Goal: Task Accomplishment & Management: Manage account settings

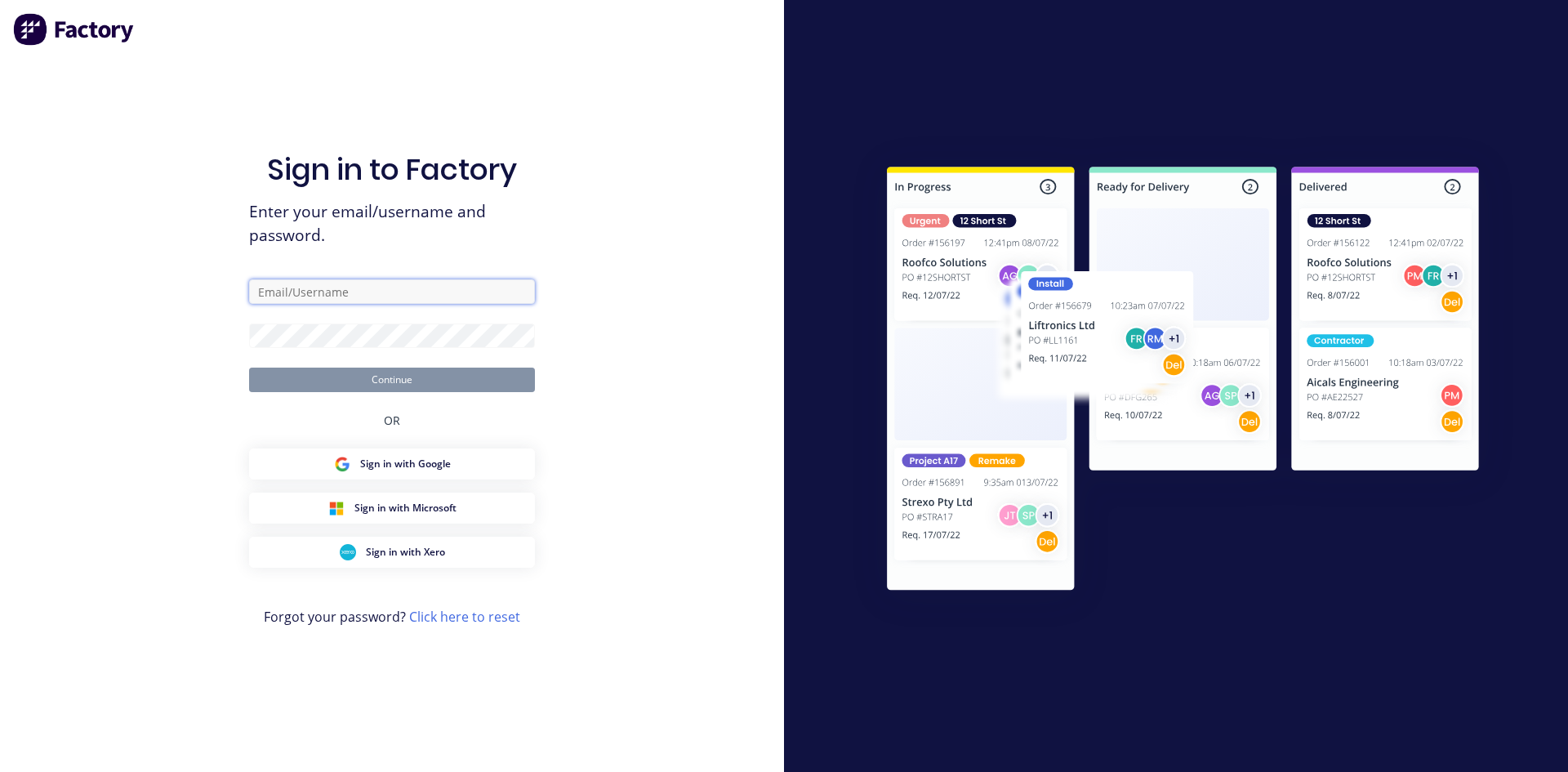
type input "[EMAIL_ADDRESS][PERSON_NAME][DOMAIN_NAME]"
click at [419, 384] on button "Continue" at bounding box center [392, 380] width 286 height 24
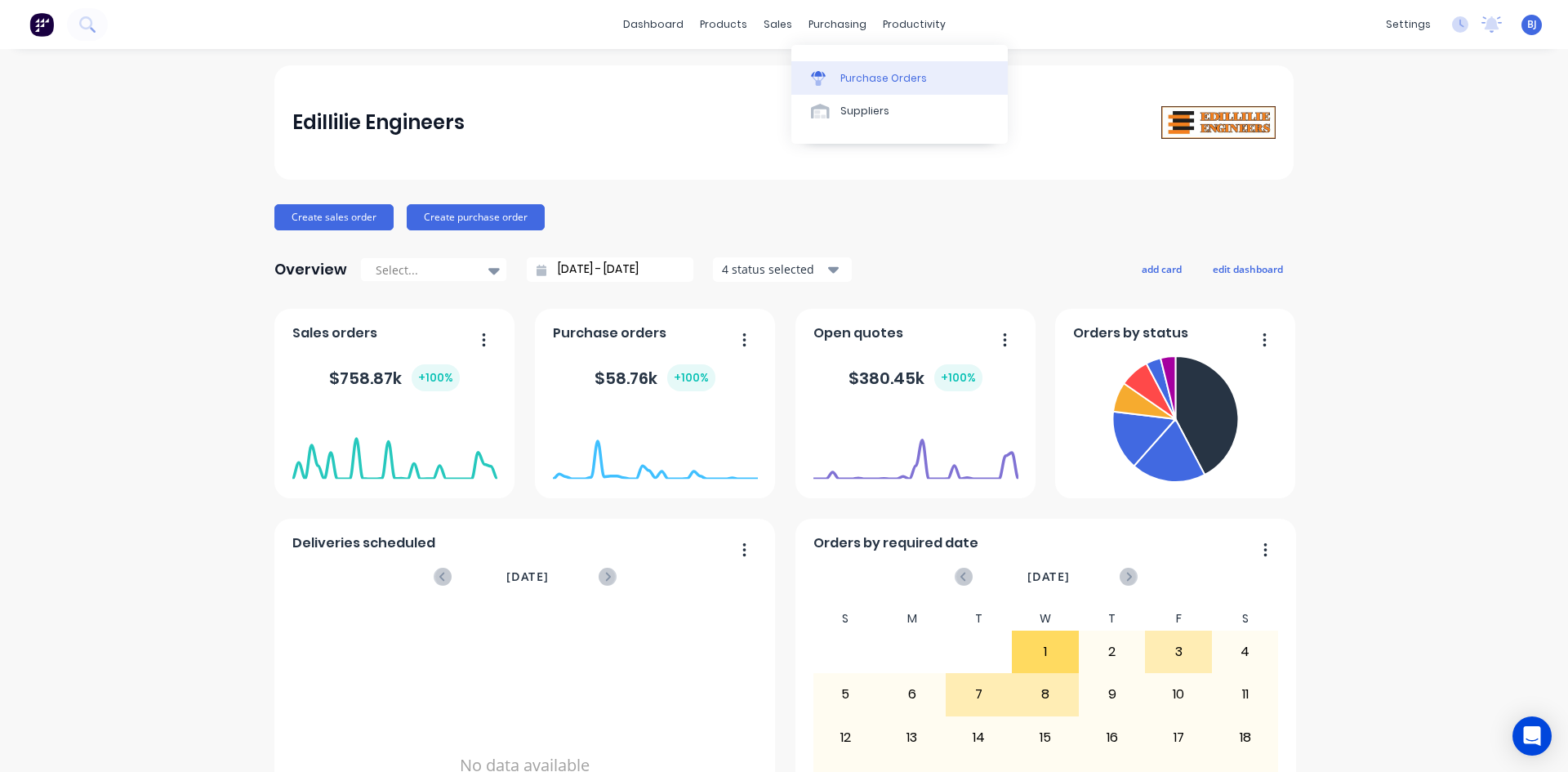
click at [834, 76] on div at bounding box center [823, 78] width 24 height 15
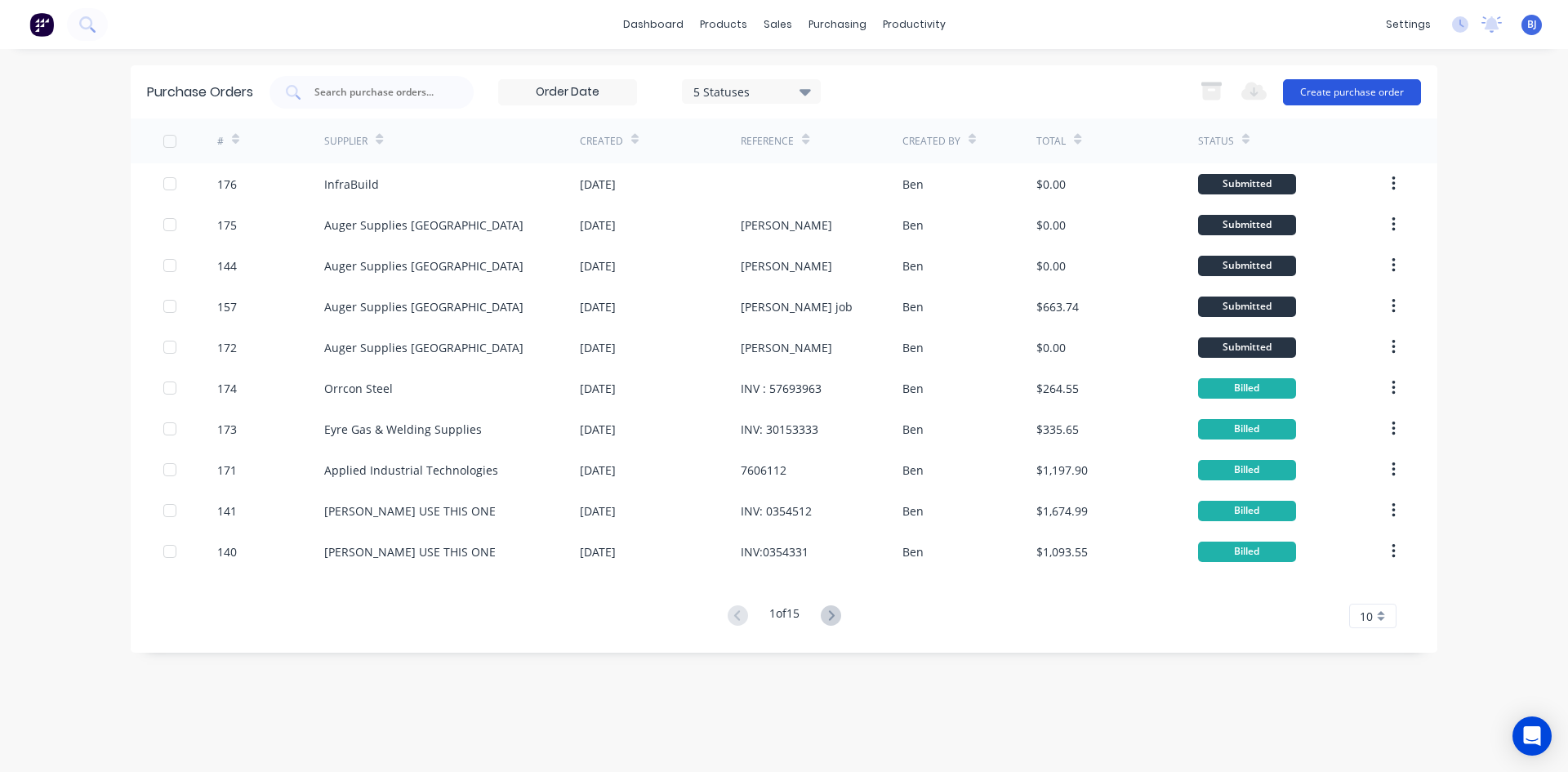
click at [1324, 92] on button "Create purchase order" at bounding box center [1352, 92] width 138 height 26
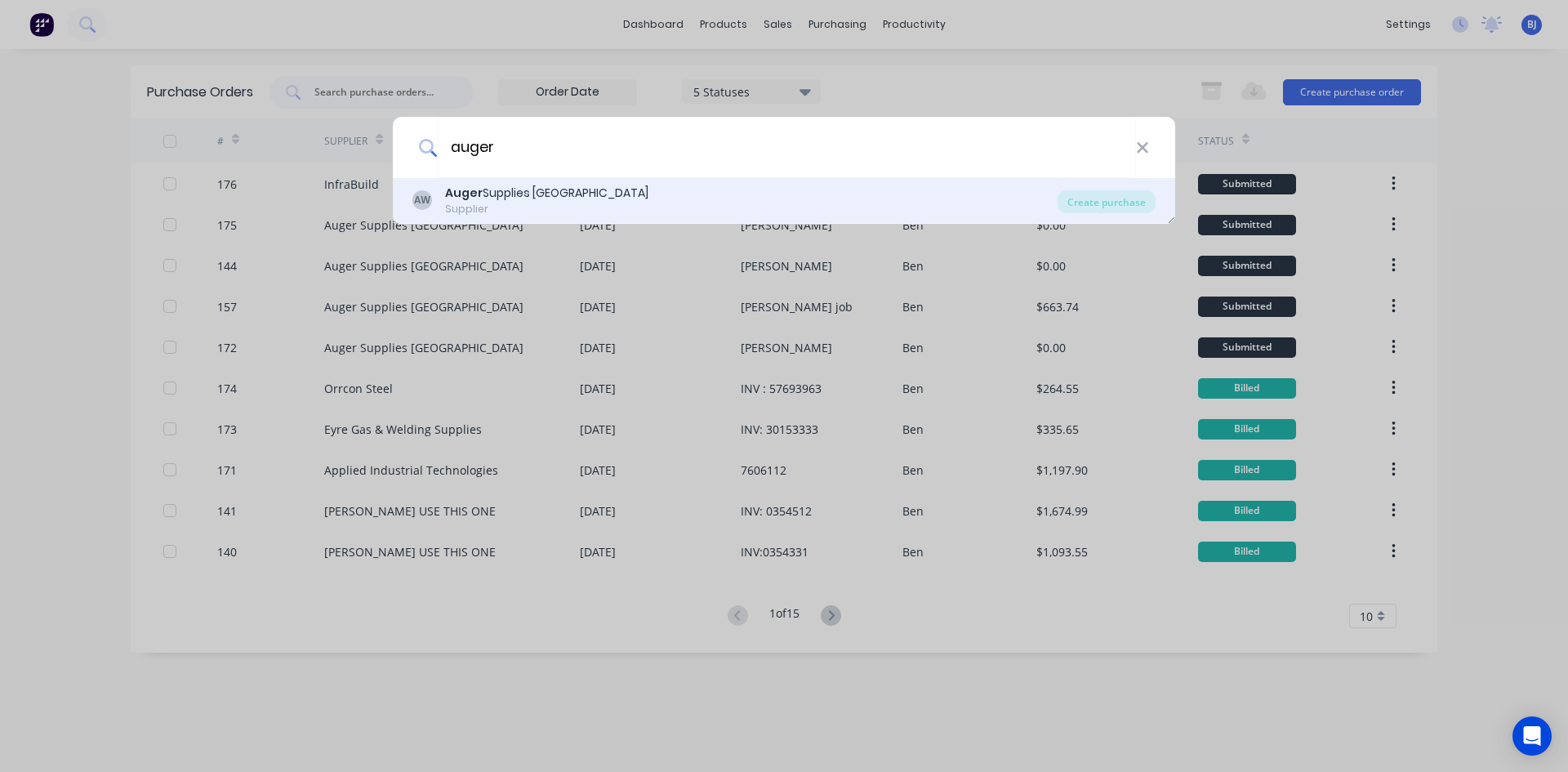
type input "auger"
click at [488, 187] on div "Auger Supplies WA" at bounding box center [547, 193] width 203 height 17
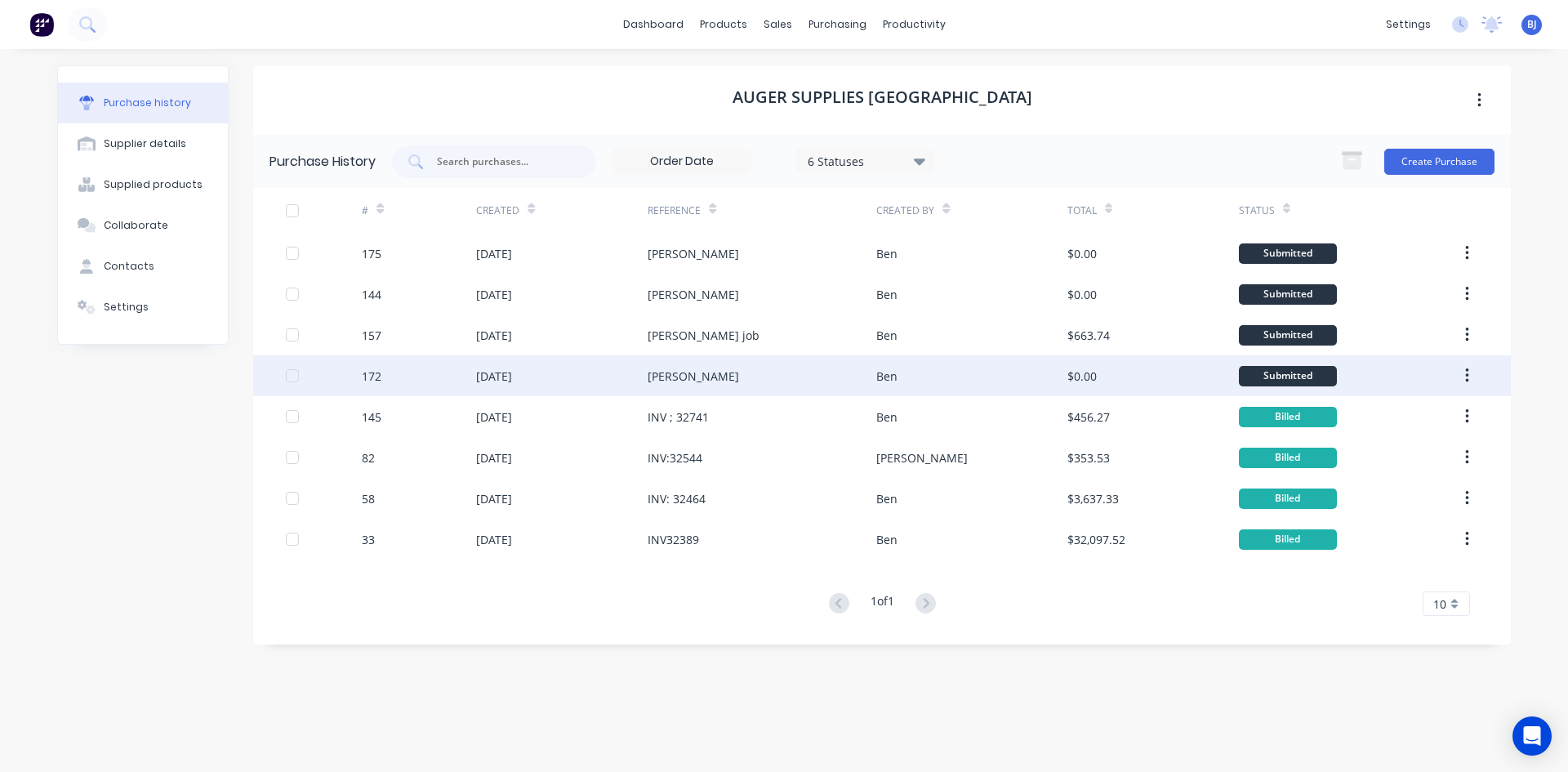
click at [505, 377] on div "02 Oct 2025" at bounding box center [494, 377] width 36 height 17
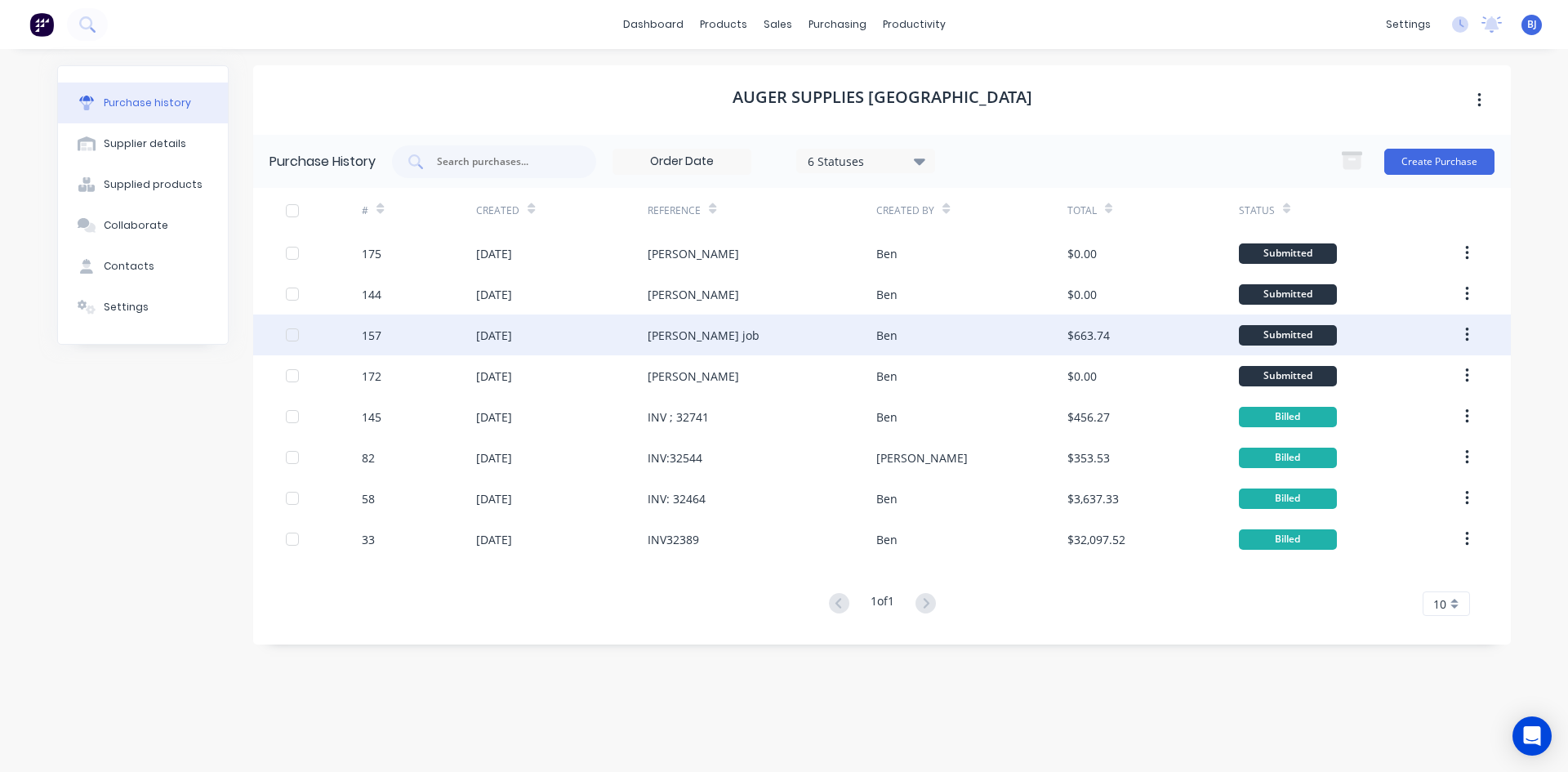
click at [505, 332] on div "24 Sep 2025" at bounding box center [494, 335] width 36 height 17
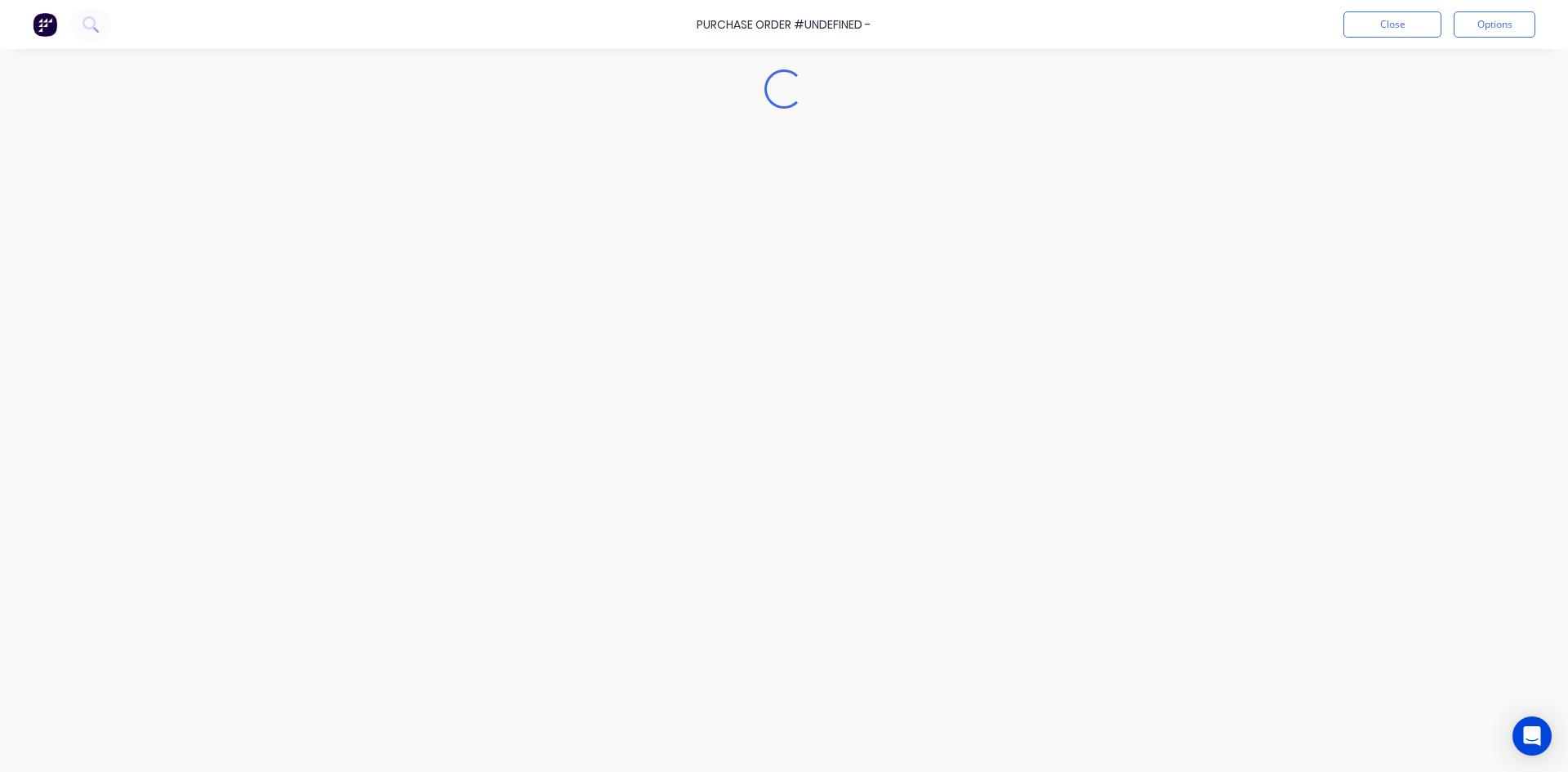
type textarea "x"
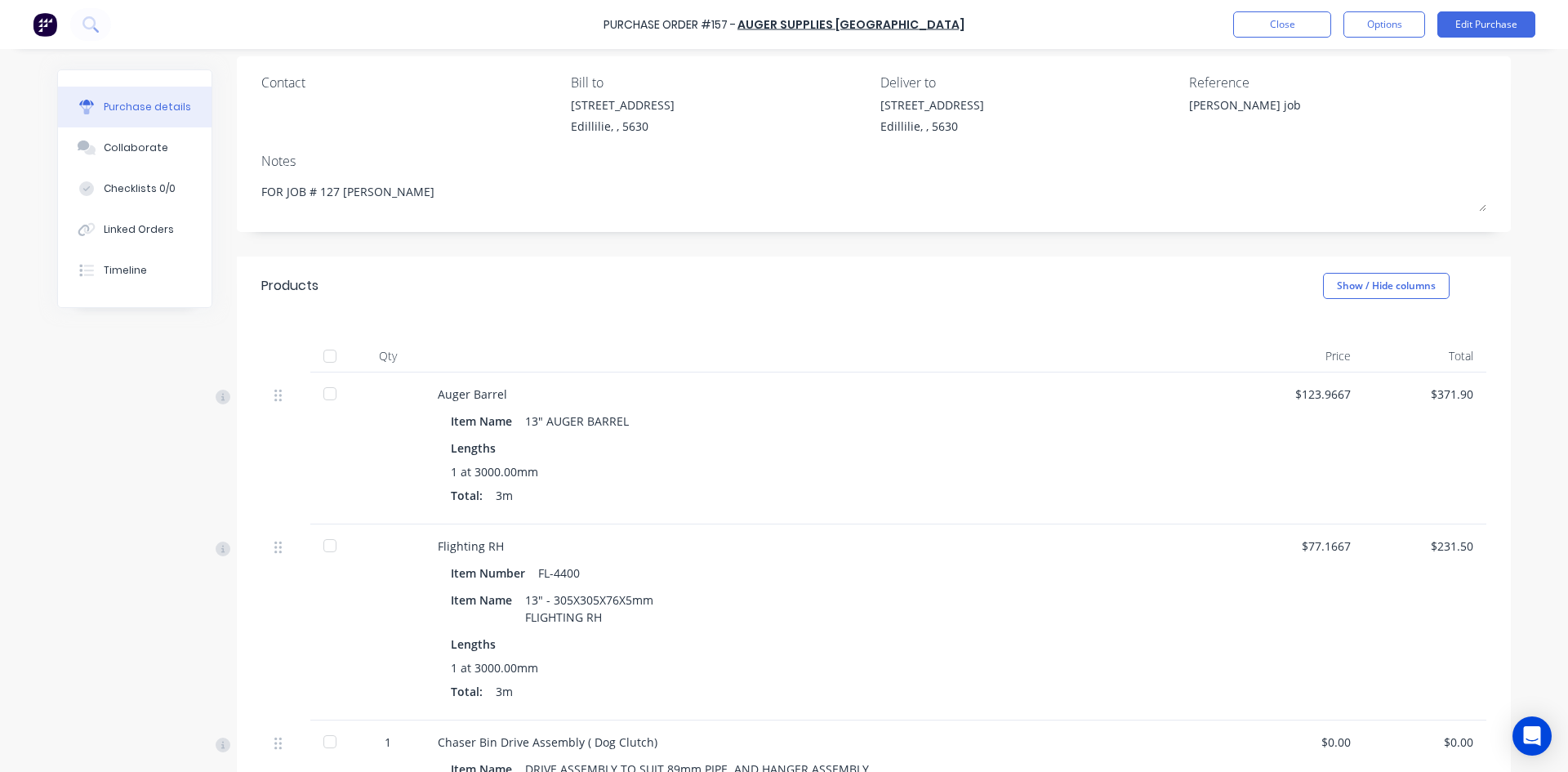
scroll to position [164, 0]
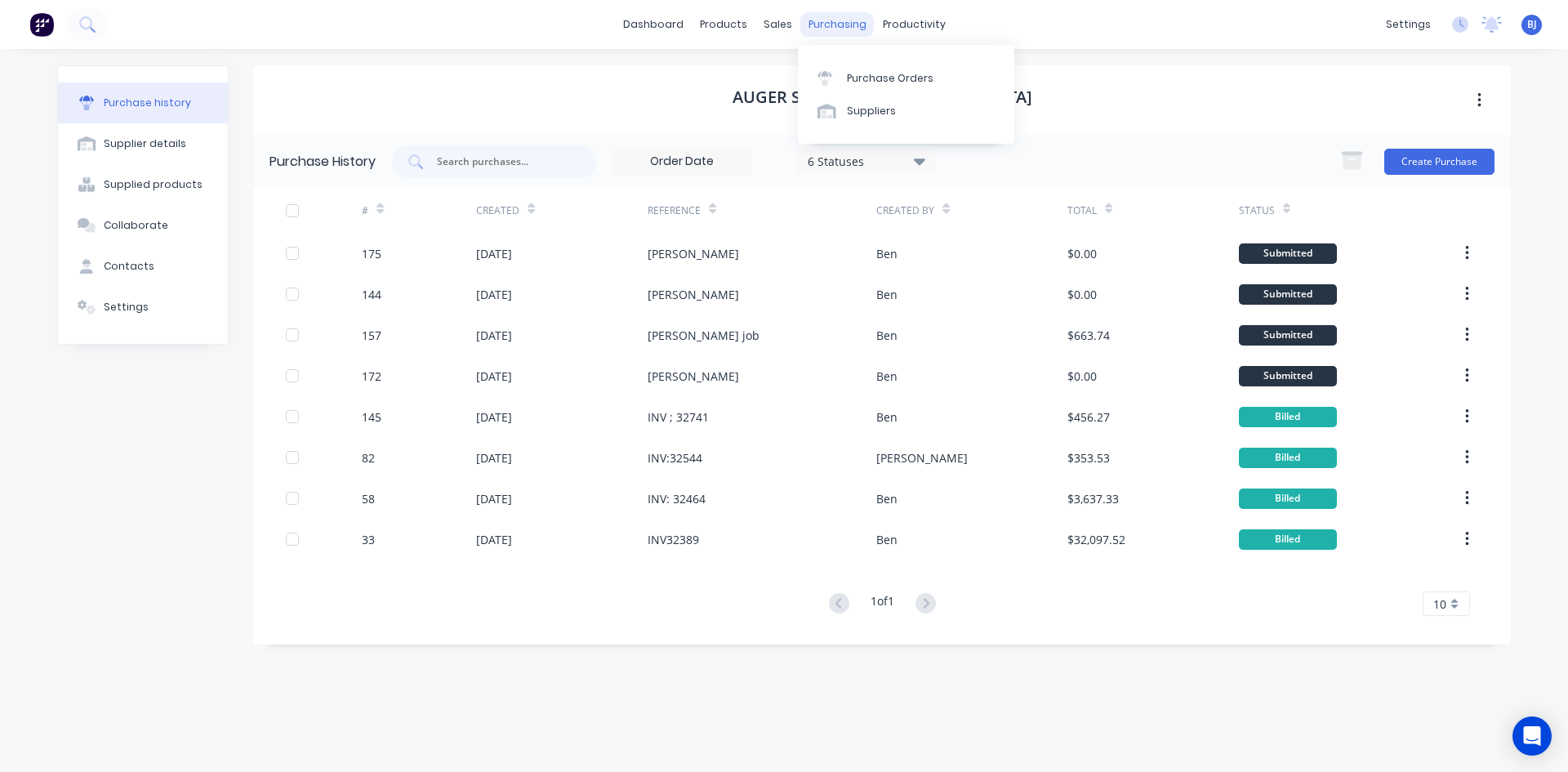
click at [827, 28] on div "purchasing" at bounding box center [837, 24] width 74 height 24
click at [837, 80] on div at bounding box center [829, 78] width 24 height 15
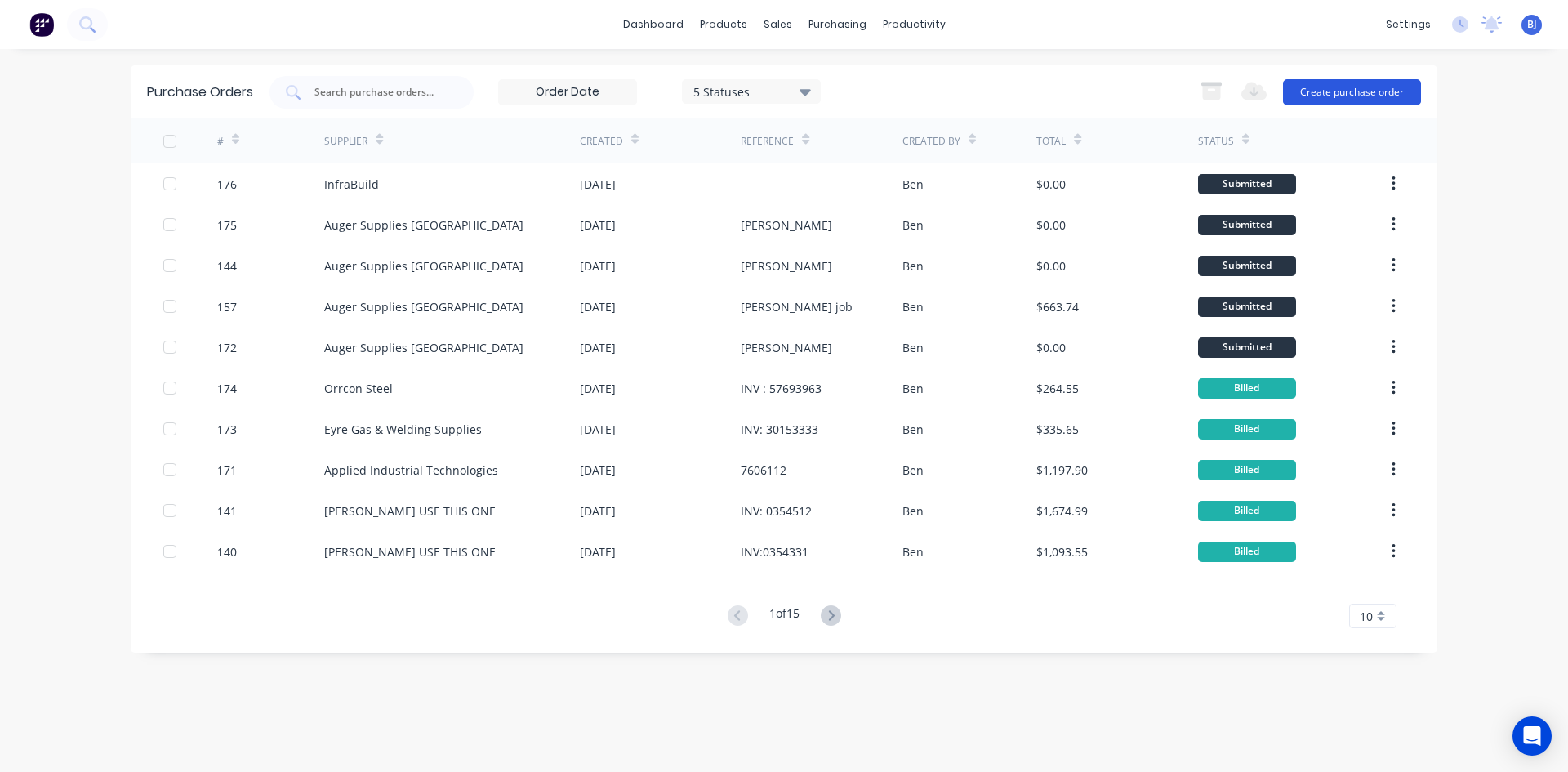
click at [1323, 87] on button "Create purchase order" at bounding box center [1352, 92] width 138 height 26
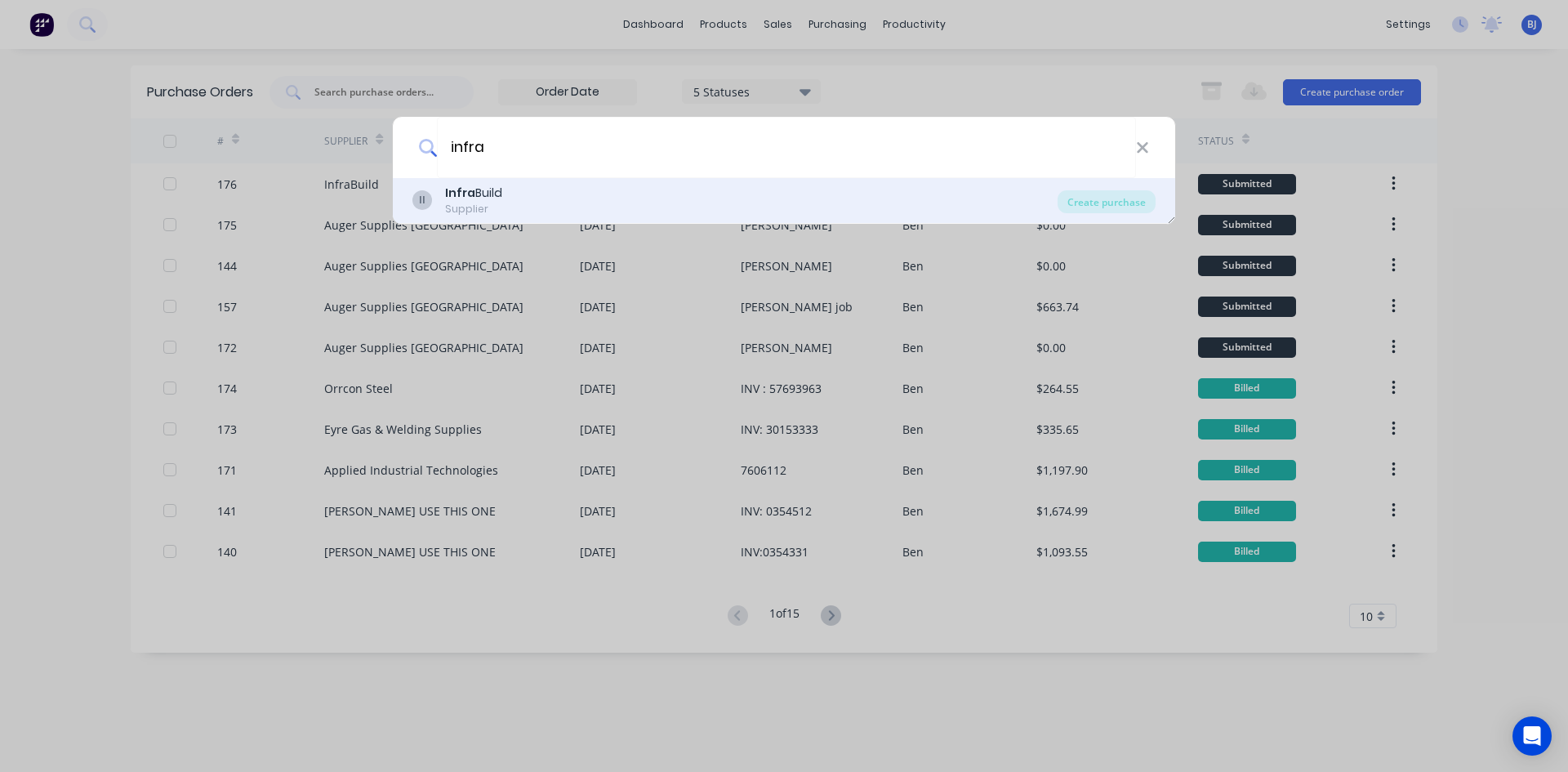
type input "infra"
click at [448, 190] on b "Infra" at bounding box center [460, 192] width 30 height 16
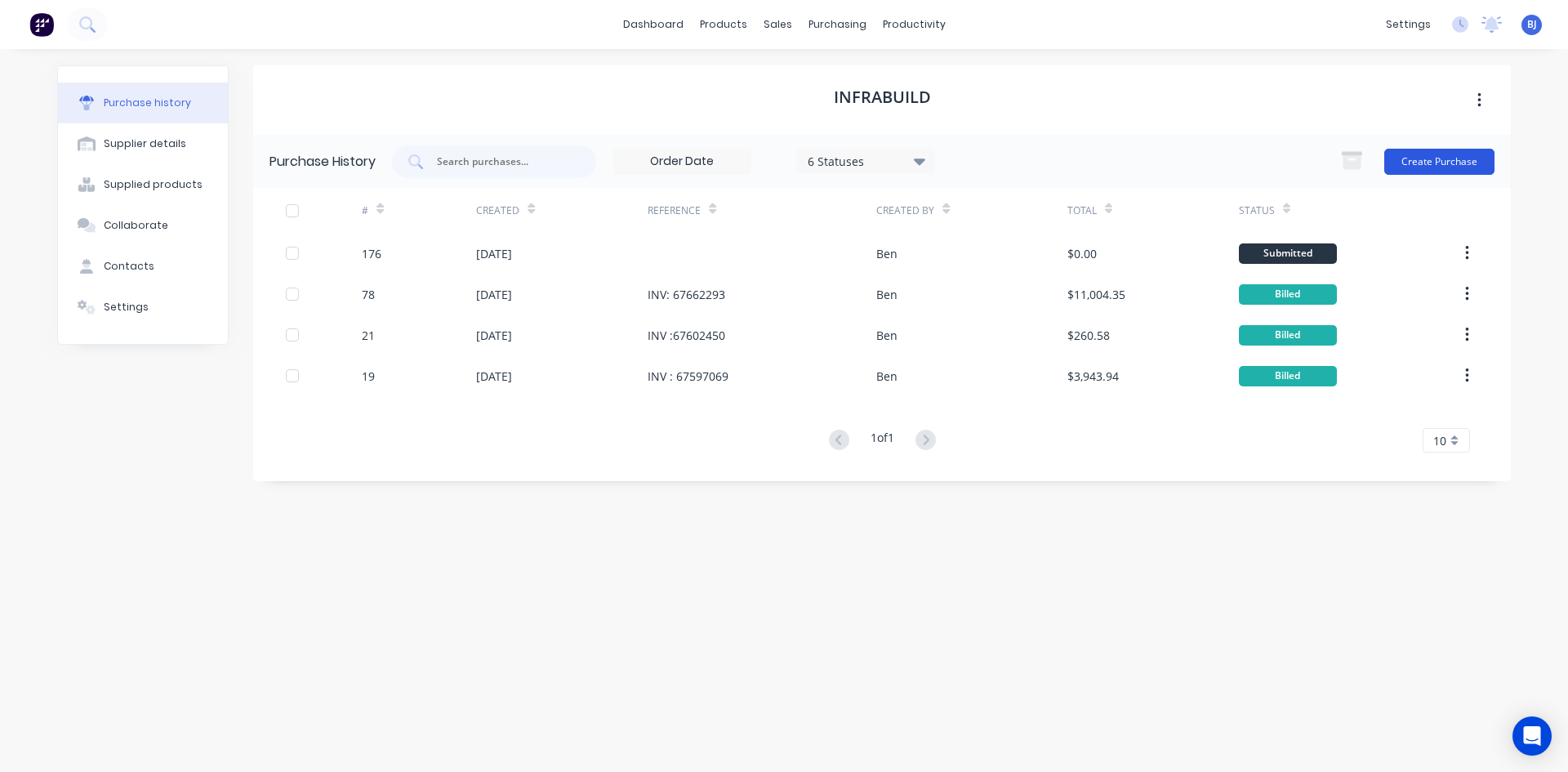
click at [1429, 163] on button "Create Purchase" at bounding box center [1439, 162] width 110 height 26
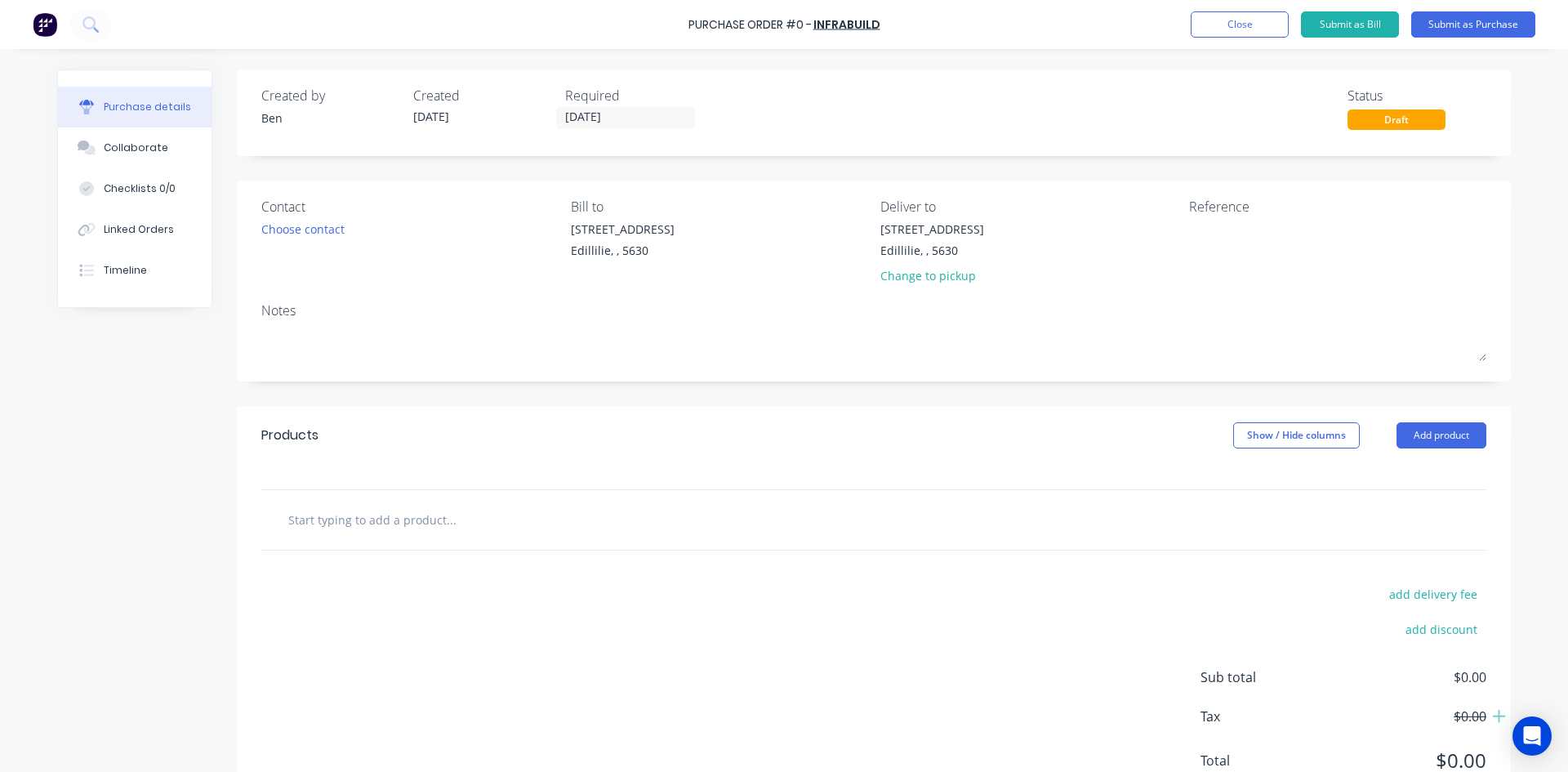
drag, startPoint x: 1404, startPoint y: 436, endPoint x: 1368, endPoint y: 453, distance: 39.8
click at [1404, 438] on button "Add product" at bounding box center [1441, 435] width 90 height 26
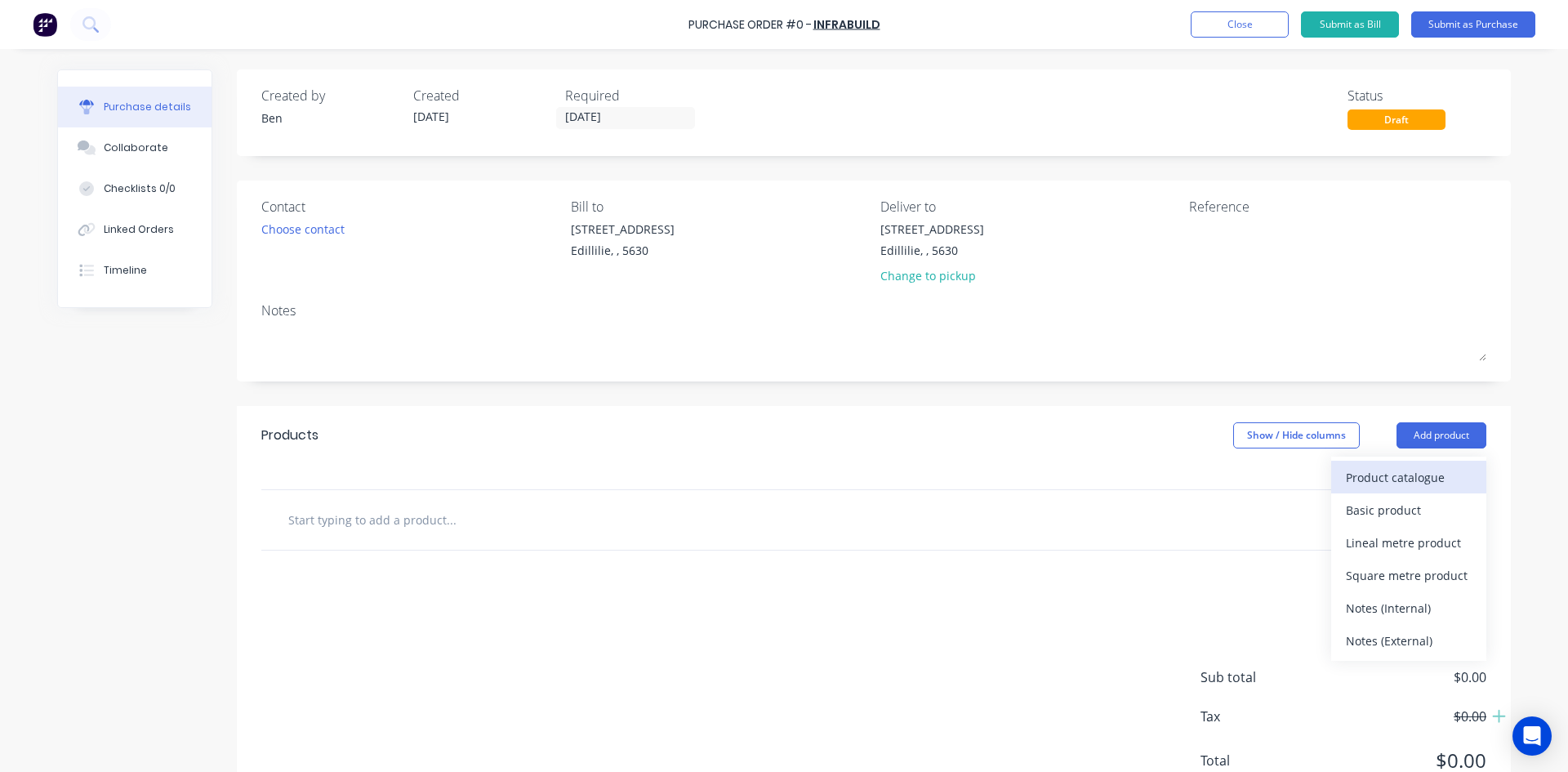
click at [1385, 479] on div "Product catalogue" at bounding box center [1409, 476] width 126 height 23
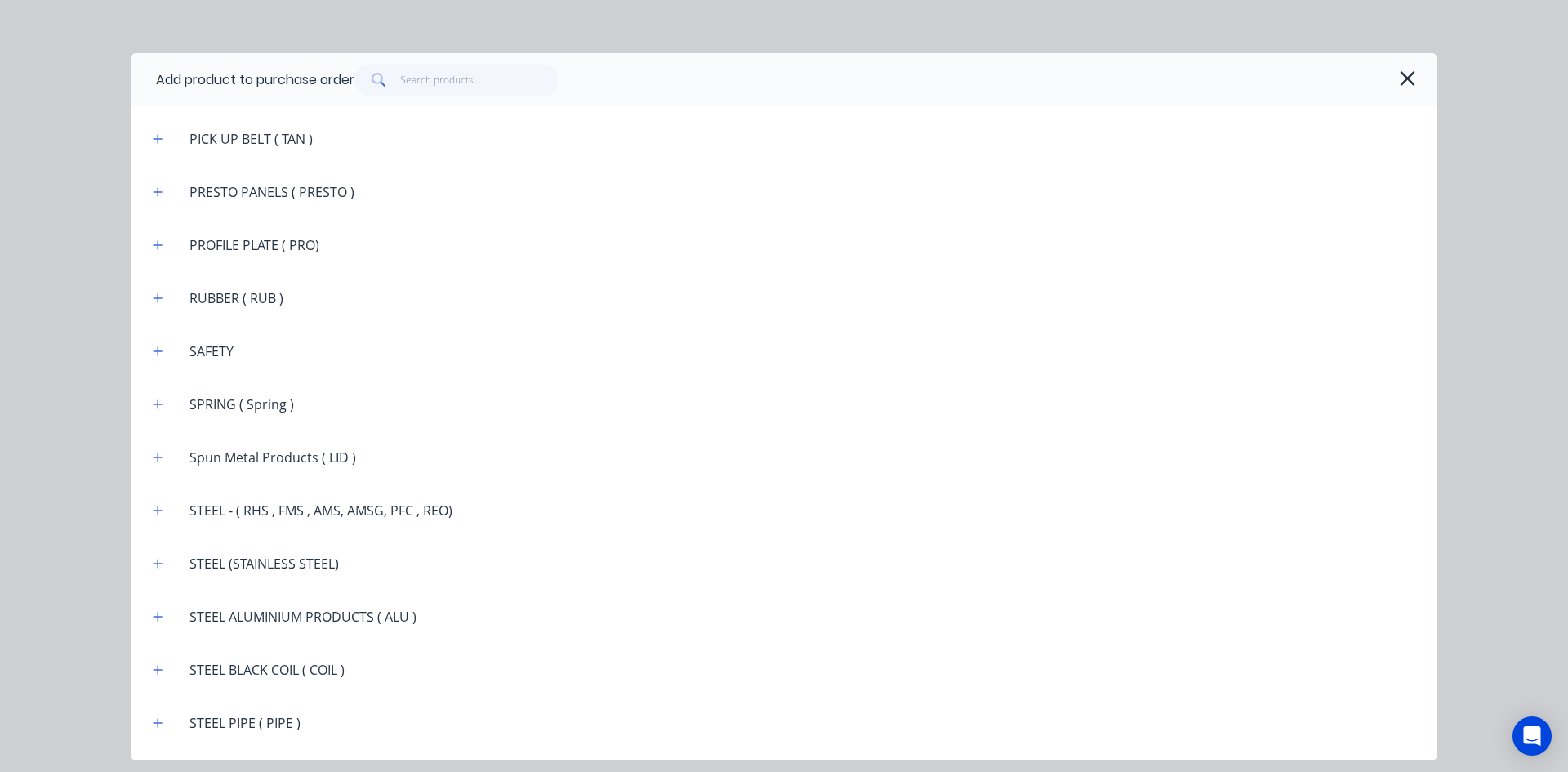
scroll to position [2170, 0]
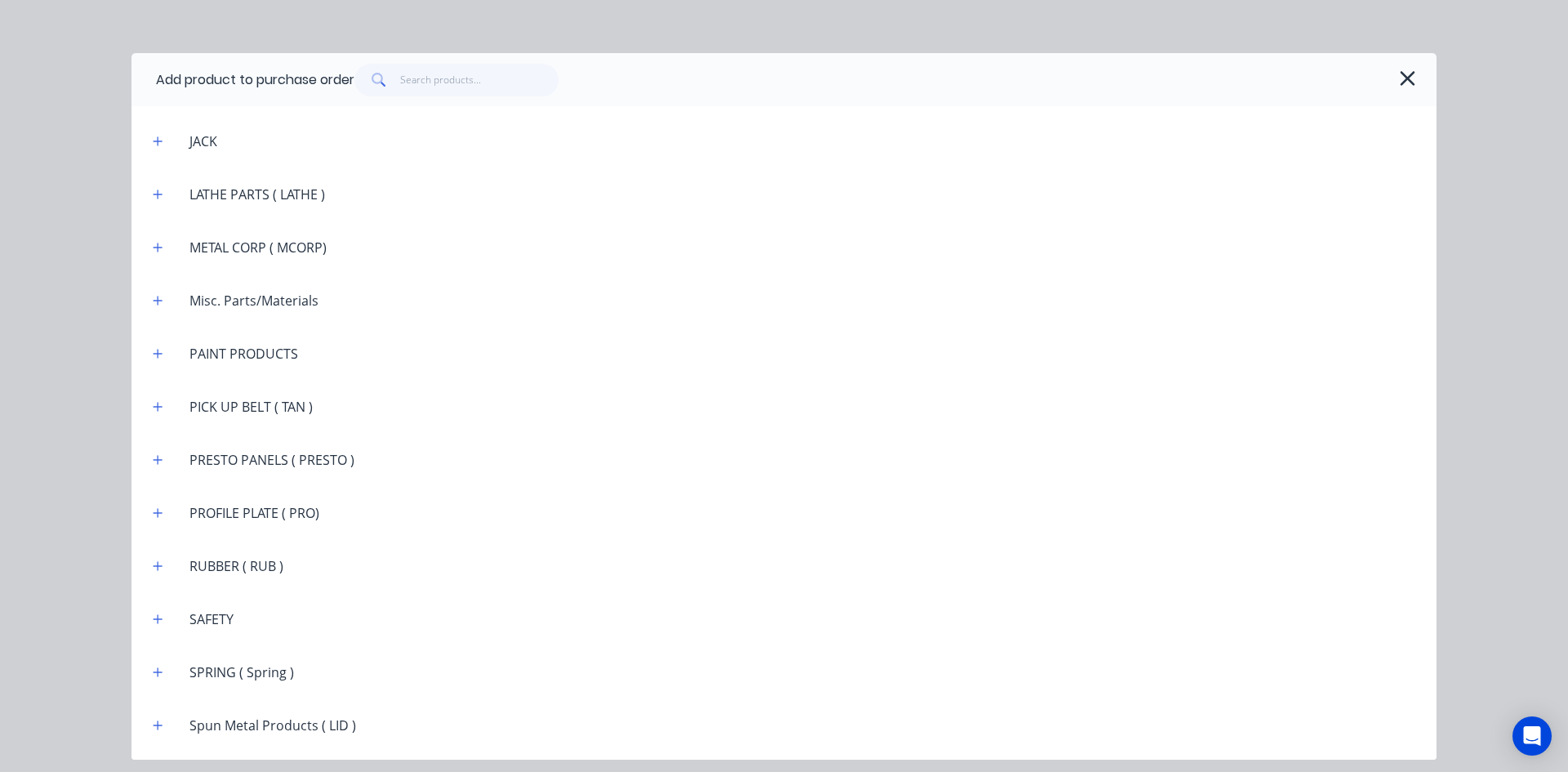
click at [402, 62] on div "Add product to purchase order" at bounding box center [784, 80] width 1305 height 53
click at [408, 74] on input "text" at bounding box center [480, 80] width 159 height 33
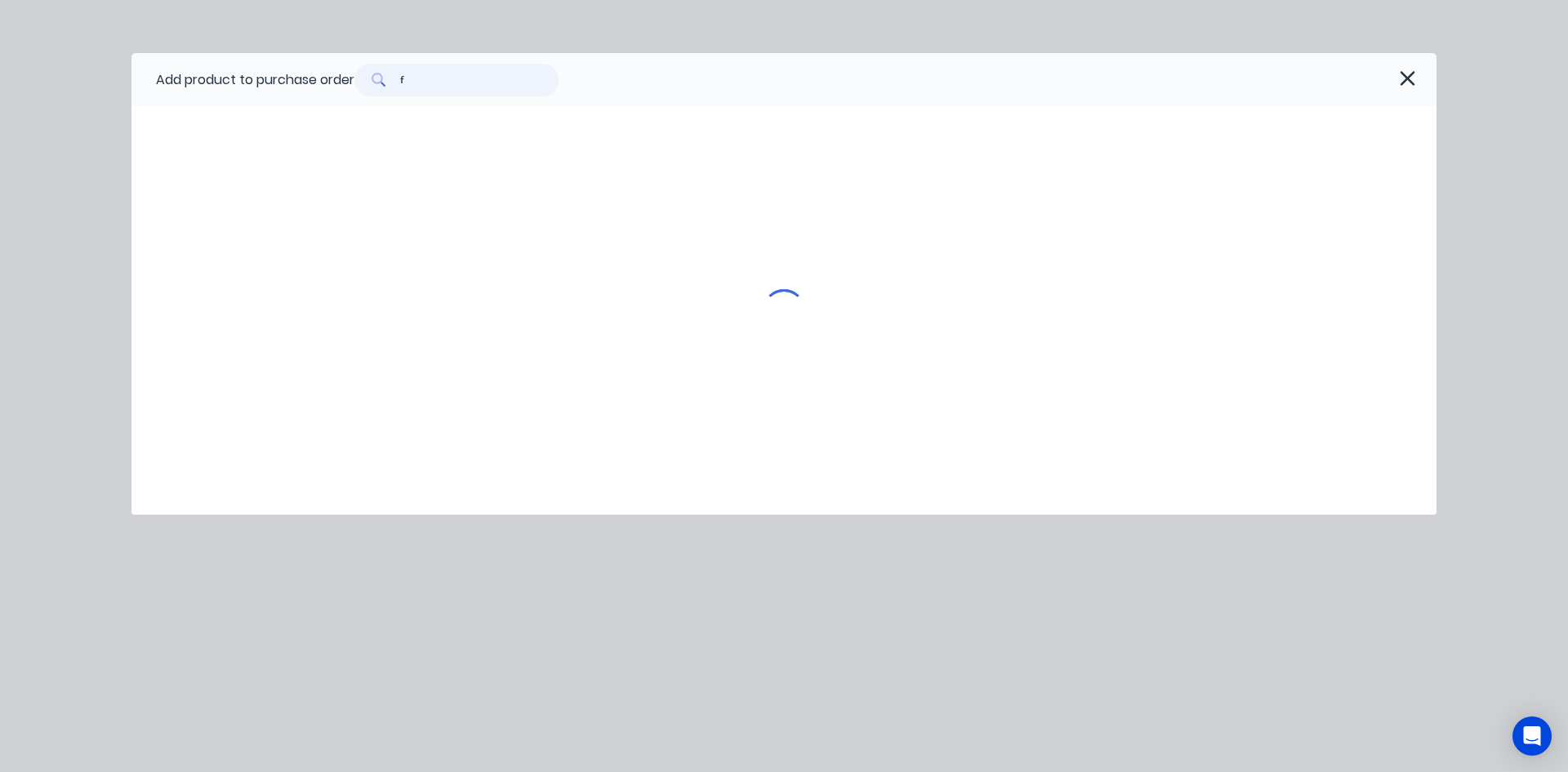
scroll to position [0, 0]
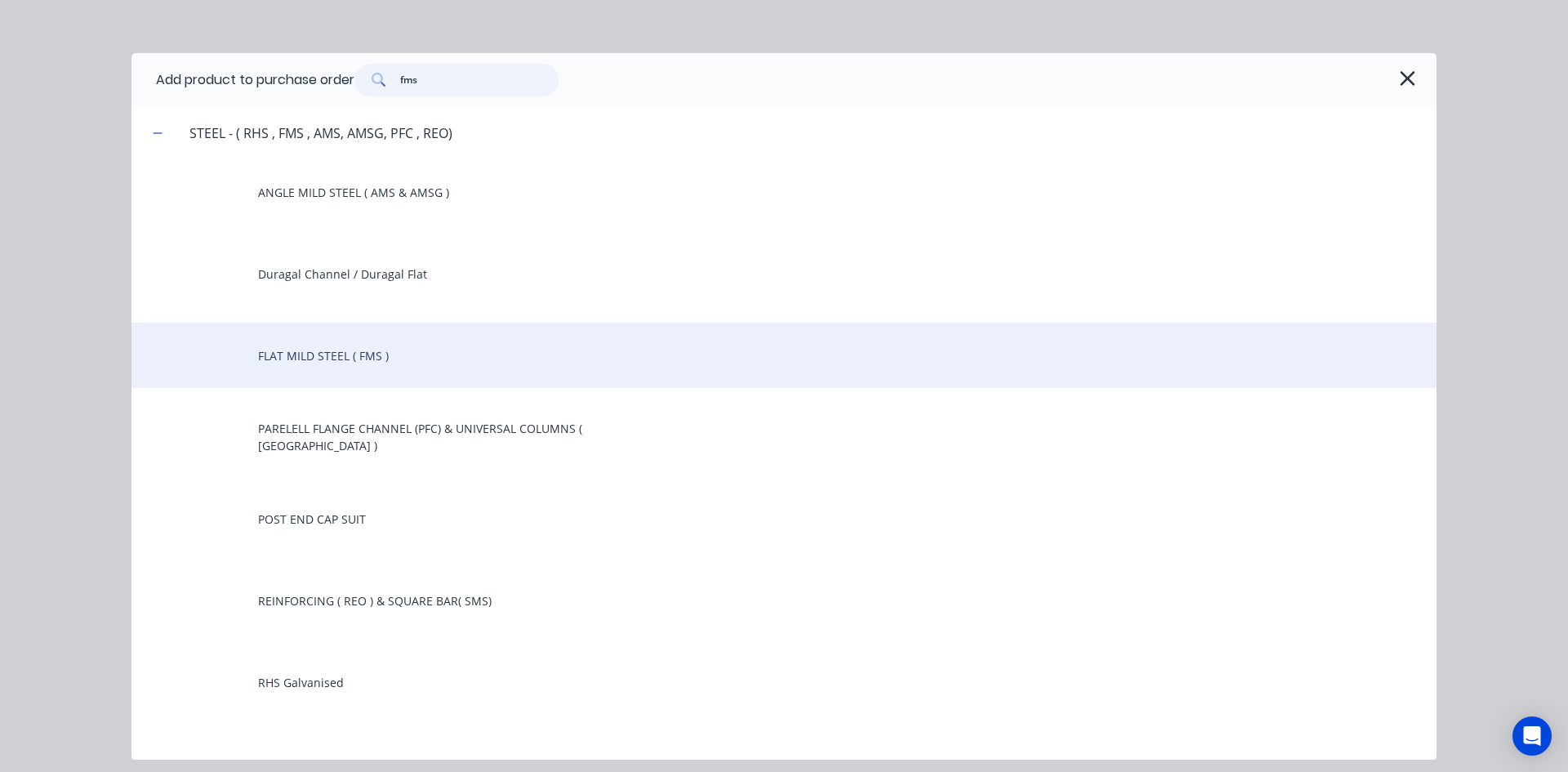
type input "fms"
click at [359, 352] on div "FLAT MILD STEEL ( FMS )" at bounding box center [784, 356] width 1305 height 65
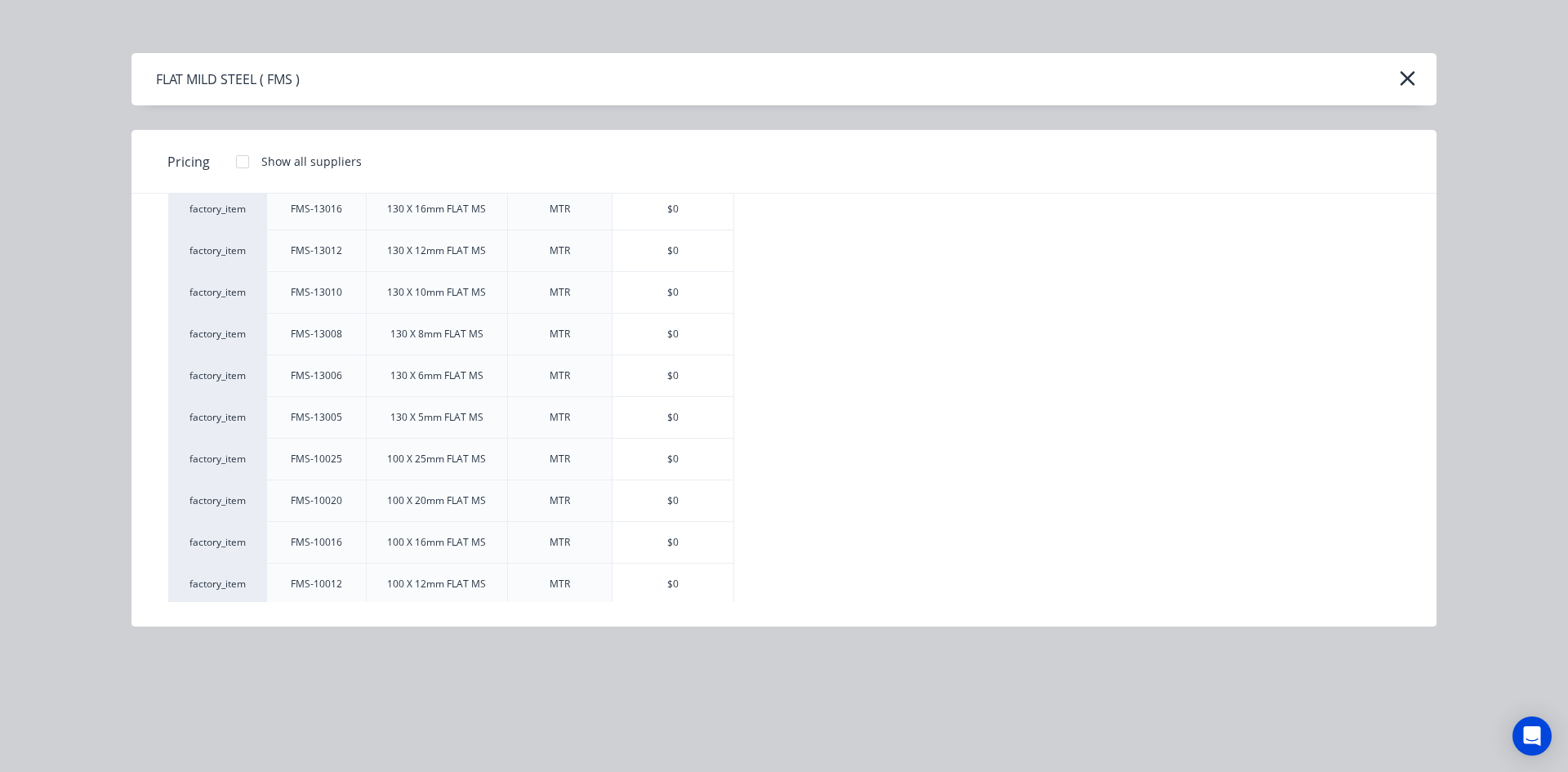
scroll to position [735, 0]
click at [654, 257] on div "$0" at bounding box center [672, 249] width 121 height 40
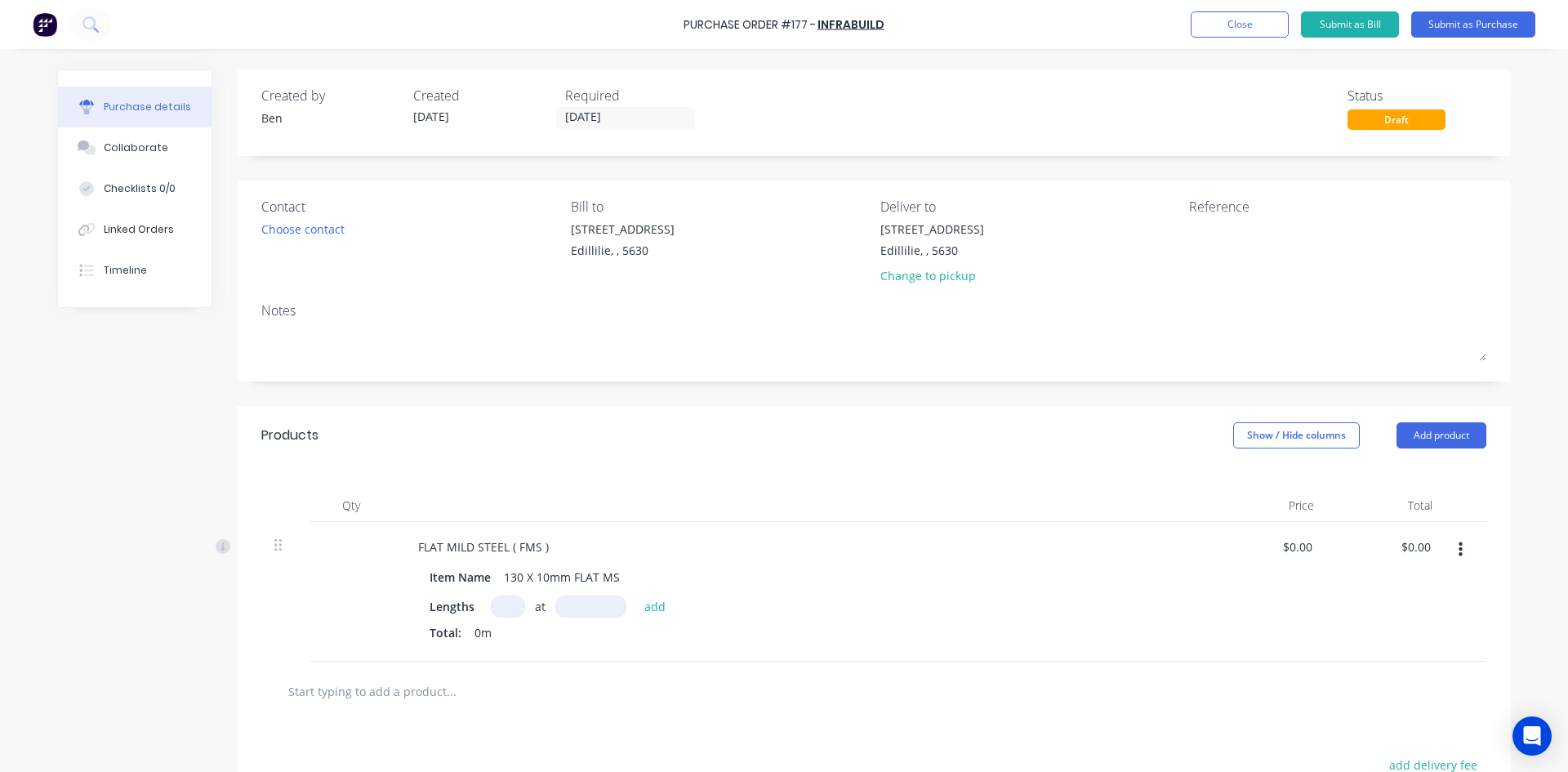
drag, startPoint x: 497, startPoint y: 608, endPoint x: 489, endPoint y: 657, distance: 49.6
click at [497, 610] on input at bounding box center [508, 607] width 34 height 22
type input "3"
click at [566, 604] on input at bounding box center [591, 607] width 71 height 22
type input "6mm"
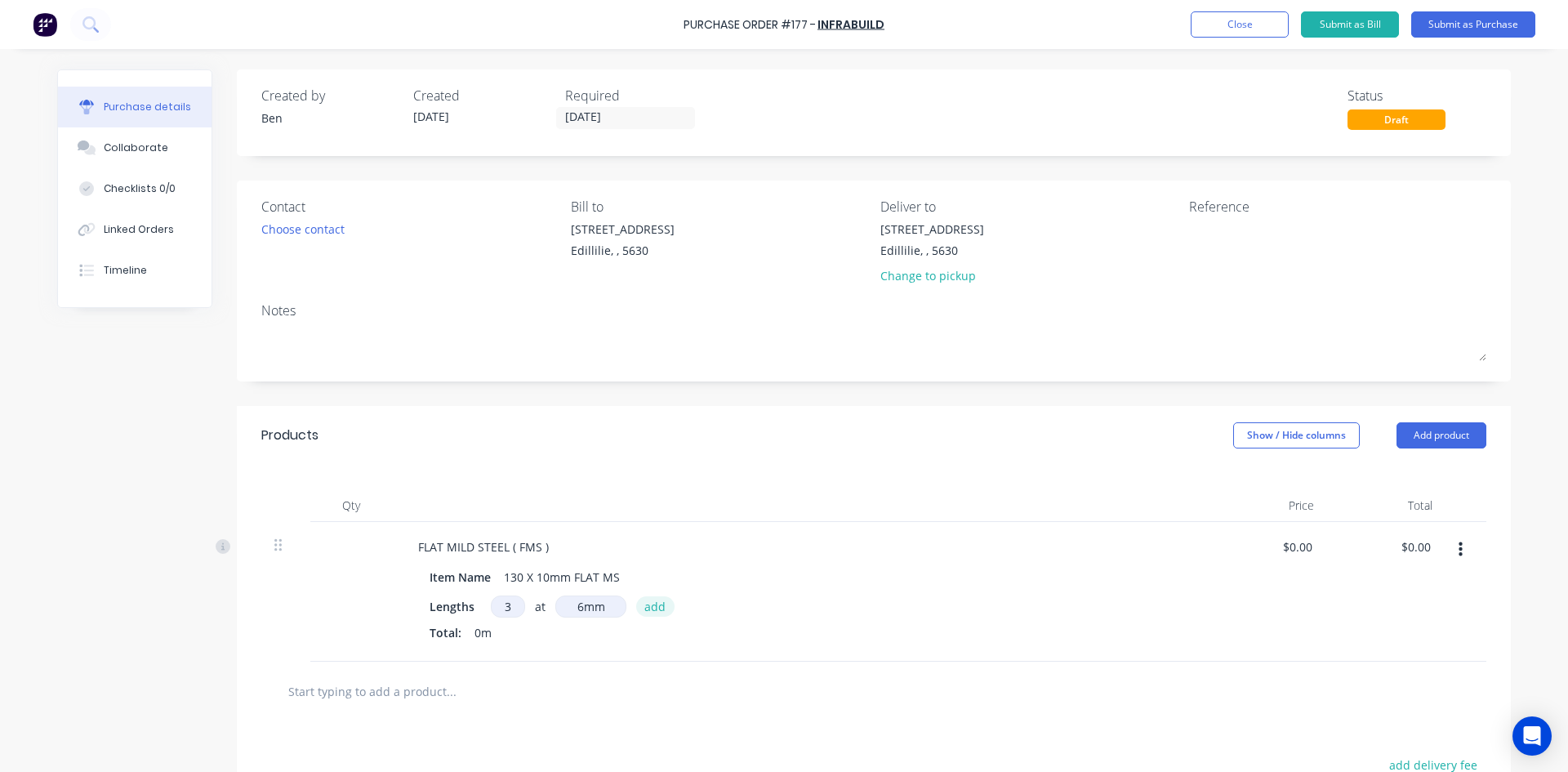
click at [653, 607] on button "add" at bounding box center [655, 606] width 39 height 20
click at [499, 628] on icon "button" at bounding box center [504, 634] width 10 height 15
type input "3"
click at [568, 606] on input at bounding box center [591, 607] width 71 height 22
type input "6000mm"
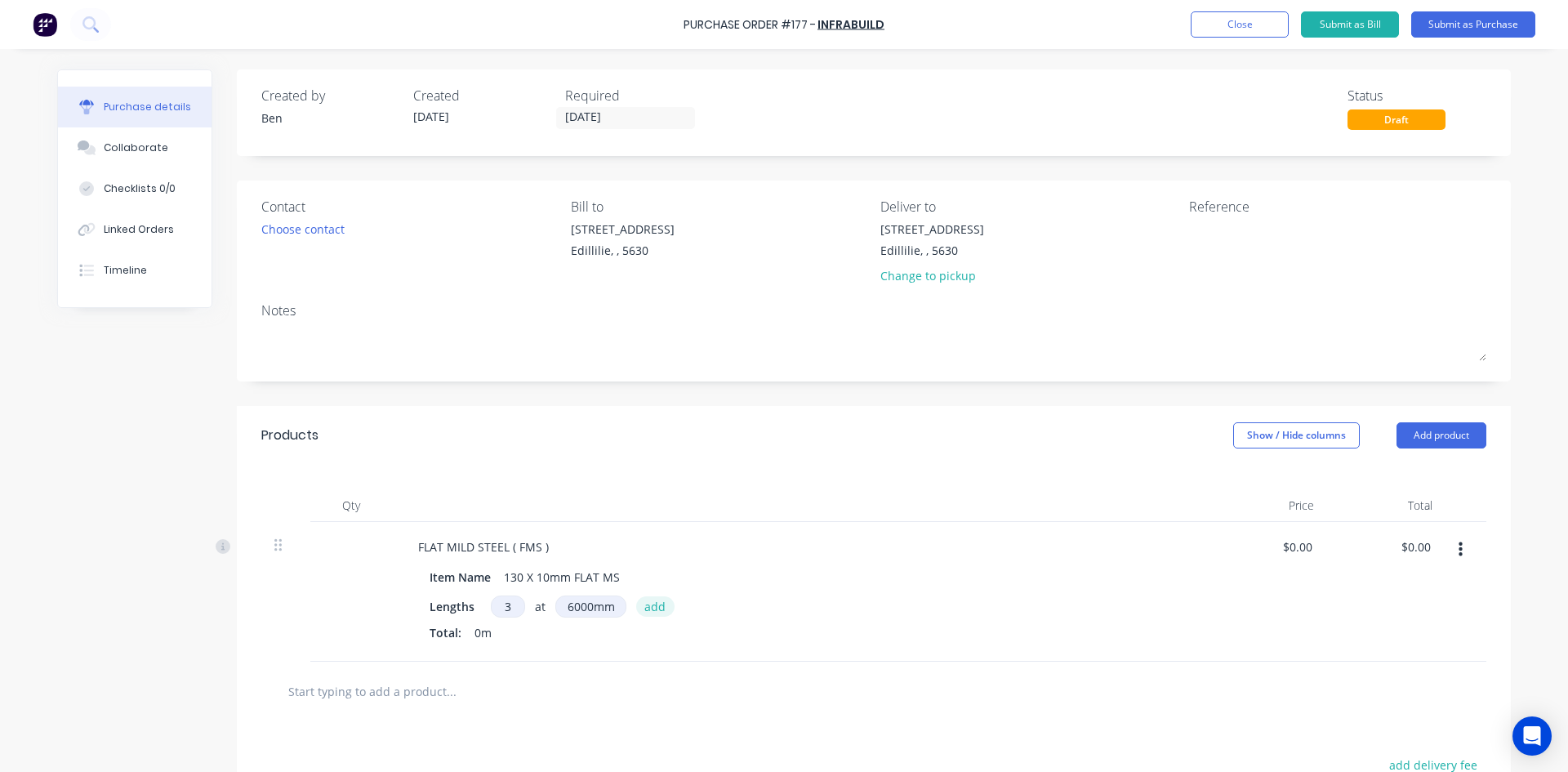
click at [648, 612] on button "add" at bounding box center [655, 606] width 39 height 20
drag, startPoint x: 1425, startPoint y: 544, endPoint x: 1393, endPoint y: 552, distance: 33.0
click at [1393, 552] on div "0.00 0.00" at bounding box center [1385, 605] width 118 height 166
type input "285.06"
type input "$15.8367"
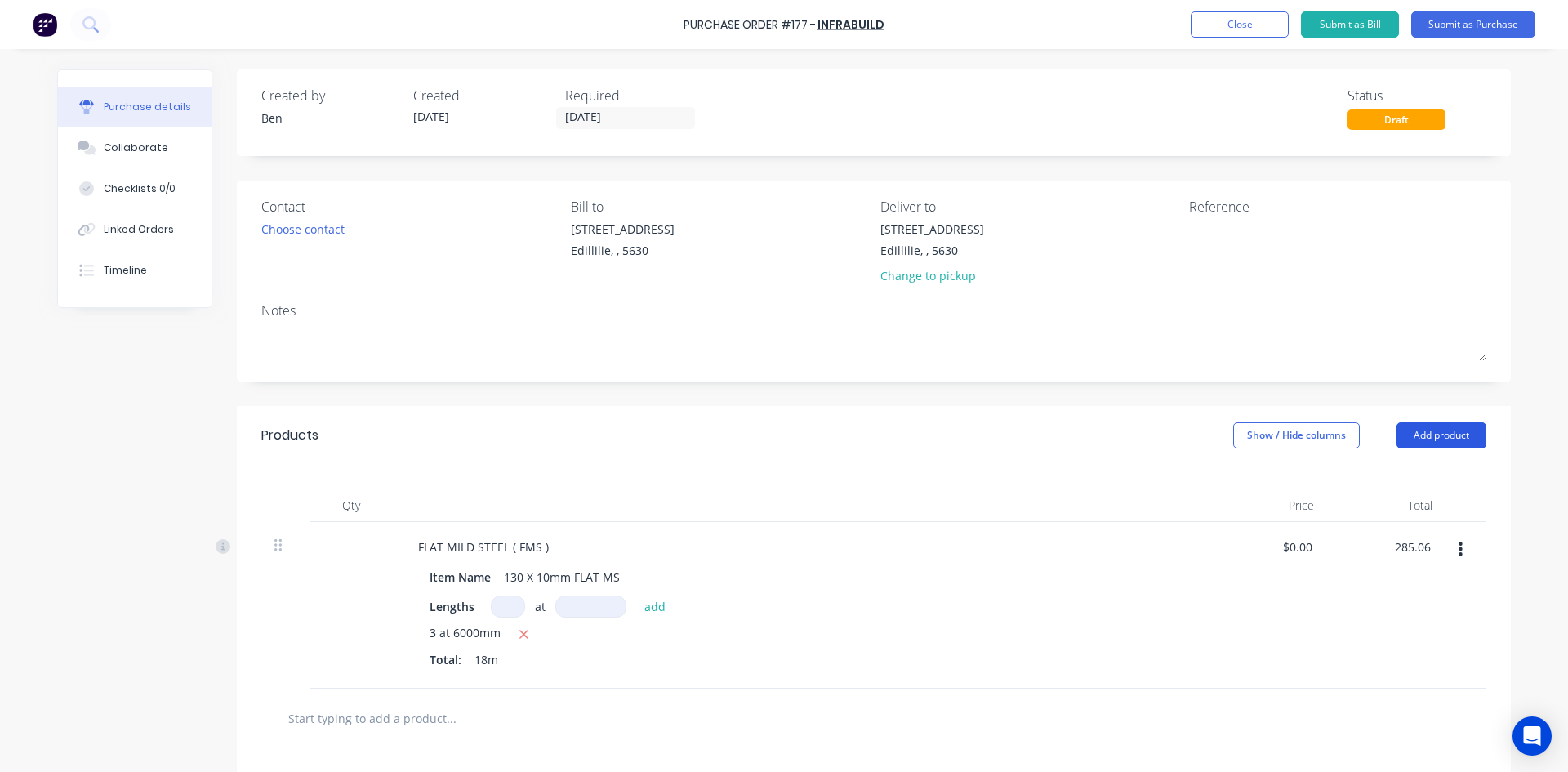
type input "$285.06"
click at [1447, 440] on button "Add product" at bounding box center [1441, 435] width 90 height 26
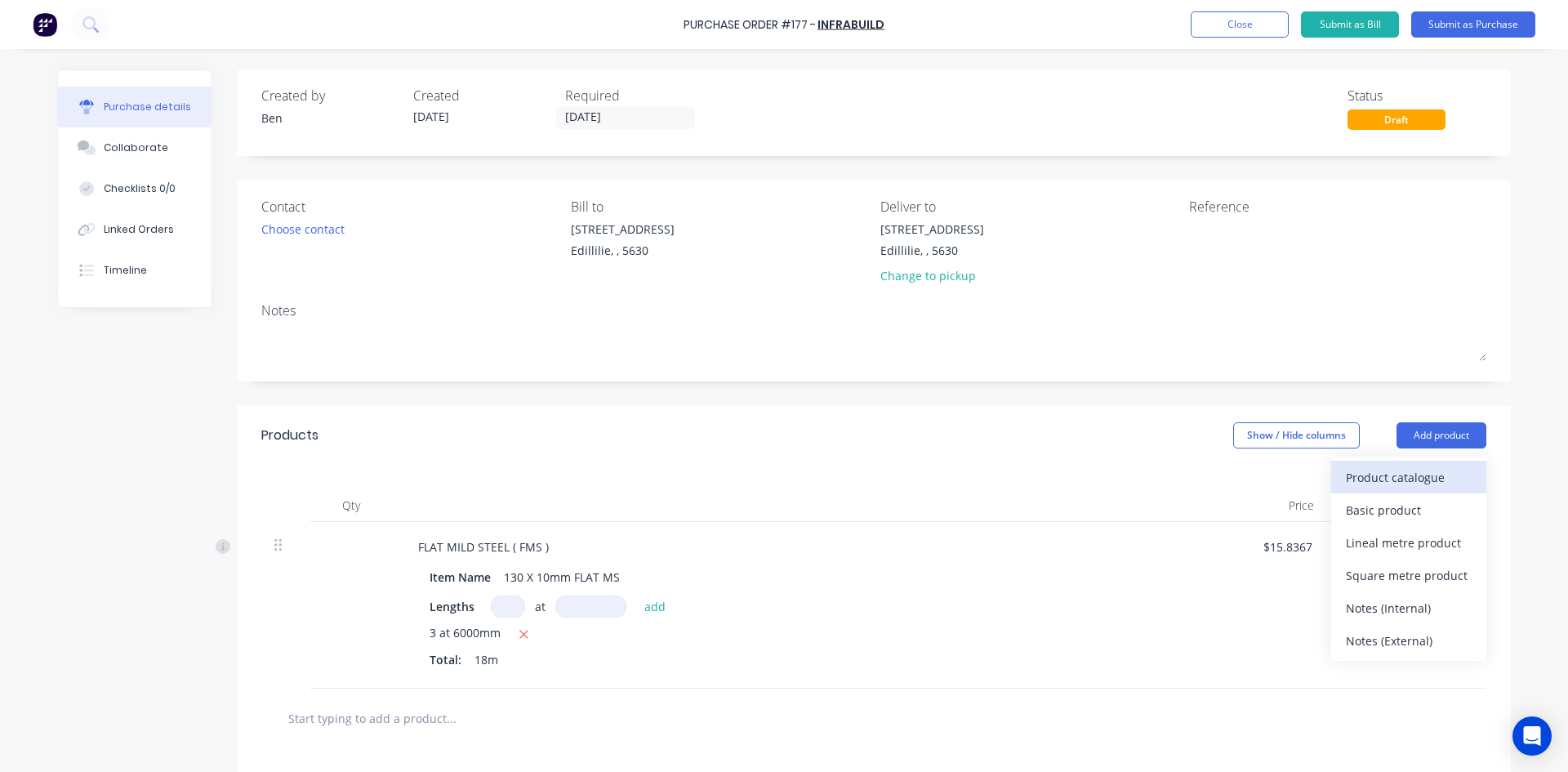
click at [1367, 482] on div "Product catalogue" at bounding box center [1409, 476] width 126 height 23
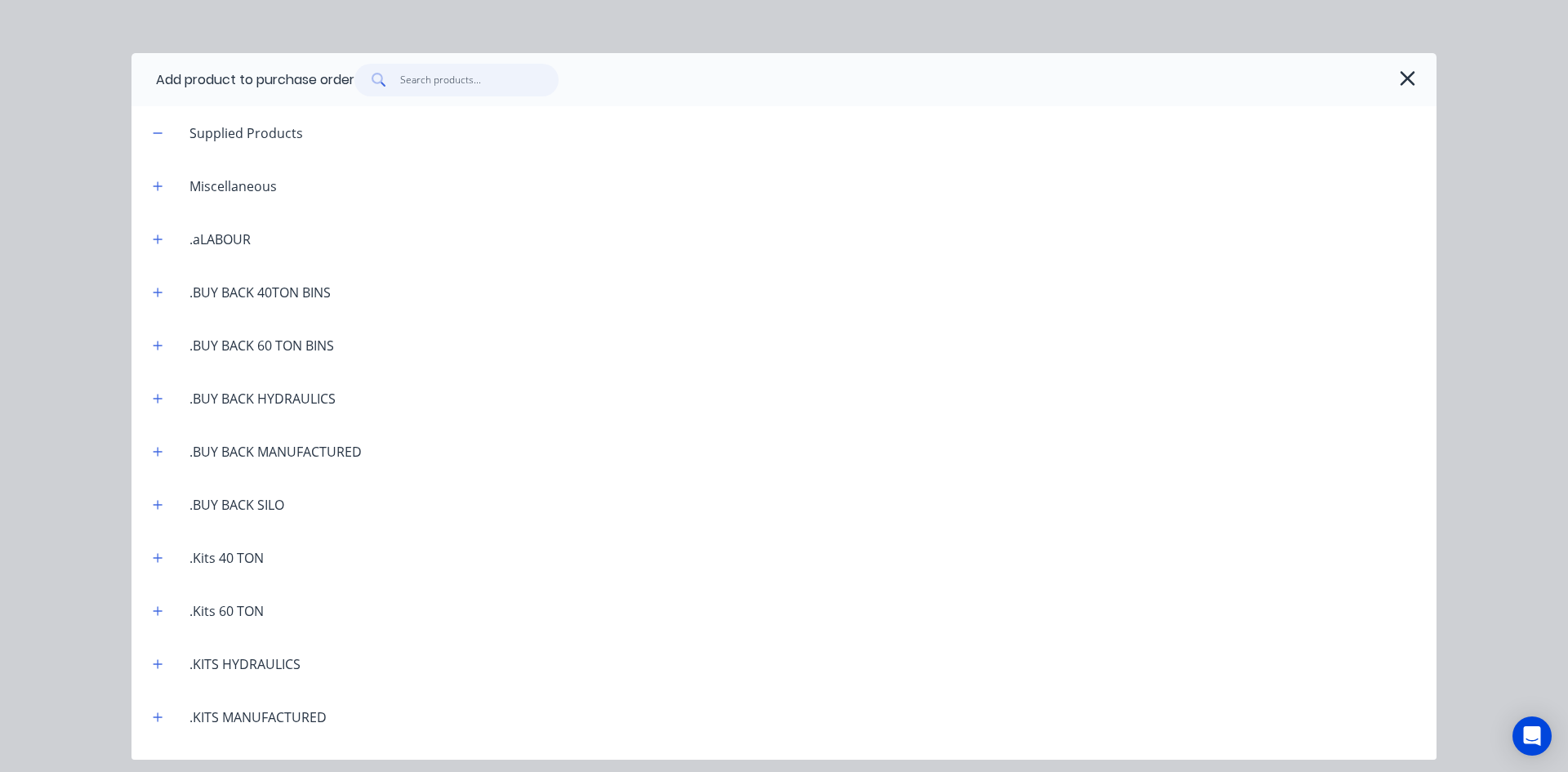
click at [403, 79] on input "text" at bounding box center [480, 80] width 159 height 33
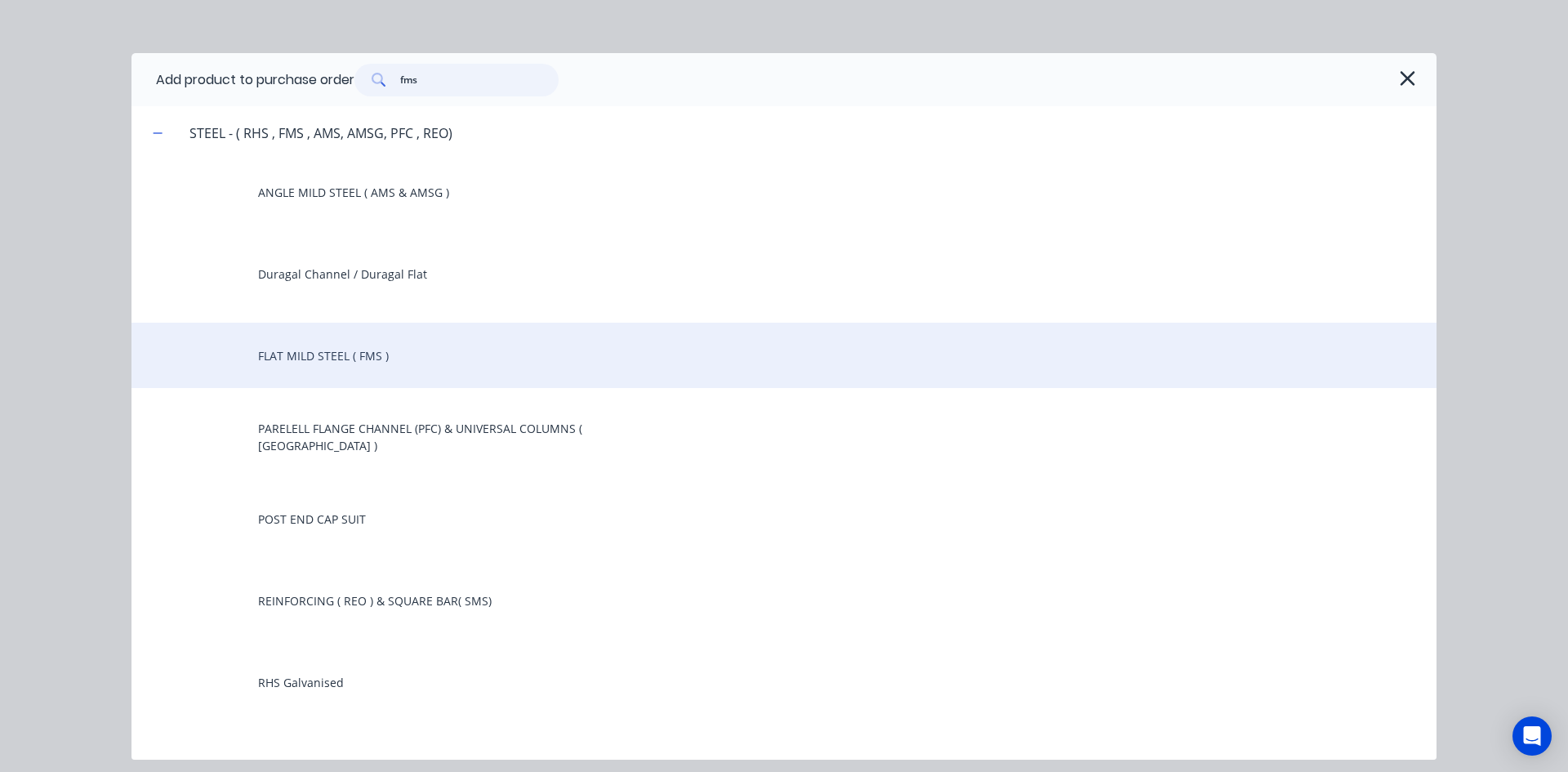
type input "fms"
click at [337, 358] on div "FLAT MILD STEEL ( FMS )" at bounding box center [784, 356] width 1305 height 65
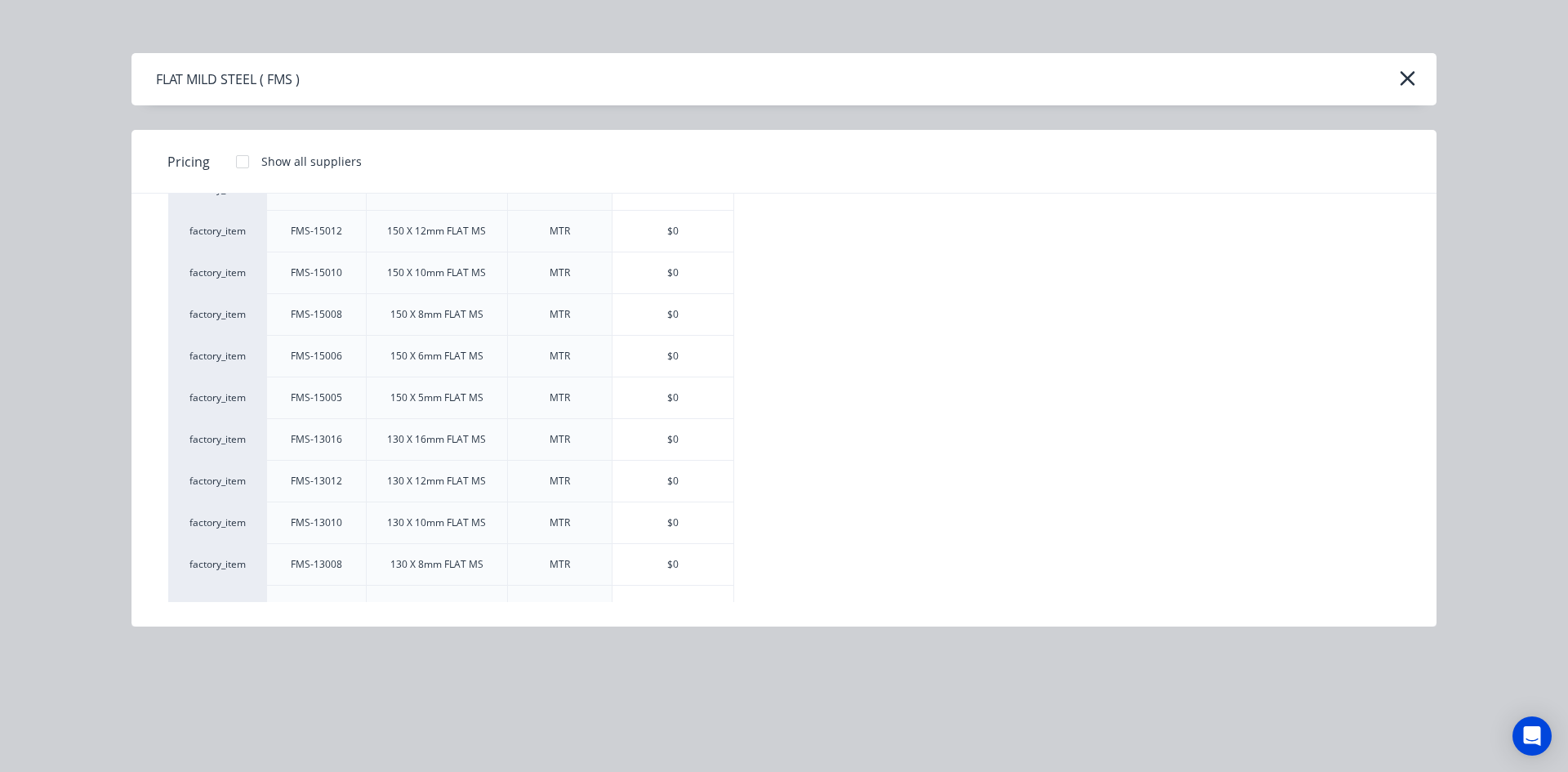
scroll to position [490, 0]
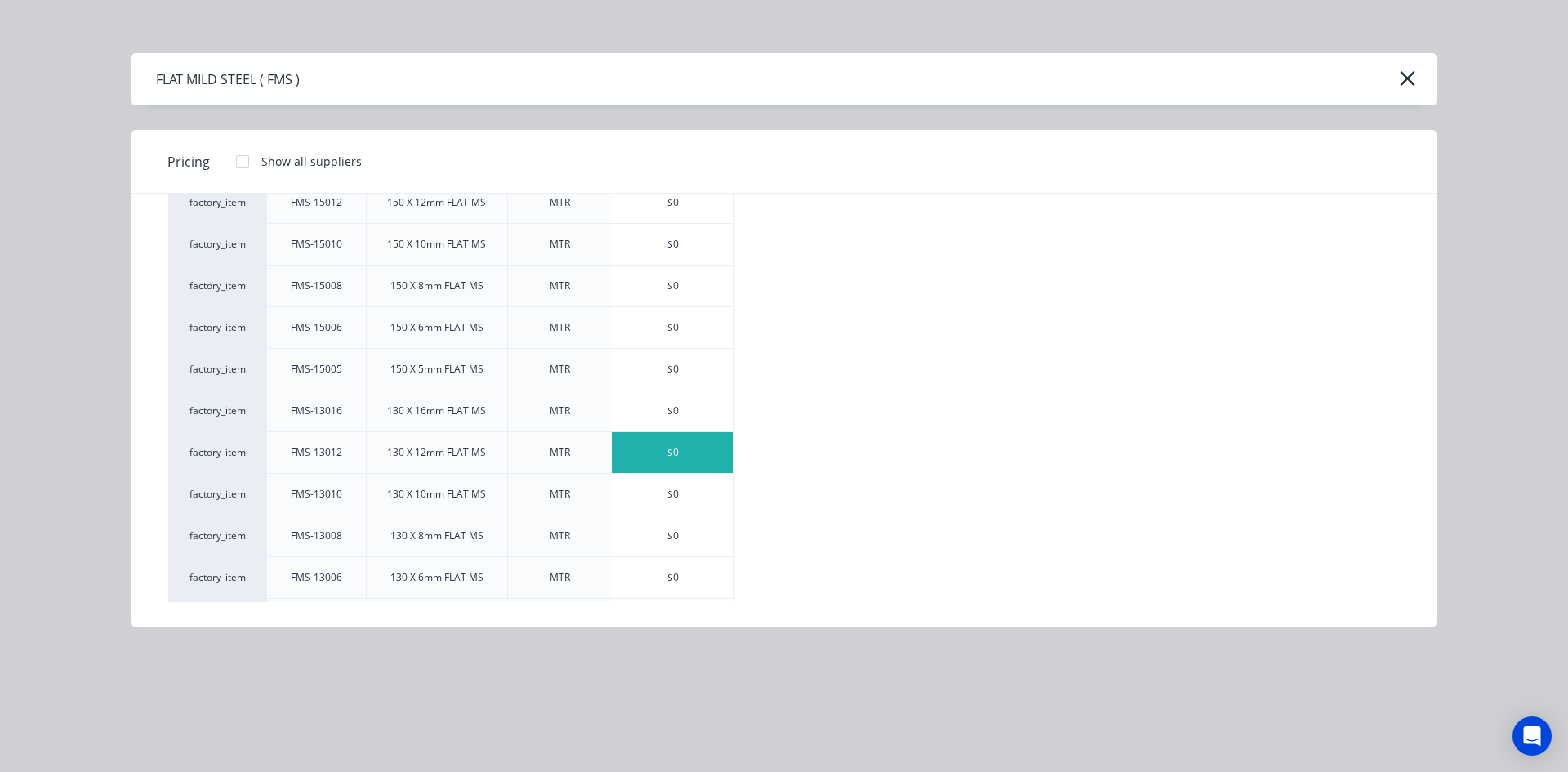
click at [677, 451] on div "$0" at bounding box center [672, 452] width 121 height 40
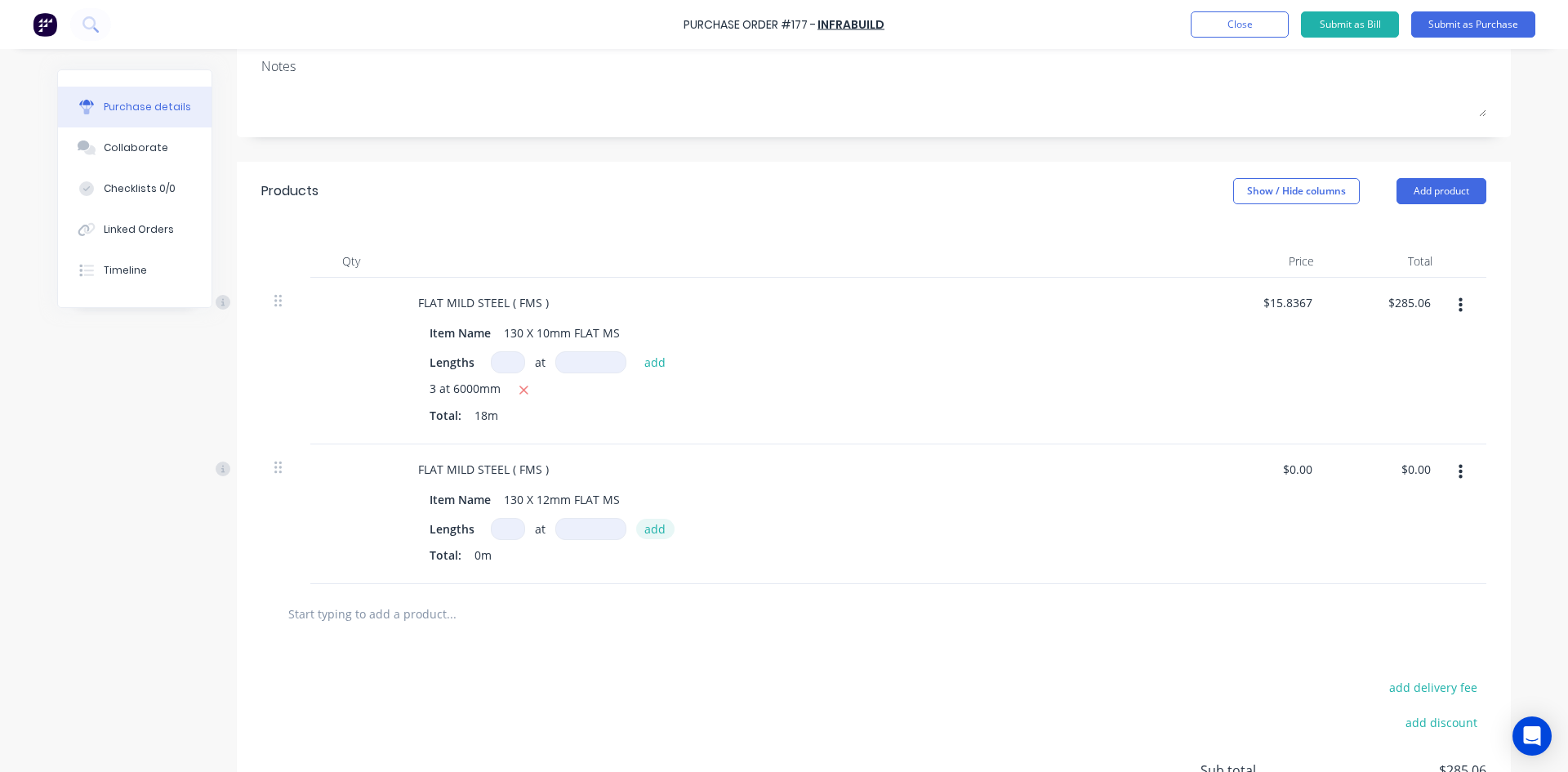
scroll to position [245, 0]
drag, startPoint x: 501, startPoint y: 526, endPoint x: 534, endPoint y: 602, distance: 82.9
click at [501, 526] on input at bounding box center [508, 528] width 34 height 22
type input "2"
type input "3"
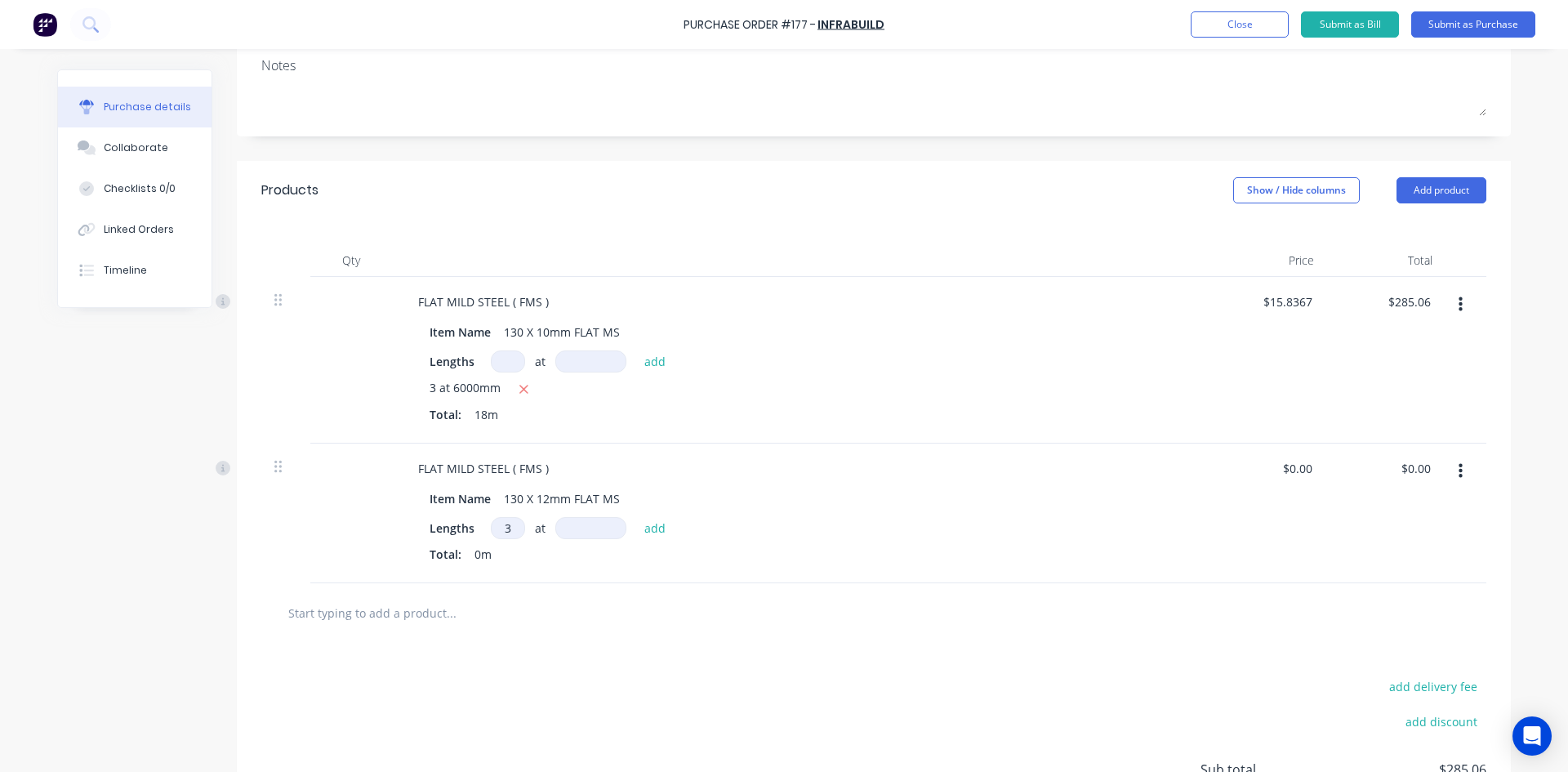
drag, startPoint x: 581, startPoint y: 529, endPoint x: 573, endPoint y: 557, distance: 29.1
click at [579, 533] on input at bounding box center [591, 528] width 71 height 22
type input "6000mm"
click at [644, 530] on button "add" at bounding box center [655, 527] width 39 height 20
drag, startPoint x: 1404, startPoint y: 470, endPoint x: 1363, endPoint y: 478, distance: 41.8
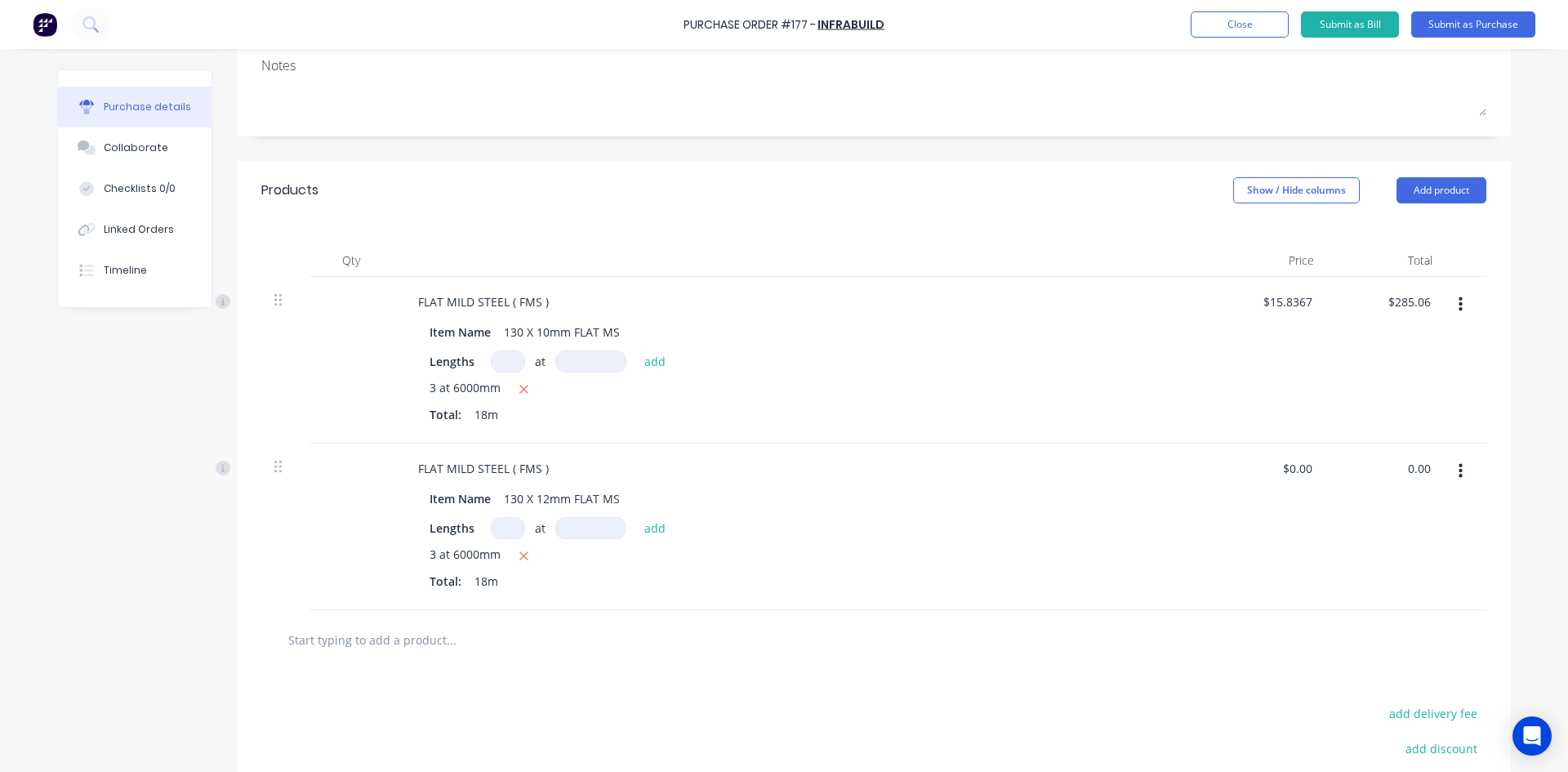
click at [1363, 478] on div "0.00 0.00" at bounding box center [1385, 526] width 118 height 166
type input "342.99"
type input "$19.055"
type input "$342.99"
click at [1078, 543] on div "Lengths at add 3 at 6000mm Total: 18m" at bounding box center [800, 557] width 741 height 79
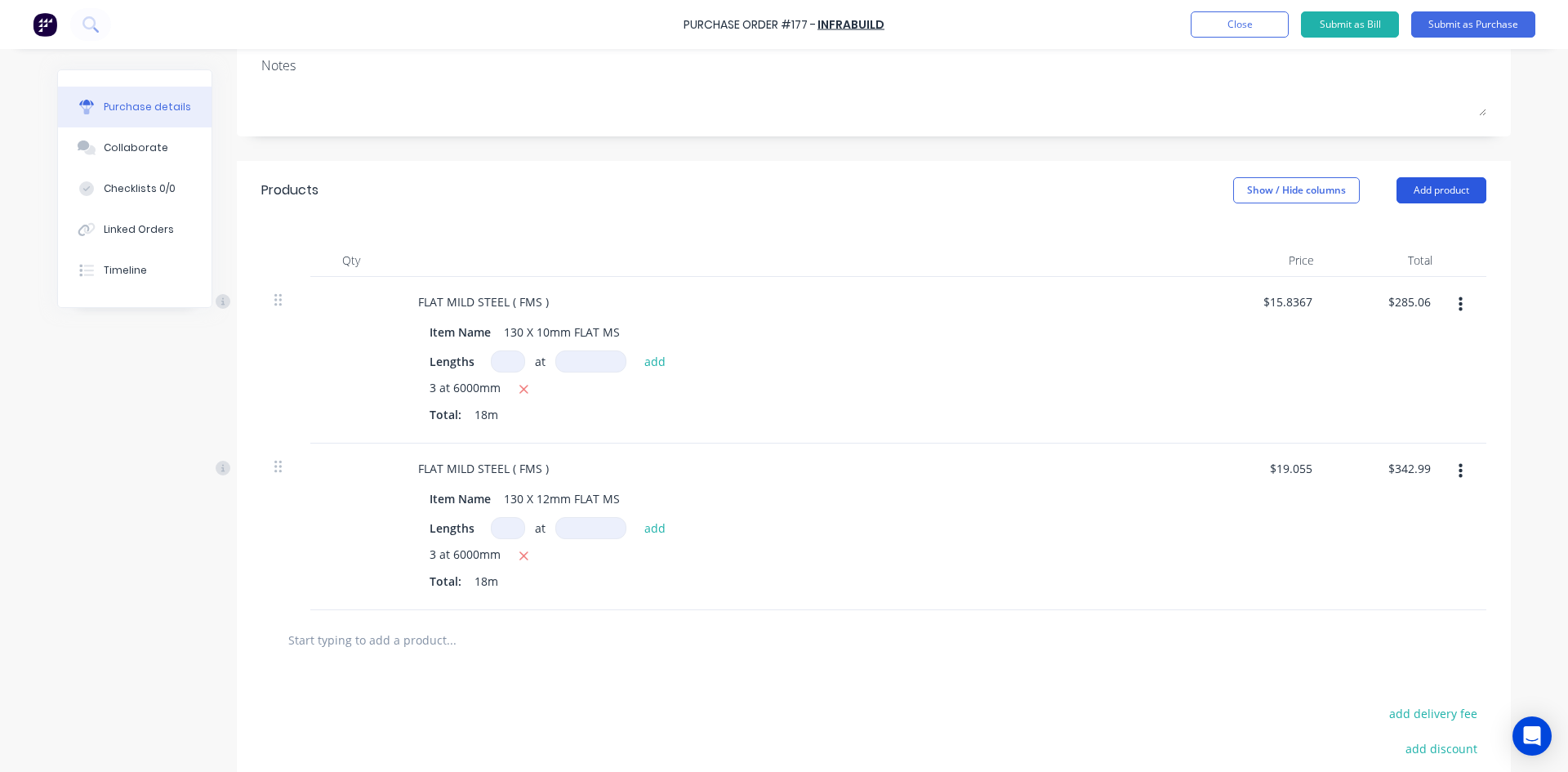
click at [1442, 190] on button "Add product" at bounding box center [1441, 190] width 90 height 26
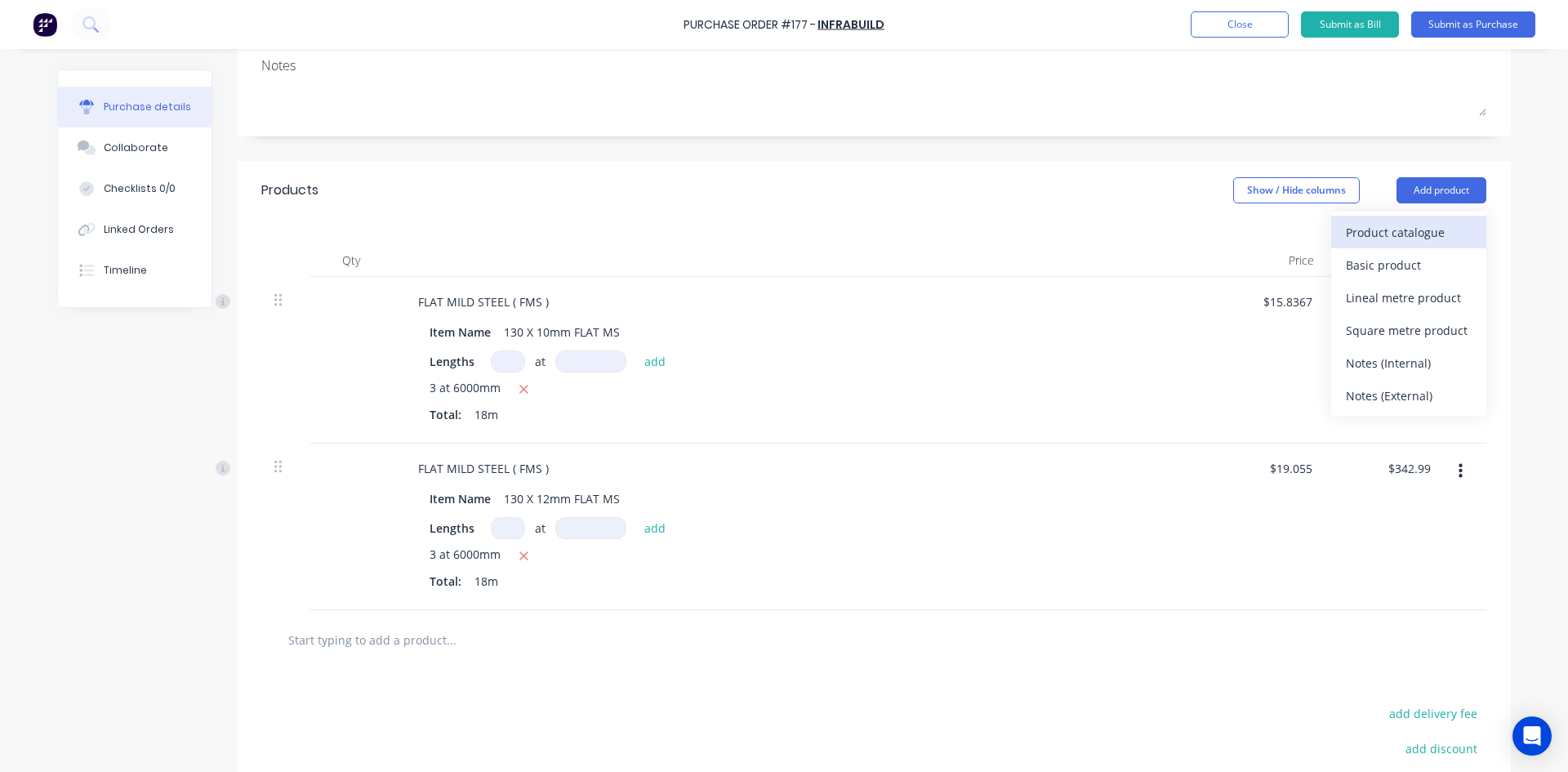
click at [1405, 227] on div "Product catalogue" at bounding box center [1409, 232] width 126 height 23
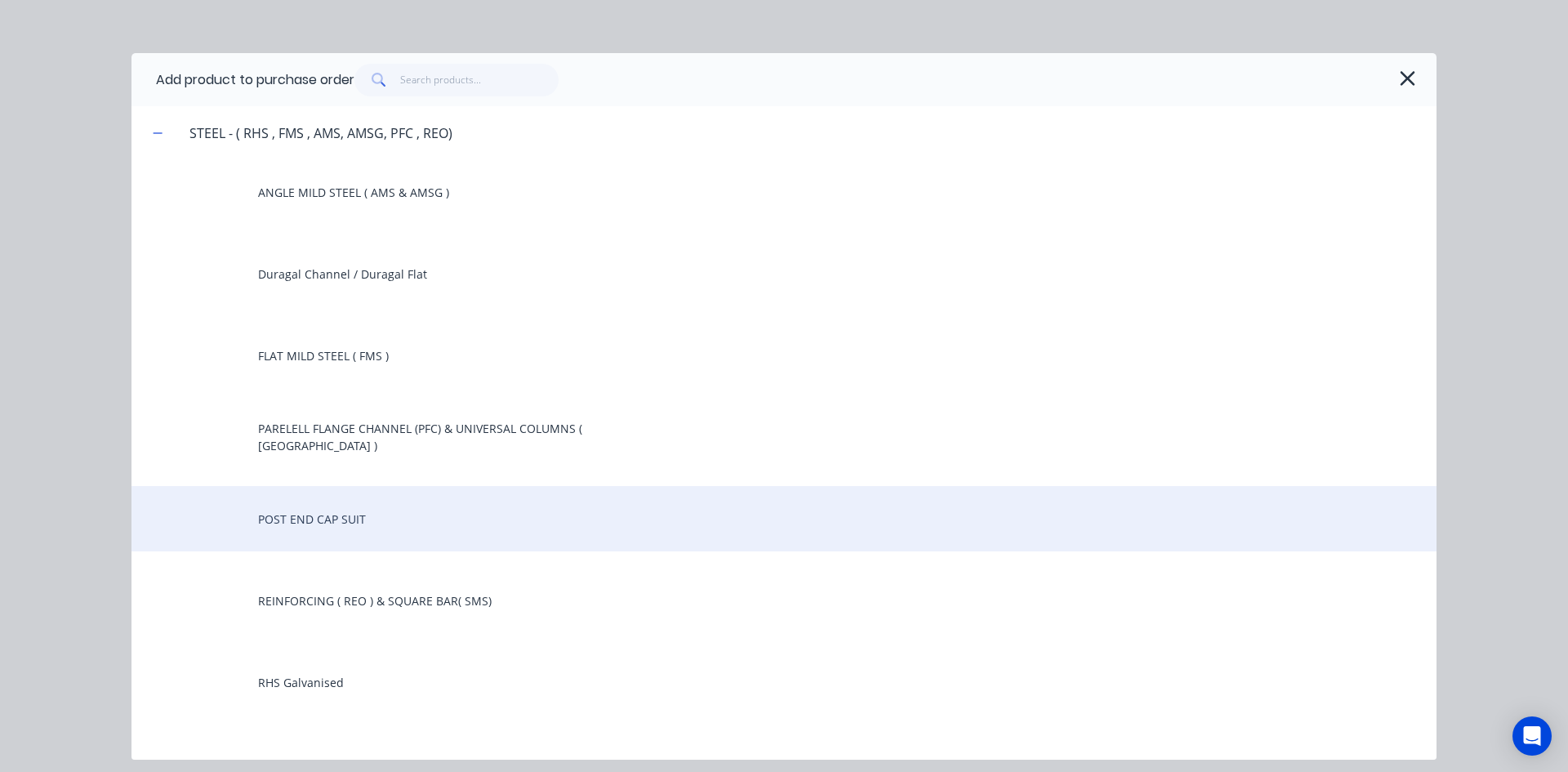
scroll to position [134, 0]
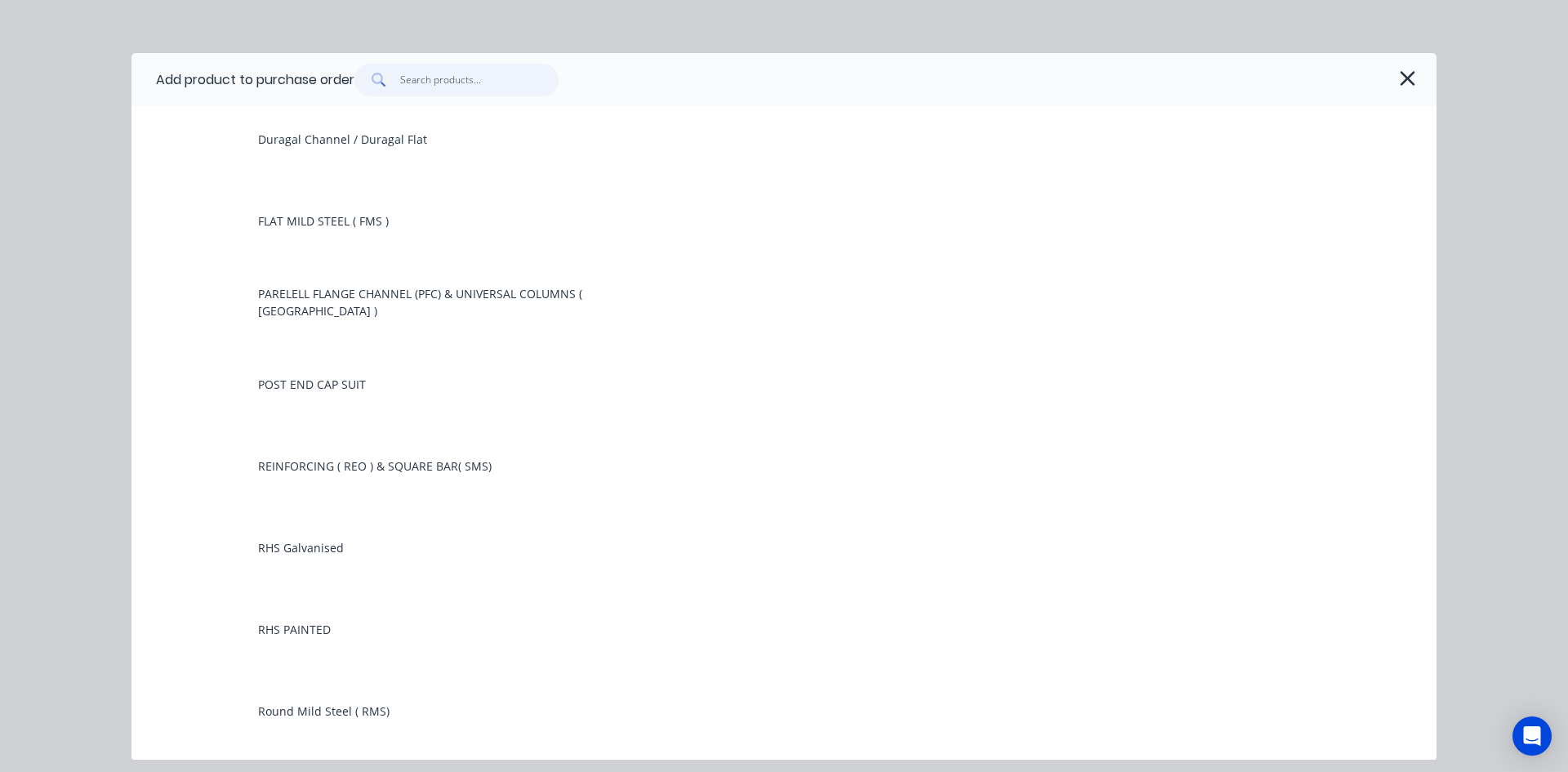
click at [437, 79] on input "text" at bounding box center [480, 80] width 159 height 33
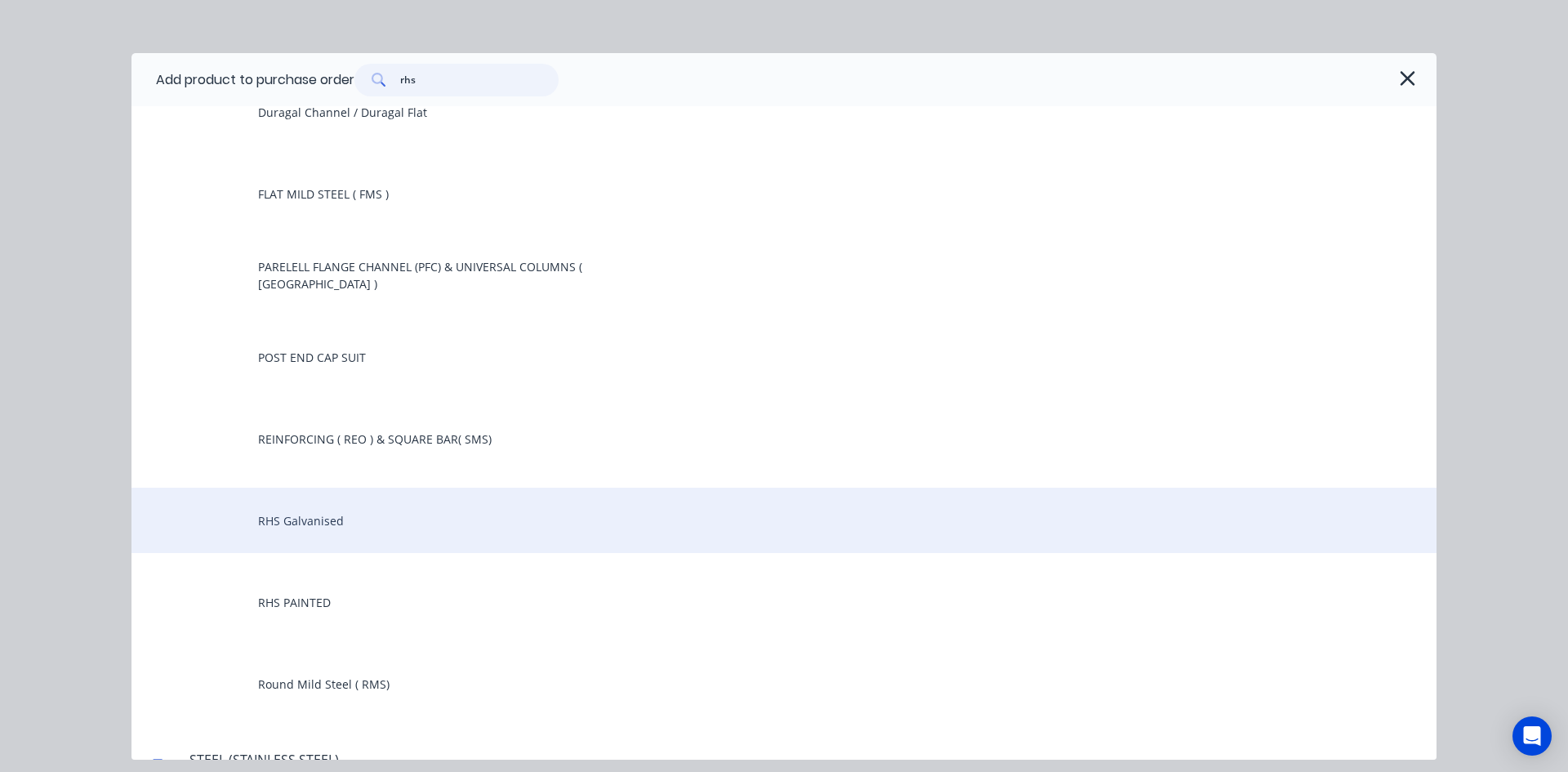
scroll to position [164, 0]
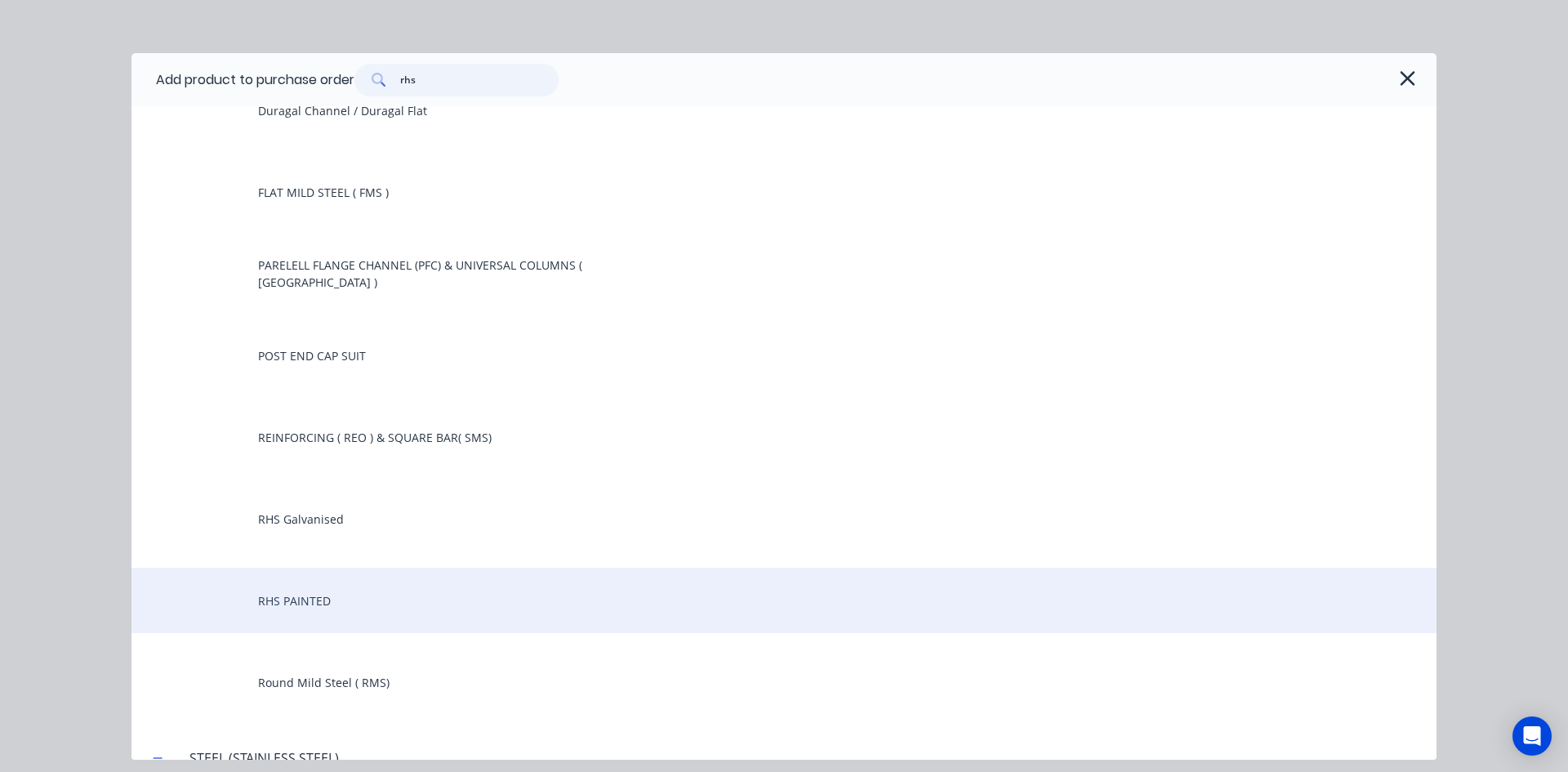
type input "rhs"
click at [342, 601] on div "RHS PAINTED" at bounding box center [784, 601] width 1305 height 65
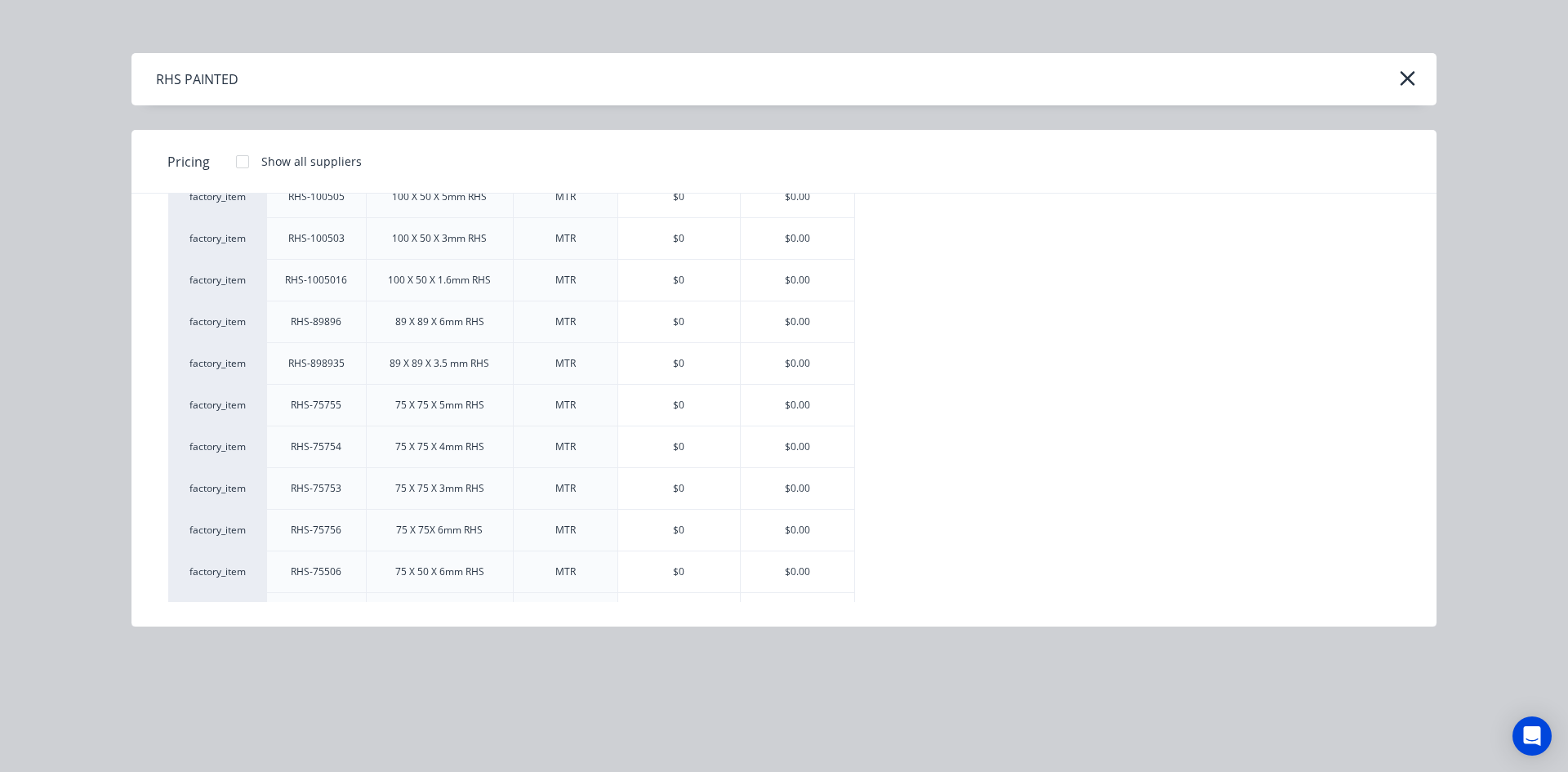
scroll to position [981, 0]
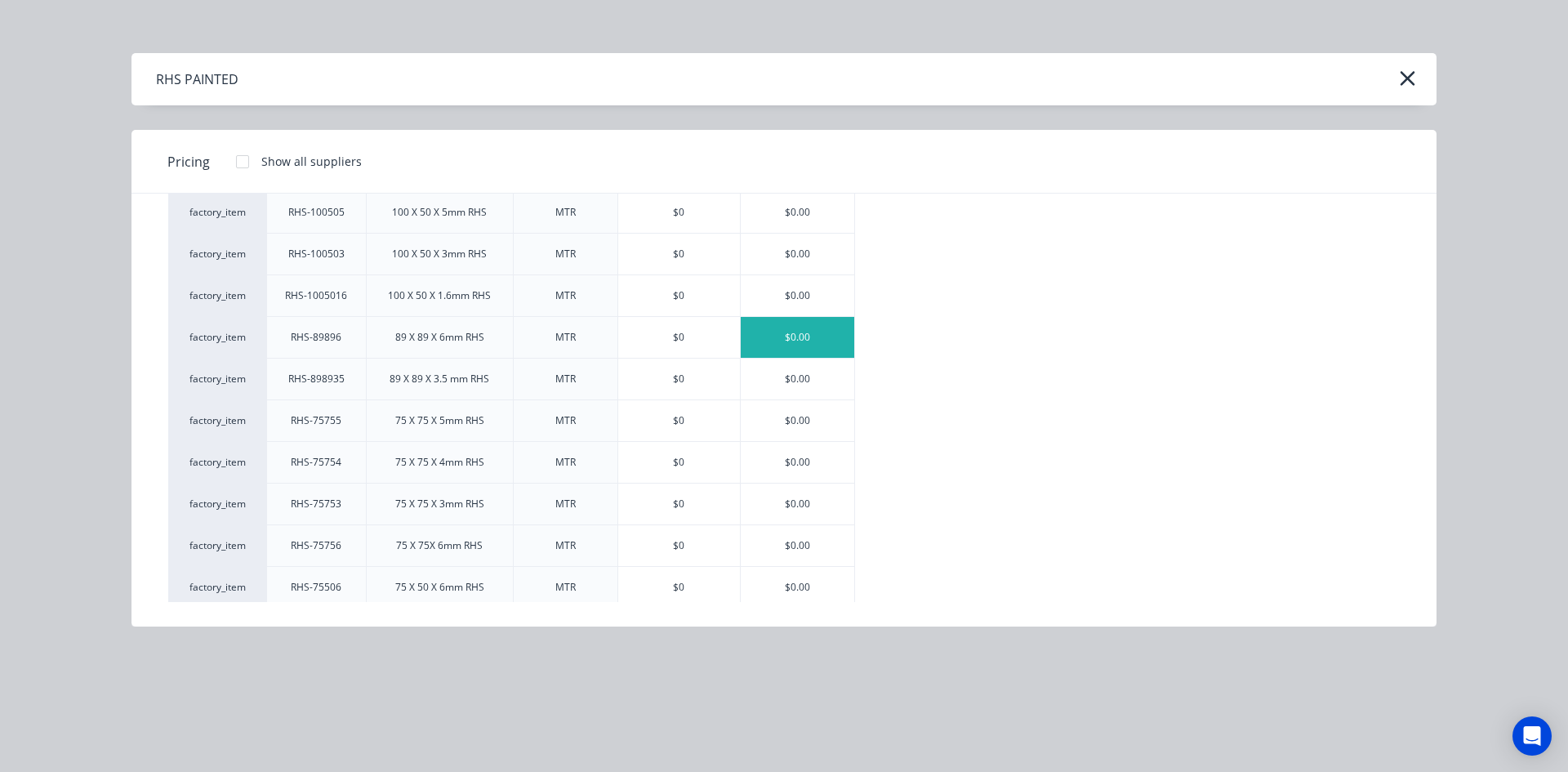
click at [814, 328] on div "$0.00" at bounding box center [797, 337] width 114 height 40
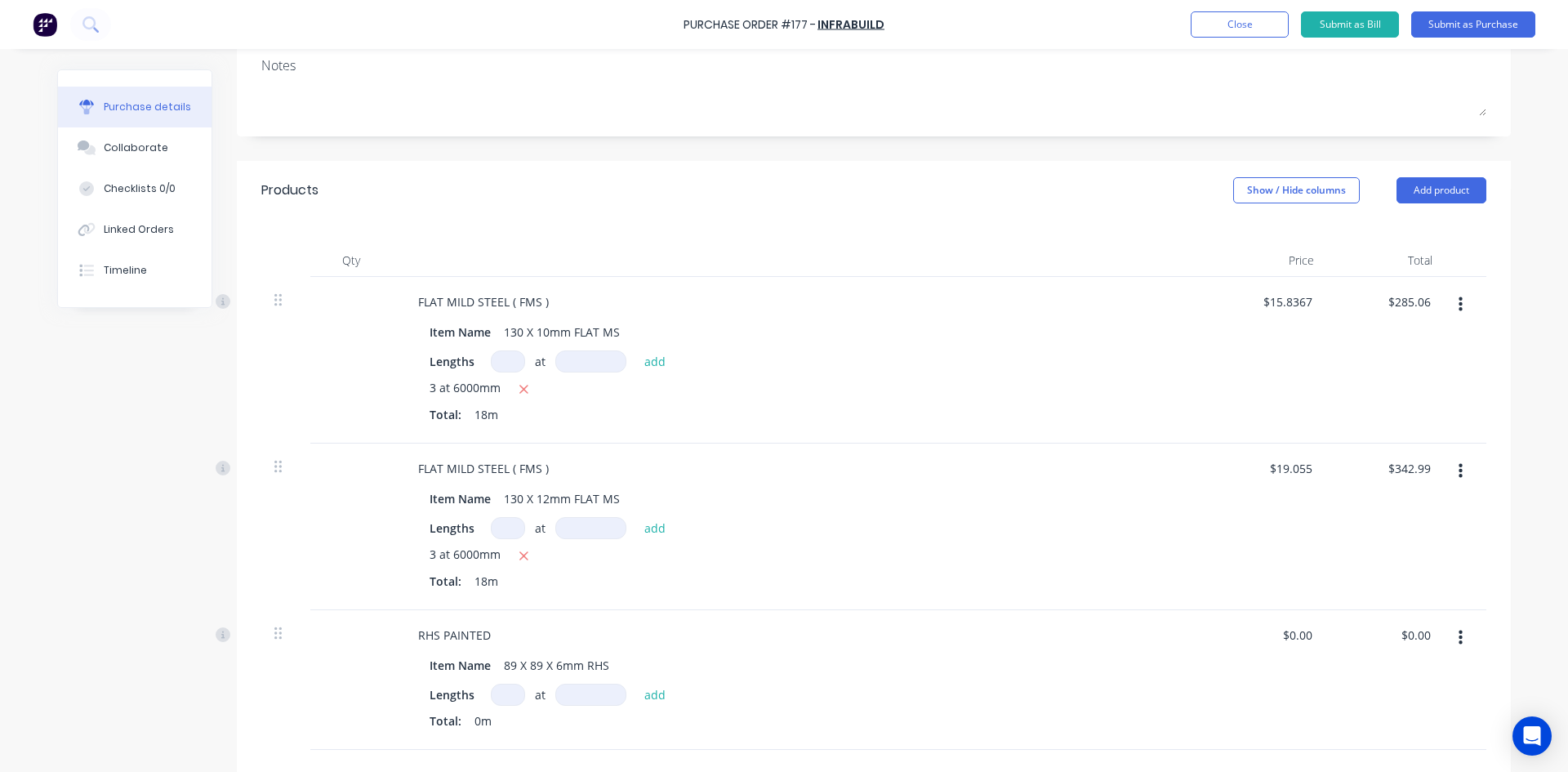
click at [499, 693] on input at bounding box center [508, 695] width 34 height 22
type input "2"
click at [565, 694] on input at bounding box center [591, 695] width 71 height 22
type input "9000mm"
click at [654, 699] on button "add" at bounding box center [655, 694] width 39 height 20
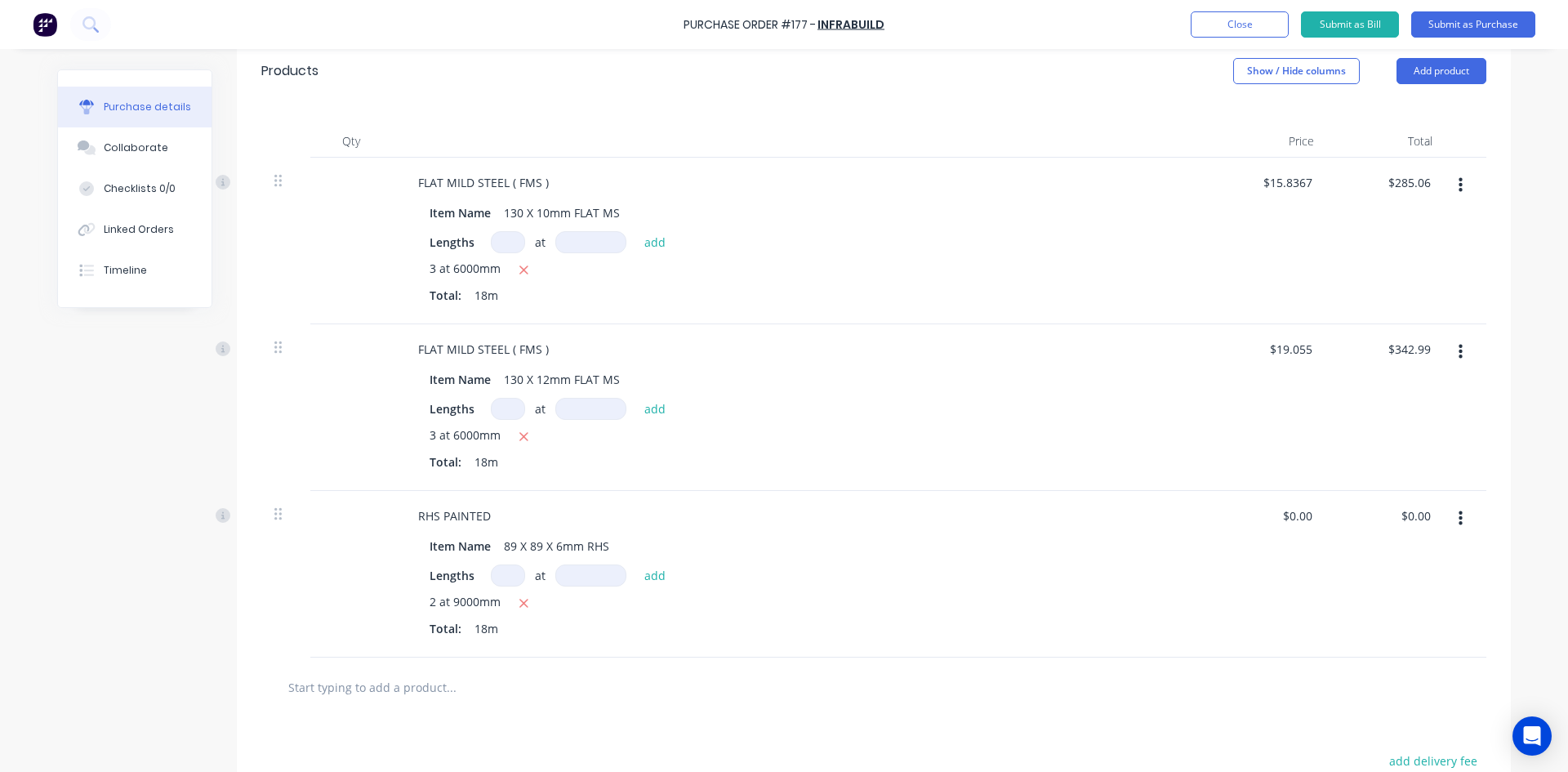
scroll to position [408, 0]
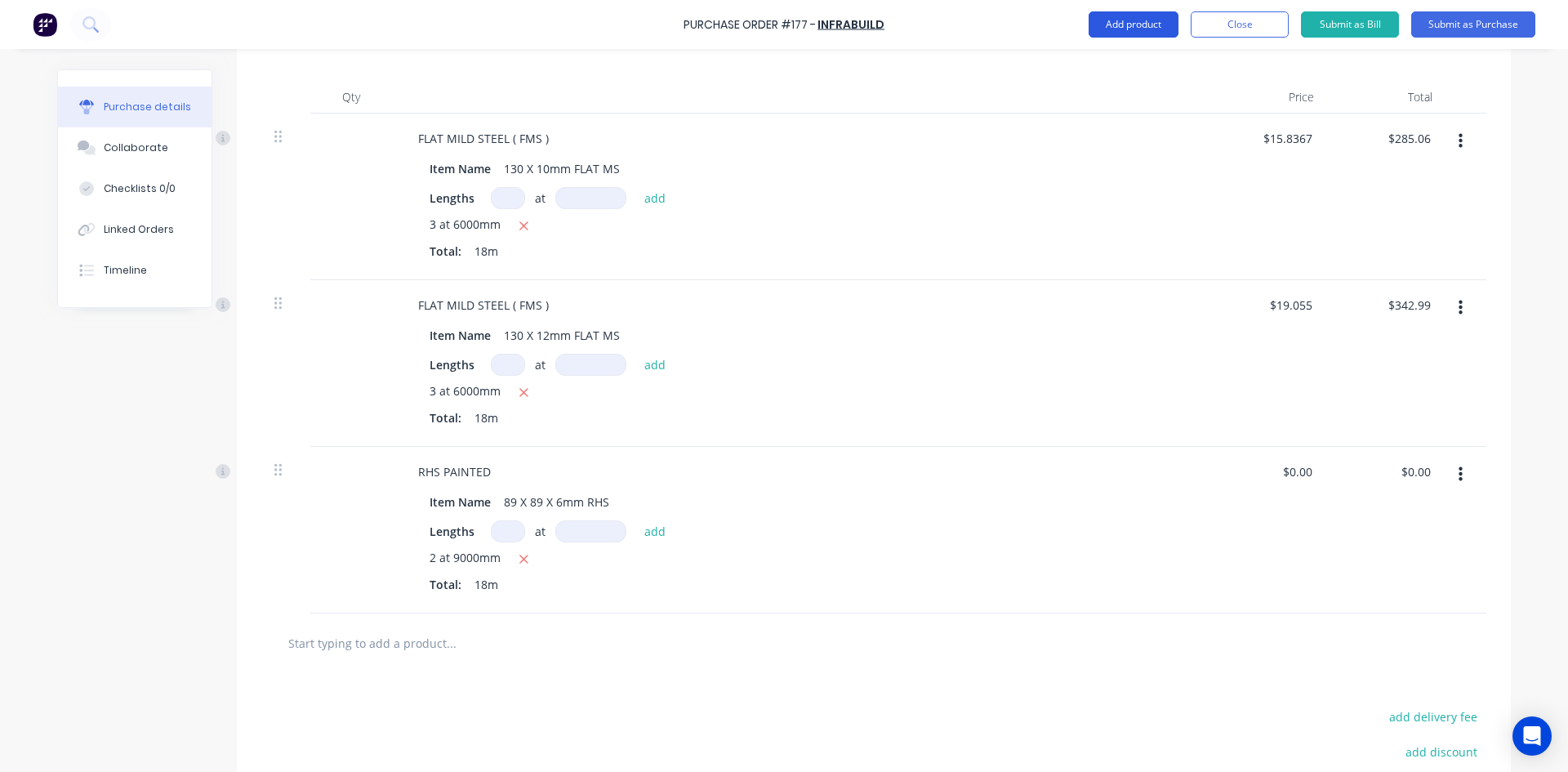
click at [1131, 25] on button "Add product" at bounding box center [1133, 24] width 90 height 26
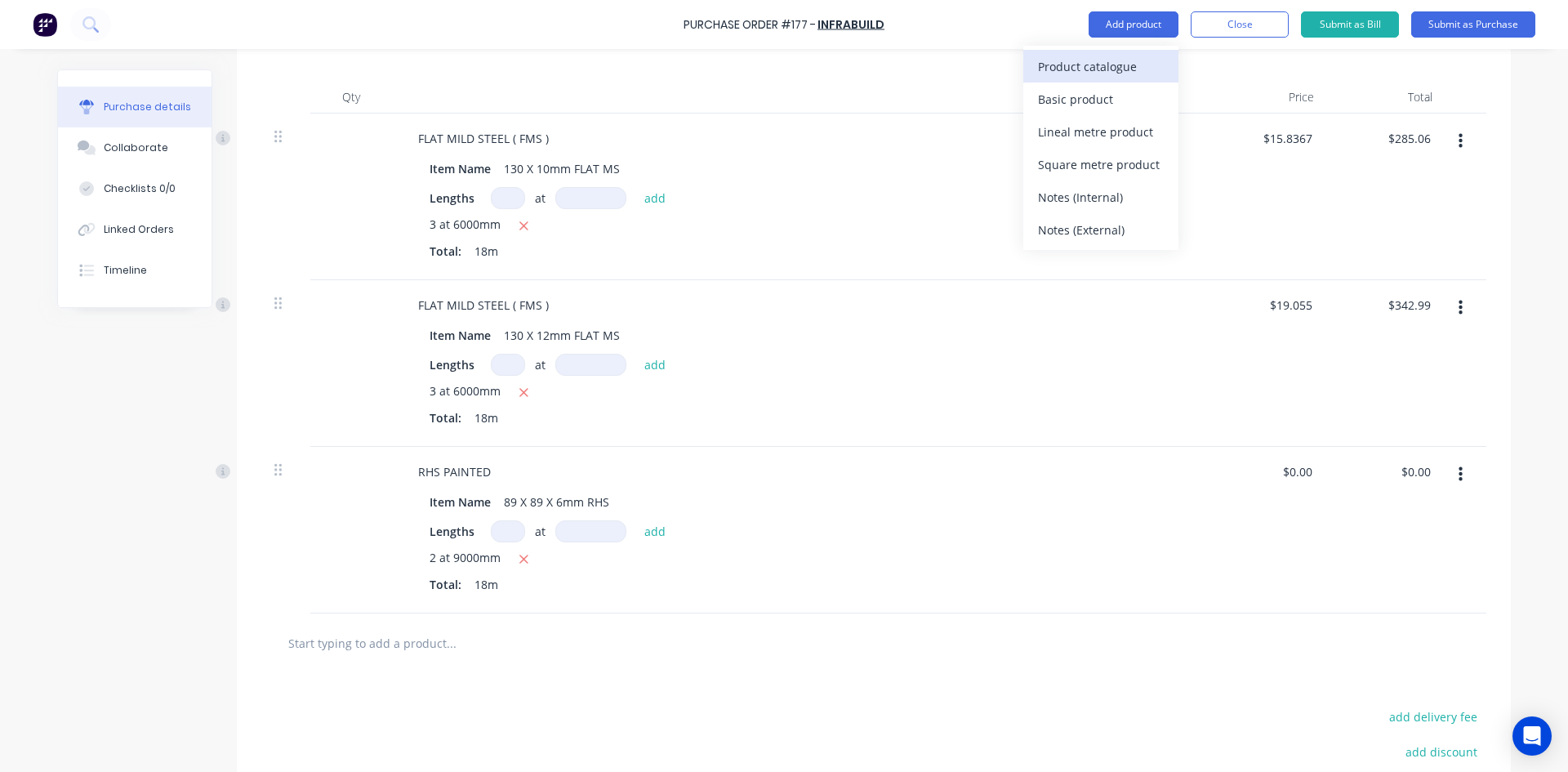
click at [1106, 71] on div "Product catalogue" at bounding box center [1100, 66] width 126 height 23
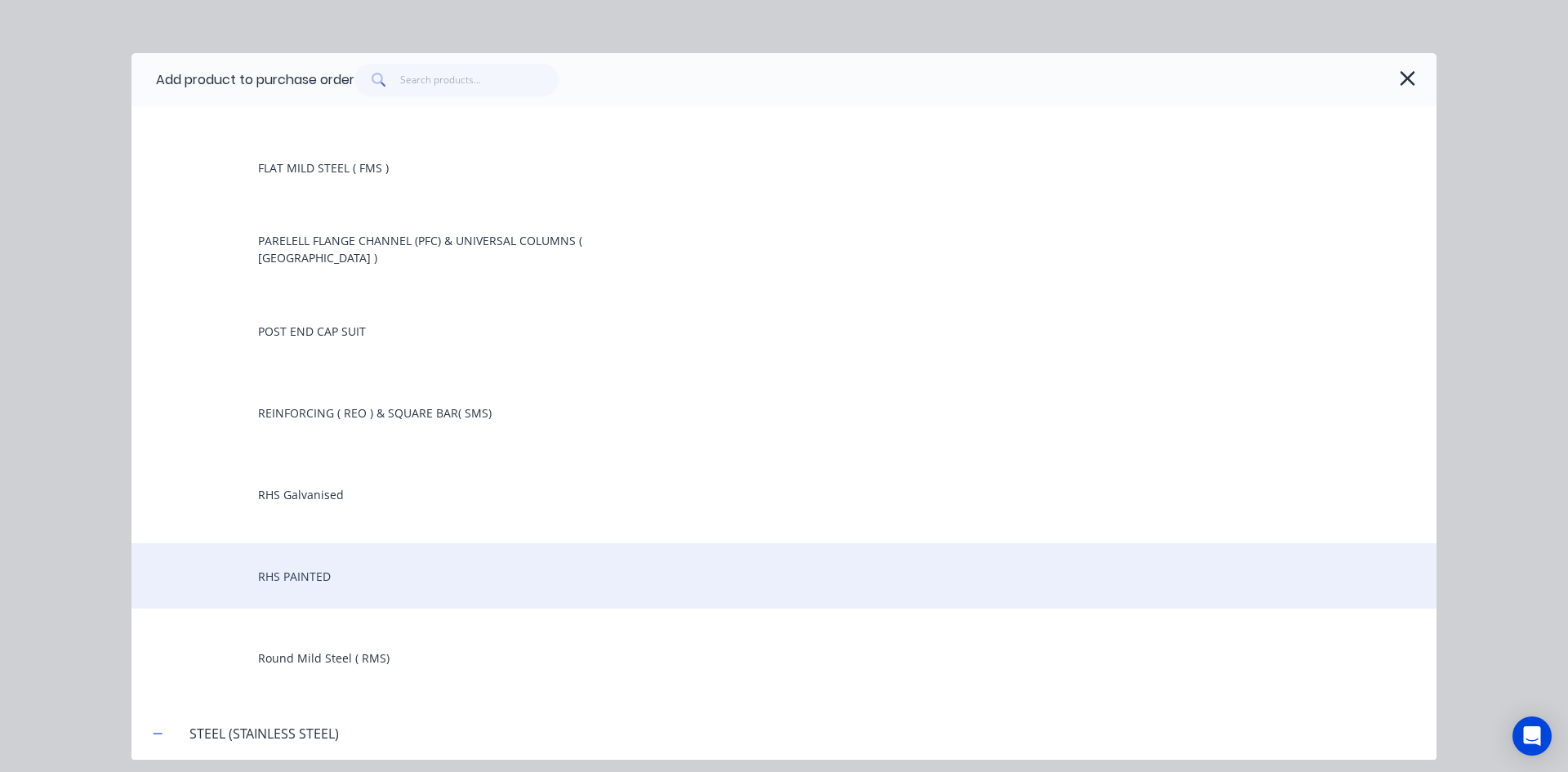
scroll to position [245, 0]
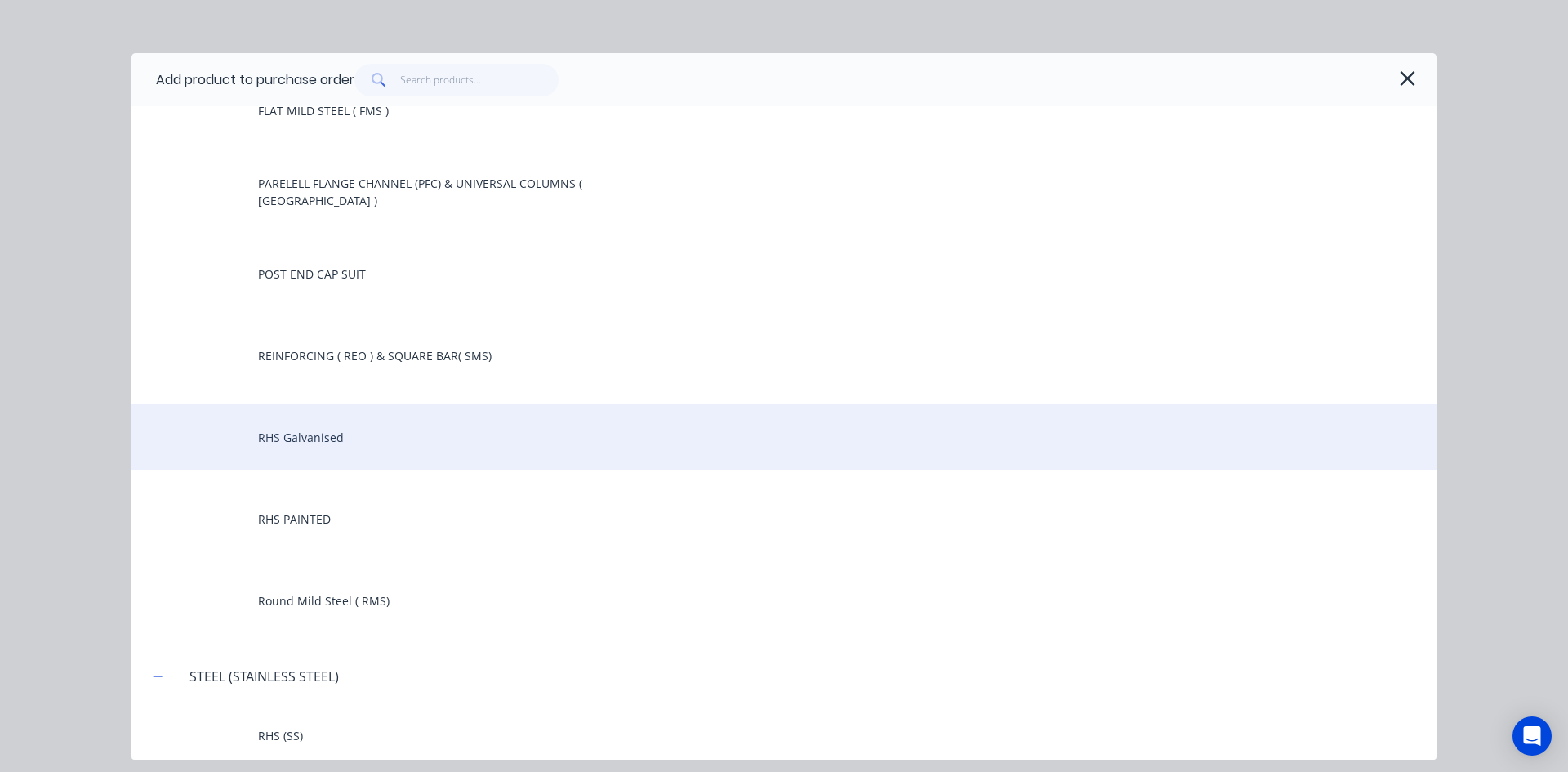
click at [306, 442] on div "RHS Galvanised" at bounding box center [784, 437] width 1305 height 65
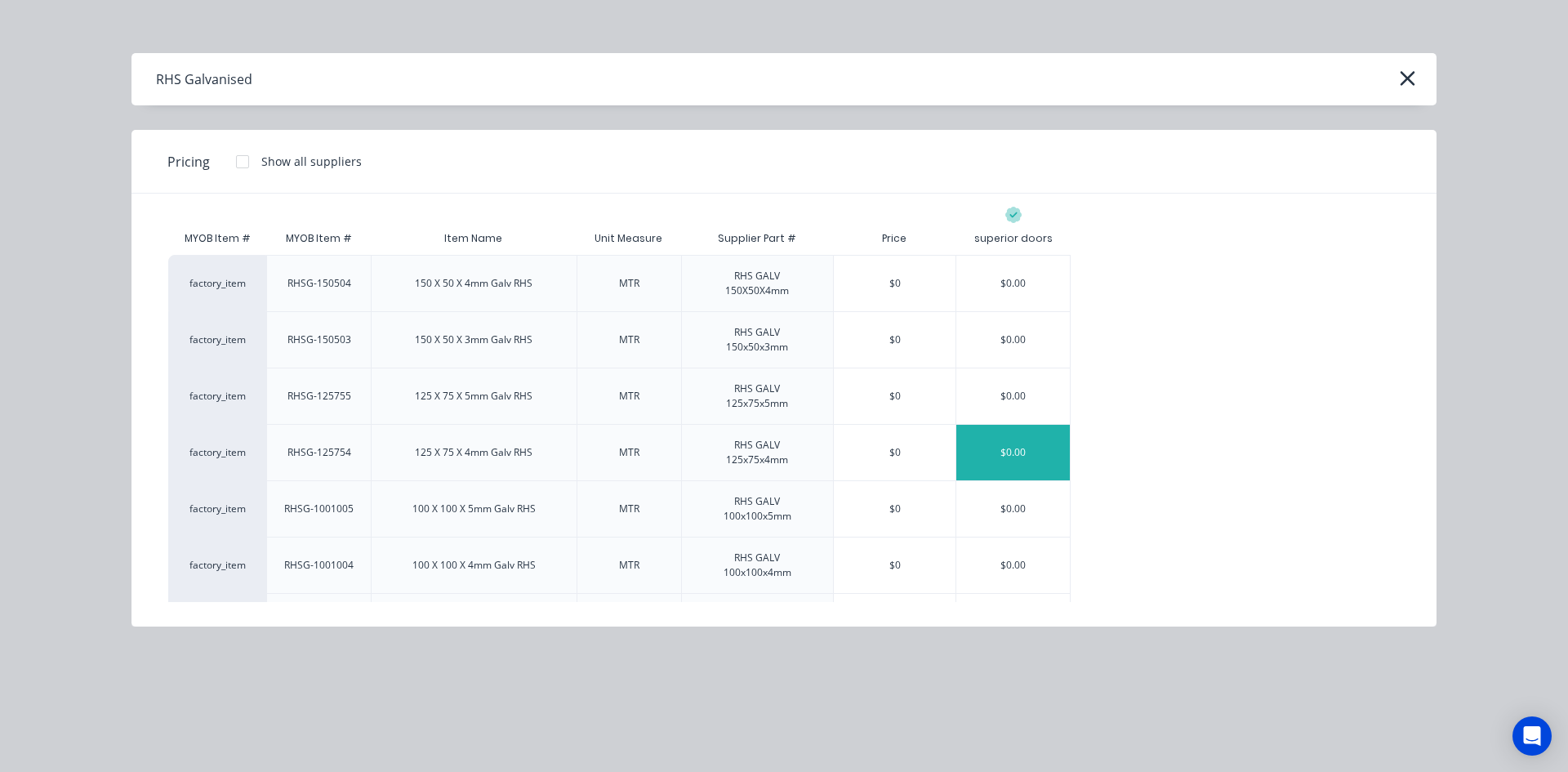
click at [979, 452] on div "$0.00" at bounding box center [1013, 452] width 114 height 55
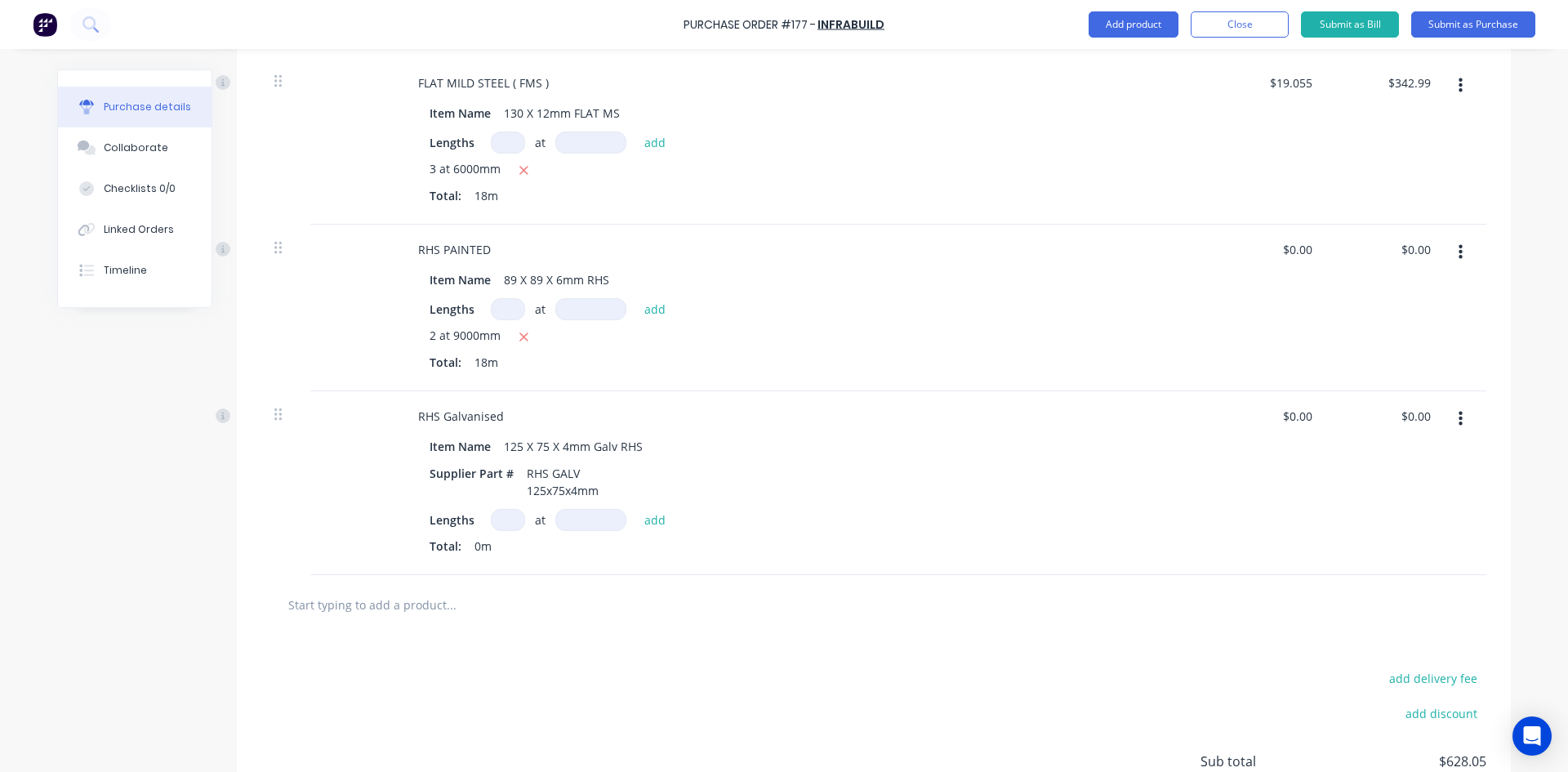
scroll to position [654, 0]
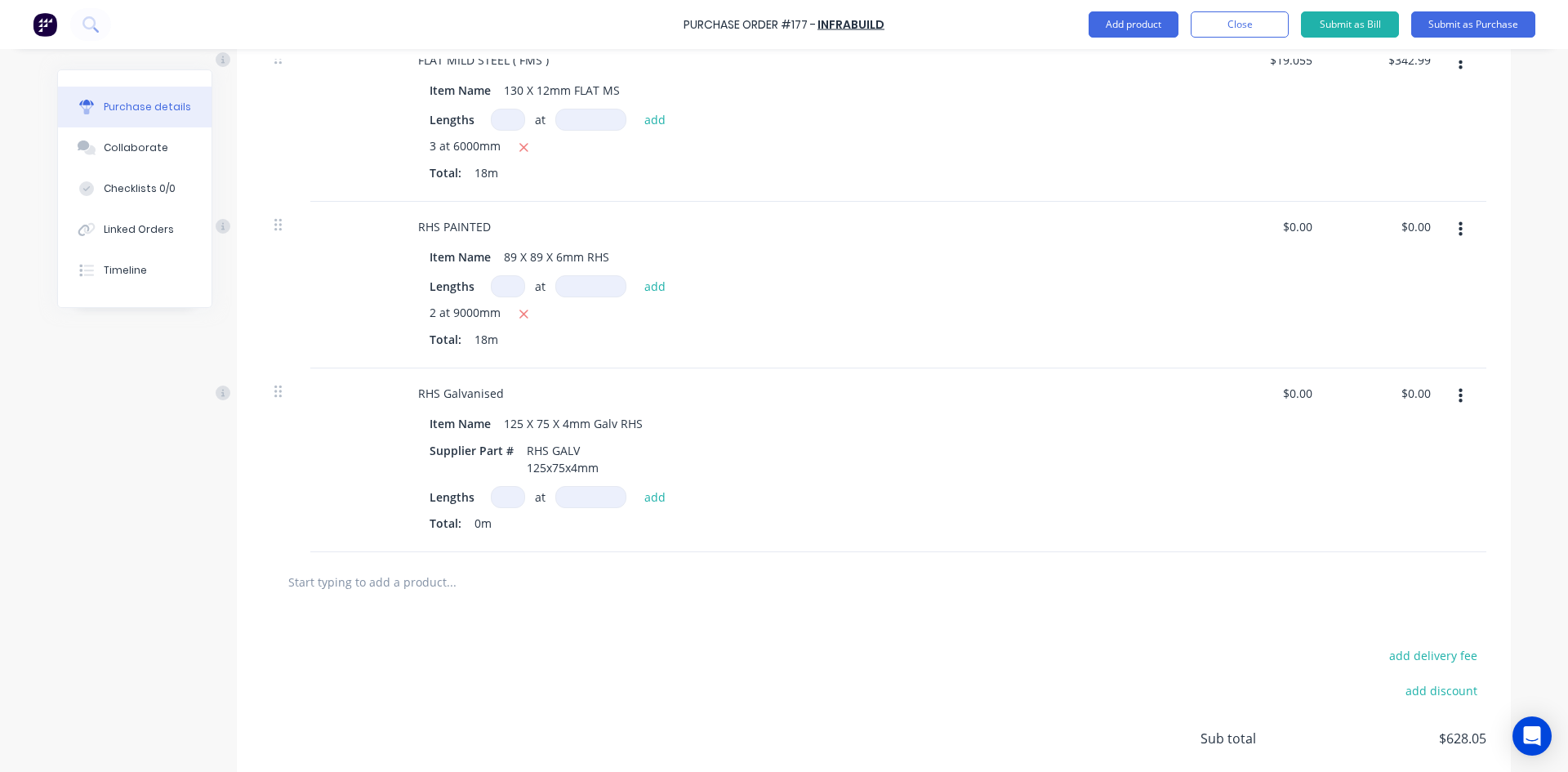
drag, startPoint x: 499, startPoint y: 497, endPoint x: 523, endPoint y: 539, distance: 48.4
click at [500, 501] on input at bounding box center [508, 497] width 34 height 22
type input "3"
drag, startPoint x: 578, startPoint y: 497, endPoint x: 567, endPoint y: 541, distance: 45.4
click at [577, 498] on input at bounding box center [591, 497] width 71 height 22
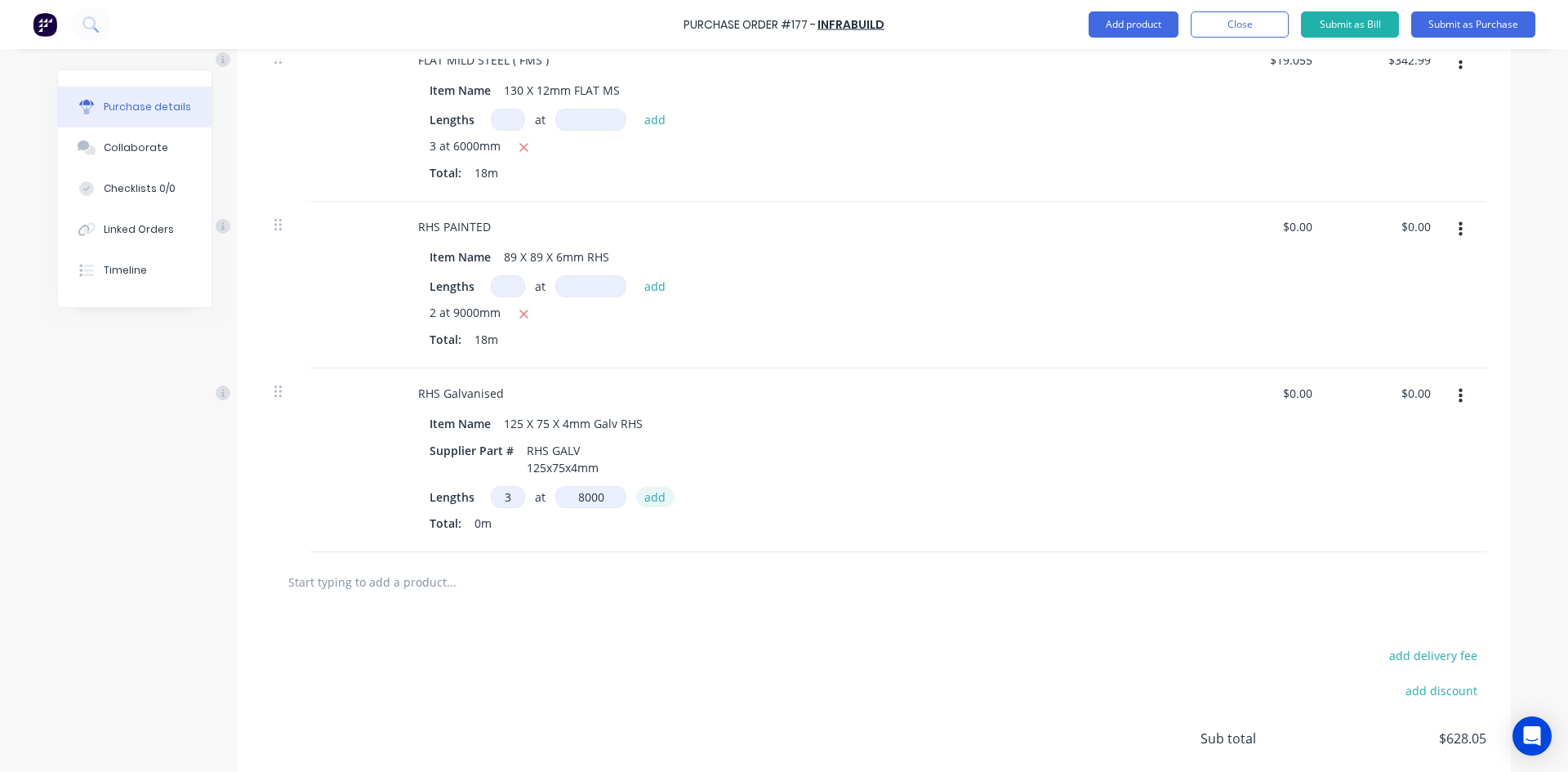
type input "8000mm"
click at [649, 501] on button "add" at bounding box center [655, 496] width 39 height 20
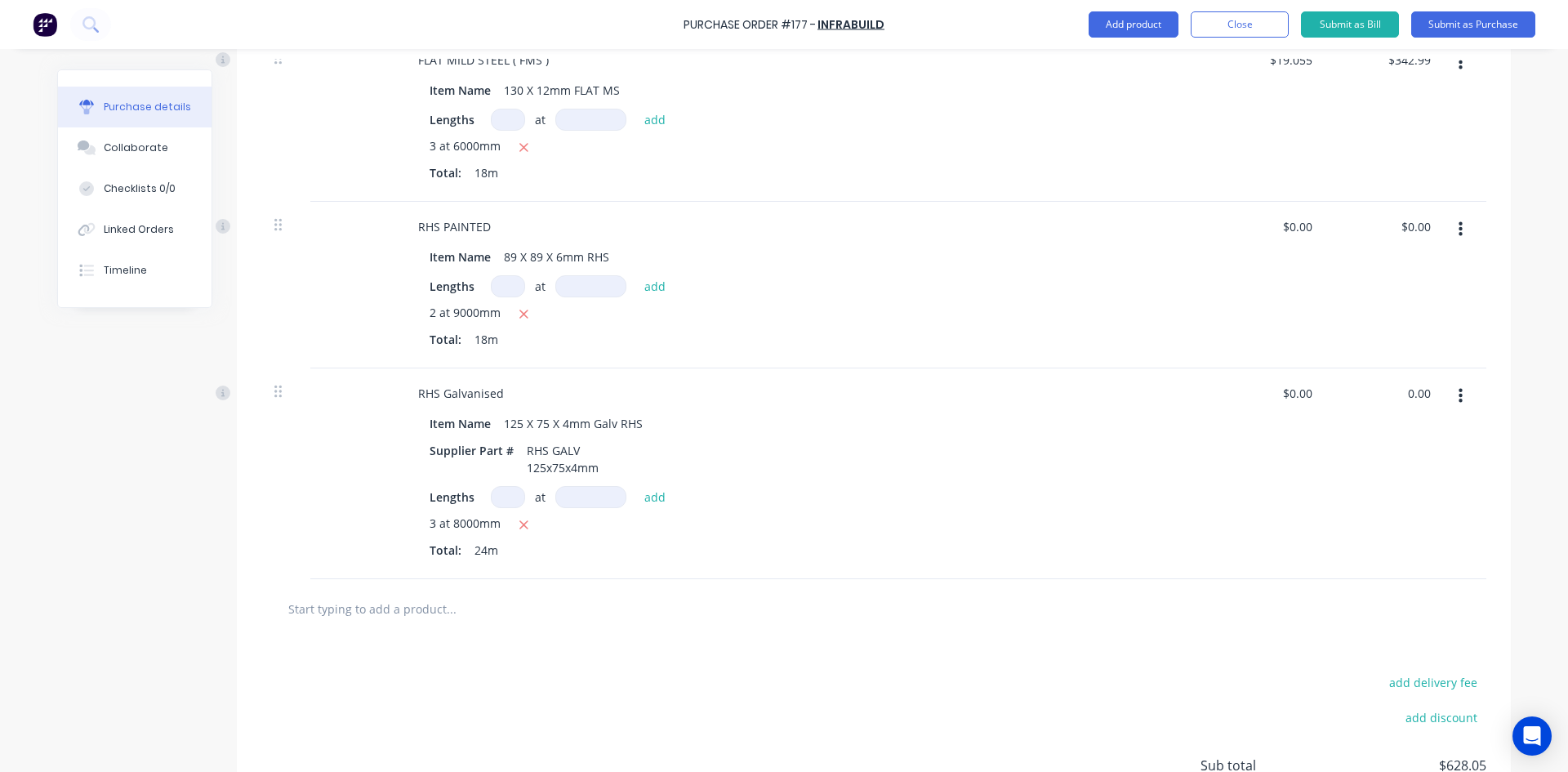
drag, startPoint x: 1396, startPoint y: 397, endPoint x: 1379, endPoint y: 401, distance: 17.5
click at [1380, 401] on div "0.00 0.00" at bounding box center [1385, 474] width 118 height 211
type input "549.06"
type input "$22.8775"
type input "$549.06"
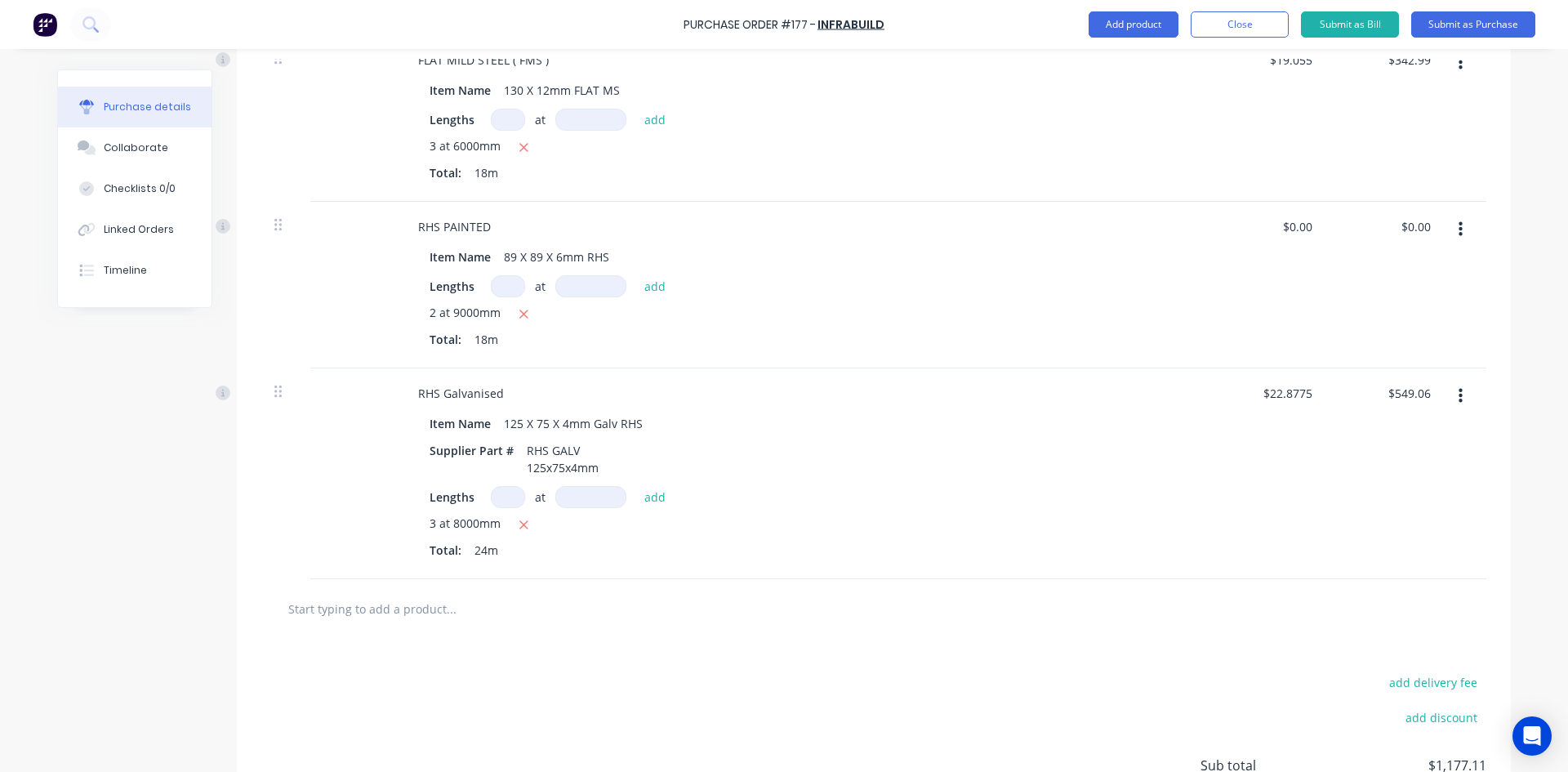
click at [1361, 453] on div "$549.06 $549.06" at bounding box center [1385, 474] width 118 height 211
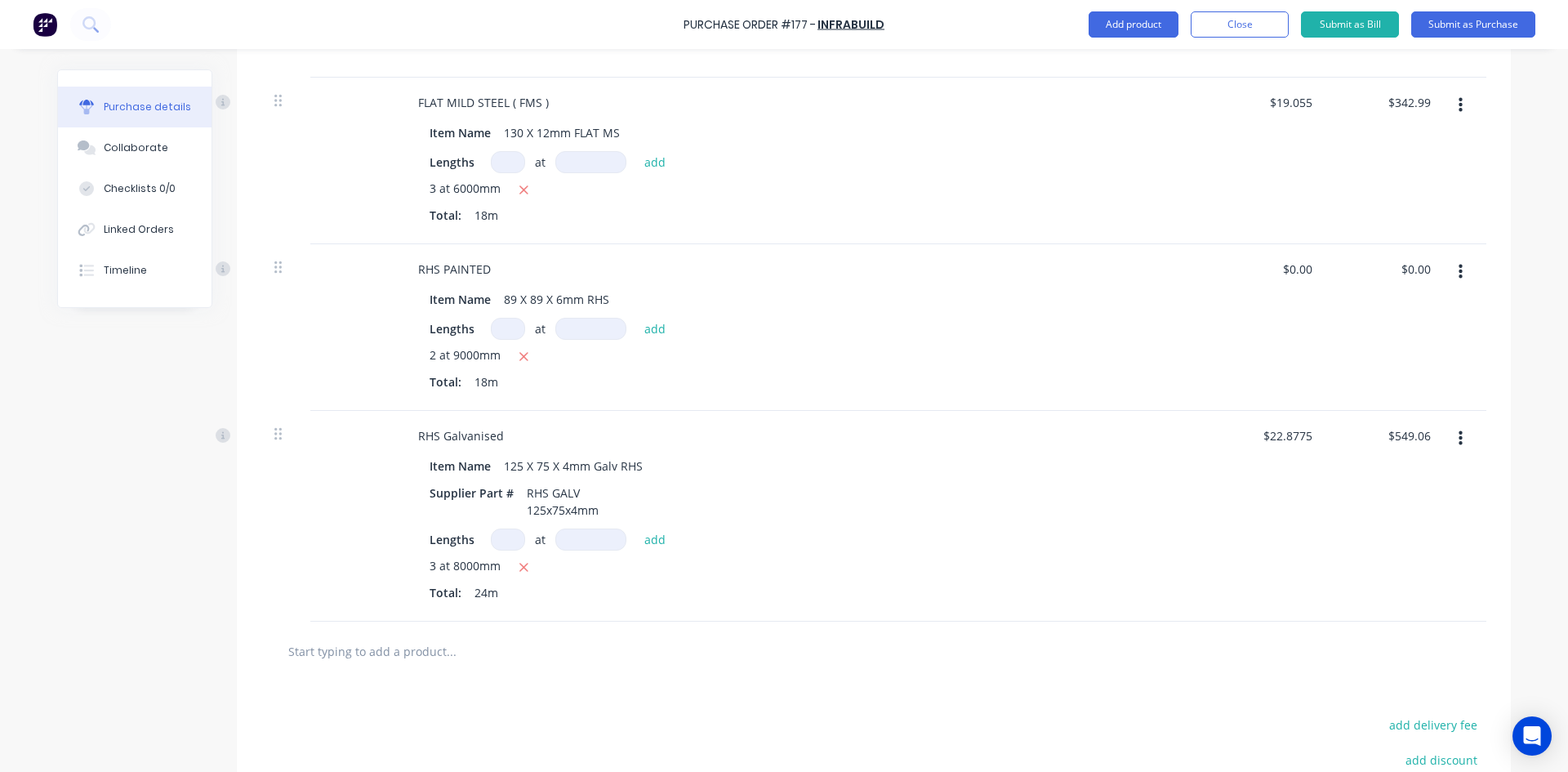
scroll to position [572, 0]
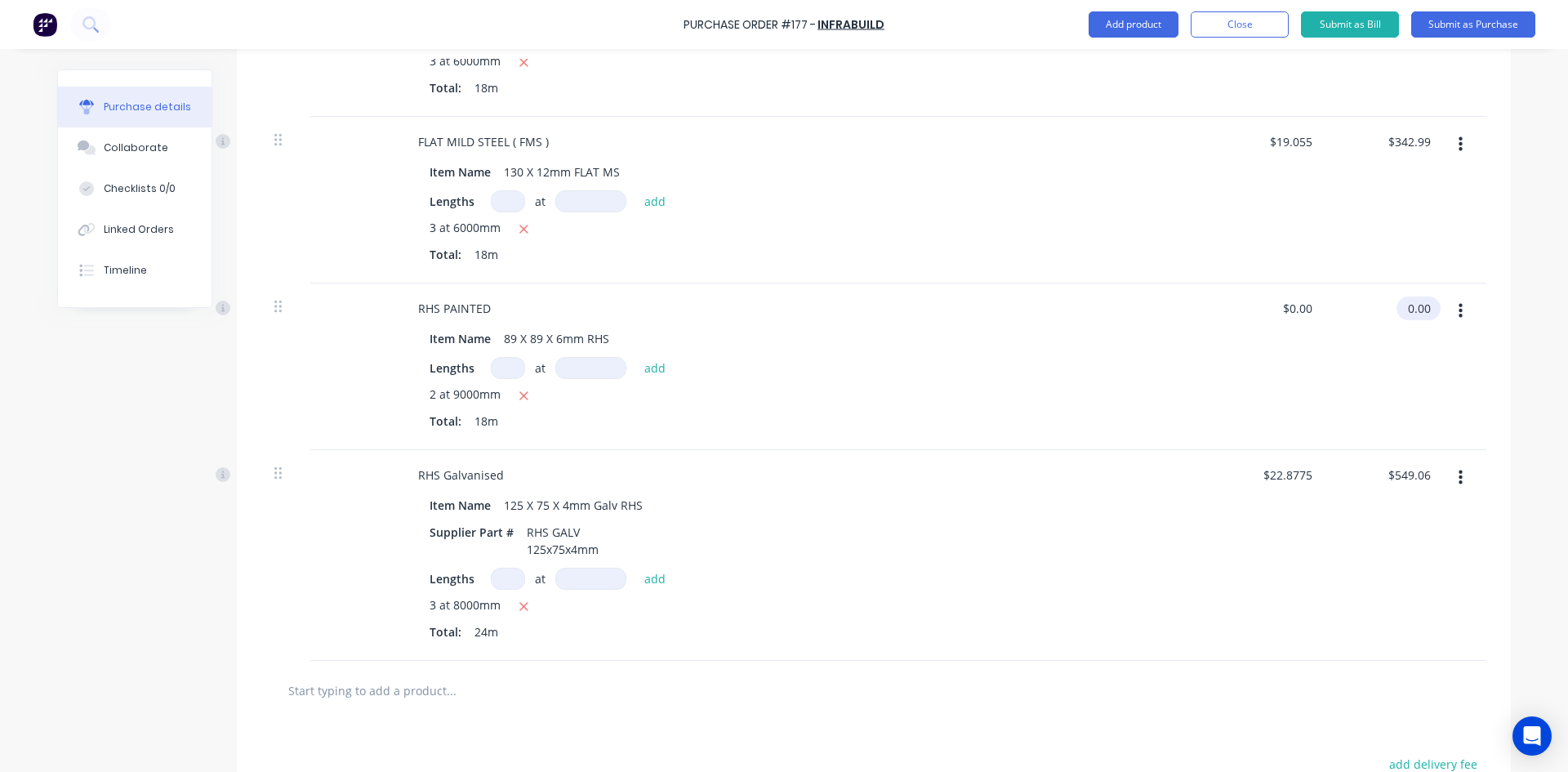
click at [1422, 307] on input "0.00" at bounding box center [1415, 308] width 38 height 23
click at [1422, 307] on input "0.00" at bounding box center [1418, 308] width 31 height 23
type input "502.50"
type input "$27.9167"
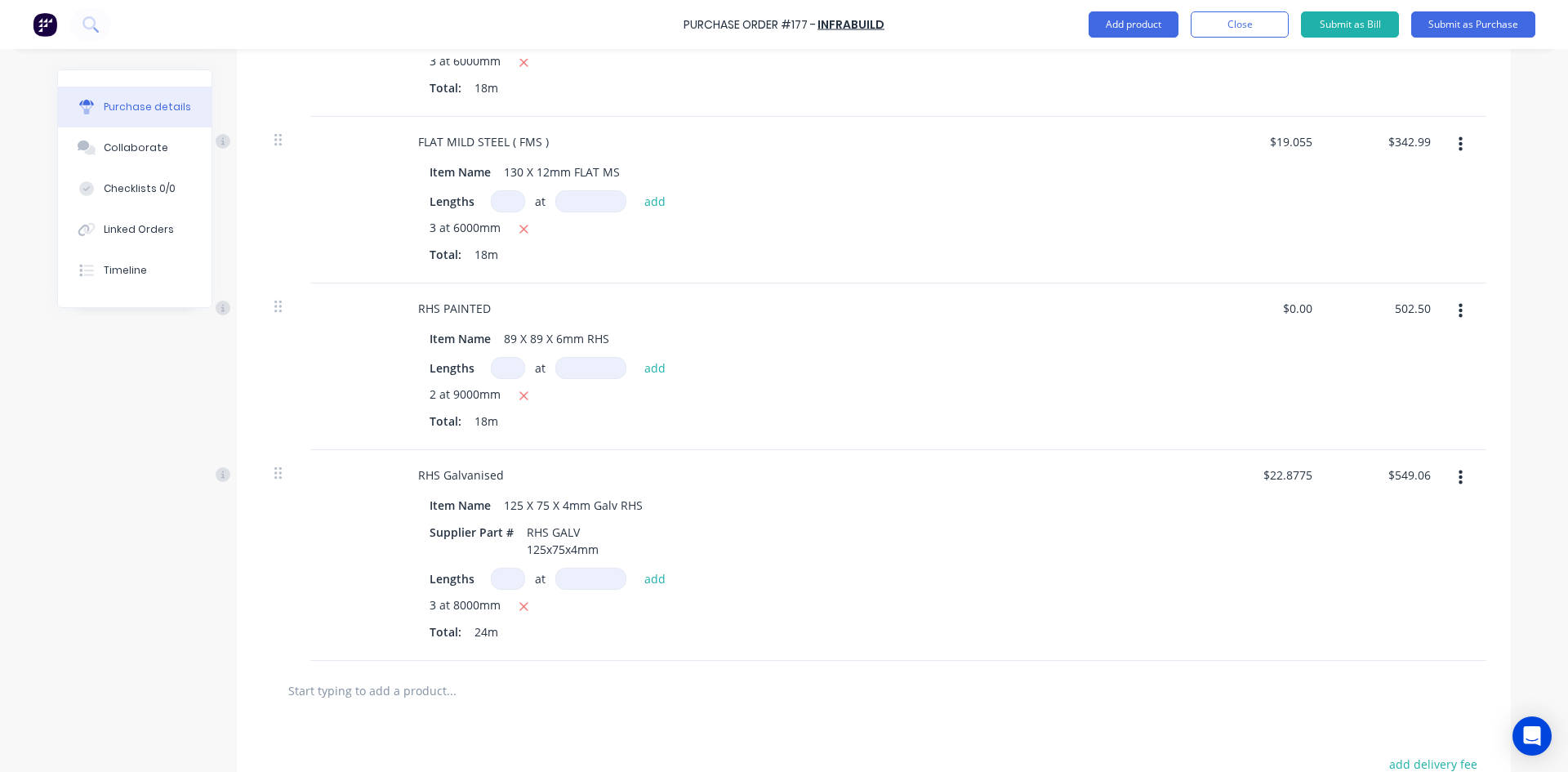
type input "$502.50"
click at [1254, 393] on div "$27.9167 $27.9167" at bounding box center [1267, 366] width 118 height 166
click at [1139, 32] on button "Add product" at bounding box center [1133, 24] width 90 height 26
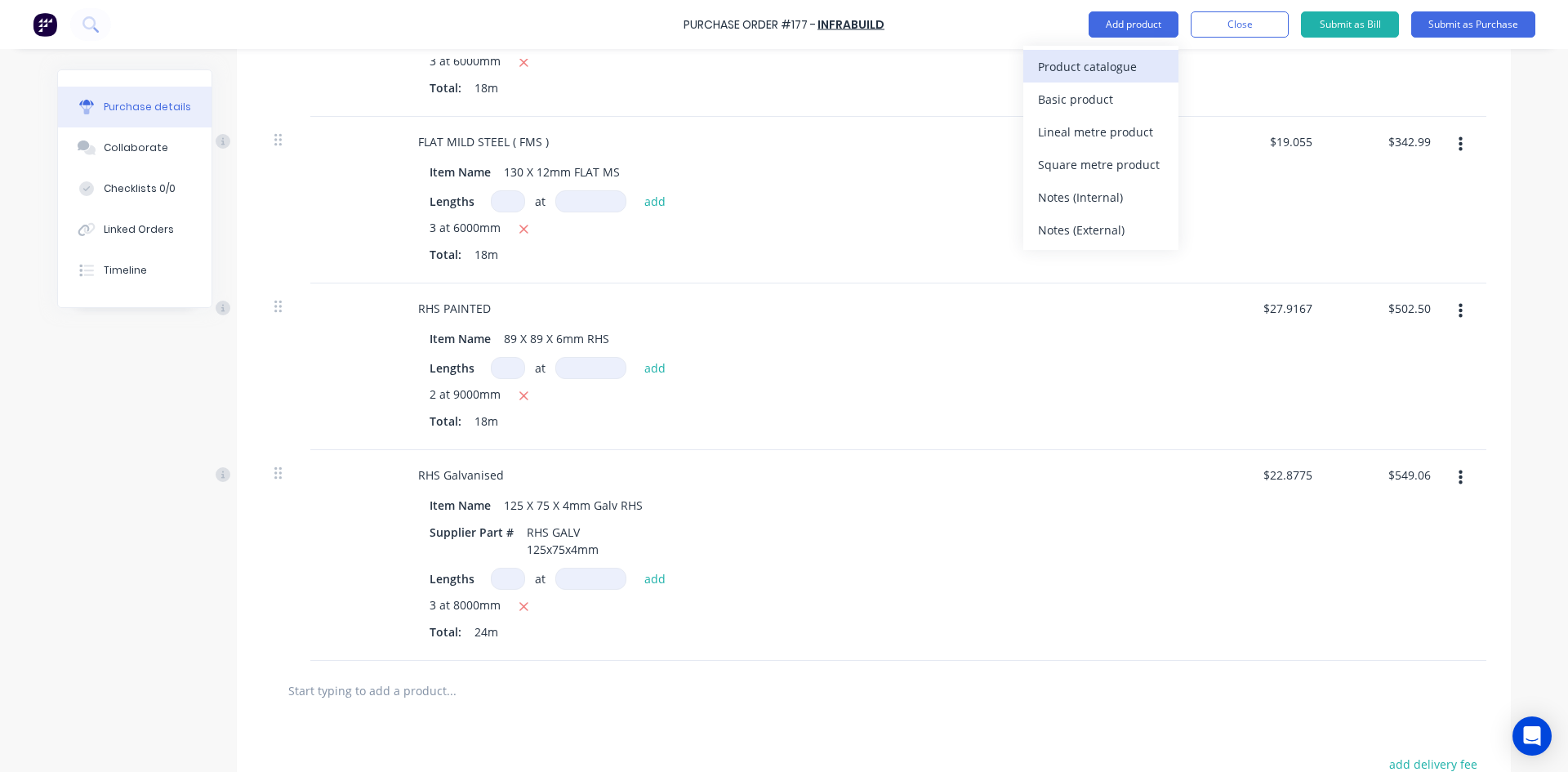
click at [1112, 71] on div "Product catalogue" at bounding box center [1100, 66] width 126 height 23
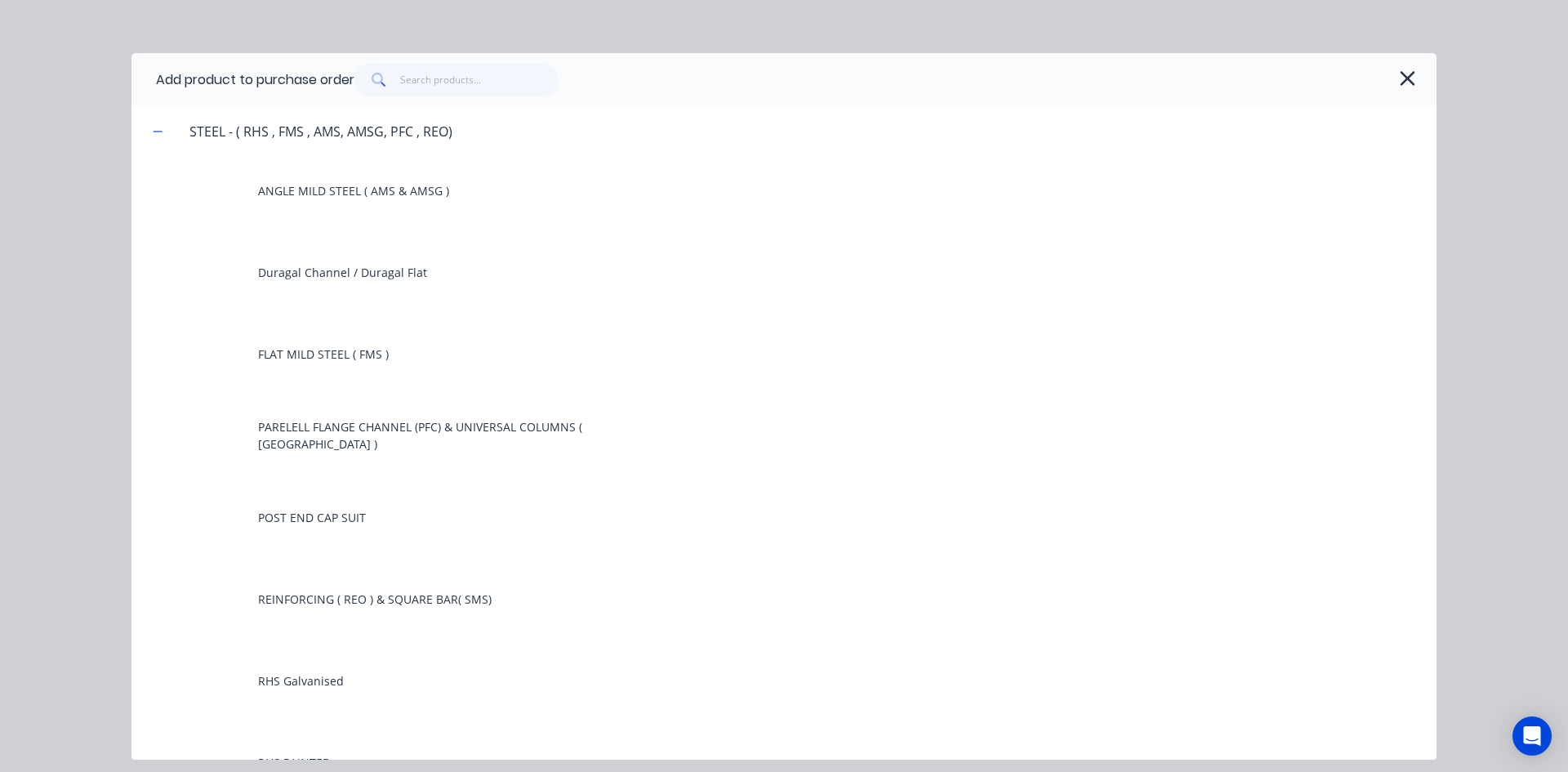
scroll to position [0, 0]
drag, startPoint x: 411, startPoint y: 82, endPoint x: 419, endPoint y: 146, distance: 64.5
click at [412, 82] on input "text" at bounding box center [480, 80] width 159 height 33
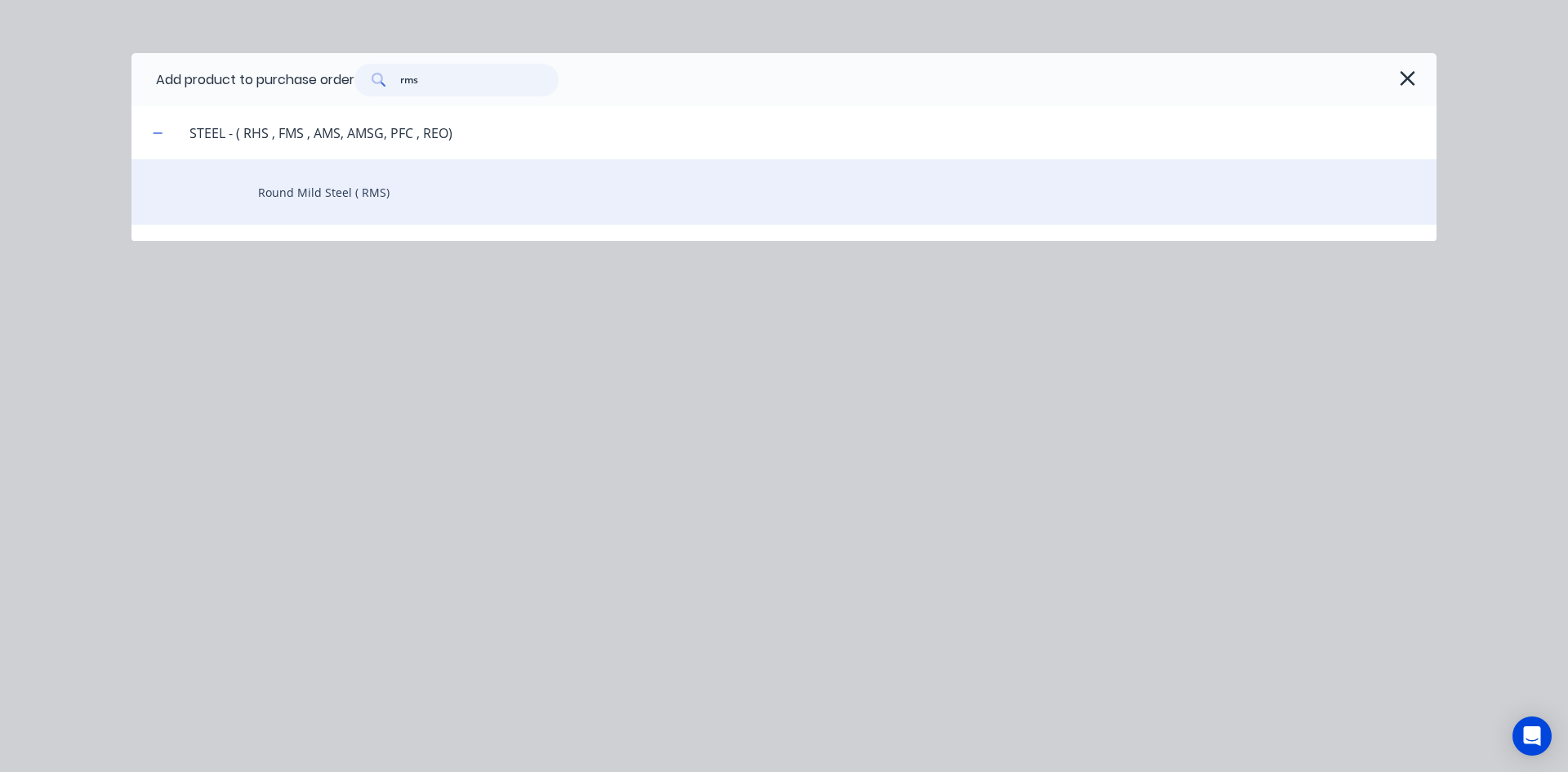
type input "rms"
click at [381, 190] on div "Round Mild Steel ( RMS)" at bounding box center [784, 192] width 1305 height 65
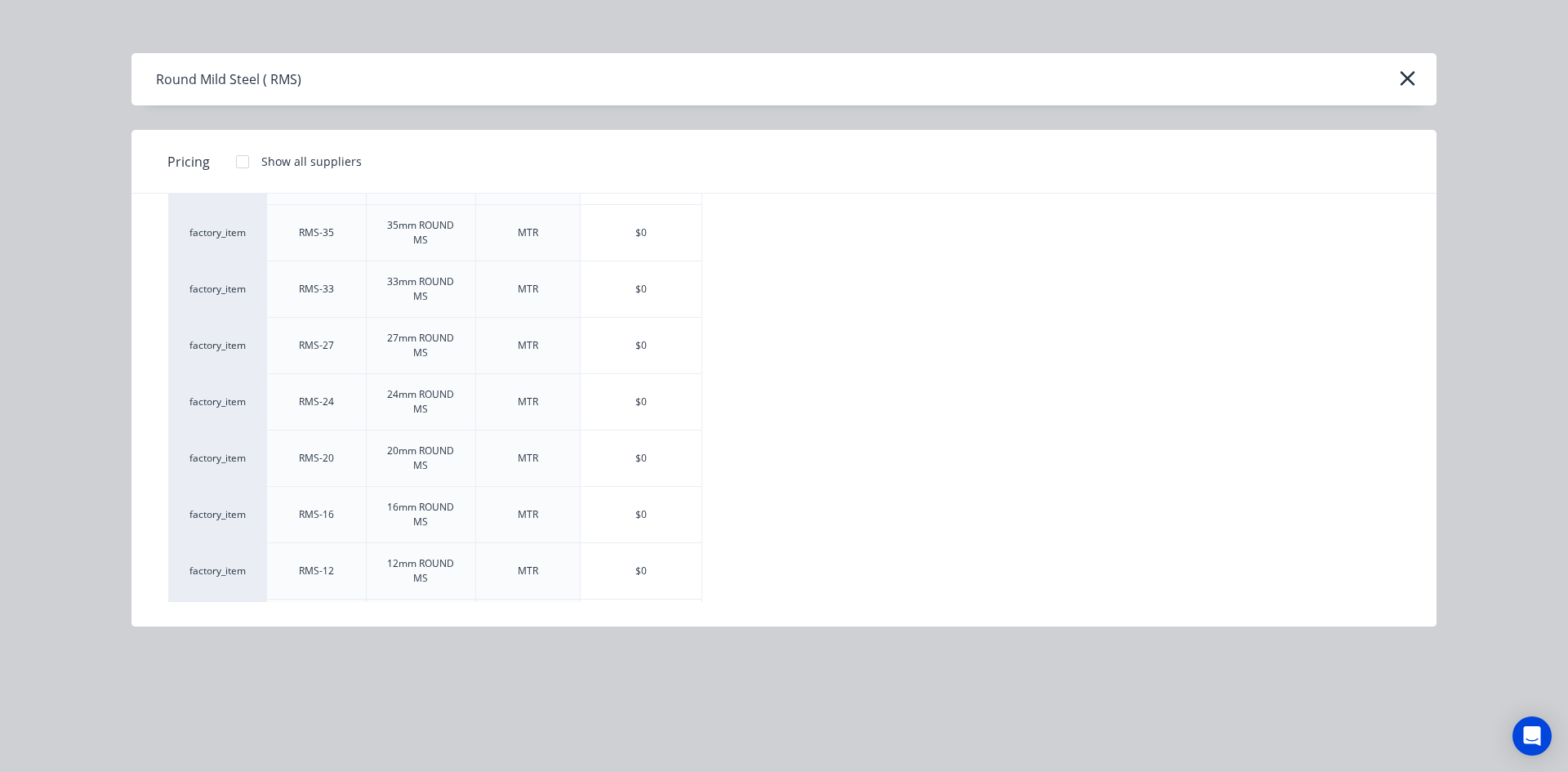
scroll to position [245, 0]
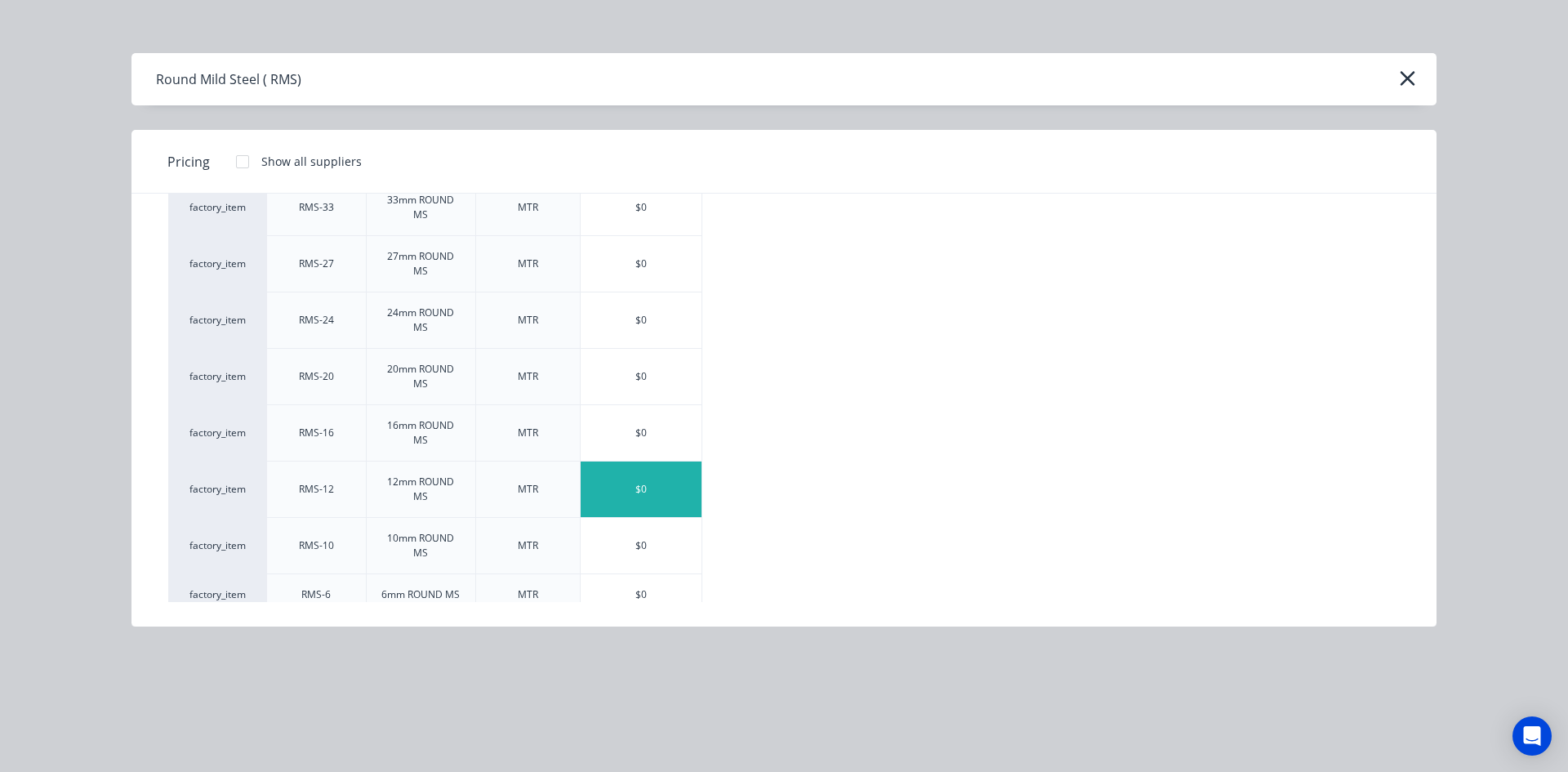
click at [629, 483] on div "$0" at bounding box center [641, 489] width 121 height 55
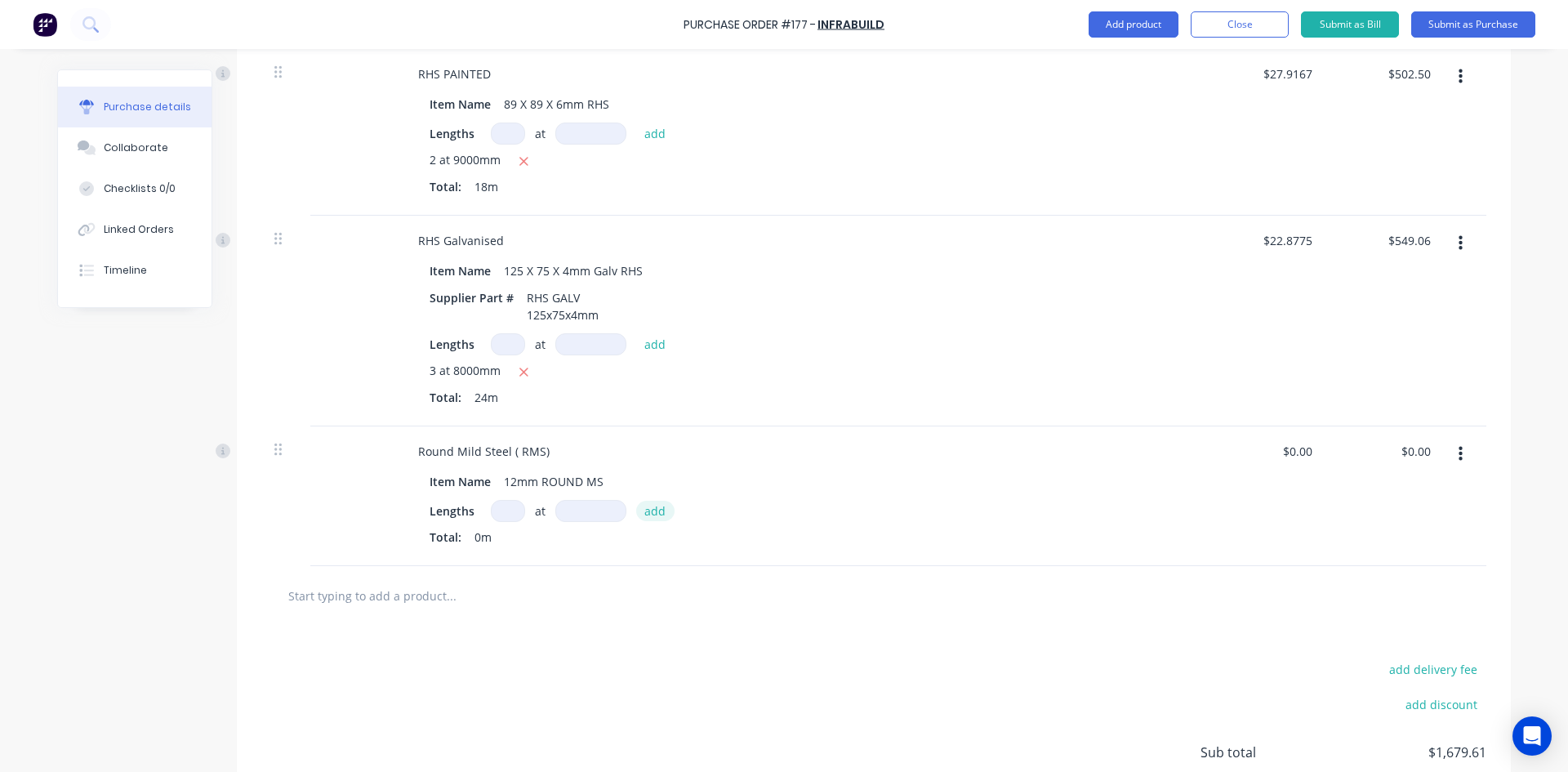
scroll to position [817, 0]
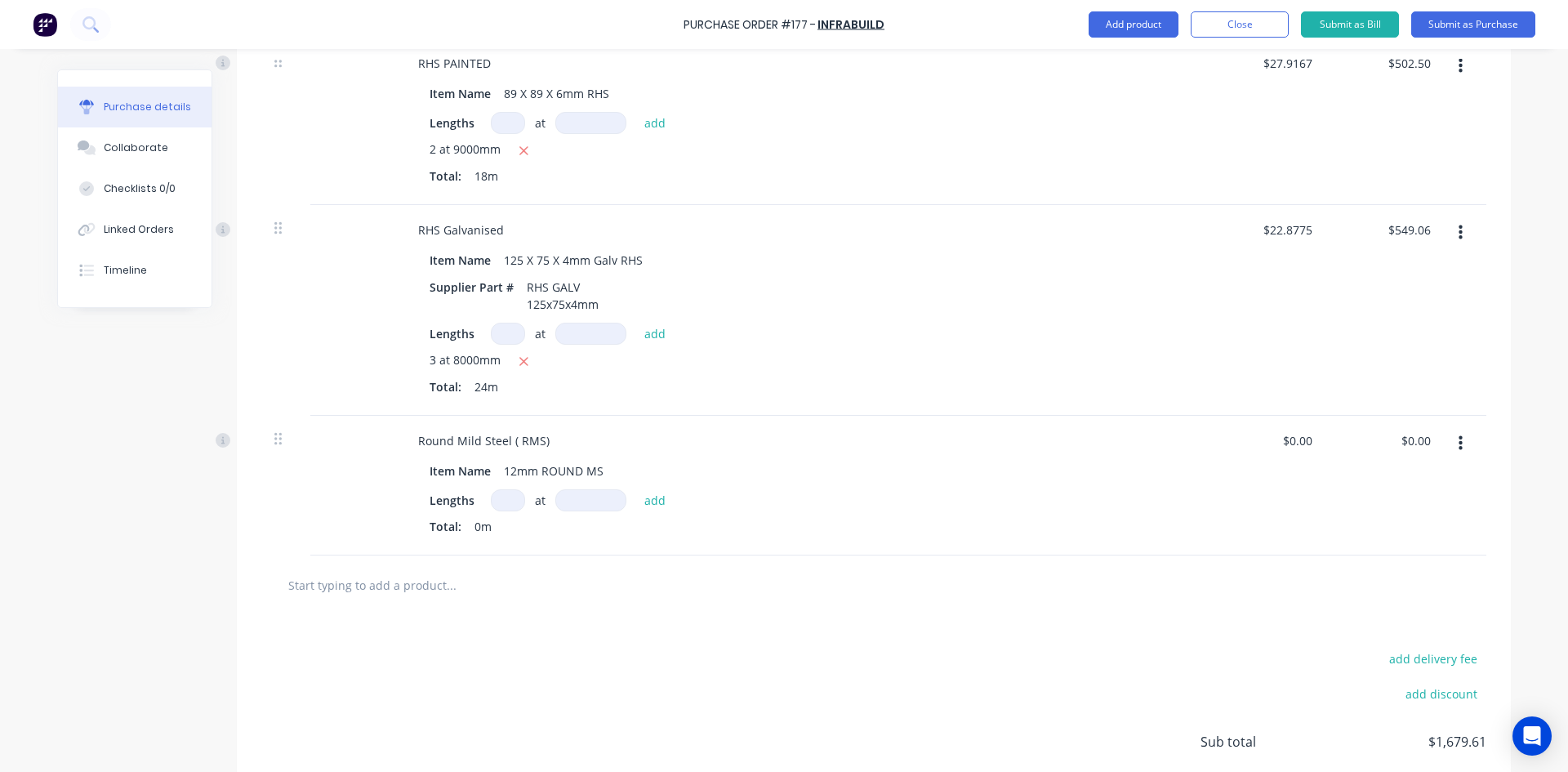
click at [502, 498] on input at bounding box center [508, 501] width 34 height 22
type input "7"
click at [576, 499] on input at bounding box center [591, 501] width 71 height 22
type input "6000mm"
click at [639, 498] on button "add" at bounding box center [655, 500] width 39 height 20
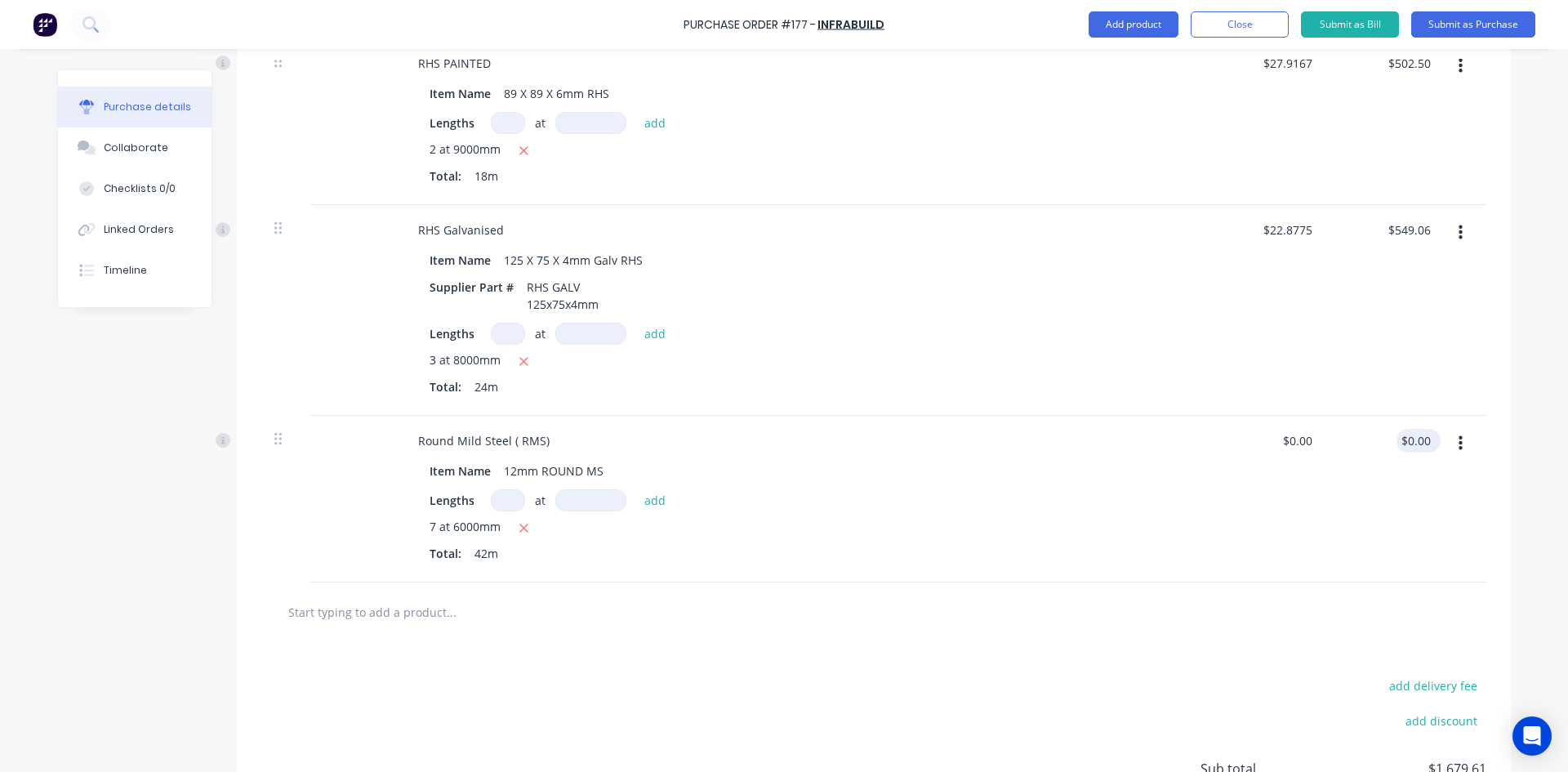
drag, startPoint x: 1427, startPoint y: 443, endPoint x: 1395, endPoint y: 449, distance: 32.6
click at [1396, 449] on div "$0.00 $0.00" at bounding box center [1417, 440] width 44 height 23
click at [1410, 434] on input "0.00" at bounding box center [1415, 440] width 38 height 23
click at [1410, 434] on input "0.00" at bounding box center [1418, 440] width 31 height 23
type input "60.83"
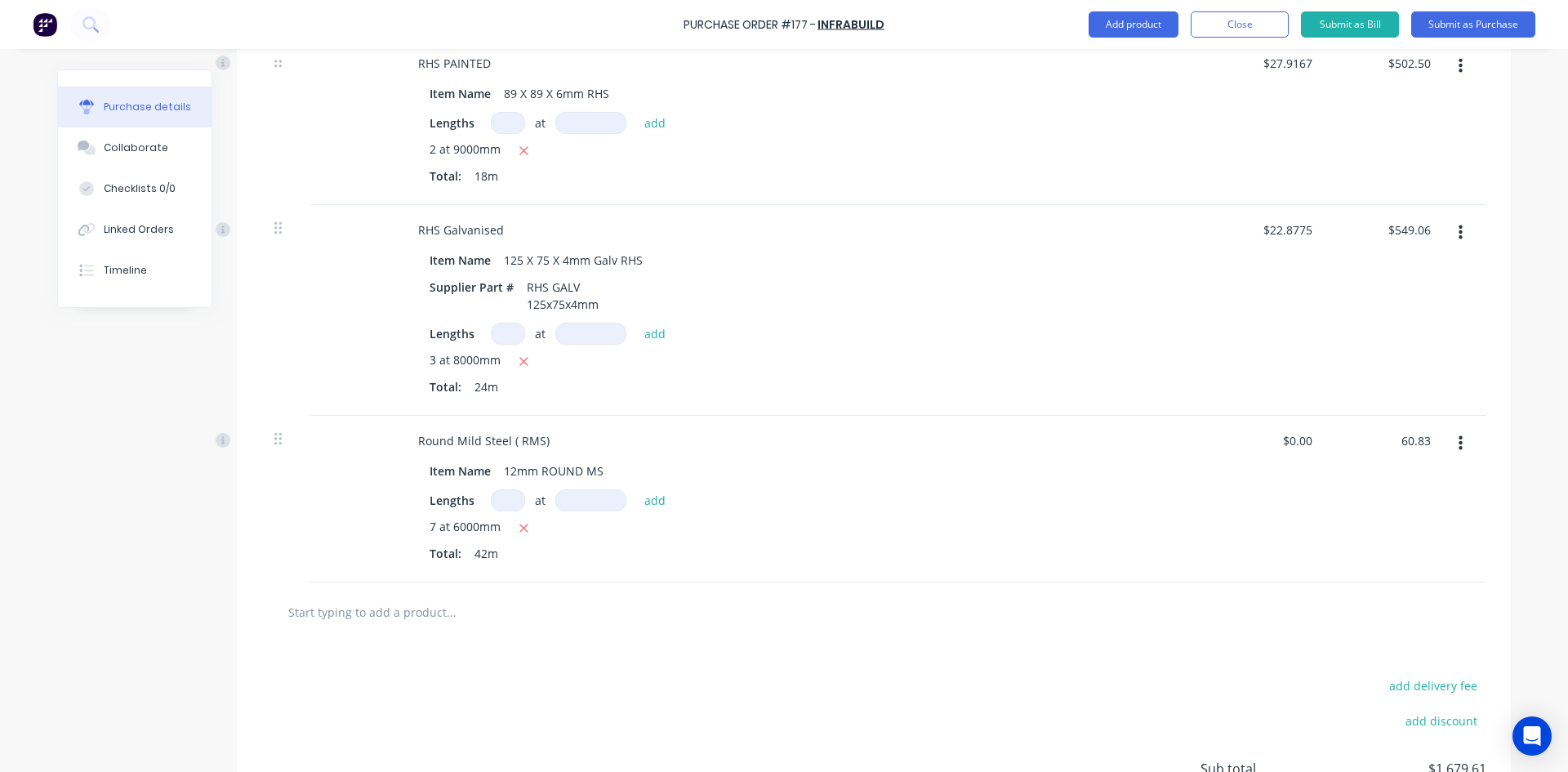
type input "$1.4483"
type input "$60.83"
click at [1174, 487] on div "Item Name 12mm ROUND MS Lengths at add 7 at 6000mm Total: 42m" at bounding box center [800, 514] width 790 height 109
click at [1134, 26] on button "Add product" at bounding box center [1133, 24] width 90 height 26
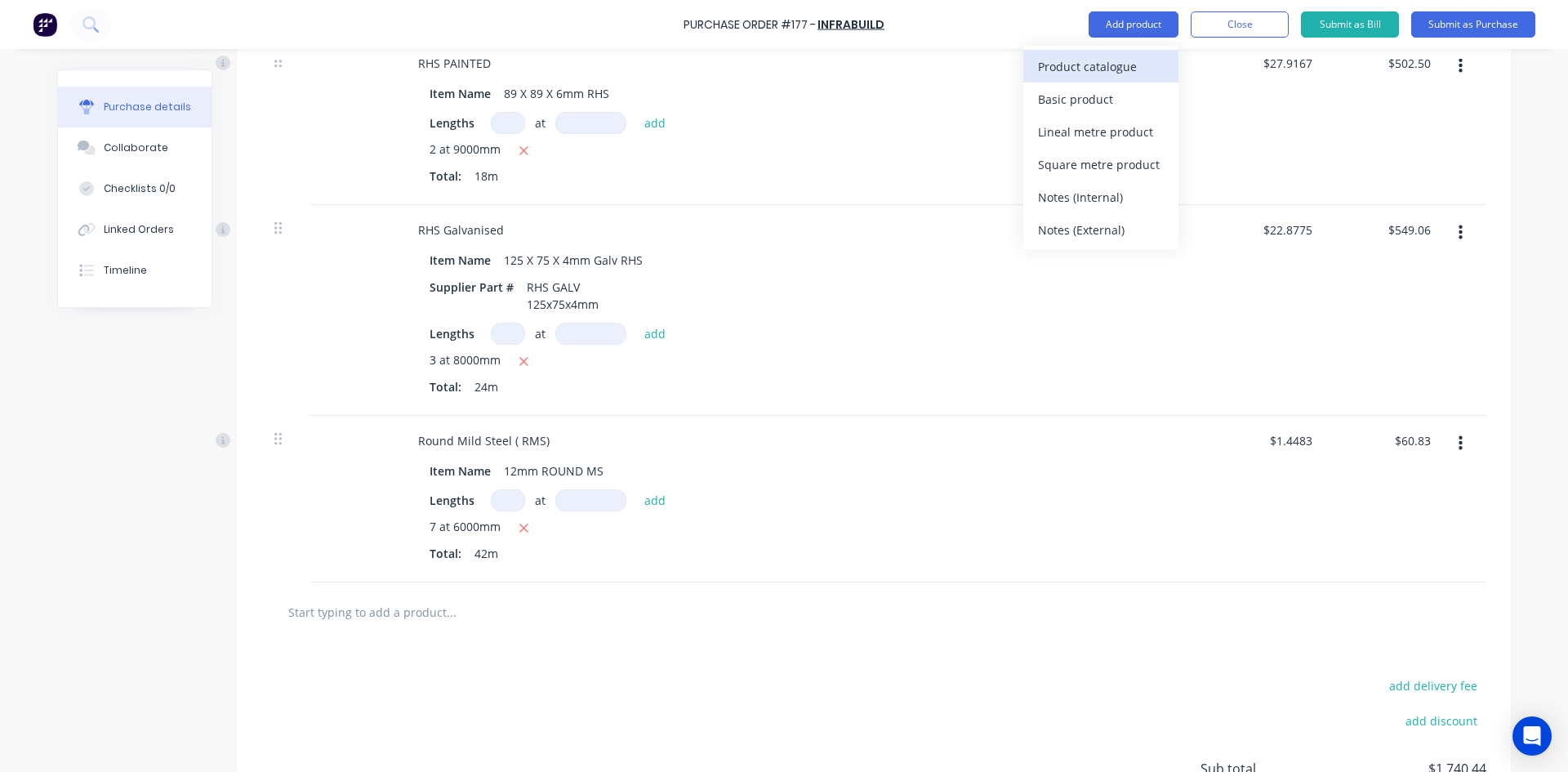
click at [1108, 65] on div "Product catalogue" at bounding box center [1100, 66] width 126 height 23
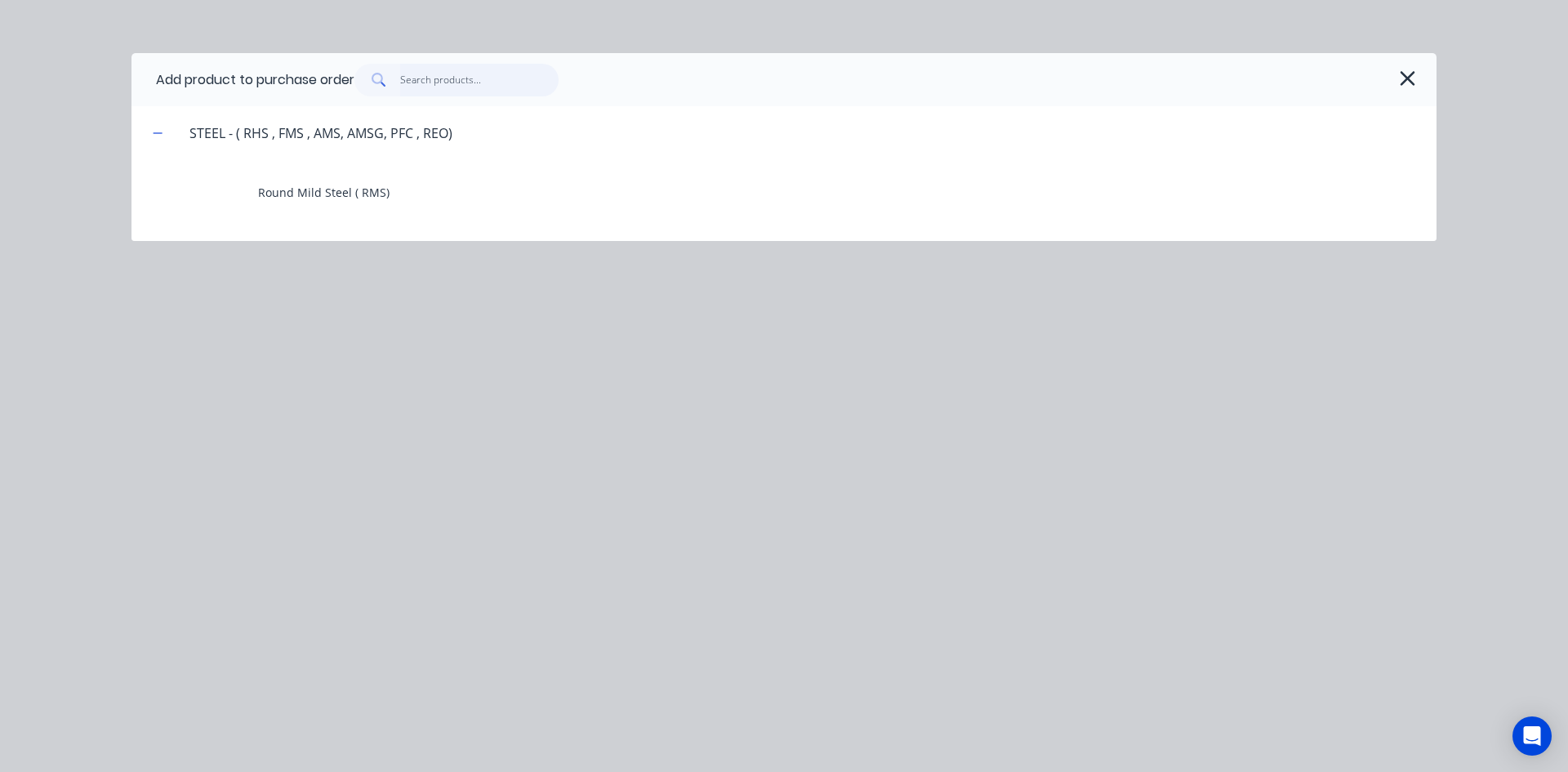
click at [434, 78] on input "text" at bounding box center [480, 80] width 159 height 33
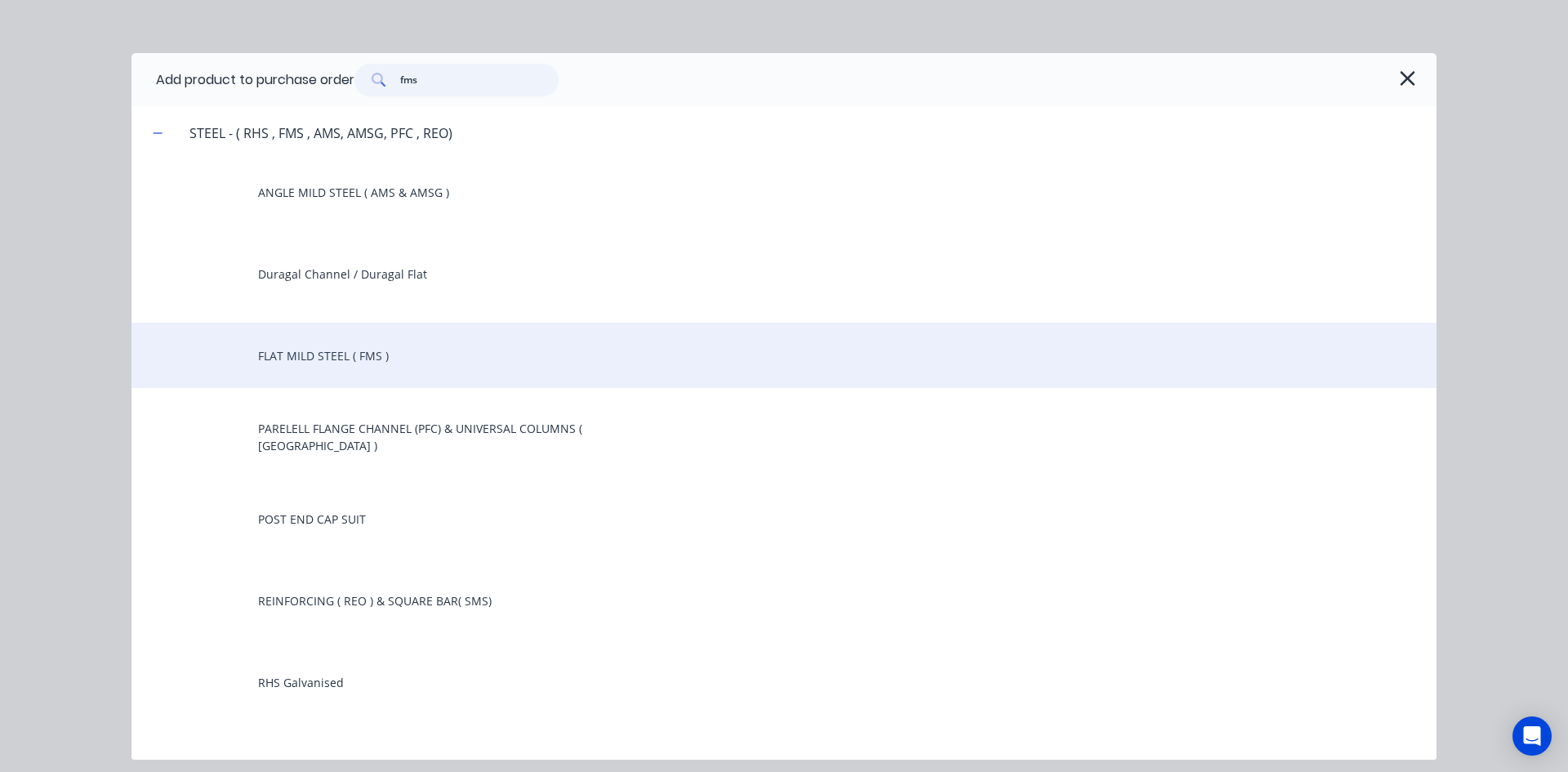
type input "fms"
click at [369, 348] on div "FLAT MILD STEEL ( FMS )" at bounding box center [784, 356] width 1305 height 65
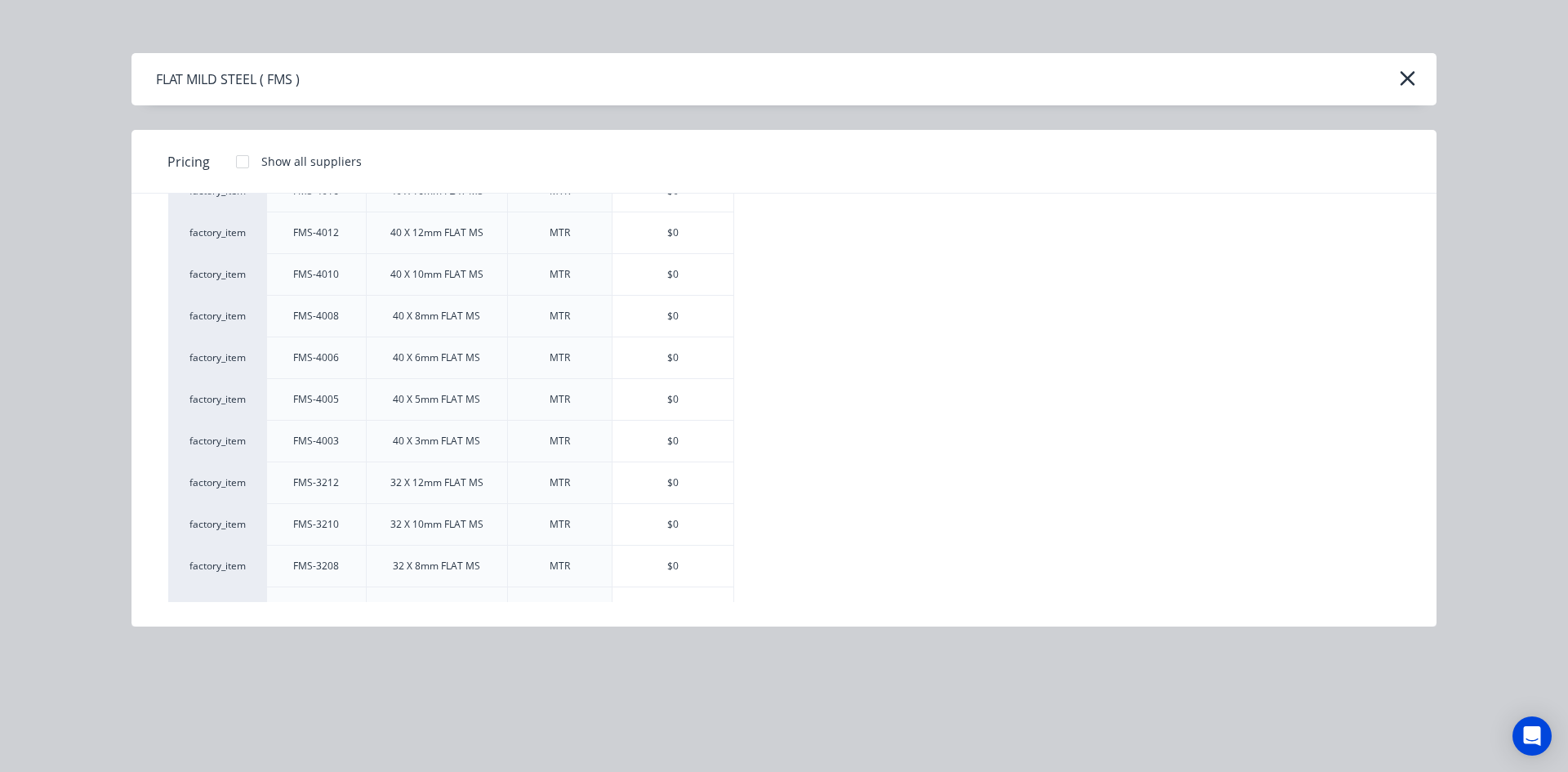
scroll to position [2532, 0]
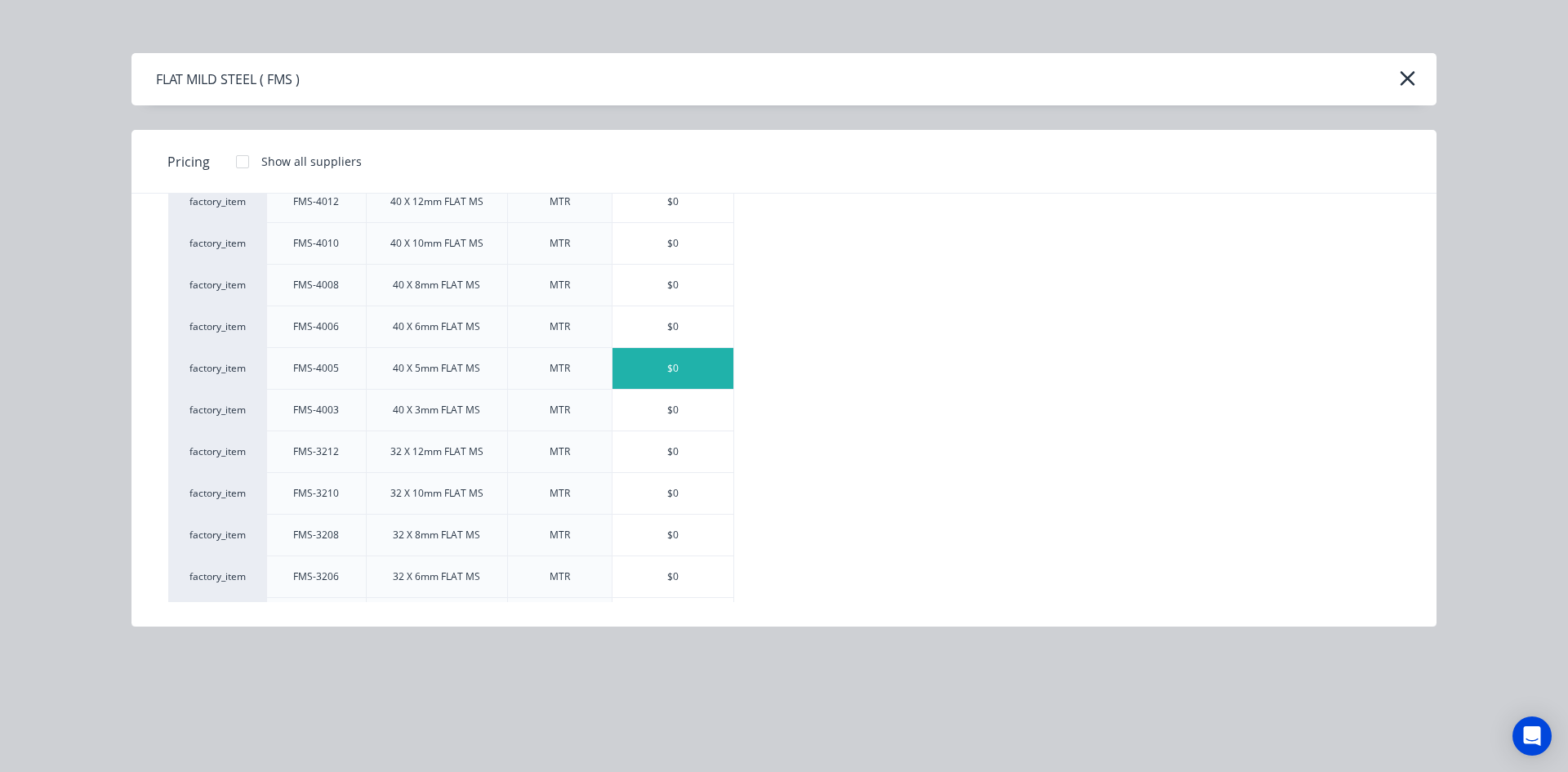
click at [666, 364] on div "$0" at bounding box center [672, 368] width 121 height 40
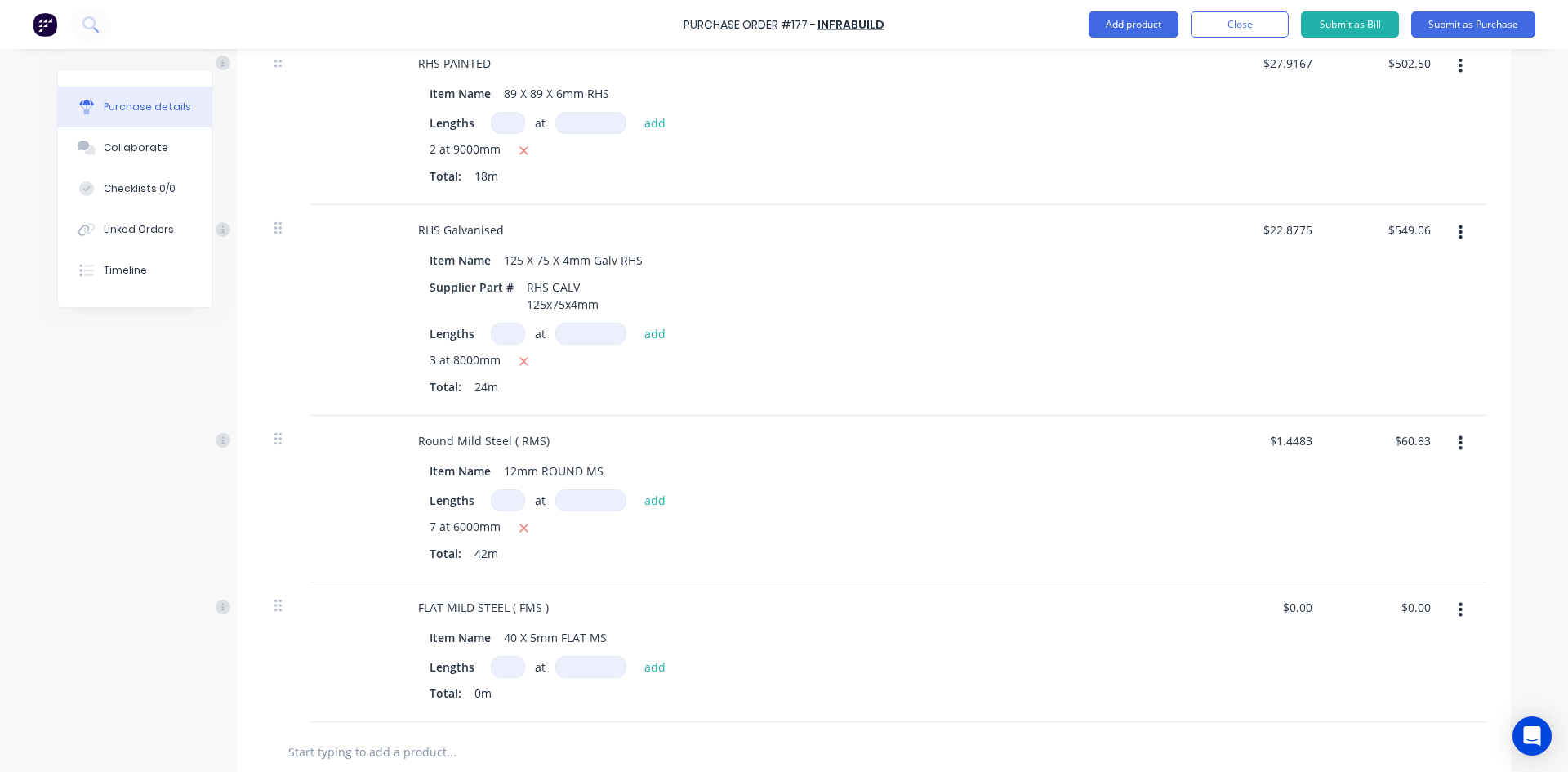
click at [506, 674] on input at bounding box center [508, 667] width 34 height 22
type input "3"
click at [569, 663] on input at bounding box center [591, 667] width 71 height 22
type input "6000mm"
click at [645, 669] on button "add" at bounding box center [655, 666] width 39 height 20
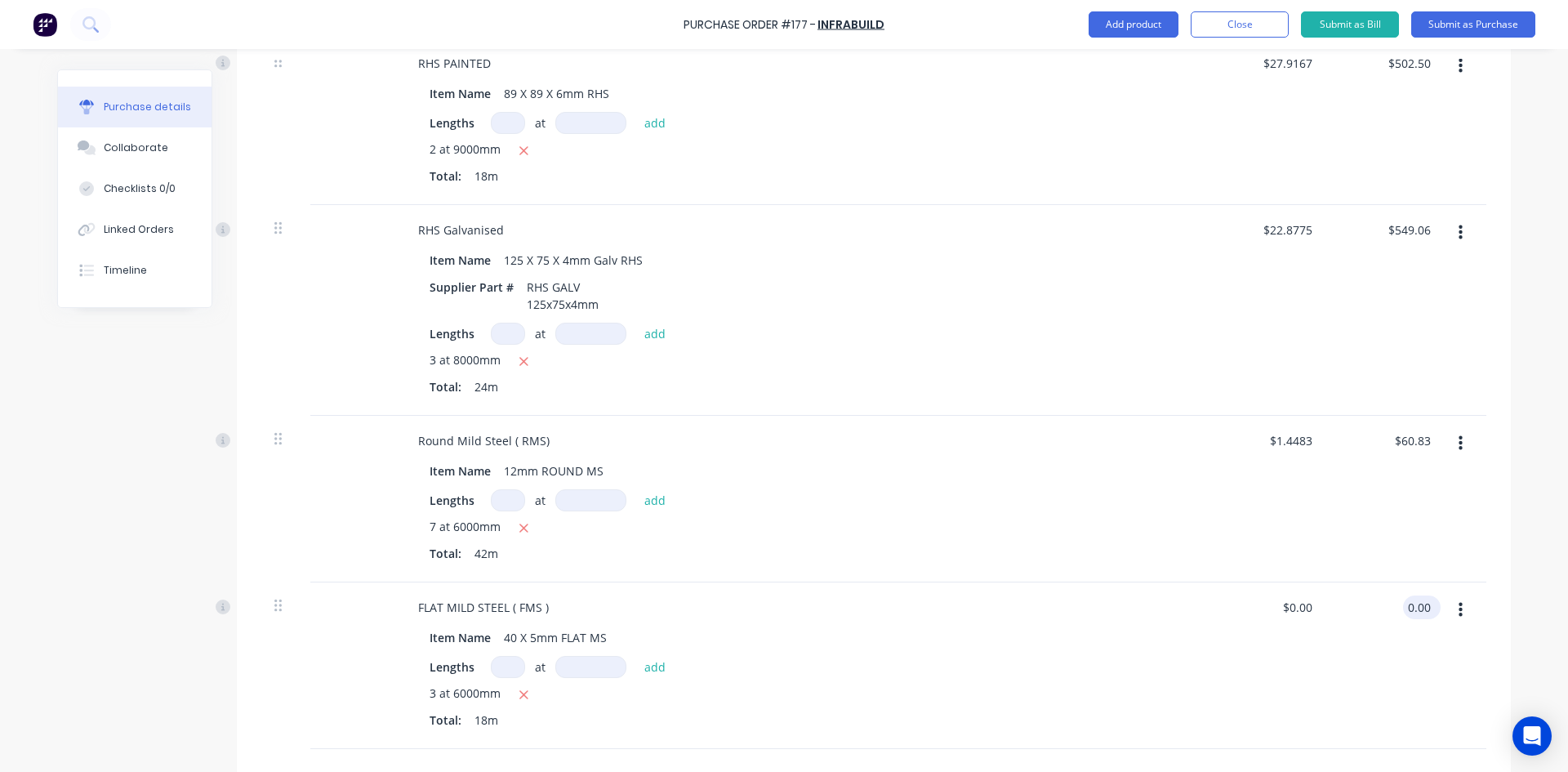
click at [1420, 603] on input "0.00" at bounding box center [1418, 607] width 31 height 23
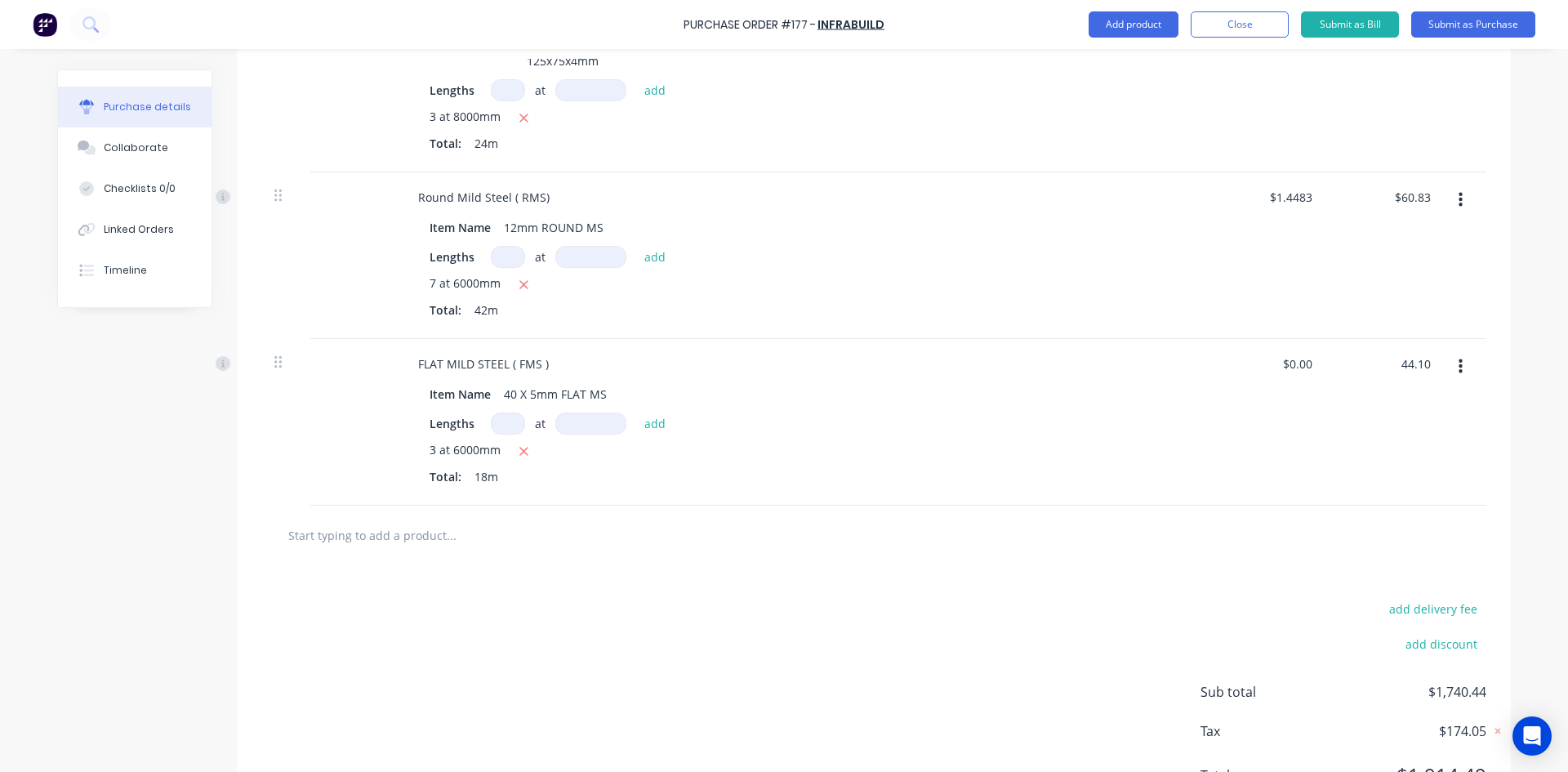
scroll to position [1062, 0]
type input "44.10"
type input "$2.45"
type input "$44.10"
click at [1119, 21] on button "Add product" at bounding box center [1133, 24] width 90 height 26
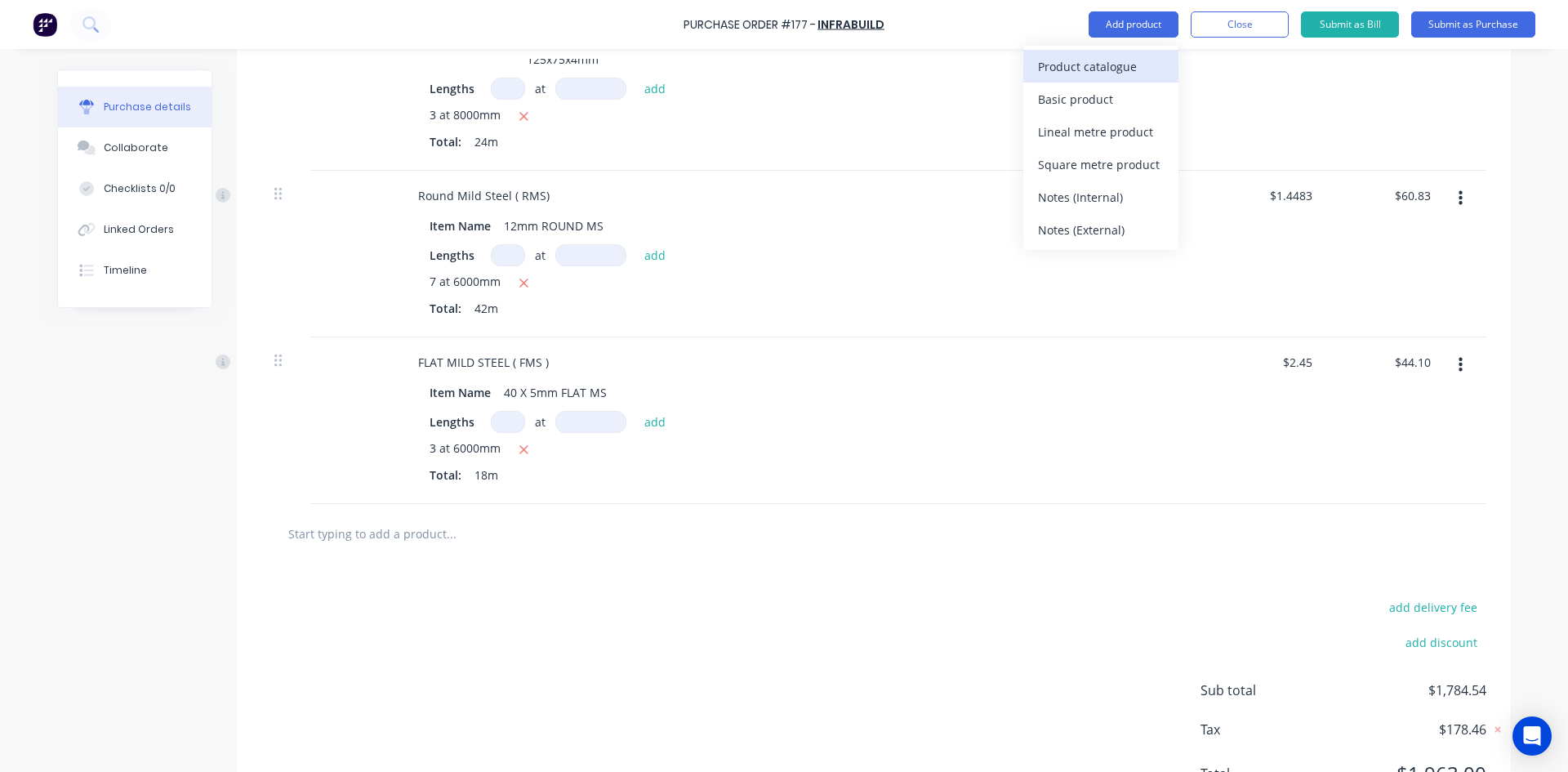
click at [1094, 65] on div "Product catalogue" at bounding box center [1100, 66] width 126 height 23
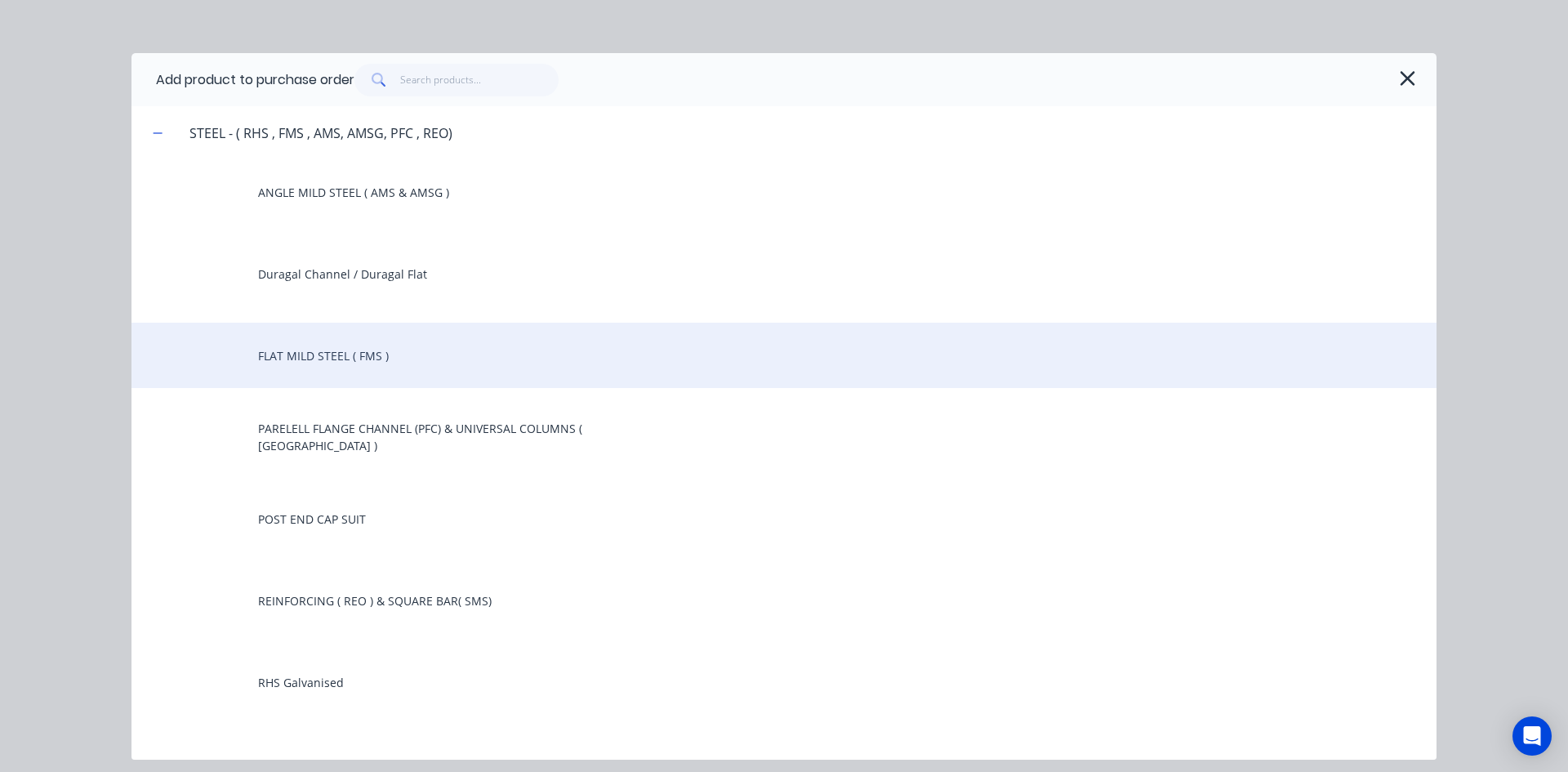
click at [325, 345] on div "FLAT MILD STEEL ( FMS )" at bounding box center [784, 356] width 1305 height 65
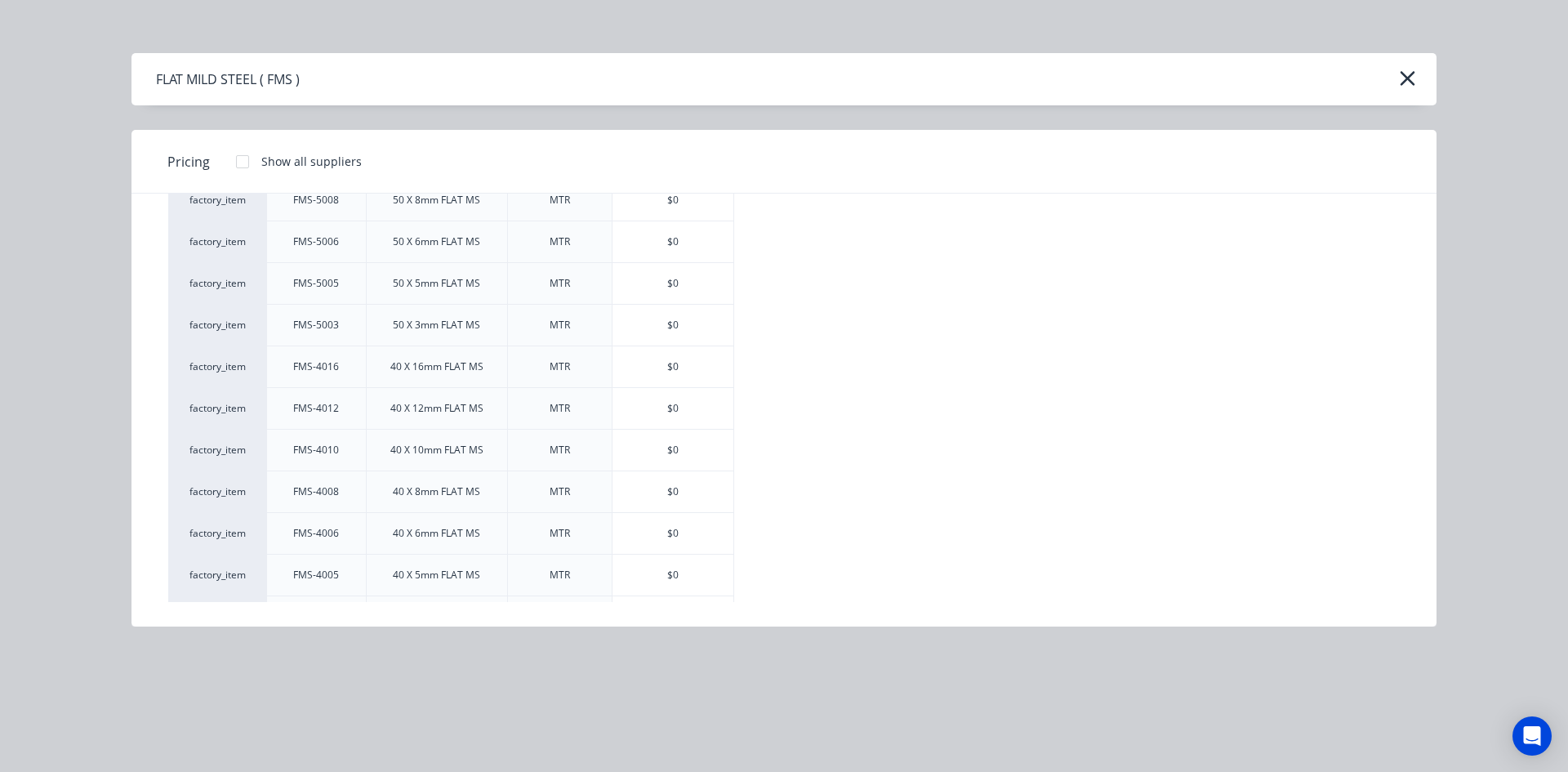
scroll to position [2369, 0]
click at [701, 495] on div "$0" at bounding box center [672, 489] width 121 height 40
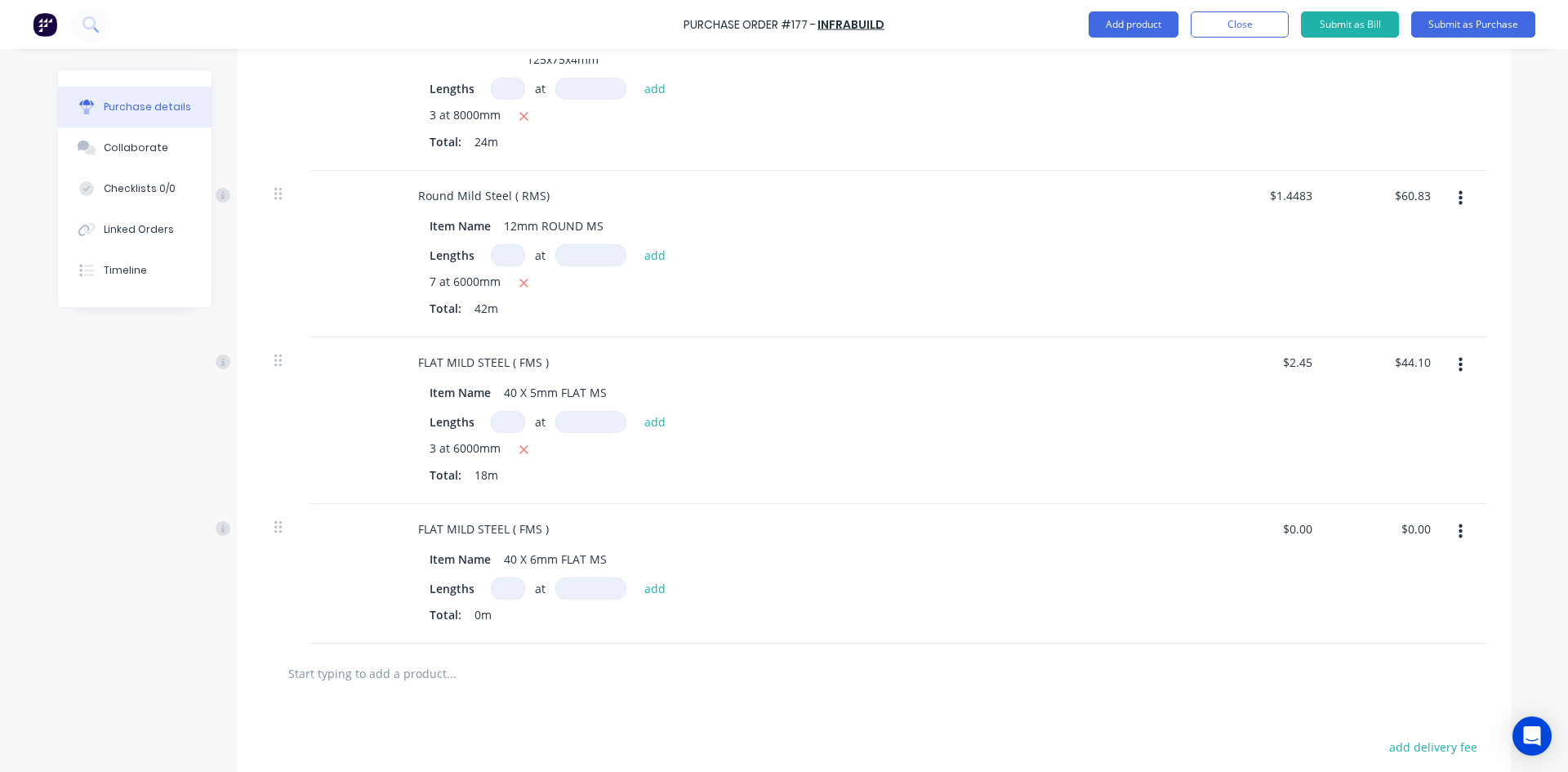
click at [503, 588] on input at bounding box center [508, 588] width 34 height 22
type input "3"
click at [578, 592] on input at bounding box center [591, 588] width 71 height 22
type input "6000mm"
click at [641, 592] on button "add" at bounding box center [655, 588] width 39 height 20
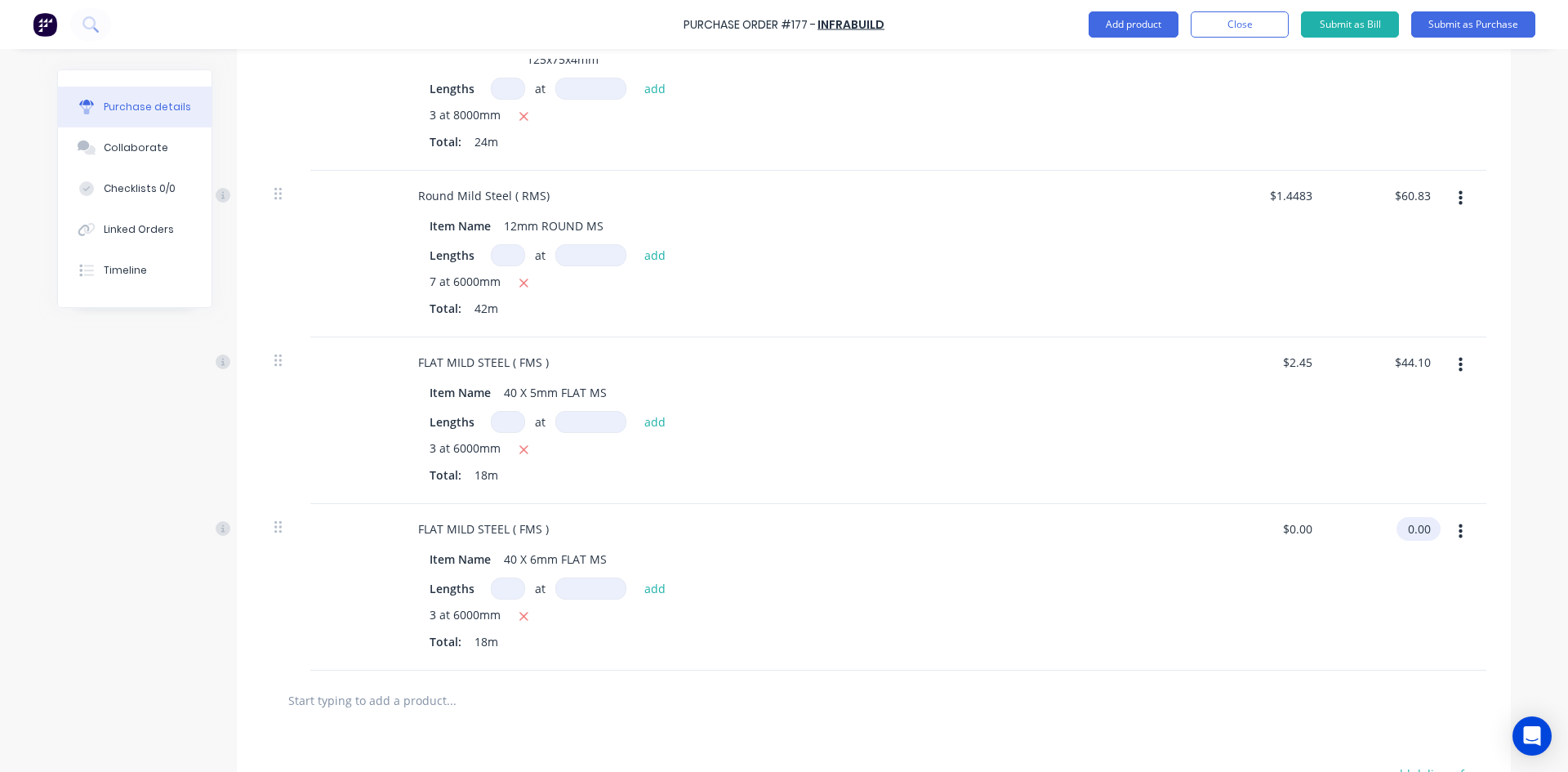
click at [1397, 530] on input "0.00" at bounding box center [1415, 528] width 38 height 23
click at [1403, 530] on input "0.00" at bounding box center [1418, 528] width 31 height 23
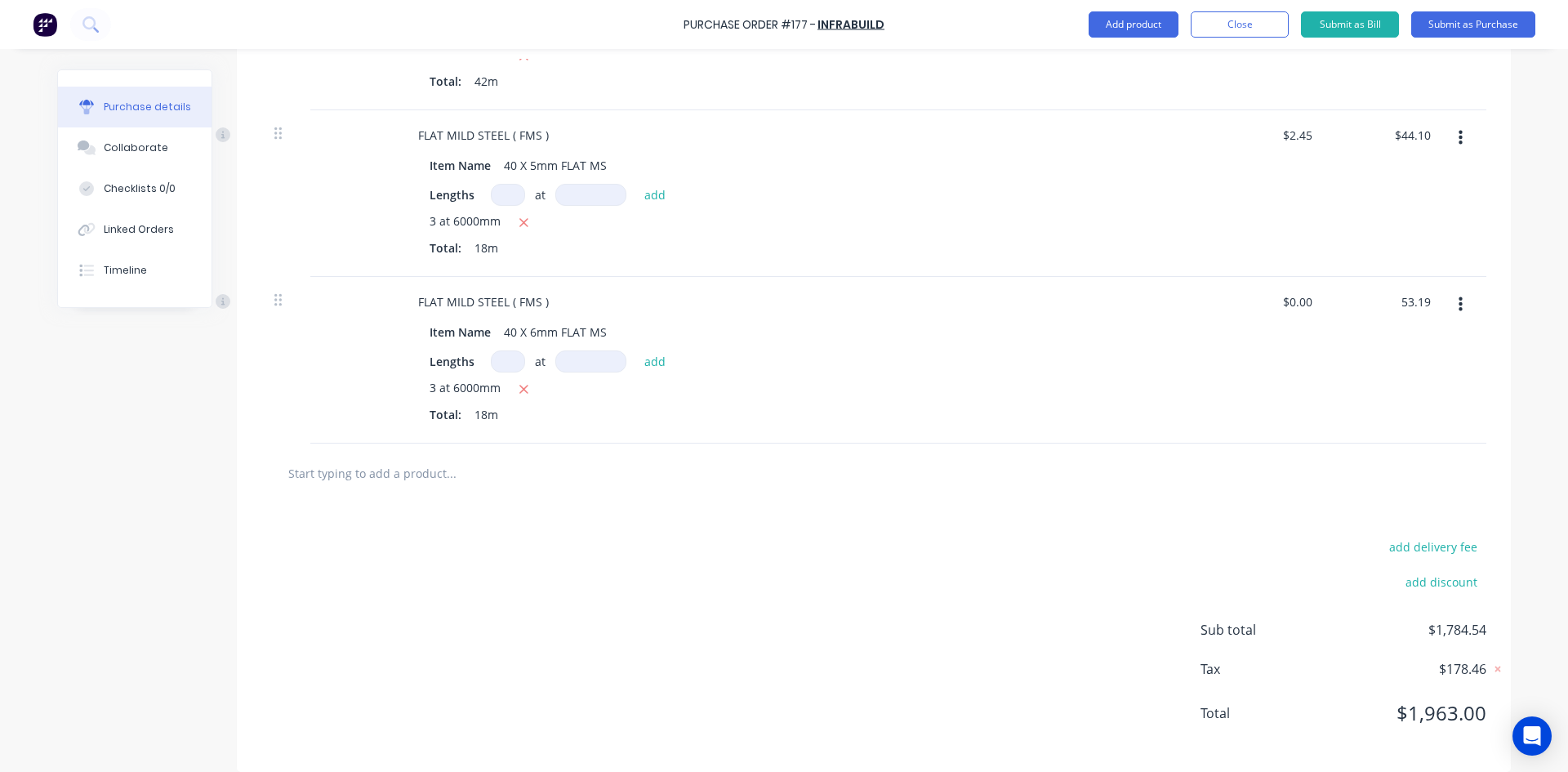
scroll to position [1305, 0]
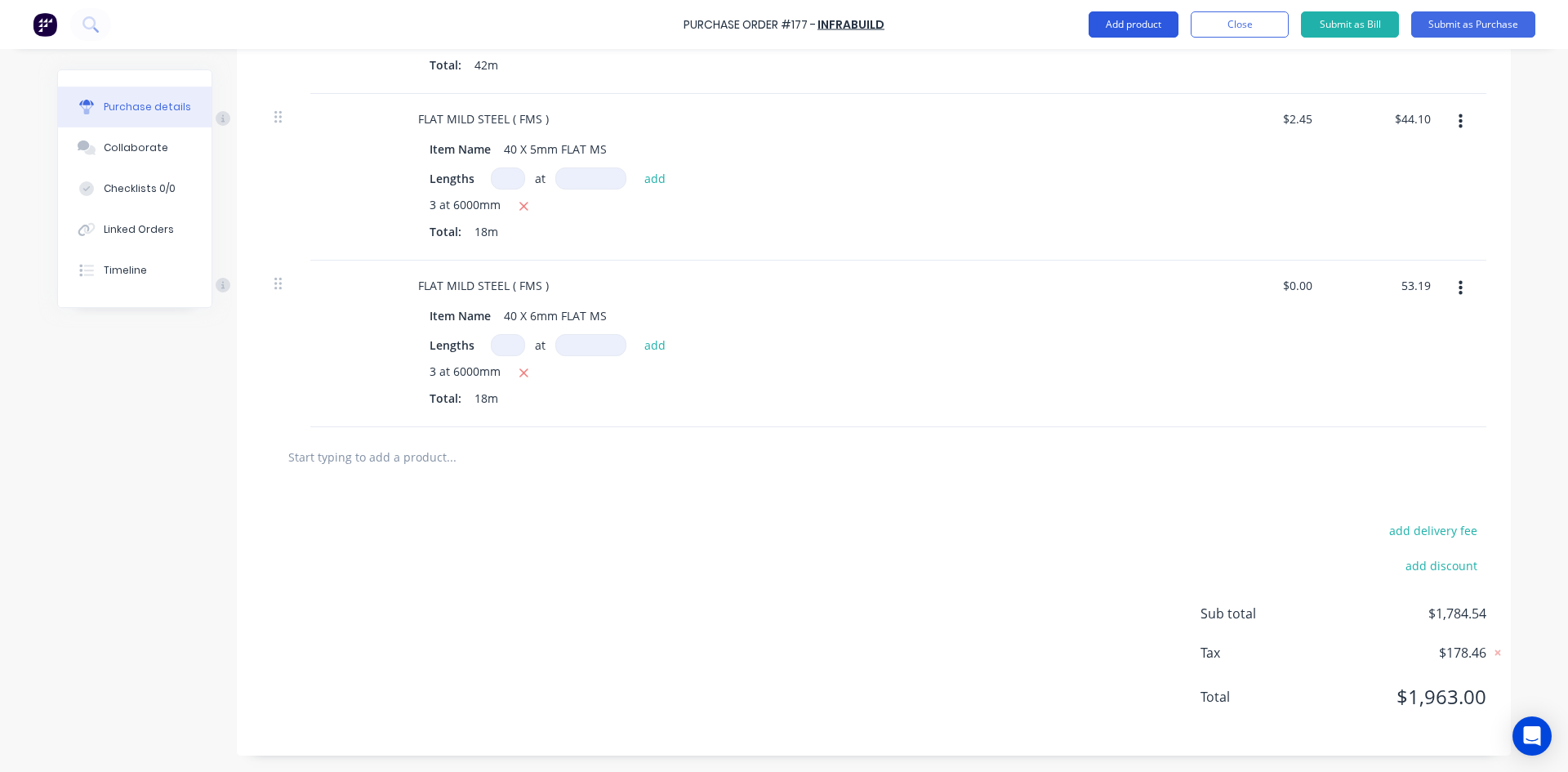
type input "53.19"
type input "$2.955"
type input "$53.19"
click at [1130, 27] on button "Add product" at bounding box center [1133, 24] width 90 height 26
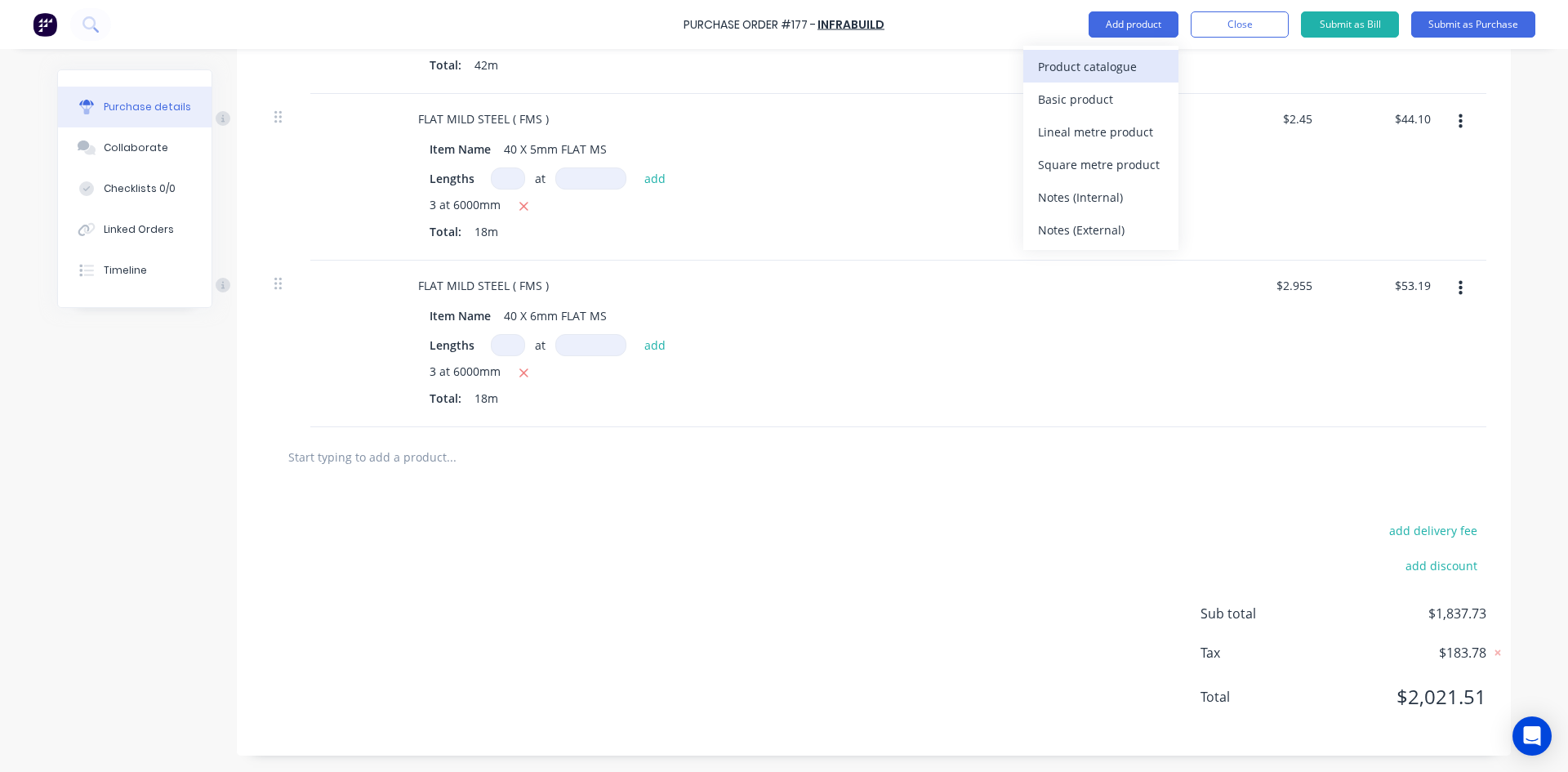
click at [1097, 69] on div "Product catalogue" at bounding box center [1100, 66] width 126 height 23
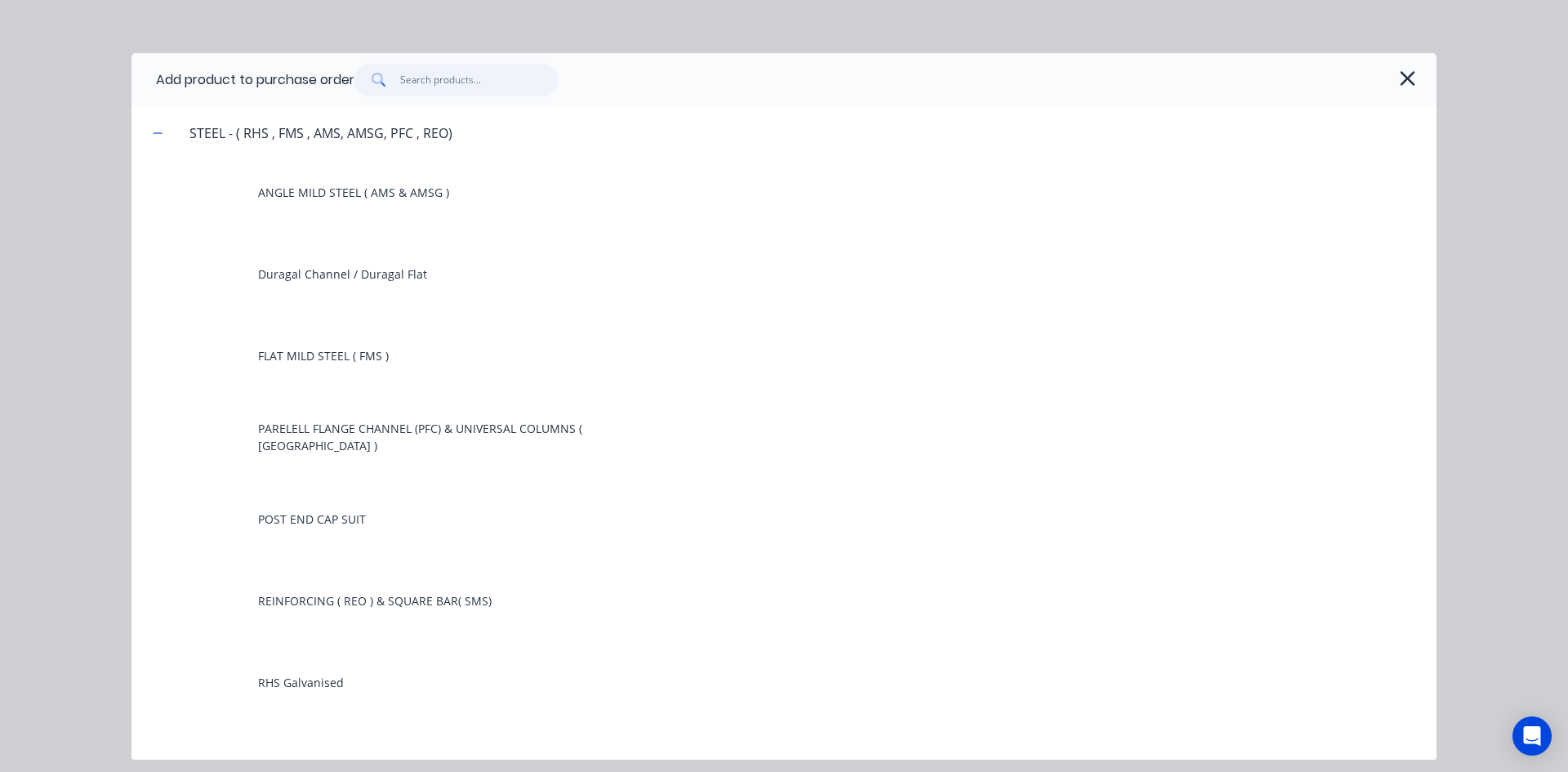
click at [422, 83] on input "text" at bounding box center [480, 80] width 159 height 33
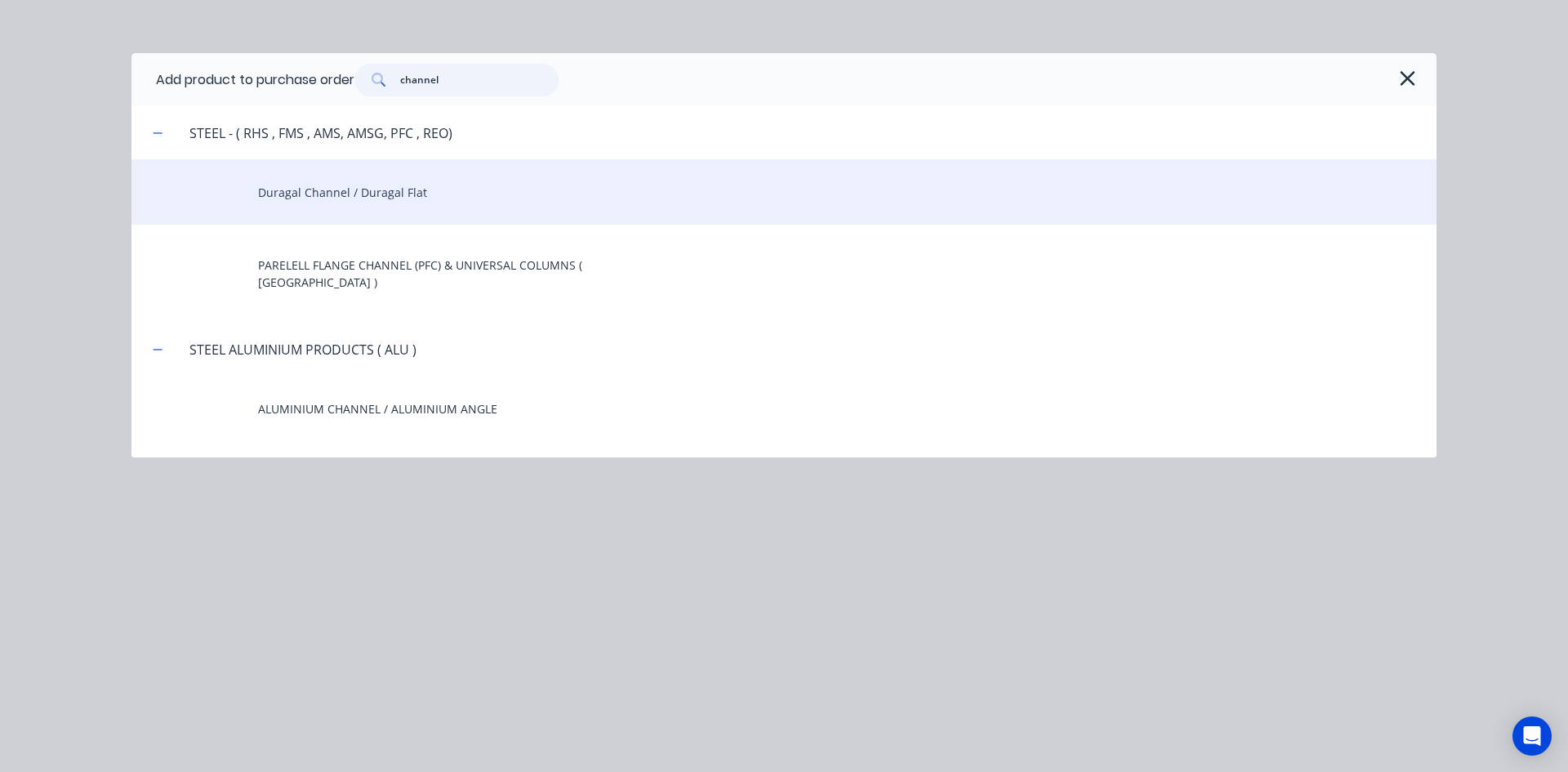
type input "channel"
click at [286, 201] on div "Duragal Channel / Duragal Flat" at bounding box center [784, 192] width 1305 height 65
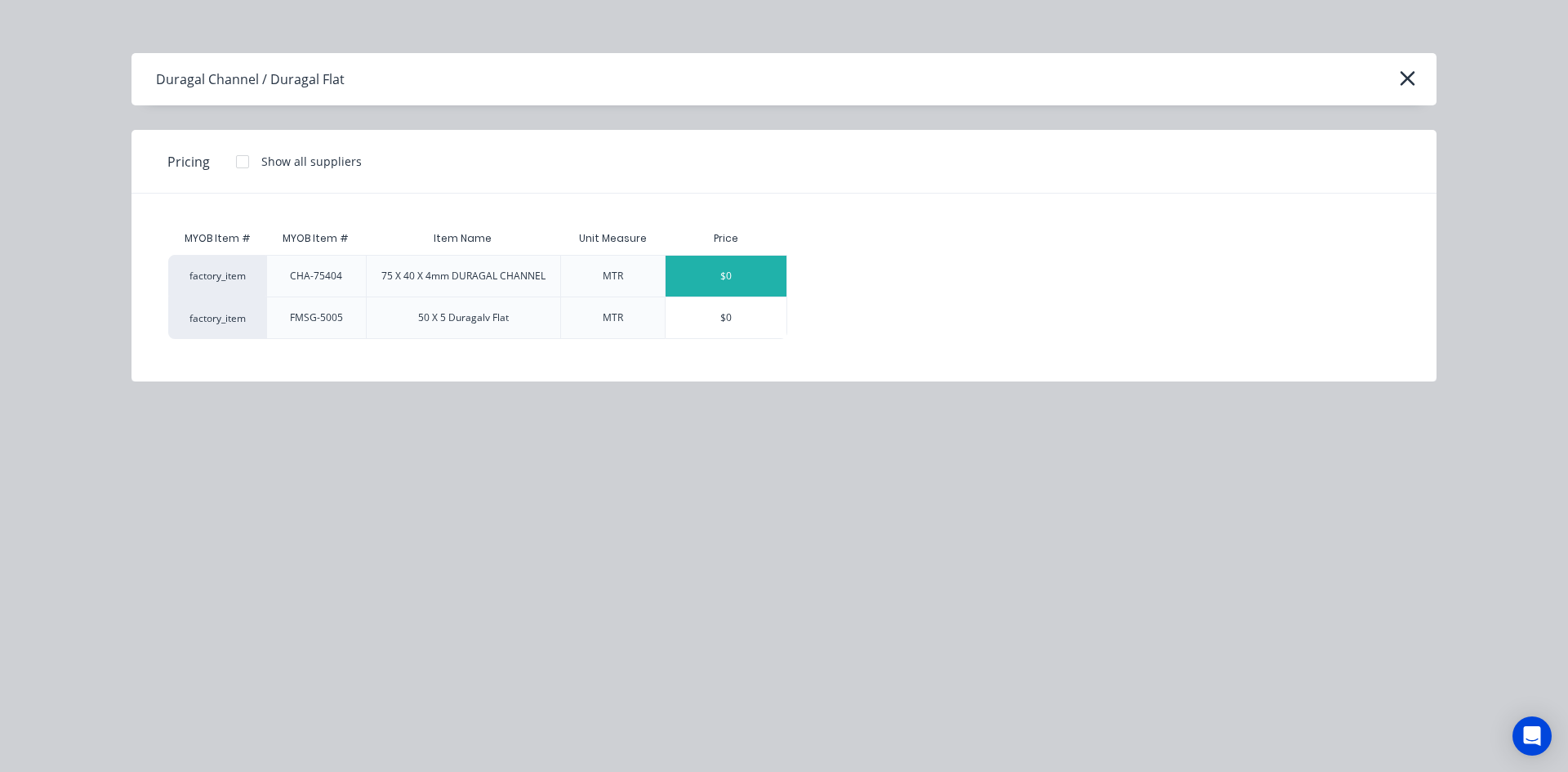
click at [704, 279] on div "$0" at bounding box center [726, 276] width 121 height 40
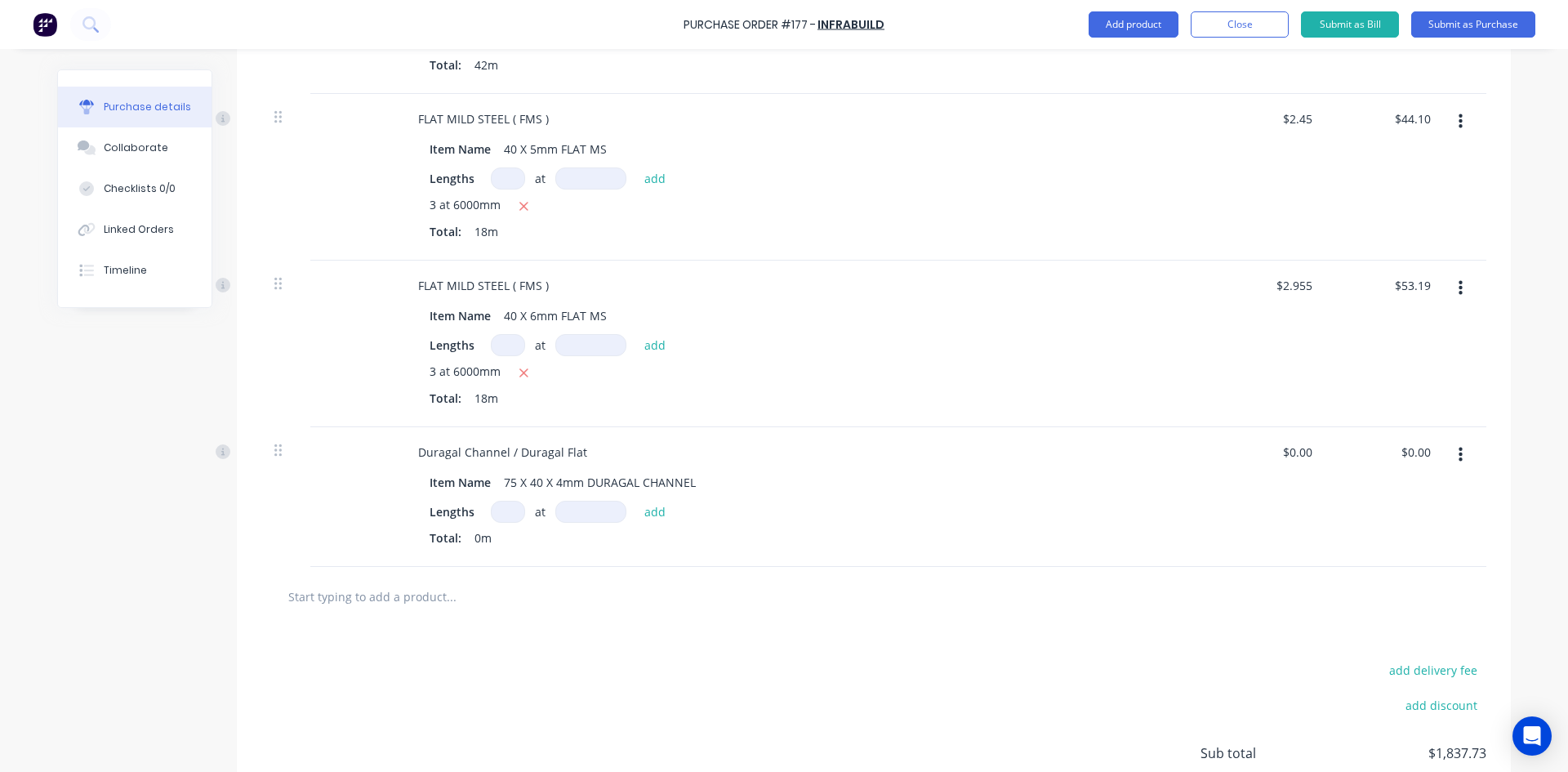
drag, startPoint x: 496, startPoint y: 514, endPoint x: 480, endPoint y: 521, distance: 17.5
click at [496, 514] on input at bounding box center [508, 512] width 34 height 22
type input "18"
drag, startPoint x: 567, startPoint y: 510, endPoint x: 216, endPoint y: 370, distance: 377.9
click at [566, 510] on input at bounding box center [591, 512] width 71 height 22
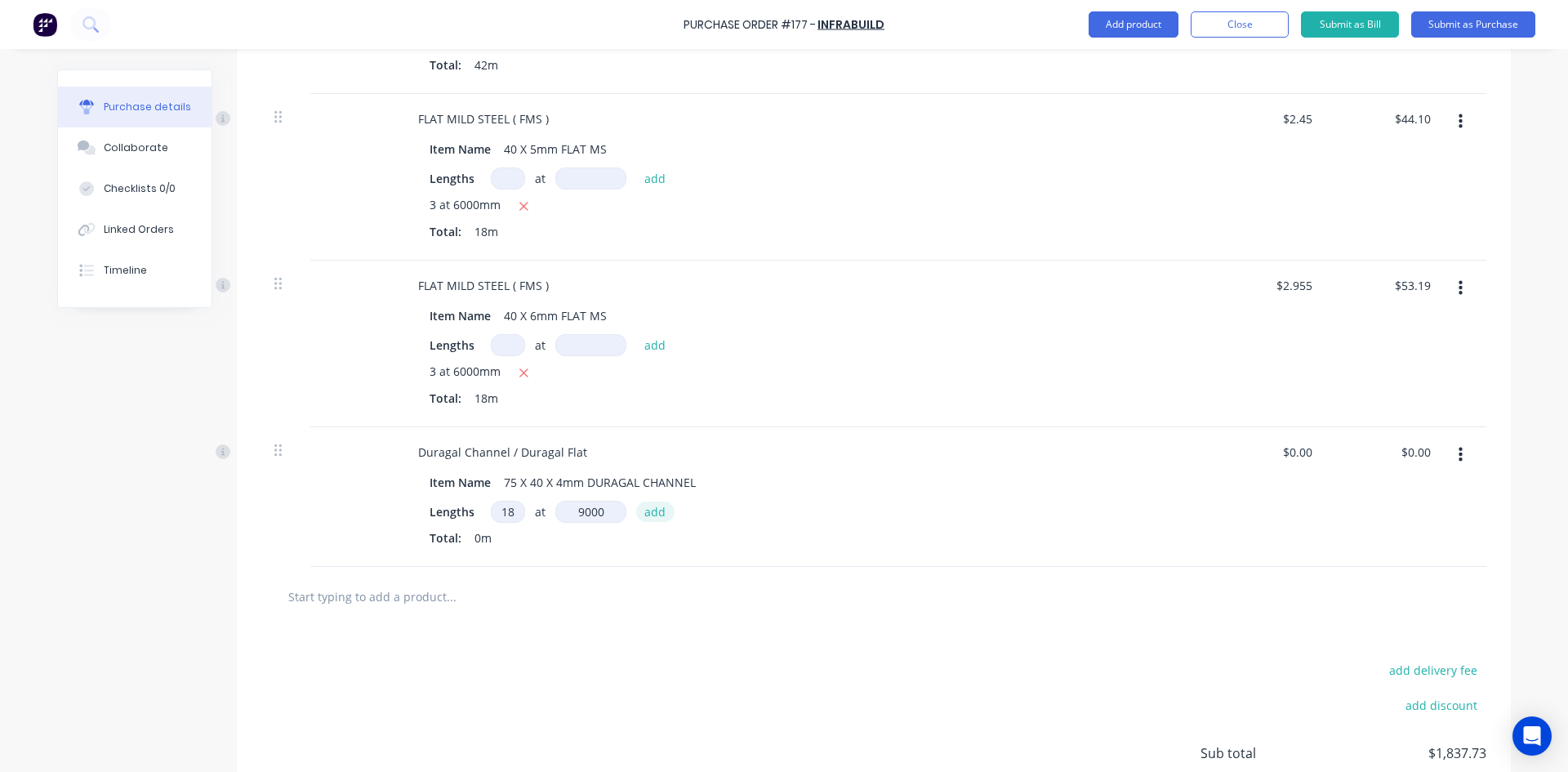
type input "9000mm"
click at [647, 513] on button "add" at bounding box center [655, 511] width 39 height 20
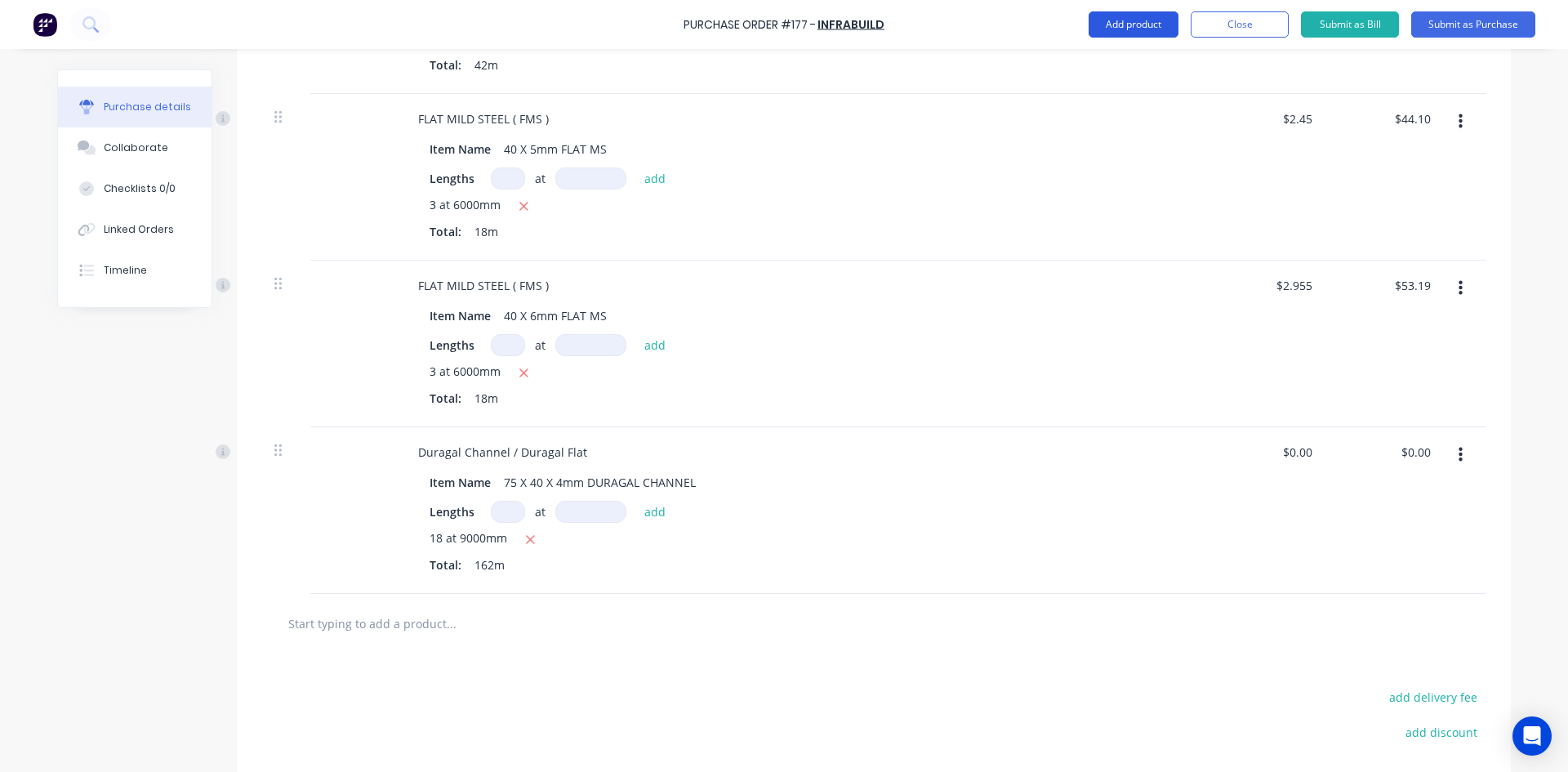
click at [1120, 28] on button "Add product" at bounding box center [1133, 24] width 90 height 26
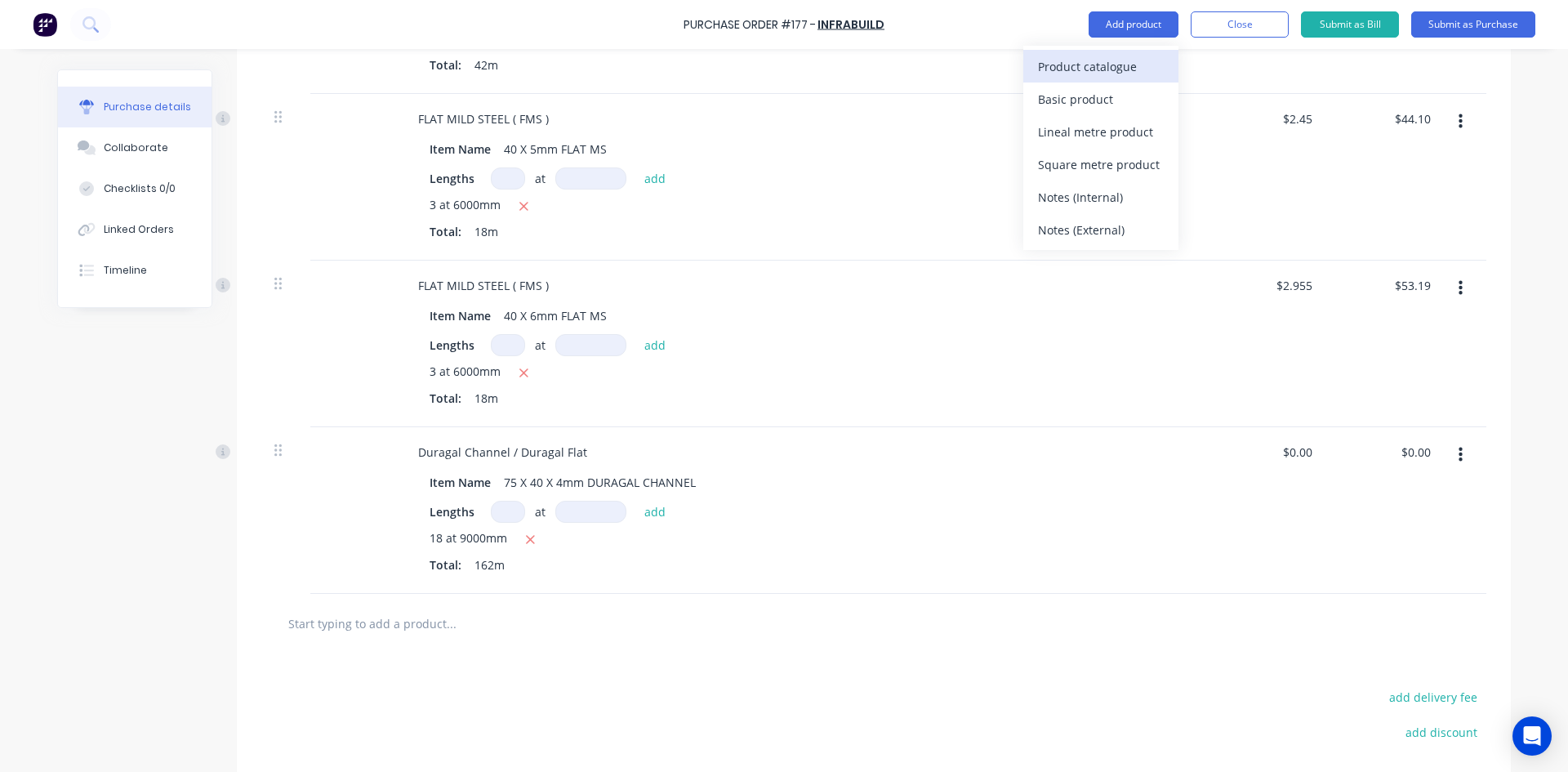
click at [1100, 58] on div "Product catalogue" at bounding box center [1100, 66] width 126 height 23
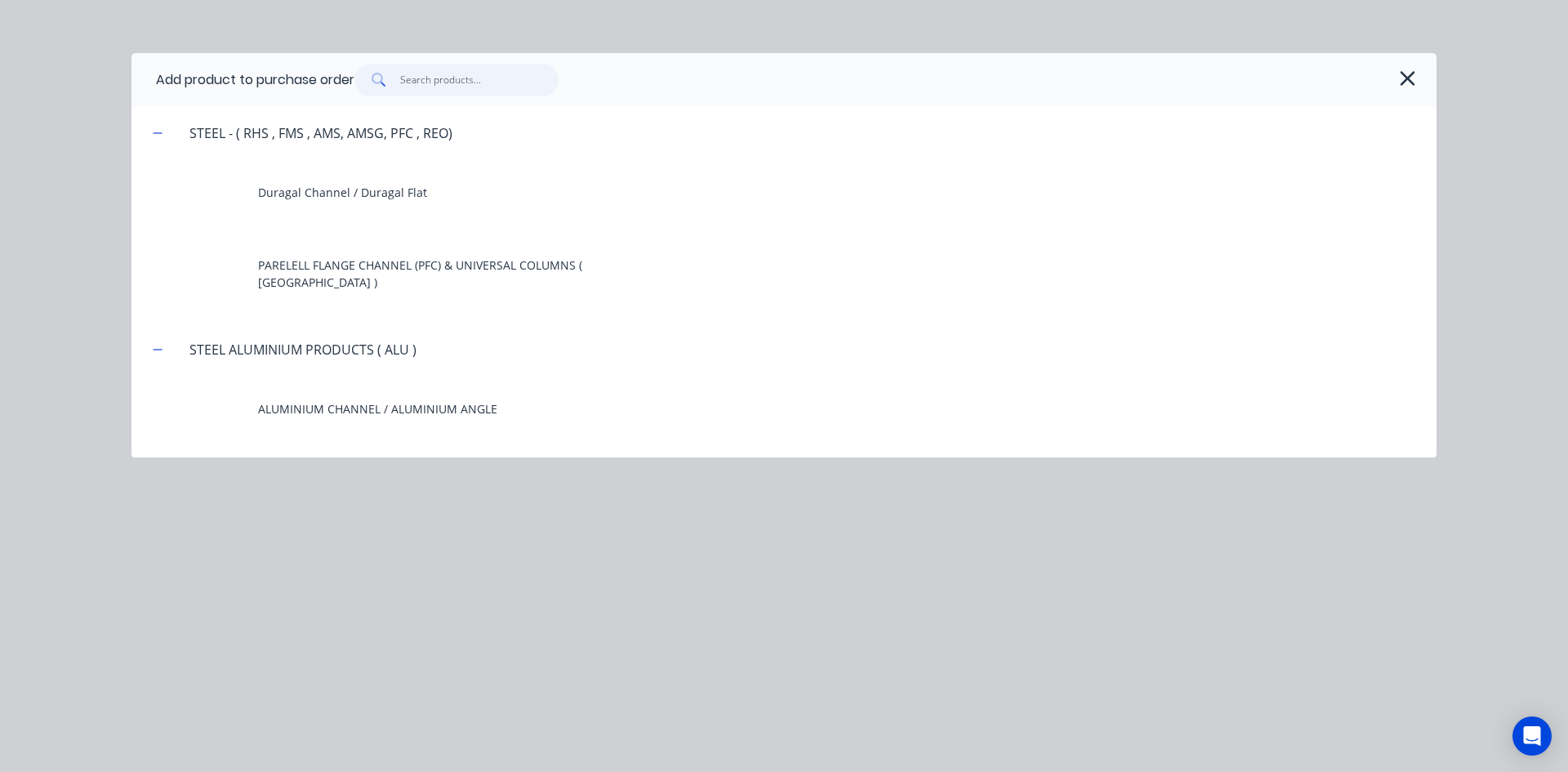
click at [446, 79] on input "text" at bounding box center [480, 80] width 159 height 33
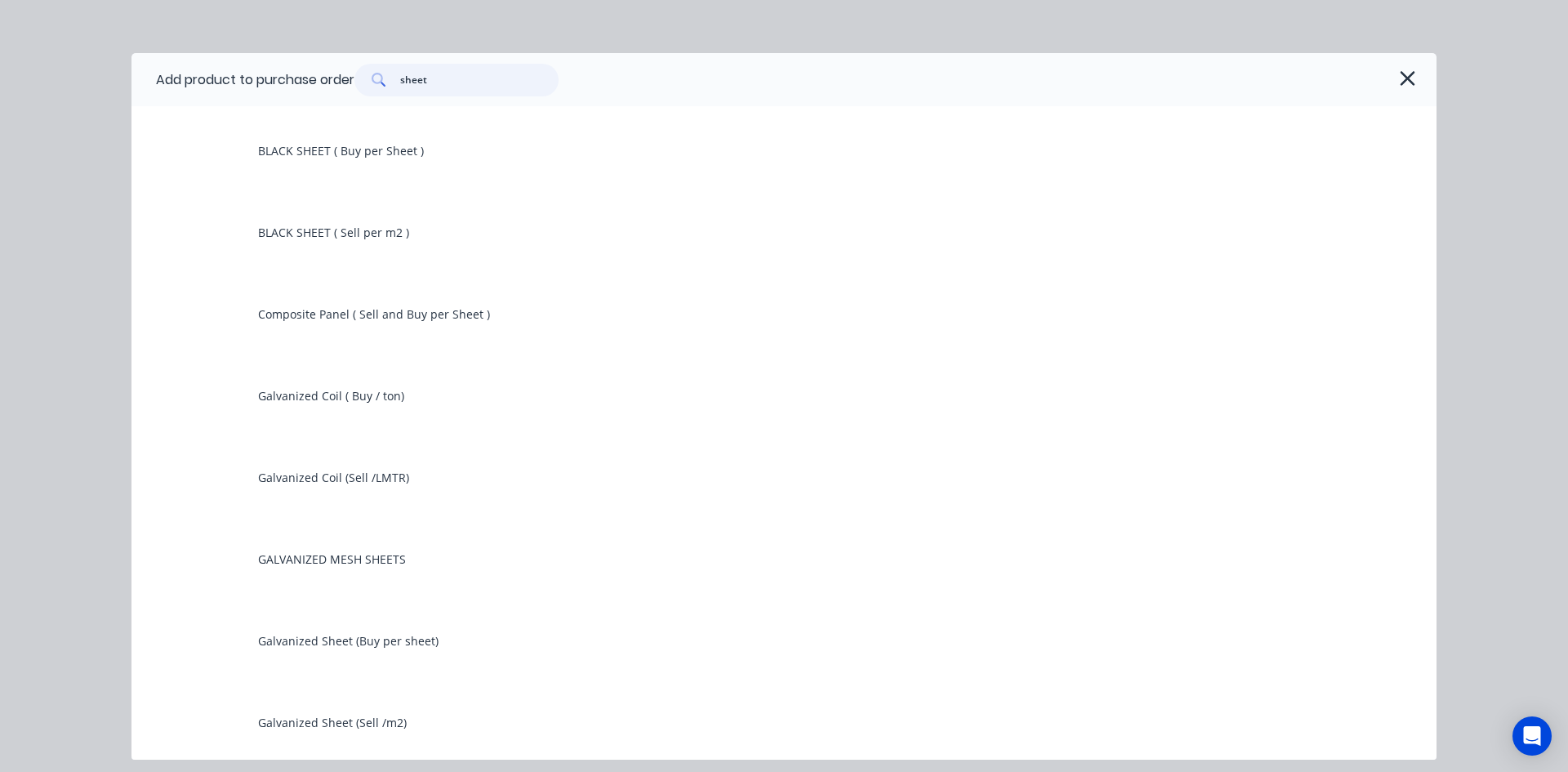
scroll to position [544, 0]
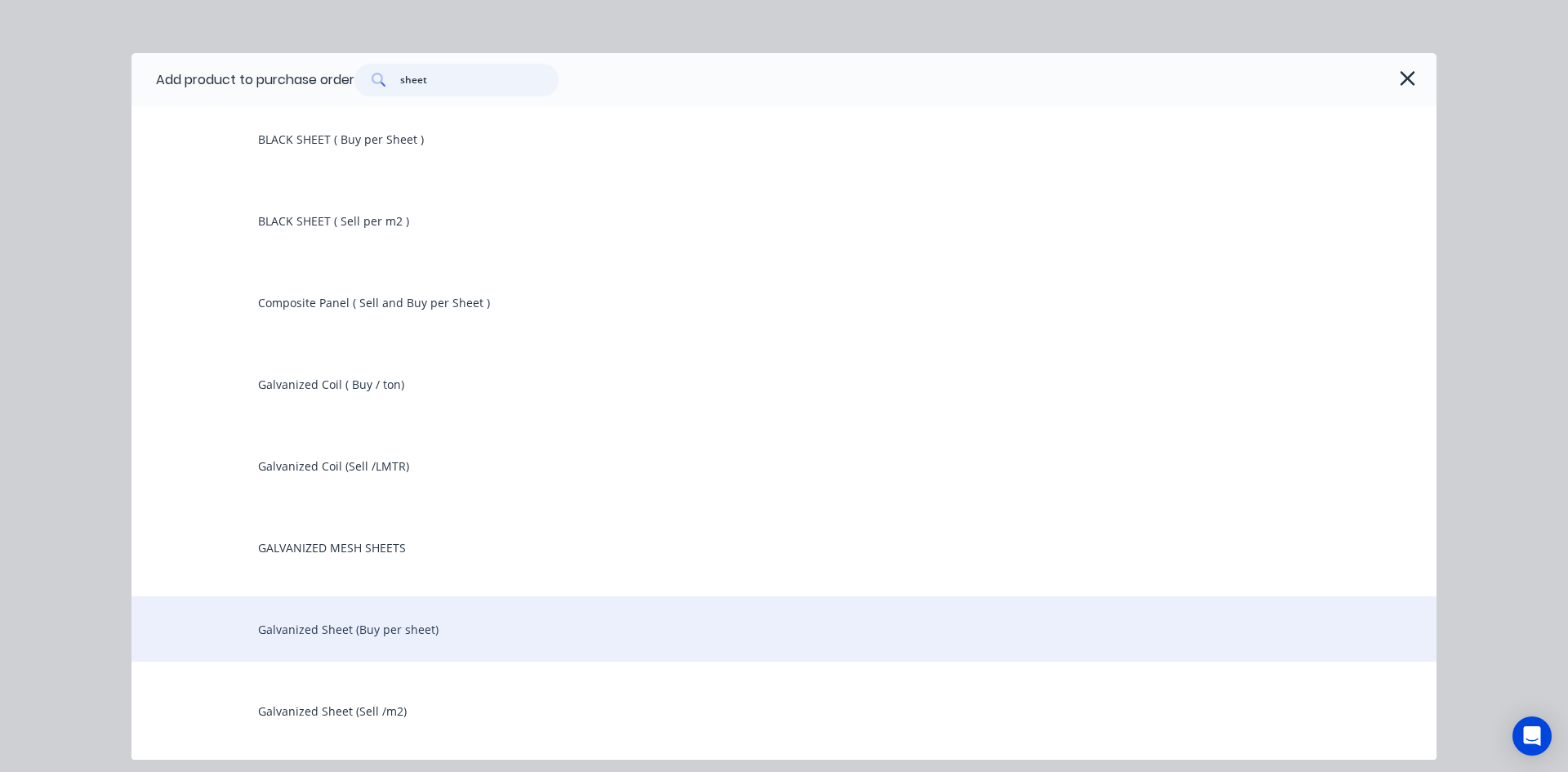
type input "sheet"
click at [409, 629] on div "Galvanized Sheet (Buy per sheet)" at bounding box center [784, 629] width 1305 height 65
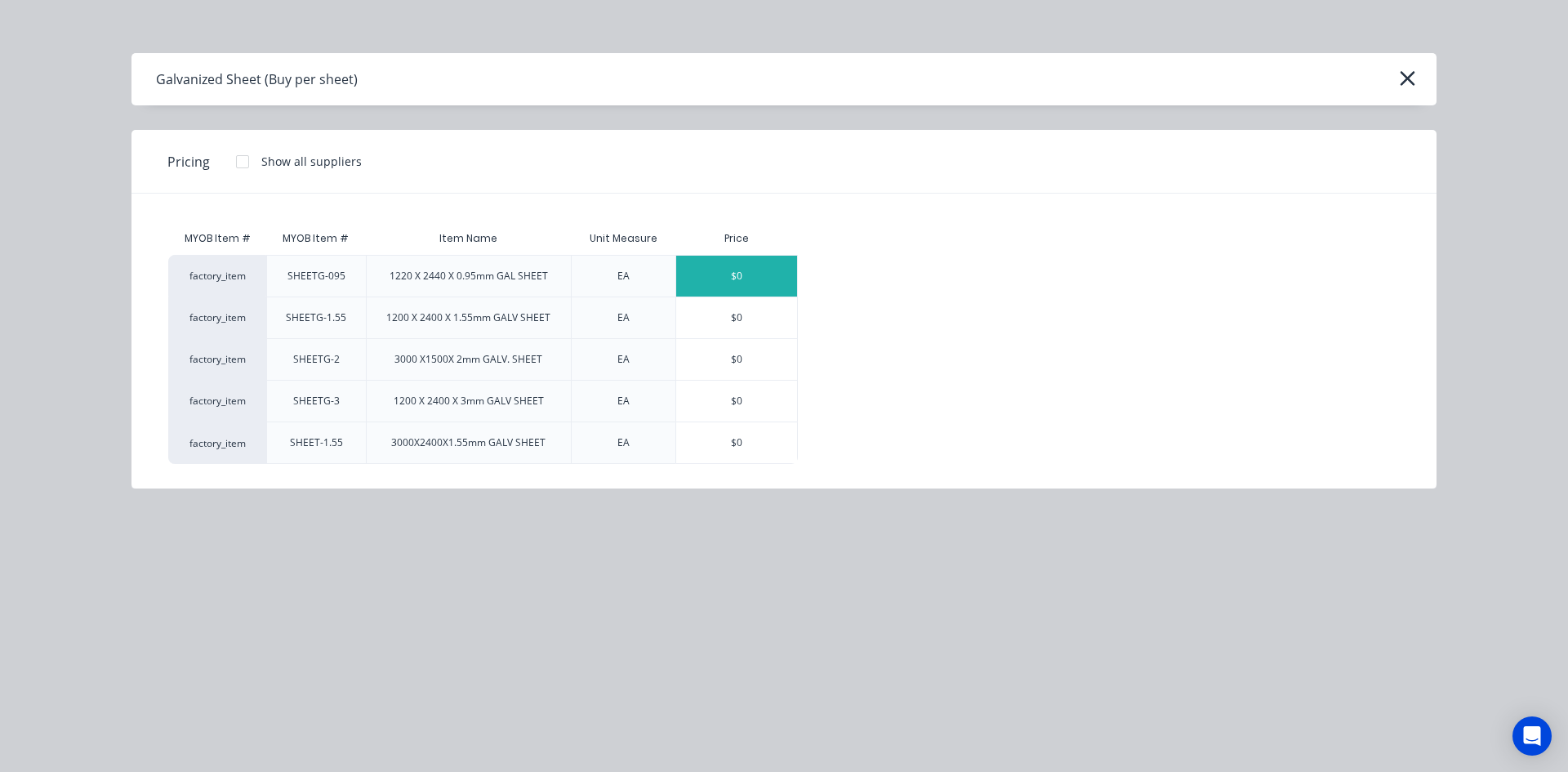
click at [745, 280] on div "$0" at bounding box center [736, 276] width 121 height 40
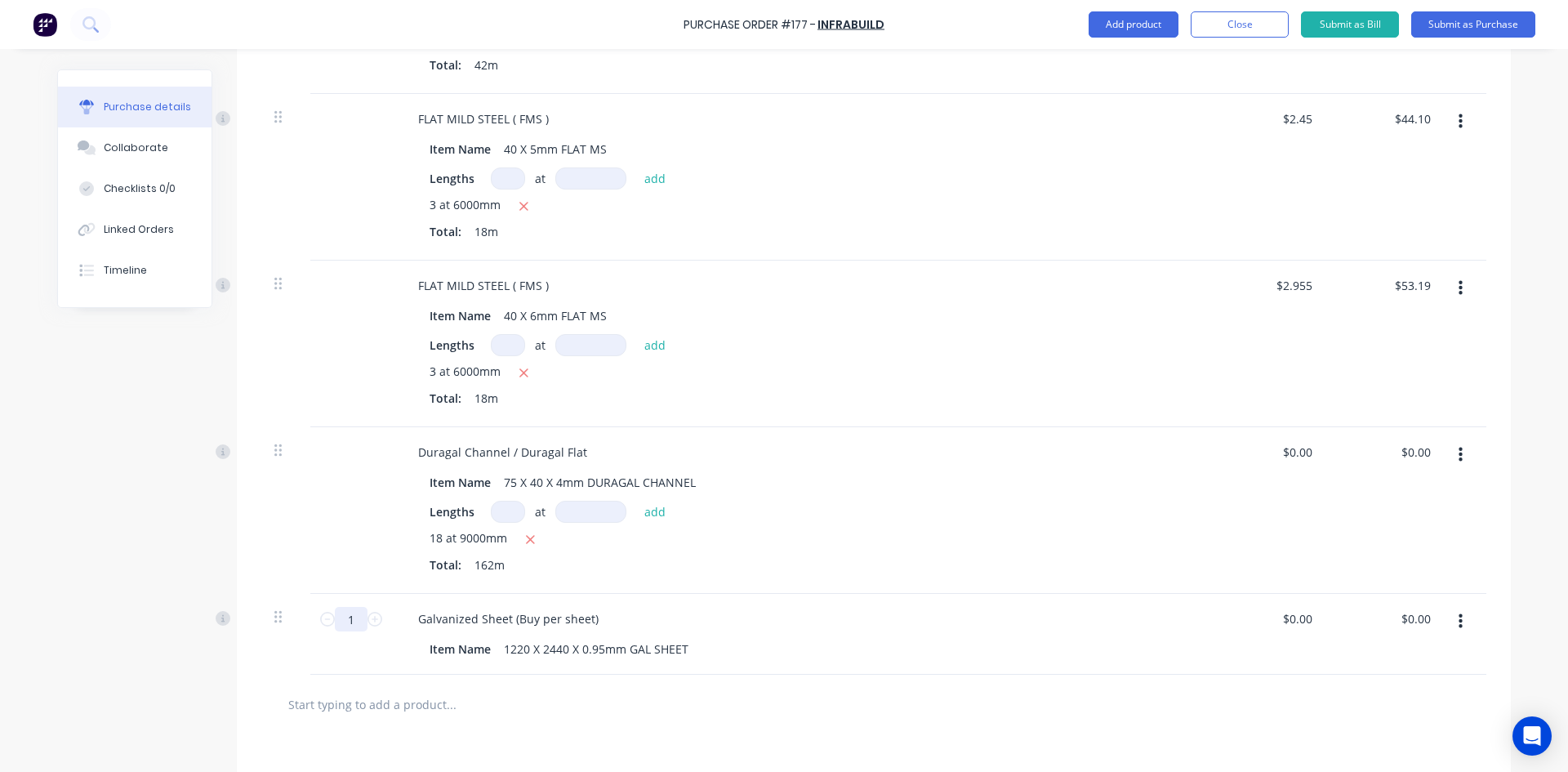
drag, startPoint x: 356, startPoint y: 623, endPoint x: 307, endPoint y: 629, distance: 49.4
click at [337, 626] on input "1" at bounding box center [351, 619] width 33 height 24
type input "30"
click at [1420, 620] on input "0.00" at bounding box center [1415, 619] width 38 height 23
drag, startPoint x: 1429, startPoint y: 614, endPoint x: 1341, endPoint y: 626, distance: 88.8
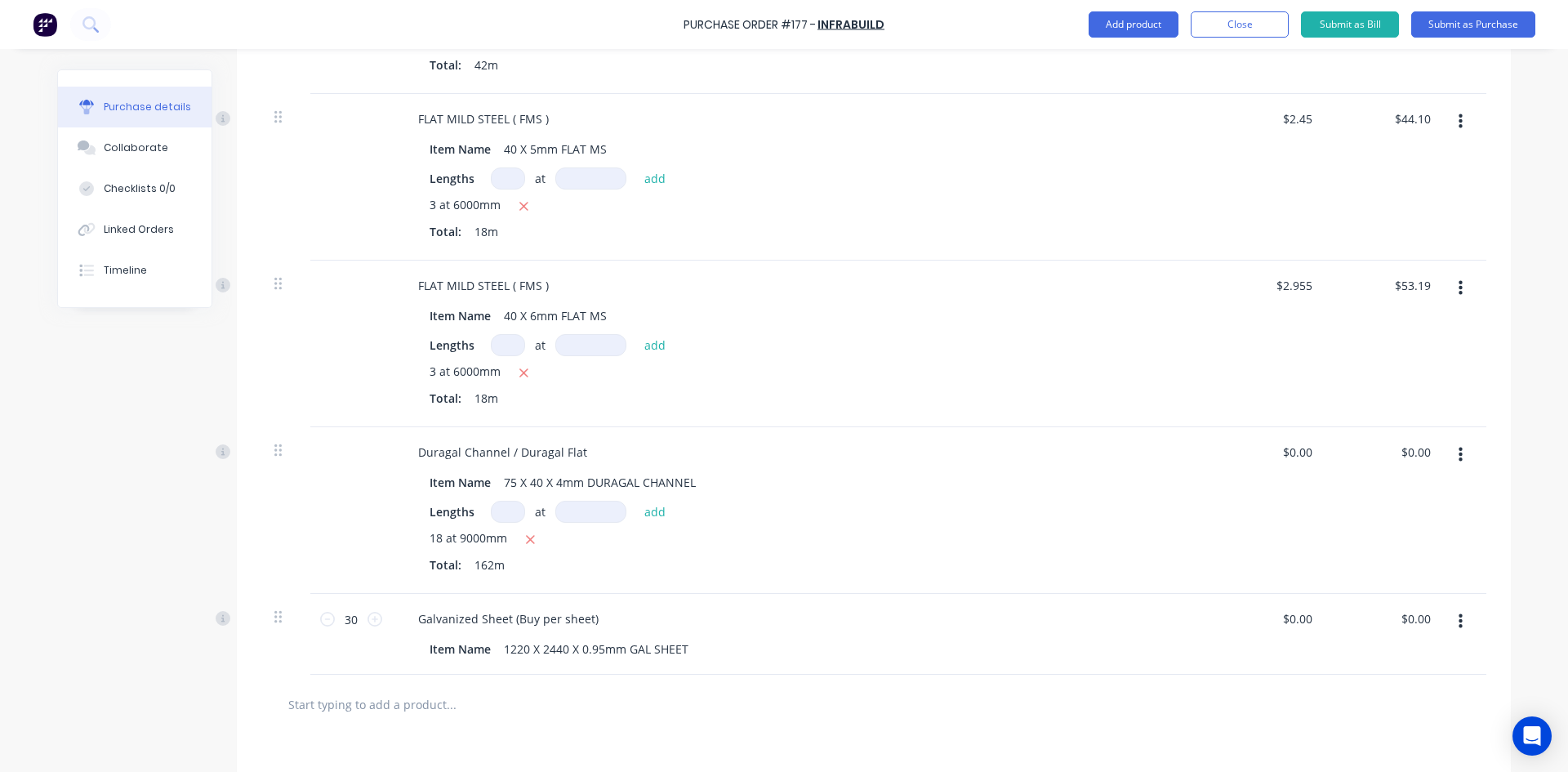
click at [1354, 625] on div "$0.00 $0.00" at bounding box center [1385, 634] width 118 height 81
click at [1403, 612] on input "0.00" at bounding box center [1415, 619] width 38 height 23
click at [1403, 612] on input "0.00" at bounding box center [1418, 619] width 31 height 23
type input "1970.10"
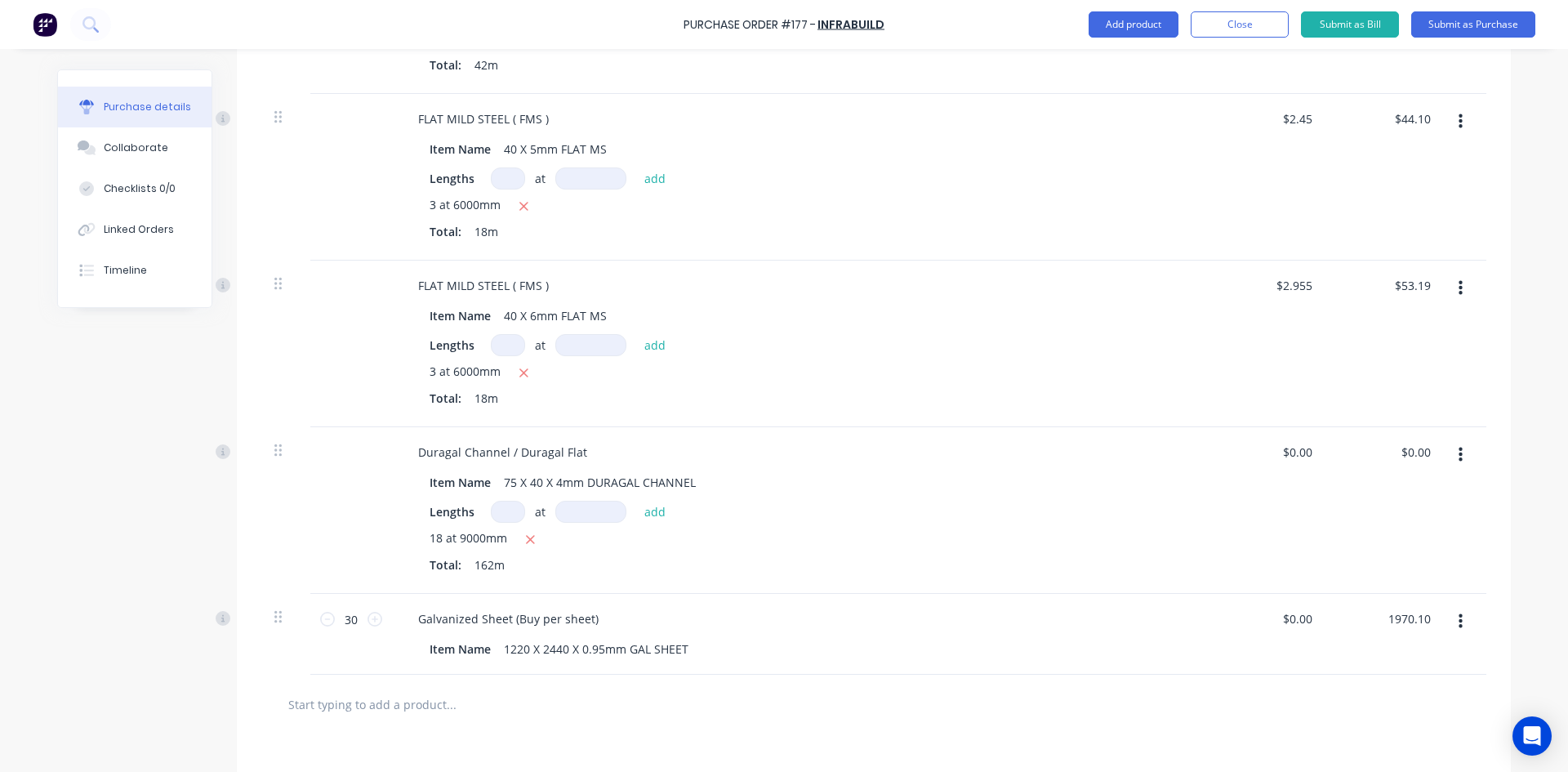
type input "$65.67"
type input "$1,970.10"
click at [1305, 655] on div "$65.67 $65.67" at bounding box center [1267, 634] width 118 height 81
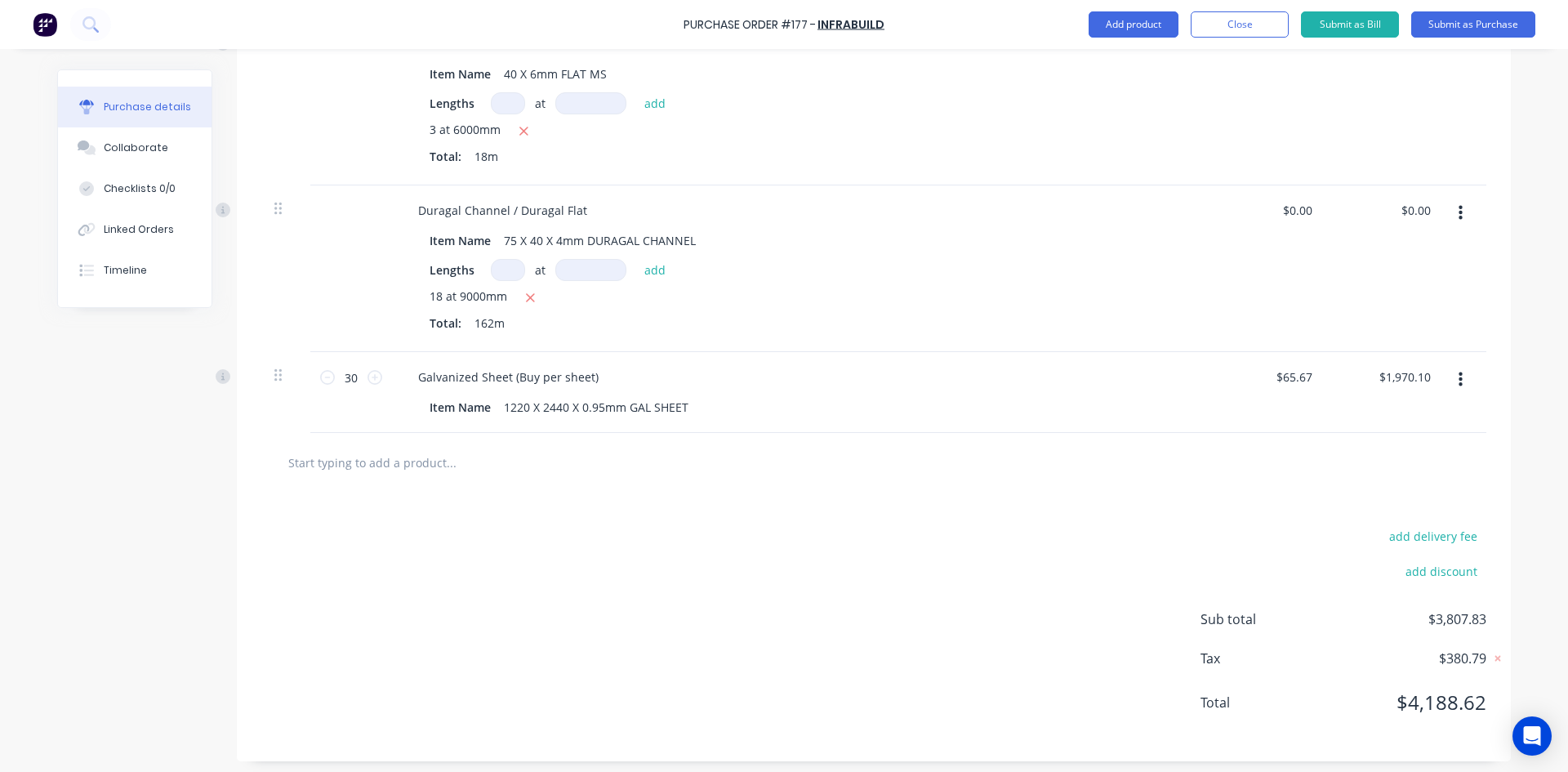
scroll to position [1551, 0]
drag, startPoint x: 1140, startPoint y: 24, endPoint x: 1132, endPoint y: 43, distance: 20.6
click at [1139, 25] on button "Add product" at bounding box center [1133, 24] width 90 height 26
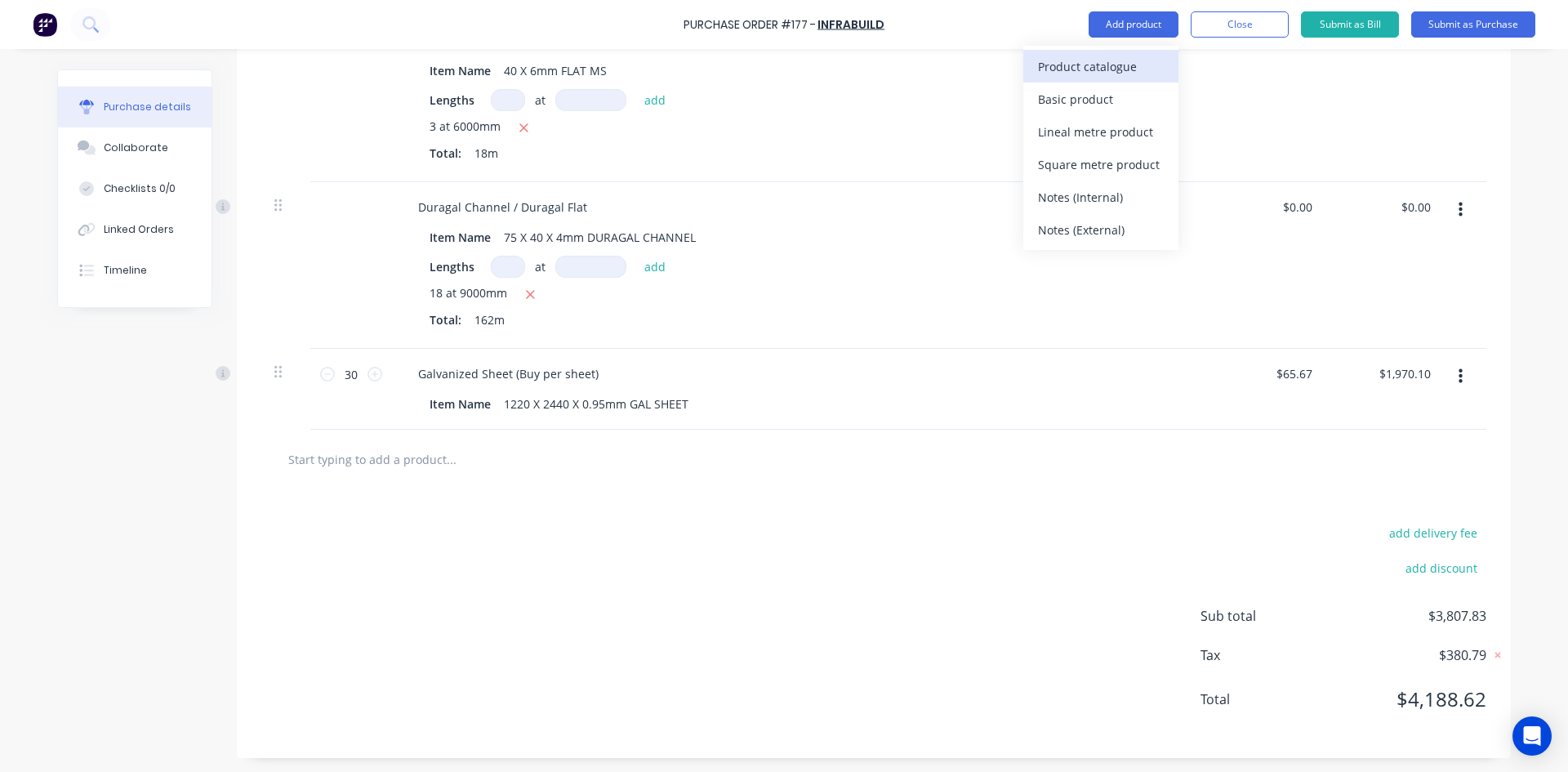
click at [1119, 68] on div "Product catalogue" at bounding box center [1100, 66] width 126 height 23
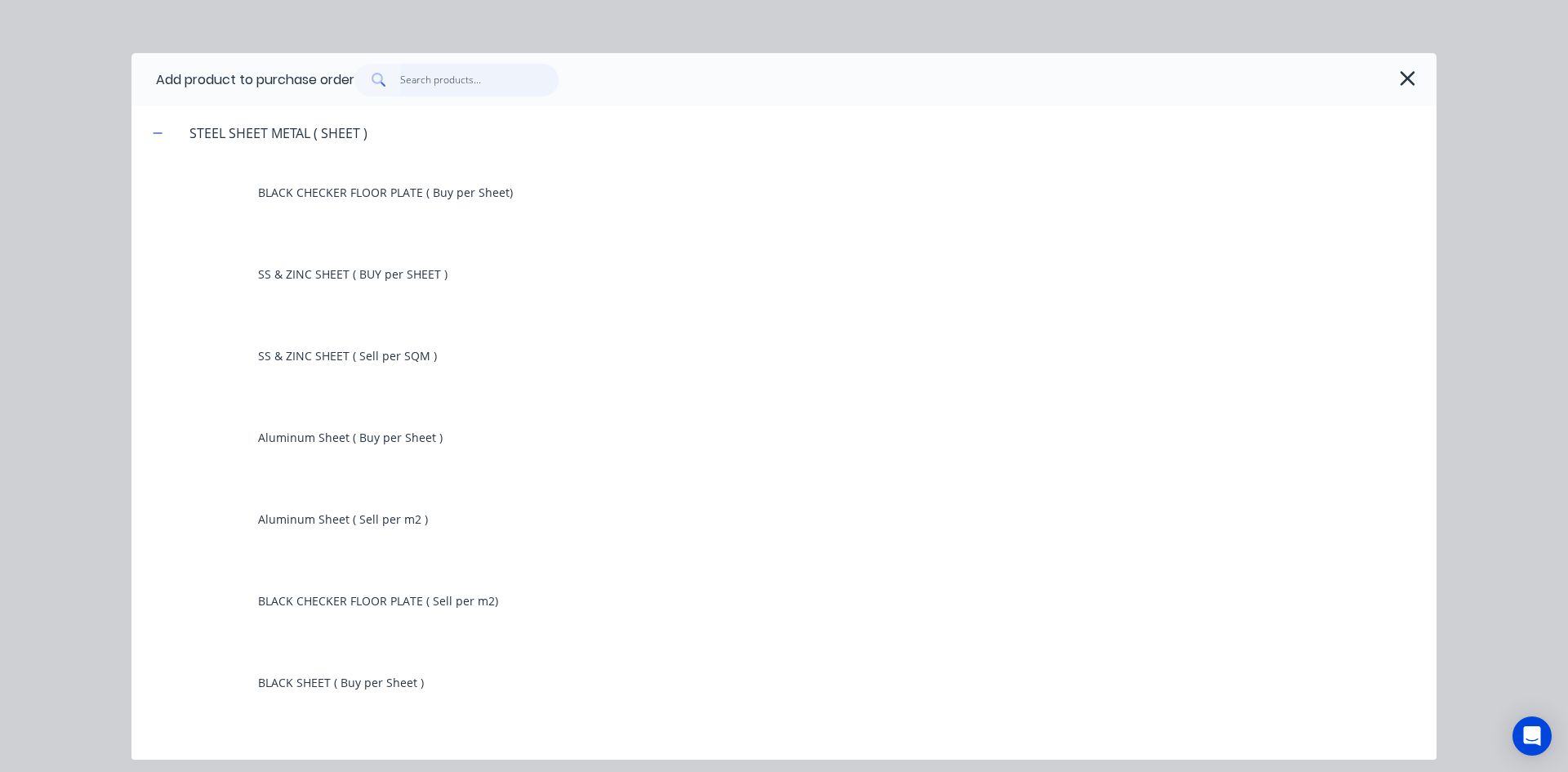
click at [415, 84] on input "text" at bounding box center [480, 80] width 159 height 33
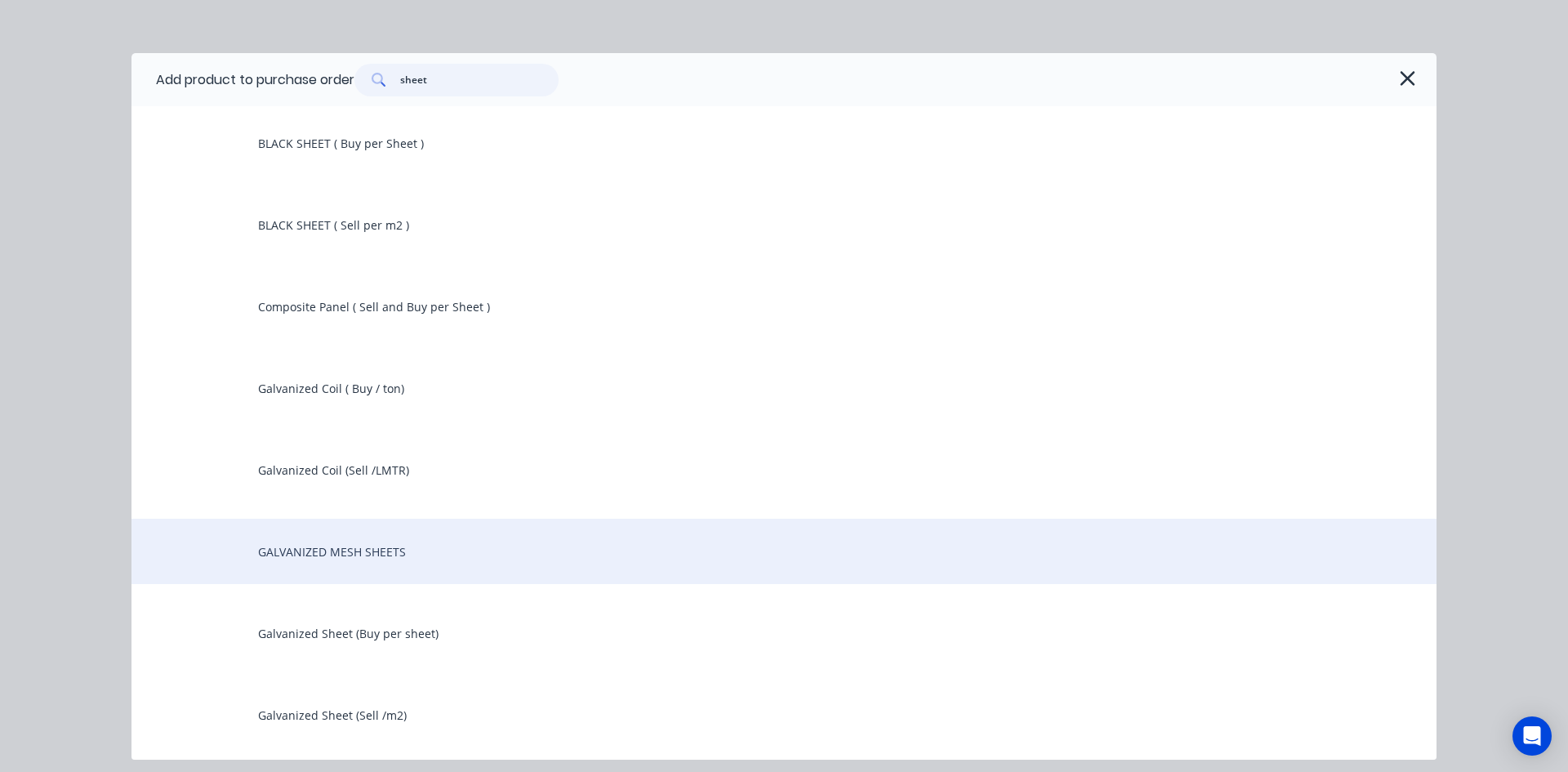
scroll to position [544, 0]
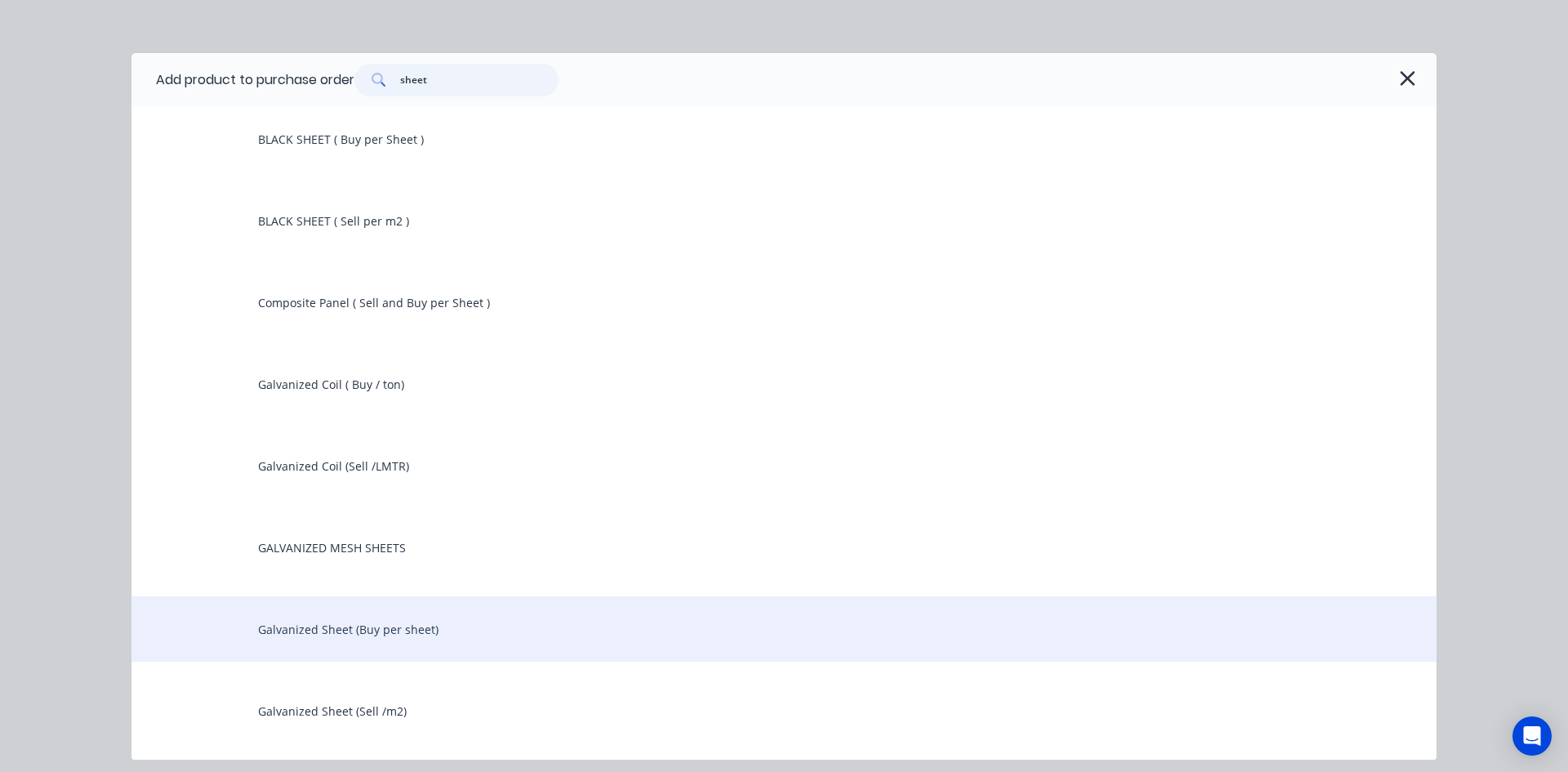
type input "sheet"
click at [389, 631] on div "Galvanized Sheet (Buy per sheet)" at bounding box center [784, 629] width 1305 height 65
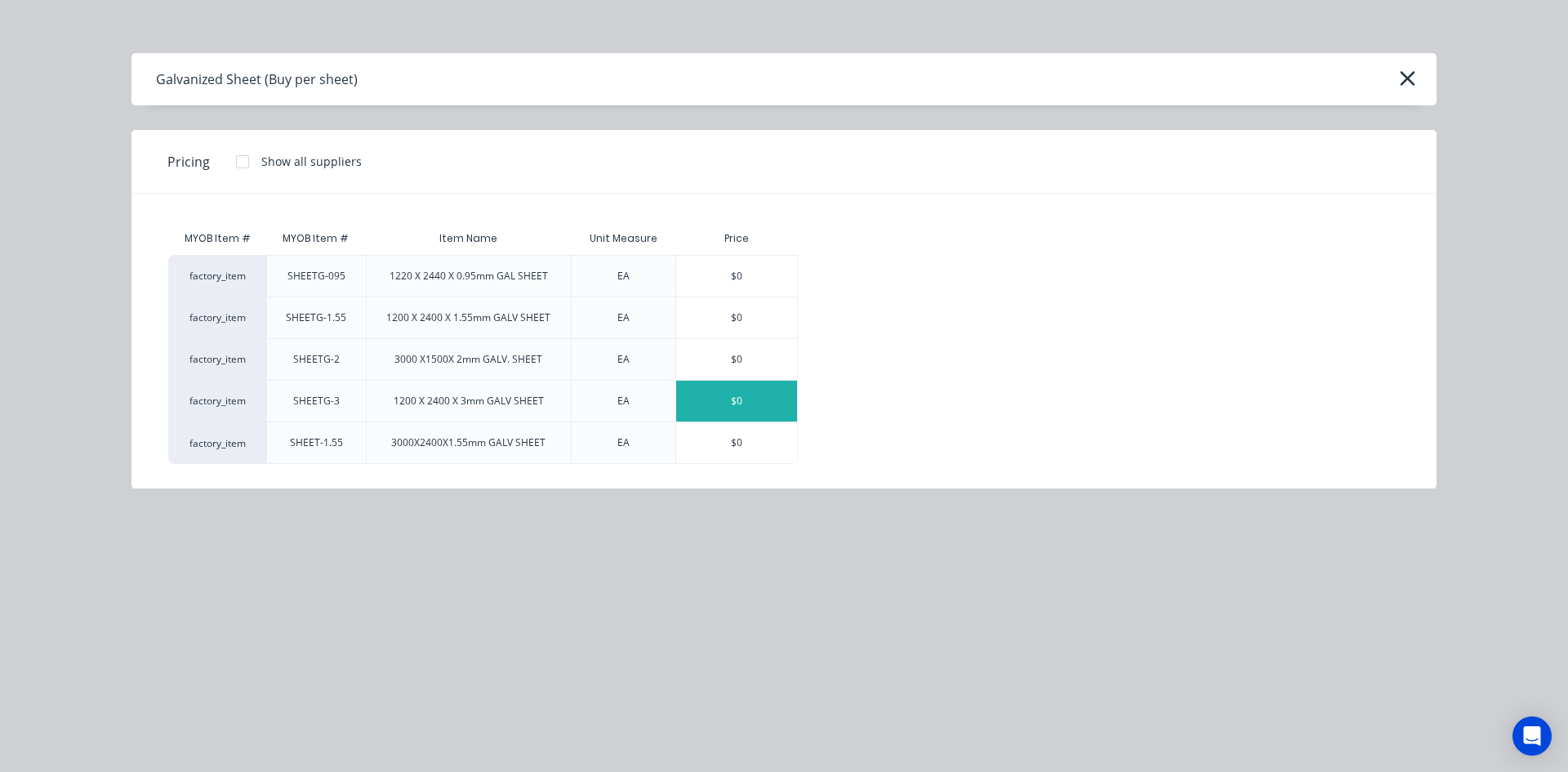
click at [721, 399] on div "$0" at bounding box center [736, 401] width 121 height 40
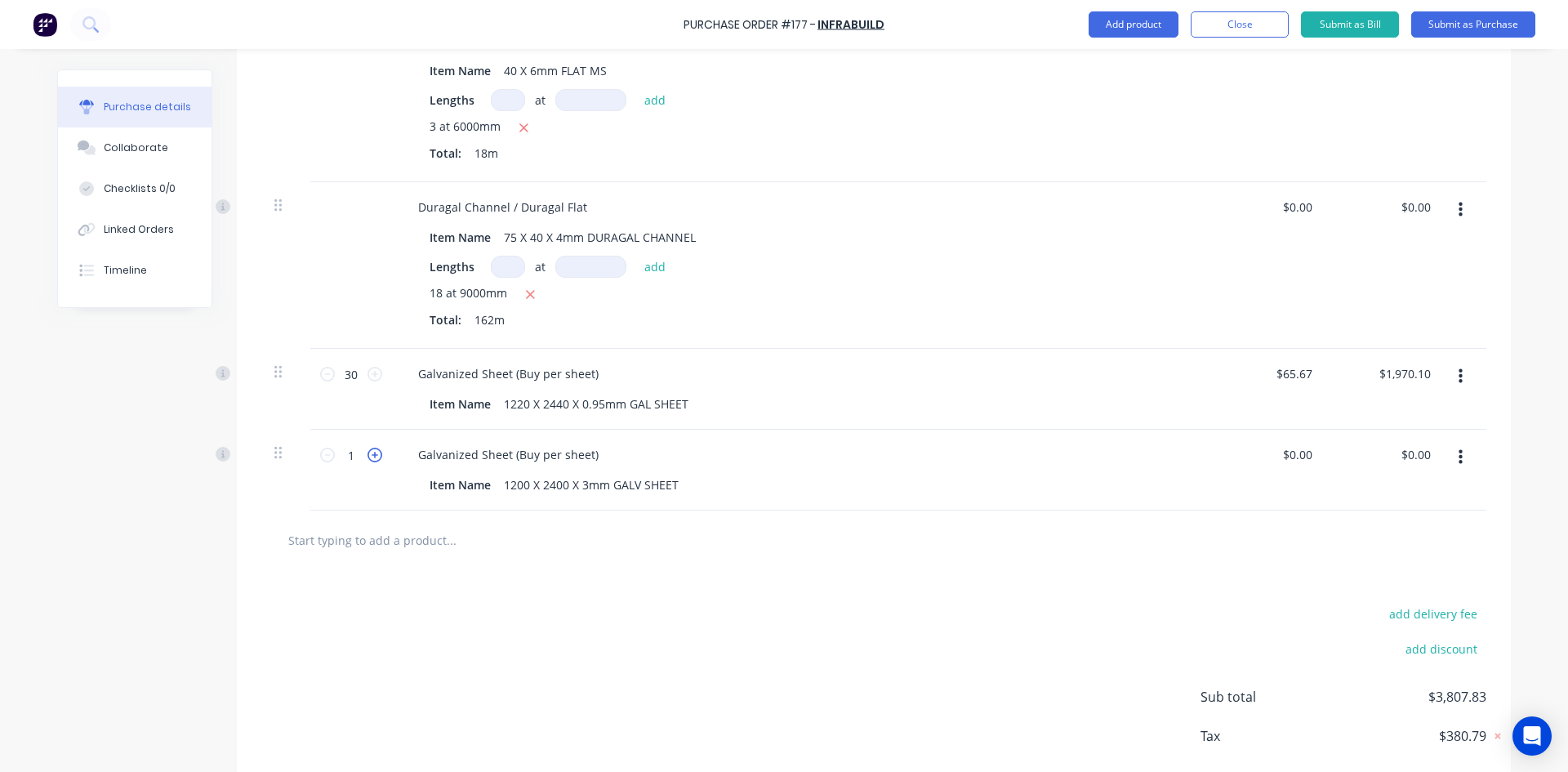
click at [371, 456] on icon at bounding box center [375, 455] width 15 height 15
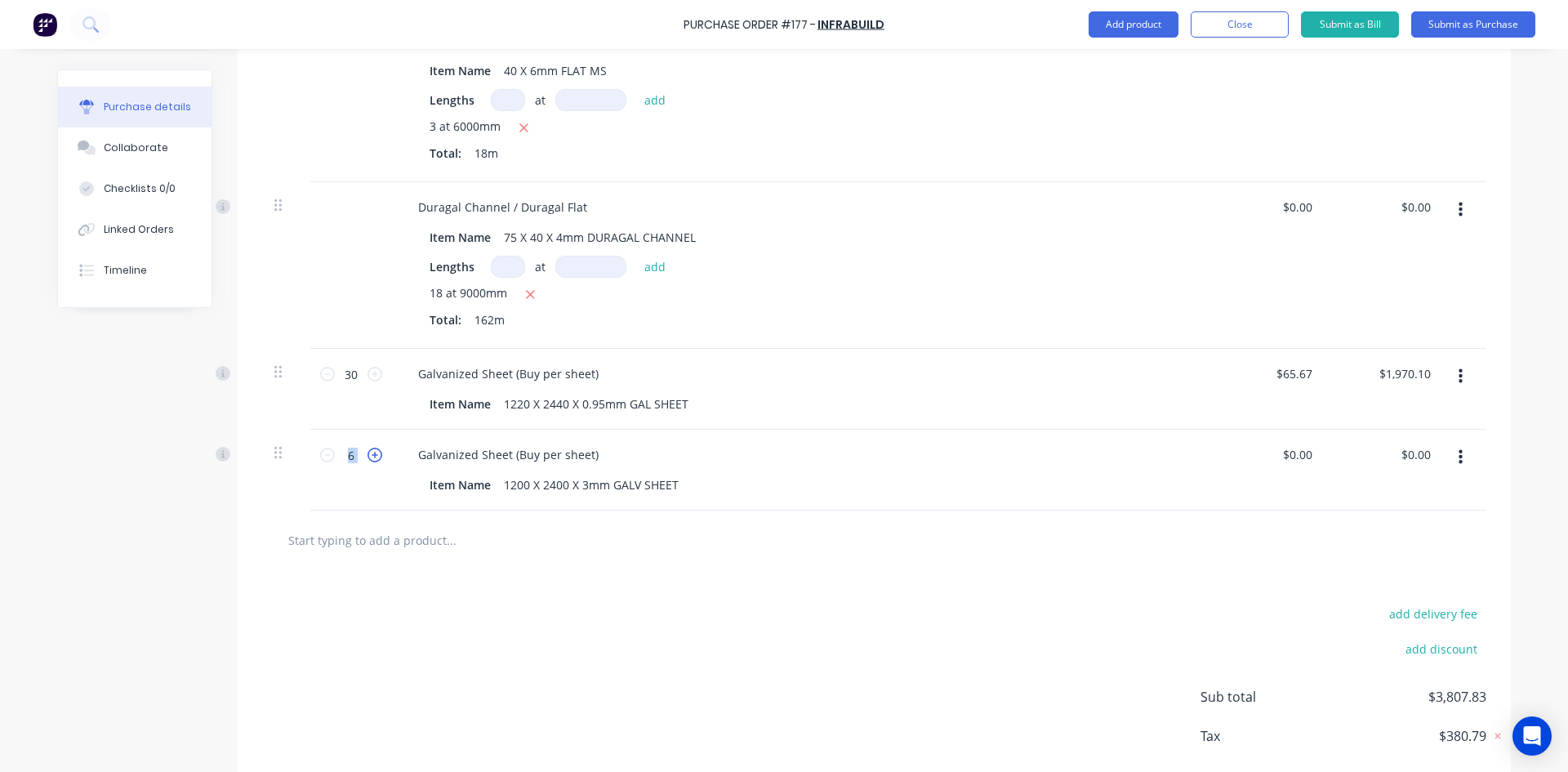
click at [371, 456] on icon at bounding box center [375, 455] width 15 height 15
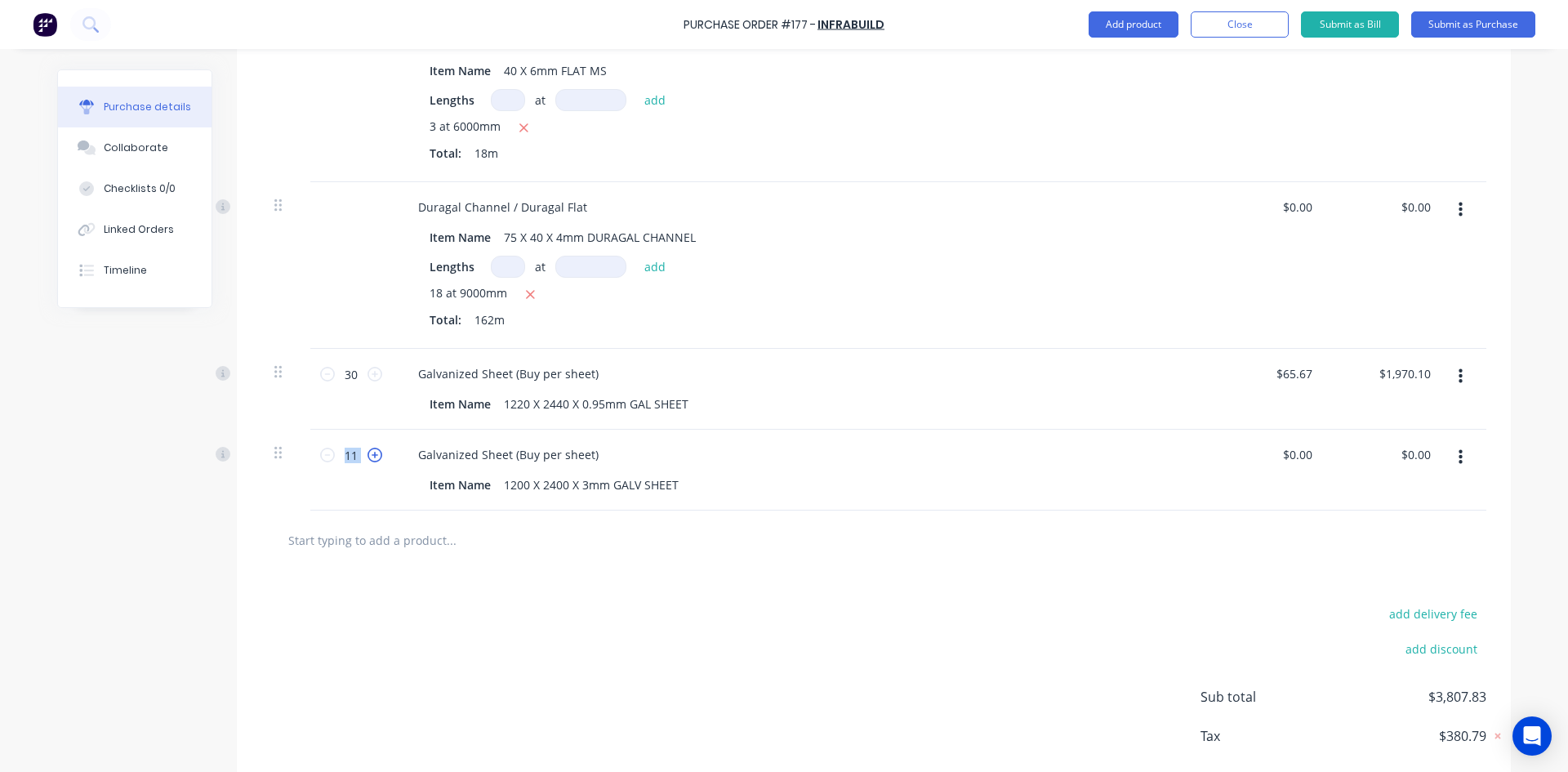
click at [371, 456] on icon at bounding box center [375, 455] width 15 height 15
type input "13"
drag, startPoint x: 1385, startPoint y: 464, endPoint x: 1374, endPoint y: 469, distance: 12.1
click at [1375, 468] on div "0.00 0.00" at bounding box center [1385, 470] width 118 height 81
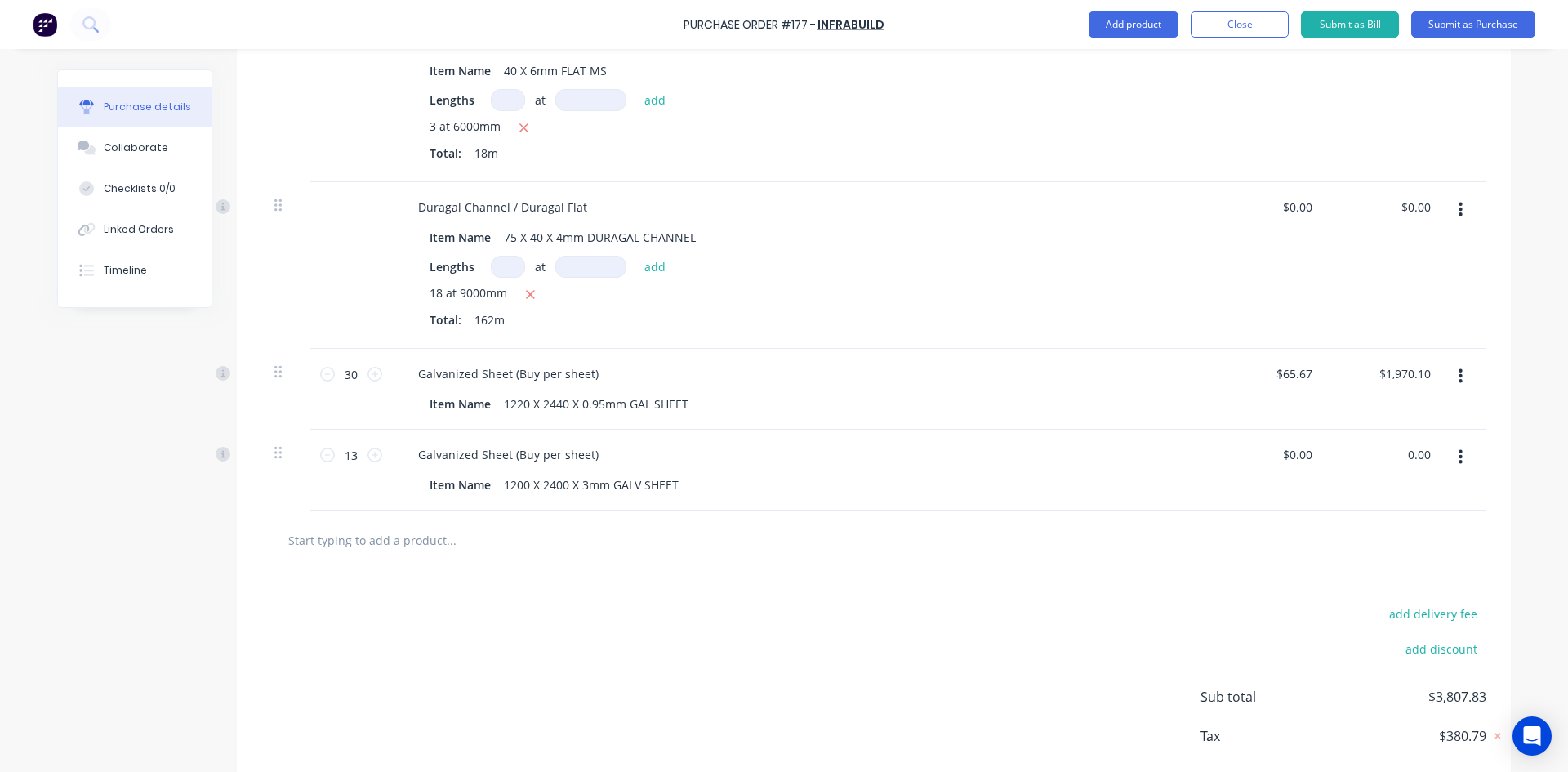
type input "$0.00"
click at [1220, 545] on div at bounding box center [874, 540] width 1199 height 33
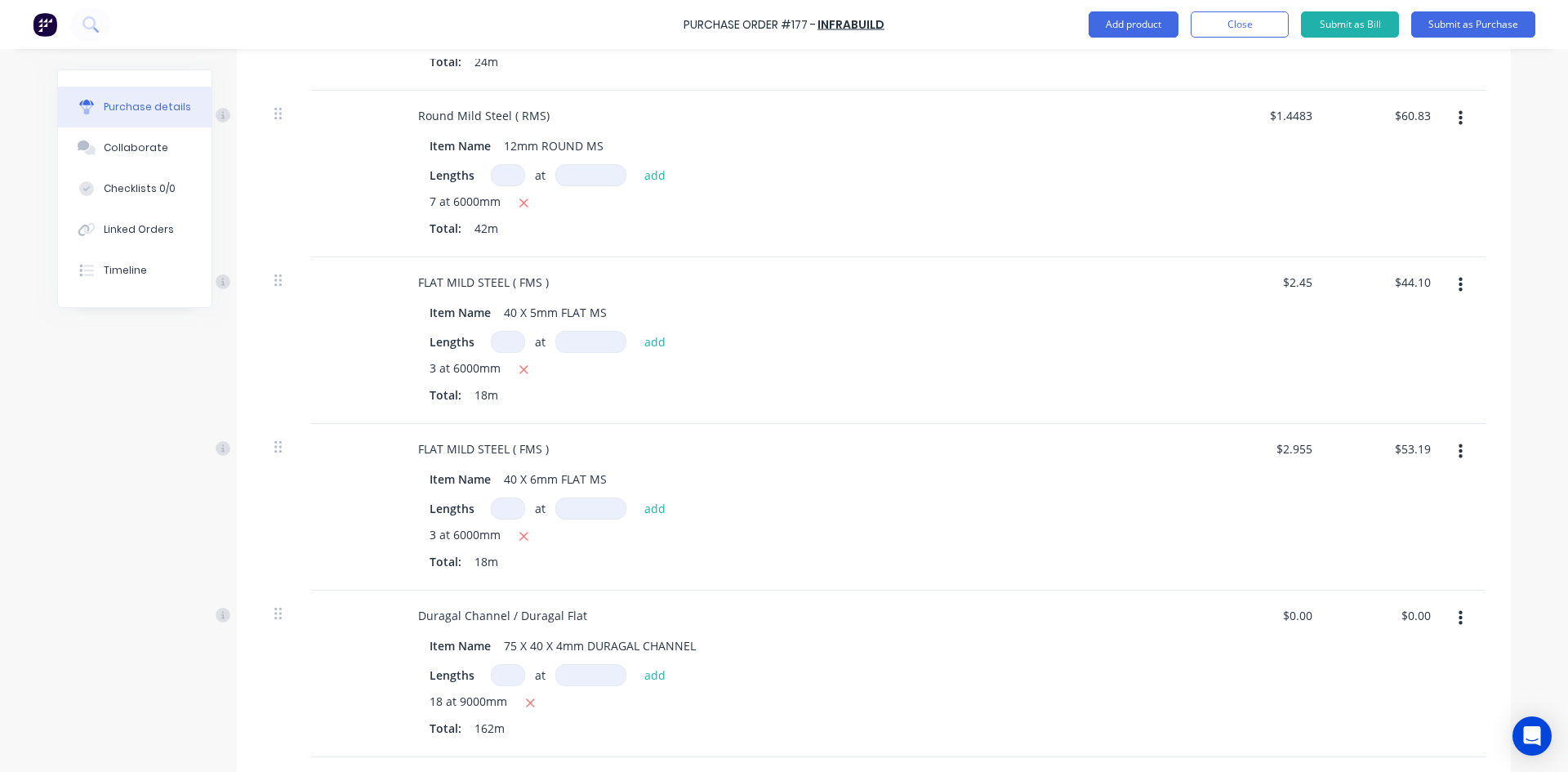
scroll to position [1223, 0]
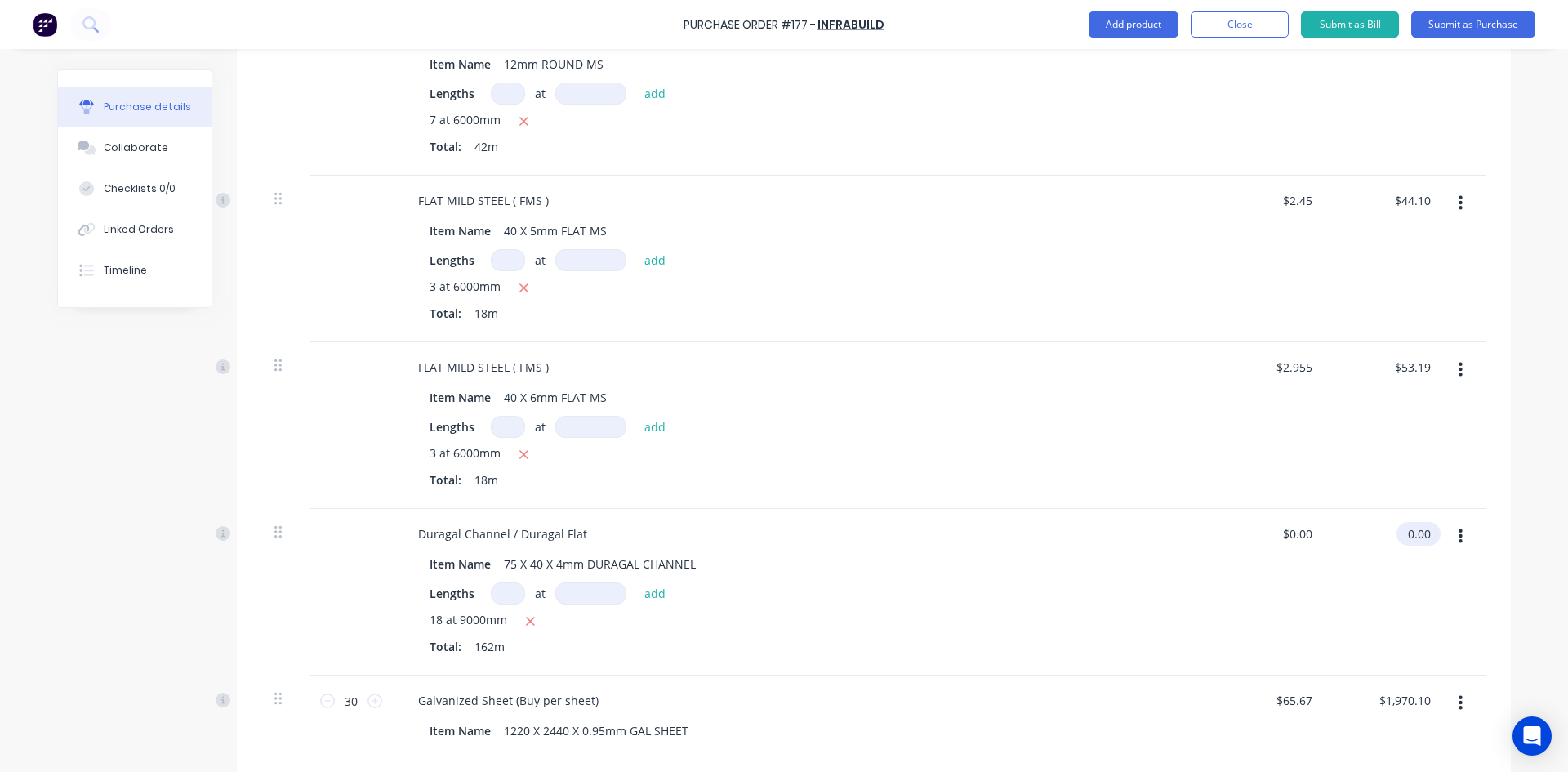
click at [1400, 532] on input "0.00" at bounding box center [1415, 533] width 38 height 23
click at [1403, 532] on input "0.00" at bounding box center [1418, 533] width 31 height 23
type input "1696.14"
type input "$10.47"
type input "$1,696.14"
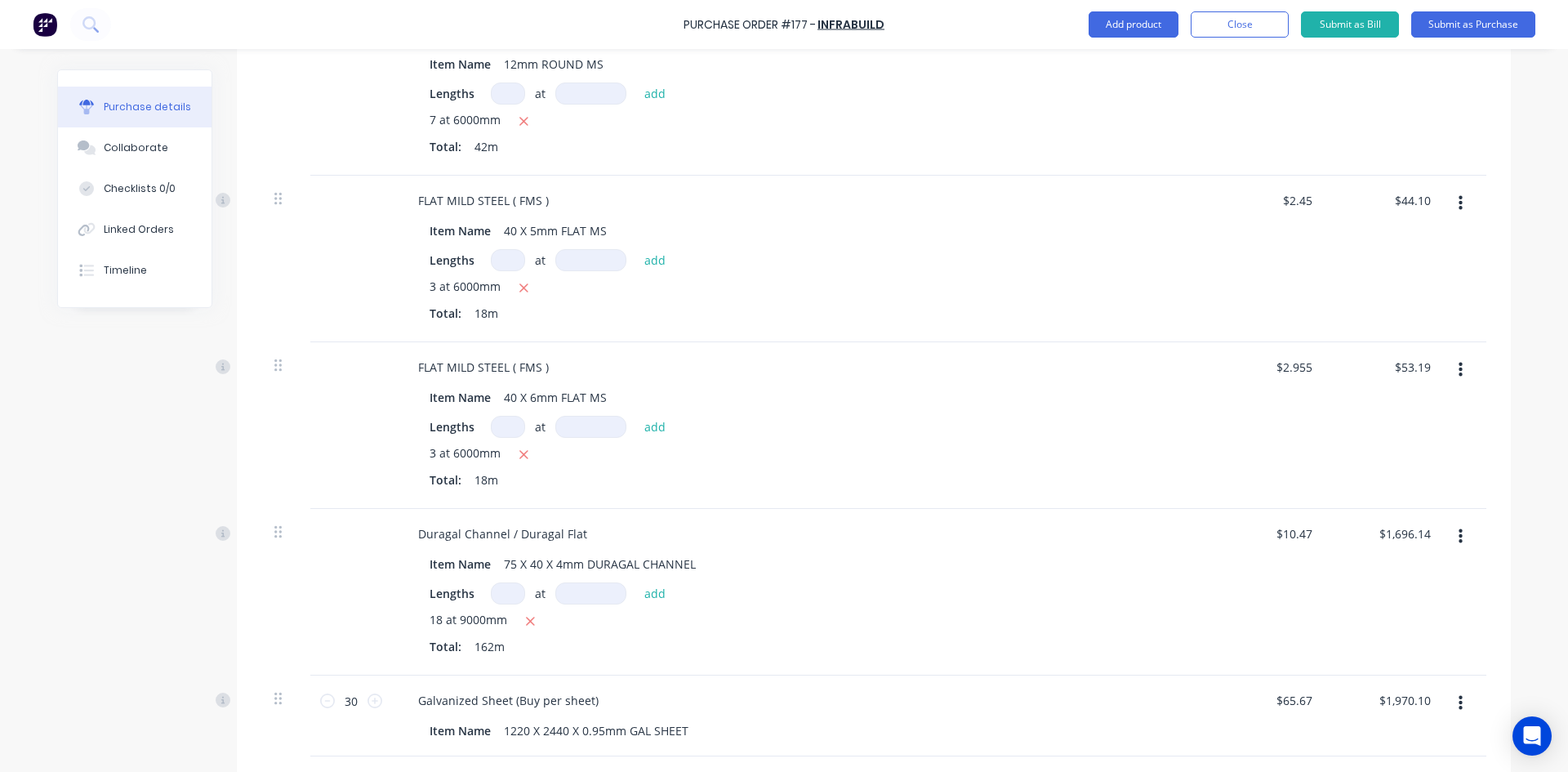
click at [1360, 610] on div "$1,696.14 $1,696.14" at bounding box center [1385, 592] width 118 height 166
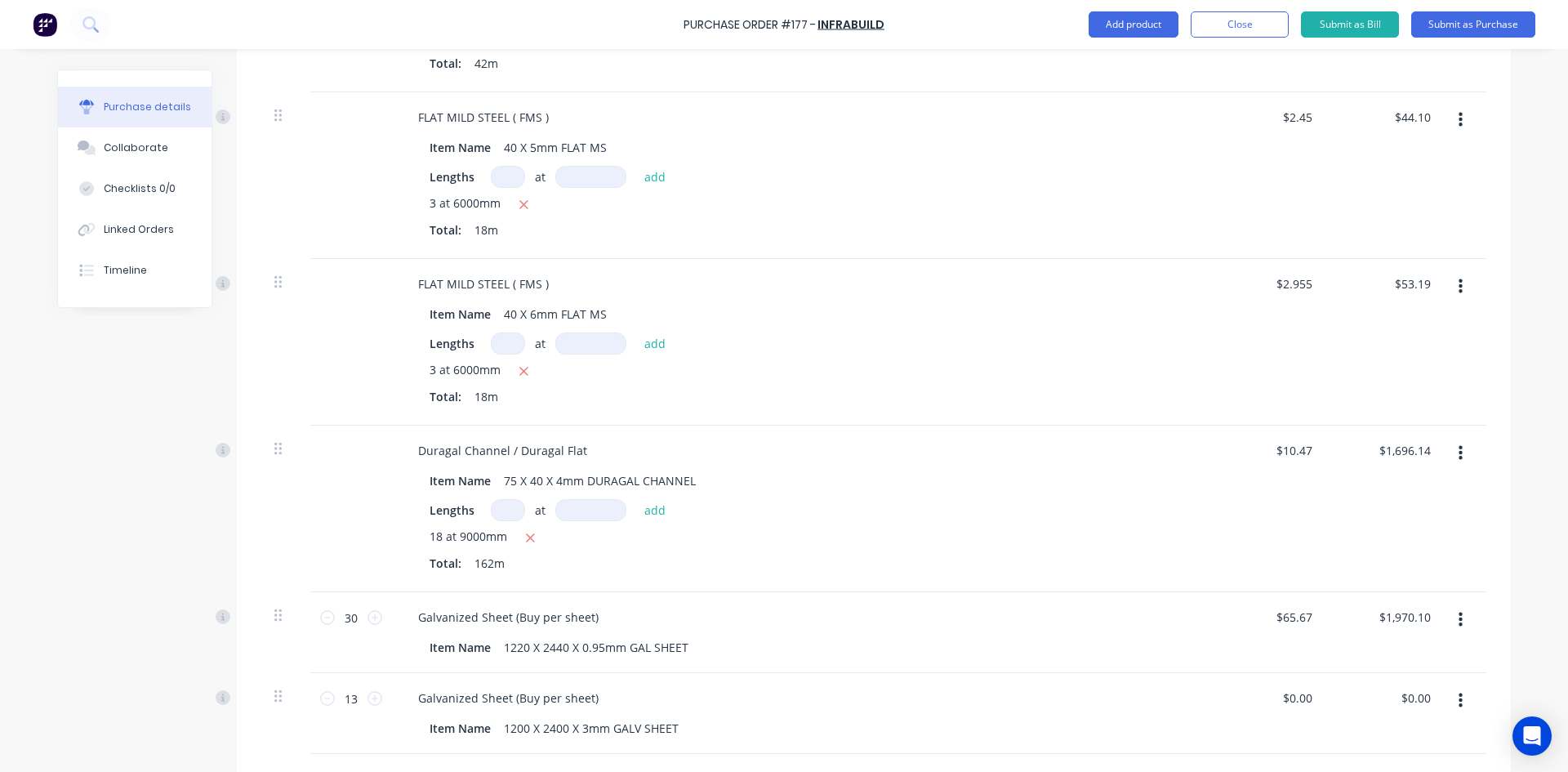
scroll to position [1305, 0]
click at [1459, 23] on button "Submit as Purchase" at bounding box center [1473, 24] width 124 height 26
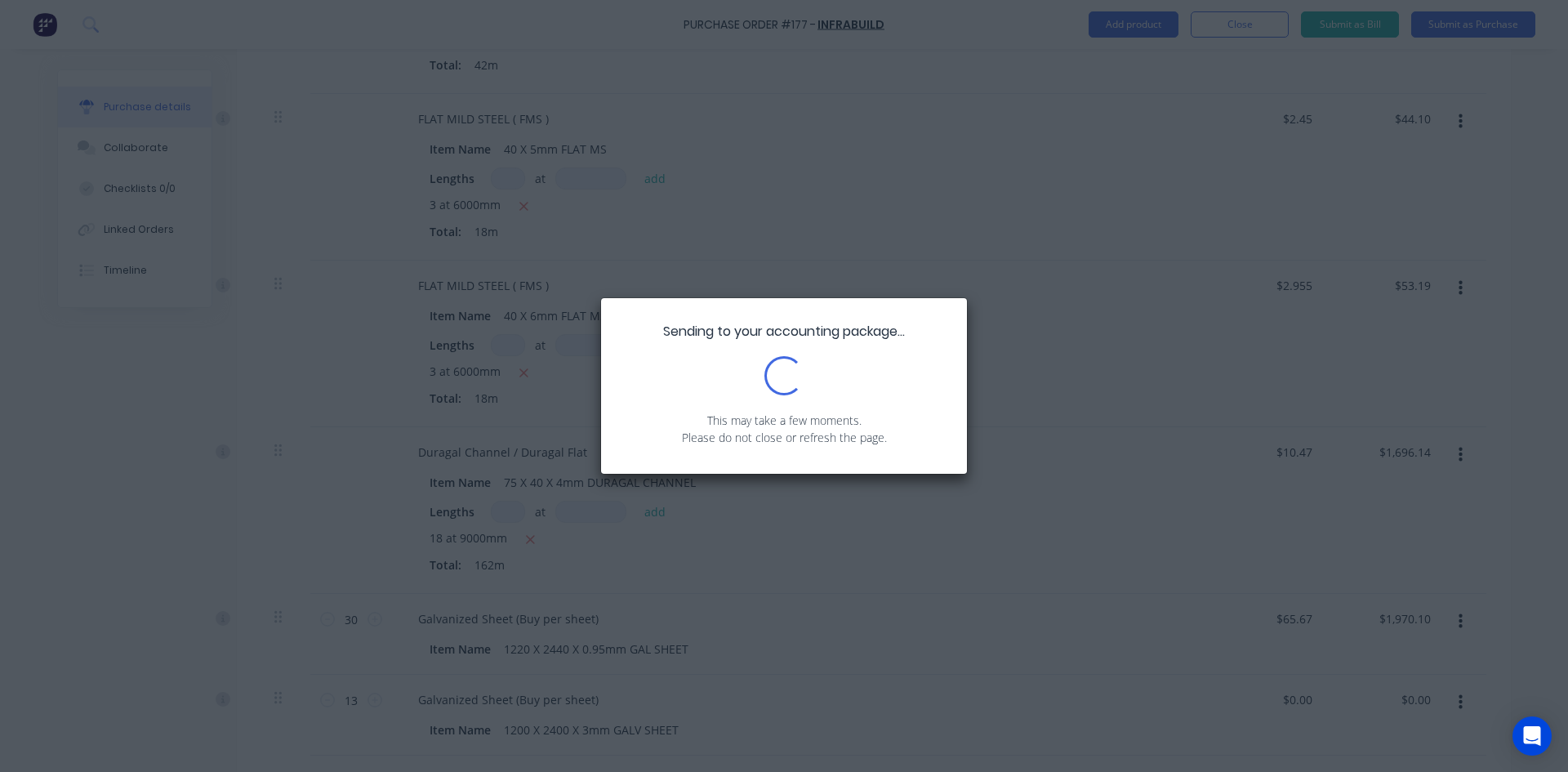
scroll to position [0, 0]
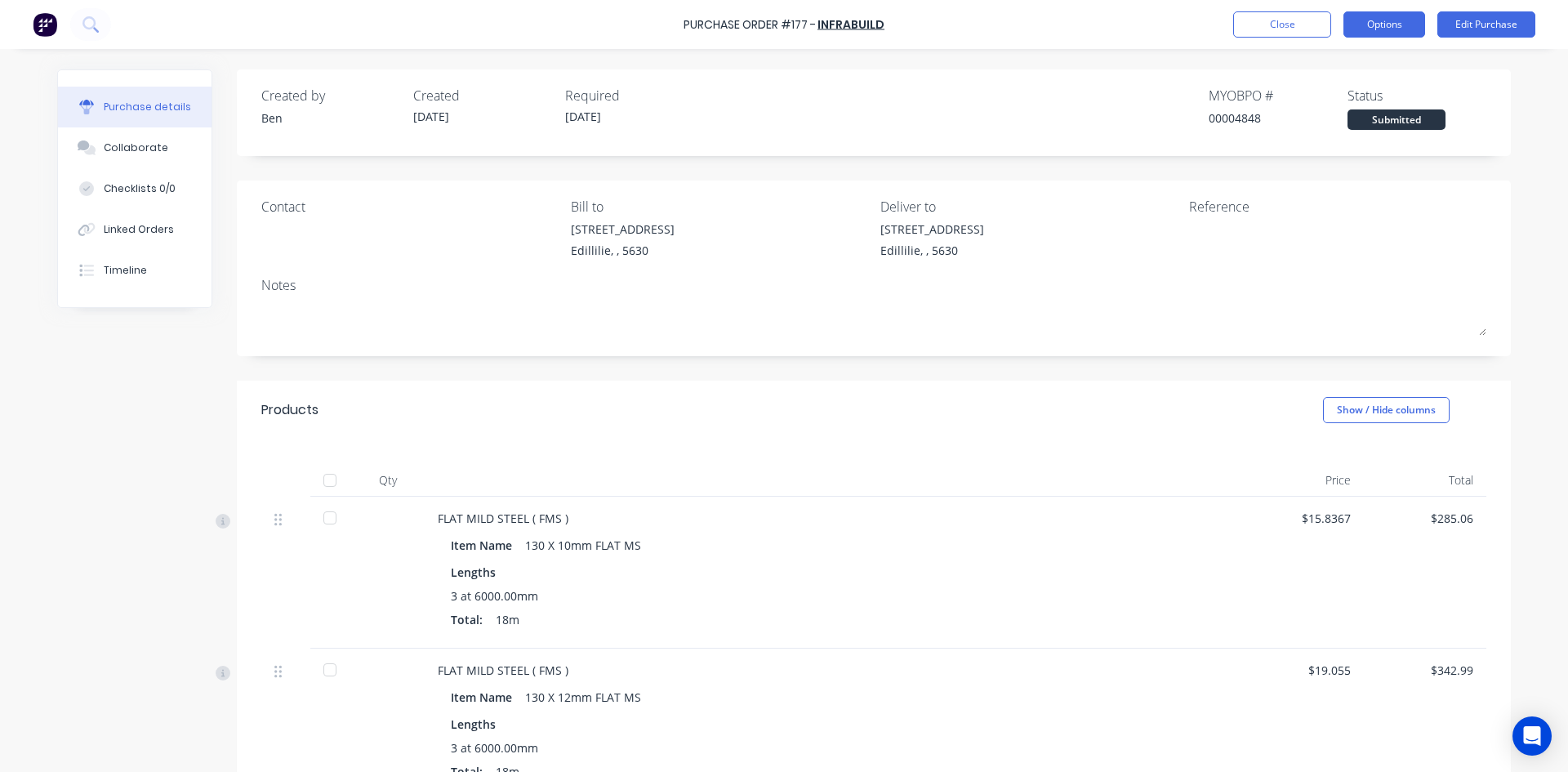
click at [1390, 30] on button "Options" at bounding box center [1384, 24] width 82 height 26
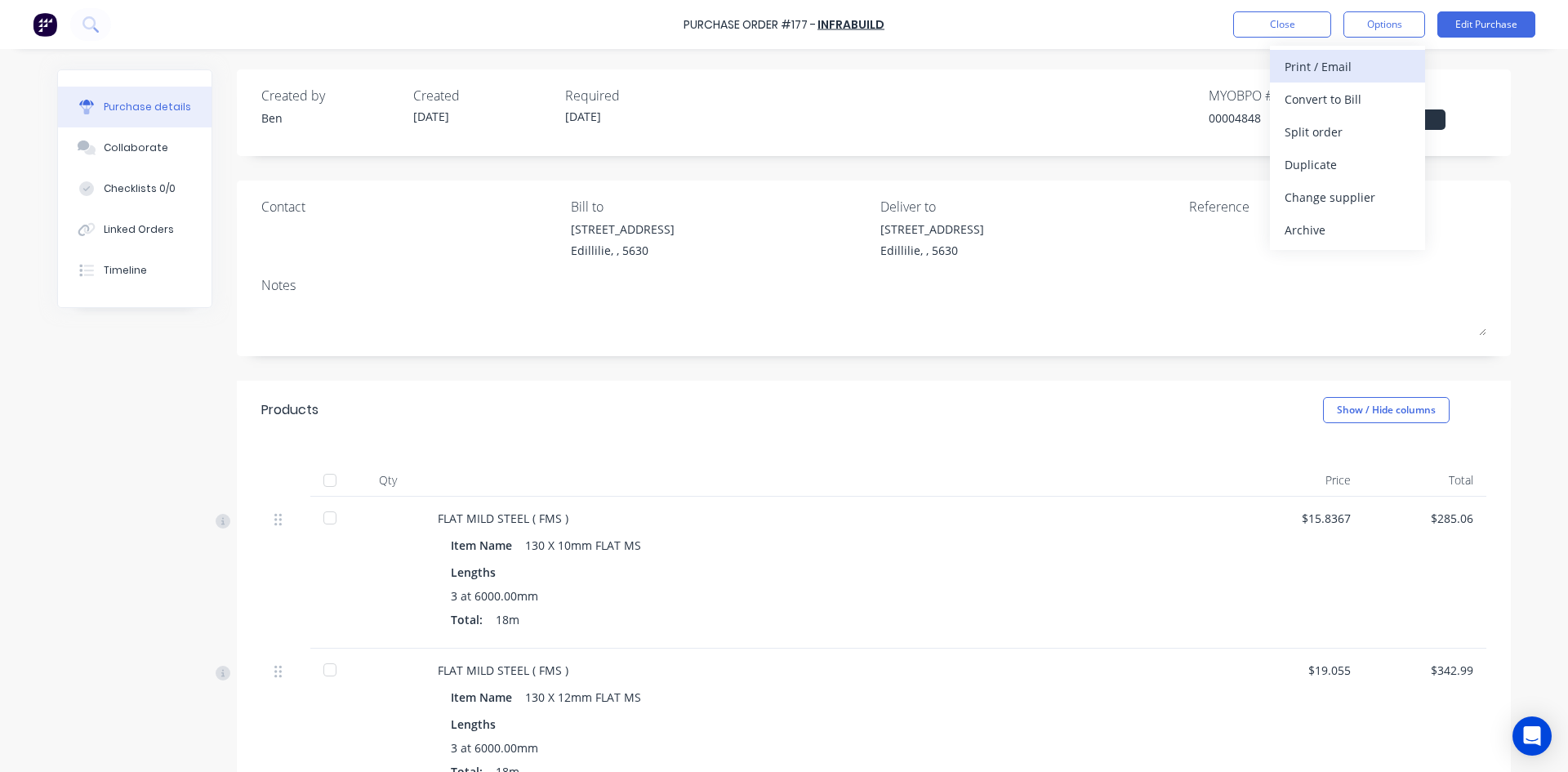
click at [1351, 70] on div "Print / Email" at bounding box center [1348, 66] width 126 height 23
click at [1337, 101] on div "With pricing" at bounding box center [1348, 98] width 126 height 23
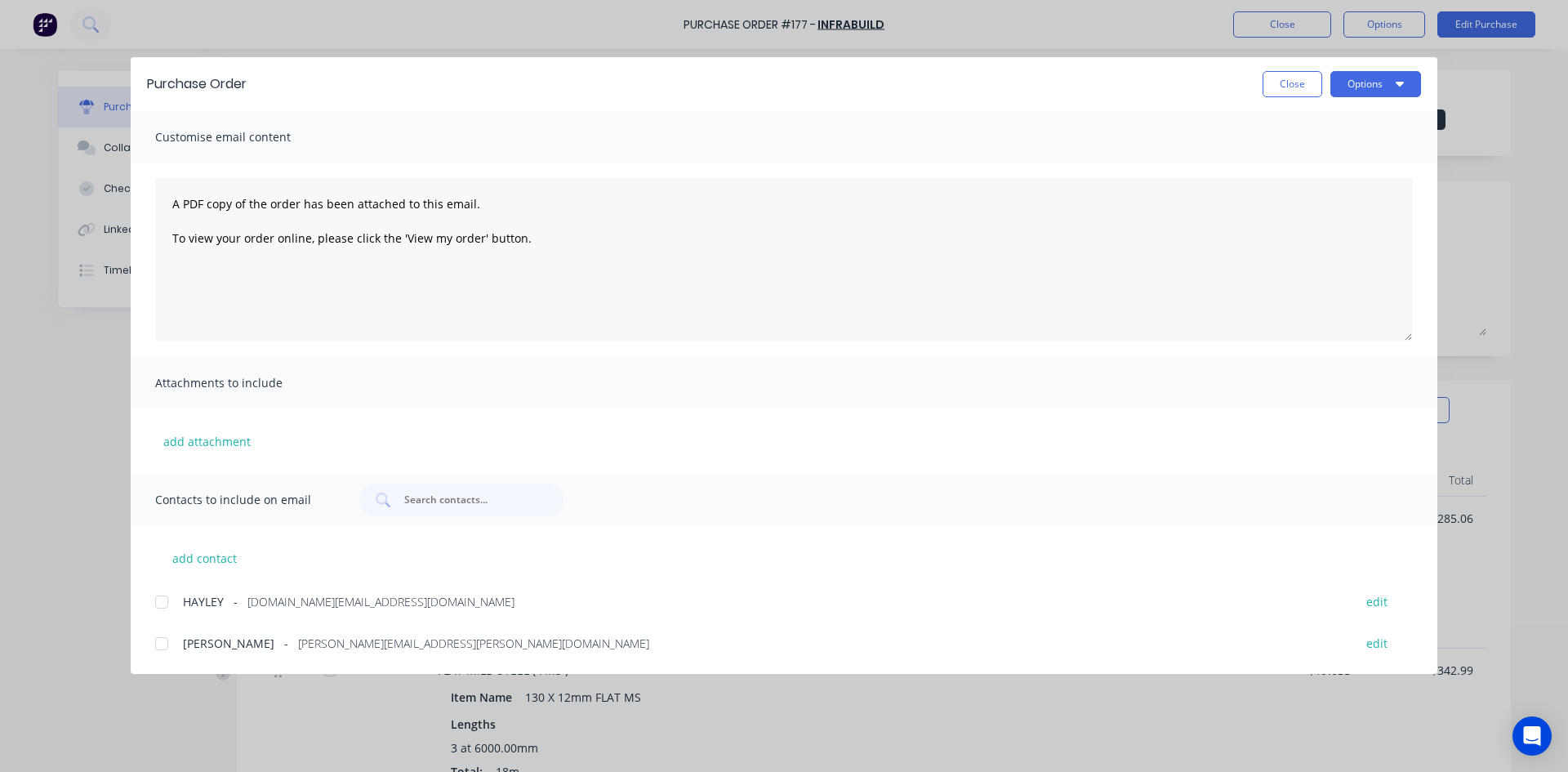
click at [161, 601] on div at bounding box center [162, 602] width 33 height 33
click at [1350, 86] on button "Options" at bounding box center [1375, 84] width 90 height 26
click at [1288, 191] on div "Email" at bounding box center [1343, 190] width 126 height 23
click at [1295, 79] on button "Close" at bounding box center [1292, 84] width 59 height 26
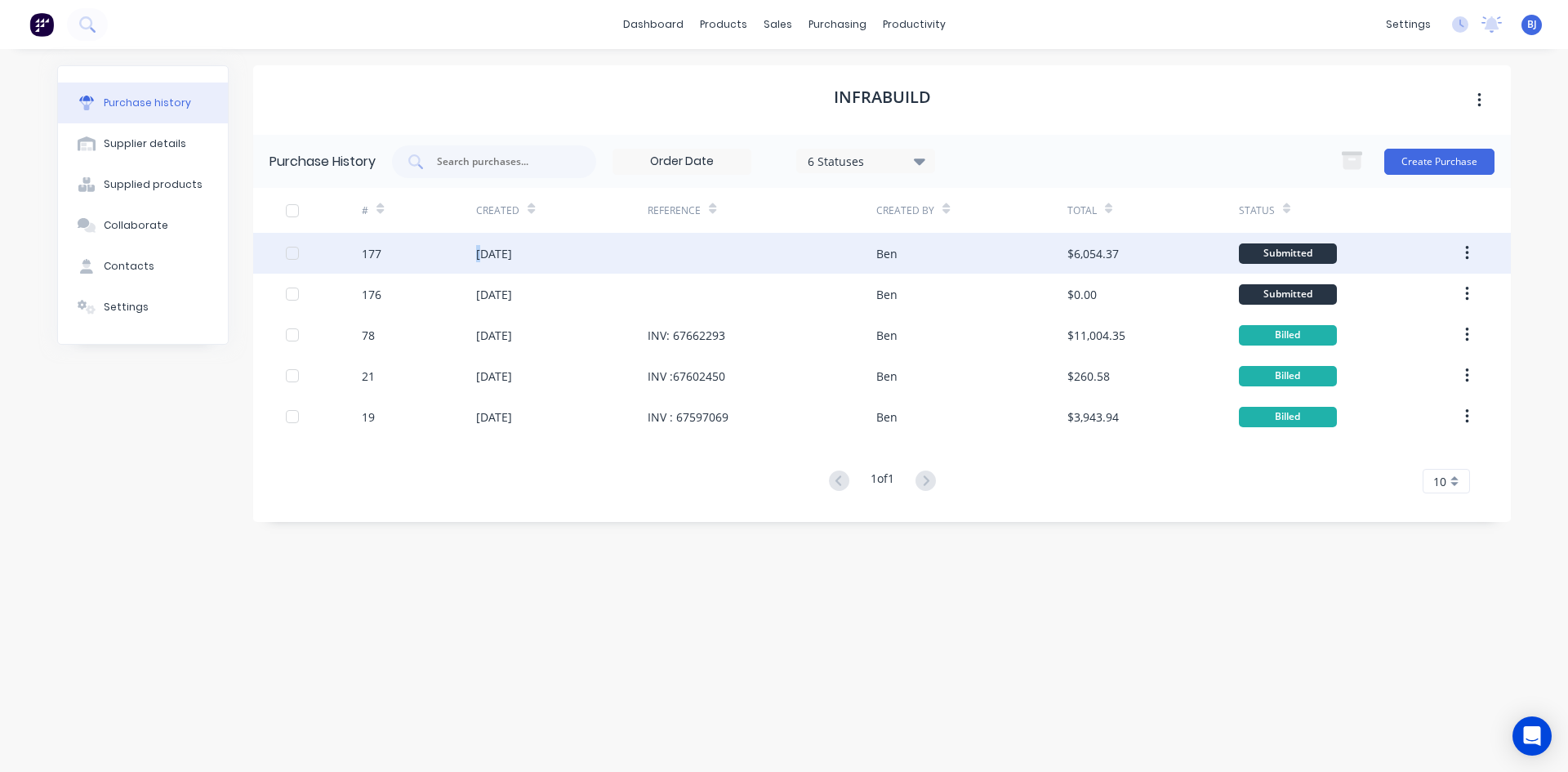
click at [480, 253] on div "10 Oct 2025" at bounding box center [494, 253] width 36 height 17
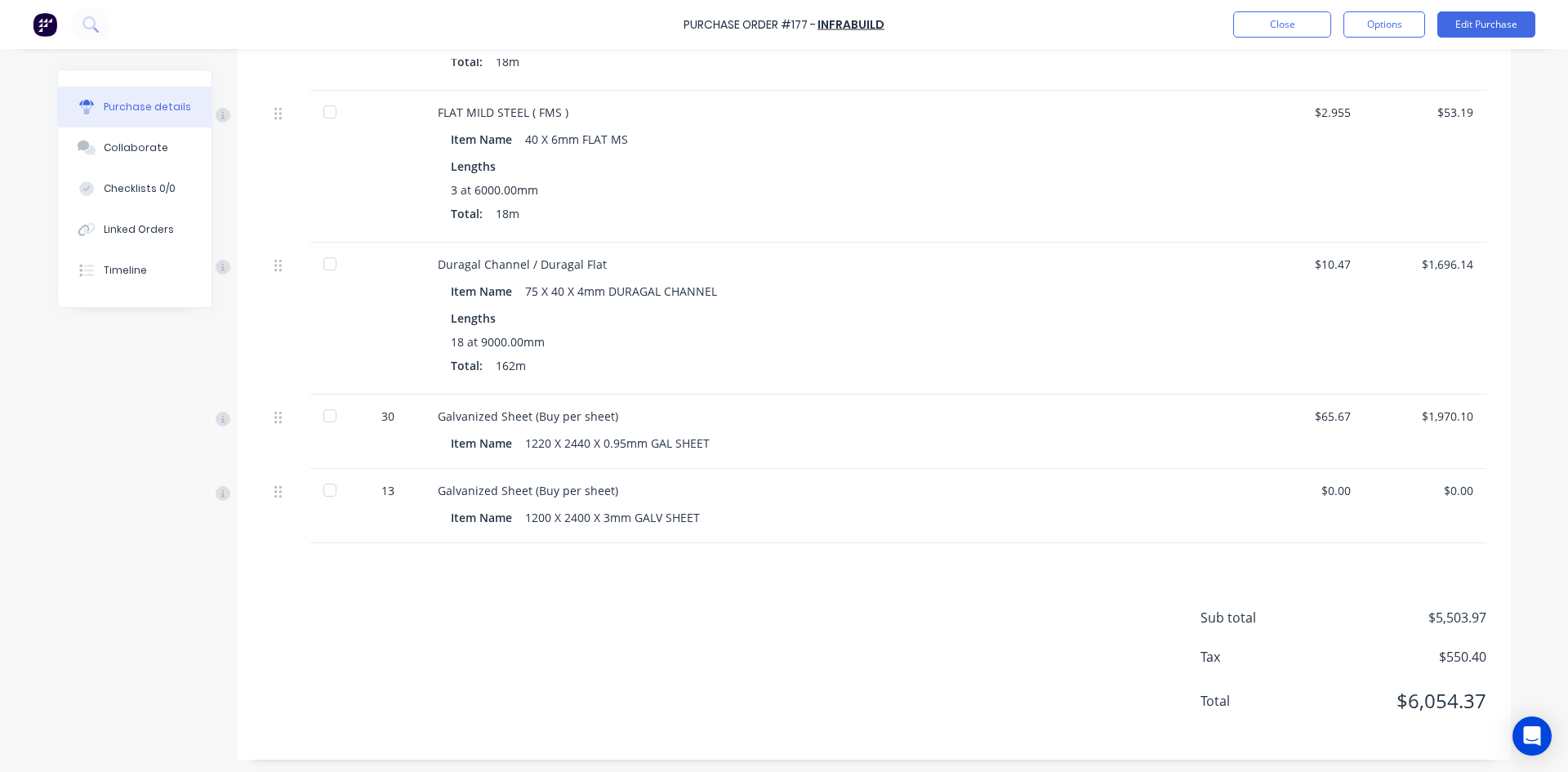
scroll to position [1366, 0]
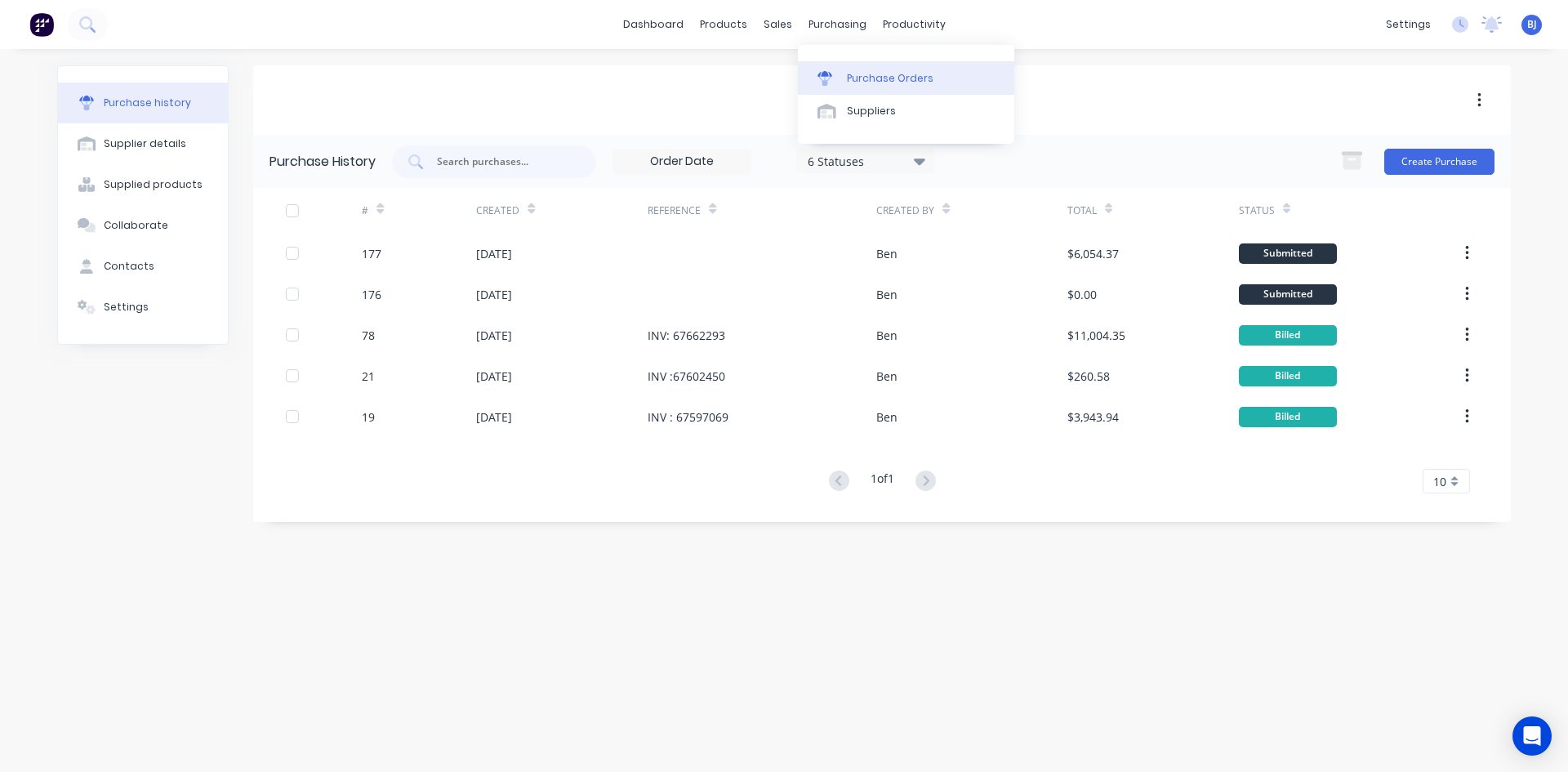
click at [831, 78] on icon at bounding box center [824, 78] width 15 height 15
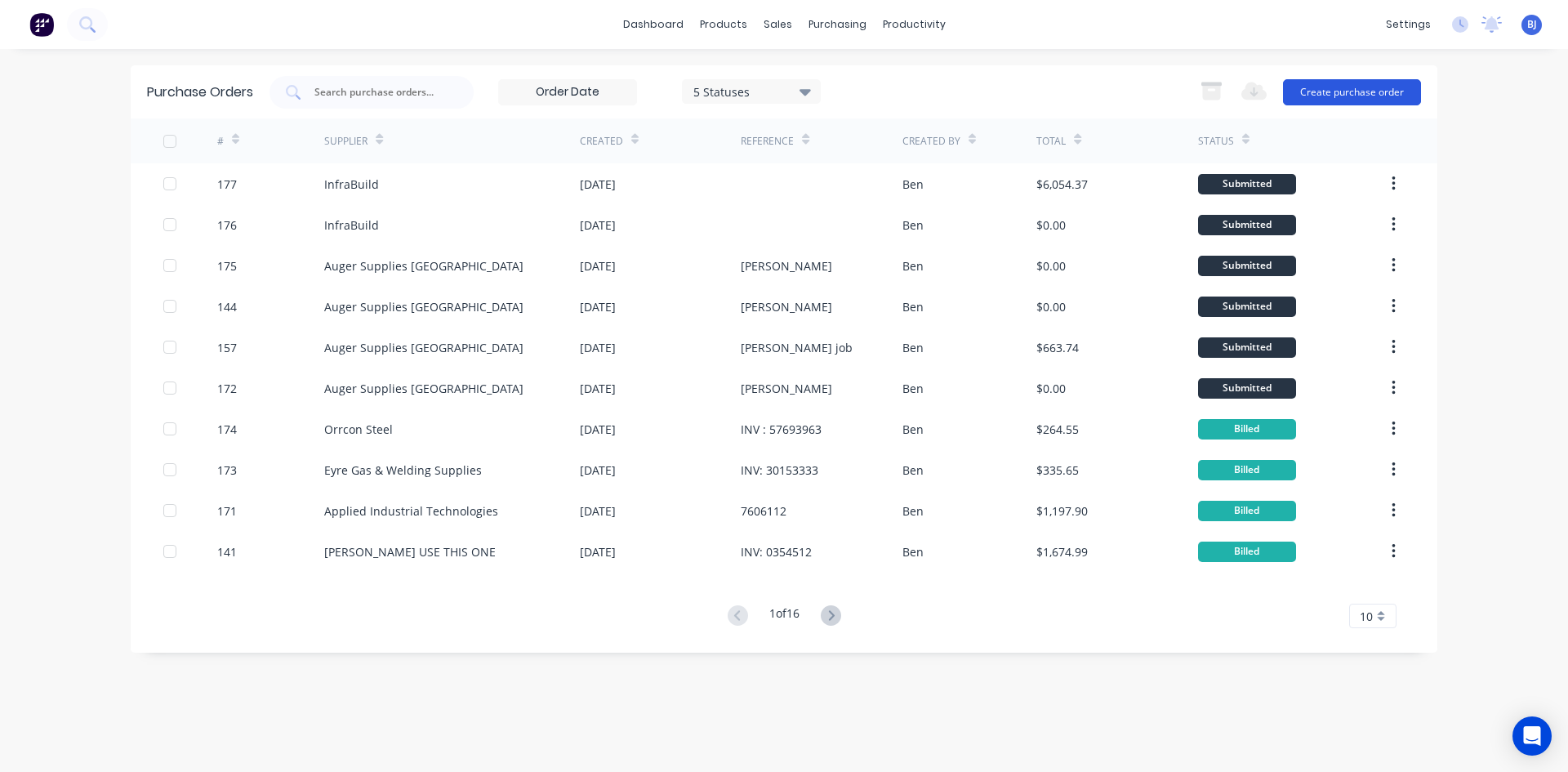
click at [1355, 90] on button "Create purchase order" at bounding box center [1352, 92] width 138 height 26
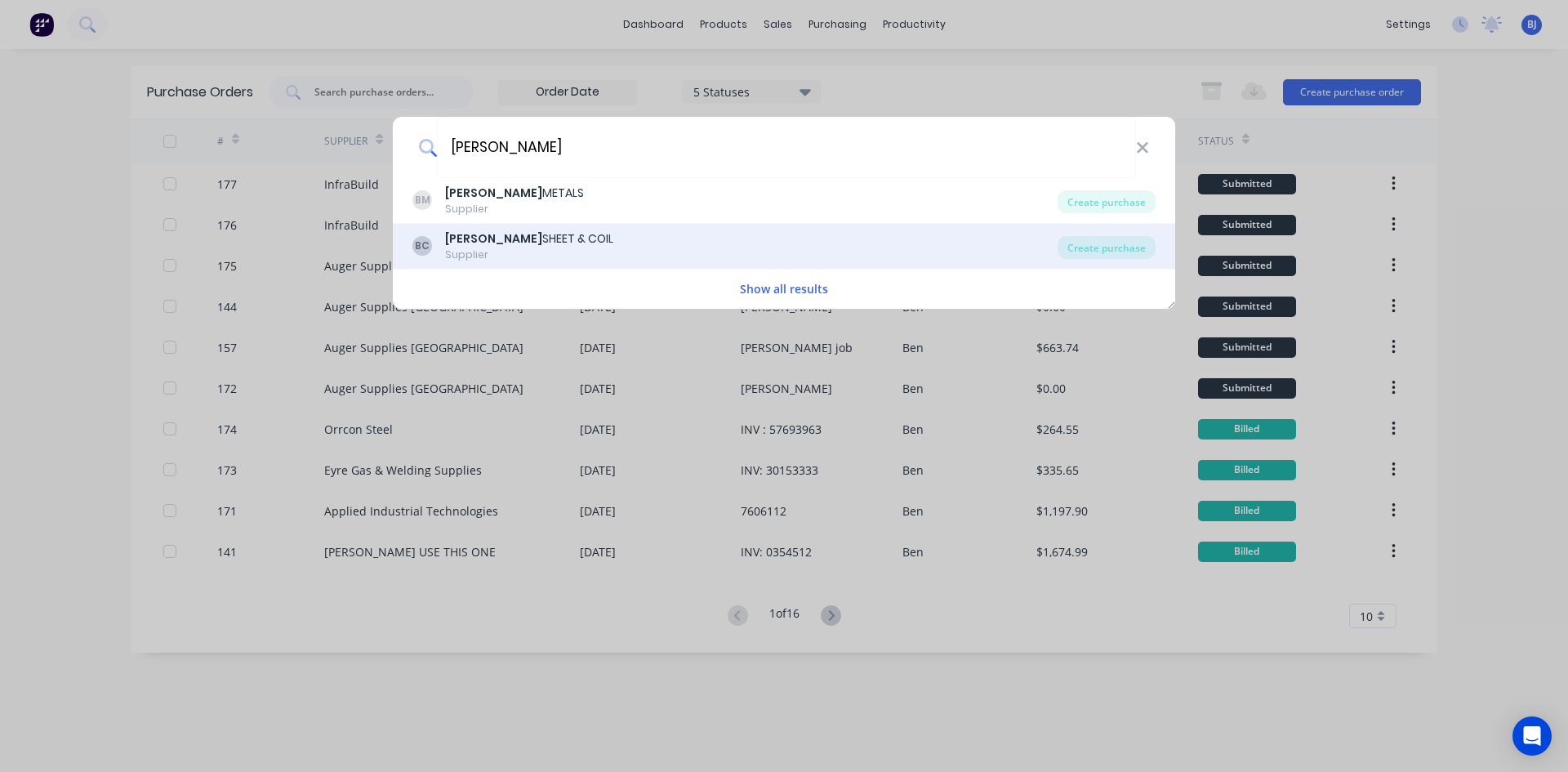
type input "BRICE"
click at [522, 246] on div "BRICE SHEET & COIL" at bounding box center [529, 239] width 168 height 17
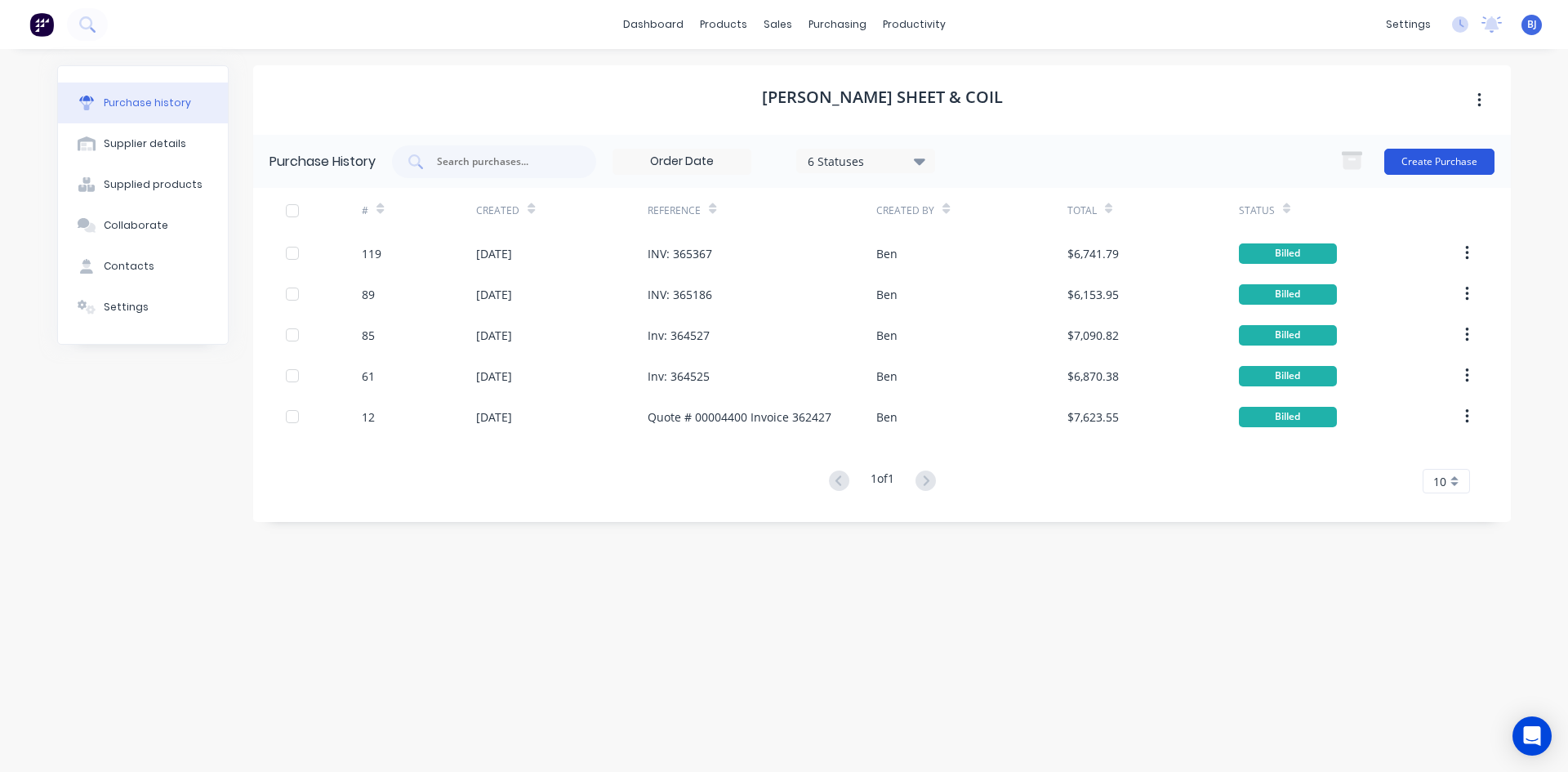
click at [1417, 162] on button "Create Purchase" at bounding box center [1439, 162] width 110 height 26
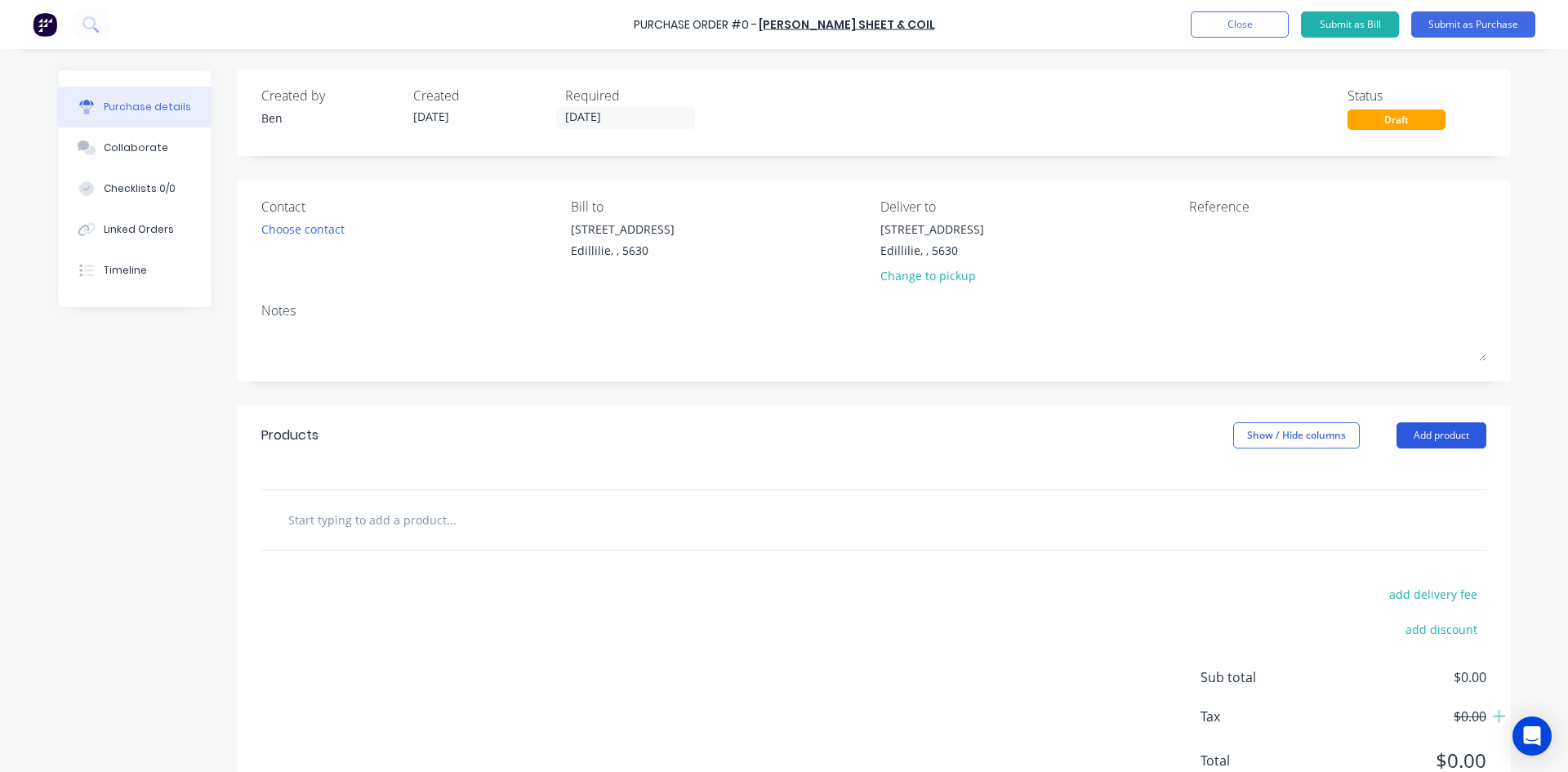
click at [1422, 435] on button "Add product" at bounding box center [1441, 435] width 90 height 26
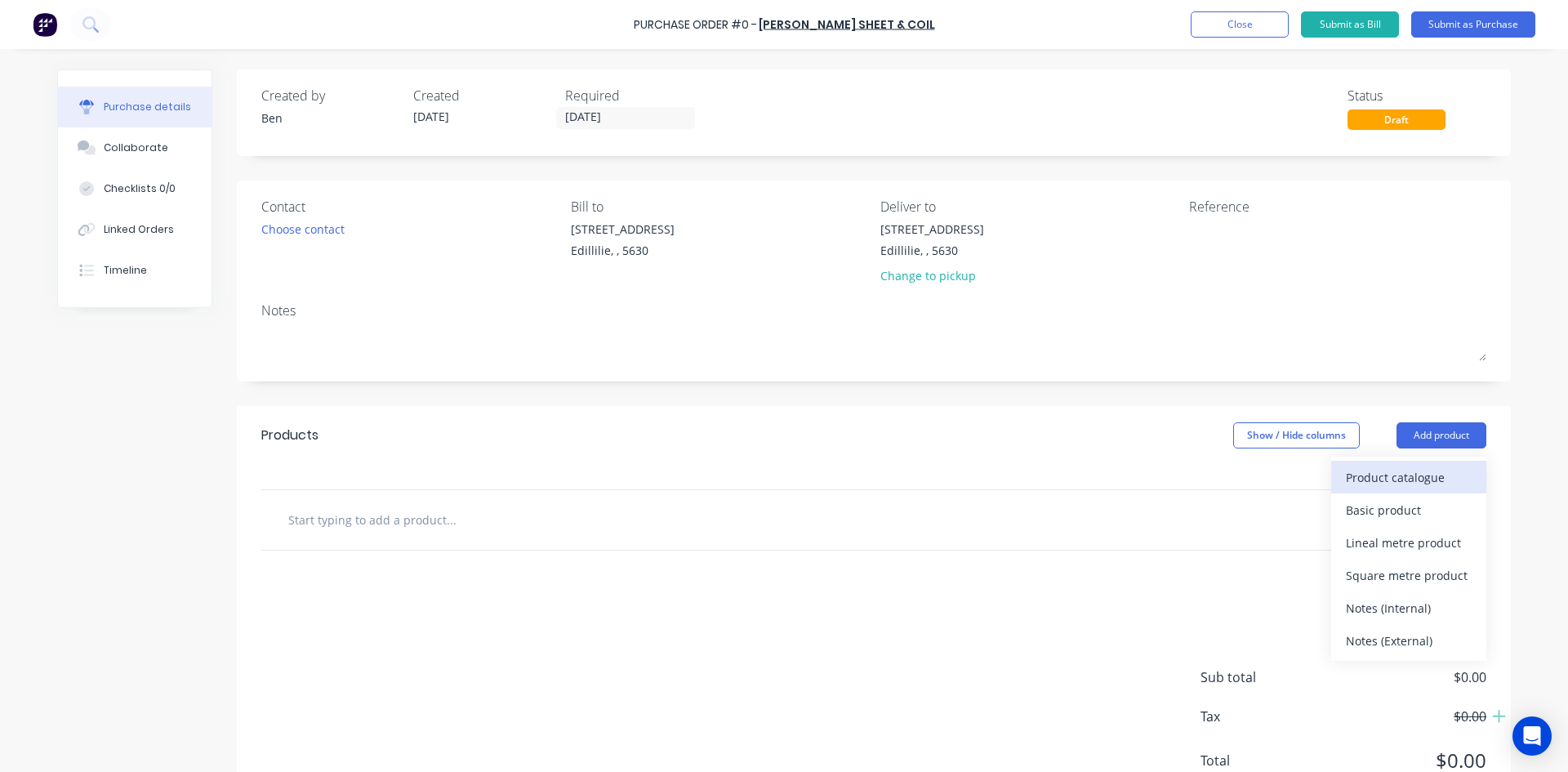
click at [1364, 484] on div "Product catalogue" at bounding box center [1409, 476] width 126 height 23
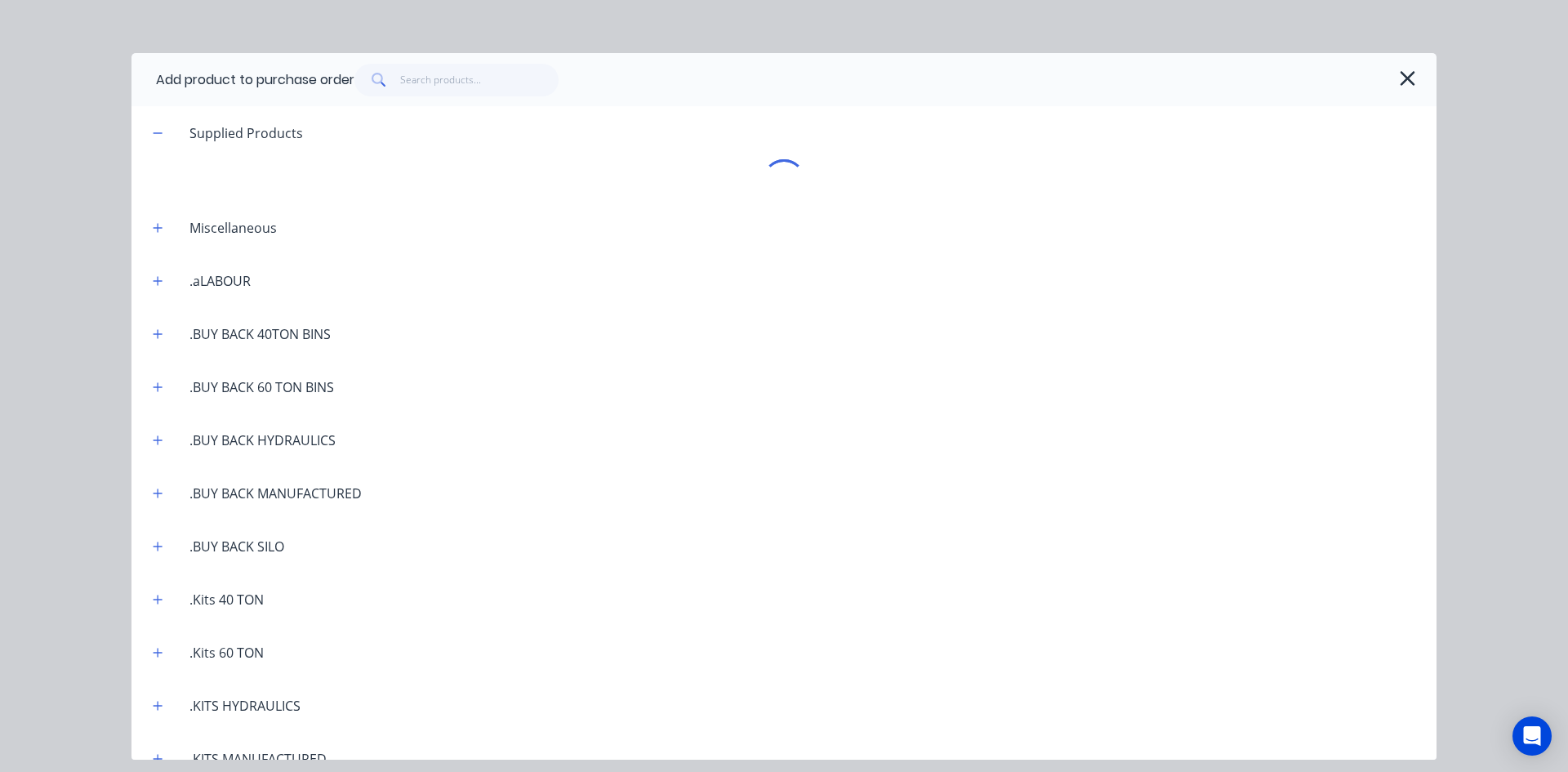
click at [399, 76] on span at bounding box center [377, 80] width 46 height 33
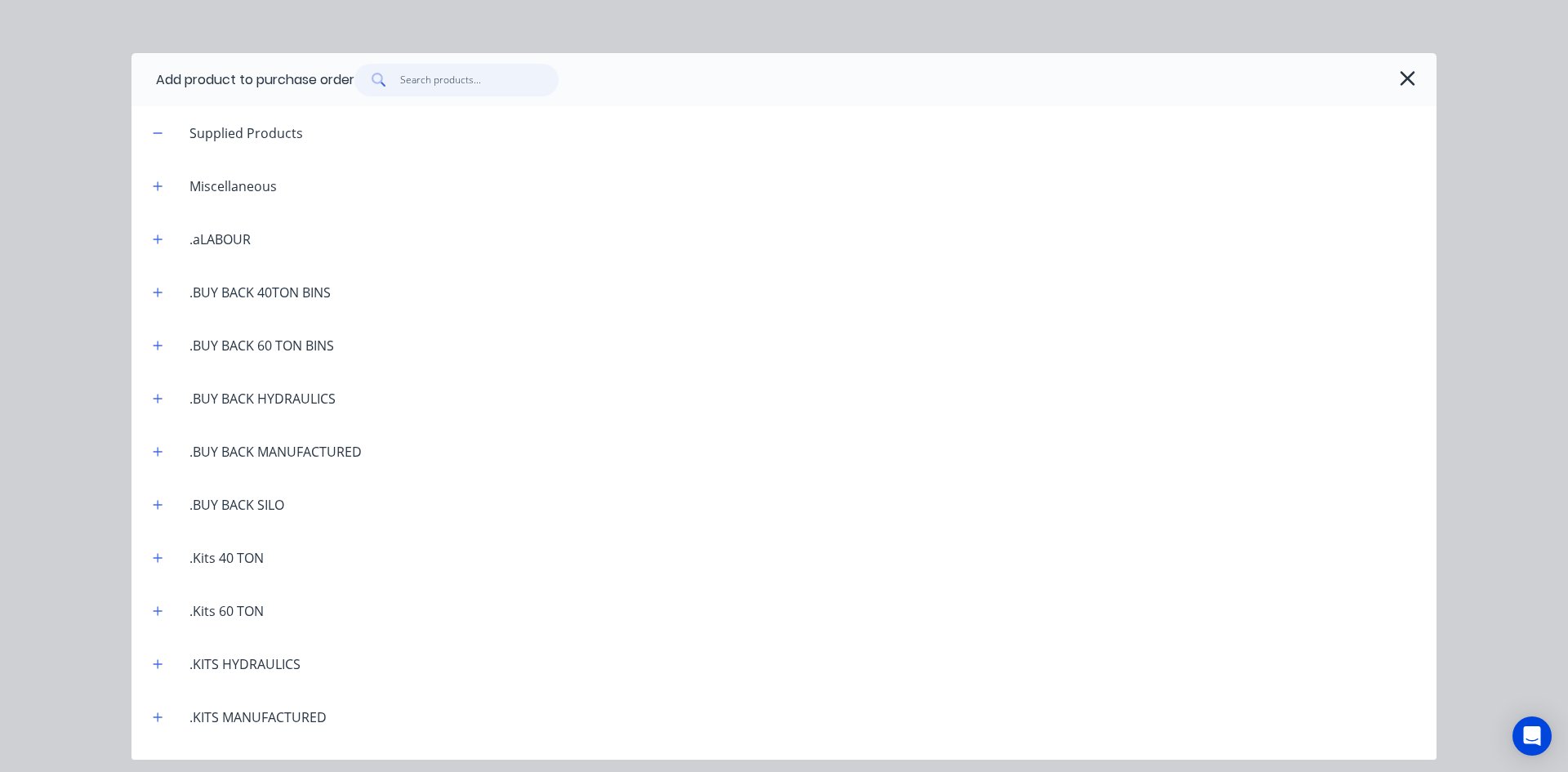
click at [409, 84] on input "text" at bounding box center [480, 80] width 159 height 33
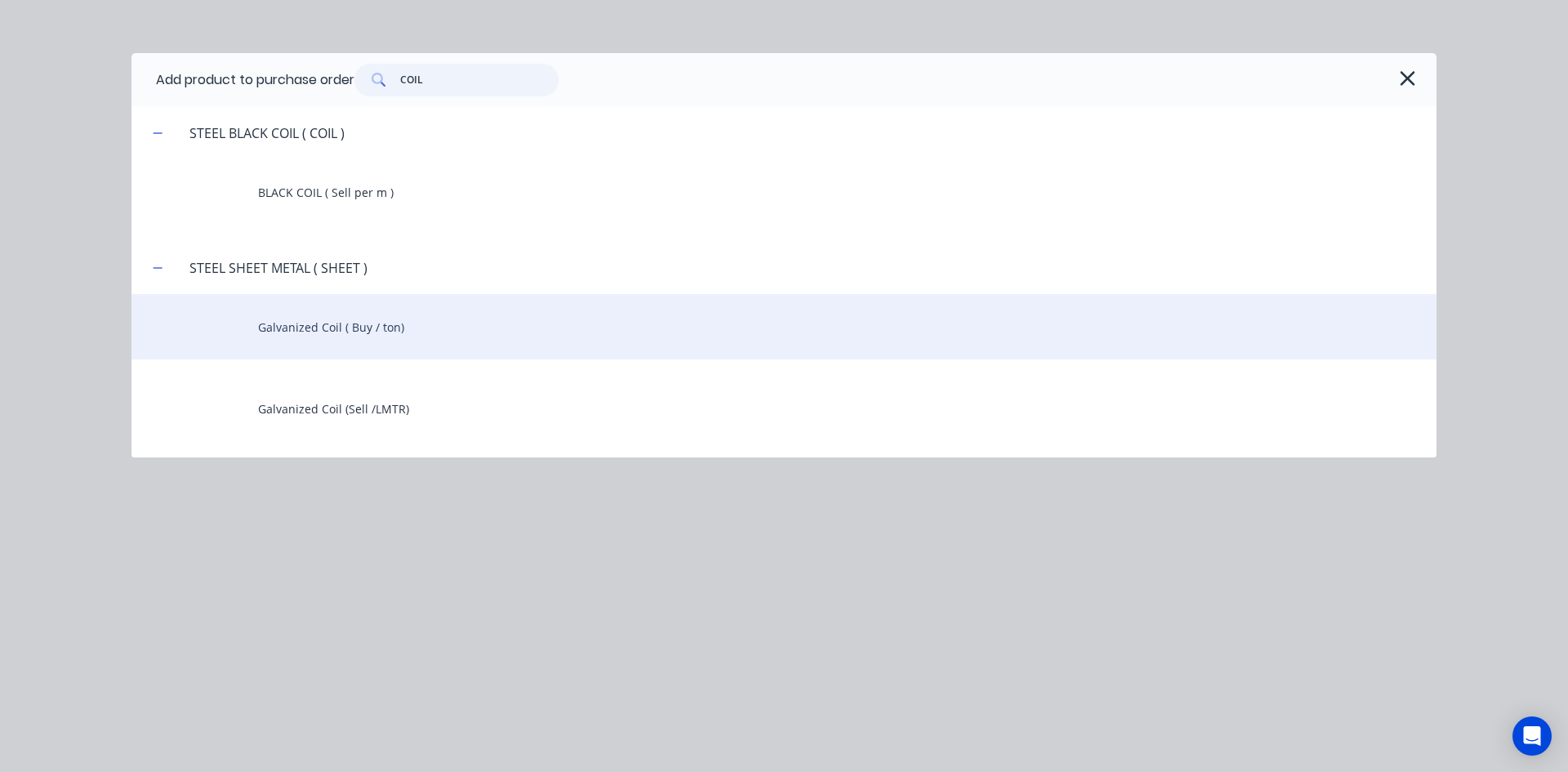
type input "COIL"
click at [352, 329] on div "Galvanized Coil ( Buy / ton)" at bounding box center [784, 327] width 1305 height 65
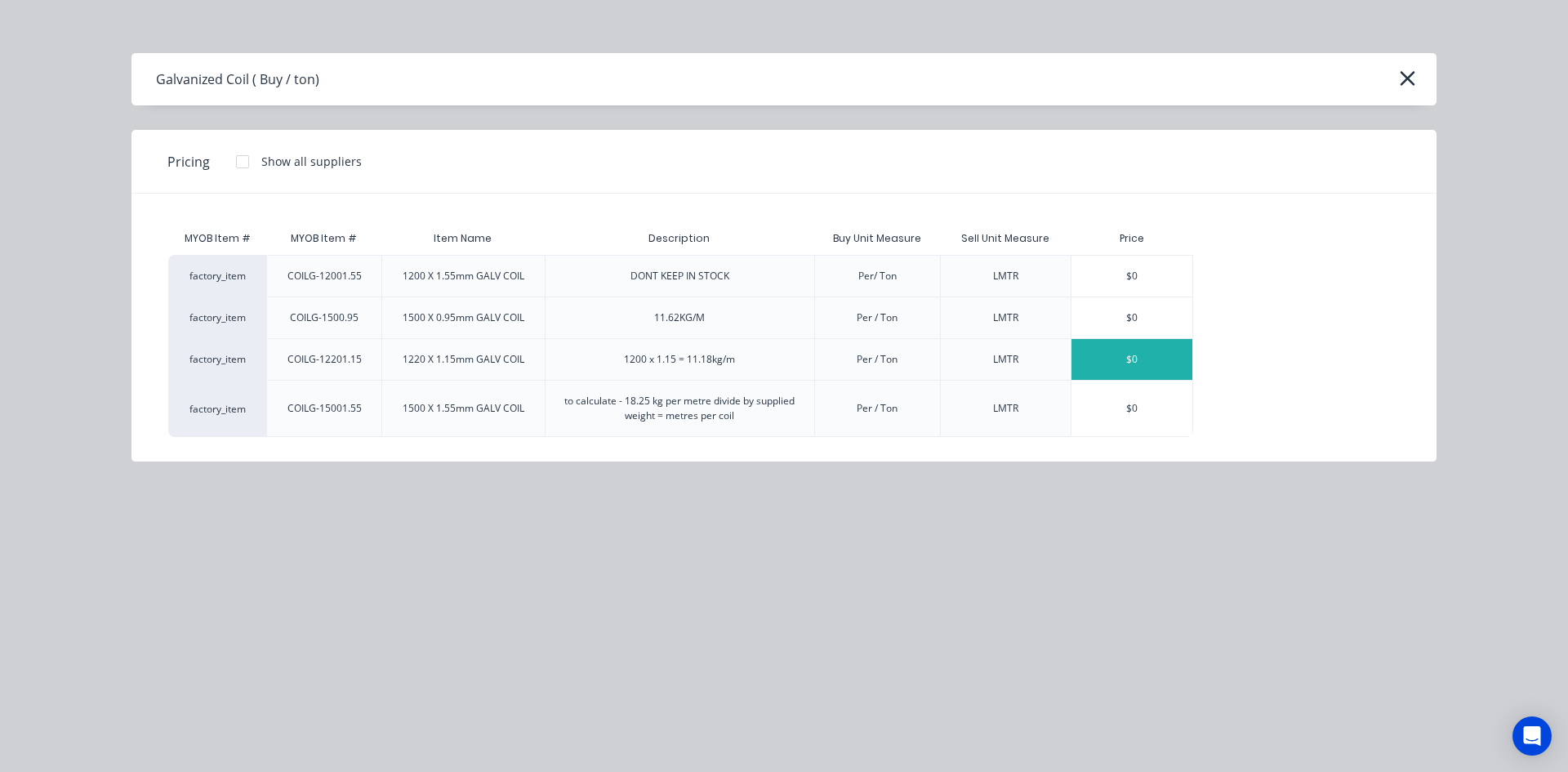
click at [1109, 364] on div "$0" at bounding box center [1131, 359] width 121 height 40
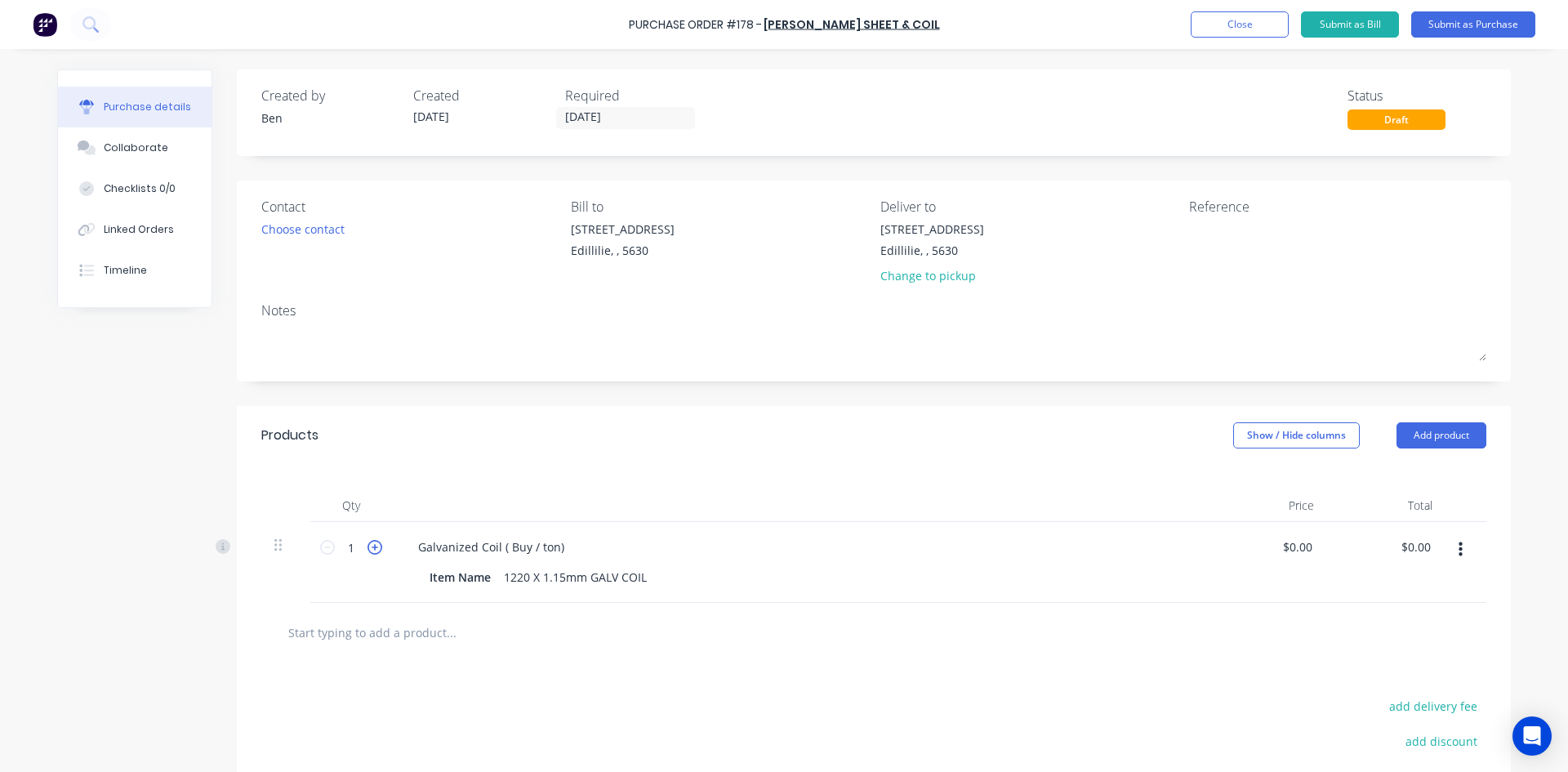
click at [370, 550] on icon at bounding box center [375, 547] width 15 height 15
type input "4"
click at [349, 552] on input "4" at bounding box center [351, 547] width 33 height 24
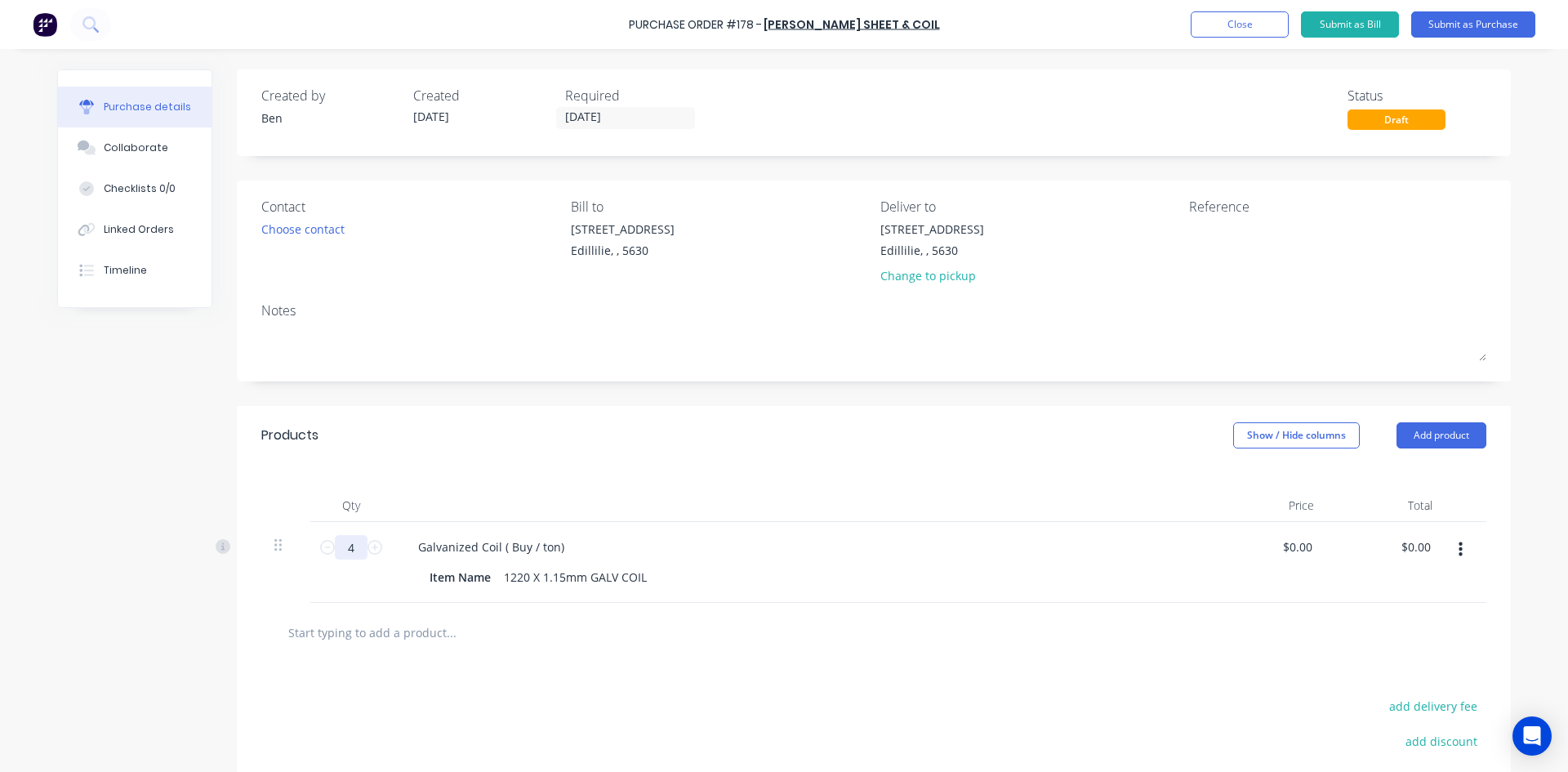
click at [355, 551] on input "4" at bounding box center [351, 547] width 33 height 24
type input "4.13"
click at [648, 580] on div "Item Name 1220 X 1.15mm GALV COIL" at bounding box center [796, 576] width 748 height 23
drag, startPoint x: 1426, startPoint y: 545, endPoint x: 1383, endPoint y: 551, distance: 43.4
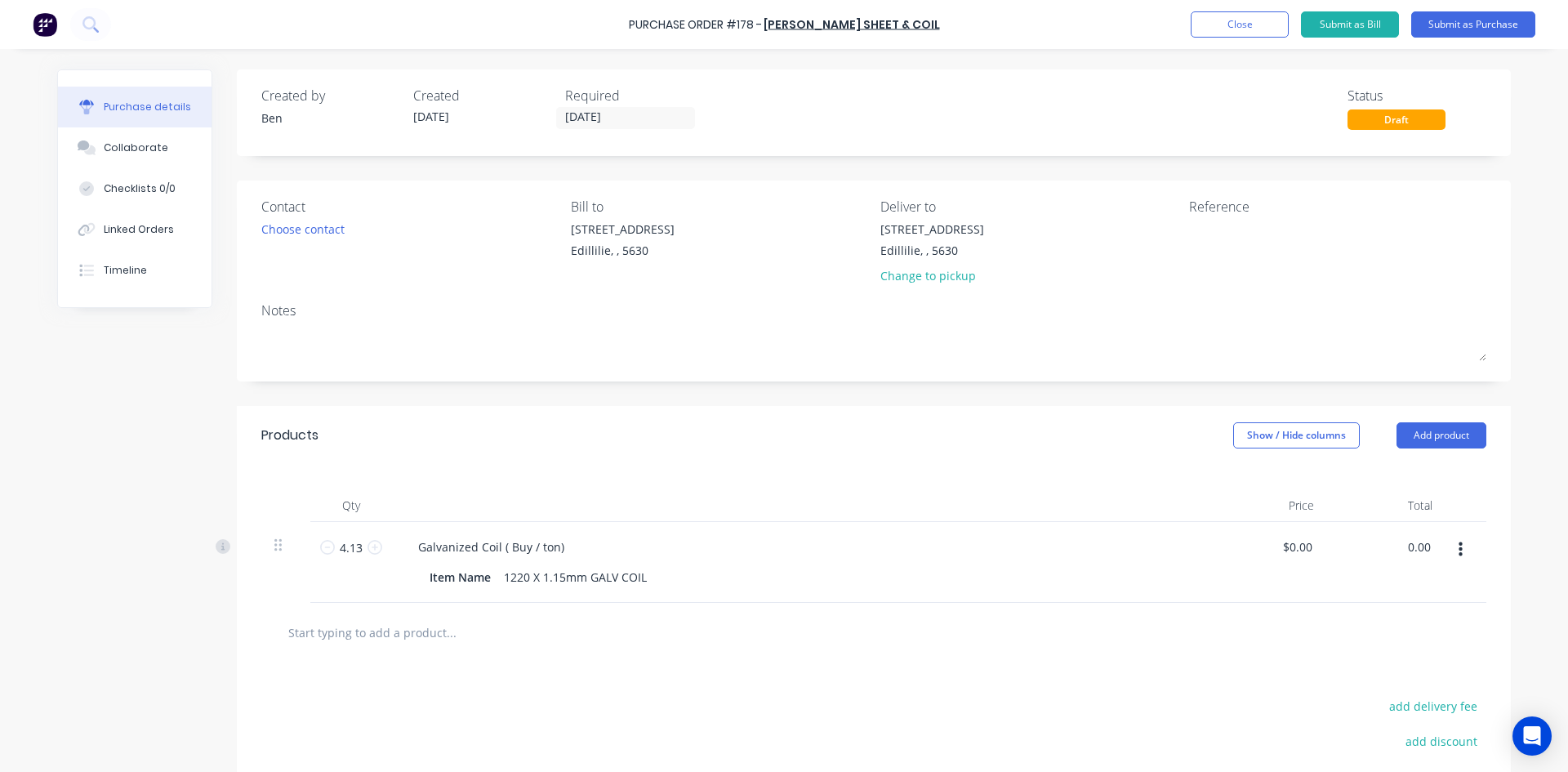
click at [1383, 551] on div "0.00 0.00" at bounding box center [1385, 563] width 118 height 81
type input "$0.00"
drag, startPoint x: 1310, startPoint y: 544, endPoint x: 1261, endPoint y: 551, distance: 49.5
click at [1261, 551] on div "$0.00 $0.00" at bounding box center [1267, 563] width 118 height 81
click at [1308, 556] on div "$0.00 $0.00" at bounding box center [1297, 546] width 38 height 23
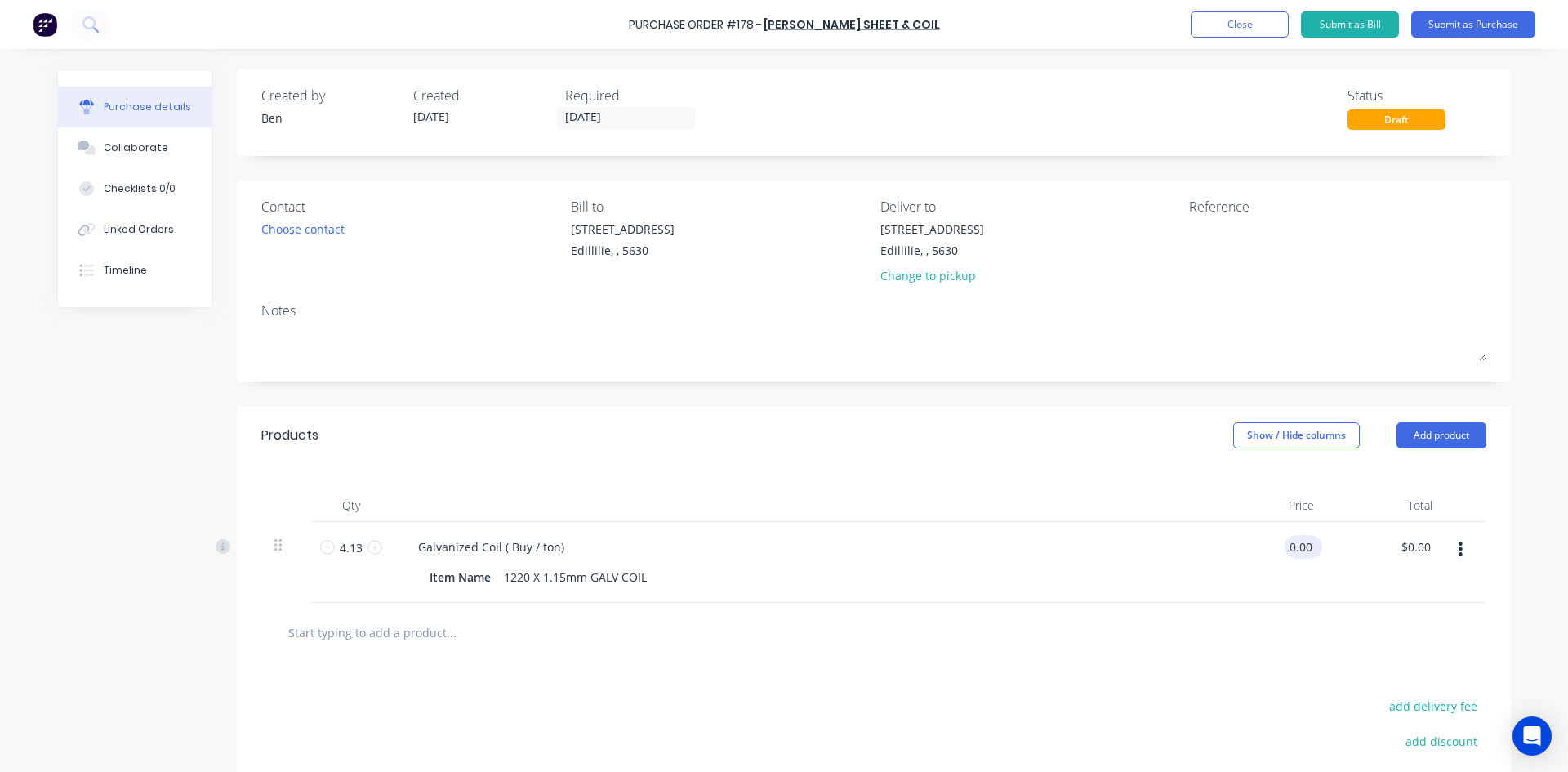
click at [1296, 547] on input "0.00" at bounding box center [1300, 546] width 31 height 23
type input "$1,670.00"
type input "$6,897.10"
click at [1305, 576] on div "$1,670.00 1670.0" at bounding box center [1267, 563] width 118 height 81
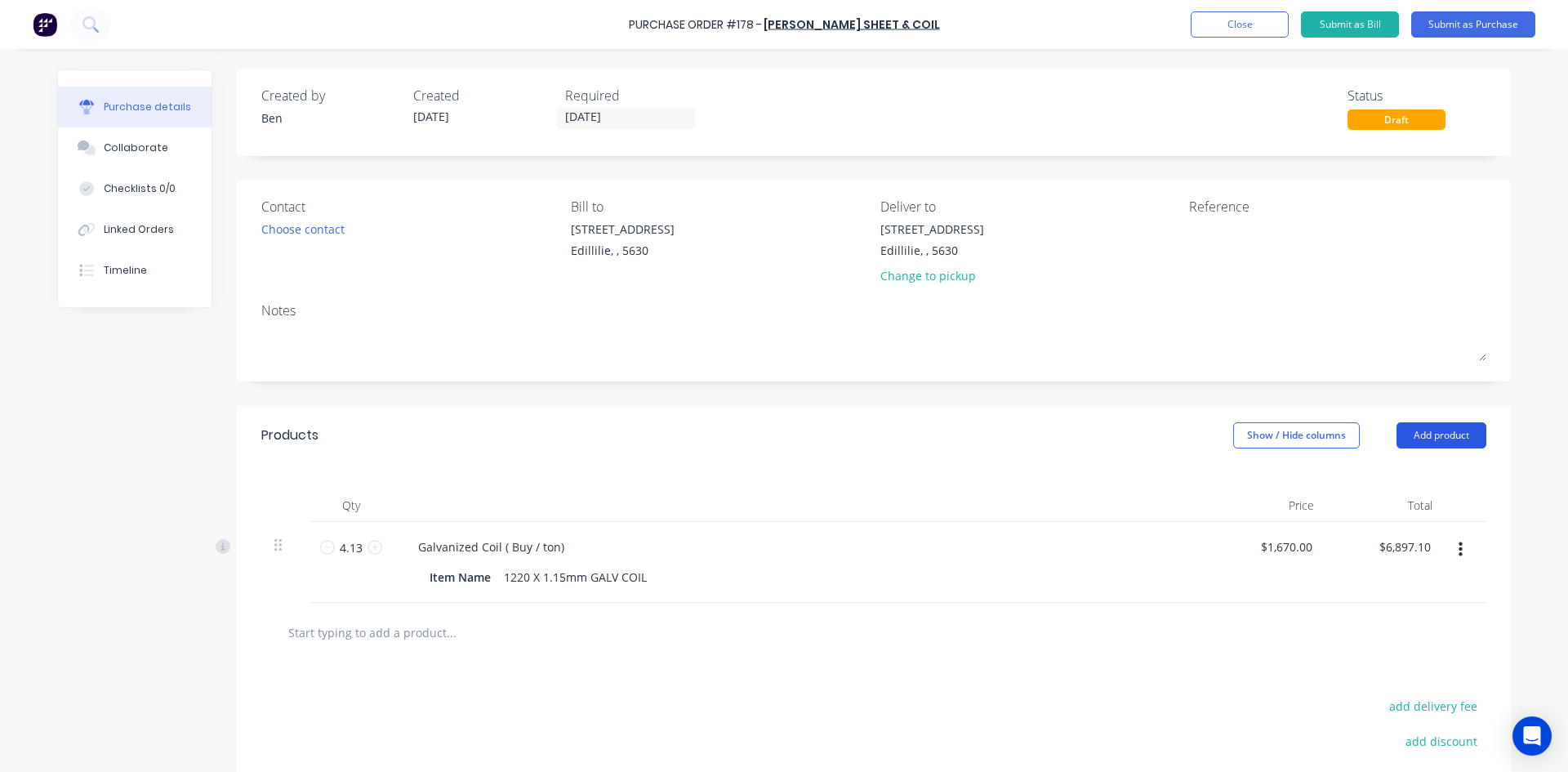
click at [1420, 434] on button "Add product" at bounding box center [1441, 435] width 90 height 26
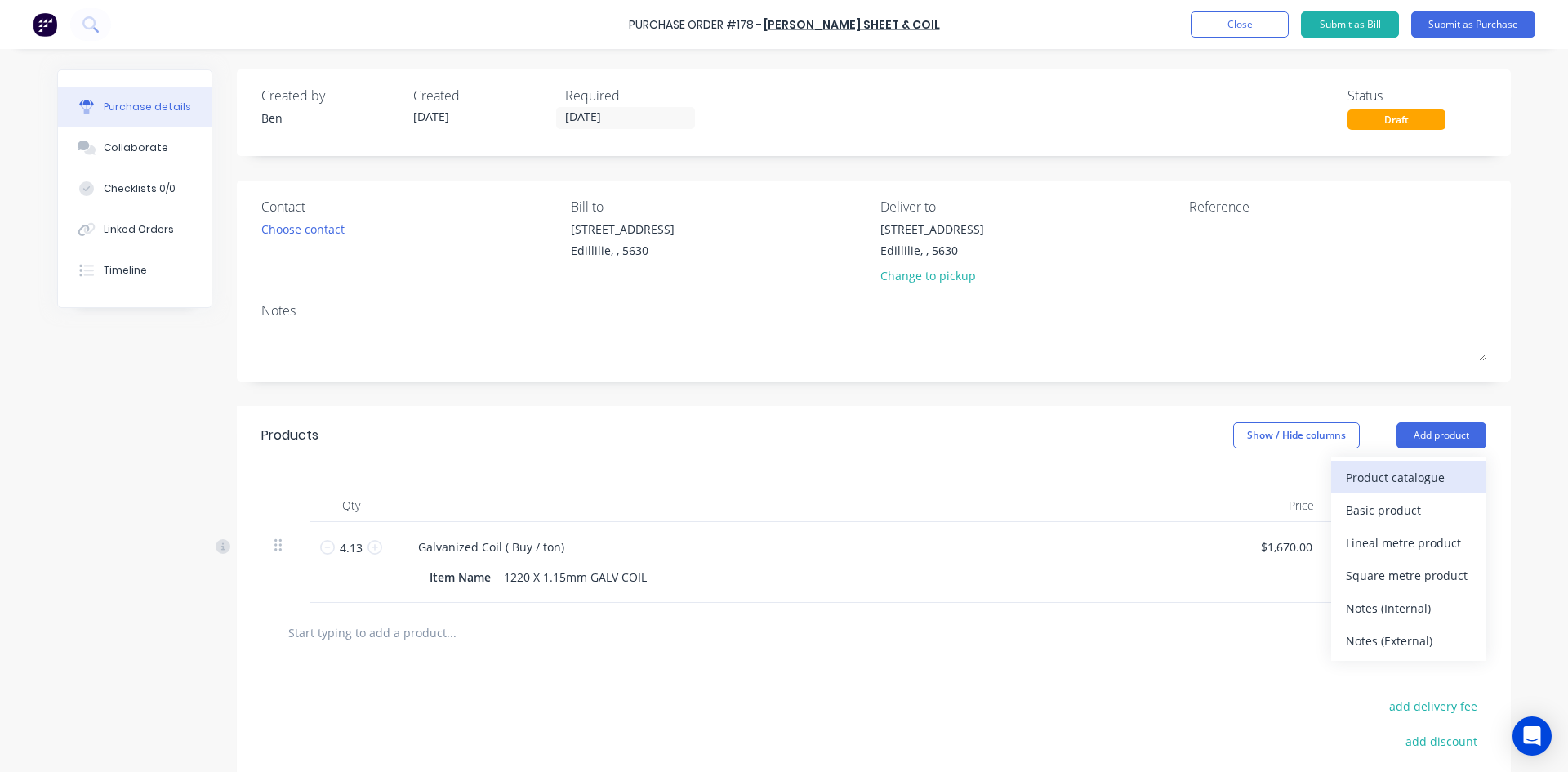
click at [1356, 472] on div "Product catalogue" at bounding box center [1409, 476] width 126 height 23
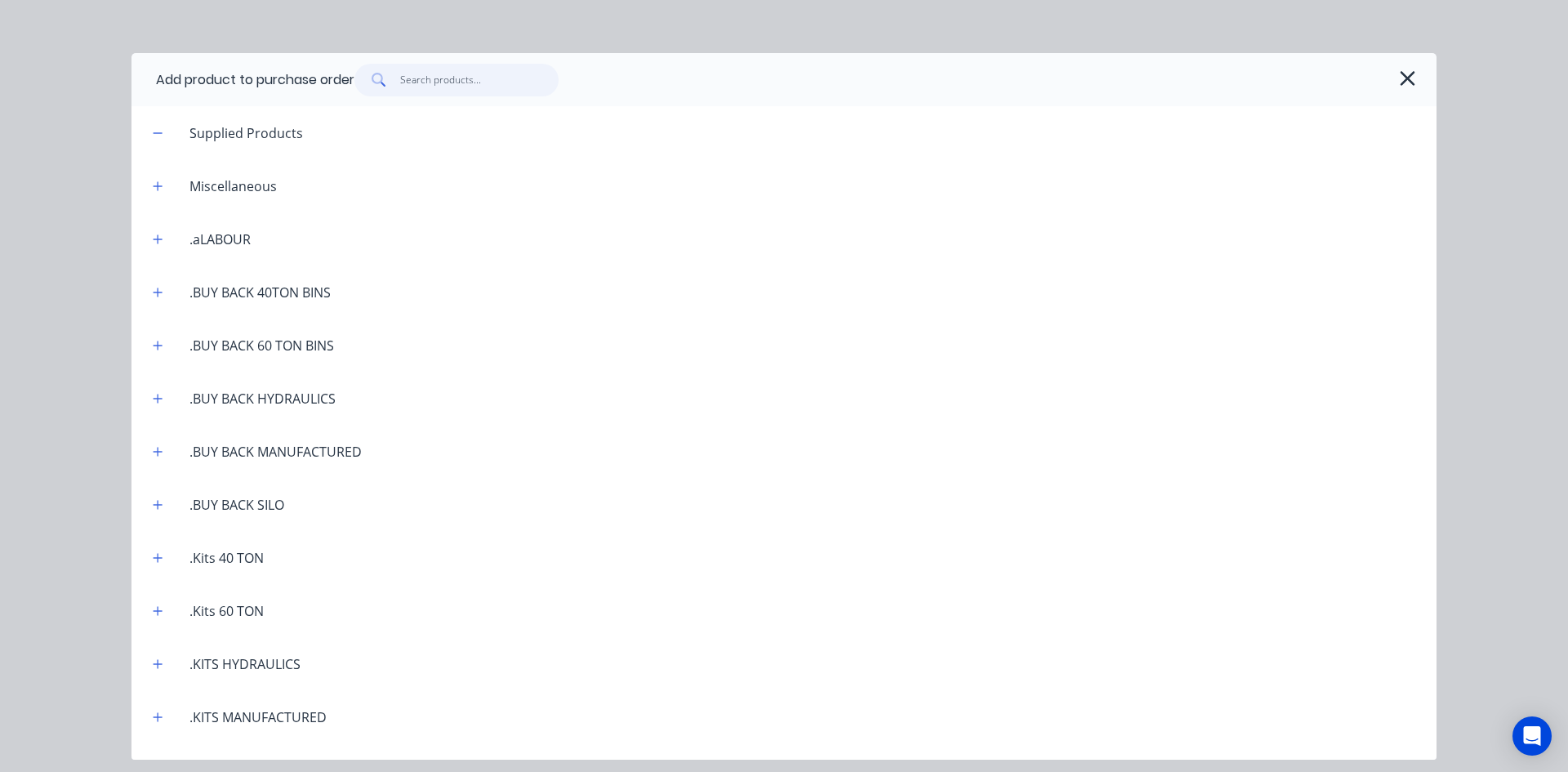
click at [426, 82] on input "text" at bounding box center [480, 80] width 159 height 33
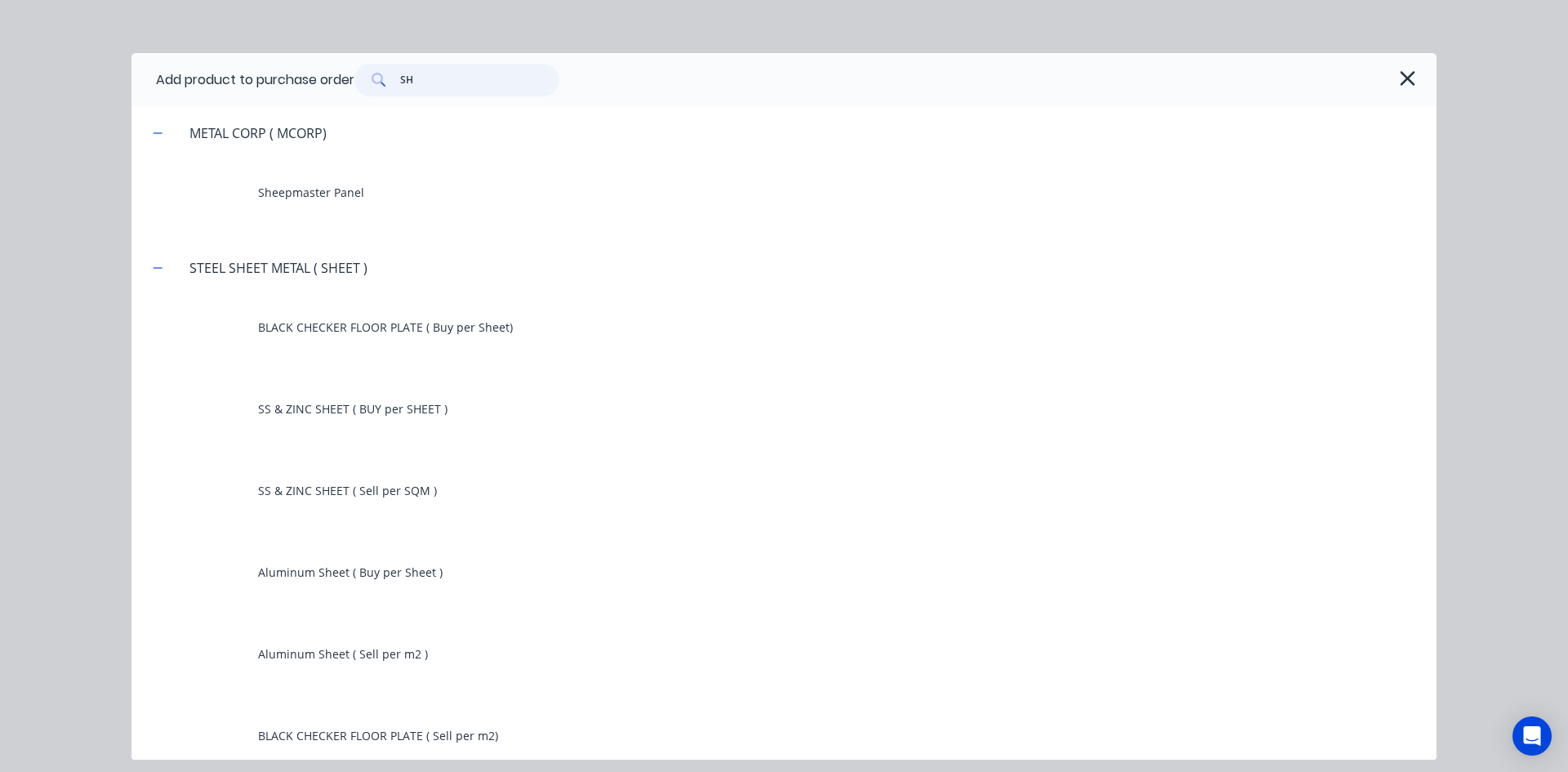
type input "S"
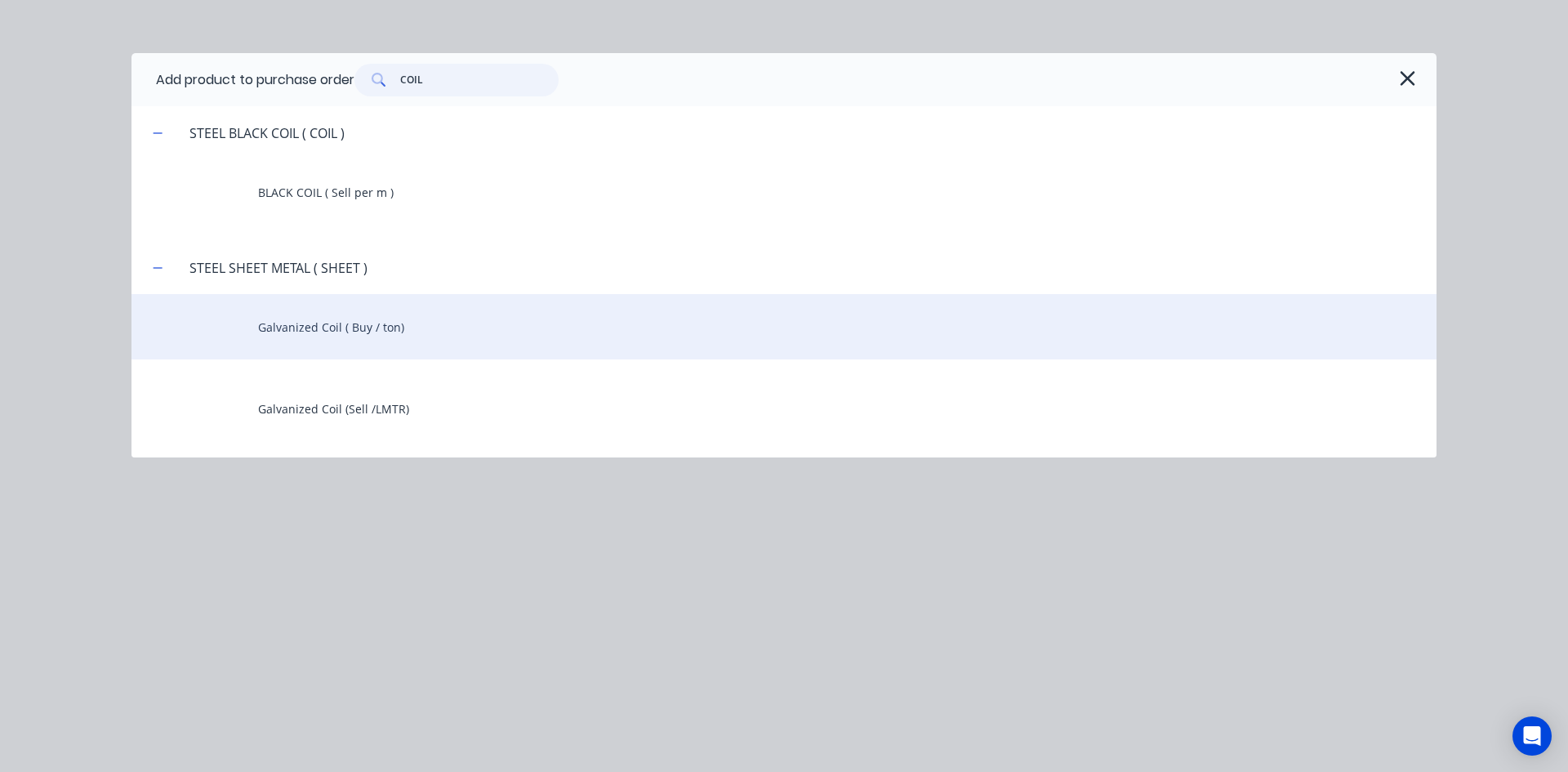
type input "COIL"
click at [349, 331] on div "Galvanized Coil ( Buy / ton)" at bounding box center [784, 327] width 1305 height 65
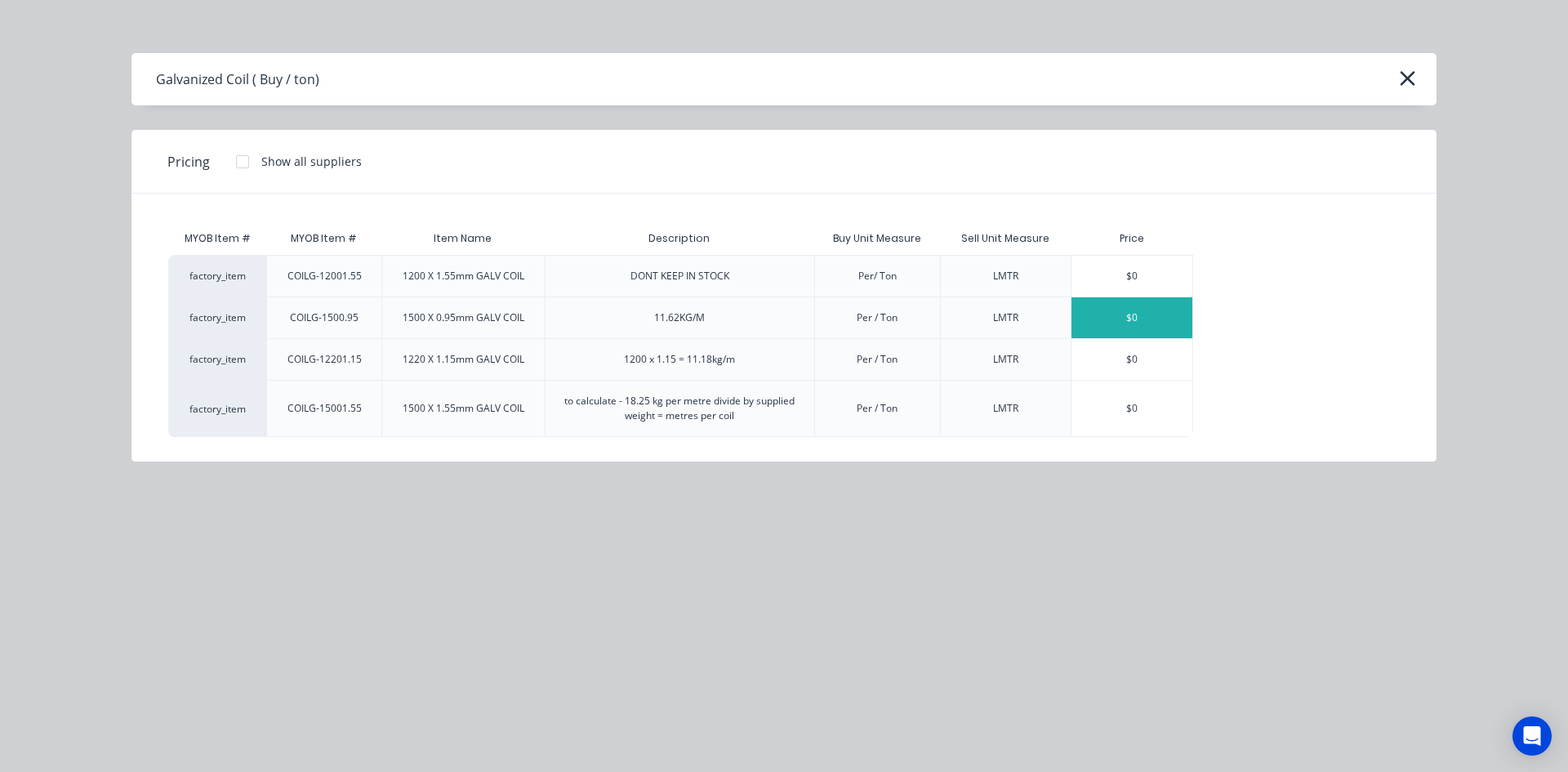
click at [1145, 323] on div "$0" at bounding box center [1131, 317] width 121 height 40
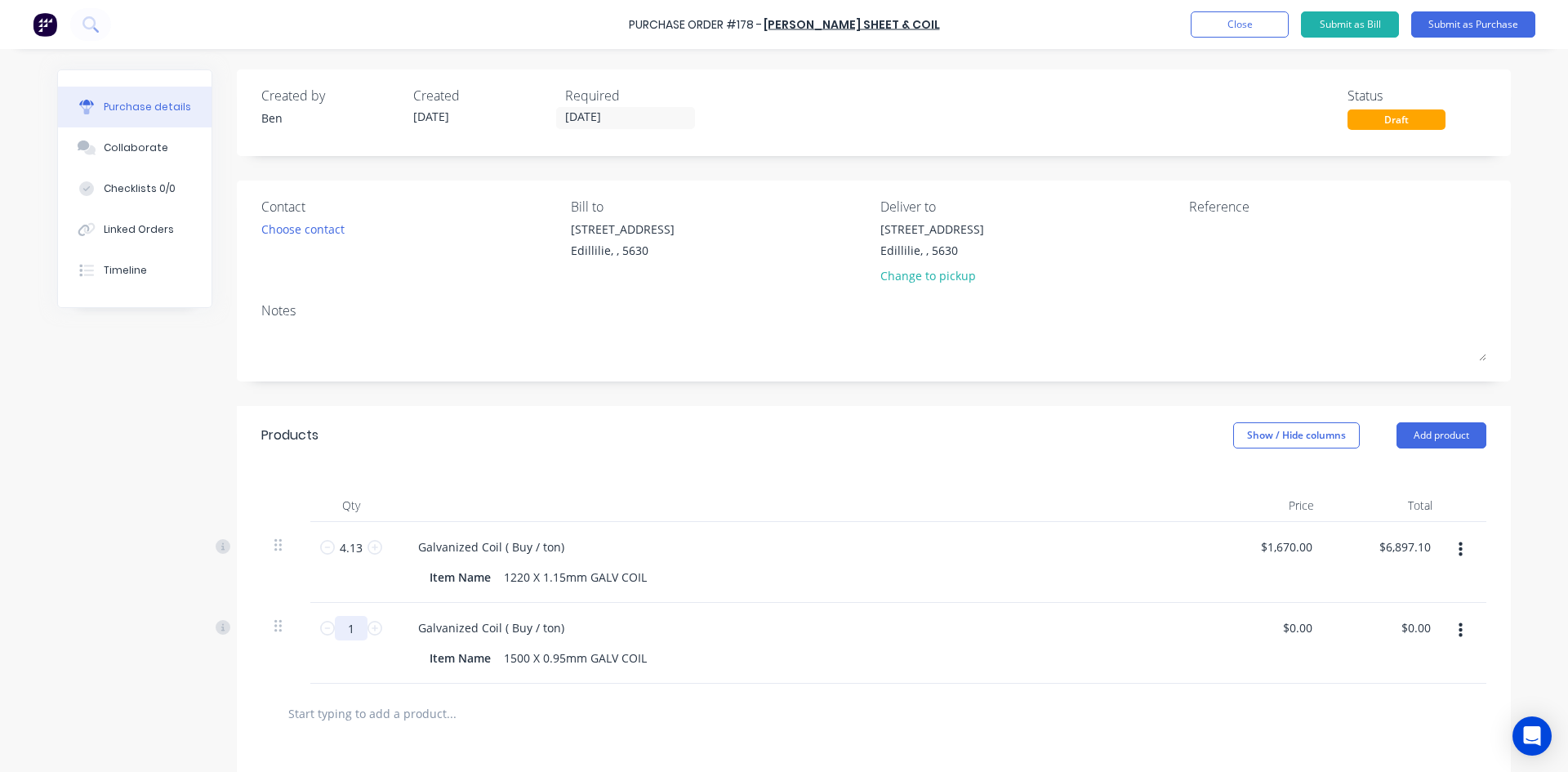
click at [350, 626] on input "1" at bounding box center [351, 628] width 33 height 24
type input "2.4"
click at [834, 634] on div "Galvanized Coil ( Buy / ton)" at bounding box center [800, 627] width 790 height 23
click at [1309, 624] on input "0.00" at bounding box center [1297, 627] width 38 height 23
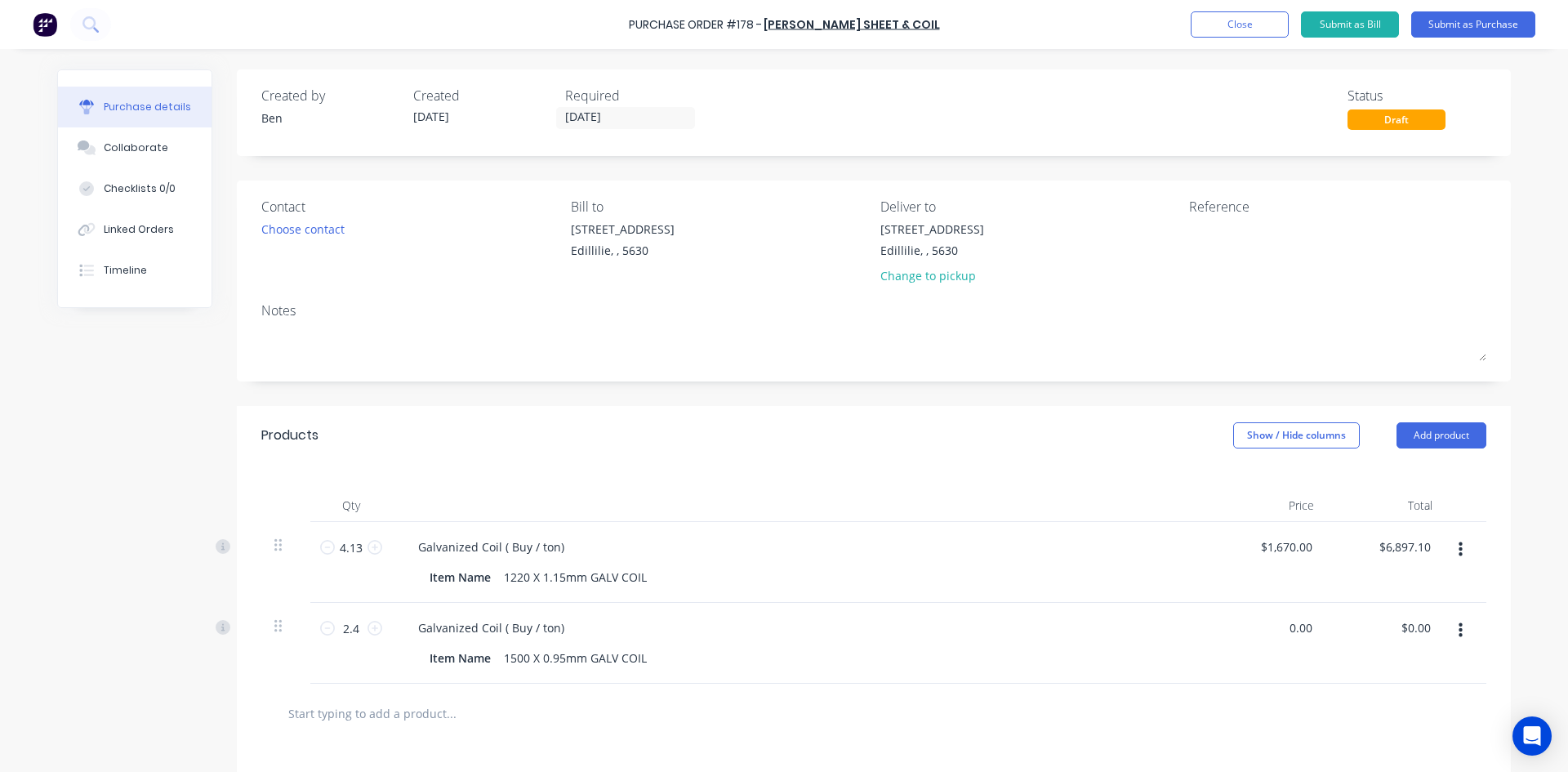
drag, startPoint x: 1290, startPoint y: 626, endPoint x: 1259, endPoint y: 635, distance: 32.3
click at [1259, 635] on div "0.00 0.00" at bounding box center [1267, 644] width 118 height 81
type input "$1,730.00"
type input "$4,152.00"
click at [1097, 642] on div "Galvanized Coil ( Buy / ton) Item Name 1500 X 0.95mm GALV COIL" at bounding box center [800, 644] width 816 height 81
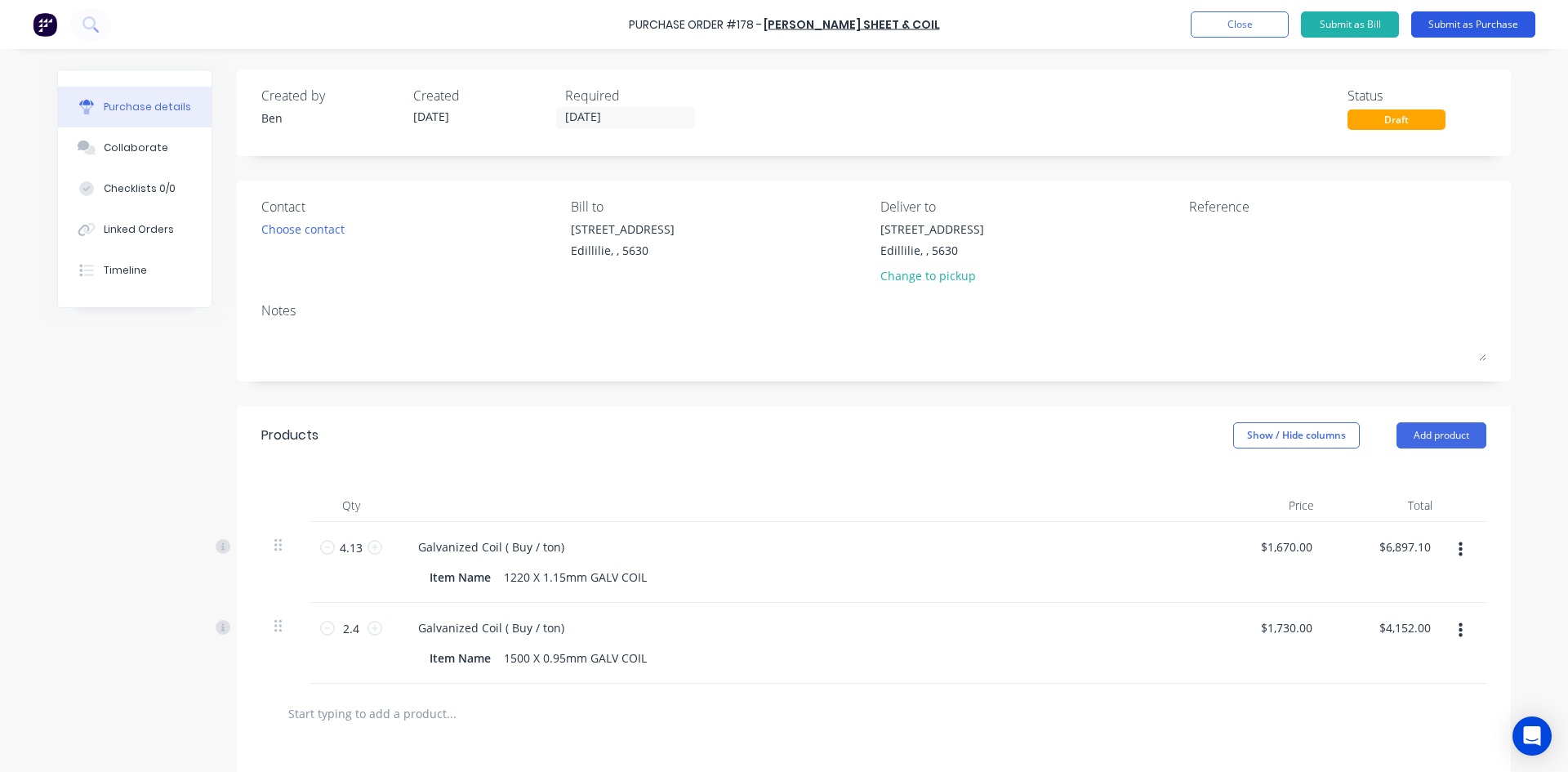
click at [1458, 28] on button "Submit as Purchase" at bounding box center [1473, 24] width 124 height 26
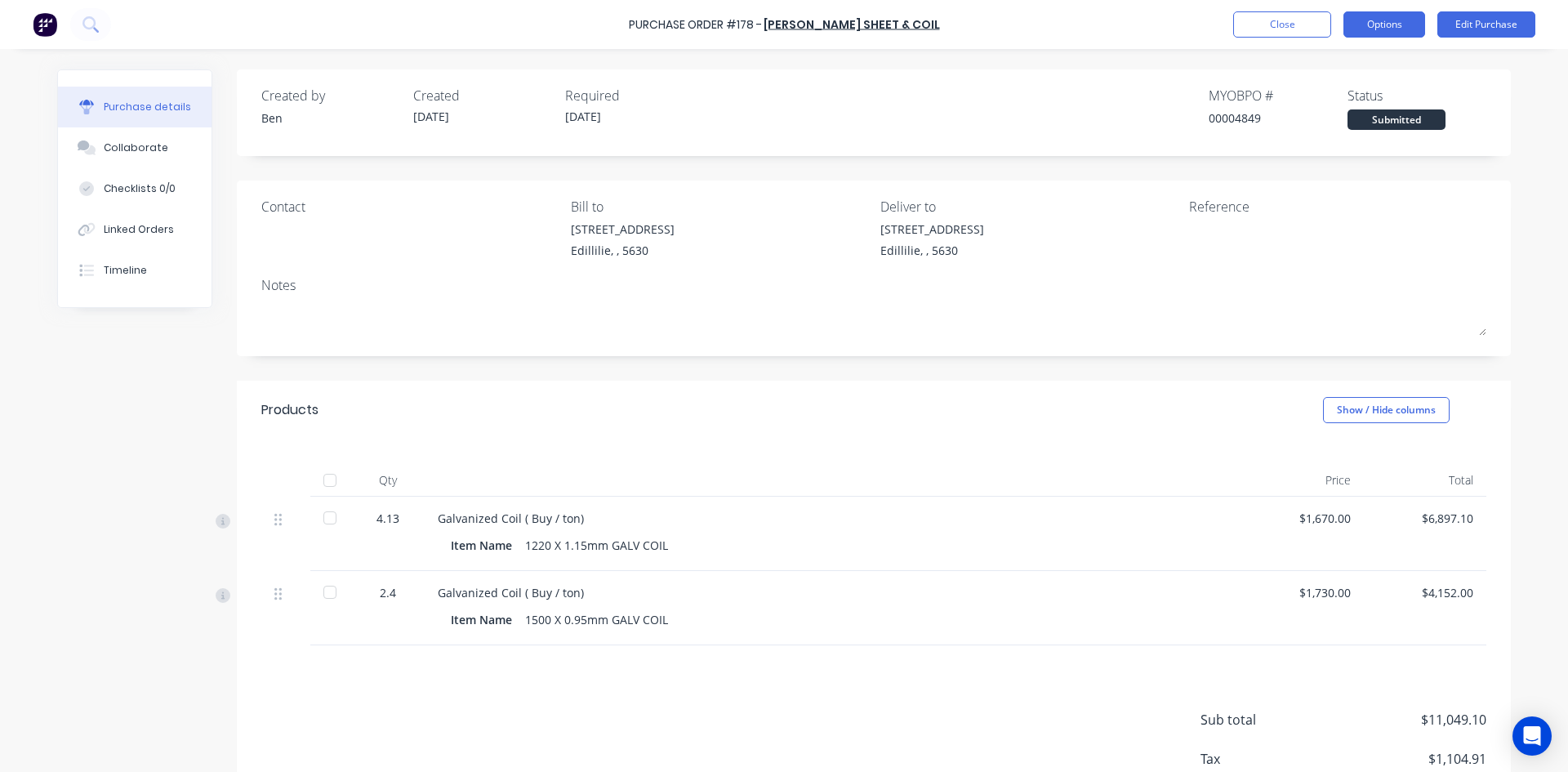
click at [1416, 28] on button "Options" at bounding box center [1384, 24] width 82 height 26
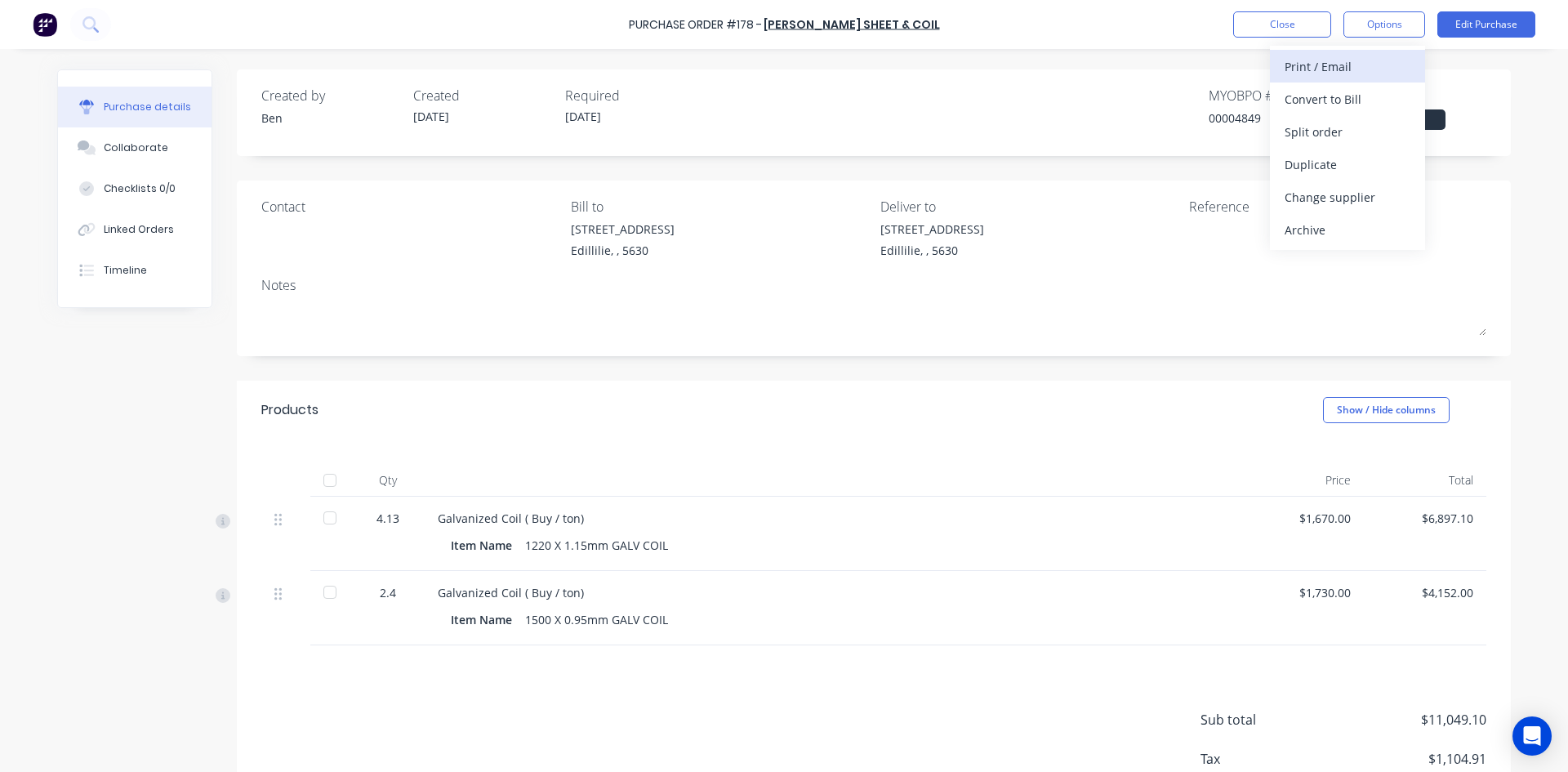
click at [1336, 67] on div "Print / Email" at bounding box center [1348, 66] width 126 height 23
click at [1326, 100] on div "With pricing" at bounding box center [1348, 98] width 126 height 23
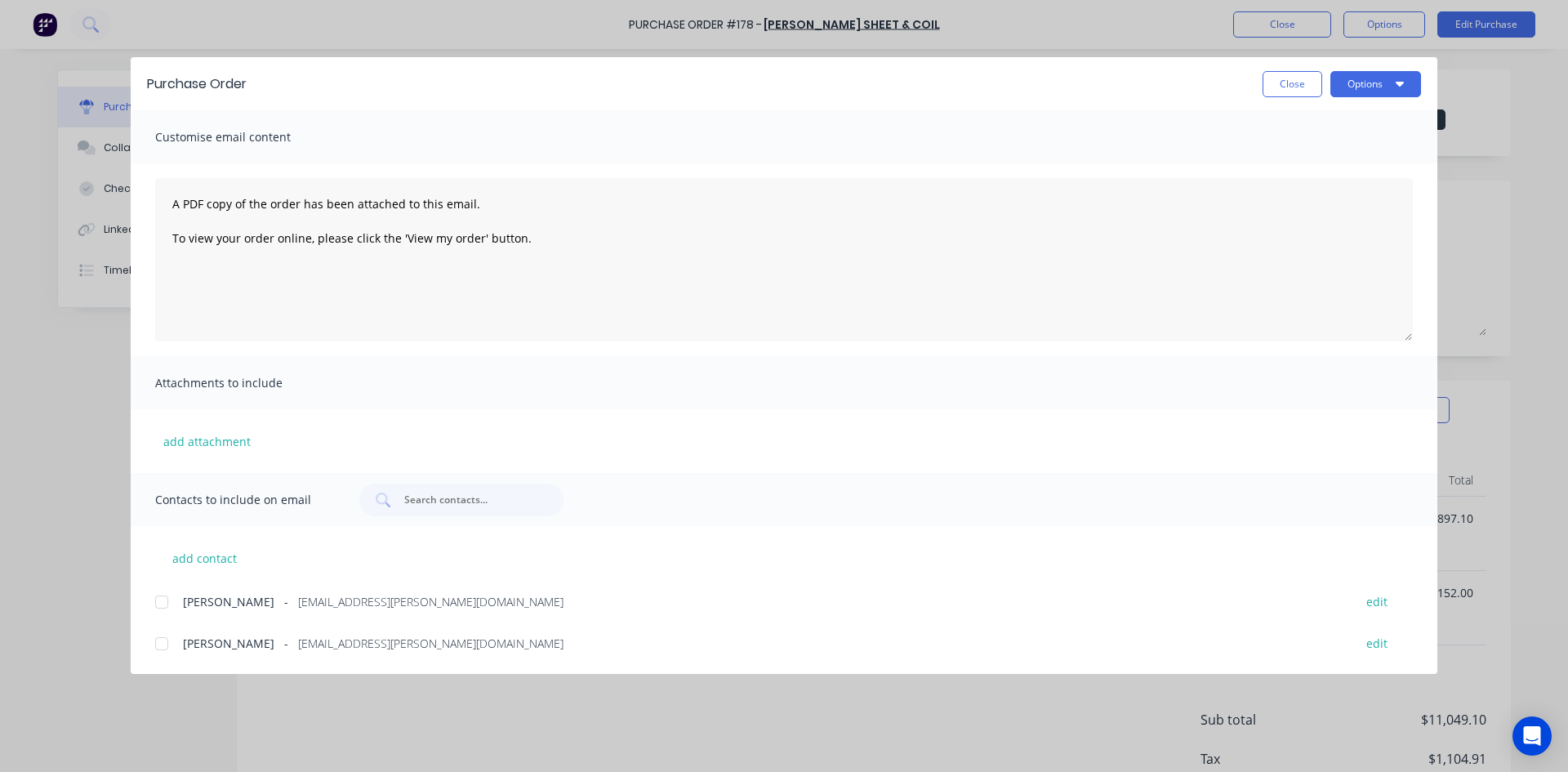
click at [159, 644] on div at bounding box center [162, 644] width 33 height 33
click at [1373, 81] on button "Options" at bounding box center [1375, 84] width 90 height 26
click at [1292, 194] on div "Email" at bounding box center [1343, 190] width 126 height 23
click at [1286, 88] on button "Close" at bounding box center [1292, 84] width 59 height 26
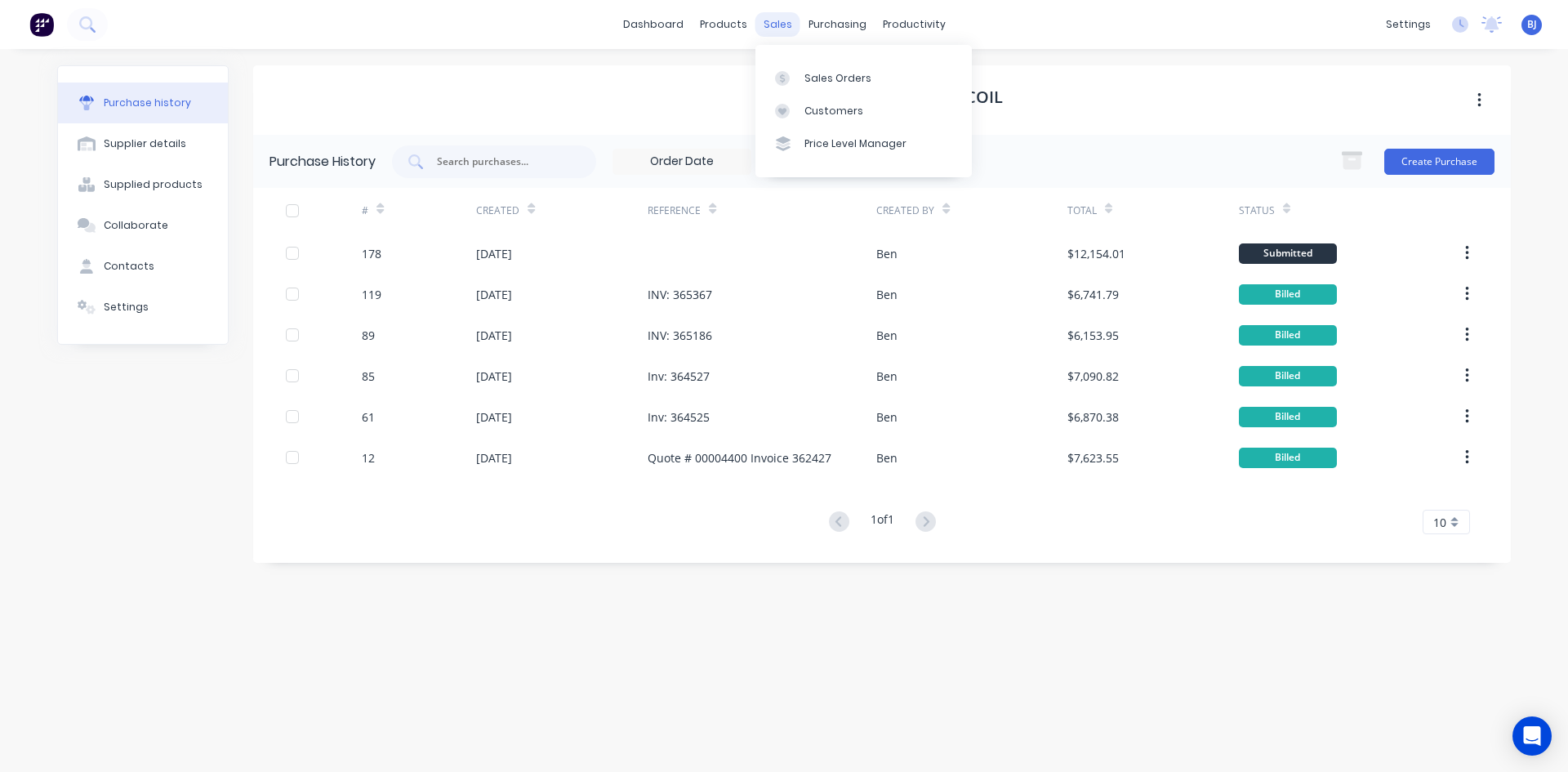
click at [776, 28] on div "sales" at bounding box center [778, 24] width 45 height 24
click at [787, 76] on icon at bounding box center [782, 78] width 15 height 15
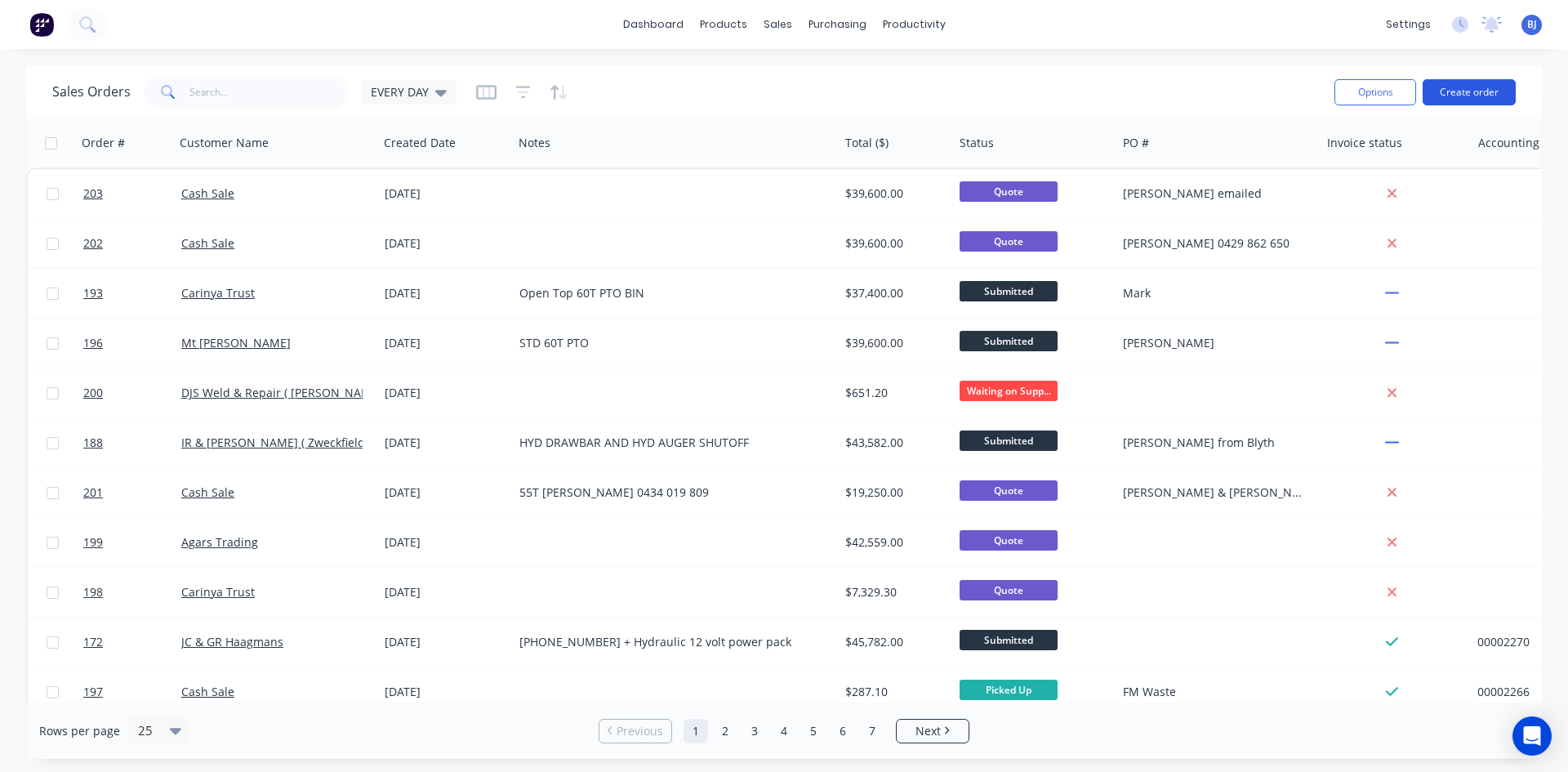
click at [1480, 93] on button "Create order" at bounding box center [1469, 92] width 93 height 26
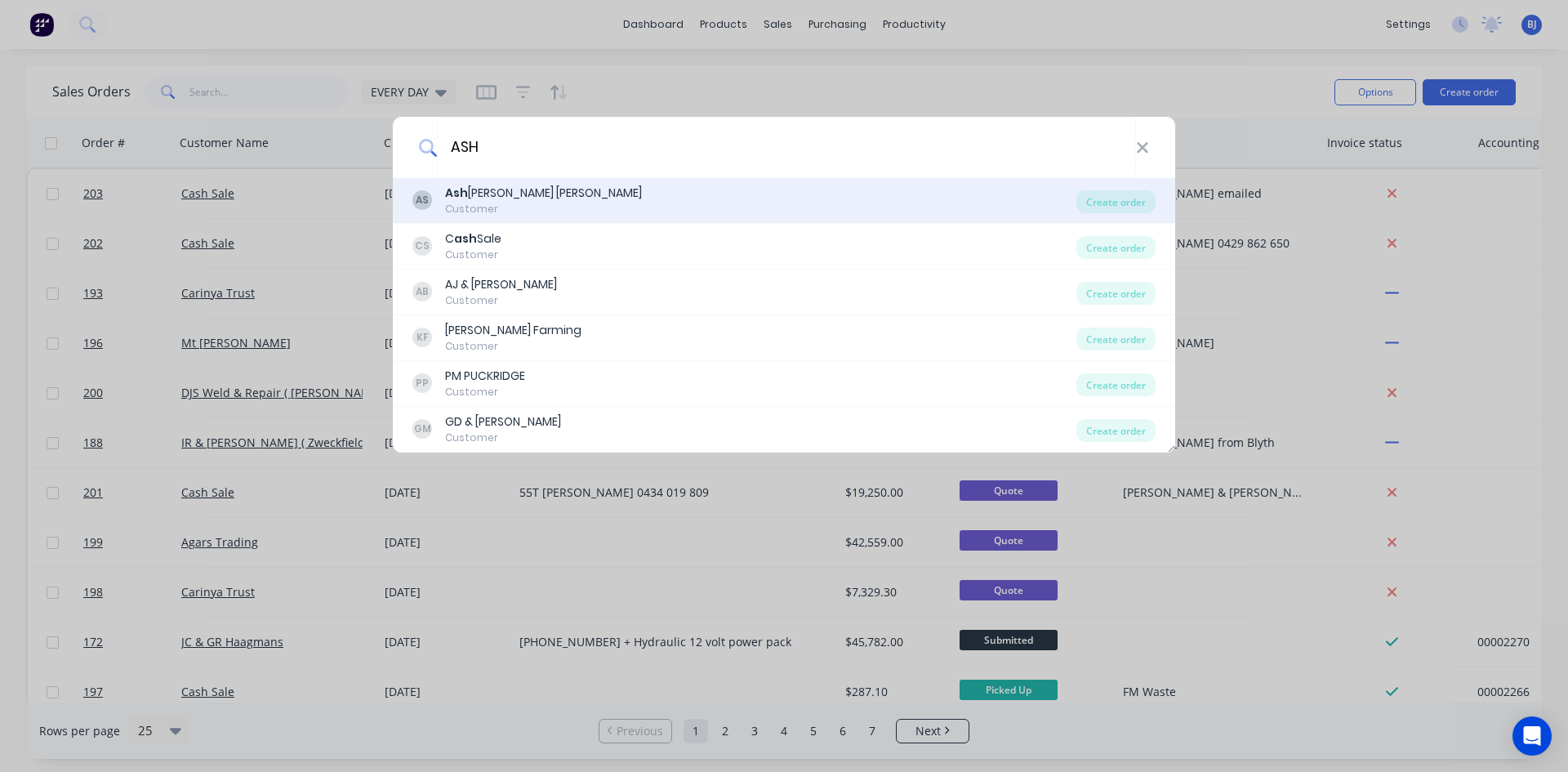
type input "ASH"
click at [470, 195] on div "Ash ley Stephens" at bounding box center [543, 193] width 197 height 17
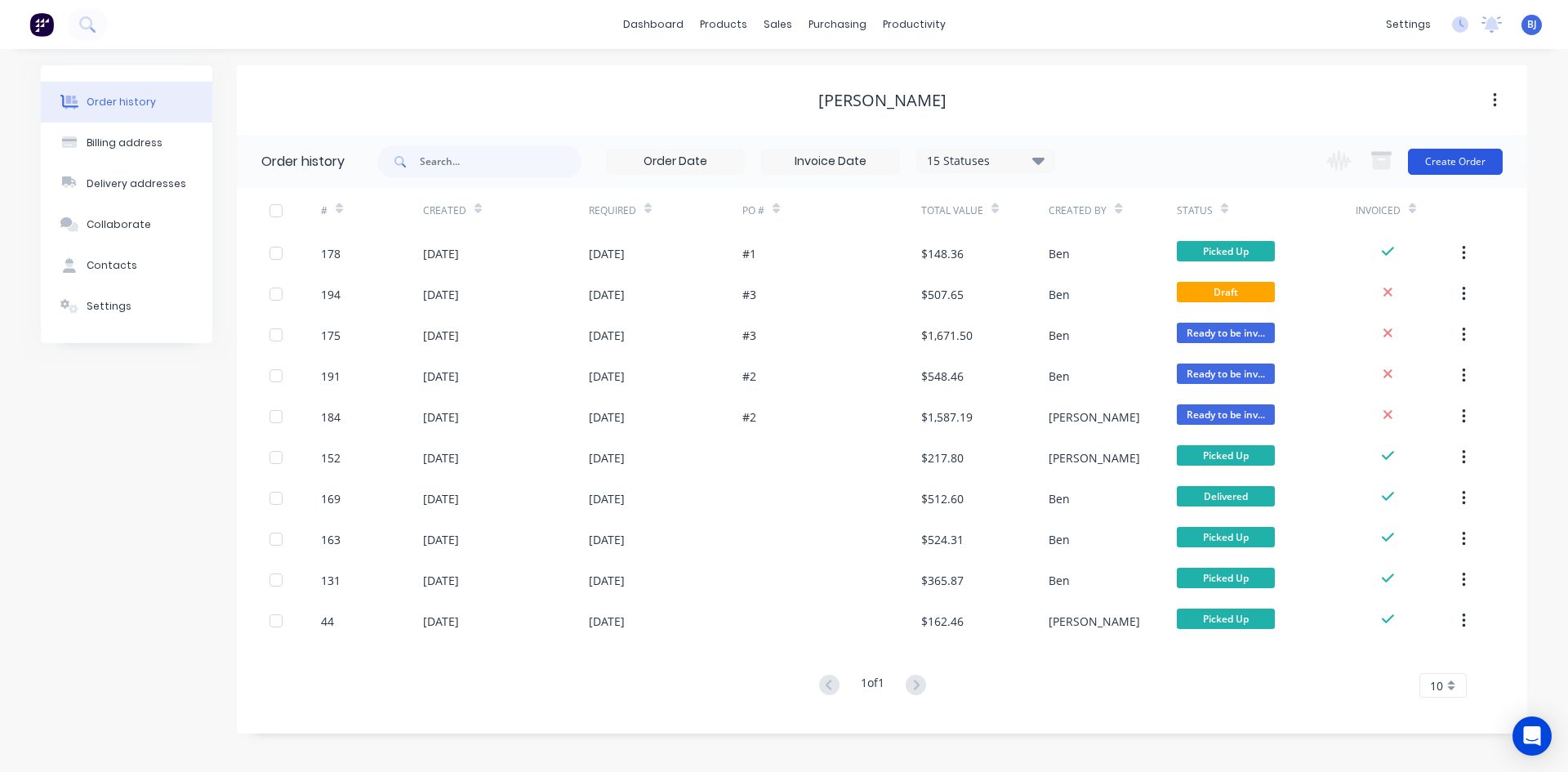
click at [1448, 162] on button "Create Order" at bounding box center [1455, 162] width 95 height 26
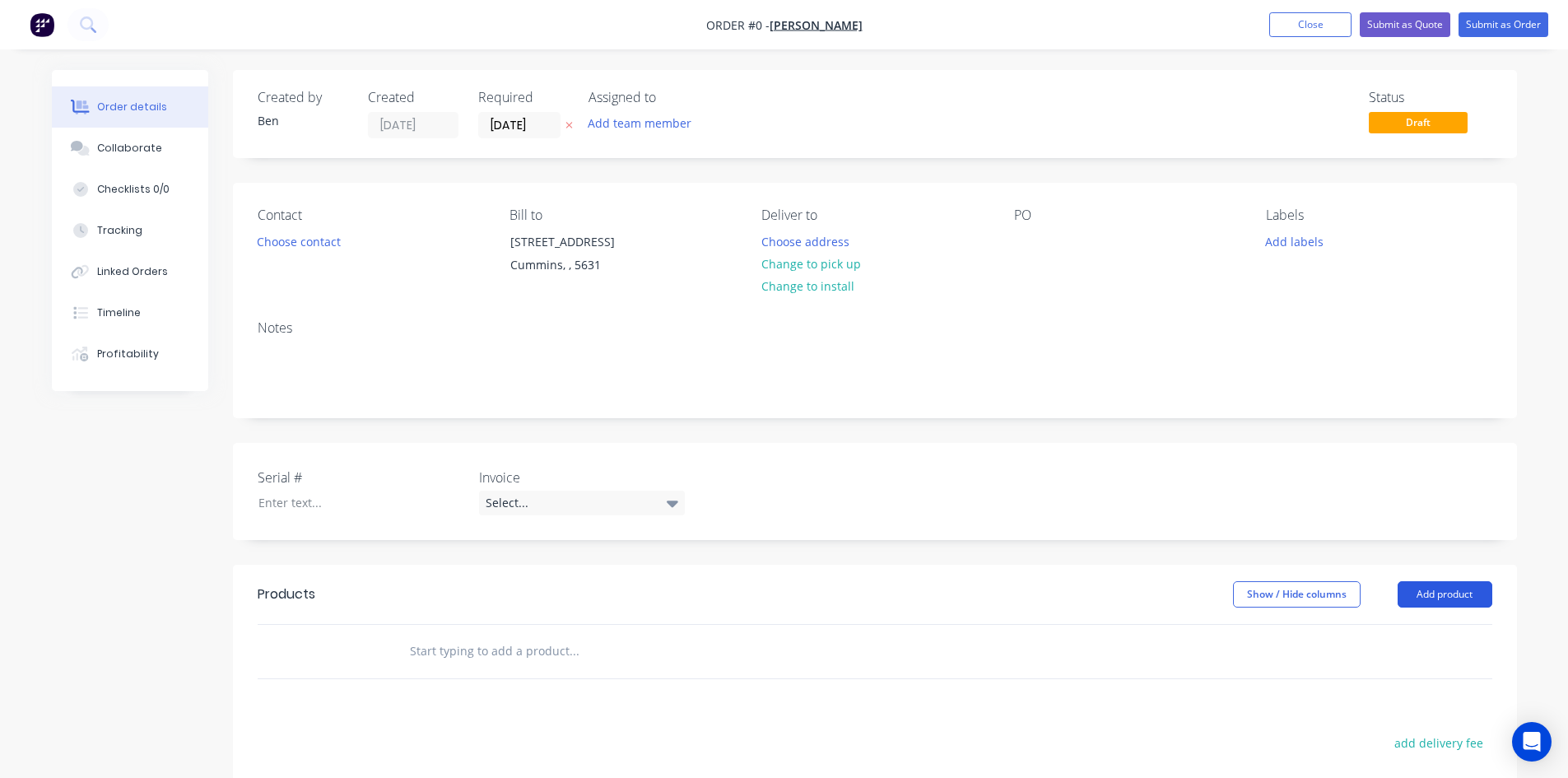
click at [1409, 591] on button "Add product" at bounding box center [1445, 594] width 95 height 26
click at [1374, 630] on div "Product catalogue" at bounding box center [1414, 636] width 127 height 23
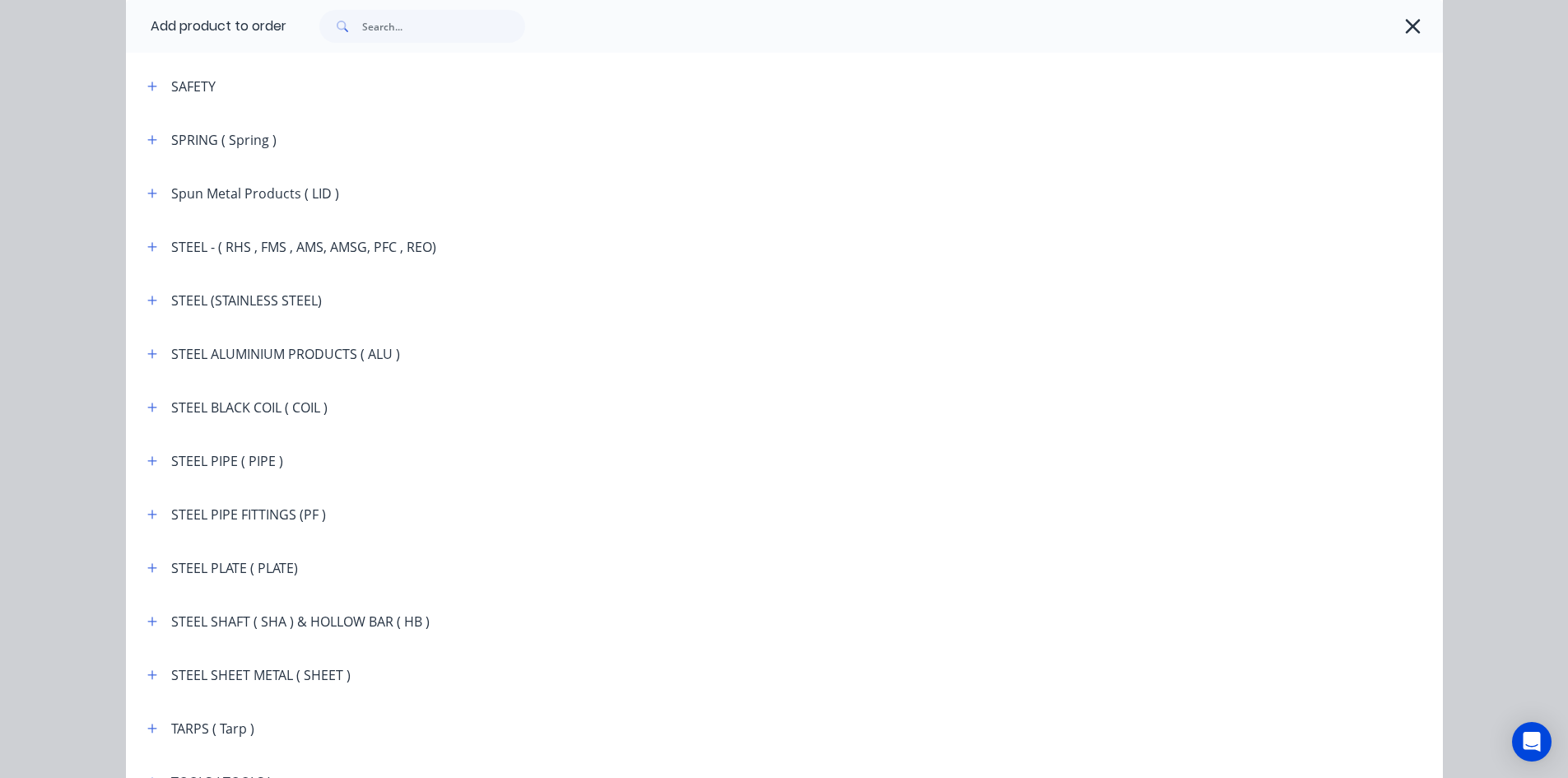
scroll to position [2717, 0]
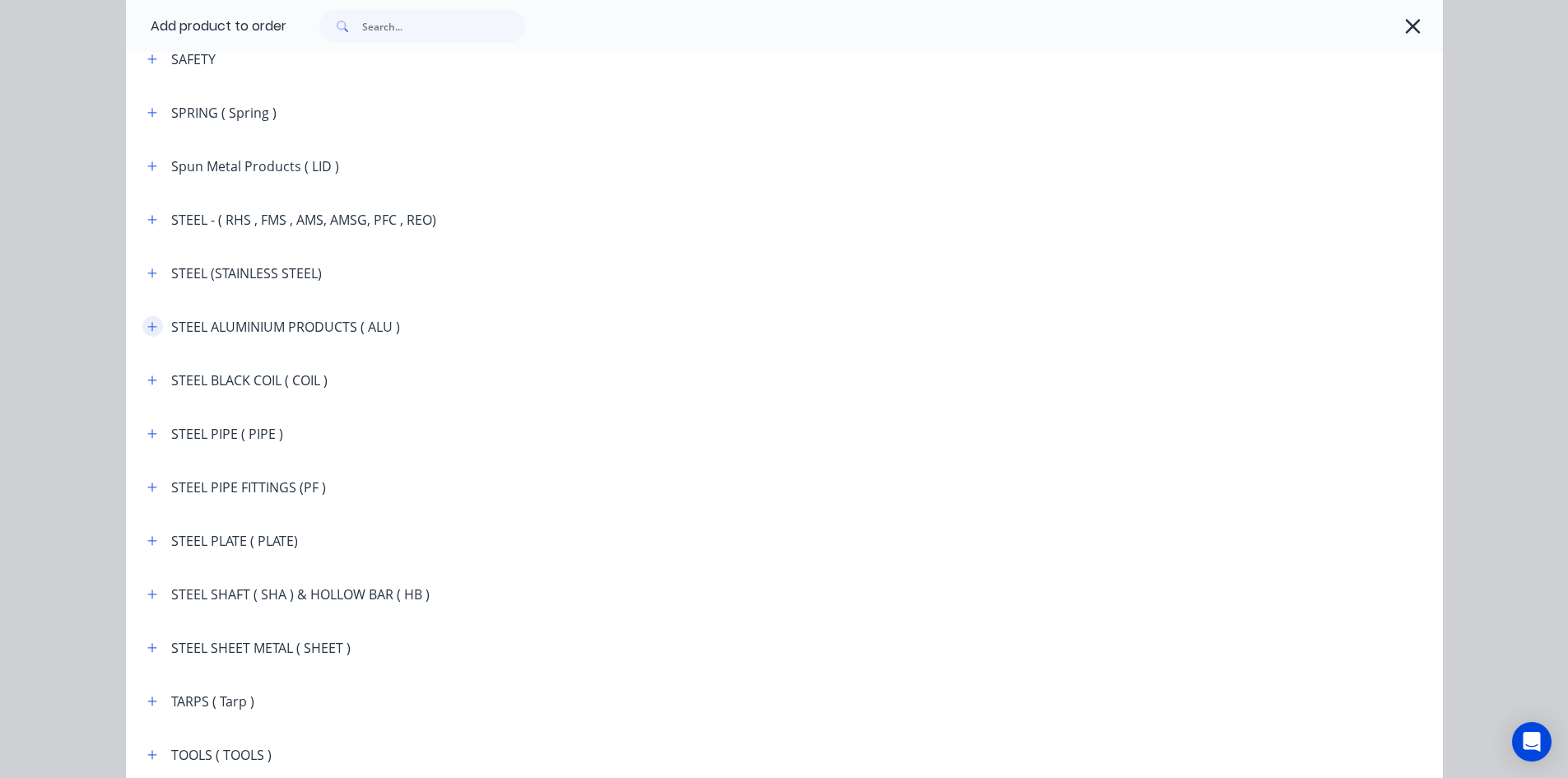
click at [151, 329] on button "button" at bounding box center [153, 326] width 21 height 21
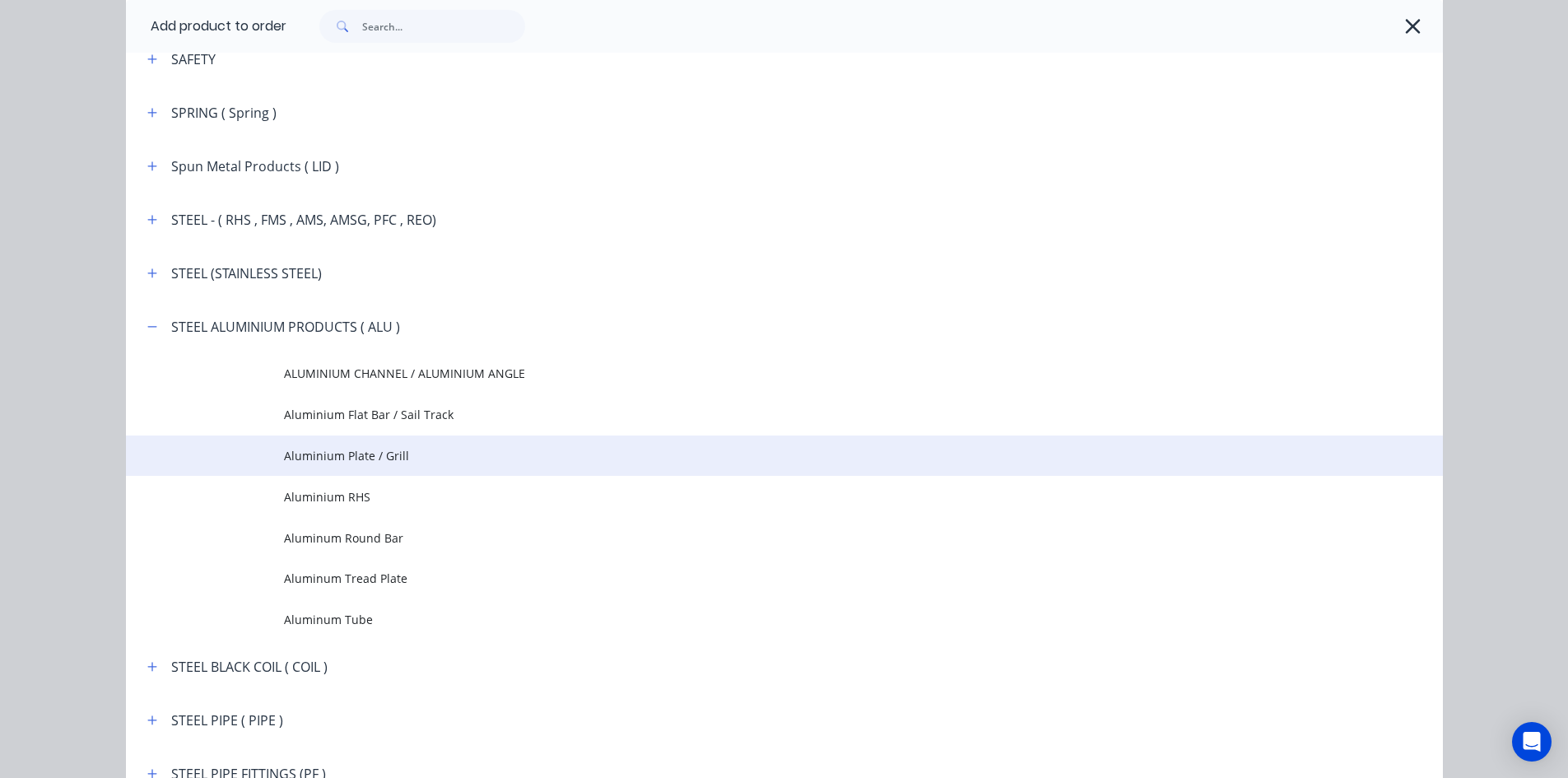
click at [297, 454] on span "Aluminium Plate / Grill" at bounding box center [748, 456] width 927 height 17
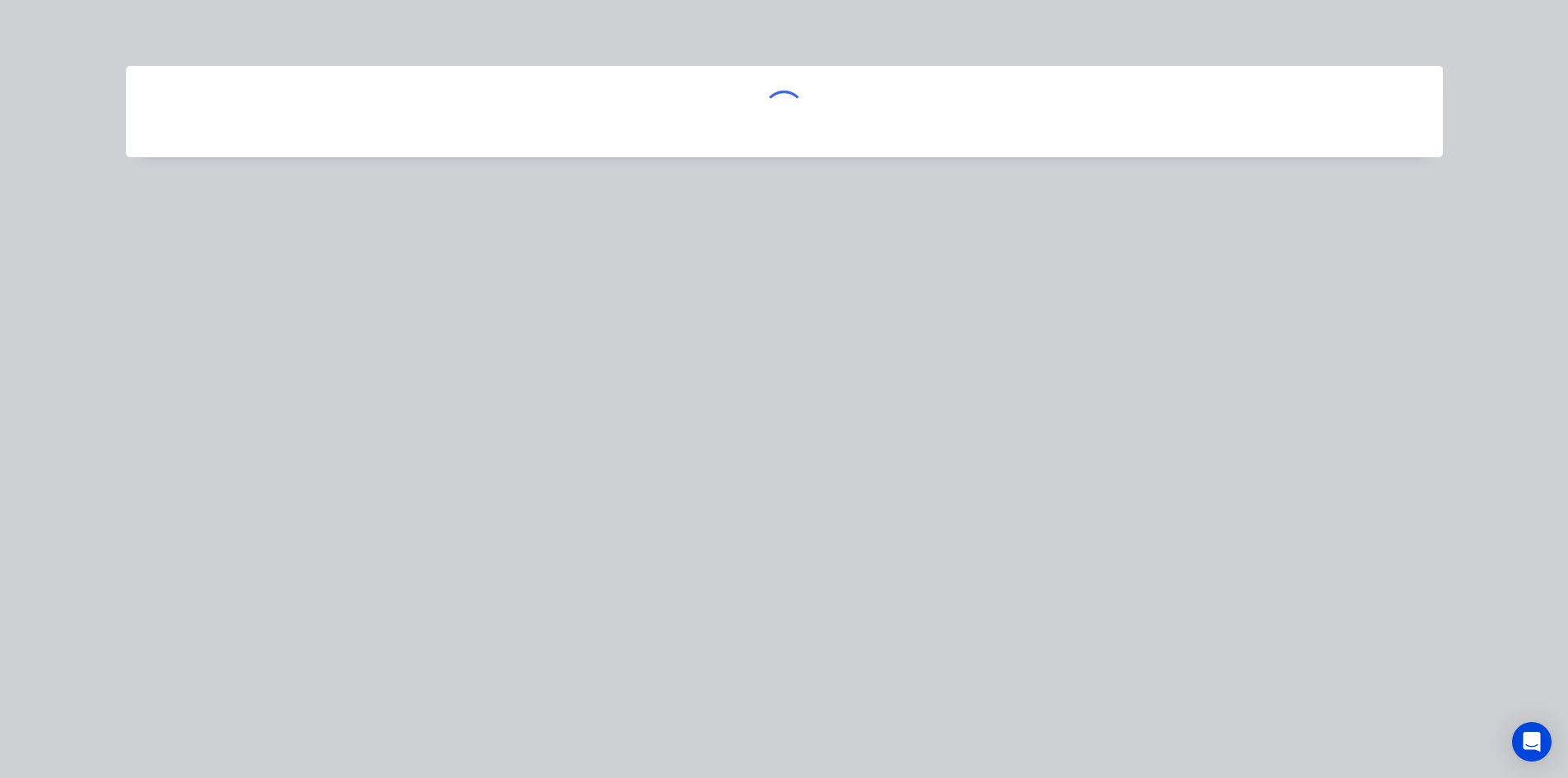
scroll to position [0, 0]
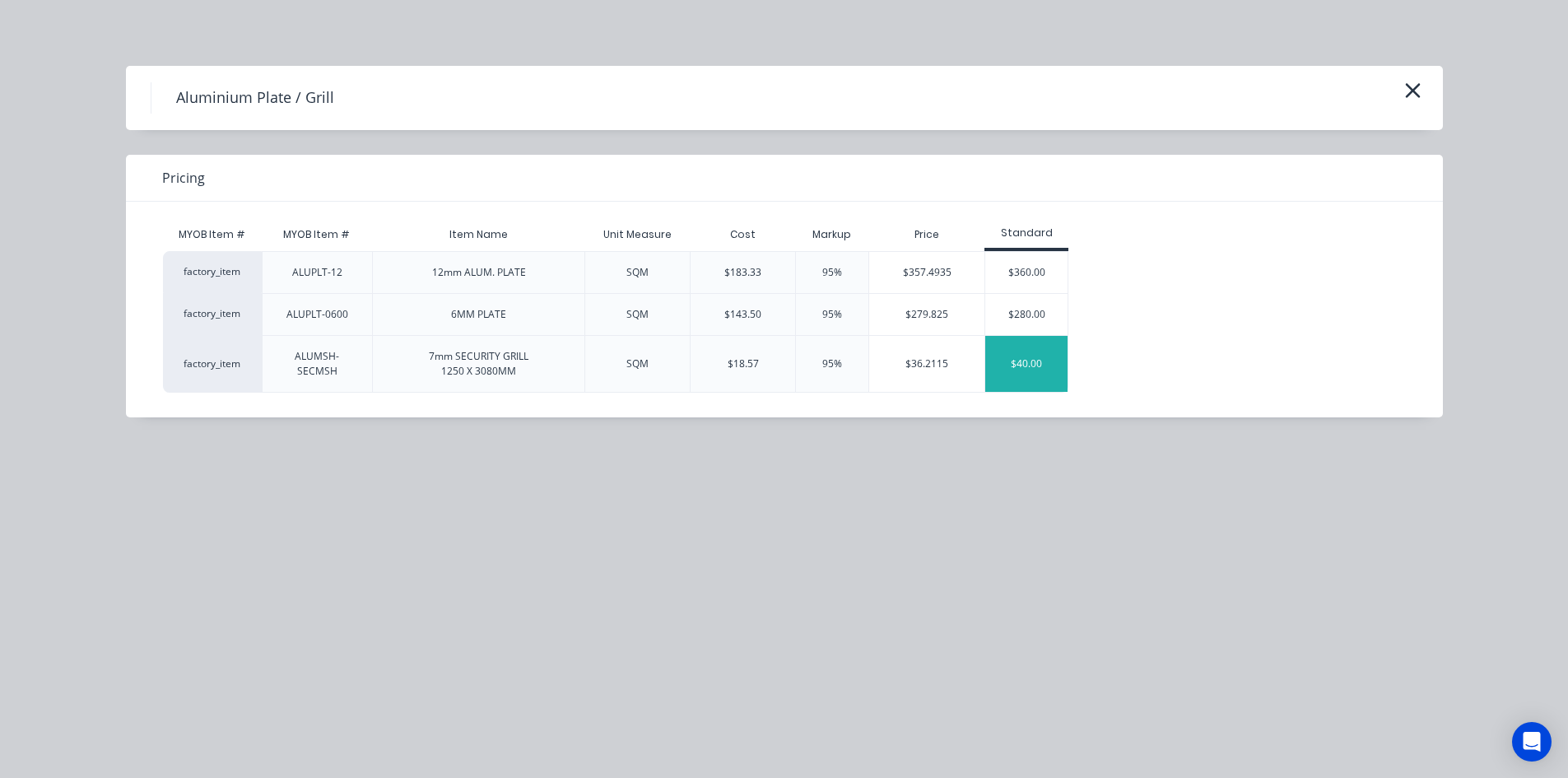
click at [1014, 366] on div "$40.00" at bounding box center [1026, 364] width 82 height 56
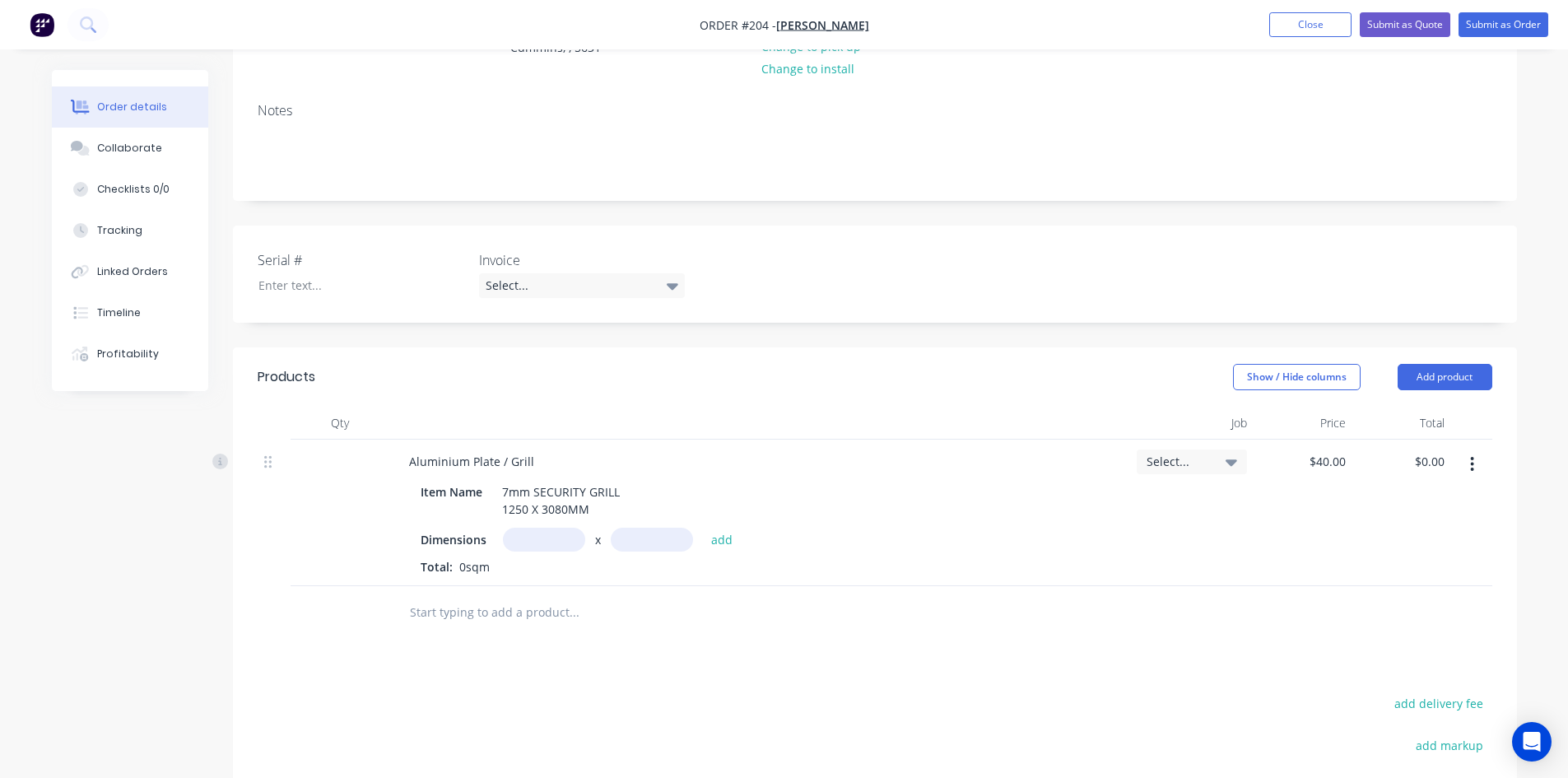
scroll to position [247, 0]
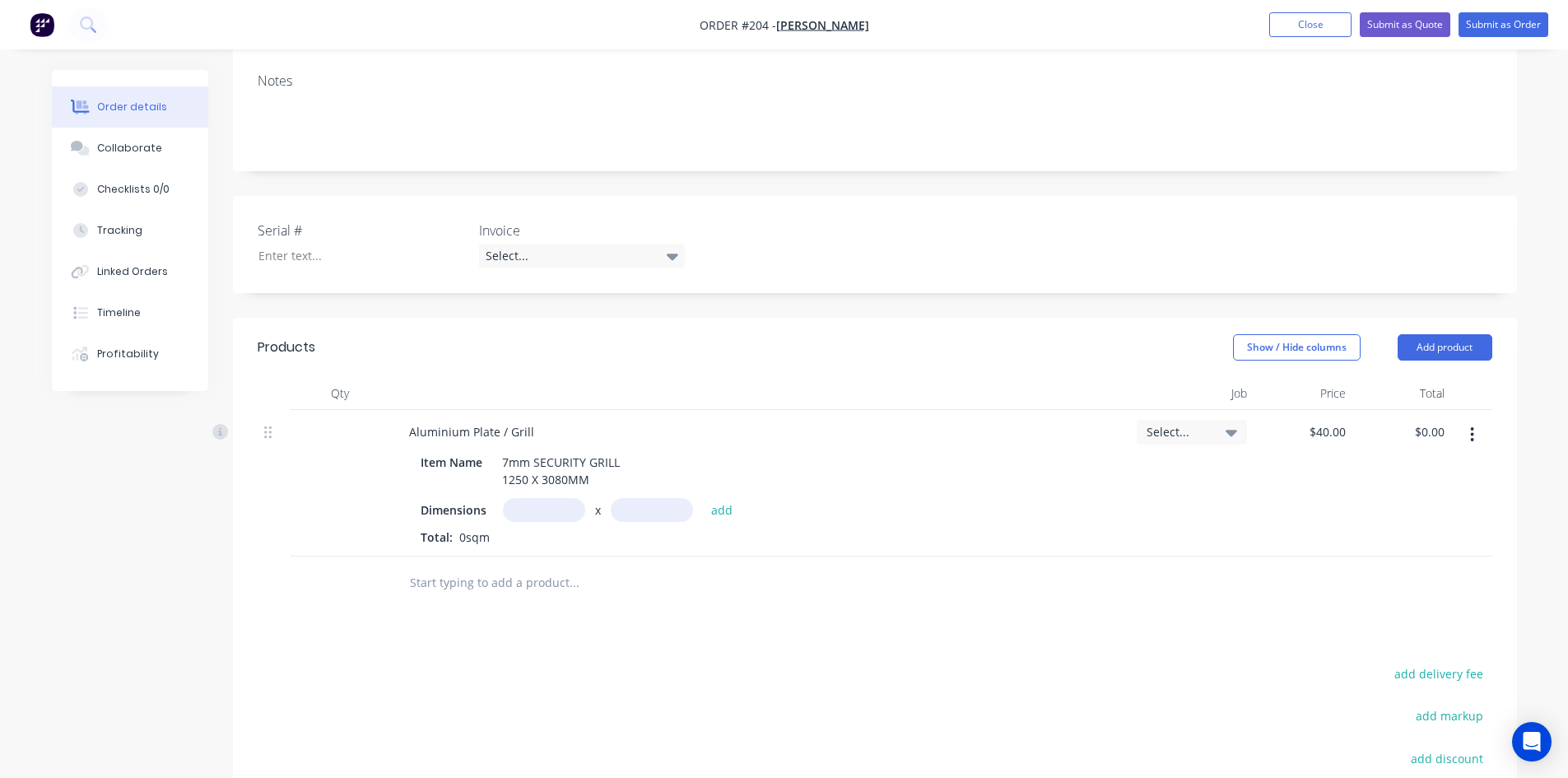
click at [529, 509] on input "text" at bounding box center [544, 510] width 82 height 23
type input "1.25m"
click at [640, 508] on input "text" at bounding box center [652, 510] width 82 height 23
type input "2.05m"
click at [720, 513] on button "add" at bounding box center [722, 510] width 39 height 23
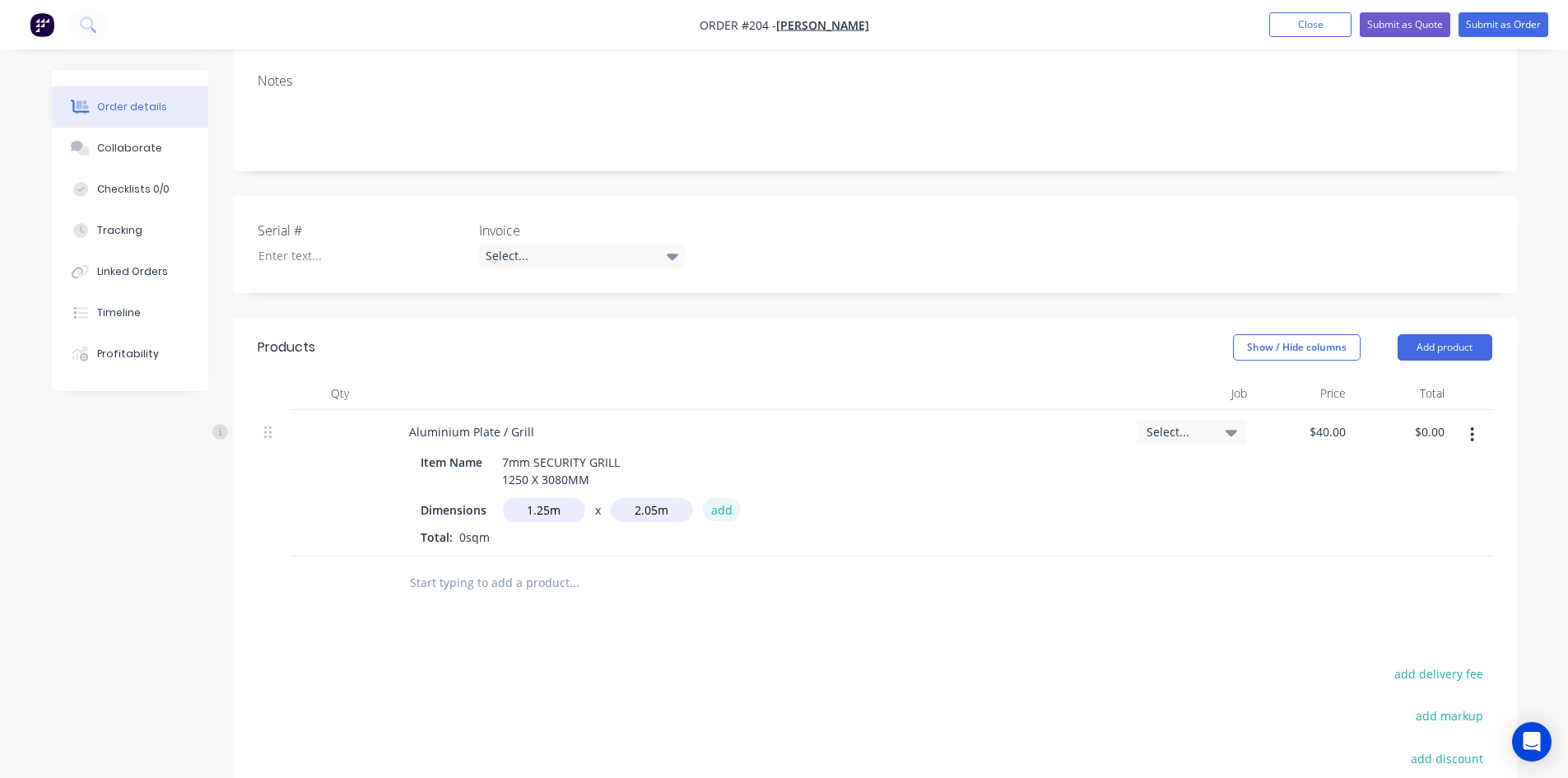
type input "$102.50"
click at [527, 504] on input "text" at bounding box center [544, 510] width 82 height 23
type input "1.25m"
click at [642, 512] on input "text" at bounding box center [652, 510] width 82 height 23
type input "2.05m"
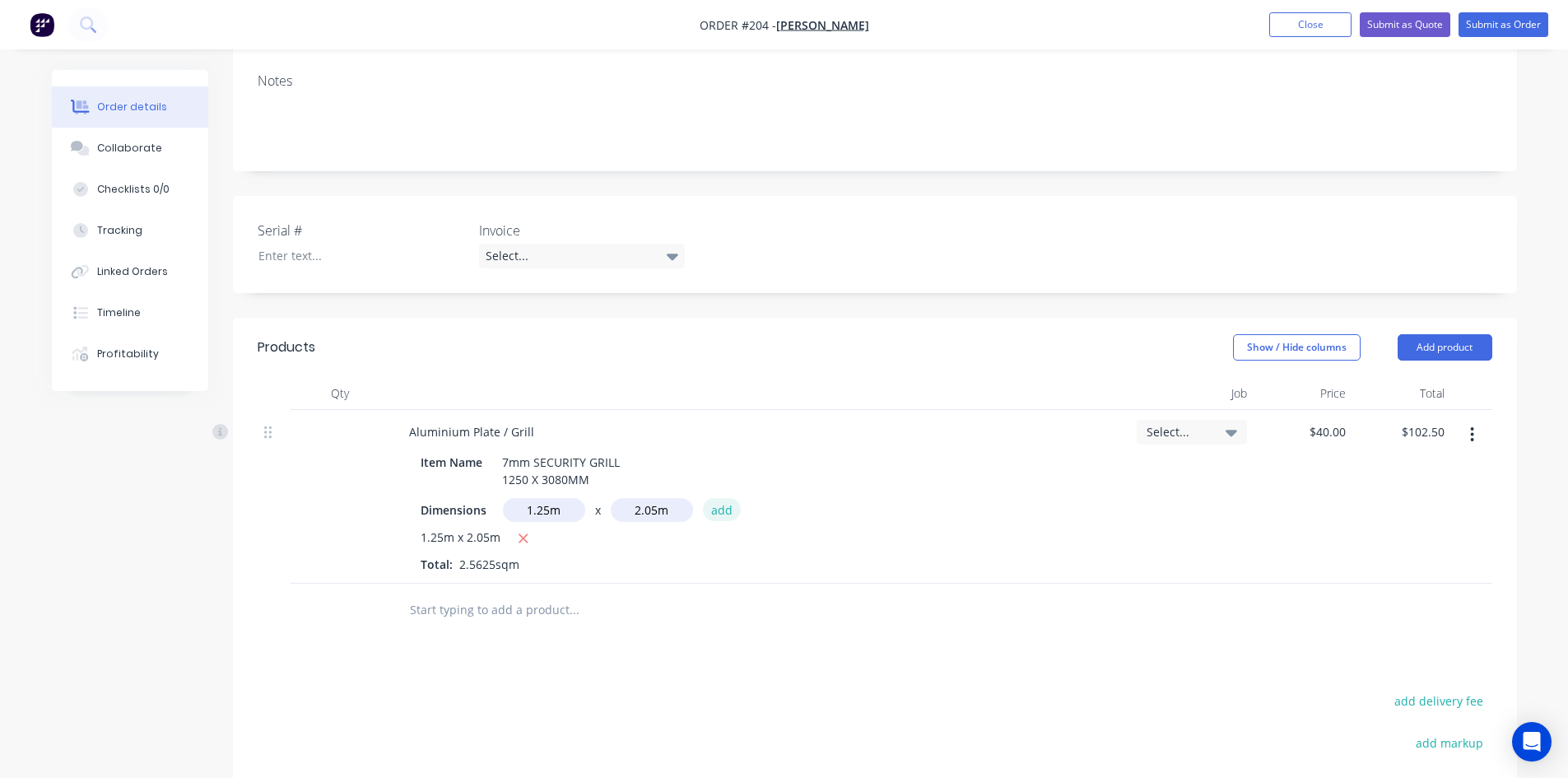
click at [714, 512] on button "add" at bounding box center [722, 510] width 39 height 23
type input "$205.00"
click at [517, 508] on input "text" at bounding box center [544, 510] width 82 height 23
type input "1.25m"
click at [629, 511] on input "text" at bounding box center [652, 510] width 82 height 23
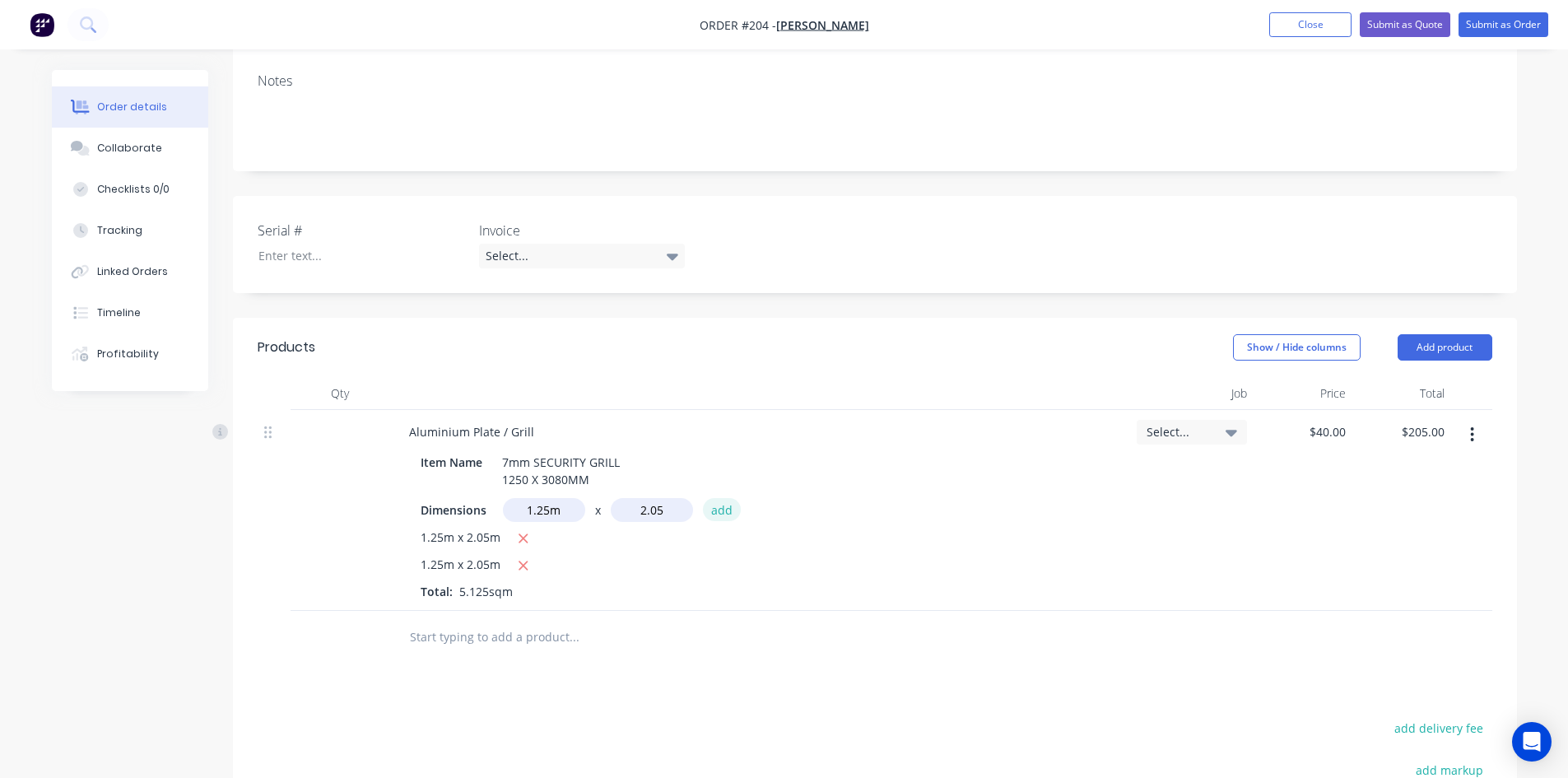
type input "2.05m"
click at [722, 512] on button "add" at bounding box center [722, 510] width 39 height 23
type input "$307.50"
click at [1325, 28] on button "Close" at bounding box center [1310, 24] width 82 height 24
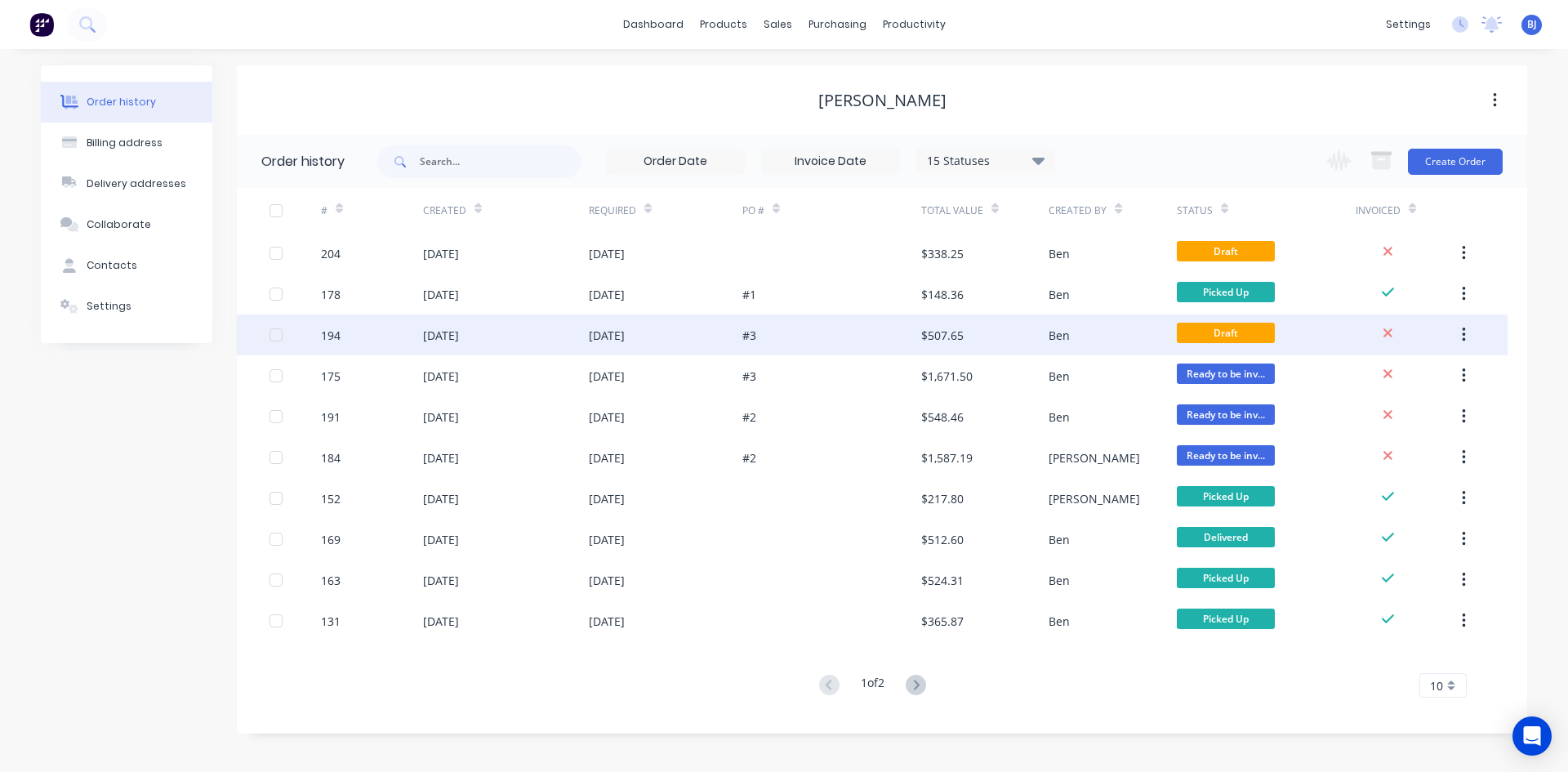
click at [604, 338] on div "[DATE]" at bounding box center [607, 335] width 36 height 17
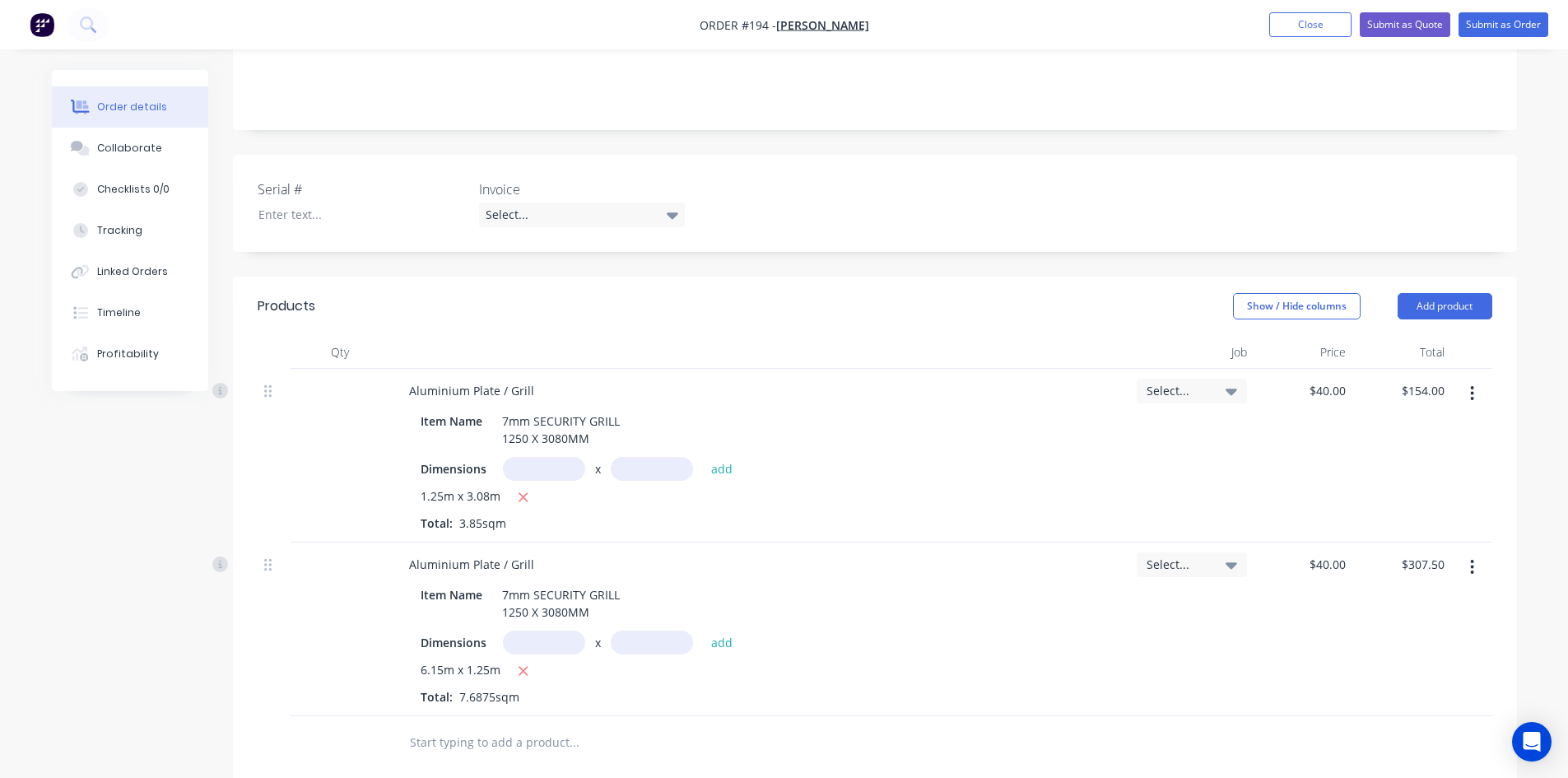
scroll to position [82, 0]
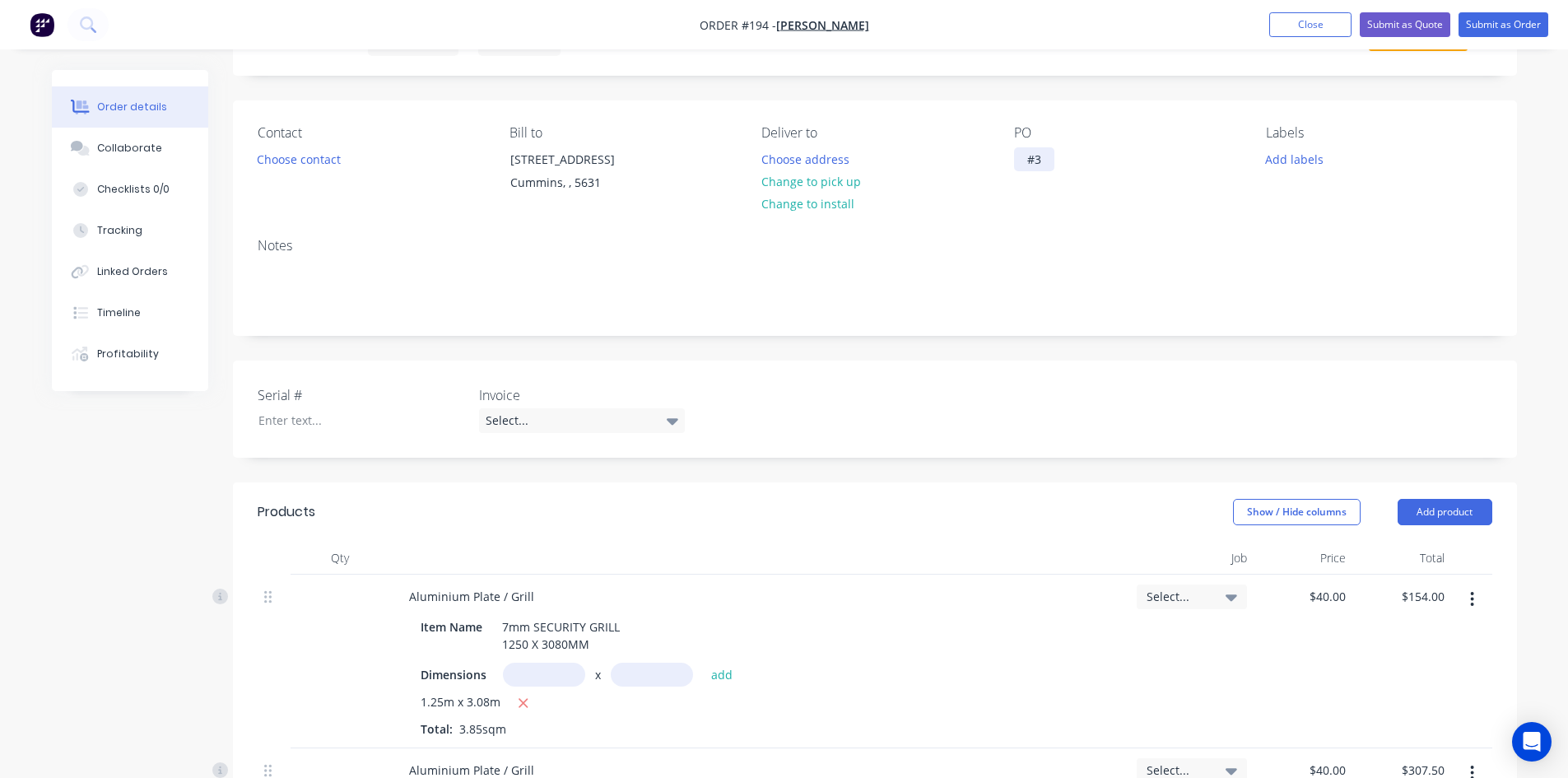
click at [1042, 157] on div "#3" at bounding box center [1034, 159] width 40 height 23
click at [648, 238] on div "Notes" at bounding box center [875, 246] width 1235 height 16
click at [1301, 23] on button "Close" at bounding box center [1310, 24] width 82 height 24
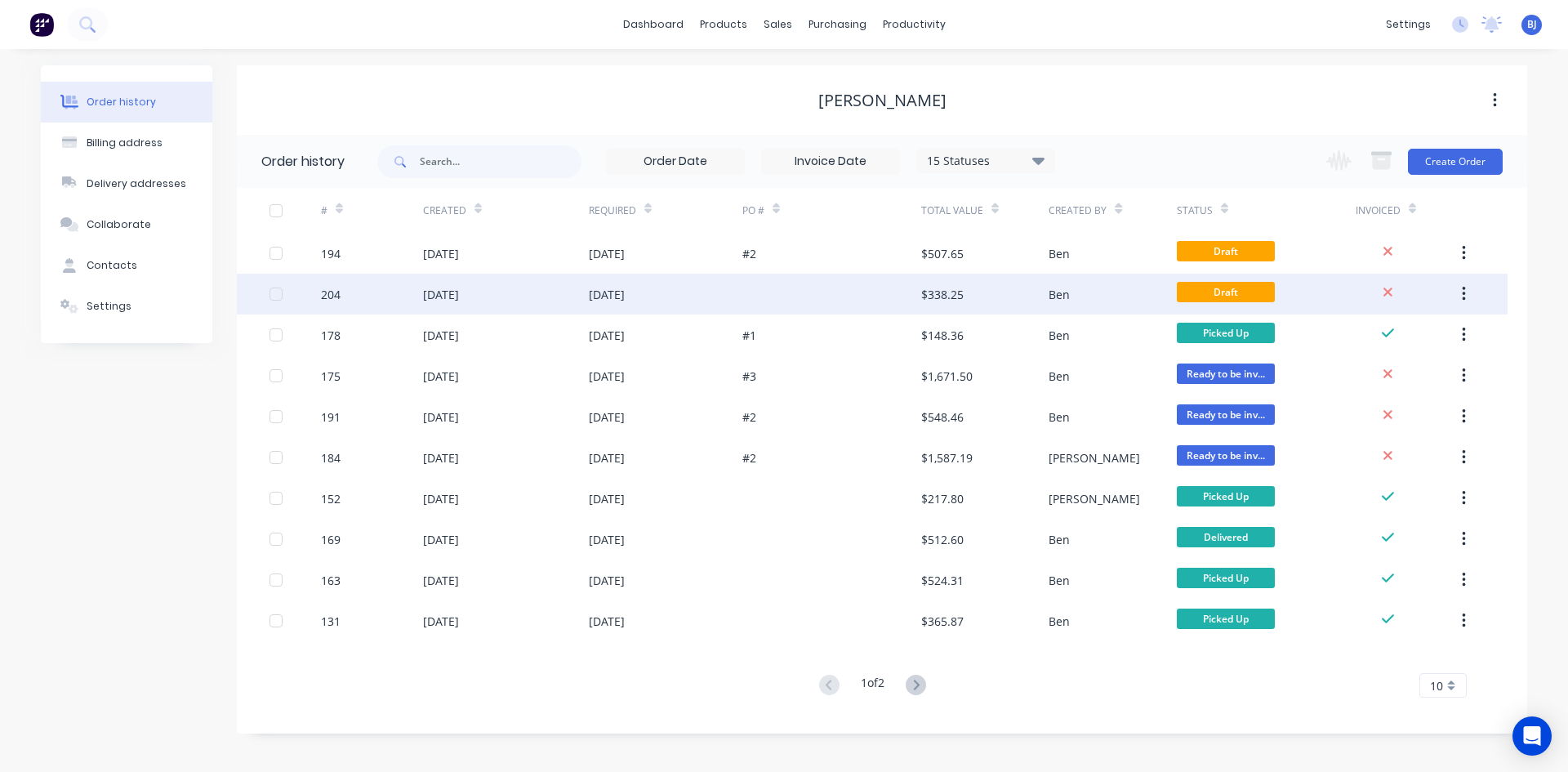
click at [624, 290] on div "[DATE]" at bounding box center [607, 295] width 36 height 17
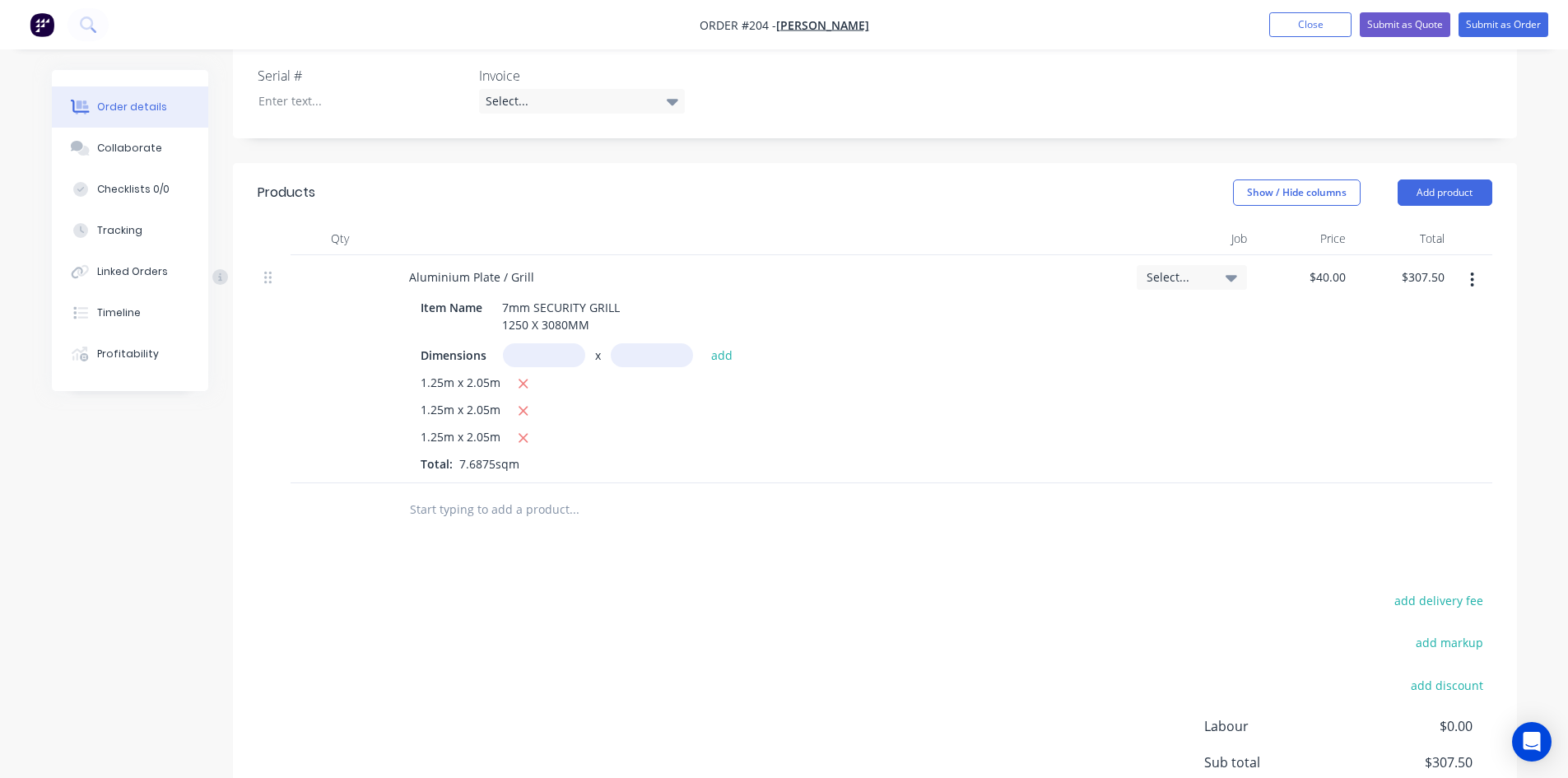
scroll to position [412, 0]
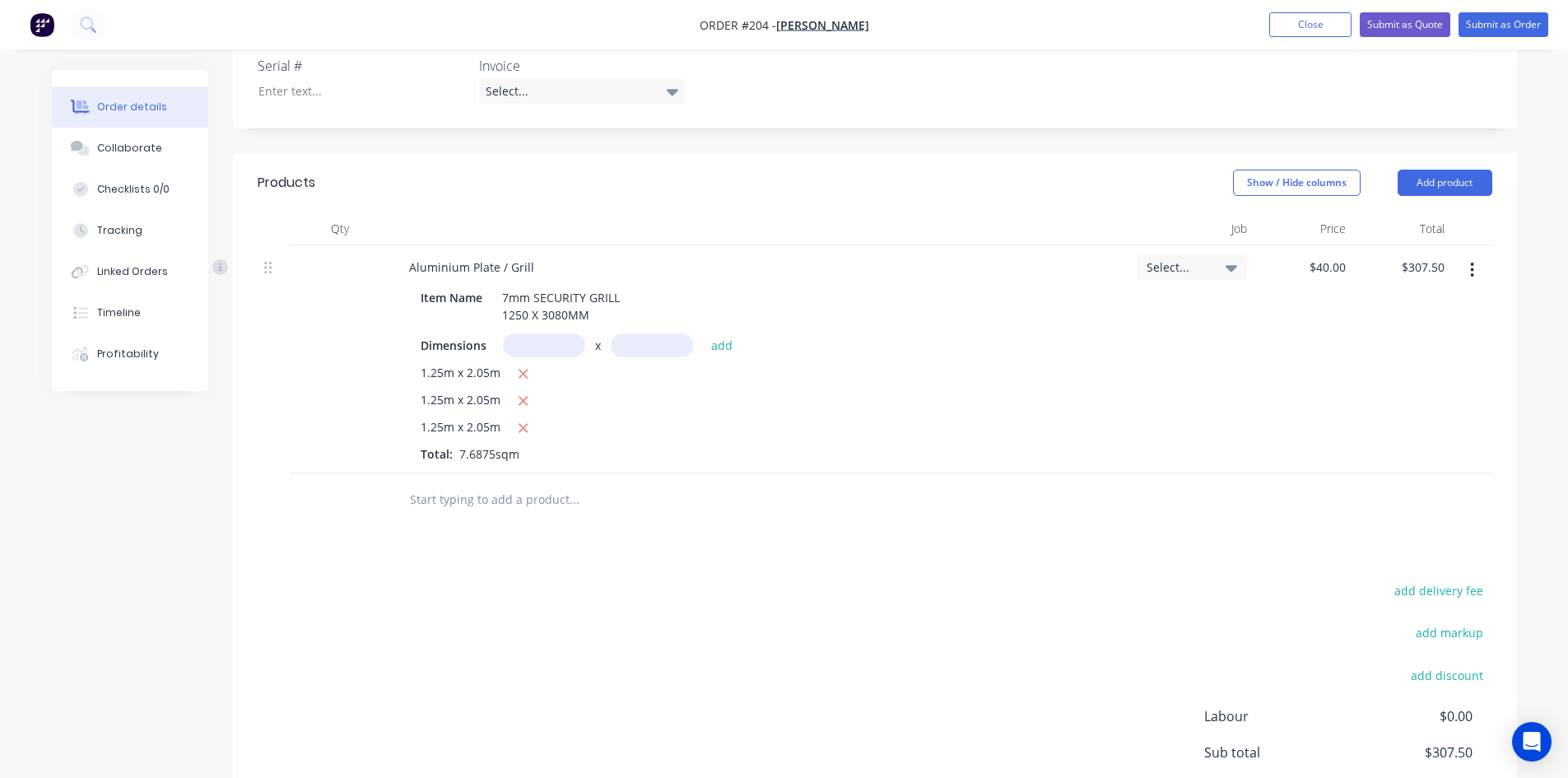
click at [1473, 272] on icon "button" at bounding box center [1472, 270] width 4 height 18
click at [1364, 416] on div "Delete" at bounding box center [1414, 412] width 127 height 23
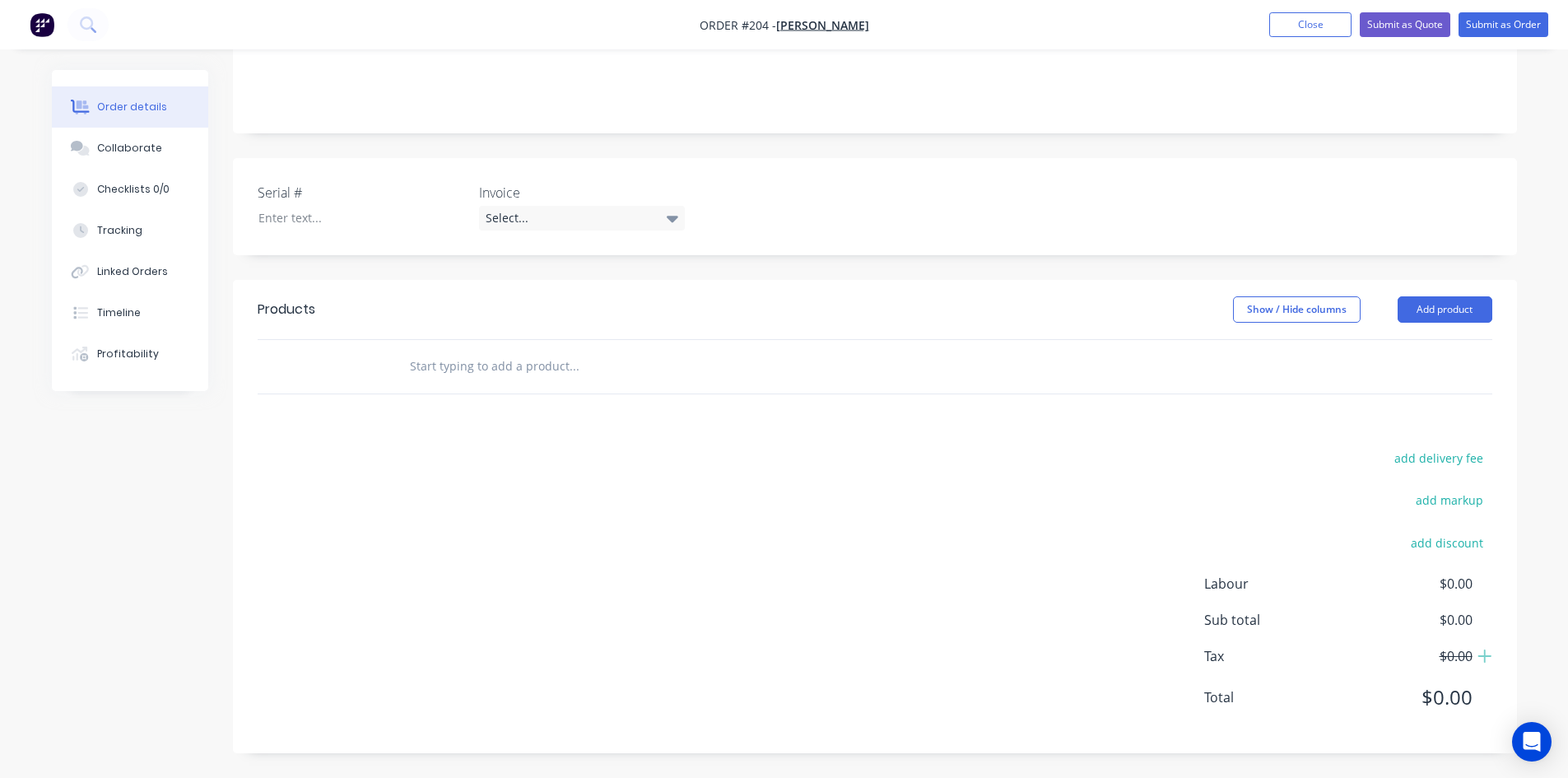
drag, startPoint x: 542, startPoint y: 490, endPoint x: 518, endPoint y: 476, distance: 27.8
click at [541, 490] on div "add delivery fee add markup add discount Labour $0.00 Sub total $0.00 Tax $0.00…" at bounding box center [875, 588] width 1235 height 281
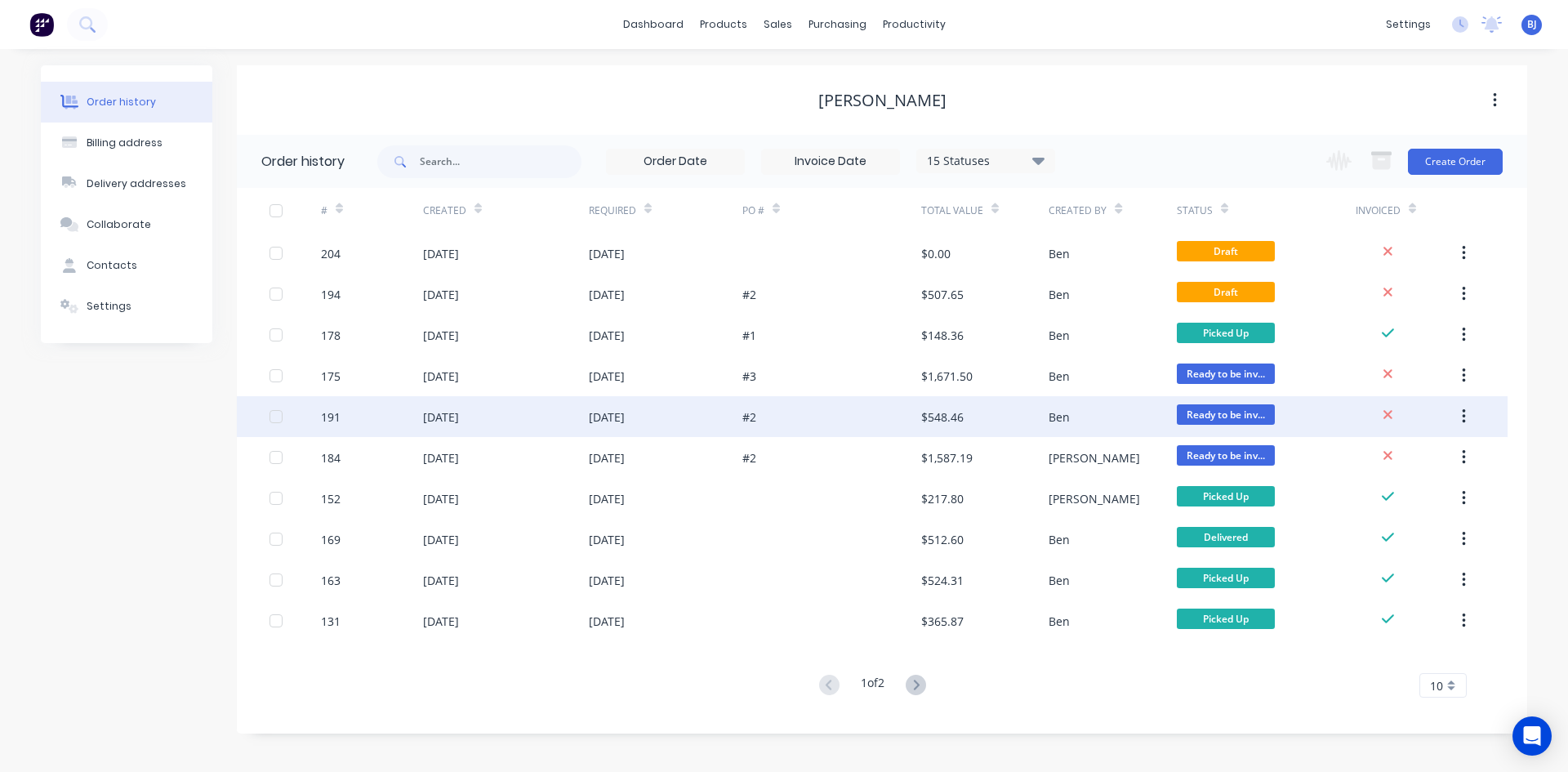
click at [624, 414] on div "30 Sep 2025" at bounding box center [607, 417] width 36 height 17
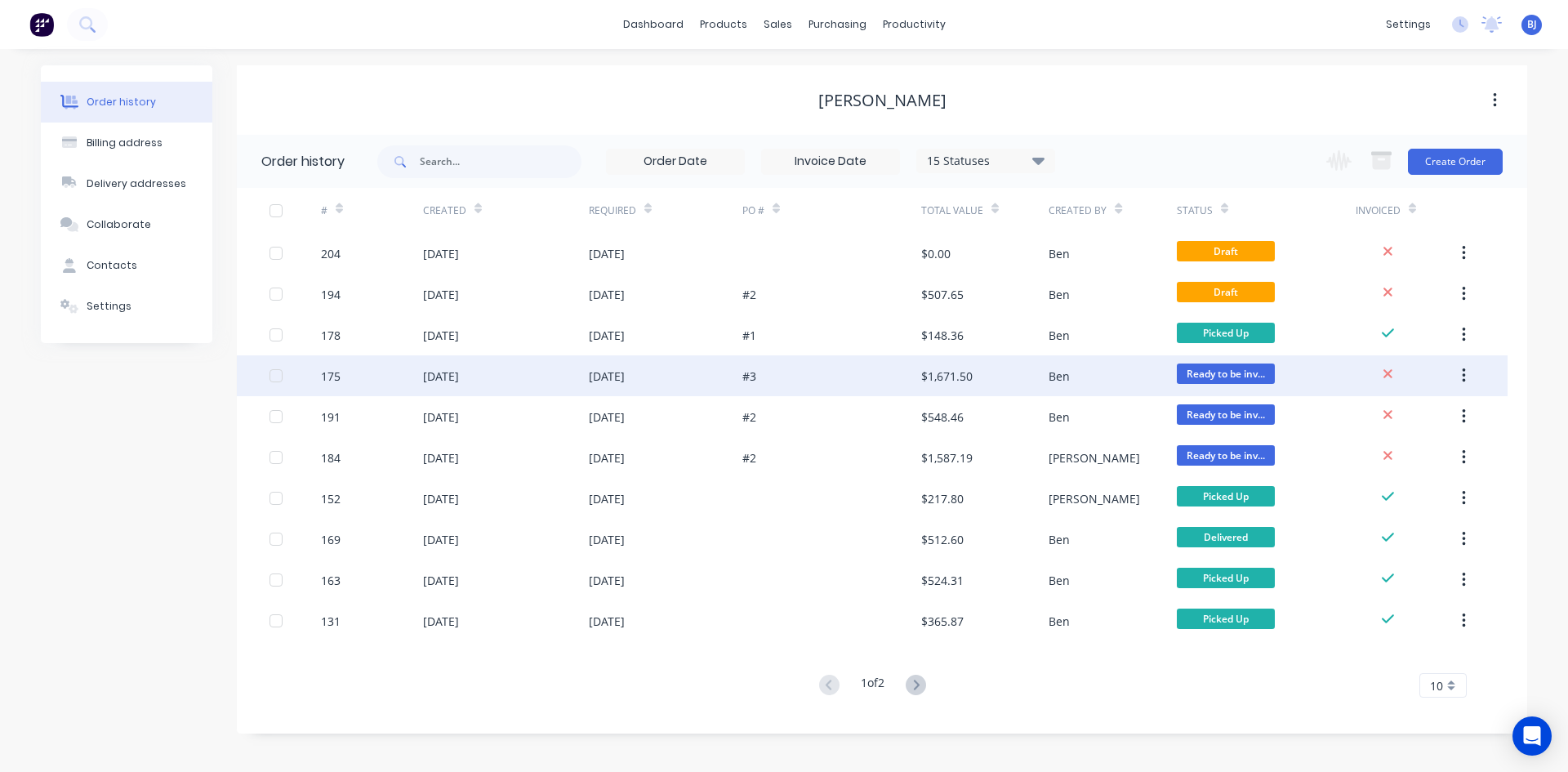
click at [585, 378] on div "22 Sep 2025" at bounding box center [505, 375] width 165 height 40
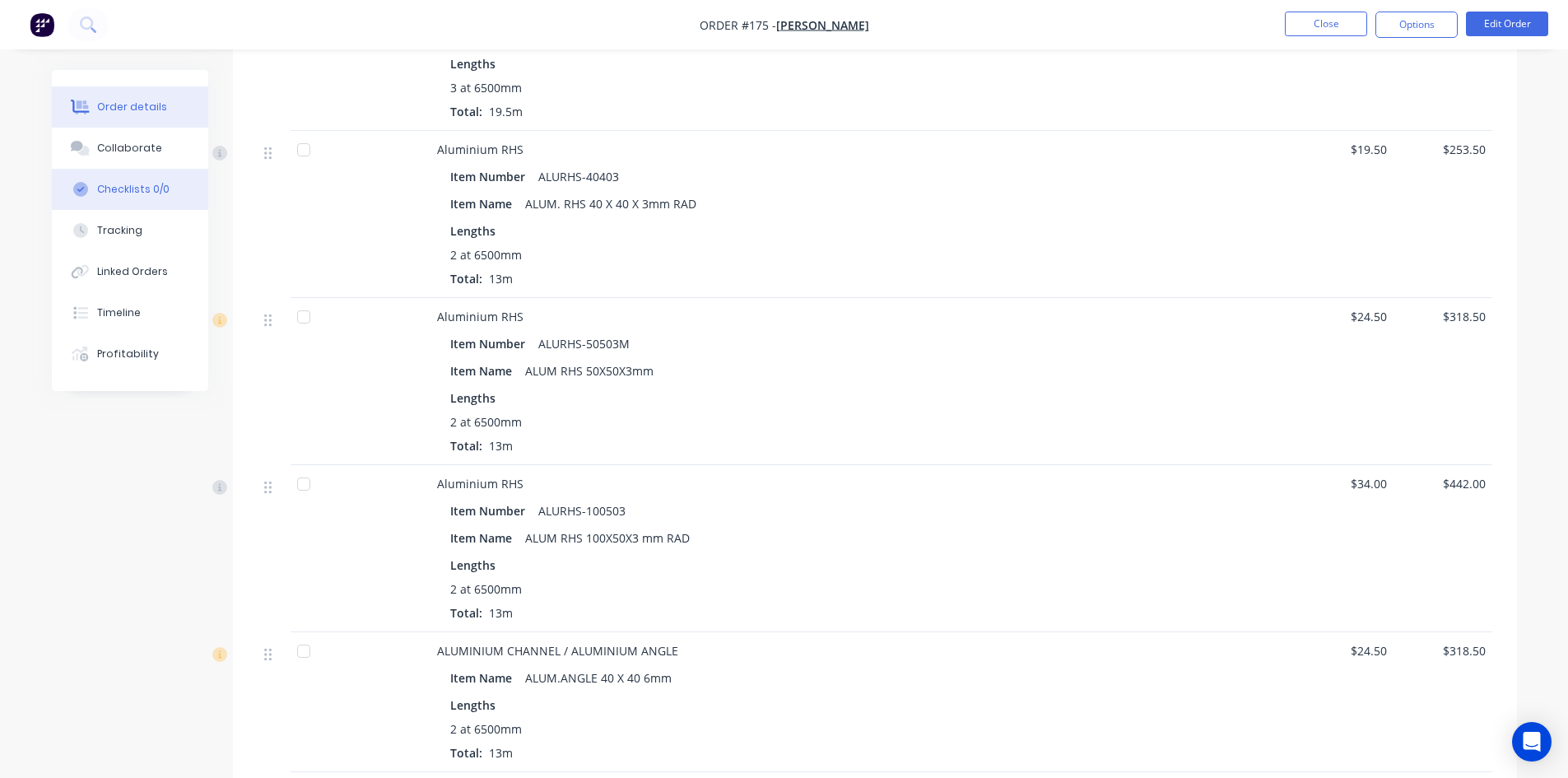
scroll to position [659, 0]
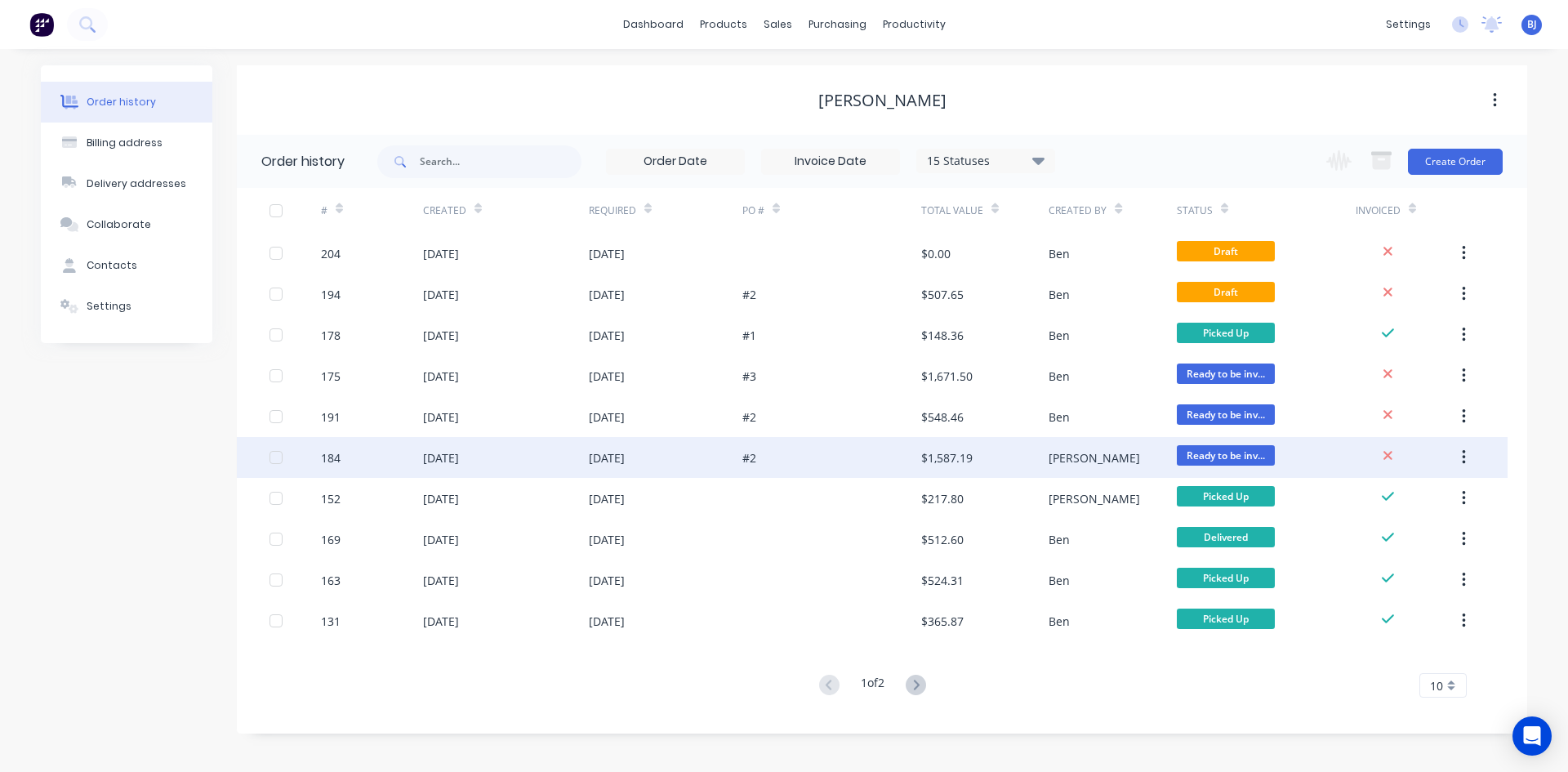
click at [620, 455] on div "25 Sep 2025" at bounding box center [607, 458] width 36 height 17
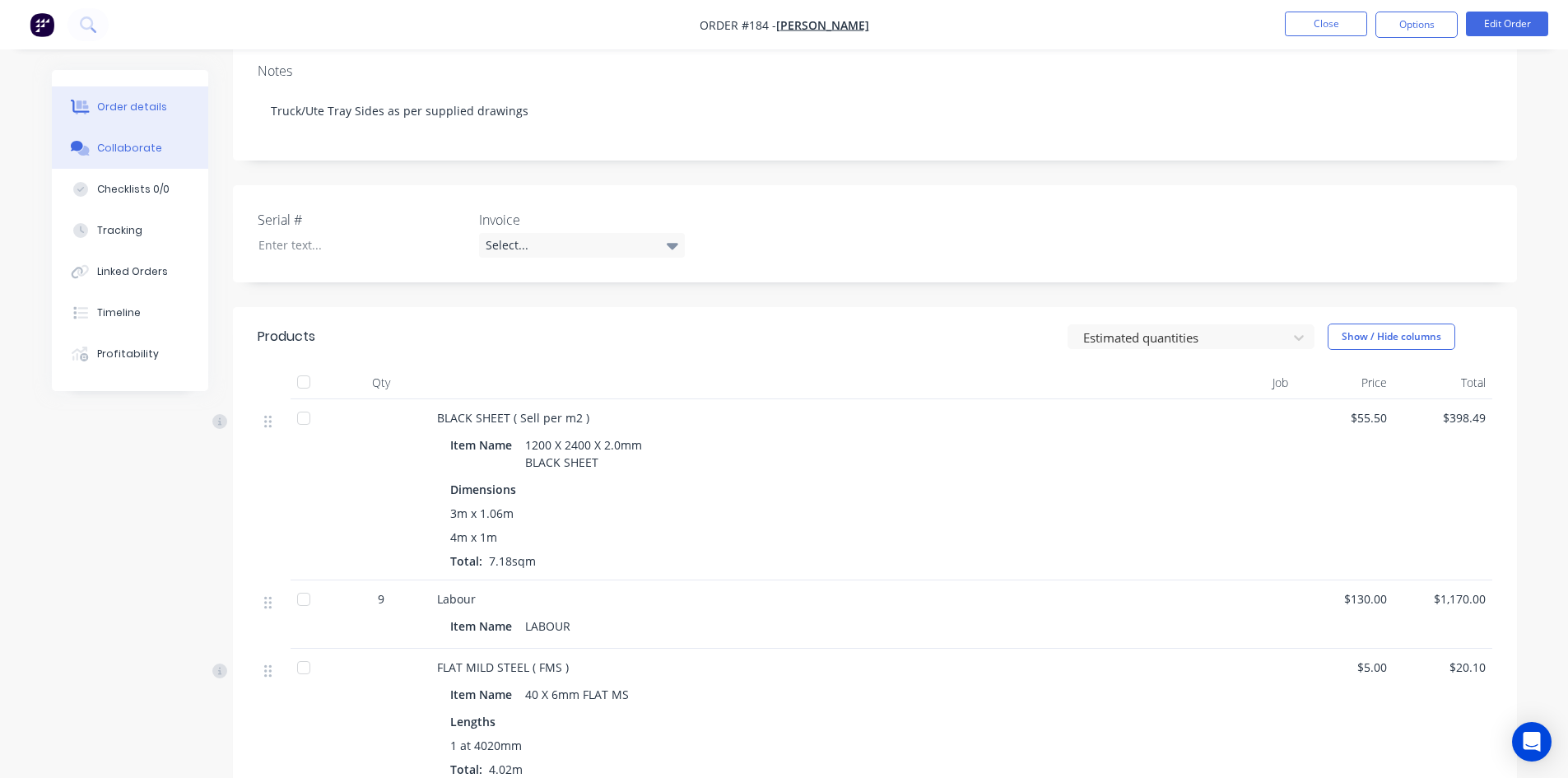
scroll to position [247, 0]
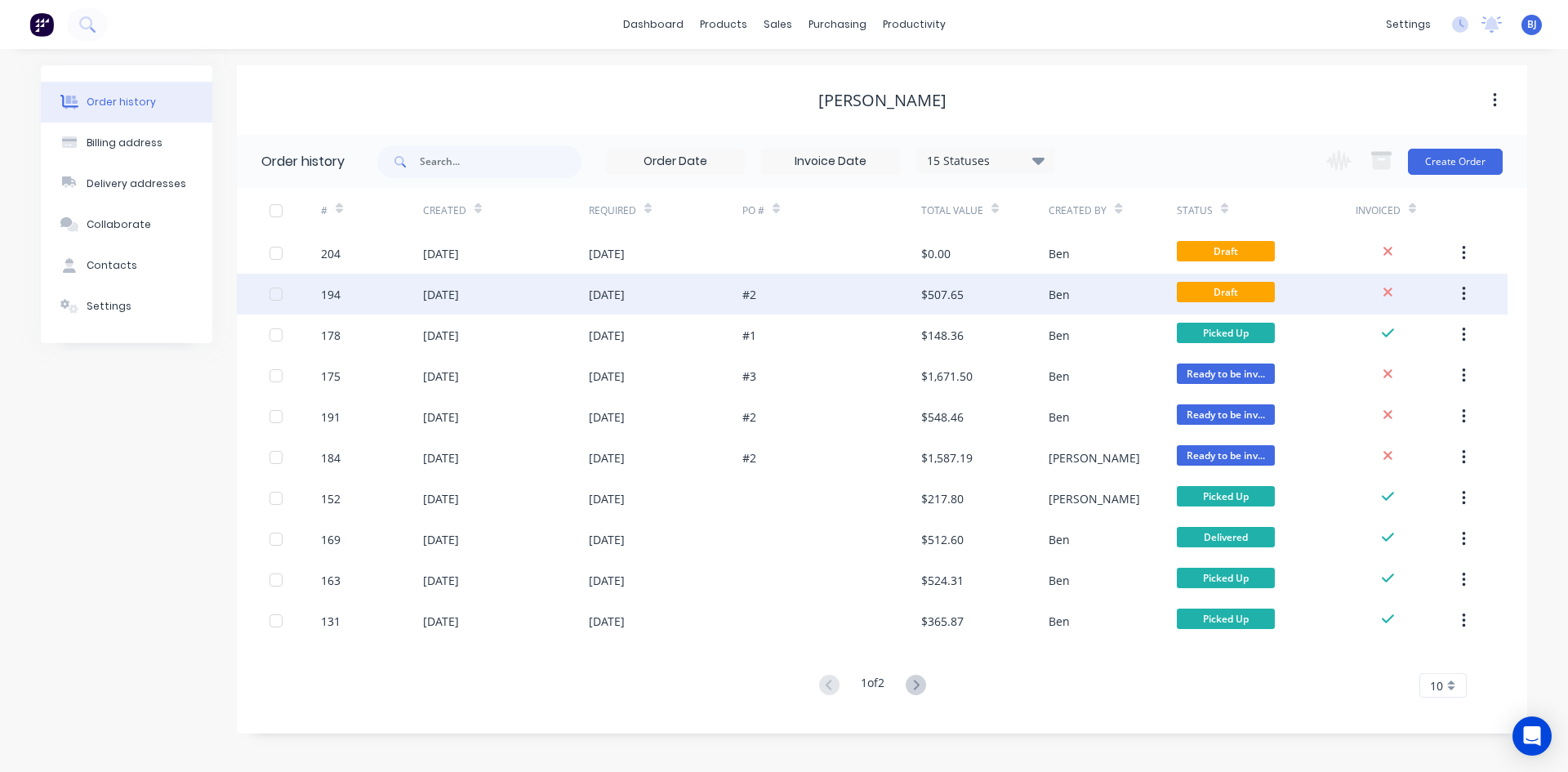
click at [599, 295] on div "01 Oct 2025" at bounding box center [607, 295] width 36 height 17
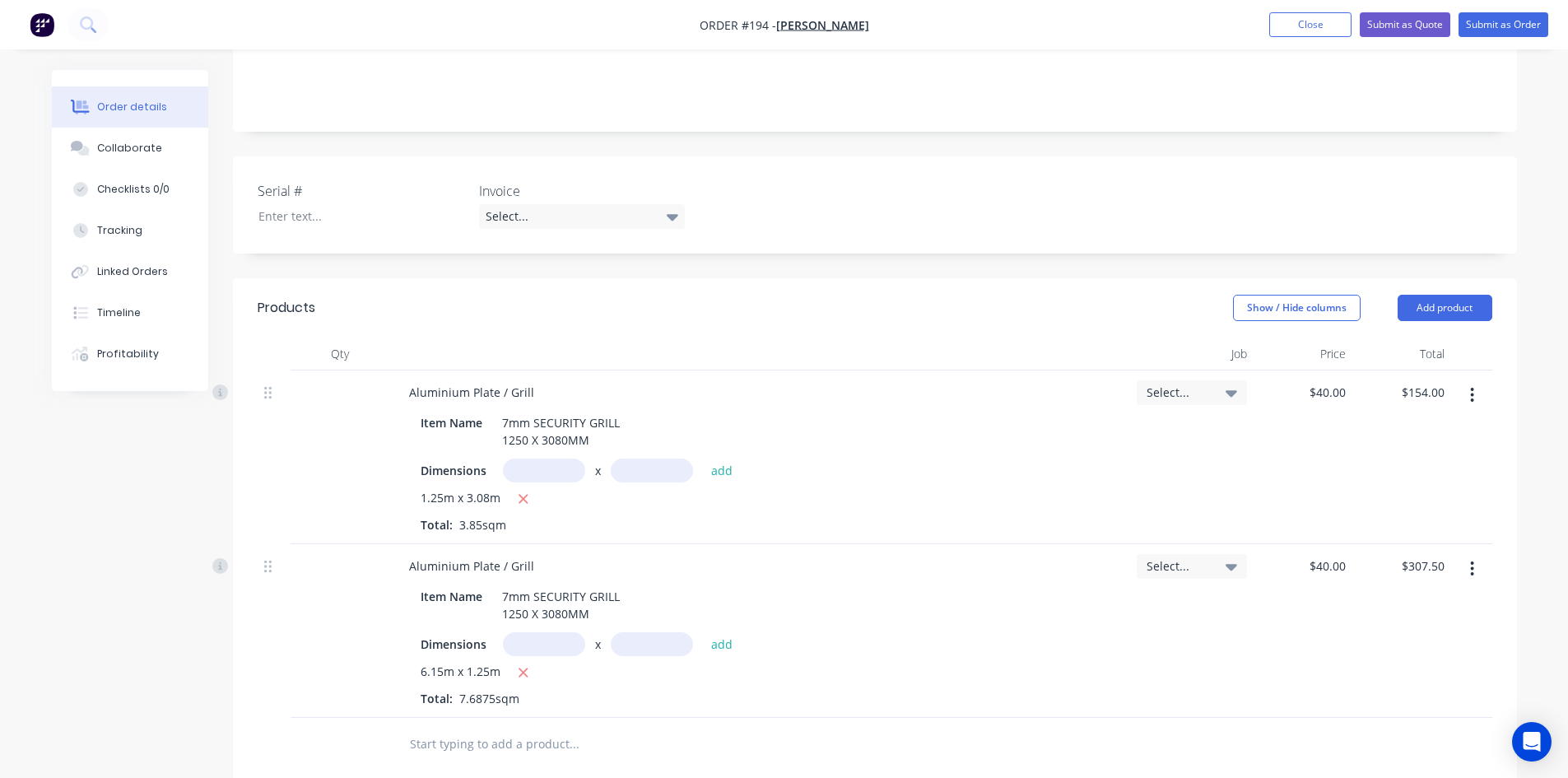
scroll to position [82, 0]
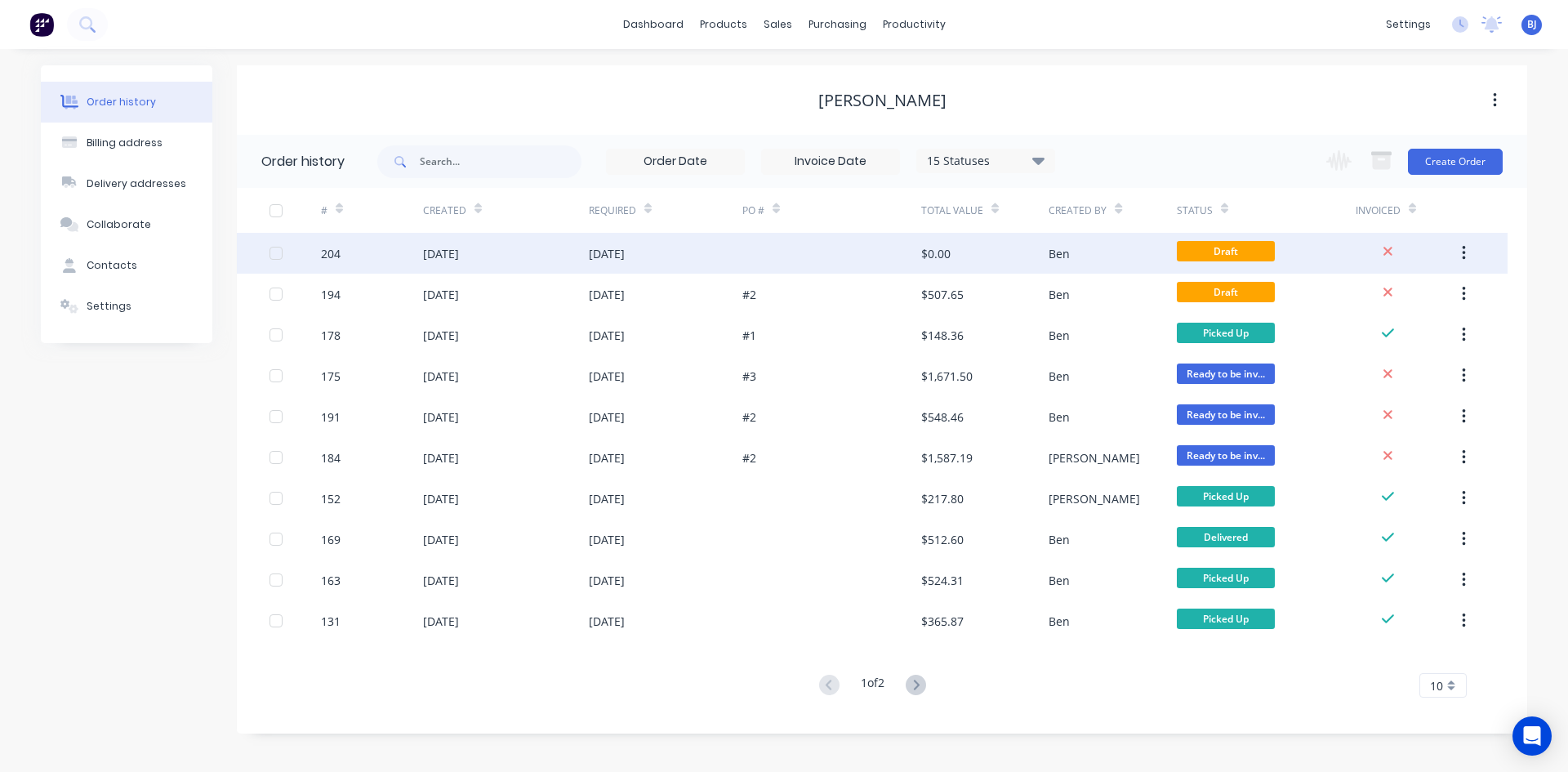
click at [494, 259] on div "10 Oct 2025" at bounding box center [505, 252] width 165 height 40
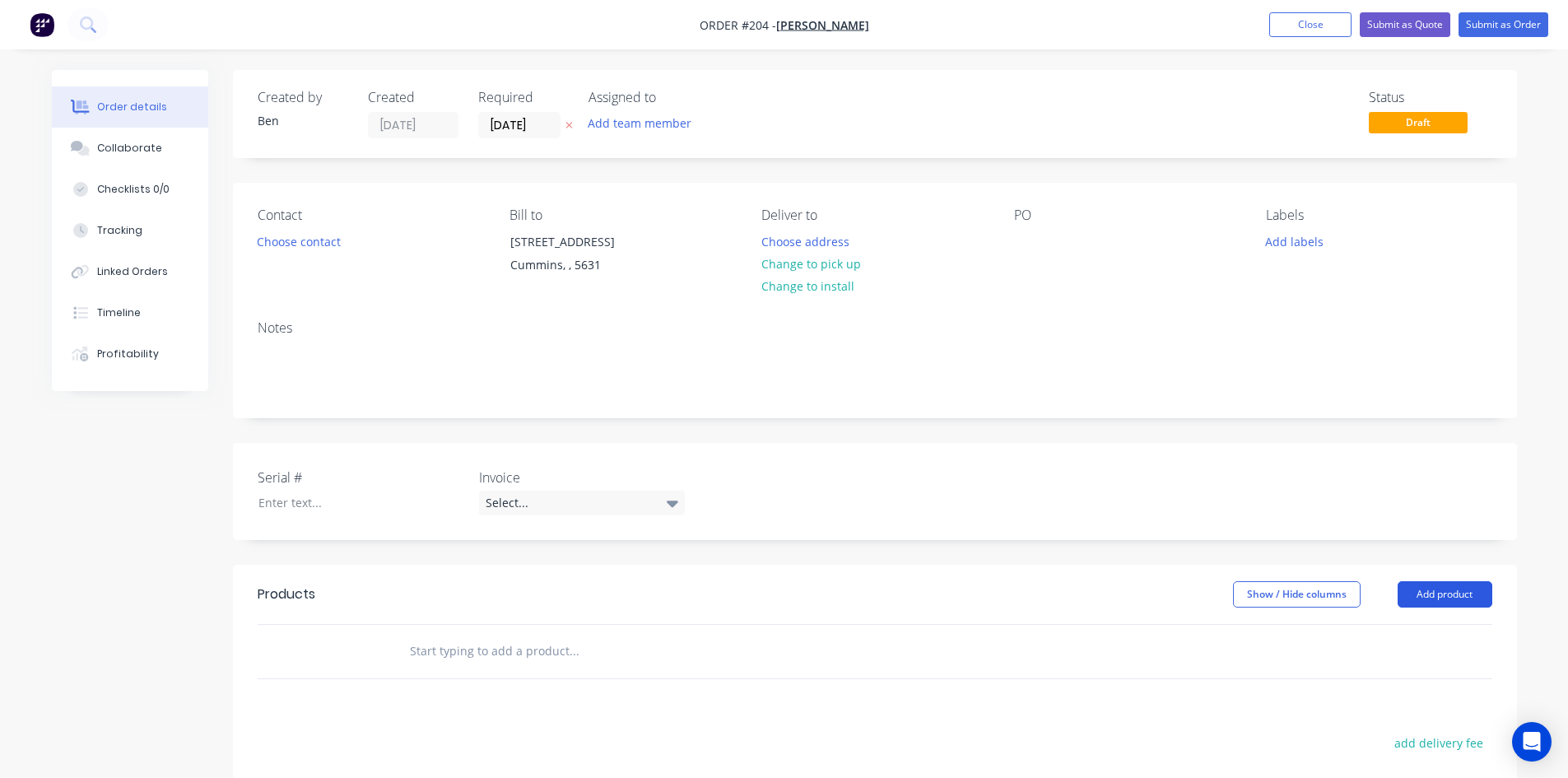
click at [1433, 597] on button "Add product" at bounding box center [1445, 594] width 95 height 26
click at [1383, 636] on div "Product catalogue" at bounding box center [1414, 636] width 127 height 23
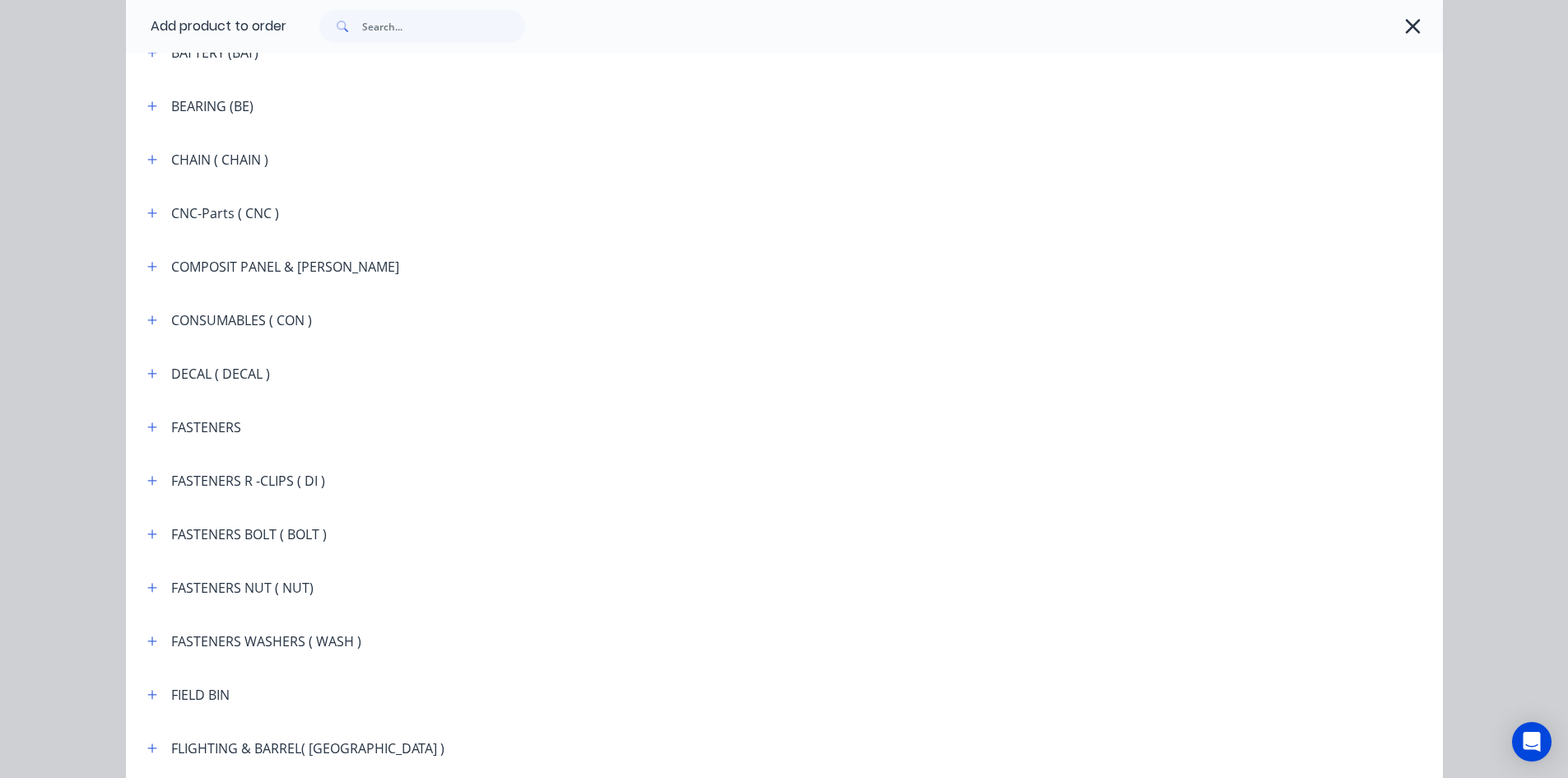
scroll to position [1317, 0]
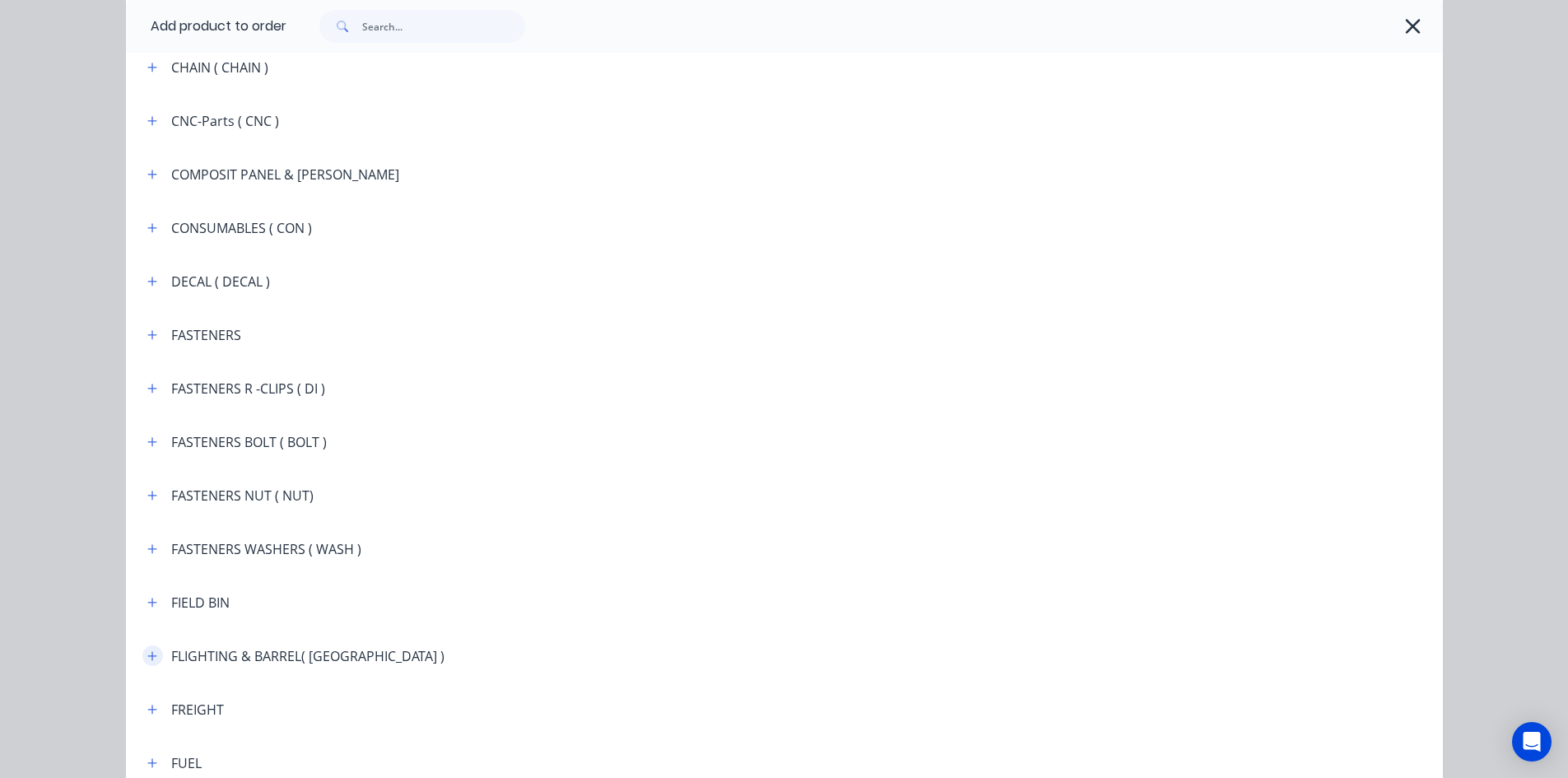
click at [148, 656] on icon "button" at bounding box center [152, 656] width 9 height 9
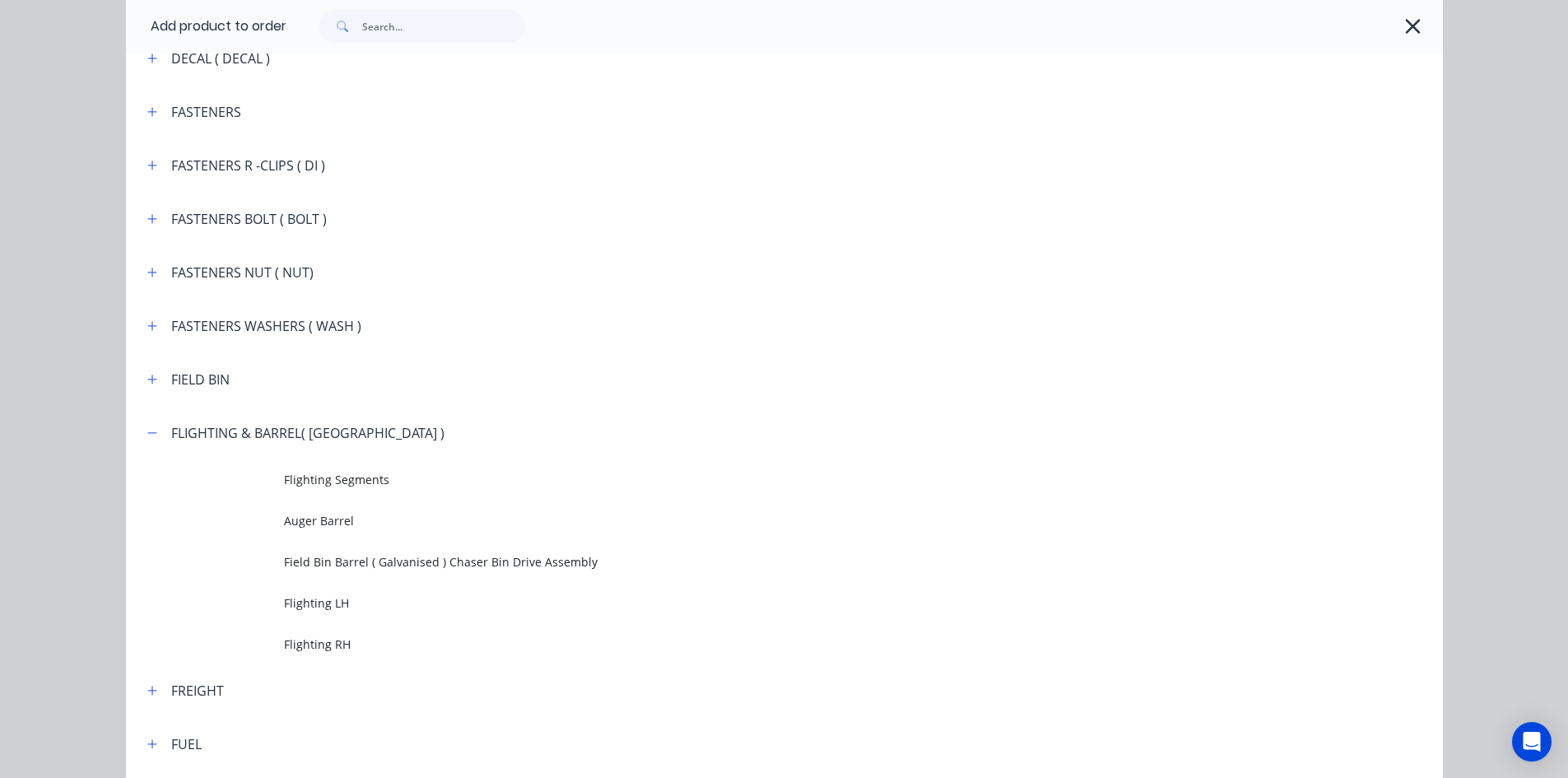
scroll to position [1565, 0]
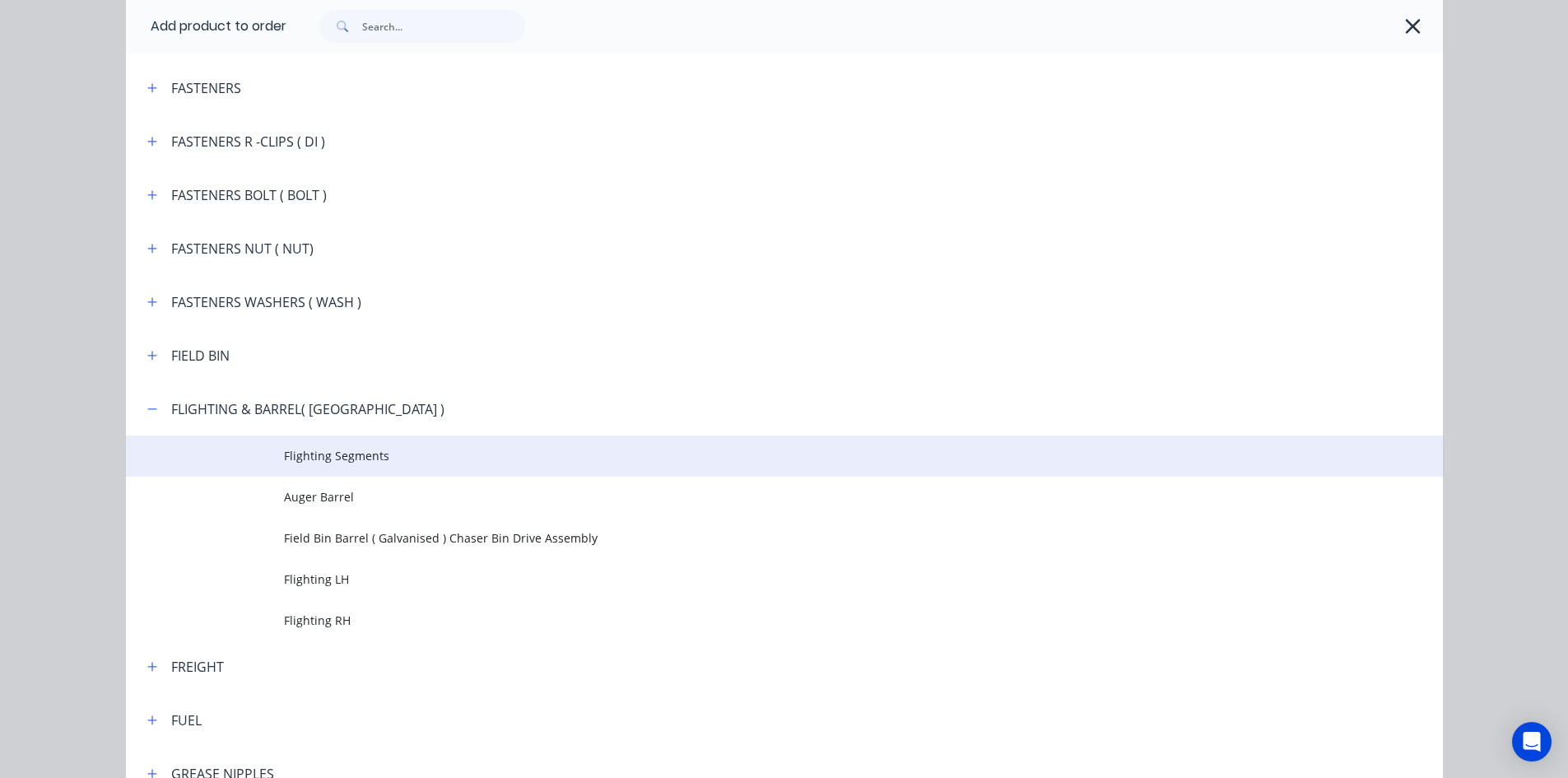
click at [353, 453] on span "Flighting Segments" at bounding box center [748, 456] width 927 height 17
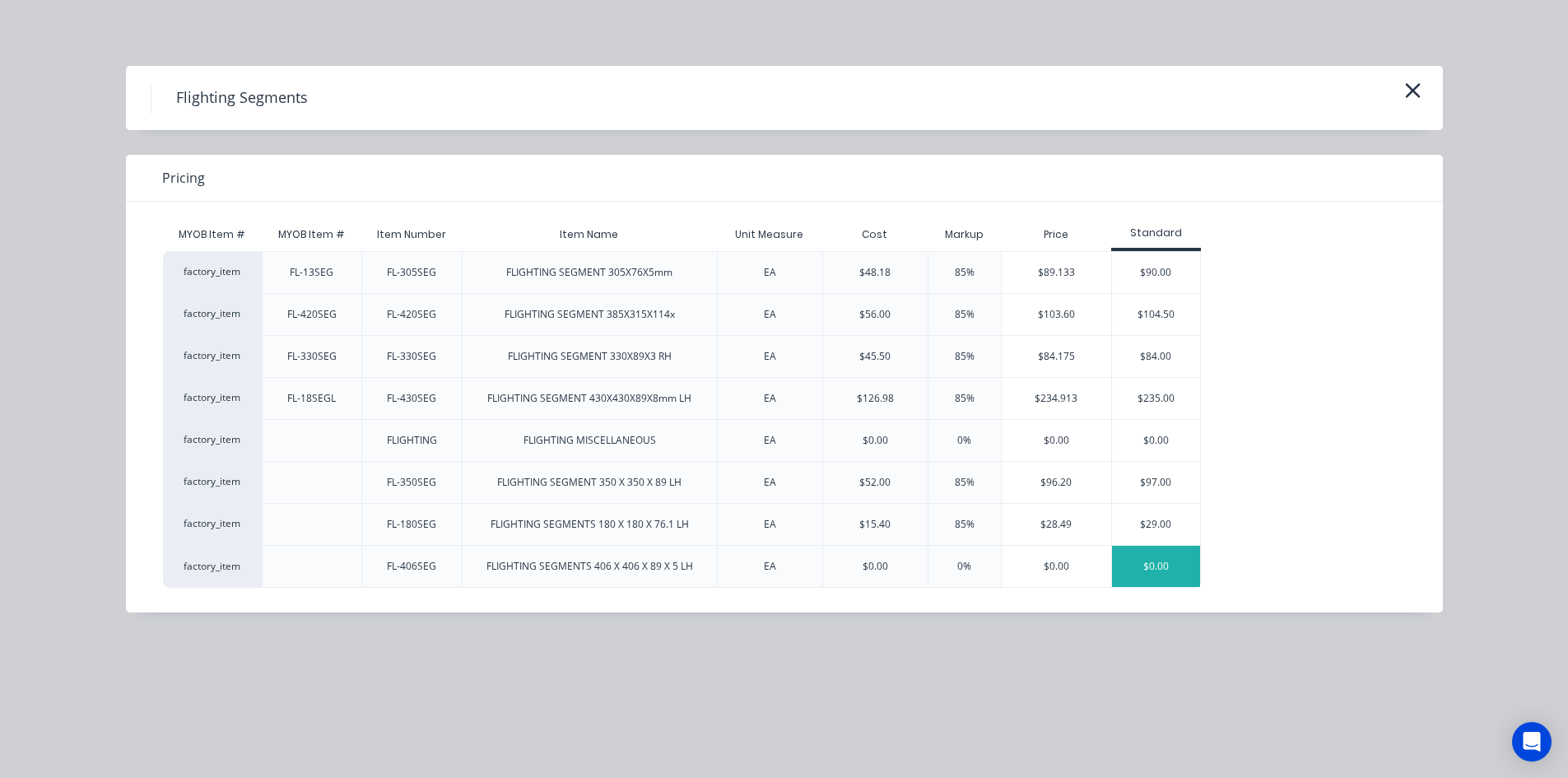
click at [1131, 564] on div "$0.00" at bounding box center [1156, 566] width 88 height 41
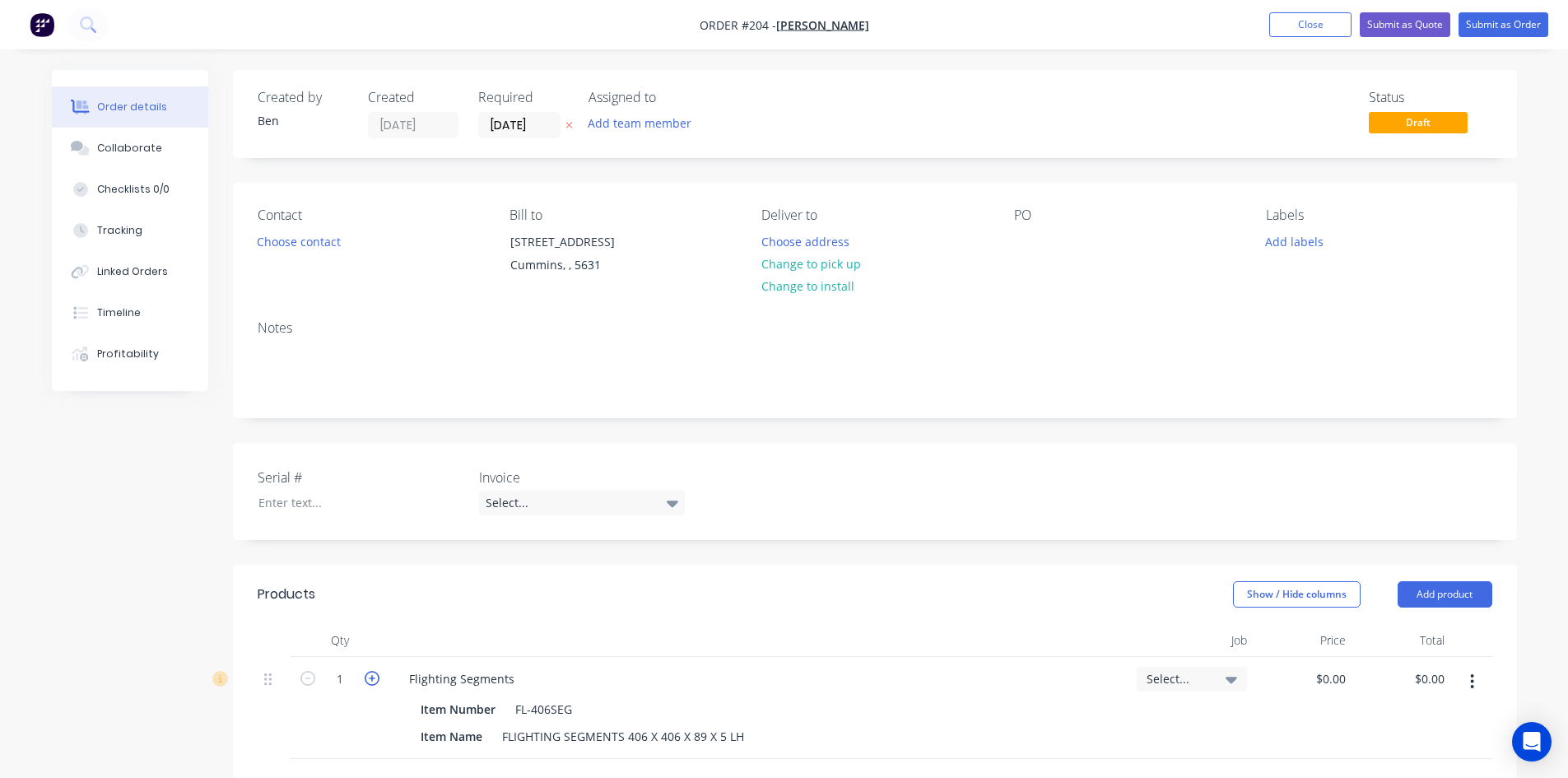
click at [371, 677] on icon "button" at bounding box center [372, 678] width 15 height 15
type input "2"
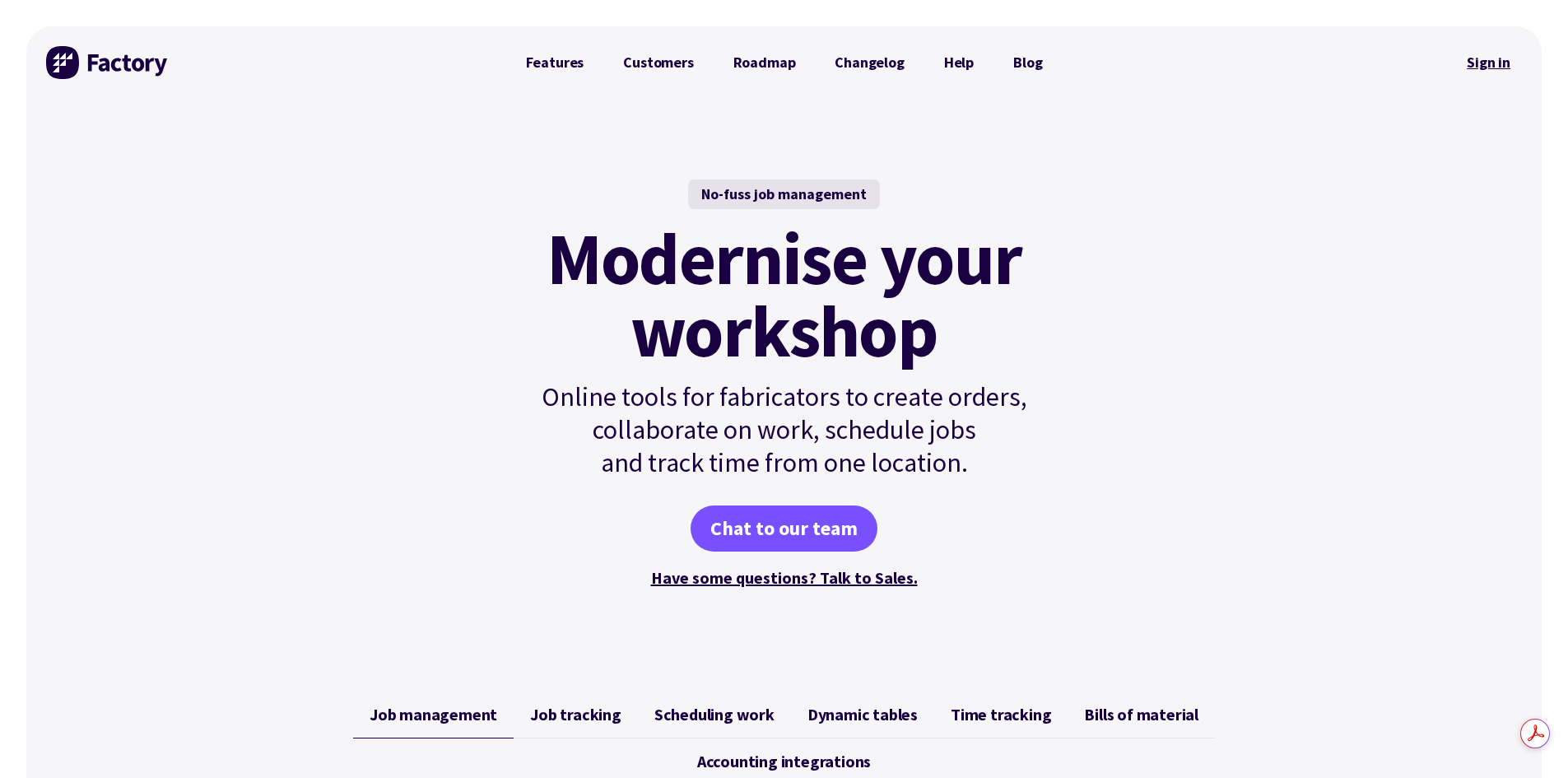
click at [1512, 65] on link "Sign in" at bounding box center [1488, 63] width 67 height 38
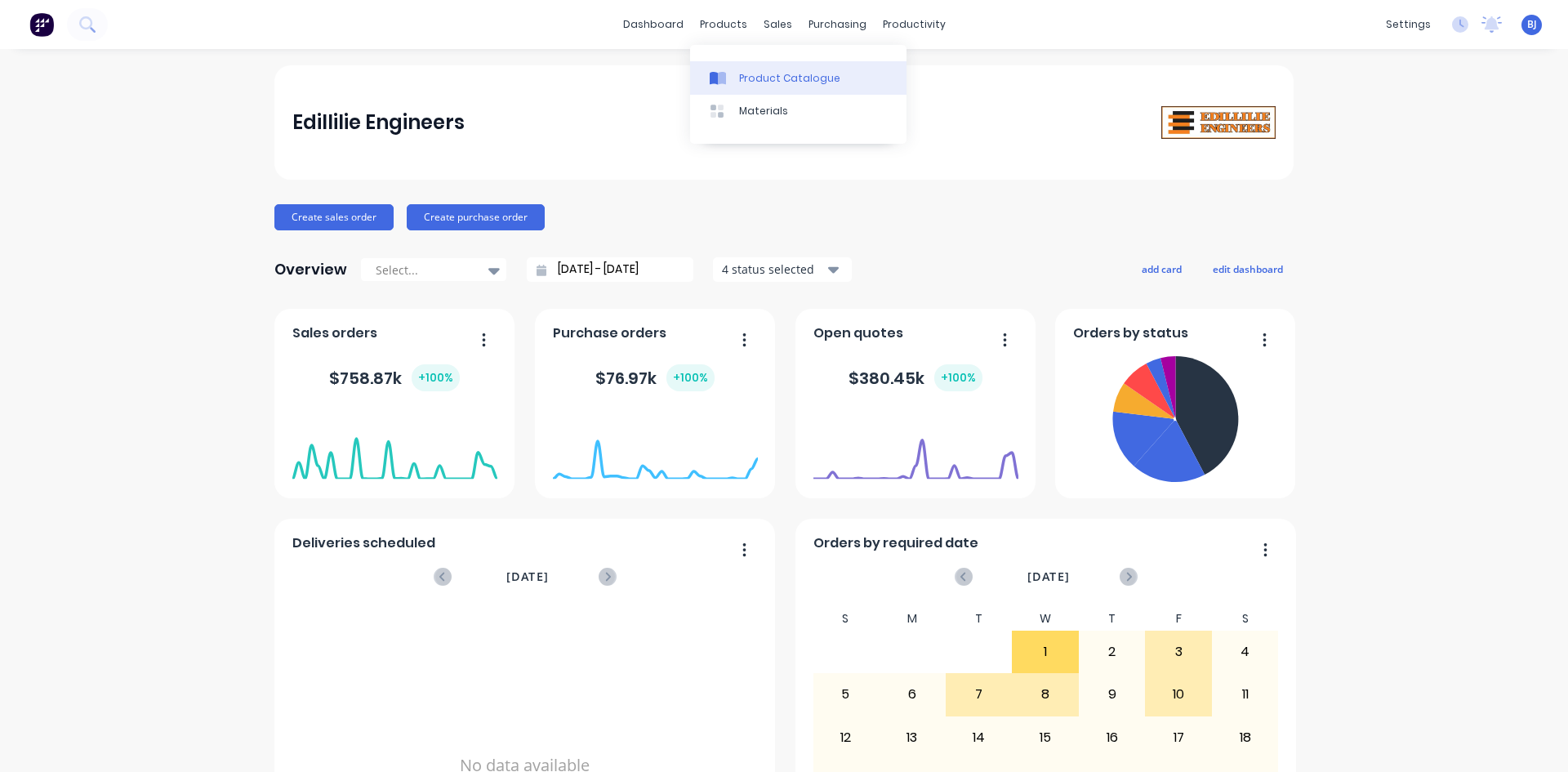
click at [735, 76] on link "Product Catalogue" at bounding box center [797, 78] width 216 height 33
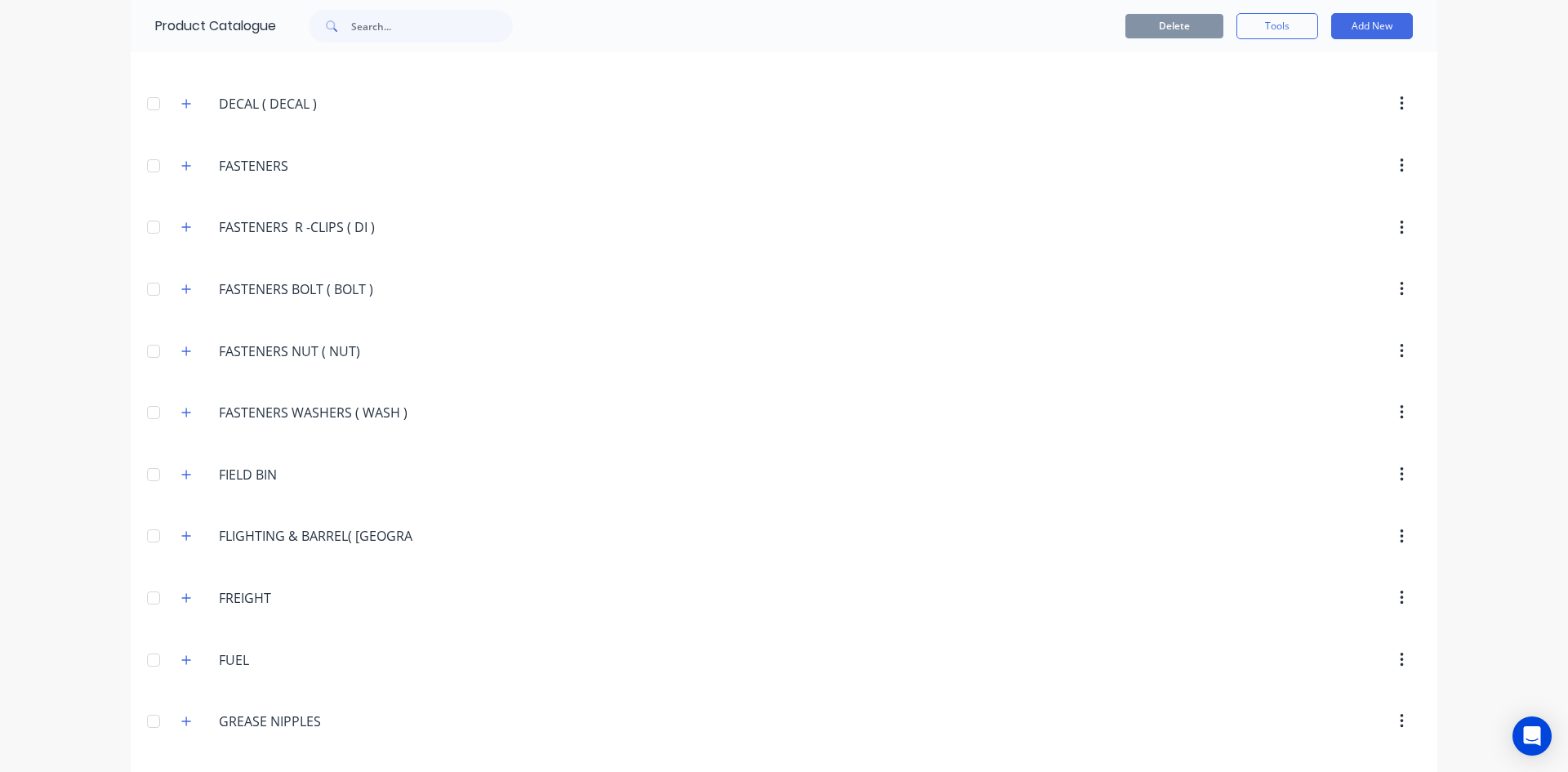
scroll to position [1879, 0]
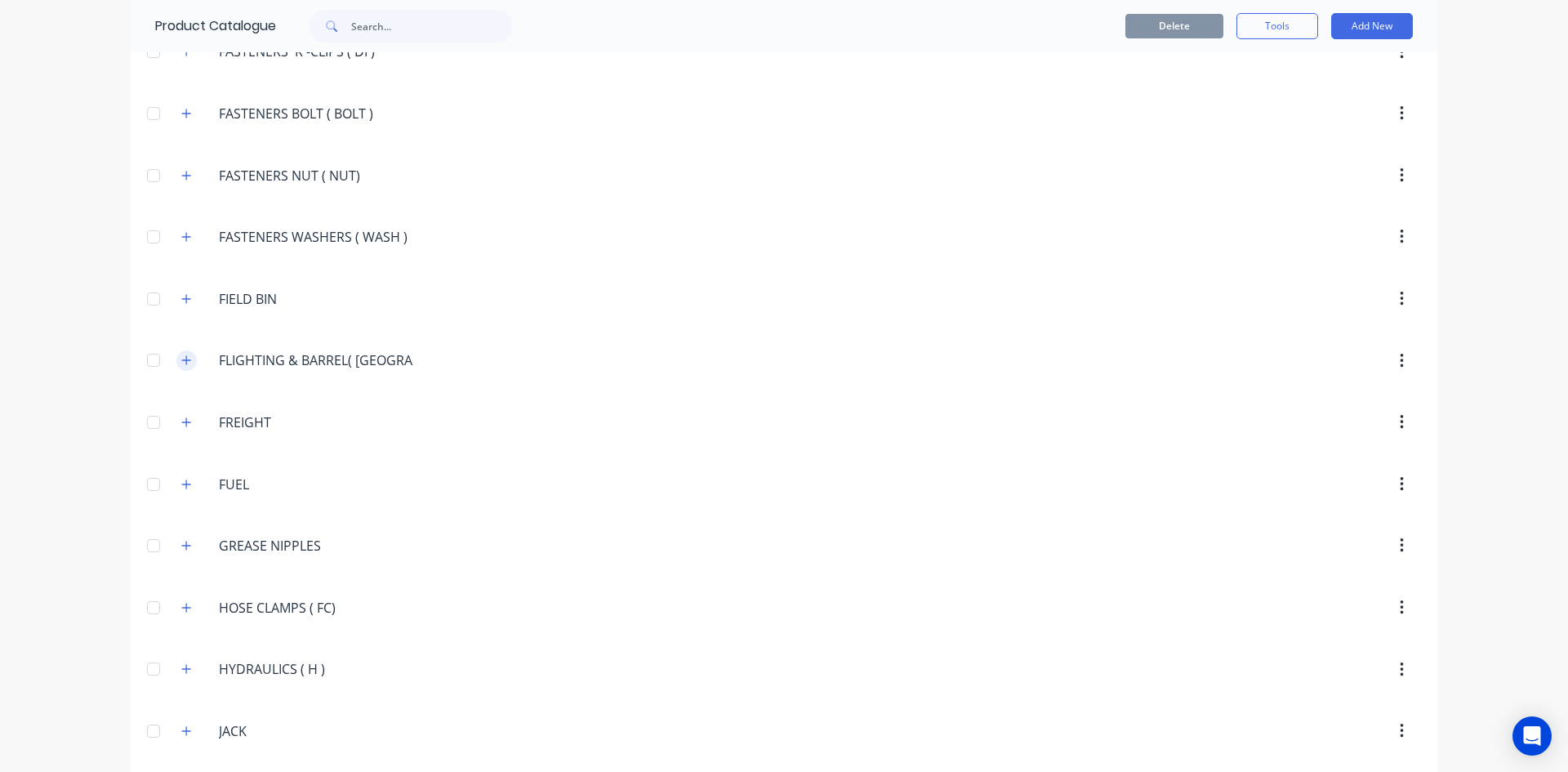
click at [182, 358] on icon "button" at bounding box center [186, 360] width 9 height 11
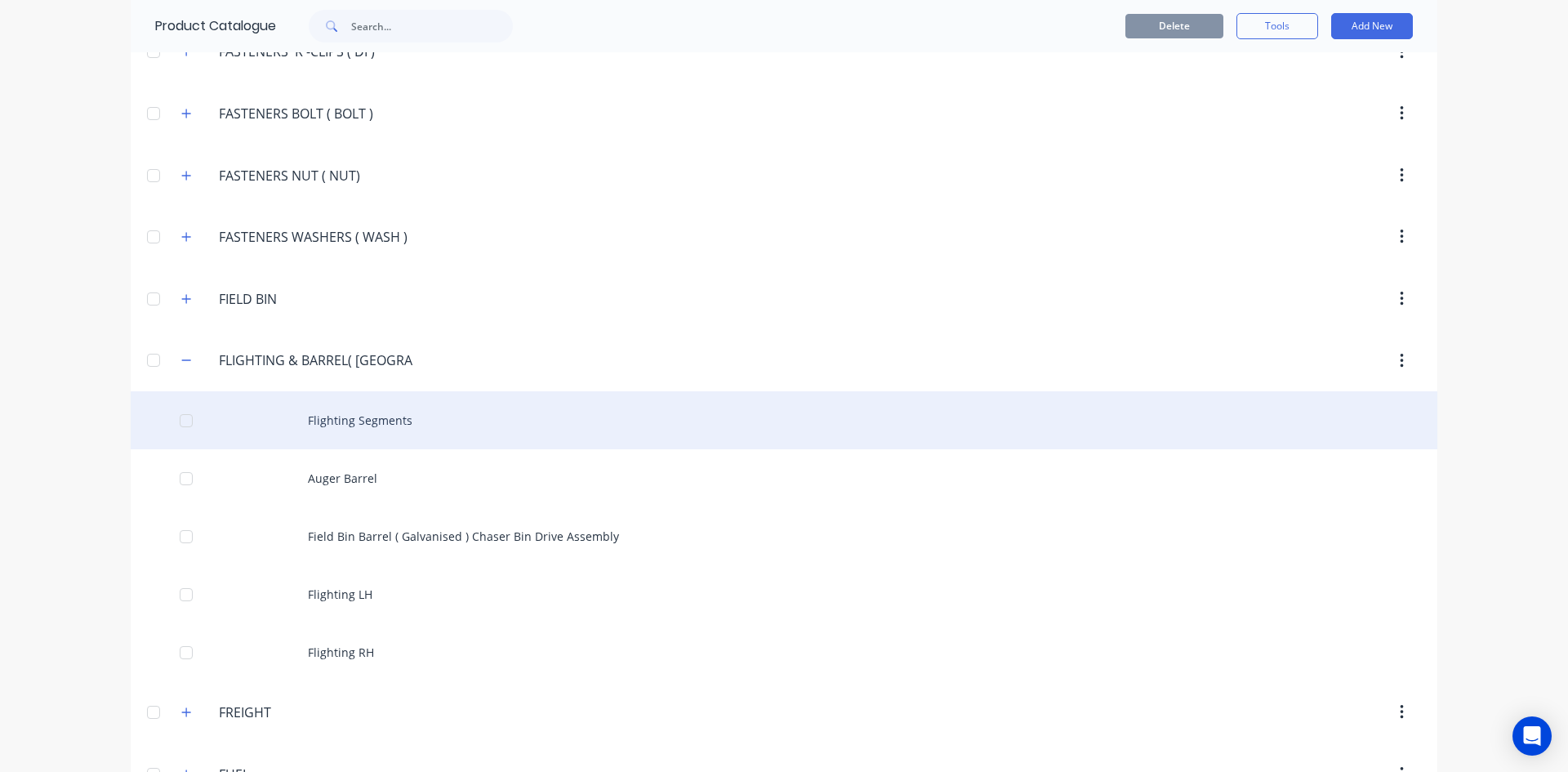
click at [331, 419] on div "Flighting Segments" at bounding box center [784, 420] width 1306 height 58
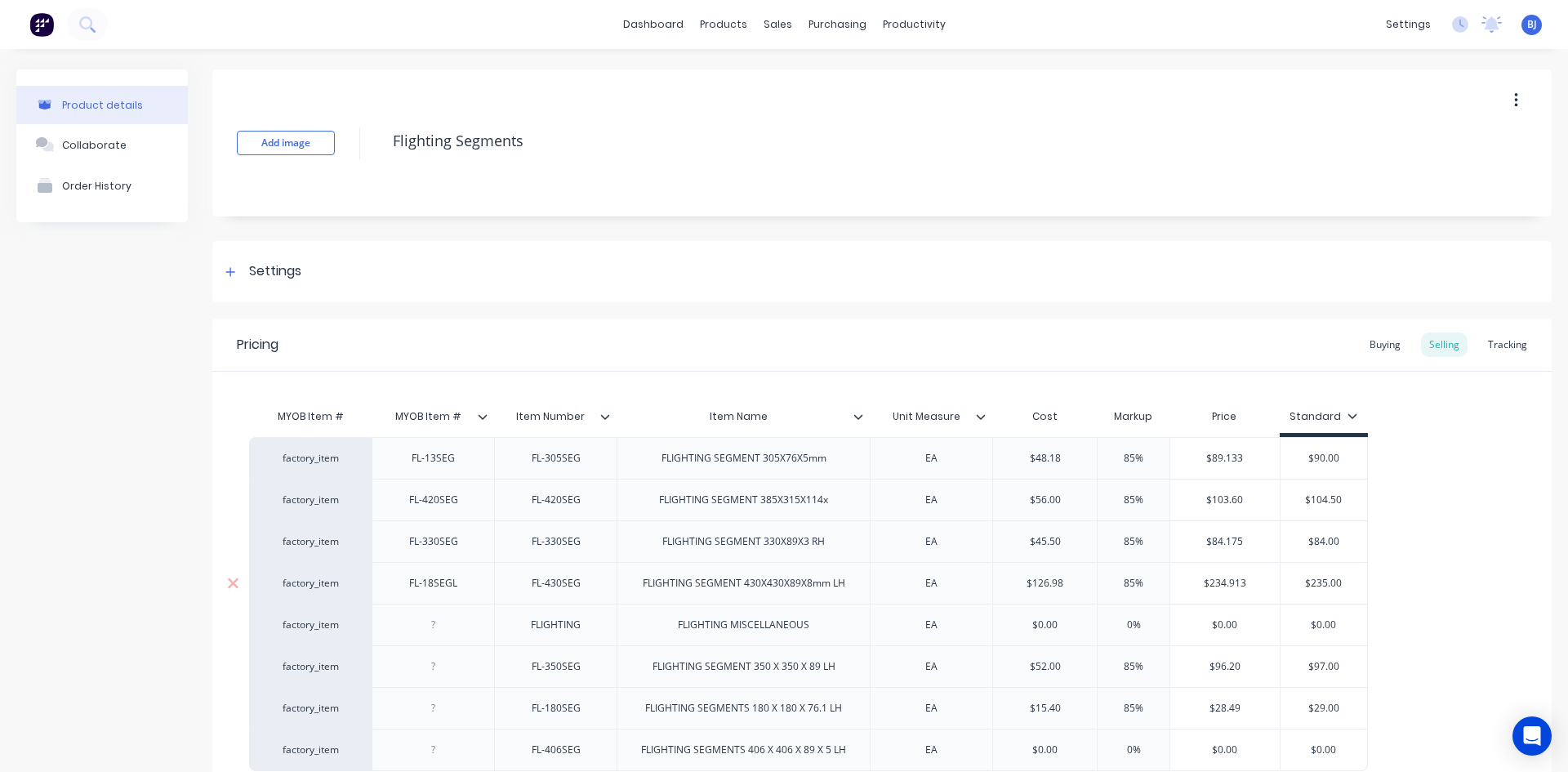
type textarea "x"
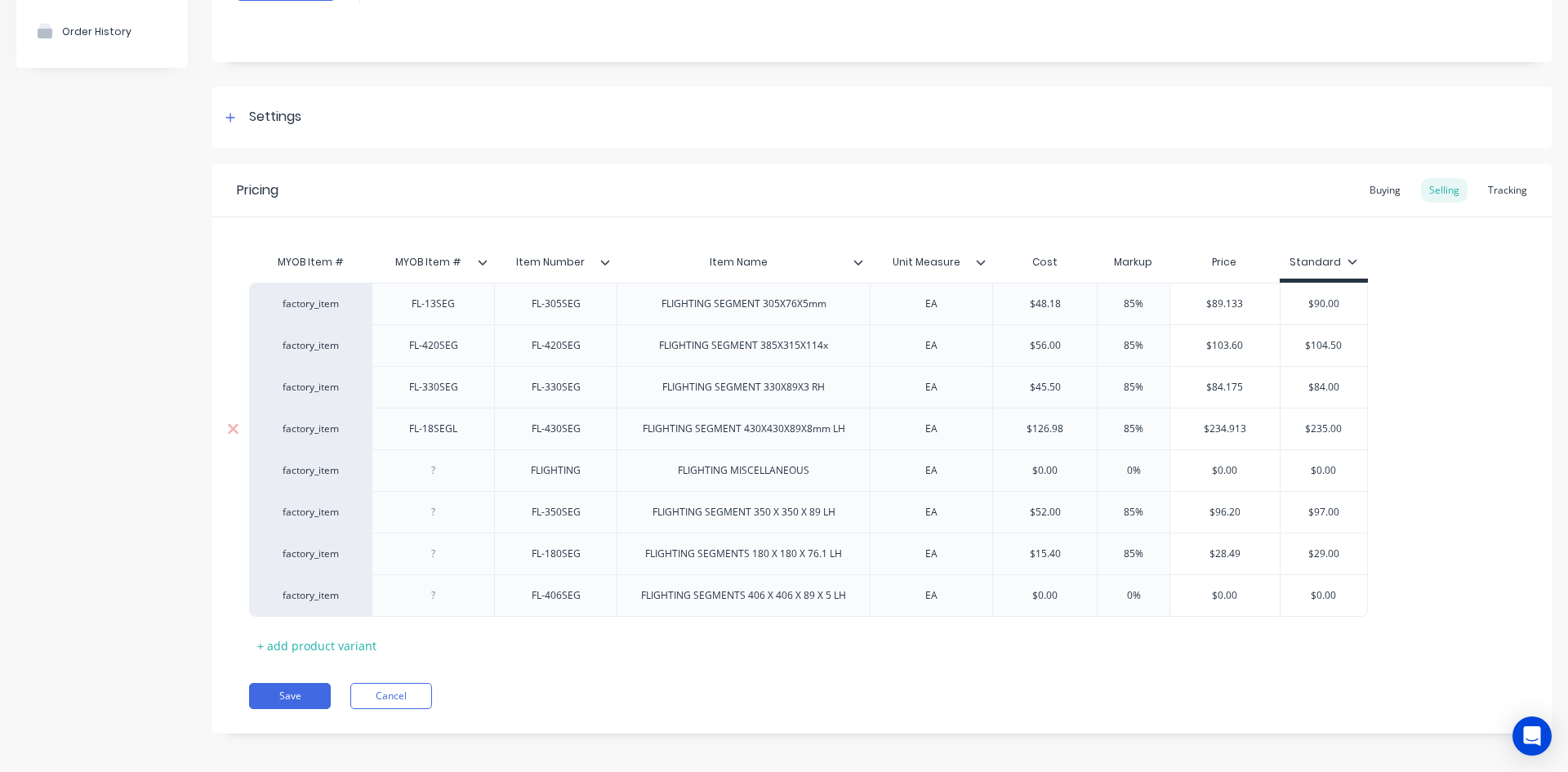
scroll to position [161, 0]
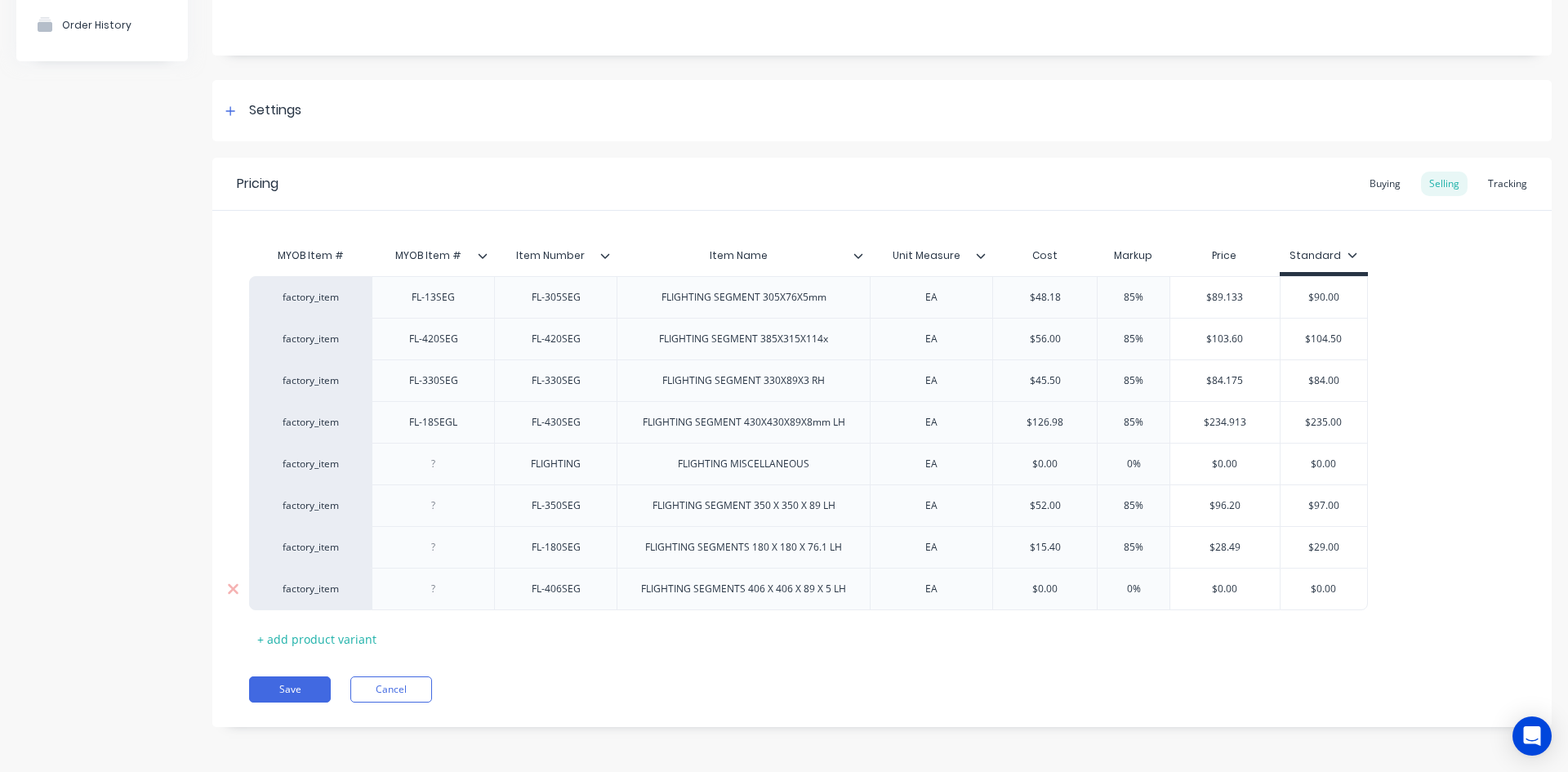
type input "$0.00"
click at [1055, 590] on input "$0.00" at bounding box center [1044, 588] width 103 height 15
click at [1054, 590] on input "$0.00" at bounding box center [1044, 588] width 103 height 15
type textarea "x"
type input "$7"
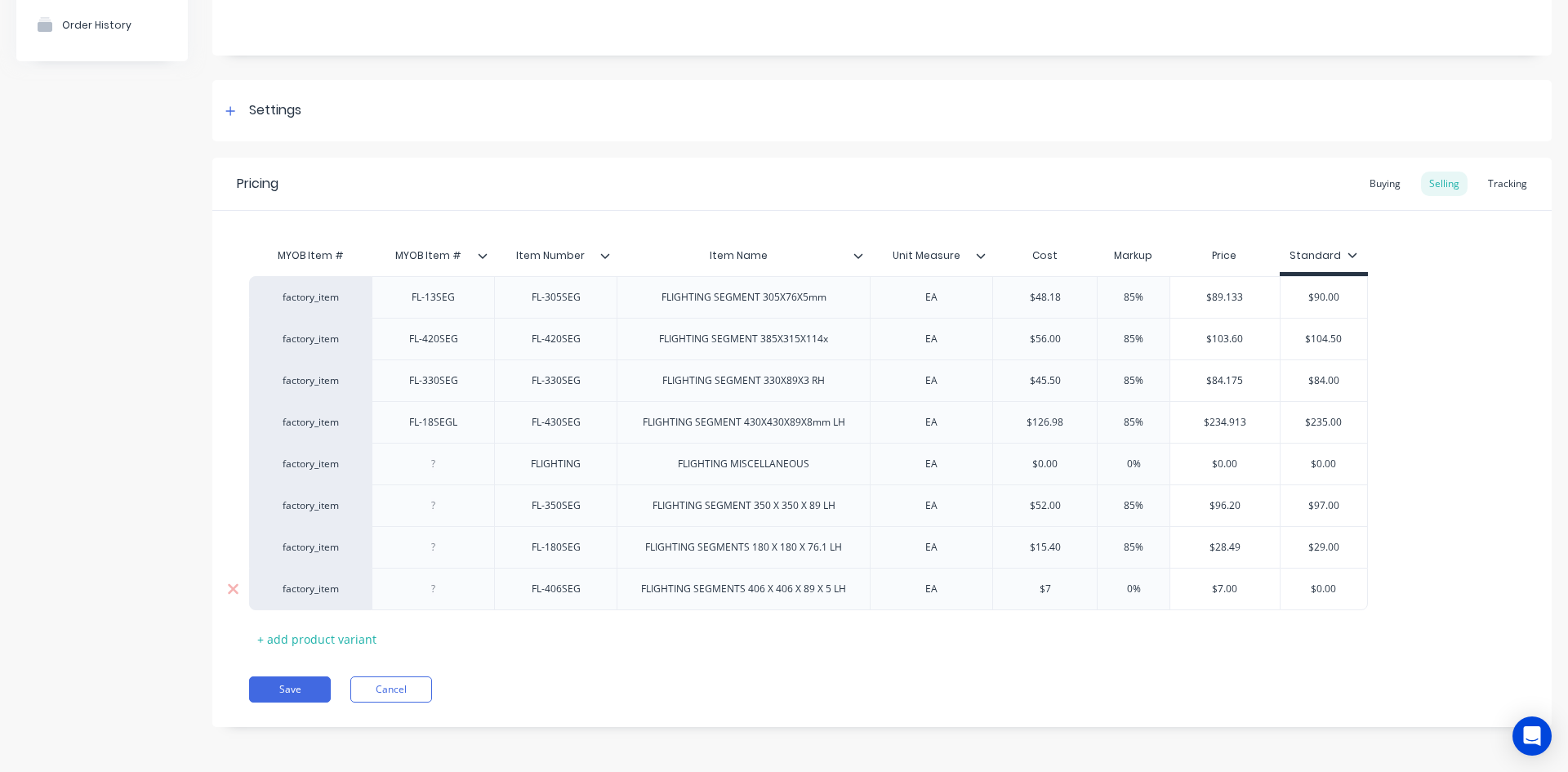
type textarea "x"
type input "$75."
type textarea "x"
type input "$75.7"
type textarea "x"
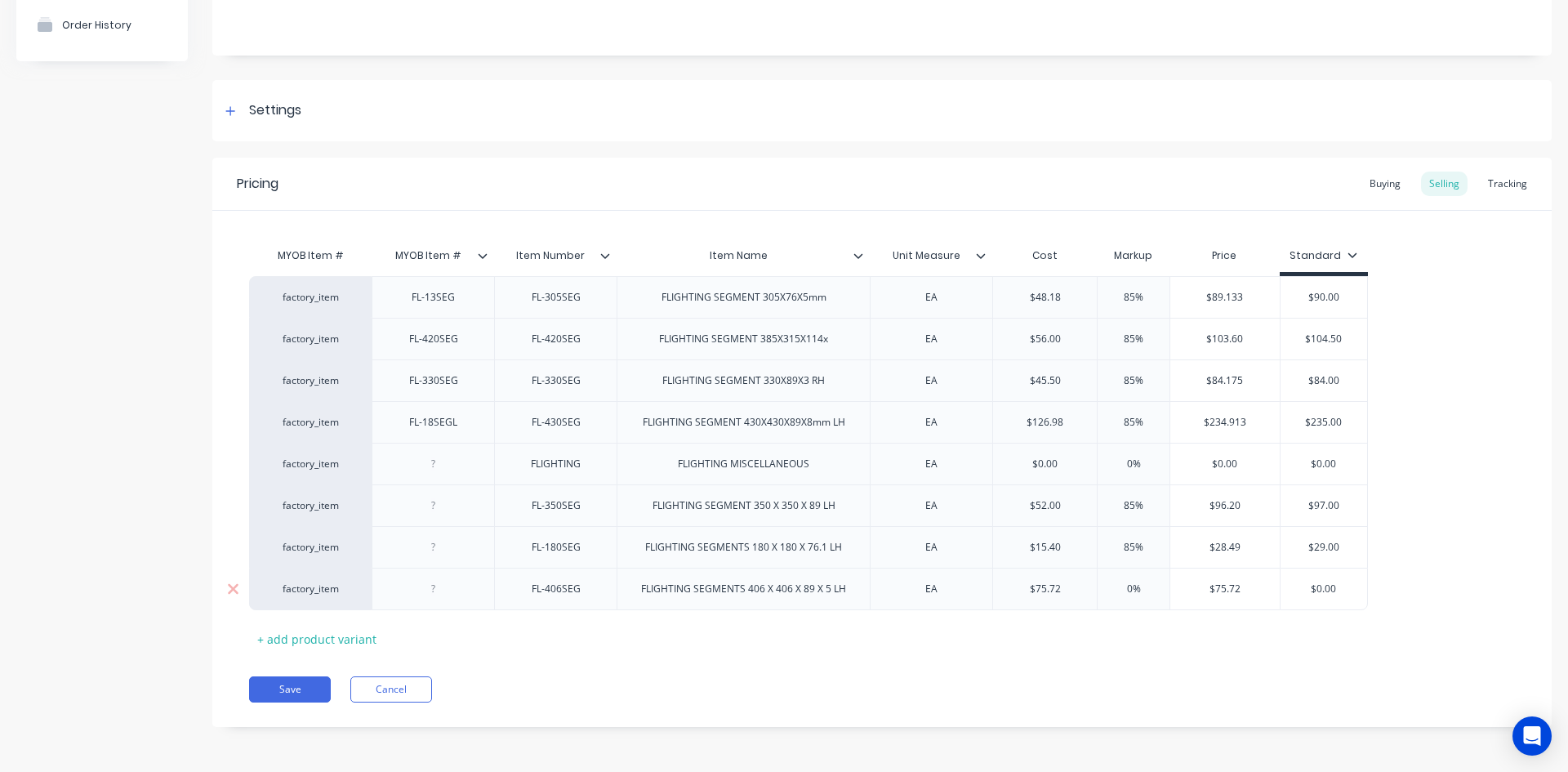
type input "$75.72"
type input "0%"
drag, startPoint x: 1134, startPoint y: 590, endPoint x: 1105, endPoint y: 596, distance: 29.6
click at [1105, 596] on div "0% 0%" at bounding box center [1133, 588] width 82 height 40
type textarea "x"
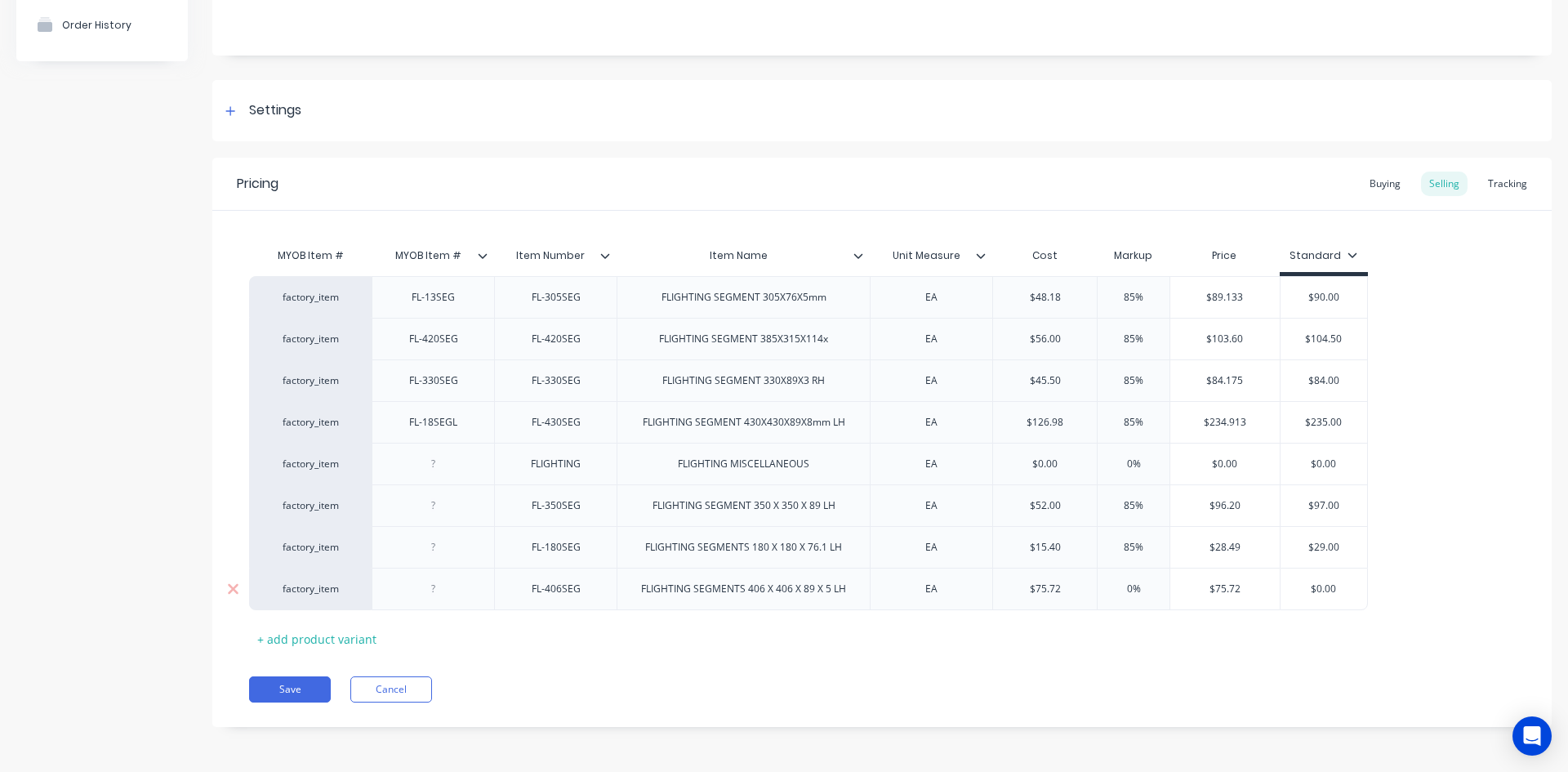
type input "8%"
type textarea "x"
type input "85%"
click at [1249, 616] on div "MYOB Item # MYOB Item # Item Number Item Name Unit Measure Cost Markup Price St…" at bounding box center [882, 445] width 1266 height 413
type input "$0.00"
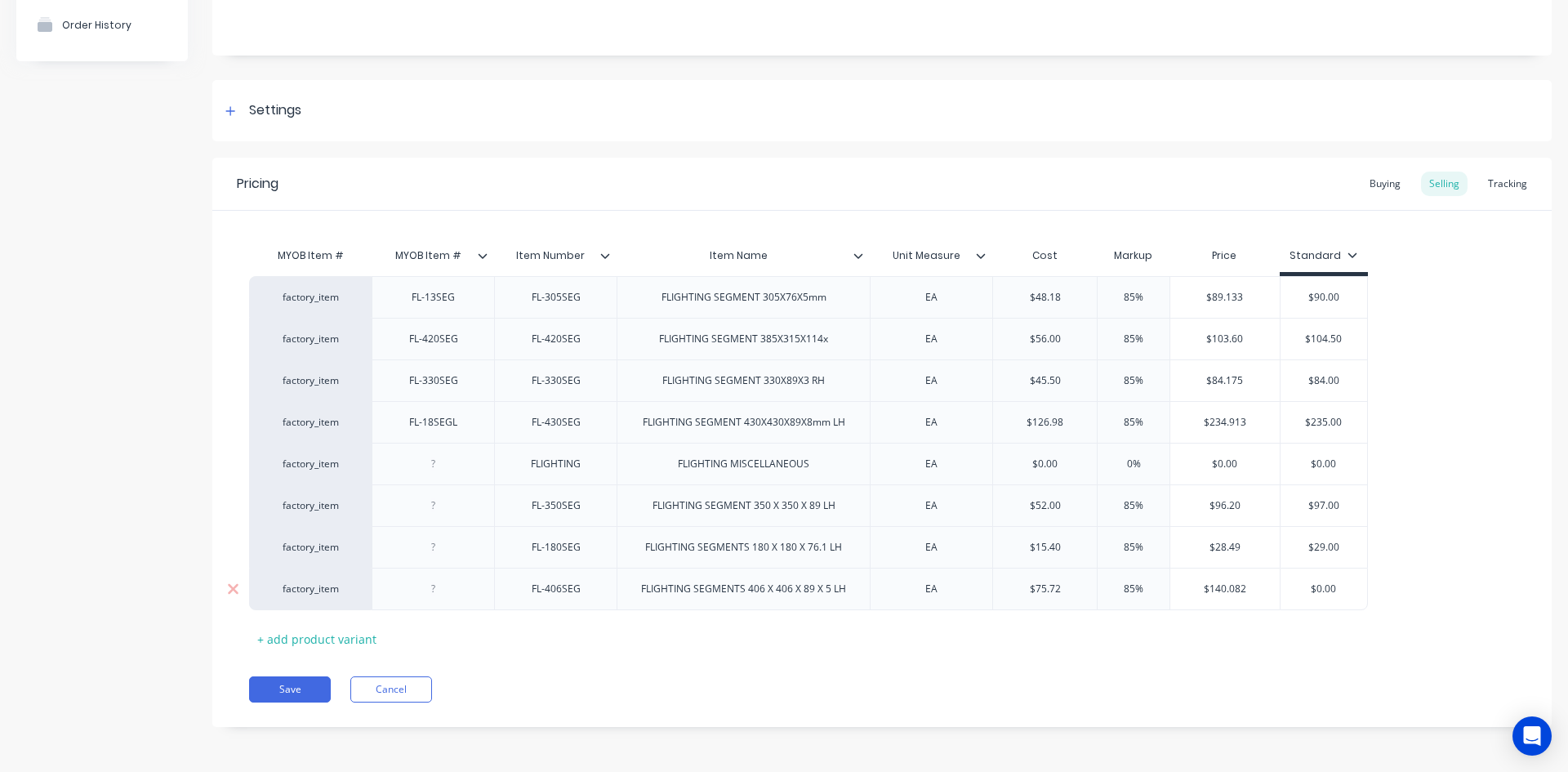
drag, startPoint x: 1333, startPoint y: 592, endPoint x: 1269, endPoint y: 603, distance: 64.9
click at [1269, 603] on div "factory_item FL-406SEG FLIGHTING SEGMENTS 406 X 406 X 89 X 5 LH EA $75.72 $75.7…" at bounding box center [808, 588] width 1119 height 42
type textarea "x"
type input "1"
type textarea "x"
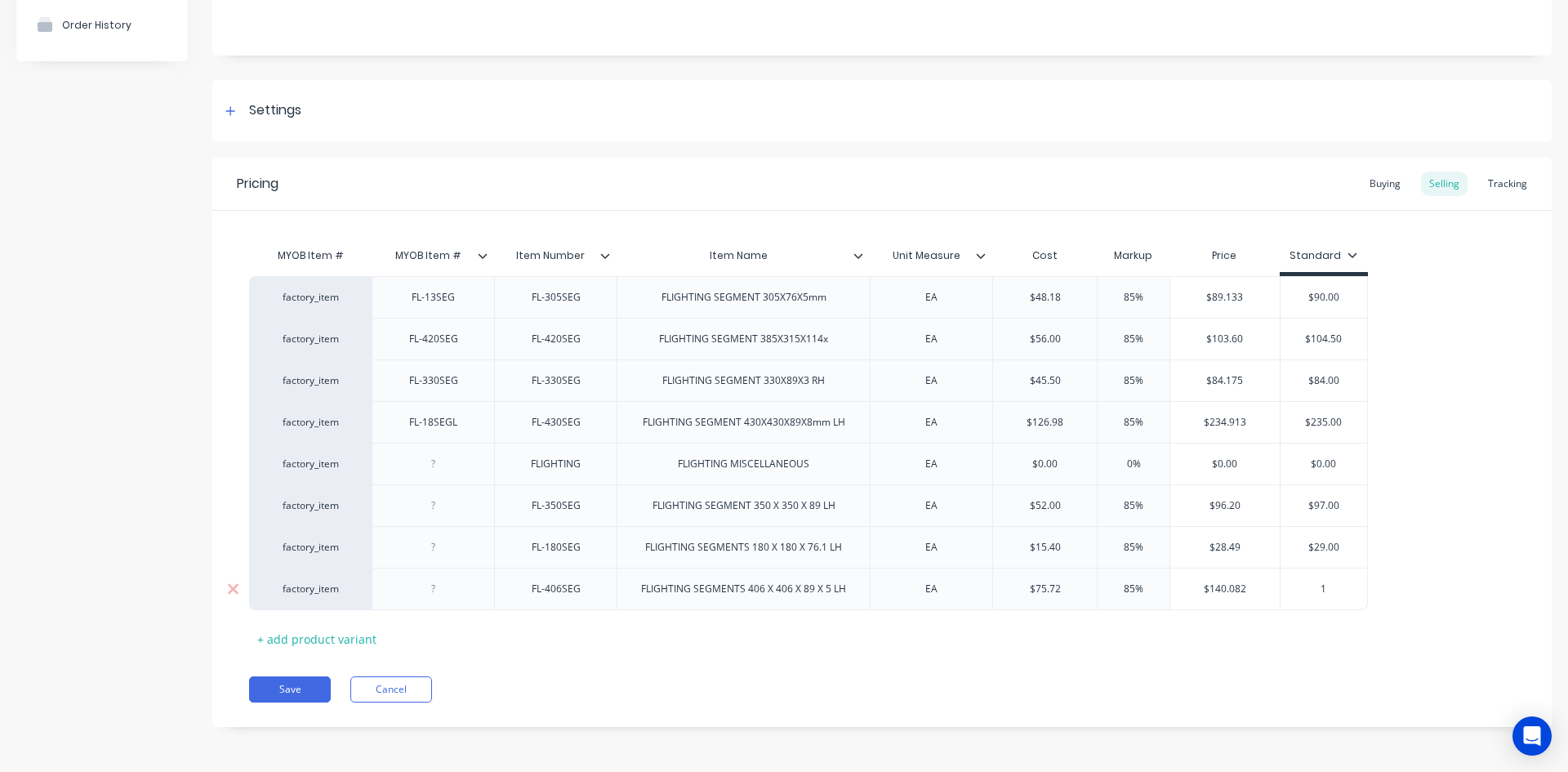
type input "14"
type textarea "x"
type input "140"
type textarea "x"
type input "140."
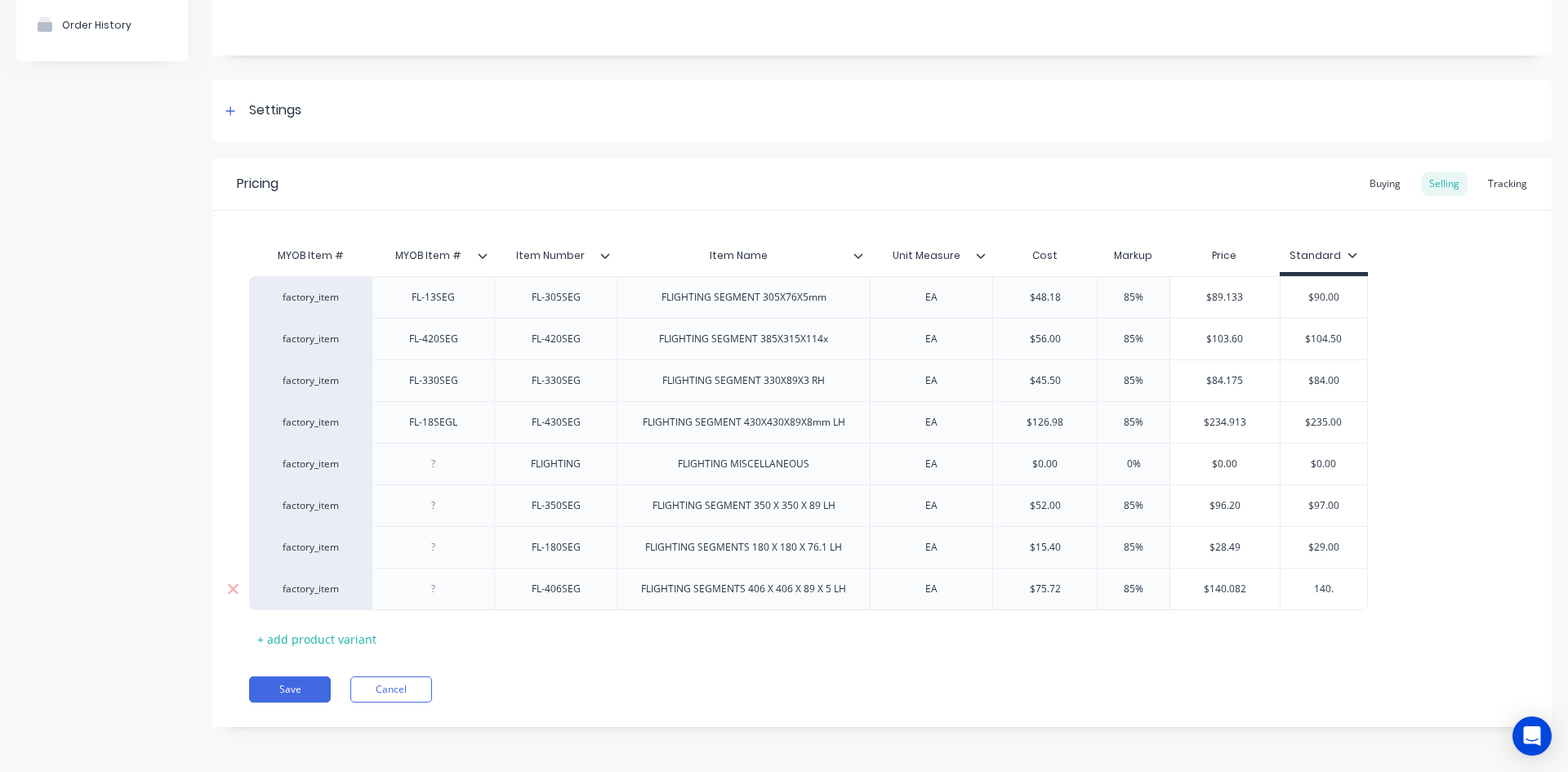
type textarea "x"
type input "140.0"
click at [1328, 648] on div "MYOB Item # MYOB Item # Item Number Item Name Unit Measure Cost Markup Price St…" at bounding box center [882, 445] width 1266 height 413
click at [296, 687] on button "Save" at bounding box center [289, 689] width 82 height 26
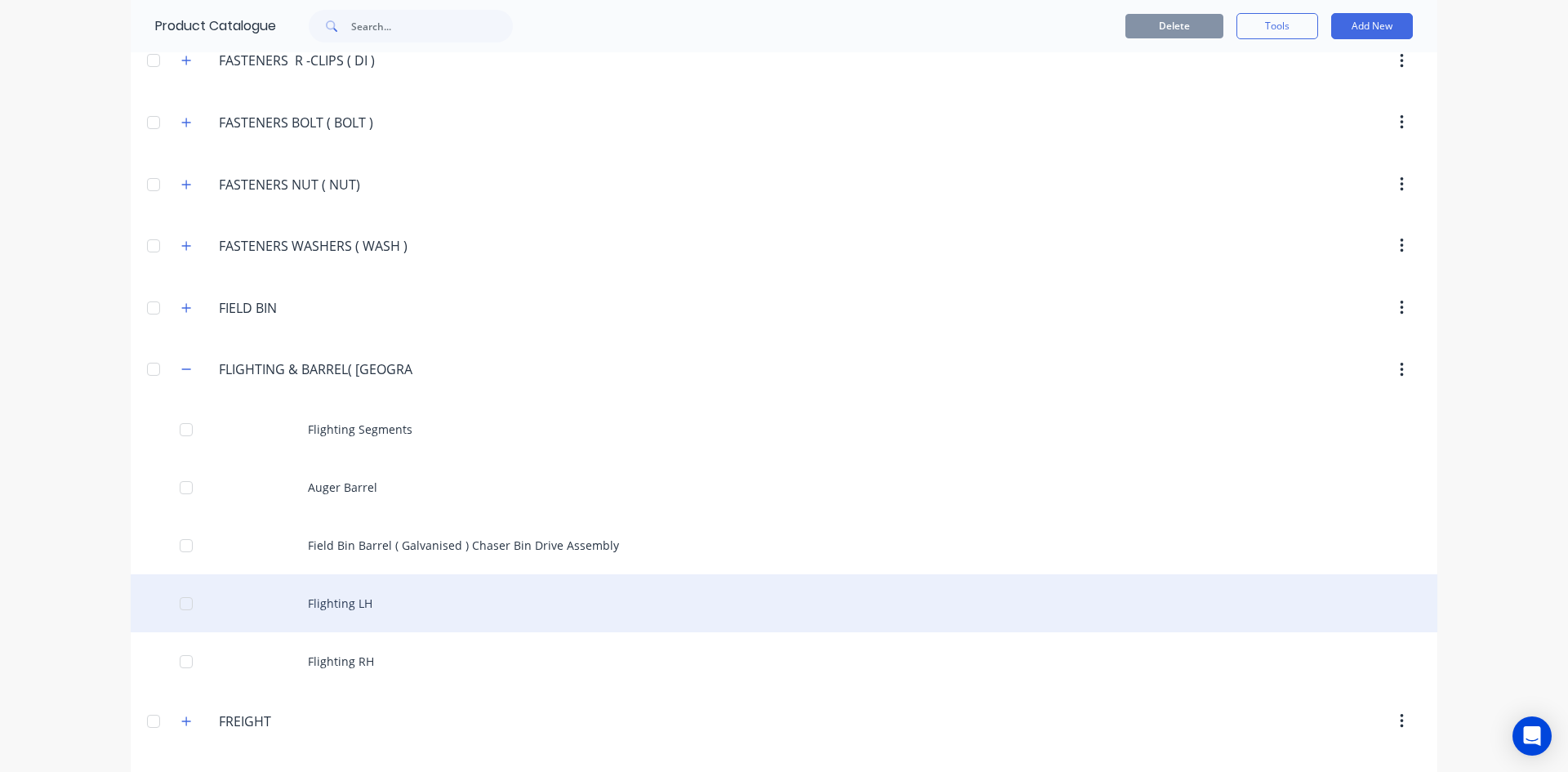
scroll to position [1879, 0]
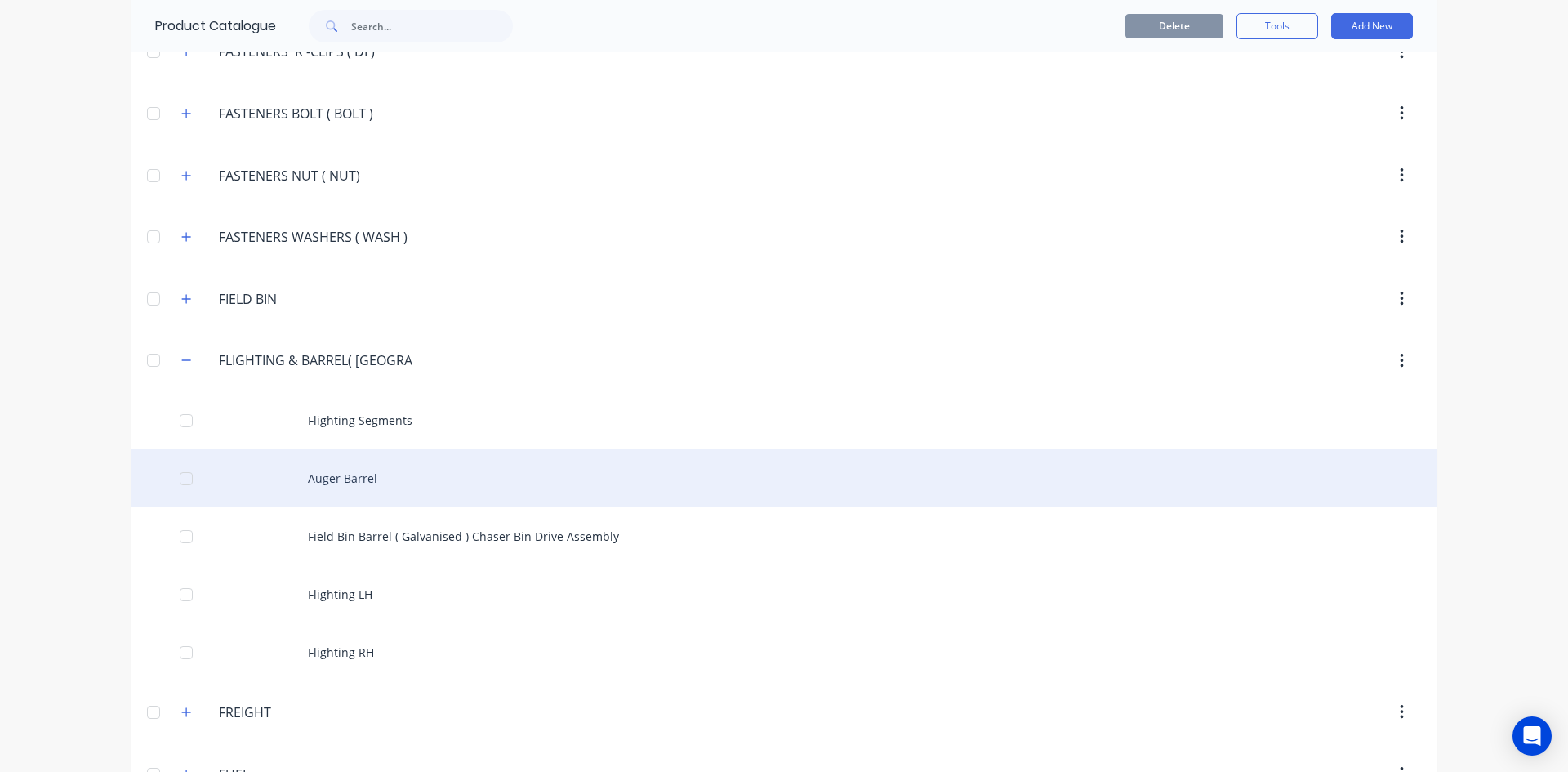
click at [334, 482] on div "Auger Barrel" at bounding box center [784, 478] width 1306 height 58
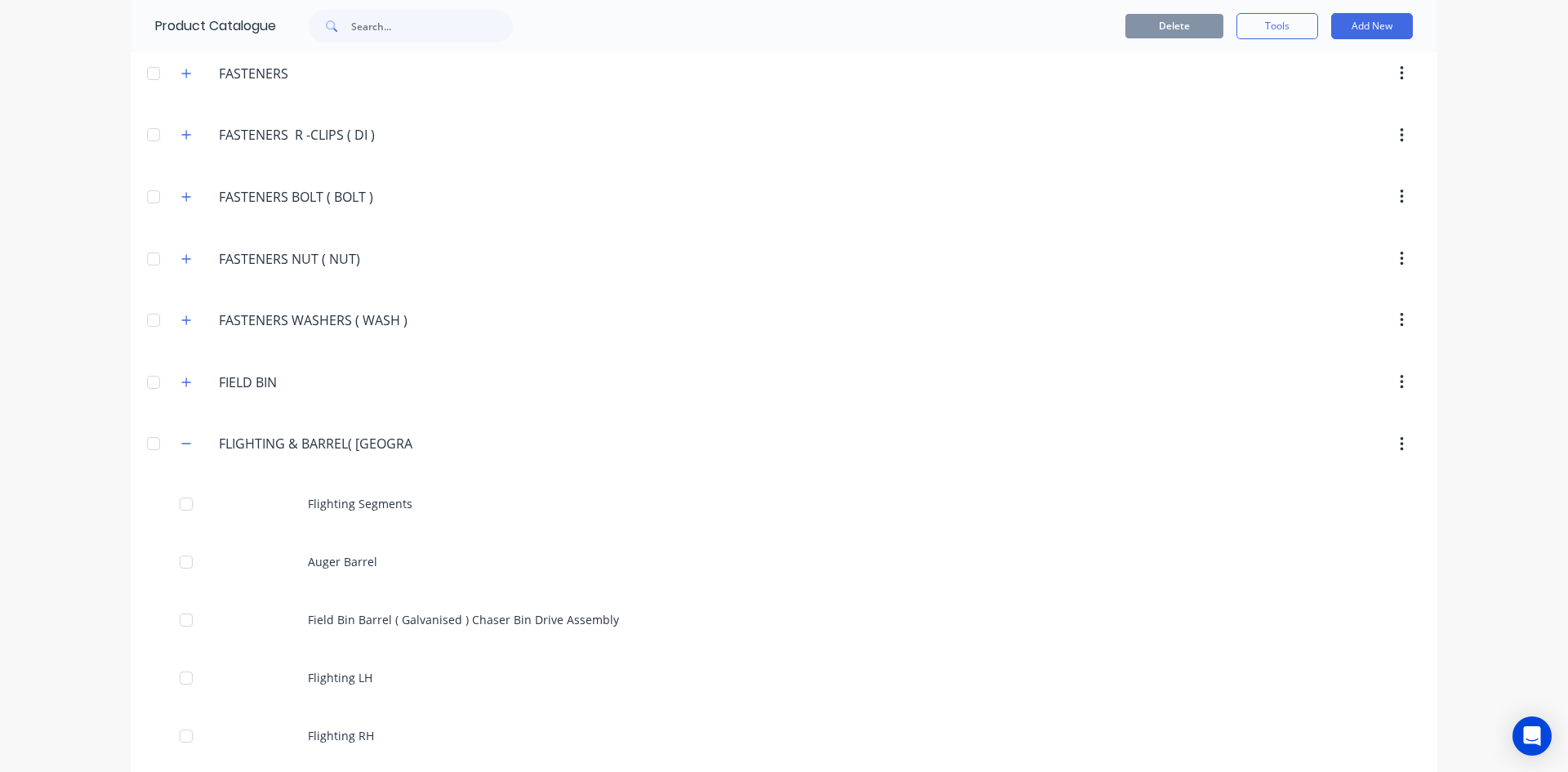
scroll to position [1797, 0]
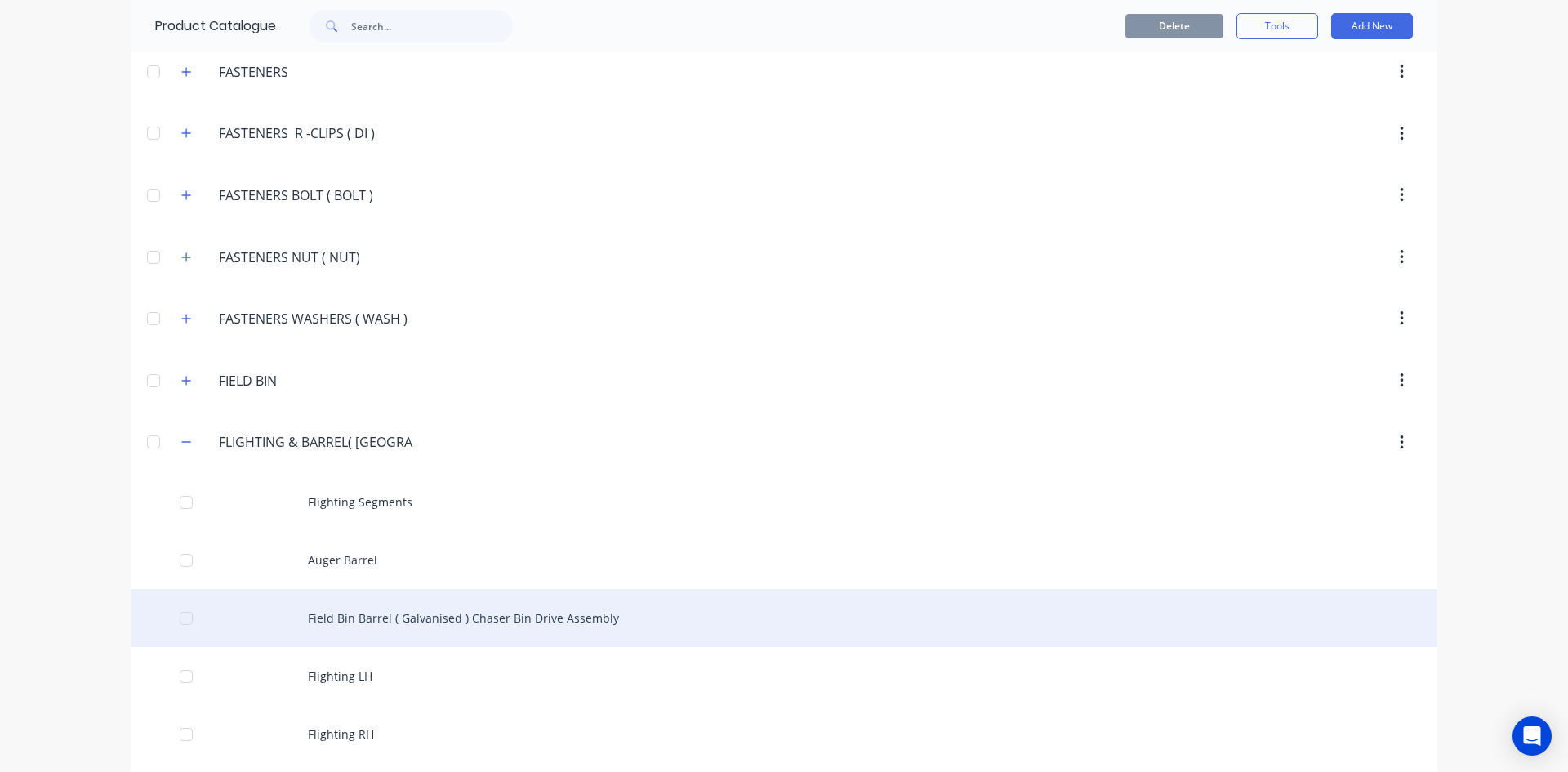
click at [388, 619] on div "Field Bin Barrel ( Galvanised ) Chaser Bin Drive Assembly" at bounding box center [784, 618] width 1306 height 58
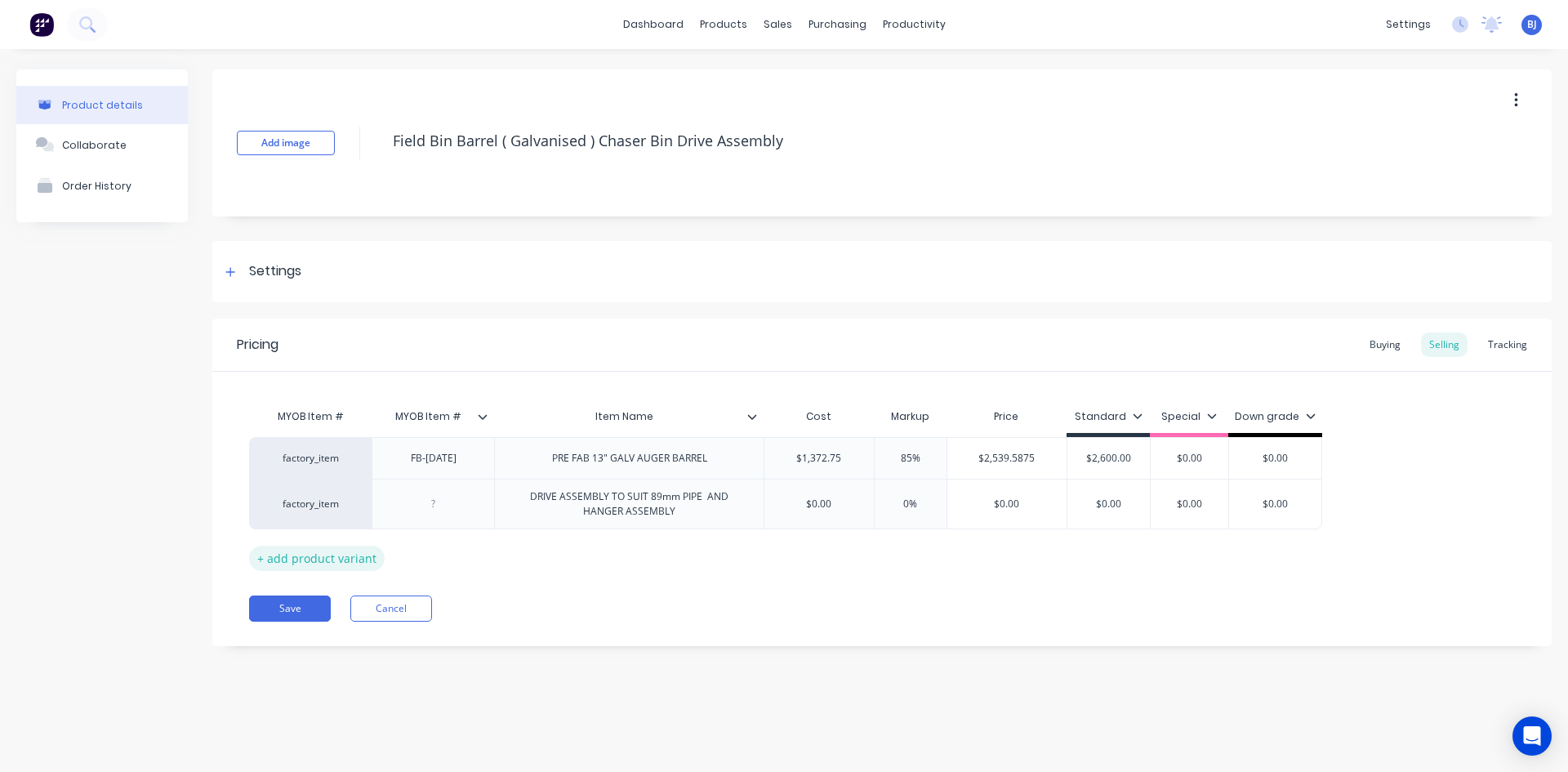
click at [319, 557] on div "+ add product variant" at bounding box center [316, 557] width 135 height 25
type textarea "x"
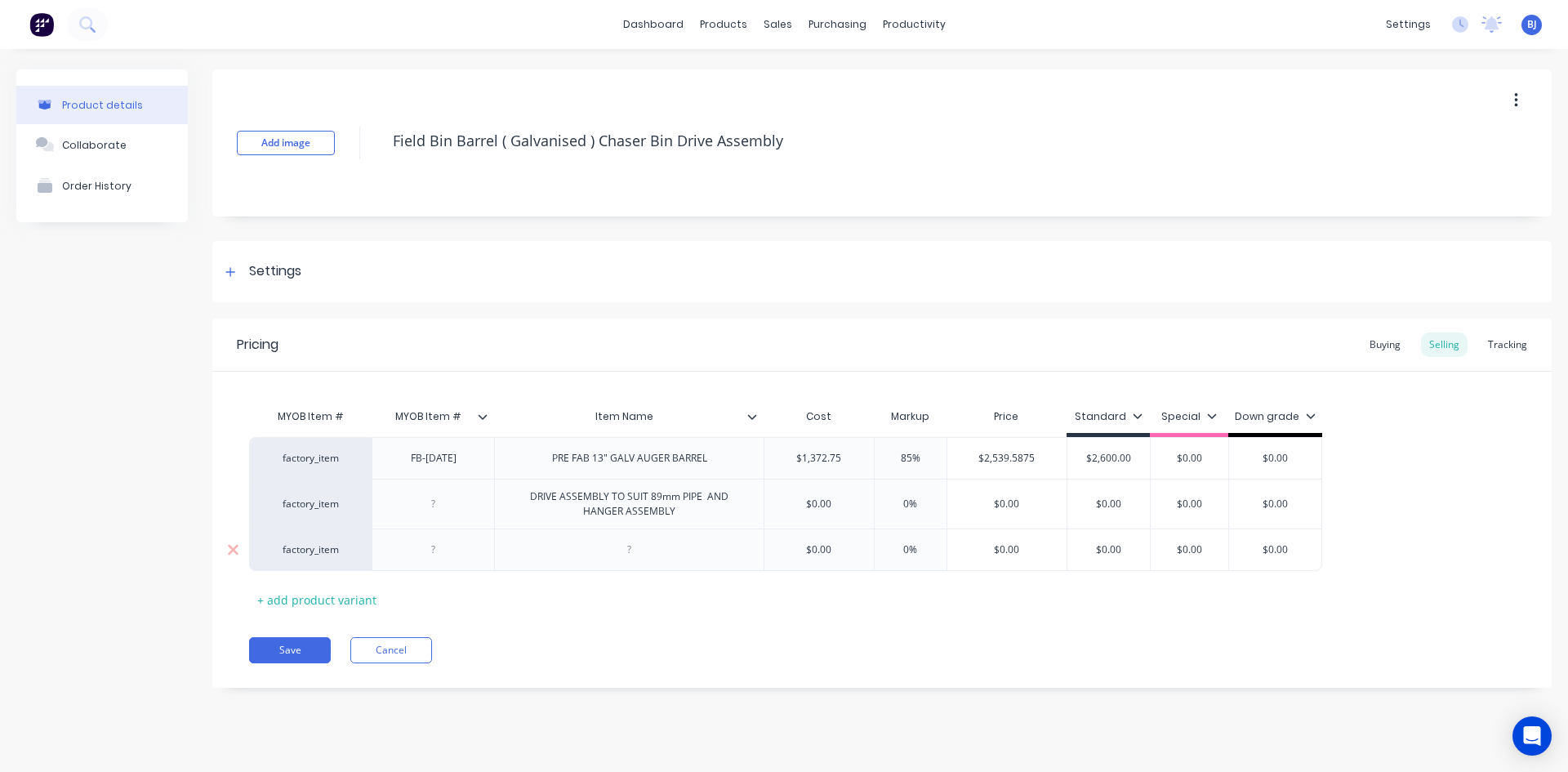
click at [622, 559] on div at bounding box center [629, 550] width 82 height 22
type textarea "x"
type input "$0.00"
click at [829, 555] on input "$0.00" at bounding box center [819, 550] width 109 height 15
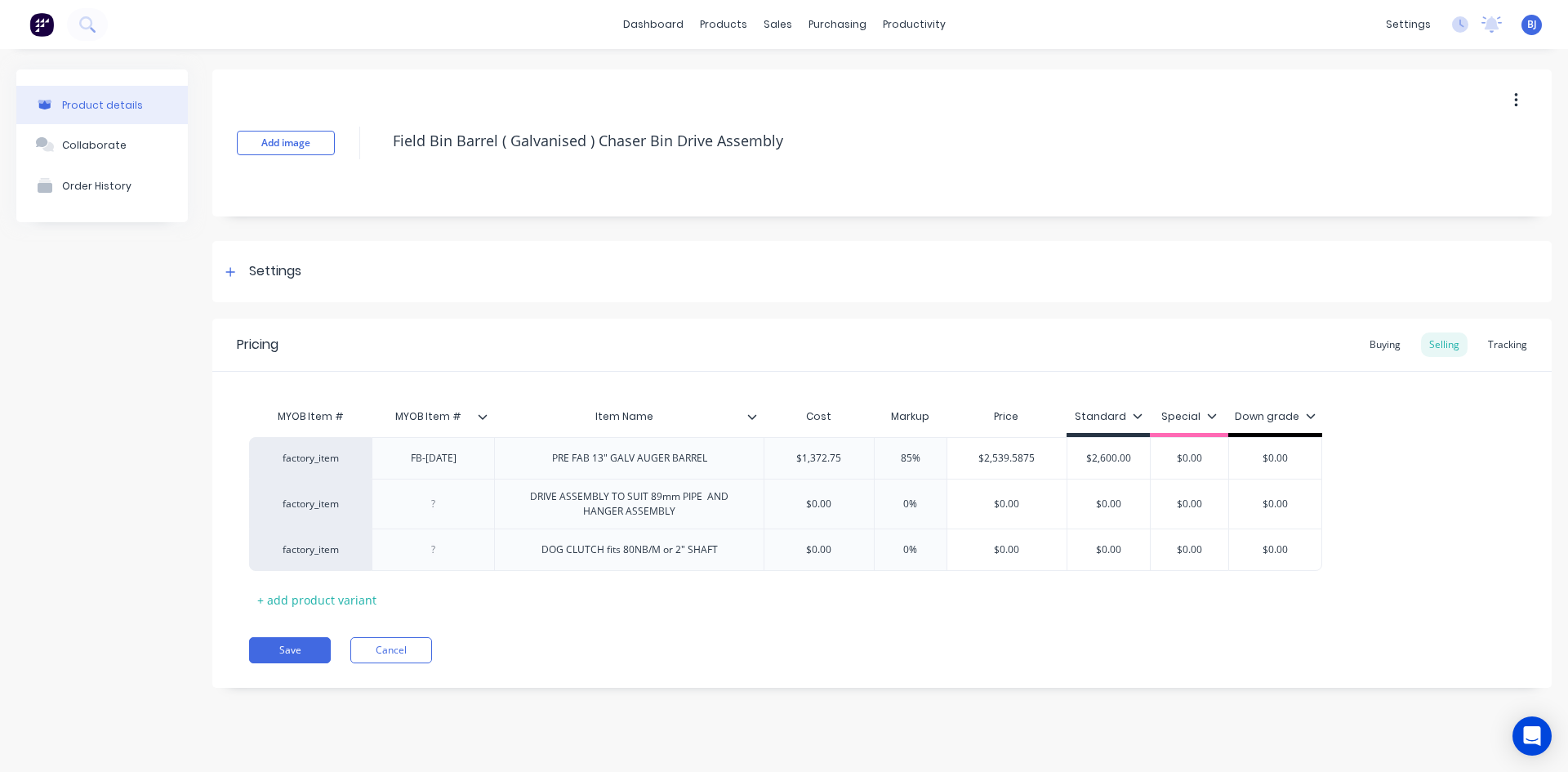
type textarea "x"
type input "$4"
type textarea "x"
type input "$40"
type textarea "x"
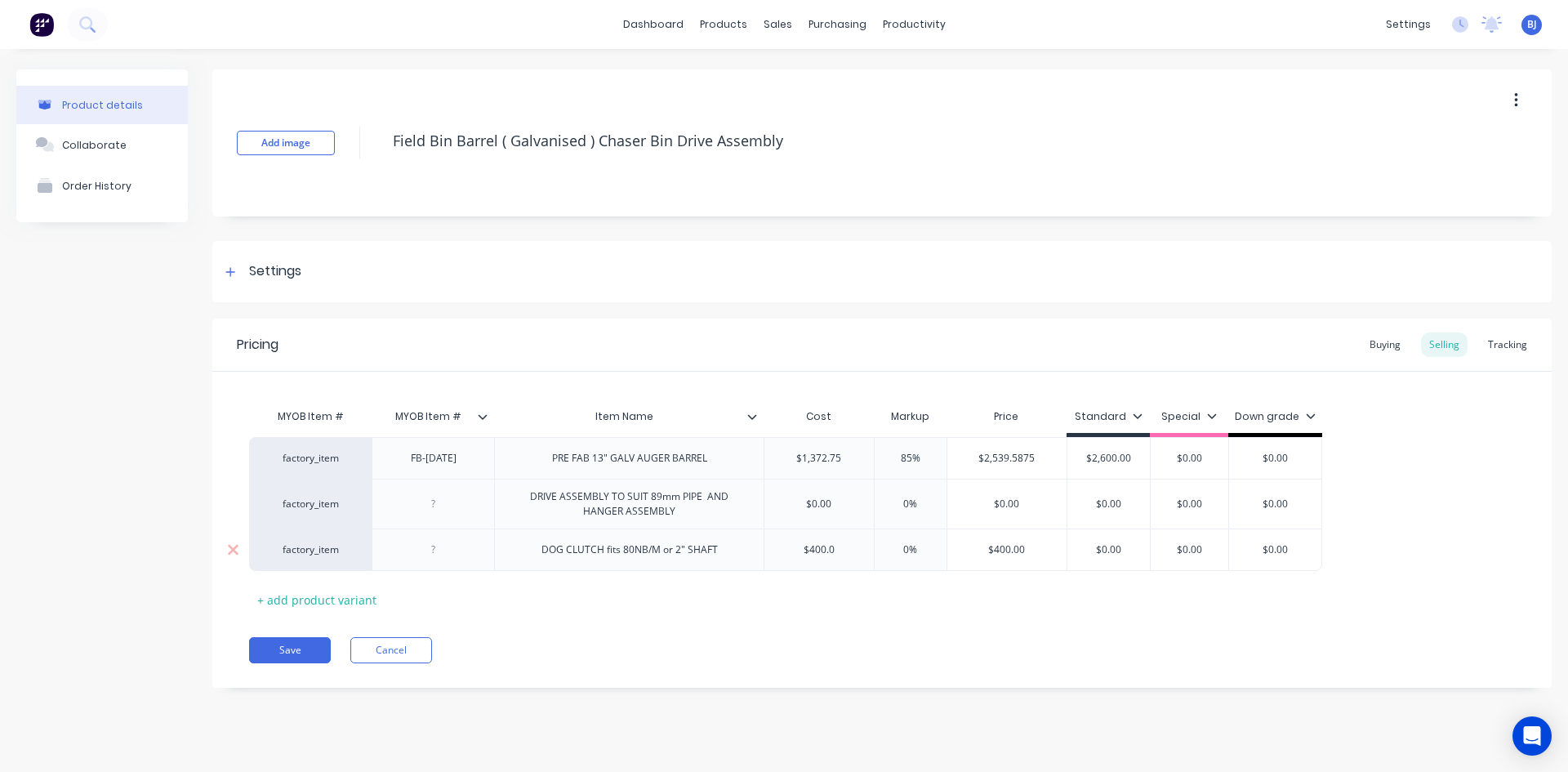
type input "$400.0"
type input "0%"
drag, startPoint x: 908, startPoint y: 550, endPoint x: 877, endPoint y: 563, distance: 33.6
click at [877, 562] on div "0% 0%" at bounding box center [910, 549] width 82 height 40
type textarea "x"
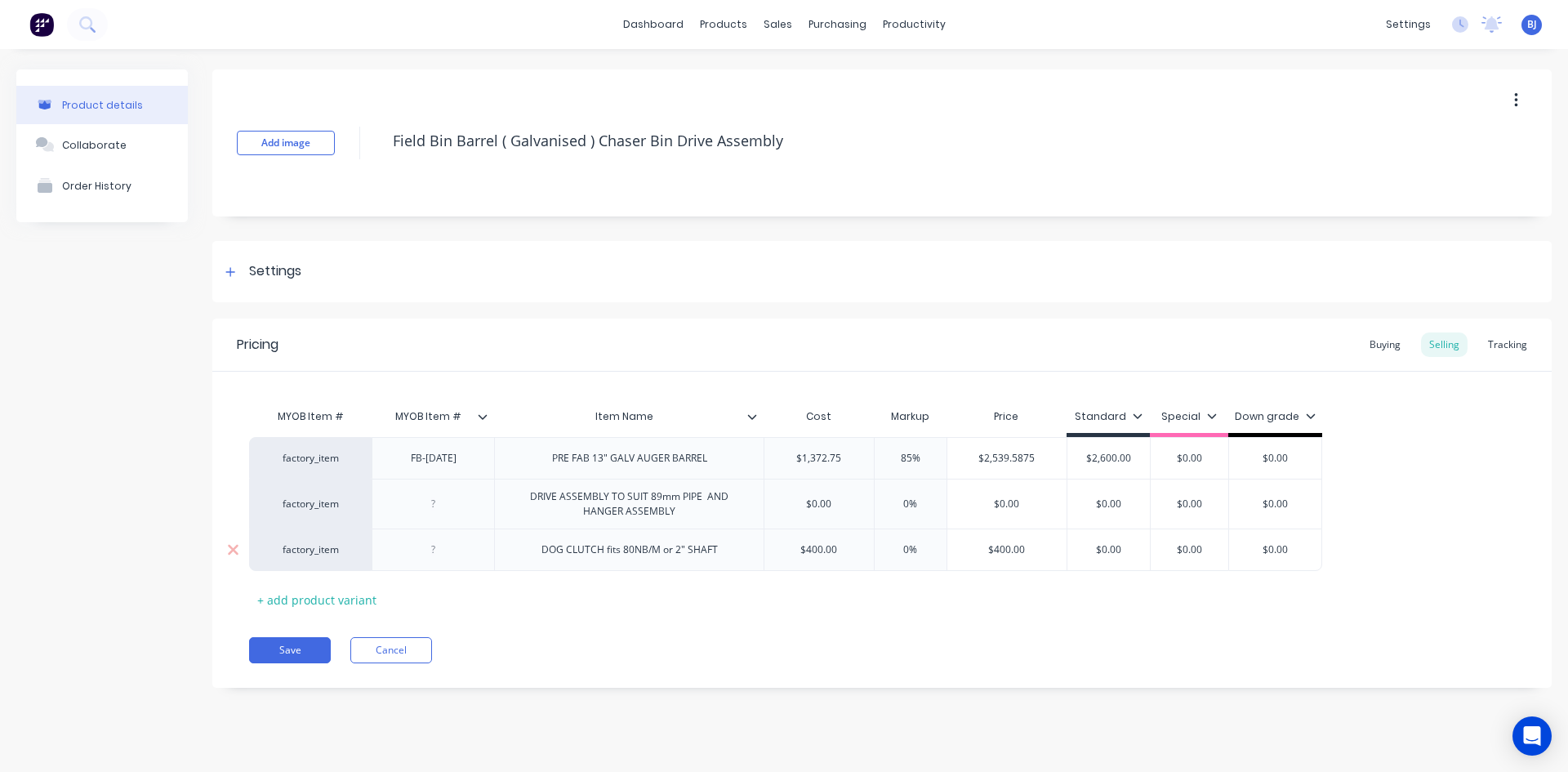
type input "8%"
type textarea "x"
type input "85%"
click at [958, 606] on div "MYOB Item # MYOB Item # Item Name Cost Markup Price Standard Special Down grade…" at bounding box center [882, 507] width 1266 height 213
type input "$0.00"
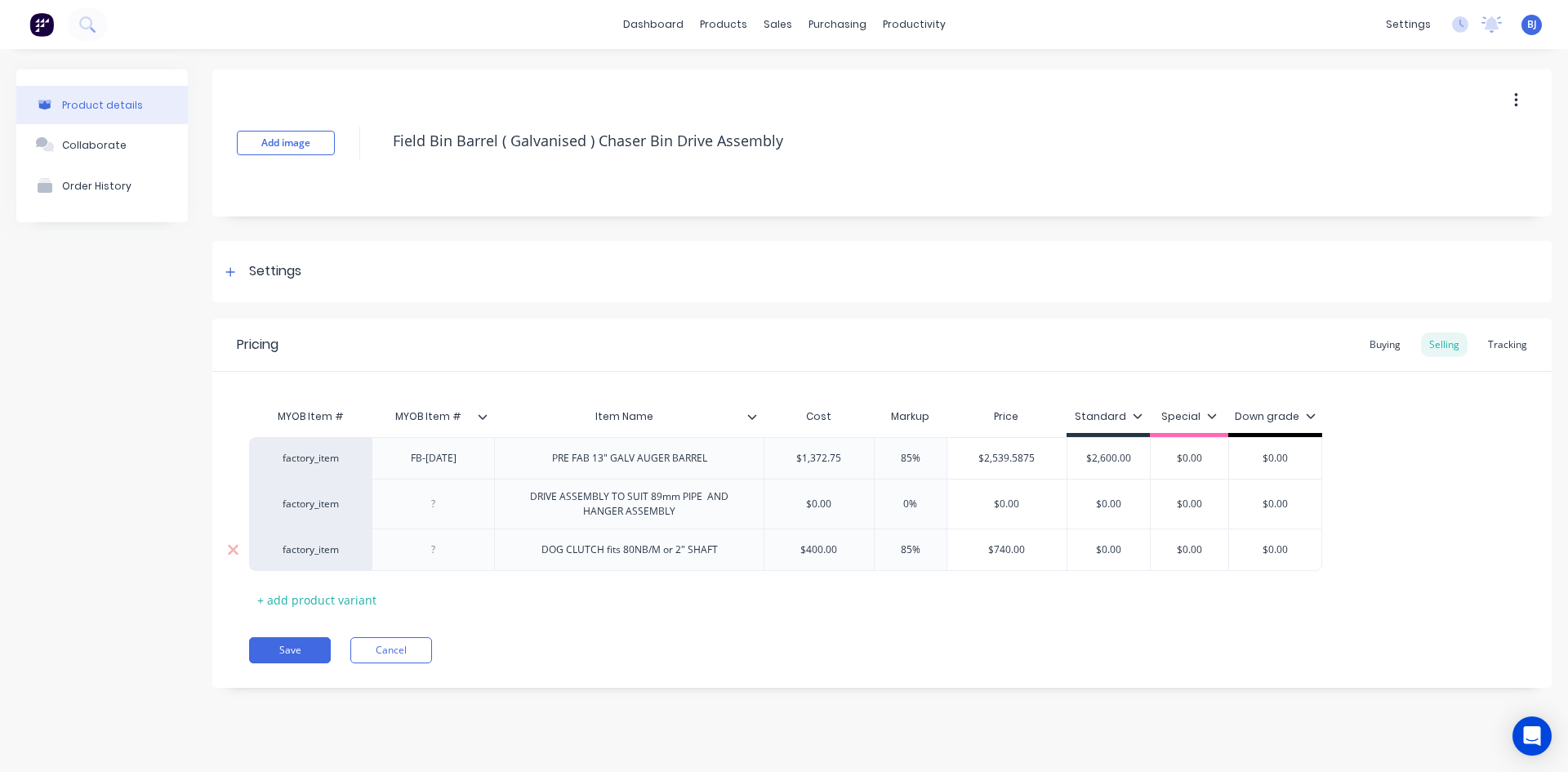
drag, startPoint x: 1107, startPoint y: 551, endPoint x: 1038, endPoint y: 552, distance: 69.0
click at [1038, 552] on div "factory_item DOG CLUTCH fits 80NB/M or 2" SHAFT $400.00 $400.0 85% 85% $740.00 …" at bounding box center [785, 550] width 1073 height 42
type textarea "x"
type input "7"
type textarea "x"
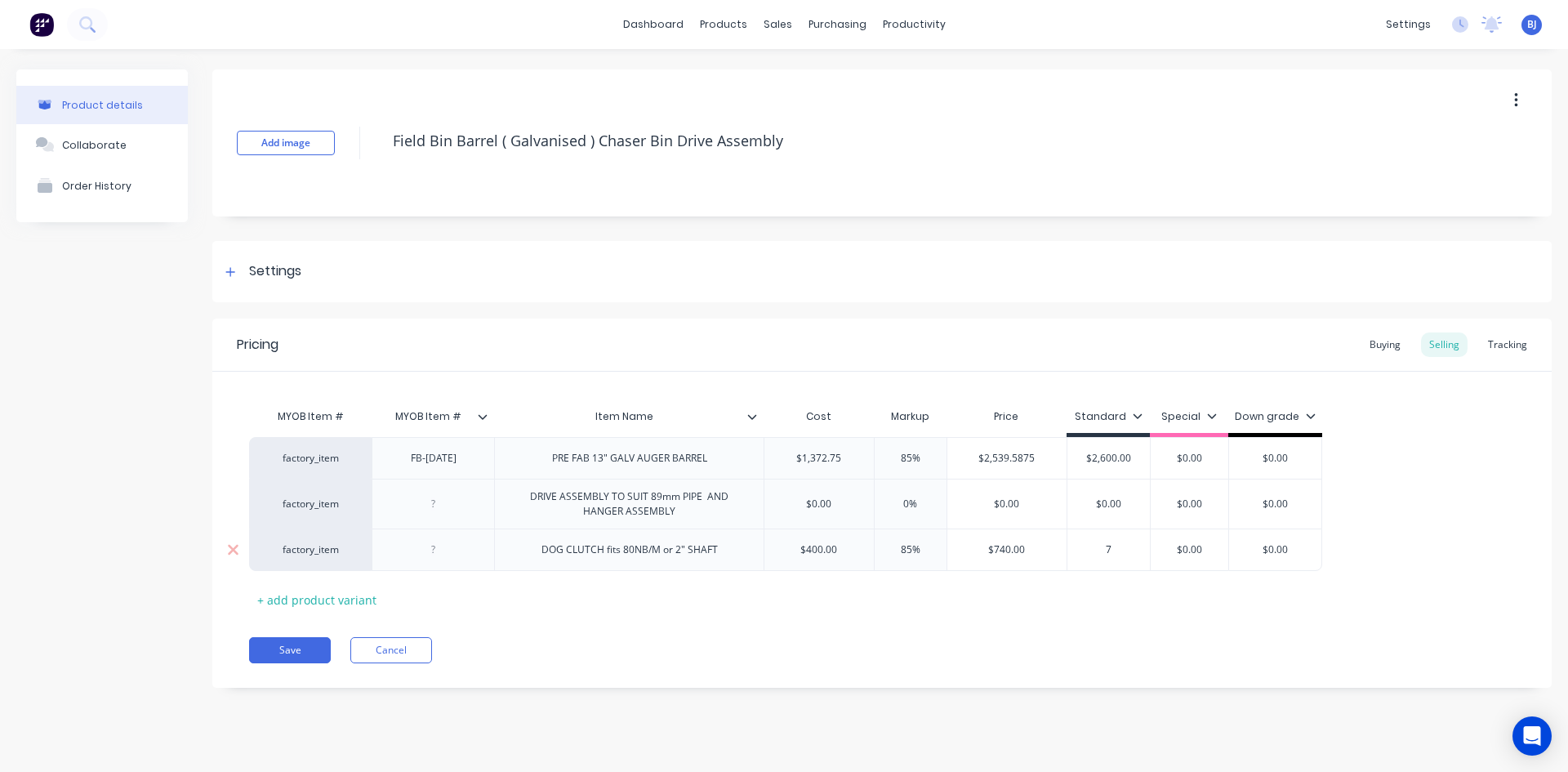
type input "74"
type textarea "x"
type input "740"
type textarea "x"
type input "740."
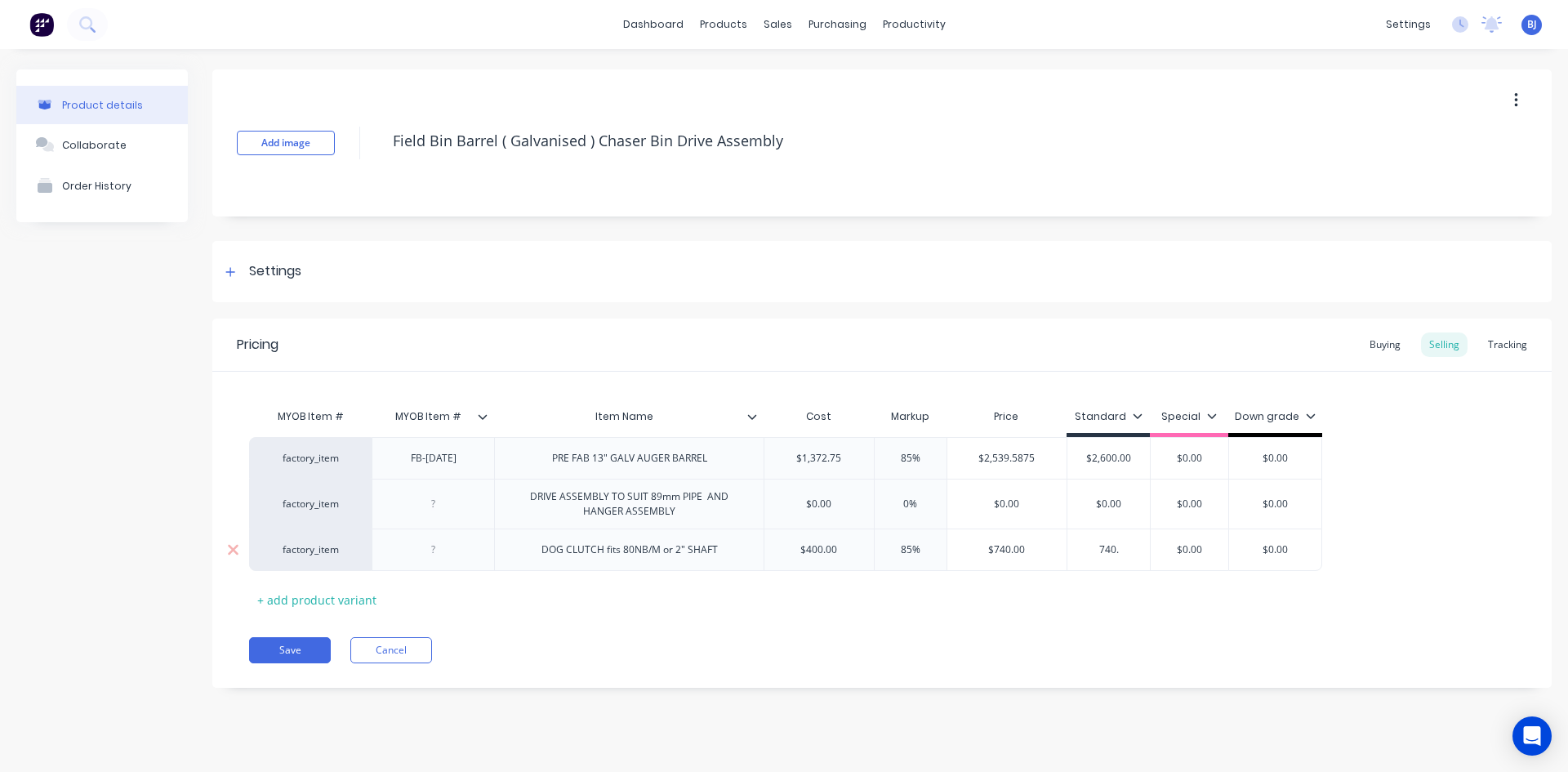
type textarea "x"
type input "740.0"
click at [908, 647] on div "Save Cancel" at bounding box center [900, 651] width 1302 height 26
click at [336, 604] on div "+ add product variant" at bounding box center [316, 600] width 135 height 25
type textarea "x"
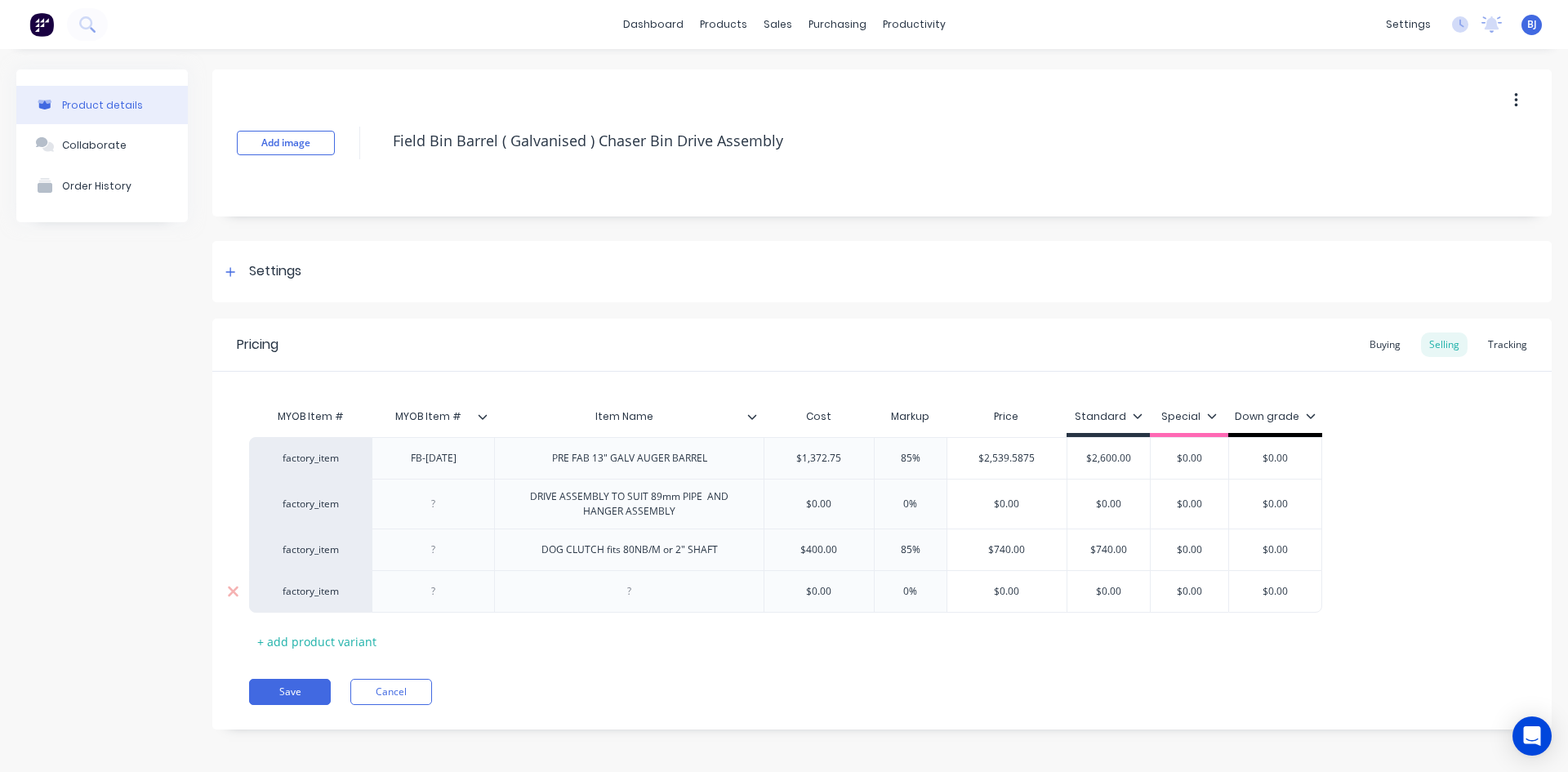
drag, startPoint x: 625, startPoint y: 597, endPoint x: 619, endPoint y: 604, distance: 9.2
click at [623, 599] on div at bounding box center [629, 591] width 82 height 22
type textarea "x"
type input "$0.00"
drag, startPoint x: 830, startPoint y: 589, endPoint x: 781, endPoint y: 588, distance: 49.0
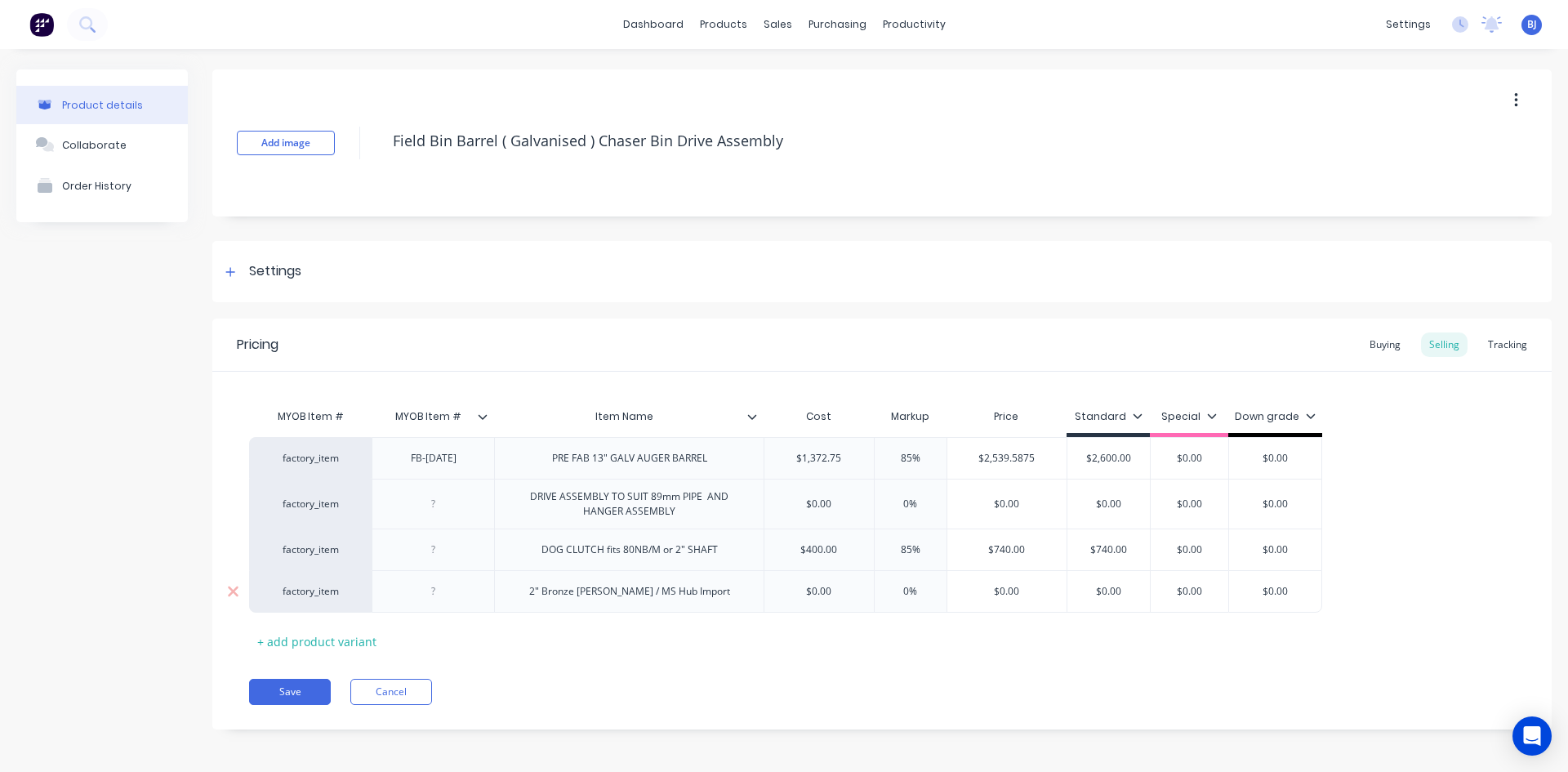
click at [781, 588] on input "$0.00" at bounding box center [819, 591] width 109 height 15
type textarea "x"
type input "9"
type textarea "x"
type input "90.0"
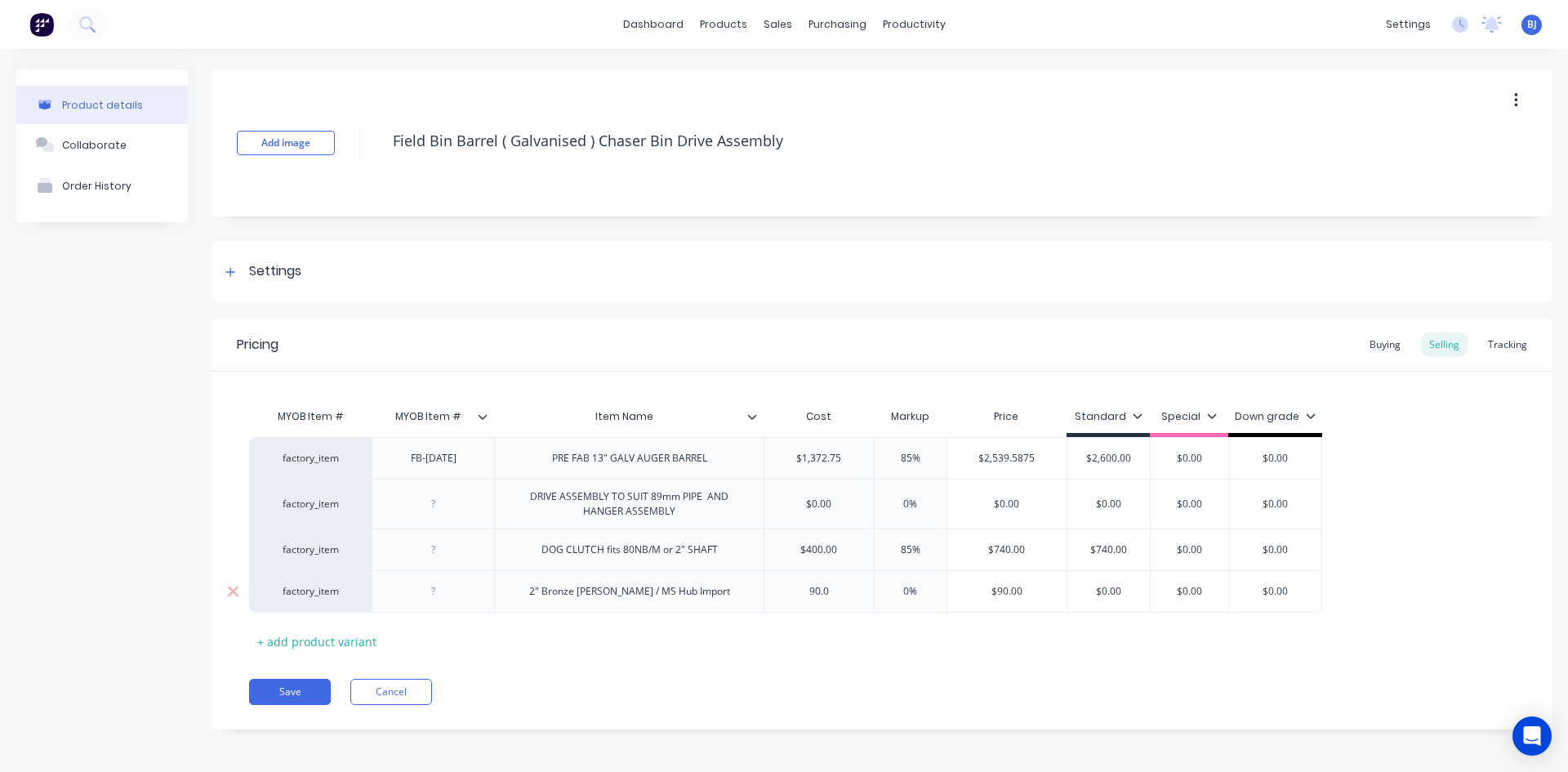
type input "0%"
drag, startPoint x: 907, startPoint y: 592, endPoint x: 879, endPoint y: 601, distance: 29.4
click at [879, 601] on div "0% 0%" at bounding box center [910, 591] width 82 height 40
type textarea "x"
type input "8%"
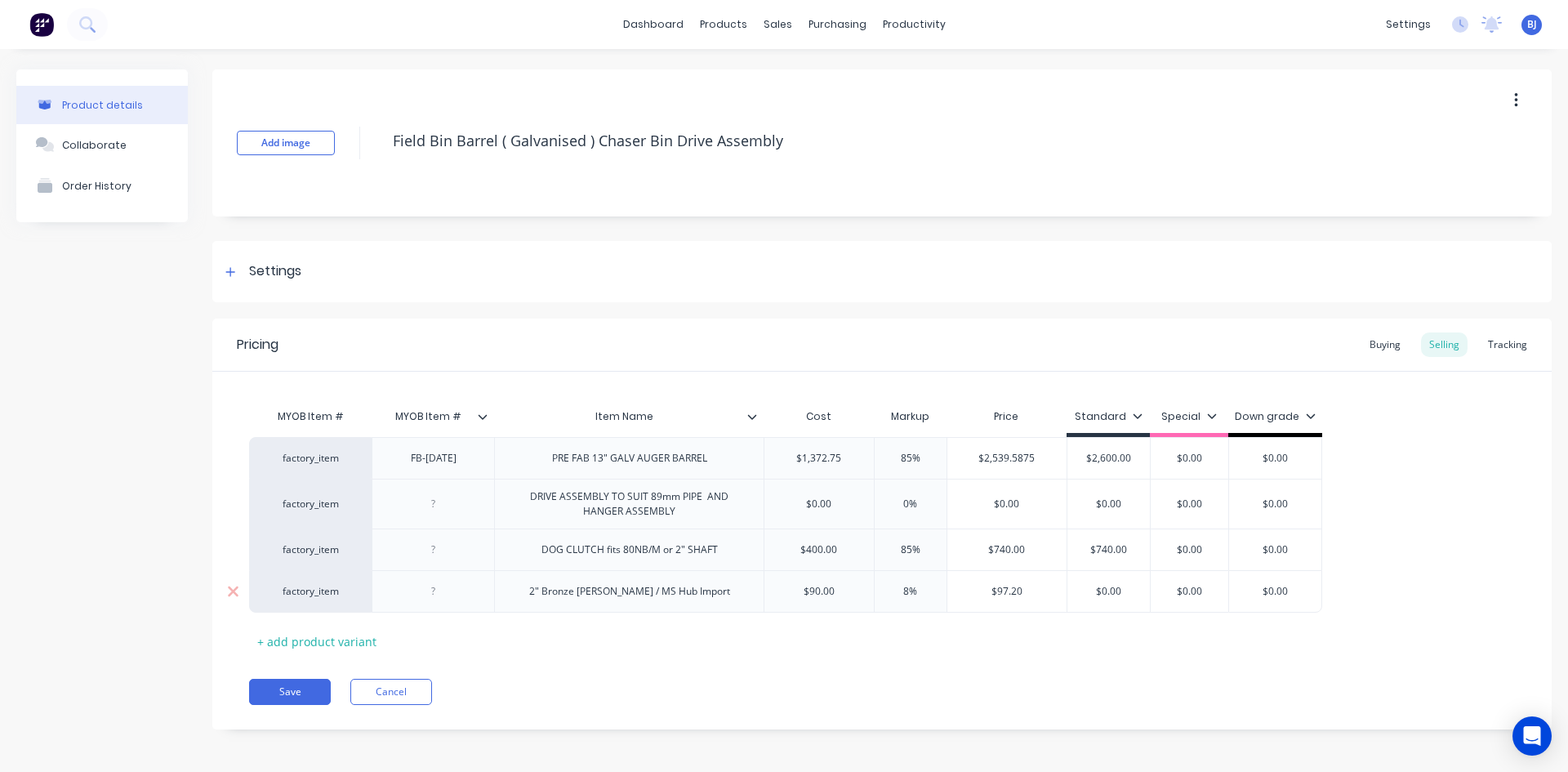
type textarea "x"
type input "85%"
click at [1048, 638] on div "MYOB Item # MYOB Item # Item Name Cost Markup Price Standard Special Down grade…" at bounding box center [882, 527] width 1266 height 254
type input "$0.00"
drag, startPoint x: 1125, startPoint y: 591, endPoint x: 1074, endPoint y: 613, distance: 55.5
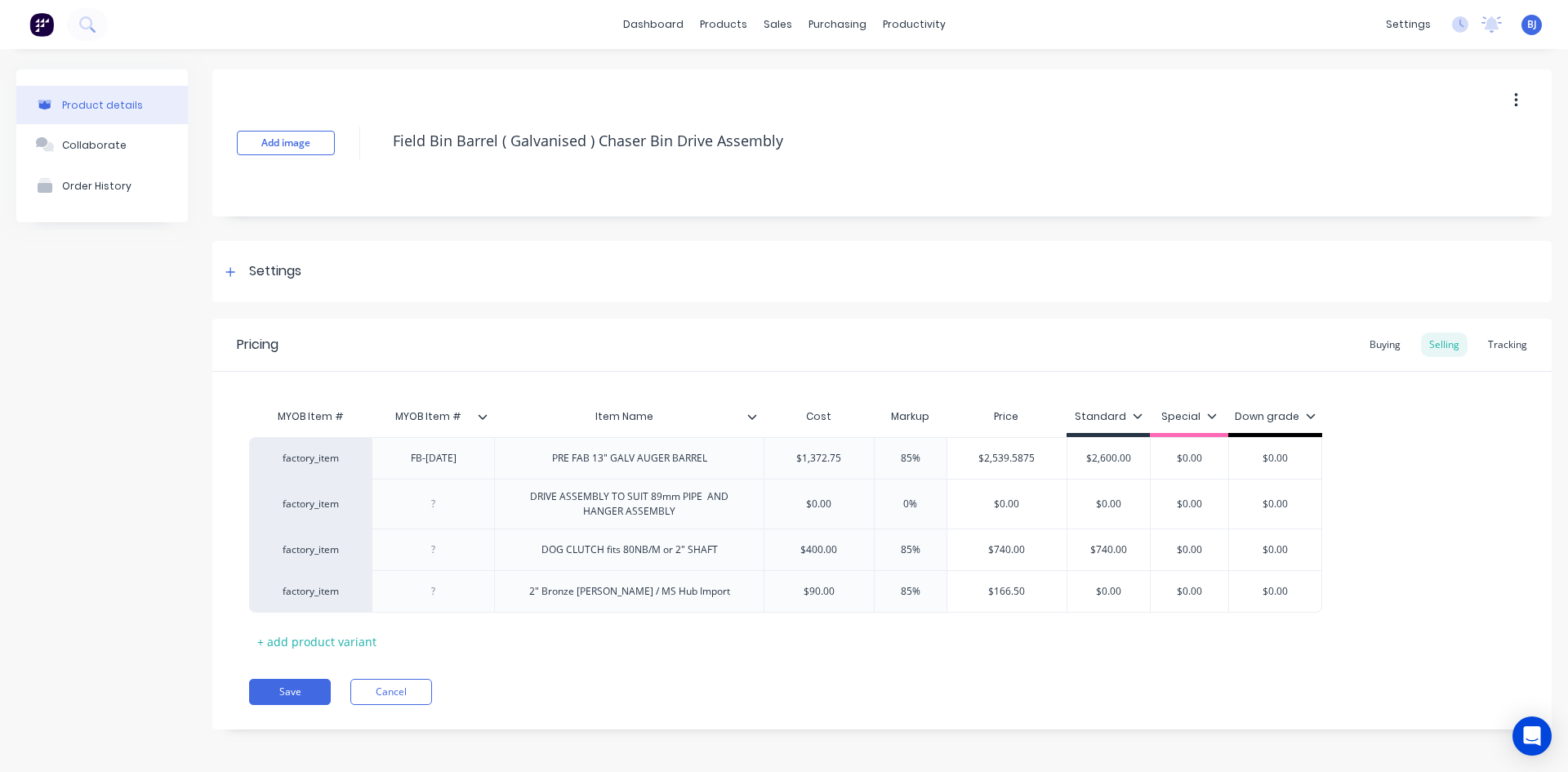
click at [1083, 605] on div "$0.00 $0.00" at bounding box center [1108, 591] width 83 height 40
type textarea "x"
type input "1"
type textarea "x"
type input "16"
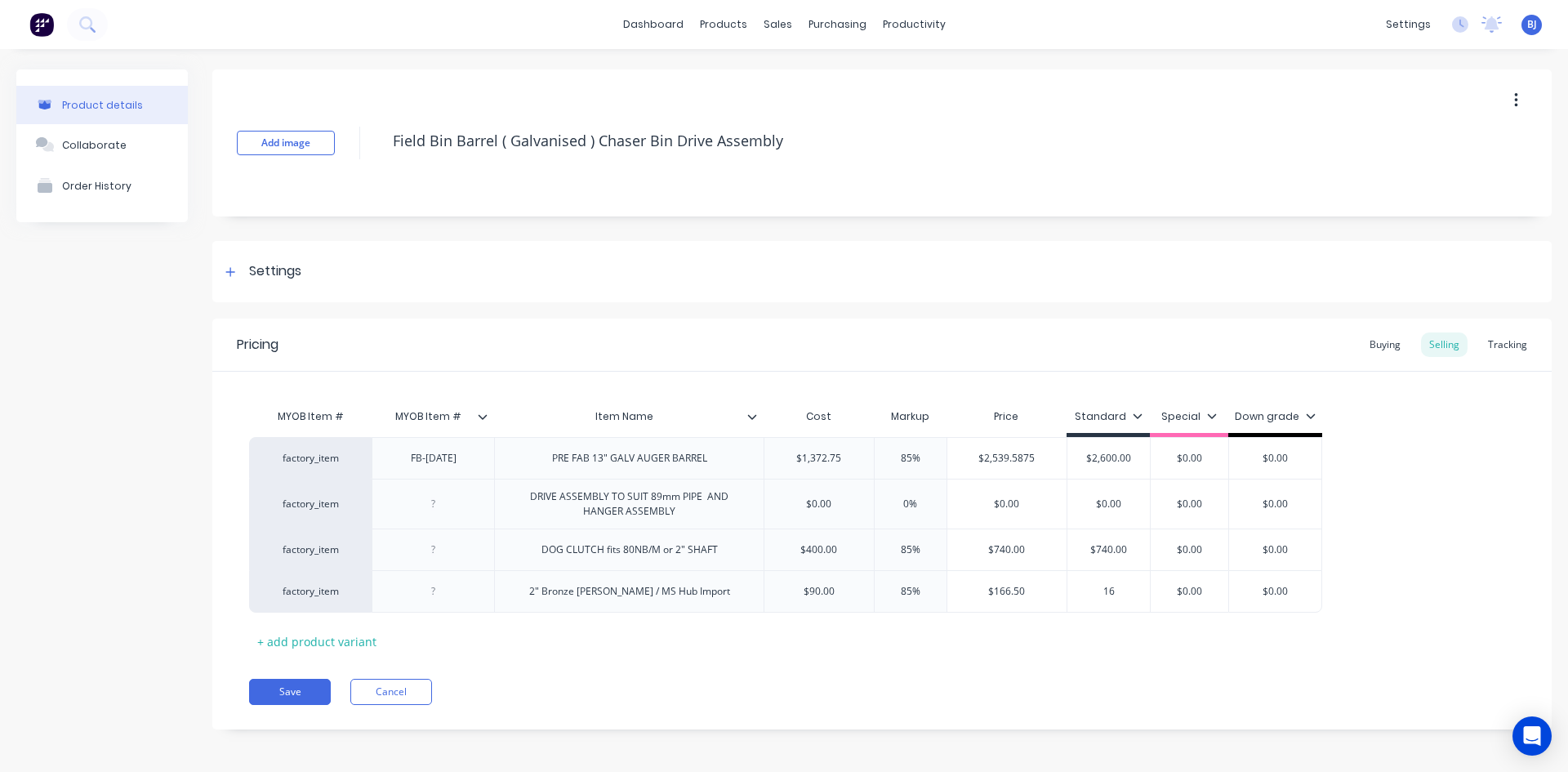
type textarea "x"
type input "167"
type textarea "x"
type input "167."
type textarea "x"
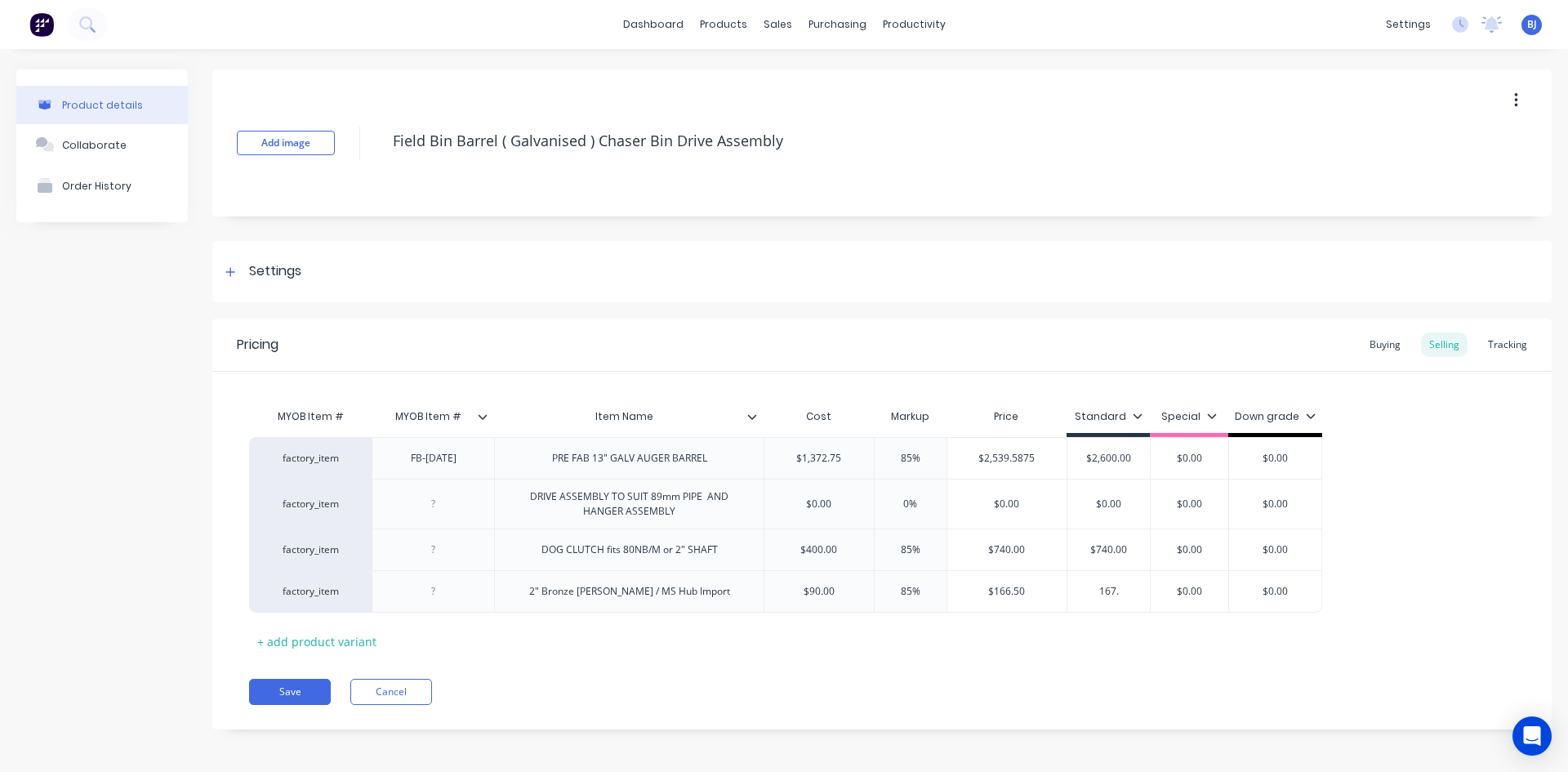
type input "167.0"
type textarea "x"
type input "167.00"
click at [902, 691] on div "Save Cancel" at bounding box center [900, 692] width 1302 height 26
click at [327, 643] on div "+ add product variant" at bounding box center [316, 641] width 135 height 25
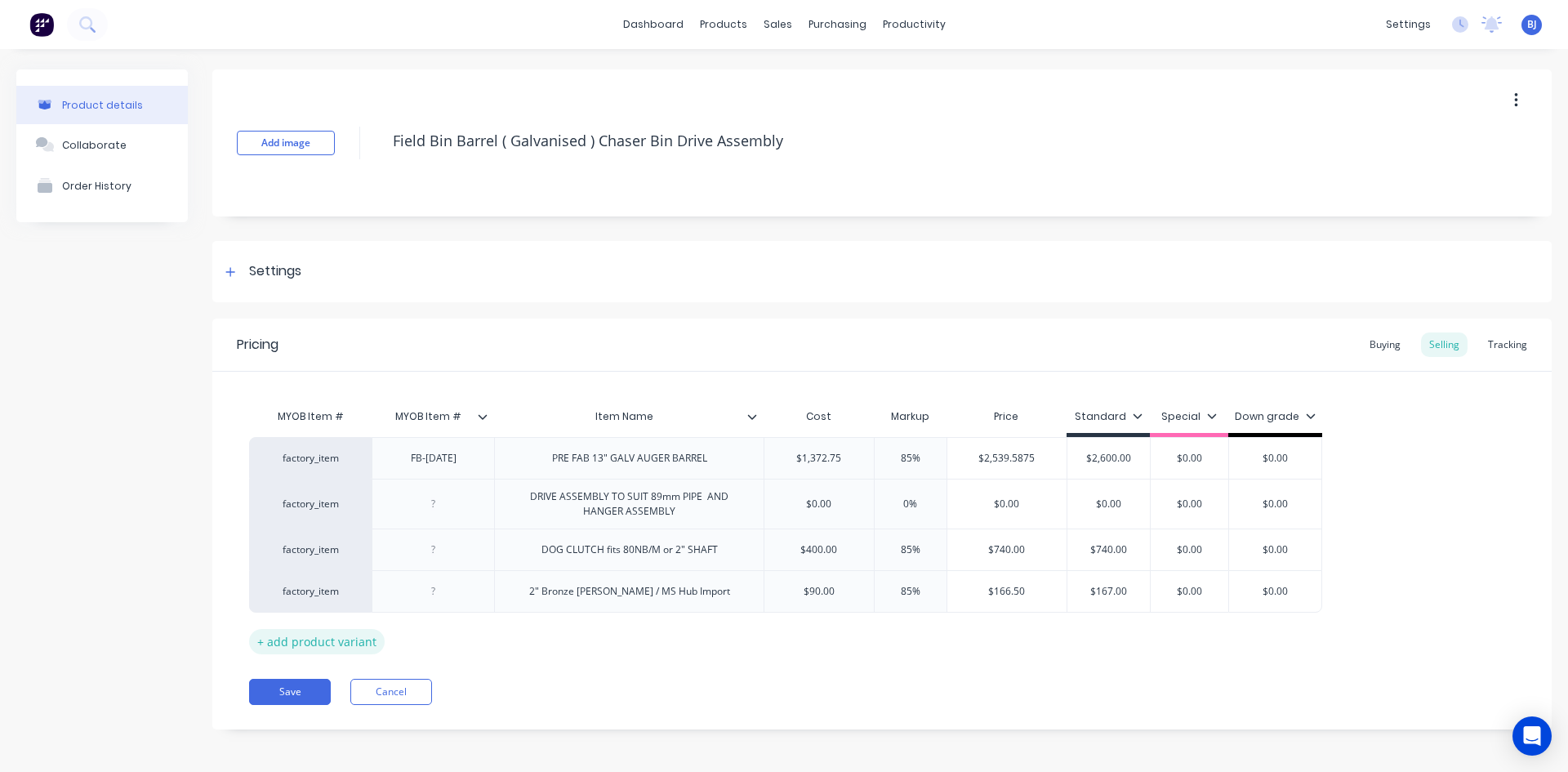
type textarea "x"
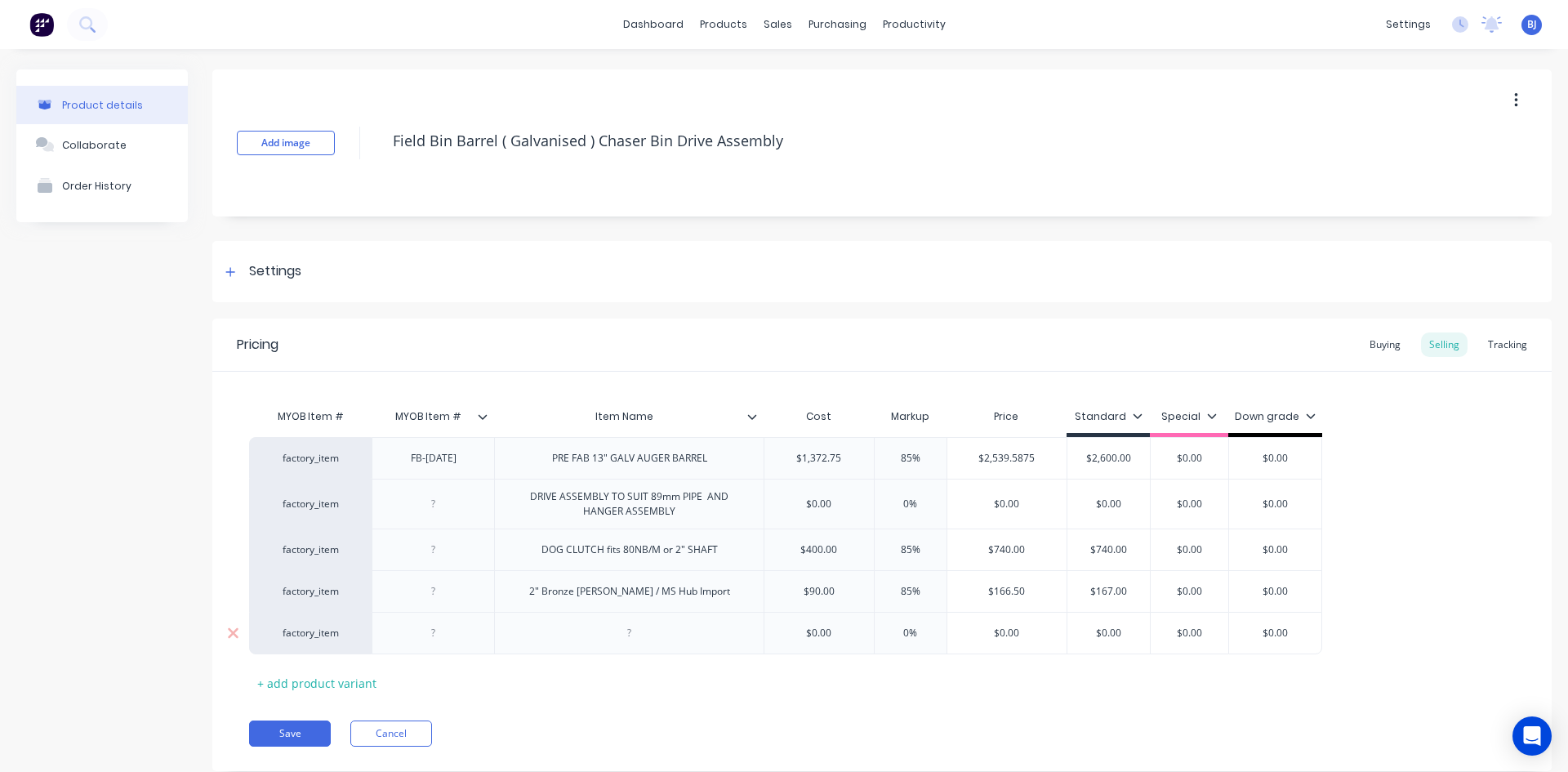
click at [617, 638] on div at bounding box center [629, 633] width 82 height 22
type textarea "x"
type input "$0.00"
click at [829, 638] on input "$0.00" at bounding box center [819, 632] width 109 height 15
click at [828, 637] on input "$0.00" at bounding box center [819, 632] width 109 height 15
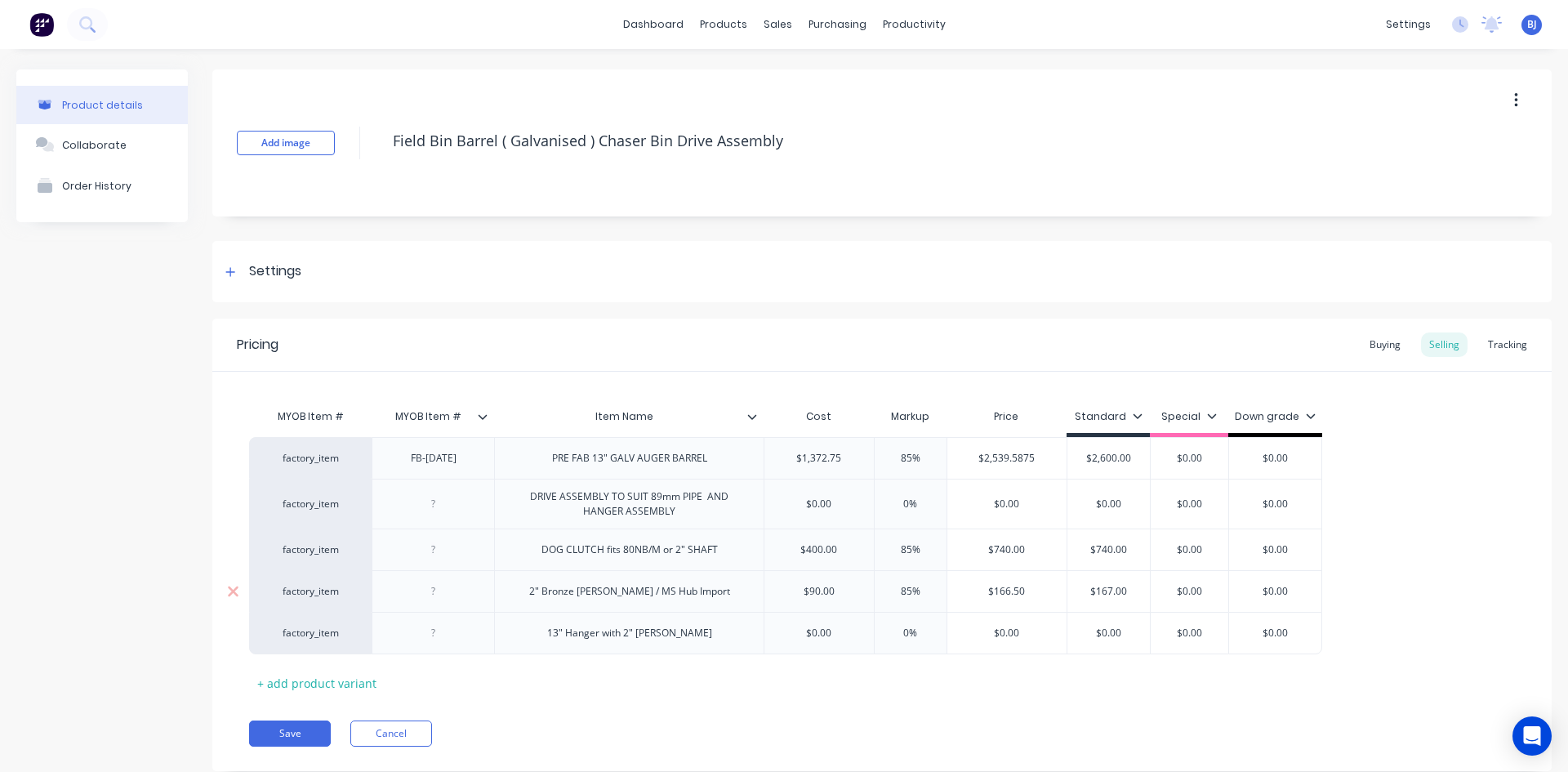
type textarea "x"
type input "$2"
type textarea "x"
type input "$25"
type textarea "x"
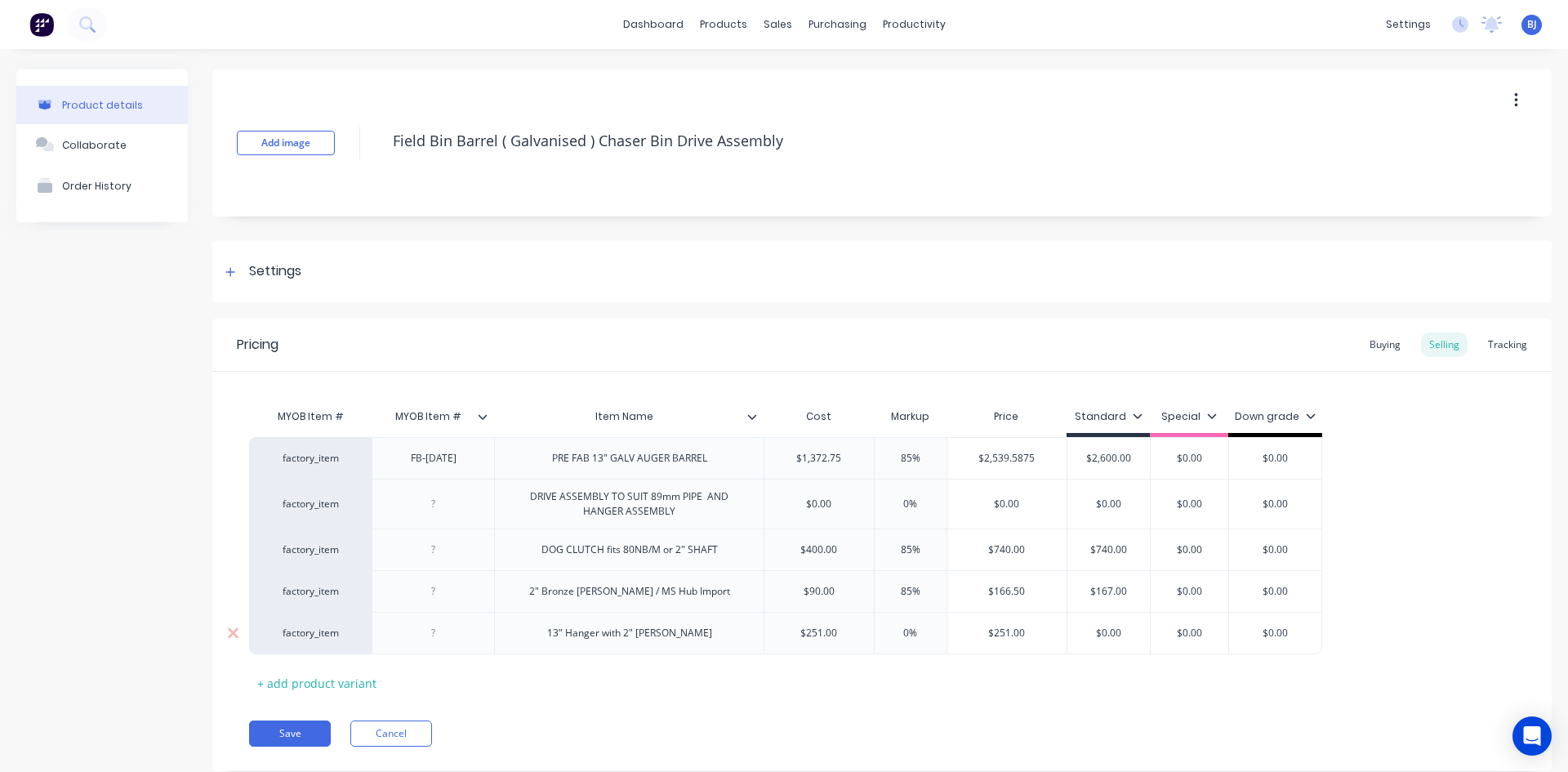
type input "$251.00"
type input "0%"
click at [905, 633] on input "0%" at bounding box center [910, 632] width 82 height 15
type textarea "x"
type input "8%"
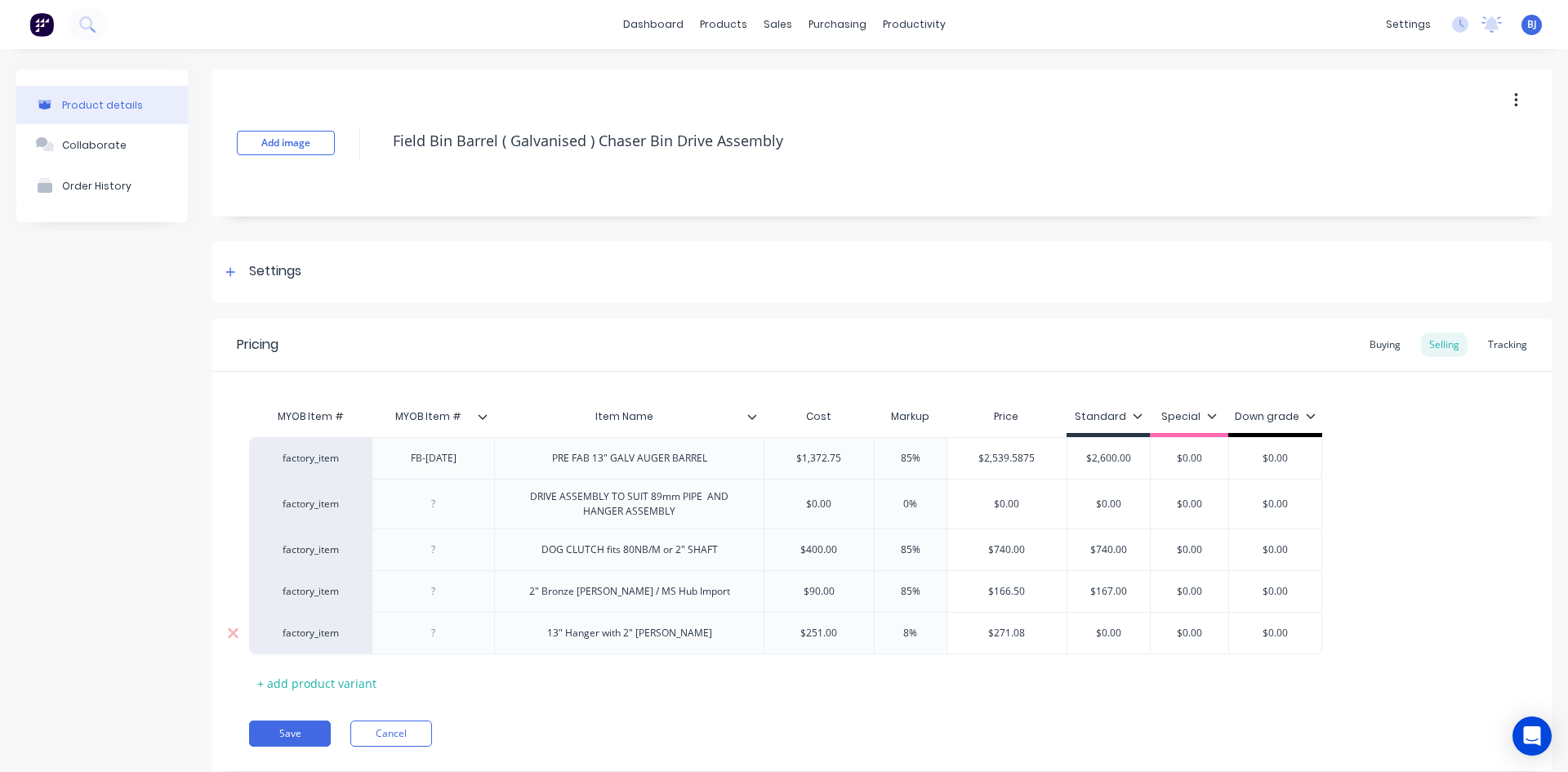
type textarea "x"
type input "85%"
click at [1055, 681] on div "MYOB Item # MYOB Item # Item Name Cost Markup Price Standard Special Down grade…" at bounding box center [882, 548] width 1266 height 296
type input "$0.00"
drag, startPoint x: 1096, startPoint y: 638, endPoint x: 1073, endPoint y: 641, distance: 23.2
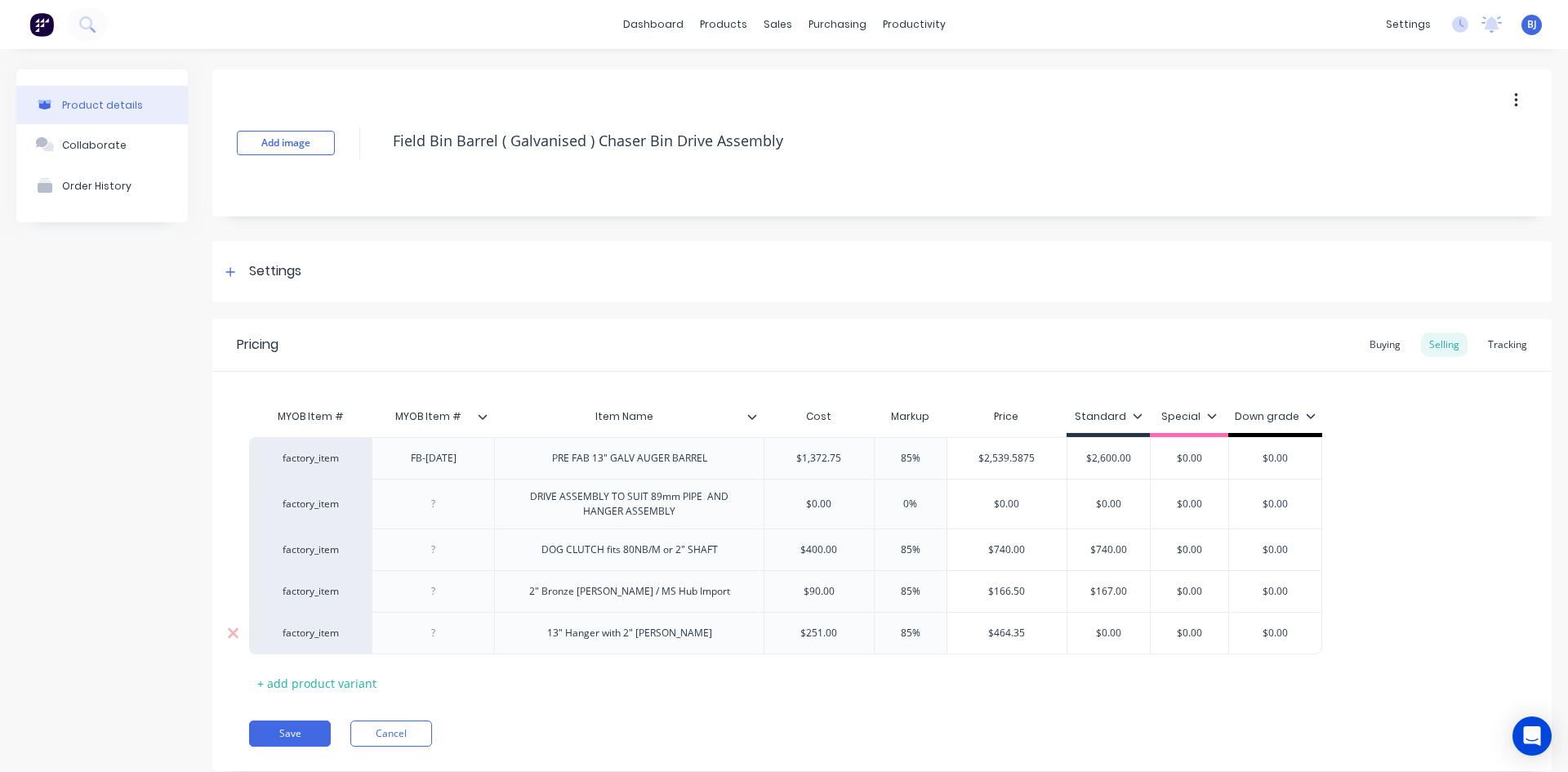
click at [1073, 641] on div "$0.00 $0.00" at bounding box center [1108, 632] width 83 height 40
type textarea "x"
type input "4"
type textarea "x"
type input "46"
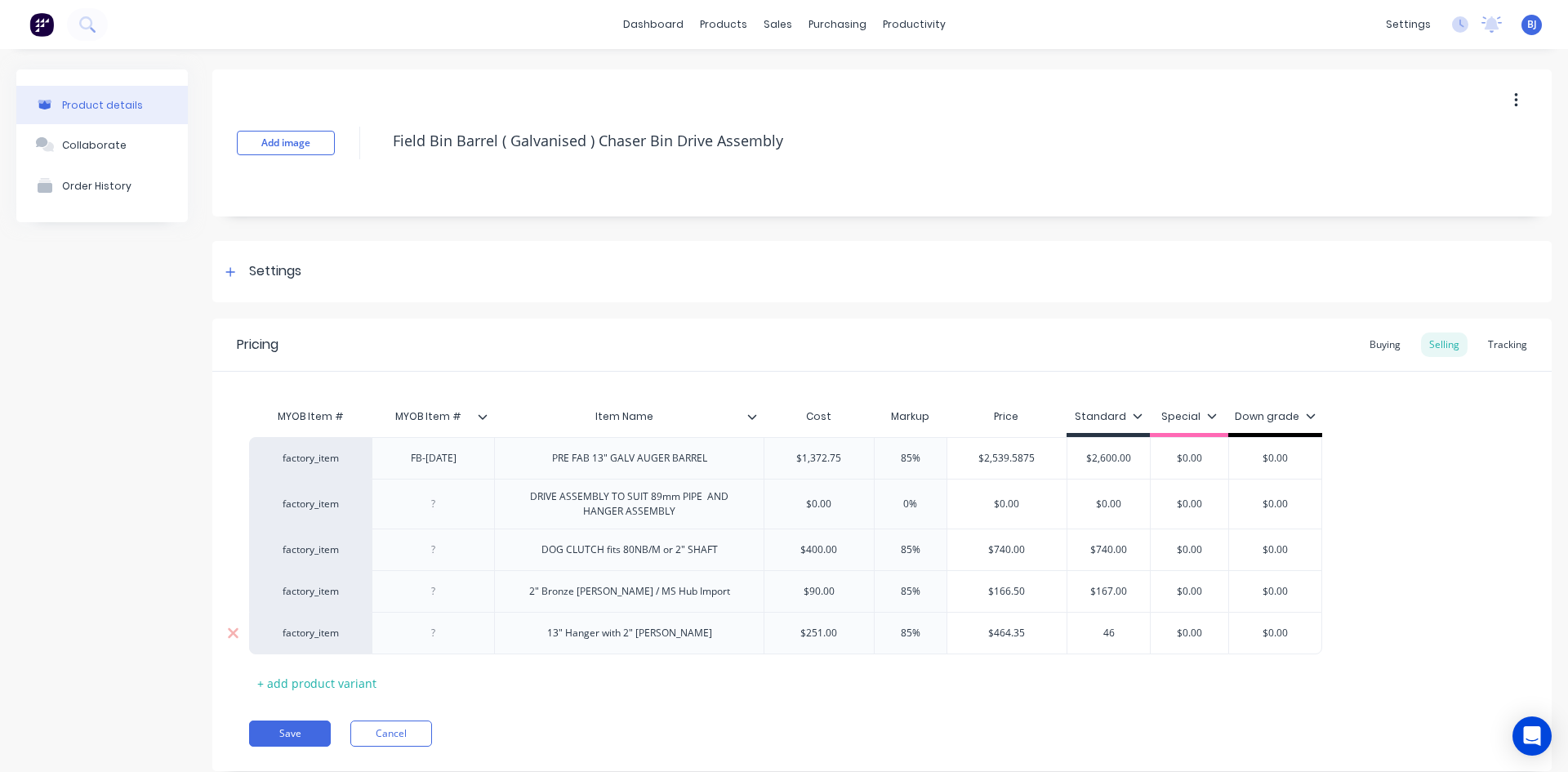
type textarea "x"
type input "465"
type textarea "x"
type input "465."
type textarea "x"
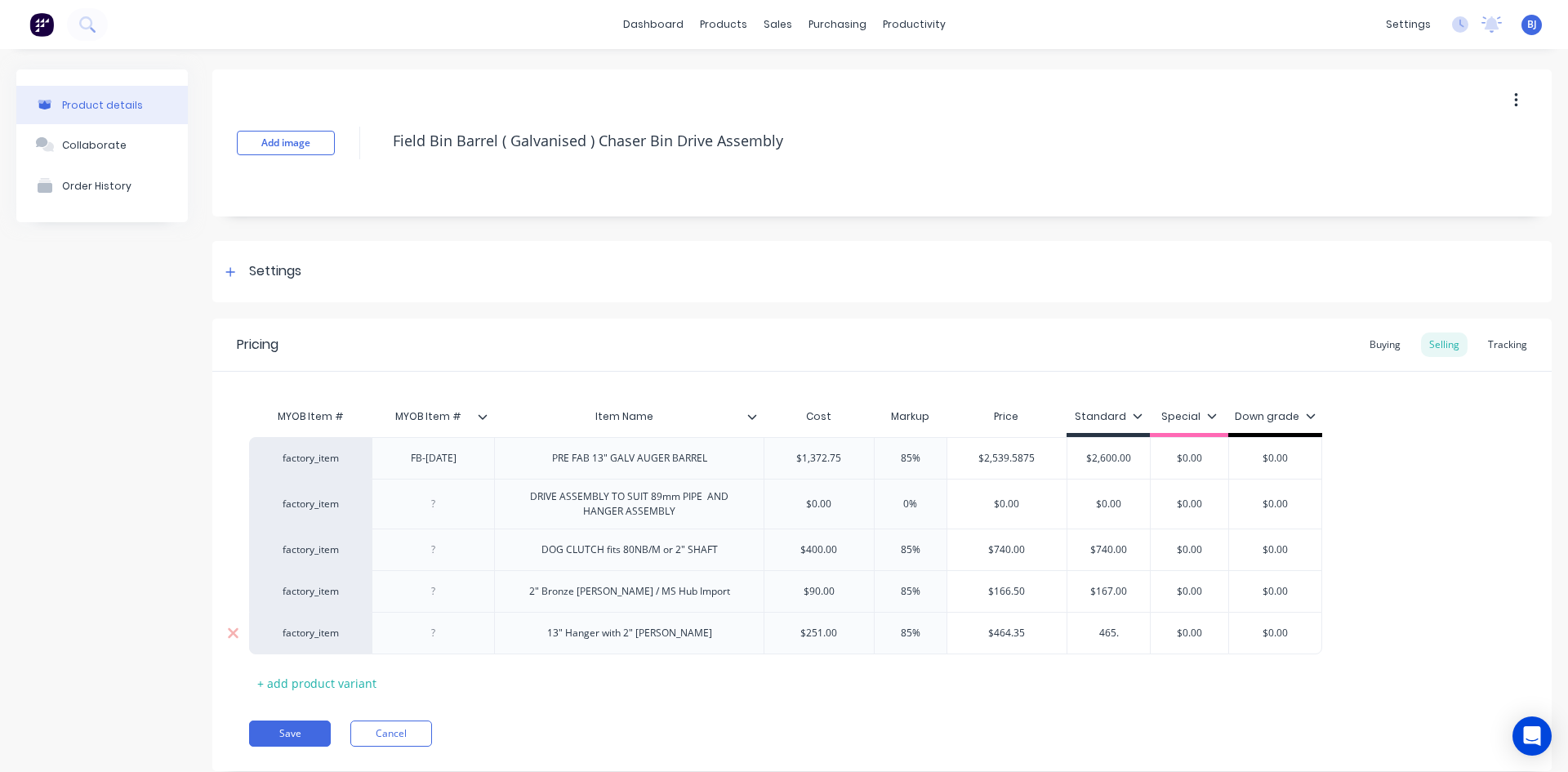
type input "465.0"
type textarea "x"
type input "465.00"
click at [284, 733] on button "Save" at bounding box center [289, 733] width 82 height 26
type textarea "x"
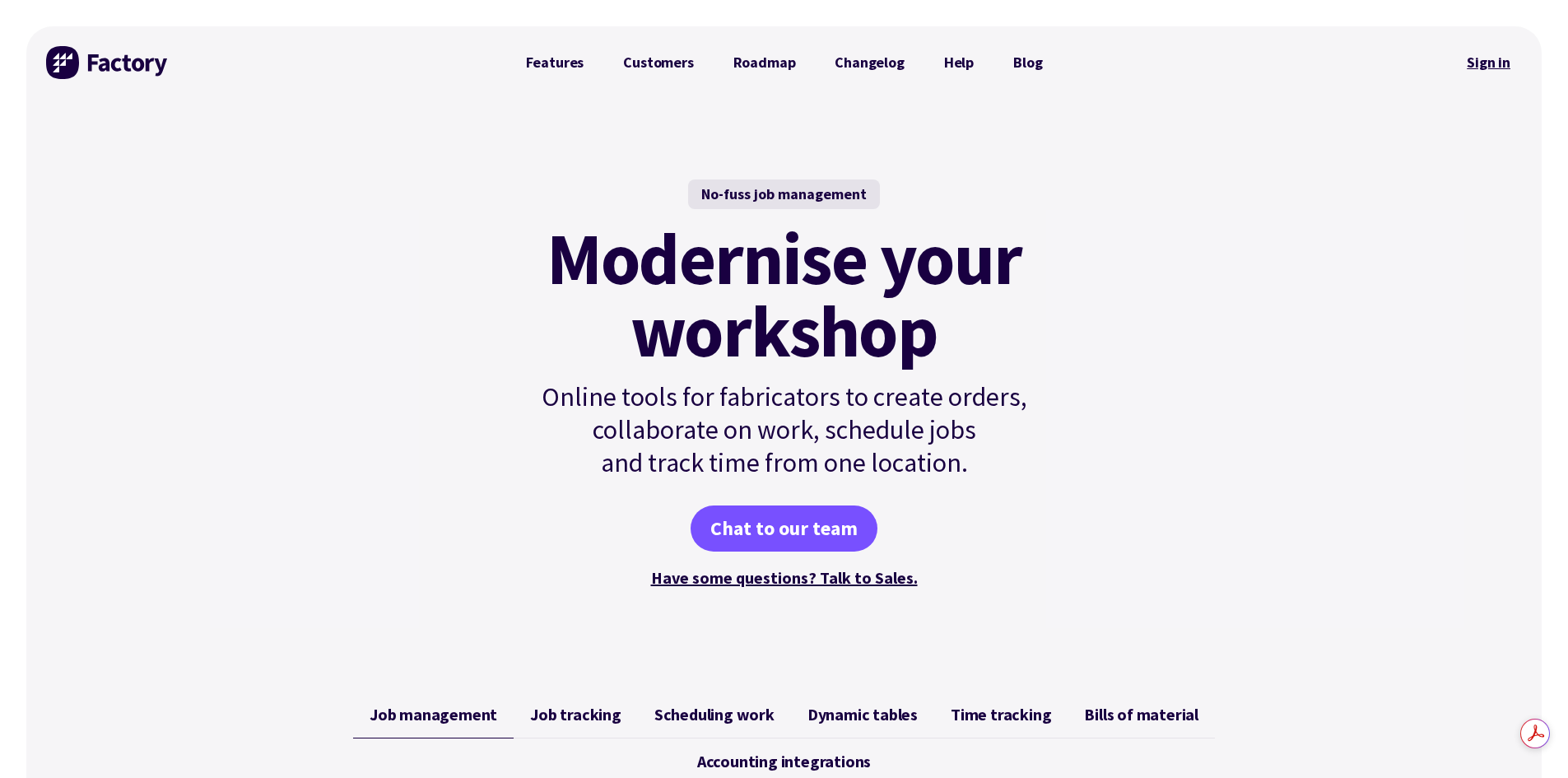
click at [1493, 64] on link "Sign in" at bounding box center [1488, 63] width 67 height 38
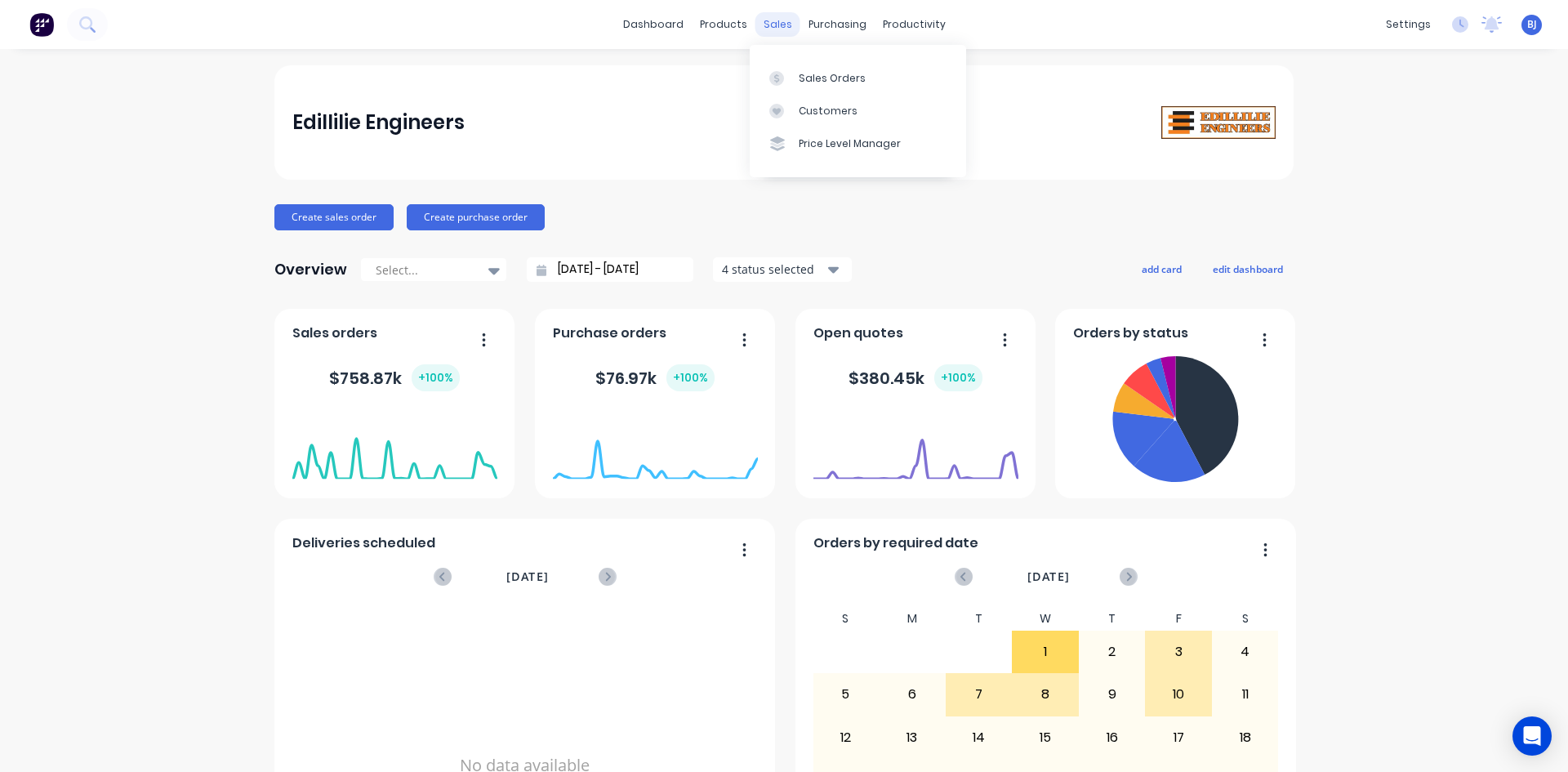
click at [774, 29] on div "sales" at bounding box center [778, 24] width 45 height 24
click at [778, 77] on icon at bounding box center [776, 78] width 15 height 15
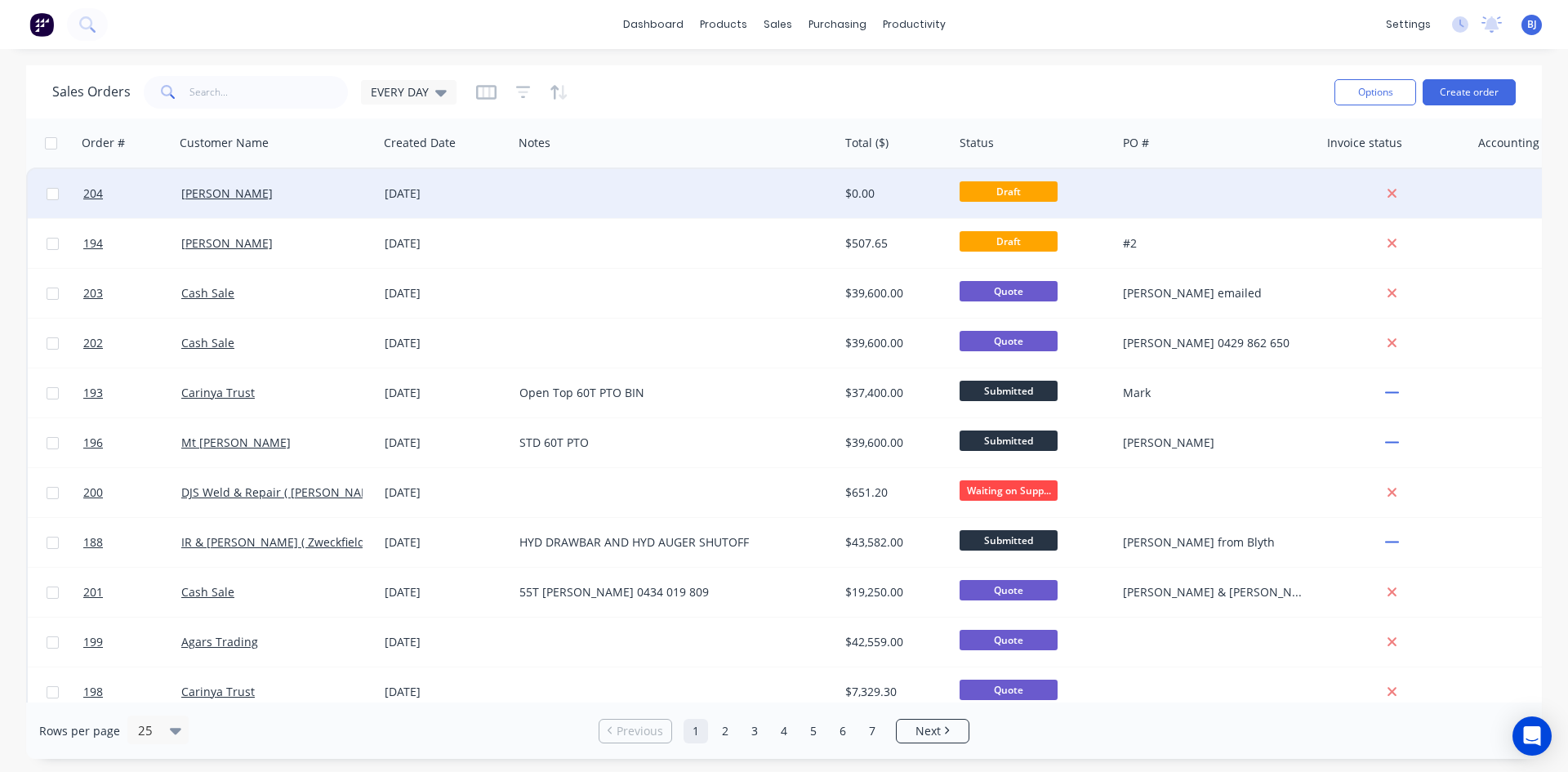
click at [416, 189] on div "[DATE]" at bounding box center [445, 193] width 121 height 16
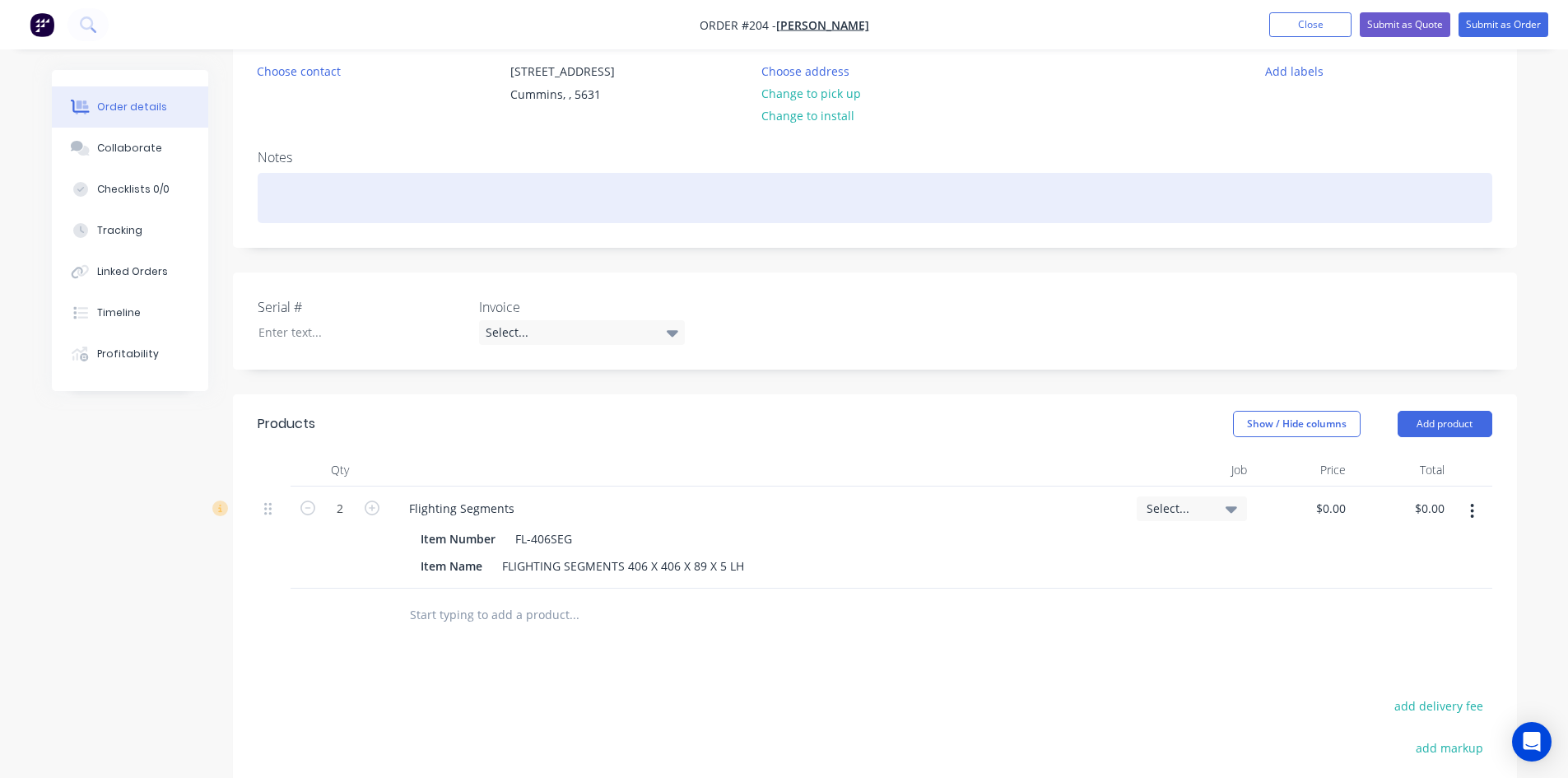
scroll to position [247, 0]
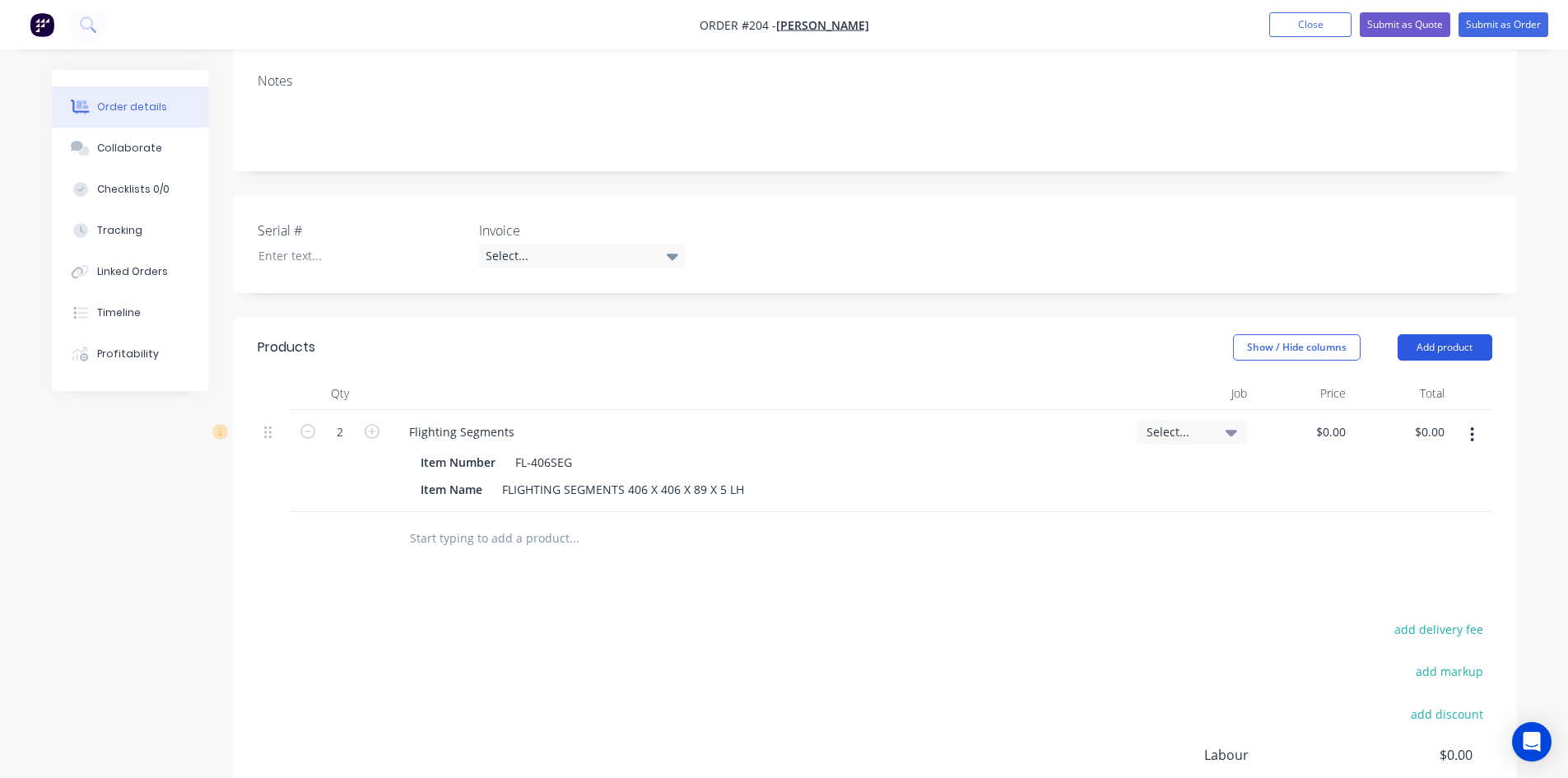
click at [1416, 348] on button "Add product" at bounding box center [1445, 347] width 95 height 26
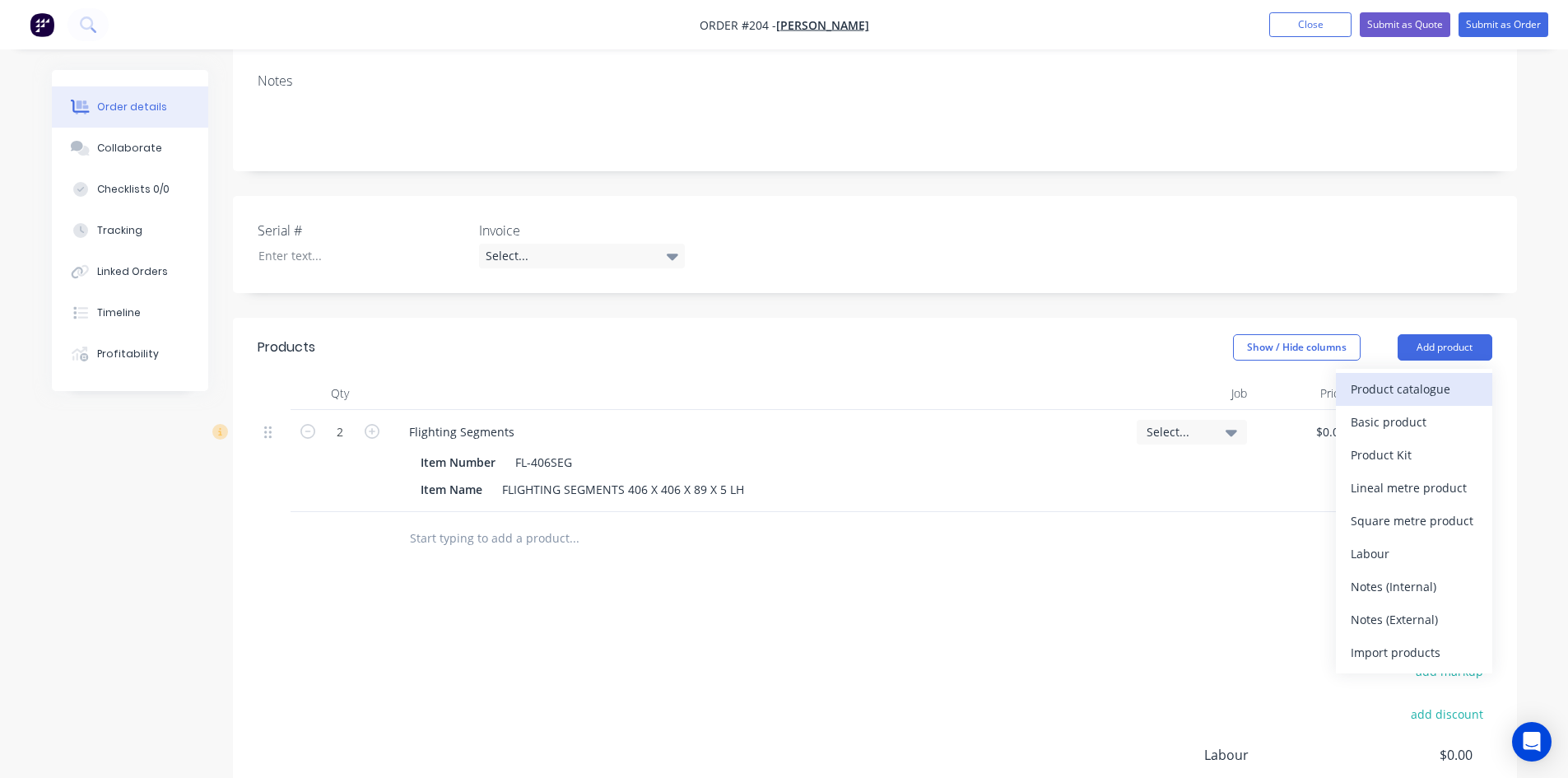
click at [1405, 390] on div "Product catalogue" at bounding box center [1414, 388] width 127 height 23
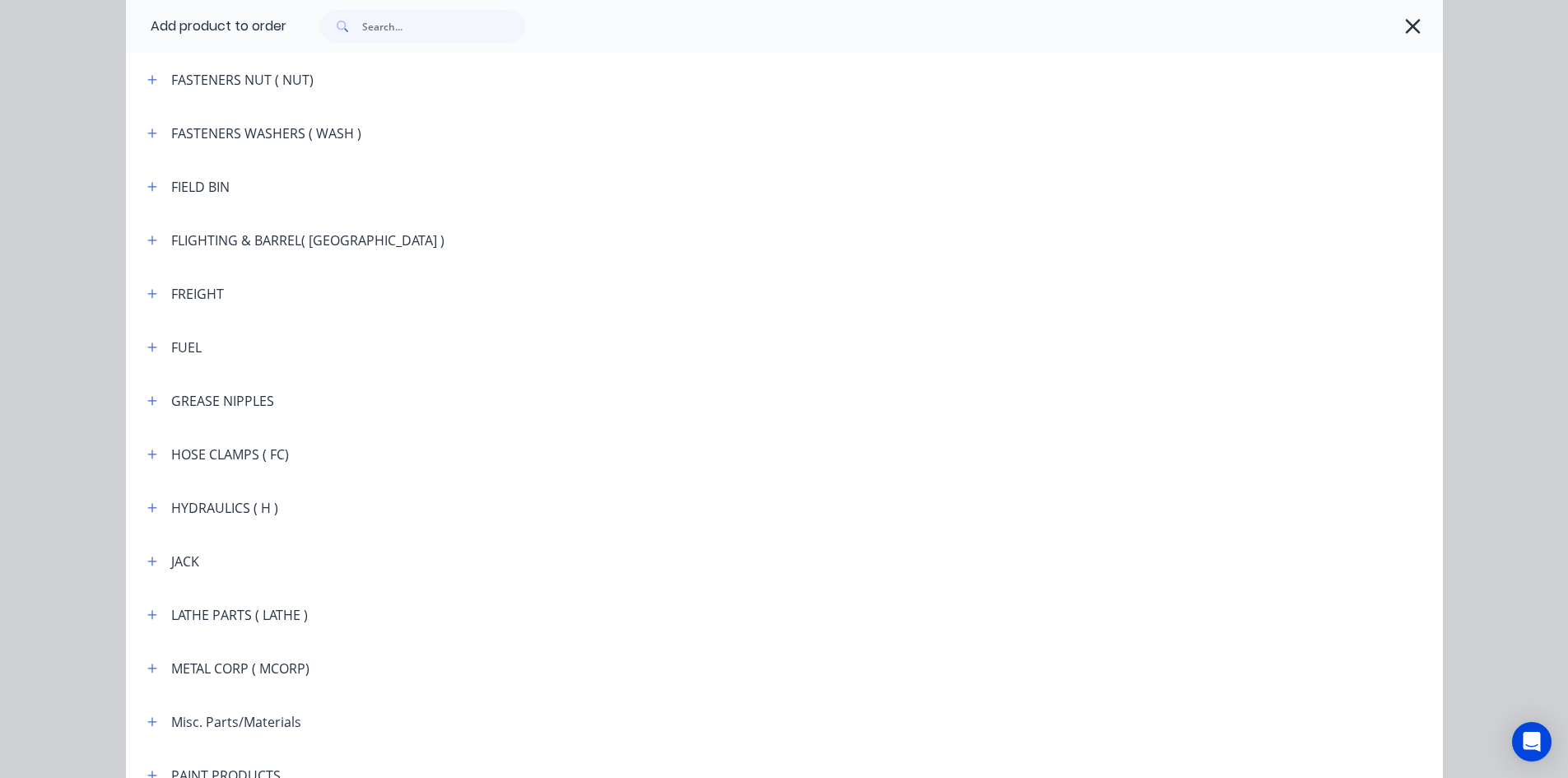
scroll to position [1718, 0]
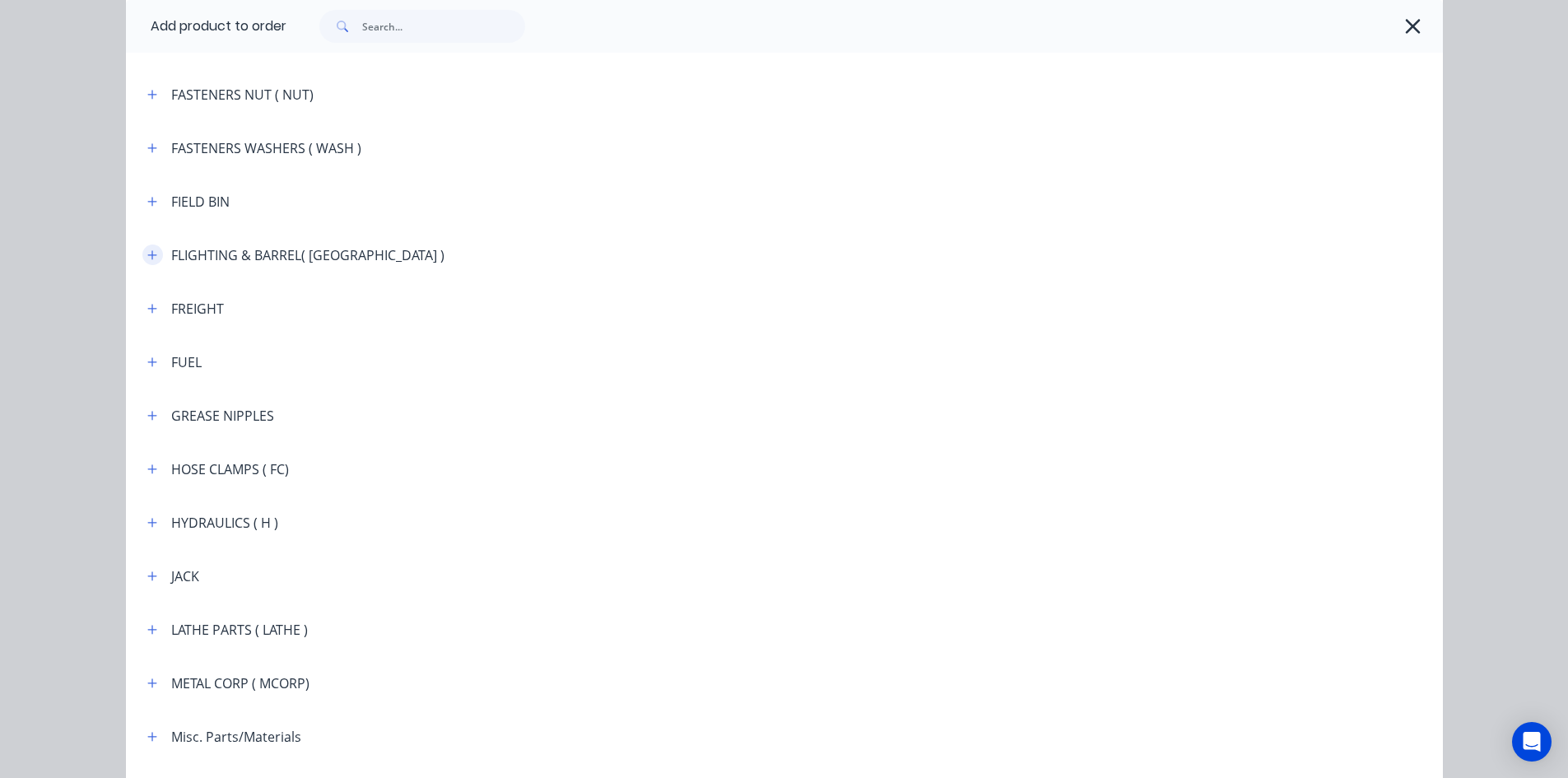
click at [152, 257] on button "button" at bounding box center [153, 255] width 21 height 21
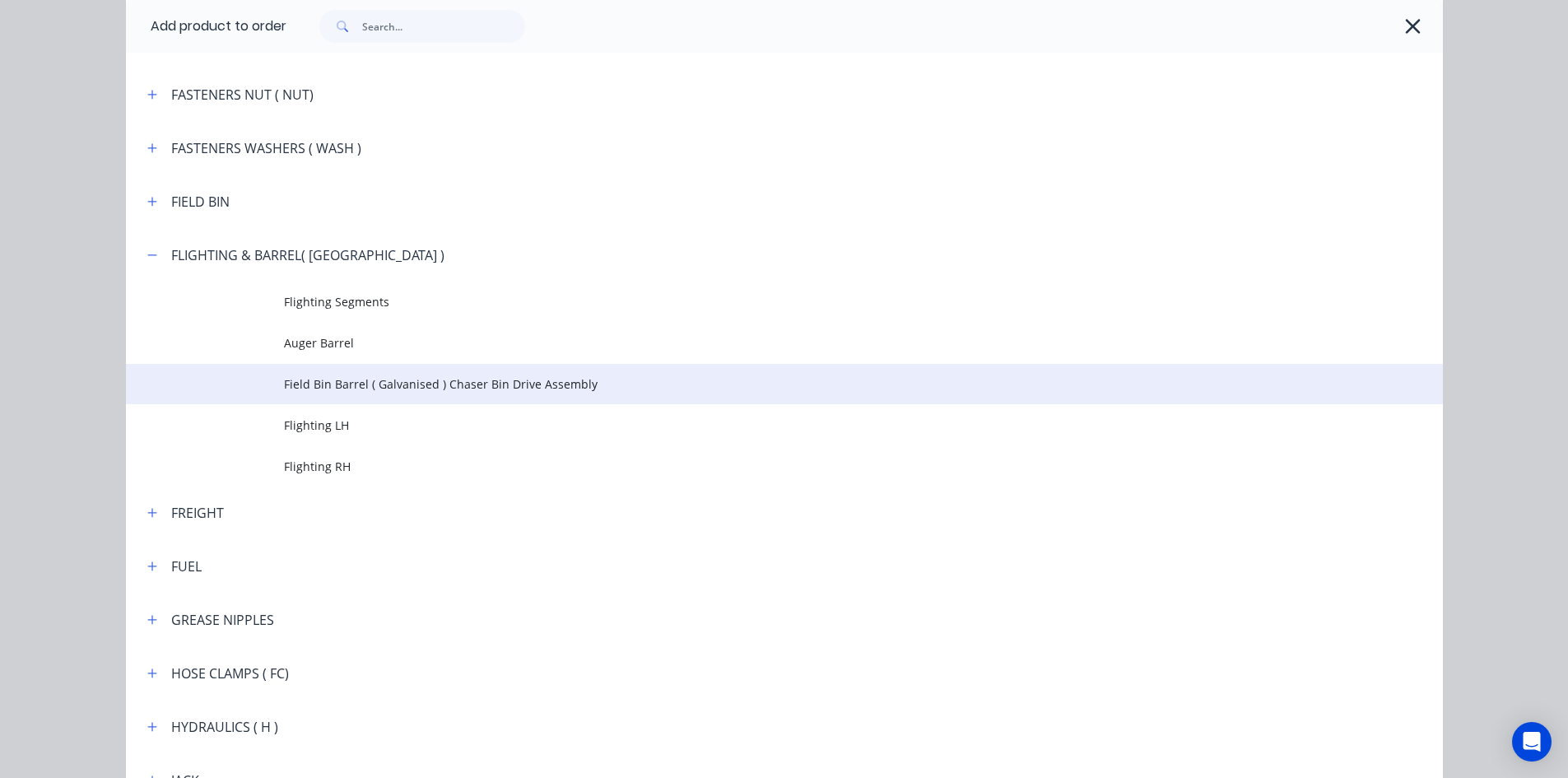
click at [336, 388] on span "Field Bin Barrel ( Galvanised ) Chaser Bin Drive Assembly" at bounding box center [748, 384] width 927 height 17
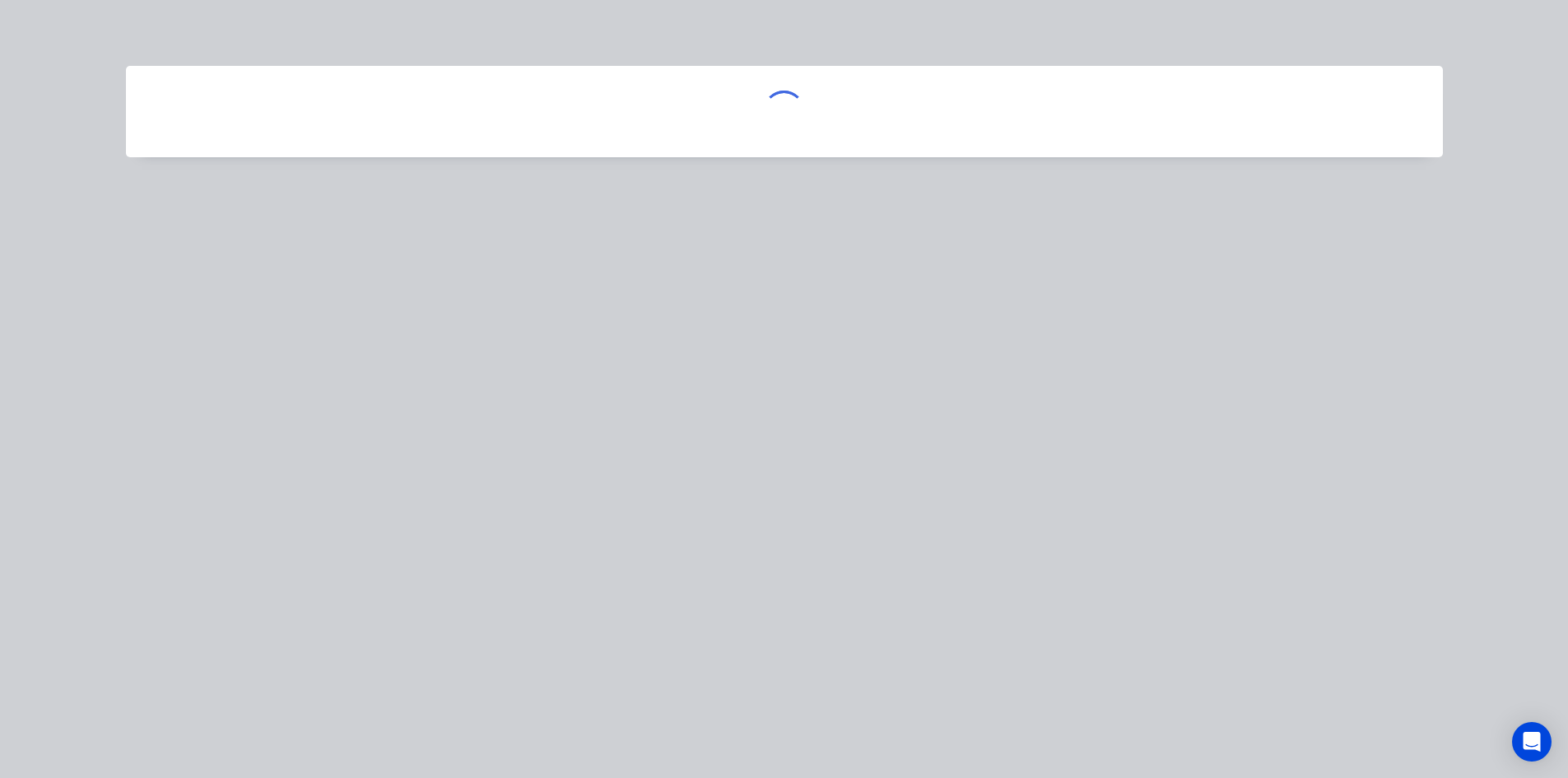
scroll to position [0, 0]
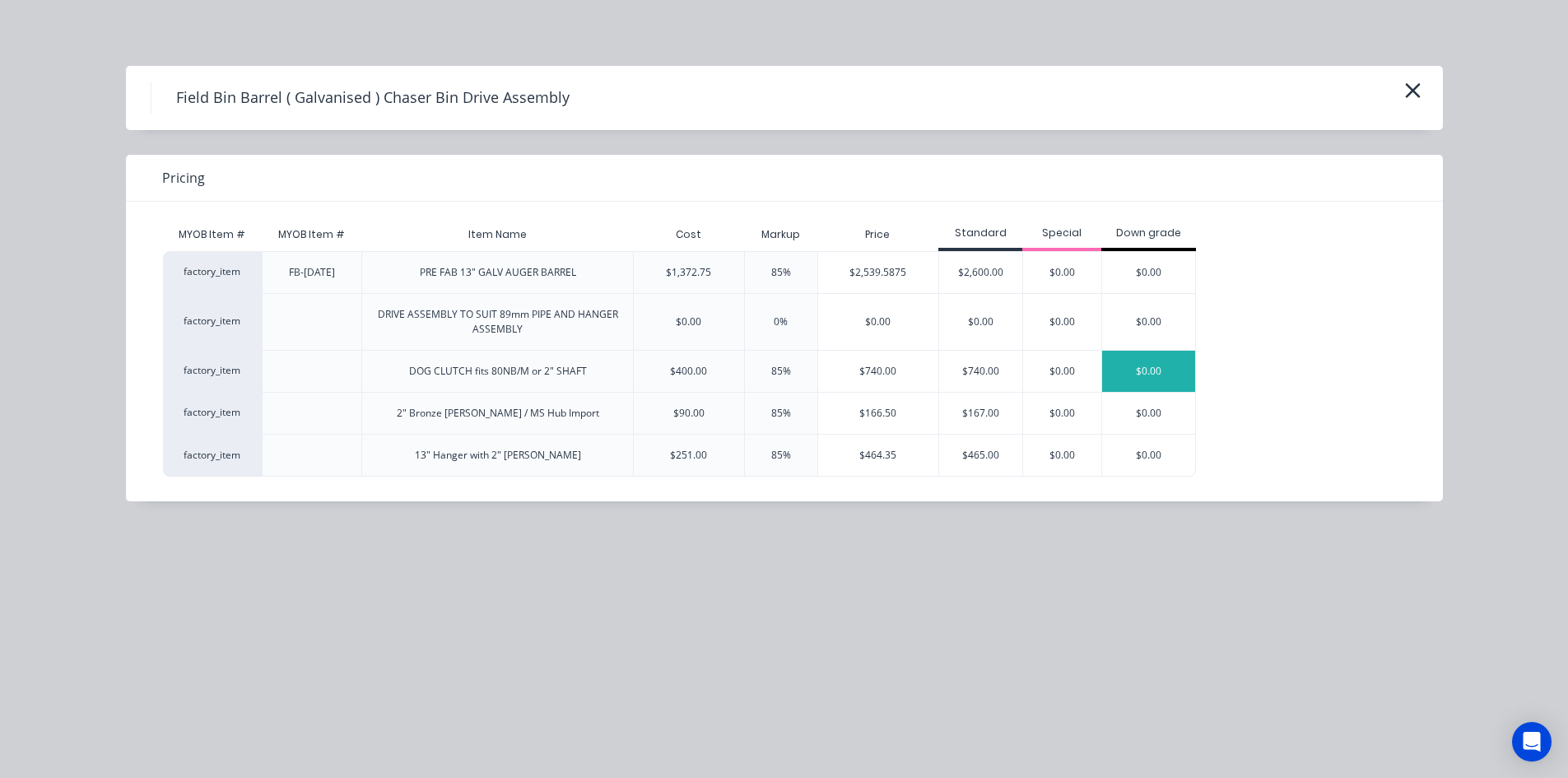
click at [1161, 373] on div "$0.00" at bounding box center [1149, 371] width 93 height 41
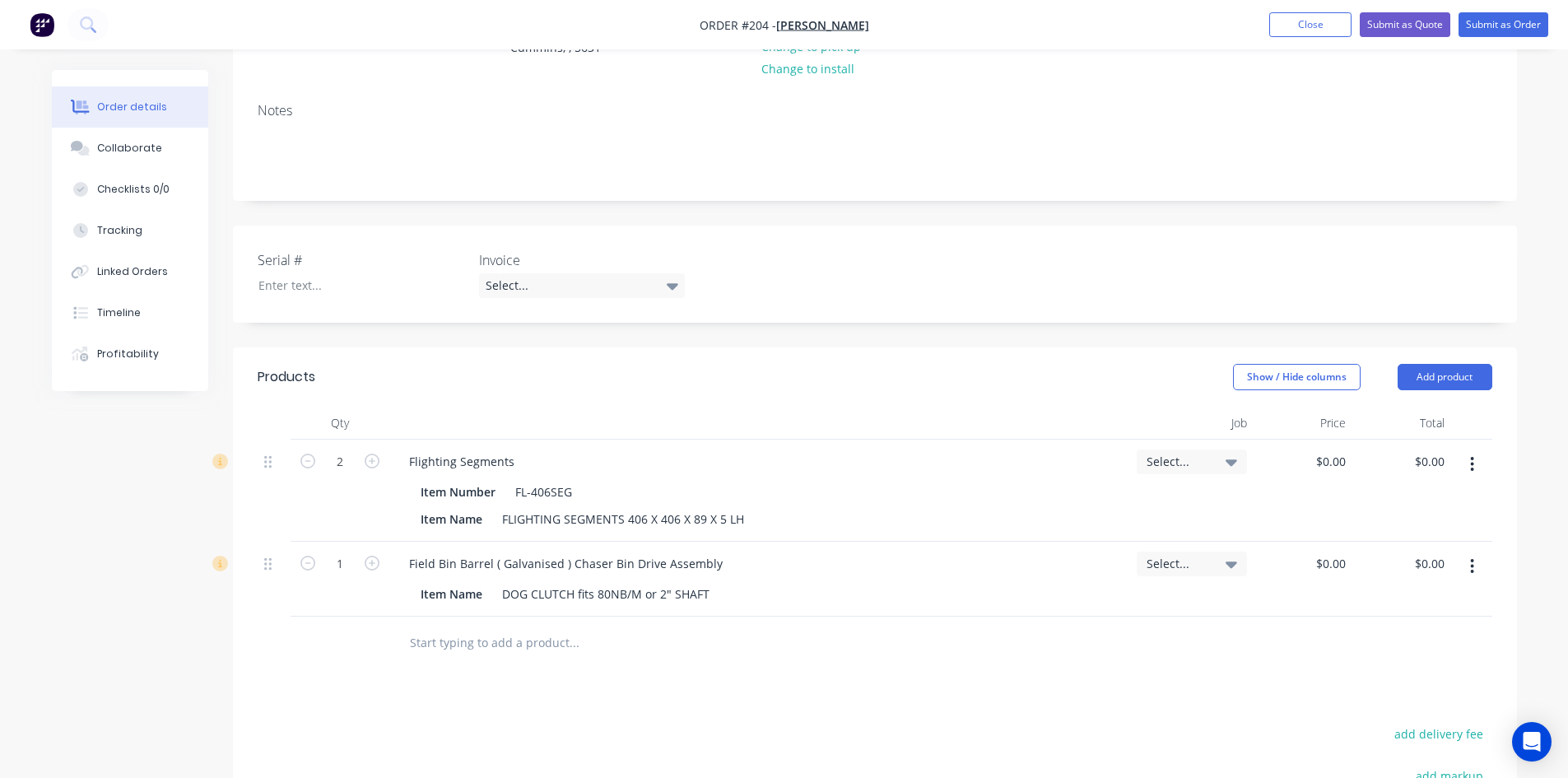
scroll to position [247, 0]
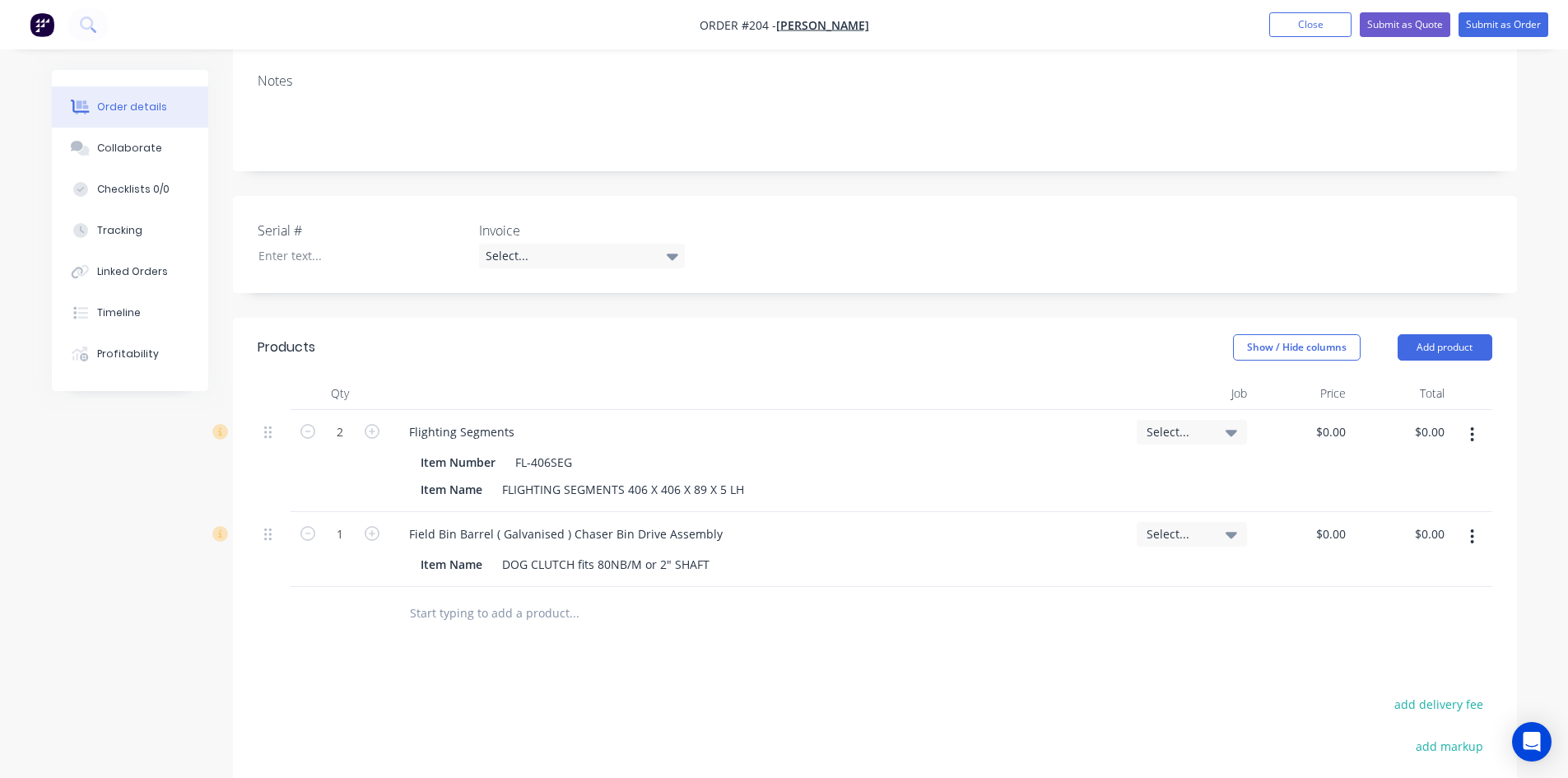
click at [1471, 438] on icon "button" at bounding box center [1472, 434] width 4 height 18
click at [1387, 573] on div "Delete" at bounding box center [1414, 576] width 127 height 23
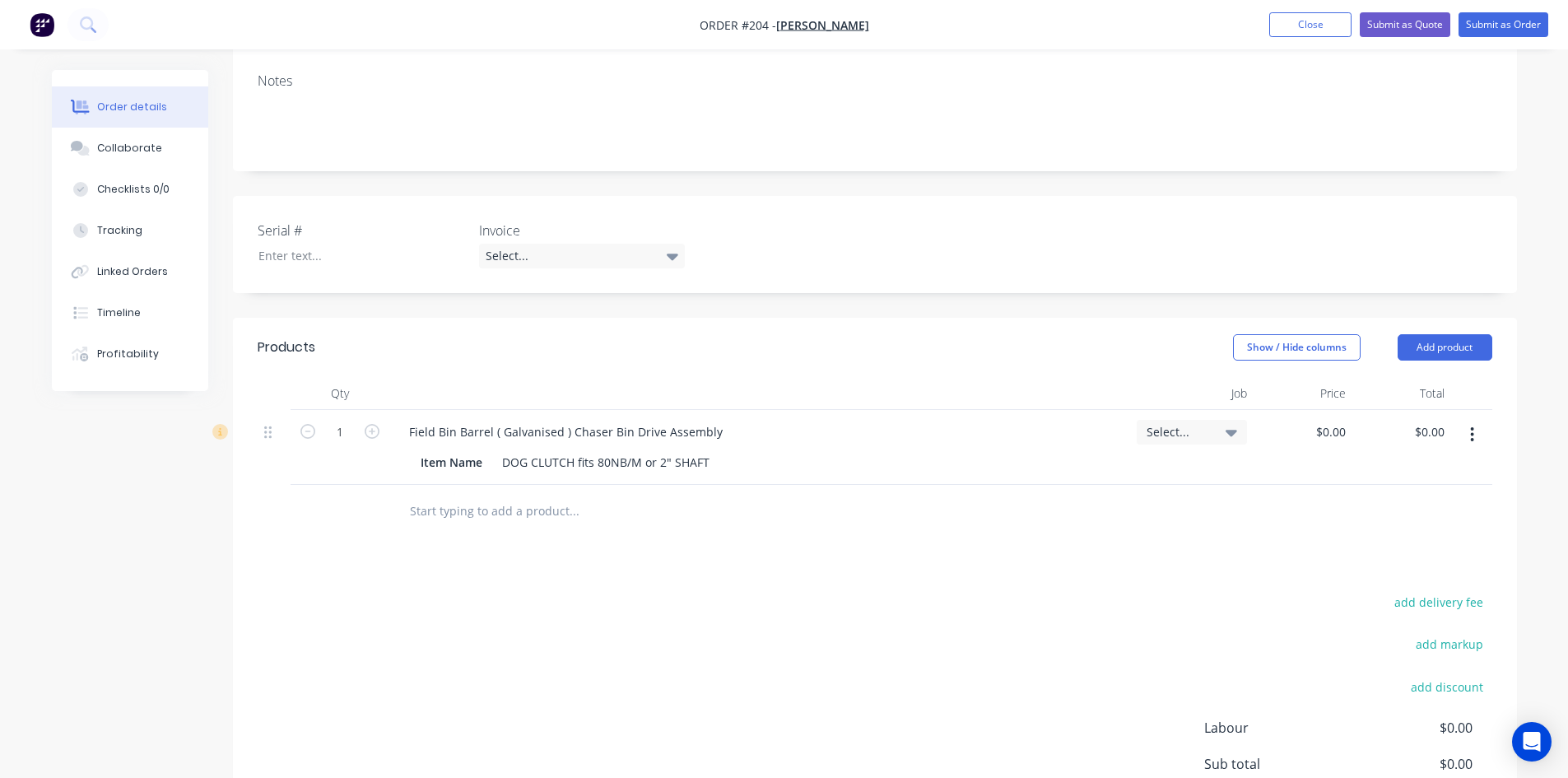
click at [1470, 435] on button "button" at bounding box center [1472, 435] width 39 height 30
click at [1416, 583] on div "Delete" at bounding box center [1414, 576] width 127 height 23
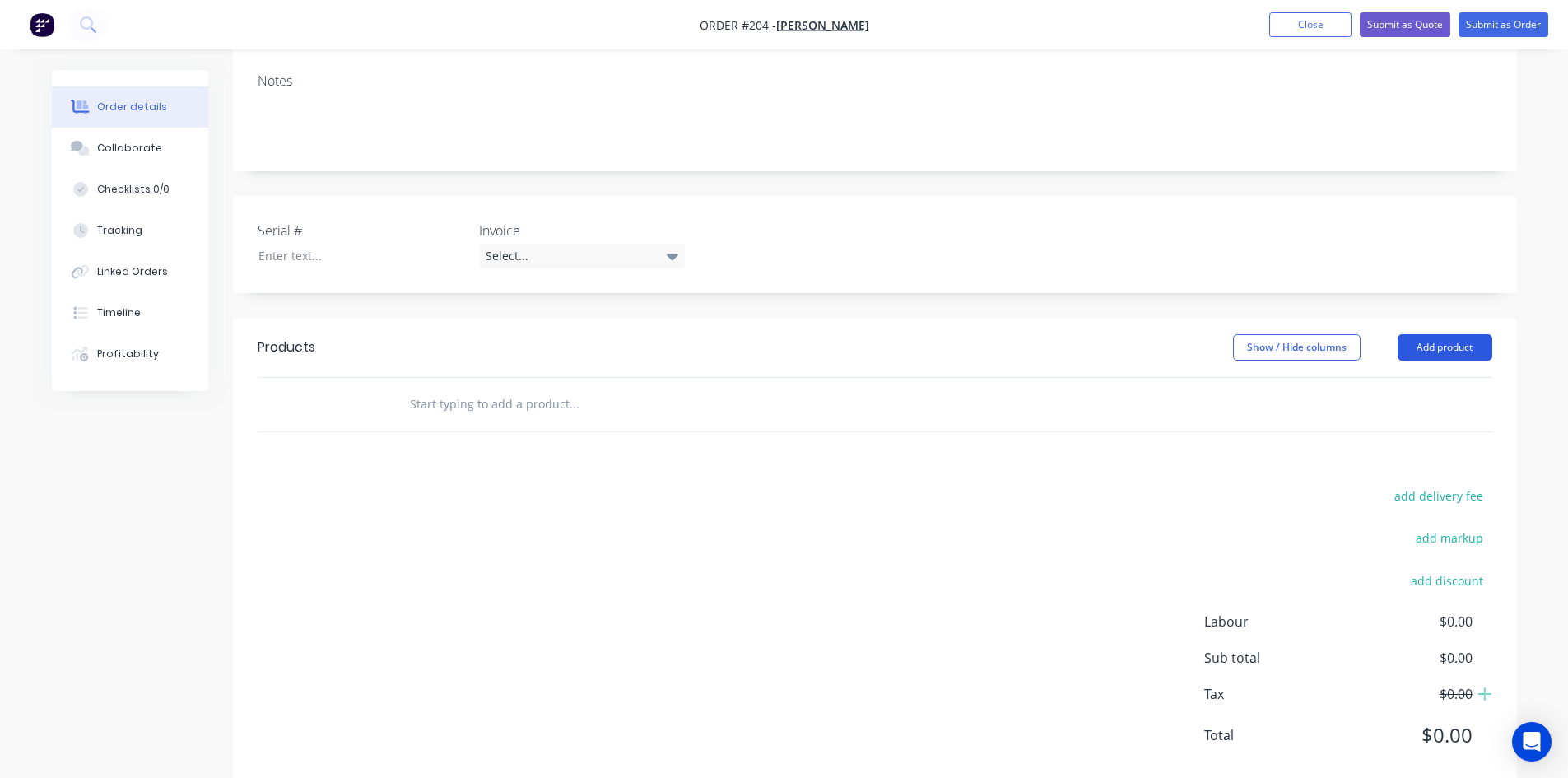
click at [1443, 350] on button "Add product" at bounding box center [1445, 347] width 95 height 26
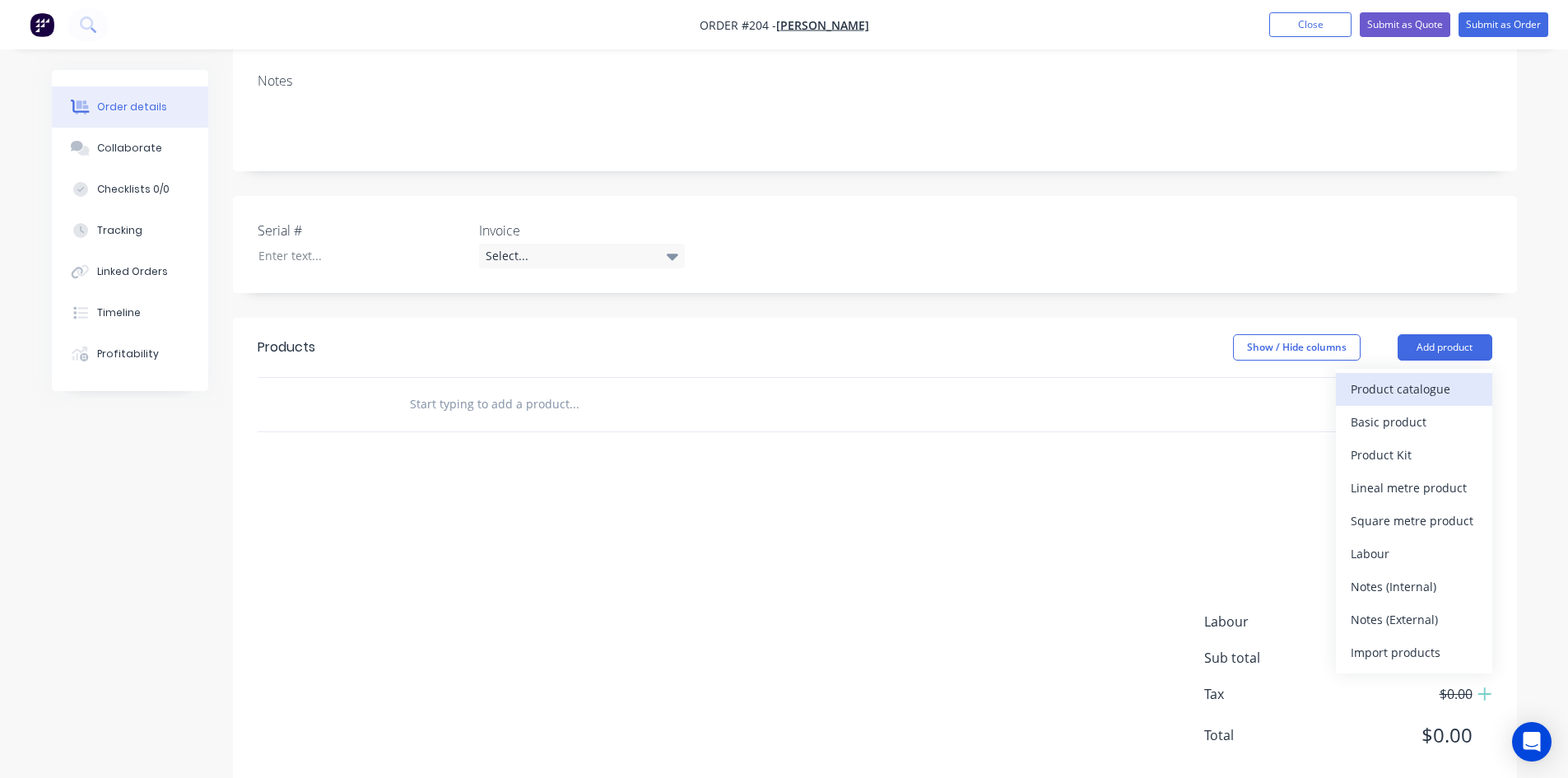
click at [1409, 386] on div "Product catalogue" at bounding box center [1414, 388] width 127 height 23
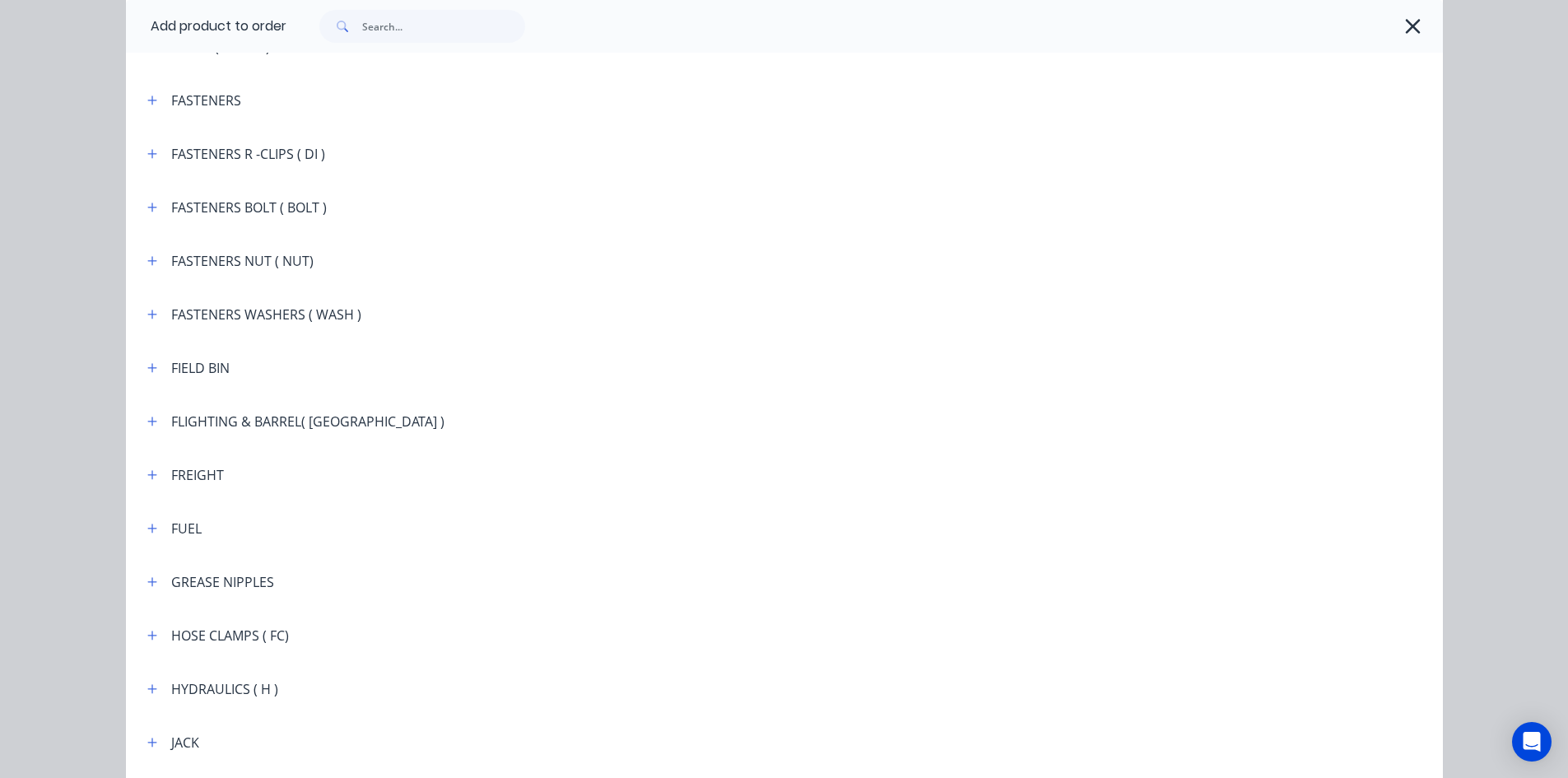
scroll to position [1646, 0]
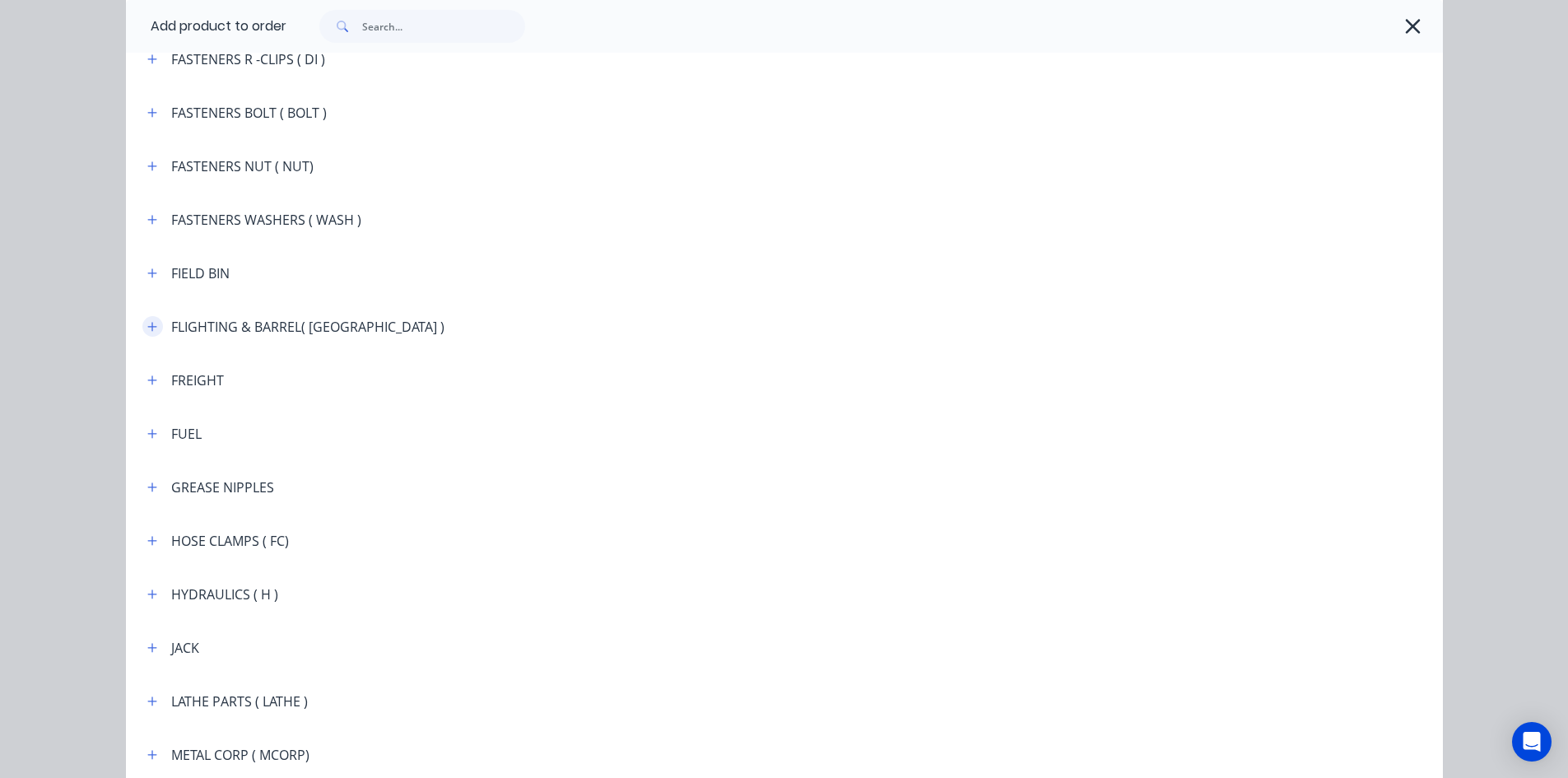
click at [151, 327] on icon "button" at bounding box center [152, 326] width 10 height 11
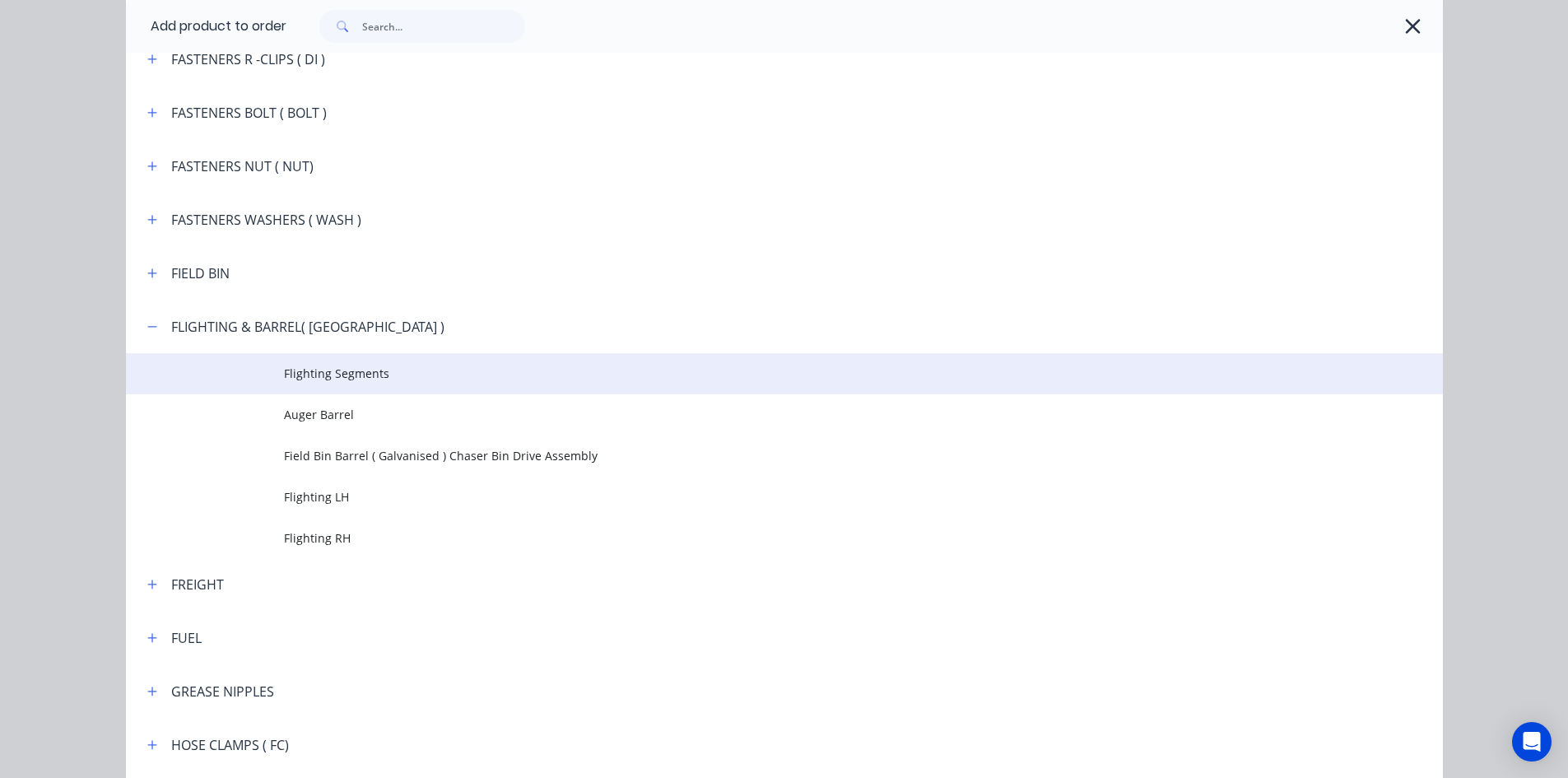
click at [269, 373] on td at bounding box center [205, 373] width 158 height 41
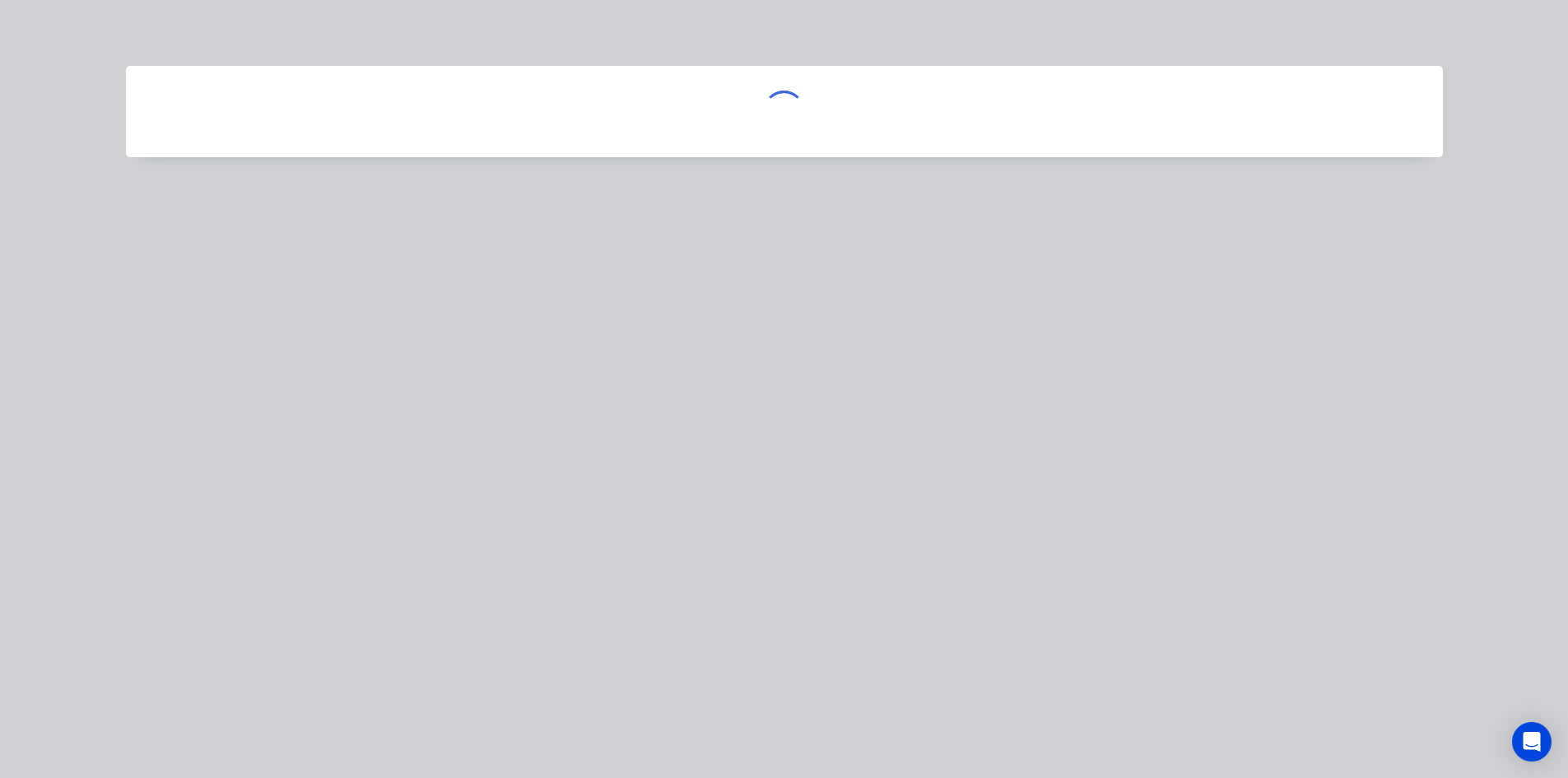
scroll to position [0, 0]
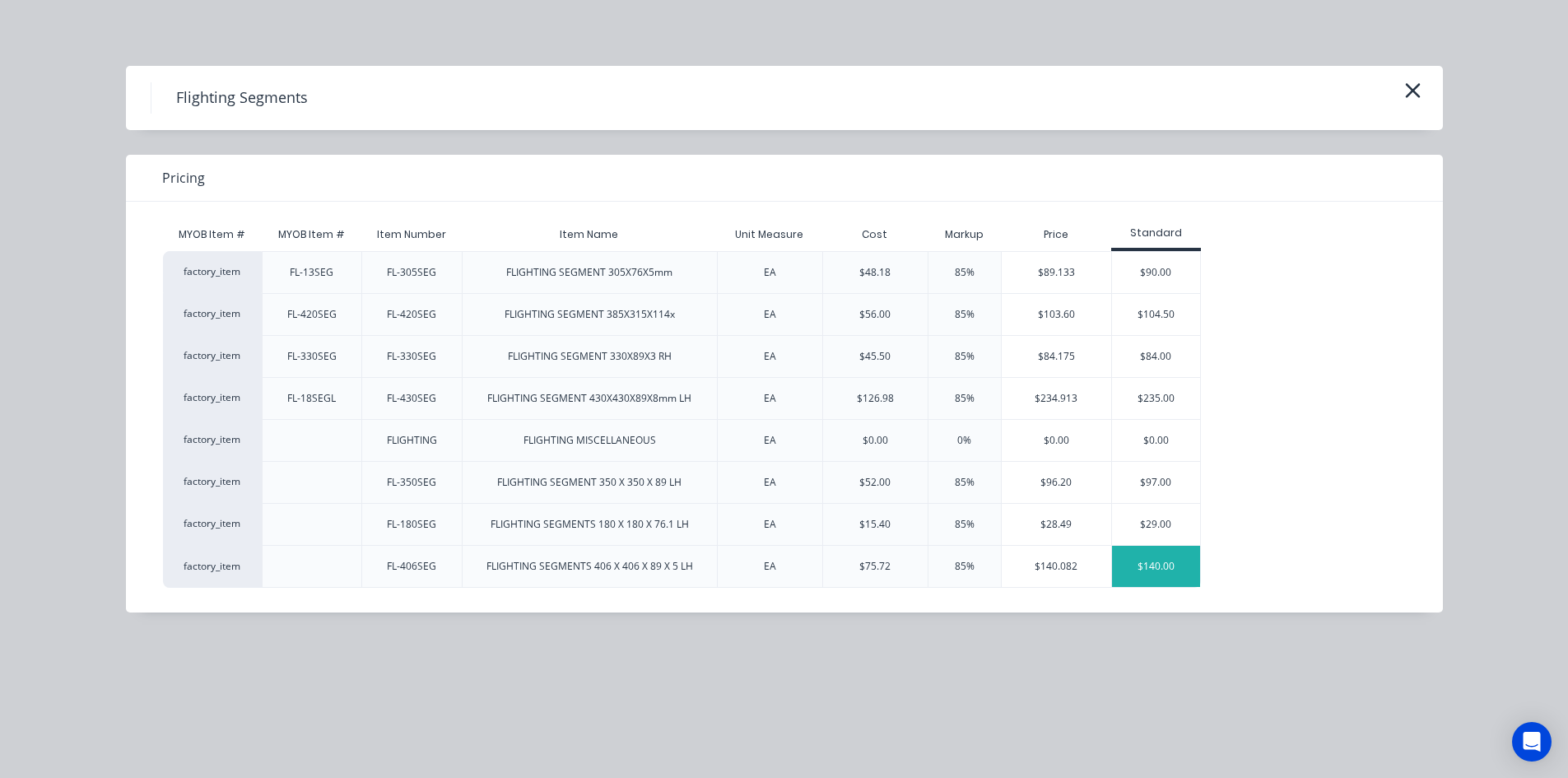
click at [1172, 573] on div "$140.00" at bounding box center [1156, 566] width 88 height 41
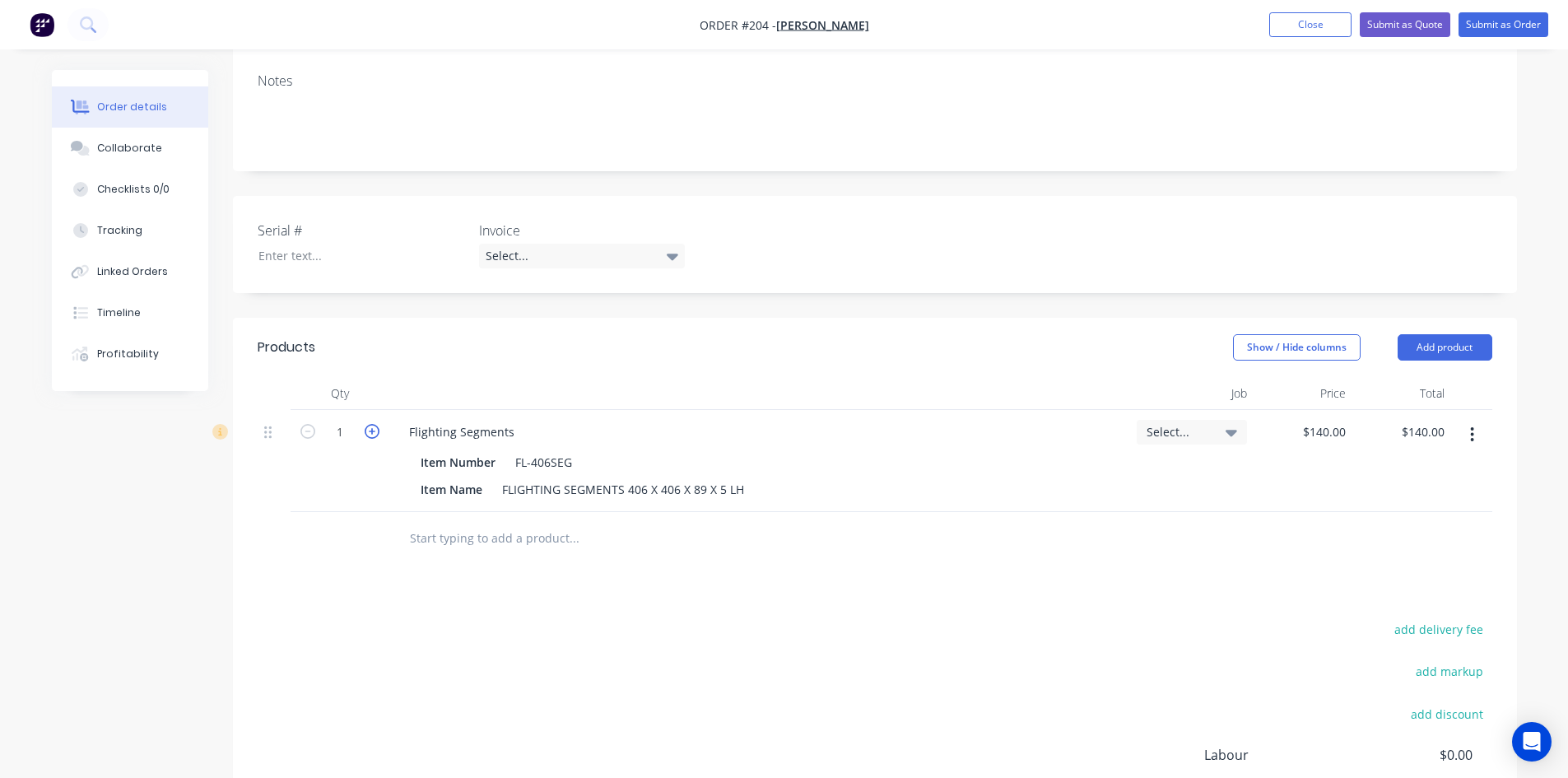
click at [366, 429] on icon "button" at bounding box center [372, 431] width 15 height 15
type input "2"
type input "$280.00"
click at [1432, 348] on button "Add product" at bounding box center [1445, 347] width 95 height 26
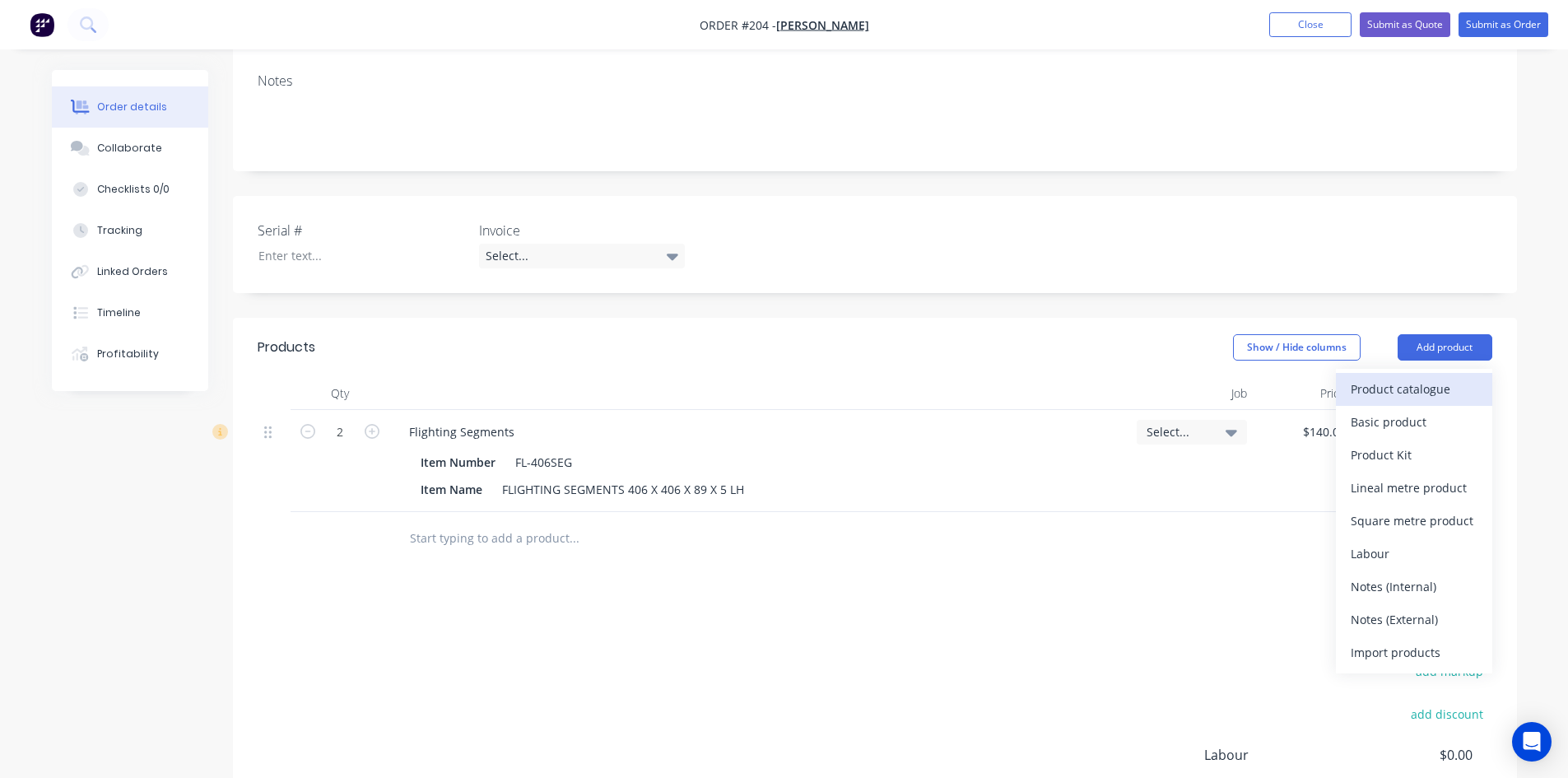
click at [1417, 391] on div "Product catalogue" at bounding box center [1414, 388] width 127 height 23
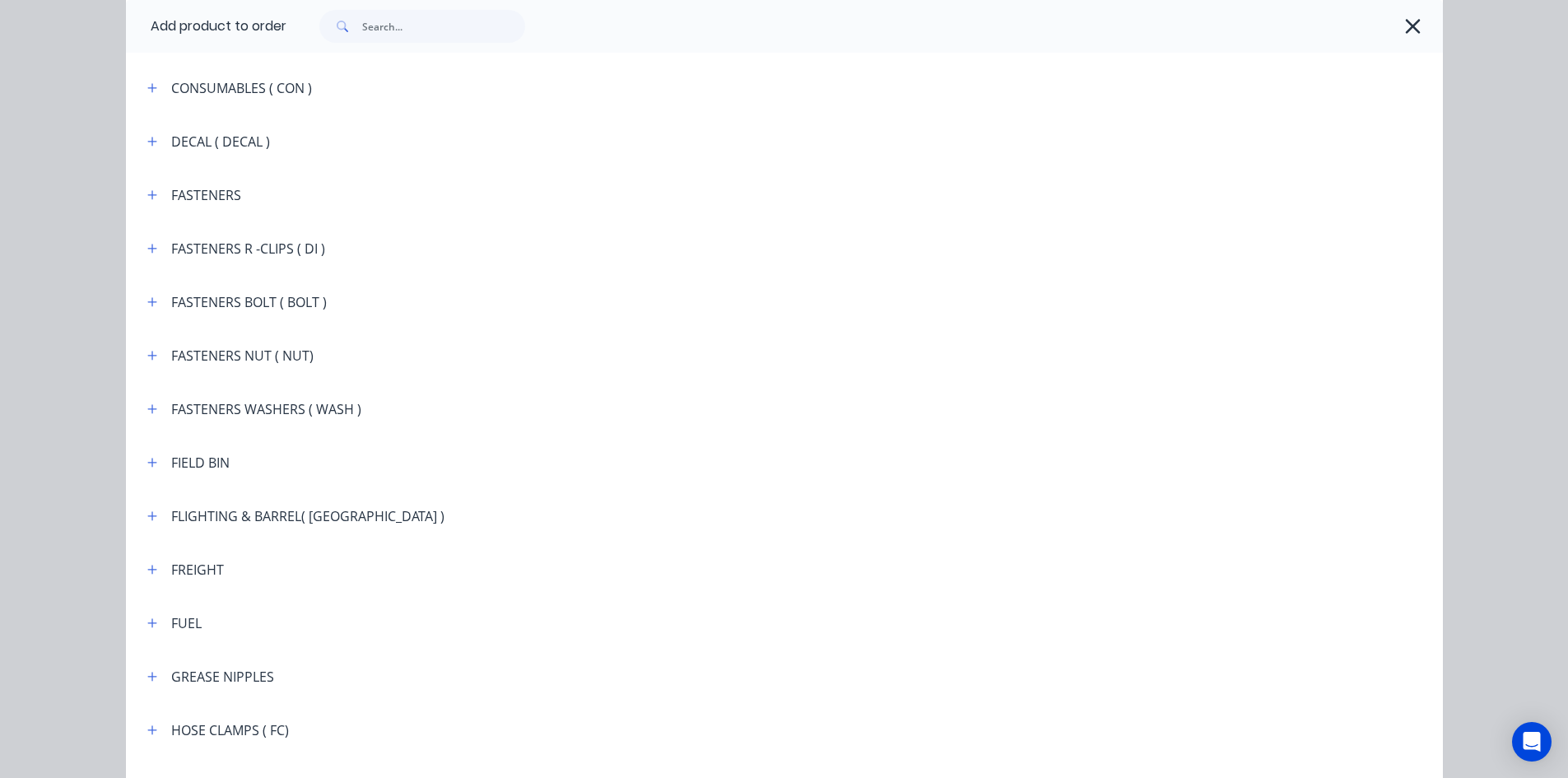
scroll to position [1482, 0]
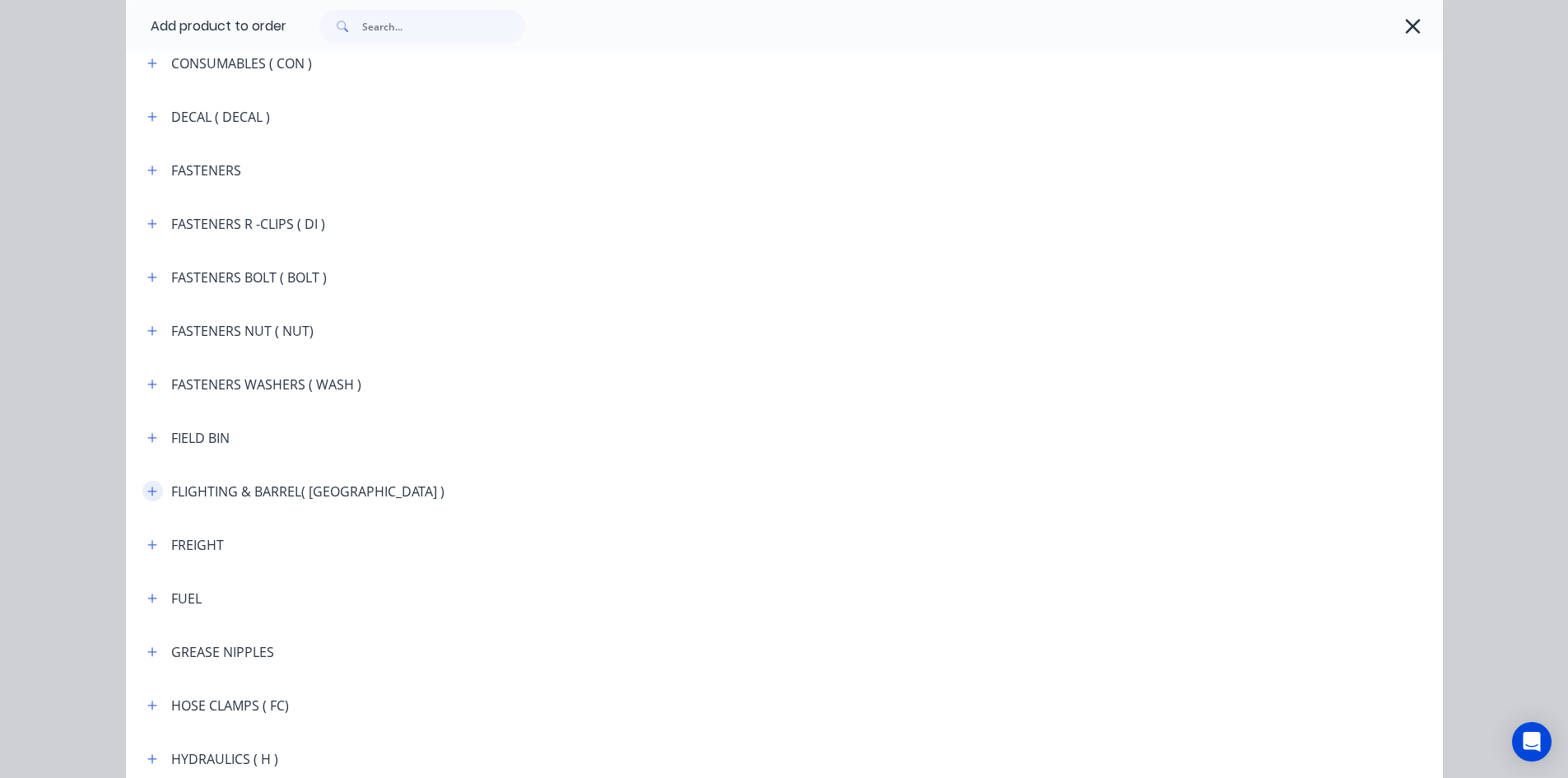
click at [148, 491] on icon "button" at bounding box center [152, 491] width 9 height 9
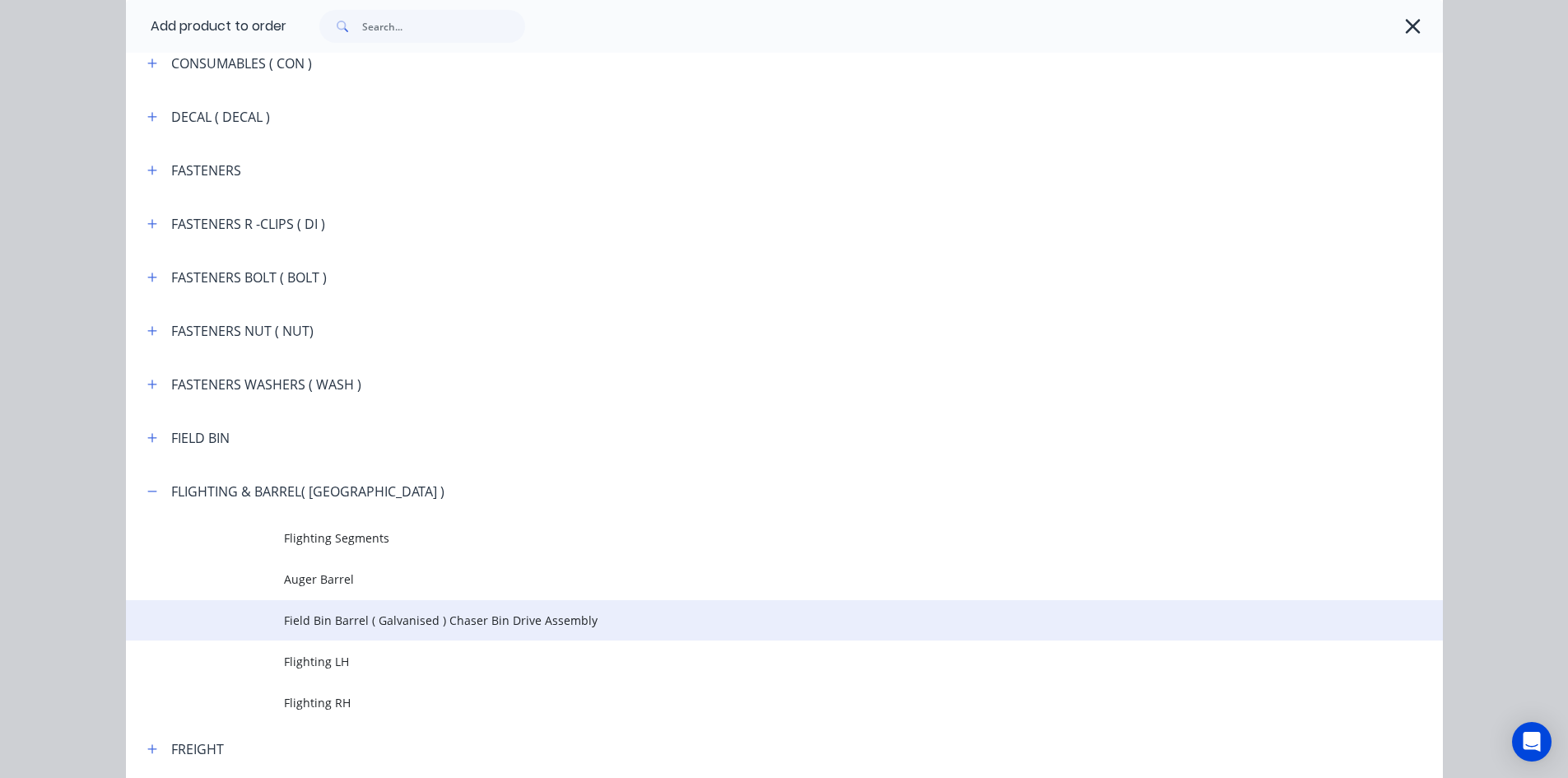
click at [403, 623] on span "Field Bin Barrel ( Galvanised ) Chaser Bin Drive Assembly" at bounding box center [748, 621] width 927 height 17
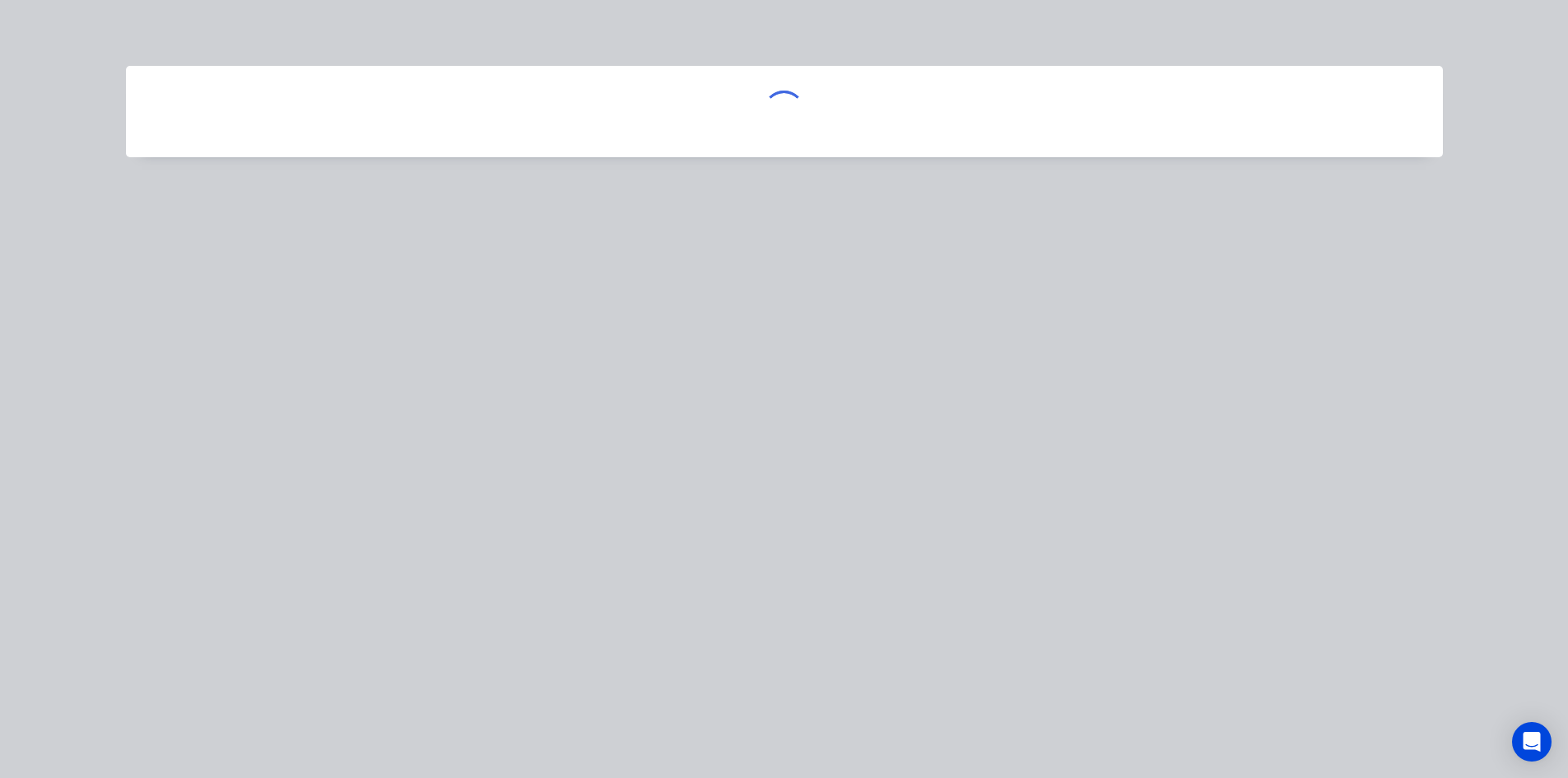
scroll to position [0, 0]
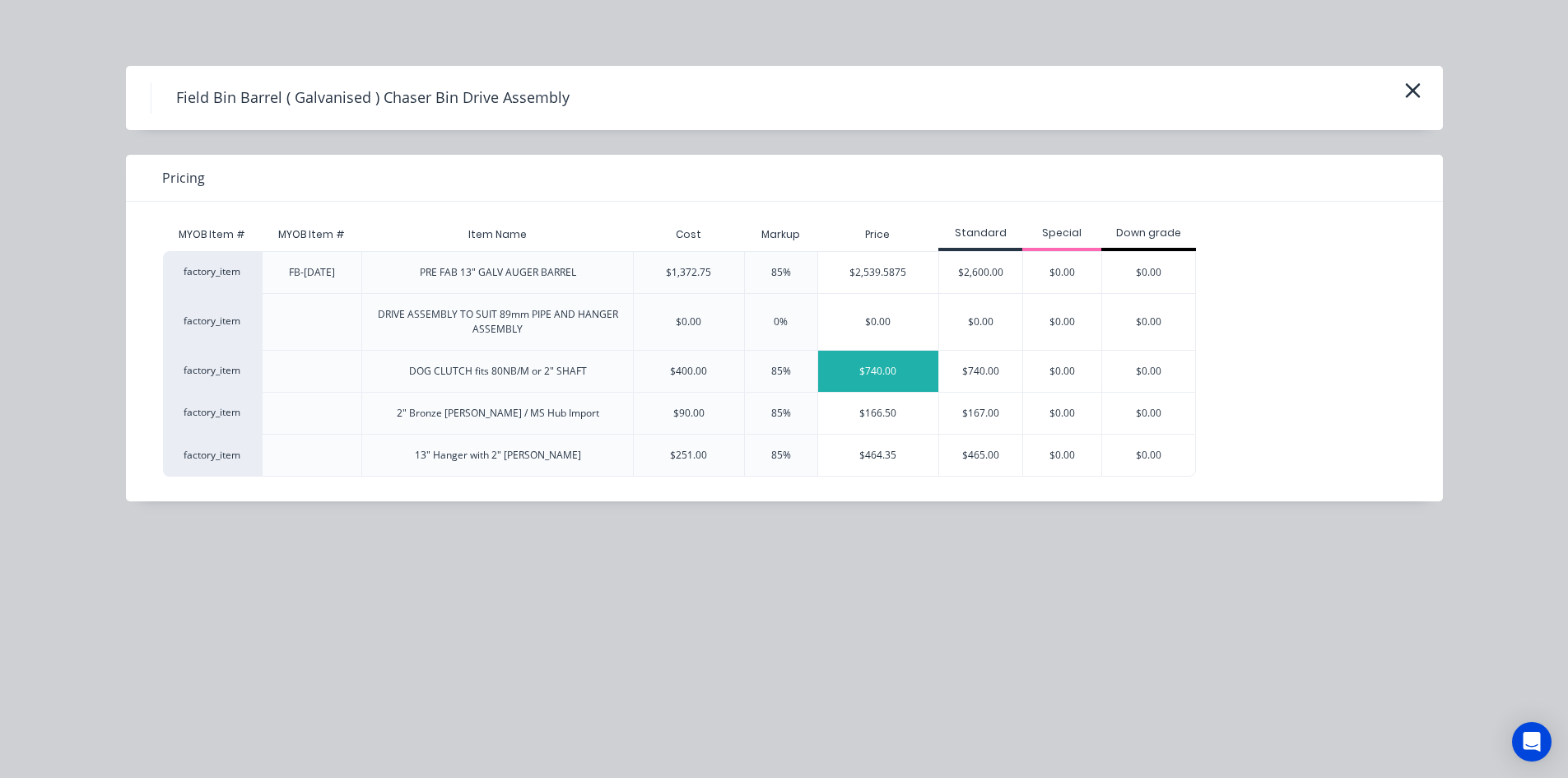
click at [876, 373] on div "$740.00" at bounding box center [879, 371] width 121 height 41
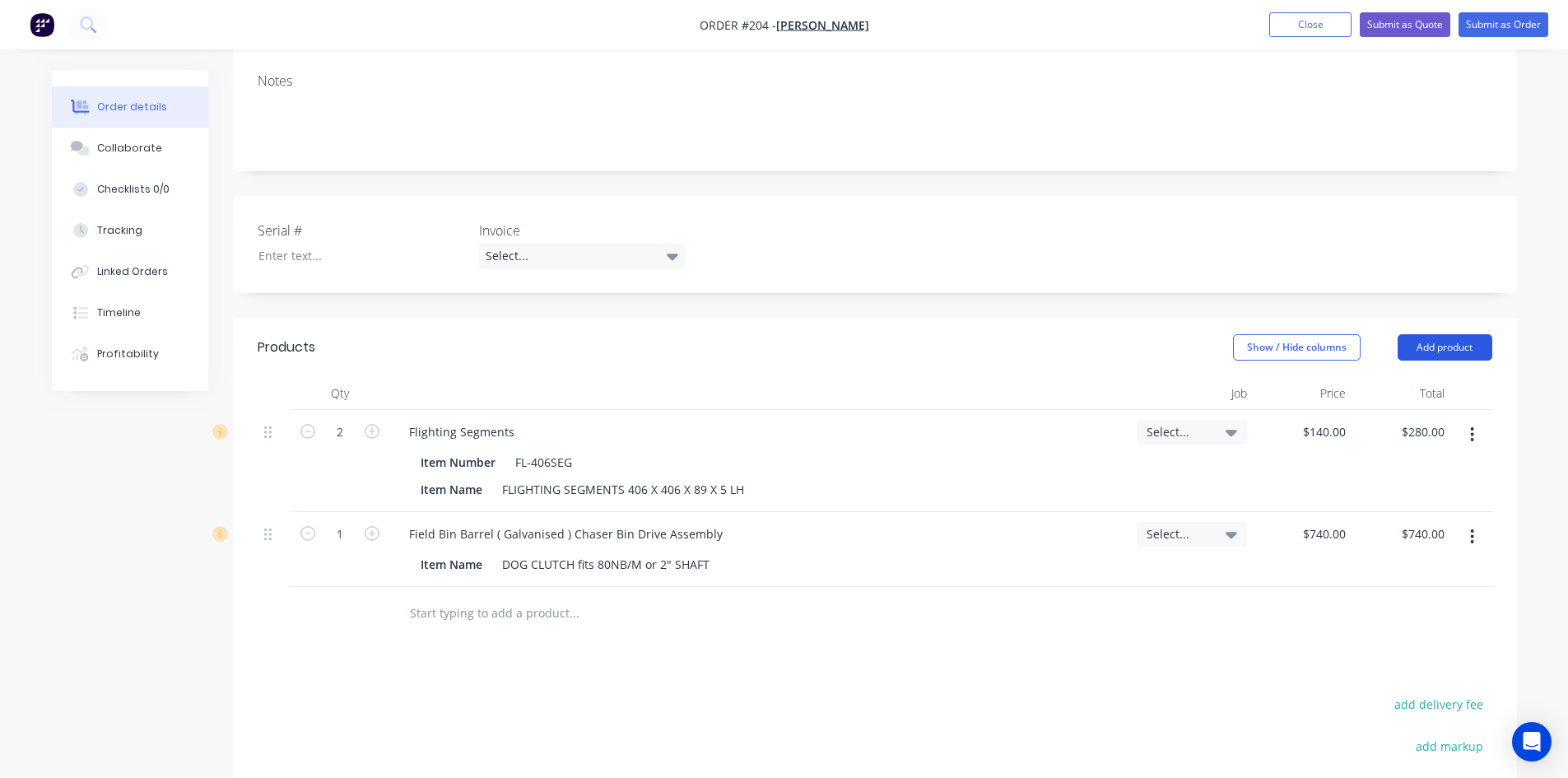
click at [1415, 345] on button "Add product" at bounding box center [1445, 347] width 95 height 26
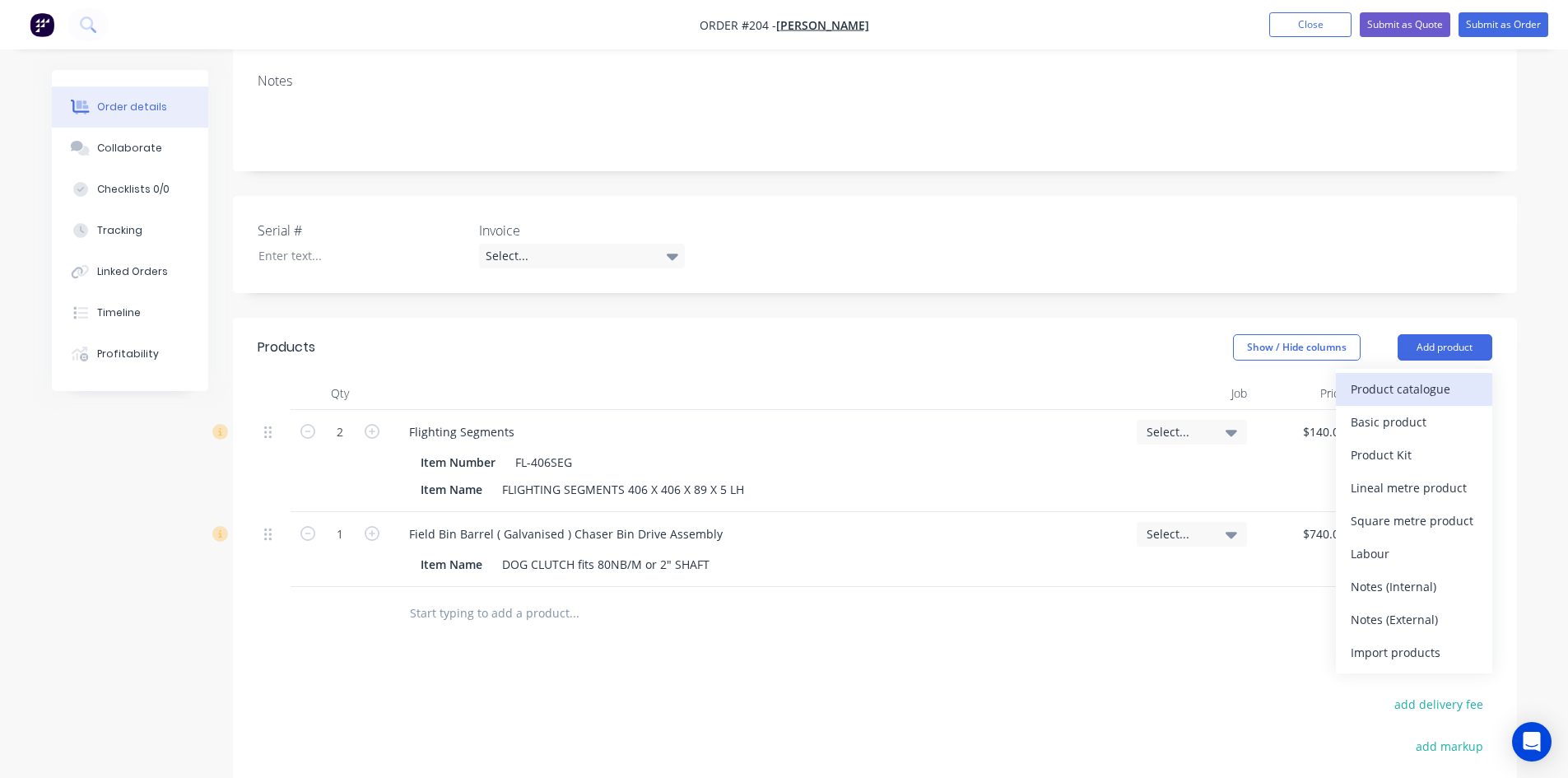
click at [1397, 388] on div "Product catalogue" at bounding box center [1414, 388] width 127 height 23
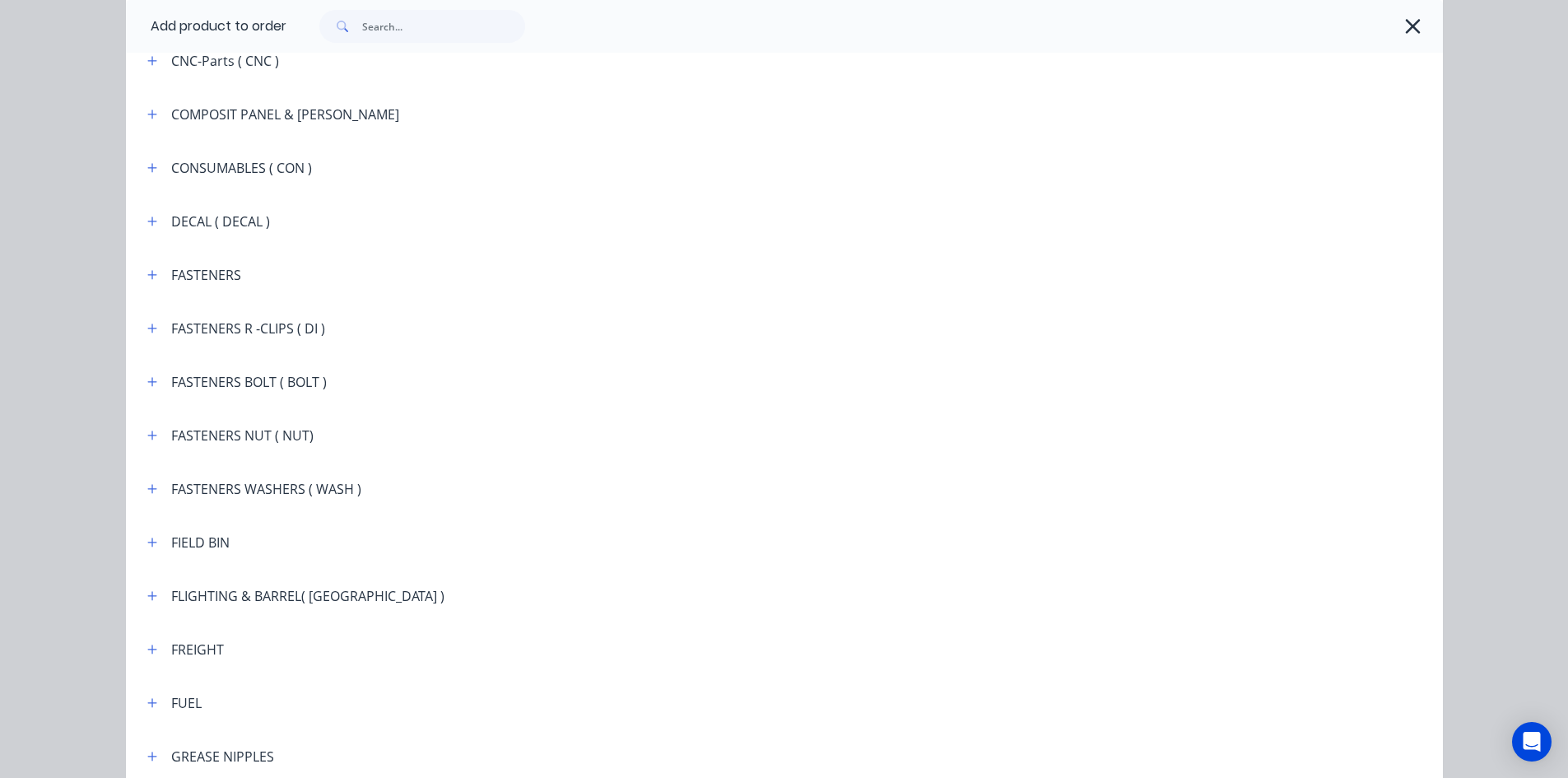
scroll to position [1482, 0]
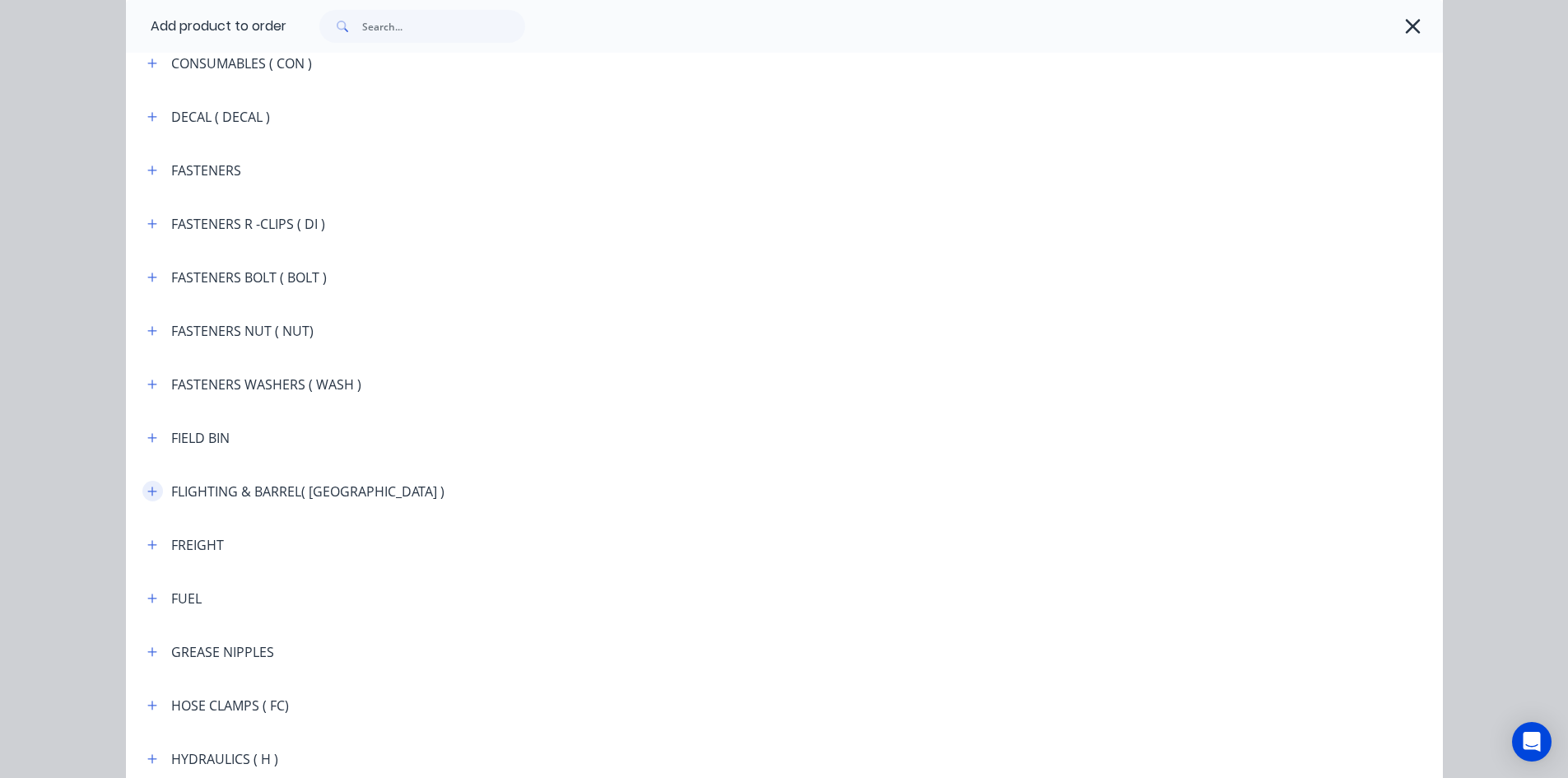
click at [148, 492] on icon "button" at bounding box center [152, 491] width 10 height 11
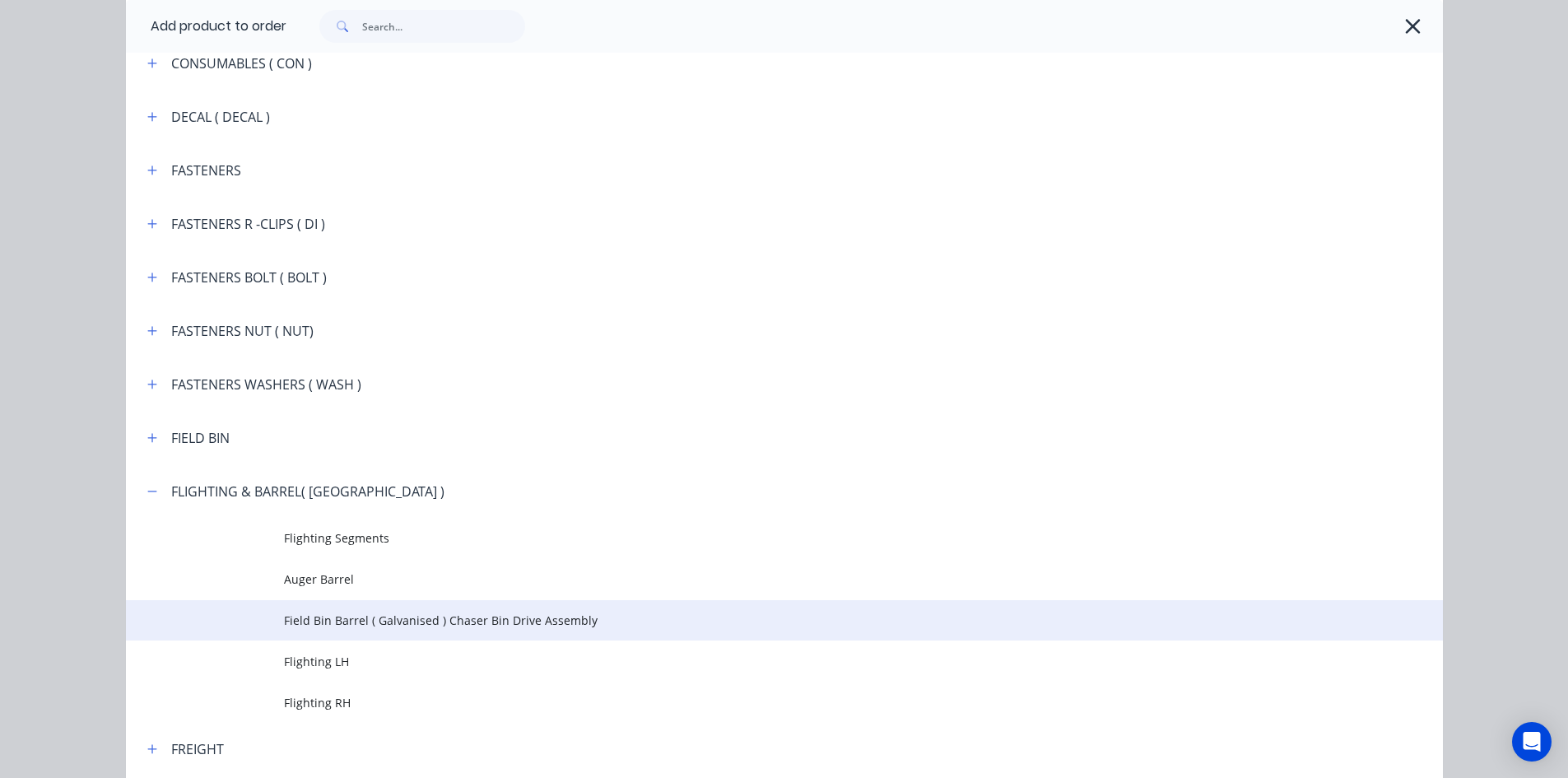
click at [359, 616] on span "Field Bin Barrel ( Galvanised ) Chaser Bin Drive Assembly" at bounding box center [748, 621] width 927 height 17
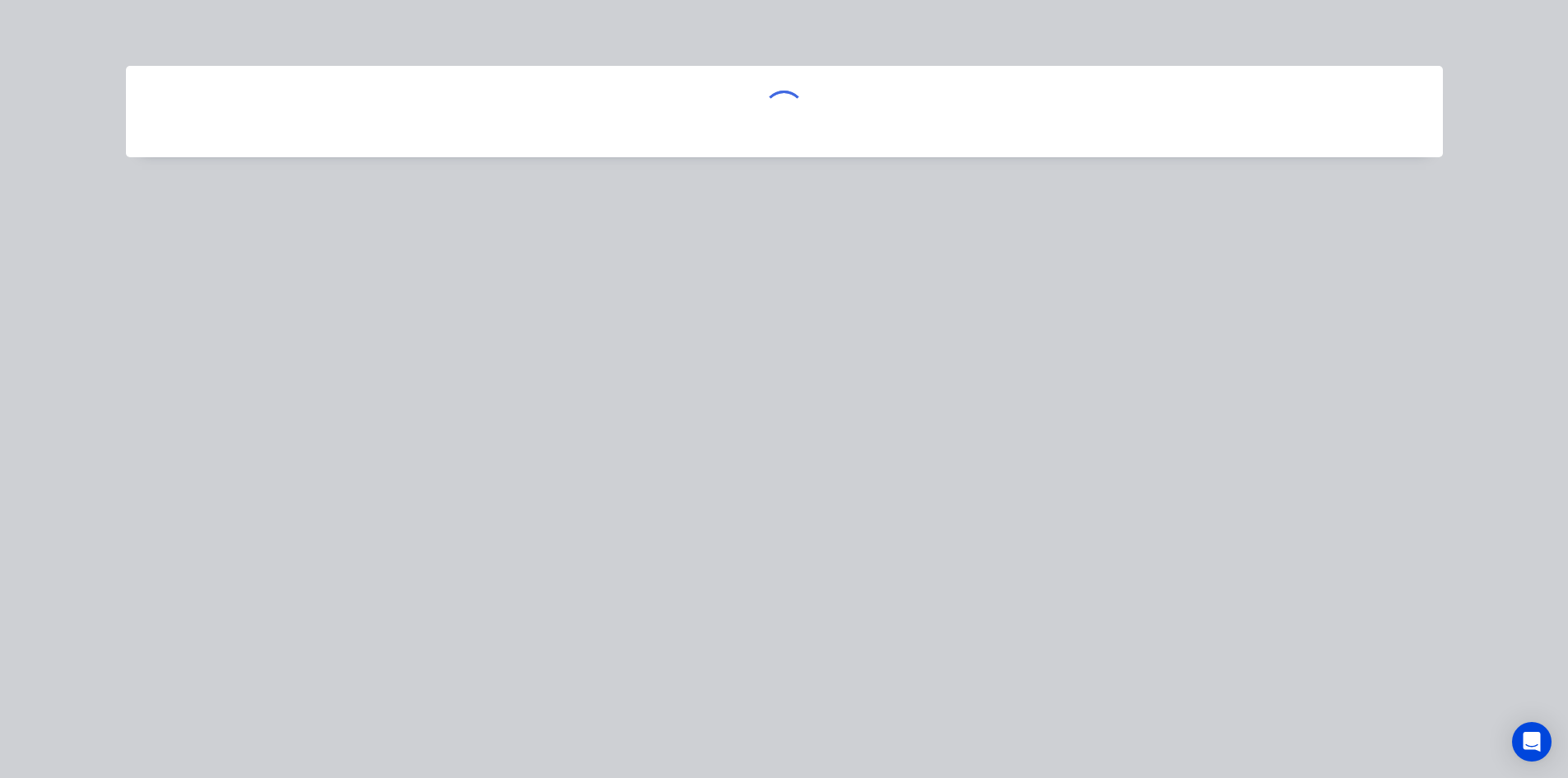
scroll to position [0, 0]
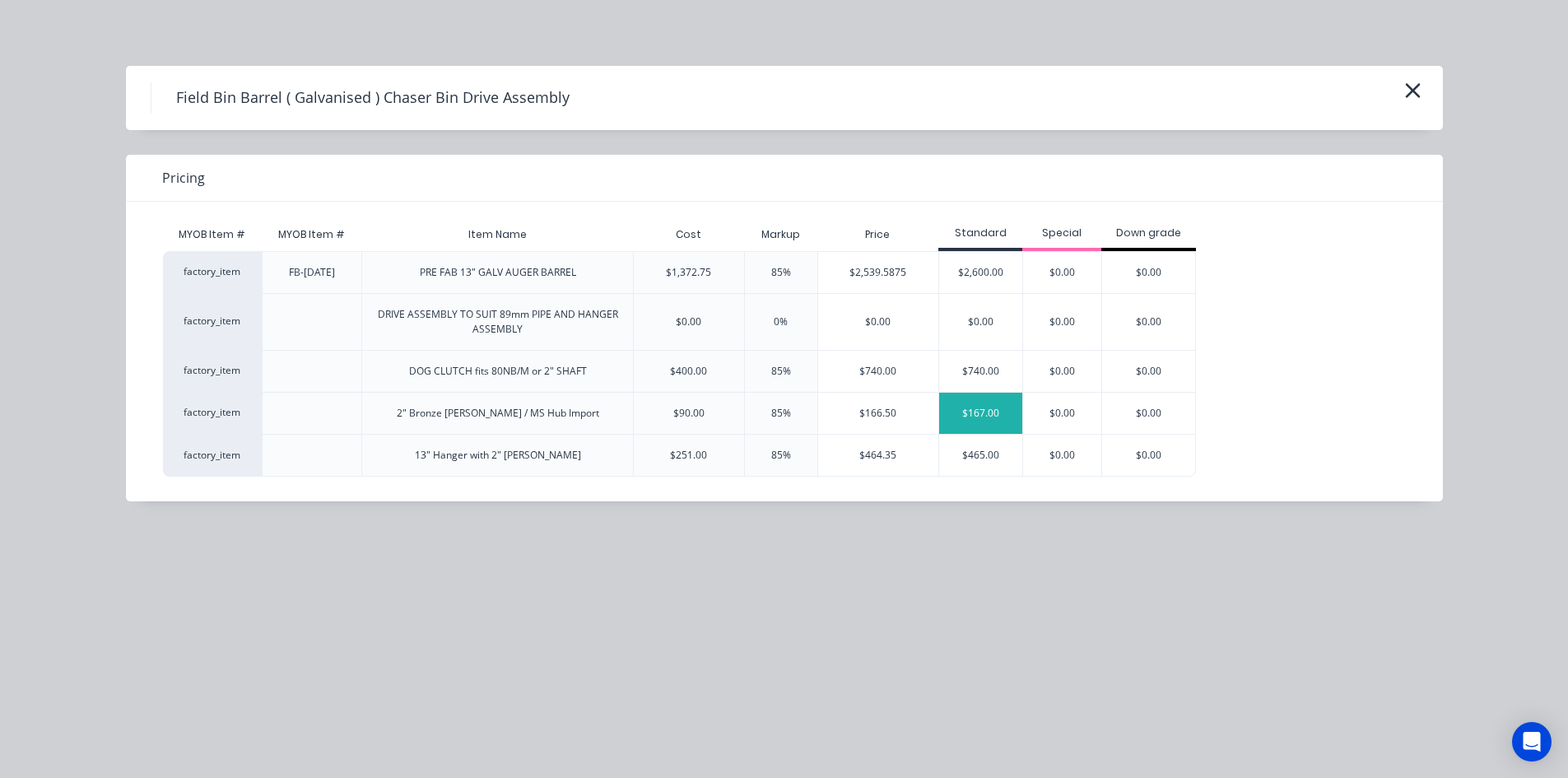
click at [966, 407] on div "$167.00" at bounding box center [981, 412] width 83 height 41
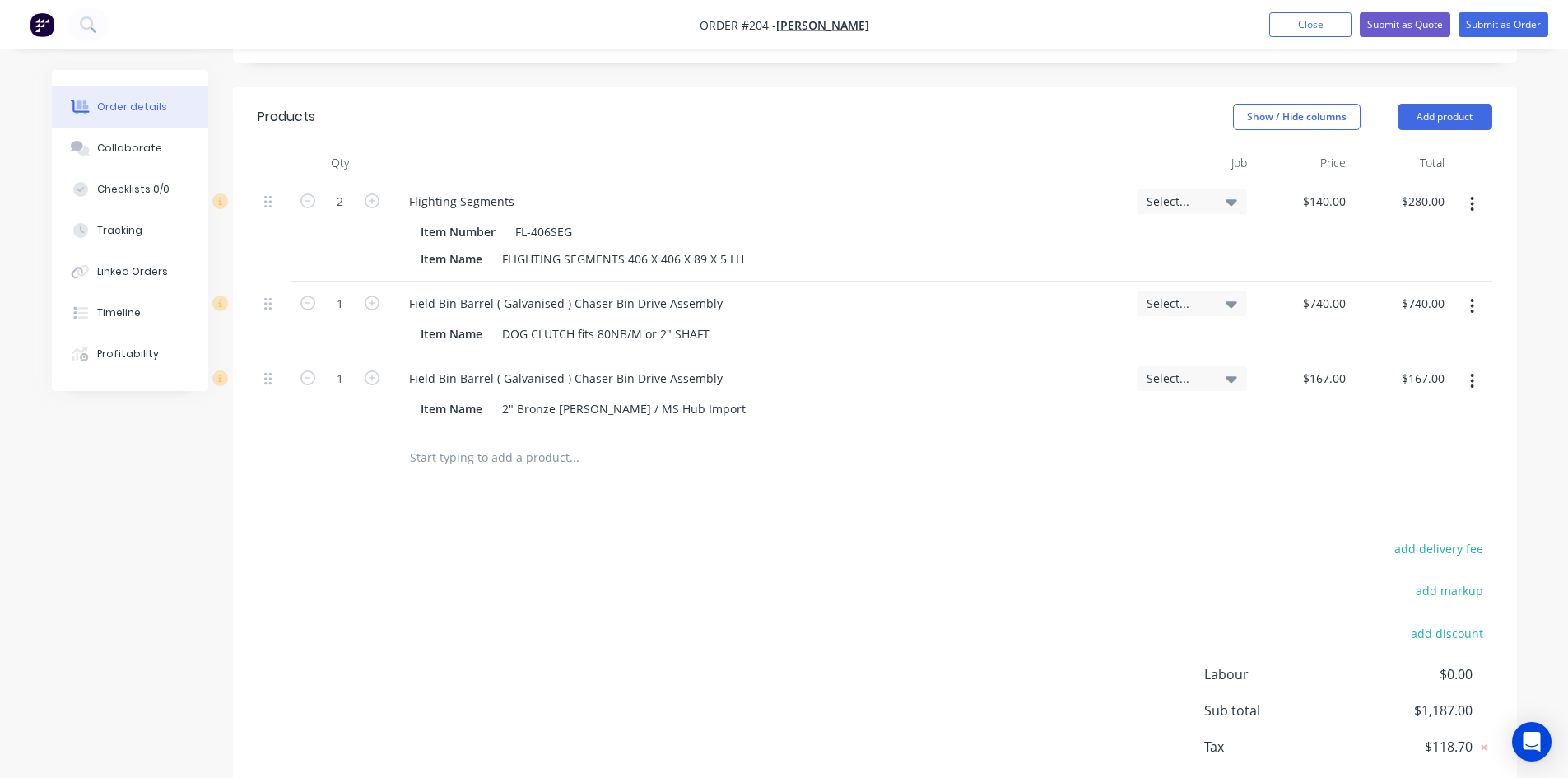
scroll to position [568, 0]
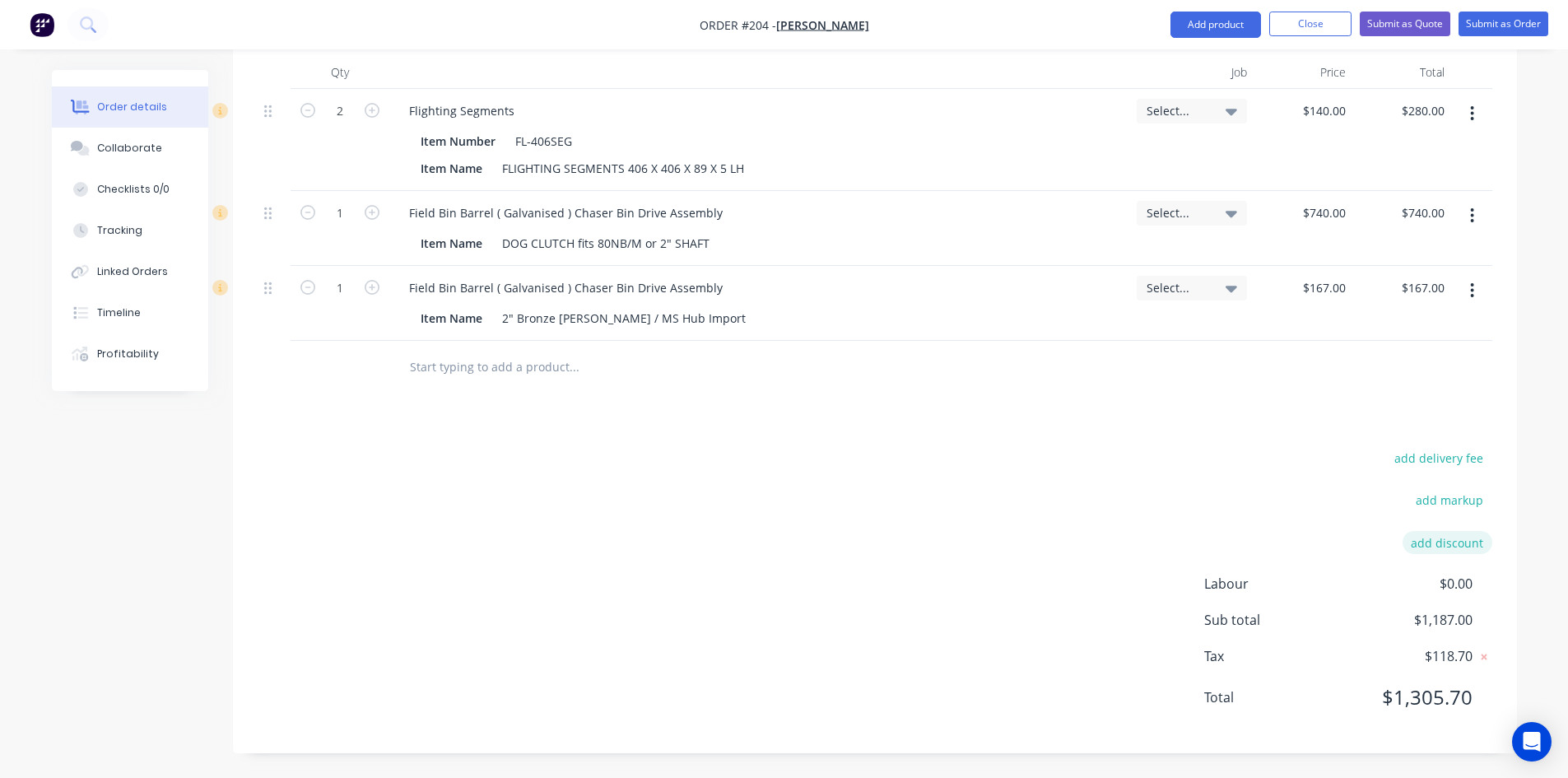
click at [1438, 545] on button "add discount" at bounding box center [1447, 543] width 89 height 23
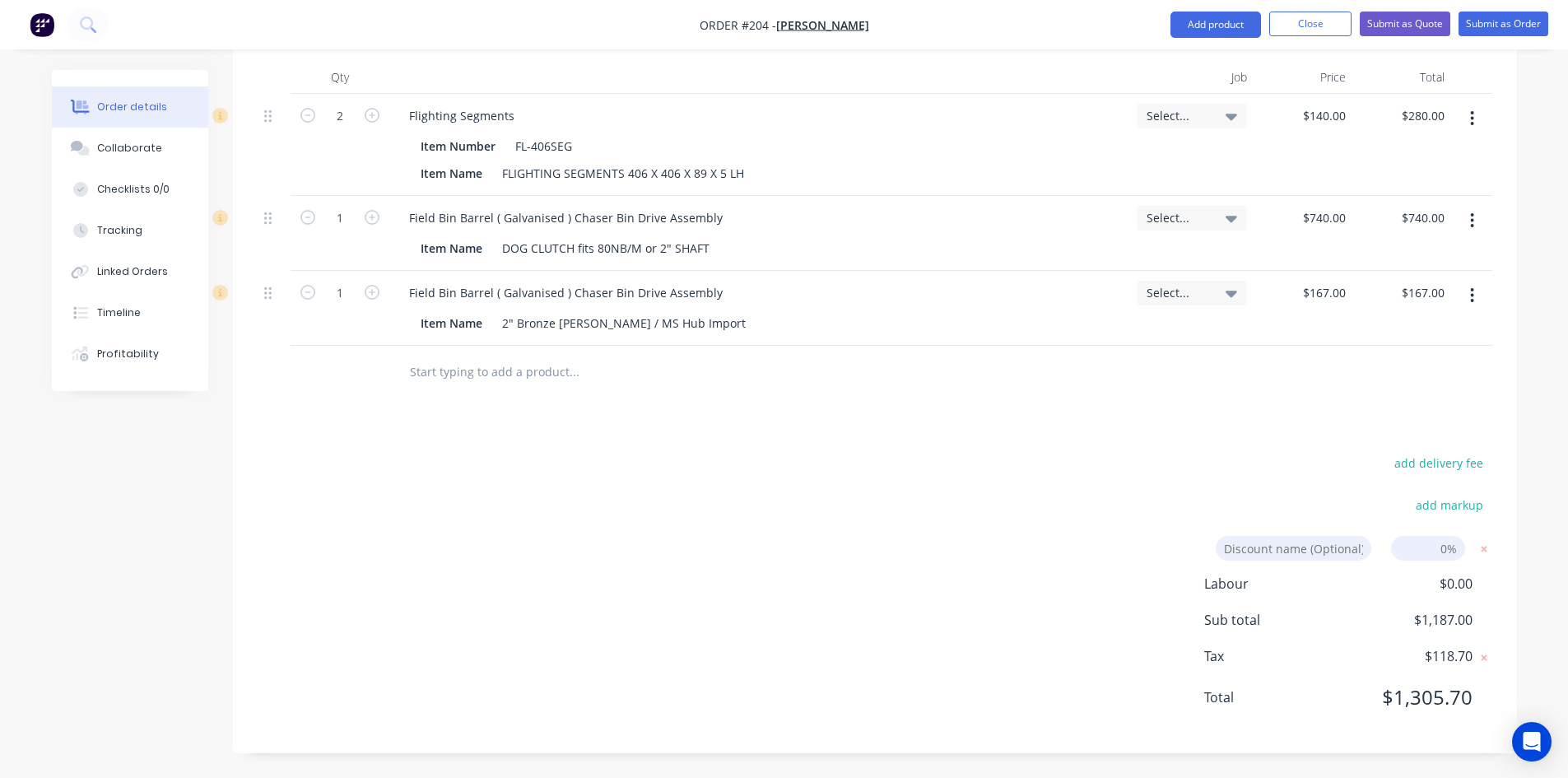
scroll to position [564, 0]
click at [1432, 551] on input at bounding box center [1428, 548] width 74 height 24
type input "10"
click at [1283, 485] on div "add delivery fee add markup Discount name (Optional) 10 10 0% Labour $0.00 Sub …" at bounding box center [875, 591] width 1235 height 278
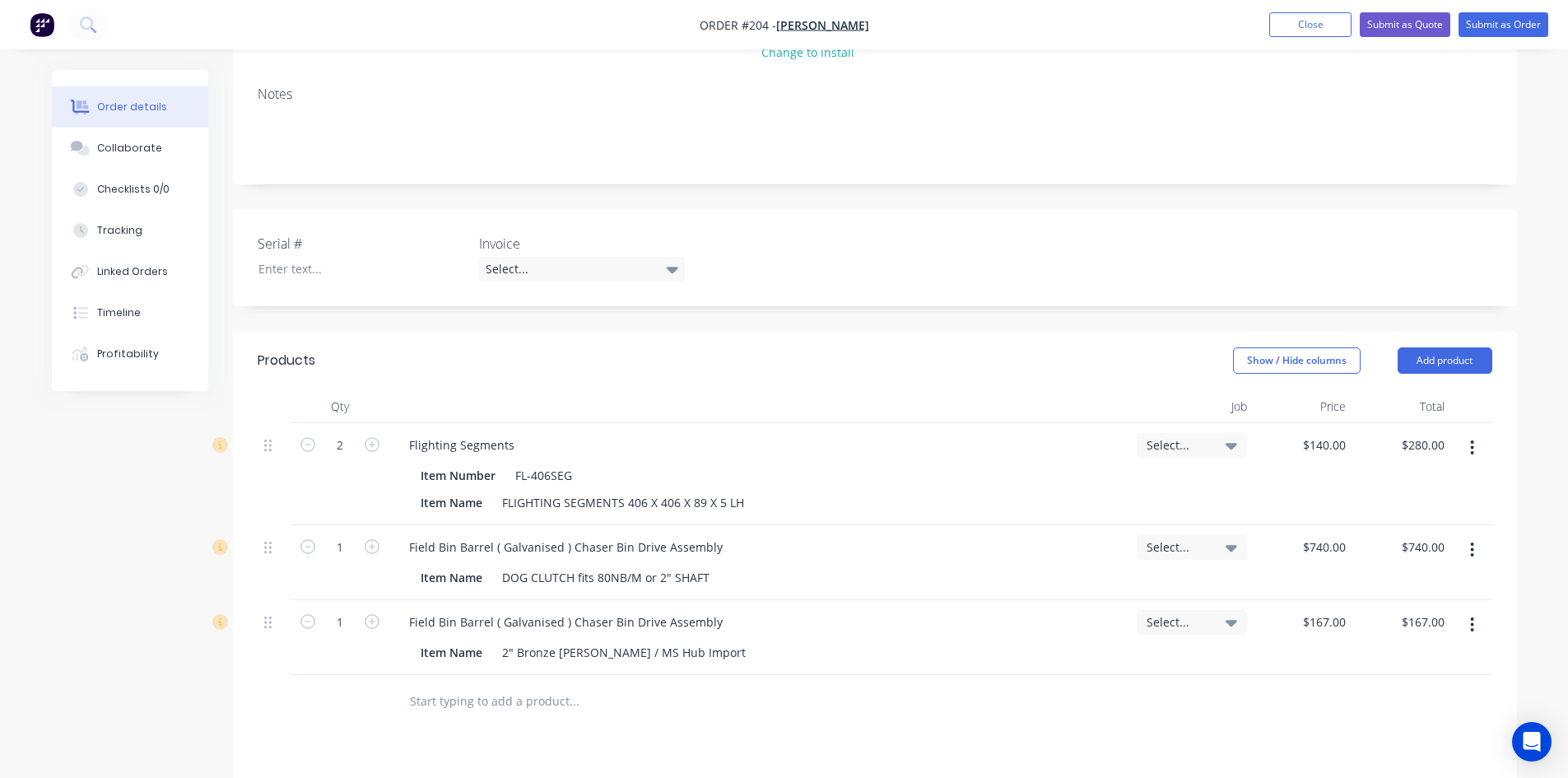
scroll to position [0, 0]
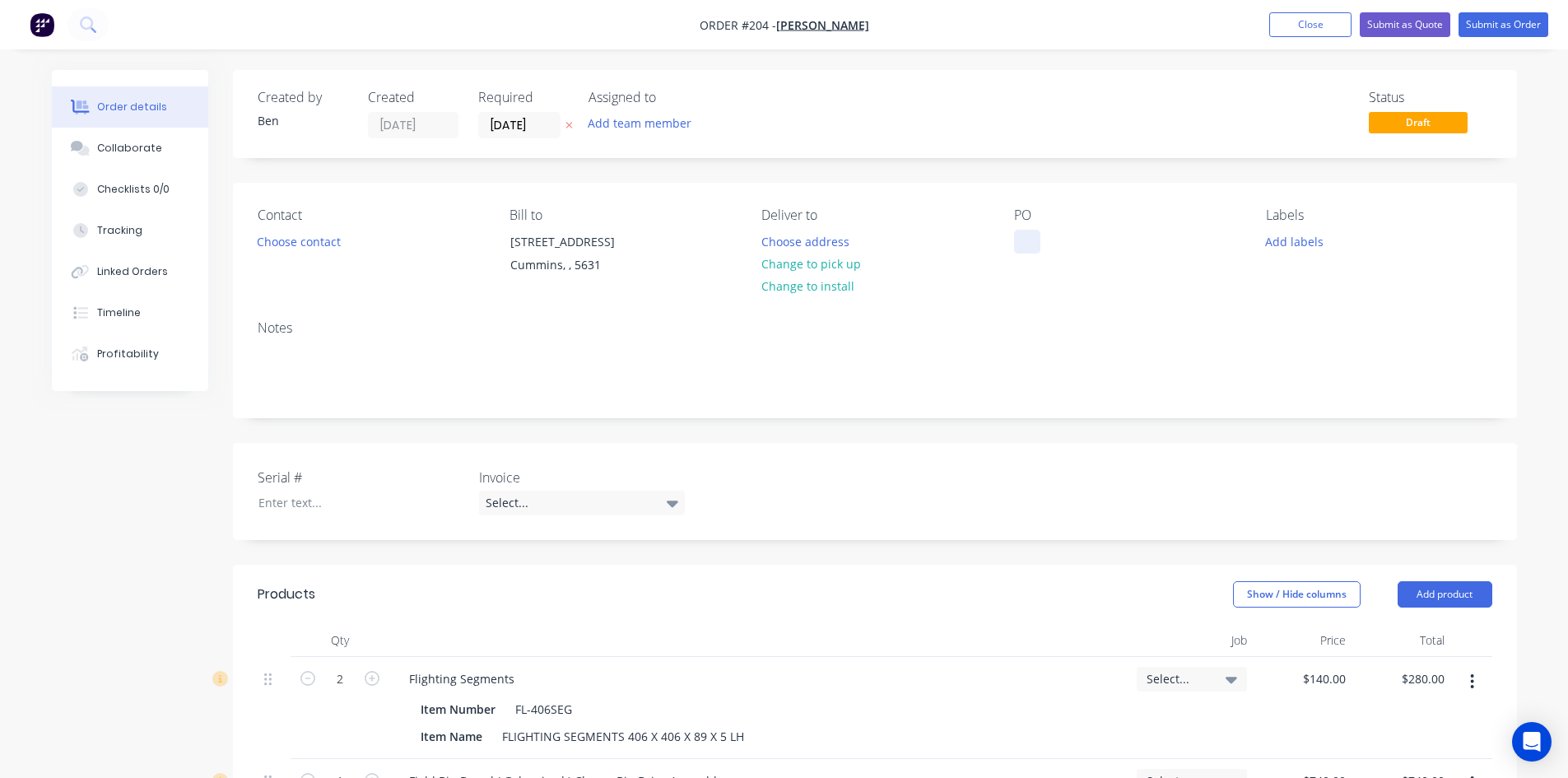
click at [1029, 244] on div at bounding box center [1027, 241] width 26 height 23
click at [1486, 23] on button "Submit as Order" at bounding box center [1503, 24] width 89 height 24
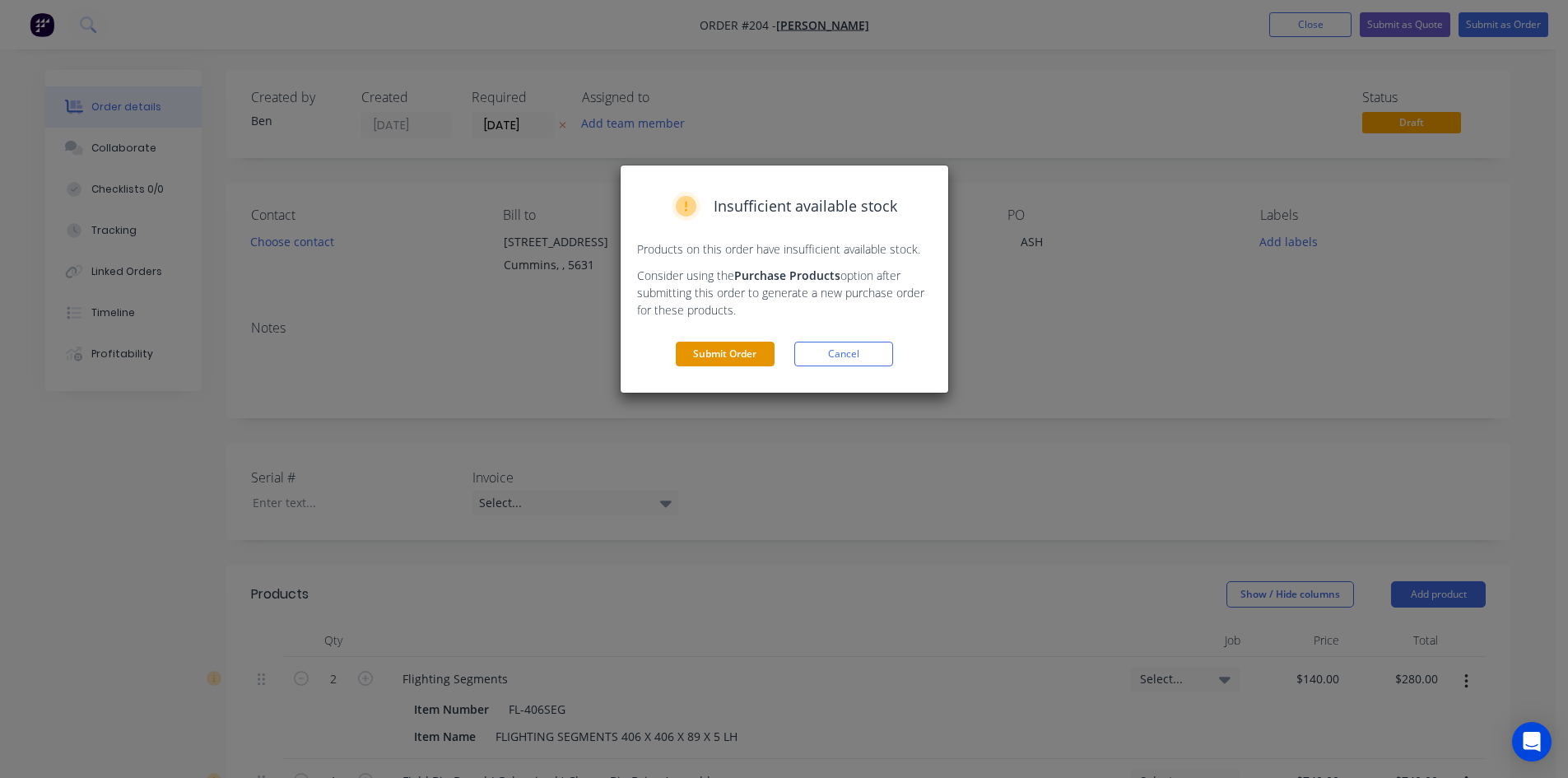
click at [728, 350] on button "Submit Order" at bounding box center [725, 354] width 99 height 24
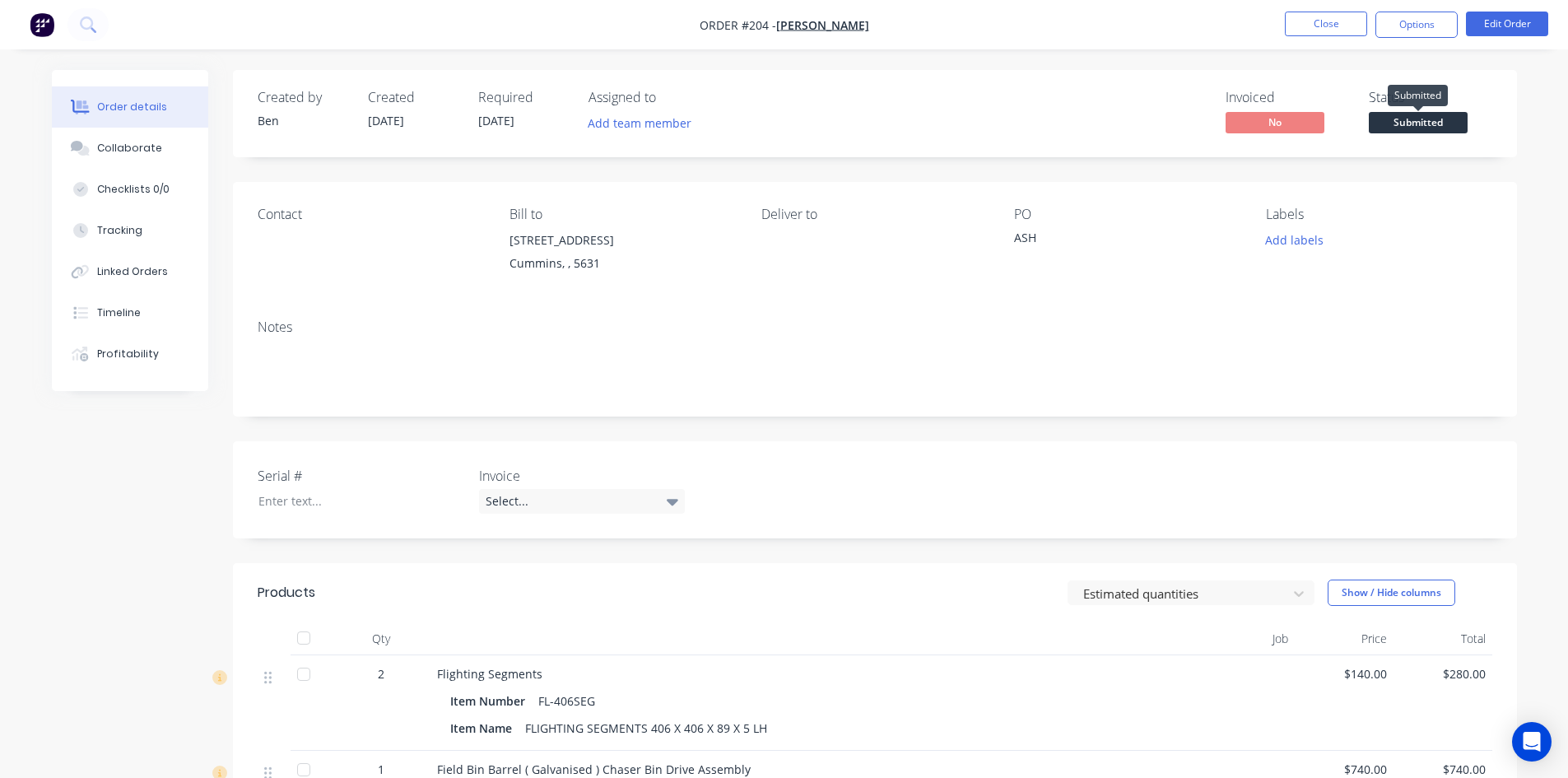
click at [1409, 126] on span "Submitted" at bounding box center [1419, 122] width 99 height 21
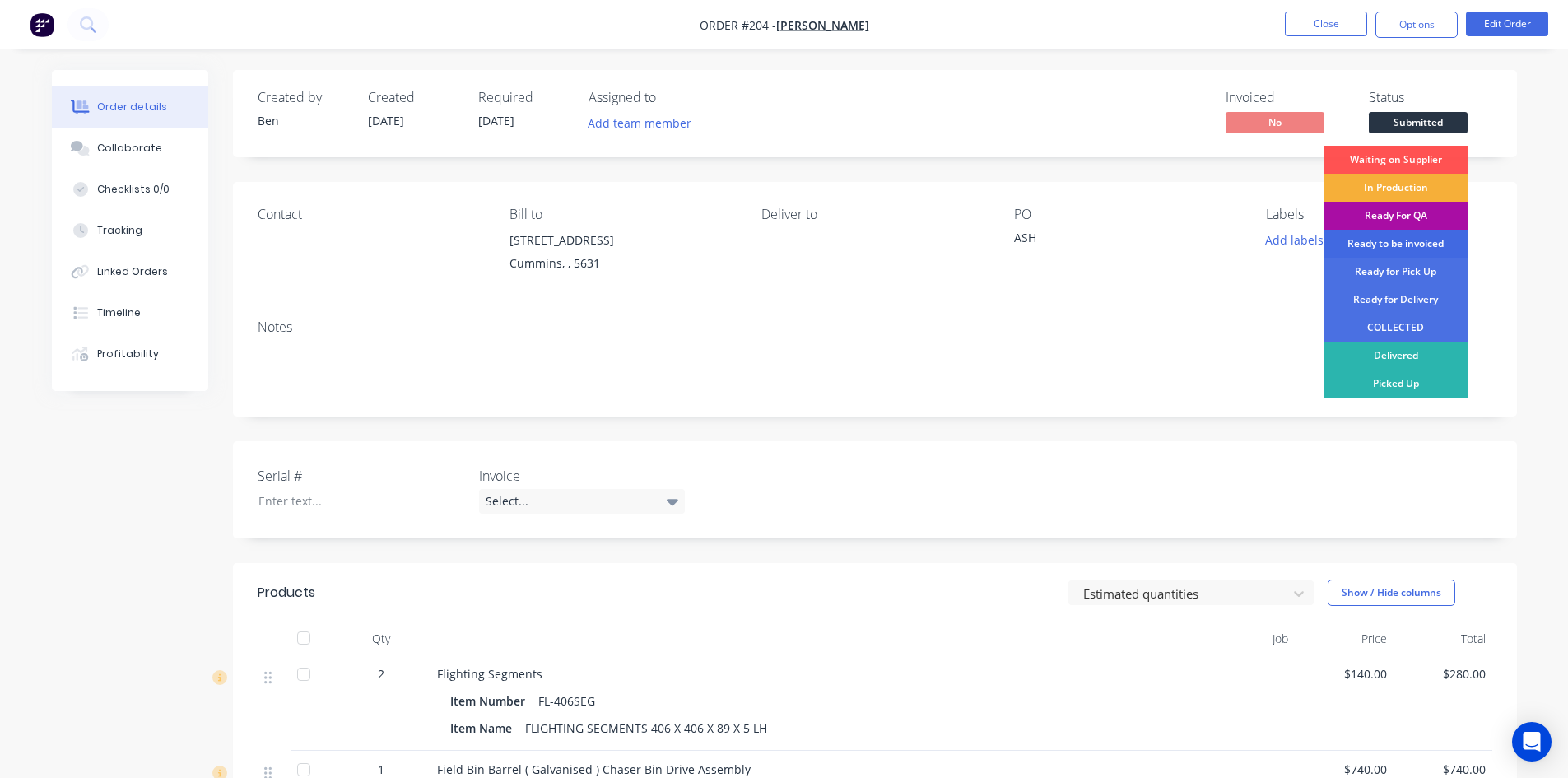
click at [1409, 244] on div "Ready to be invoiced" at bounding box center [1396, 244] width 144 height 28
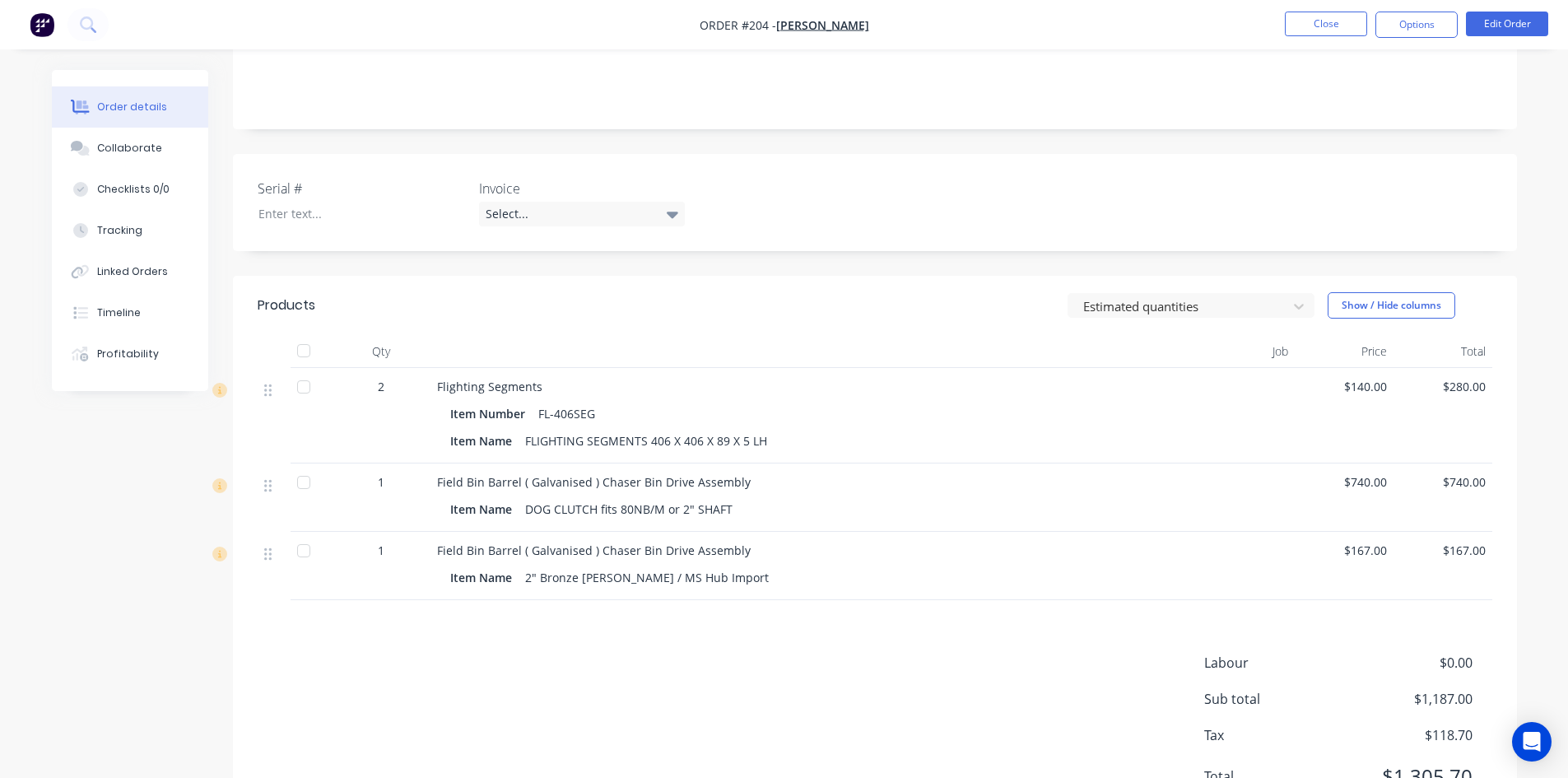
scroll to position [366, 0]
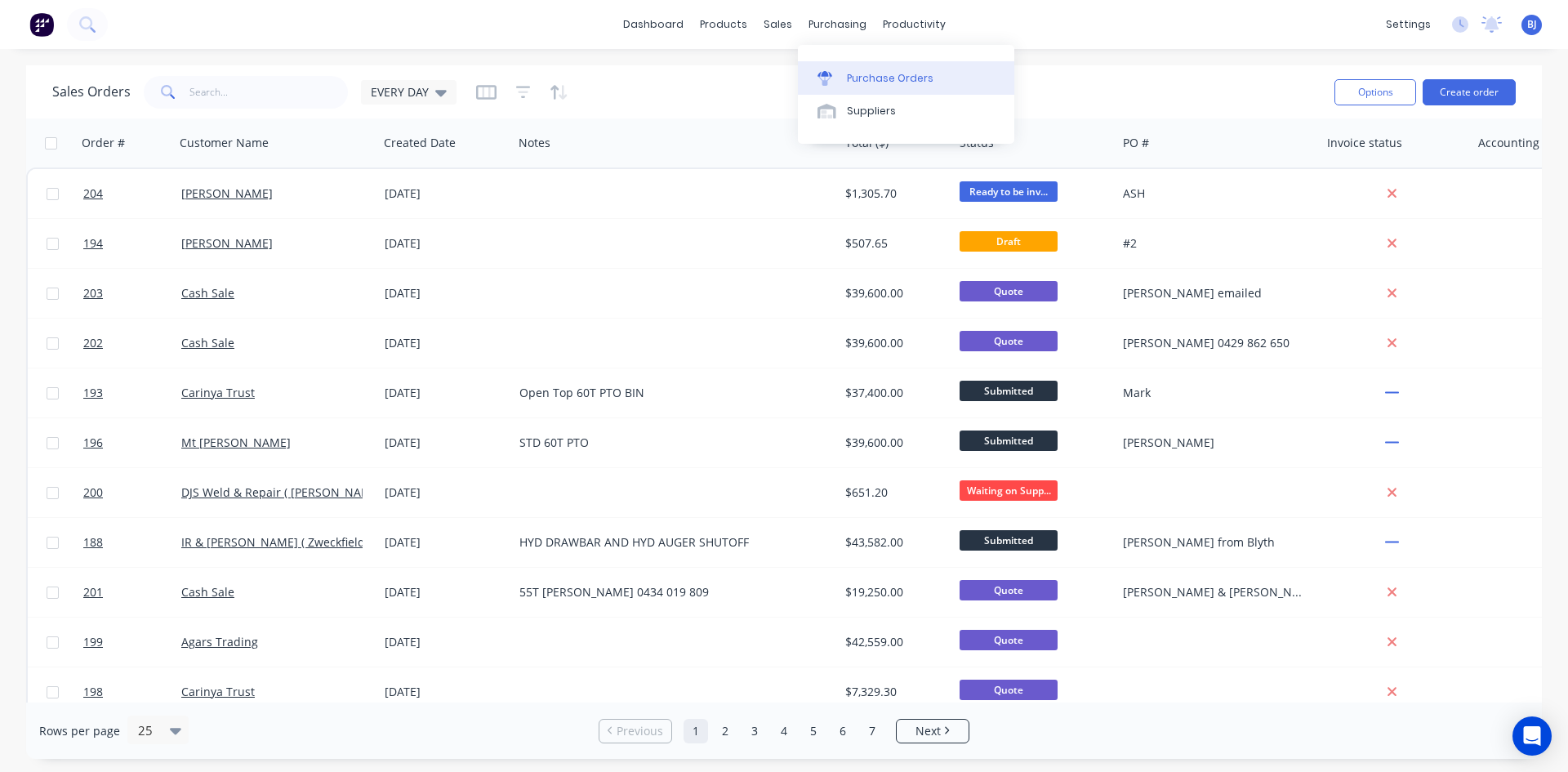
click at [825, 79] on icon at bounding box center [824, 80] width 13 height 9
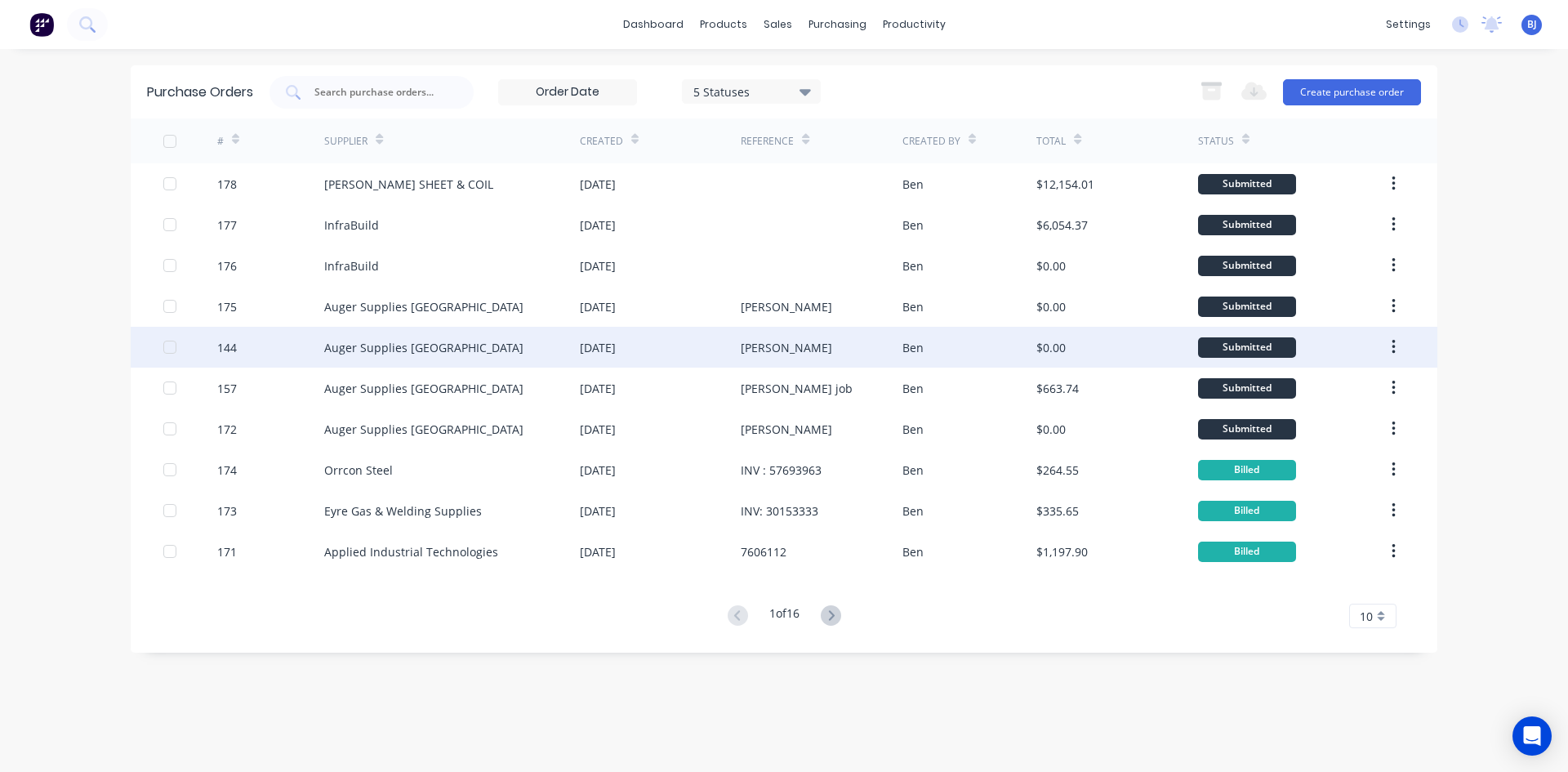
click at [616, 346] on div "19 Sep 2025" at bounding box center [598, 348] width 36 height 17
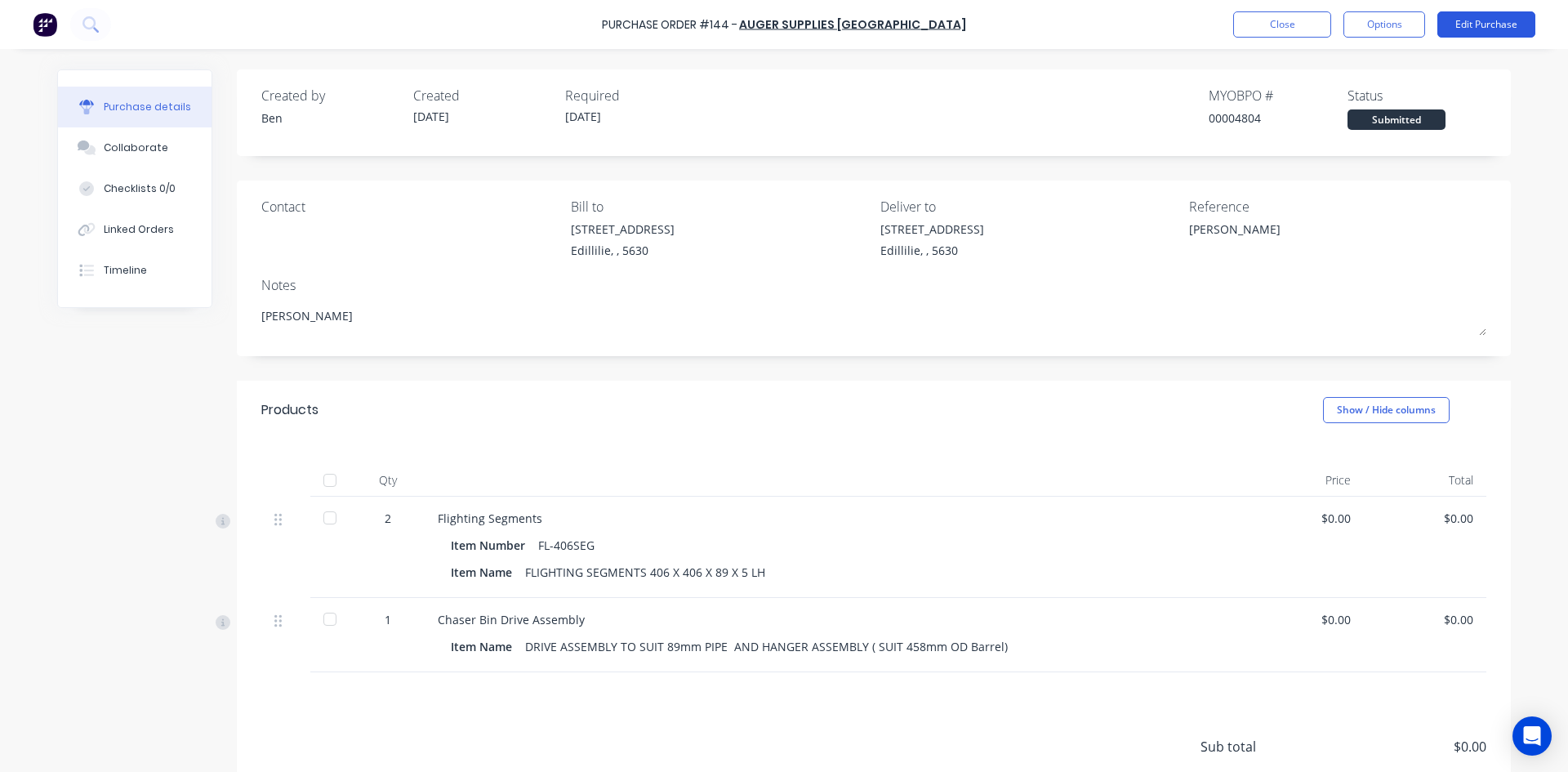
click at [1466, 26] on button "Edit Purchase" at bounding box center [1486, 24] width 98 height 26
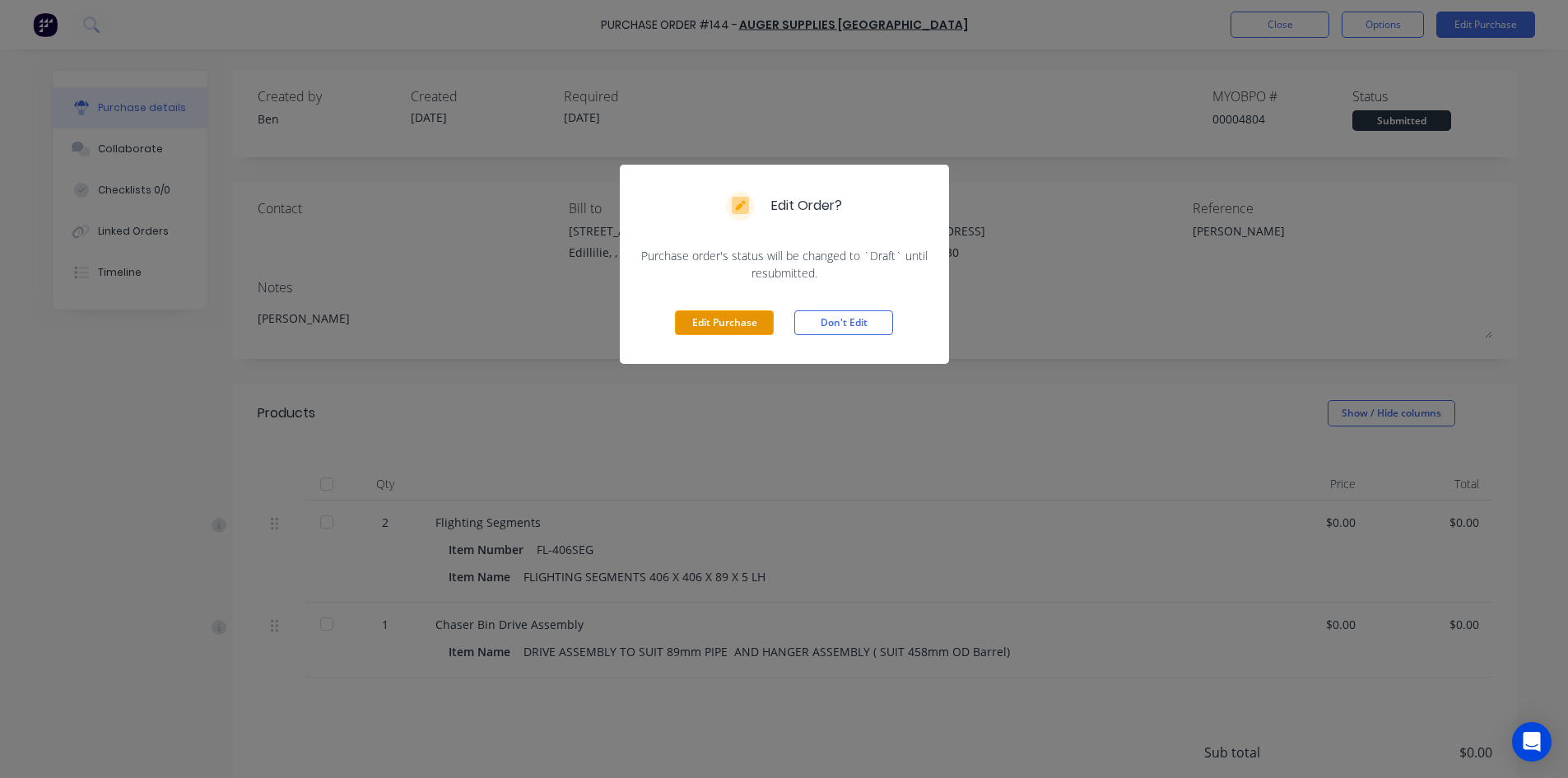
click at [733, 327] on button "Edit Purchase" at bounding box center [725, 322] width 99 height 24
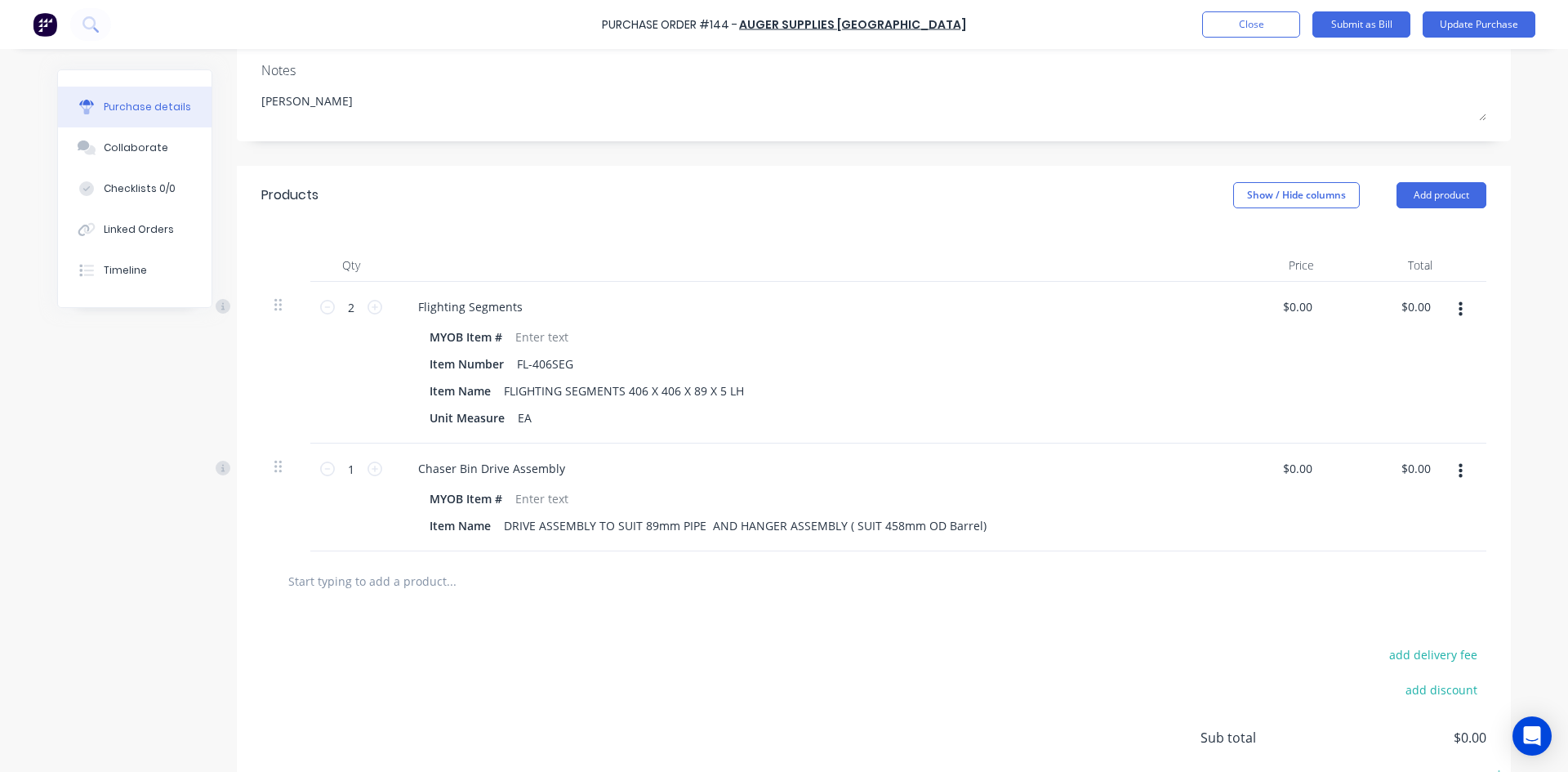
scroll to position [245, 0]
drag, startPoint x: 1453, startPoint y: 308, endPoint x: 1451, endPoint y: 316, distance: 8.2
click at [1459, 308] on icon "button" at bounding box center [1460, 304] width 4 height 18
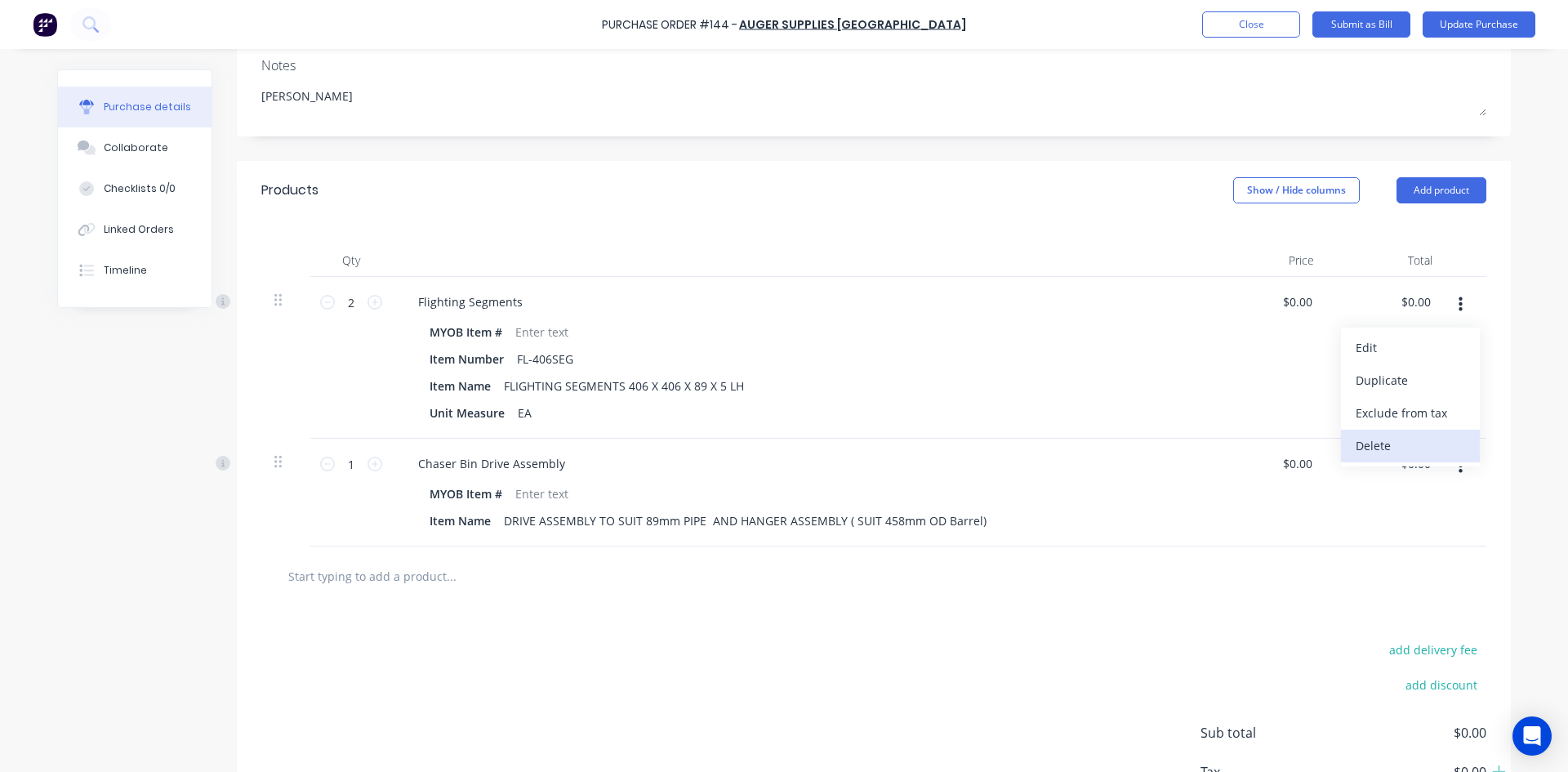
click at [1362, 444] on button "Delete" at bounding box center [1410, 446] width 139 height 33
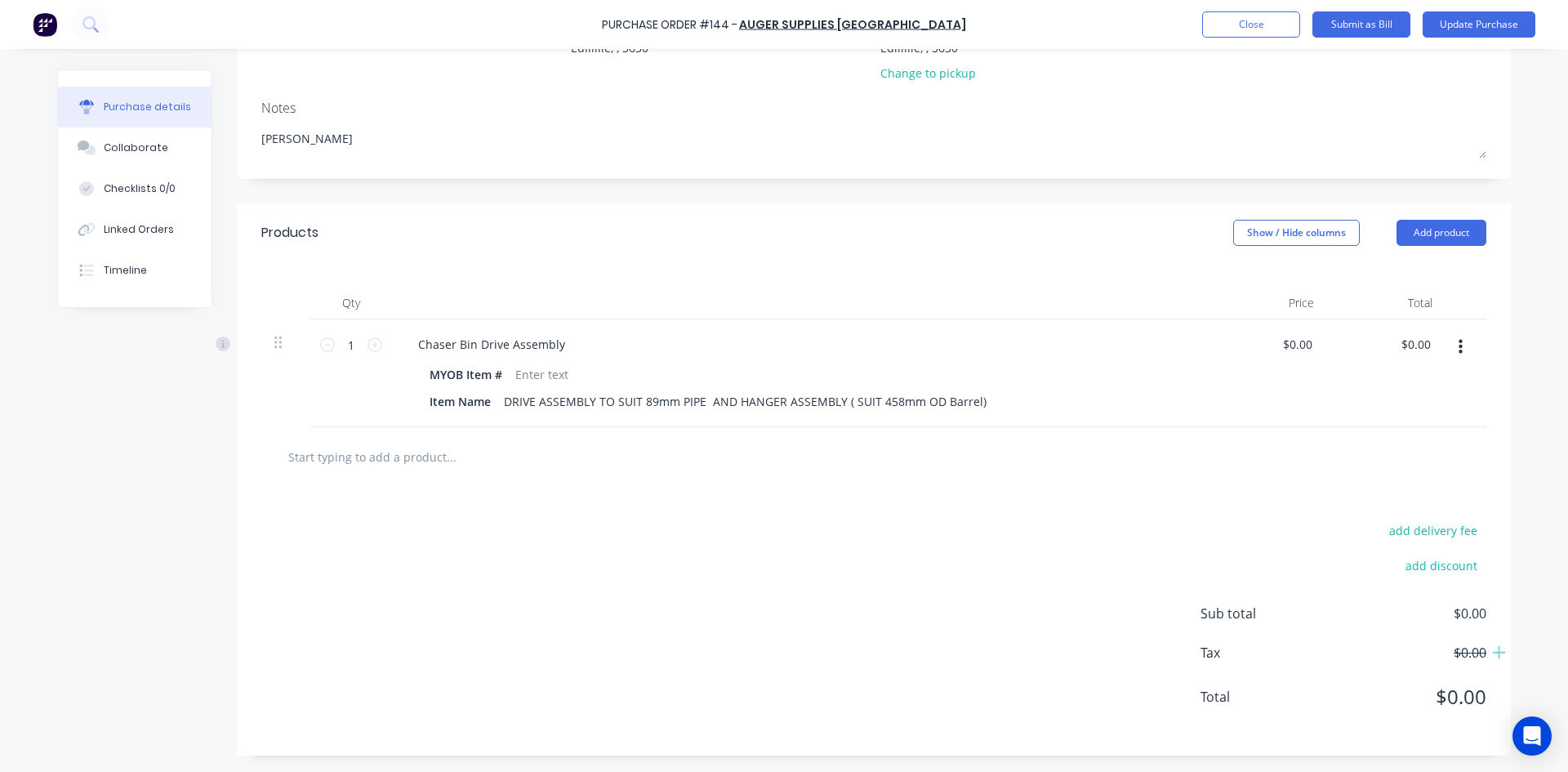
scroll to position [202, 0]
drag, startPoint x: 1454, startPoint y: 355, endPoint x: 1453, endPoint y: 365, distance: 10.0
click at [1454, 356] on button "button" at bounding box center [1460, 347] width 39 height 29
click at [1385, 484] on button "Delete" at bounding box center [1410, 489] width 139 height 33
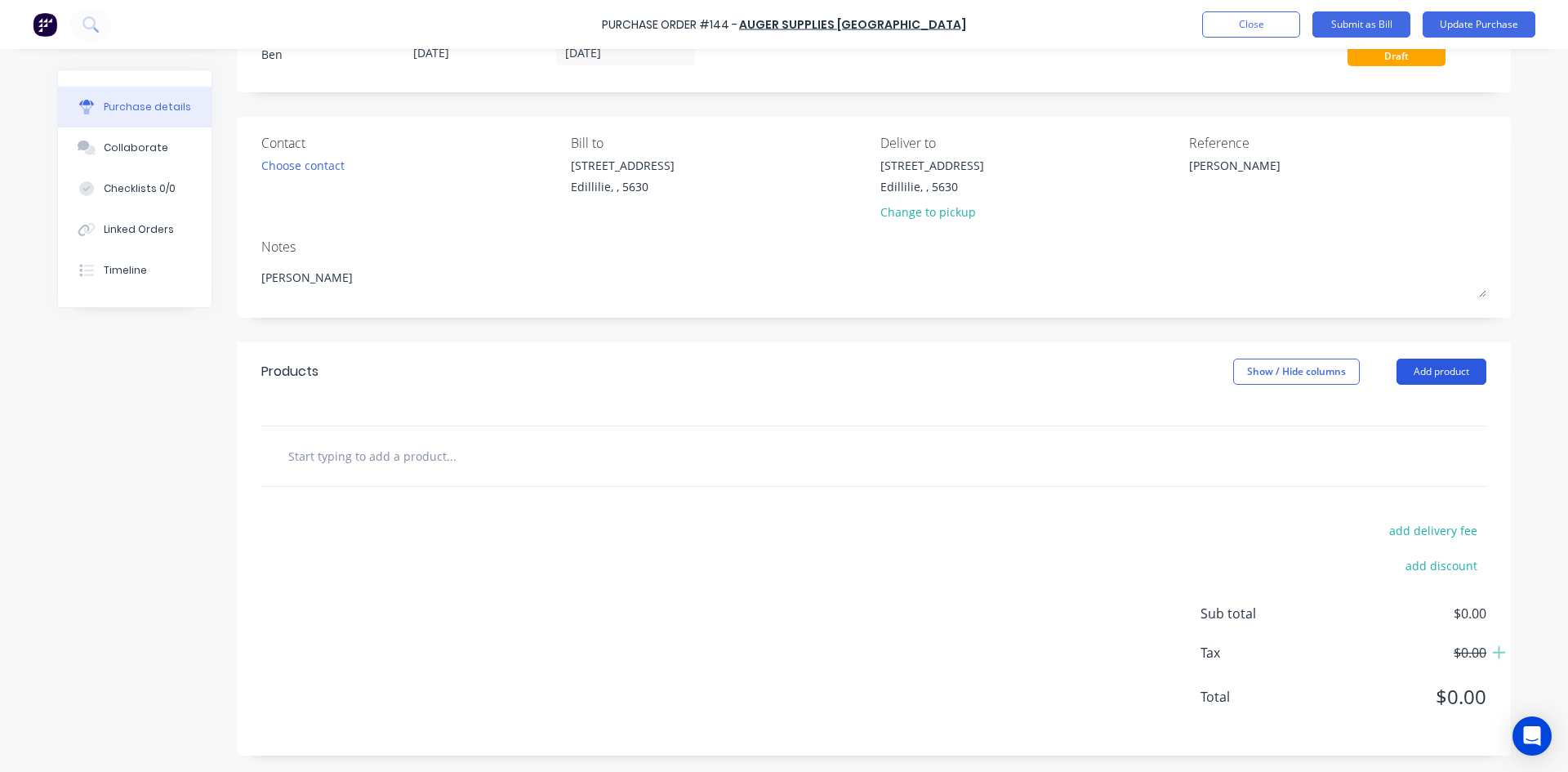
click at [1428, 371] on button "Add product" at bounding box center [1441, 371] width 90 height 26
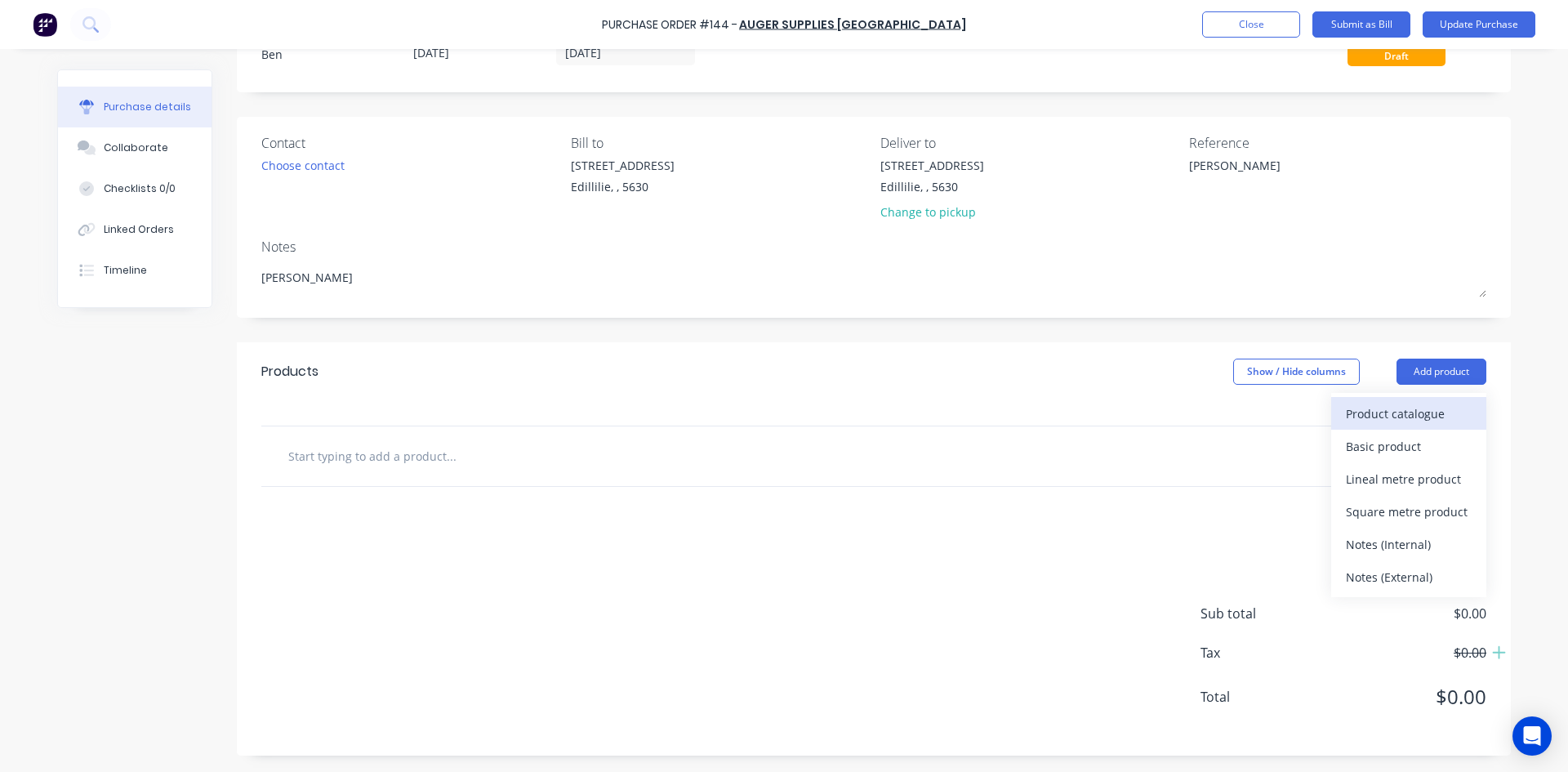
click at [1392, 414] on div "Product catalogue" at bounding box center [1409, 414] width 126 height 23
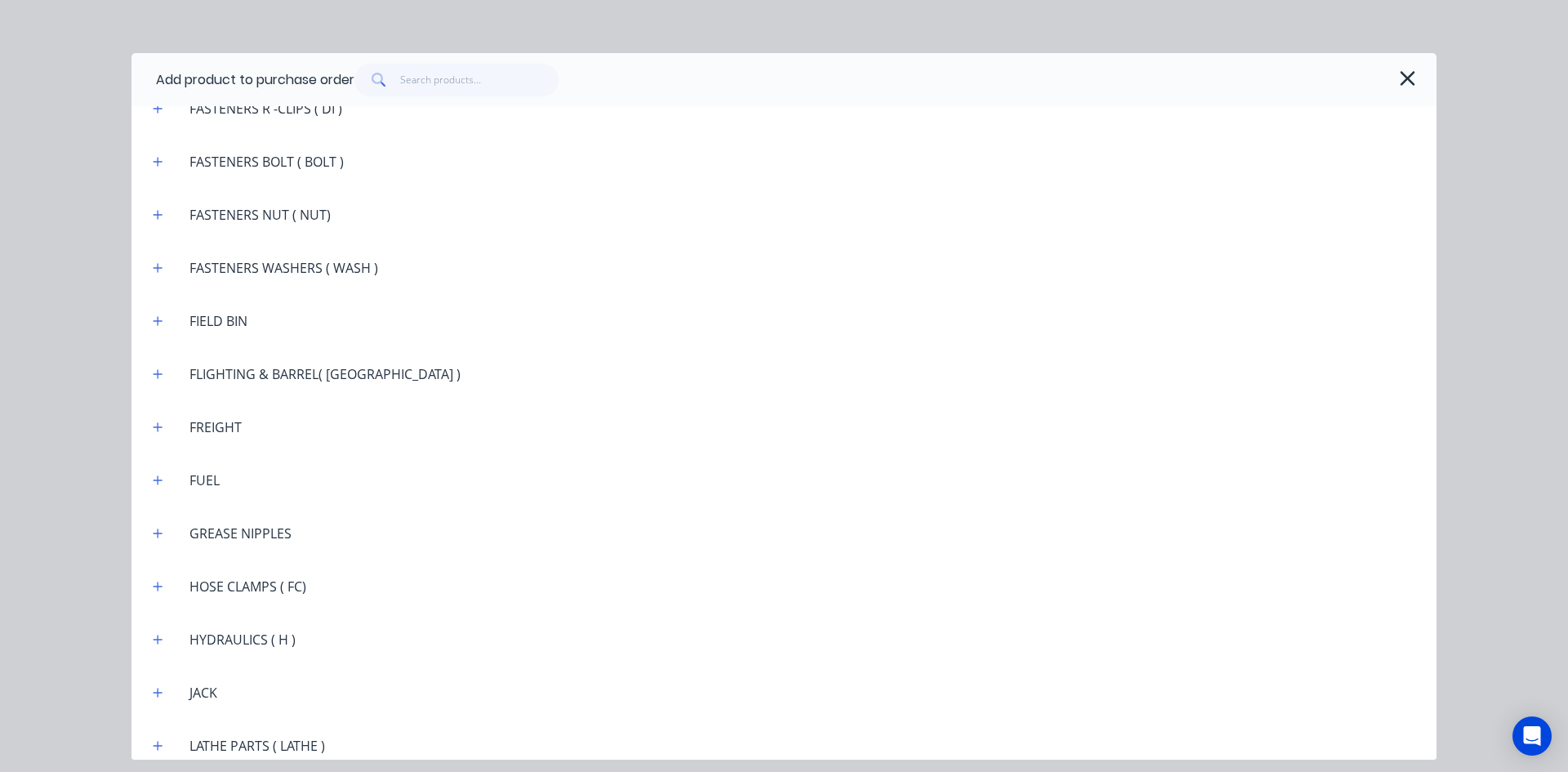
scroll to position [1715, 0]
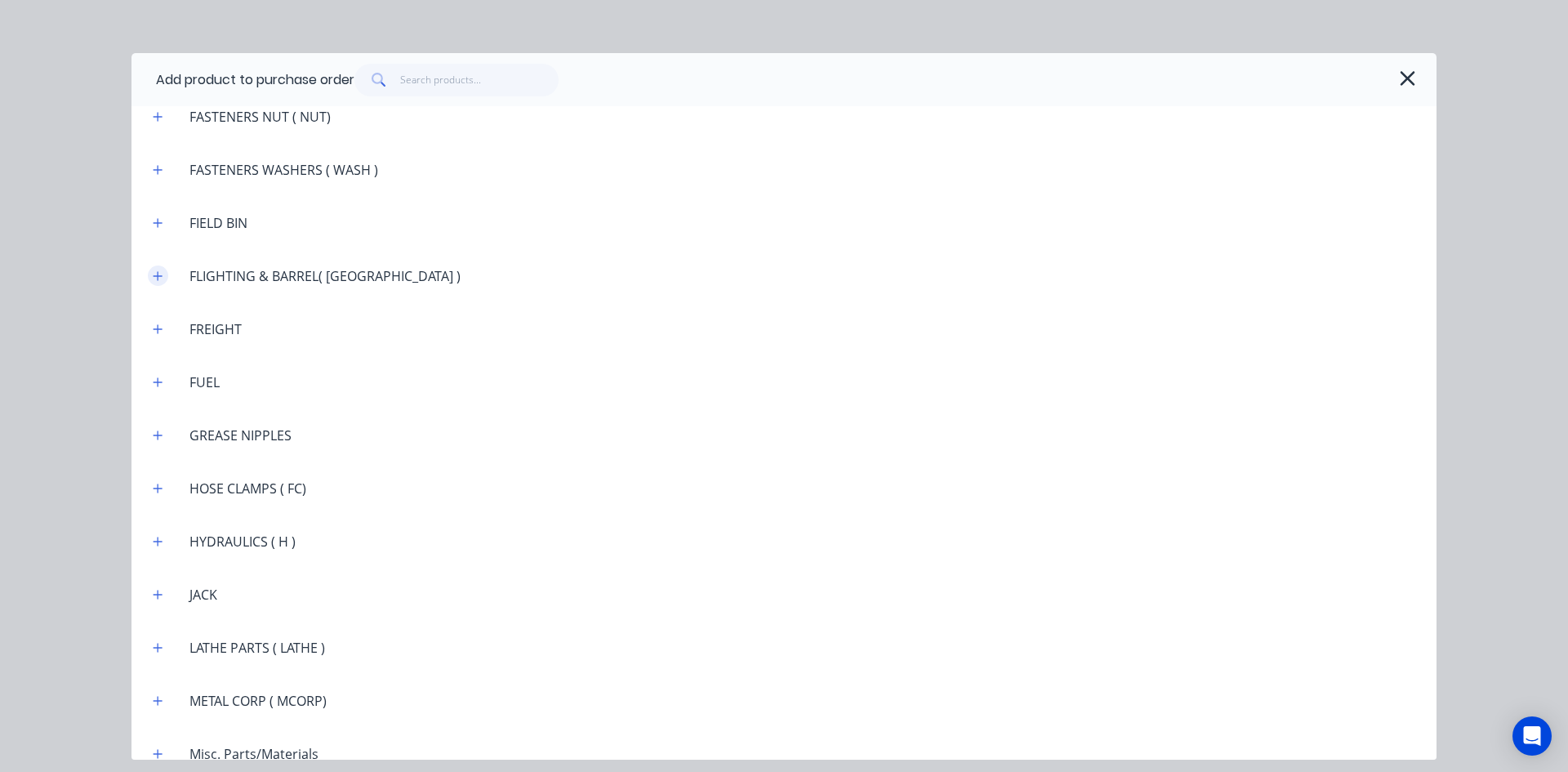
click at [158, 277] on icon "button" at bounding box center [158, 276] width 9 height 9
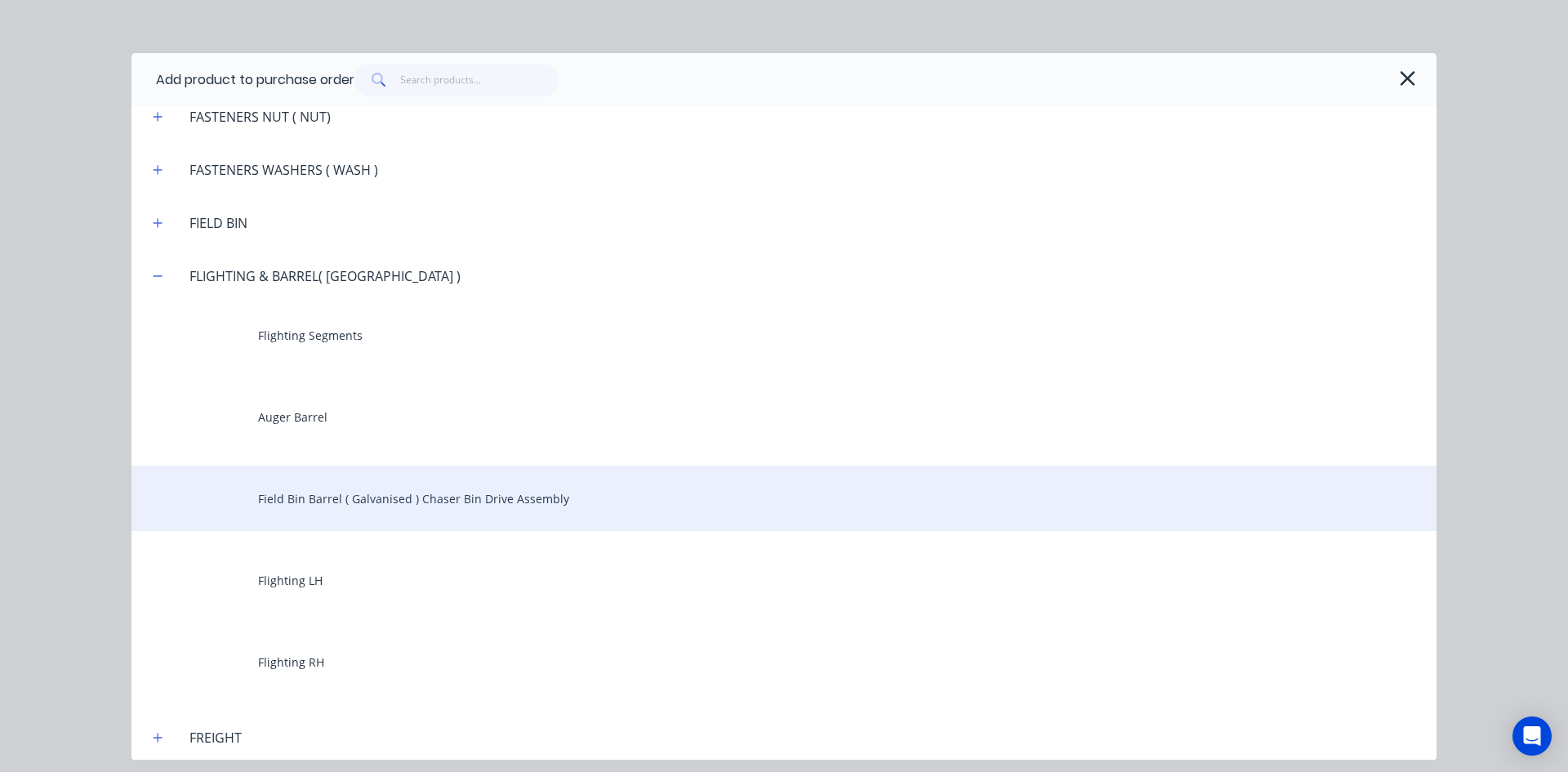
click at [325, 494] on div "Field Bin Barrel ( Galvanised ) Chaser Bin Drive Assembly" at bounding box center [784, 498] width 1305 height 65
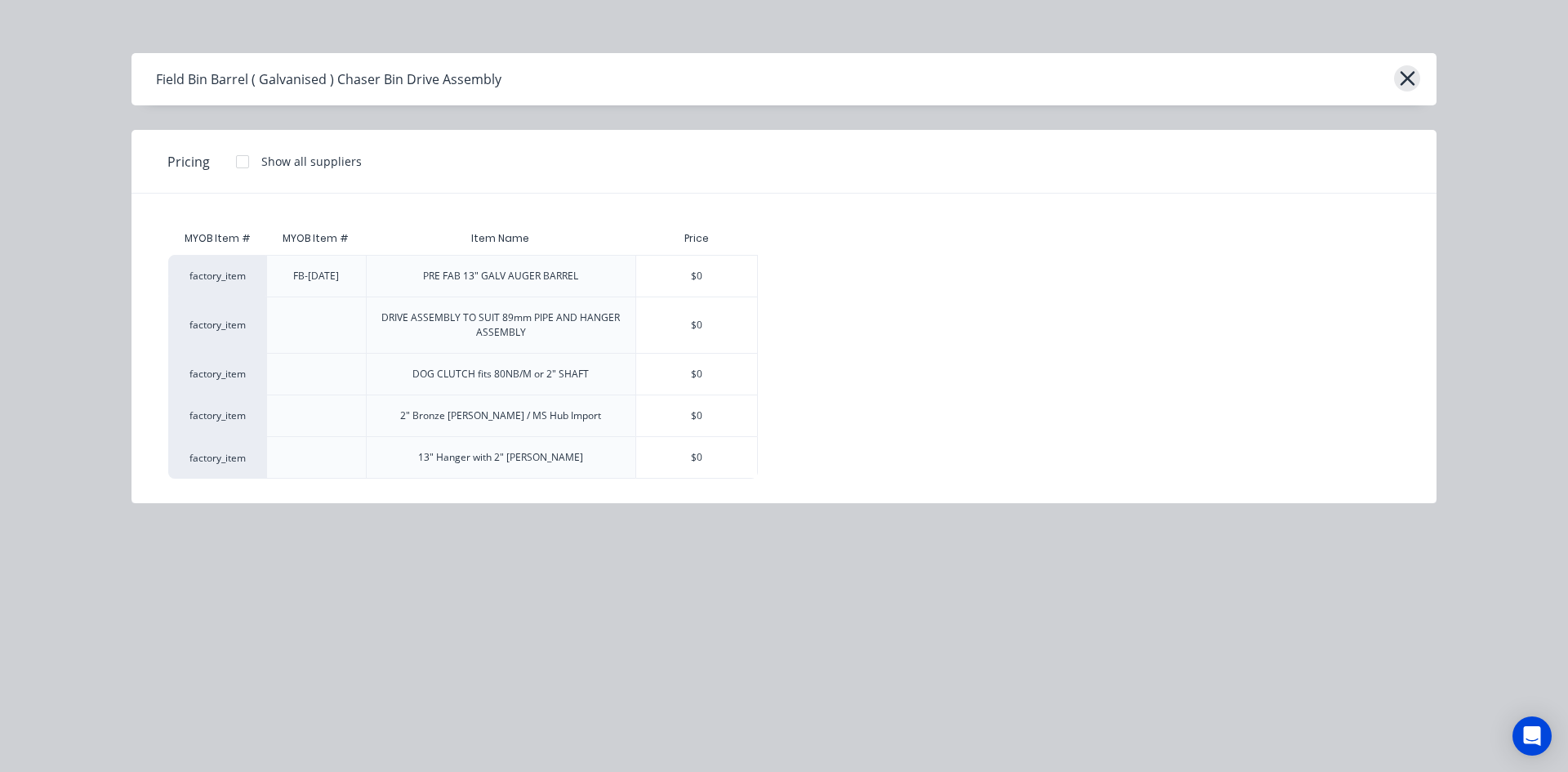
click at [1411, 82] on icon "button" at bounding box center [1407, 78] width 17 height 23
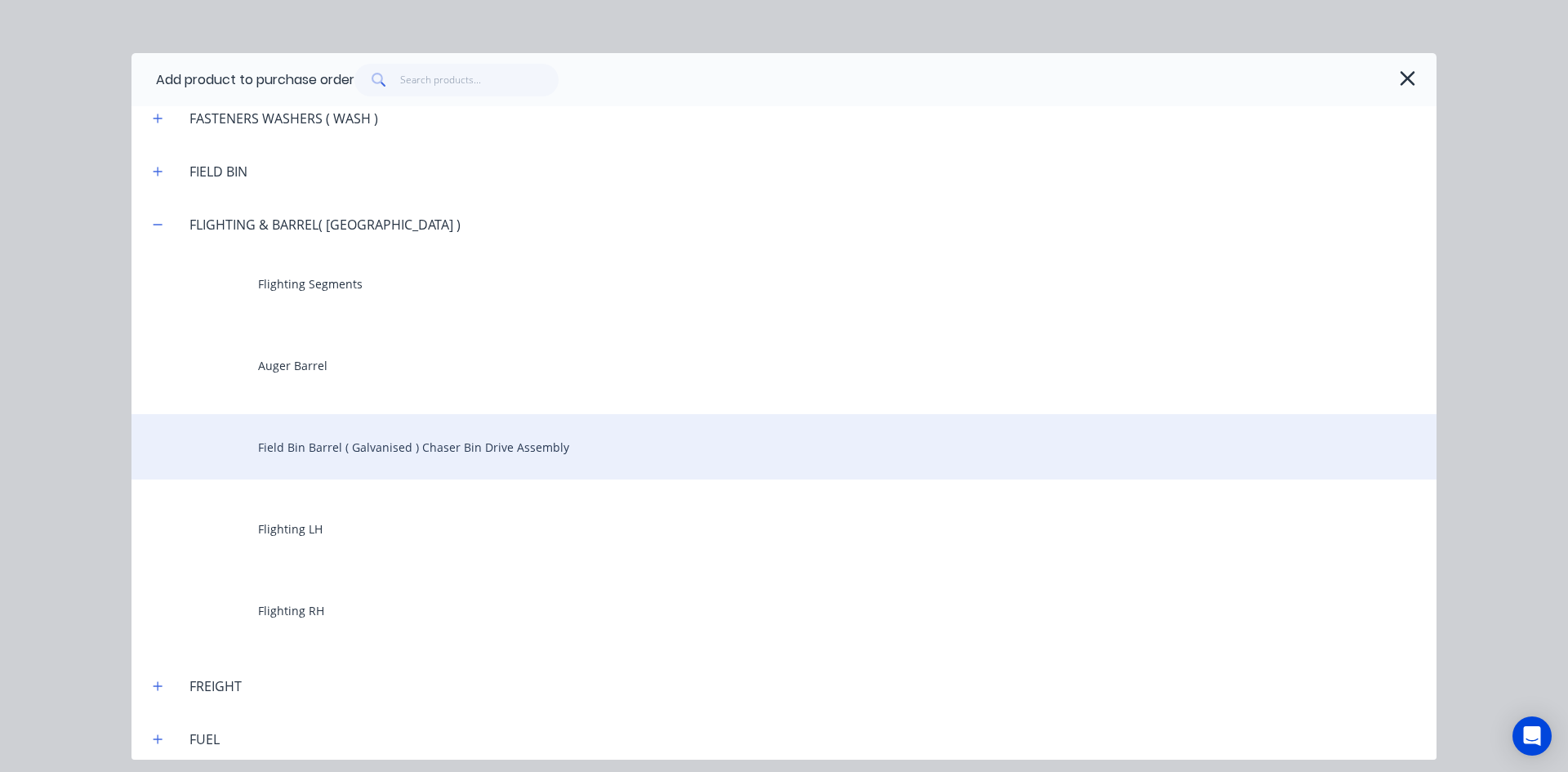
scroll to position [1797, 0]
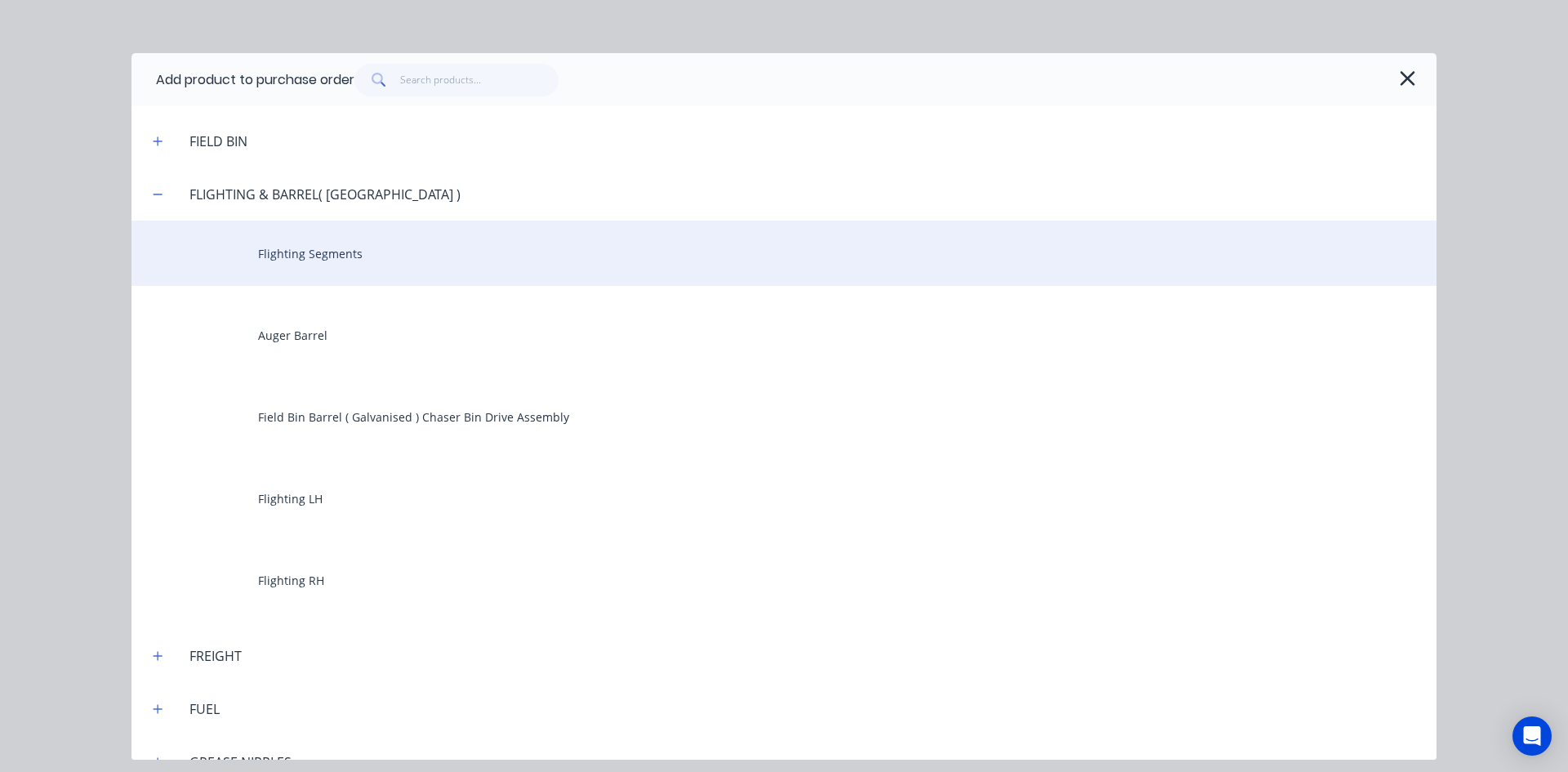
click at [303, 252] on div "Flighting Segments" at bounding box center [784, 253] width 1305 height 65
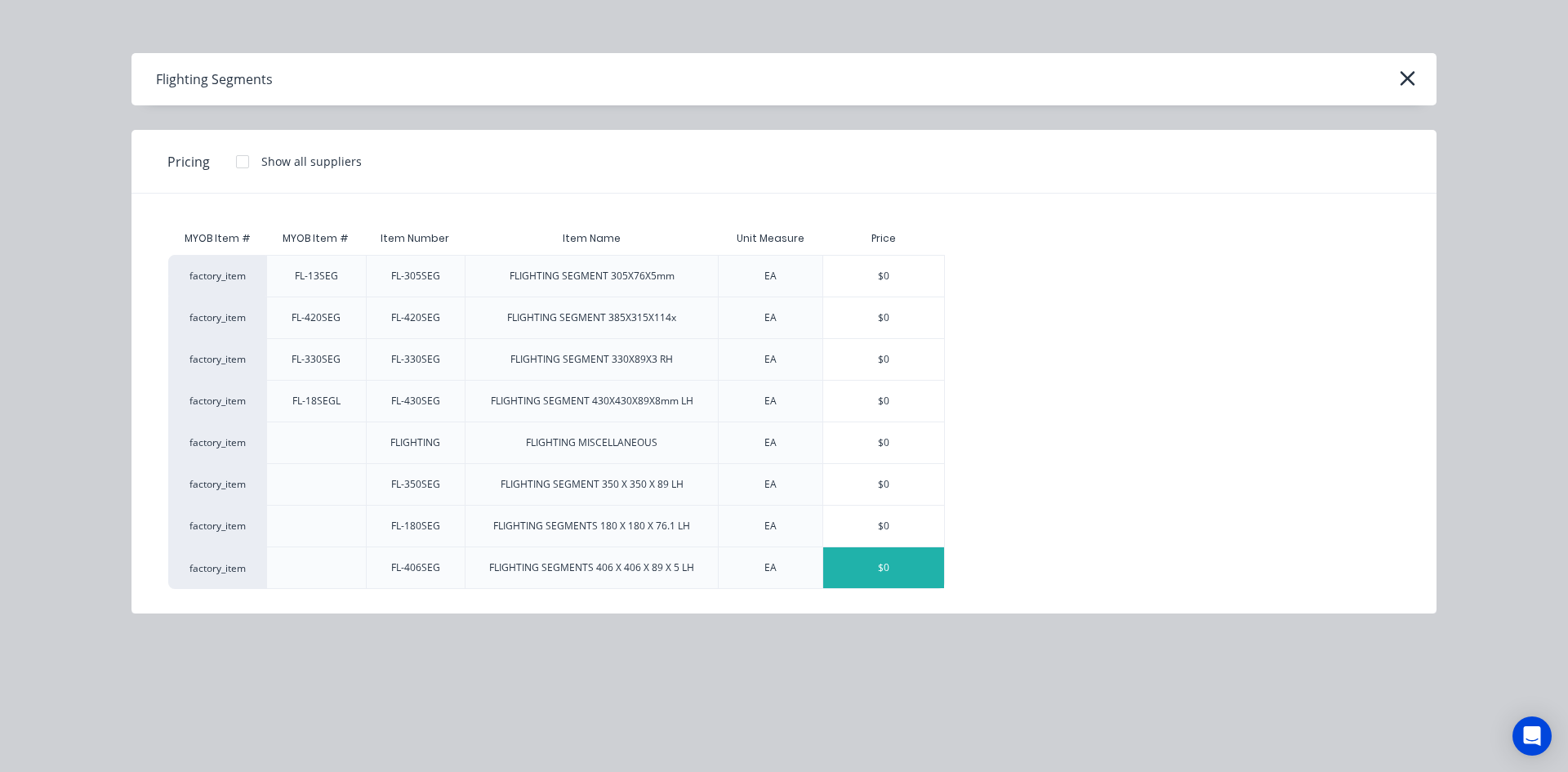
click at [858, 561] on div "$0" at bounding box center [883, 567] width 121 height 40
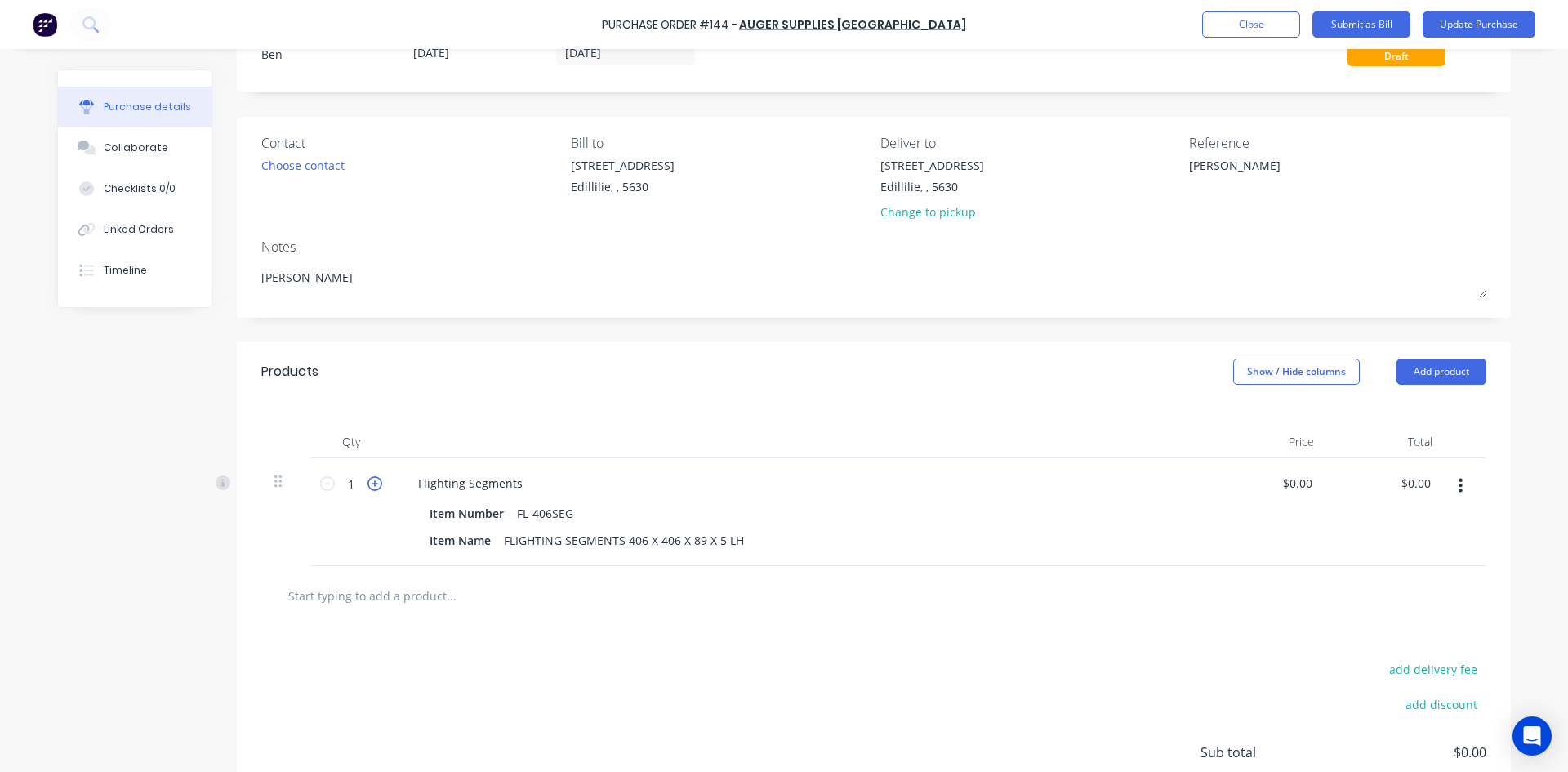
click at [370, 486] on icon at bounding box center [375, 483] width 15 height 15
type textarea "x"
type input "2"
type textarea "x"
drag, startPoint x: 1422, startPoint y: 484, endPoint x: 1367, endPoint y: 502, distance: 57.9
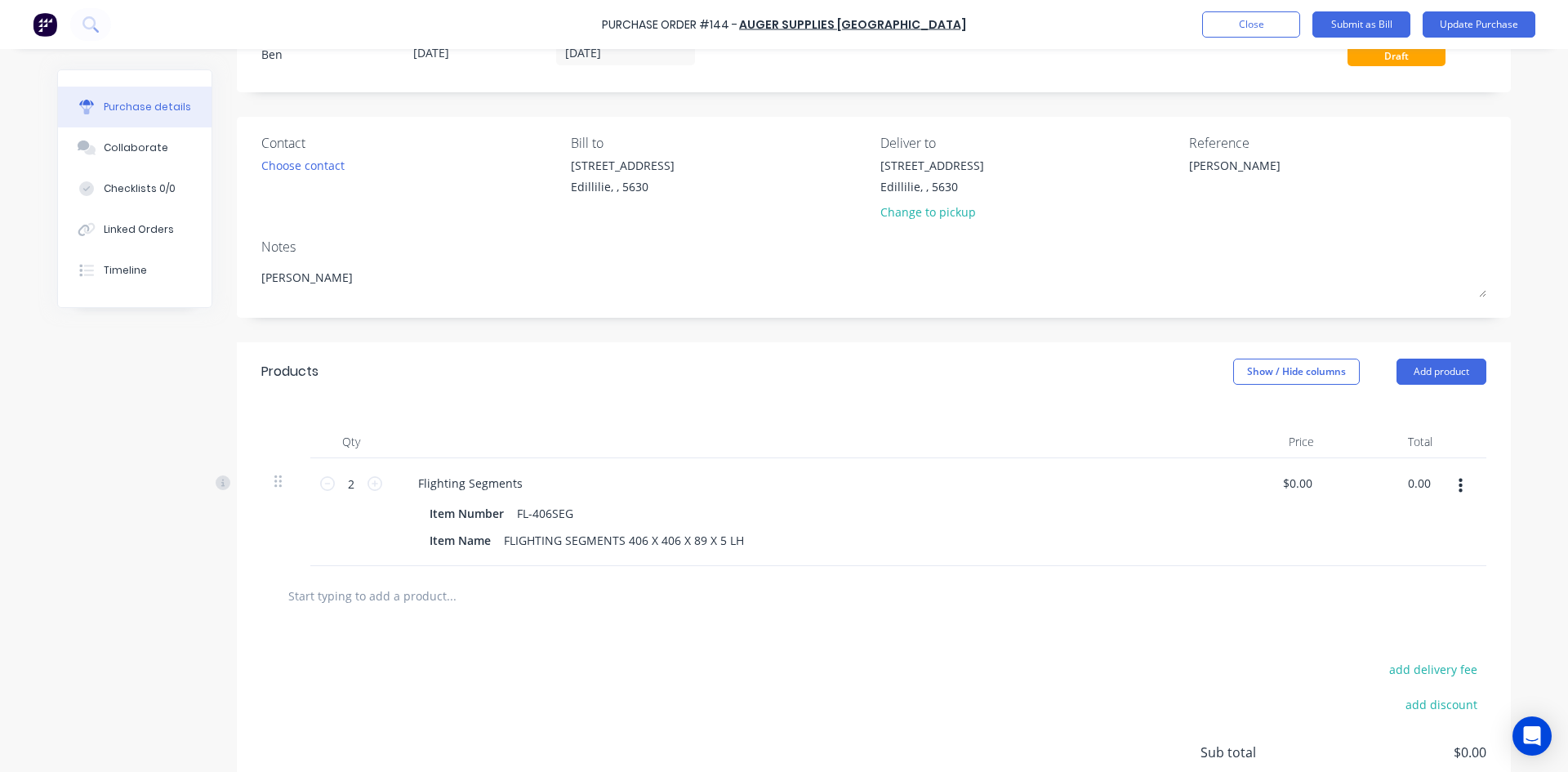
click at [1379, 495] on div "0.00 0.00" at bounding box center [1385, 512] width 118 height 108
type input "151.44"
type textarea "x"
type input "$75.72"
type input "$151.44"
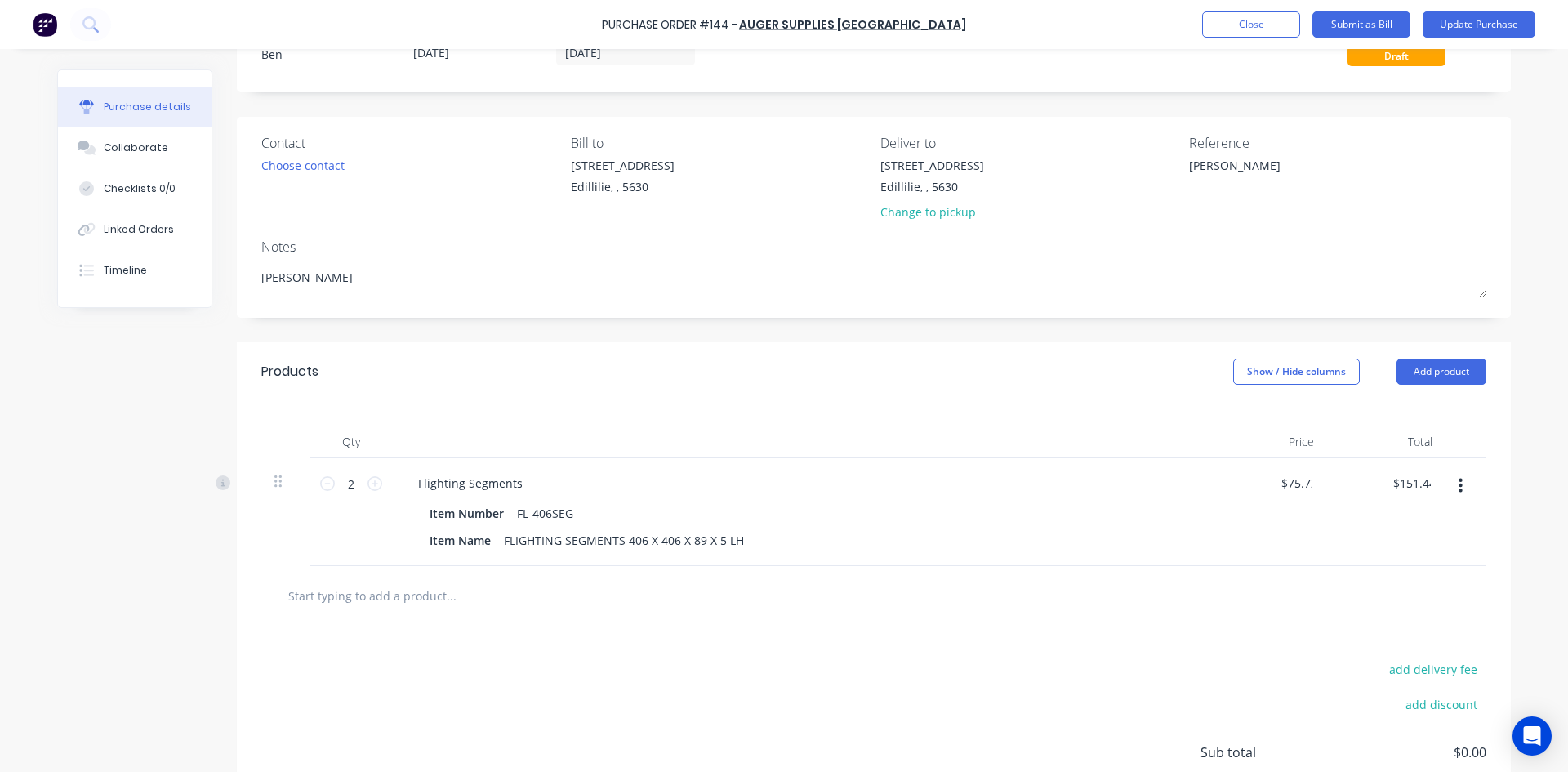
click at [1319, 539] on div "$75.72 $0.00" at bounding box center [1267, 512] width 118 height 108
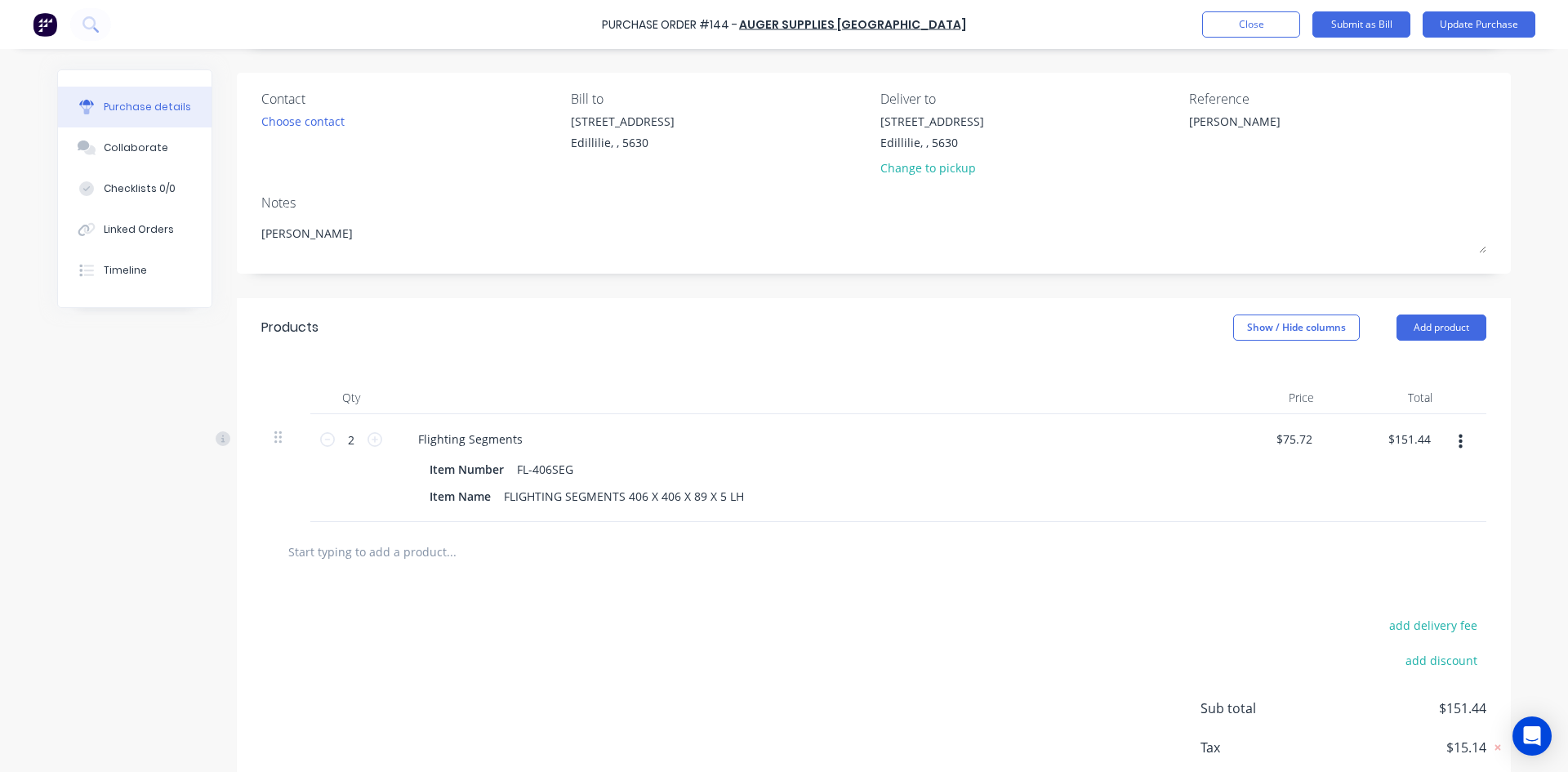
scroll to position [146, 0]
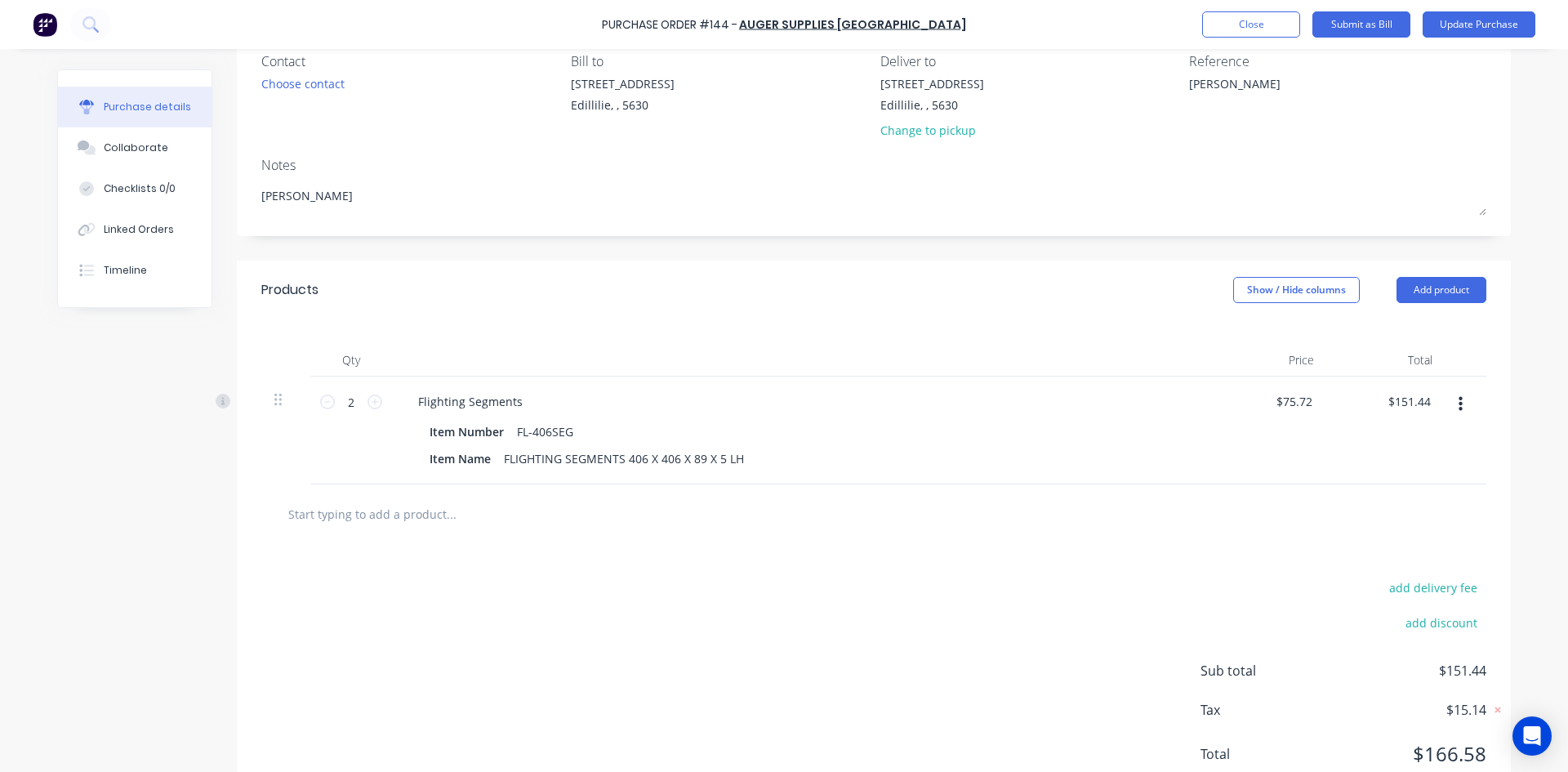
drag, startPoint x: 1440, startPoint y: 292, endPoint x: 1425, endPoint y: 307, distance: 21.2
click at [1440, 292] on button "Add product" at bounding box center [1441, 290] width 90 height 26
click at [1374, 328] on div "Product catalogue" at bounding box center [1409, 332] width 126 height 23
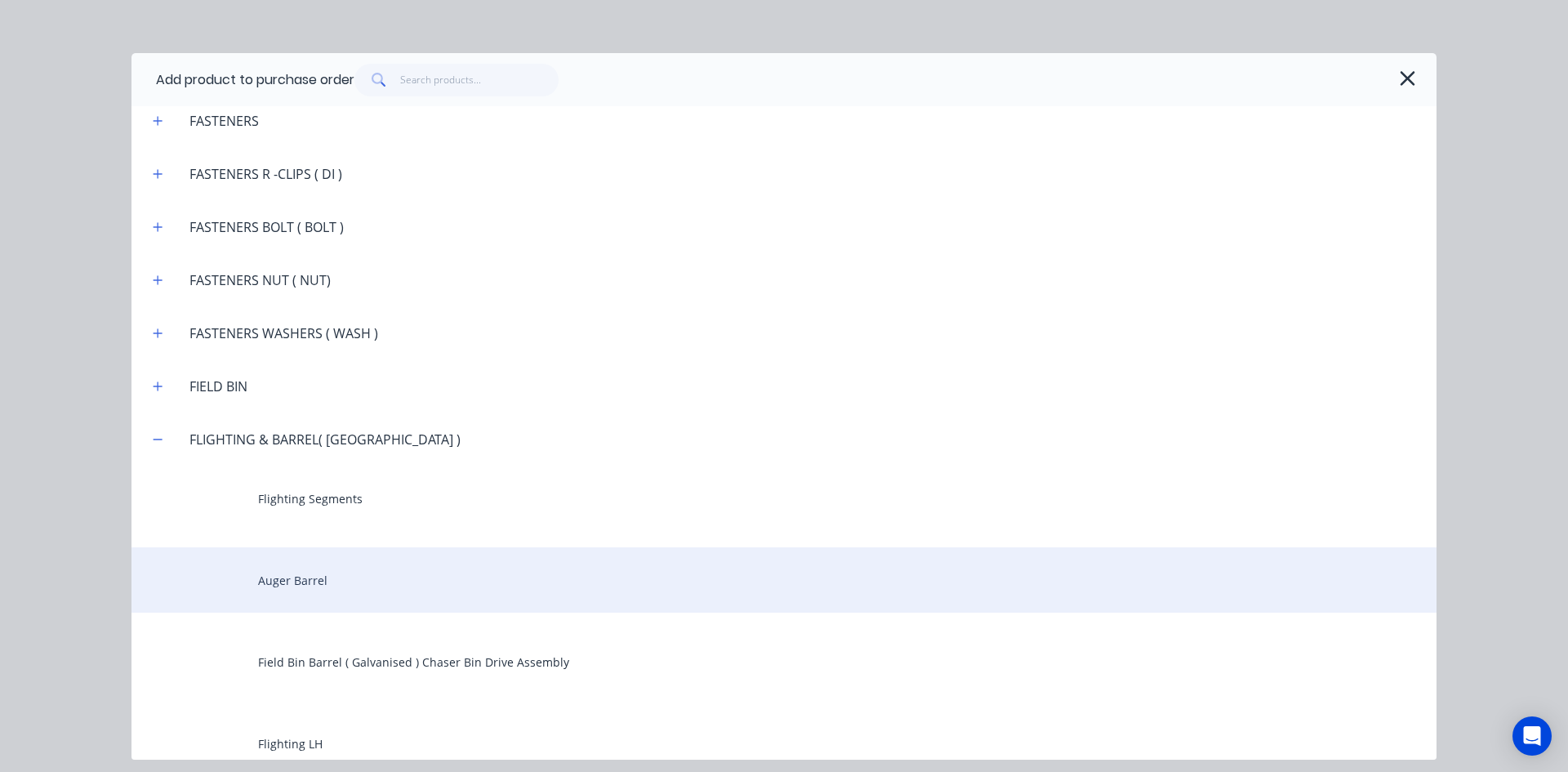
scroll to position [1634, 0]
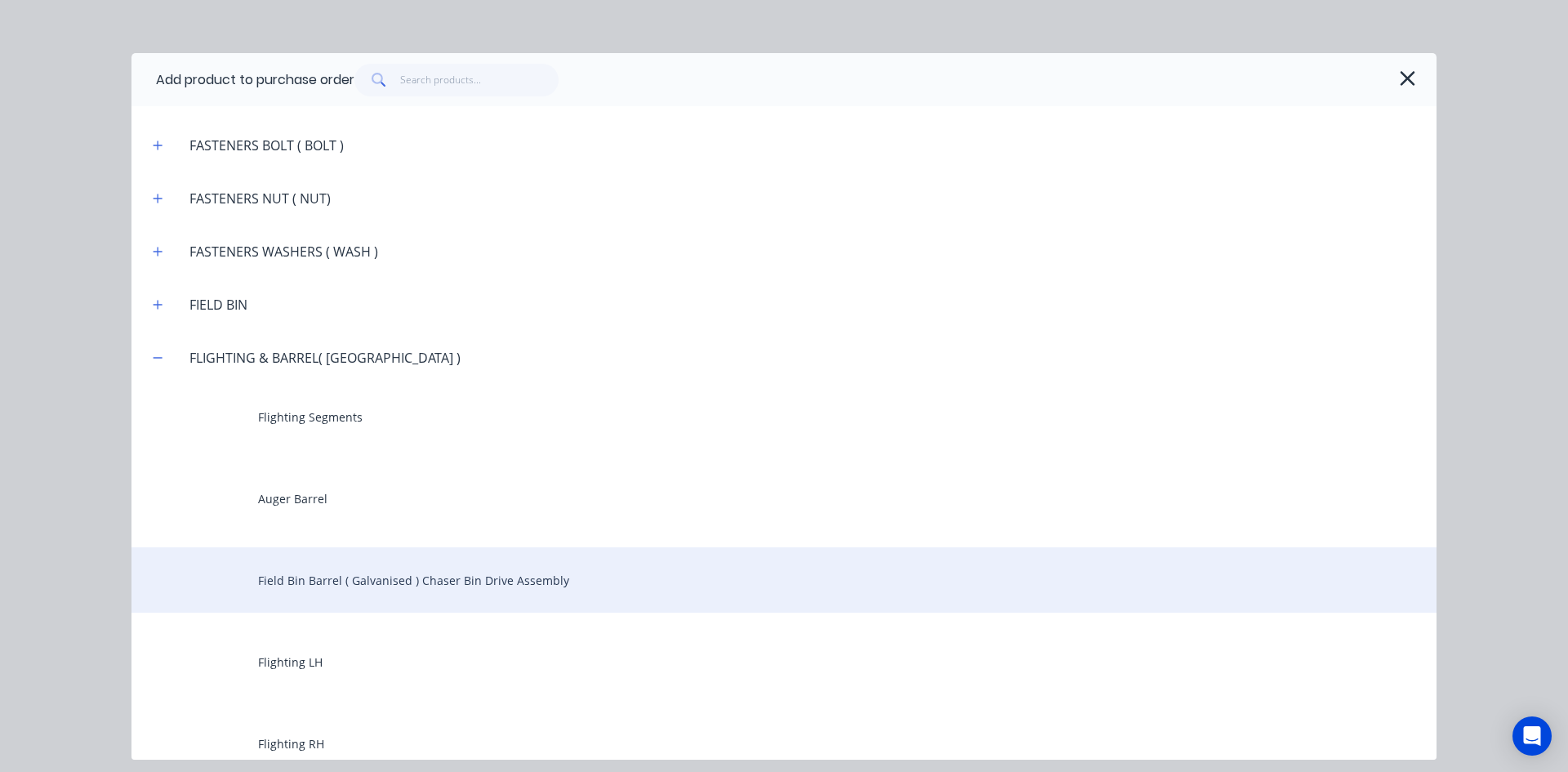
click at [326, 582] on div "Field Bin Barrel ( Galvanised ) Chaser Bin Drive Assembly" at bounding box center [784, 580] width 1305 height 65
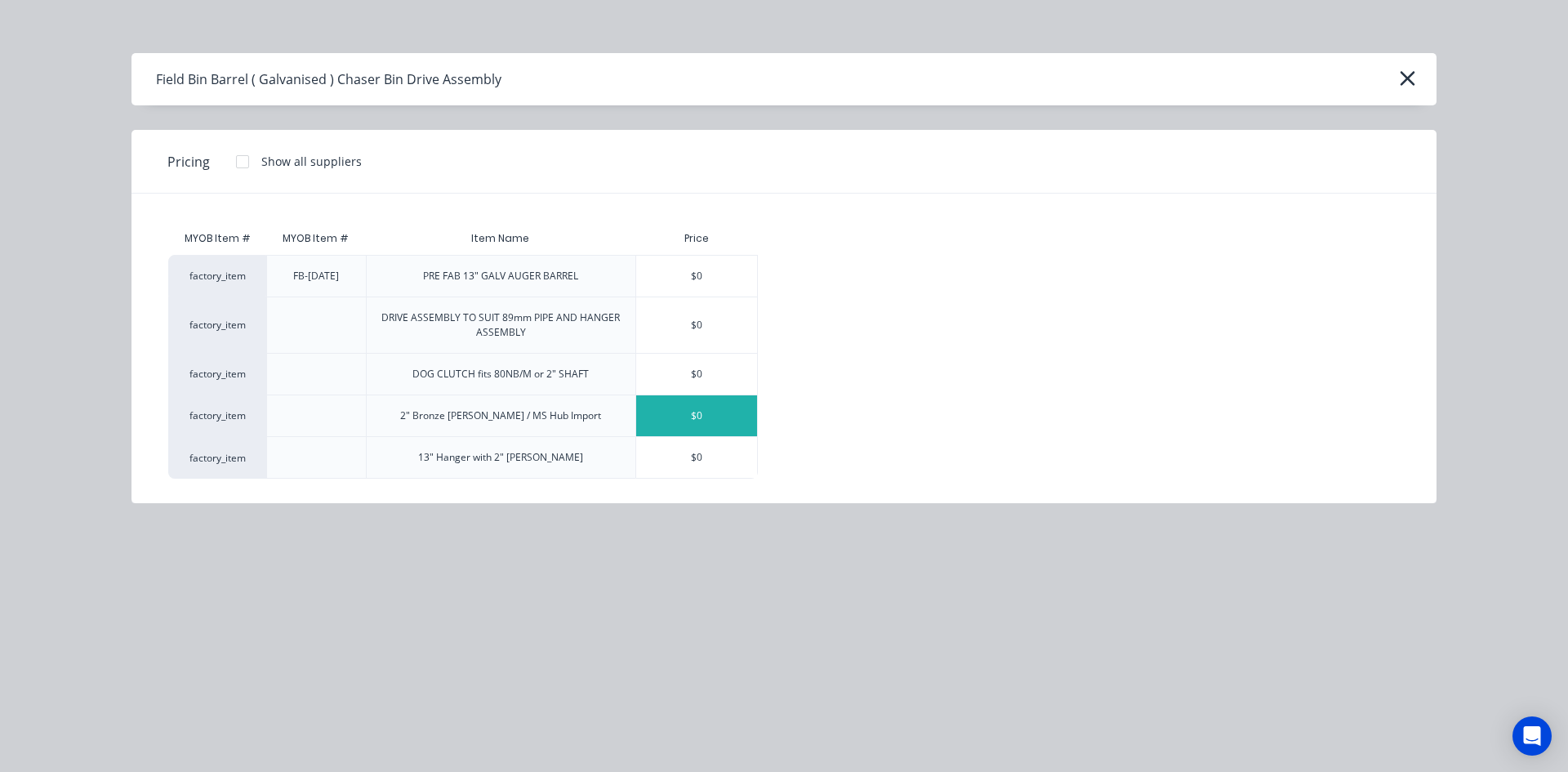
click at [671, 414] on div "$0" at bounding box center [697, 415] width 121 height 40
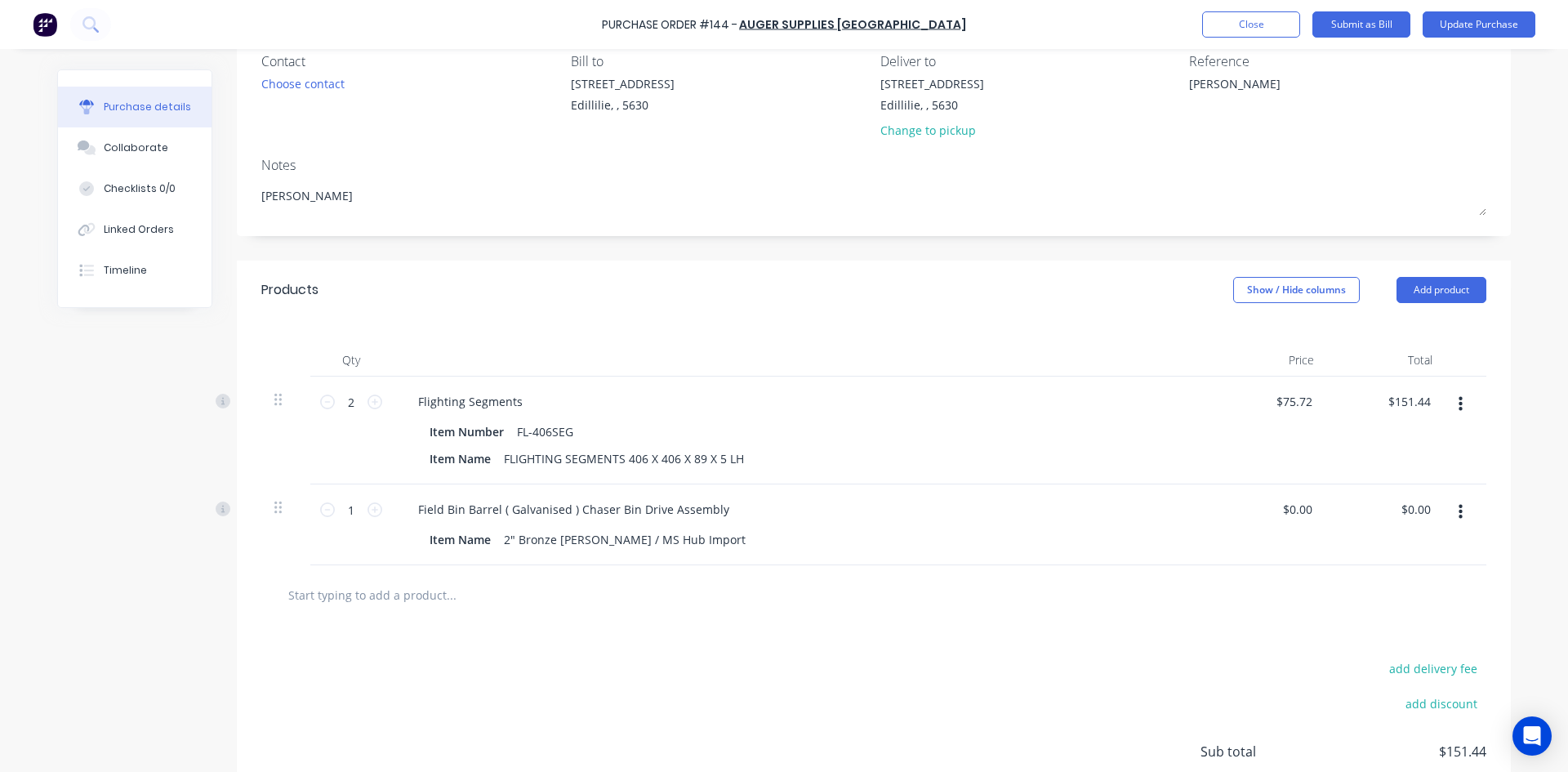
type textarea "x"
click at [1380, 516] on div "0.00 0.00" at bounding box center [1385, 525] width 118 height 81
type input "90.0"
type textarea "x"
type input "$90.00"
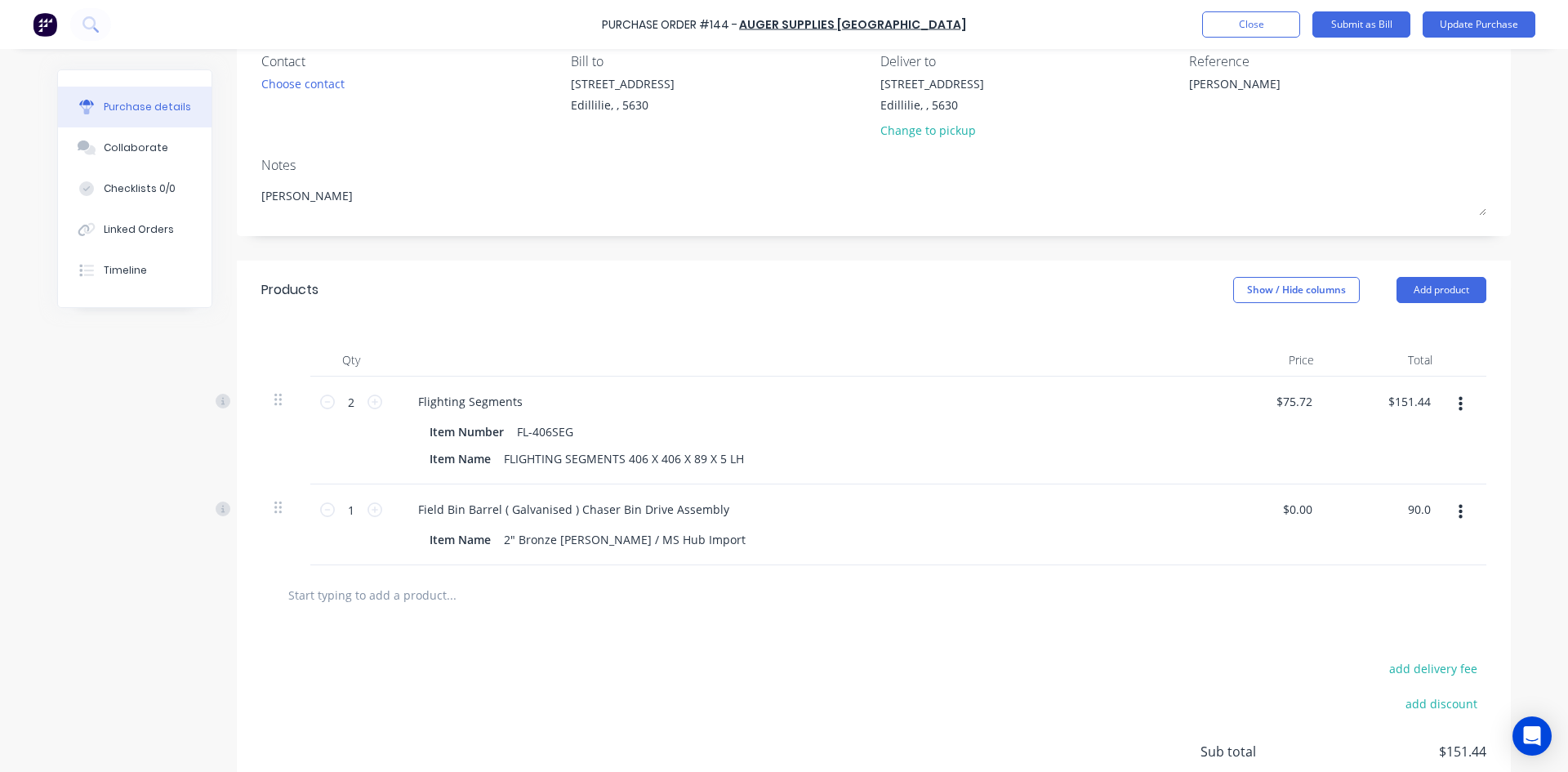
type input "$90.00"
click at [1330, 549] on div "$90.00 90.0" at bounding box center [1385, 525] width 118 height 81
click at [1419, 292] on button "Add product" at bounding box center [1441, 290] width 90 height 26
click at [1372, 336] on div "Product catalogue" at bounding box center [1409, 332] width 126 height 23
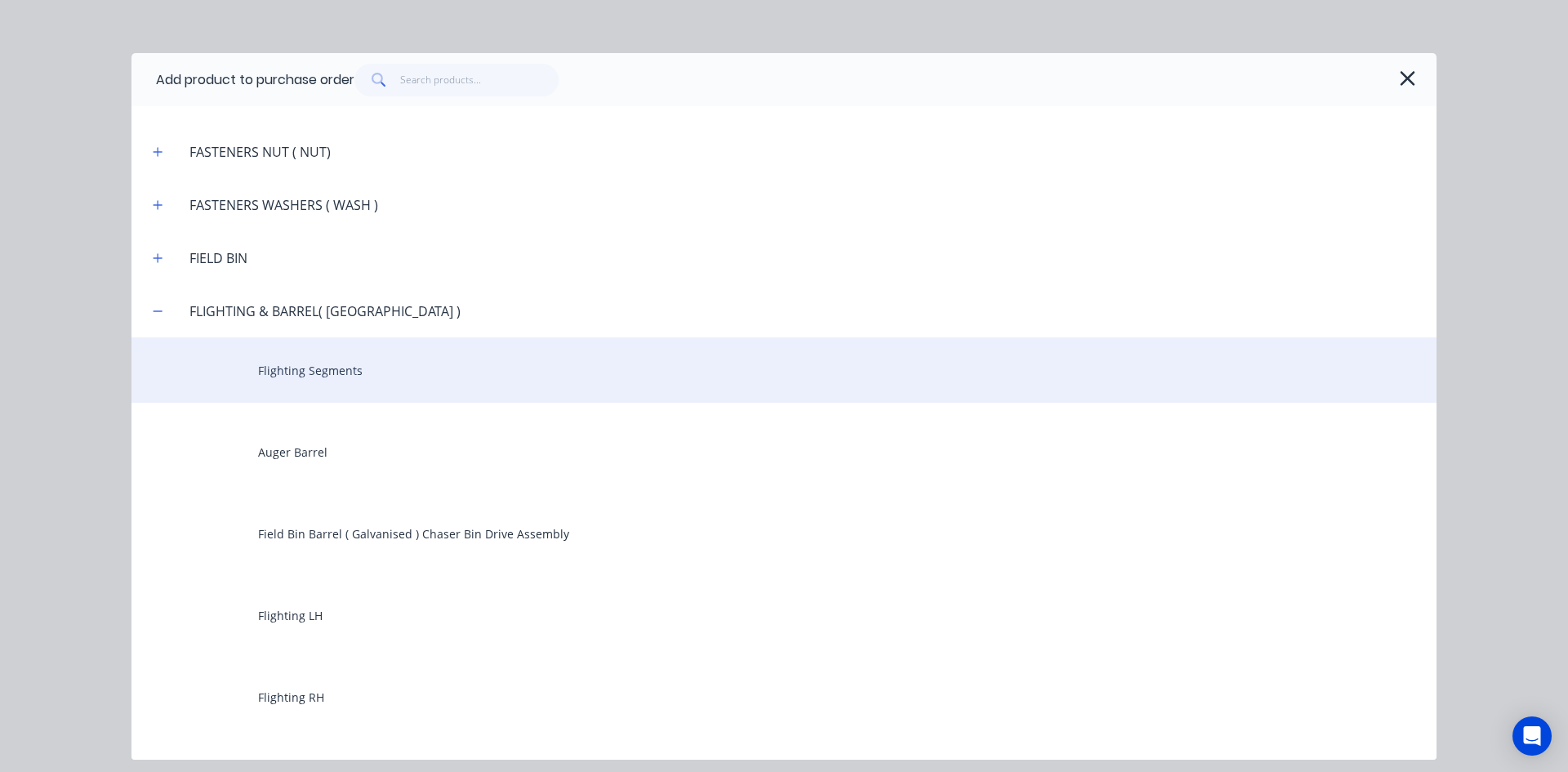
scroll to position [1715, 0]
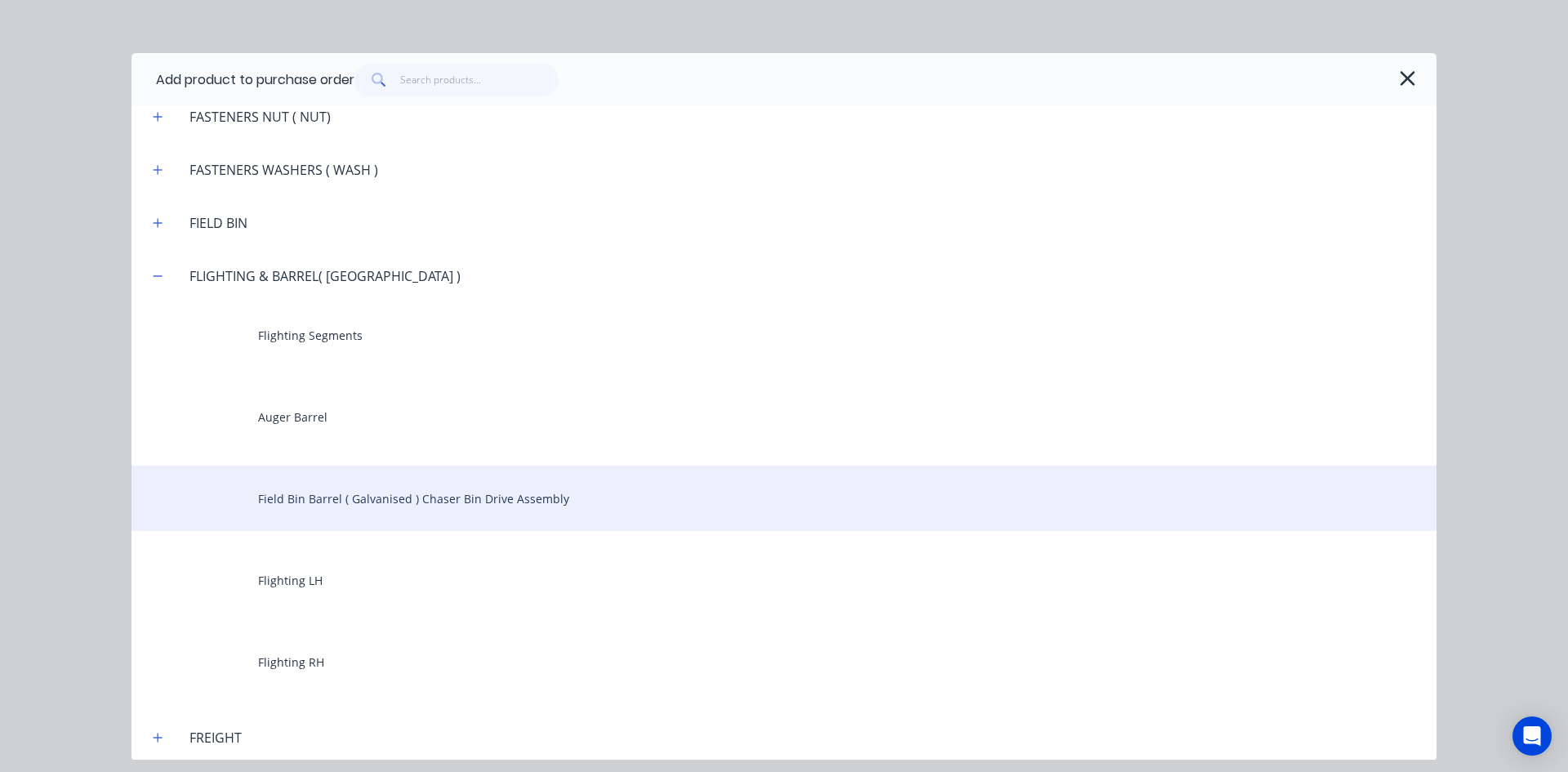
click at [369, 490] on div "Field Bin Barrel ( Galvanised ) Chaser Bin Drive Assembly" at bounding box center [784, 498] width 1305 height 65
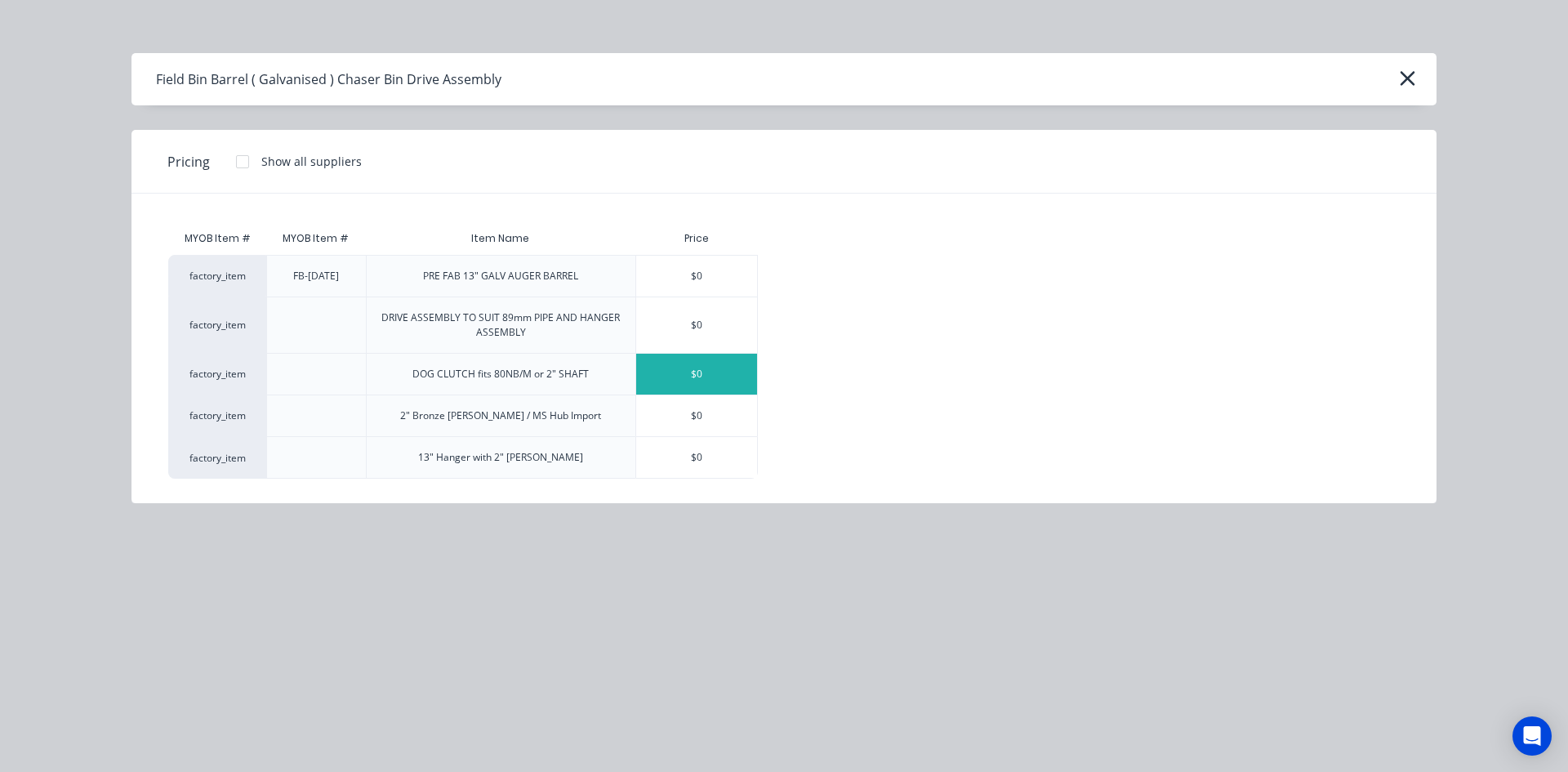
click at [681, 374] on div "$0" at bounding box center [697, 374] width 121 height 40
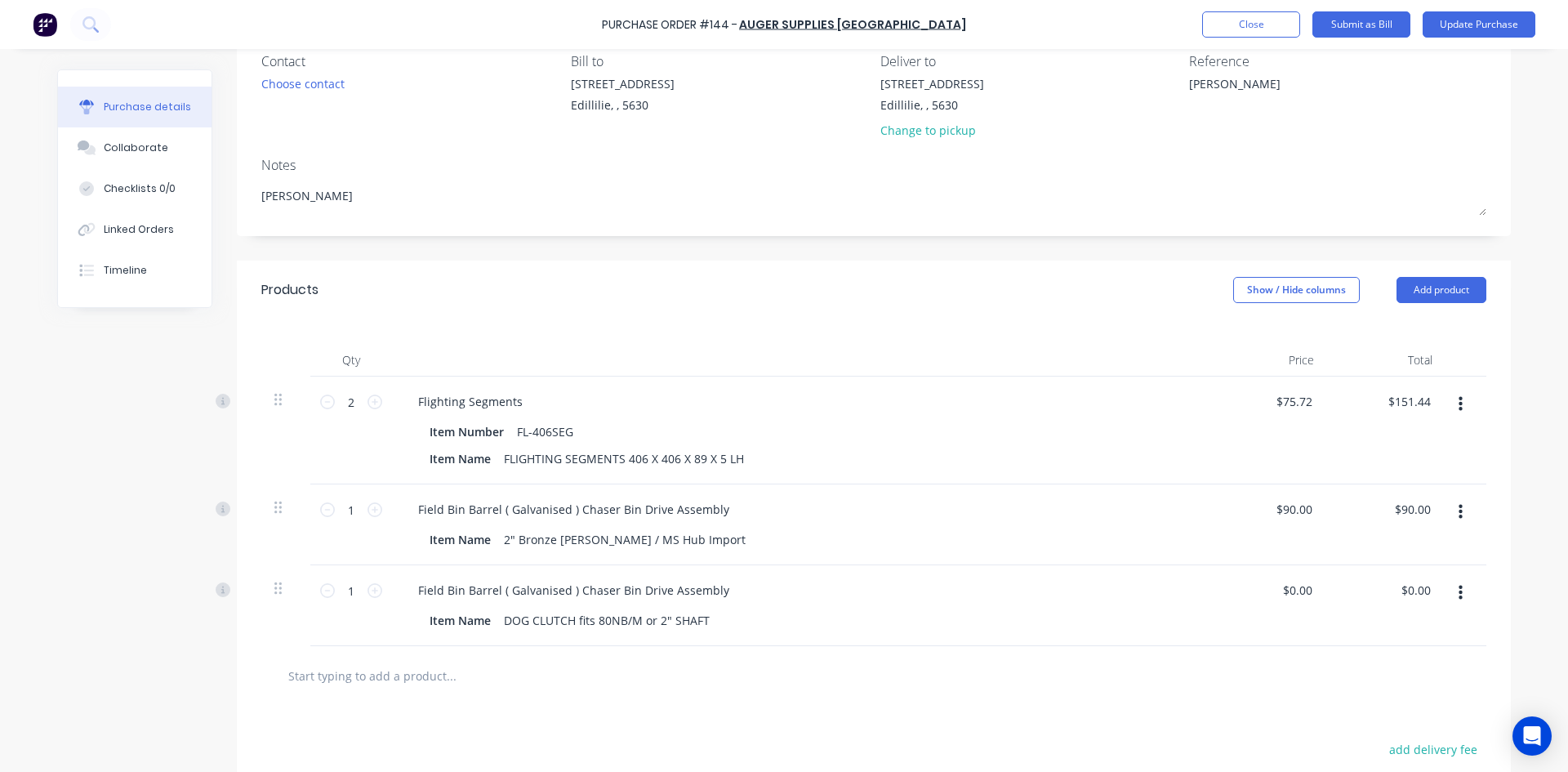
type textarea "x"
drag, startPoint x: 1379, startPoint y: 597, endPoint x: 1369, endPoint y: 600, distance: 10.4
click at [1369, 600] on div "0.00 0.00" at bounding box center [1385, 606] width 118 height 81
type input "400.0"
type textarea "x"
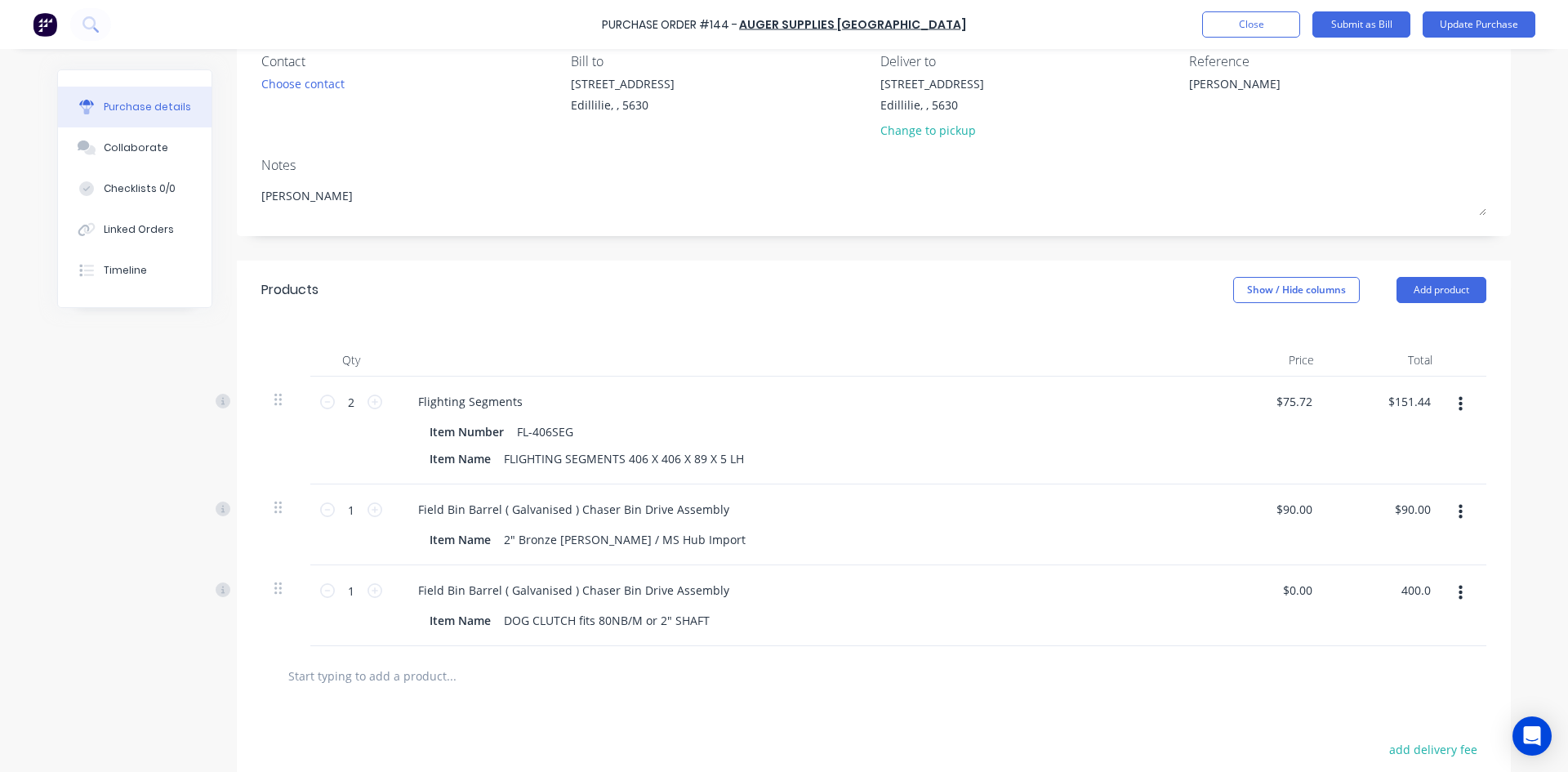
type input "$400.00"
click at [1398, 688] on div at bounding box center [874, 676] width 1199 height 33
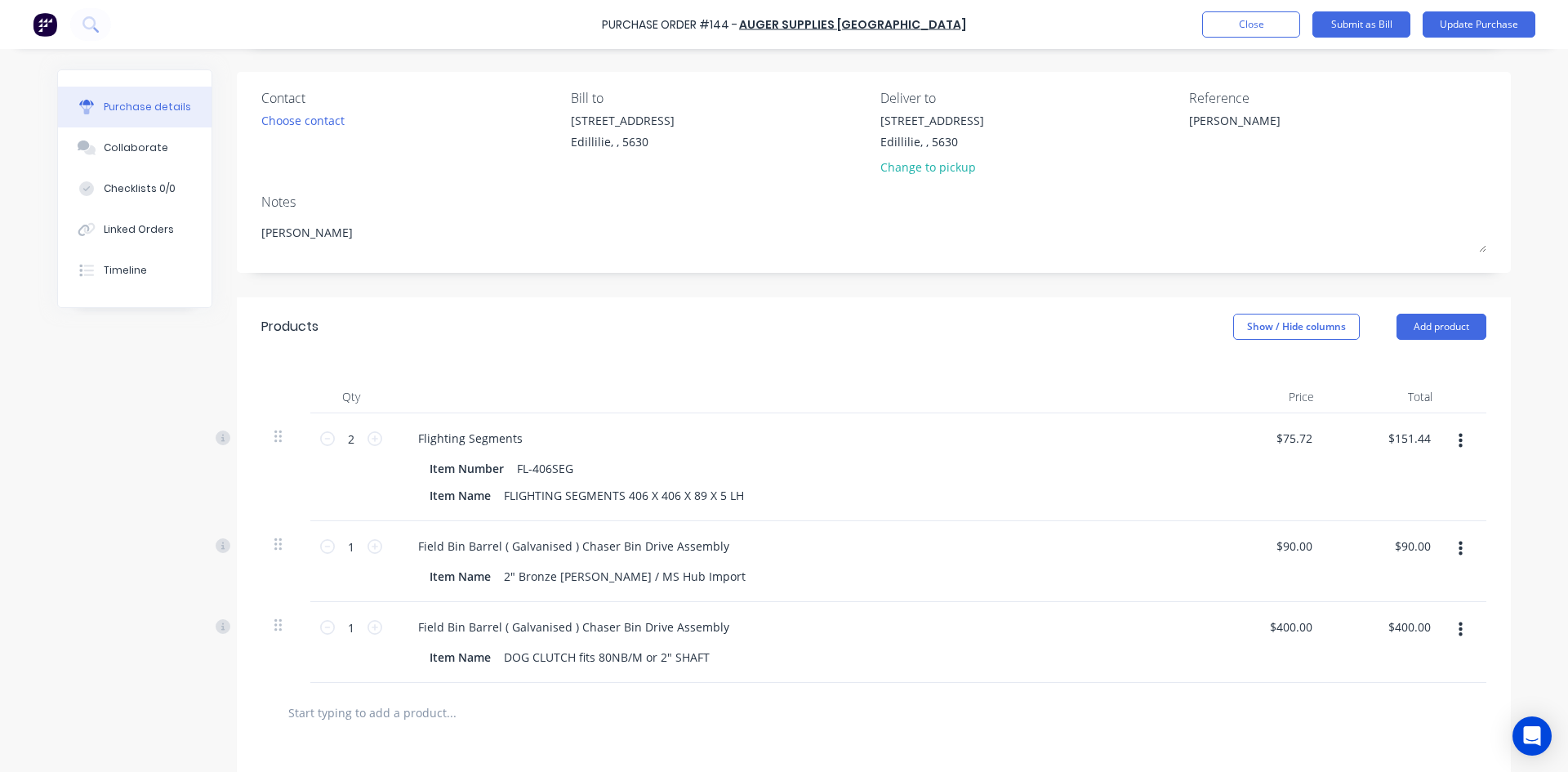
scroll to position [146, 0]
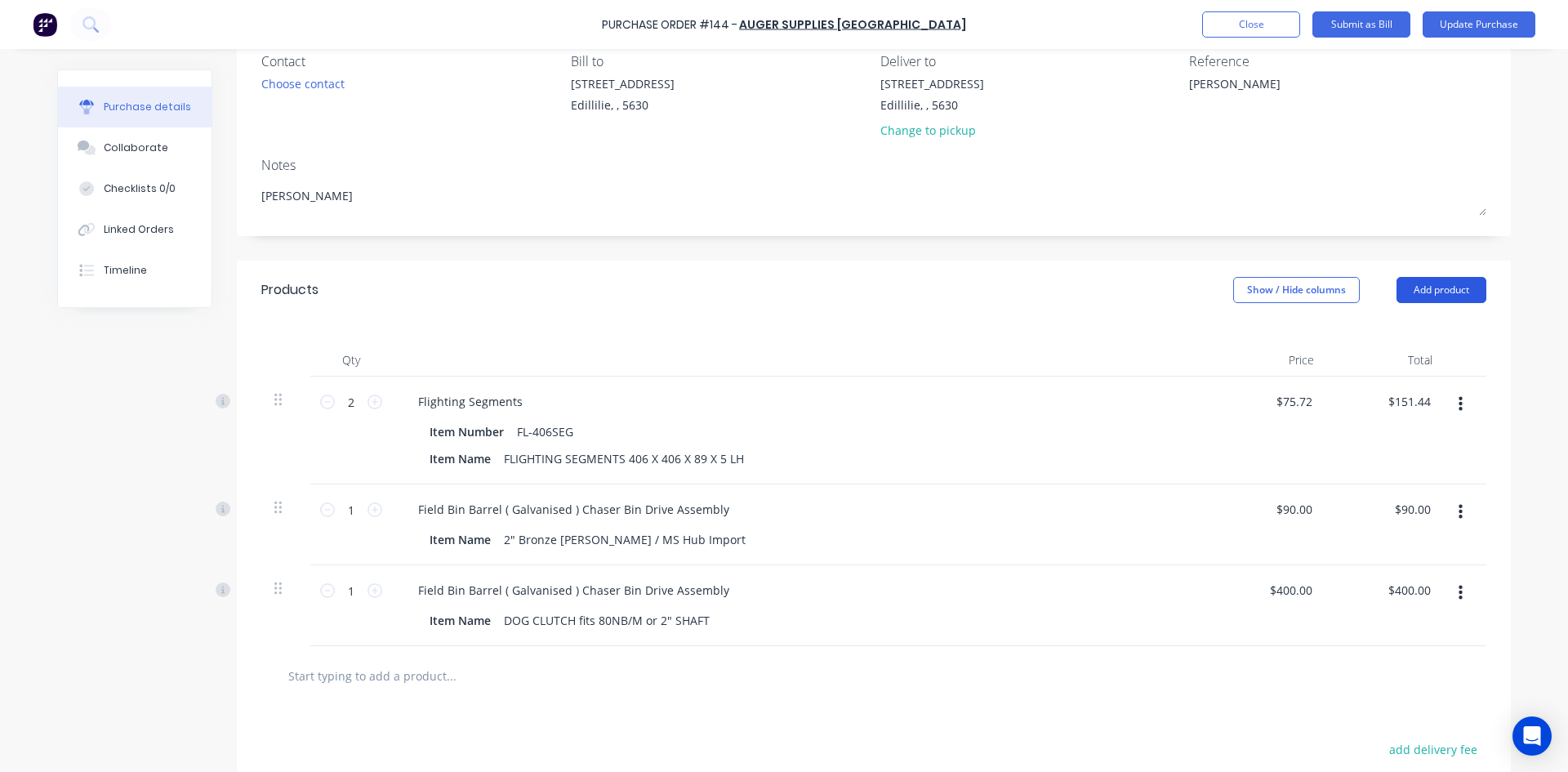
click at [1418, 297] on button "Add product" at bounding box center [1441, 290] width 90 height 26
click at [1395, 332] on div "Product catalogue" at bounding box center [1409, 332] width 126 height 23
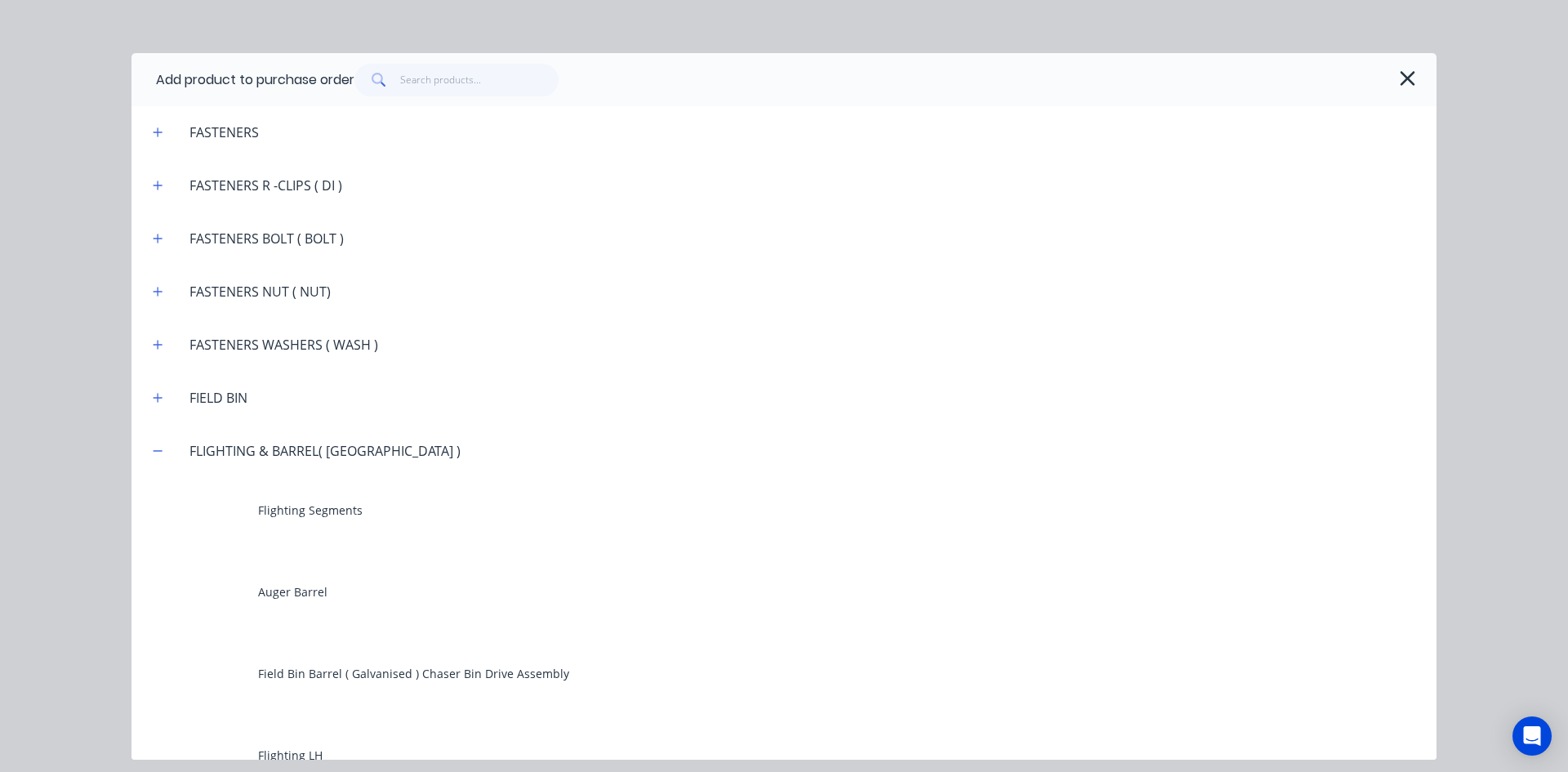
scroll to position [1553, 0]
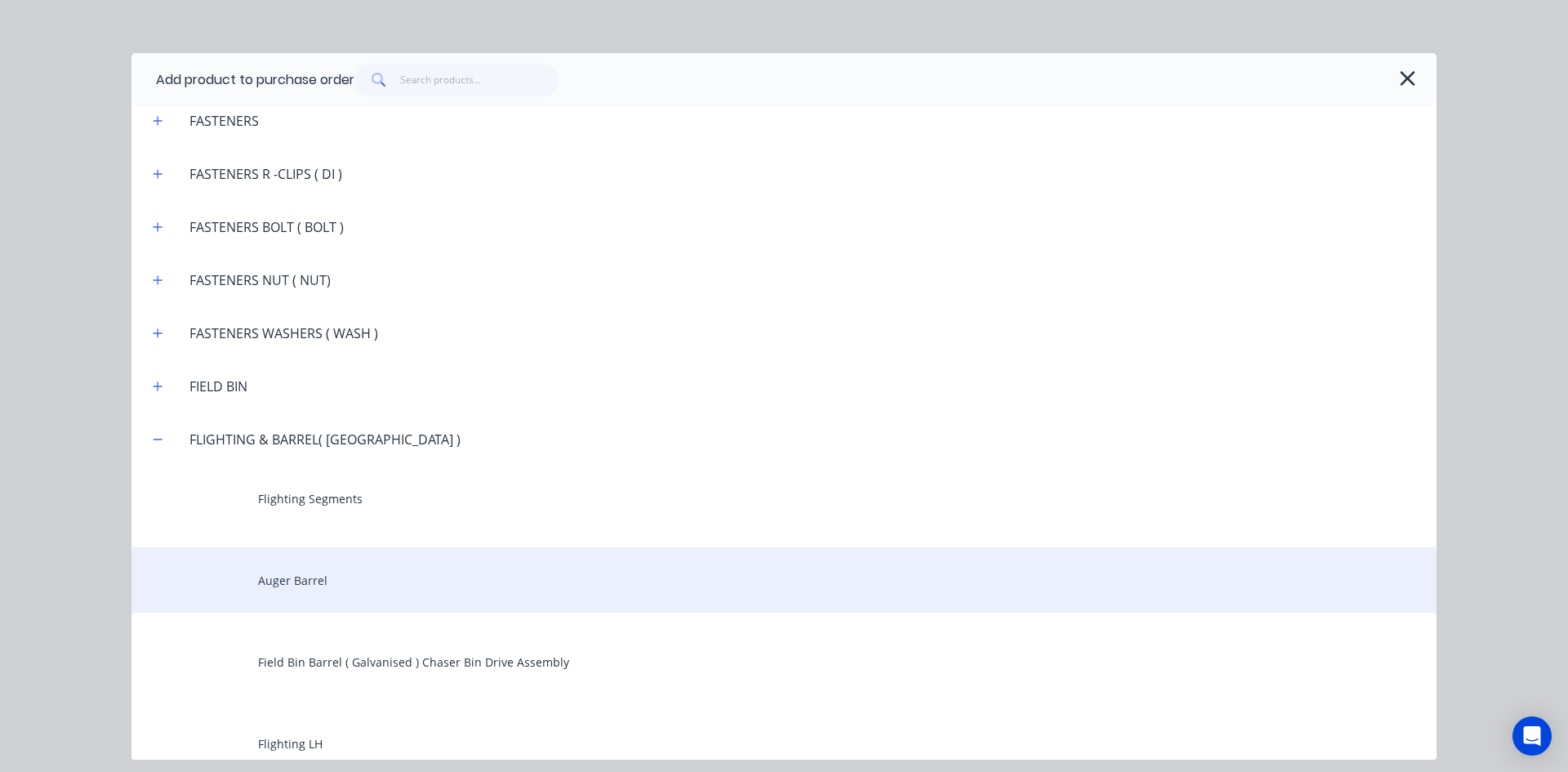
click at [307, 583] on div "Auger Barrel" at bounding box center [784, 580] width 1305 height 65
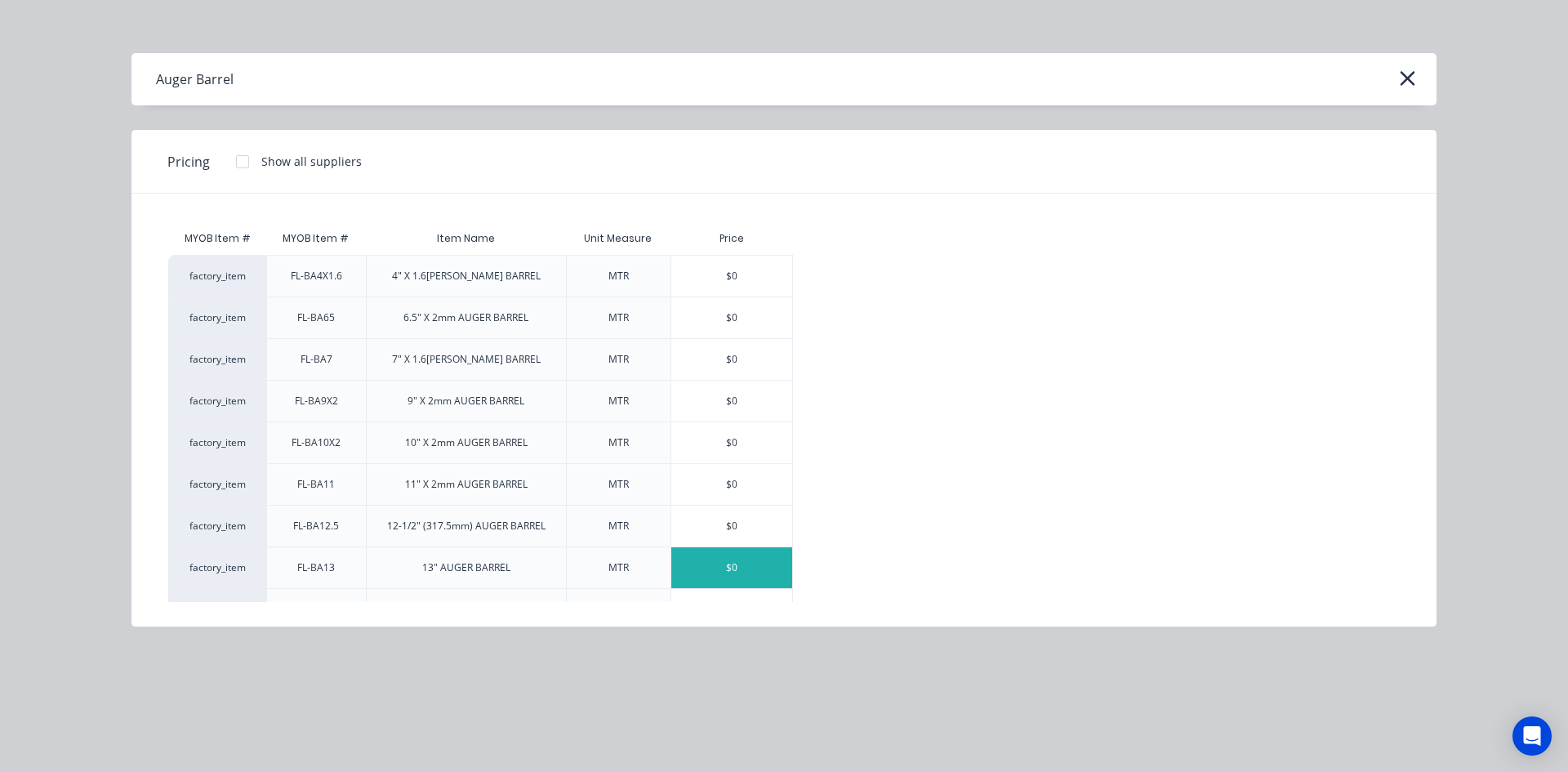
click at [730, 574] on div "$0" at bounding box center [731, 567] width 121 height 40
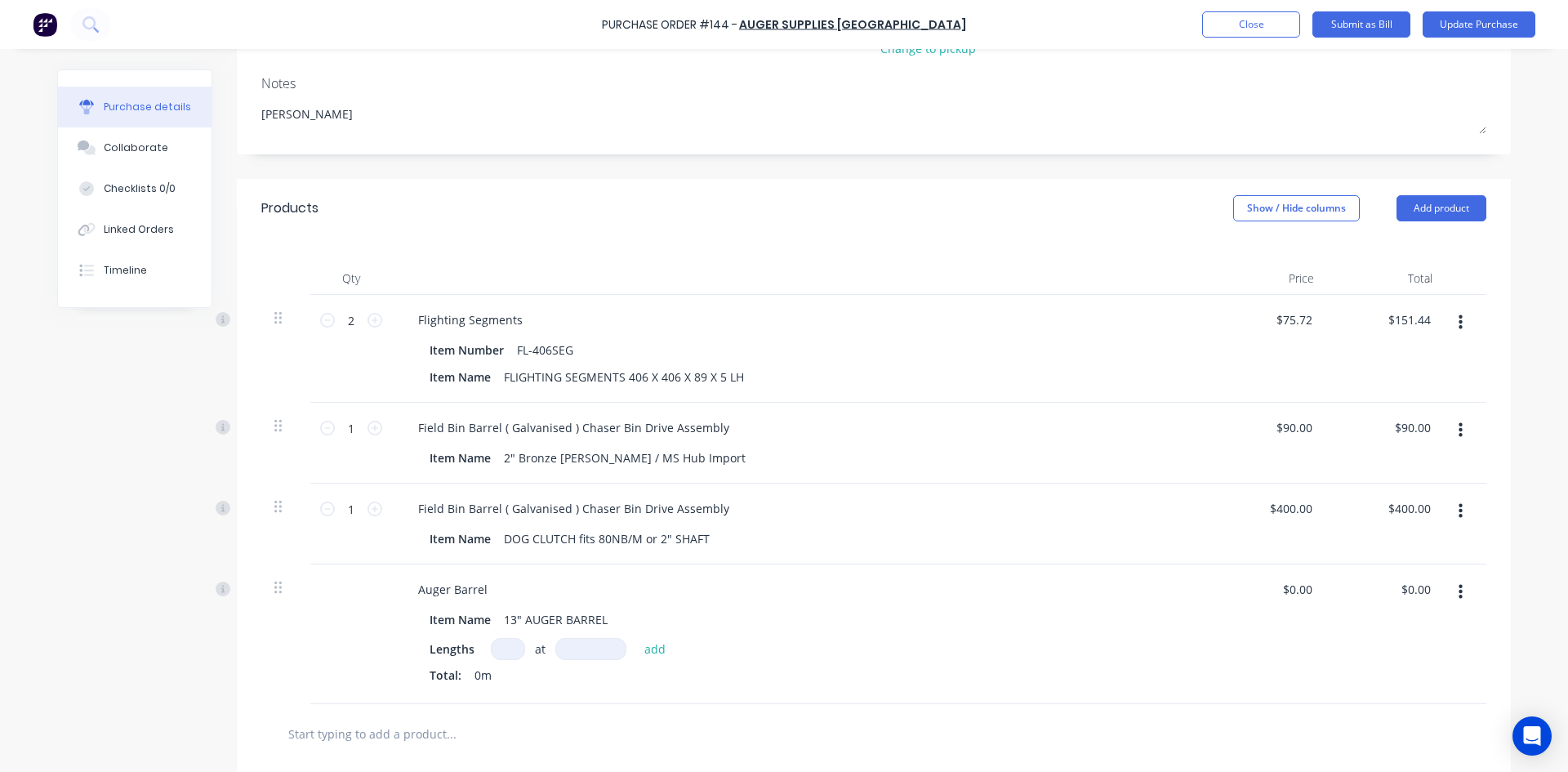
scroll to position [308, 0]
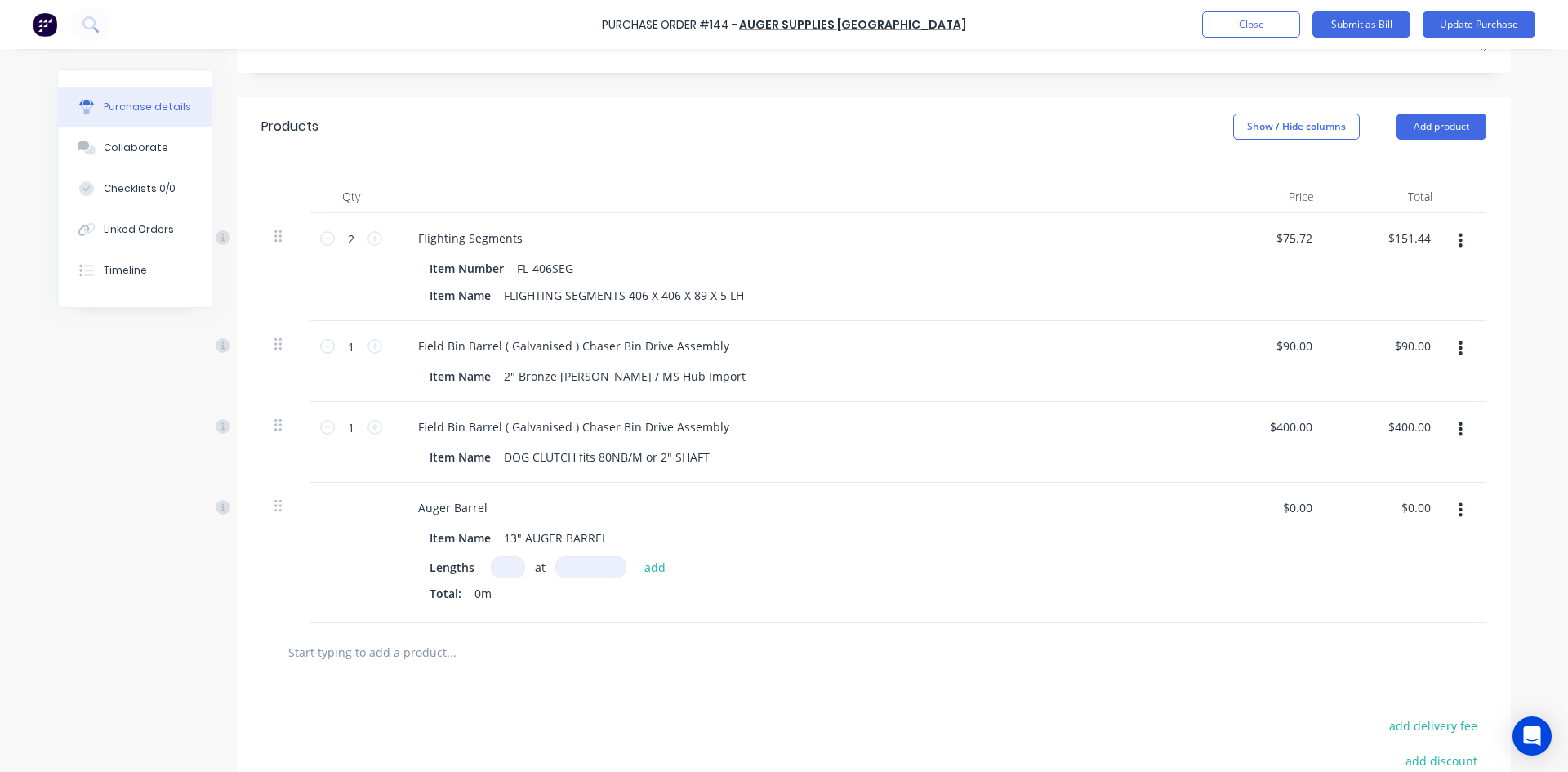
drag, startPoint x: 500, startPoint y: 568, endPoint x: 524, endPoint y: 607, distance: 45.8
click at [509, 581] on div "Lengths at add Total: 0m" at bounding box center [800, 582] width 741 height 53
type textarea "x"
type input "1"
type textarea "x"
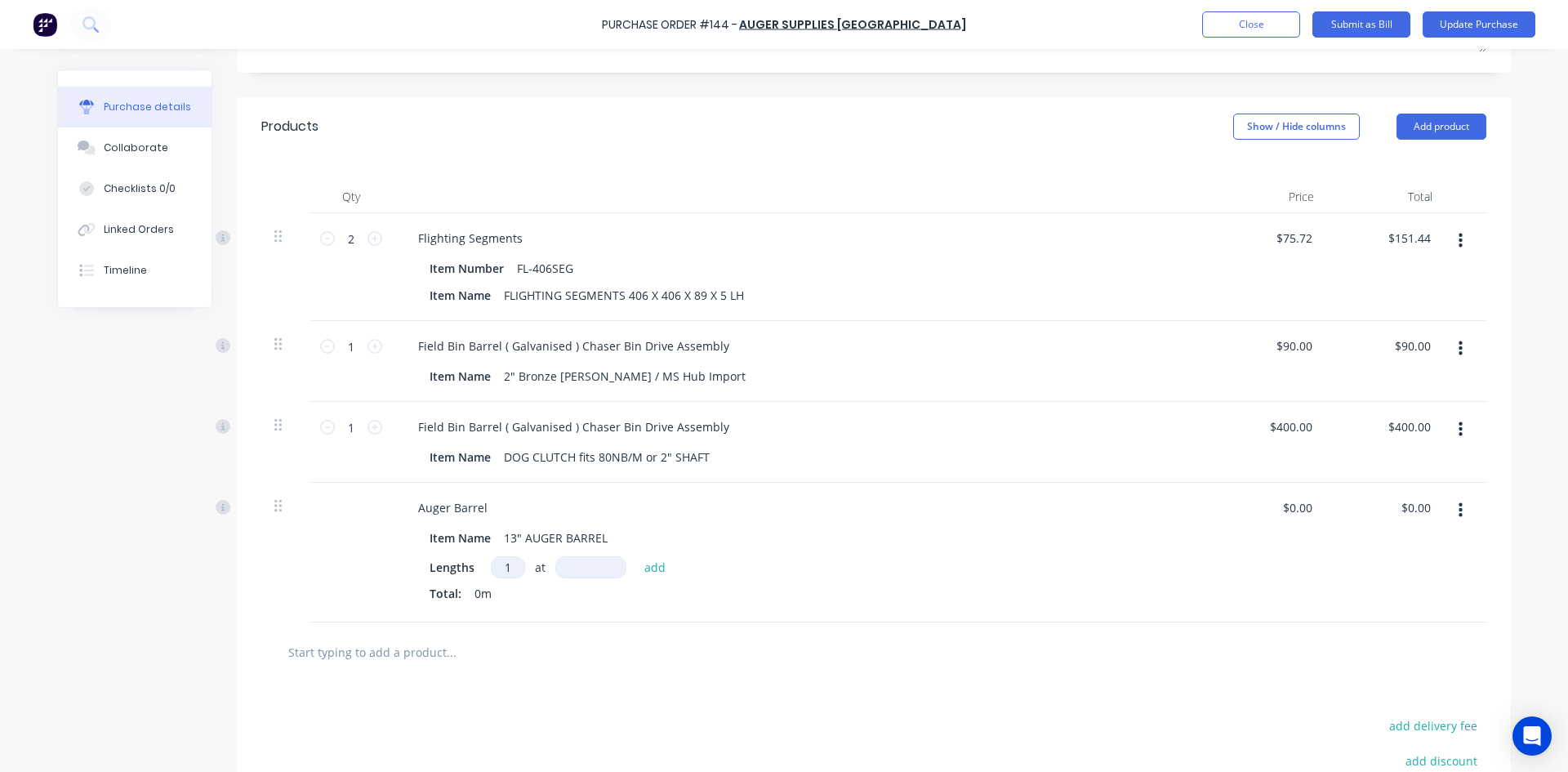
type input "1"
click at [577, 567] on input at bounding box center [591, 568] width 71 height 22
type textarea "x"
type input "3"
type textarea "x"
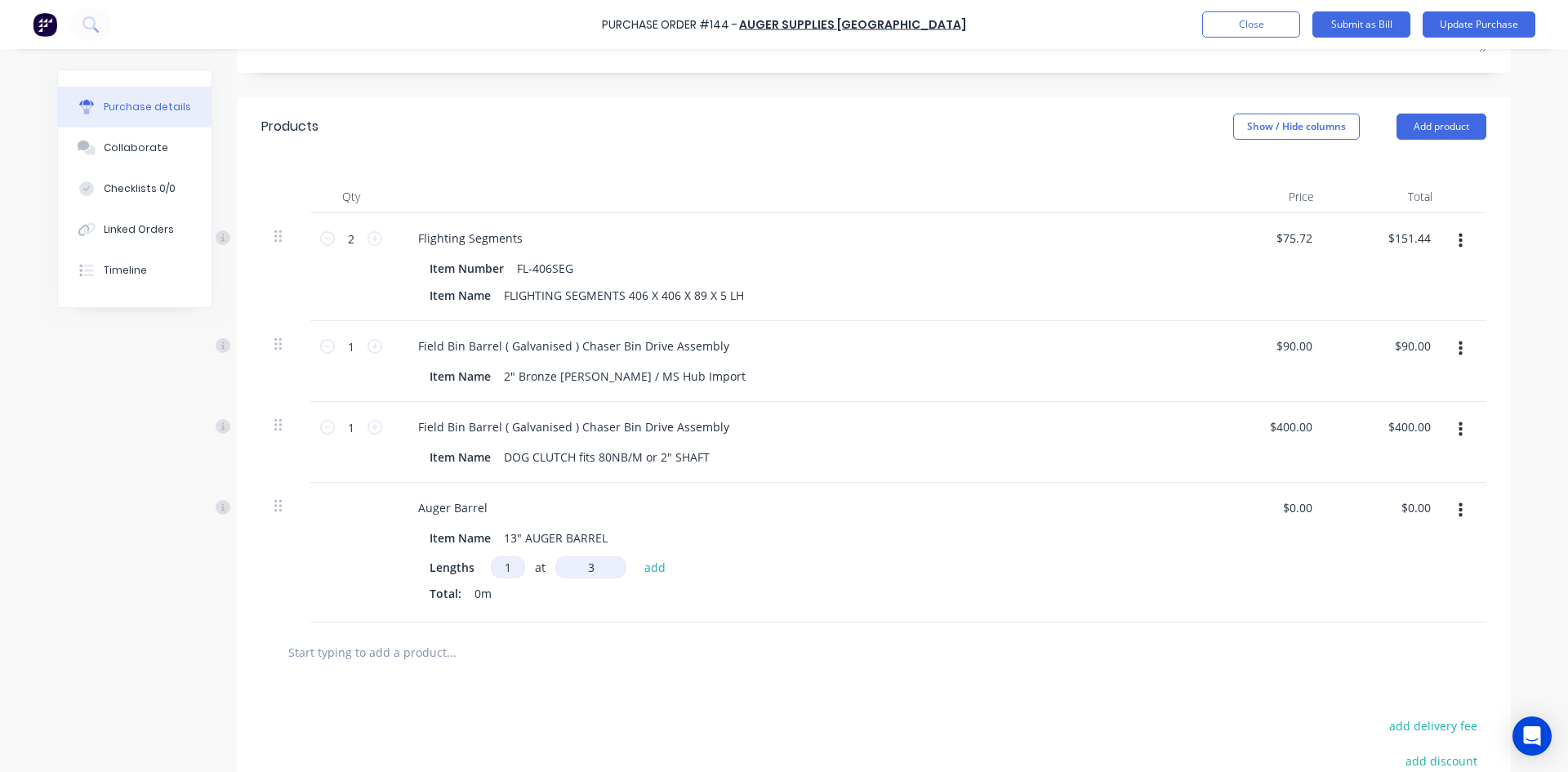
type input "30"
type textarea "x"
type input "300"
type textarea "x"
type input "3000"
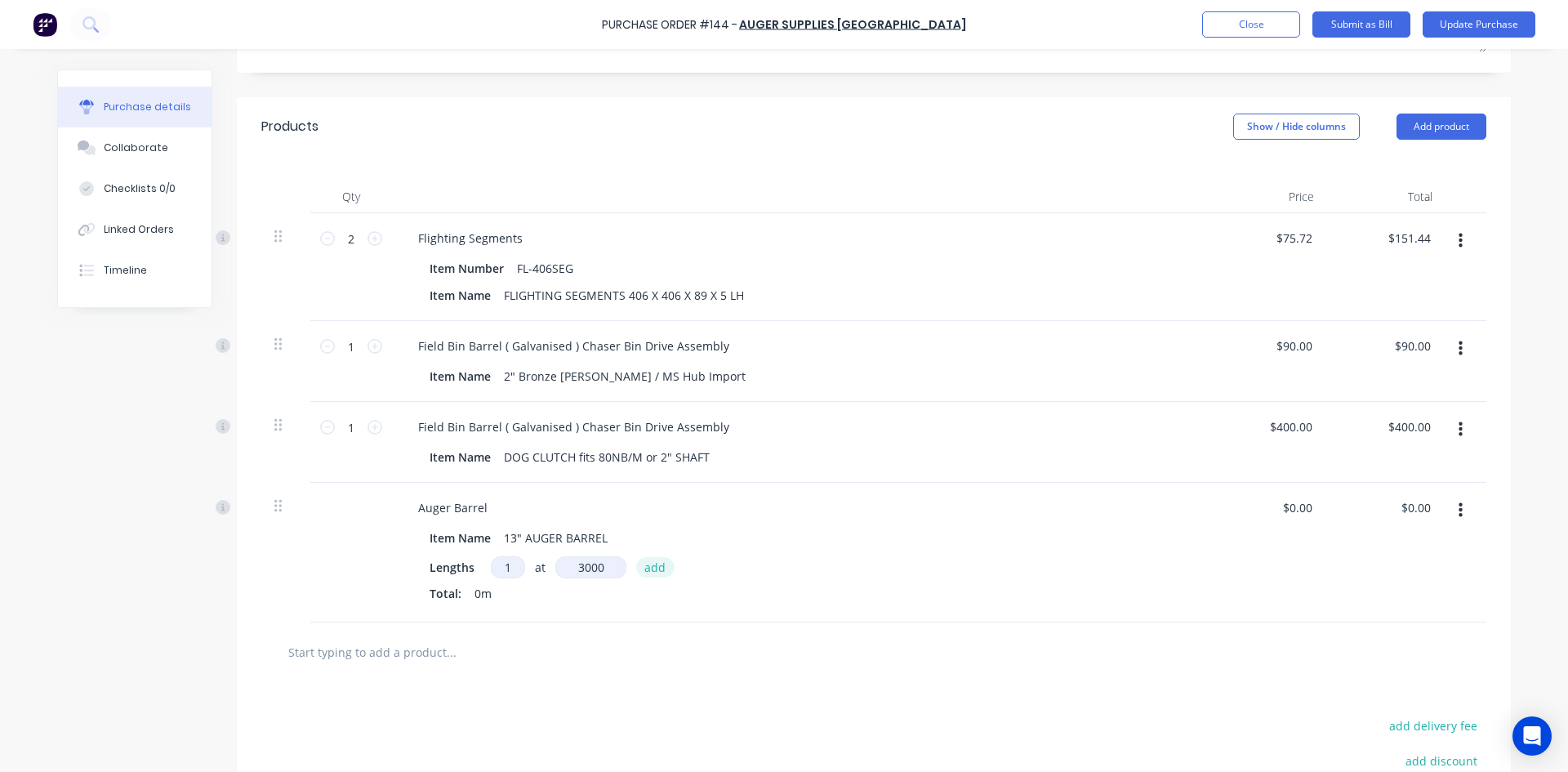
type textarea "x"
type input "3000mm"
click at [640, 569] on button "add" at bounding box center [655, 567] width 39 height 20
type textarea "x"
drag, startPoint x: 1389, startPoint y: 509, endPoint x: 1441, endPoint y: 507, distance: 52.0
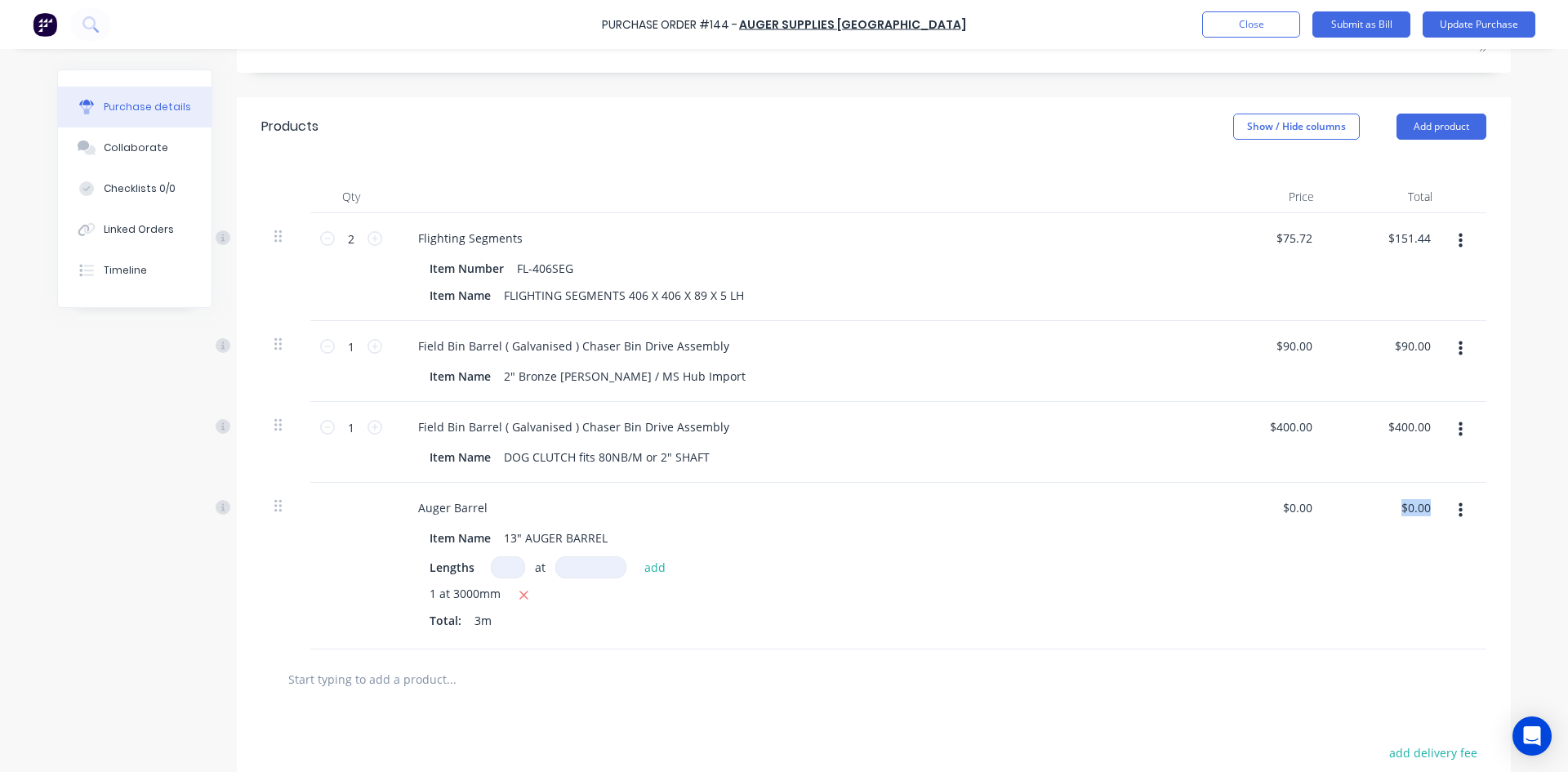
click at [1441, 507] on div "Auger Barrel Item Name 13" AUGER BARREL Lengths at add 1 at 3000mm Total: 3m $0…" at bounding box center [873, 565] width 1224 height 166
type textarea "x"
type input "0.00"
click at [1421, 506] on input "0.00" at bounding box center [1415, 507] width 38 height 23
type textarea "x"
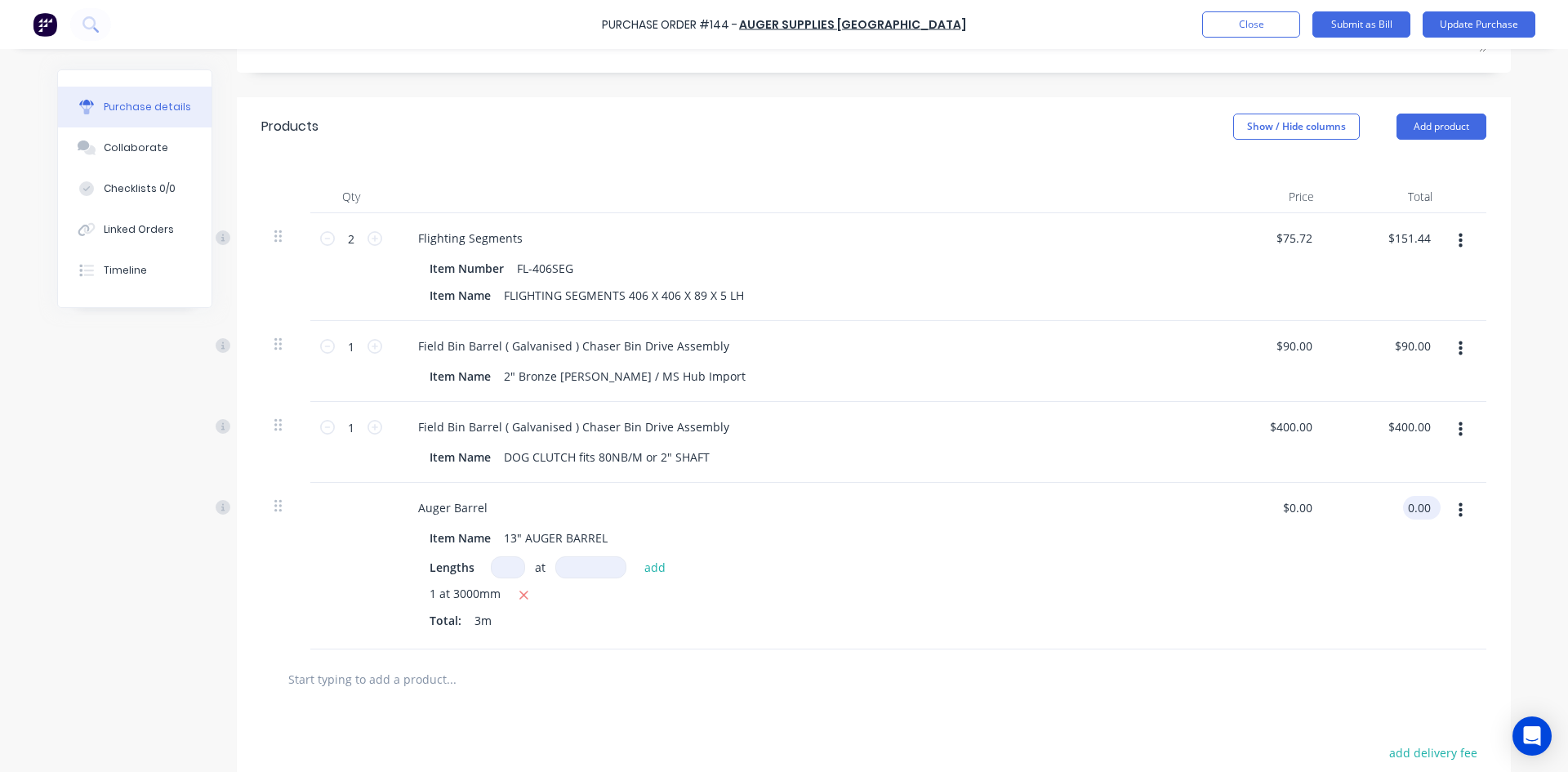
click at [1421, 506] on input "0.00" at bounding box center [1418, 507] width 31 height 23
type input "371.90"
type textarea "x"
type input "$123.9667"
type input "$371.90"
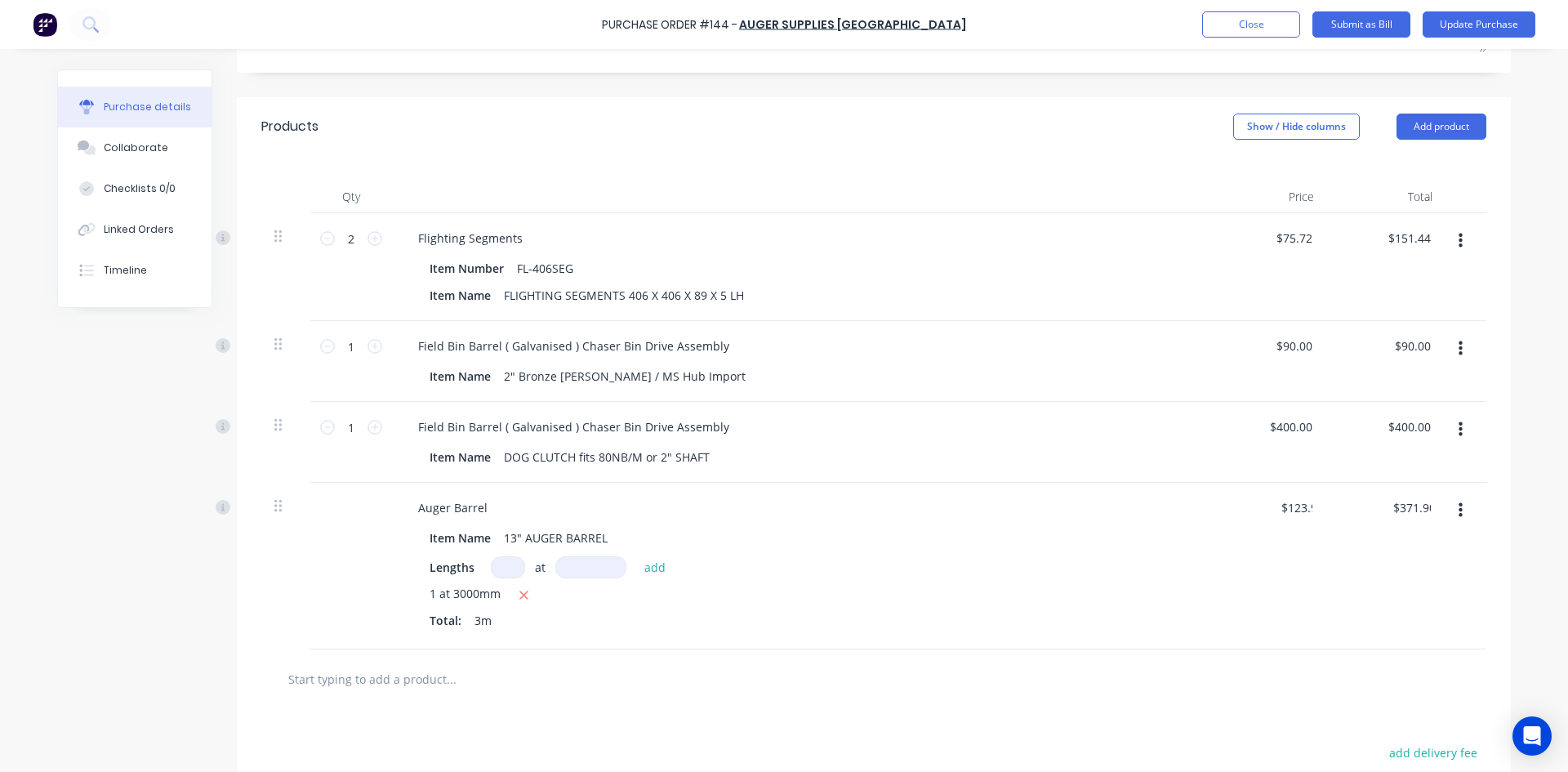
click at [1160, 563] on div "Lengths at add" at bounding box center [800, 568] width 741 height 22
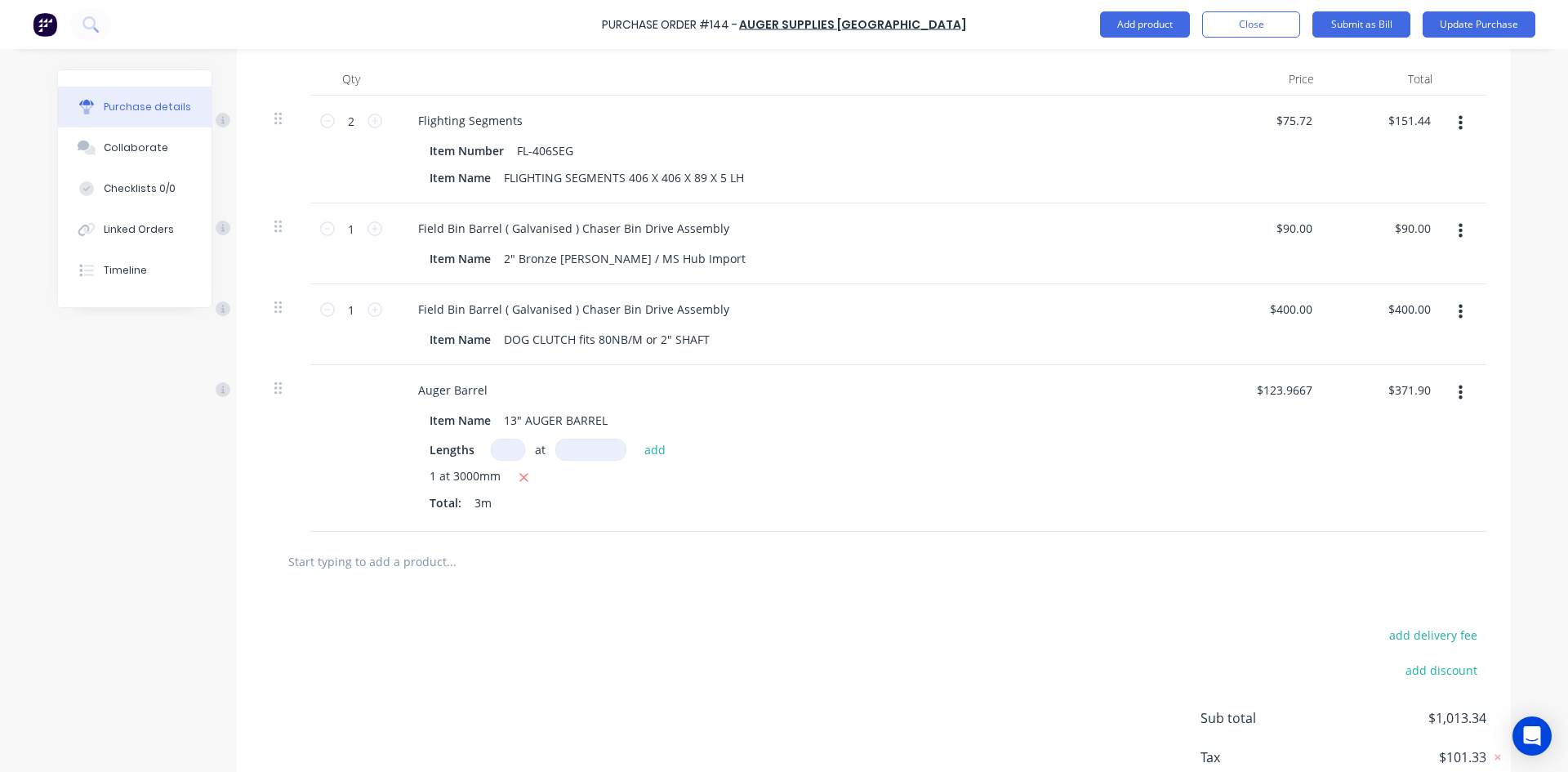
scroll to position [472, 0]
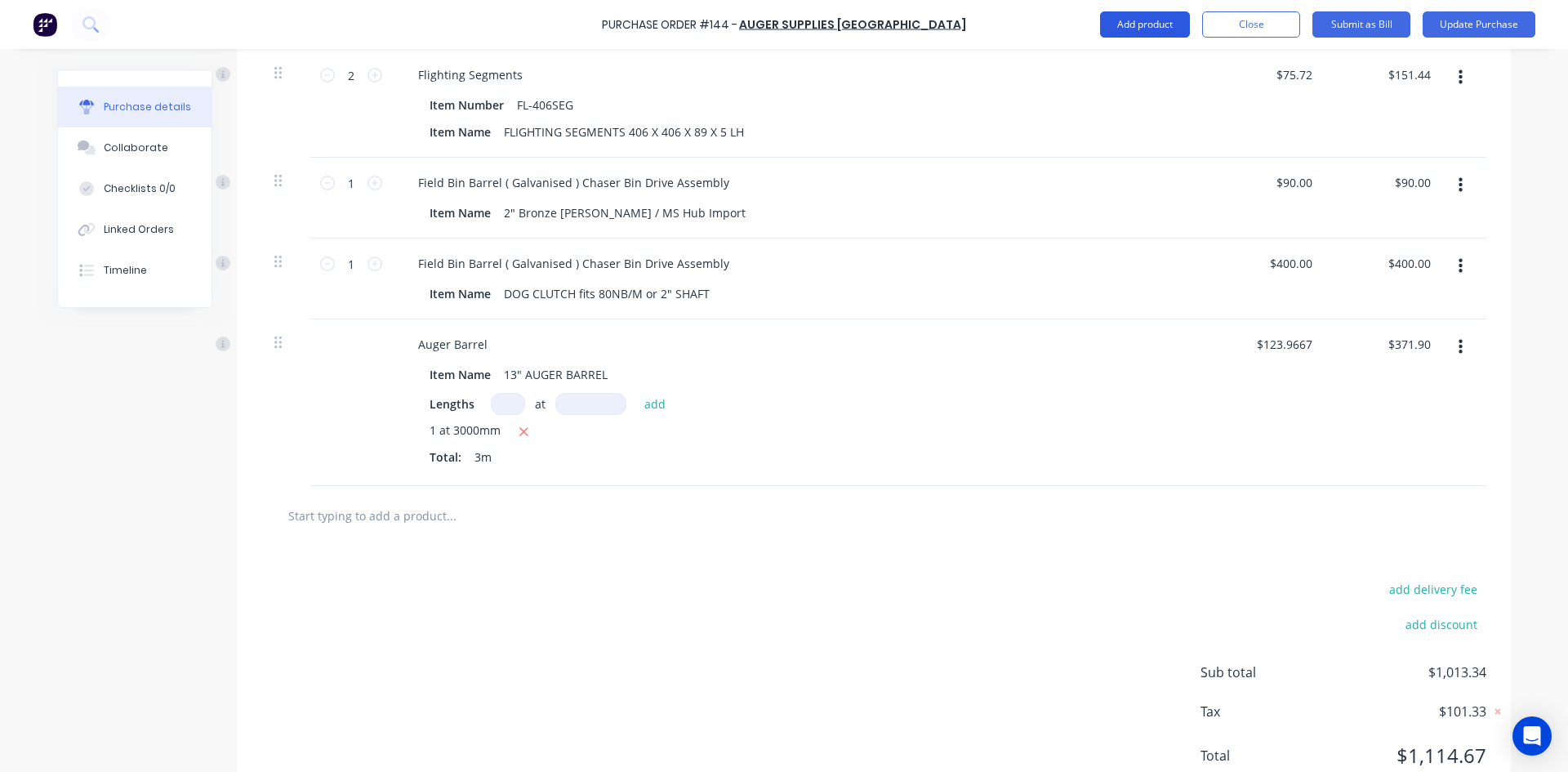
click at [1119, 19] on button "Add product" at bounding box center [1144, 24] width 90 height 26
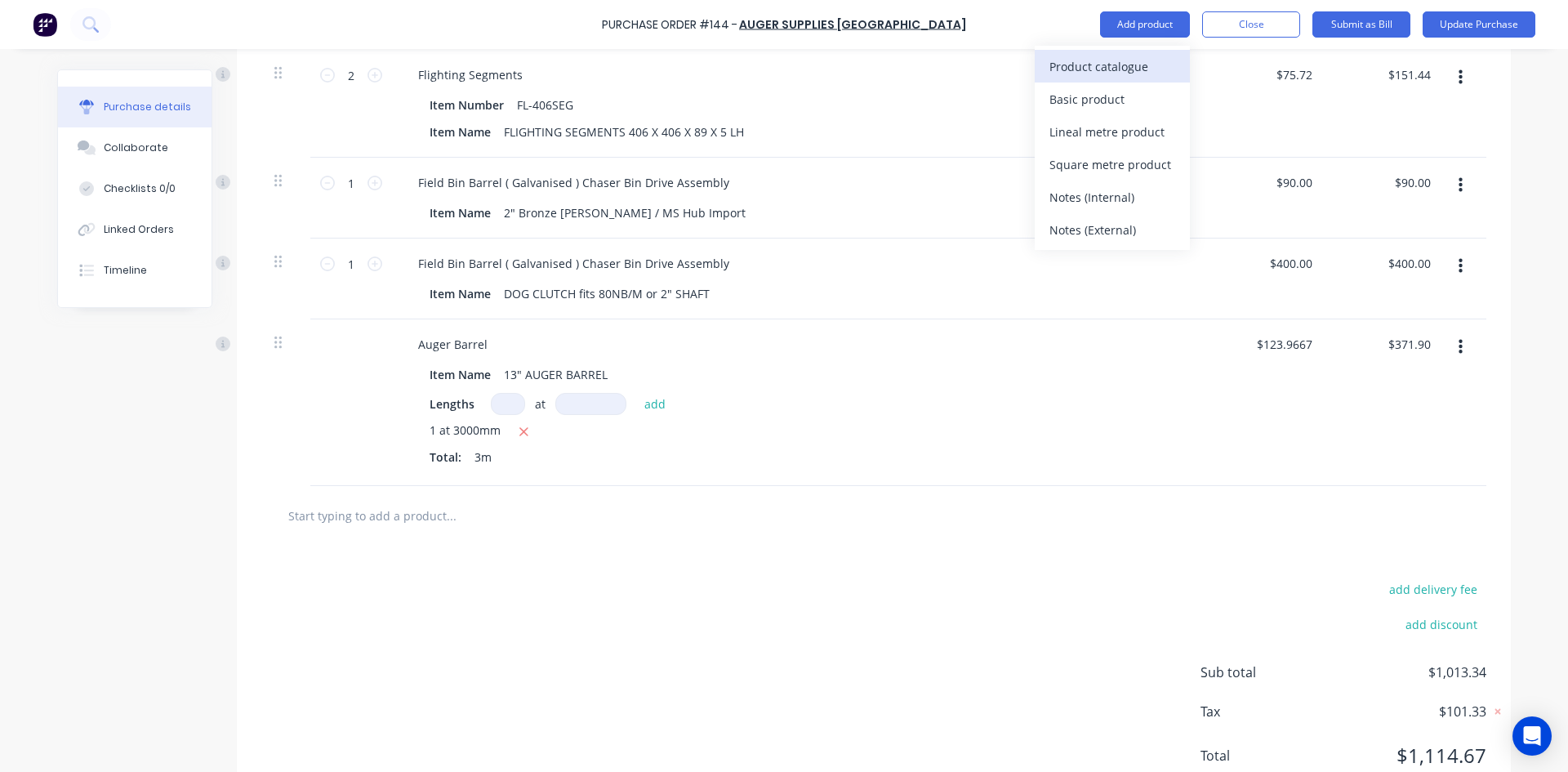
click at [1091, 63] on div "Product catalogue" at bounding box center [1112, 66] width 126 height 23
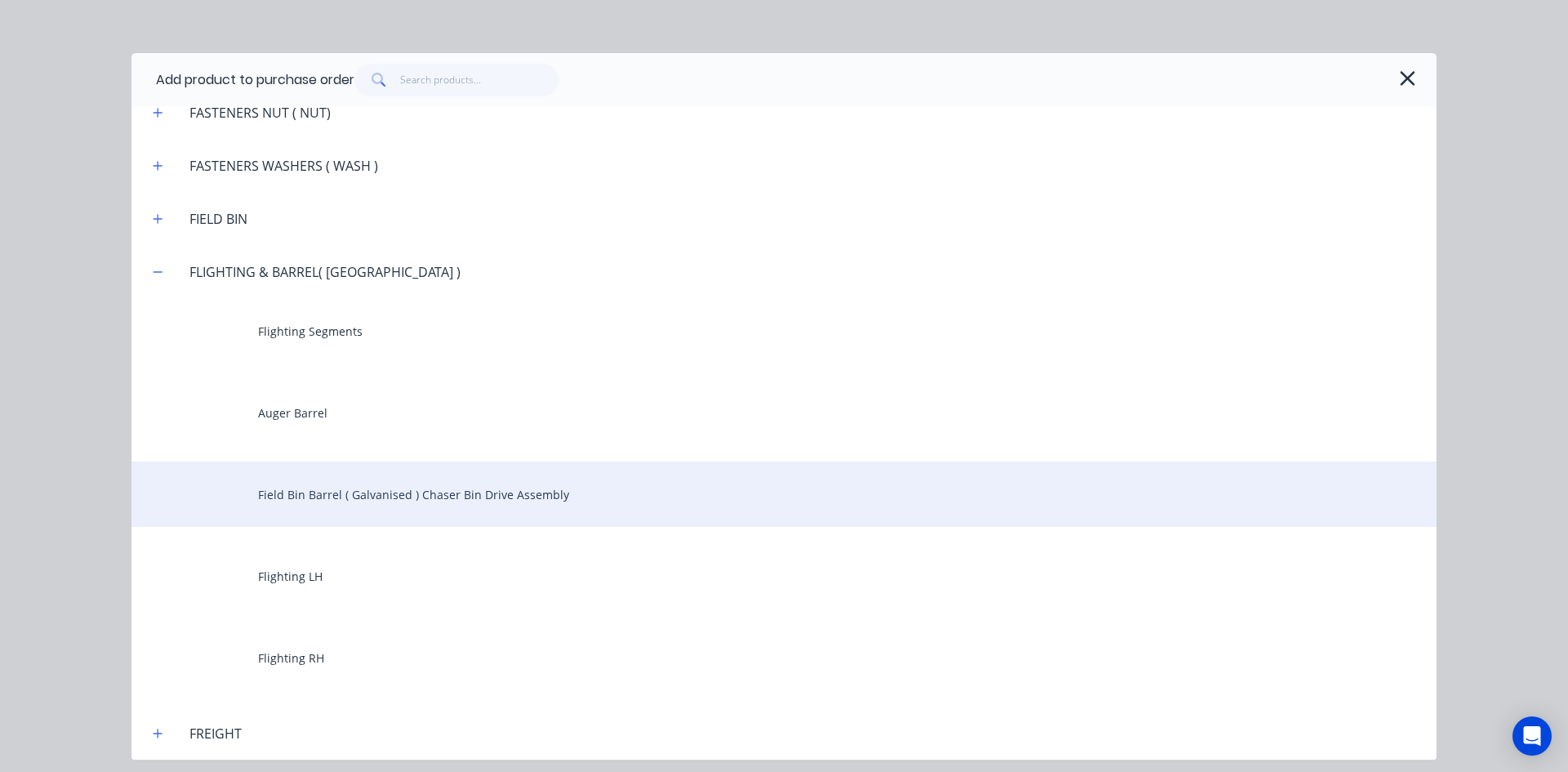
scroll to position [1879, 0]
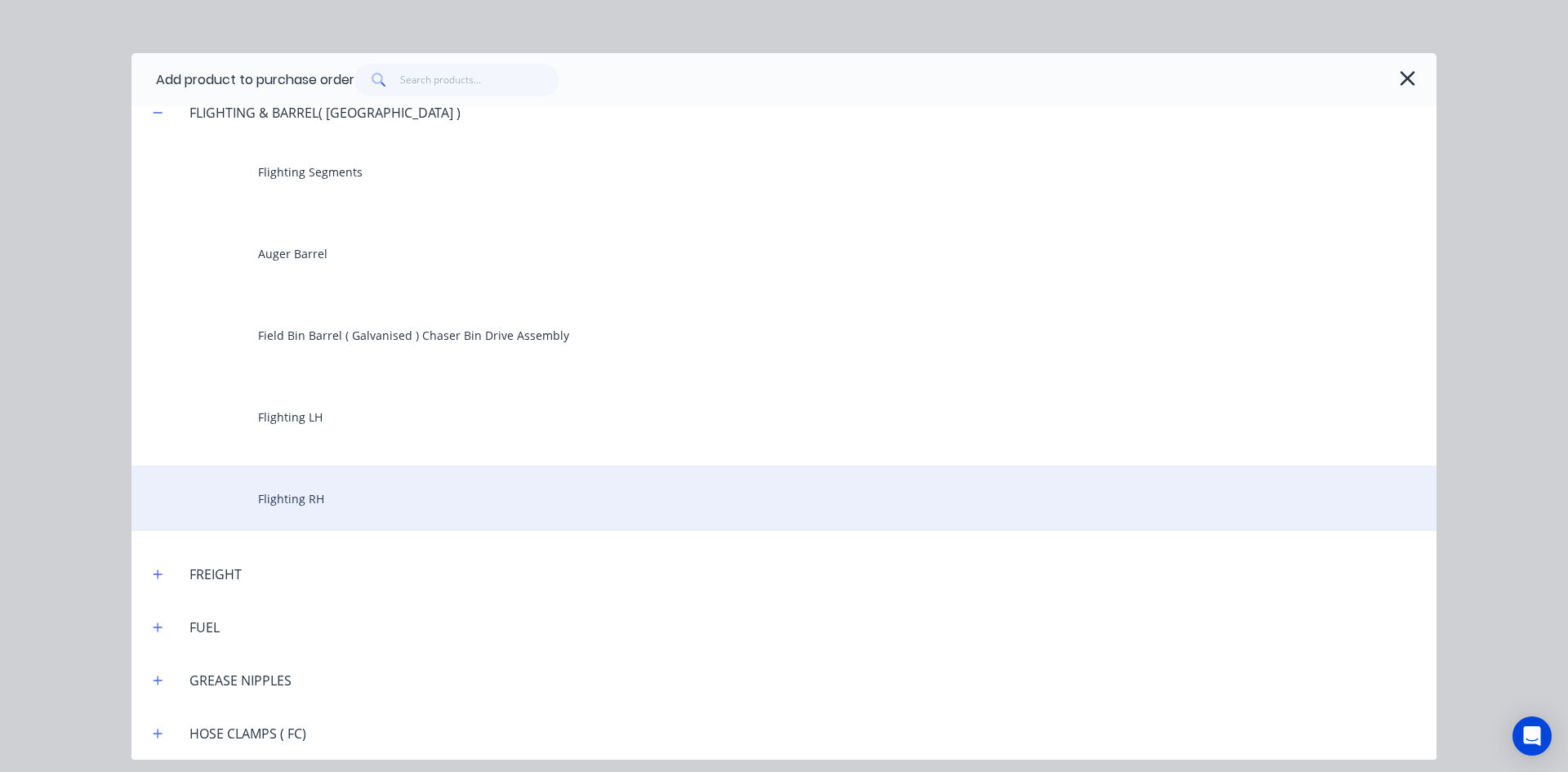
click at [314, 497] on div "Flighting RH" at bounding box center [784, 498] width 1305 height 65
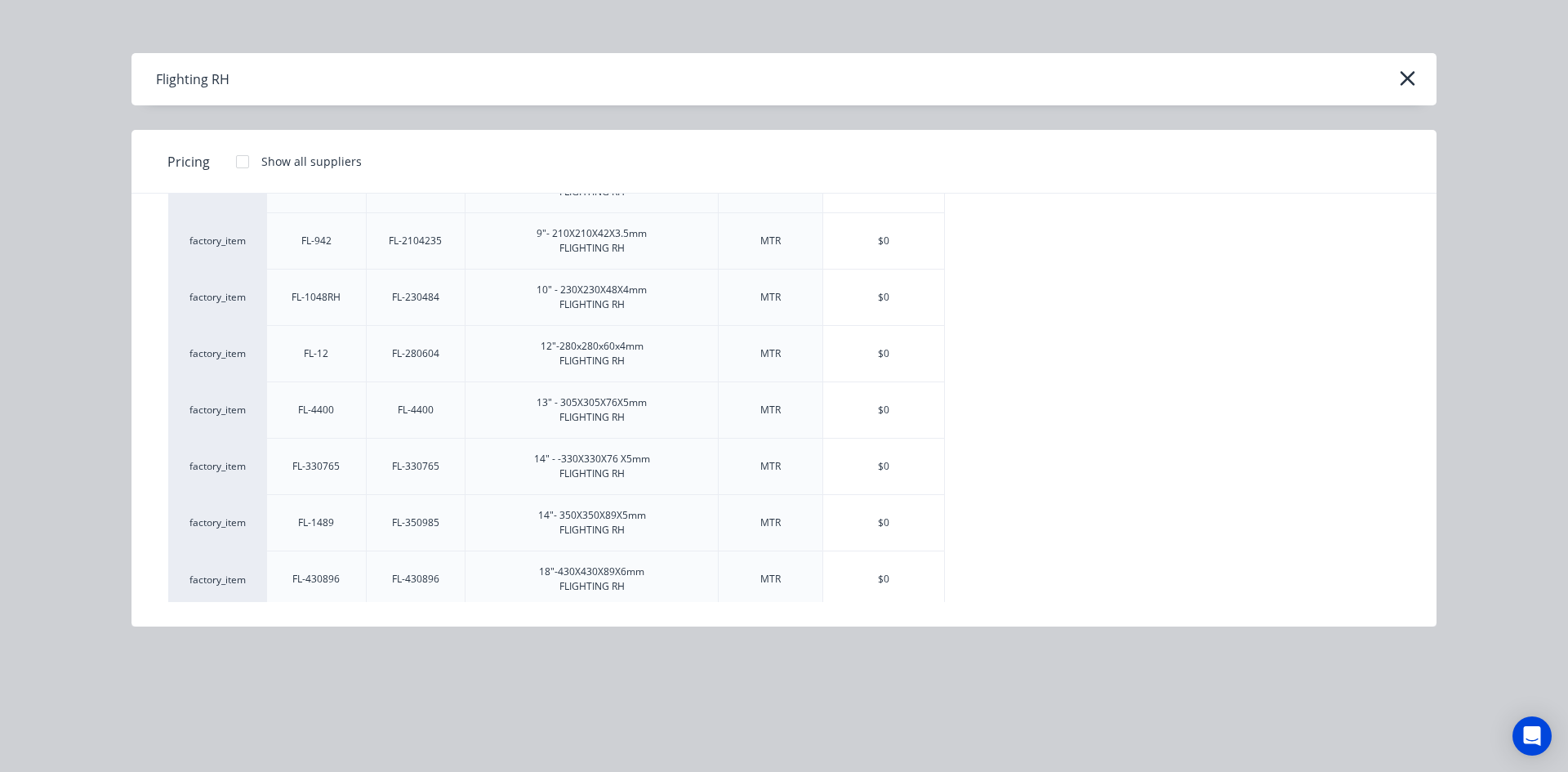
scroll to position [330, 0]
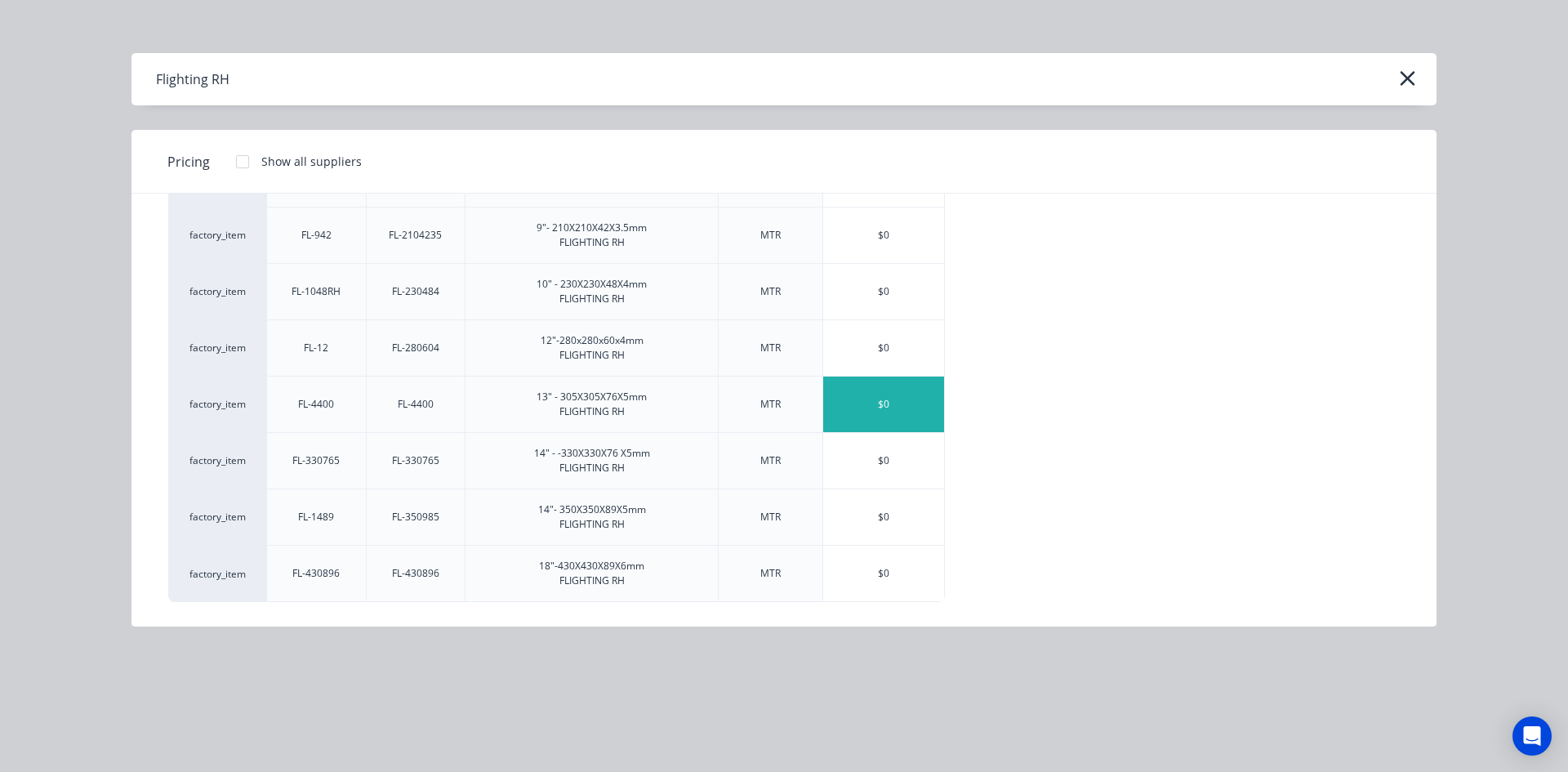
click at [856, 405] on div "$0" at bounding box center [883, 404] width 121 height 55
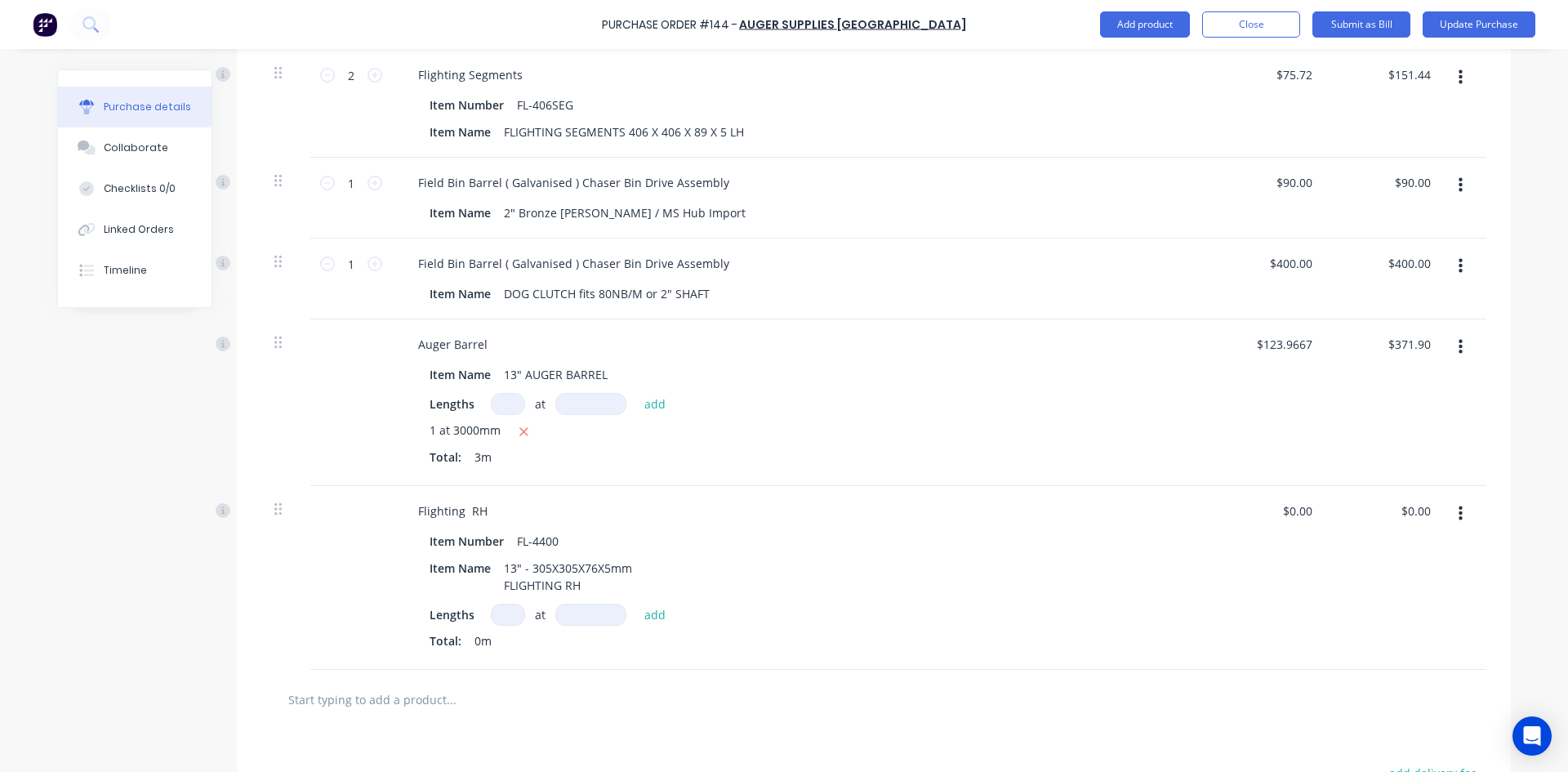
click at [499, 613] on input at bounding box center [508, 615] width 34 height 22
type textarea "x"
type input "1"
type textarea "x"
type input "1"
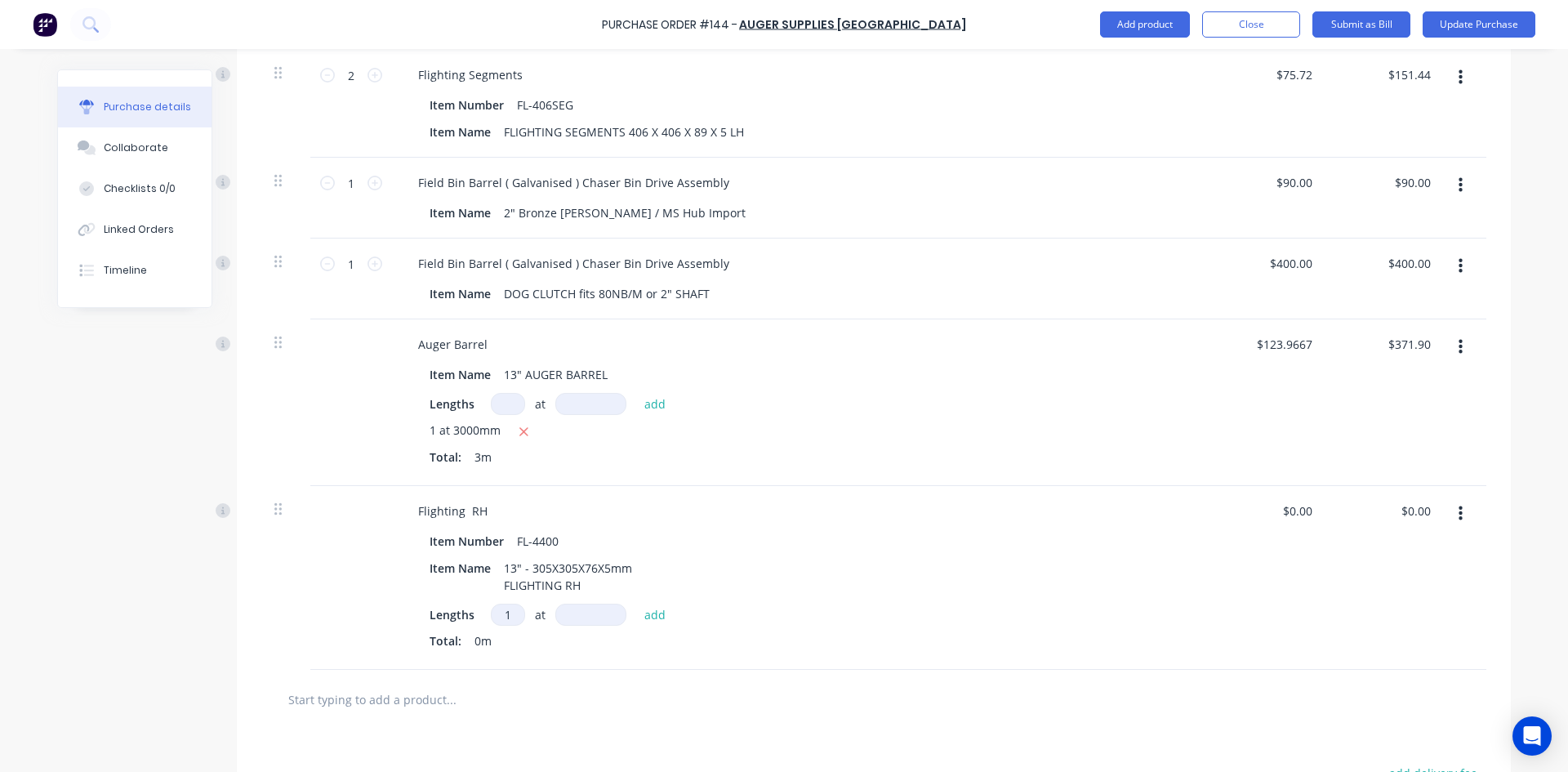
click at [569, 619] on input at bounding box center [591, 615] width 71 height 22
type textarea "x"
type input "3"
type textarea "x"
type input "30"
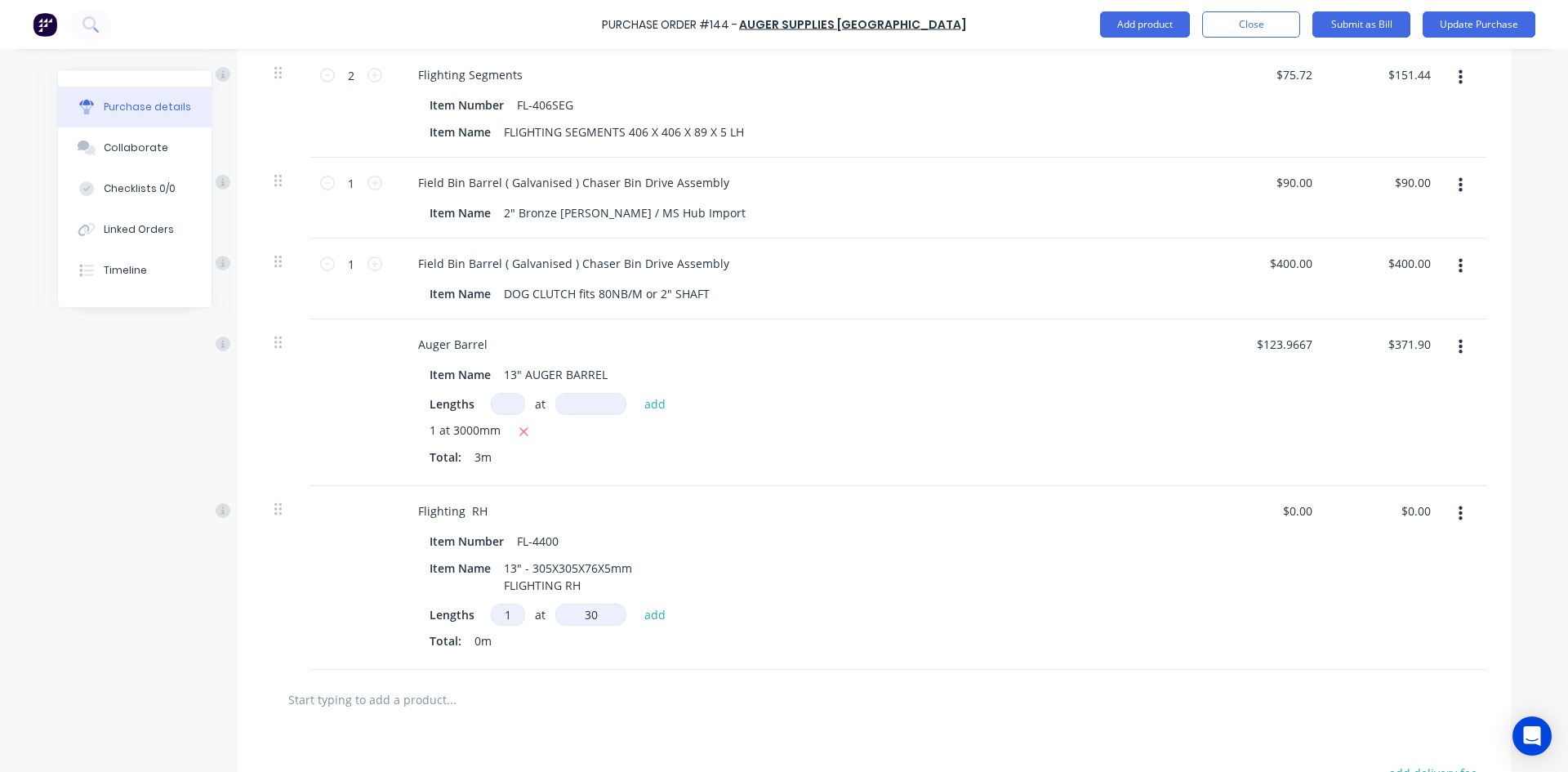
type textarea "x"
type input "300"
type textarea "x"
type input "3000"
type textarea "x"
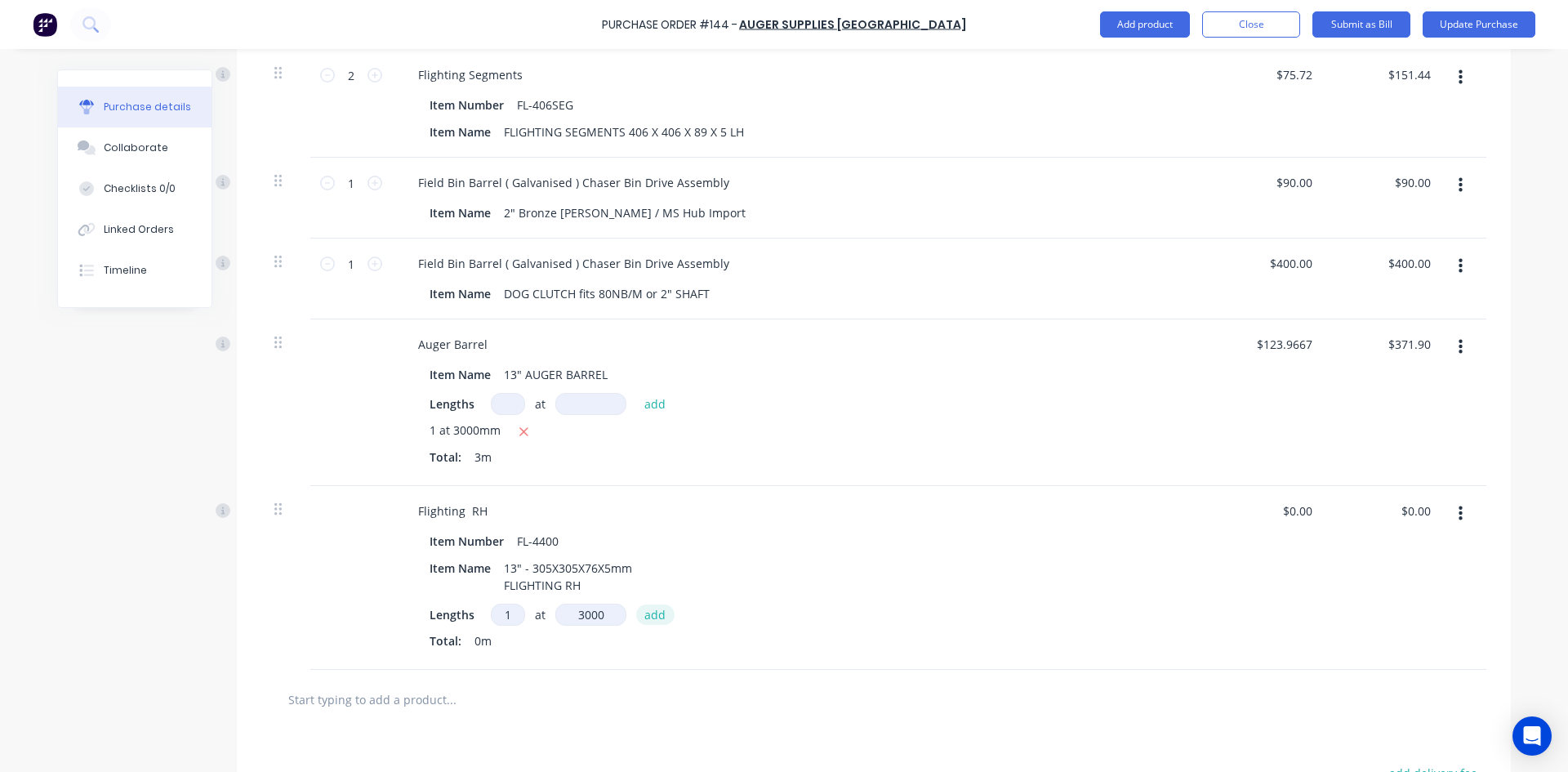
type input "3000mm"
click at [651, 612] on button "add" at bounding box center [655, 614] width 39 height 20
type textarea "x"
drag, startPoint x: 1427, startPoint y: 509, endPoint x: 1378, endPoint y: 526, distance: 51.9
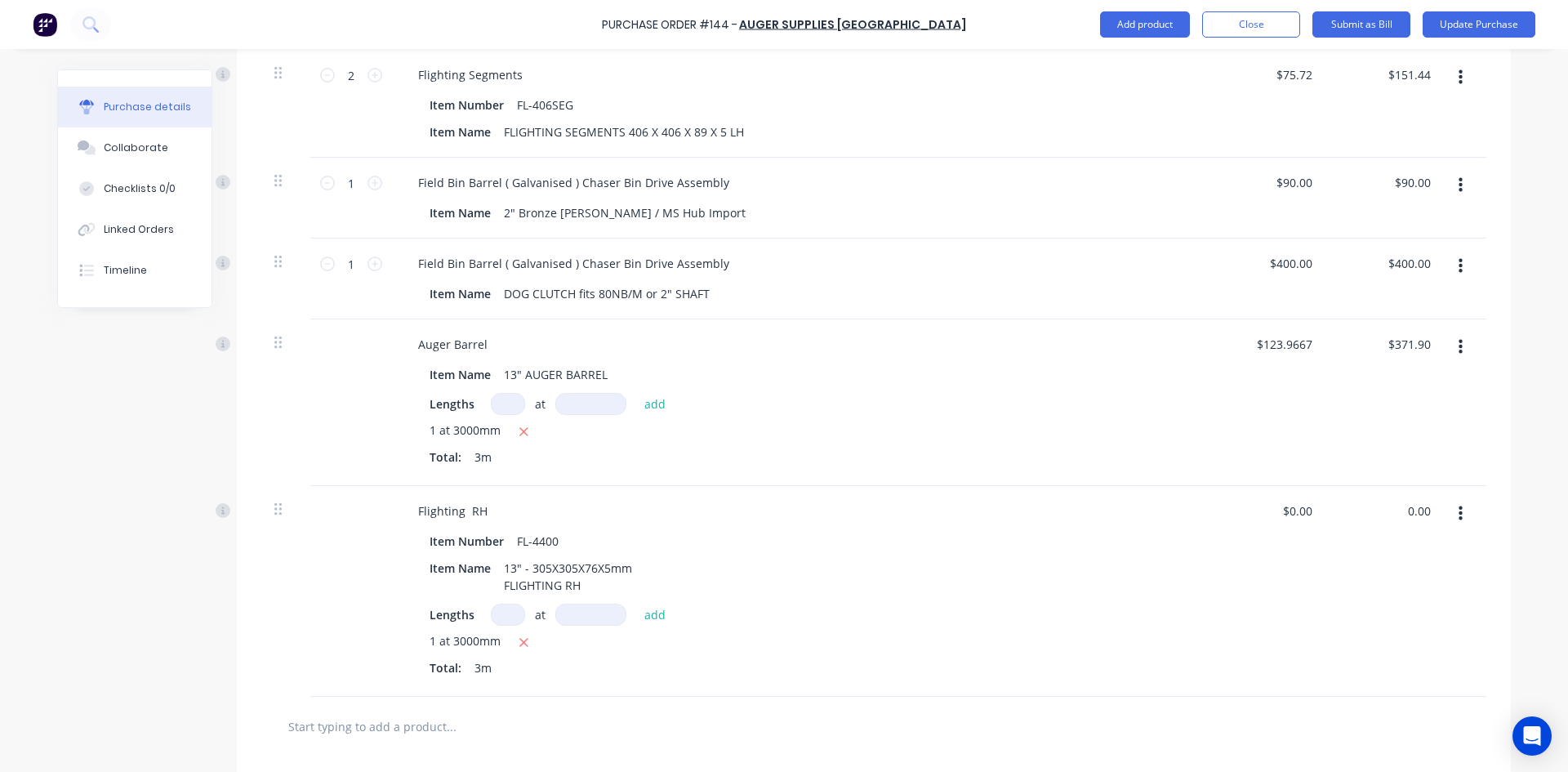
click at [1379, 524] on div "0.00 0.00" at bounding box center [1385, 591] width 118 height 211
type input "213.50"
type textarea "x"
type input "$71.1667"
type input "$213.50"
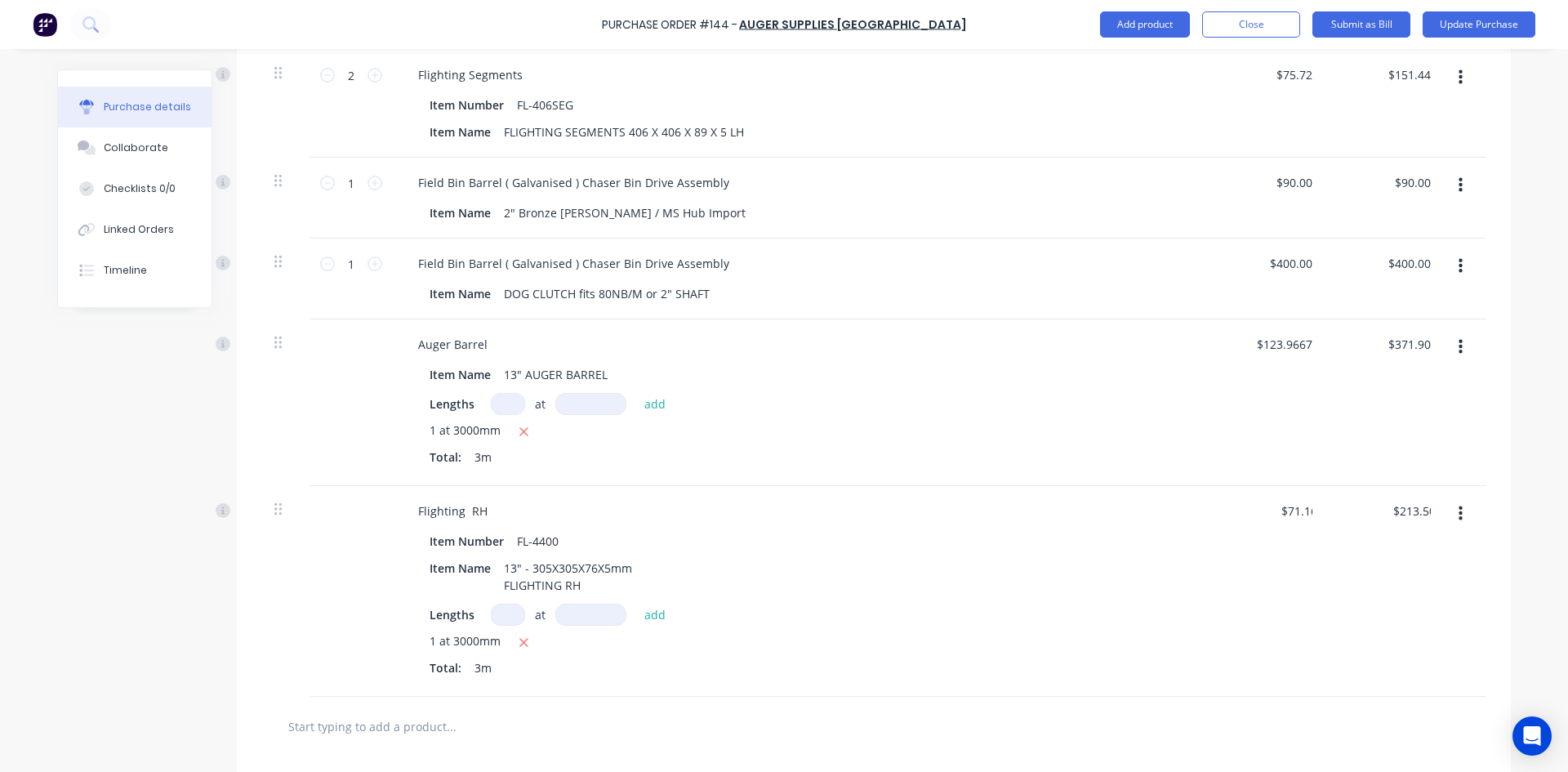
click at [1267, 582] on div "$71.1667 $0.00" at bounding box center [1267, 591] width 118 height 211
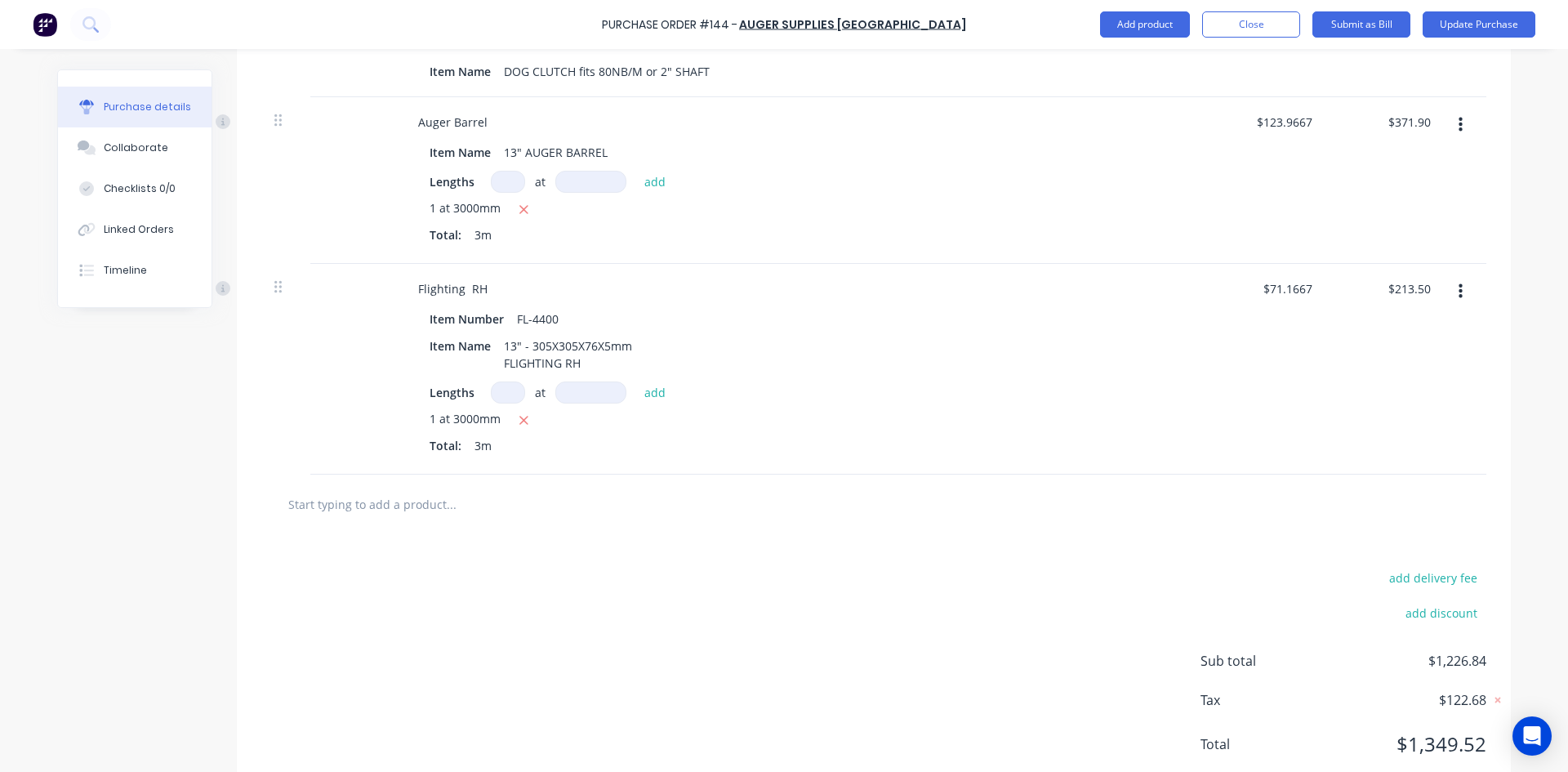
scroll to position [718, 0]
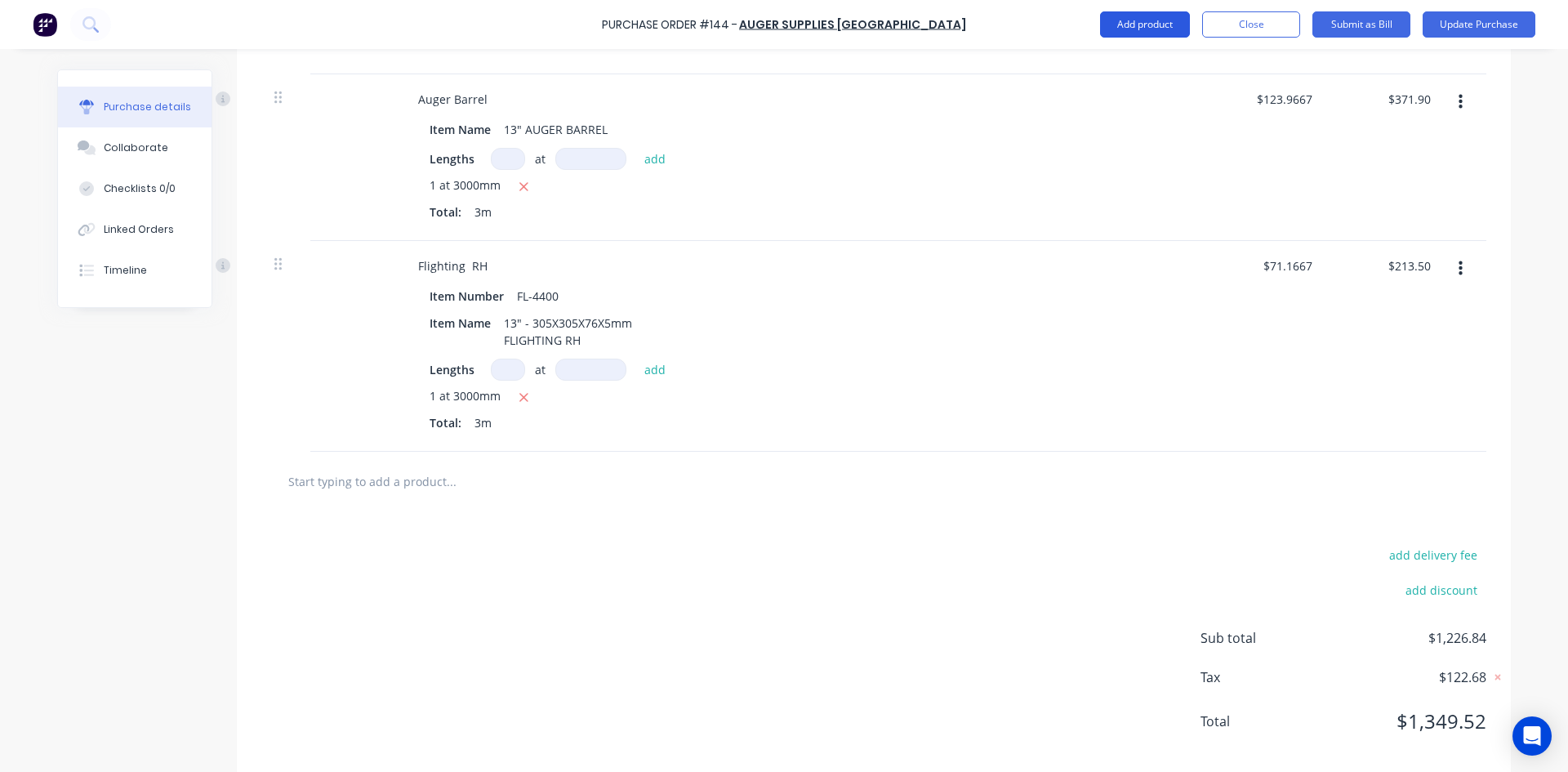
click at [1142, 24] on button "Add product" at bounding box center [1144, 24] width 90 height 26
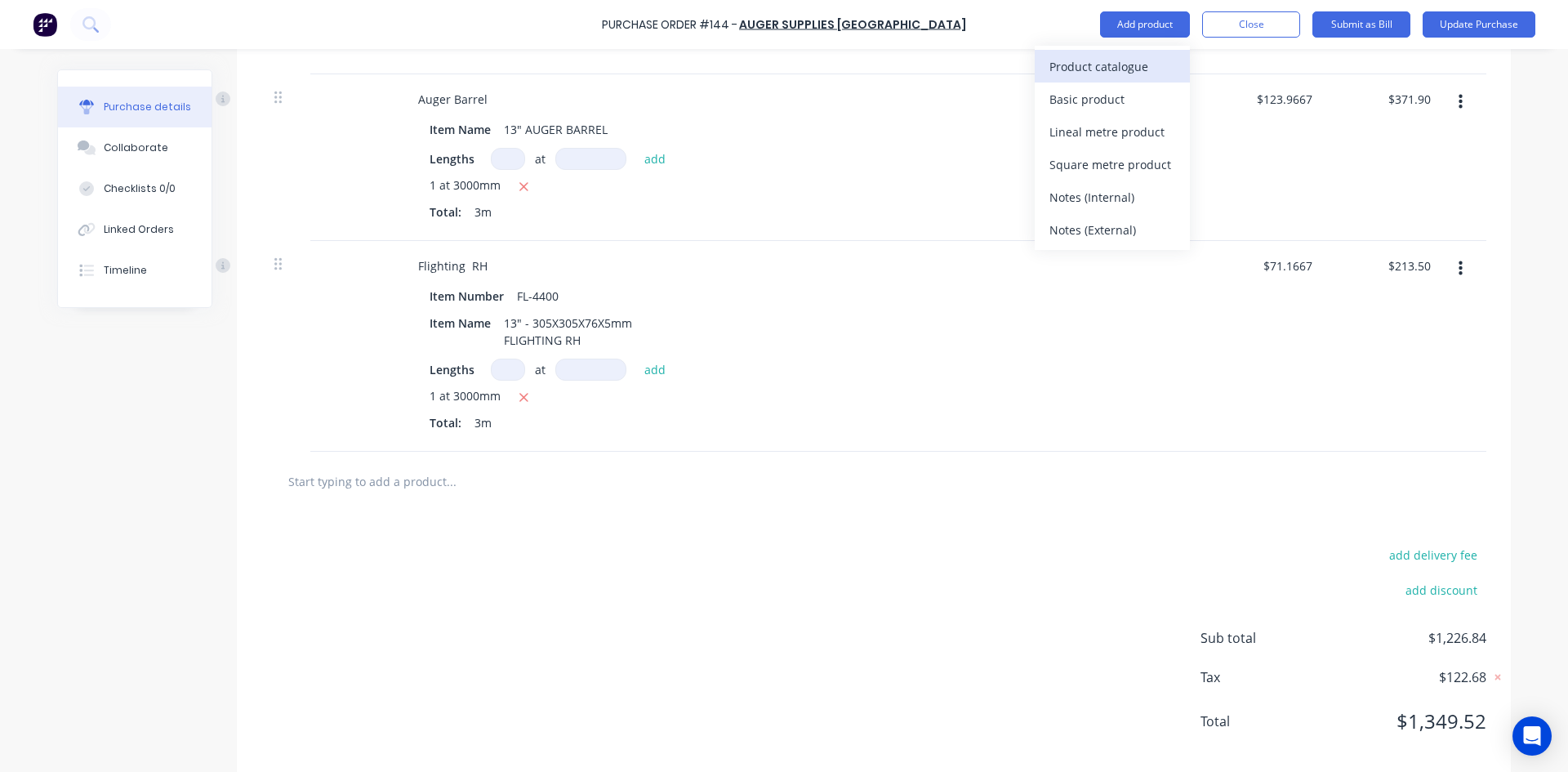
click at [1112, 70] on div "Product catalogue" at bounding box center [1112, 66] width 126 height 23
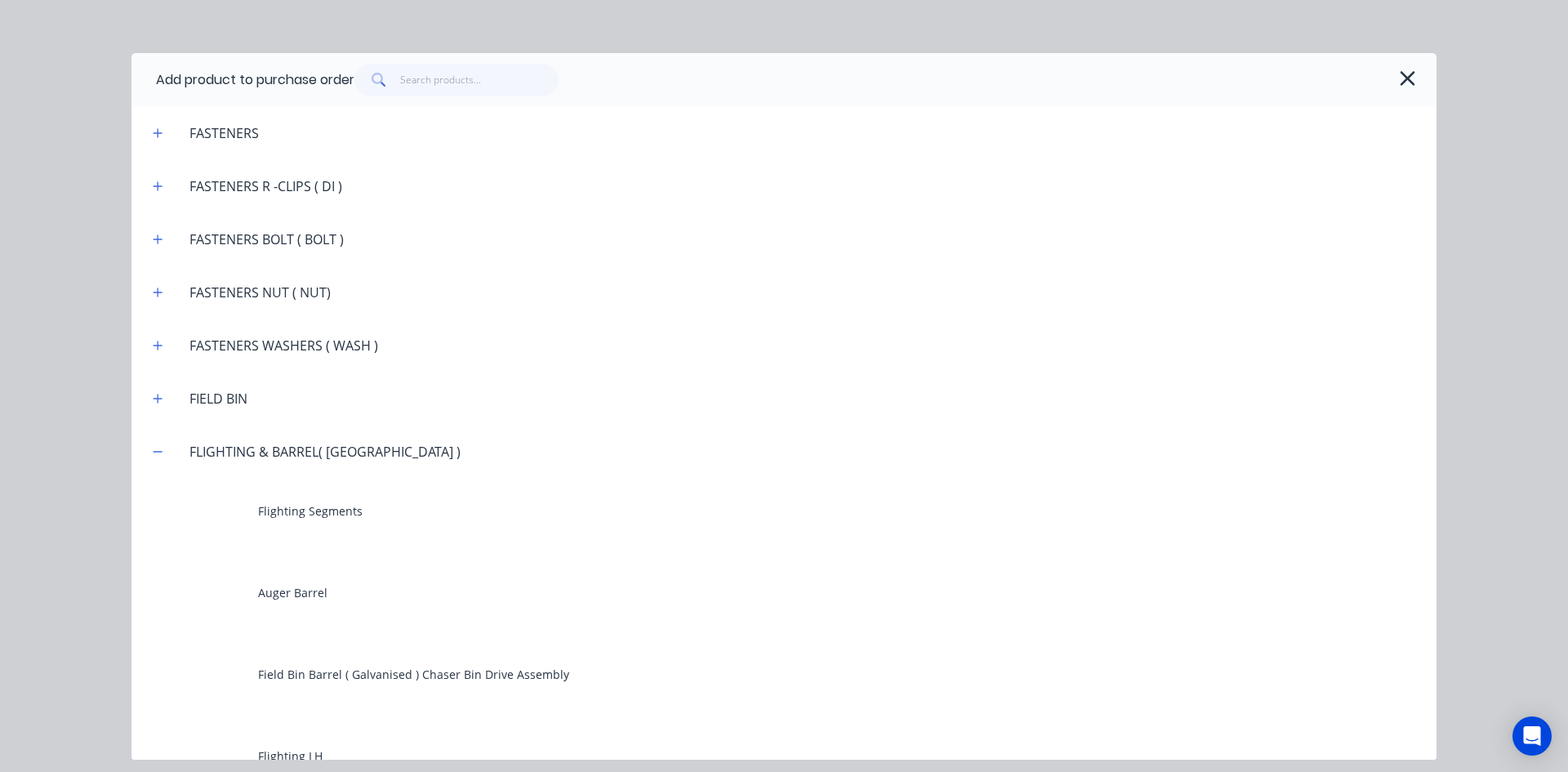
scroll to position [1634, 0]
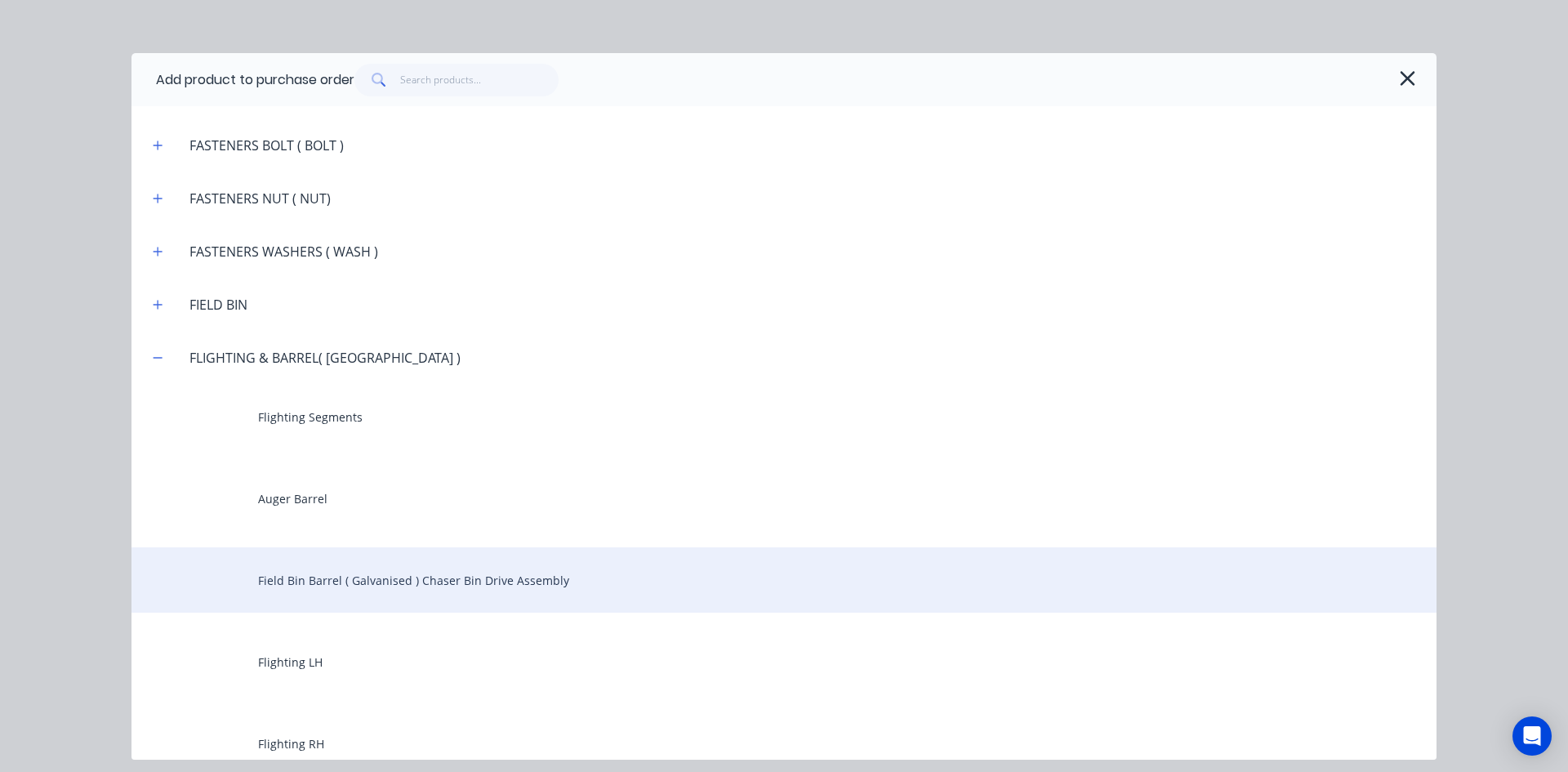
click at [387, 578] on div "Field Bin Barrel ( Galvanised ) Chaser Bin Drive Assembly" at bounding box center [784, 580] width 1305 height 65
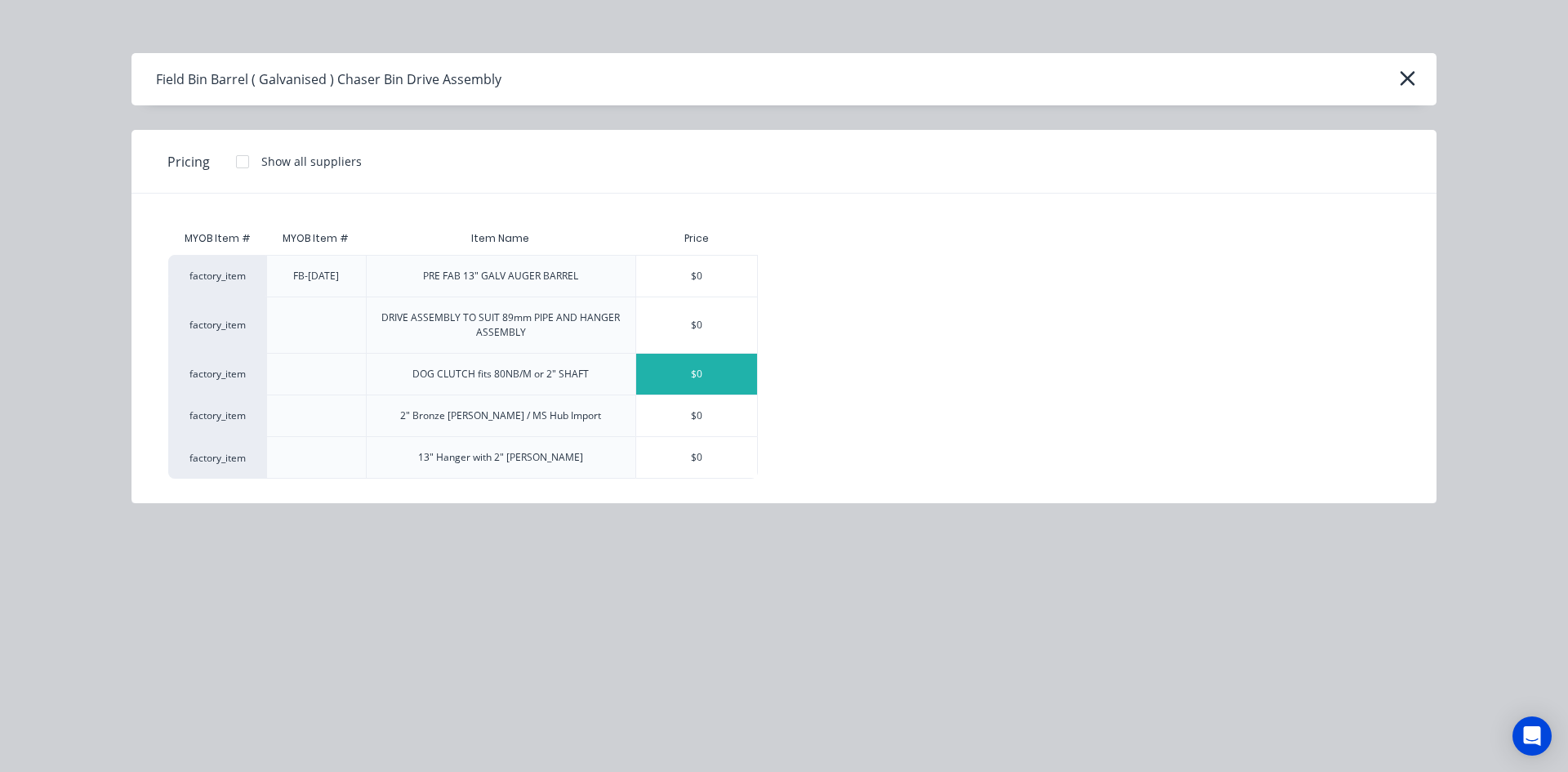
click at [703, 380] on div "$0" at bounding box center [697, 374] width 121 height 40
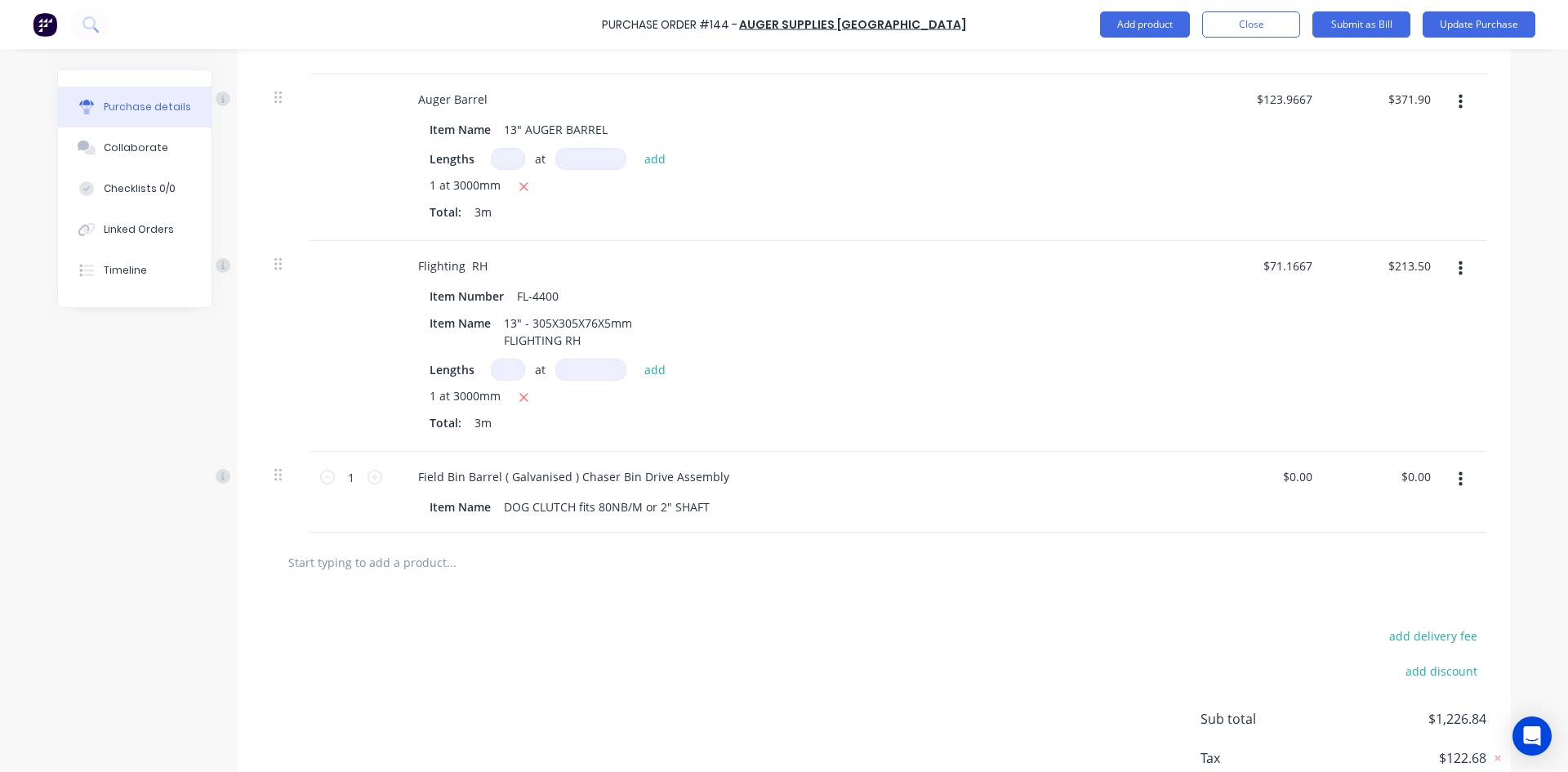
type textarea "x"
type input "0.00"
drag, startPoint x: 1395, startPoint y: 481, endPoint x: 1372, endPoint y: 484, distance: 23.2
click at [1372, 484] on div "0.00 0.00" at bounding box center [1385, 492] width 118 height 81
type textarea "x"
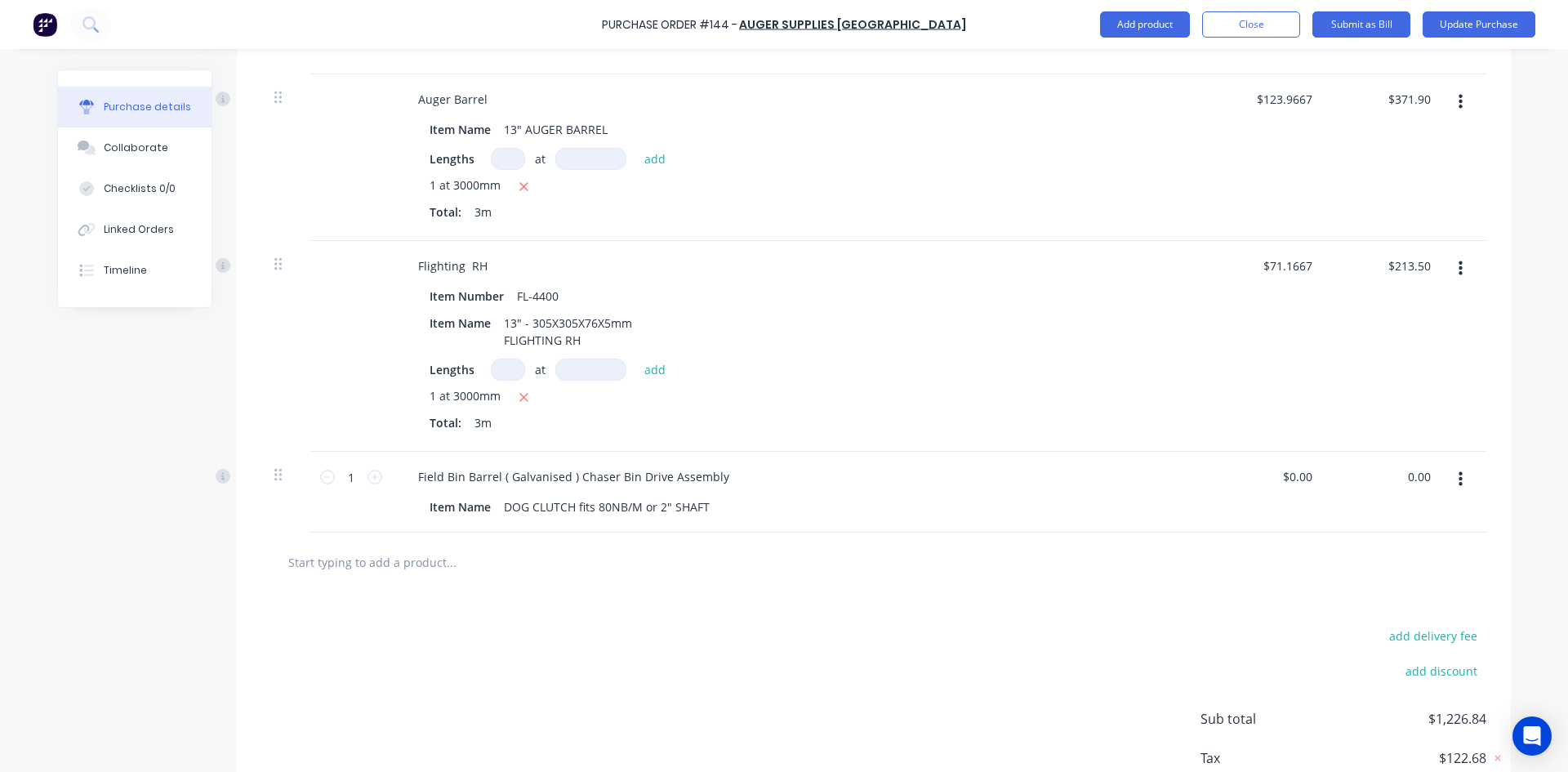
type input "$0.00"
click at [1434, 471] on div "$0.00 $0.00" at bounding box center [1385, 492] width 118 height 81
type textarea "x"
drag, startPoint x: 1434, startPoint y: 471, endPoint x: 1400, endPoint y: 482, distance: 35.7
click at [1400, 482] on div "0.00 0.00" at bounding box center [1385, 492] width 118 height 81
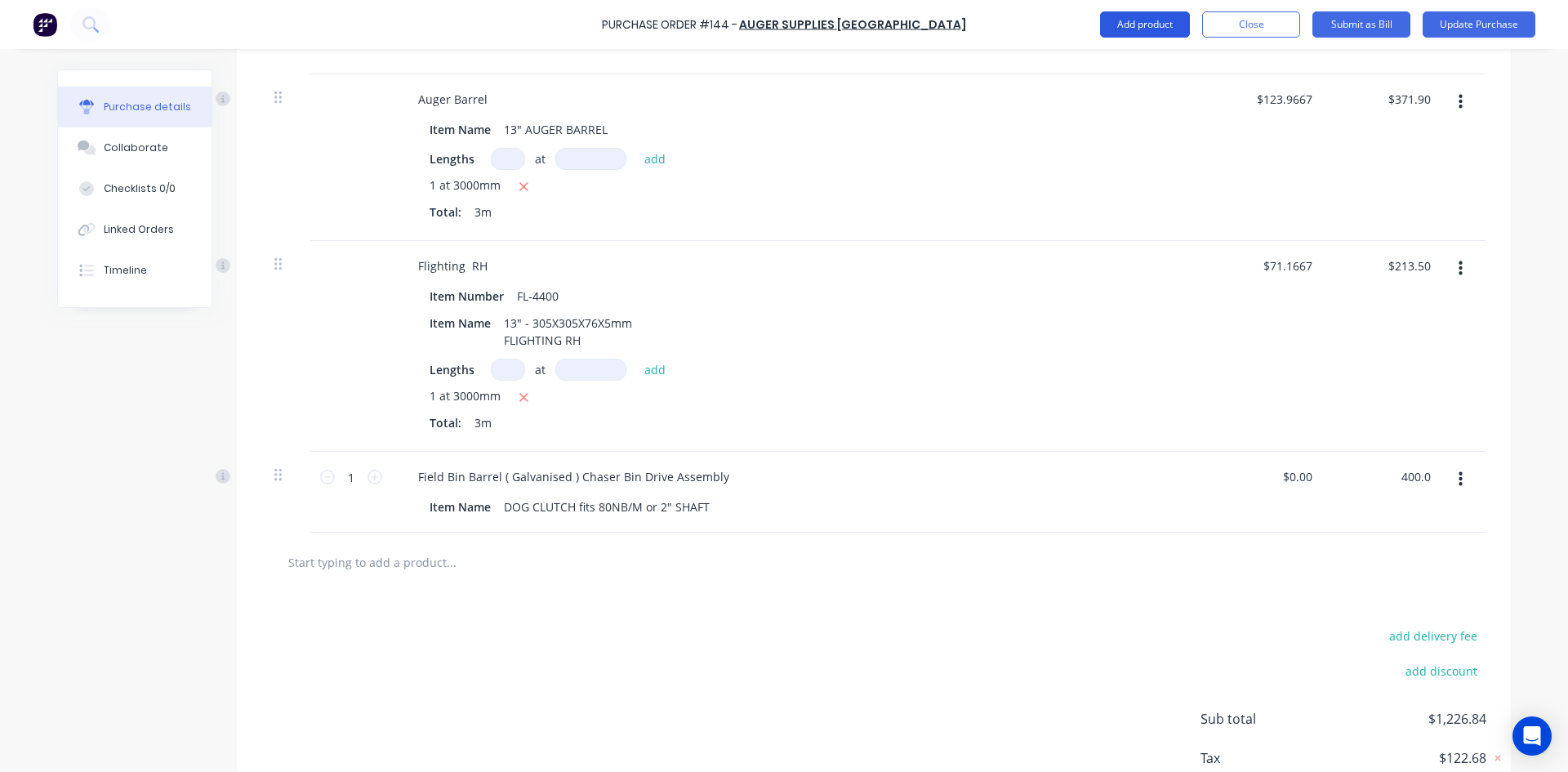
type input "400.0"
type textarea "x"
type input "$400.00"
click at [1138, 28] on button "Add product" at bounding box center [1144, 24] width 90 height 26
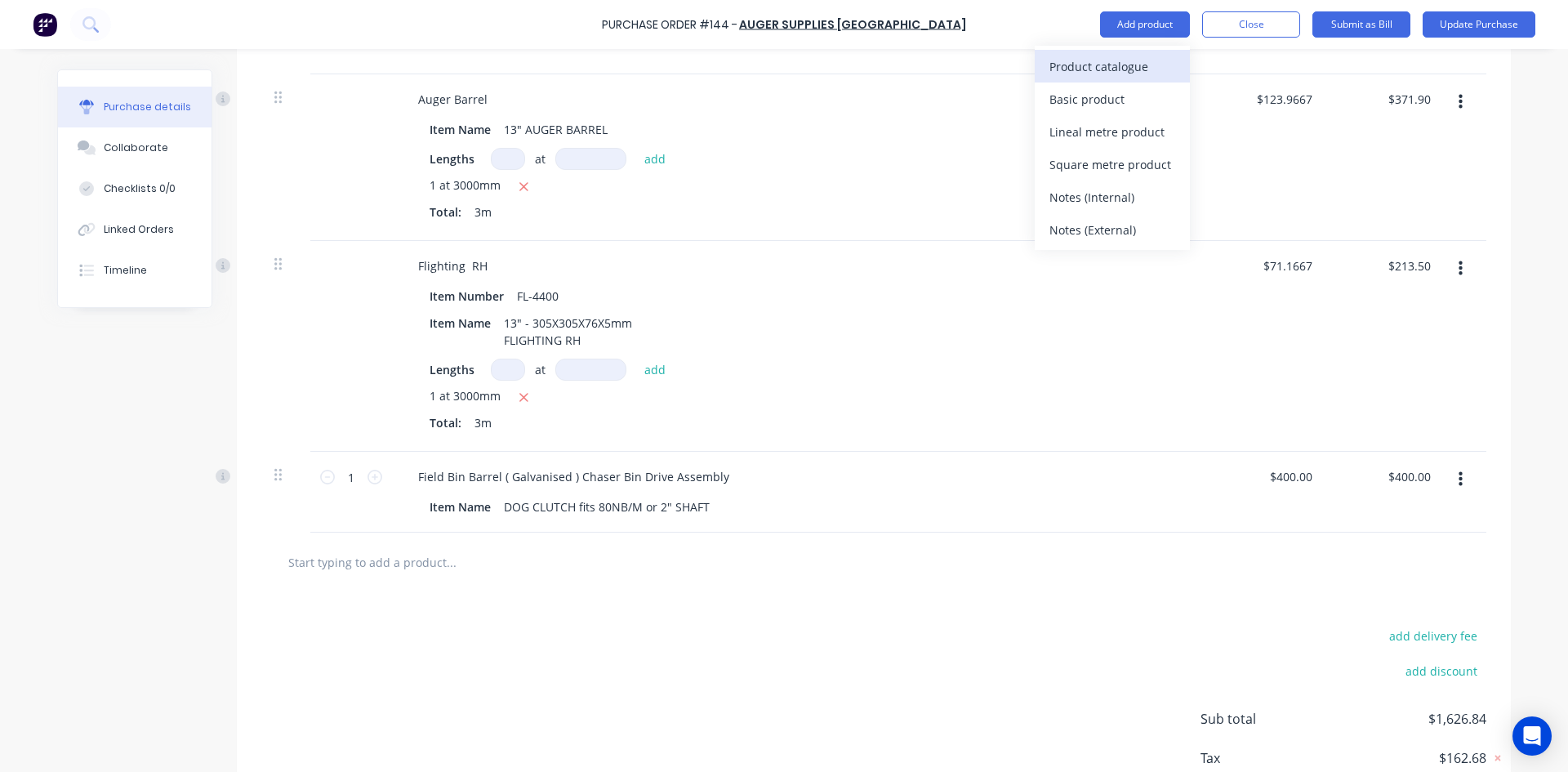
click at [1114, 67] on div "Product catalogue" at bounding box center [1112, 66] width 126 height 23
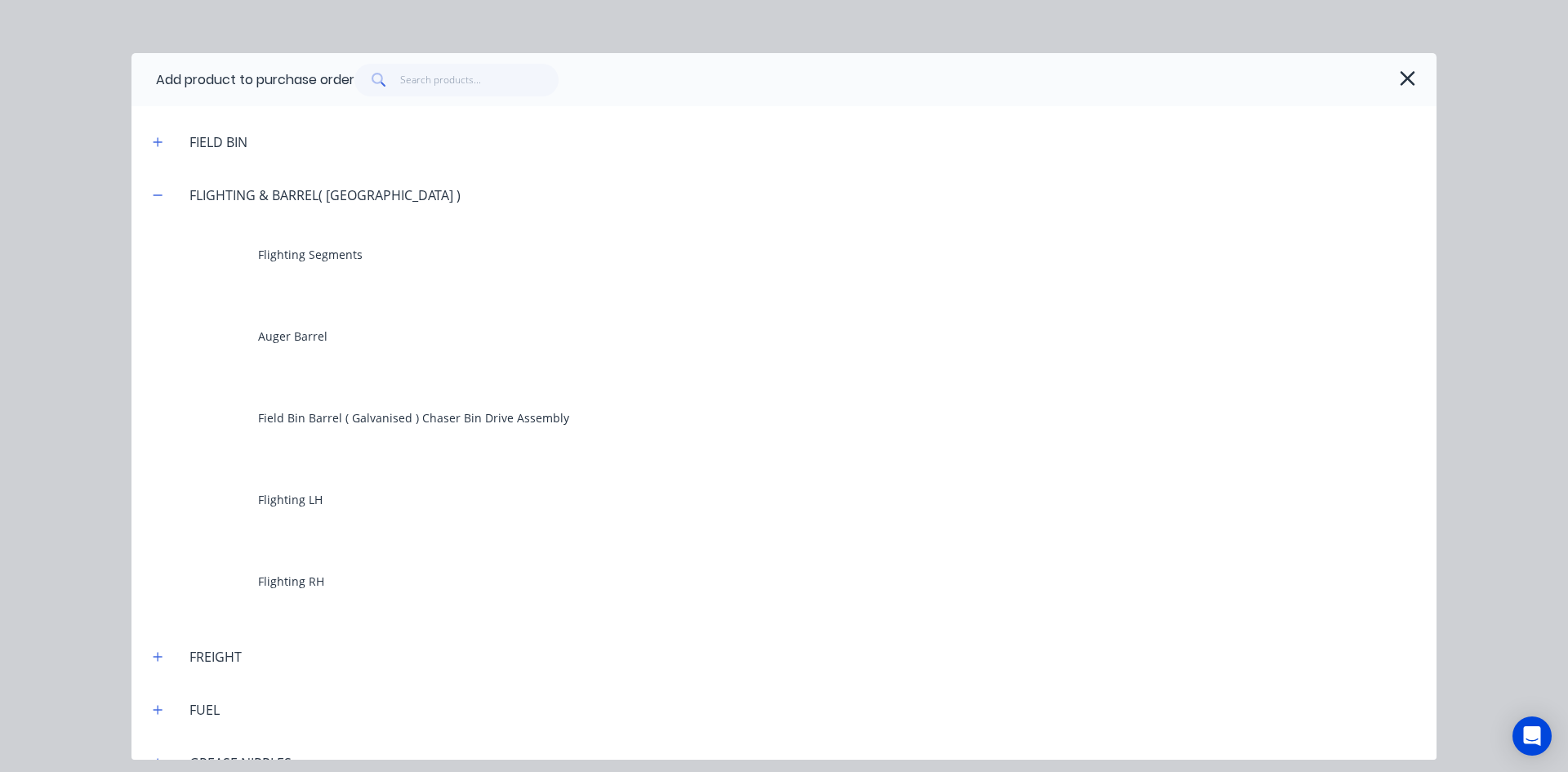
scroll to position [1797, 0]
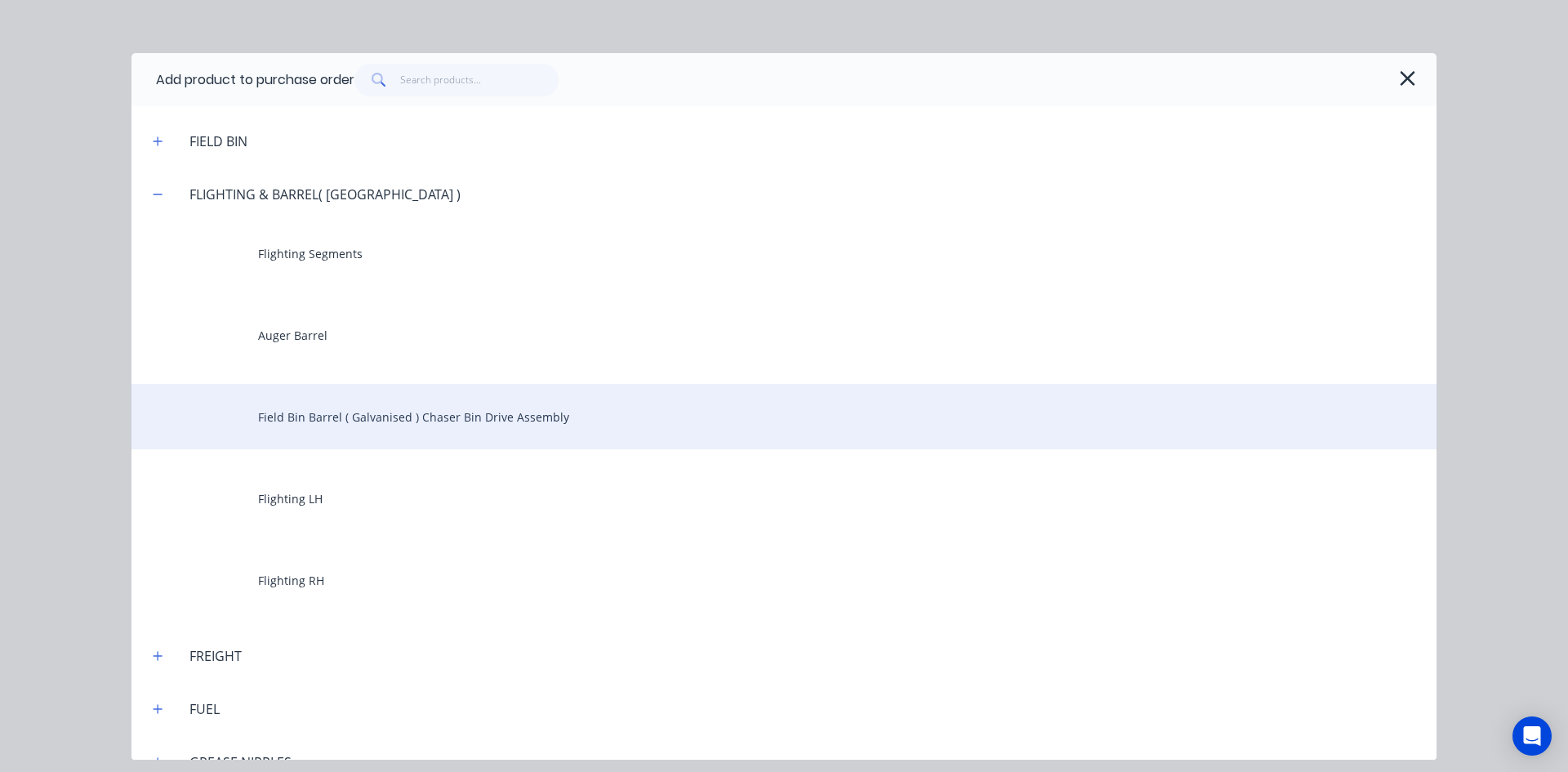
click at [538, 414] on div "Field Bin Barrel ( Galvanised ) Chaser Bin Drive Assembly" at bounding box center [784, 417] width 1305 height 65
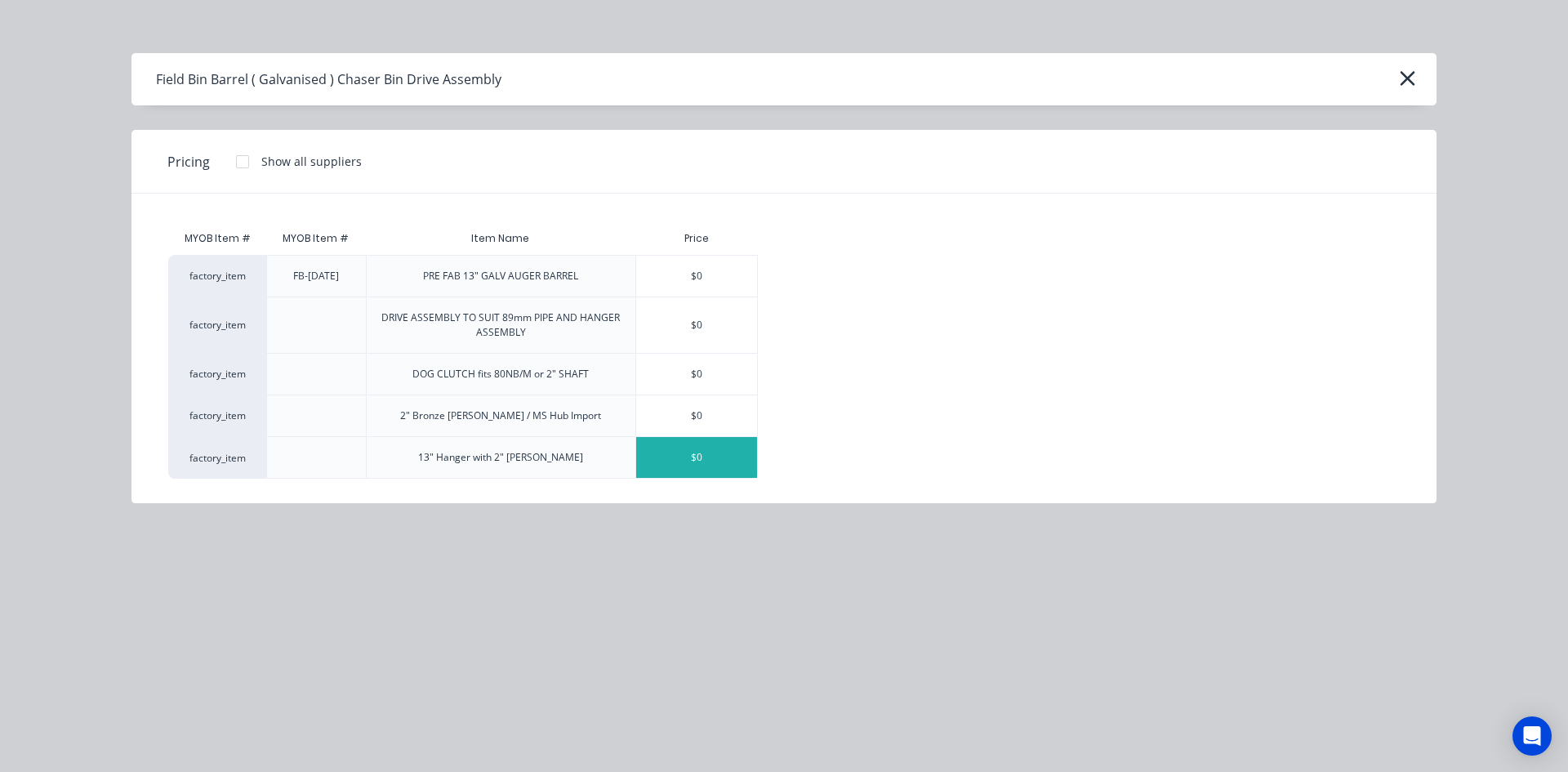
click at [698, 455] on div "$0" at bounding box center [697, 457] width 121 height 40
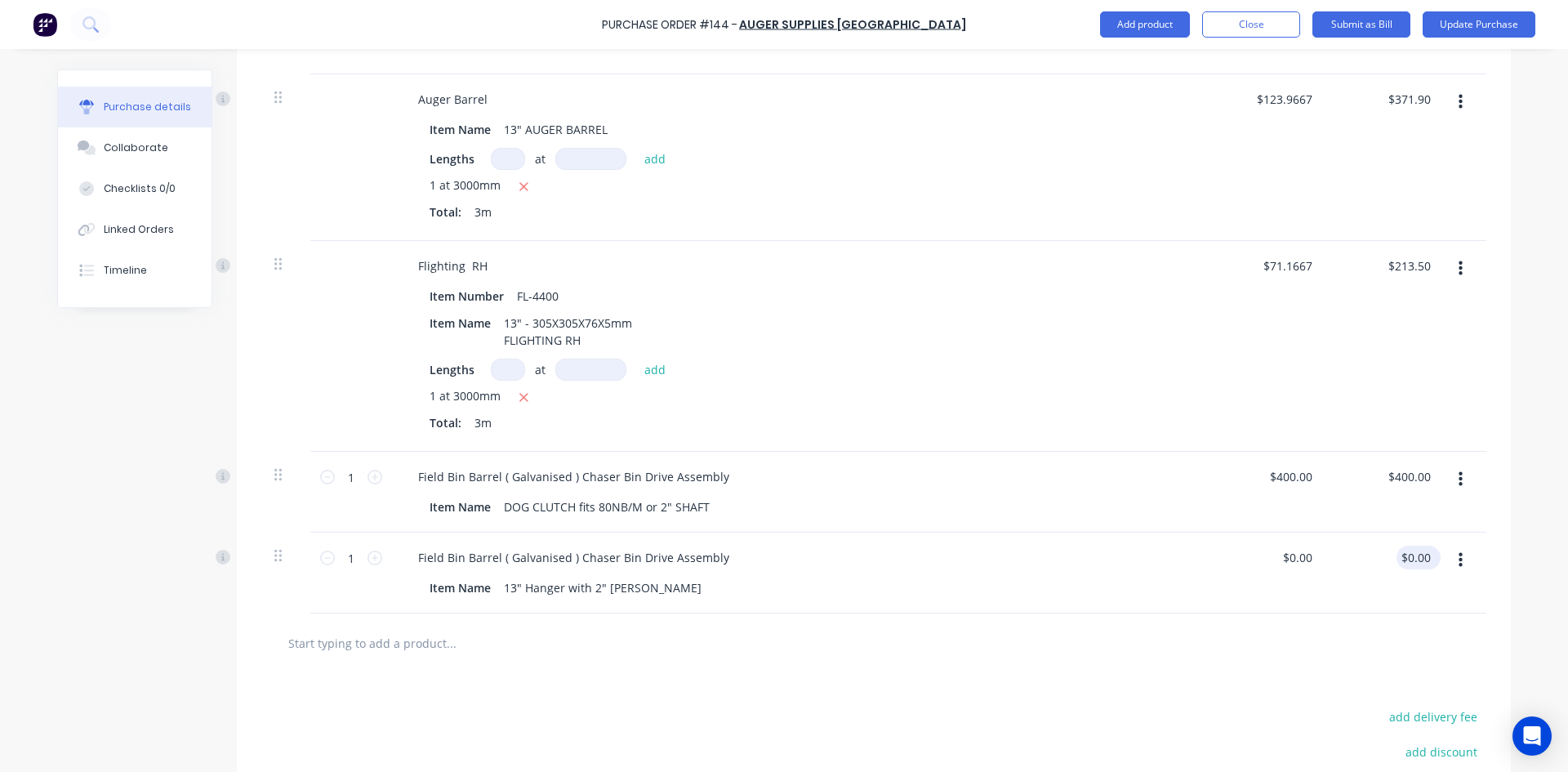
type textarea "x"
drag, startPoint x: 1424, startPoint y: 555, endPoint x: 1373, endPoint y: 571, distance: 53.5
click at [1374, 570] on div "0.00 0.00" at bounding box center [1385, 573] width 118 height 81
type input "251.00"
type textarea "x"
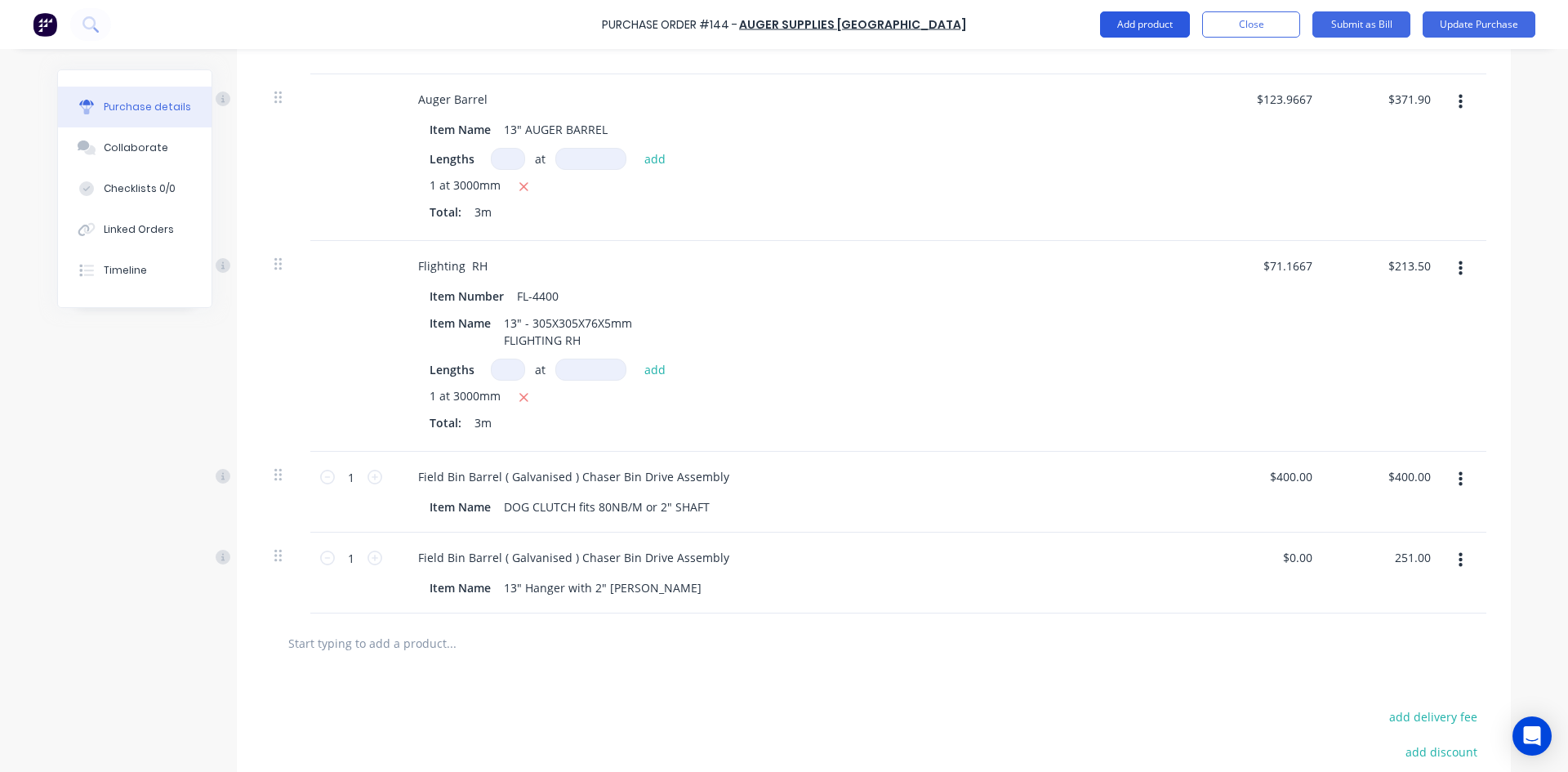
type input "$251.00"
click at [1143, 24] on button "Add product" at bounding box center [1144, 24] width 90 height 26
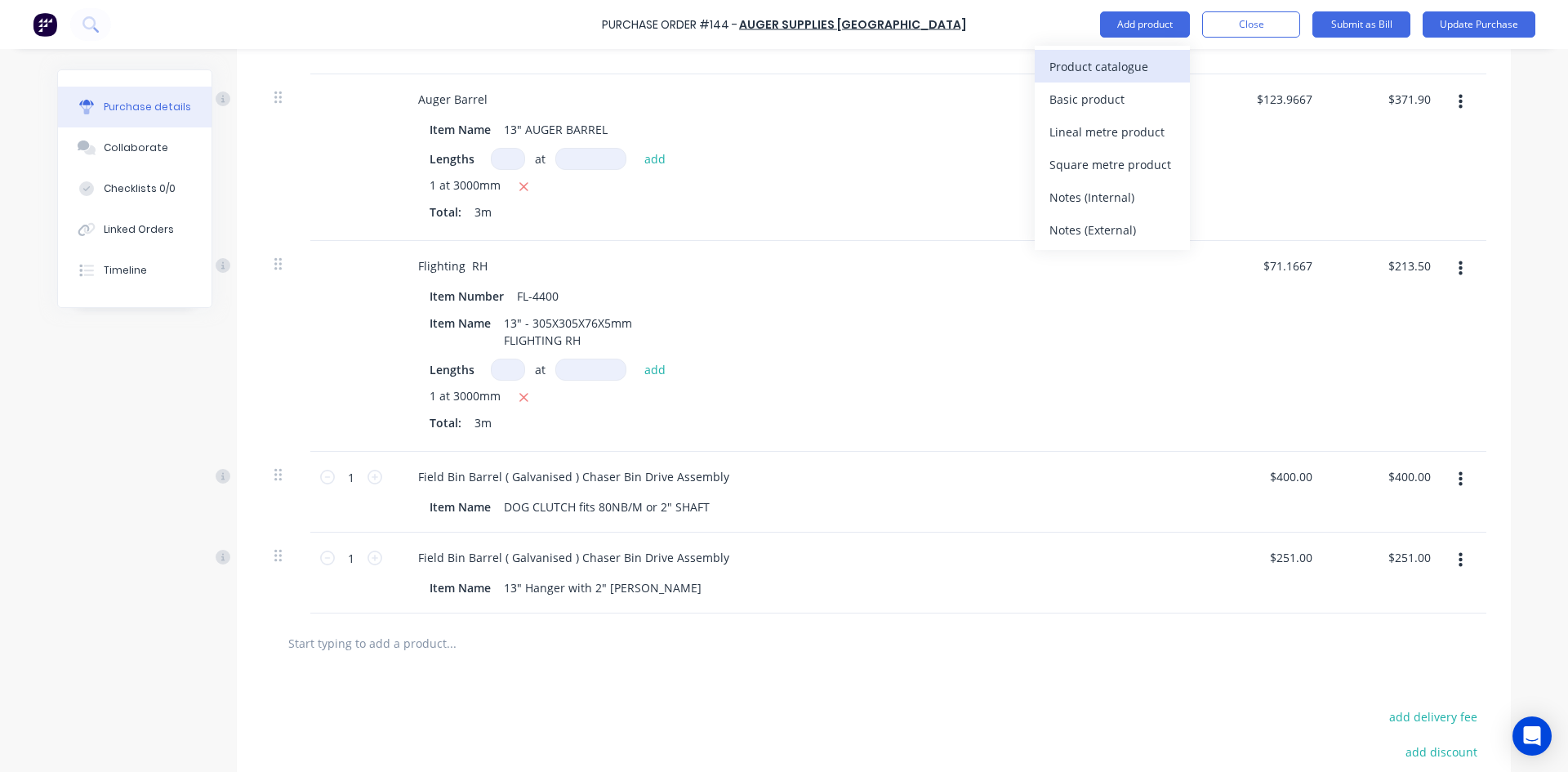
click at [1103, 71] on div "Product catalogue" at bounding box center [1112, 66] width 126 height 23
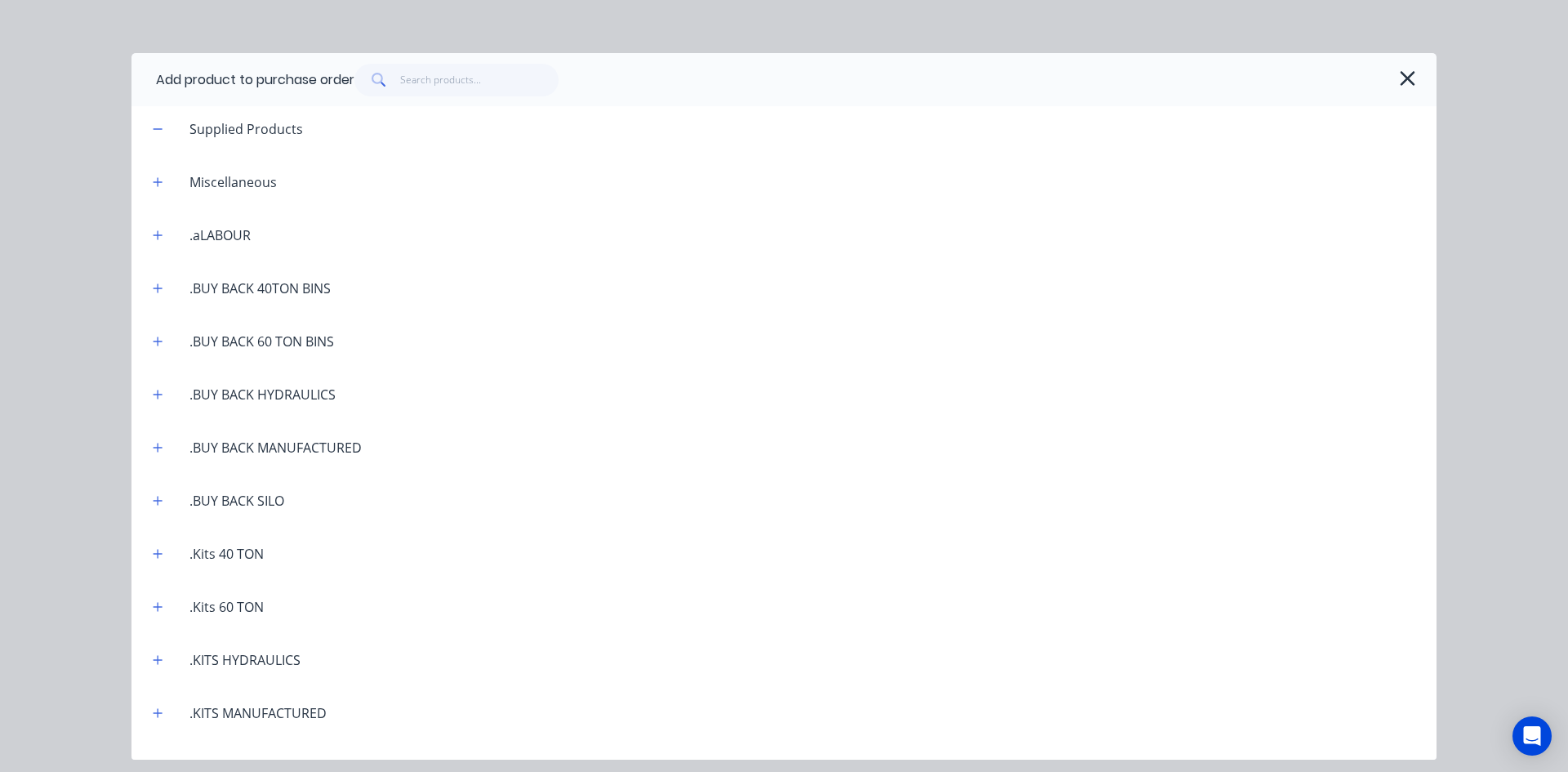
scroll to position [0, 0]
click at [437, 82] on input "text" at bounding box center [480, 80] width 159 height 33
type textarea "x"
type input "F"
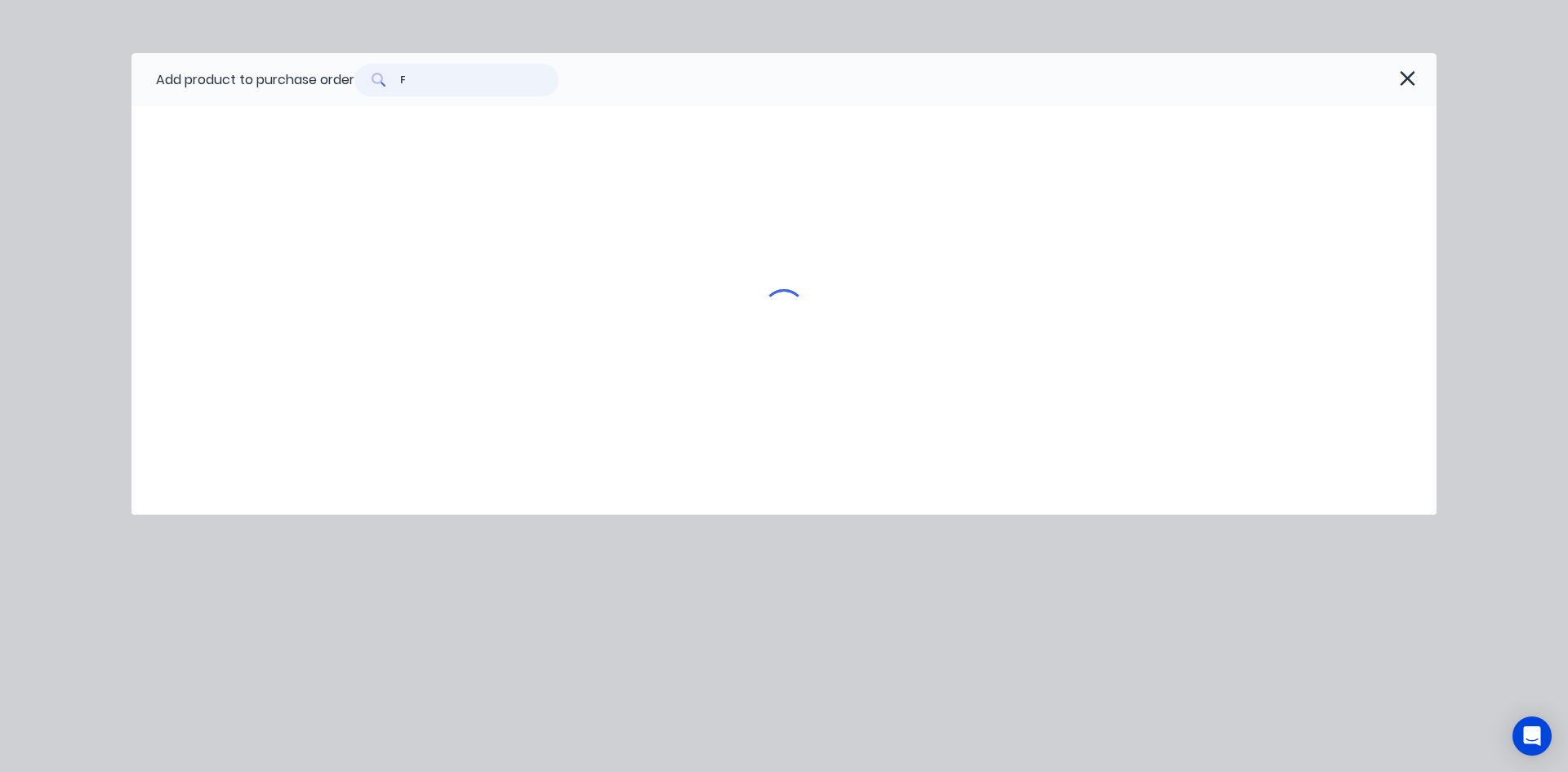
type textarea "x"
type input "FR"
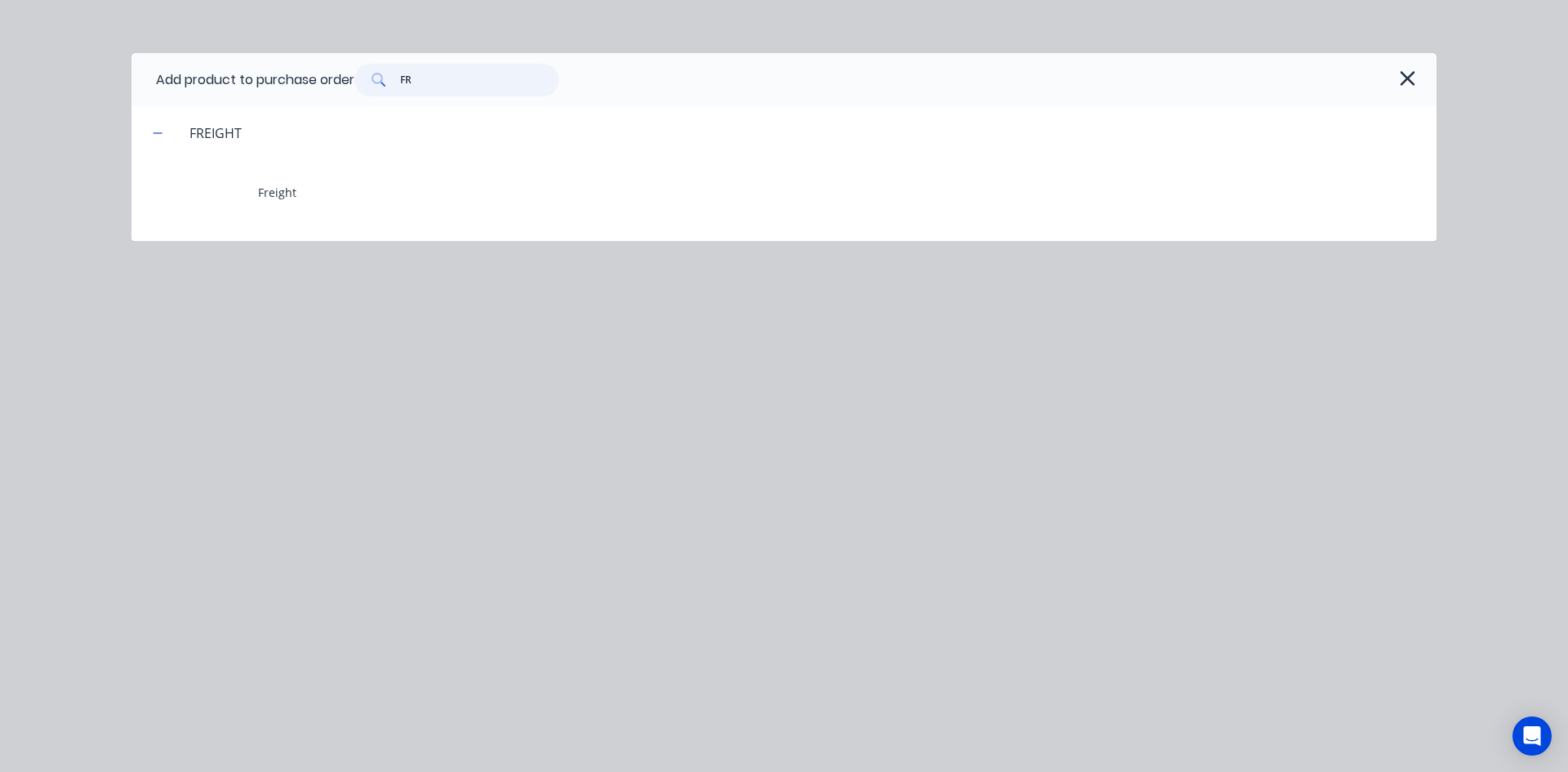
type textarea "x"
type input "FRE"
type textarea "x"
type input "FREI"
type textarea "x"
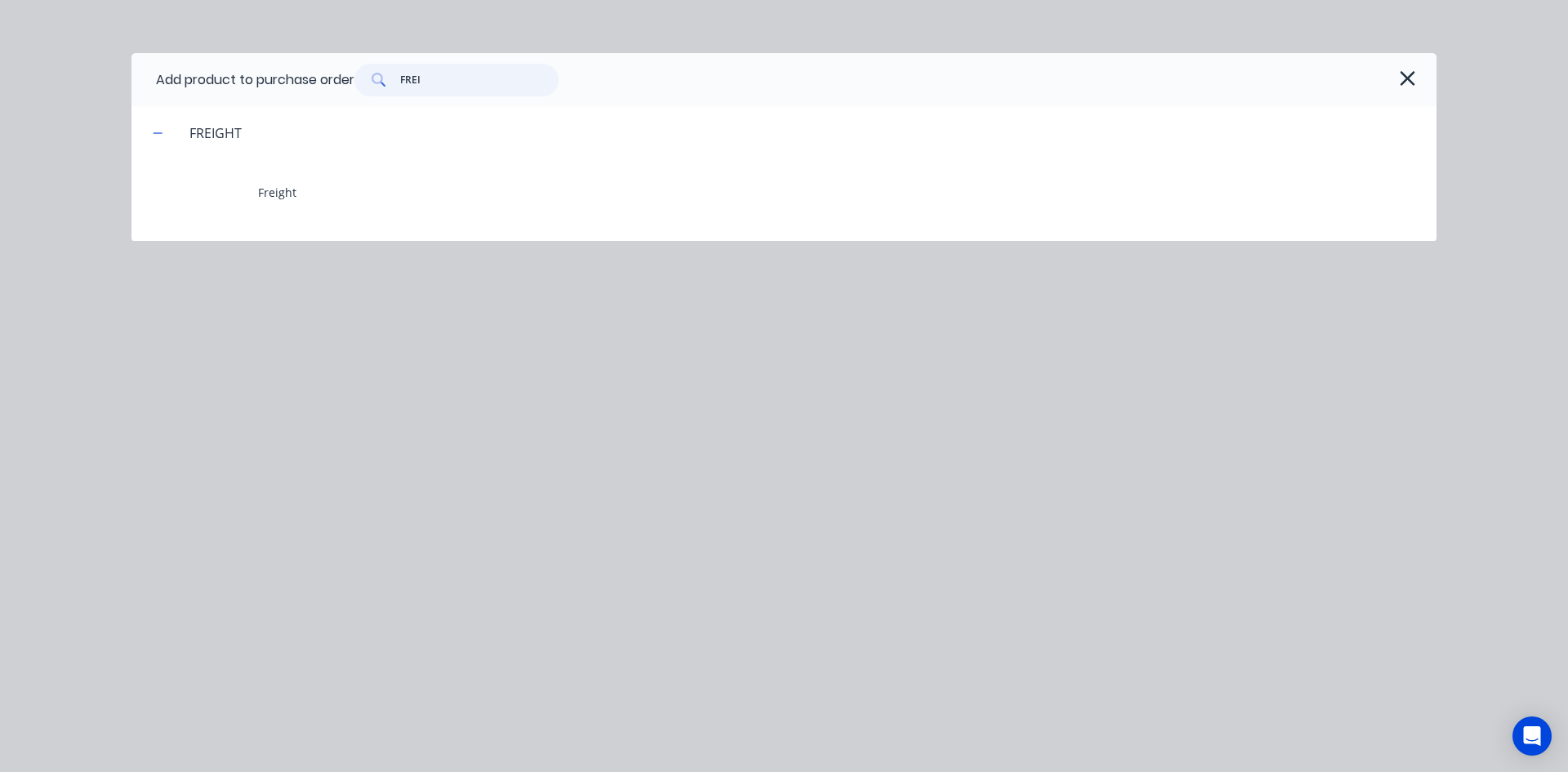
type input "FREIG"
type textarea "x"
type input "FREIGH"
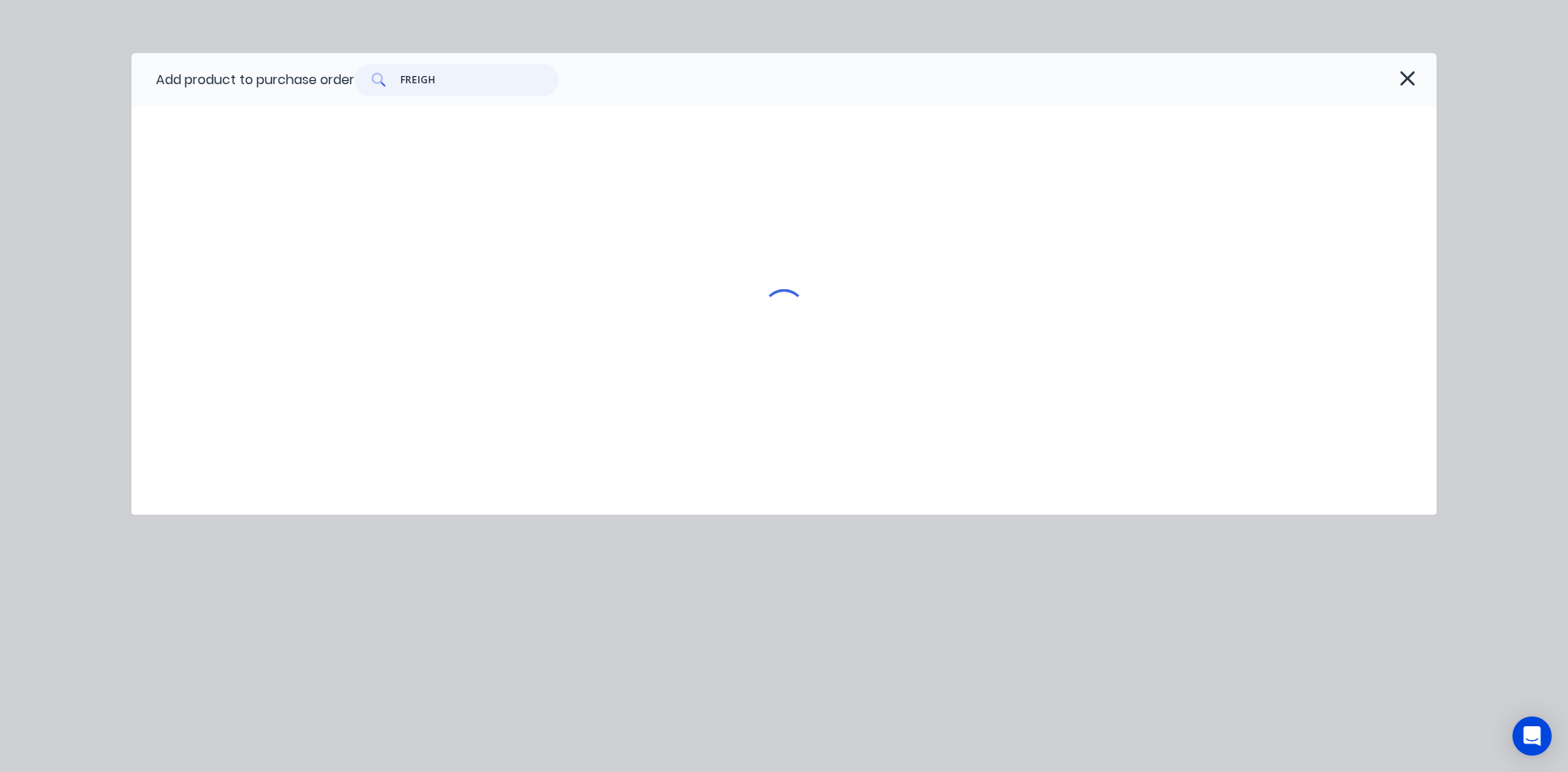
type textarea "x"
type input "FREIGHT"
type textarea "x"
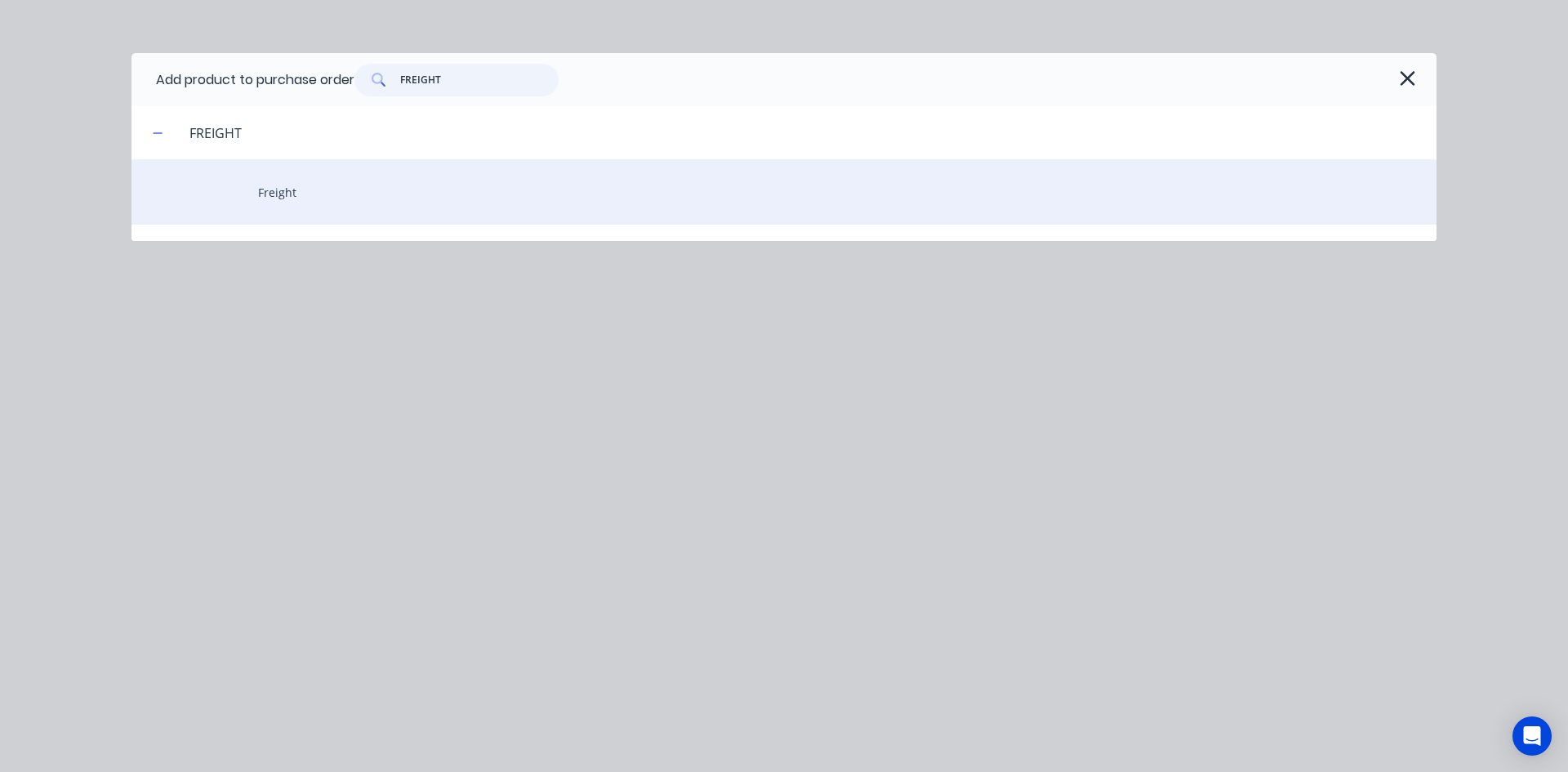
type input "FREIGHT"
click at [296, 186] on div "Freight" at bounding box center [784, 192] width 1305 height 65
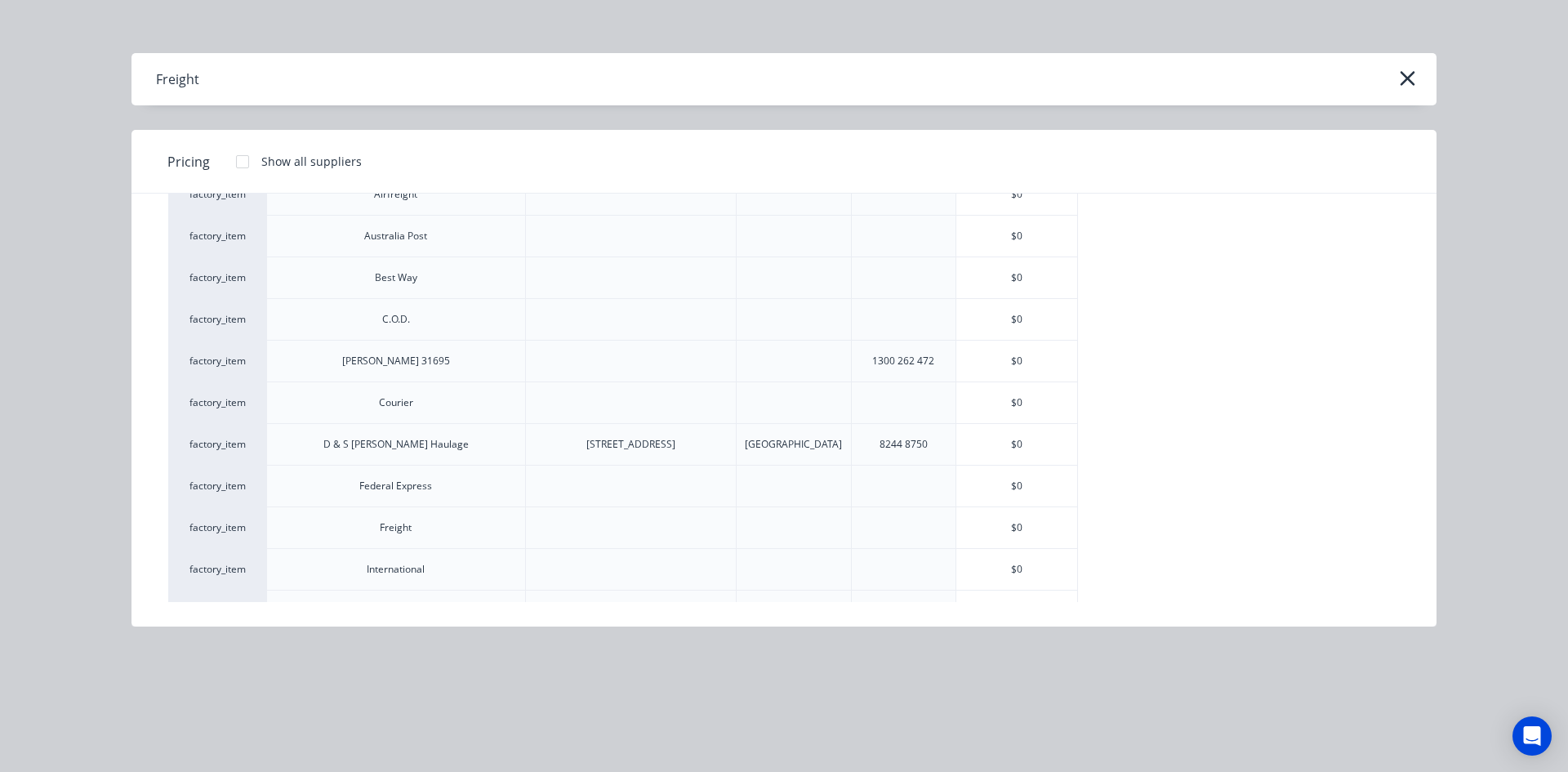
scroll to position [164, 0]
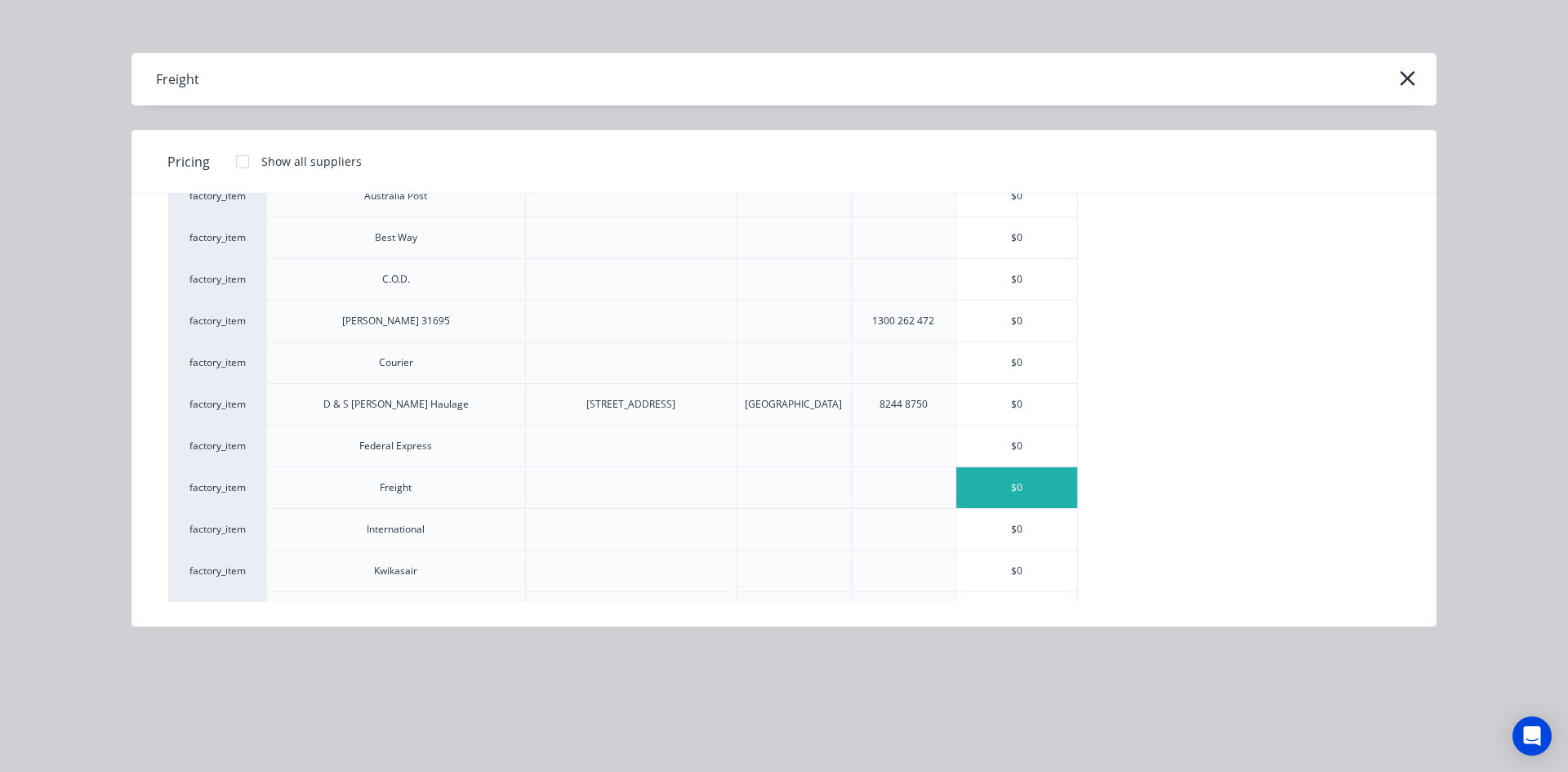
click at [1021, 489] on div "$0" at bounding box center [1016, 487] width 121 height 40
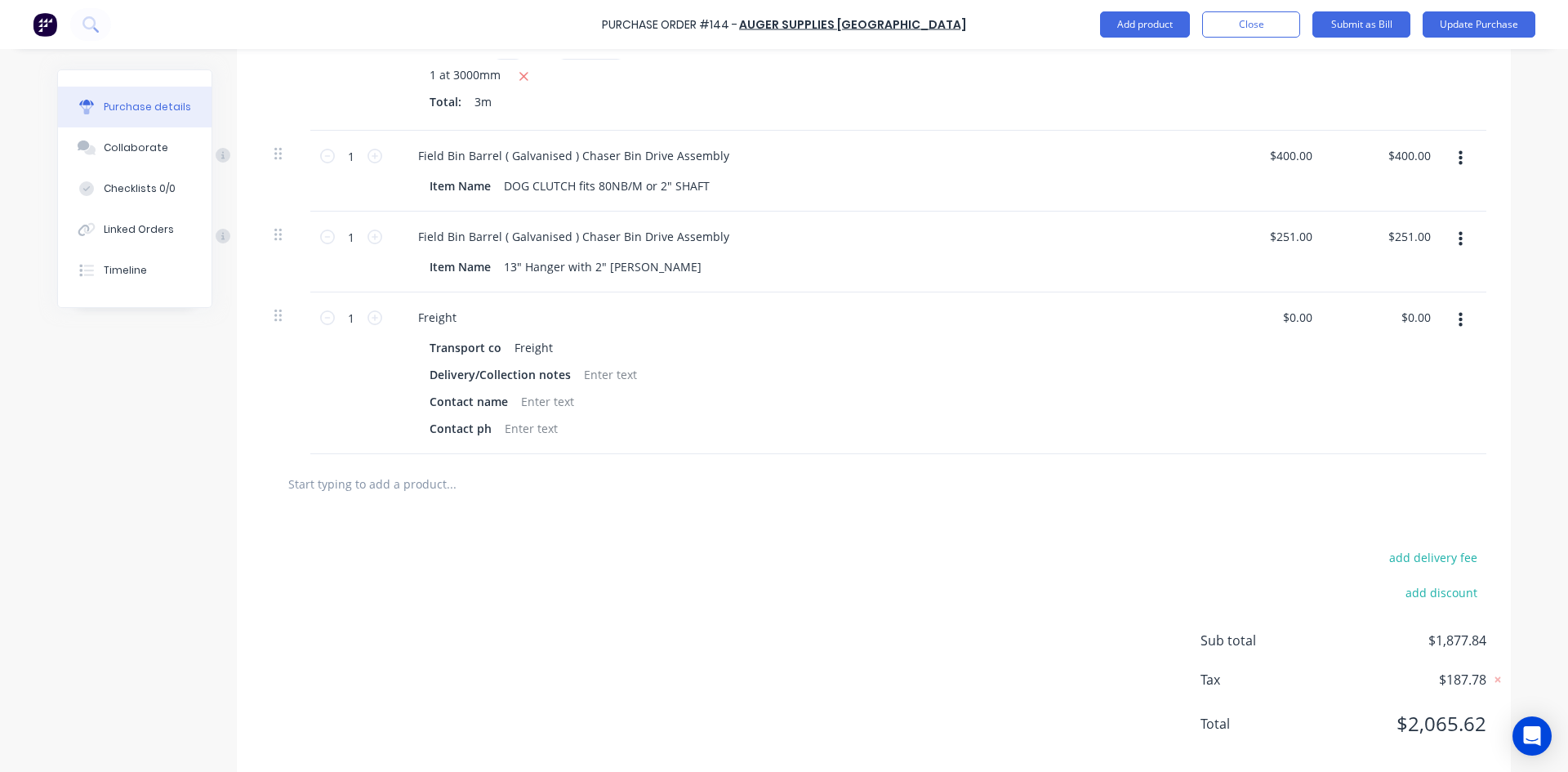
scroll to position [1044, 0]
type textarea "x"
drag, startPoint x: 1387, startPoint y: 319, endPoint x: 1370, endPoint y: 323, distance: 17.5
click at [1370, 323] on div "0.00 0.00" at bounding box center [1385, 368] width 118 height 162
type input "367.20"
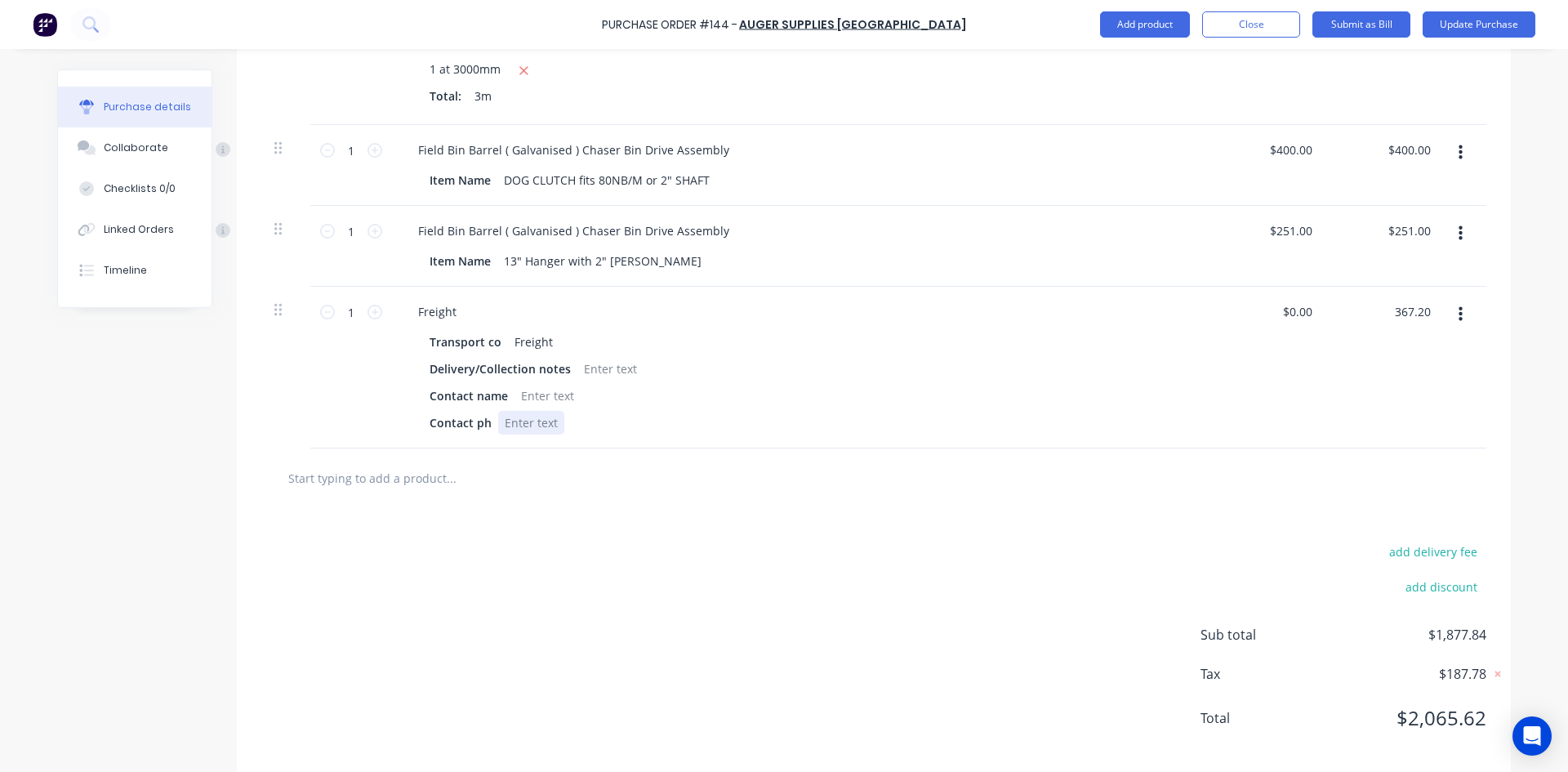
type textarea "x"
type input "$367.20"
click at [1170, 433] on div "Transport co Freight Delivery/Collection notes Contact name Contact ph" at bounding box center [800, 382] width 790 height 104
click at [1490, 674] on icon at bounding box center [1497, 674] width 16 height 16
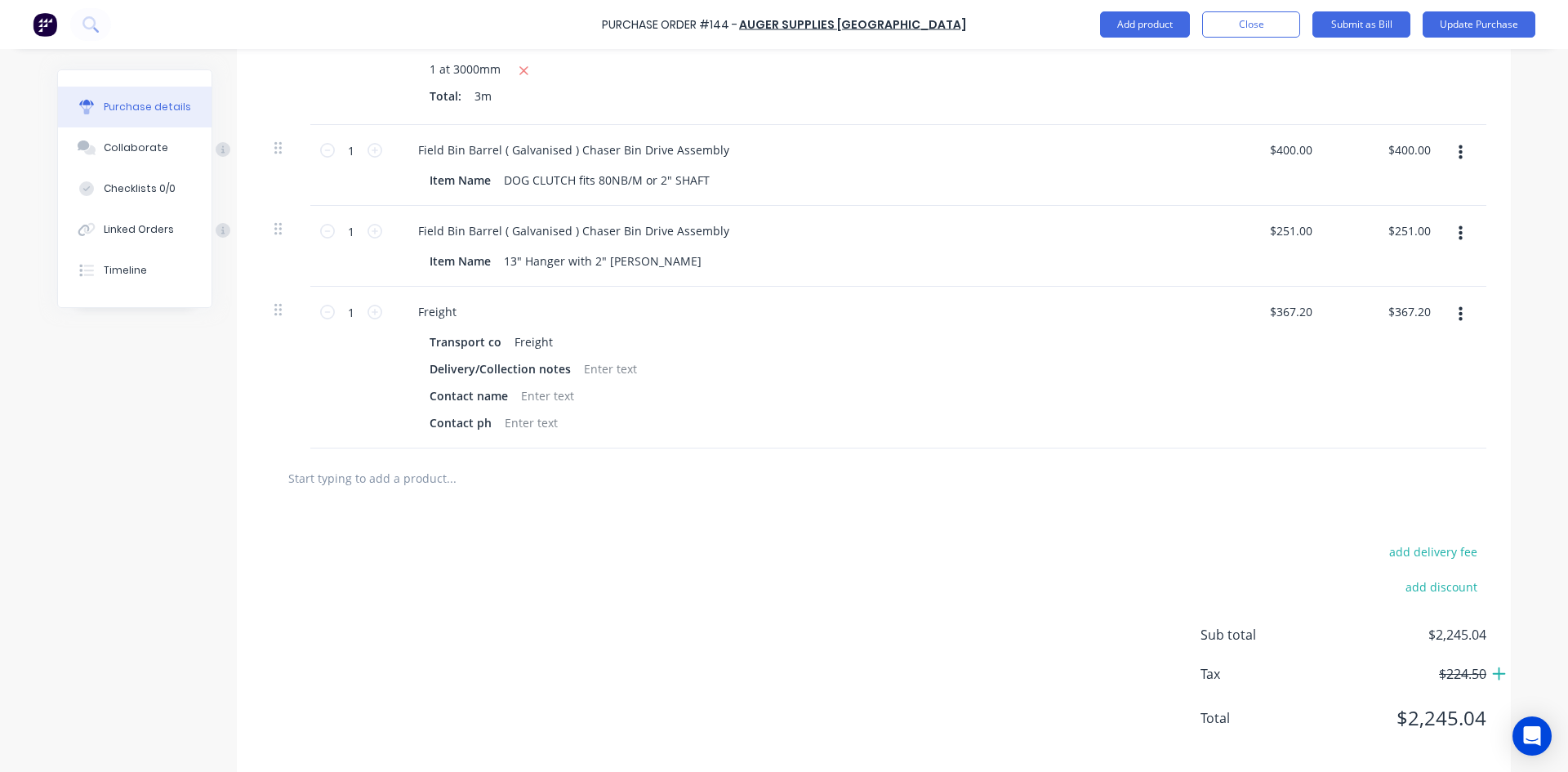
click at [1491, 671] on icon at bounding box center [1498, 674] width 15 height 16
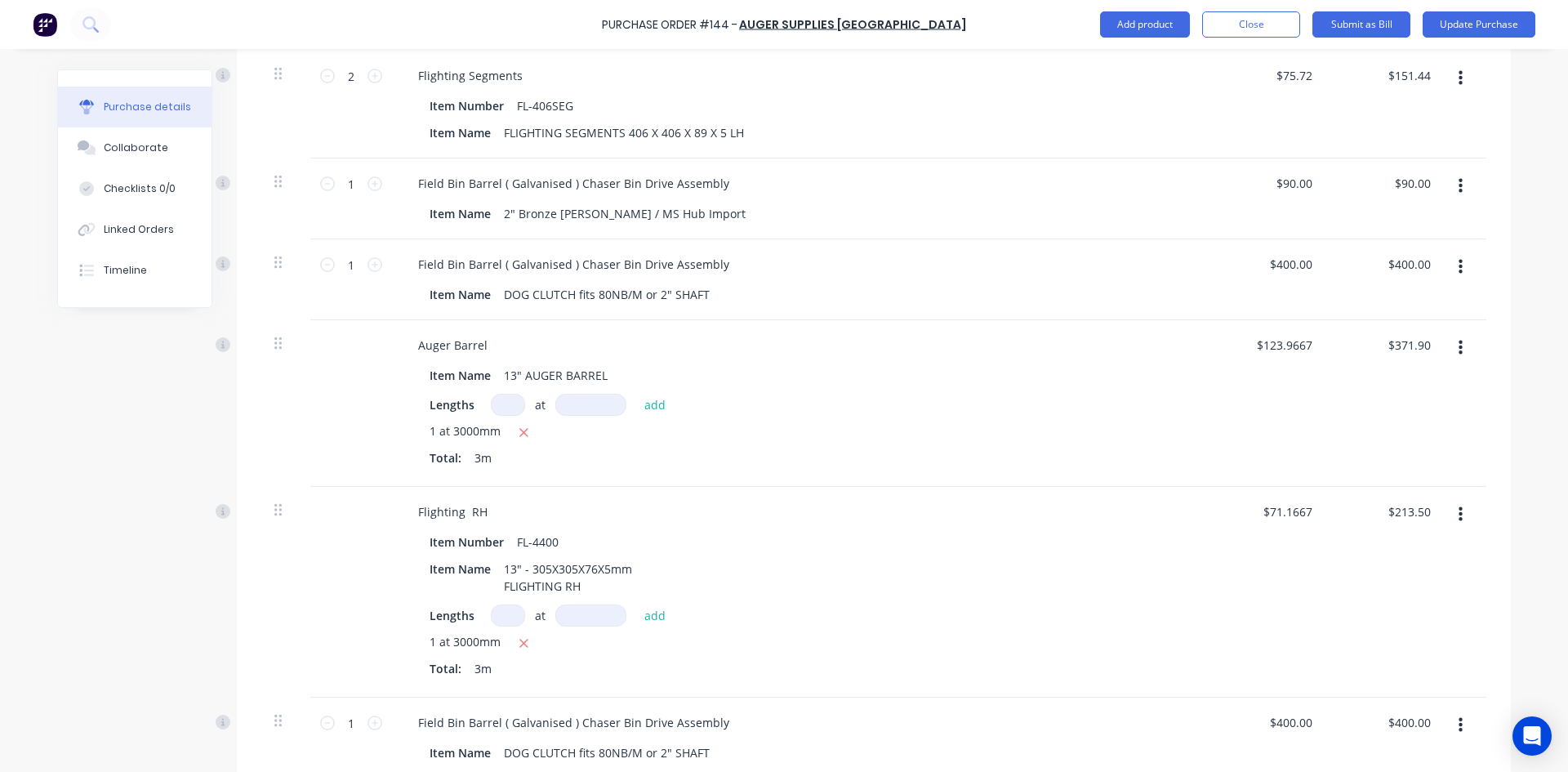
scroll to position [472, 0]
type textarea "x"
type input "213.50"
click at [1395, 511] on input "213.50" at bounding box center [1408, 510] width 51 height 23
type textarea "x"
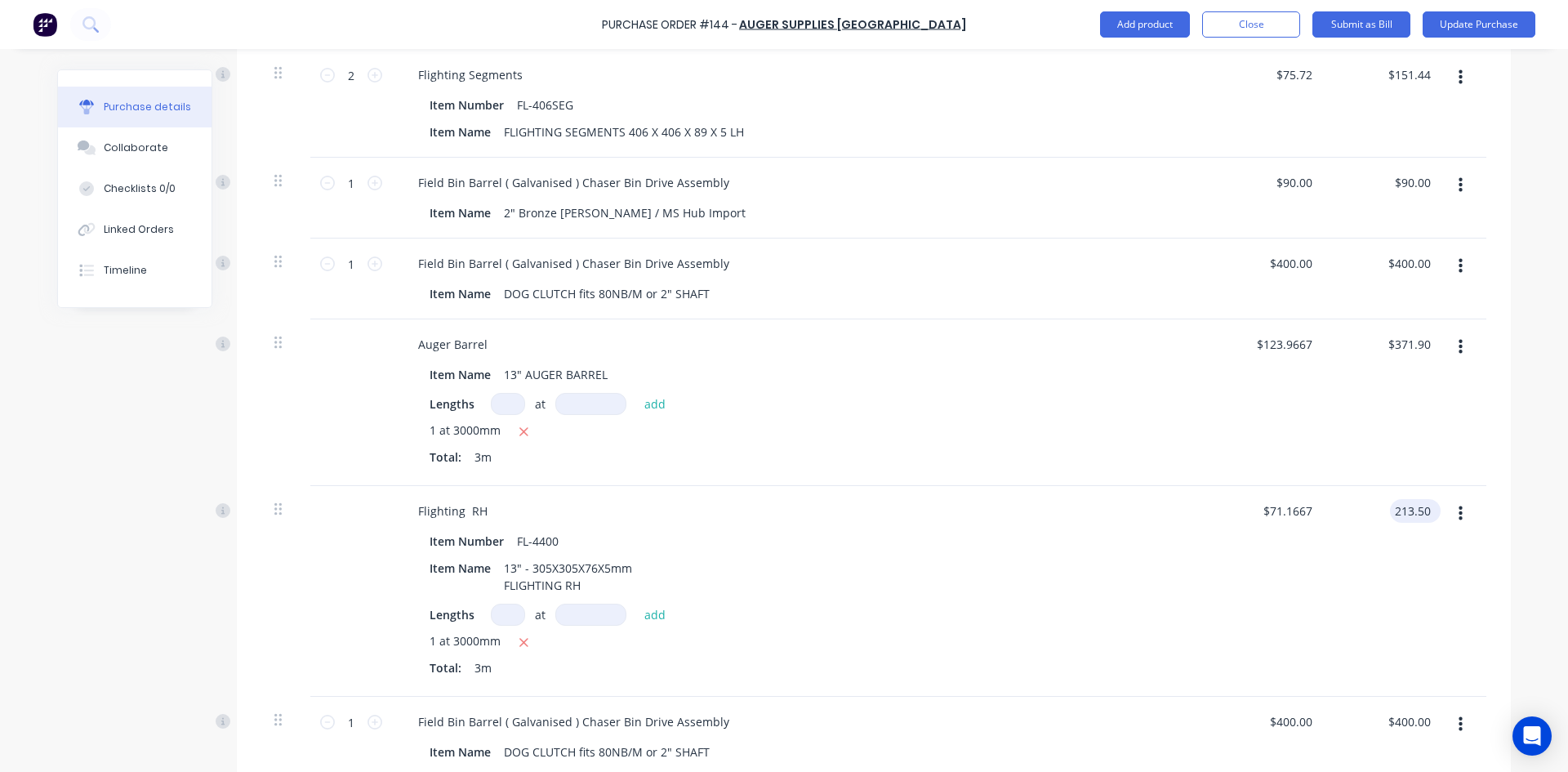
click at [1395, 511] on input "213.50" at bounding box center [1411, 510] width 44 height 23
type input "231.50"
type textarea "x"
type input "$77.1667"
type input "$231.50"
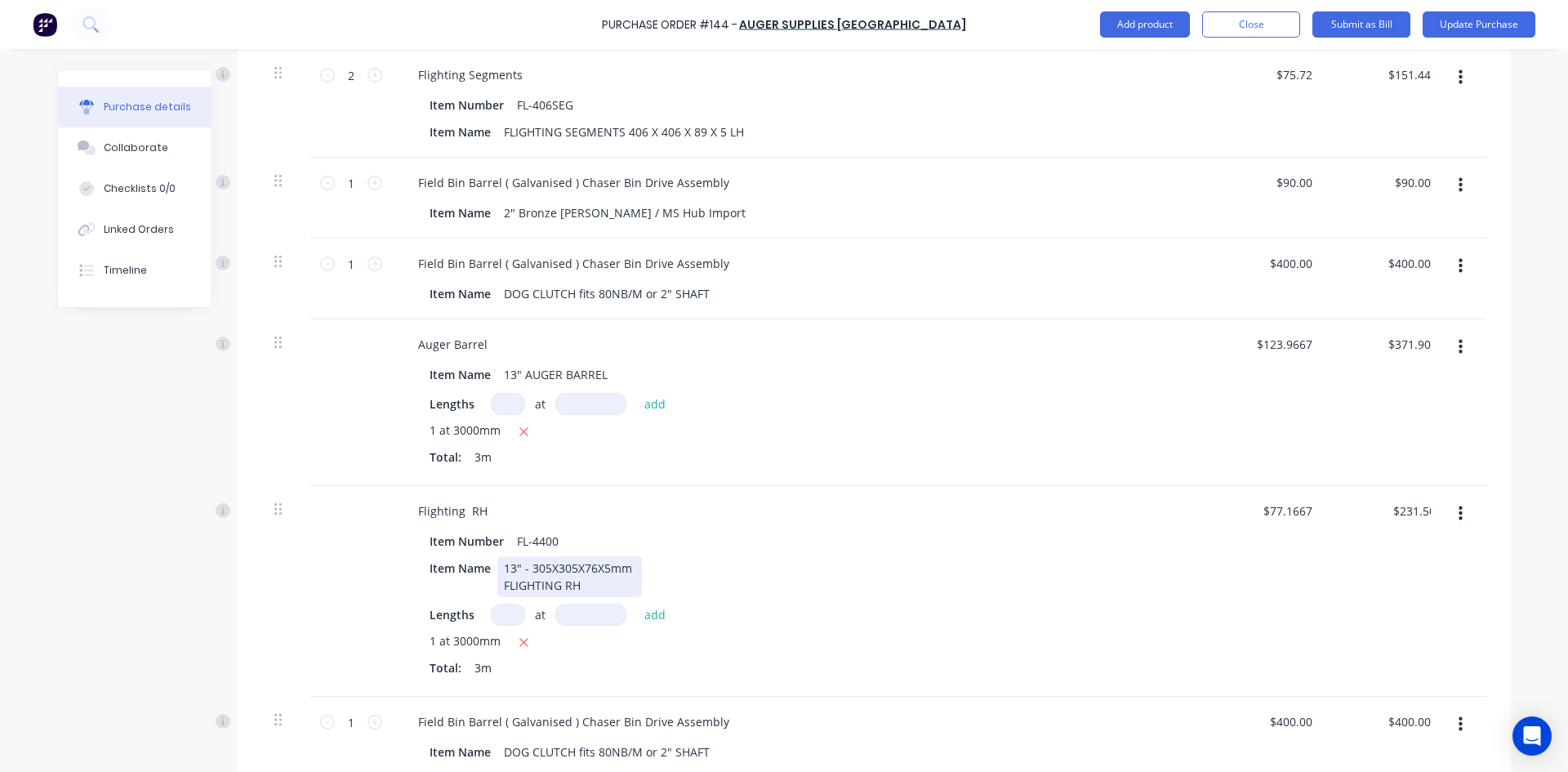
click at [1085, 584] on div "Item Name 13" - 305X305X76X5mm FLIGHTING RH" at bounding box center [796, 576] width 748 height 40
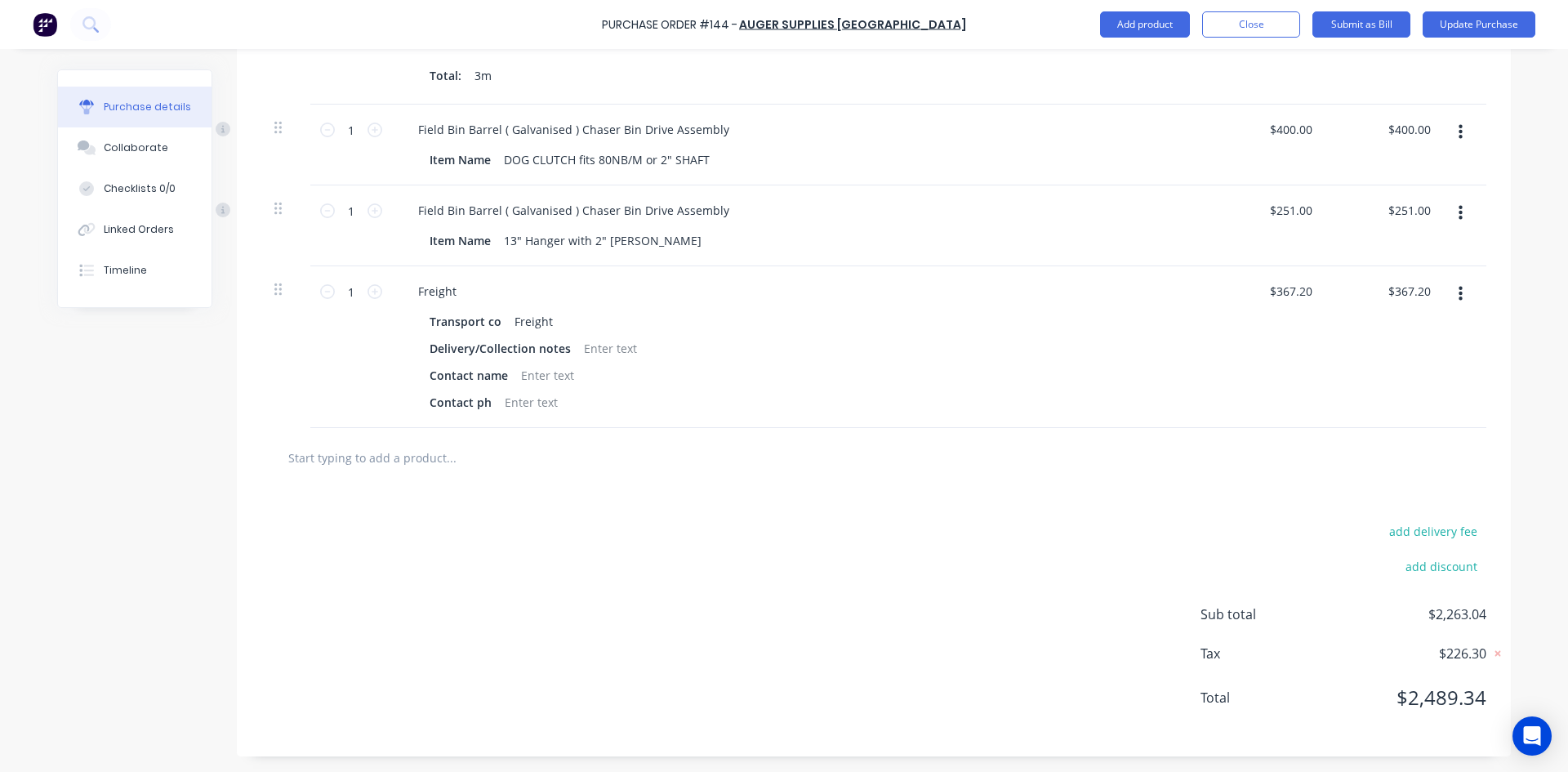
scroll to position [1065, 0]
type textarea "x"
type input "367.20"
click at [1389, 288] on input "367.20" at bounding box center [1408, 290] width 51 height 23
type textarea "x"
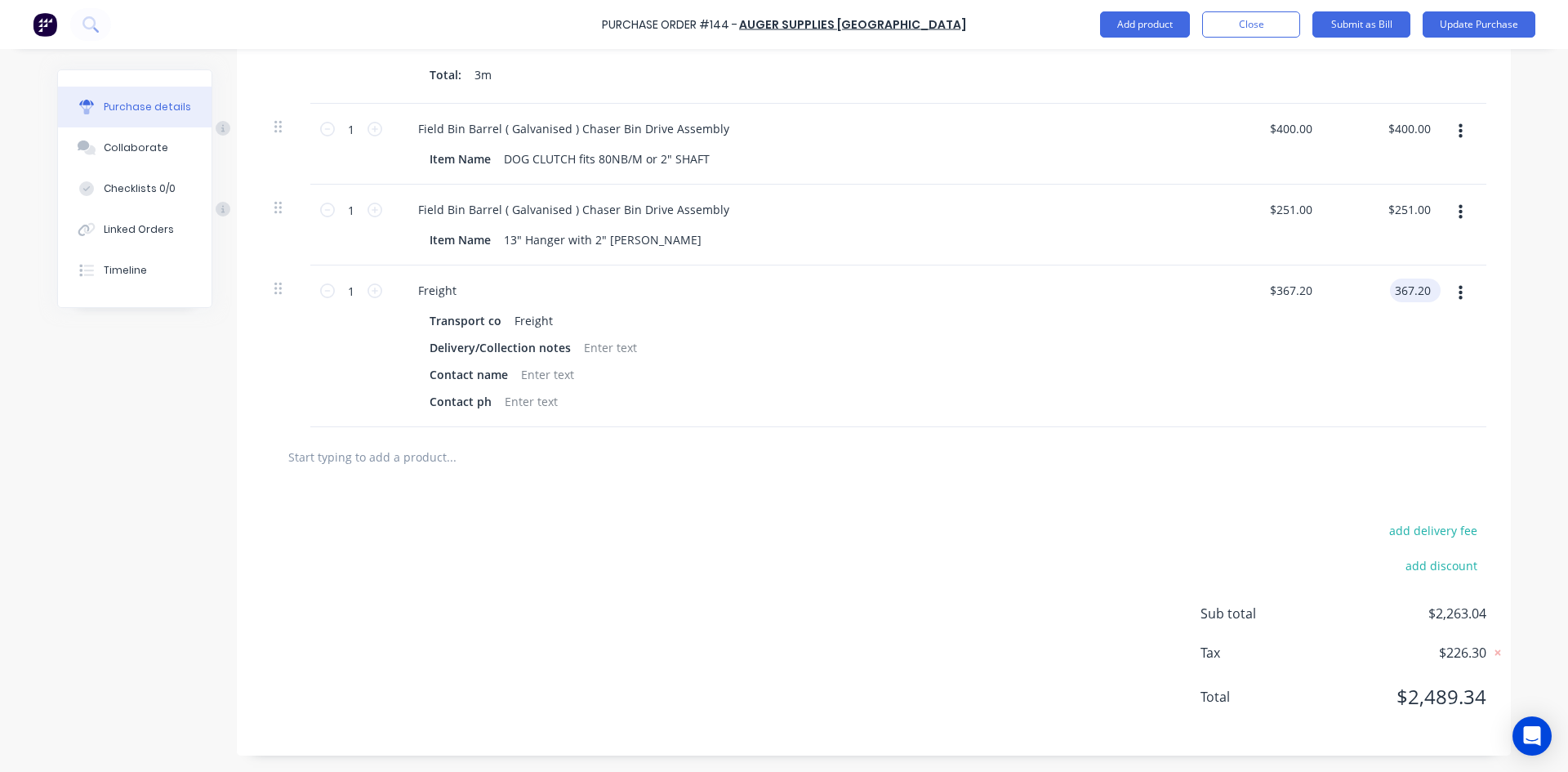
click at [1390, 288] on input "367.20" at bounding box center [1411, 290] width 44 height 23
type input "367.02"
type textarea "x"
type input "$367.02"
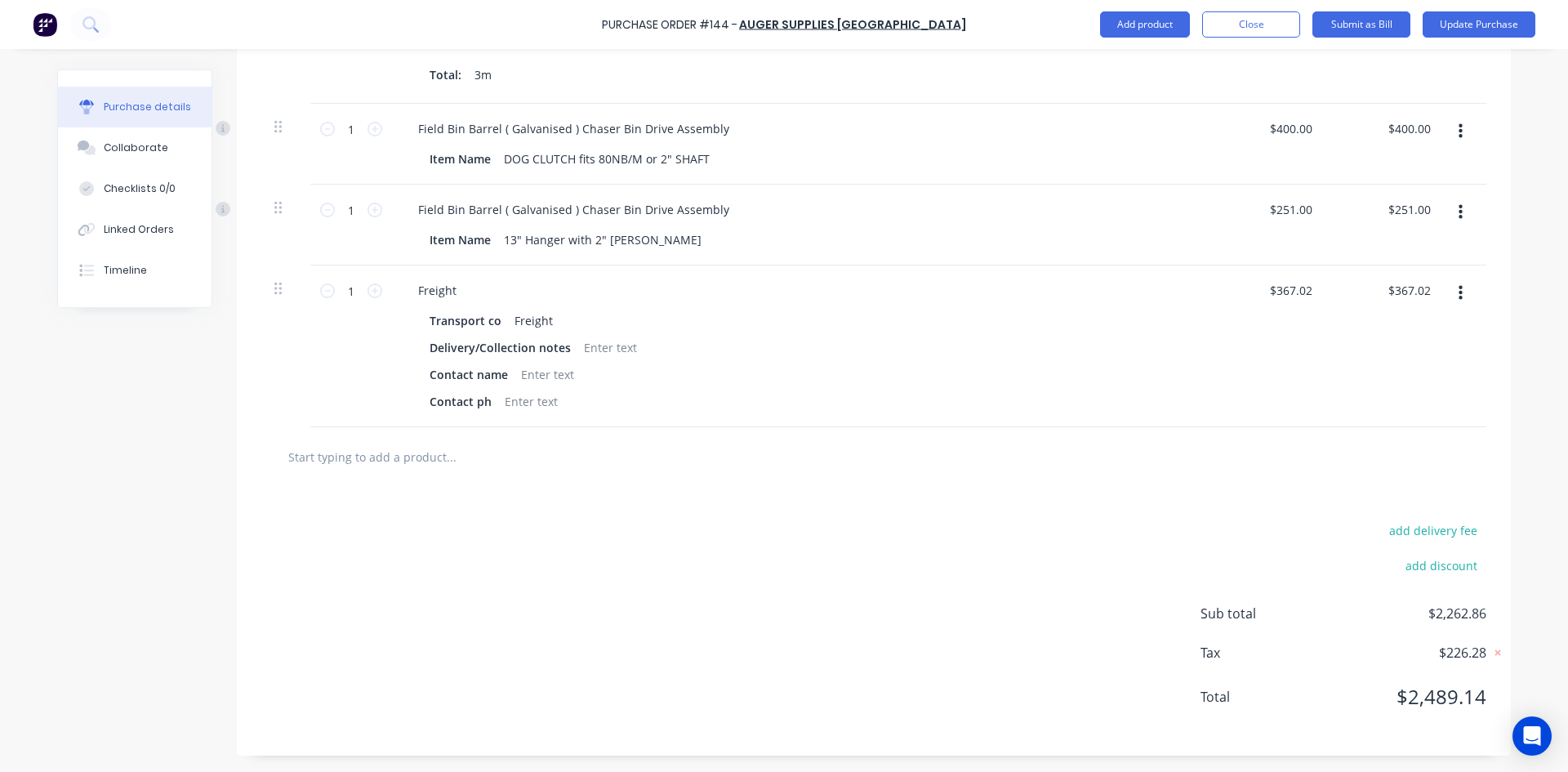
click at [1217, 390] on div "$367.02 $367.02" at bounding box center [1267, 346] width 118 height 162
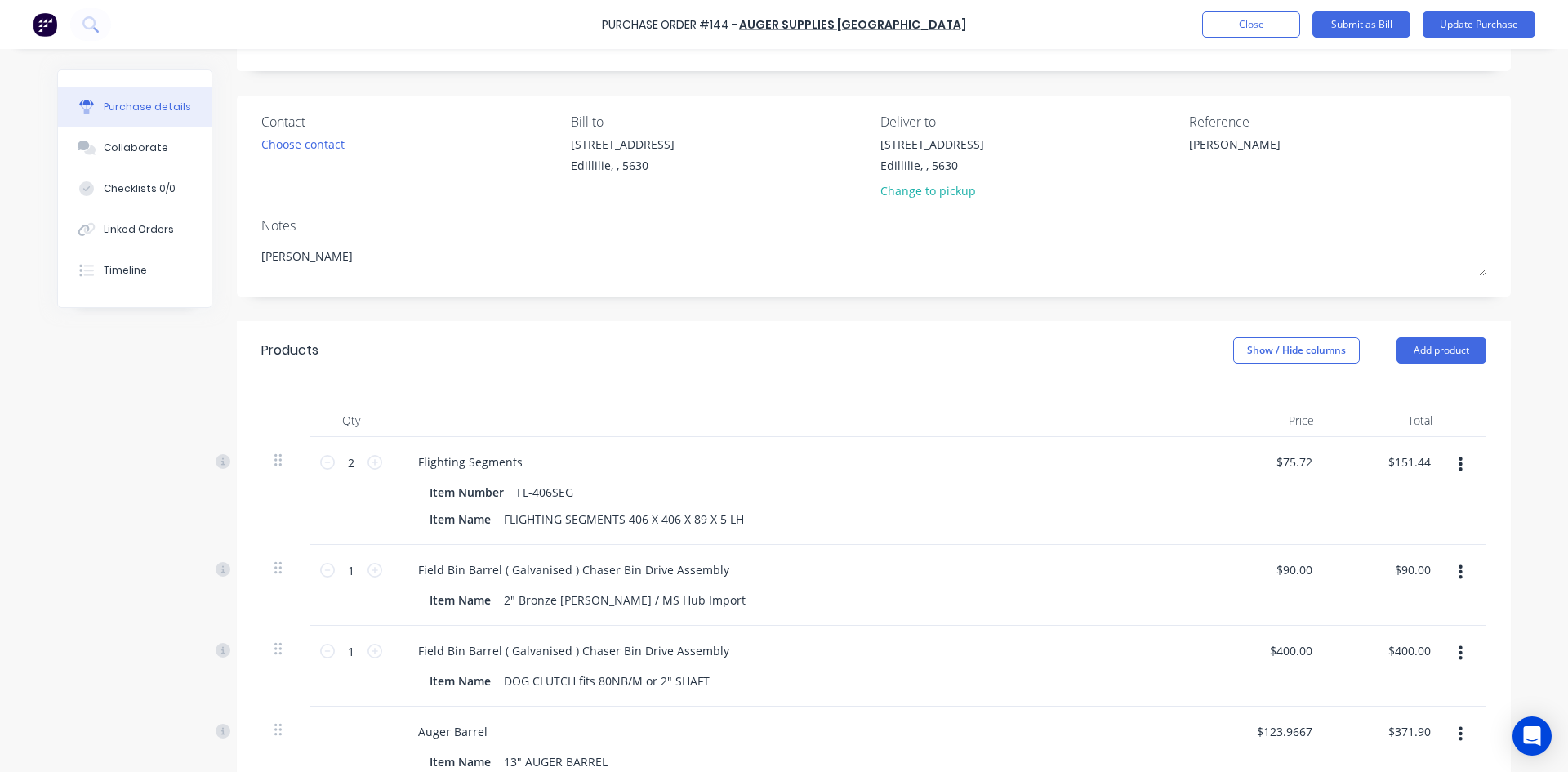
scroll to position [0, 0]
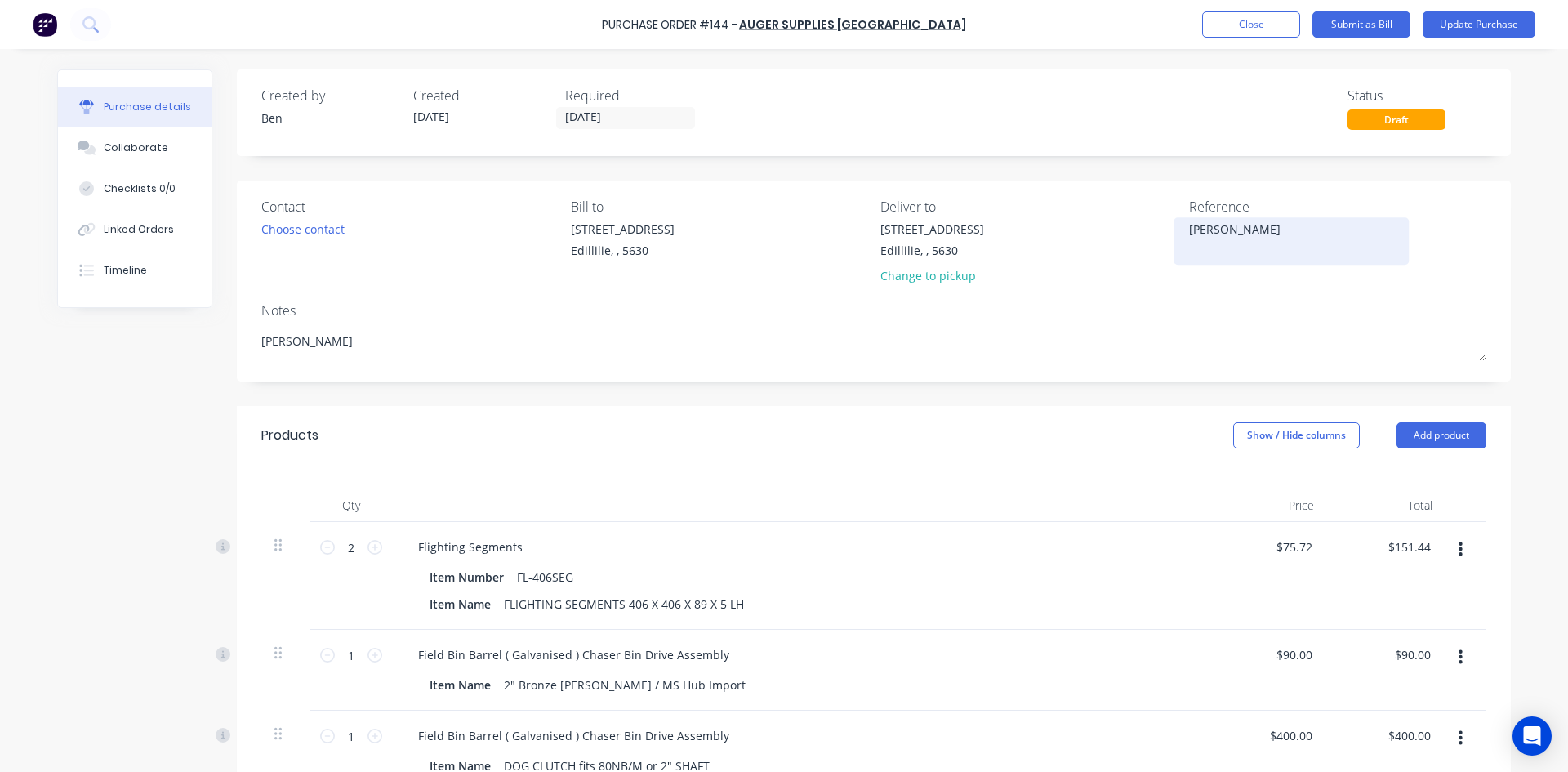
click at [1249, 229] on textarea "Ash Stevens" at bounding box center [1291, 239] width 204 height 37
type textarea "A"
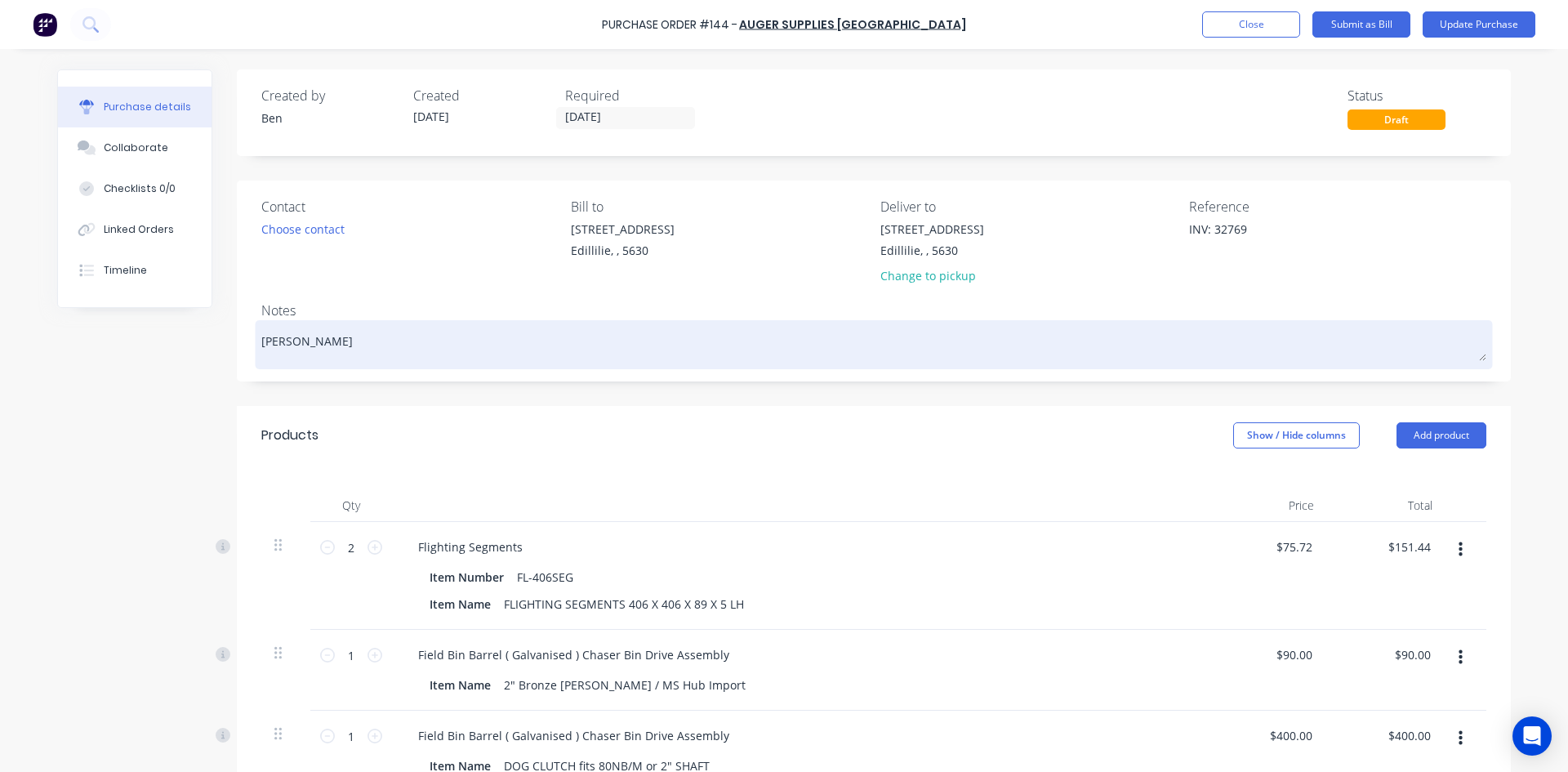
type textarea "INV: 32769"
type textarea "x"
type textarea "INV: 32769"
click at [317, 342] on textarea "Ashley Ste" at bounding box center [873, 342] width 1224 height 37
type textarea "x"
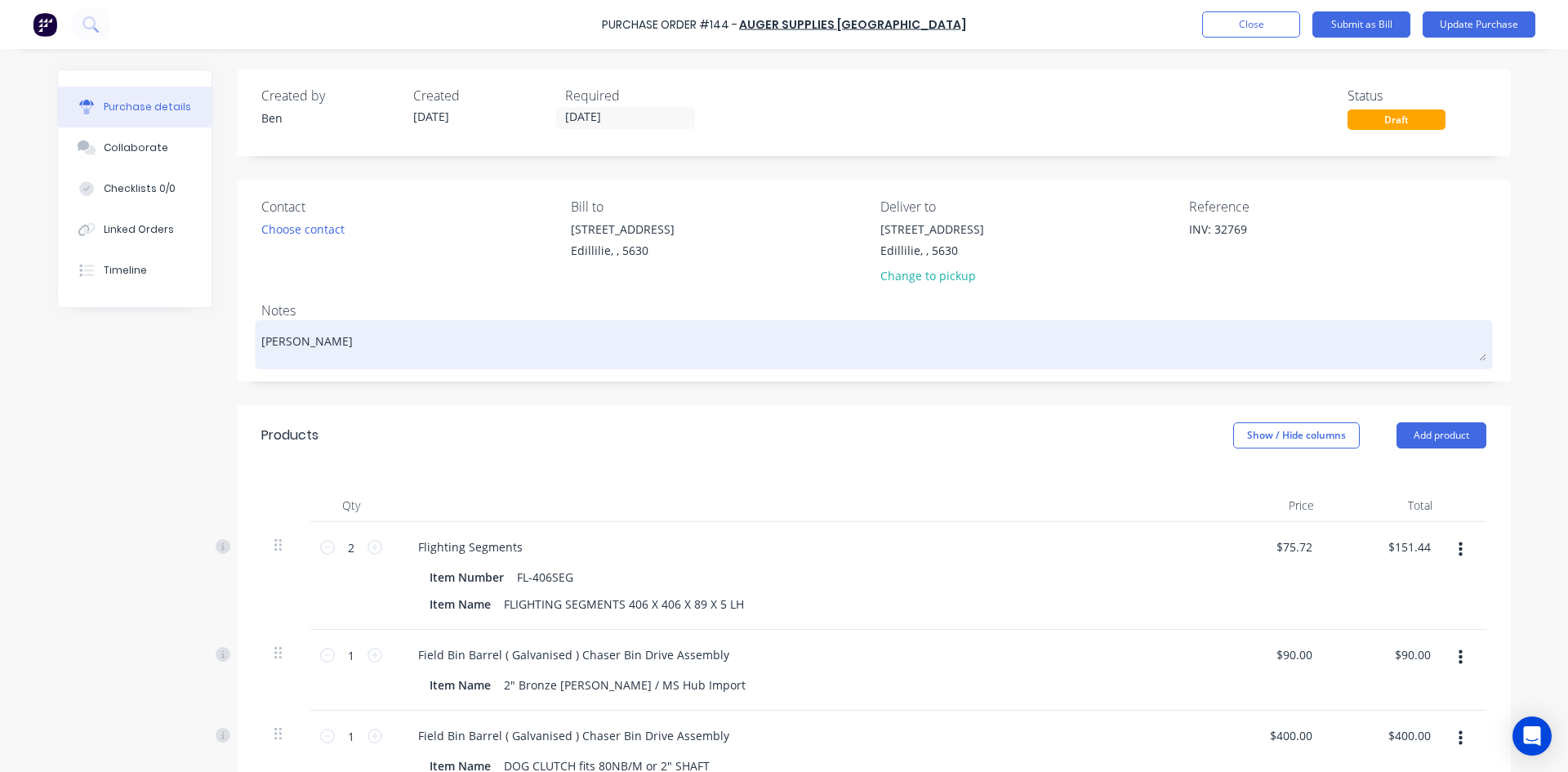
type textarea "Ashley Ste"
type textarea "x"
type textarea "Ashley Ste &"
type textarea "x"
type textarea "Ashley Ste &V"
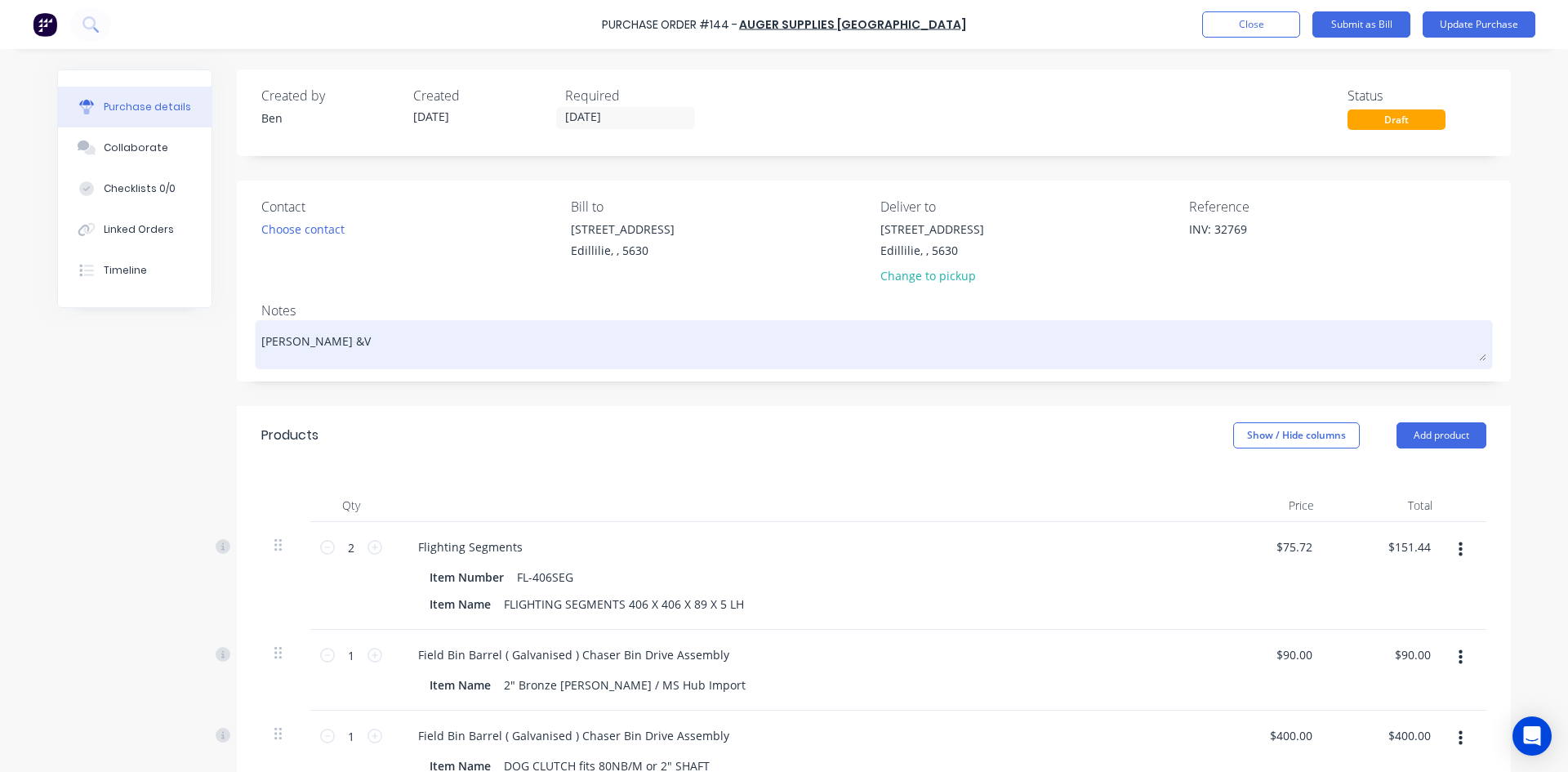
type textarea "x"
type textarea "Ashley Ste &"
type textarea "x"
type textarea "Ashley Ste &"
type textarea "x"
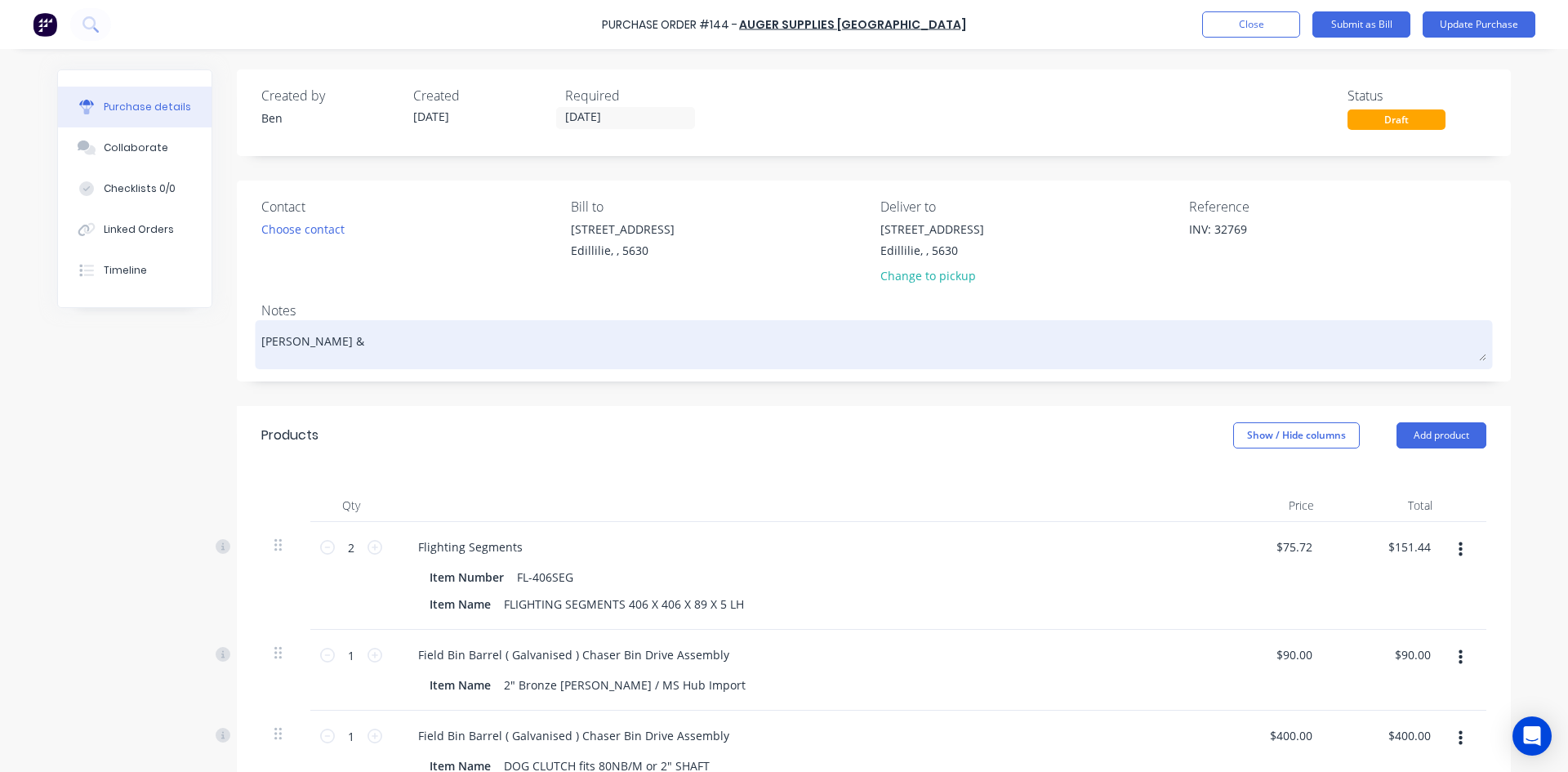
type textarea "Ashley Ste & S"
type textarea "x"
type textarea "Ashley Ste & SK"
type textarea "x"
type textarea "Ashley Ste & SKI"
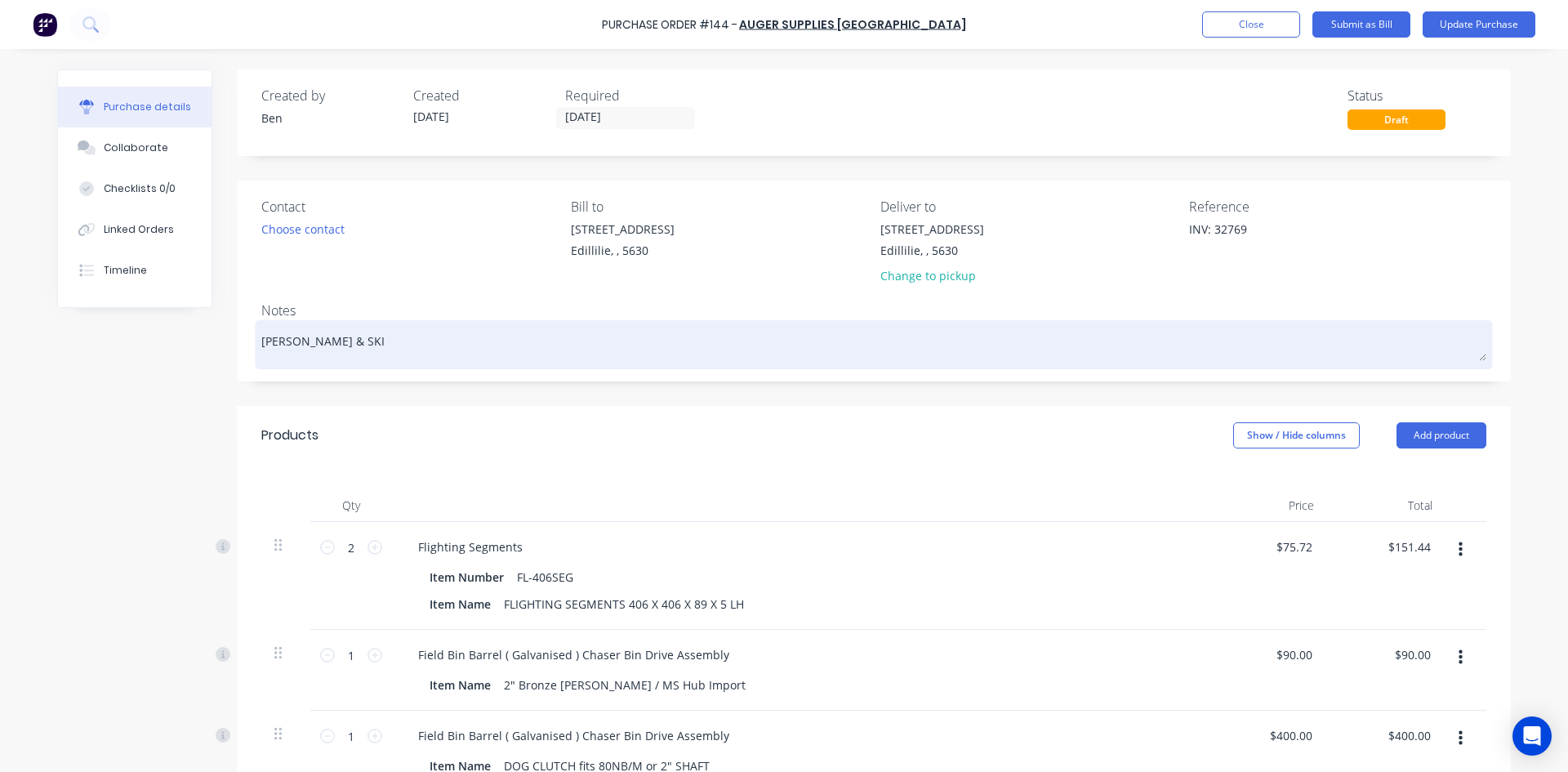
type textarea "x"
type textarea "Ashley Ste & SKIN"
type textarea "x"
type textarea "Ashley Ste & SKINN"
type textarea "x"
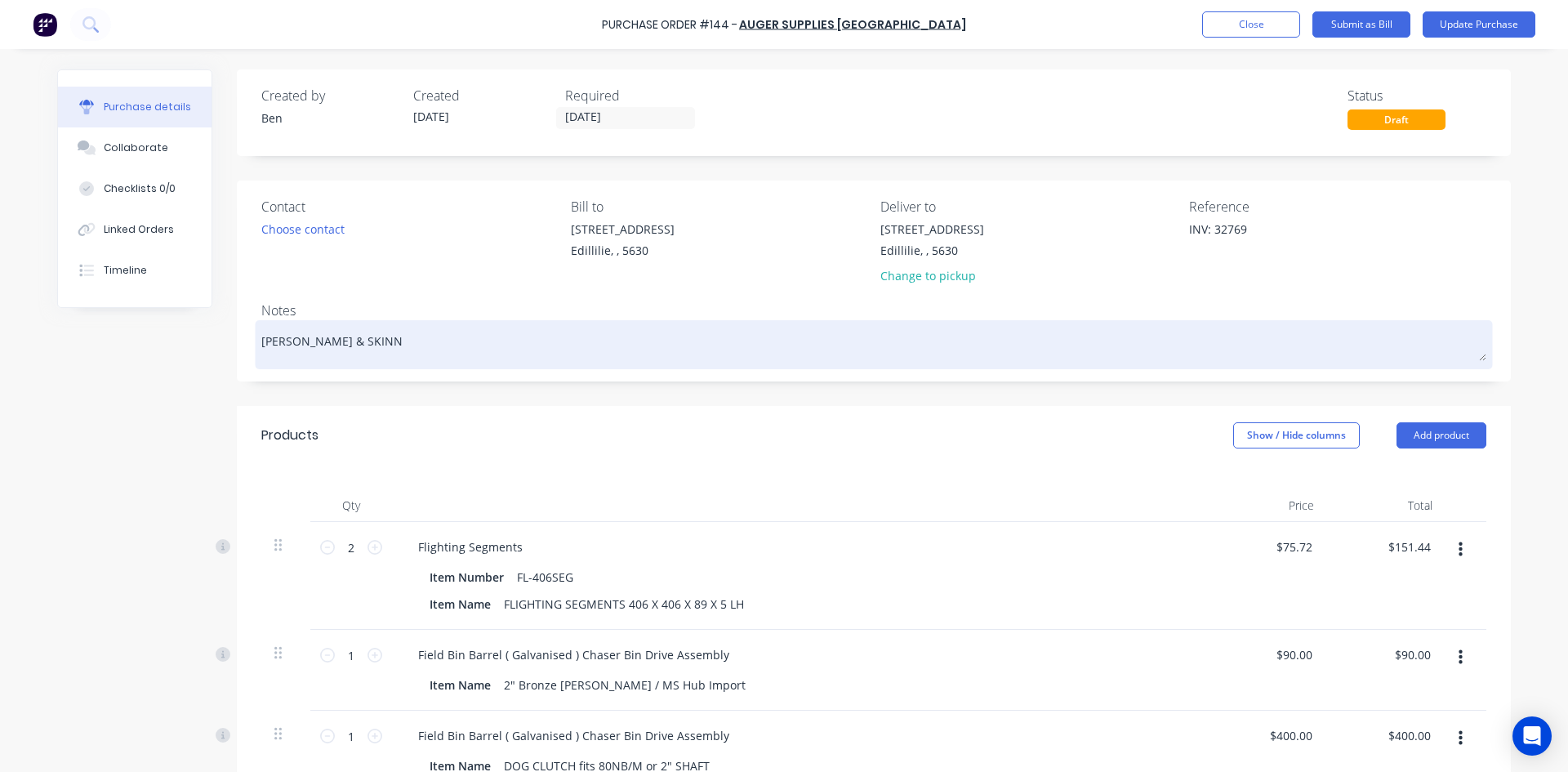
type textarea "Ashley Ste & SKINNE"
type textarea "x"
type textarea "Ashley Ste & SKINNER"
type textarea "x"
type textarea "Ashley Ste & SKINNER"
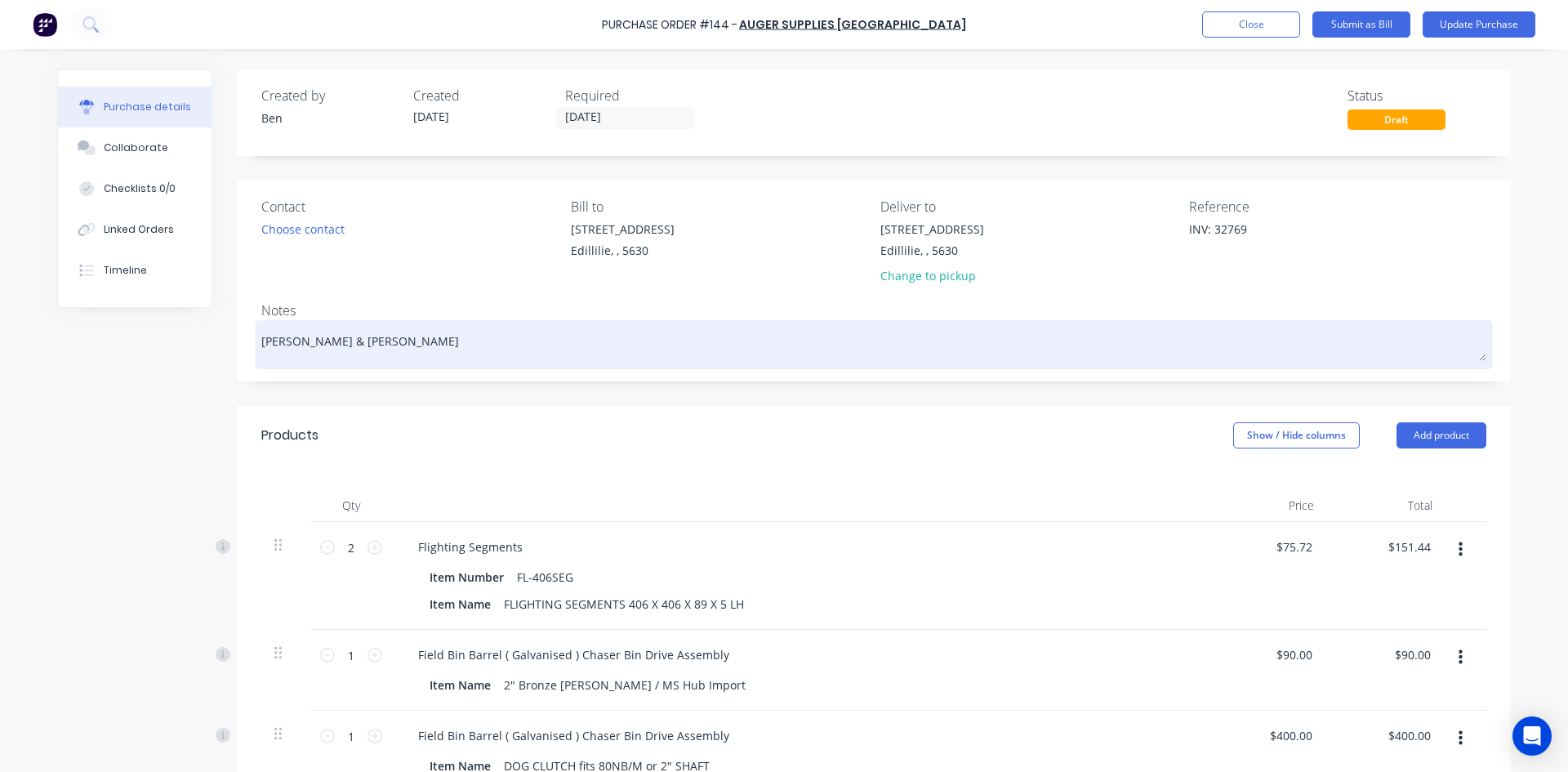
type textarea "x"
type textarea "Ashley Ste & SKINNER J"
type textarea "x"
type textarea "Ashley Ste & SKINNER Jo"
type textarea "x"
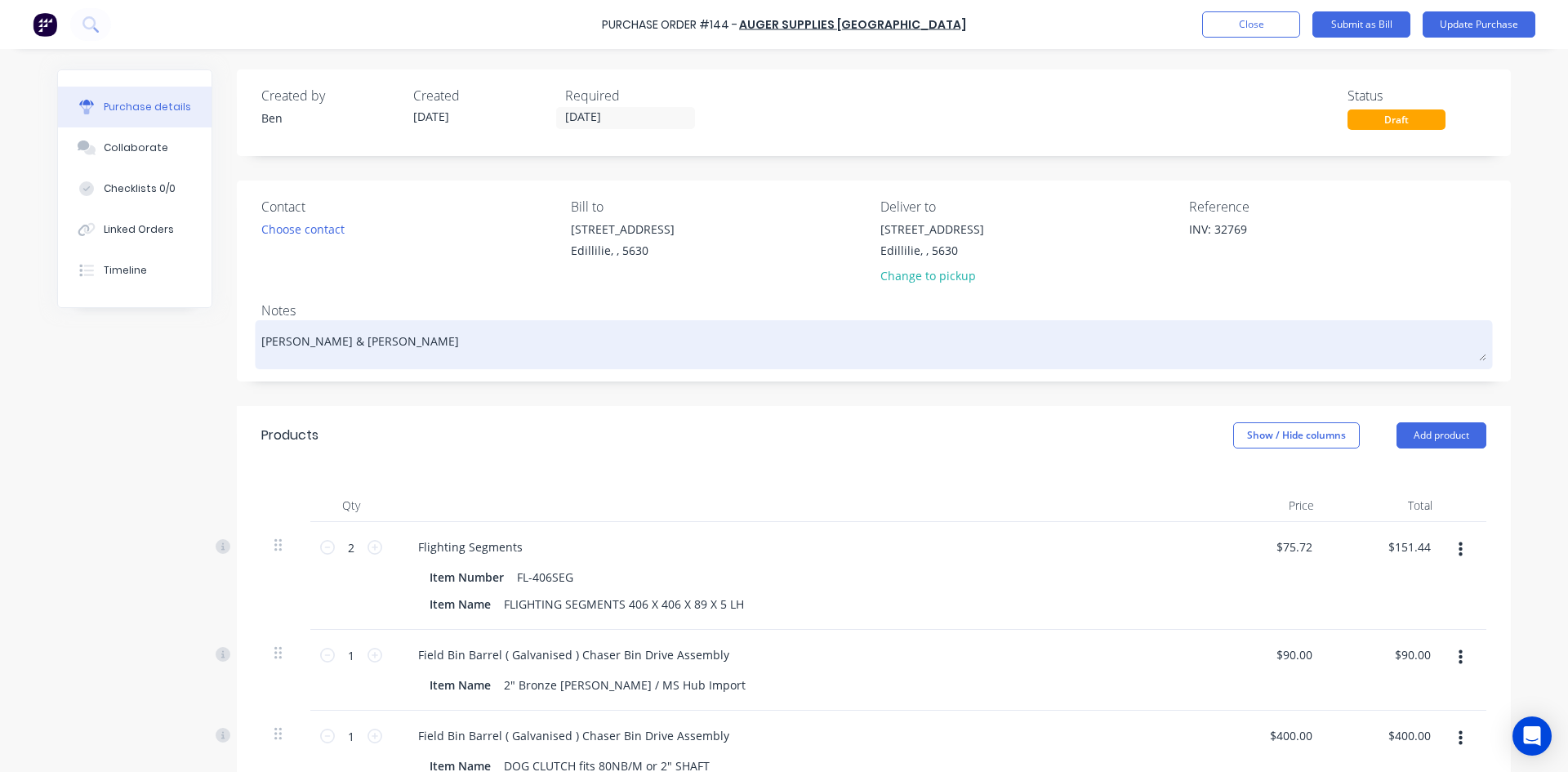
type textarea "Ashley Ste & SKINNER Job"
type textarea "x"
type textarea "Ashley Ste & SKINNER Jobs"
drag, startPoint x: 308, startPoint y: 341, endPoint x: 337, endPoint y: 386, distance: 53.5
click at [309, 341] on textarea "Ashley Ste & SKINNER Jobs" at bounding box center [873, 342] width 1224 height 37
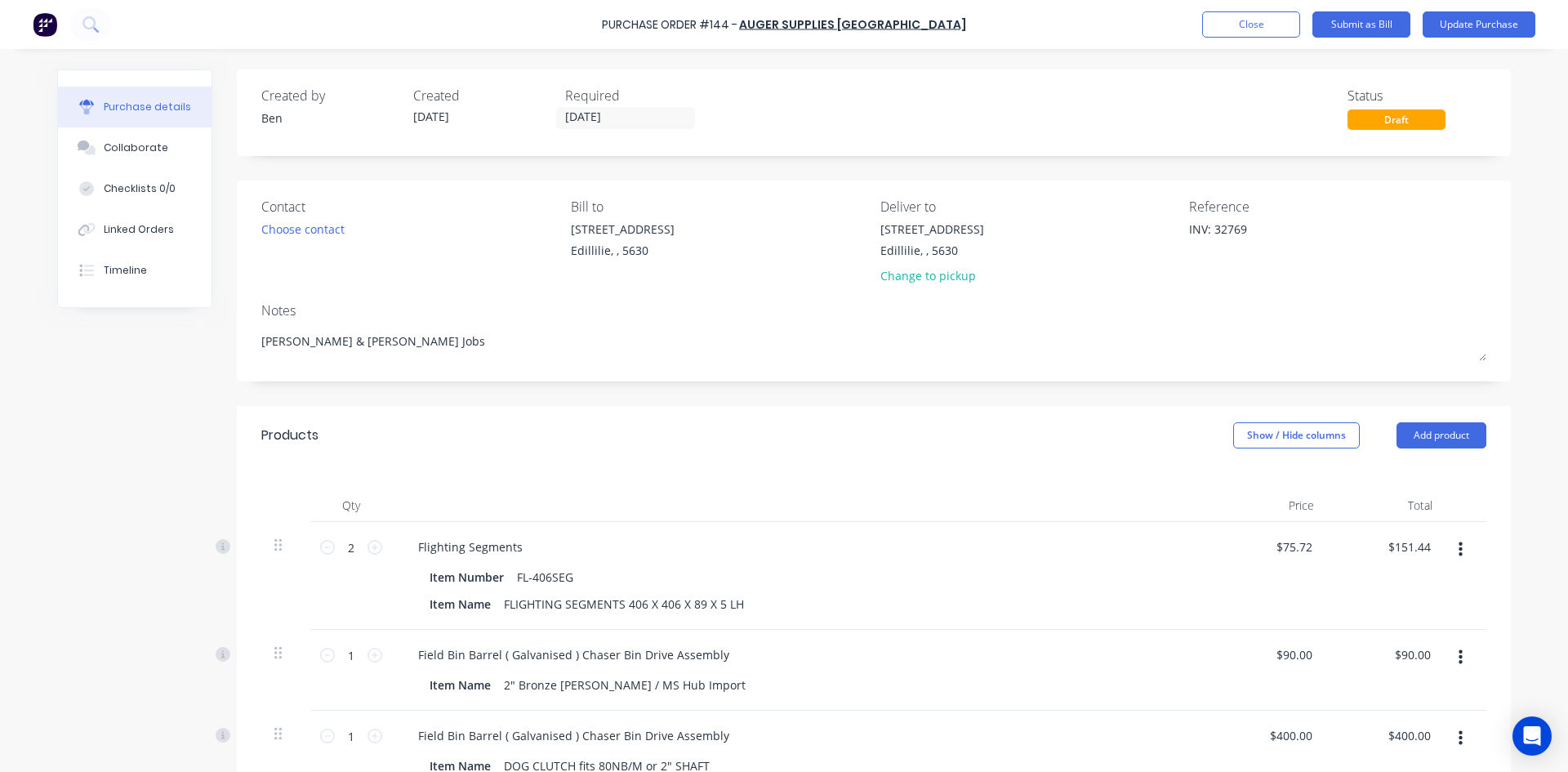
type textarea "x"
type textarea "Ashley Stev & SKINNER Jobs"
type textarea "x"
type textarea "Ashley Steve & SKINNER Jobs"
type textarea "x"
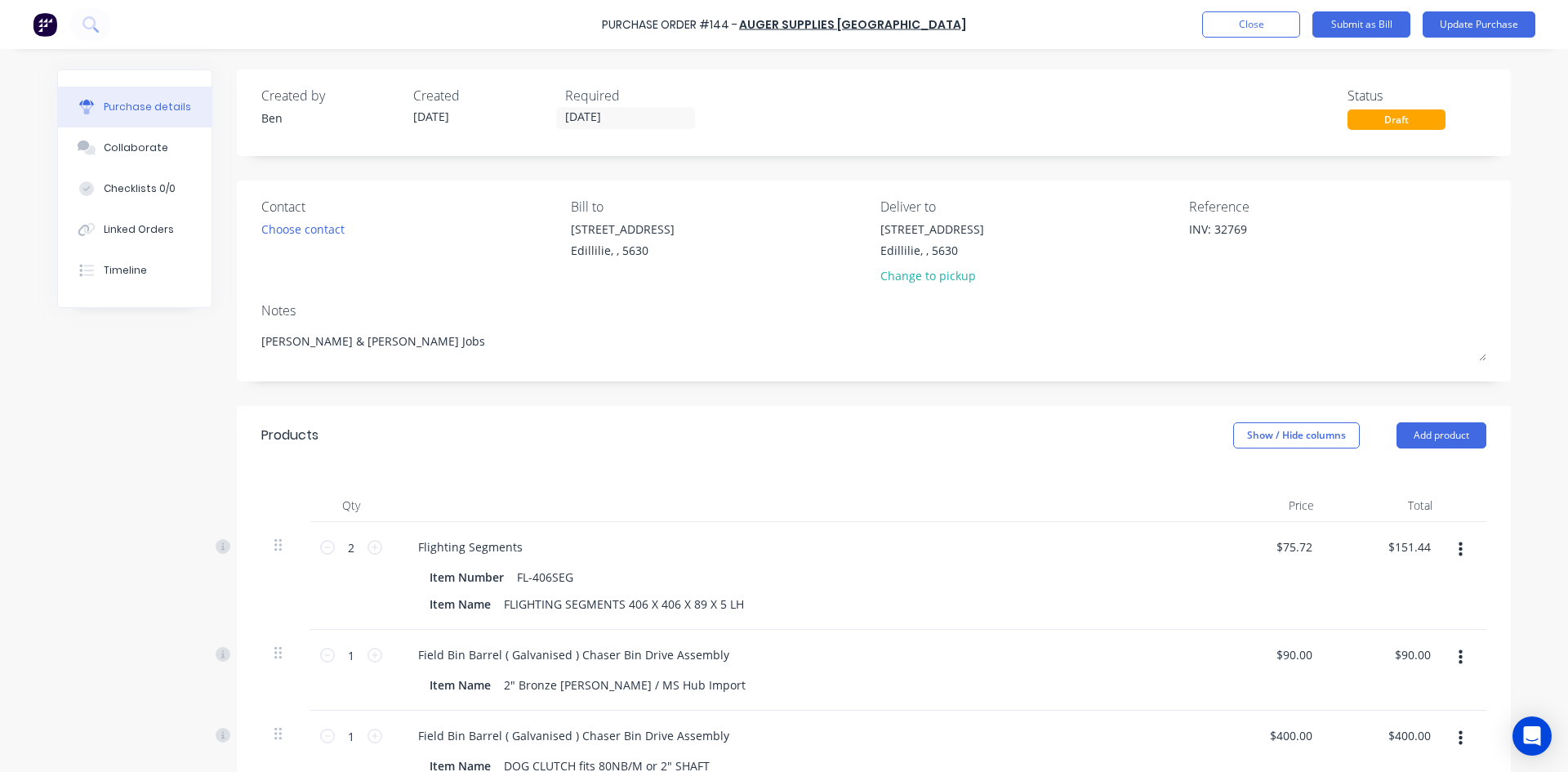
type textarea "Ashley Steven & SKINNER Jobs"
type textarea "x"
type textarea "Ashley Stevens & SKINNER Jobs"
type textarea "x"
type textarea "Ashley Stevenso & SKINNER Jobs"
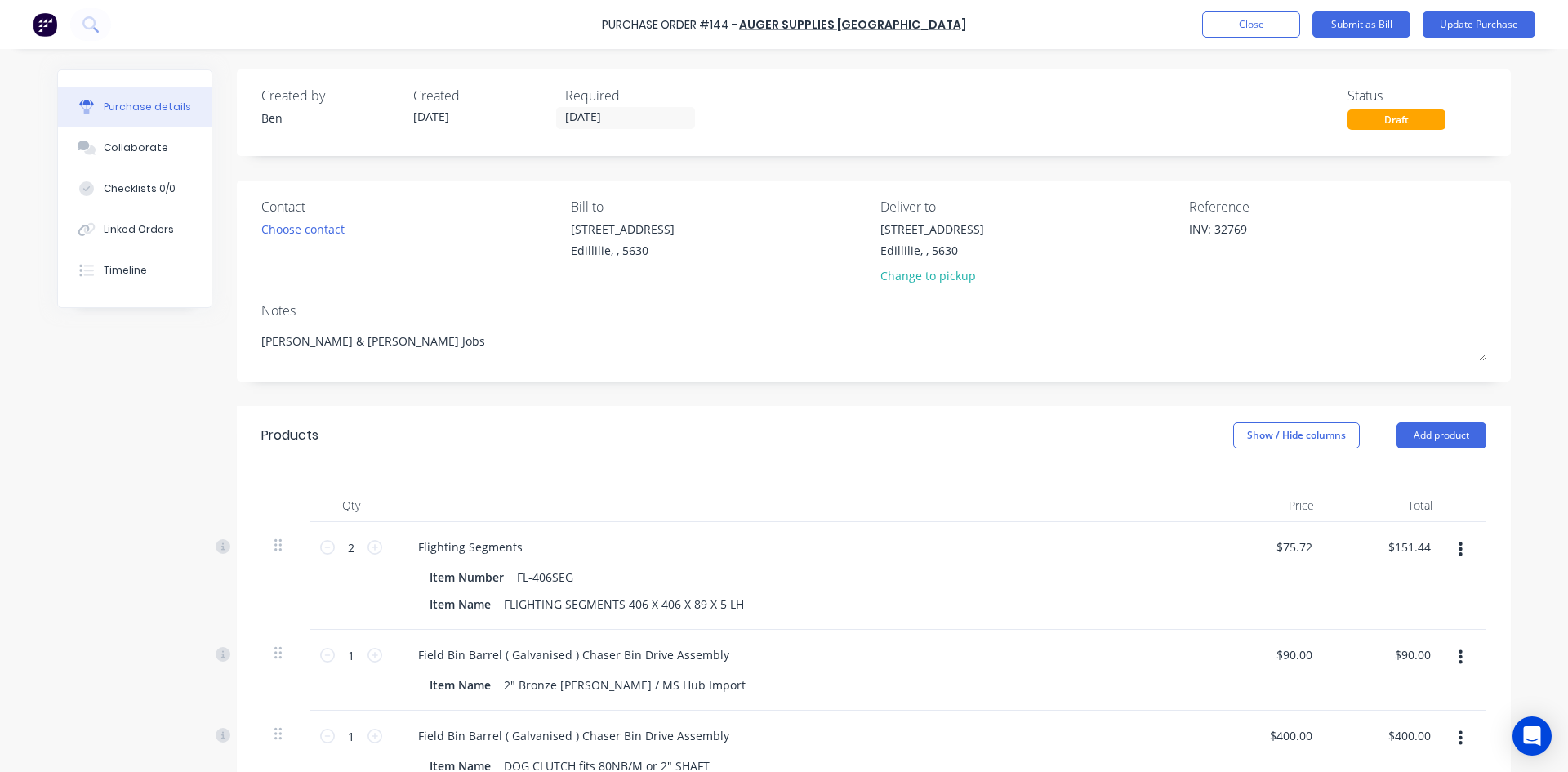
type textarea "x"
type textarea "Ashley Stevenson & SKINNER Jobs"
type textarea "x"
type textarea "Ashley Stevenson & SKINNER Jobs"
type textarea "x"
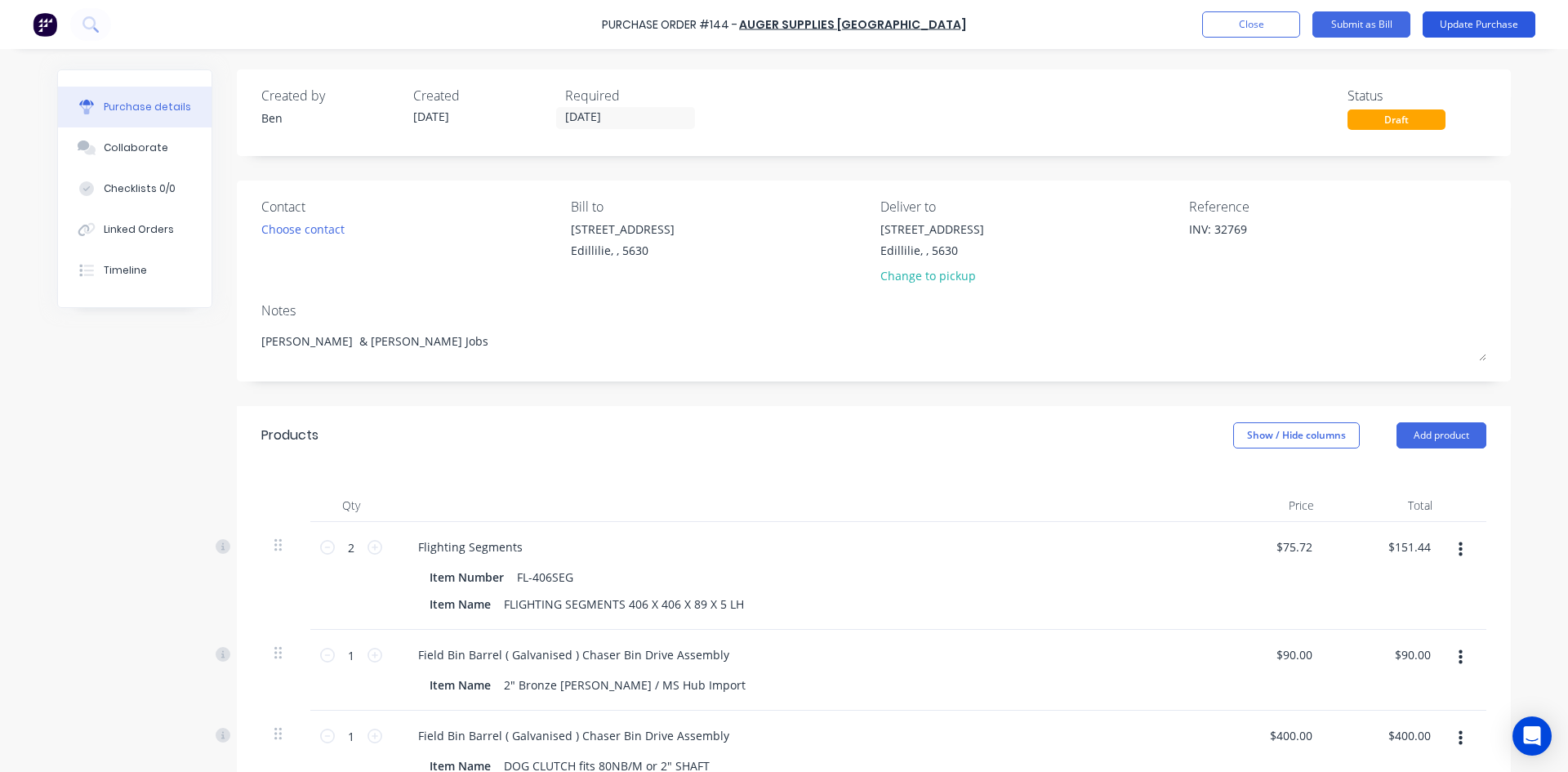
type textarea "Ashley Stevenson & SKINNER Jobs"
click at [1473, 25] on button "Update Purchase" at bounding box center [1478, 24] width 113 height 26
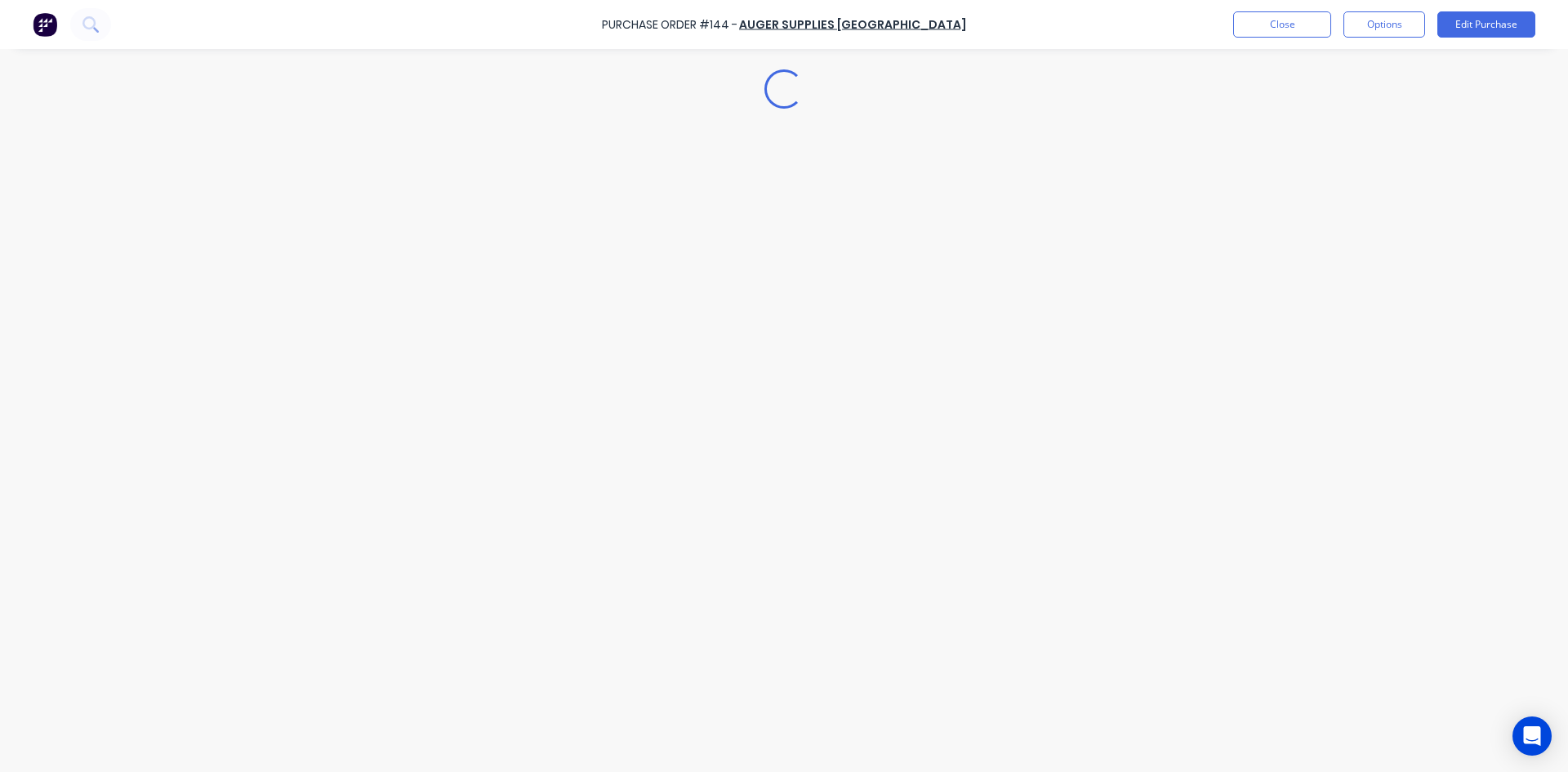
type textarea "x"
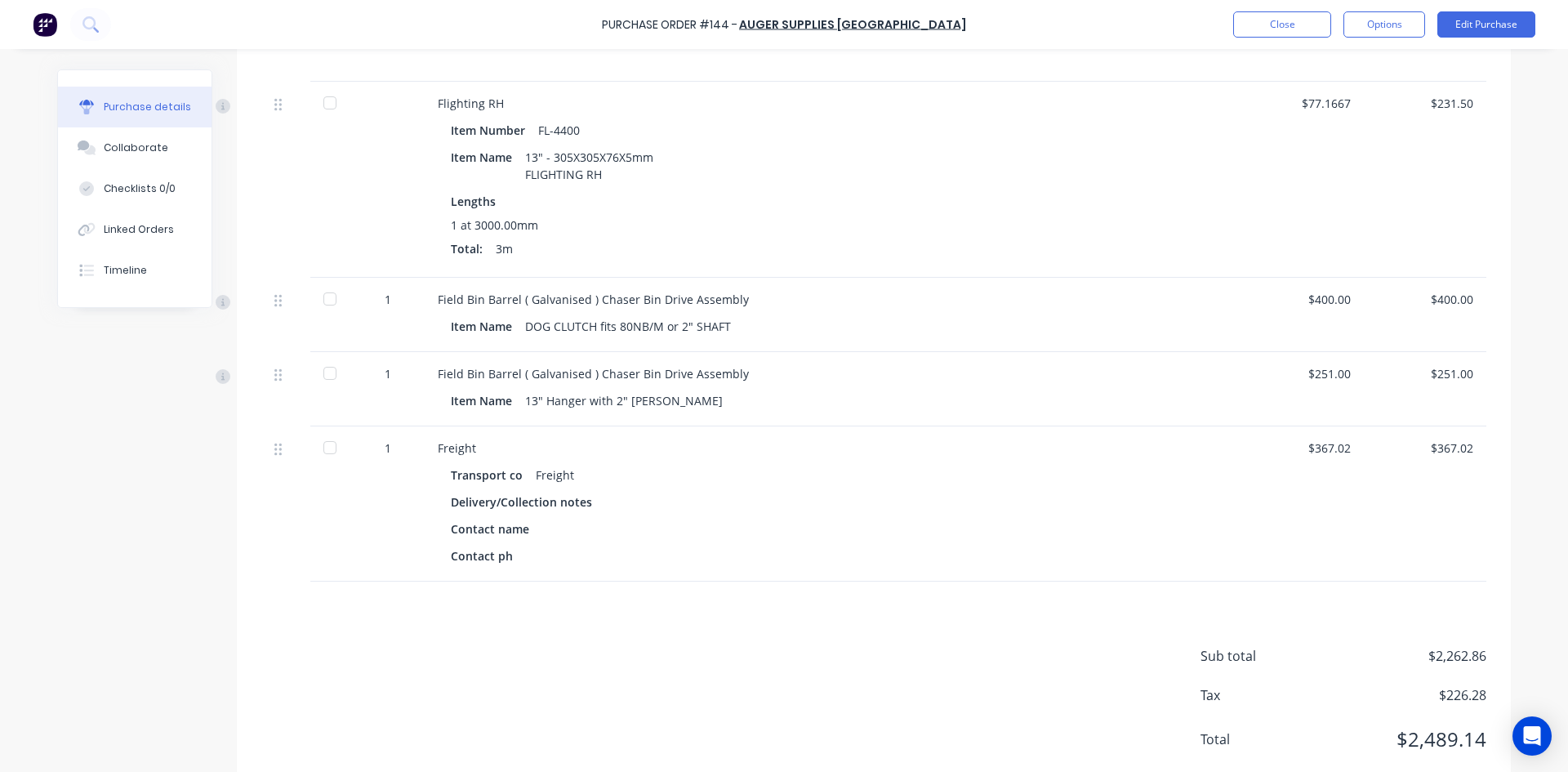
scroll to position [860, 0]
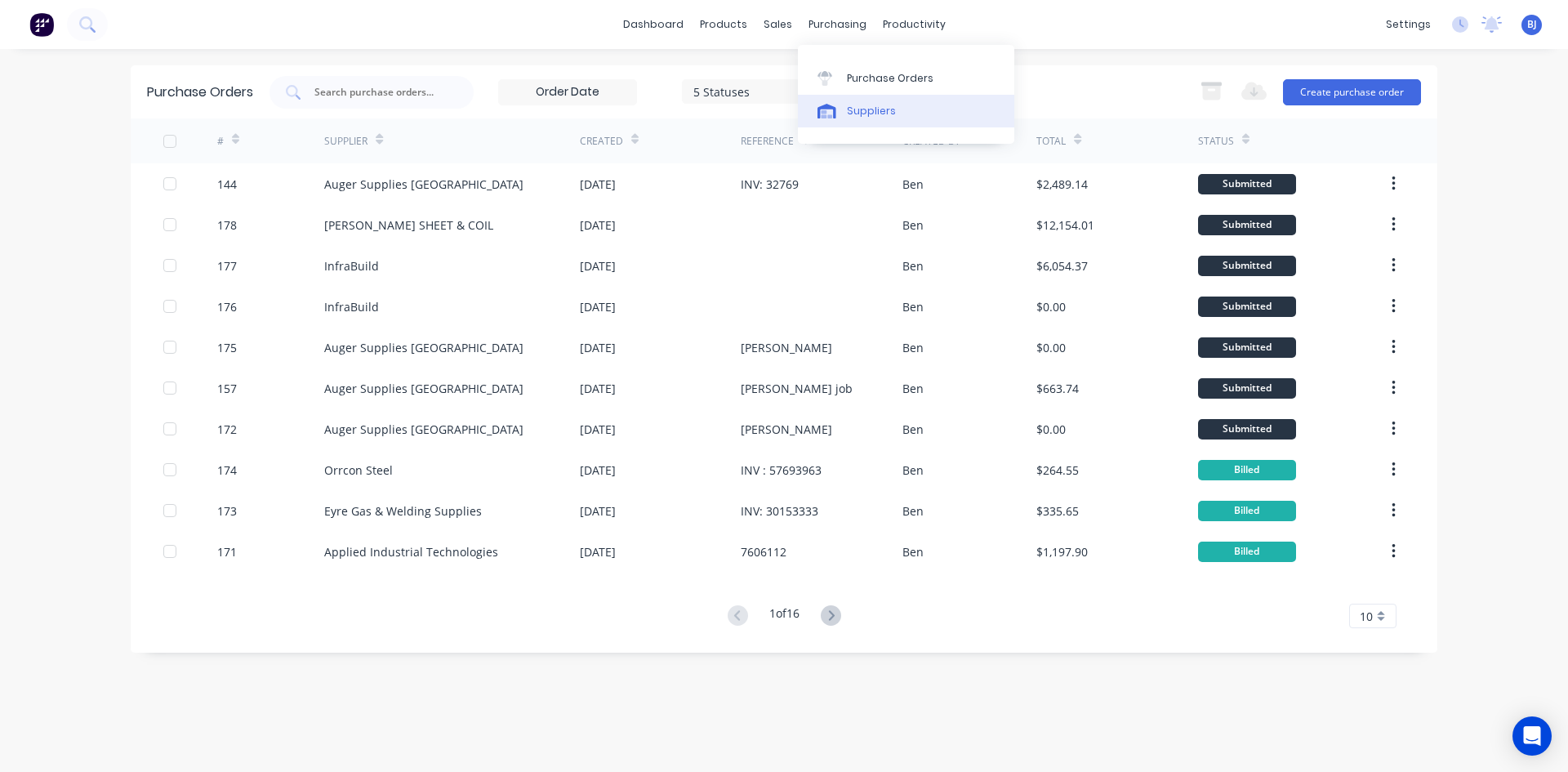
click at [821, 109] on icon at bounding box center [827, 110] width 19 height 15
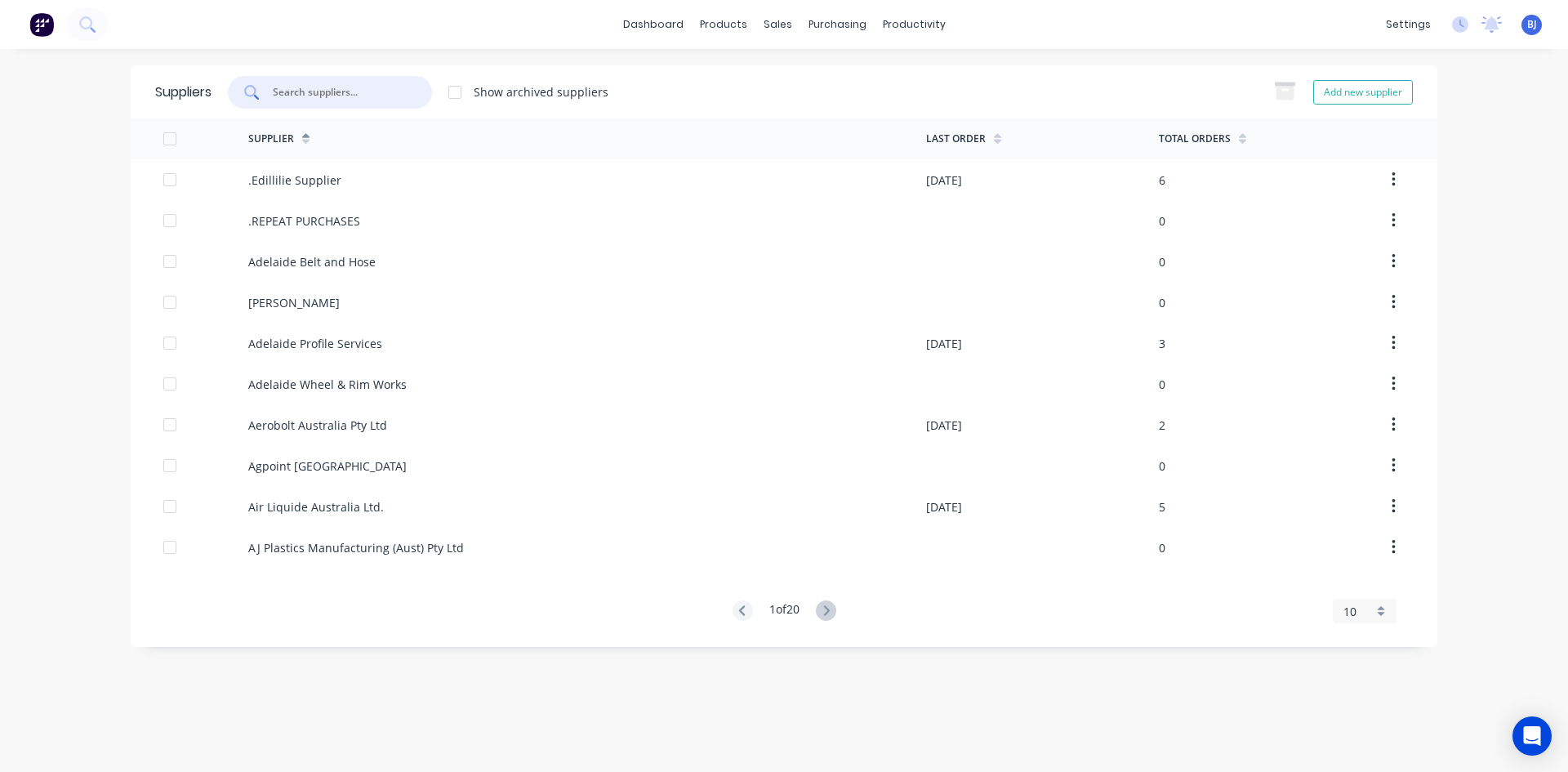
click at [325, 91] on input "text" at bounding box center [338, 92] width 135 height 16
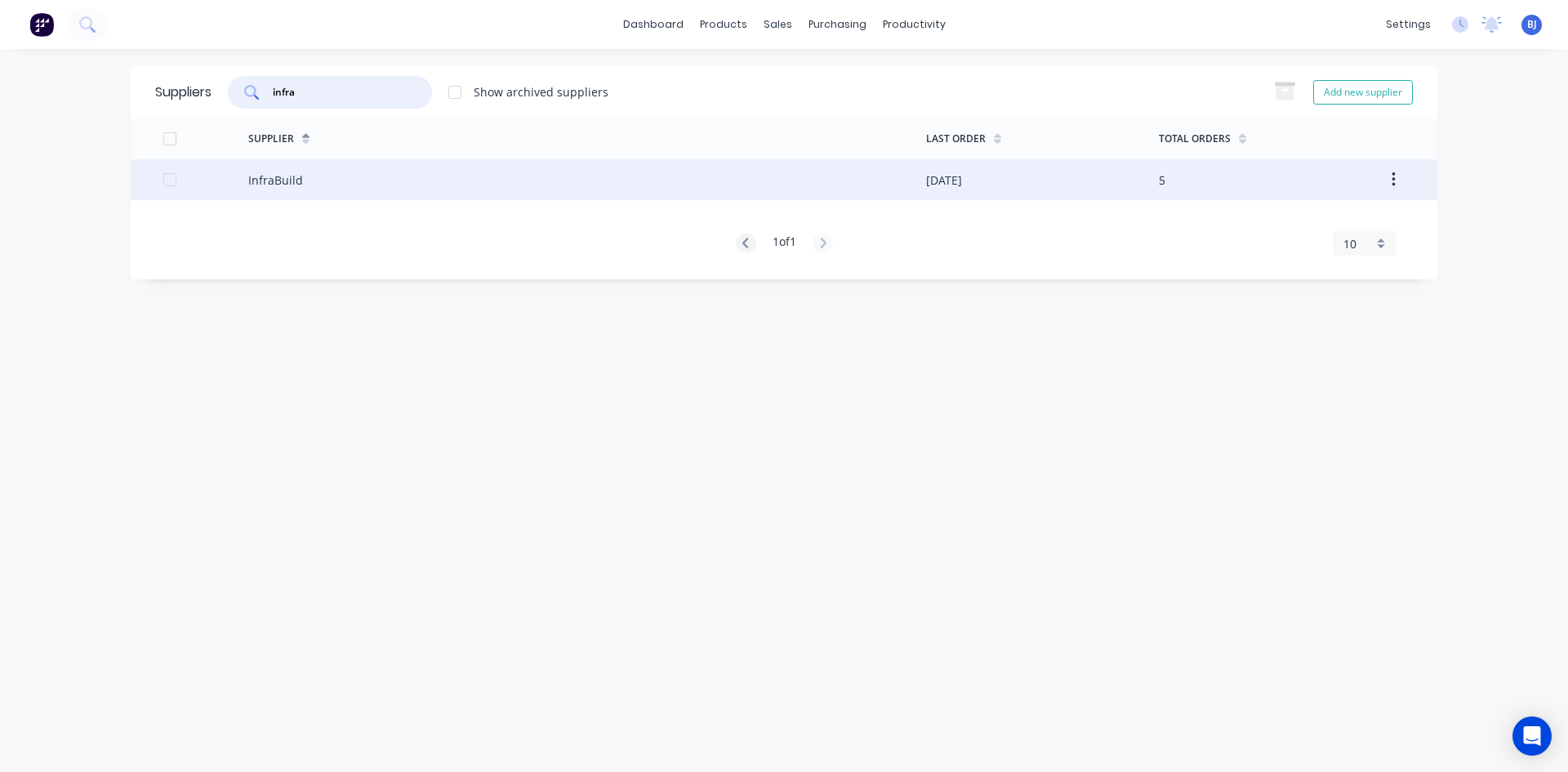
type input "infra"
click at [288, 184] on div "InfraBuild" at bounding box center [276, 180] width 55 height 17
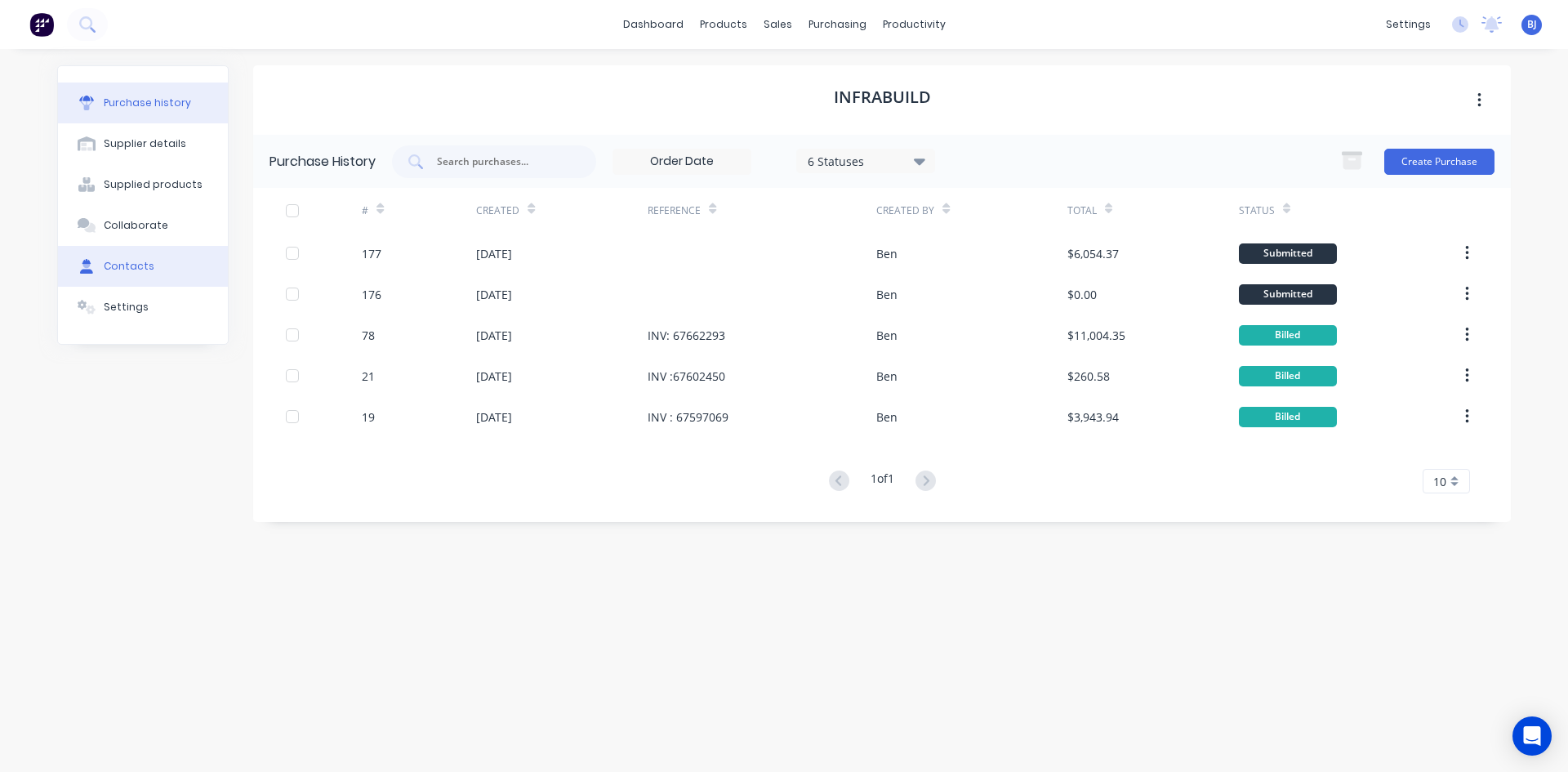
click at [133, 266] on div "Contacts" at bounding box center [128, 266] width 51 height 15
select select "AU"
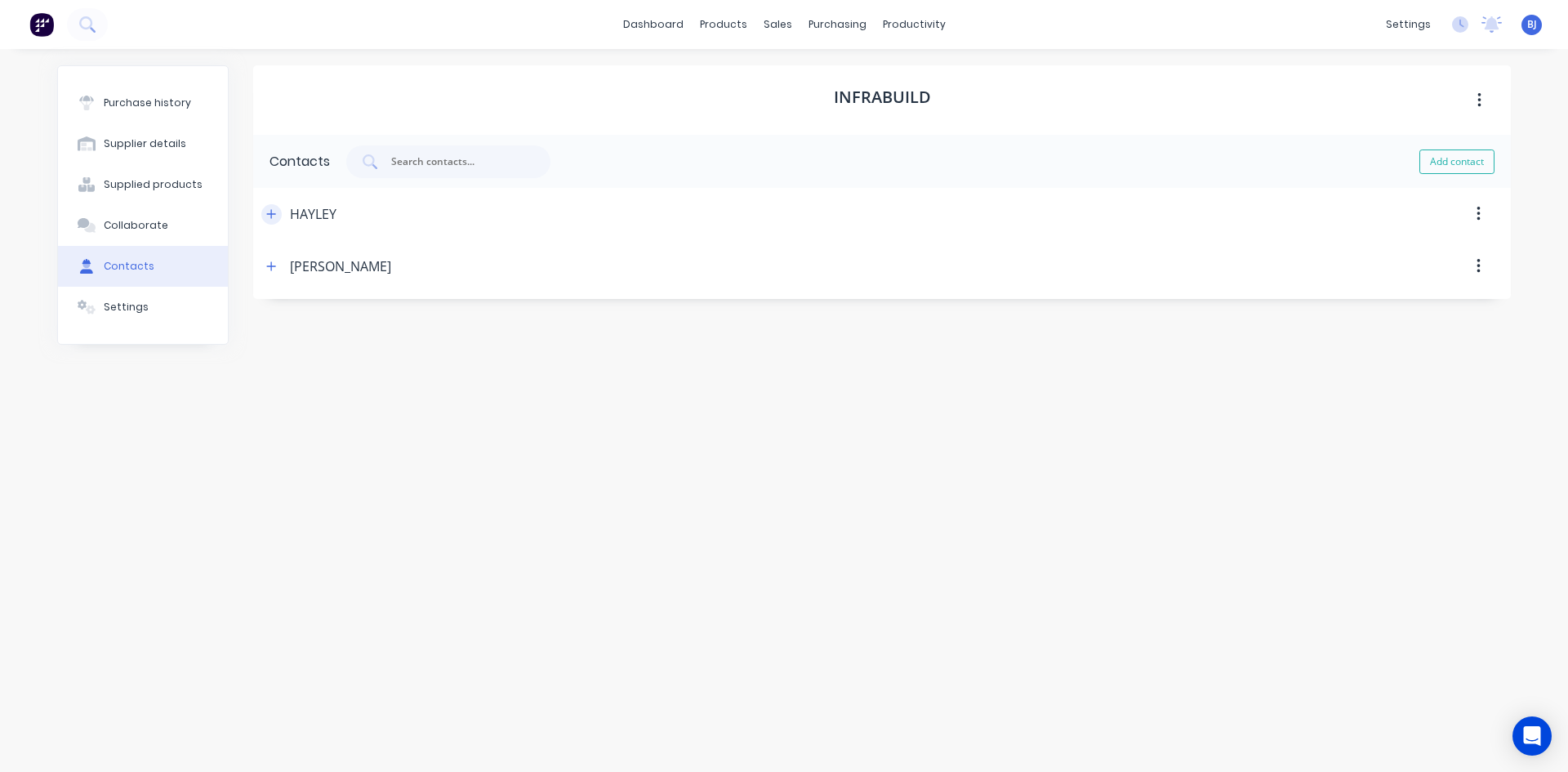
click at [272, 213] on icon "button" at bounding box center [271, 214] width 9 height 9
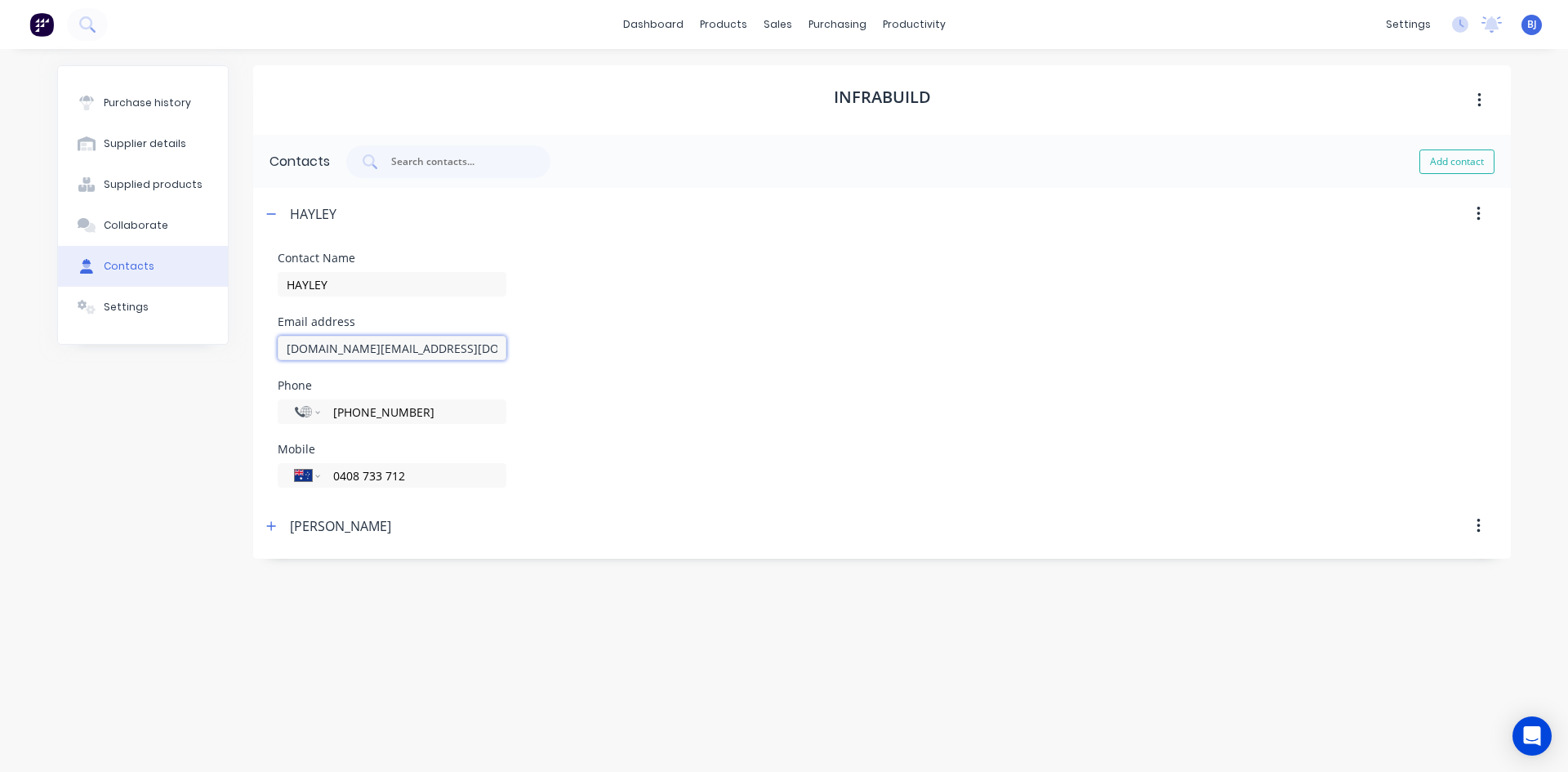
click at [429, 349] on input "whyalla.sc@infrabuild.com" at bounding box center [392, 348] width 229 height 24
type input "w"
type input "hayley.worby@steelforce.com.au"
click at [271, 524] on div "Ron Clark" at bounding box center [325, 539] width 130 height 53
drag, startPoint x: 417, startPoint y: 414, endPoint x: 408, endPoint y: 444, distance: 31.3
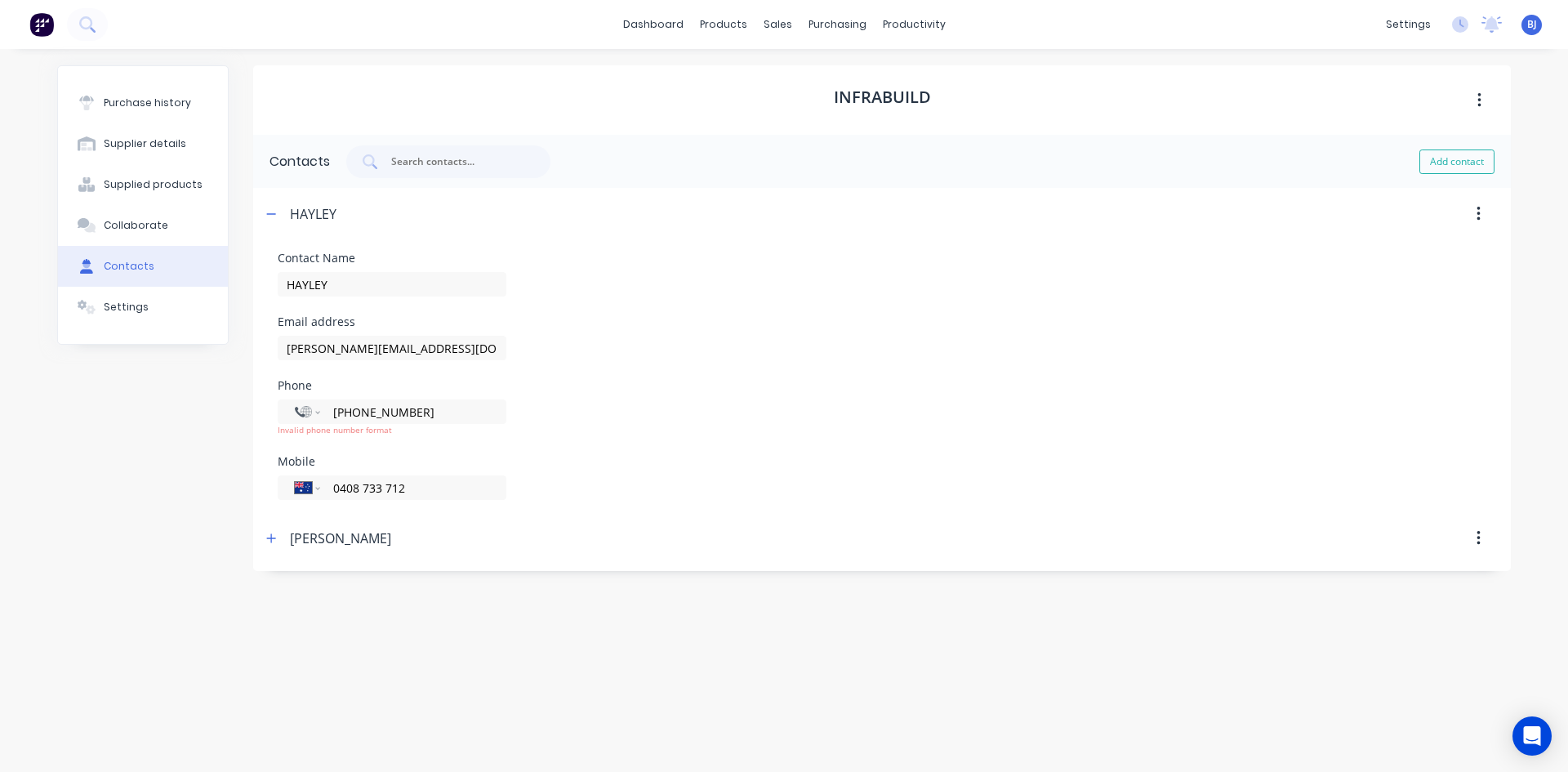
click at [418, 418] on input "+61 8 6450 633" at bounding box center [410, 412] width 158 height 19
type input "+6"
select select "AU"
click at [378, 418] on input "(08)" at bounding box center [410, 412] width 158 height 19
type input "(08) 8645 0633"
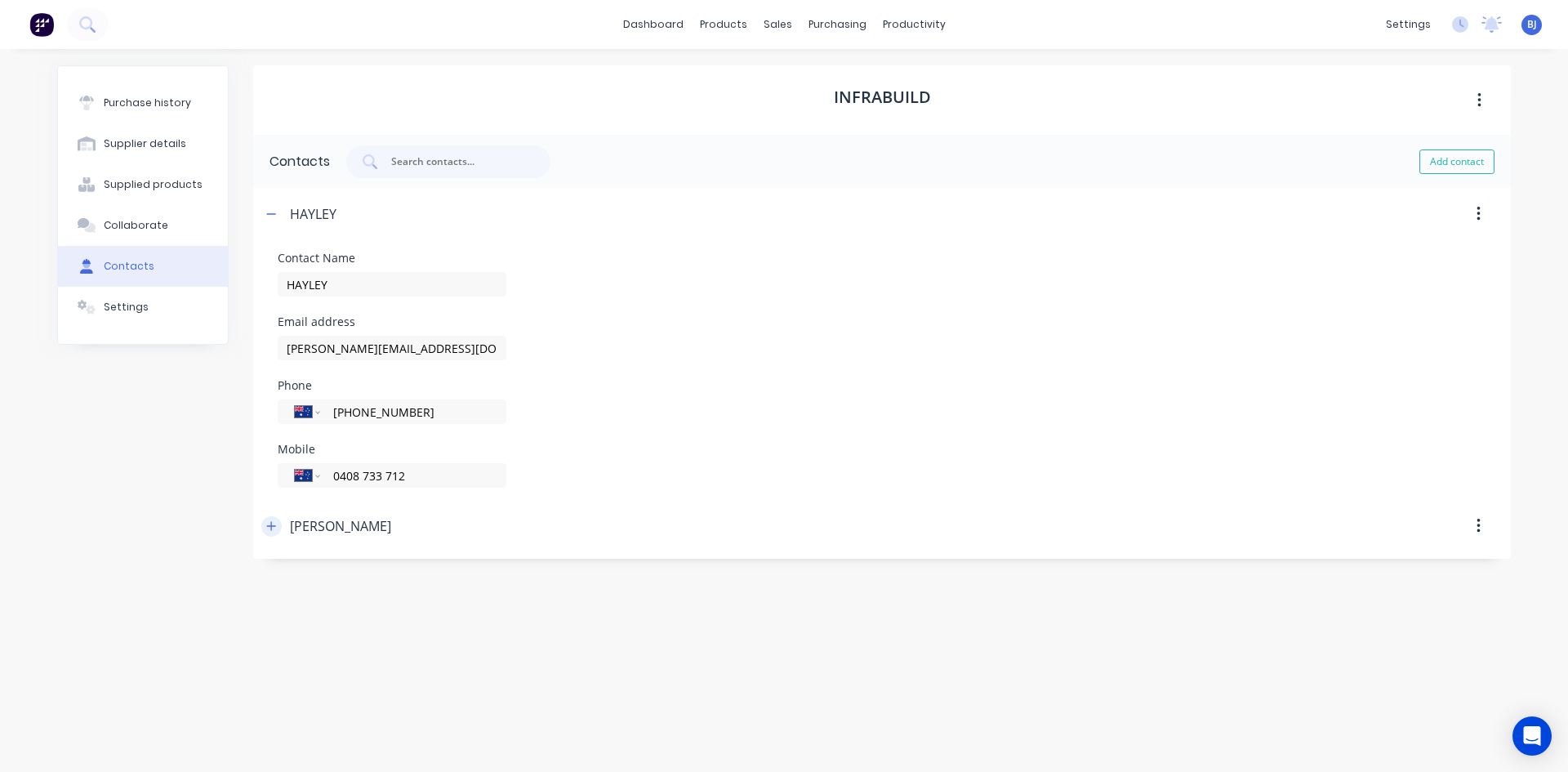
click at [274, 529] on icon "button" at bounding box center [270, 526] width 9 height 11
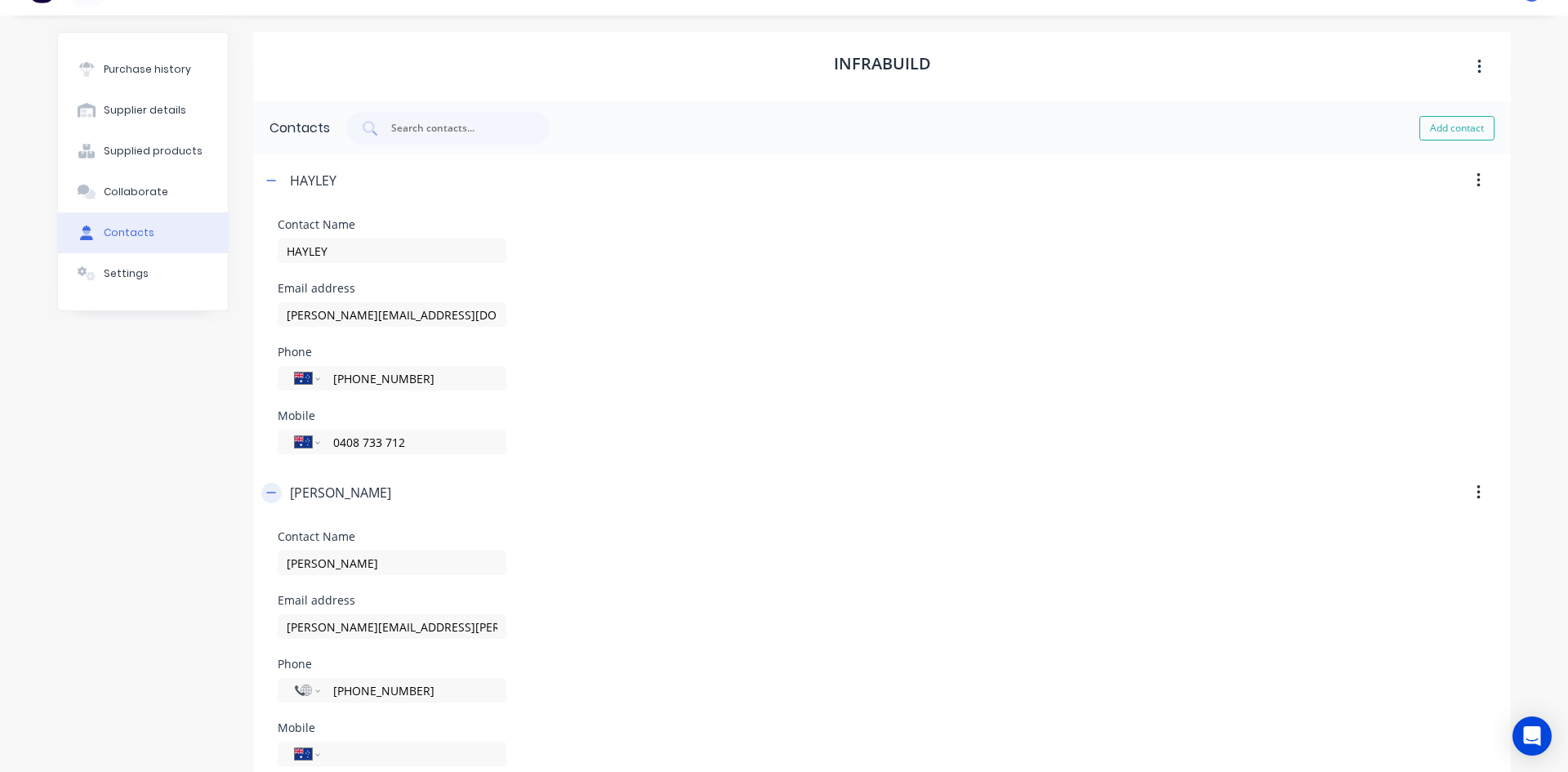
scroll to position [63, 0]
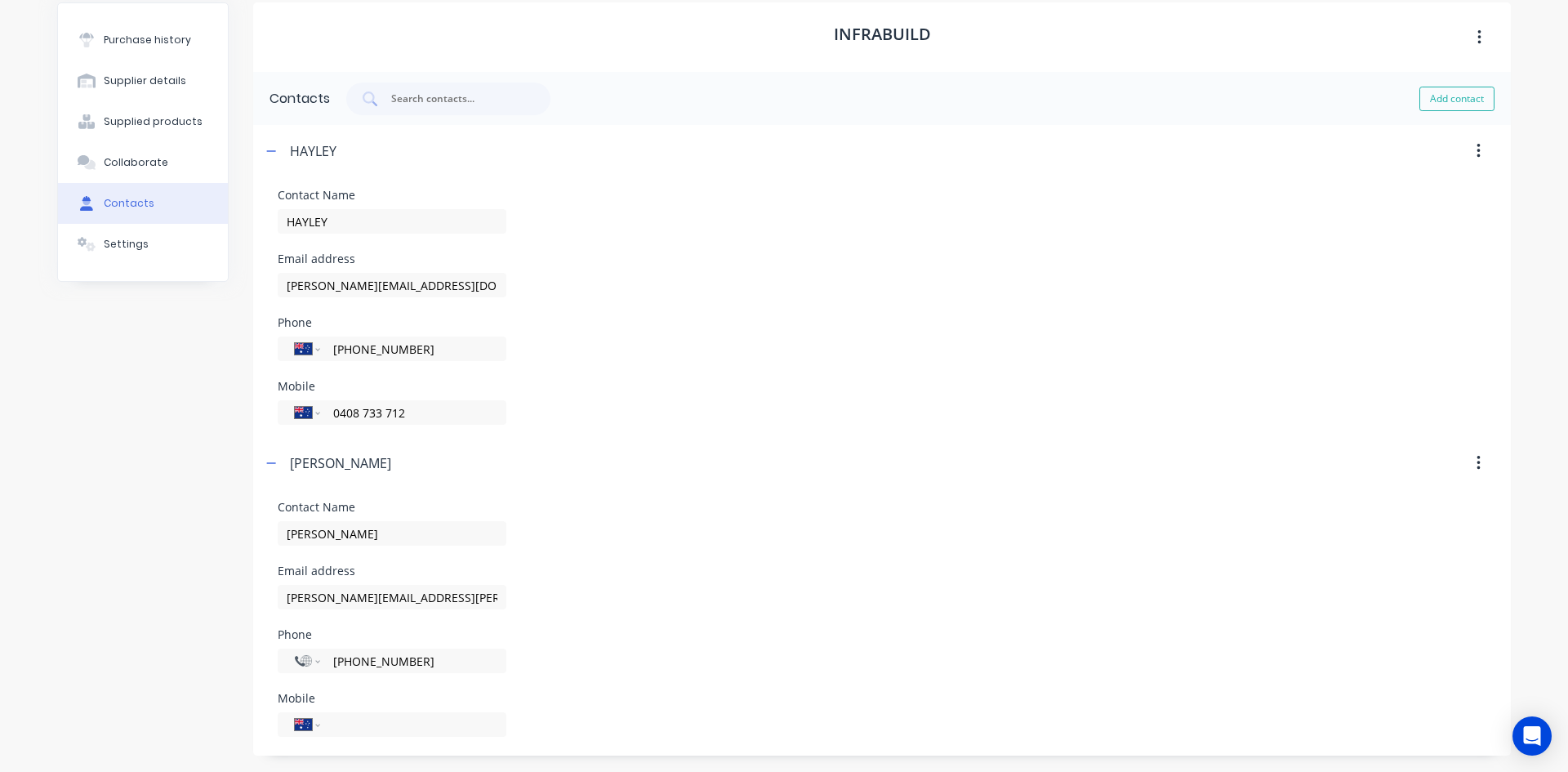
click at [1470, 37] on button "button" at bounding box center [1478, 38] width 39 height 29
click at [1100, 309] on div "Contact Name HAYLEY Email address hayley.worby@steelforce.com.au Phone Internat…" at bounding box center [881, 307] width 1208 height 235
click at [936, 30] on div "InfraBuild" at bounding box center [882, 37] width 1257 height 70
click at [156, 83] on div "Supplier details" at bounding box center [145, 80] width 83 height 15
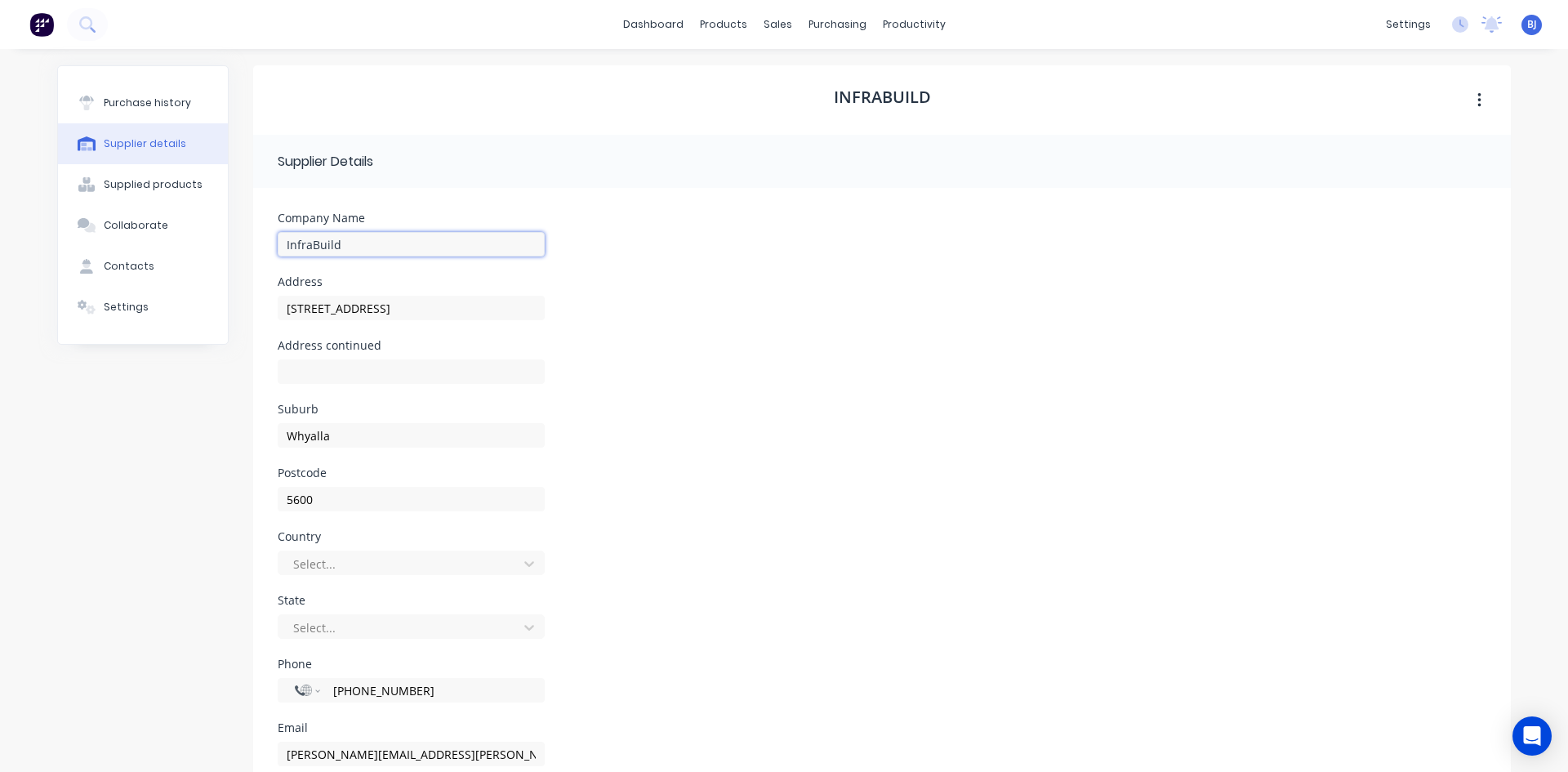
click at [338, 245] on input "InfraBuild" at bounding box center [411, 244] width 267 height 24
type input "I"
type input "S"
type input "I"
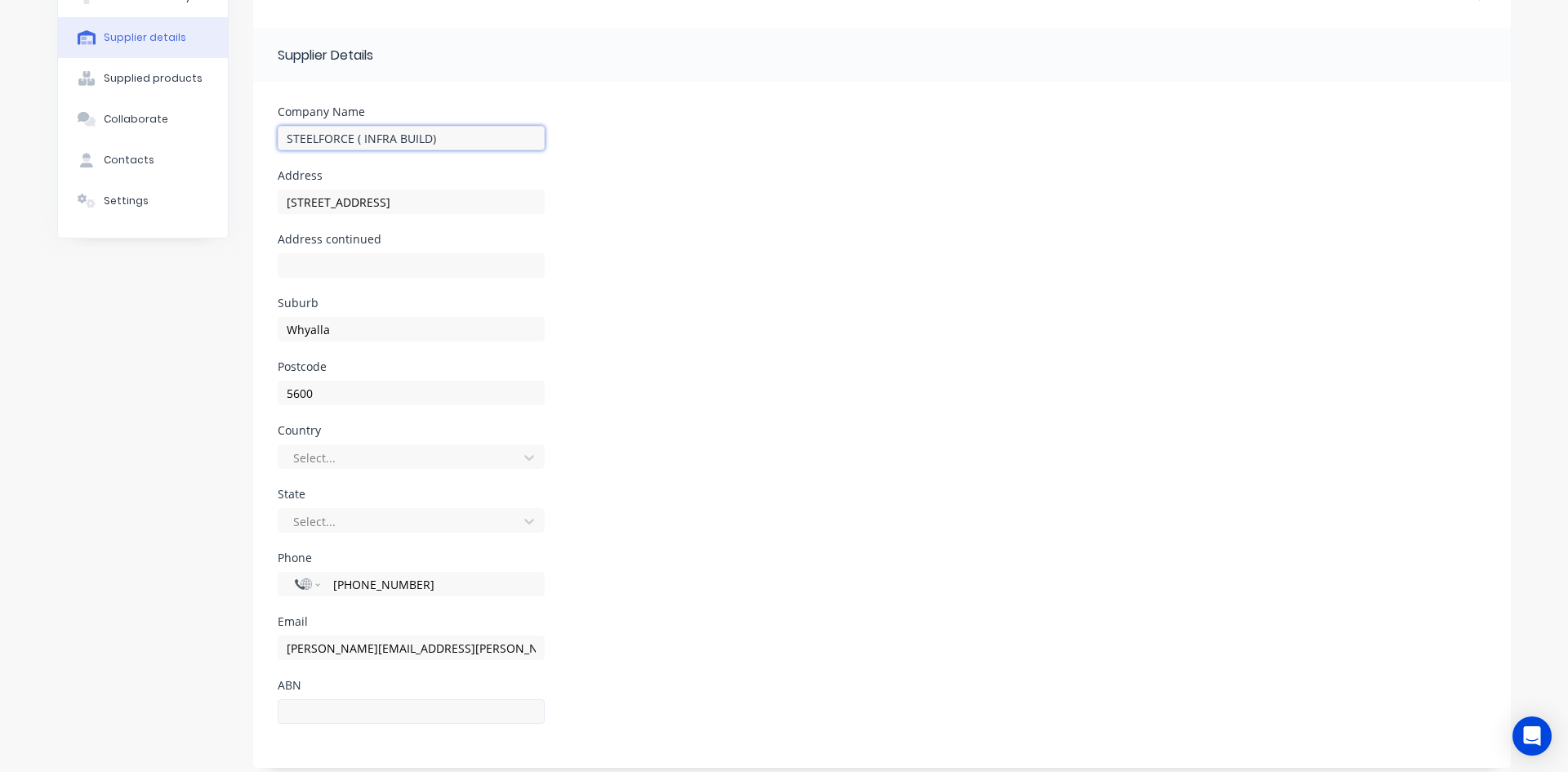
scroll to position [118, 0]
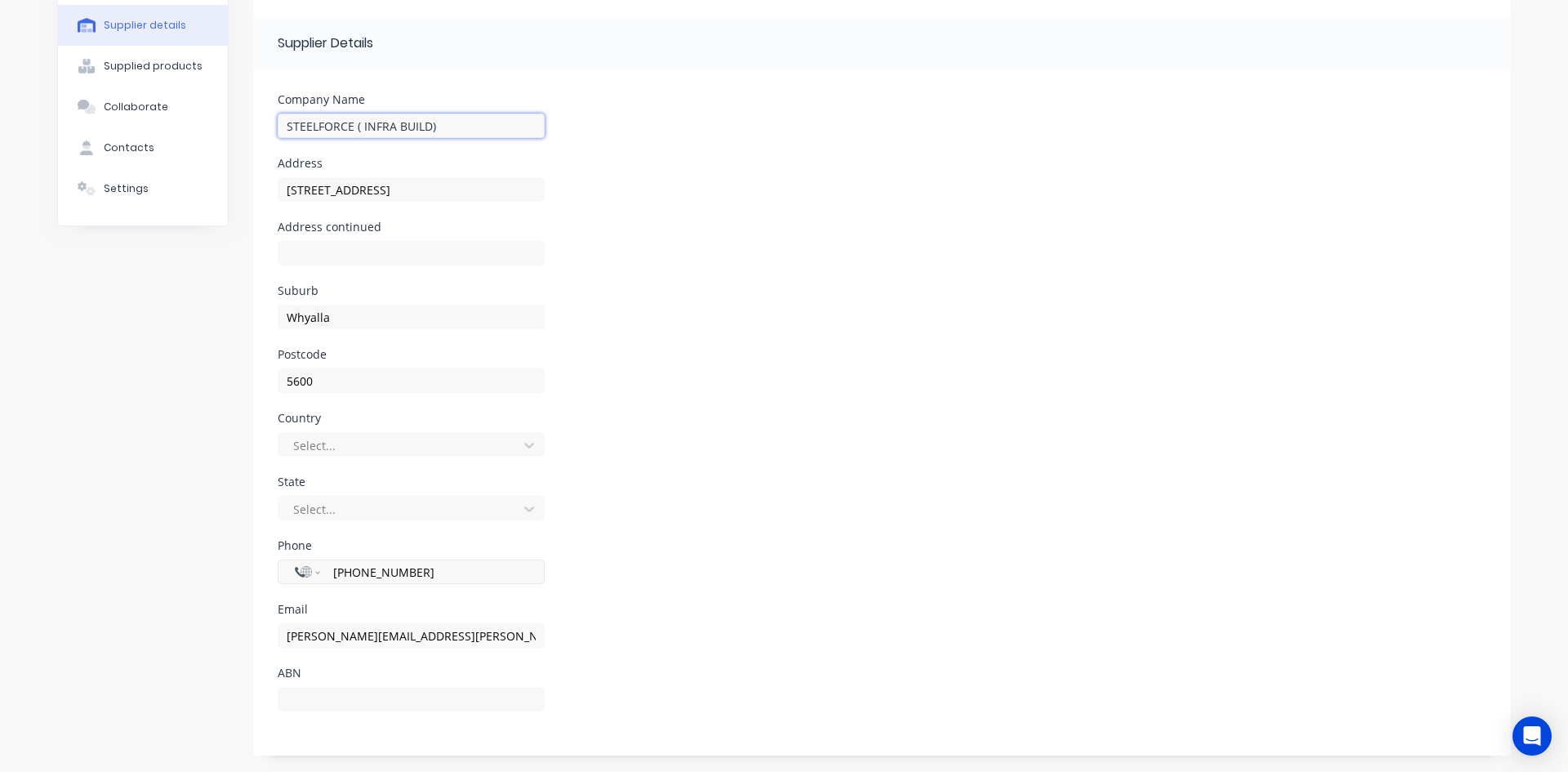
type input "STEELFORCE ( INFRA BUILD)"
click at [407, 575] on input "+61 8 6450 633" at bounding box center [430, 572] width 196 height 19
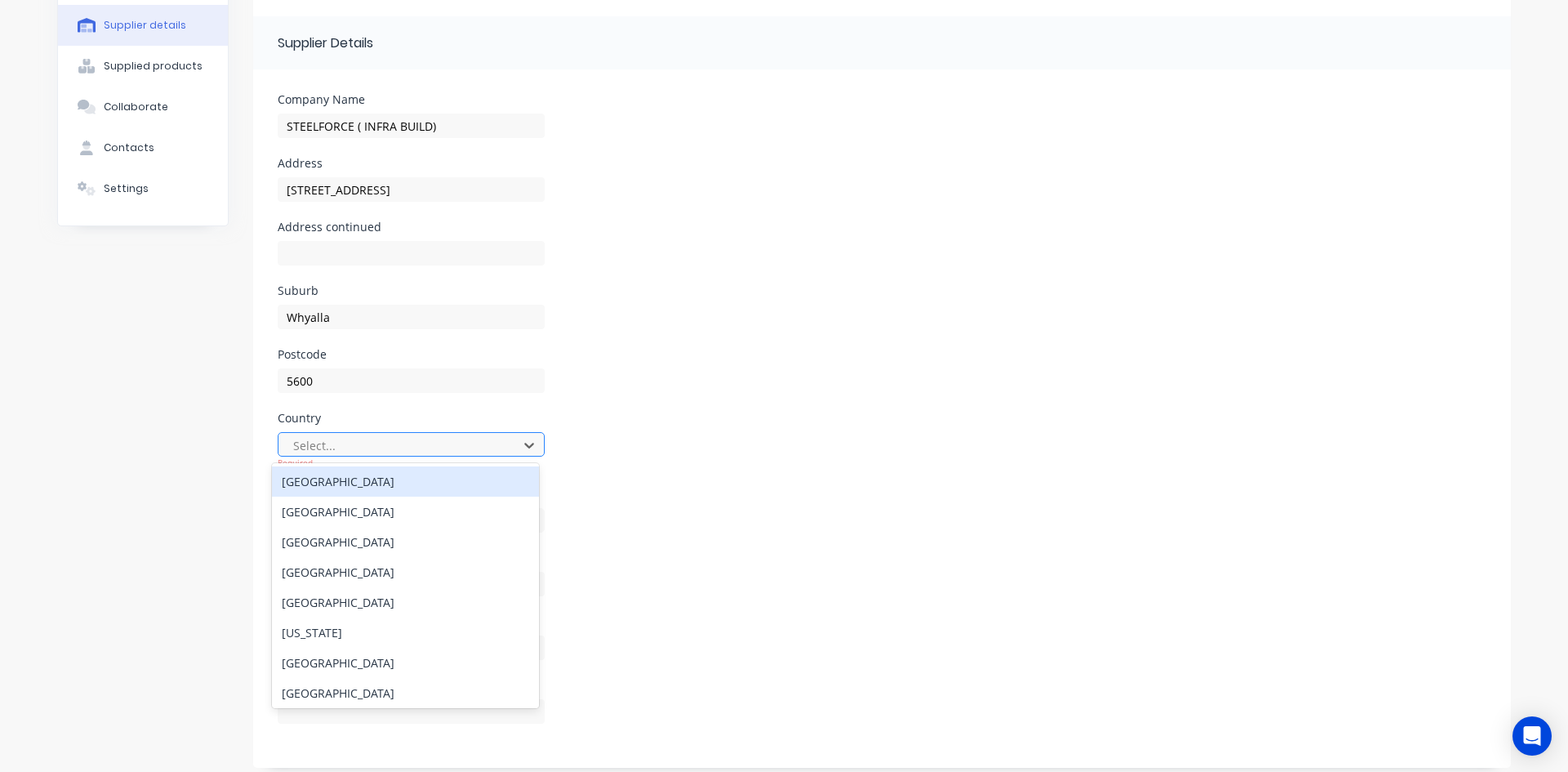
click at [343, 485] on div "Australia" at bounding box center [406, 481] width 267 height 30
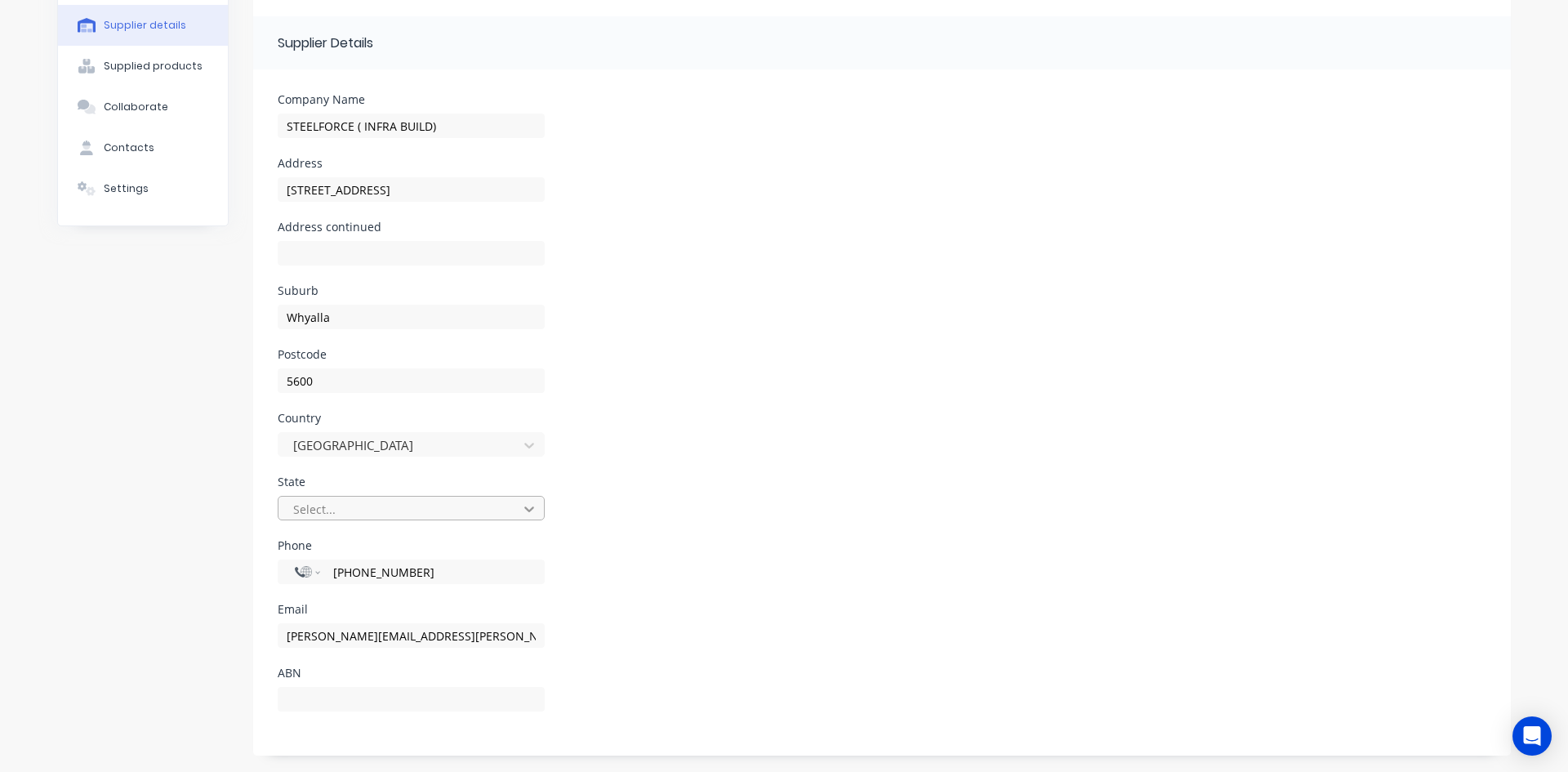
click at [521, 514] on icon at bounding box center [529, 508] width 16 height 16
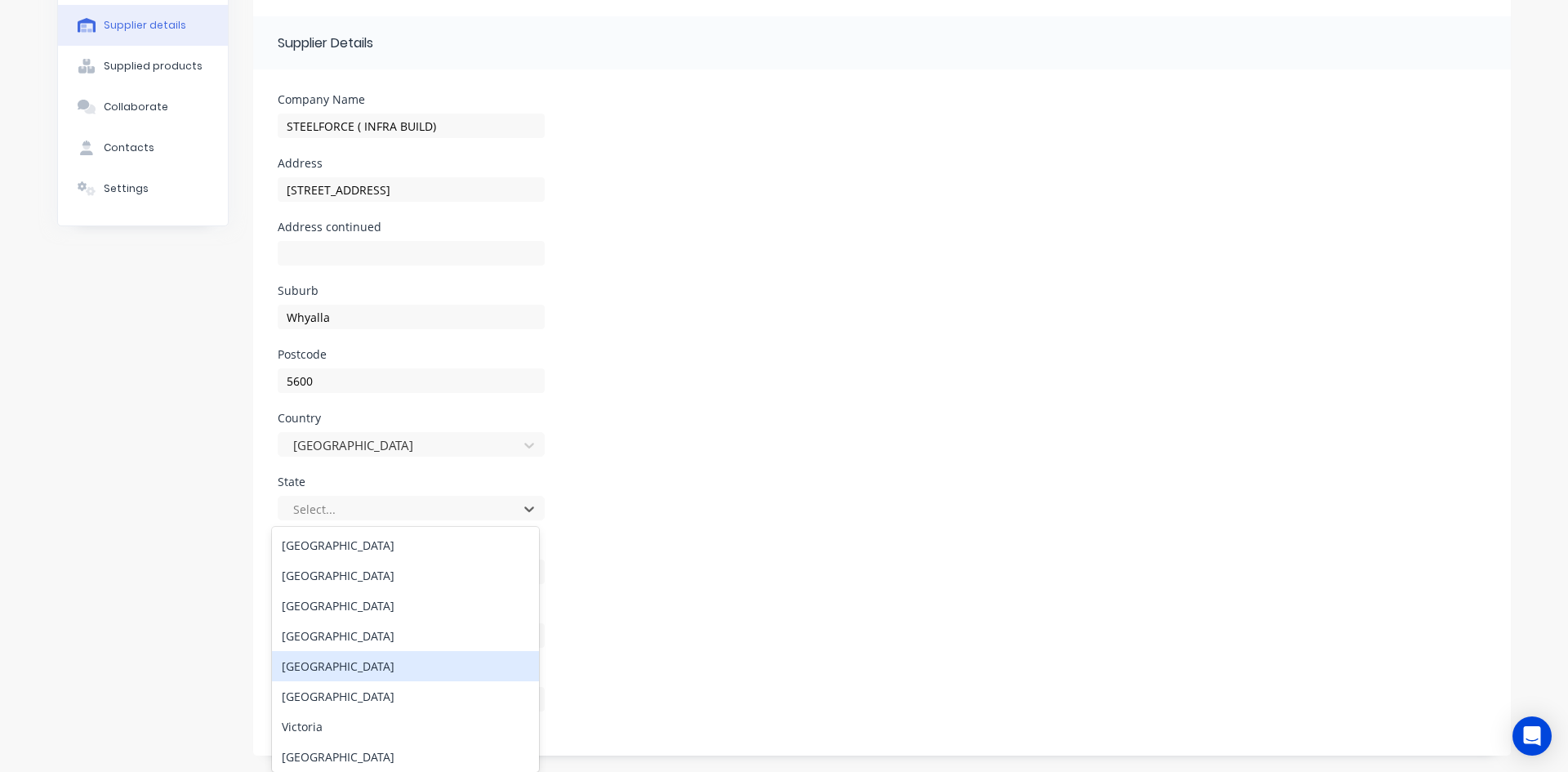
click at [318, 670] on div "South Australia" at bounding box center [406, 666] width 267 height 30
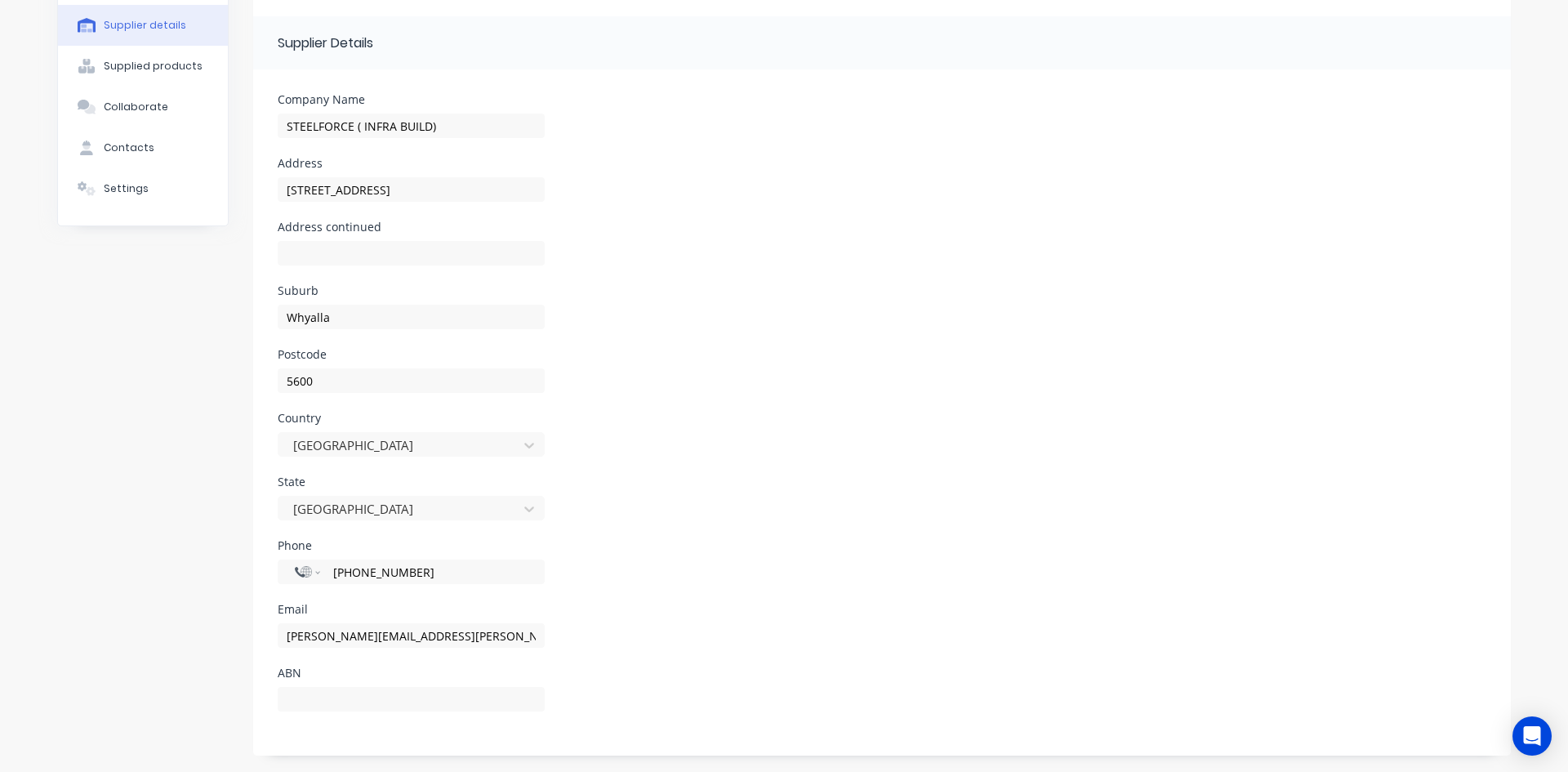
drag, startPoint x: 417, startPoint y: 575, endPoint x: 402, endPoint y: 605, distance: 33.5
click at [417, 576] on input "+61 8 6450 633" at bounding box center [430, 572] width 196 height 19
type input "+6"
select select "AU"
drag, startPoint x: 353, startPoint y: 573, endPoint x: 353, endPoint y: 636, distance: 63.0
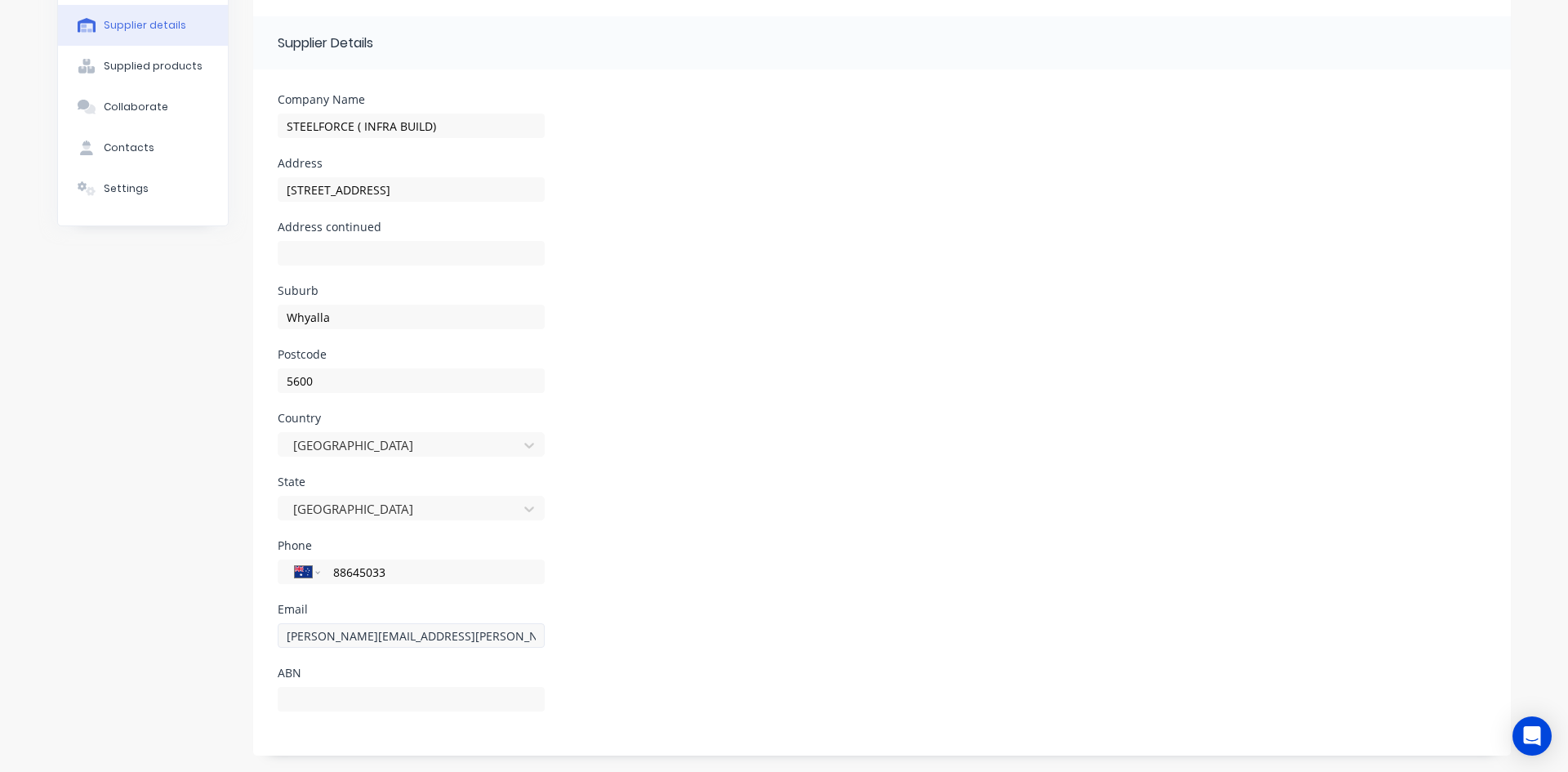
click at [353, 582] on div "International Afghanistan Åland Islands Albania Algeria American Samoa Andorra …" at bounding box center [411, 572] width 267 height 24
drag, startPoint x: 366, startPoint y: 573, endPoint x: 348, endPoint y: 627, distance: 56.9
click at [366, 576] on input "88645033" at bounding box center [430, 572] width 196 height 19
type input "8"
type input "0"
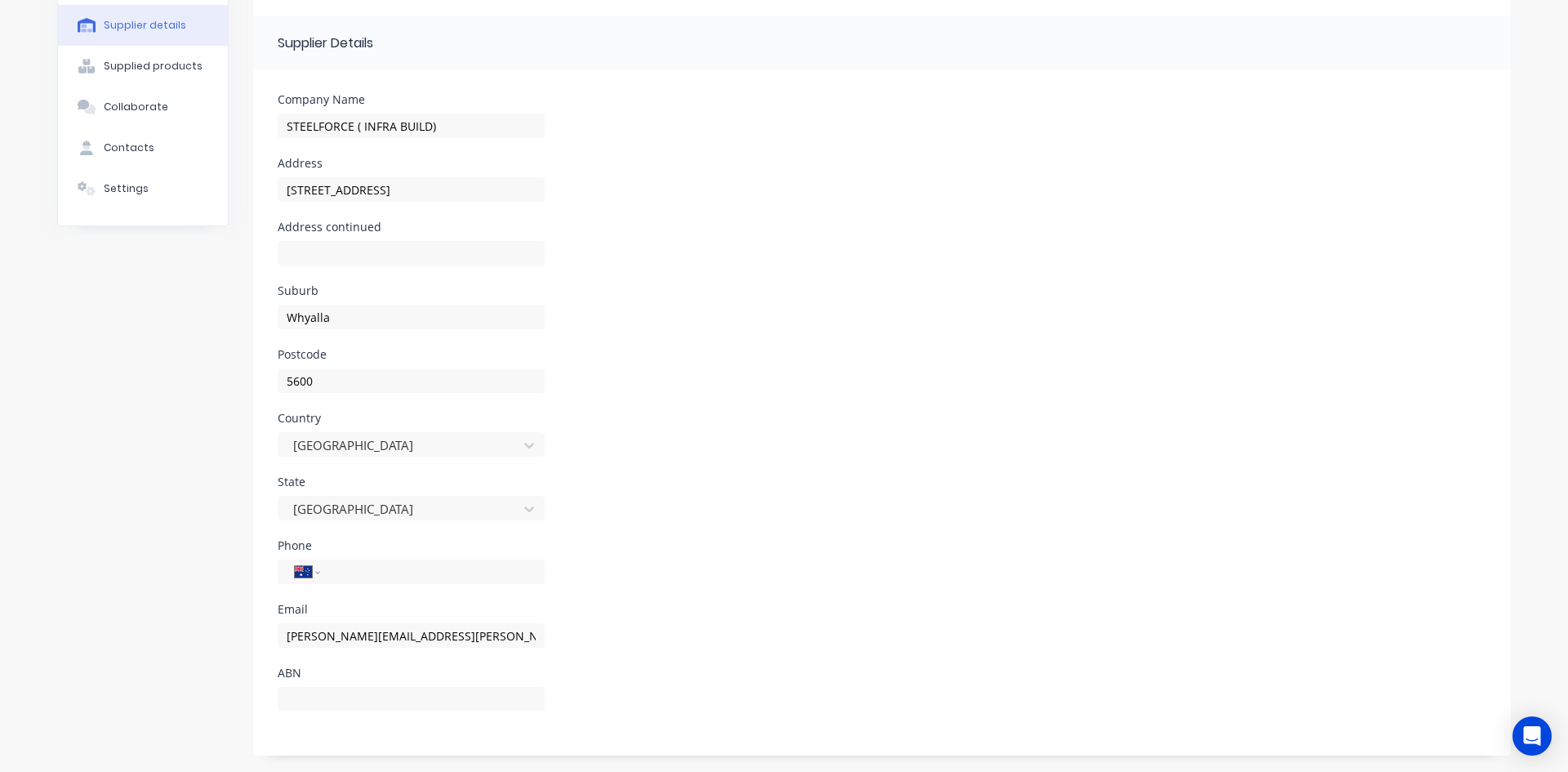
type input "8"
type input "(08) 8645 0633"
click at [610, 205] on div "Address 172 Lacey Street" at bounding box center [881, 190] width 1208 height 64
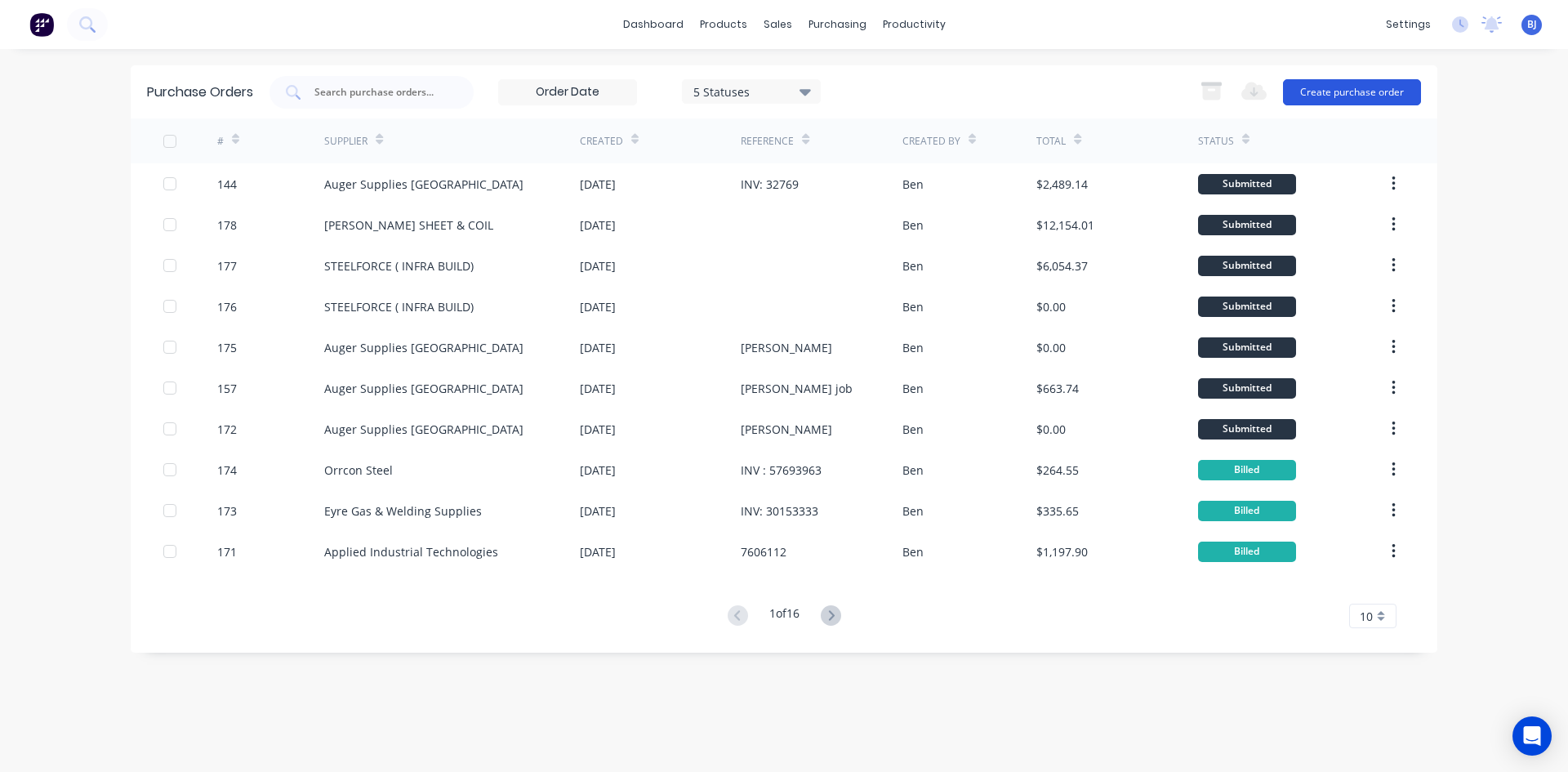
click at [1330, 96] on button "Create purchase order" at bounding box center [1352, 92] width 138 height 26
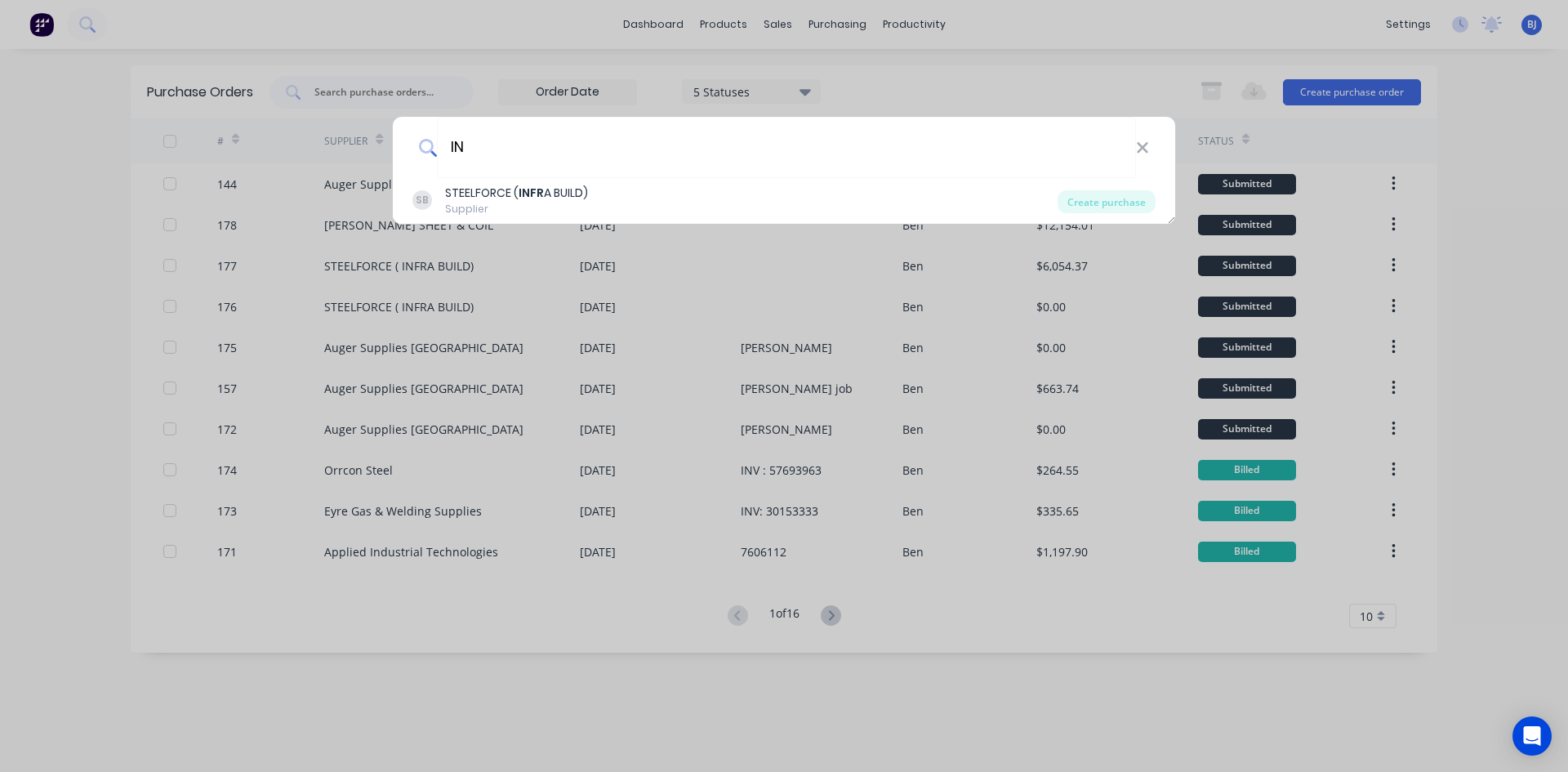
type input "I"
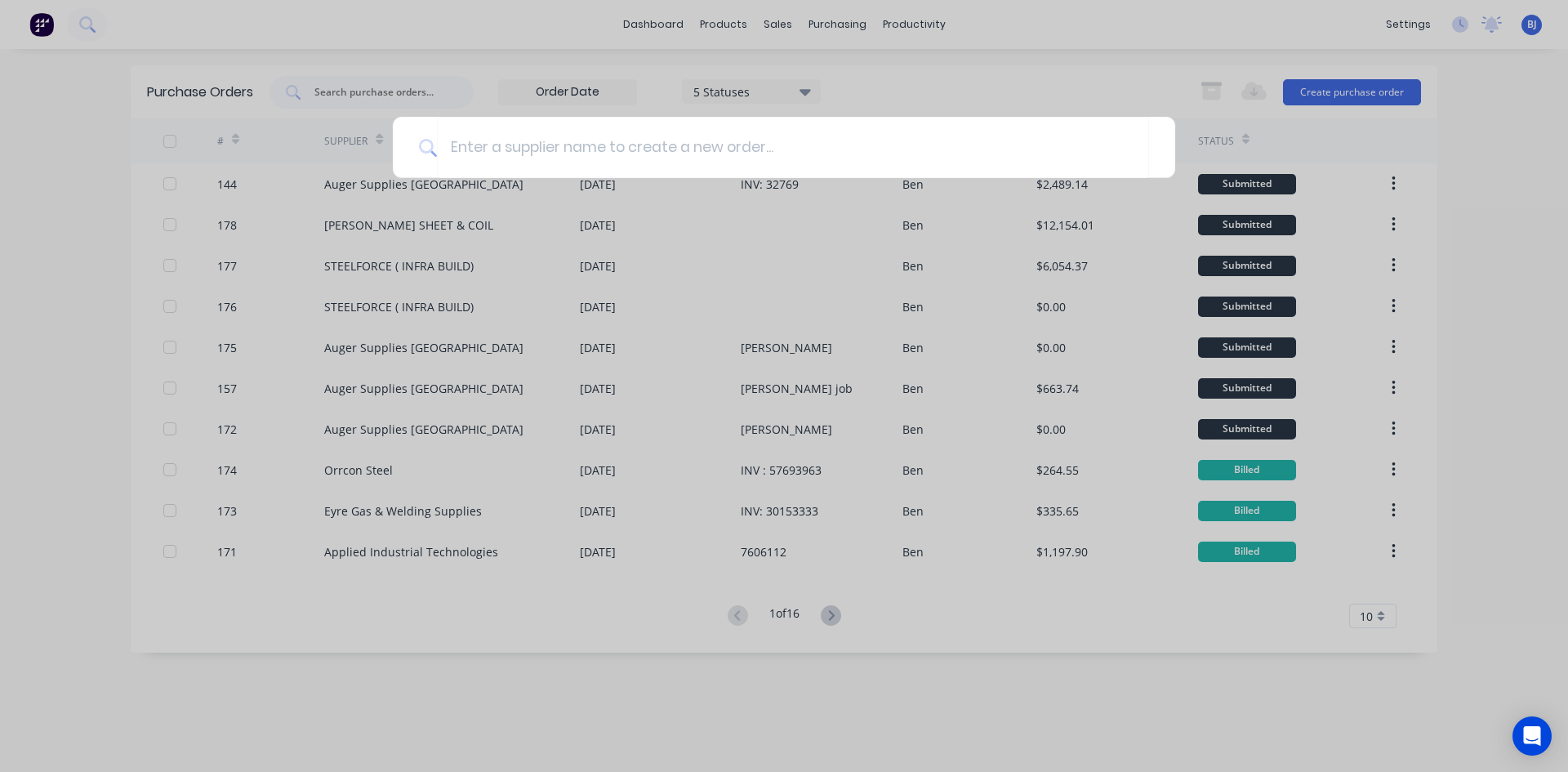
click at [64, 229] on div at bounding box center [784, 386] width 1568 height 772
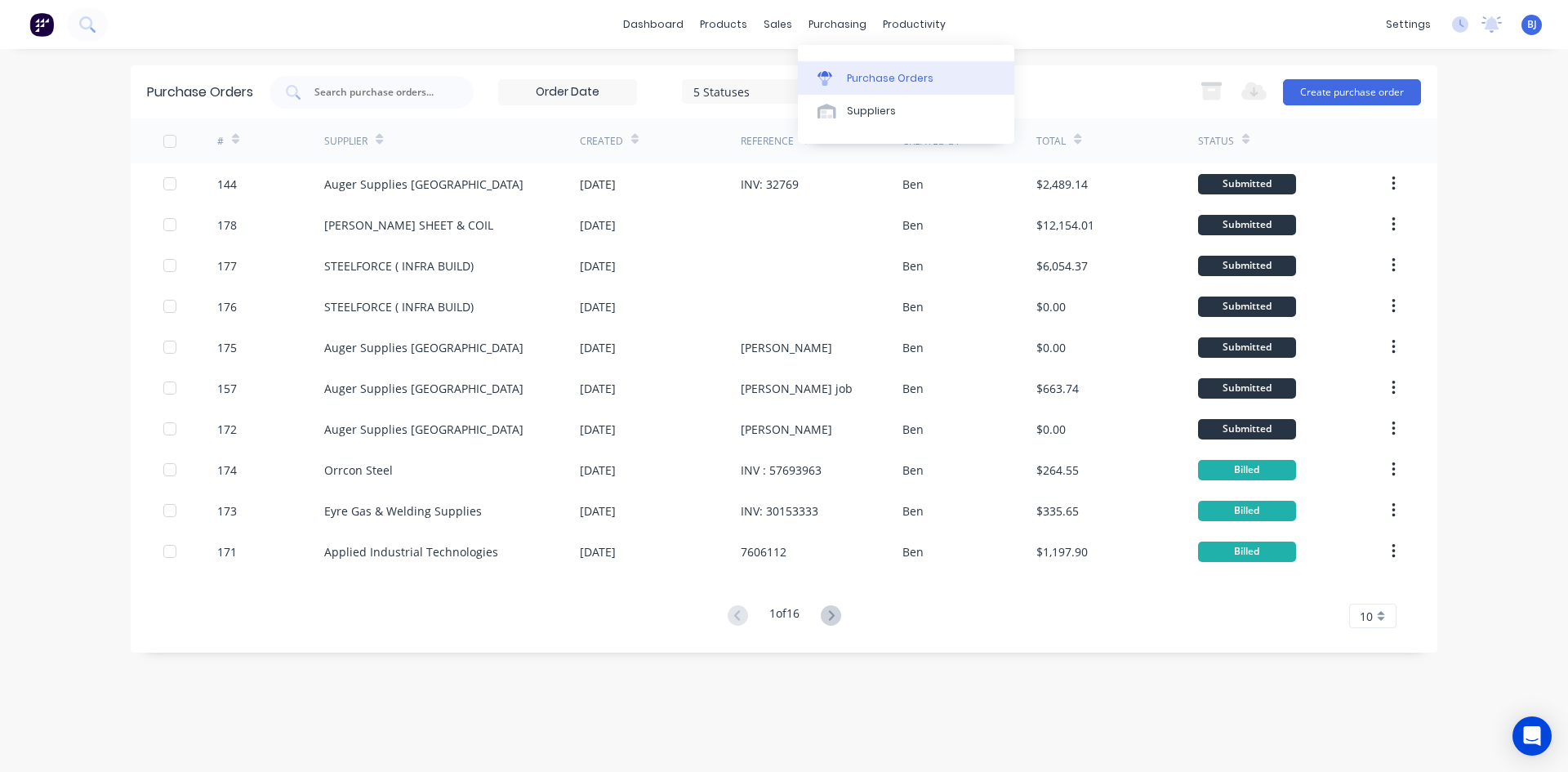
click at [839, 78] on div at bounding box center [829, 78] width 24 height 15
click at [831, 109] on icon at bounding box center [827, 110] width 19 height 15
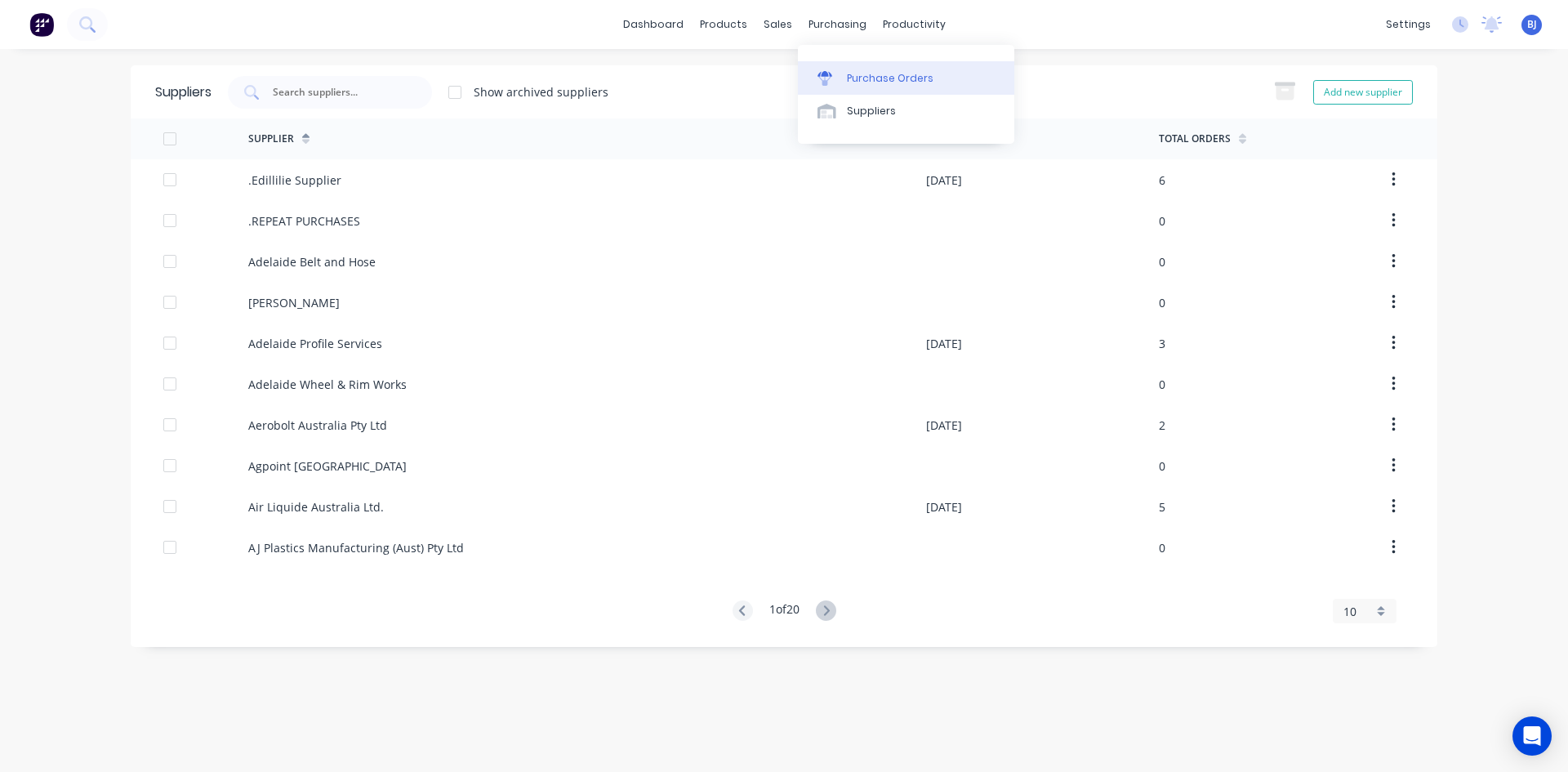
click at [827, 72] on icon at bounding box center [824, 78] width 15 height 15
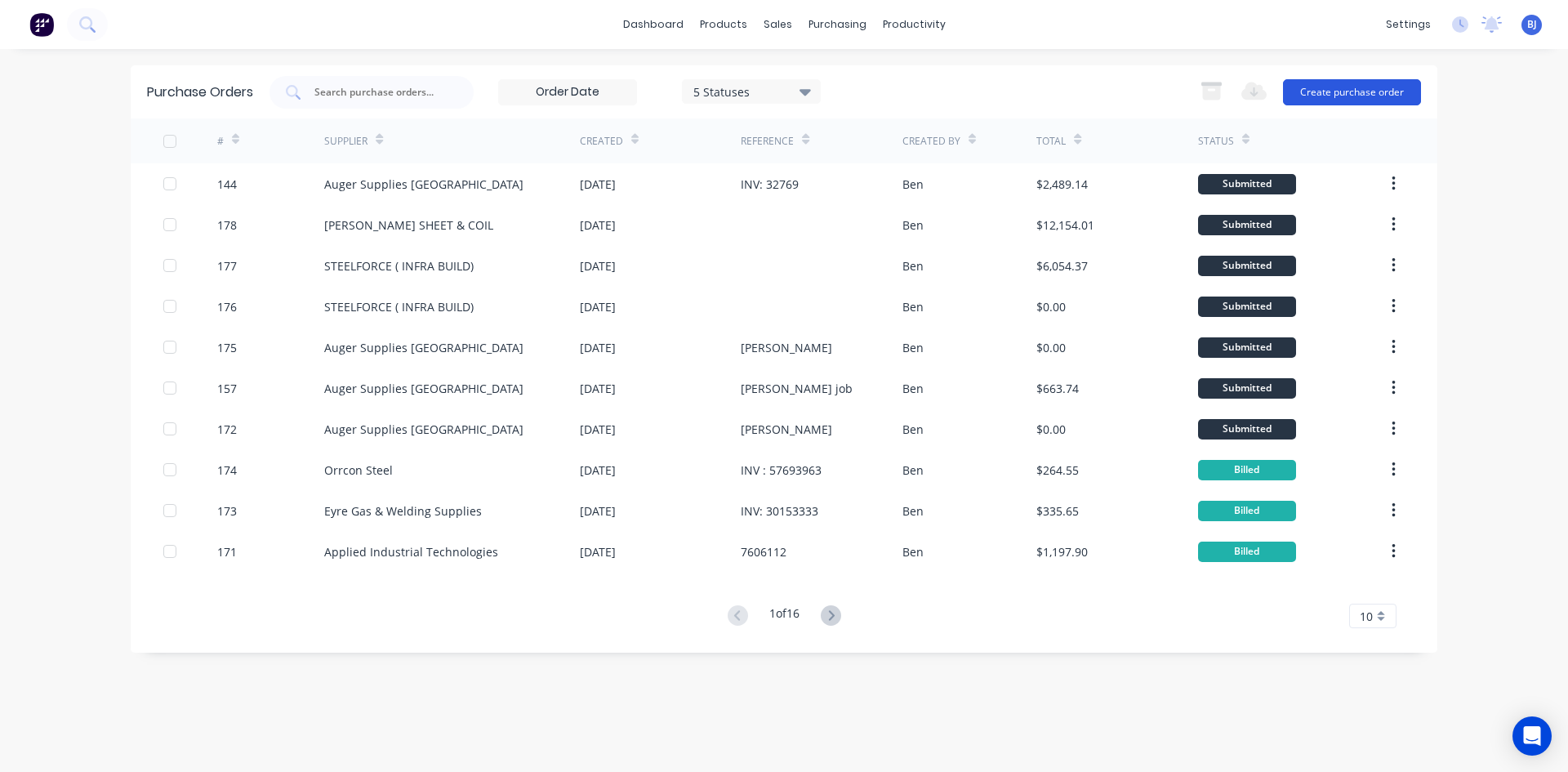
click at [1305, 89] on button "Create purchase order" at bounding box center [1352, 92] width 138 height 26
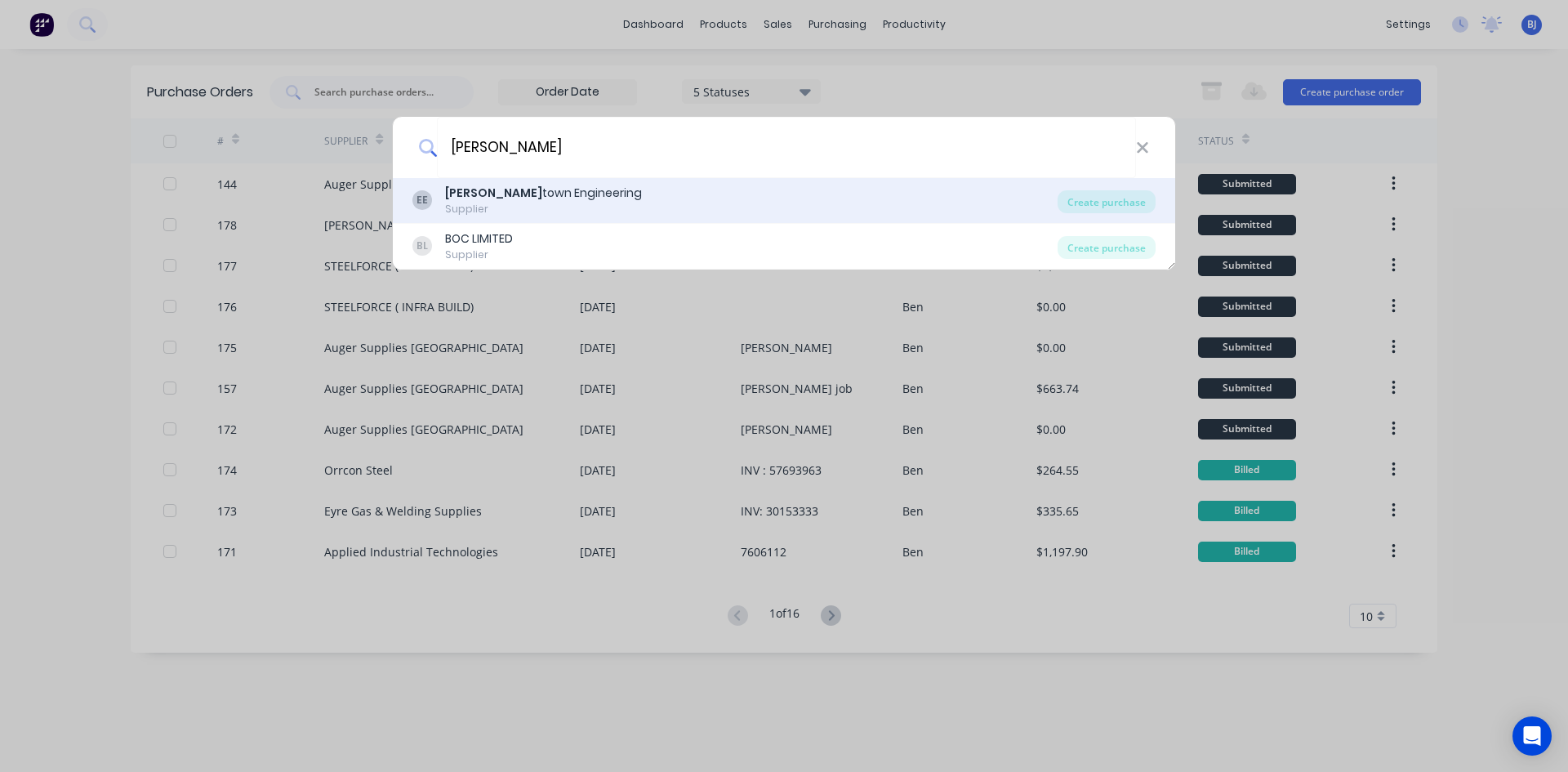
type input "EDWARDS"
click at [560, 194] on div "Edwards town Engineering" at bounding box center [543, 193] width 197 height 17
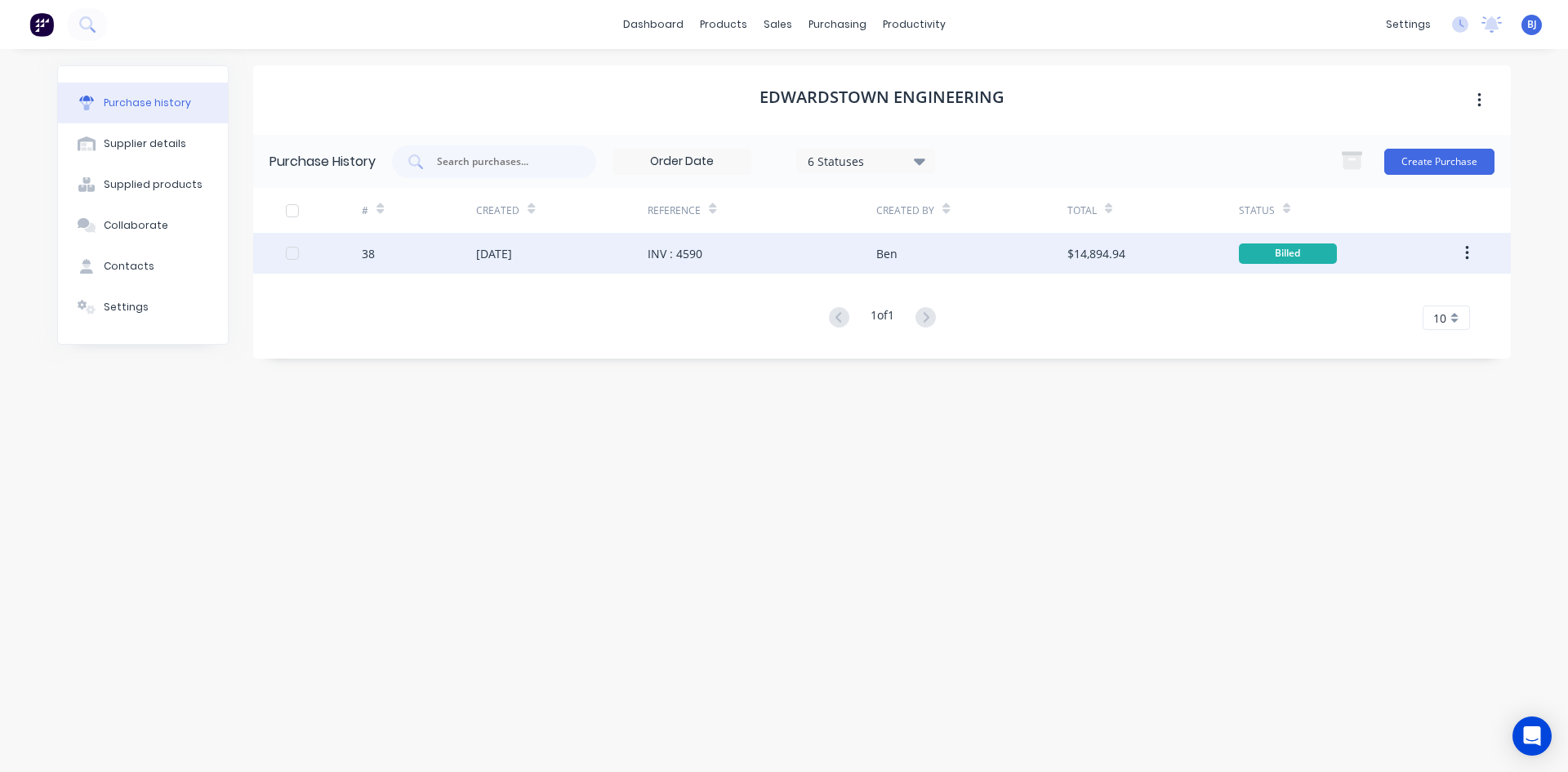
click at [573, 255] on div "03 Jul 2025" at bounding box center [561, 252] width 171 height 40
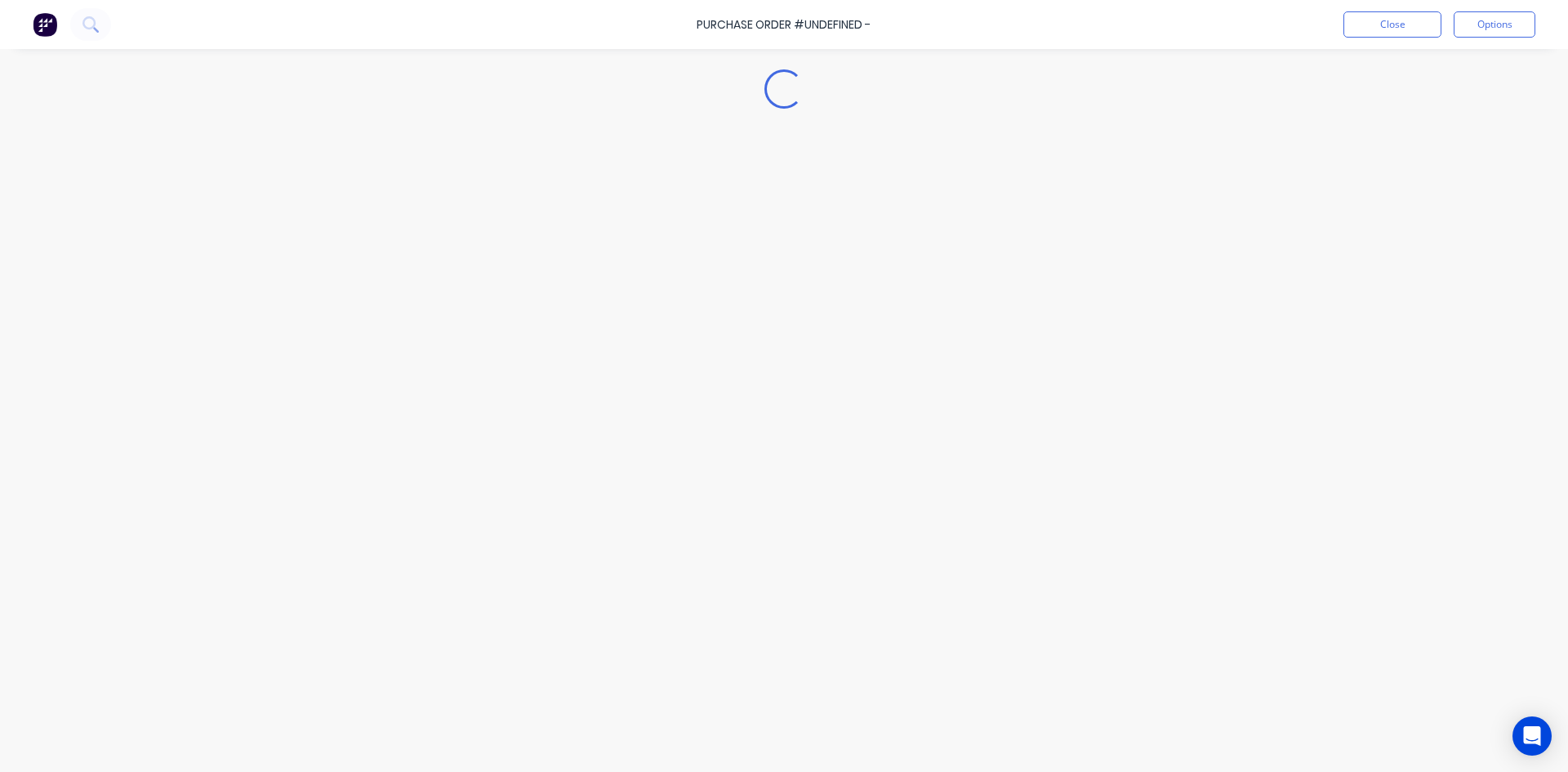
type textarea "x"
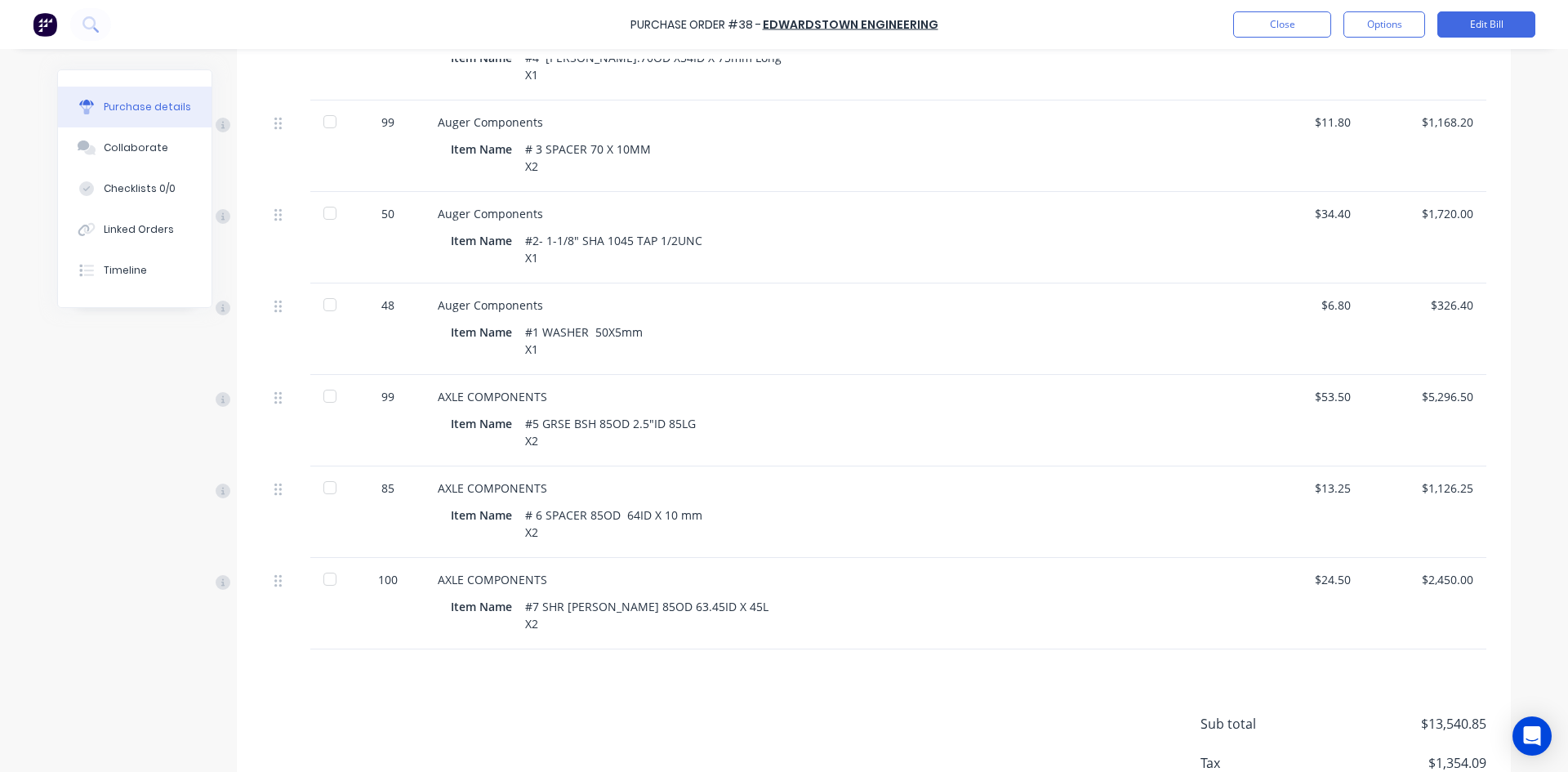
scroll to position [598, 0]
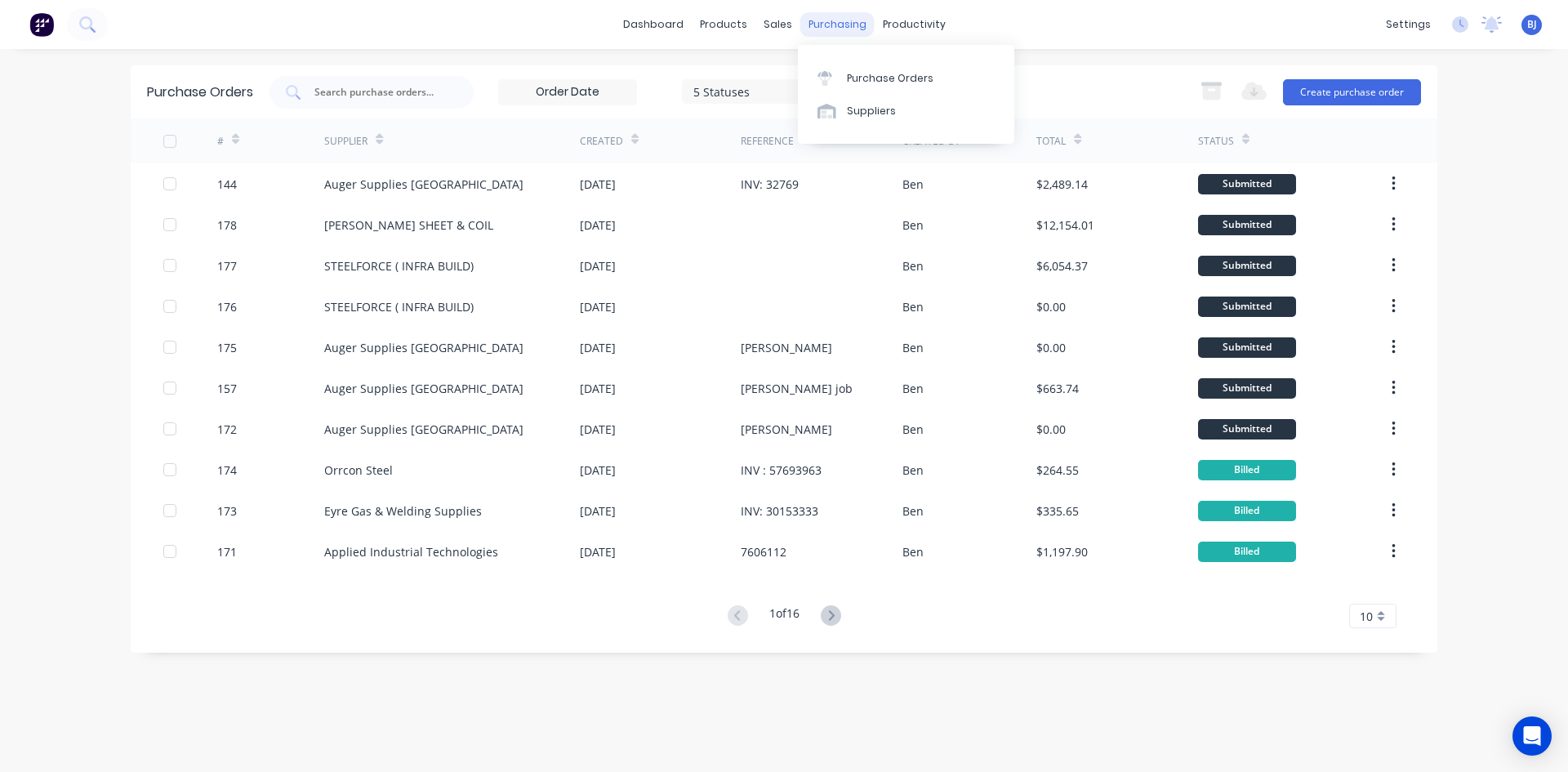
click at [821, 23] on div "purchasing" at bounding box center [837, 24] width 74 height 24
click at [859, 78] on div "Purchase Orders" at bounding box center [889, 78] width 87 height 15
click at [1352, 96] on button "Create purchase order" at bounding box center [1352, 92] width 138 height 26
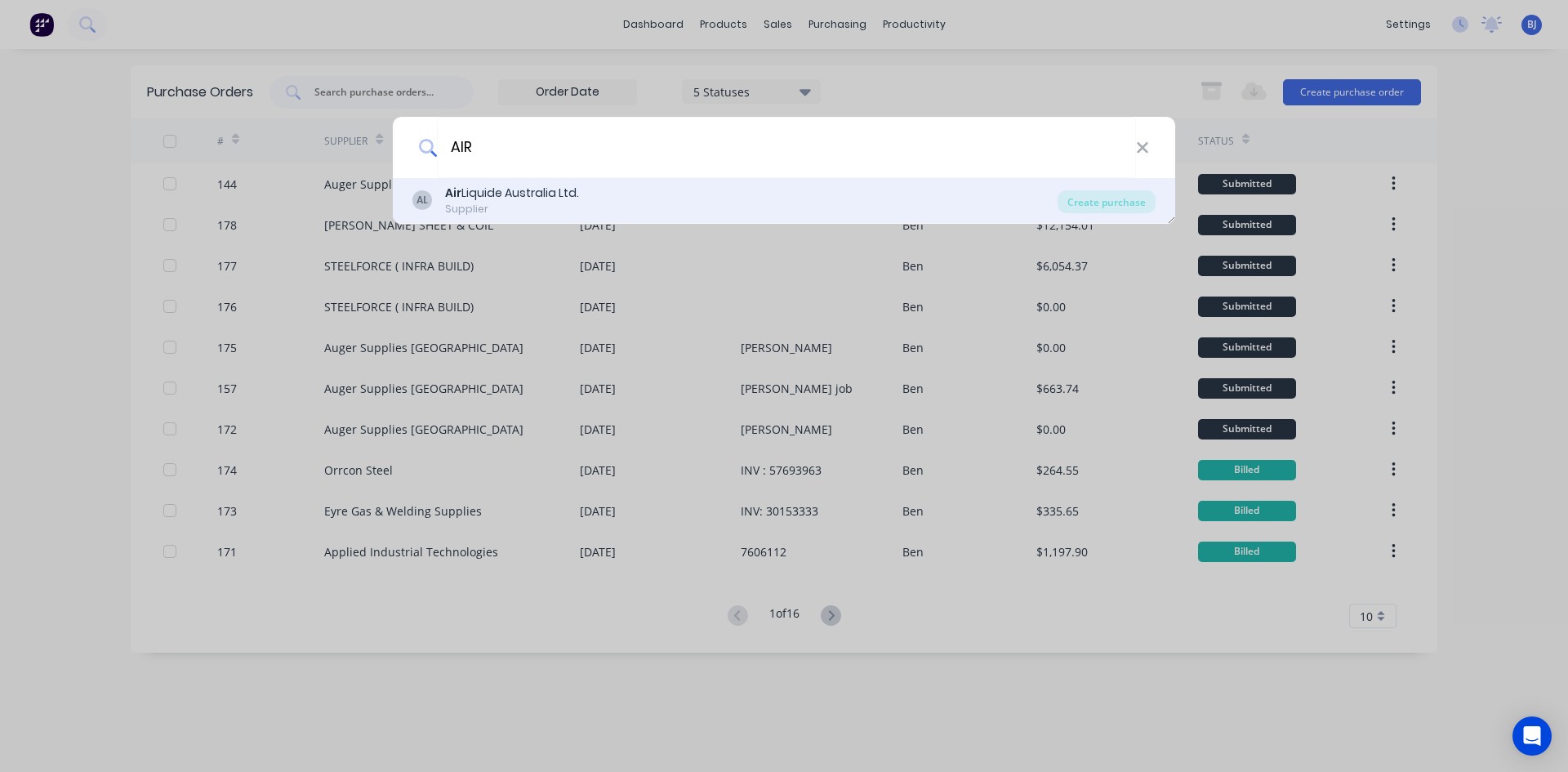
type input "AIR"
click at [527, 200] on div "Air Liquide Australia Ltd." at bounding box center [512, 193] width 134 height 17
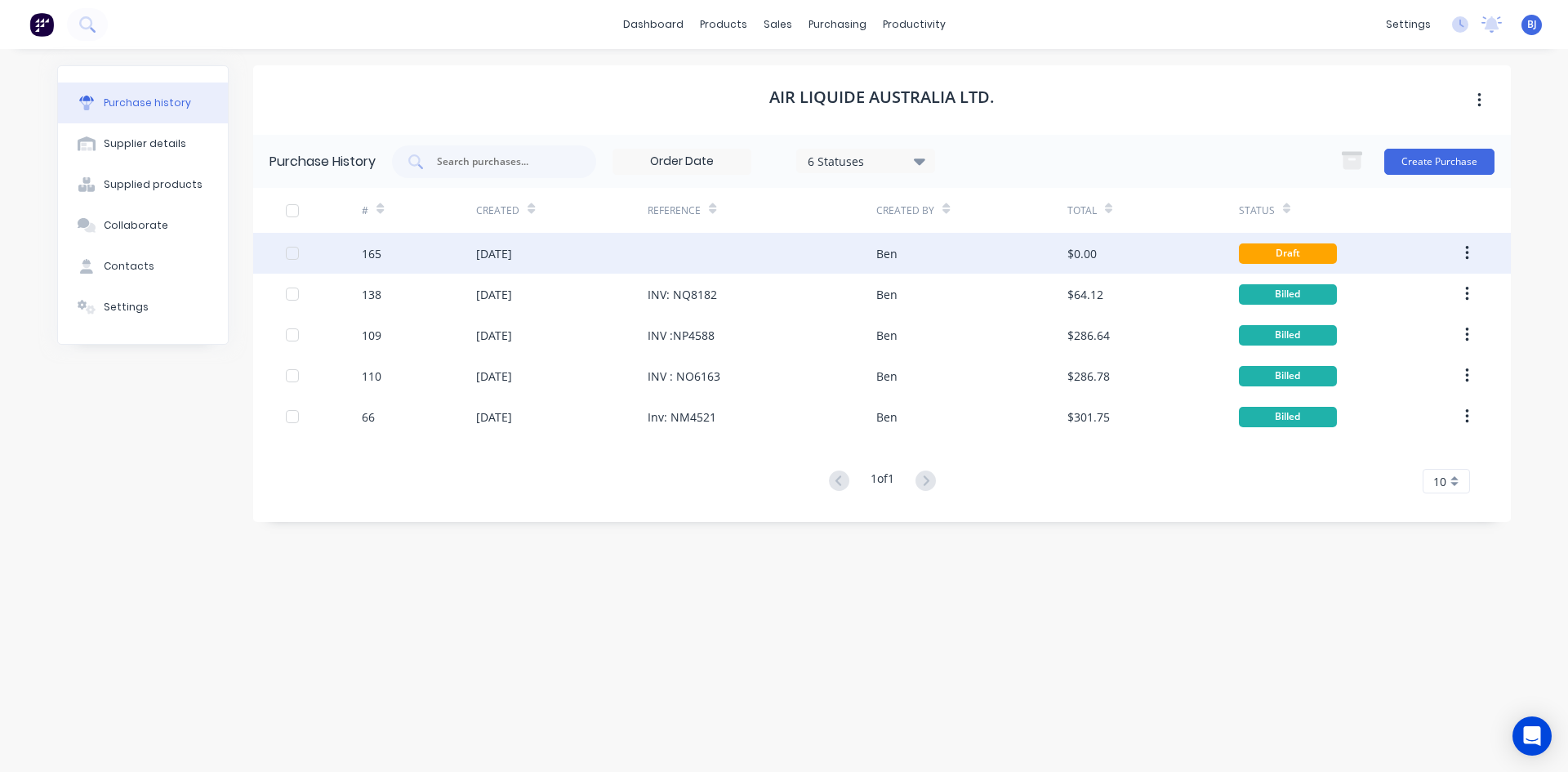
click at [685, 251] on div at bounding box center [762, 252] width 229 height 40
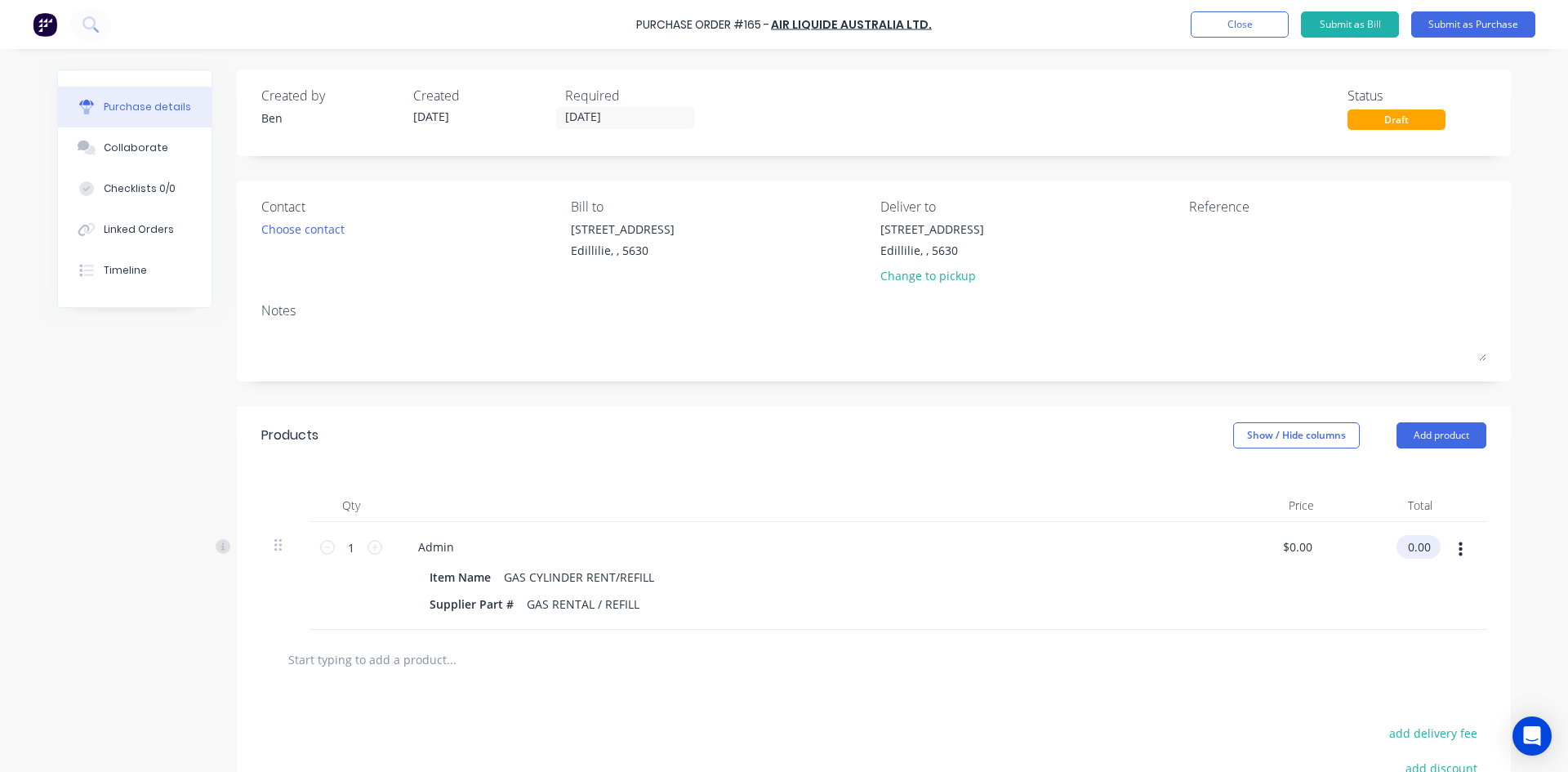
click at [1406, 546] on input "0.00" at bounding box center [1415, 546] width 38 height 23
click at [1406, 546] on input "0.00" at bounding box center [1418, 546] width 31 height 23
type input "251.29"
type input "$251.29"
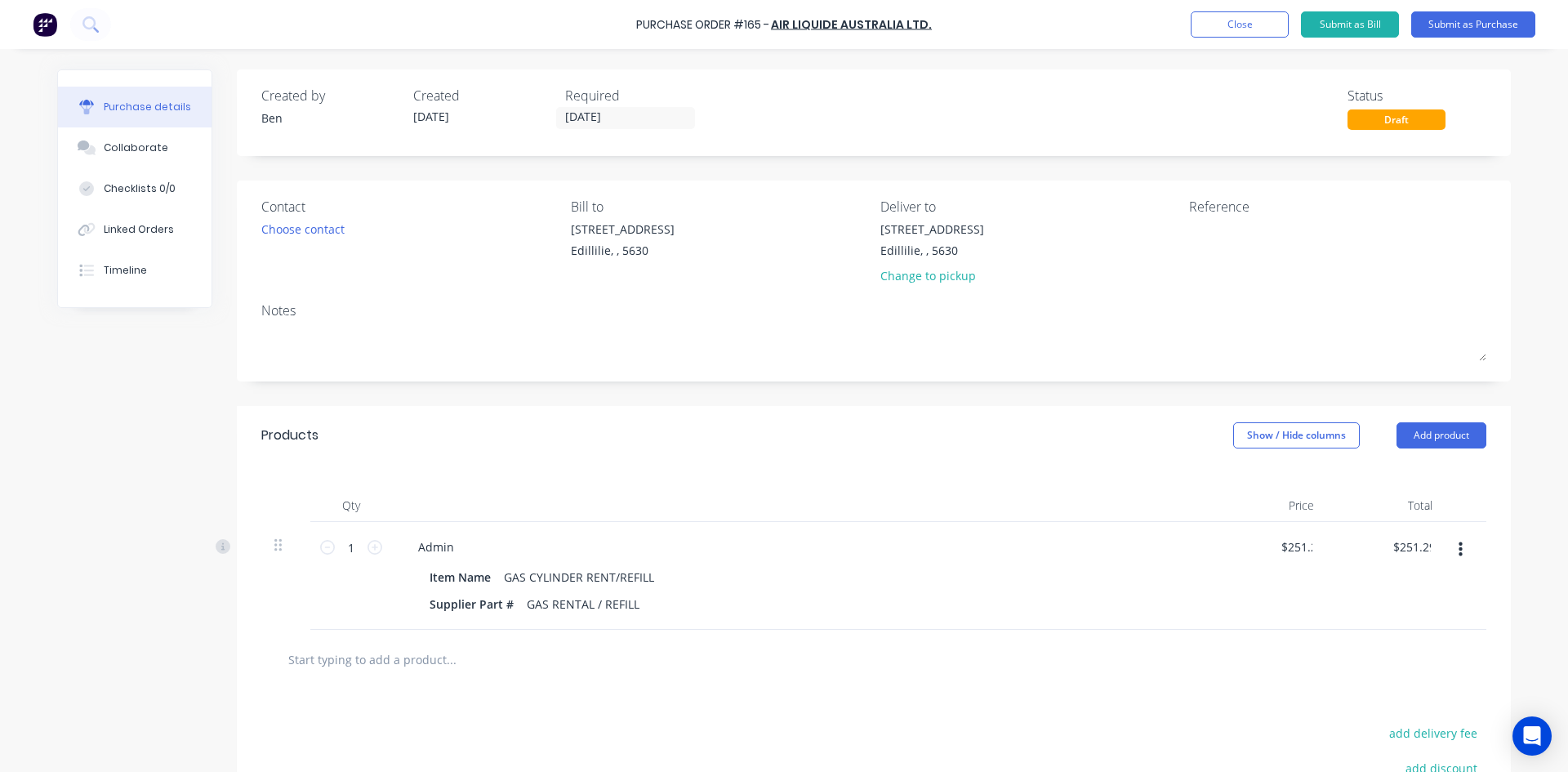
click at [1020, 517] on div at bounding box center [800, 506] width 816 height 33
drag, startPoint x: 1206, startPoint y: 240, endPoint x: 1205, endPoint y: 259, distance: 19.0
click at [1206, 240] on textarea at bounding box center [1291, 239] width 204 height 37
type textarea "NS3774"
type textarea "x"
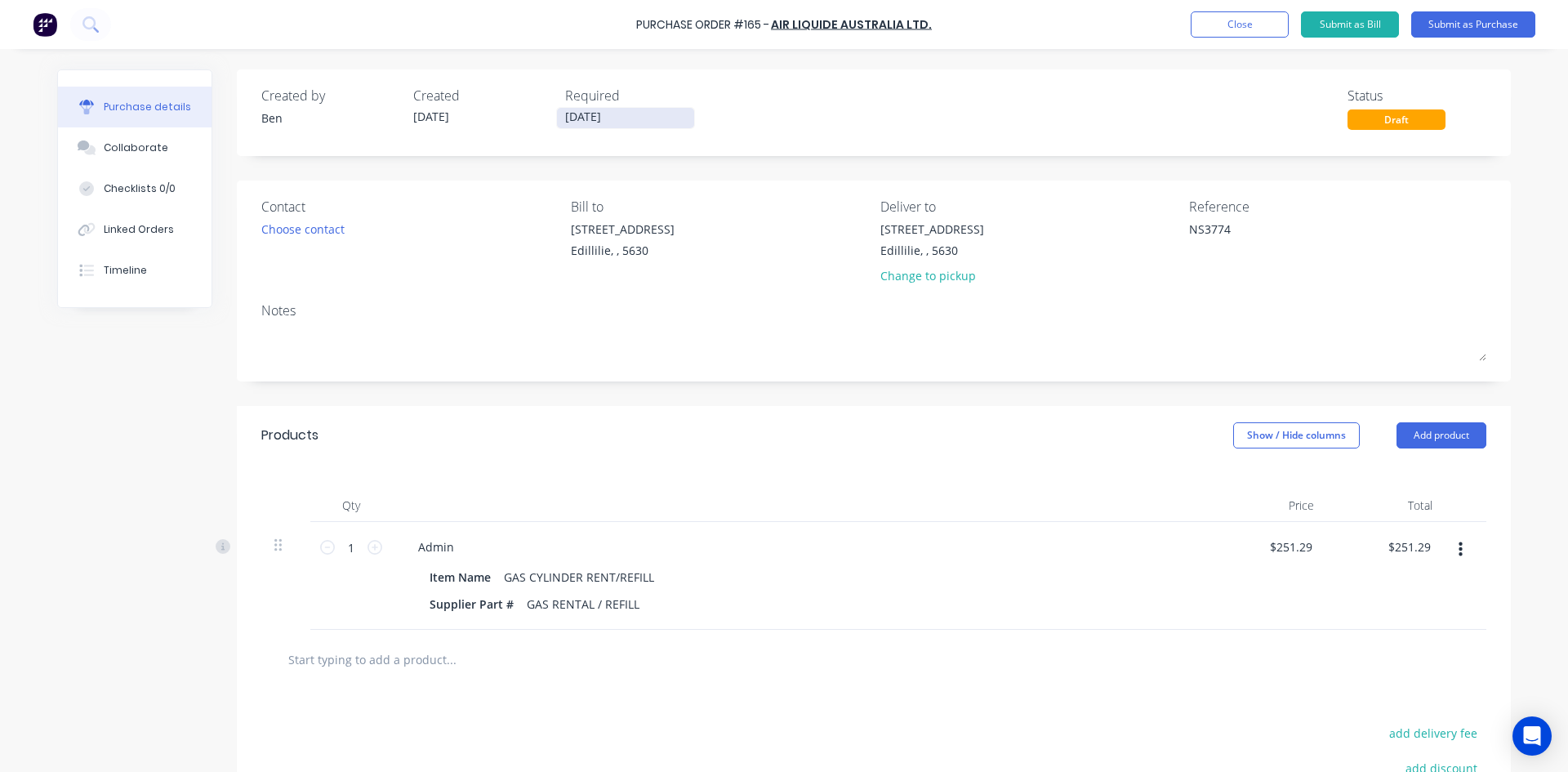
type textarea "NS3774"
click at [619, 117] on input "26/09/25" at bounding box center [625, 118] width 137 height 21
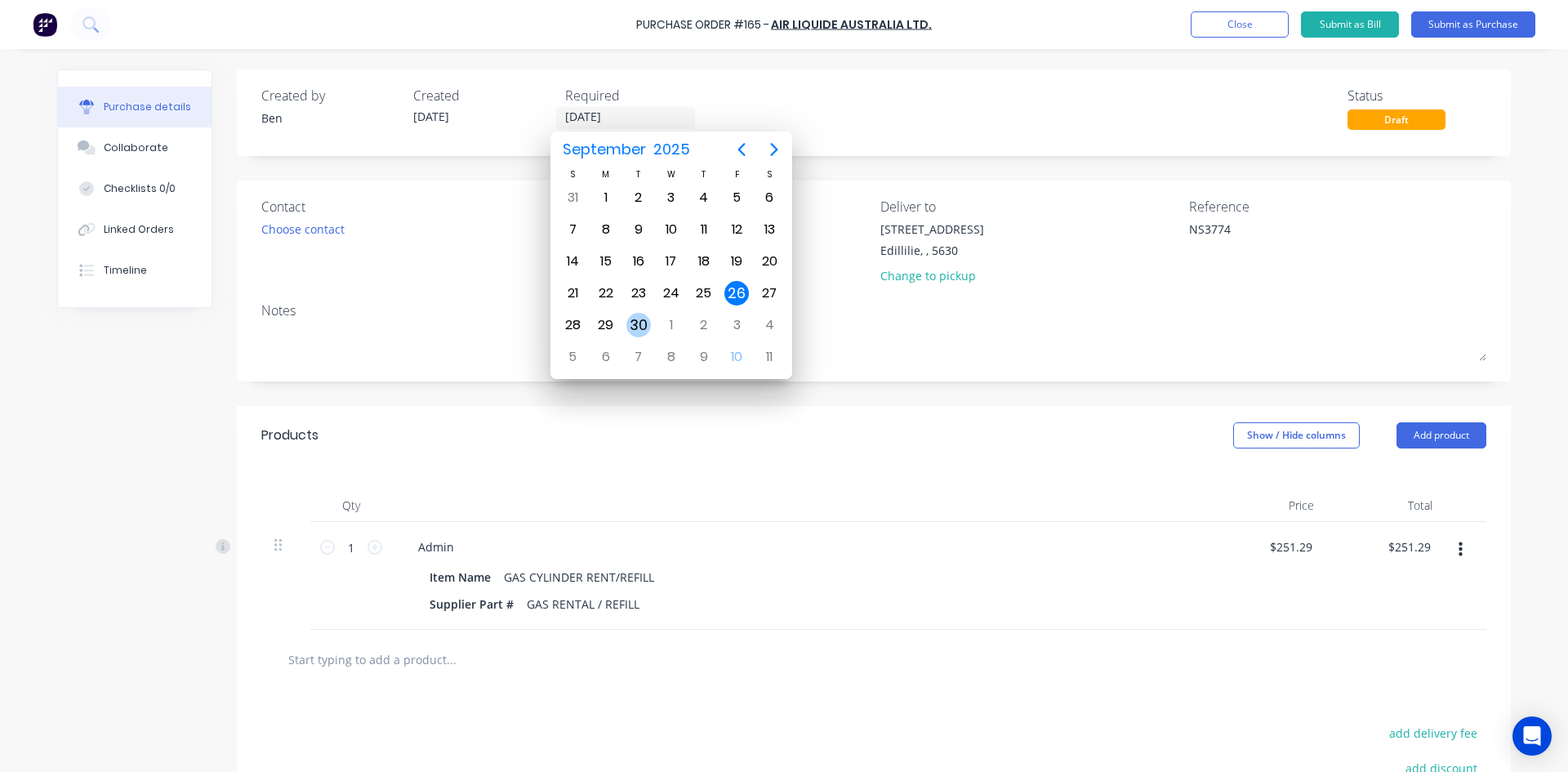
click at [630, 324] on div "30" at bounding box center [638, 325] width 24 height 24
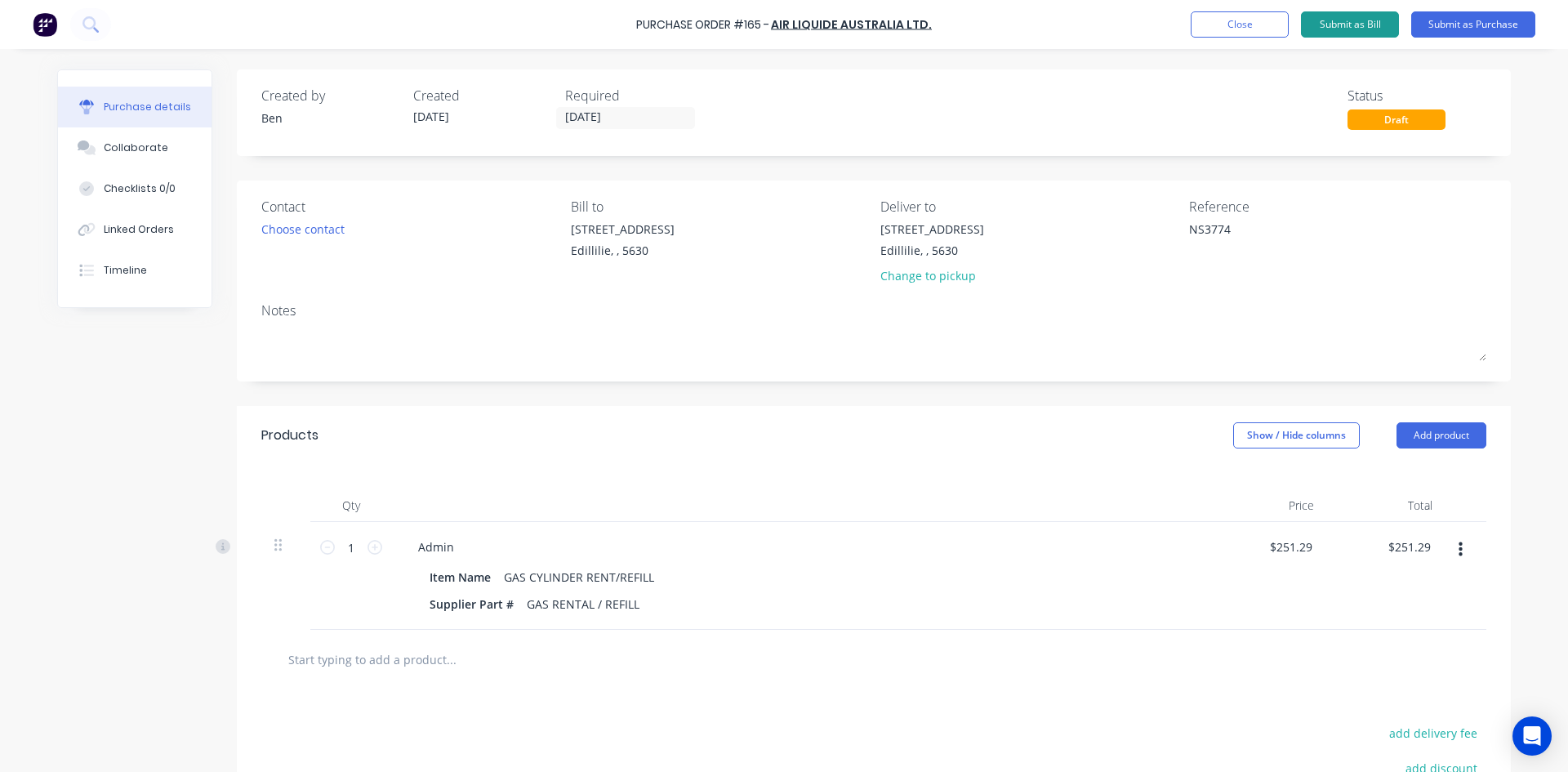
click at [1363, 24] on button "Submit as Bill" at bounding box center [1350, 24] width 98 height 26
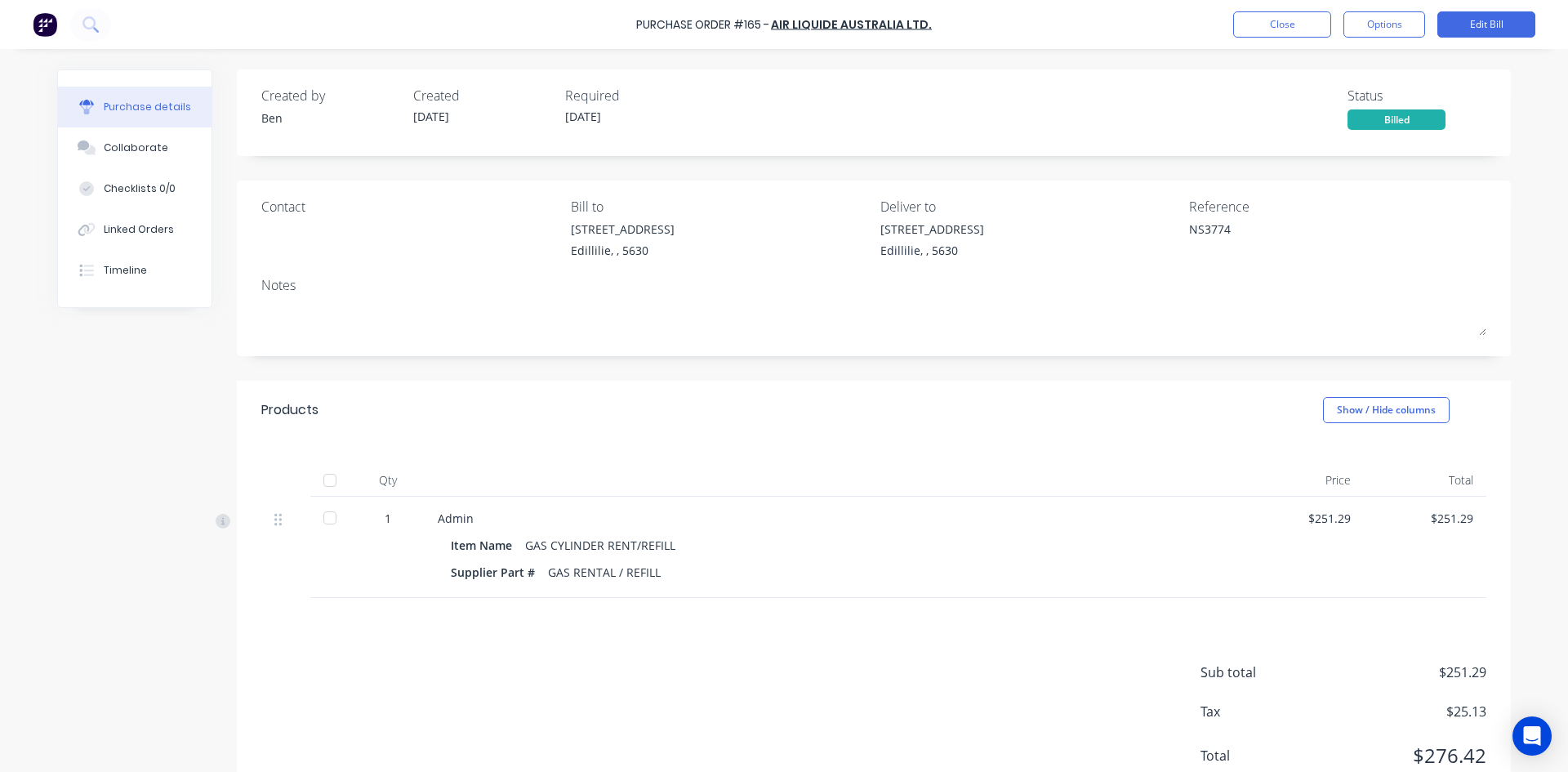
click at [319, 475] on div at bounding box center [330, 481] width 33 height 33
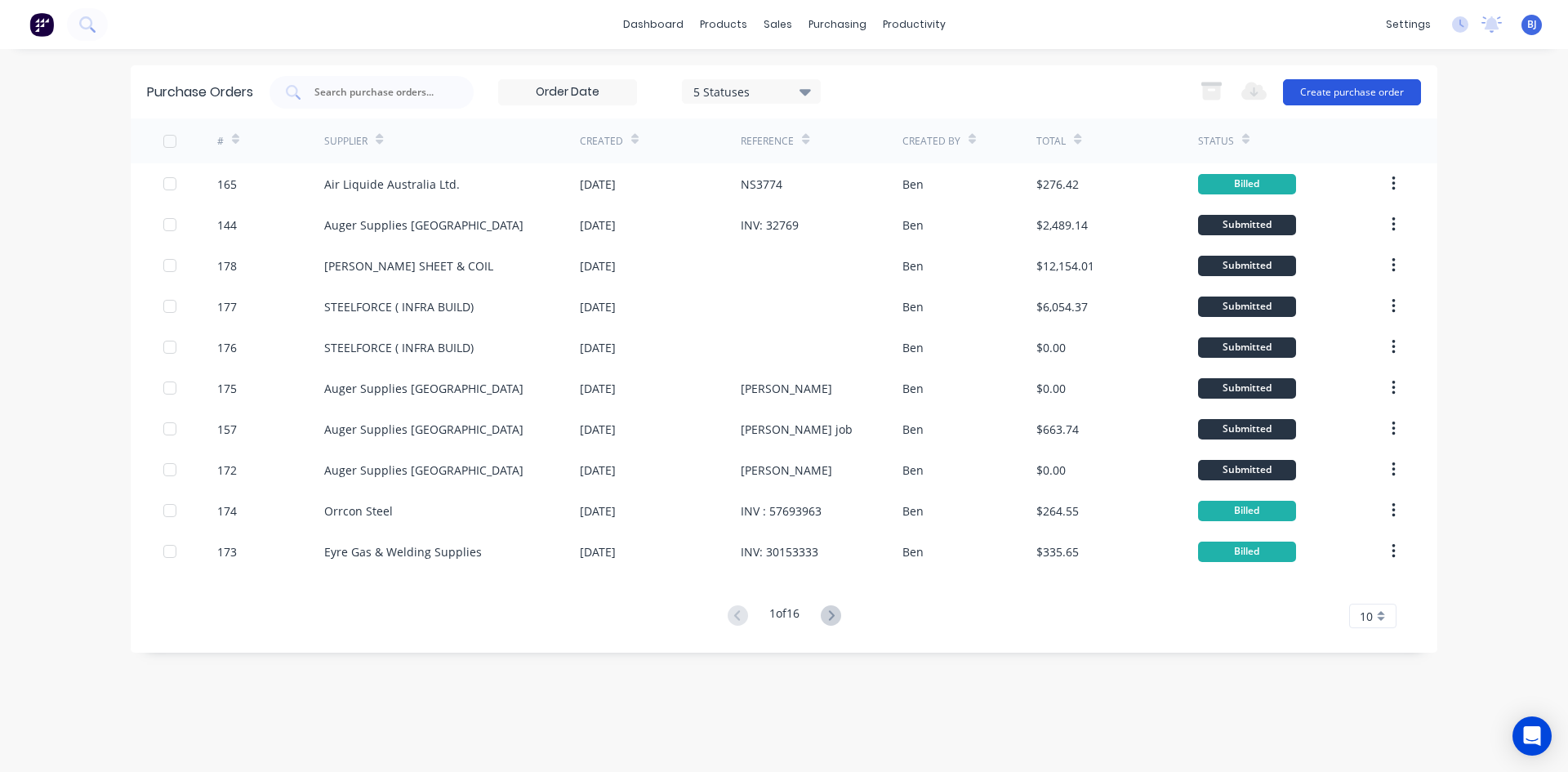
click at [1323, 93] on button "Create purchase order" at bounding box center [1352, 92] width 138 height 26
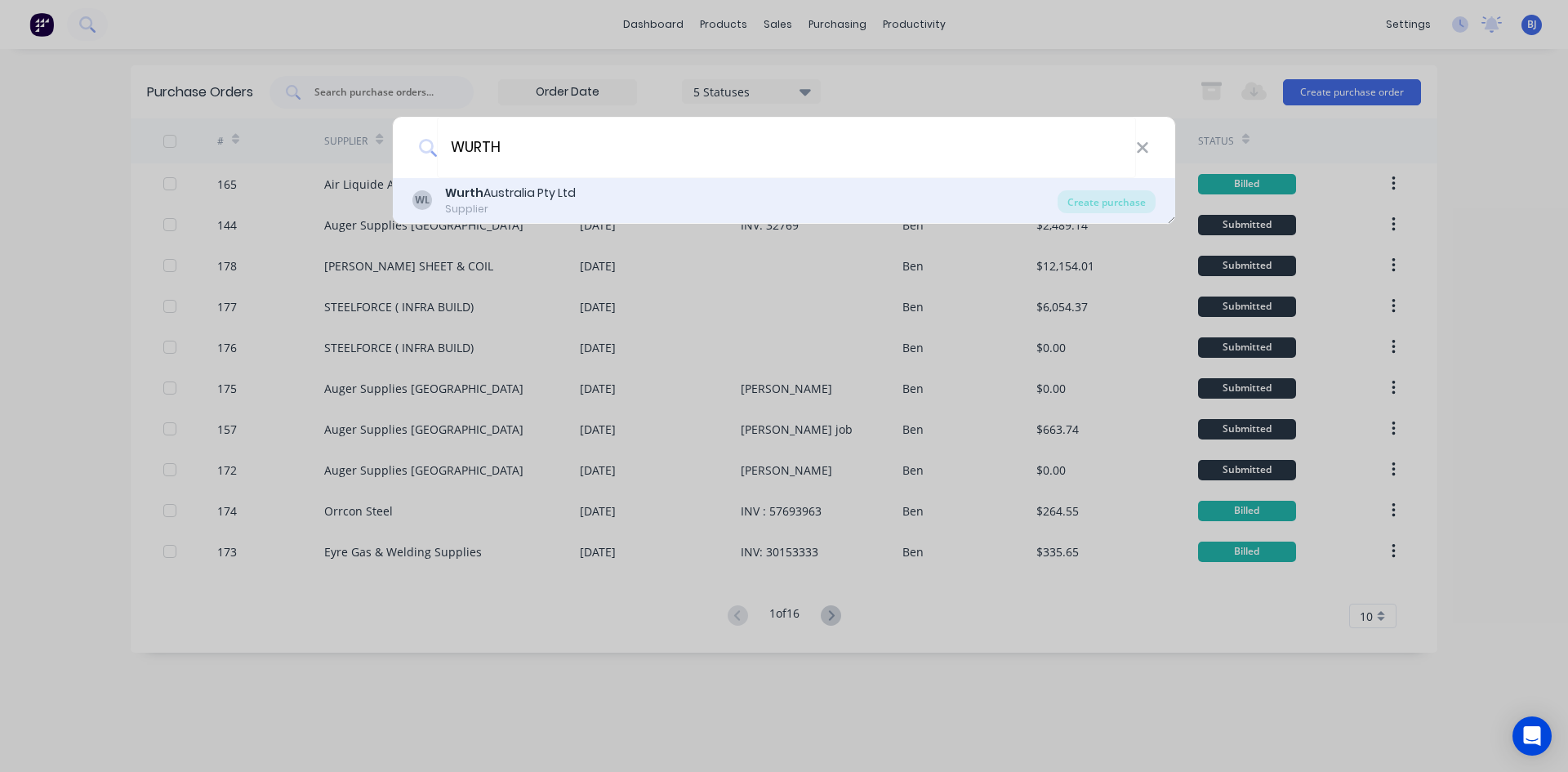
click at [520, 184] on div "Wurth Australia Pty Ltd" at bounding box center [511, 193] width 131 height 17
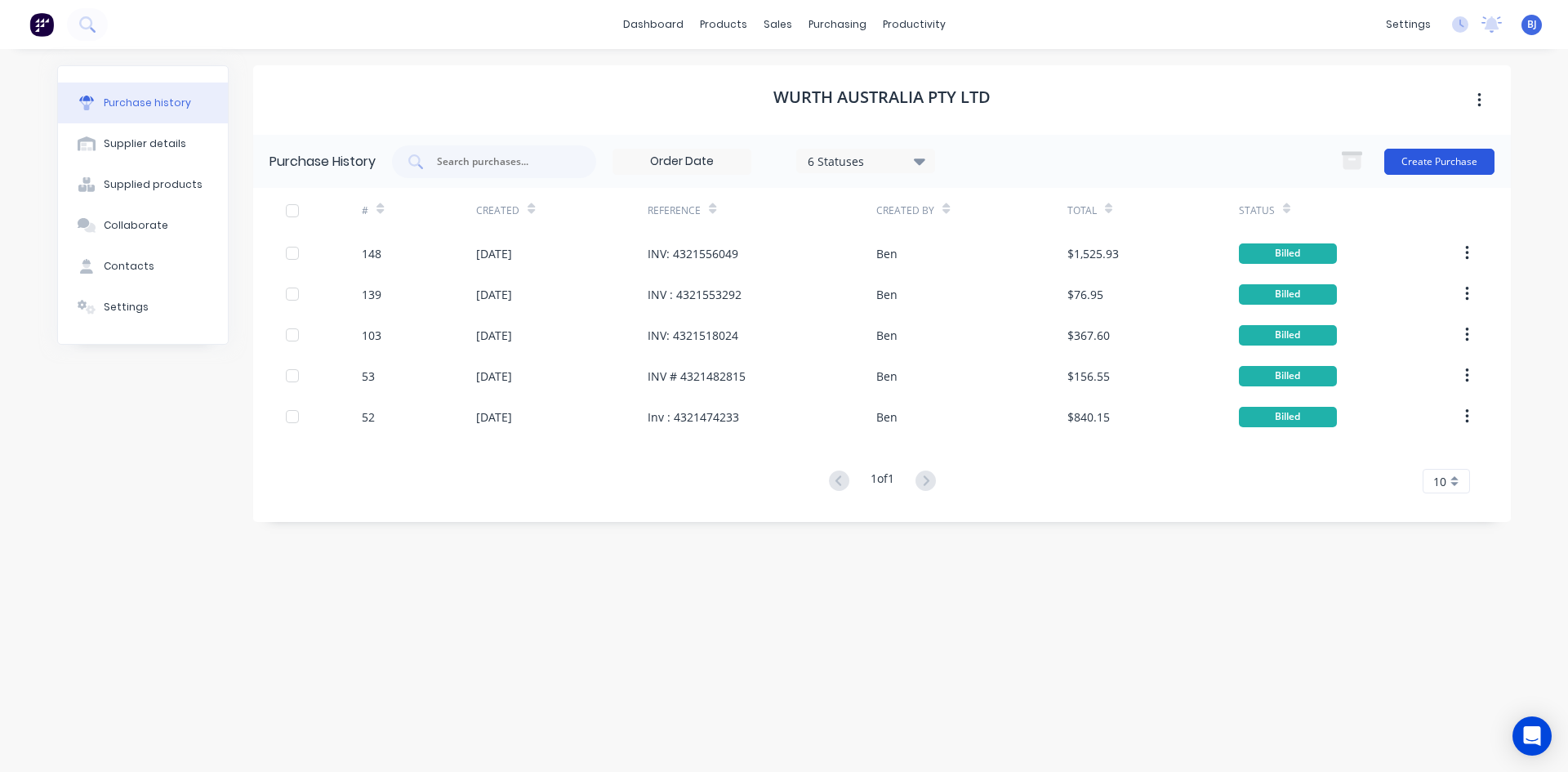
click at [1422, 165] on button "Create Purchase" at bounding box center [1439, 162] width 110 height 26
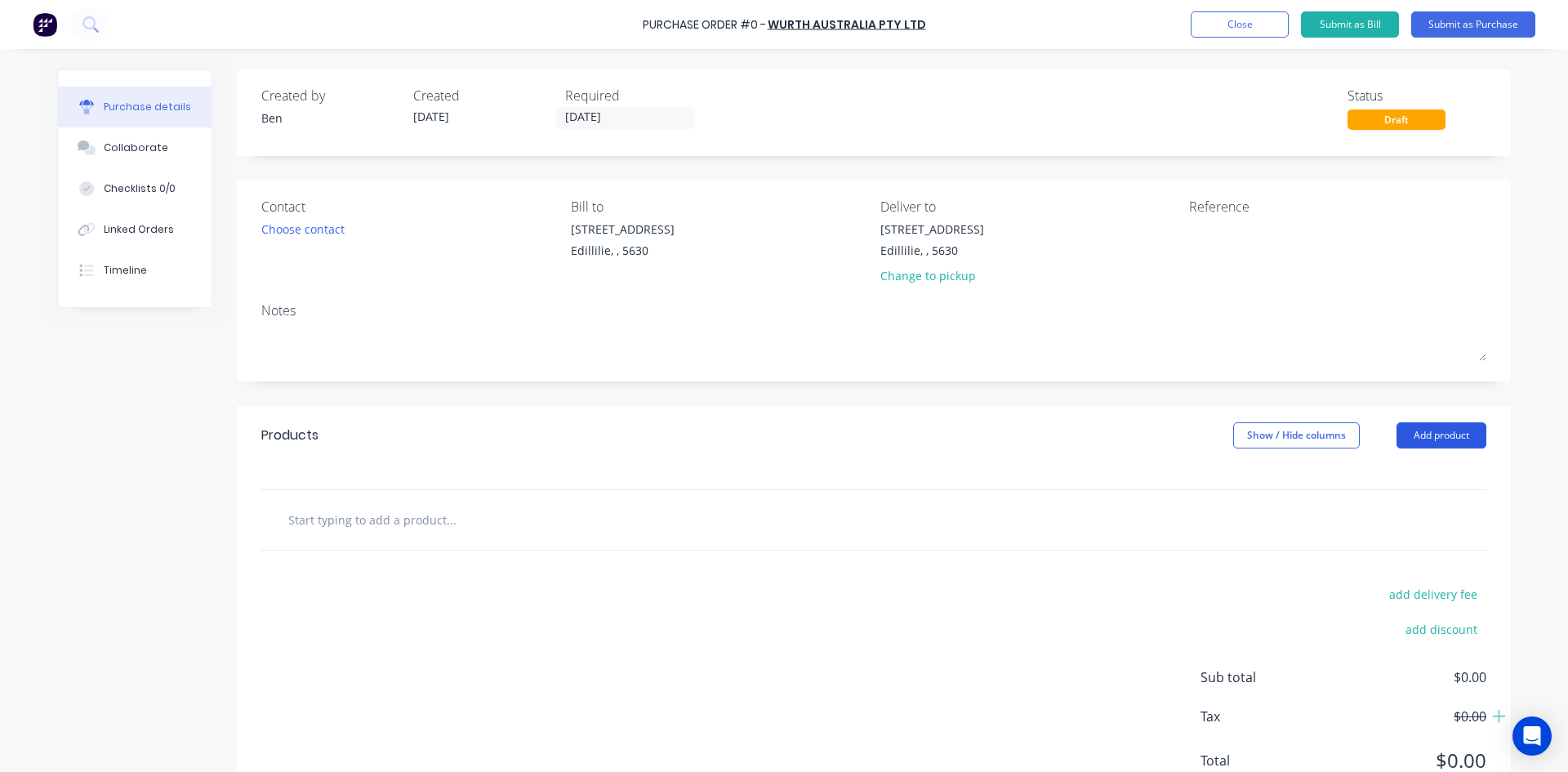
click at [1405, 438] on button "Add product" at bounding box center [1441, 435] width 90 height 26
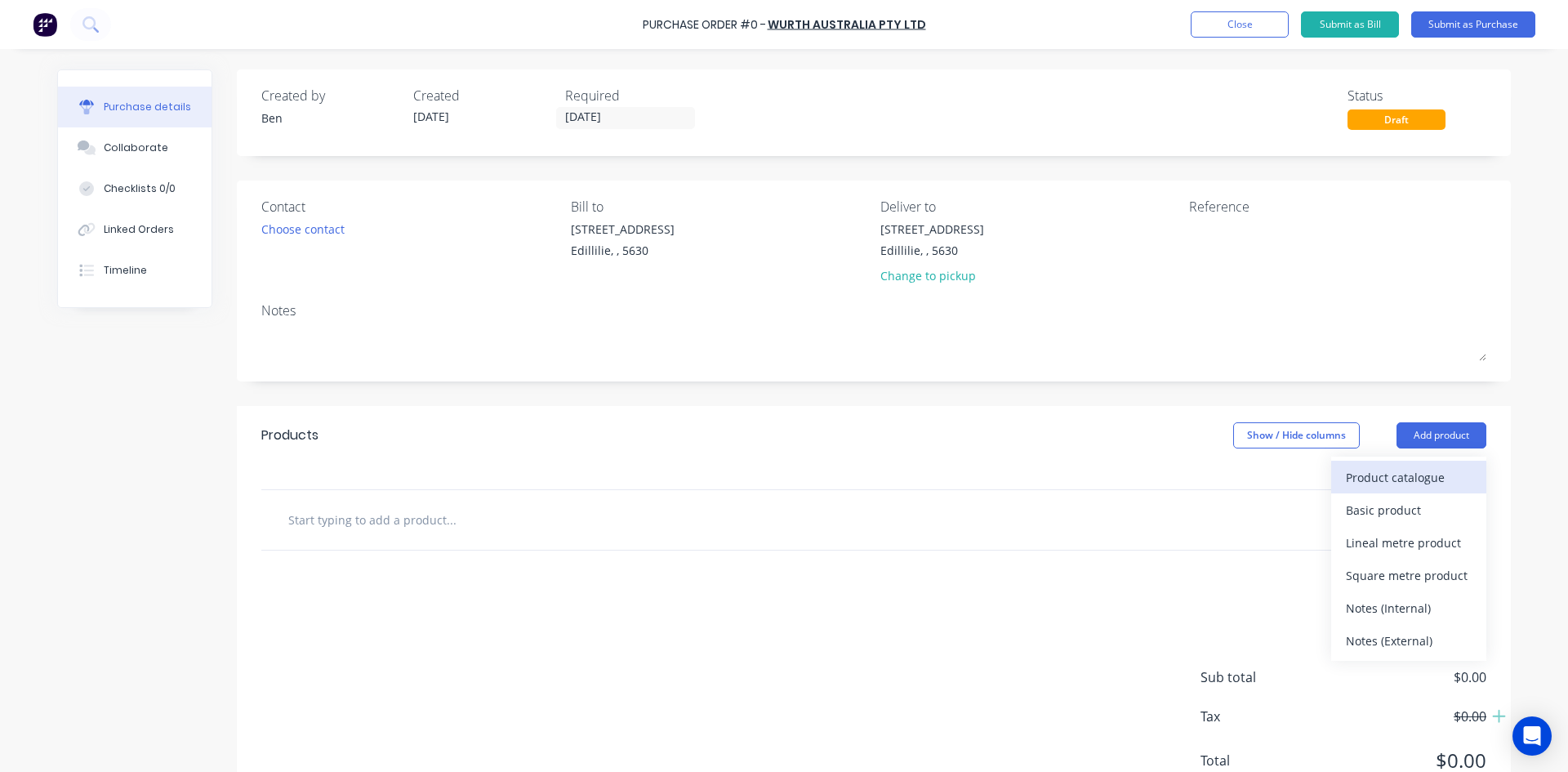
click at [1374, 479] on div "Product catalogue" at bounding box center [1409, 476] width 126 height 23
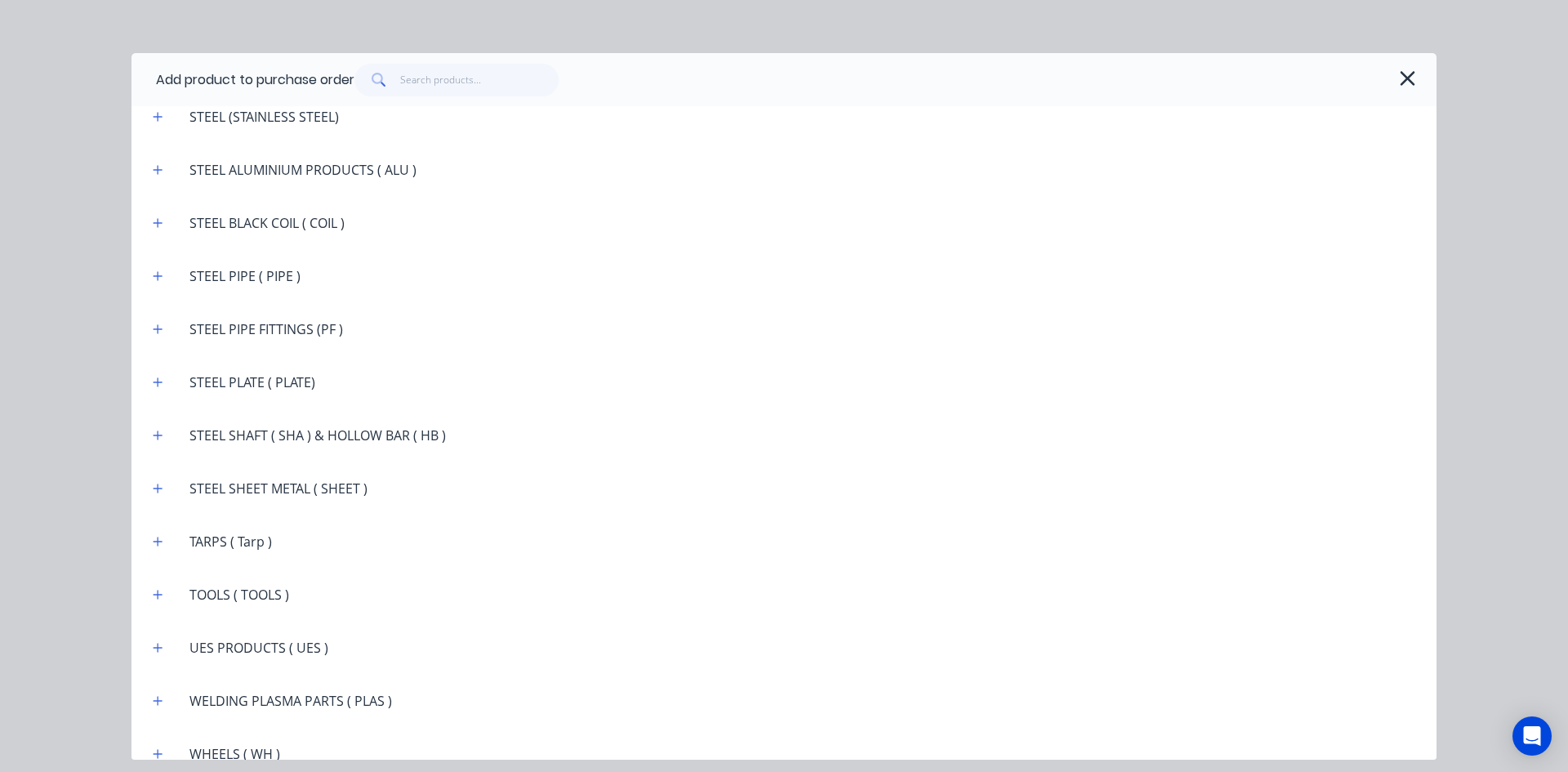
scroll to position [2904, 0]
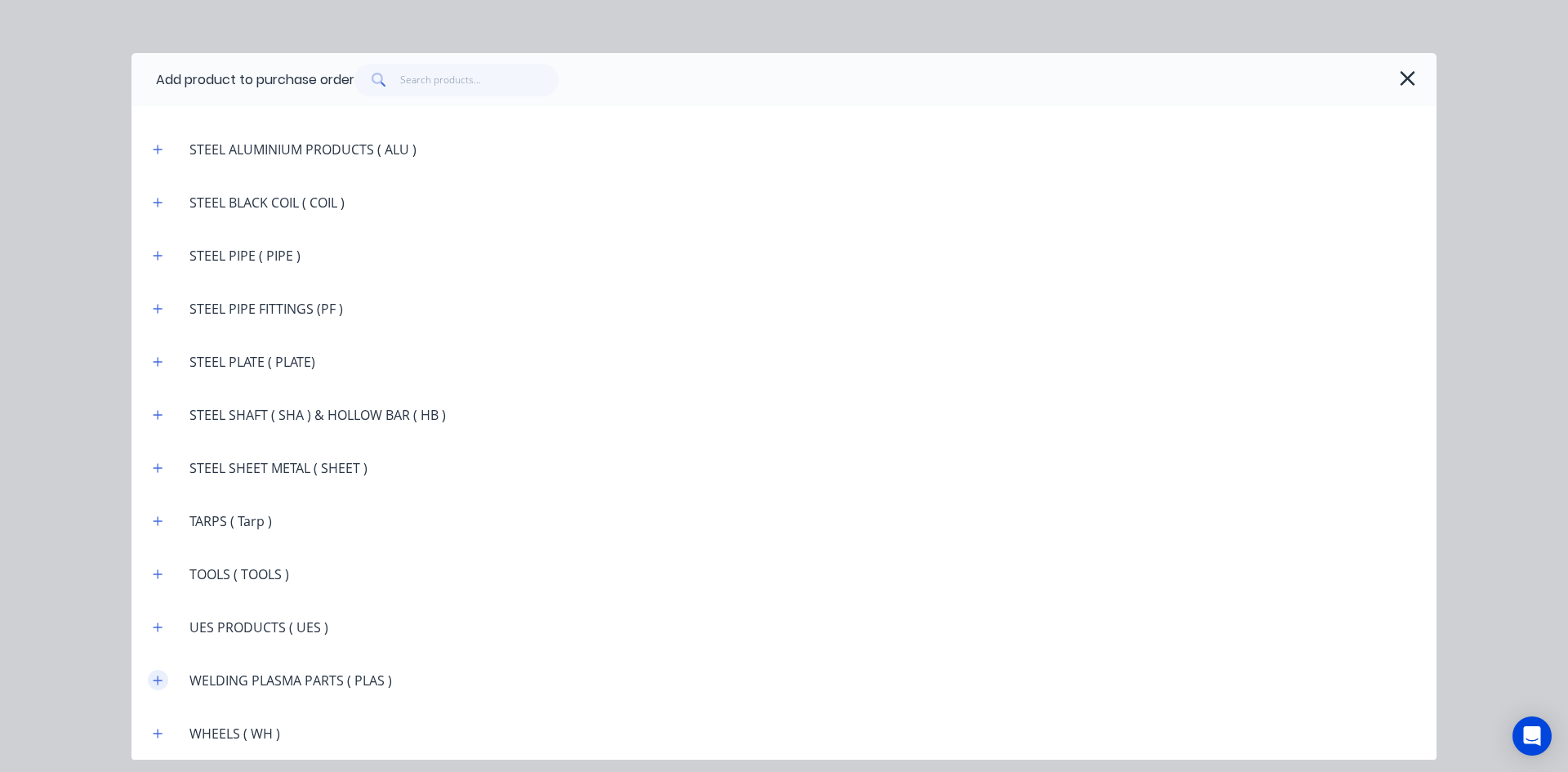
click at [159, 681] on icon "button" at bounding box center [158, 680] width 9 height 9
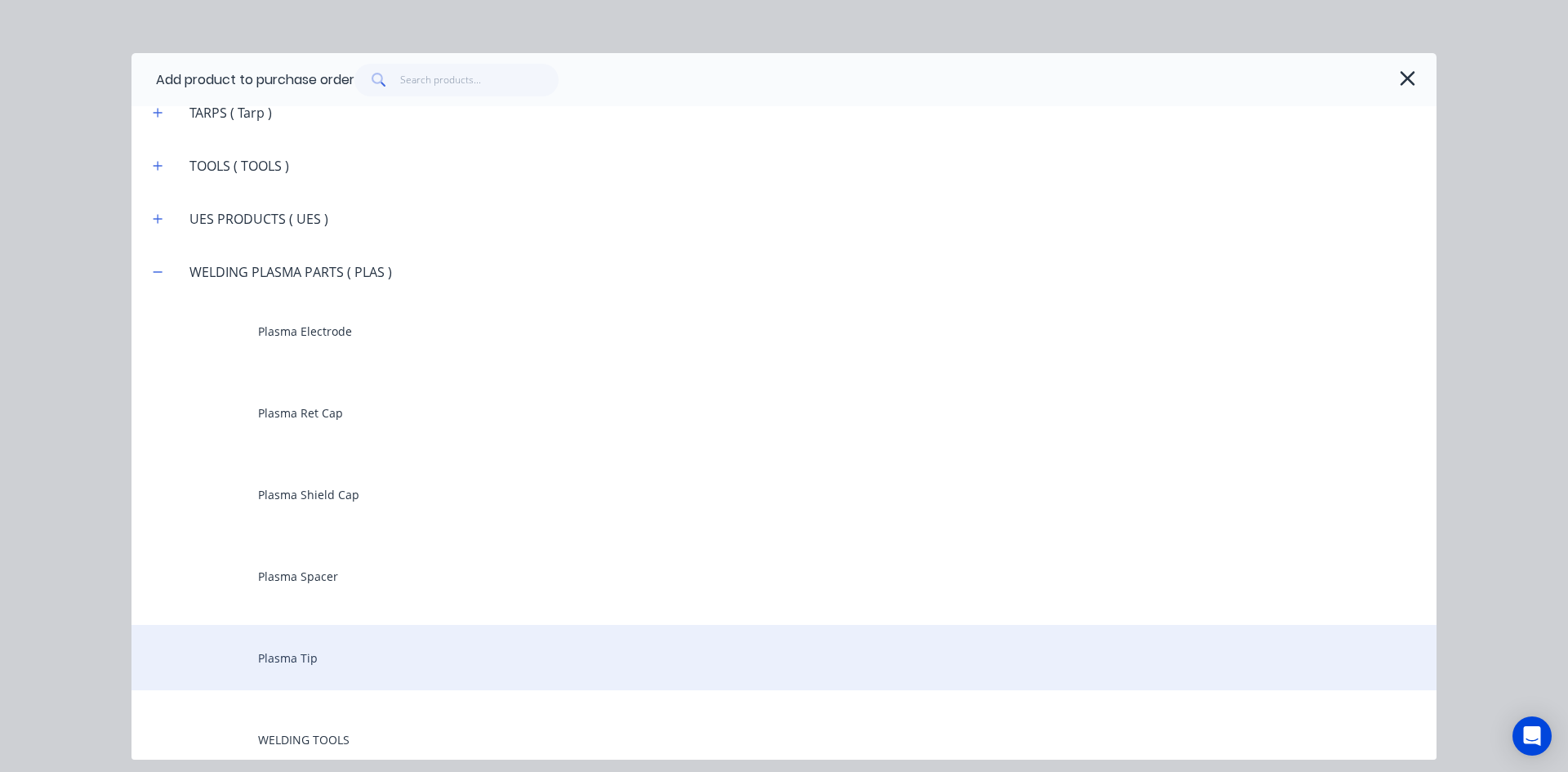
scroll to position [3395, 0]
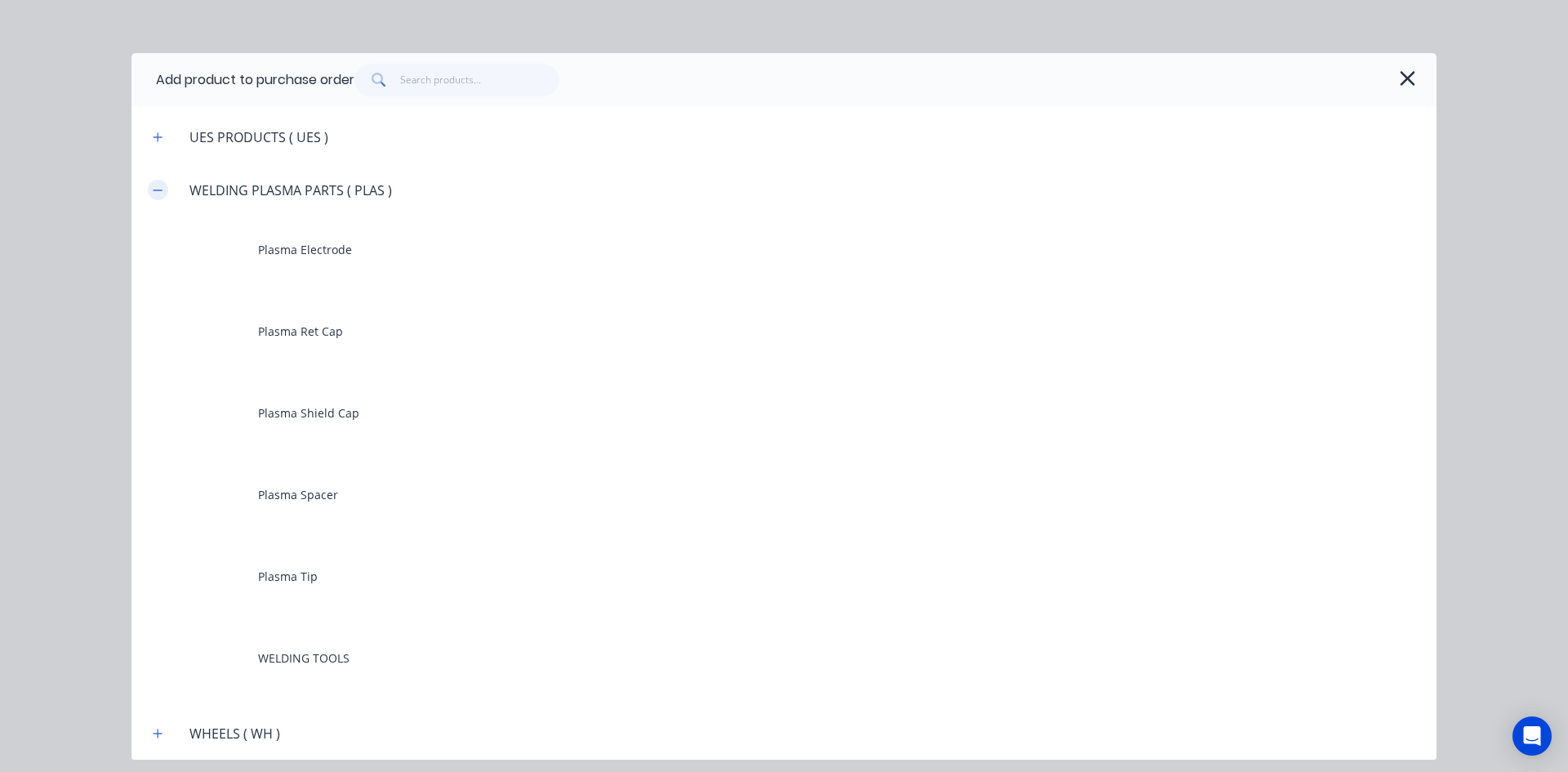
click at [163, 196] on button "button" at bounding box center [158, 190] width 21 height 21
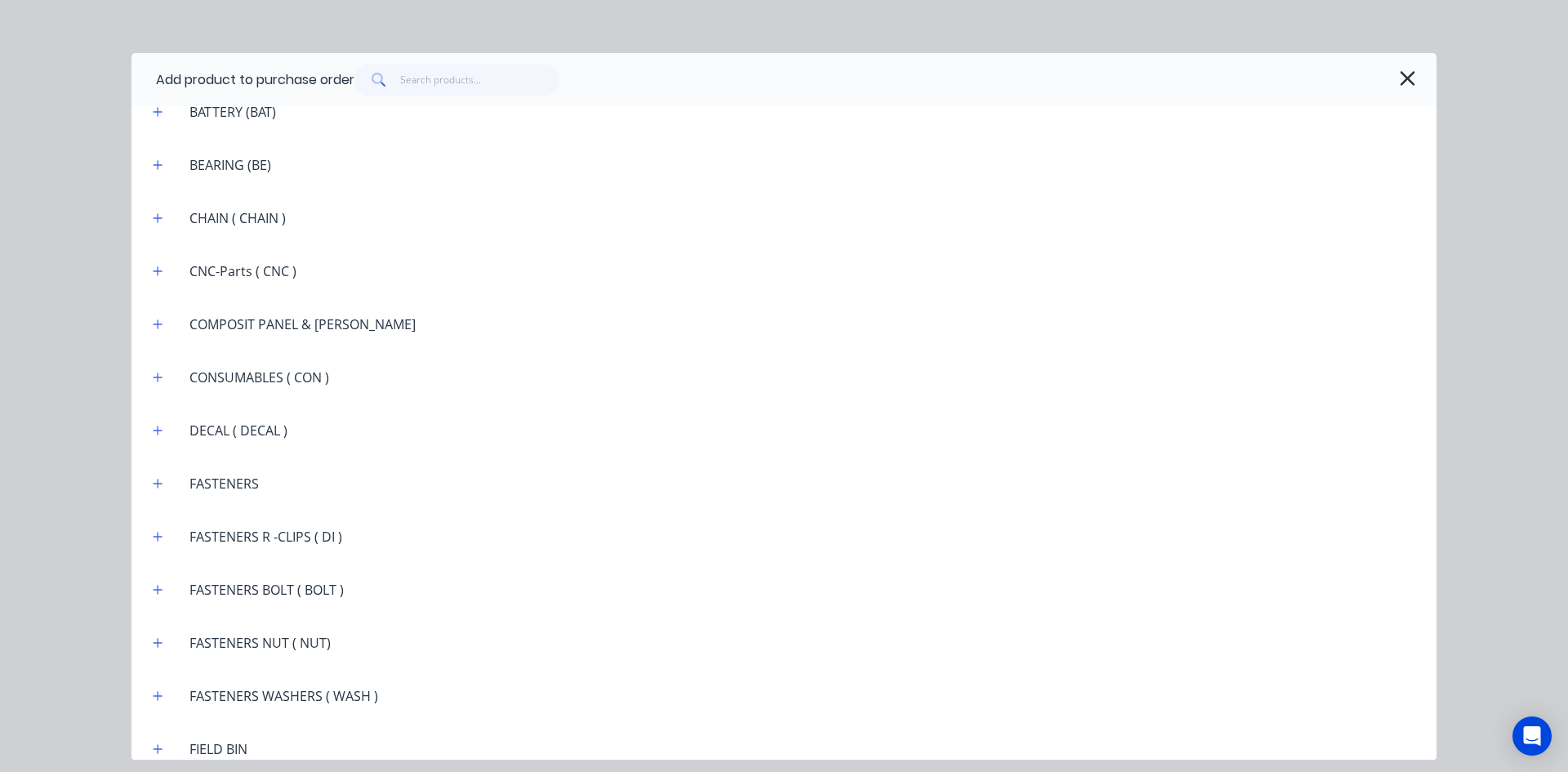
scroll to position [1189, 0]
click at [164, 375] on button "button" at bounding box center [158, 378] width 21 height 21
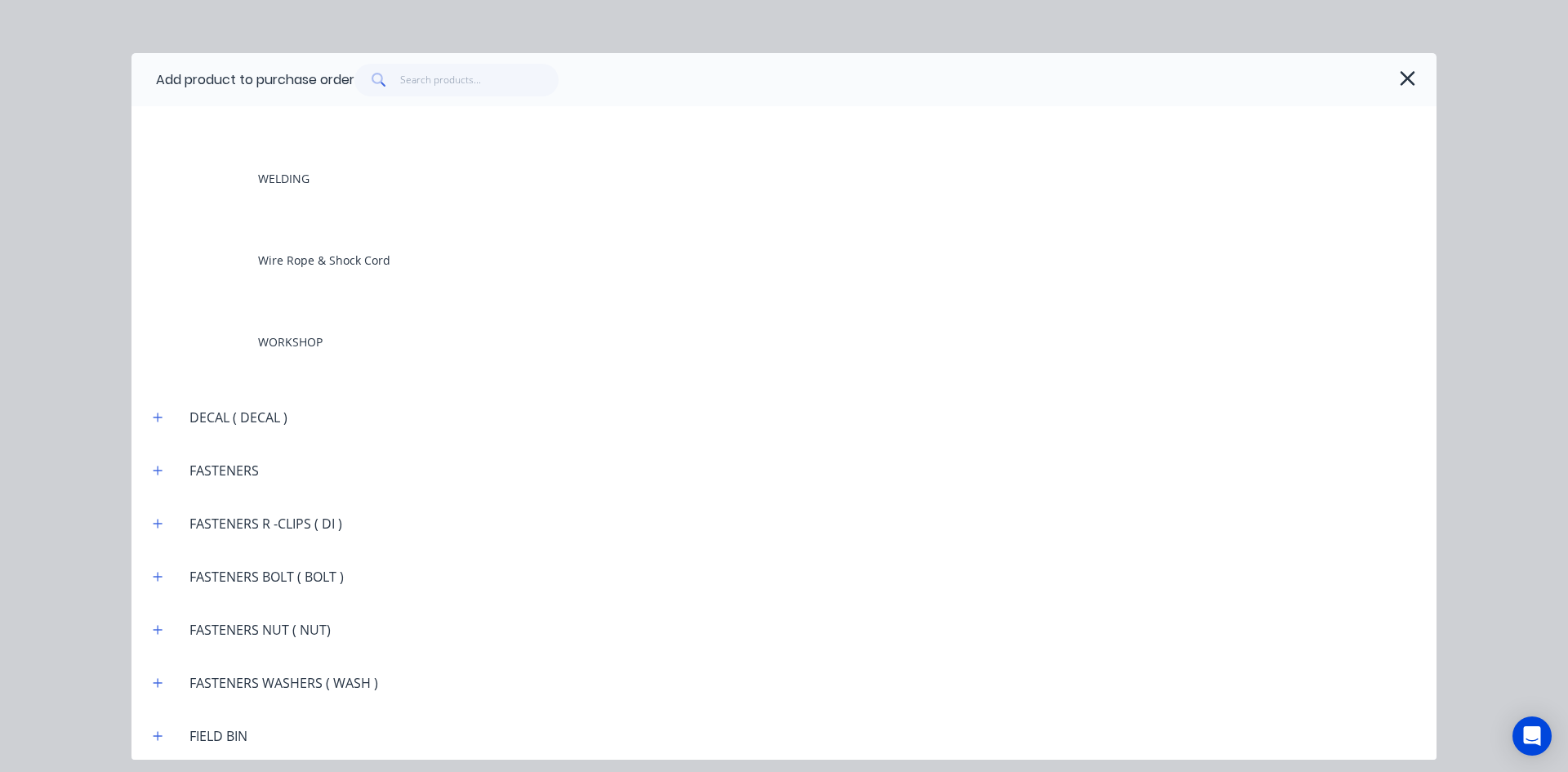
scroll to position [1924, 0]
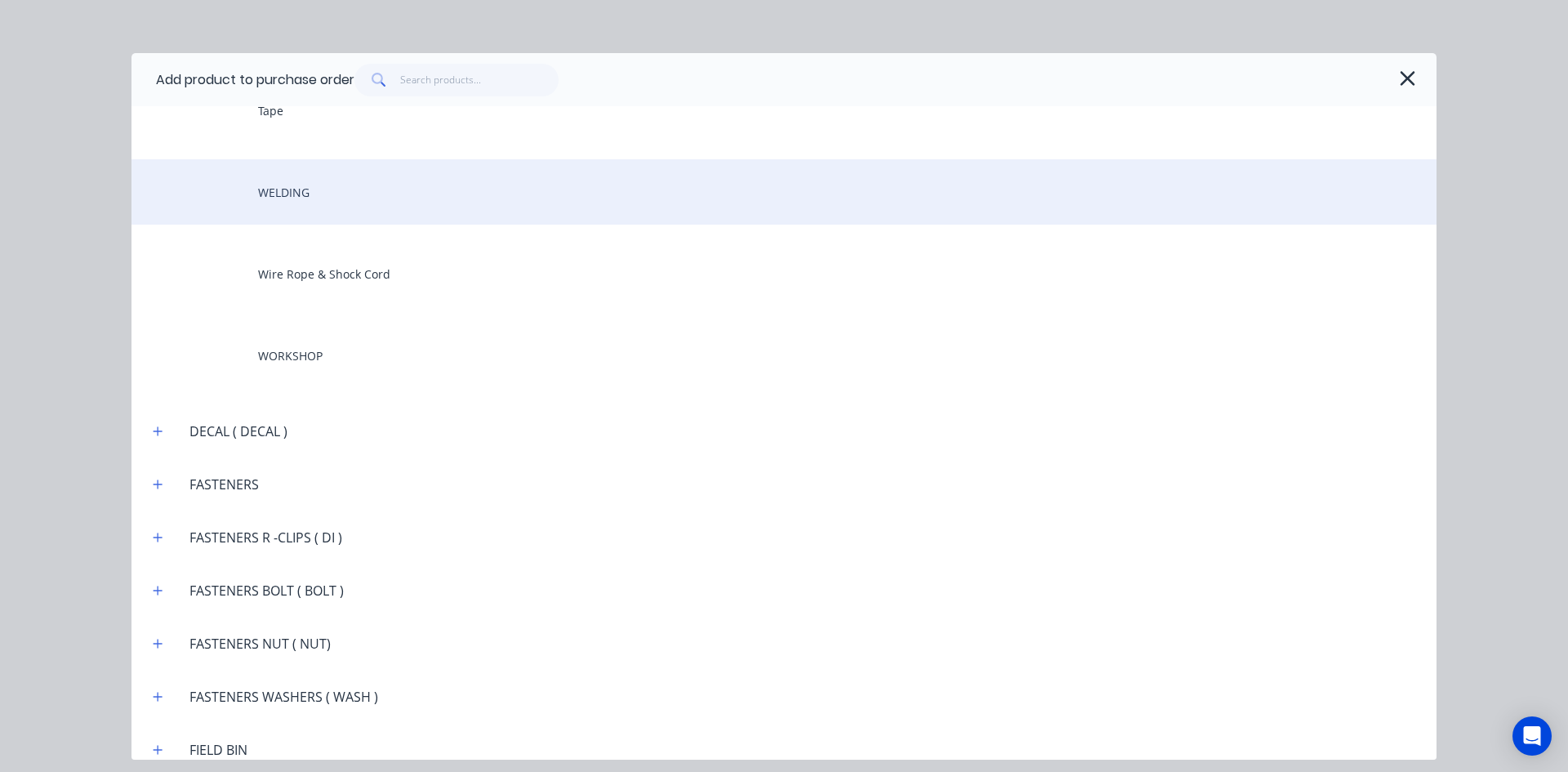
click at [299, 200] on div "WELDING" at bounding box center [784, 192] width 1305 height 65
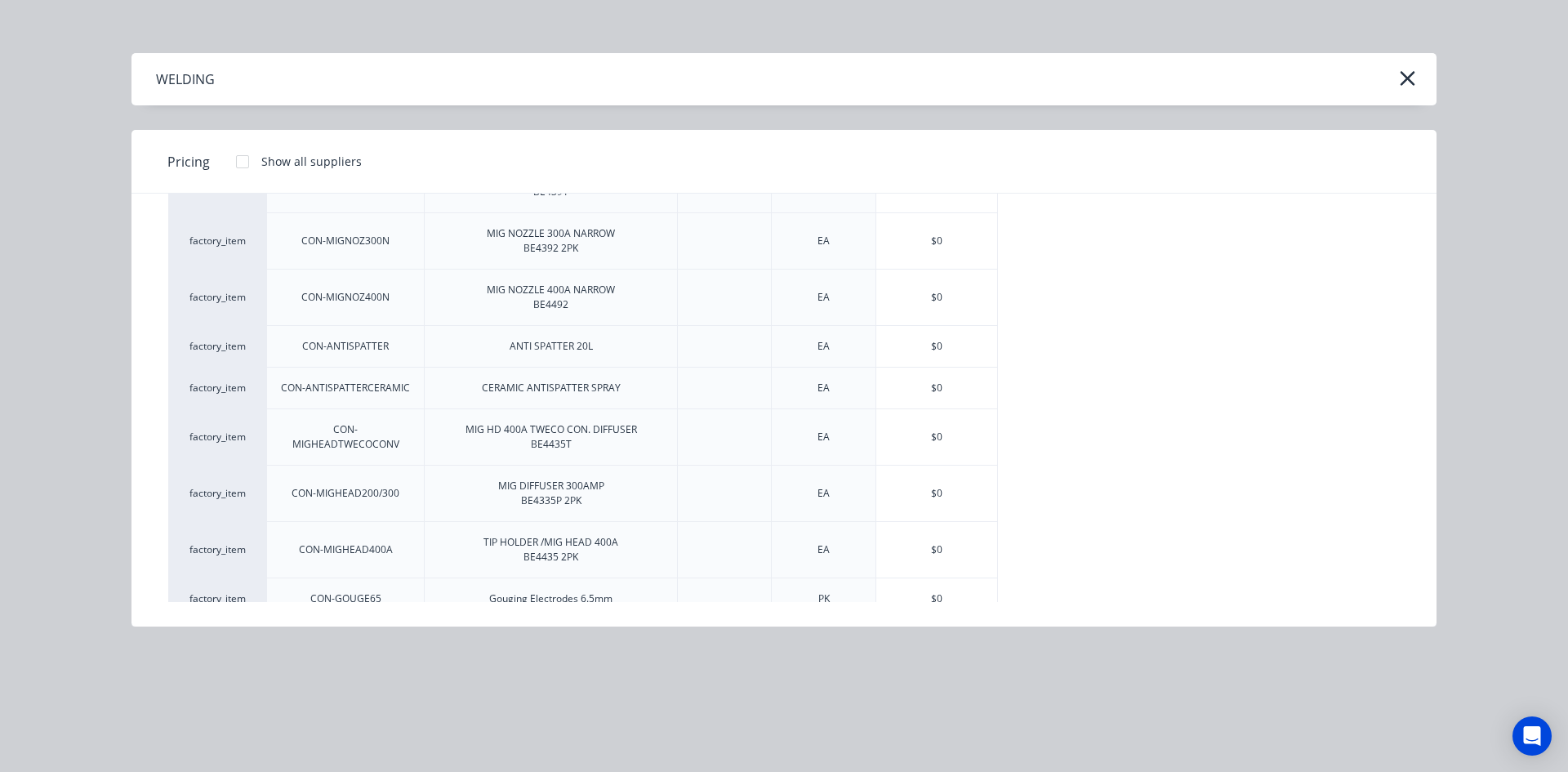
scroll to position [490, 0]
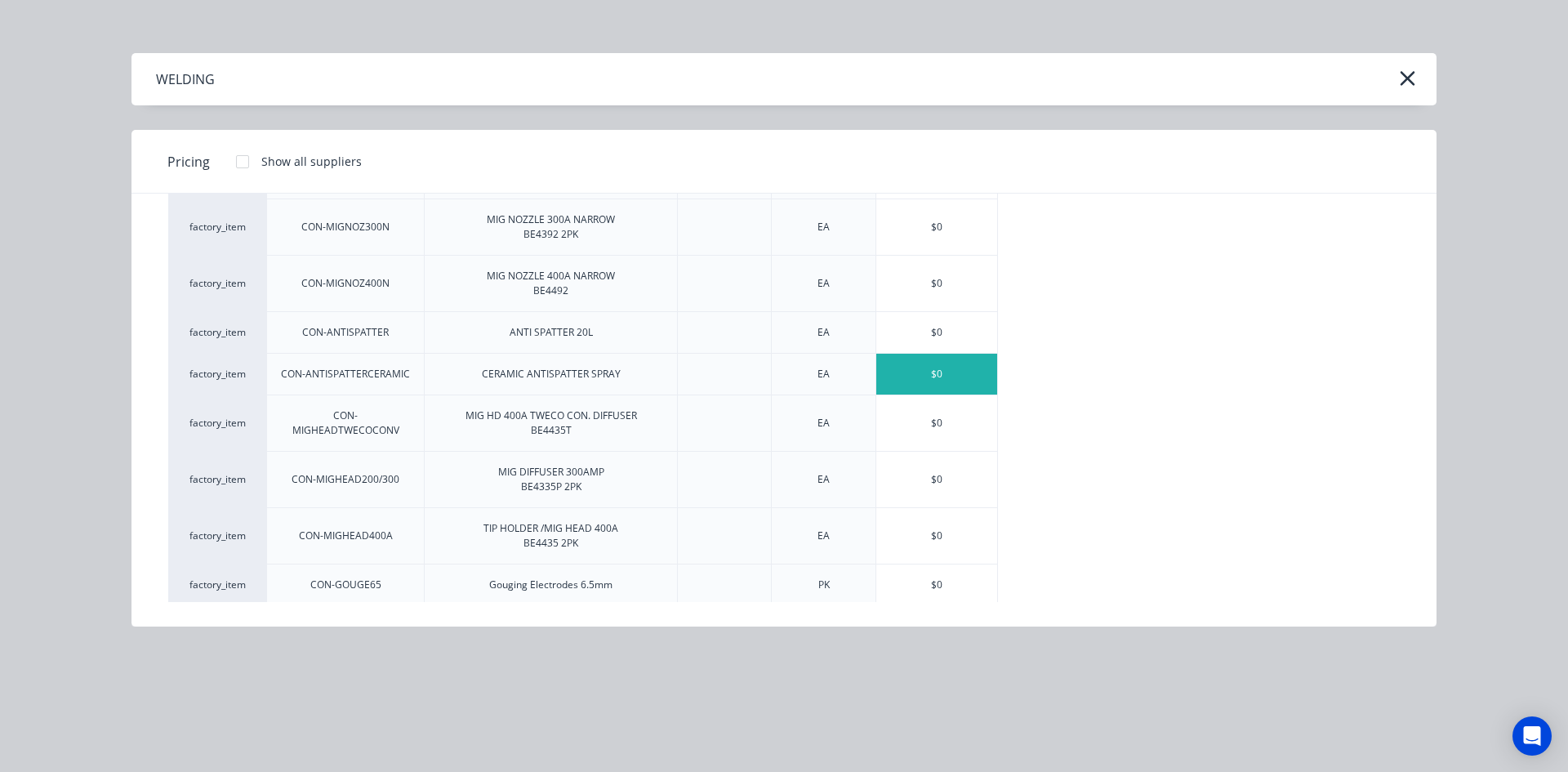
click at [911, 374] on div "$0" at bounding box center [936, 374] width 121 height 40
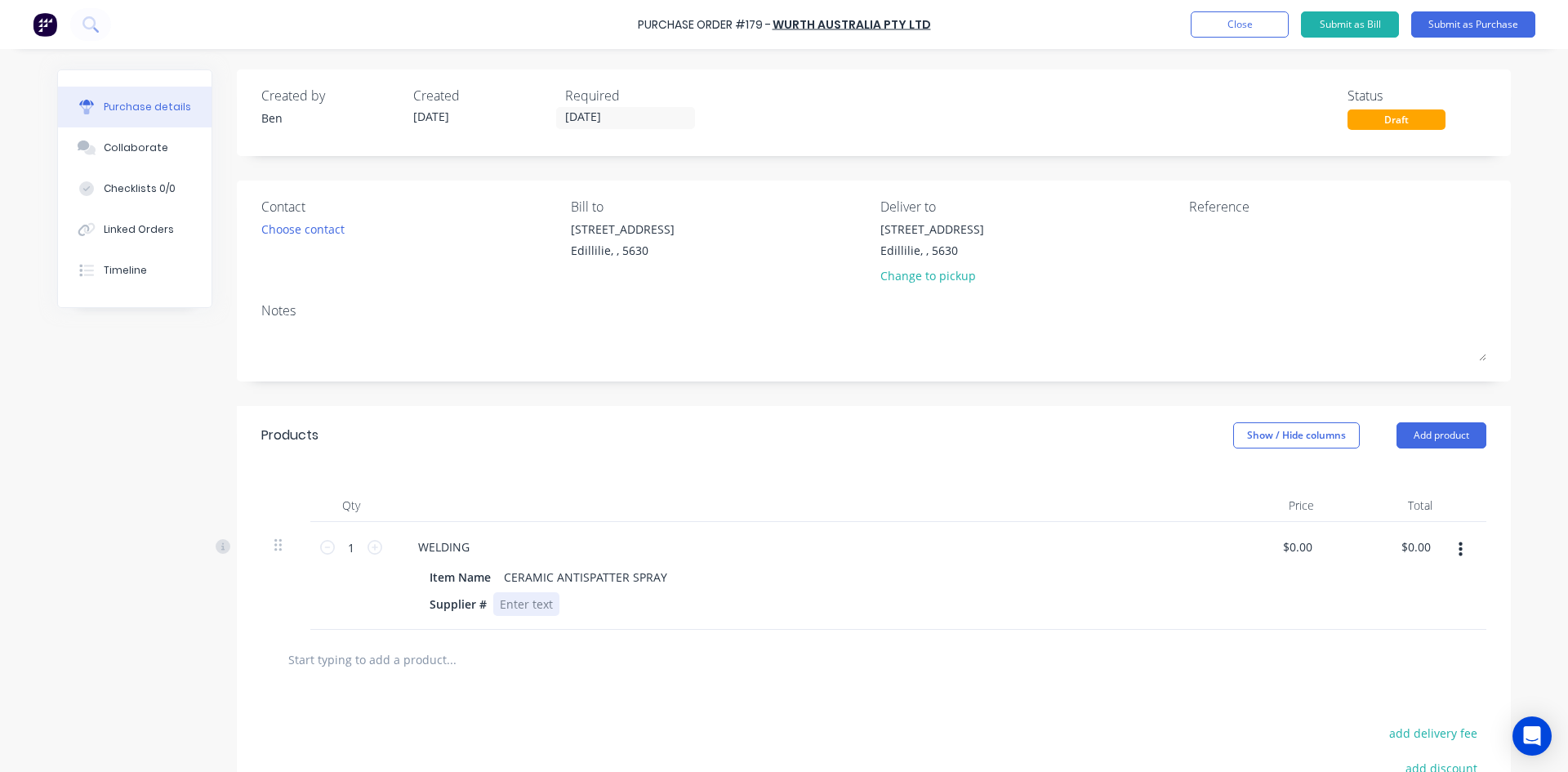
click at [500, 602] on div at bounding box center [526, 603] width 66 height 23
click at [371, 546] on icon at bounding box center [375, 547] width 15 height 15
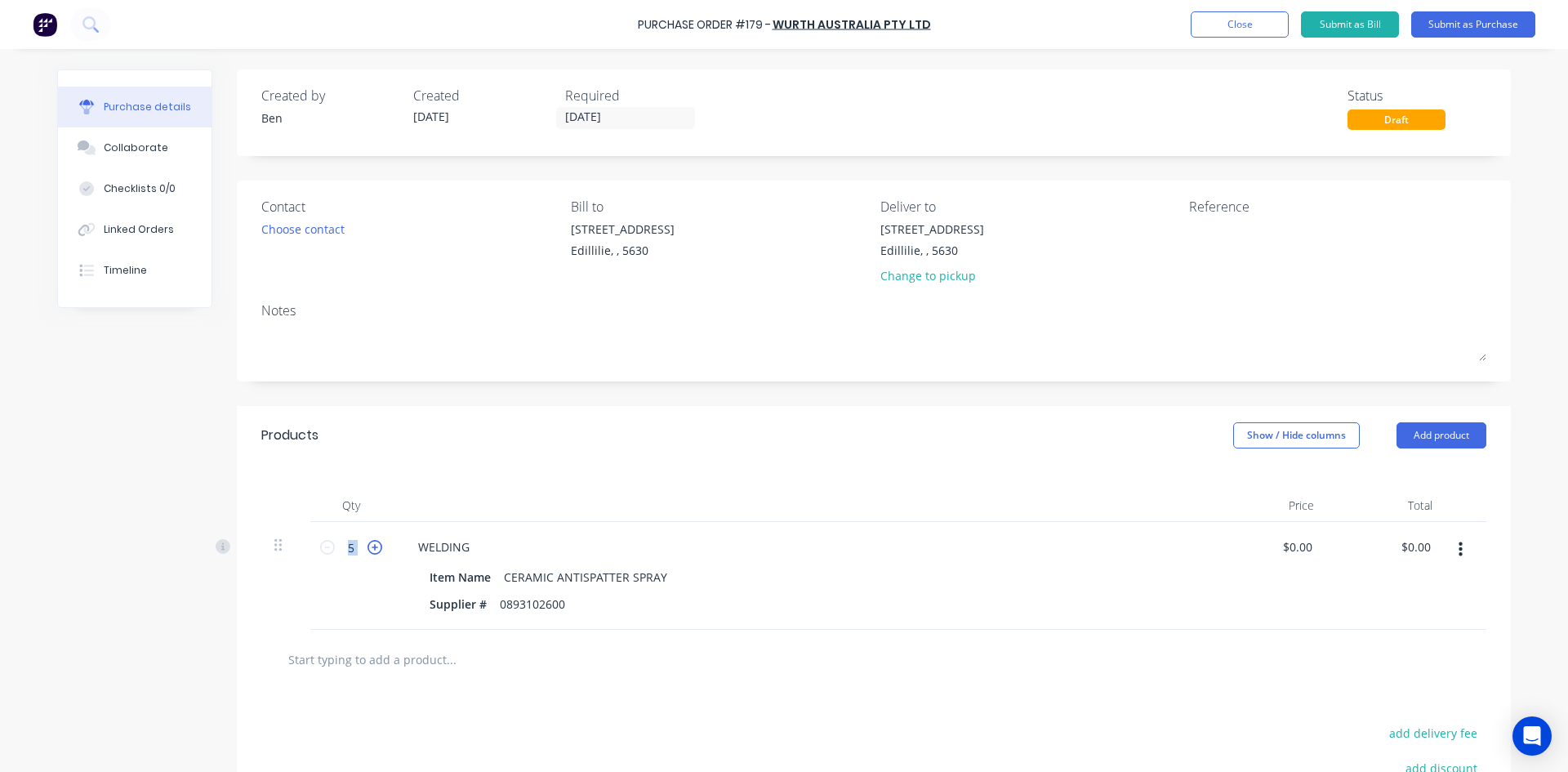
click at [371, 546] on icon at bounding box center [375, 547] width 15 height 15
drag, startPoint x: 1427, startPoint y: 545, endPoint x: 1374, endPoint y: 559, distance: 54.8
click at [1375, 559] on div "0.00 0.00" at bounding box center [1385, 576] width 118 height 108
click at [1050, 495] on div at bounding box center [800, 506] width 816 height 33
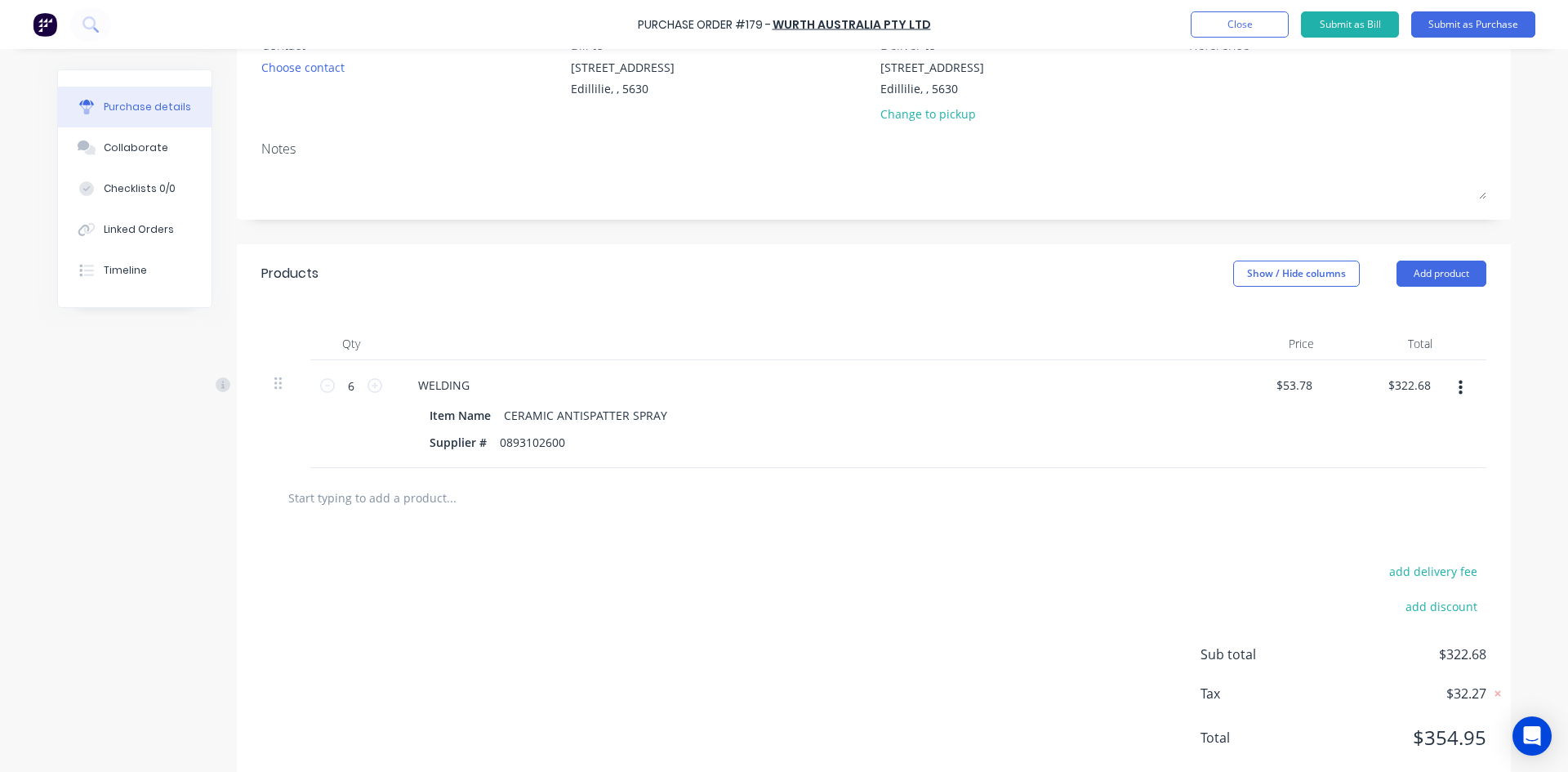
scroll to position [164, 0]
click at [1436, 268] on button "Add product" at bounding box center [1441, 272] width 90 height 26
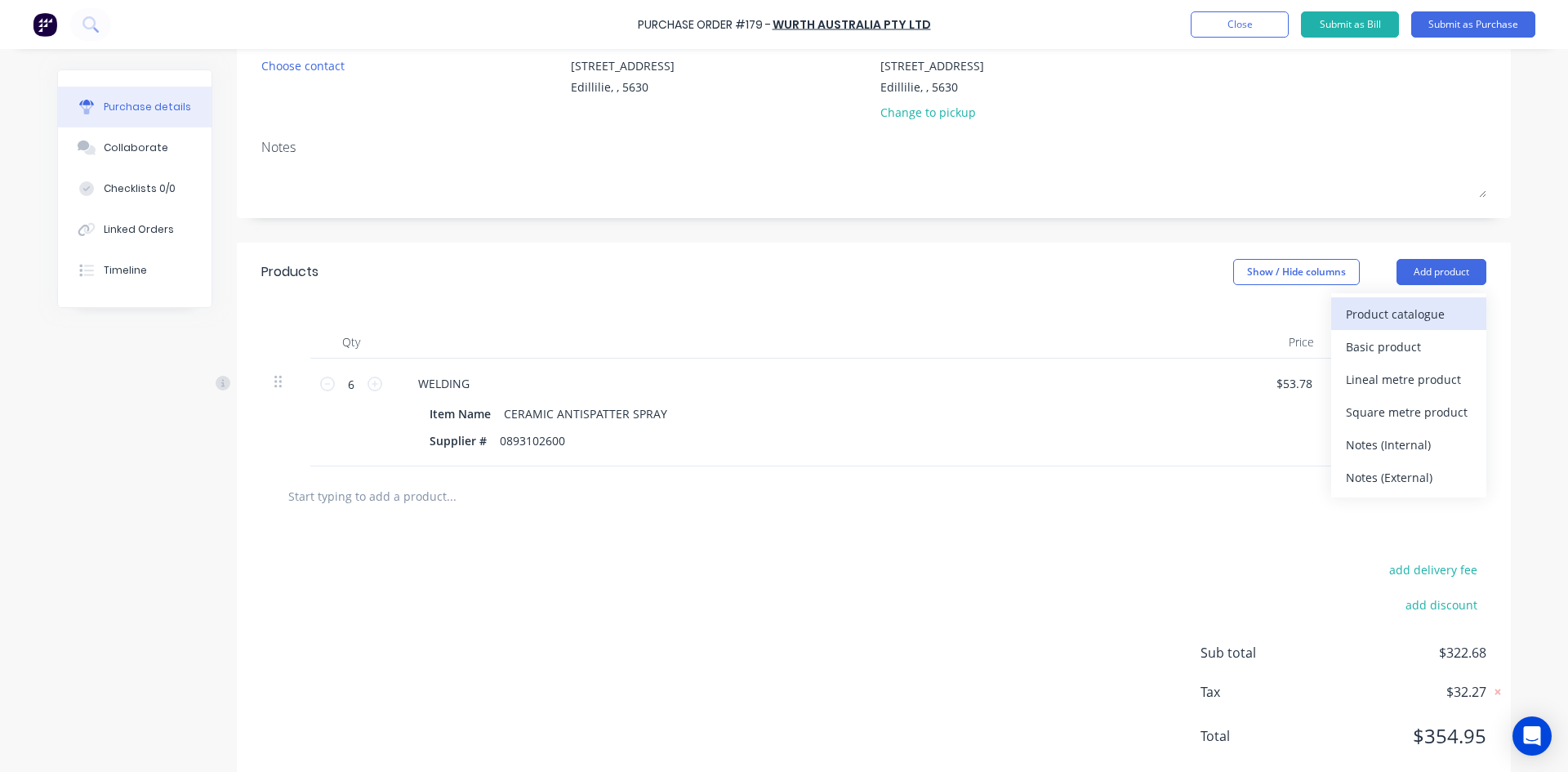
click at [1385, 316] on div "Product catalogue" at bounding box center [1409, 314] width 126 height 23
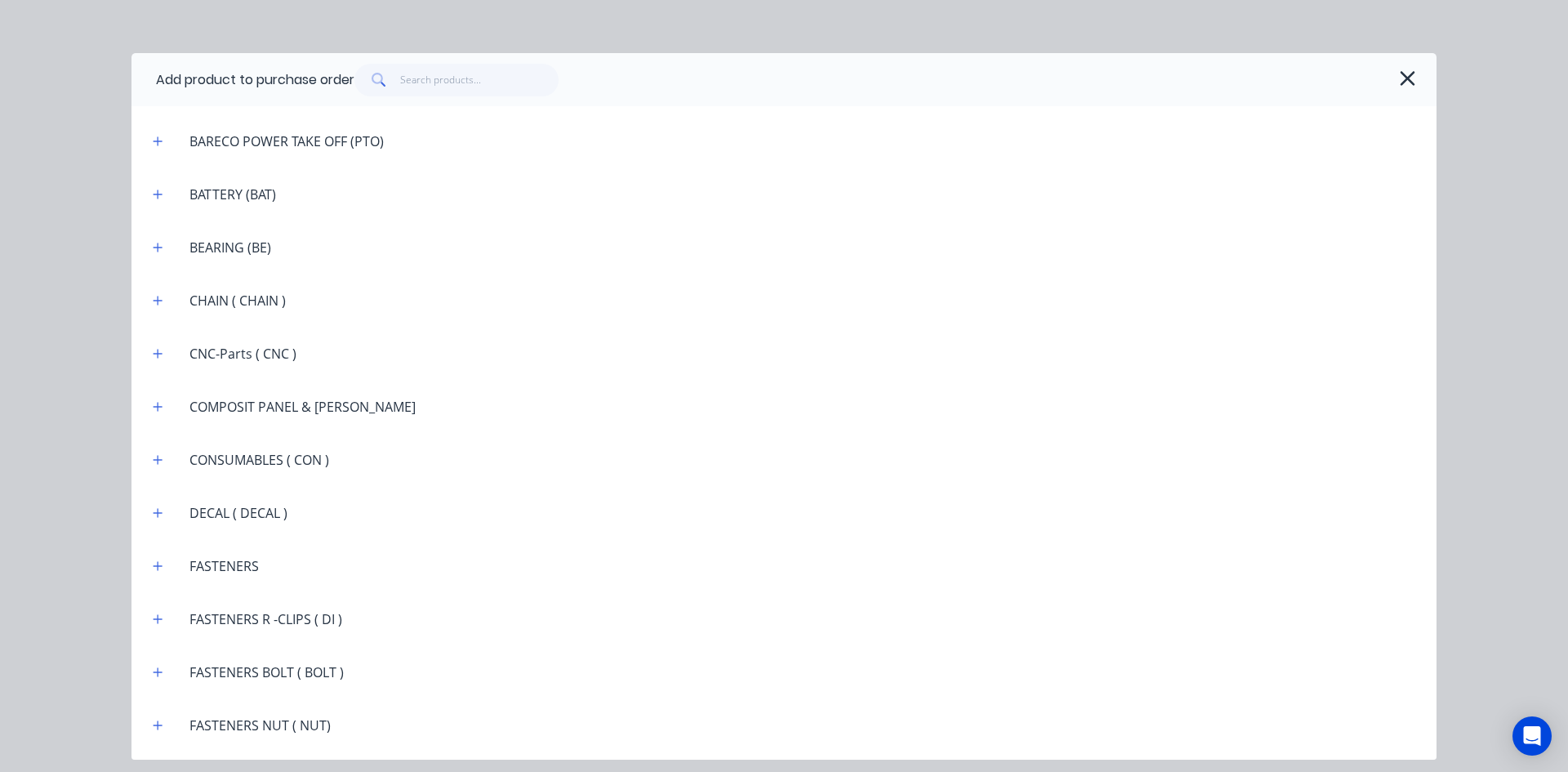
scroll to position [1144, 0]
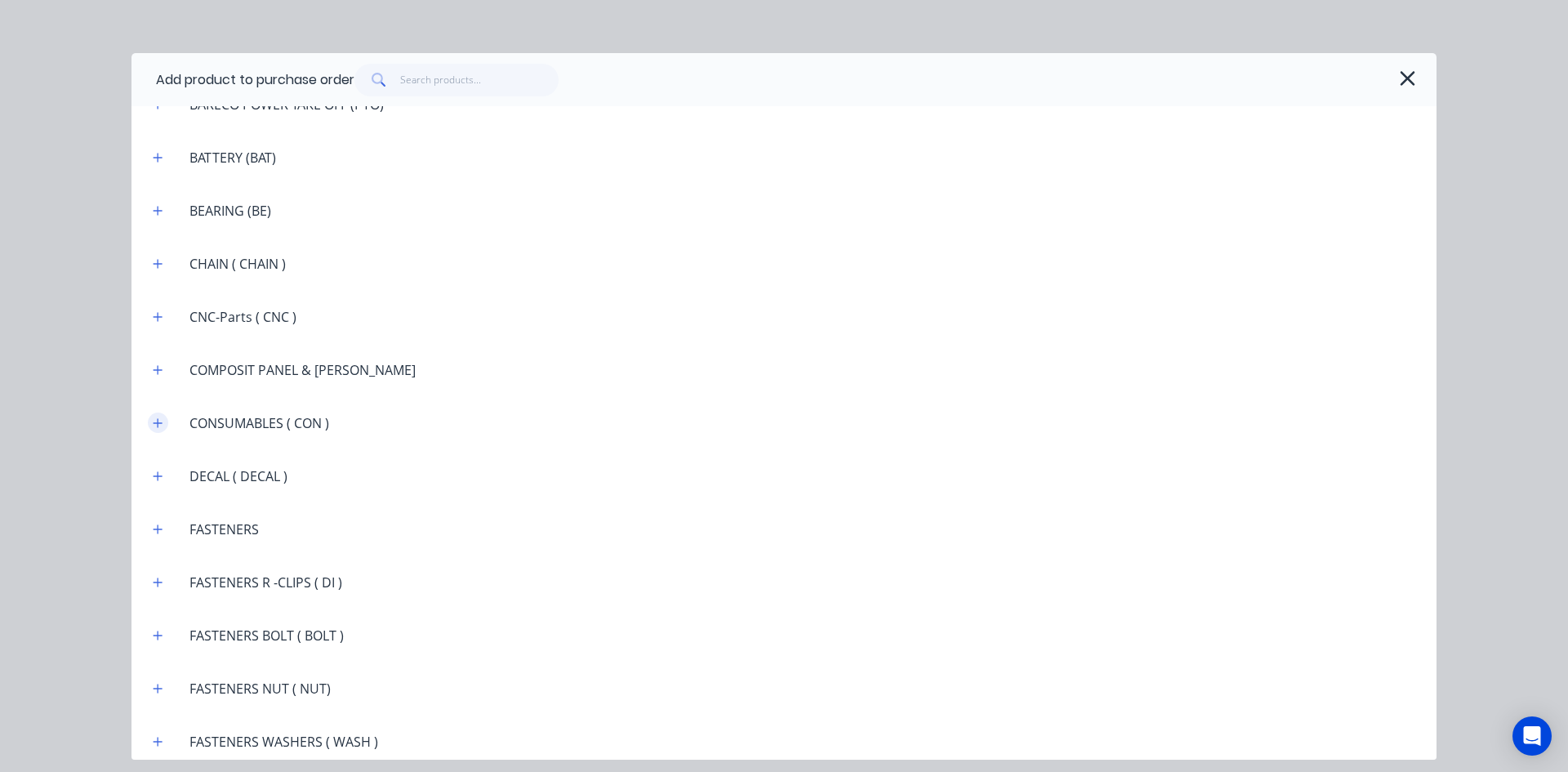
click at [166, 426] on button "button" at bounding box center [158, 423] width 21 height 21
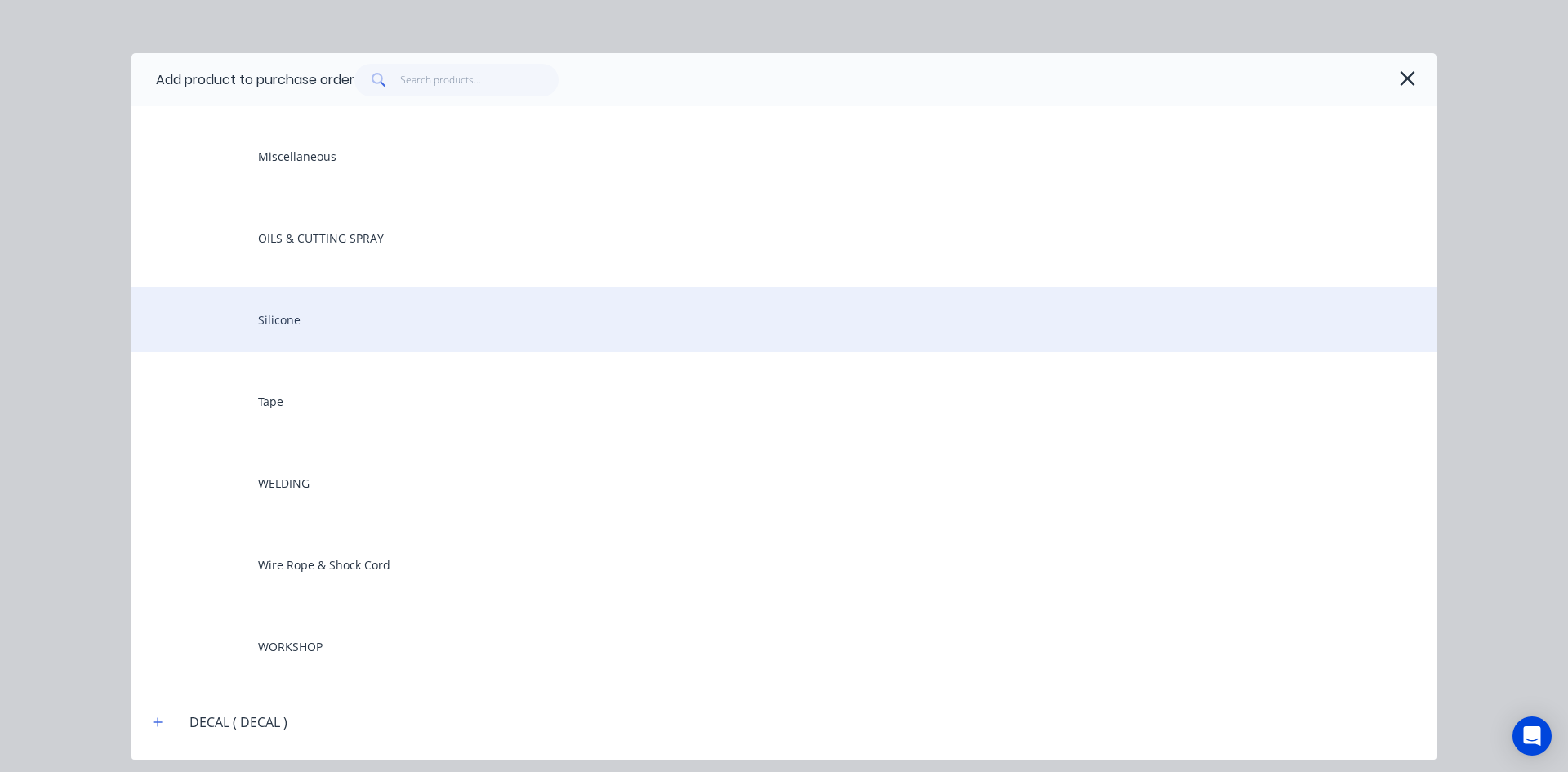
scroll to position [1634, 0]
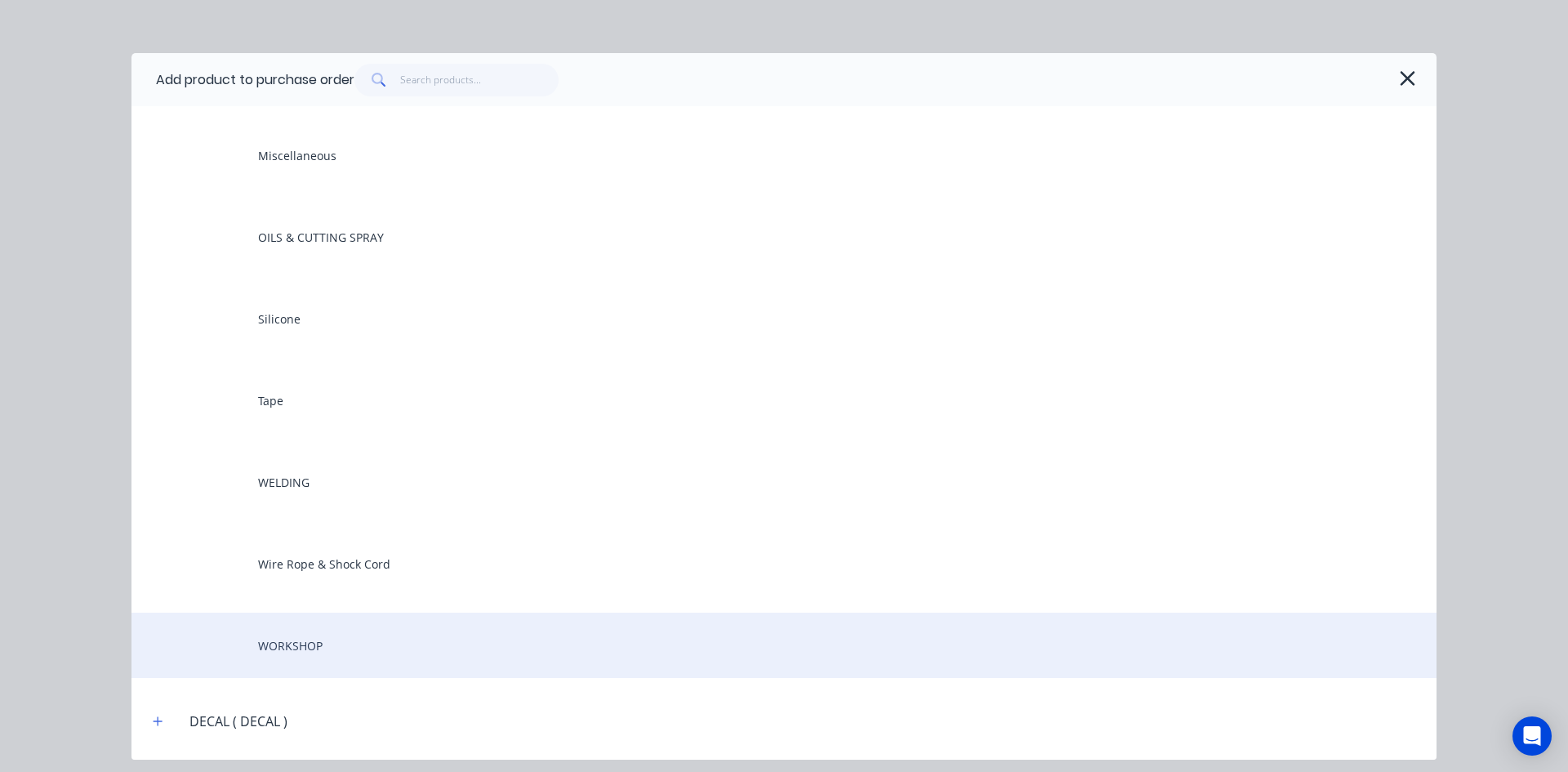
click at [302, 643] on div "WORKSHOP" at bounding box center [784, 645] width 1305 height 65
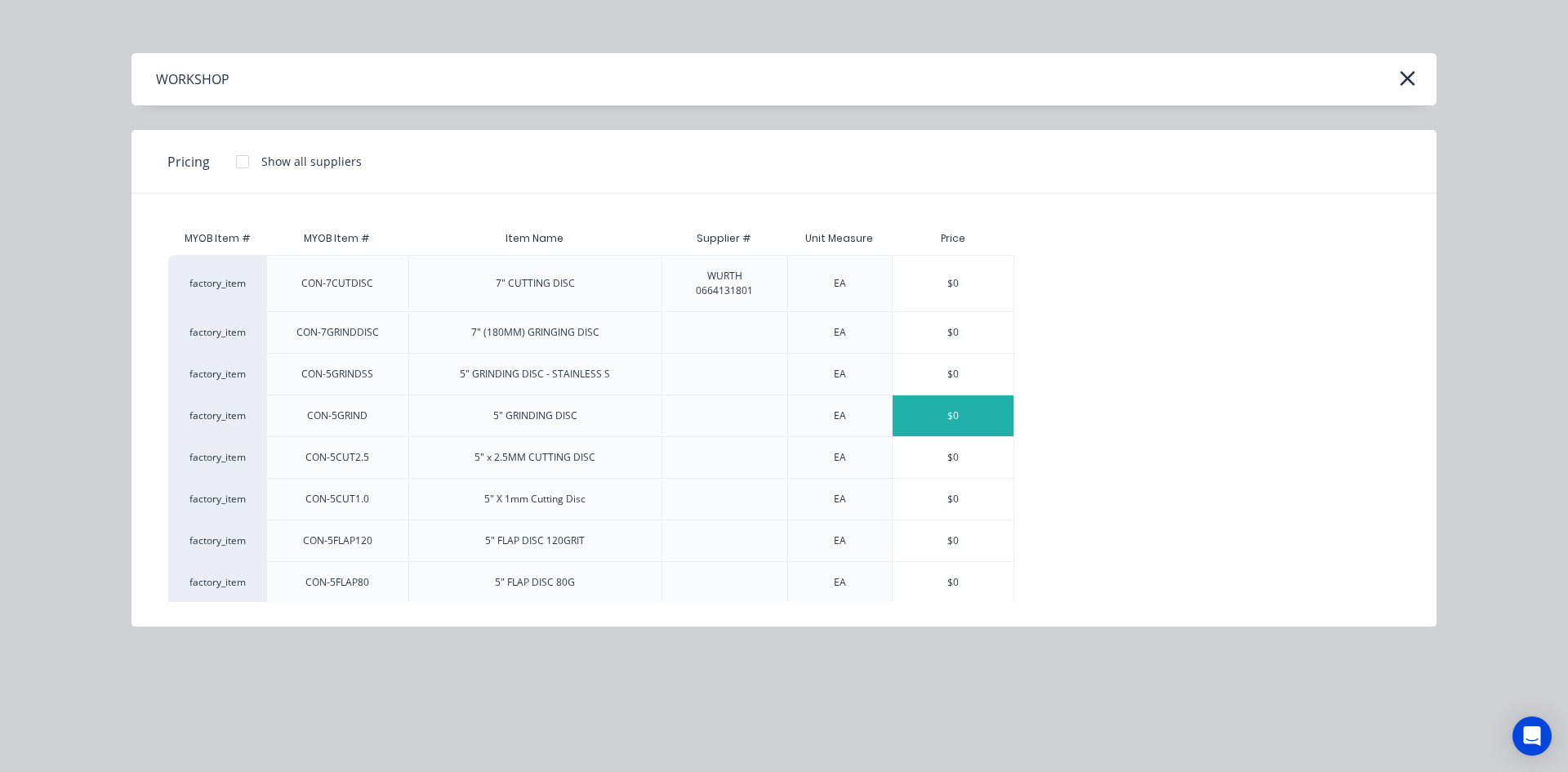
click at [950, 415] on div "$0" at bounding box center [952, 415] width 121 height 40
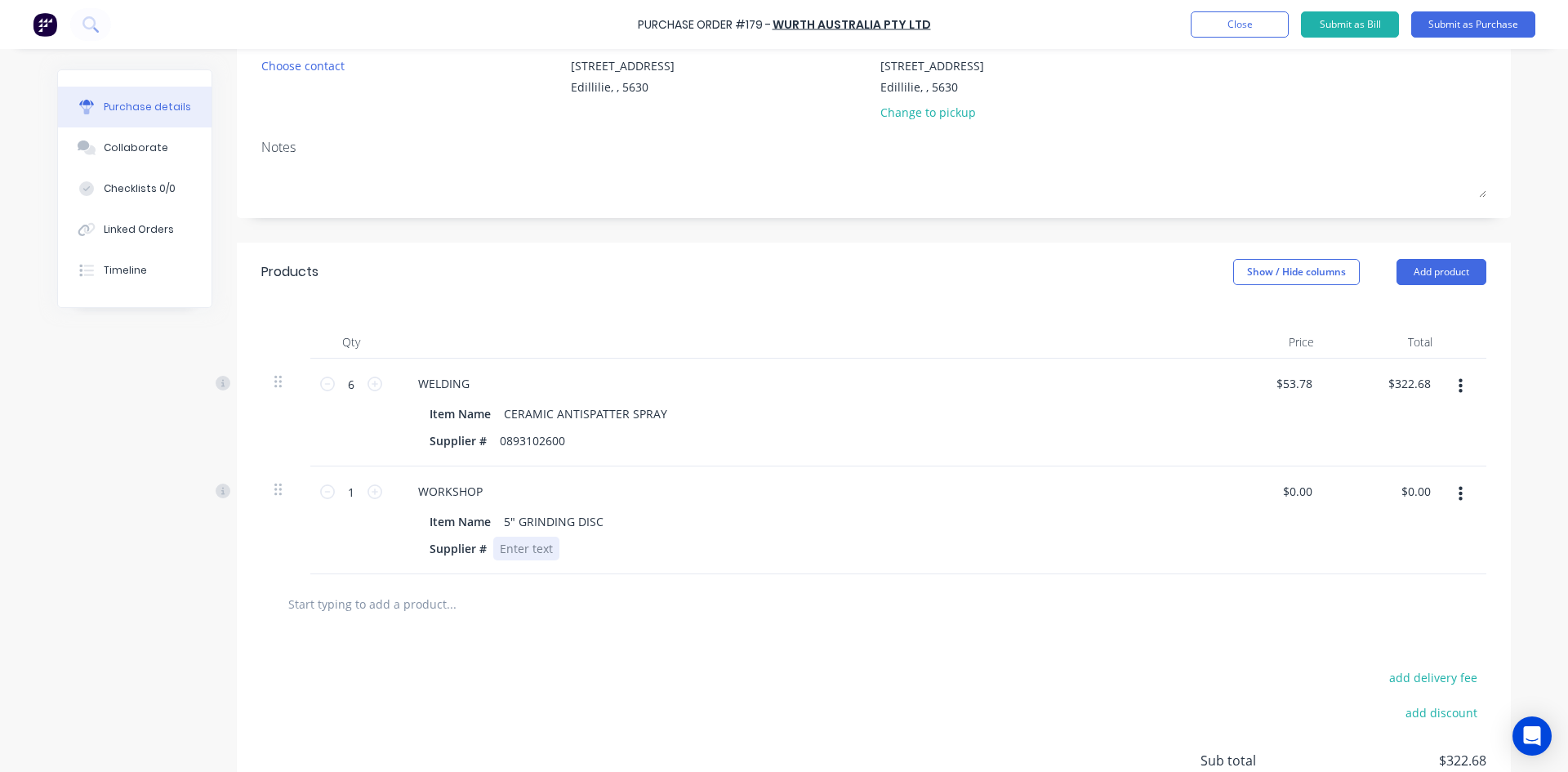
click at [516, 545] on div at bounding box center [526, 548] width 66 height 23
drag, startPoint x: 345, startPoint y: 491, endPoint x: 329, endPoint y: 497, distance: 17.1
click at [335, 497] on input "1" at bounding box center [351, 492] width 33 height 24
click at [1403, 489] on input "0.00" at bounding box center [1418, 491] width 31 height 23
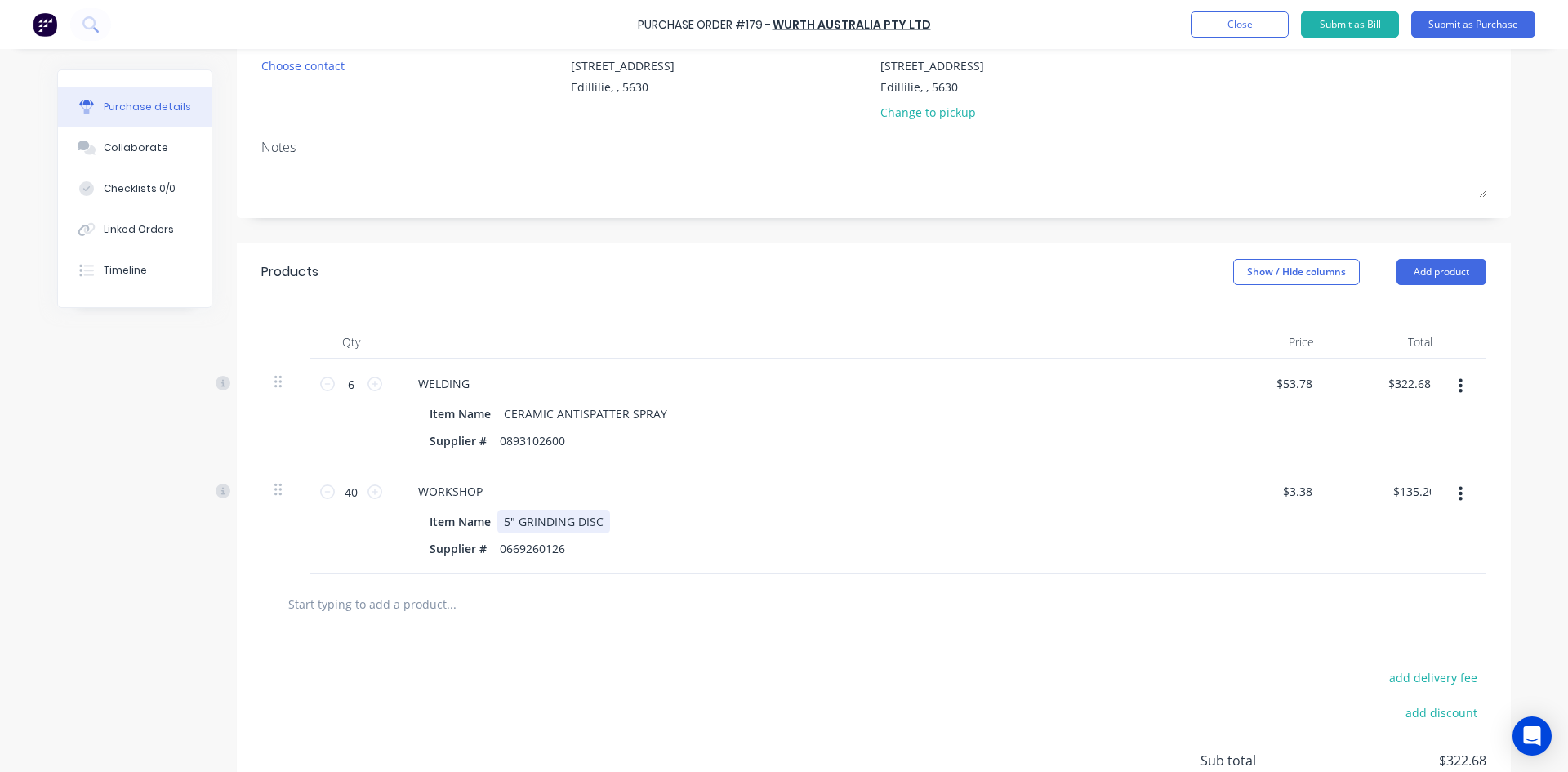
click at [791, 526] on div "Item Name 5" GRINDING DISC" at bounding box center [796, 521] width 748 height 23
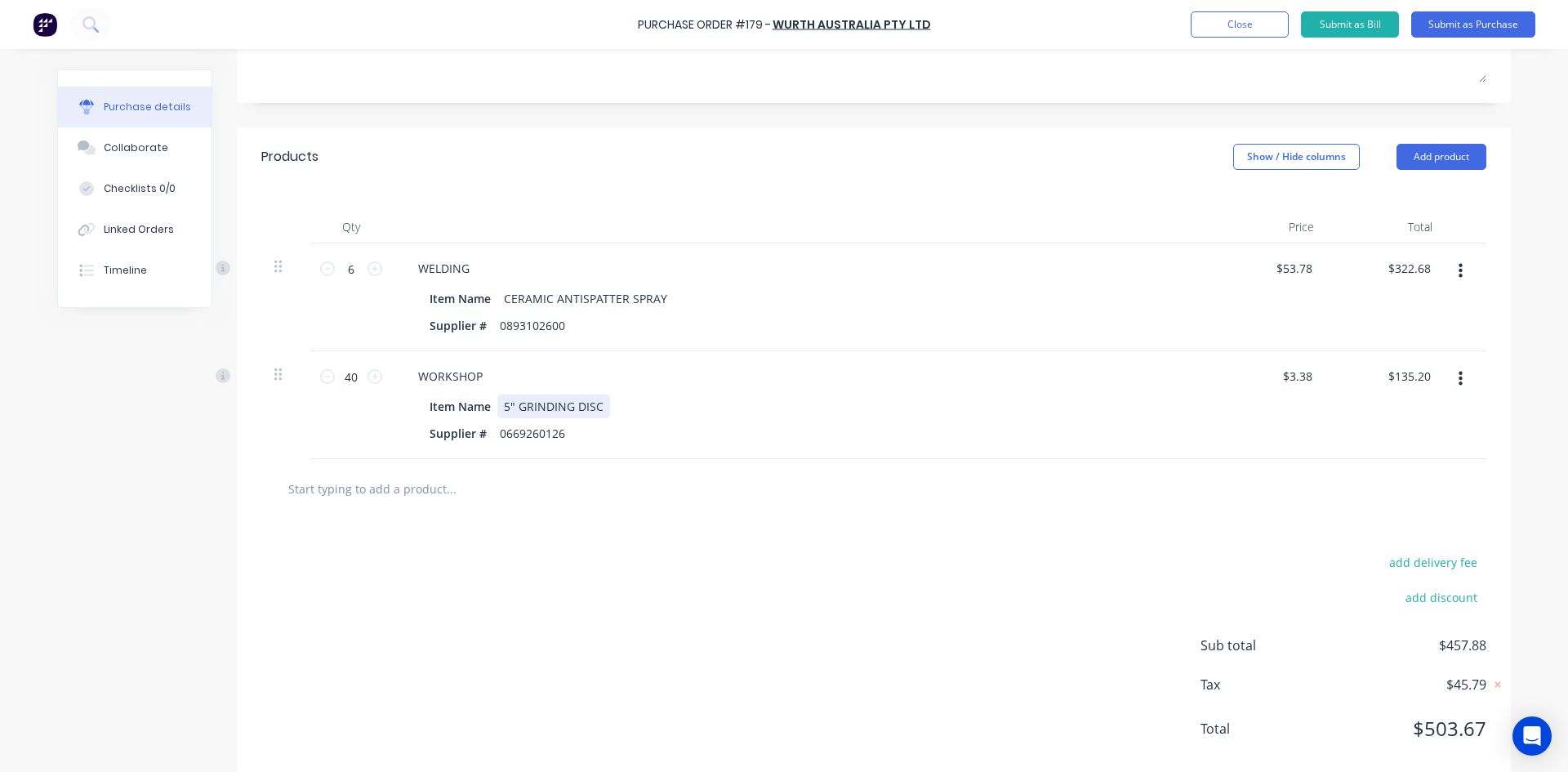
scroll to position [310, 0]
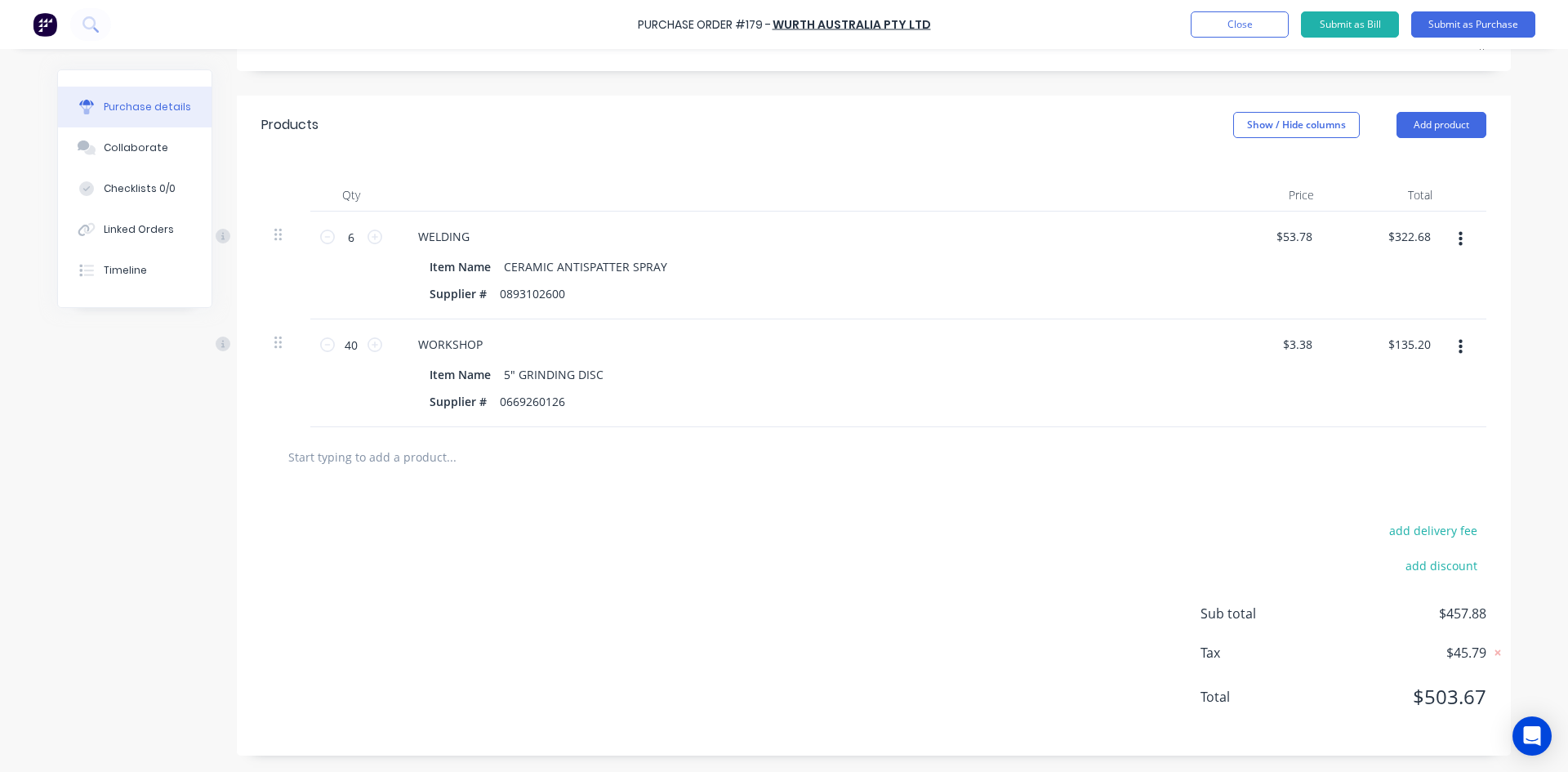
click at [404, 457] on input "text" at bounding box center [450, 457] width 326 height 33
drag, startPoint x: 1435, startPoint y: 125, endPoint x: 1412, endPoint y: 146, distance: 31.1
click at [1435, 127] on button "Add product" at bounding box center [1441, 125] width 90 height 26
click at [1357, 169] on div "Product catalogue" at bounding box center [1409, 166] width 126 height 23
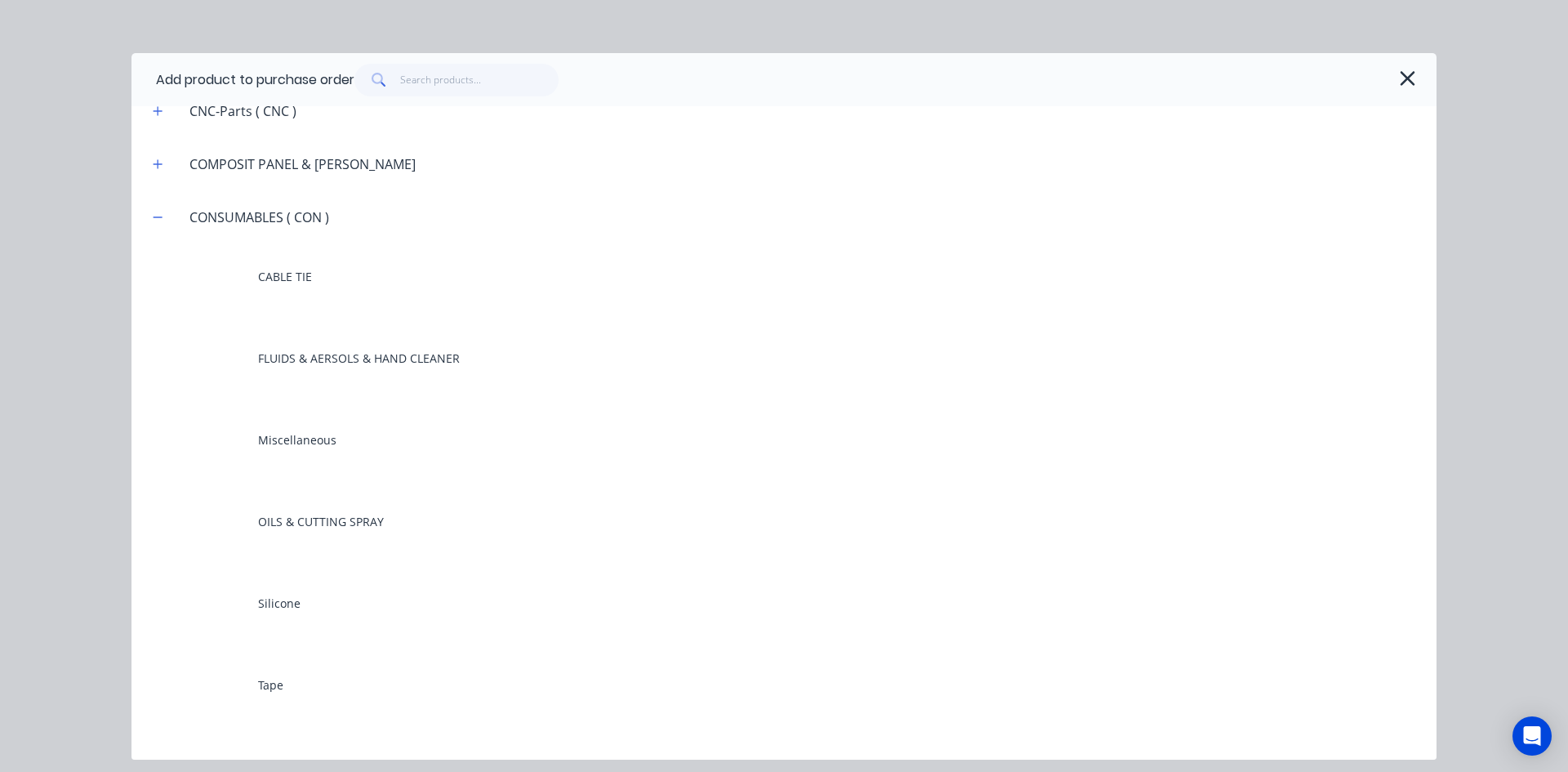
scroll to position [1471, 0]
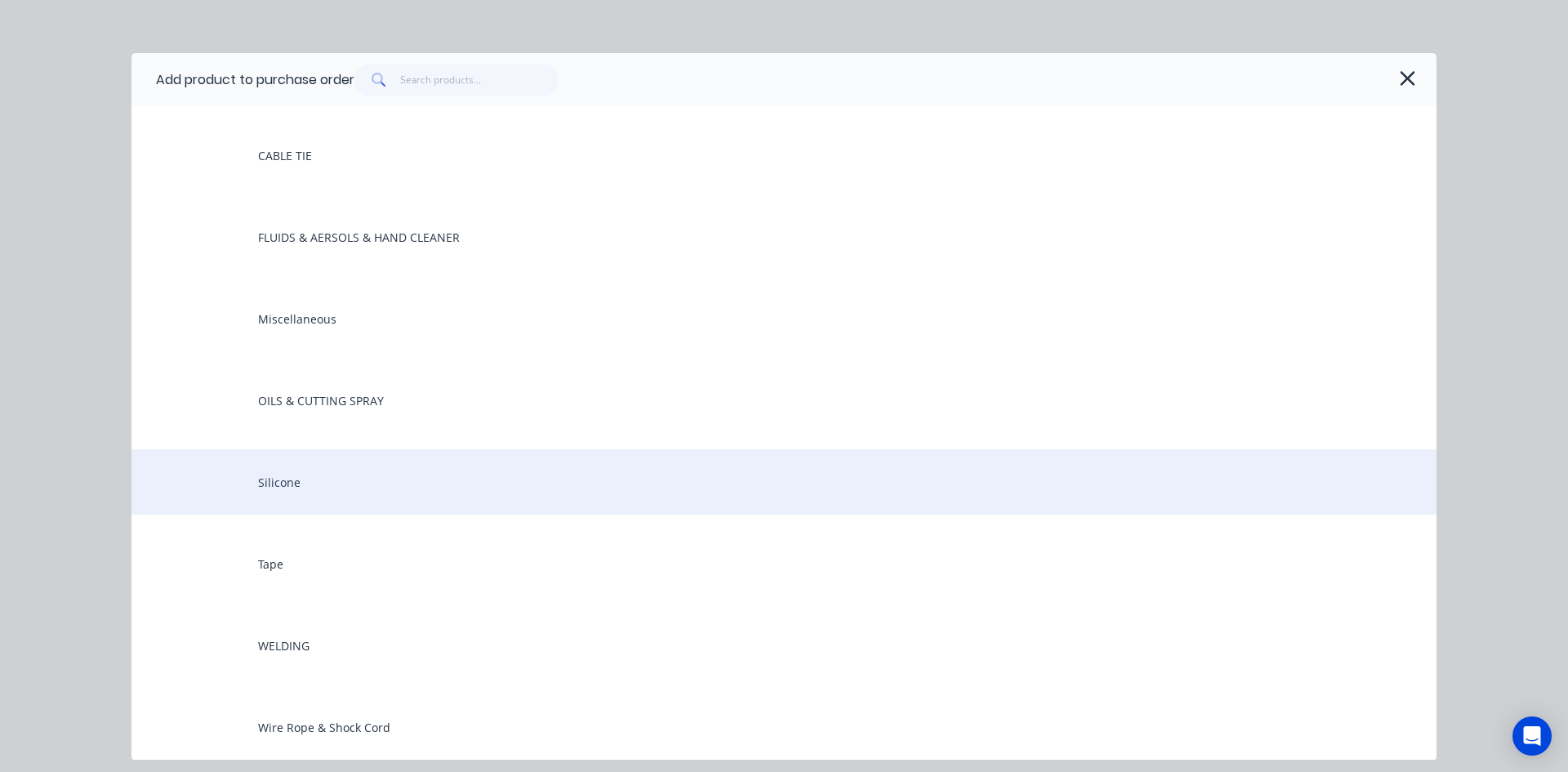
click at [254, 484] on div "Silicone" at bounding box center [784, 482] width 1305 height 65
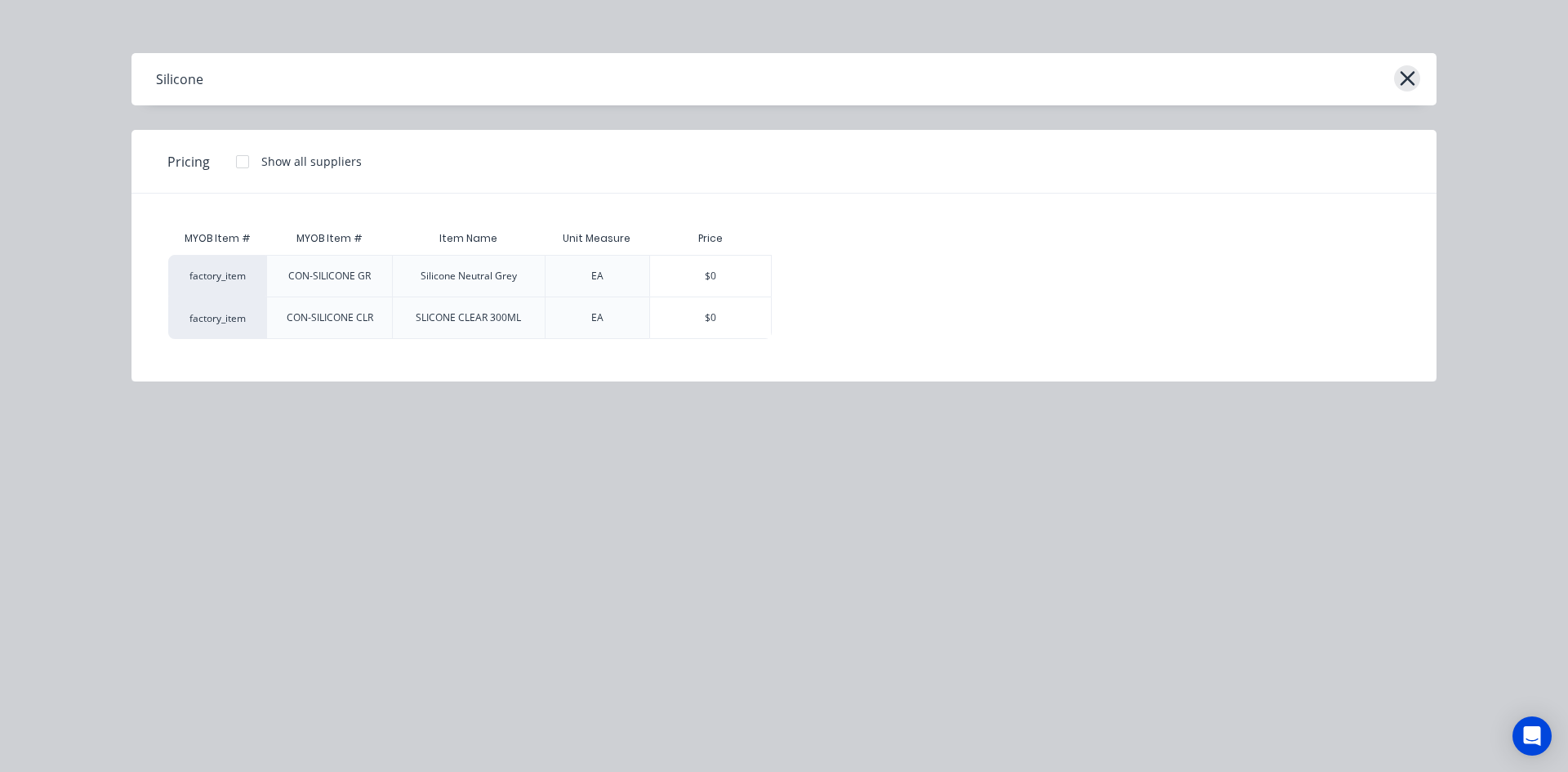
click at [1410, 71] on icon "button" at bounding box center [1407, 78] width 17 height 23
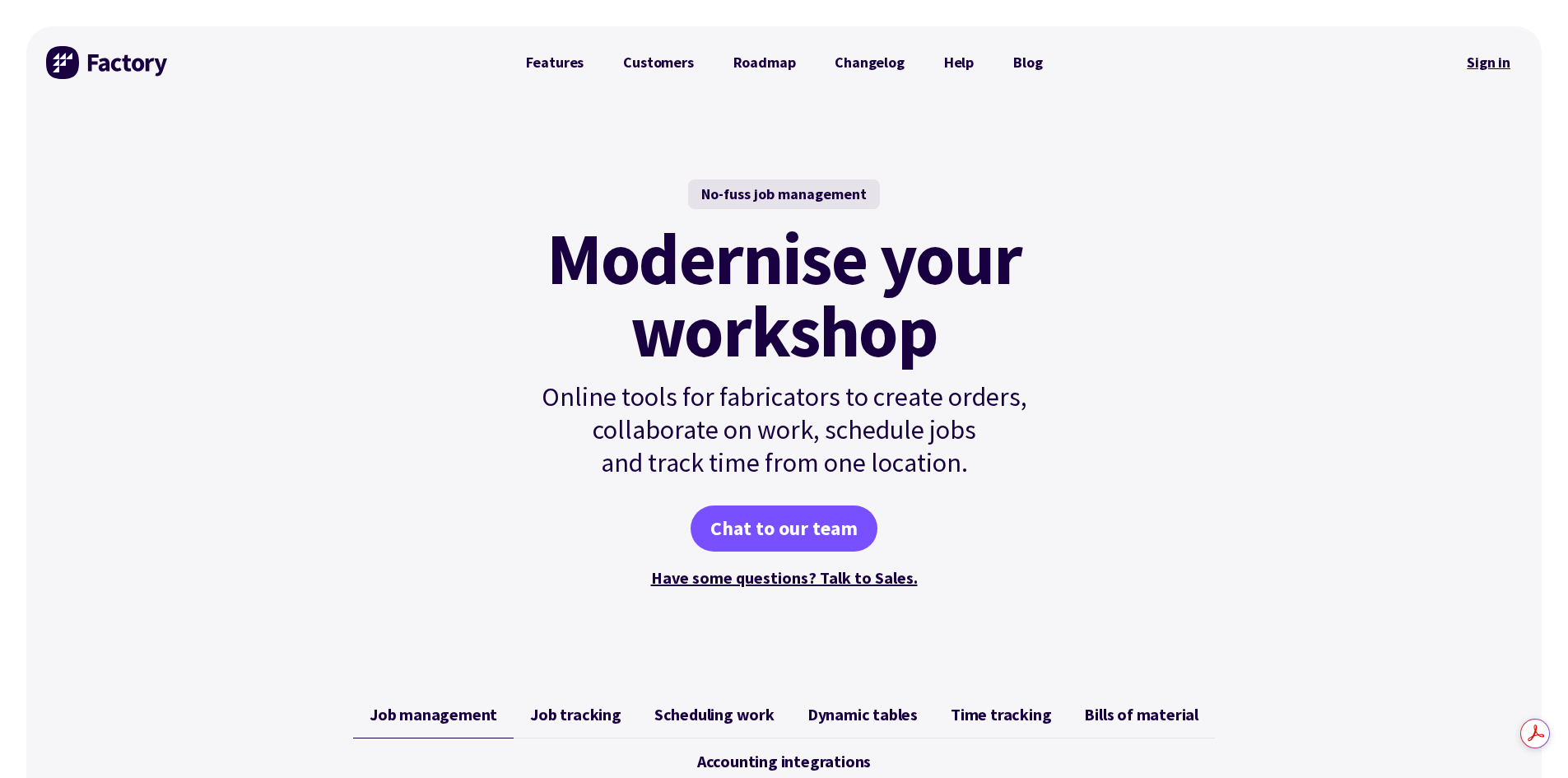
click at [1490, 70] on link "Sign in" at bounding box center [1488, 63] width 67 height 38
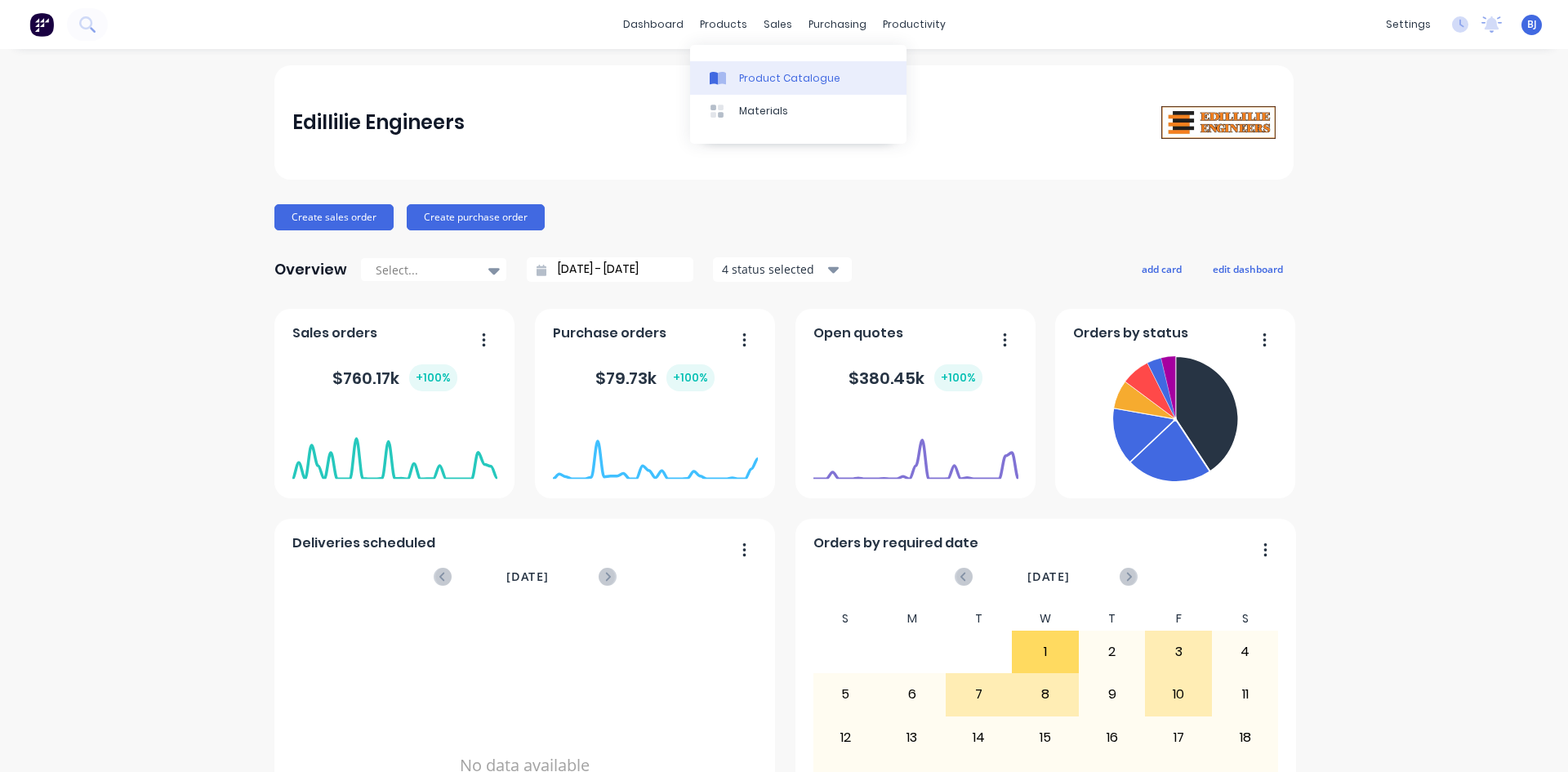
click at [721, 79] on icon at bounding box center [721, 78] width 8 height 13
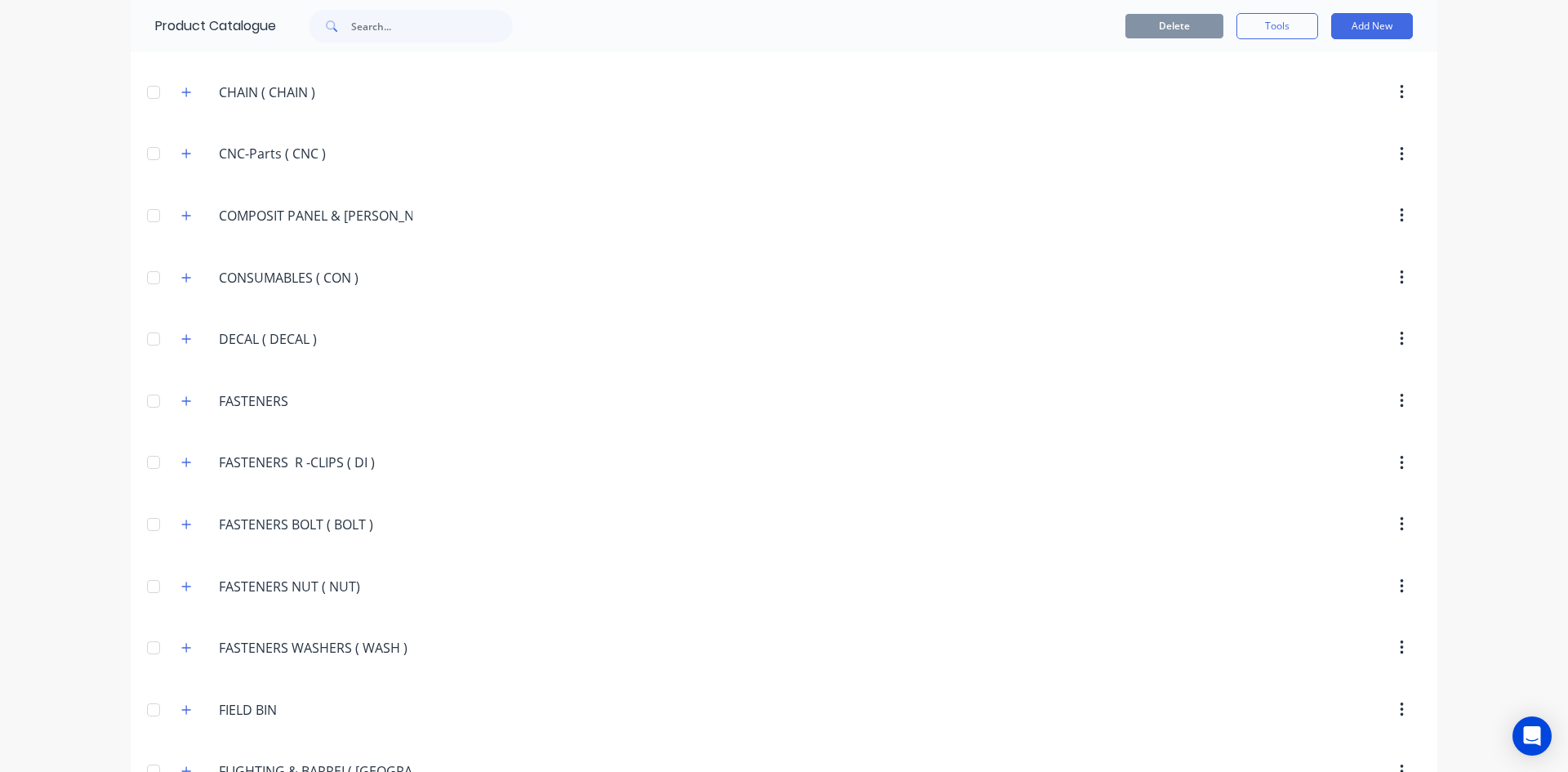
scroll to position [1471, 0]
click at [182, 271] on icon "button" at bounding box center [186, 275] width 9 height 11
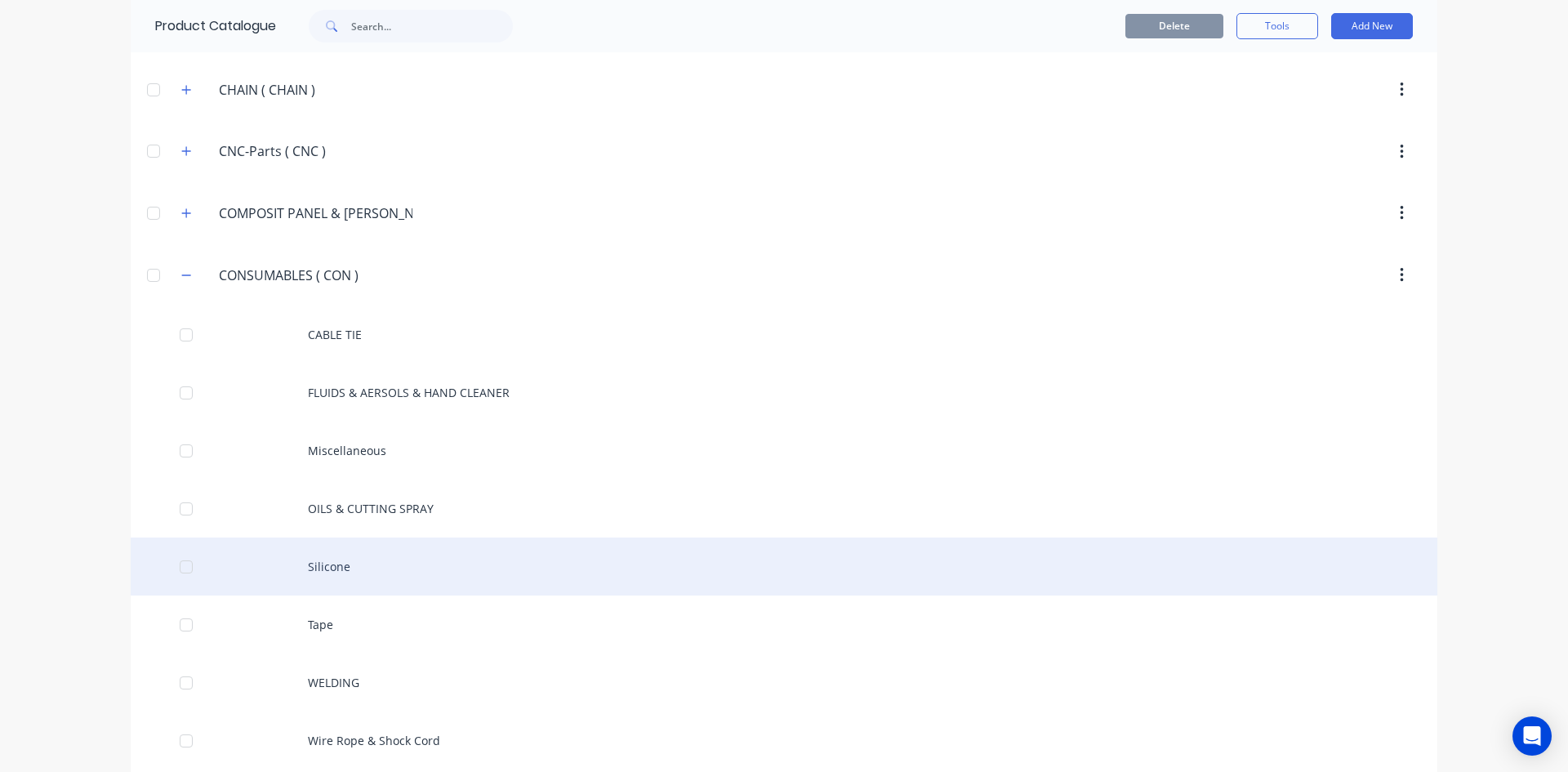
click at [307, 556] on div "Silicone" at bounding box center [784, 566] width 1306 height 58
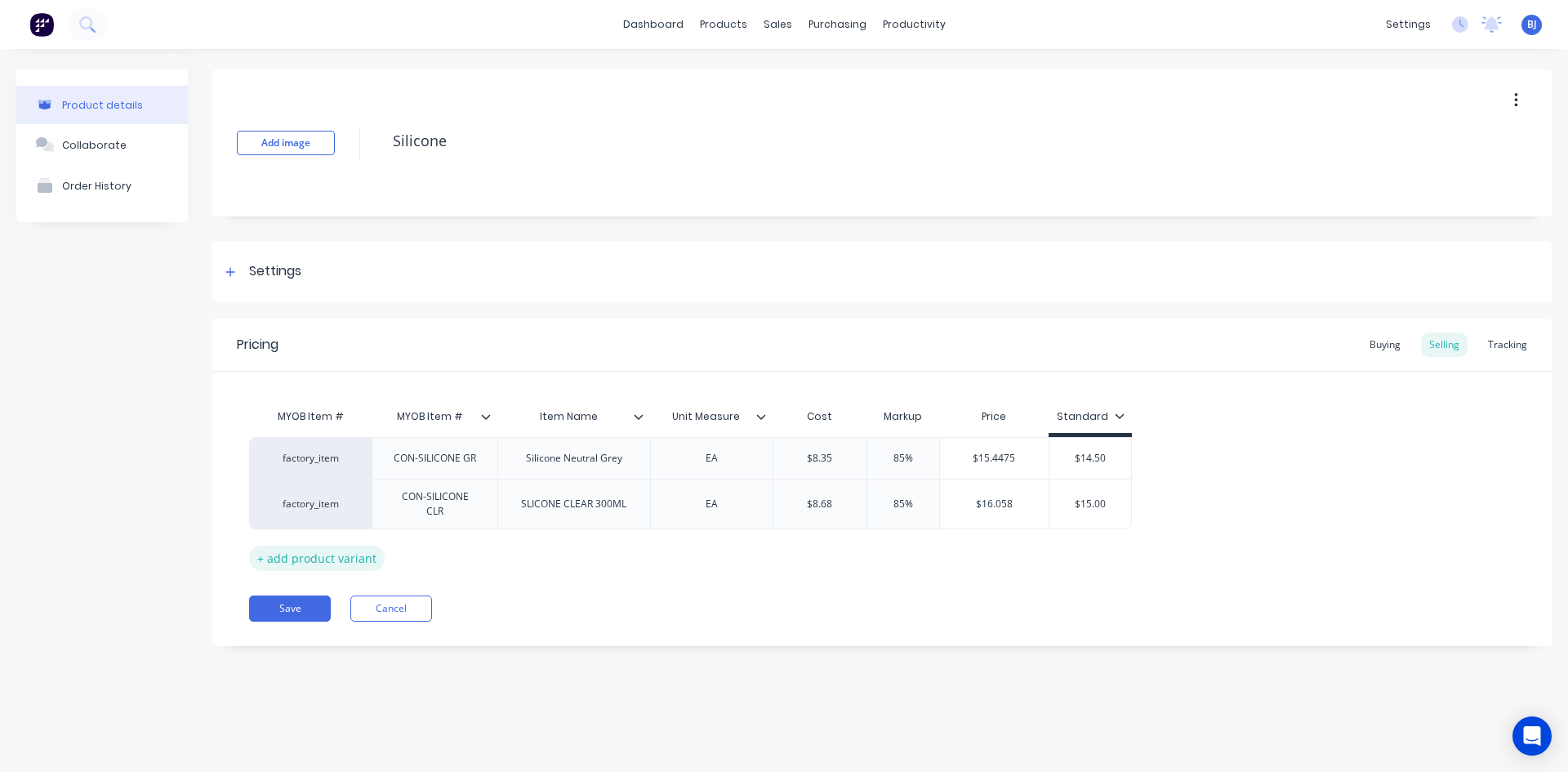
click at [318, 562] on div "+ add product variant" at bounding box center [316, 557] width 135 height 25
type textarea "x"
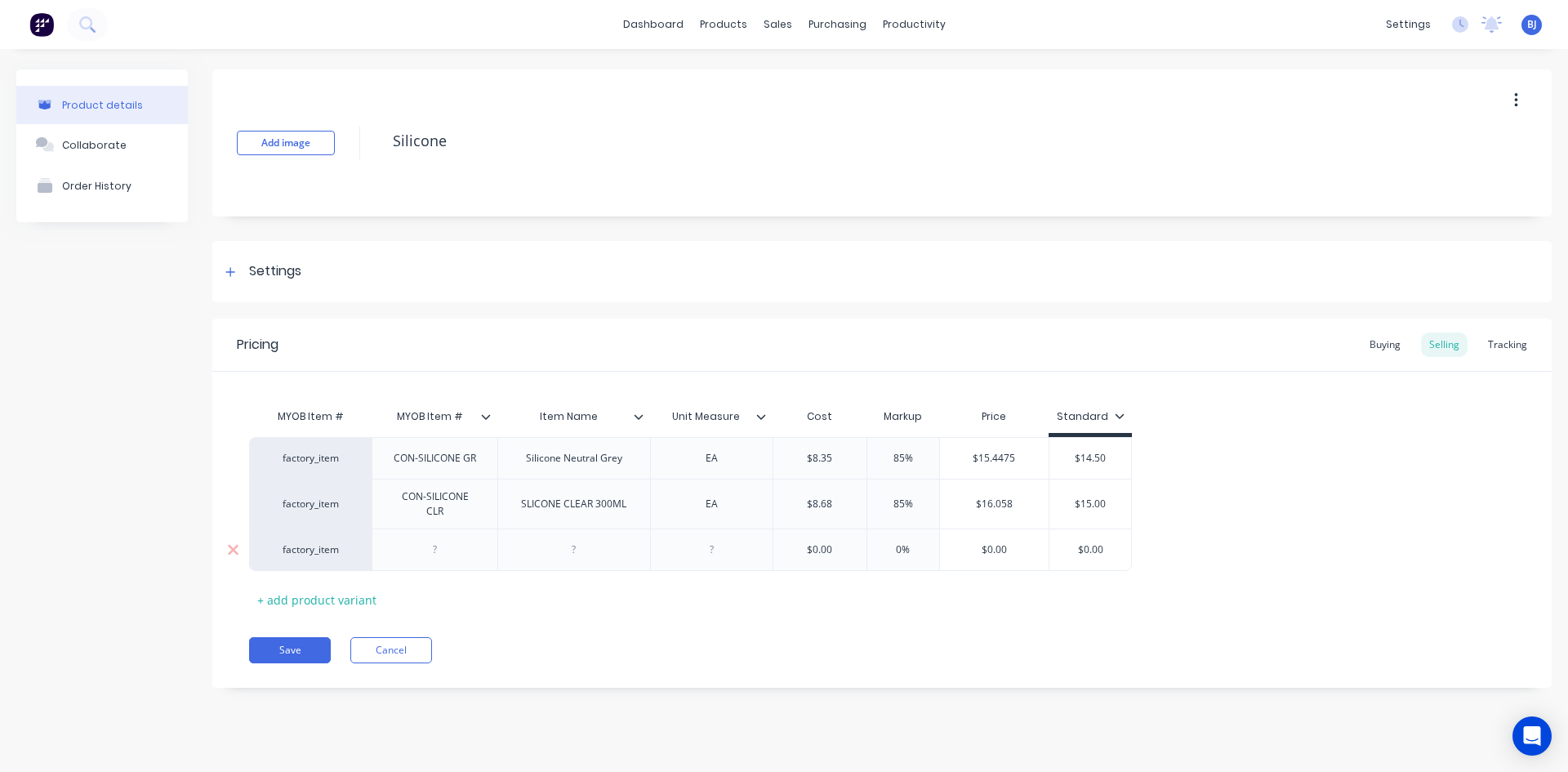
click at [424, 560] on div at bounding box center [434, 550] width 126 height 42
click at [423, 555] on div at bounding box center [435, 550] width 82 height 22
type textarea "x"
click at [568, 559] on div at bounding box center [573, 550] width 82 height 22
type textarea "x"
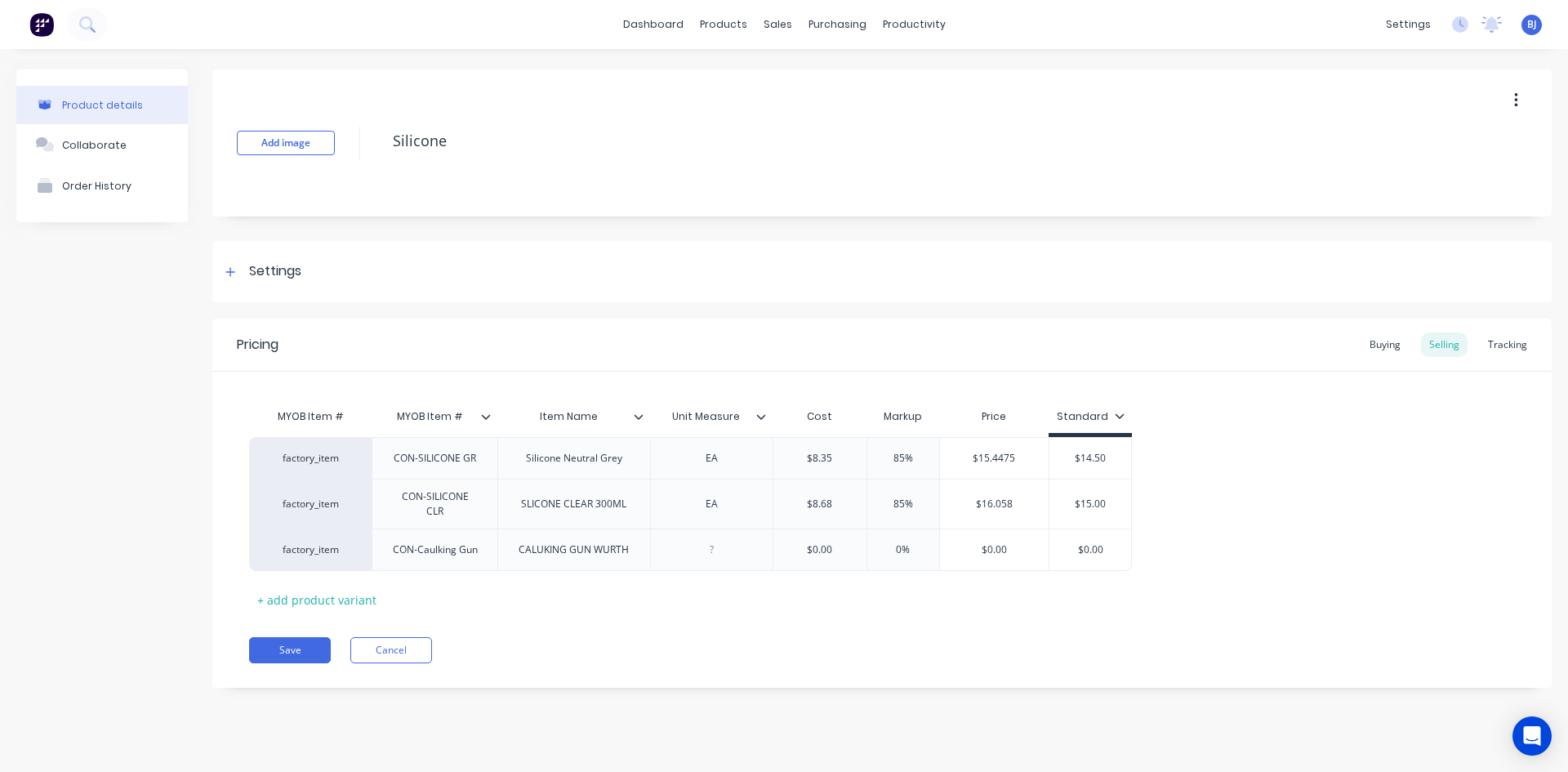
drag, startPoint x: 710, startPoint y: 554, endPoint x: 696, endPoint y: 614, distance: 61.6
click at [710, 568] on div at bounding box center [711, 550] width 122 height 42
type textarea "x"
click at [673, 583] on div "MYOB Item # MYOB Item # Item Name Unit Measure Cost Markup Price Standard facto…" at bounding box center [882, 507] width 1266 height 213
type input "$0.00"
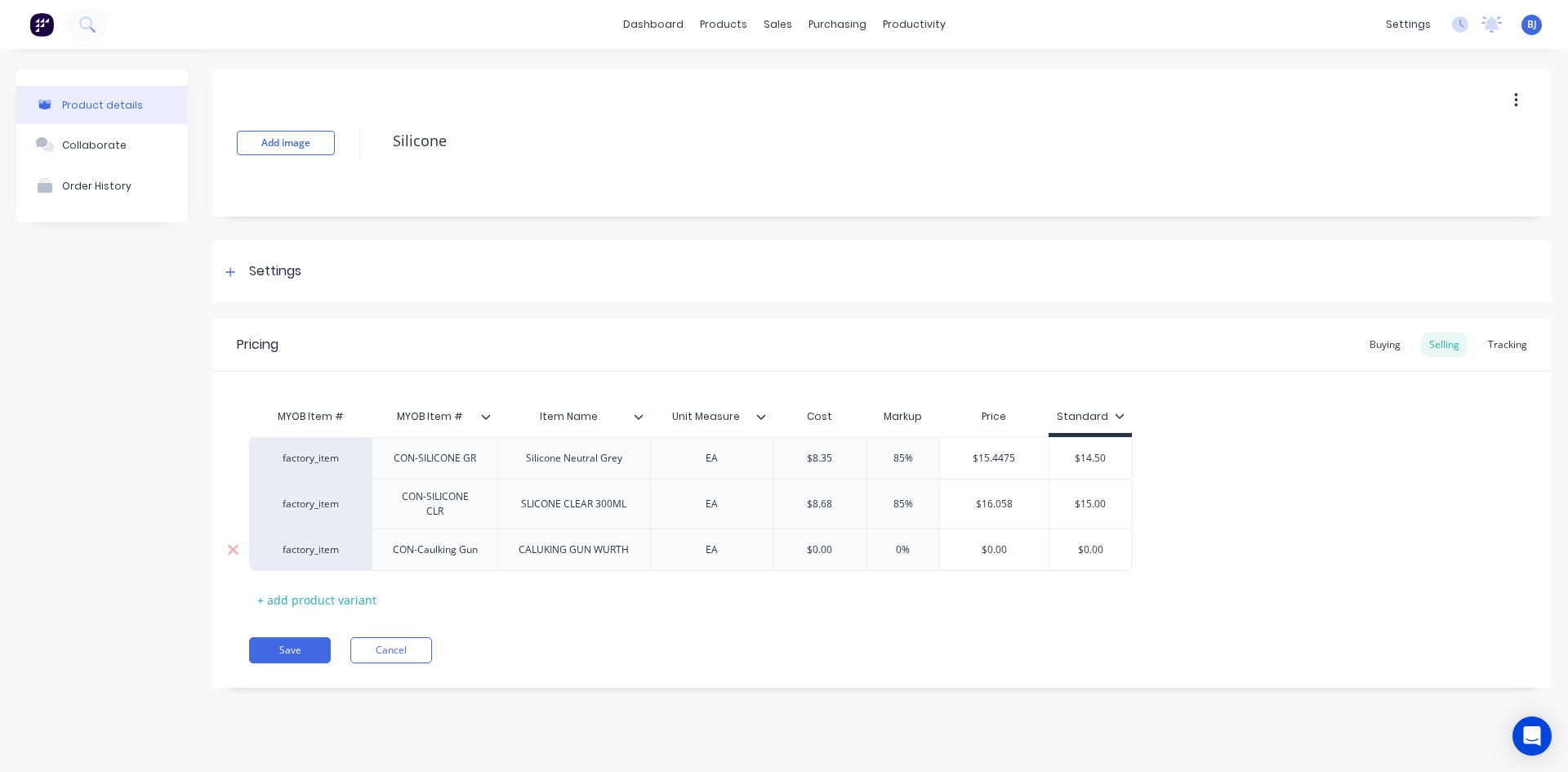
click at [817, 549] on input "$0.00" at bounding box center [820, 550] width 93 height 15
type textarea "x"
type input "$2"
type textarea "x"
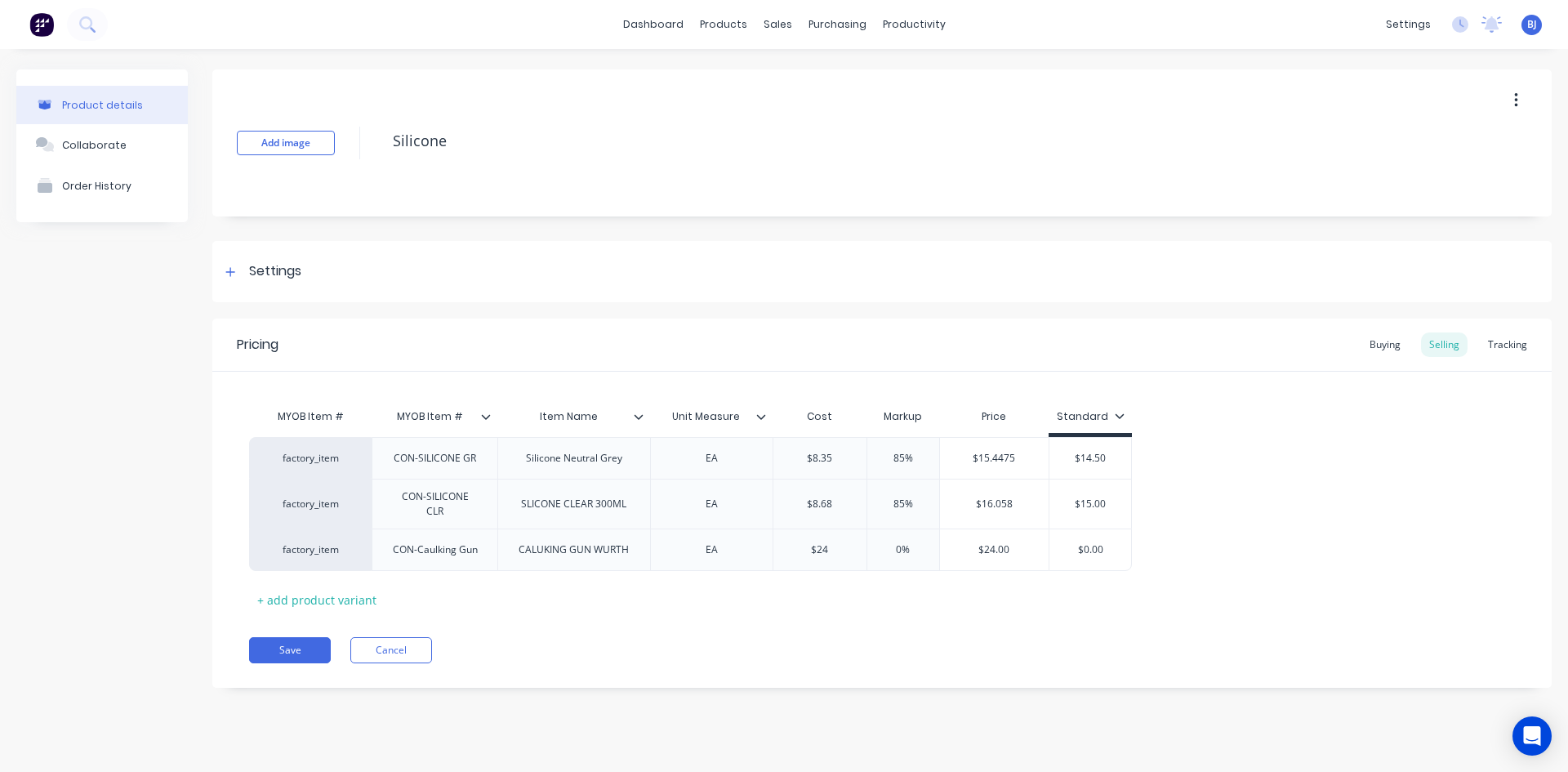
type input "$24."
type textarea "x"
type input "$24.50"
drag, startPoint x: 639, startPoint y: 420, endPoint x: 1008, endPoint y: 298, distance: 388.6
click at [1008, 298] on div "Settings" at bounding box center [882, 271] width 1339 height 61
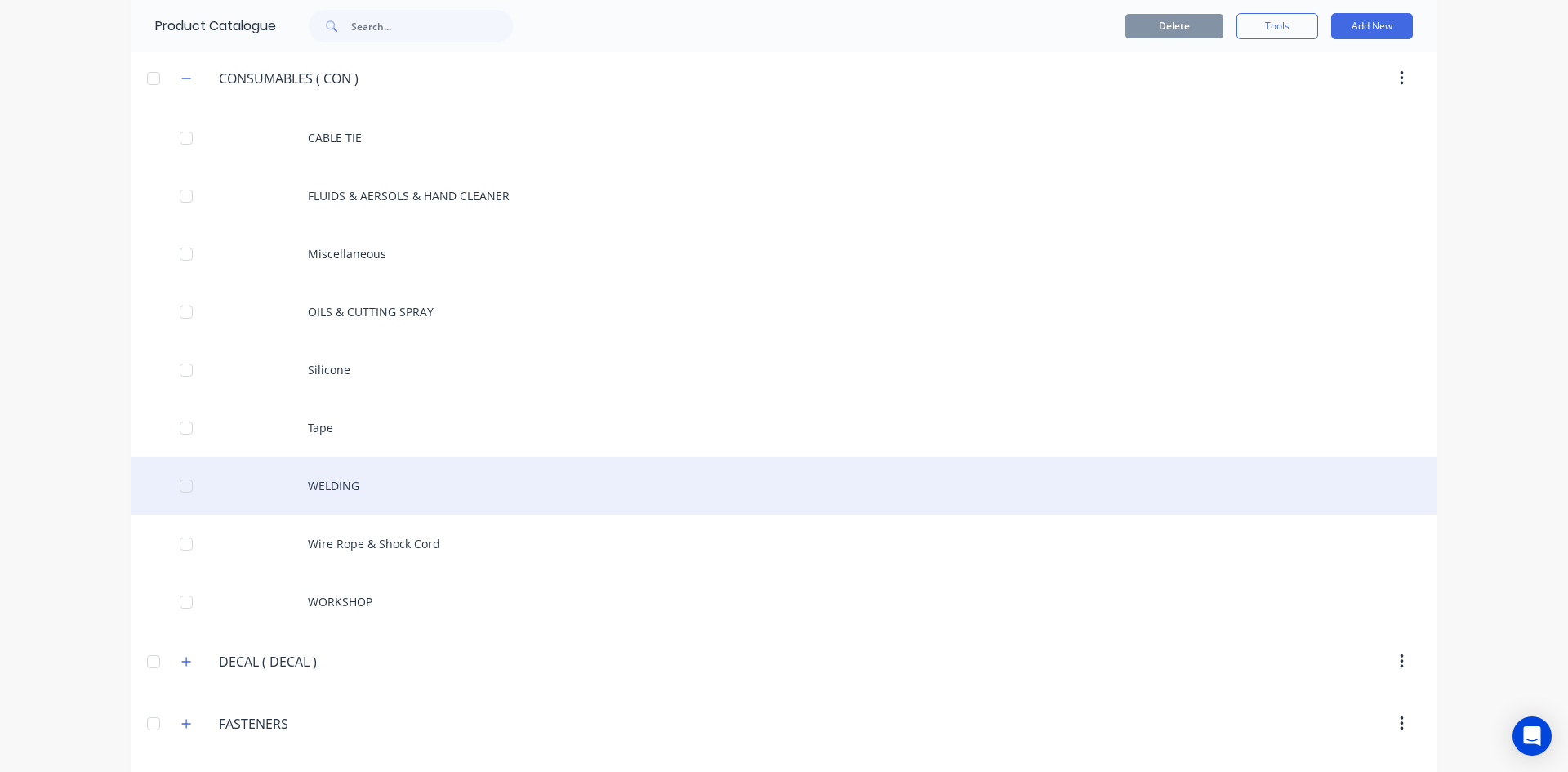
scroll to position [1715, 0]
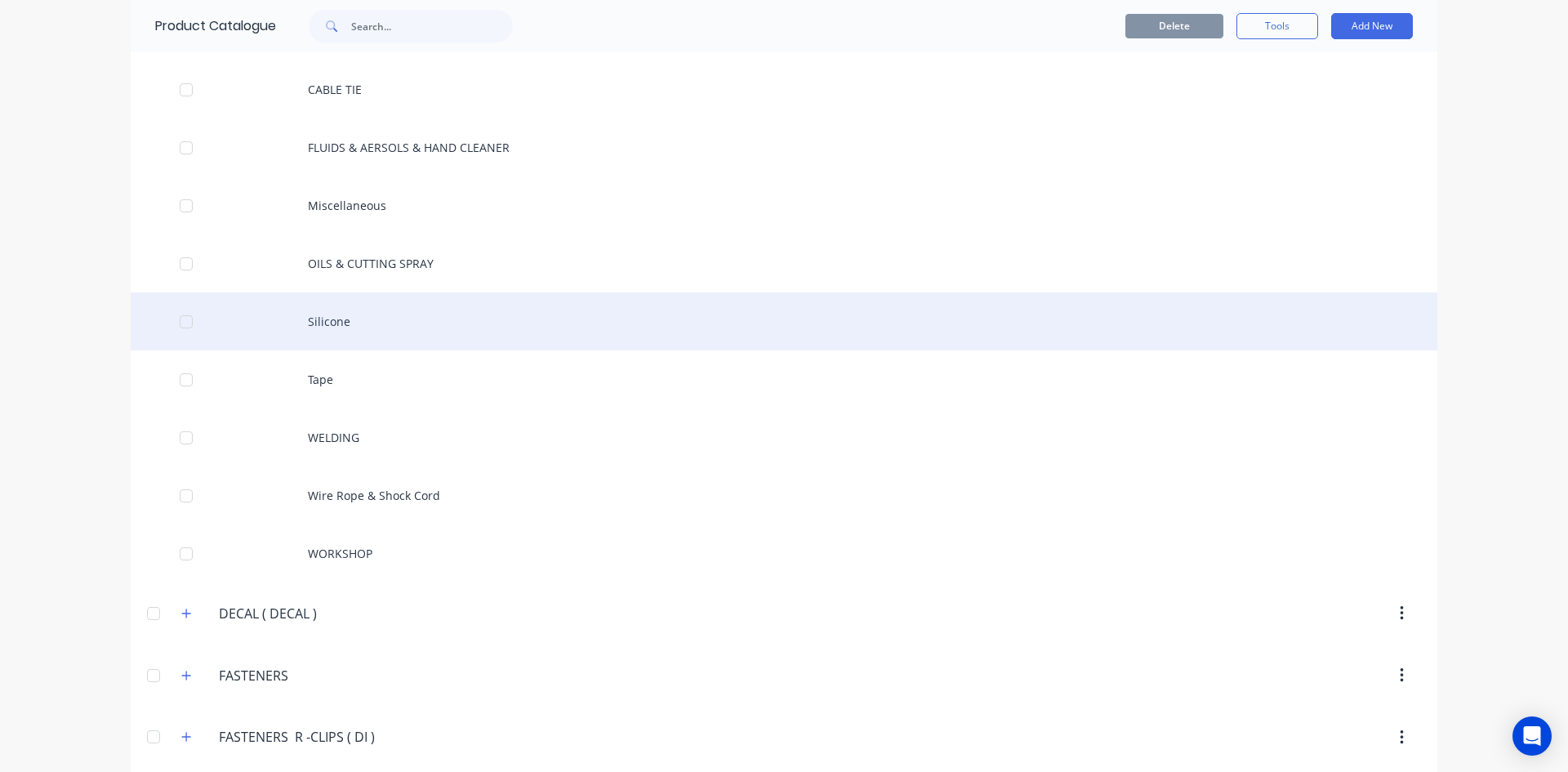
click at [327, 323] on div "Silicone" at bounding box center [784, 321] width 1306 height 58
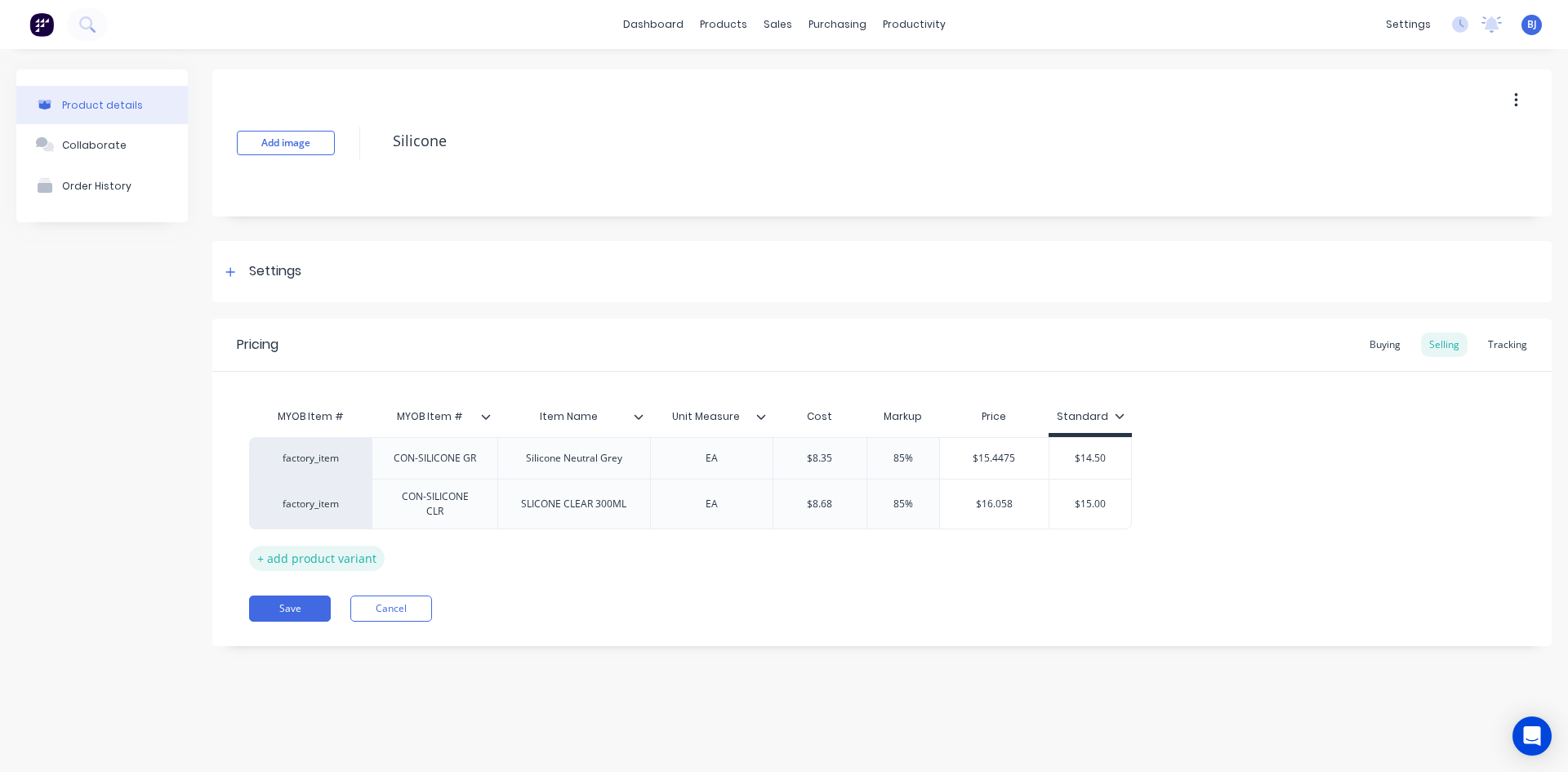
click at [316, 563] on div "+ add product variant" at bounding box center [316, 557] width 135 height 25
type textarea "x"
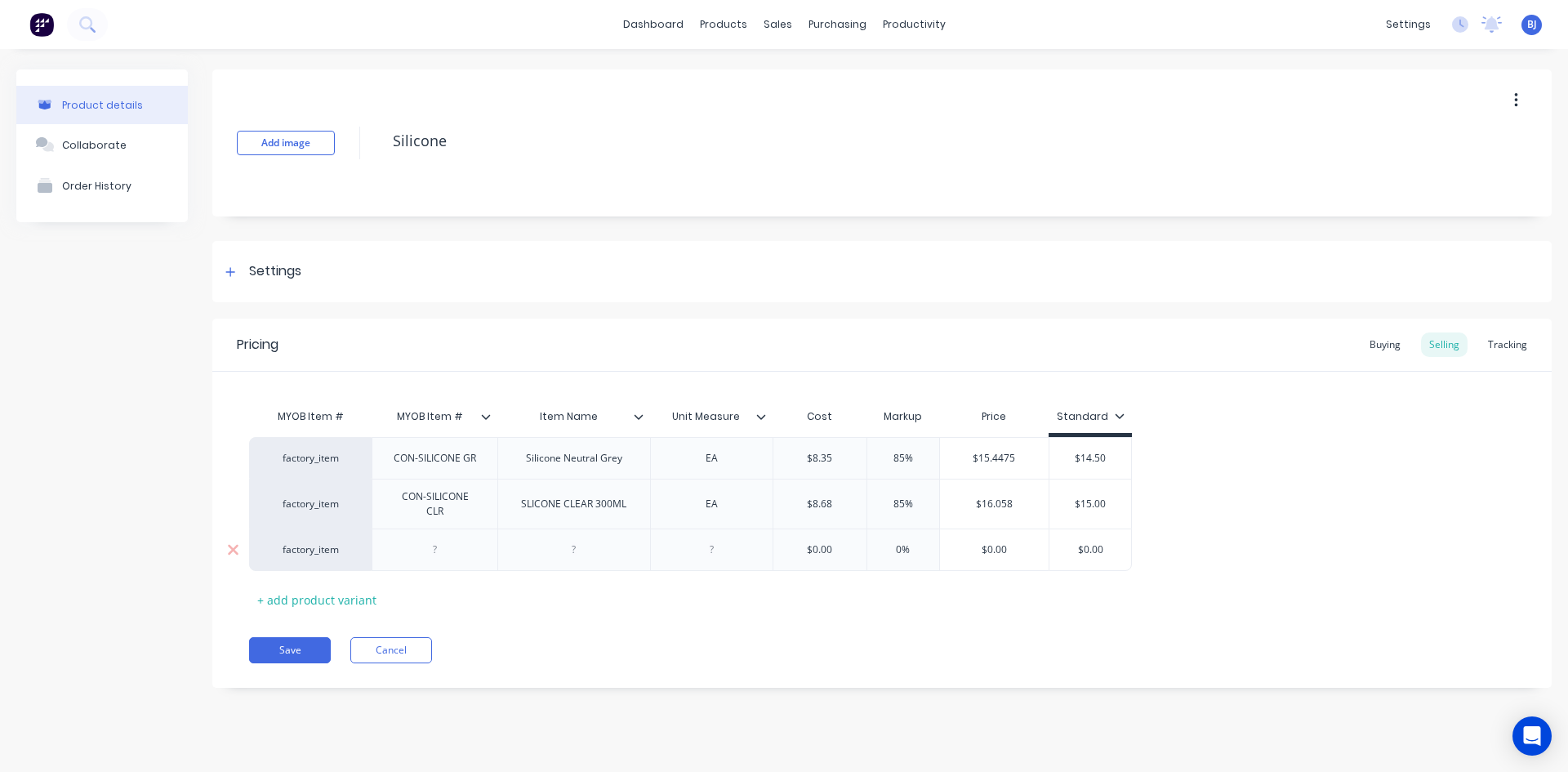
click at [567, 555] on div at bounding box center [573, 550] width 82 height 22
type textarea "x"
drag, startPoint x: 717, startPoint y: 557, endPoint x: 703, endPoint y: 595, distance: 40.5
click at [711, 572] on div at bounding box center [711, 554] width 122 height 51
type textarea "x"
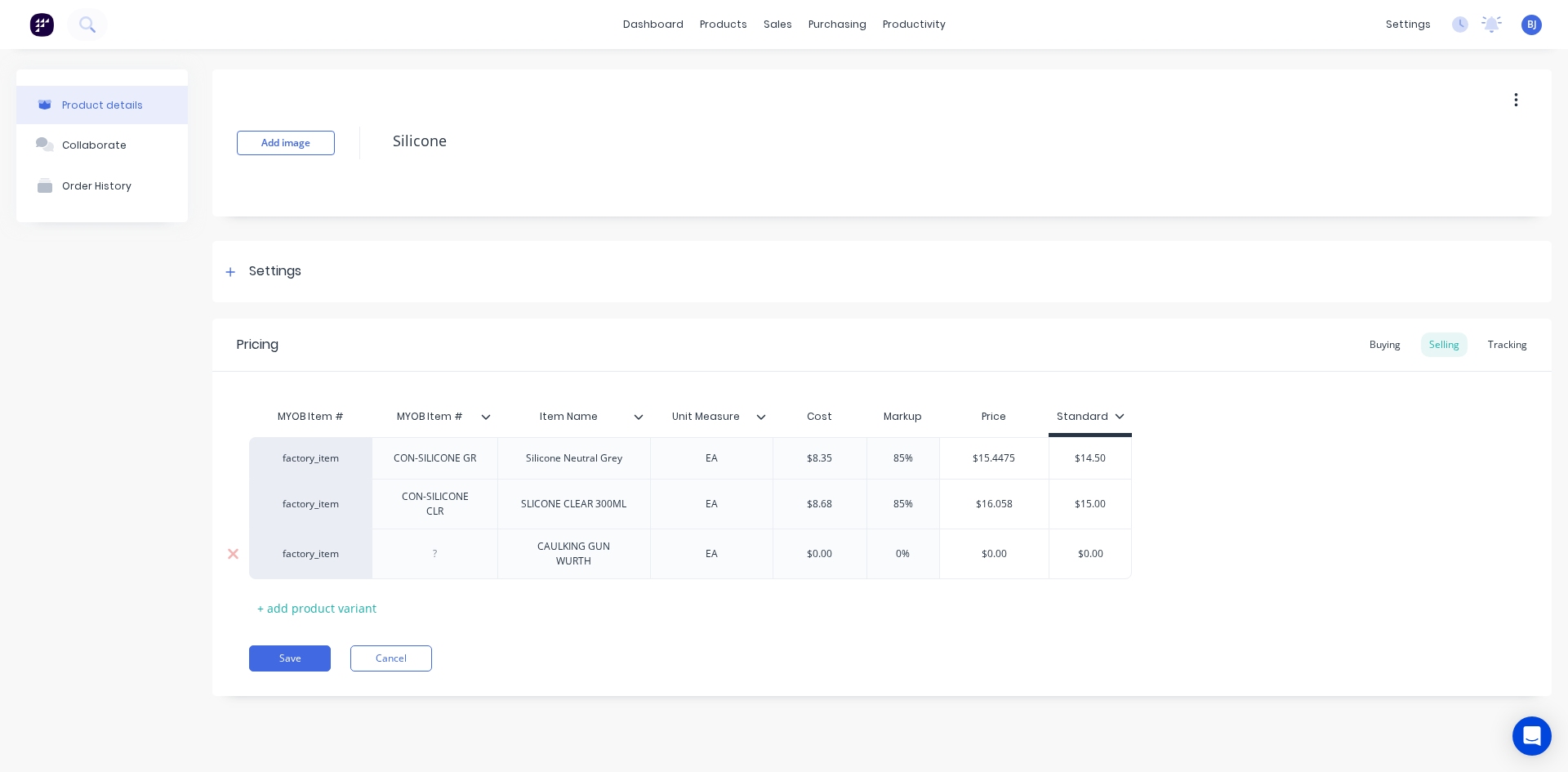
type input "$0.00"
click at [825, 558] on input "$0.00" at bounding box center [820, 553] width 93 height 15
type textarea "x"
type input "$2"
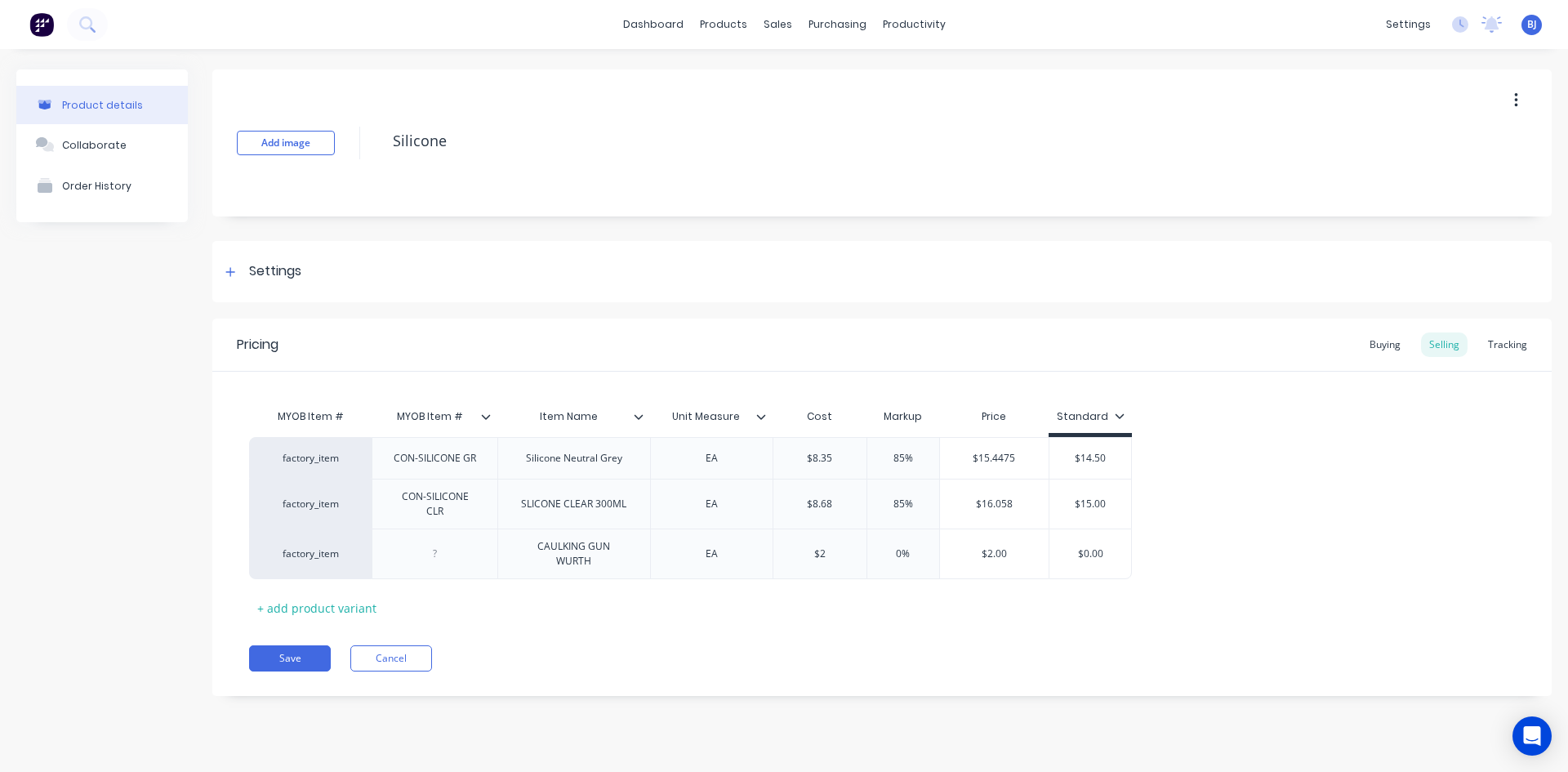
type textarea "x"
type input "$24."
type textarea "x"
type input "$24.50"
click at [639, 418] on icon at bounding box center [638, 417] width 9 height 5
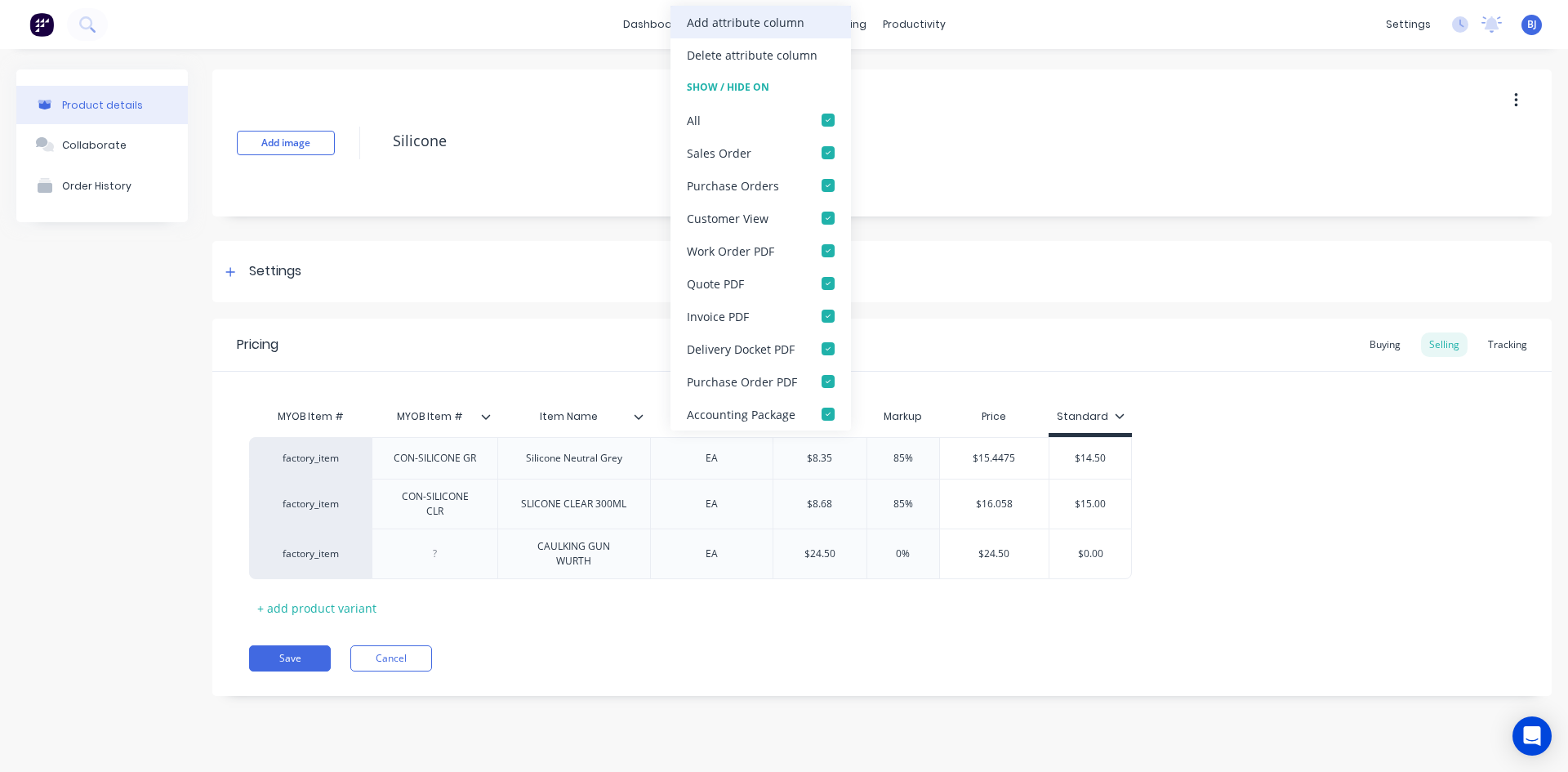
click at [733, 27] on div "Add attribute column" at bounding box center [745, 22] width 118 height 17
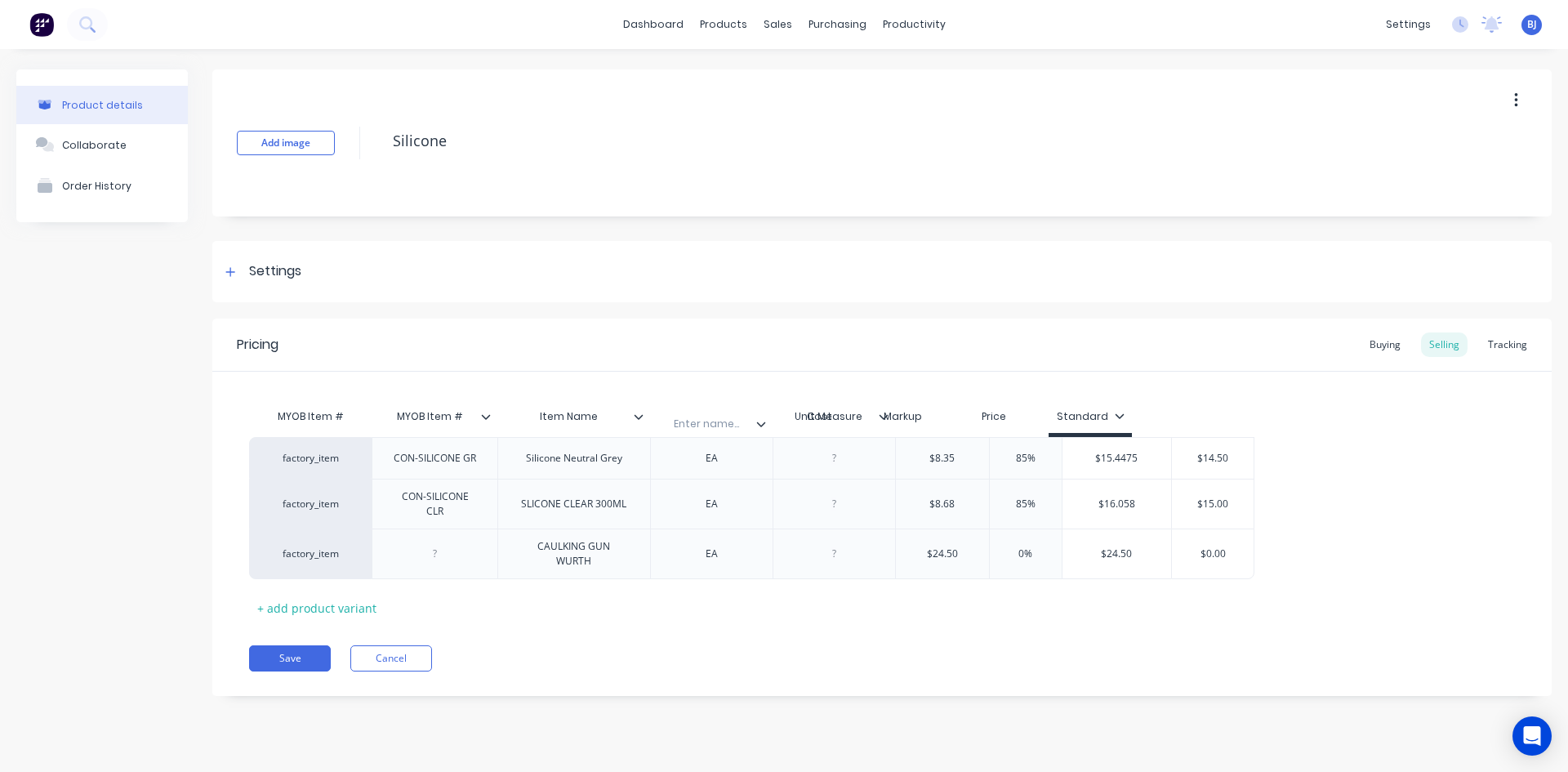
drag, startPoint x: 837, startPoint y: 426, endPoint x: 710, endPoint y: 434, distance: 127.3
click at [710, 434] on div "MYOB Item # MYOB Item # Item Name Unit Measure Enter name... Cost Markup Price …" at bounding box center [751, 419] width 1005 height 37
type textarea "x"
type input "$24.50"
click at [698, 421] on input "text" at bounding box center [706, 416] width 113 height 15
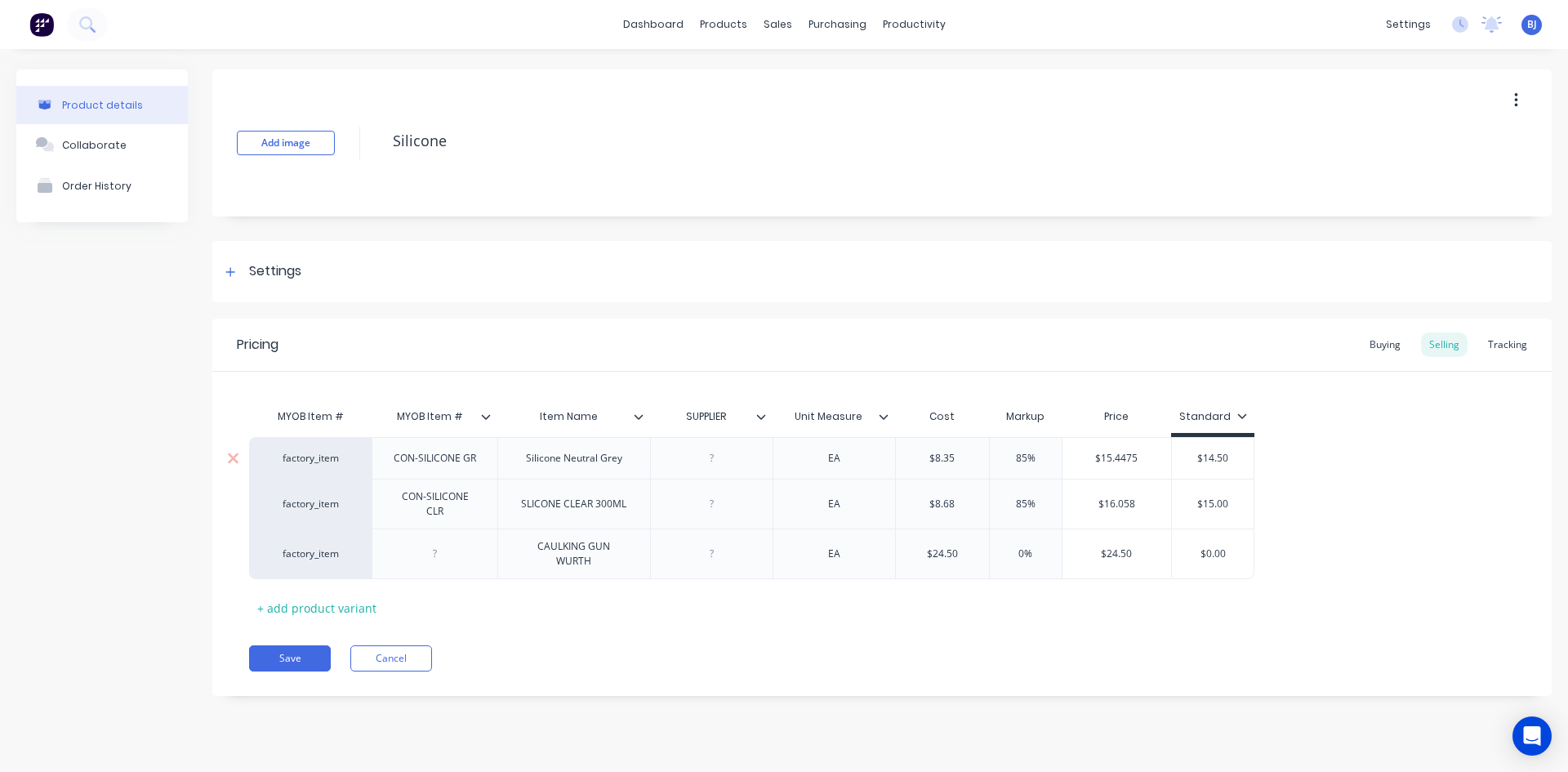
type input "SUPPLIER #"
type textarea "x"
drag, startPoint x: 708, startPoint y: 559, endPoint x: 663, endPoint y: 603, distance: 62.9
click at [301, 656] on button "Save" at bounding box center [289, 658] width 82 height 26
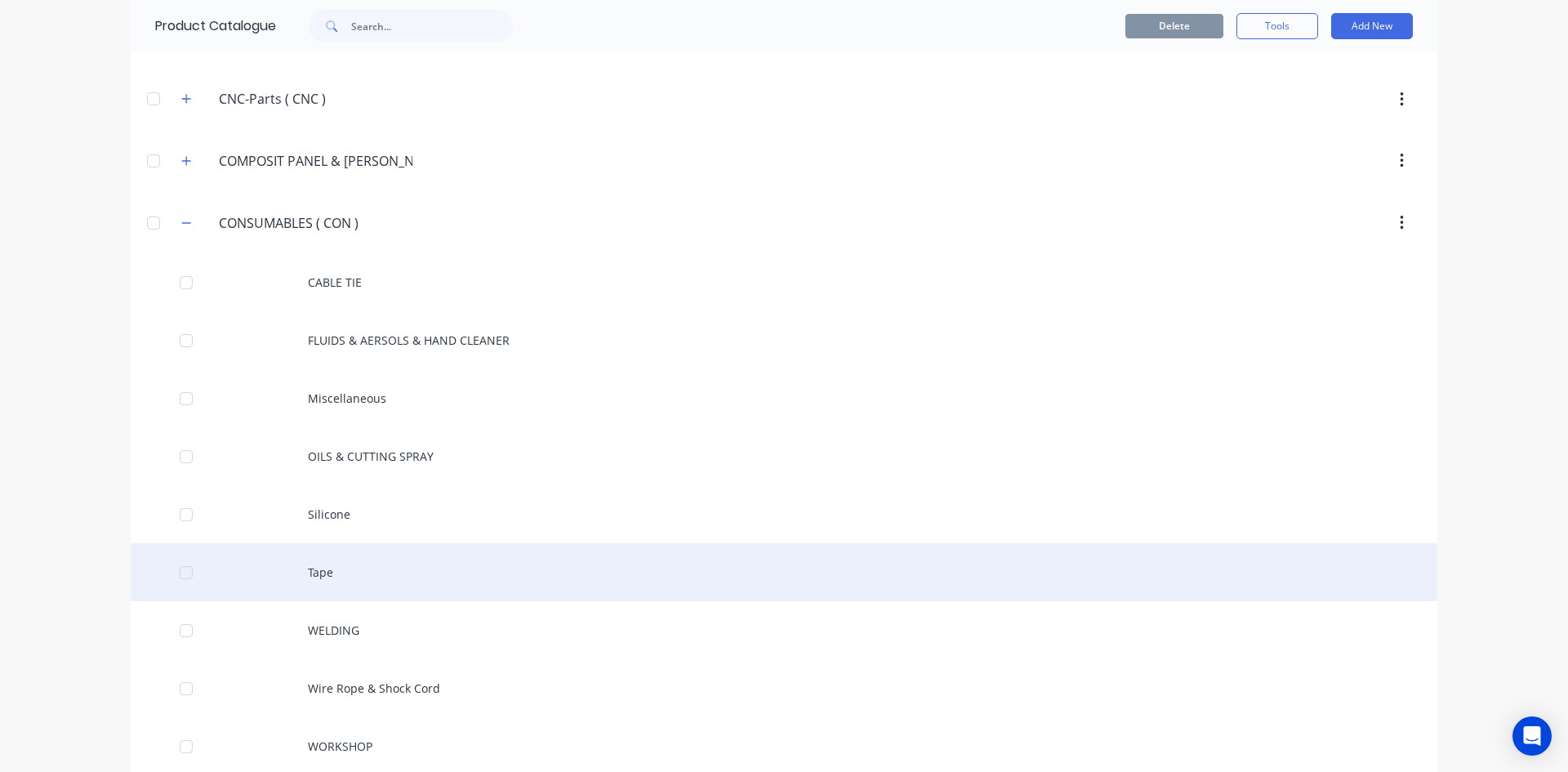
scroll to position [1553, 0]
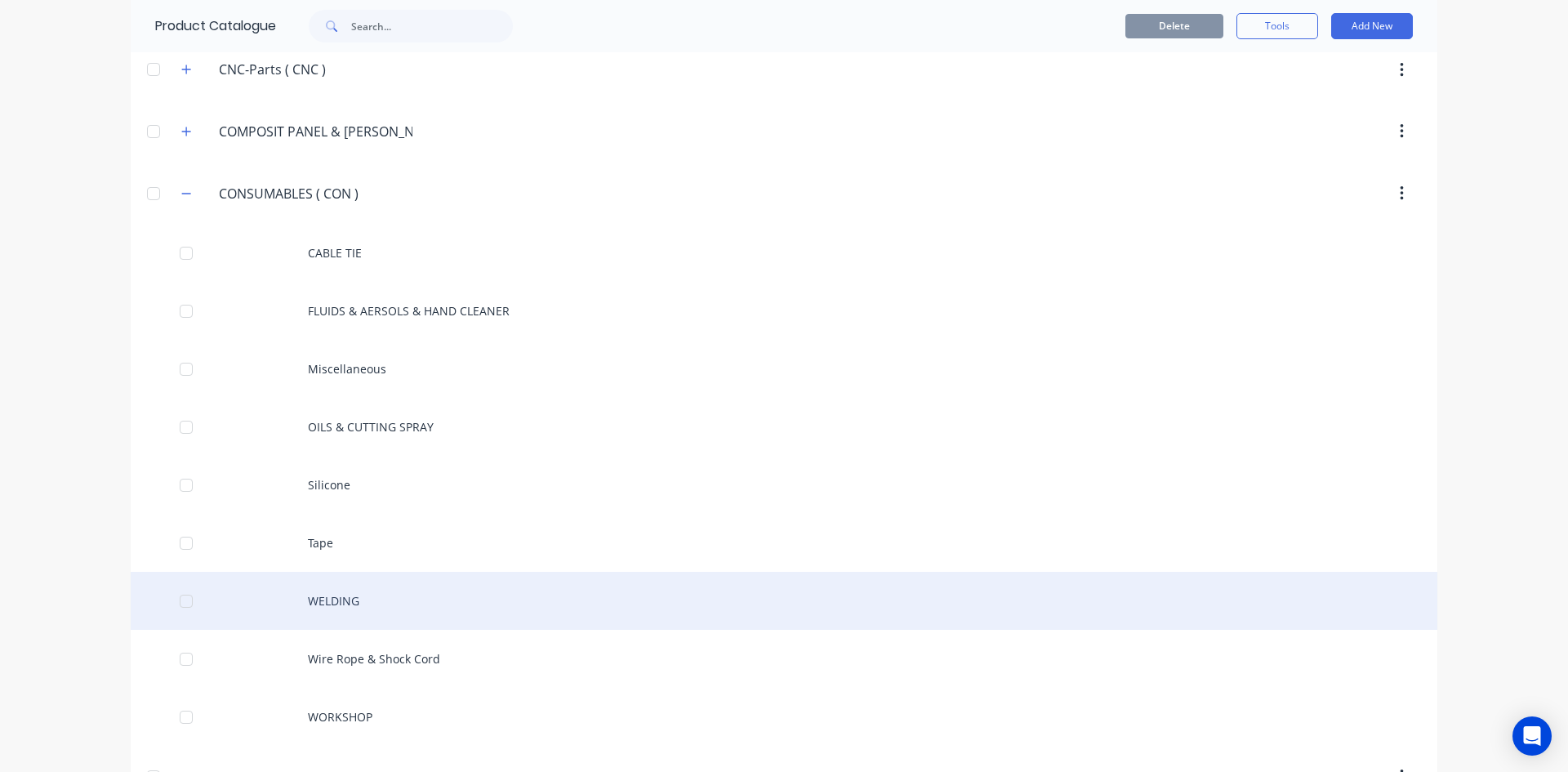
click at [344, 600] on div "WELDING" at bounding box center [784, 601] width 1306 height 58
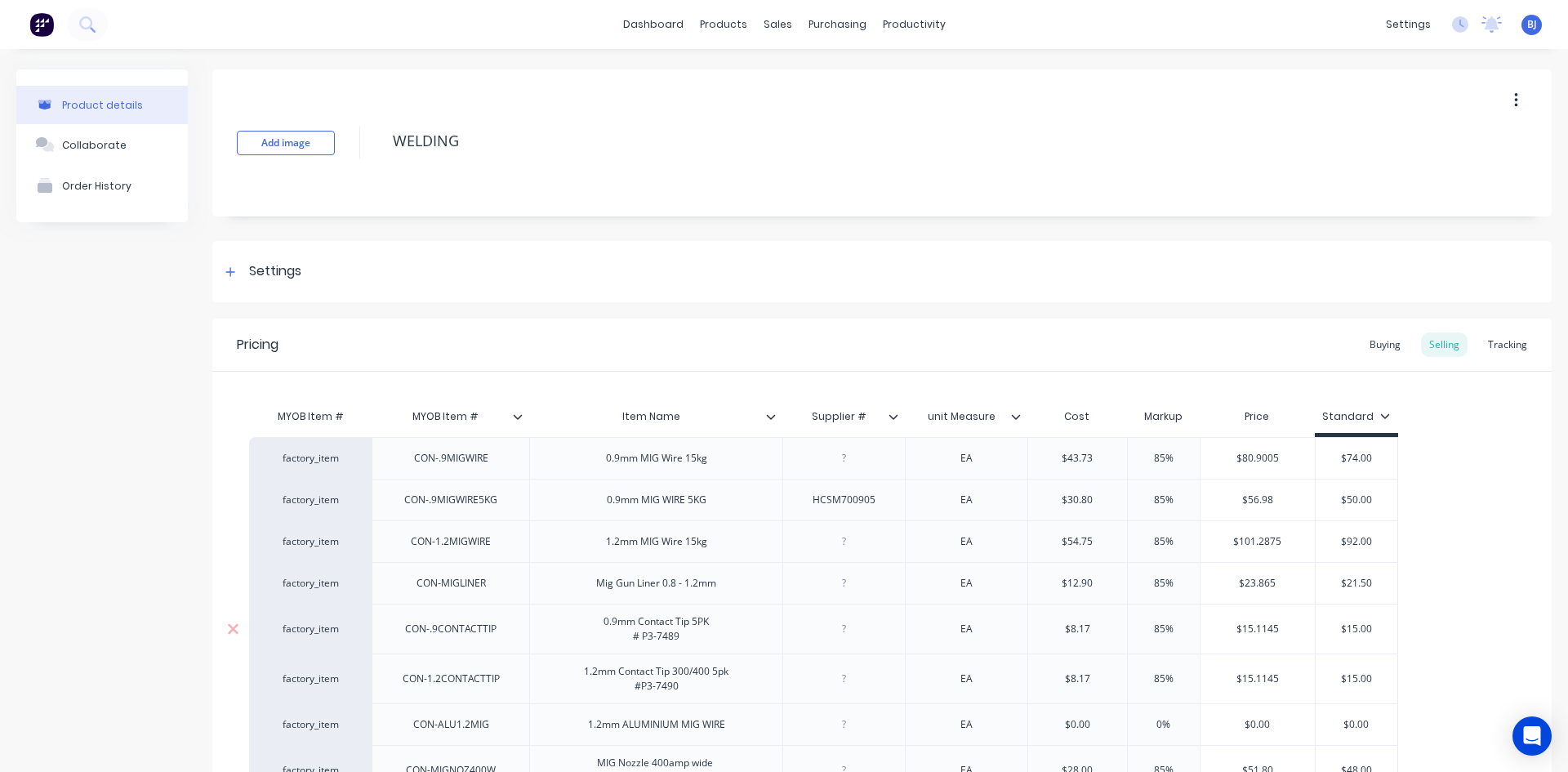
type textarea "x"
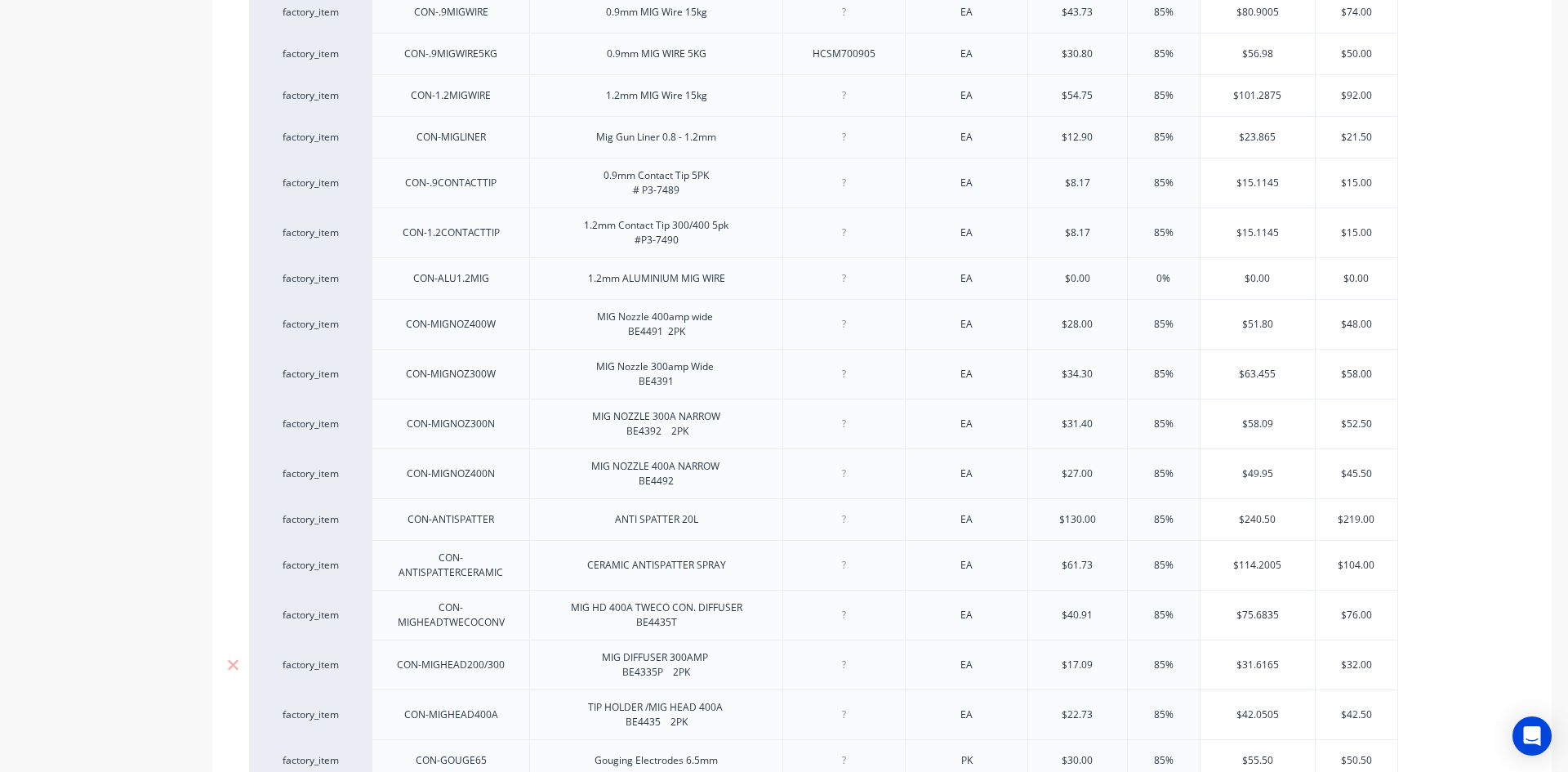
scroll to position [490, 0]
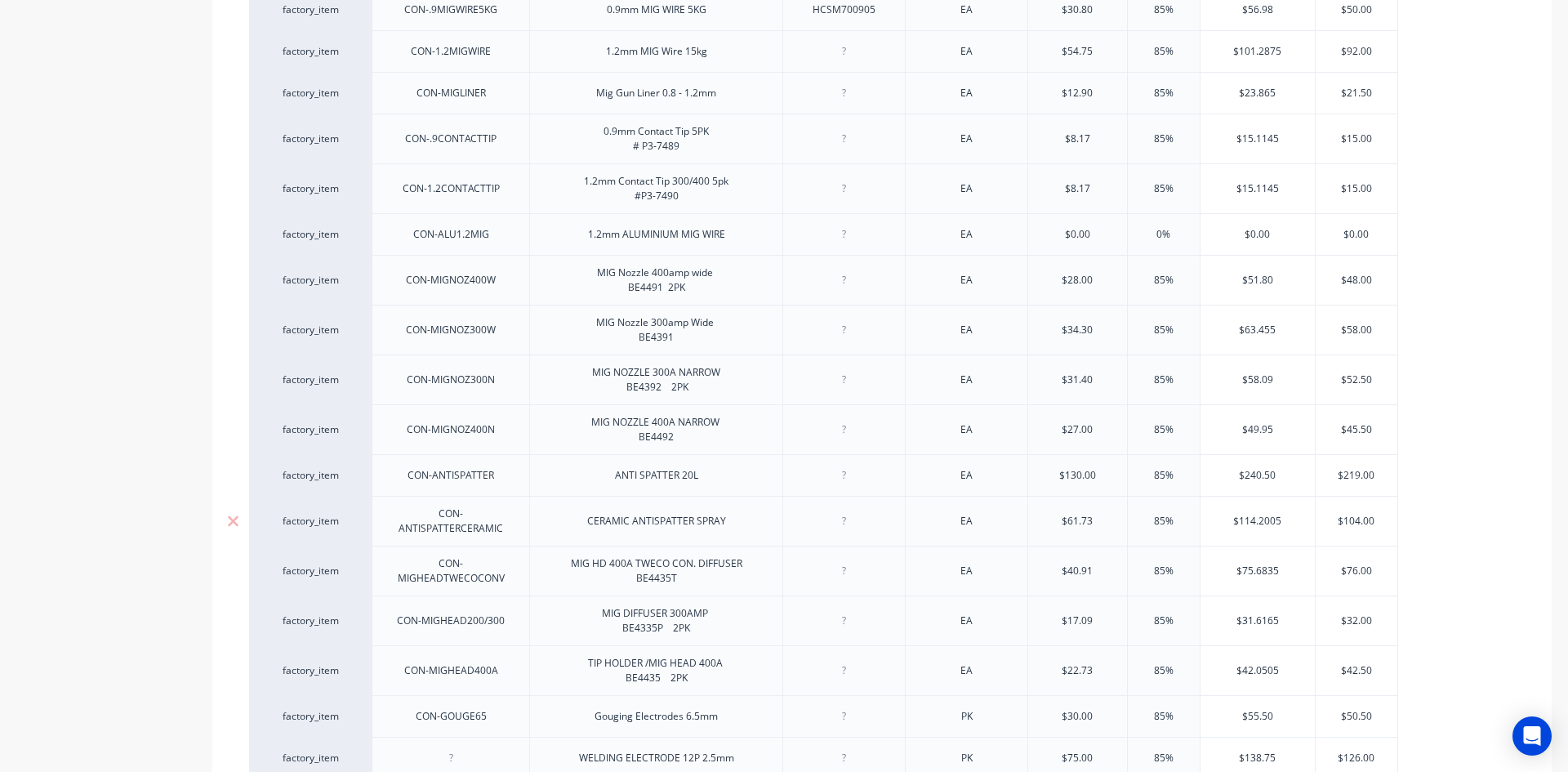
click at [839, 529] on div at bounding box center [844, 521] width 82 height 22
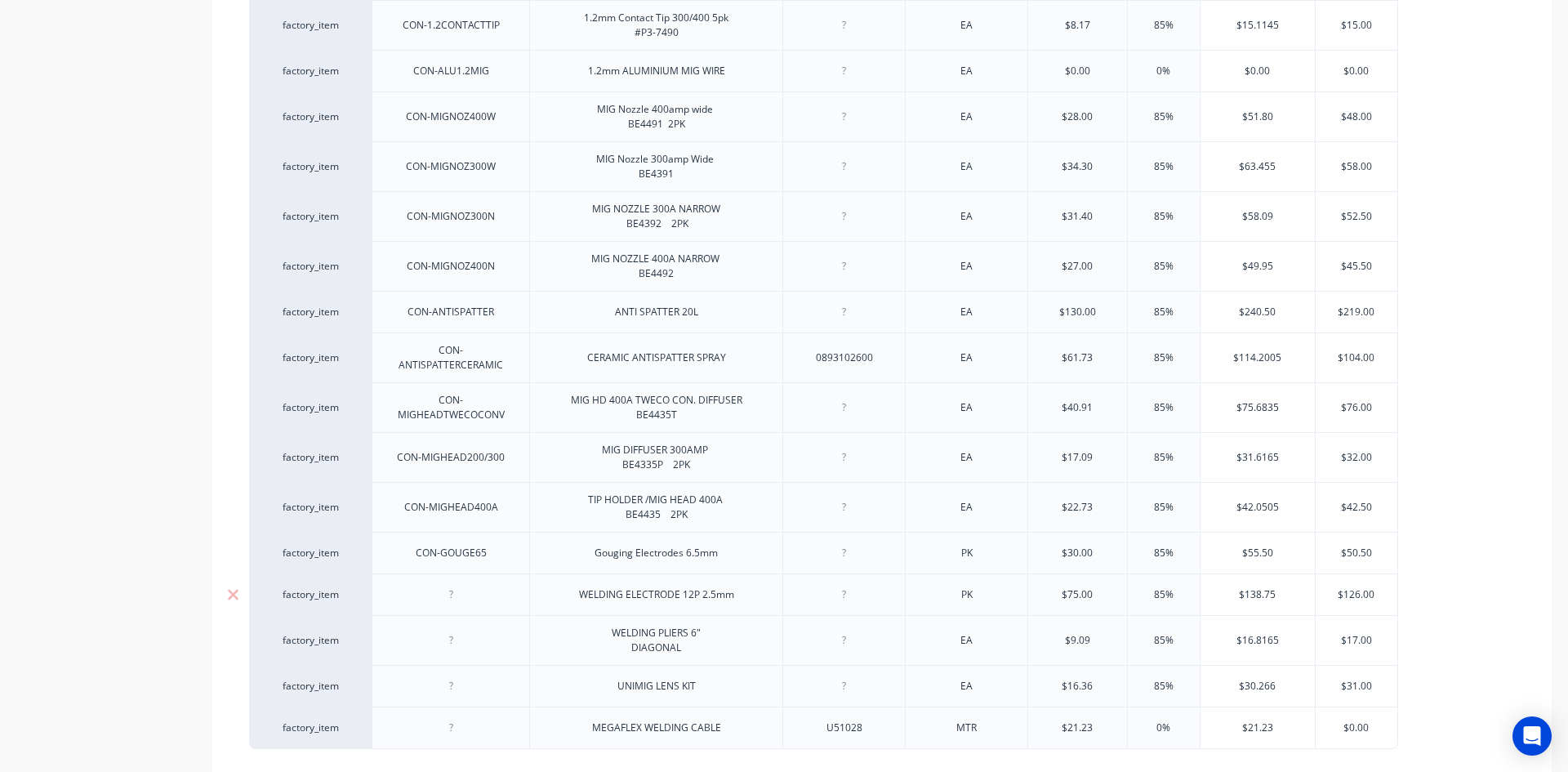
scroll to position [735, 0]
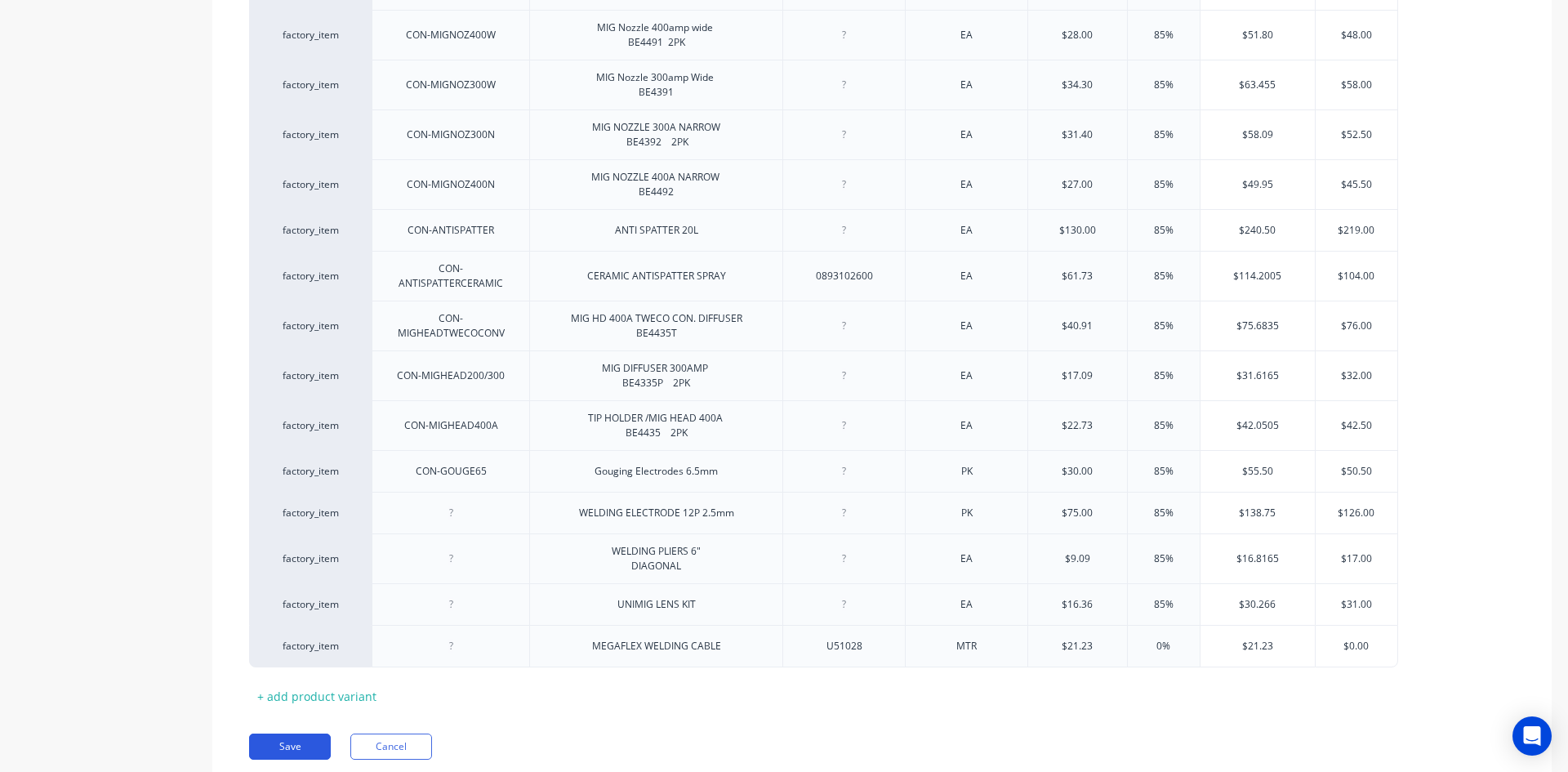
click at [270, 745] on button "Save" at bounding box center [289, 747] width 82 height 26
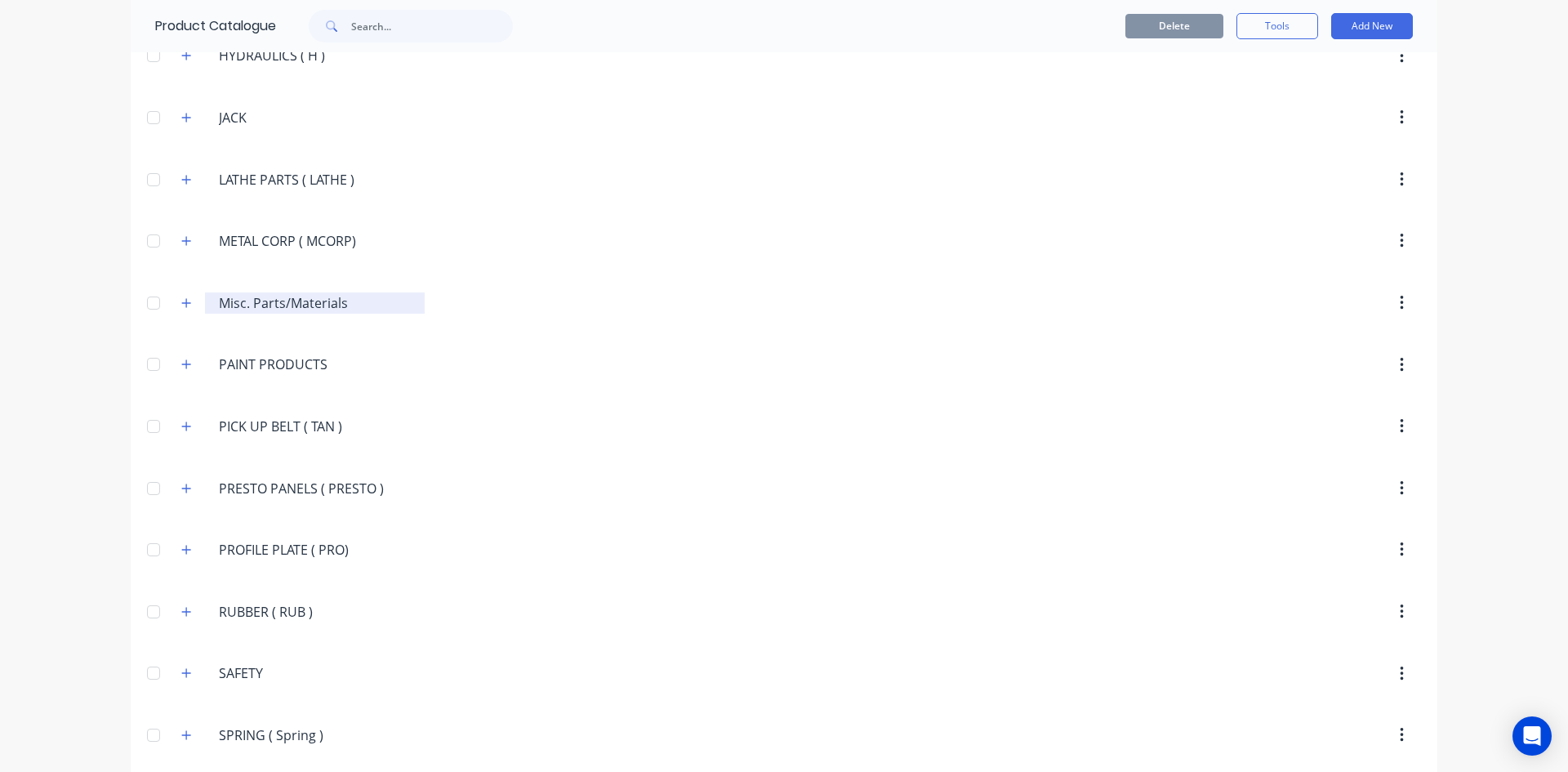
scroll to position [3023, 0]
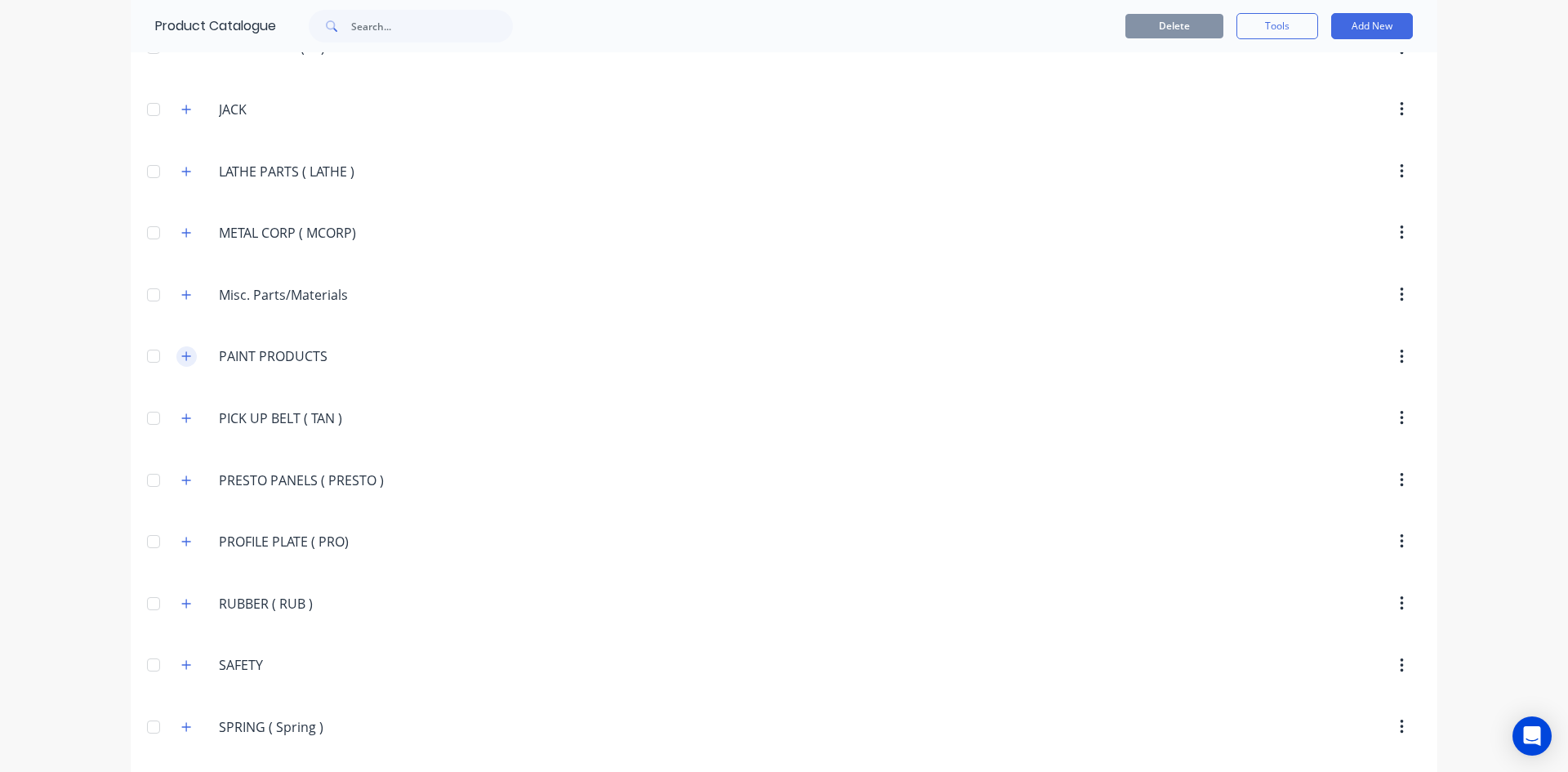
click at [182, 355] on icon "button" at bounding box center [186, 356] width 9 height 11
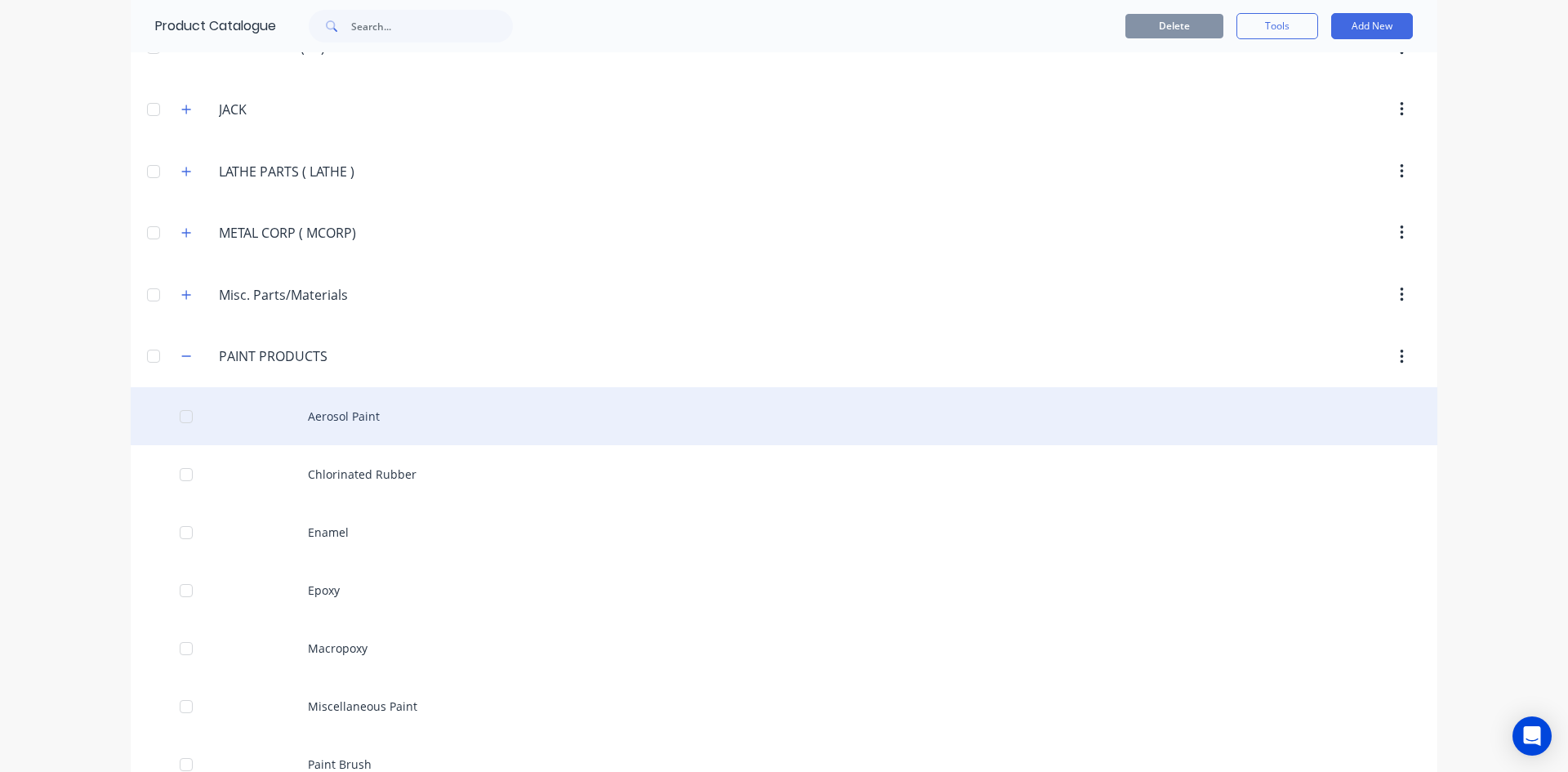
click at [344, 416] on div "Aerosol Paint" at bounding box center [784, 415] width 1306 height 58
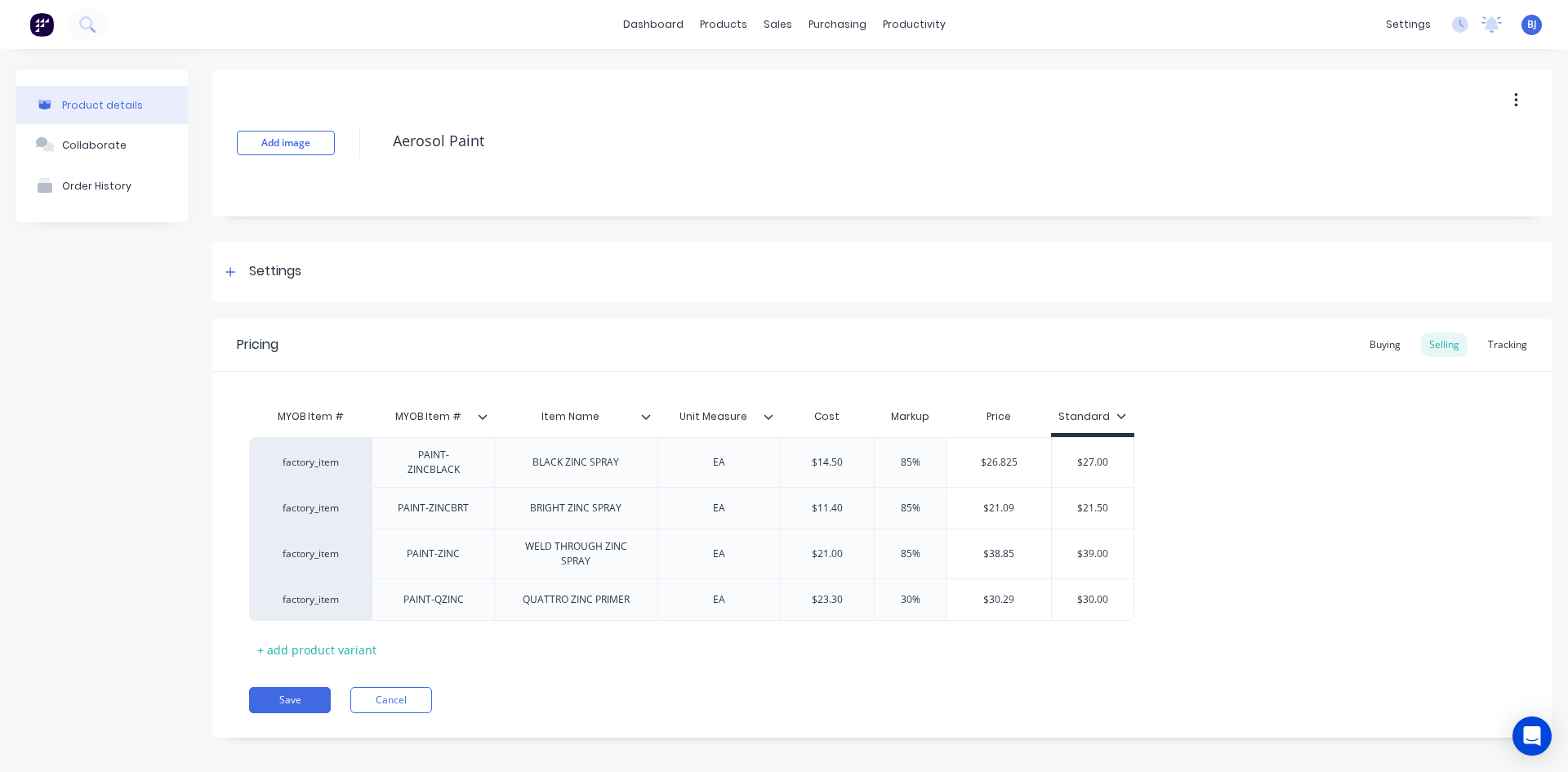
click at [642, 418] on icon at bounding box center [645, 416] width 9 height 9
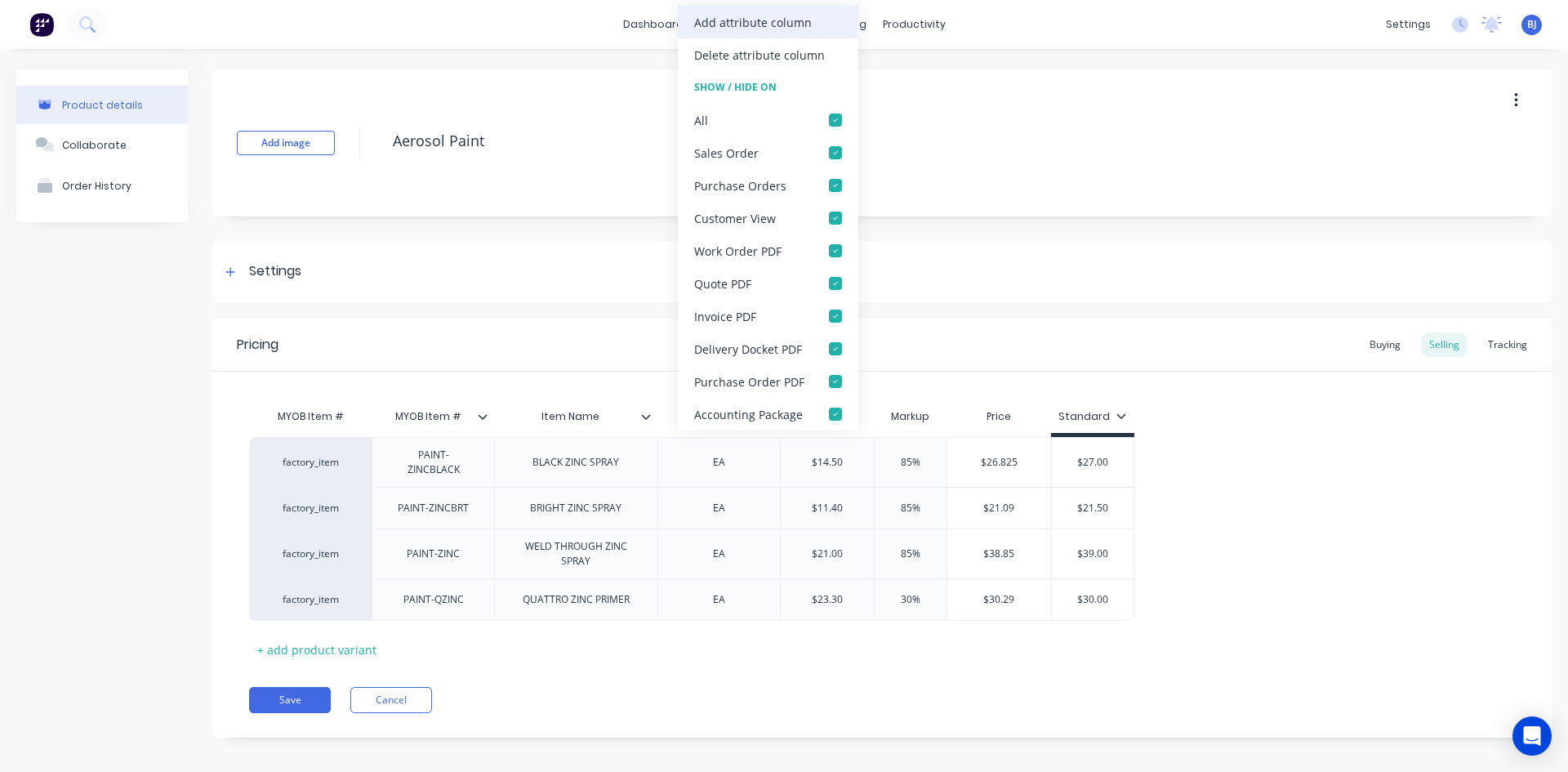
click at [772, 26] on div "Add attribute column" at bounding box center [753, 22] width 118 height 17
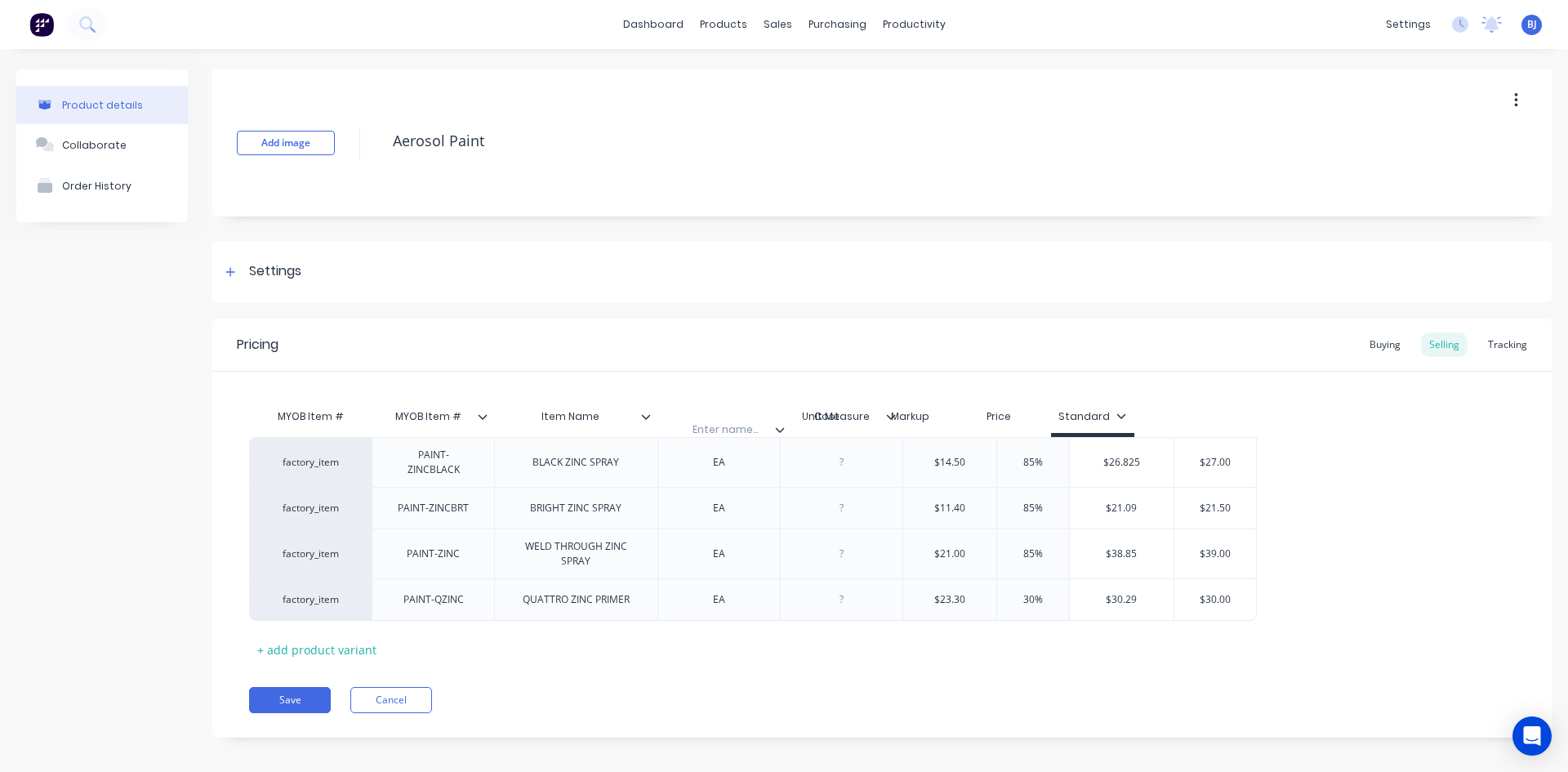
drag, startPoint x: 829, startPoint y: 424, endPoint x: 714, endPoint y: 438, distance: 115.8
click at [714, 438] on div "MYOB Item # MYOB Item # Item Name Unit Measure Enter name... Cost Markup Price …" at bounding box center [882, 532] width 1266 height 262
type textarea "x"
click at [698, 420] on input "text" at bounding box center [713, 416] width 113 height 15
type input "SUPPLIER #"
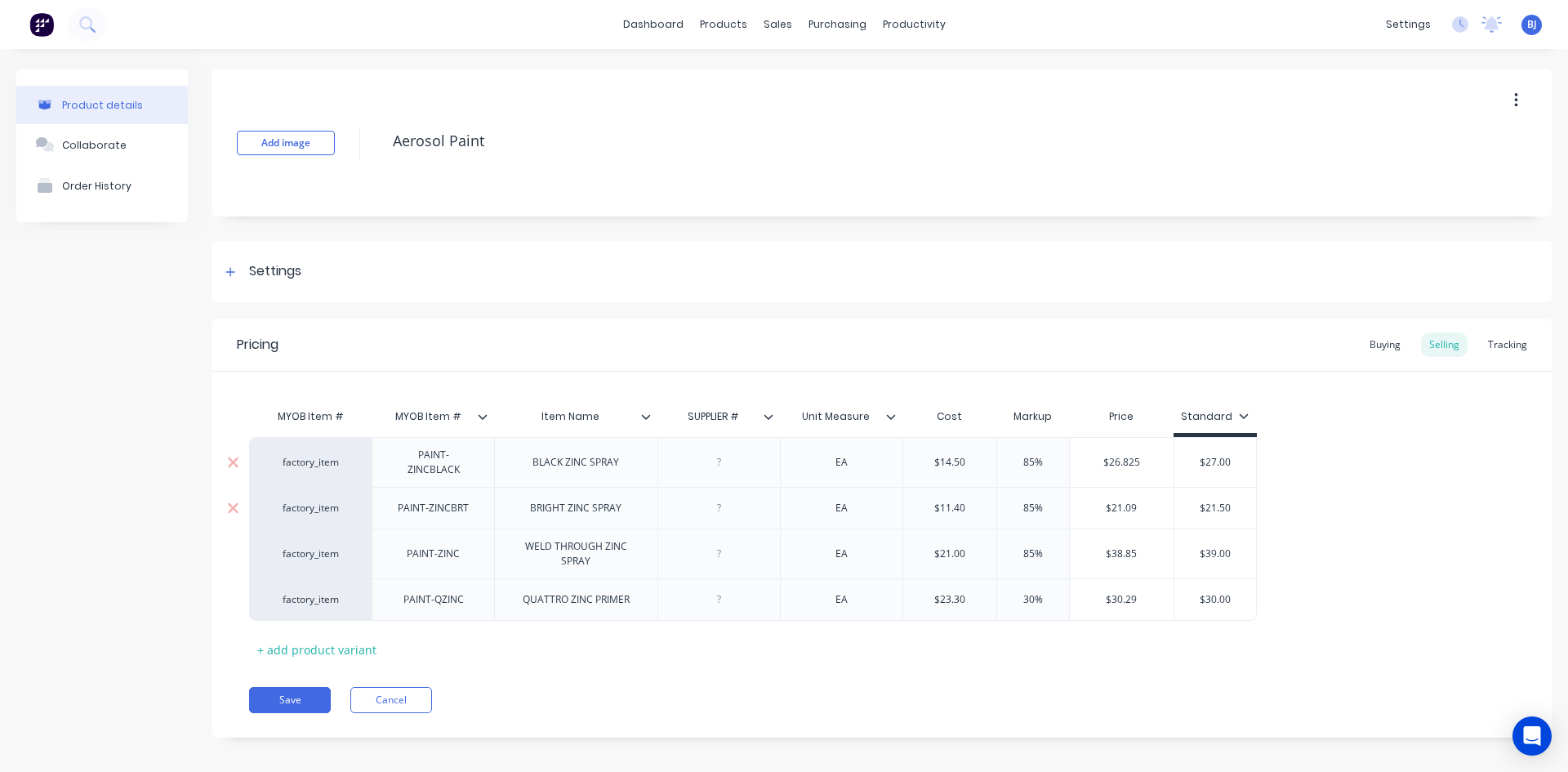
type textarea "x"
click at [301, 687] on button "Save" at bounding box center [289, 700] width 82 height 26
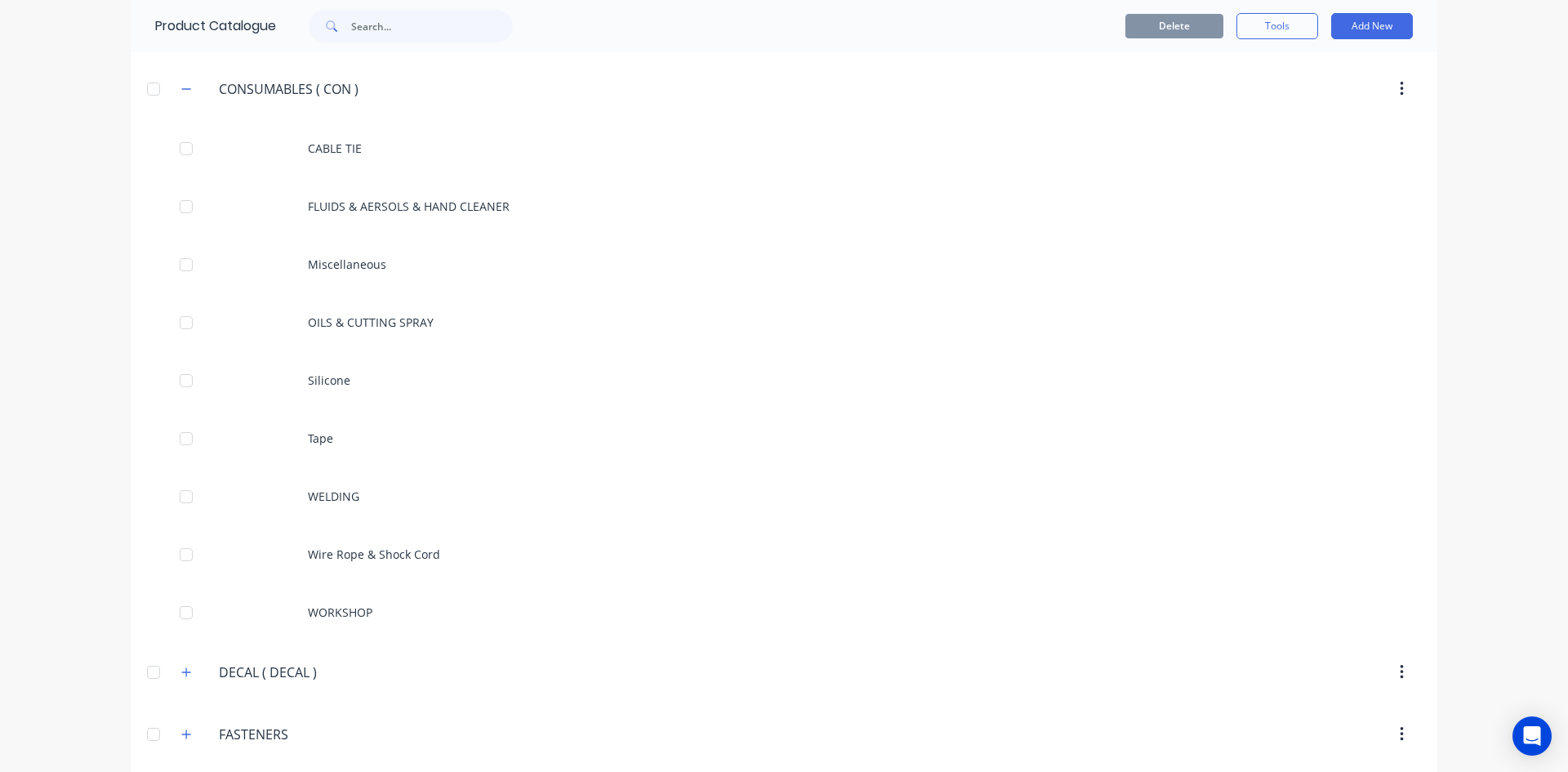
scroll to position [1715, 0]
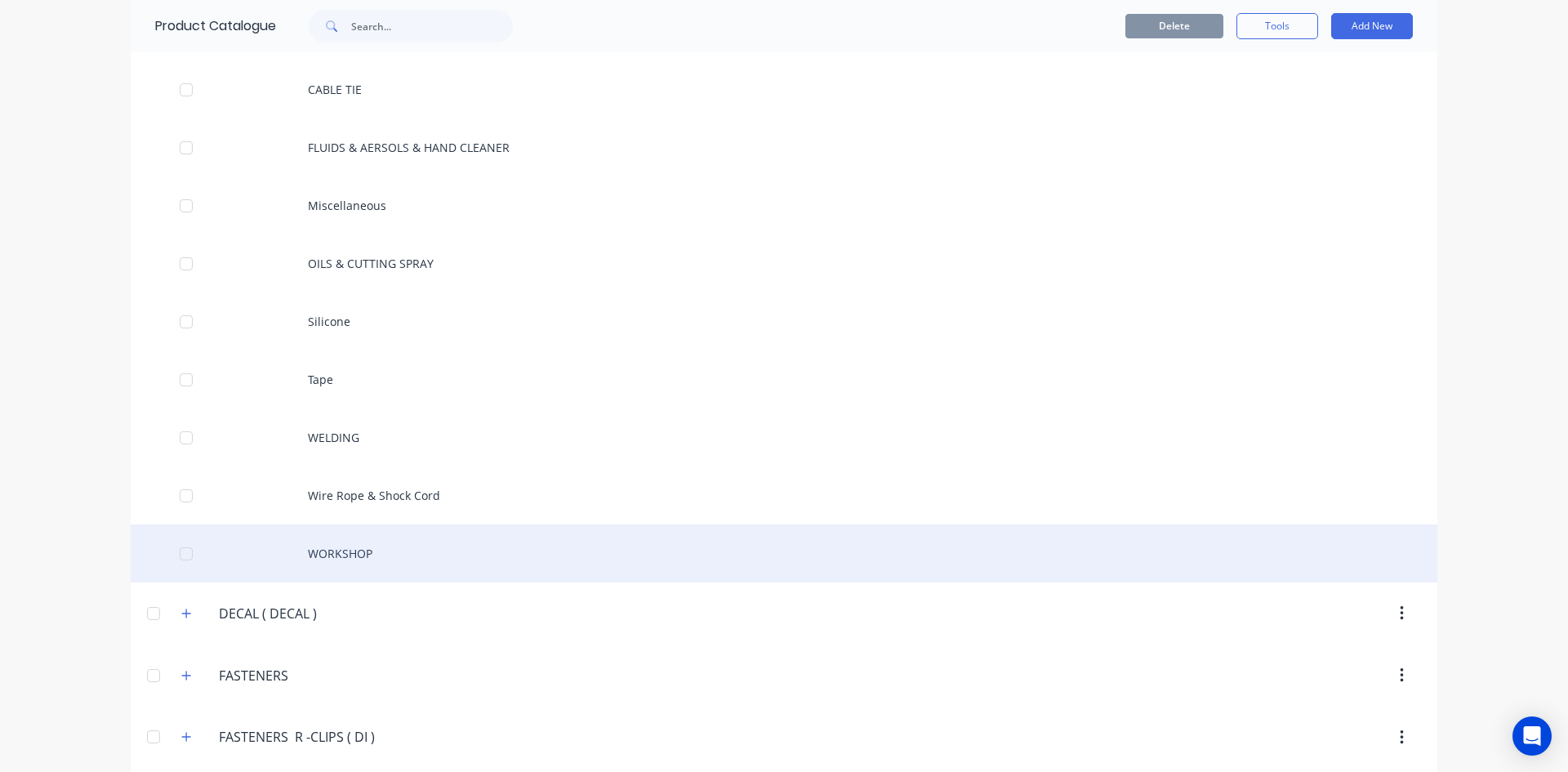
click at [381, 545] on div "WORKSHOP" at bounding box center [784, 553] width 1306 height 58
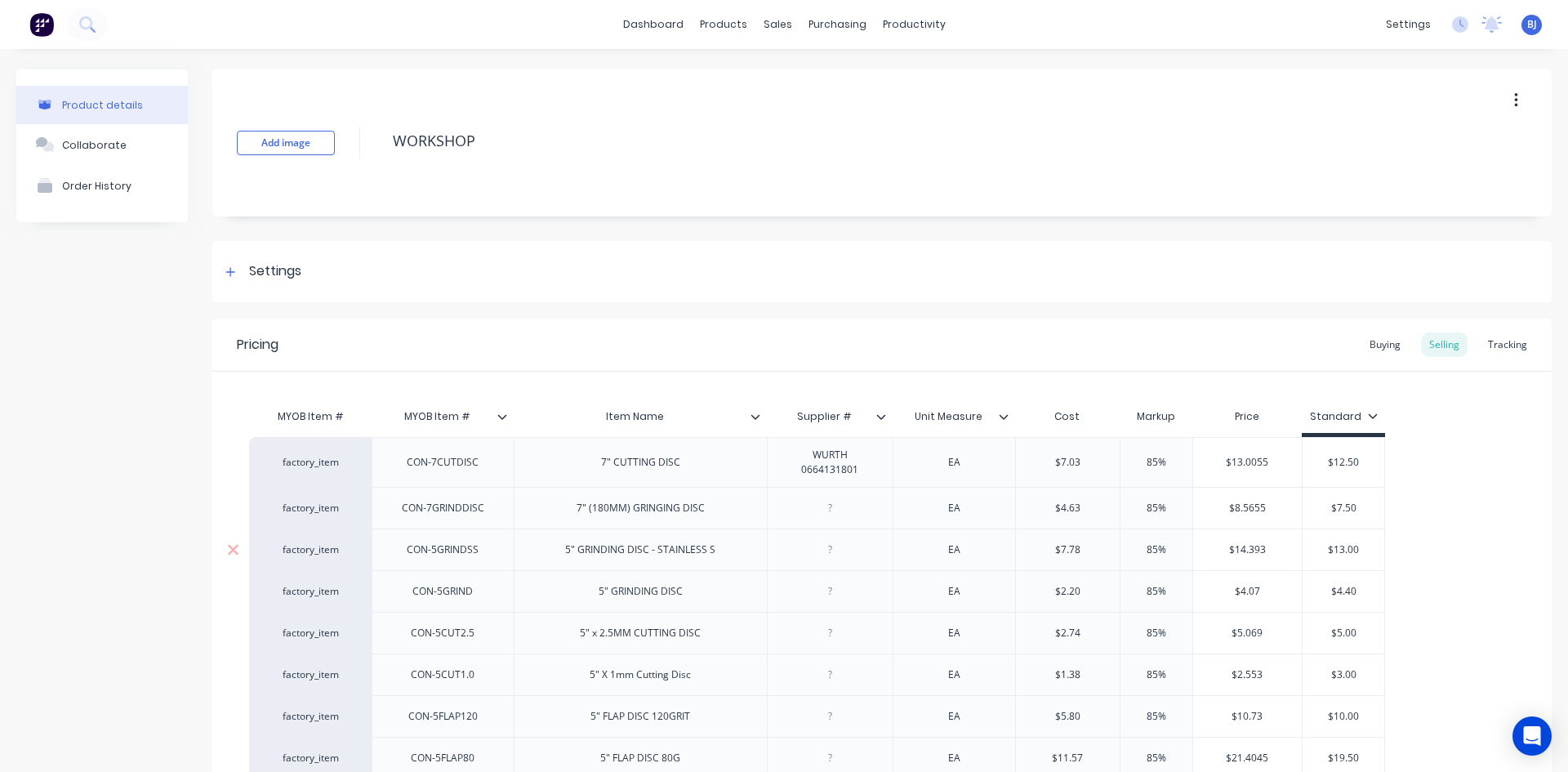
type textarea "x"
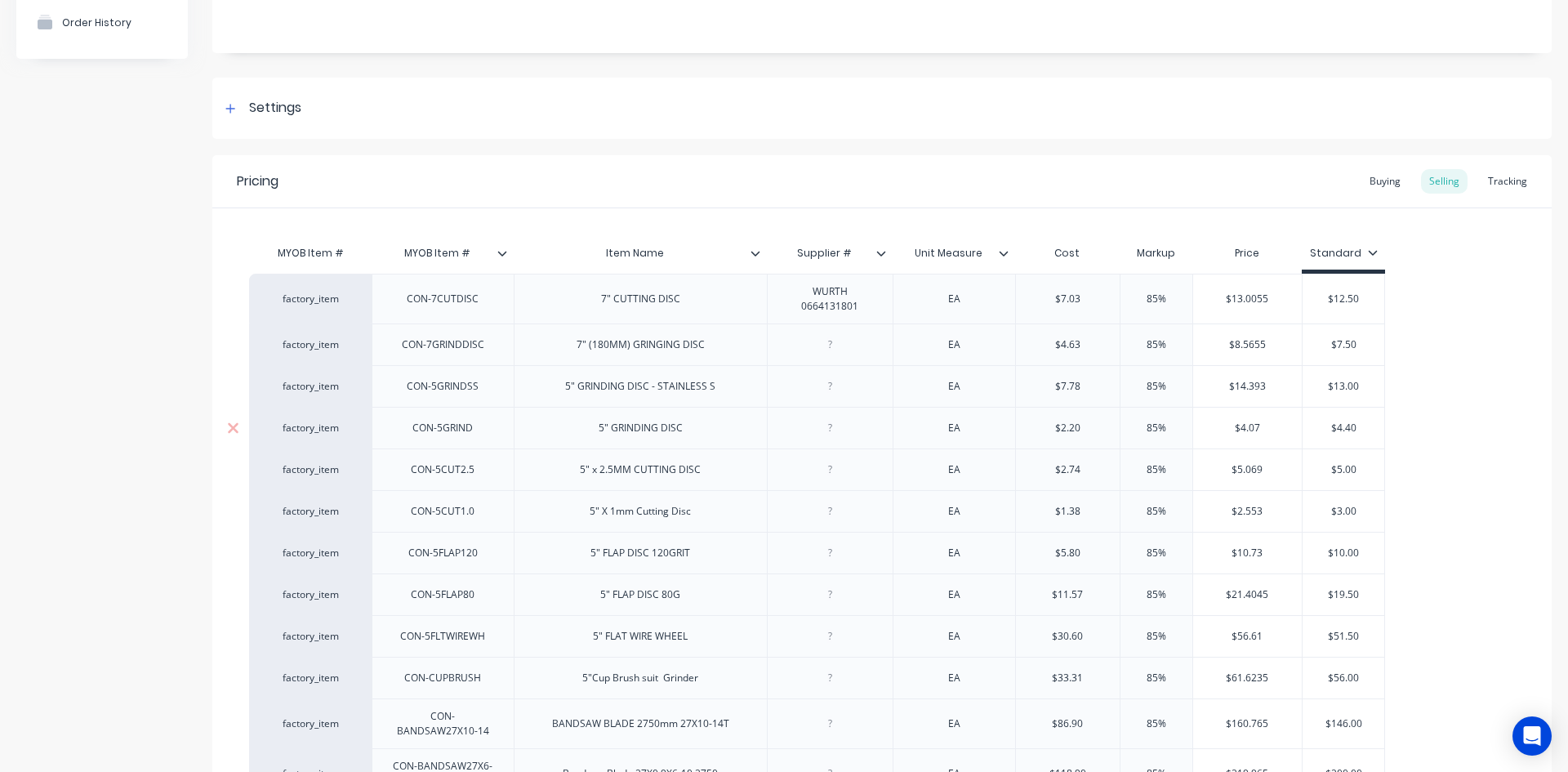
click at [832, 433] on div at bounding box center [829, 428] width 82 height 22
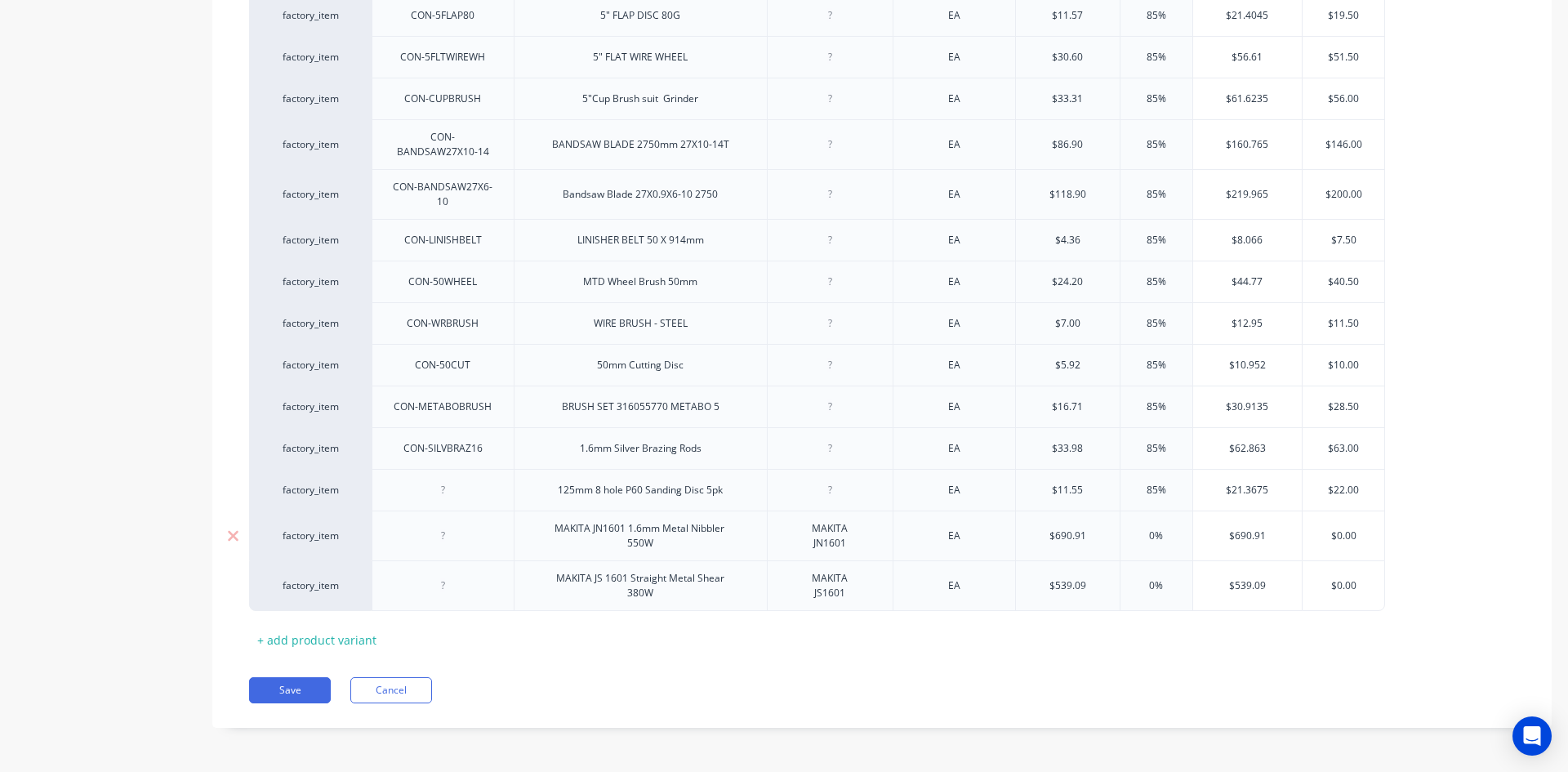
scroll to position [744, 0]
click at [307, 689] on button "Save" at bounding box center [289, 689] width 82 height 26
type textarea "x"
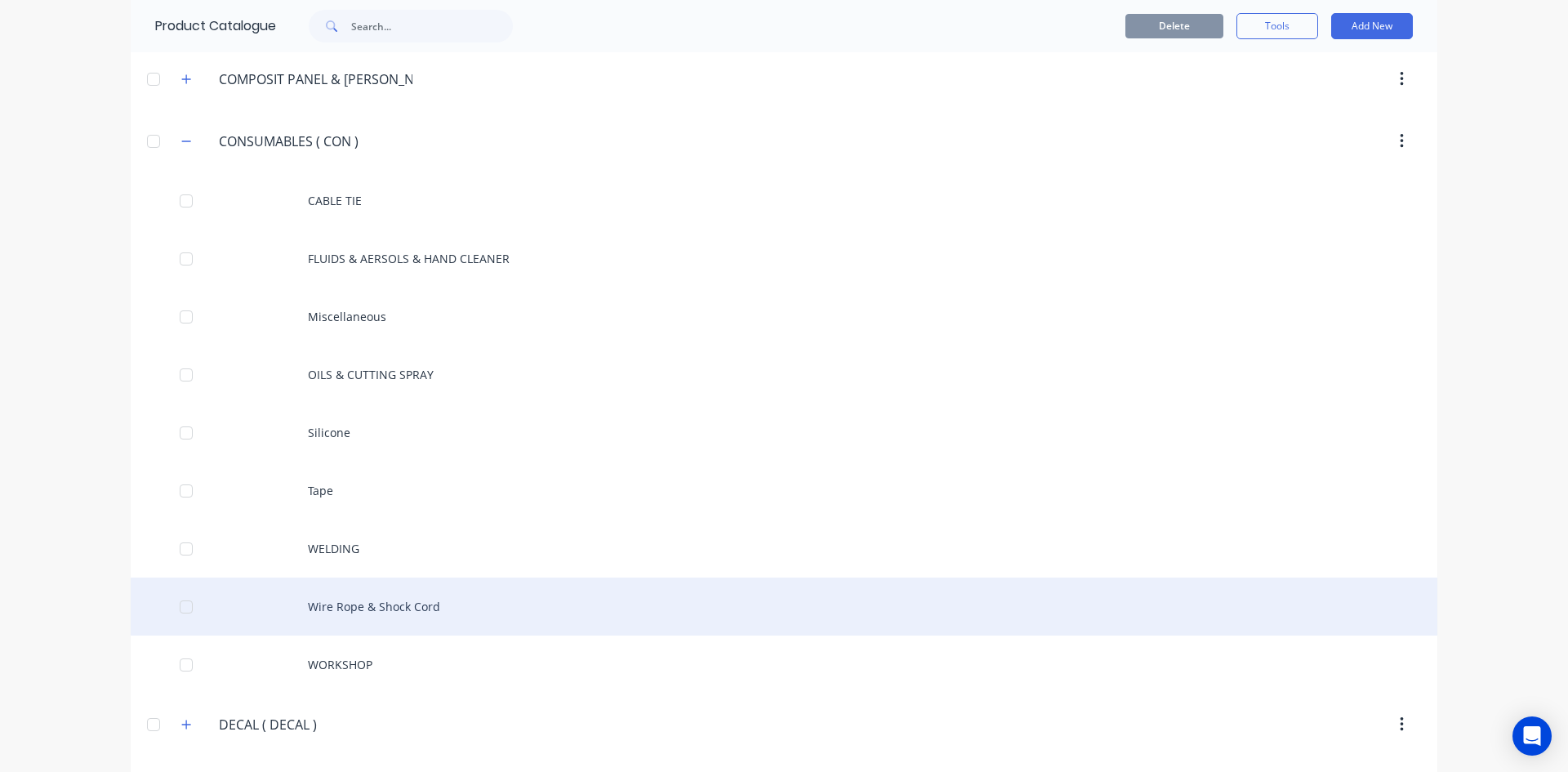
scroll to position [1634, 0]
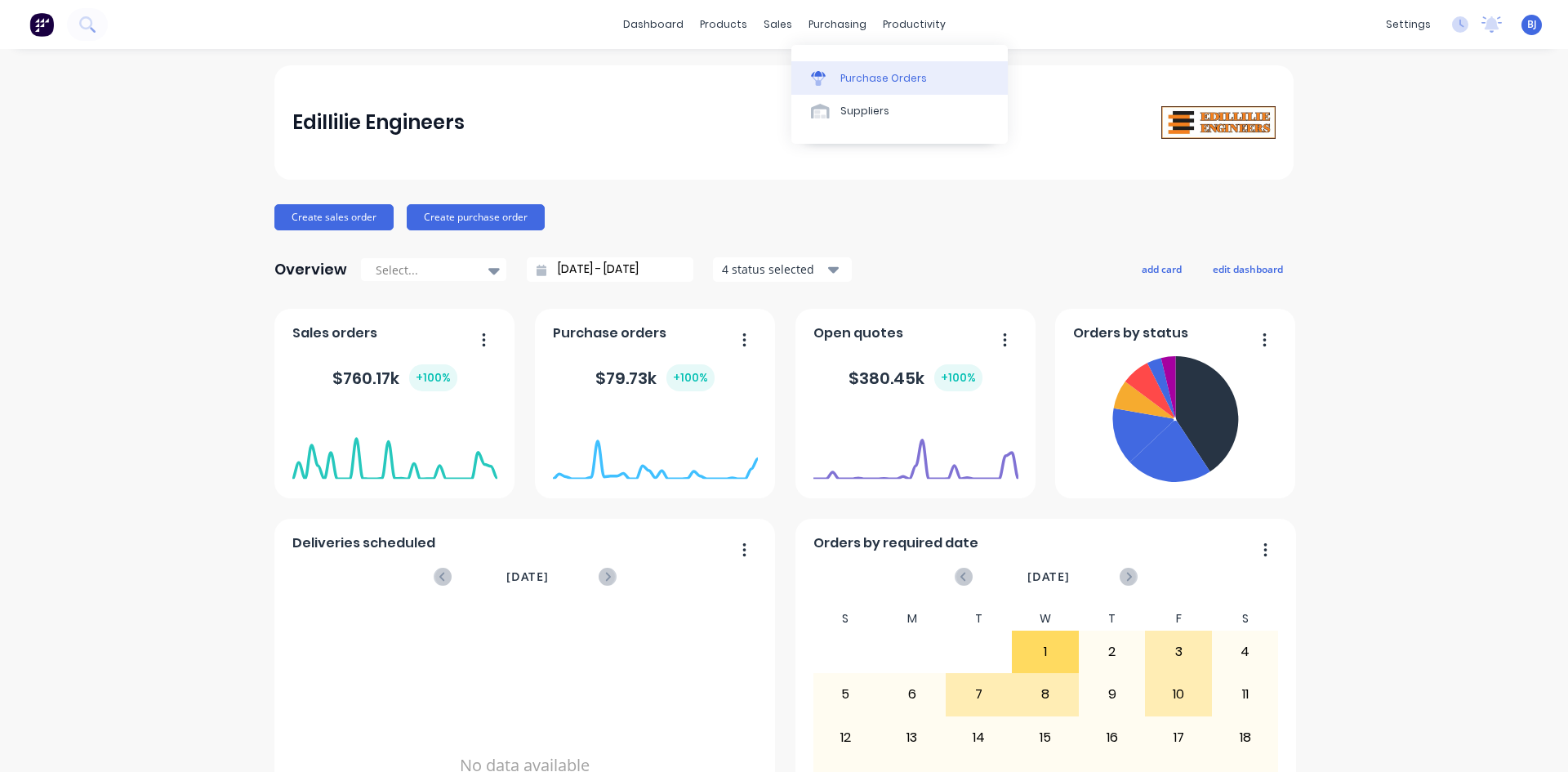
click at [828, 72] on div at bounding box center [823, 78] width 24 height 15
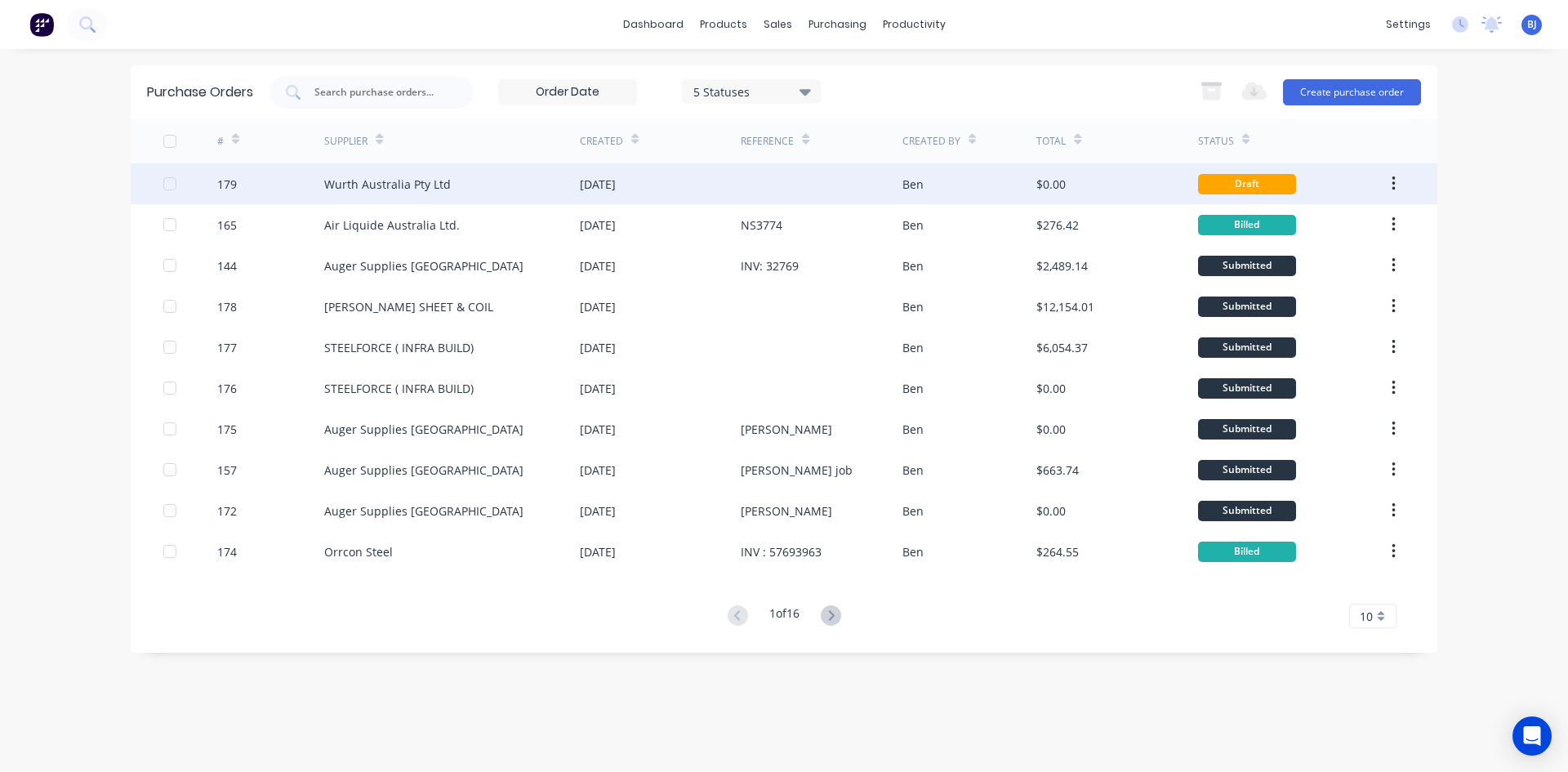
click at [551, 192] on div "Wurth Australia Pty Ltd" at bounding box center [451, 184] width 256 height 40
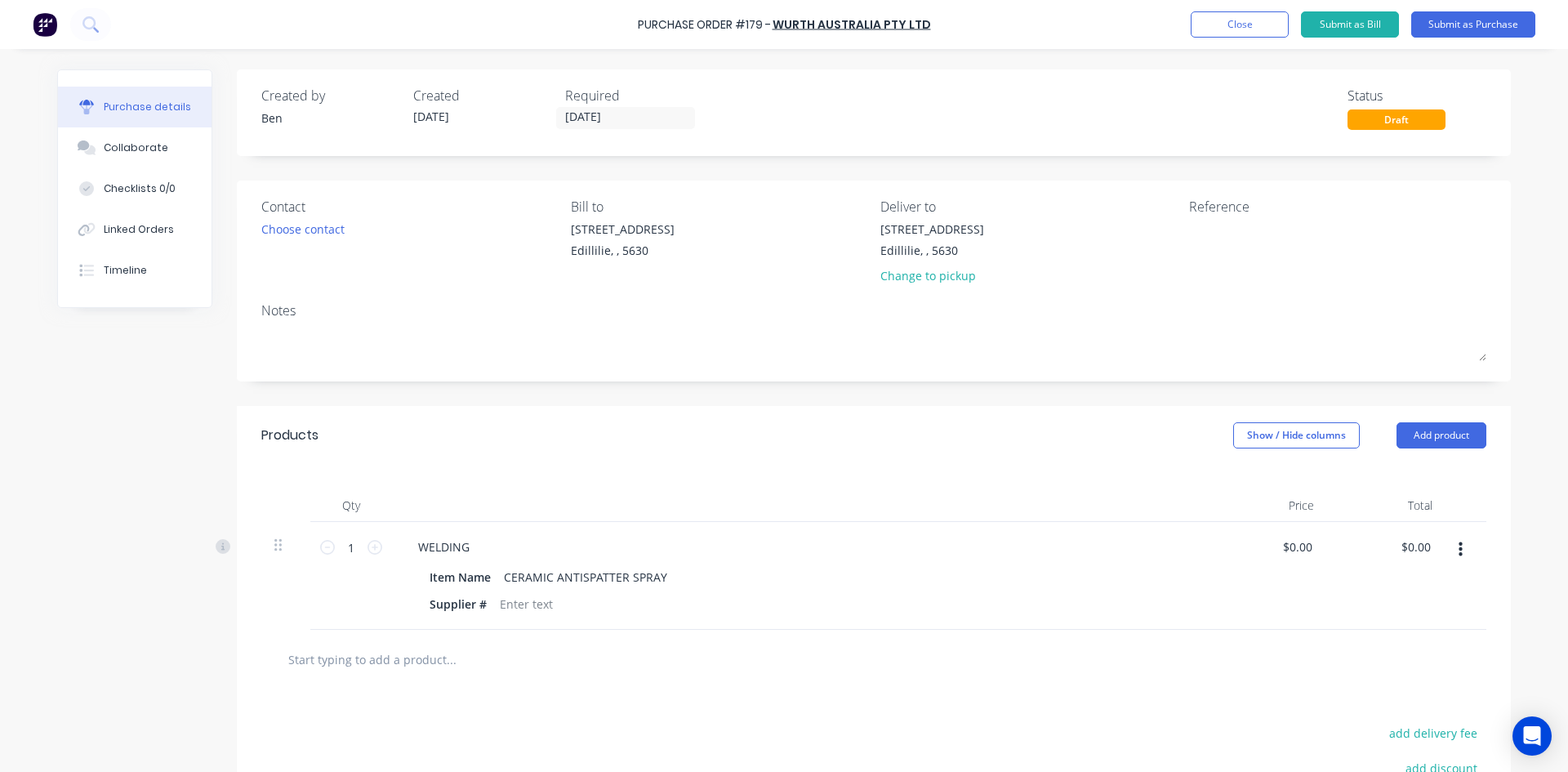
click at [1451, 545] on button "button" at bounding box center [1460, 550] width 39 height 29
click at [1420, 434] on button "Add product" at bounding box center [1441, 435] width 90 height 26
click at [1296, 655] on div at bounding box center [874, 659] width 1199 height 33
click at [1459, 552] on icon "button" at bounding box center [1460, 550] width 4 height 18
click at [1383, 692] on button "Delete" at bounding box center [1410, 691] width 139 height 33
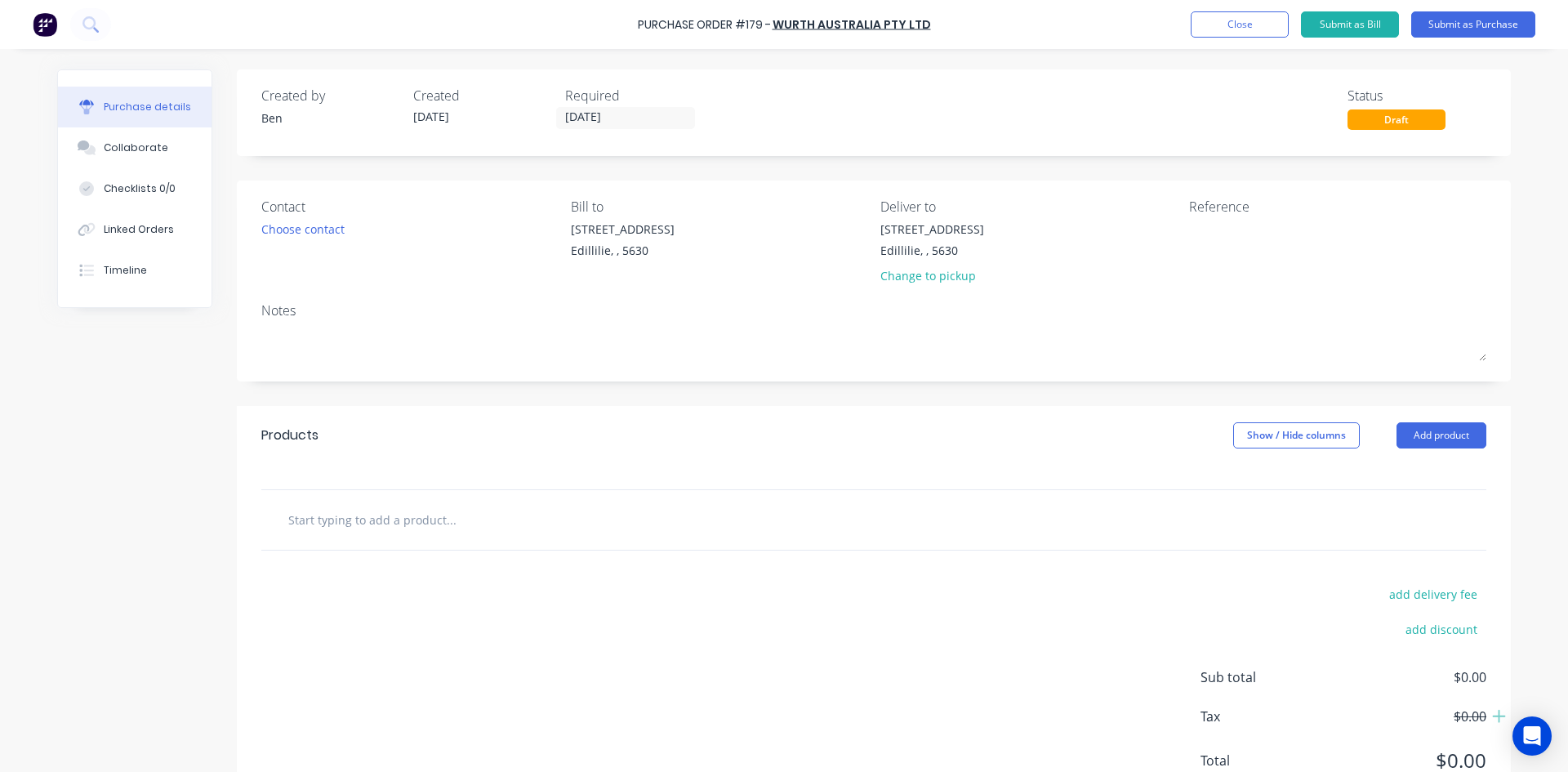
drag, startPoint x: 1441, startPoint y: 438, endPoint x: 1428, endPoint y: 454, distance: 20.6
click at [1440, 438] on button "Add product" at bounding box center [1441, 435] width 90 height 26
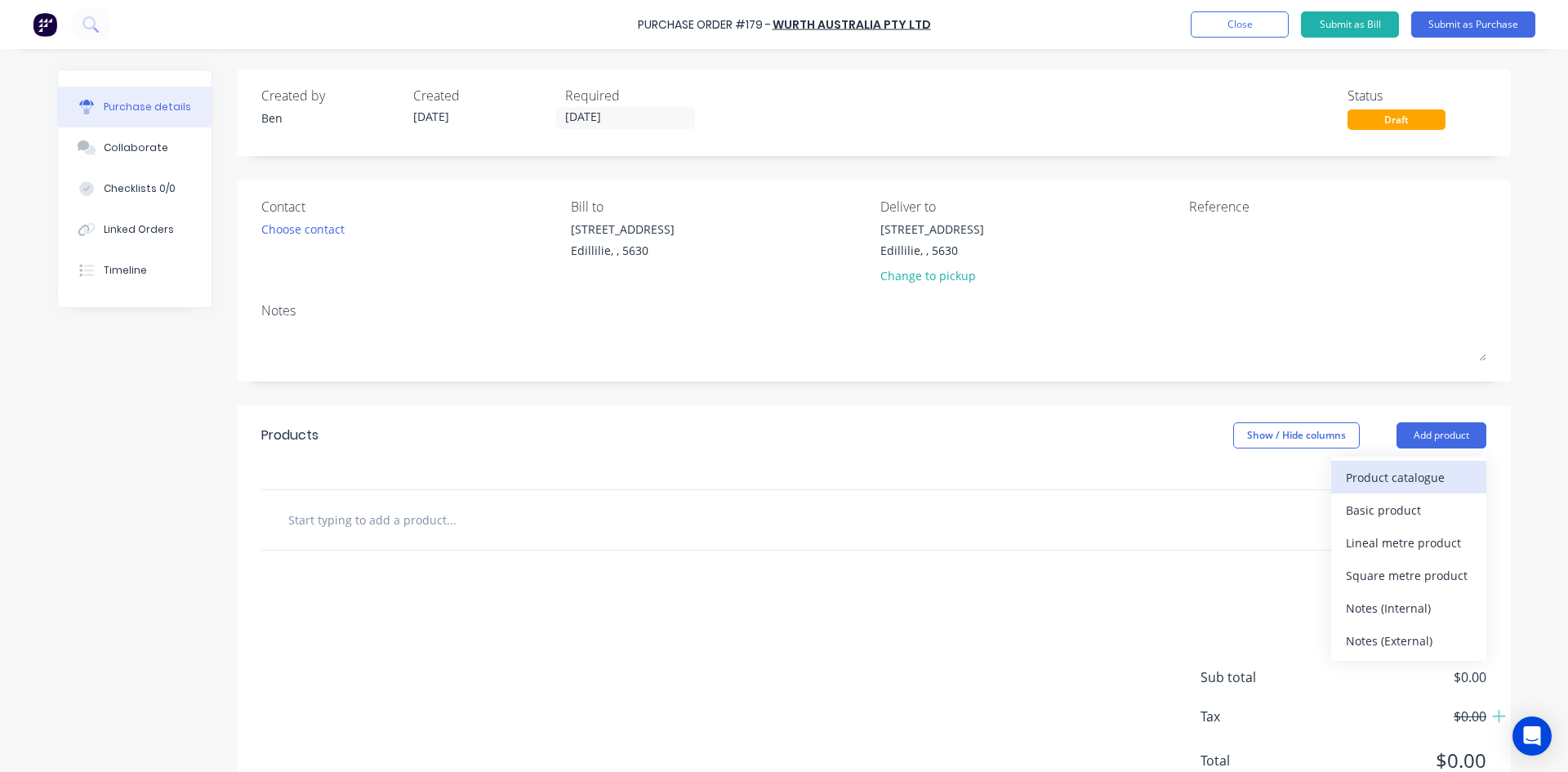
click at [1404, 475] on div "Product catalogue" at bounding box center [1409, 476] width 126 height 23
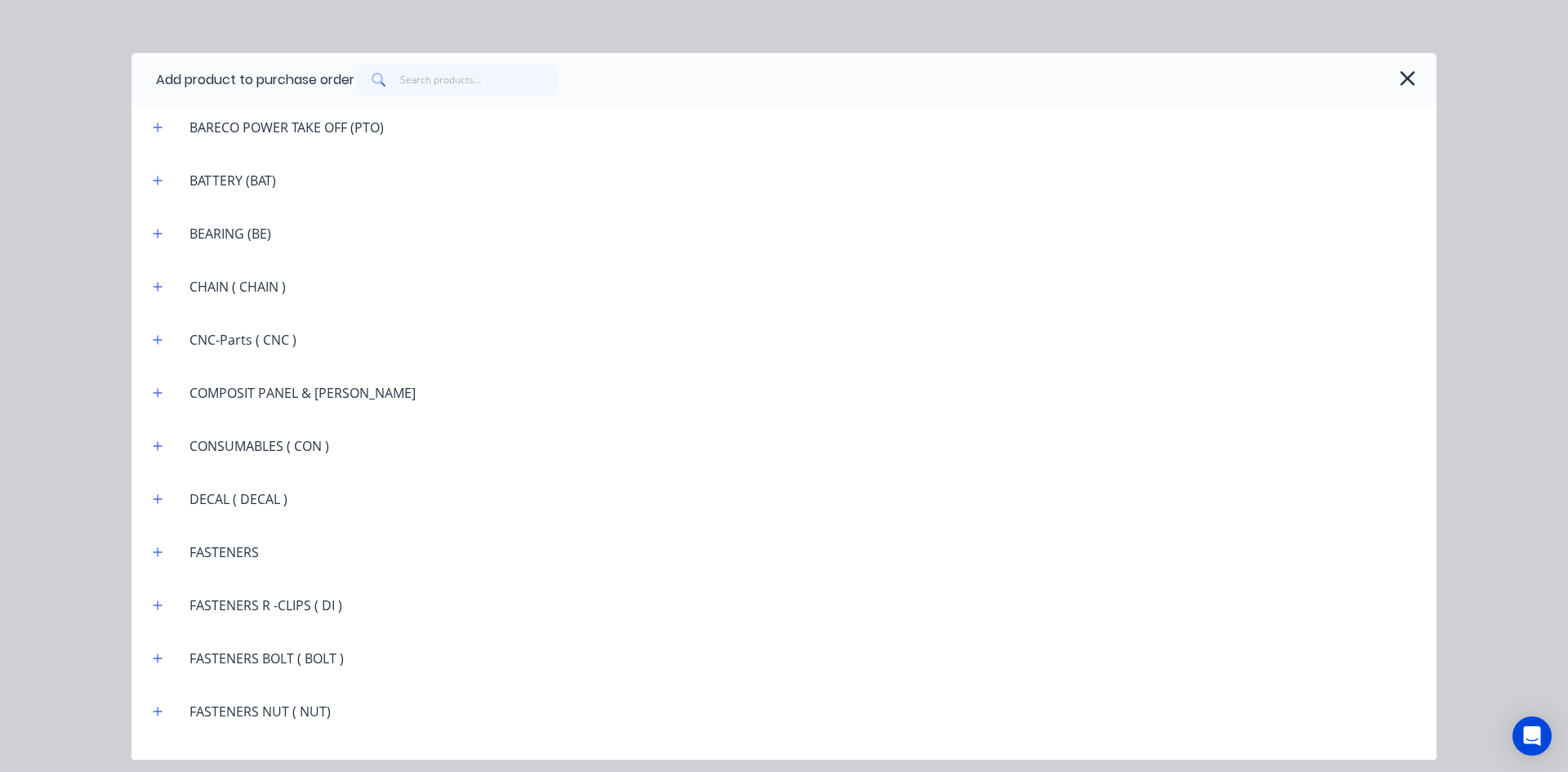
scroll to position [1144, 0]
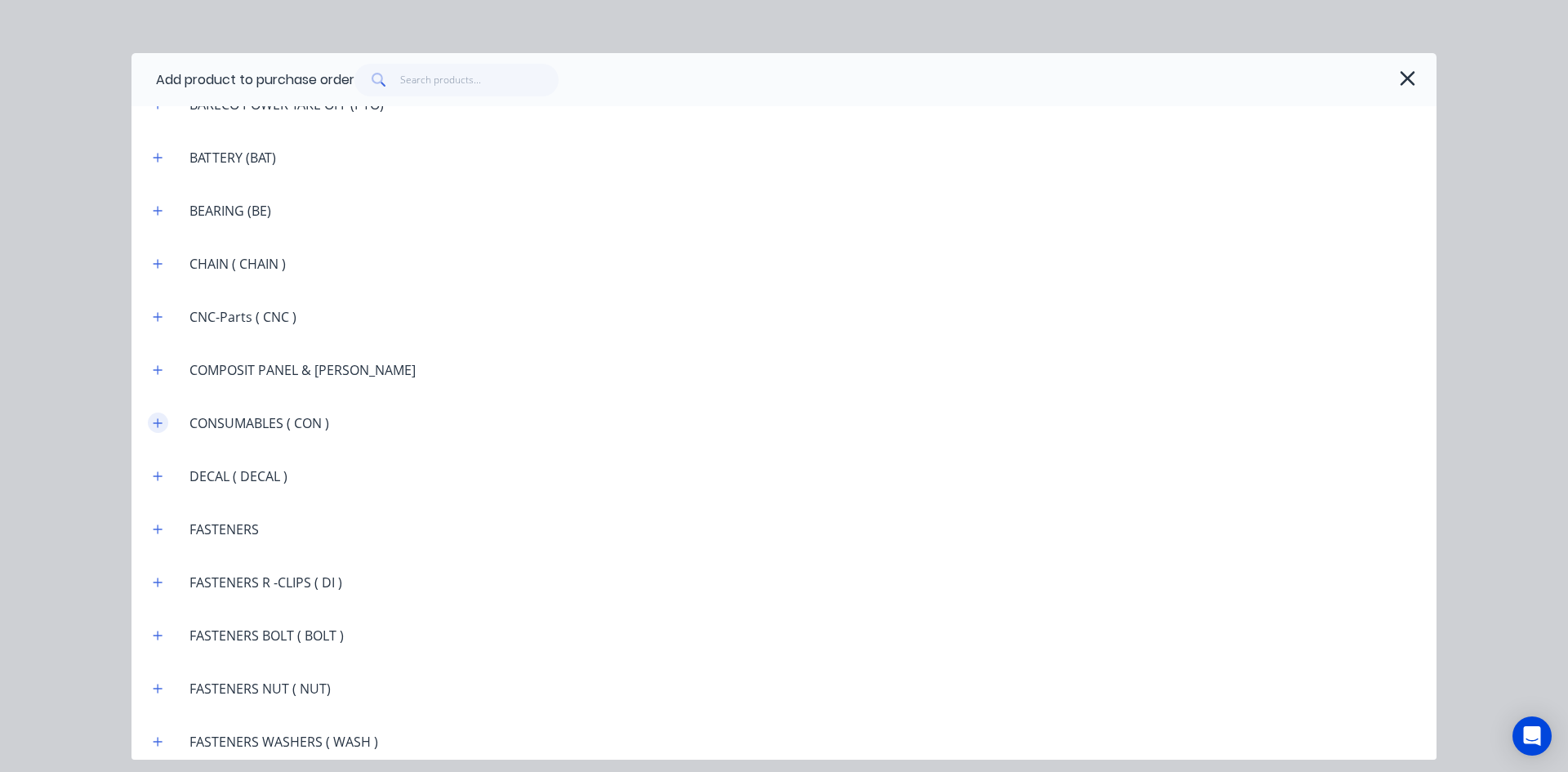
click at [159, 422] on icon "button" at bounding box center [158, 422] width 9 height 9
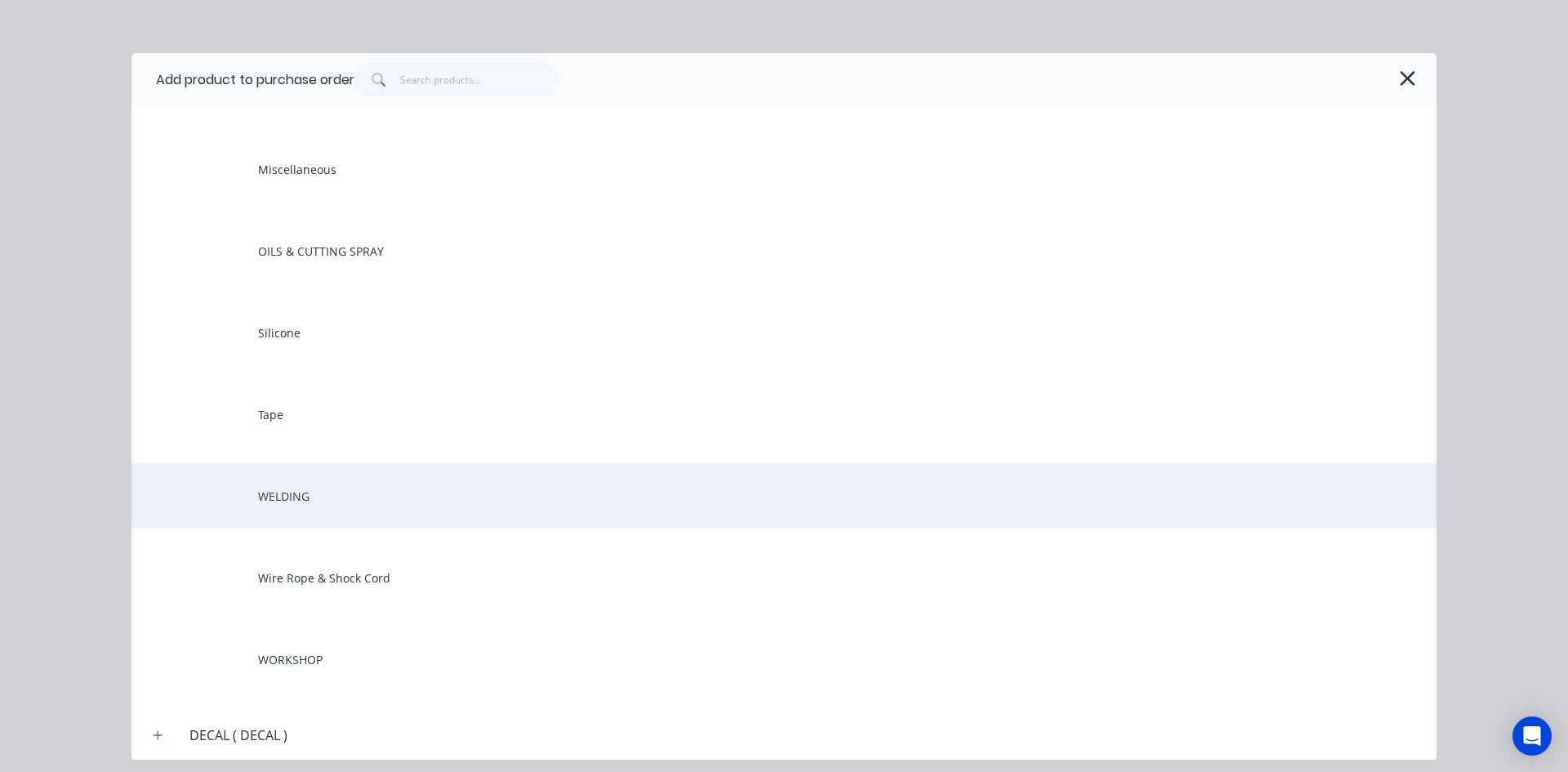
scroll to position [1634, 0]
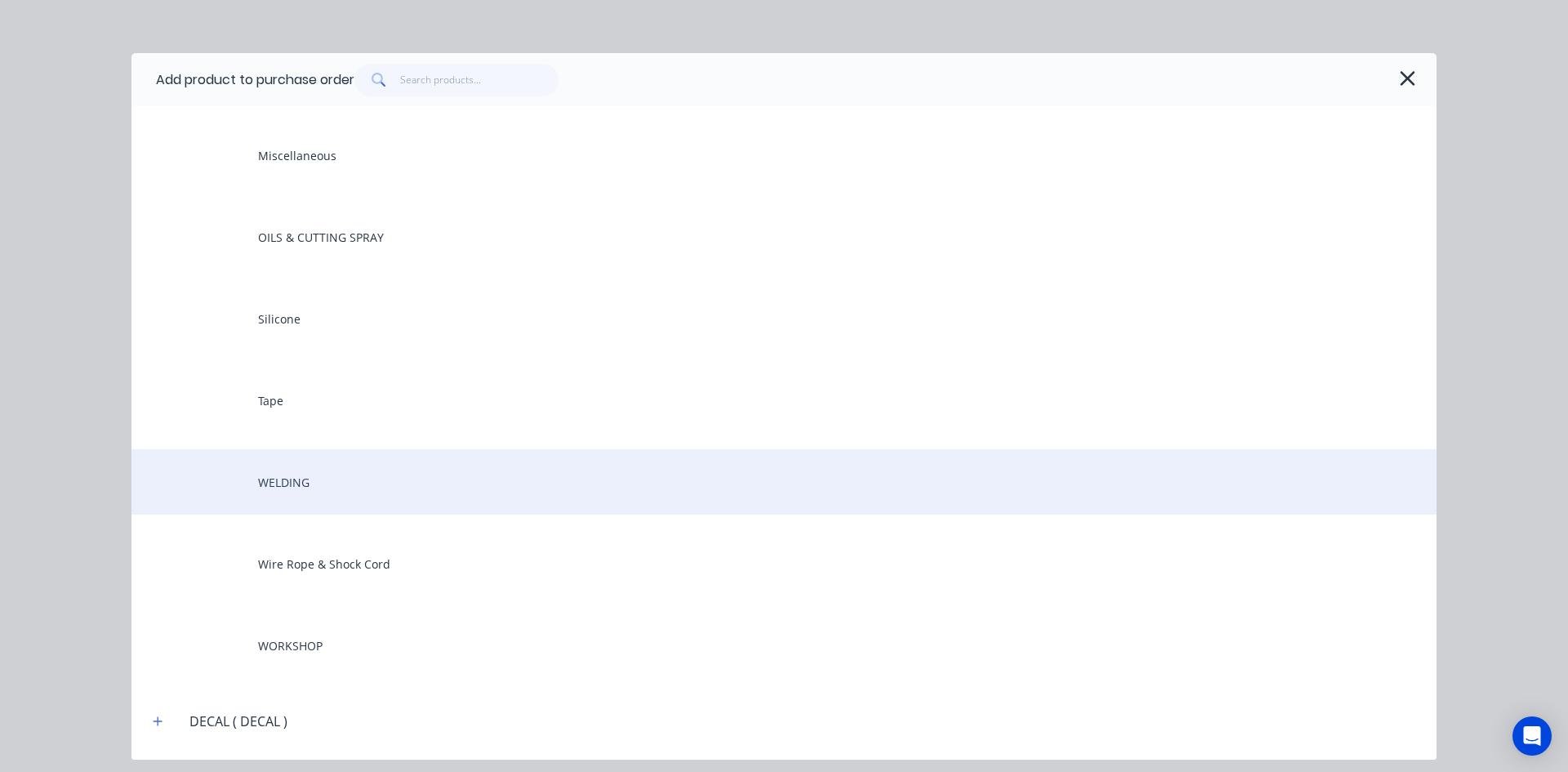
click at [269, 485] on div "WELDING" at bounding box center [784, 482] width 1305 height 65
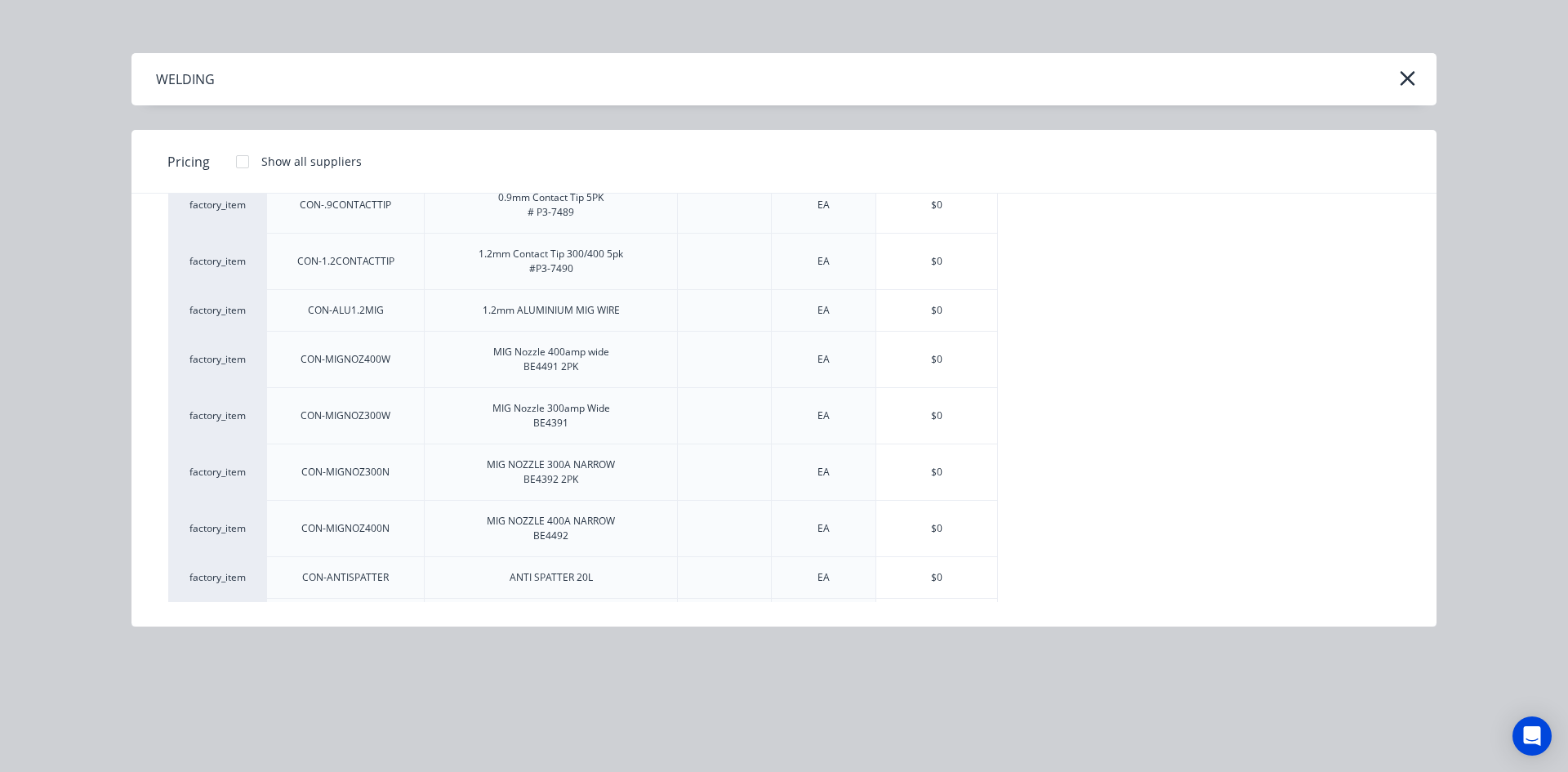
scroll to position [327, 0]
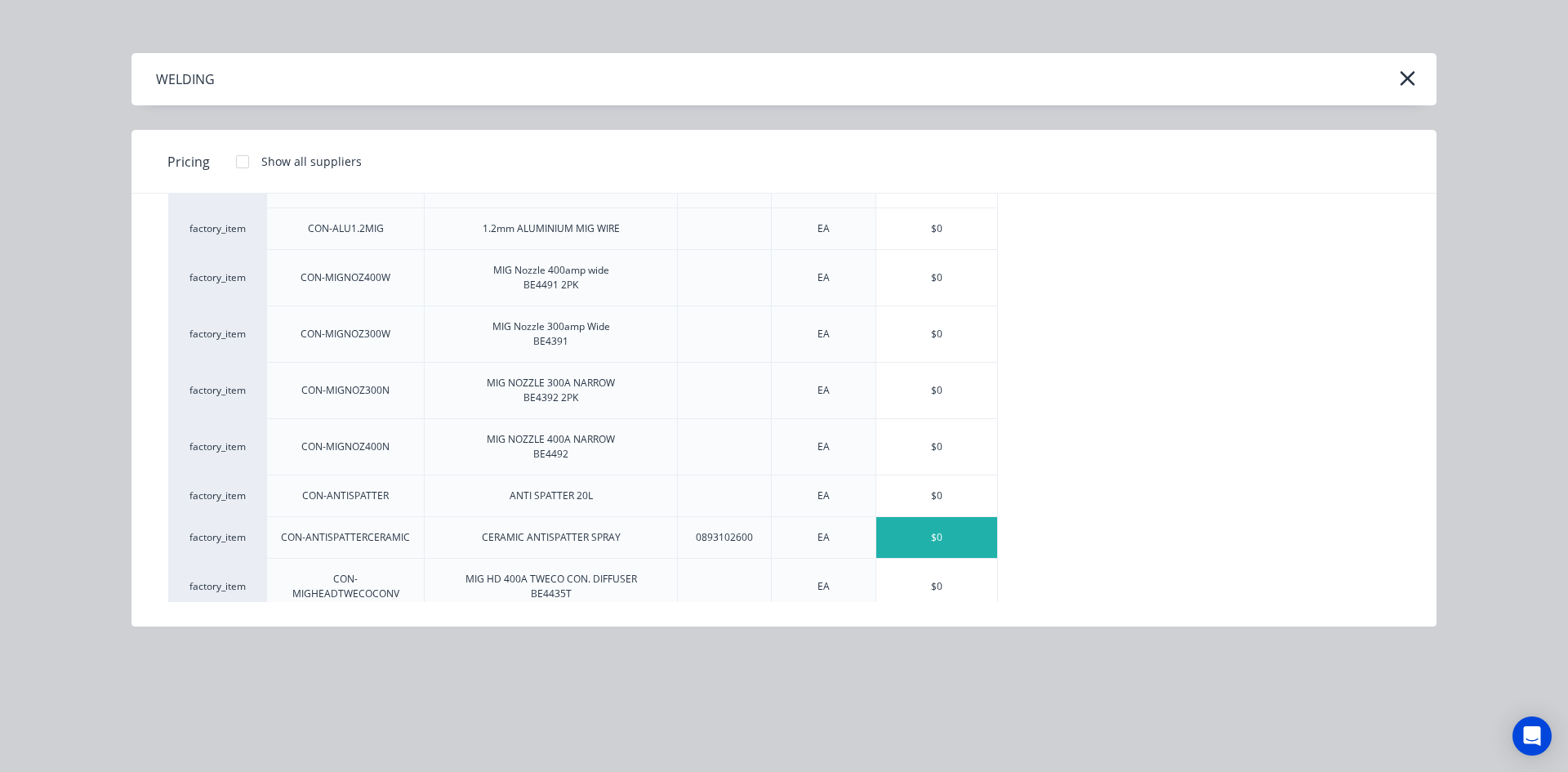
click at [925, 549] on div "$0" at bounding box center [936, 537] width 121 height 40
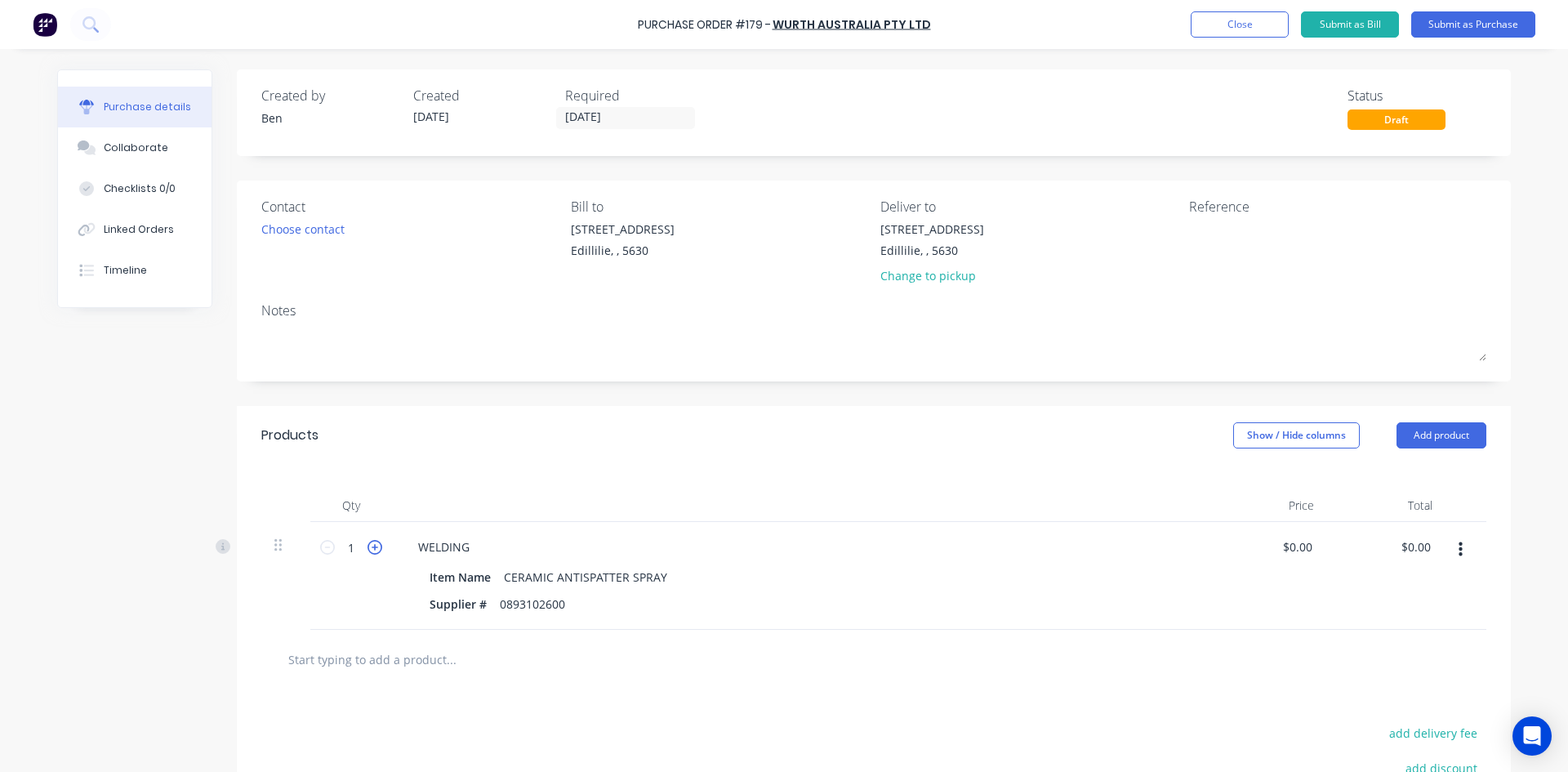
click at [370, 549] on icon at bounding box center [375, 547] width 15 height 15
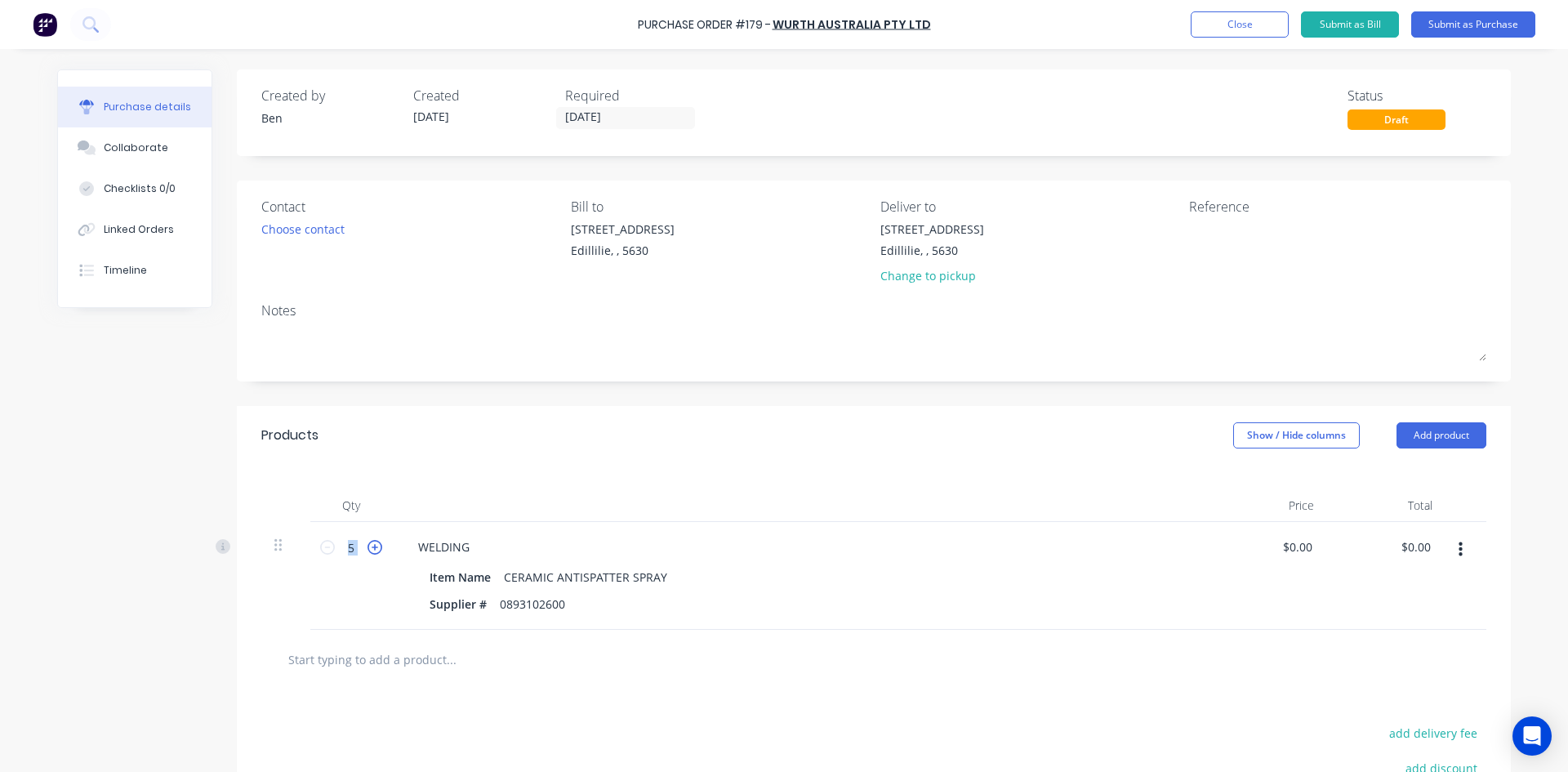
type input "6"
drag, startPoint x: 1391, startPoint y: 545, endPoint x: 1468, endPoint y: 559, distance: 78.3
click at [1468, 559] on div "6 6 WELDING Item Name CERAMIC ANTISPATTER SPRAY Supplier # 0893102600 $0.00 $0.…" at bounding box center [873, 576] width 1224 height 108
type input "322.68"
type input "$53.78"
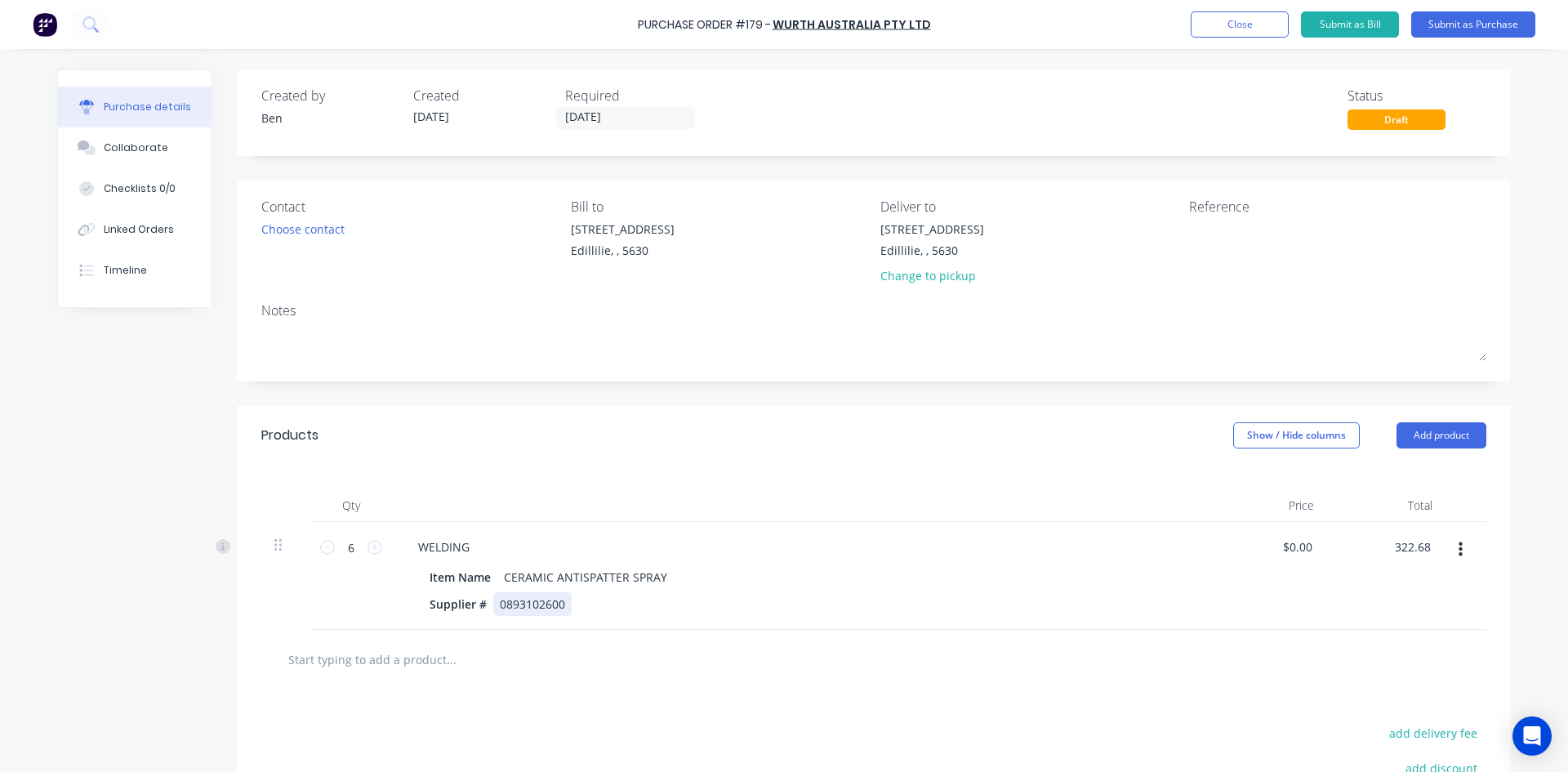
type input "$322.68"
click at [953, 593] on div "Supplier # 0893102600" at bounding box center [796, 603] width 748 height 23
click at [1396, 434] on button "Add product" at bounding box center [1441, 435] width 90 height 26
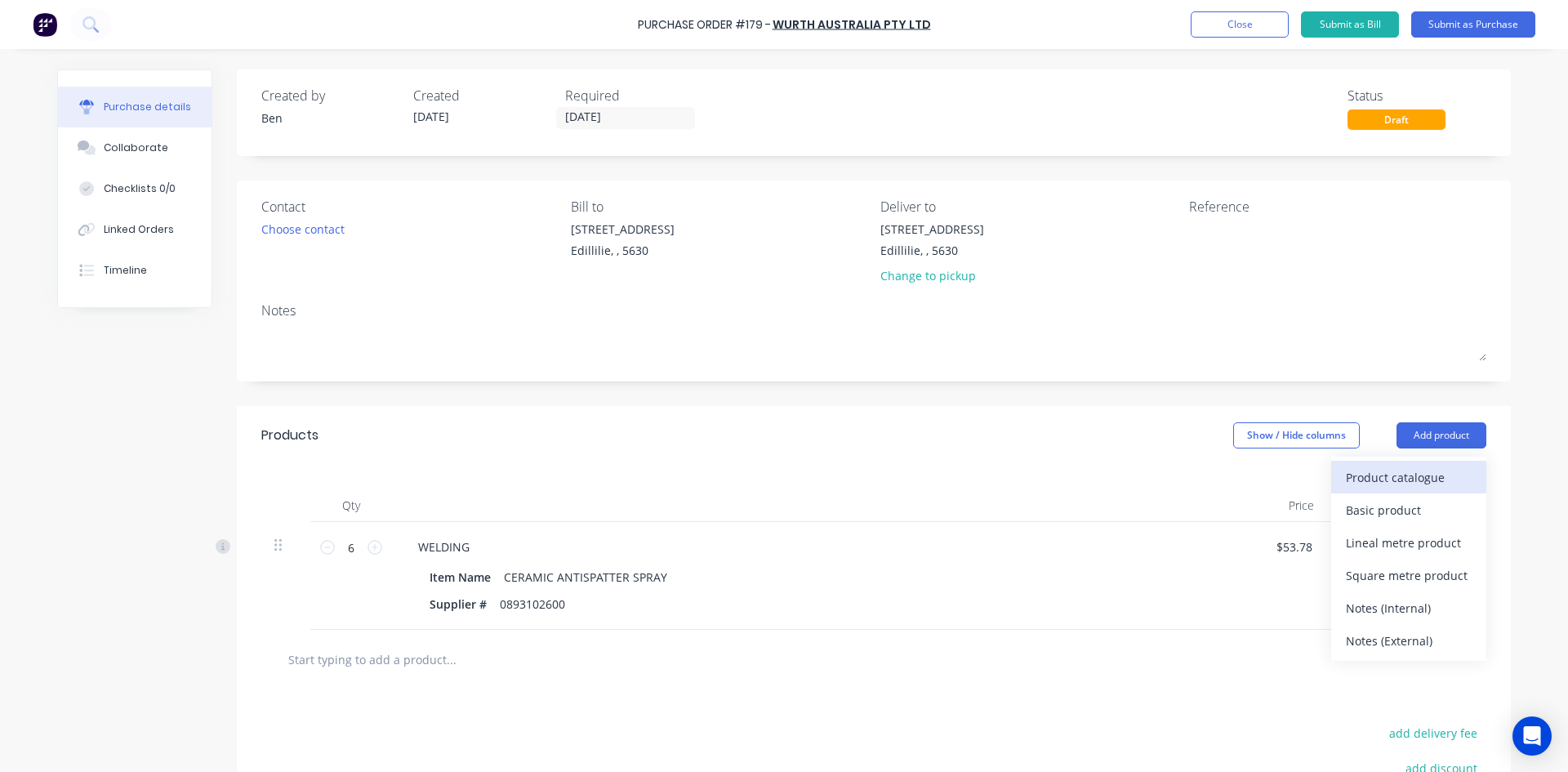
click at [1360, 473] on div "Product catalogue" at bounding box center [1409, 476] width 126 height 23
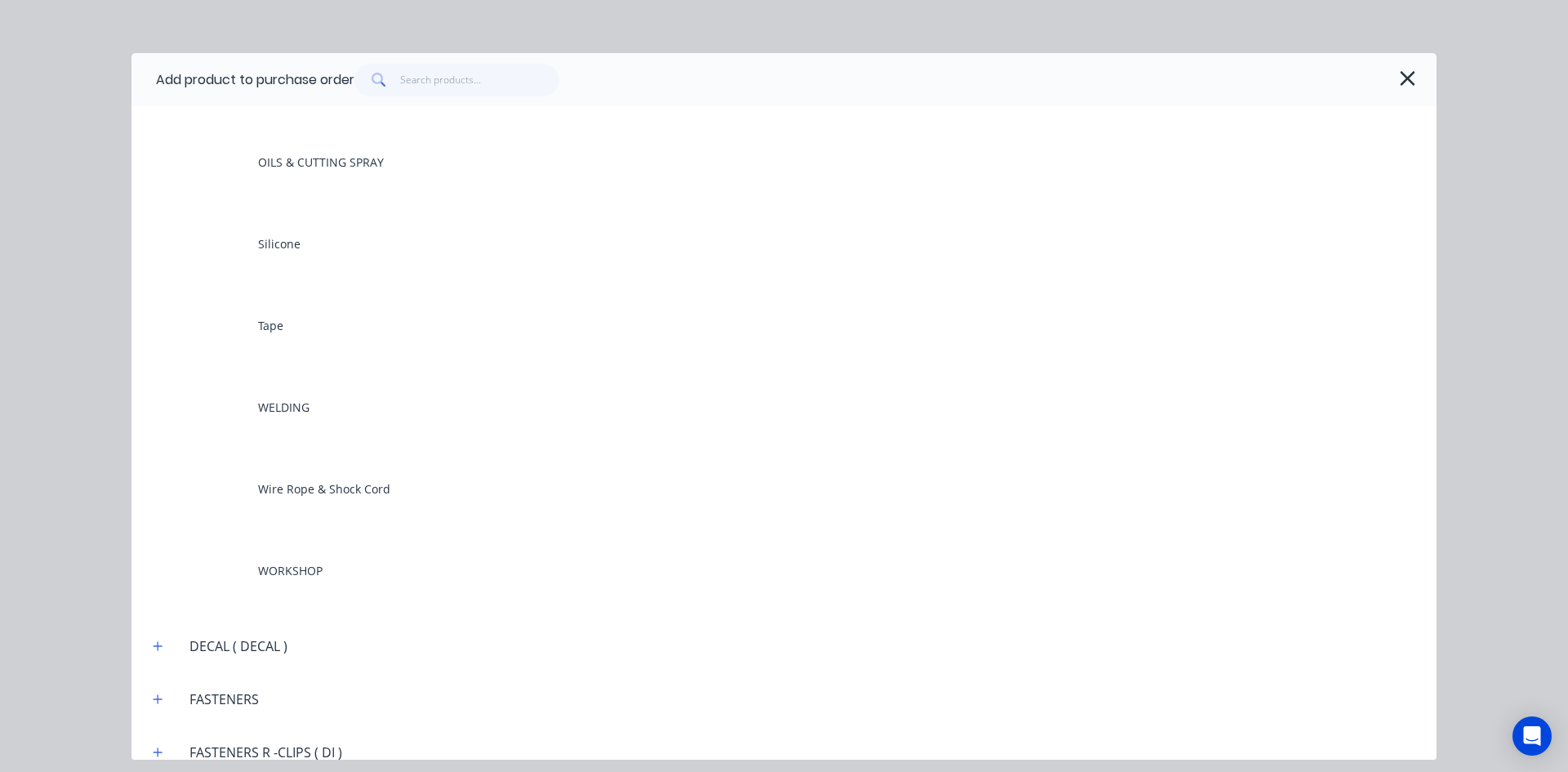
scroll to position [1797, 0]
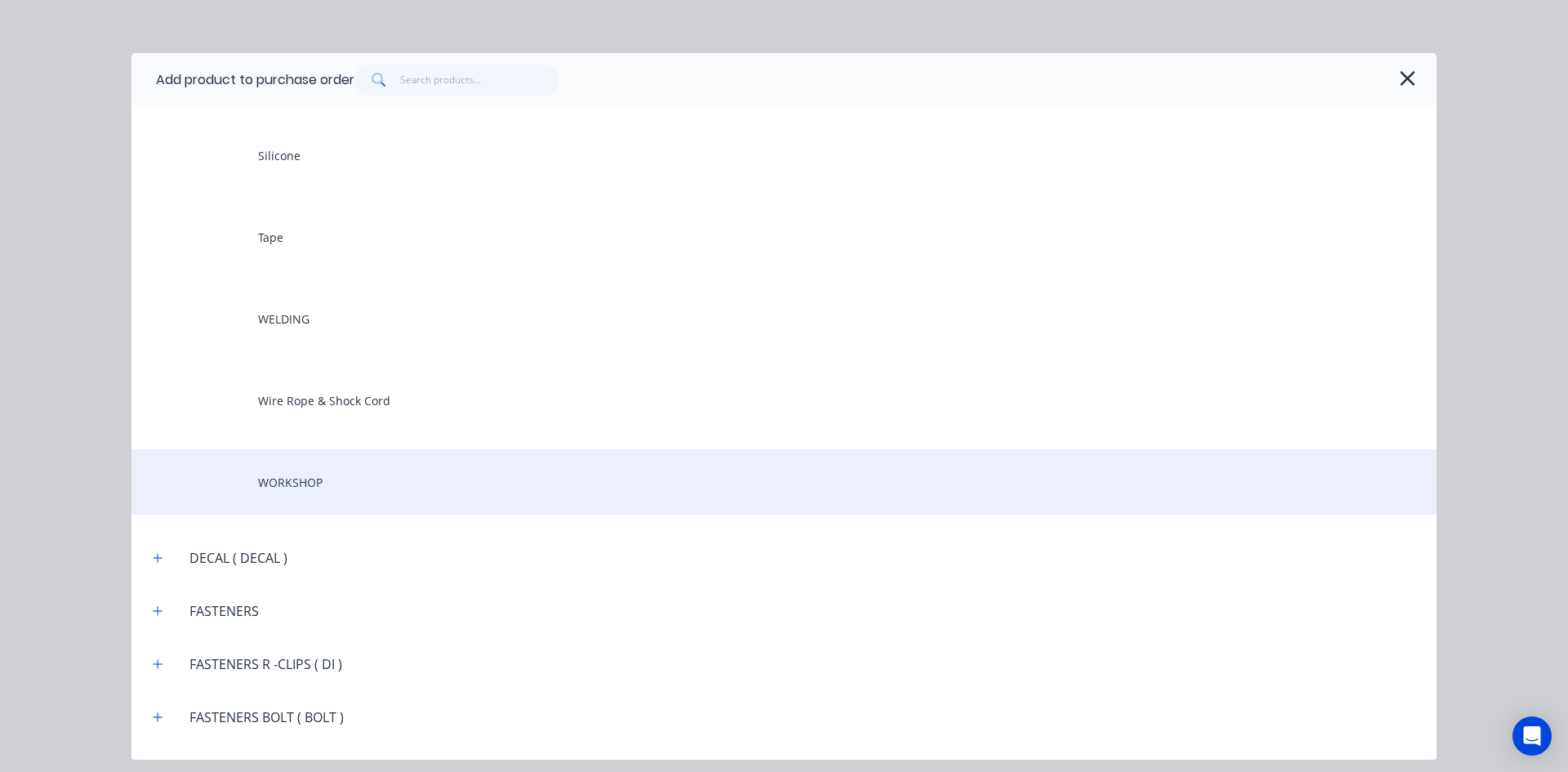
click at [313, 482] on div "WORKSHOP" at bounding box center [784, 482] width 1305 height 65
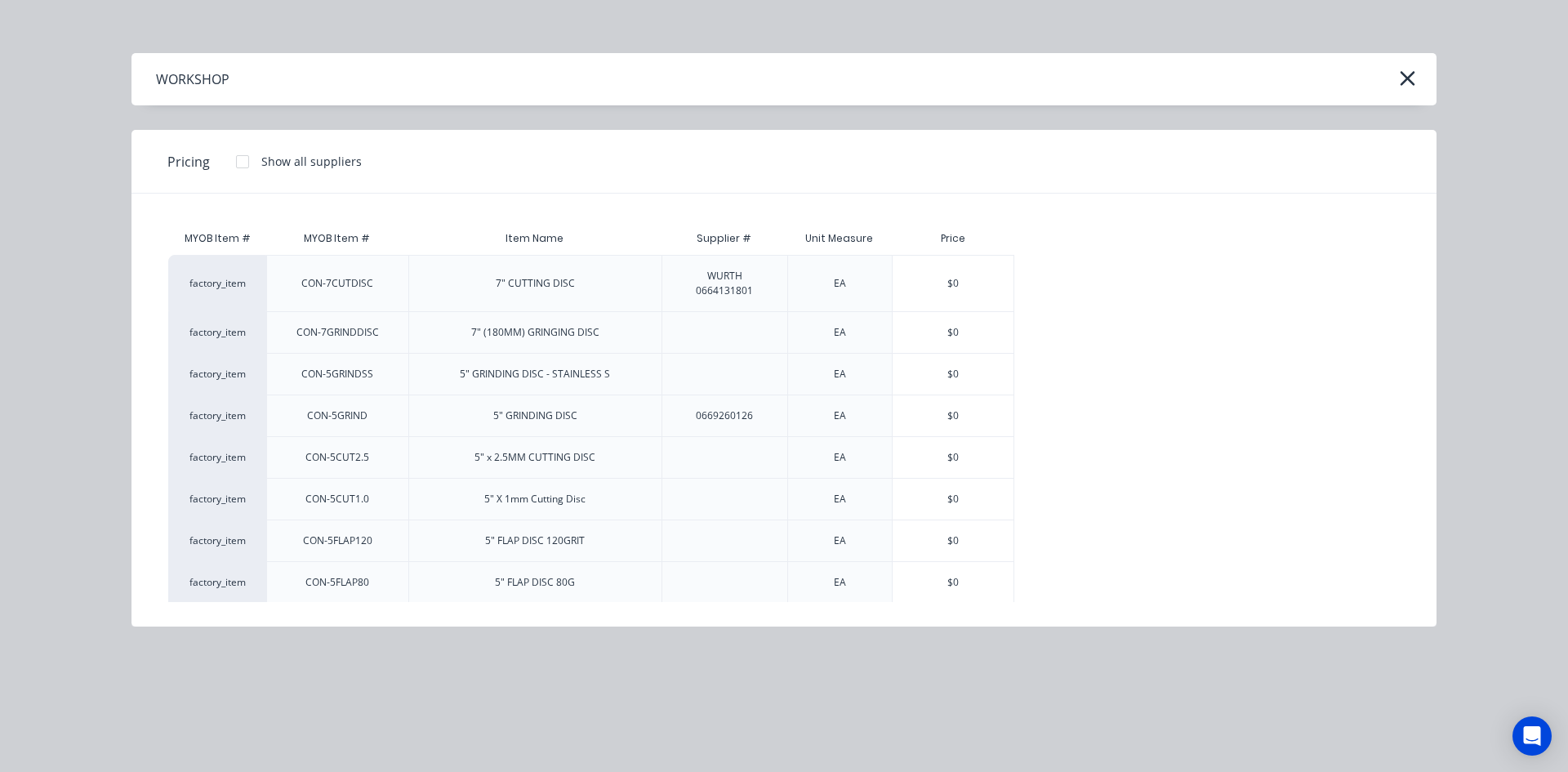
drag, startPoint x: 939, startPoint y: 414, endPoint x: 927, endPoint y: 421, distance: 13.9
click at [938, 414] on div "$0" at bounding box center [952, 415] width 121 height 40
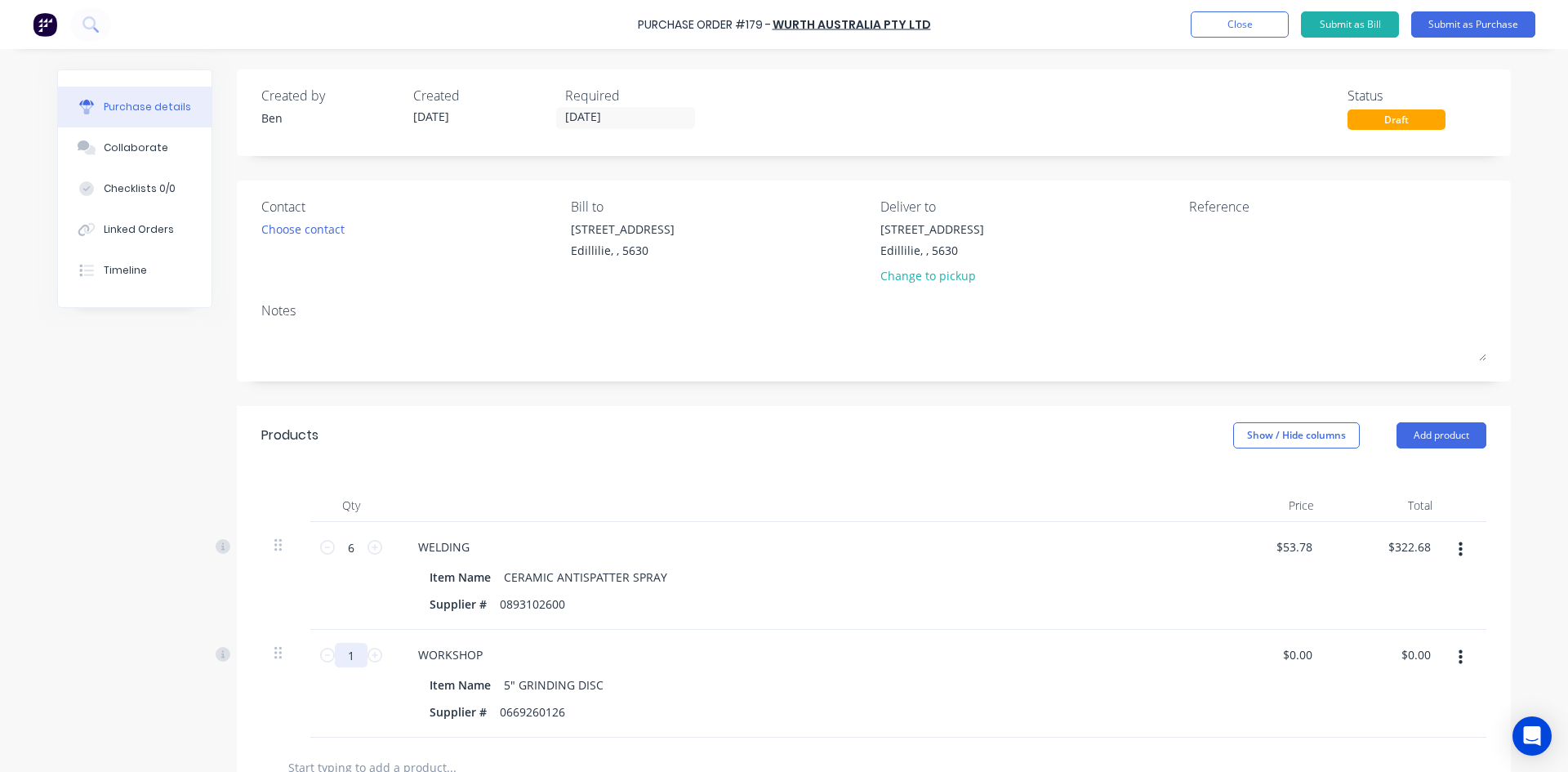
drag, startPoint x: 338, startPoint y: 661, endPoint x: 326, endPoint y: 665, distance: 12.6
click at [326, 665] on div "1 1" at bounding box center [350, 655] width 55 height 24
type input "40"
click at [1403, 652] on input "0.00" at bounding box center [1415, 654] width 38 height 23
click at [1403, 652] on input "0.00" at bounding box center [1418, 654] width 31 height 23
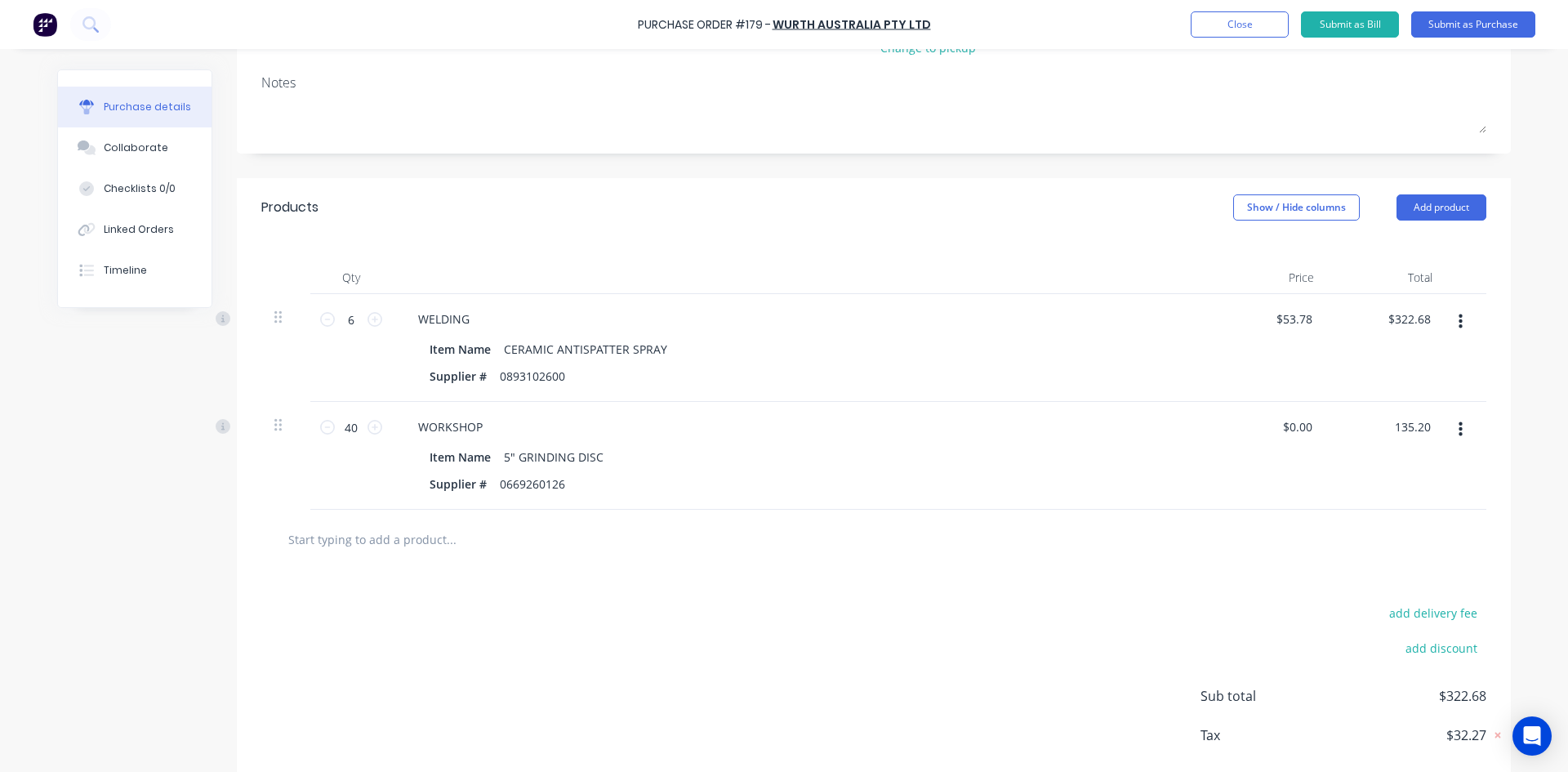
scroll to position [245, 0]
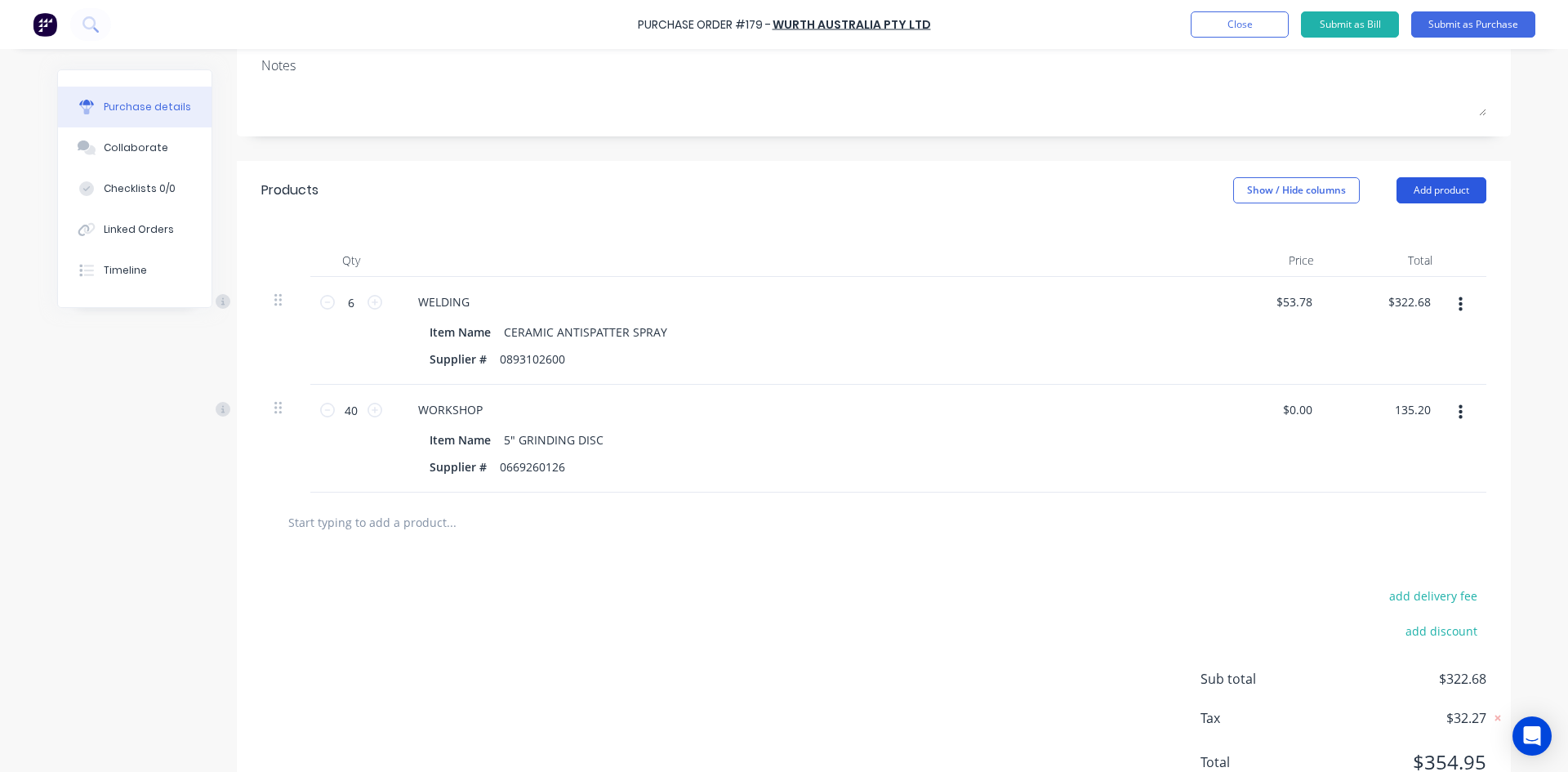
type input "135.20"
type input "$3.38"
type input "$135.20"
click at [1431, 183] on button "Add product" at bounding box center [1441, 190] width 90 height 26
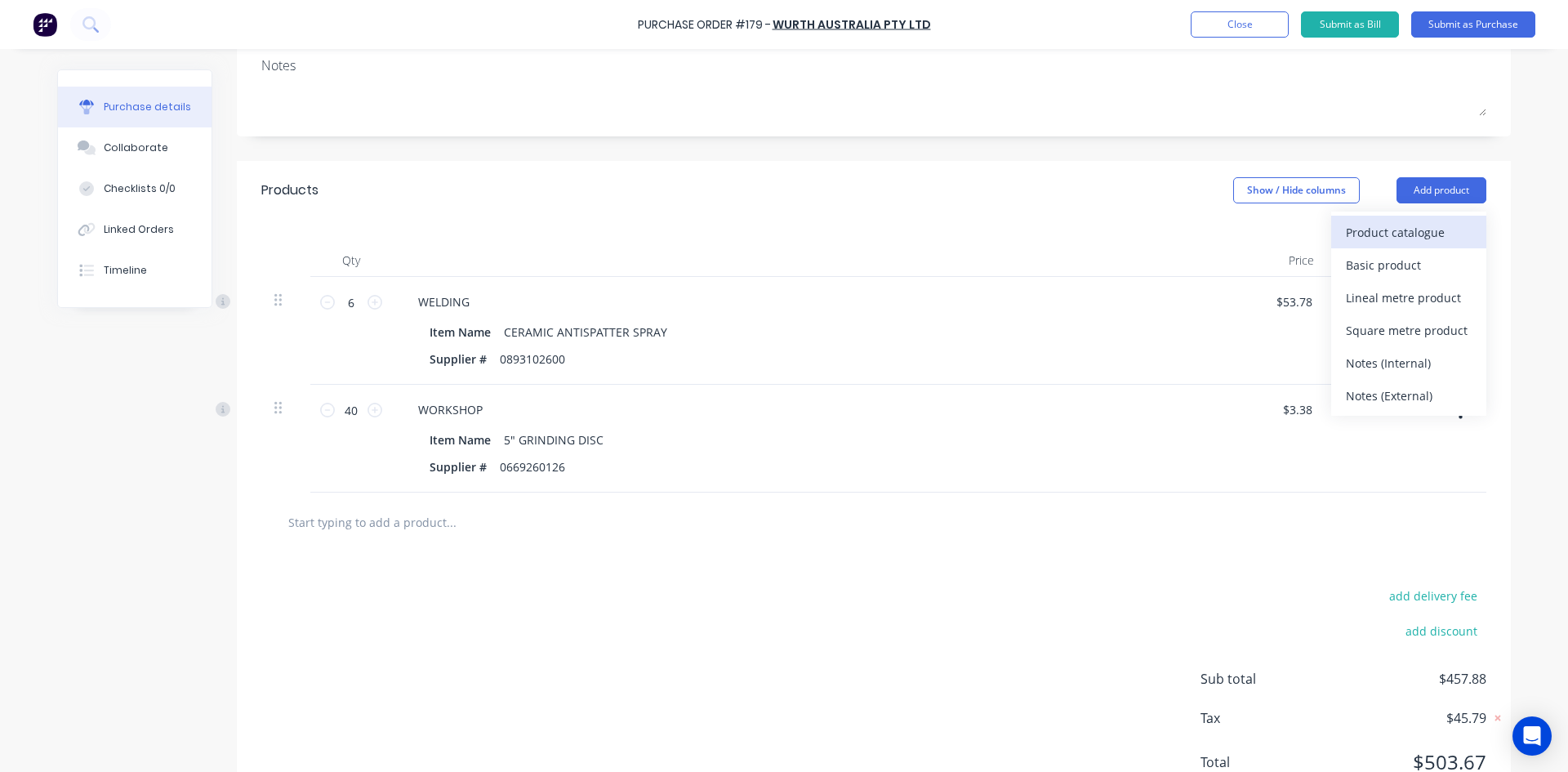
click at [1366, 231] on div "Product catalogue" at bounding box center [1409, 232] width 126 height 23
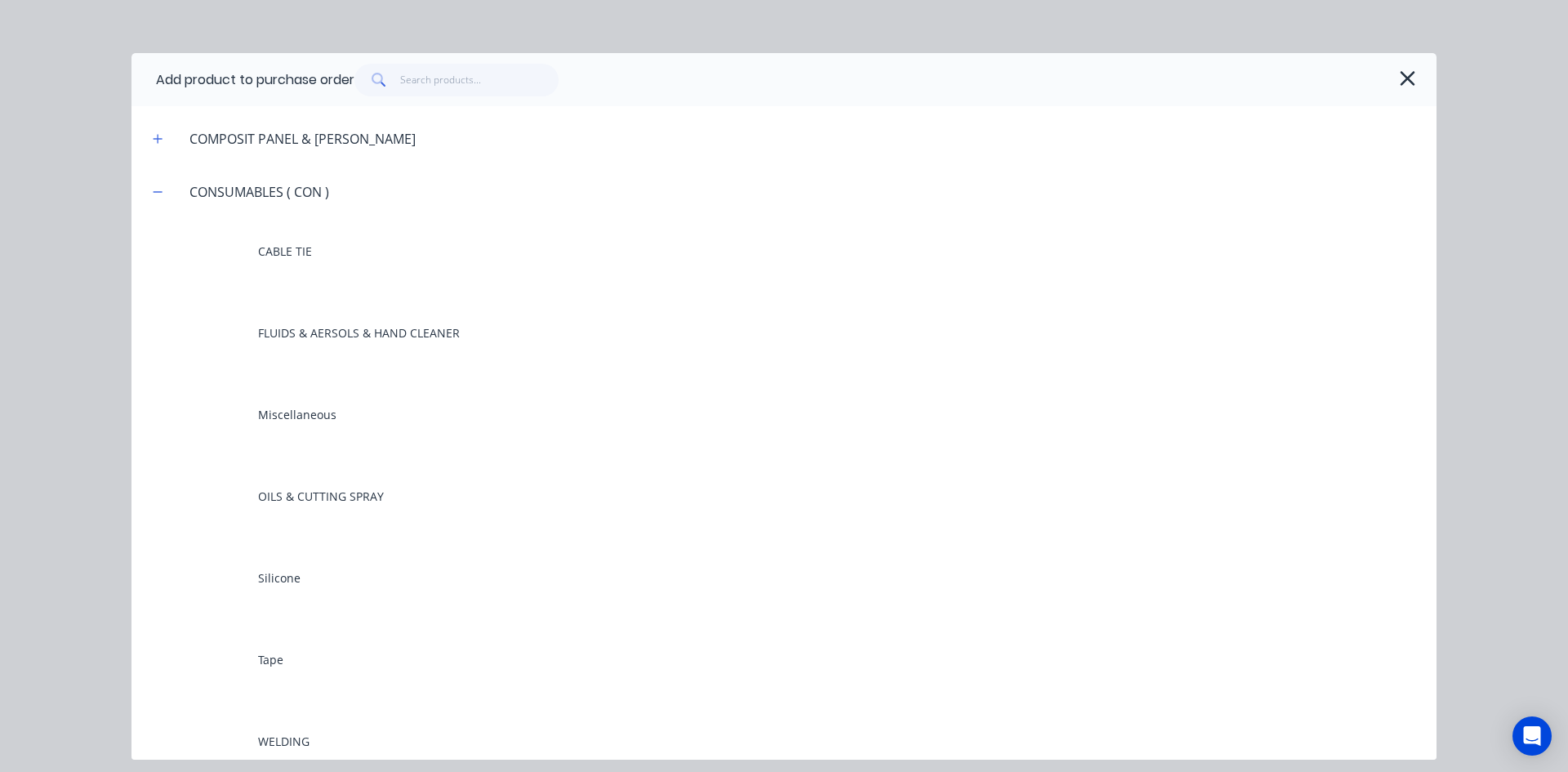
scroll to position [1389, 0]
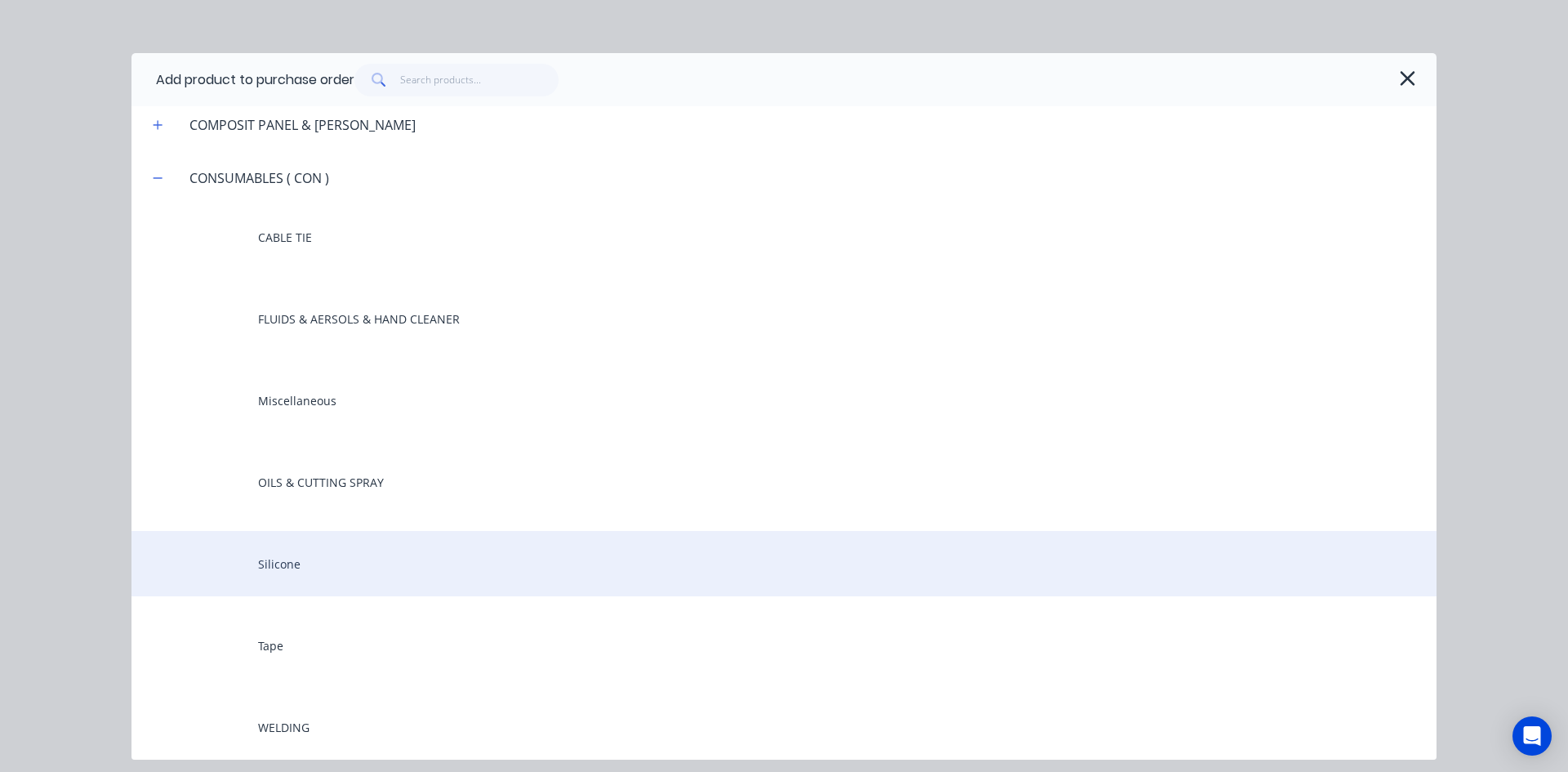
click at [264, 556] on div "Silicone" at bounding box center [784, 563] width 1305 height 65
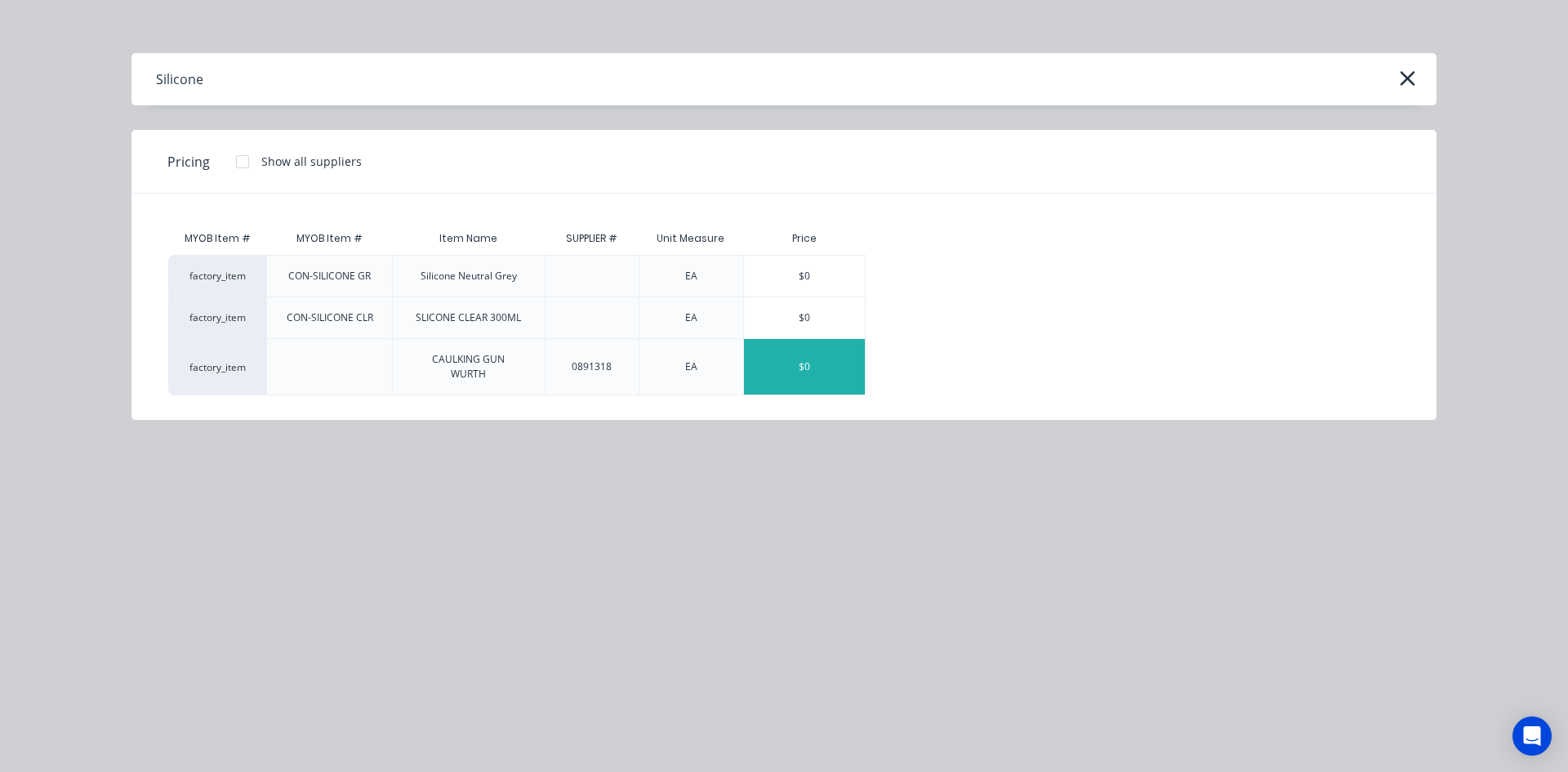
click at [812, 364] on div "$0" at bounding box center [804, 367] width 121 height 55
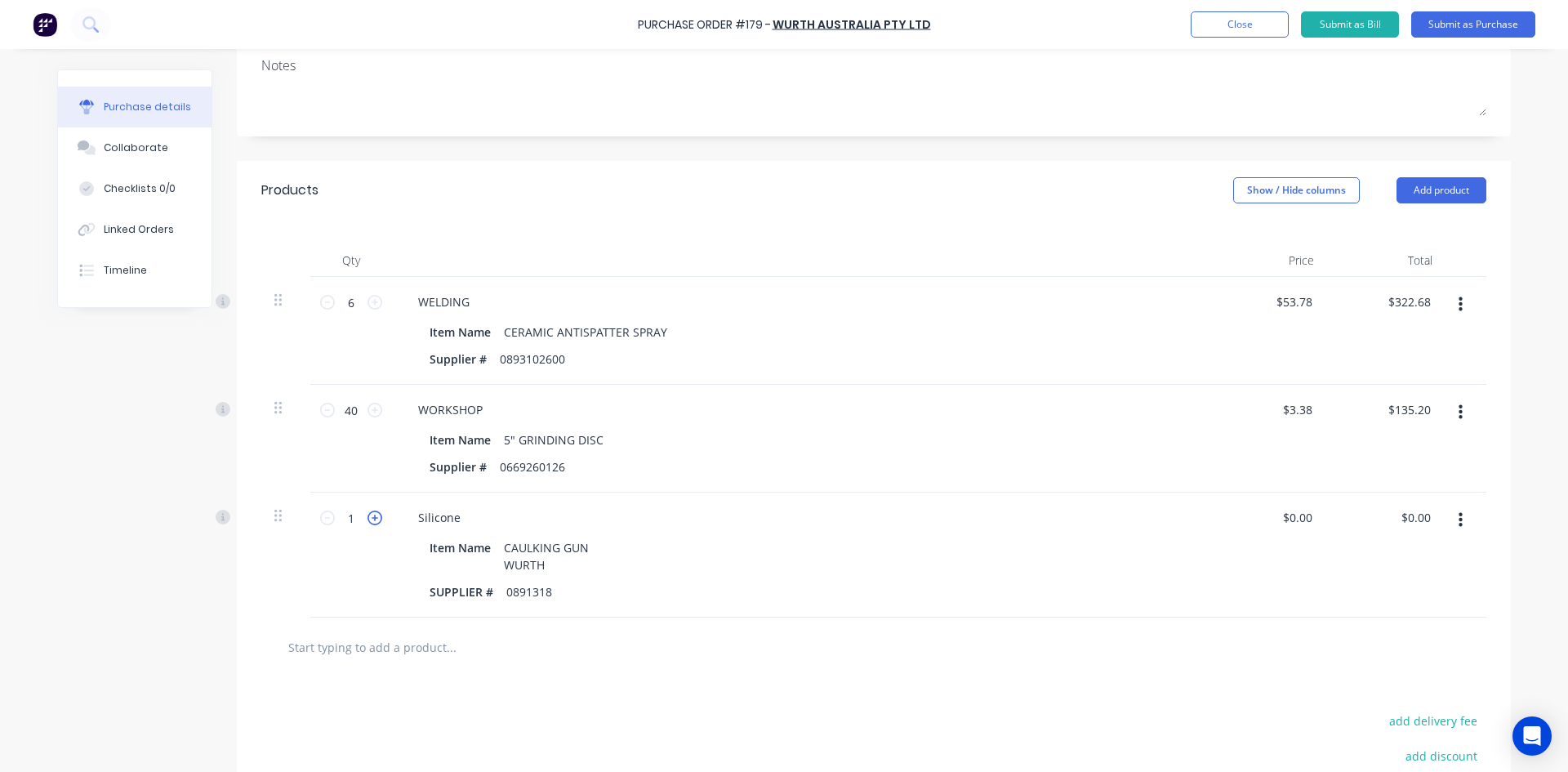
click at [368, 515] on icon at bounding box center [375, 518] width 15 height 15
type input "2"
drag, startPoint x: 1305, startPoint y: 516, endPoint x: 1199, endPoint y: 532, distance: 107.2
click at [1222, 529] on div "0.00 0.00" at bounding box center [1267, 555] width 118 height 125
type input "$24.50"
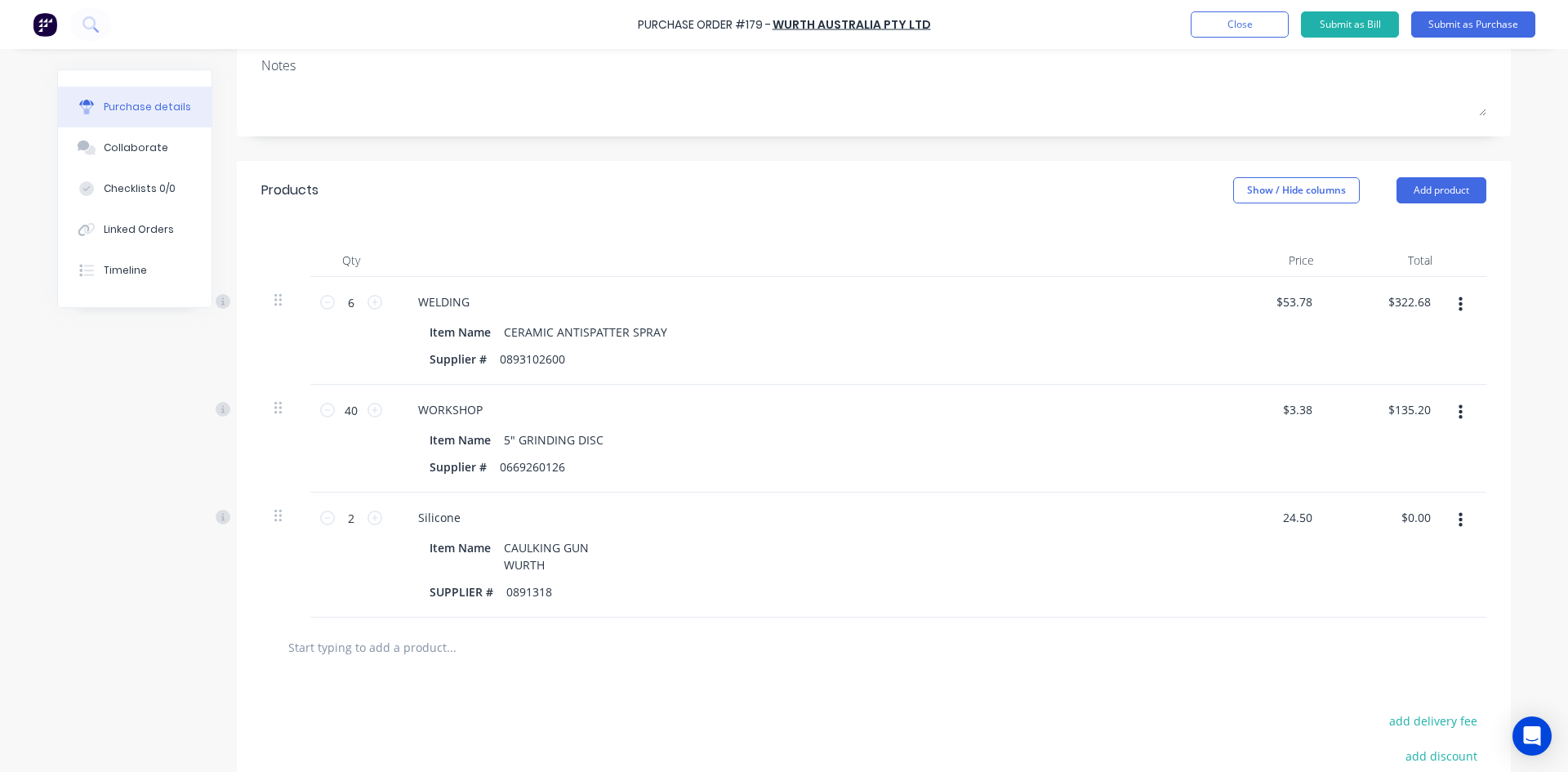
type input "$49.00"
click at [1233, 532] on div "$24.50 $24.50" at bounding box center [1267, 555] width 118 height 125
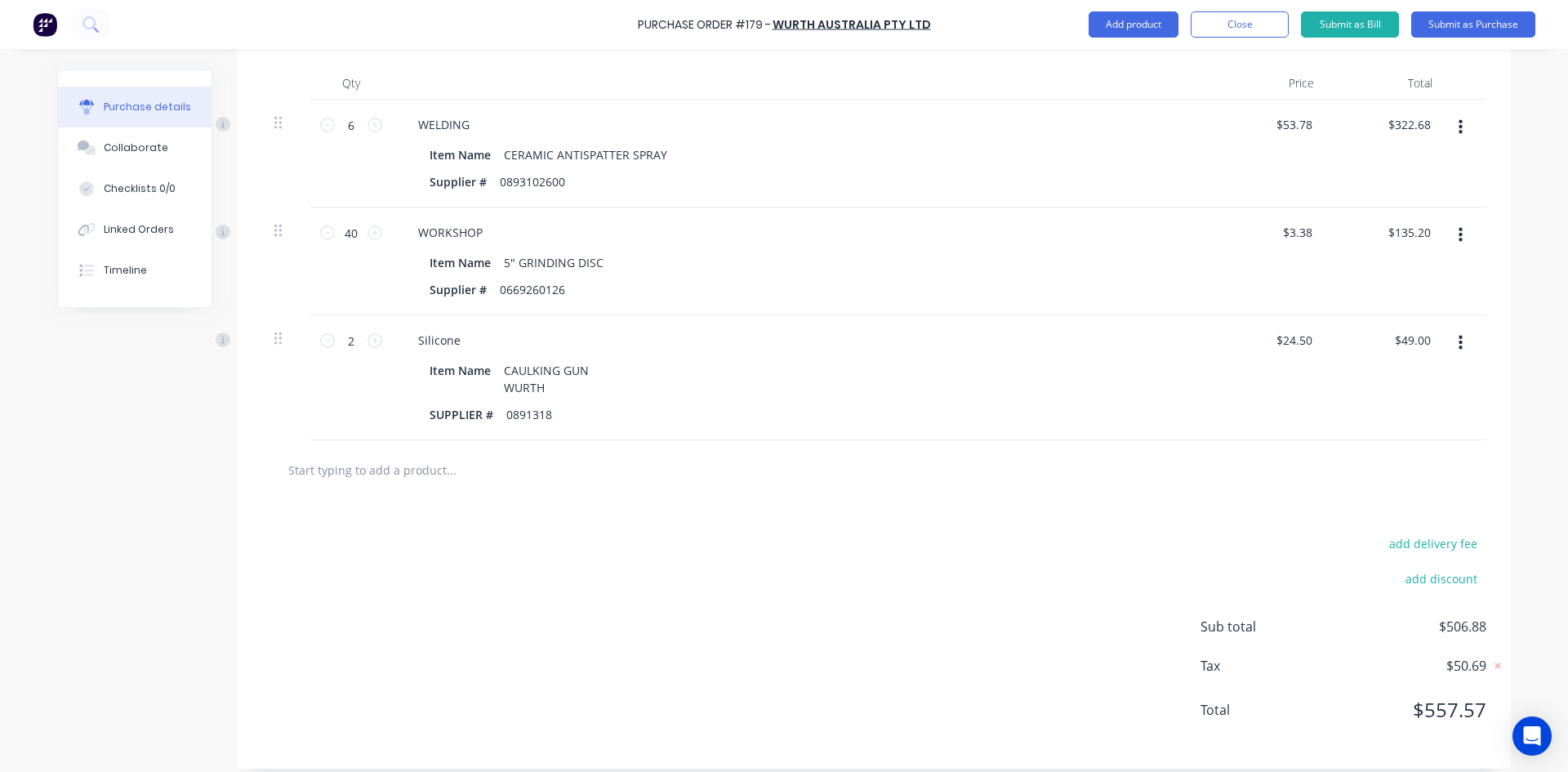
scroll to position [435, 0]
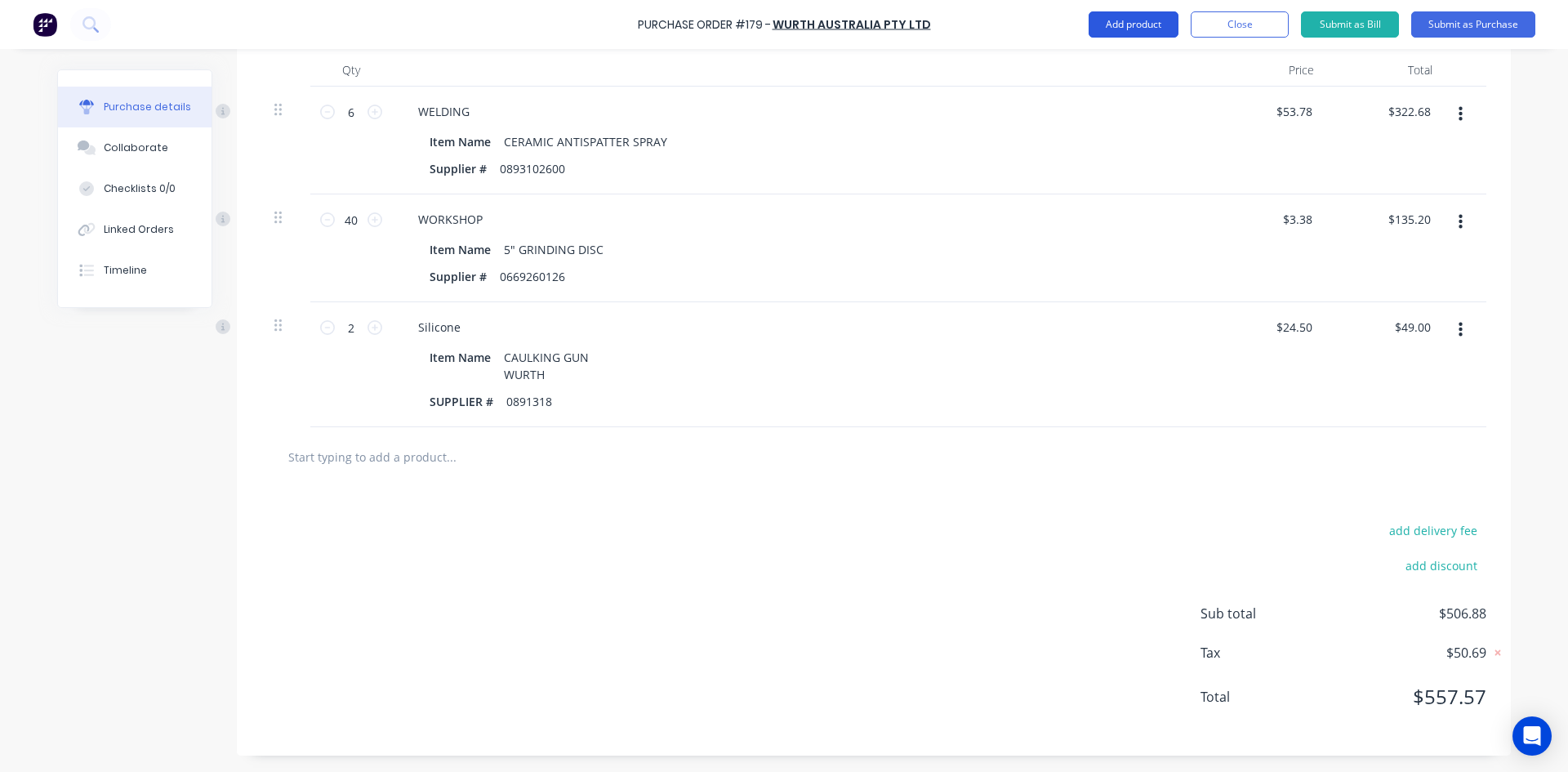
click at [1145, 28] on button "Add product" at bounding box center [1133, 24] width 90 height 26
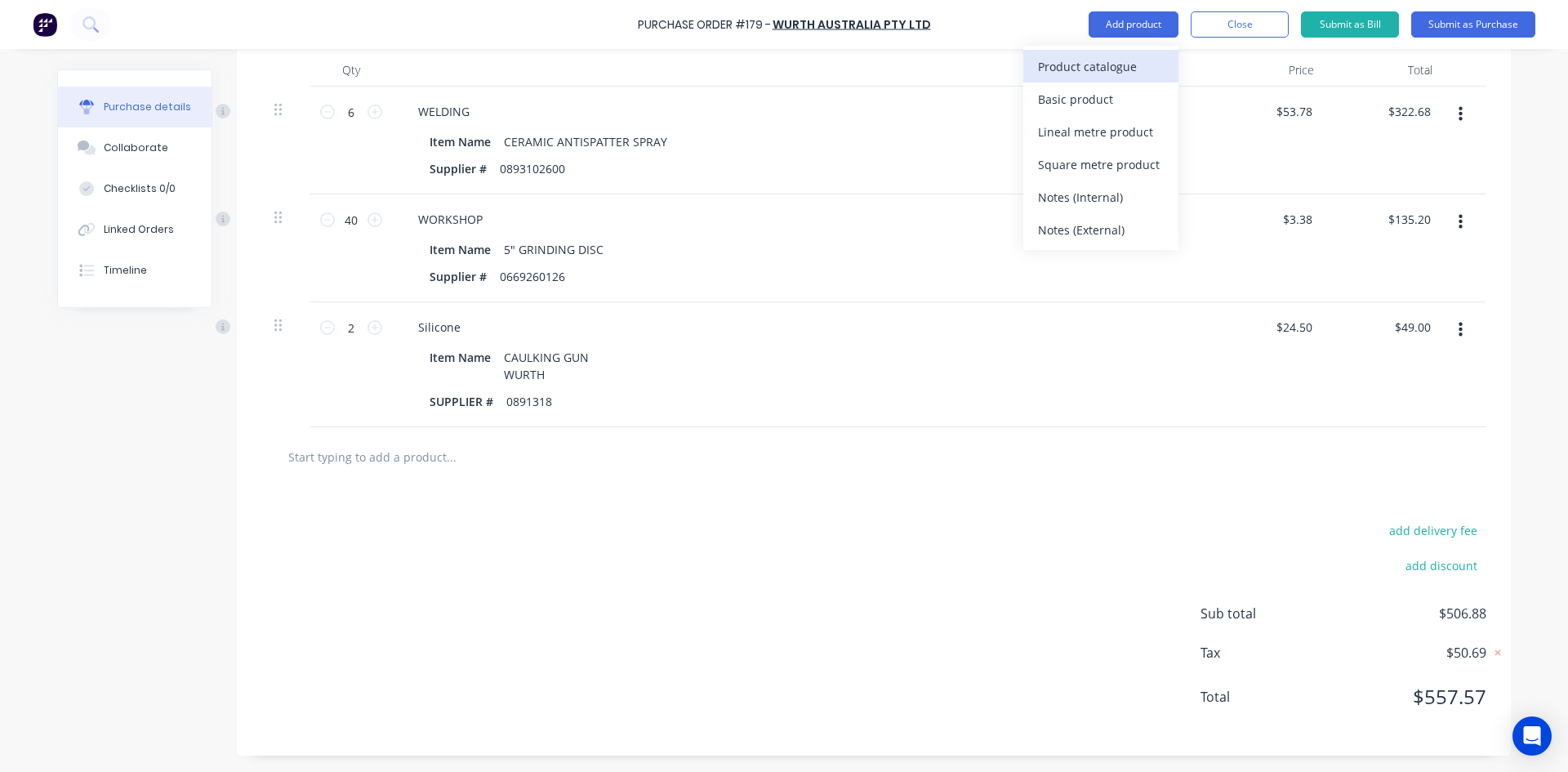
click at [1113, 68] on div "Product catalogue" at bounding box center [1100, 66] width 126 height 23
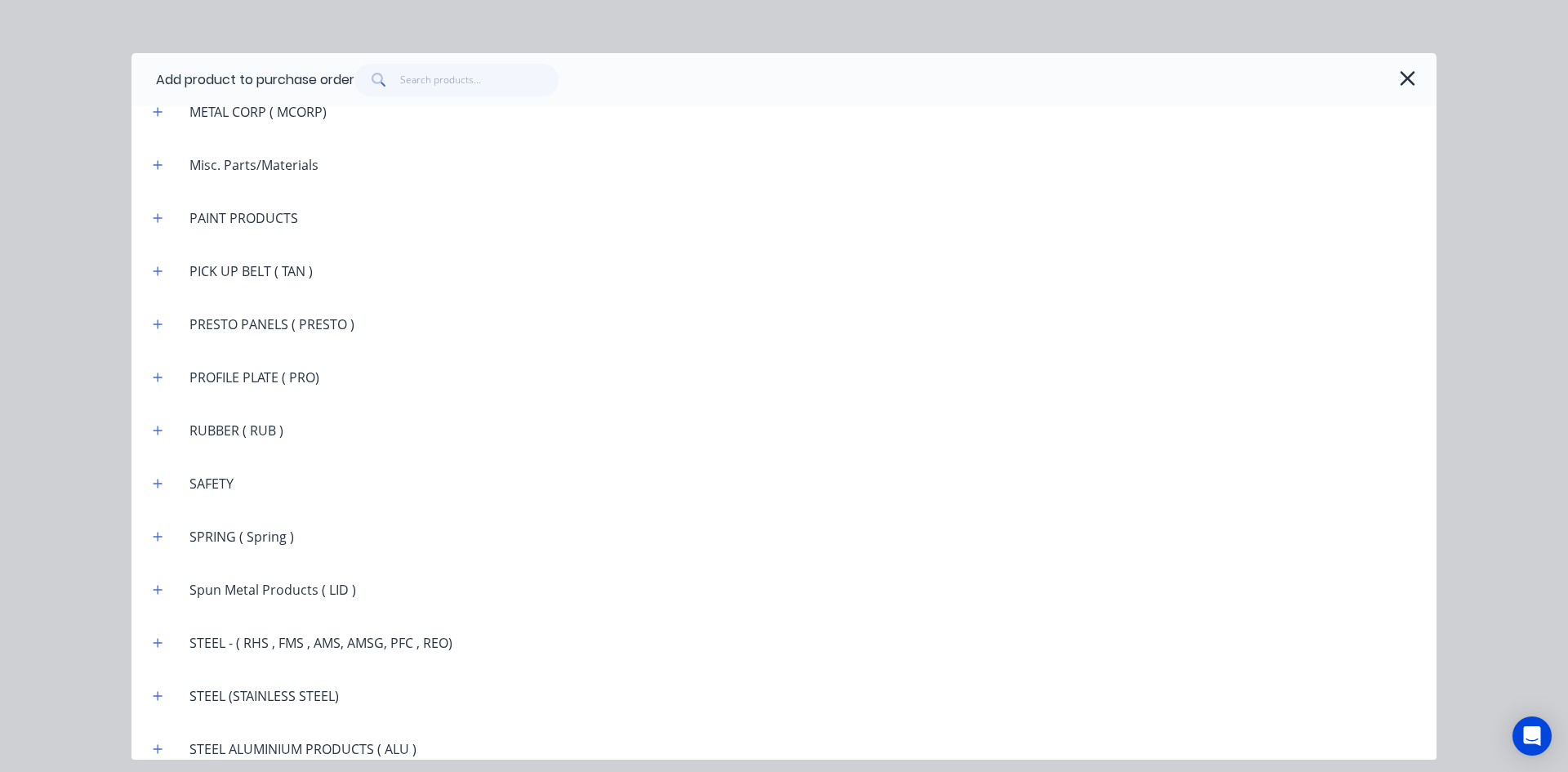
scroll to position [2942, 0]
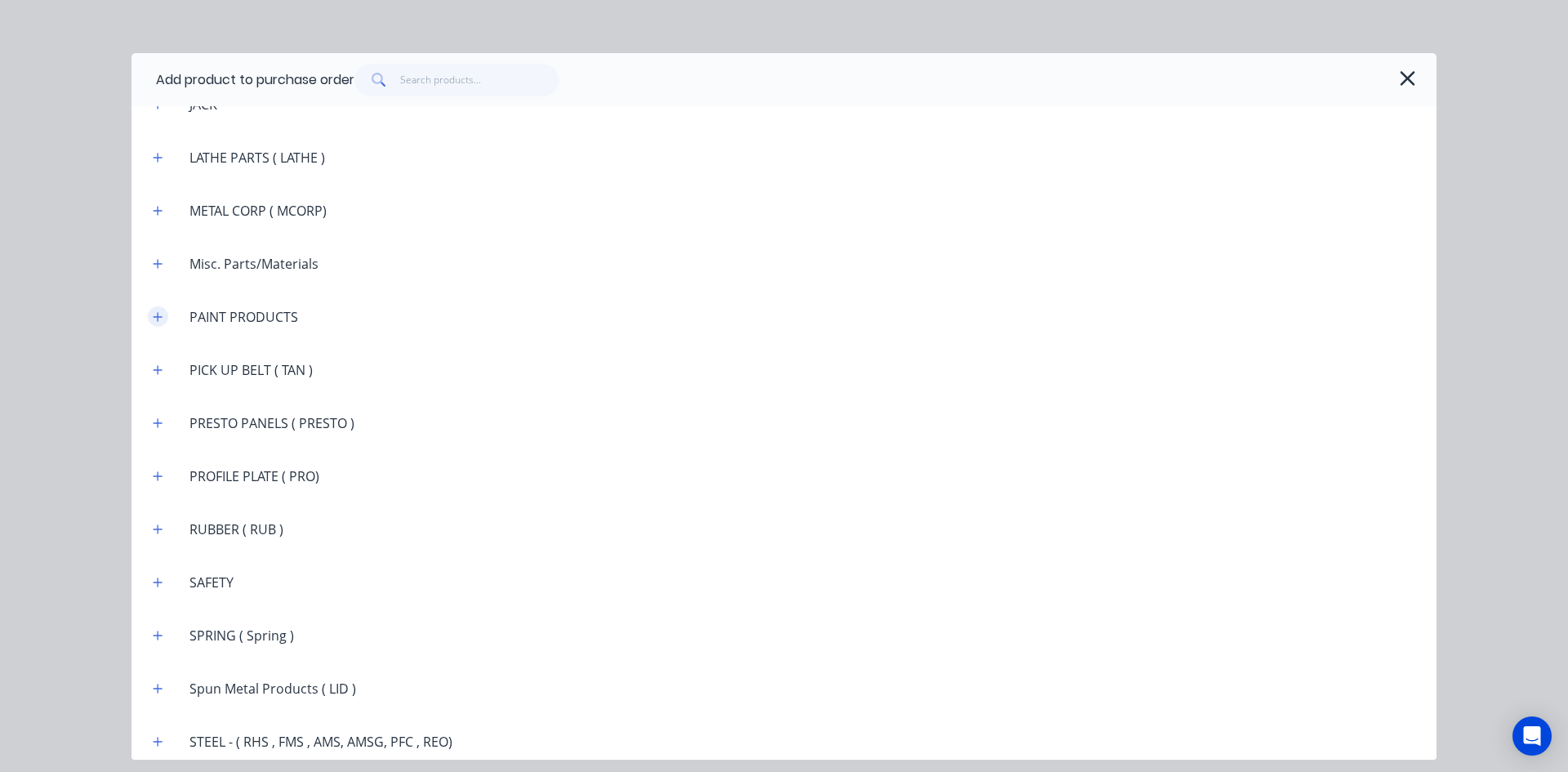
click at [165, 321] on button "button" at bounding box center [158, 317] width 21 height 21
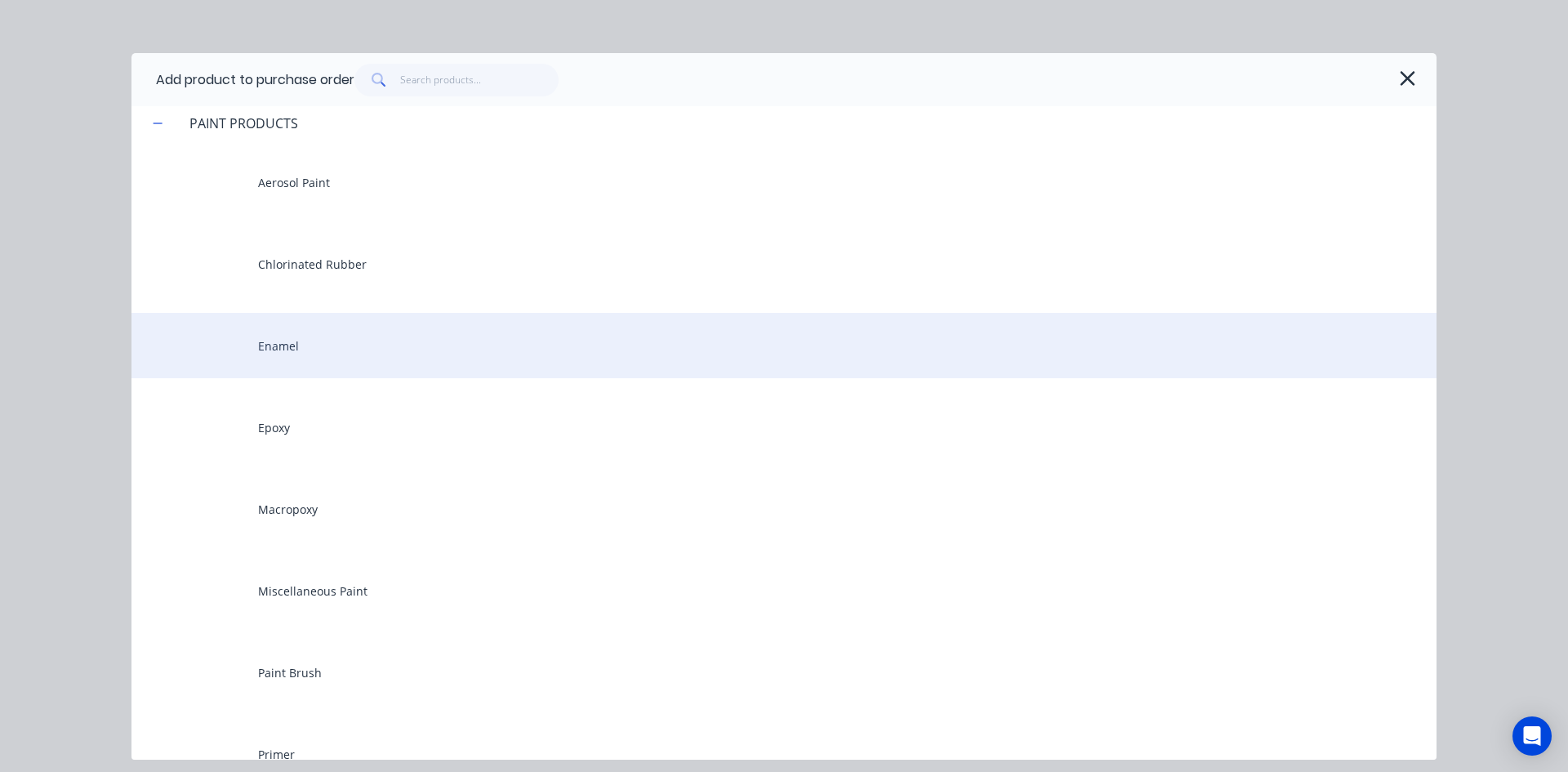
scroll to position [3186, 0]
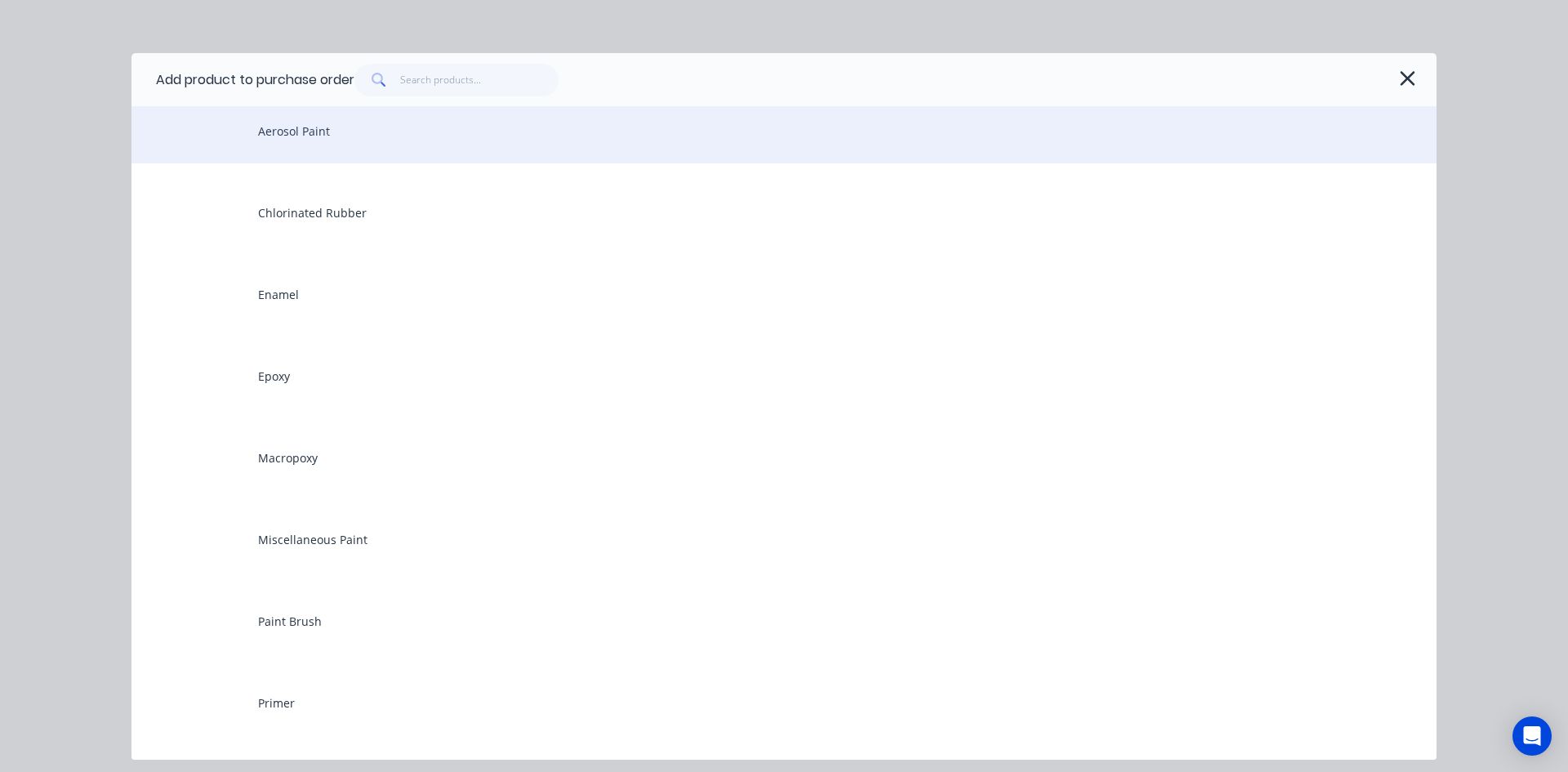
click at [325, 143] on div "Aerosol Paint" at bounding box center [784, 131] width 1305 height 65
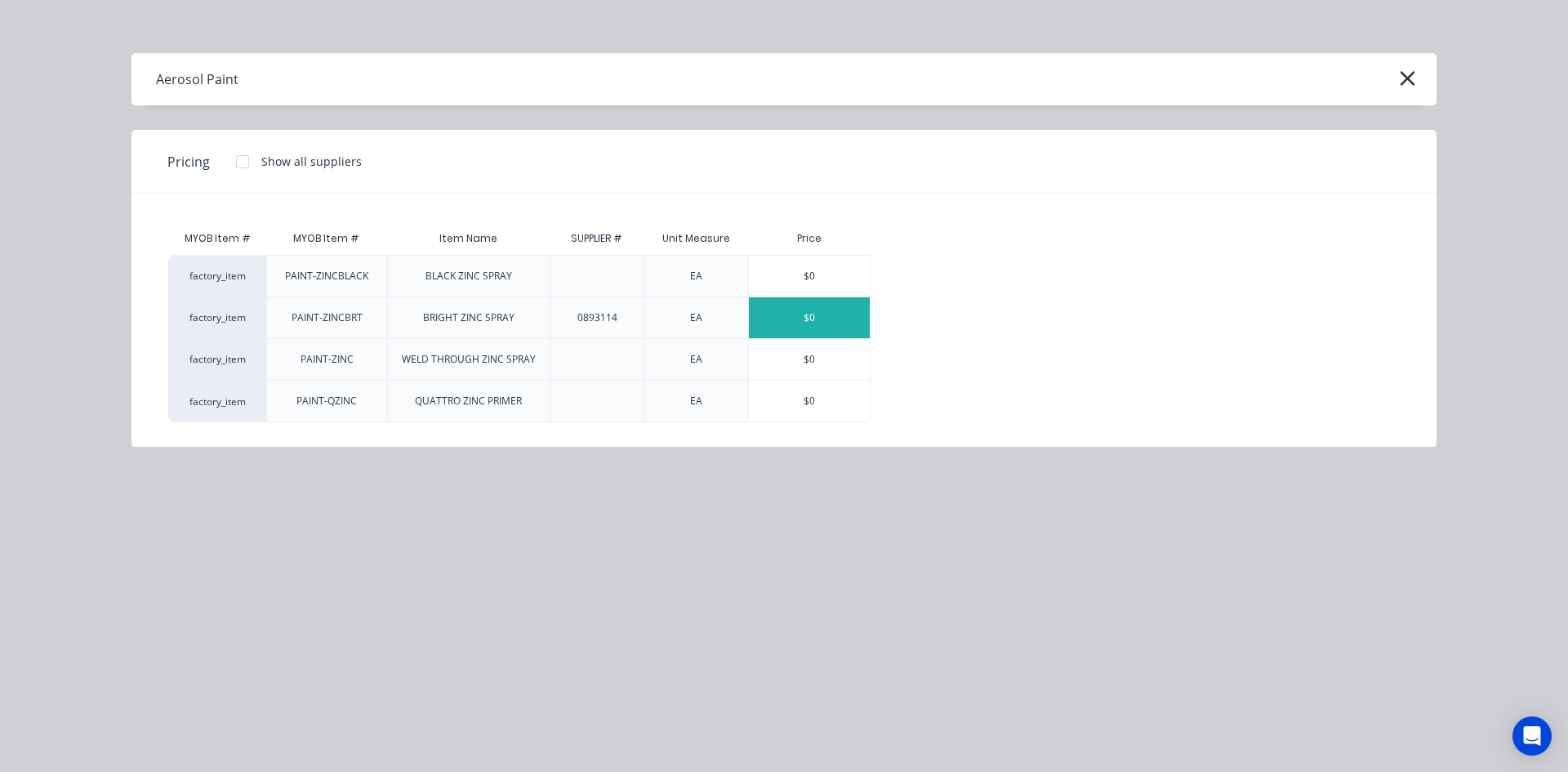
click at [809, 313] on div "$0" at bounding box center [809, 317] width 121 height 40
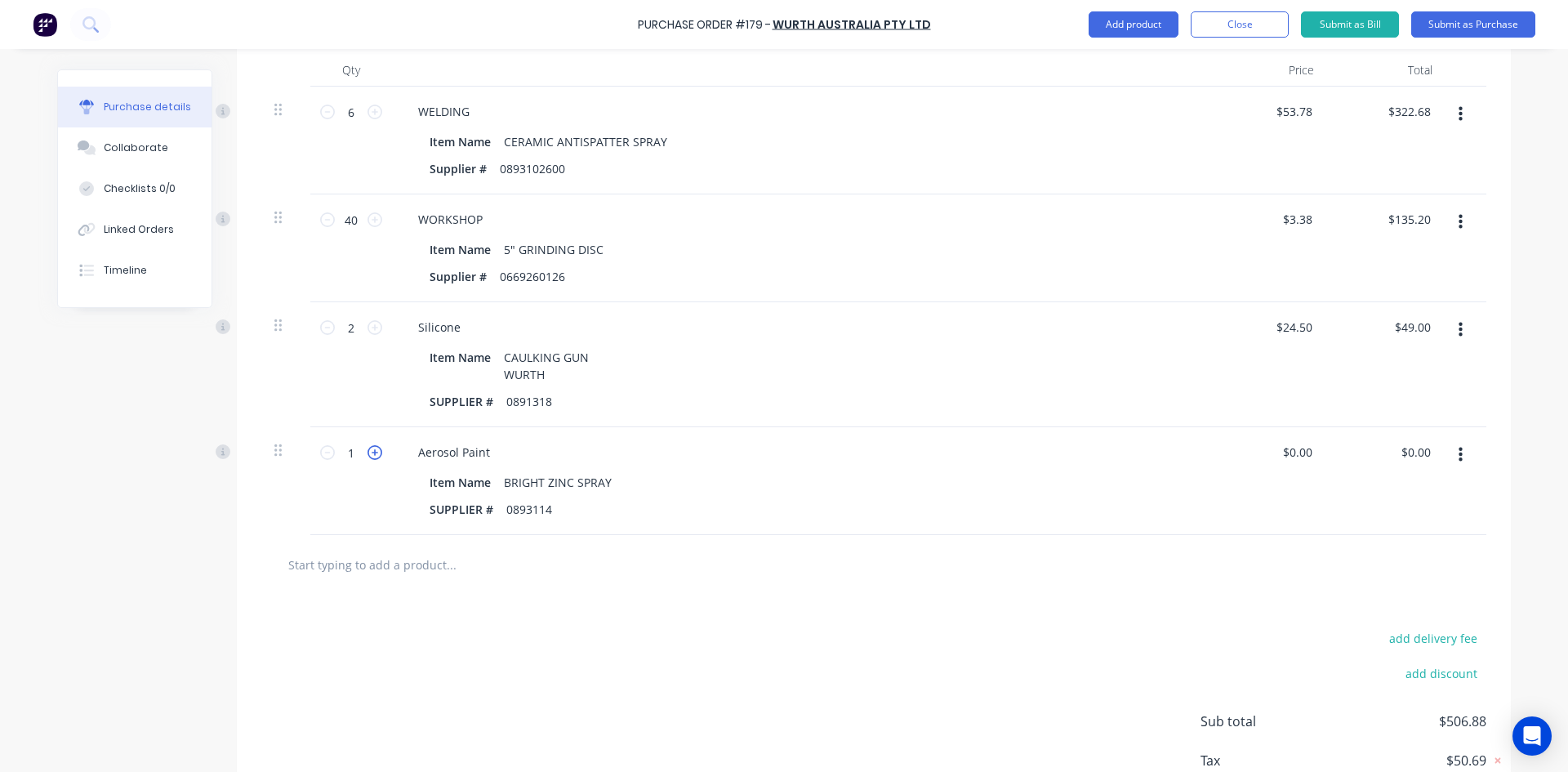
click at [370, 456] on icon at bounding box center [375, 452] width 15 height 15
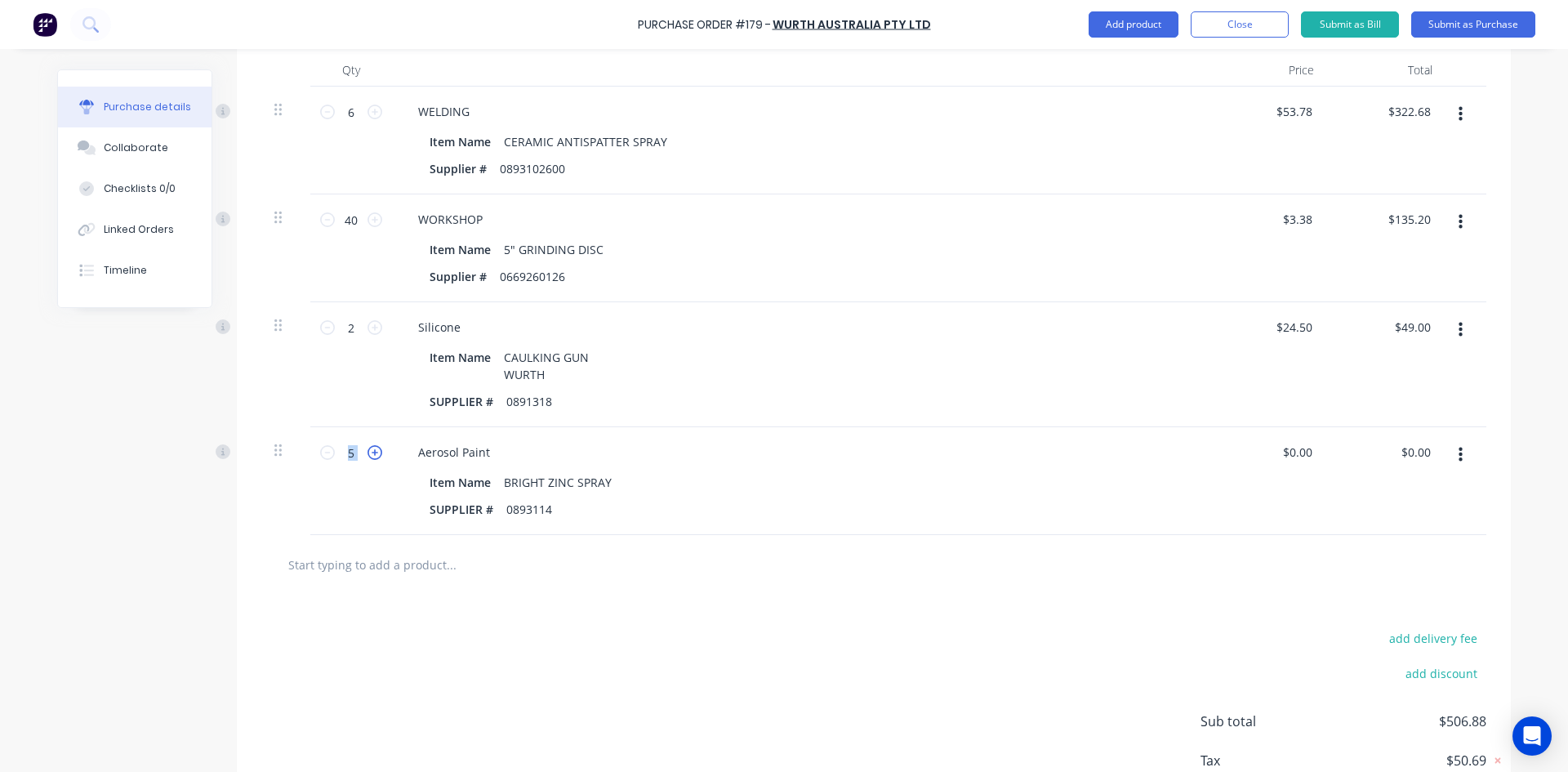
type input "6"
click at [1403, 450] on input "0.00" at bounding box center [1418, 451] width 31 height 23
type input "65.70"
type input "$10.95"
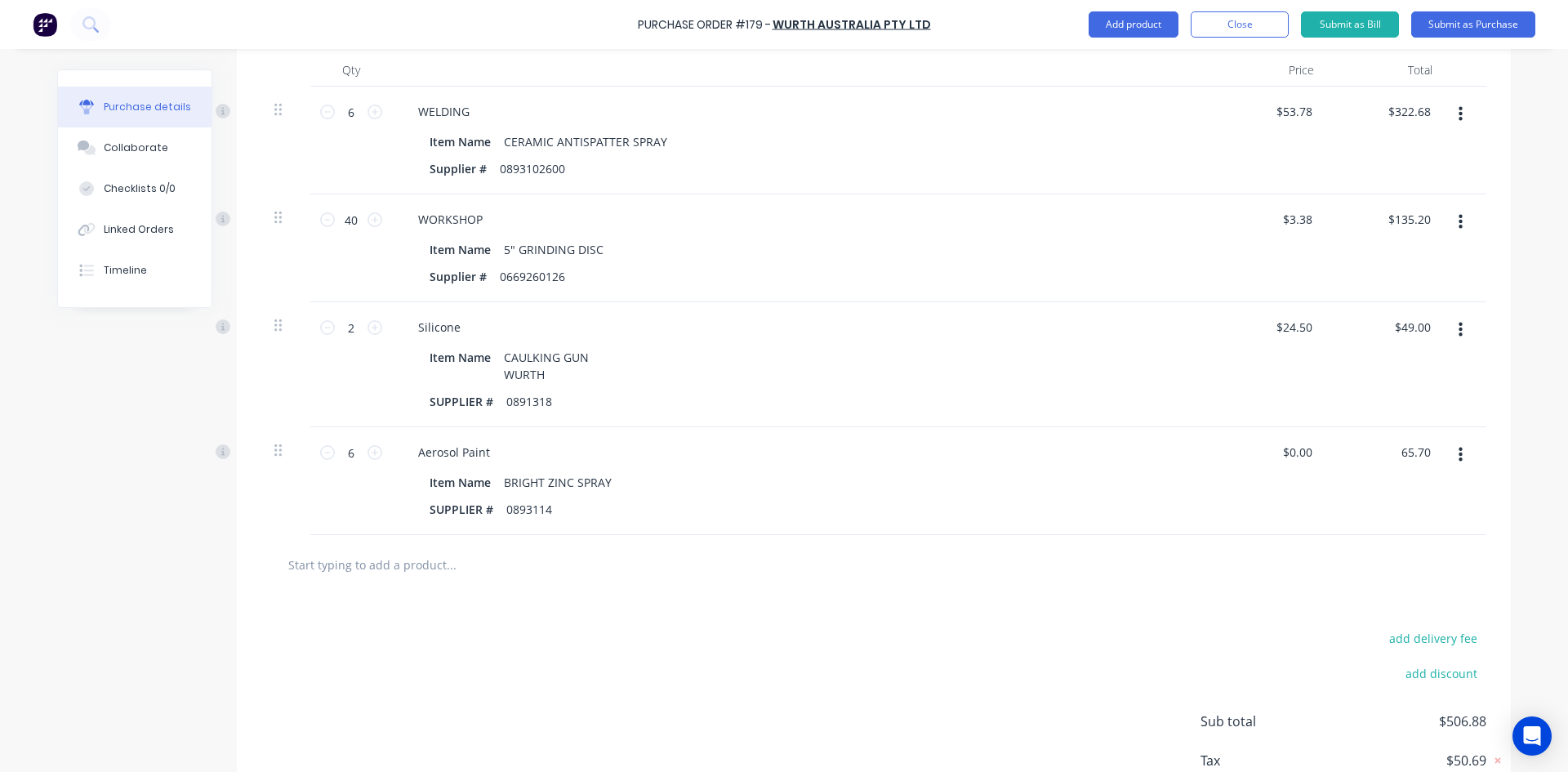
type input "$65.70"
click at [1089, 540] on div at bounding box center [873, 564] width 1224 height 59
click at [1152, 28] on button "Add product" at bounding box center [1133, 24] width 90 height 26
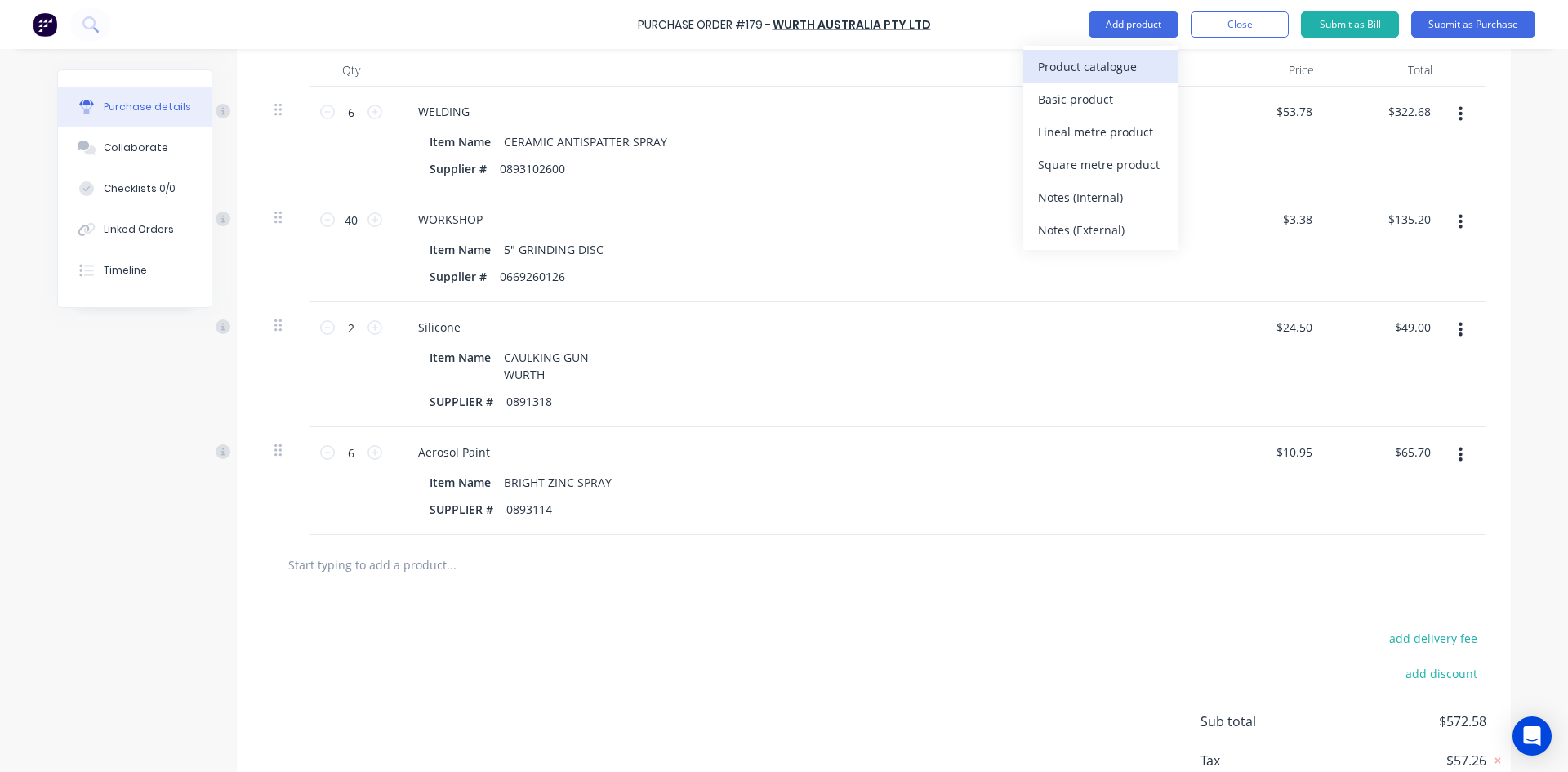
click at [1088, 70] on div "Product catalogue" at bounding box center [1100, 66] width 126 height 23
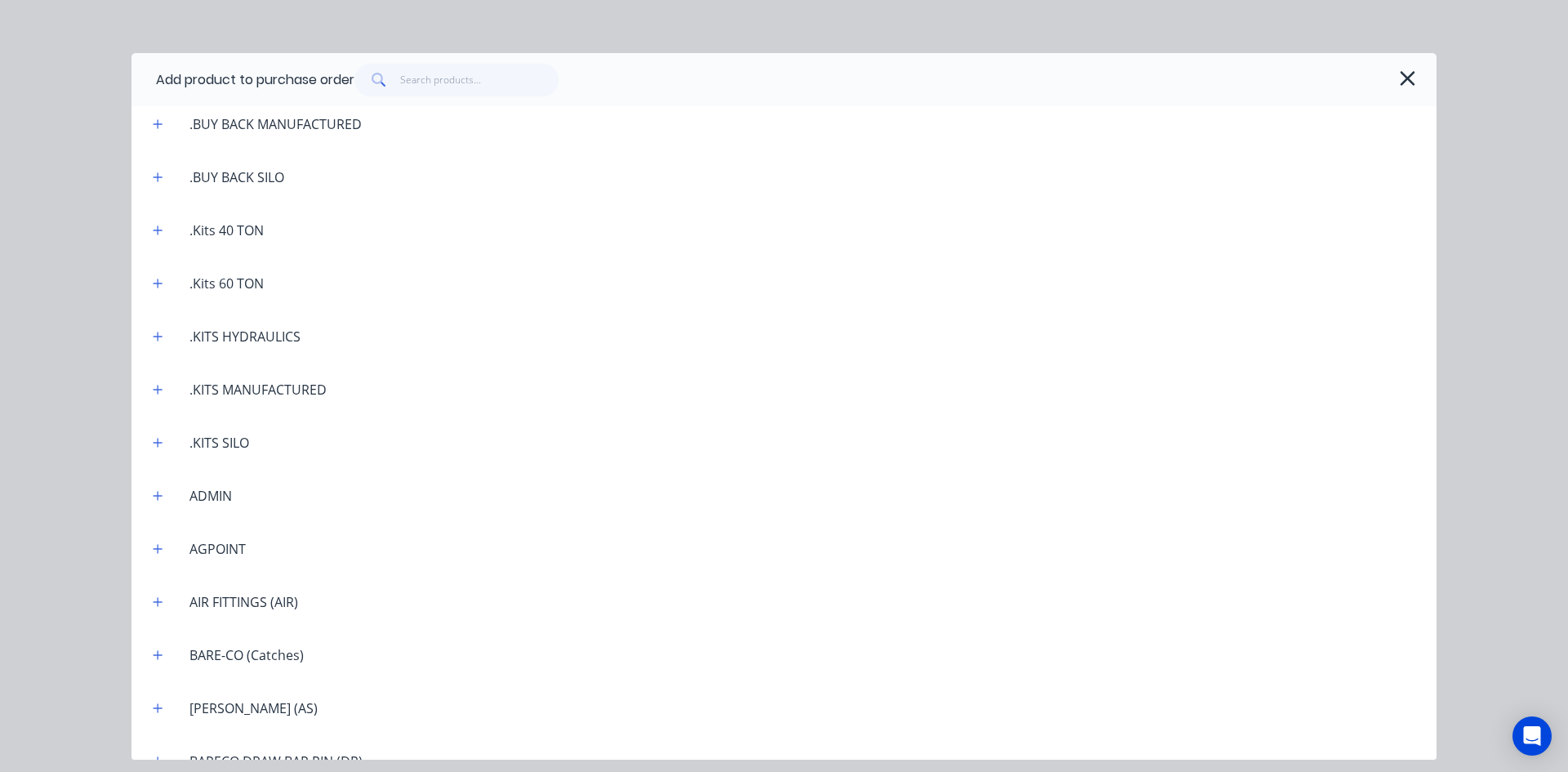
scroll to position [327, 0]
click at [152, 493] on button "button" at bounding box center [158, 496] width 21 height 21
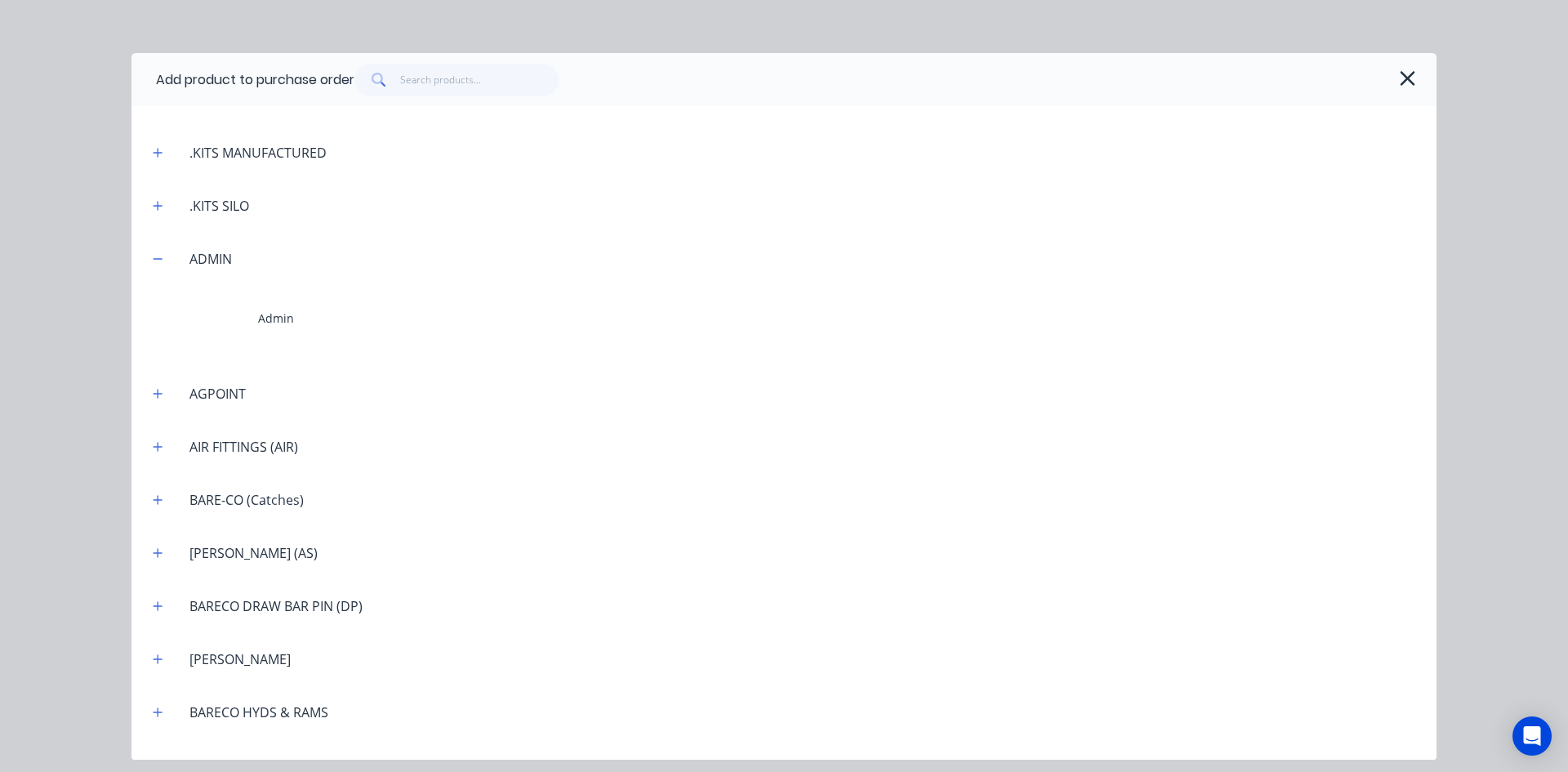
scroll to position [572, 0]
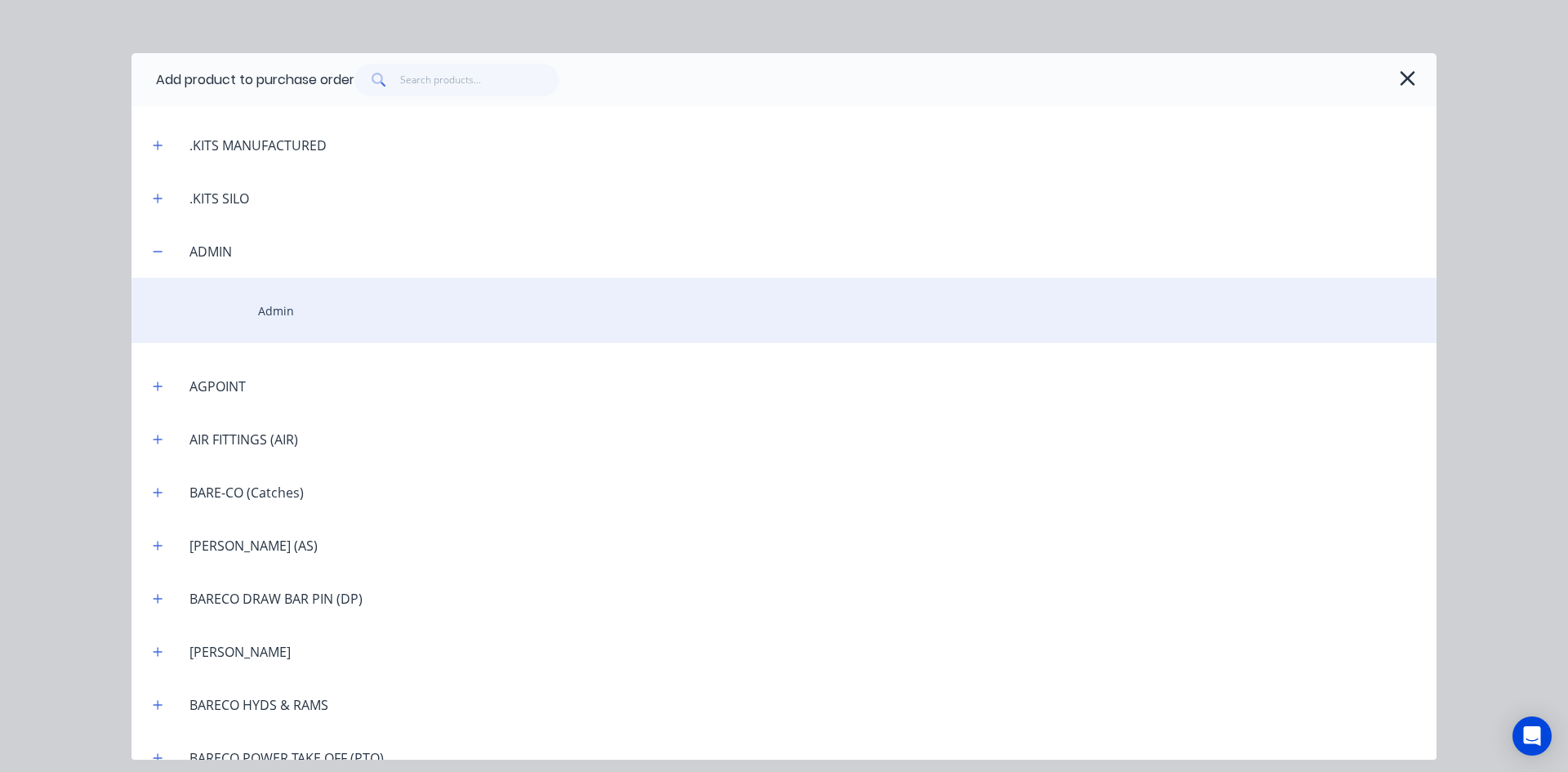
click at [292, 314] on div "Admin" at bounding box center [784, 310] width 1305 height 65
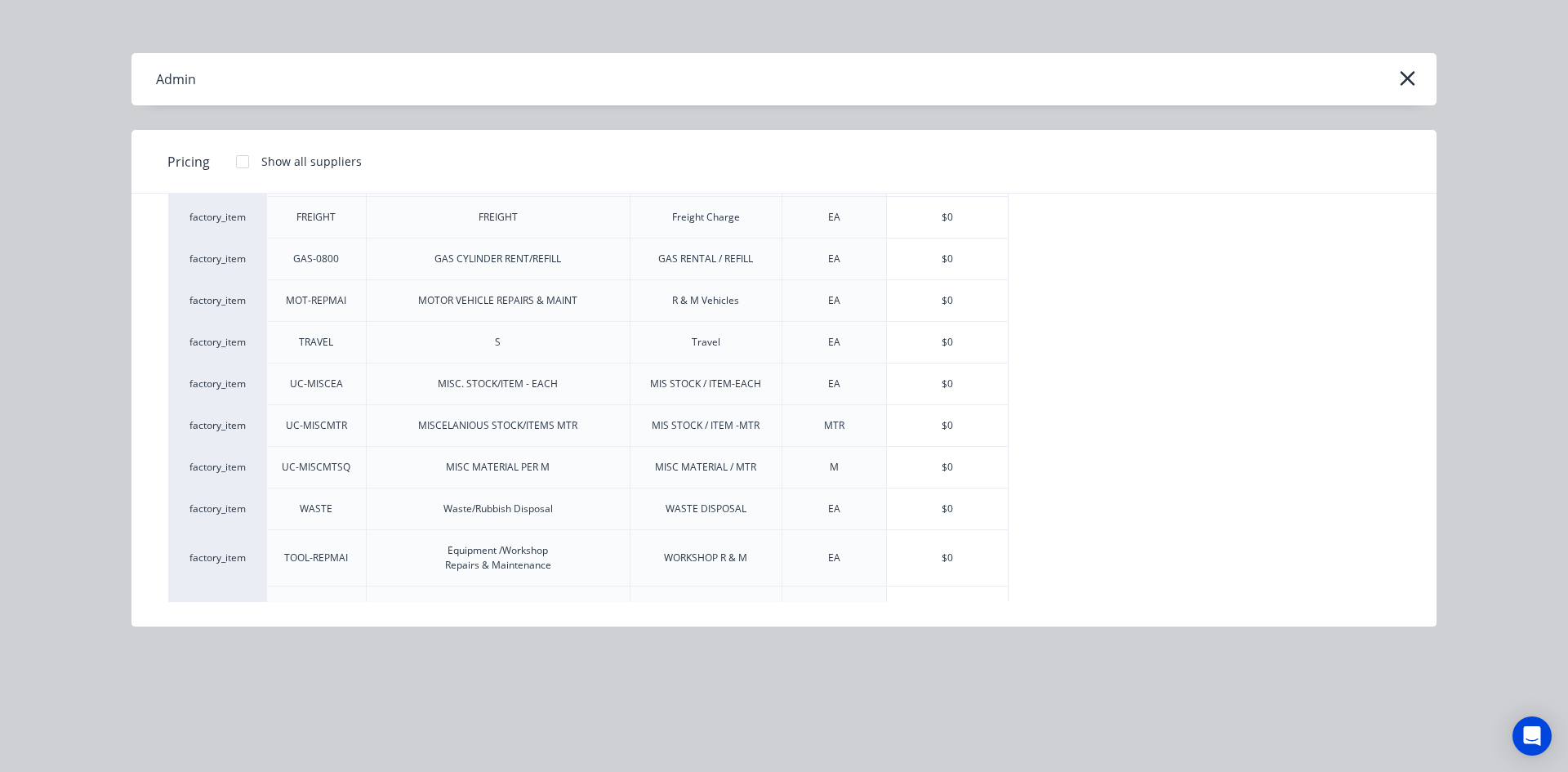
scroll to position [293, 0]
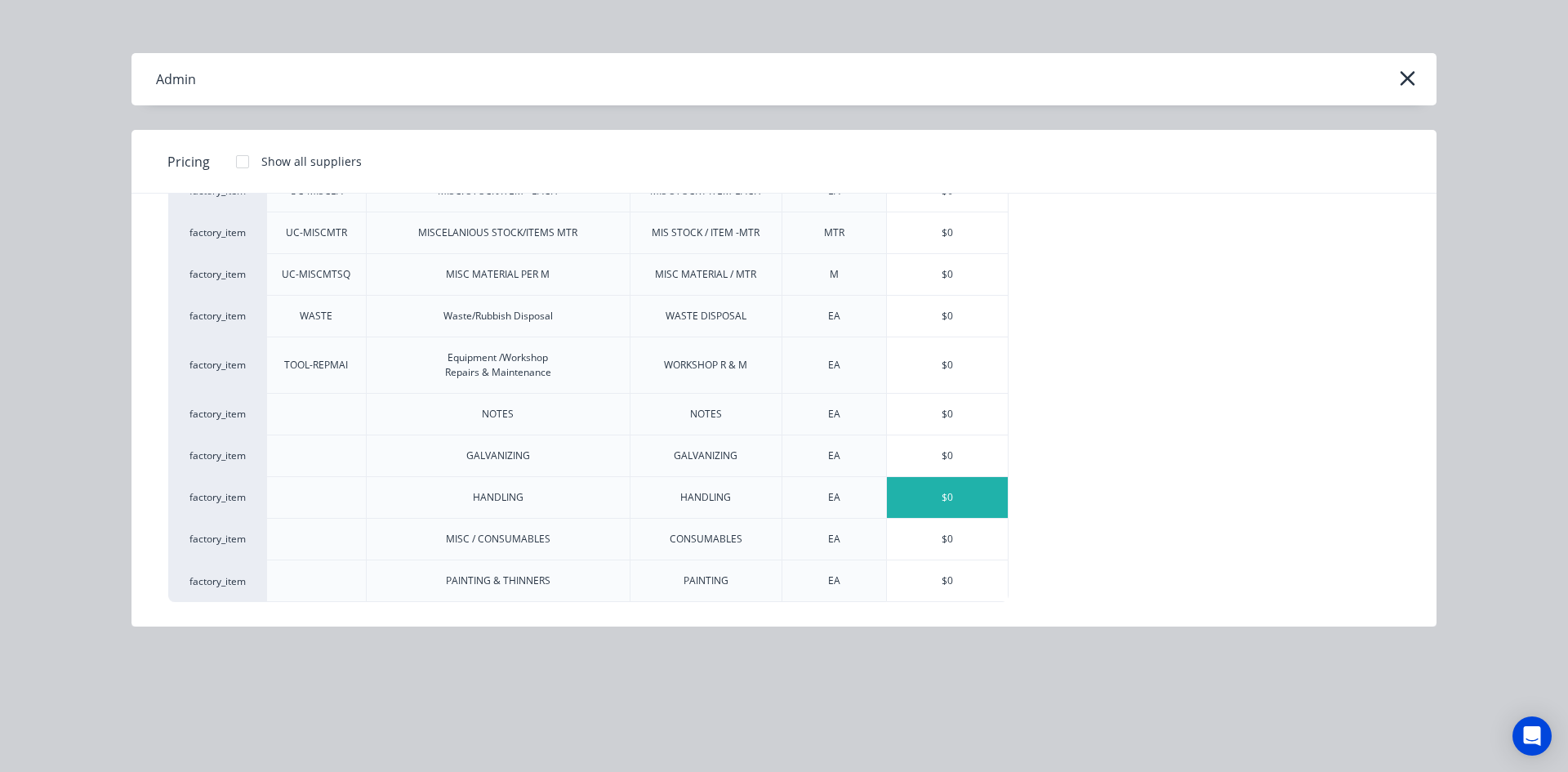
click at [918, 491] on div "$0" at bounding box center [947, 497] width 121 height 40
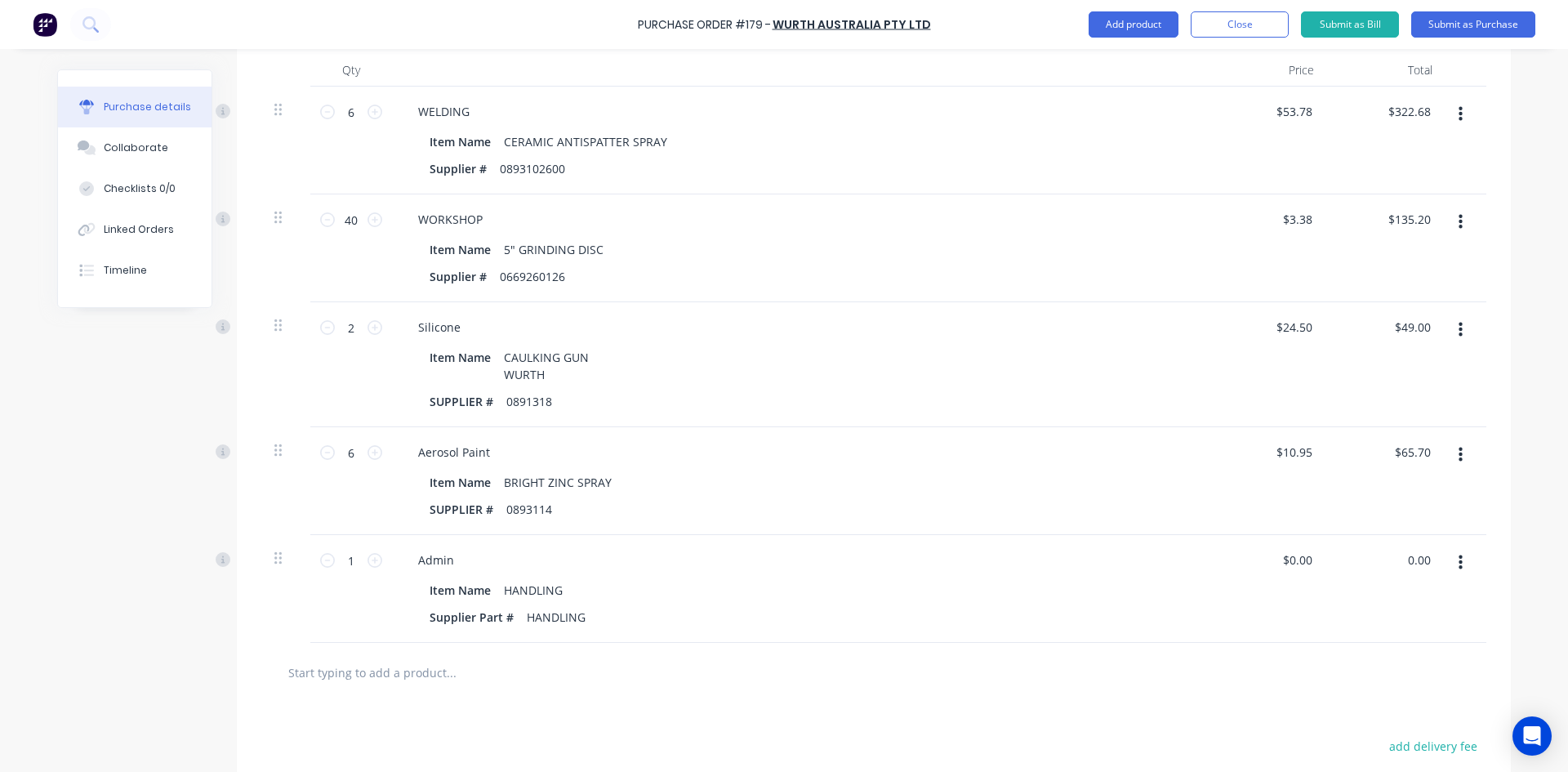
drag, startPoint x: 1401, startPoint y: 552, endPoint x: 1457, endPoint y: 563, distance: 57.1
click at [1457, 563] on div "1 1 Admin Item Name HANDLING Supplier Part # HANDLING $0.00 $0.00 0.00 0.00" at bounding box center [873, 588] width 1224 height 108
type input "14.95"
type input "$14.95"
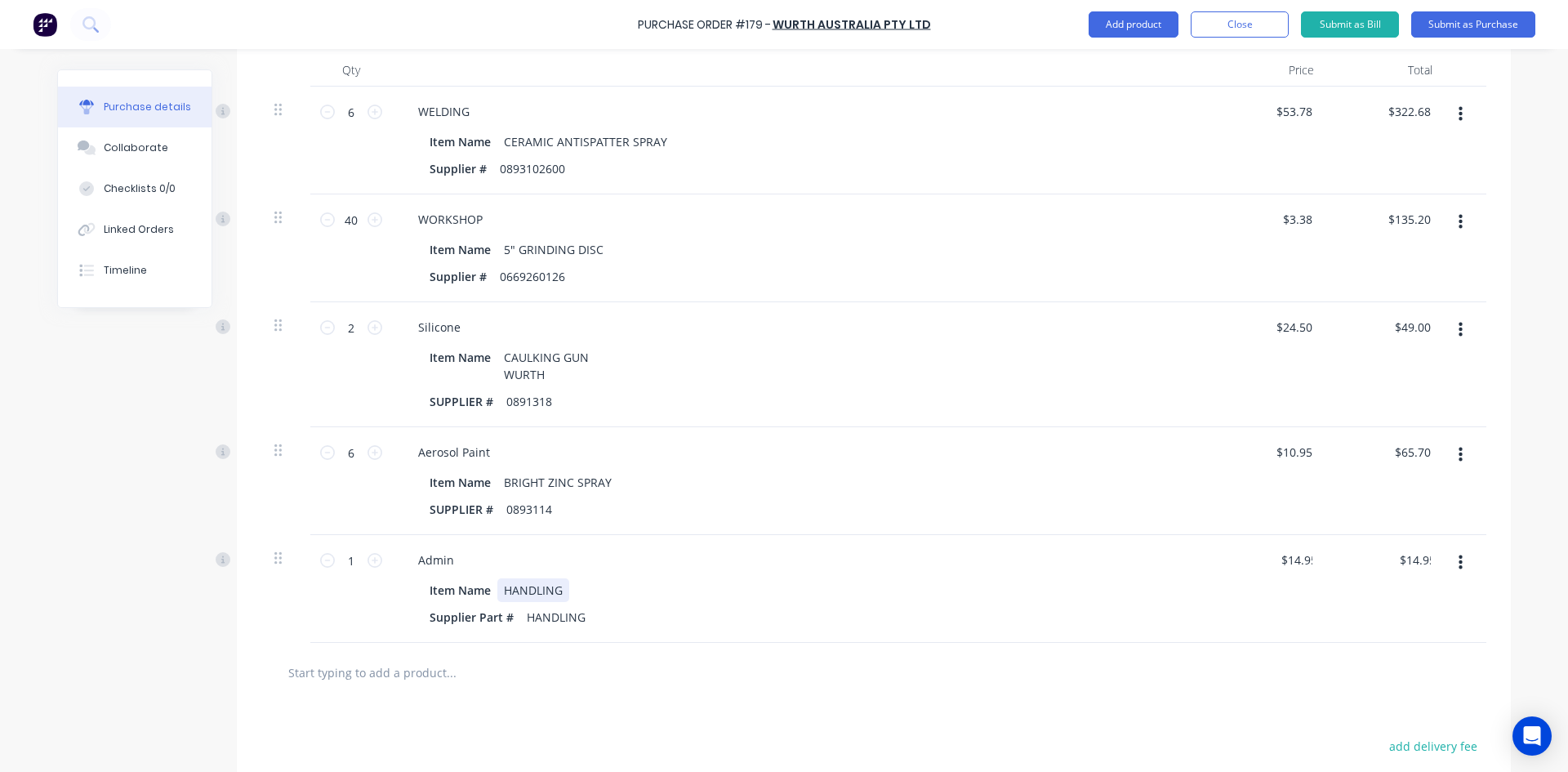
click at [1050, 573] on div "Admin Item Name HANDLING Supplier Part # HANDLING" at bounding box center [800, 588] width 816 height 108
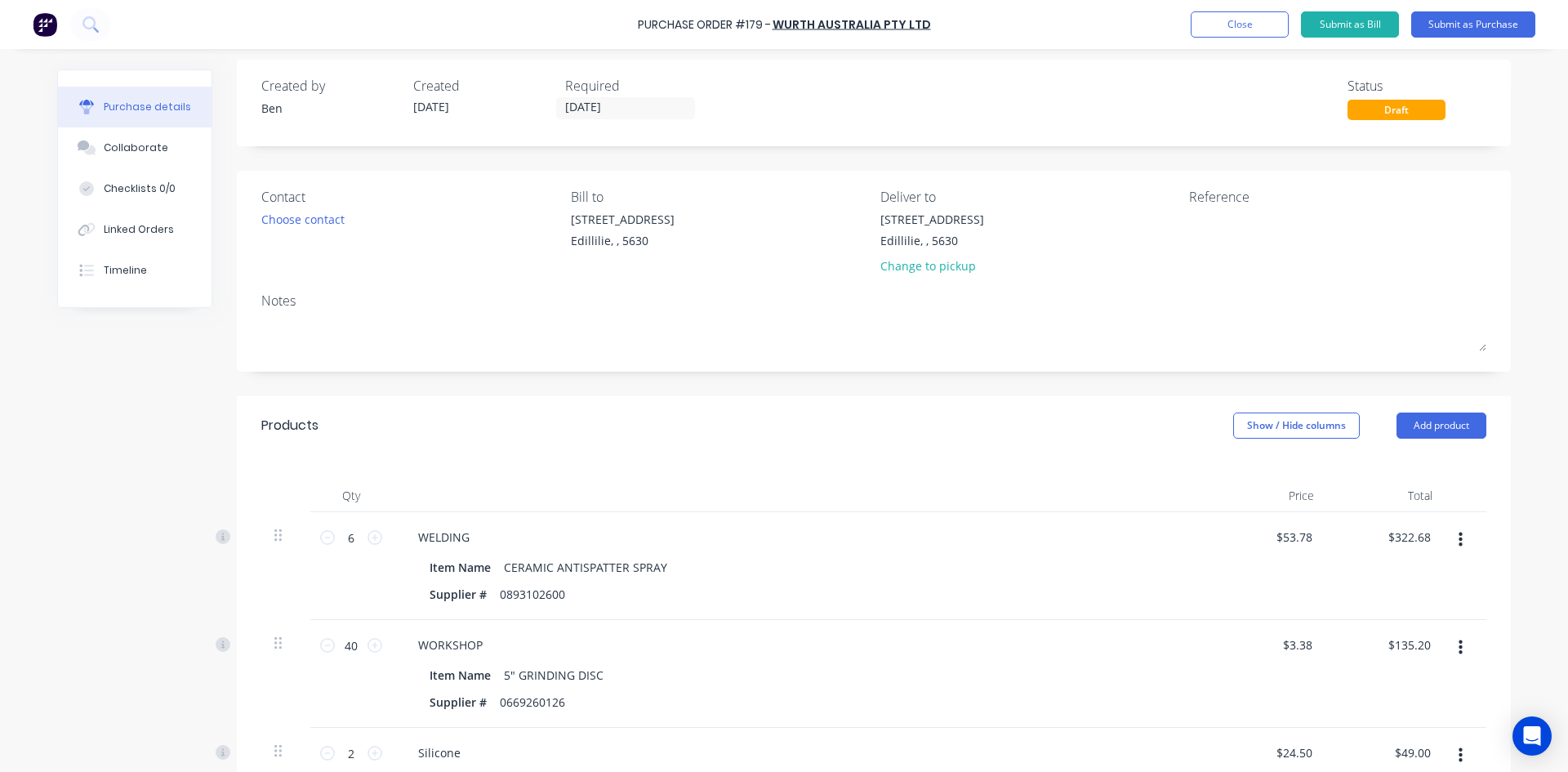
scroll to position [0, 0]
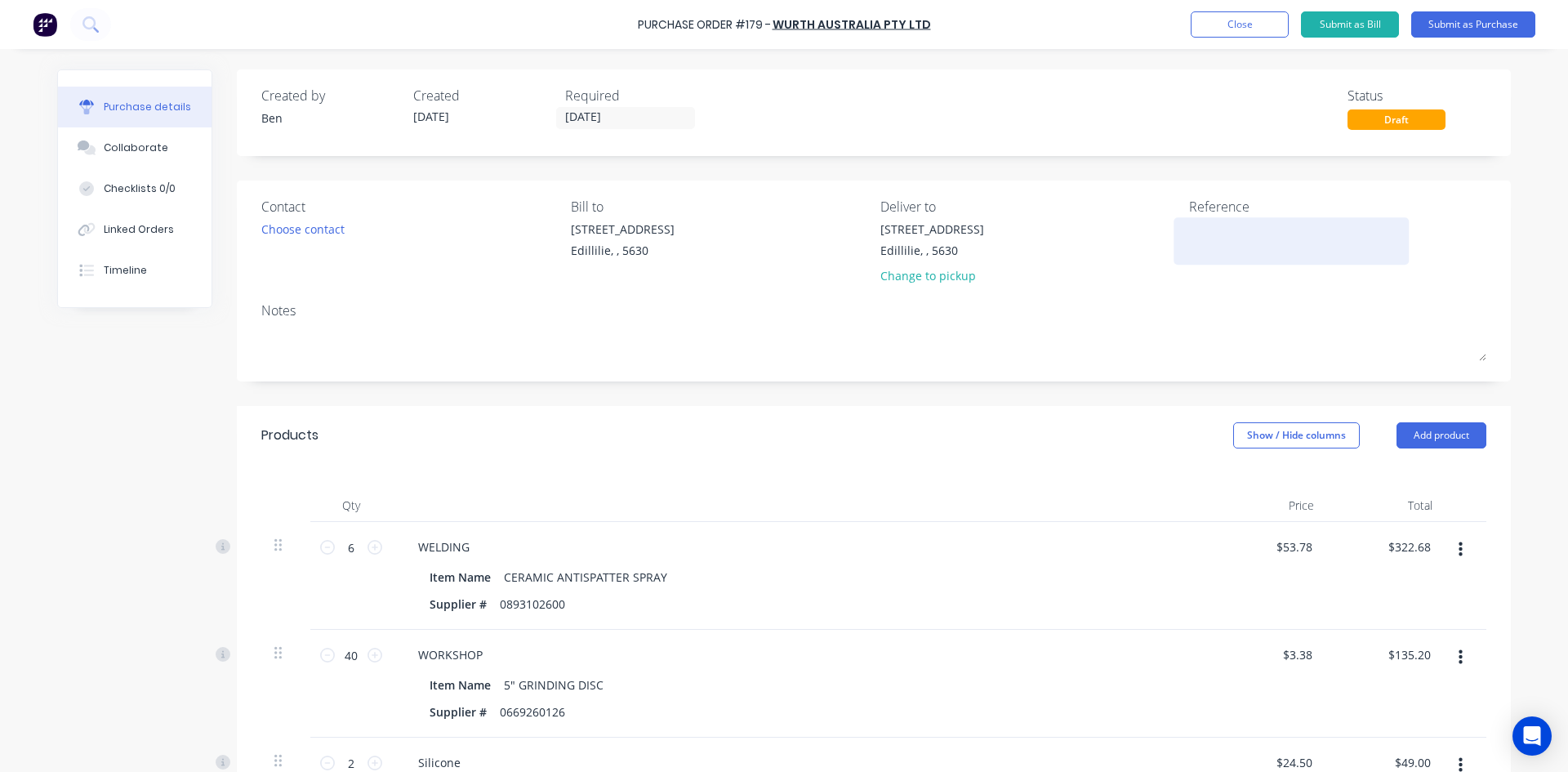
click at [1201, 240] on textarea at bounding box center [1291, 239] width 204 height 37
type textarea "4321584148"
type textarea "x"
type textarea "4321584148"
click at [1466, 21] on button "Submit as Purchase" at bounding box center [1473, 24] width 124 height 26
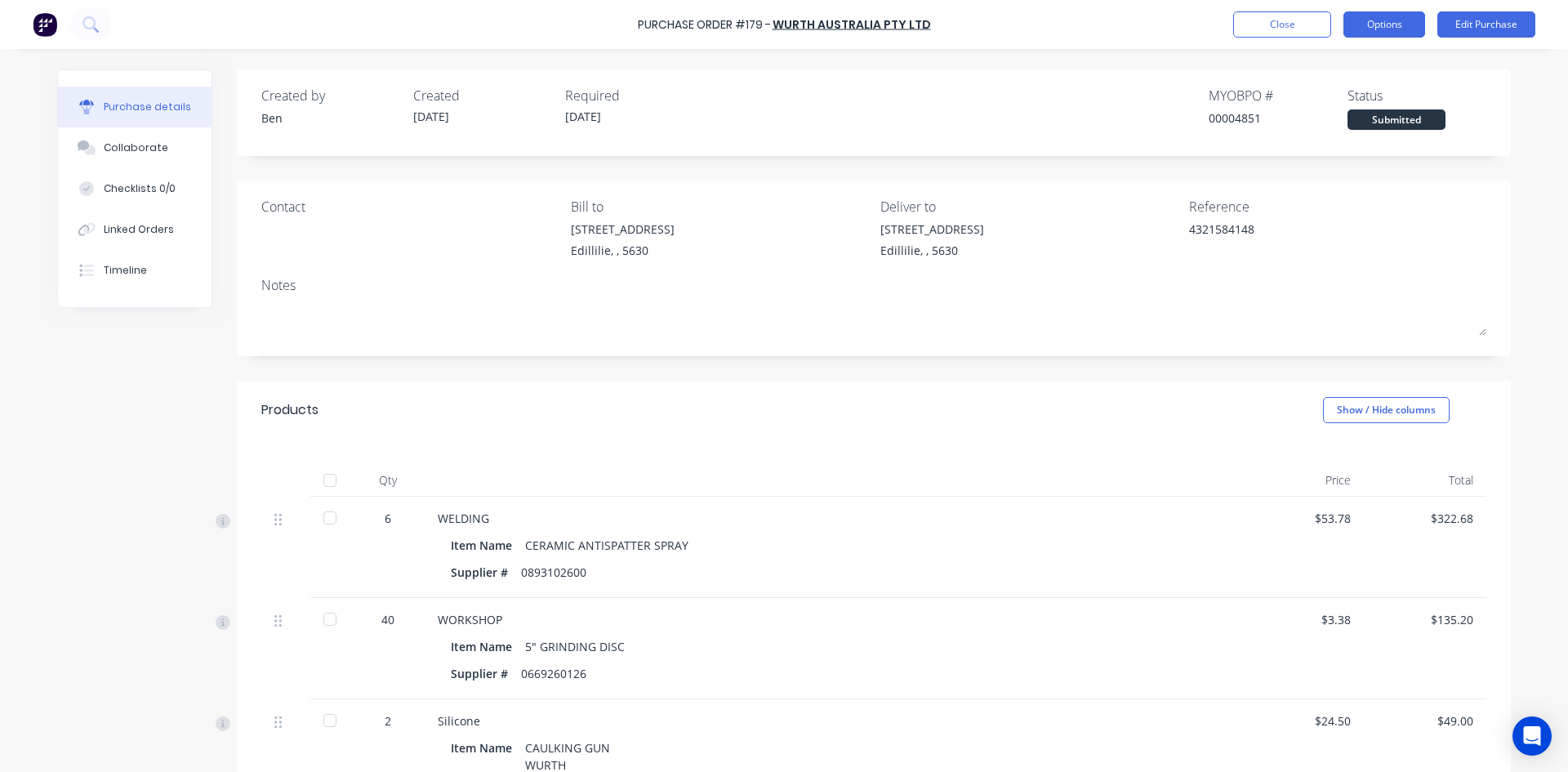
click at [1413, 33] on button "Options" at bounding box center [1384, 24] width 82 height 26
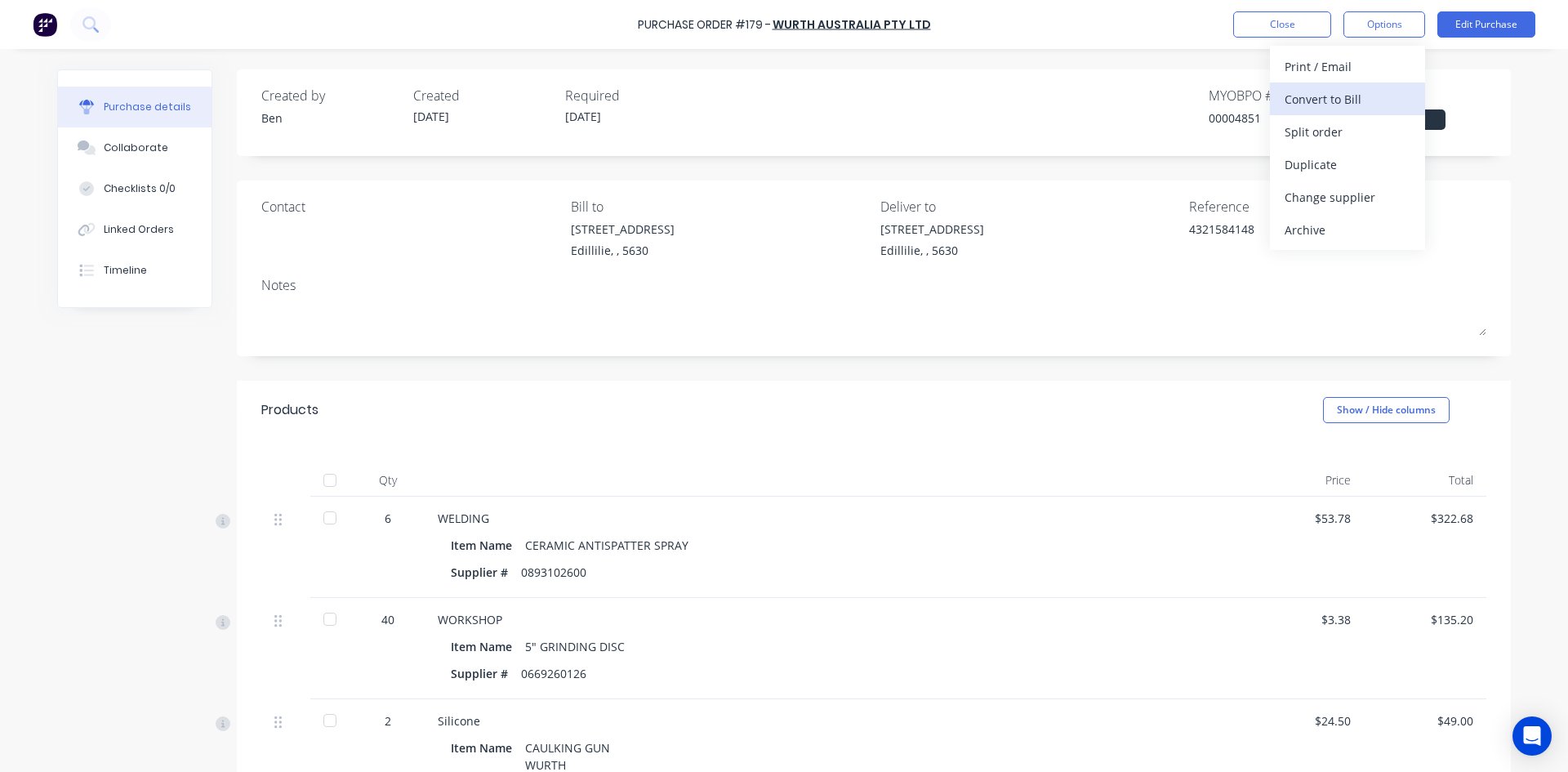
click at [1347, 100] on div "Convert to Bill" at bounding box center [1348, 98] width 126 height 23
type textarea "x"
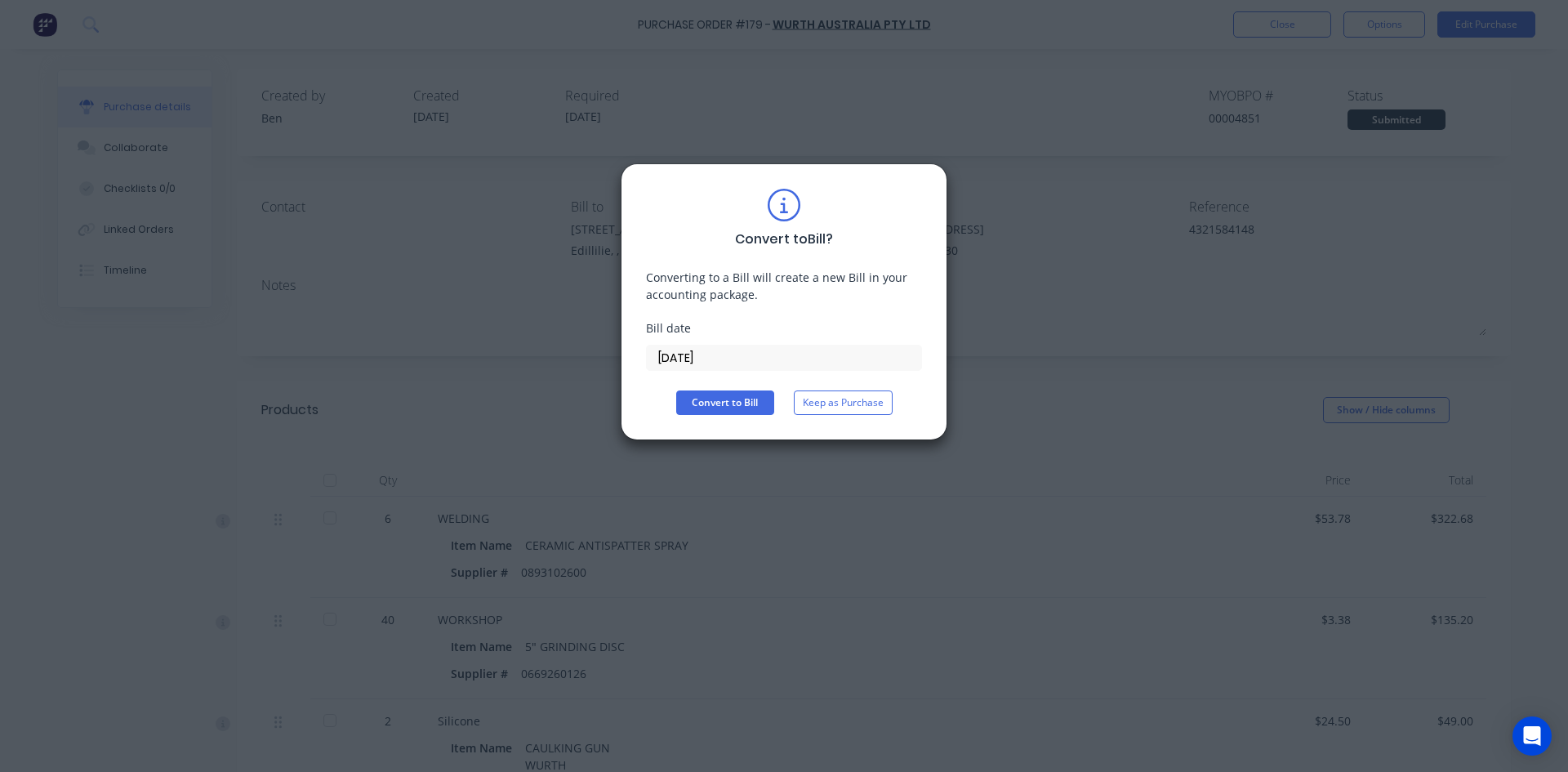
click at [747, 353] on input "10/10/25" at bounding box center [784, 358] width 275 height 24
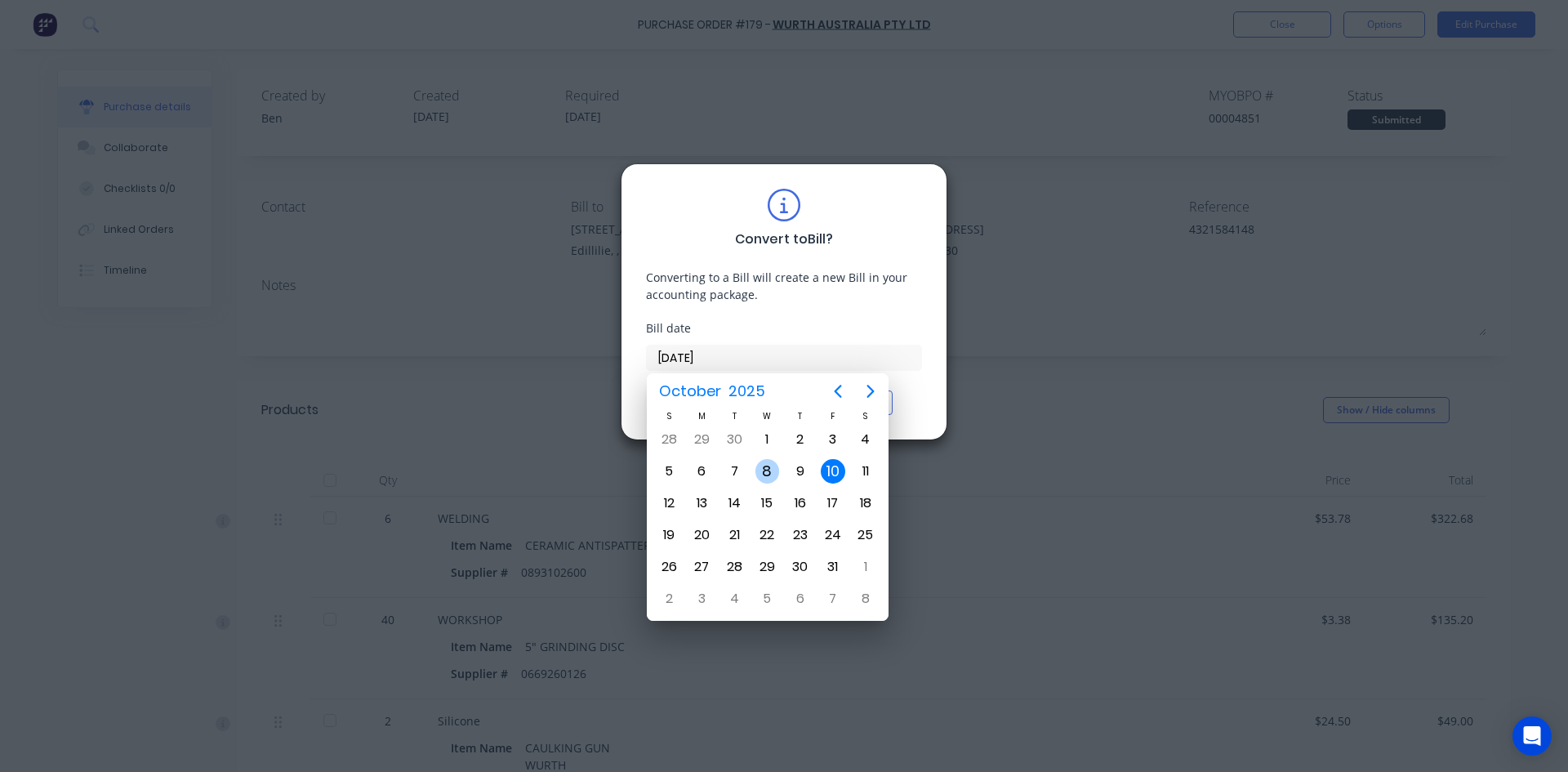
click at [770, 474] on div "8" at bounding box center [767, 471] width 24 height 24
type input "08/10/25"
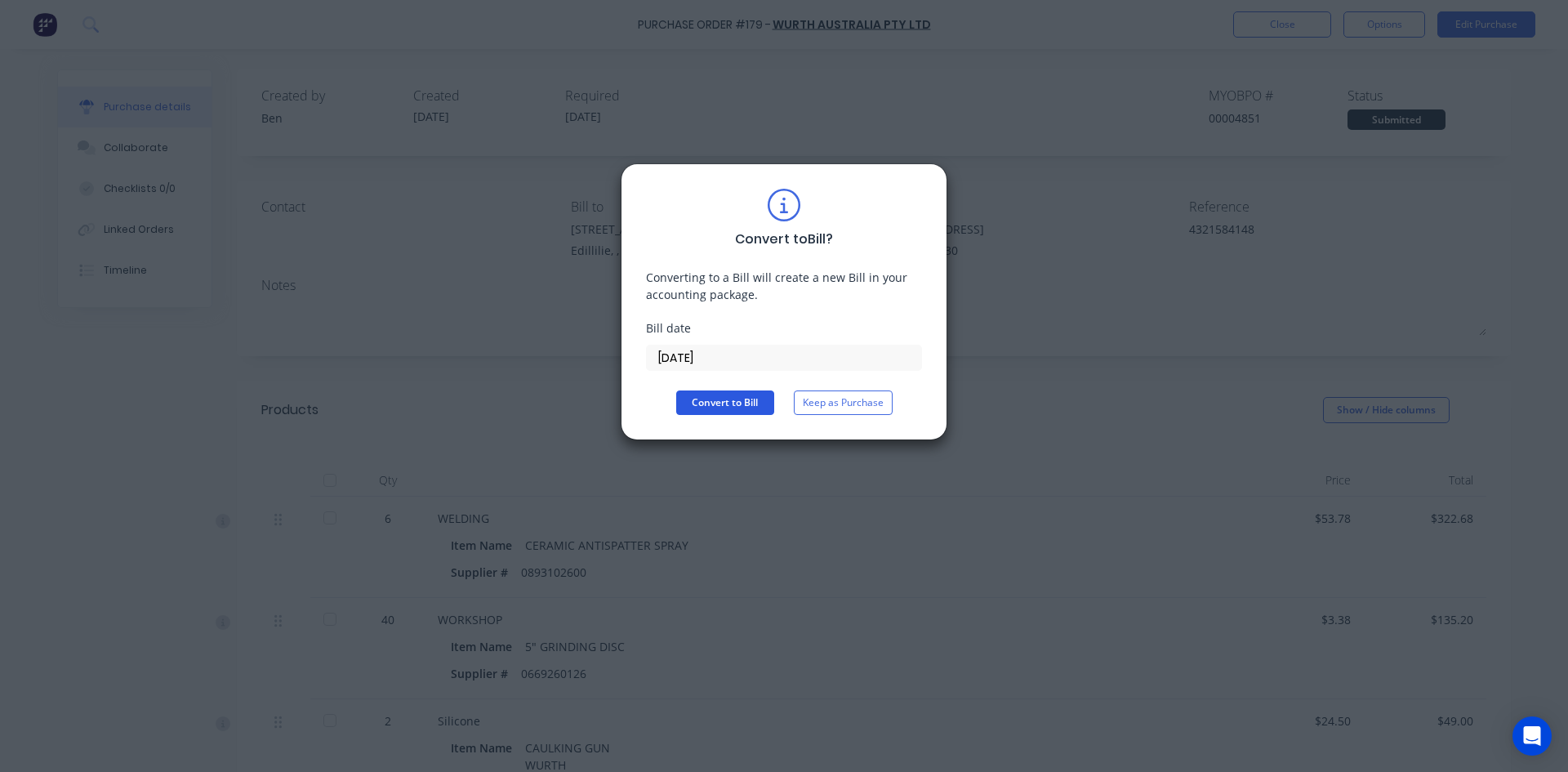
click at [747, 407] on button "Convert to Bill" at bounding box center [725, 402] width 98 height 24
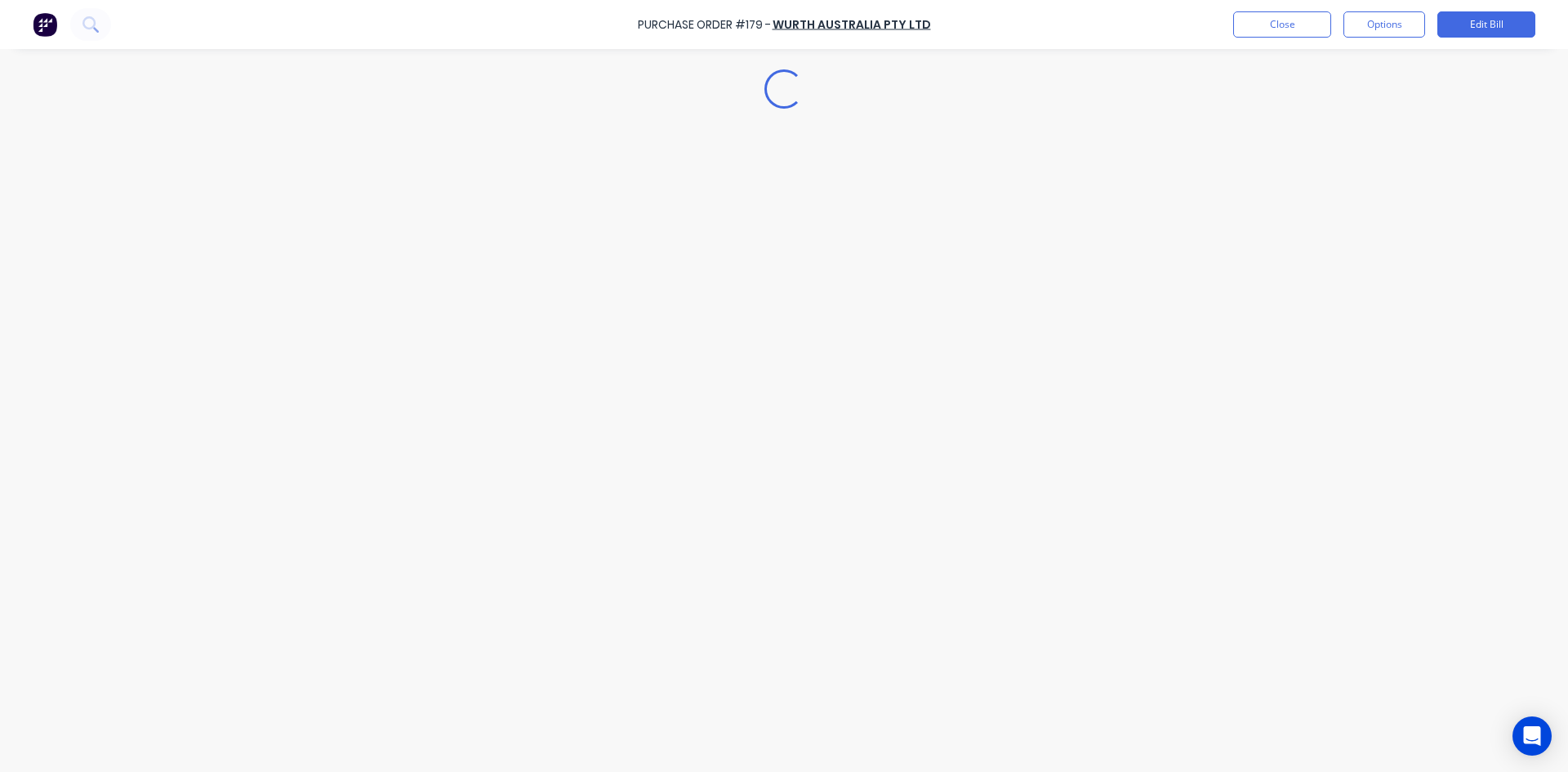
type textarea "x"
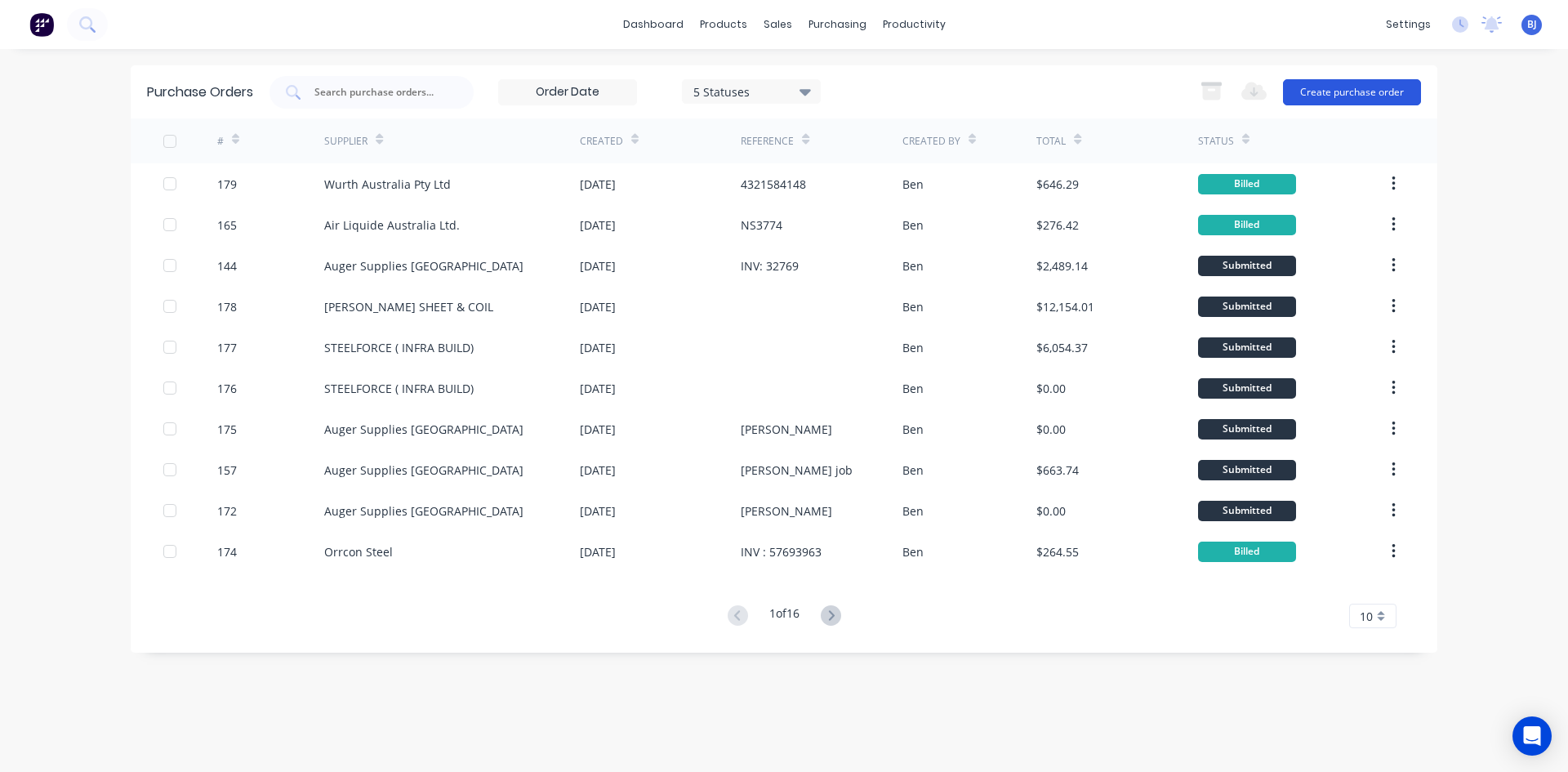
click at [1369, 95] on button "Create purchase order" at bounding box center [1352, 92] width 138 height 26
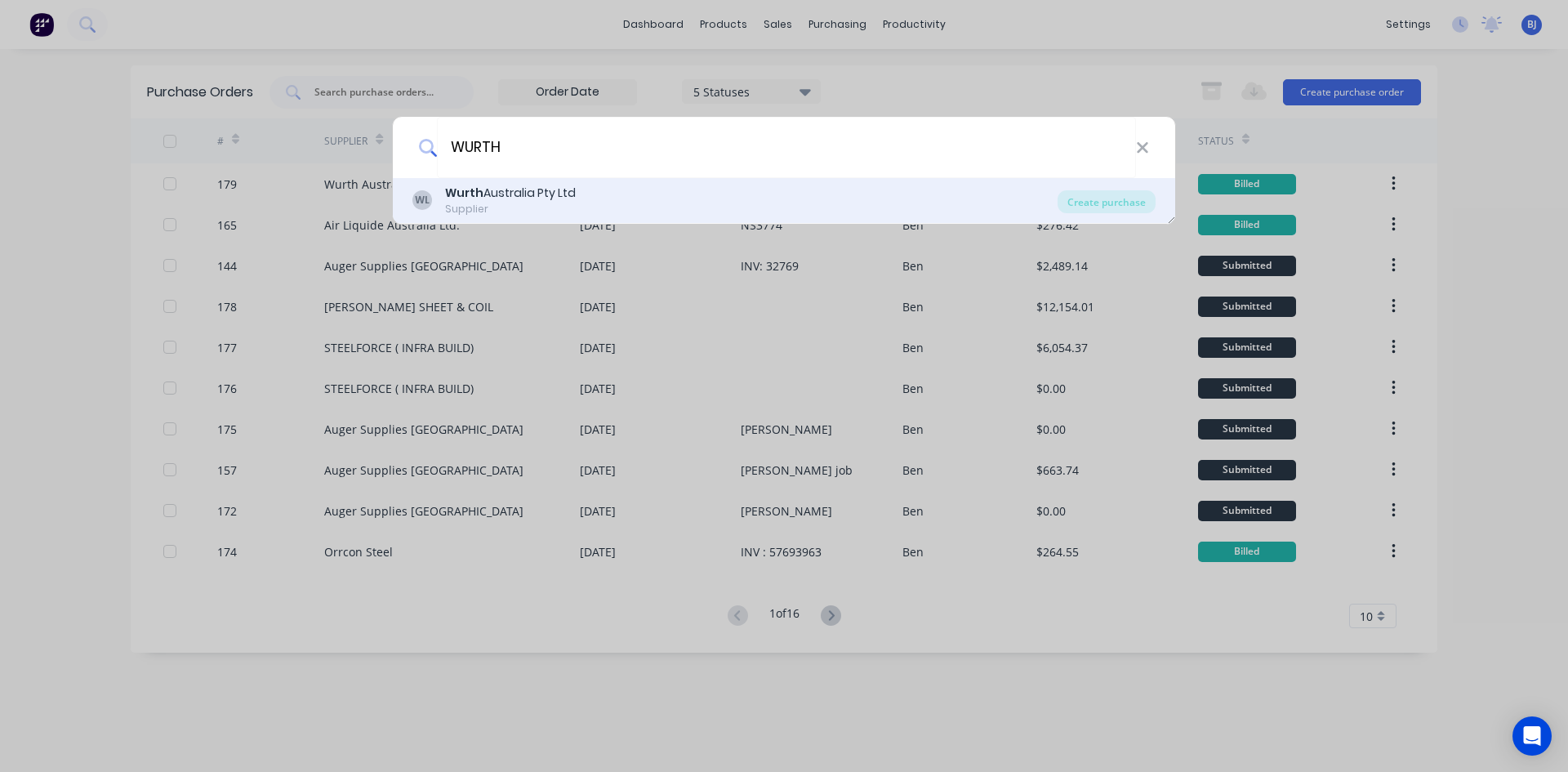
type input "WURTH"
click at [543, 190] on div "Wurth Australia Pty Ltd" at bounding box center [511, 193] width 131 height 17
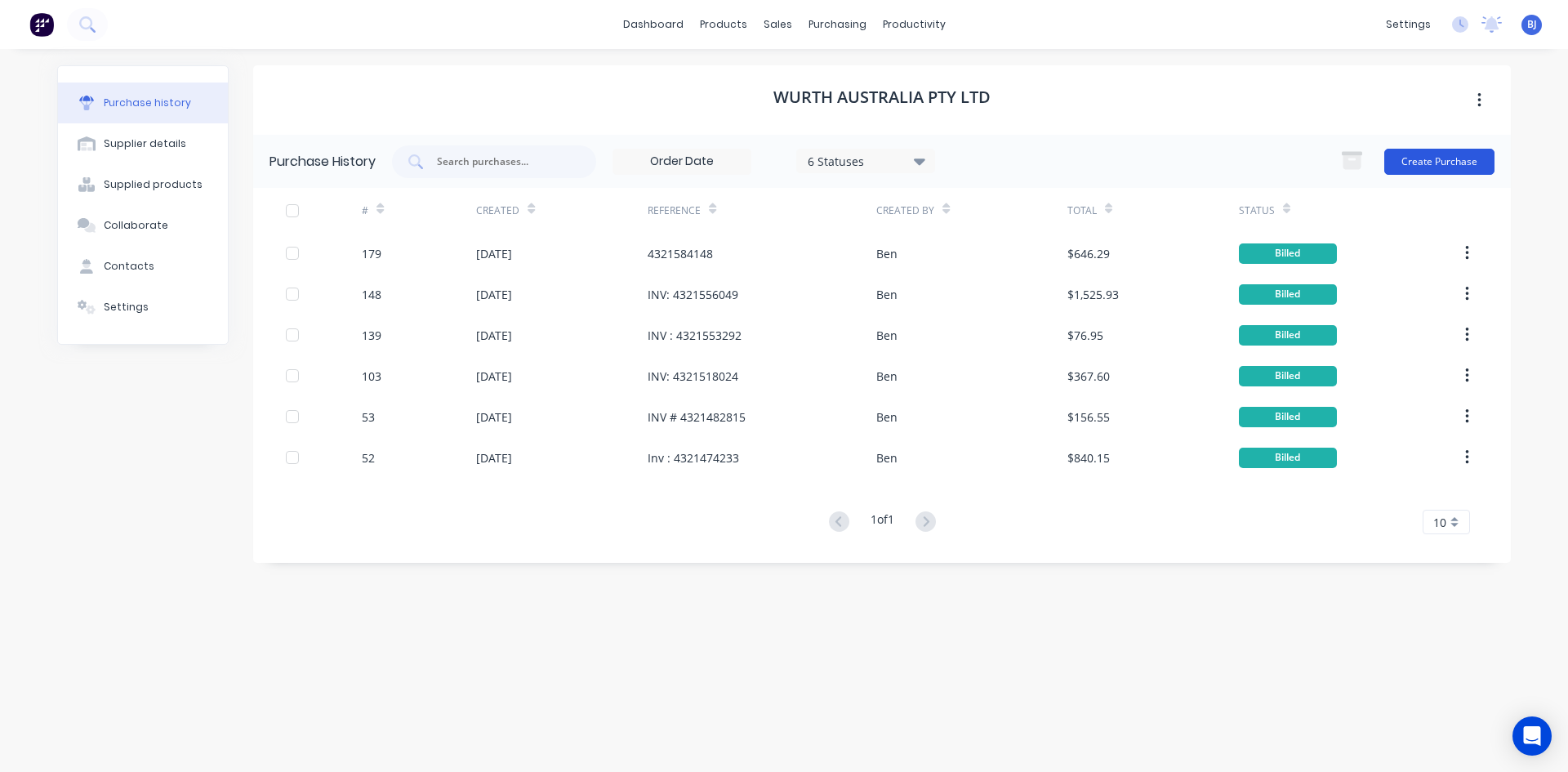
click at [1435, 159] on button "Create Purchase" at bounding box center [1439, 162] width 110 height 26
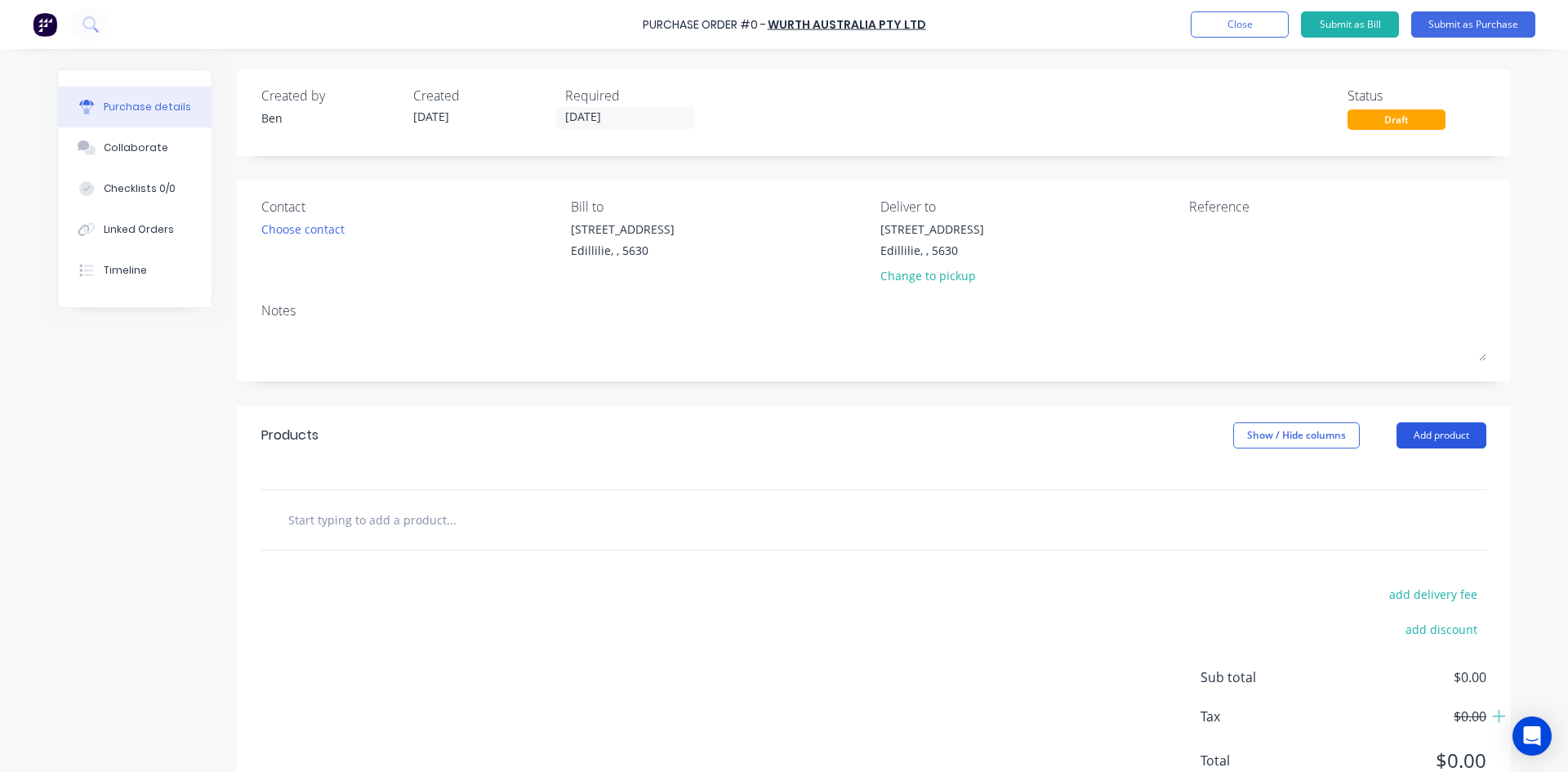
click at [1402, 435] on button "Add product" at bounding box center [1441, 435] width 90 height 26
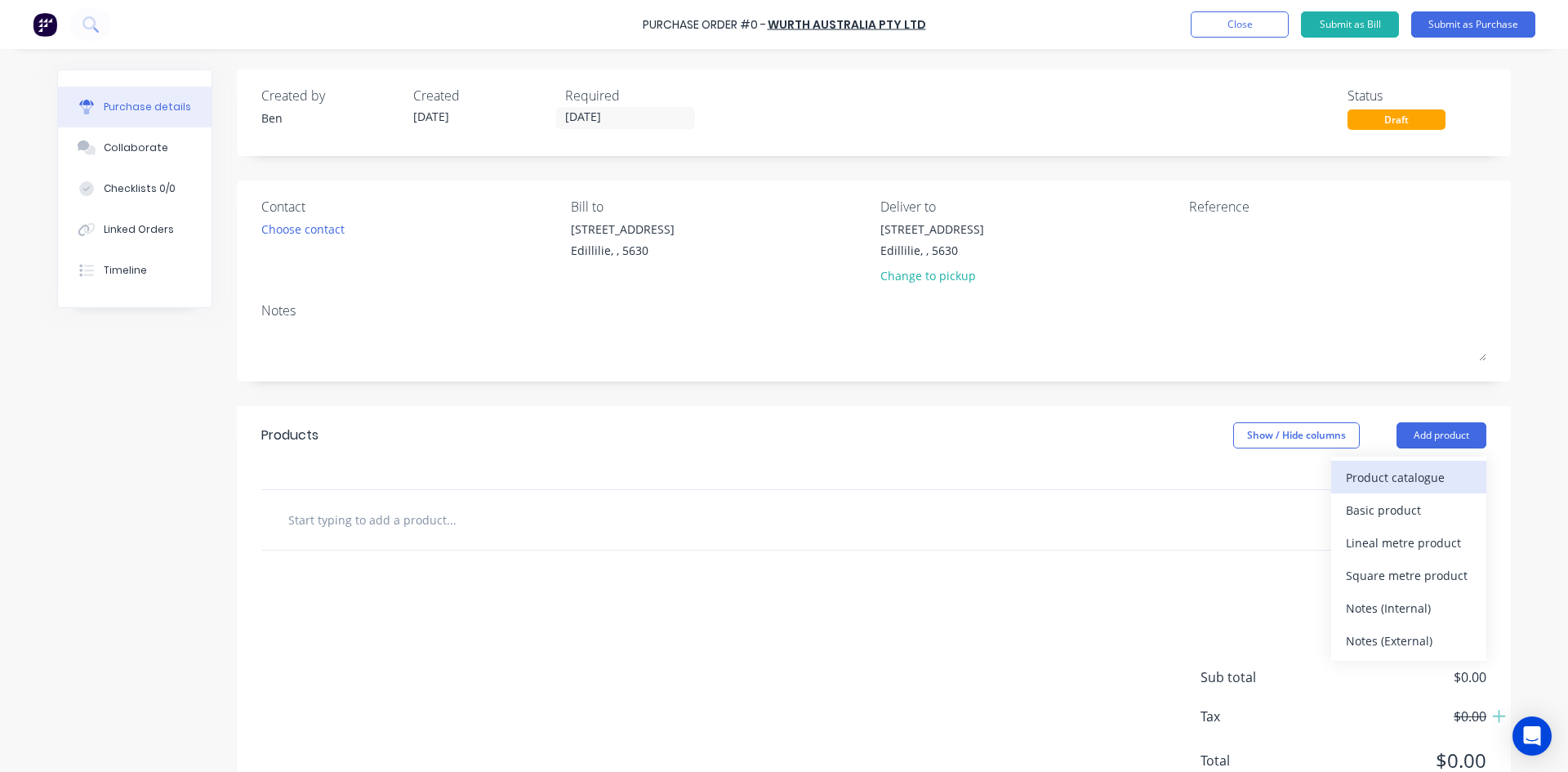
click at [1347, 475] on div "Product catalogue" at bounding box center [1409, 476] width 126 height 23
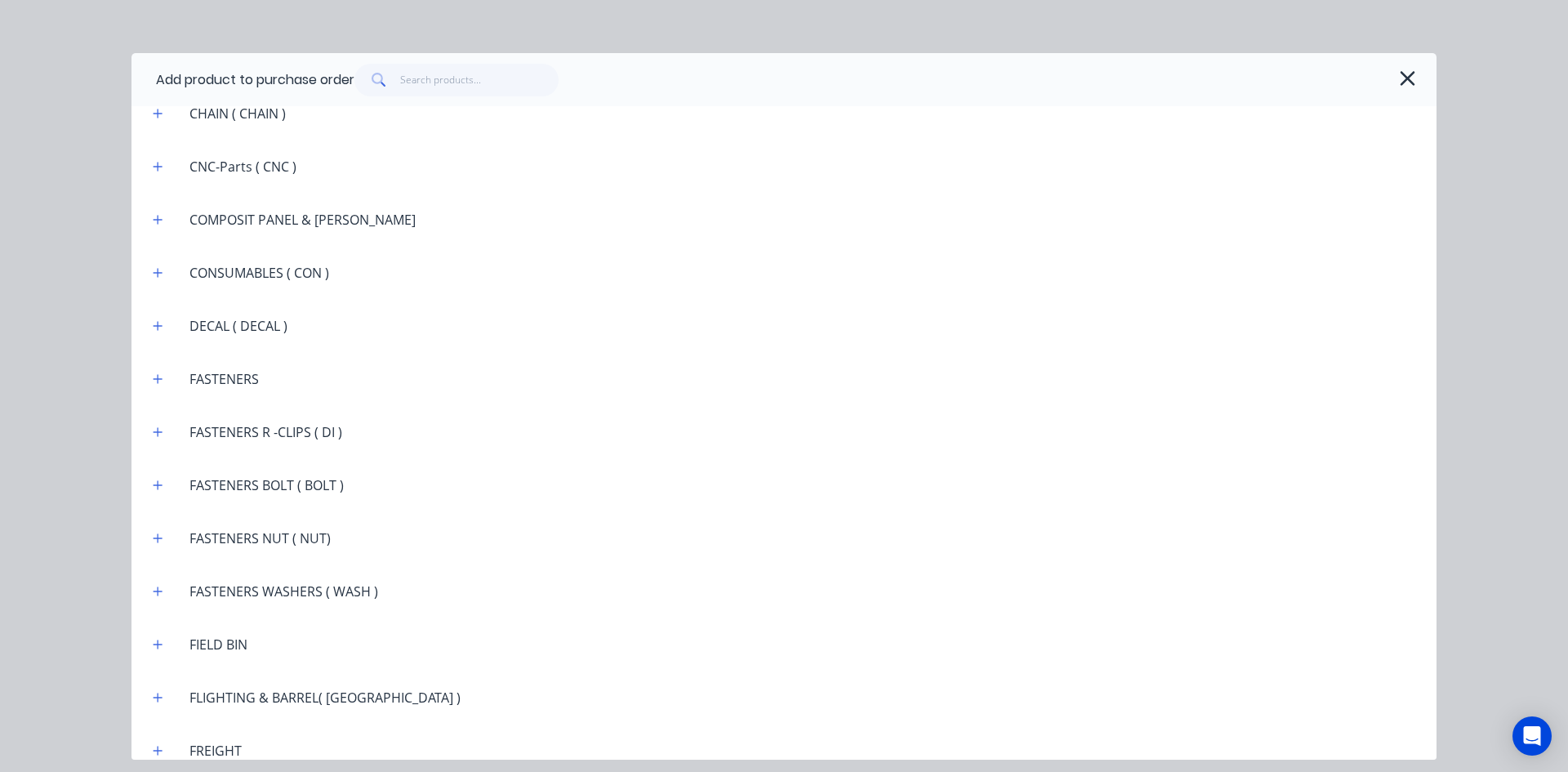
scroll to position [1307, 0]
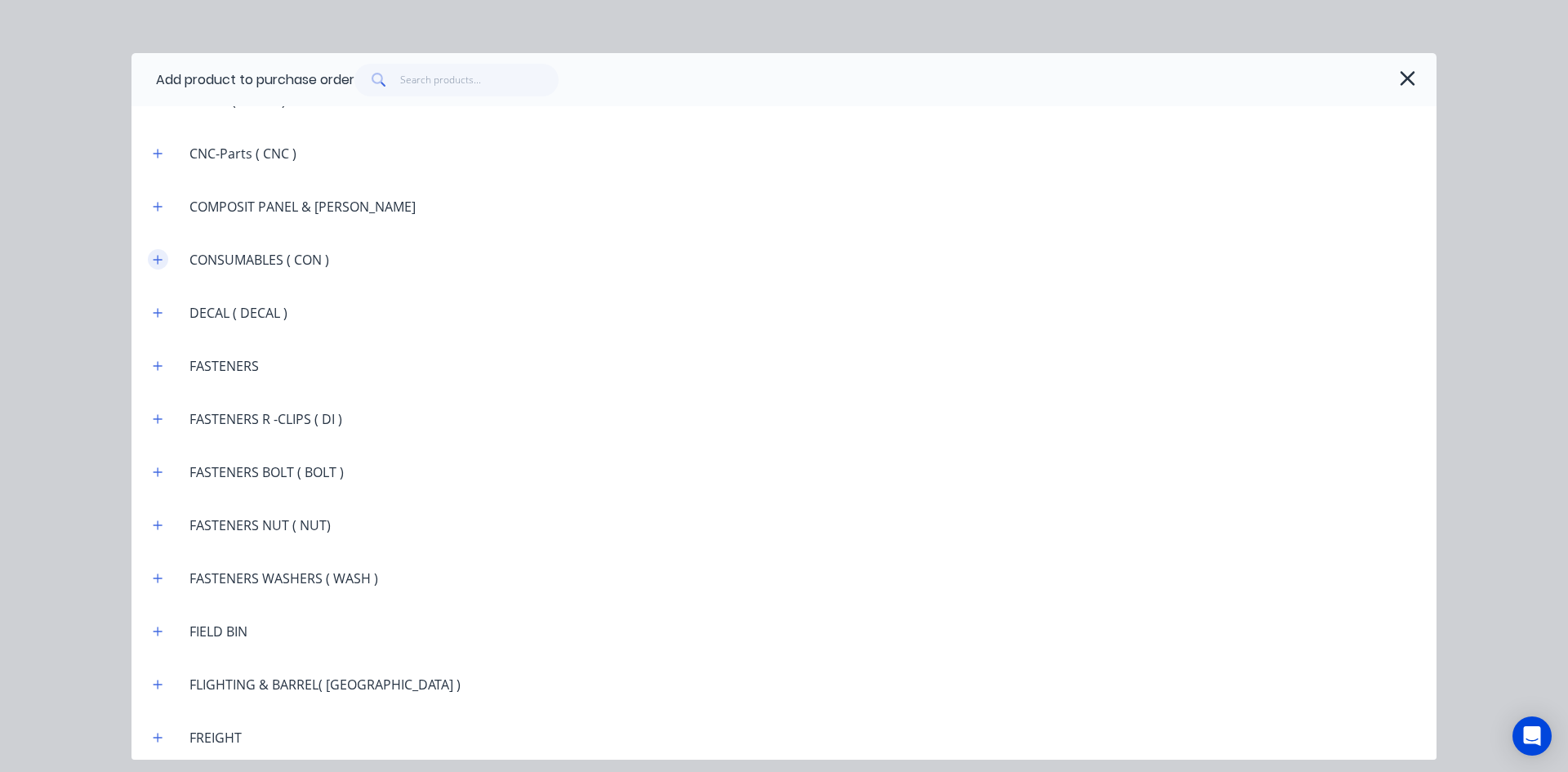
click at [156, 263] on icon "button" at bounding box center [157, 259] width 9 height 11
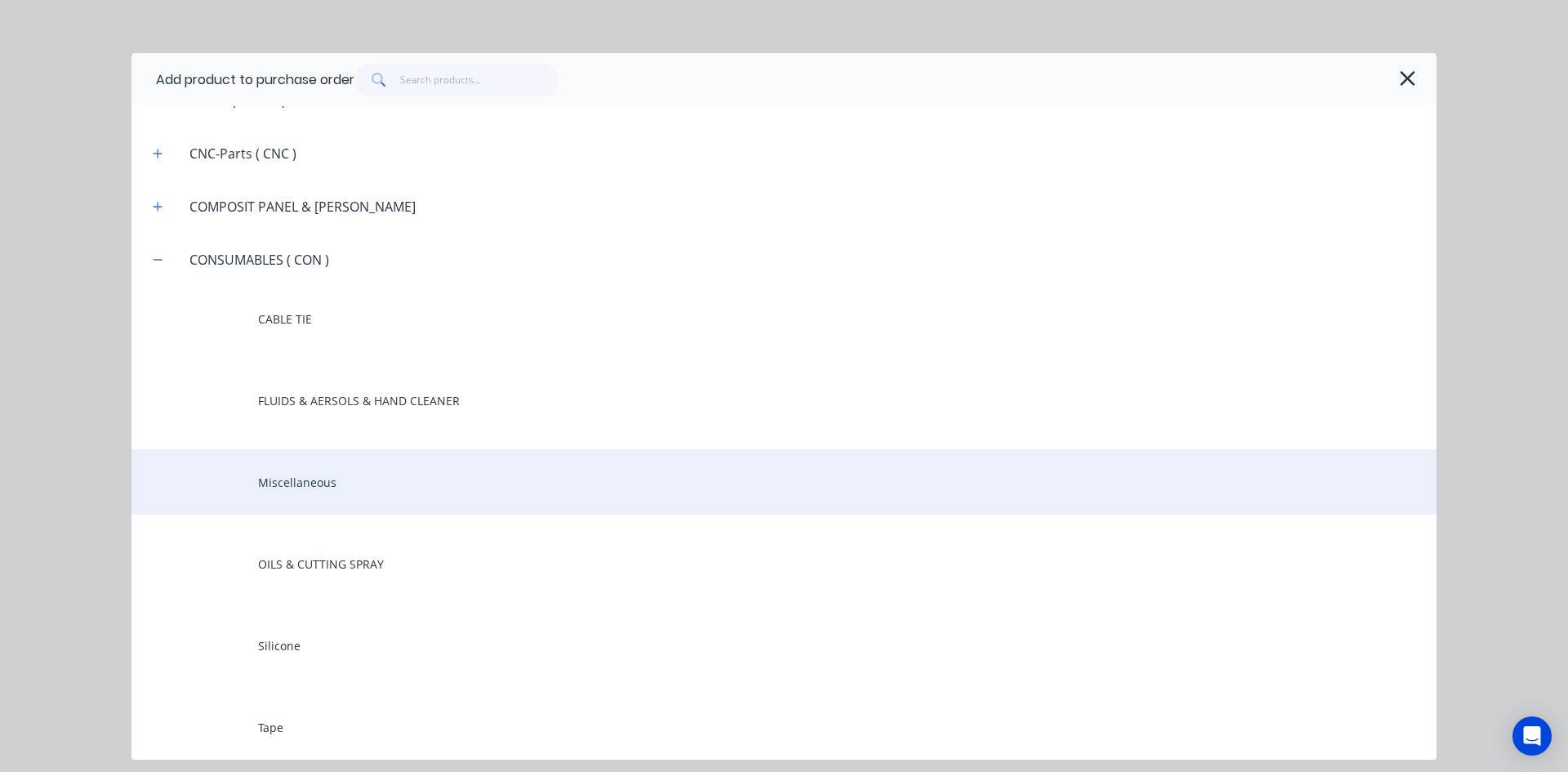
click at [294, 474] on div "Miscellaneous" at bounding box center [784, 482] width 1305 height 65
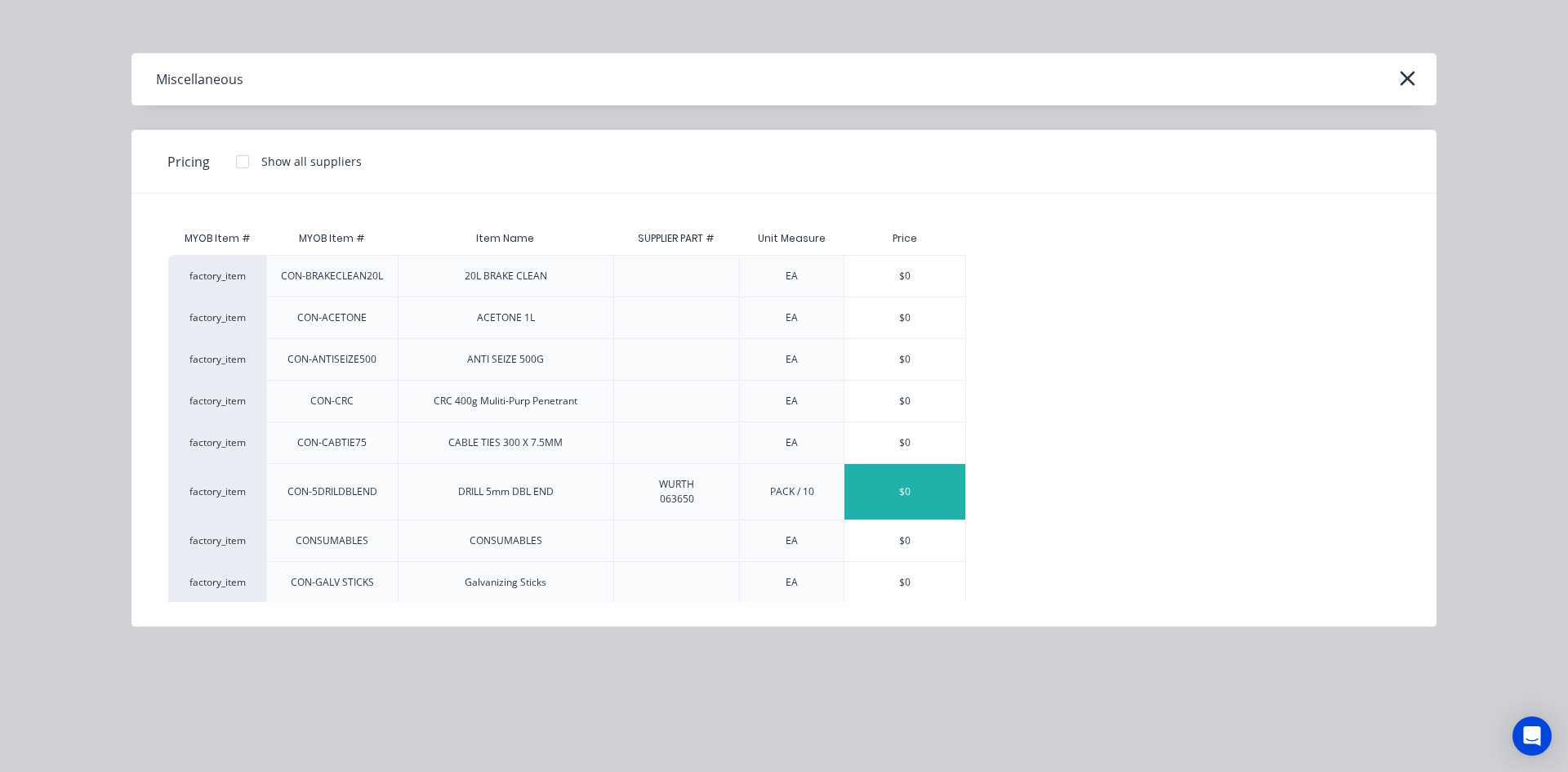
click at [906, 492] on div "$0" at bounding box center [904, 492] width 121 height 55
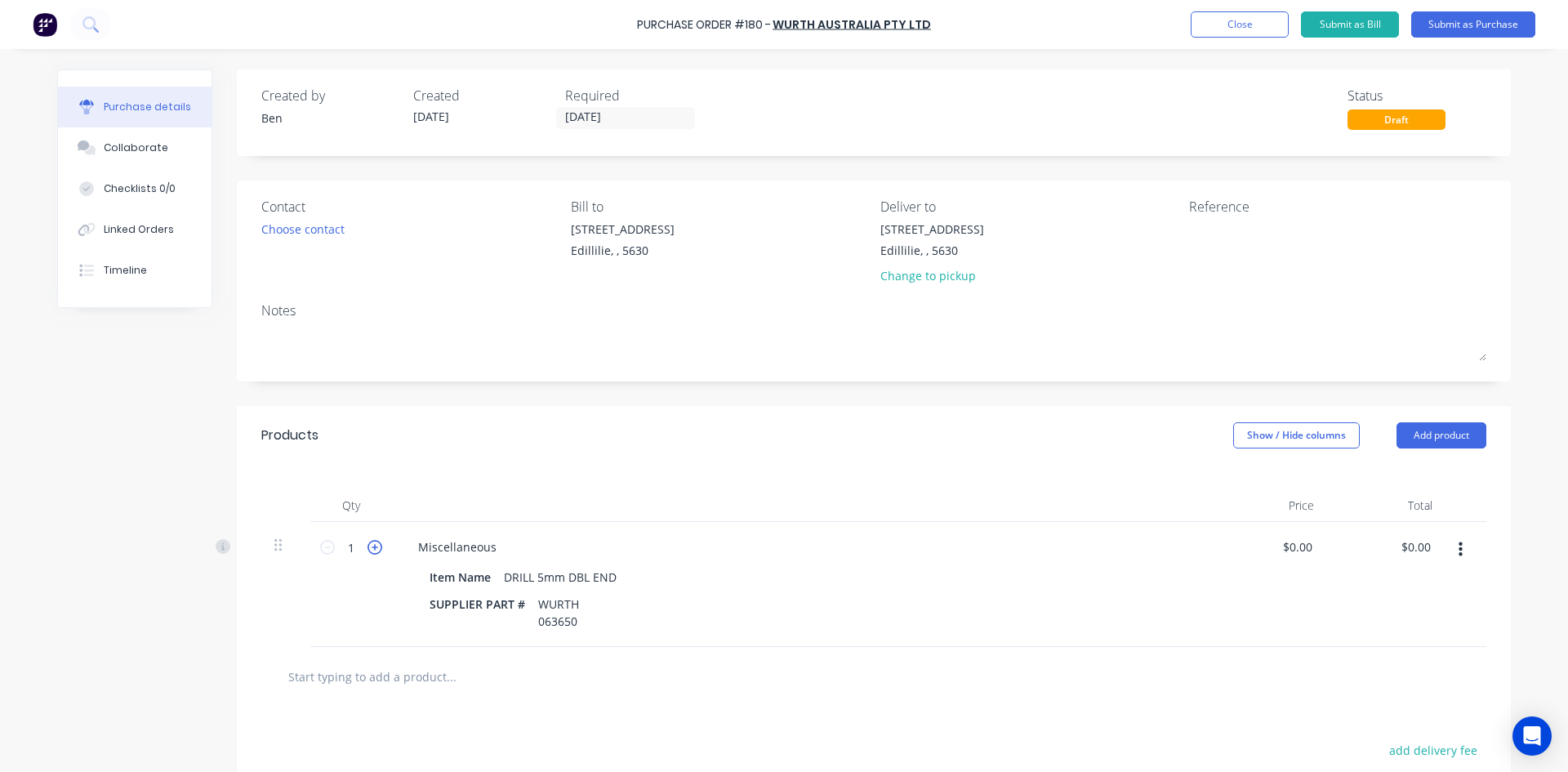
click at [370, 546] on icon at bounding box center [375, 547] width 15 height 15
type input "2"
drag, startPoint x: 1393, startPoint y: 544, endPoint x: 1299, endPoint y: 610, distance: 114.9
click at [1438, 556] on div "2 2 Miscellaneous Item Name DRILL 5mm DBL END SUPPLIER PART # WURTH 063650 $0.0…" at bounding box center [873, 584] width 1224 height 125
type input "172.60"
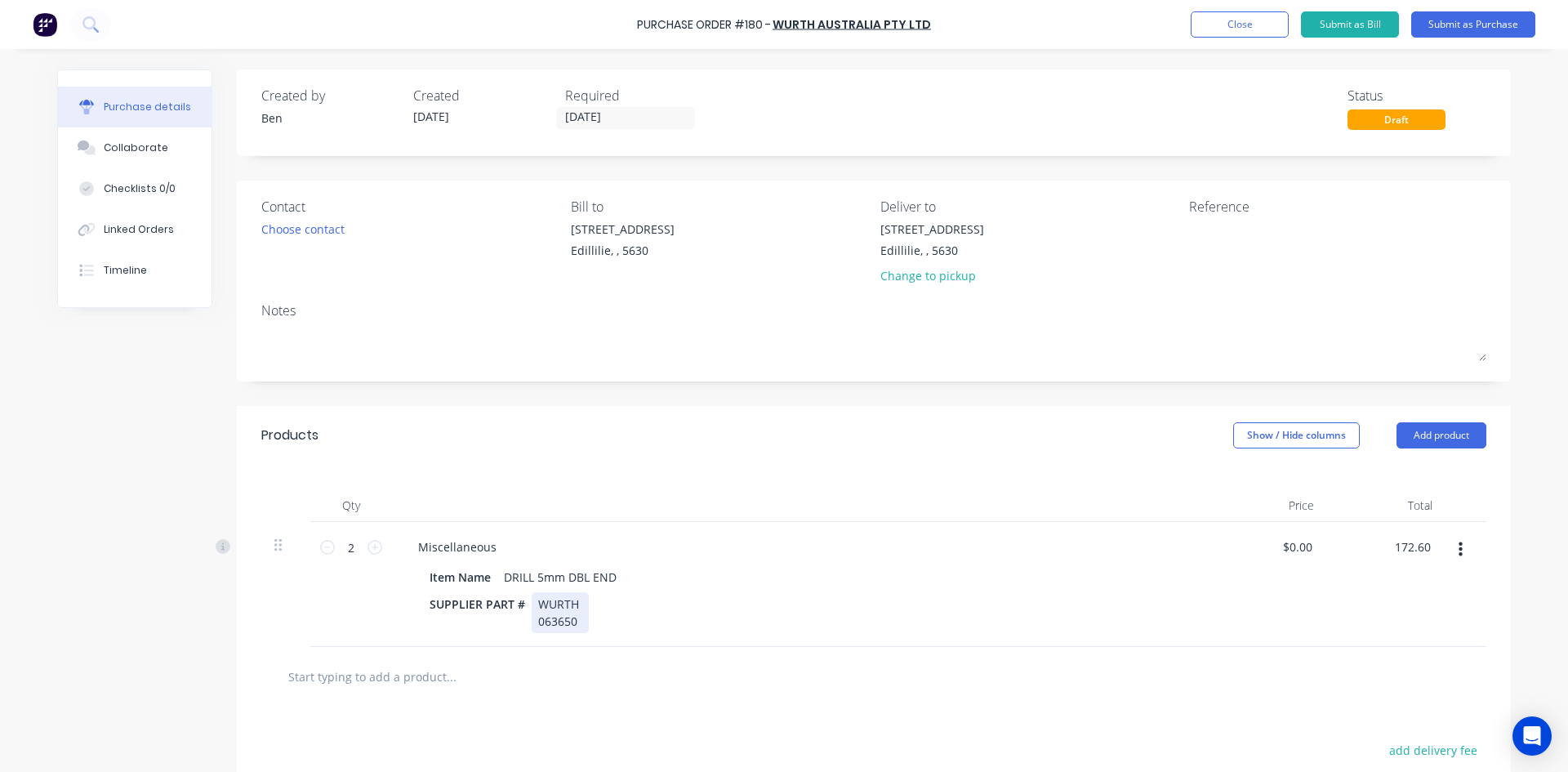
type input "$86.30"
type input "$172.60"
click at [871, 595] on div "SUPPLIER PART # WURTH 063650" at bounding box center [796, 612] width 748 height 40
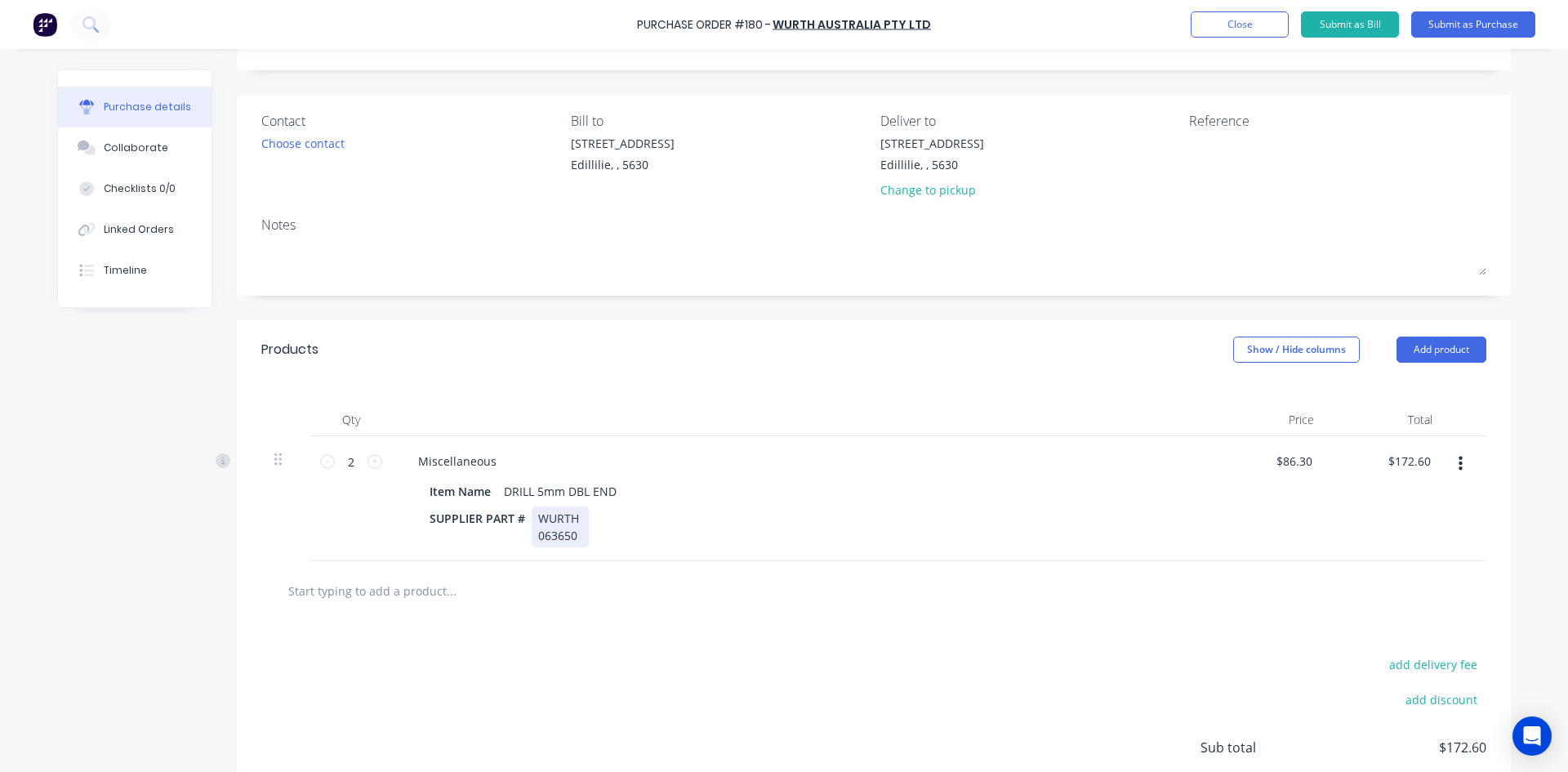
scroll to position [56, 0]
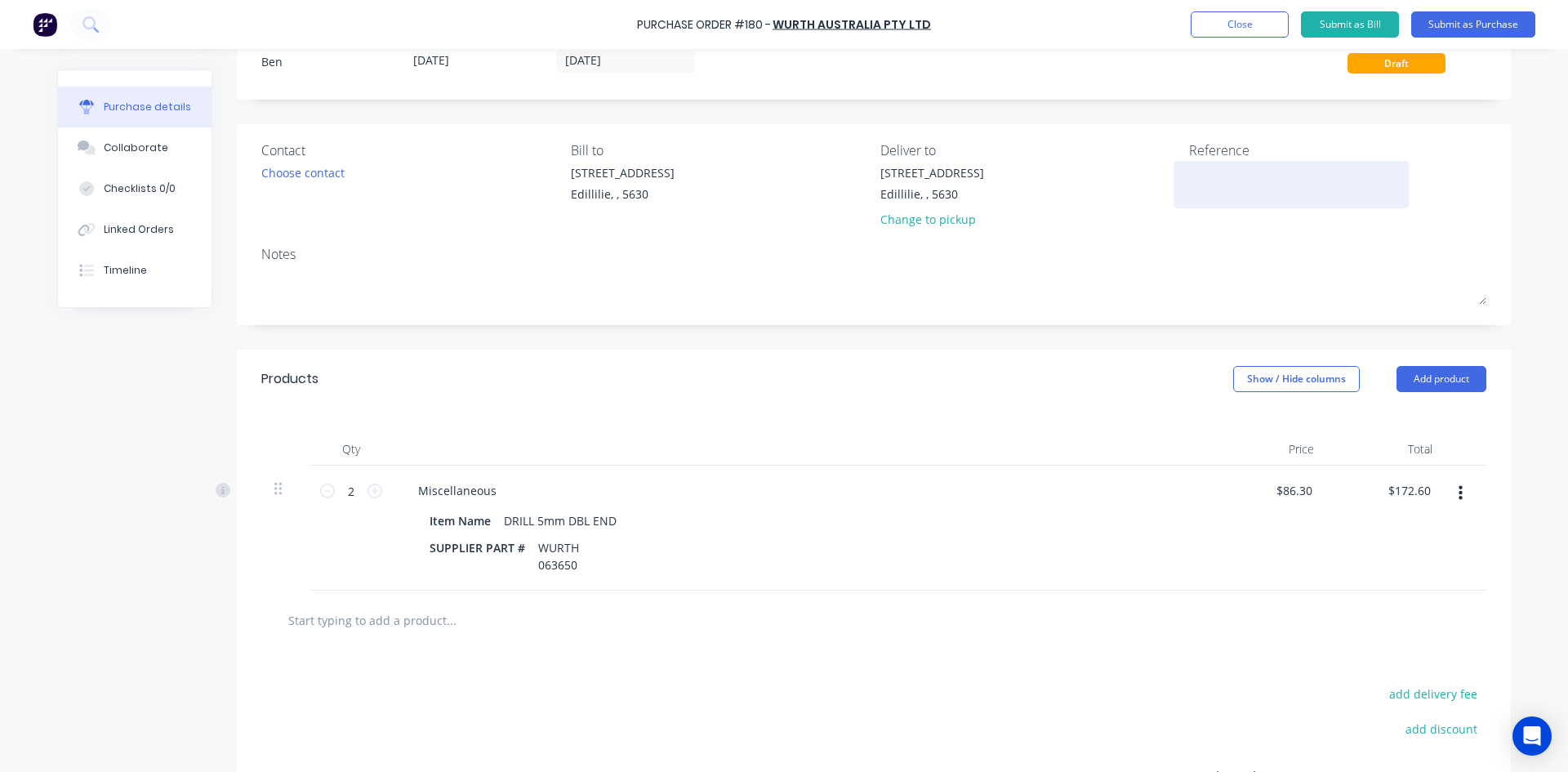
click at [1189, 176] on div at bounding box center [1291, 184] width 204 height 40
click at [1189, 179] on textarea at bounding box center [1291, 183] width 204 height 37
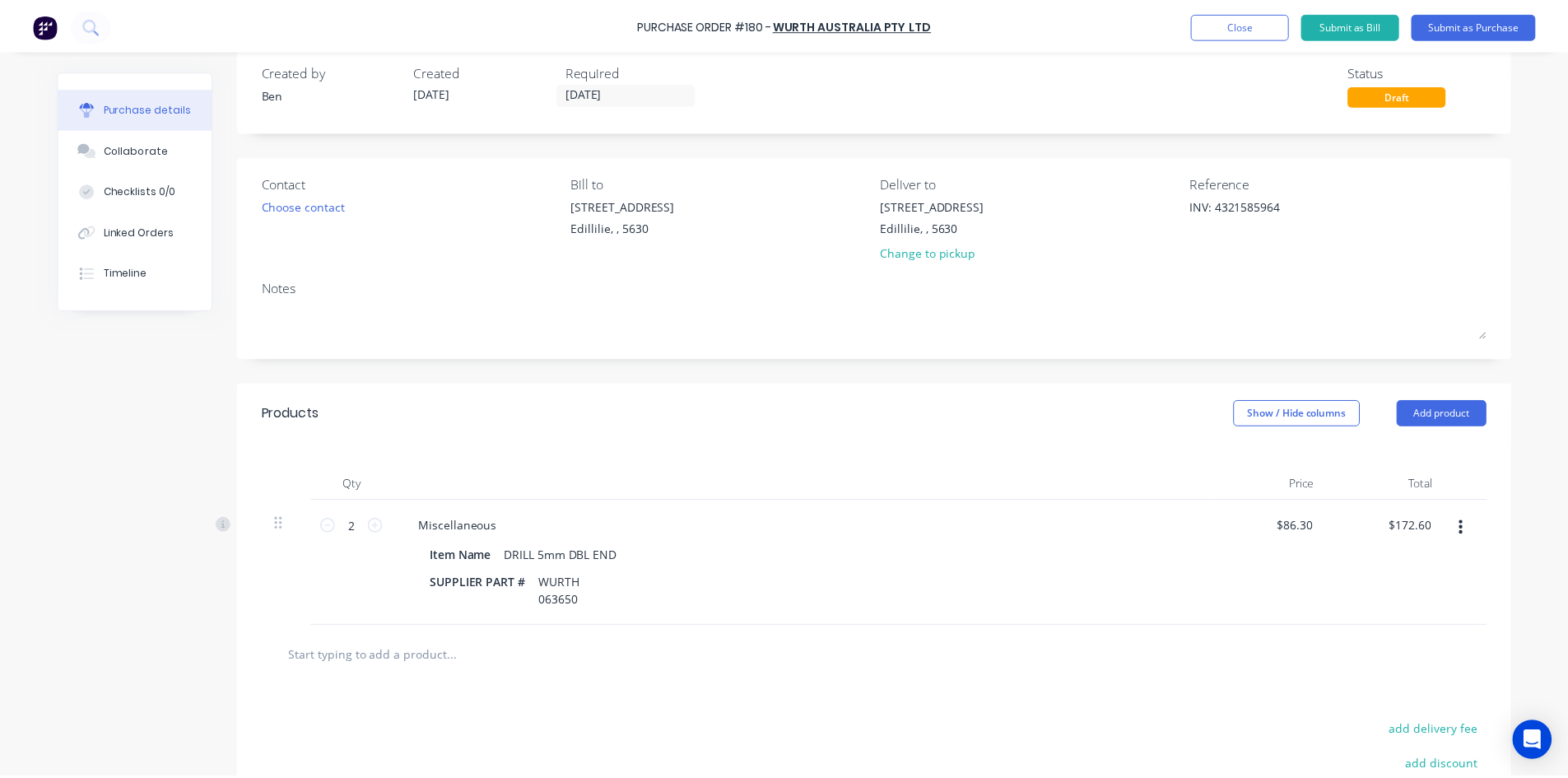
scroll to position [0, 0]
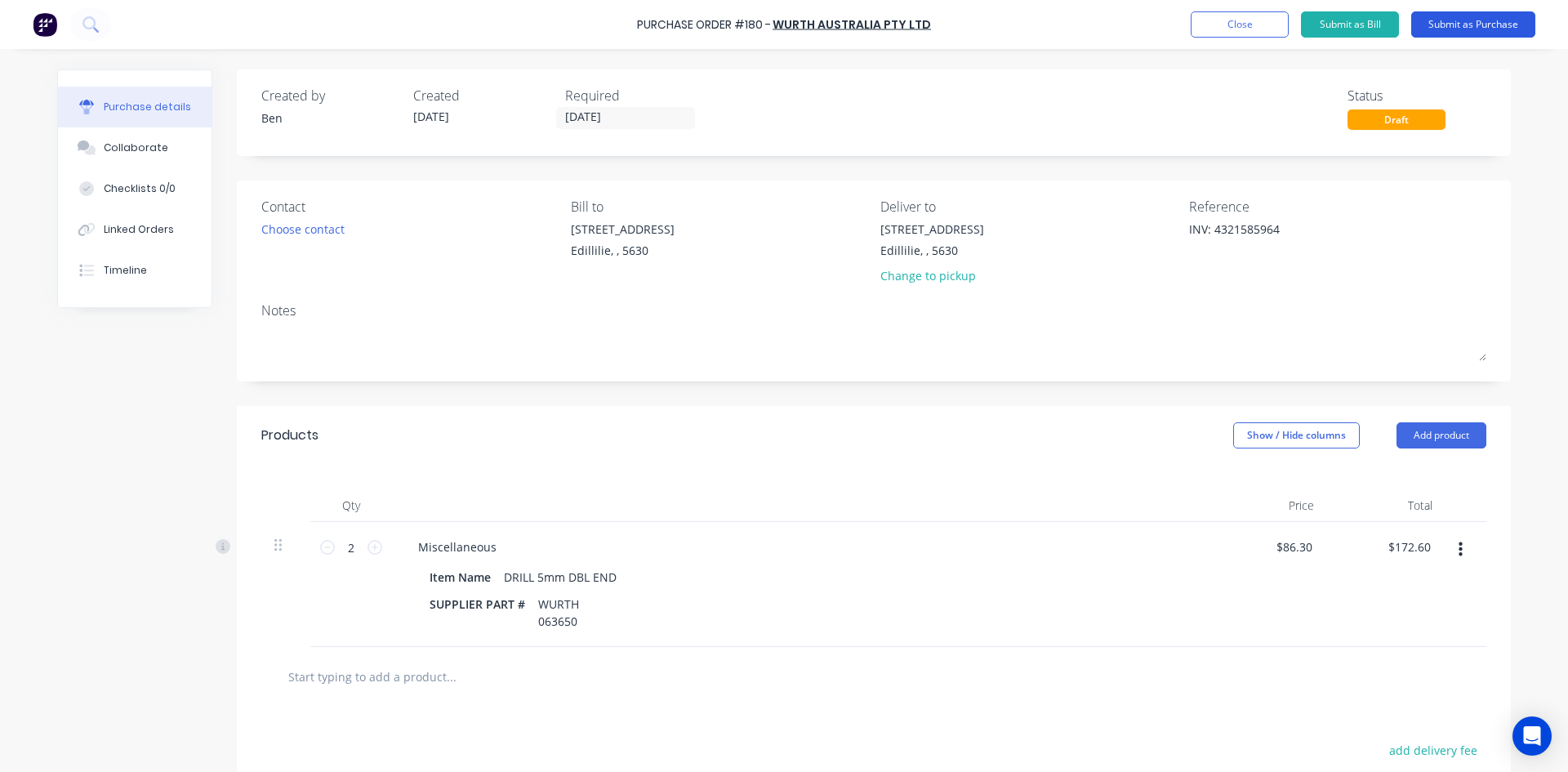
type textarea "INV: 4321585964"
type textarea "x"
type textarea "INV: 4321585964"
click at [1449, 27] on button "Submit as Purchase" at bounding box center [1473, 24] width 124 height 26
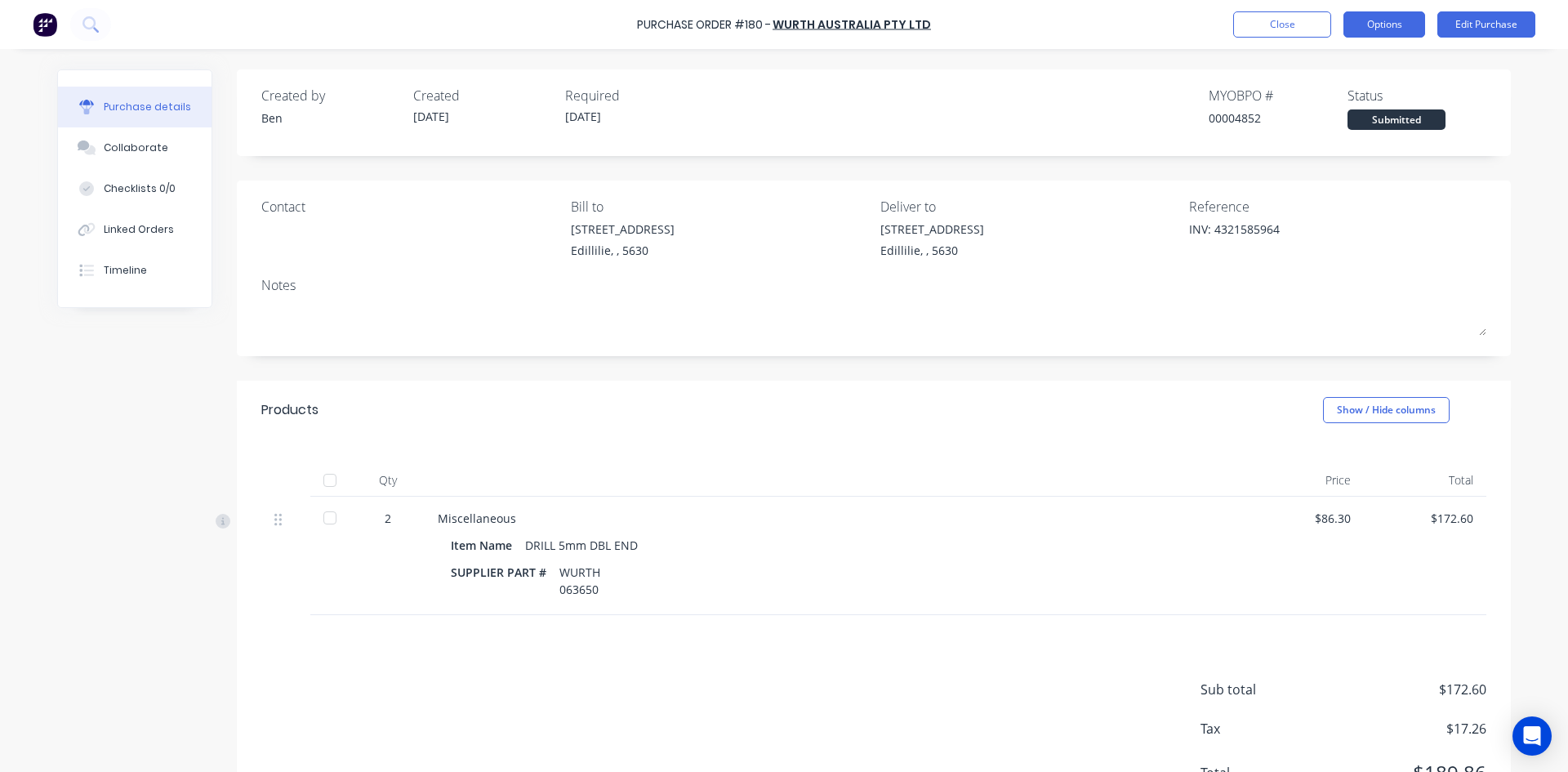
click at [1360, 32] on button "Options" at bounding box center [1384, 24] width 82 height 26
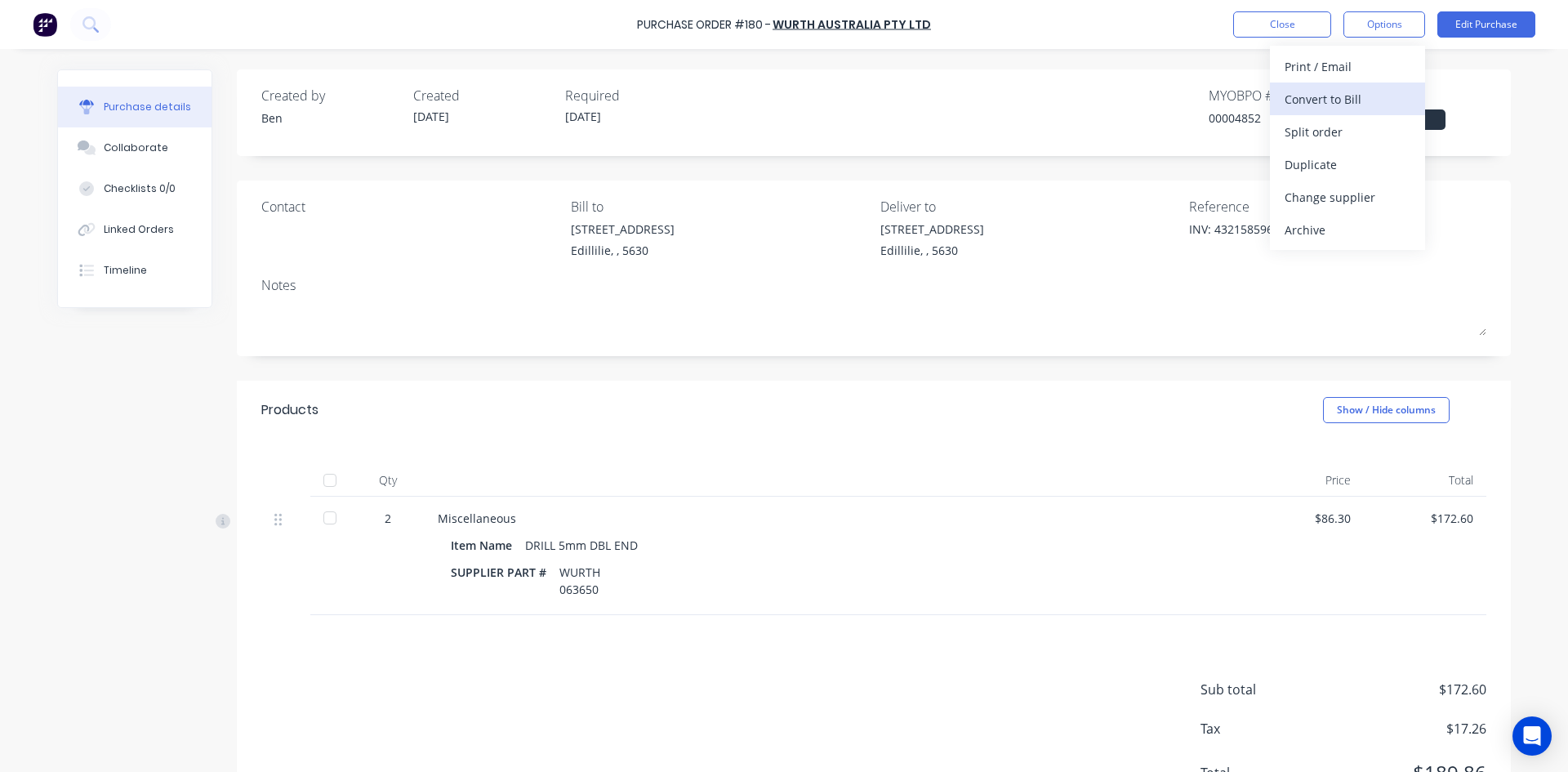
click at [1316, 103] on div "Convert to Bill" at bounding box center [1348, 98] width 126 height 23
type textarea "x"
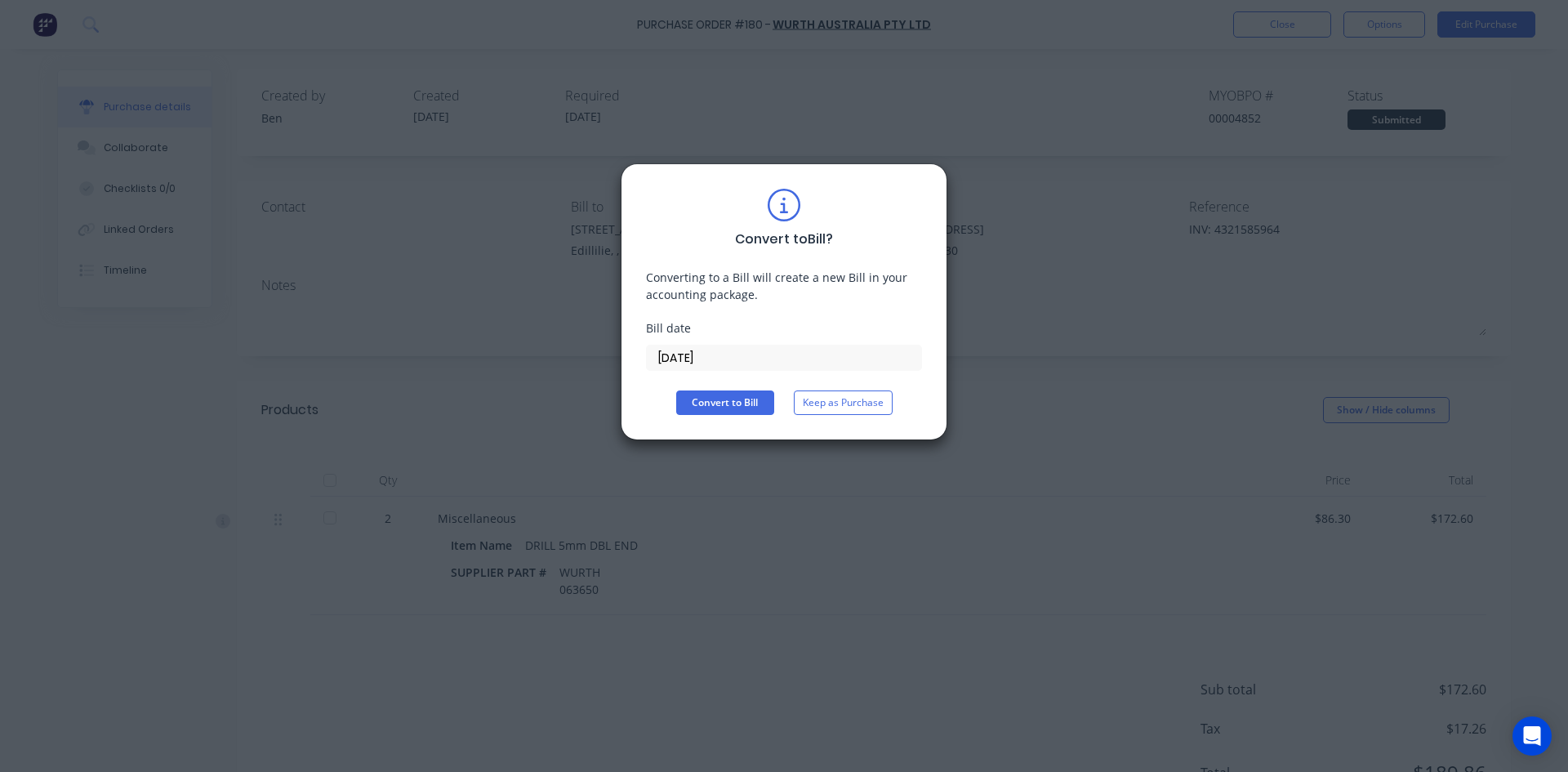
click at [714, 360] on input "10/10/25" at bounding box center [784, 358] width 275 height 24
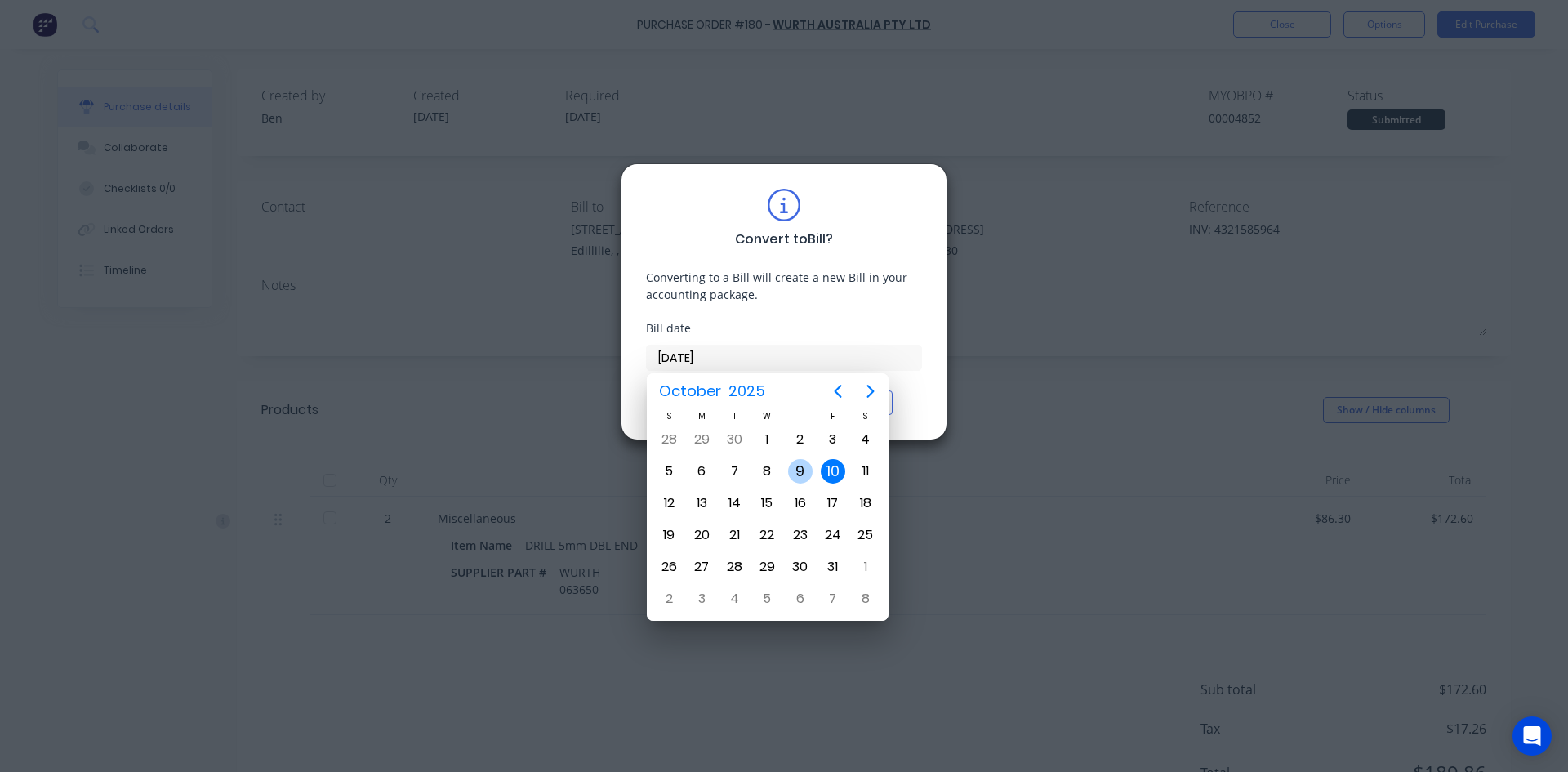
drag, startPoint x: 801, startPoint y: 474, endPoint x: 791, endPoint y: 463, distance: 14.9
click at [801, 473] on div "9" at bounding box center [800, 471] width 24 height 24
type input "09/10/25"
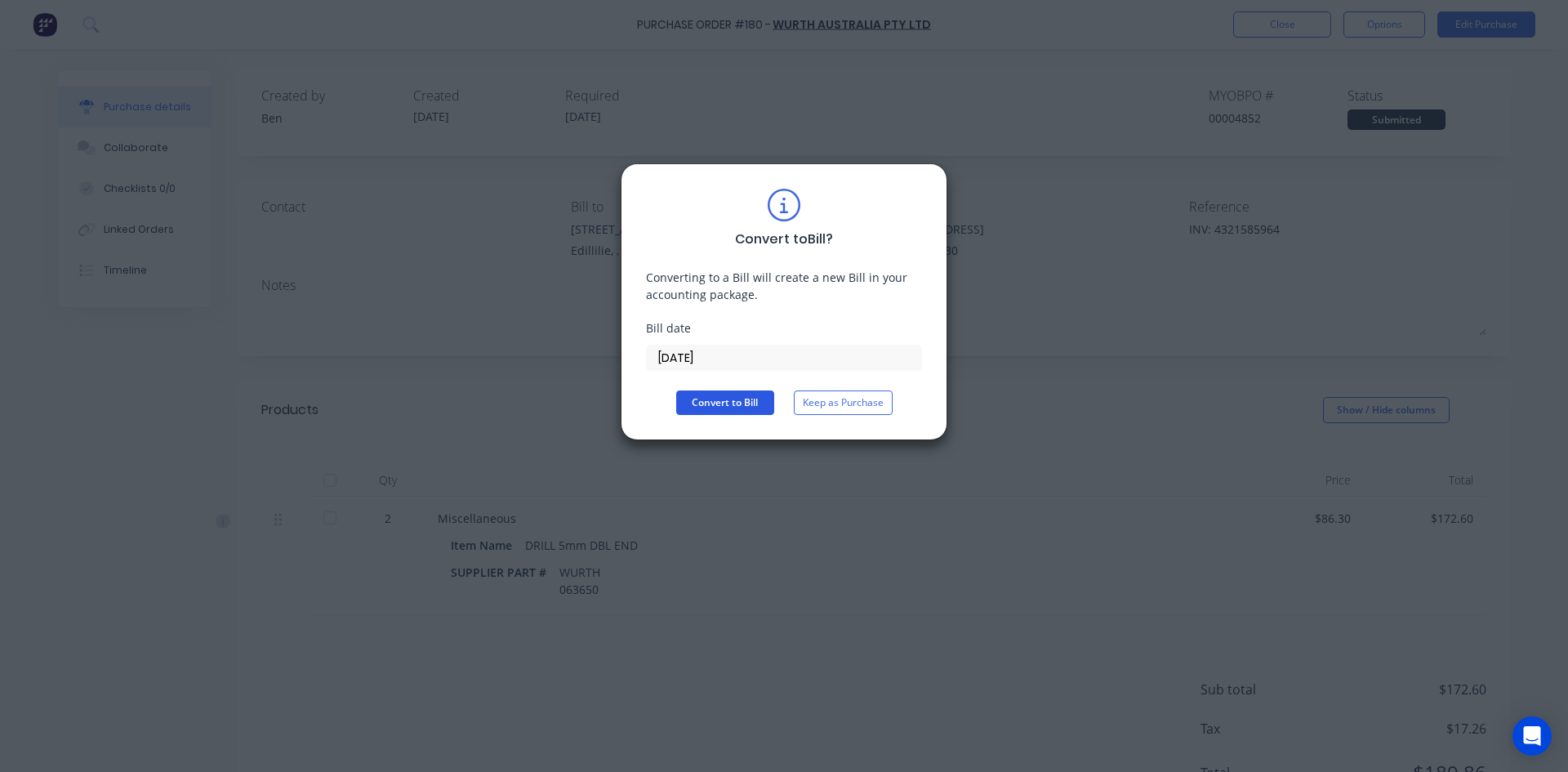
click at [736, 403] on button "Convert to Bill" at bounding box center [725, 402] width 98 height 24
type textarea "x"
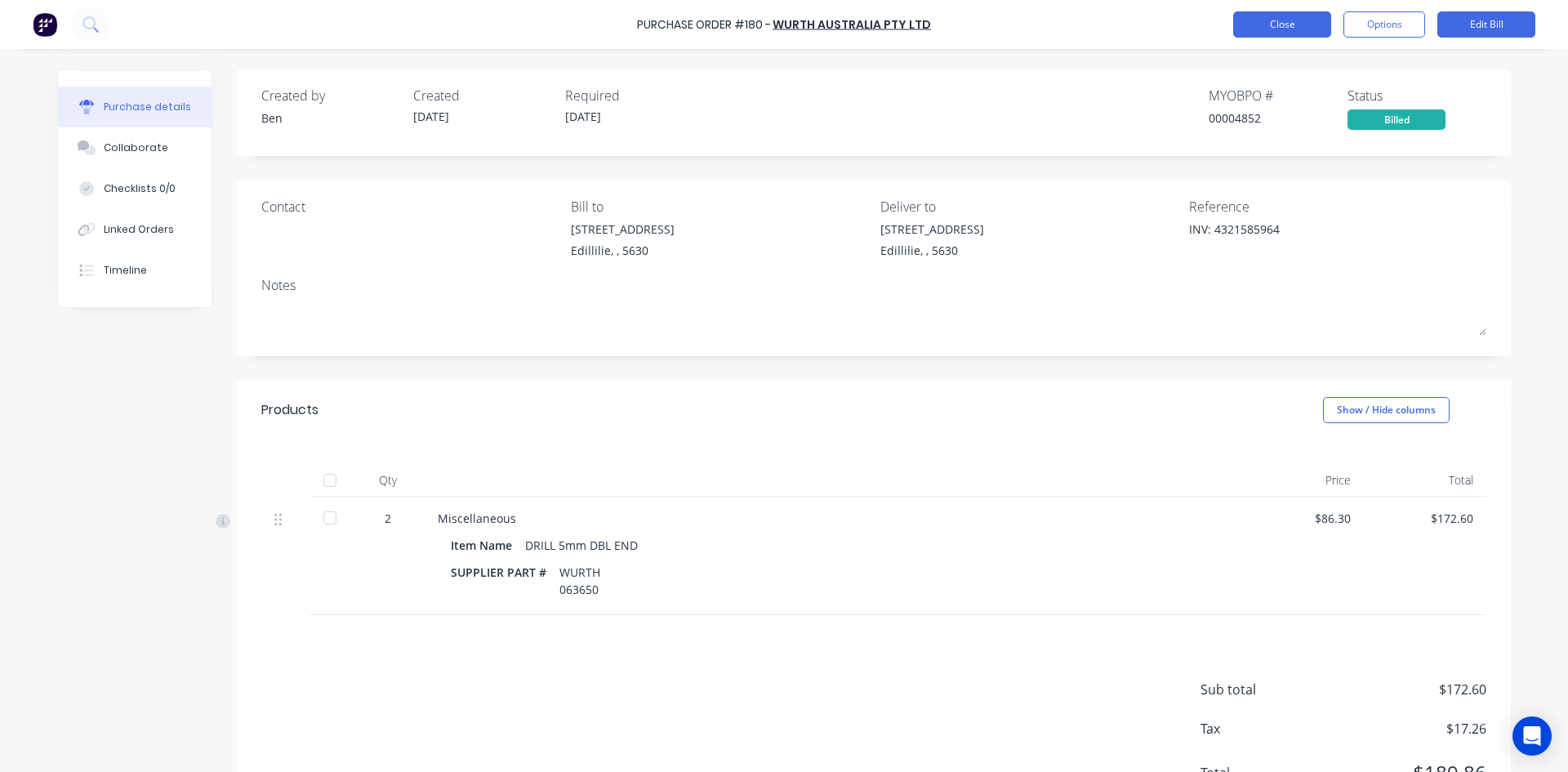
click at [1259, 25] on button "Close" at bounding box center [1282, 24] width 98 height 26
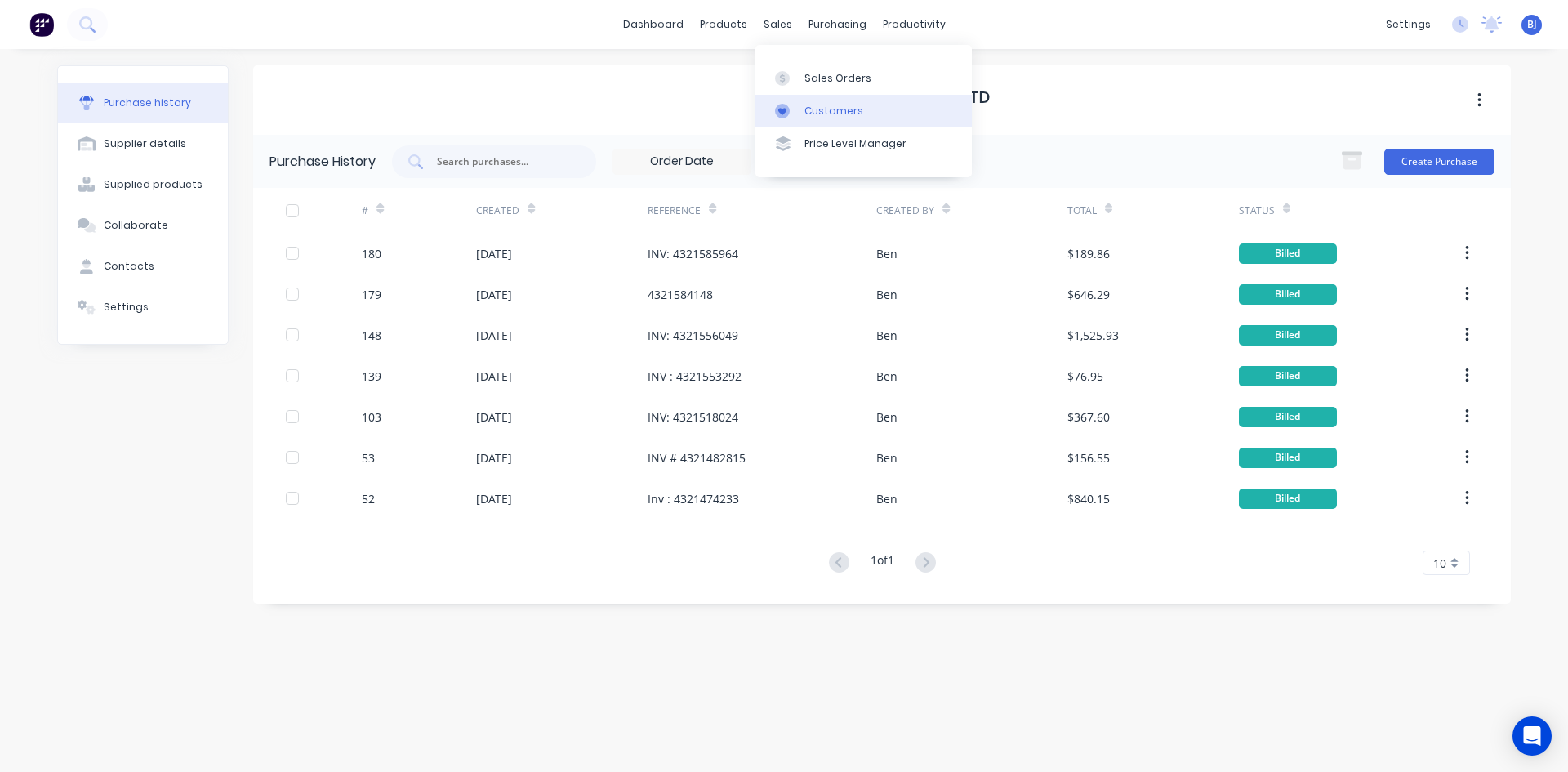
click at [786, 107] on icon at bounding box center [782, 110] width 15 height 15
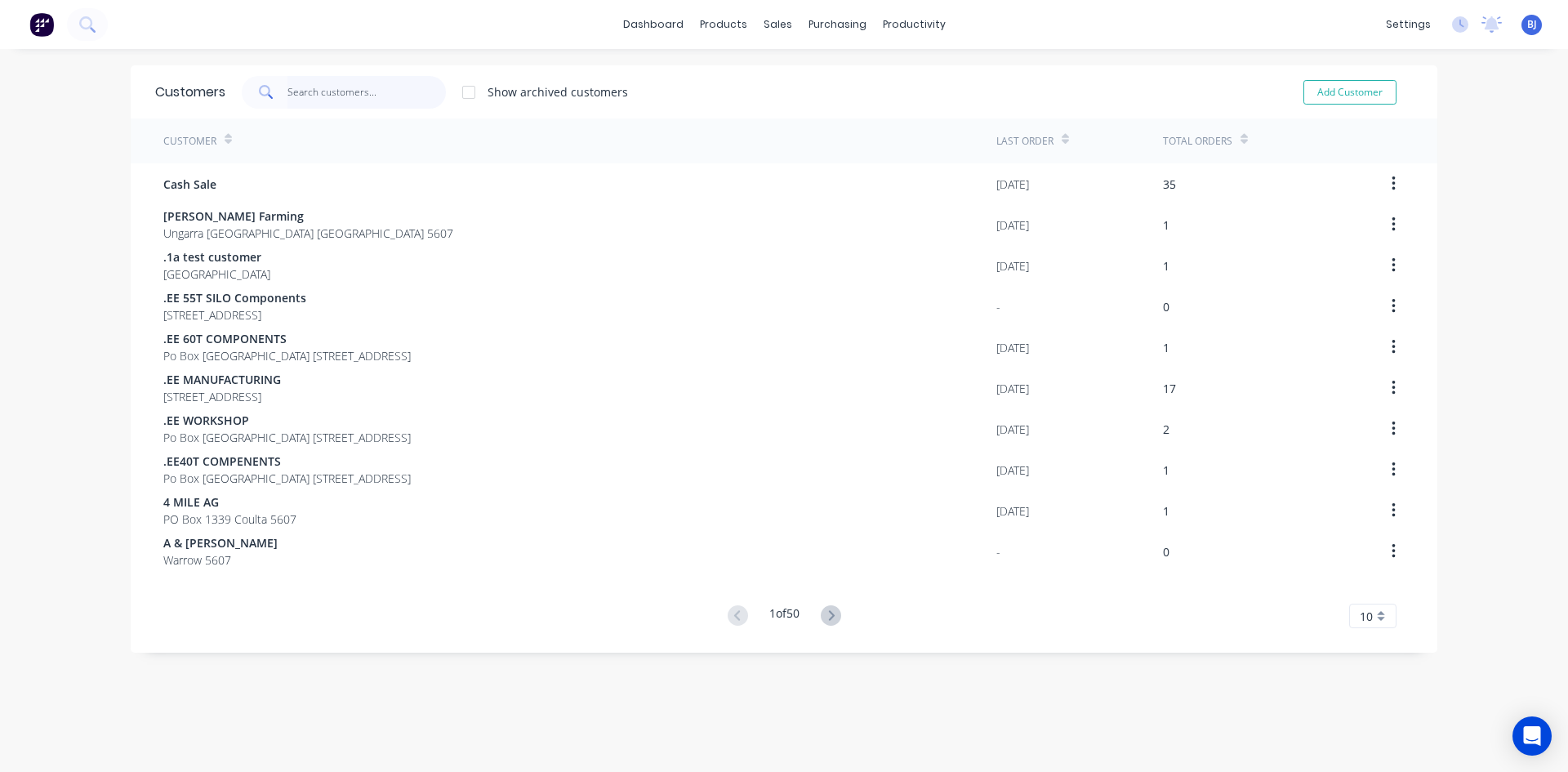
click at [313, 87] on input "text" at bounding box center [367, 92] width 159 height 33
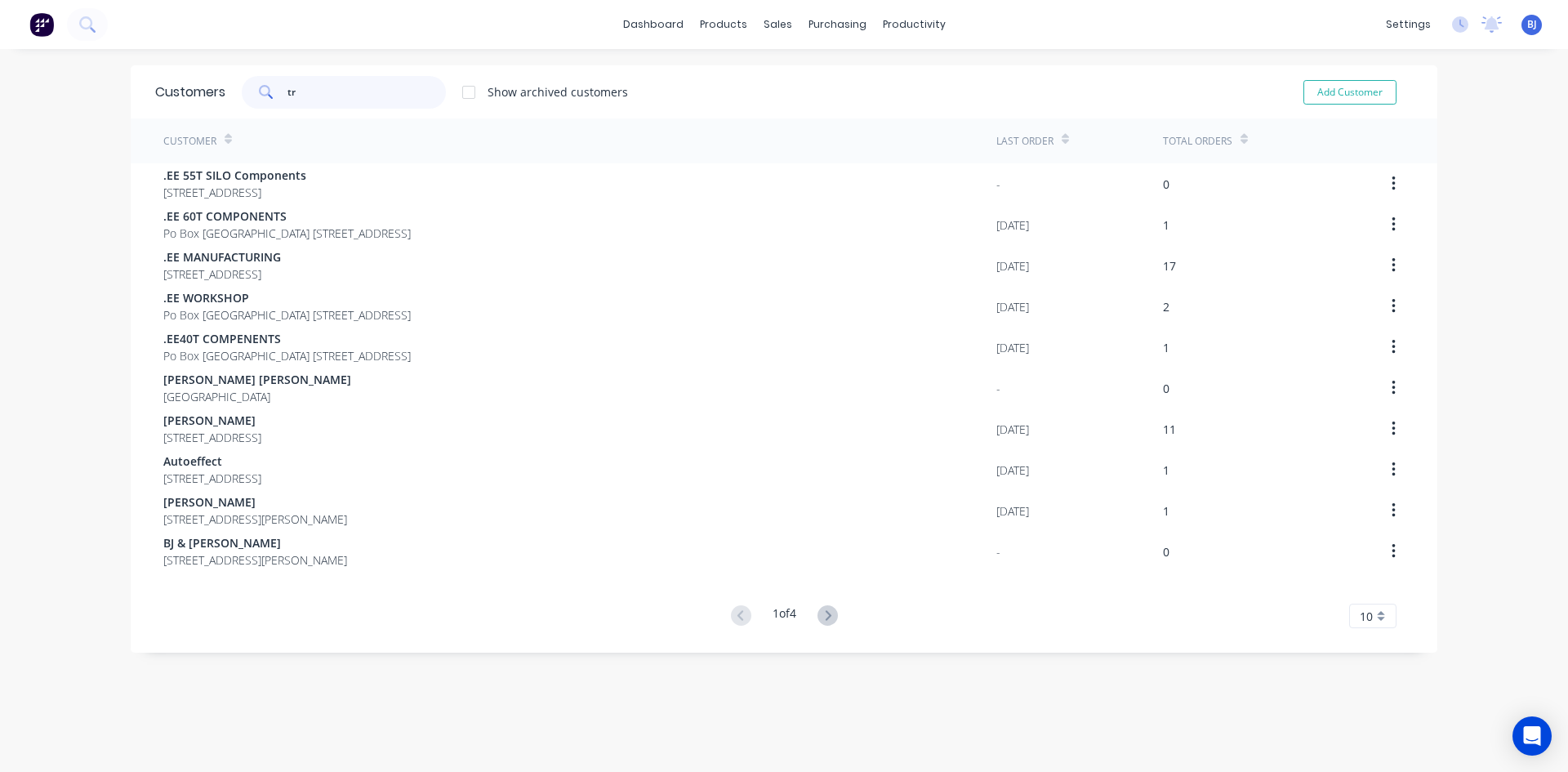
type input "t"
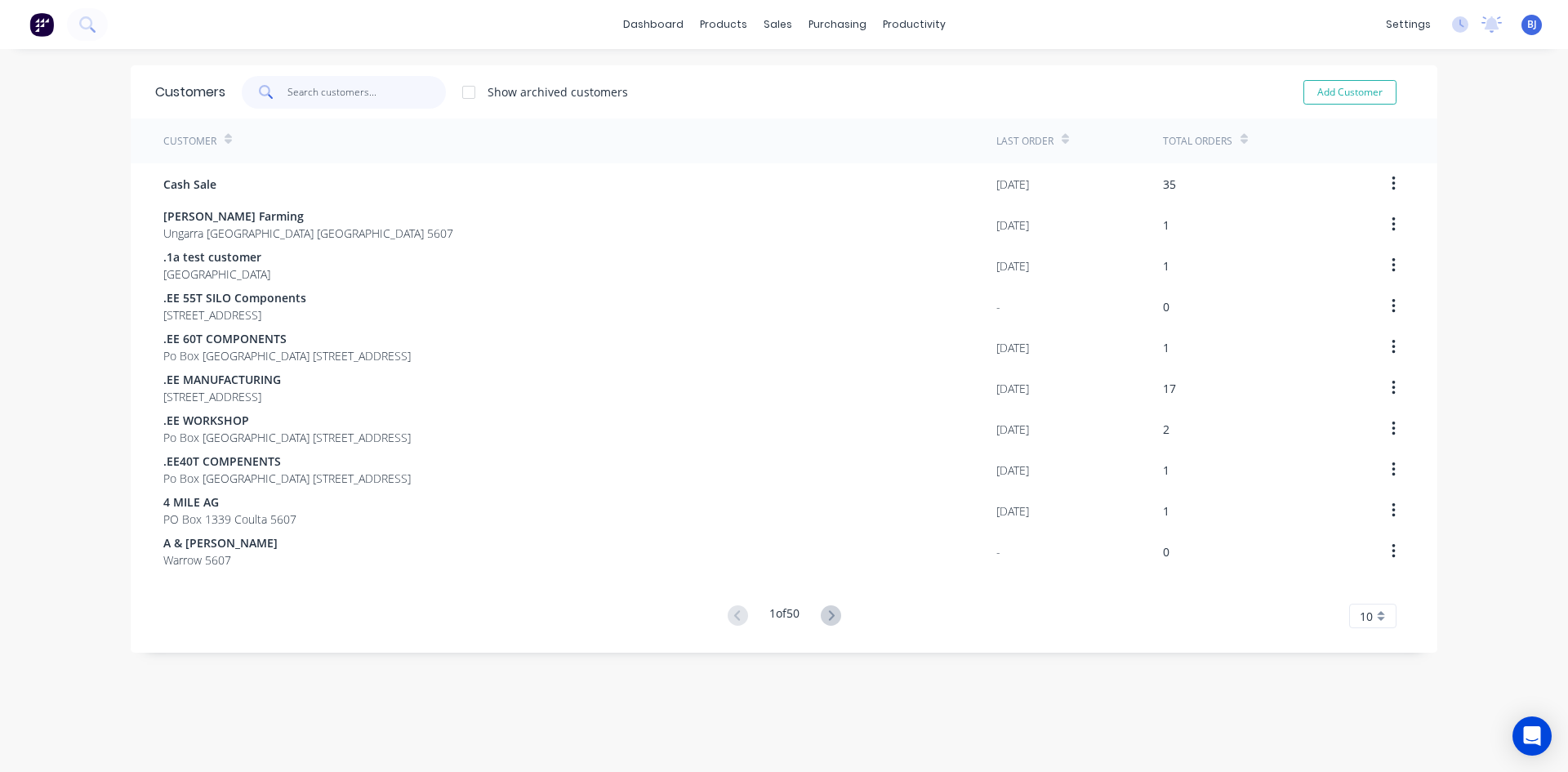
type input "t"
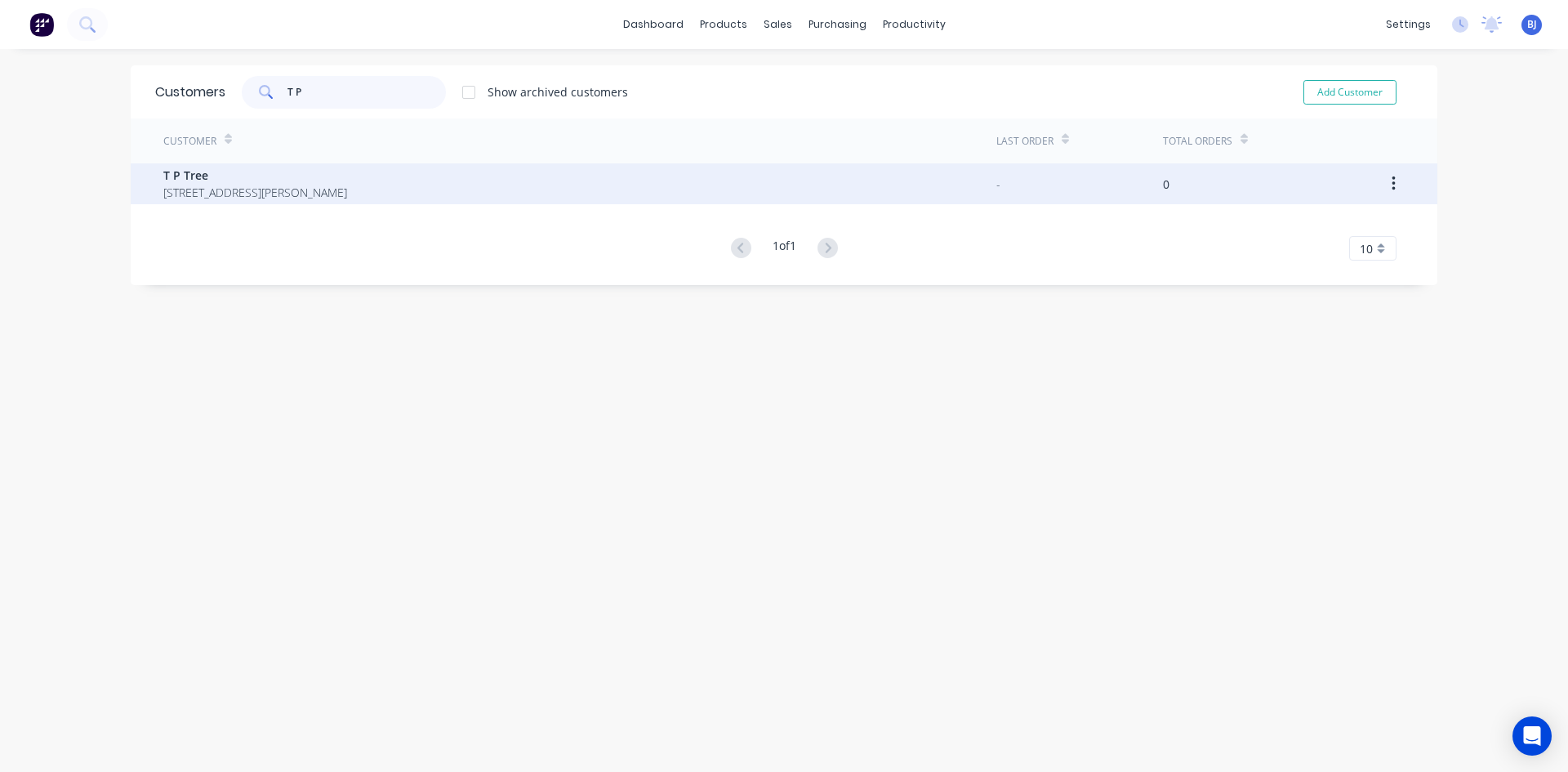
type input "T P"
click at [164, 177] on span "T P Tree" at bounding box center [255, 175] width 183 height 17
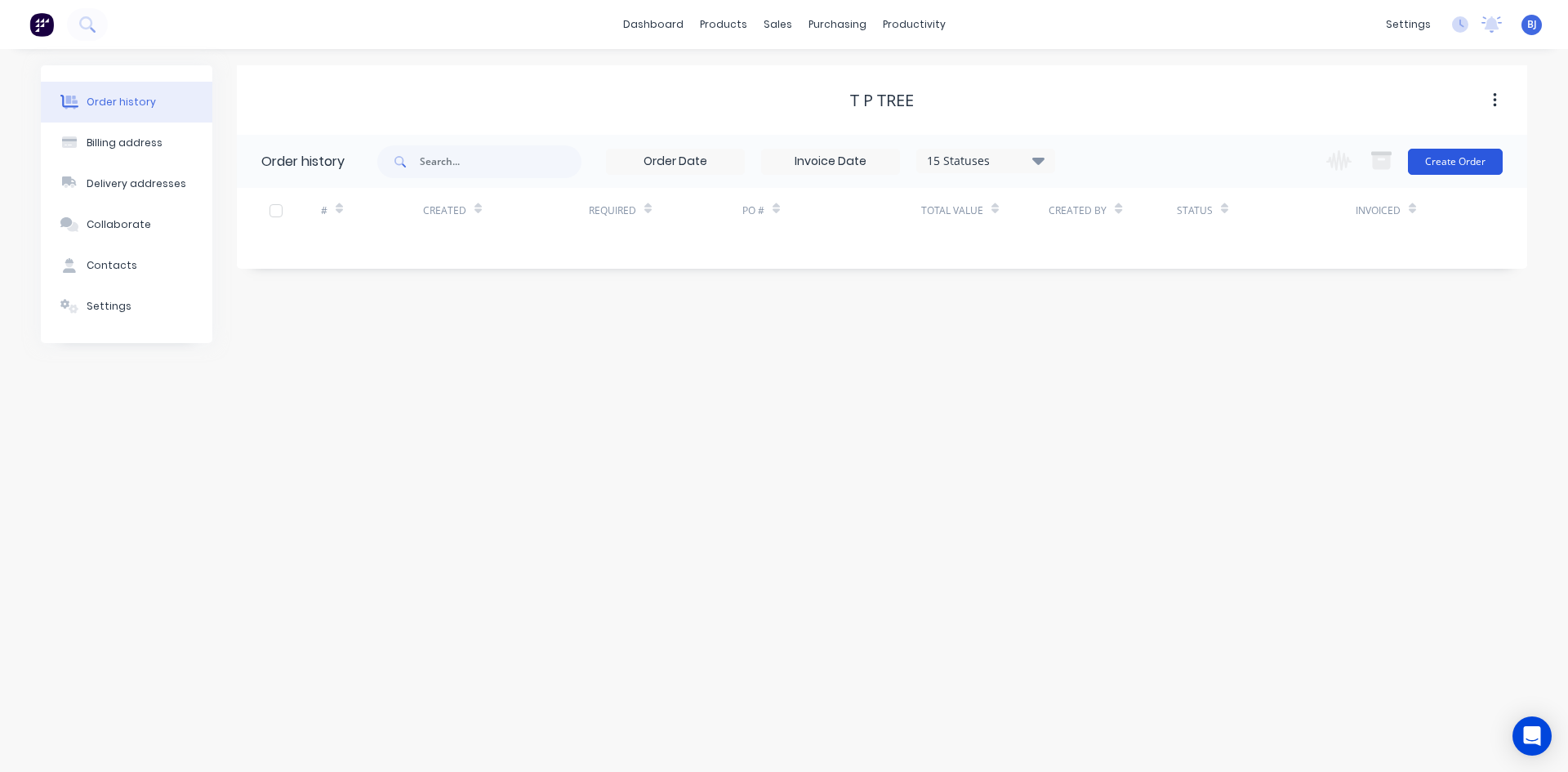
click at [1418, 159] on button "Create Order" at bounding box center [1455, 162] width 95 height 26
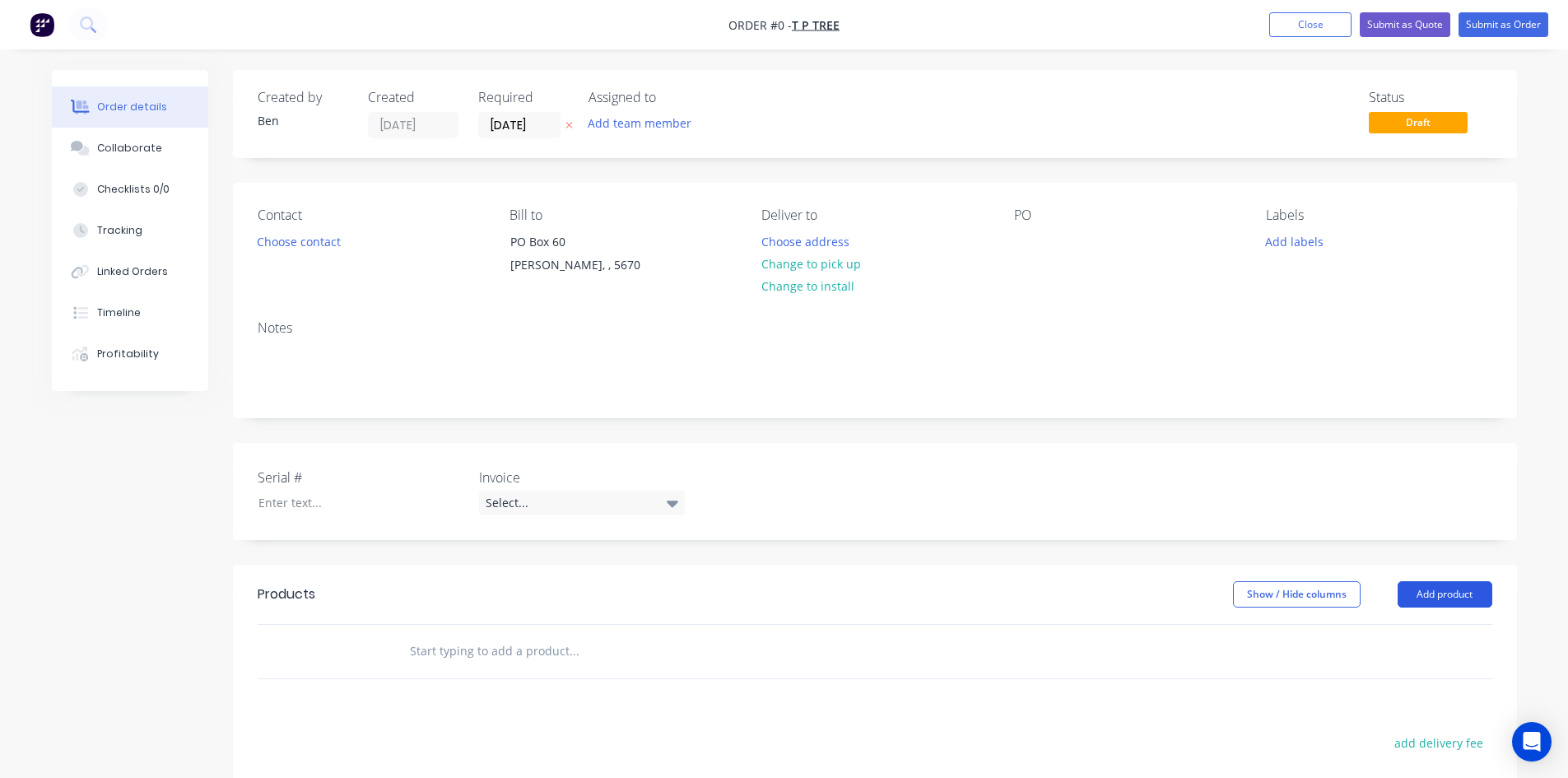
click at [1443, 594] on button "Add product" at bounding box center [1445, 594] width 95 height 26
click at [1405, 633] on div "Product catalogue" at bounding box center [1414, 636] width 127 height 23
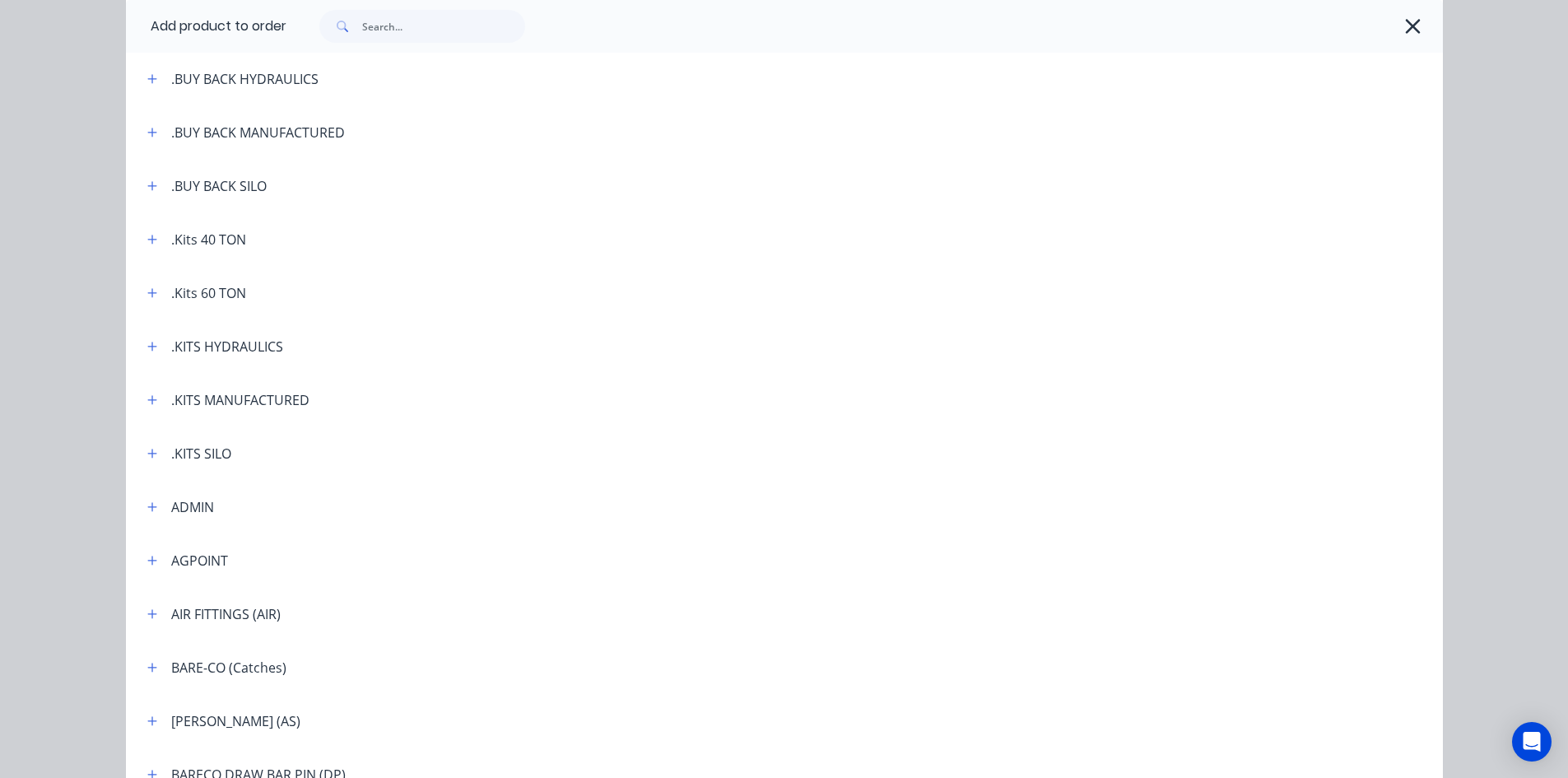
scroll to position [329, 0]
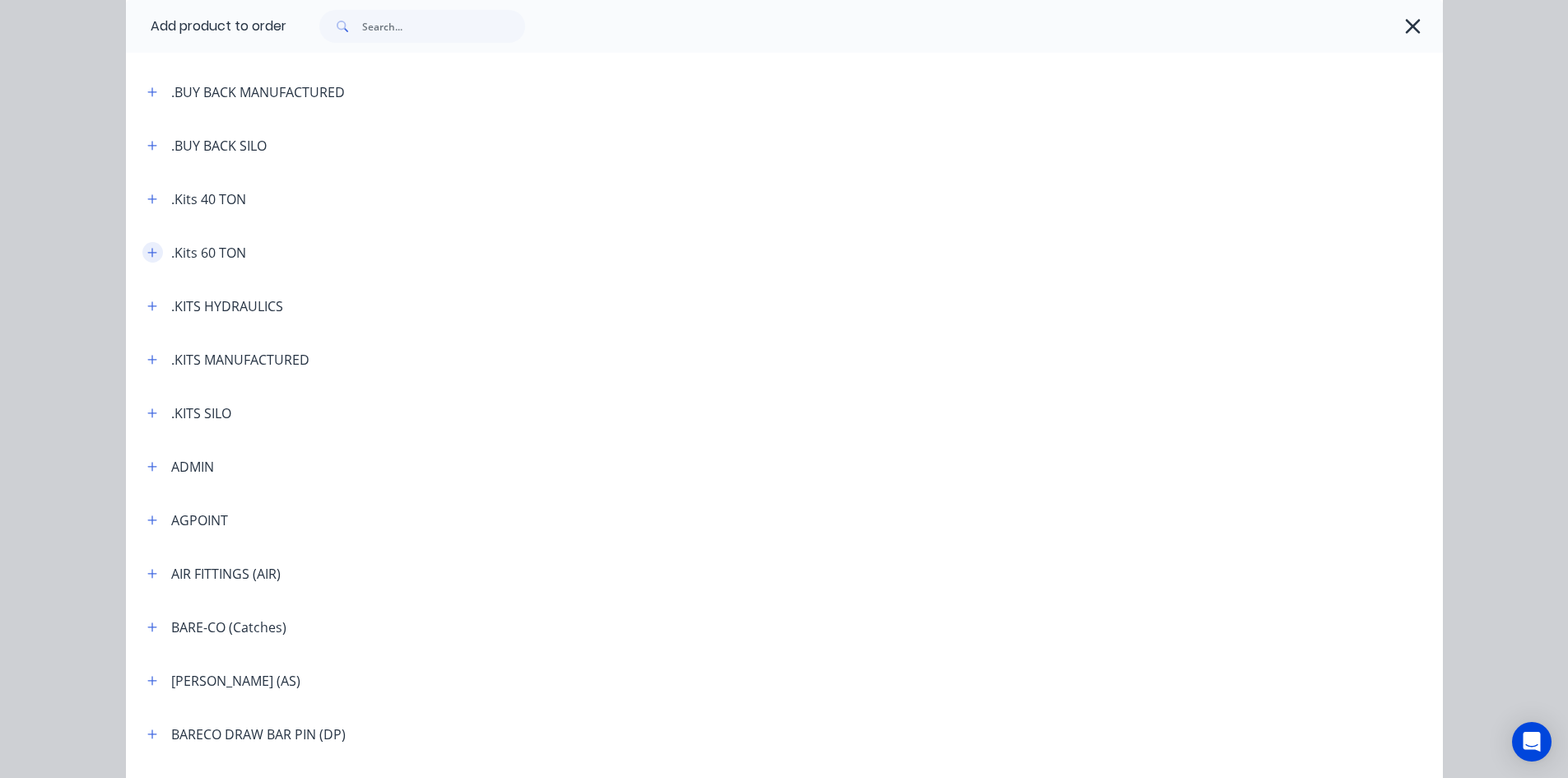
click at [148, 256] on icon "button" at bounding box center [152, 252] width 10 height 11
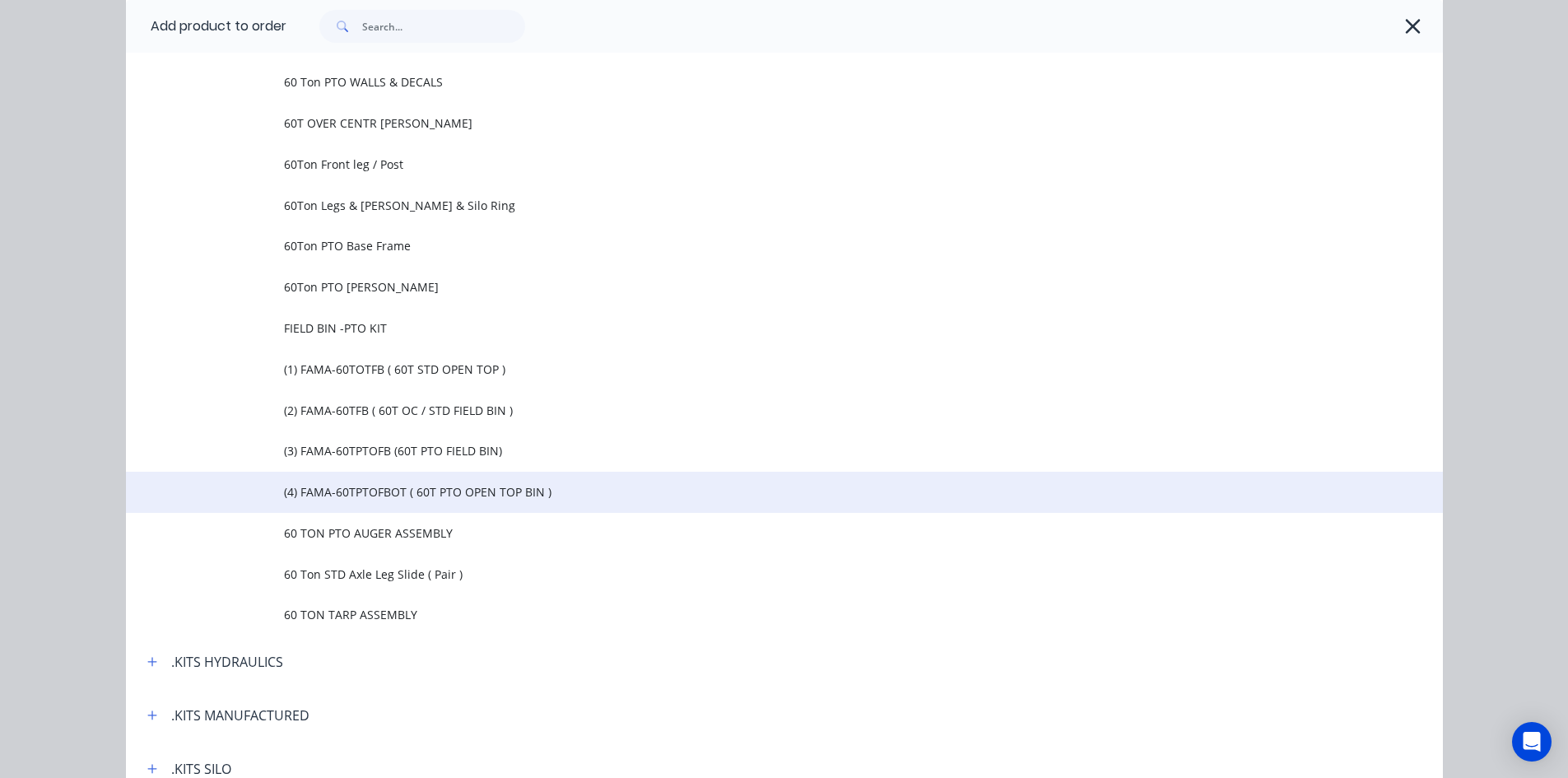
scroll to position [1153, 0]
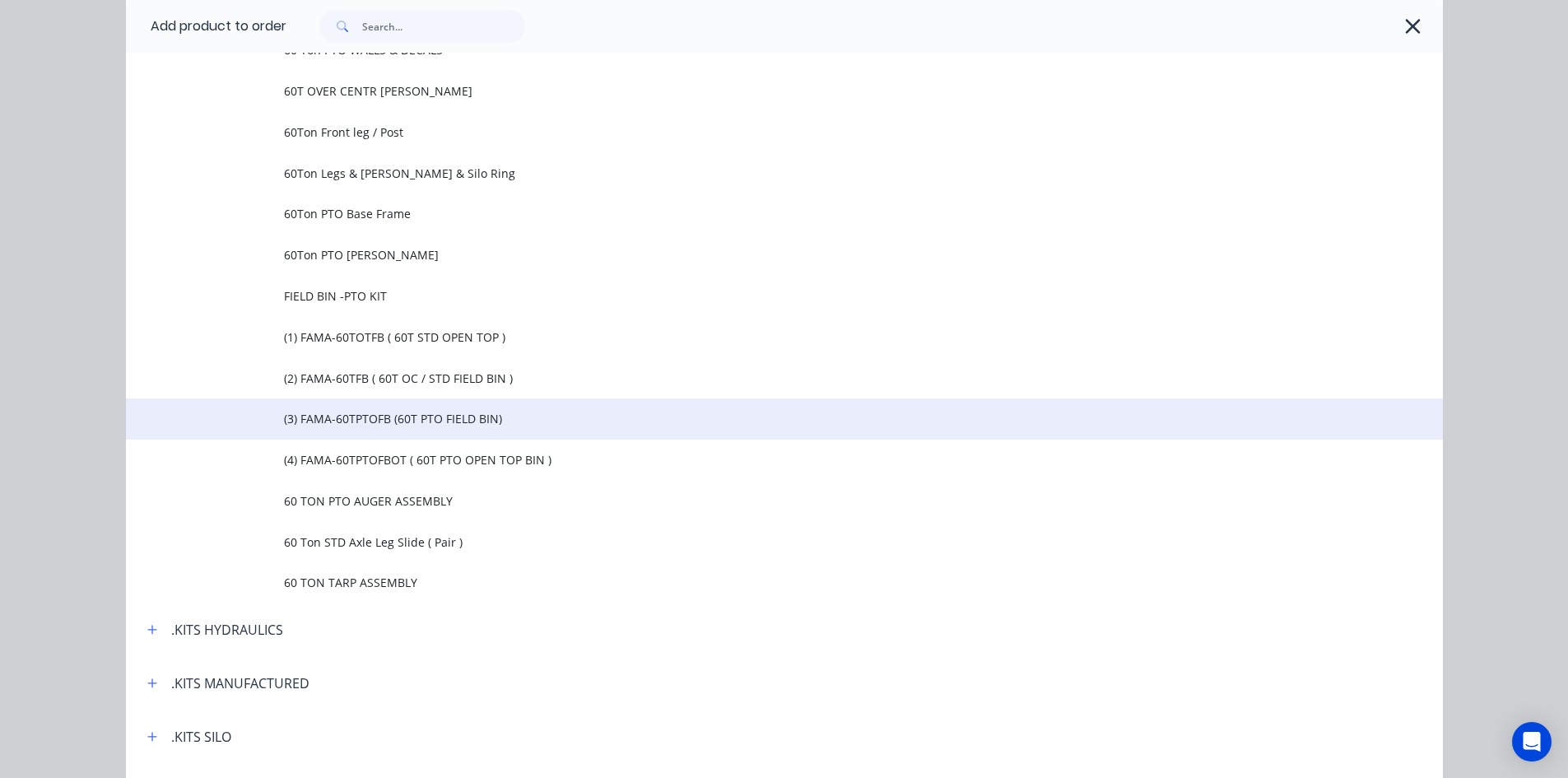
click at [436, 421] on span "(3) FAMA-60TPTOFB (60T PTO FIELD BIN)" at bounding box center [748, 419] width 927 height 17
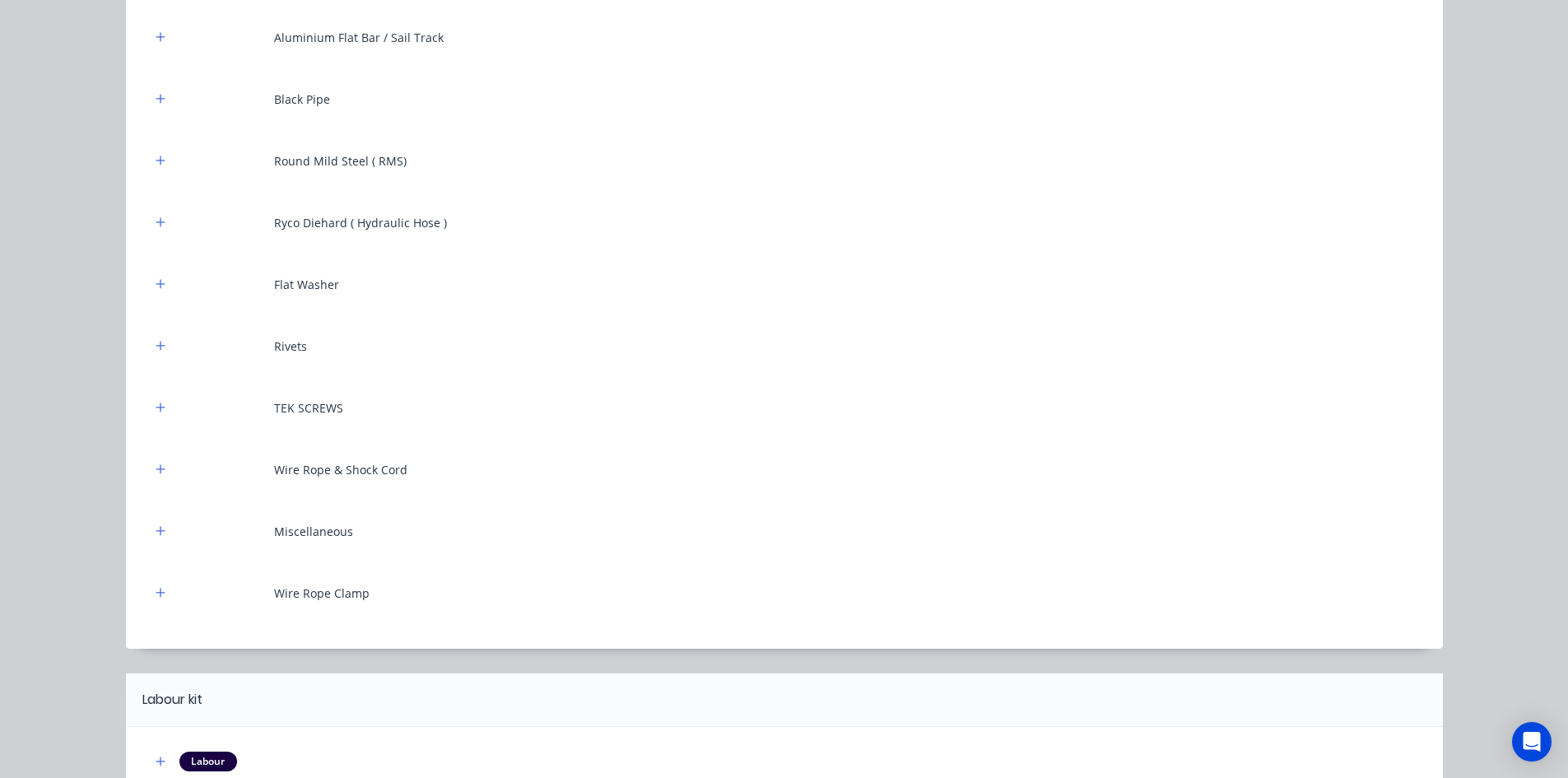
scroll to position [9676, 0]
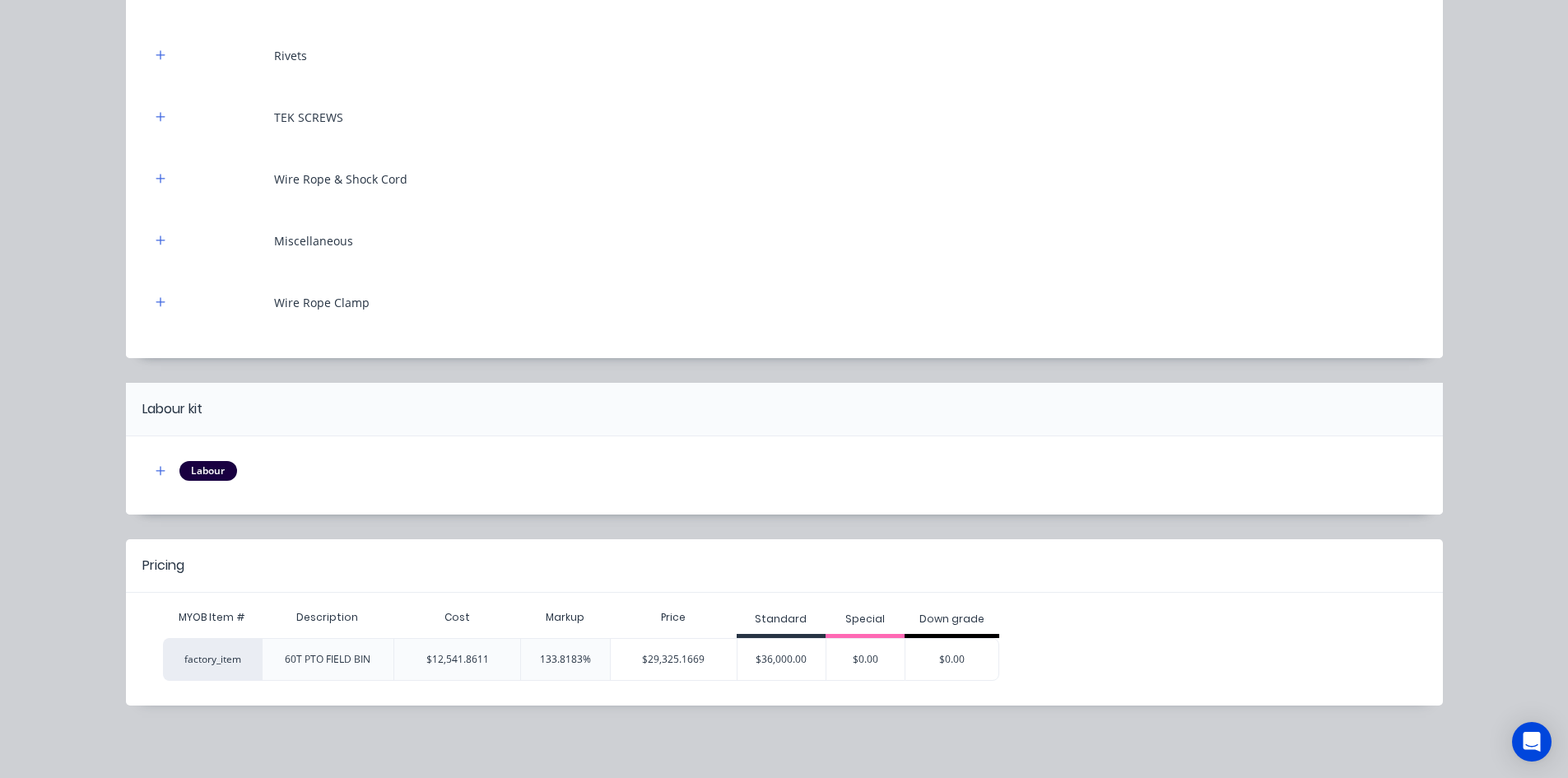
click at [753, 654] on div "$36,000.00" at bounding box center [782, 659] width 89 height 41
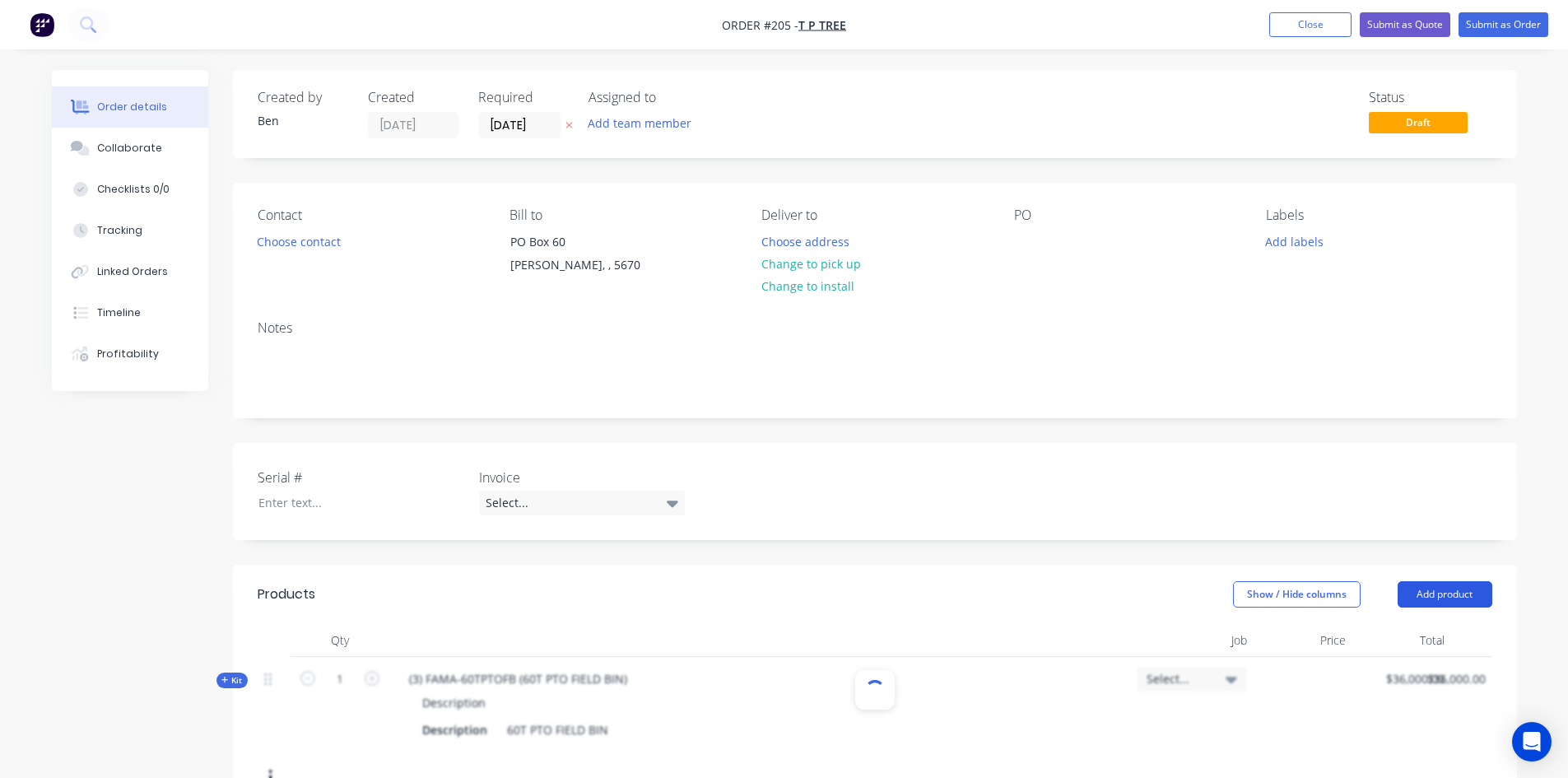
click at [1429, 594] on button "Add product" at bounding box center [1445, 594] width 95 height 26
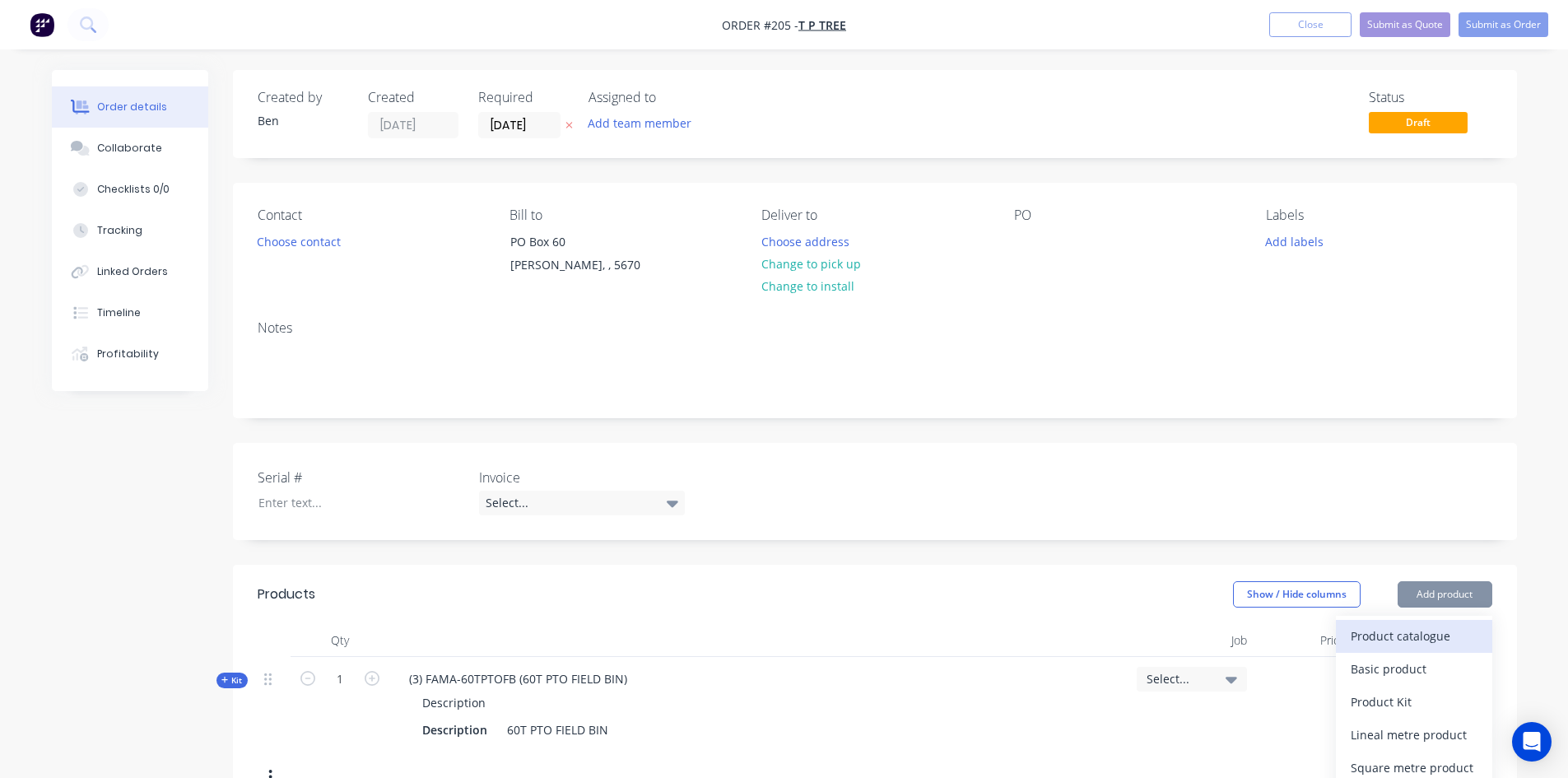
click at [1383, 632] on div "Product catalogue" at bounding box center [1414, 636] width 127 height 23
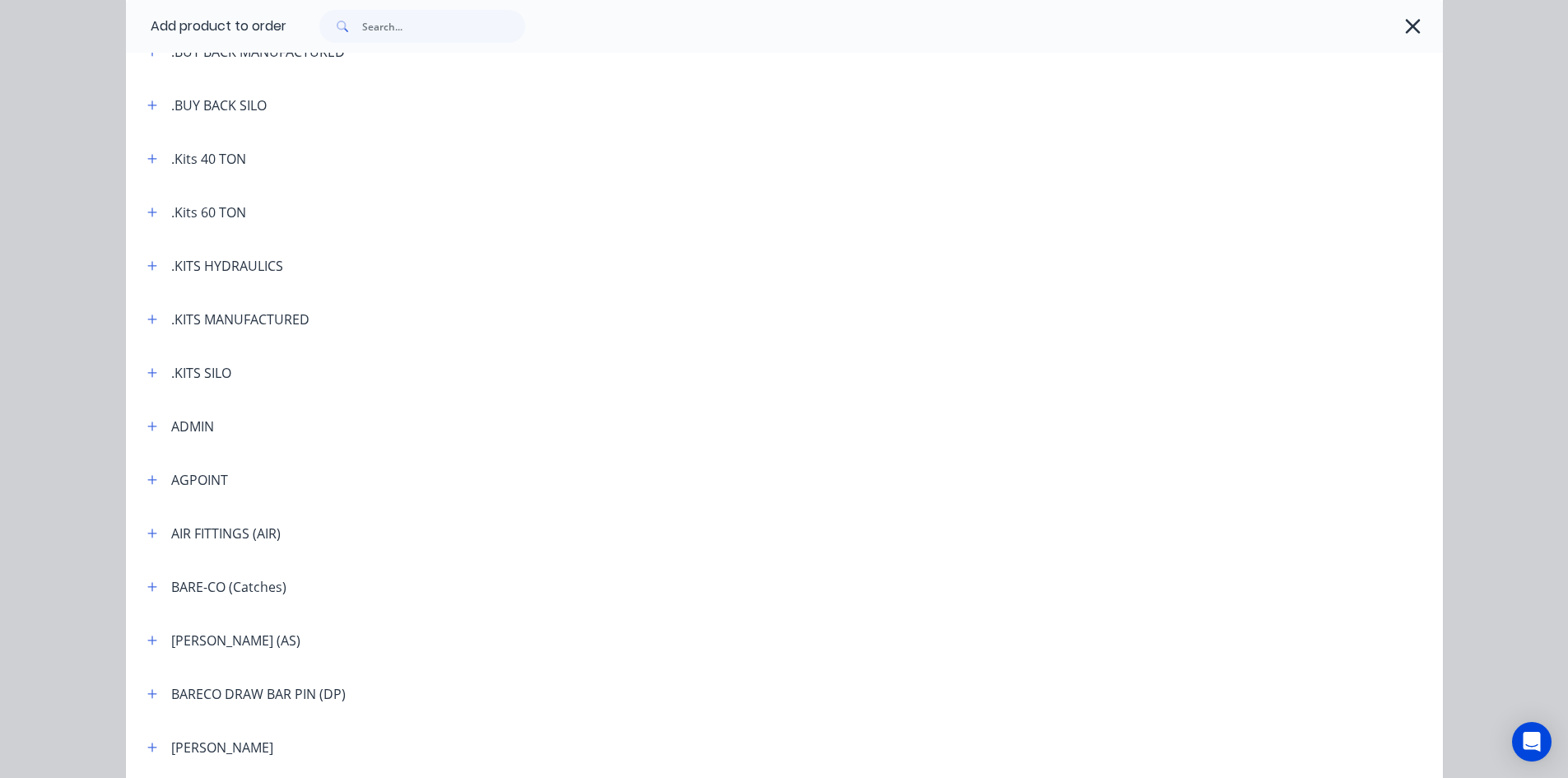
scroll to position [329, 0]
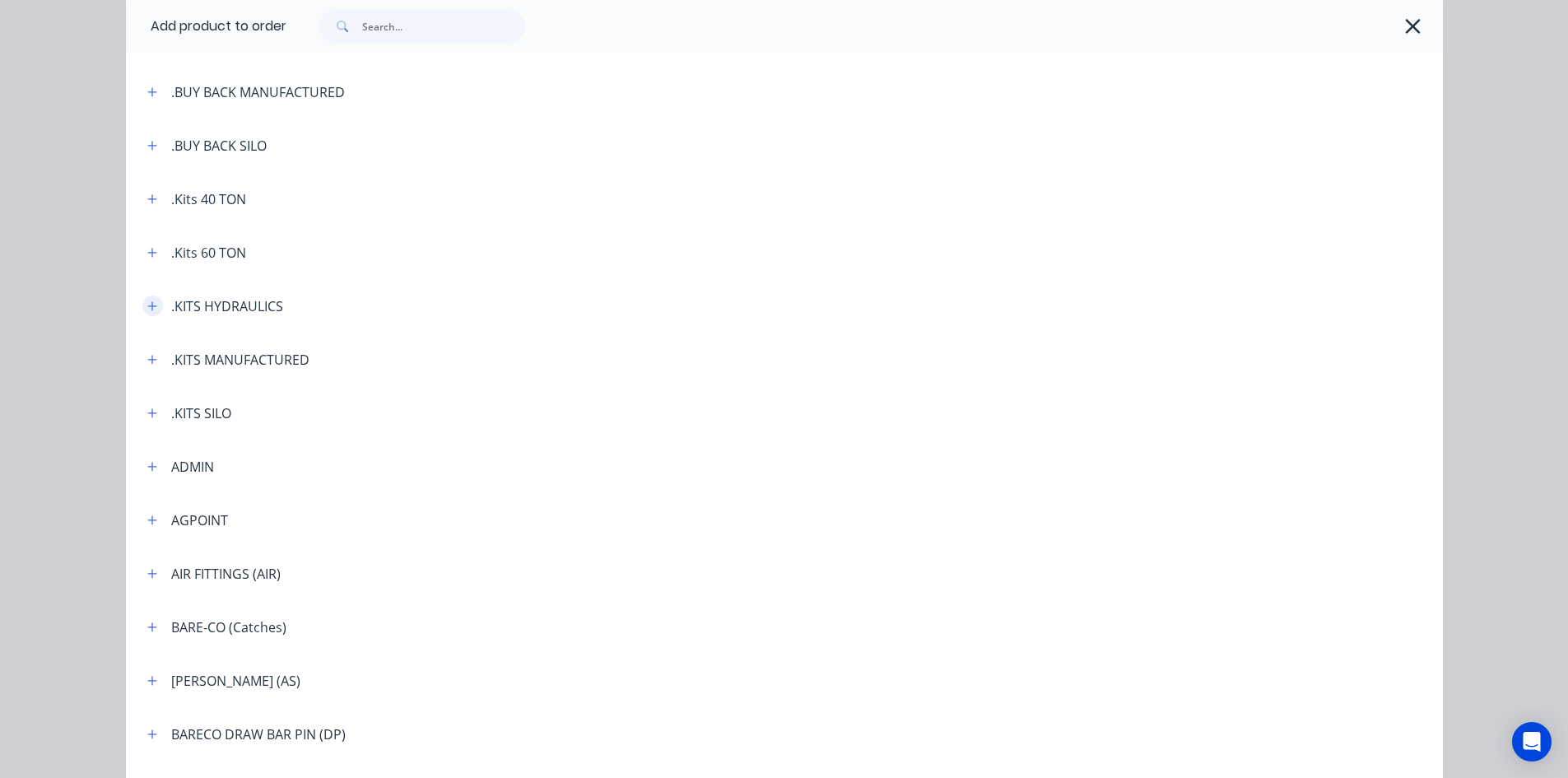
click at [148, 304] on icon "button" at bounding box center [152, 306] width 10 height 11
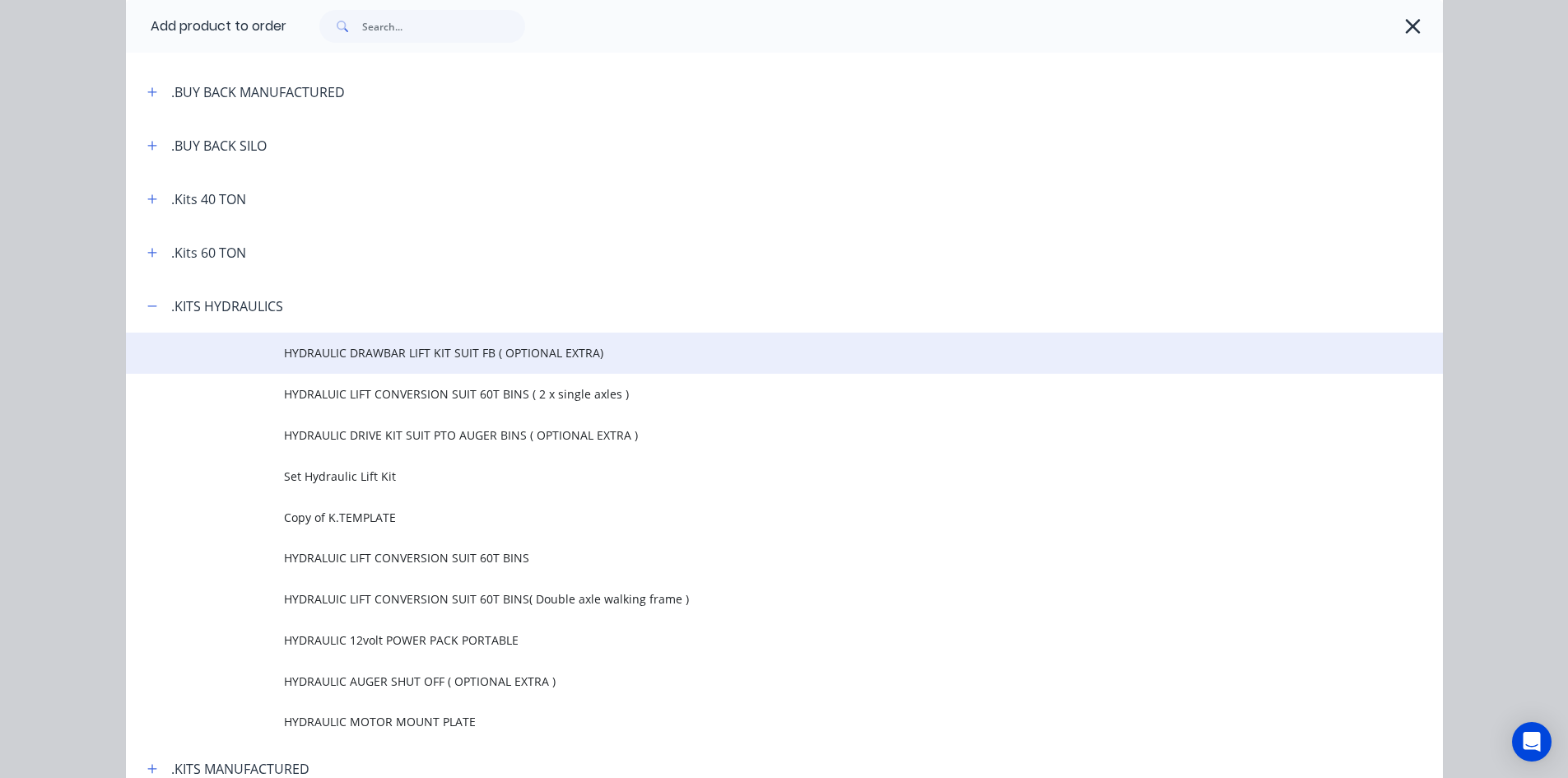
click at [322, 353] on span "HYDRAULIC DRAWBAR LIFT KIT SUIT FB ( OPTIONAL EXTRA)" at bounding box center [748, 353] width 927 height 17
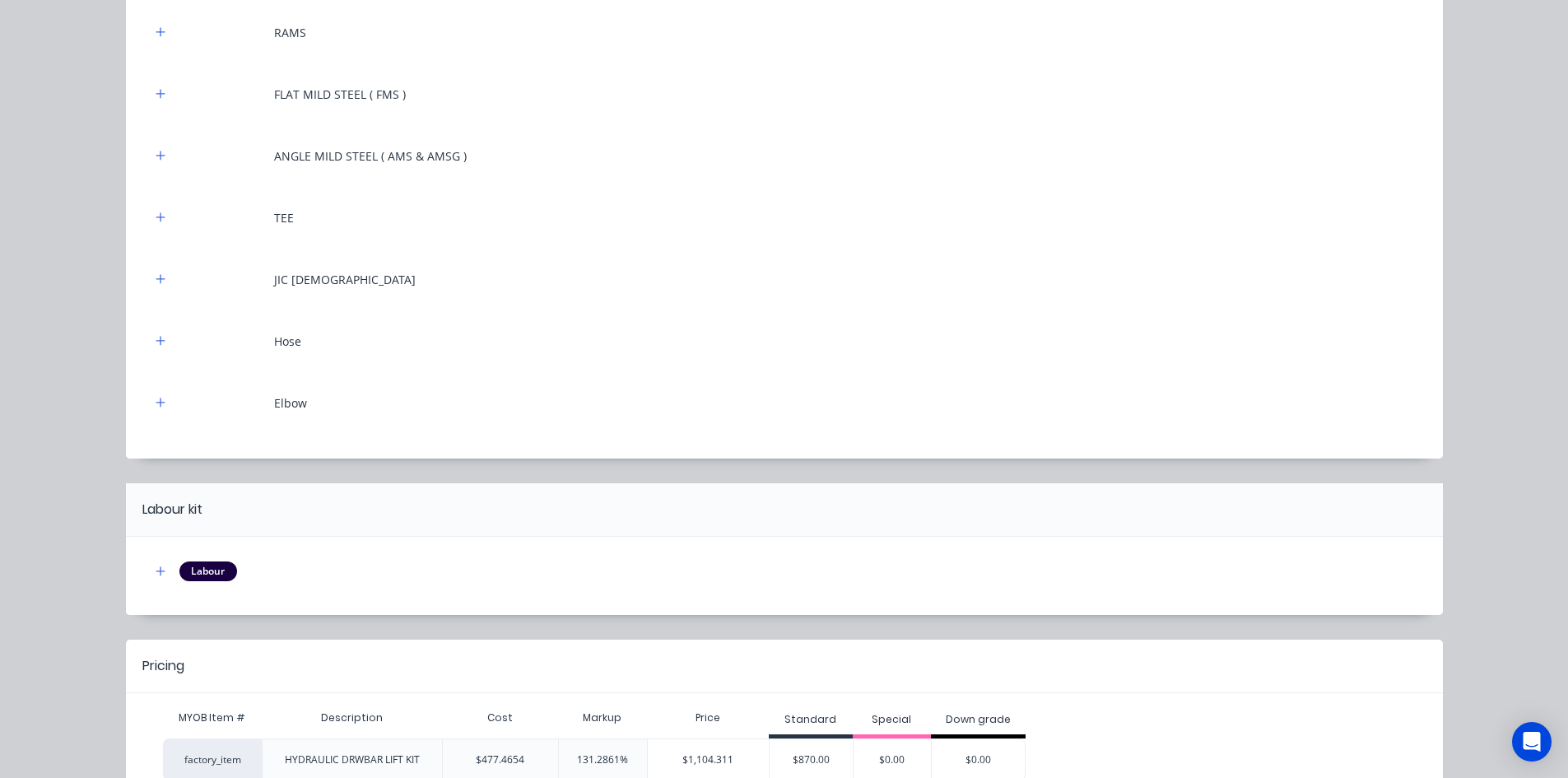
scroll to position [324, 0]
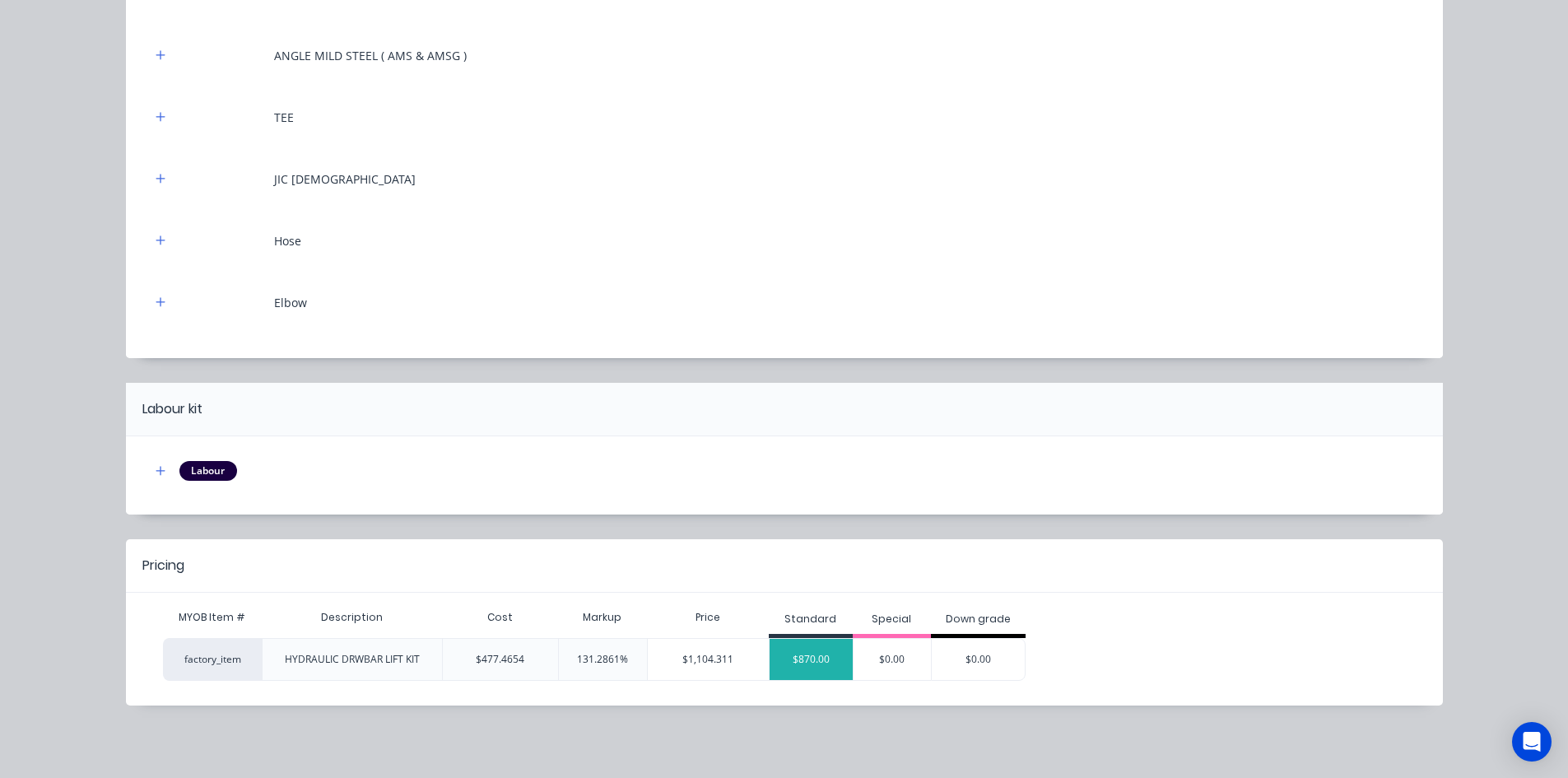
click at [807, 649] on div "$870.00" at bounding box center [812, 659] width 83 height 41
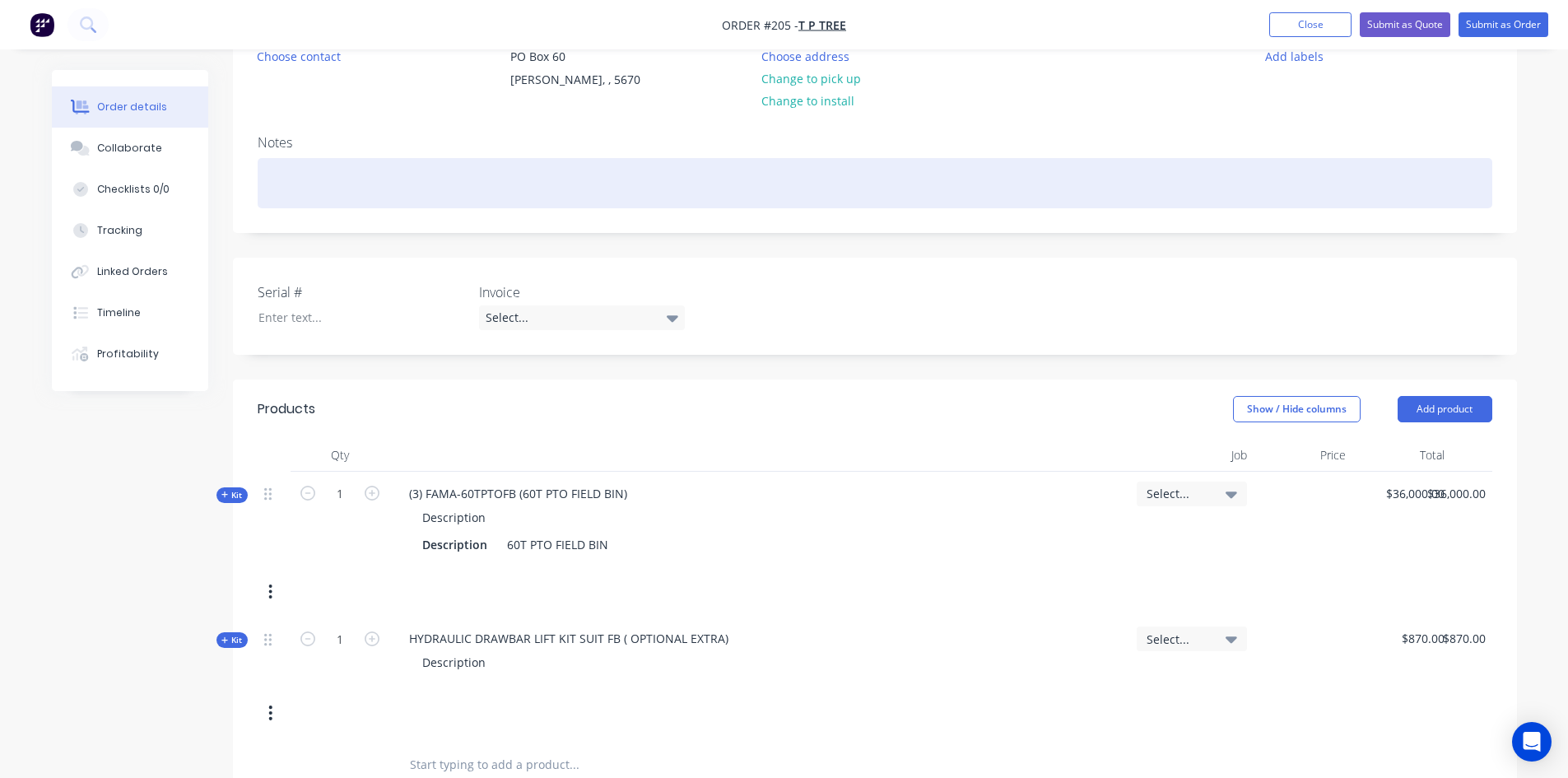
scroll to position [165, 0]
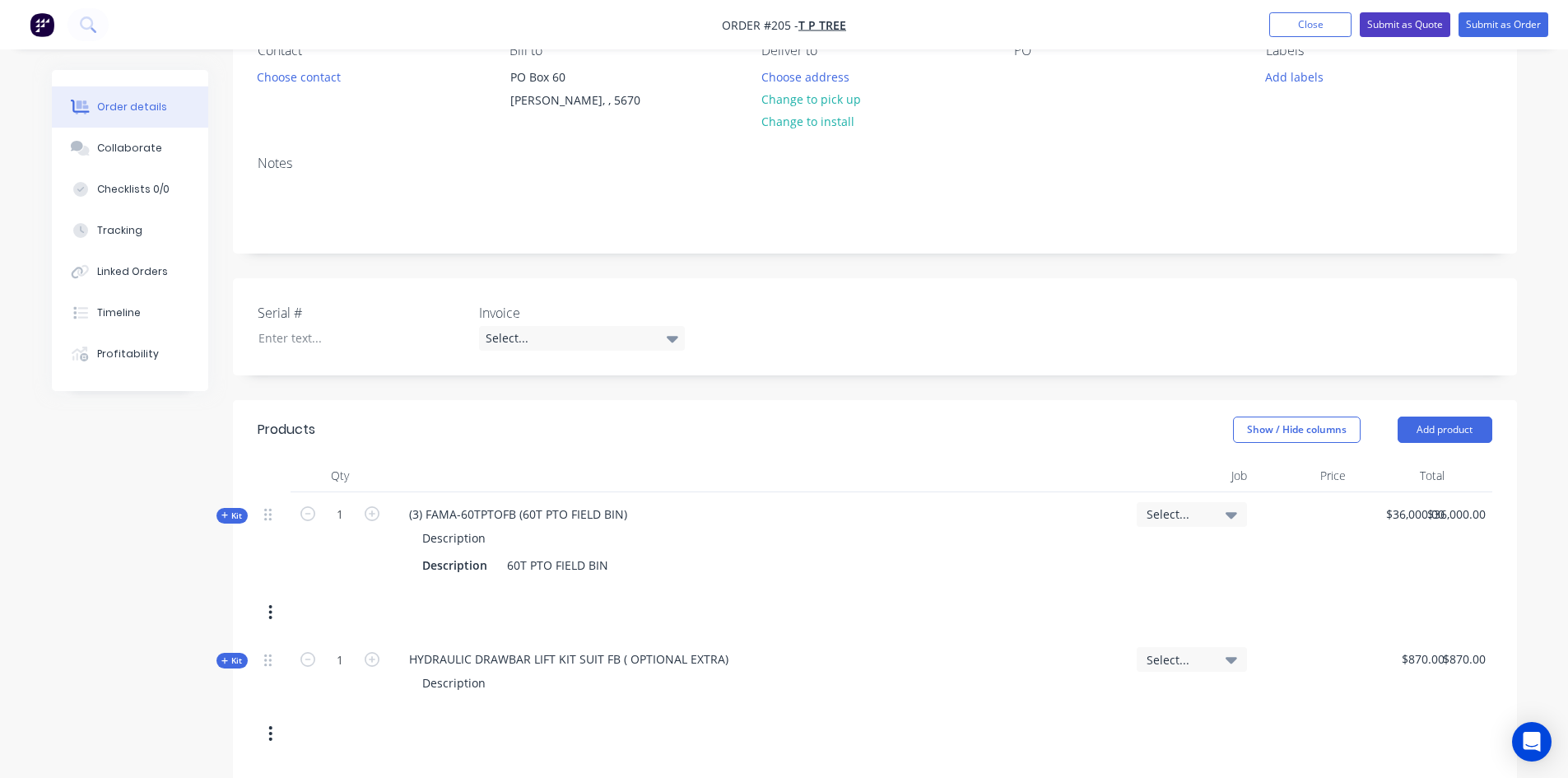
click at [1434, 24] on button "Submit as Quote" at bounding box center [1405, 24] width 90 height 24
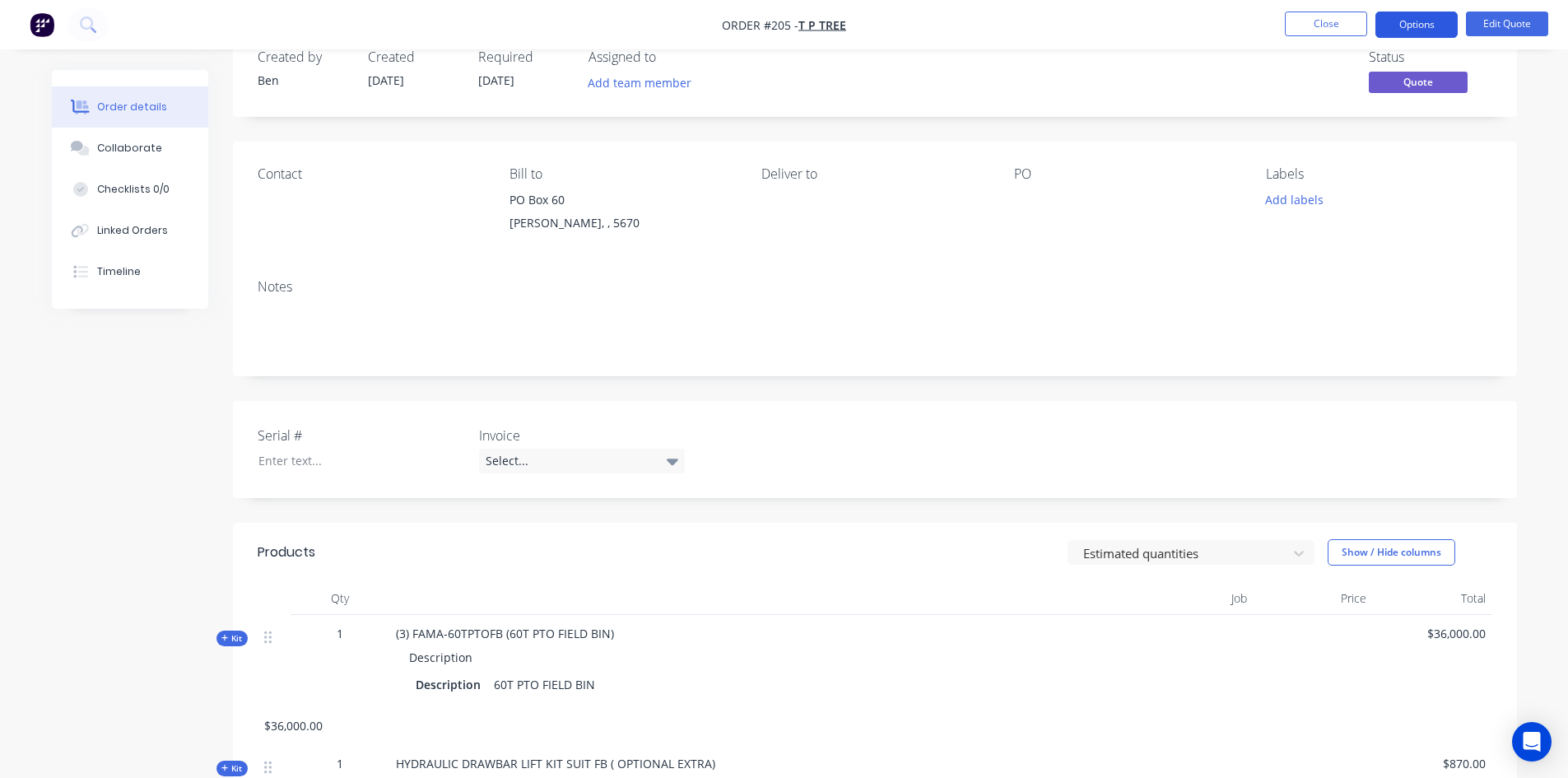
scroll to position [0, 0]
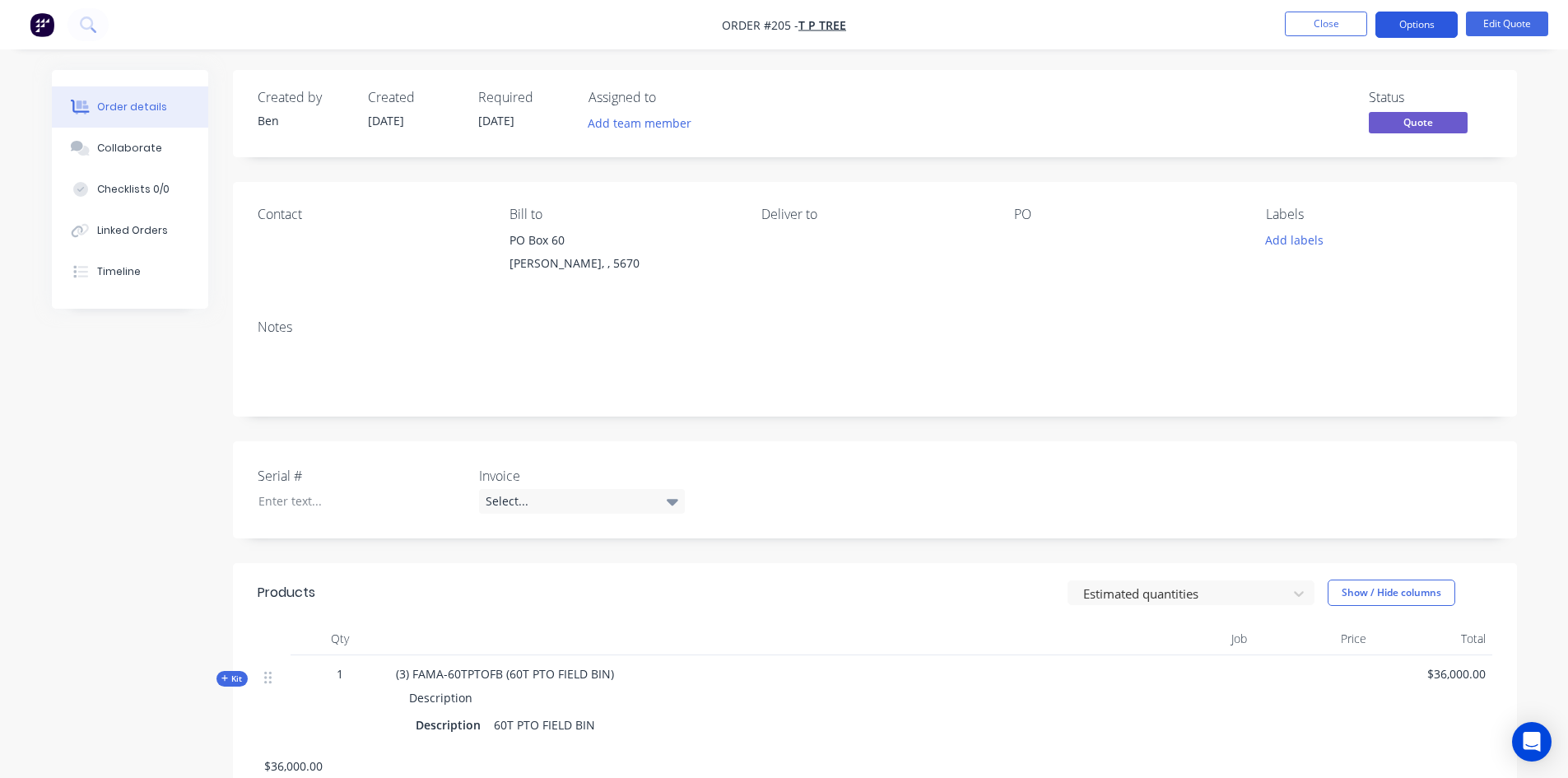
click at [1417, 29] on button "Options" at bounding box center [1416, 24] width 82 height 26
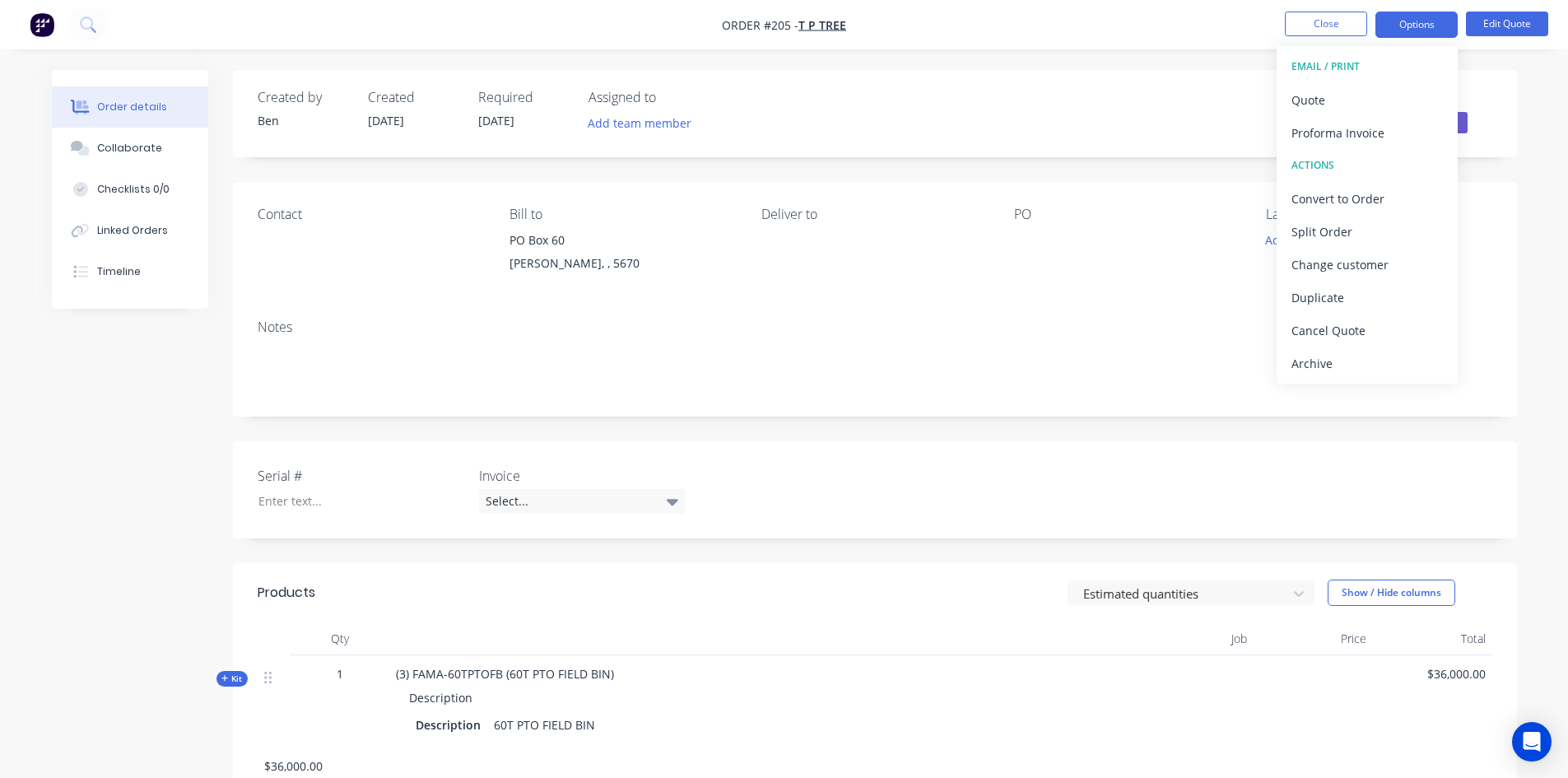
click at [1357, 67] on div "EMAIL / PRINT" at bounding box center [1367, 66] width 151 height 22
click at [1326, 102] on div "Quote" at bounding box center [1367, 99] width 151 height 23
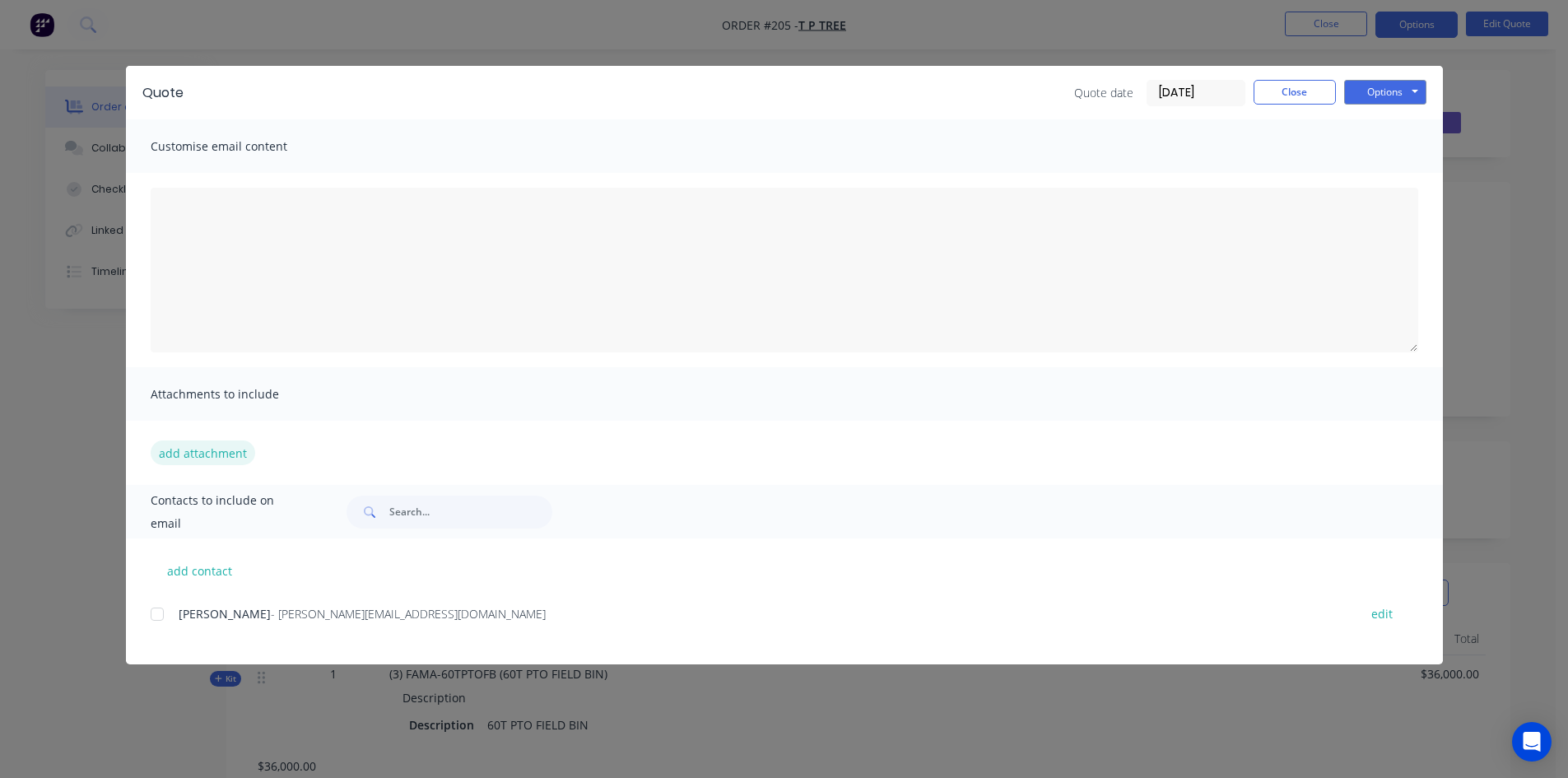
click at [220, 457] on button "add attachment" at bounding box center [203, 452] width 104 height 24
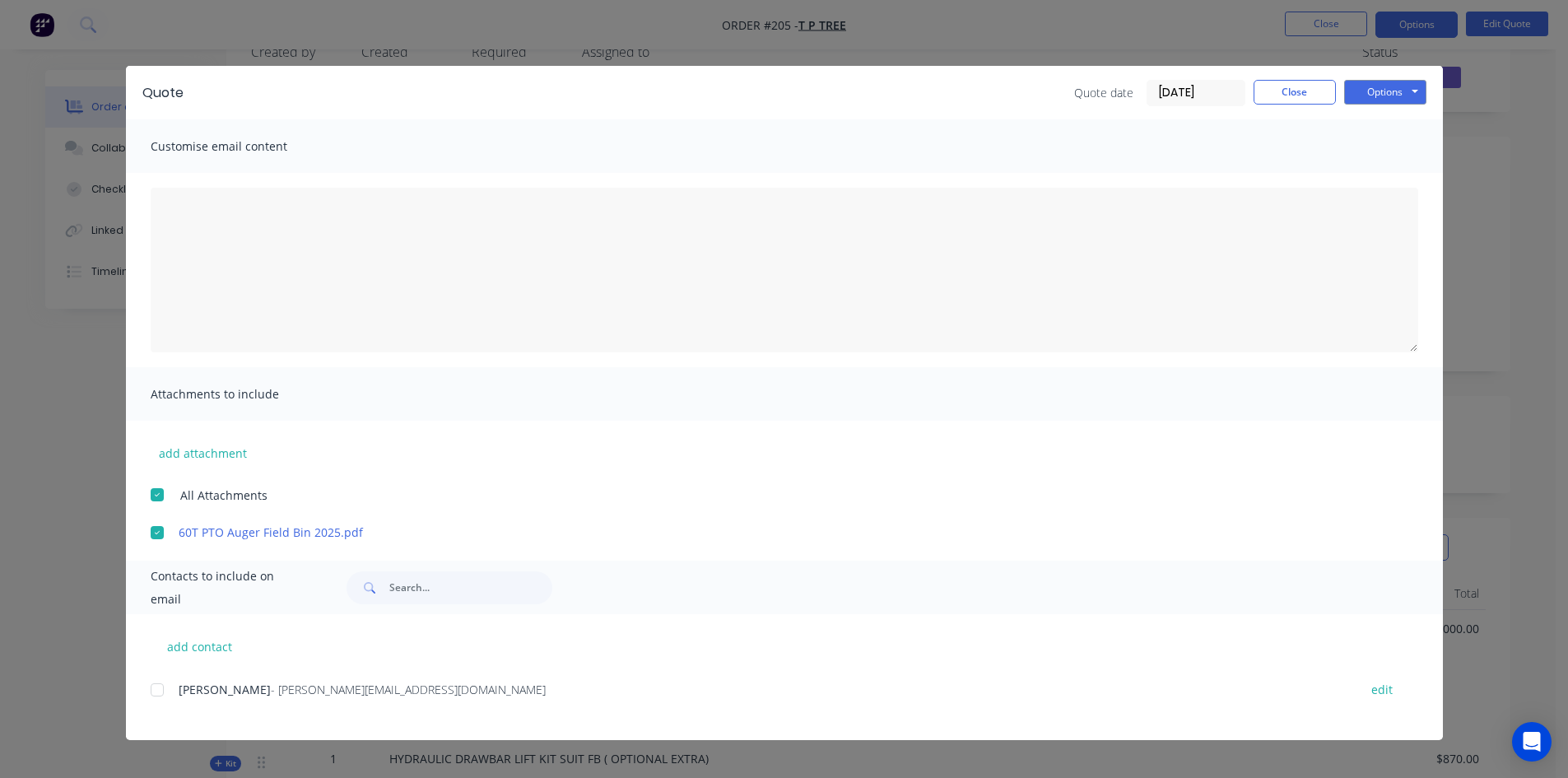
scroll to position [82, 0]
drag, startPoint x: 154, startPoint y: 686, endPoint x: 173, endPoint y: 679, distance: 20.2
click at [155, 686] on div at bounding box center [157, 690] width 33 height 33
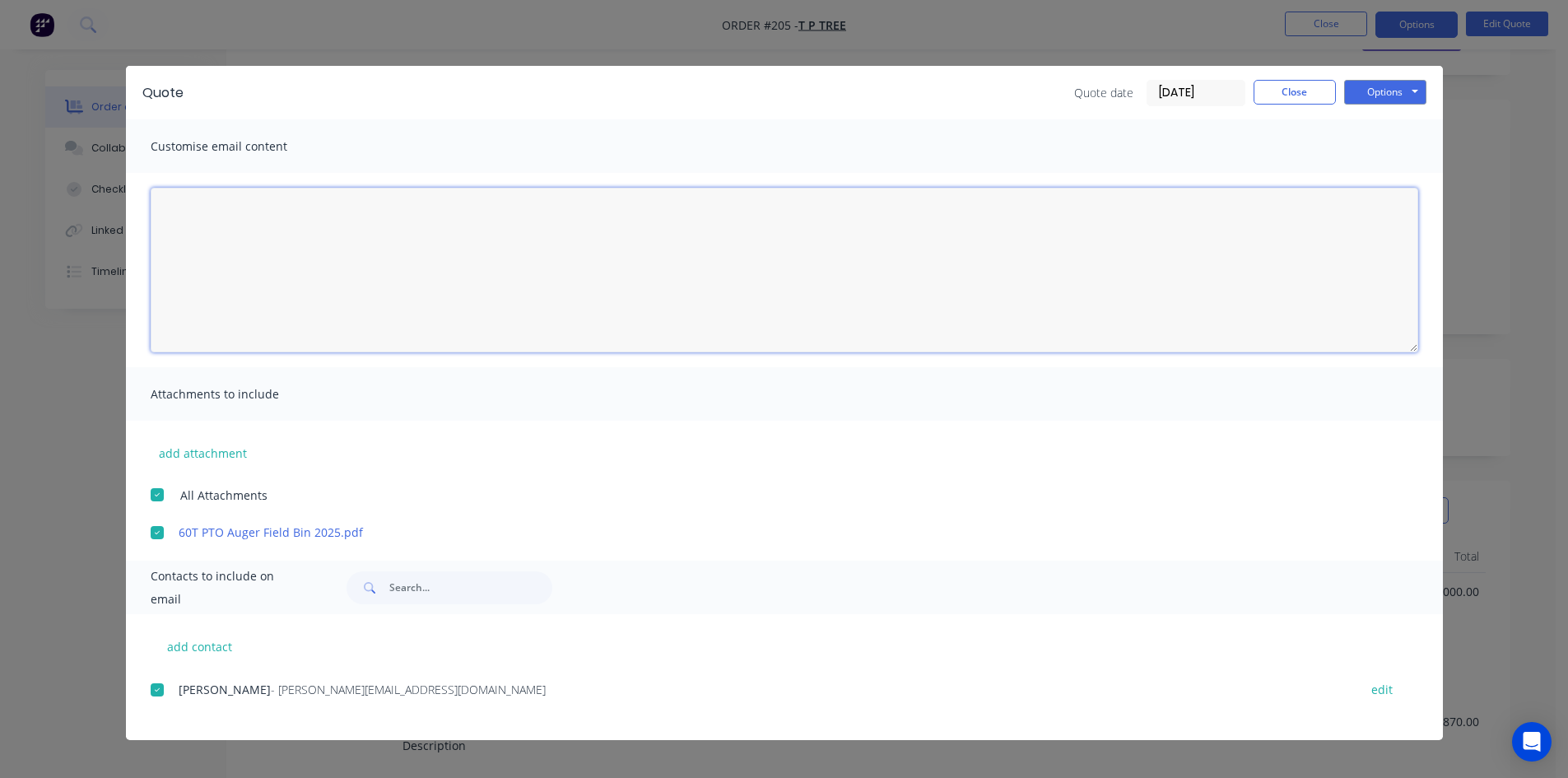
click at [193, 212] on textarea at bounding box center [785, 270] width 1268 height 165
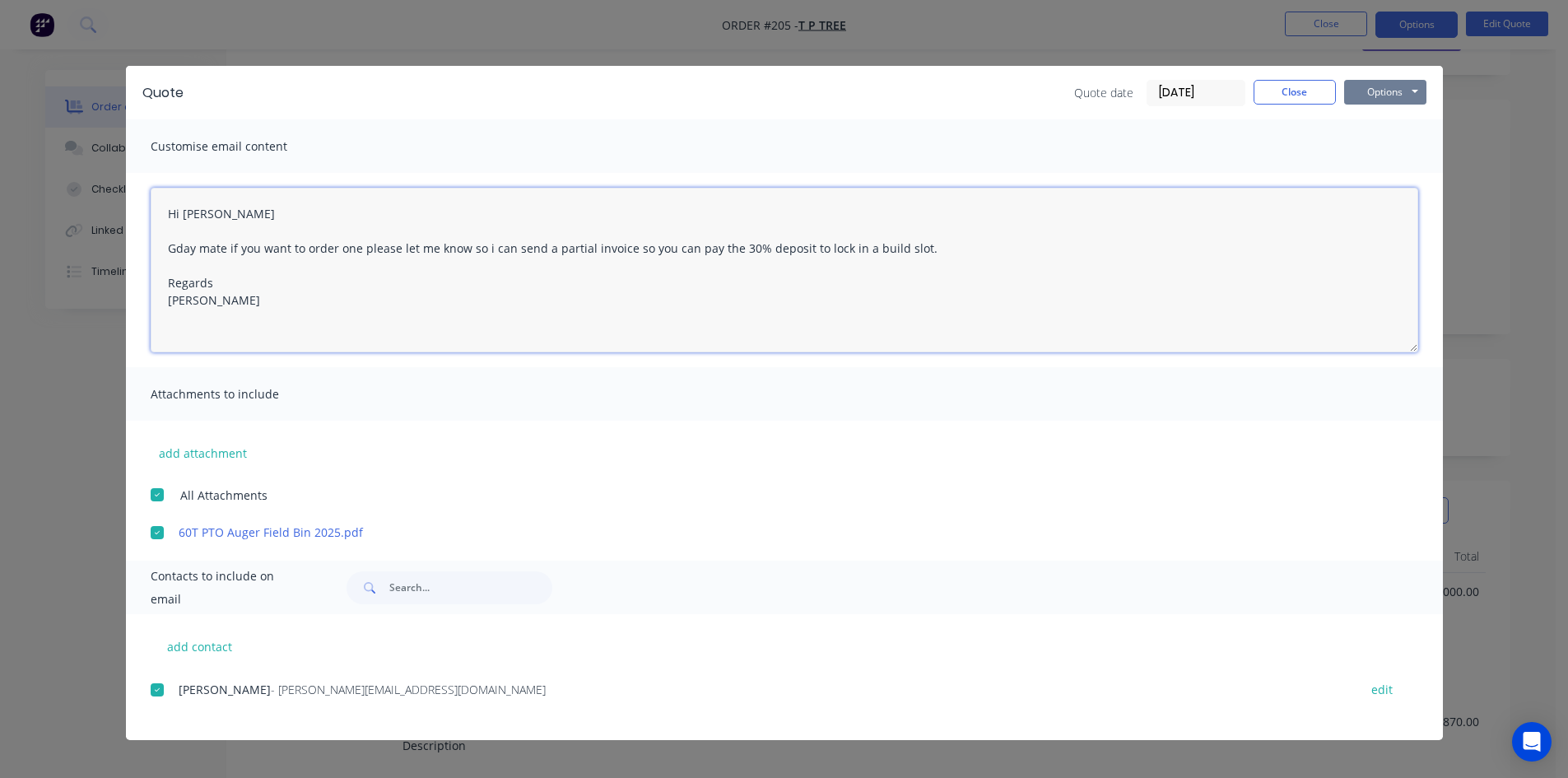
type textarea "Hi Tyson Gday mate if you want to order one please let me know so i can send a …"
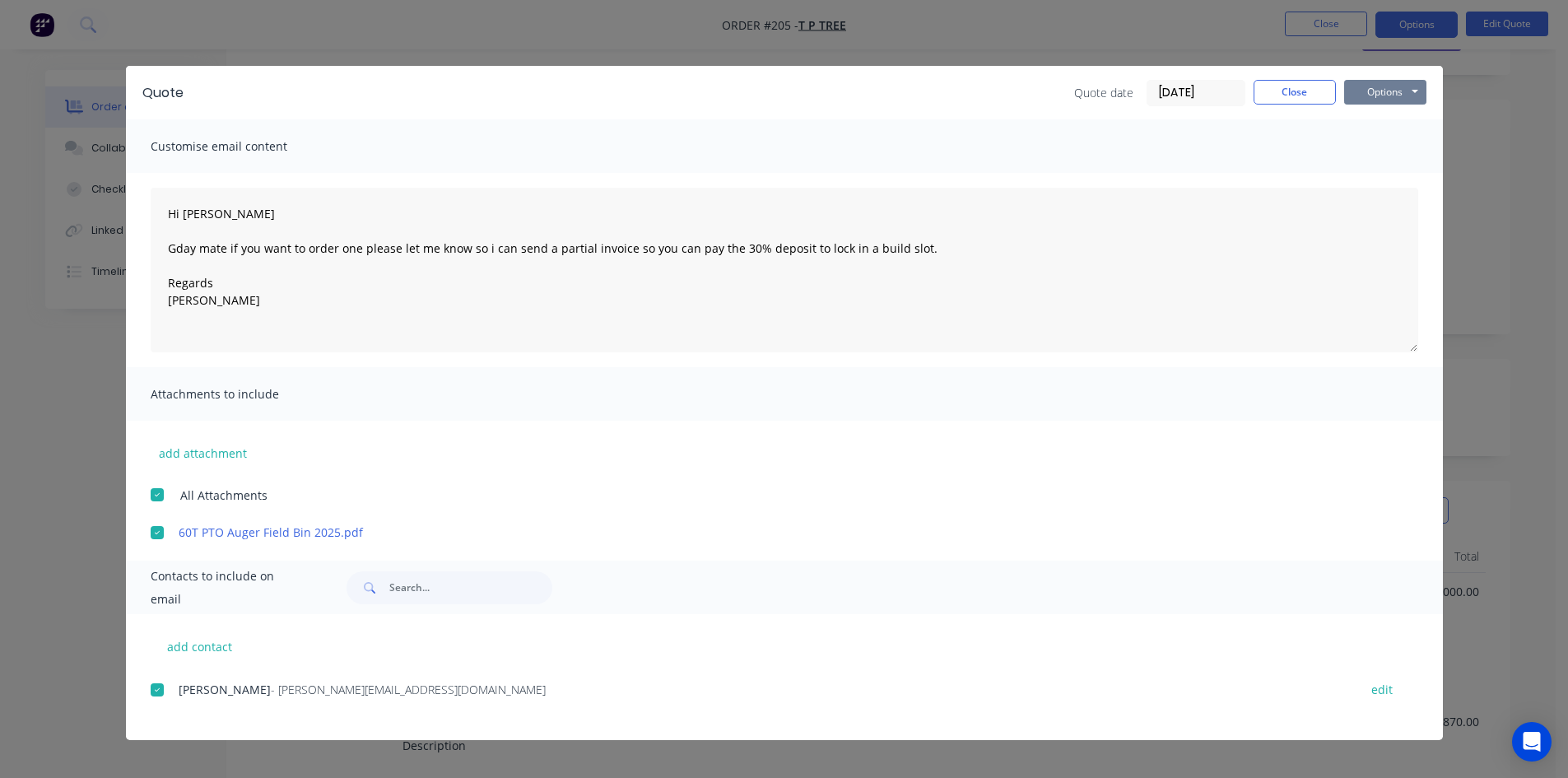
click at [1407, 87] on button "Options" at bounding box center [1385, 92] width 82 height 24
click at [1379, 122] on button "Preview" at bounding box center [1396, 121] width 105 height 27
drag, startPoint x: 157, startPoint y: 532, endPoint x: 187, endPoint y: 590, distance: 65.3
click at [161, 540] on div at bounding box center [157, 533] width 33 height 33
drag, startPoint x: 157, startPoint y: 688, endPoint x: 181, endPoint y: 681, distance: 25.0
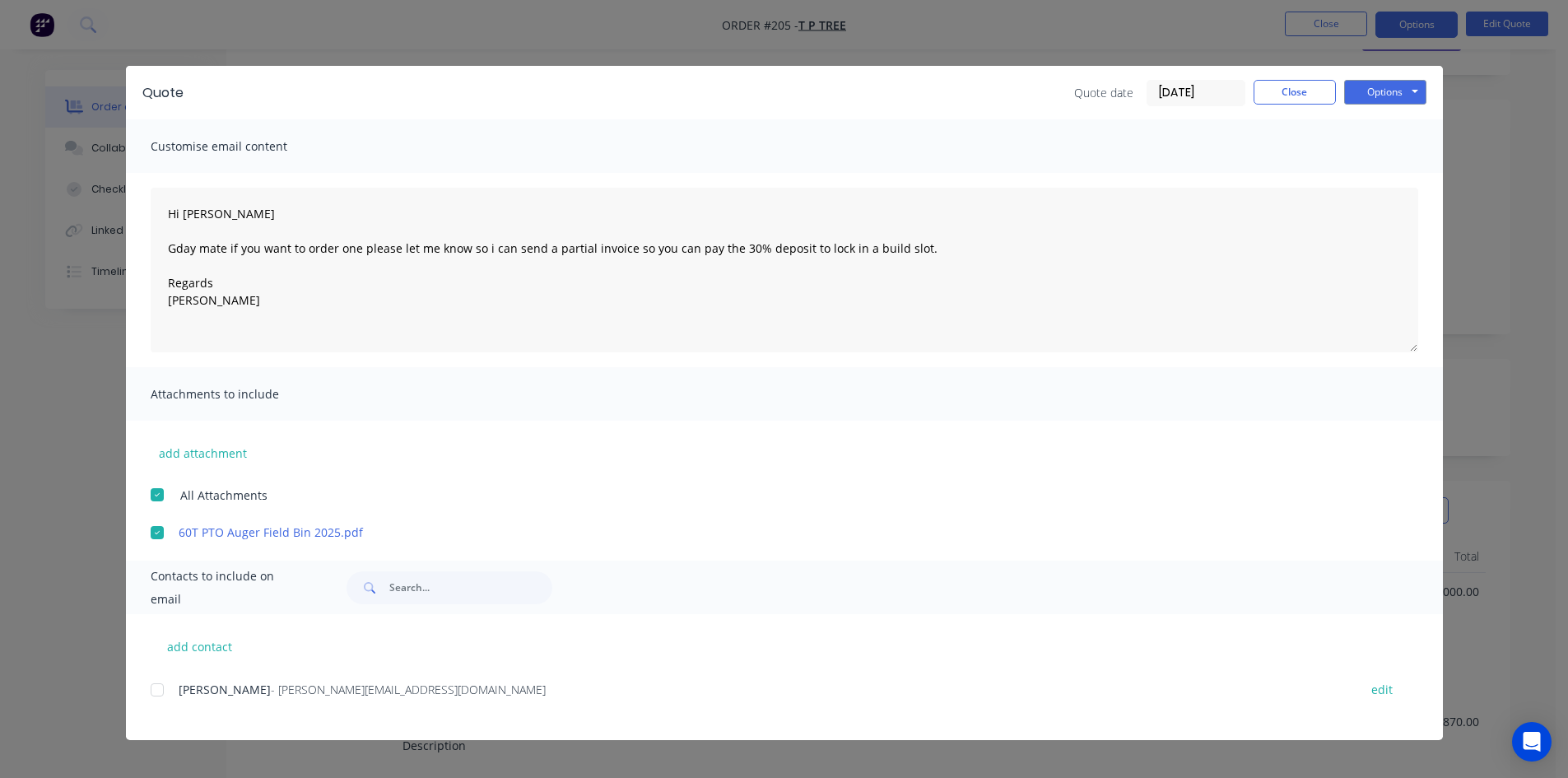
click at [167, 683] on div at bounding box center [157, 690] width 33 height 33
click at [1380, 96] on button "Options" at bounding box center [1385, 92] width 82 height 24
click at [1385, 175] on button "Email" at bounding box center [1396, 175] width 105 height 27
click at [1309, 91] on button "Close" at bounding box center [1295, 92] width 82 height 24
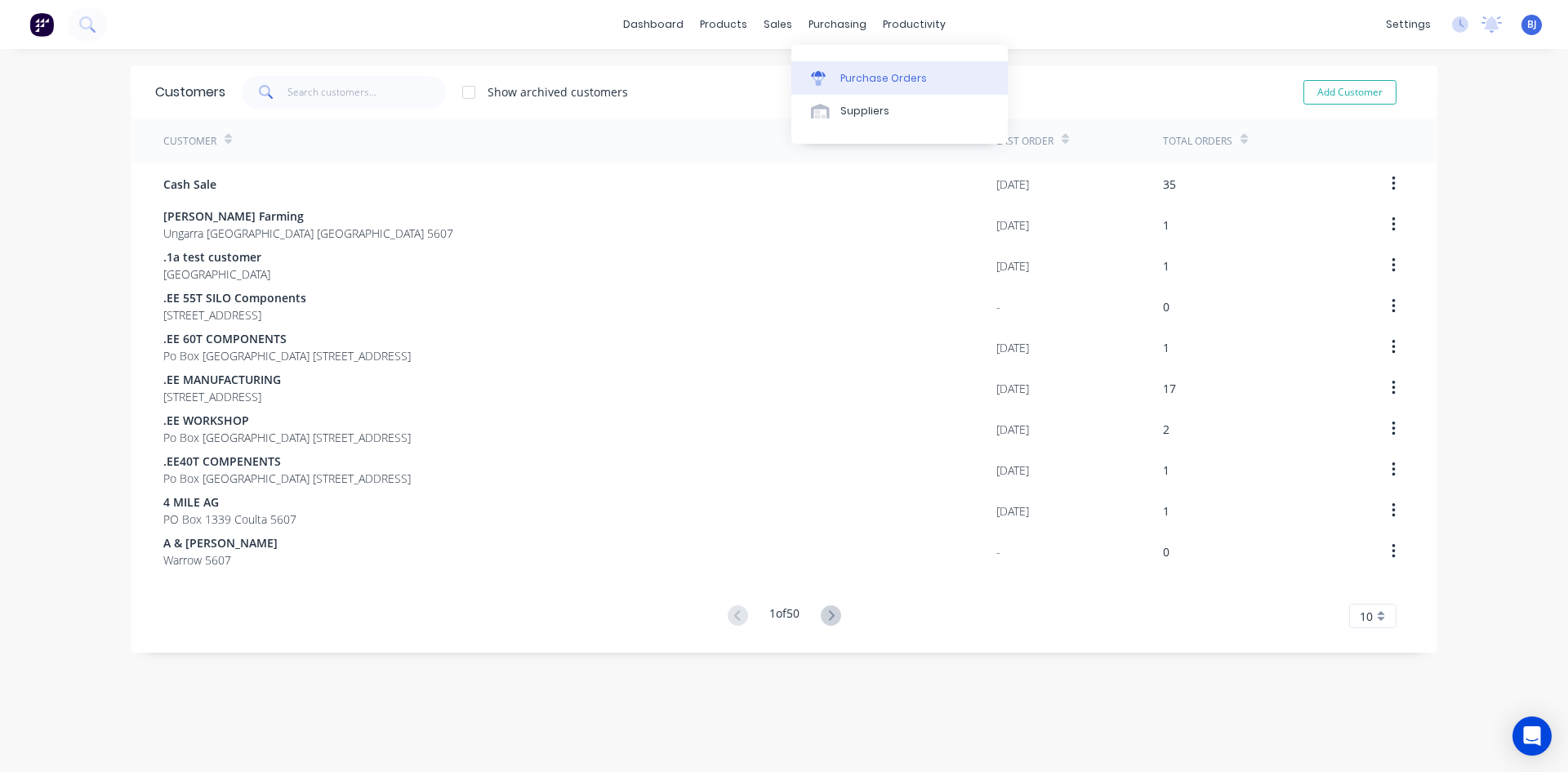
click at [823, 73] on icon at bounding box center [818, 73] width 15 height 6
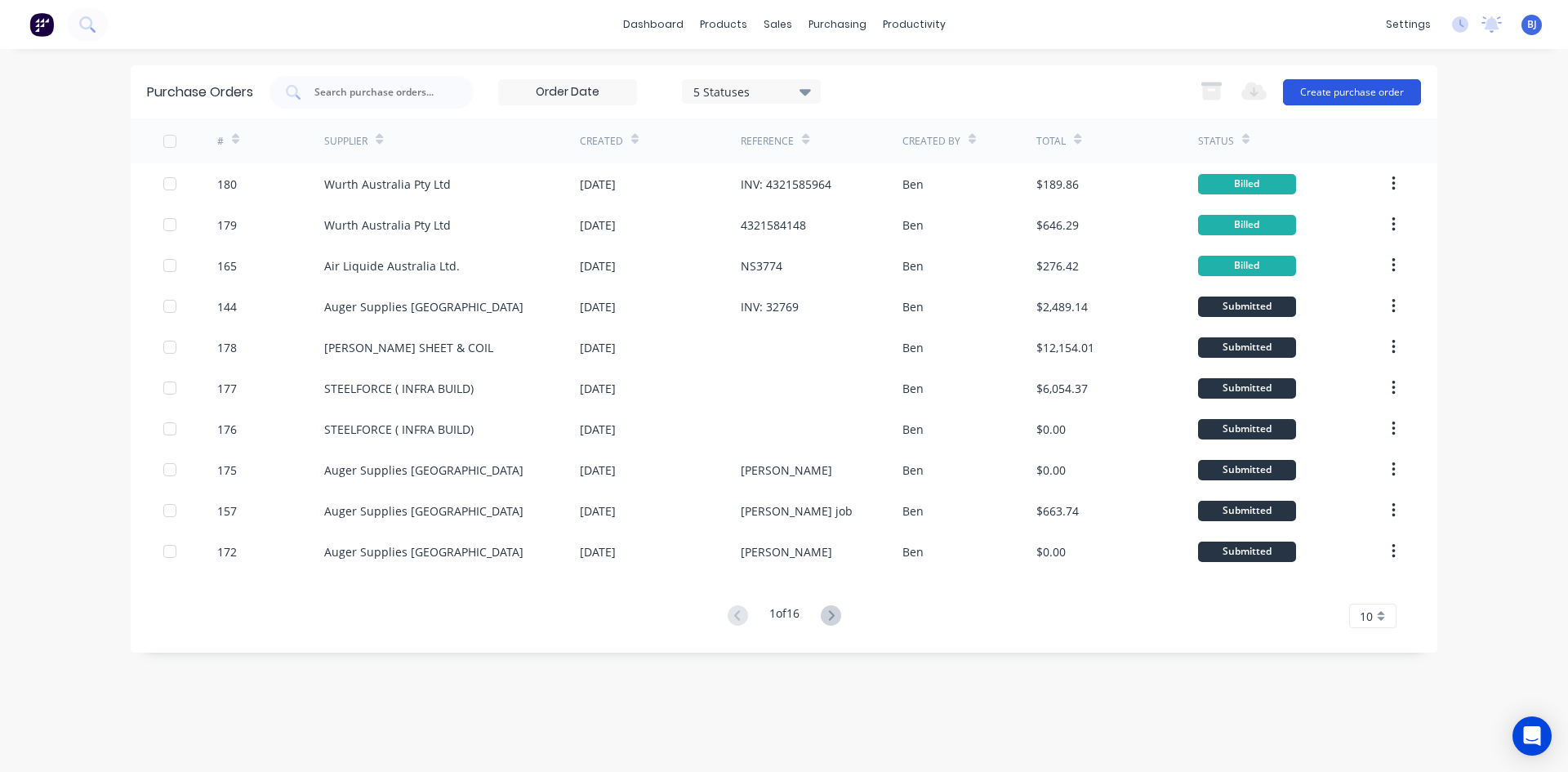
click at [1334, 94] on button "Create purchase order" at bounding box center [1352, 92] width 138 height 26
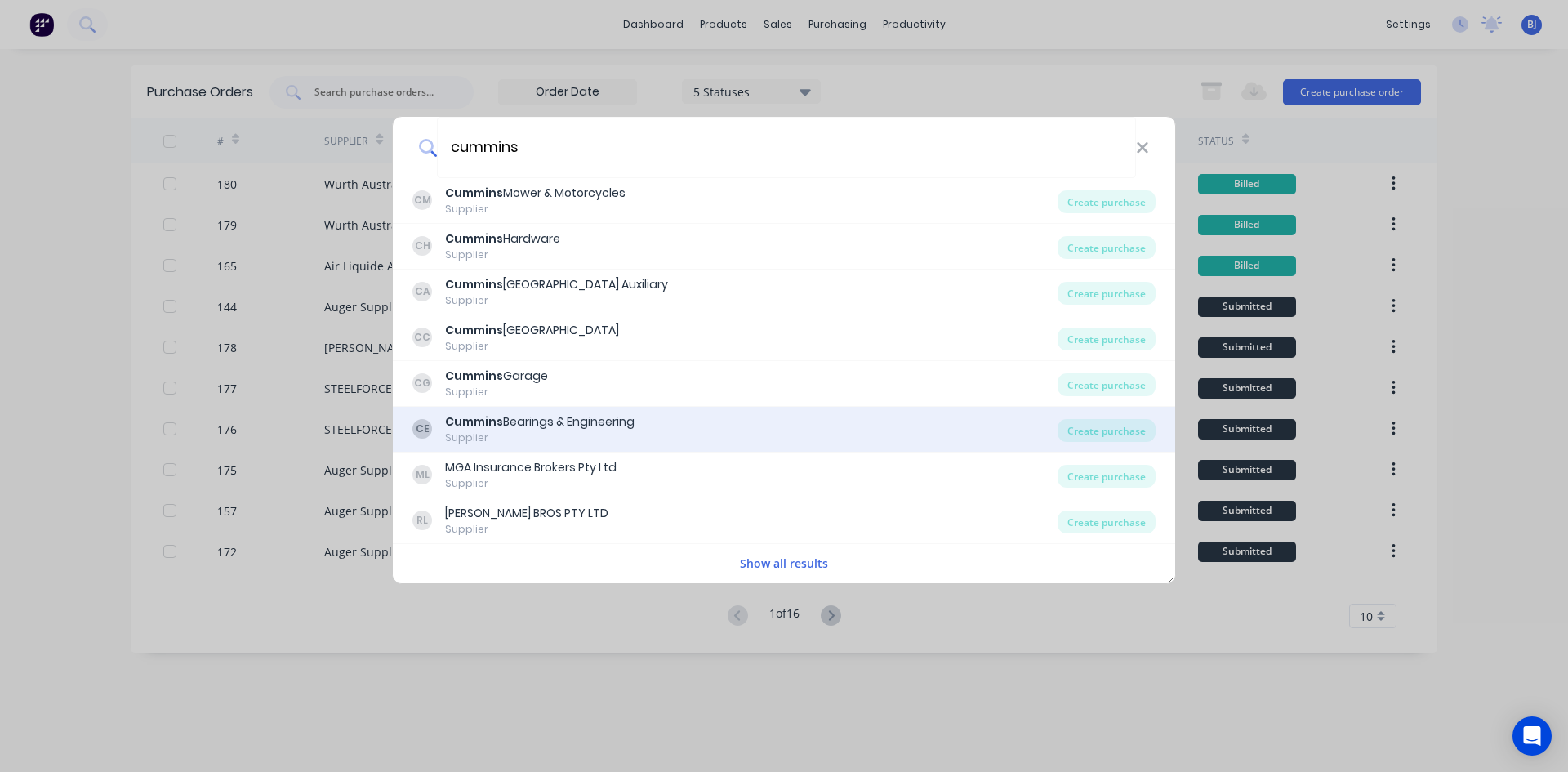
type input "cummins"
click at [547, 422] on div "Cummins Bearings & Engineering" at bounding box center [540, 422] width 189 height 17
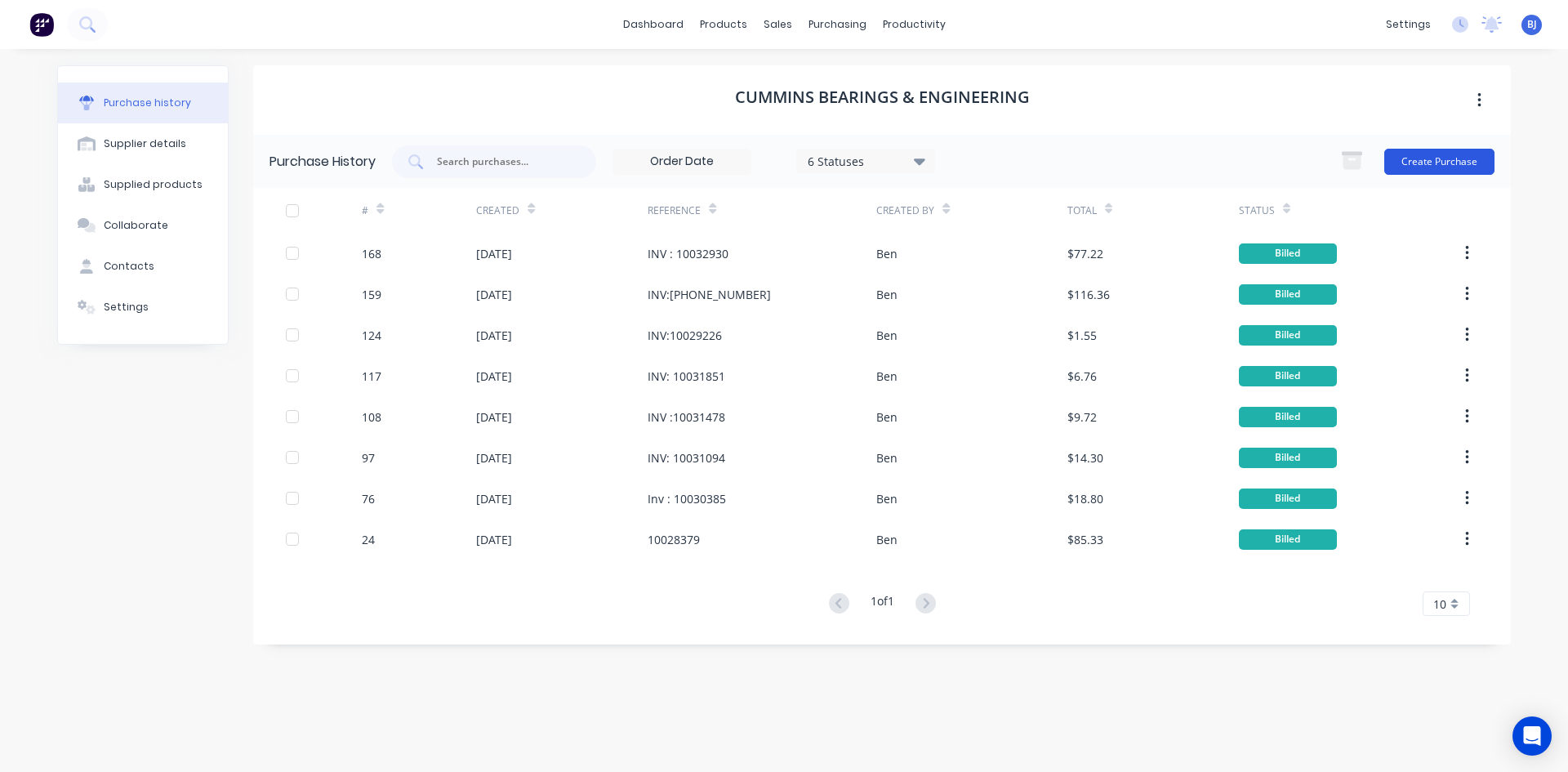
click at [1423, 151] on button "Create Purchase" at bounding box center [1439, 162] width 110 height 26
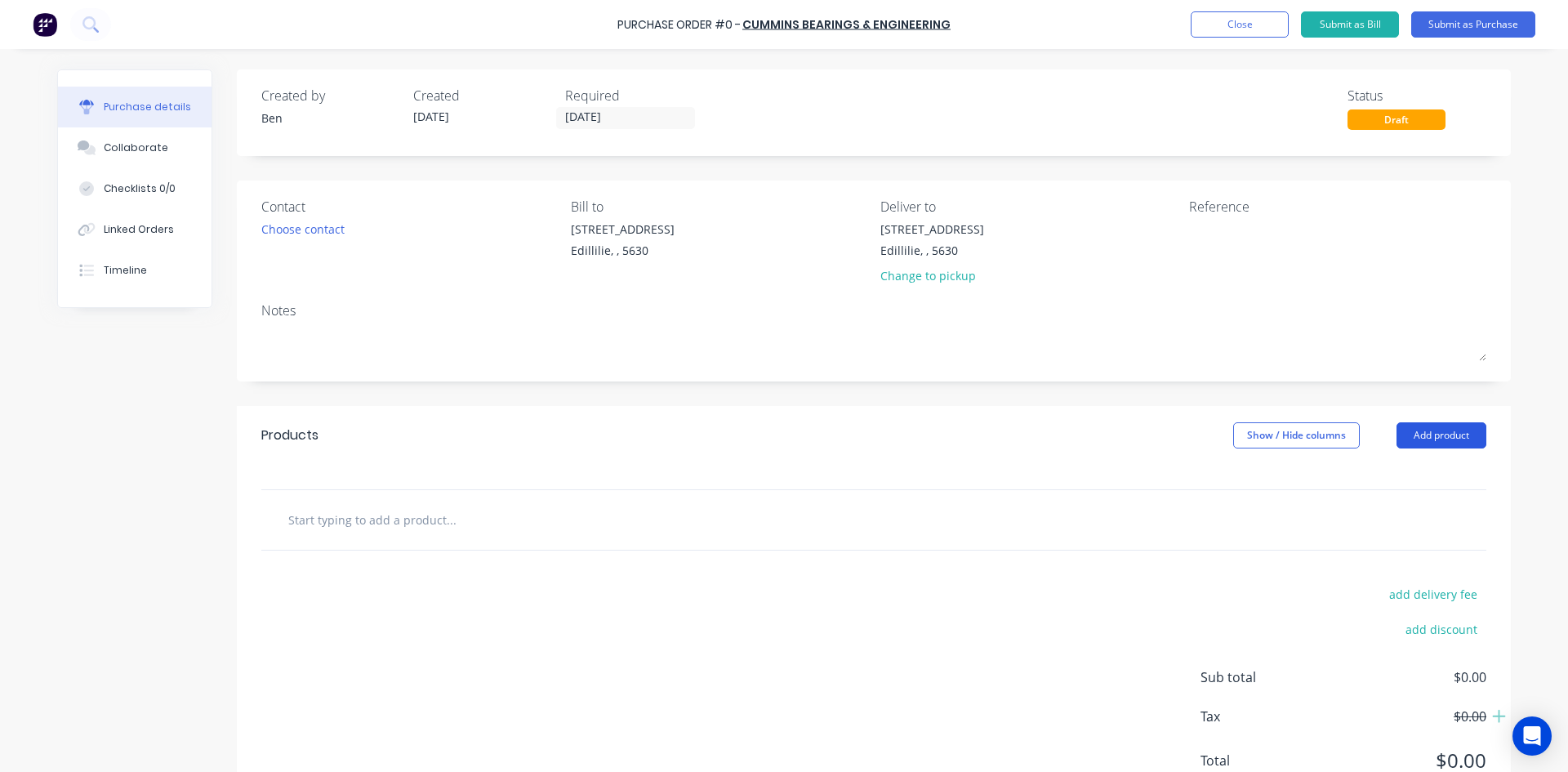
click at [1429, 435] on button "Add product" at bounding box center [1441, 435] width 90 height 26
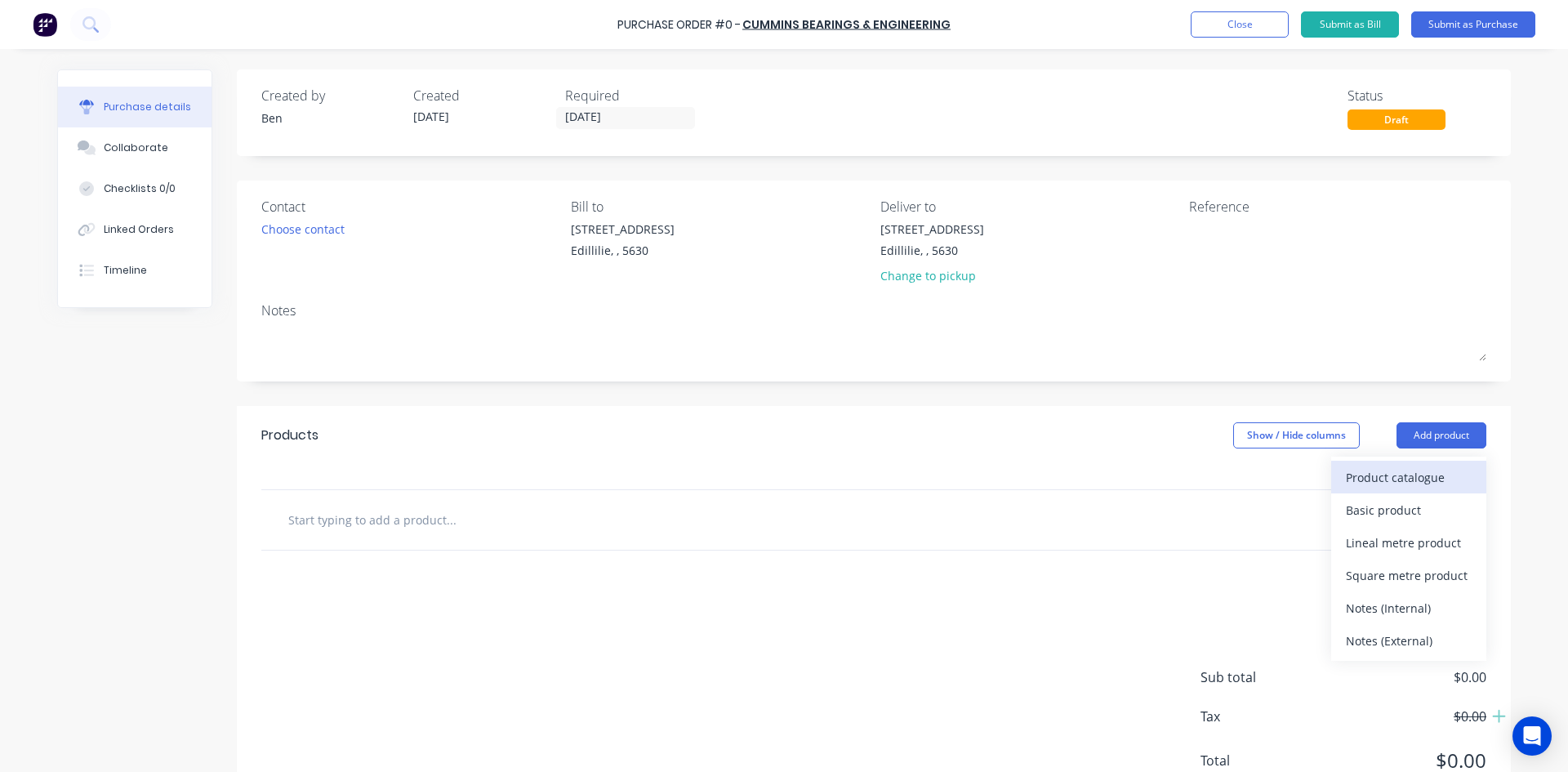
click at [1379, 476] on div "Product catalogue" at bounding box center [1409, 476] width 126 height 23
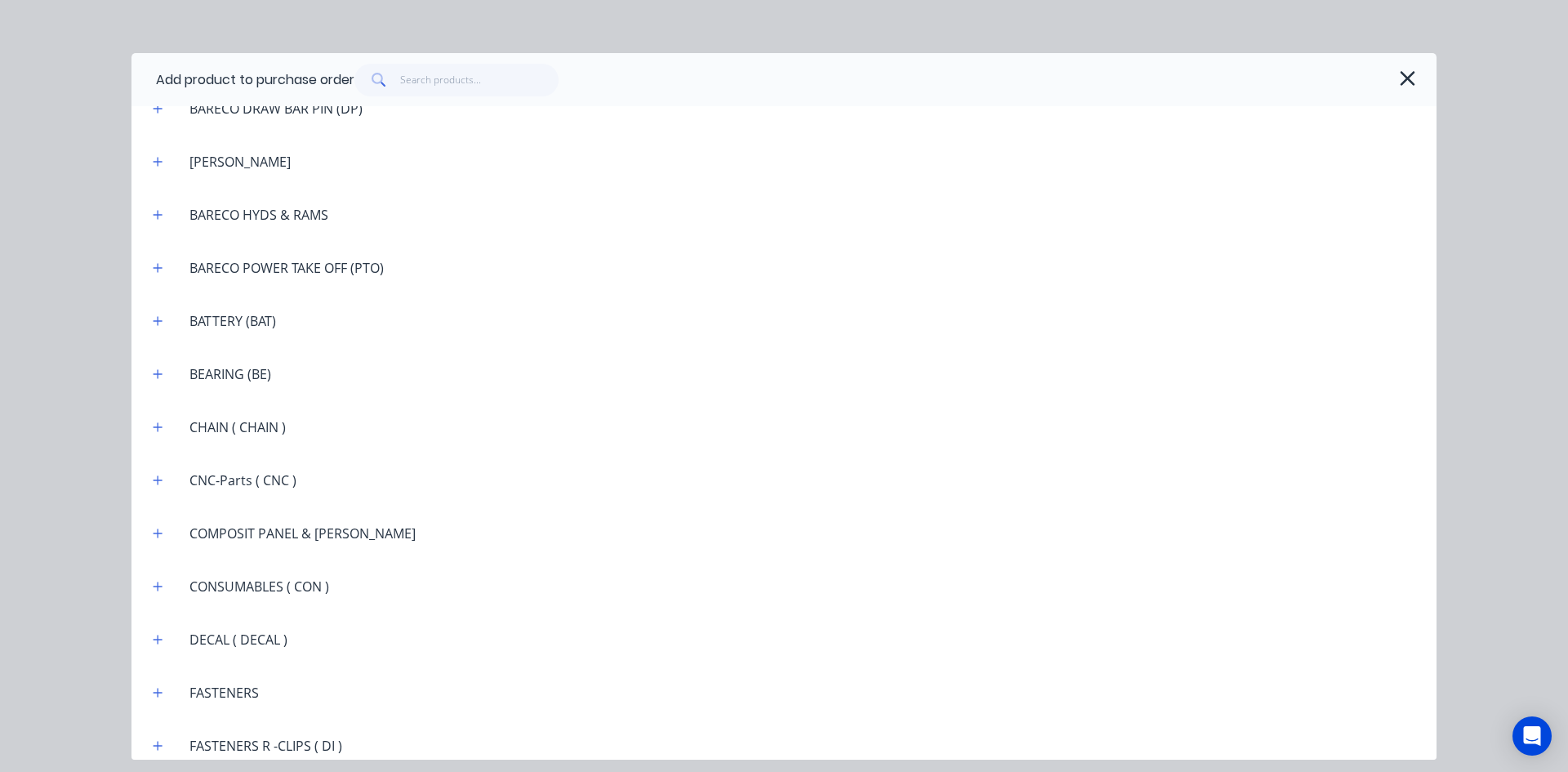
scroll to position [1062, 0]
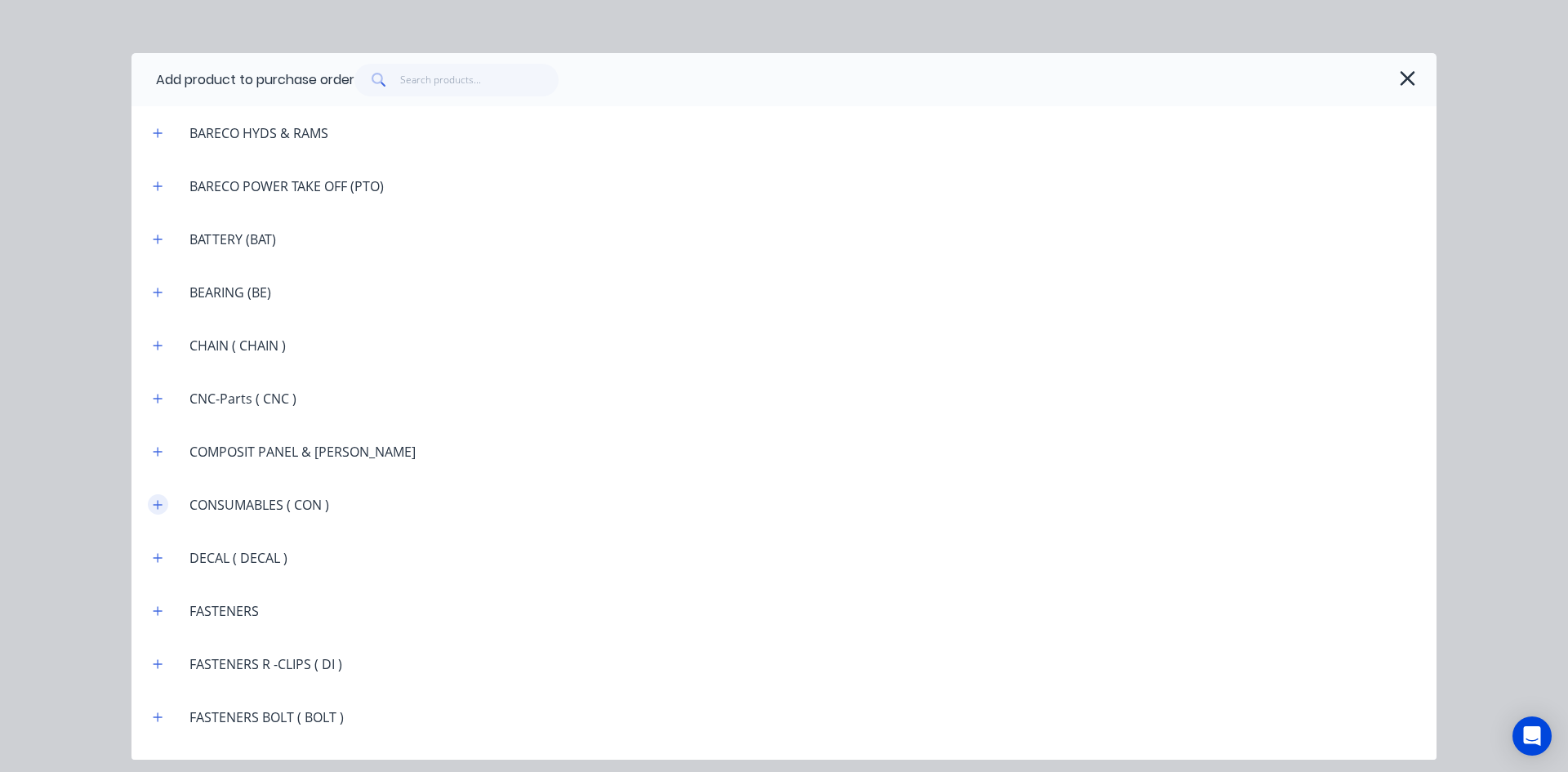
click at [160, 503] on icon "button" at bounding box center [157, 504] width 9 height 11
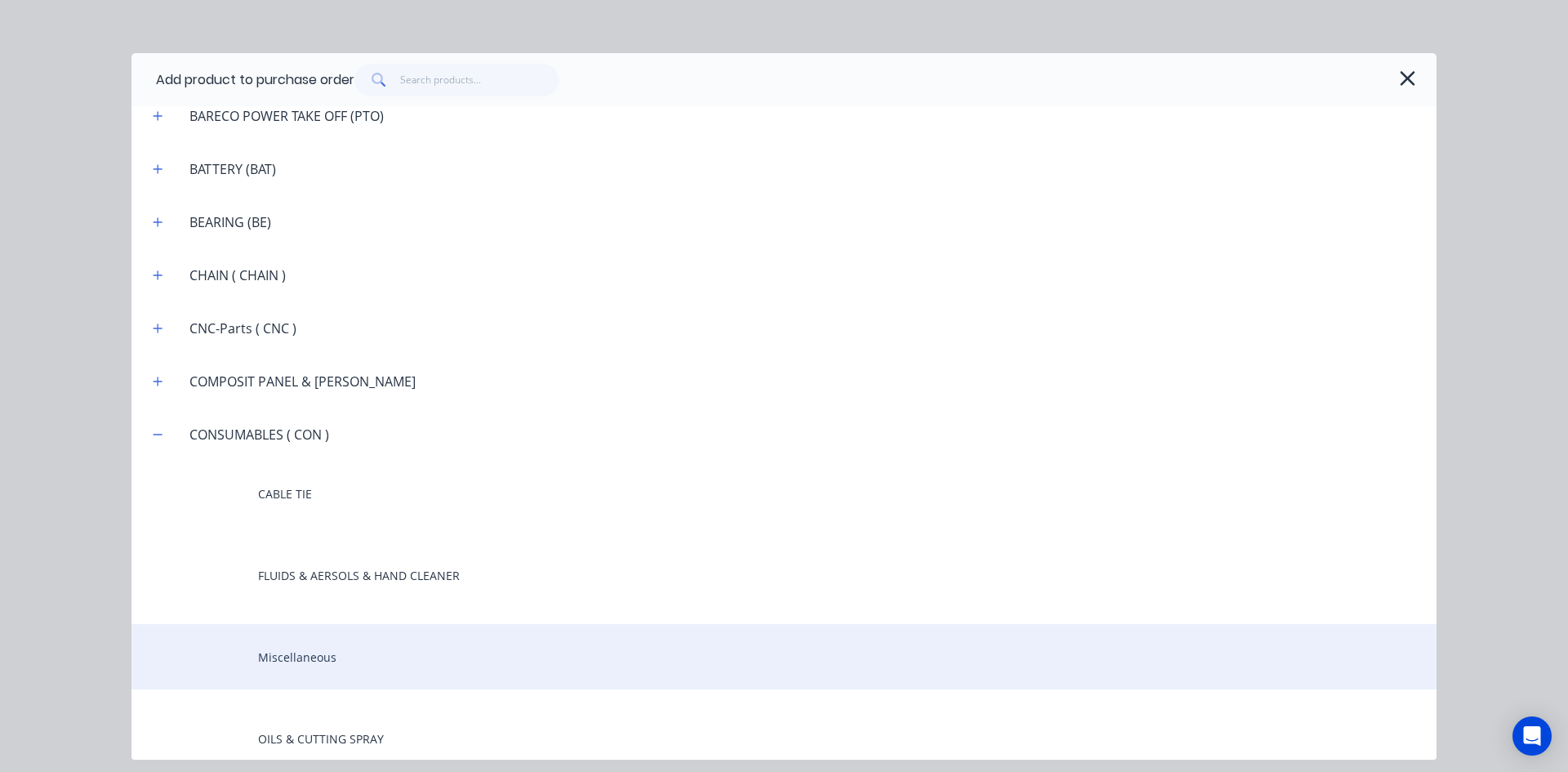
scroll to position [1225, 0]
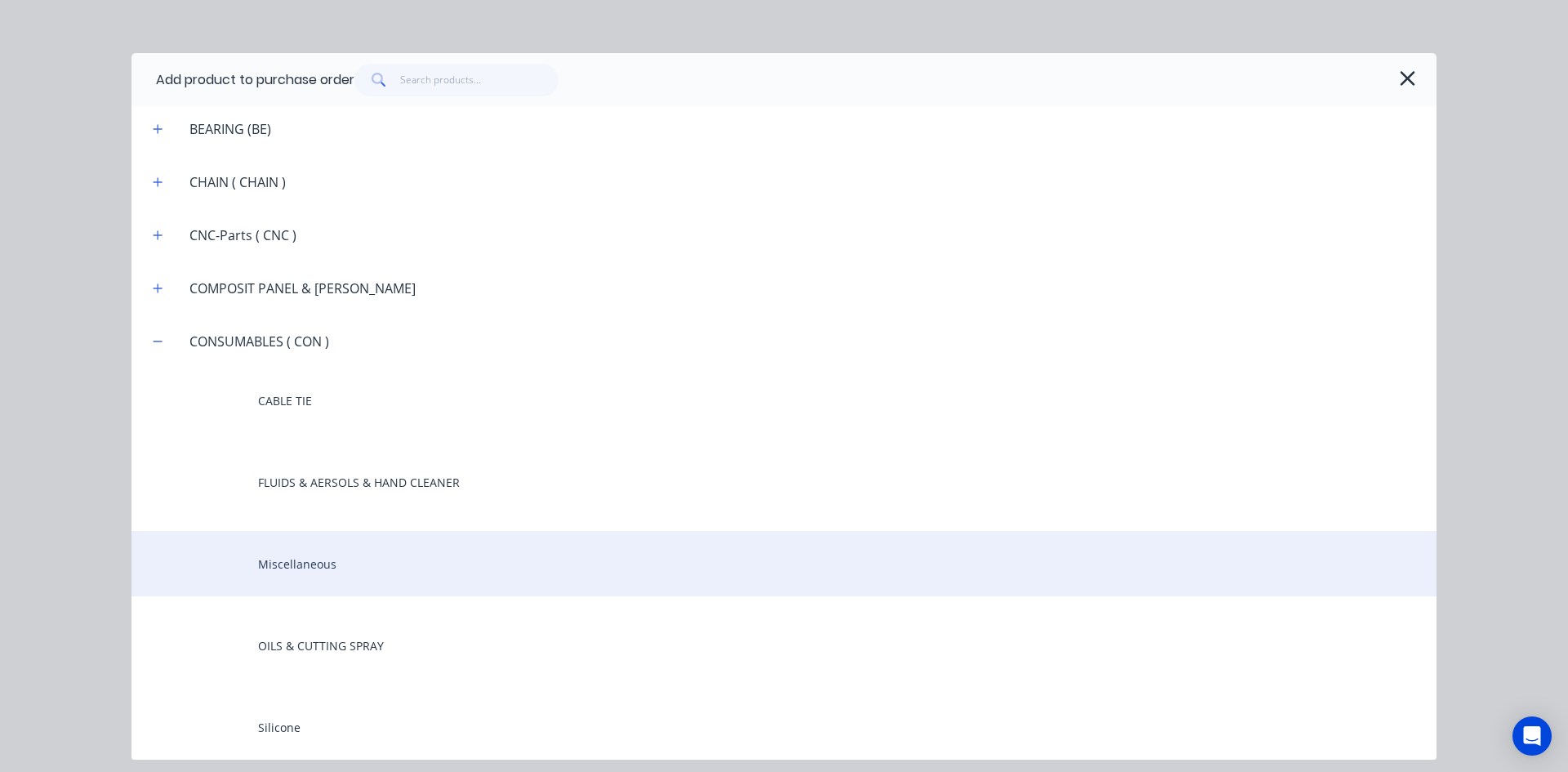
click at [242, 557] on div "Miscellaneous" at bounding box center [784, 563] width 1305 height 65
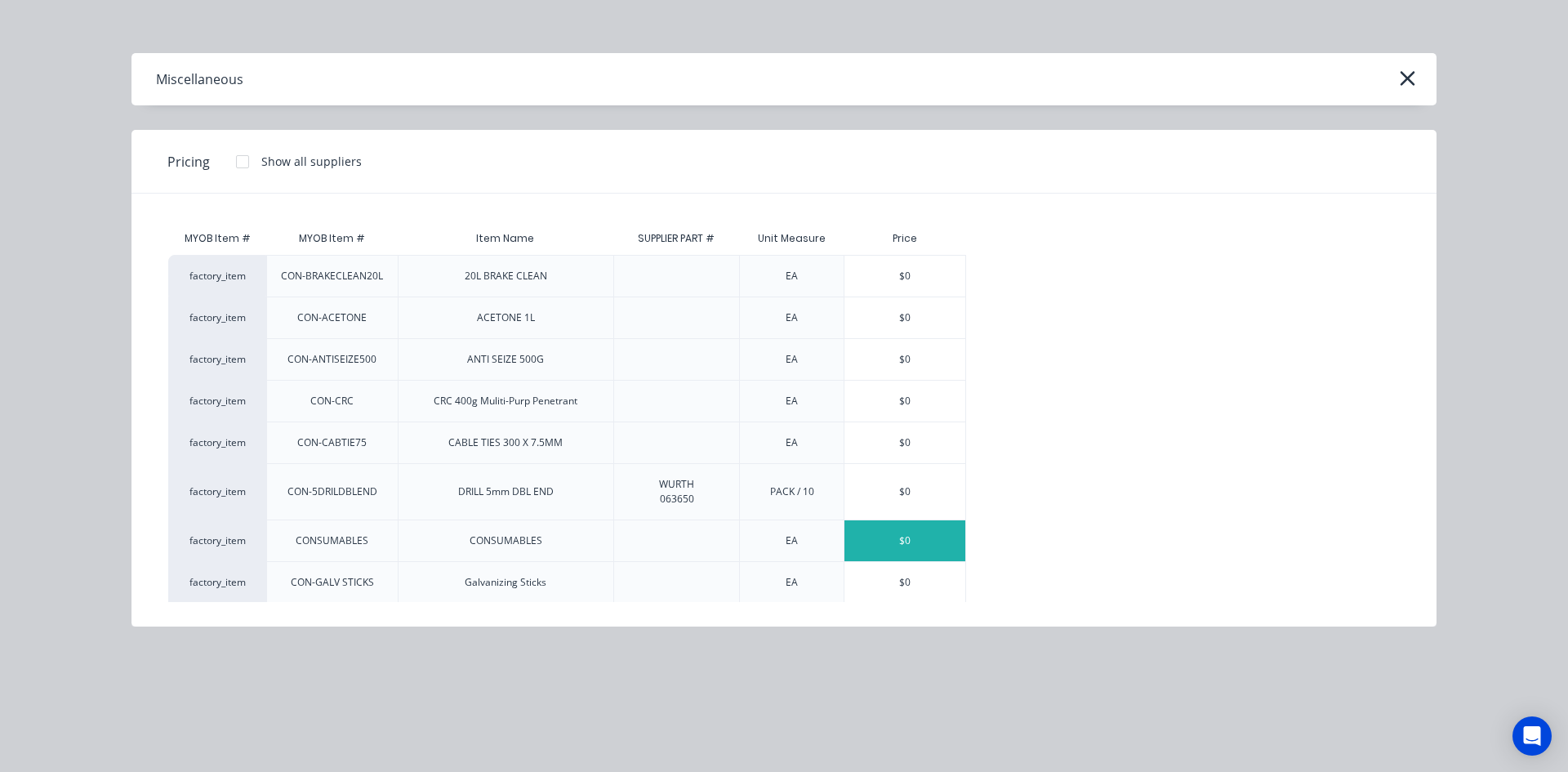
click at [919, 545] on div "$0" at bounding box center [904, 540] width 121 height 40
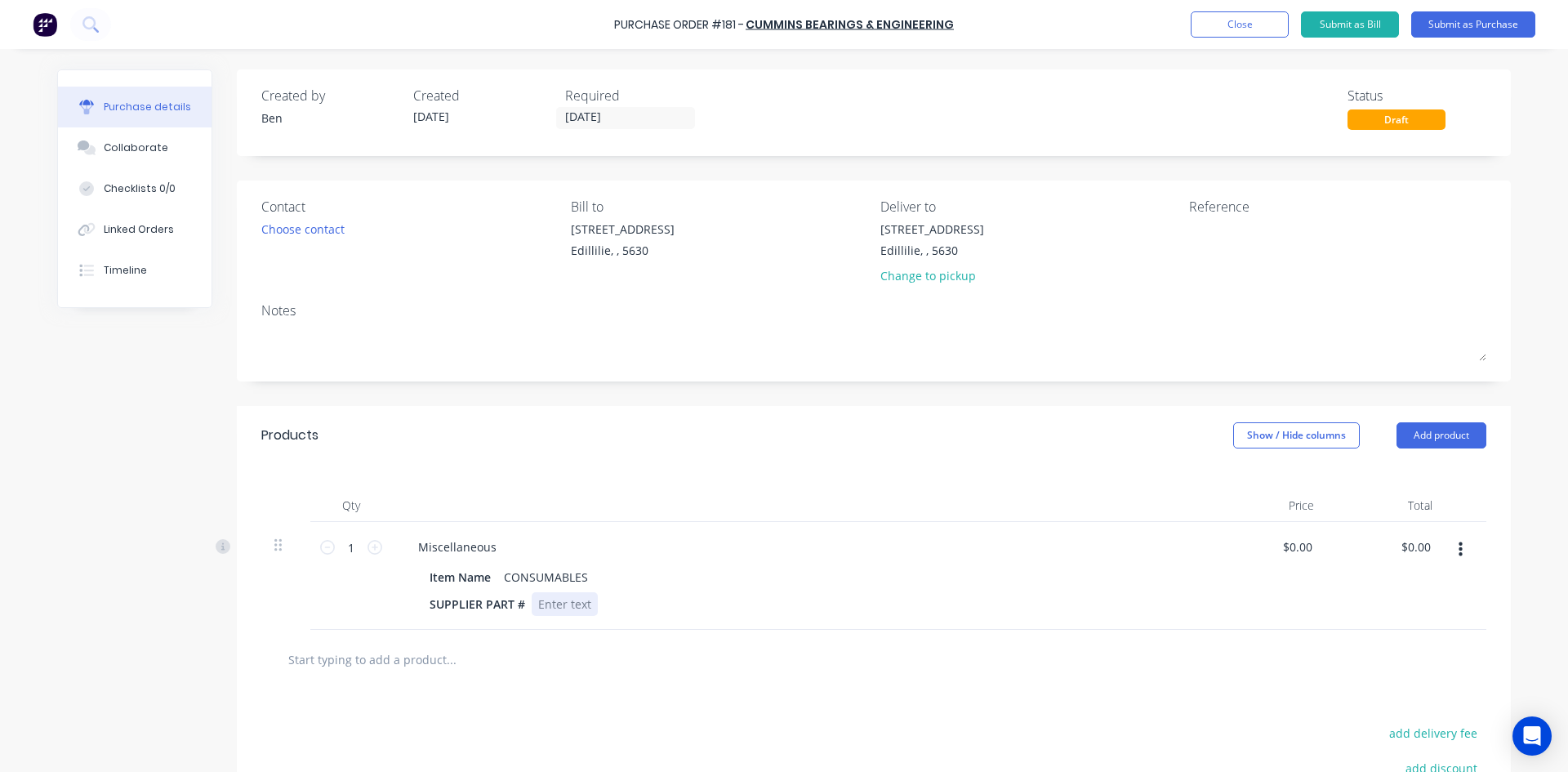
click at [582, 602] on div at bounding box center [564, 603] width 66 height 23
click at [587, 603] on div at bounding box center [564, 603] width 66 height 23
click at [1427, 546] on input "0.00" at bounding box center [1415, 546] width 38 height 23
click at [1427, 546] on input "0.00" at bounding box center [1418, 546] width 31 height 23
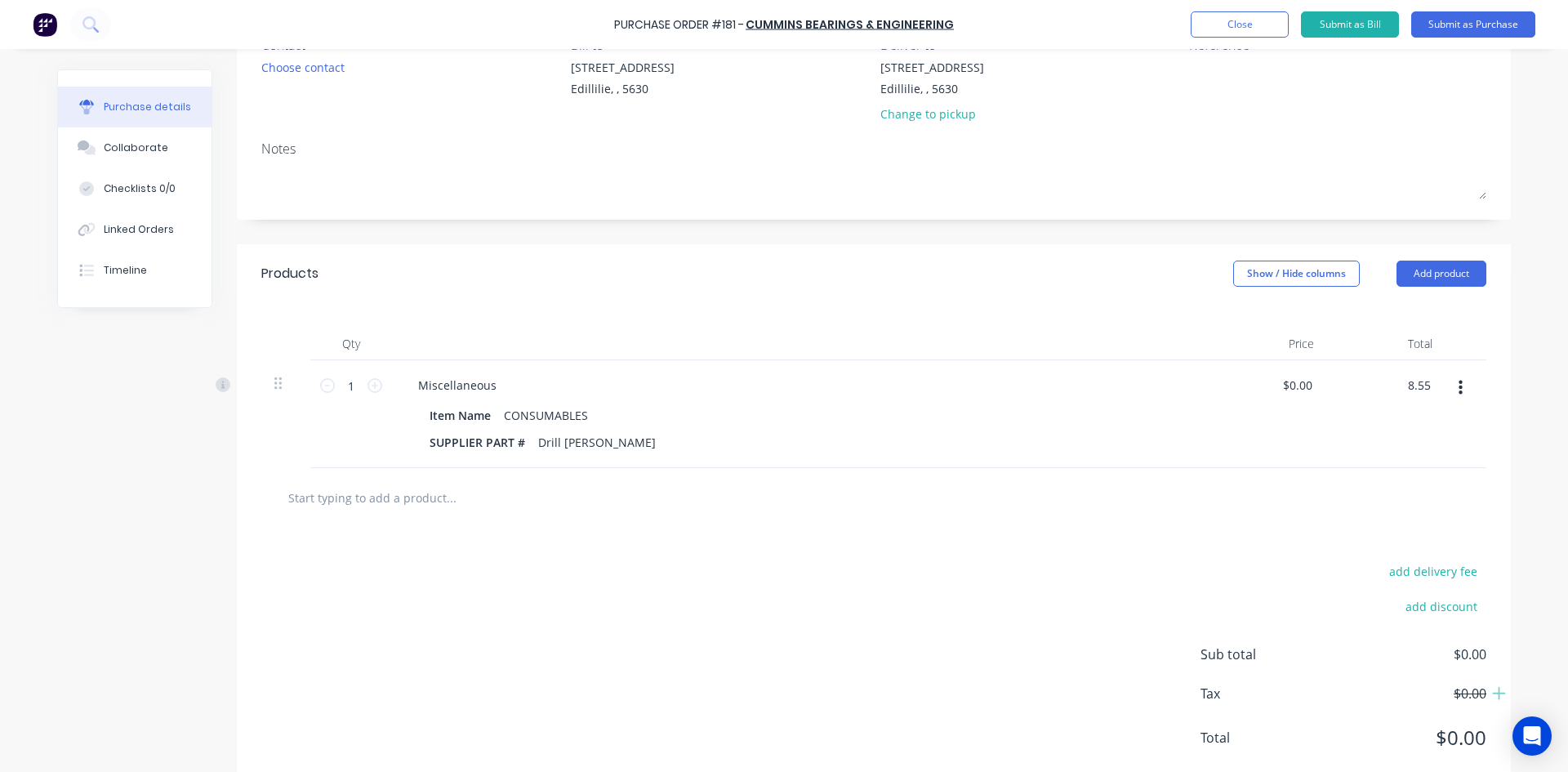
scroll to position [164, 0]
type input "8.55"
type input "$8.55"
click at [1162, 577] on div "add delivery fee add discount Sub total $0.00 Tax $0.00 Total $0.00" at bounding box center [873, 661] width 1274 height 269
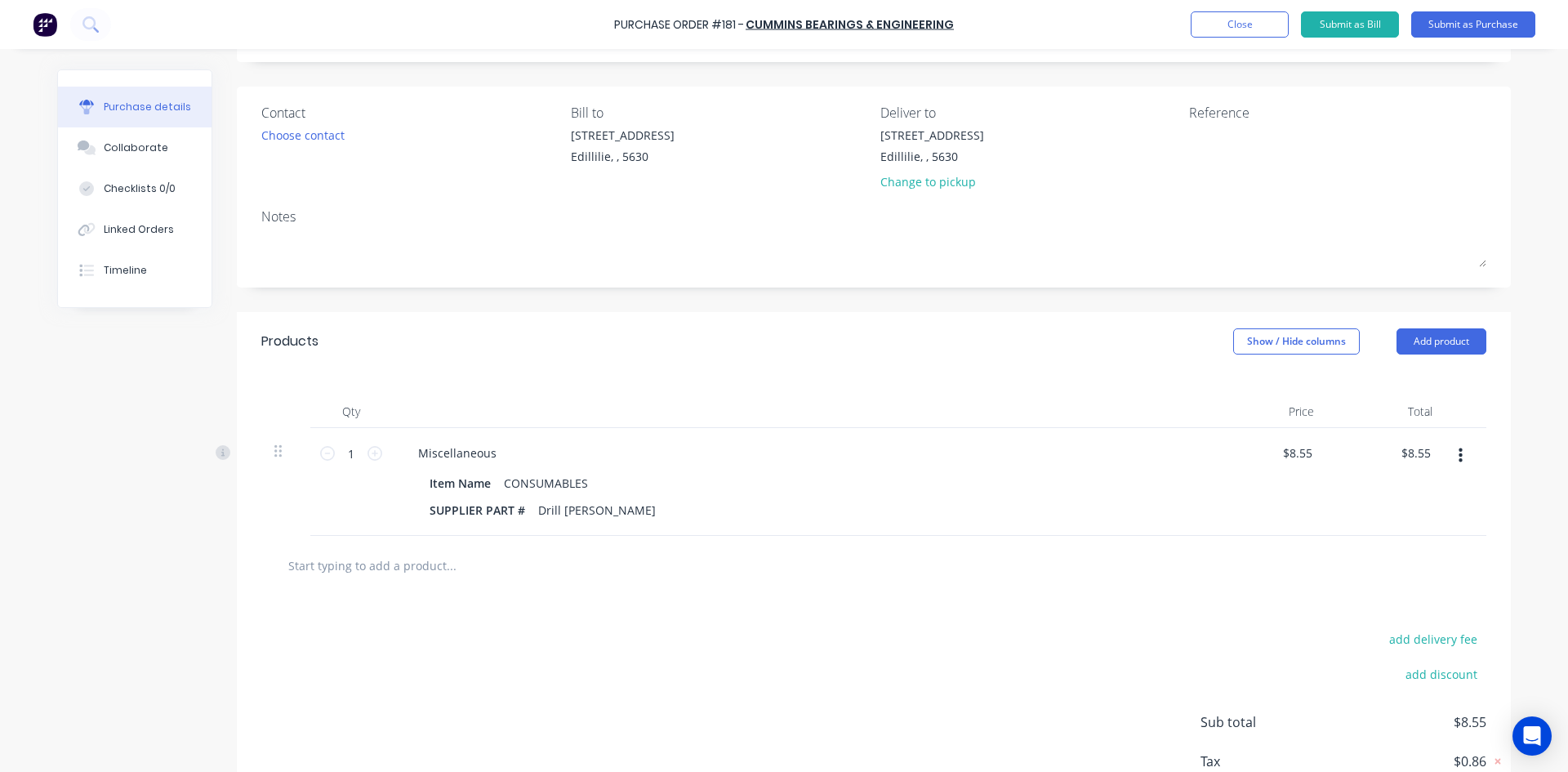
scroll to position [0, 0]
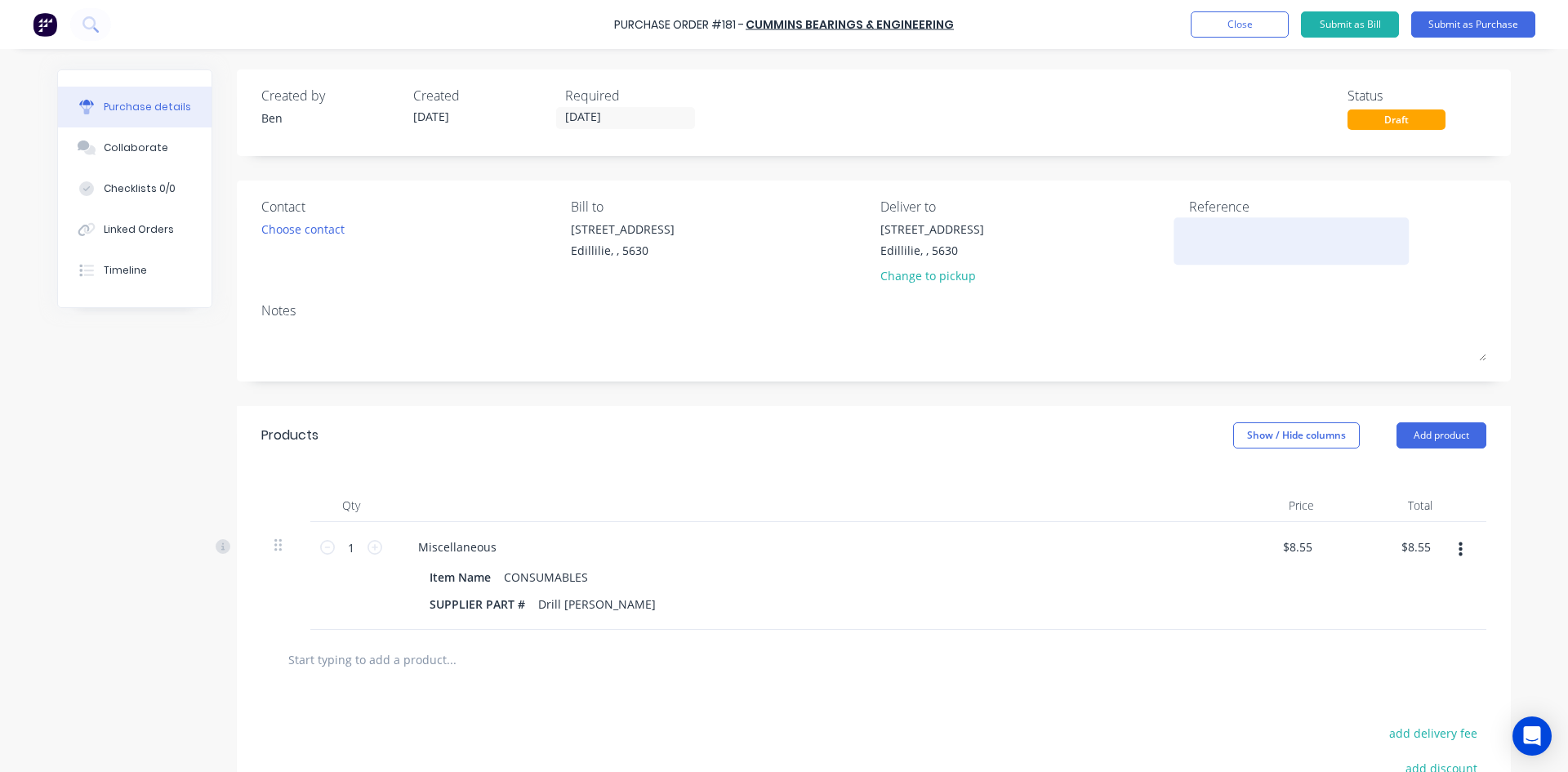
click at [1205, 240] on textarea at bounding box center [1291, 239] width 204 height 37
type textarea "10033514"
type textarea "x"
type textarea "10033514"
click at [1497, 26] on button "Submit as Purchase" at bounding box center [1473, 24] width 124 height 26
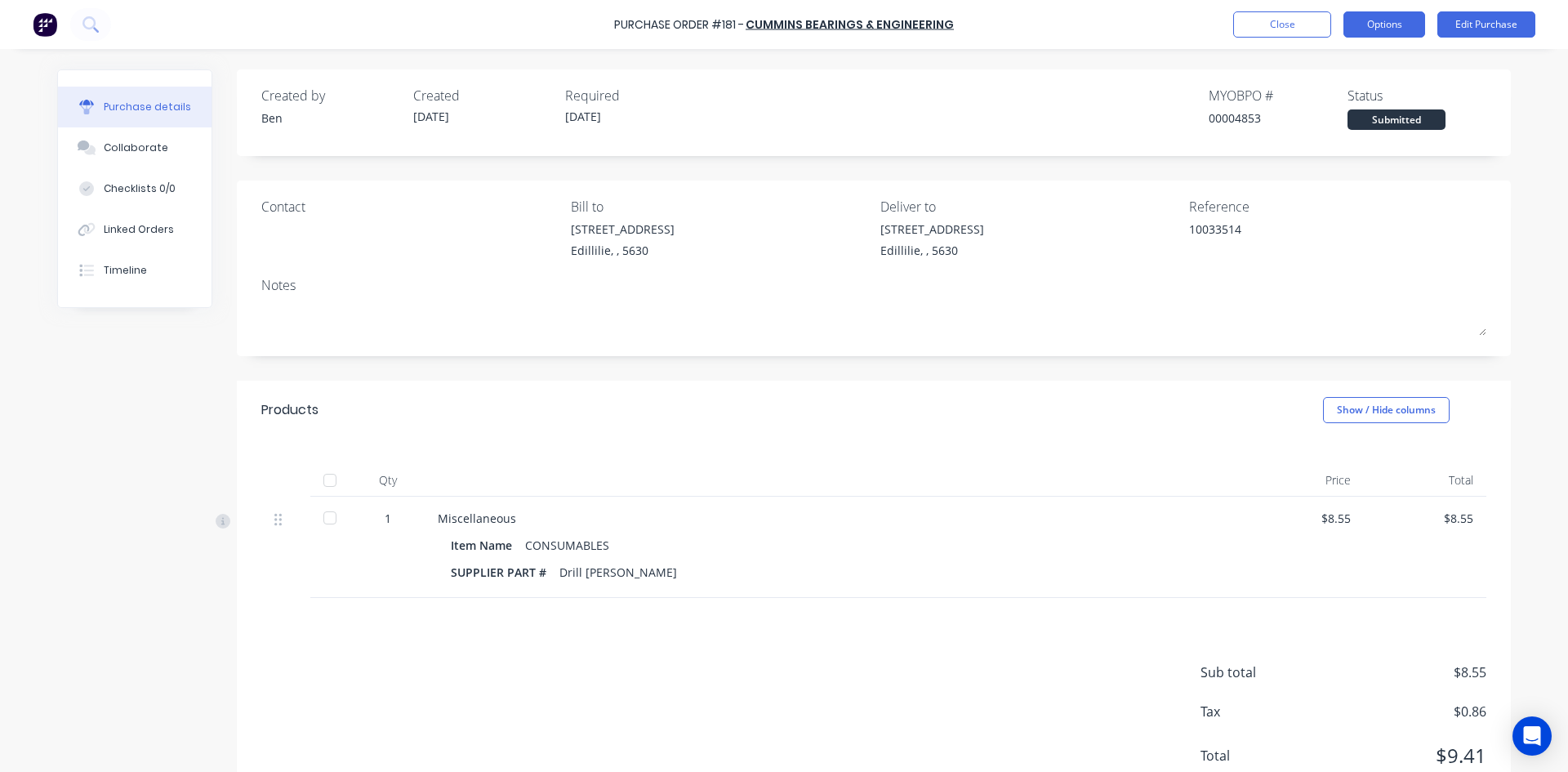
click at [1407, 26] on button "Options" at bounding box center [1384, 24] width 82 height 26
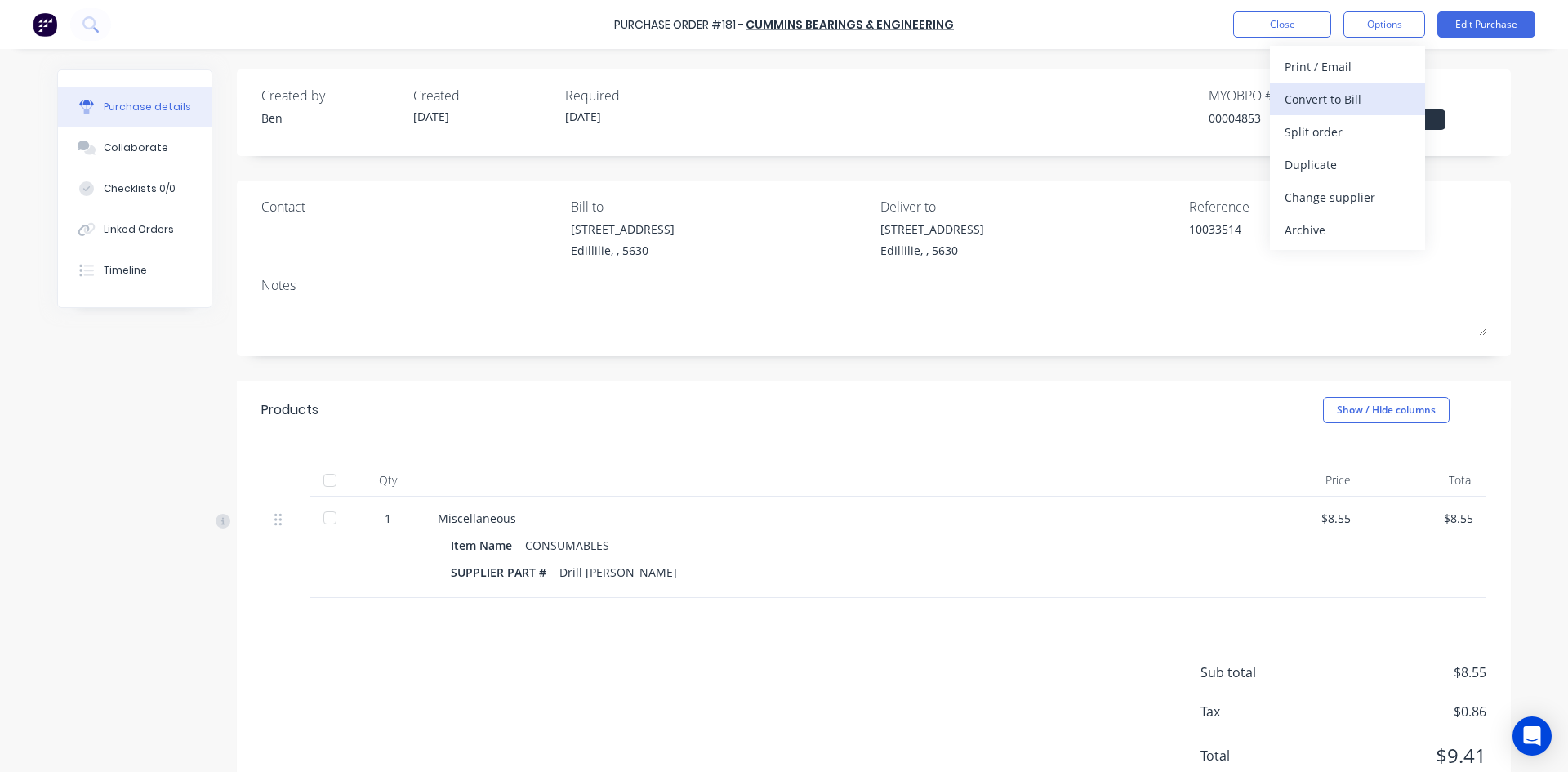
click at [1352, 98] on div "Convert to Bill" at bounding box center [1348, 98] width 126 height 23
type textarea "x"
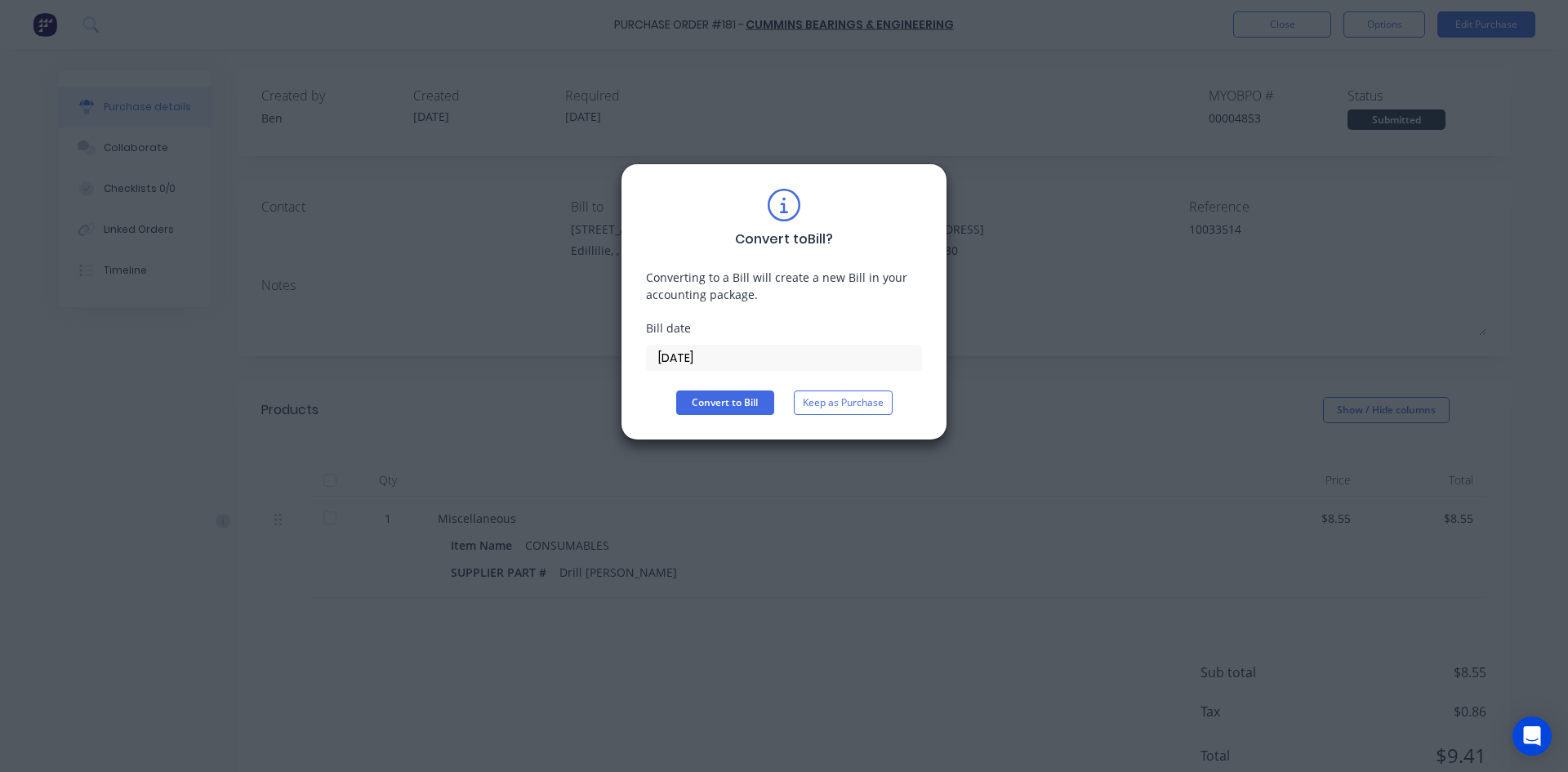
click at [717, 358] on input "10/10/25" at bounding box center [784, 358] width 275 height 24
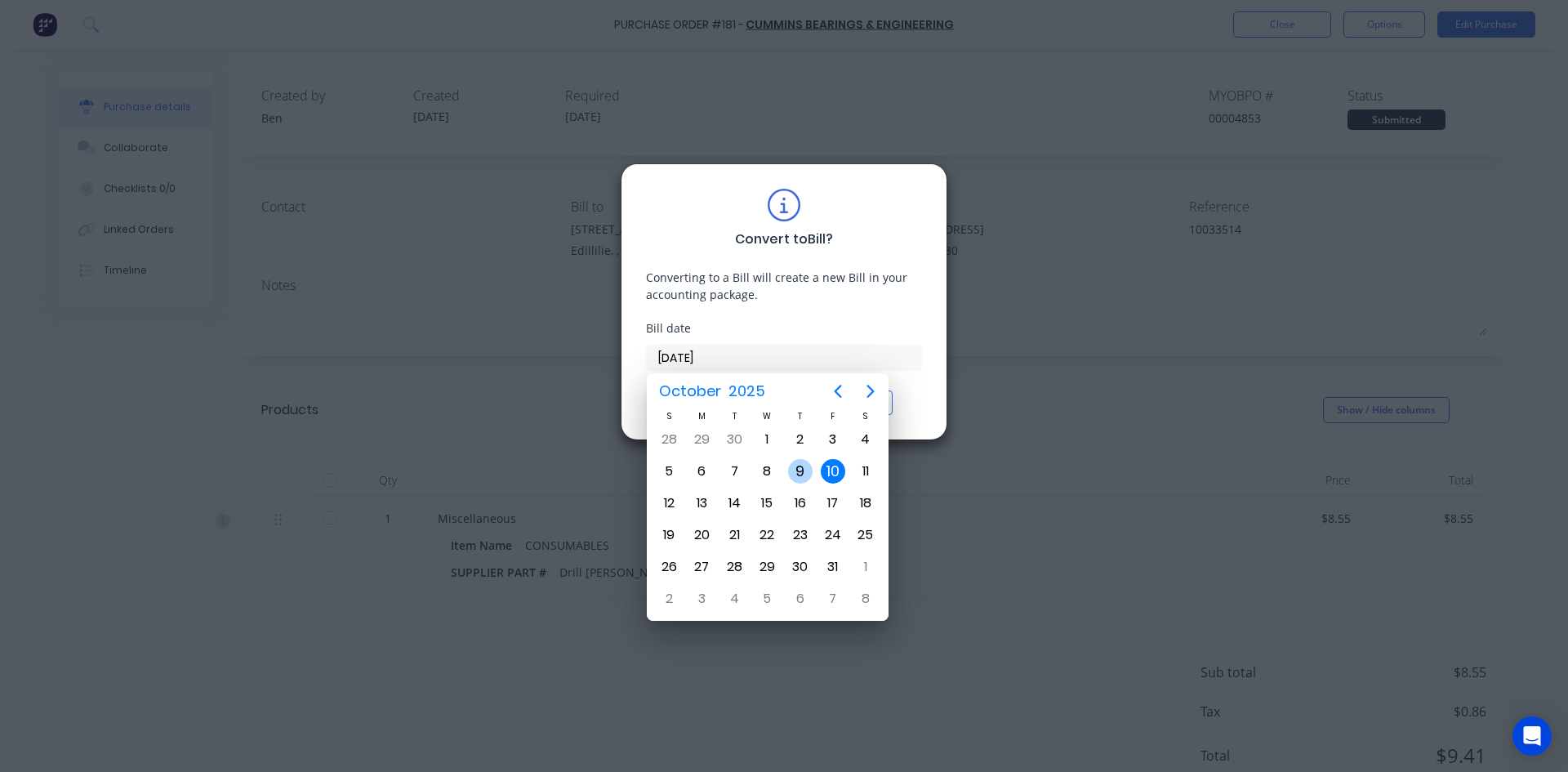
click at [798, 467] on div "9" at bounding box center [800, 471] width 24 height 24
type input "09/10/25"
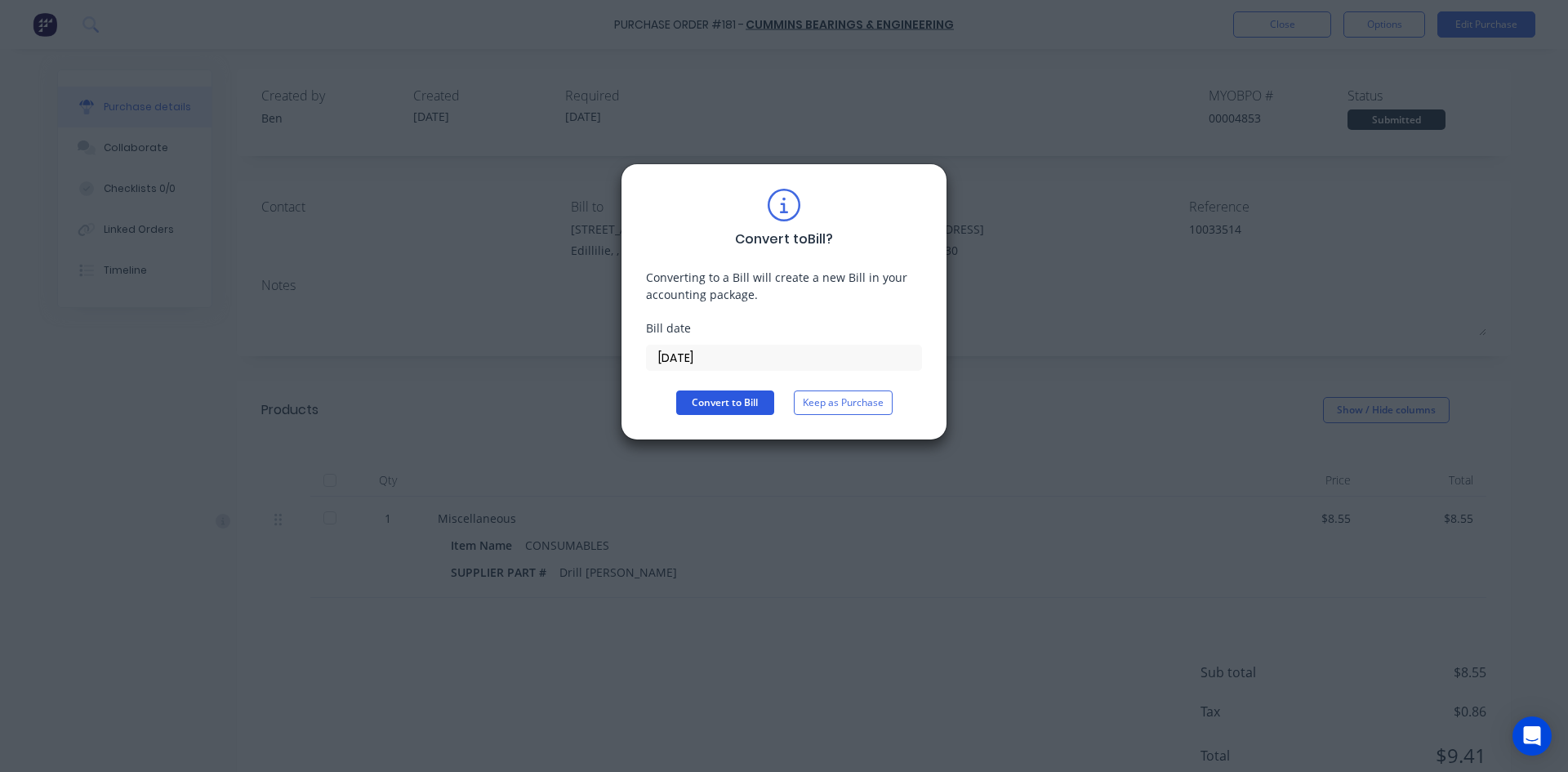
click at [735, 397] on button "Convert to Bill" at bounding box center [725, 402] width 98 height 24
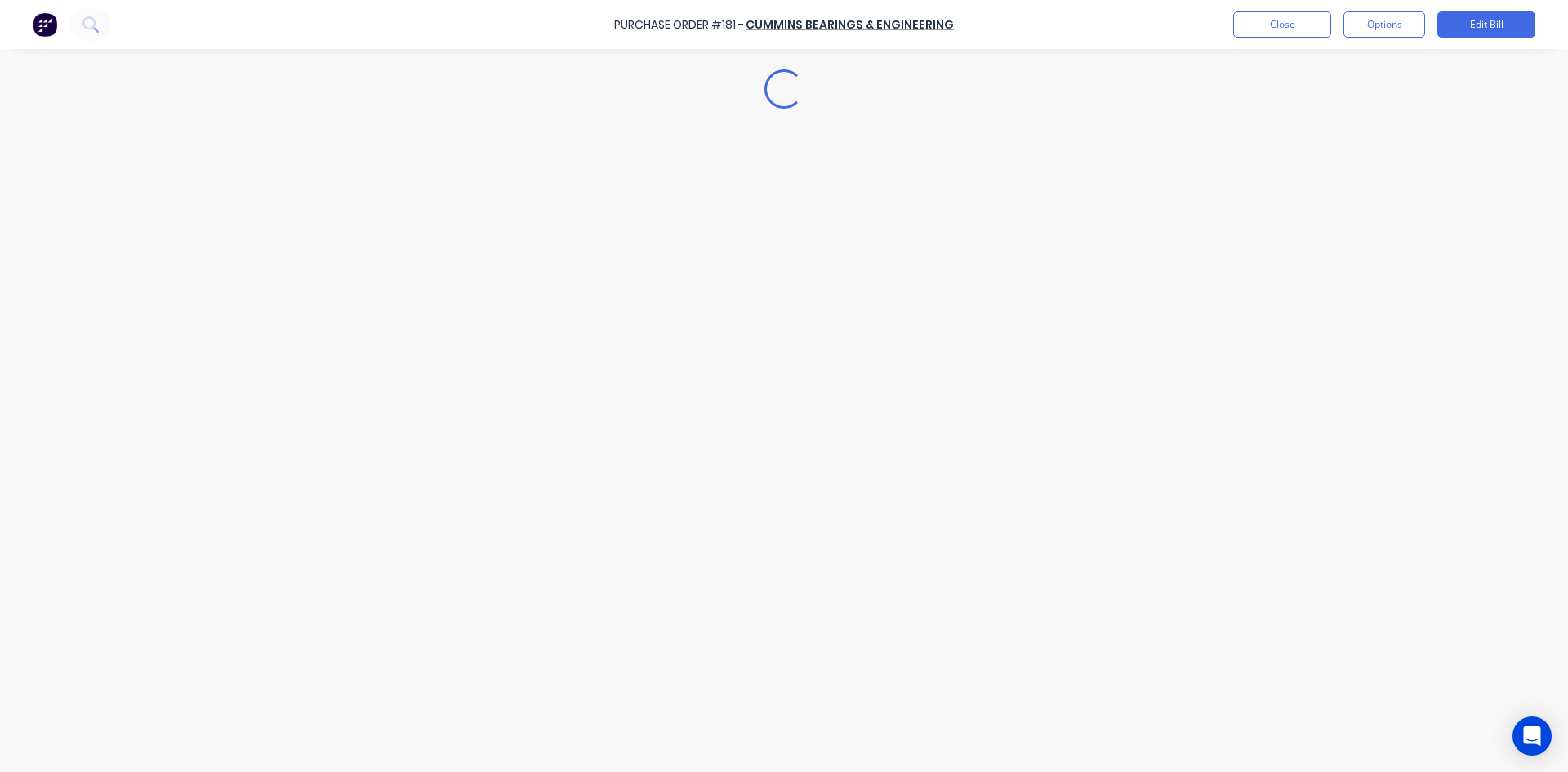
type textarea "x"
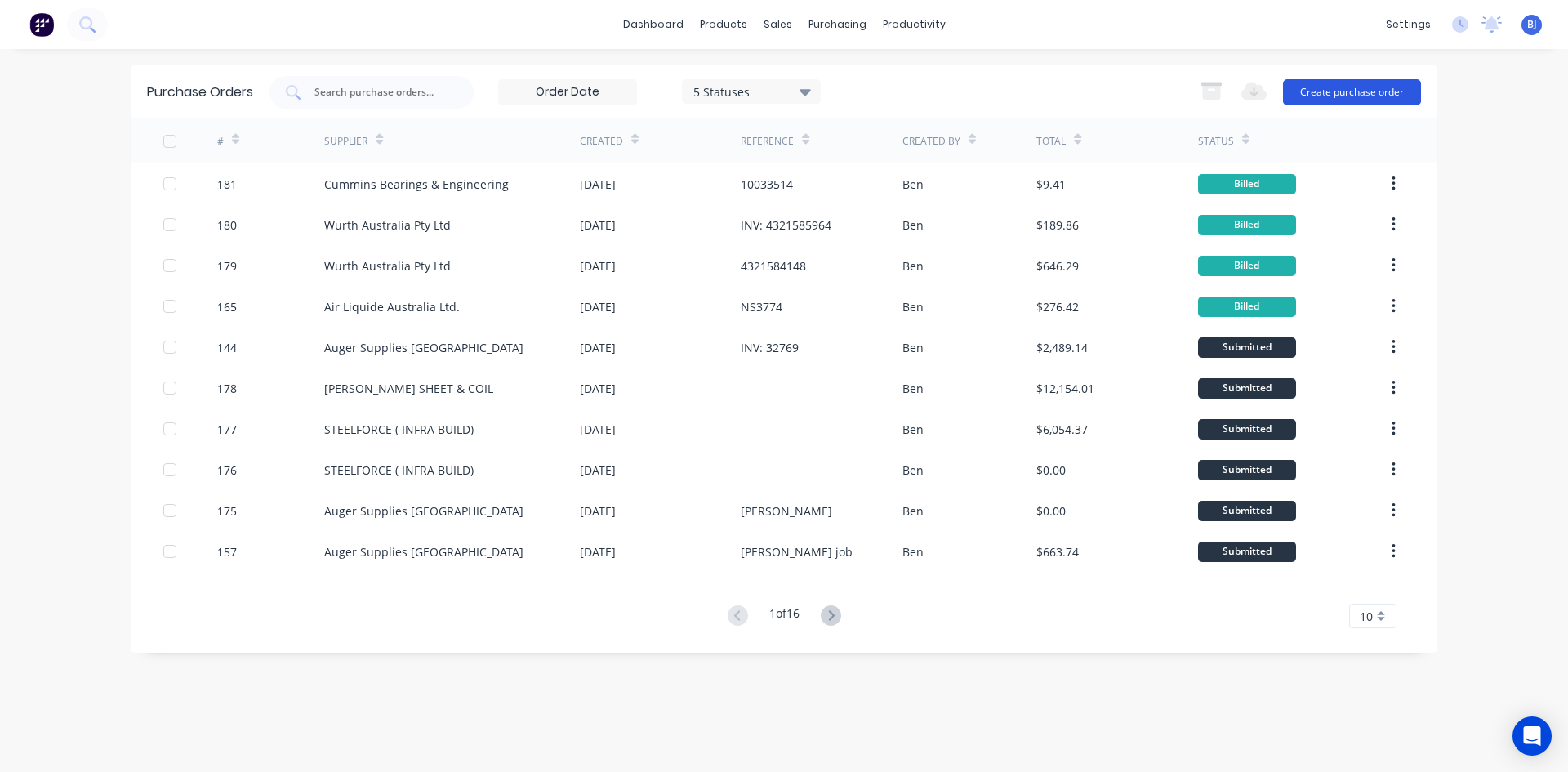
click at [1311, 93] on button "Create purchase order" at bounding box center [1352, 92] width 138 height 26
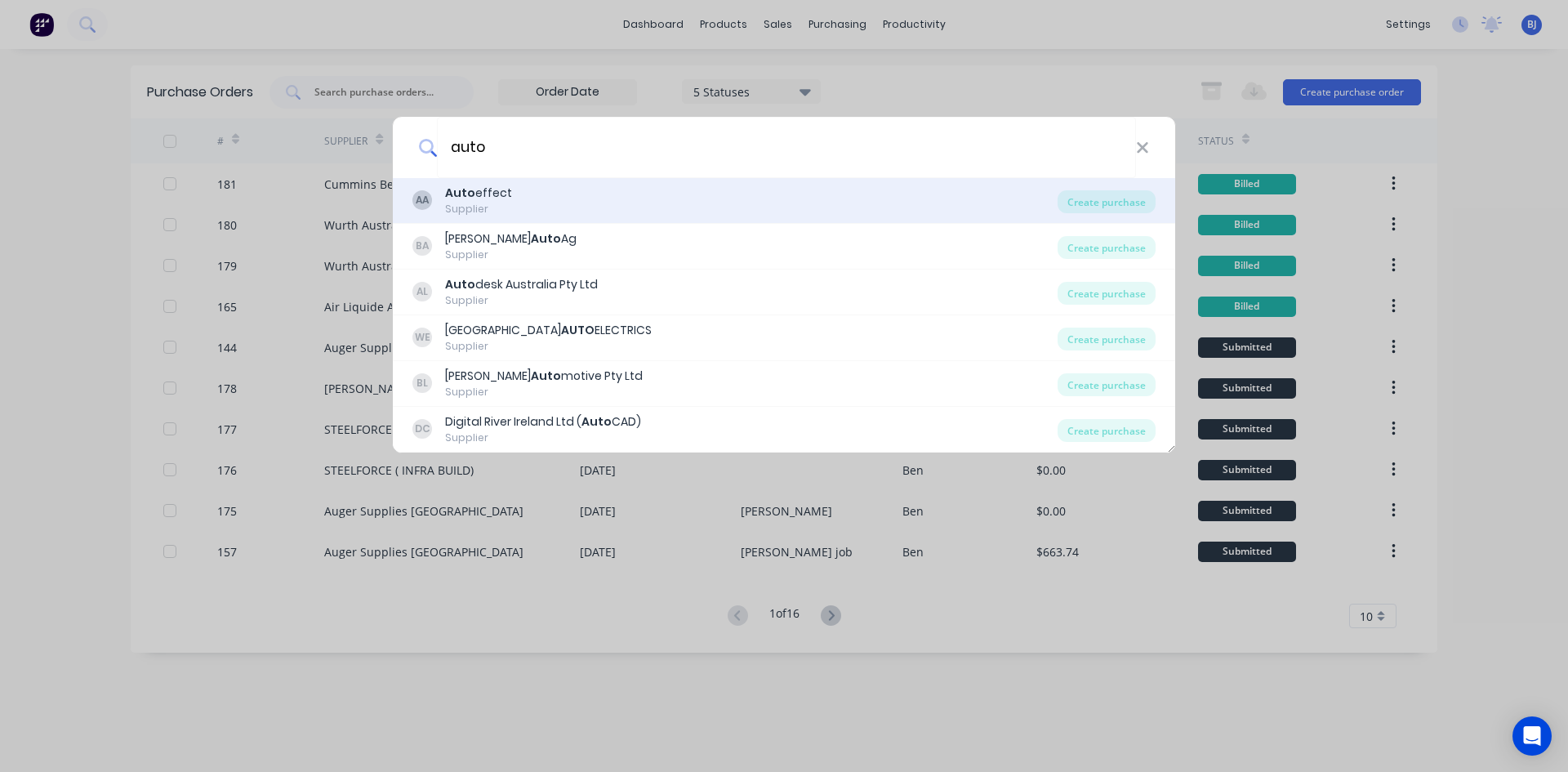
type input "auto"
click at [481, 192] on div "Auto effect" at bounding box center [479, 193] width 67 height 17
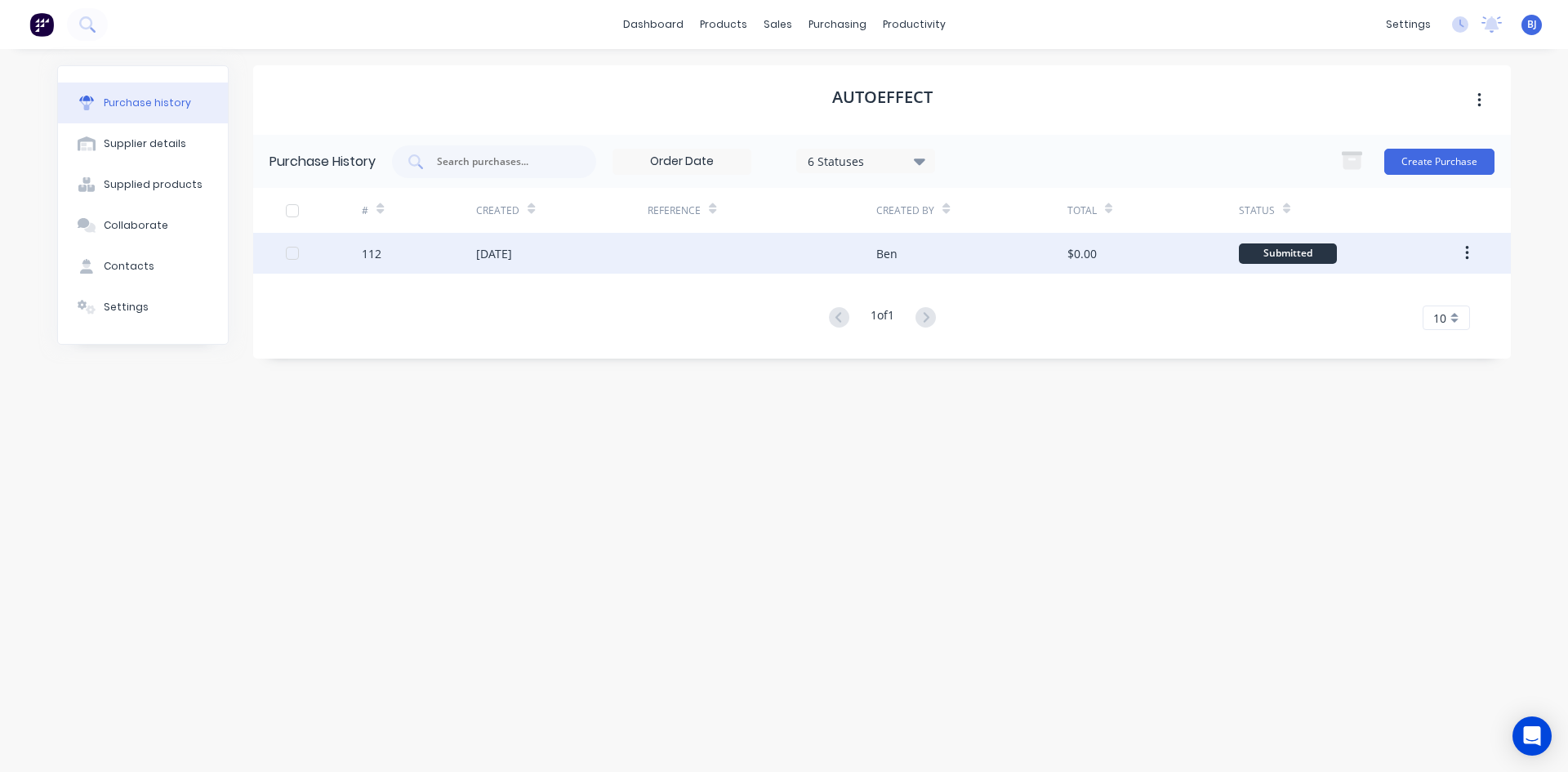
click at [497, 256] on div "03 Sep 2025" at bounding box center [494, 253] width 36 height 17
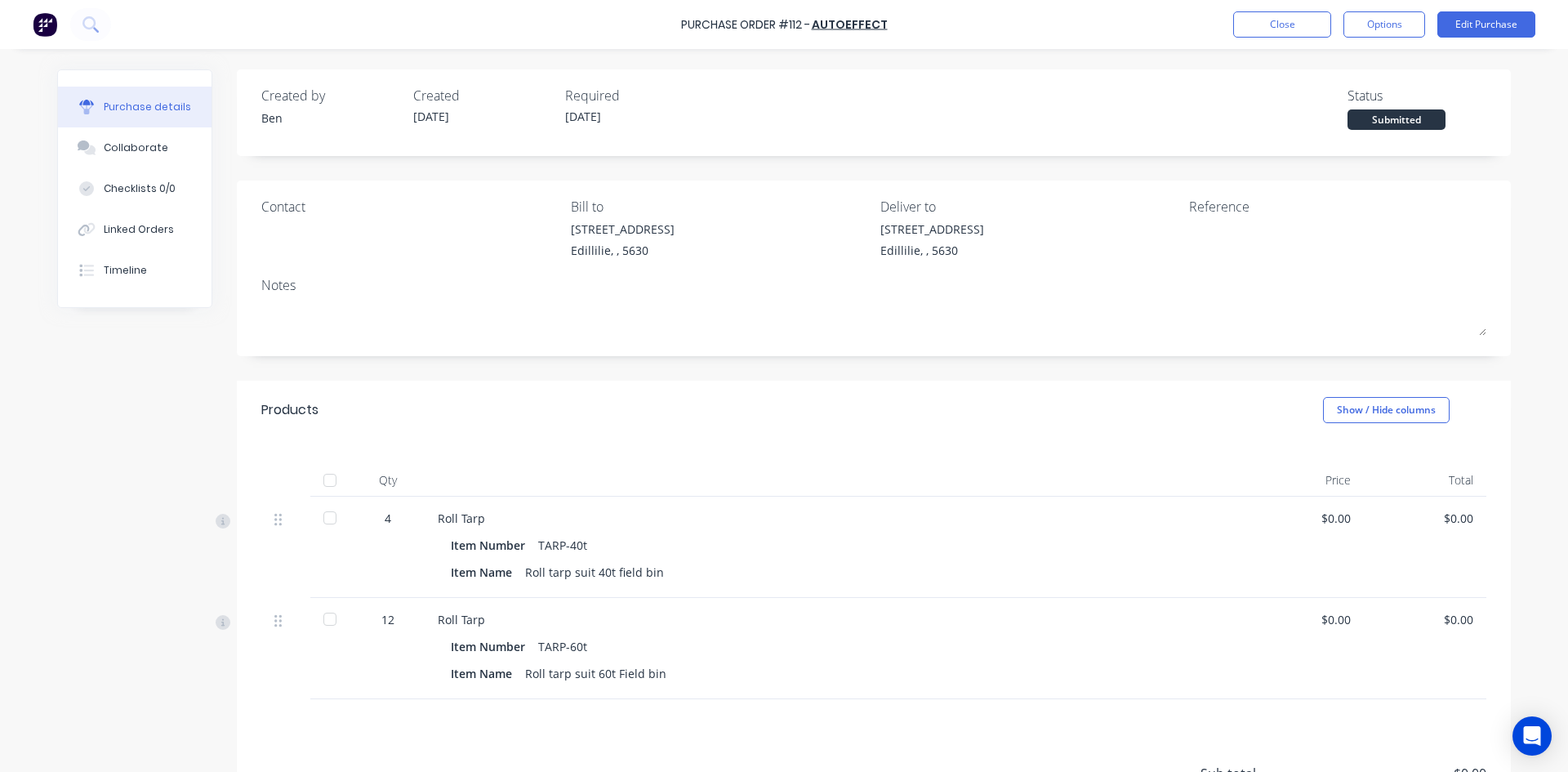
click at [381, 520] on div "4" at bounding box center [387, 519] width 47 height 17
click at [1491, 23] on button "Edit Purchase" at bounding box center [1486, 24] width 98 height 26
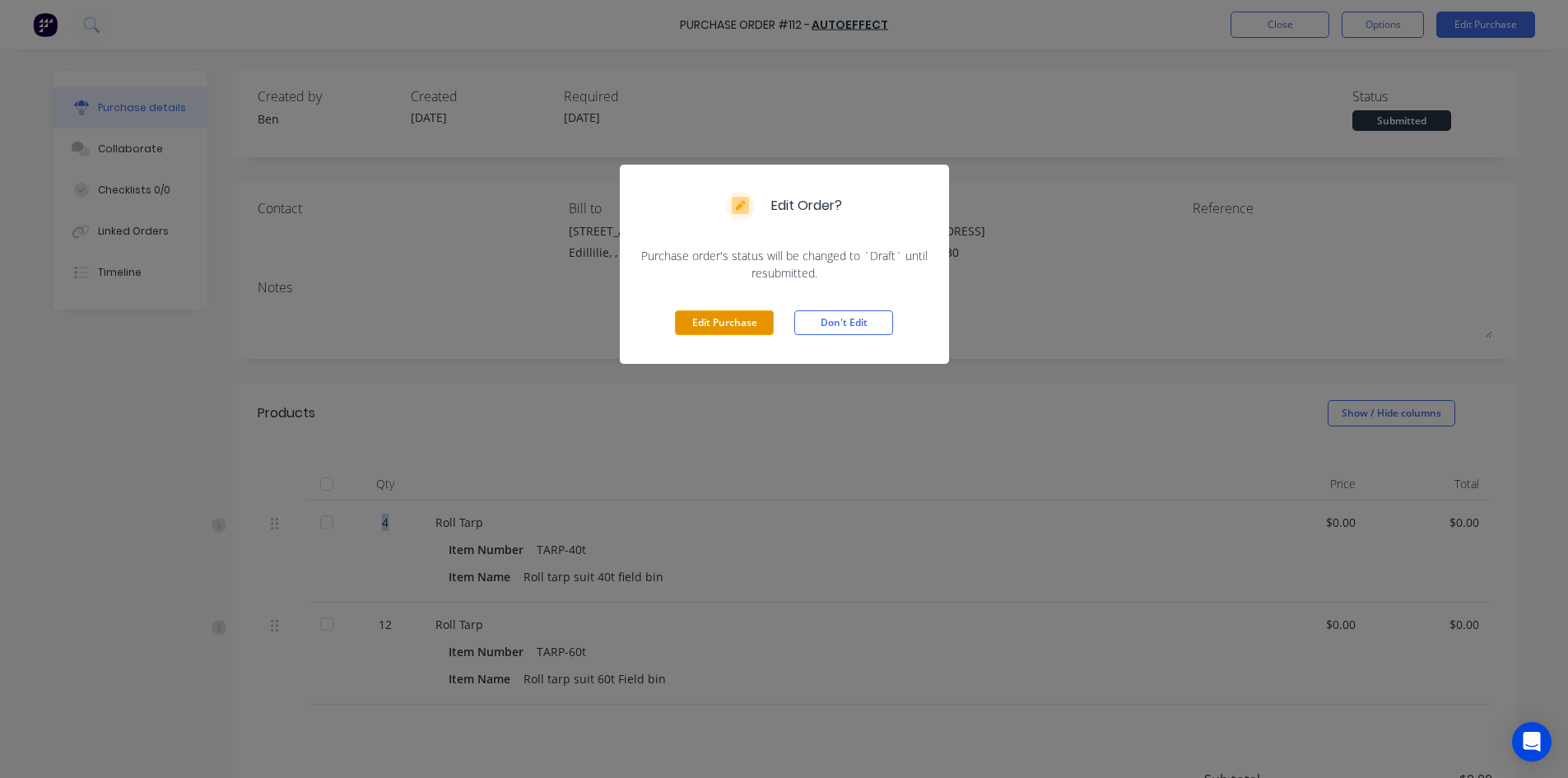
click at [693, 321] on button "Edit Purchase" at bounding box center [725, 322] width 99 height 24
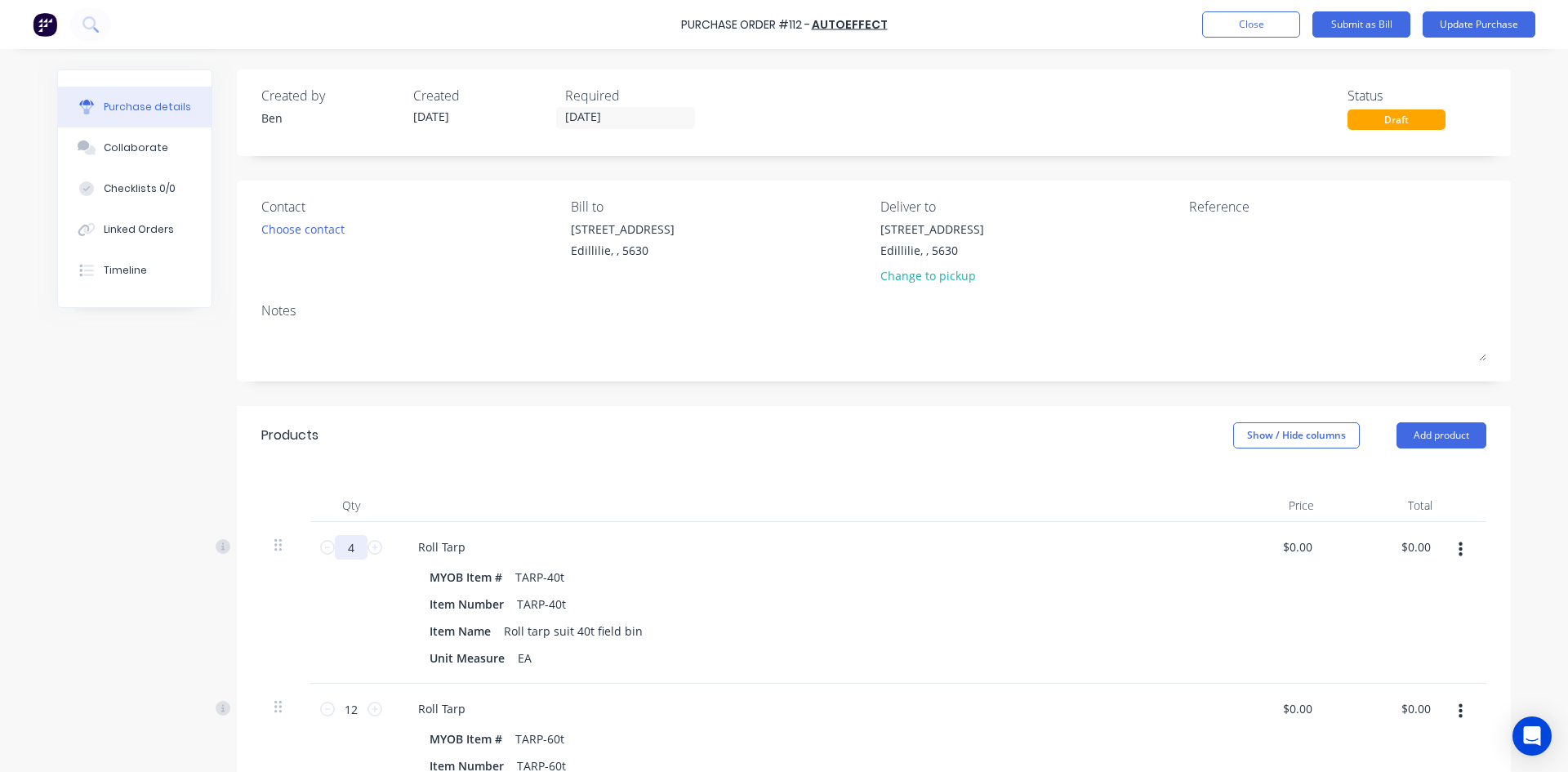
click at [352, 548] on input "4" at bounding box center [351, 547] width 33 height 24
type input "2"
click at [351, 706] on input "12" at bounding box center [351, 709] width 33 height 24
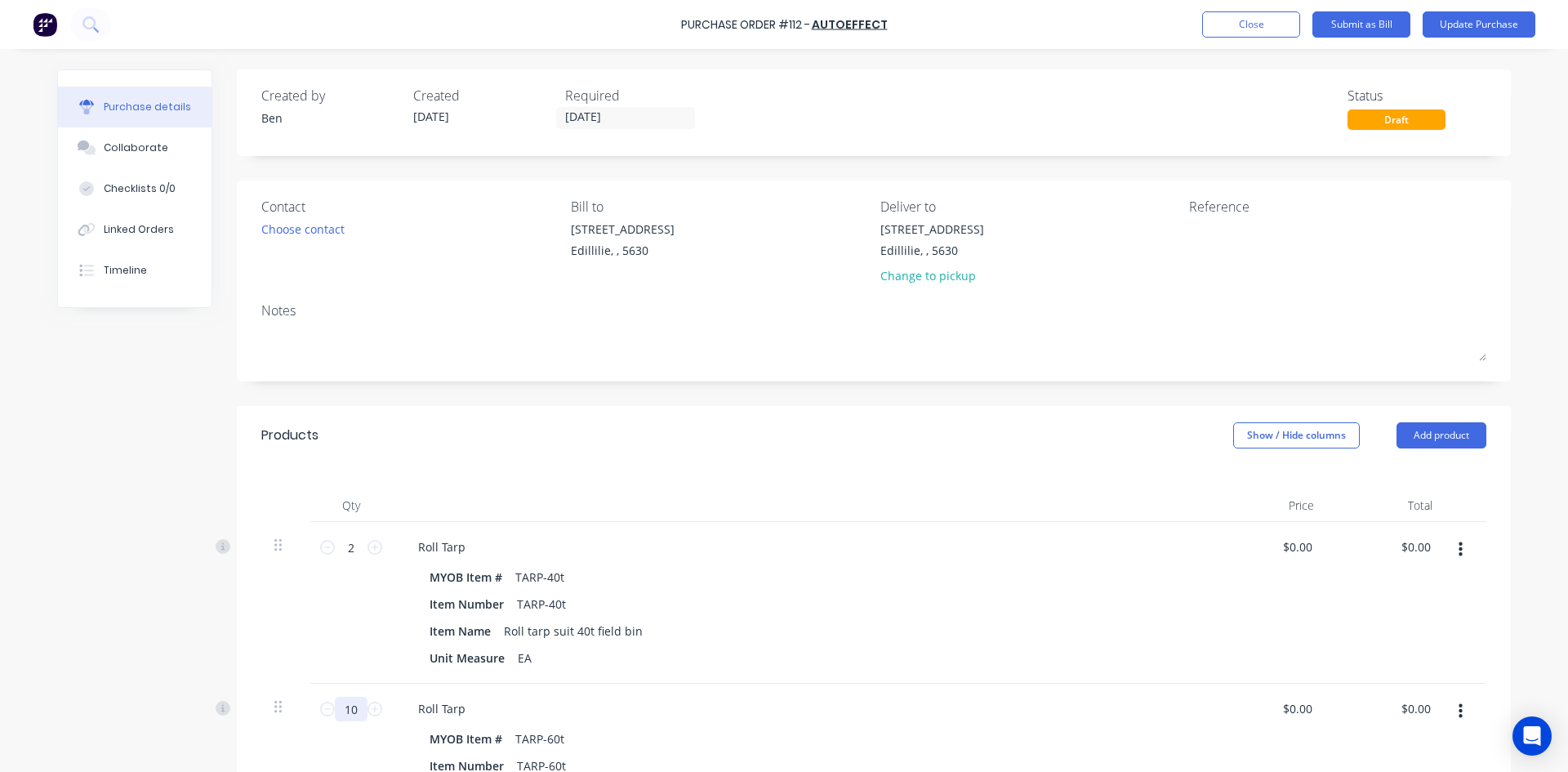
type input "1"
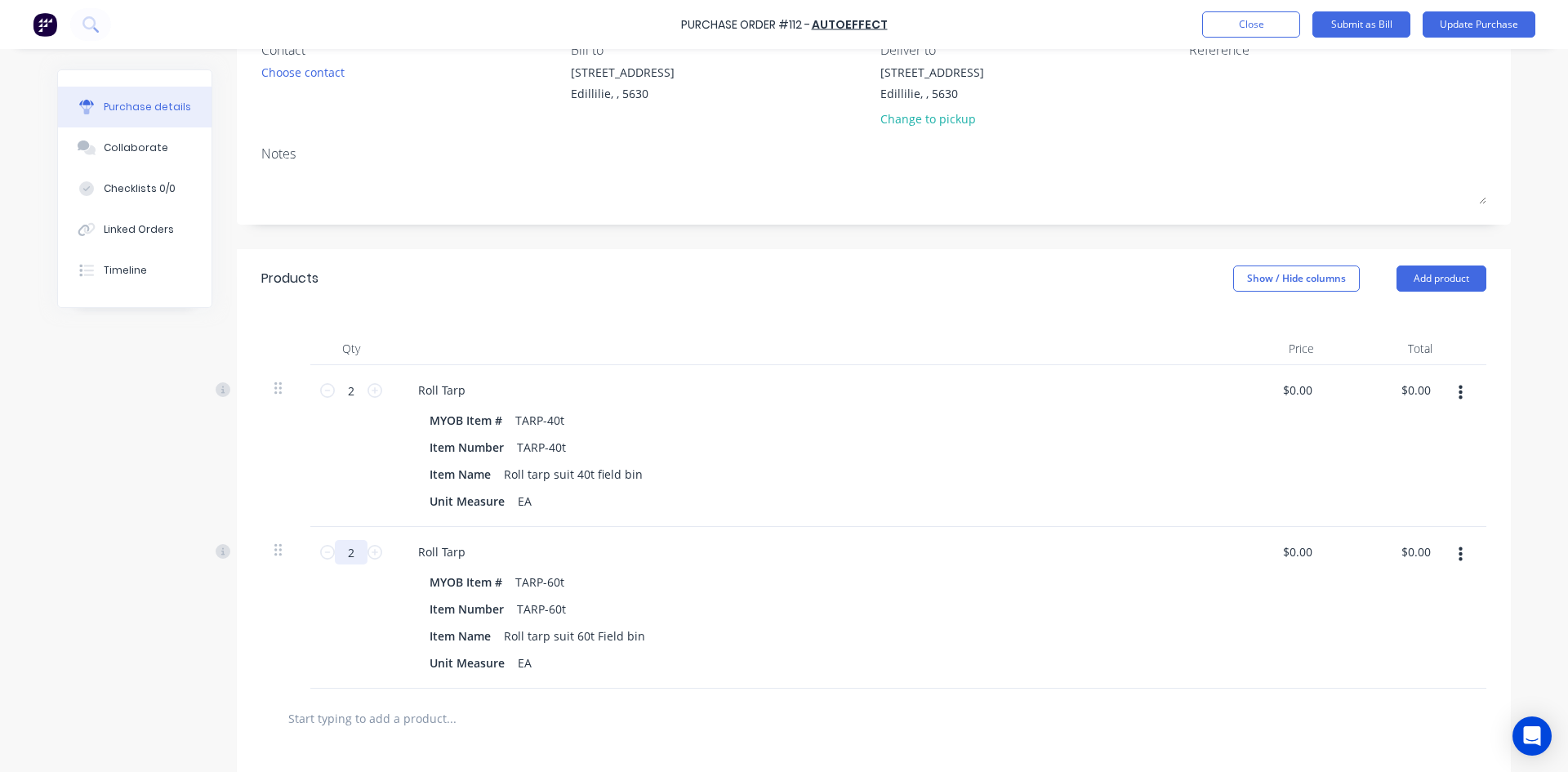
scroll to position [164, 0]
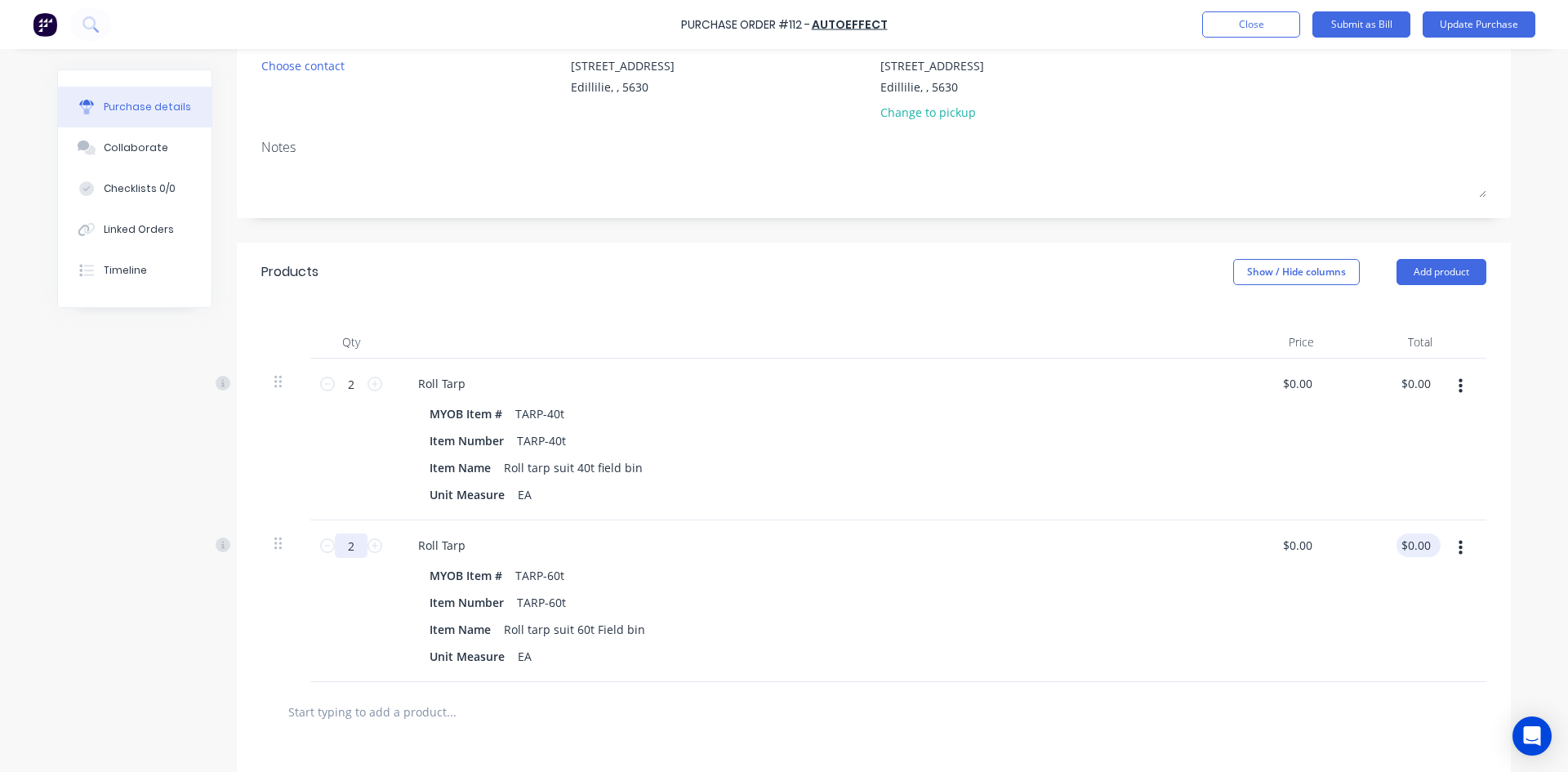
type input "2"
click at [1396, 541] on div "0.00 $0.00" at bounding box center [1415, 545] width 38 height 23
click at [1403, 541] on div "$0.00 0.00" at bounding box center [1418, 545] width 31 height 23
click at [1406, 545] on input "0.00" at bounding box center [1418, 545] width 31 height 23
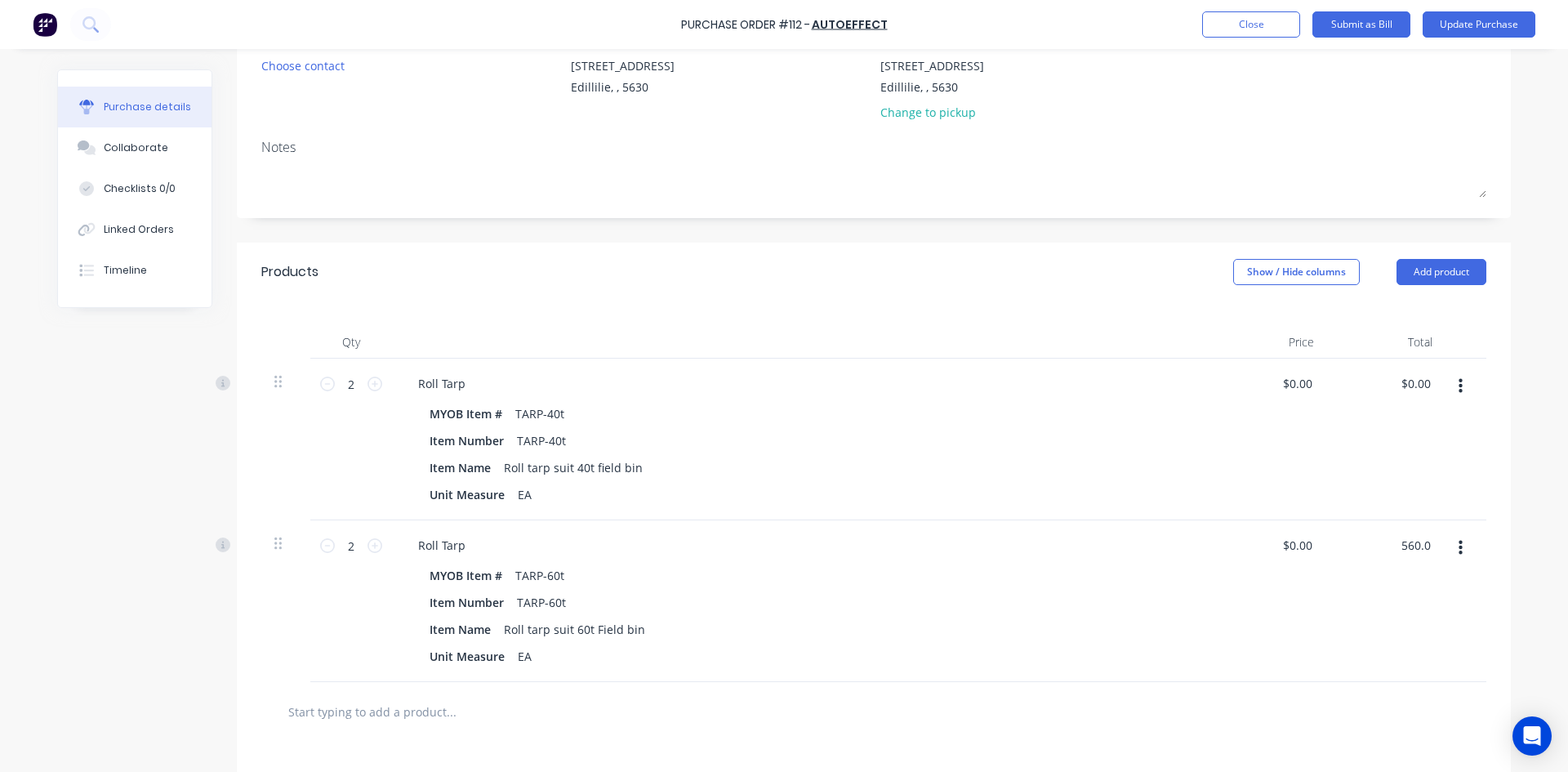
type input "560.0"
type input "$280.00"
type input "$560.00"
drag, startPoint x: 1090, startPoint y: 589, endPoint x: 1100, endPoint y: 572, distance: 19.7
click at [1092, 587] on div "MYOB Item # TARP-60t Item Number TARP-60t Item Name Roll tarp suit 60t Field bi…" at bounding box center [800, 615] width 790 height 104
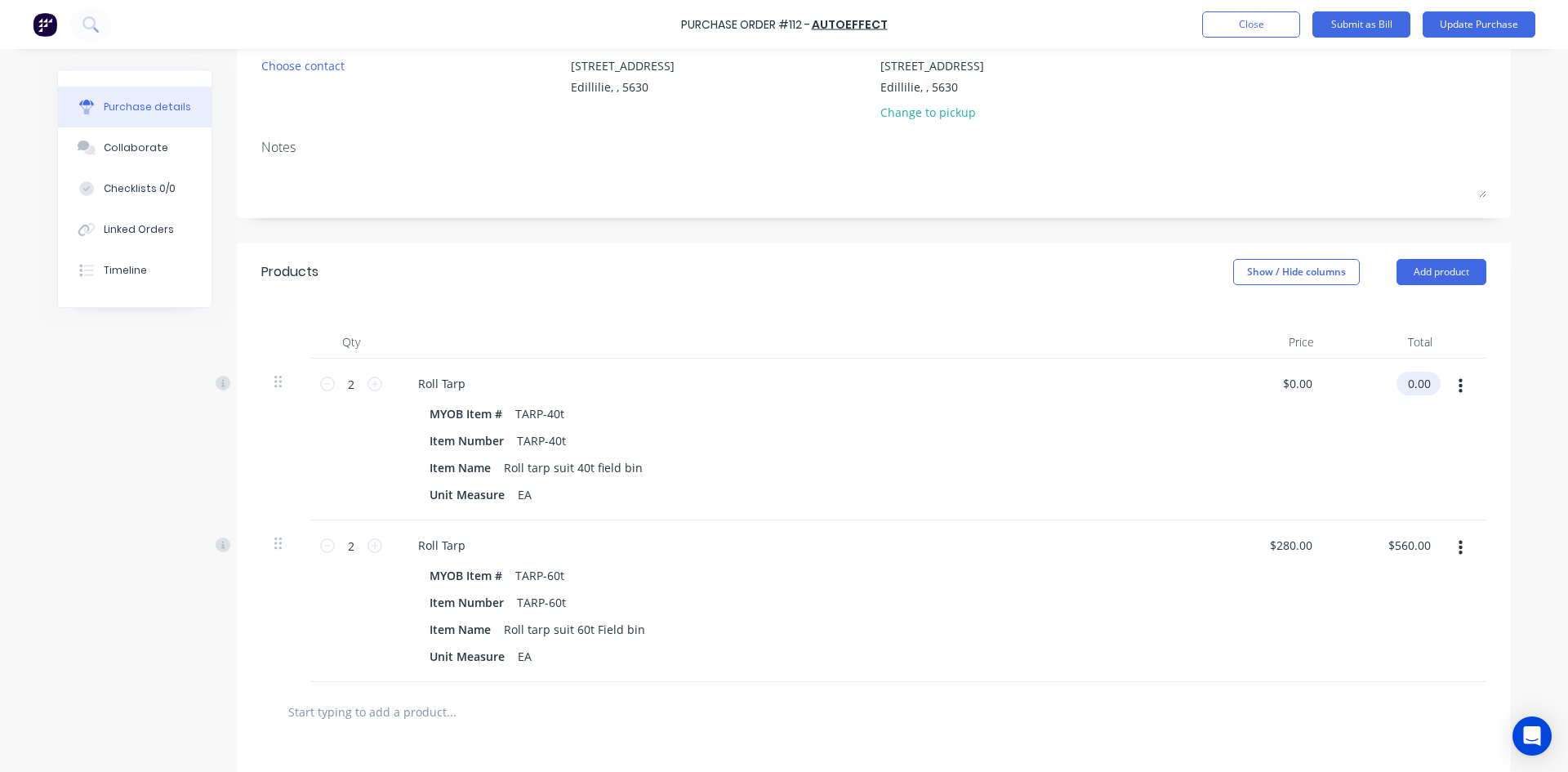
click at [1408, 385] on input "0.00" at bounding box center [1415, 383] width 38 height 23
click at [1407, 385] on input "0.00" at bounding box center [1418, 383] width 31 height 23
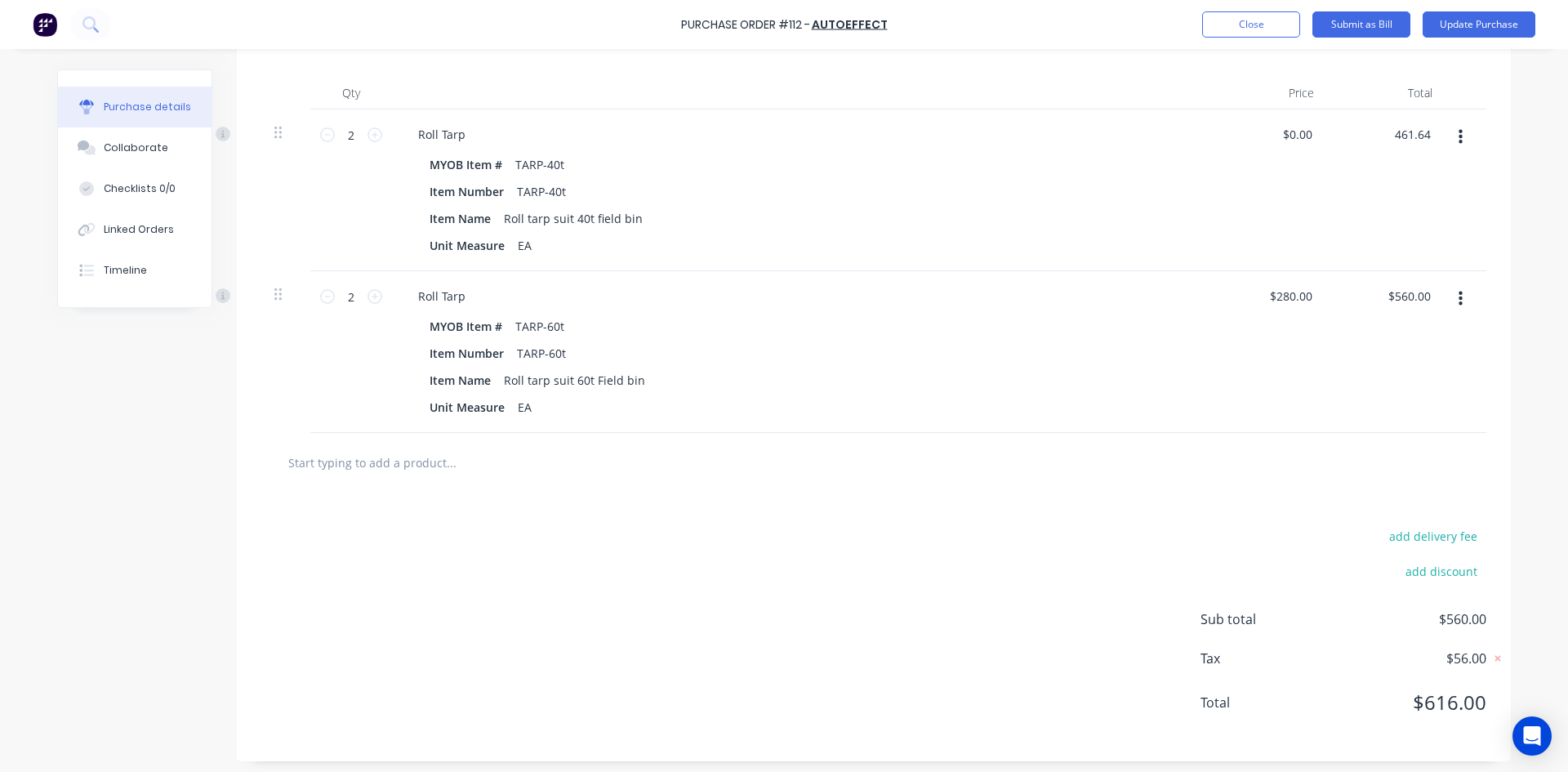
scroll to position [418, 0]
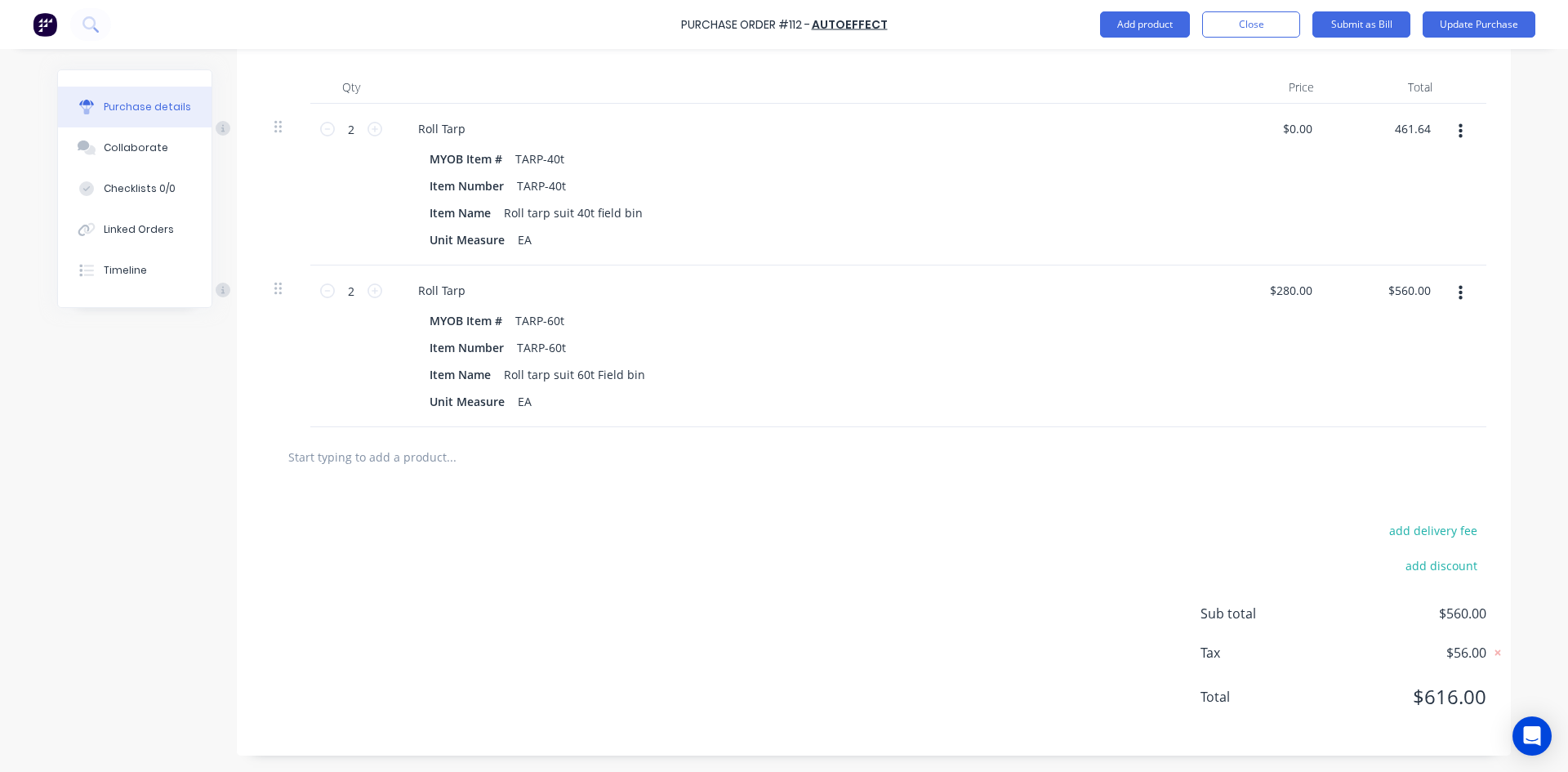
type input "461.64"
type input "$230.82"
type input "$461.64"
click at [679, 420] on div "Roll Tarp MYOB Item # TARP-60t Item Number TARP-60t Item Name Roll tarp suit 60…" at bounding box center [800, 346] width 816 height 162
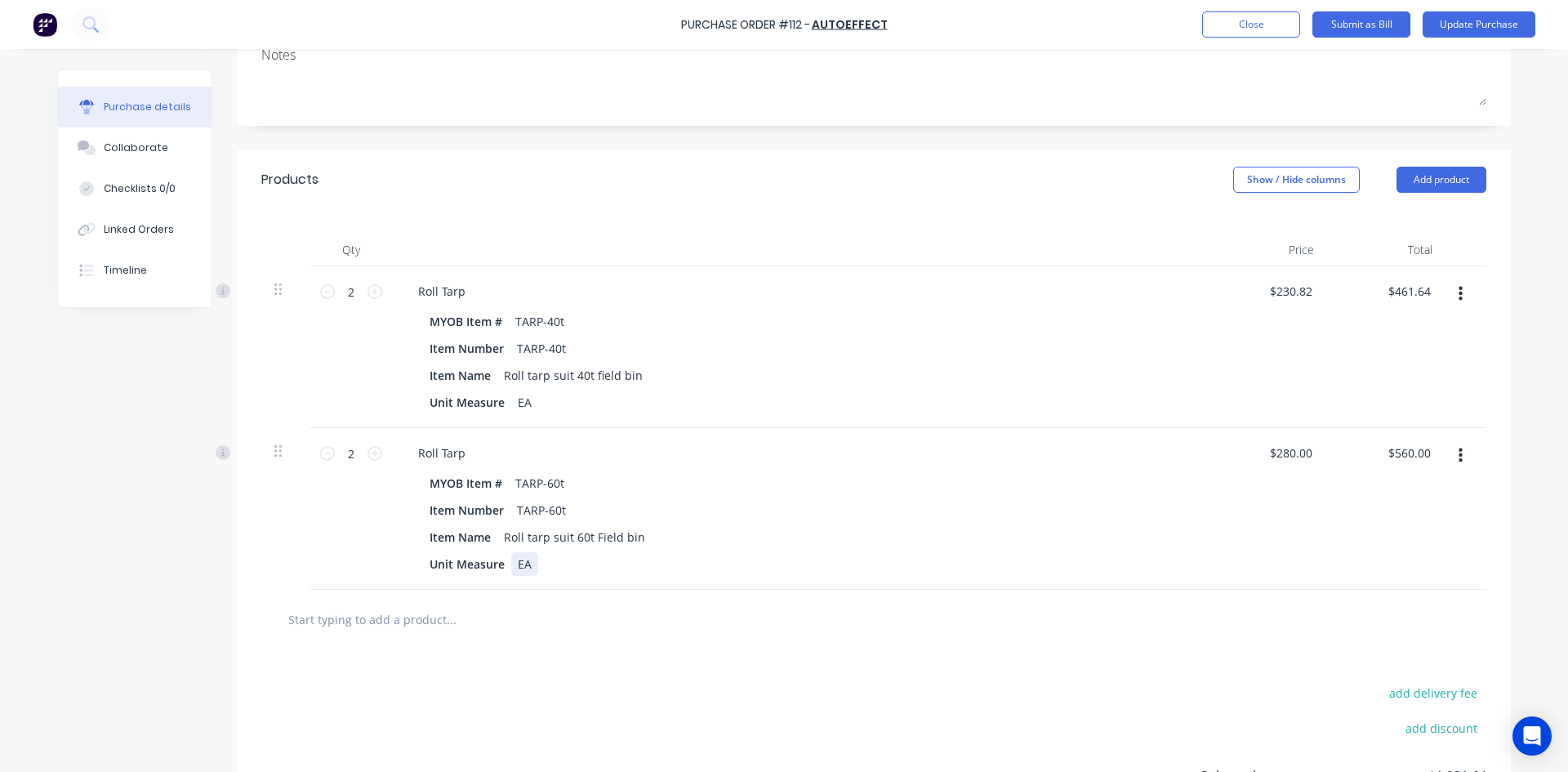
scroll to position [255, 0]
click at [1426, 451] on input "560.00" at bounding box center [1408, 453] width 51 height 23
click at [1426, 451] on input "560.00" at bounding box center [1411, 453] width 44 height 23
type input "560.80"
type input "$280.40"
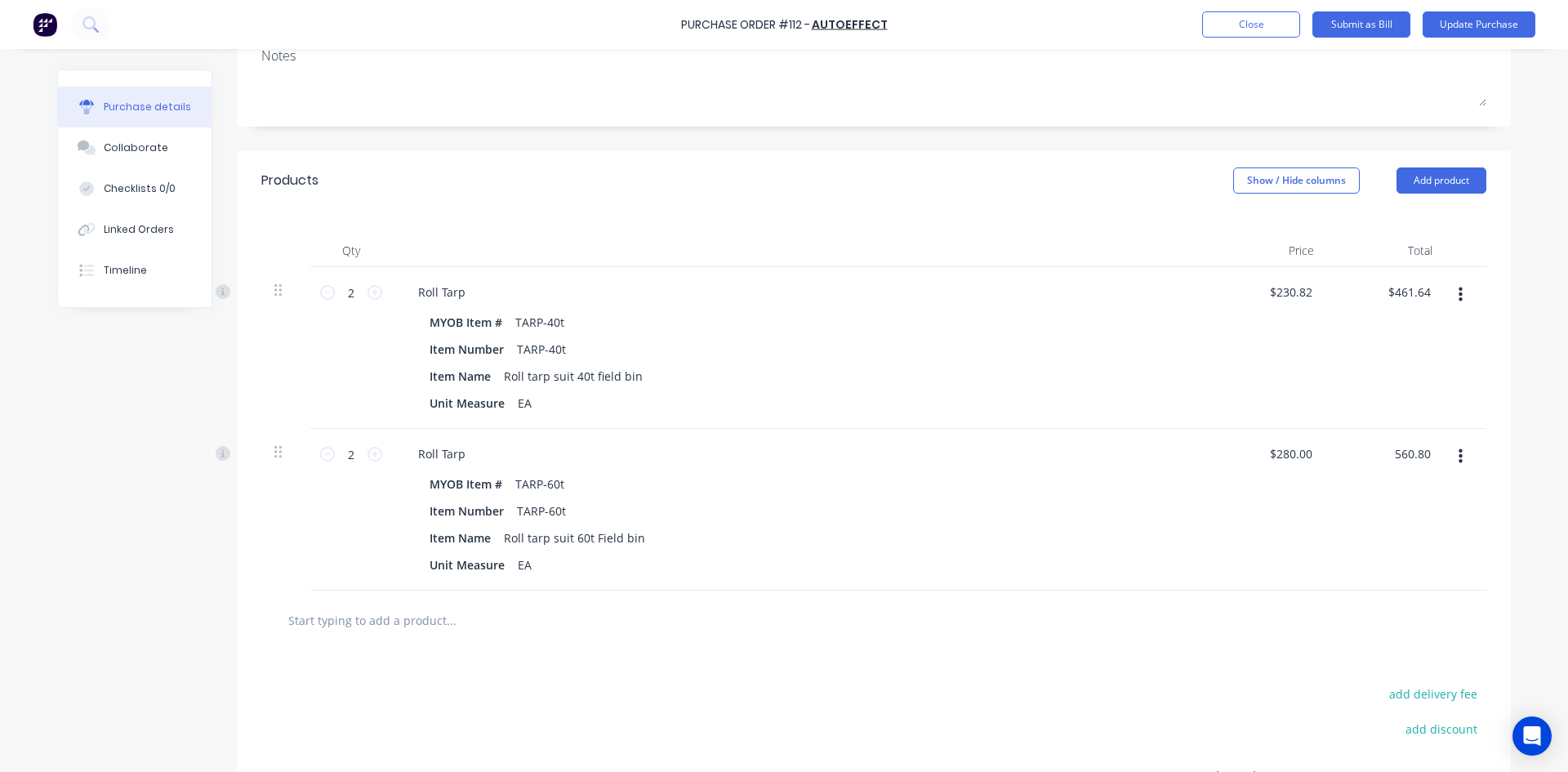
type input "$560.80"
click at [1235, 526] on div "$280.40 $280.00" at bounding box center [1267, 510] width 118 height 162
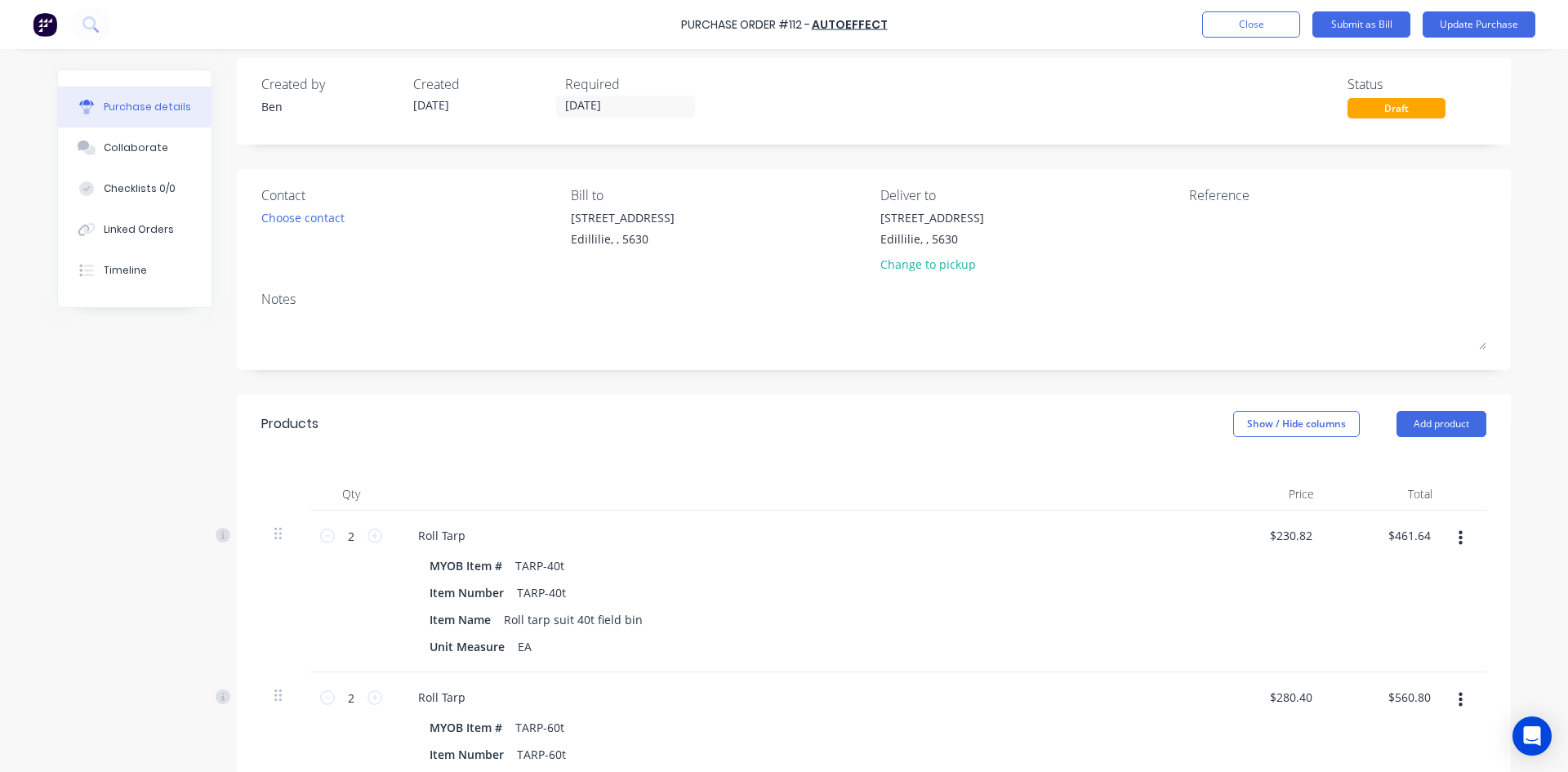
scroll to position [9, 0]
click at [1202, 228] on textarea at bounding box center [1291, 229] width 204 height 37
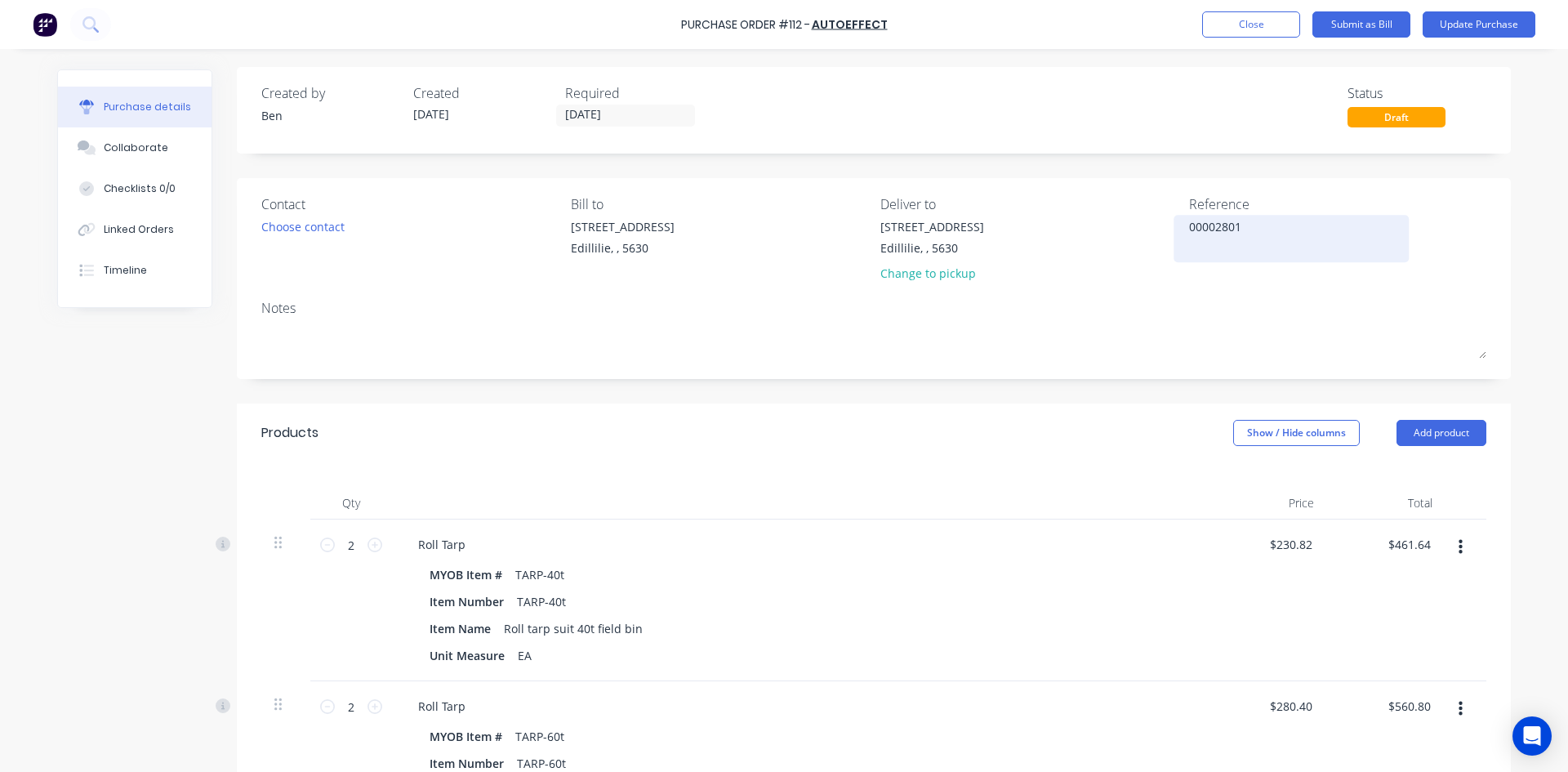
scroll to position [0, 0]
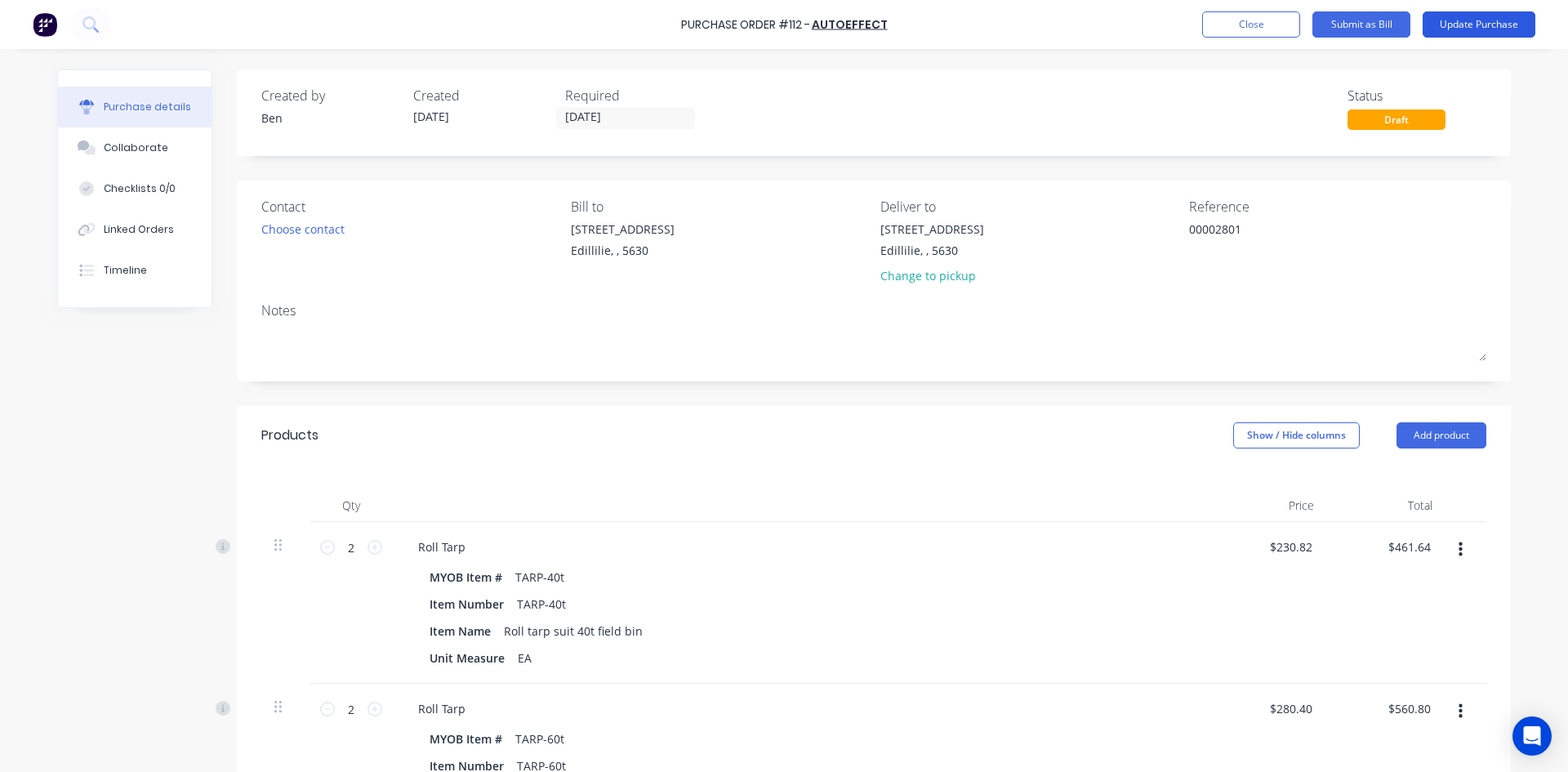
type textarea "00002801"
type textarea "x"
type textarea "00002801"
click at [1452, 27] on button "Update Purchase" at bounding box center [1478, 24] width 113 height 26
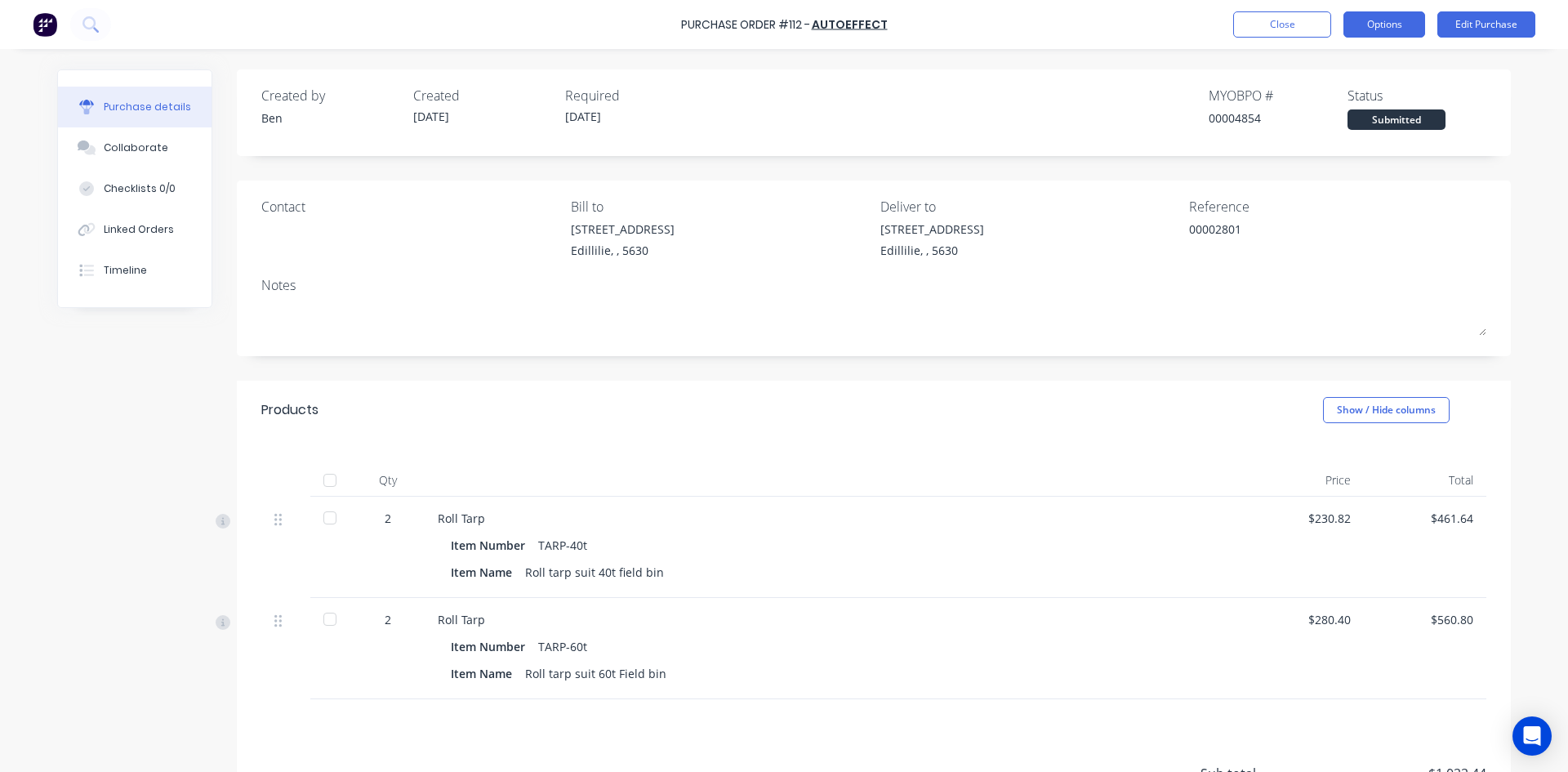
click at [1358, 28] on button "Options" at bounding box center [1384, 24] width 82 height 26
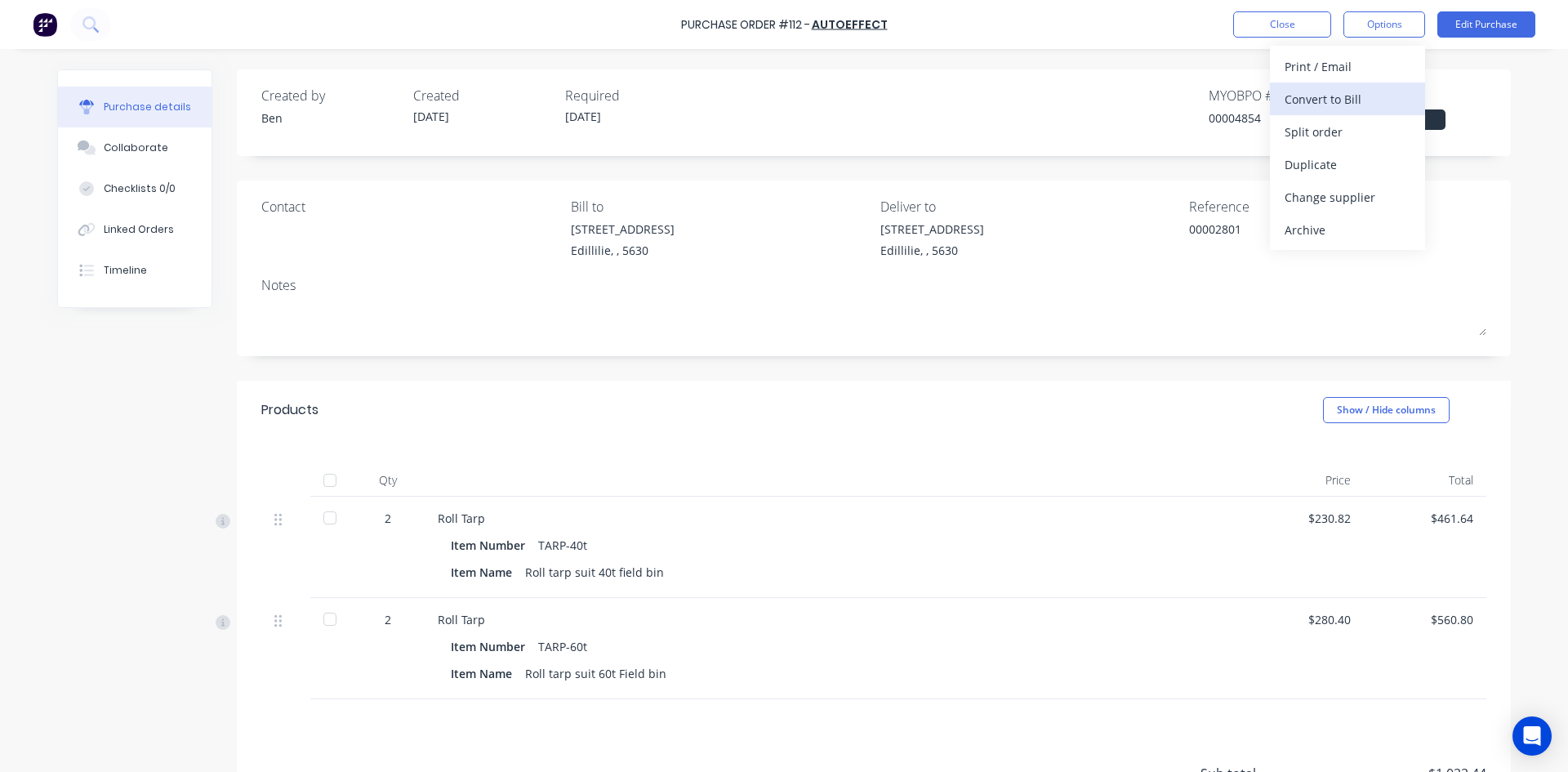
click at [1335, 97] on div "Convert to Bill" at bounding box center [1348, 98] width 126 height 23
type textarea "x"
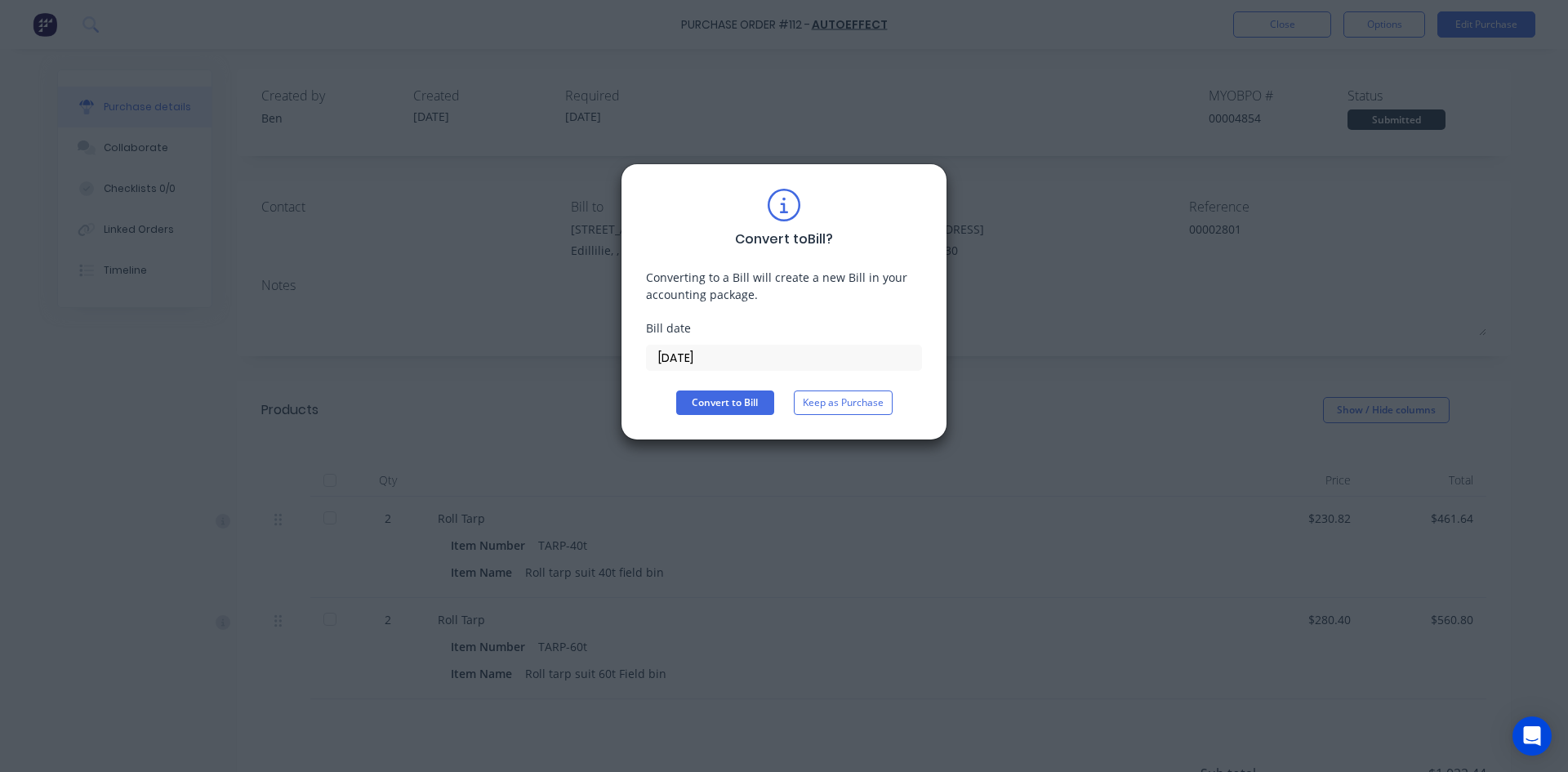
click at [703, 356] on input "10/10/25" at bounding box center [784, 358] width 275 height 24
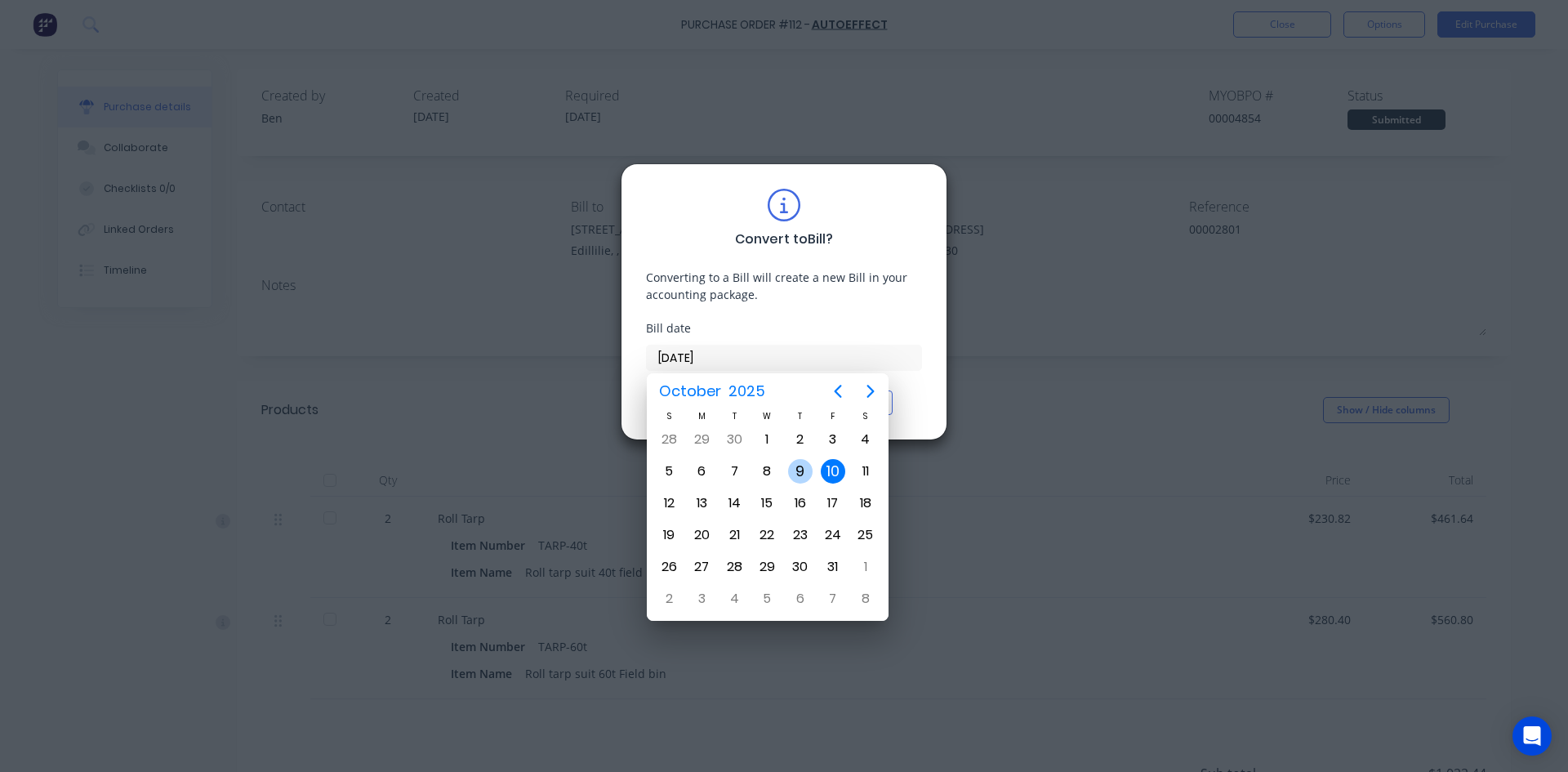
click at [796, 470] on div "9" at bounding box center [800, 471] width 24 height 24
type input "09/10/25"
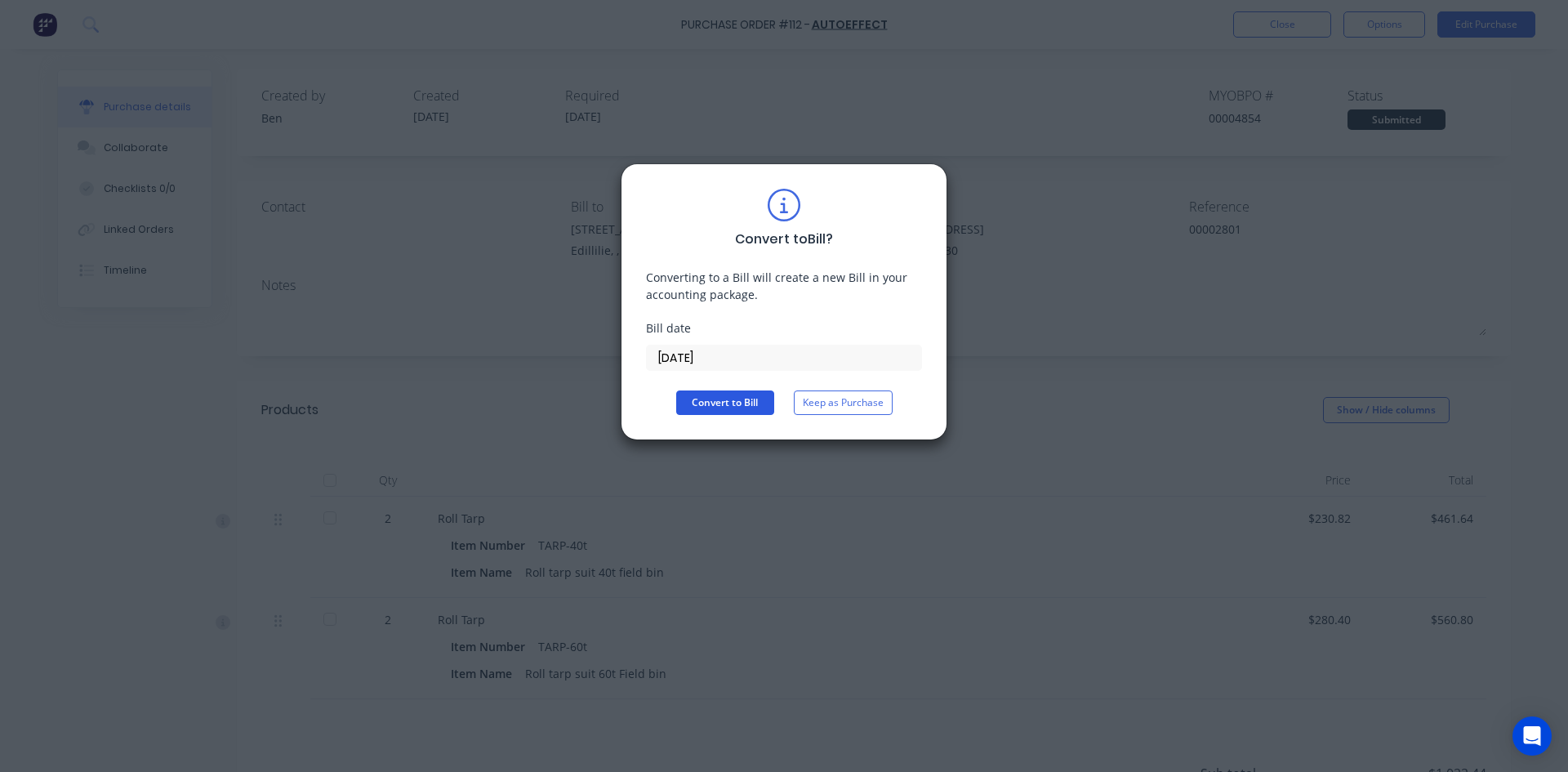
click at [752, 405] on button "Convert to Bill" at bounding box center [725, 402] width 98 height 24
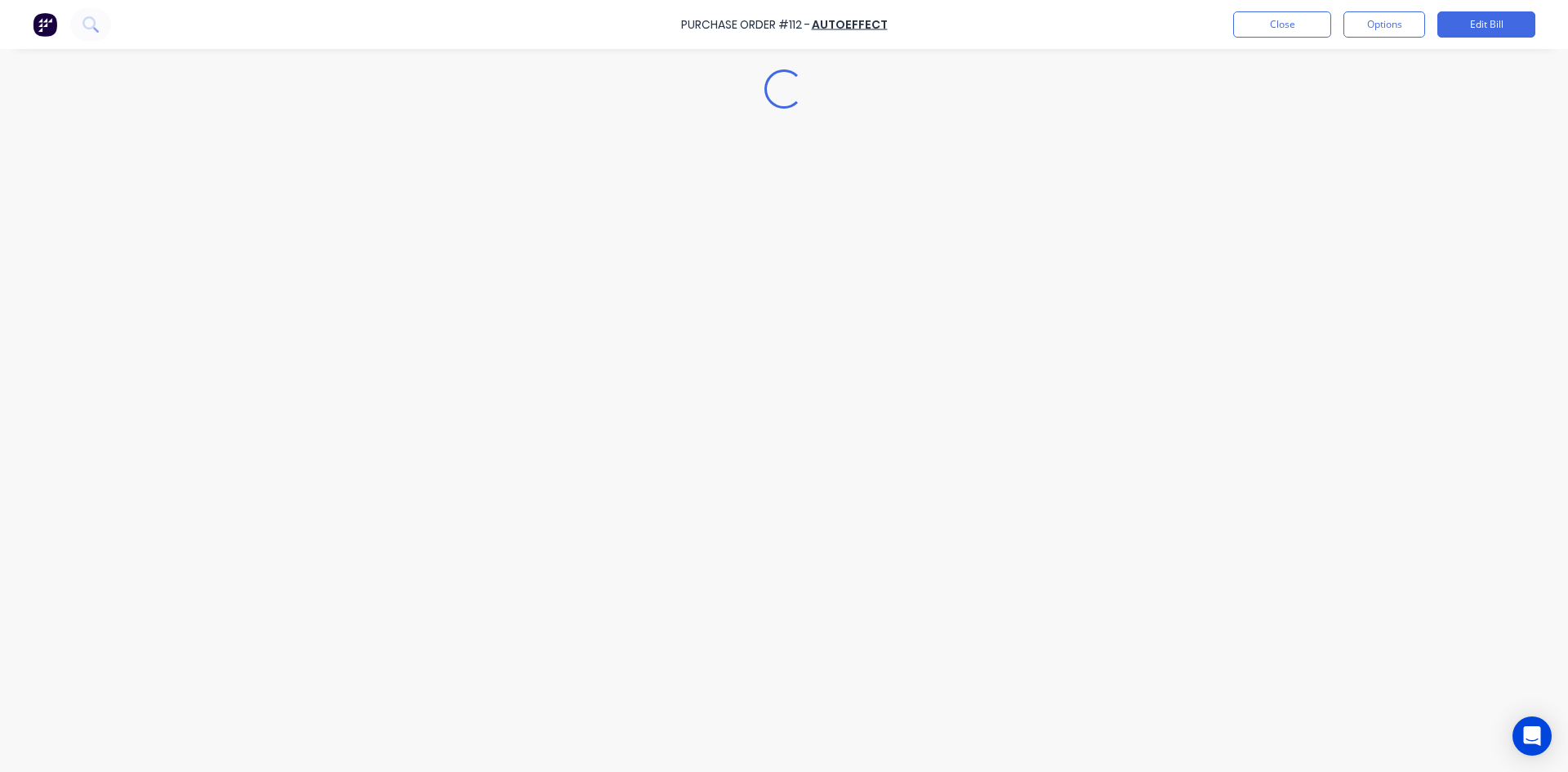
type textarea "x"
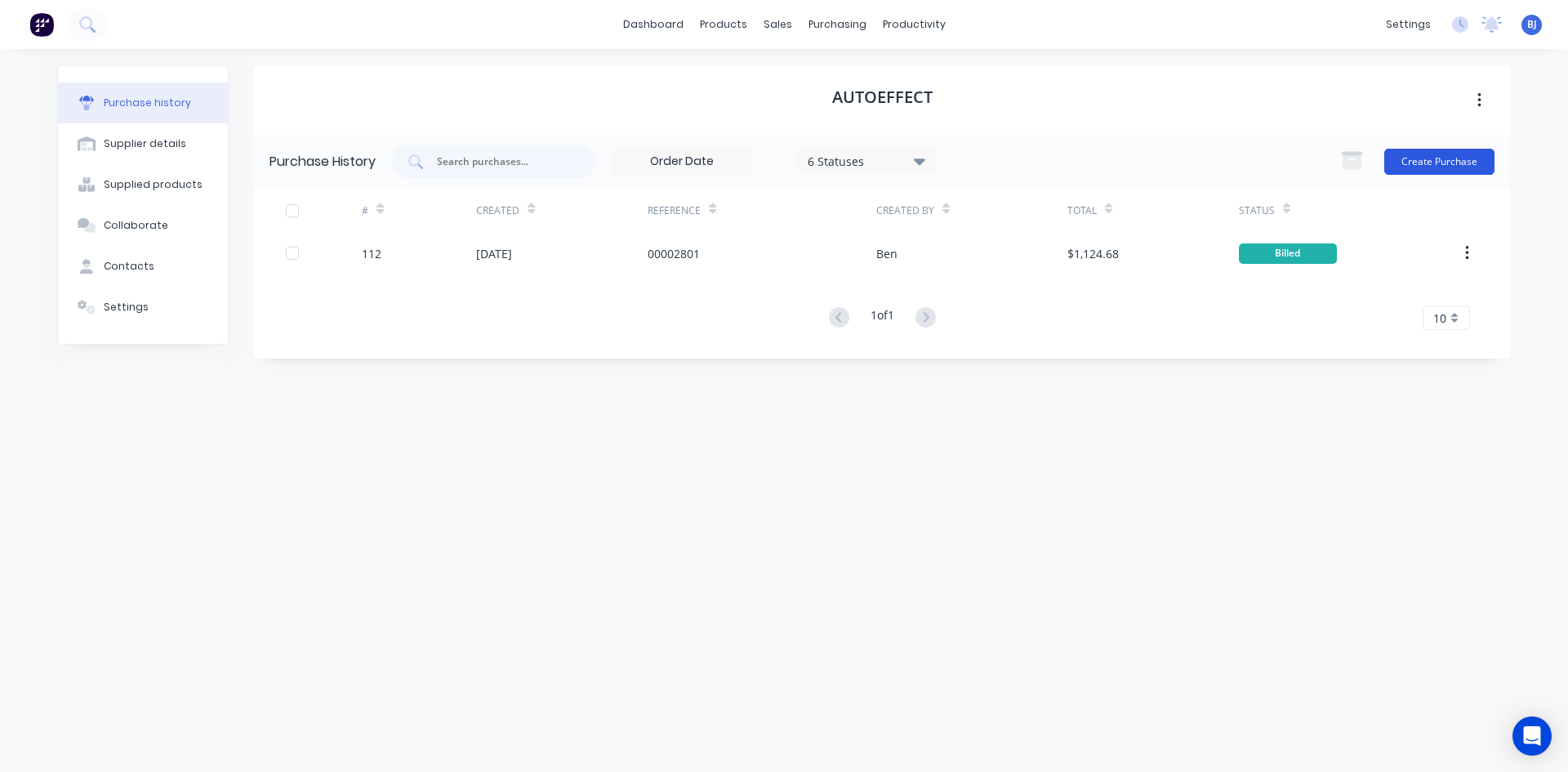
click at [1430, 164] on button "Create Purchase" at bounding box center [1439, 162] width 110 height 26
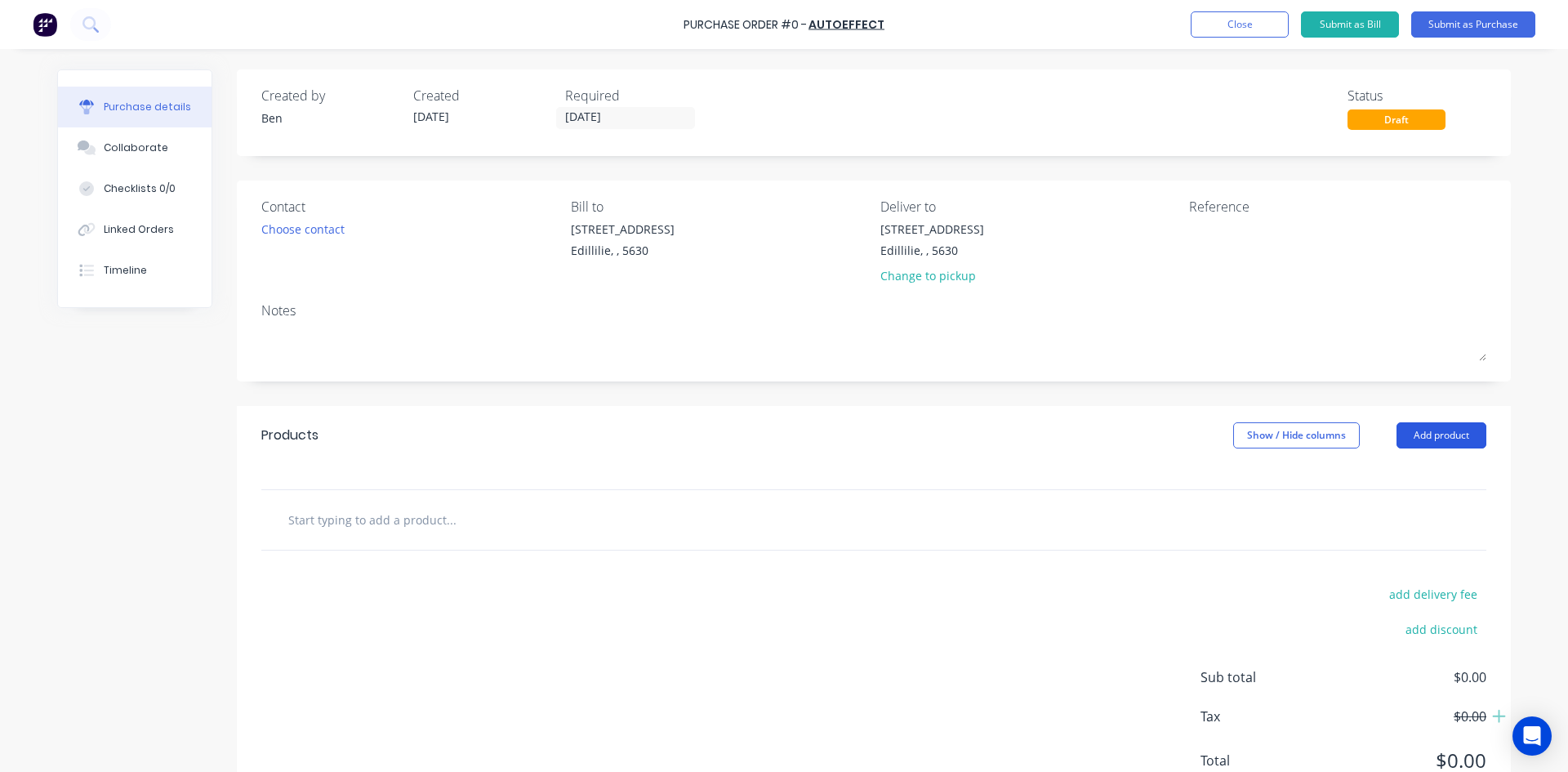
click at [1422, 438] on button "Add product" at bounding box center [1441, 435] width 90 height 26
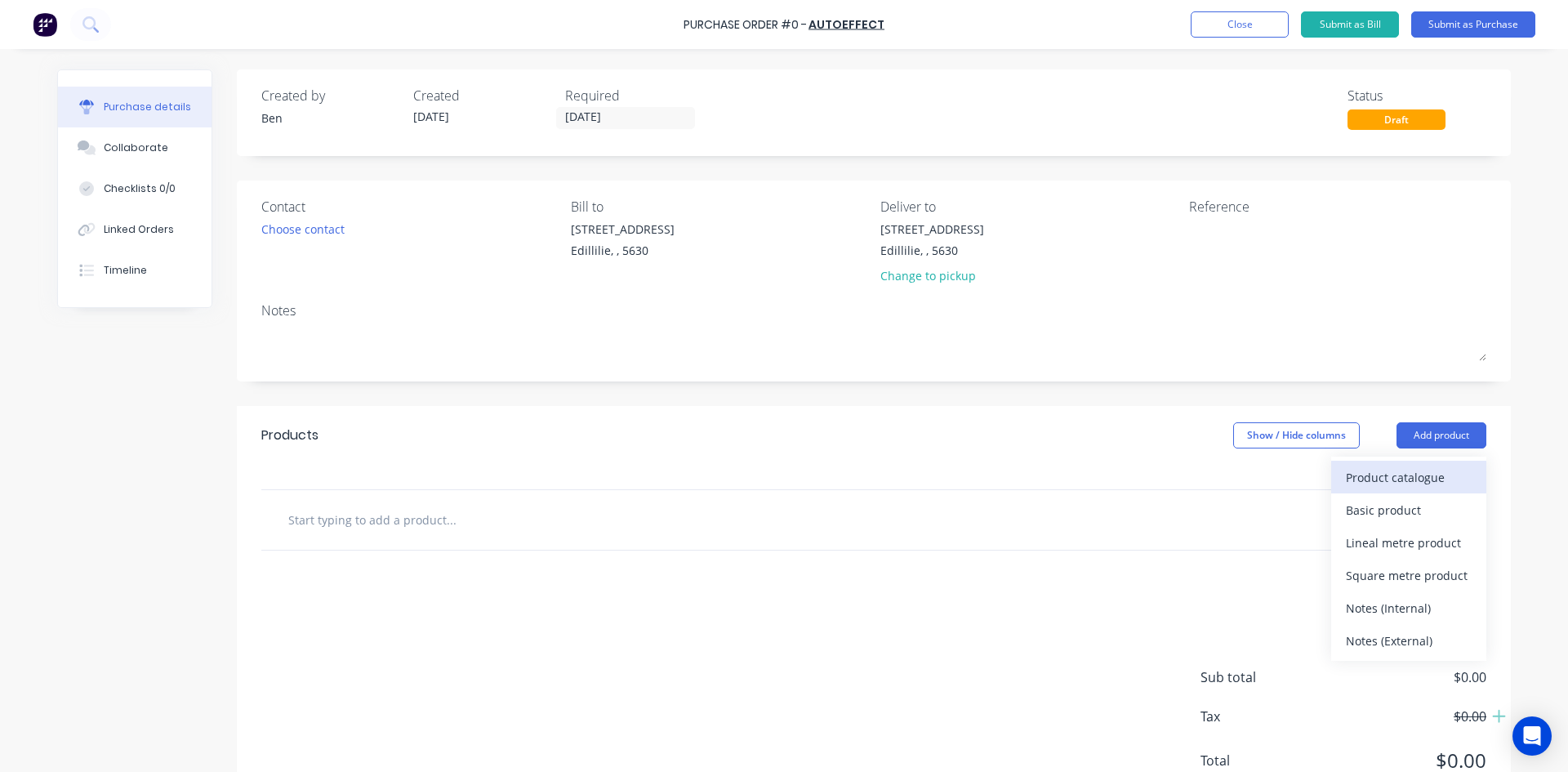
click at [1346, 475] on div "Product catalogue" at bounding box center [1409, 476] width 126 height 23
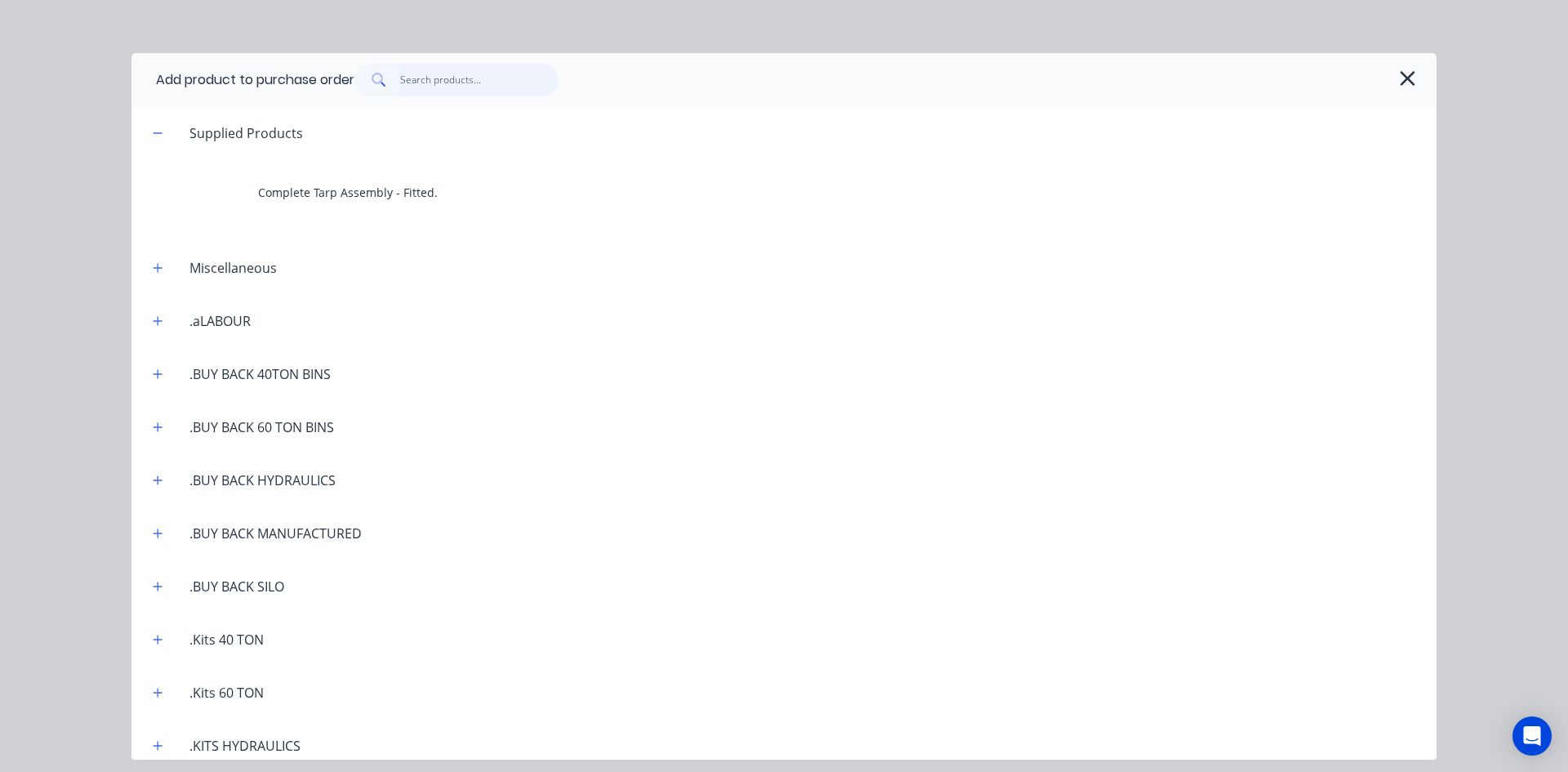
click at [418, 78] on input "text" at bounding box center [480, 80] width 159 height 33
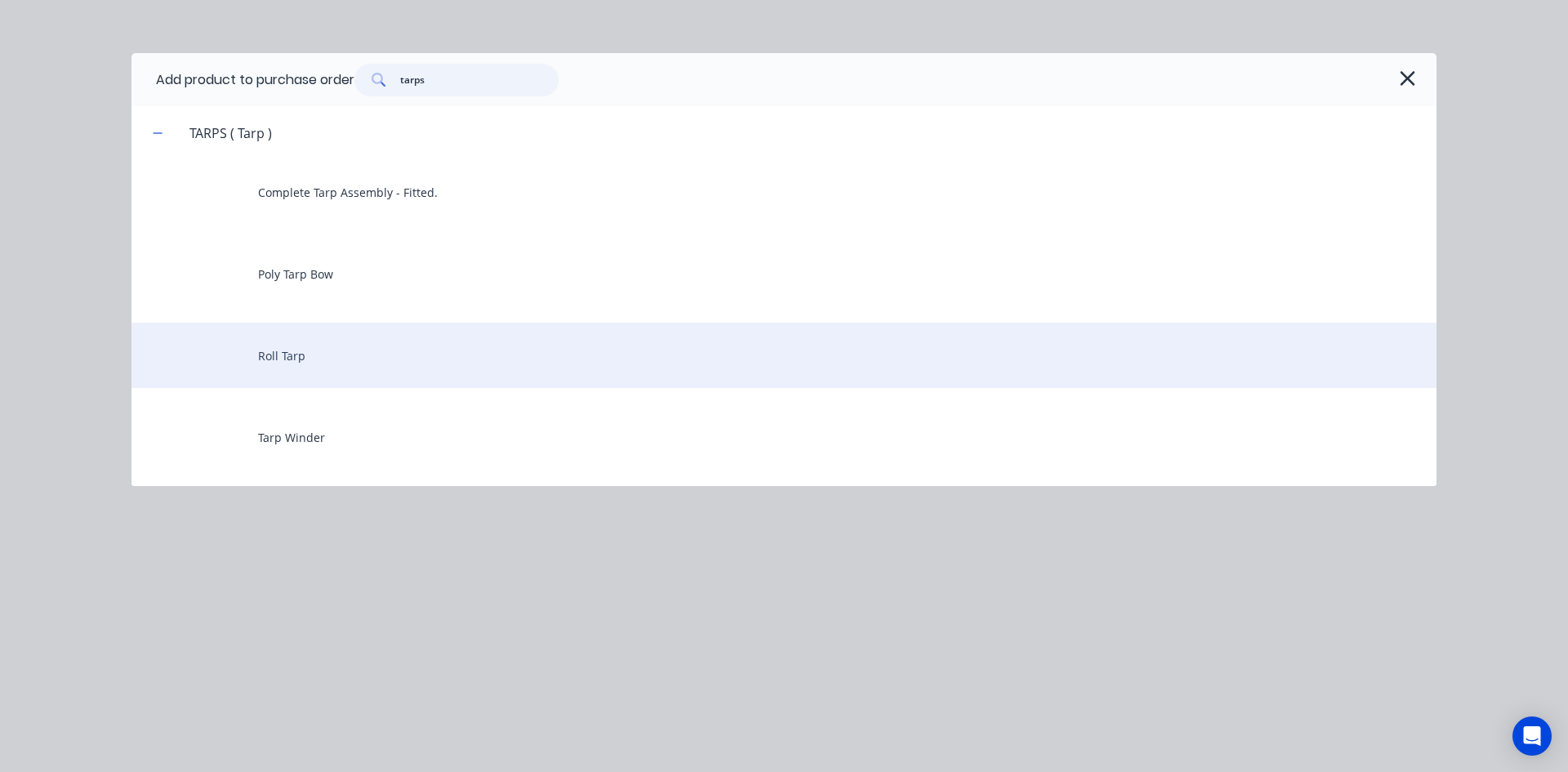
type input "tarps"
click at [332, 357] on div "Roll Tarp" at bounding box center [784, 356] width 1305 height 65
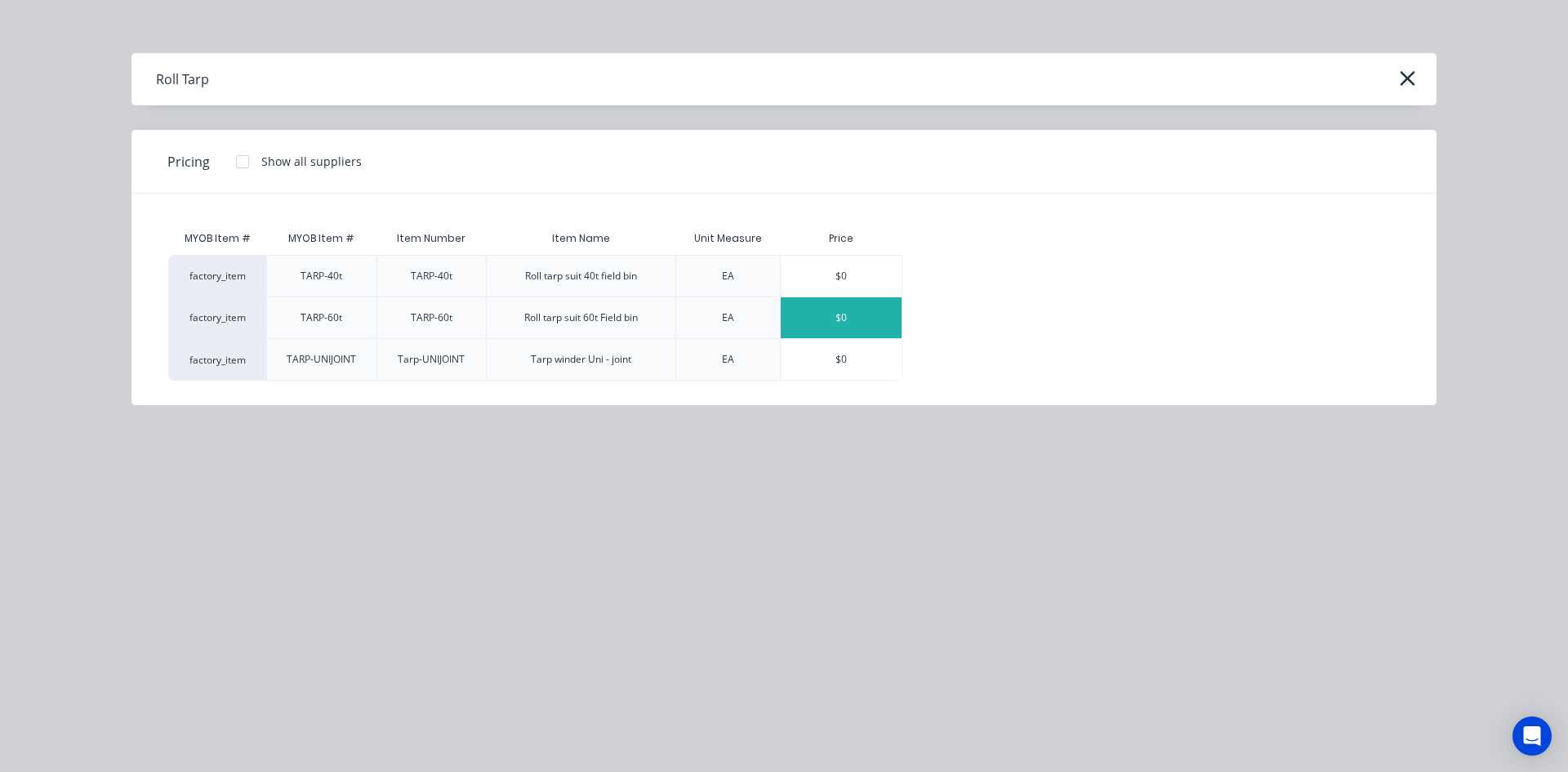
click at [821, 318] on div "$0" at bounding box center [841, 317] width 121 height 40
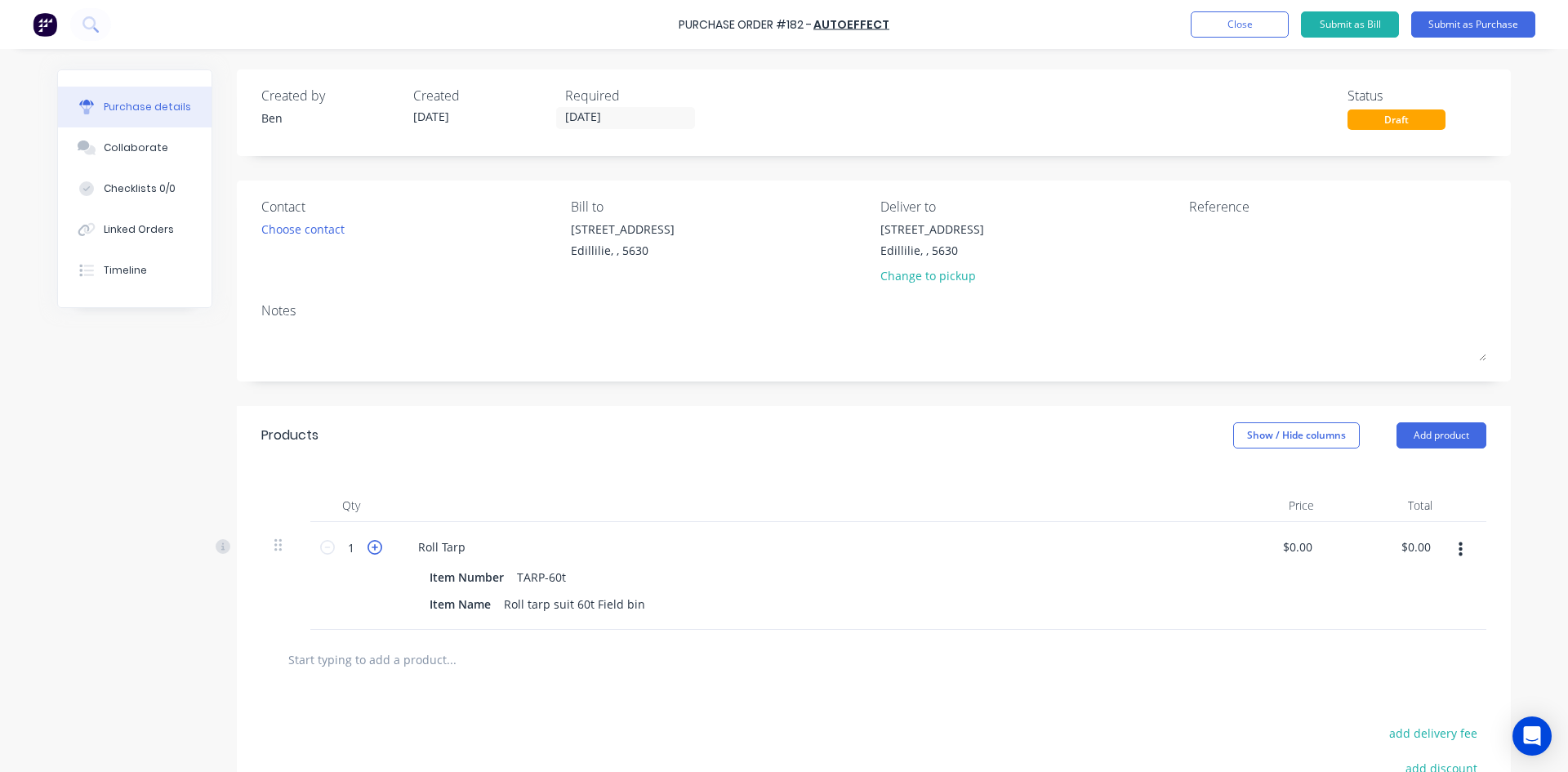
click at [368, 546] on icon at bounding box center [375, 547] width 15 height 15
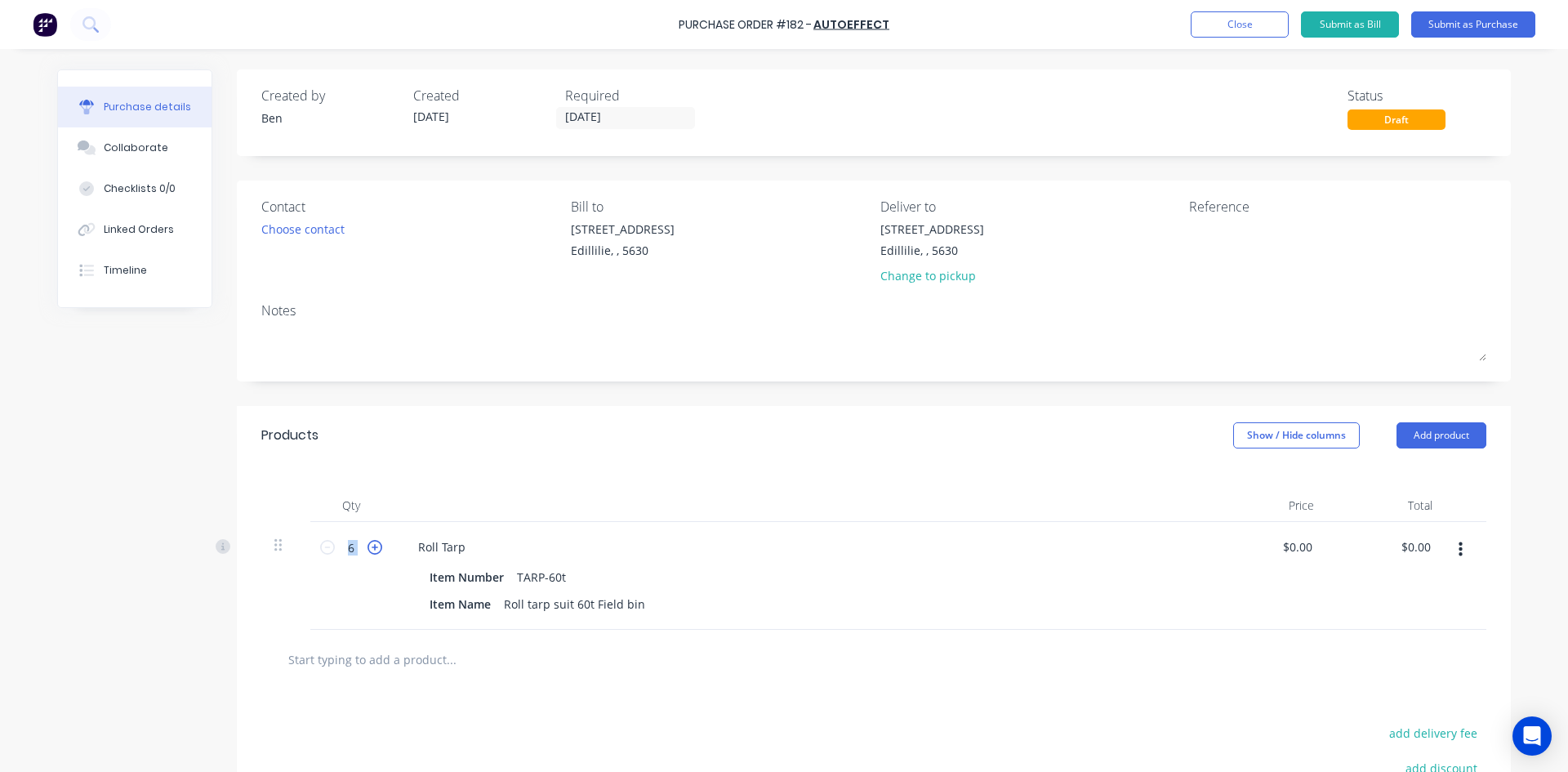
click at [368, 546] on icon at bounding box center [375, 547] width 15 height 15
type input "10"
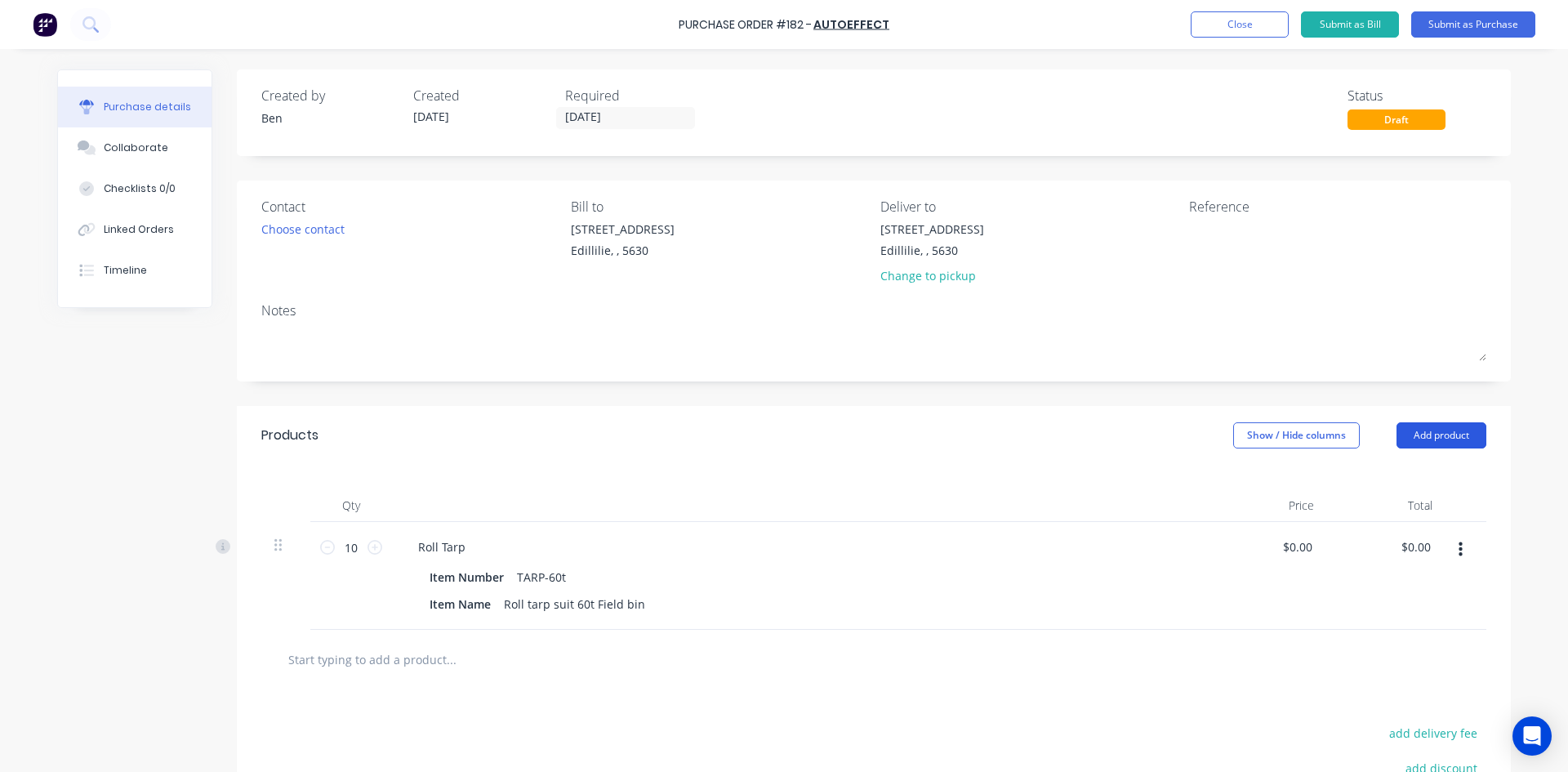
click at [1452, 433] on button "Add product" at bounding box center [1441, 435] width 90 height 26
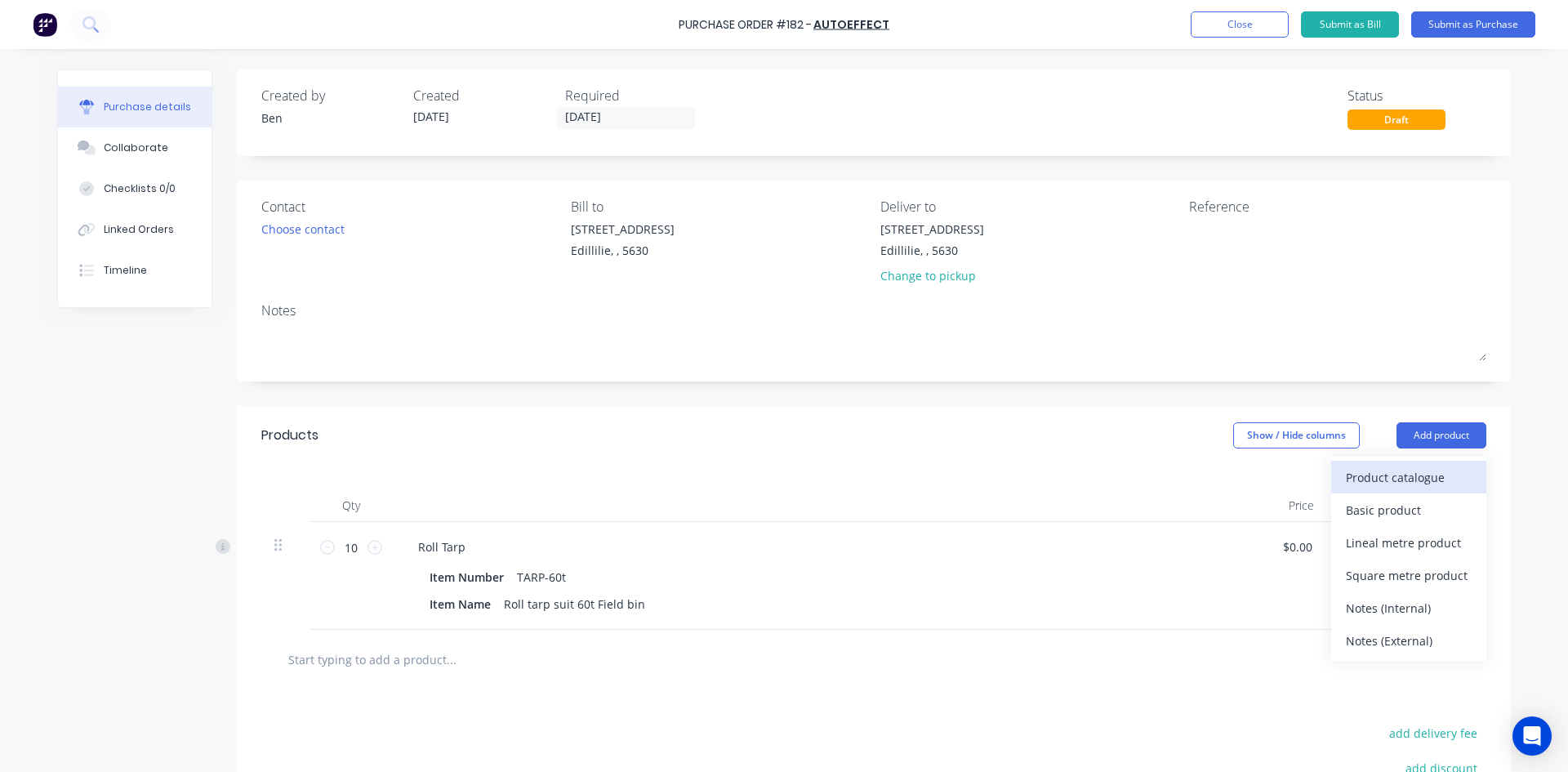
click at [1375, 480] on div "Product catalogue" at bounding box center [1409, 476] width 126 height 23
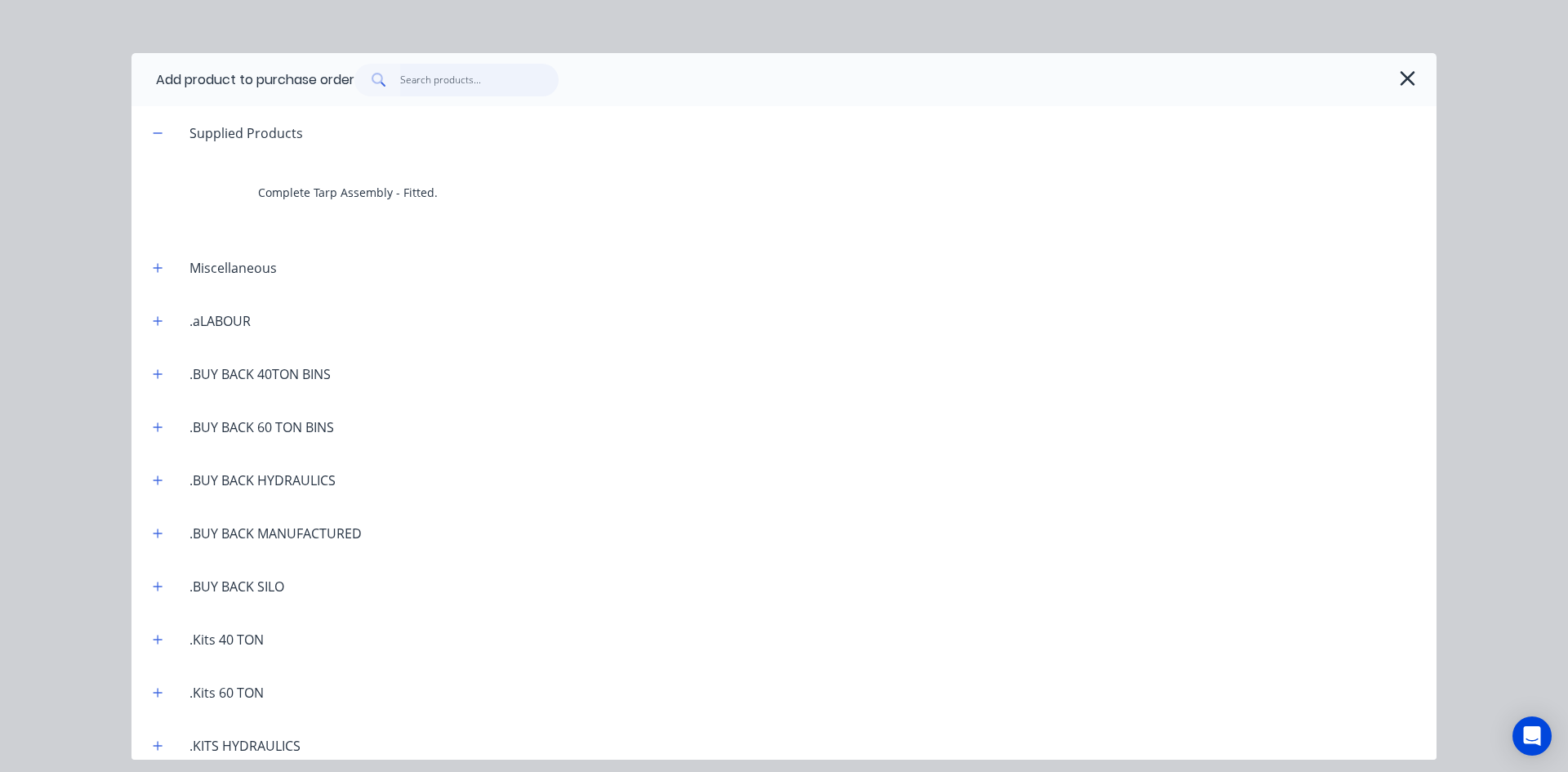
click at [443, 82] on input "text" at bounding box center [480, 80] width 159 height 33
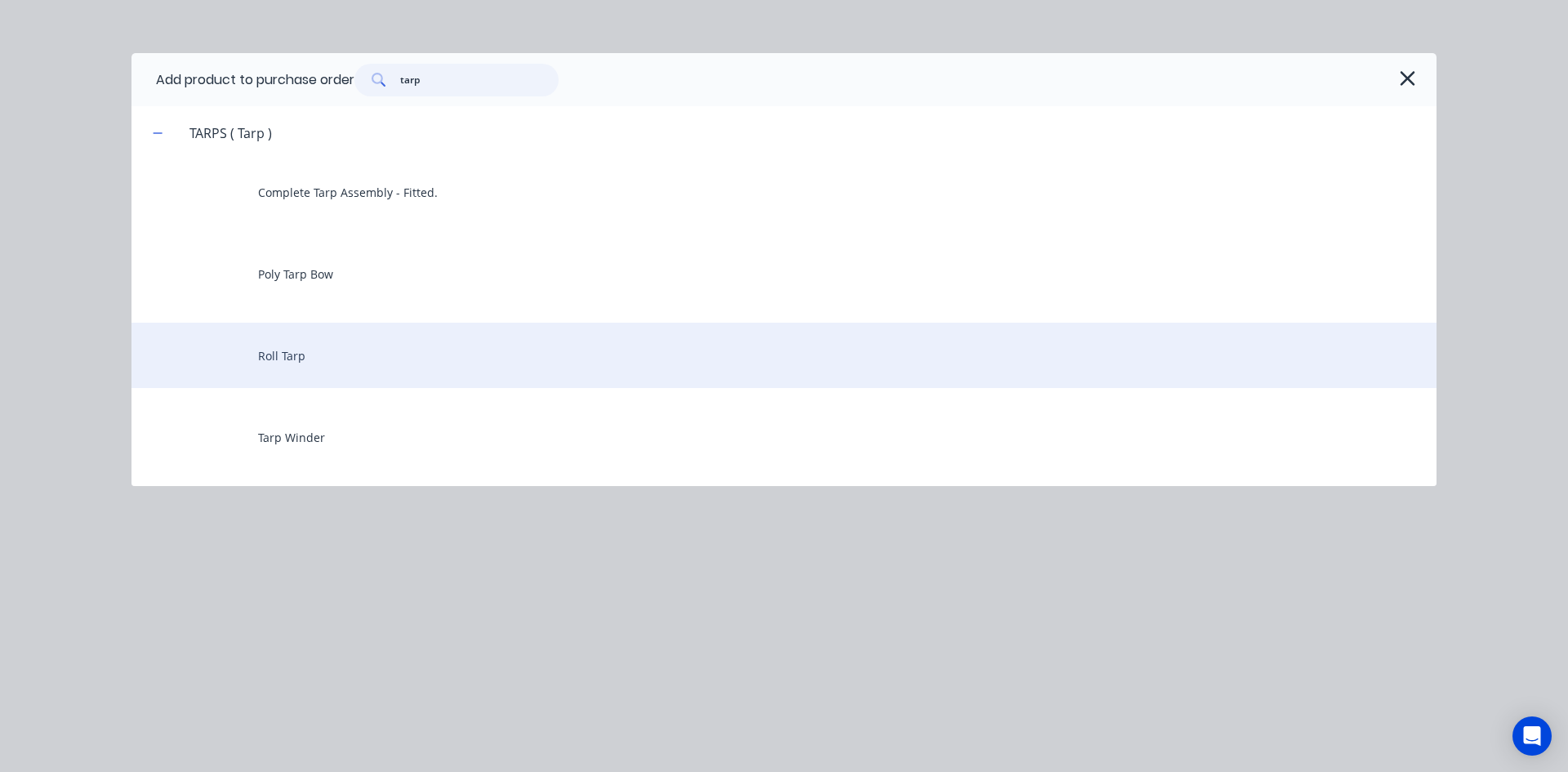
type input "tarp"
click at [298, 354] on div "Roll Tarp" at bounding box center [784, 356] width 1305 height 65
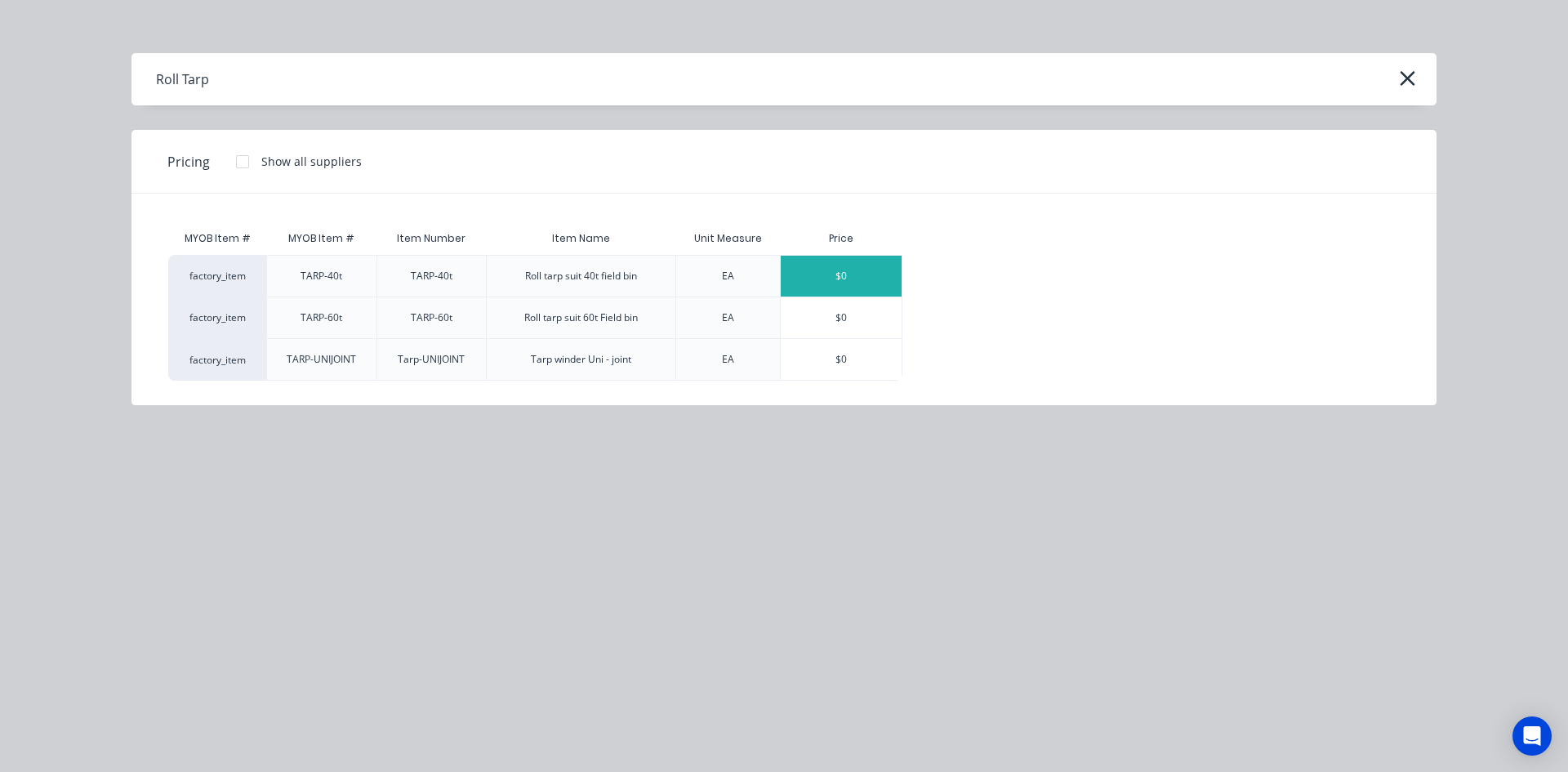
click at [821, 271] on div "$0" at bounding box center [841, 276] width 121 height 40
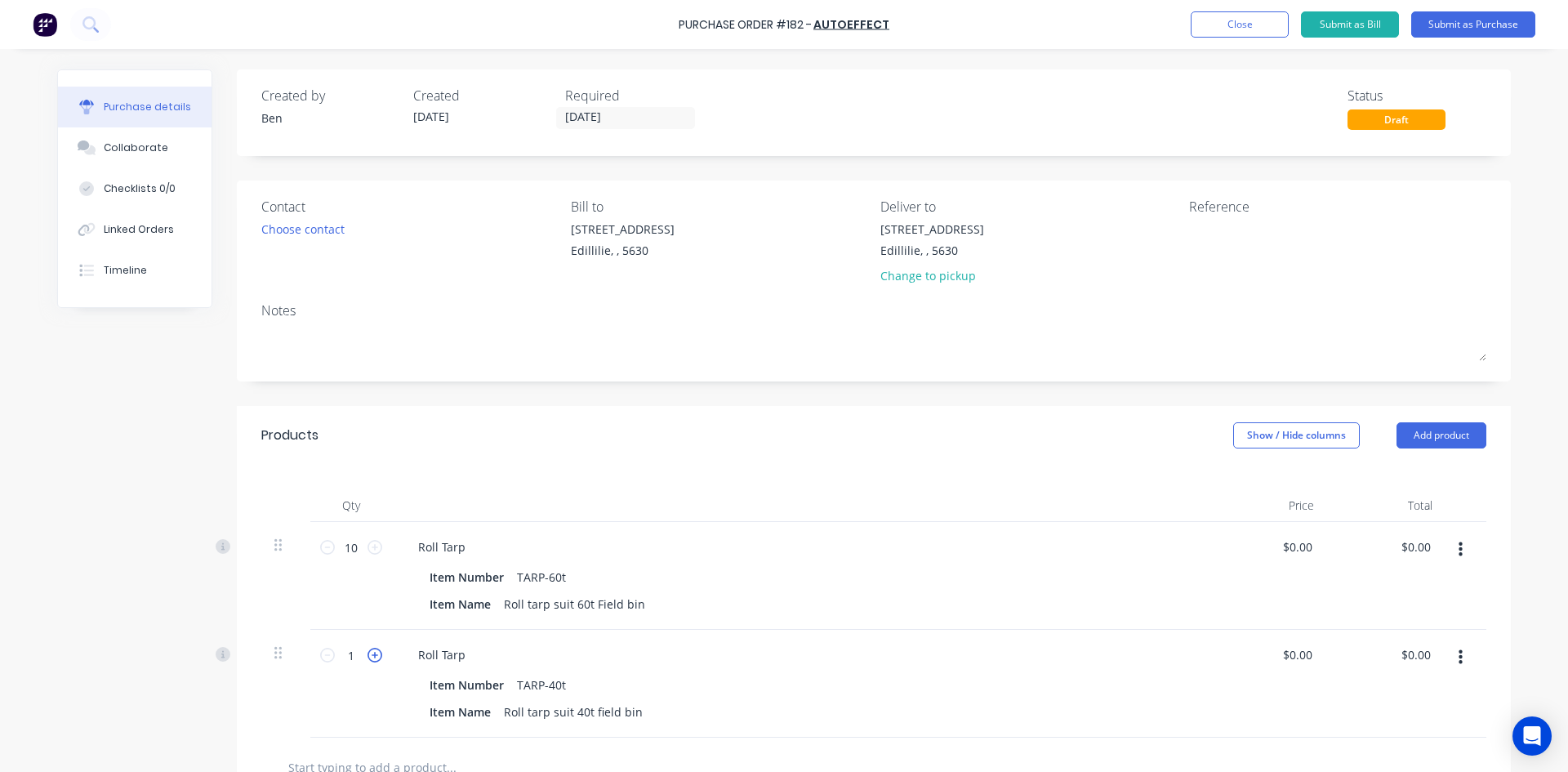
click at [372, 656] on icon at bounding box center [375, 655] width 15 height 15
type input "2"
click at [1471, 27] on button "Submit as Purchase" at bounding box center [1473, 24] width 124 height 26
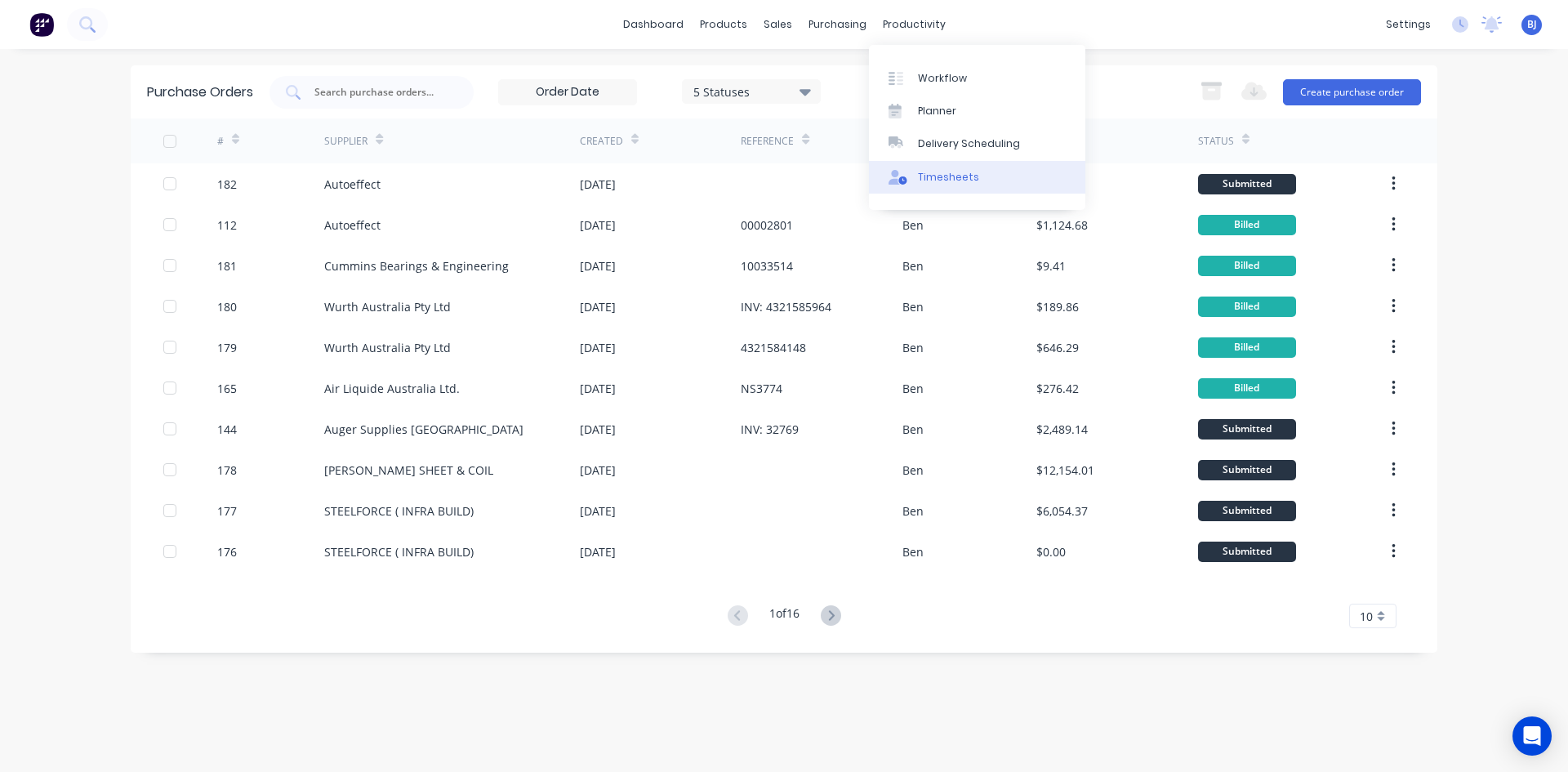
click at [921, 175] on div "Timesheets" at bounding box center [948, 177] width 61 height 15
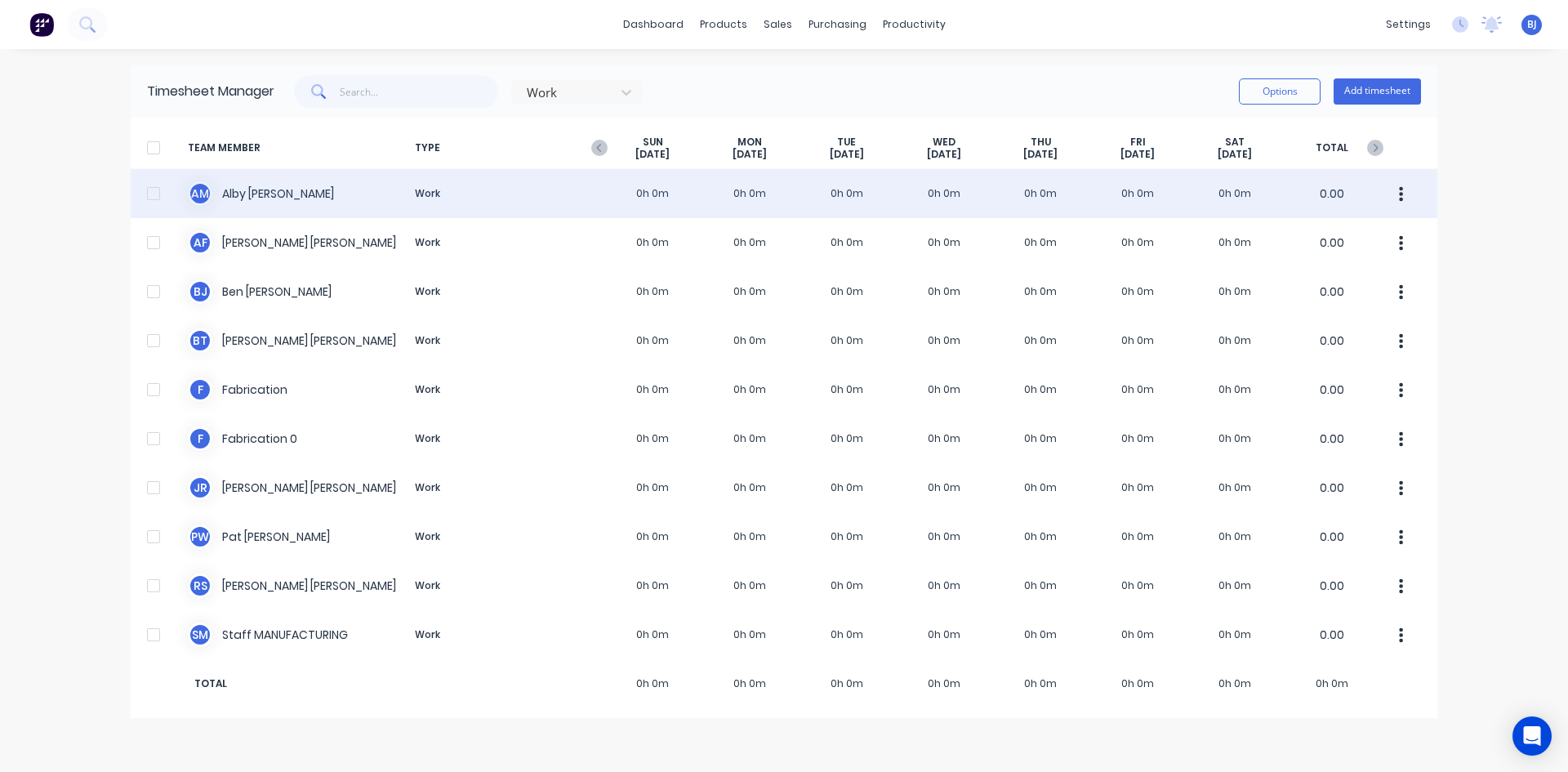
click at [758, 194] on div "A M Alby Mcdonald Work 0h 0m 0h 0m 0h 0m 0h 0m 0h 0m 0h 0m 0h 0m 0.00" at bounding box center [784, 193] width 1306 height 49
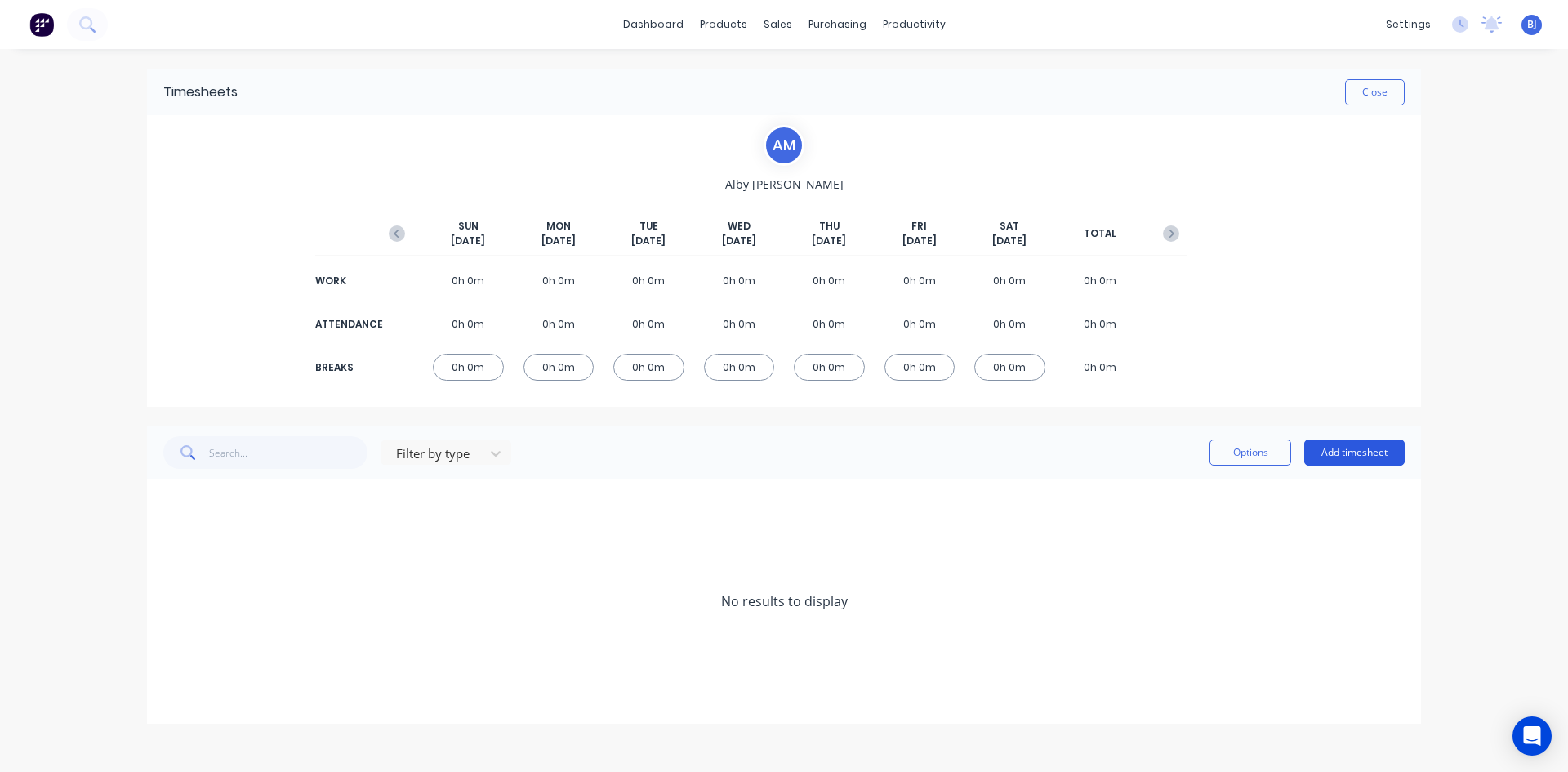
click at [1341, 450] on button "Add timesheet" at bounding box center [1354, 452] width 101 height 26
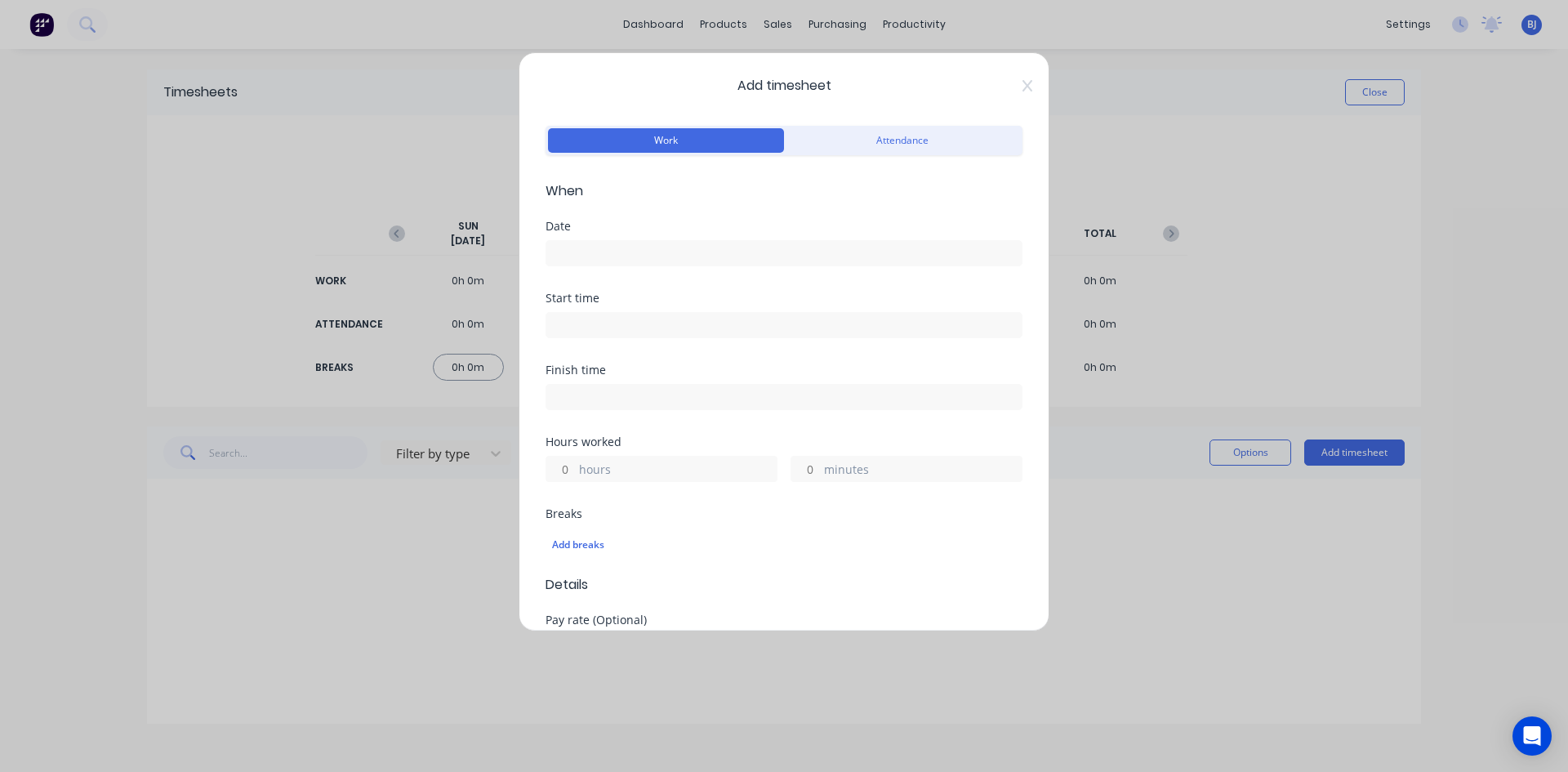
drag, startPoint x: 555, startPoint y: 248, endPoint x: 579, endPoint y: 264, distance: 28.8
click at [572, 260] on input at bounding box center [784, 253] width 475 height 24
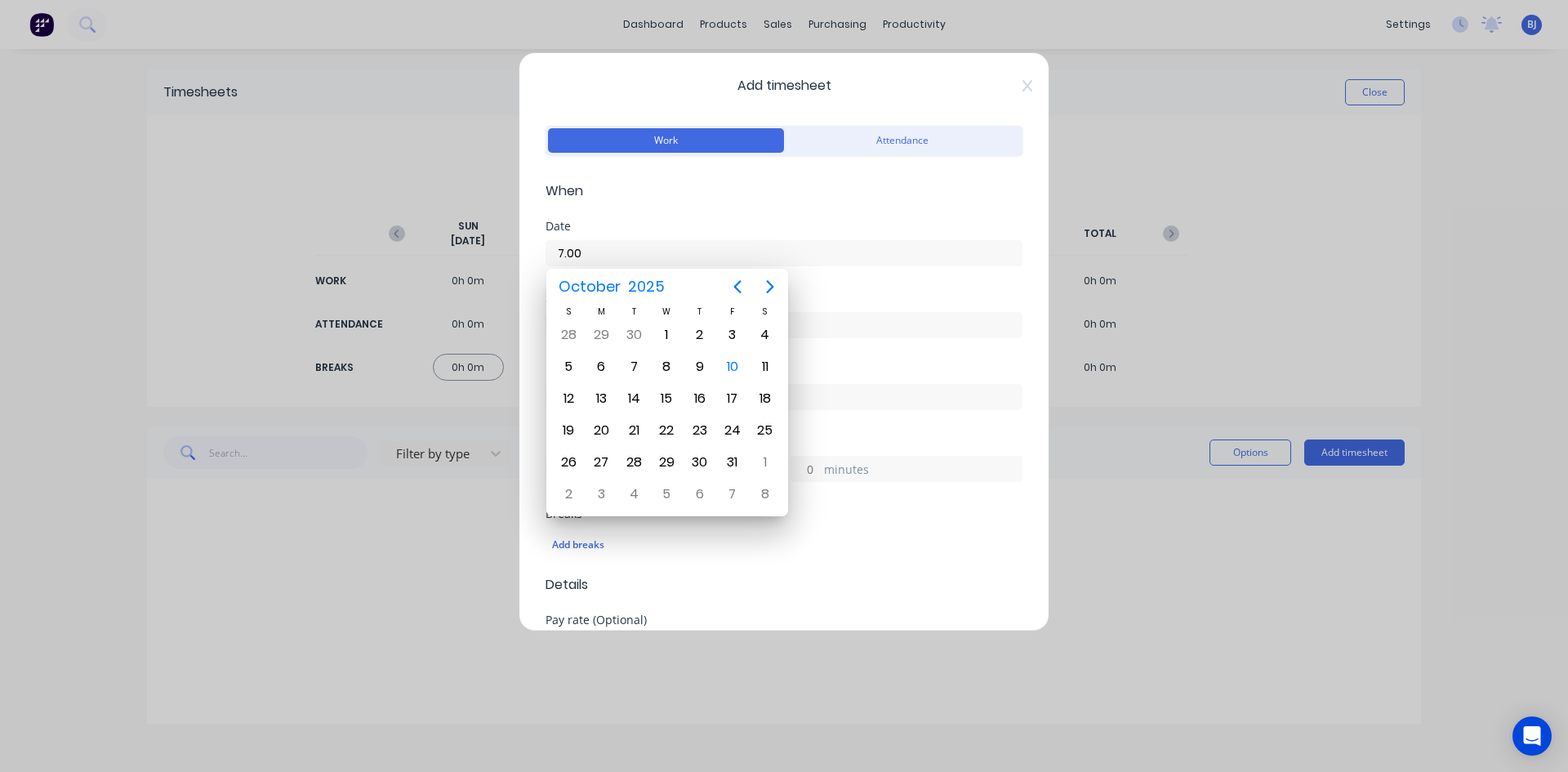
click at [840, 341] on div "Start time" at bounding box center [784, 327] width 477 height 72
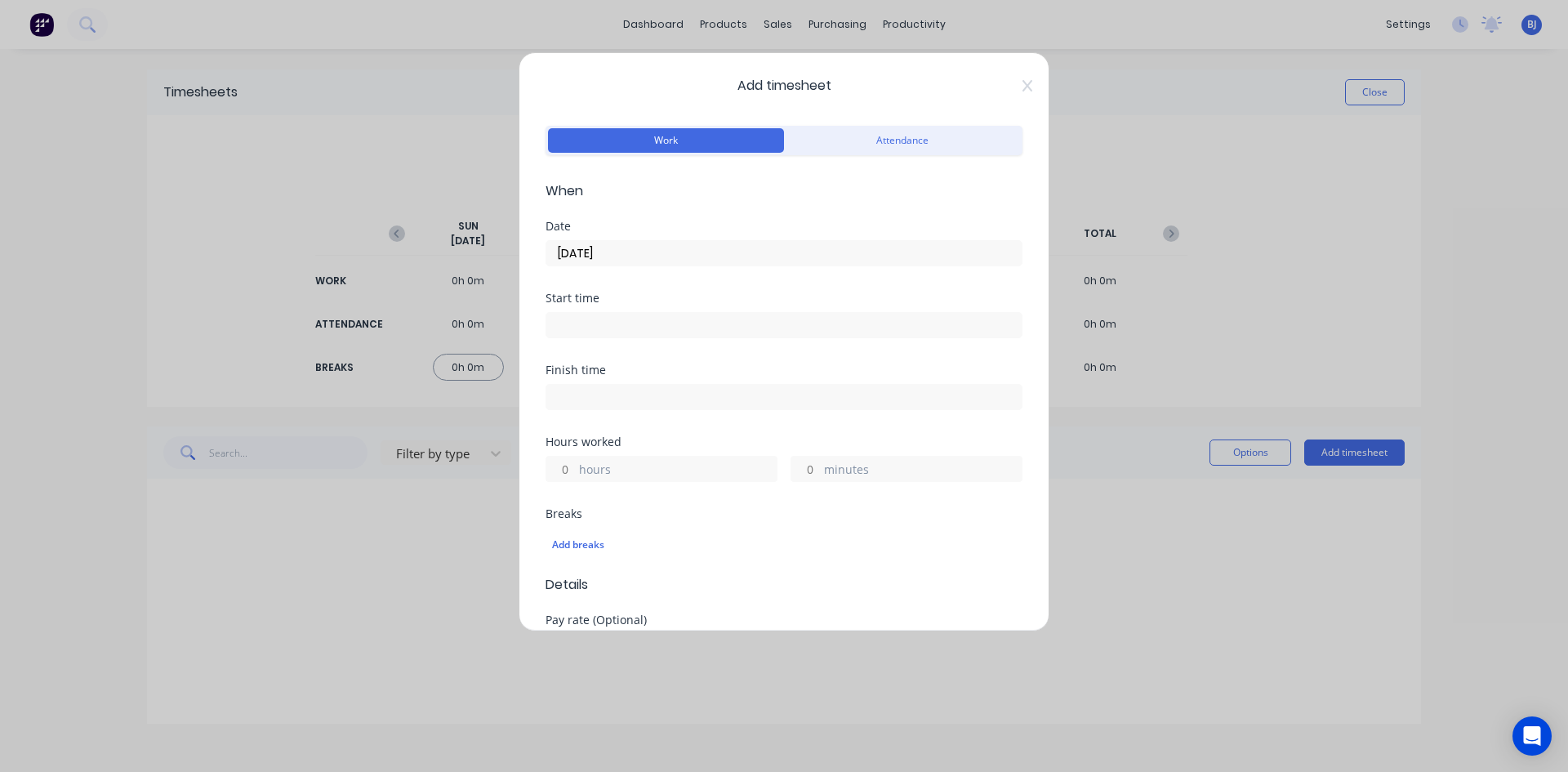
click at [635, 252] on input "10/10/2025" at bounding box center [784, 253] width 475 height 24
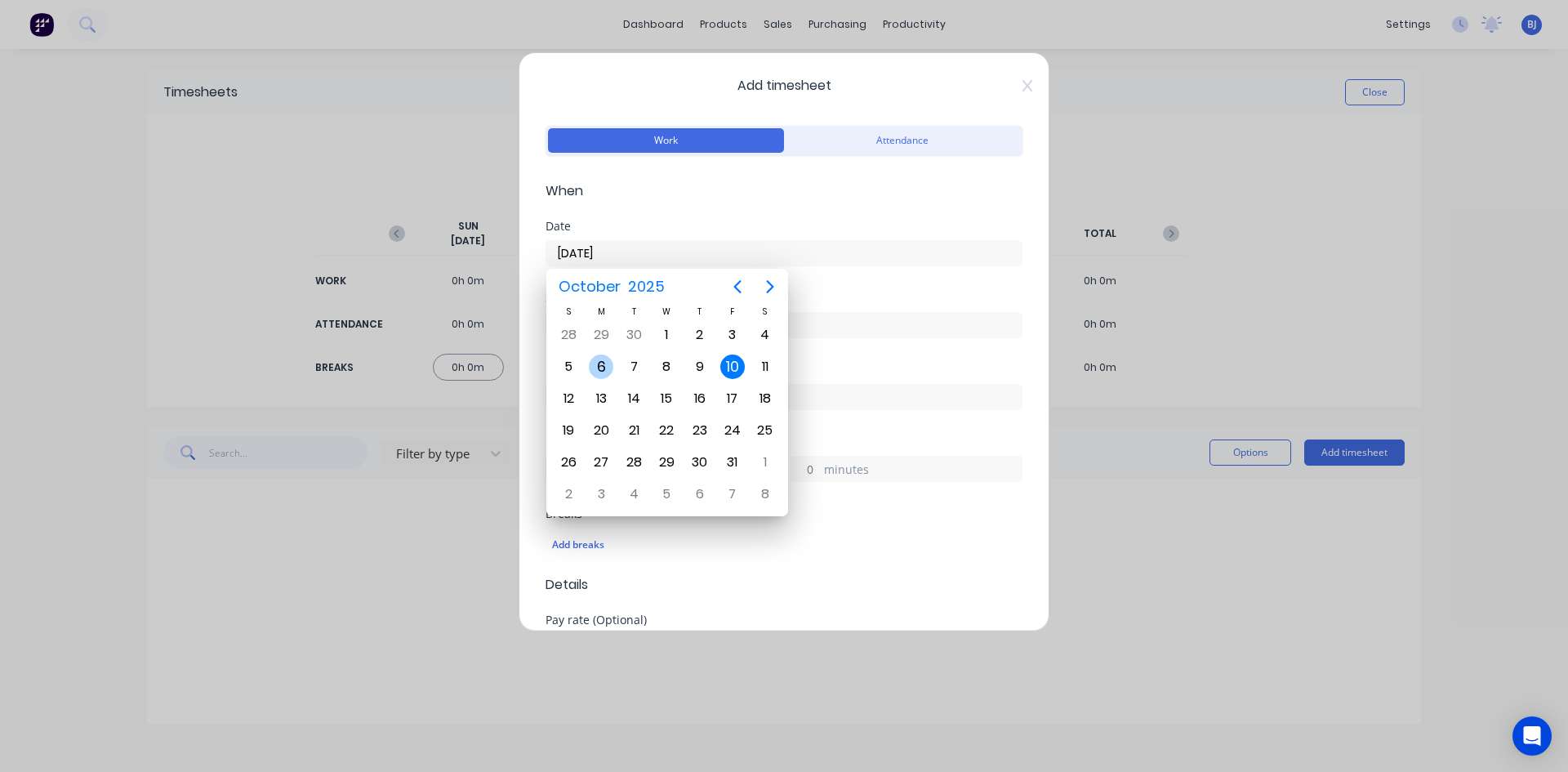
click at [606, 370] on div "6" at bounding box center [601, 367] width 24 height 24
type input "06/10/2025"
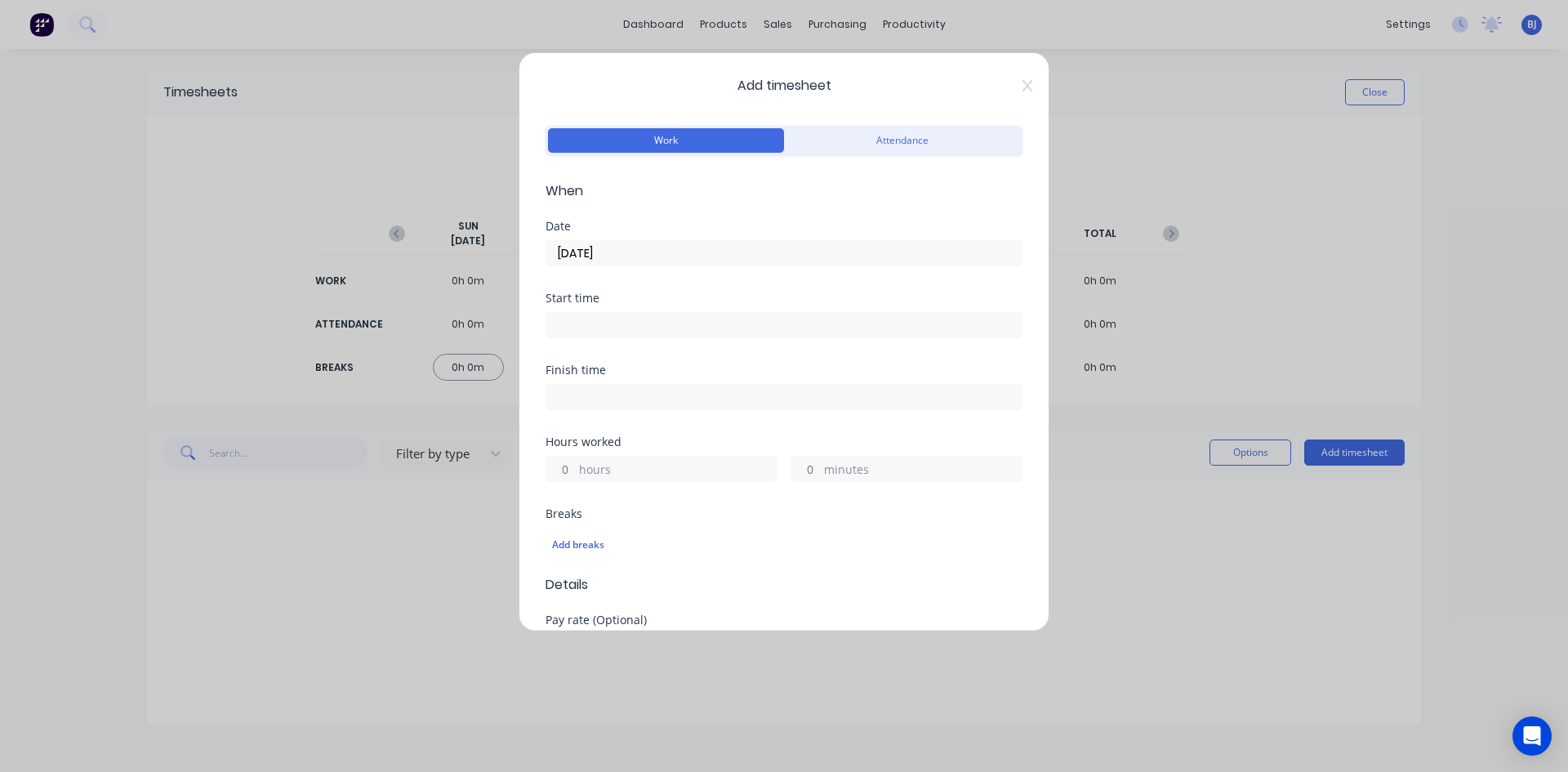
click at [588, 321] on input at bounding box center [784, 325] width 475 height 24
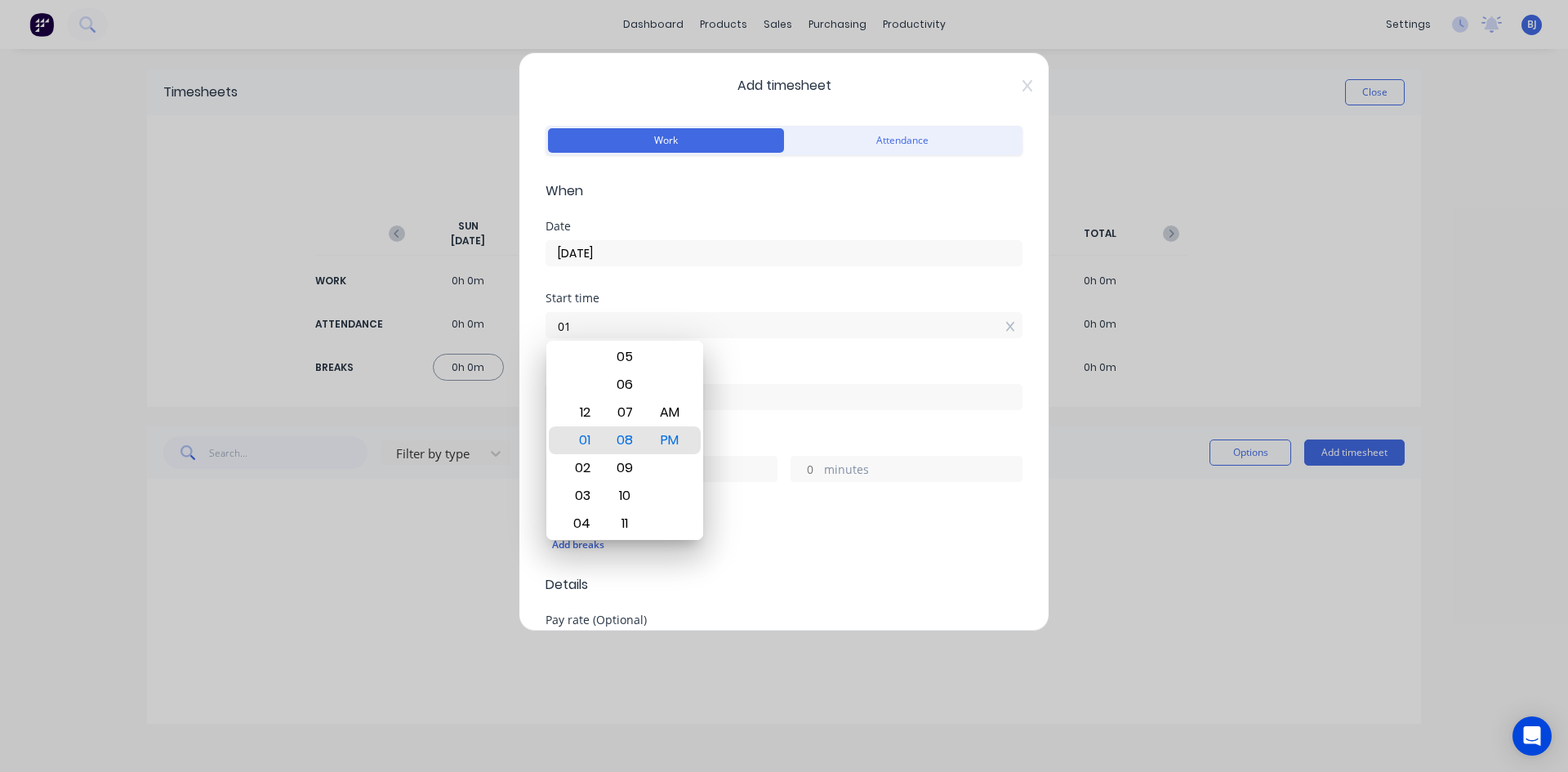
type input "0"
type input "07:00 AM"
click at [670, 414] on div "AM" at bounding box center [670, 413] width 40 height 28
click at [739, 349] on div "Start time 07:00 AM" at bounding box center [784, 327] width 477 height 72
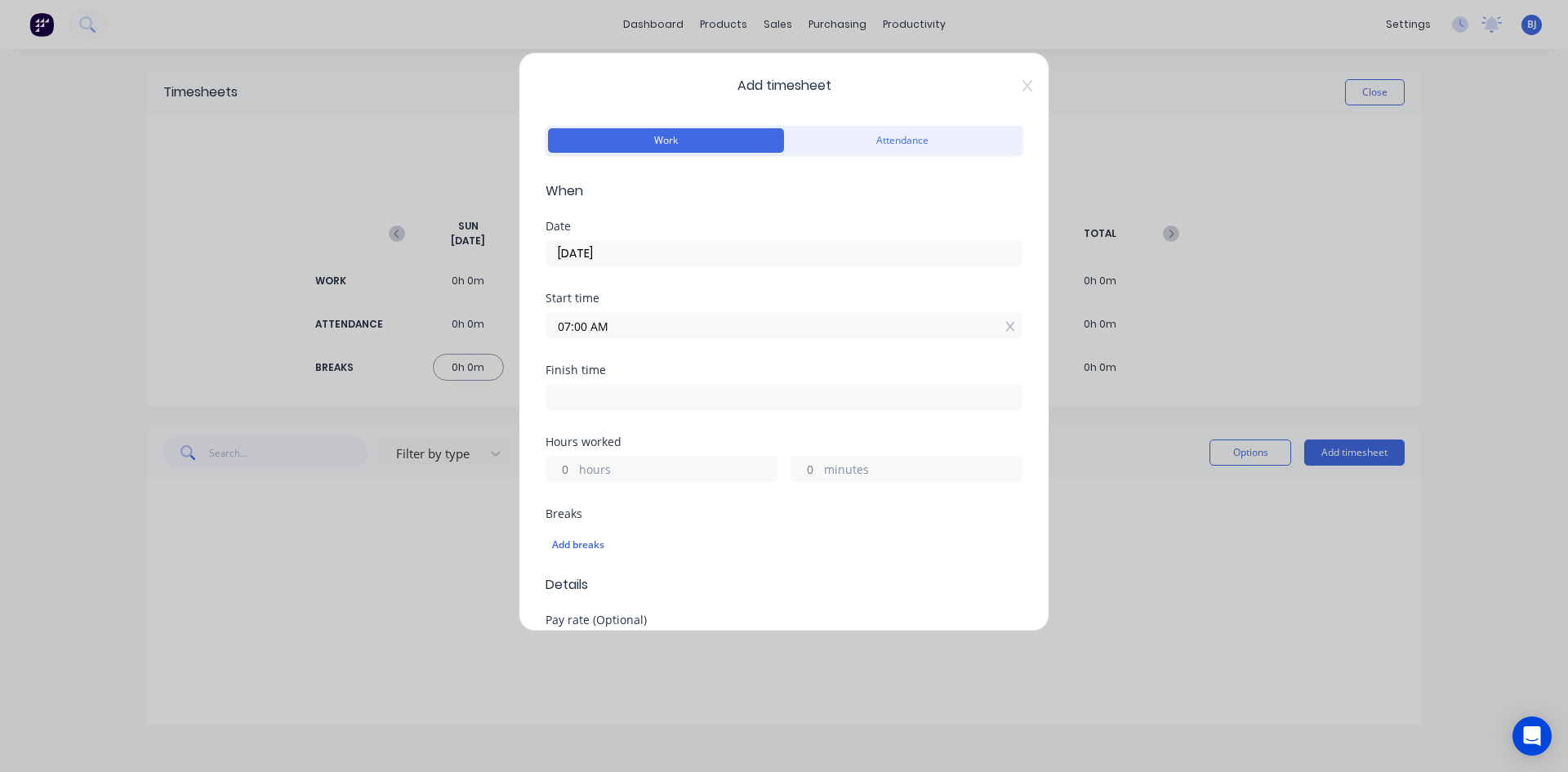
click at [567, 397] on input at bounding box center [784, 397] width 475 height 24
type input "01:08 PM"
type input "6"
type input "8"
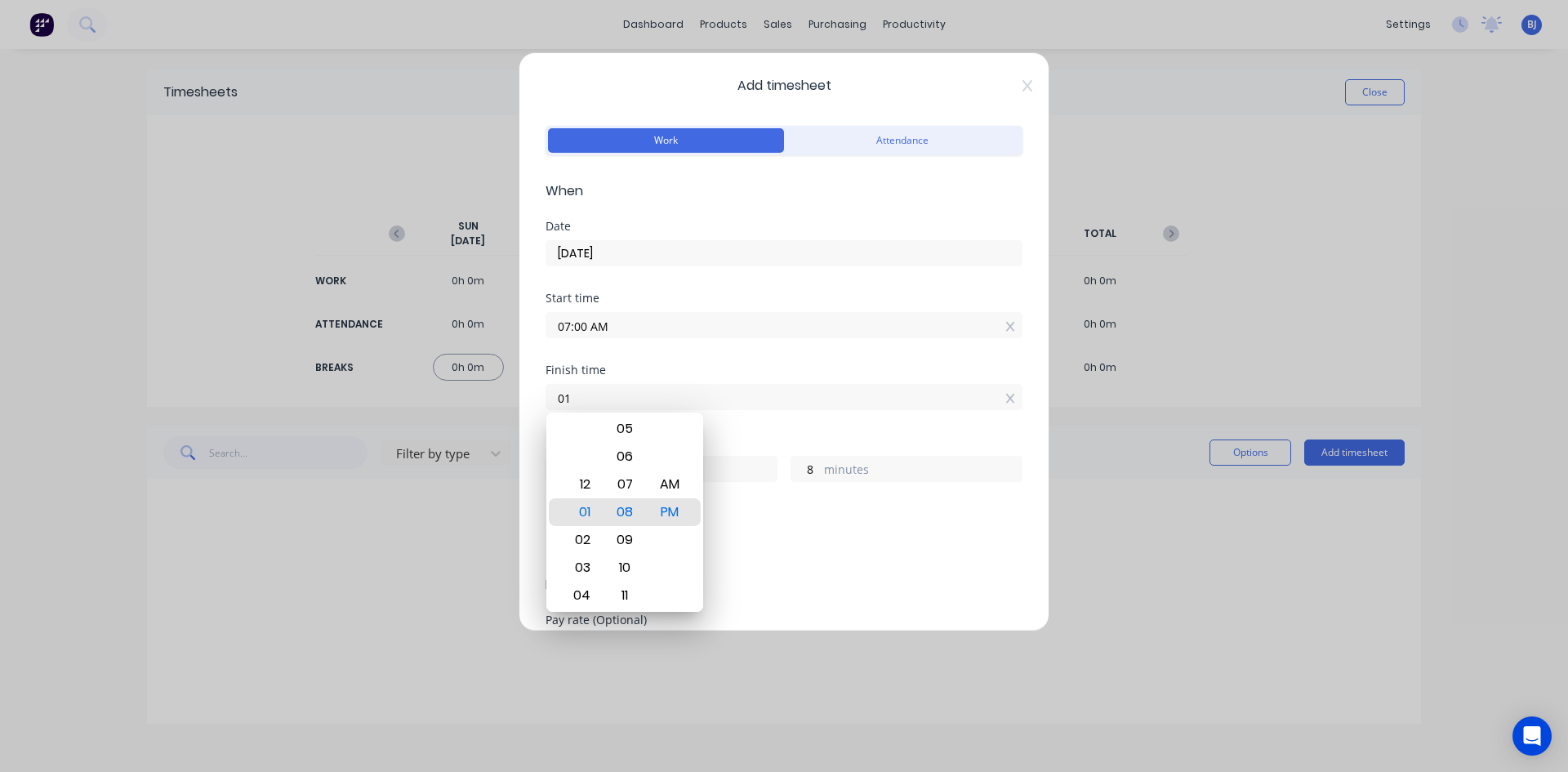
type input "0"
type input "04:30 AM"
type input "21"
type input "30"
click at [669, 516] on div "PM" at bounding box center [670, 512] width 40 height 28
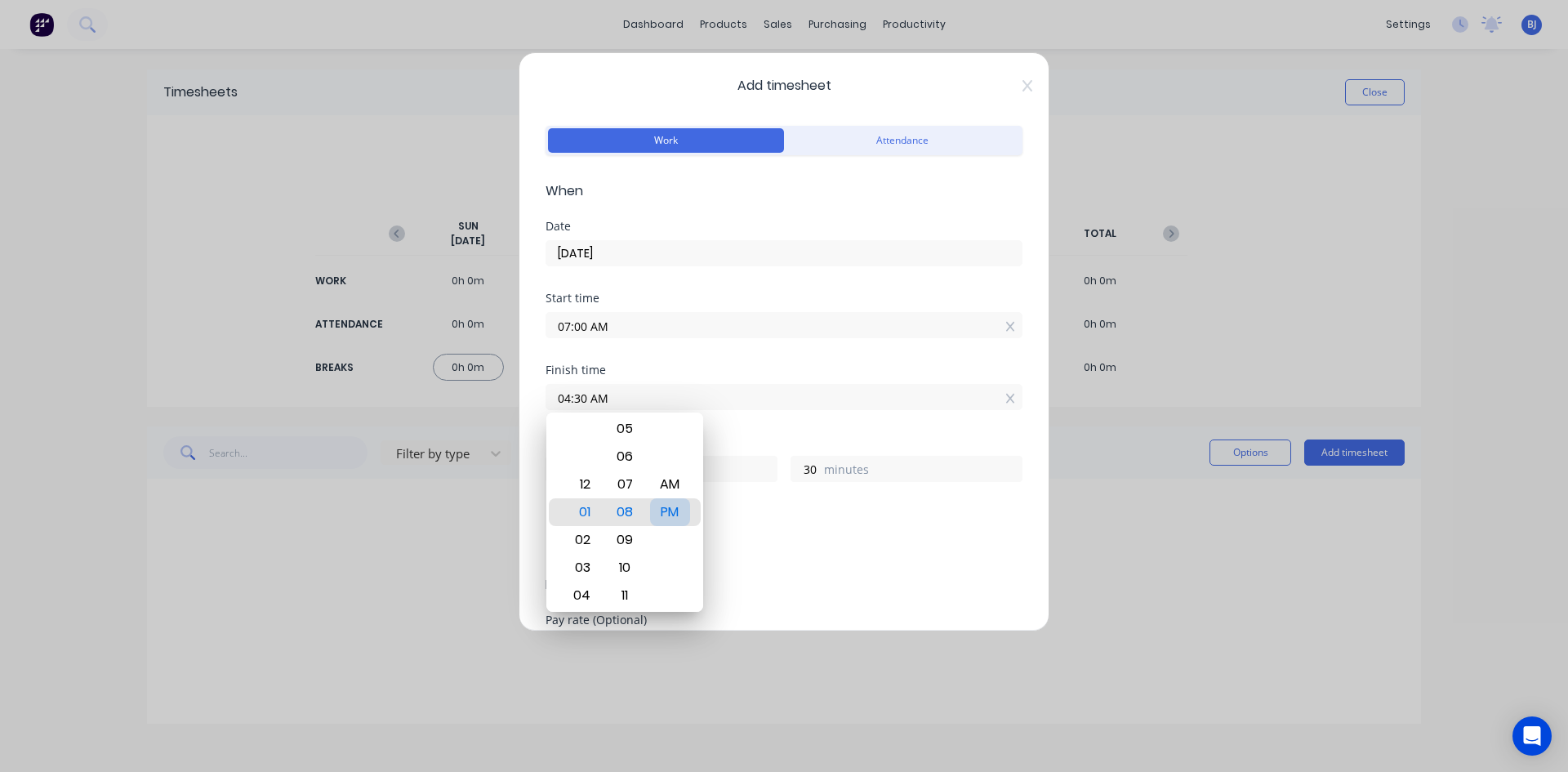
type input "04:30 PM"
type input "9"
click at [704, 414] on div "Finish time 04:30 PM" at bounding box center [784, 400] width 477 height 72
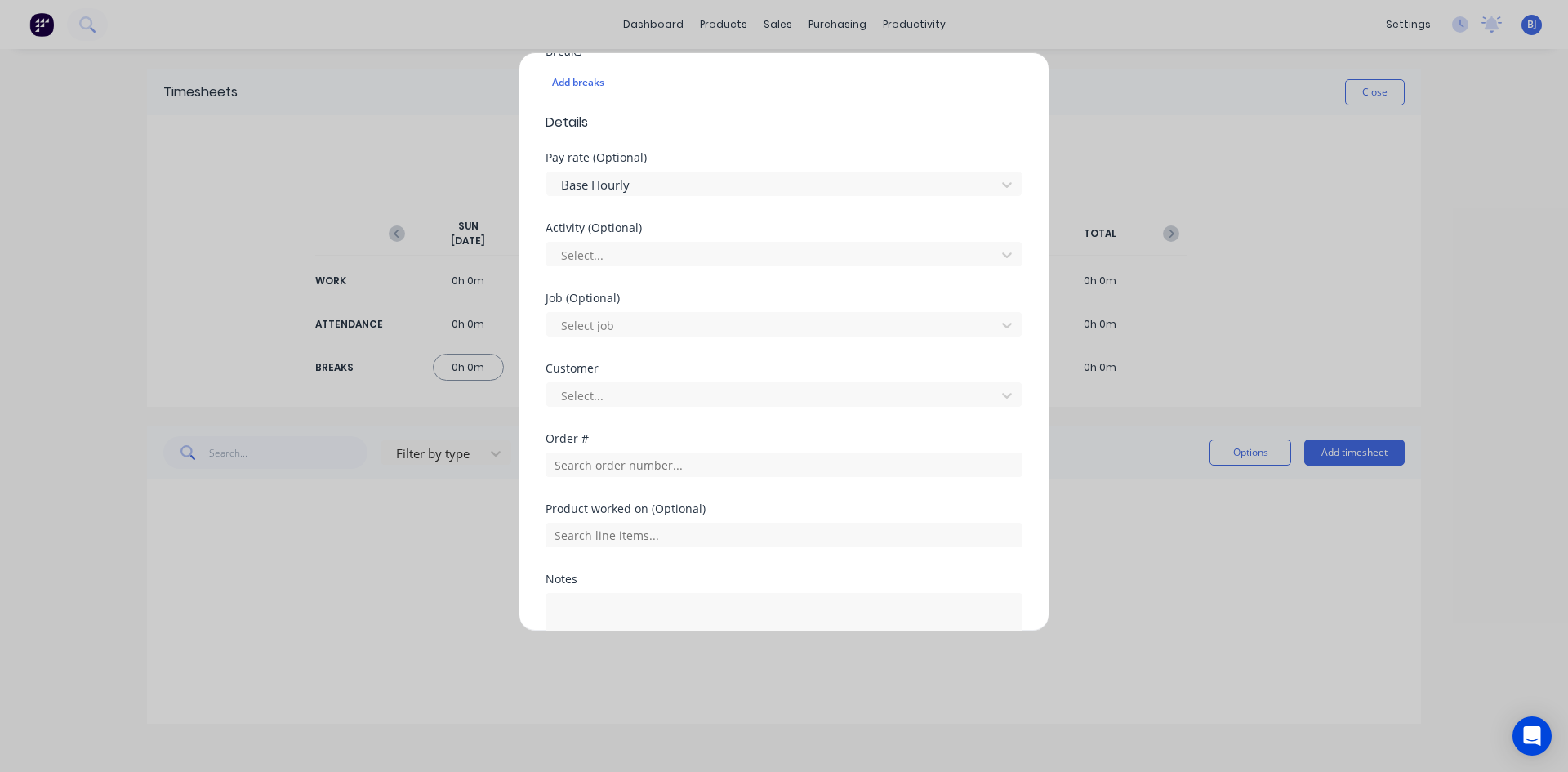
scroll to position [490, 0]
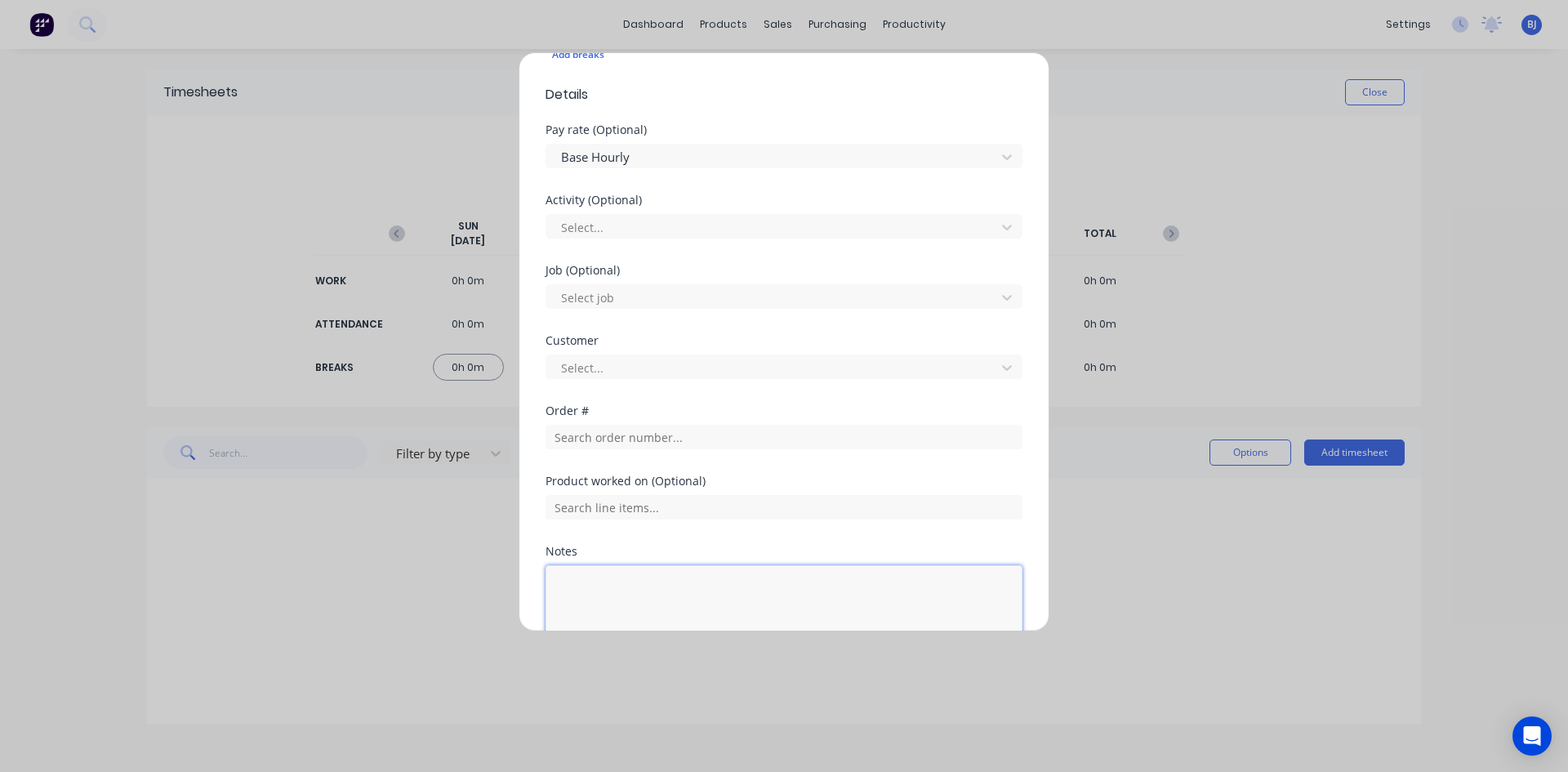
click at [613, 583] on textarea at bounding box center [784, 608] width 477 height 87
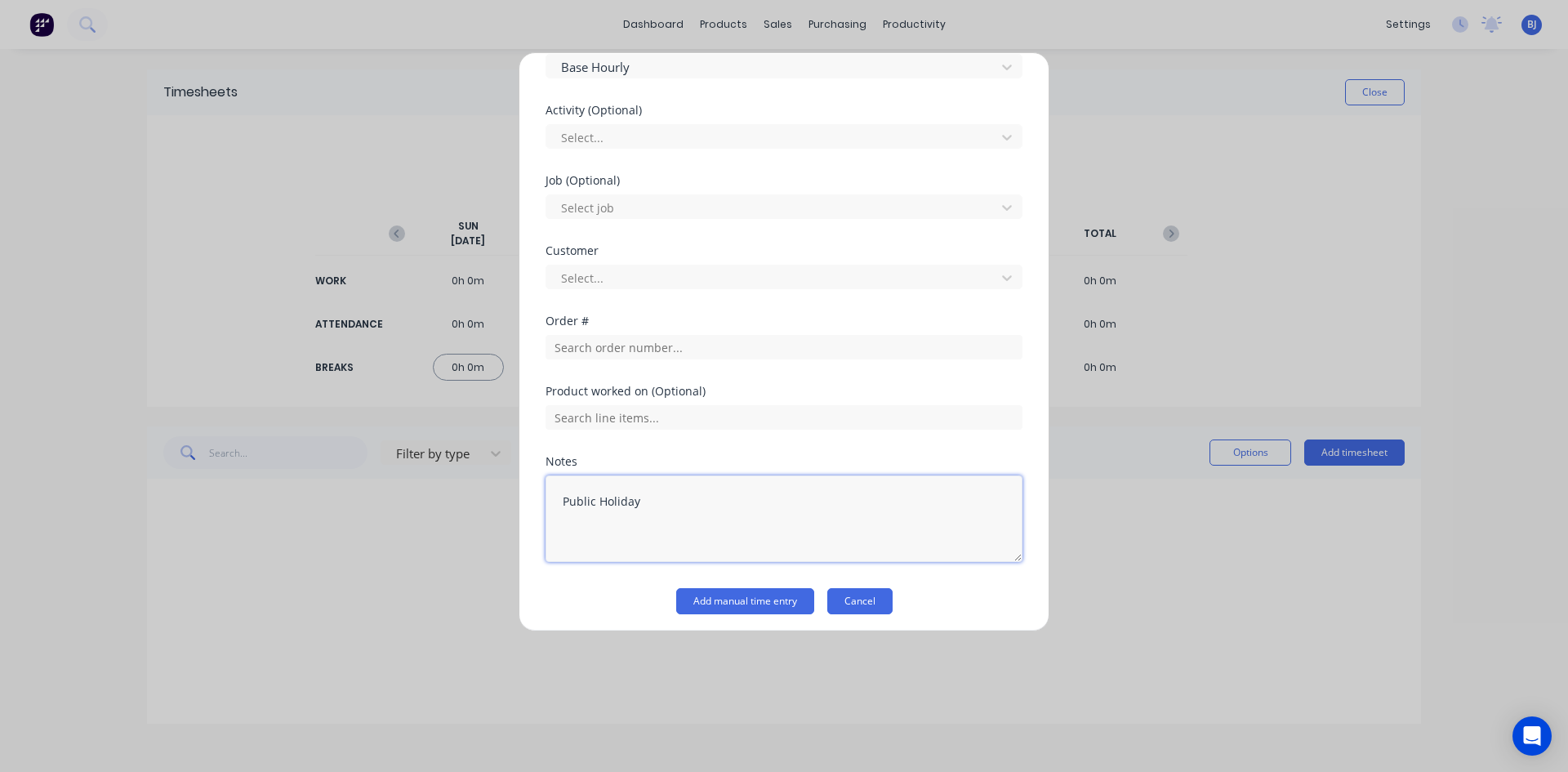
scroll to position [587, 0]
type textarea "Public Holiday"
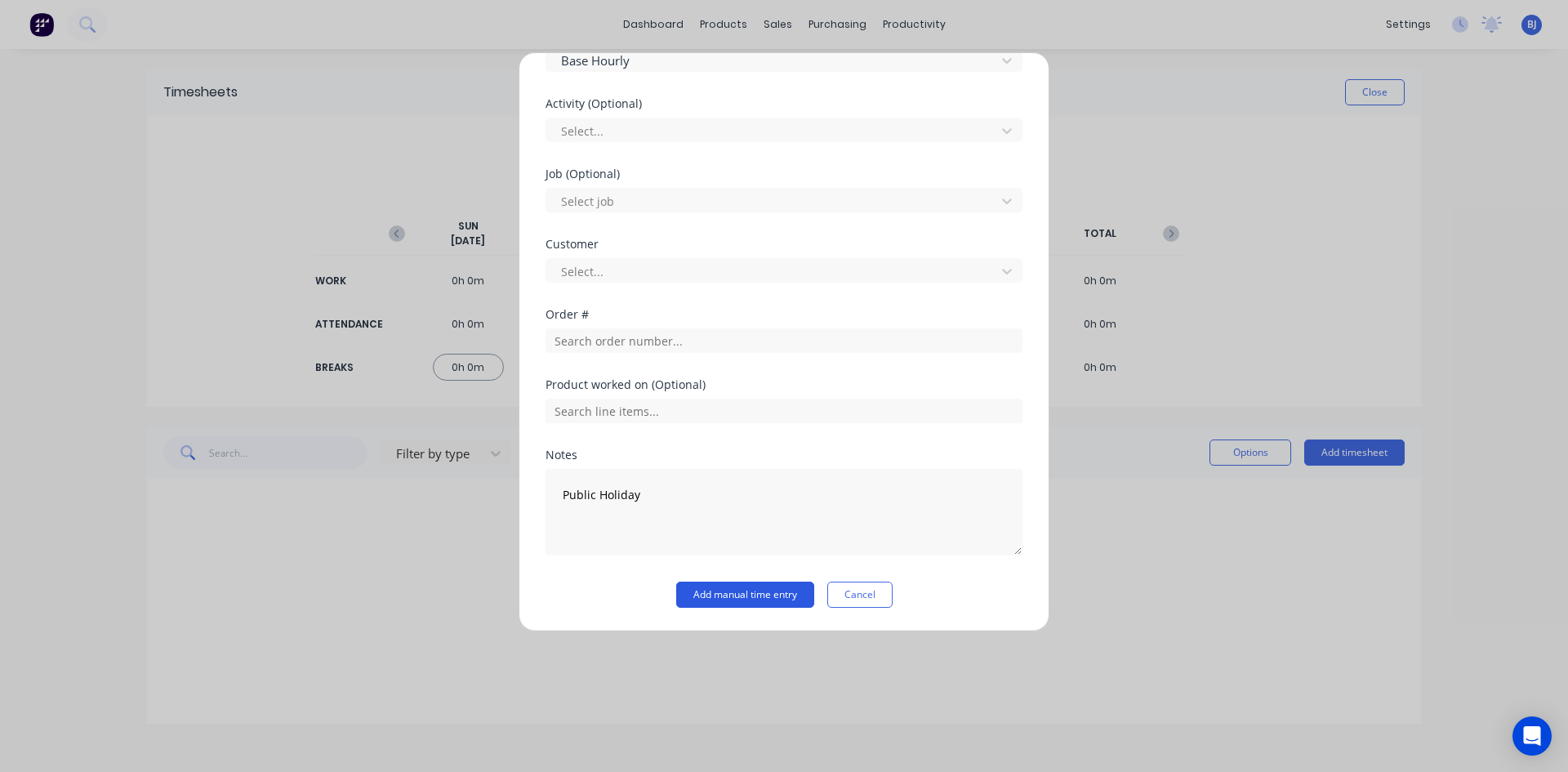
click at [709, 594] on button "Add manual time entry" at bounding box center [745, 595] width 138 height 26
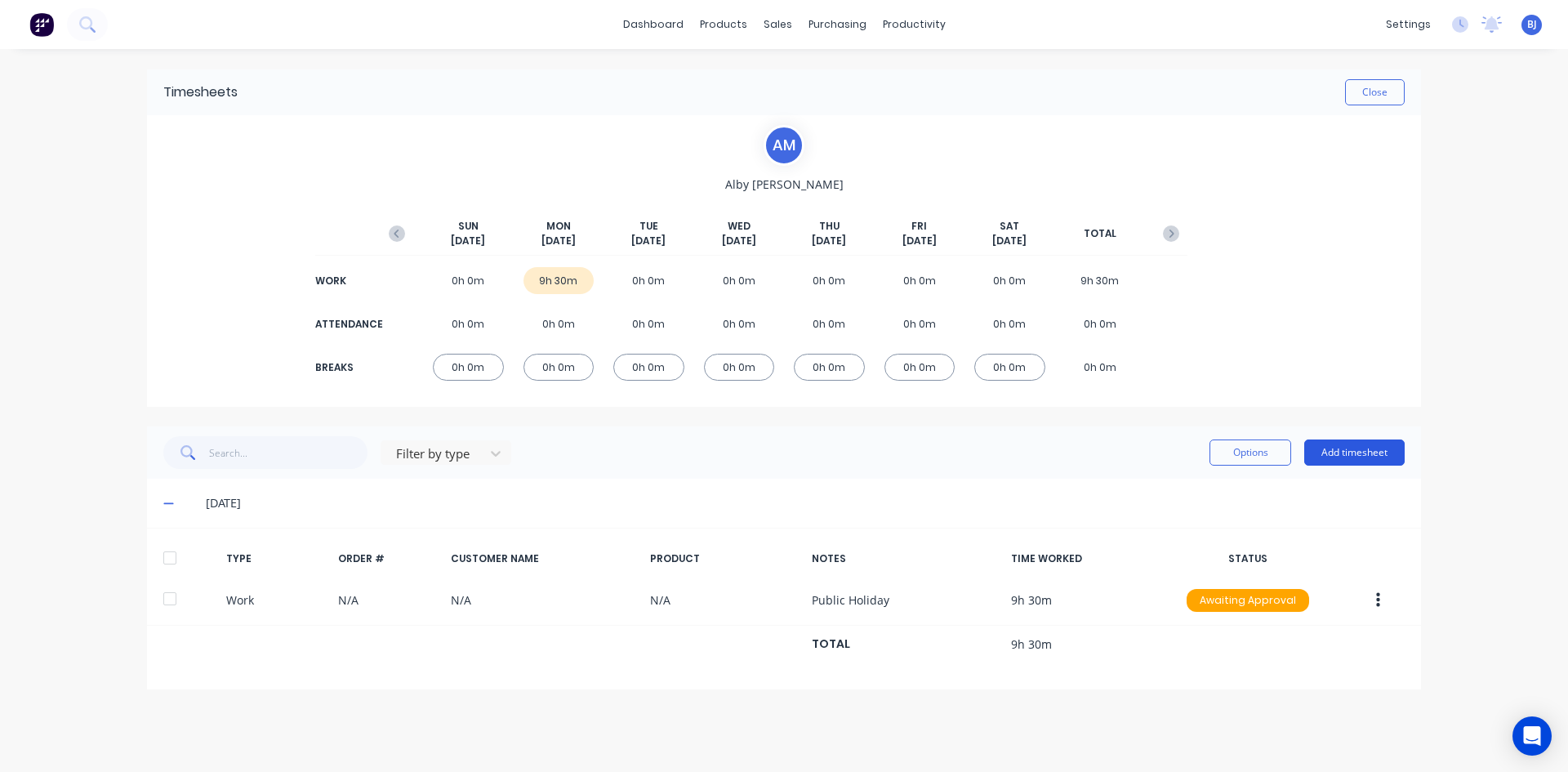
click at [1375, 447] on button "Add timesheet" at bounding box center [1354, 452] width 101 height 26
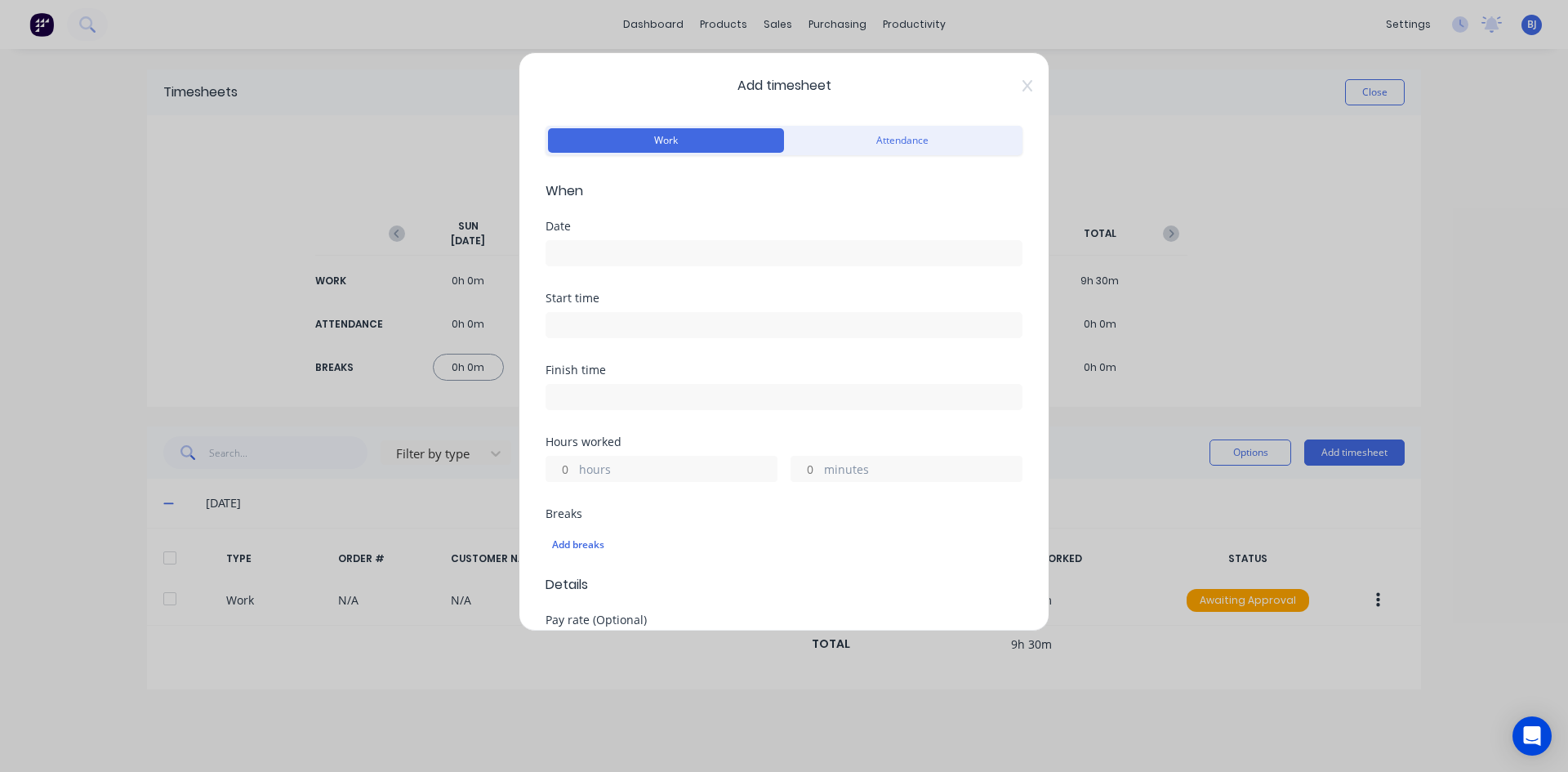
click at [571, 254] on input at bounding box center [784, 253] width 475 height 24
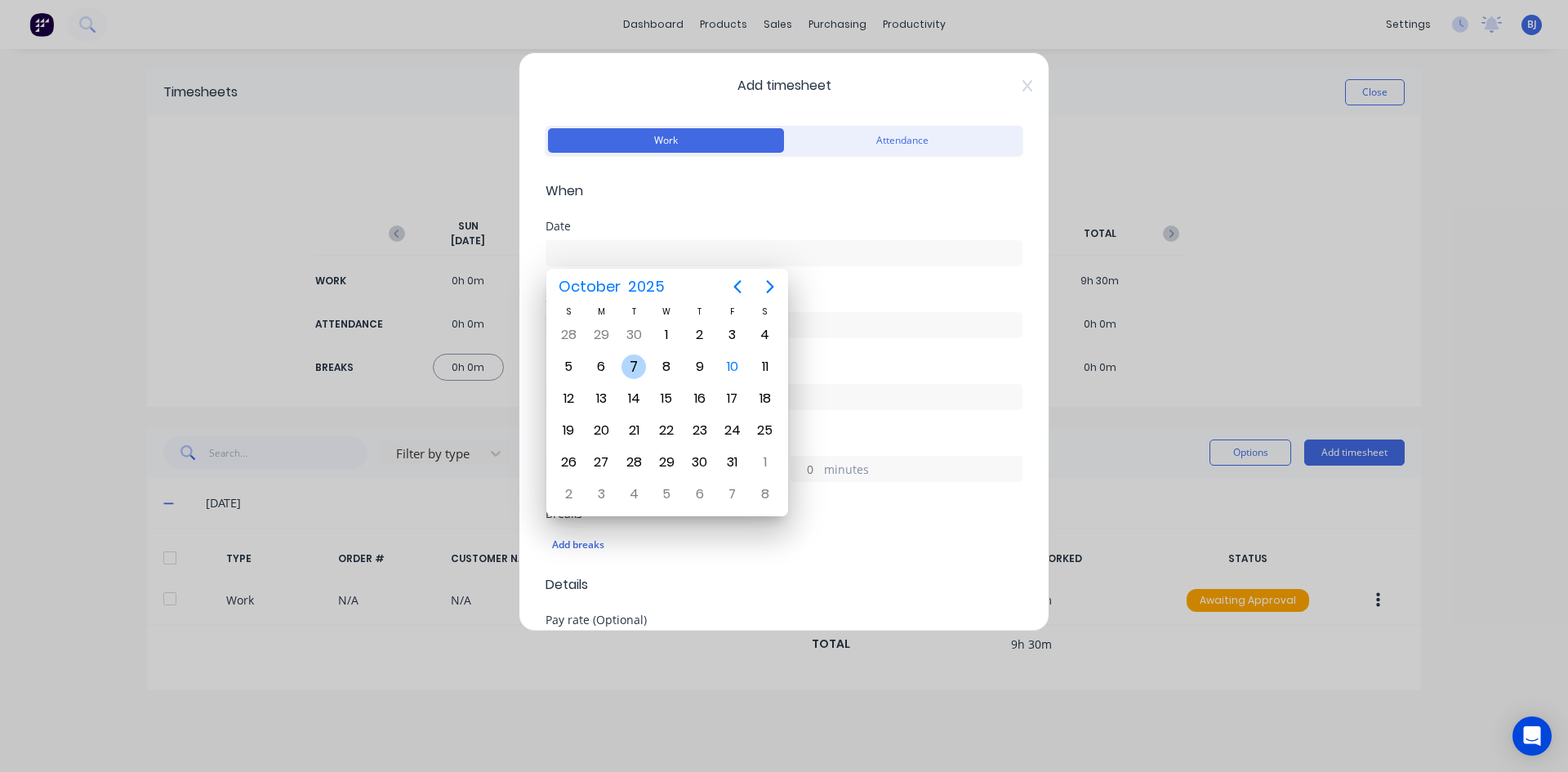
click at [632, 370] on div "7" at bounding box center [634, 367] width 24 height 24
type input "07/10/2025"
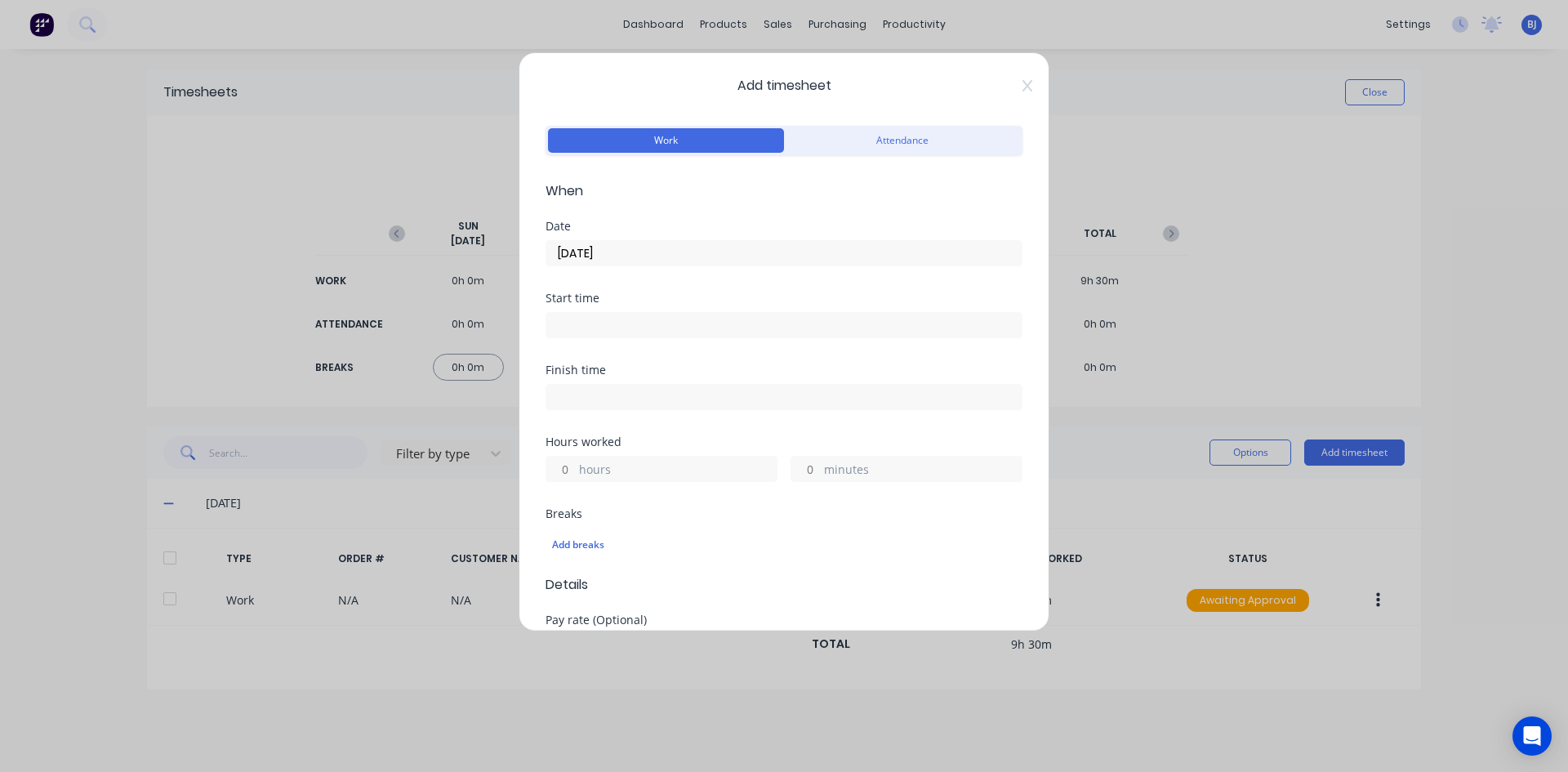
click at [575, 325] on input at bounding box center [784, 325] width 475 height 24
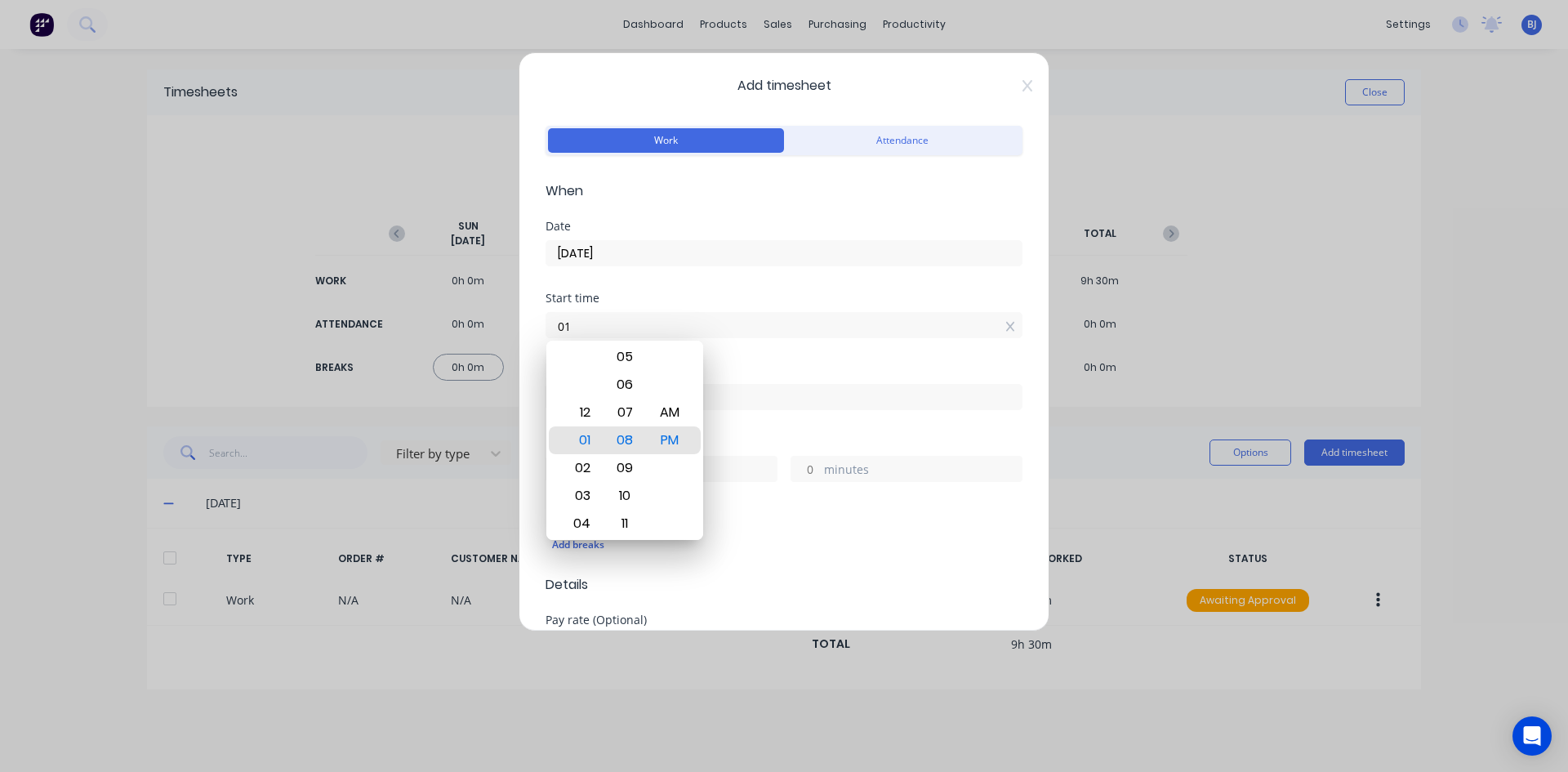
type input "0"
type input "07:00 AM"
click at [652, 403] on div "AM" at bounding box center [670, 413] width 40 height 28
click at [720, 358] on div "Start time 07:00 AM" at bounding box center [784, 327] width 477 height 72
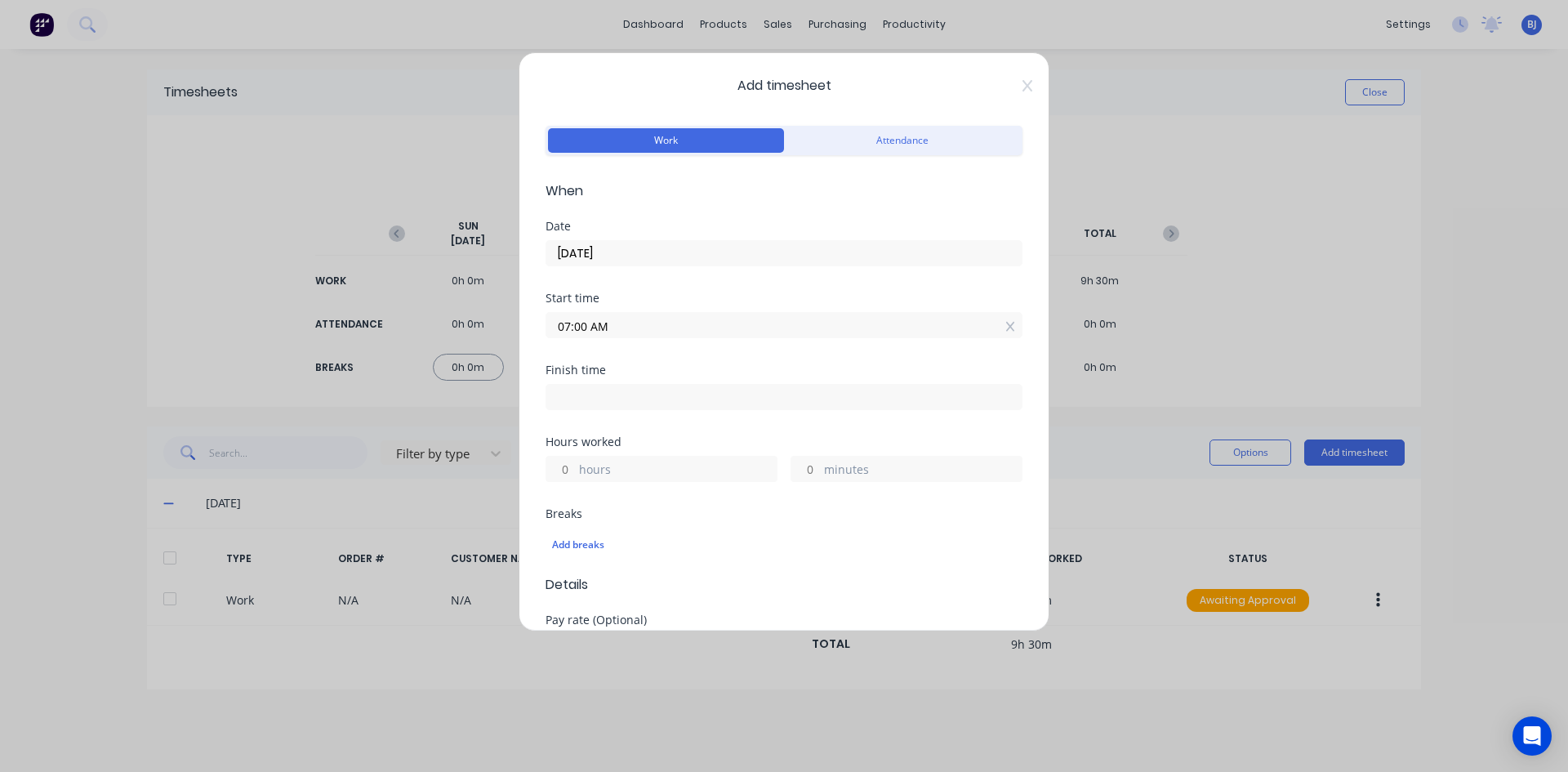
click at [576, 389] on input at bounding box center [784, 397] width 475 height 24
type input "01:09 PM"
type input "6"
type input "9"
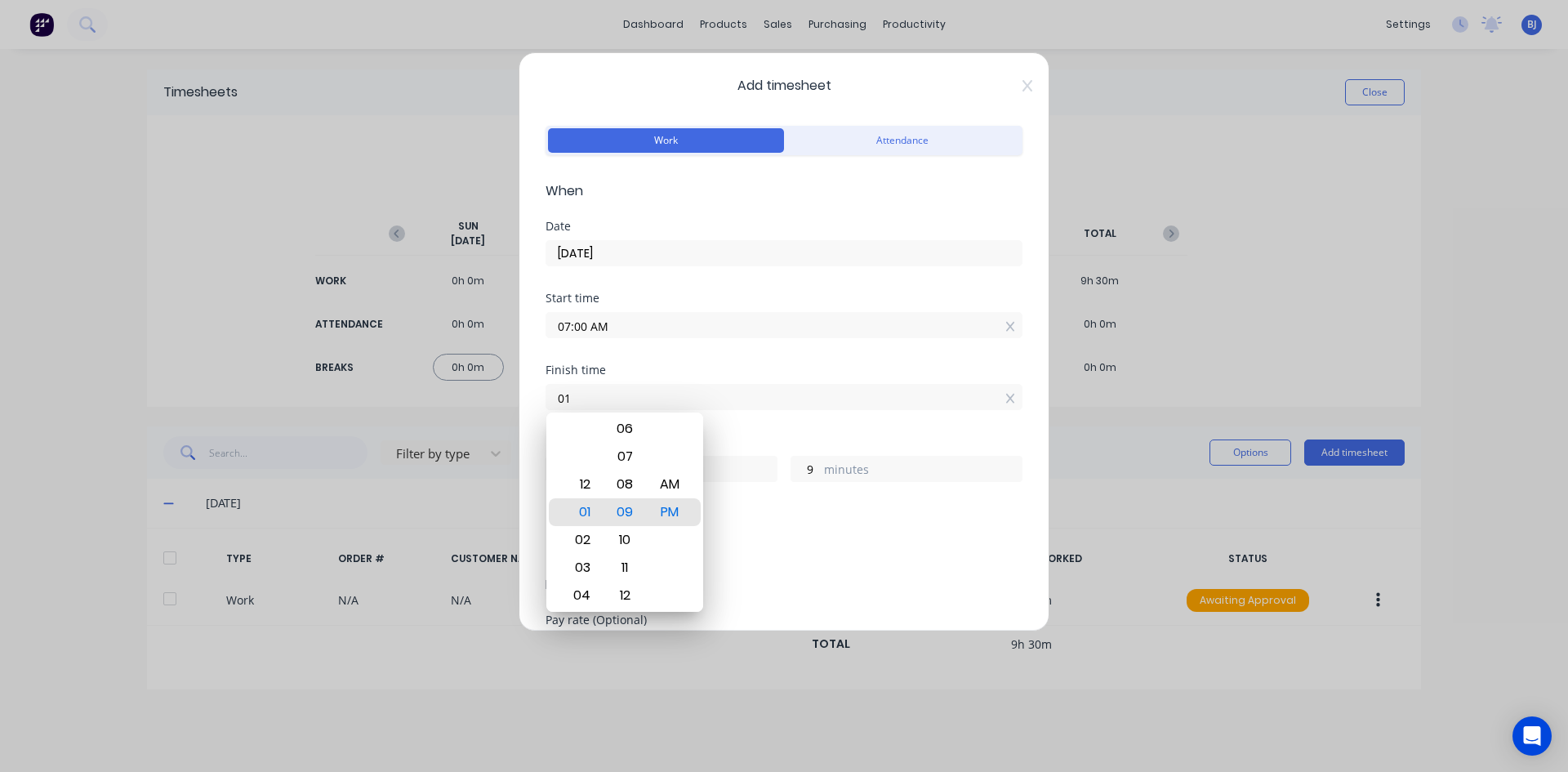
type input "0"
type input "04:30 AM"
type input "21"
type input "30"
click at [659, 510] on div "PM" at bounding box center [670, 512] width 40 height 28
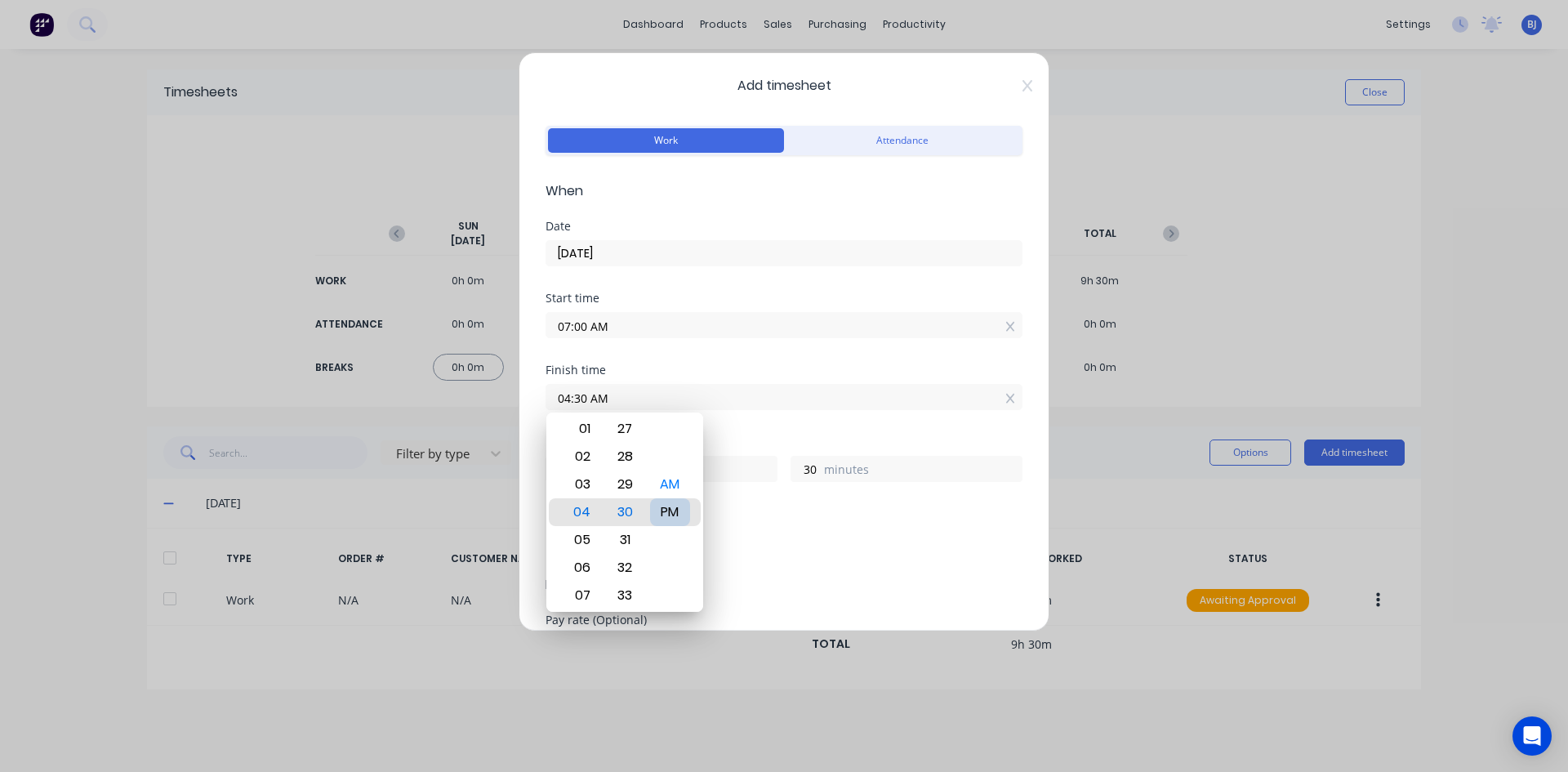
type input "04:30 PM"
type input "9"
click at [749, 434] on div "Finish time 04:30 PM" at bounding box center [784, 400] width 477 height 72
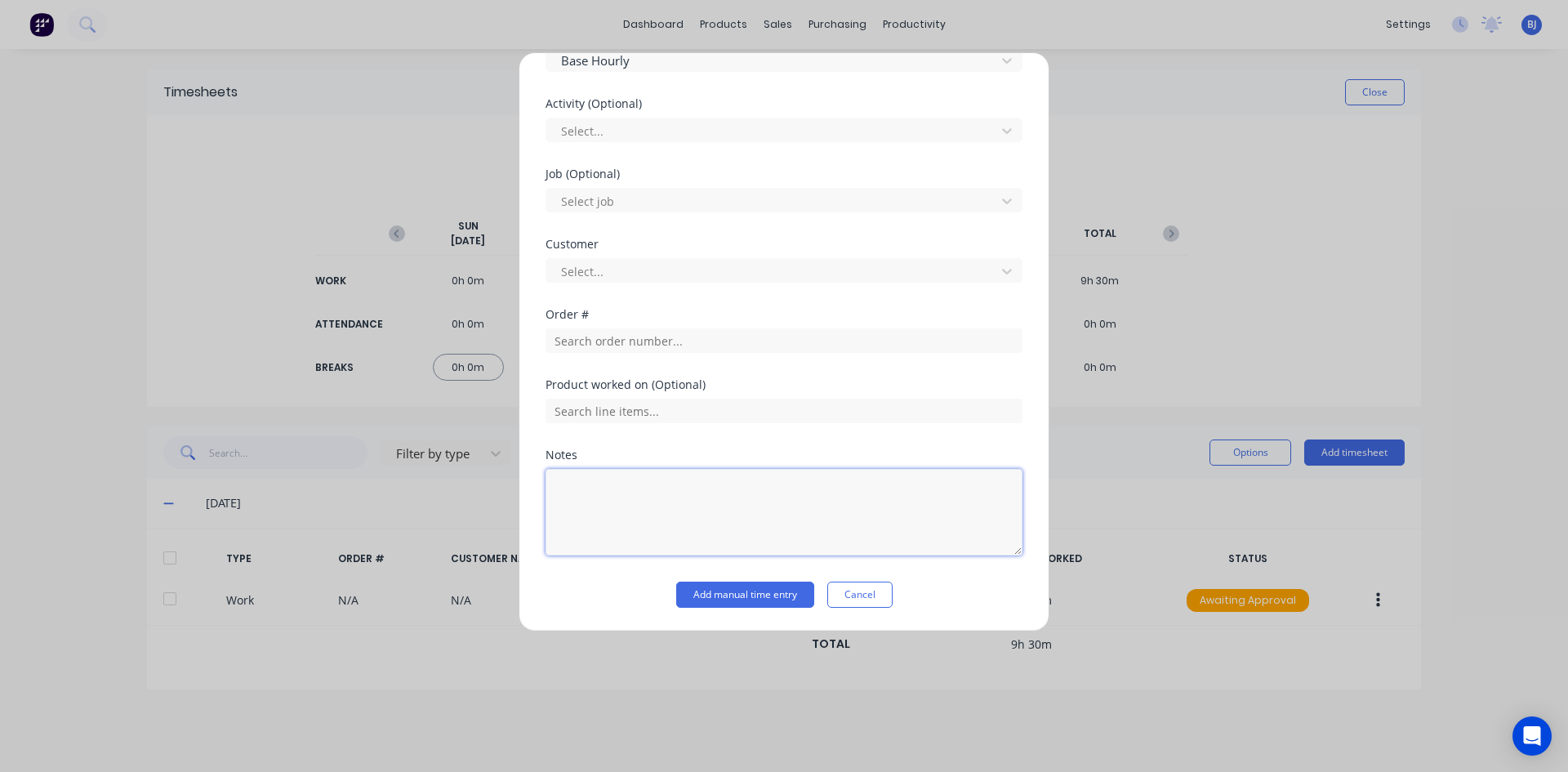
click at [610, 490] on textarea at bounding box center [784, 512] width 477 height 87
type textarea "SICK LEAVE"
click at [741, 595] on button "Add manual time entry" at bounding box center [745, 595] width 138 height 26
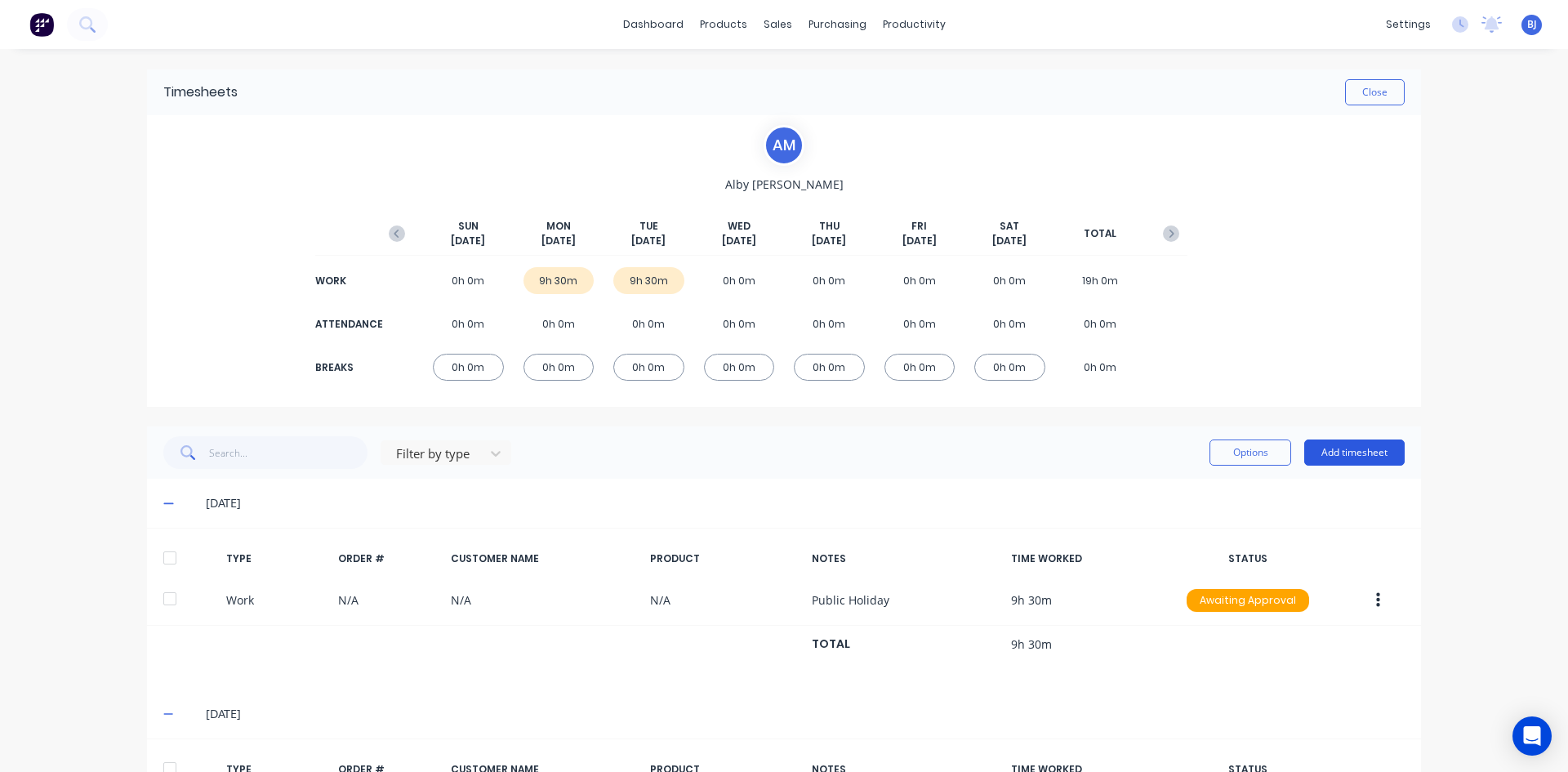
click at [1329, 452] on button "Add timesheet" at bounding box center [1354, 452] width 101 height 26
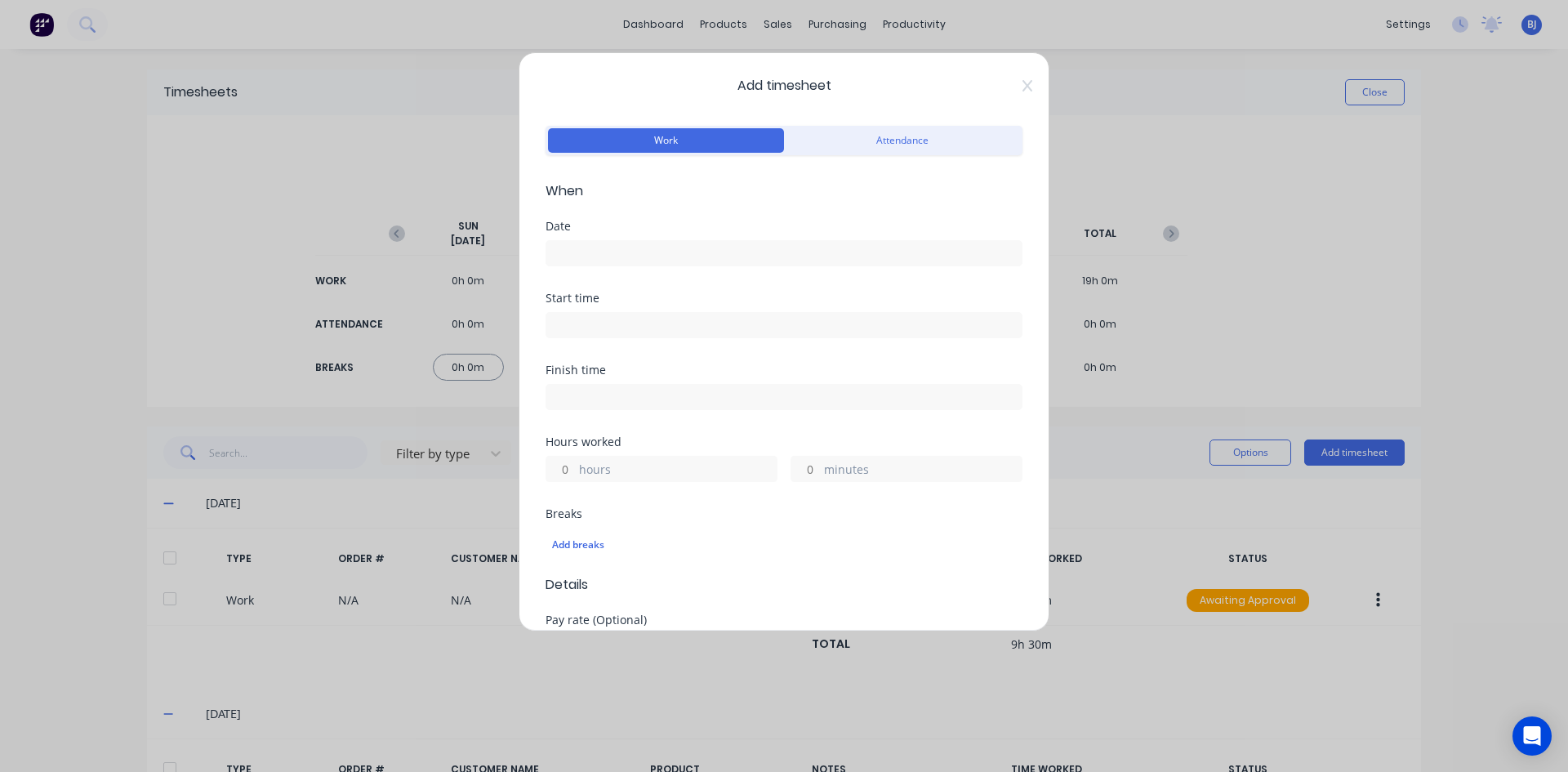
click at [594, 250] on input at bounding box center [784, 253] width 475 height 24
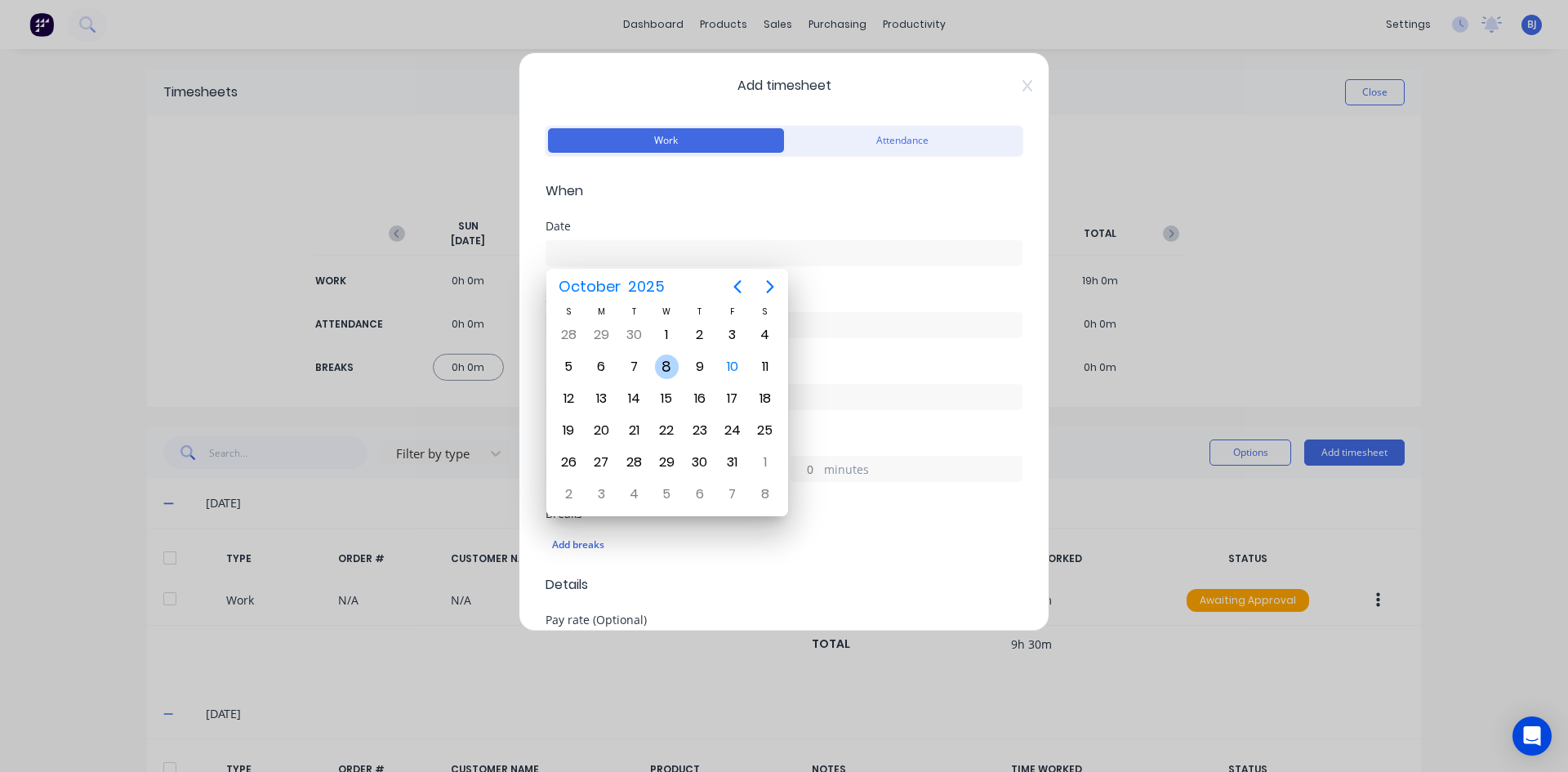
click at [662, 370] on div "8" at bounding box center [666, 367] width 24 height 24
type input "[DATE]"
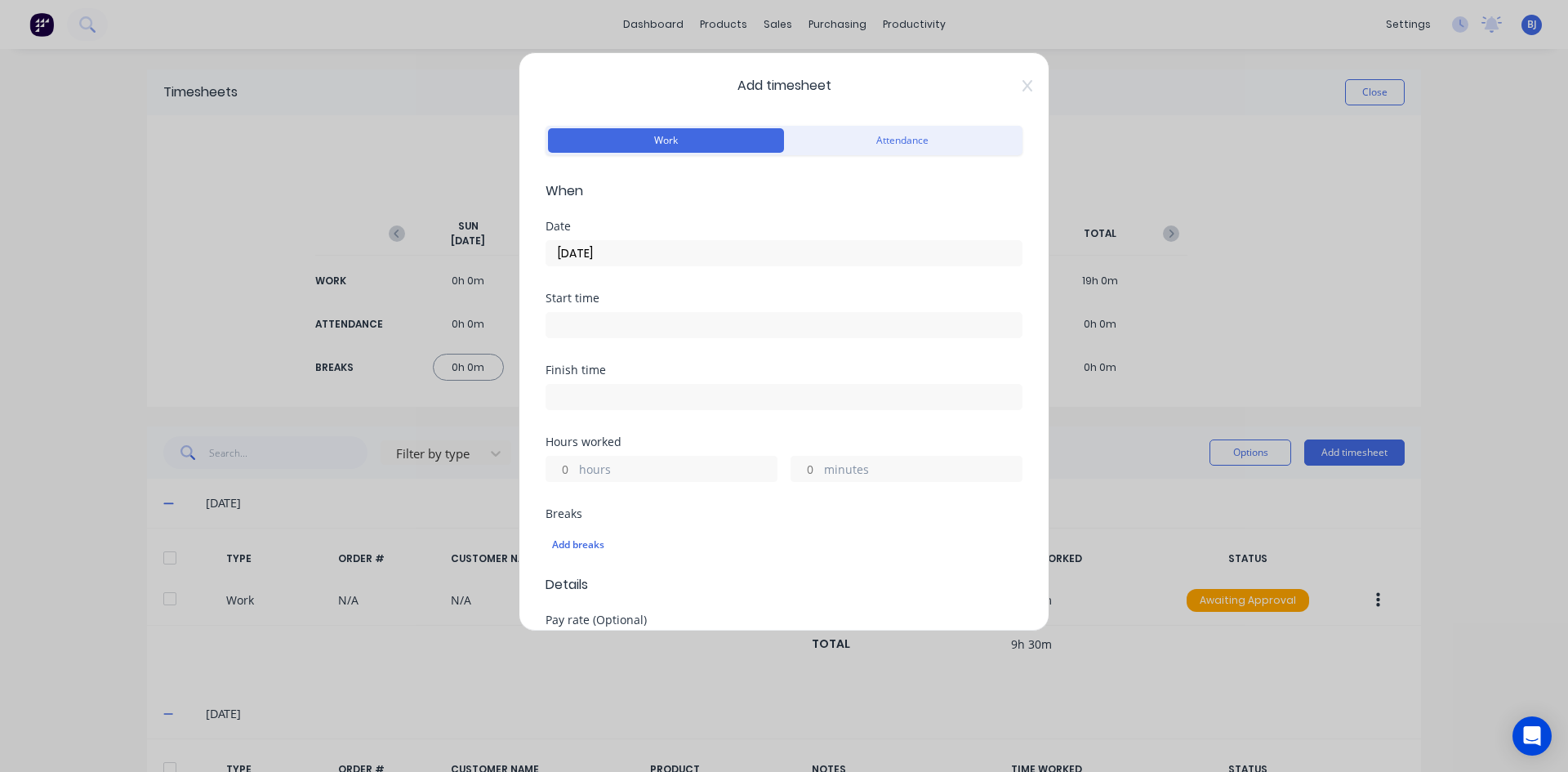
click at [585, 328] on input at bounding box center [784, 325] width 475 height 24
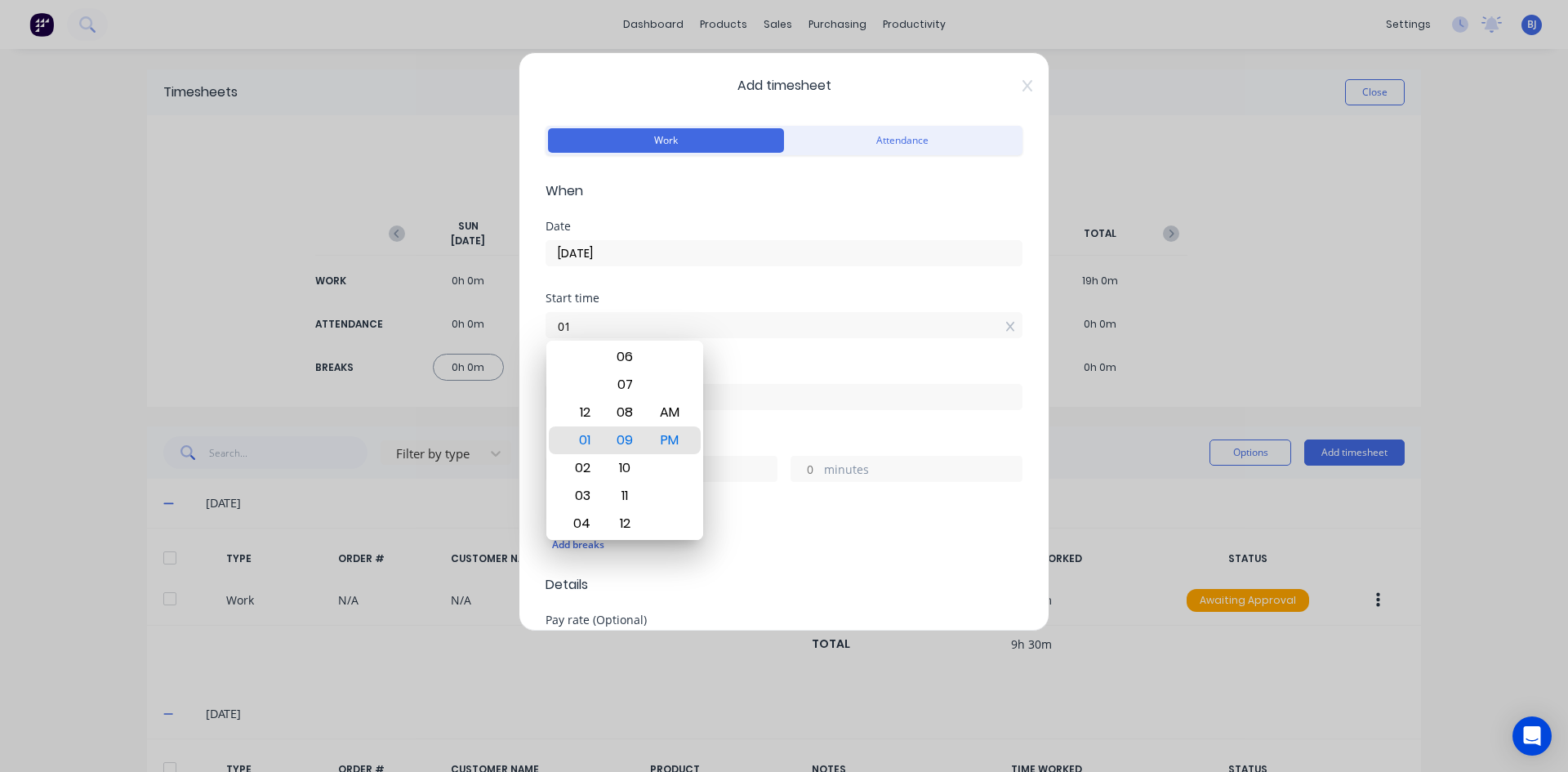
type input "0"
type input "07:00 AM"
click at [679, 408] on div "AM" at bounding box center [670, 413] width 40 height 28
click at [726, 352] on div "Start time 07:00 AM" at bounding box center [784, 327] width 477 height 72
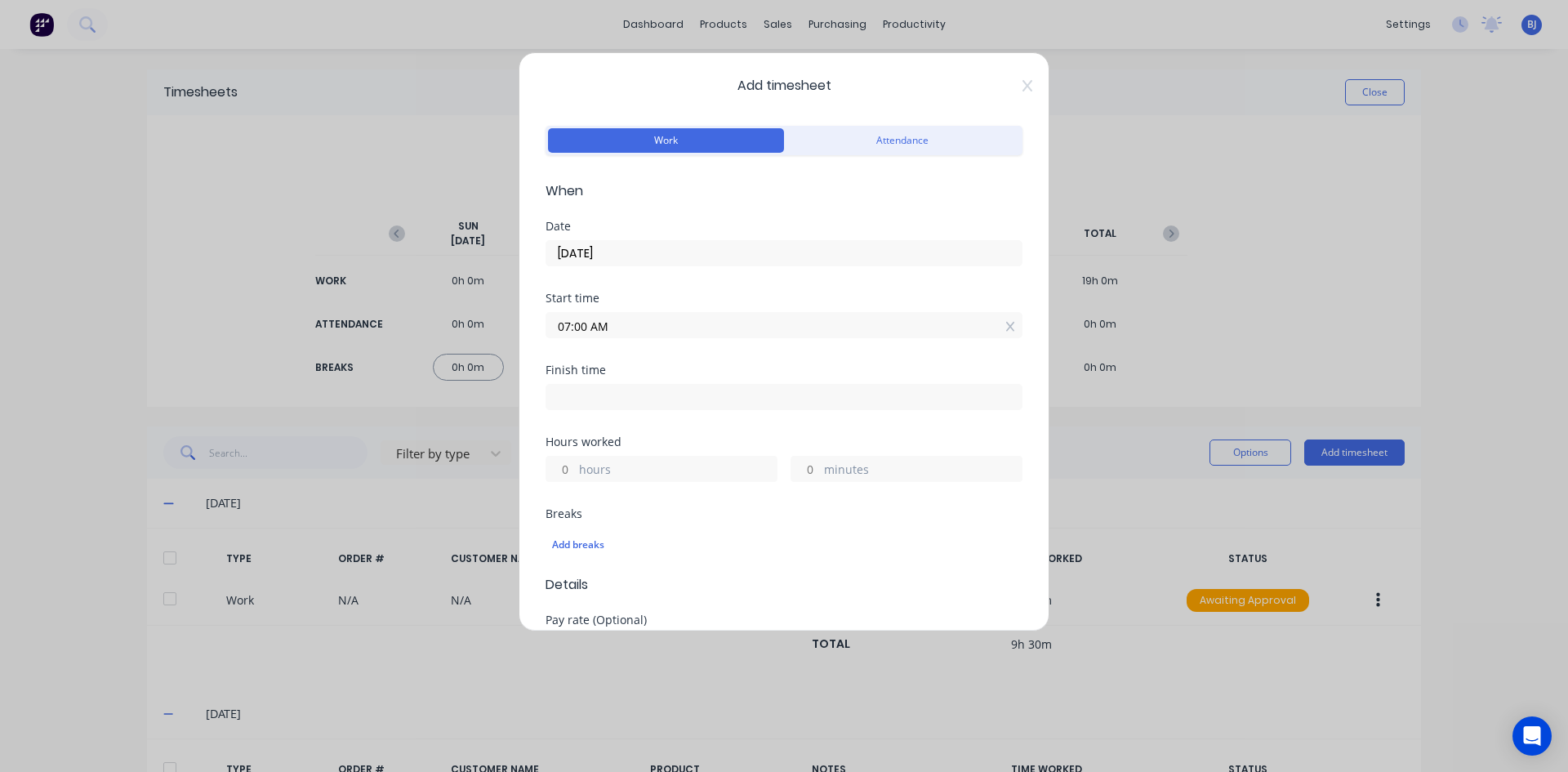
drag, startPoint x: 576, startPoint y: 394, endPoint x: 587, endPoint y: 396, distance: 11.2
click at [578, 393] on input at bounding box center [784, 397] width 475 height 24
type input "01:09 PM"
type input "6"
type input "9"
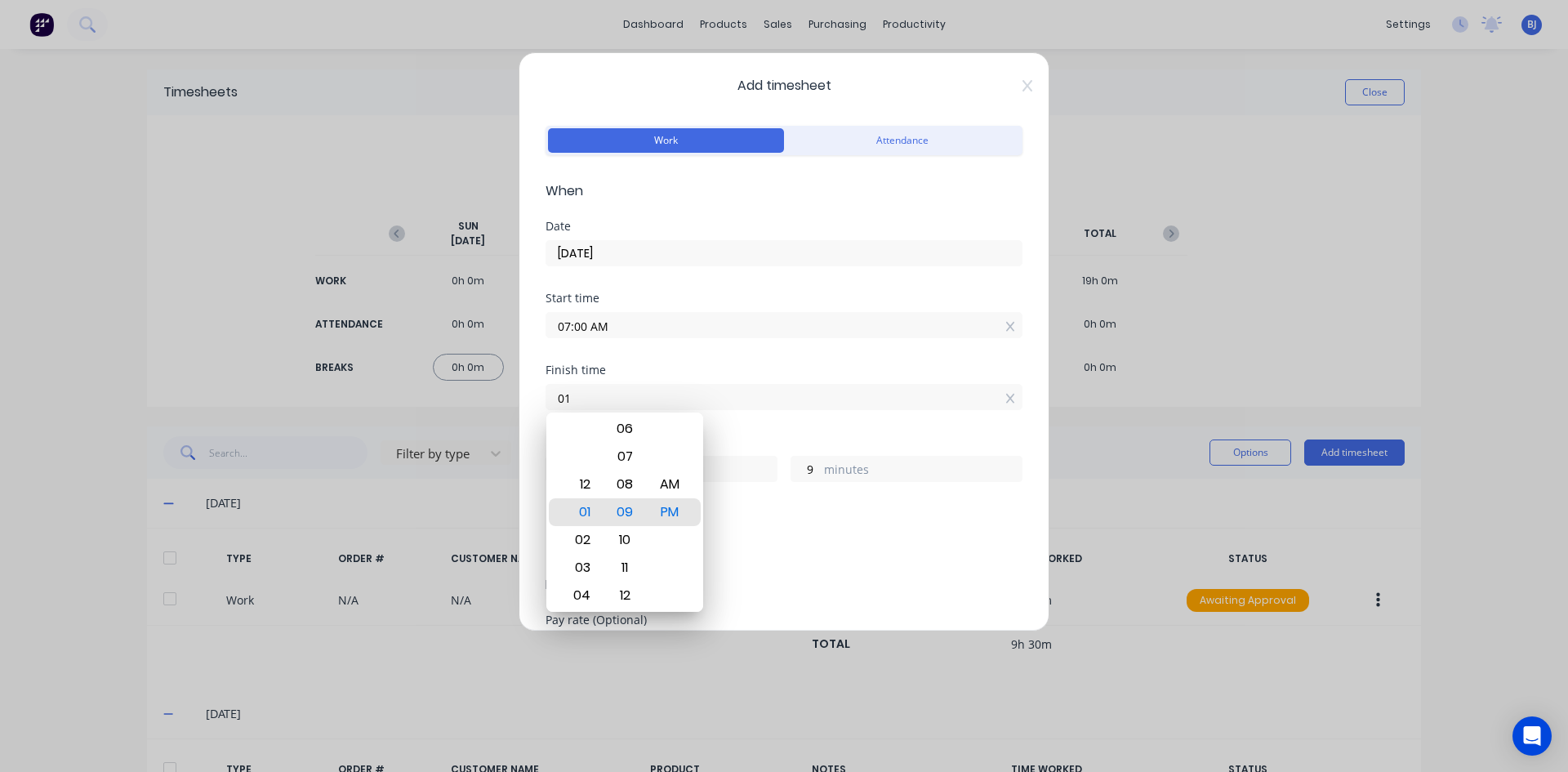
type input "0"
type input "04:30 AM"
type input "21"
type input "30"
click at [688, 516] on div "PM" at bounding box center [670, 512] width 40 height 28
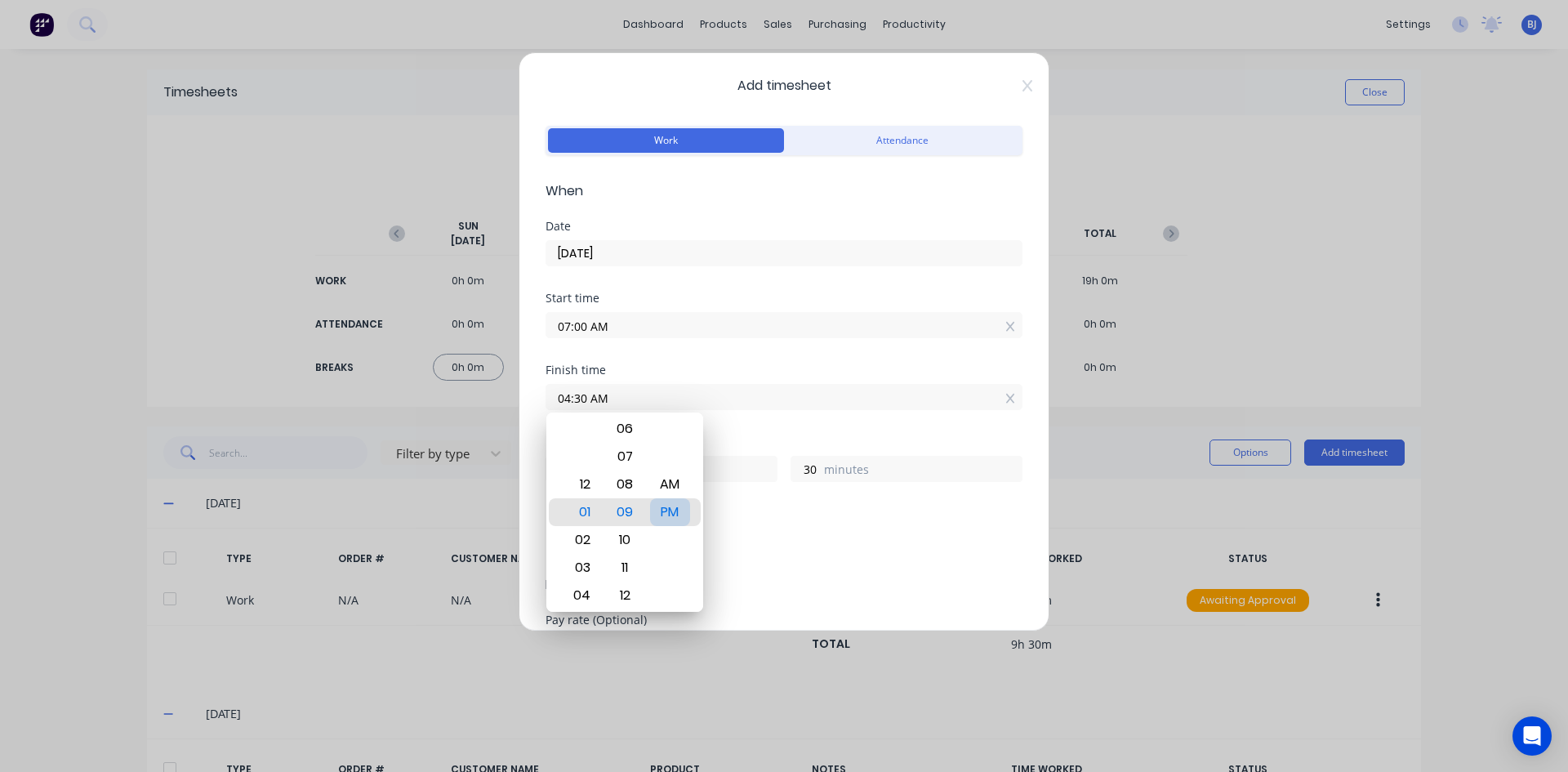
type input "04:30 PM"
type input "9"
click at [734, 442] on div "Hours worked" at bounding box center [784, 441] width 477 height 11
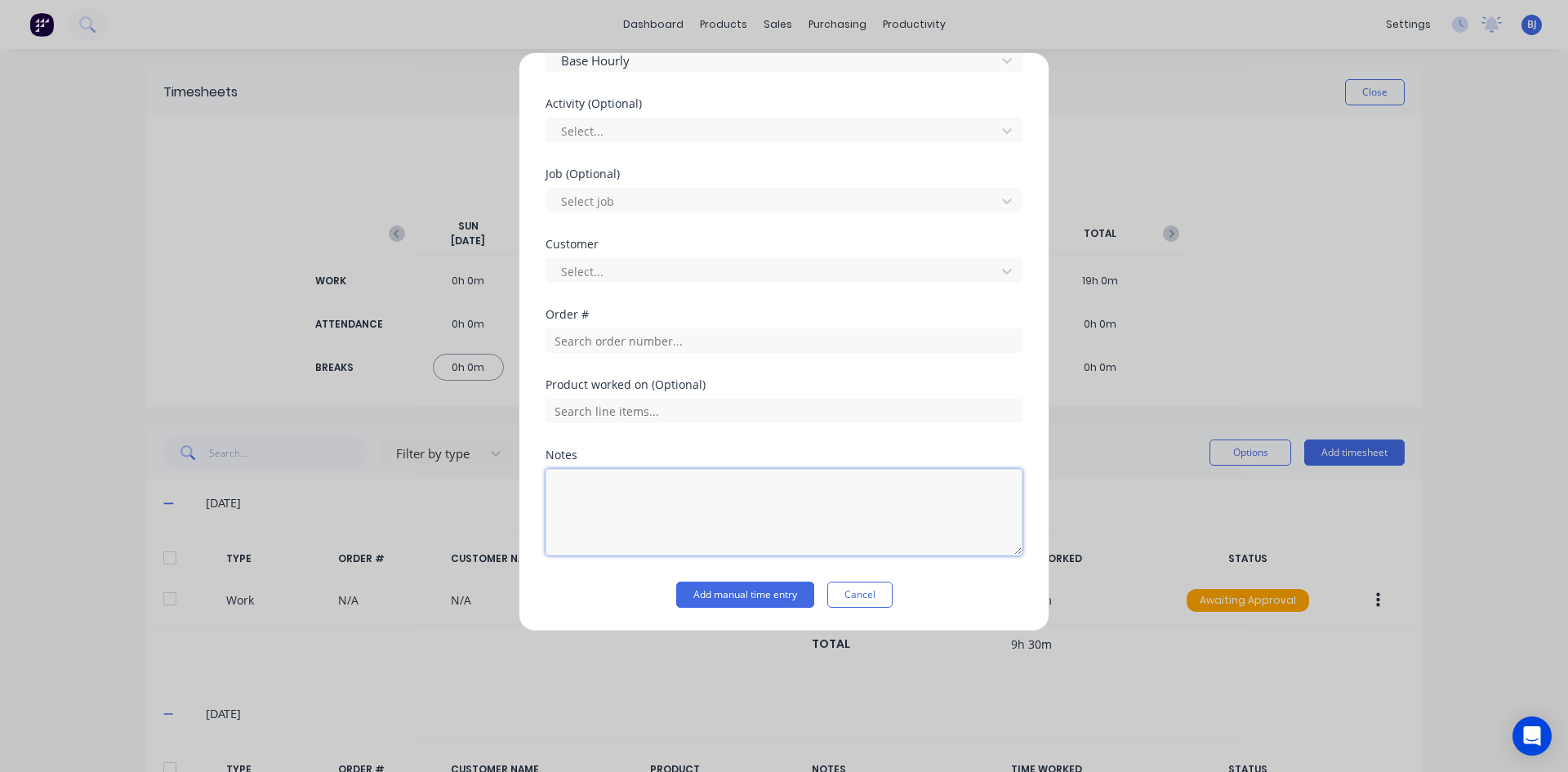
drag, startPoint x: 559, startPoint y: 484, endPoint x: 579, endPoint y: 484, distance: 20.0
click at [560, 484] on textarea at bounding box center [784, 512] width 477 height 87
type textarea "SICK LEAVE"
click at [731, 595] on button "Add manual time entry" at bounding box center [745, 595] width 138 height 26
click at [718, 593] on button "Add manual time entry" at bounding box center [745, 595] width 138 height 26
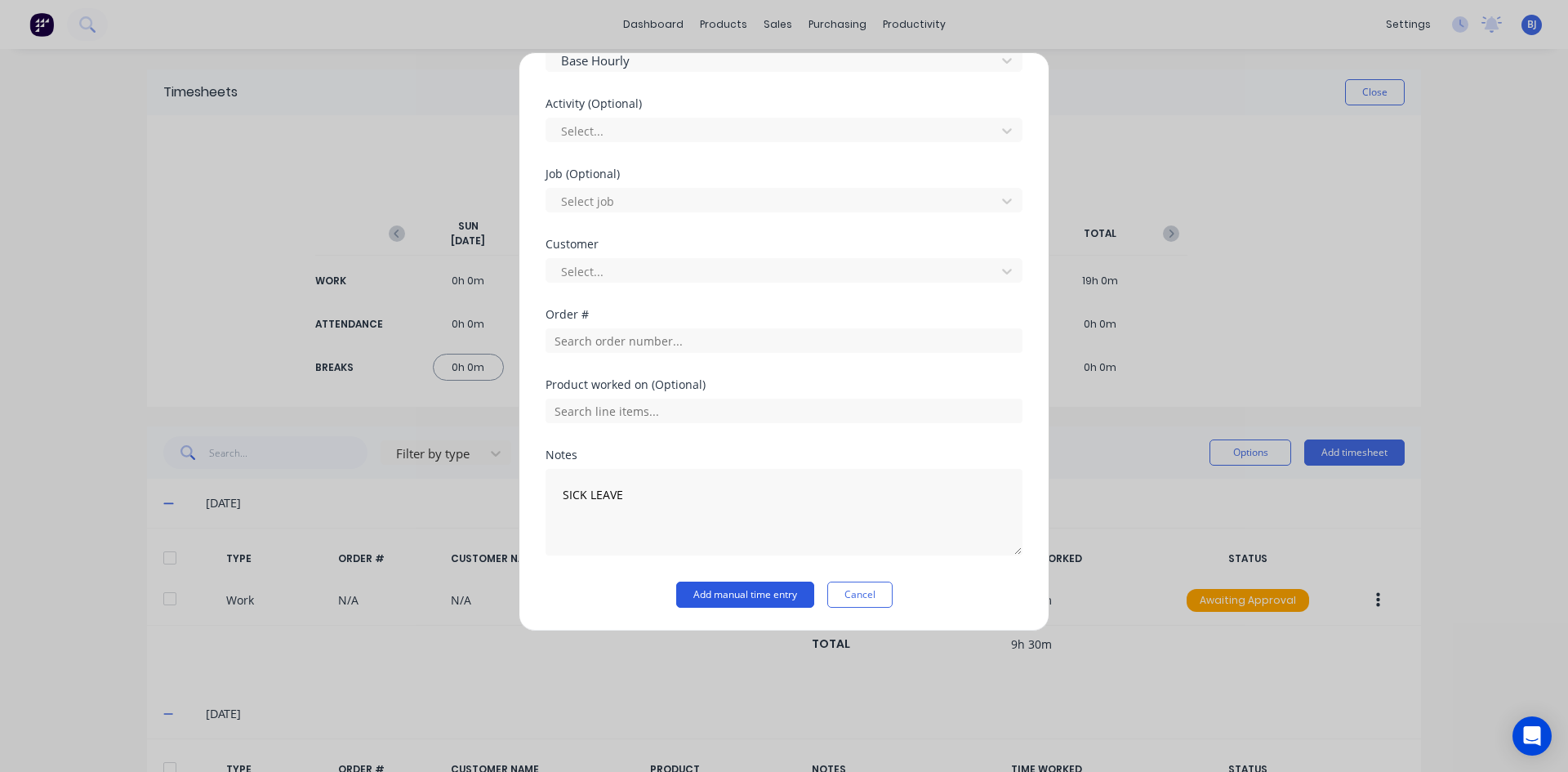
click at [744, 598] on button "Add manual time entry" at bounding box center [745, 595] width 138 height 26
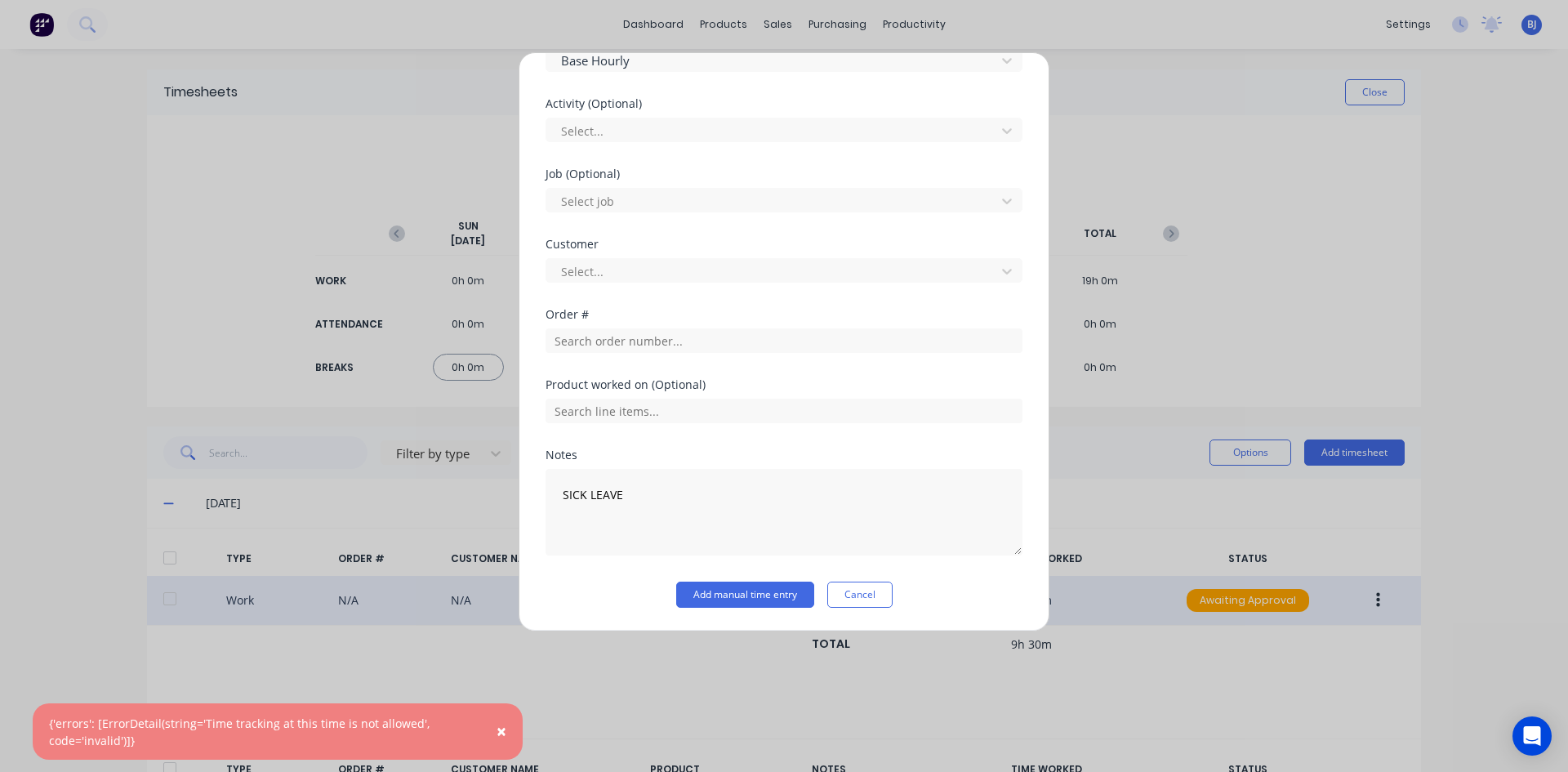
click at [872, 592] on button "Cancel" at bounding box center [860, 595] width 65 height 26
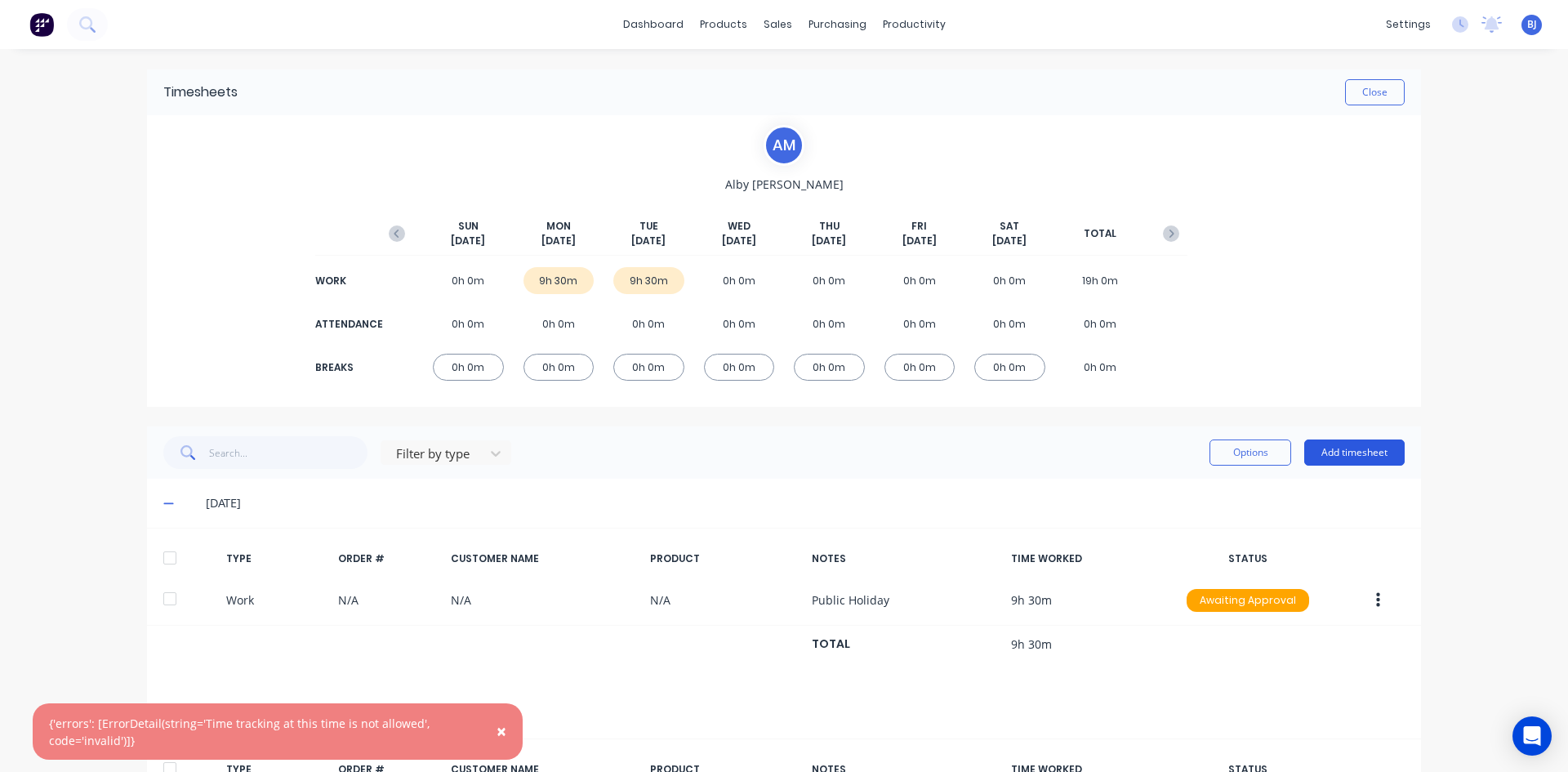
click at [1342, 450] on button "Add timesheet" at bounding box center [1354, 452] width 101 height 26
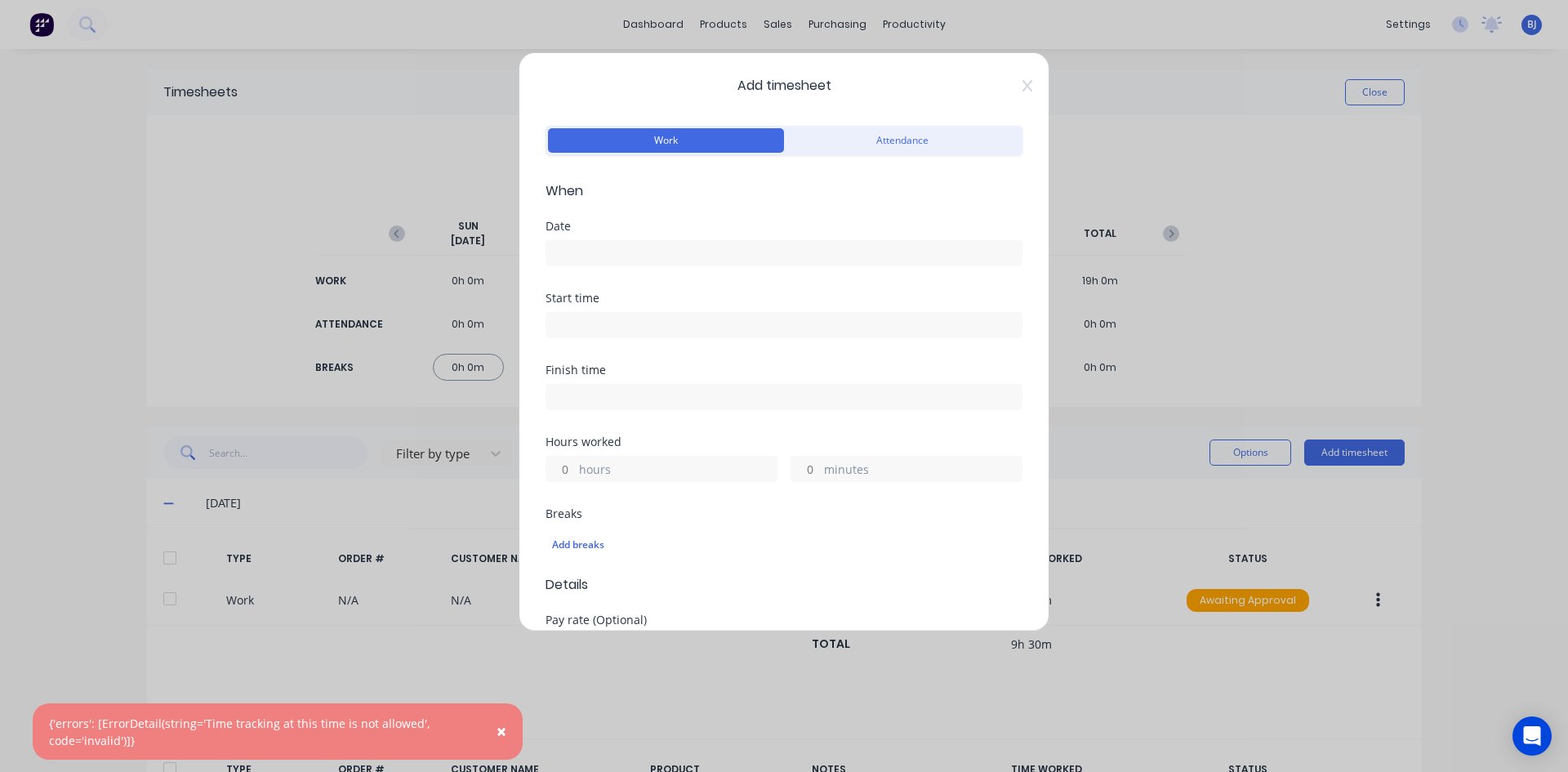
click at [582, 241] on label at bounding box center [784, 253] width 477 height 26
click at [582, 241] on input at bounding box center [784, 253] width 475 height 24
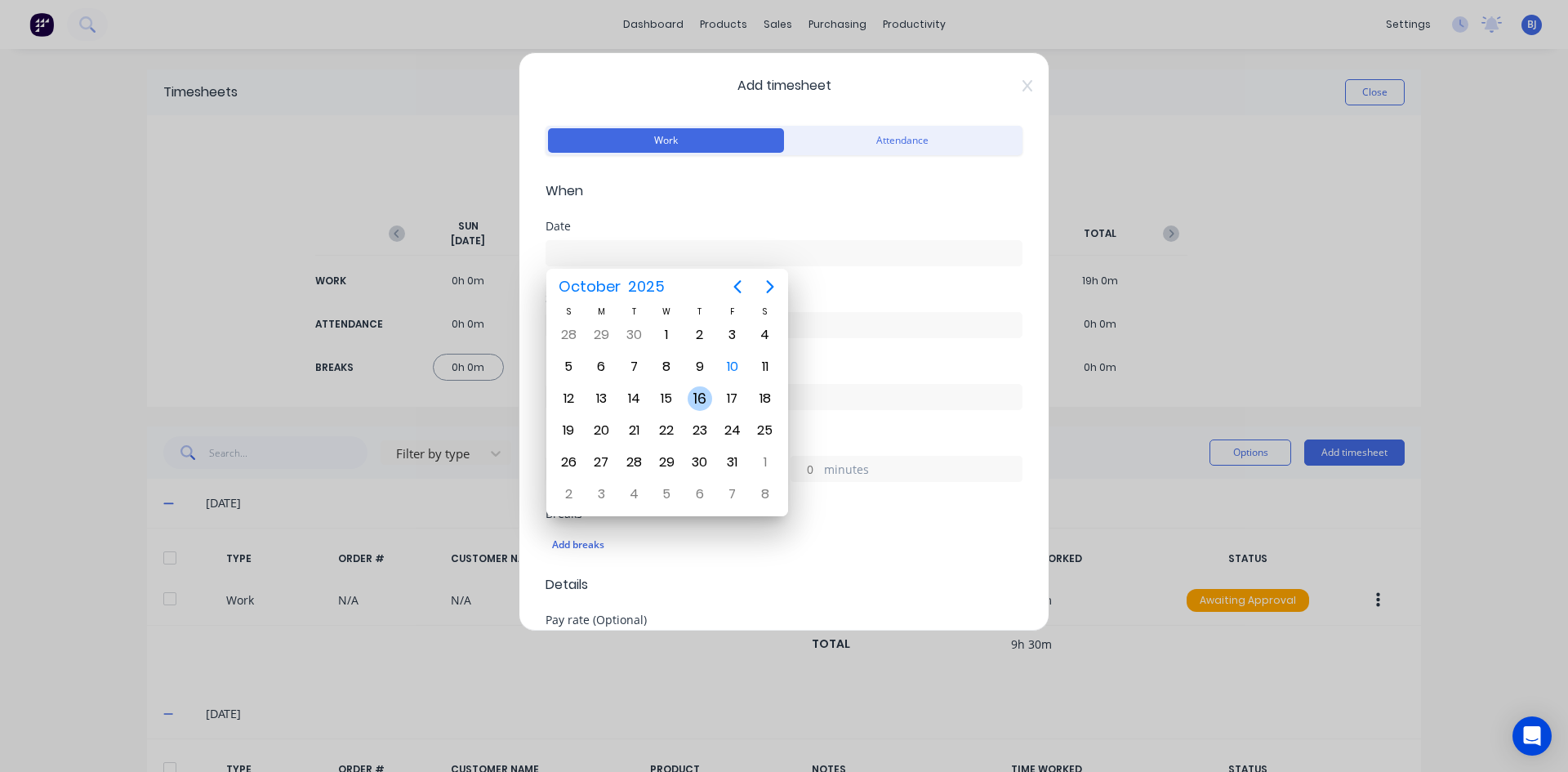
click at [693, 395] on div "16" at bounding box center [699, 399] width 24 height 24
type input "16/10/2025"
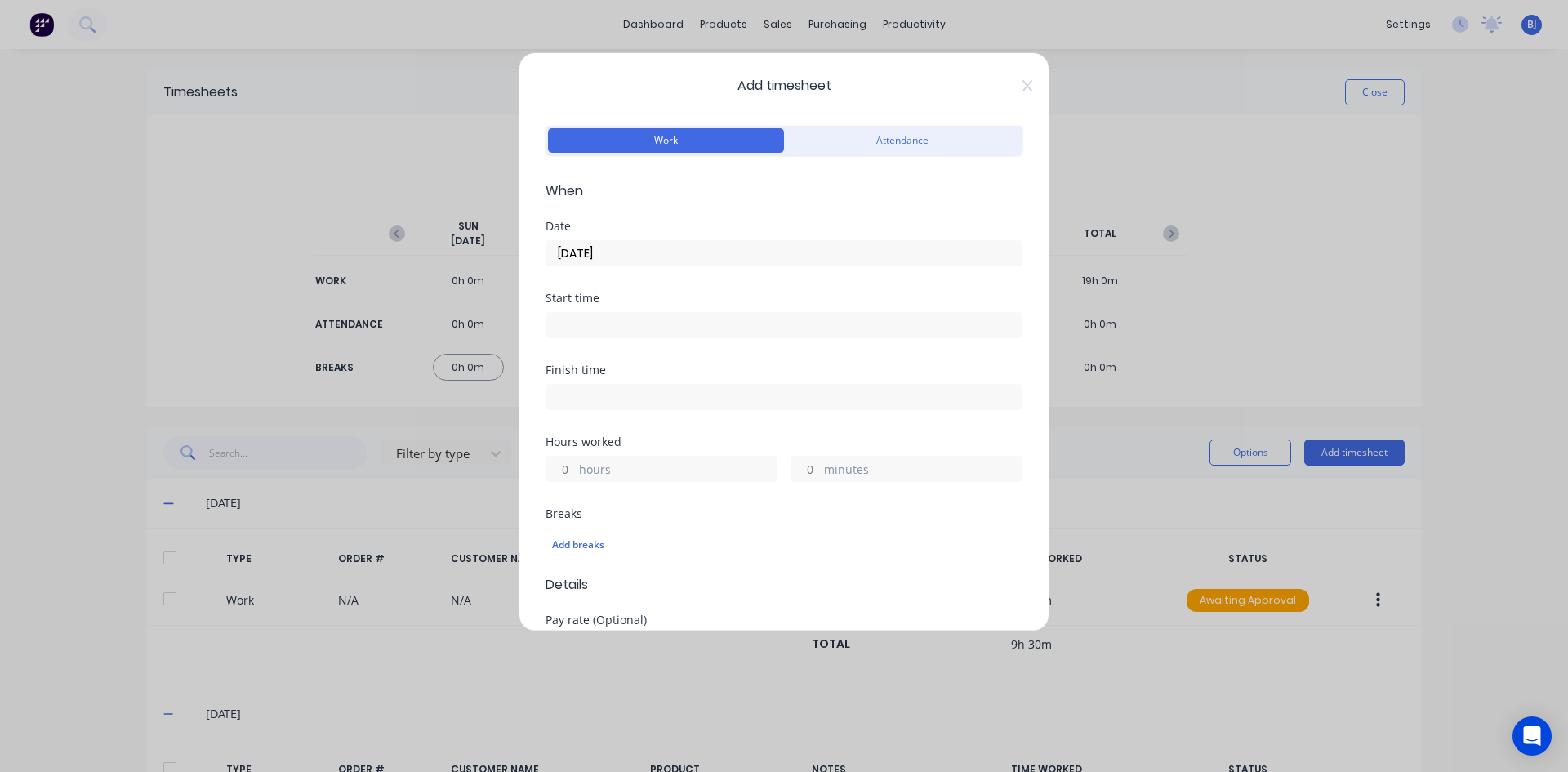
drag, startPoint x: 586, startPoint y: 322, endPoint x: 631, endPoint y: 348, distance: 52.0
click at [593, 330] on input at bounding box center [784, 325] width 475 height 24
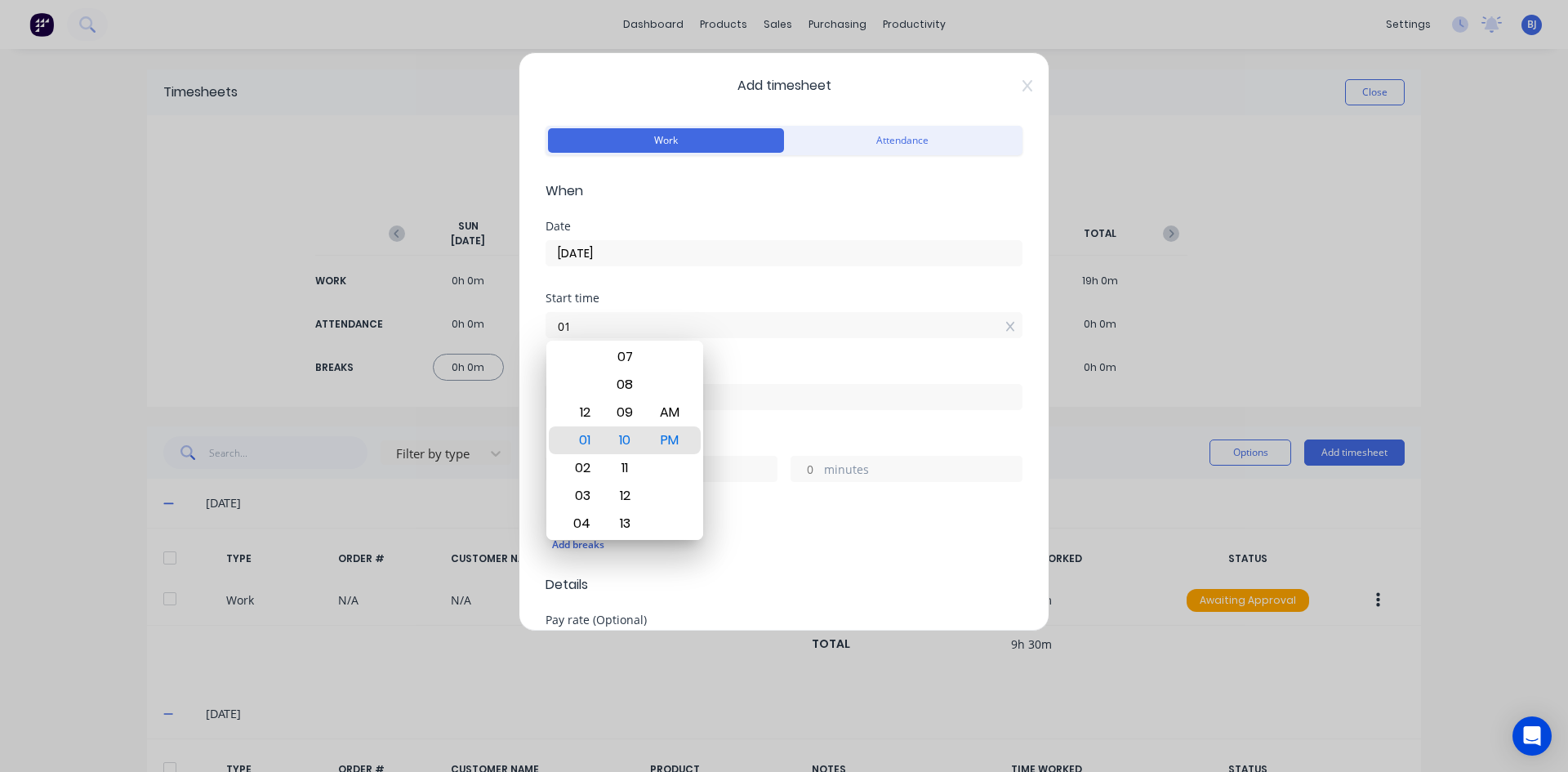
type input "0"
type input "07:00 AM"
click at [665, 404] on div "AM" at bounding box center [670, 413] width 40 height 28
click at [736, 344] on div "Start time 07:00 AM" at bounding box center [784, 327] width 477 height 72
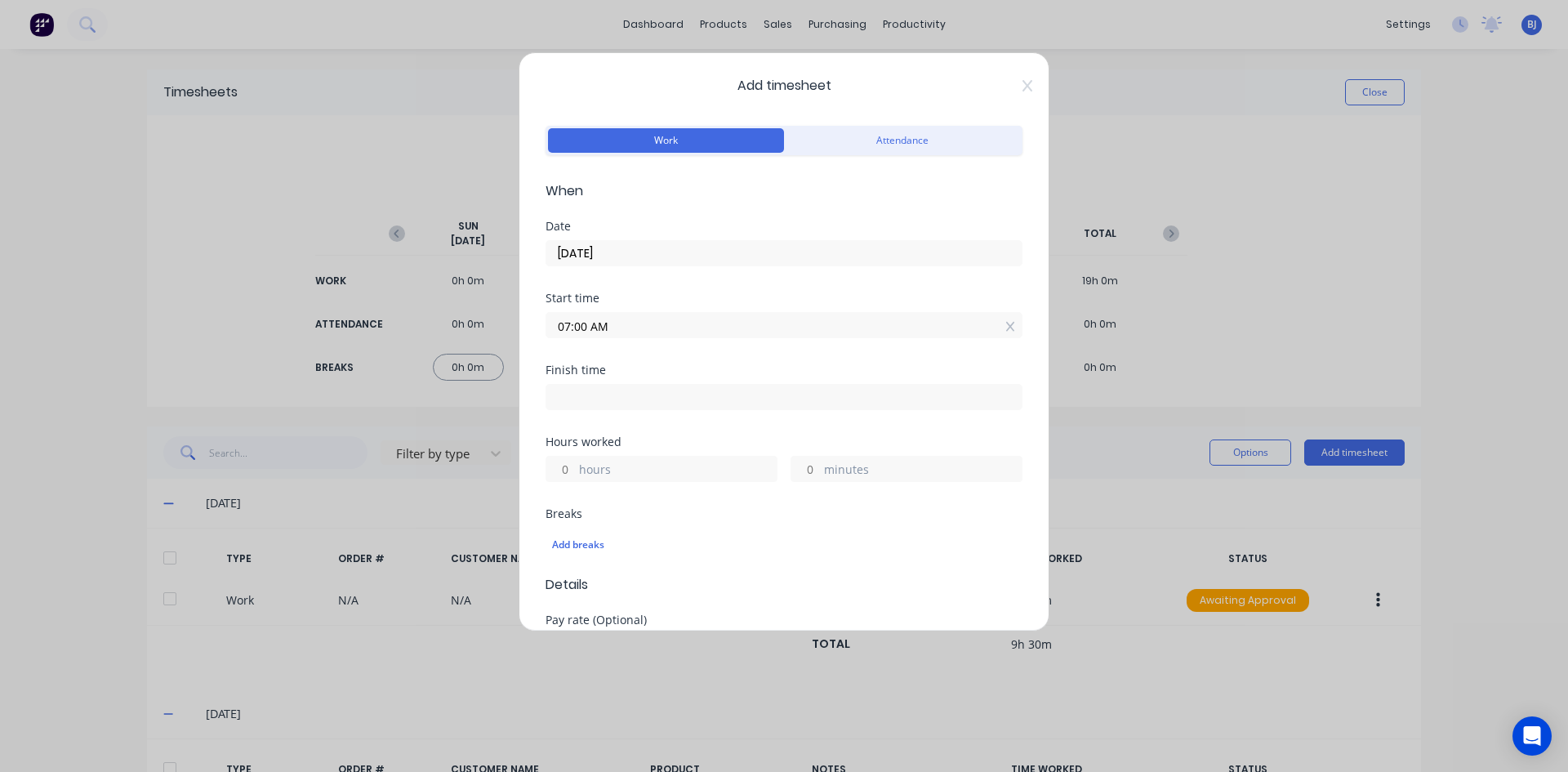
click at [589, 402] on input at bounding box center [784, 397] width 475 height 24
type input "01:11 PM"
type input "6"
type input "11"
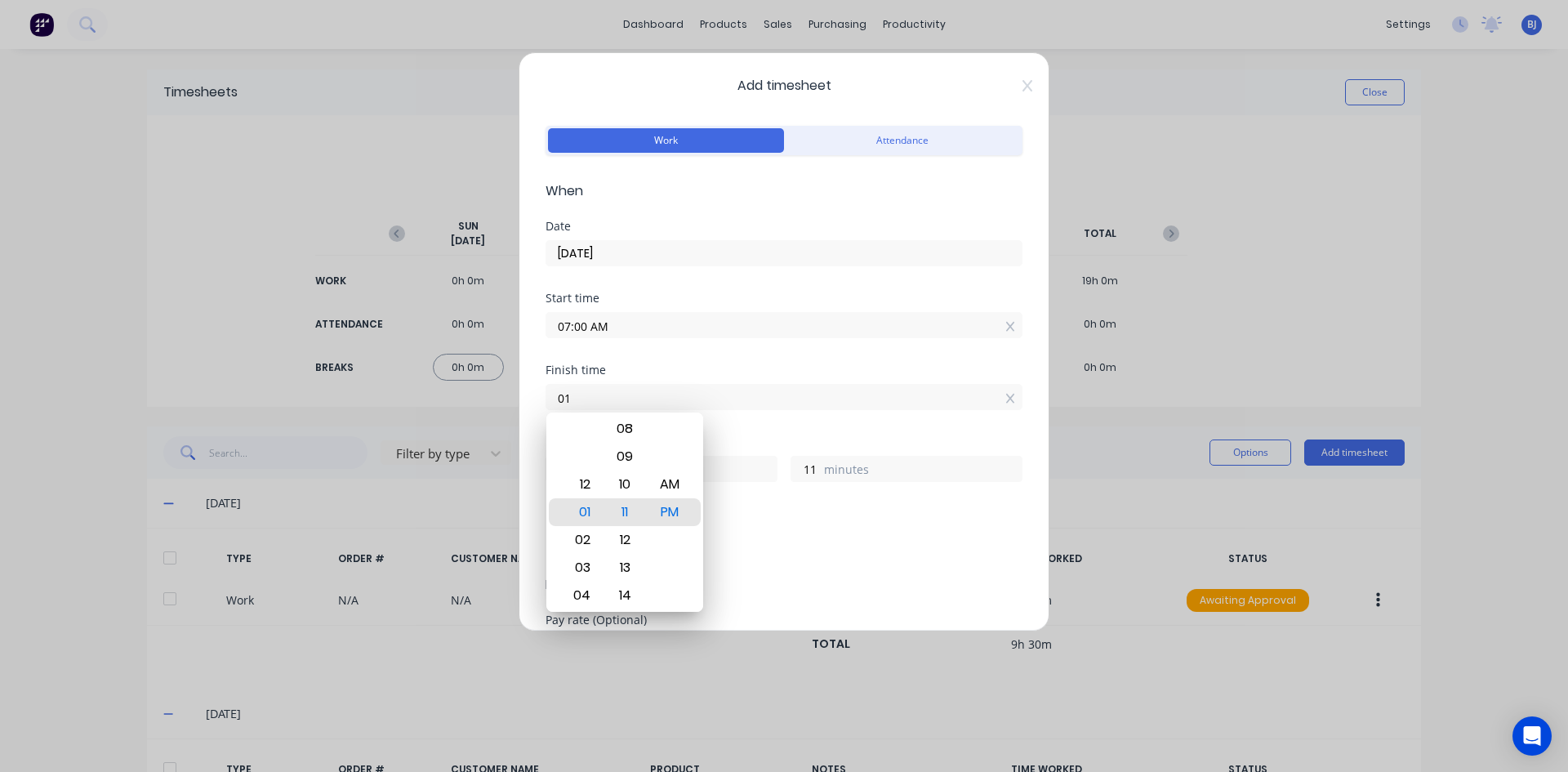
type input "0"
type input "04:30 AM"
type input "21"
type input "30"
click at [679, 510] on div "PM" at bounding box center [670, 512] width 40 height 28
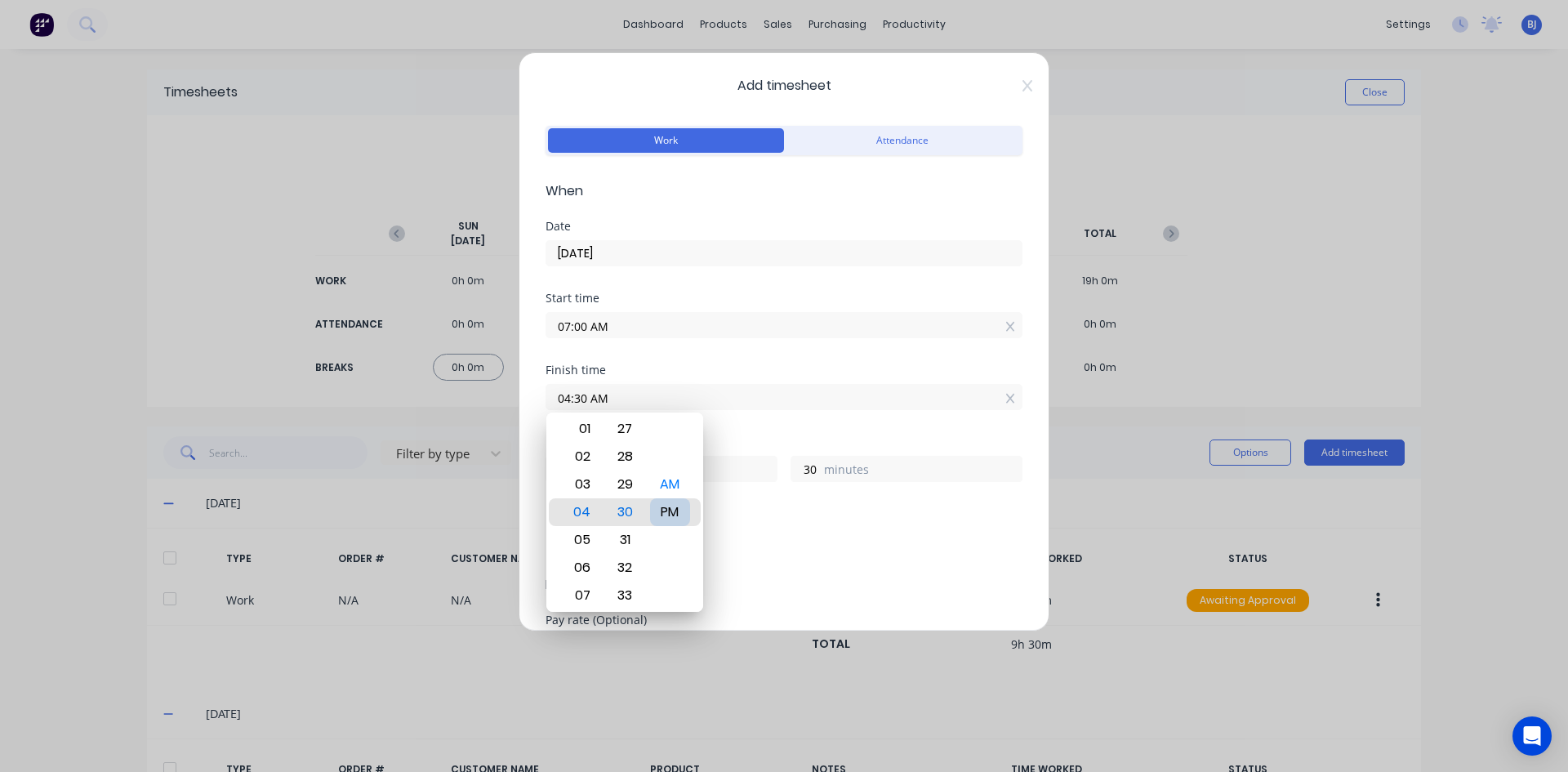
type input "04:30 PM"
type input "9"
click at [781, 594] on span "Details" at bounding box center [784, 585] width 477 height 20
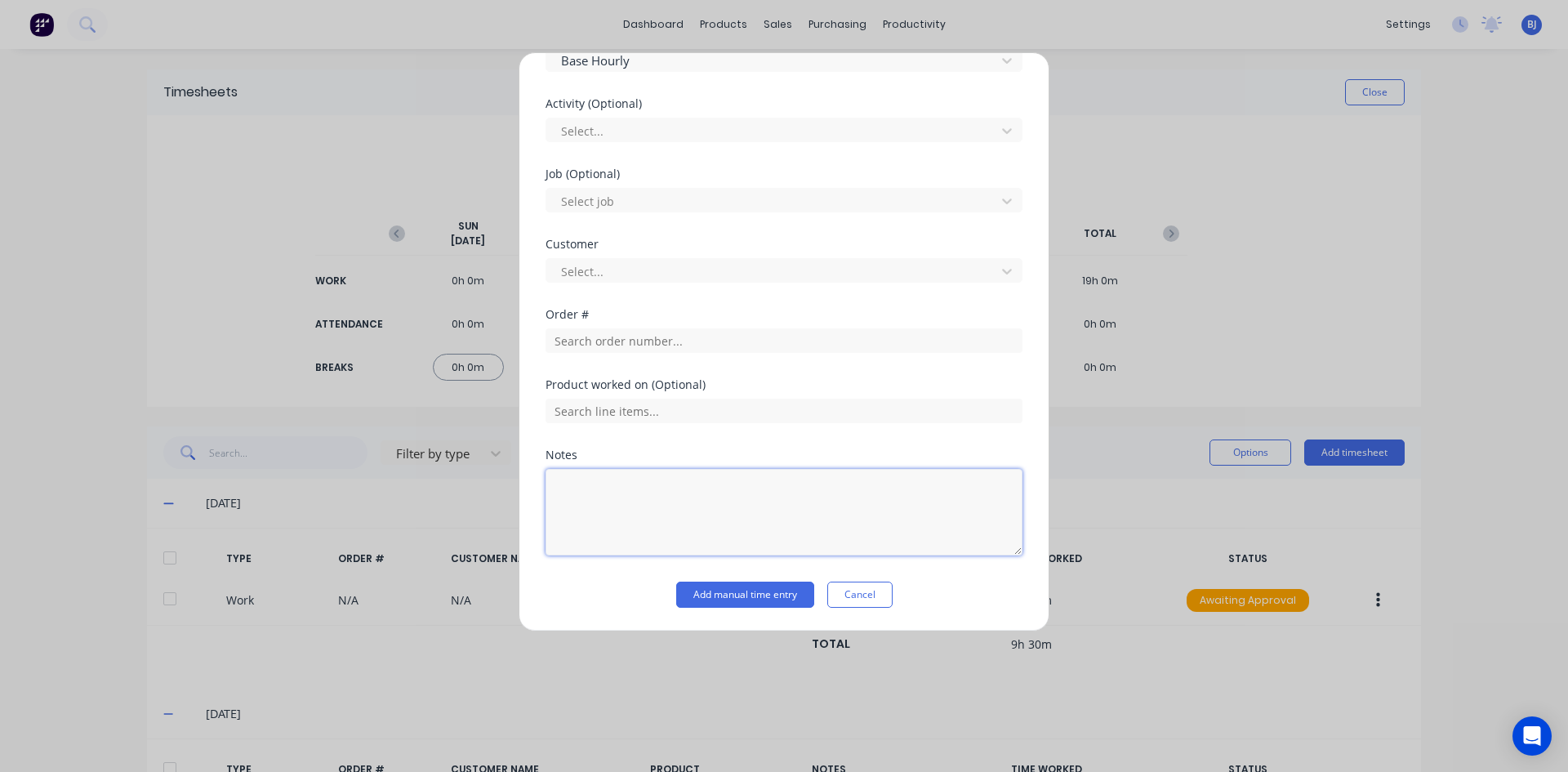
click at [598, 495] on textarea at bounding box center [784, 512] width 477 height 87
type textarea "Sick Leave"
click at [698, 591] on button "Add manual time entry" at bounding box center [745, 595] width 138 height 26
click at [868, 589] on button "Cancel" at bounding box center [860, 595] width 65 height 26
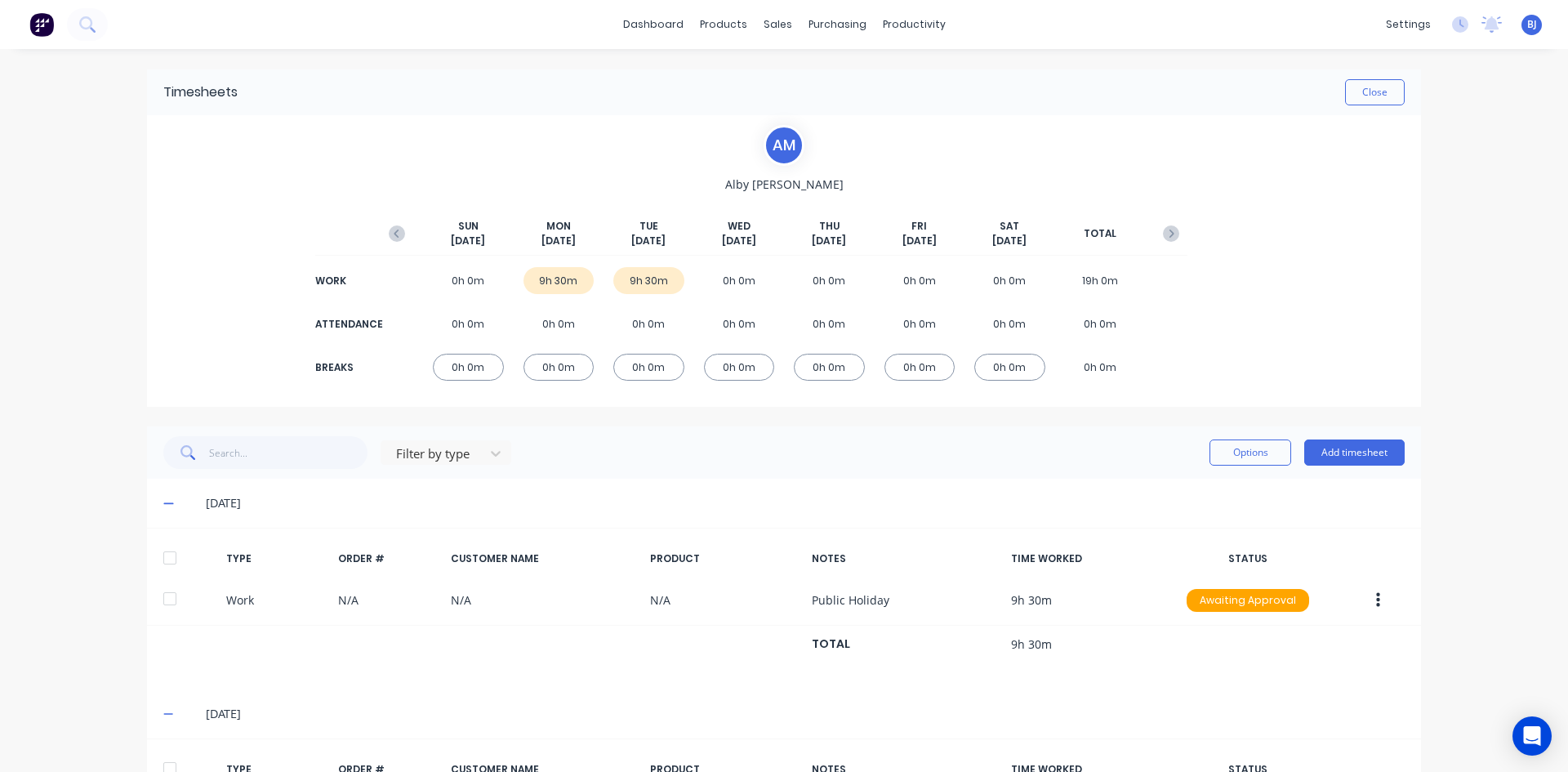
click at [616, 277] on div "9h 30m" at bounding box center [648, 280] width 71 height 27
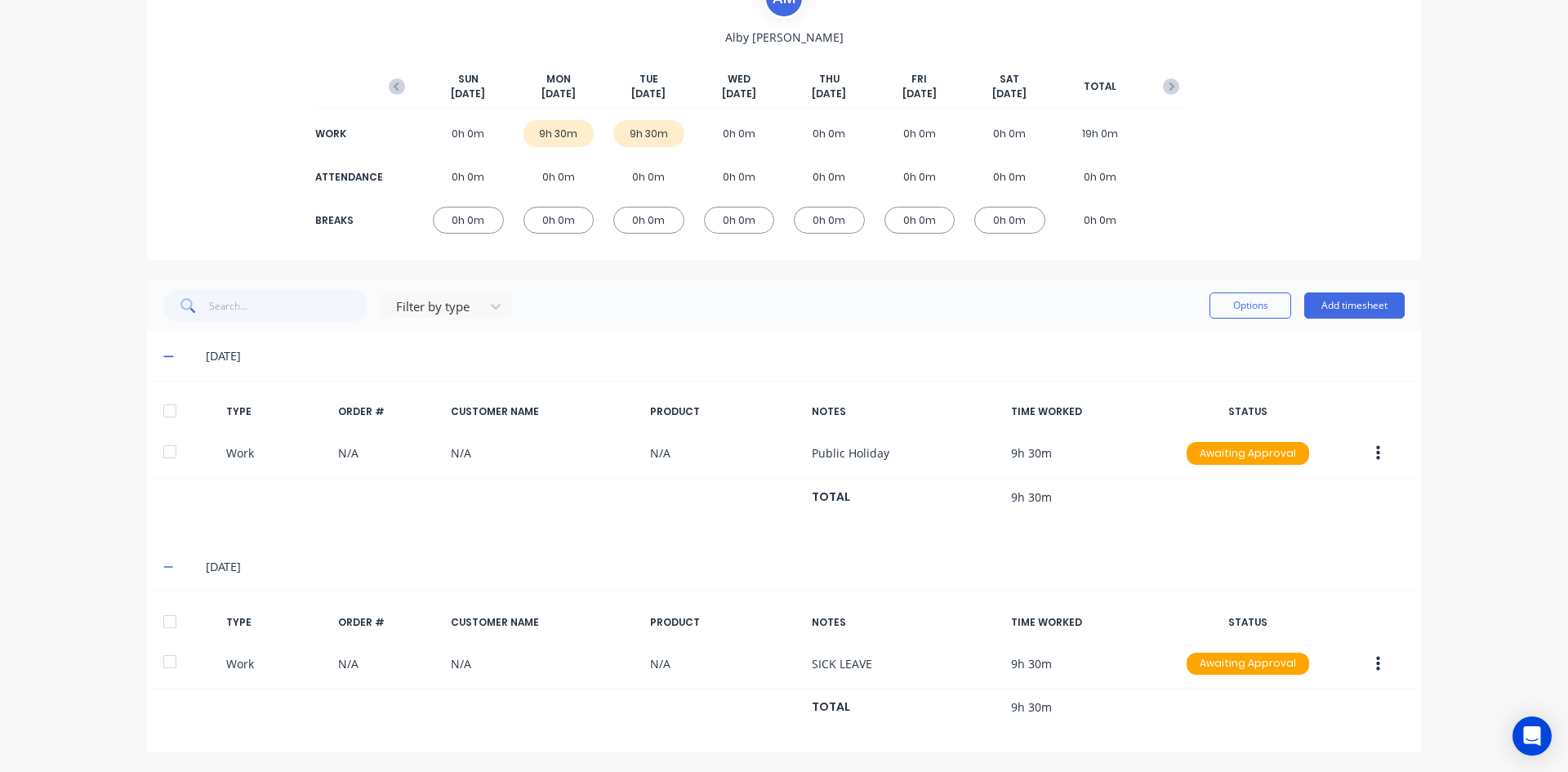
scroll to position [148, 0]
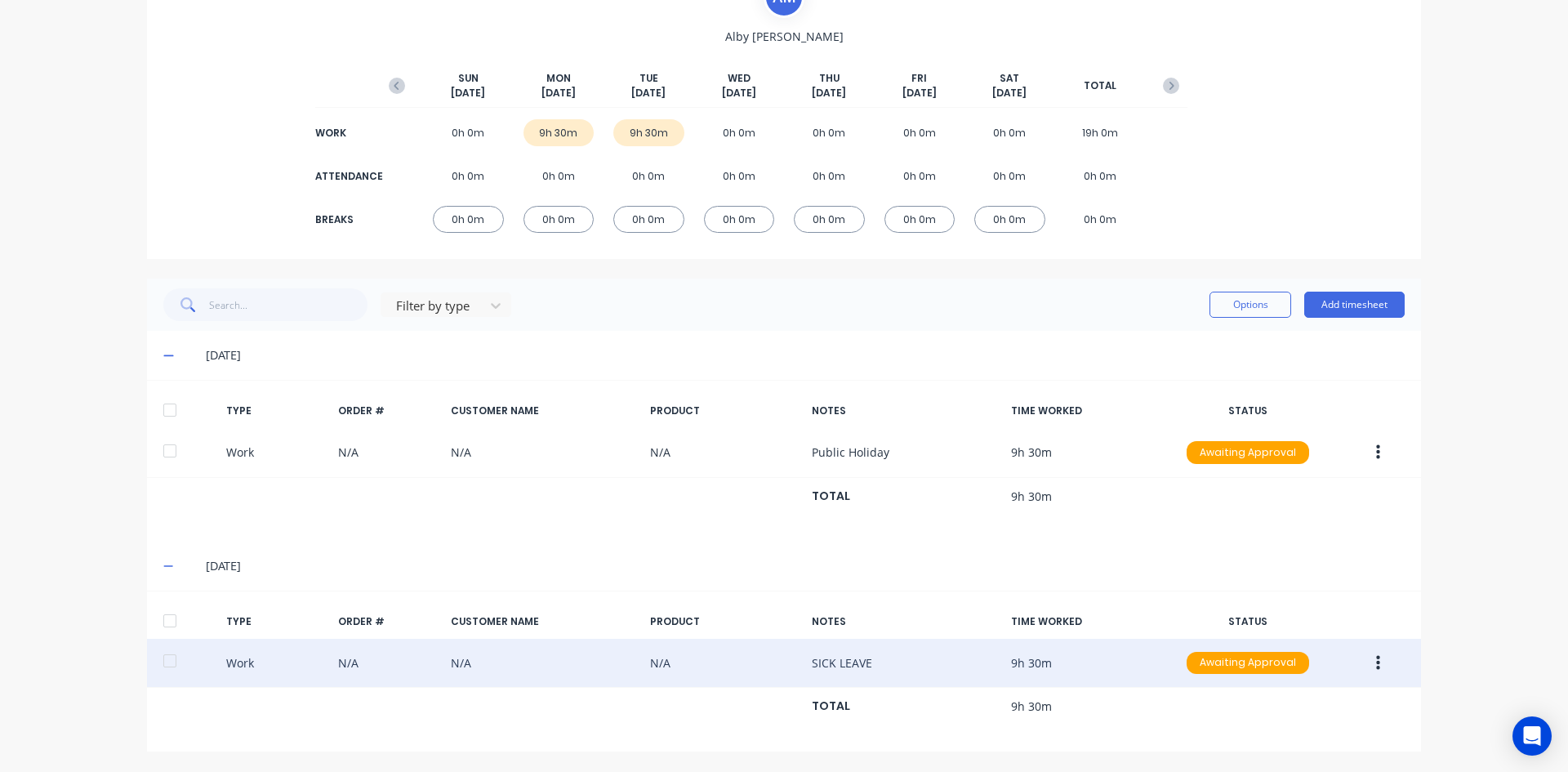
click at [1367, 666] on button "button" at bounding box center [1378, 663] width 39 height 29
click at [1260, 601] on div "Edit" at bounding box center [1319, 601] width 126 height 23
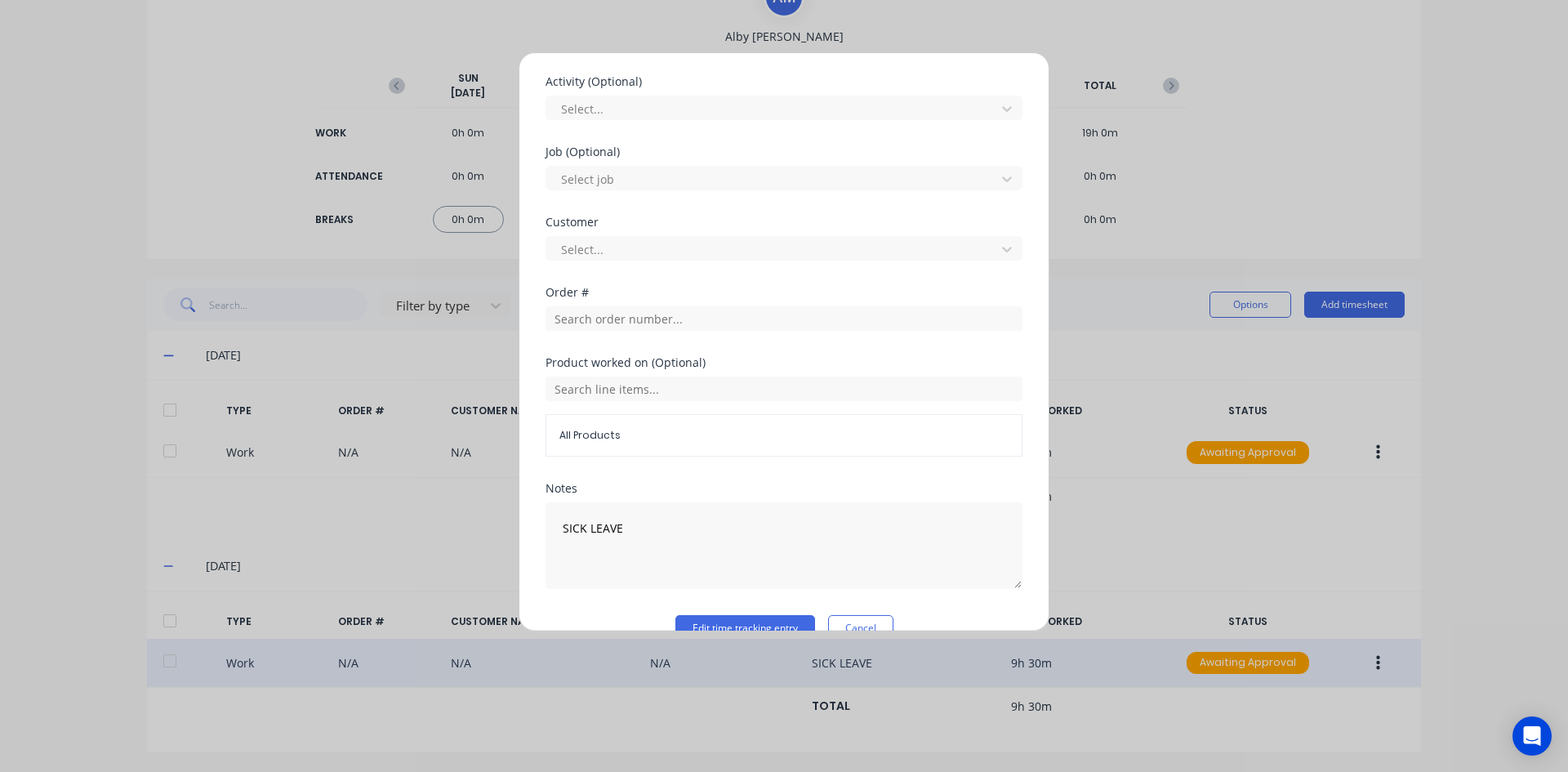
scroll to position [642, 0]
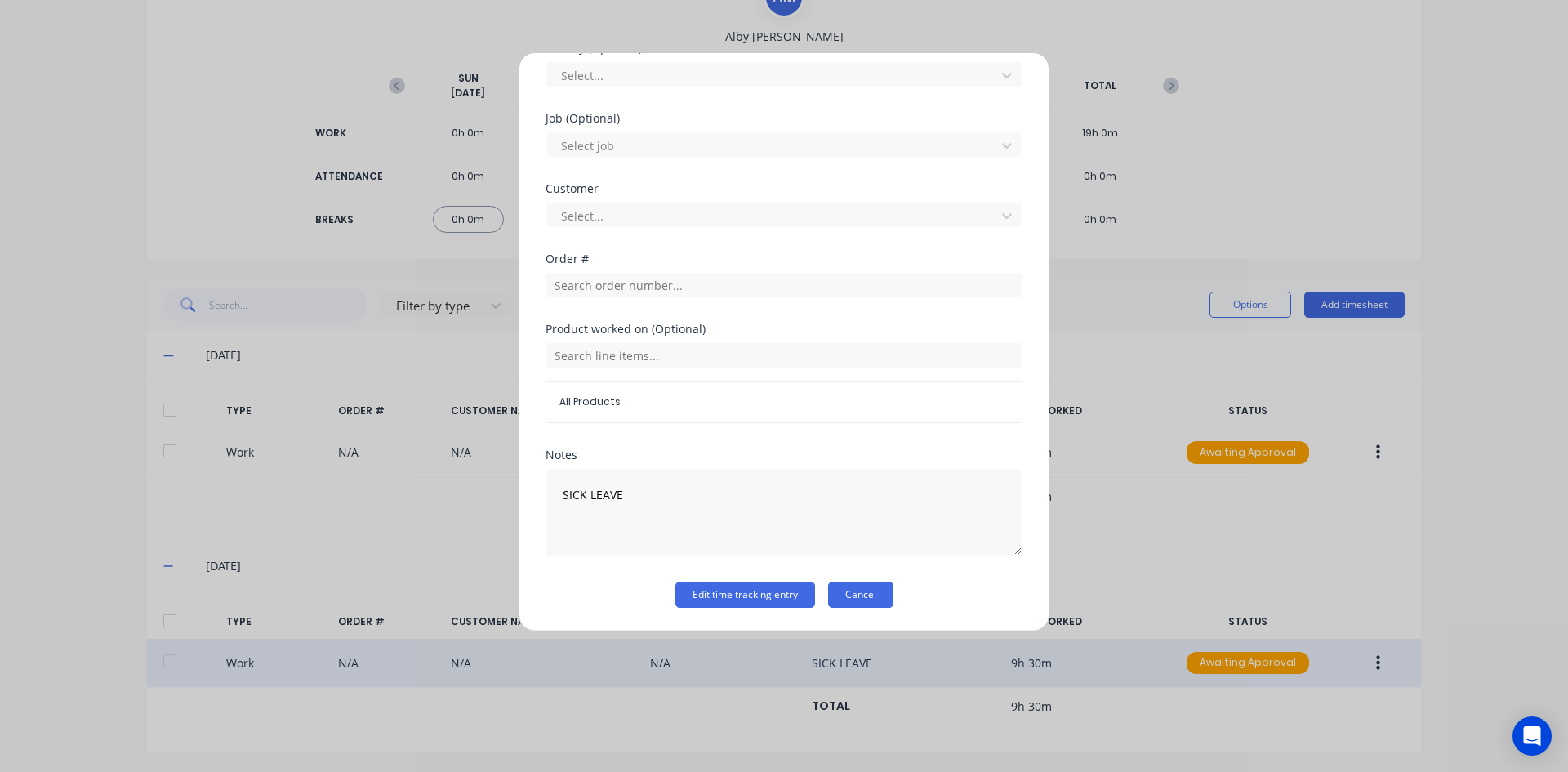
click at [866, 597] on button "Cancel" at bounding box center [861, 595] width 65 height 26
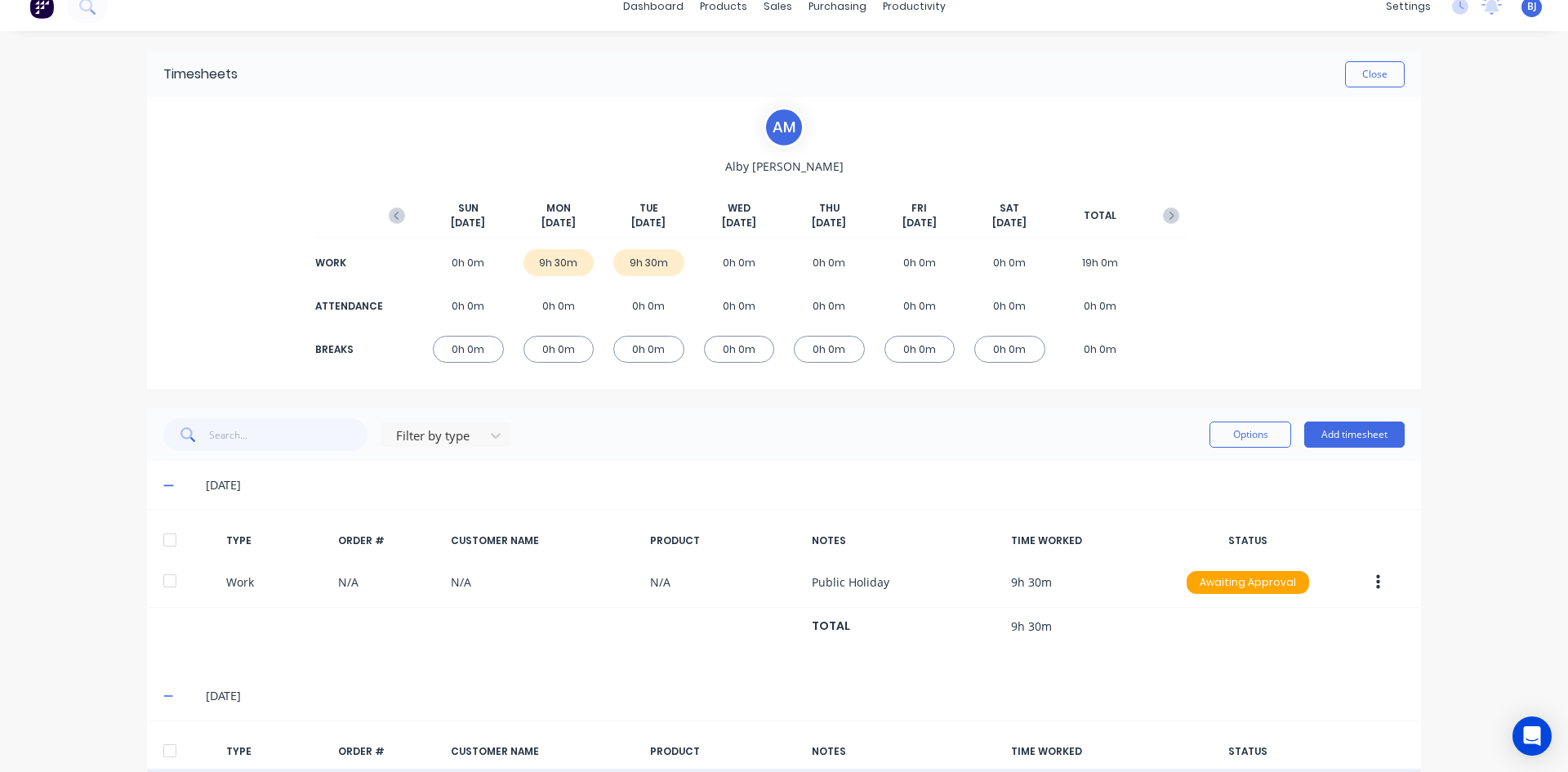
scroll to position [0, 0]
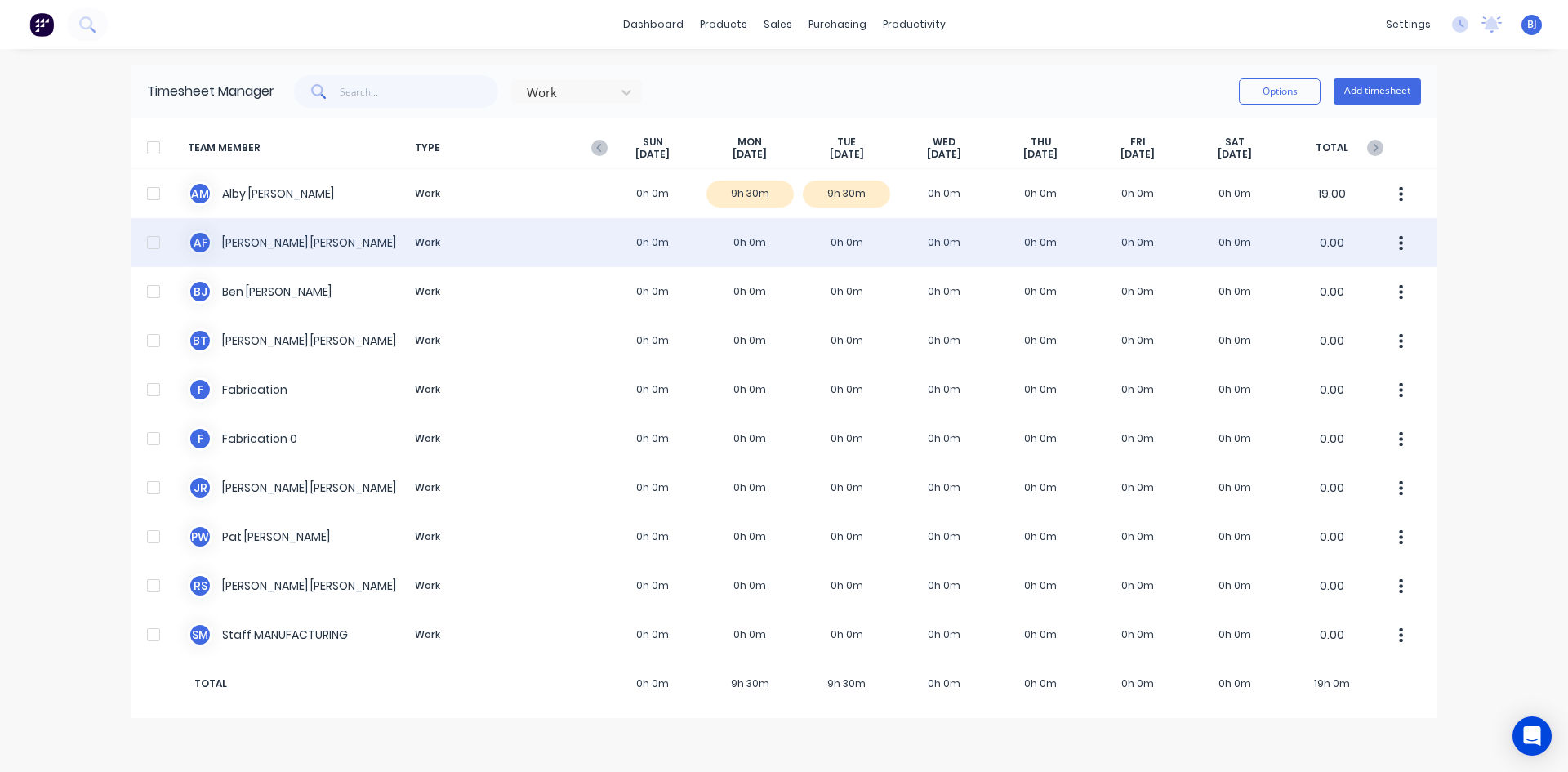
click at [748, 238] on div "A F Anthony Fitzgerald Work 0h 0m 0h 0m 0h 0m 0h 0m 0h 0m 0h 0m 0h 0m 0.00" at bounding box center [784, 242] width 1306 height 49
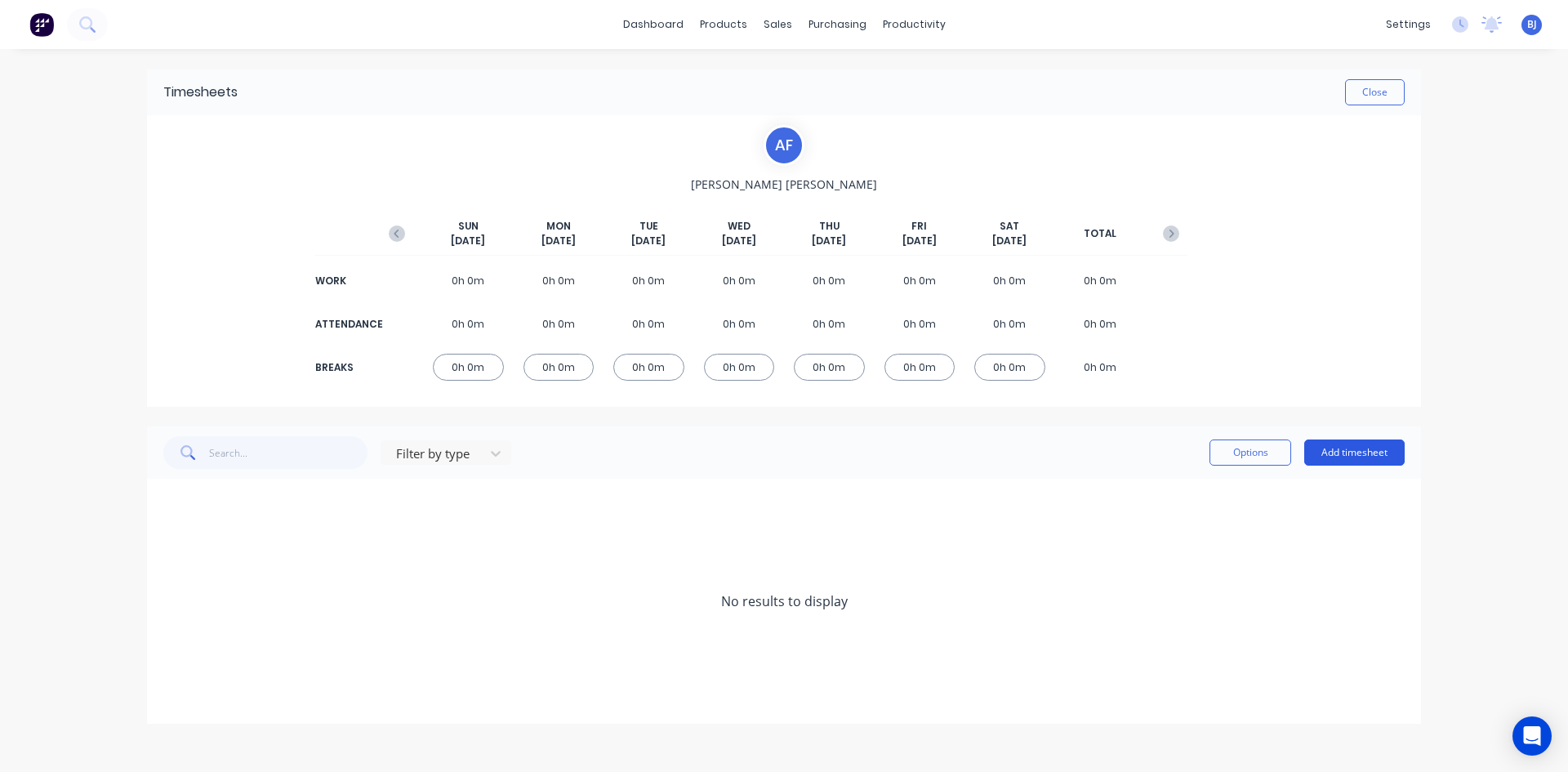
click at [1331, 447] on button "Add timesheet" at bounding box center [1354, 452] width 101 height 26
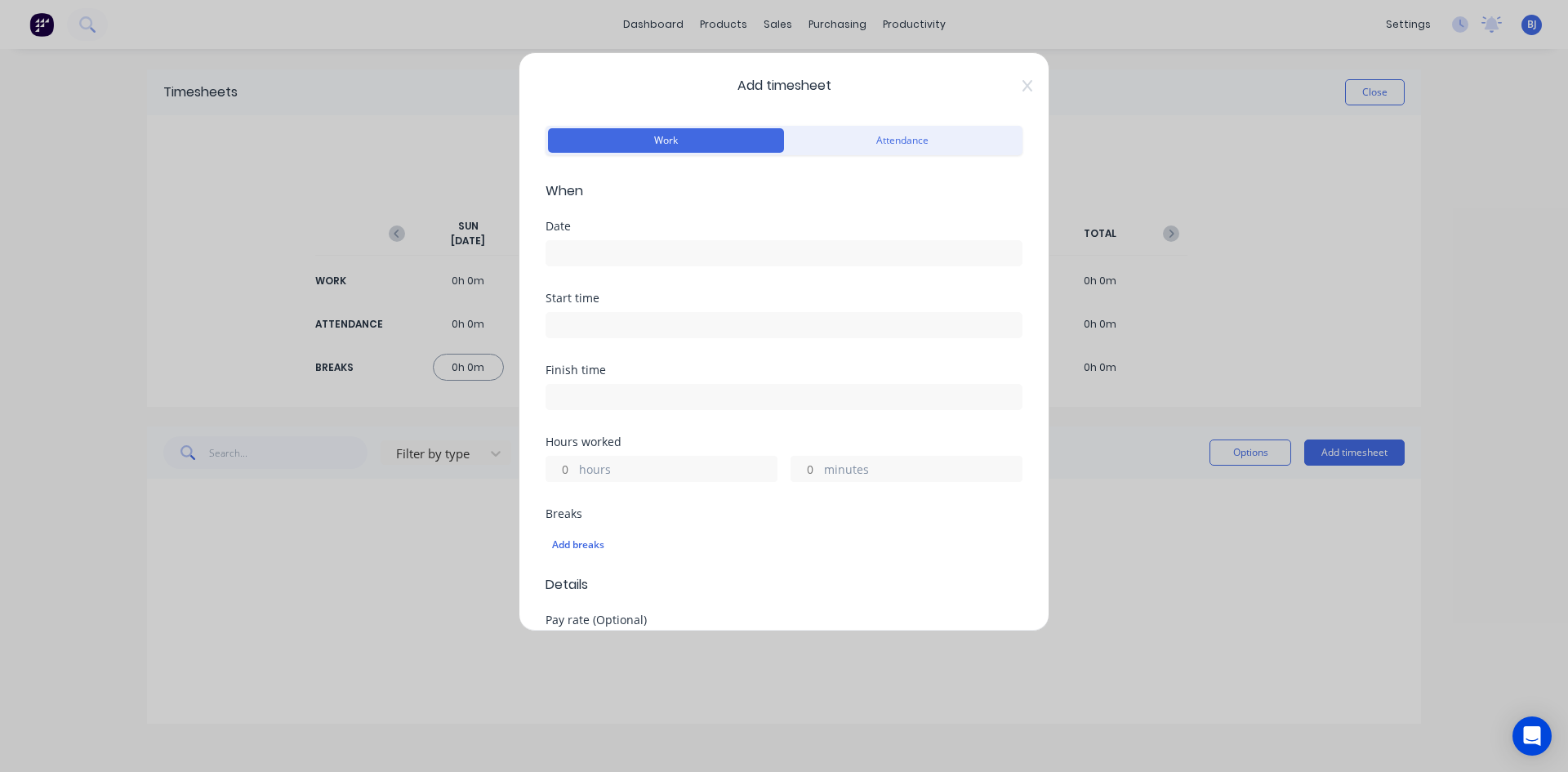
click at [582, 252] on input at bounding box center [784, 253] width 475 height 24
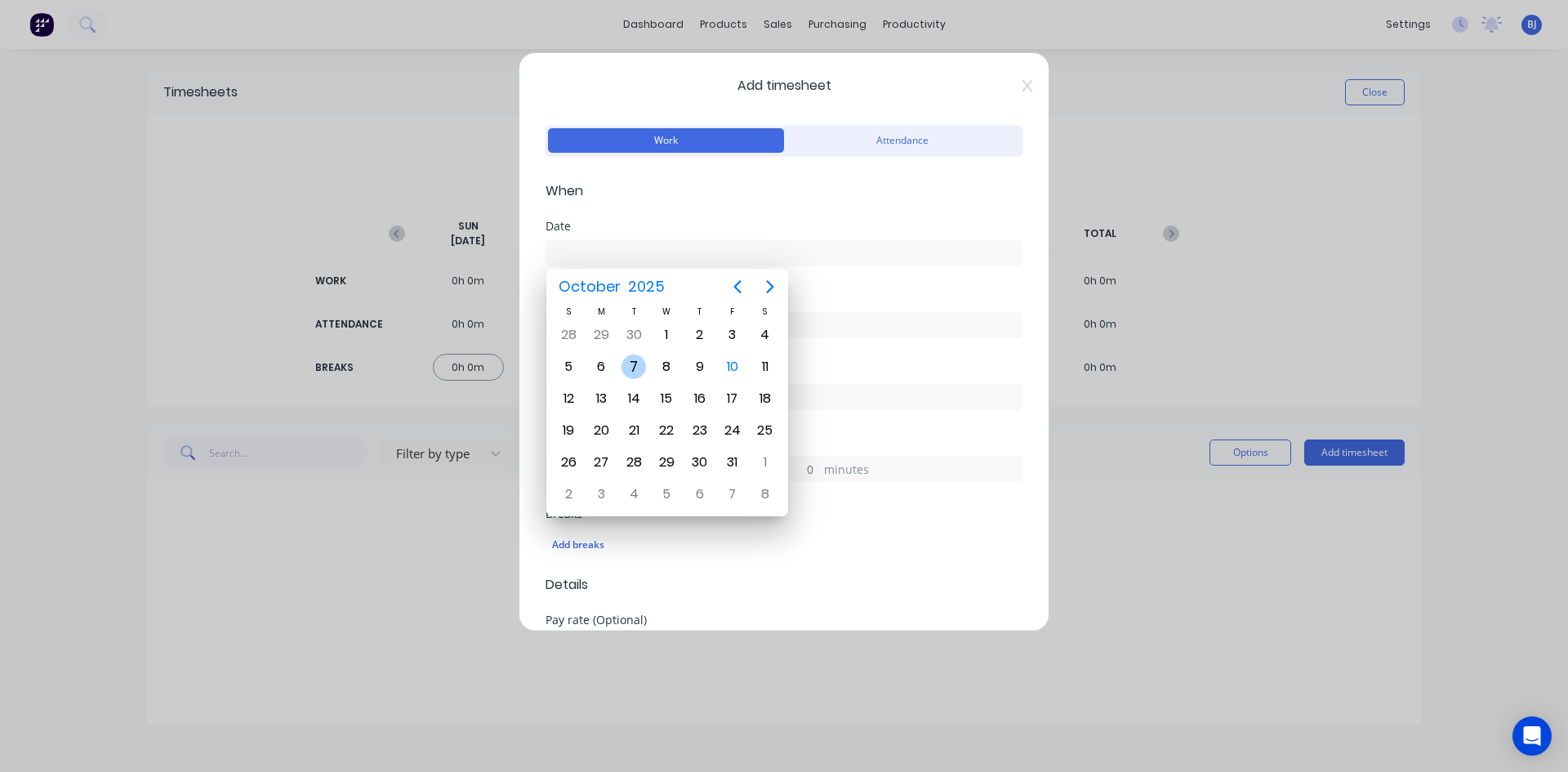
click at [635, 370] on div "7" at bounding box center [634, 367] width 24 height 24
type input "07/10/2025"
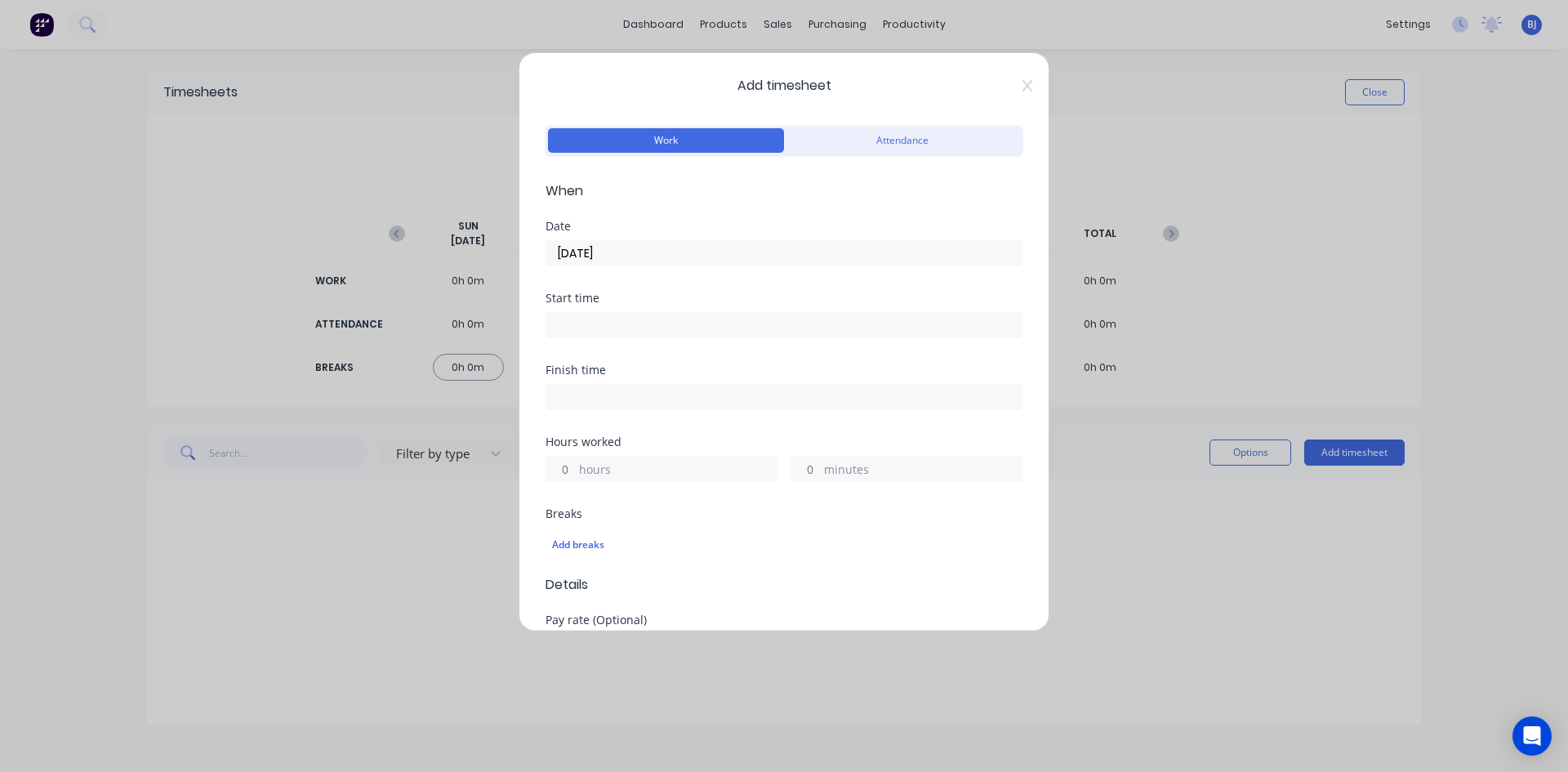
click at [581, 324] on input at bounding box center [784, 325] width 475 height 24
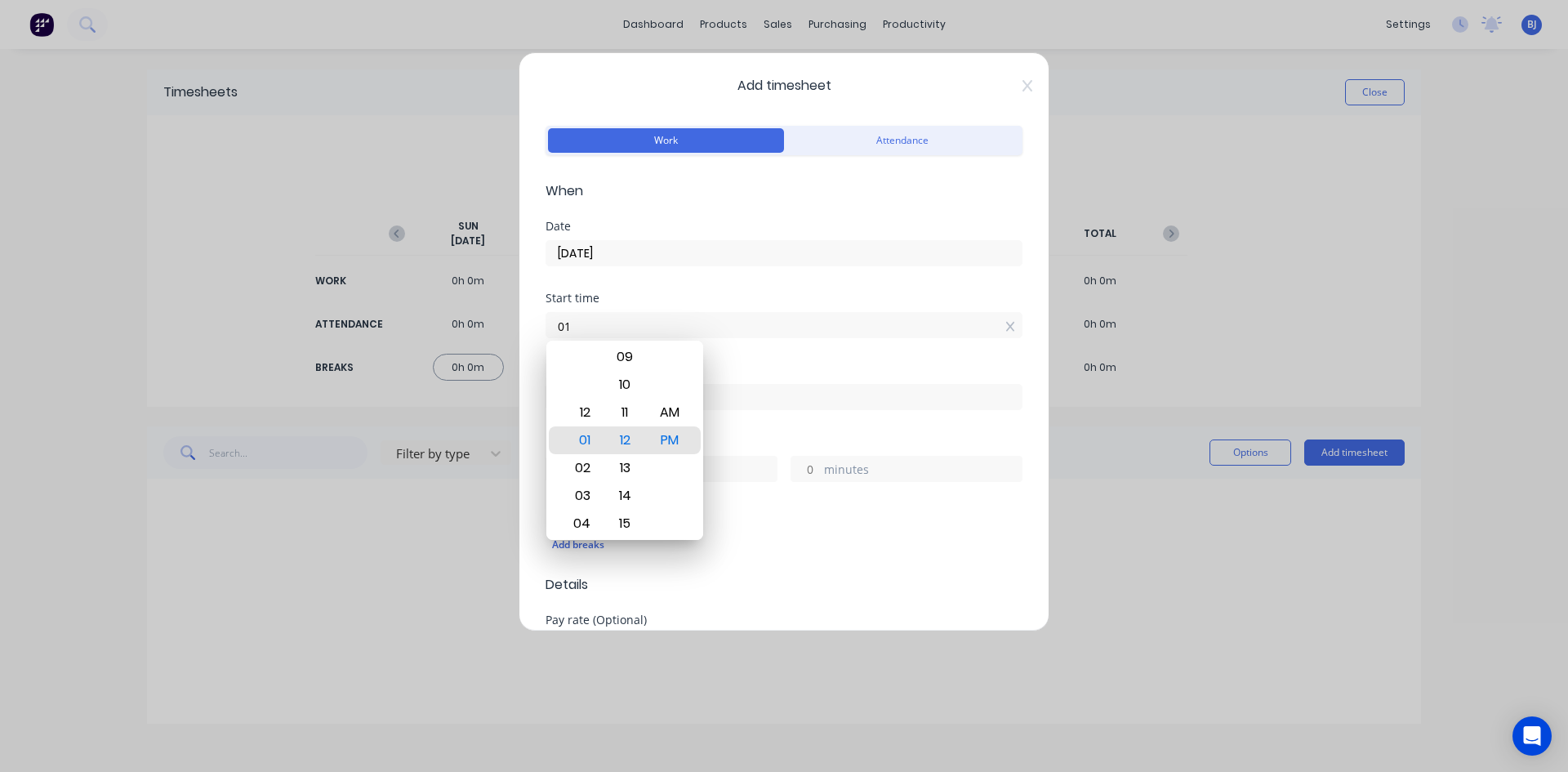
type input "0"
type input "07:00 AM"
drag, startPoint x: 891, startPoint y: 605, endPoint x: 908, endPoint y: 619, distance: 22.0
drag, startPoint x: 908, startPoint y: 619, endPoint x: 675, endPoint y: 439, distance: 294.4
click at [675, 439] on div "AM" at bounding box center [670, 440] width 40 height 28
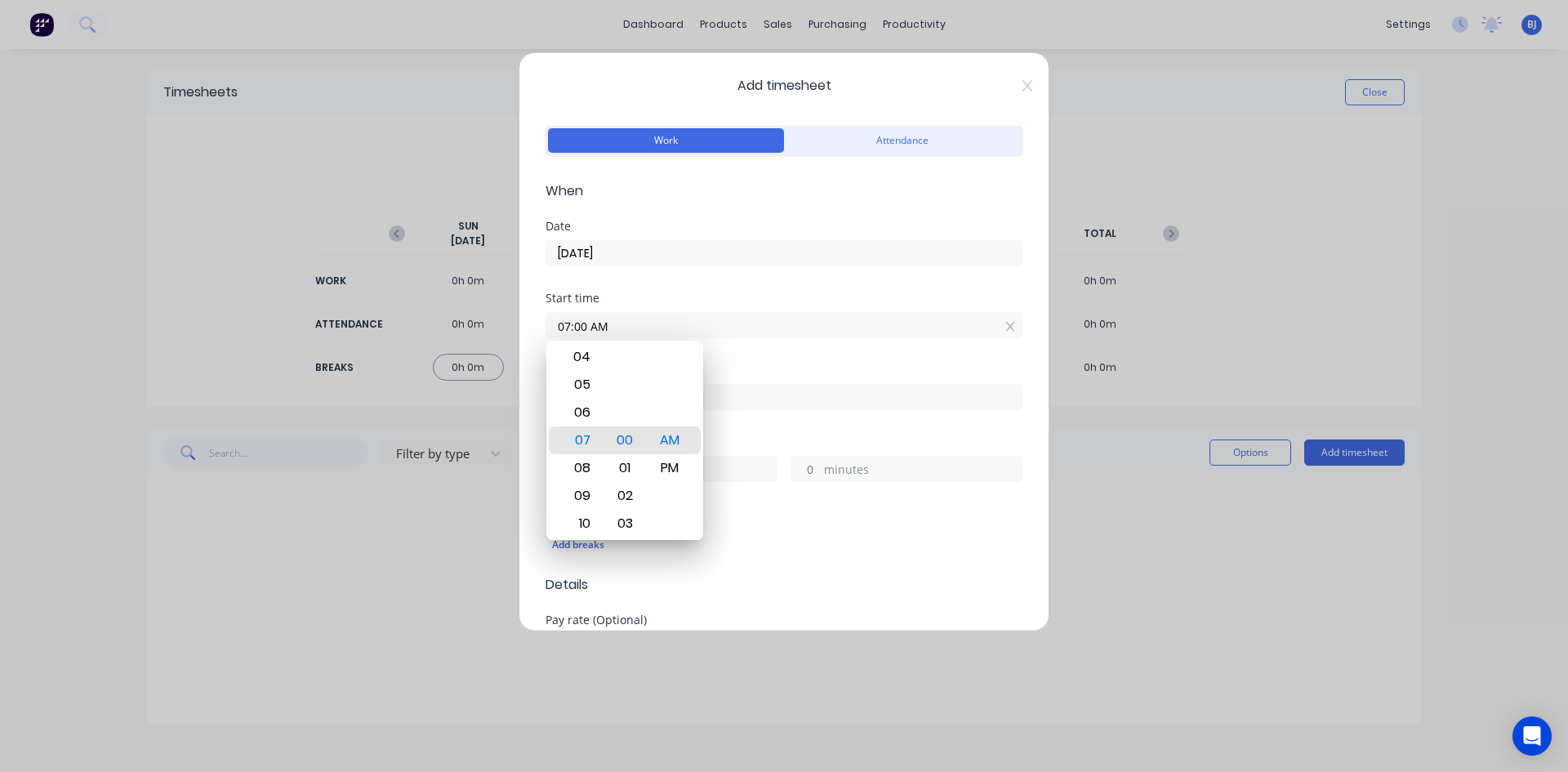
click at [732, 360] on div "Start time 07:00 AM" at bounding box center [784, 327] width 477 height 72
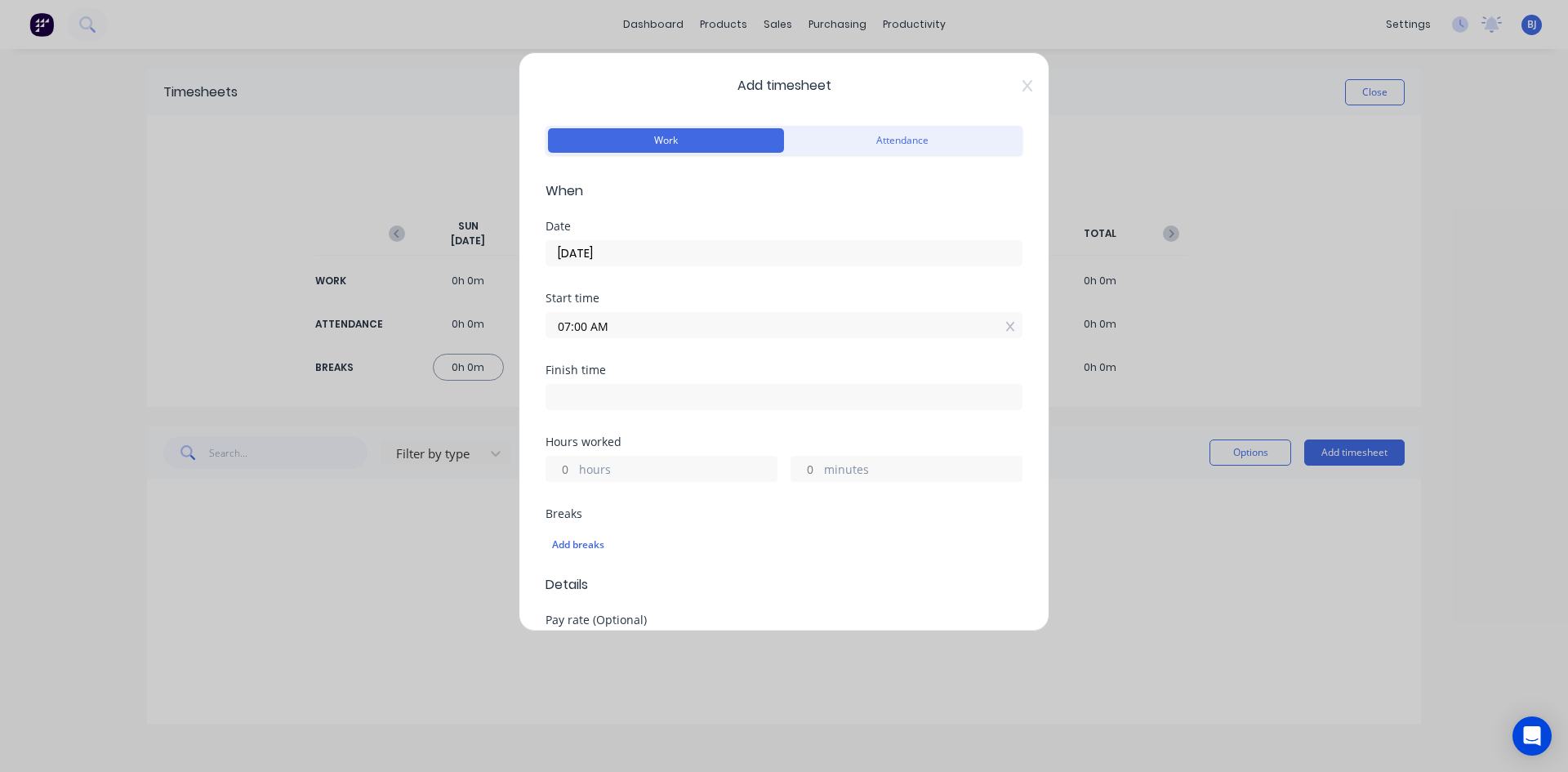
click at [581, 398] on input at bounding box center [784, 397] width 475 height 24
type input "01:12 PM"
type input "6"
type input "12"
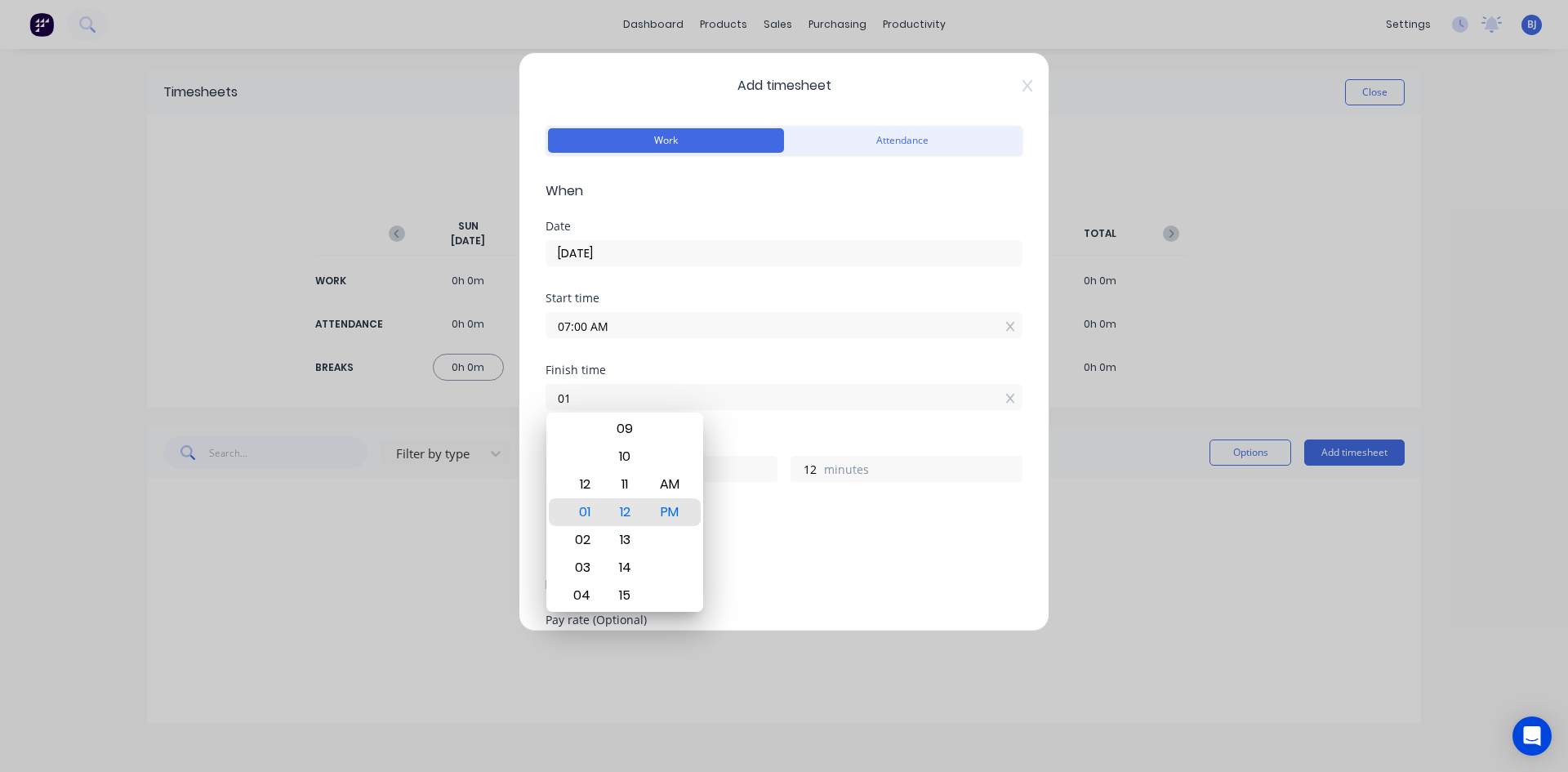
type input "0"
type input "03:30 AM"
type input "20"
type input "30"
click at [681, 514] on div "PM" at bounding box center [670, 512] width 40 height 28
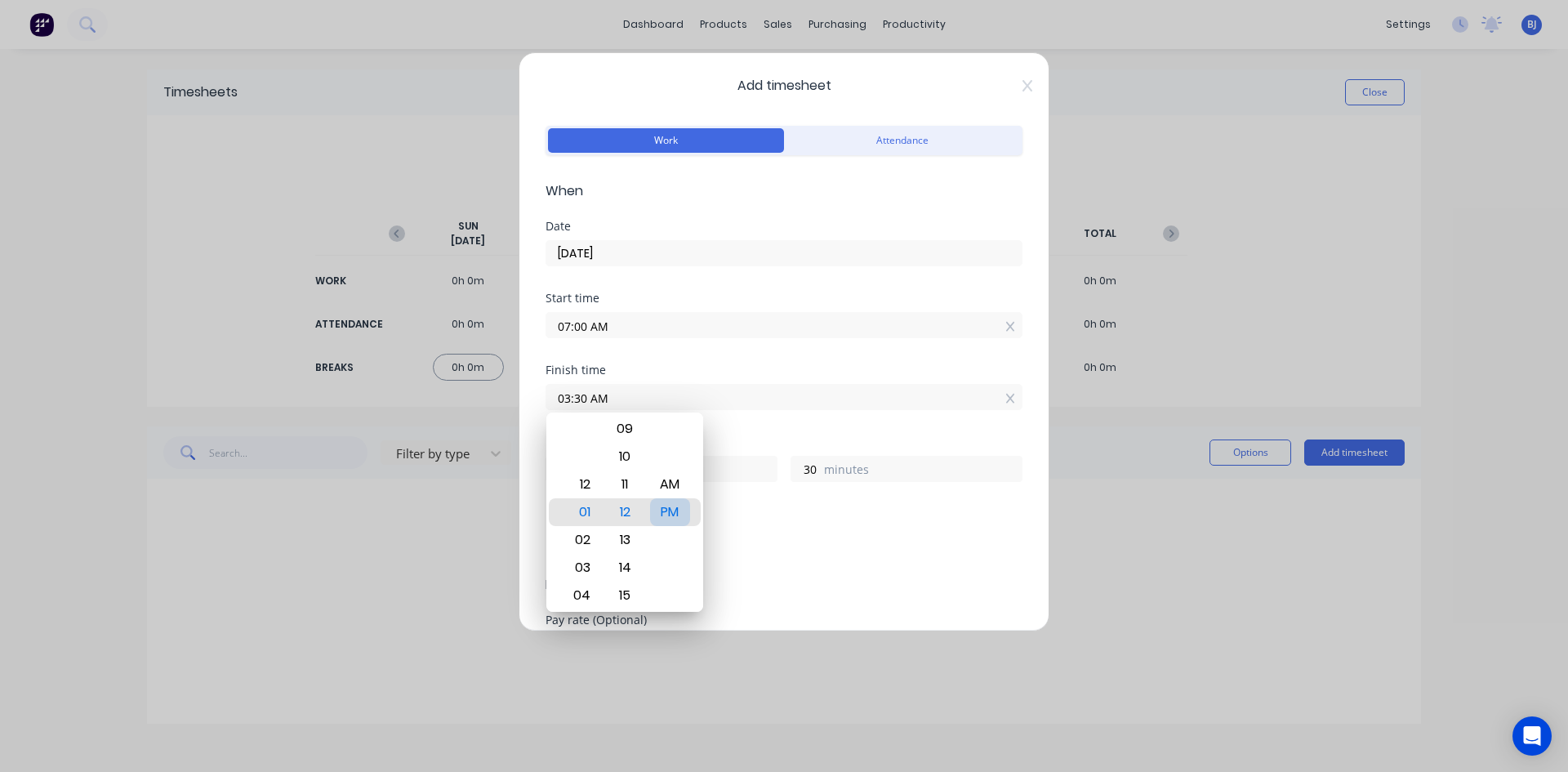
type input "03:30 PM"
type input "8"
click at [844, 434] on div "Finish time 03:30 PM" at bounding box center [784, 400] width 477 height 72
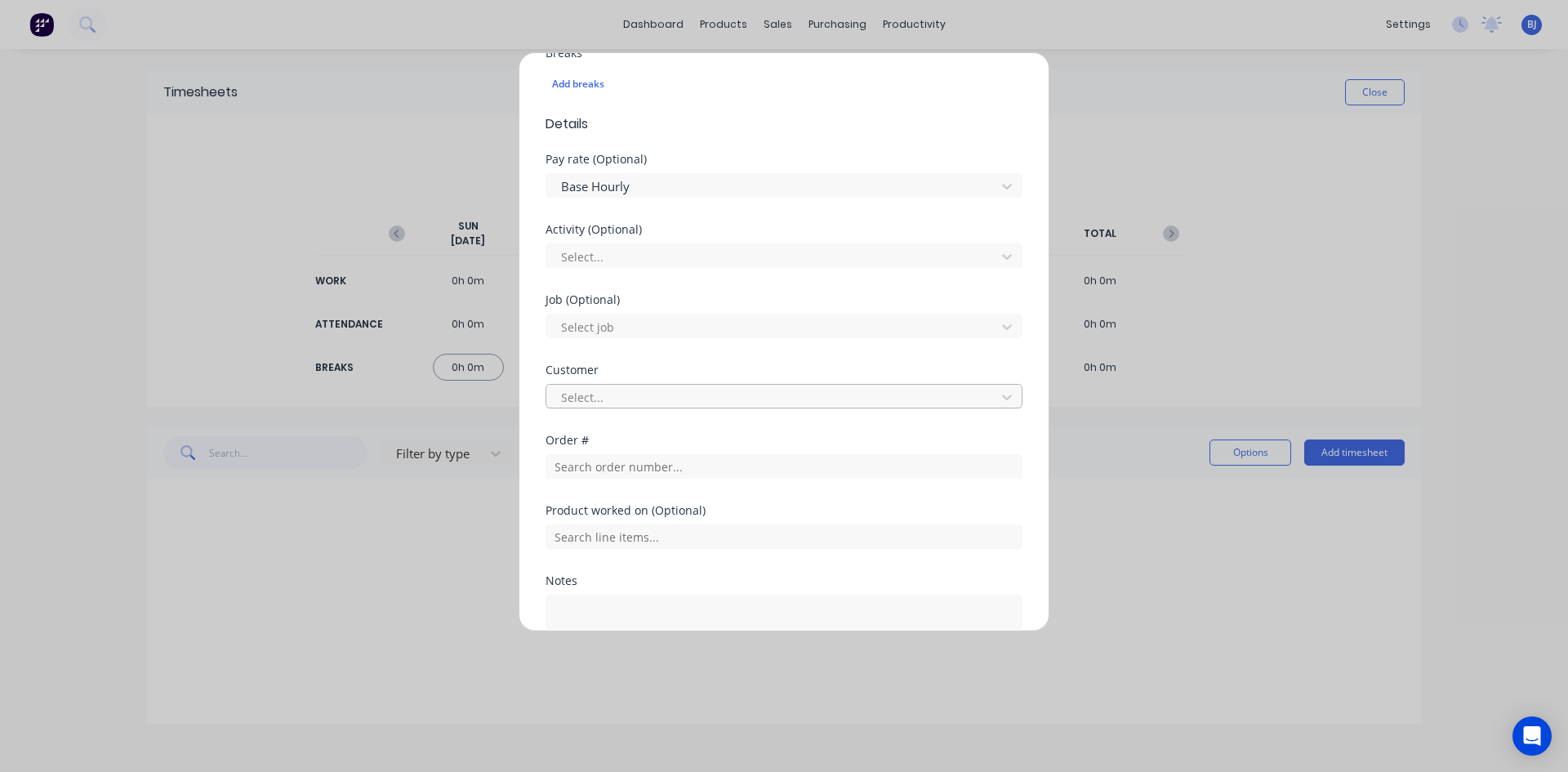
scroll to position [490, 0]
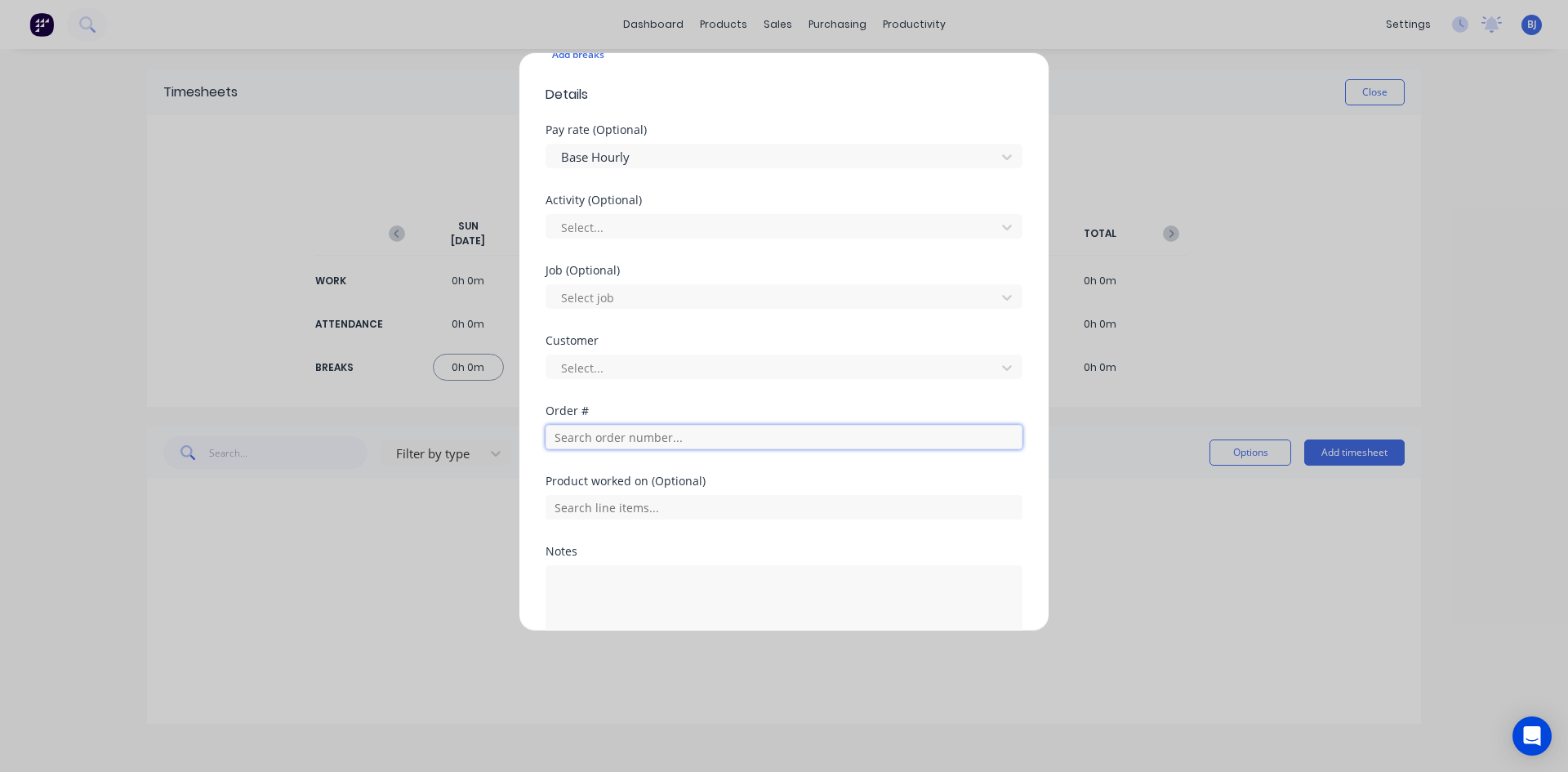
click at [593, 438] on input "text" at bounding box center [784, 437] width 477 height 24
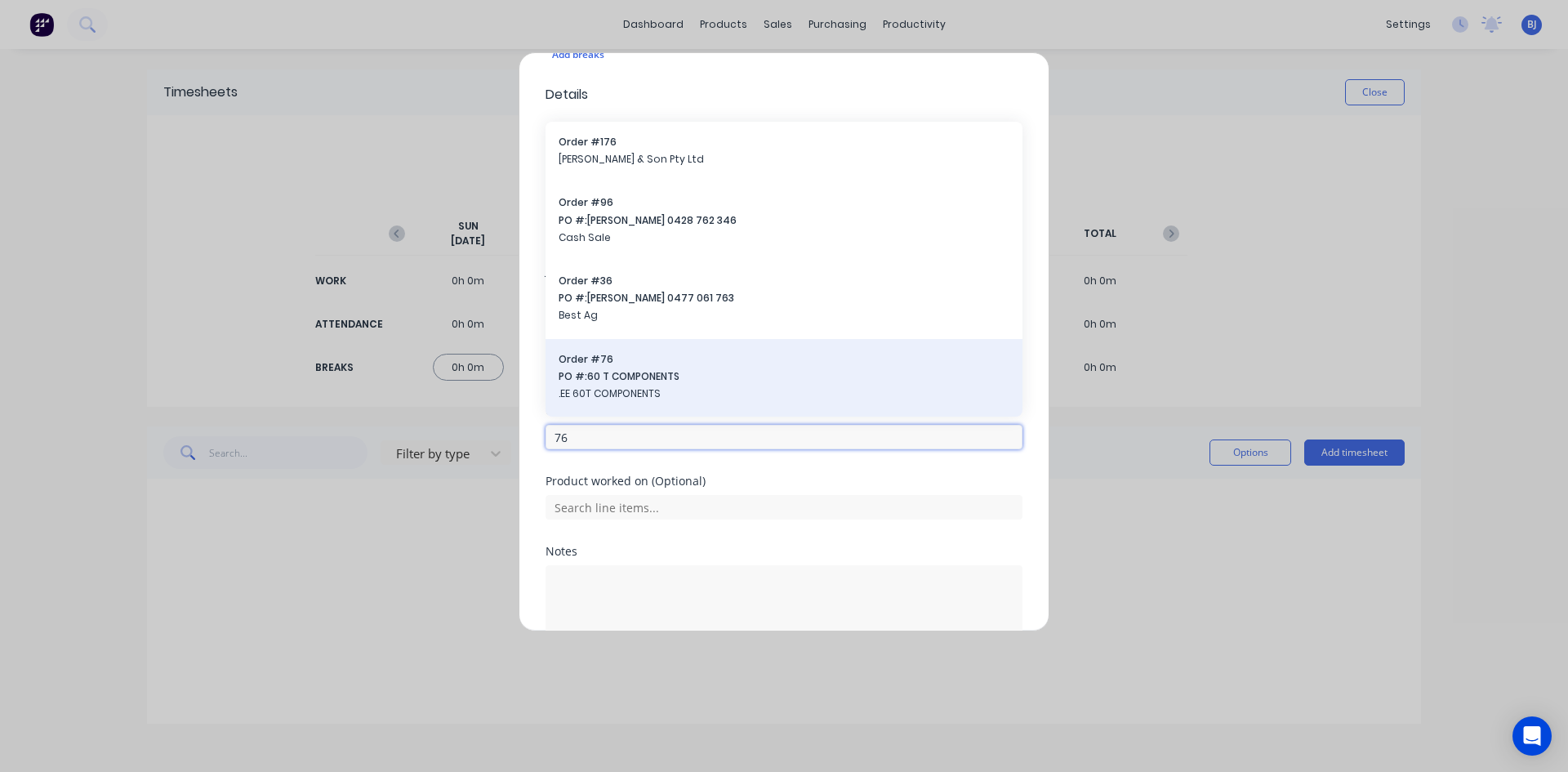
type input "76"
click at [622, 381] on span "PO #: 60 T COMPONENTS" at bounding box center [784, 377] width 450 height 15
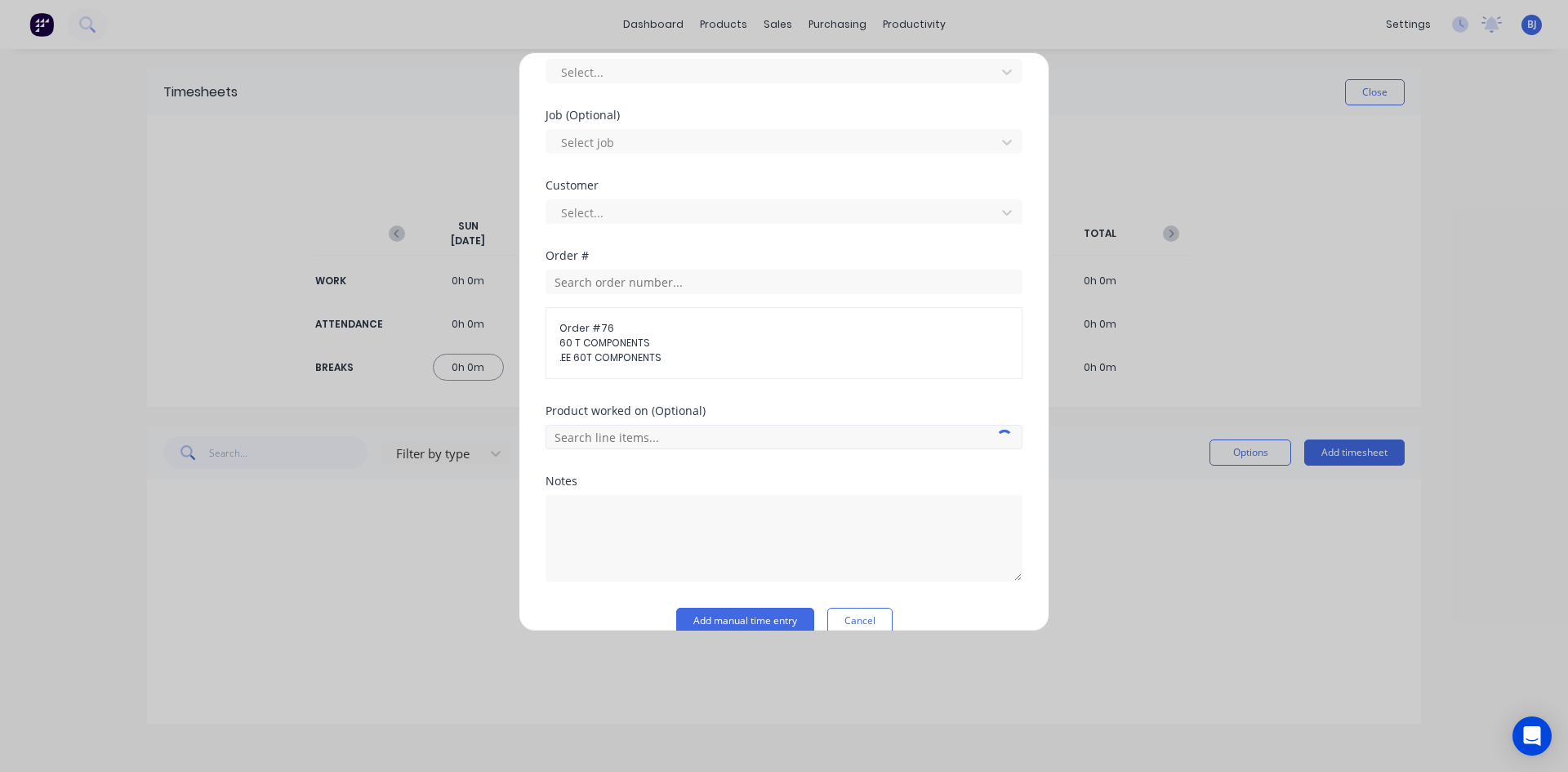
scroll to position [671, 0]
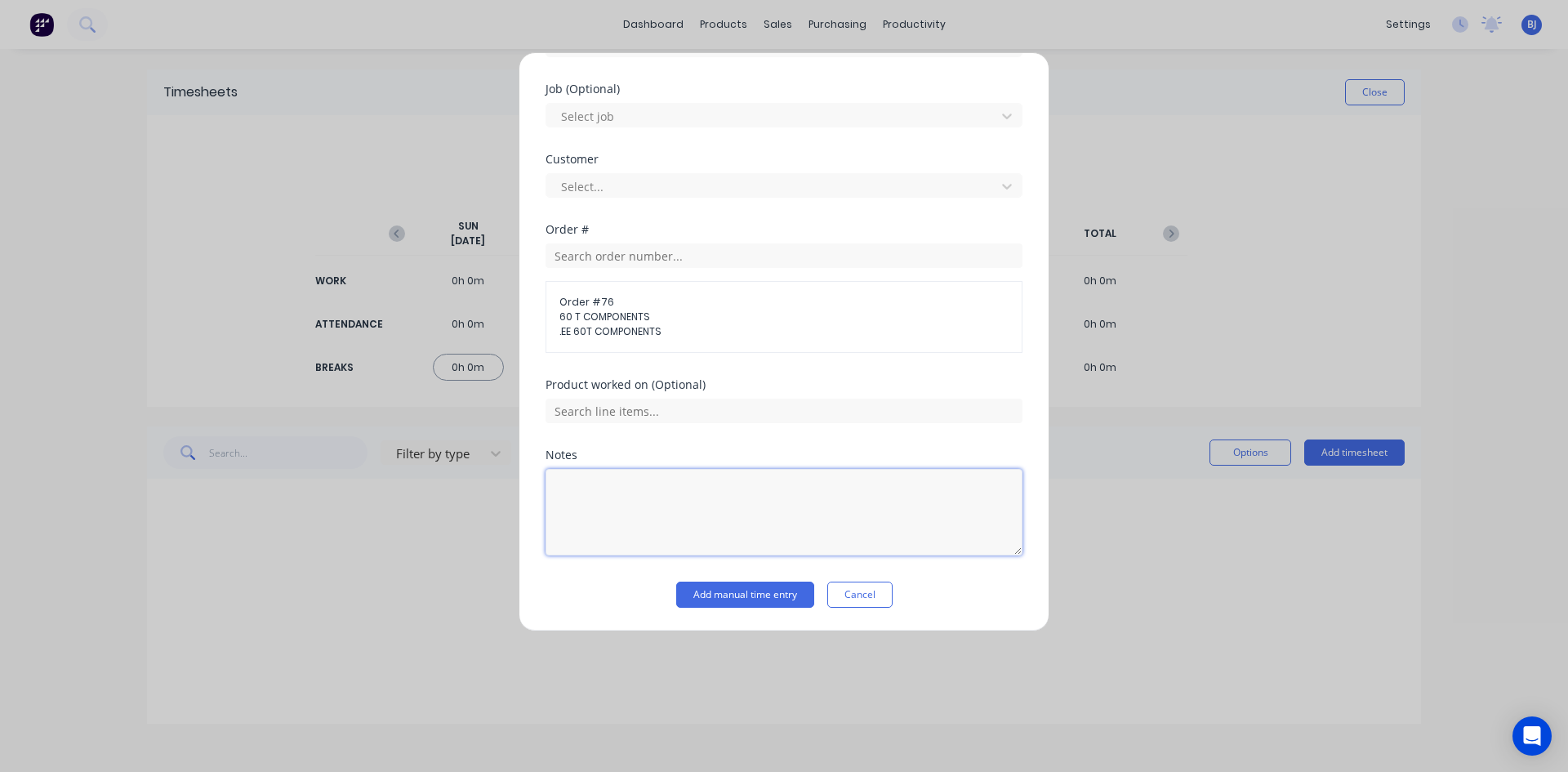
click at [610, 490] on textarea at bounding box center [784, 512] width 477 height 87
type textarea "Building Auger Assembleys"
click at [729, 597] on button "Add manual time entry" at bounding box center [745, 595] width 138 height 26
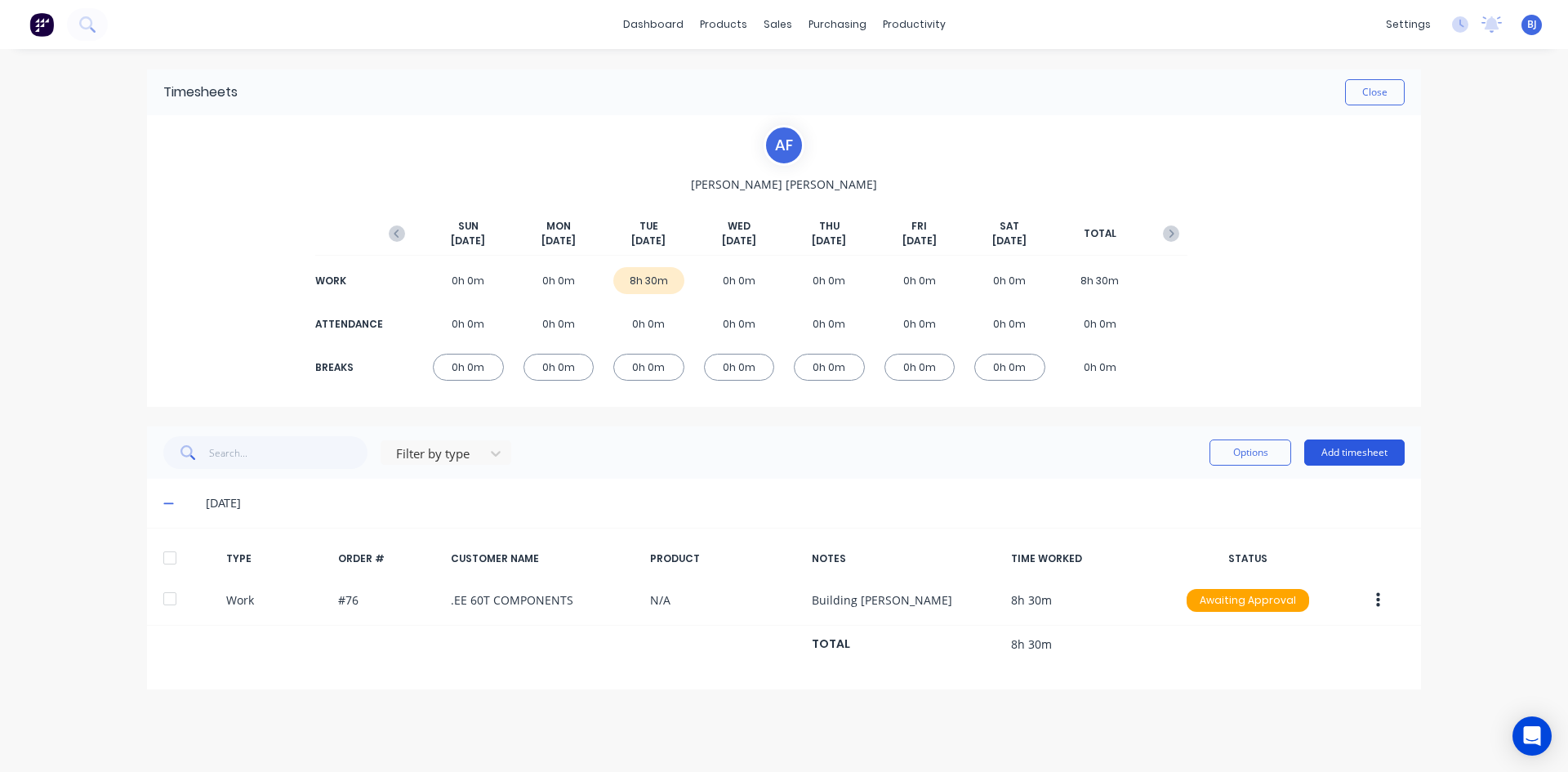
click at [1354, 454] on button "Add timesheet" at bounding box center [1354, 452] width 101 height 26
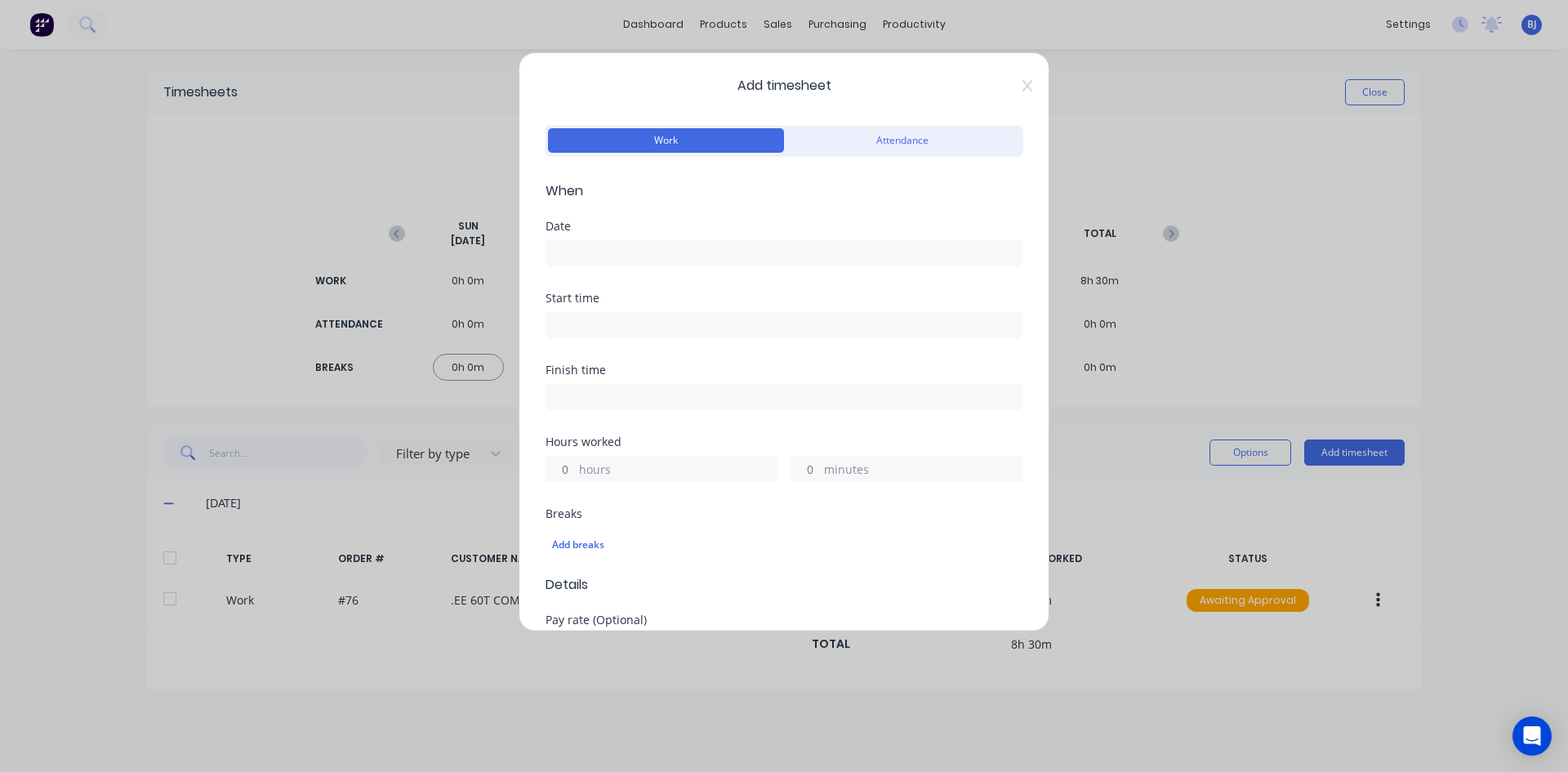
click at [574, 253] on input at bounding box center [784, 253] width 475 height 24
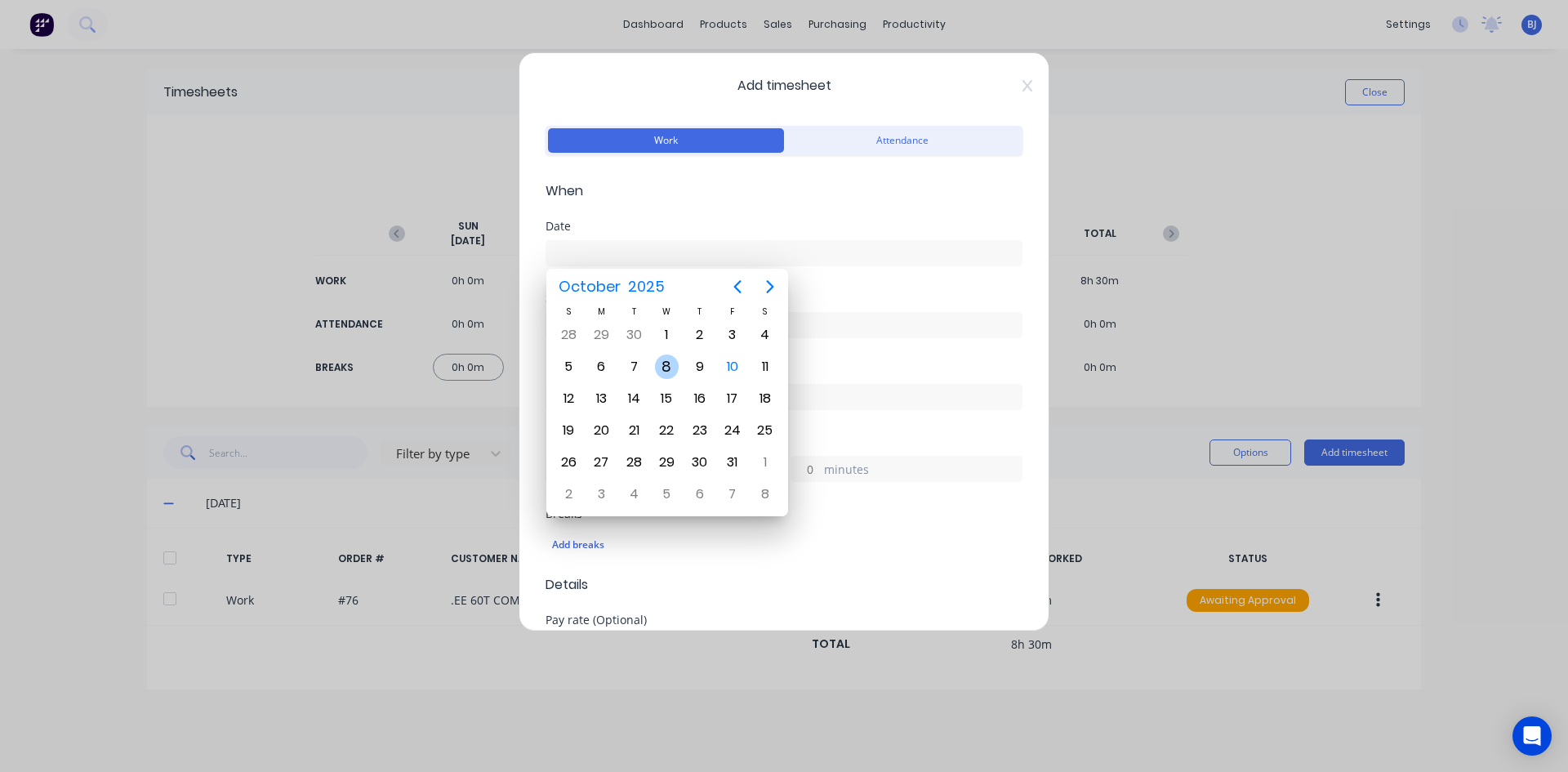
click at [669, 366] on div "8" at bounding box center [666, 367] width 24 height 24
type input "[DATE]"
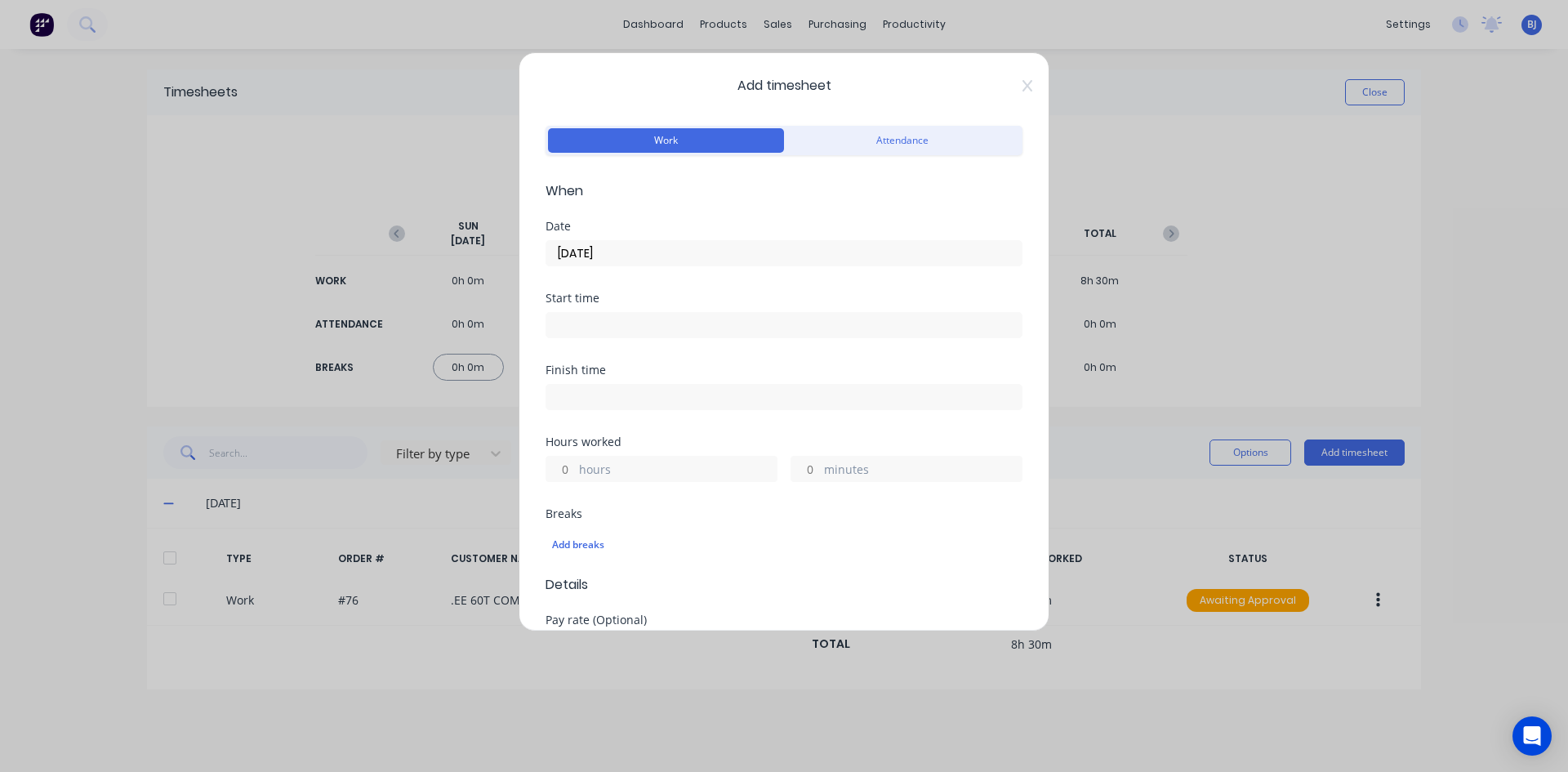
drag, startPoint x: 587, startPoint y: 324, endPoint x: 604, endPoint y: 340, distance: 23.3
click at [587, 325] on input at bounding box center [784, 325] width 475 height 24
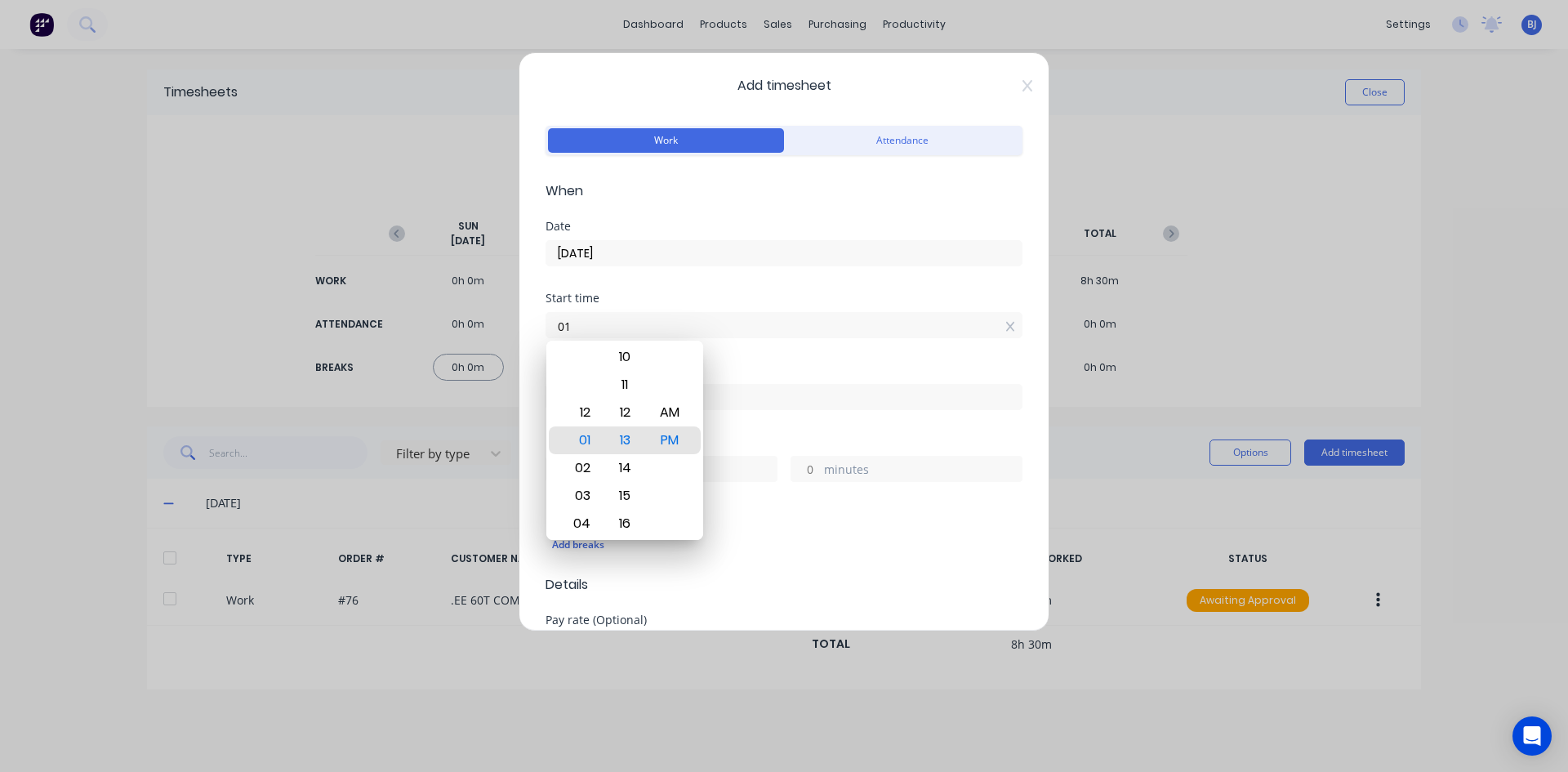
type input "0"
type input "07:00 AM"
click at [686, 416] on div "AM" at bounding box center [670, 413] width 40 height 28
click at [753, 352] on div "Start time 07:00 AM" at bounding box center [784, 327] width 477 height 72
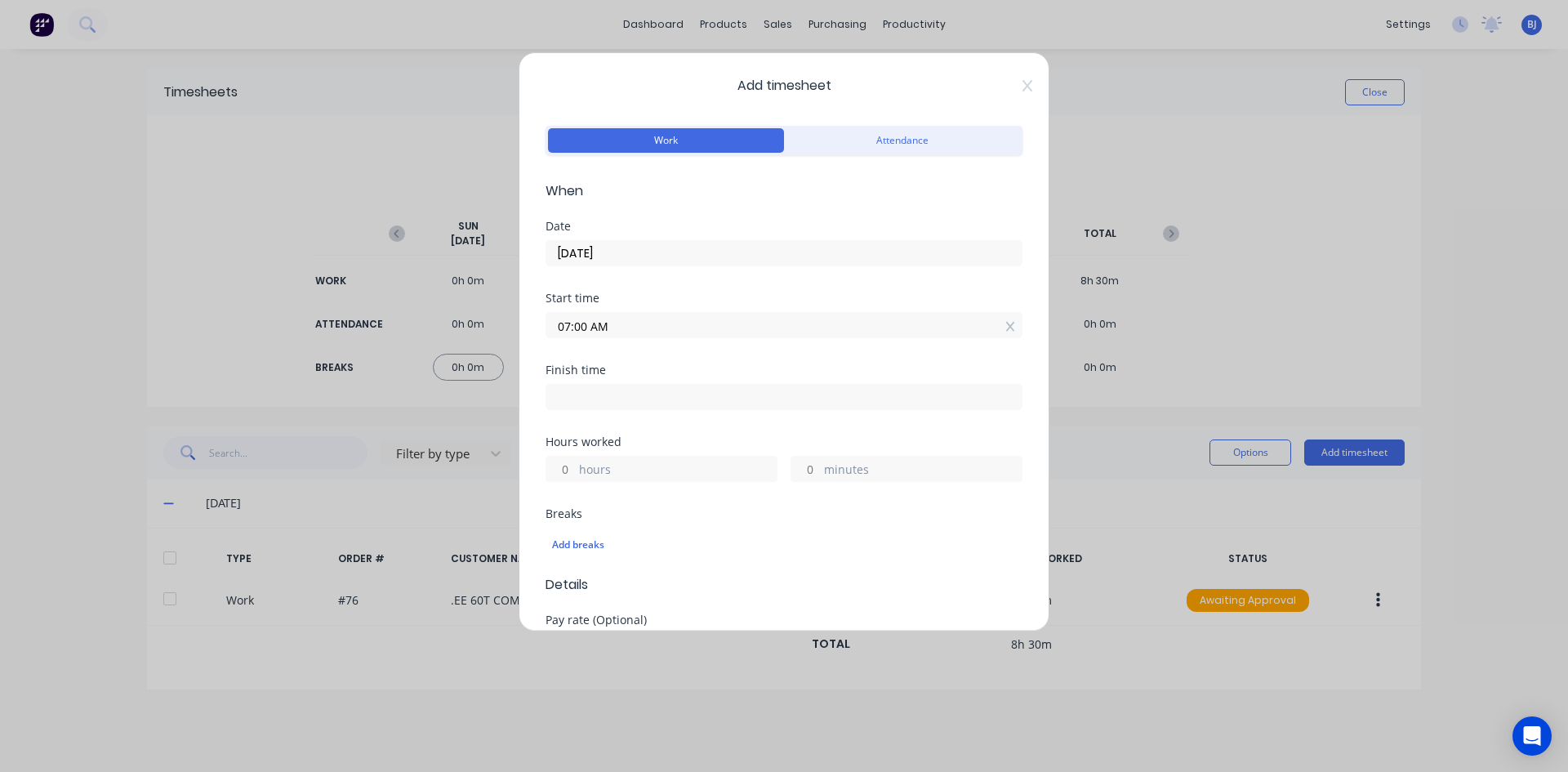
click at [571, 395] on input at bounding box center [784, 397] width 475 height 24
type input "01:14 PM"
type input "6"
type input "14"
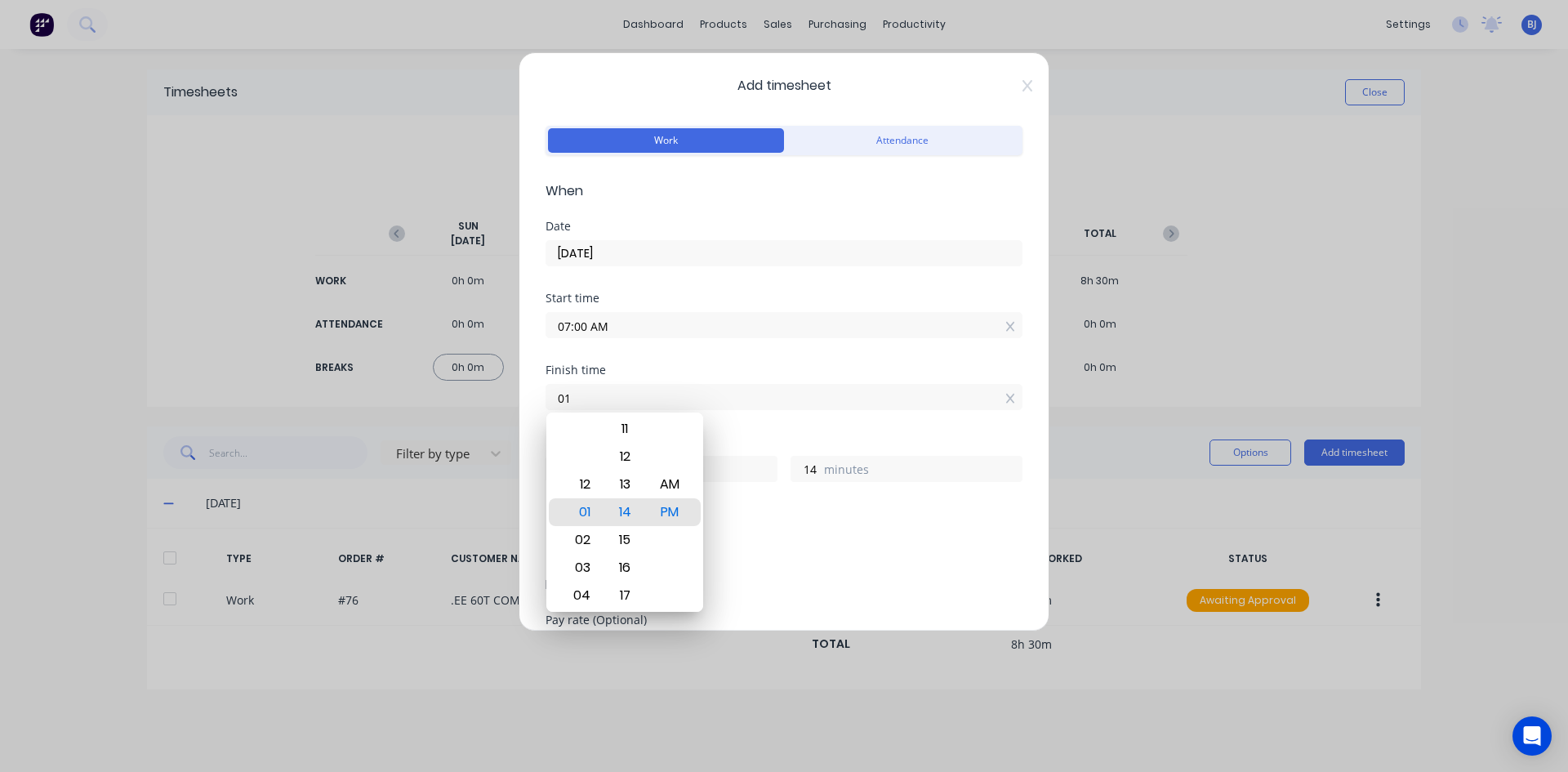
type input "0"
type input "03:30 AM"
type input "20"
type input "30"
click at [679, 510] on div "PM" at bounding box center [670, 512] width 40 height 28
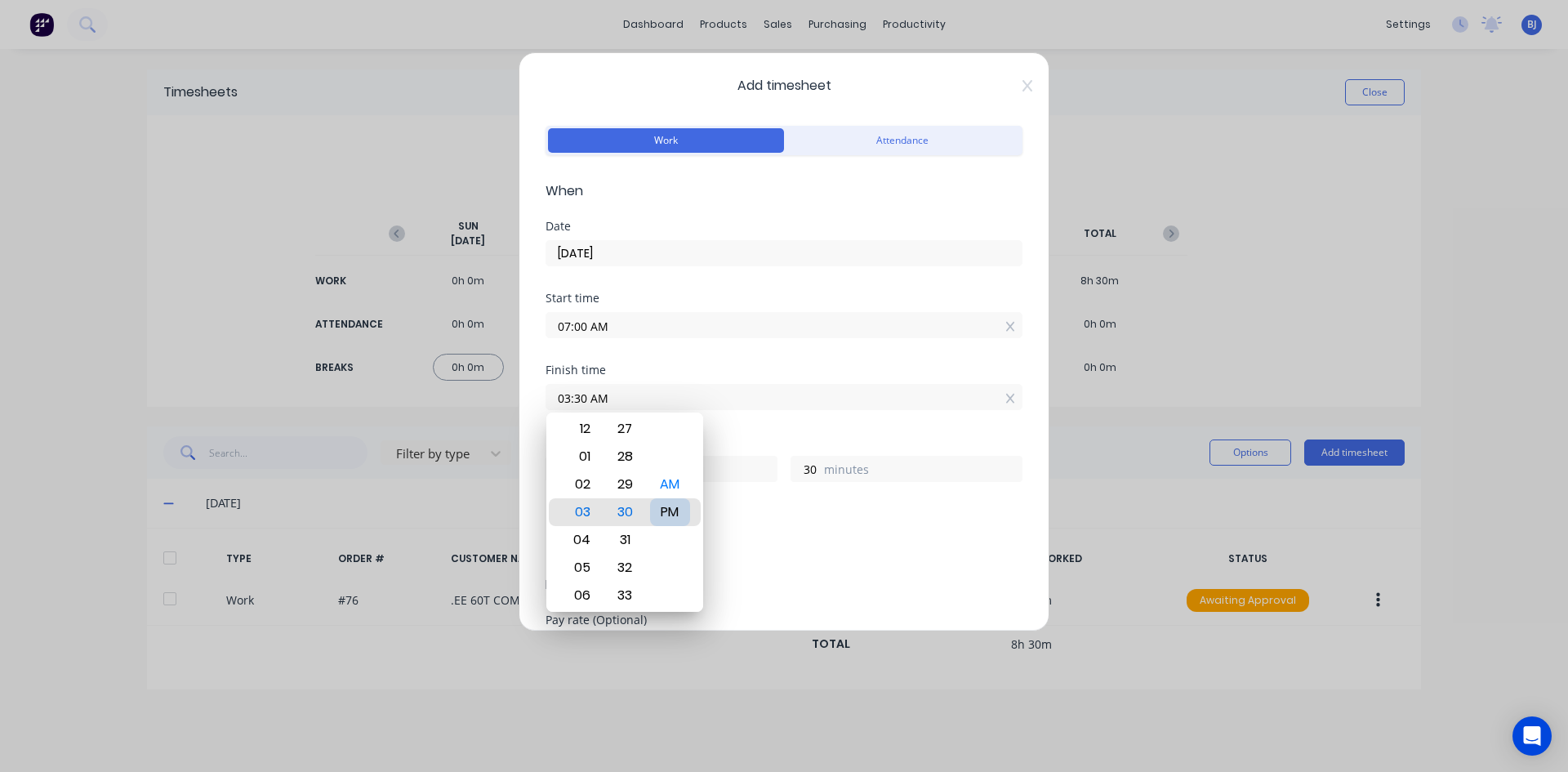
type input "03:30 PM"
type input "8"
click at [744, 435] on div "Finish time 03:30 PM" at bounding box center [784, 400] width 477 height 72
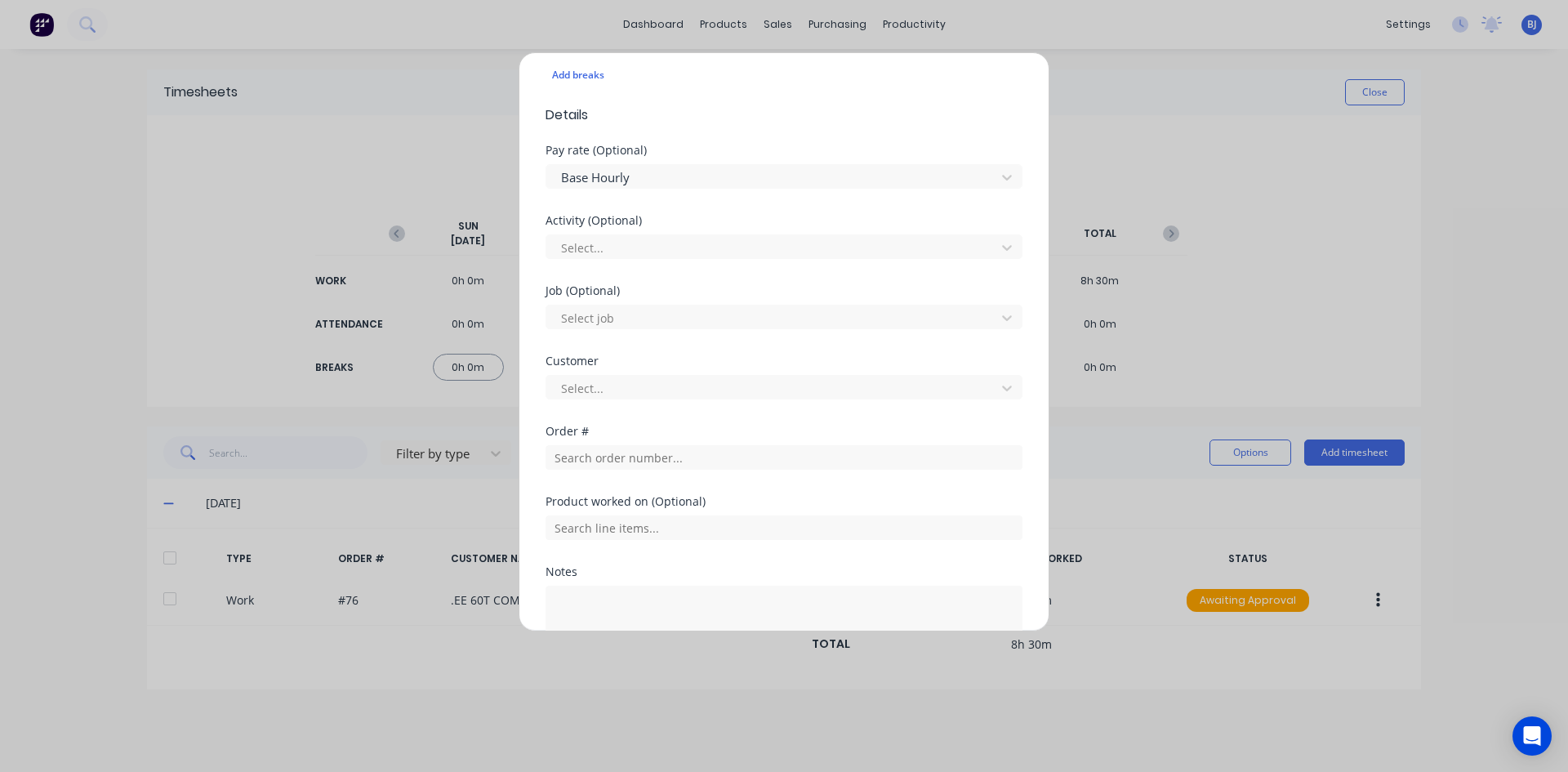
scroll to position [587, 0]
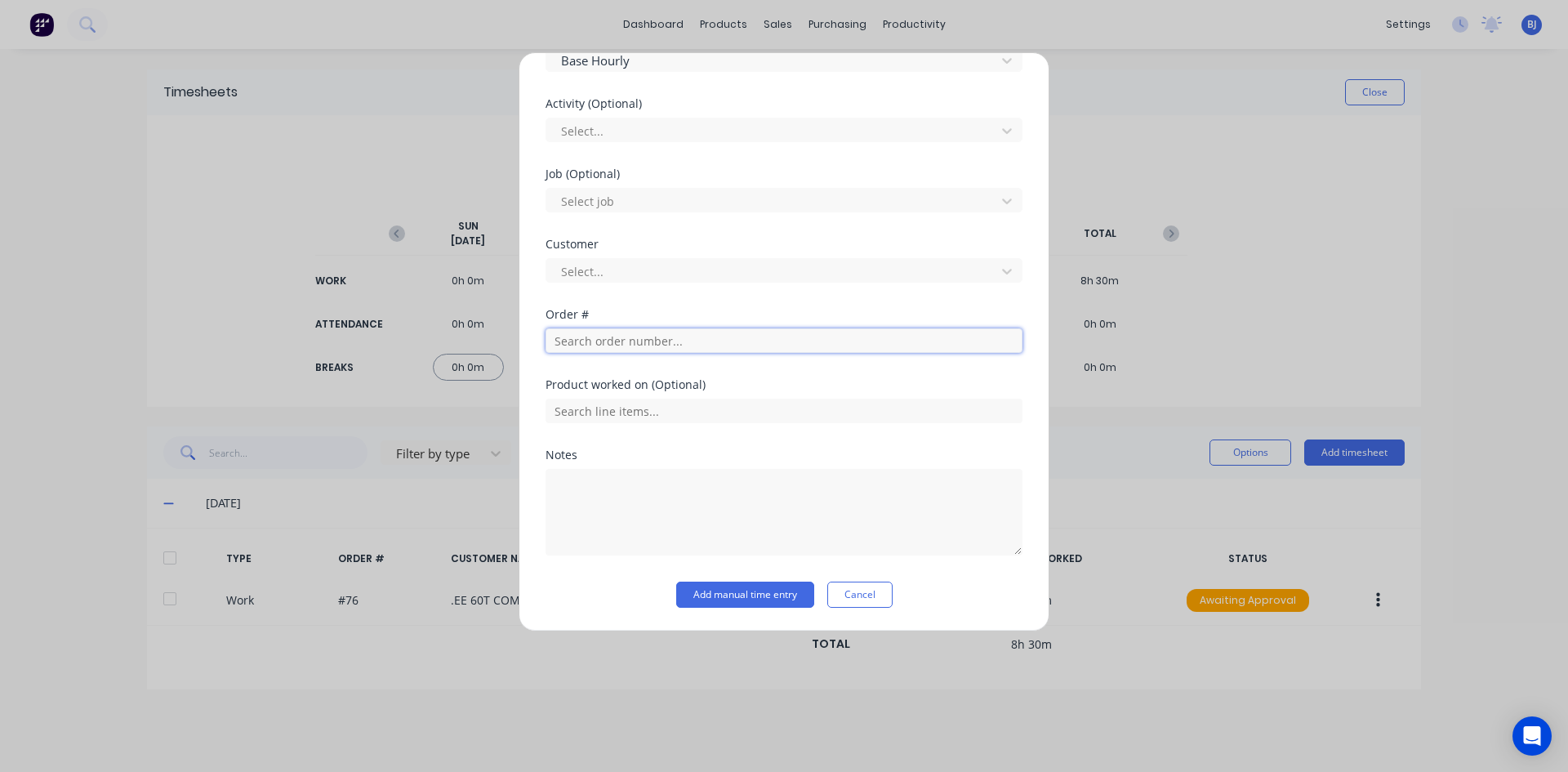
drag, startPoint x: 589, startPoint y: 339, endPoint x: 599, endPoint y: 342, distance: 10.4
click at [590, 339] on input "text" at bounding box center [784, 340] width 477 height 24
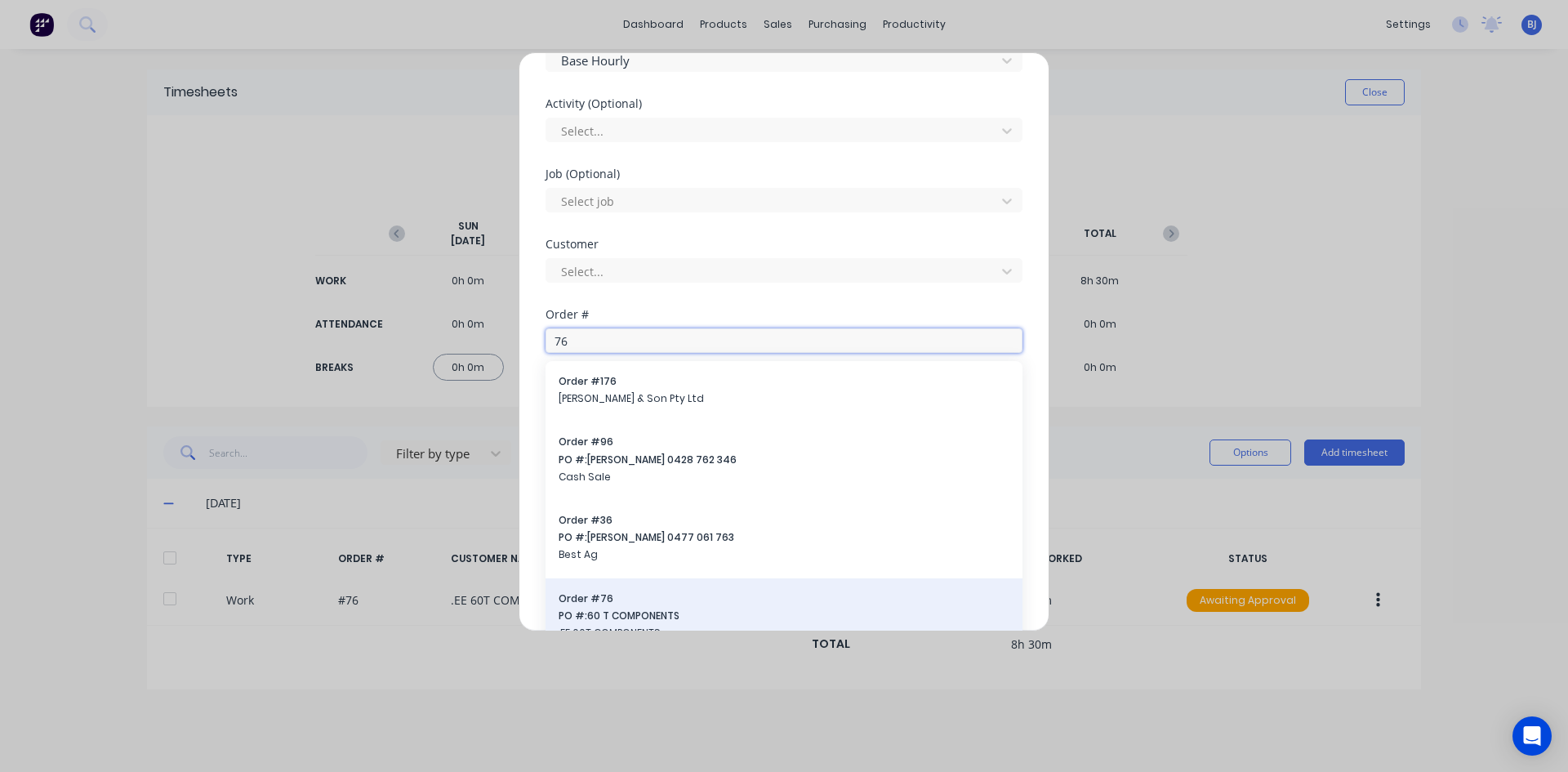
type input "76"
click at [625, 617] on span "PO #: 60 T COMPONENTS" at bounding box center [784, 615] width 450 height 15
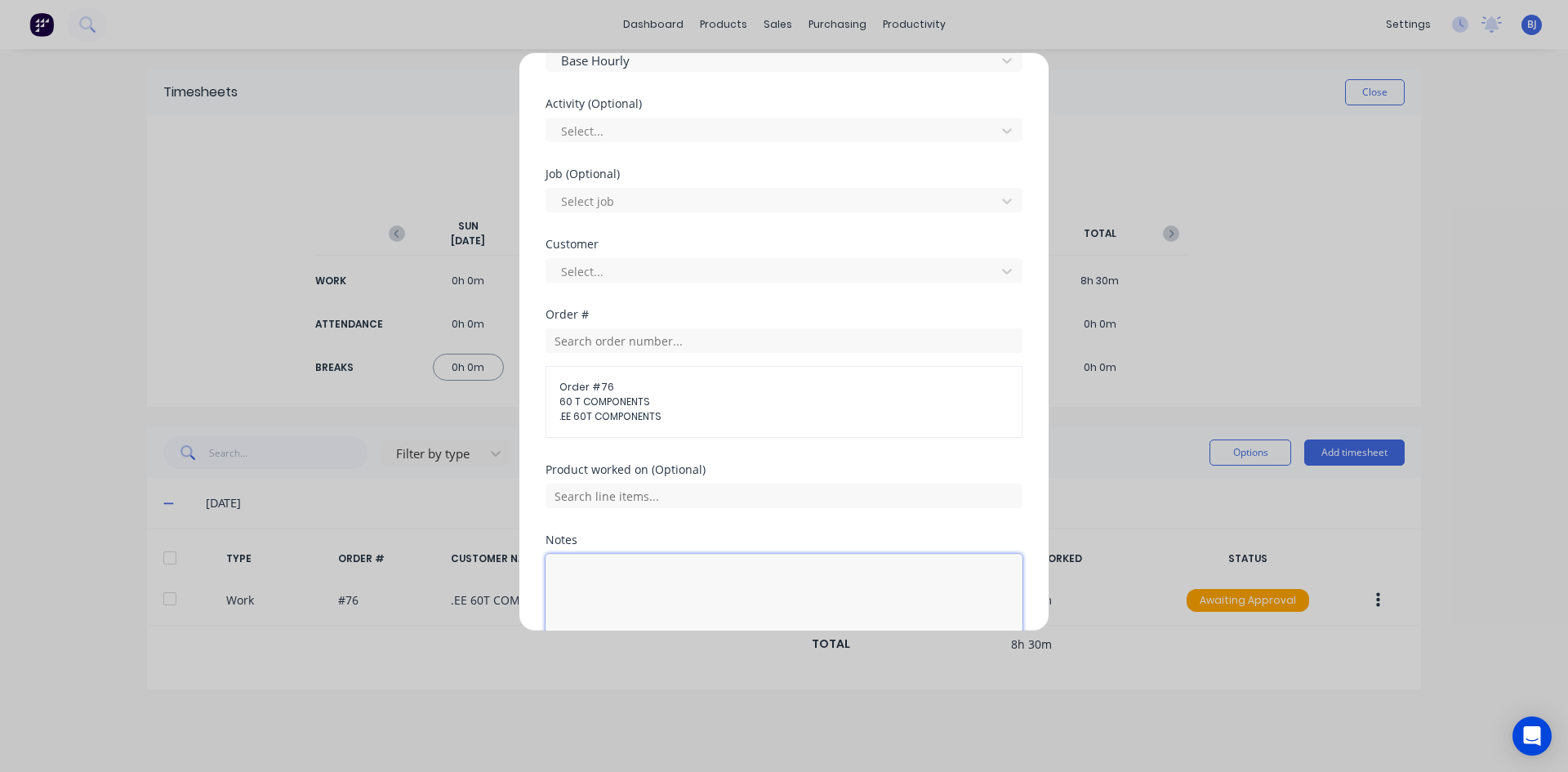
click at [604, 576] on textarea at bounding box center [784, 597] width 477 height 87
click at [596, 577] on textarea "Built auger assemblys" at bounding box center [784, 597] width 477 height 87
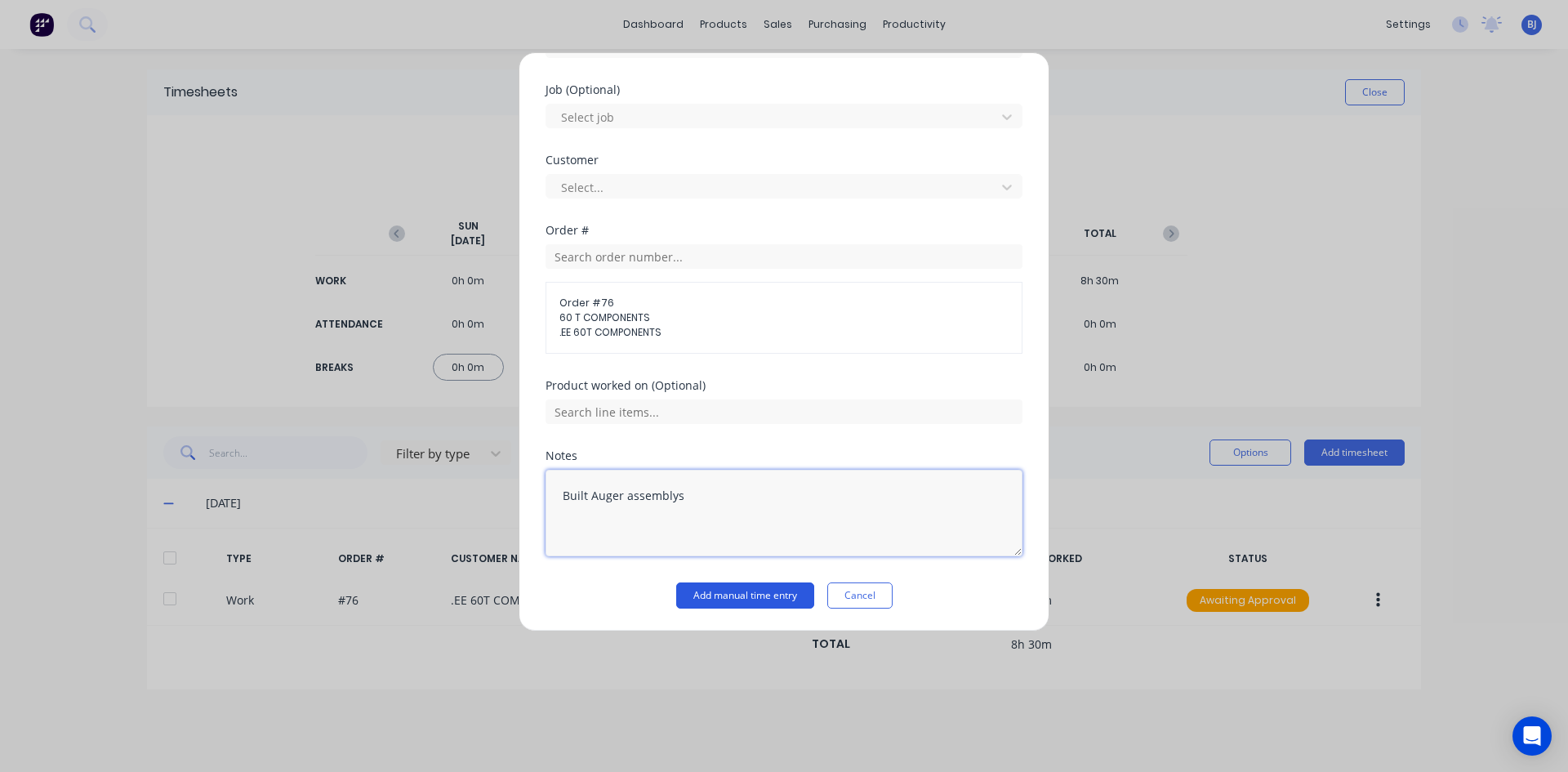
scroll to position [671, 0]
type textarea "Built Auger assemblys"
click at [707, 595] on button "Add manual time entry" at bounding box center [745, 595] width 138 height 26
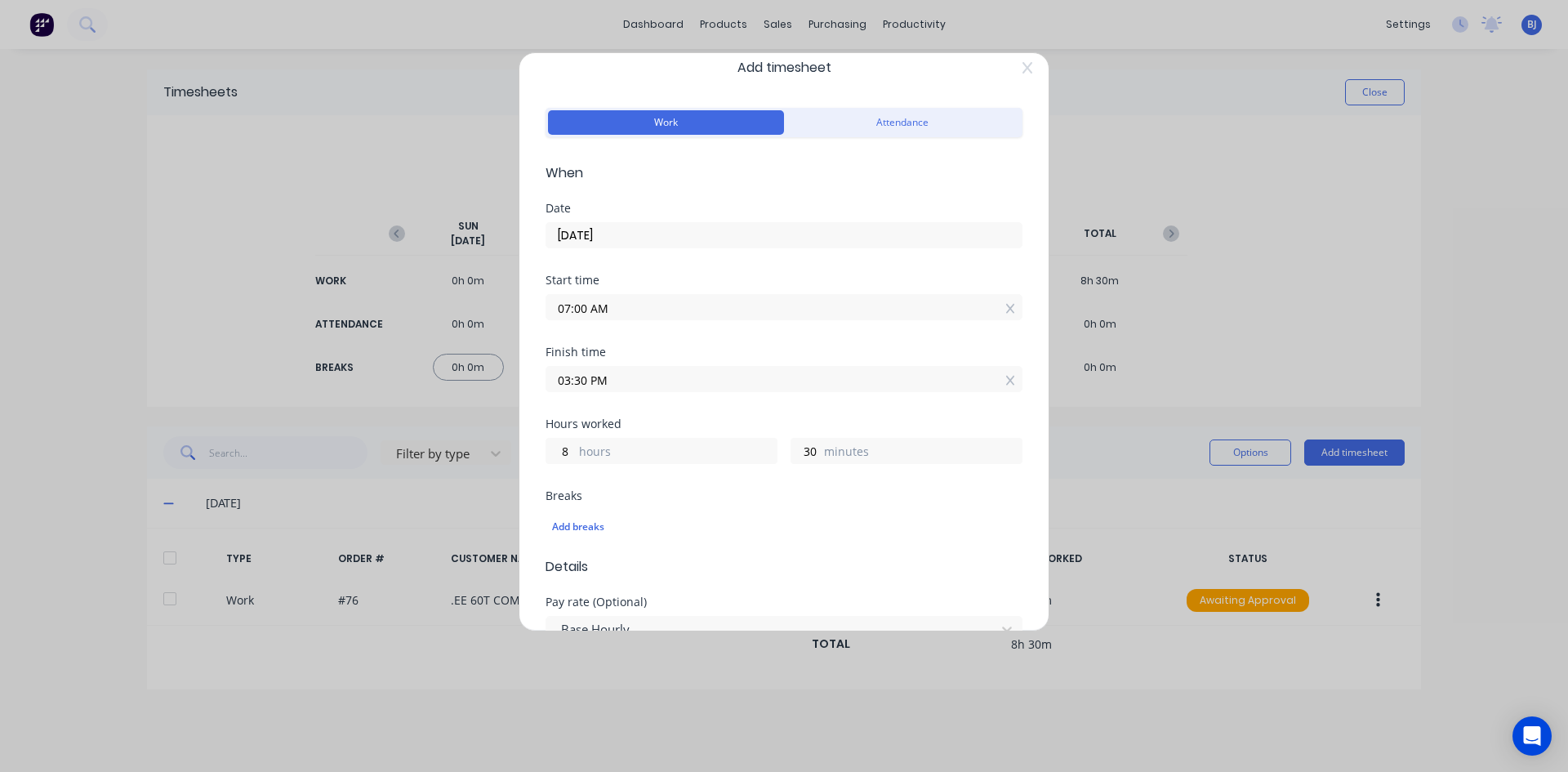
scroll to position [0, 0]
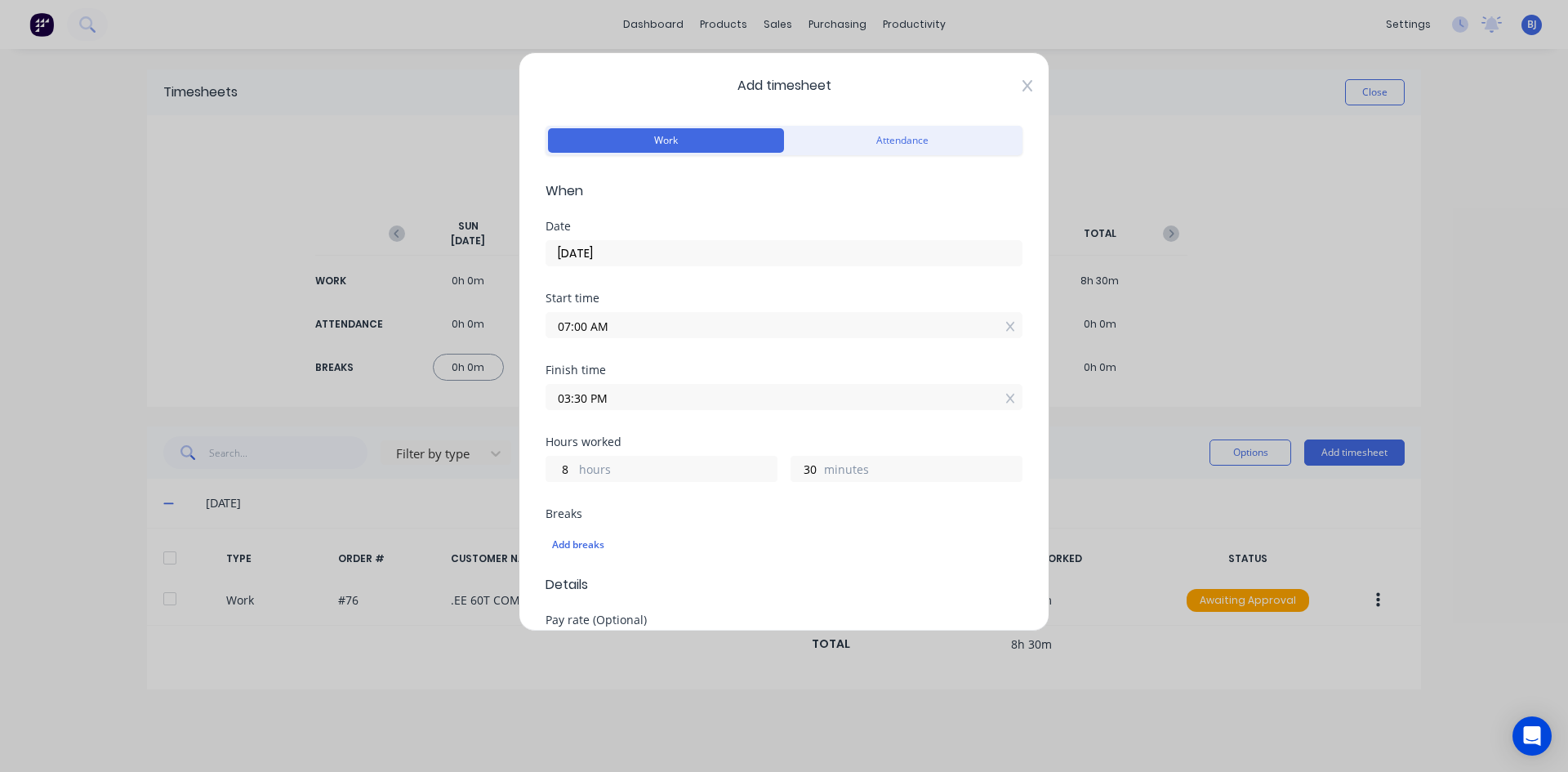
click at [1022, 87] on icon at bounding box center [1026, 85] width 9 height 13
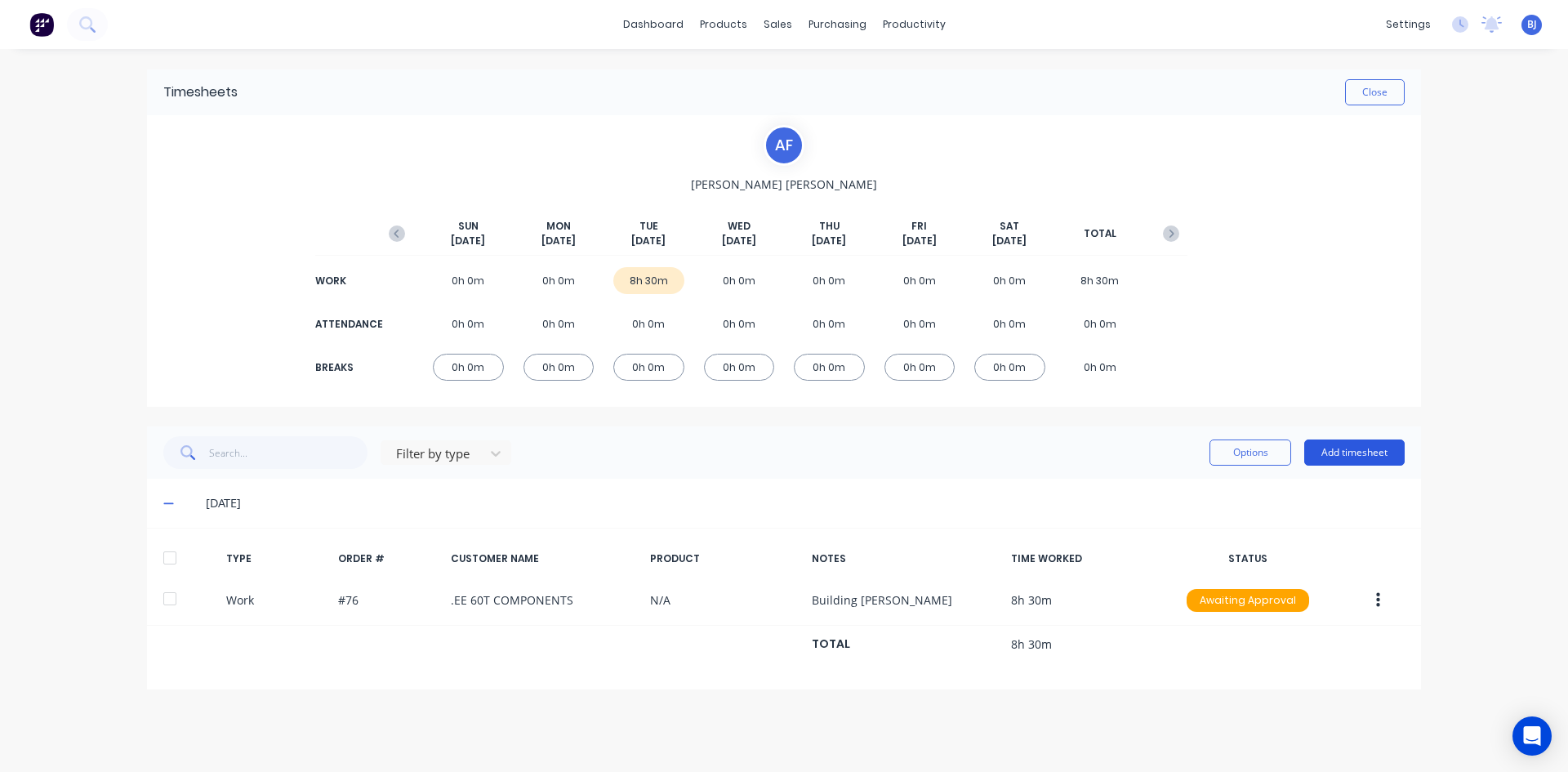
click at [1345, 446] on button "Add timesheet" at bounding box center [1354, 452] width 101 height 26
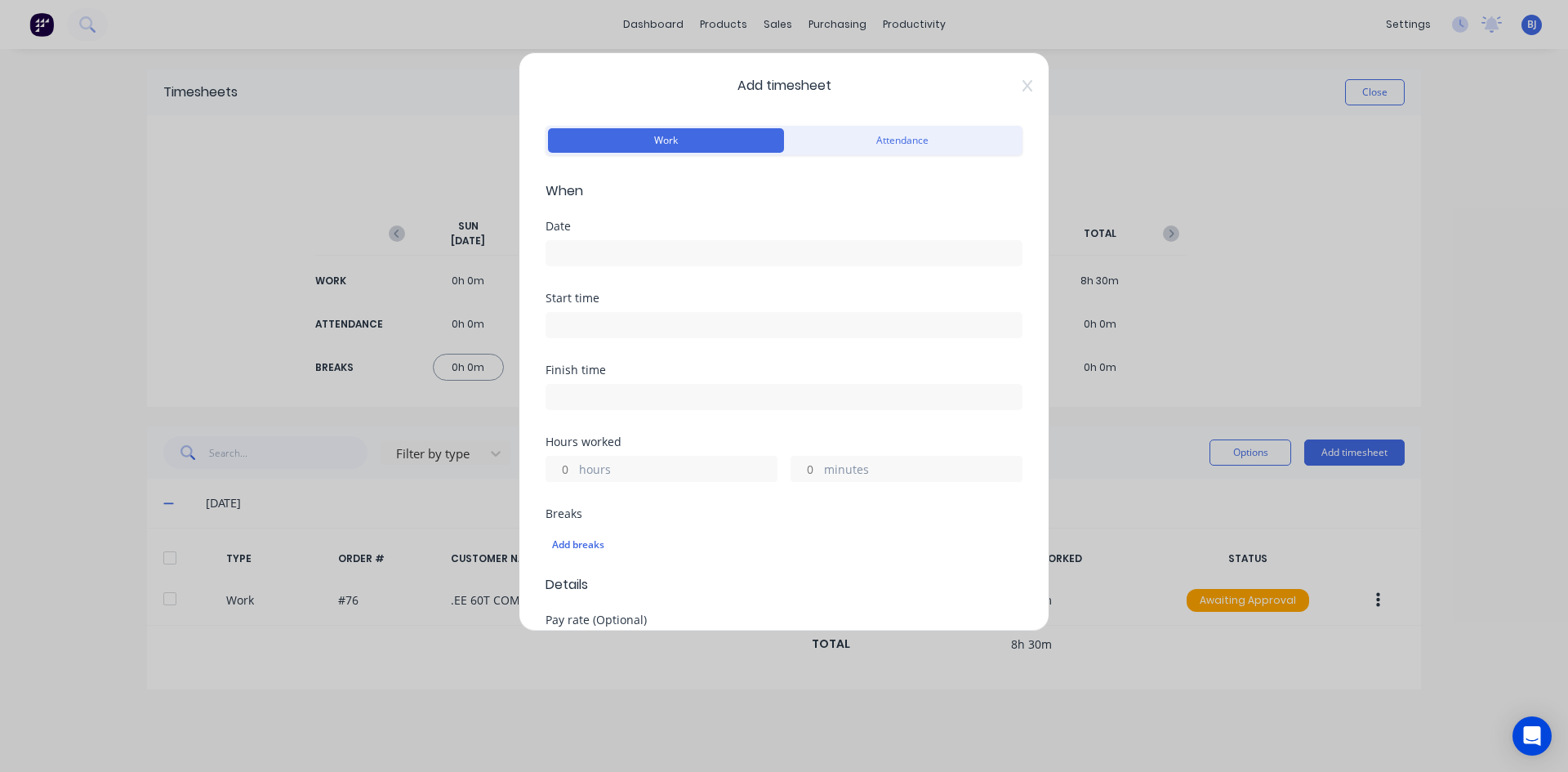
click at [567, 246] on input at bounding box center [784, 253] width 475 height 24
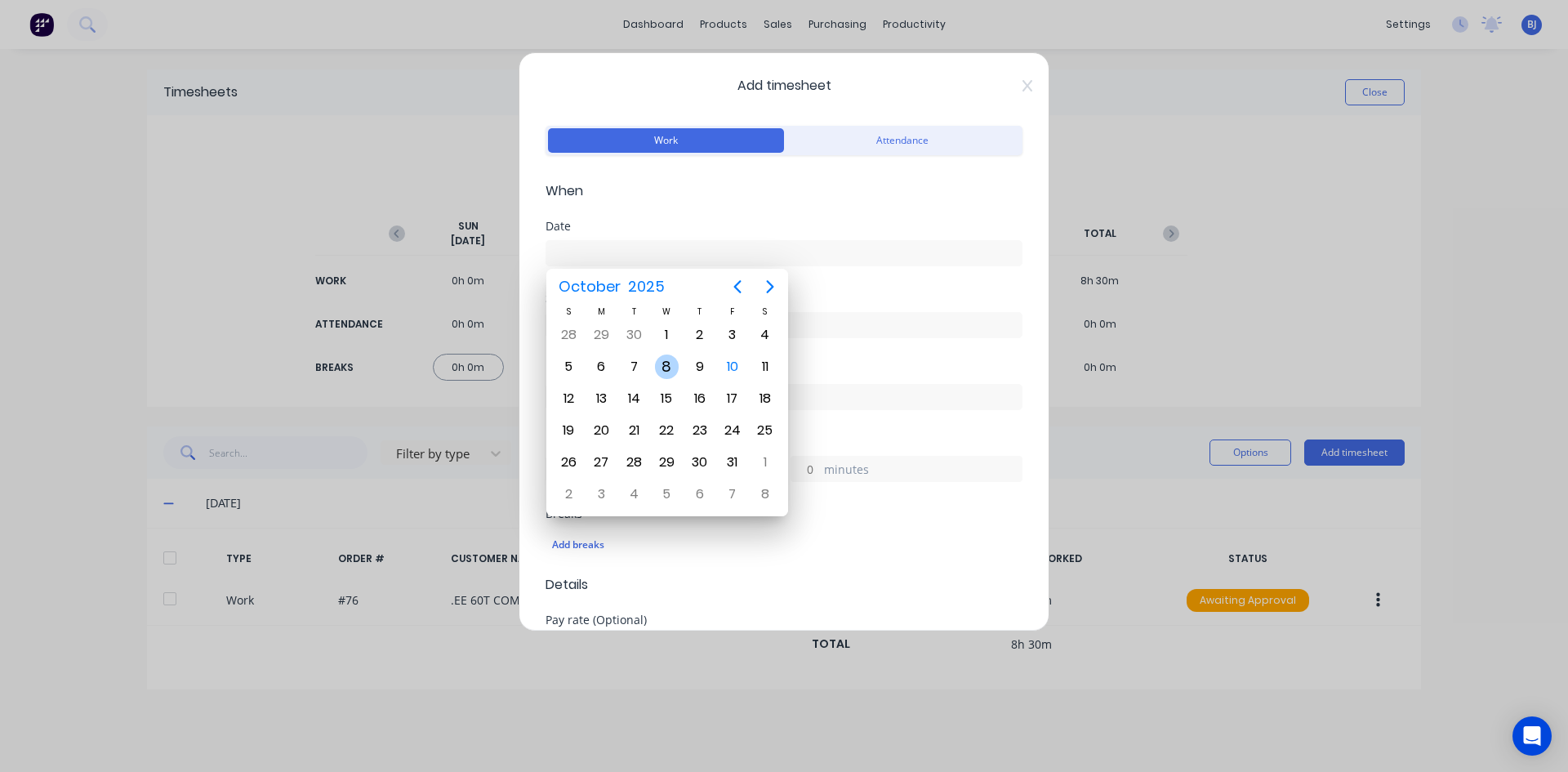
click at [658, 364] on div "8" at bounding box center [666, 367] width 24 height 24
type input "[DATE]"
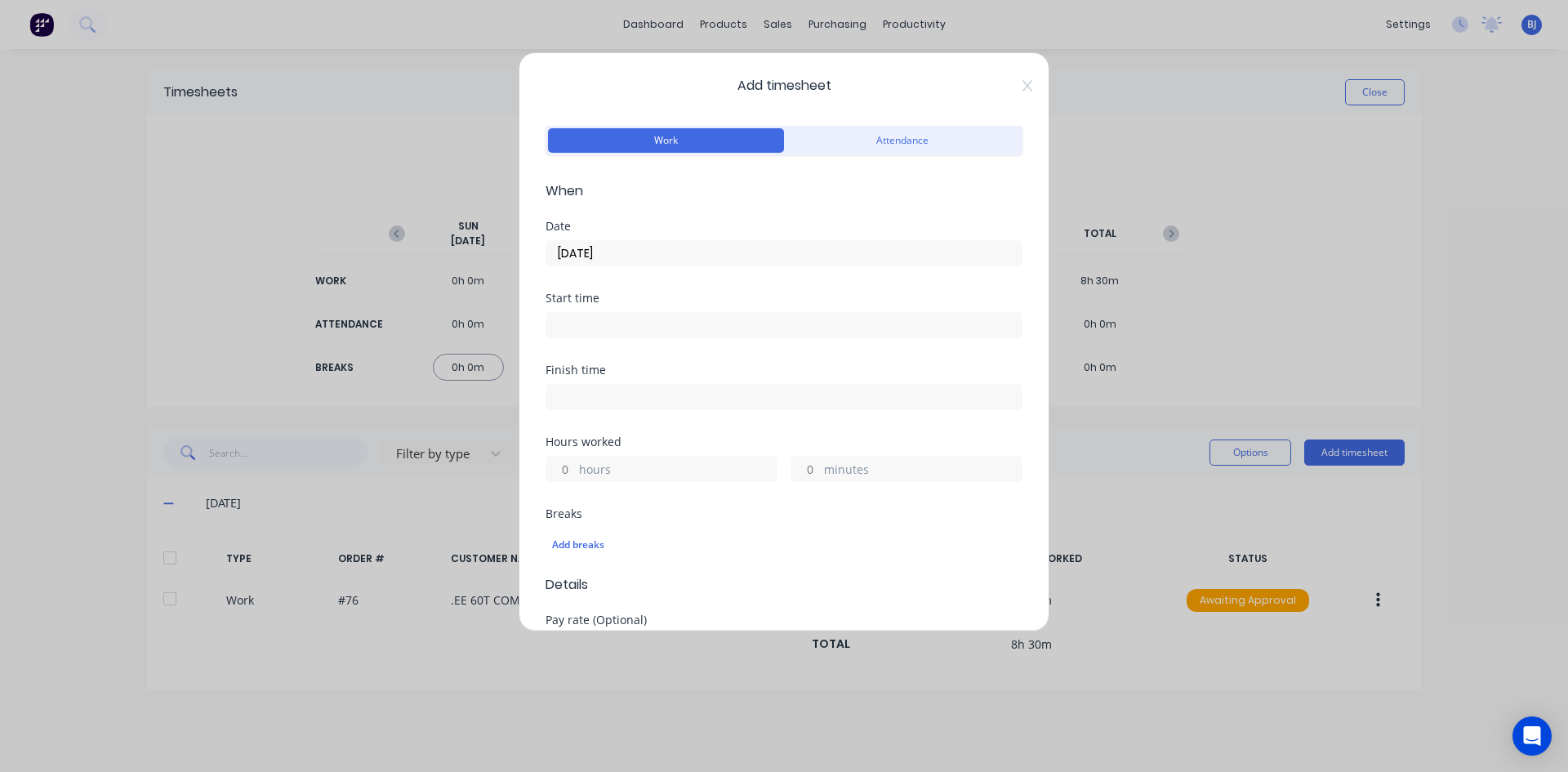
click at [587, 328] on input at bounding box center [784, 325] width 475 height 24
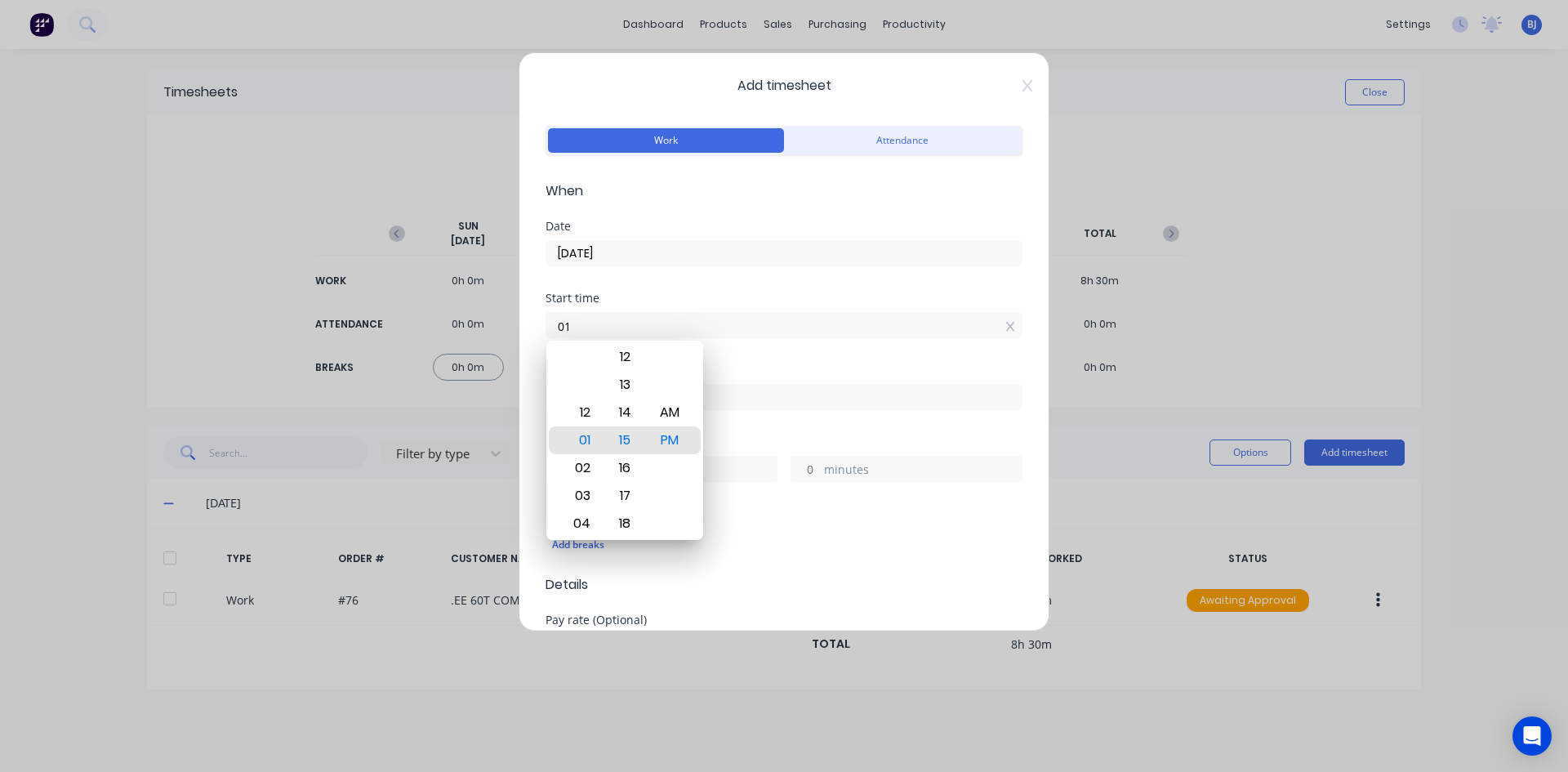
type input "0"
type input "07:00 AM"
click at [668, 415] on div "AM" at bounding box center [670, 413] width 40 height 28
click at [728, 357] on div "Start time 07:00 AM" at bounding box center [784, 327] width 477 height 72
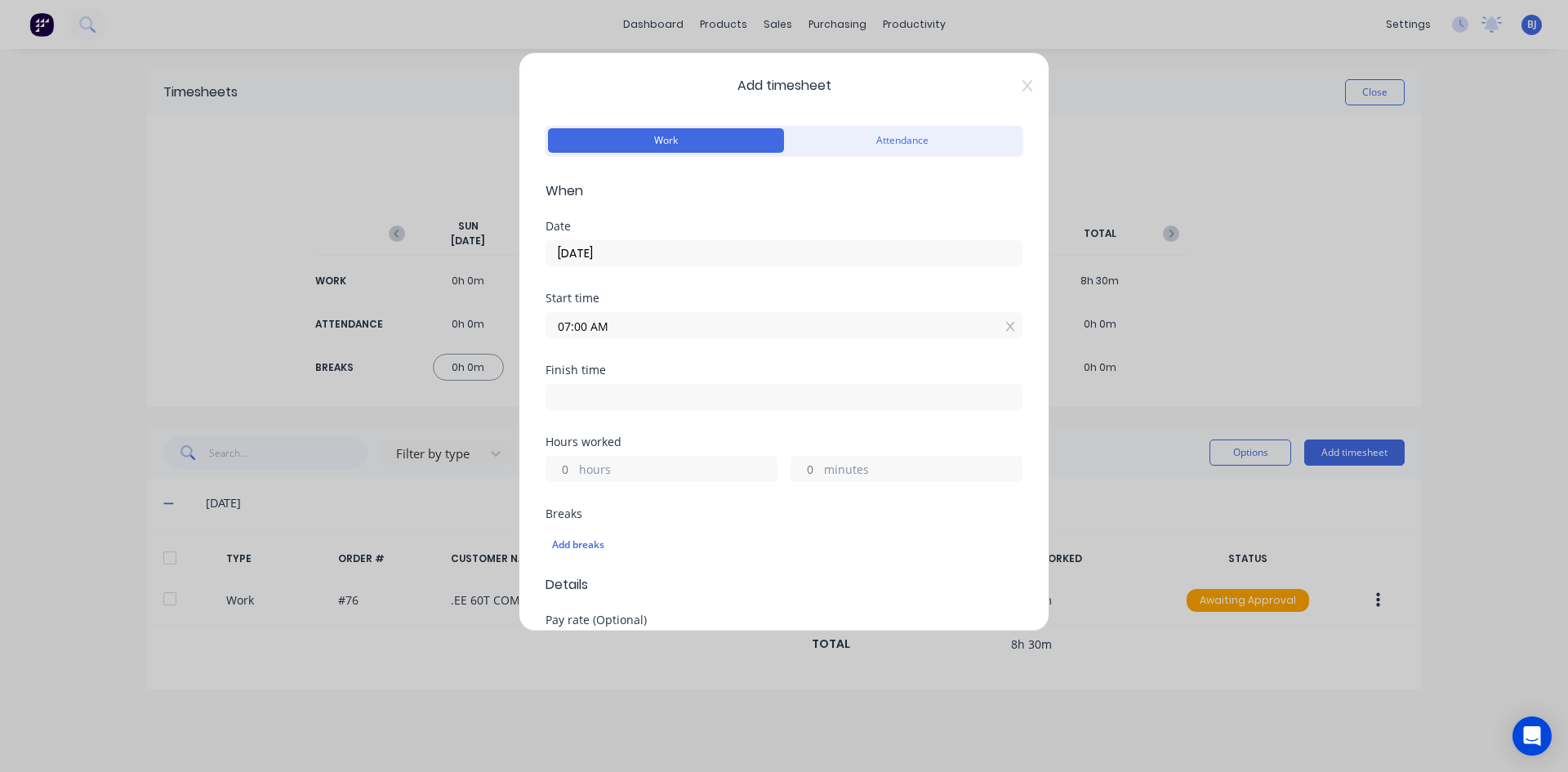
click at [587, 395] on input at bounding box center [784, 397] width 475 height 24
type input "01:15 PM"
type input "6"
type input "15"
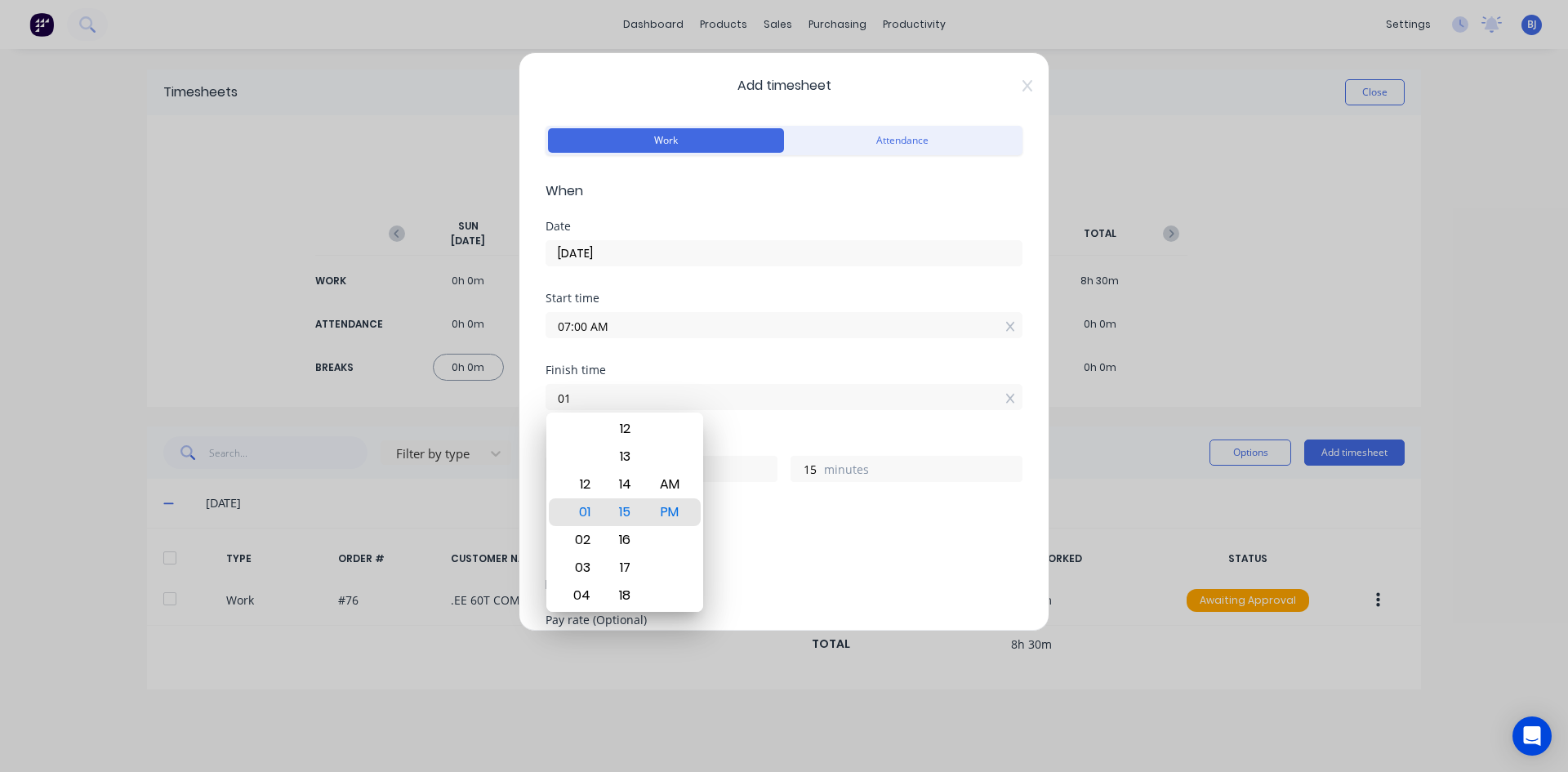
type input "0"
type input "03:30 AM"
type input "20"
type input "30"
click at [666, 511] on div "PM" at bounding box center [670, 512] width 40 height 28
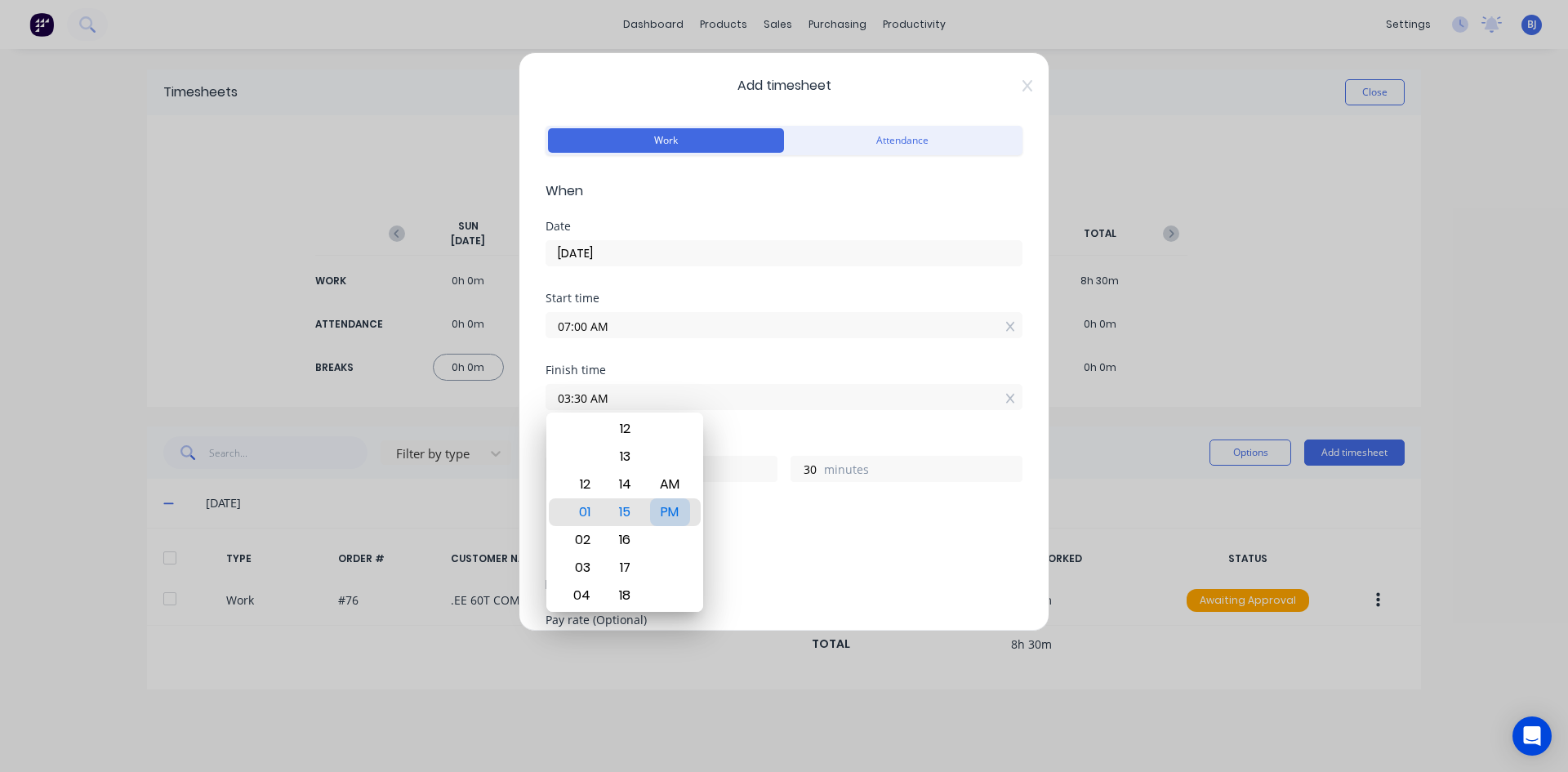
type input "03:30 PM"
type input "8"
click at [761, 428] on div "Finish time 03:30 PM" at bounding box center [784, 400] width 477 height 72
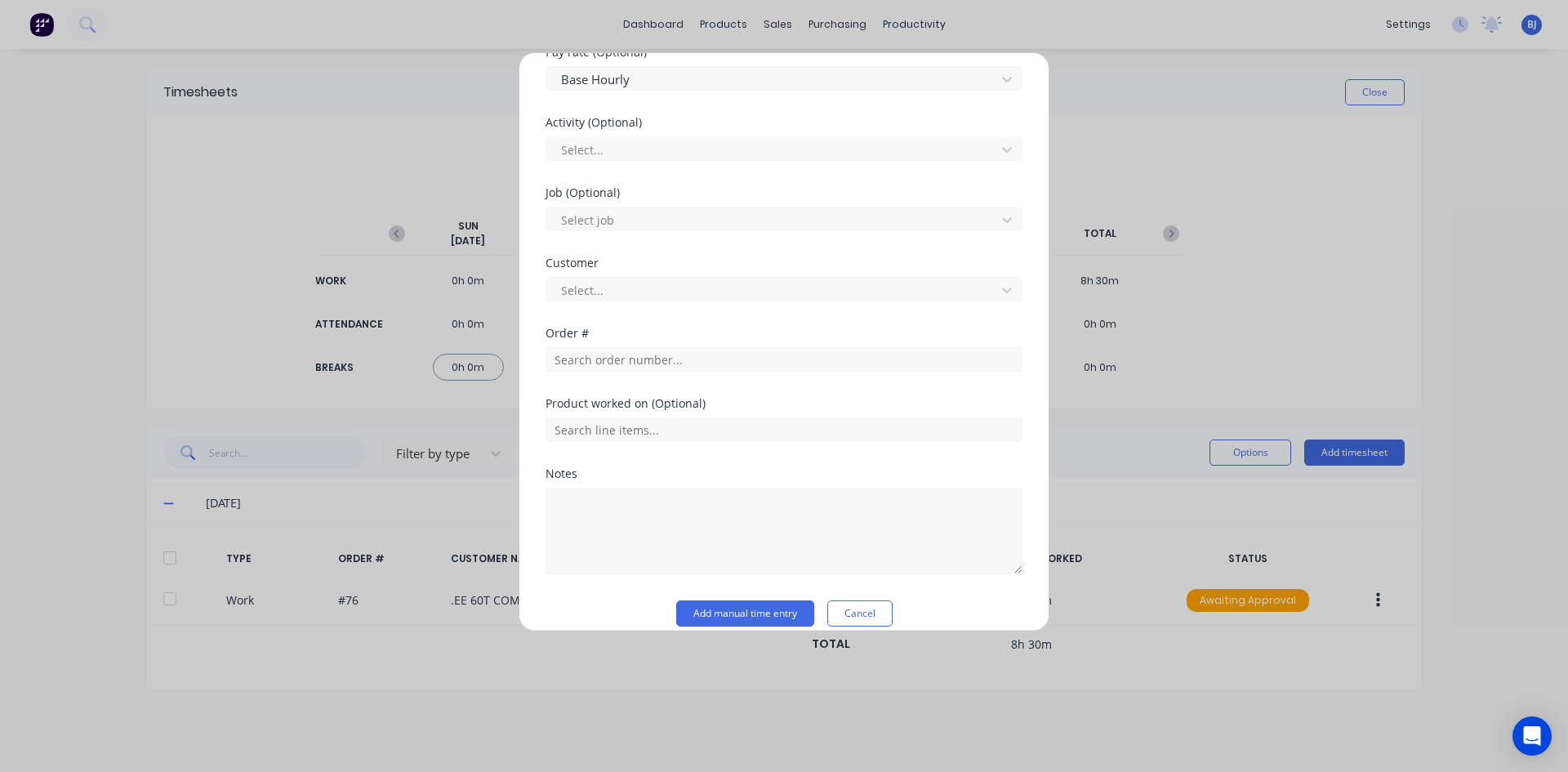
scroll to position [572, 0]
click at [597, 508] on textarea at bounding box center [784, 526] width 477 height 87
type textarea "AUGER ASSEMBLY"
click at [716, 607] on button "Add manual time entry" at bounding box center [745, 609] width 138 height 26
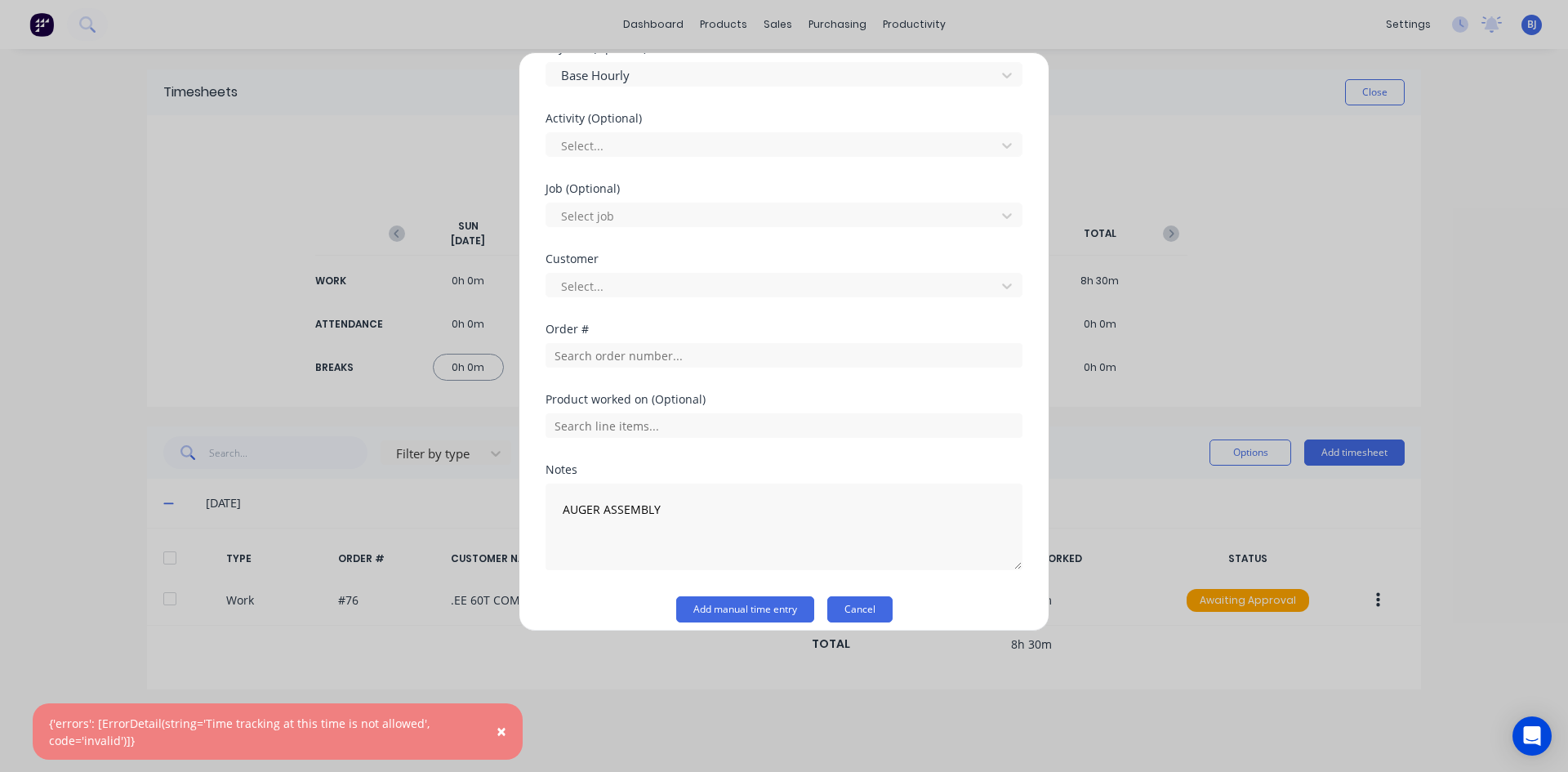
click at [830, 603] on button "Cancel" at bounding box center [860, 609] width 65 height 26
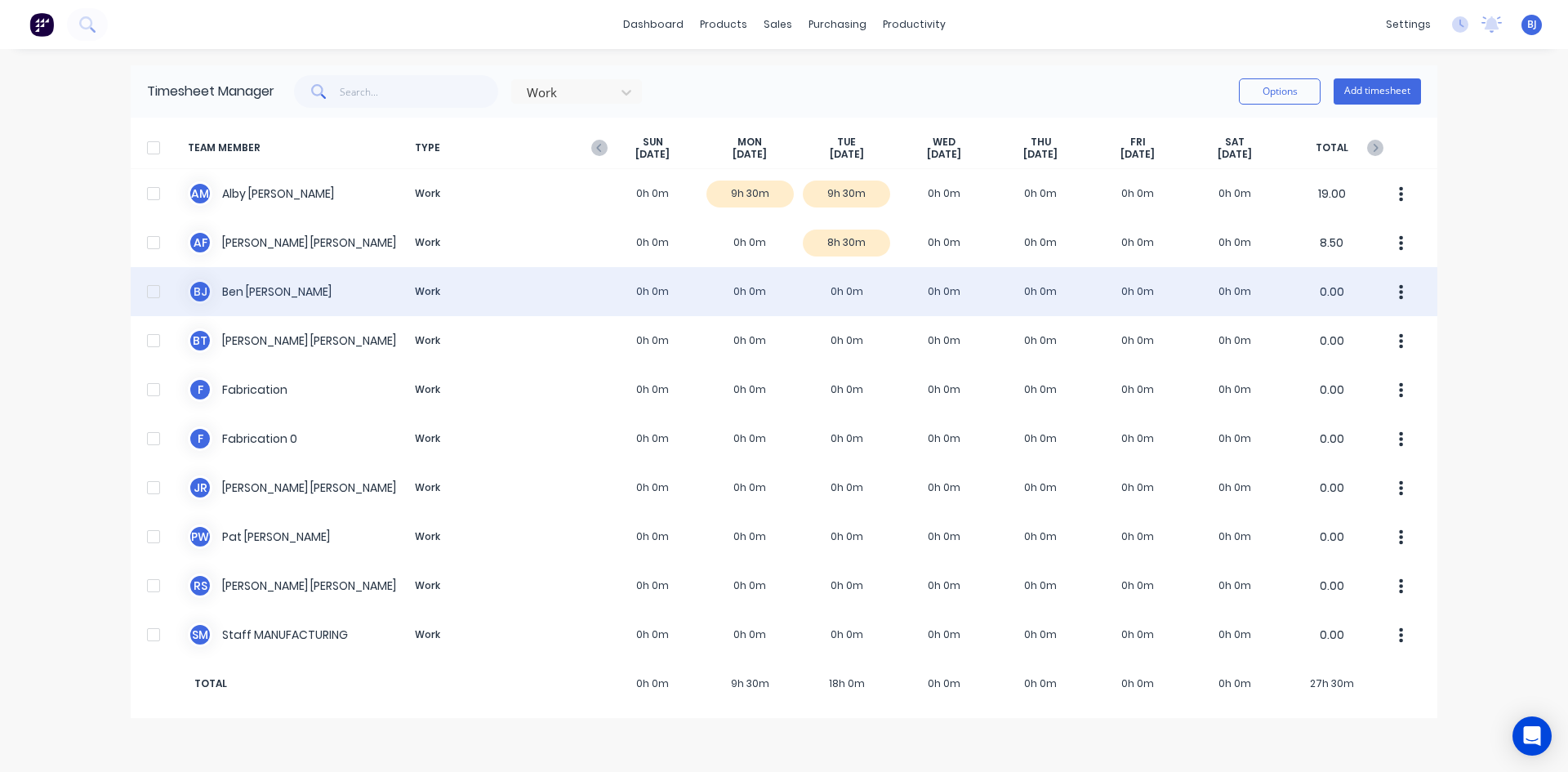
click at [294, 296] on div "B J Ben Joubert Work 0h 0m 0h 0m 0h 0m 0h 0m 0h 0m 0h 0m 0h 0m 0.00" at bounding box center [784, 291] width 1306 height 49
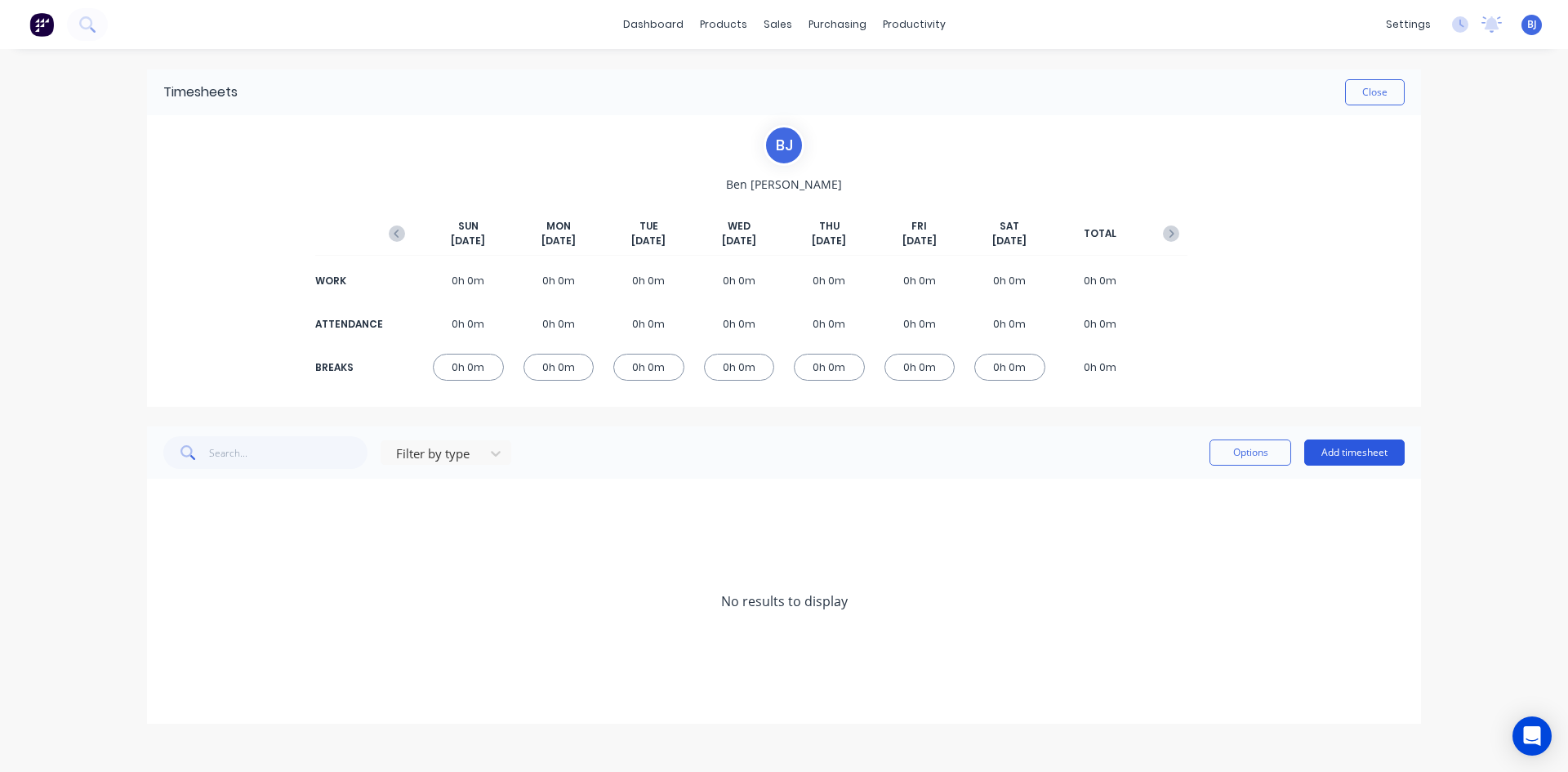
click at [1326, 450] on button "Add timesheet" at bounding box center [1354, 452] width 101 height 26
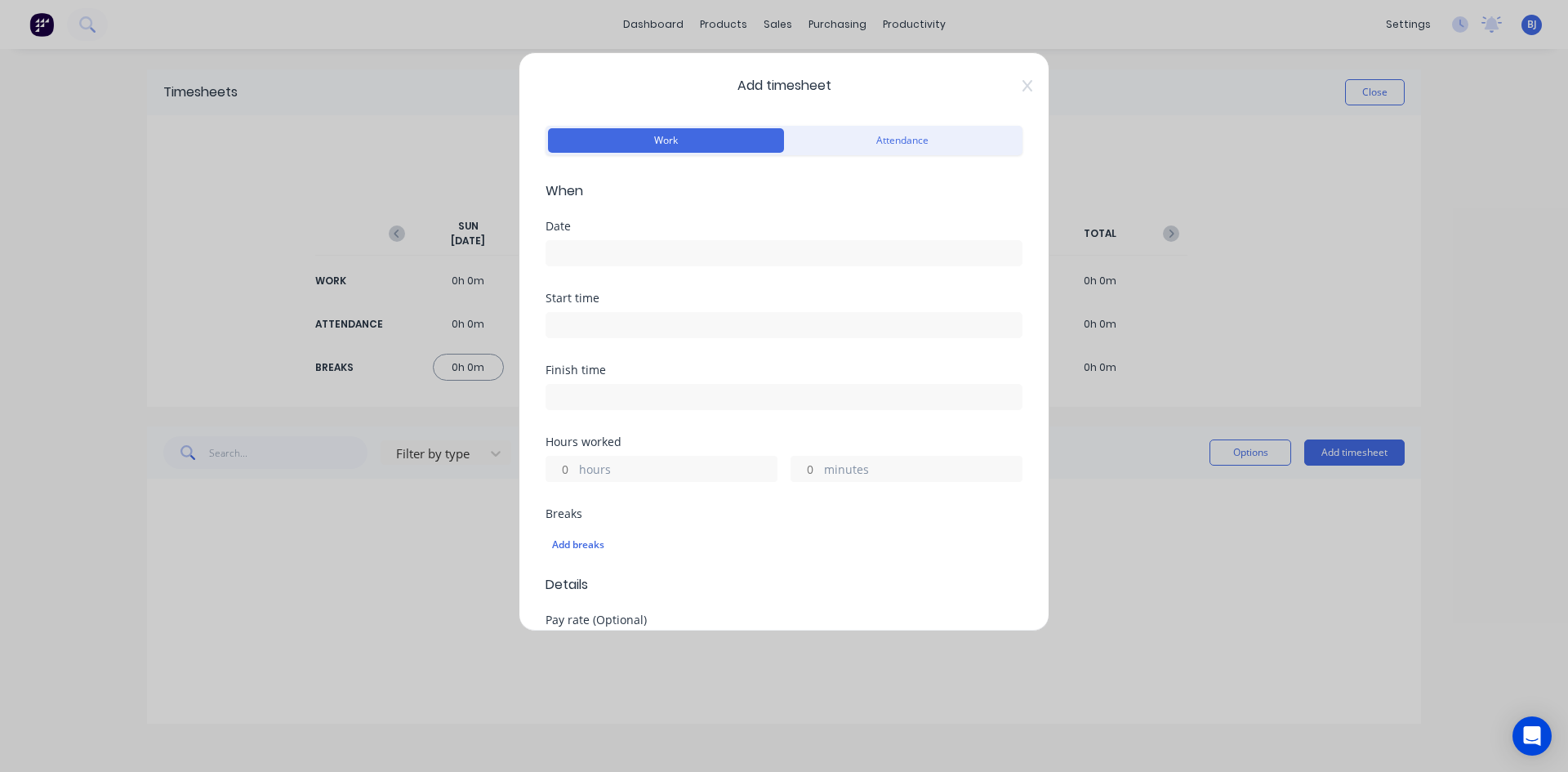
click at [574, 254] on input at bounding box center [784, 253] width 475 height 24
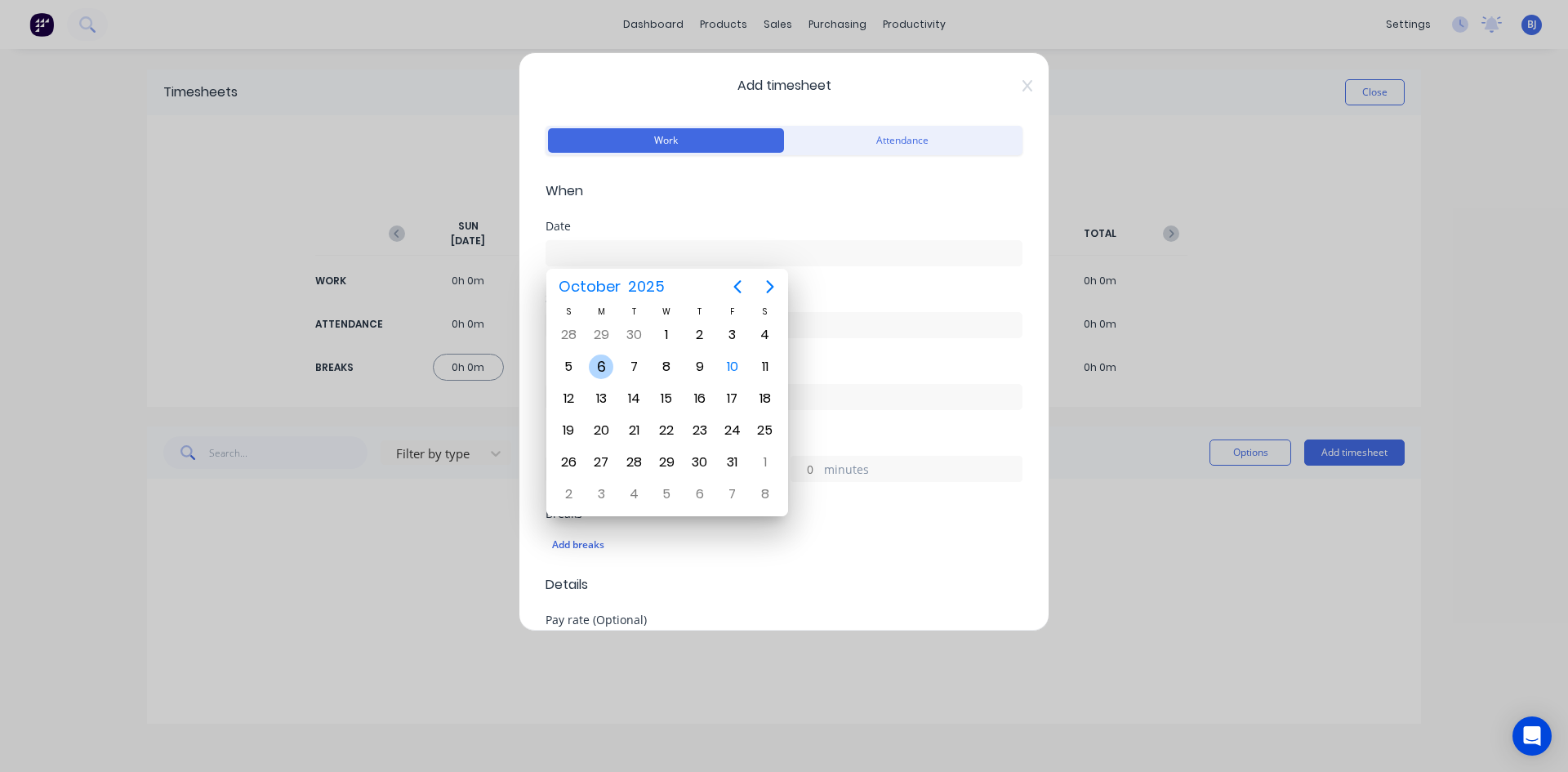
click at [600, 369] on div "6" at bounding box center [601, 367] width 24 height 24
type input "06/10/2025"
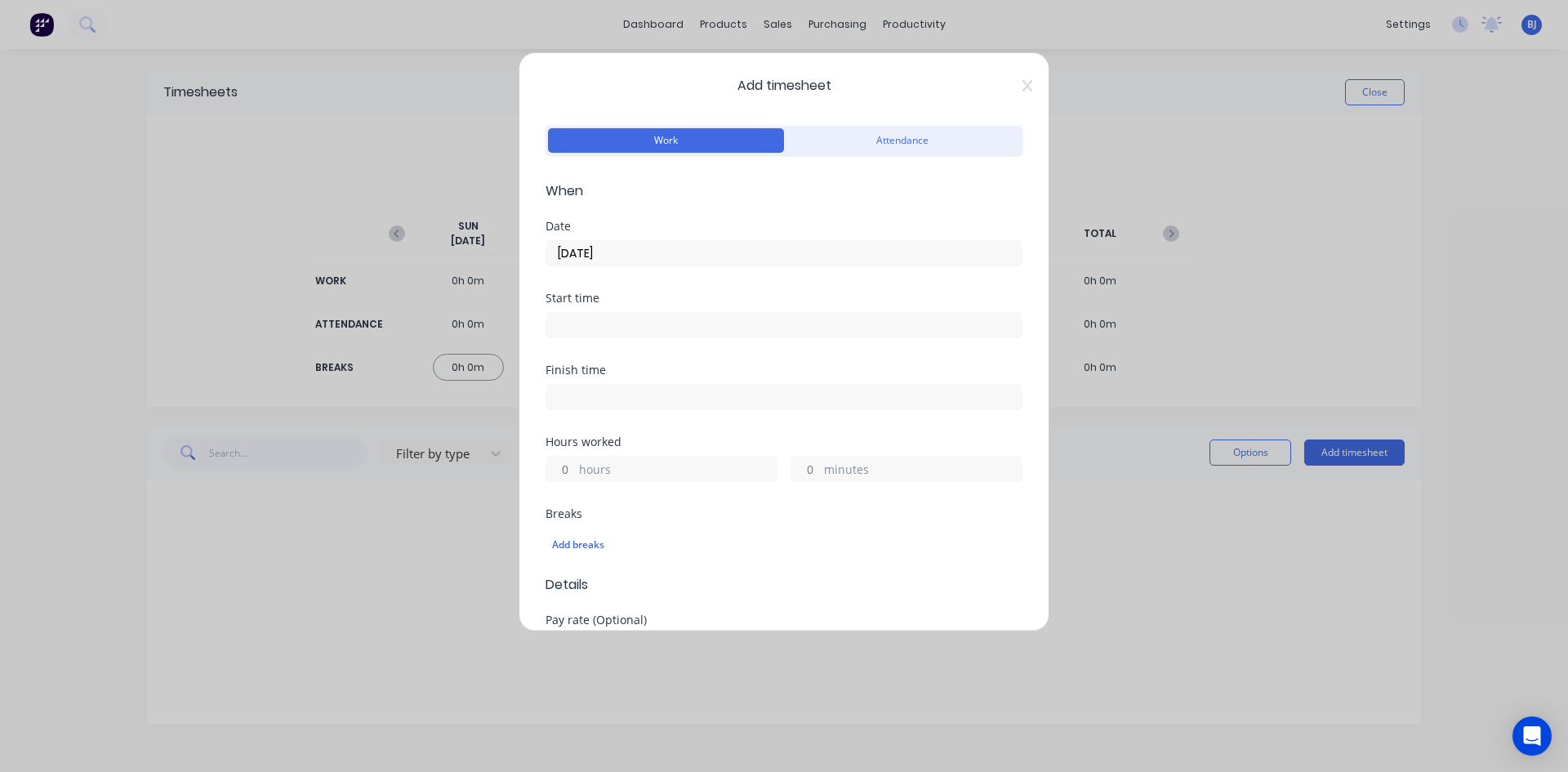
click at [574, 320] on input at bounding box center [784, 325] width 475 height 24
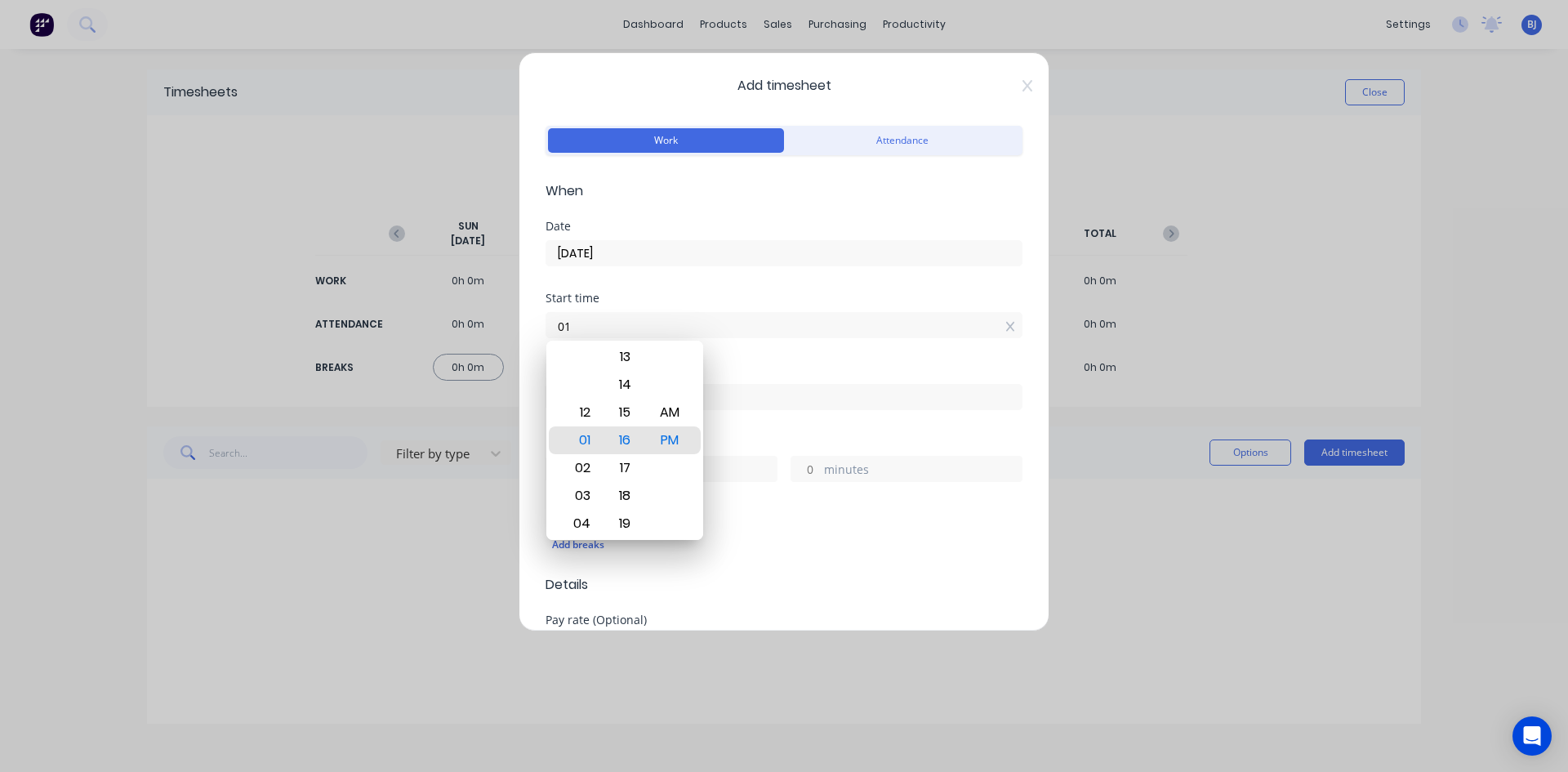
type input "0"
type input "07:00 AM"
click at [660, 408] on div "AM" at bounding box center [670, 413] width 40 height 28
click at [746, 361] on div "Start time 07:00 AM" at bounding box center [784, 327] width 477 height 72
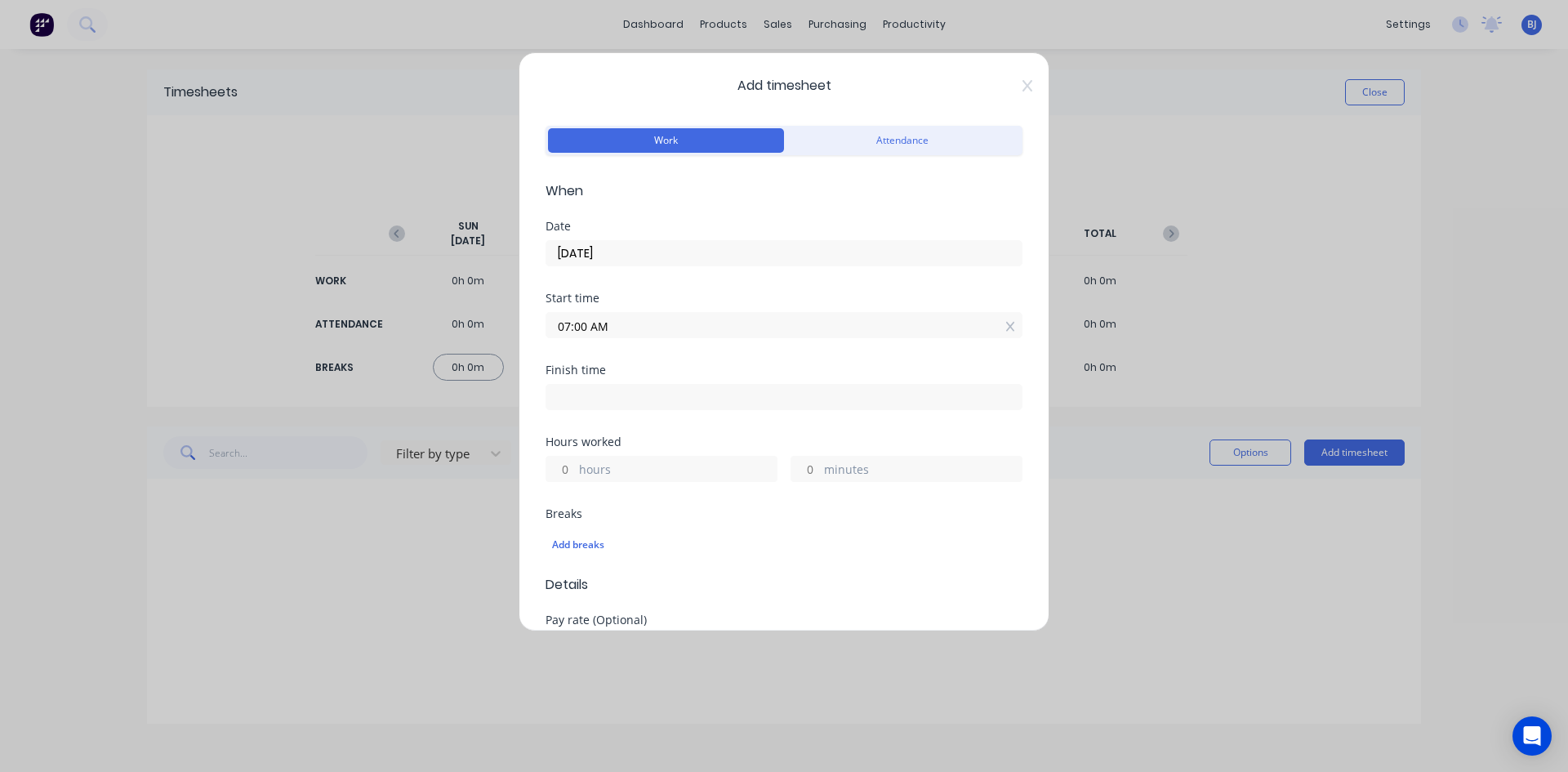
drag, startPoint x: 567, startPoint y: 402, endPoint x: 643, endPoint y: 420, distance: 78.1
click at [568, 402] on input at bounding box center [784, 397] width 475 height 24
type input "01:16 PM"
type input "6"
type input "16"
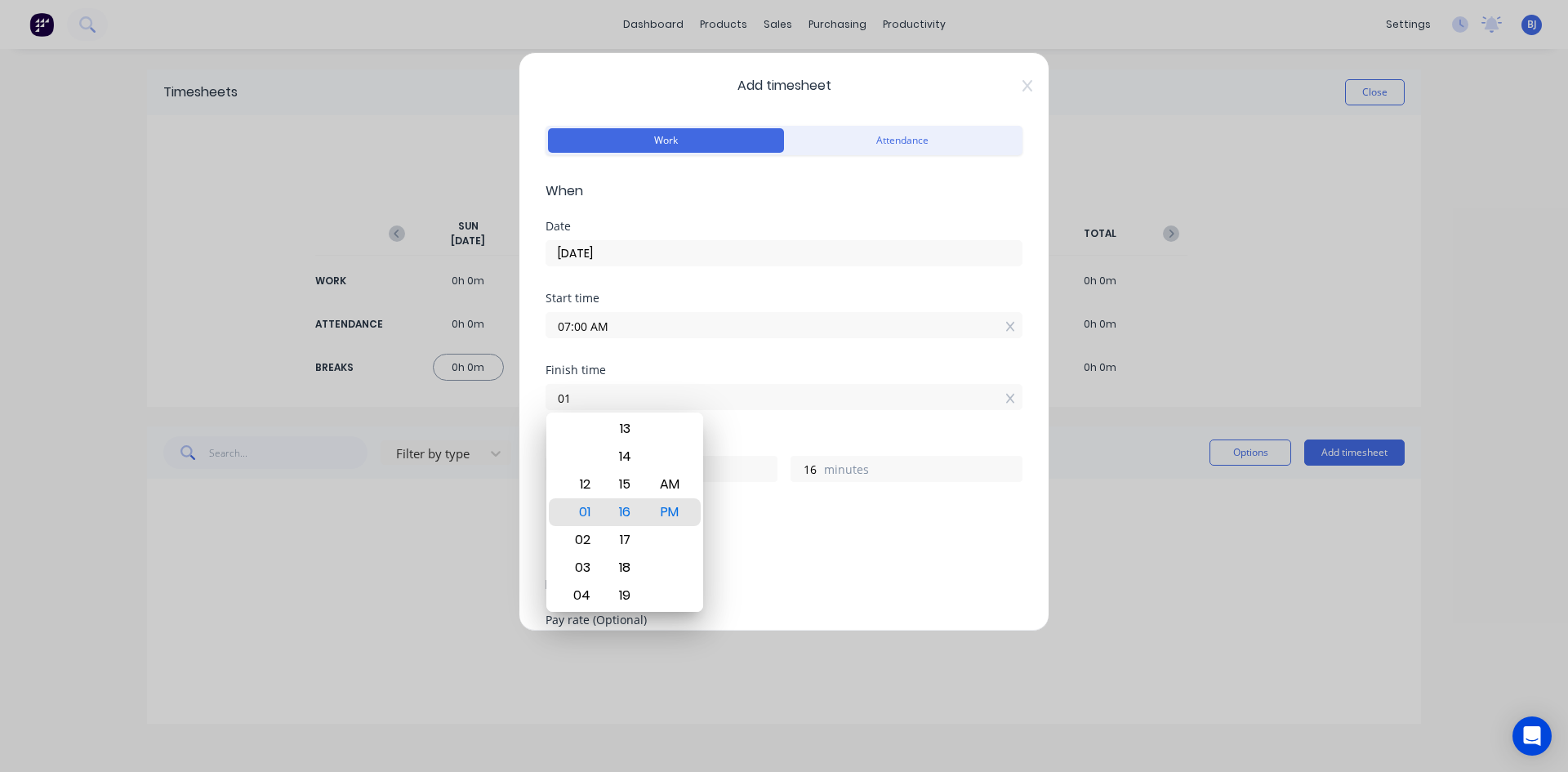
type input "0"
type input "04:30 AM"
type input "21"
type input "30"
click at [685, 510] on div "PM" at bounding box center [670, 512] width 40 height 28
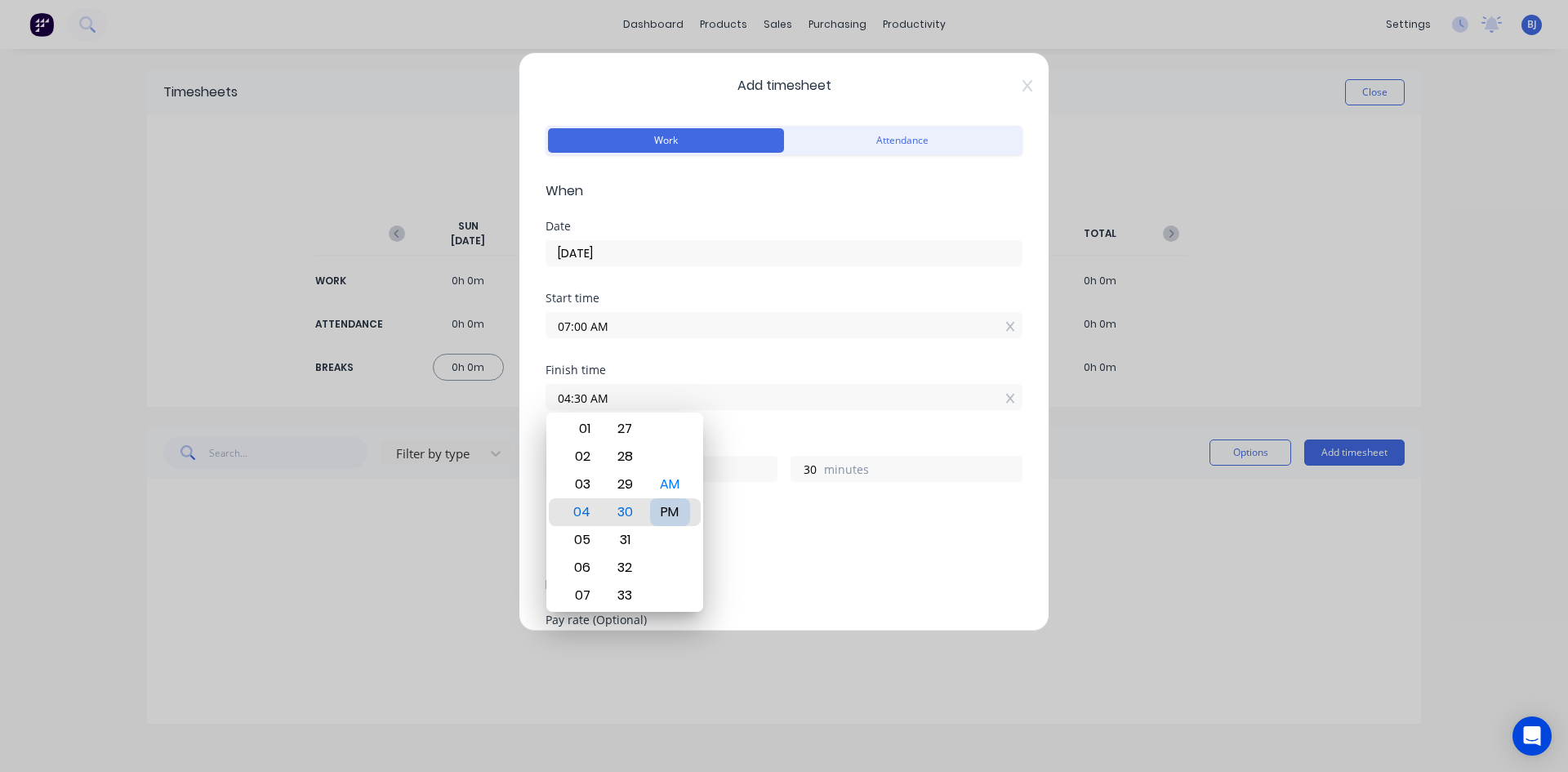
type input "04:30 PM"
type input "9"
click at [741, 435] on div "Finish time 04:30 PM" at bounding box center [784, 400] width 477 height 72
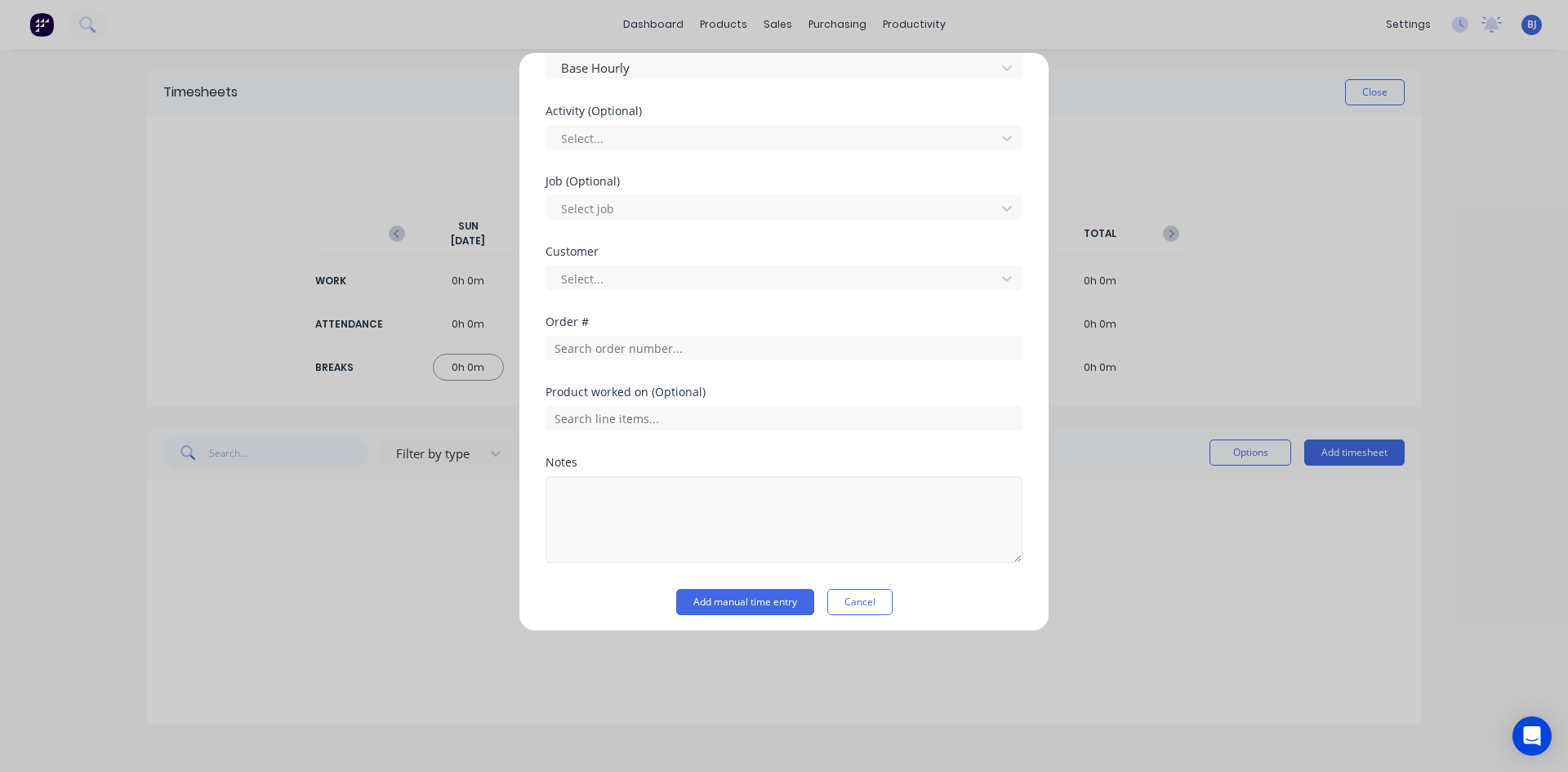
scroll to position [587, 0]
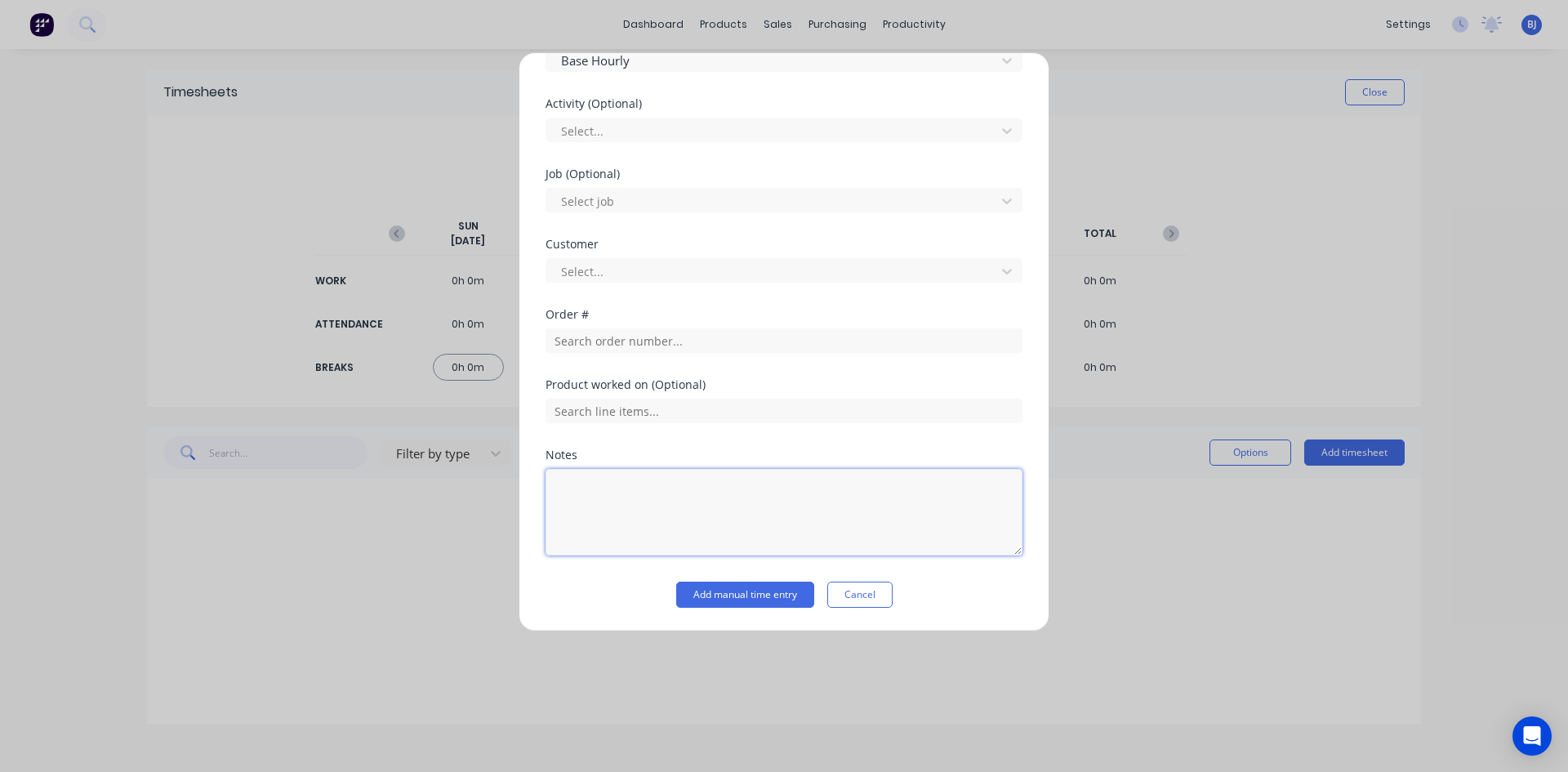
click at [582, 489] on textarea at bounding box center [784, 512] width 477 height 87
type textarea "Public Holiday"
click at [701, 590] on button "Add manual time entry" at bounding box center [745, 595] width 138 height 26
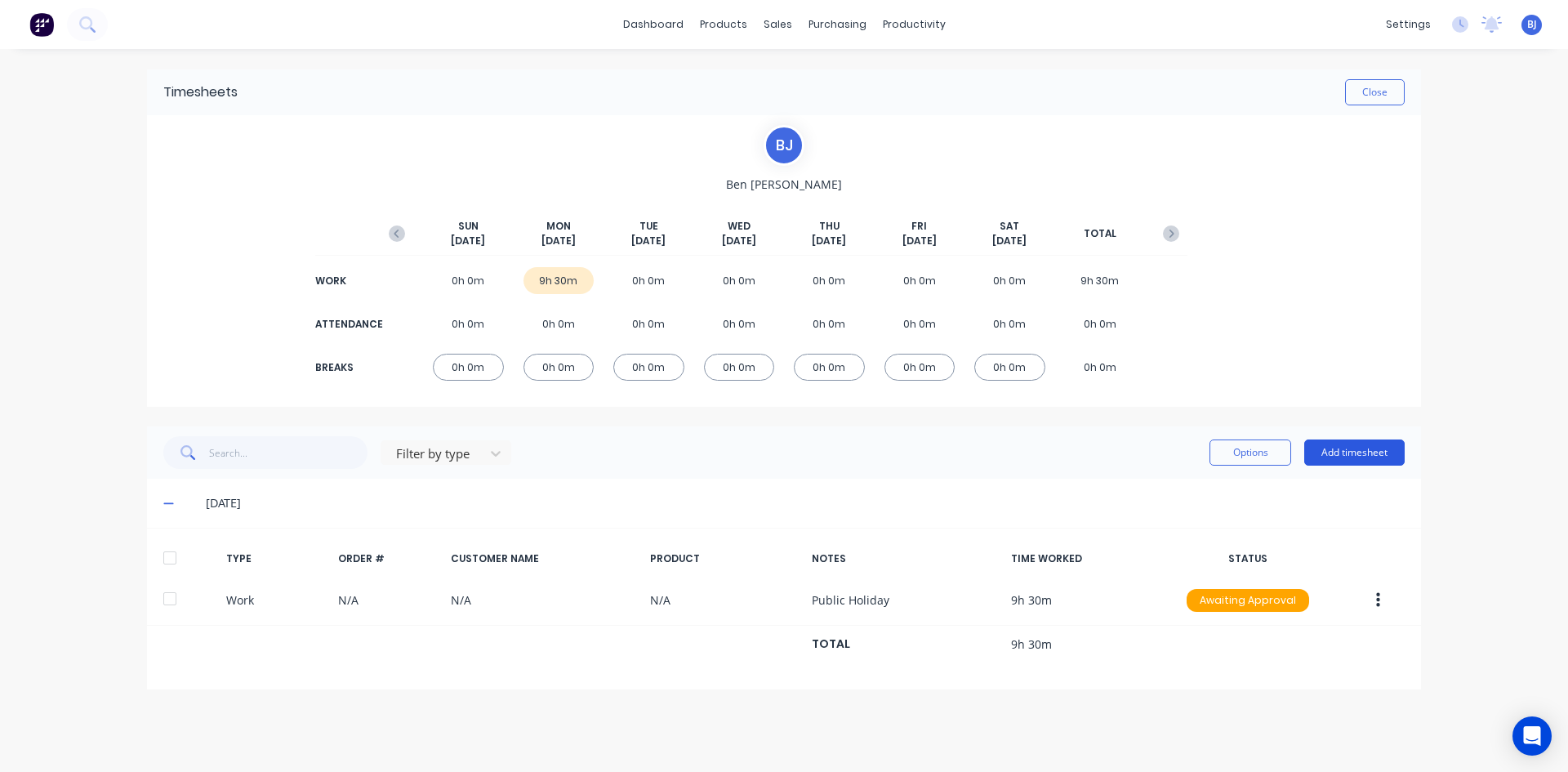
click at [1348, 458] on button "Add timesheet" at bounding box center [1354, 452] width 101 height 26
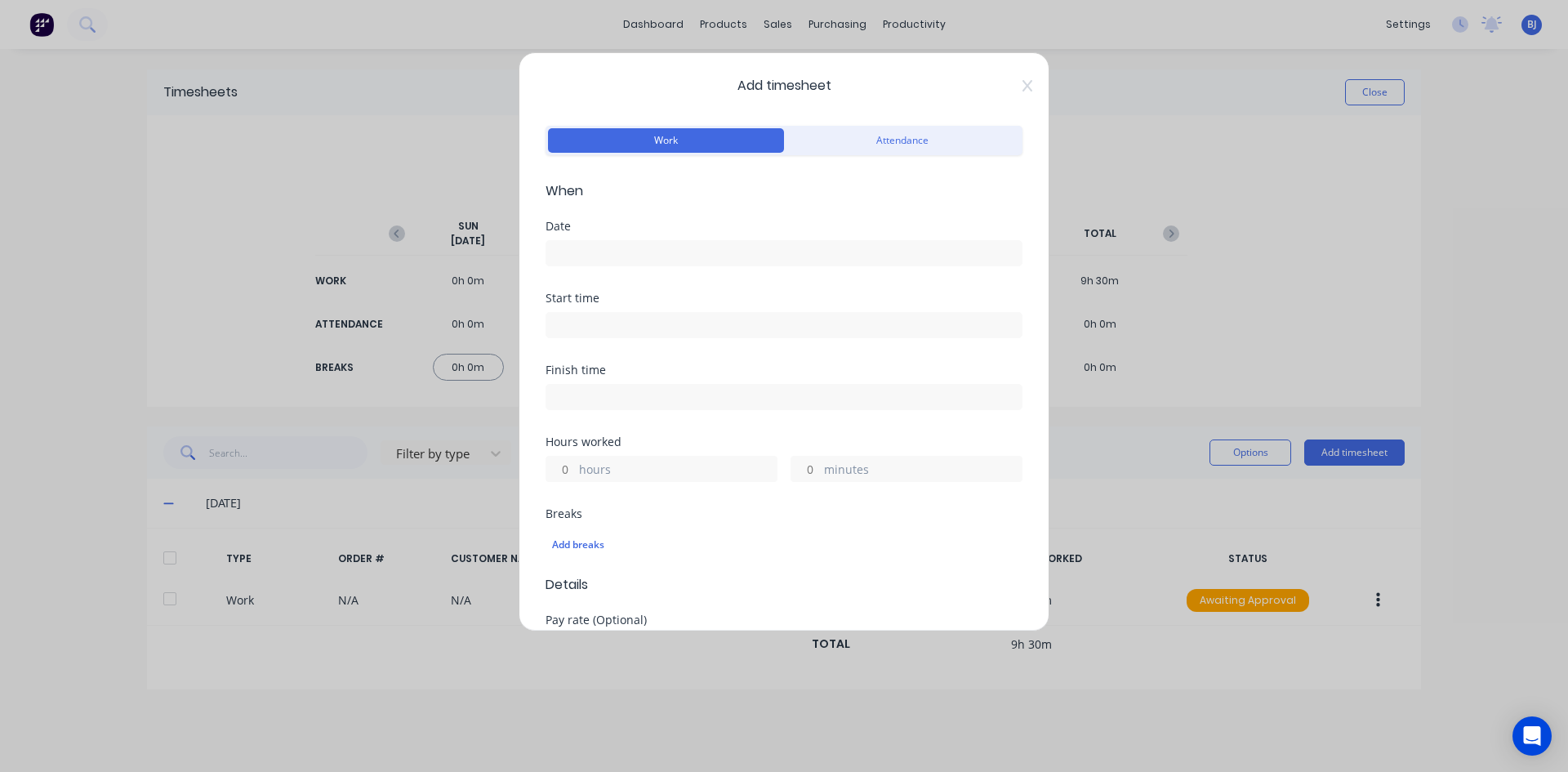
click at [591, 257] on input at bounding box center [784, 253] width 475 height 24
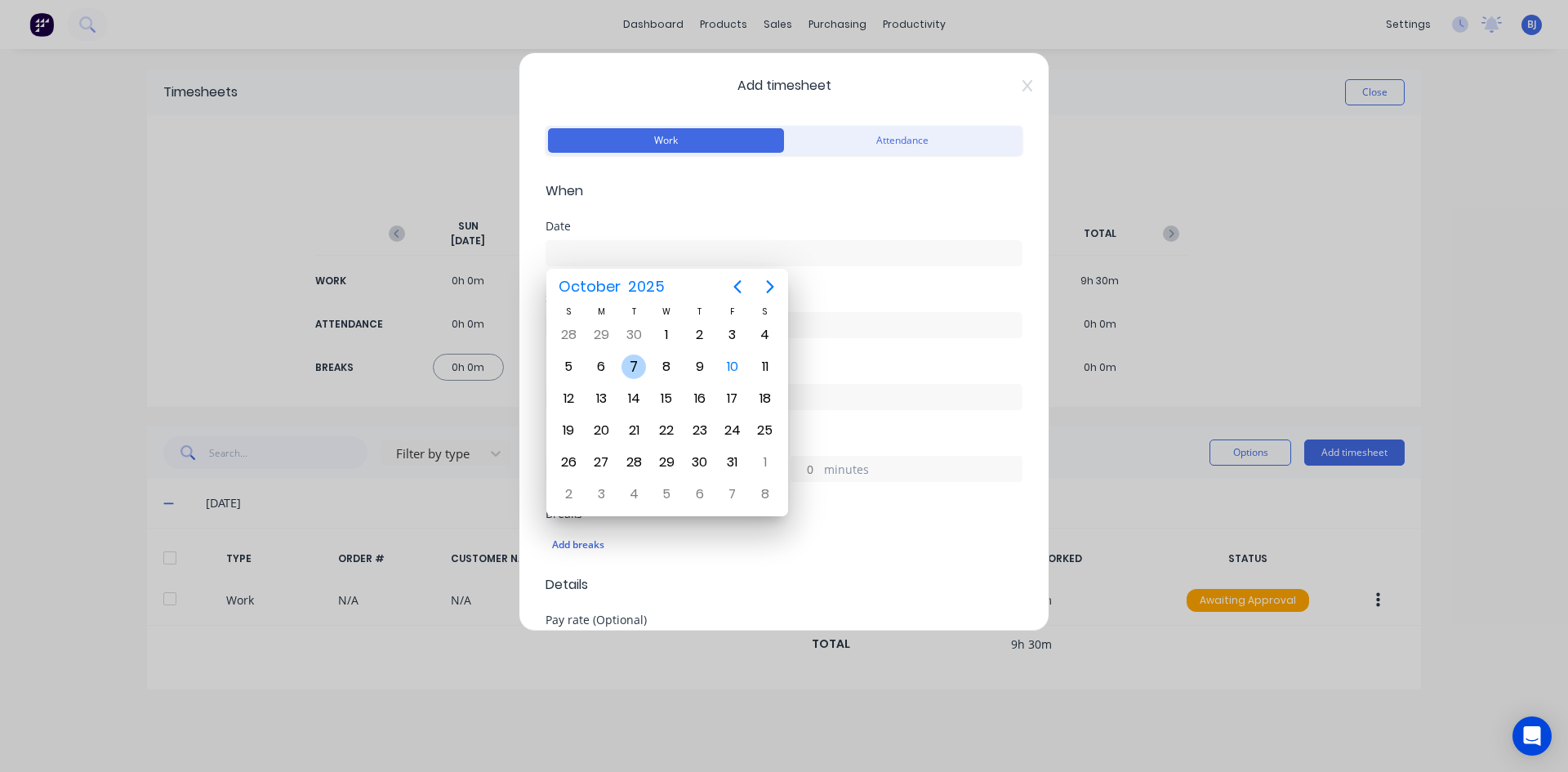
click at [637, 366] on div "7" at bounding box center [634, 367] width 24 height 24
type input "07/10/2025"
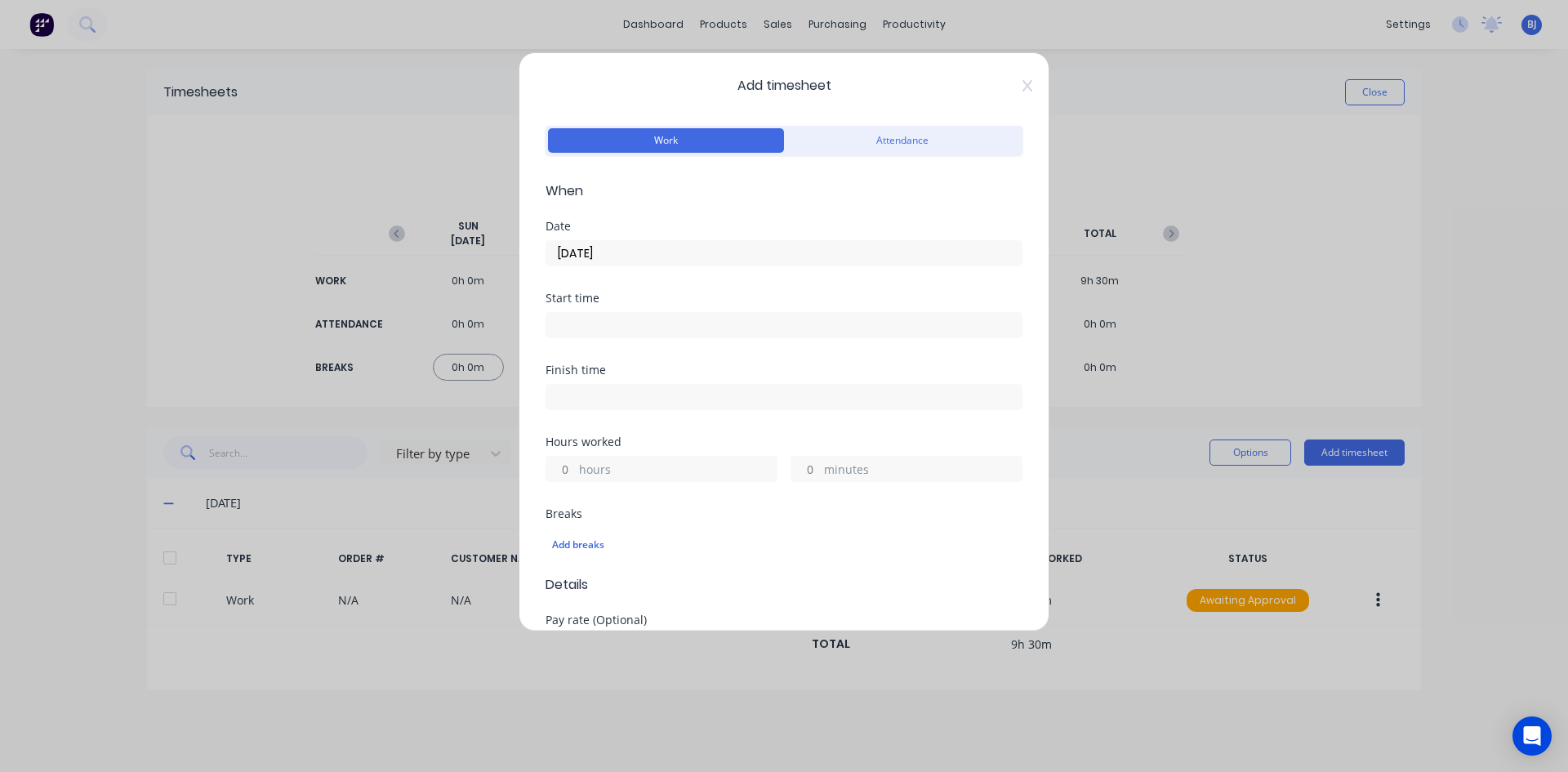
click at [581, 327] on input at bounding box center [784, 325] width 475 height 24
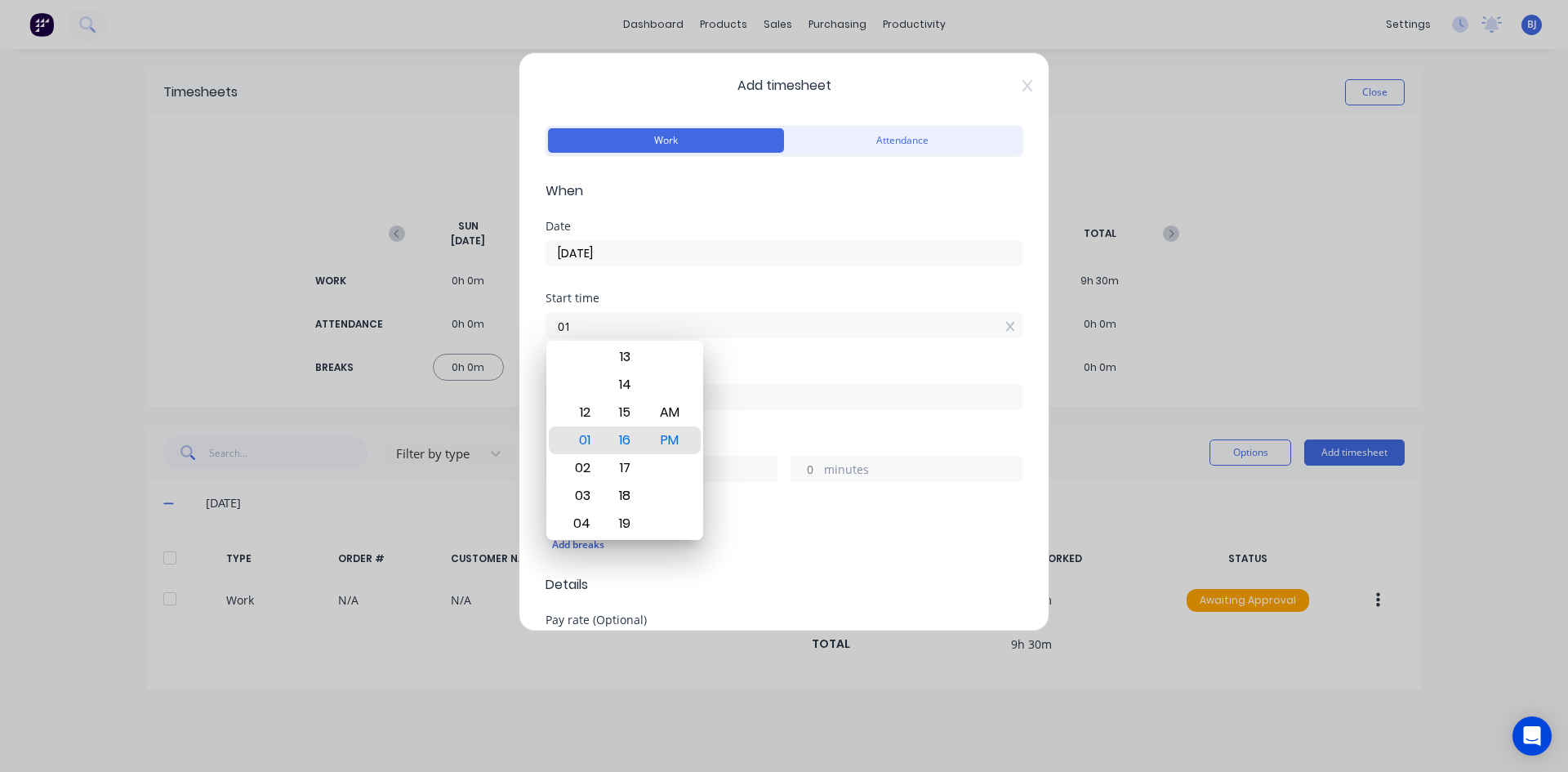
type input "0"
type input "07:00 AM"
click at [669, 410] on div "AM" at bounding box center [670, 413] width 40 height 28
click at [752, 359] on div "Start time 07:00 AM" at bounding box center [784, 327] width 477 height 72
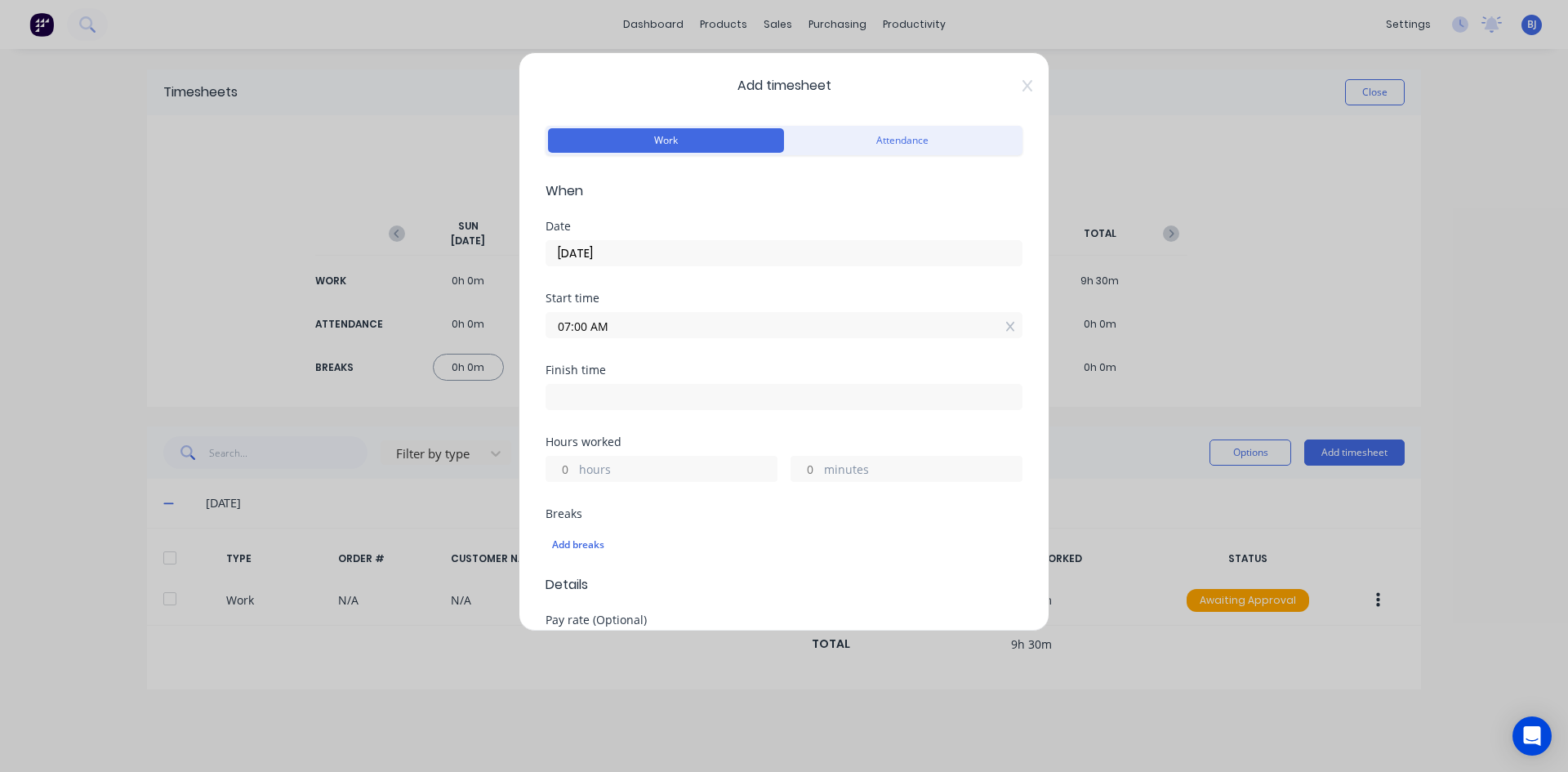
drag, startPoint x: 592, startPoint y: 395, endPoint x: 674, endPoint y: 410, distance: 83.4
click at [593, 395] on input at bounding box center [784, 397] width 475 height 24
type input "01:17 PM"
type input "6"
type input "17"
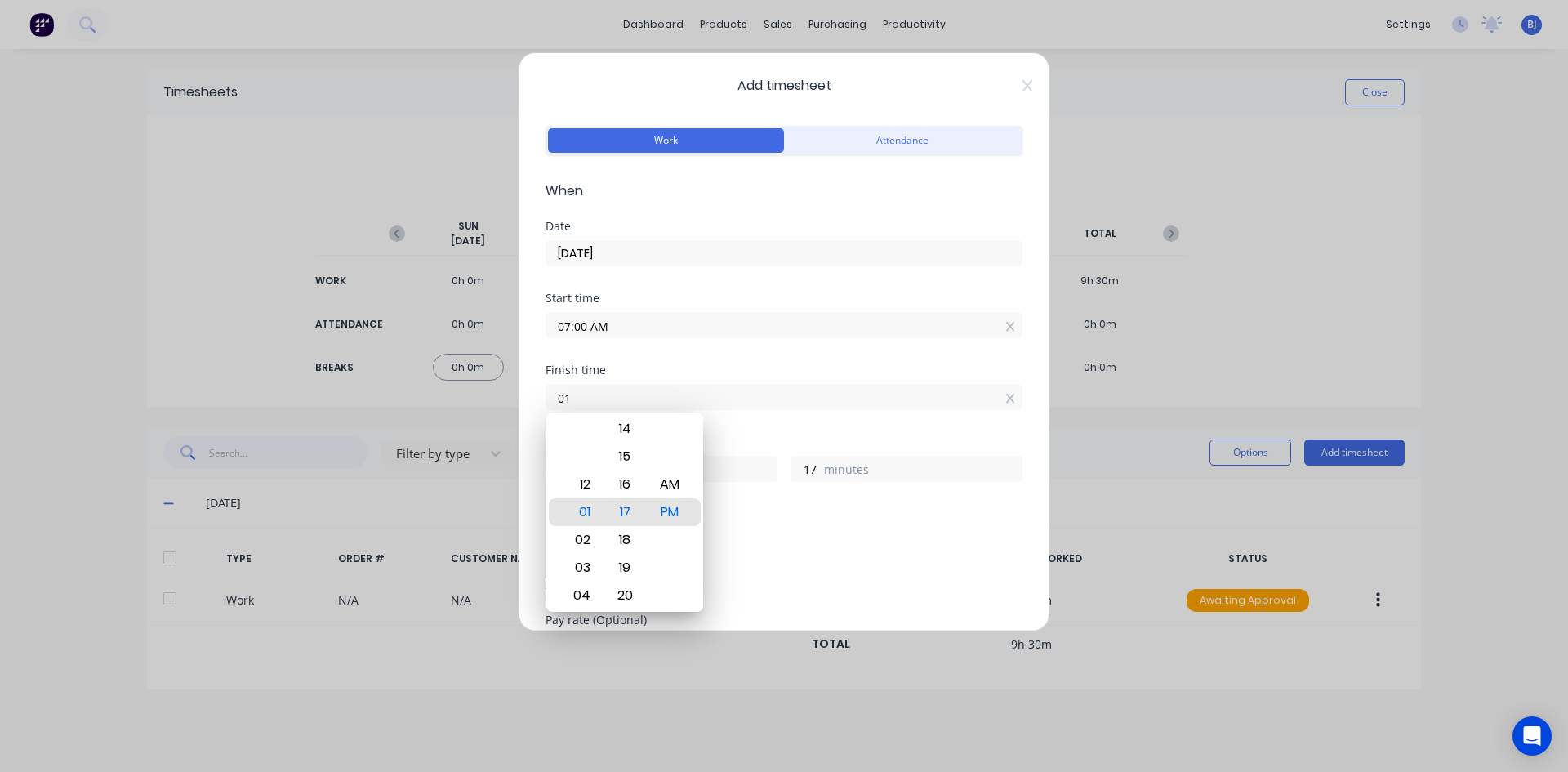
type input "0"
type input "04:30 AM"
type input "21"
type input "30"
click at [679, 510] on div "PM" at bounding box center [670, 512] width 40 height 28
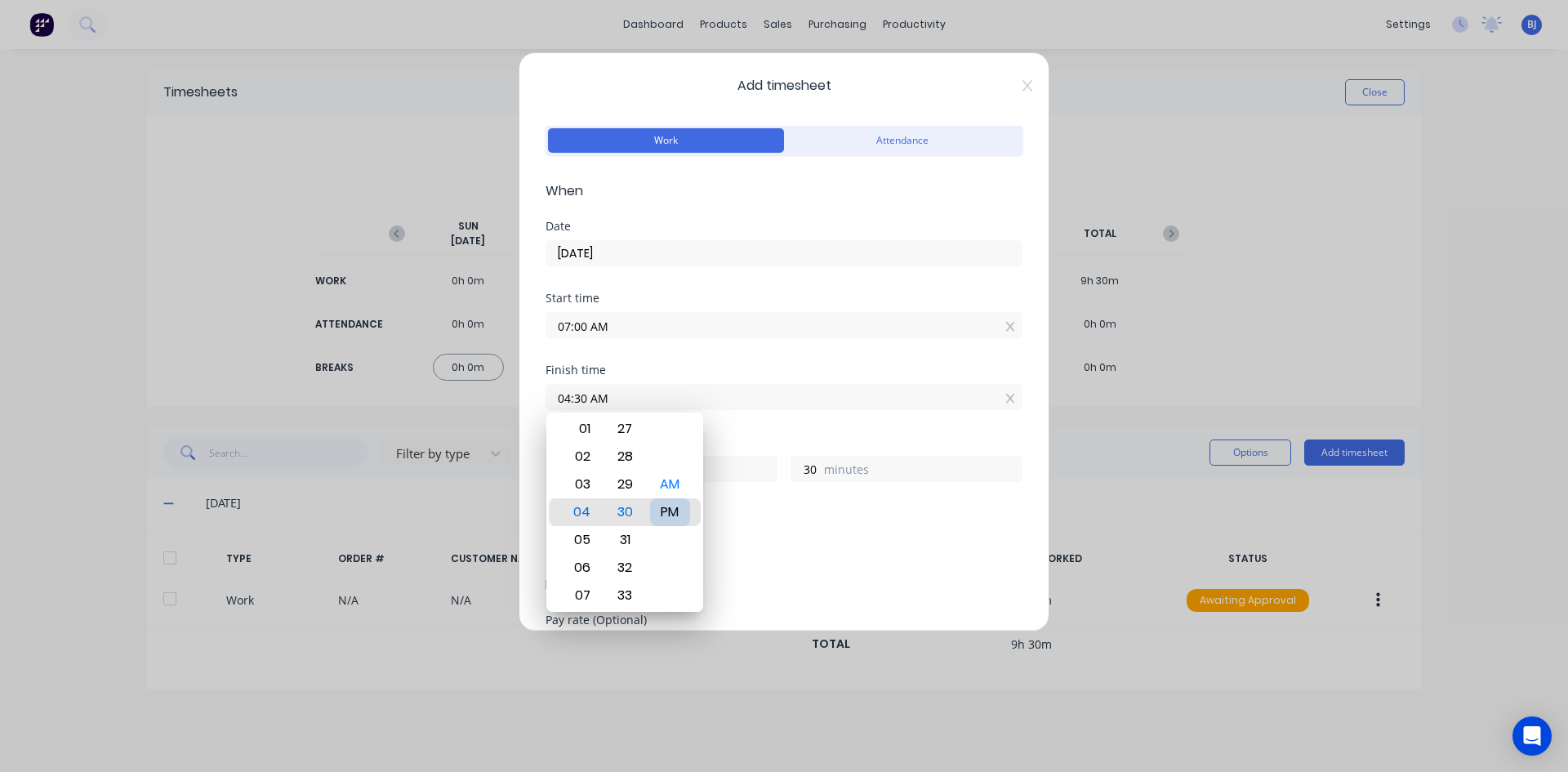
type input "04:30 PM"
type input "9"
click at [821, 559] on div "Add breaks" at bounding box center [784, 545] width 477 height 34
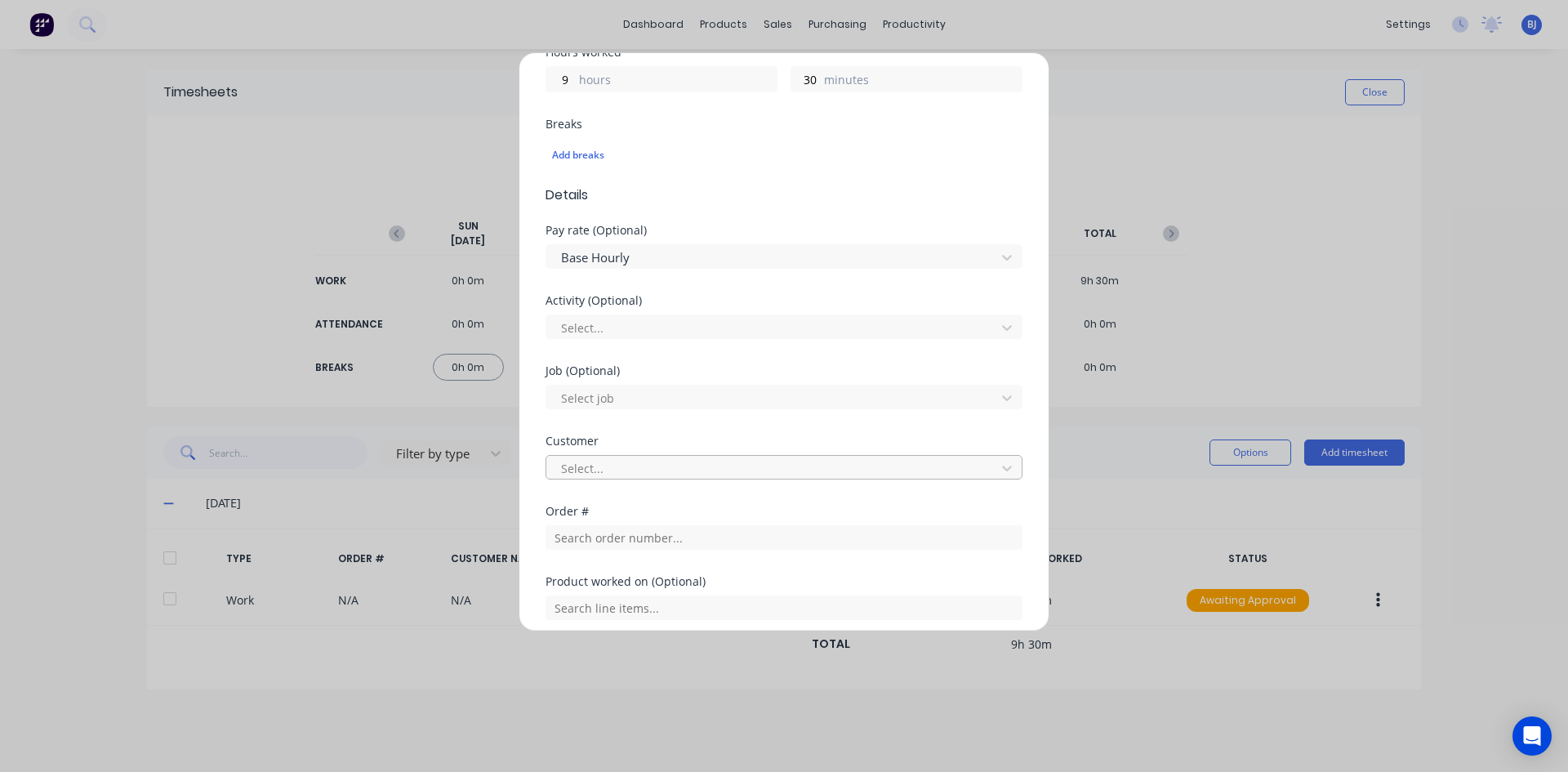
scroll to position [572, 0]
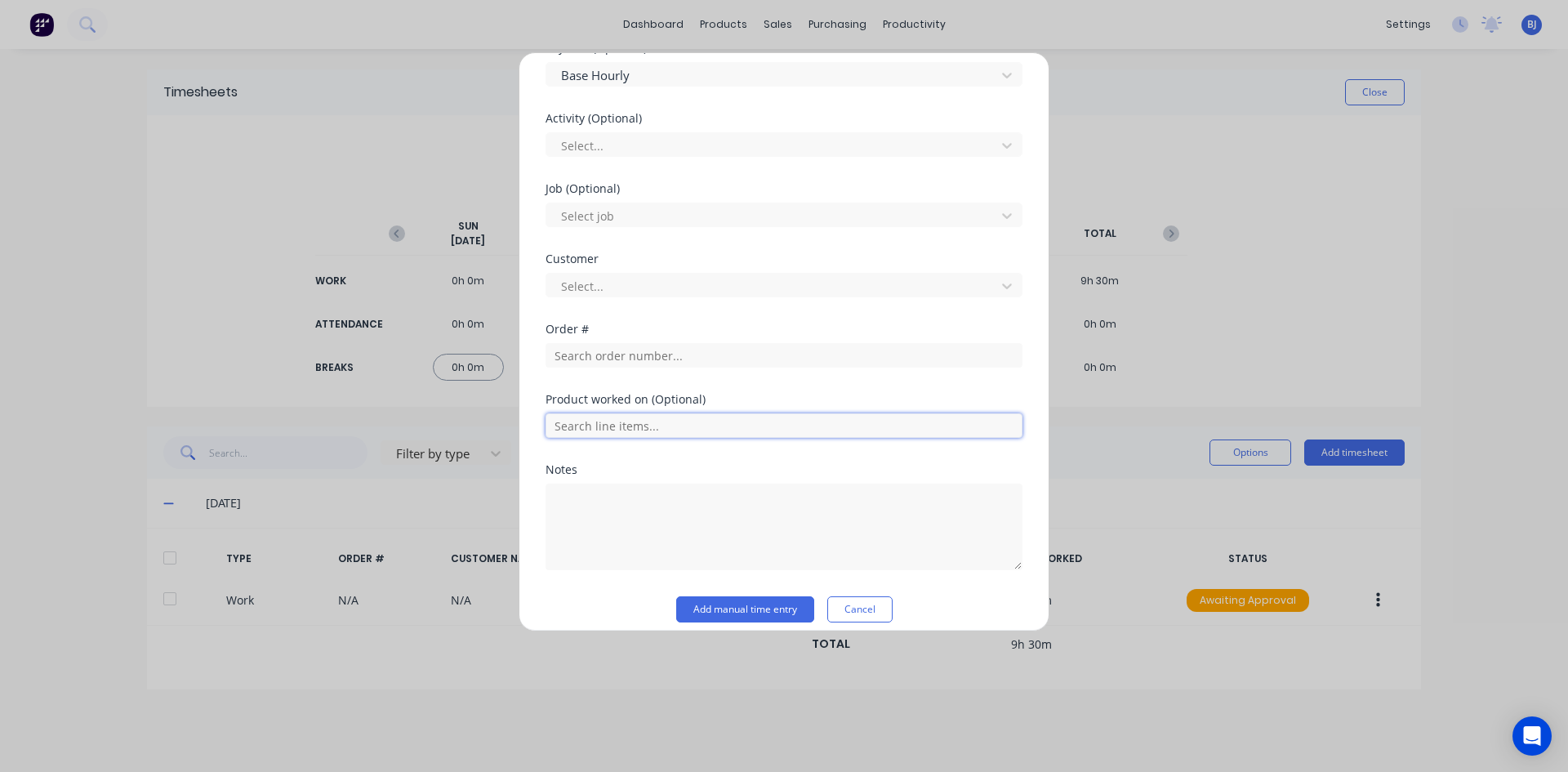
click at [586, 427] on input "text" at bounding box center [784, 426] width 477 height 24
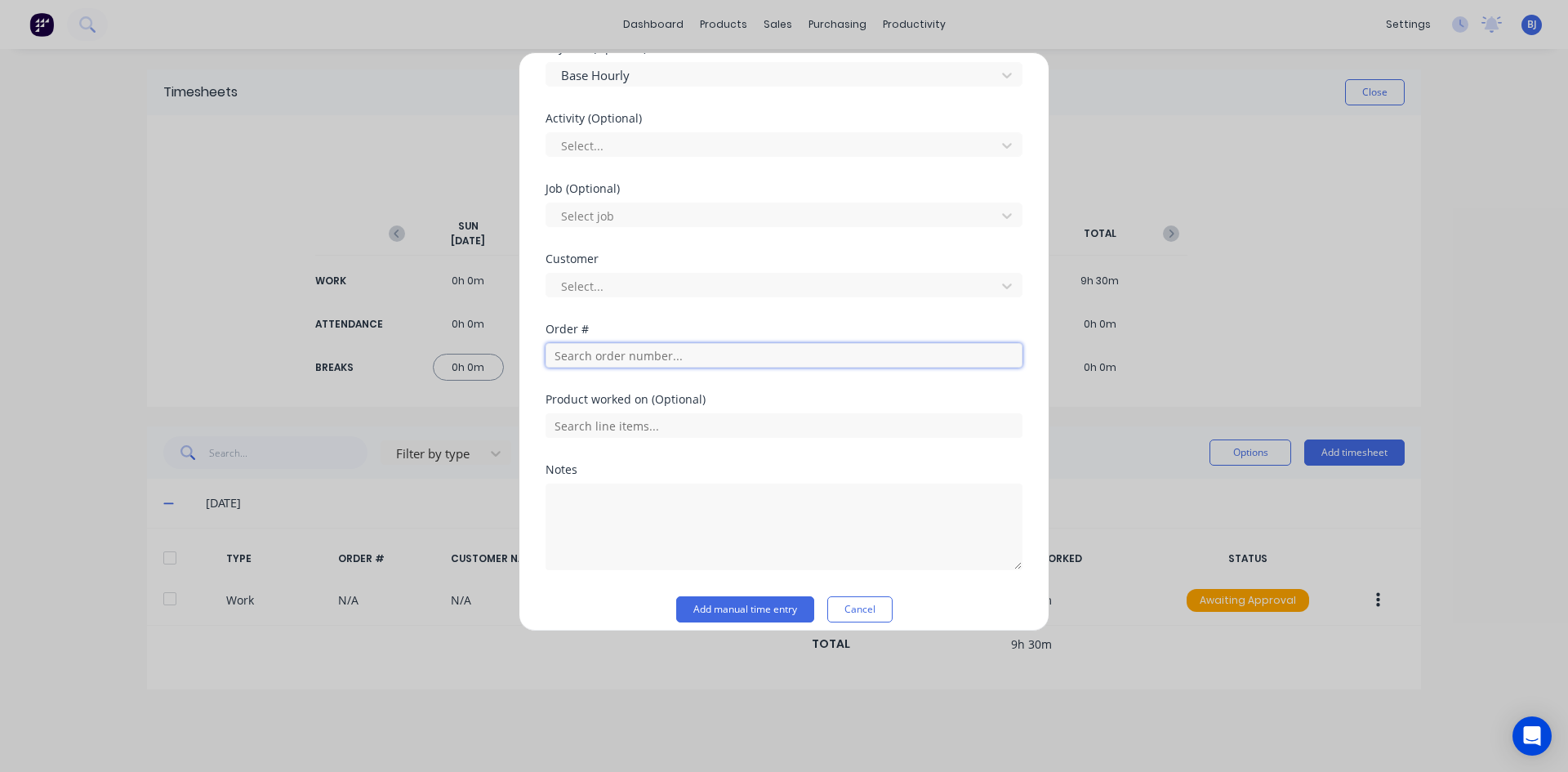
click at [592, 358] on input "text" at bounding box center [784, 355] width 477 height 24
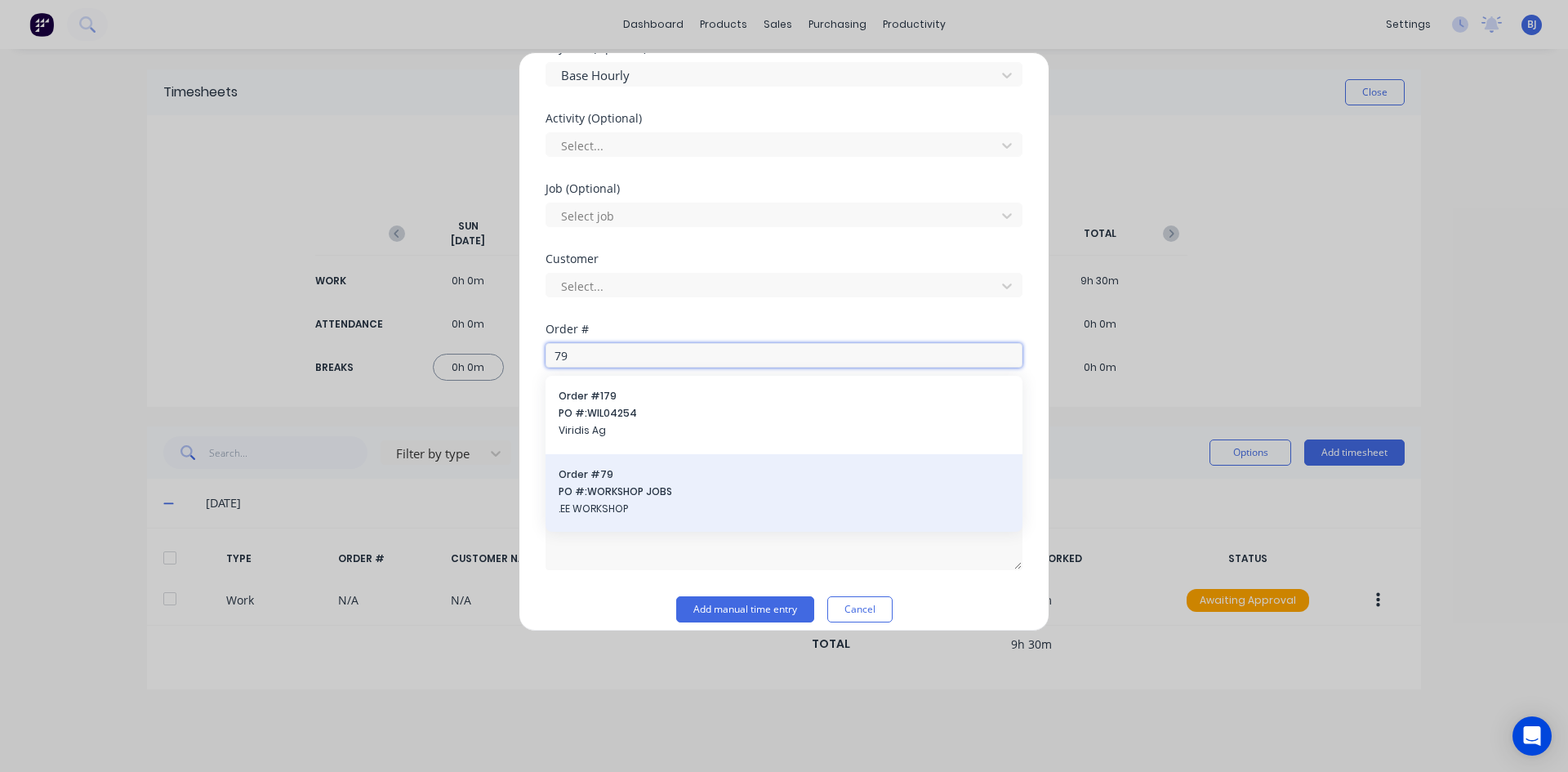
type input "79"
click at [598, 478] on span "Order # 79" at bounding box center [784, 474] width 450 height 15
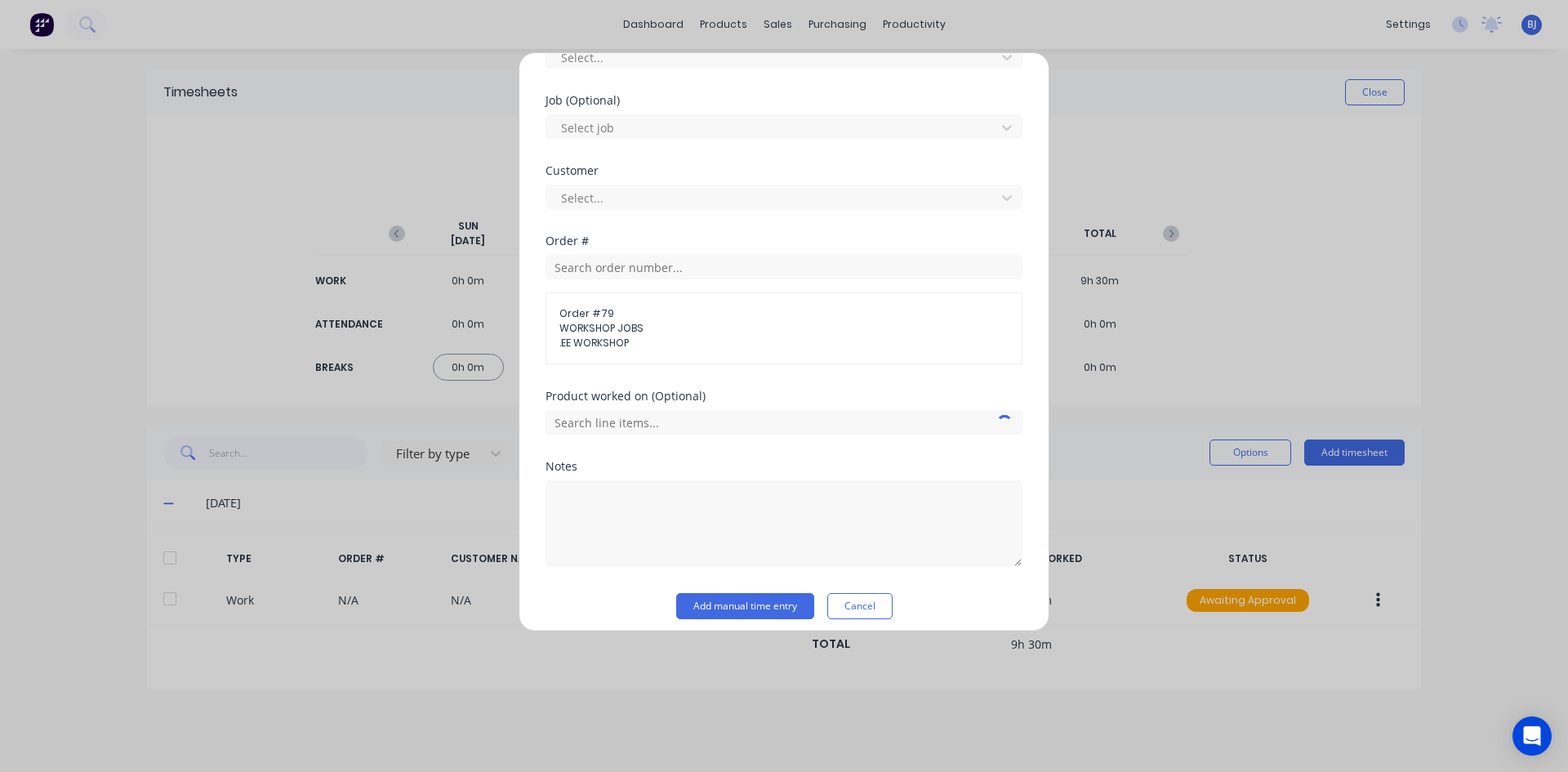
scroll to position [671, 0]
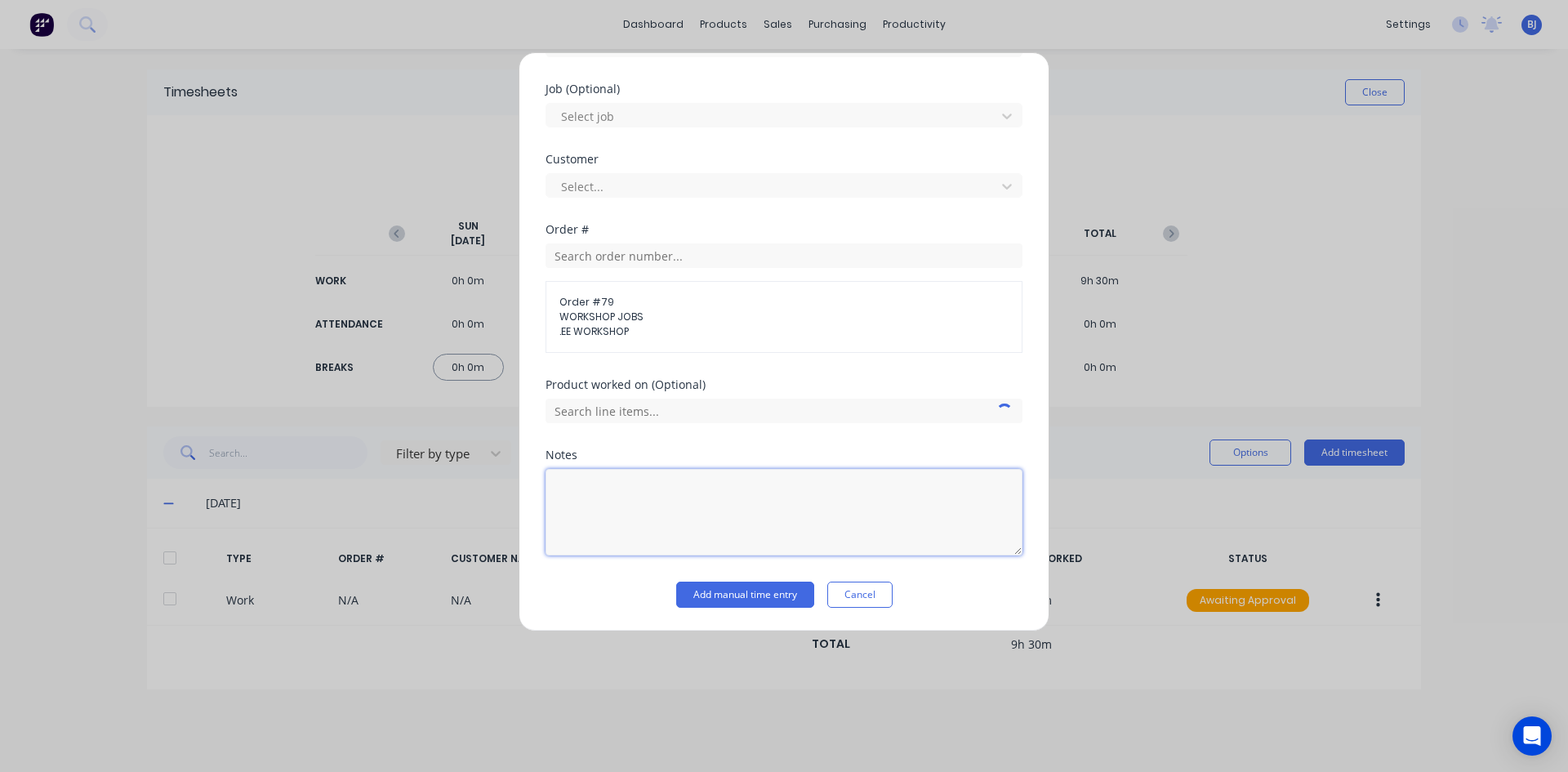
click at [610, 482] on textarea at bounding box center [784, 512] width 477 height 87
type textarea "Office admin"
click at [710, 591] on button "Add manual time entry" at bounding box center [745, 595] width 138 height 26
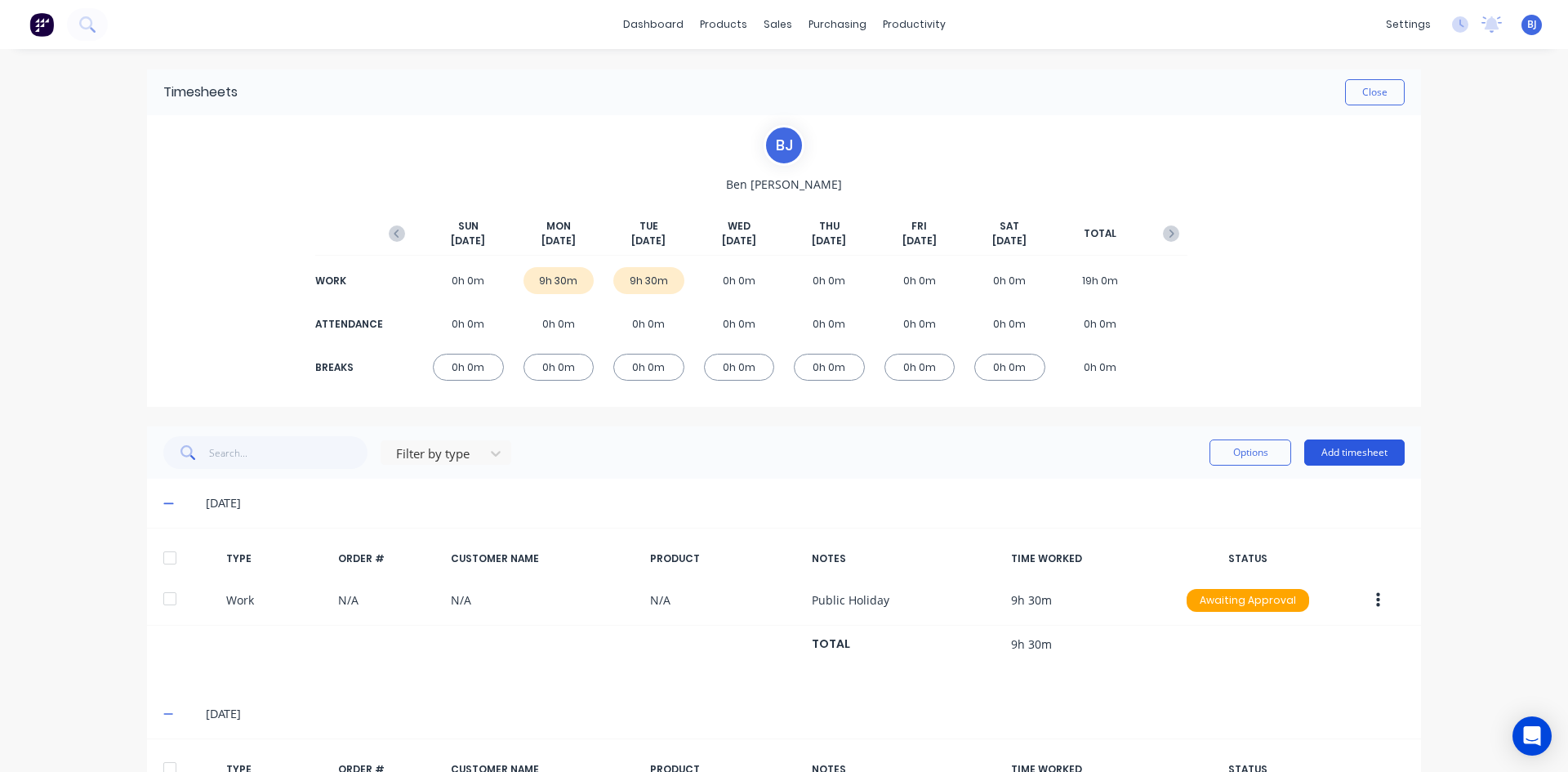
click at [1342, 443] on button "Add timesheet" at bounding box center [1354, 452] width 101 height 26
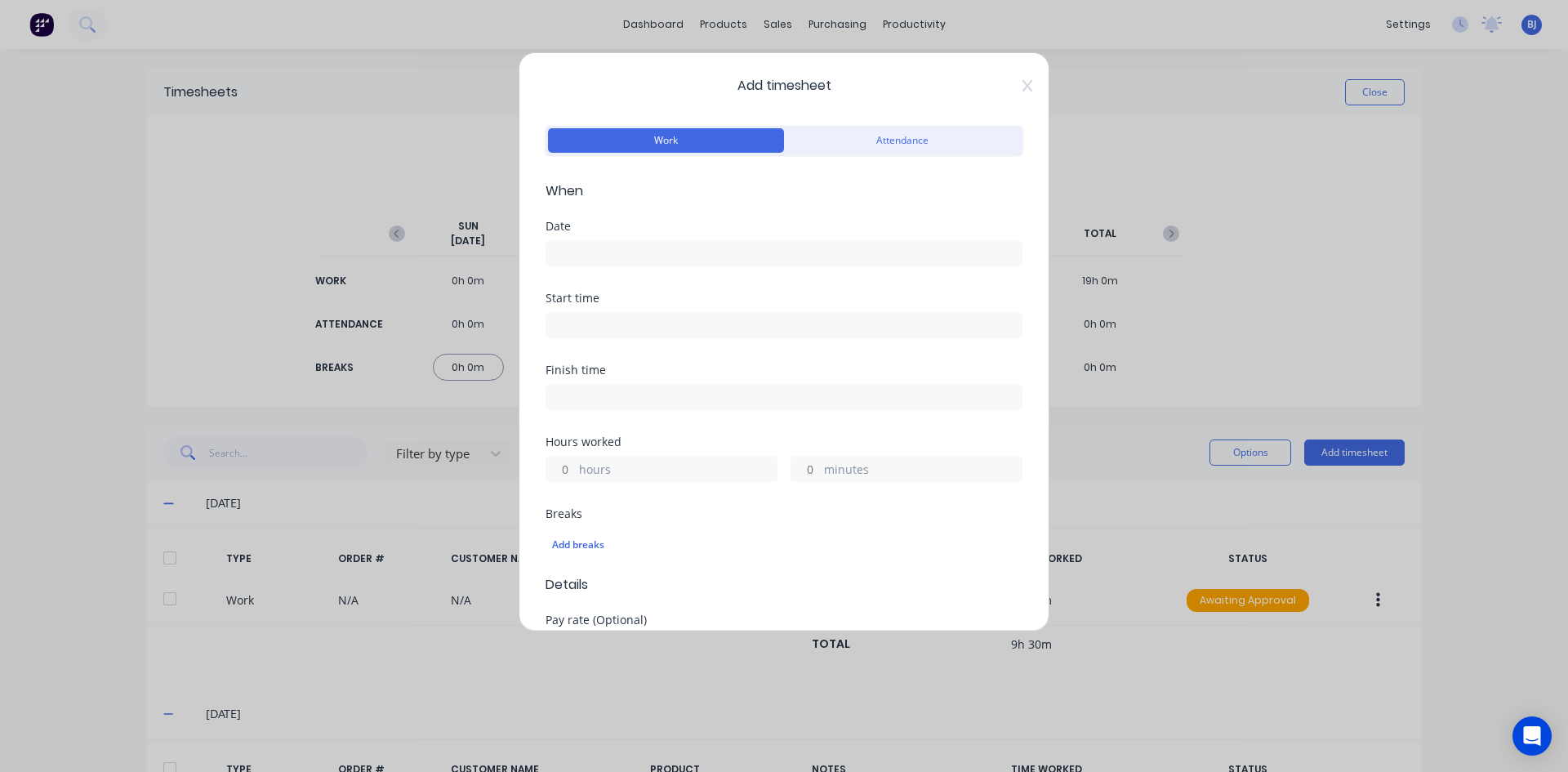
click at [597, 247] on input at bounding box center [784, 253] width 475 height 24
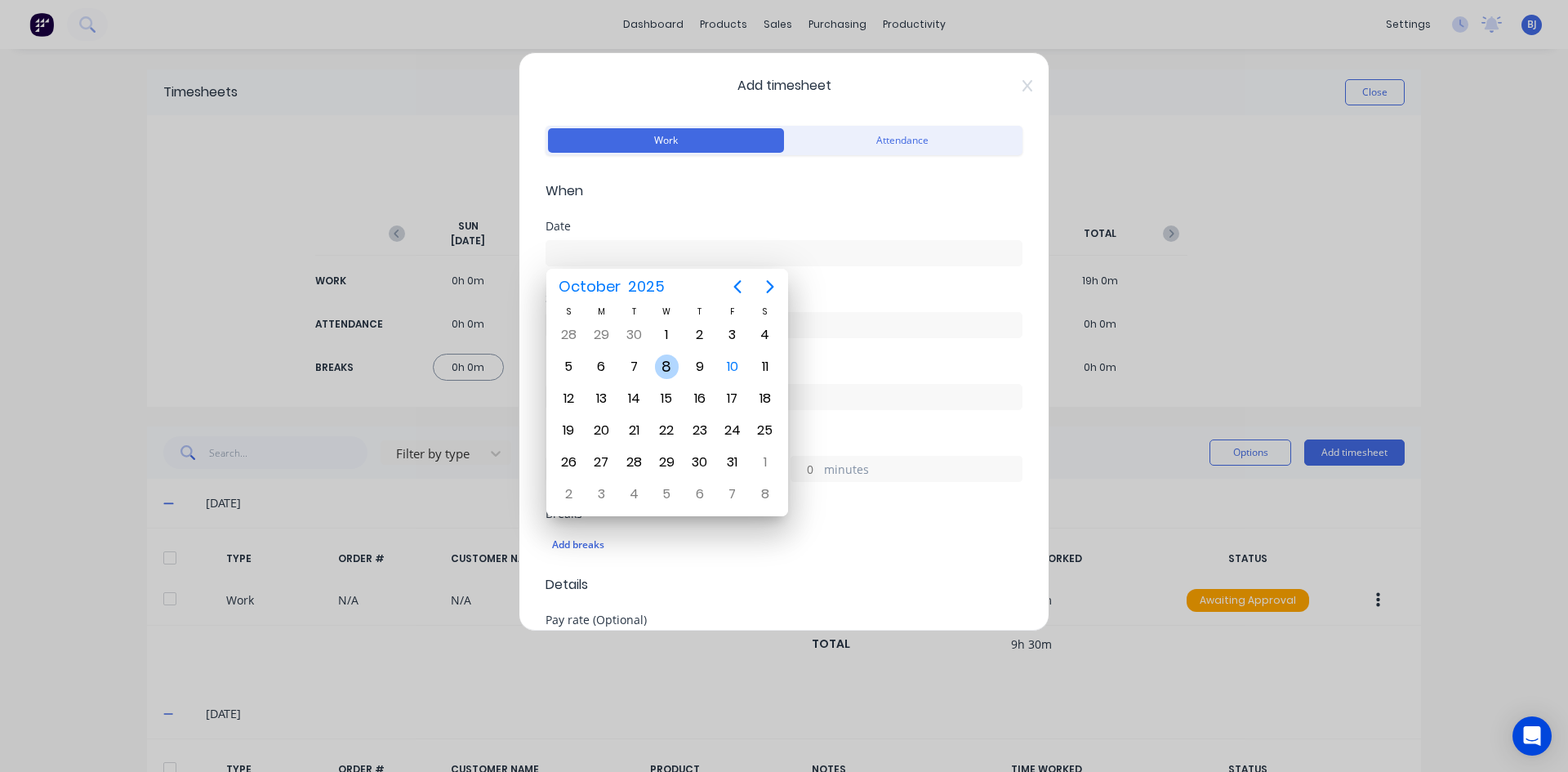
click at [666, 368] on div "8" at bounding box center [666, 367] width 24 height 24
type input "[DATE]"
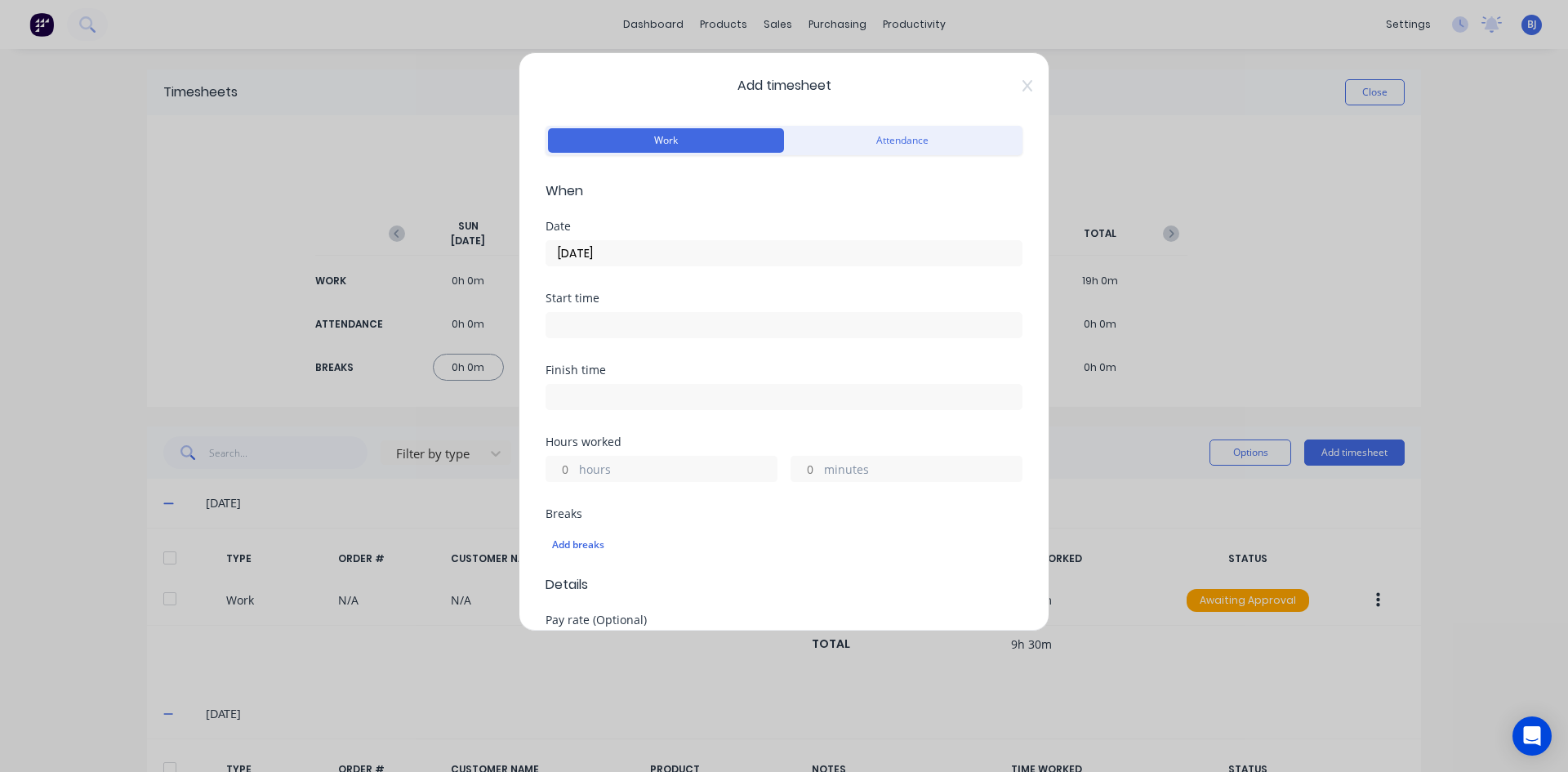
click at [582, 328] on input at bounding box center [784, 325] width 475 height 24
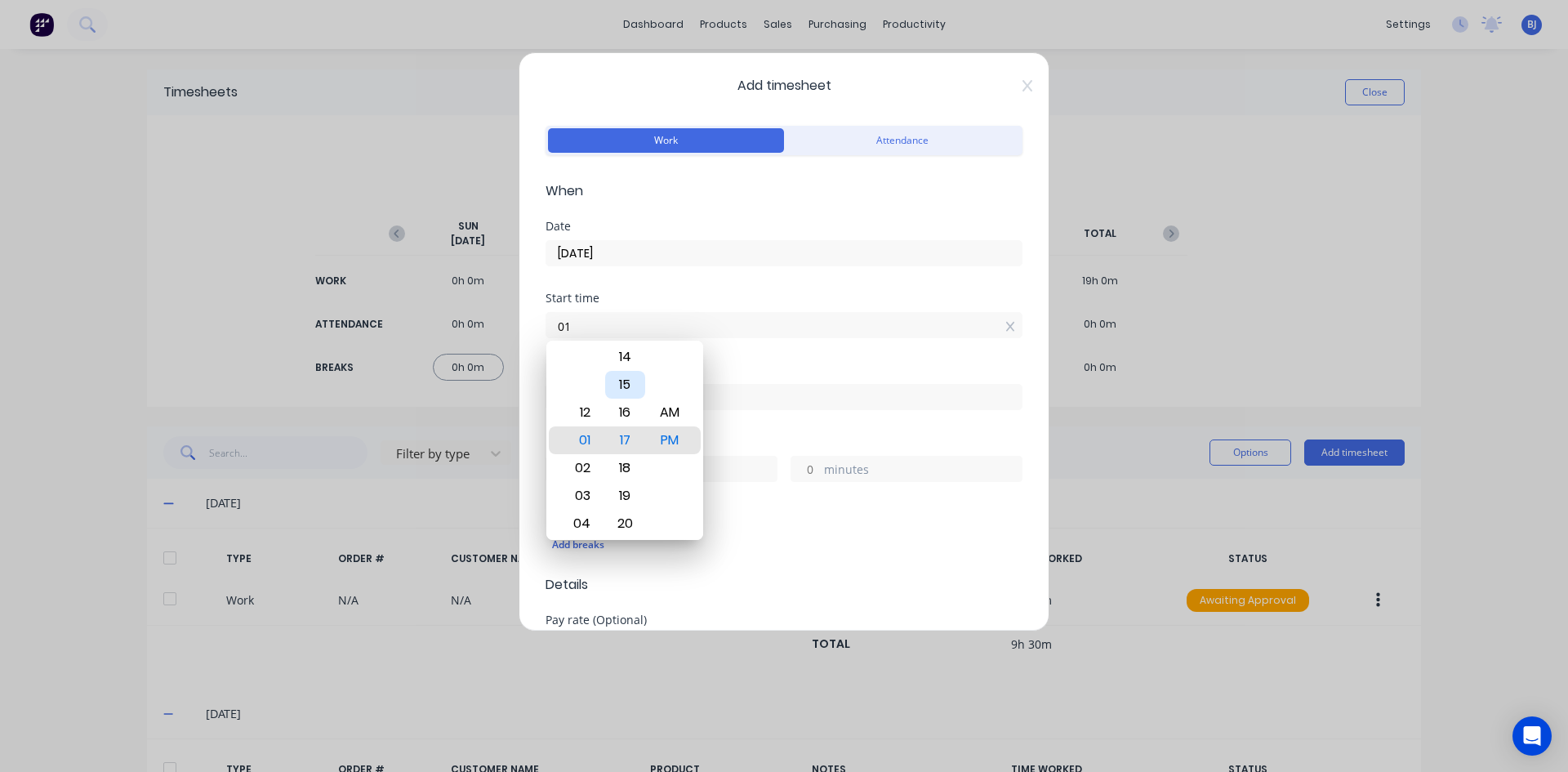
type input "0"
type input "07:00 AM"
click at [658, 411] on div "AM" at bounding box center [670, 413] width 40 height 28
click at [762, 361] on div "Start time 07:00 AM" at bounding box center [784, 327] width 477 height 72
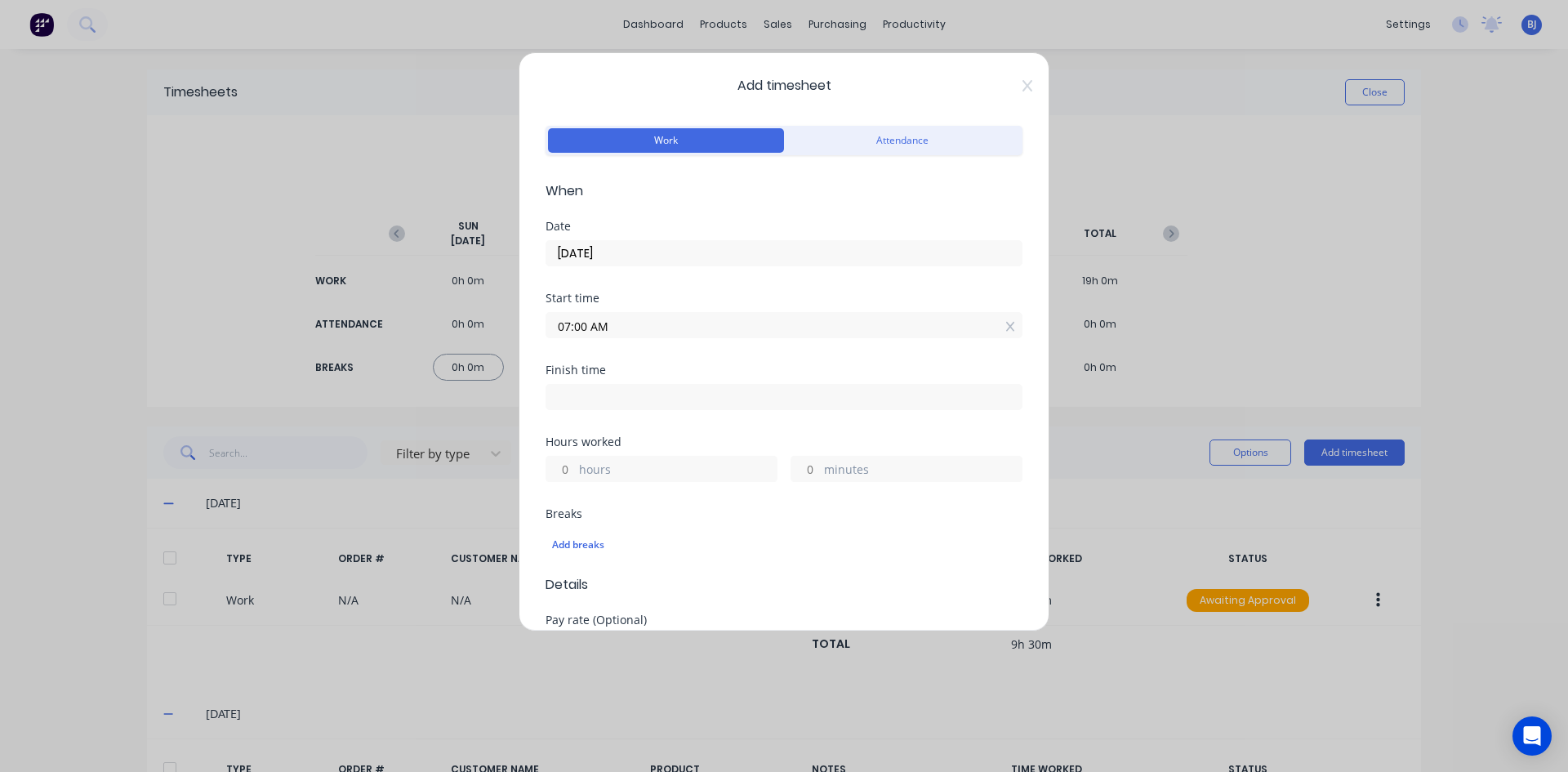
click at [574, 393] on input at bounding box center [784, 397] width 475 height 24
type input "01:17 PM"
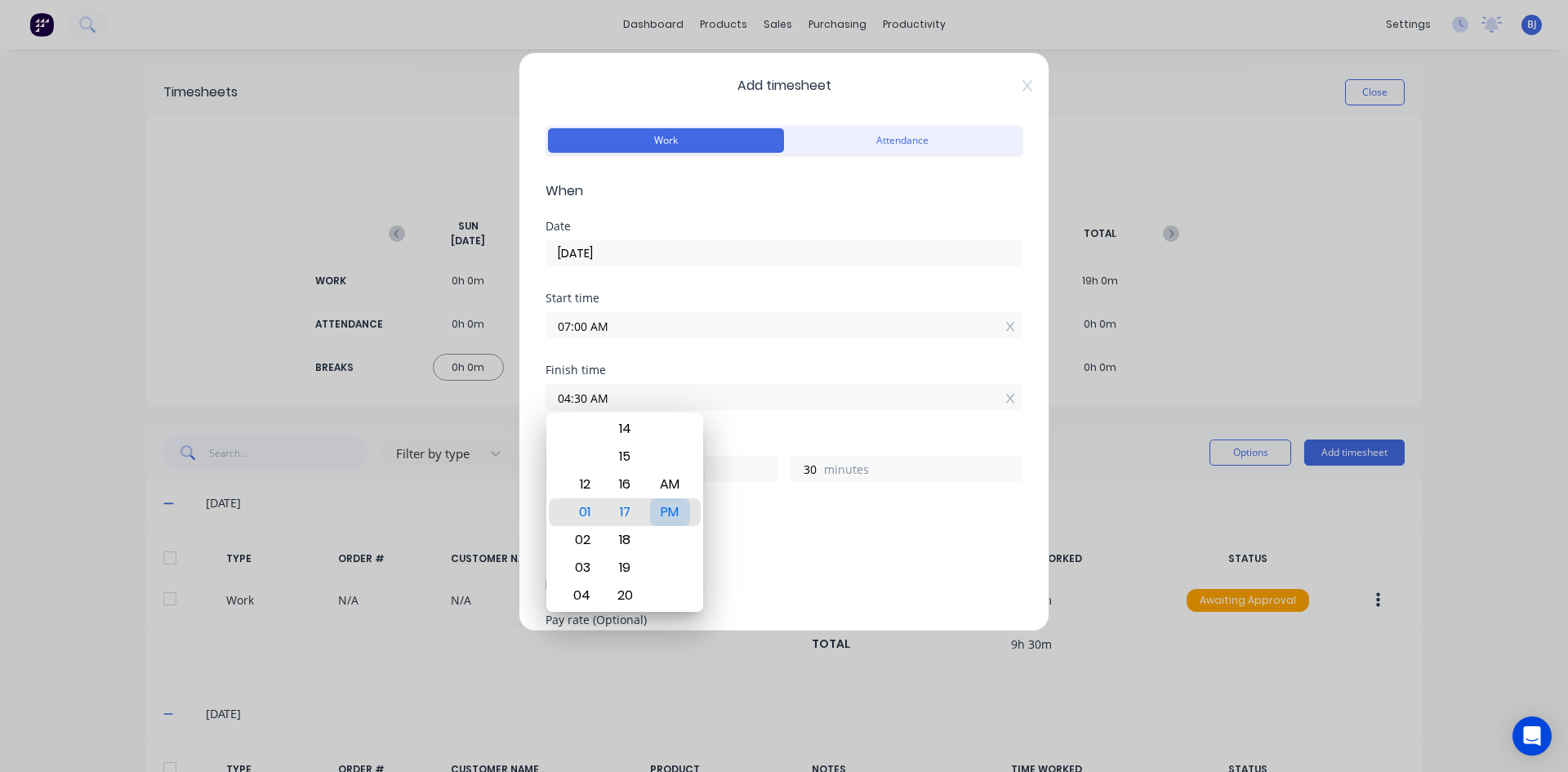
click at [670, 507] on div "PM" at bounding box center [670, 512] width 40 height 28
click at [740, 418] on div "Finish time 04:30 PM" at bounding box center [784, 400] width 477 height 72
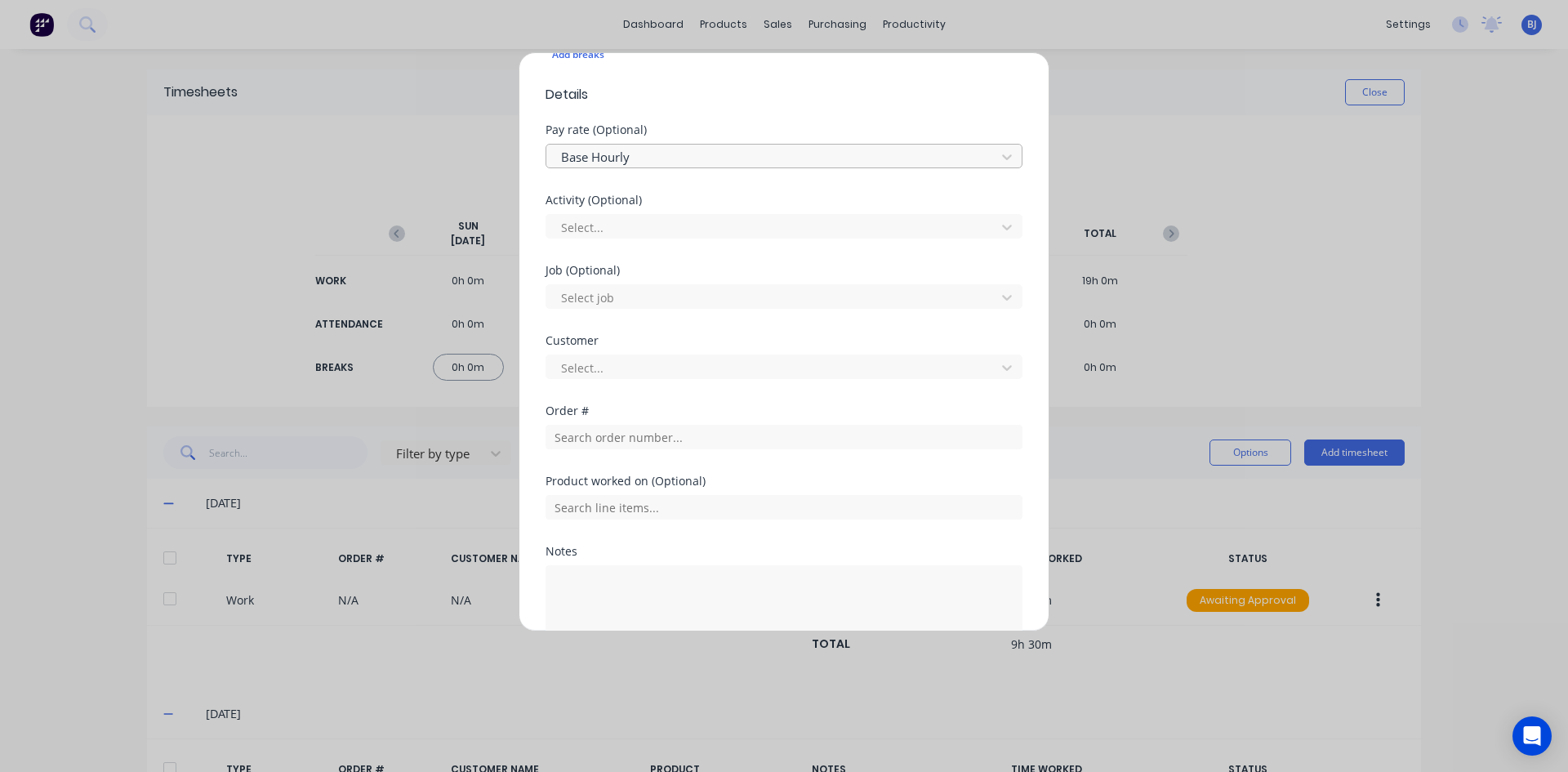
scroll to position [572, 0]
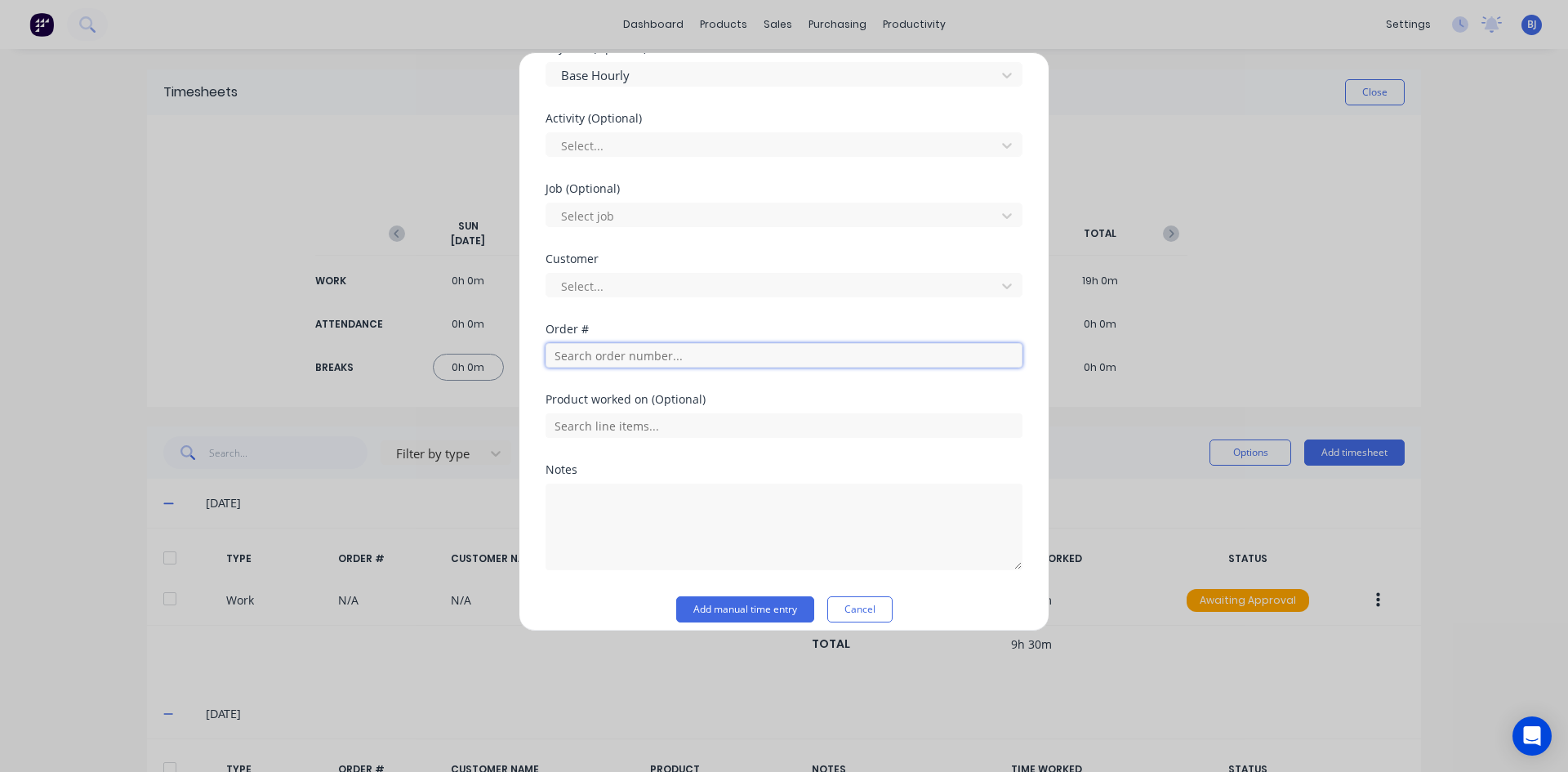
drag, startPoint x: 575, startPoint y: 357, endPoint x: 582, endPoint y: 388, distance: 31.8
click at [575, 361] on input "text" at bounding box center [784, 355] width 477 height 24
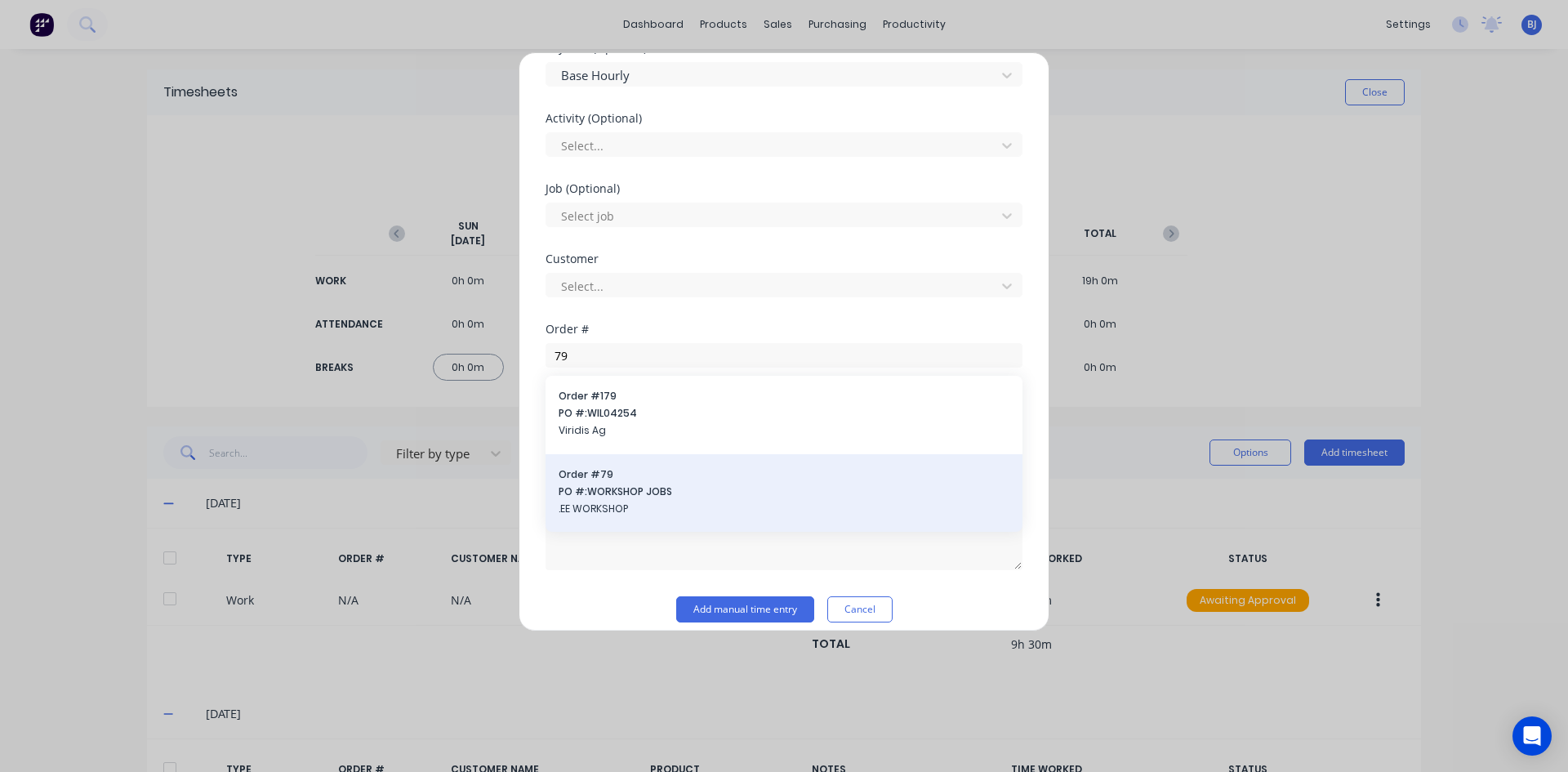
click at [607, 482] on div "Order # 79 PO #: WORKSHOP JOBS .EE WORKSHOP" at bounding box center [784, 493] width 450 height 53
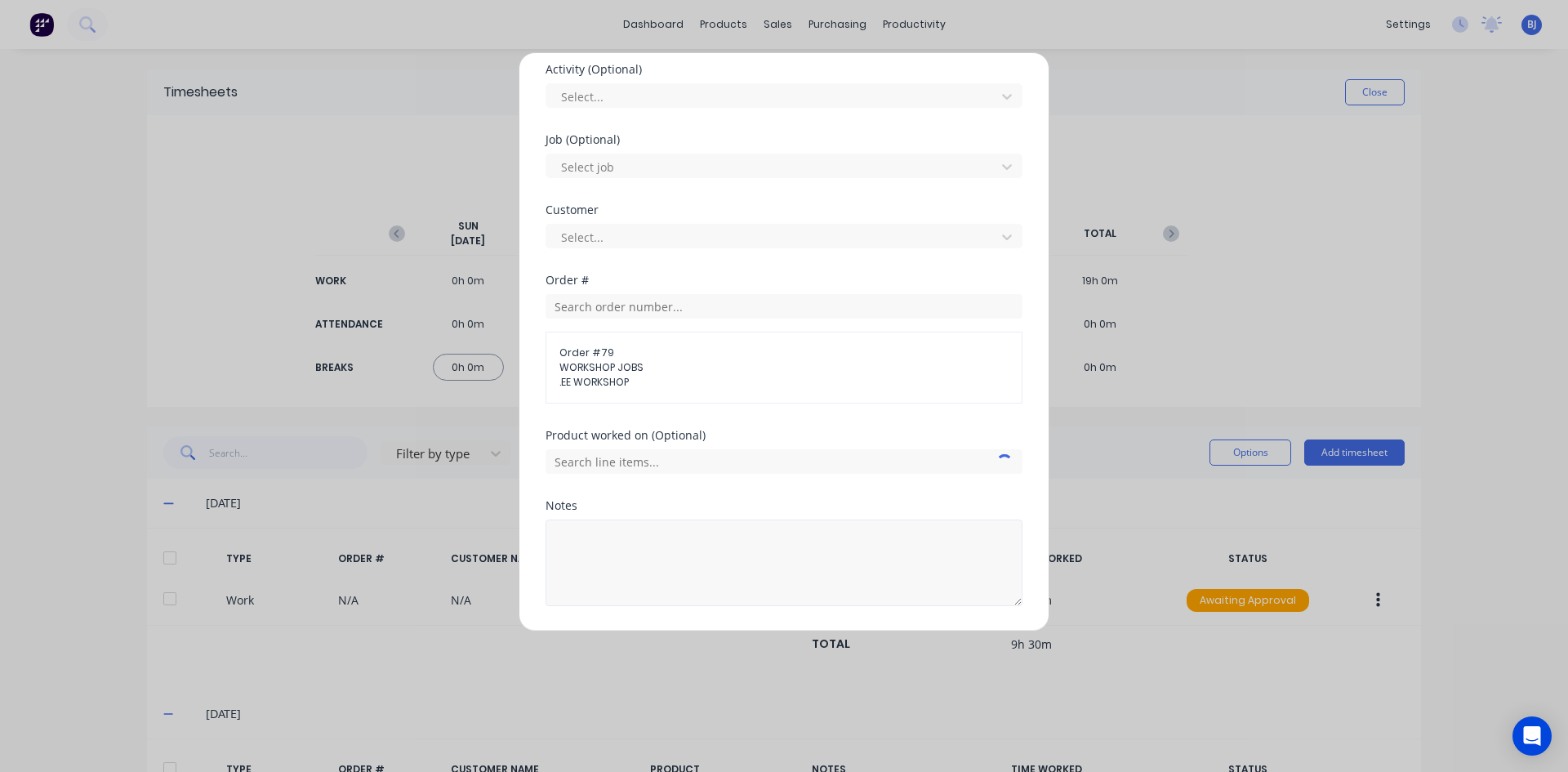
scroll to position [671, 0]
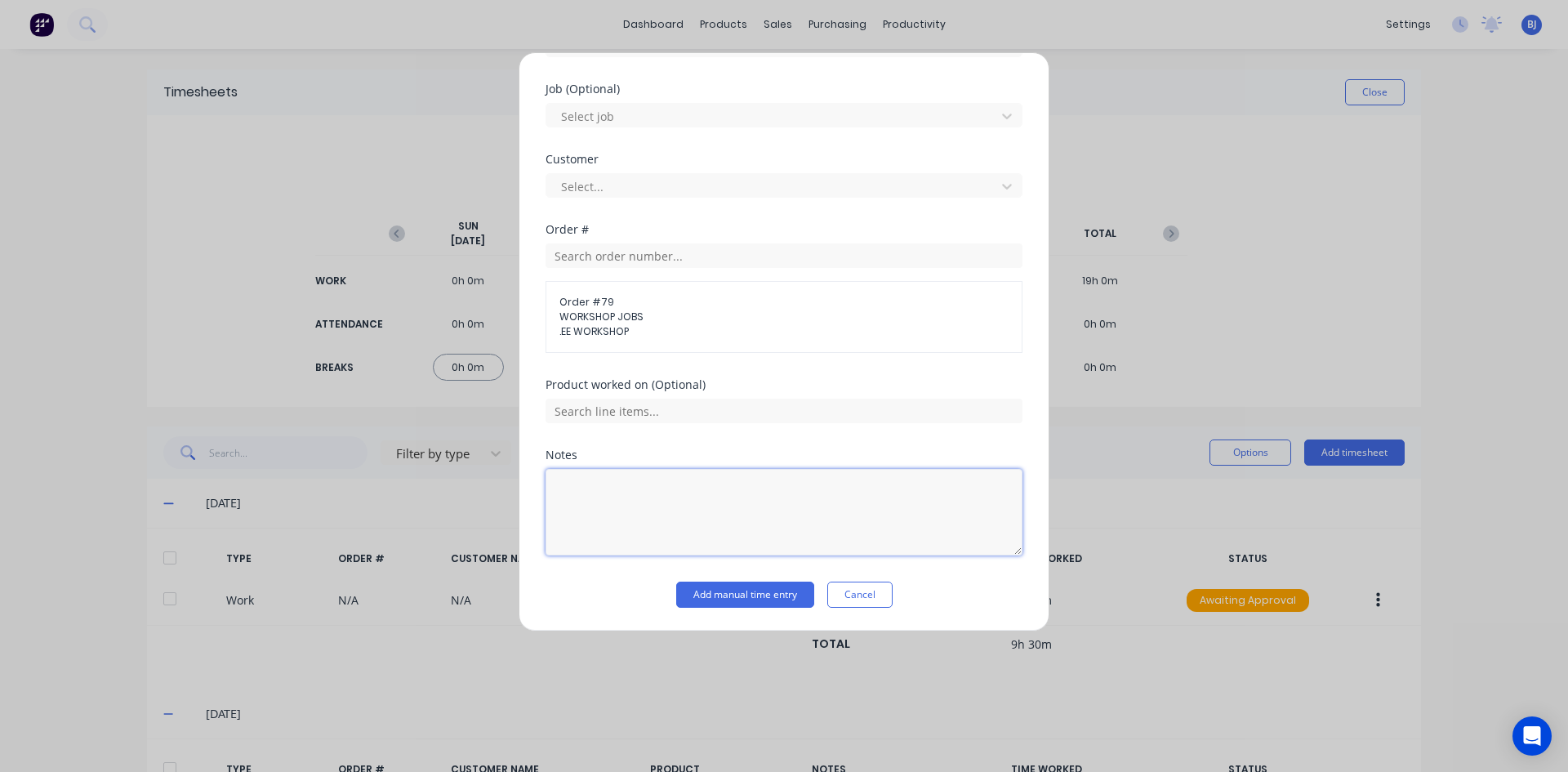
click at [588, 497] on textarea at bounding box center [784, 512] width 477 height 87
click at [693, 598] on button "Add manual time entry" at bounding box center [745, 595] width 138 height 26
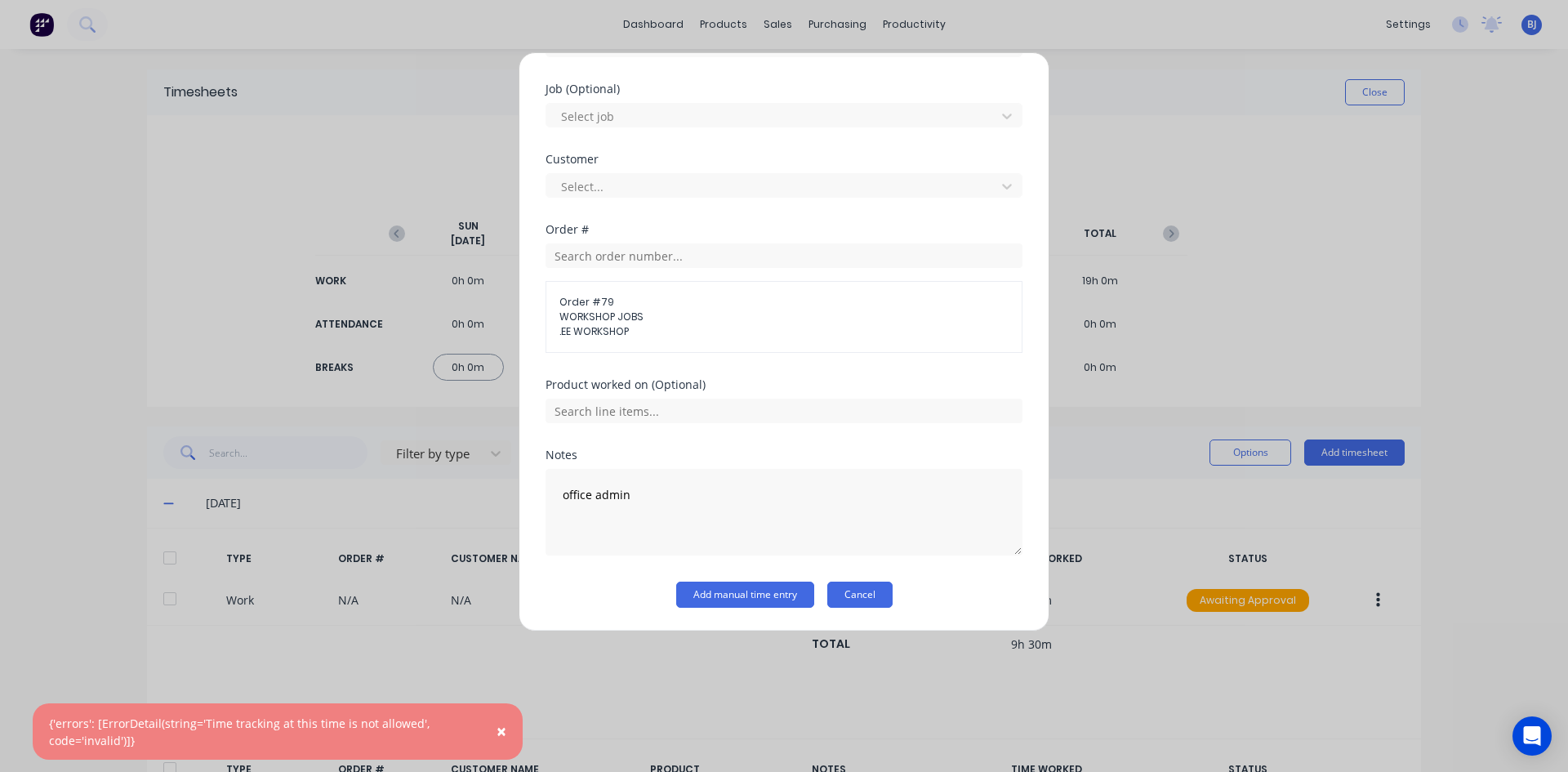
click at [861, 590] on button "Cancel" at bounding box center [860, 595] width 65 height 26
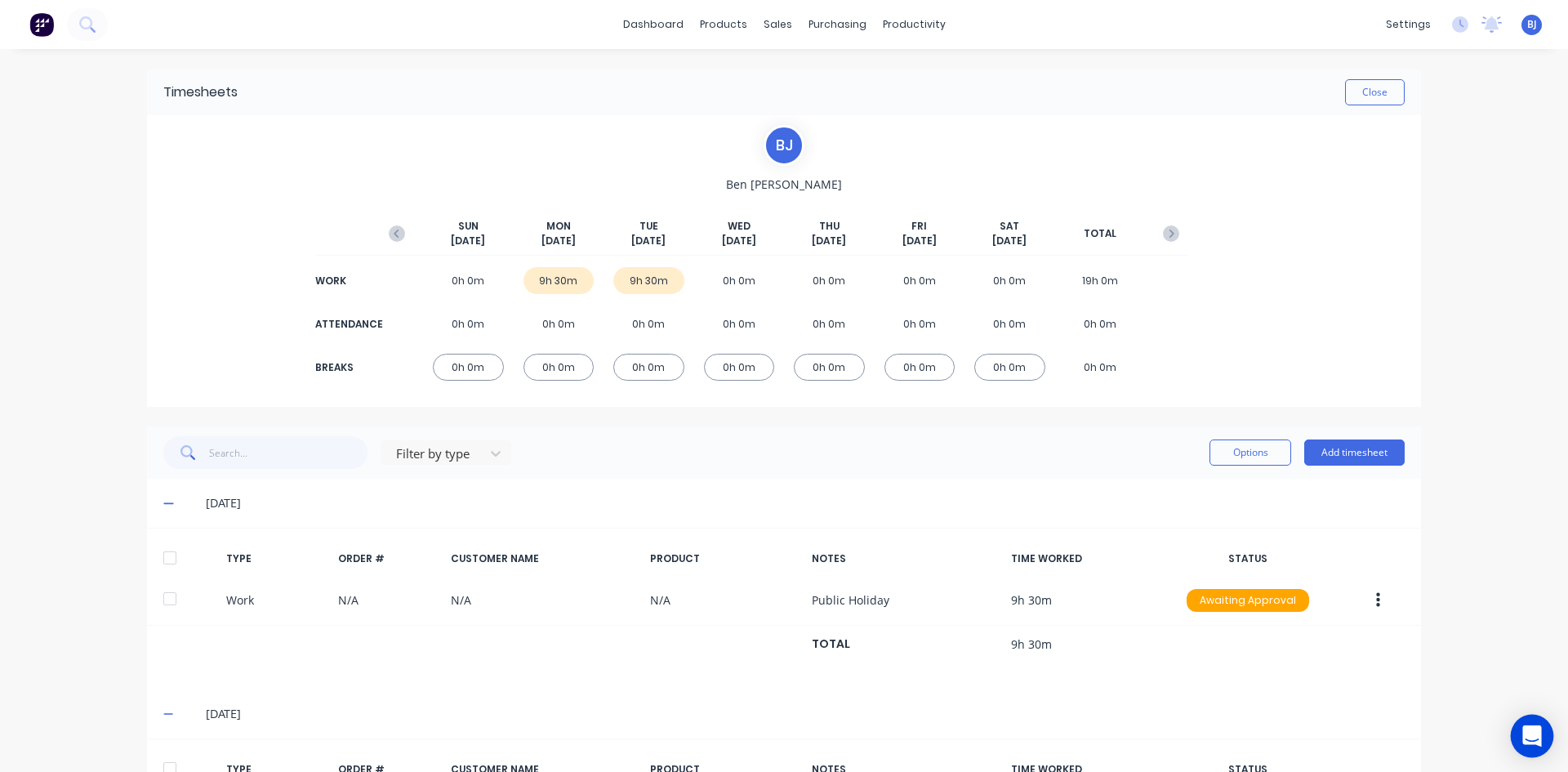
click at [1536, 738] on icon "Open Intercom Messenger" at bounding box center [1532, 736] width 22 height 22
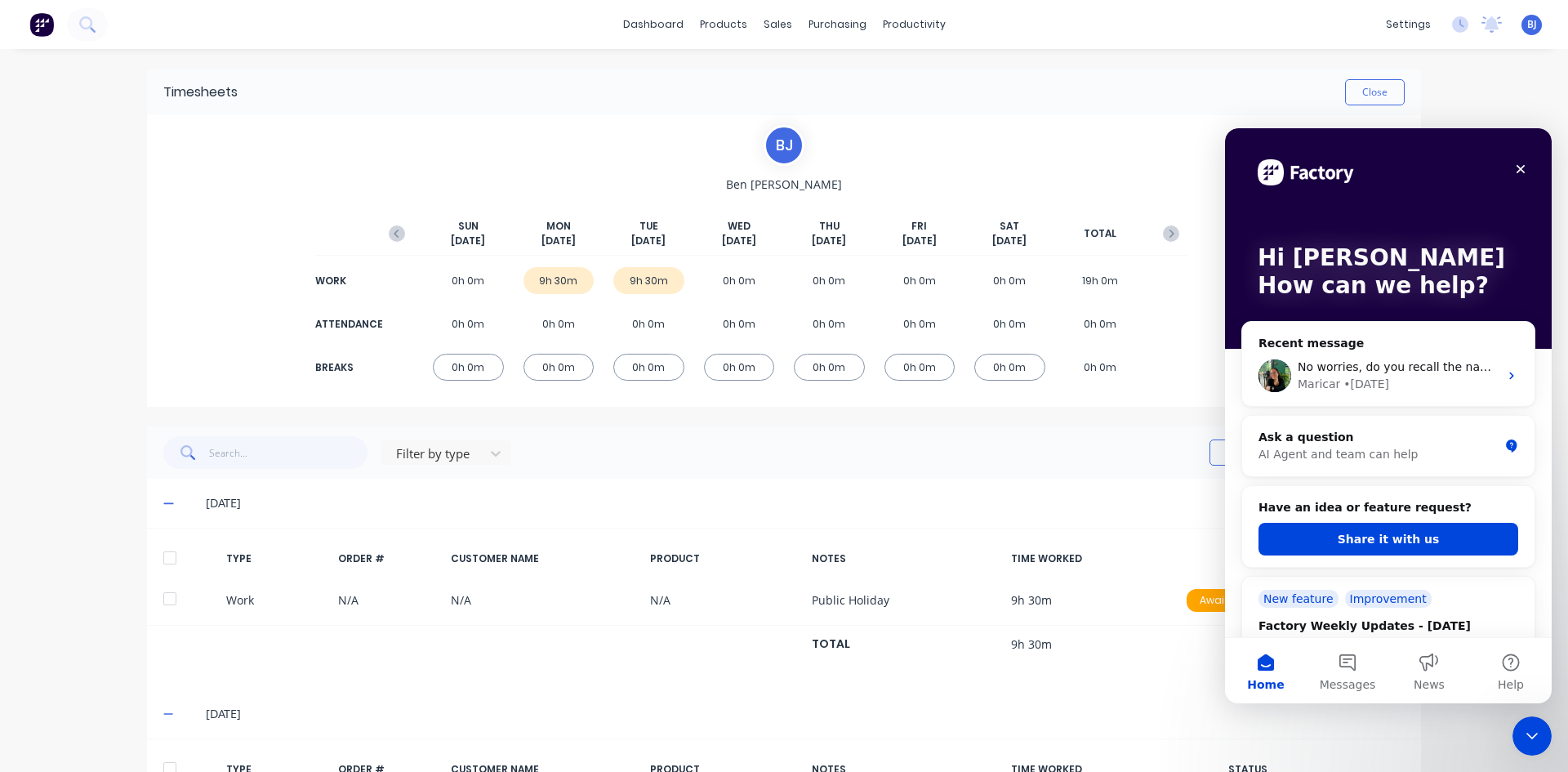
scroll to position [0, 0]
click at [1343, 655] on button "Messages" at bounding box center [1347, 671] width 82 height 65
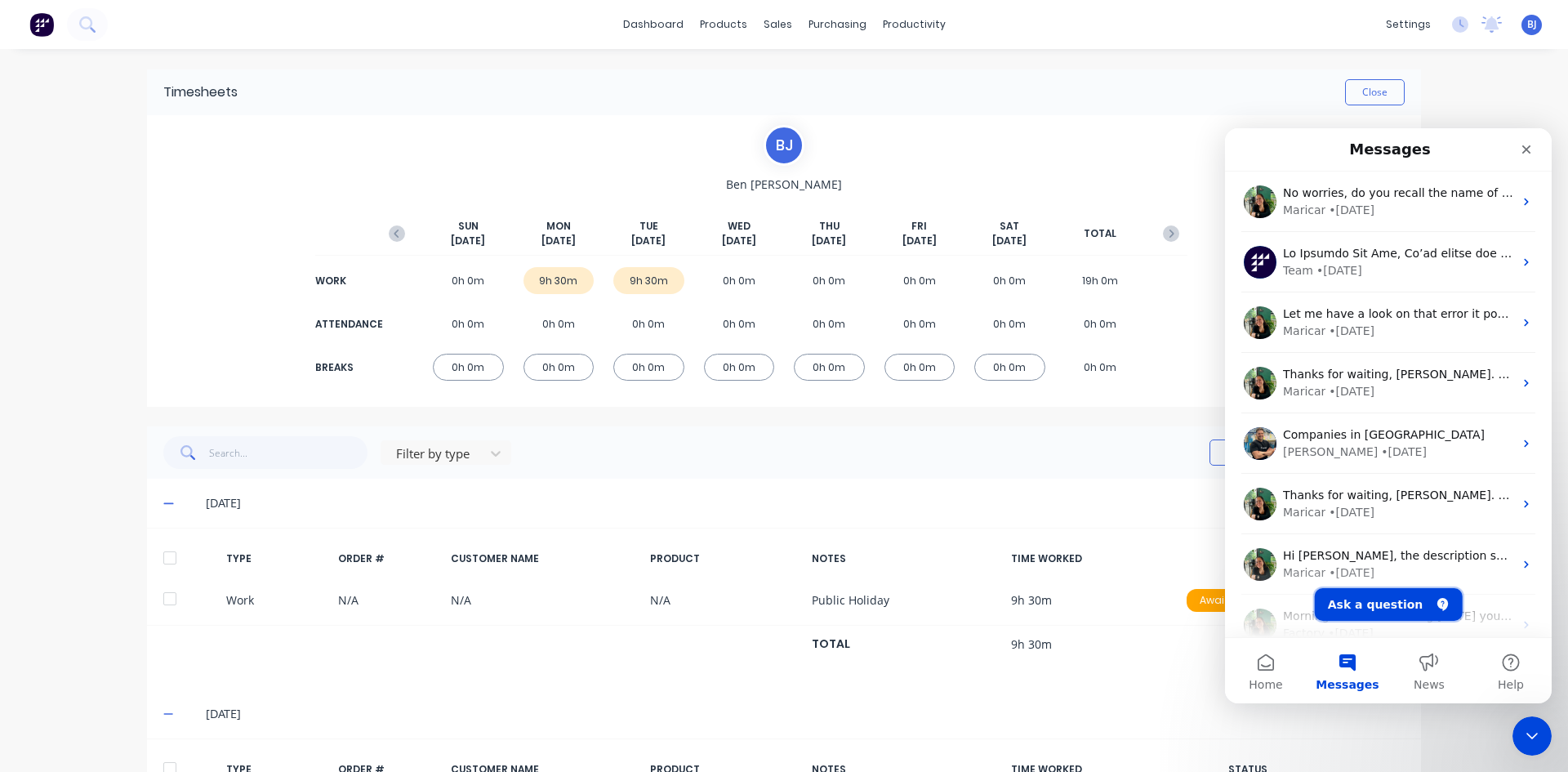
click at [1374, 607] on button "Ask a question" at bounding box center [1389, 605] width 148 height 33
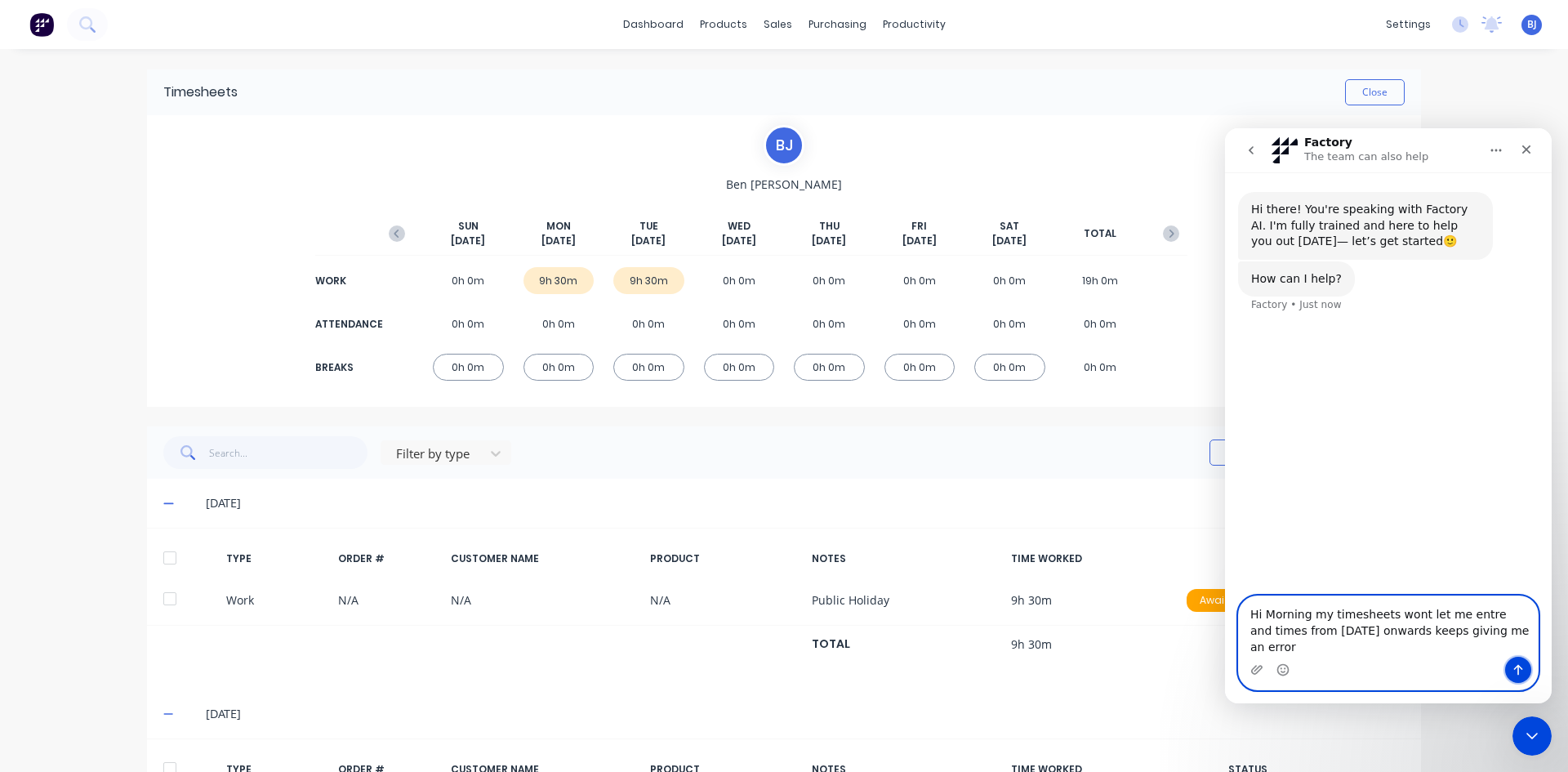
click at [1522, 668] on icon "Send a message…" at bounding box center [1517, 669] width 13 height 13
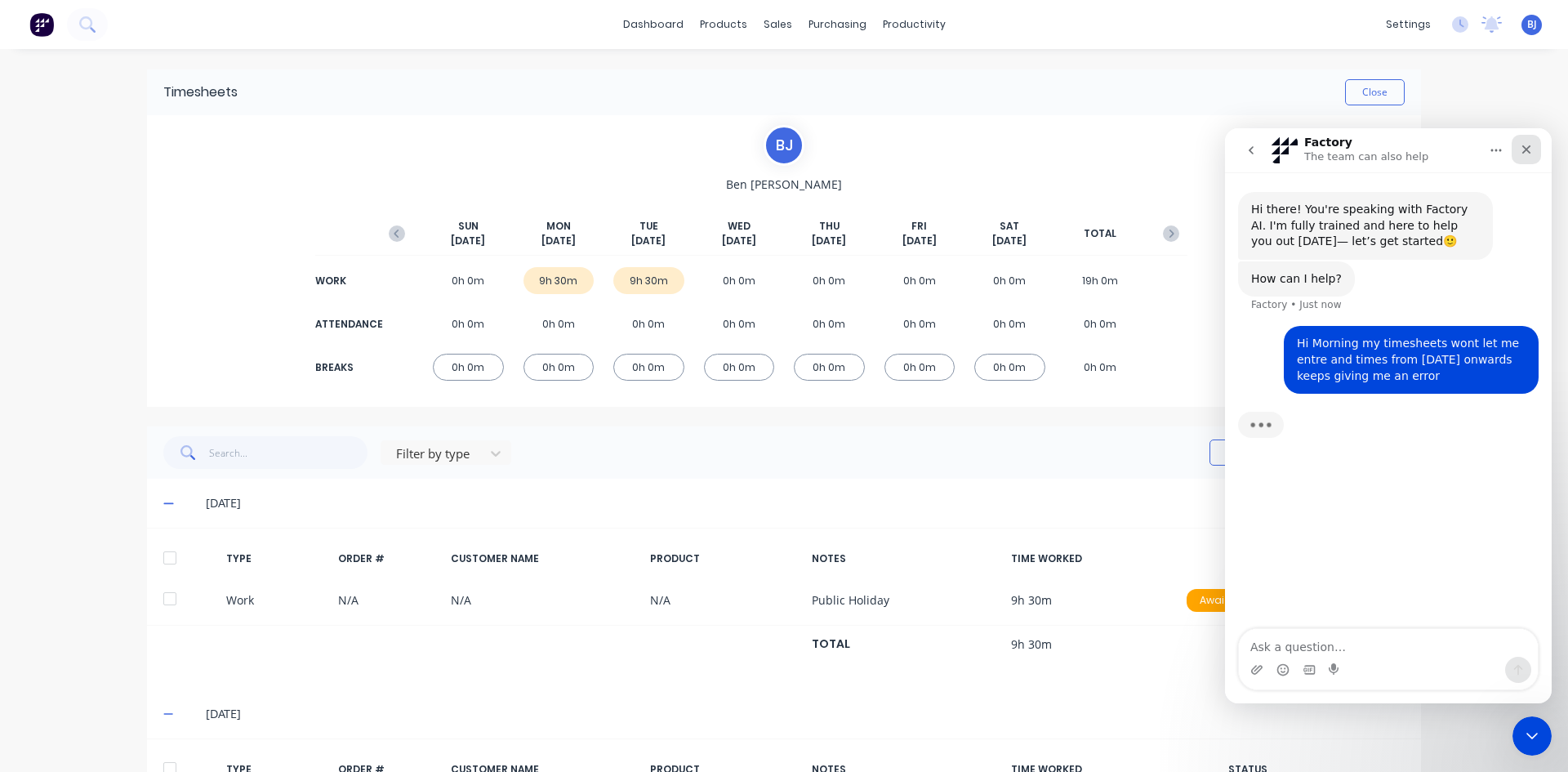
click at [1522, 150] on icon "Close" at bounding box center [1526, 149] width 13 height 13
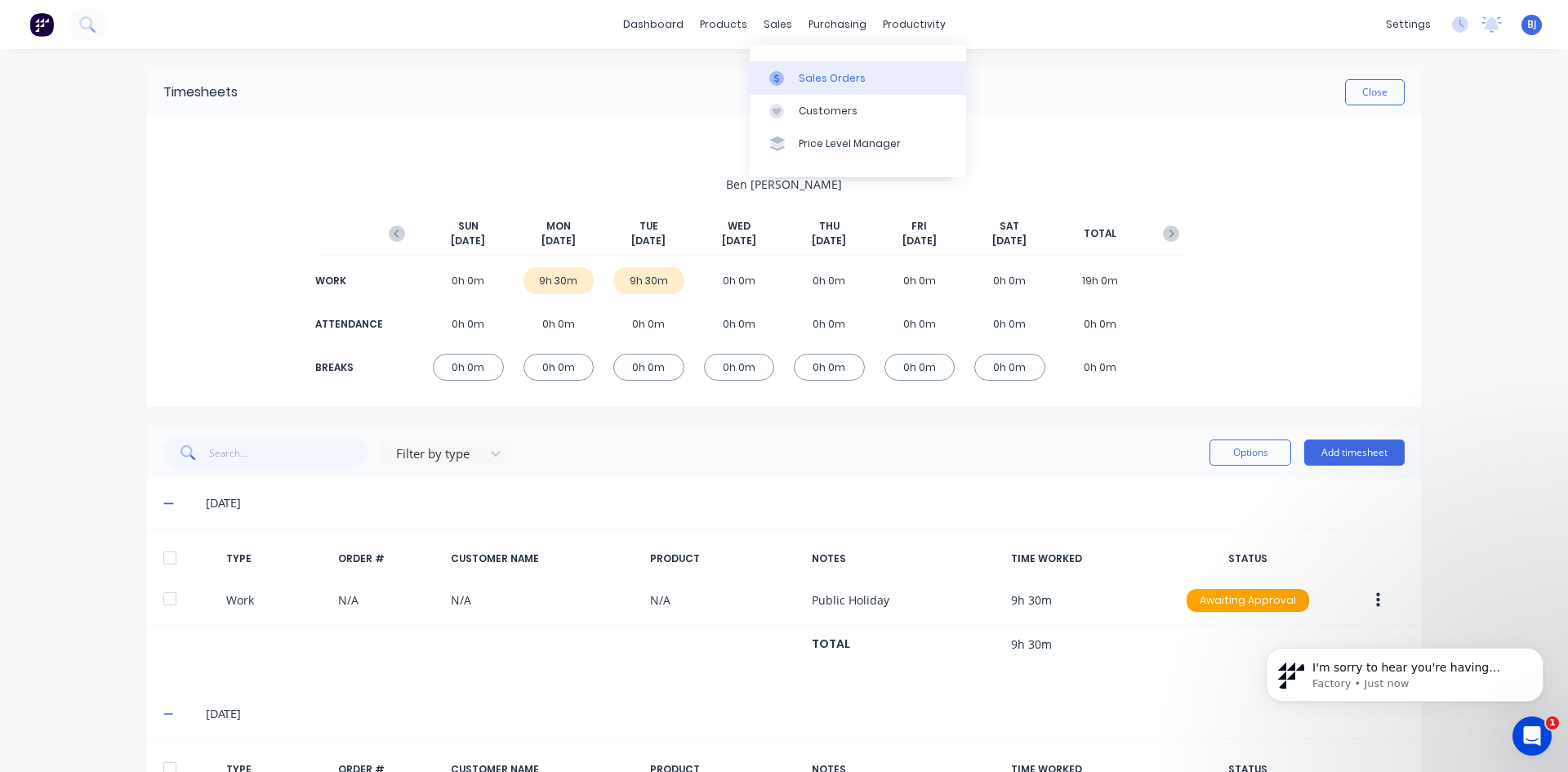
click at [787, 77] on div at bounding box center [781, 78] width 24 height 15
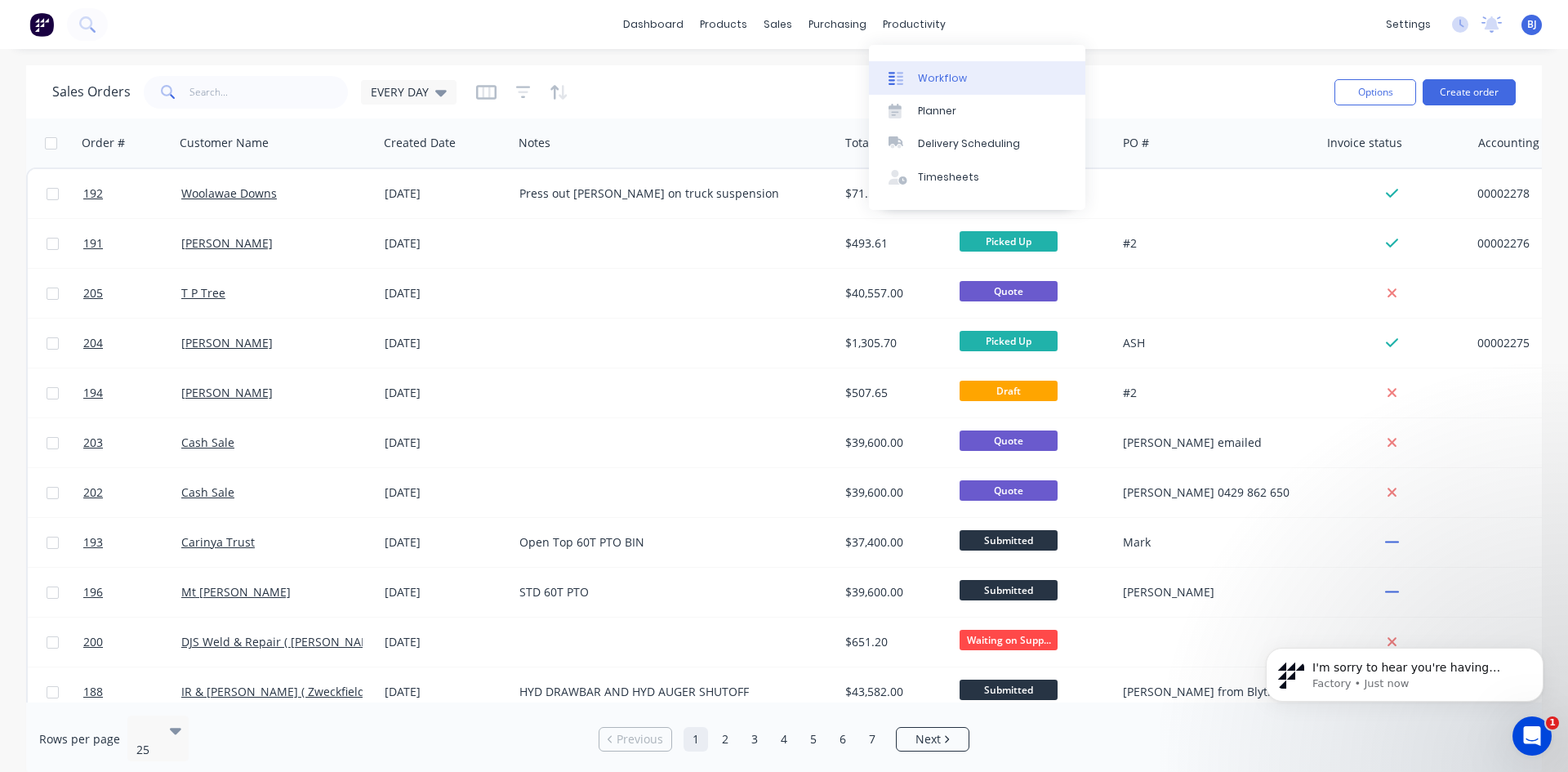
click at [915, 77] on link "Workflow" at bounding box center [976, 78] width 216 height 33
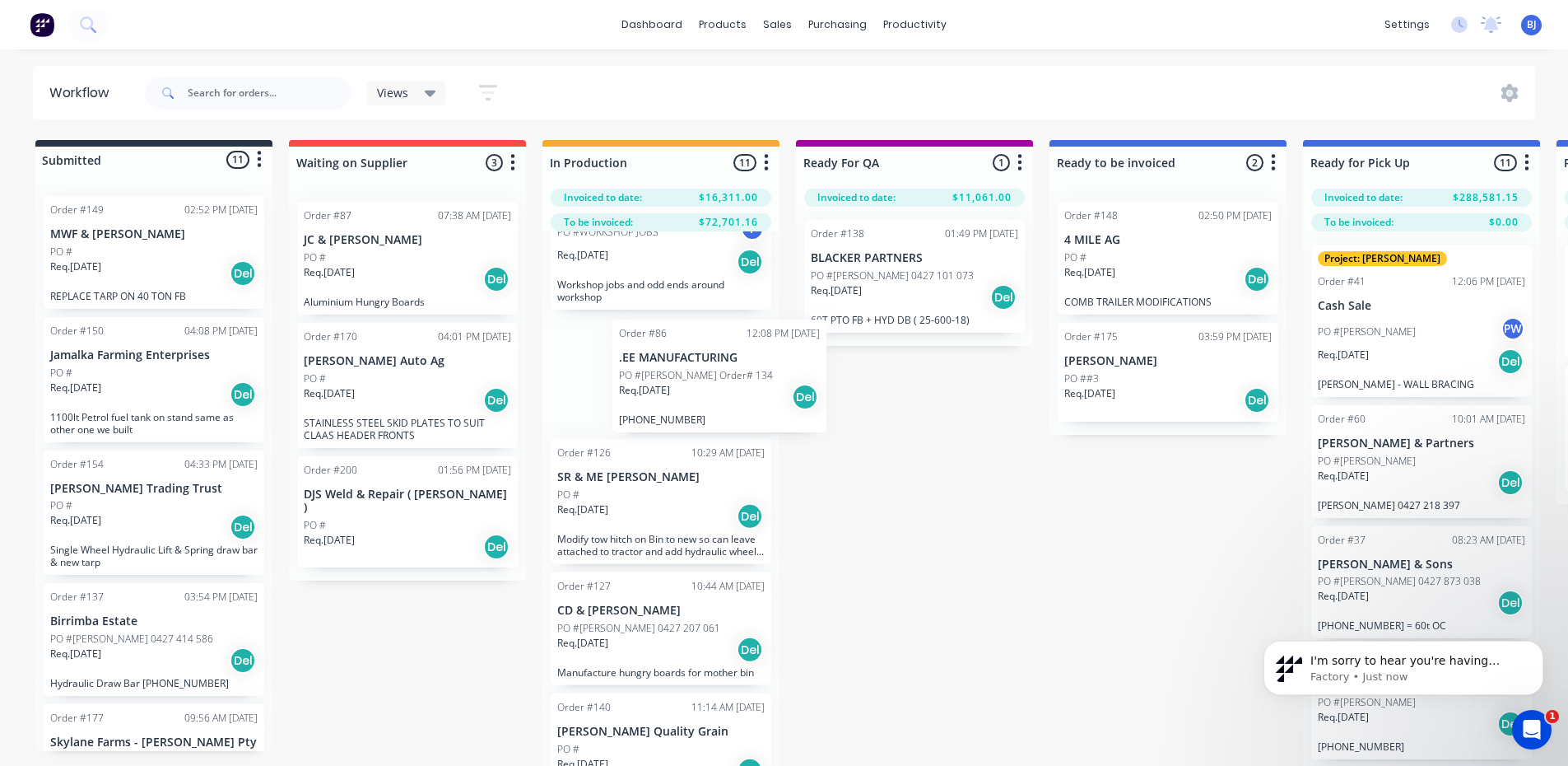
scroll to position [485, 0]
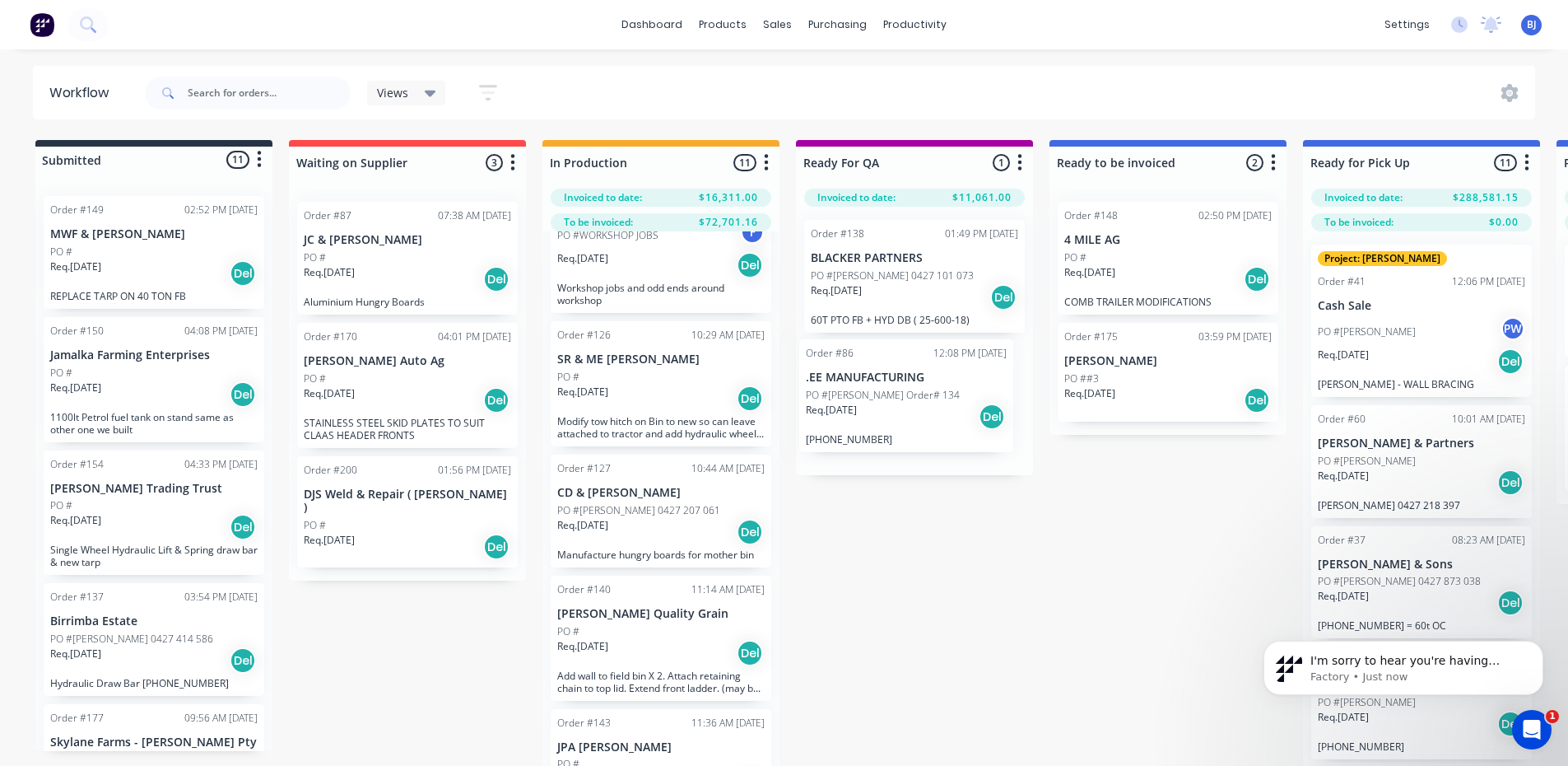
drag, startPoint x: 698, startPoint y: 364, endPoint x: 951, endPoint y: 391, distance: 254.4
click at [951, 391] on div "Submitted 11 Status colour #273444 hex #273444 Save Cancel Summaries Total orde…" at bounding box center [1241, 470] width 2507 height 660
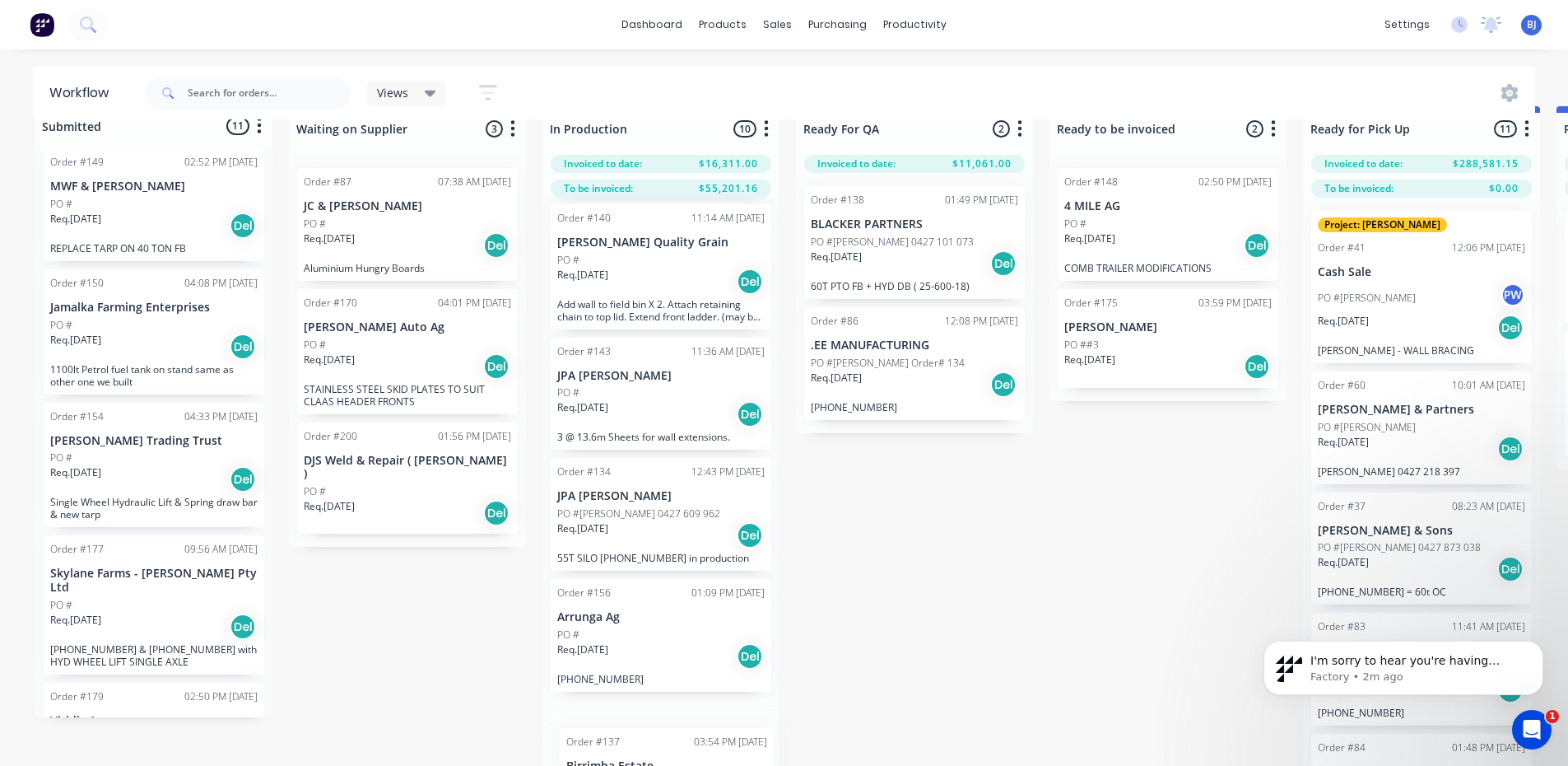
scroll to position [879, 0]
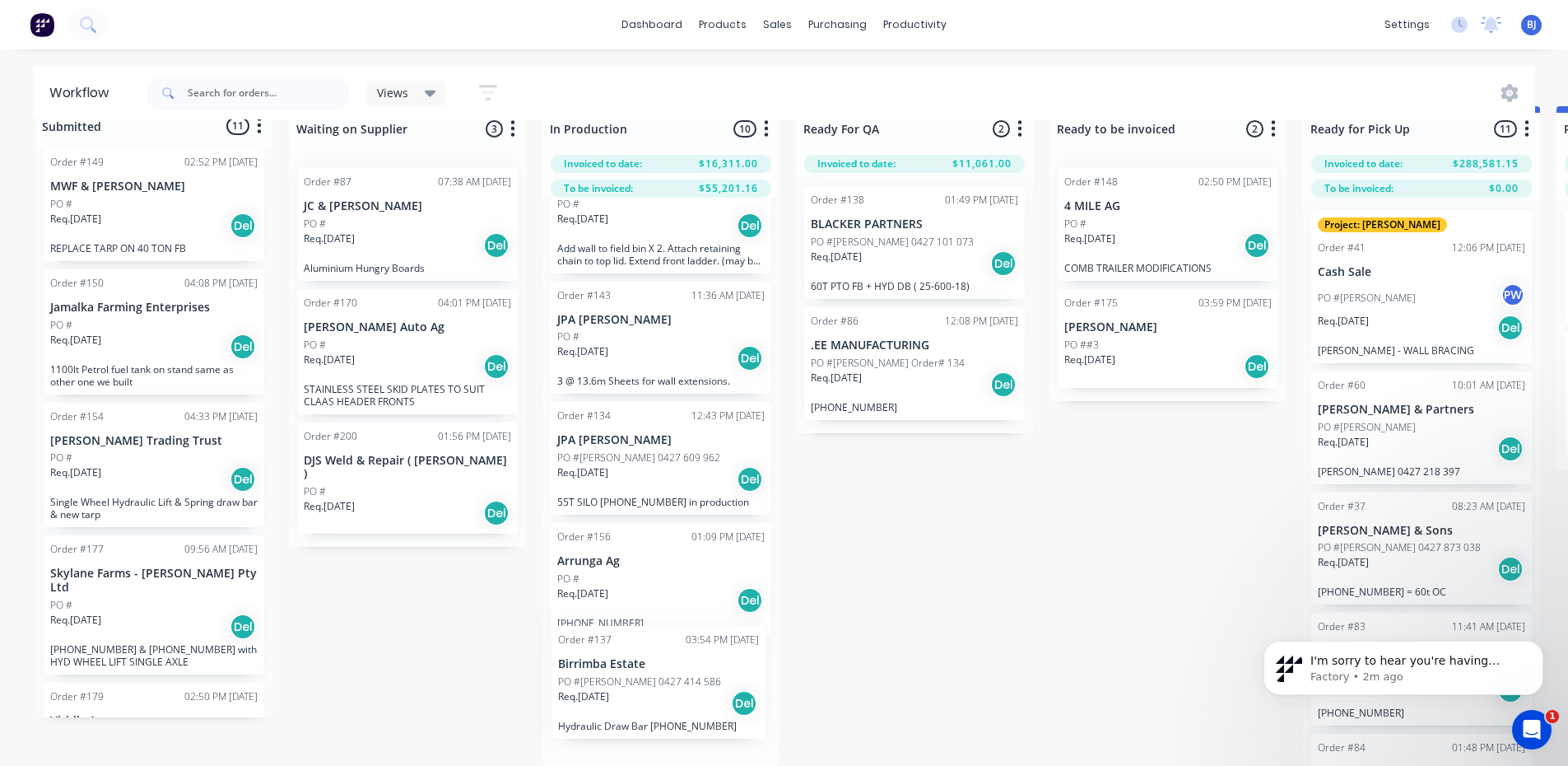
drag, startPoint x: 135, startPoint y: 588, endPoint x: 647, endPoint y: 681, distance: 520.4
click at [647, 681] on div "Submitted 11 Status colour #273444 hex #273444 Save Cancel Summaries Total orde…" at bounding box center [1241, 436] width 2507 height 660
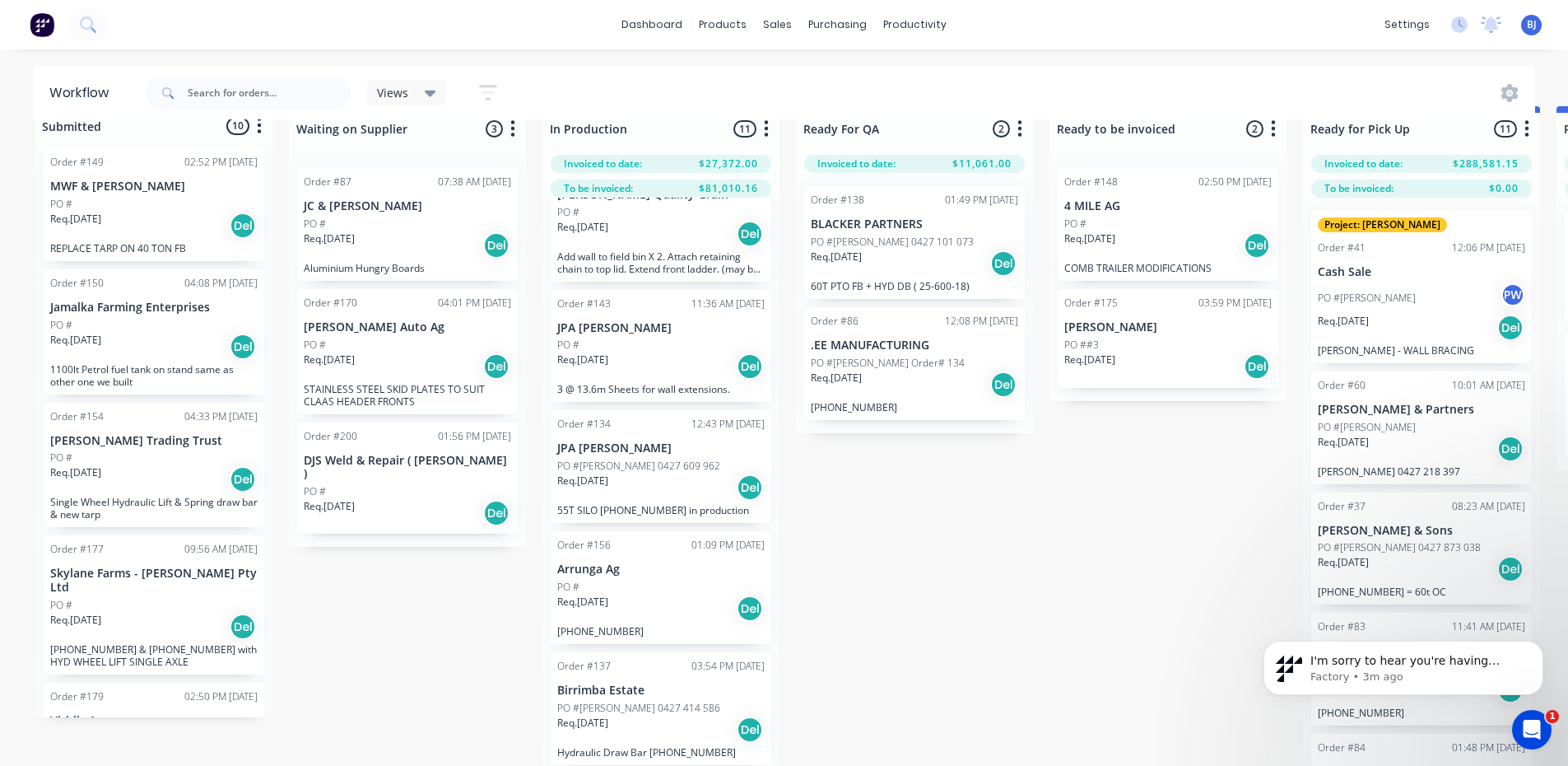
click at [868, 356] on p "PO #Jim Evans Order# 134" at bounding box center [887, 363] width 154 height 15
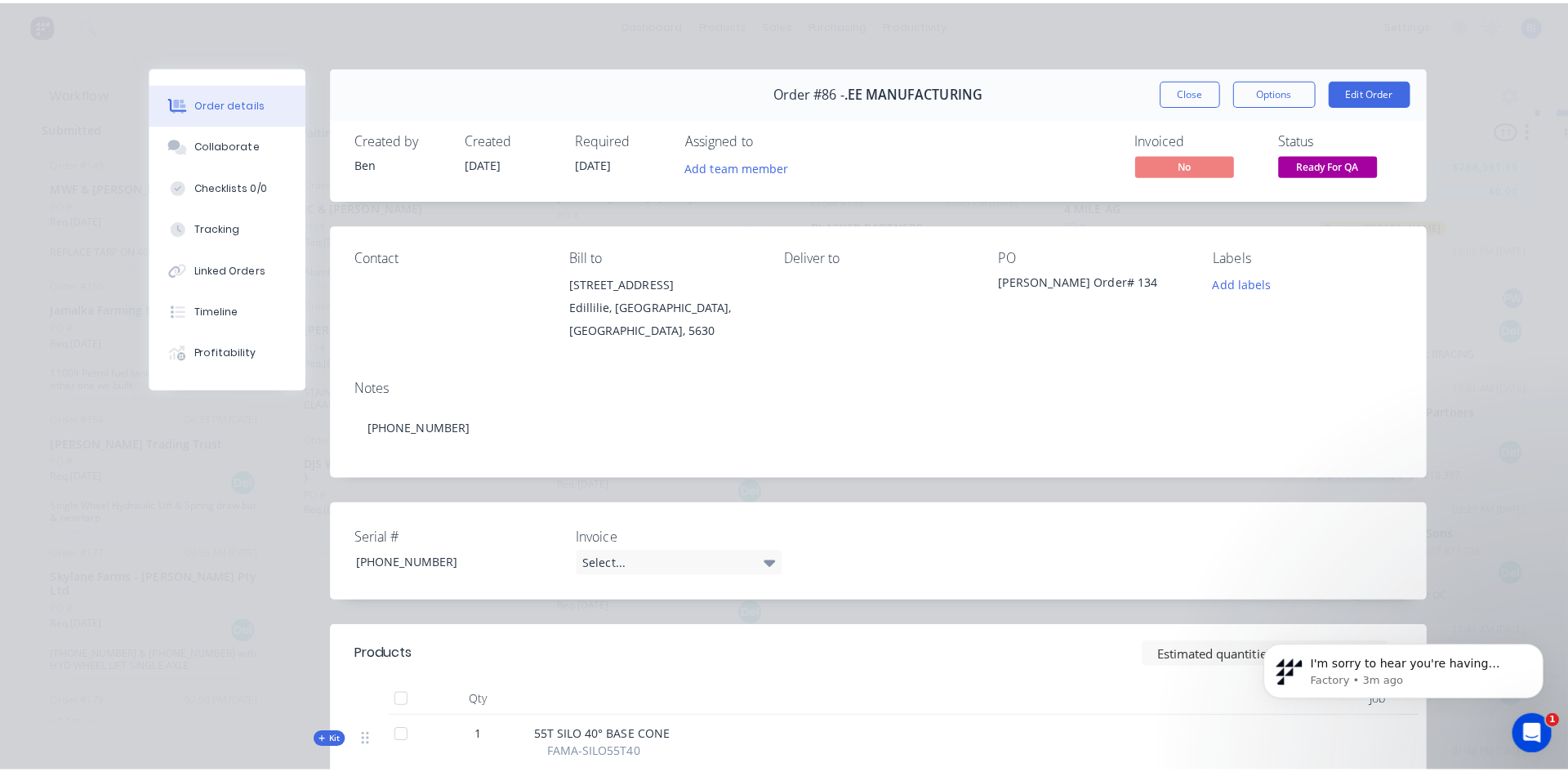
scroll to position [0, 0]
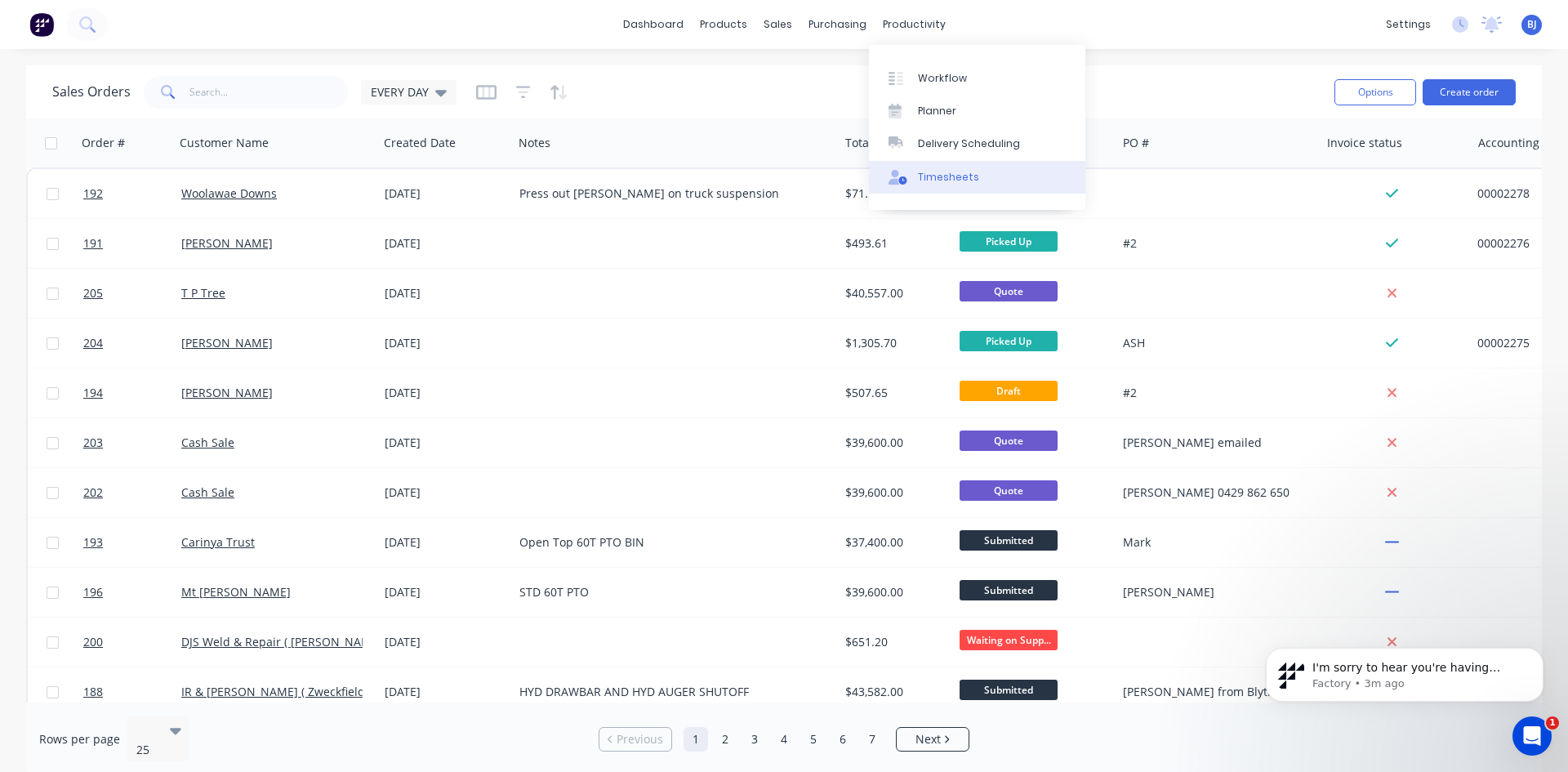
click at [927, 177] on div "Timesheets" at bounding box center [948, 177] width 61 height 15
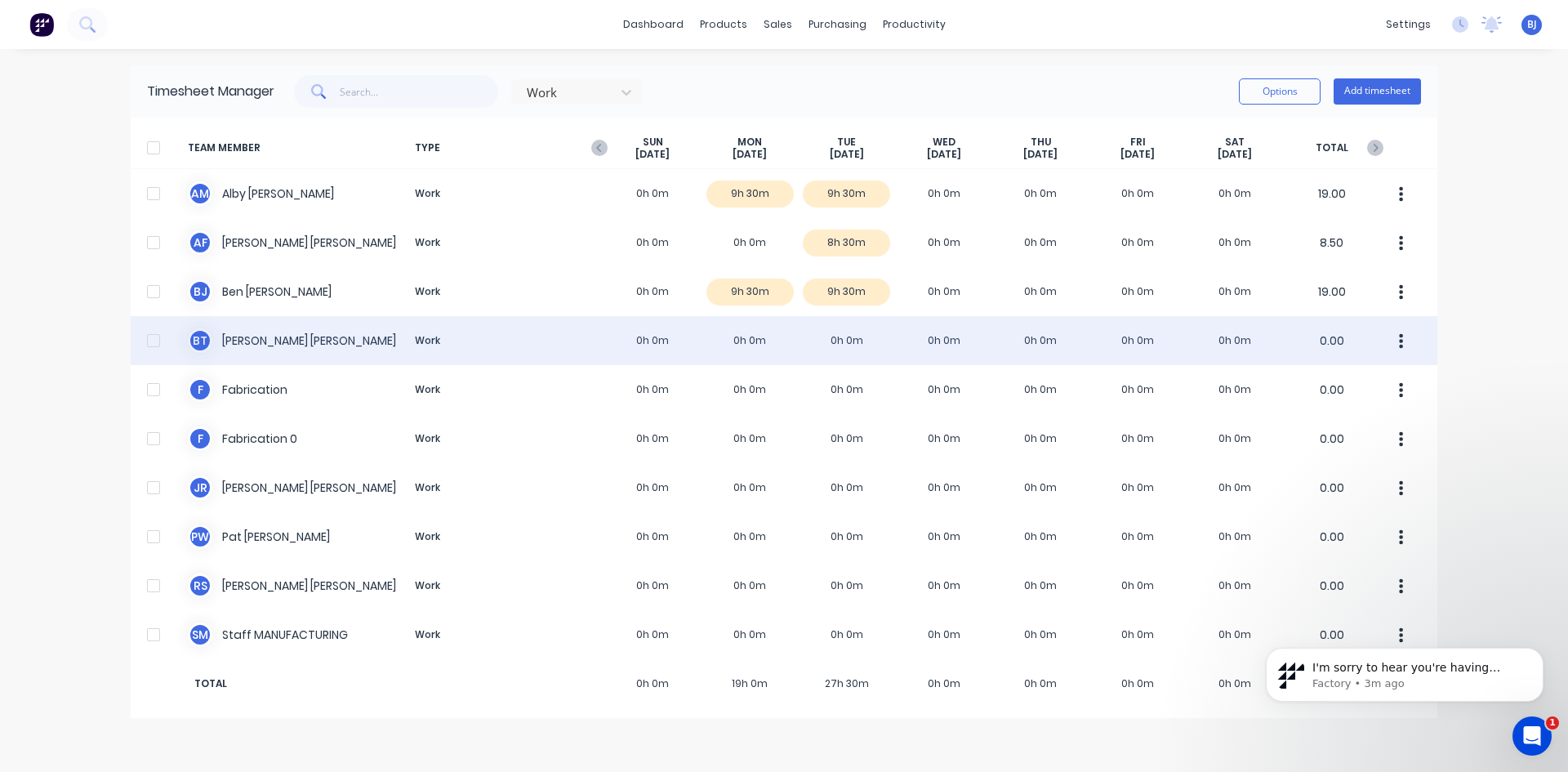
click at [736, 339] on div "B T Broden Thompson Work 0h 0m 0h 0m 0h 0m 0h 0m 0h 0m 0h 0m 0h 0m 0.00" at bounding box center [784, 340] width 1306 height 49
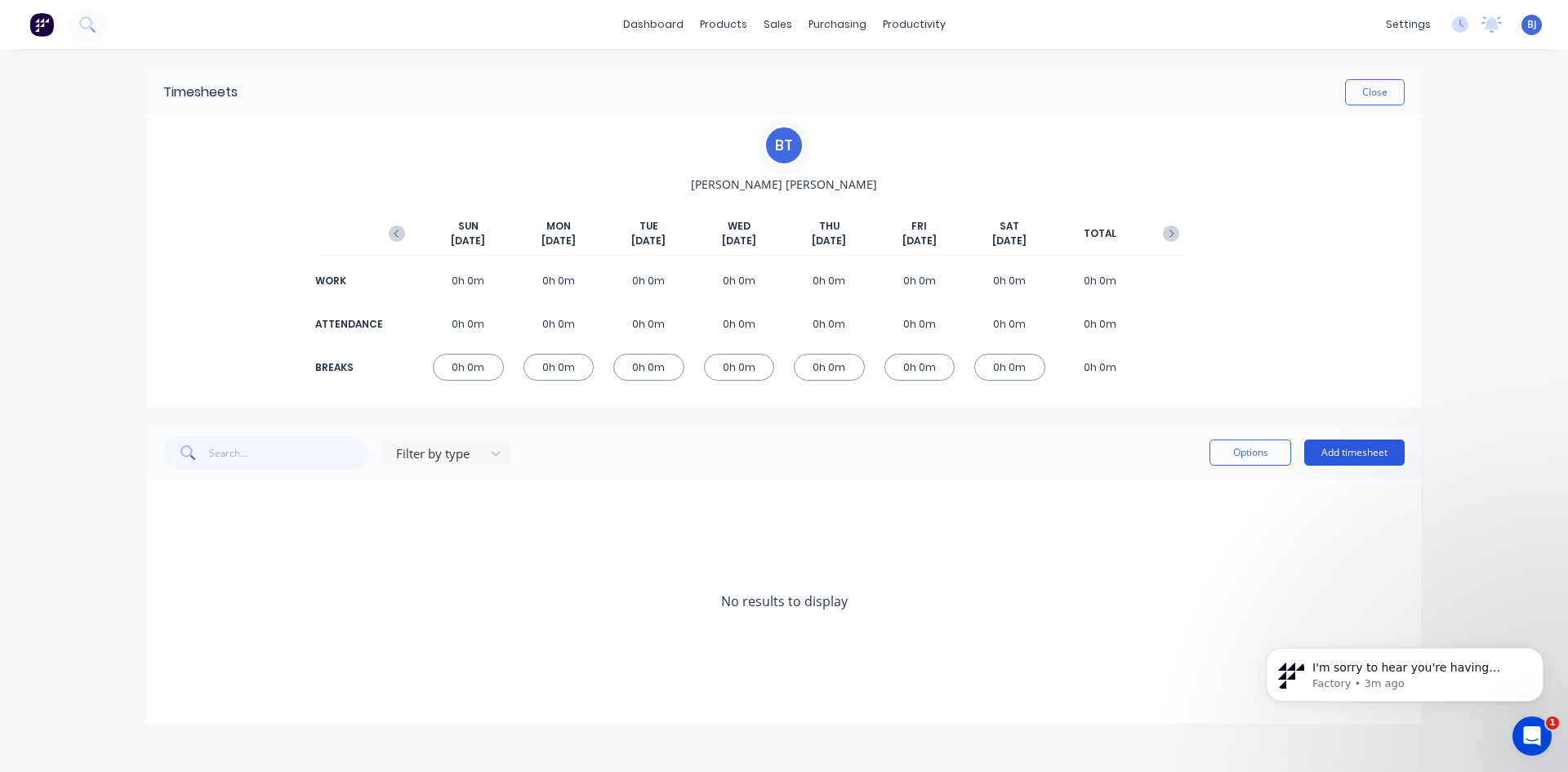
click at [1361, 453] on button "Add timesheet" at bounding box center [1354, 452] width 101 height 26
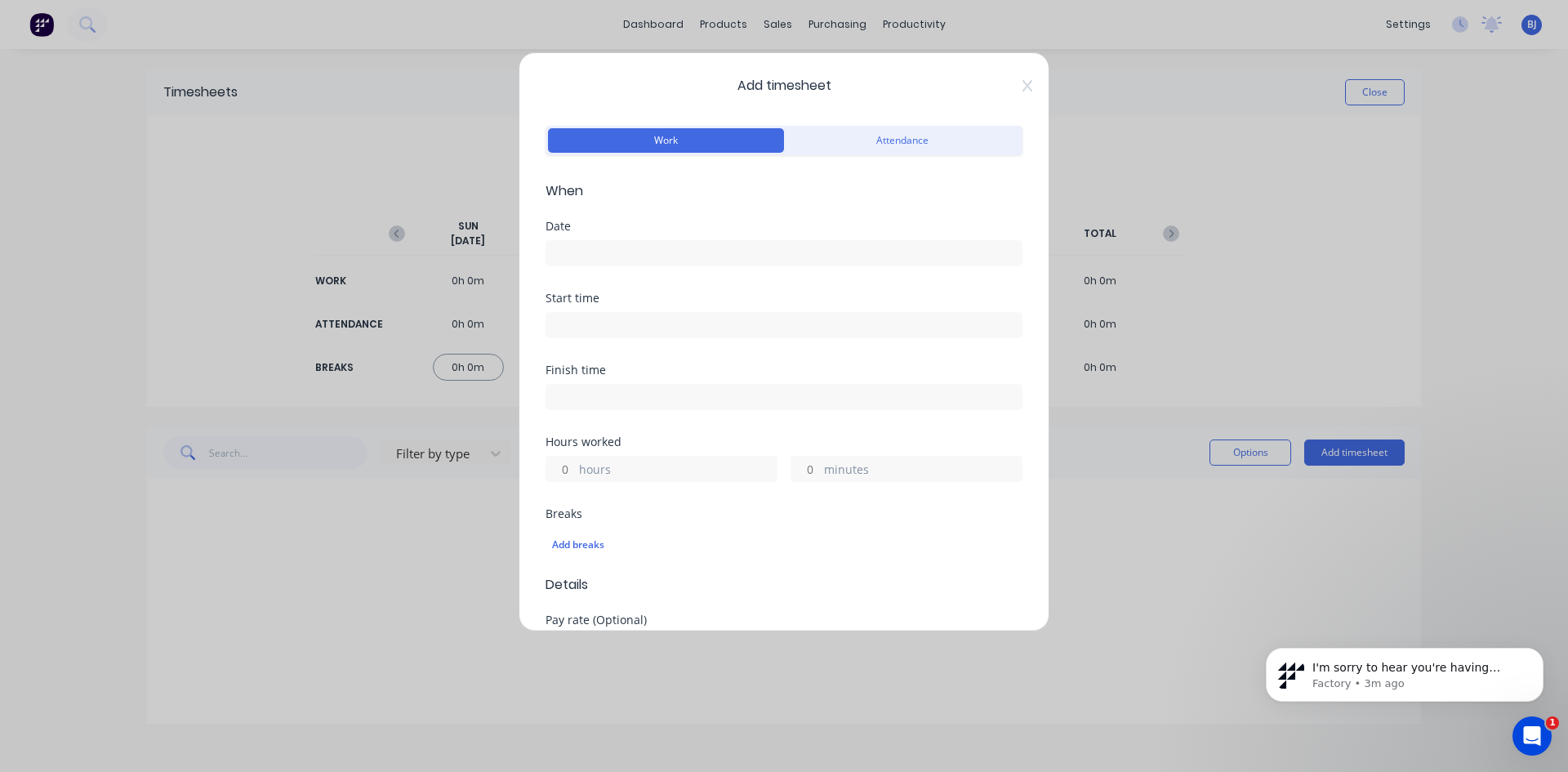
click at [578, 251] on input at bounding box center [784, 253] width 475 height 24
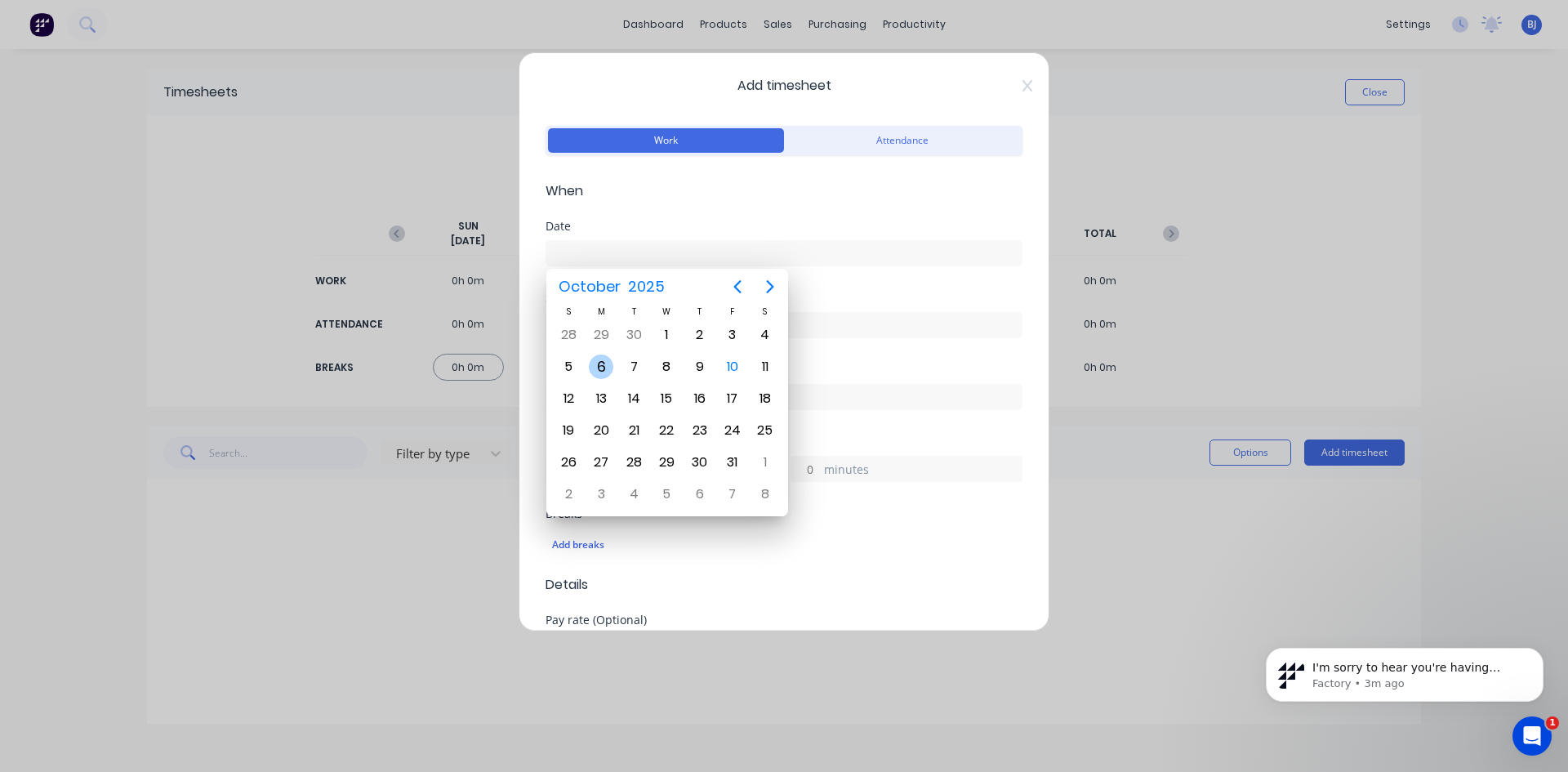
click at [604, 370] on div "6" at bounding box center [601, 367] width 24 height 24
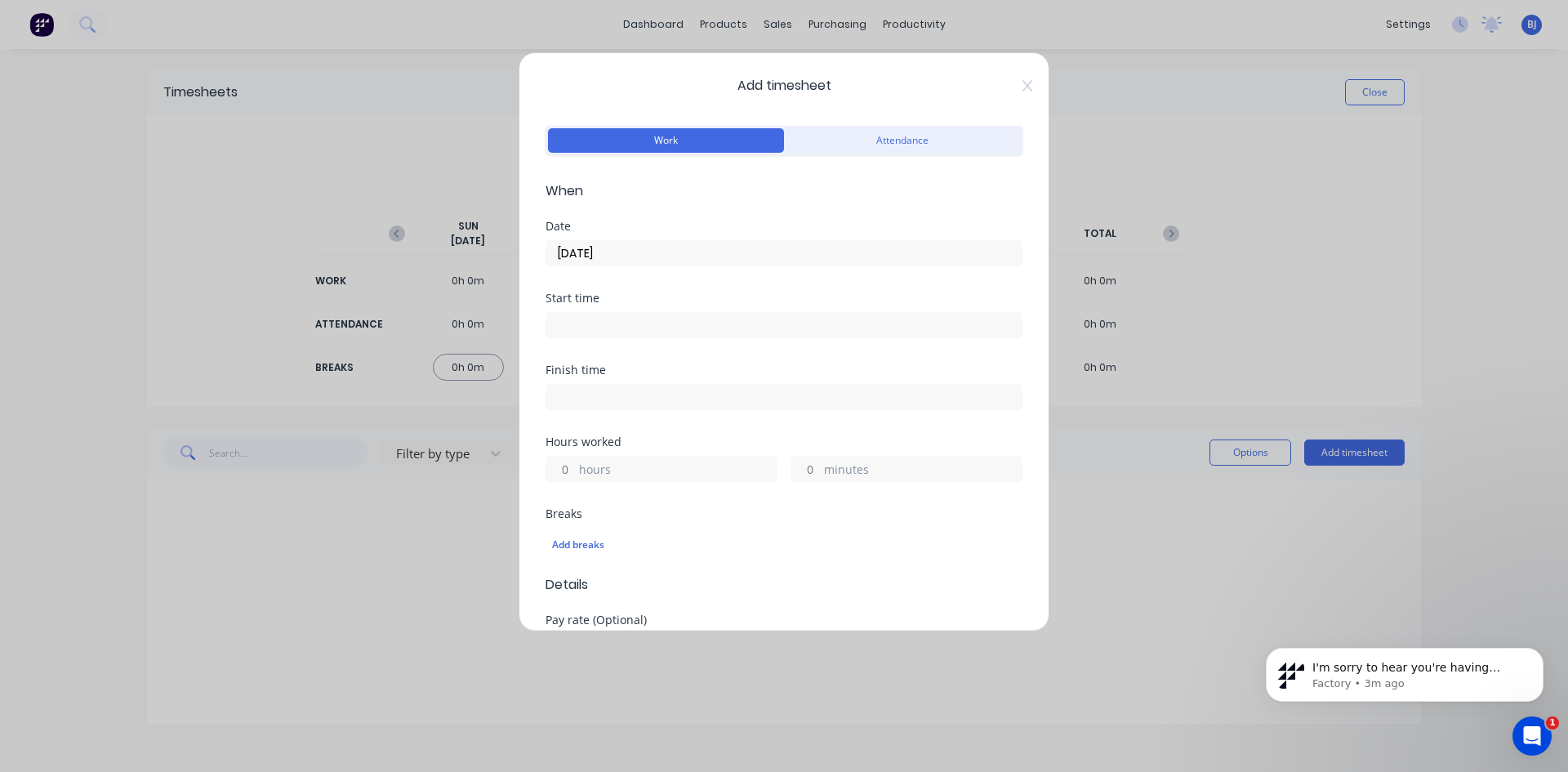
drag, startPoint x: 579, startPoint y: 323, endPoint x: 602, endPoint y: 346, distance: 32.5
click at [579, 324] on input at bounding box center [784, 325] width 475 height 24
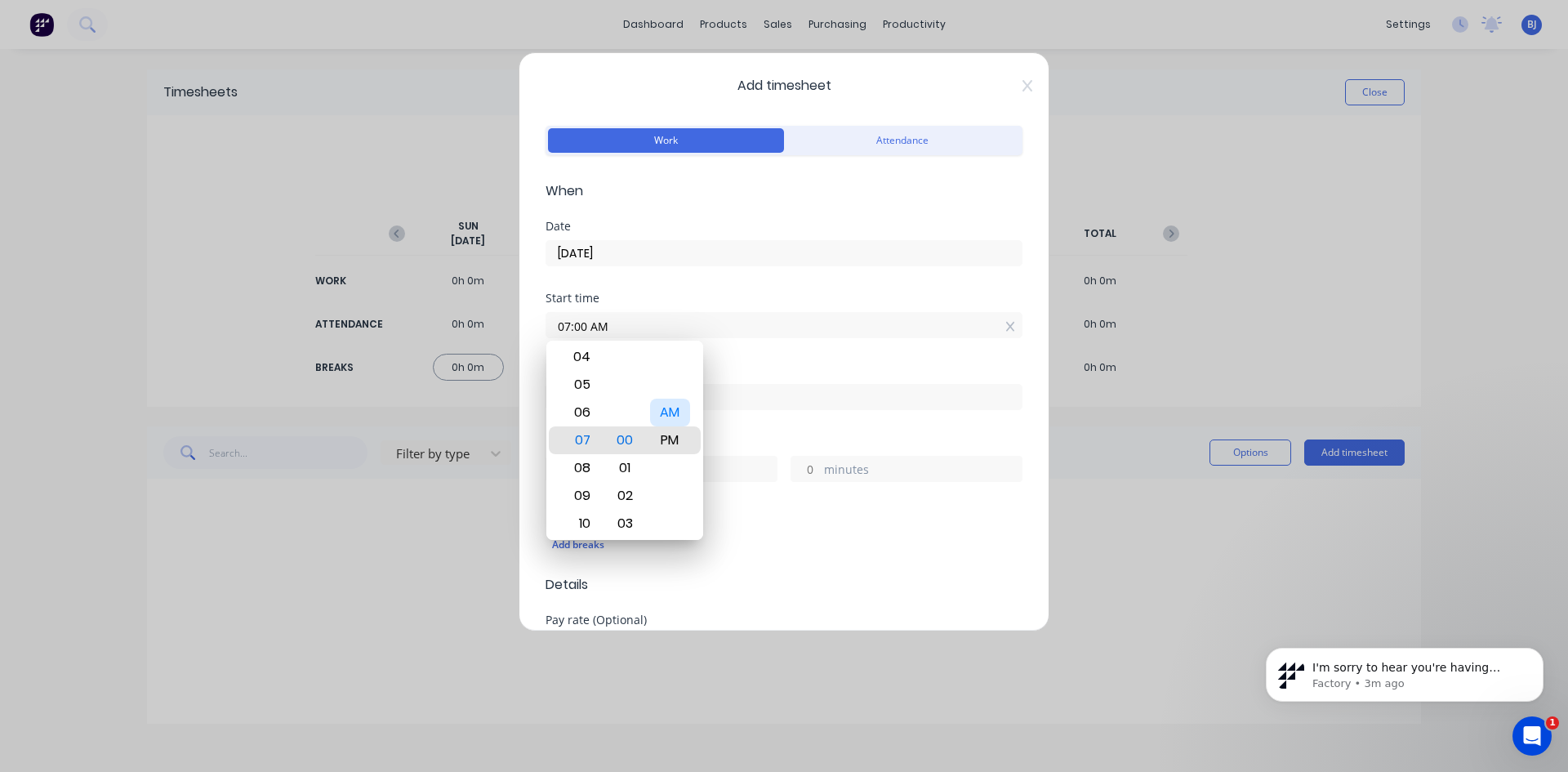
click at [667, 402] on div "AM" at bounding box center [670, 413] width 40 height 28
click at [728, 367] on div "Finish time" at bounding box center [784, 370] width 477 height 11
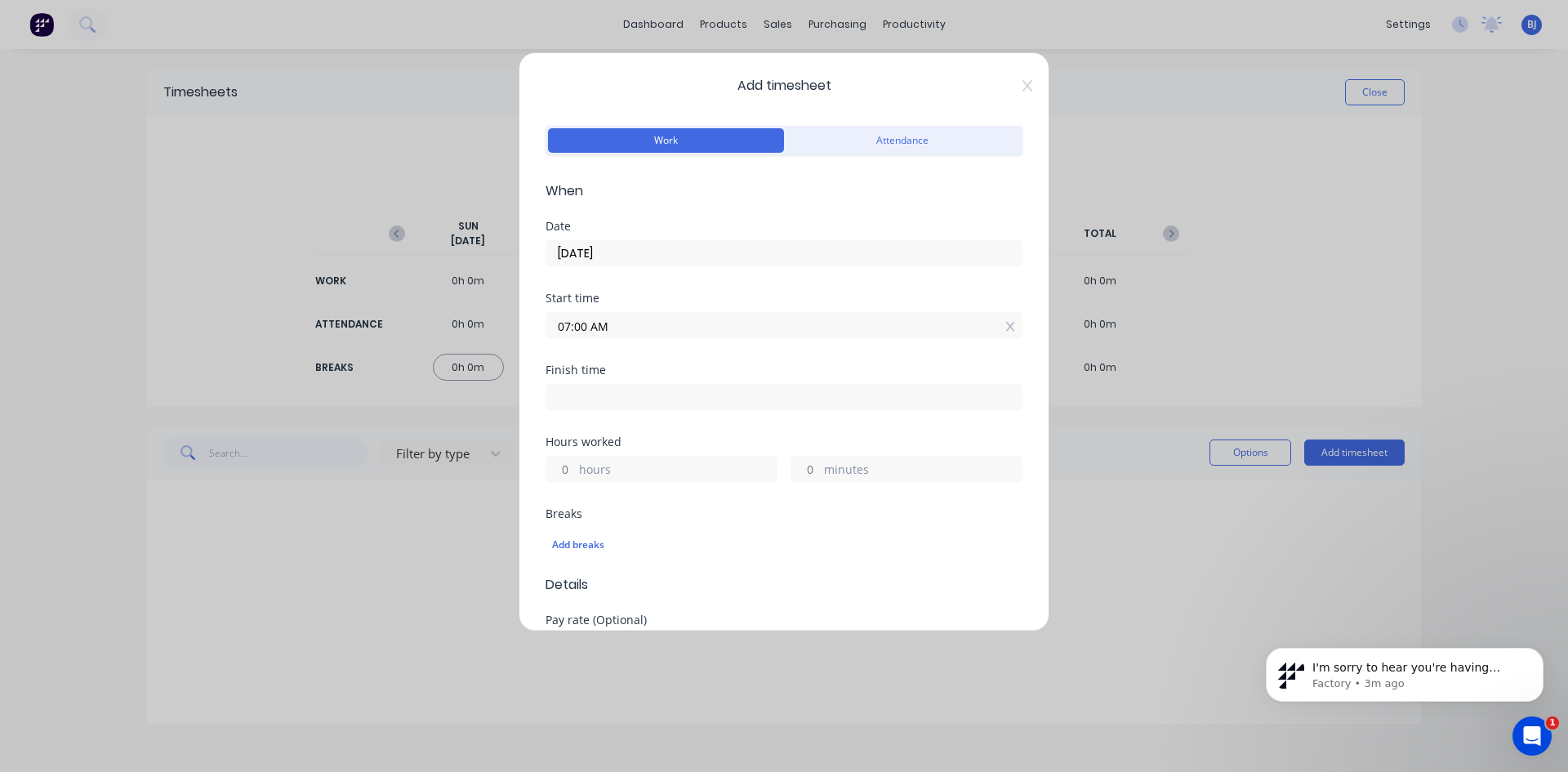
click at [560, 398] on input at bounding box center [784, 397] width 475 height 24
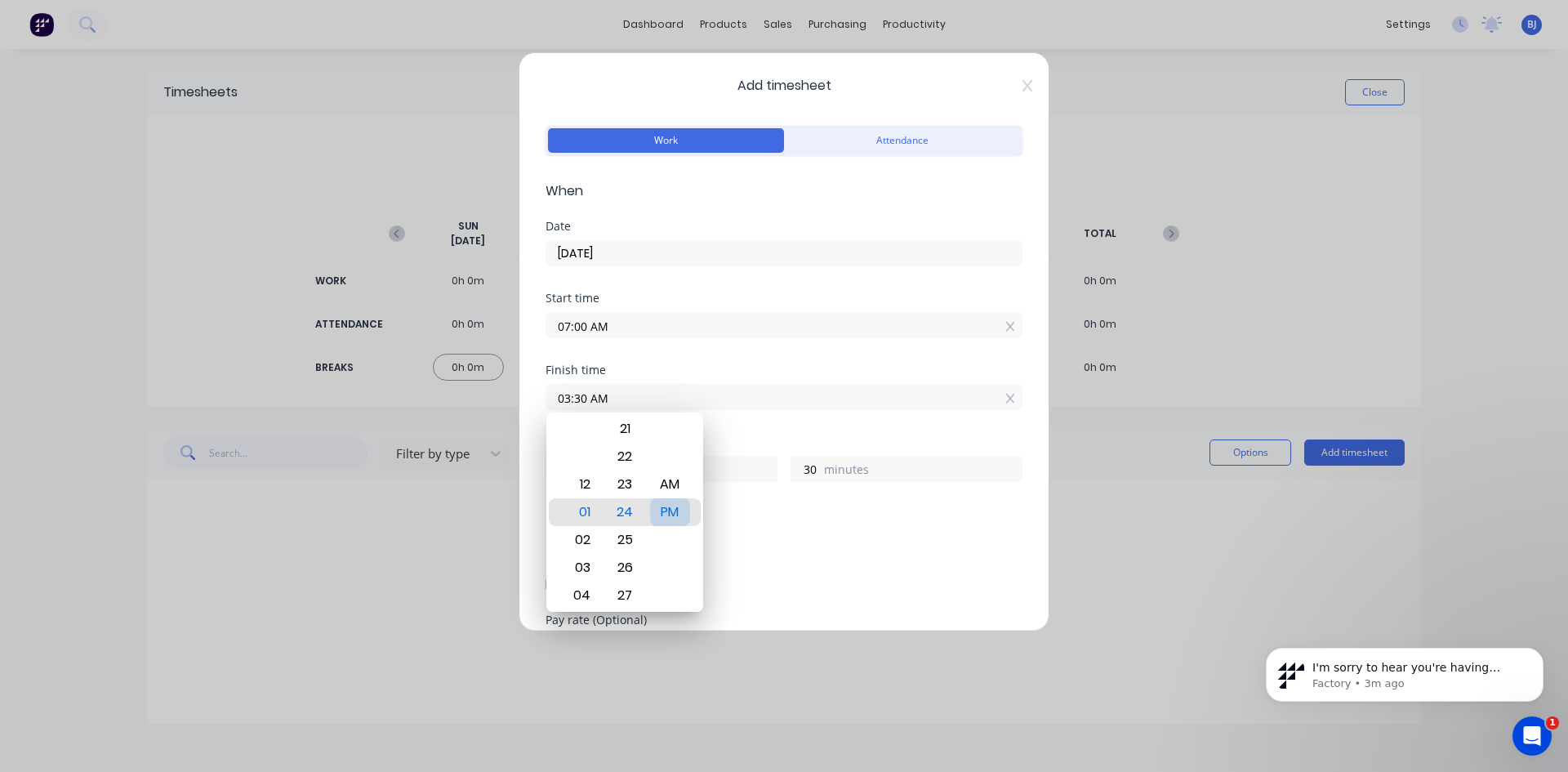
click at [662, 512] on div "PM" at bounding box center [670, 512] width 40 height 28
click at [772, 420] on div "Finish time 03:30 PM" at bounding box center [784, 400] width 477 height 72
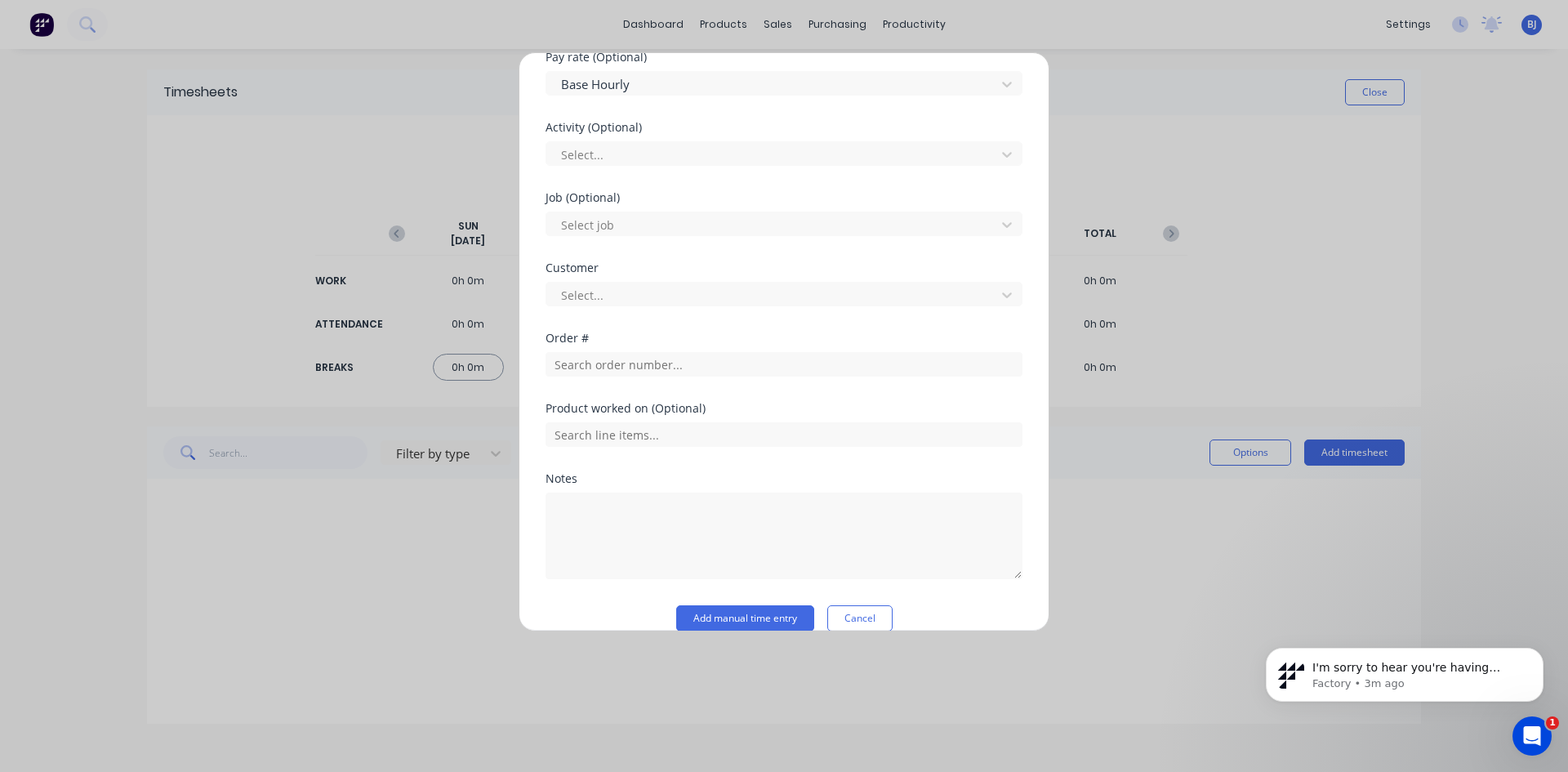
scroll to position [572, 0]
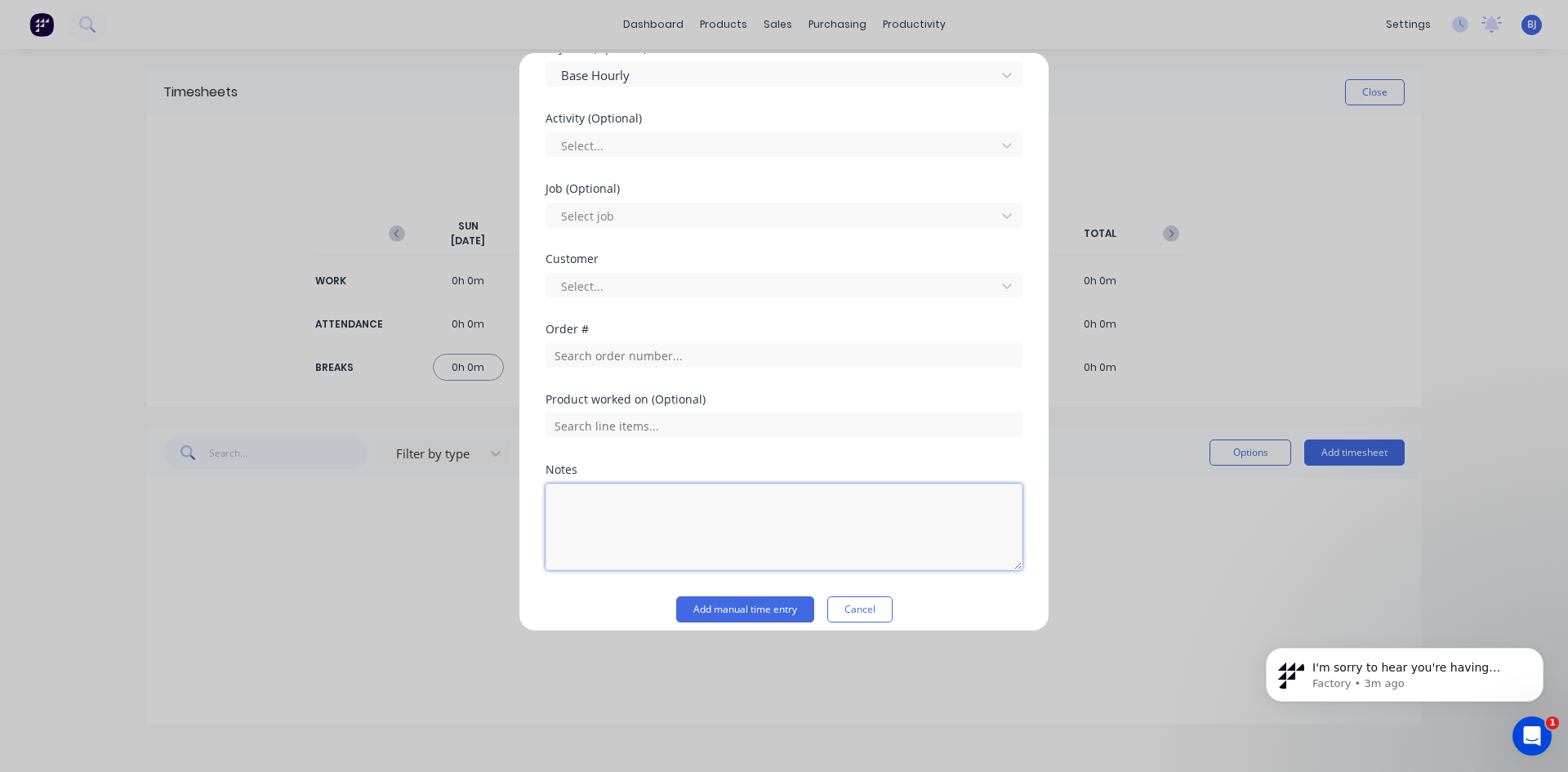
click at [578, 499] on textarea at bounding box center [784, 526] width 477 height 87
click at [743, 611] on button "Add manual time entry" at bounding box center [745, 609] width 138 height 26
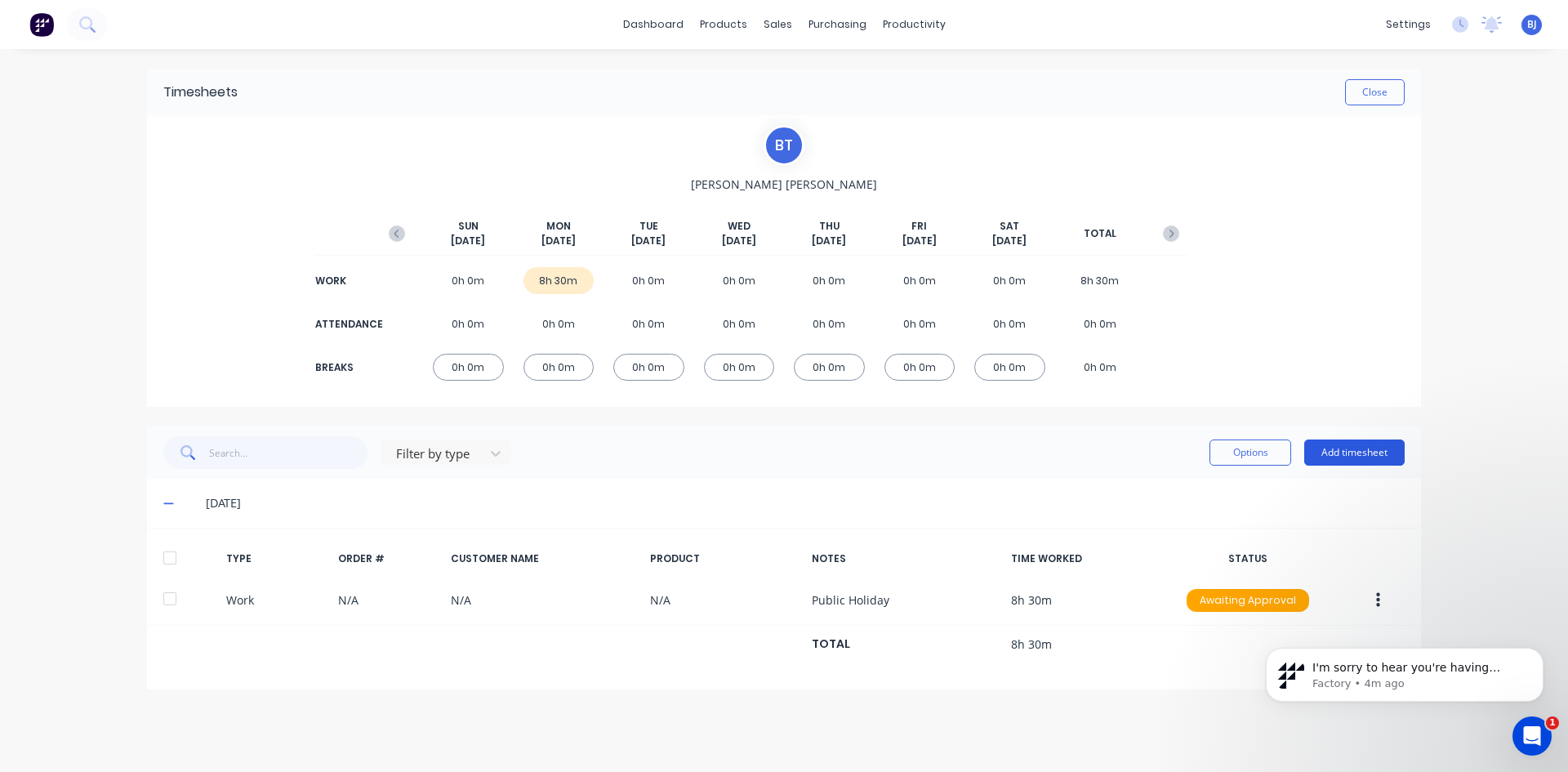
click at [1332, 451] on button "Add timesheet" at bounding box center [1354, 452] width 101 height 26
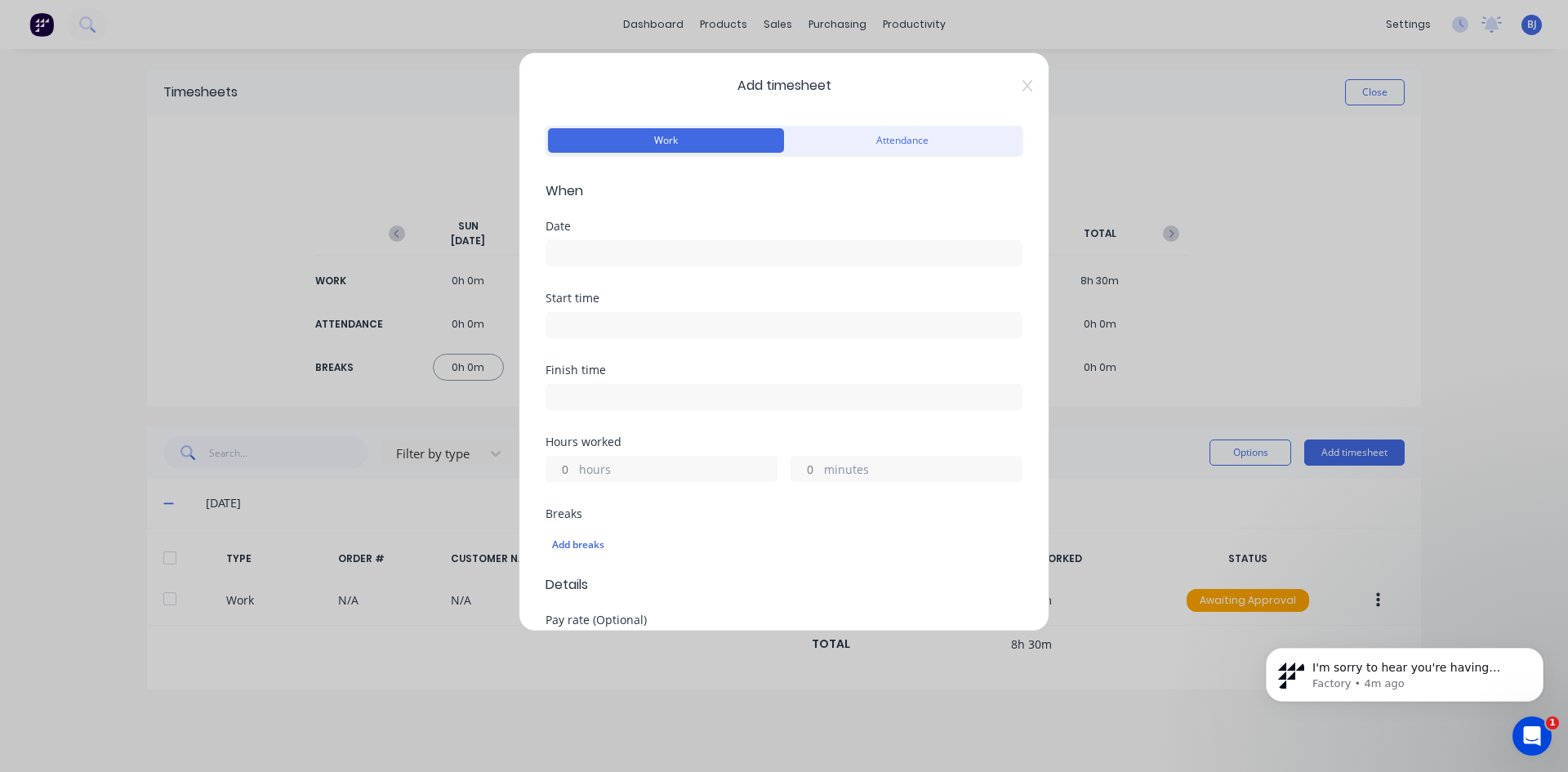
click at [554, 245] on input at bounding box center [784, 253] width 475 height 24
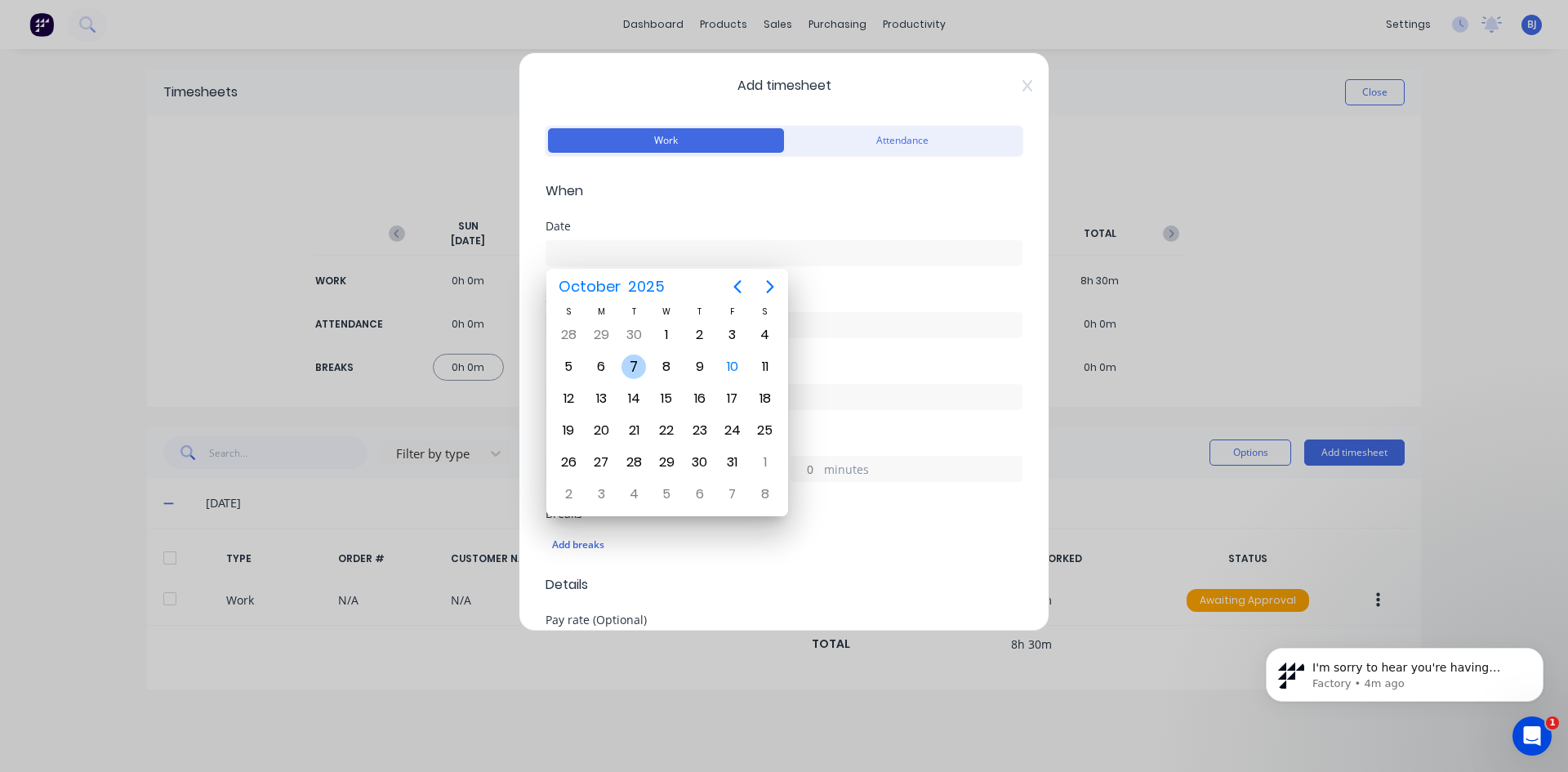
click at [639, 370] on div "7" at bounding box center [634, 367] width 24 height 24
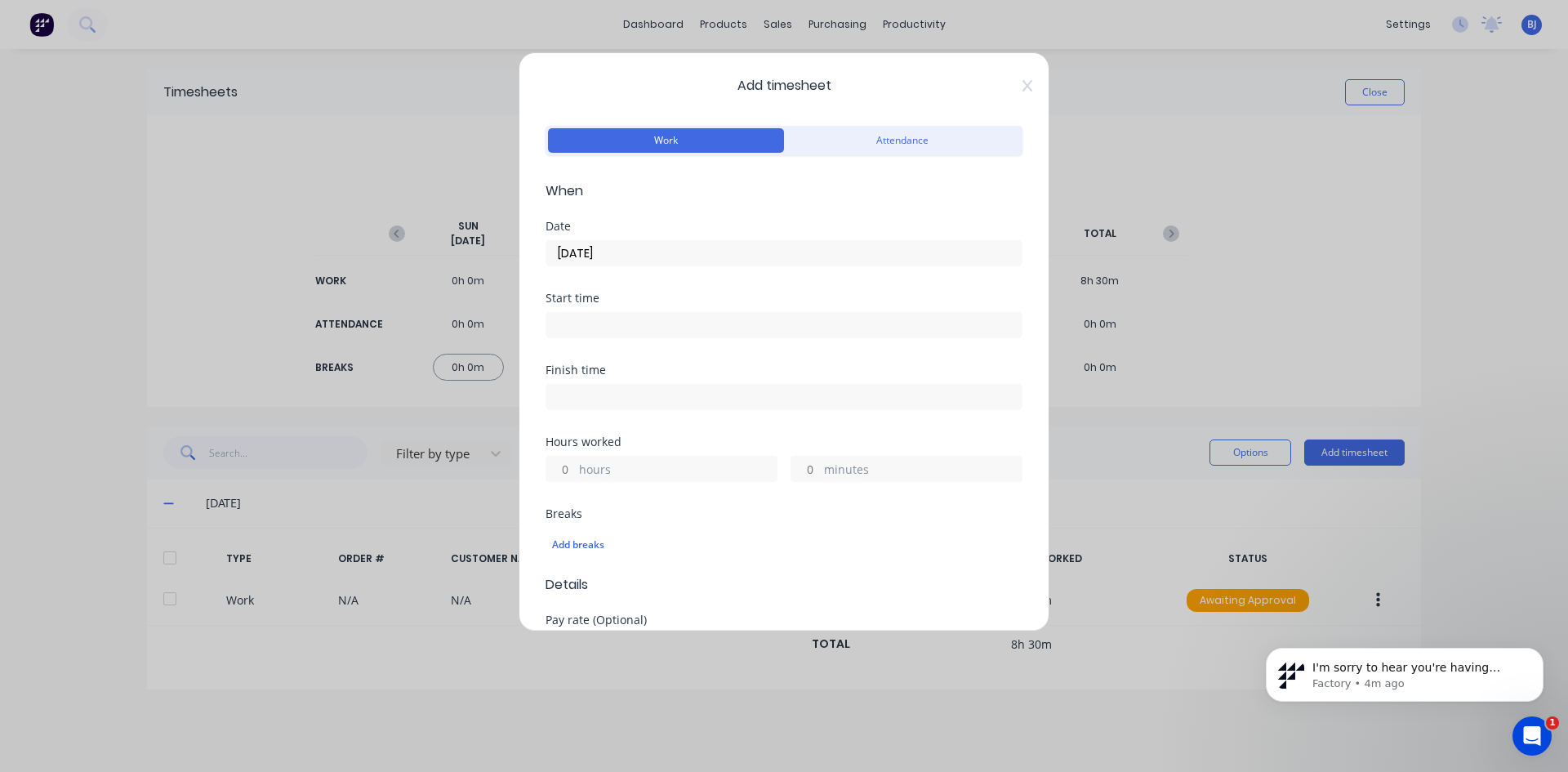
click at [581, 327] on input at bounding box center [784, 325] width 475 height 24
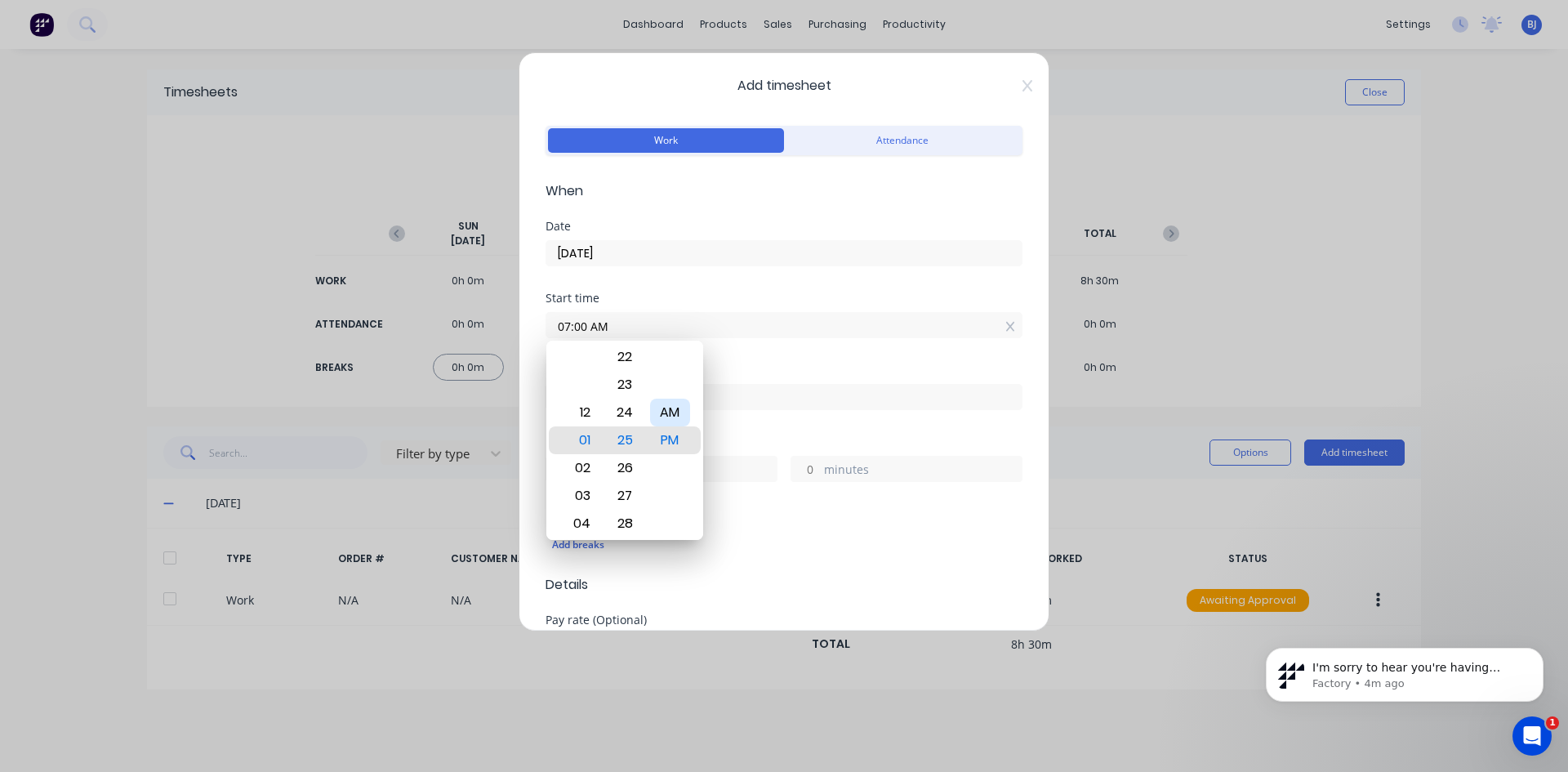
click at [670, 414] on div "AM" at bounding box center [670, 413] width 40 height 28
click at [745, 372] on div "Finish time" at bounding box center [784, 370] width 477 height 11
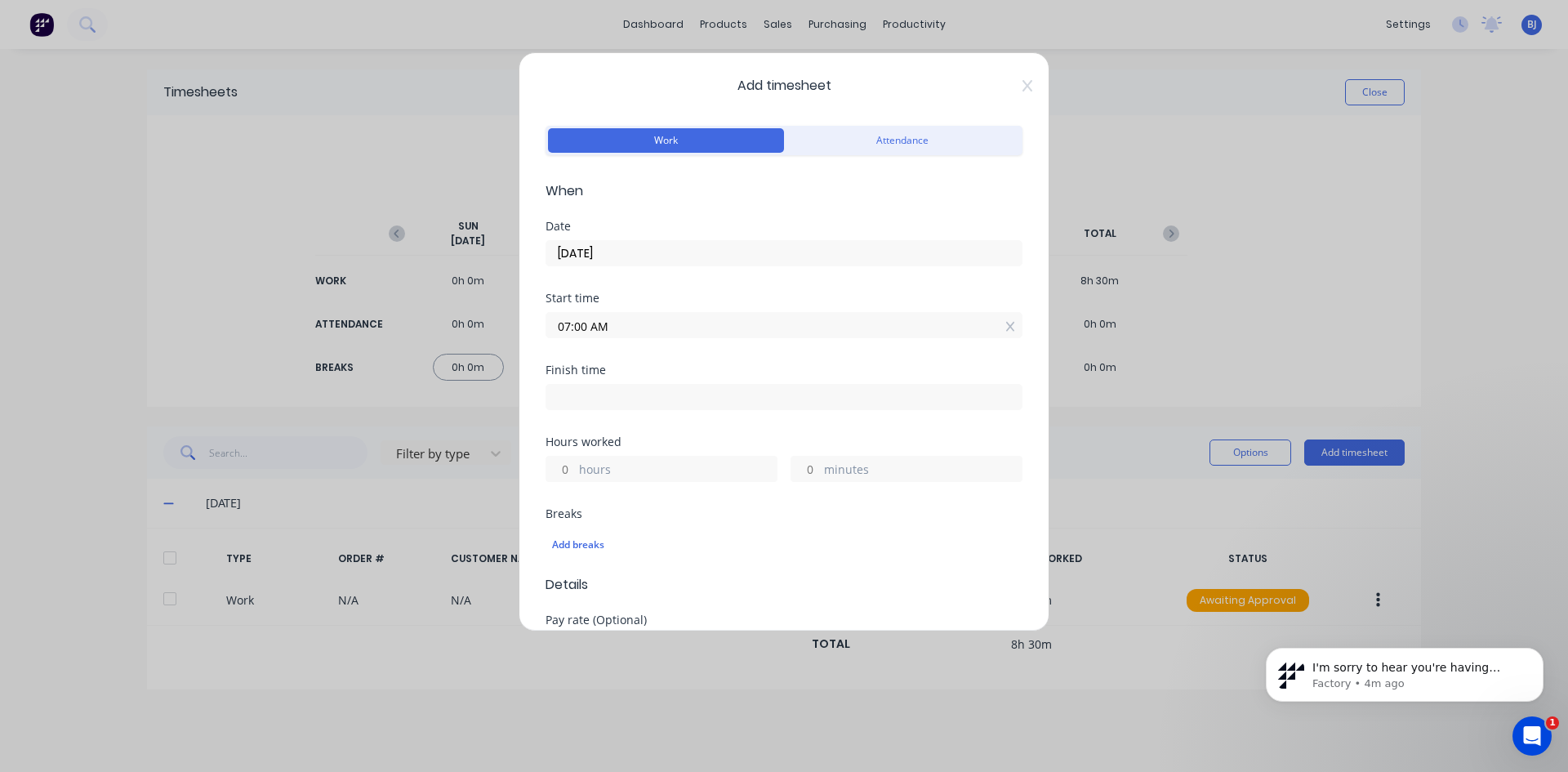
click at [583, 400] on input at bounding box center [784, 397] width 475 height 24
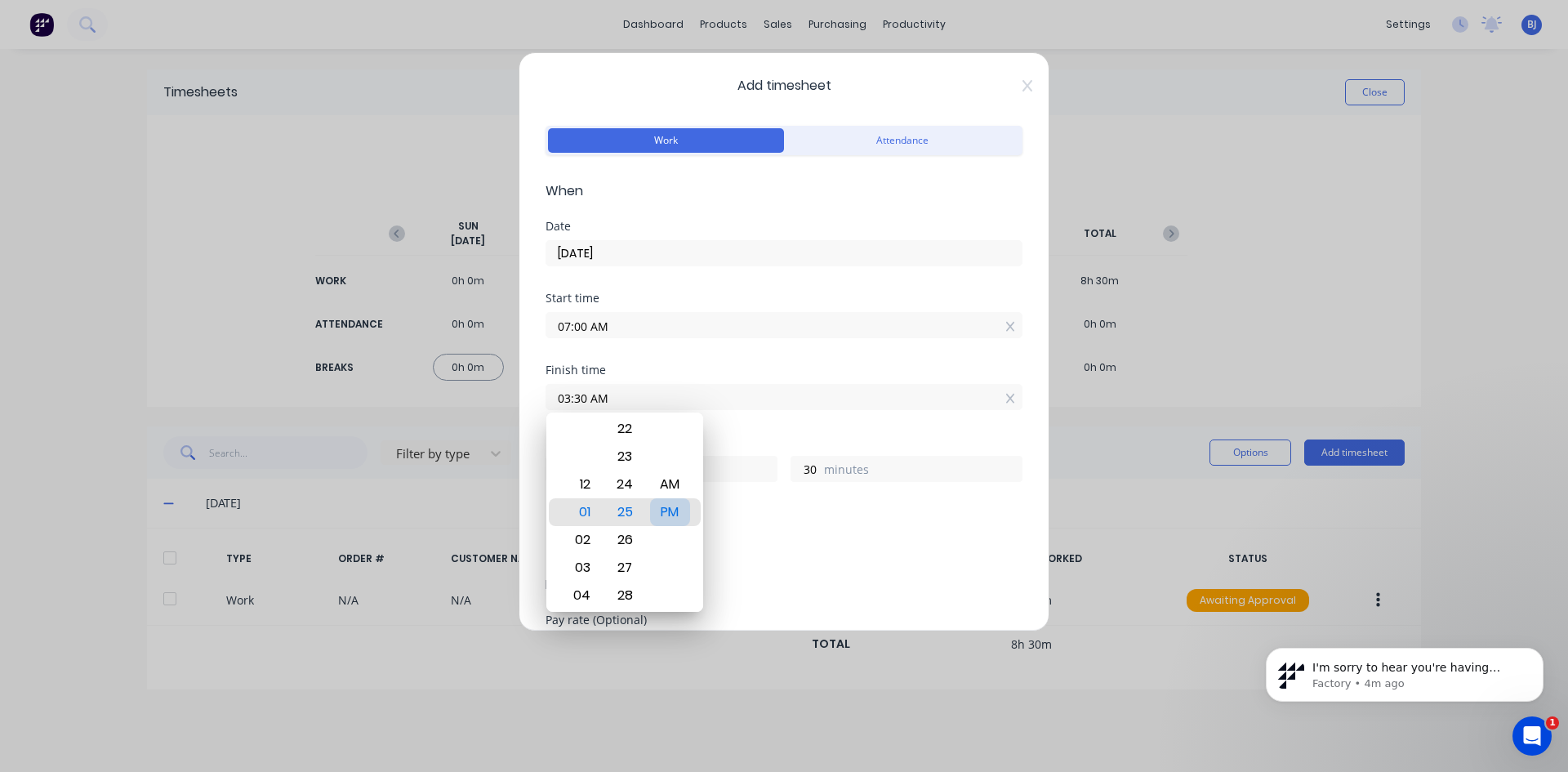
click at [667, 513] on div "PM" at bounding box center [670, 512] width 40 height 28
click at [731, 445] on div "Hours worked" at bounding box center [784, 441] width 477 height 11
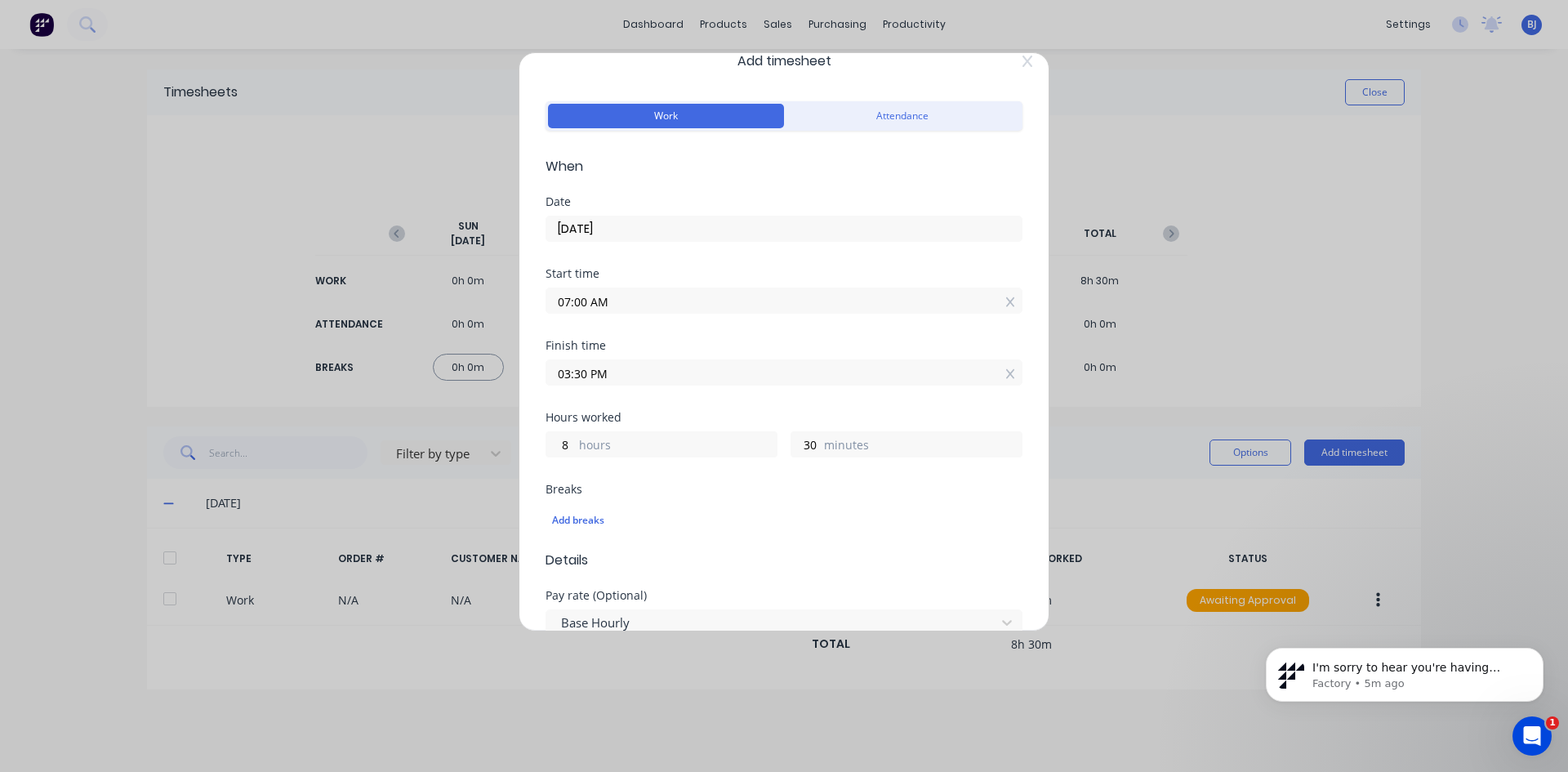
scroll to position [15, 0]
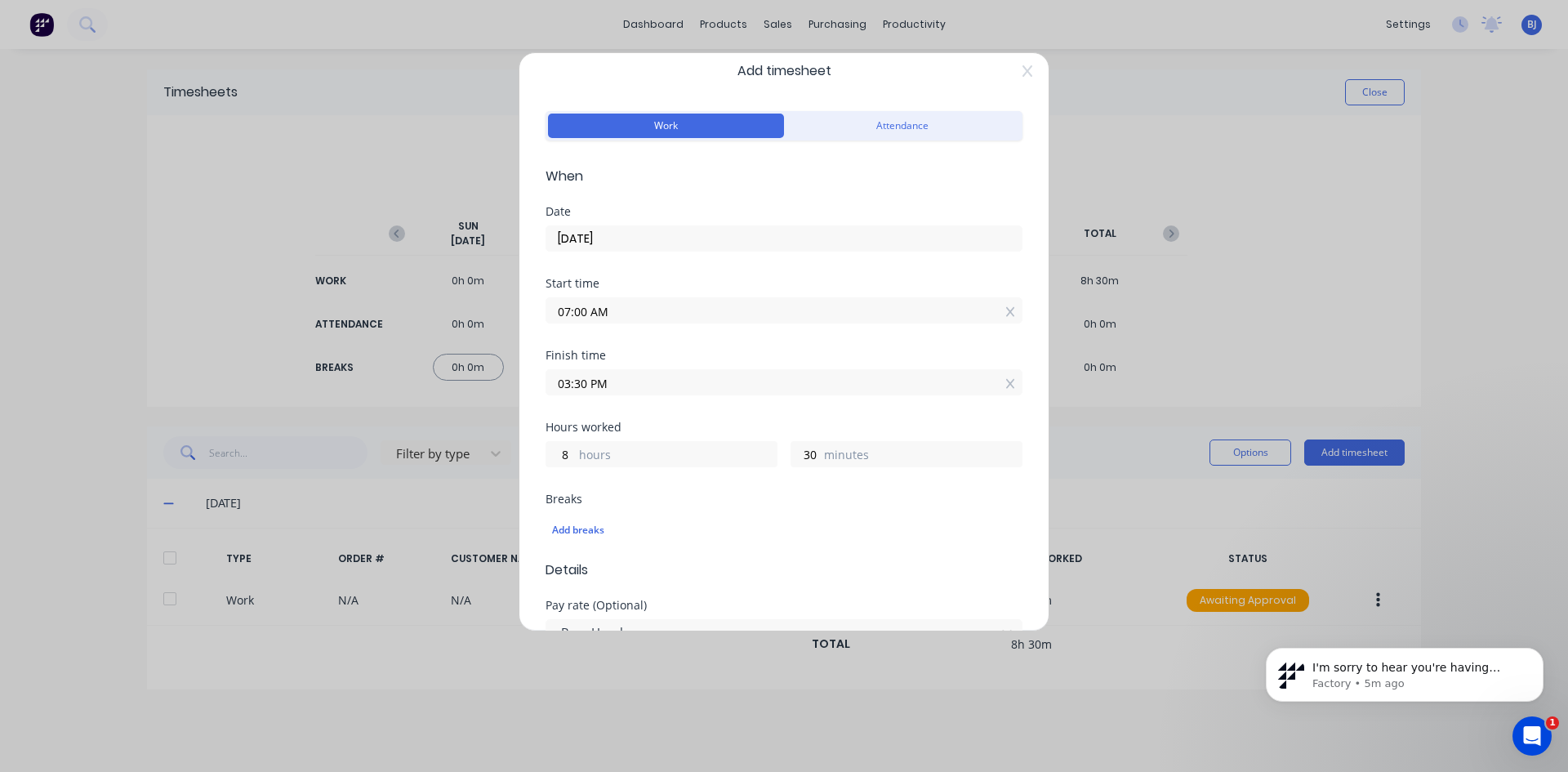
drag, startPoint x: 591, startPoint y: 386, endPoint x: 538, endPoint y: 389, distance: 53.1
click at [538, 389] on div "Add timesheet Work Attendance When Date 07/10/2025 Start time 07:00 AM Finish t…" at bounding box center [784, 342] width 530 height 579
click at [608, 385] on input "11.00PM" at bounding box center [784, 383] width 475 height 24
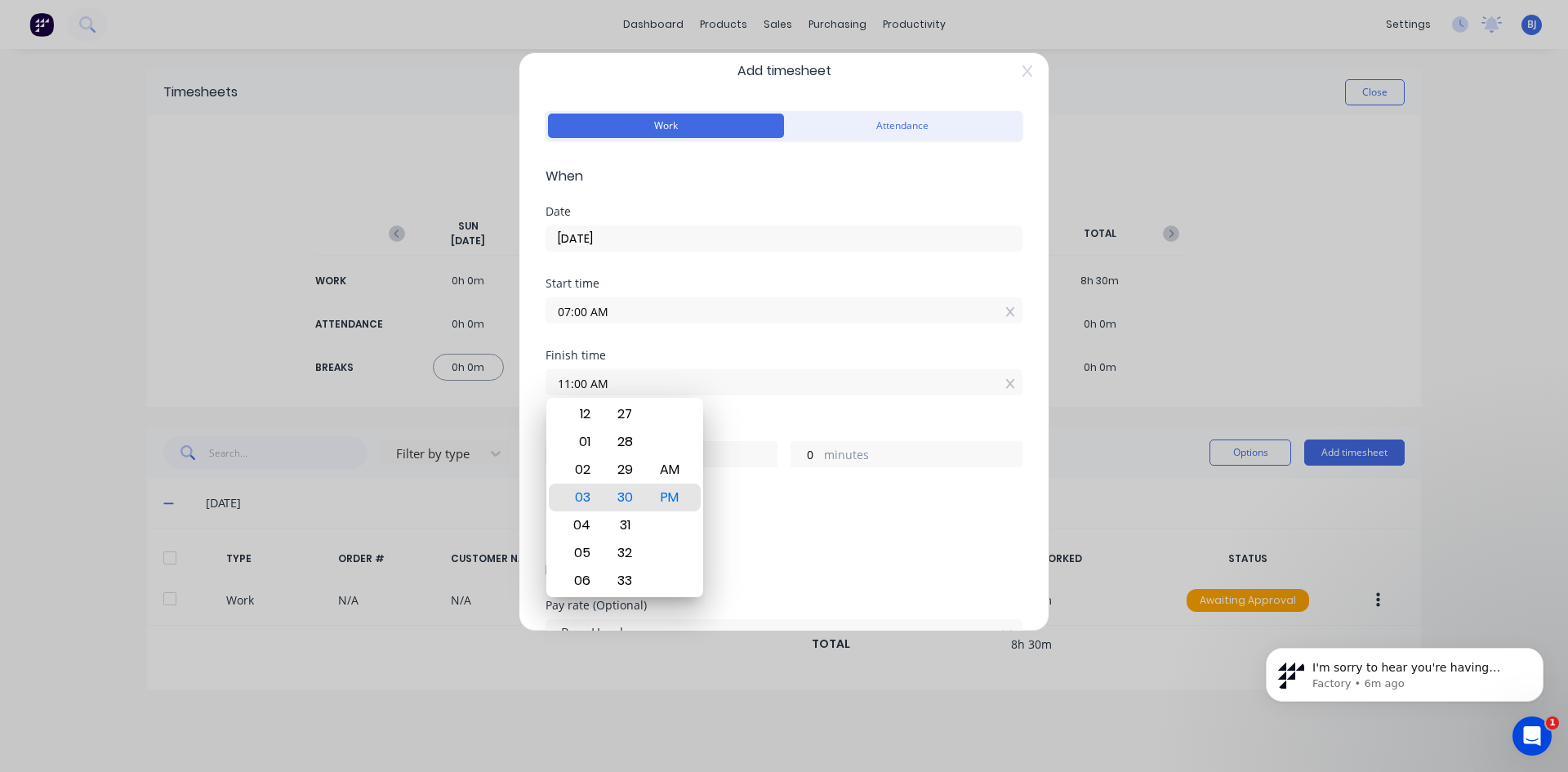
click at [753, 421] on div "Hours worked" at bounding box center [784, 426] width 477 height 11
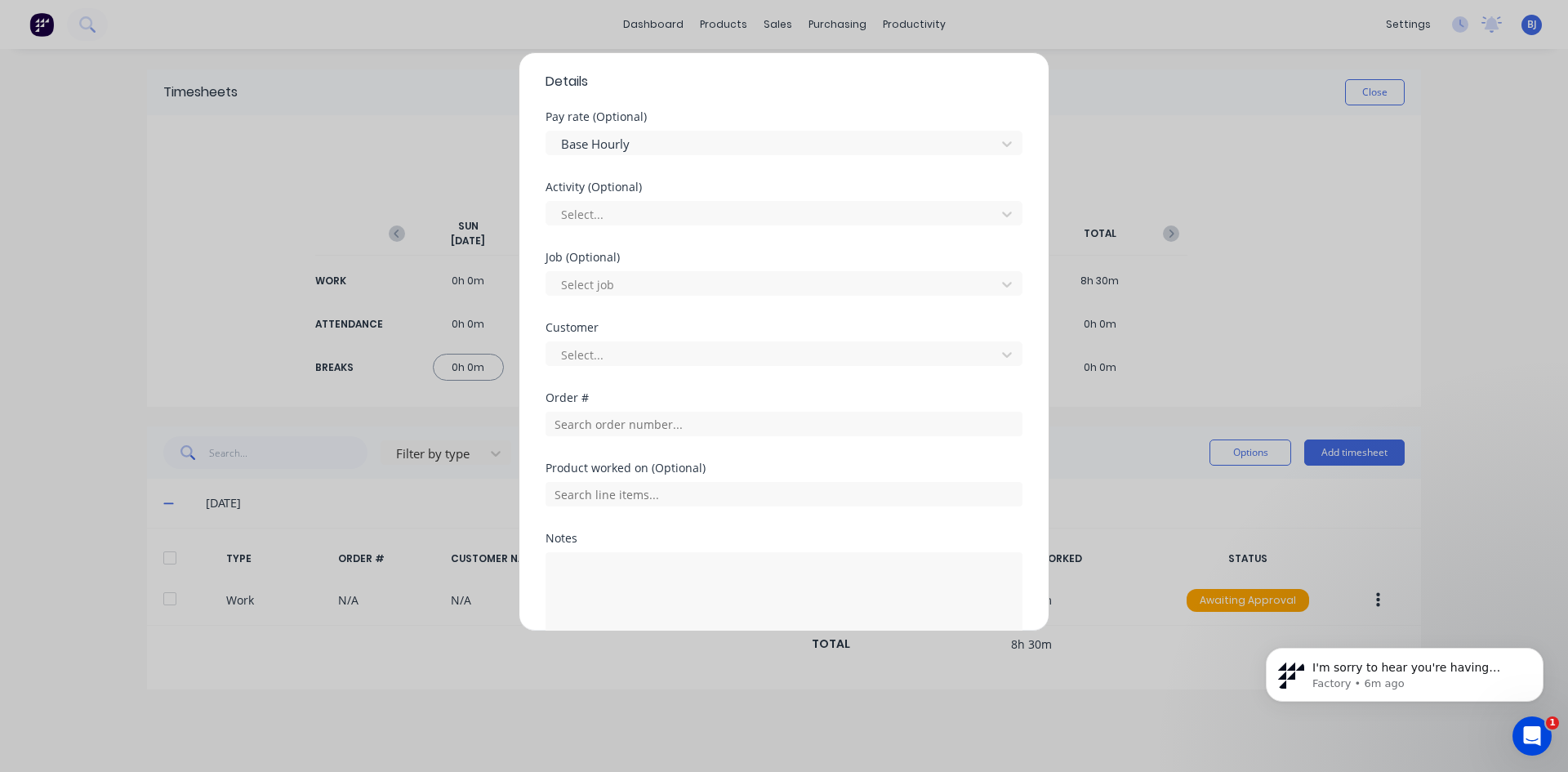
scroll to position [505, 0]
click at [579, 420] on input "text" at bounding box center [784, 422] width 477 height 24
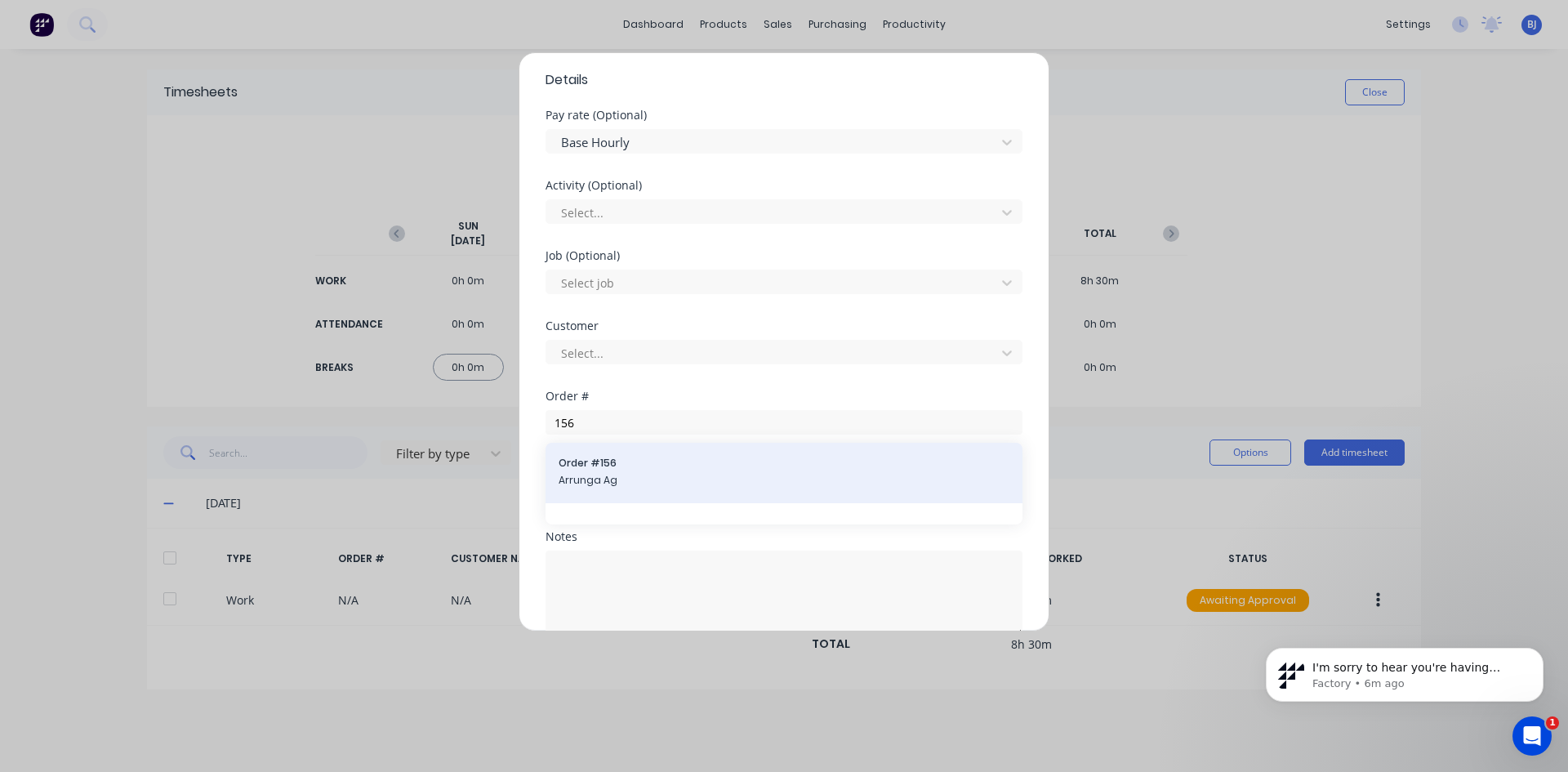
click at [573, 470] on div "Order # 156 Arrunga Ag" at bounding box center [784, 473] width 450 height 34
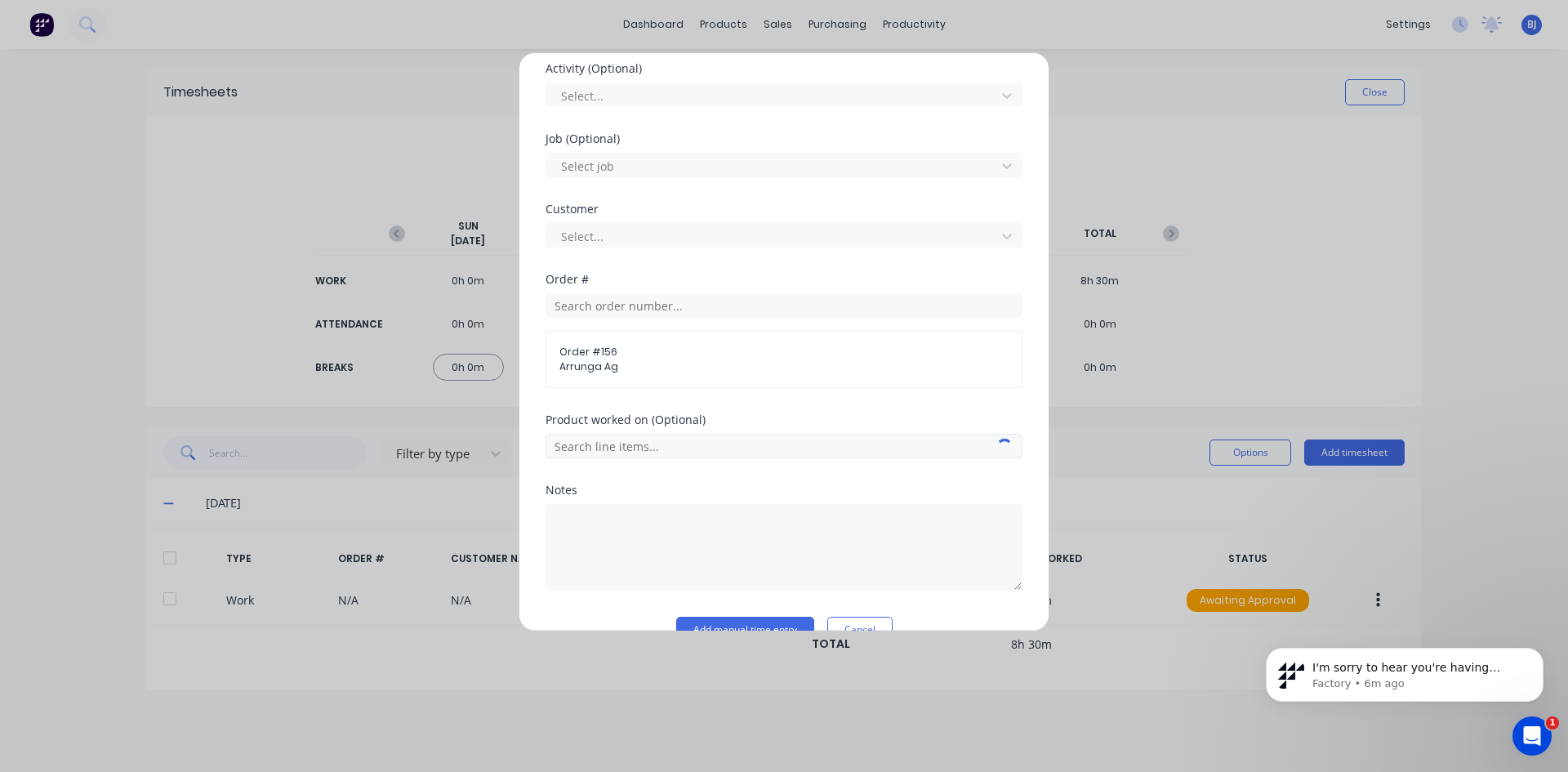
scroll to position [657, 0]
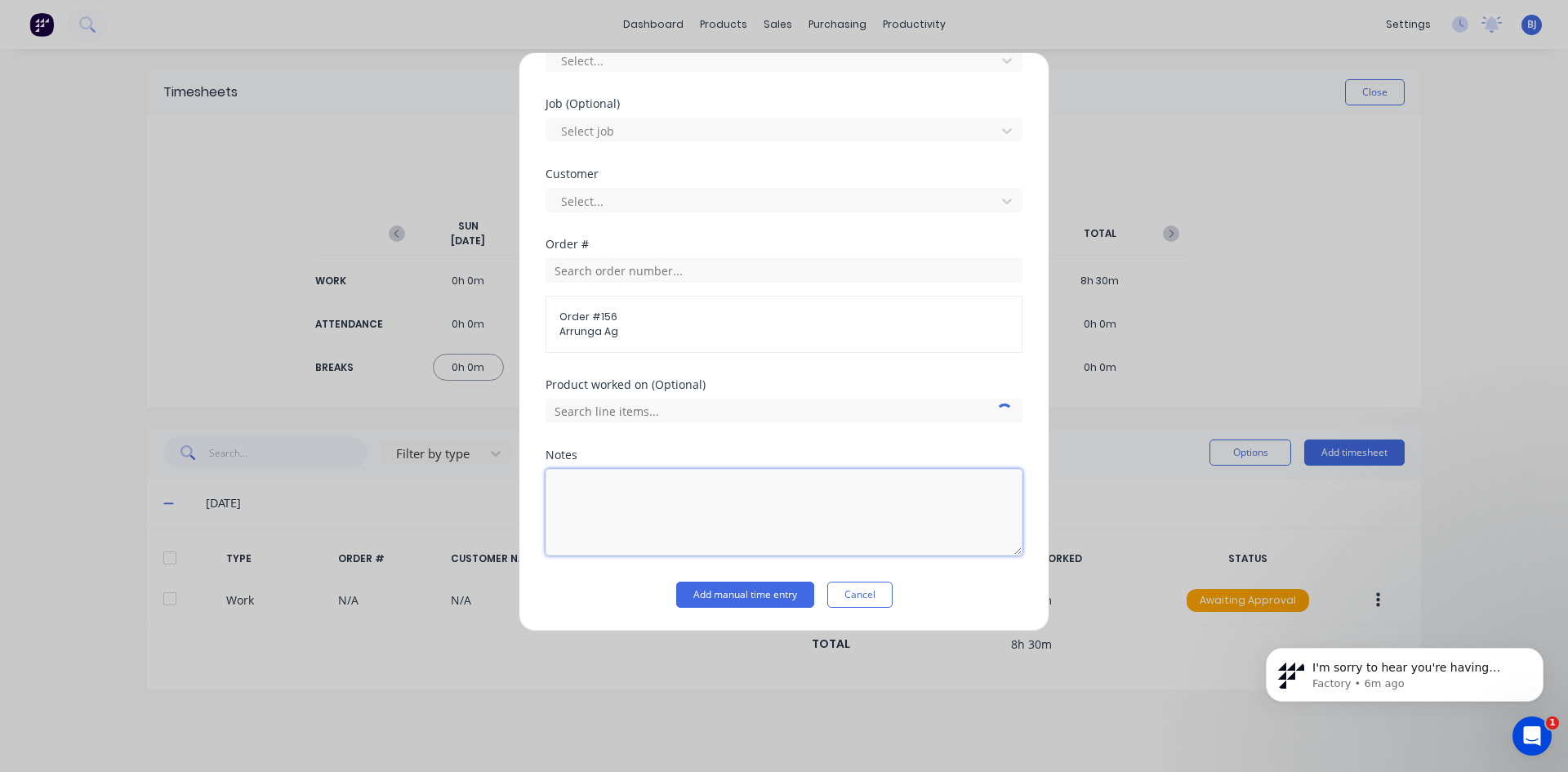
click at [599, 486] on textarea at bounding box center [784, 512] width 477 height 87
click at [711, 596] on button "Add manual time entry" at bounding box center [745, 595] width 138 height 26
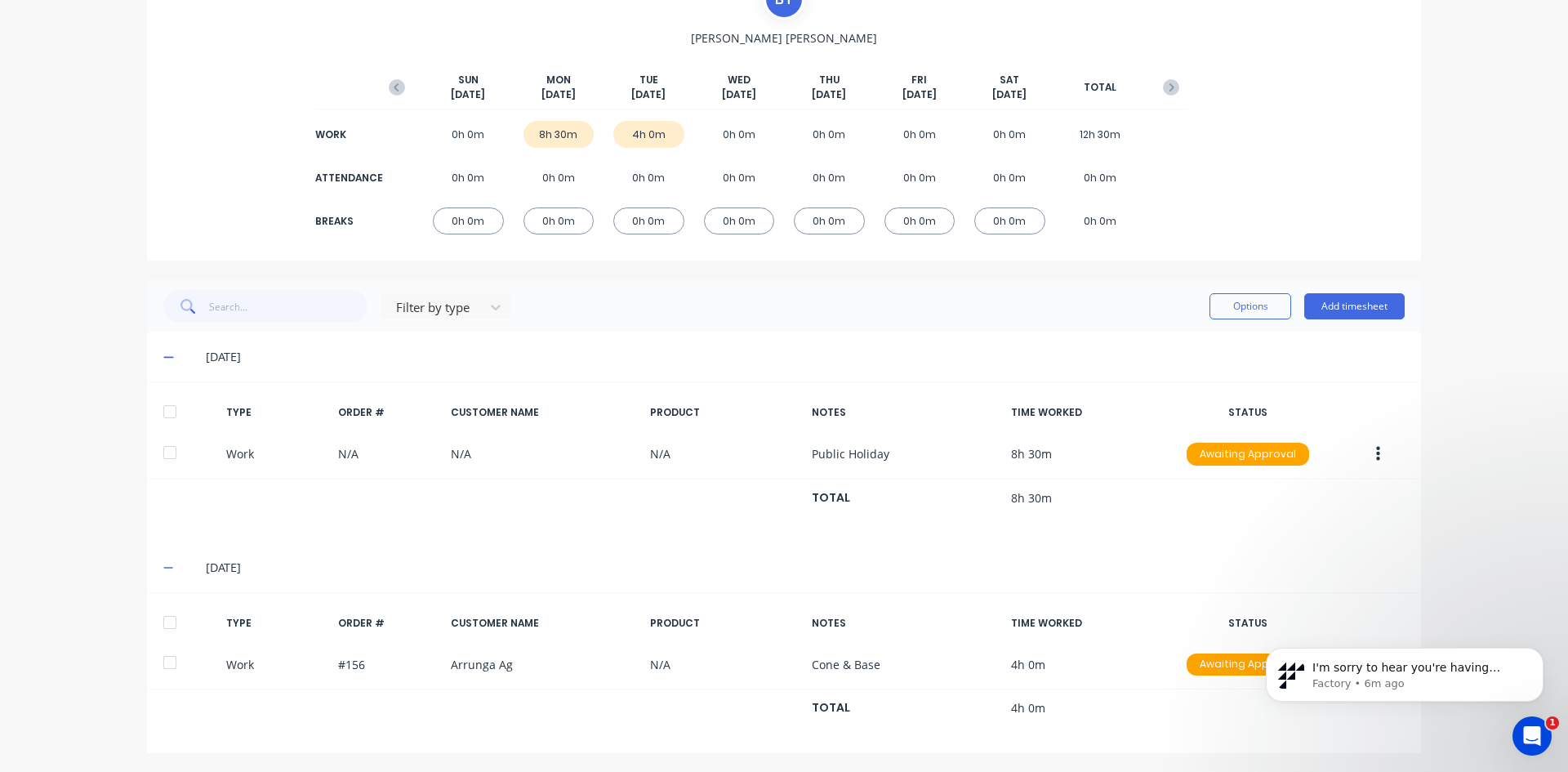
scroll to position [148, 0]
click at [1539, 648] on icon "Dismiss notification" at bounding box center [1539, 652] width 9 height 9
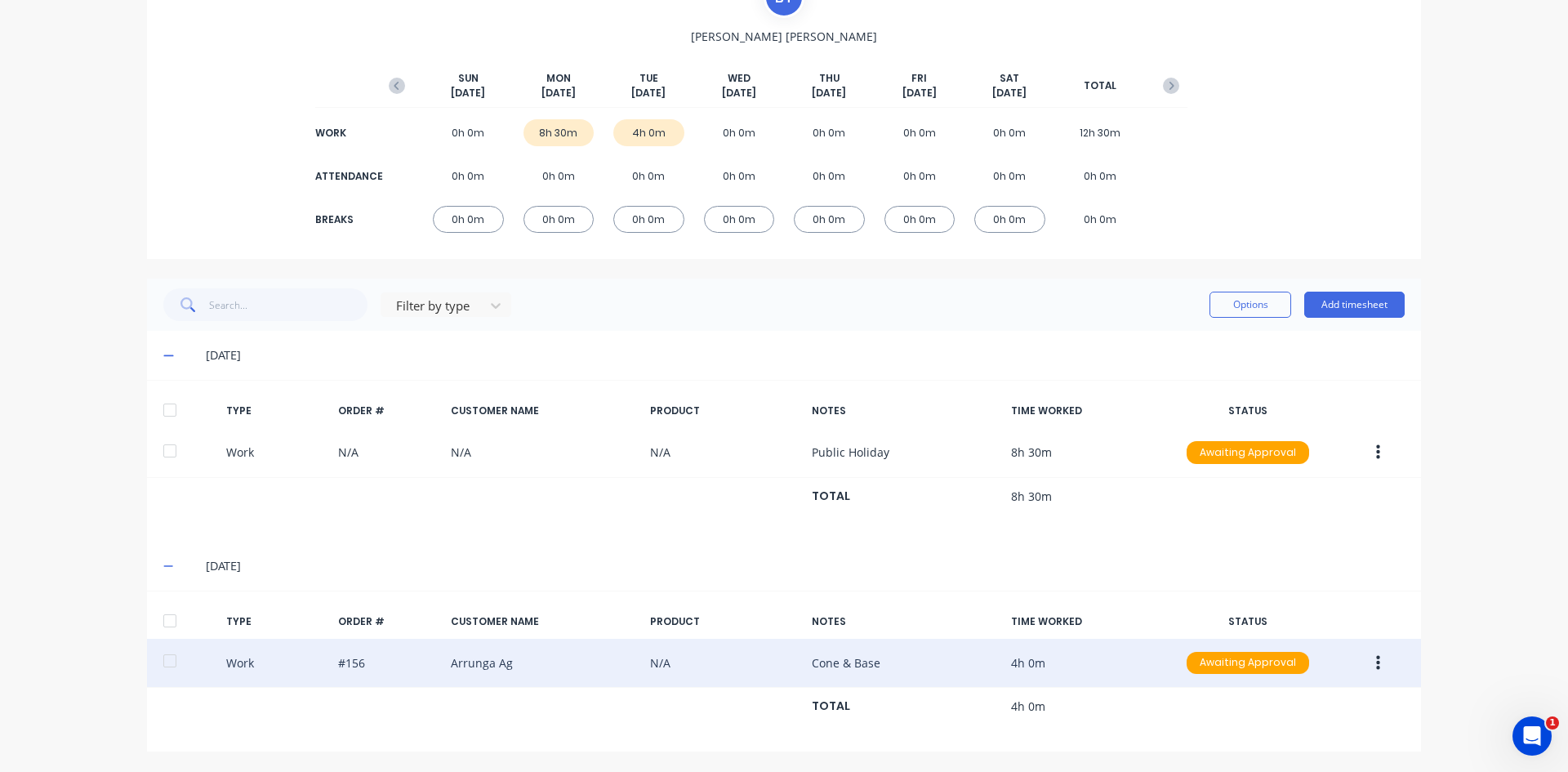
click at [1376, 660] on icon "button" at bounding box center [1378, 663] width 4 height 18
click at [1264, 608] on div "Edit" at bounding box center [1319, 601] width 126 height 23
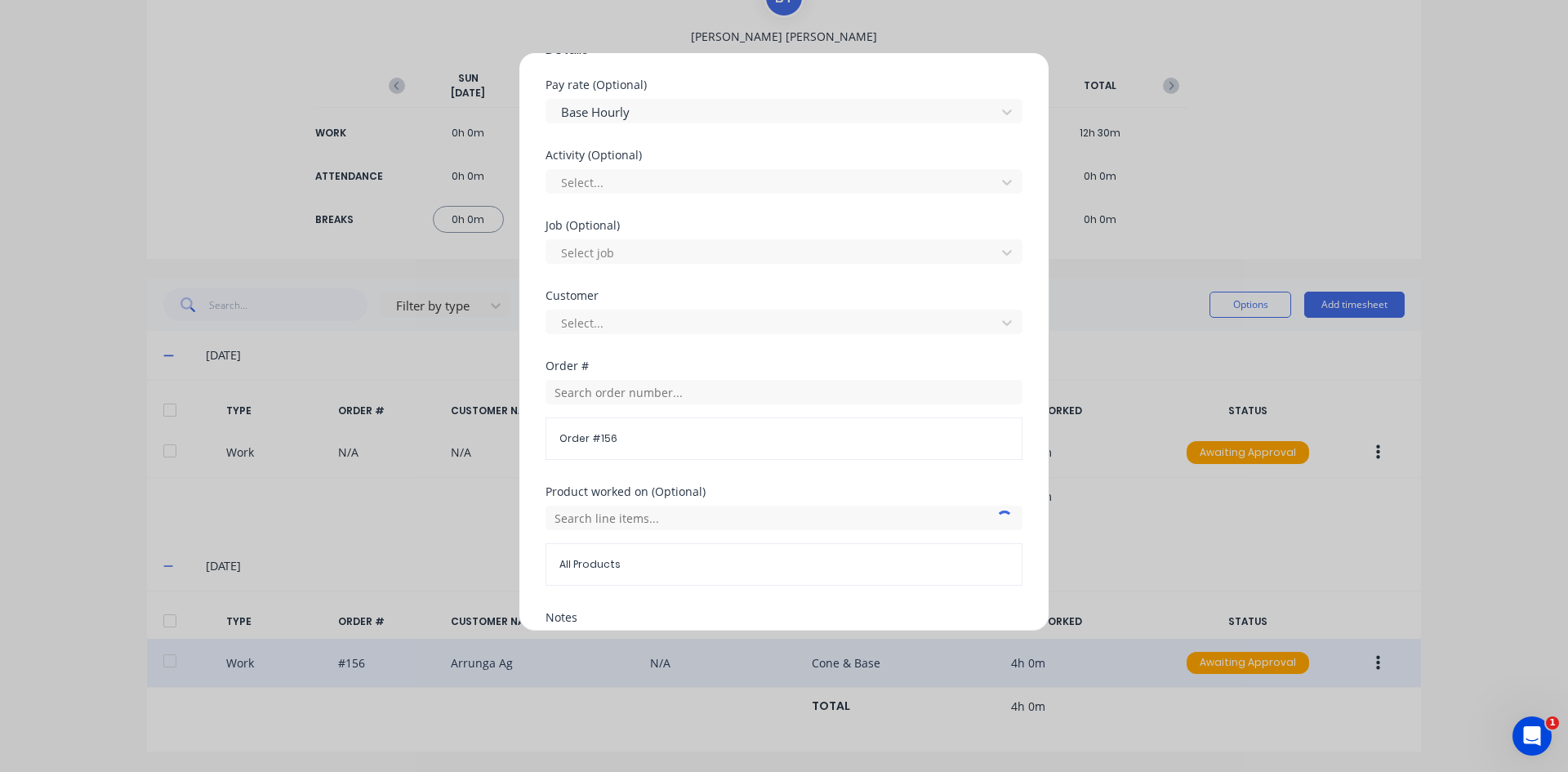
scroll to position [572, 0]
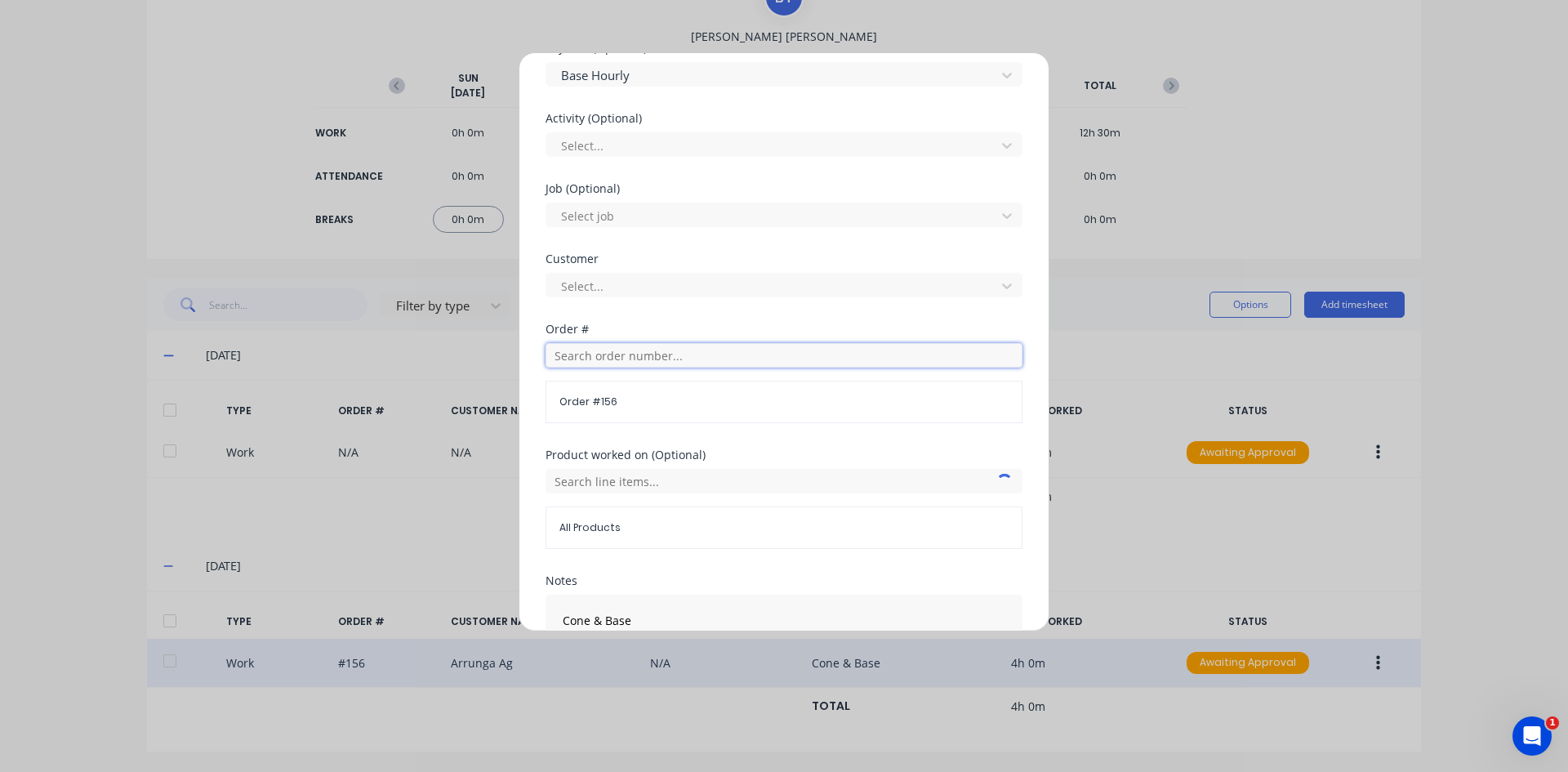
click at [577, 355] on input "text" at bounding box center [784, 355] width 477 height 24
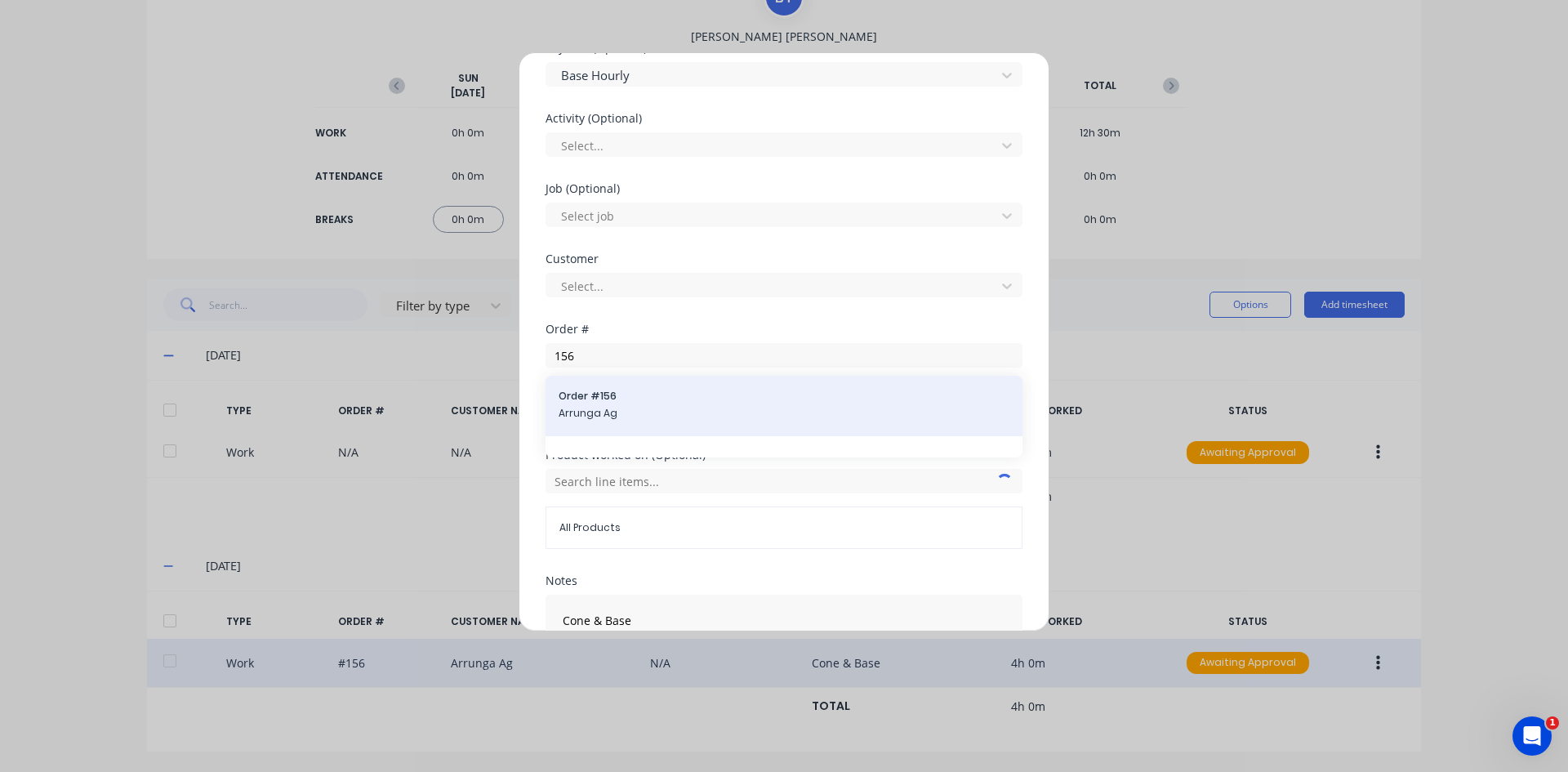
click at [607, 392] on span "Order # 156" at bounding box center [784, 395] width 450 height 15
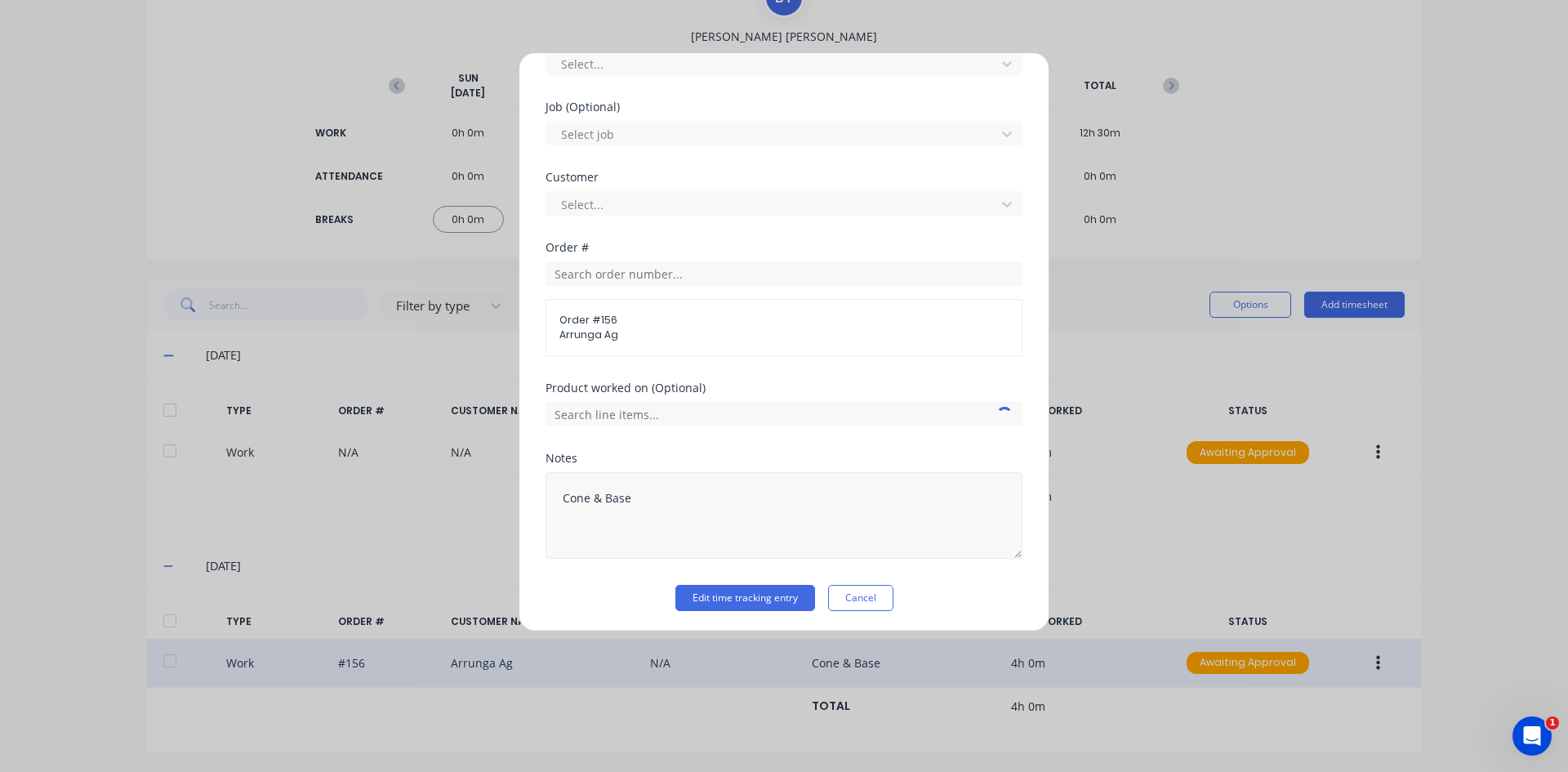
scroll to position [657, 0]
click at [734, 592] on button "Edit time tracking entry" at bounding box center [745, 595] width 139 height 26
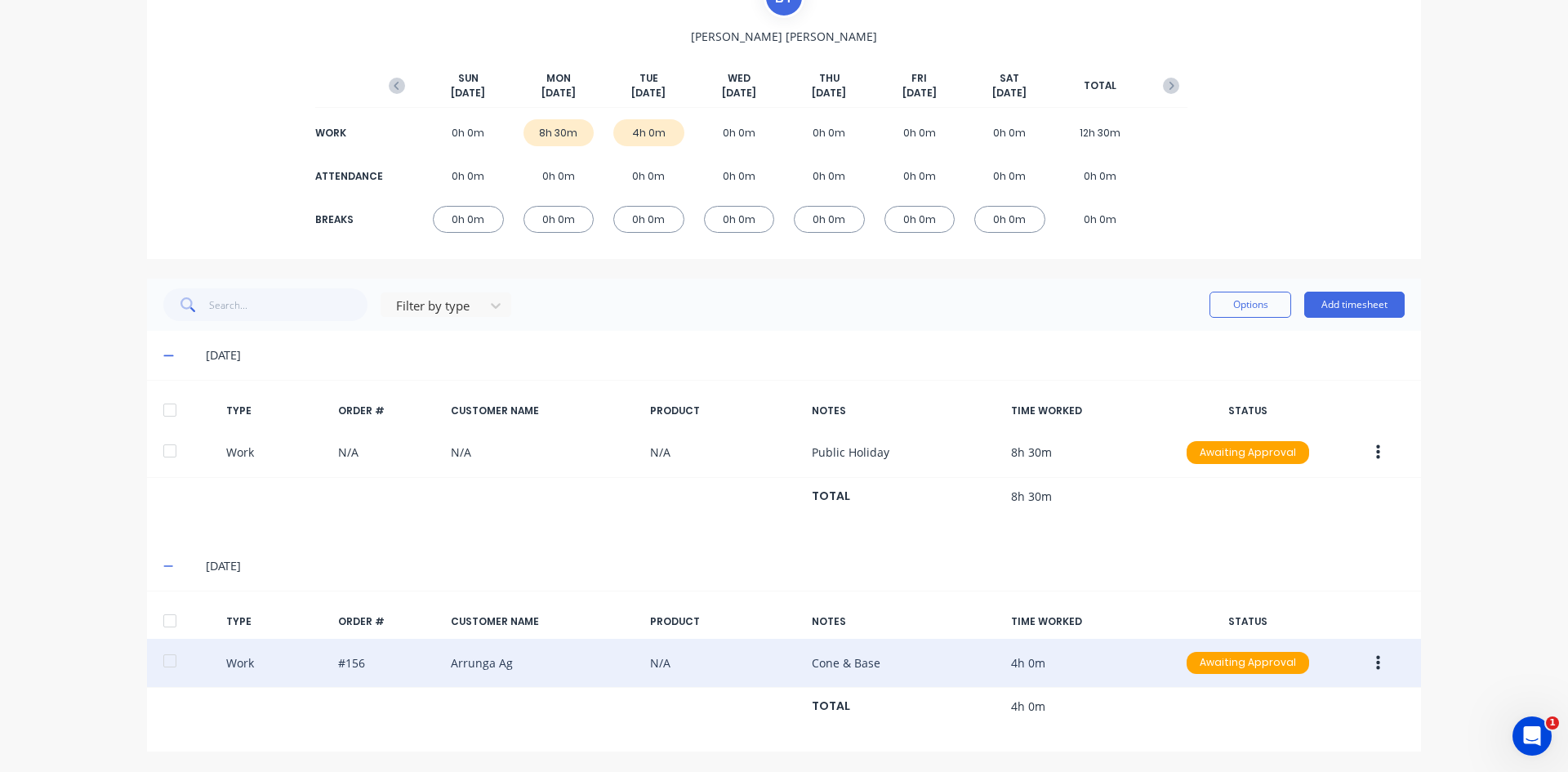
click at [1367, 658] on button "button" at bounding box center [1378, 663] width 39 height 29
click at [1266, 603] on div "Edit" at bounding box center [1319, 601] width 126 height 23
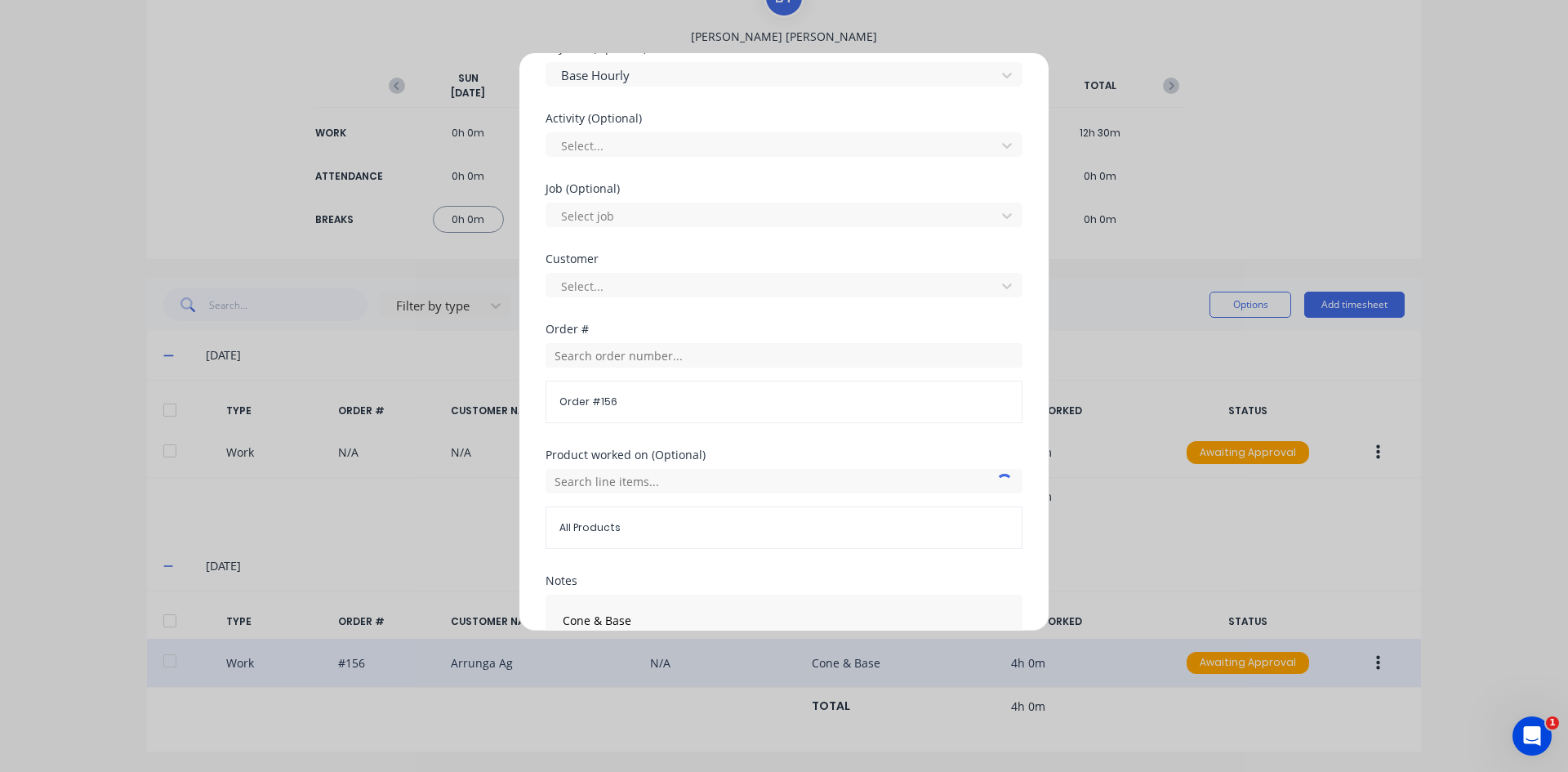
scroll to position [654, 0]
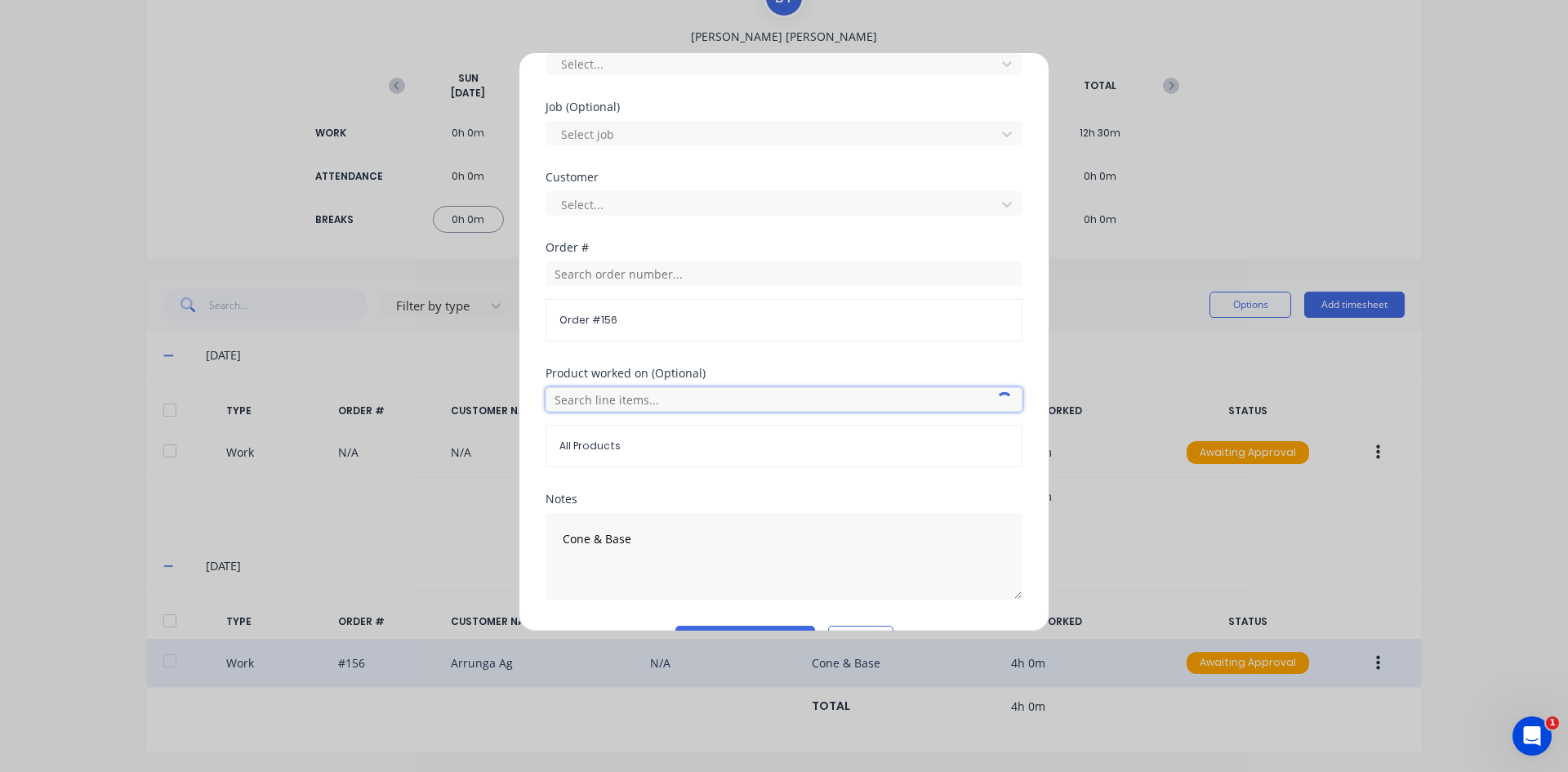
click at [575, 396] on input "text" at bounding box center [784, 399] width 477 height 24
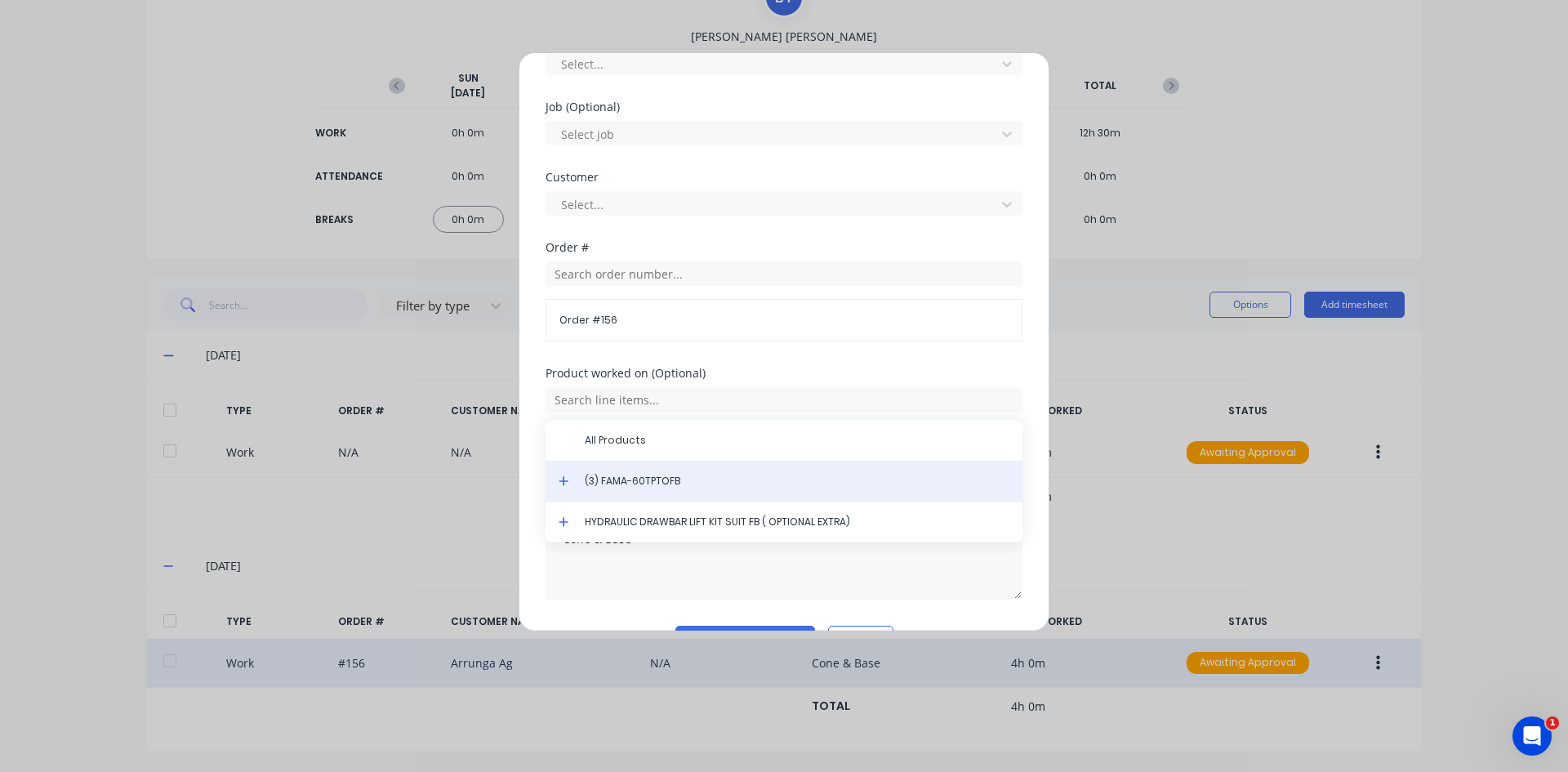
click at [643, 477] on span "(3) FAMA-60TPTOFB" at bounding box center [796, 481] width 425 height 15
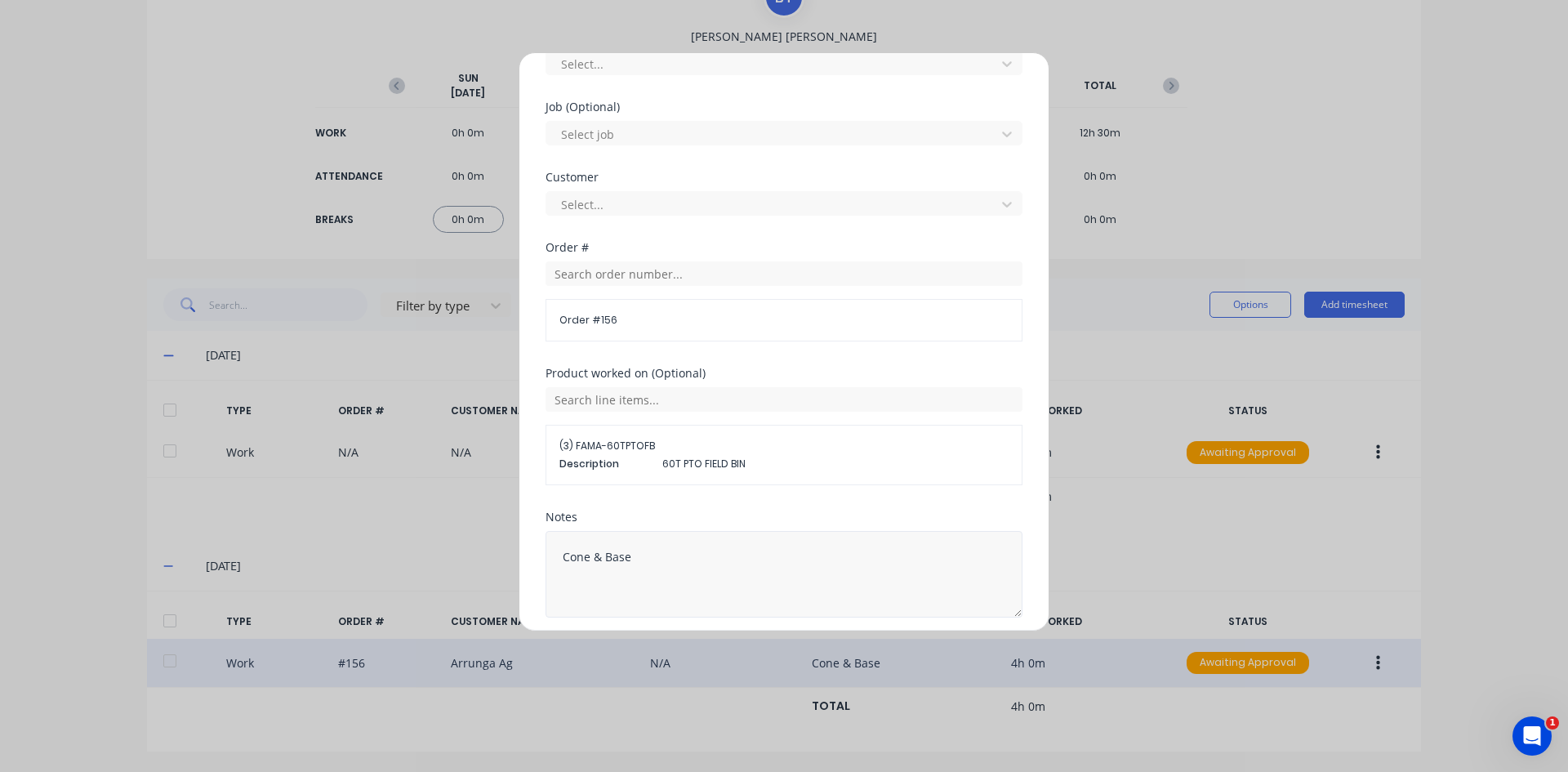
scroll to position [716, 0]
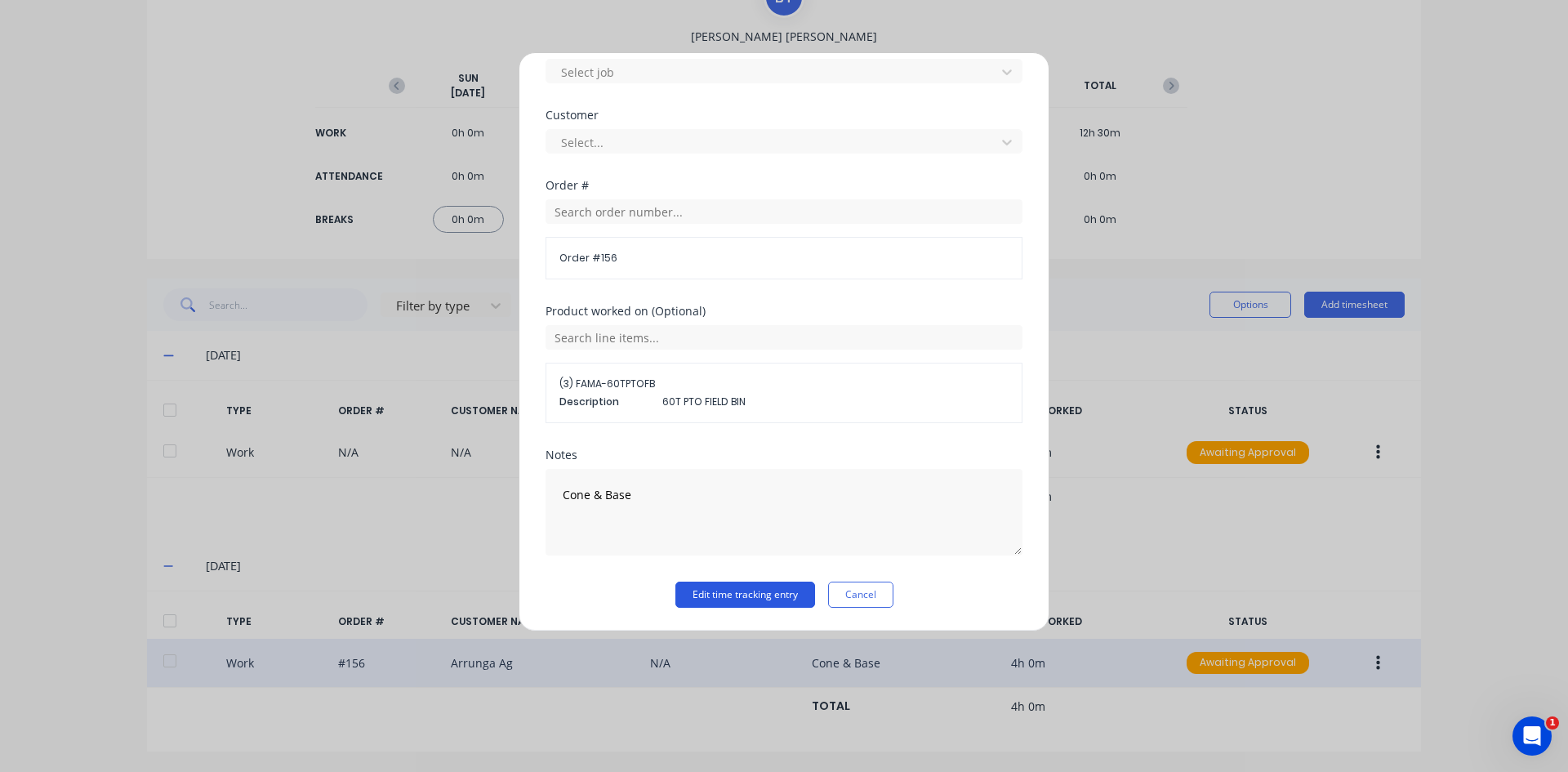
click at [725, 592] on button "Edit time tracking entry" at bounding box center [745, 595] width 139 height 26
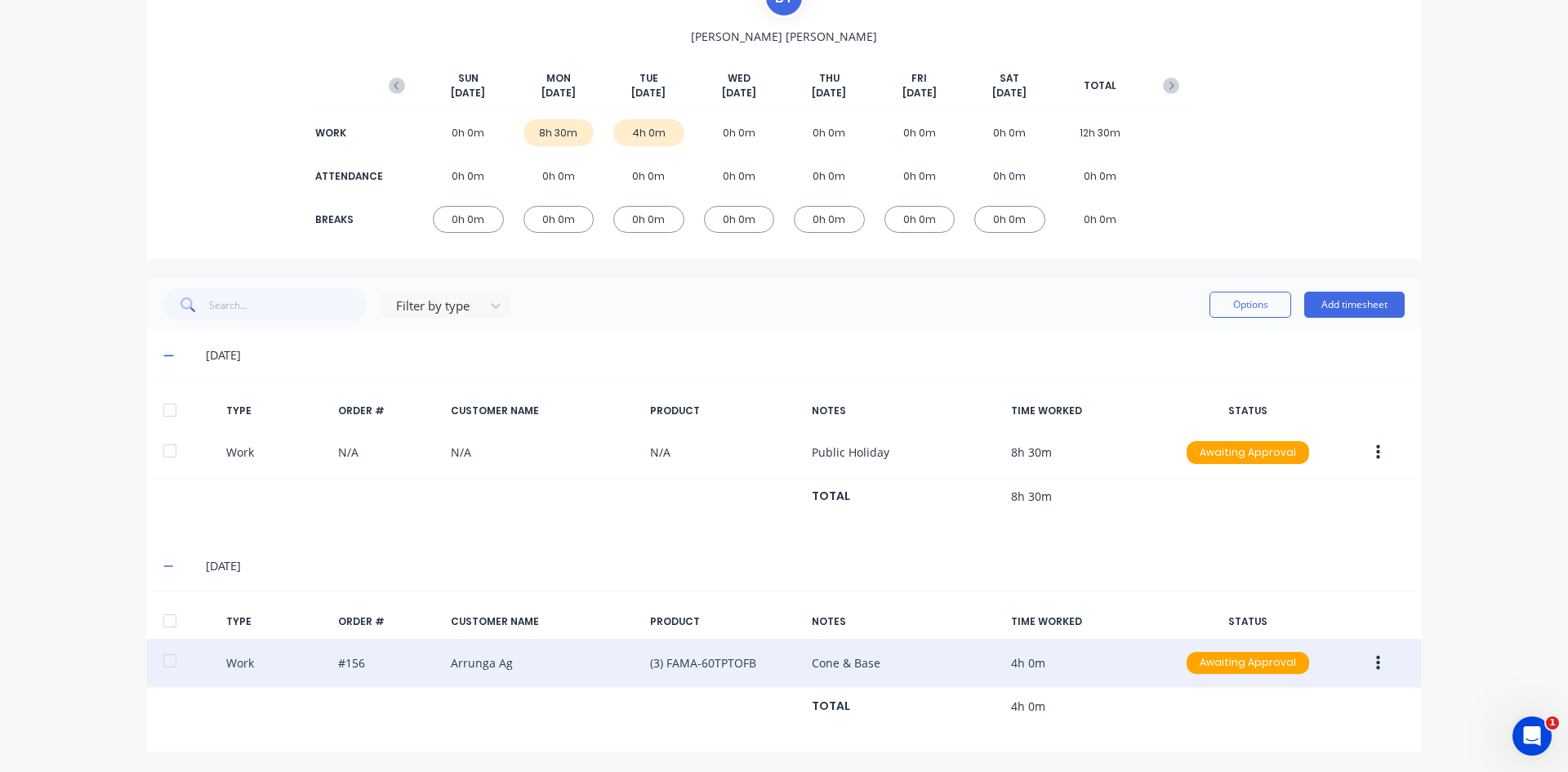
click at [1374, 661] on button "button" at bounding box center [1378, 663] width 39 height 29
click at [1261, 635] on div "Duplicate" at bounding box center [1319, 634] width 126 height 23
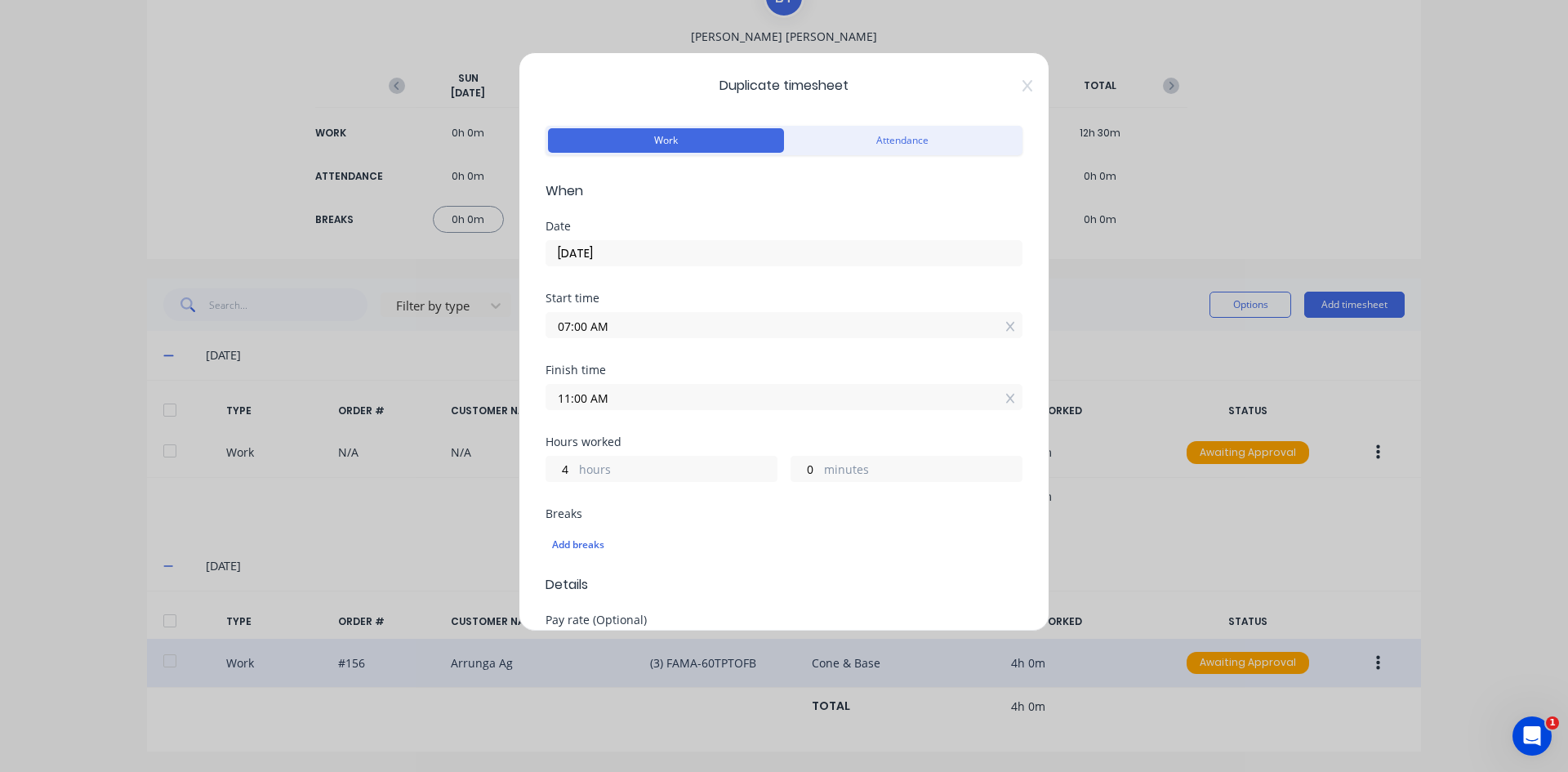
drag, startPoint x: 579, startPoint y: 328, endPoint x: 548, endPoint y: 332, distance: 31.3
click at [551, 330] on input "07:00 AM" at bounding box center [784, 325] width 475 height 24
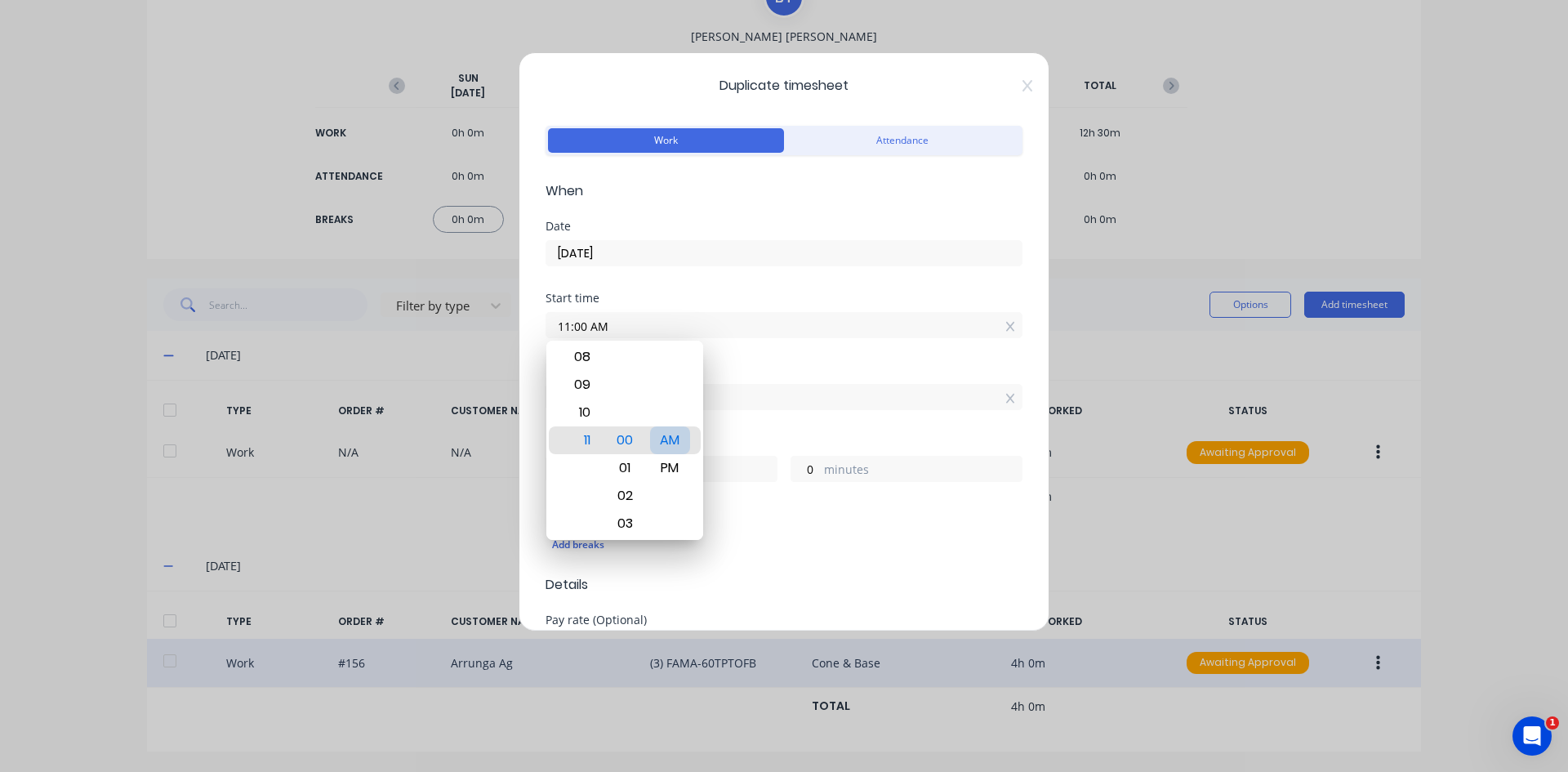
click at [669, 434] on div "AM" at bounding box center [670, 440] width 40 height 28
click at [757, 355] on div "Start time 11:00 AM" at bounding box center [784, 327] width 477 height 72
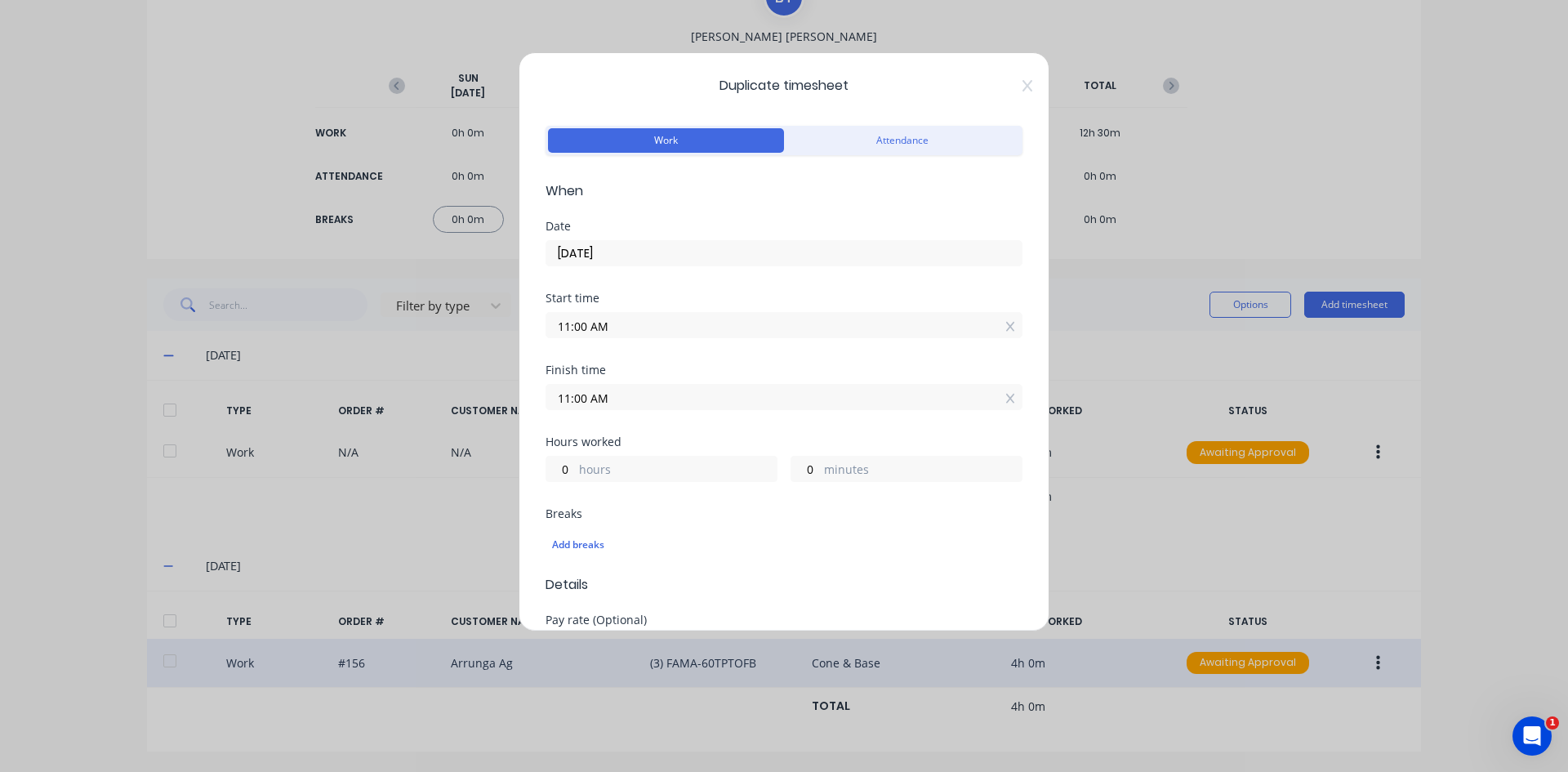
drag, startPoint x: 603, startPoint y: 402, endPoint x: 512, endPoint y: 413, distance: 91.7
click at [512, 413] on div "Duplicate timesheet Work Attendance When Date 07/10/2025 Start time 11:00 AM Fi…" at bounding box center [784, 386] width 1568 height 772
click at [614, 398] on input "4.00" at bounding box center [784, 397] width 475 height 24
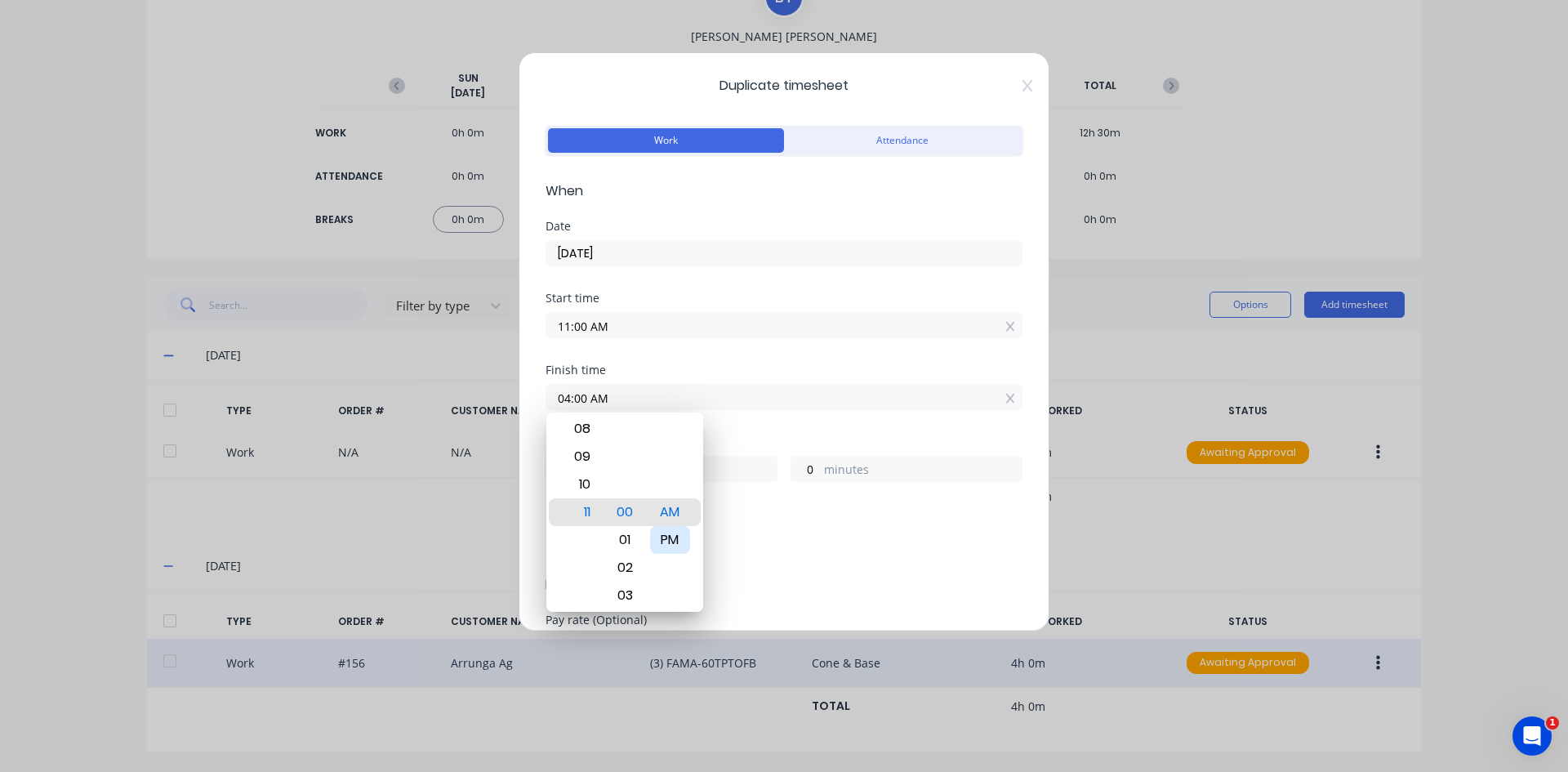
click at [671, 533] on div "PM" at bounding box center [670, 540] width 40 height 28
click at [735, 423] on div "Finish time 04:00 PM" at bounding box center [784, 400] width 477 height 72
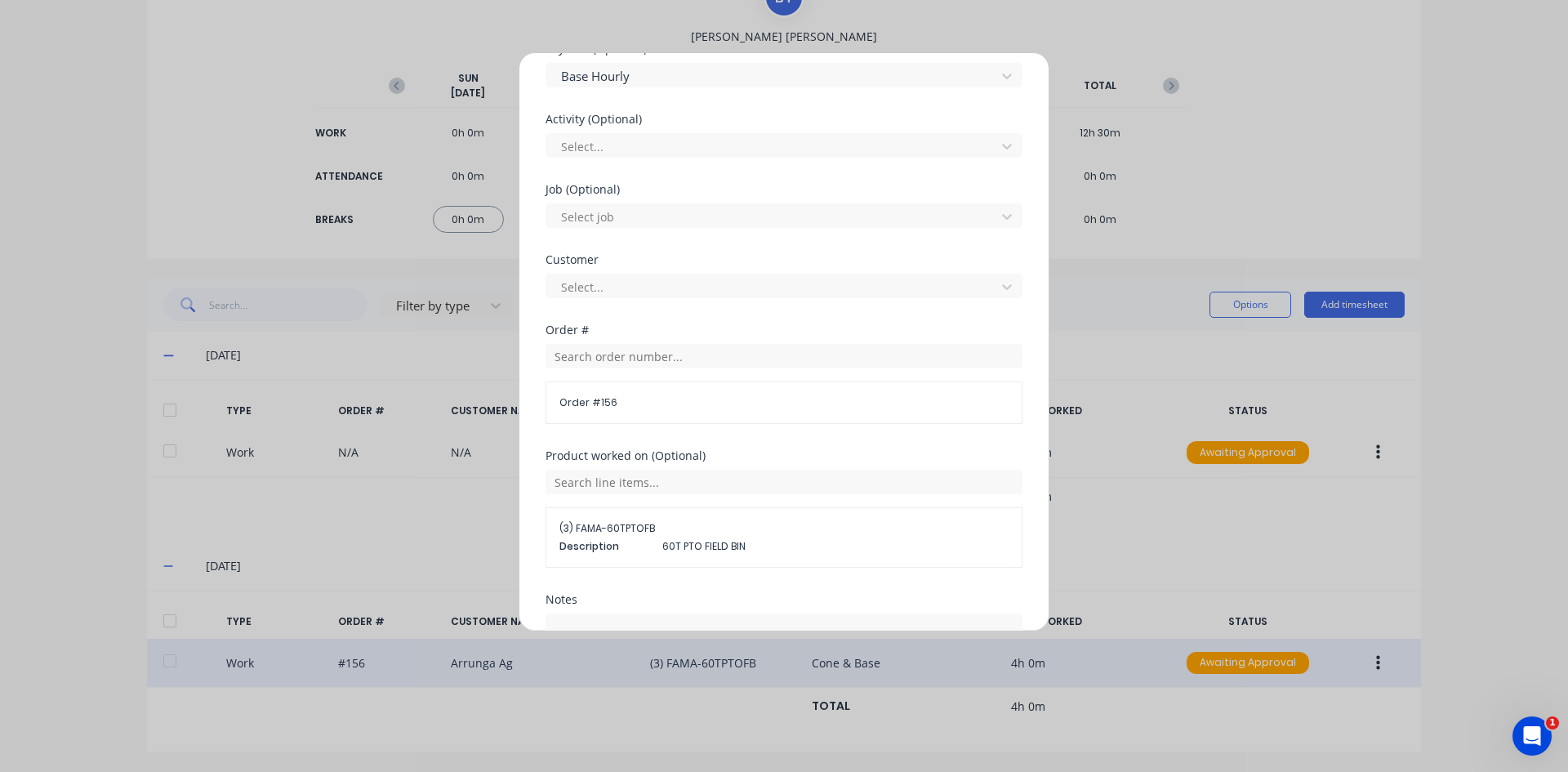
scroll to position [572, 0]
click at [575, 354] on input "text" at bounding box center [784, 355] width 477 height 24
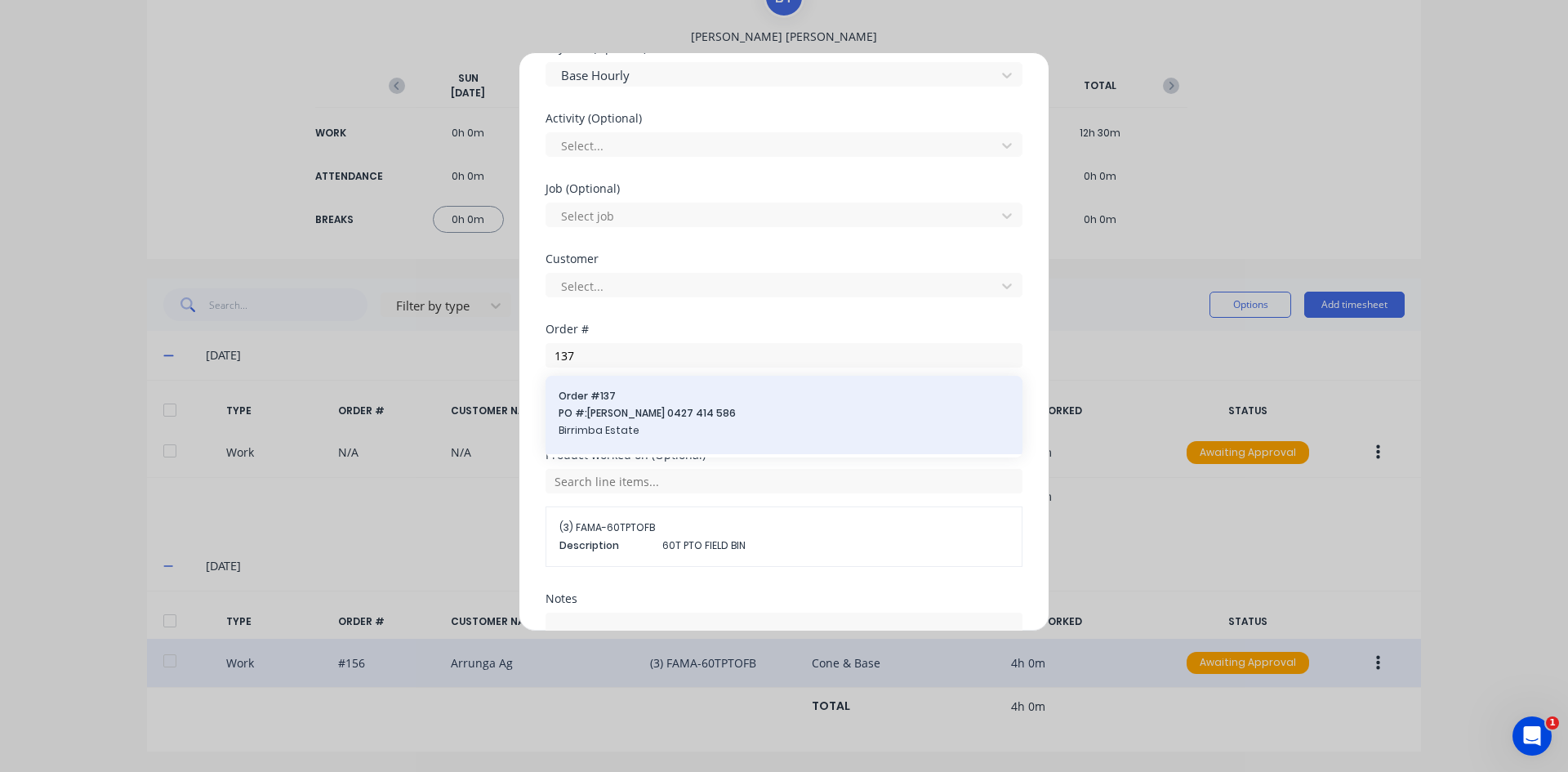
click at [639, 405] on div "Order # 137 PO #: Jim HOLMAN 0427 414 586 Birrimba Estate" at bounding box center [784, 414] width 450 height 53
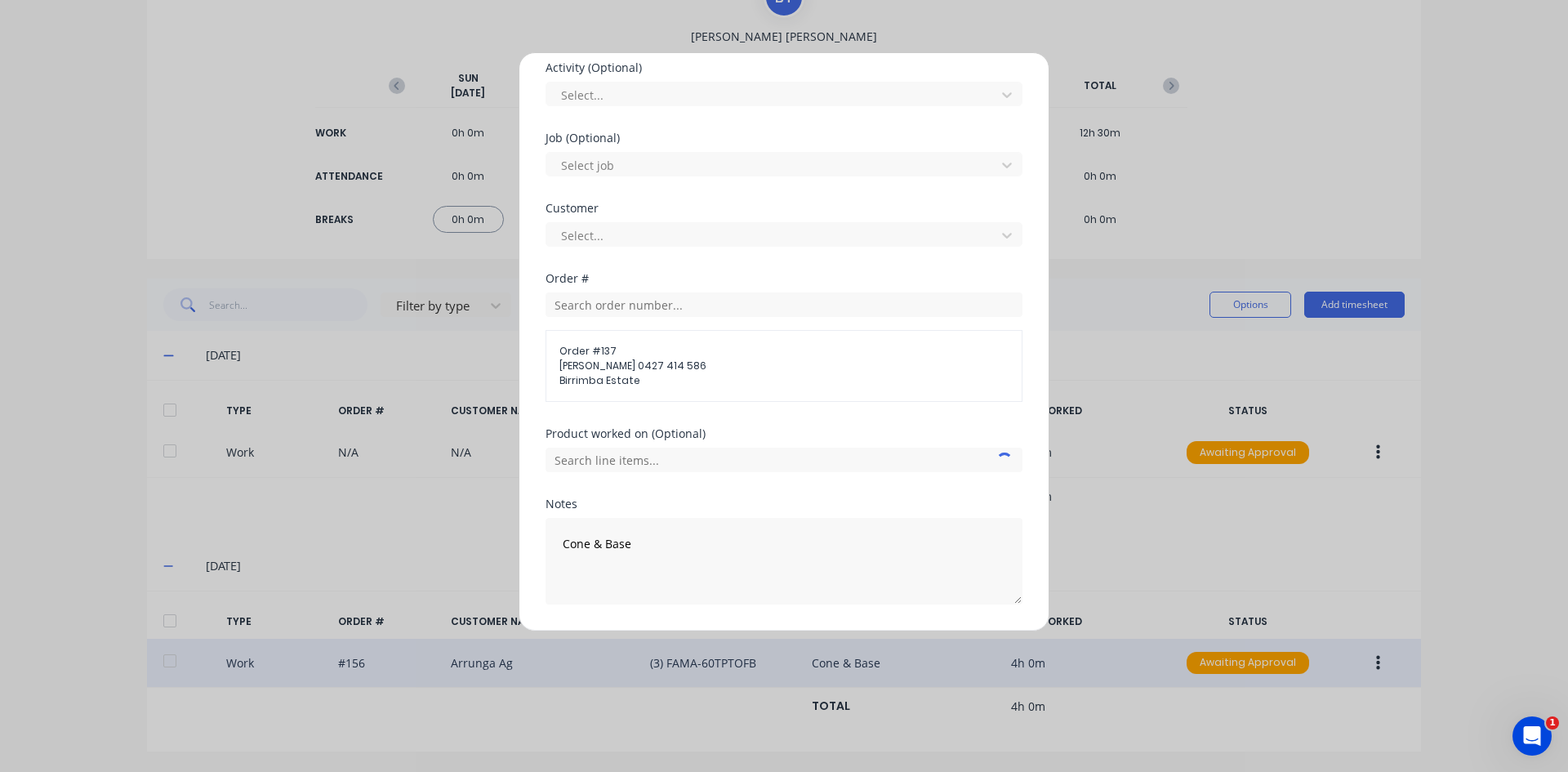
scroll to position [671, 0]
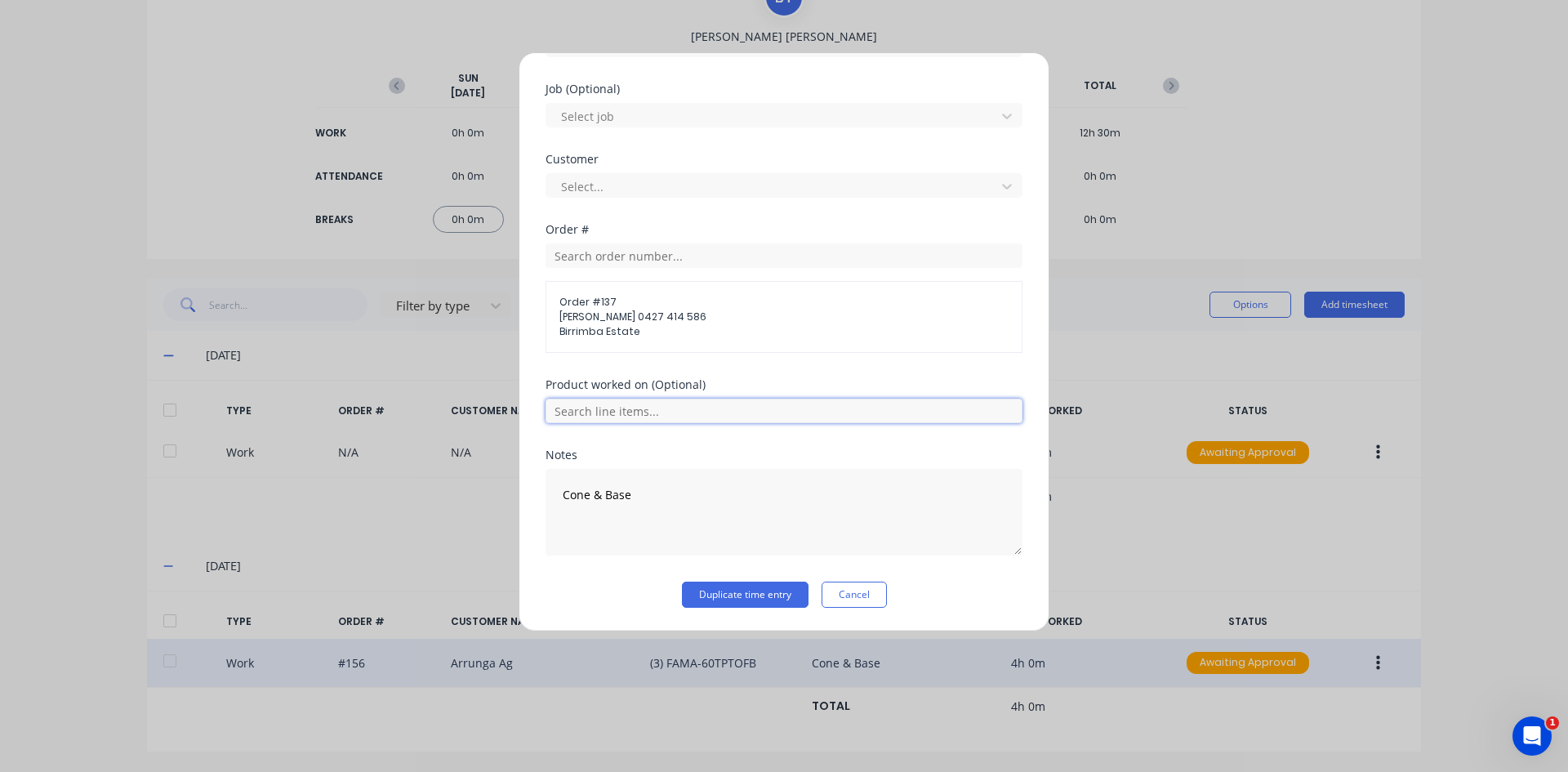
click at [623, 415] on input "text" at bounding box center [784, 411] width 477 height 24
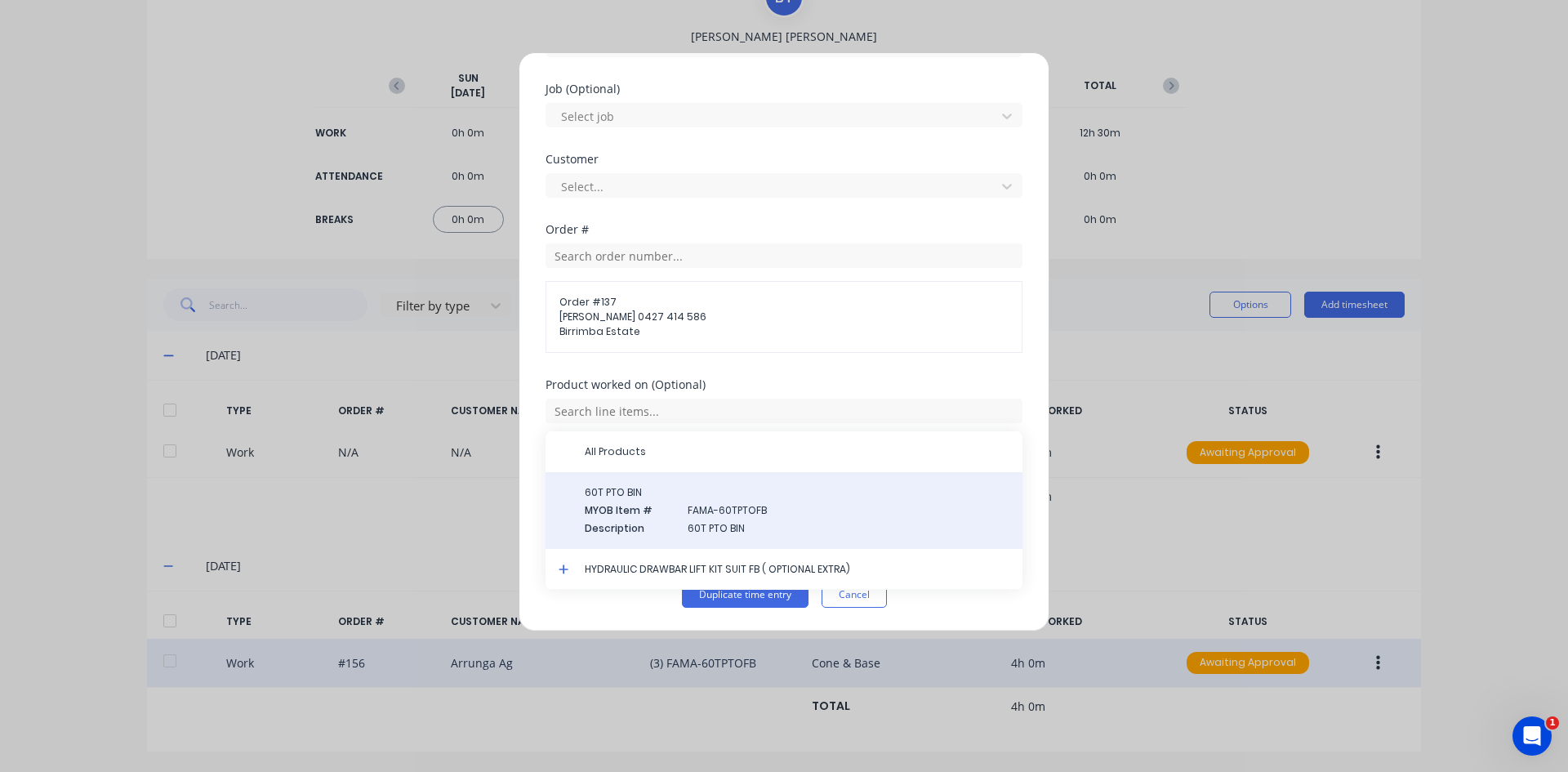
click at [626, 500] on div "60T PTO BIN MYOB Item # FAMA-60TPTOFB Description 60T PTO BIN" at bounding box center [796, 510] width 425 height 51
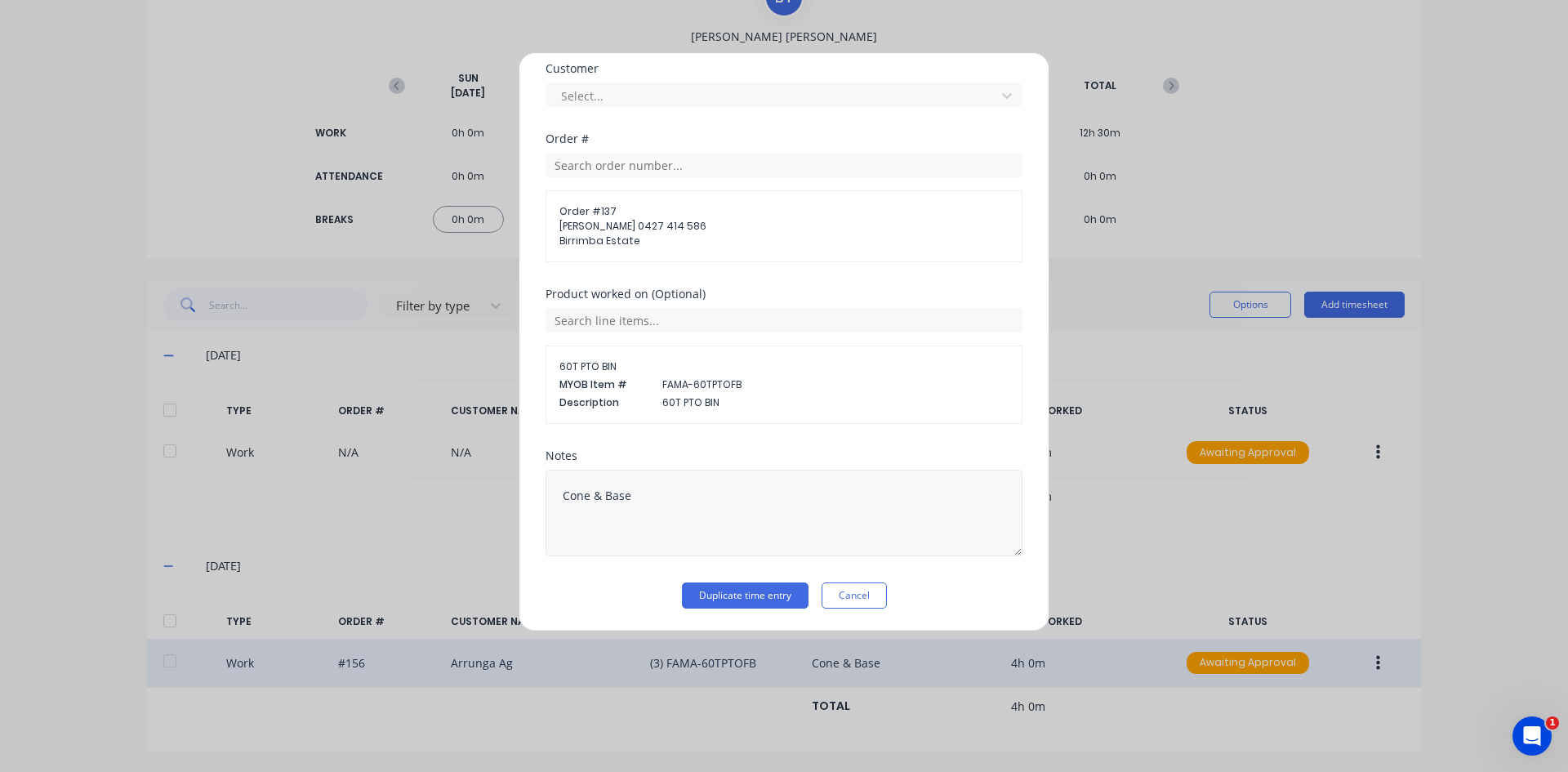
scroll to position [763, 0]
click at [633, 497] on textarea "Cone & Base" at bounding box center [784, 512] width 477 height 87
click at [716, 595] on button "Duplicate time entry" at bounding box center [745, 595] width 127 height 26
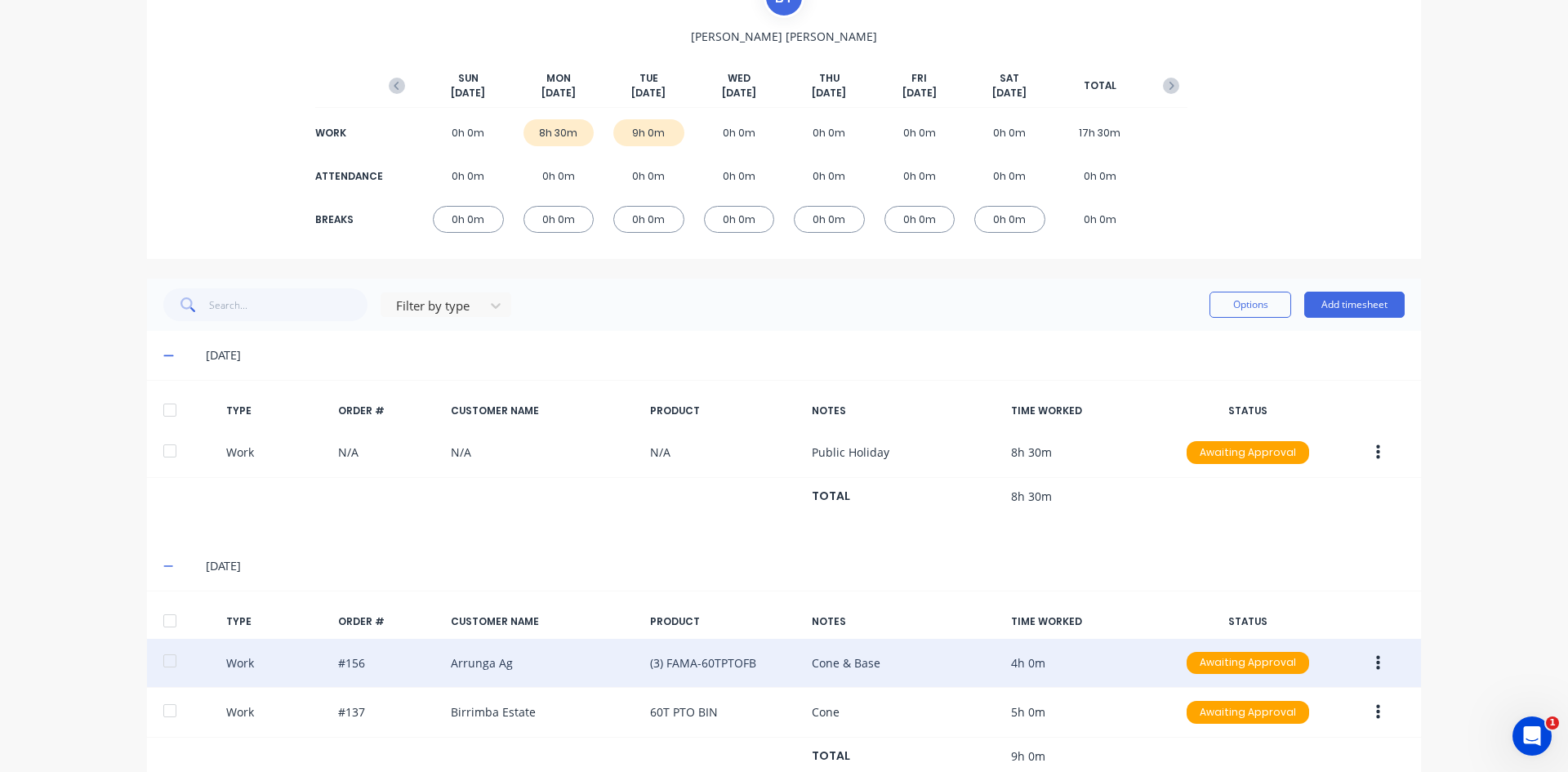
scroll to position [197, 0]
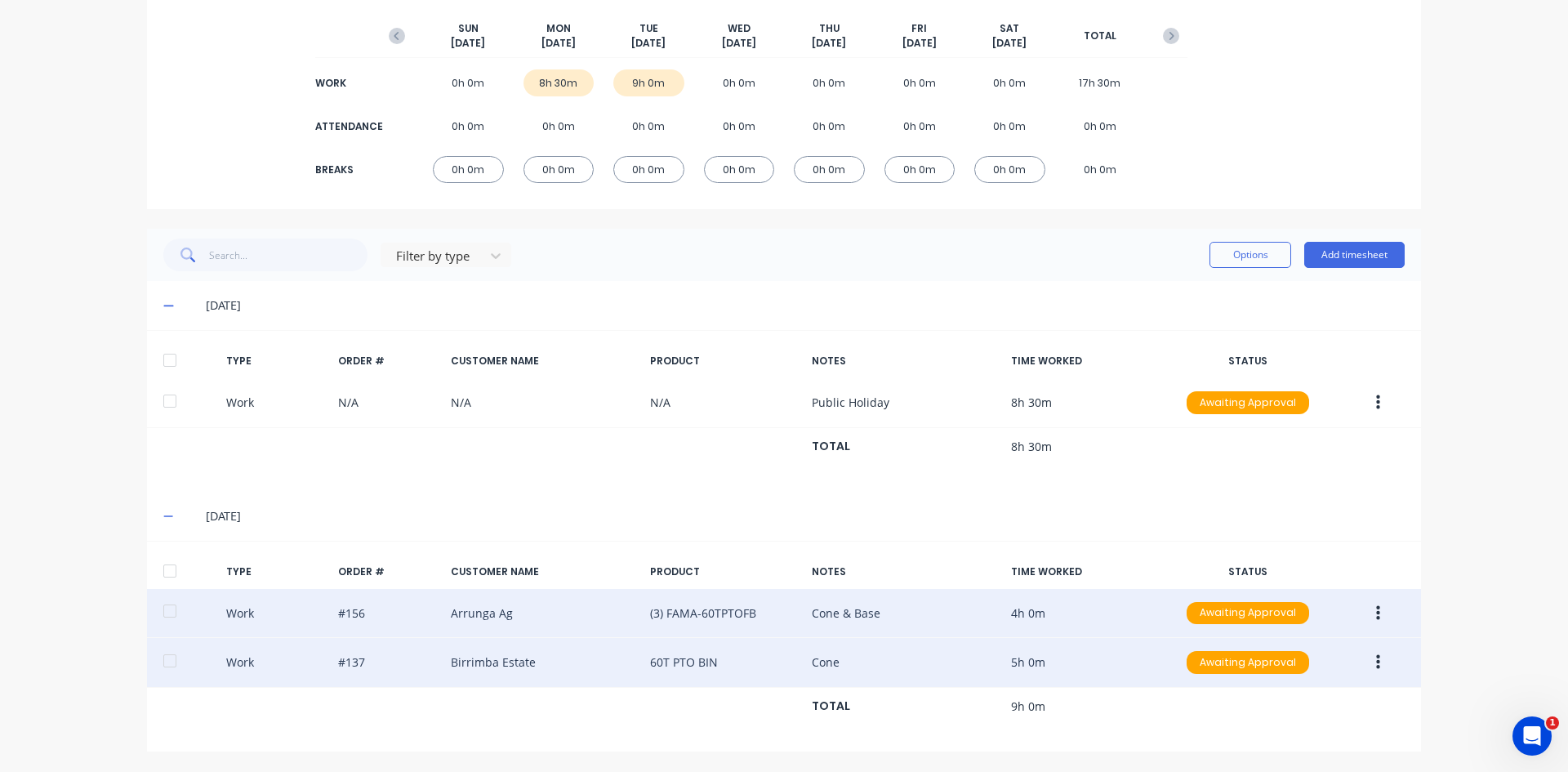
click at [1376, 664] on icon "button" at bounding box center [1378, 662] width 4 height 15
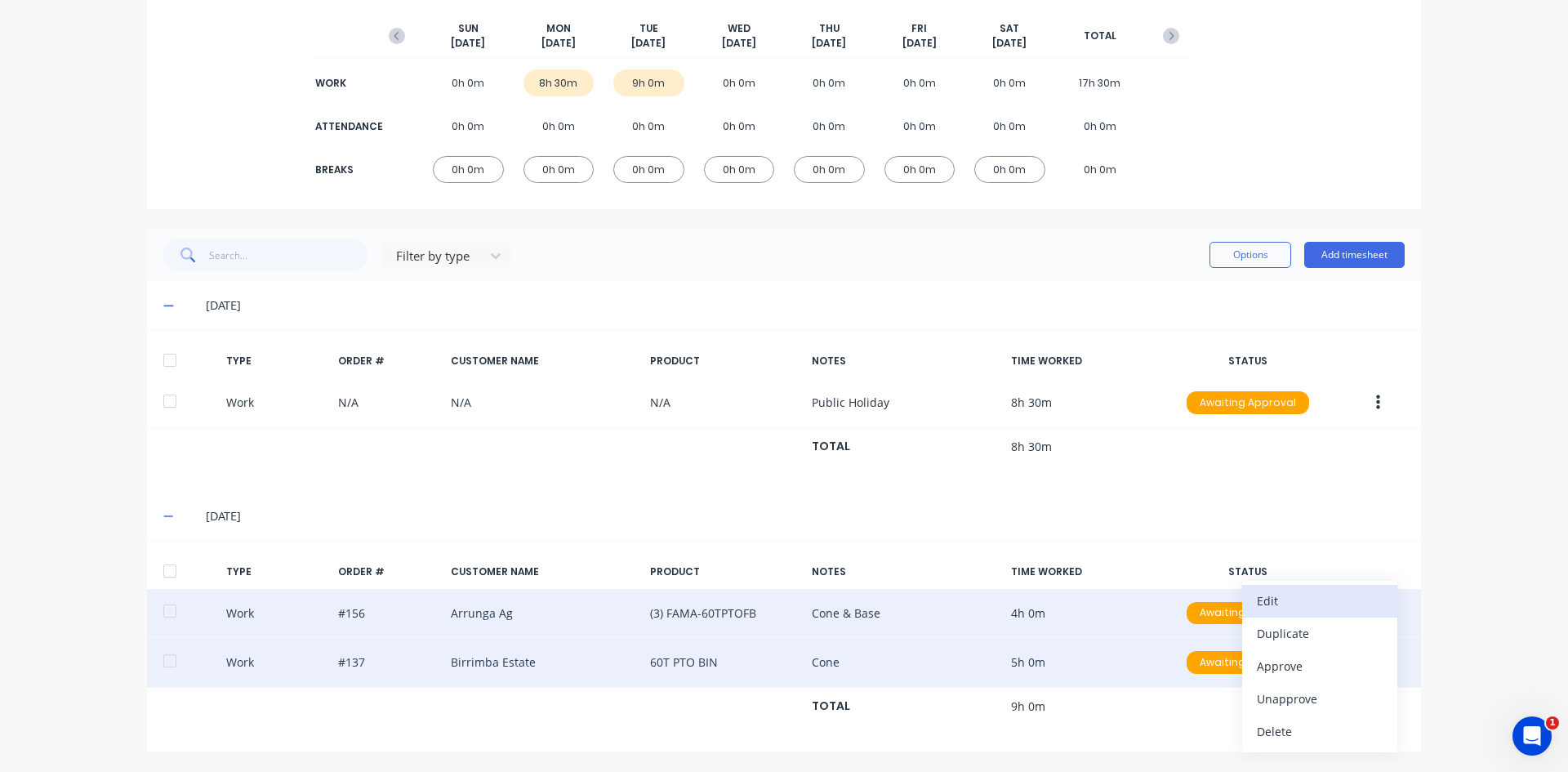
click at [1267, 605] on div "Edit" at bounding box center [1319, 601] width 126 height 23
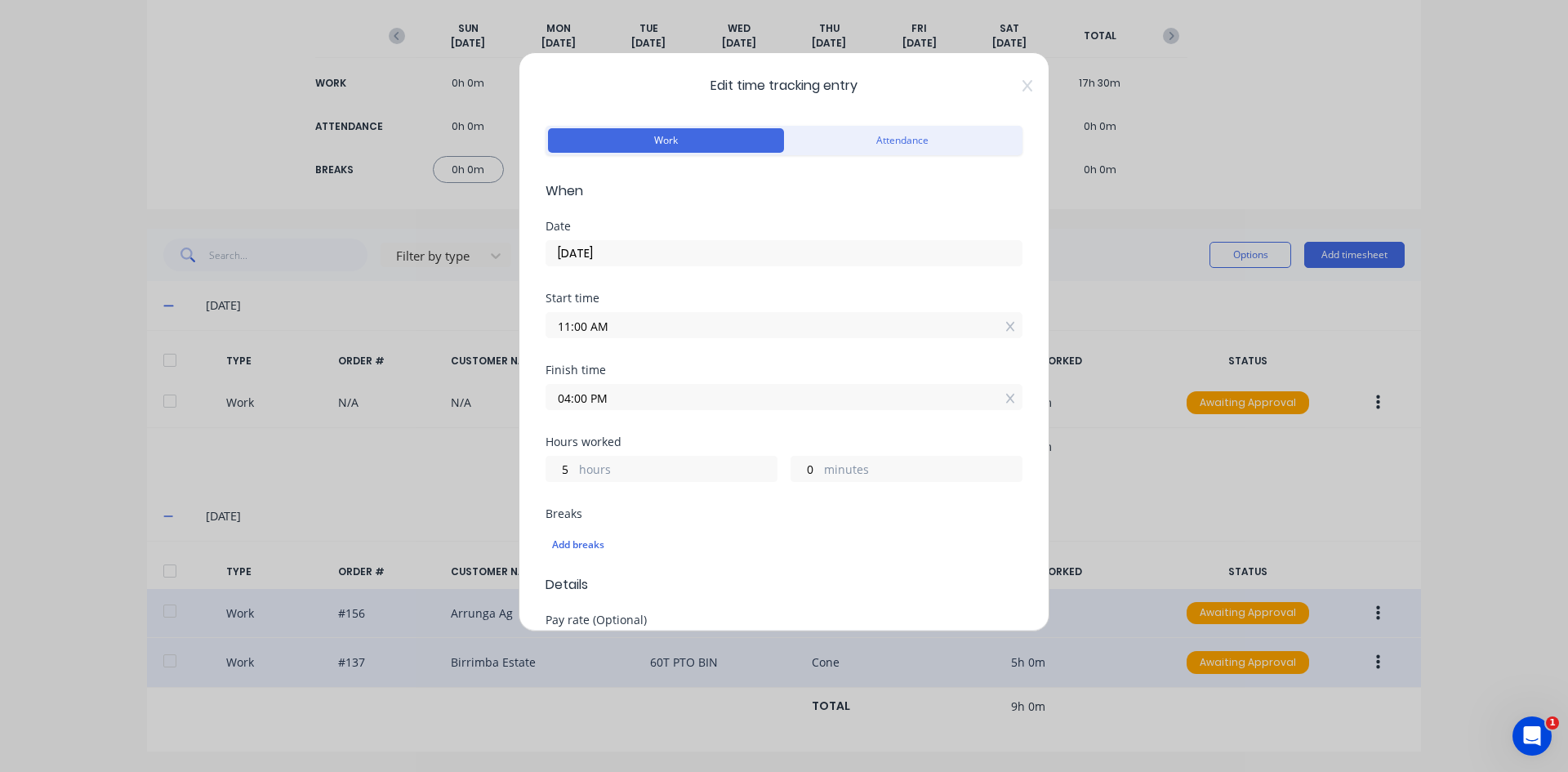
drag, startPoint x: 586, startPoint y: 401, endPoint x: 555, endPoint y: 412, distance: 32.9
click at [555, 412] on div "Finish time 04:00 PM" at bounding box center [784, 400] width 477 height 72
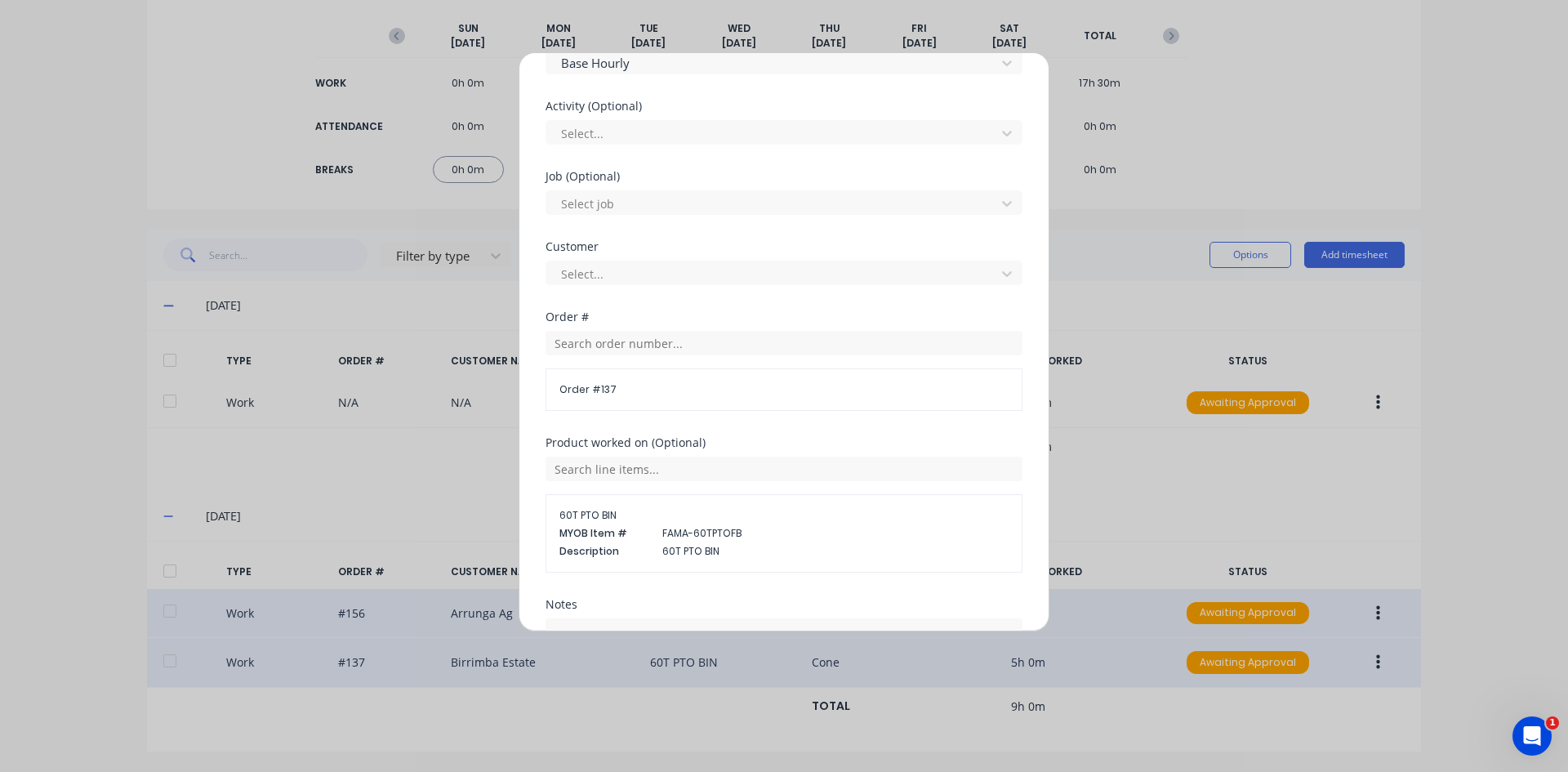
scroll to position [734, 0]
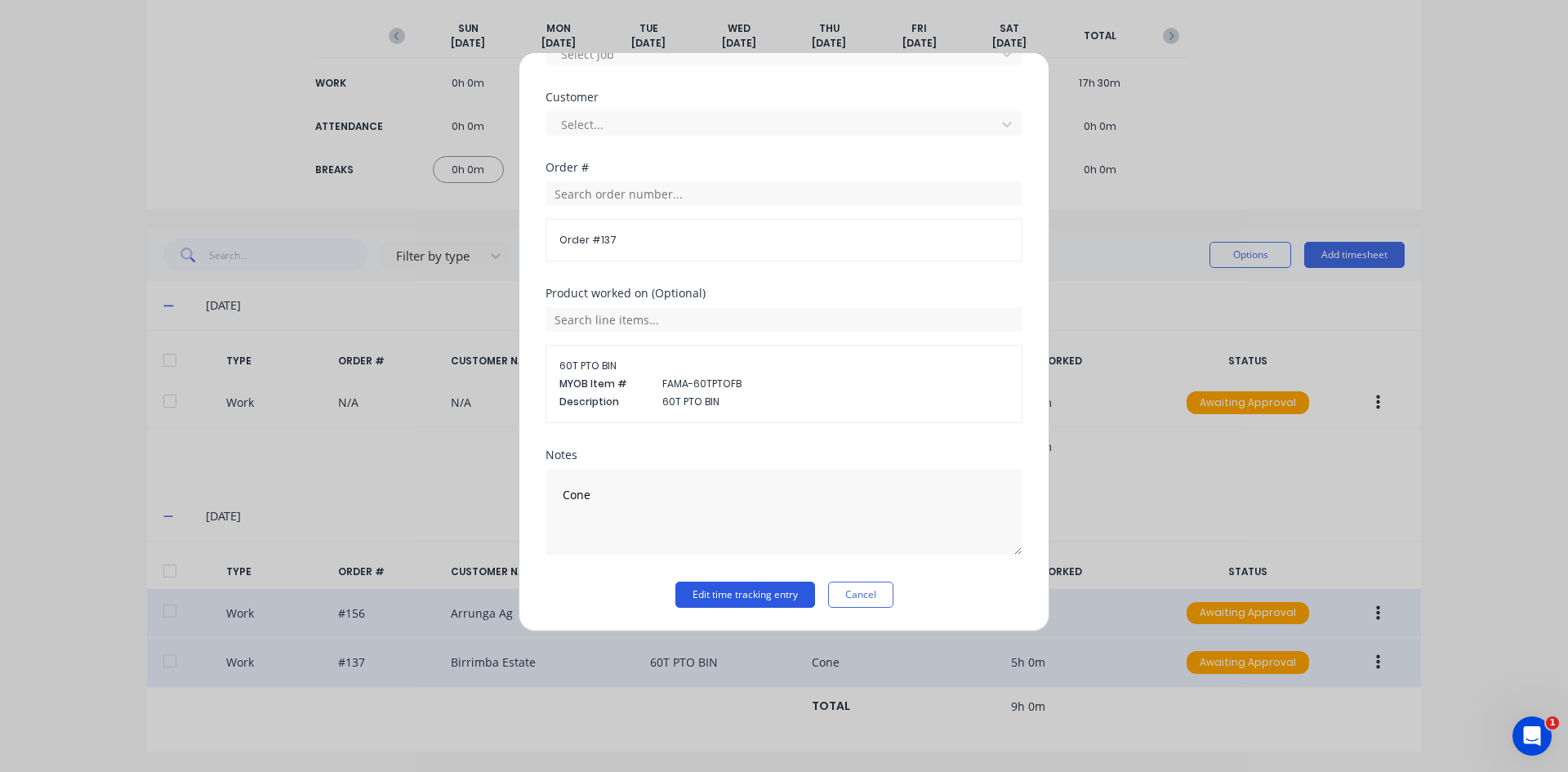
click at [715, 592] on button "Edit time tracking entry" at bounding box center [745, 595] width 139 height 26
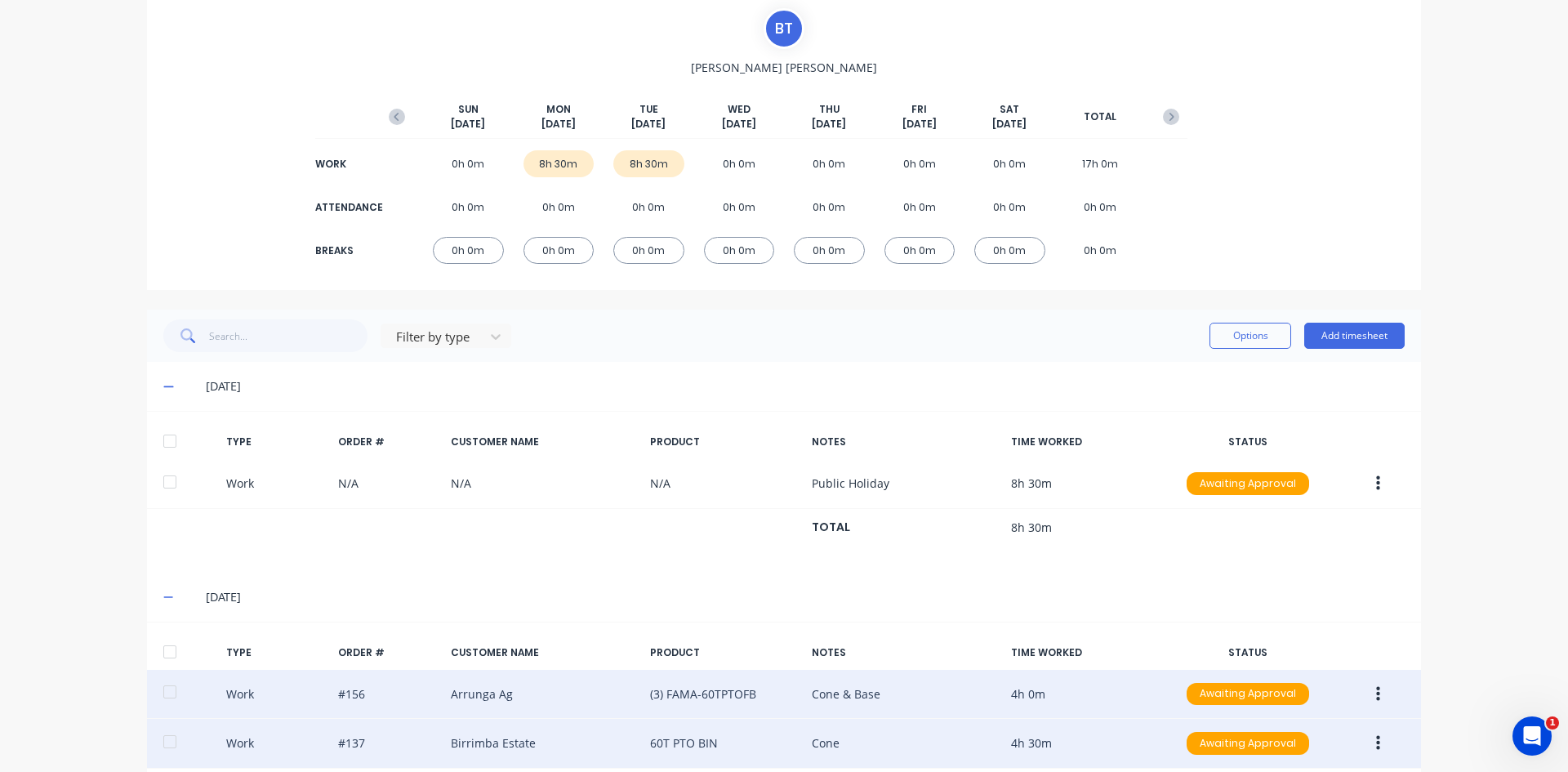
scroll to position [116, 0]
click at [388, 121] on icon "button" at bounding box center [396, 117] width 16 height 16
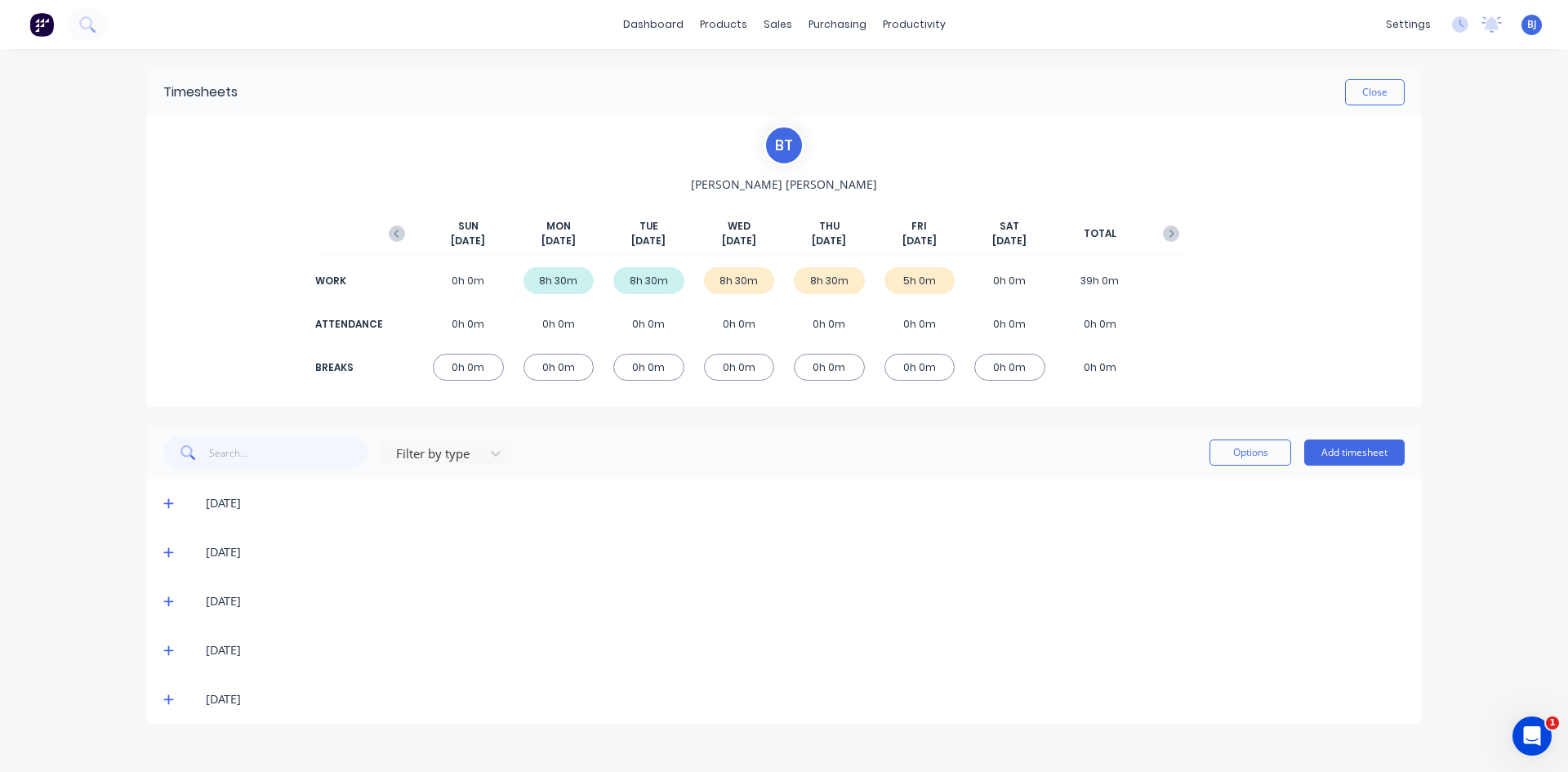
scroll to position [0, 0]
click at [399, 231] on icon "button" at bounding box center [396, 233] width 16 height 16
click at [1174, 237] on icon "button" at bounding box center [1170, 233] width 16 height 16
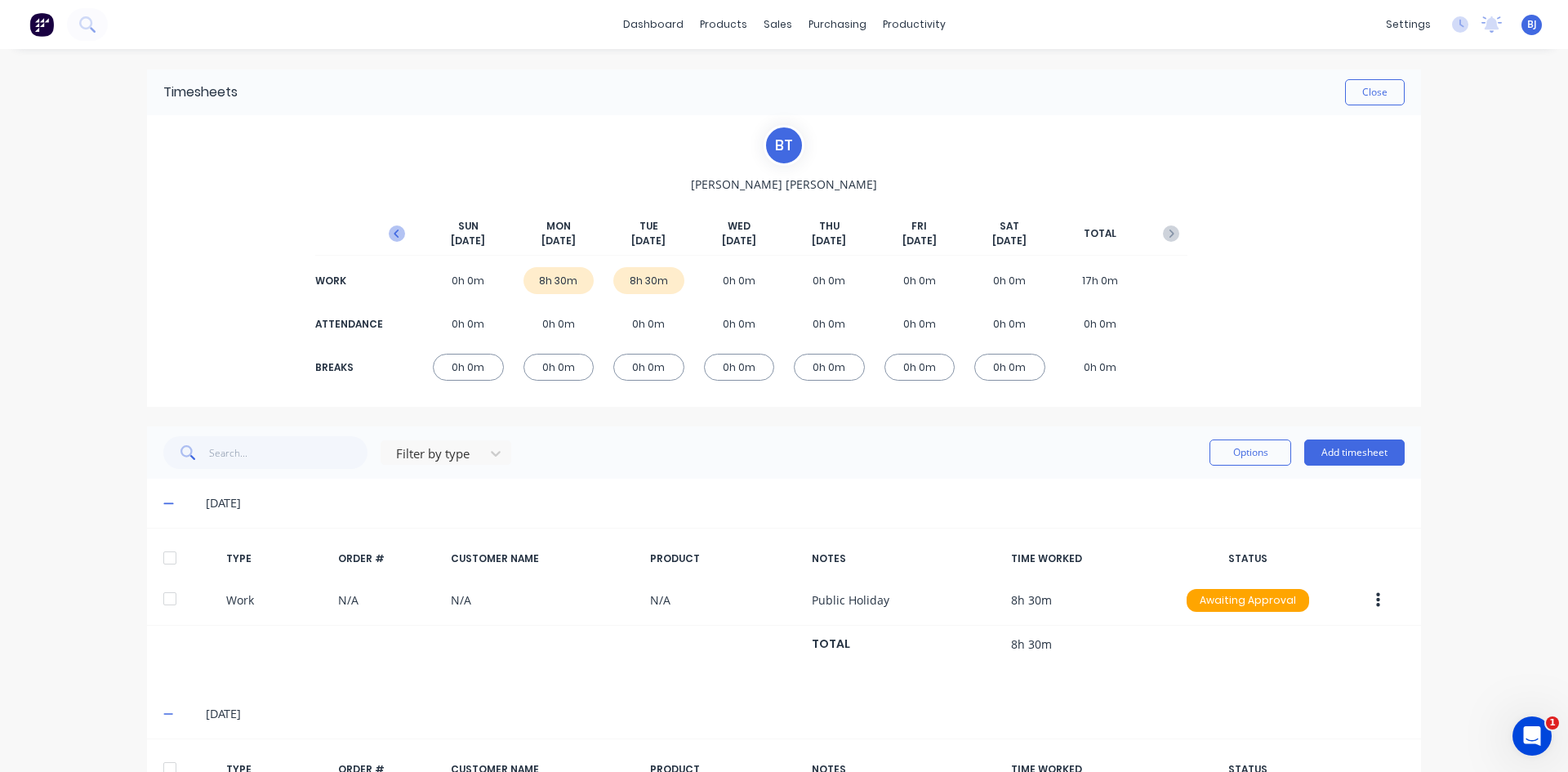
click at [394, 230] on icon "button" at bounding box center [396, 233] width 5 height 8
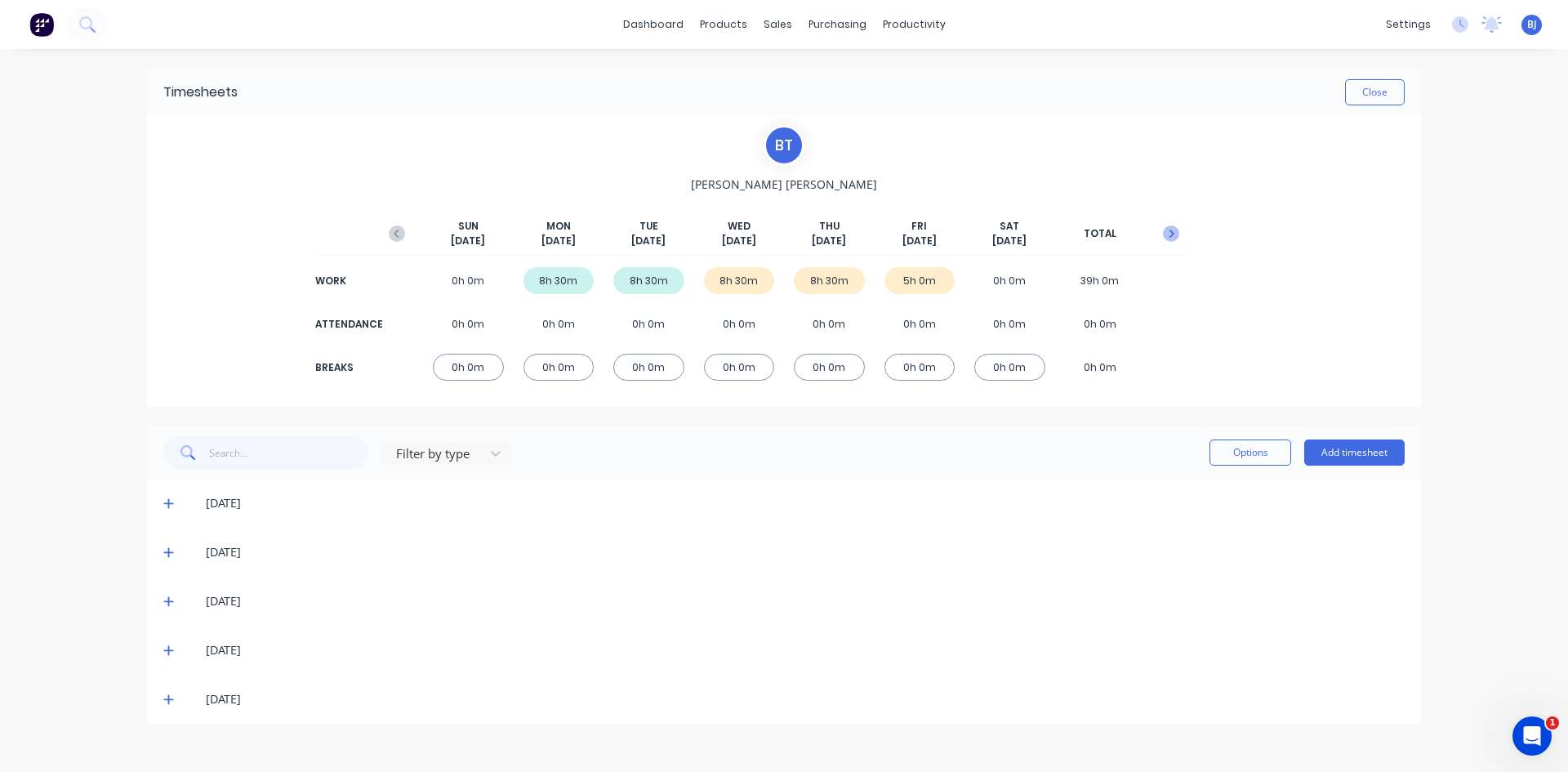
click at [1168, 231] on icon "button" at bounding box center [1170, 233] width 16 height 16
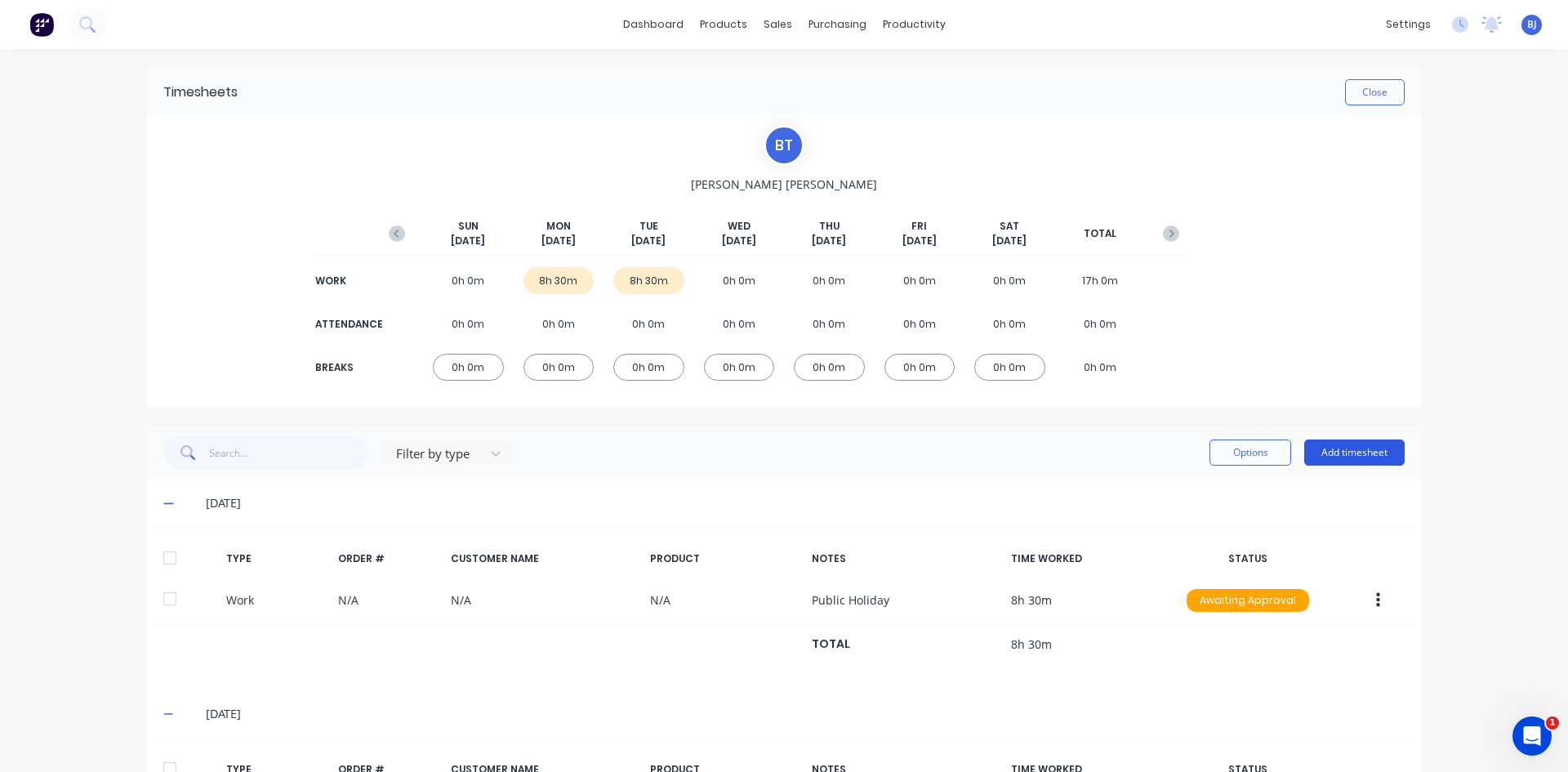
click at [1321, 447] on button "Add timesheet" at bounding box center [1354, 452] width 101 height 26
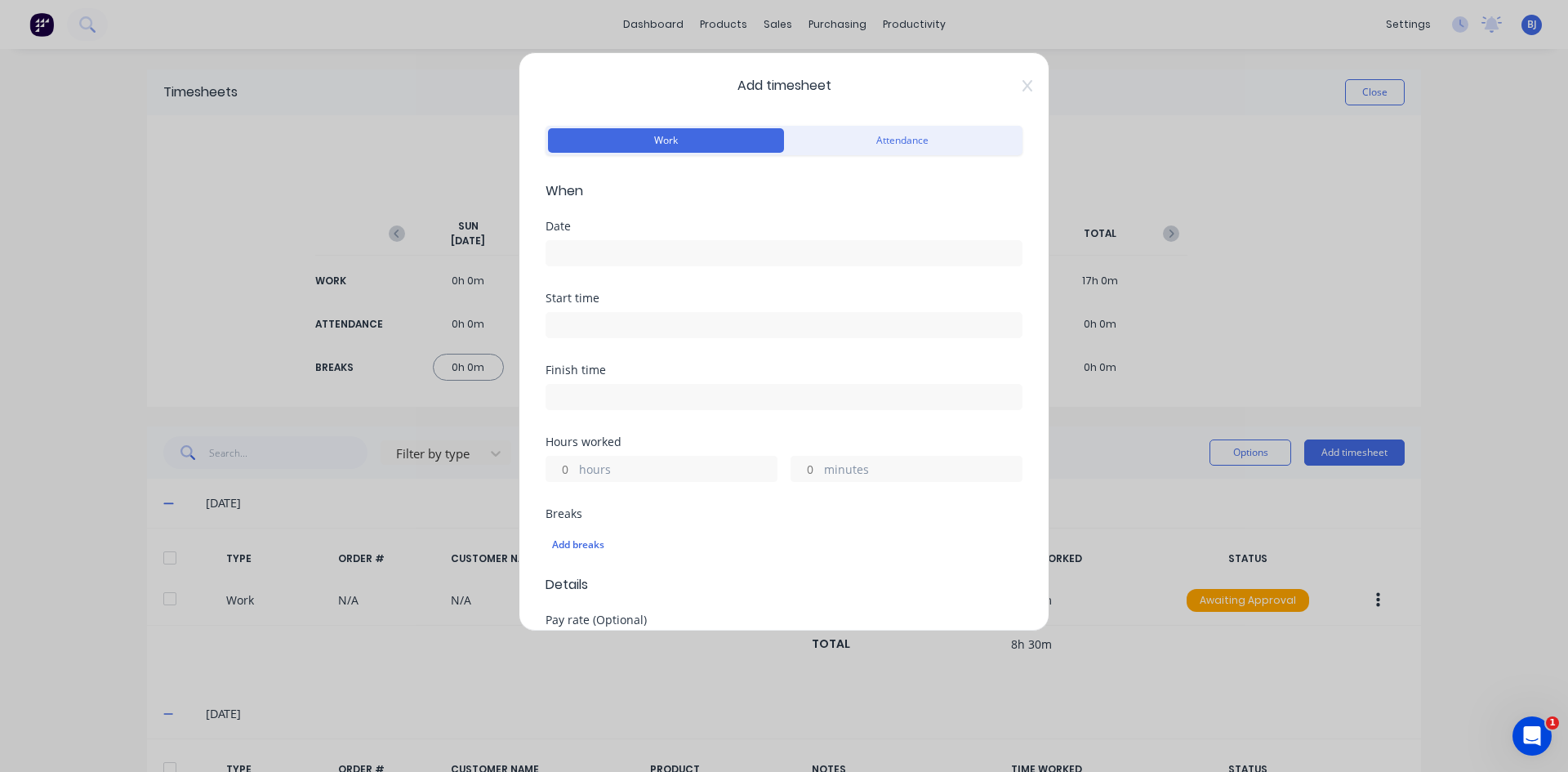
click at [606, 252] on input at bounding box center [784, 253] width 475 height 24
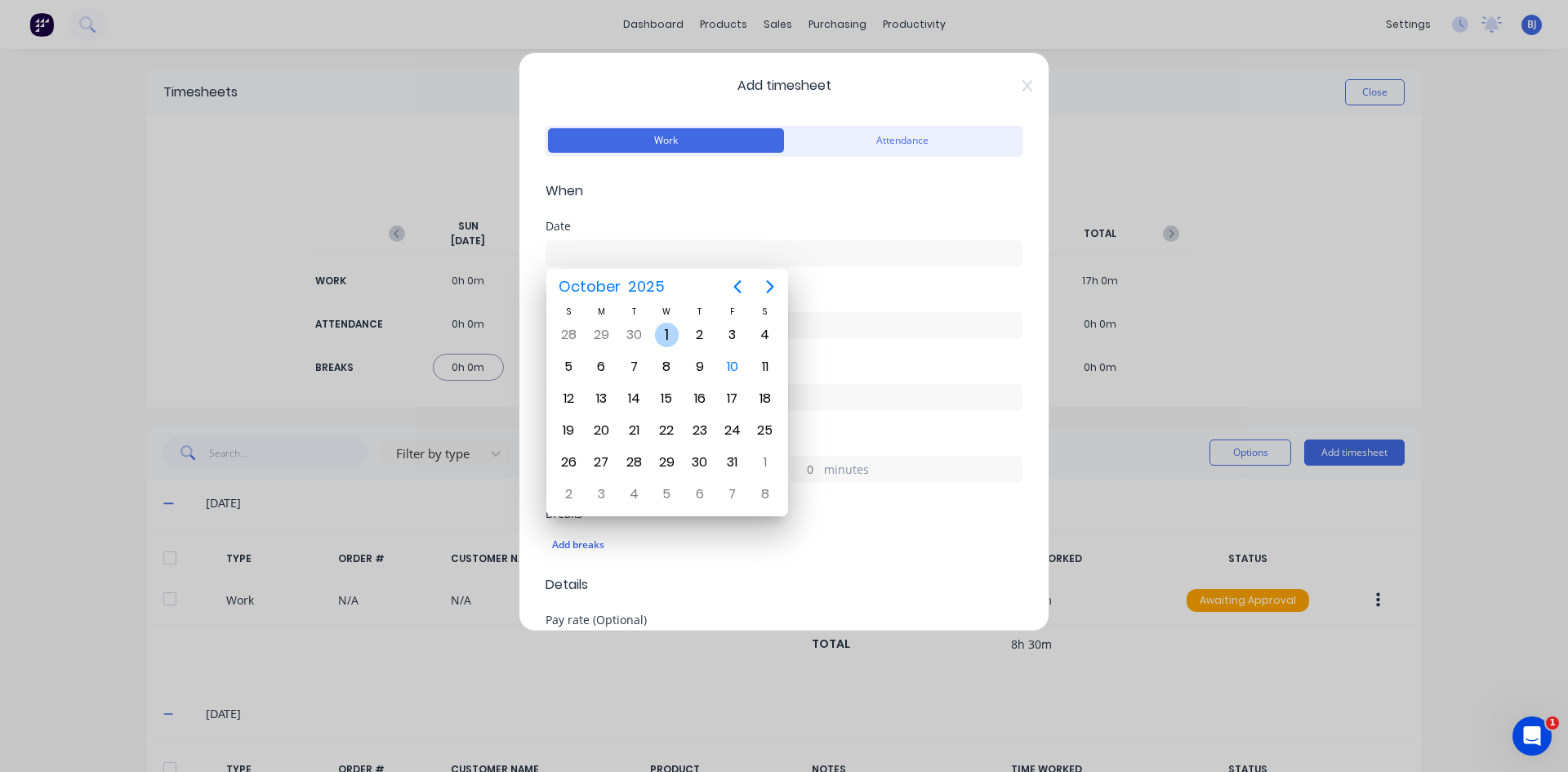
click at [668, 339] on div "1" at bounding box center [666, 335] width 24 height 24
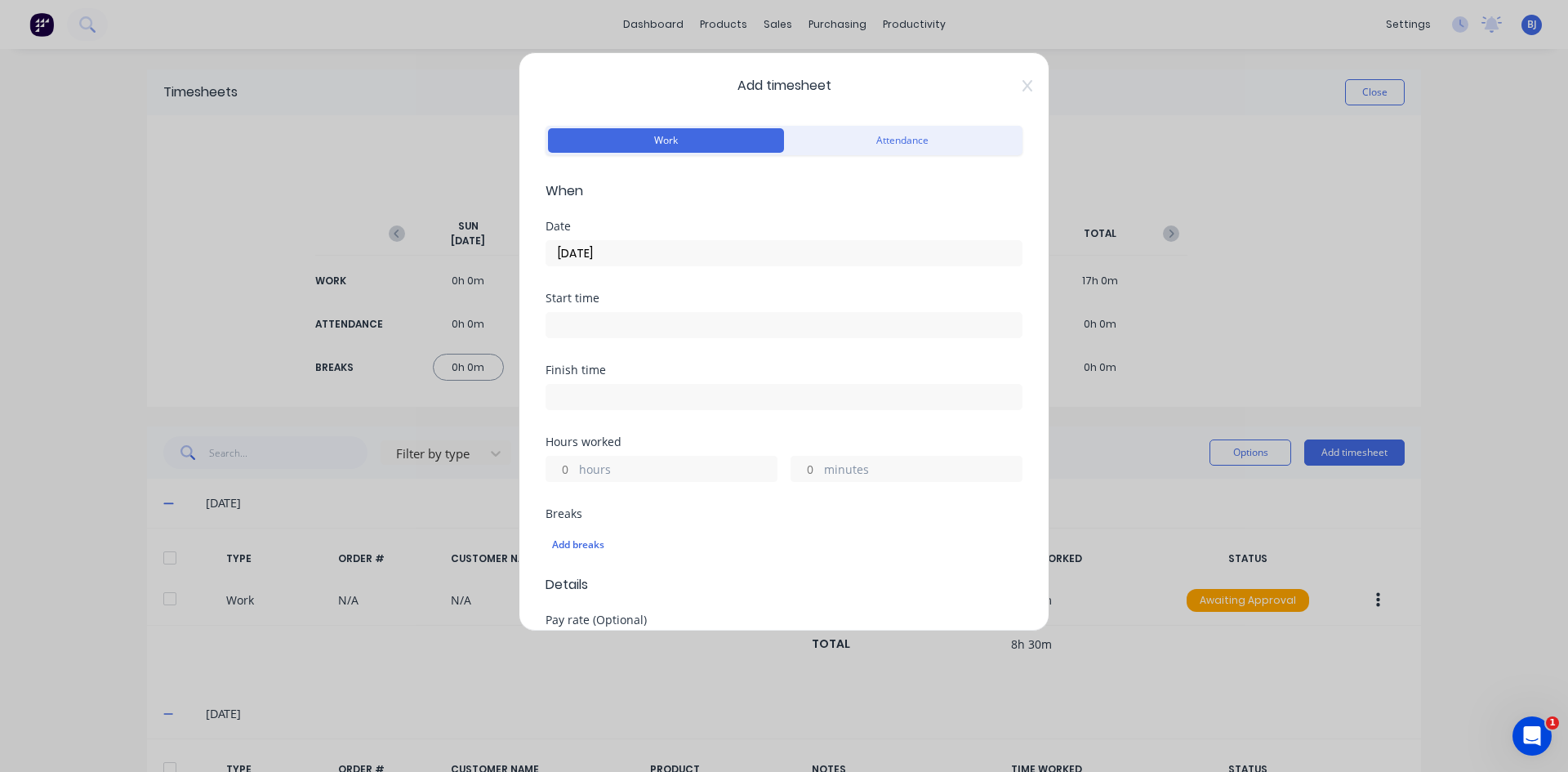
click at [583, 328] on input at bounding box center [784, 325] width 475 height 24
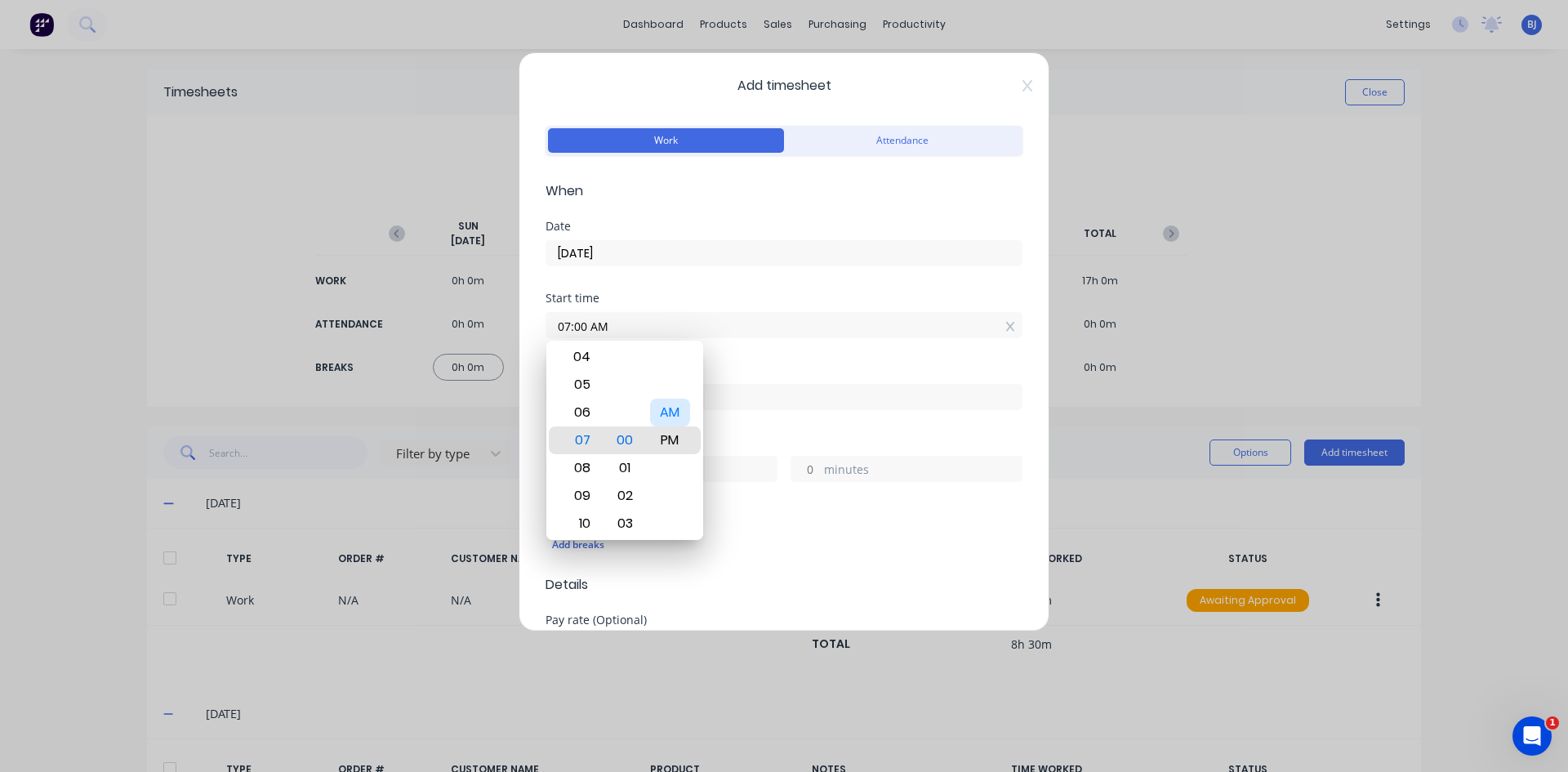
click at [678, 410] on div "AM" at bounding box center [670, 413] width 40 height 28
click at [675, 440] on div "AM" at bounding box center [670, 440] width 40 height 28
click at [738, 361] on div "Start time 07:00 AM" at bounding box center [784, 327] width 477 height 72
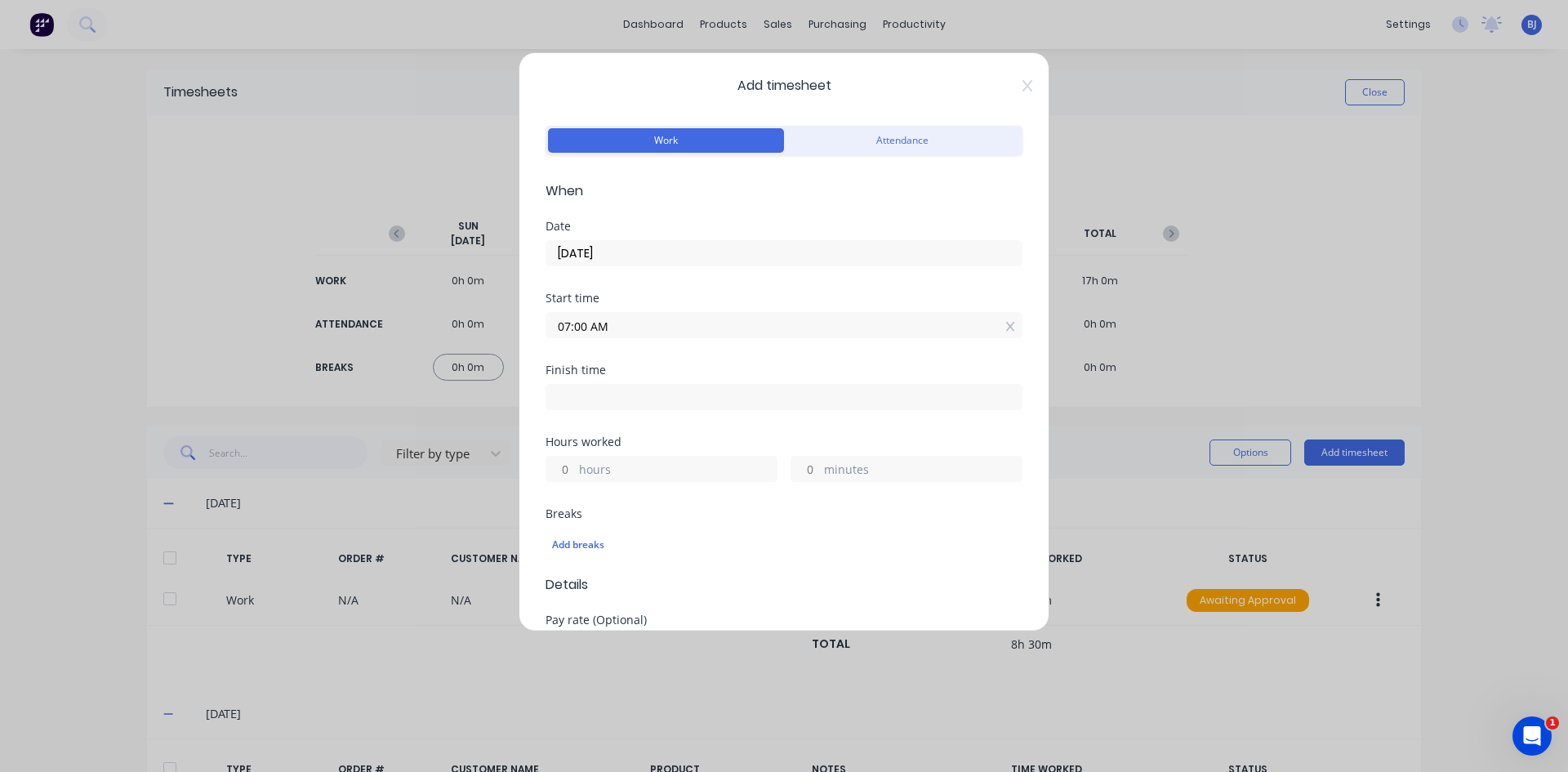
click at [584, 400] on input at bounding box center [784, 397] width 475 height 24
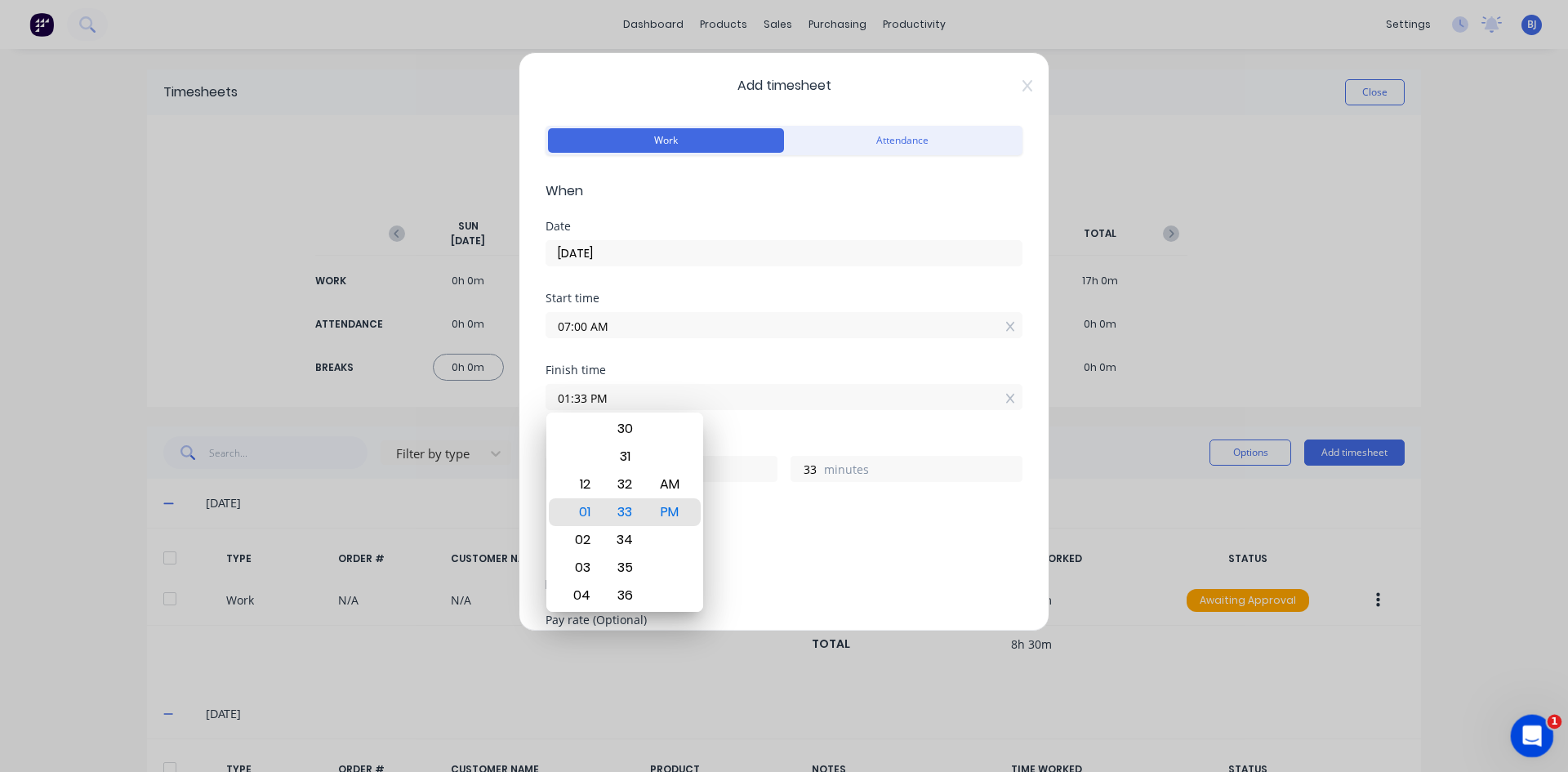
click at [1539, 731] on icon "Open Intercom Messenger" at bounding box center [1529, 733] width 27 height 27
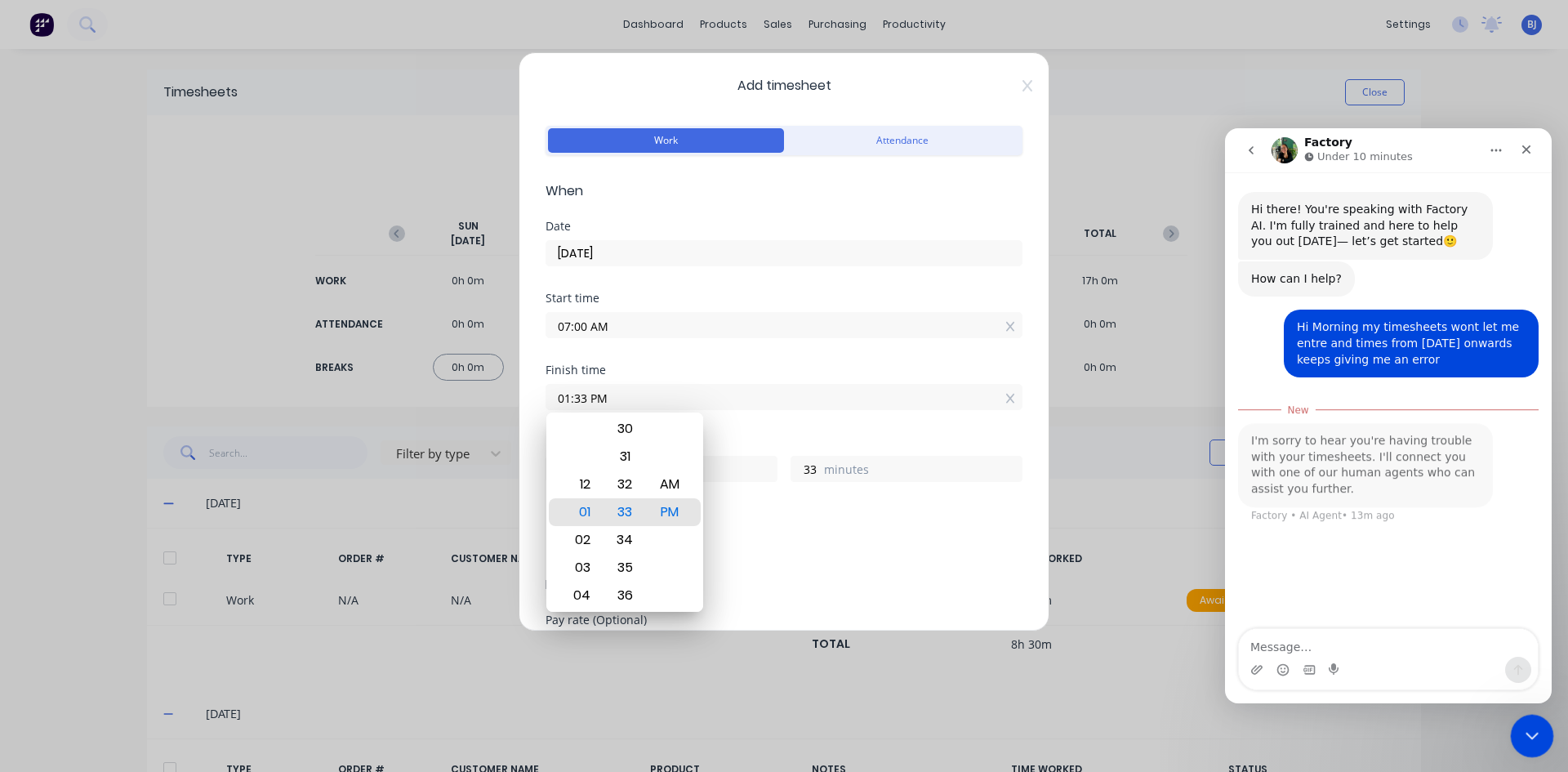
scroll to position [3, 0]
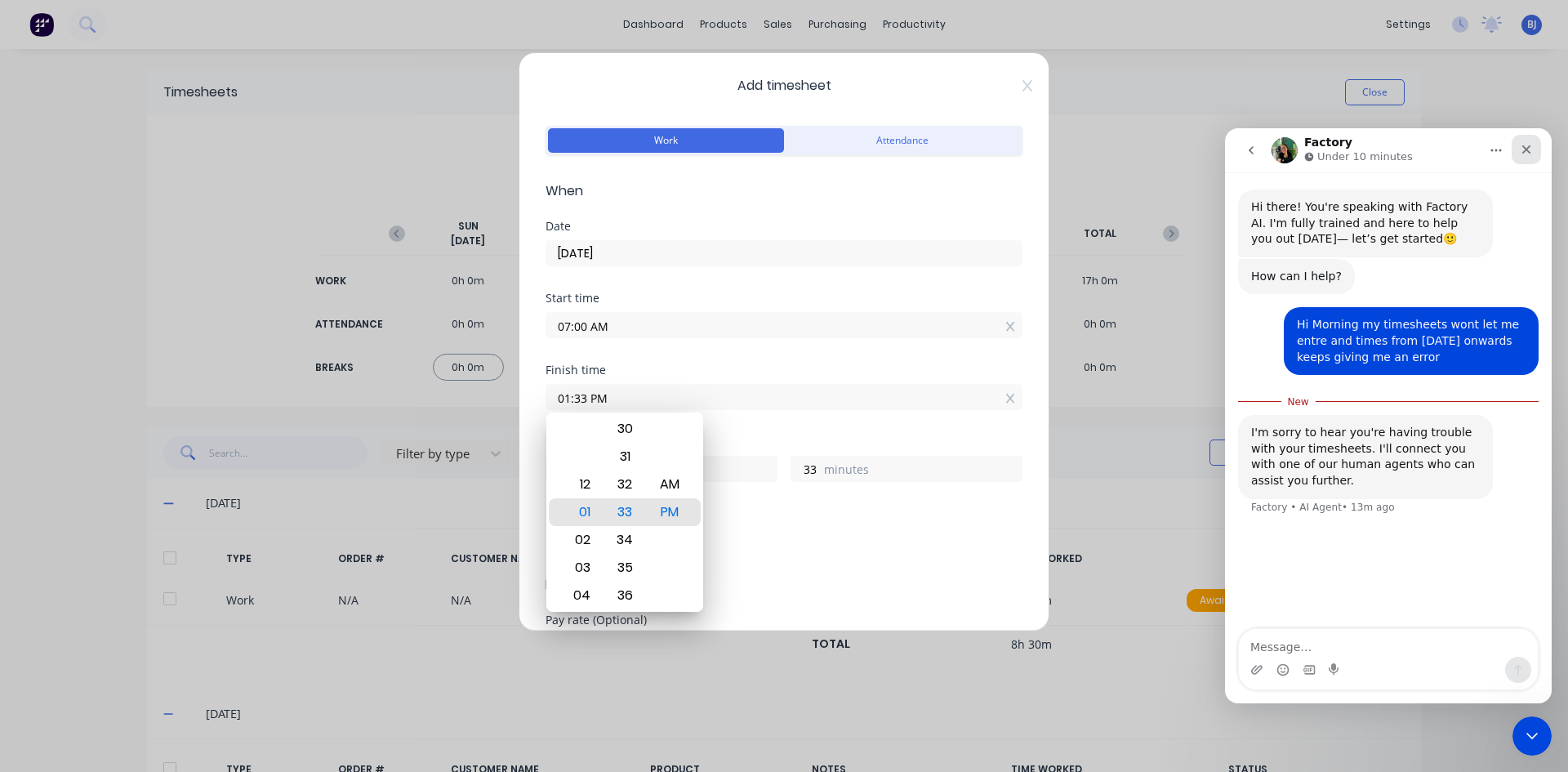
click at [1522, 145] on icon "Close" at bounding box center [1526, 149] width 13 height 13
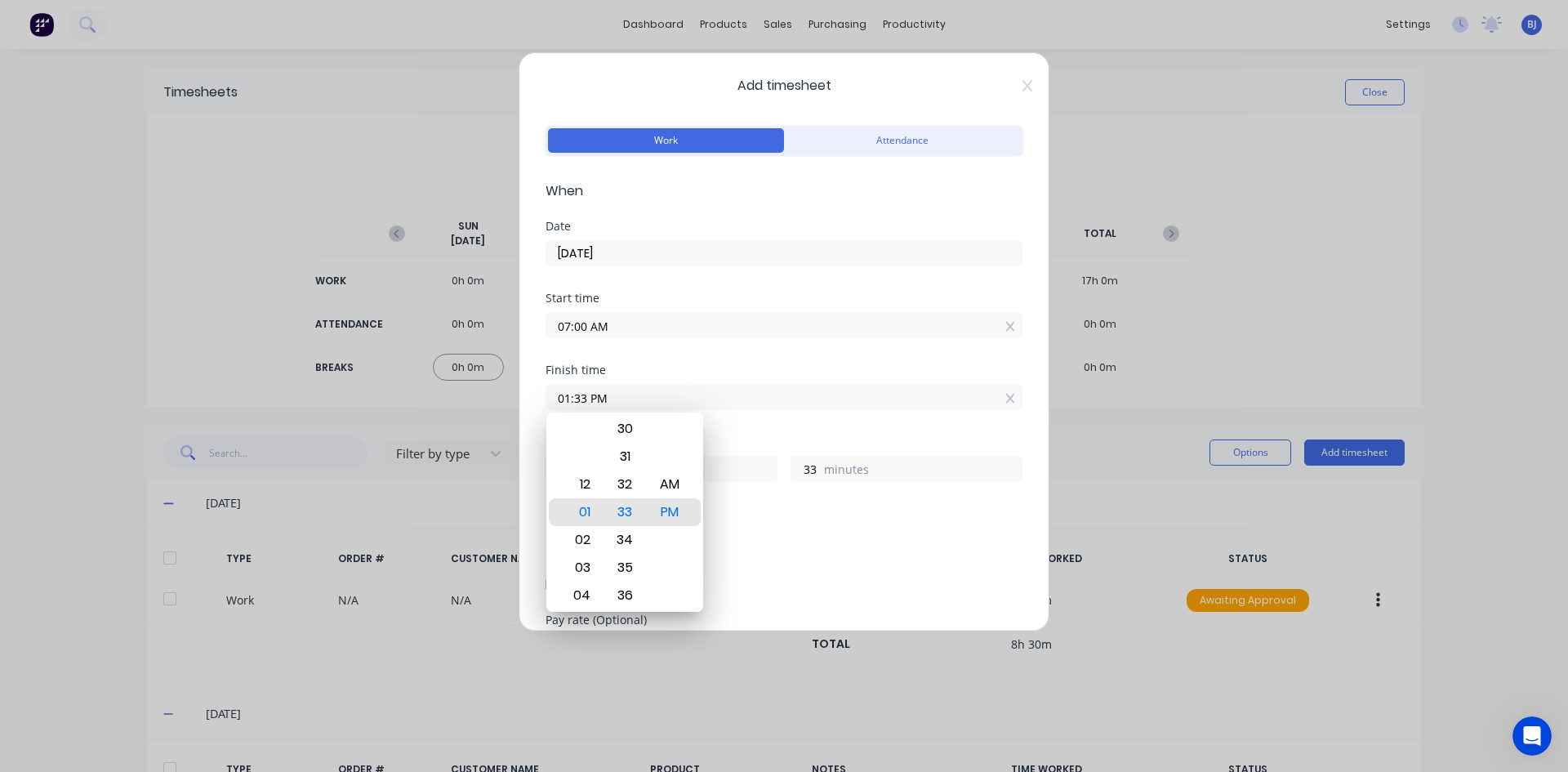
click at [615, 395] on input "01:33 PM" at bounding box center [784, 397] width 475 height 24
click at [673, 513] on div "PM" at bounding box center [670, 512] width 40 height 28
click at [752, 424] on div "Finish time 03:30 PM" at bounding box center [784, 400] width 477 height 72
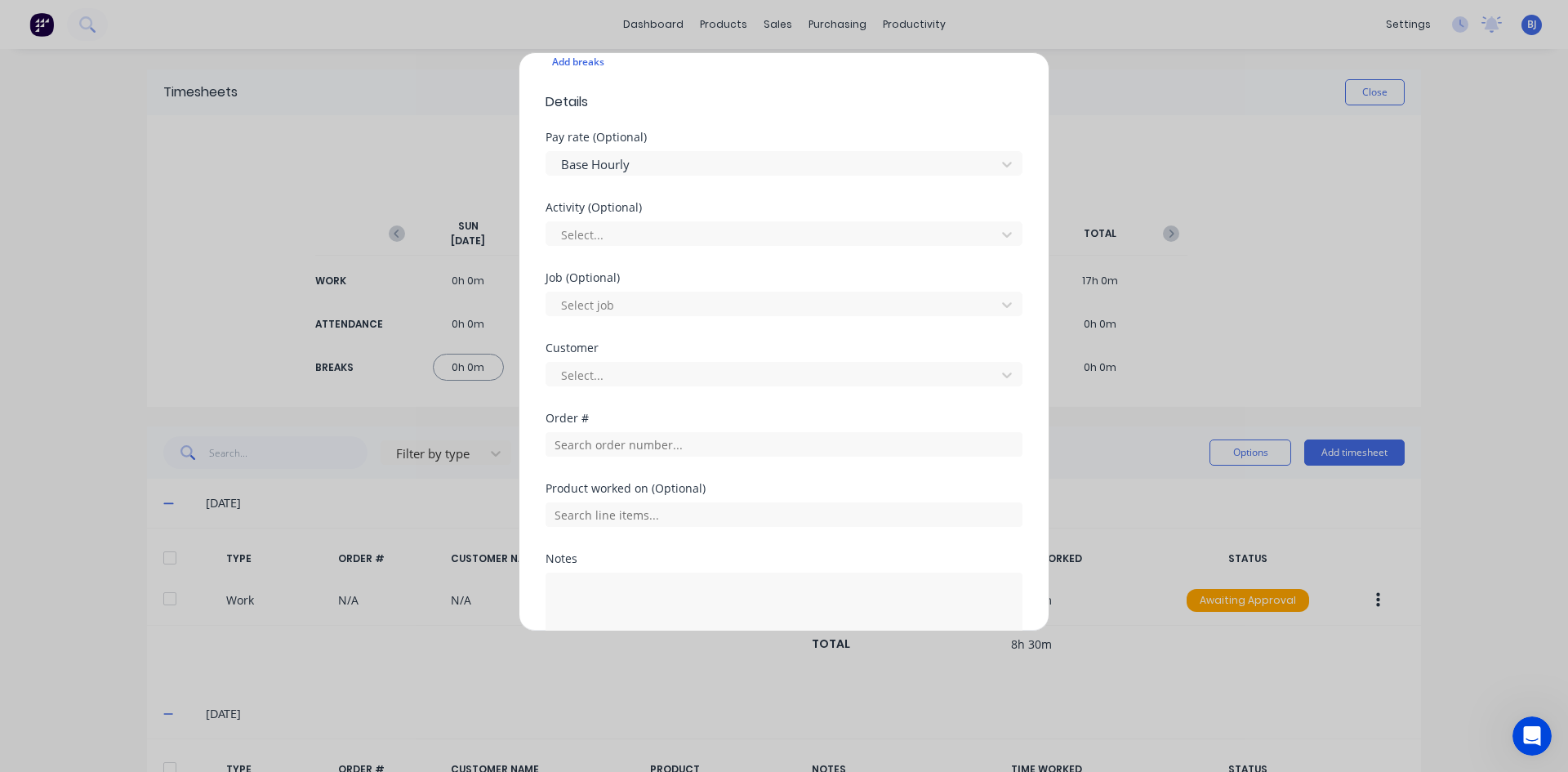
scroll to position [572, 0]
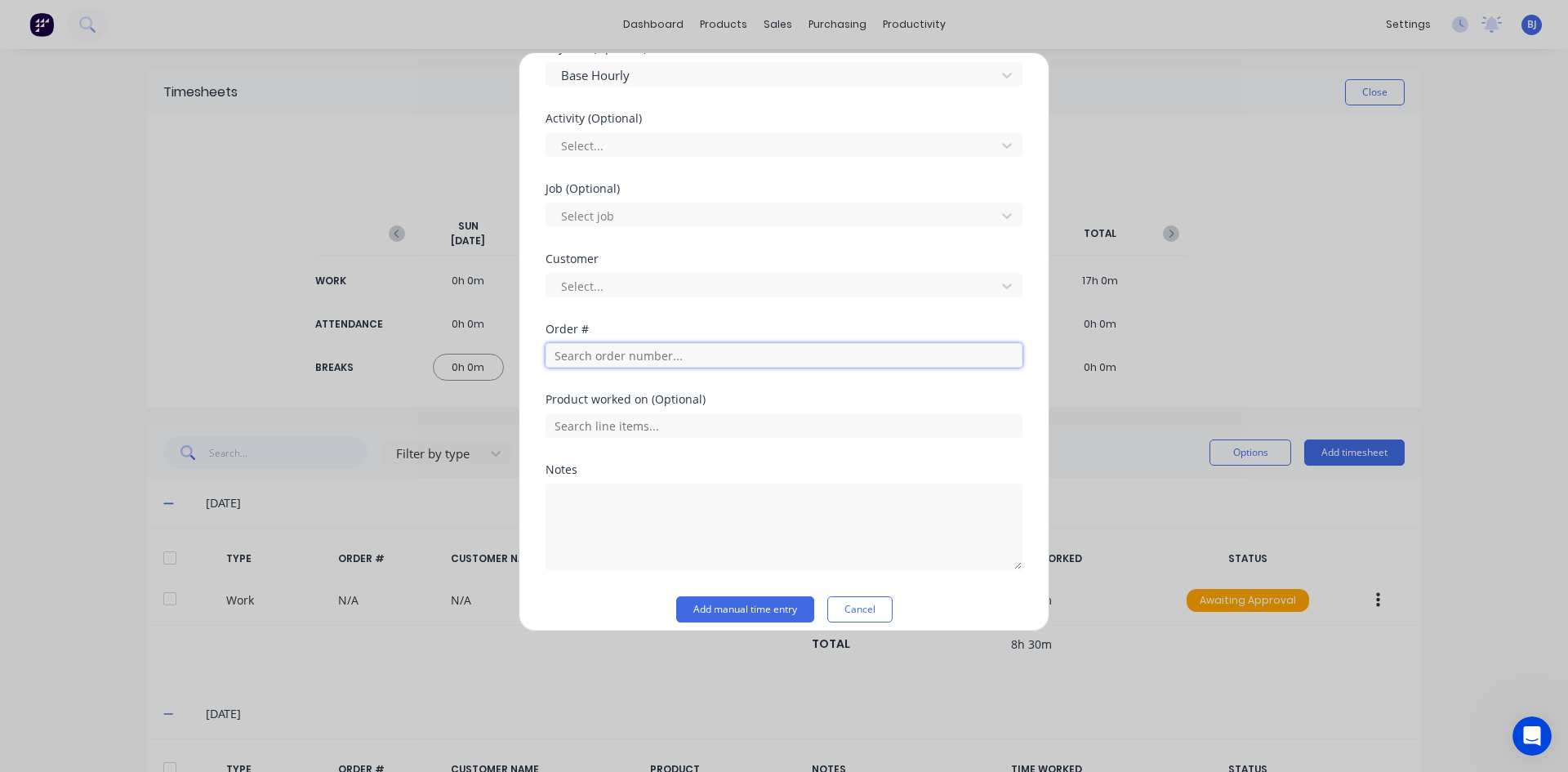
click at [583, 348] on input "text" at bounding box center [784, 355] width 477 height 24
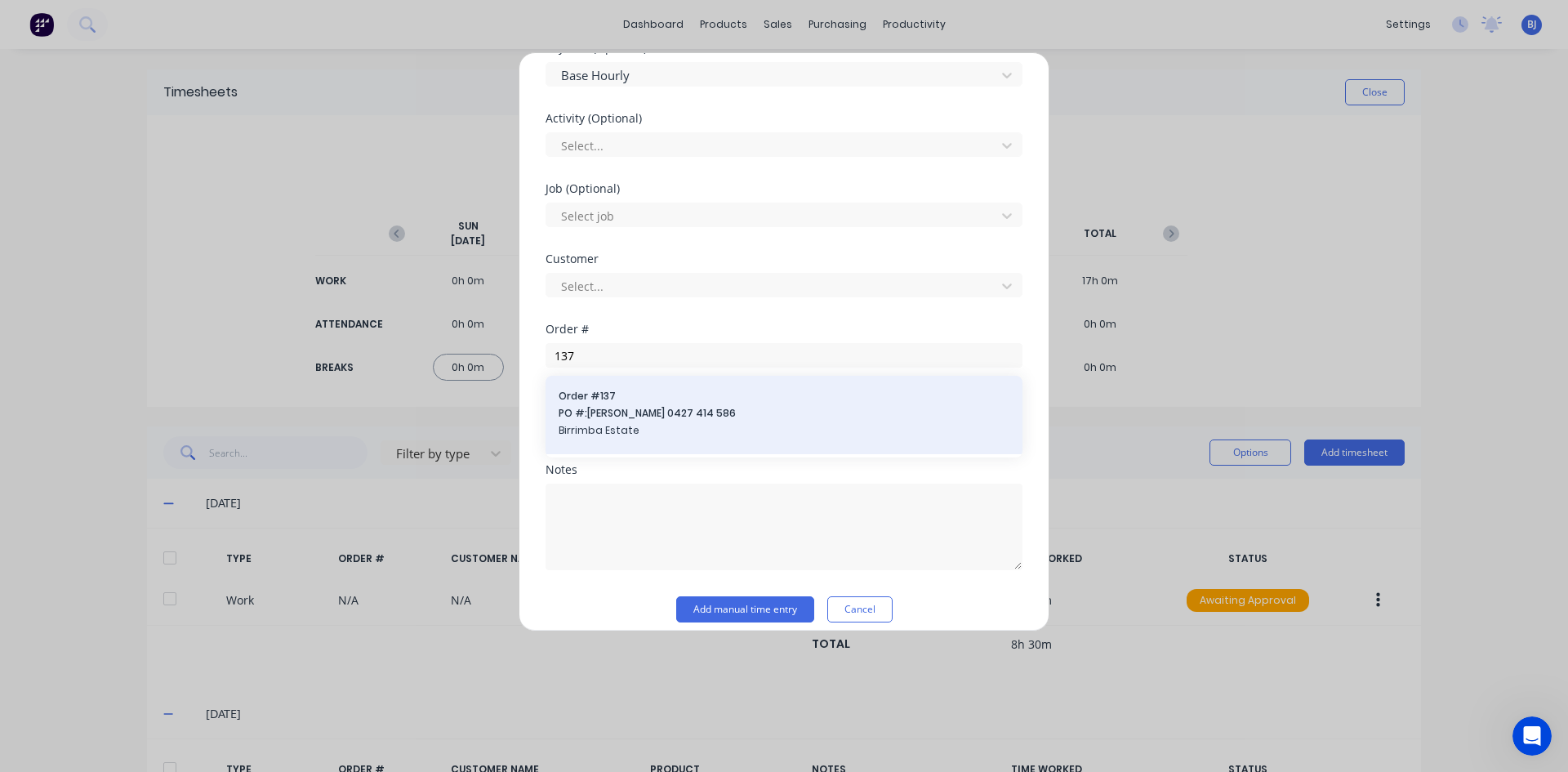
click at [622, 402] on span "Order # 137" at bounding box center [784, 395] width 450 height 15
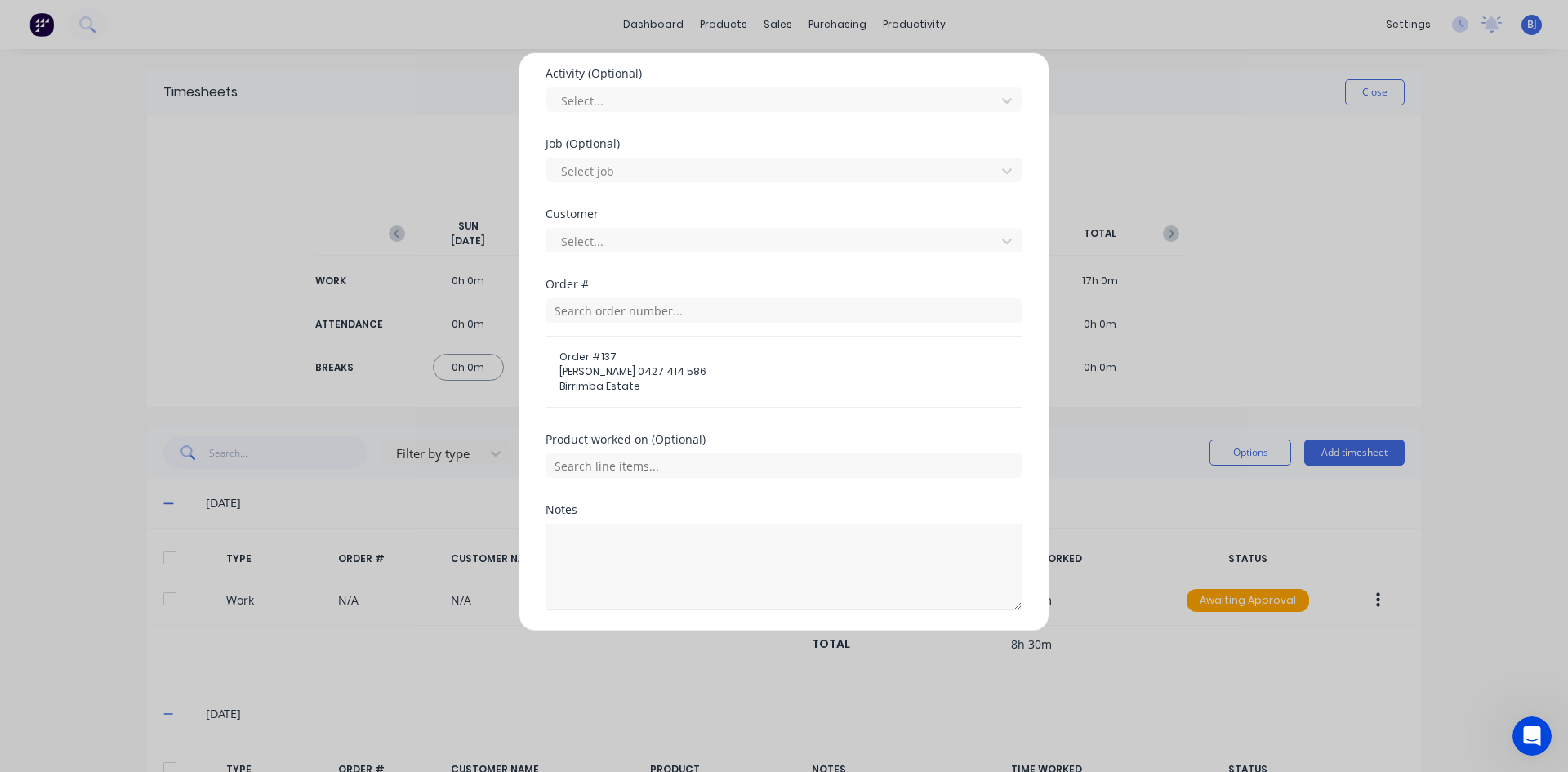
scroll to position [654, 0]
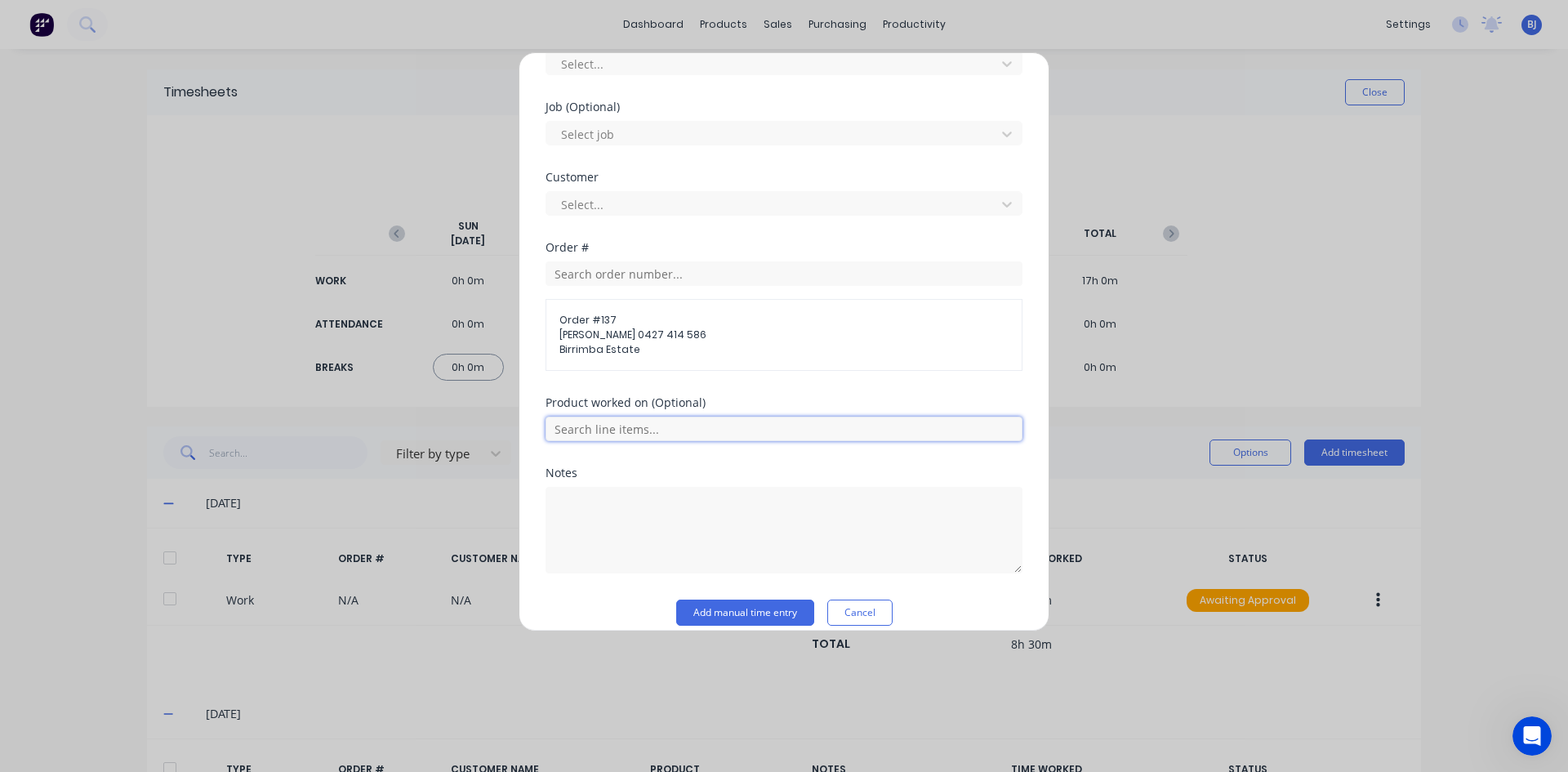
click at [623, 426] on input "text" at bounding box center [784, 429] width 477 height 24
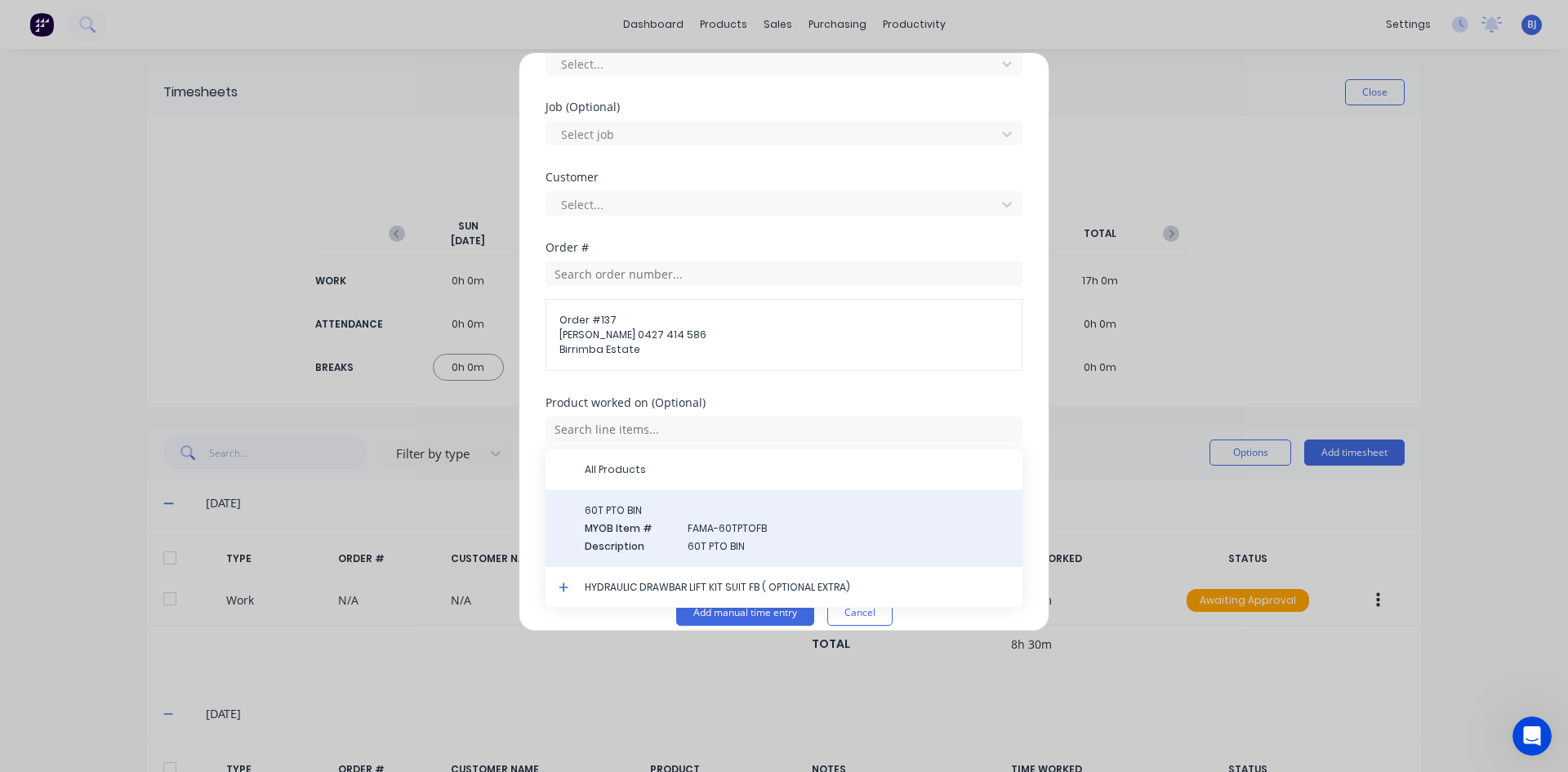
click at [619, 520] on div "60T PTO BIN MYOB Item # FAMA-60TPTOFB Description 60T PTO BIN" at bounding box center [796, 528] width 425 height 51
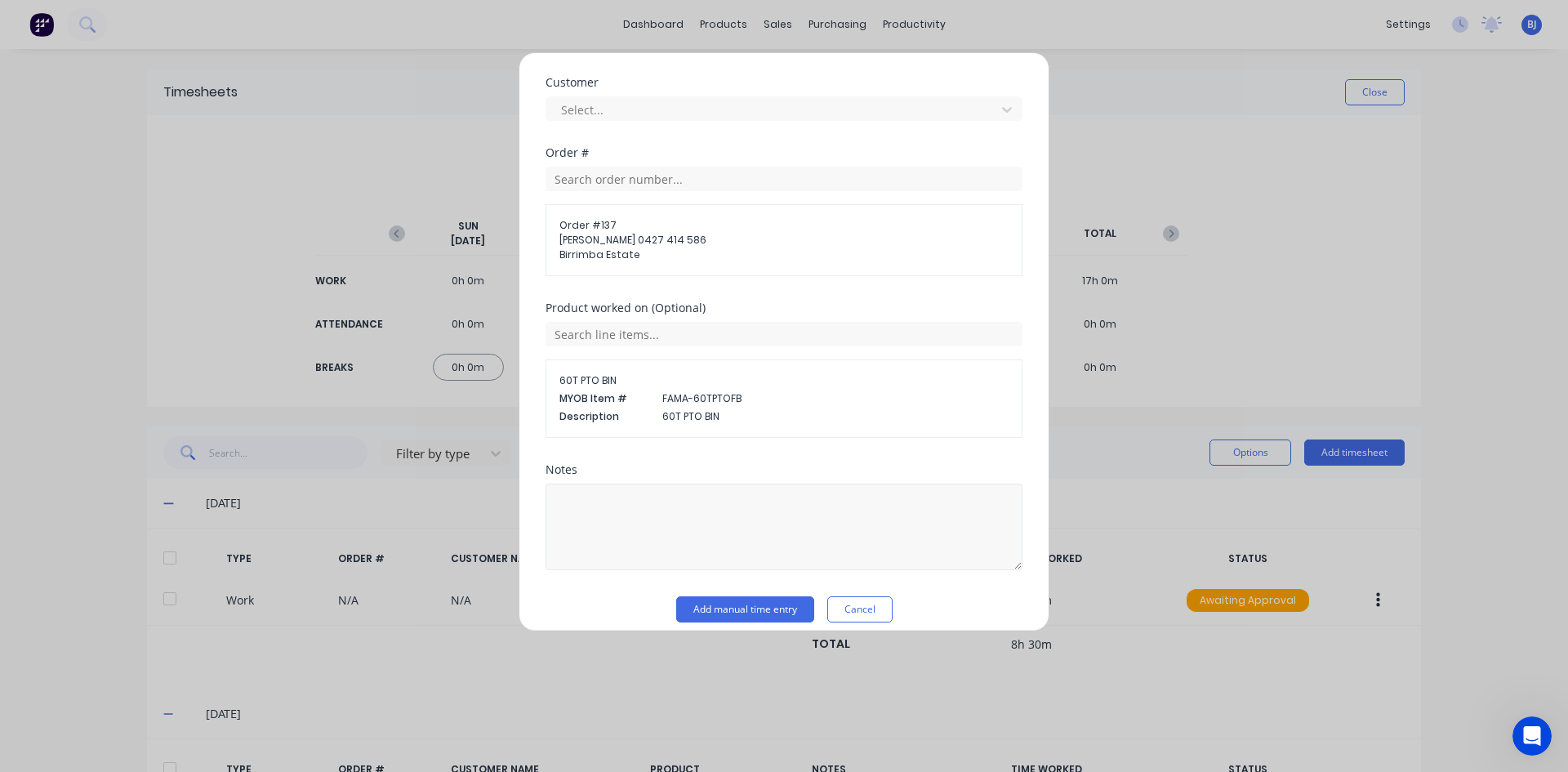
scroll to position [763, 0]
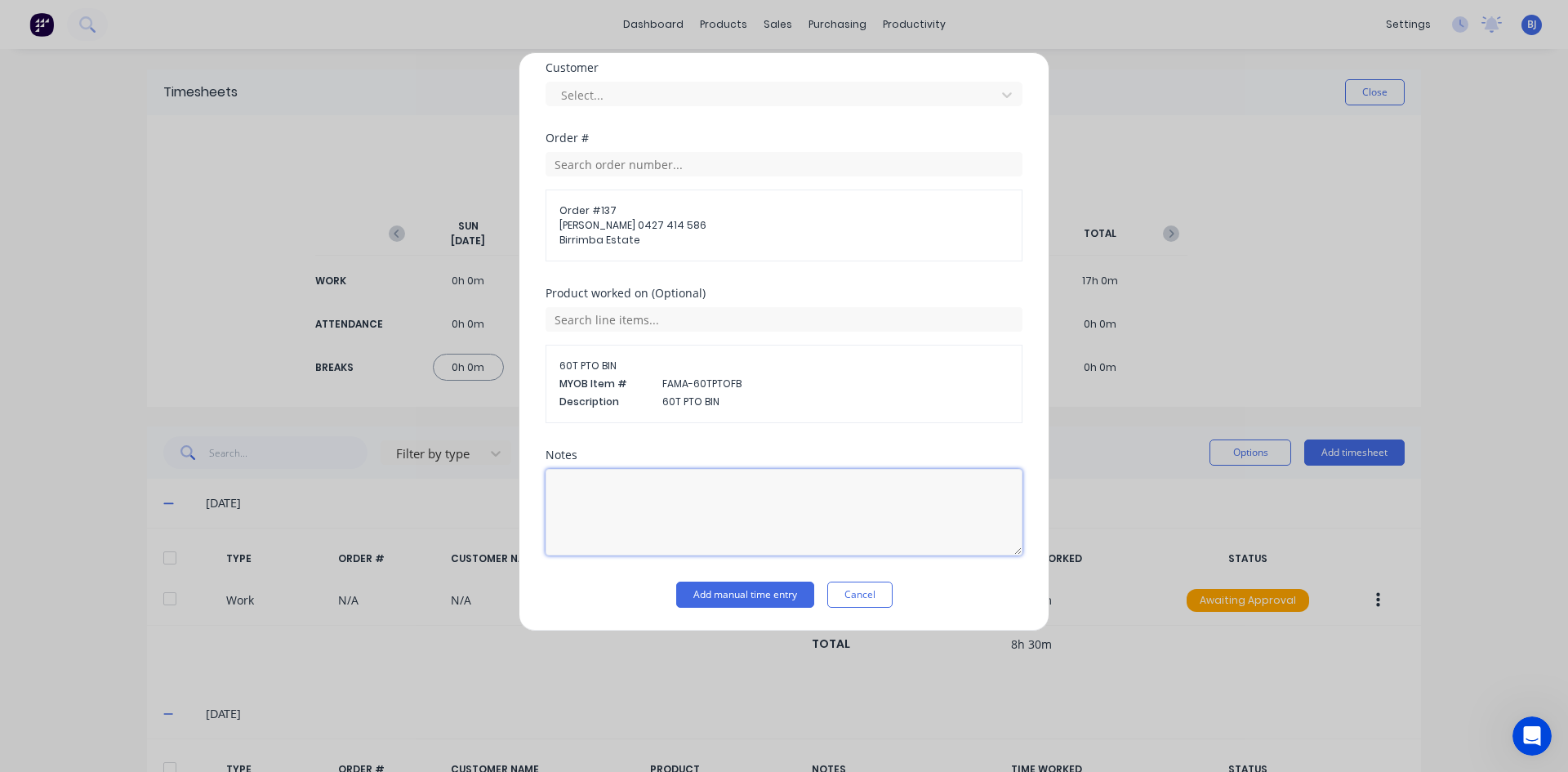
click at [591, 489] on textarea at bounding box center [784, 512] width 477 height 87
click at [699, 595] on button "Add manual time entry" at bounding box center [745, 595] width 138 height 26
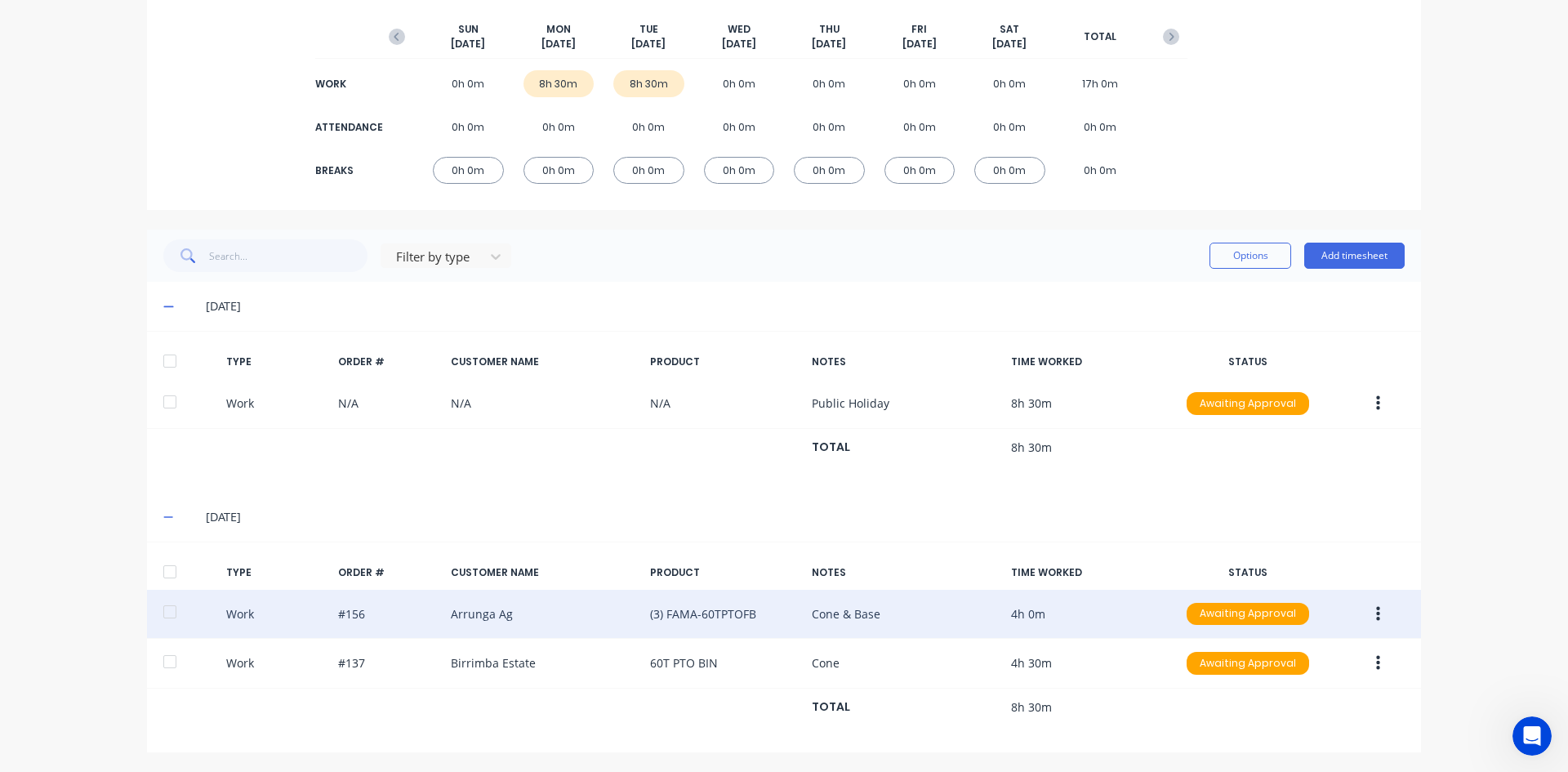
scroll to position [197, 0]
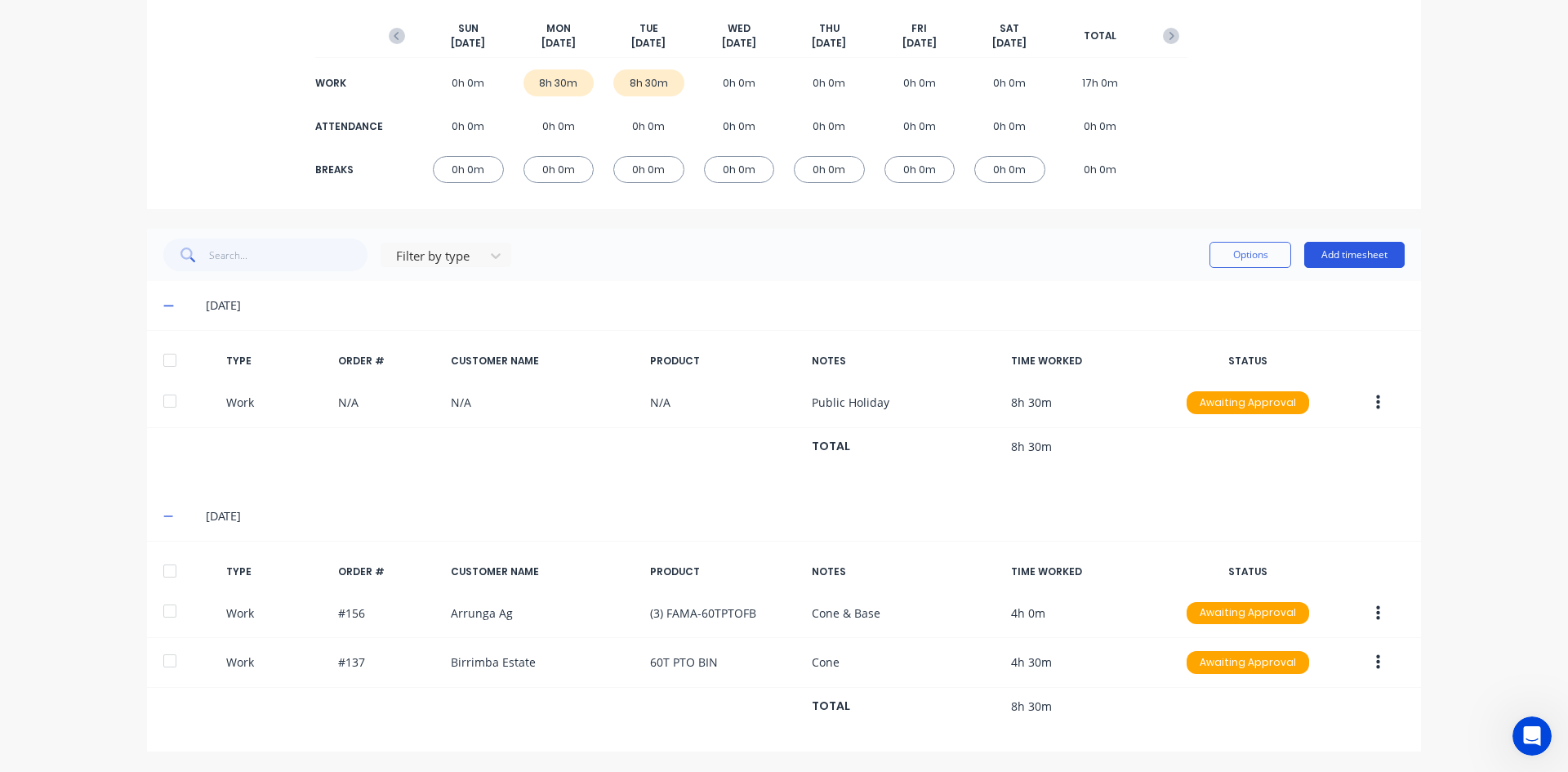
click at [1333, 251] on button "Add timesheet" at bounding box center [1354, 255] width 101 height 26
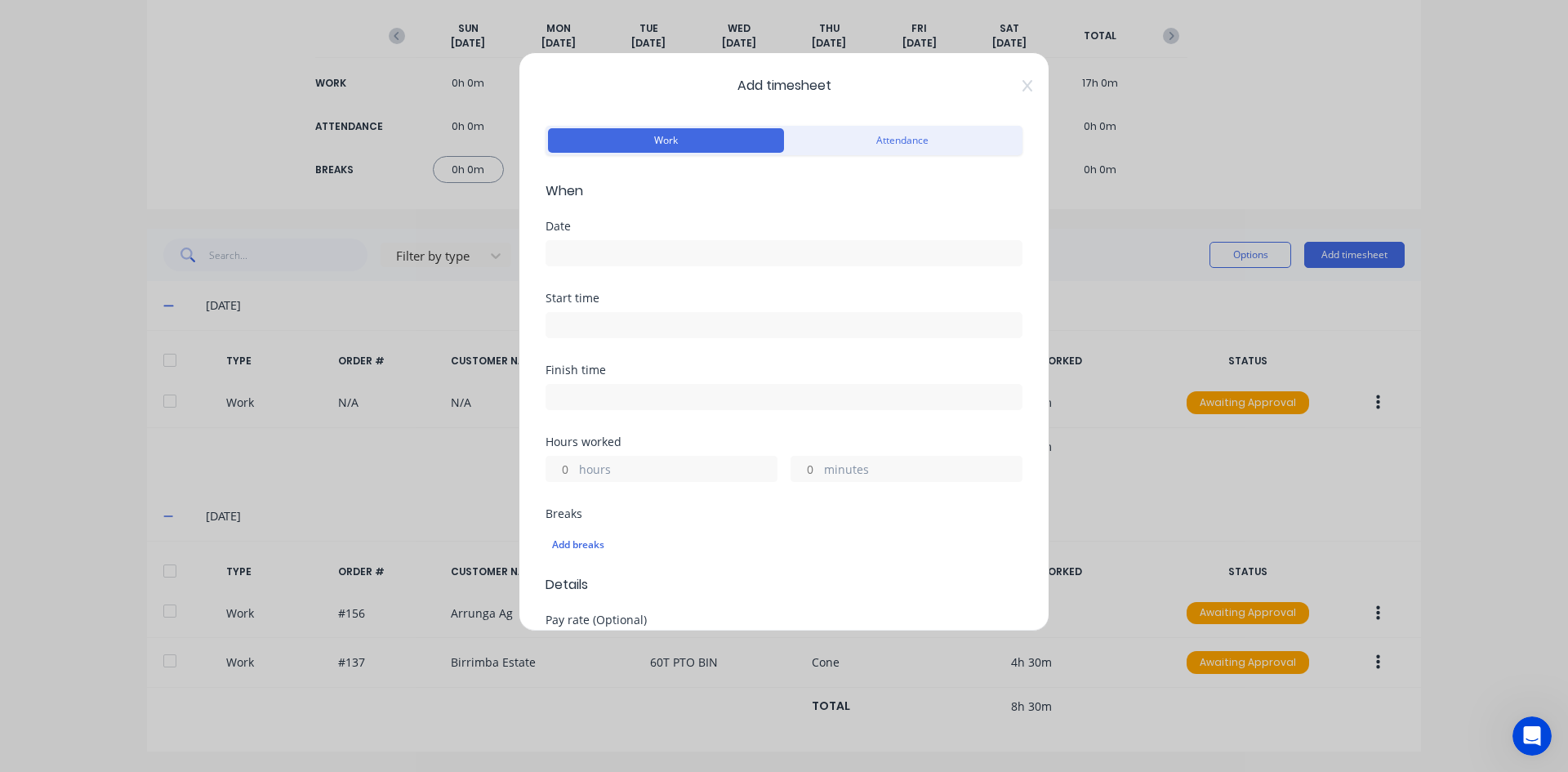
click at [574, 245] on input at bounding box center [784, 253] width 475 height 24
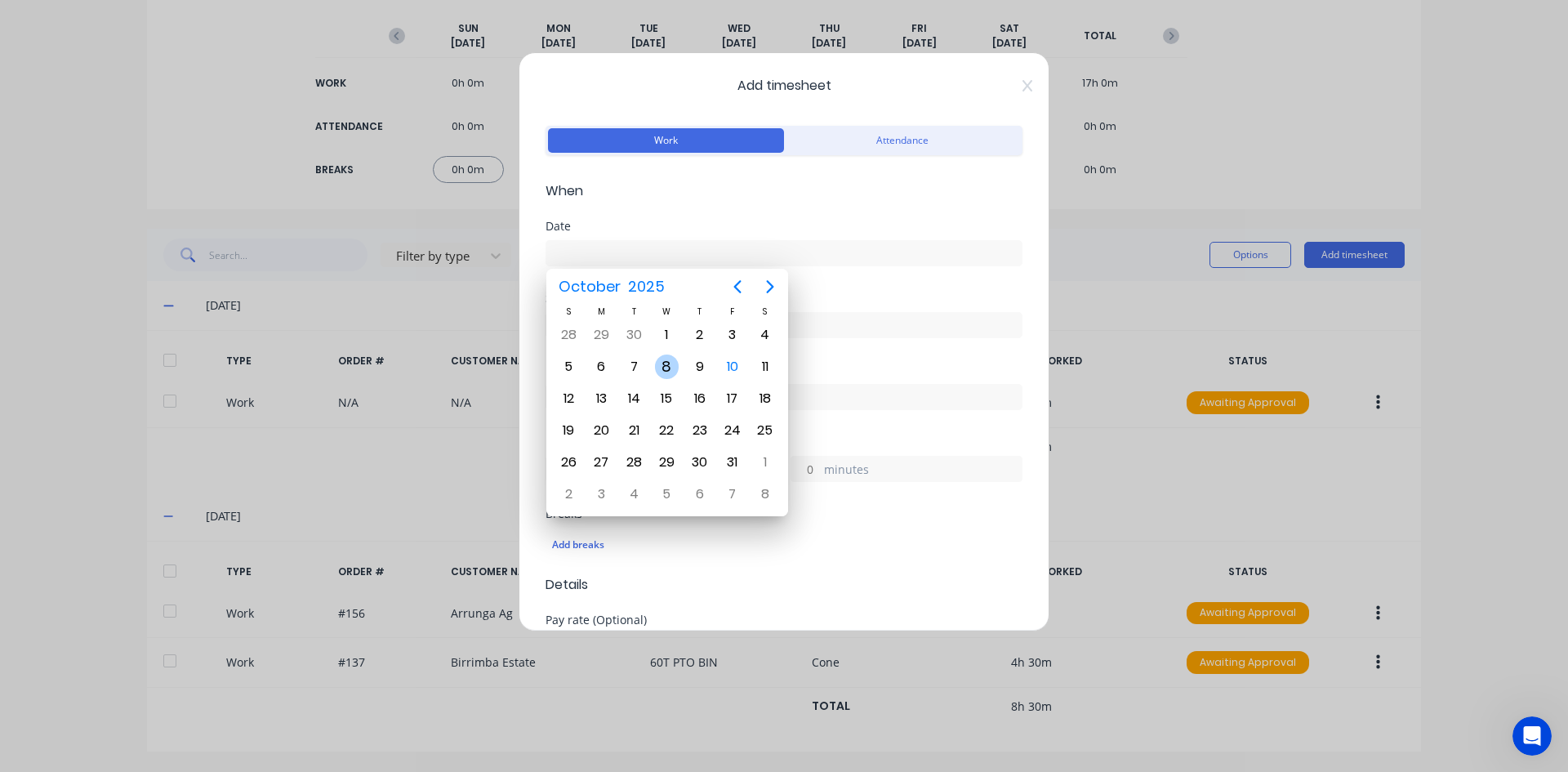
click at [665, 370] on div "8" at bounding box center [666, 367] width 24 height 24
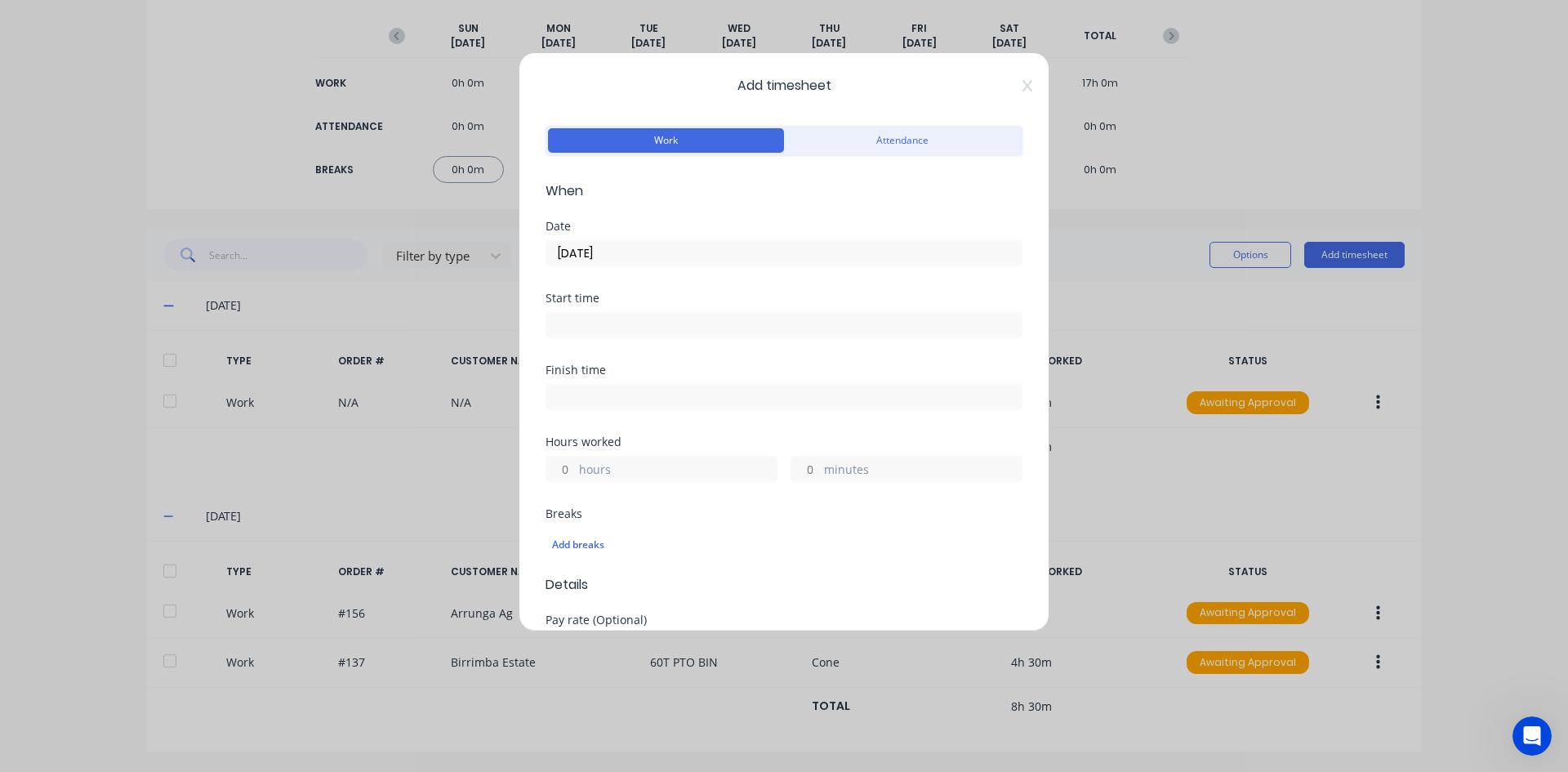
click at [581, 323] on input at bounding box center [784, 325] width 475 height 24
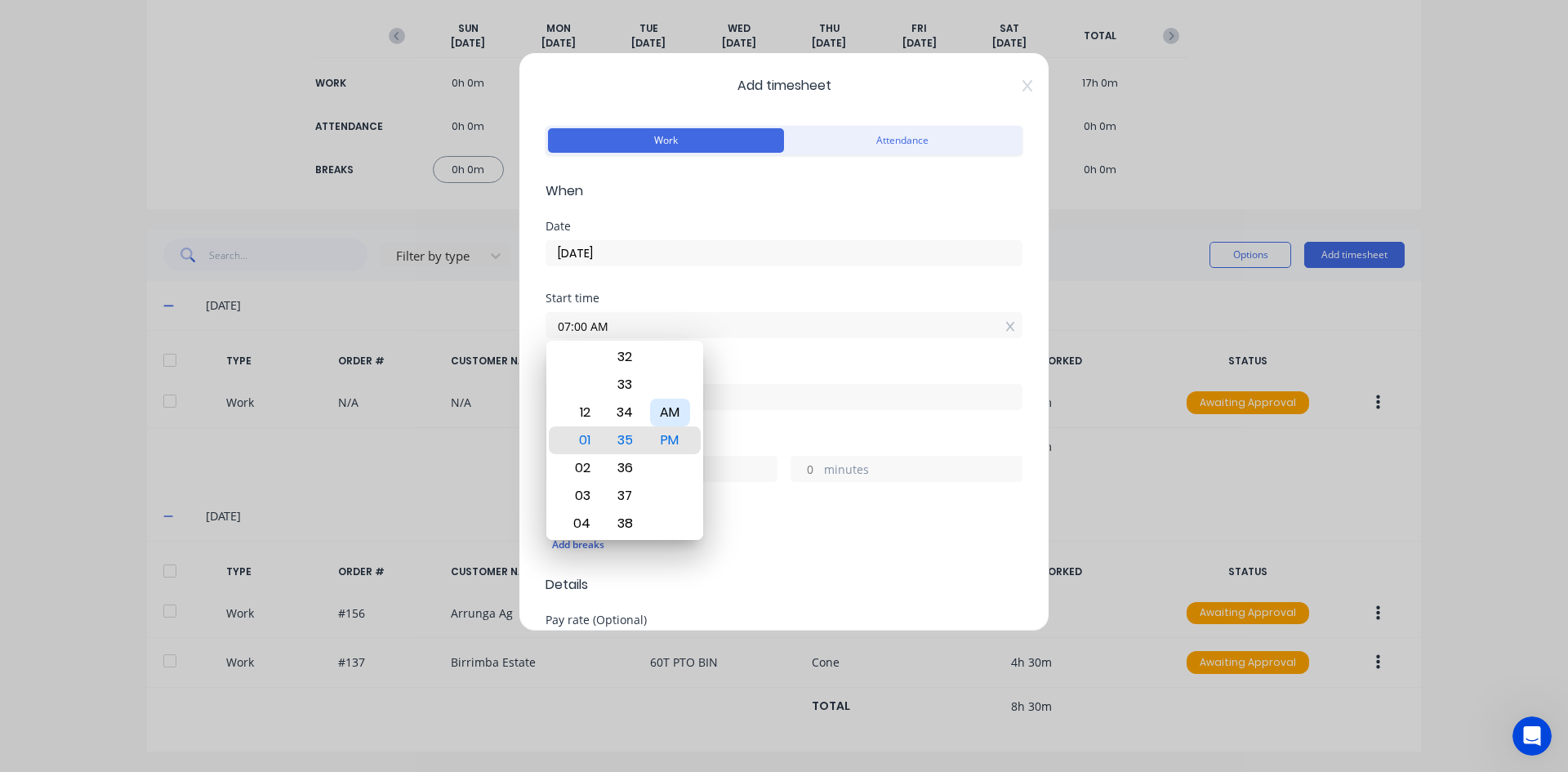
click at [664, 402] on div "AM" at bounding box center [670, 413] width 40 height 28
click at [727, 360] on div "Start time 07:00 AM" at bounding box center [784, 327] width 477 height 72
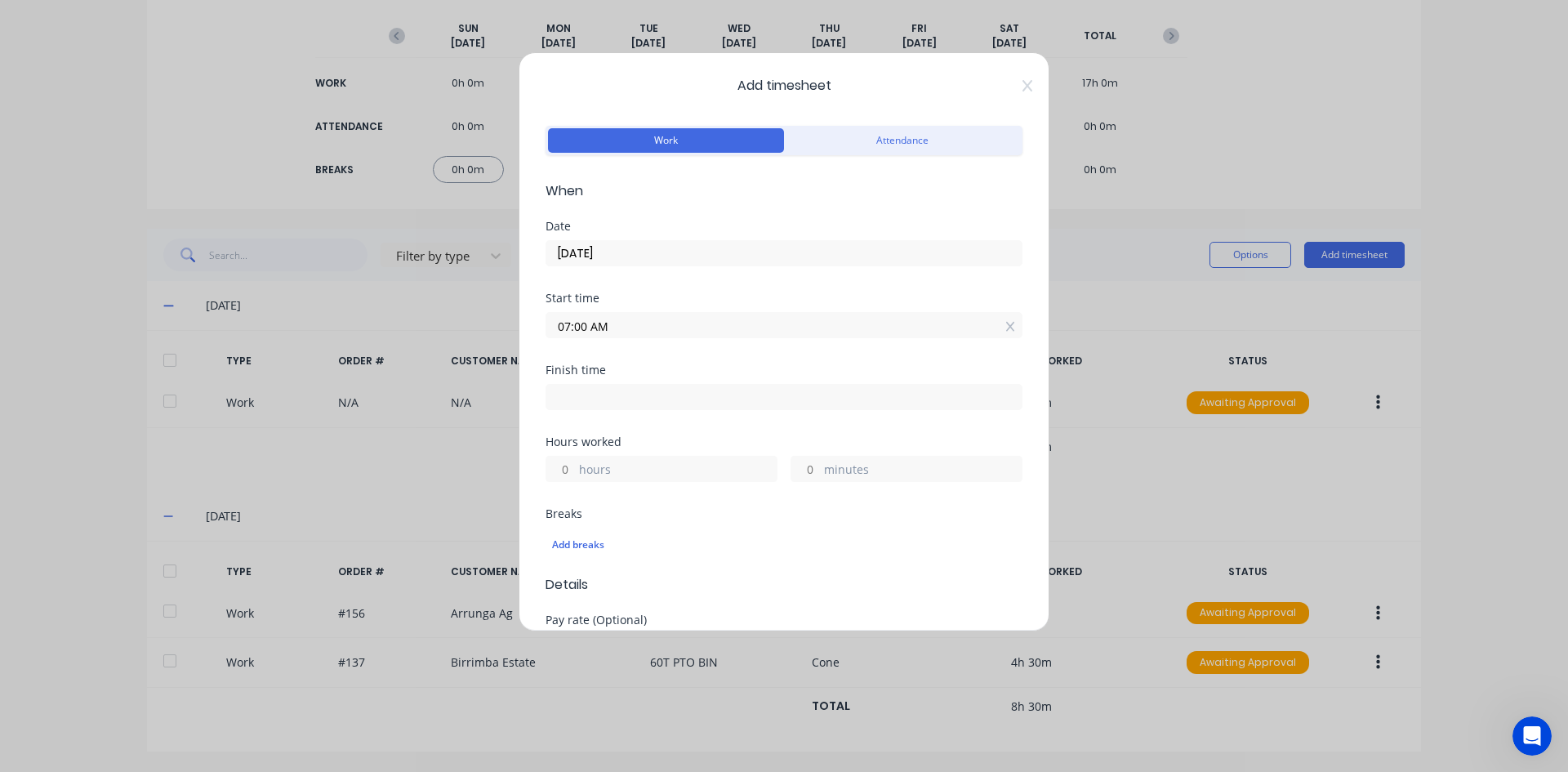
drag, startPoint x: 563, startPoint y: 394, endPoint x: 636, endPoint y: 417, distance: 76.5
click at [564, 394] on input at bounding box center [784, 397] width 475 height 24
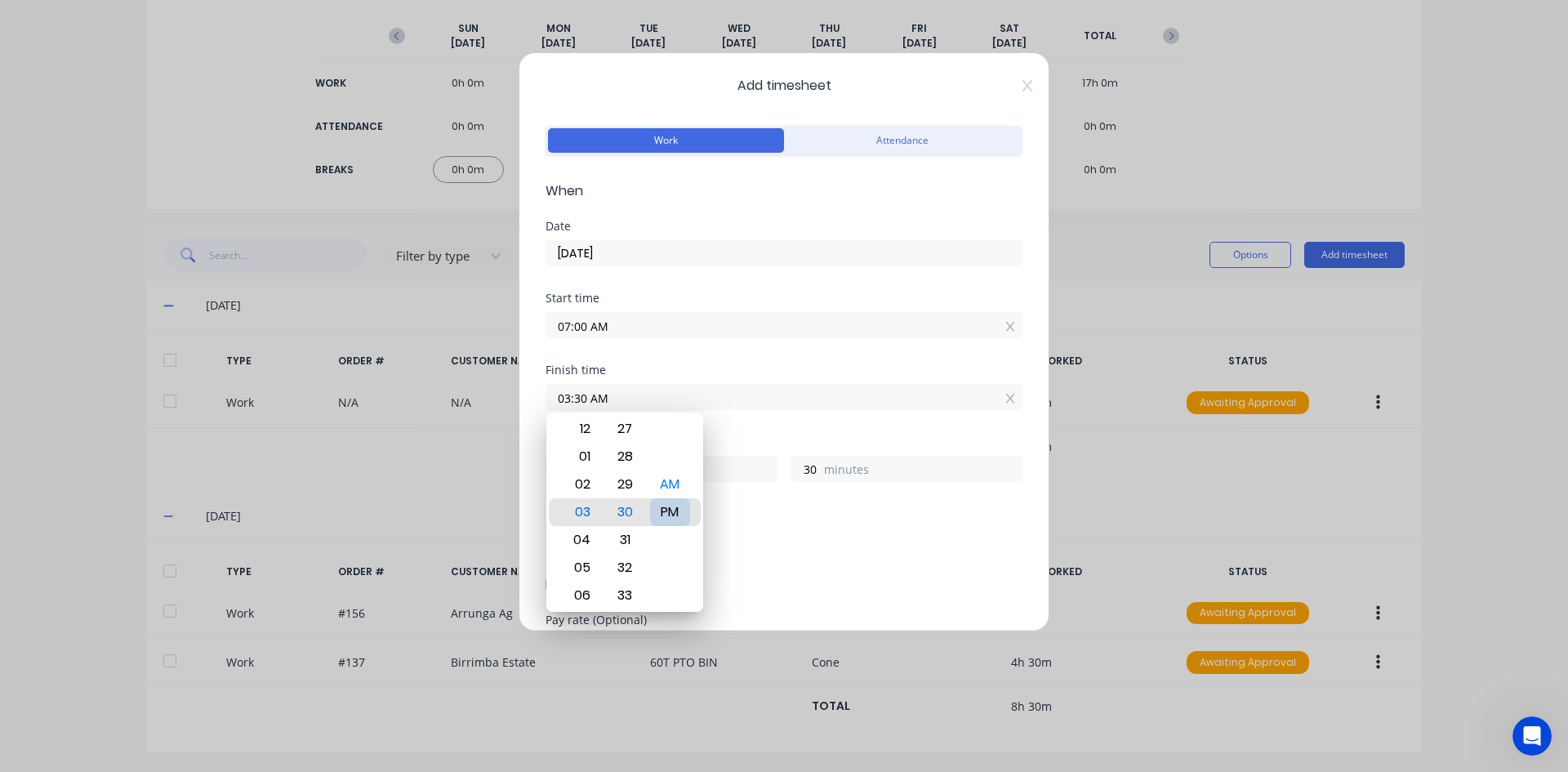
click at [675, 516] on div "PM" at bounding box center [670, 512] width 40 height 28
click at [763, 528] on div "Add breaks" at bounding box center [784, 545] width 477 height 34
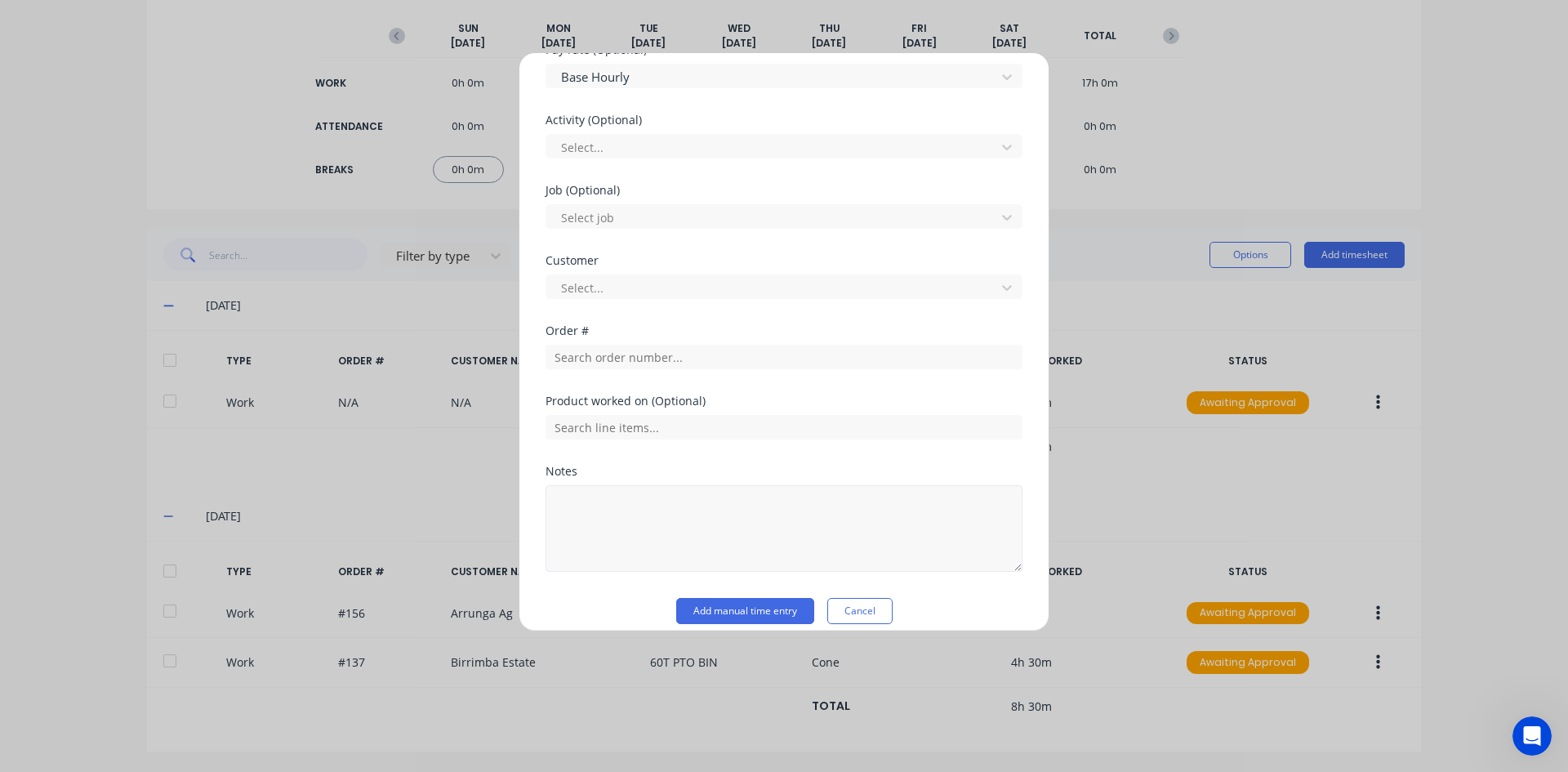
scroll to position [587, 0]
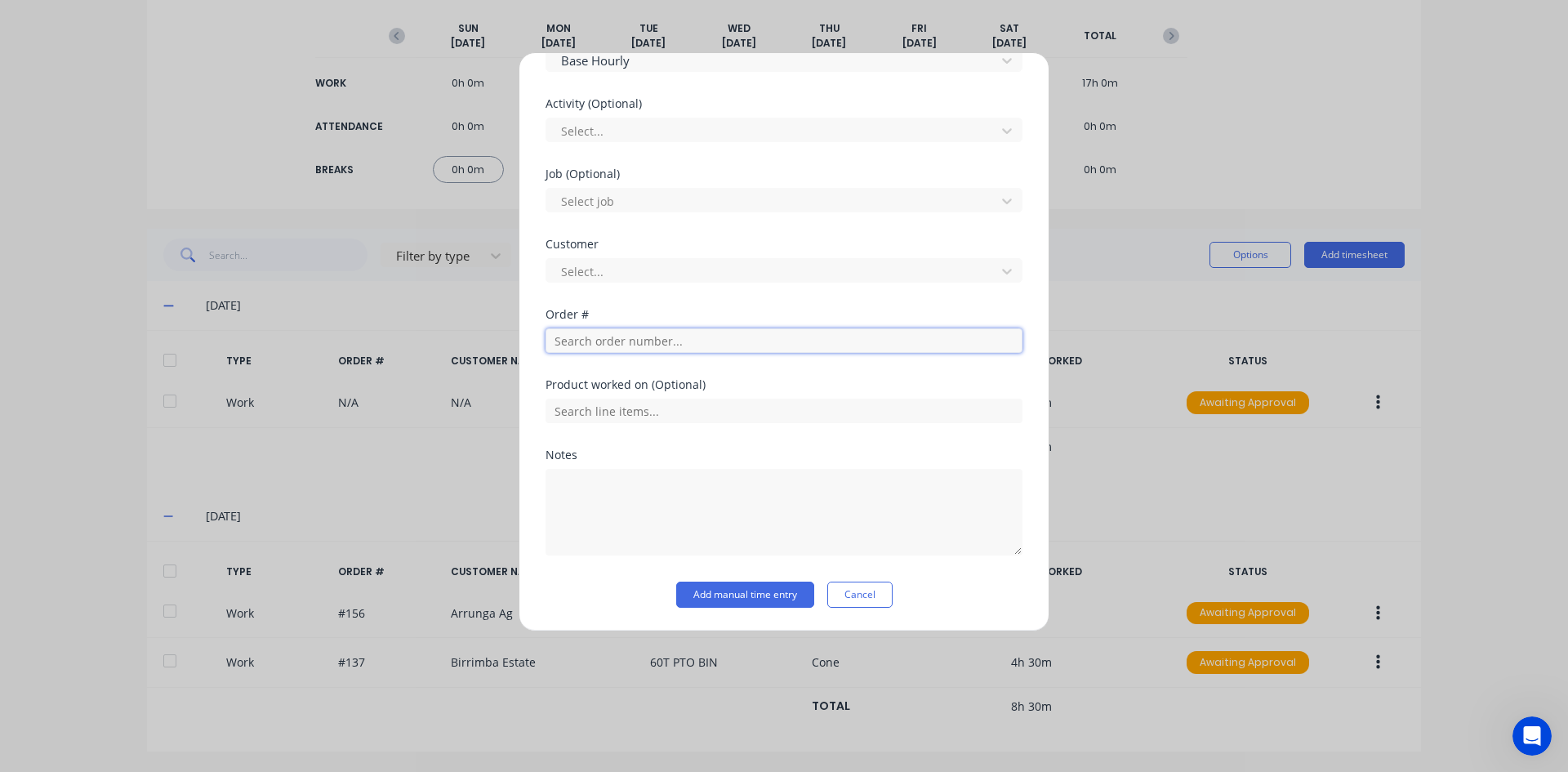
click at [581, 339] on input "text" at bounding box center [784, 340] width 477 height 24
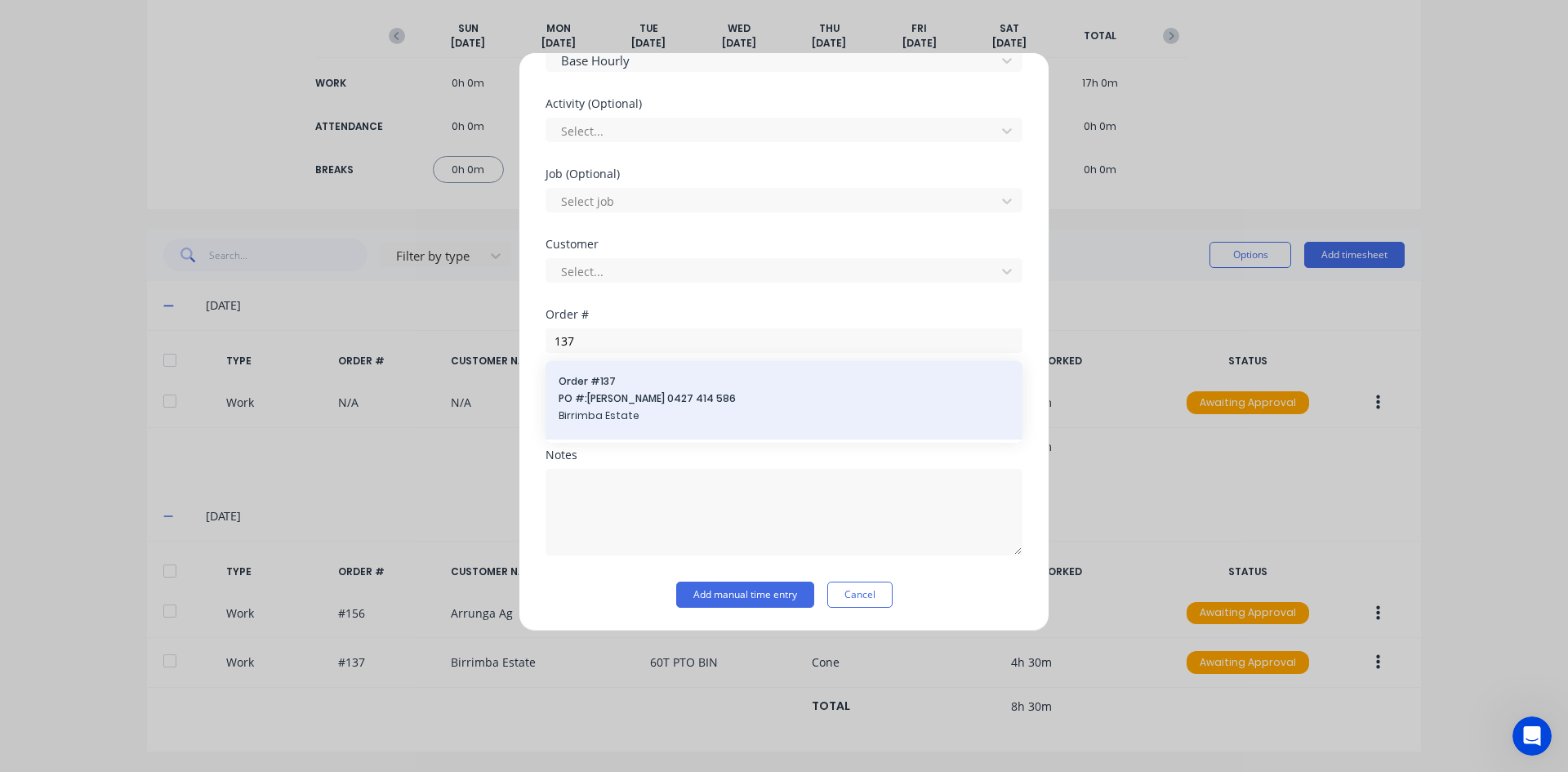
click at [612, 372] on div "Order # 137 PO #: Jim HOLMAN 0427 414 586 Birrimba Estate" at bounding box center [784, 400] width 477 height 78
click at [620, 393] on span "PO #: Jim HOLMAN 0427 414 586" at bounding box center [784, 398] width 450 height 15
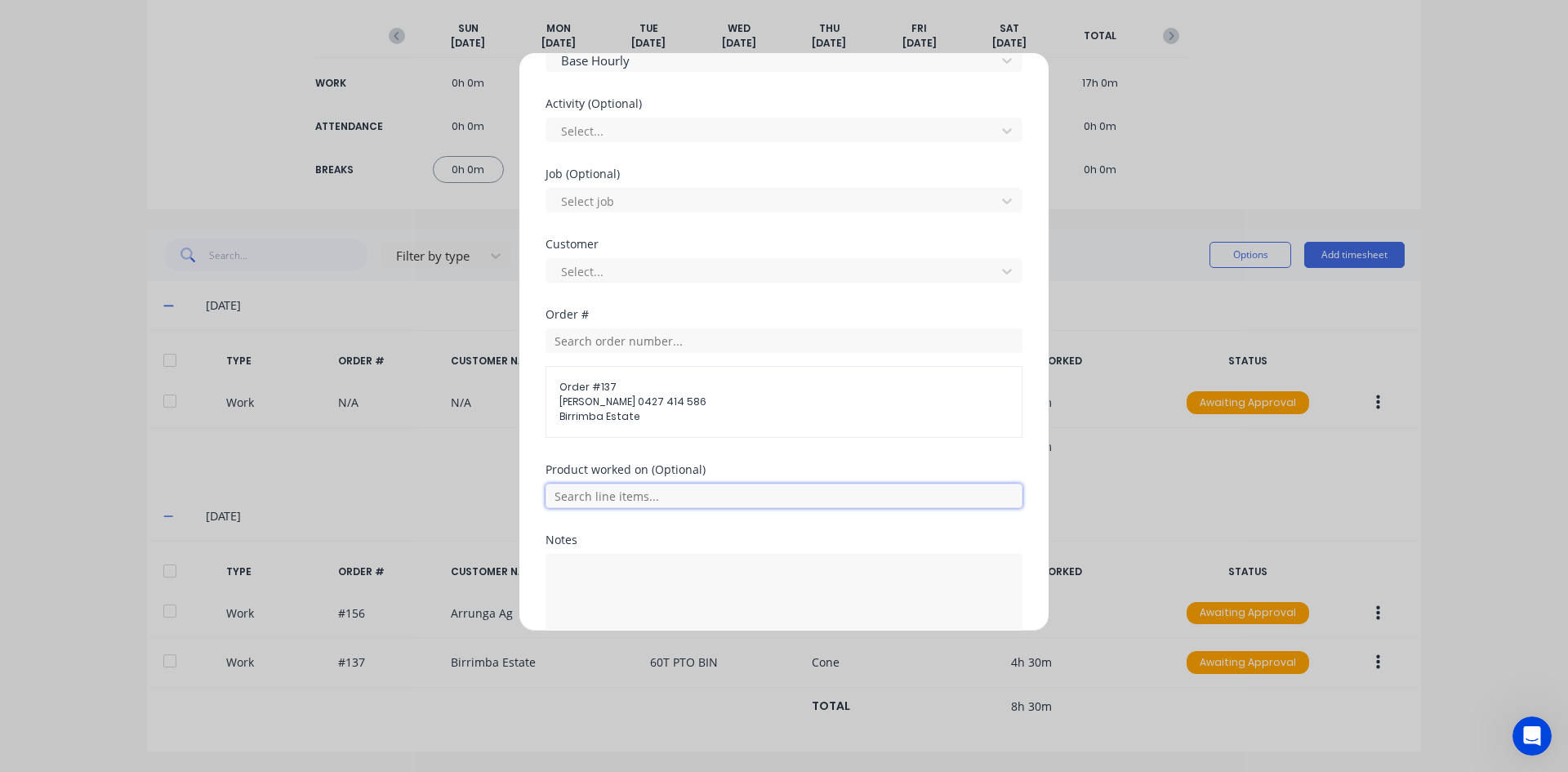
click at [597, 501] on input "text" at bounding box center [784, 495] width 477 height 24
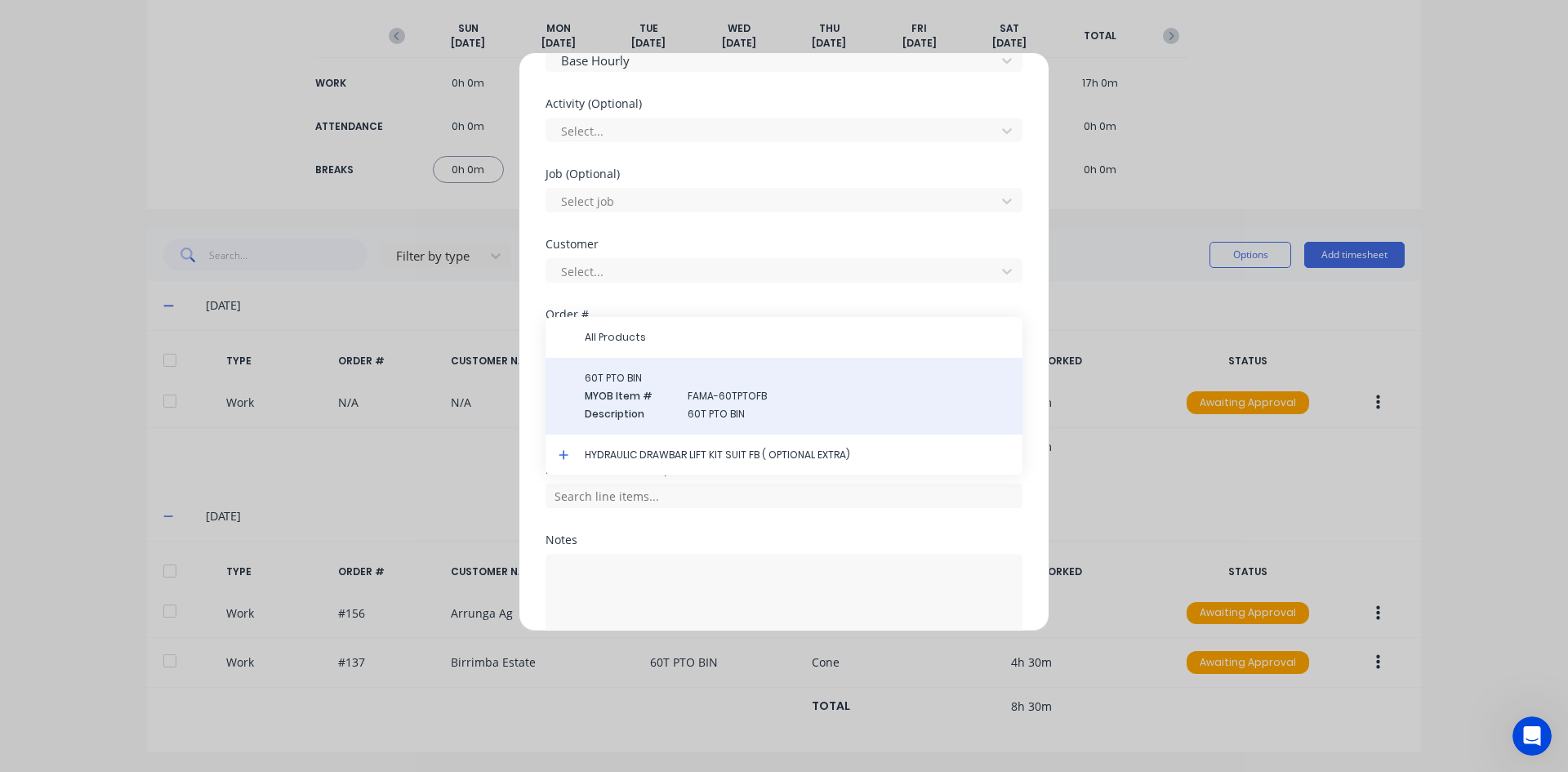
click at [633, 399] on span "MYOB Item #" at bounding box center [629, 395] width 90 height 15
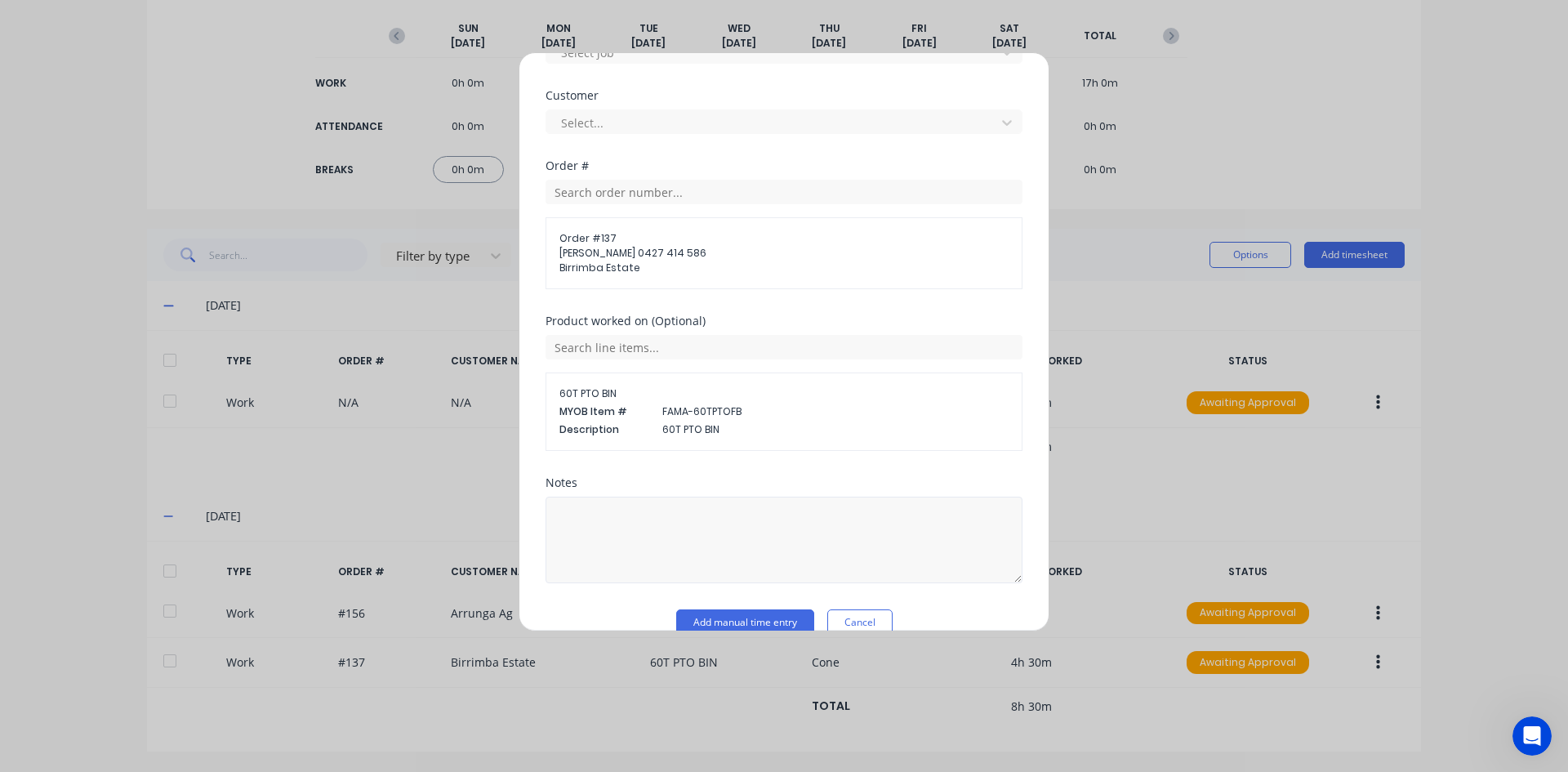
scroll to position [763, 0]
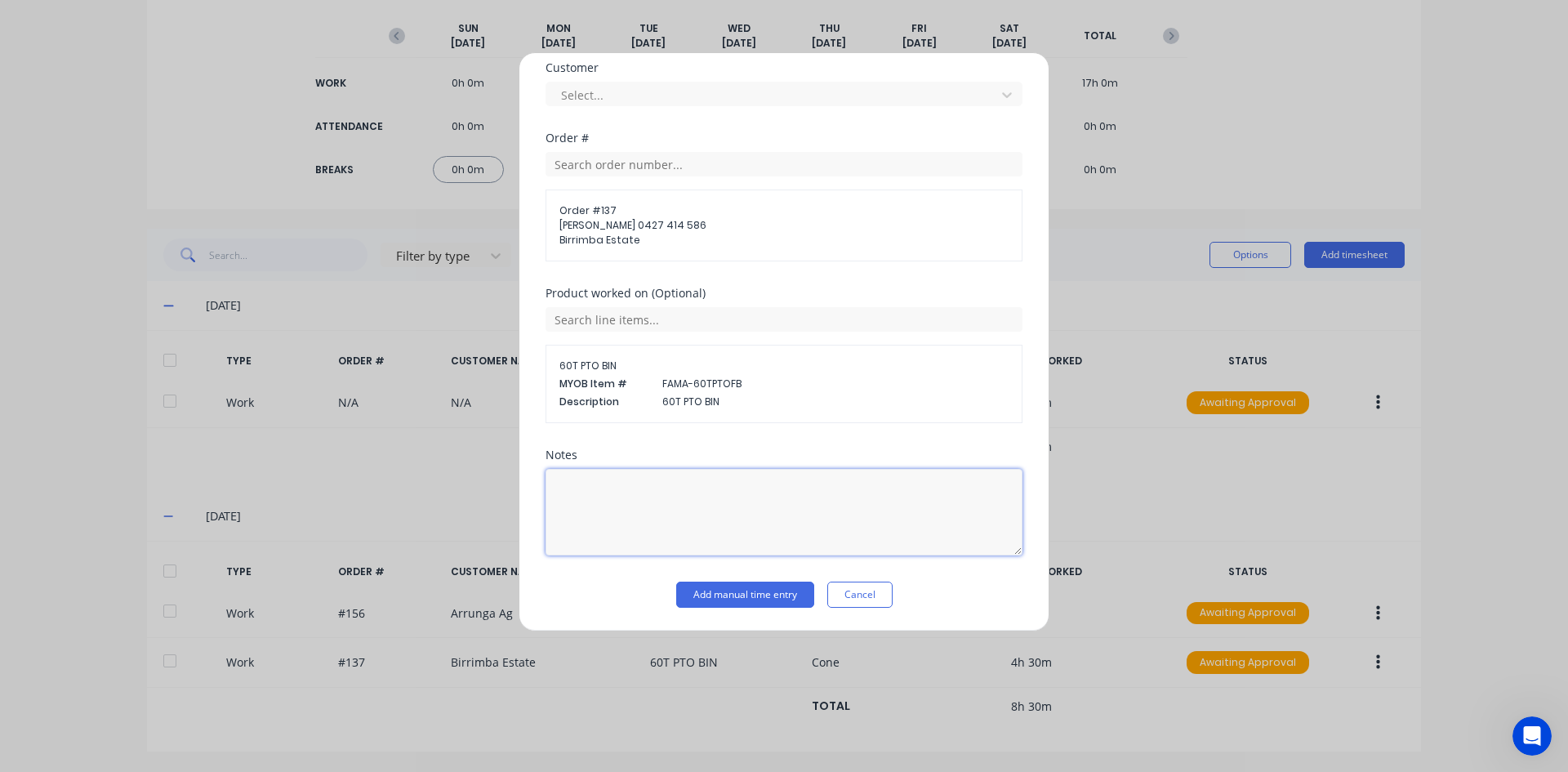
click at [605, 482] on textarea at bounding box center [784, 512] width 477 height 87
click at [728, 594] on button "Add manual time entry" at bounding box center [745, 595] width 138 height 26
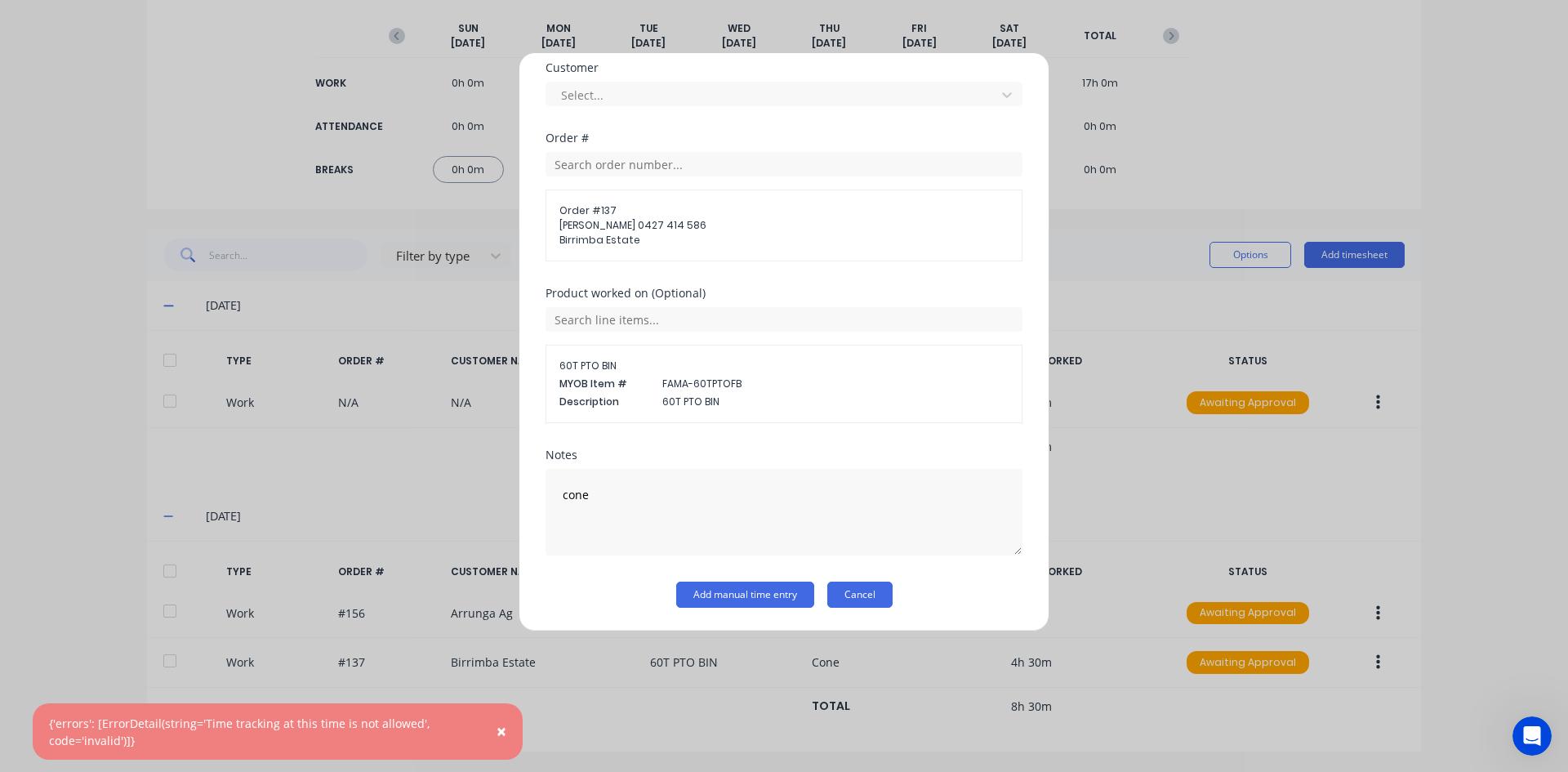
click at [866, 587] on button "Cancel" at bounding box center [860, 595] width 65 height 26
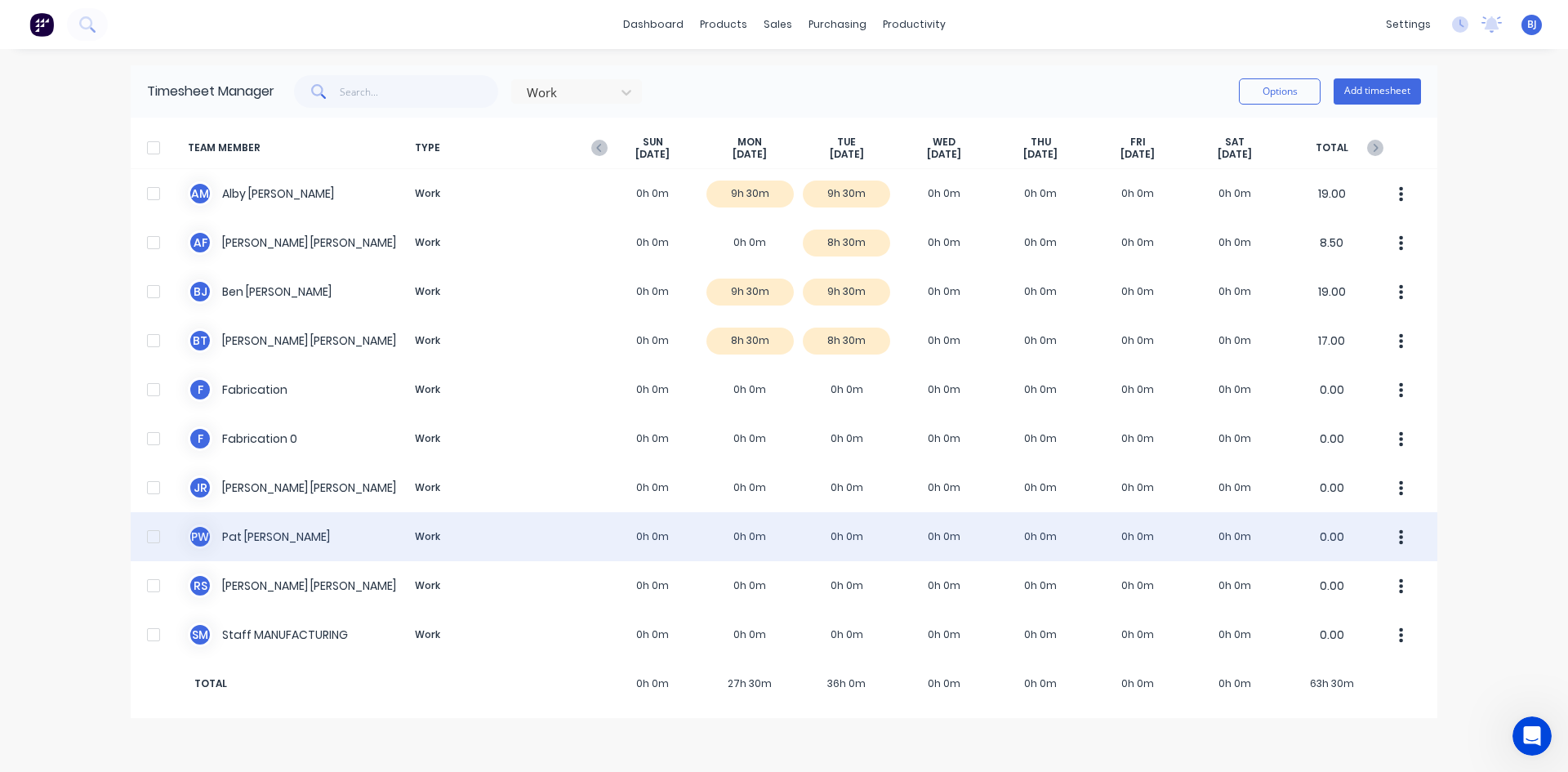
click at [735, 539] on div "P W Pat Walsh Work 0h 0m 0h 0m 0h 0m 0h 0m 0h 0m 0h 0m 0h 0m 0.00" at bounding box center [784, 537] width 1306 height 49
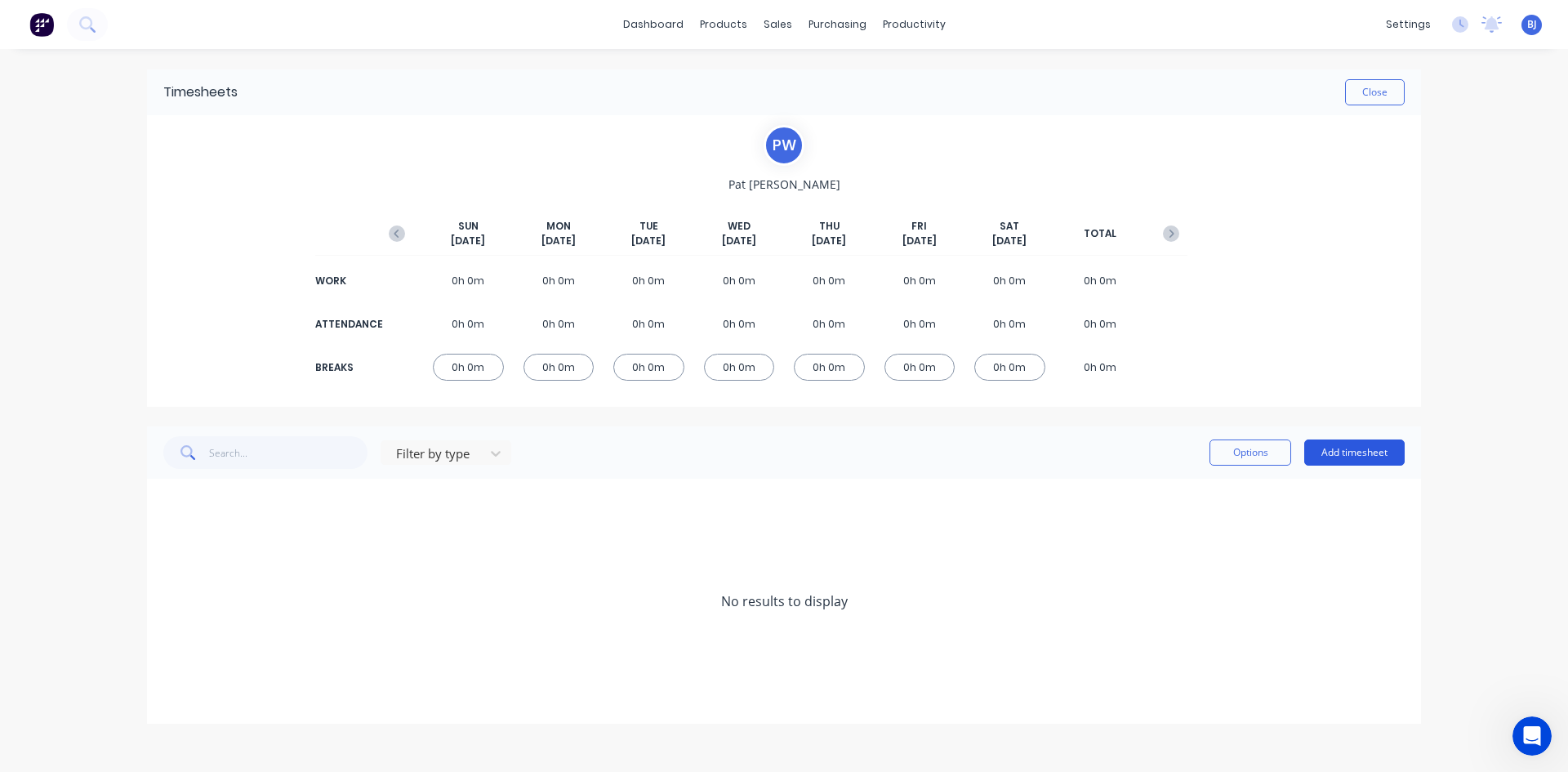
click at [1363, 446] on button "Add timesheet" at bounding box center [1354, 452] width 101 height 26
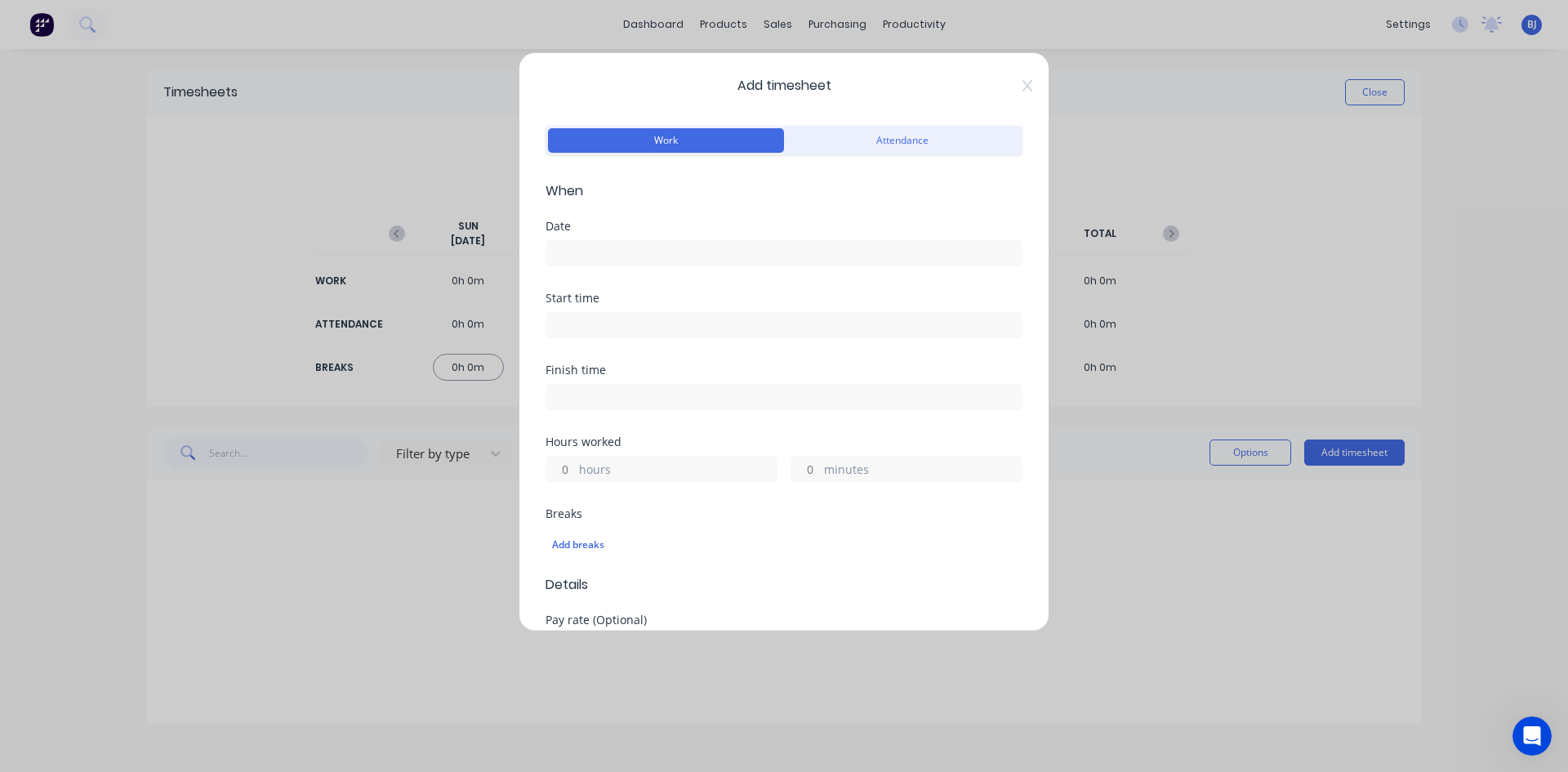
drag, startPoint x: 567, startPoint y: 245, endPoint x: 623, endPoint y: 272, distance: 62.2
click at [570, 249] on input at bounding box center [784, 253] width 475 height 24
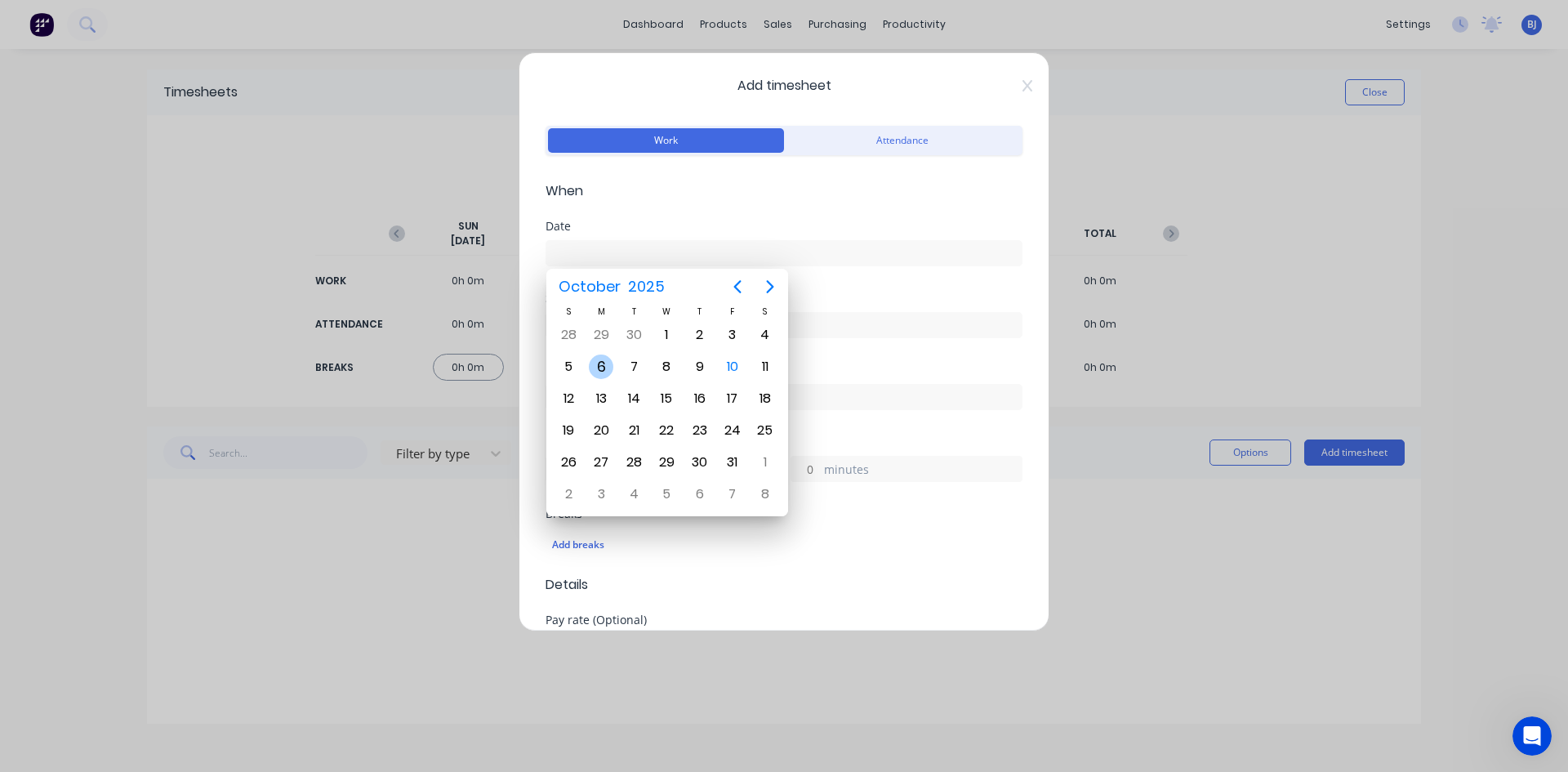
click at [606, 366] on div "6" at bounding box center [601, 367] width 24 height 24
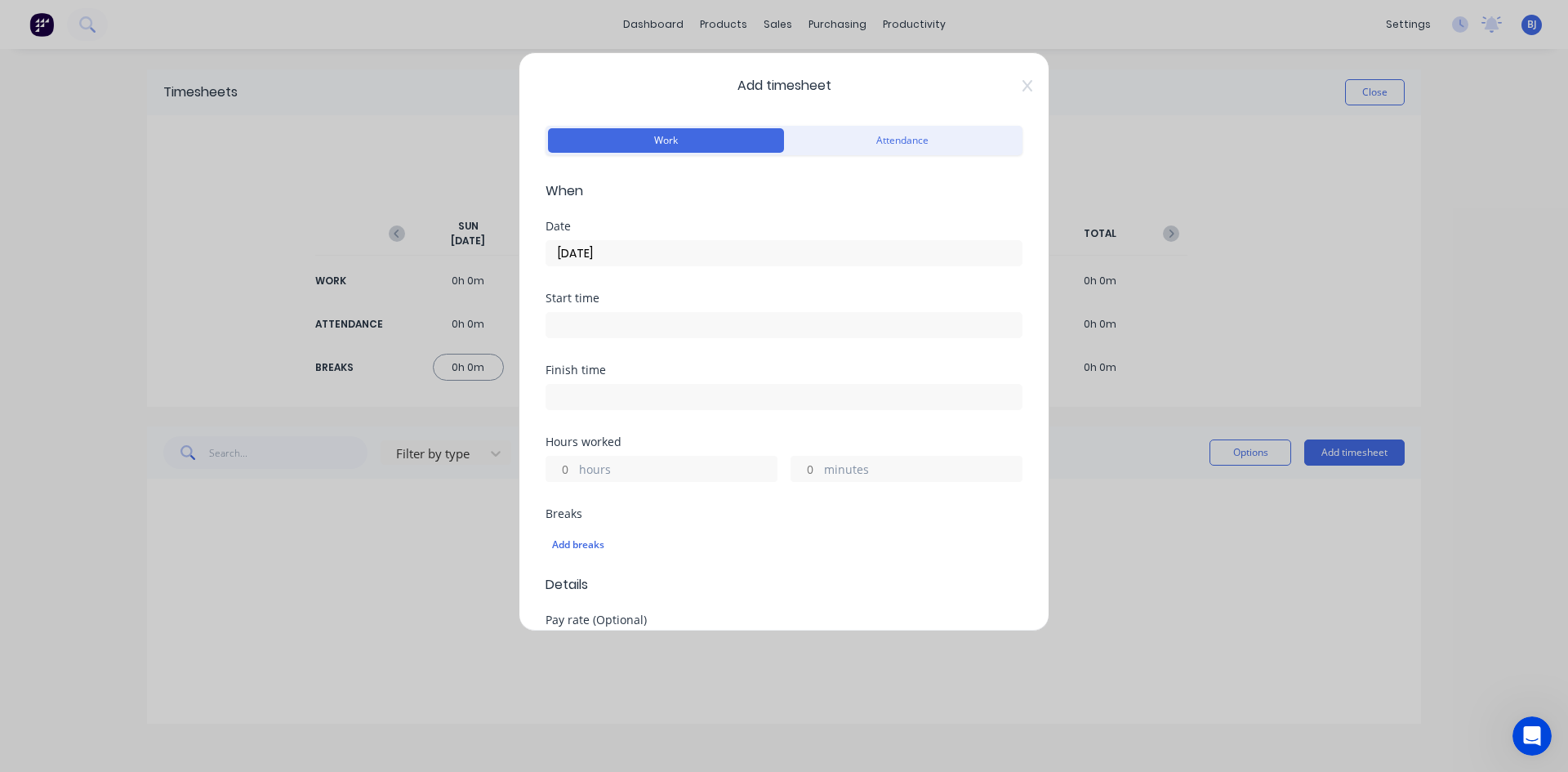
click at [580, 321] on input at bounding box center [784, 325] width 475 height 24
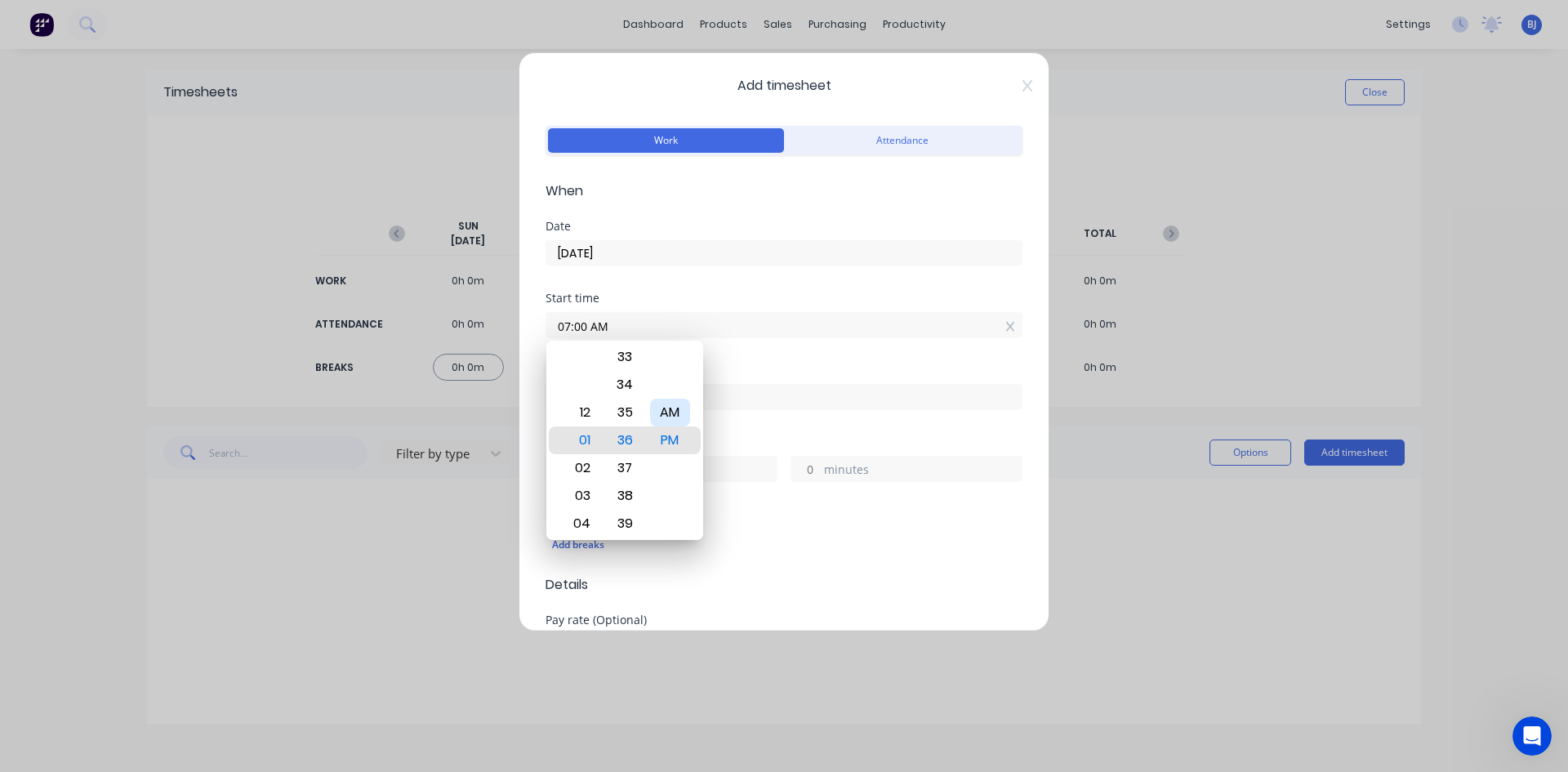
click at [657, 409] on div "AM" at bounding box center [670, 413] width 40 height 28
click at [737, 361] on div "Start time 07:00 AM" at bounding box center [784, 327] width 477 height 72
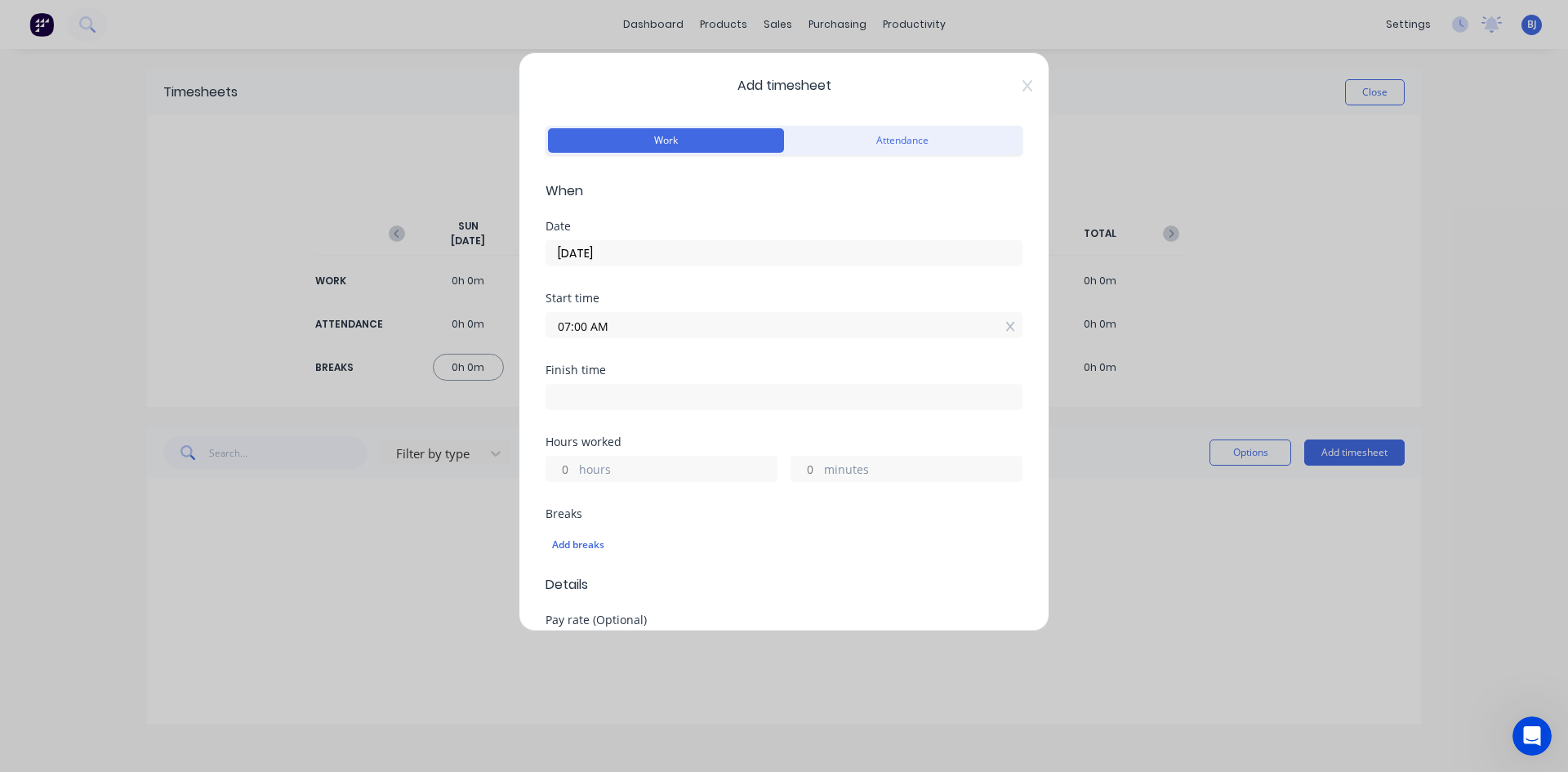
drag, startPoint x: 569, startPoint y: 393, endPoint x: 635, endPoint y: 415, distance: 69.6
click at [571, 393] on input at bounding box center [784, 397] width 475 height 24
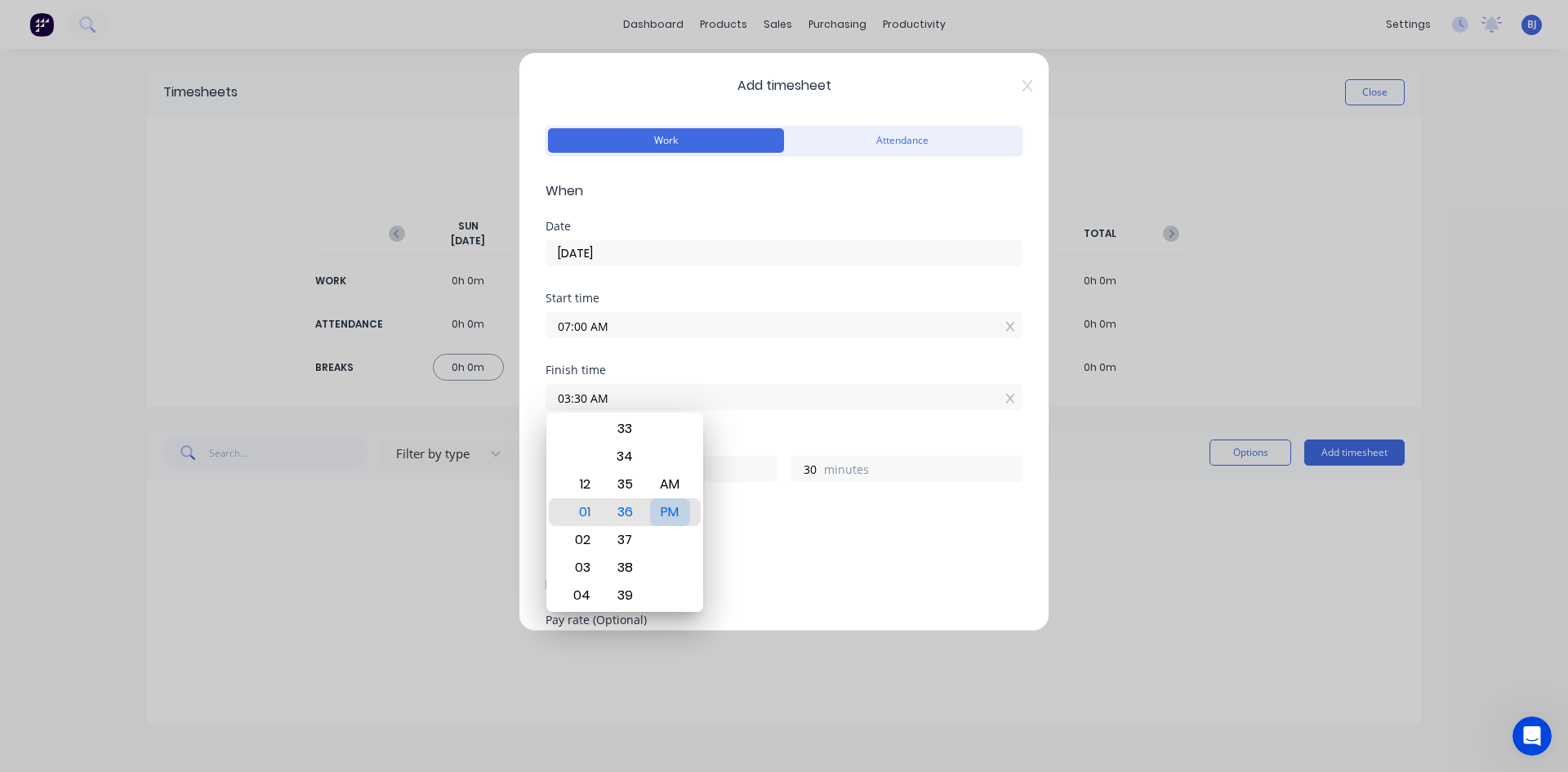
click at [663, 506] on div "PM" at bounding box center [670, 512] width 40 height 28
click at [710, 430] on div "Finish time 03:30 PM" at bounding box center [784, 400] width 477 height 72
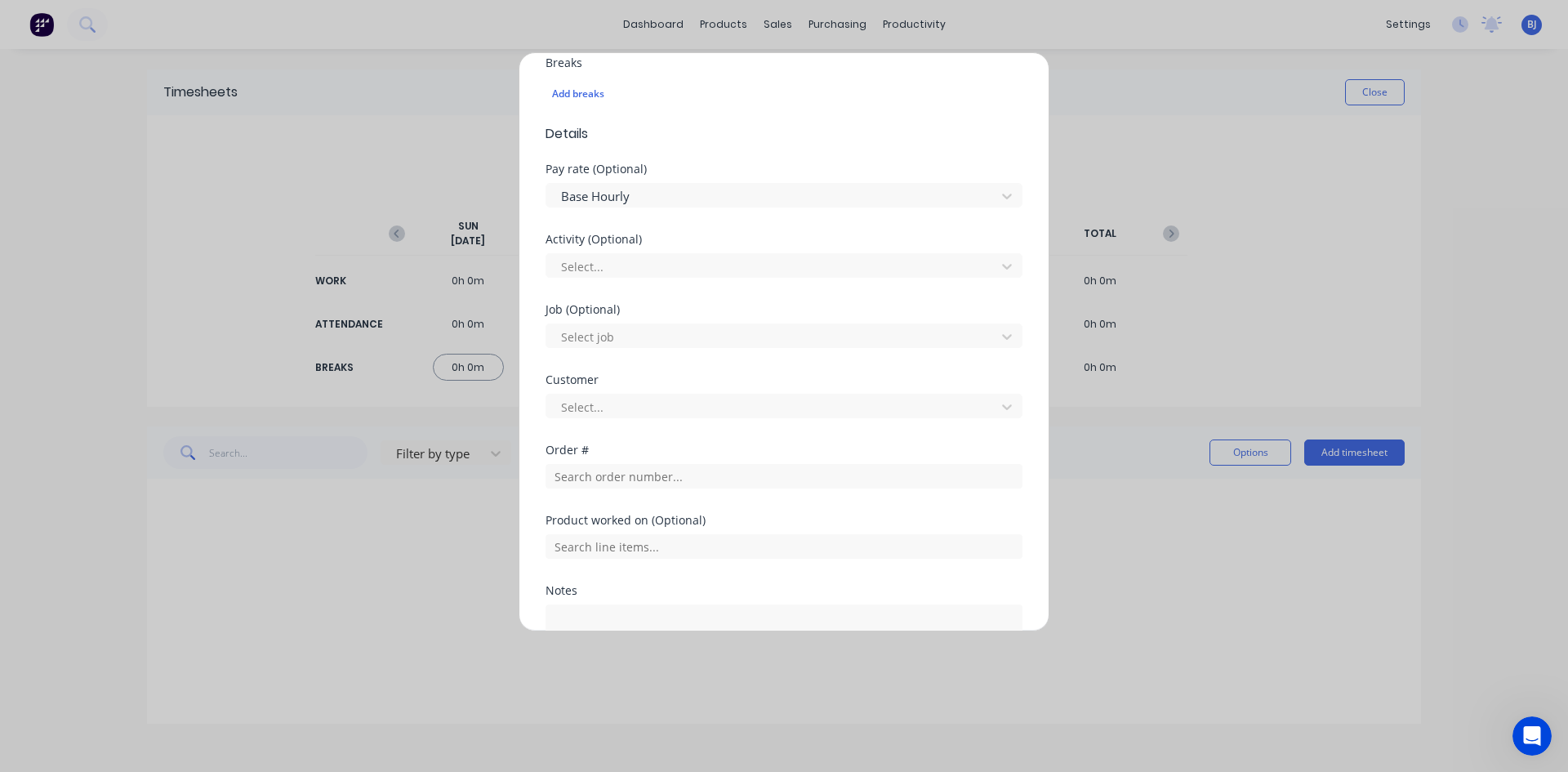
scroll to position [490, 0]
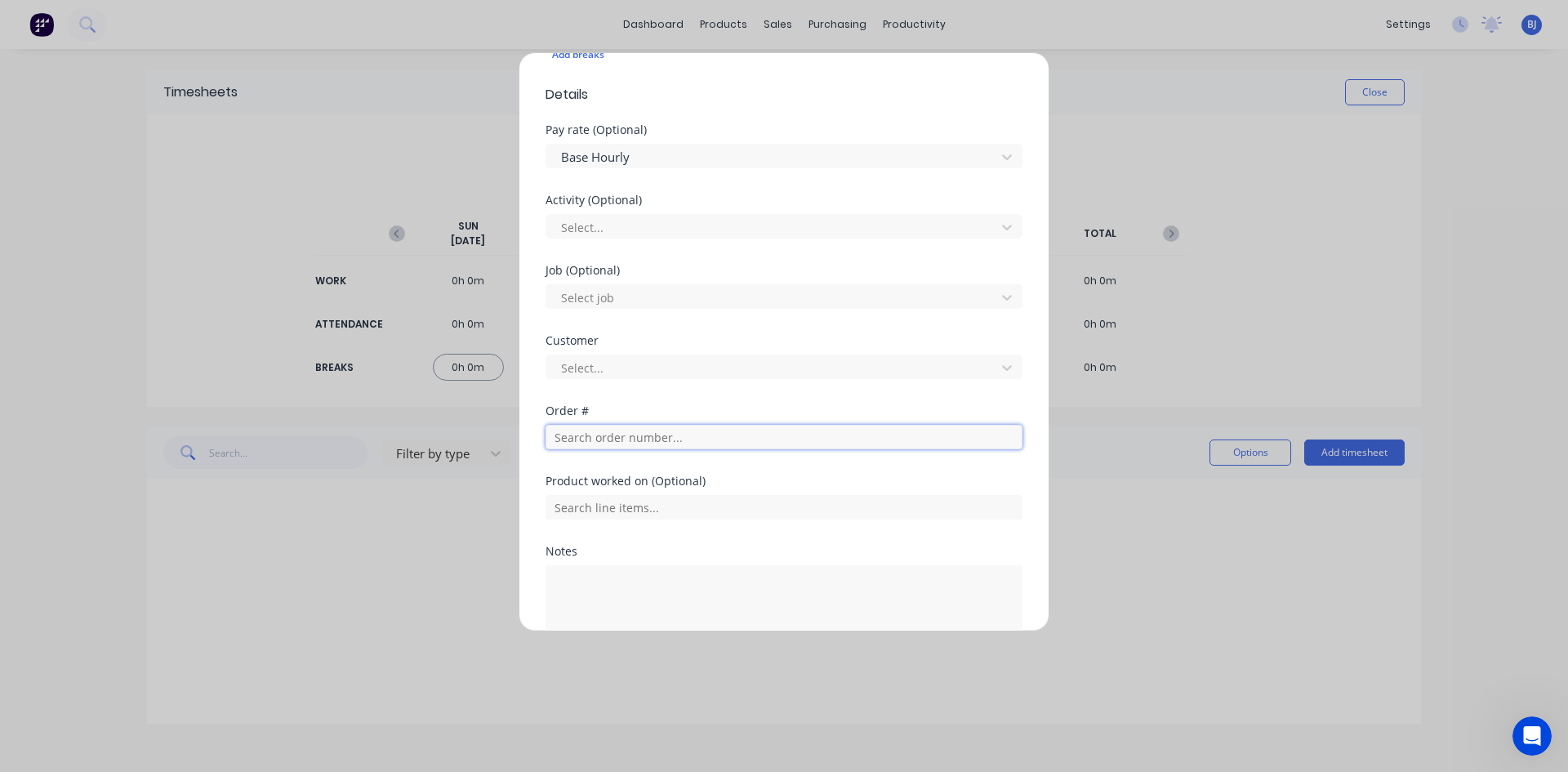
click at [586, 433] on input "text" at bounding box center [784, 437] width 477 height 24
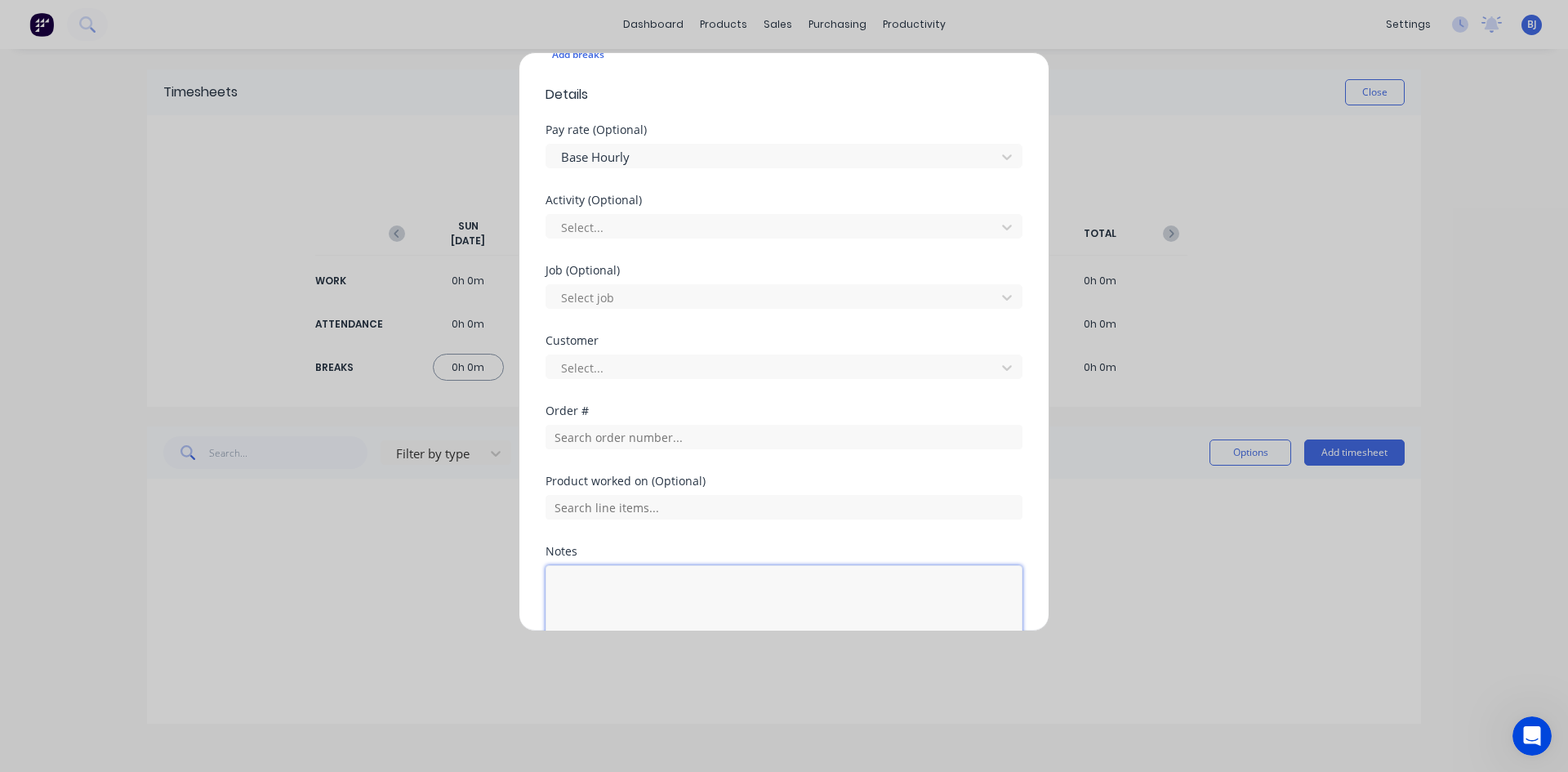
click at [607, 591] on textarea at bounding box center [784, 608] width 477 height 87
drag, startPoint x: 612, startPoint y: 656, endPoint x: 629, endPoint y: 704, distance: 50.9
drag, startPoint x: 629, startPoint y: 704, endPoint x: 987, endPoint y: 527, distance: 399.4
click at [987, 527] on div "Product worked on (Optional)" at bounding box center [784, 511] width 477 height 71
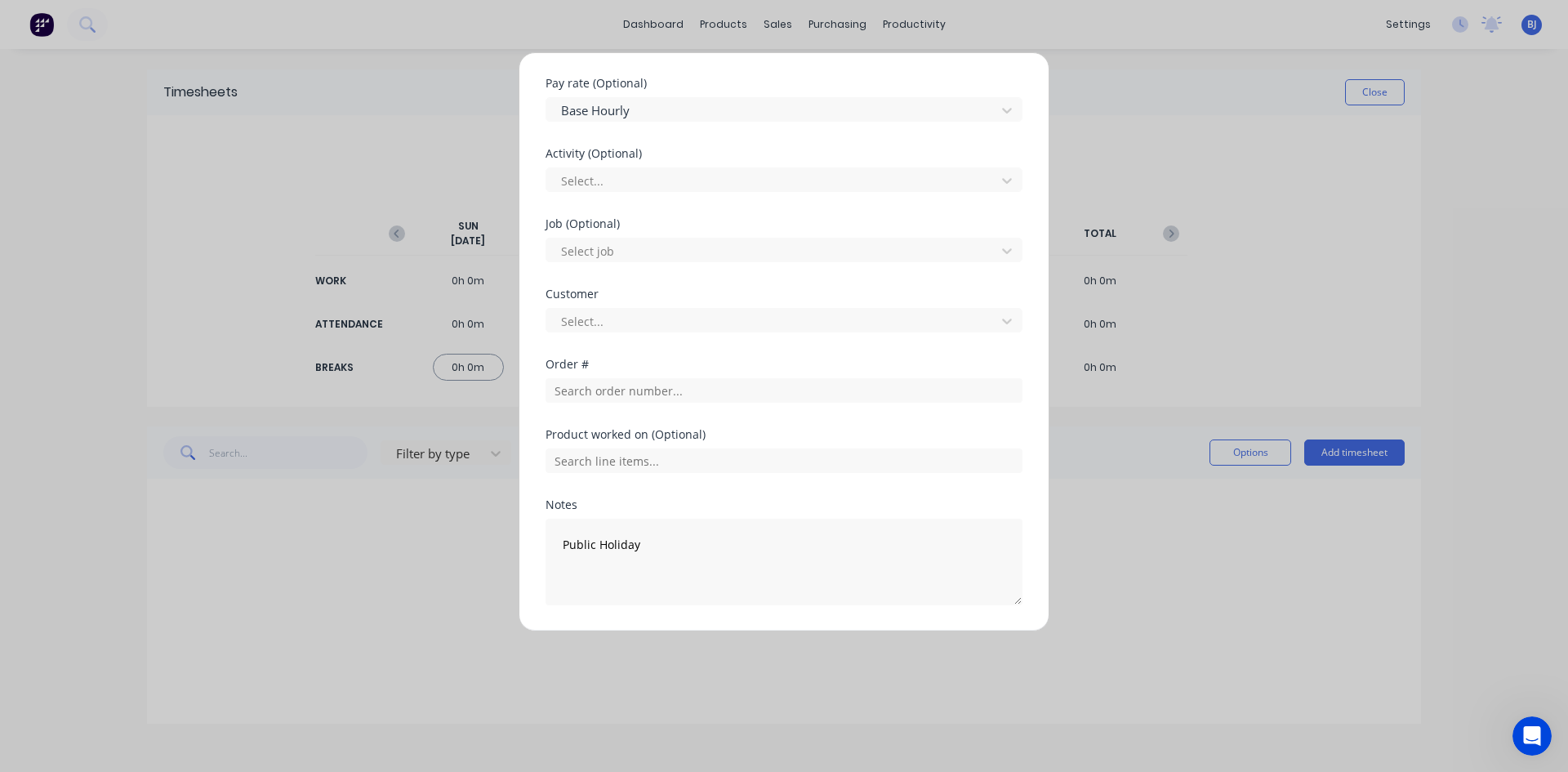
scroll to position [587, 0]
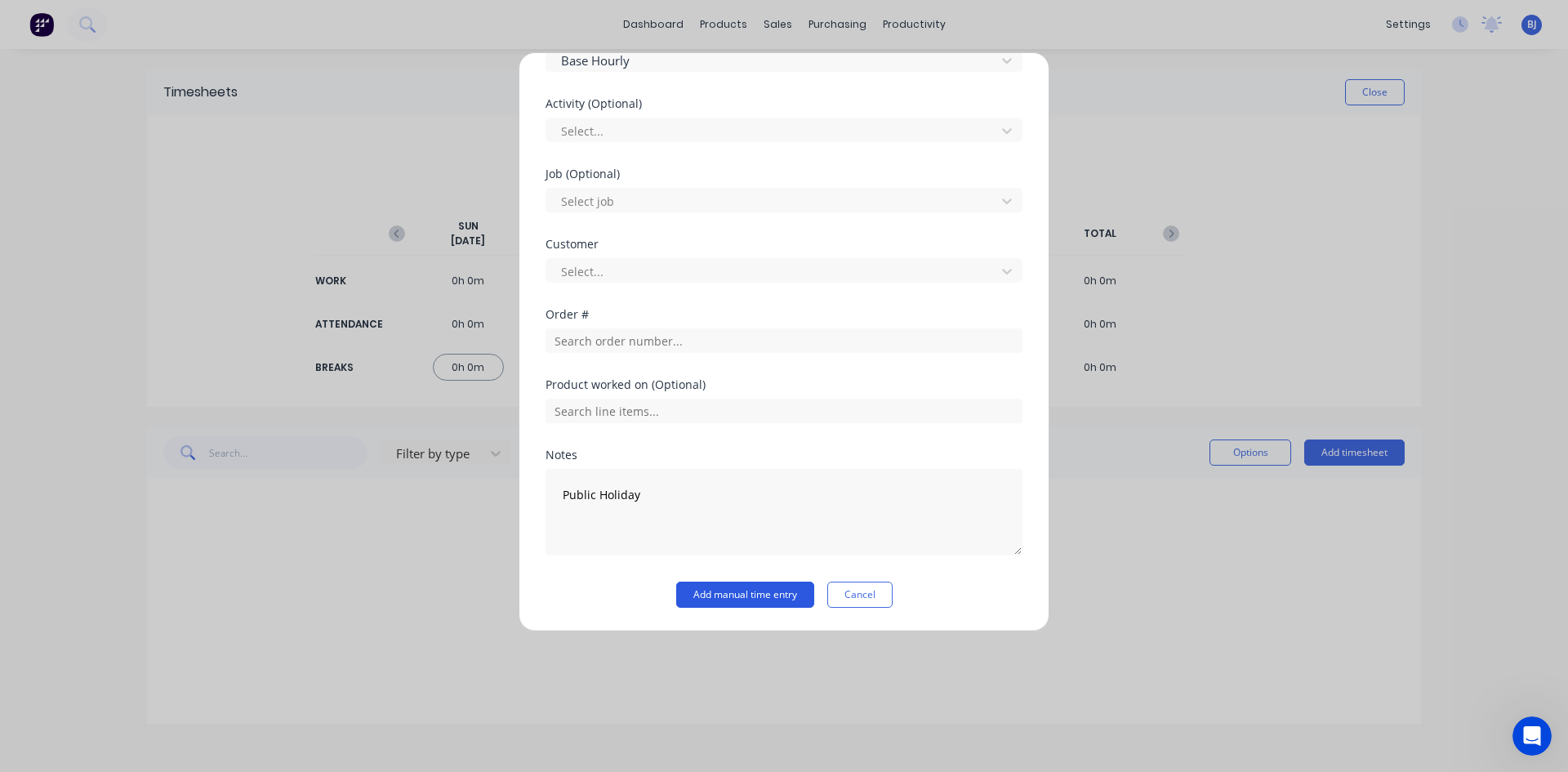
click at [704, 592] on button "Add manual time entry" at bounding box center [745, 595] width 138 height 26
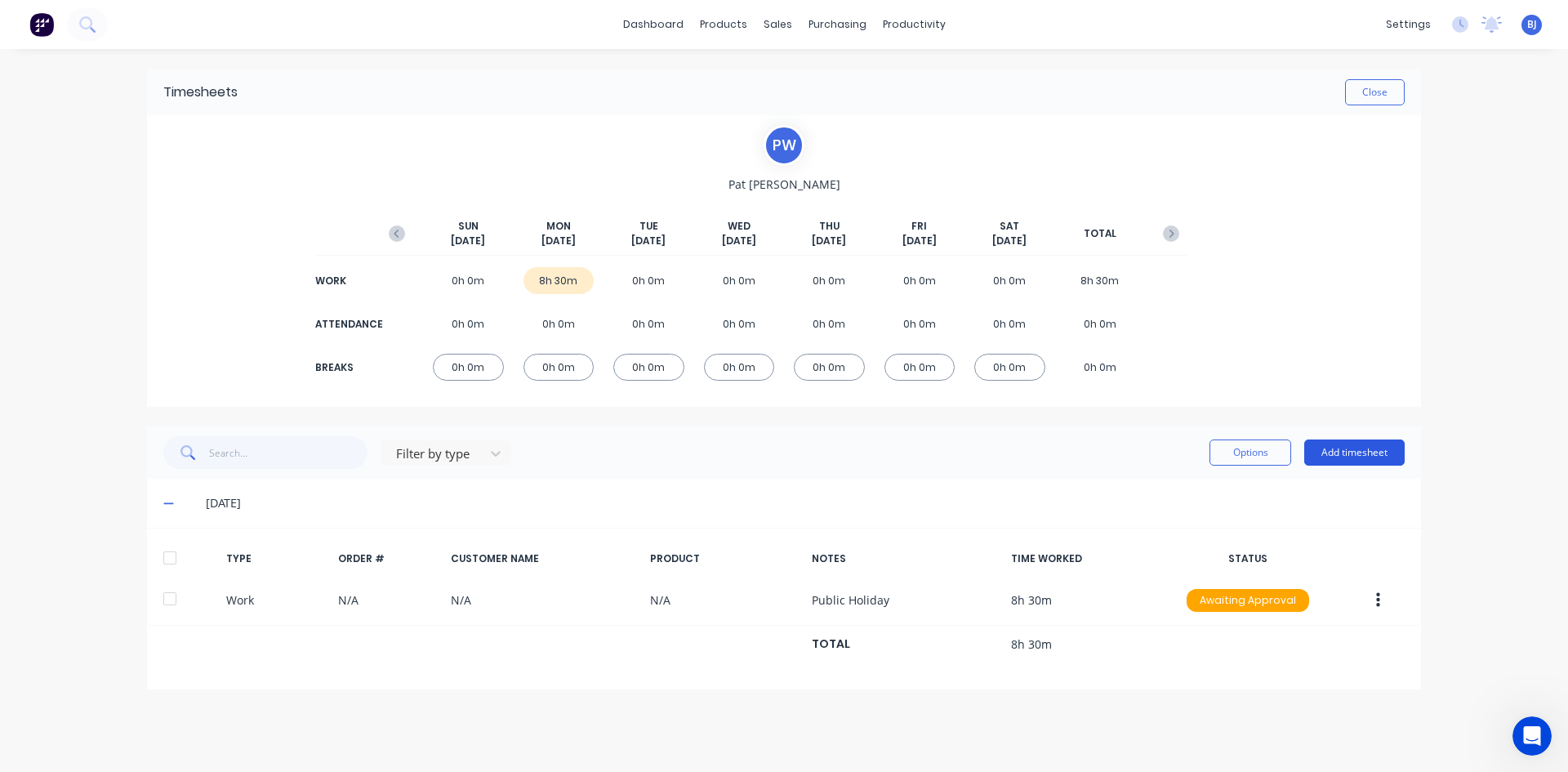
click at [1332, 451] on button "Add timesheet" at bounding box center [1354, 452] width 101 height 26
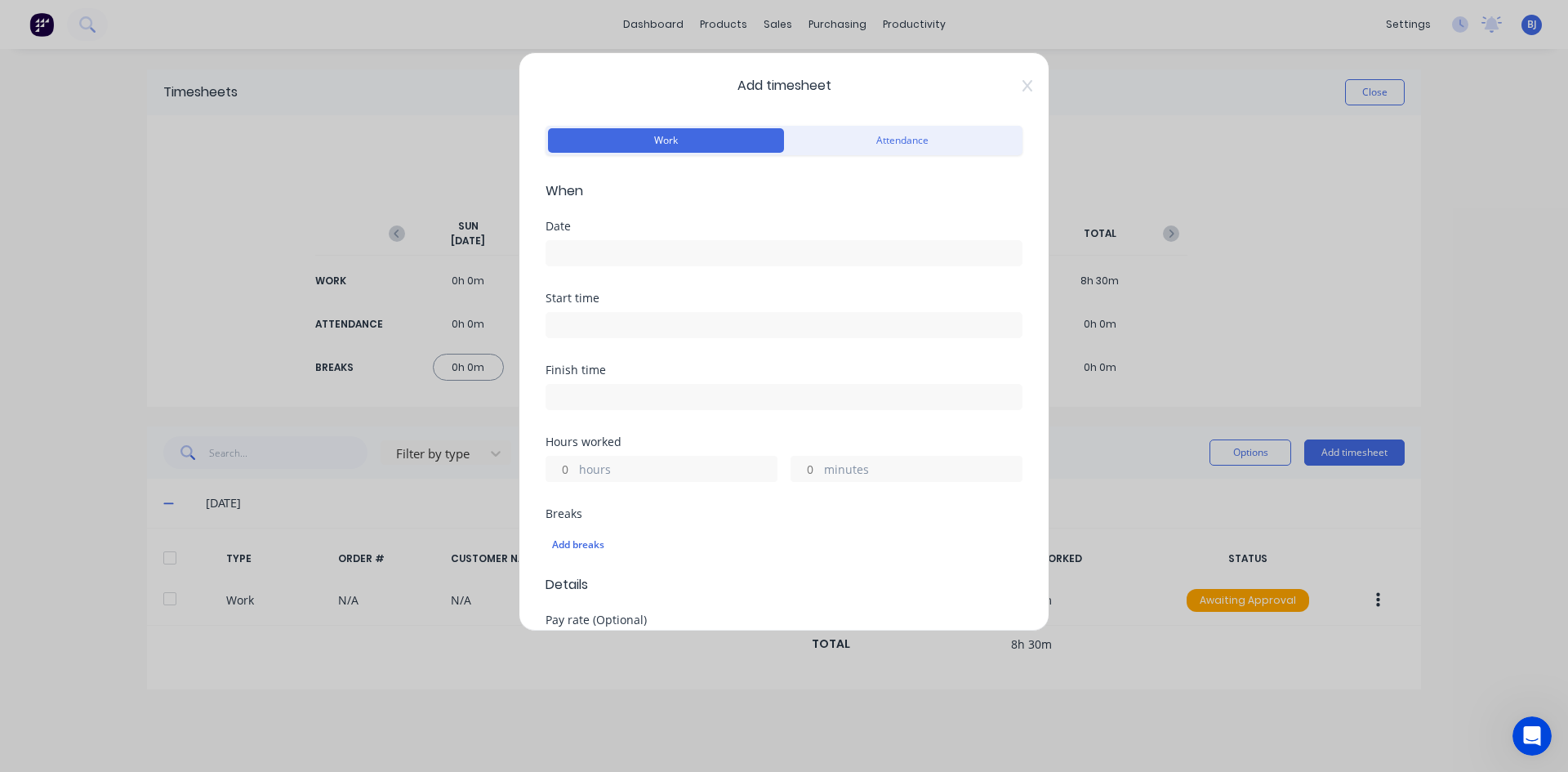
click at [579, 252] on input at bounding box center [784, 253] width 475 height 24
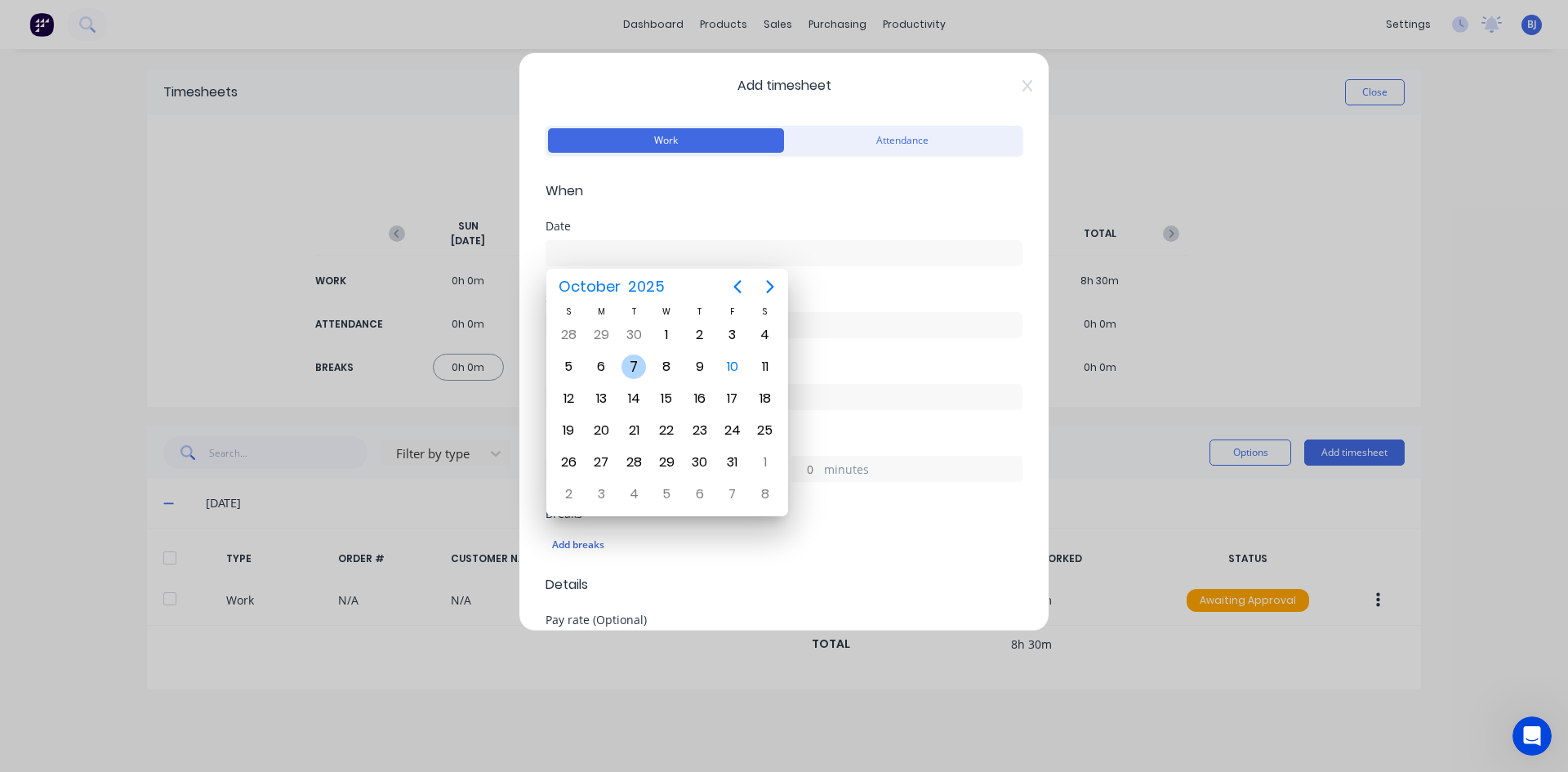
click at [639, 368] on div "7" at bounding box center [634, 367] width 24 height 24
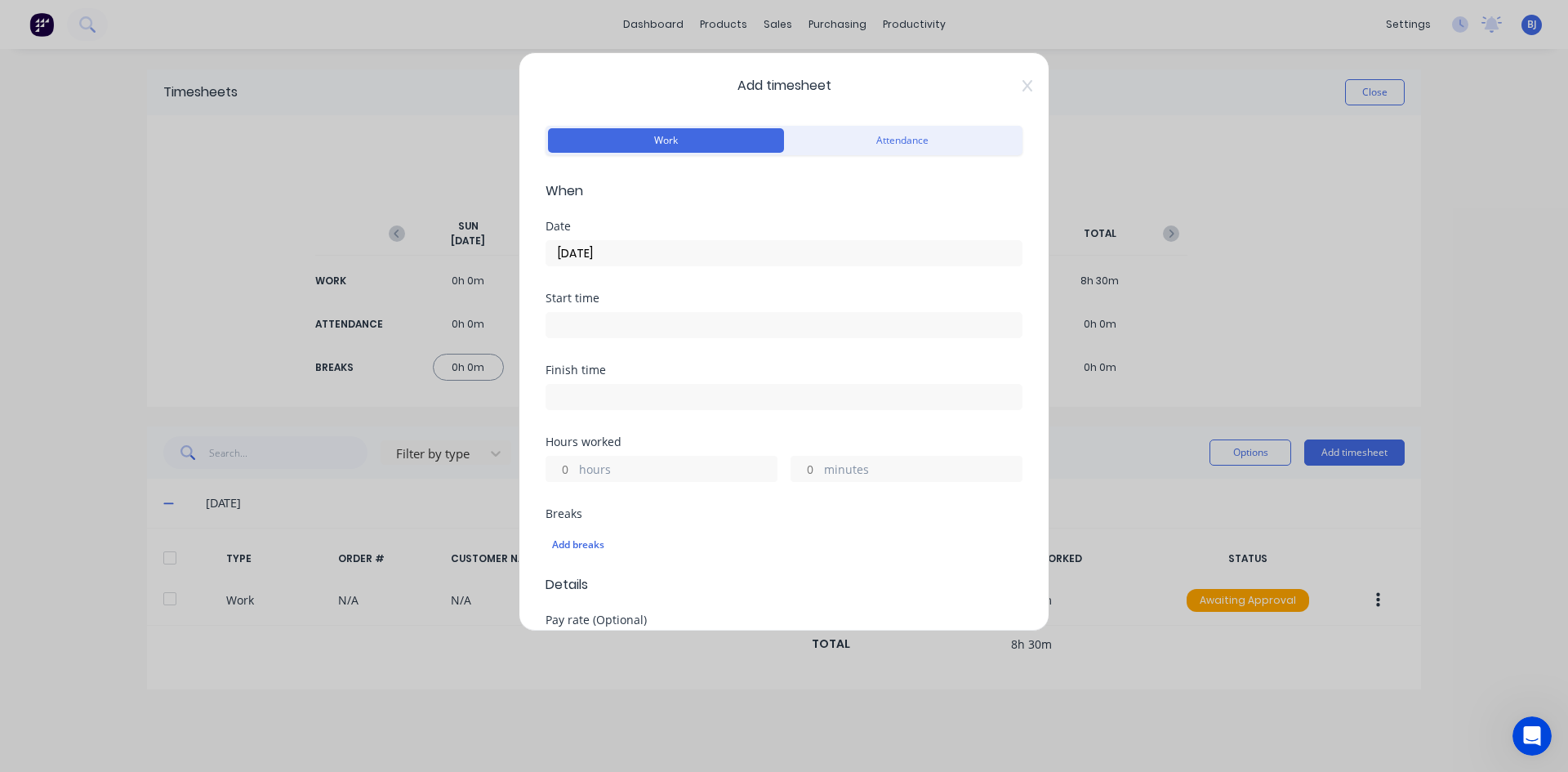
click at [590, 327] on input at bounding box center [784, 325] width 475 height 24
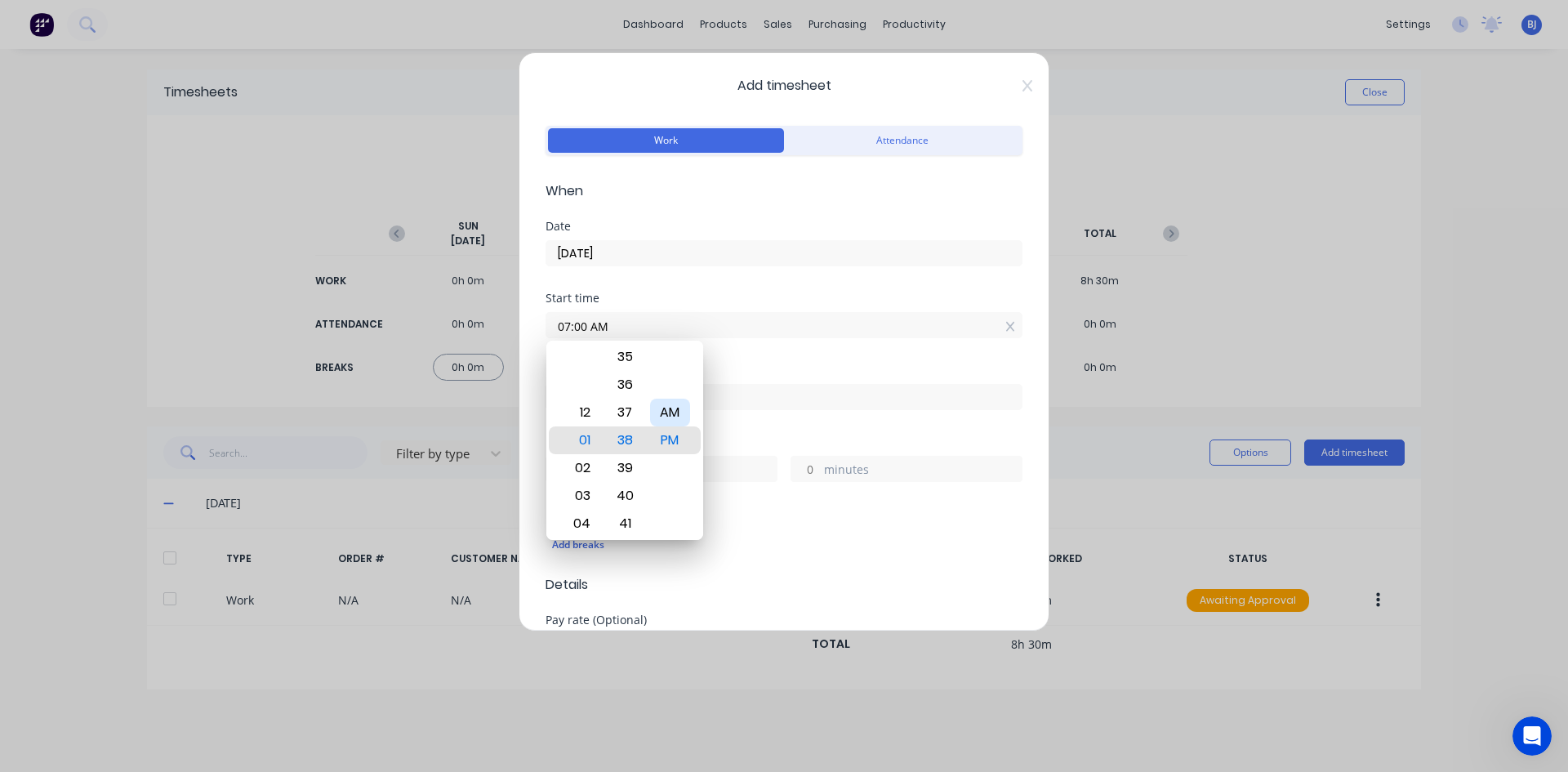
drag, startPoint x: 675, startPoint y: 414, endPoint x: 696, endPoint y: 386, distance: 35.0
click at [675, 411] on div "AM" at bounding box center [670, 413] width 40 height 28
click at [743, 345] on div "Start time 07:00 AM" at bounding box center [784, 327] width 477 height 72
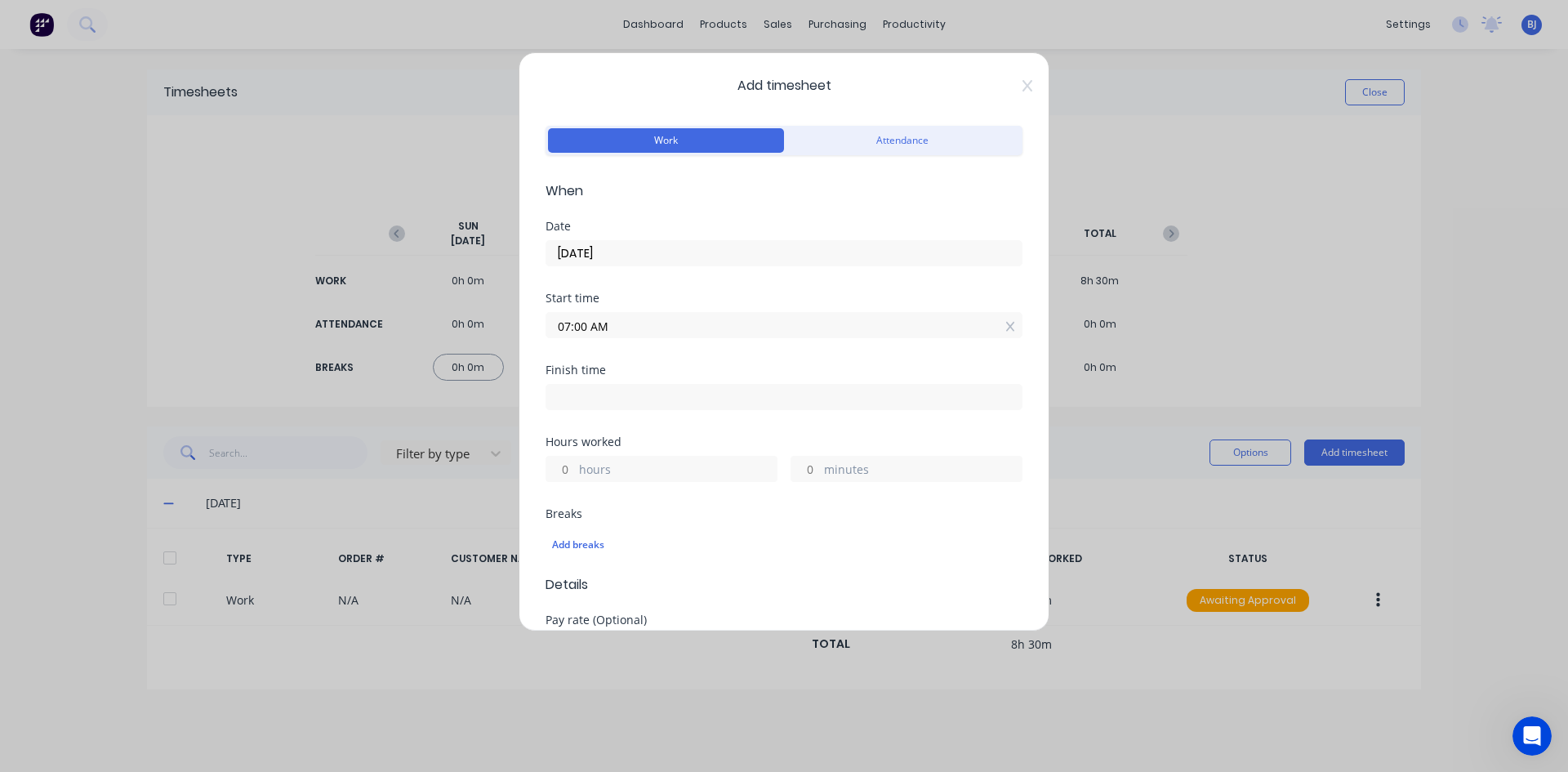
click at [592, 402] on input at bounding box center [784, 397] width 475 height 24
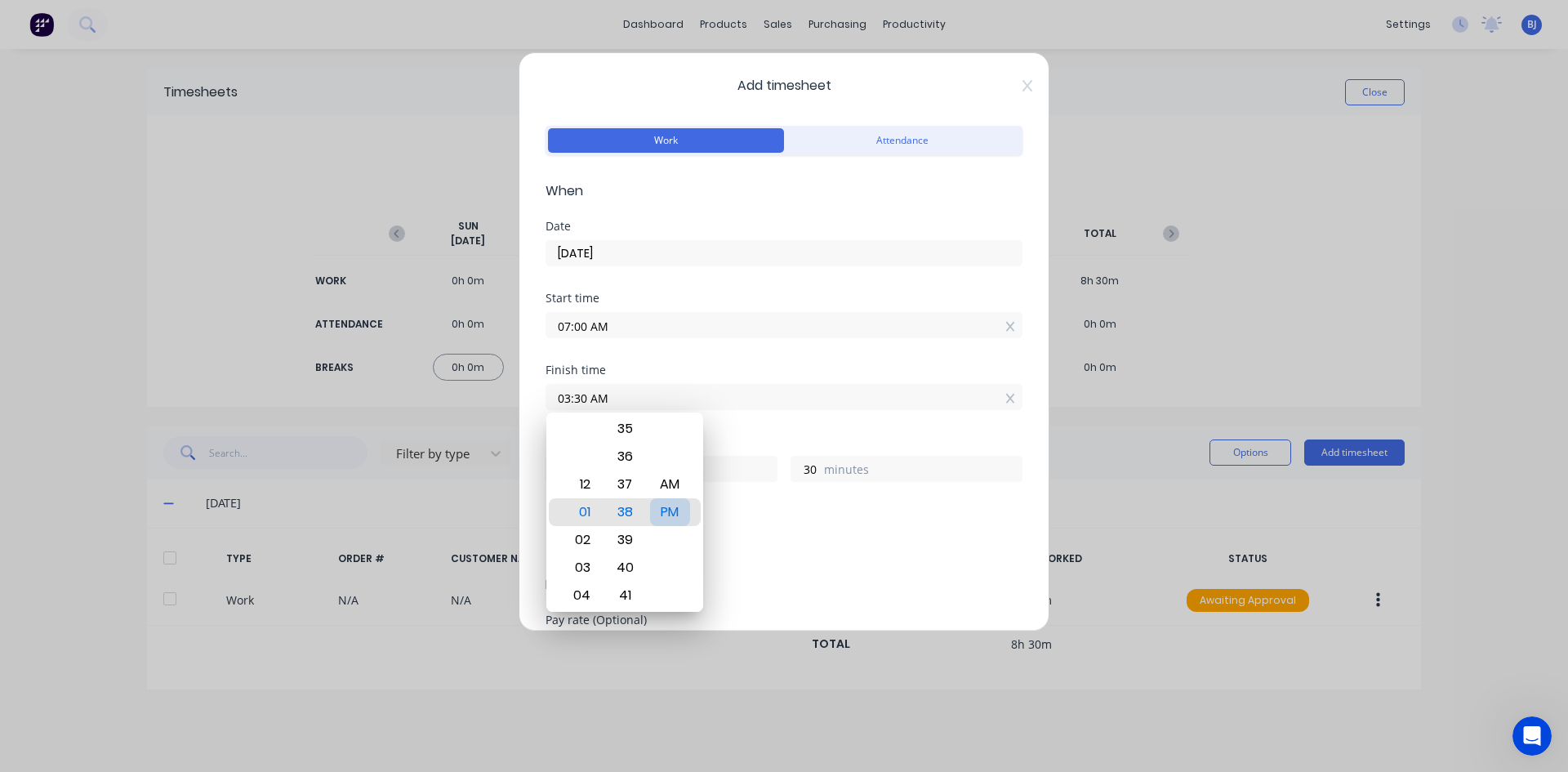
click at [668, 513] on div "PM" at bounding box center [670, 512] width 40 height 28
click at [733, 433] on div "Finish time 03:30 PM" at bounding box center [784, 400] width 477 height 72
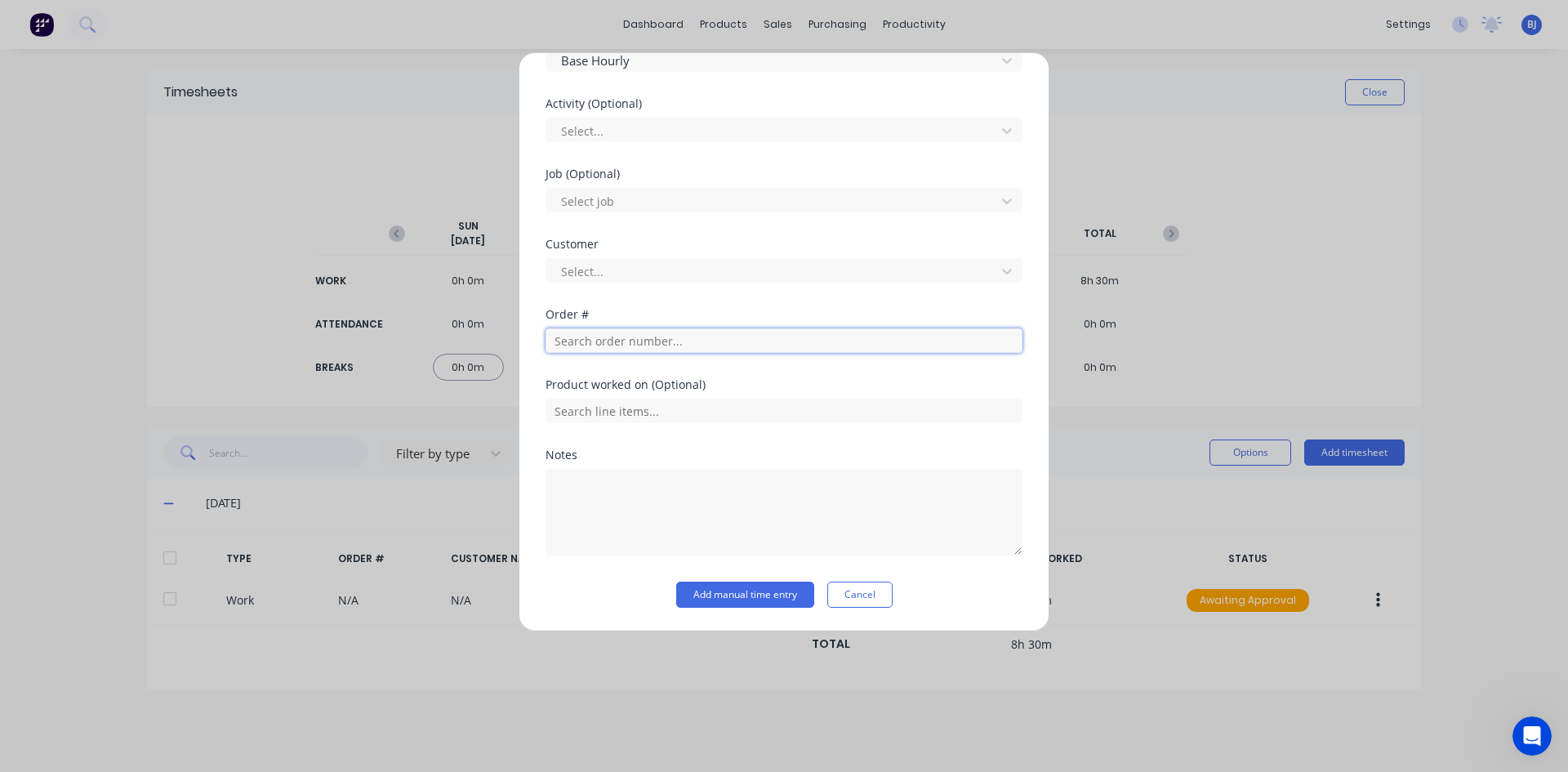
click at [584, 340] on input "text" at bounding box center [784, 340] width 477 height 24
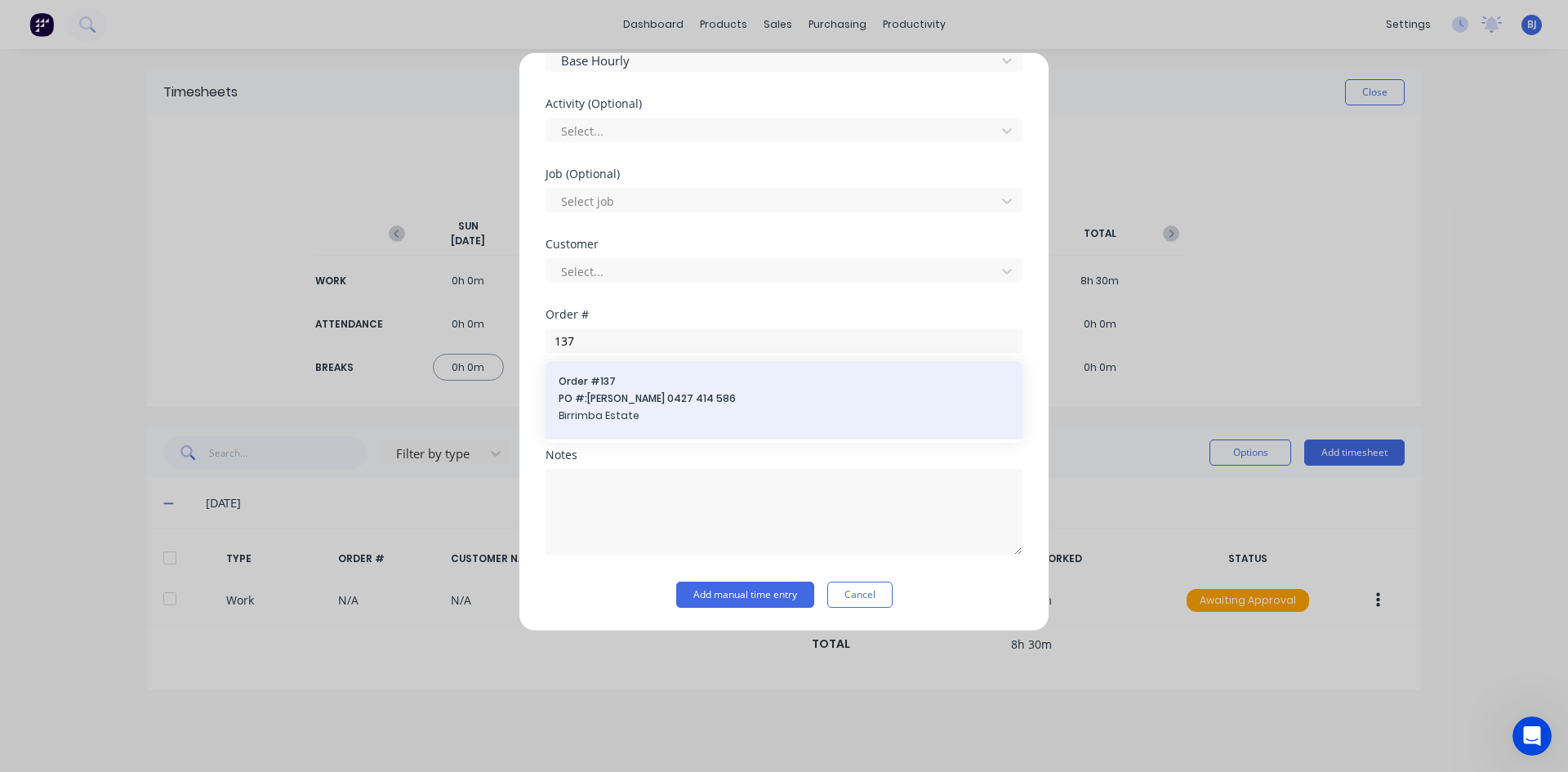
click at [609, 398] on span "PO #: Jim HOLMAN 0427 414 586" at bounding box center [784, 398] width 450 height 15
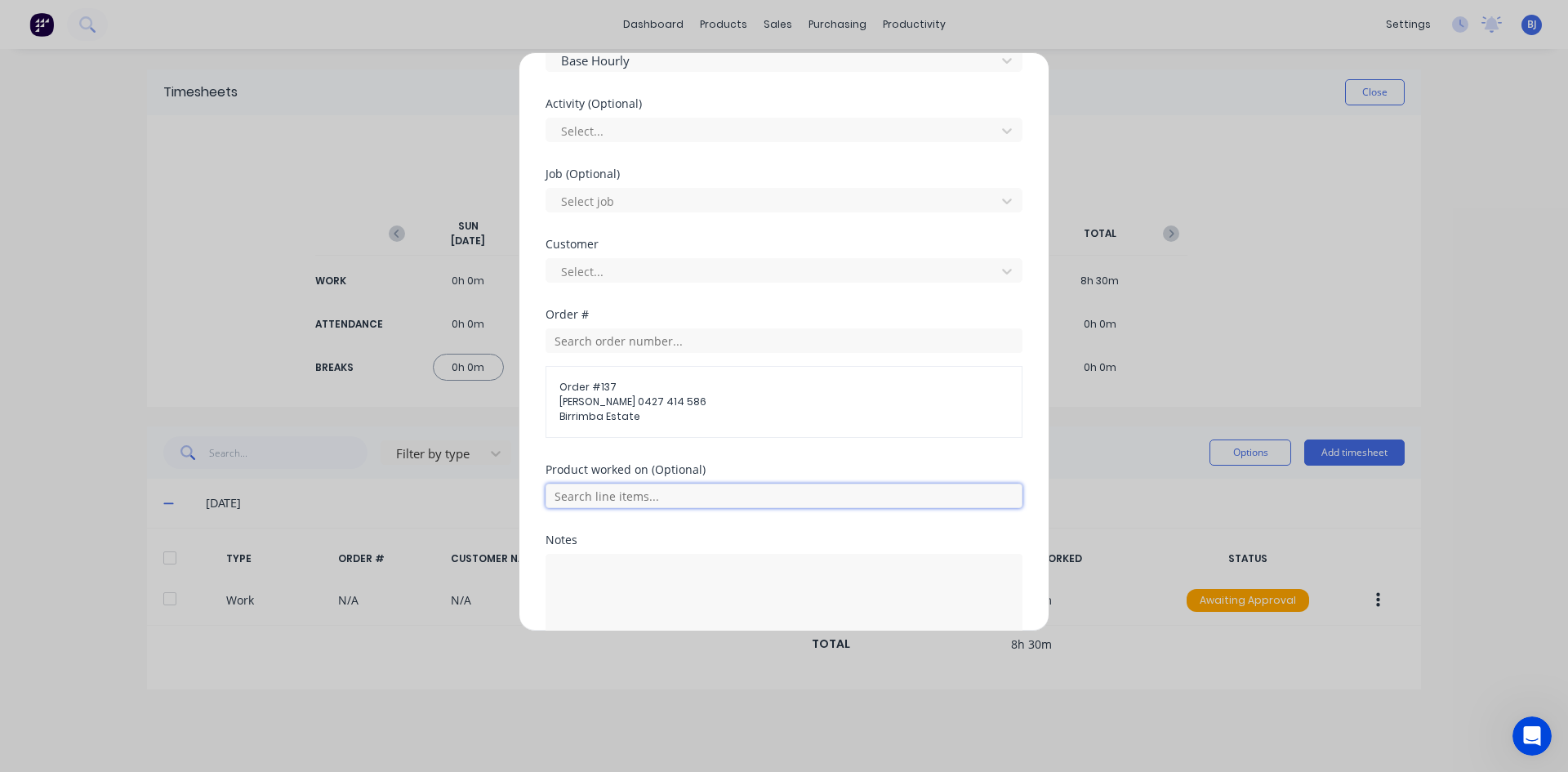
click at [601, 492] on input "text" at bounding box center [784, 495] width 477 height 24
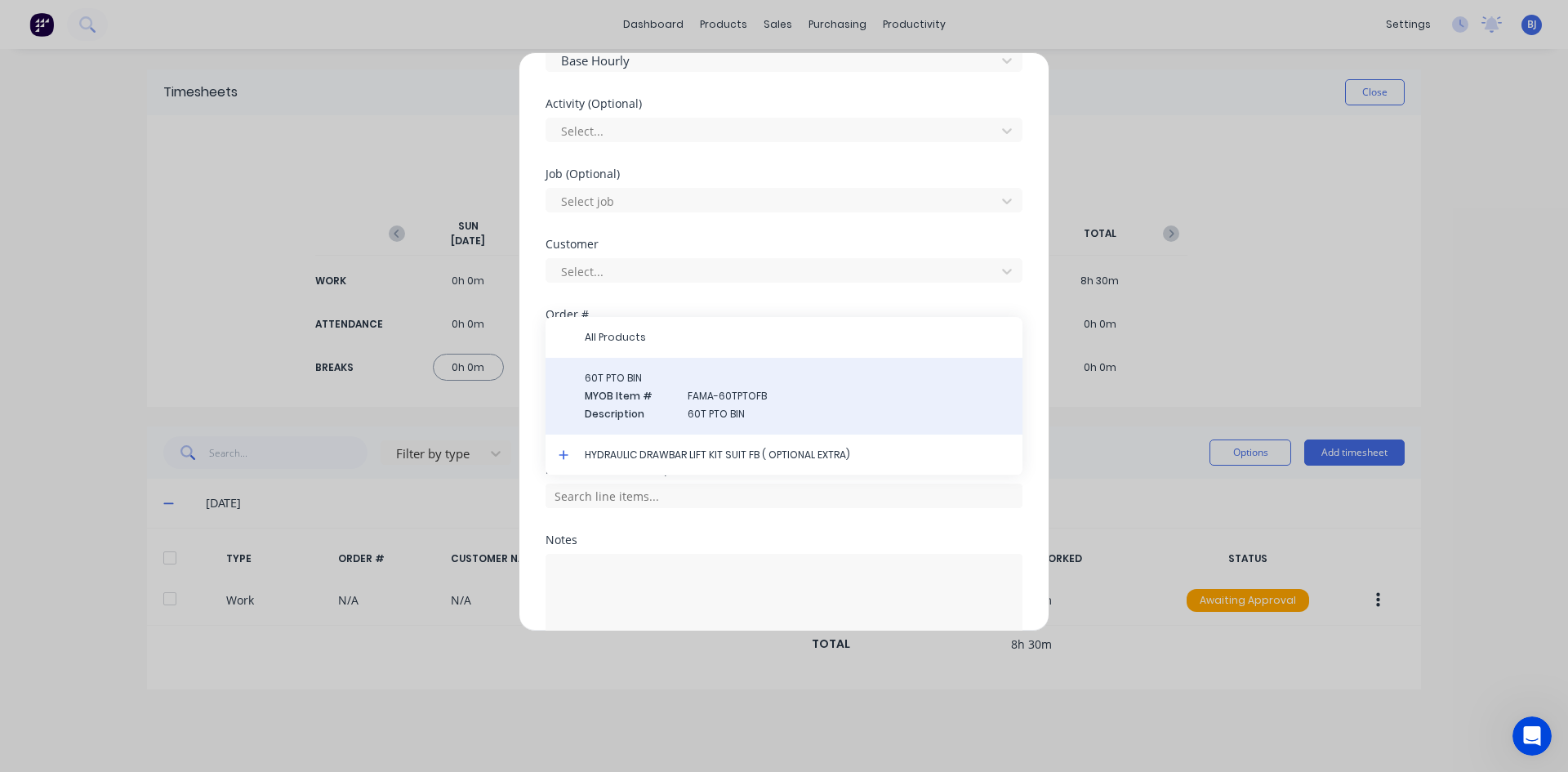
click at [634, 393] on span "MYOB Item #" at bounding box center [629, 395] width 90 height 15
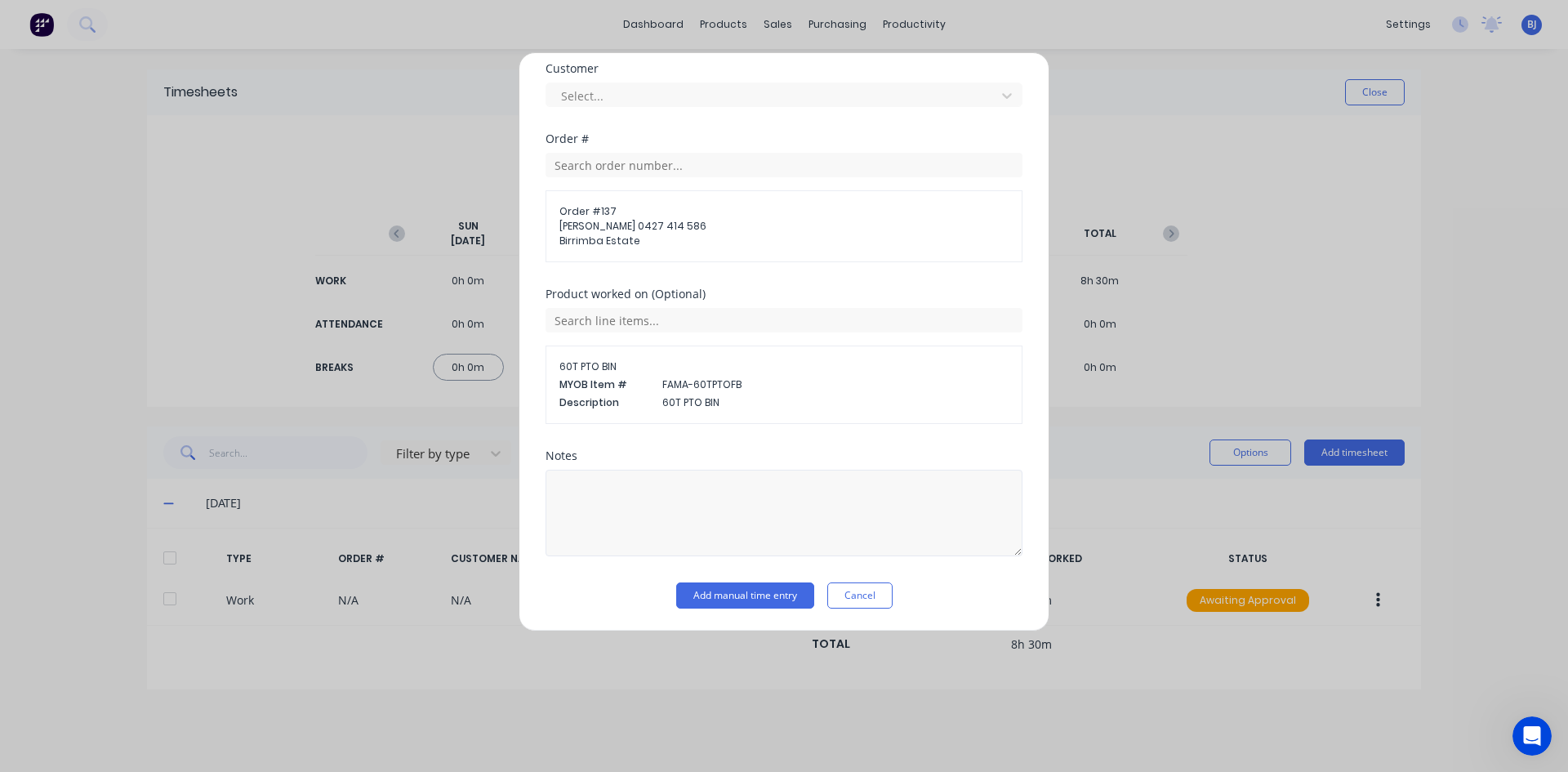
scroll to position [763, 0]
click at [613, 493] on textarea at bounding box center [784, 512] width 477 height 87
click at [703, 585] on button "Add manual time entry" at bounding box center [745, 595] width 138 height 26
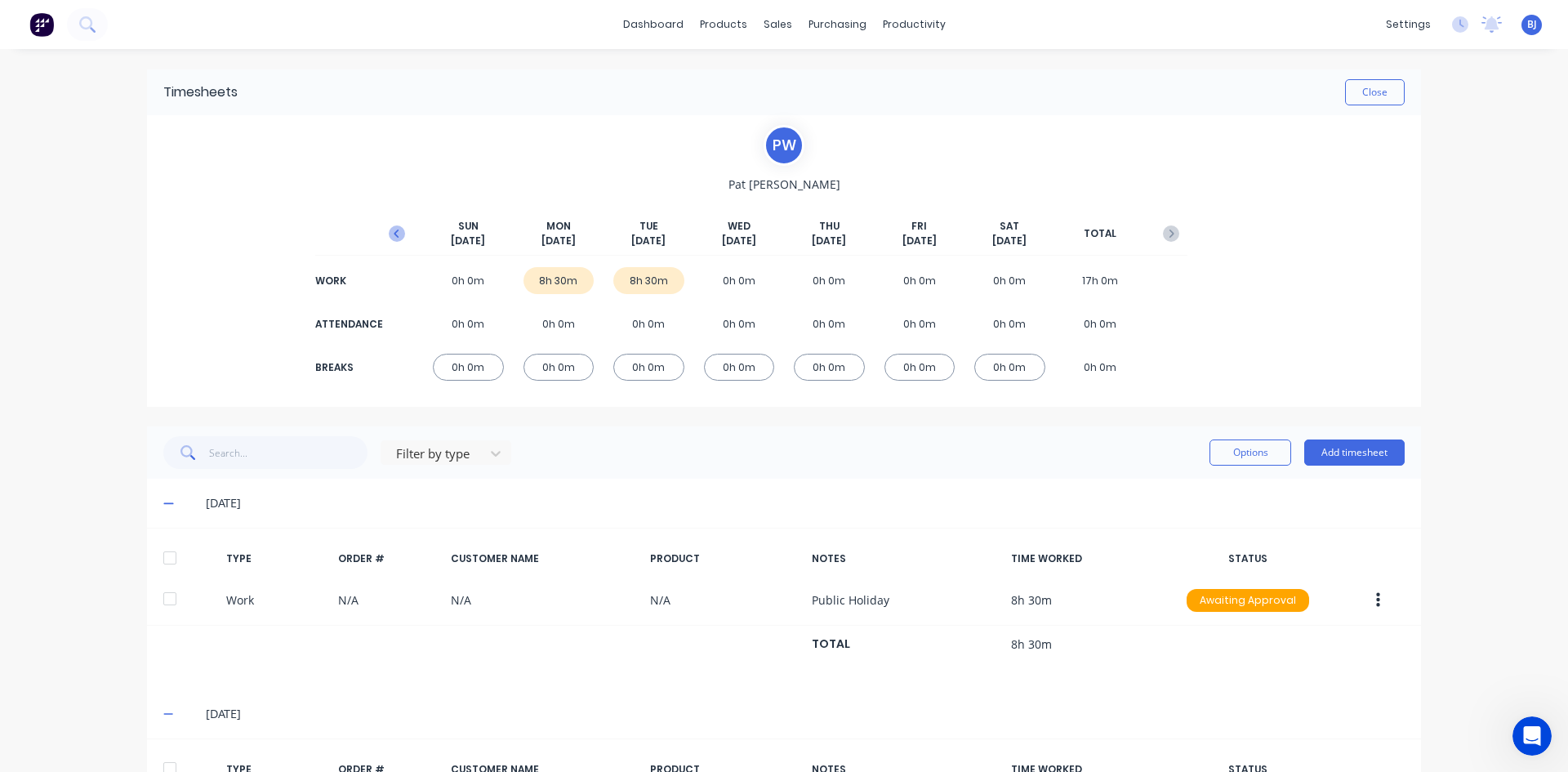
click at [392, 233] on icon "button" at bounding box center [396, 233] width 16 height 16
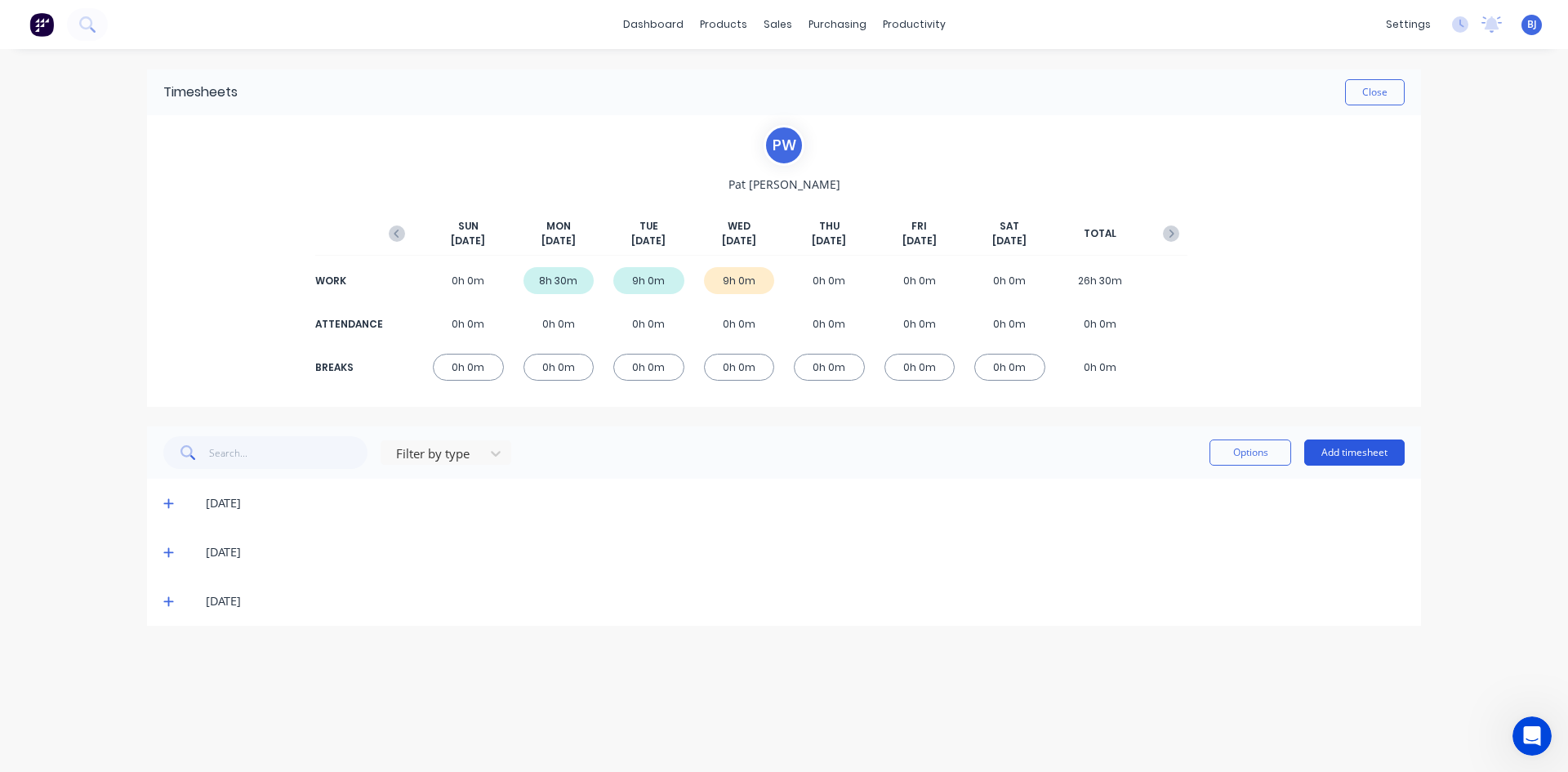
click at [1321, 450] on button "Add timesheet" at bounding box center [1354, 452] width 101 height 26
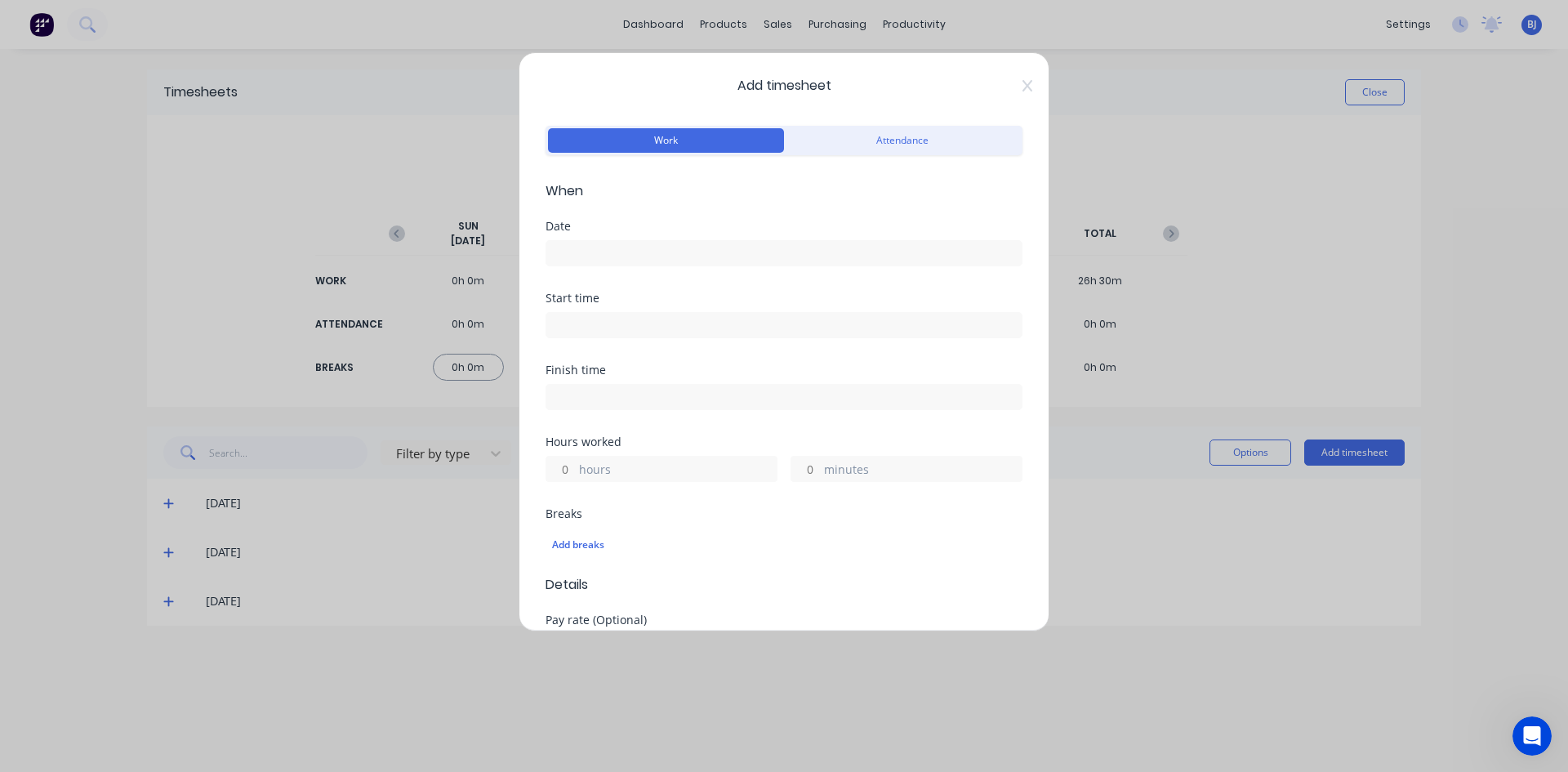
click at [572, 254] on input at bounding box center [784, 253] width 475 height 24
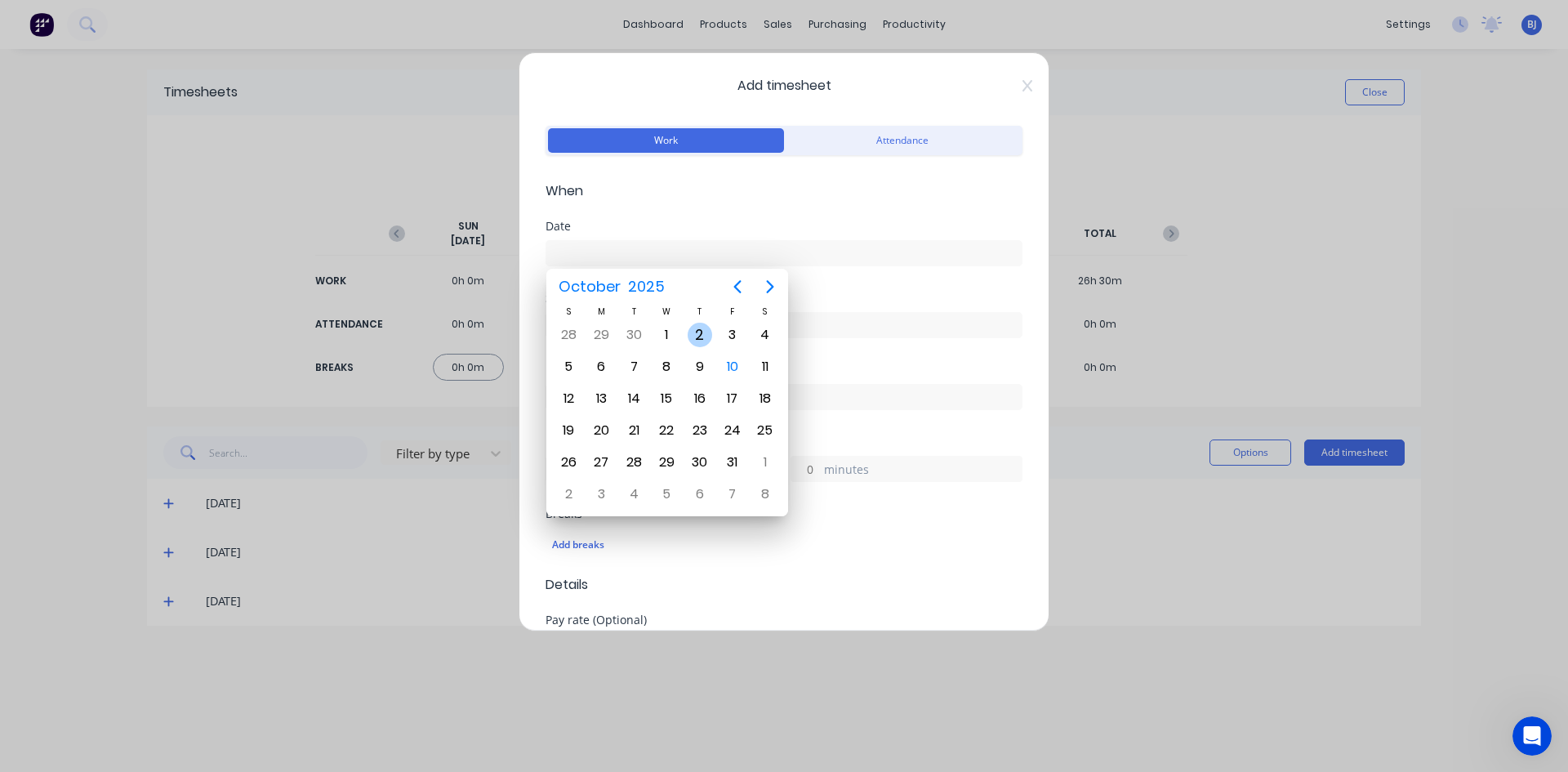
click at [701, 334] on div "2" at bounding box center [699, 335] width 24 height 24
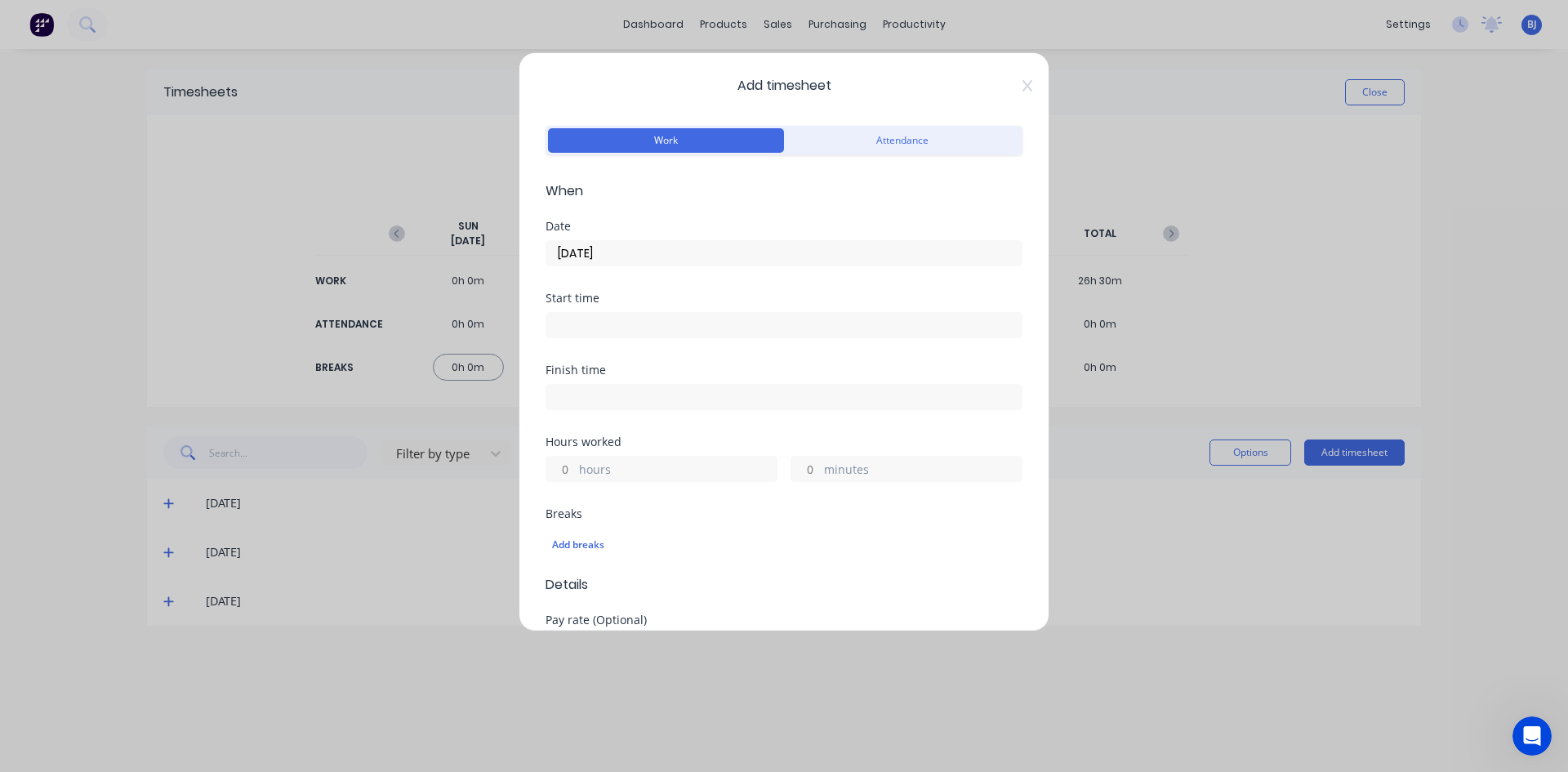
click at [569, 321] on input at bounding box center [784, 325] width 475 height 24
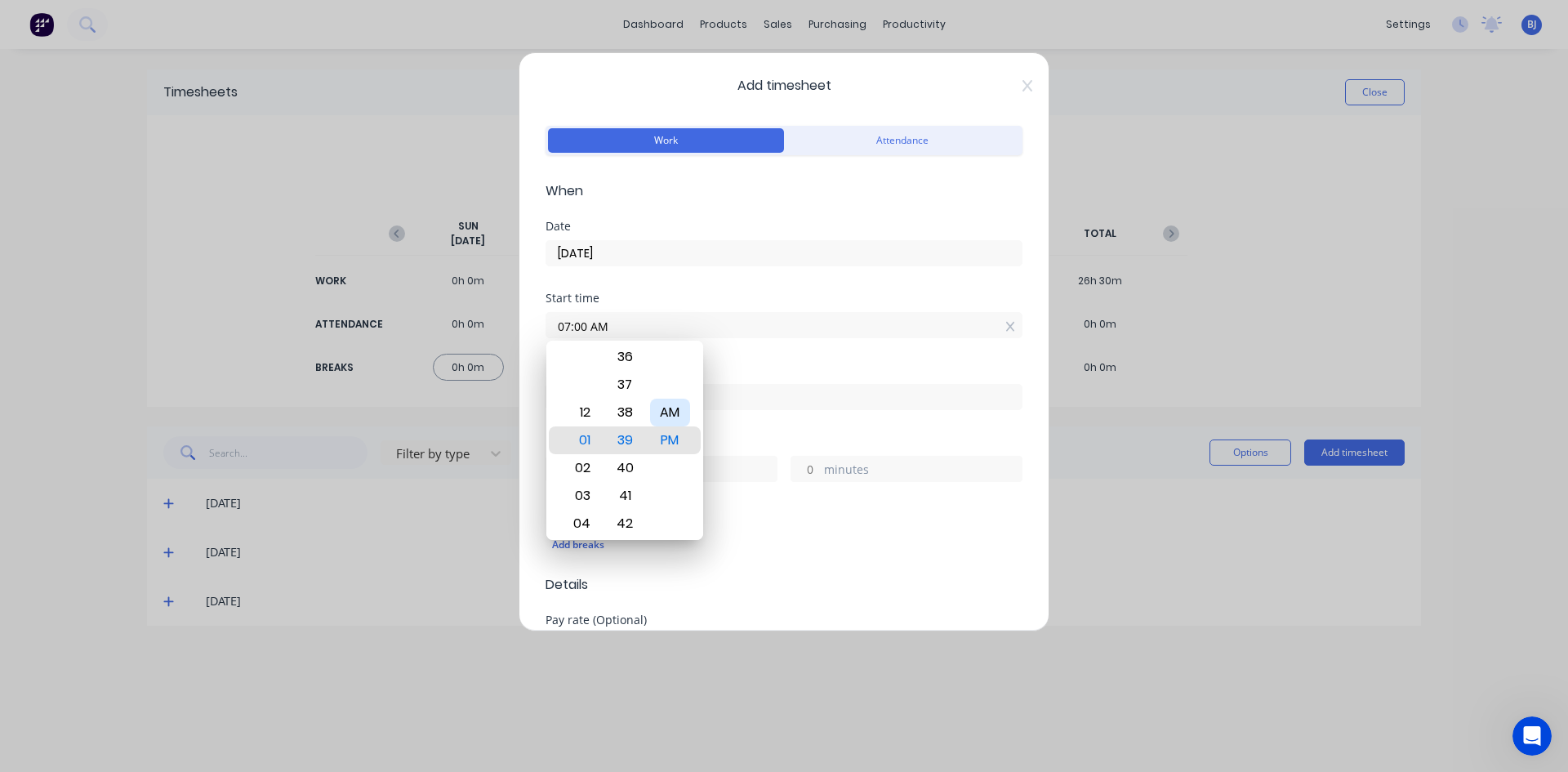
click at [679, 415] on div "AM" at bounding box center [670, 413] width 40 height 28
click at [739, 364] on div "Finish time" at bounding box center [784, 370] width 477 height 11
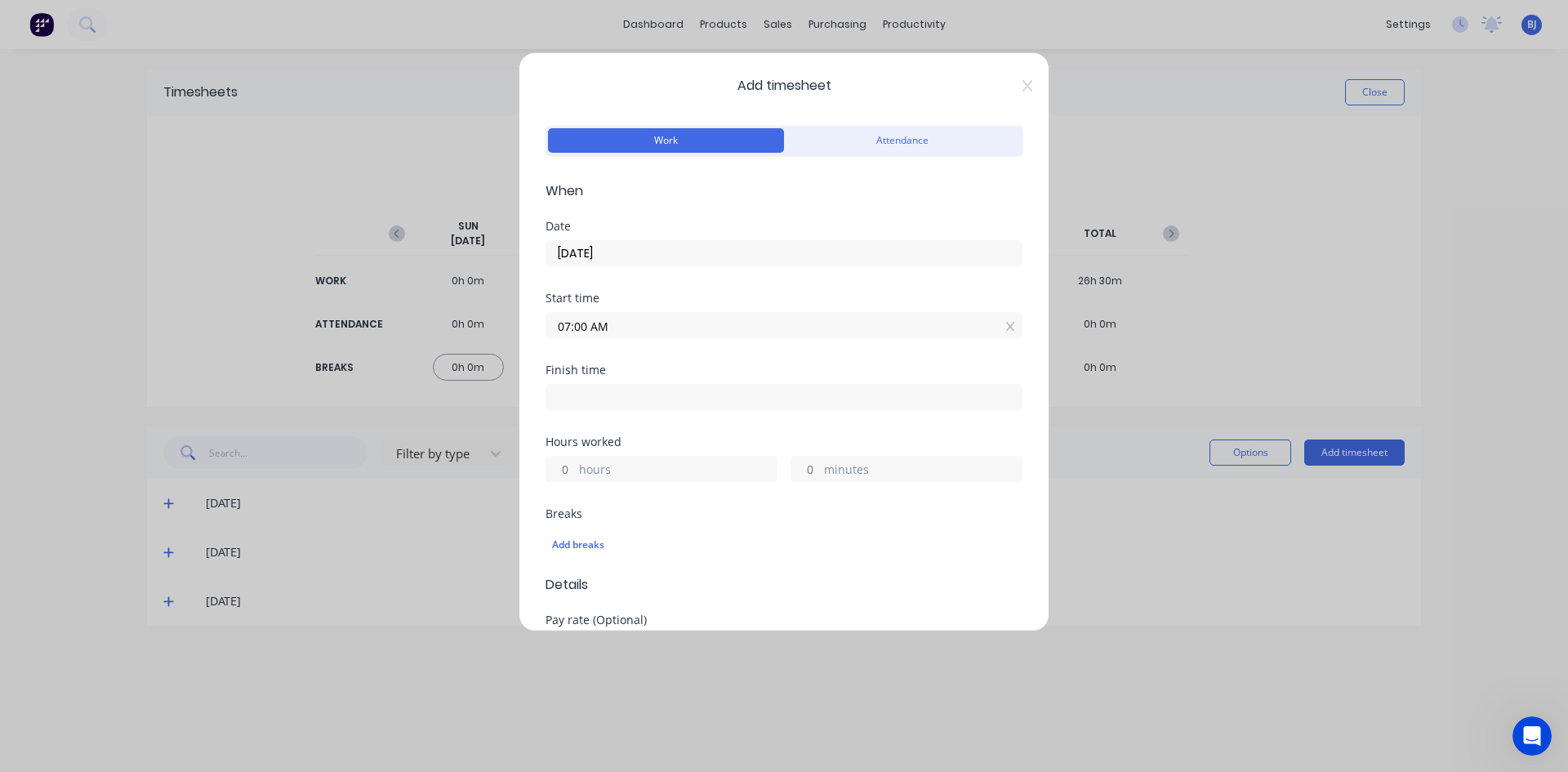
click at [572, 389] on input at bounding box center [784, 397] width 475 height 24
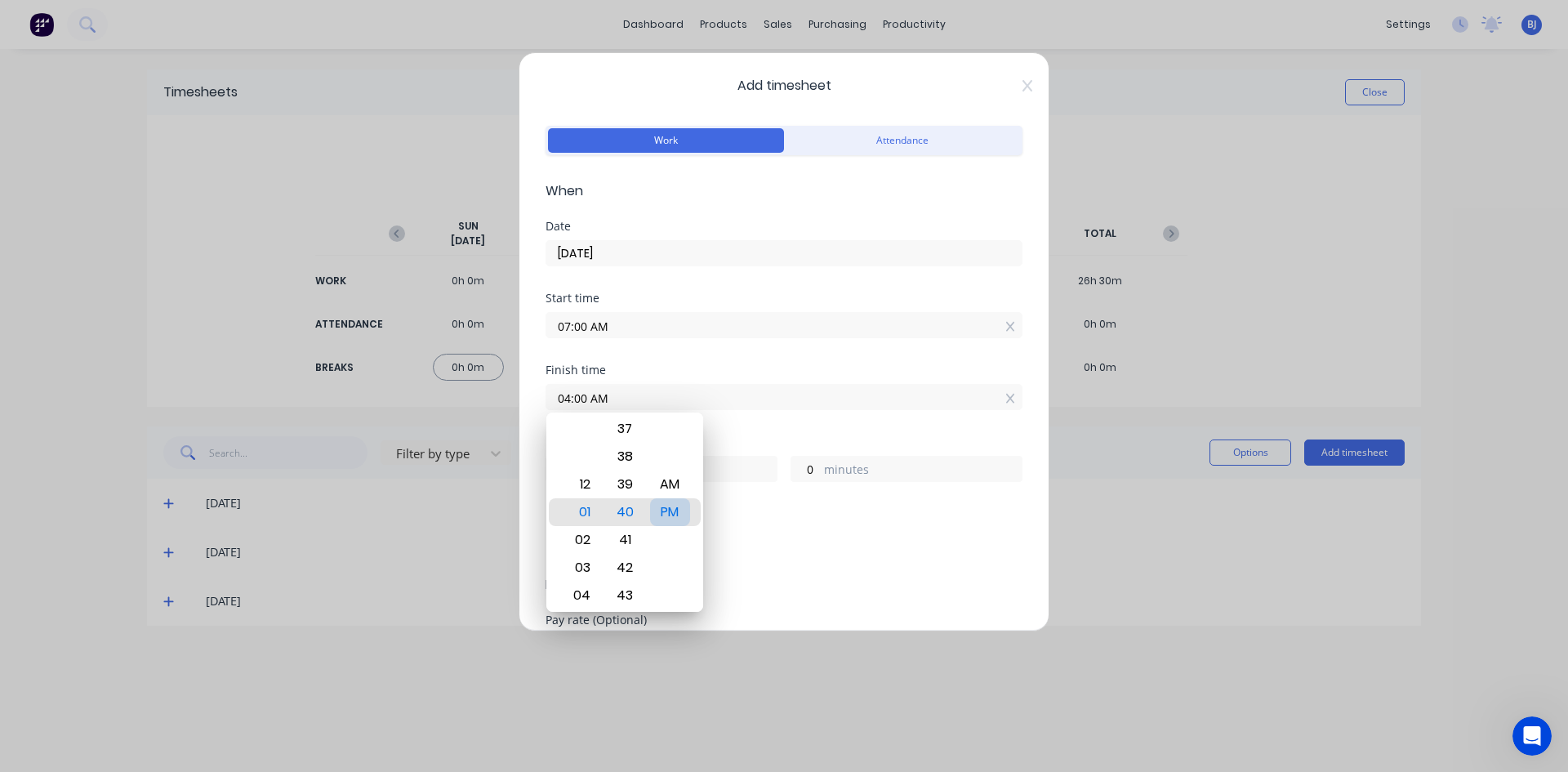
click at [670, 513] on div "PM" at bounding box center [670, 512] width 40 height 28
click at [778, 441] on div "Hours worked" at bounding box center [784, 441] width 477 height 11
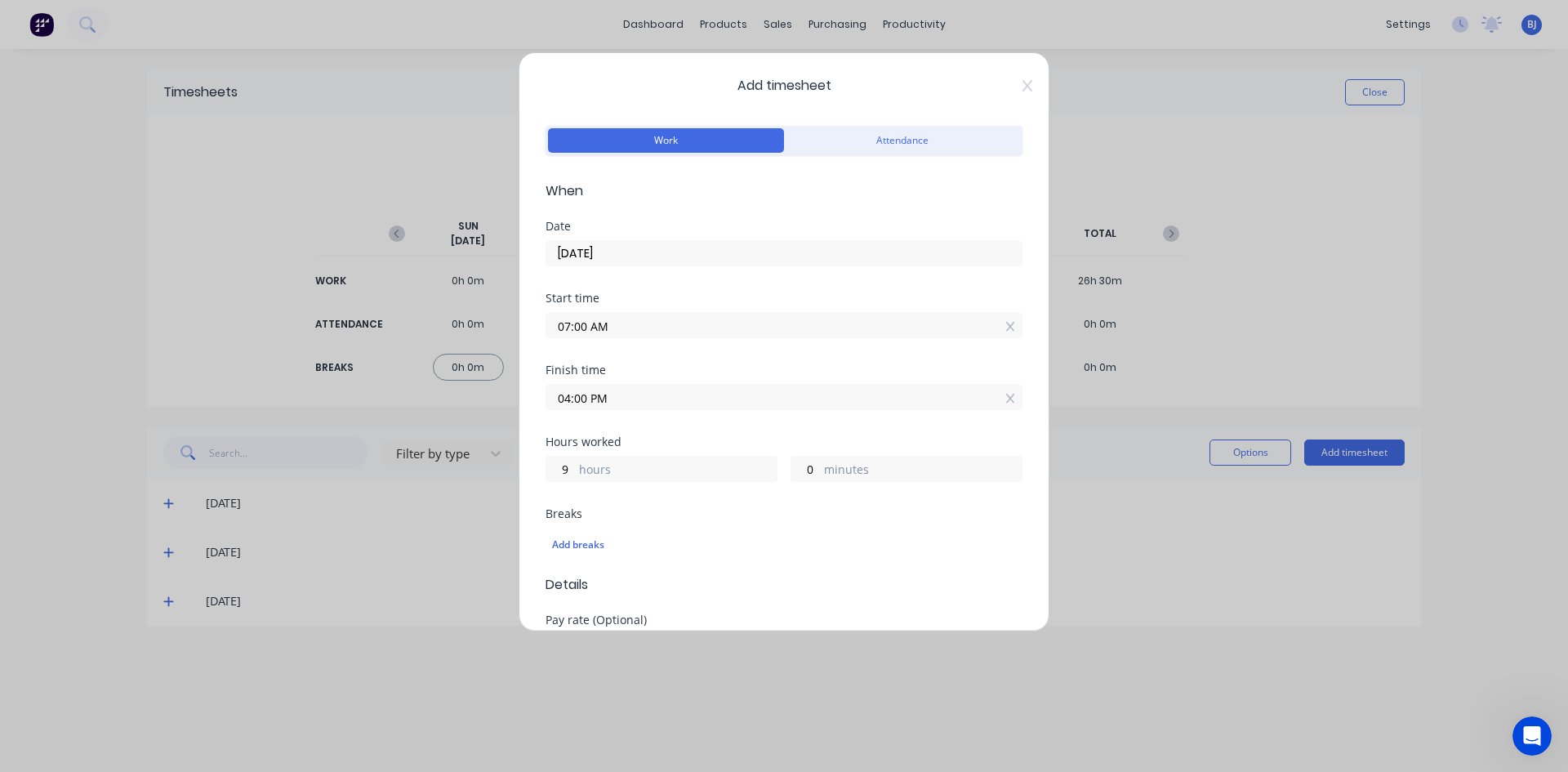
drag, startPoint x: 585, startPoint y: 397, endPoint x: 543, endPoint y: 415, distance: 45.7
click at [548, 409] on label "04:00 PM" at bounding box center [784, 397] width 477 height 26
click at [548, 409] on input "04:00 PM" at bounding box center [784, 397] width 475 height 24
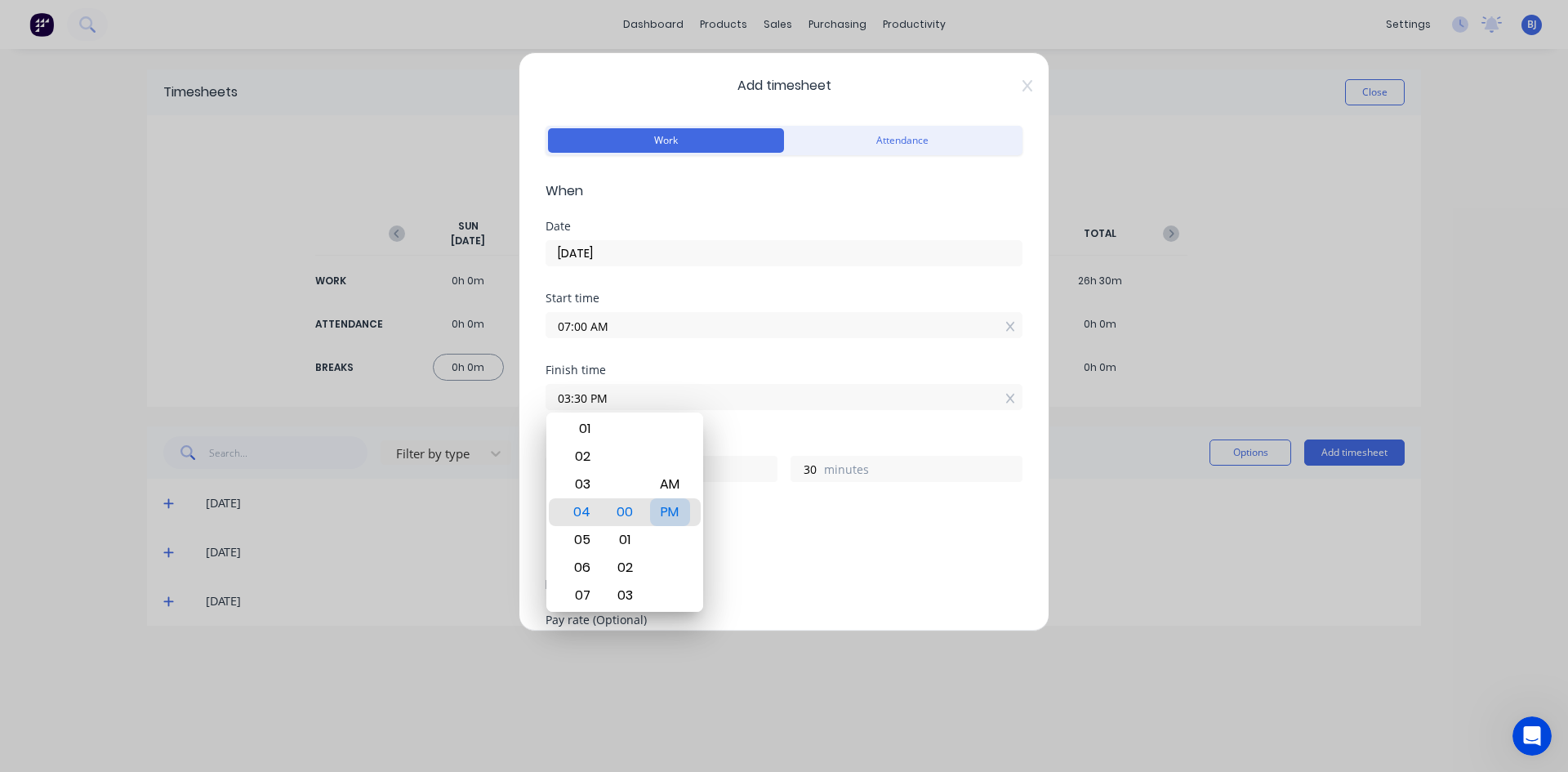
click at [672, 510] on div "PM" at bounding box center [670, 512] width 40 height 28
click at [735, 434] on div "Finish time 03:30 PM" at bounding box center [784, 400] width 477 height 72
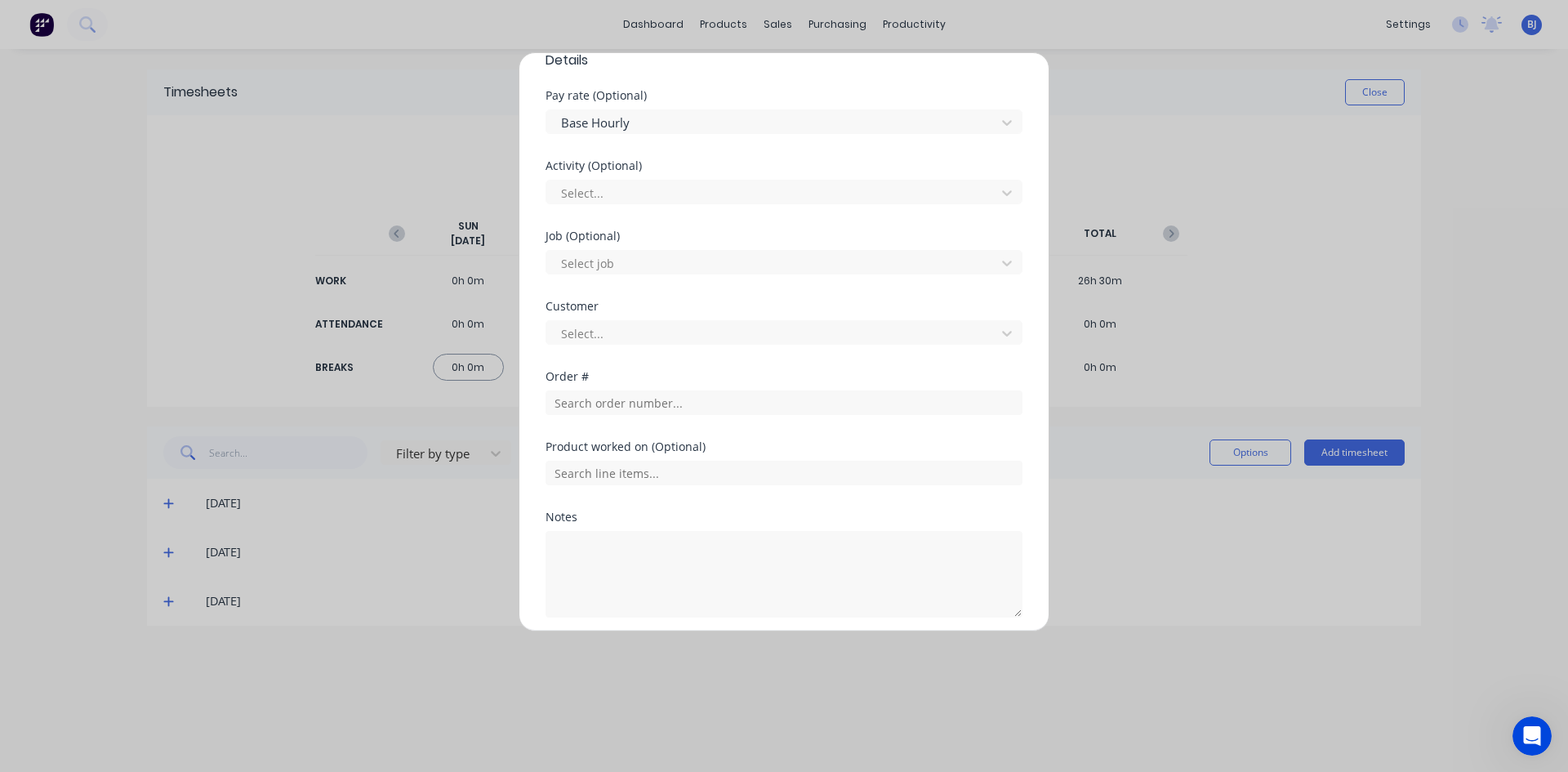
scroll to position [587, 0]
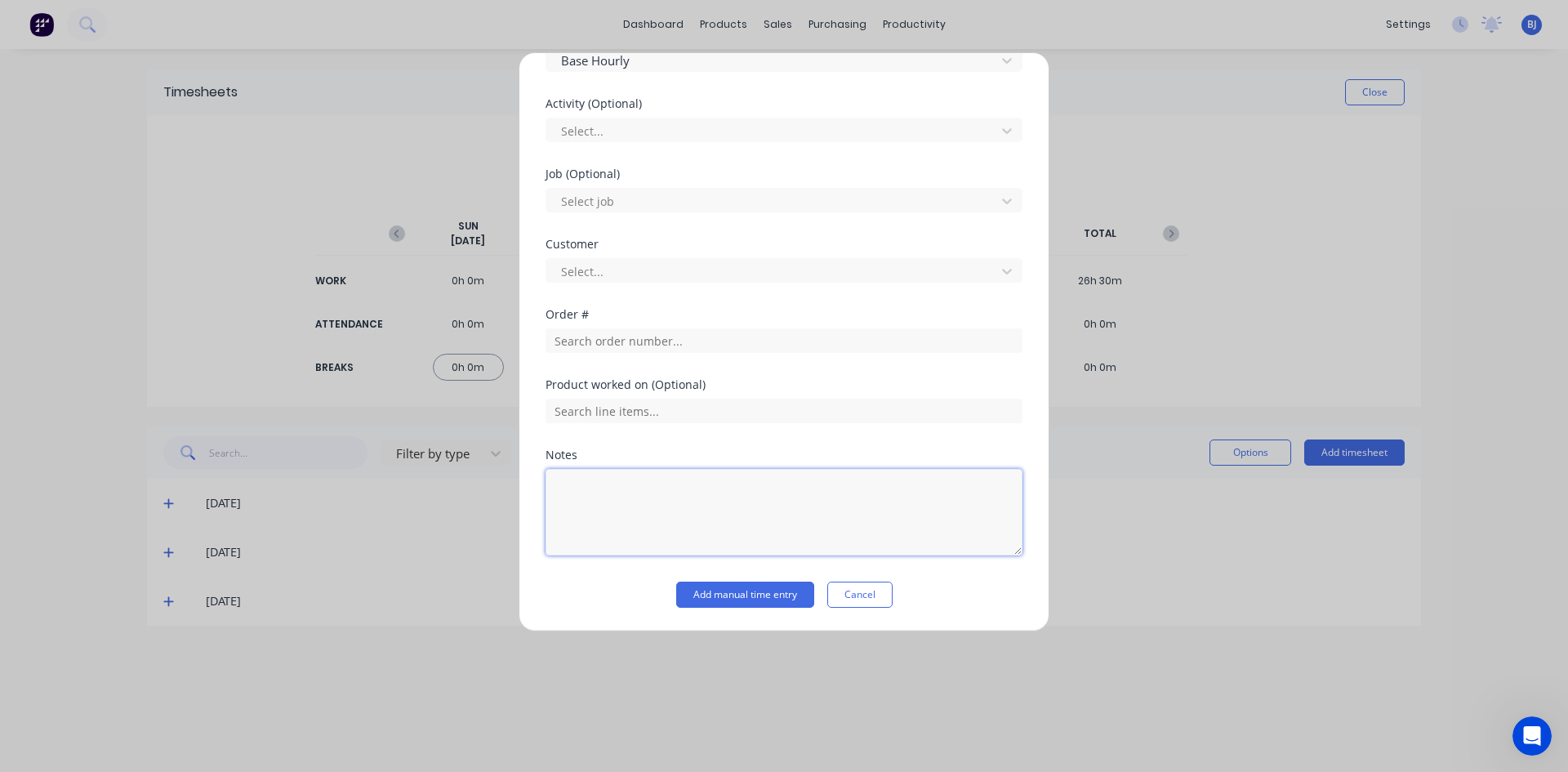
click at [580, 493] on textarea at bounding box center [784, 512] width 477 height 87
click at [735, 593] on button "Add manual time entry" at bounding box center [745, 595] width 138 height 26
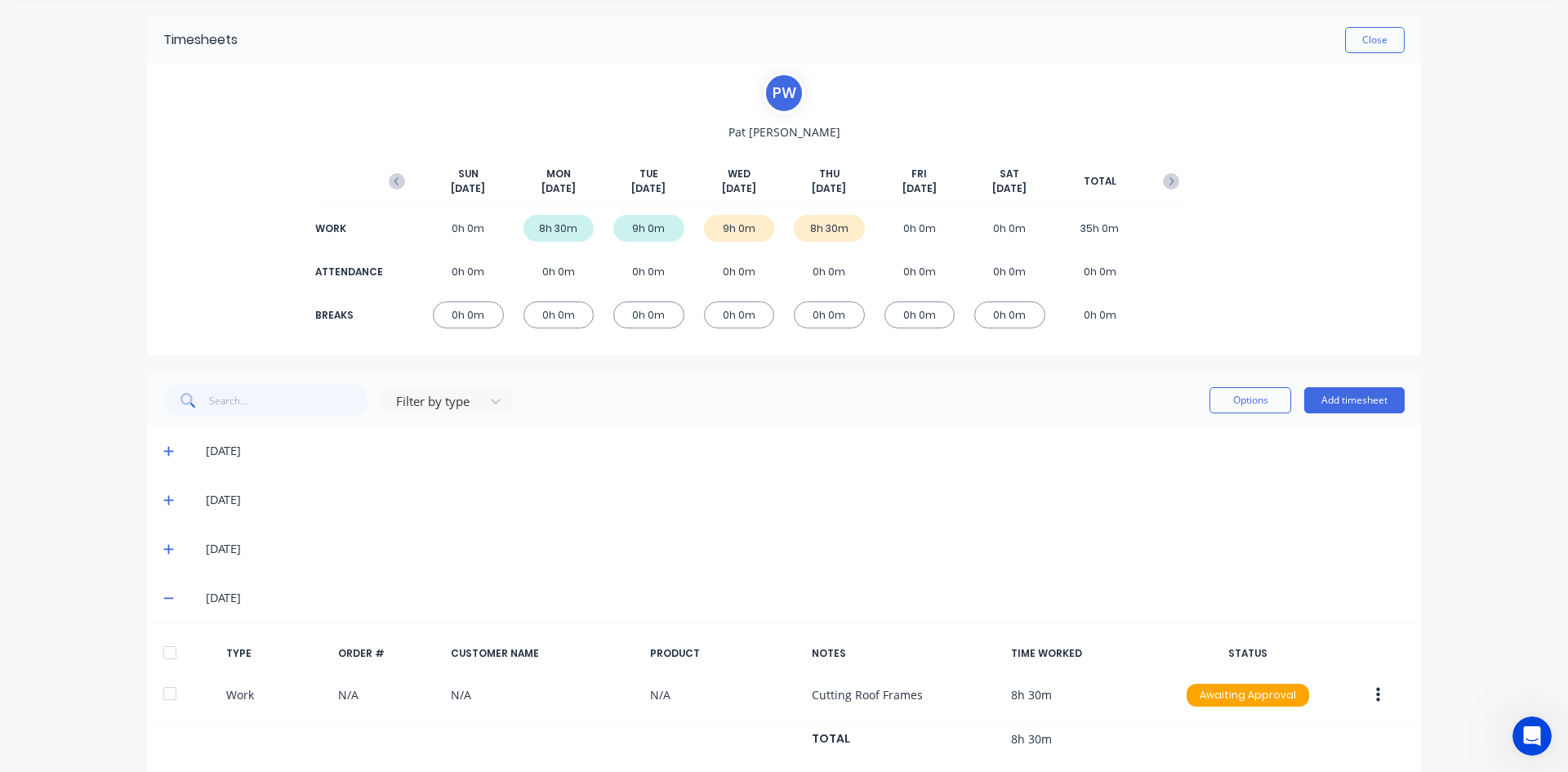
scroll to position [82, 0]
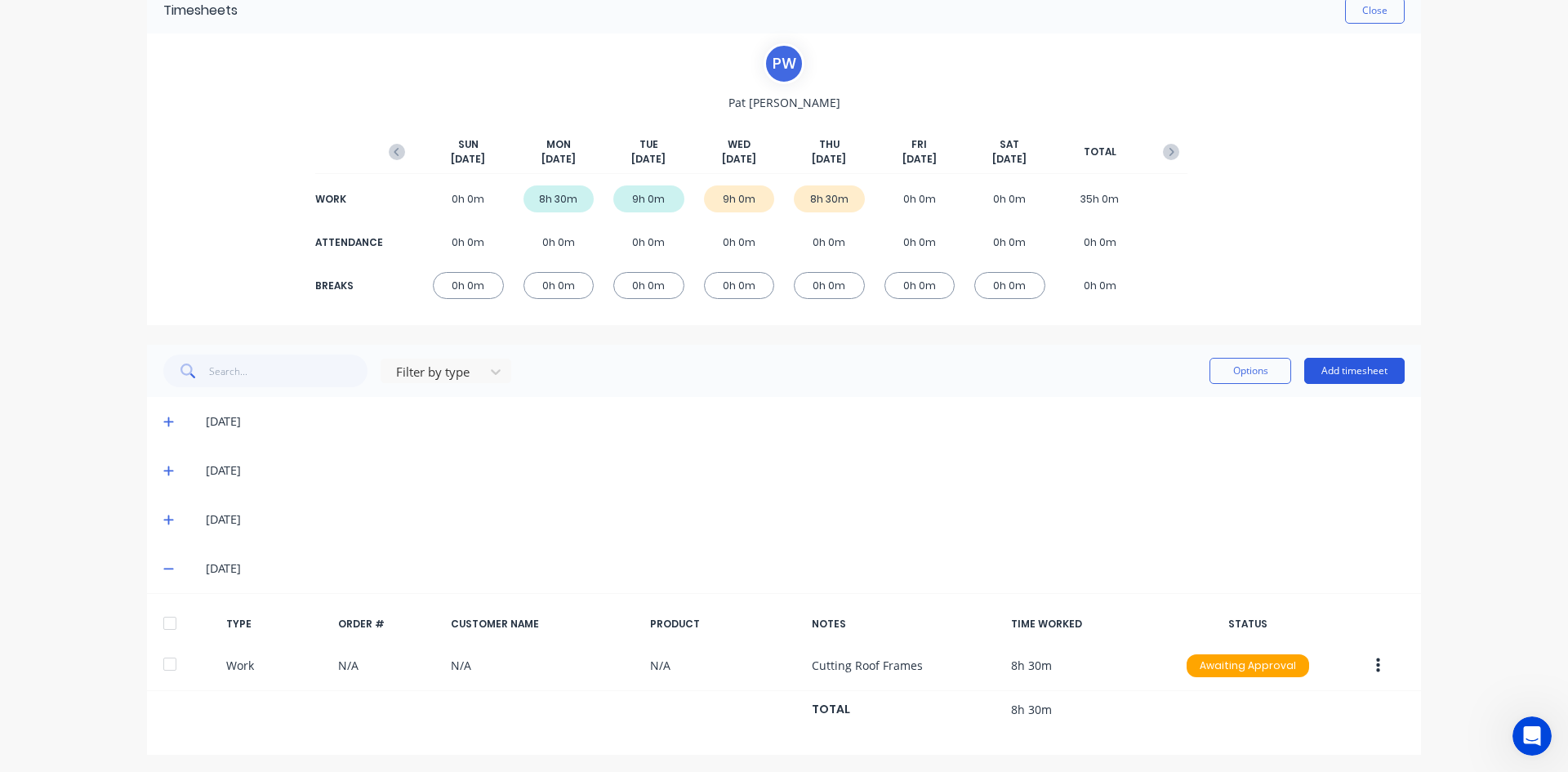
click at [1344, 366] on button "Add timesheet" at bounding box center [1354, 370] width 101 height 26
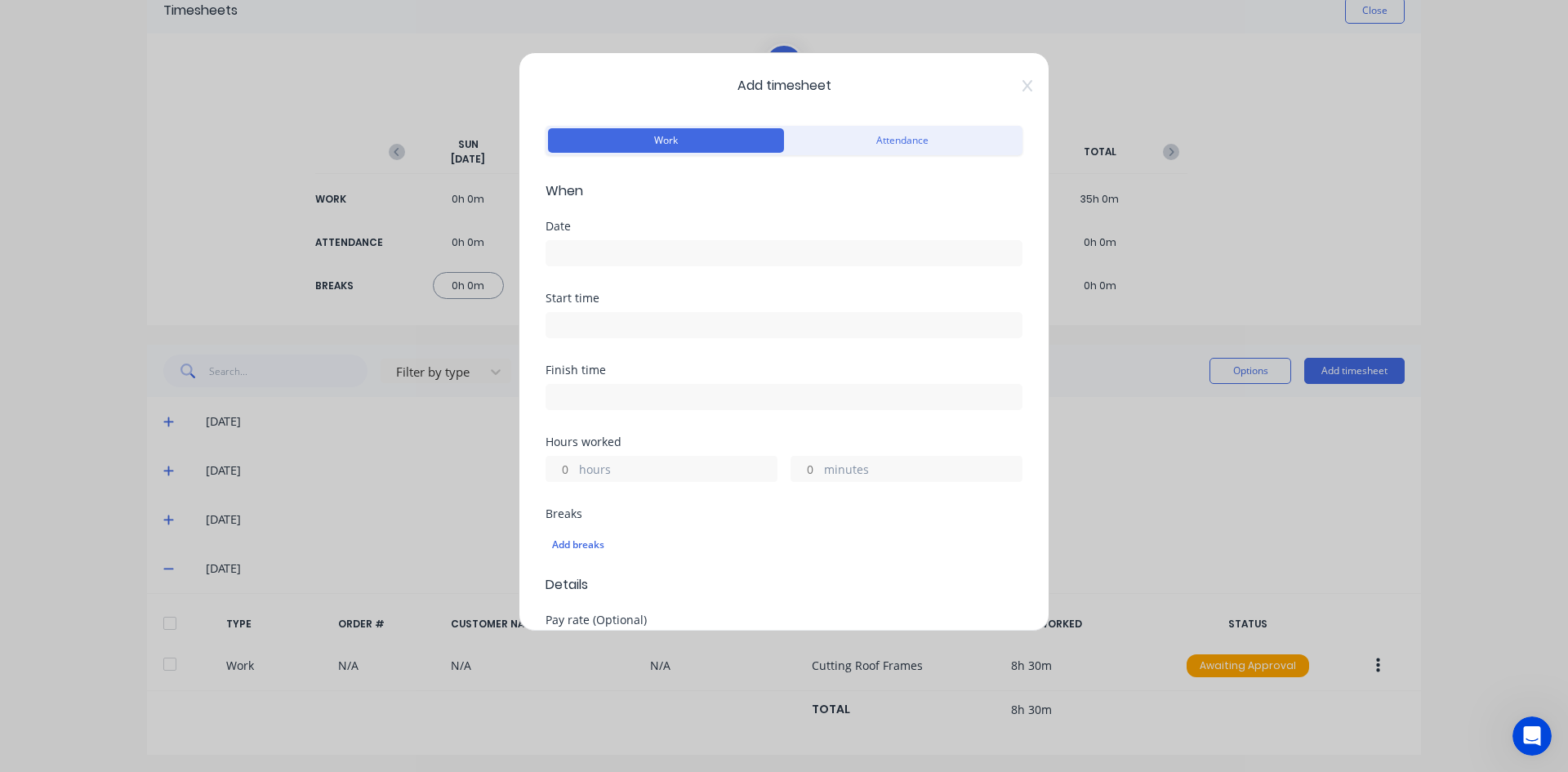
click at [598, 253] on input at bounding box center [784, 253] width 475 height 24
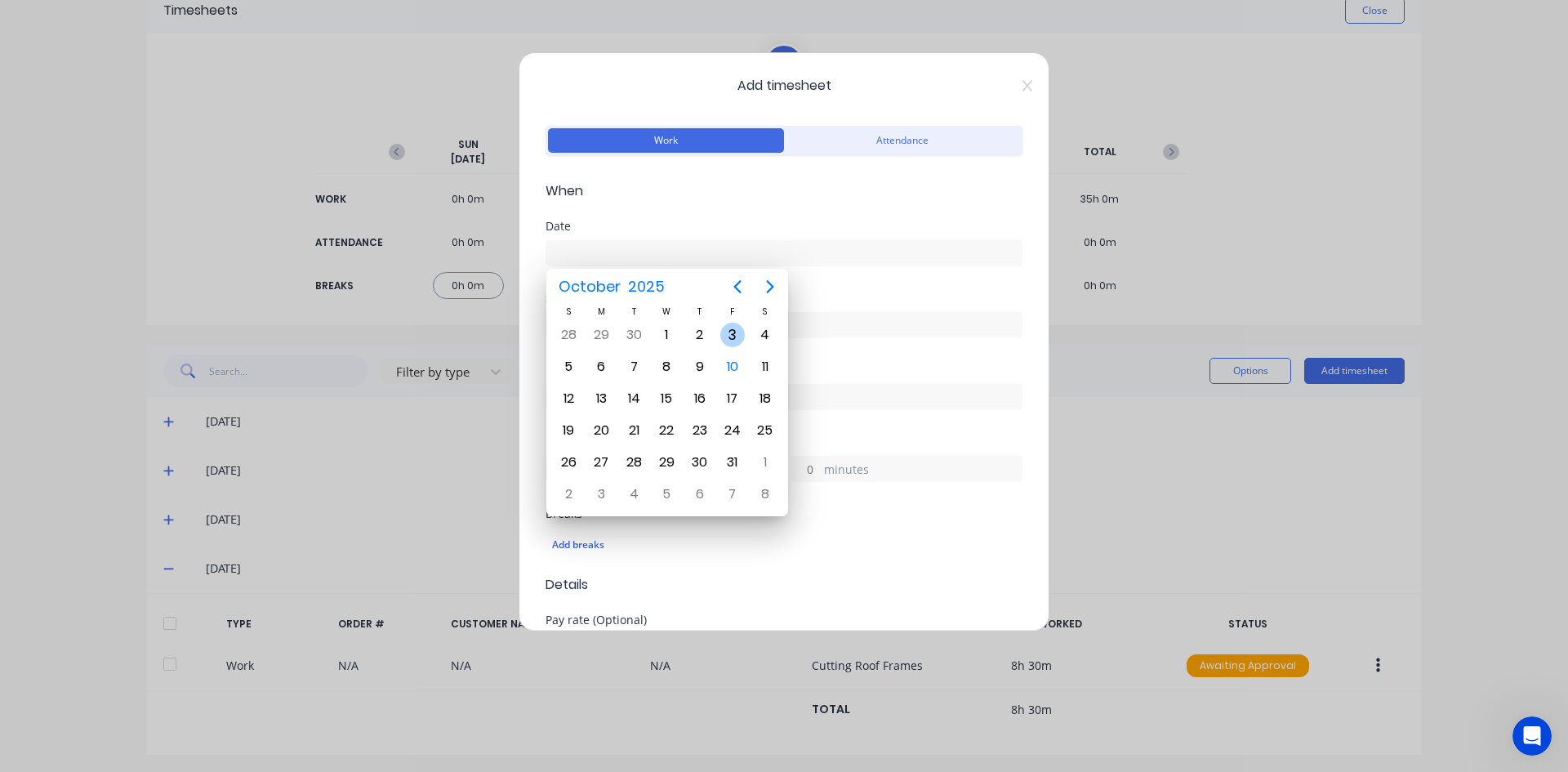
click at [739, 332] on div "3" at bounding box center [732, 335] width 24 height 24
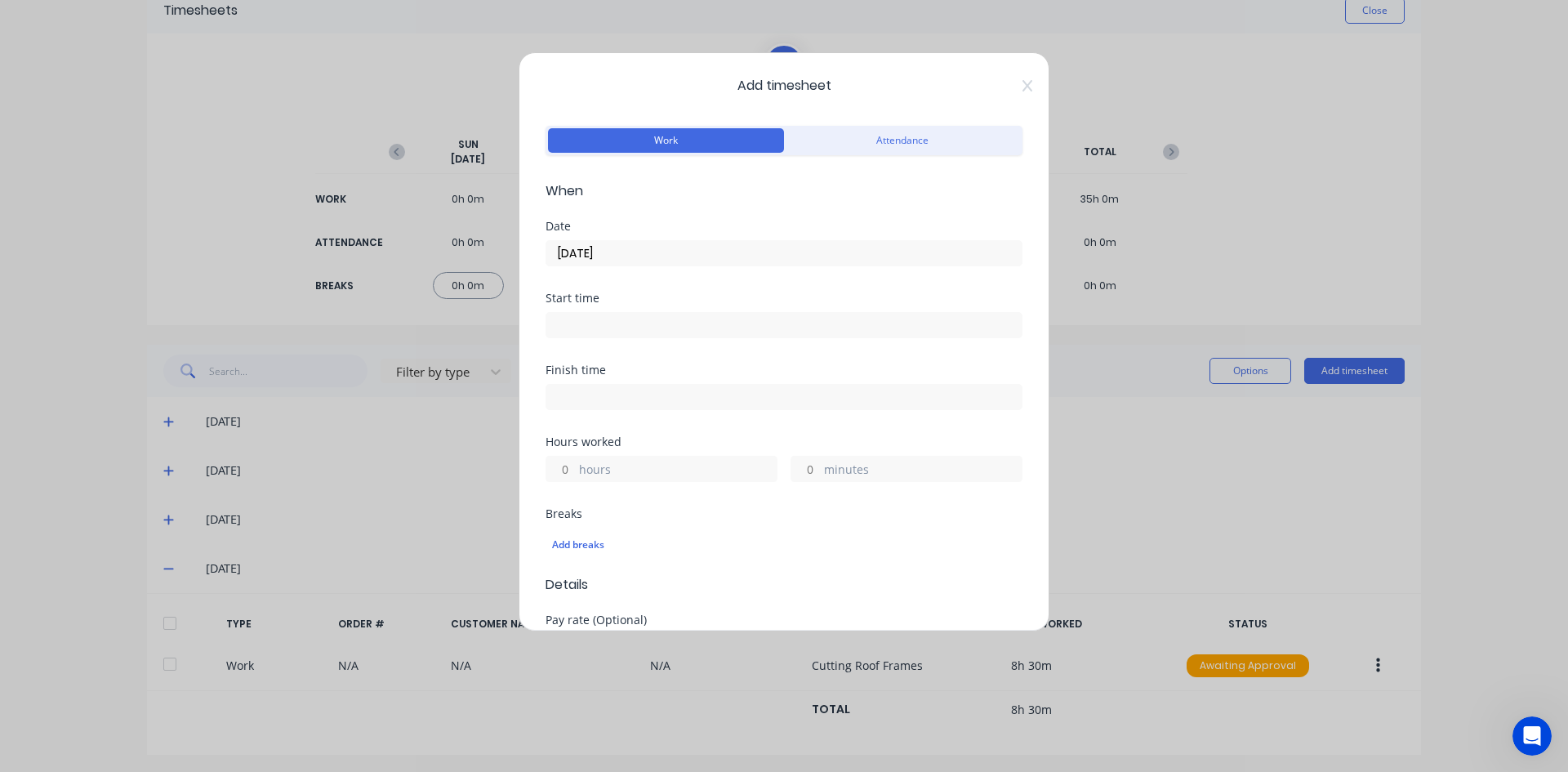
drag, startPoint x: 578, startPoint y: 321, endPoint x: 623, endPoint y: 344, distance: 50.5
click at [579, 321] on input at bounding box center [784, 325] width 475 height 24
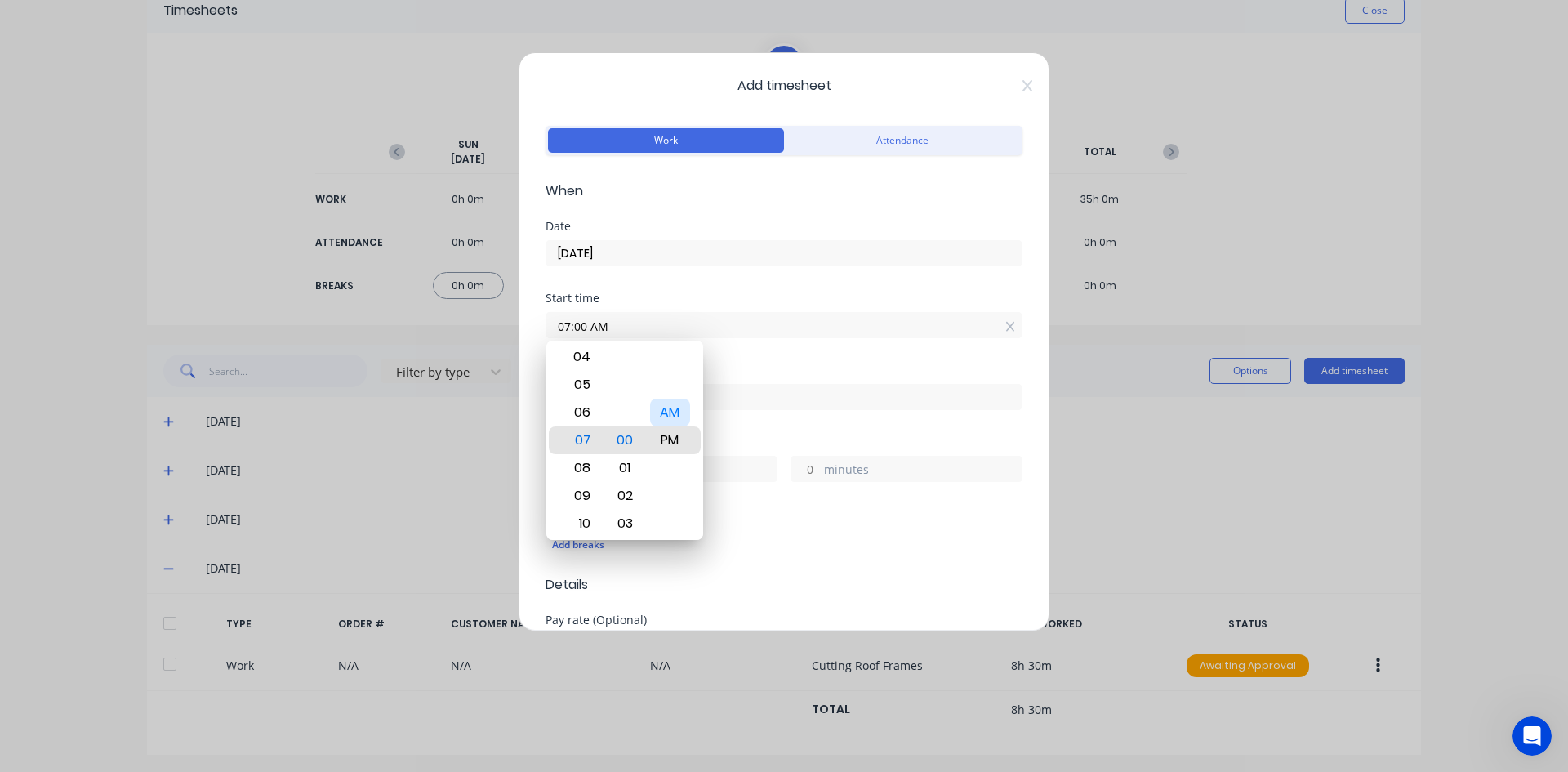
drag, startPoint x: 676, startPoint y: 418, endPoint x: 725, endPoint y: 365, distance: 72.2
click at [677, 413] on div "AM" at bounding box center [670, 413] width 40 height 28
drag, startPoint x: 735, startPoint y: 358, endPoint x: 646, endPoint y: 375, distance: 90.6
click at [729, 359] on div "Start time 07:00 PM" at bounding box center [784, 327] width 477 height 72
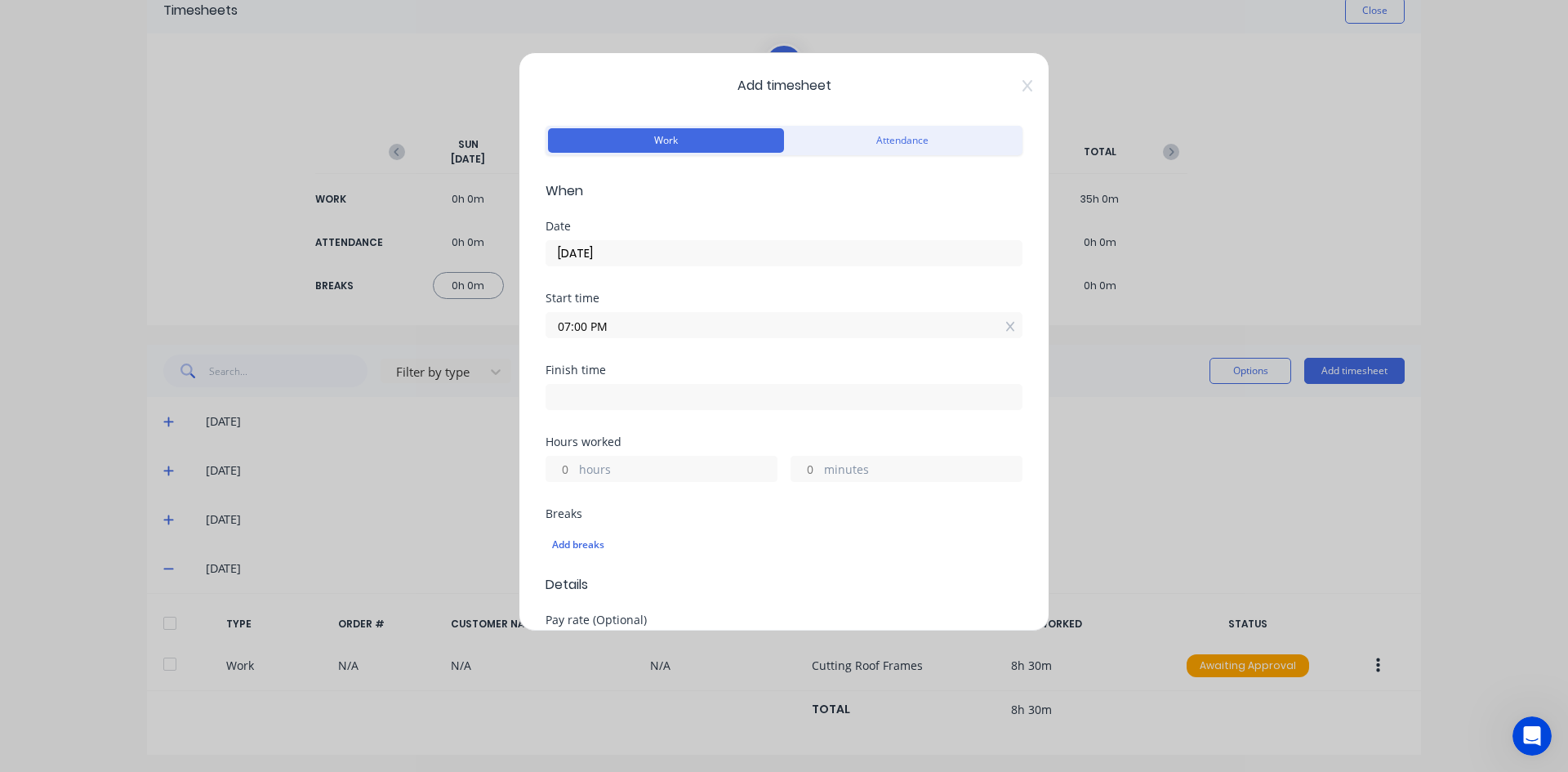
click at [583, 393] on input at bounding box center [784, 397] width 475 height 24
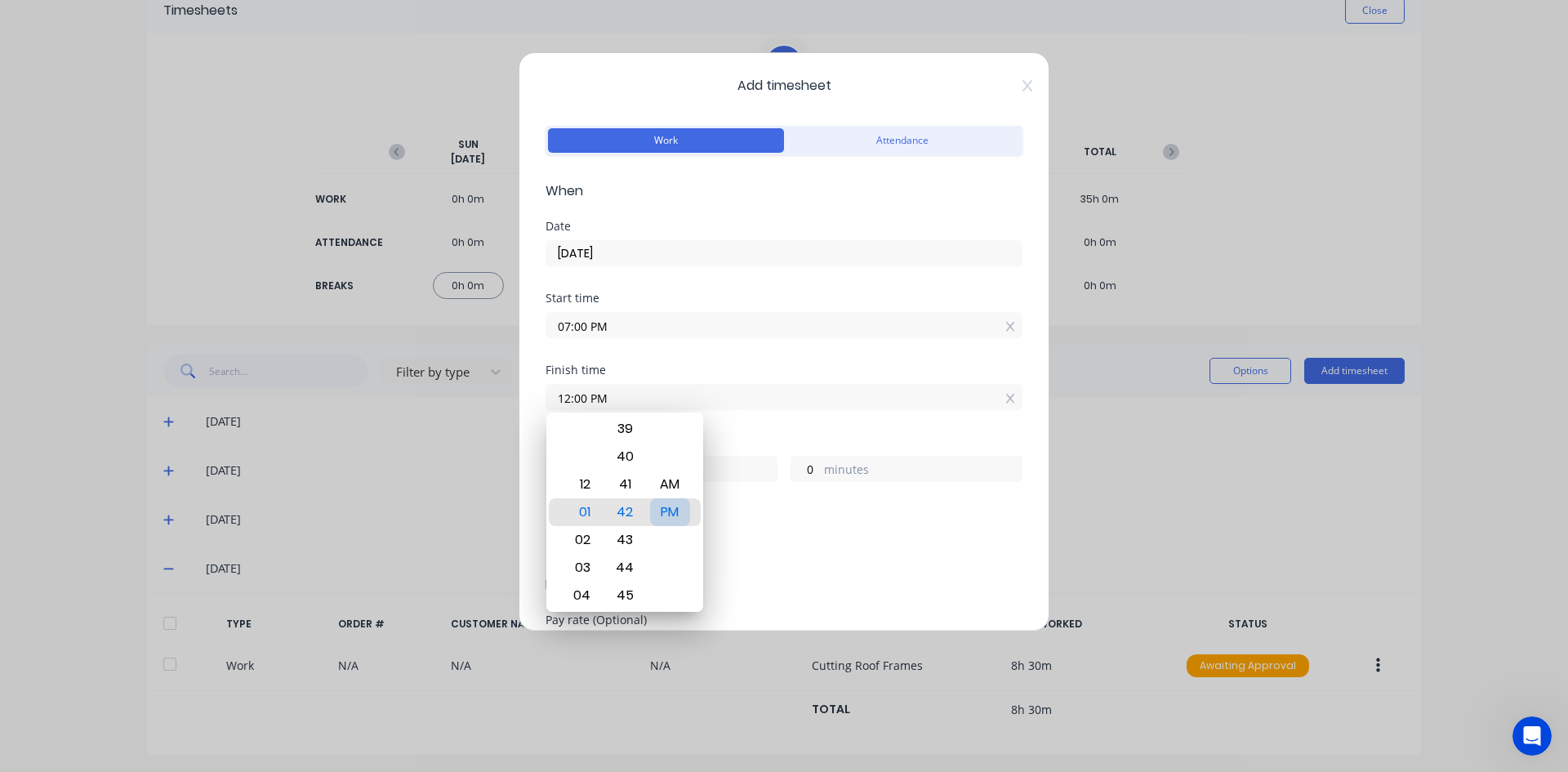
drag, startPoint x: 678, startPoint y: 515, endPoint x: 708, endPoint y: 464, distance: 59.2
click at [678, 509] on div "PM" at bounding box center [670, 512] width 40 height 28
click at [762, 355] on div "Start time 07:00 PM" at bounding box center [784, 327] width 477 height 72
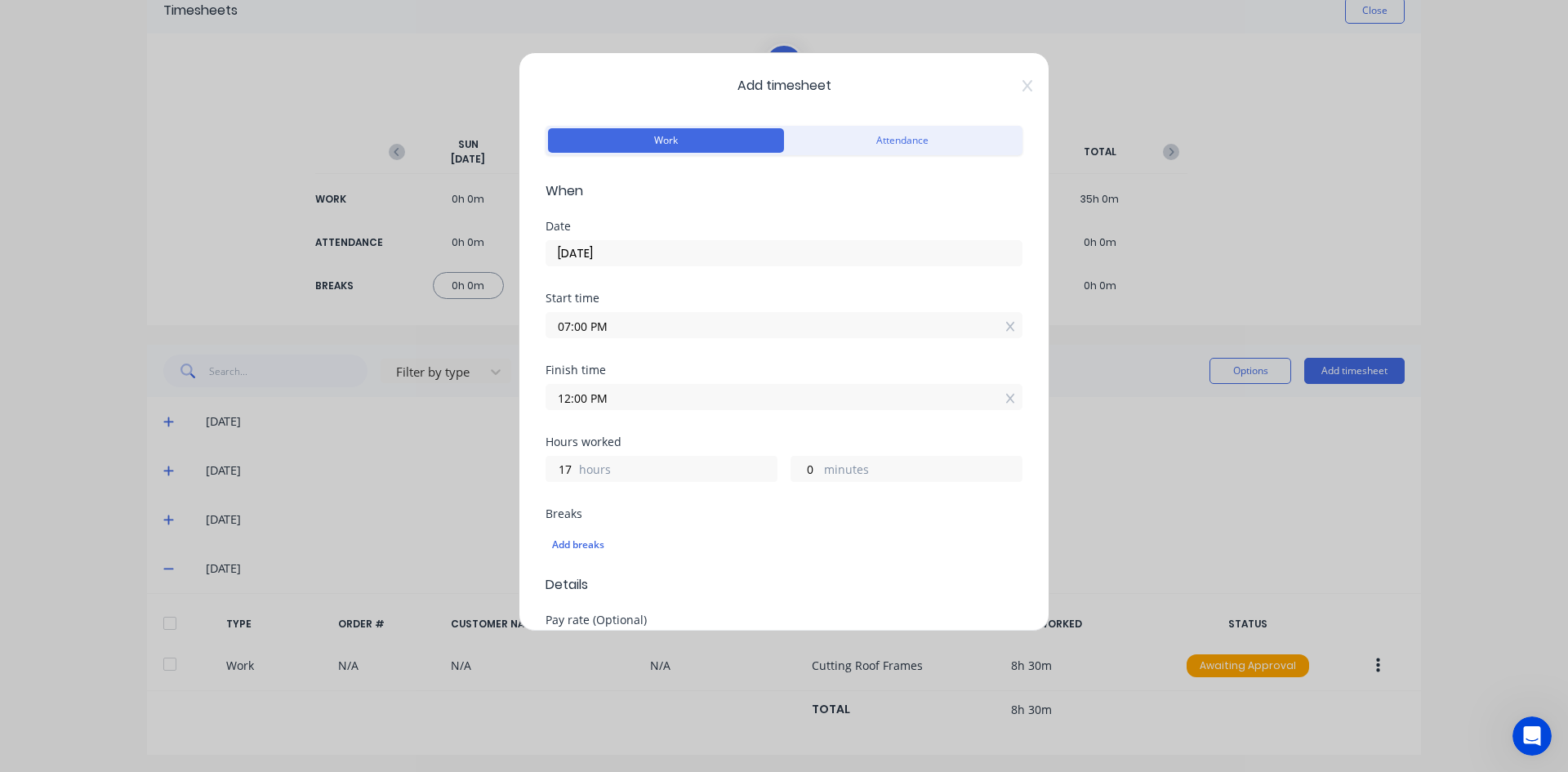
click at [624, 323] on input "07:00 PM" at bounding box center [784, 325] width 475 height 24
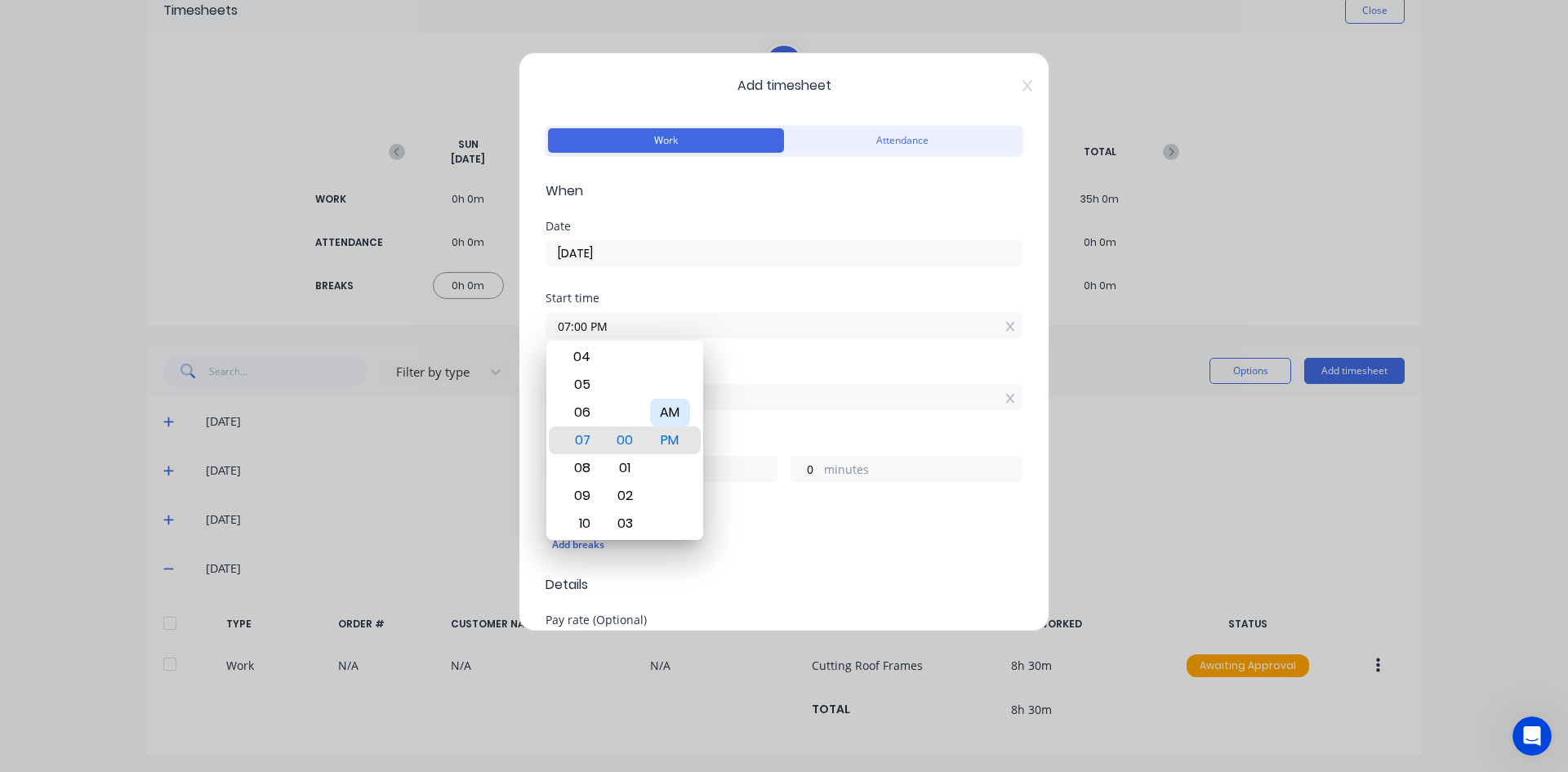
click at [663, 407] on div "AM" at bounding box center [670, 413] width 40 height 28
click at [702, 357] on div "12 01 02 03 04 05 06 07 08 09 10 11 00 01 02 03 04 05 06 07 08 09 10 11 12 13 1…" at bounding box center [624, 439] width 157 height 199
click at [734, 372] on div "Finish time" at bounding box center [784, 370] width 477 height 11
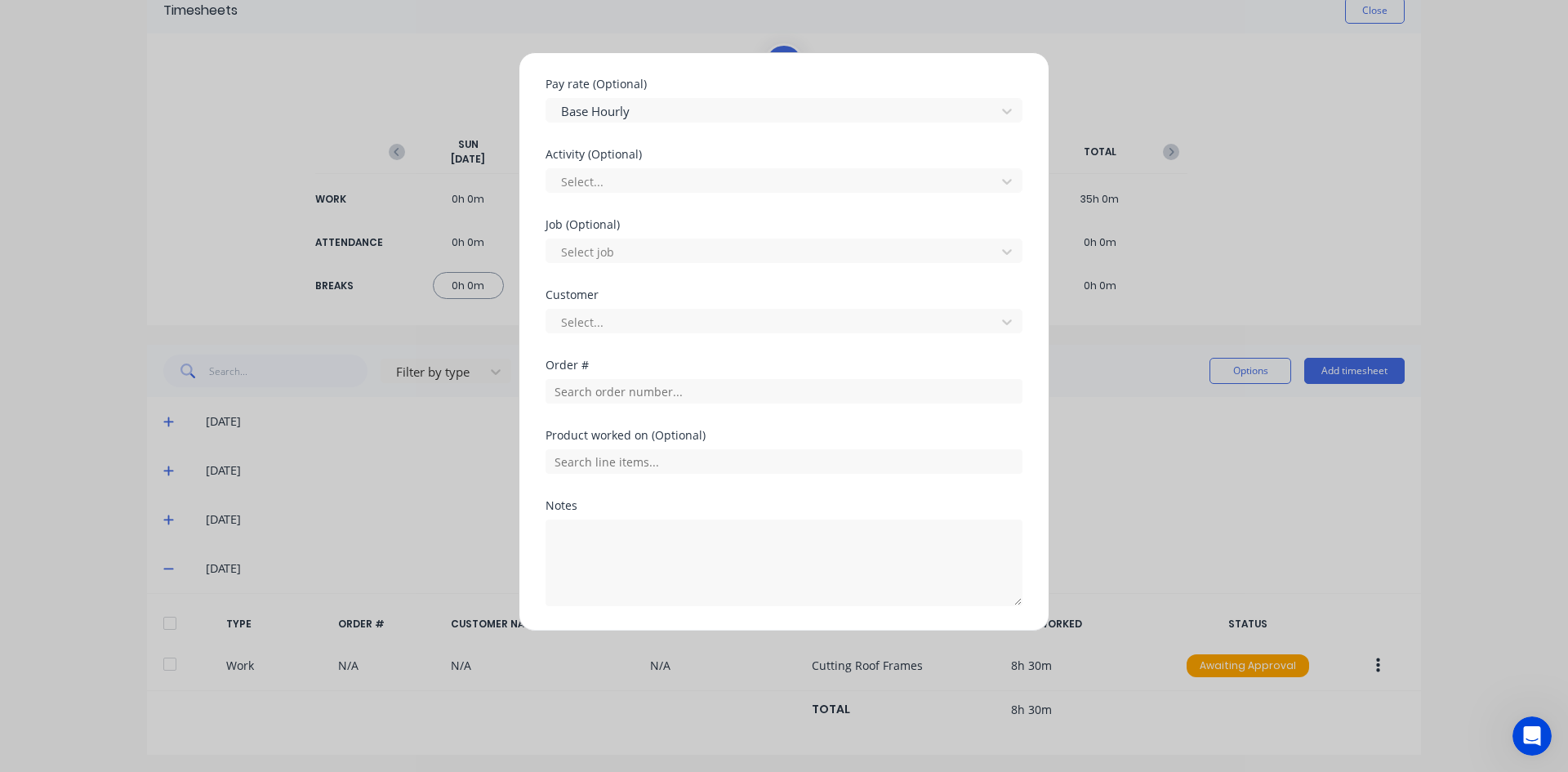
scroll to position [572, 0]
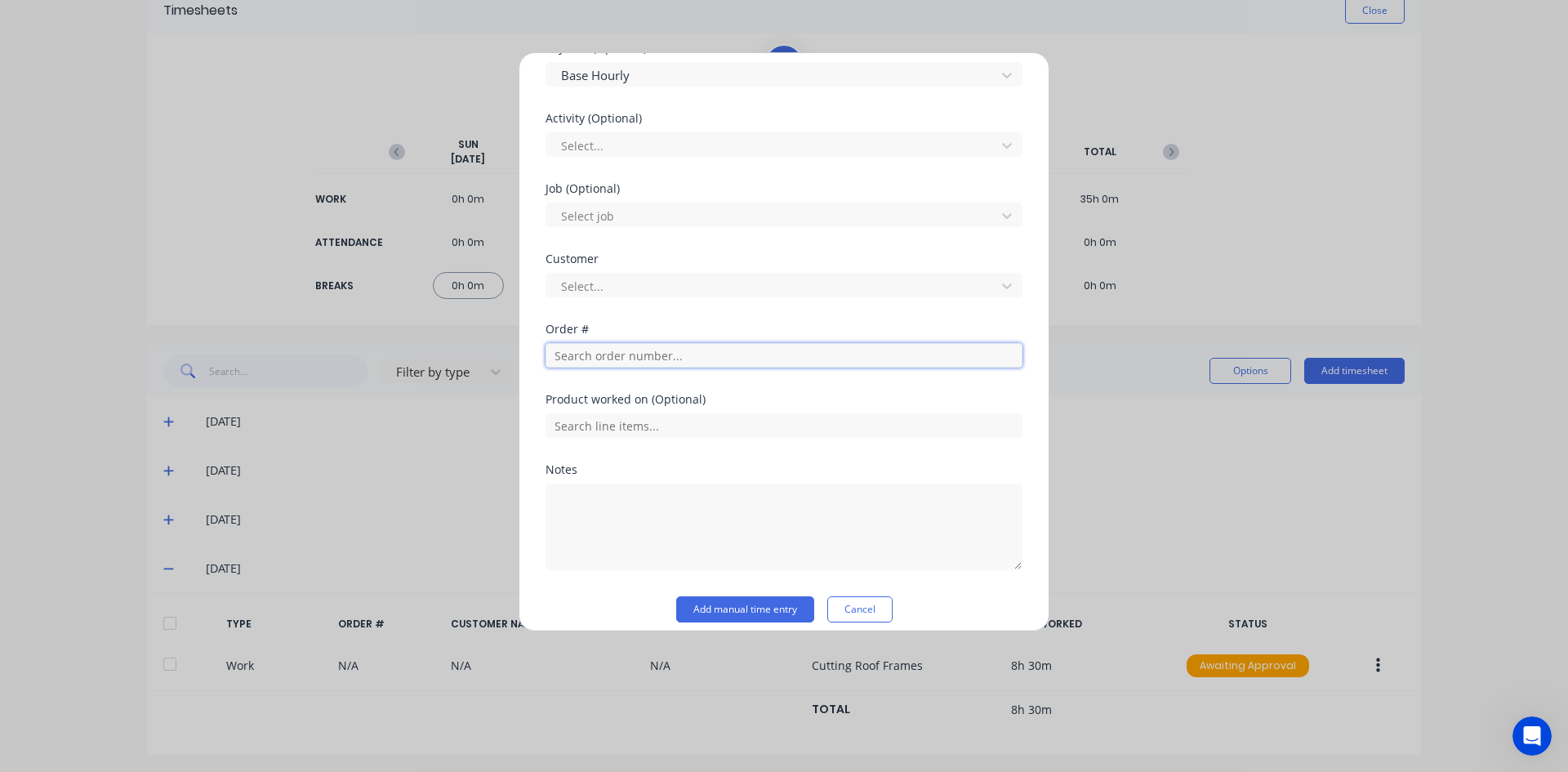
click at [575, 355] on input "text" at bounding box center [784, 355] width 477 height 24
click at [580, 503] on textarea at bounding box center [784, 526] width 477 height 87
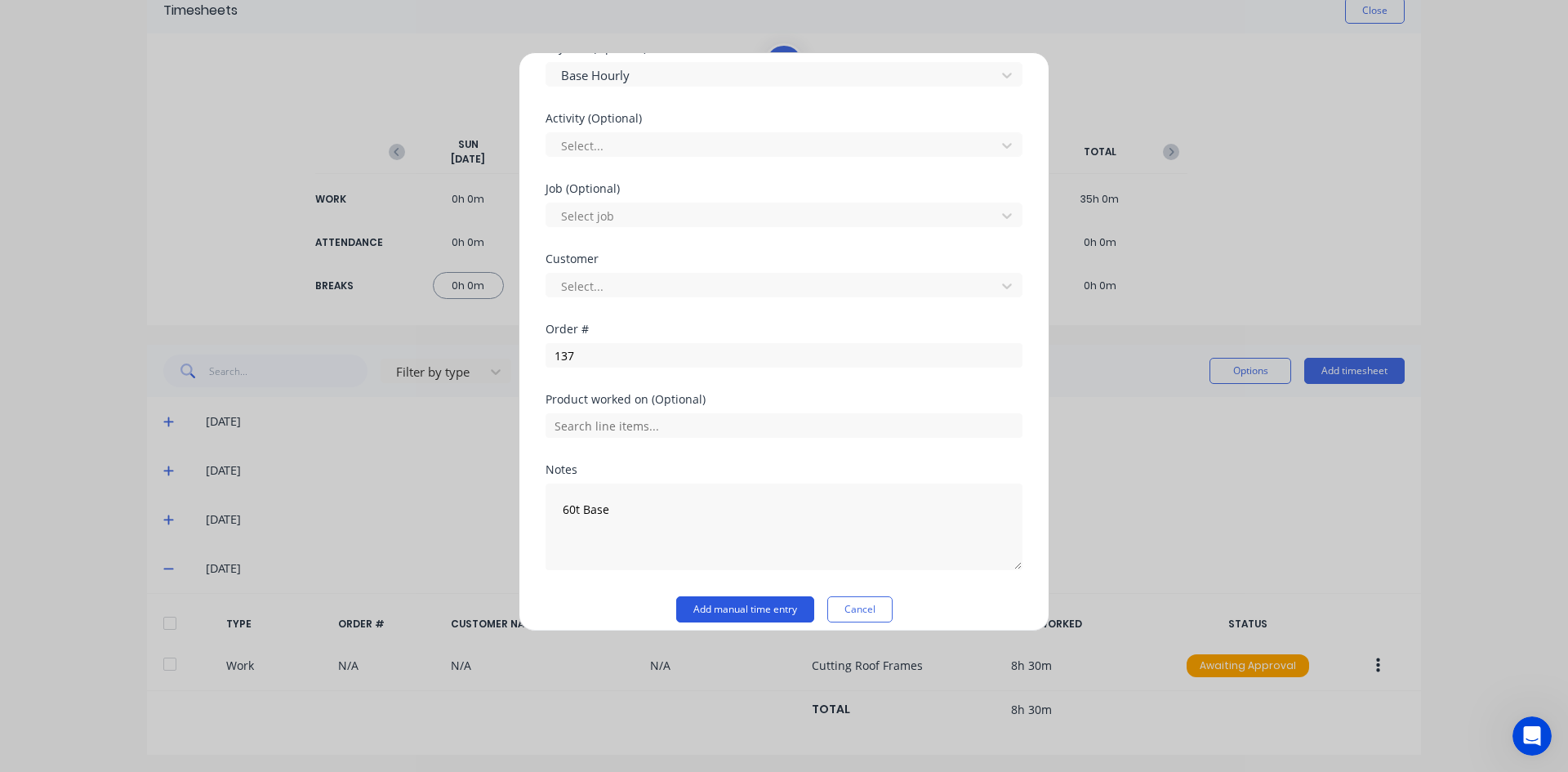
click at [712, 607] on button "Add manual time entry" at bounding box center [745, 609] width 138 height 26
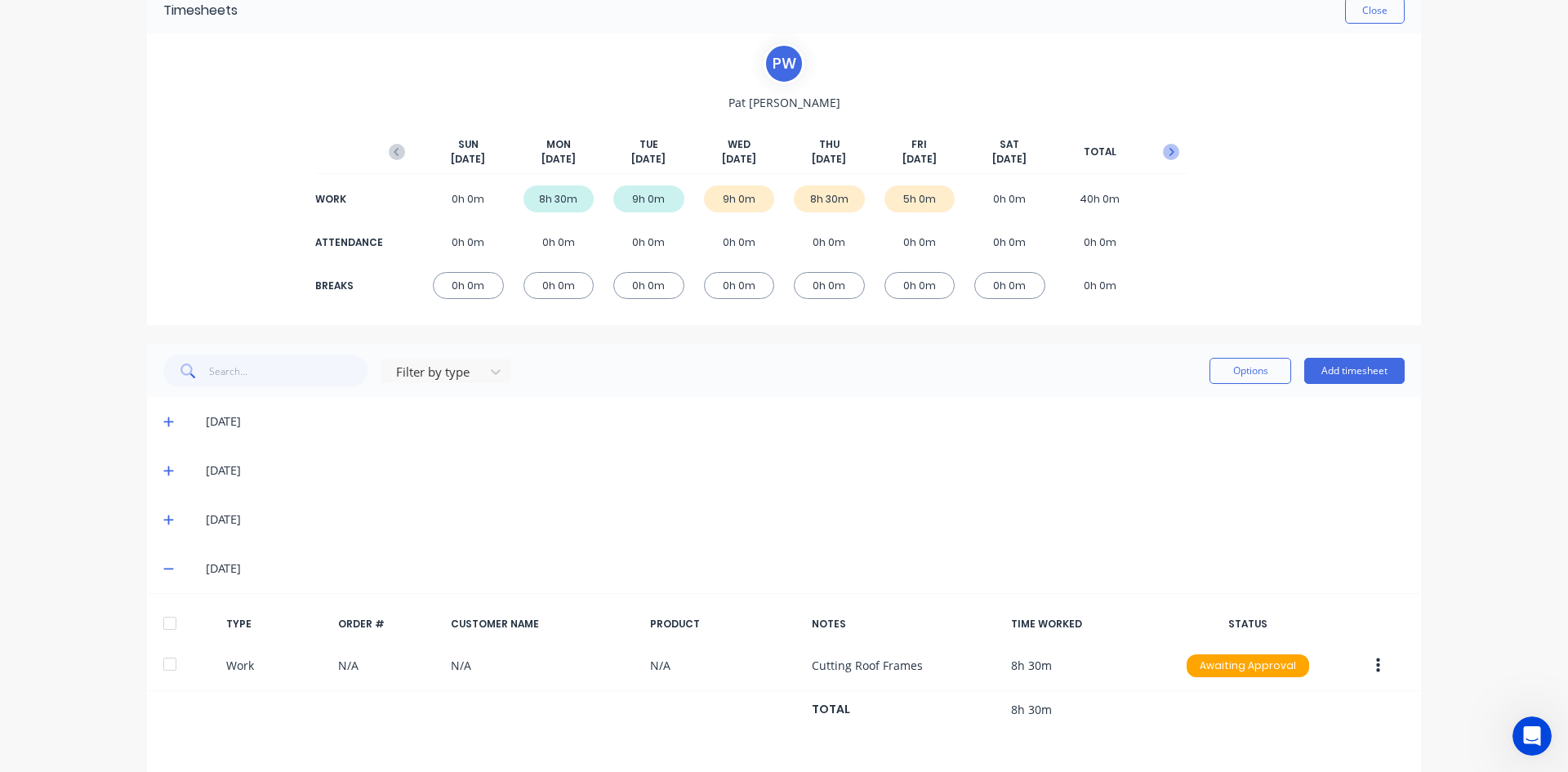
click at [1169, 152] on icon "button" at bounding box center [1172, 152] width 5 height 8
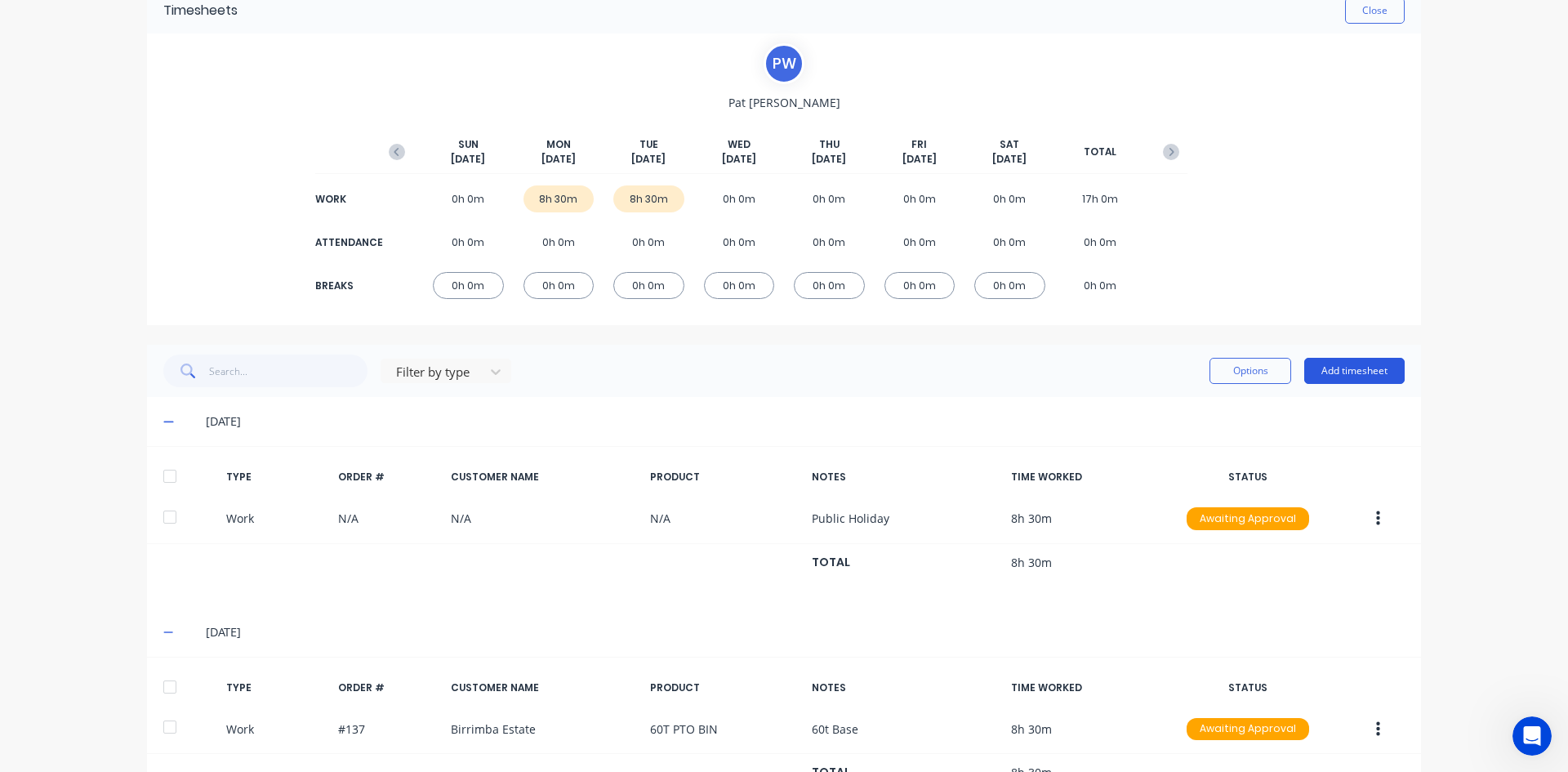
click at [1349, 363] on button "Add timesheet" at bounding box center [1354, 370] width 101 height 26
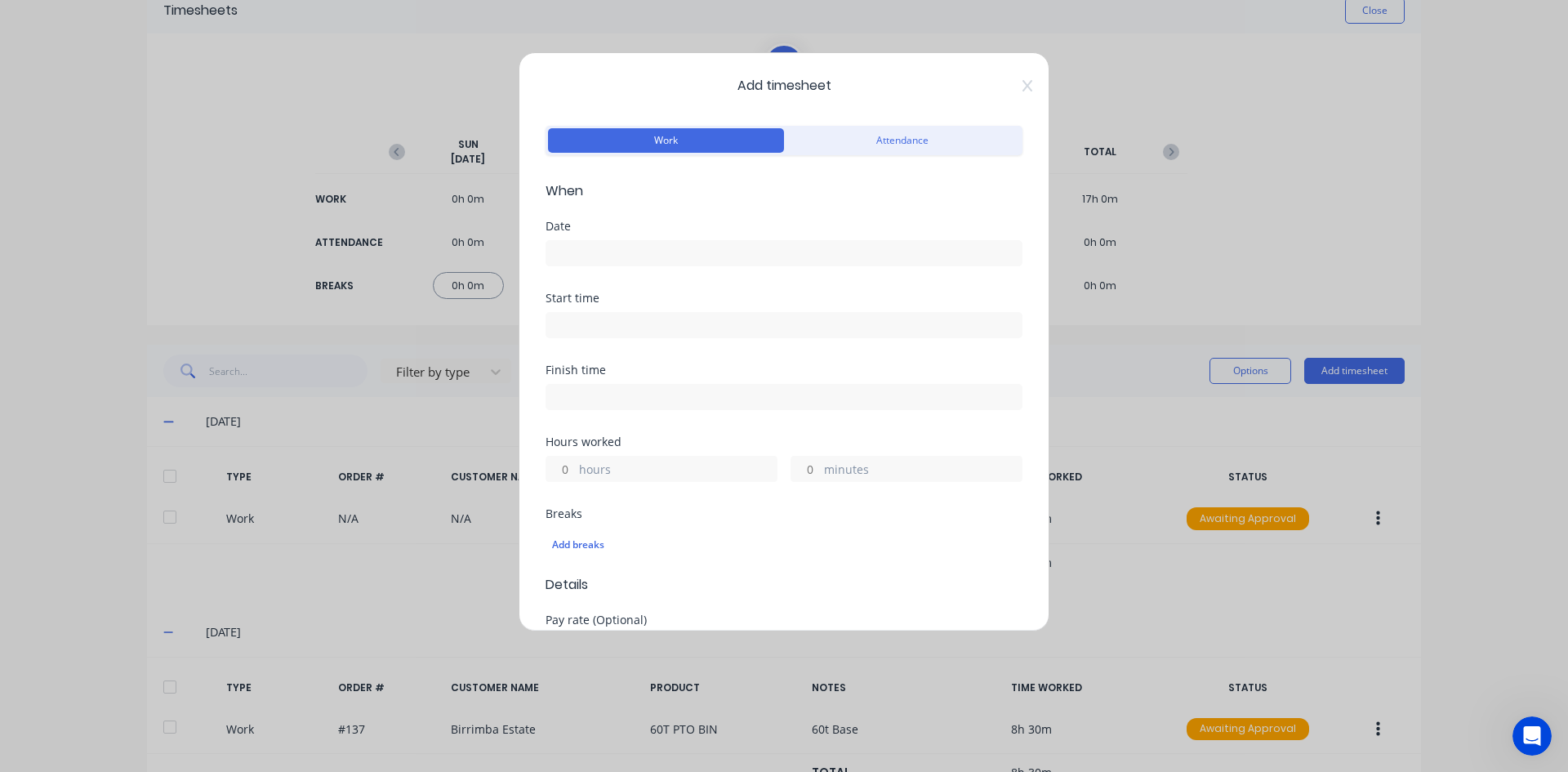
click at [568, 245] on input at bounding box center [784, 253] width 475 height 24
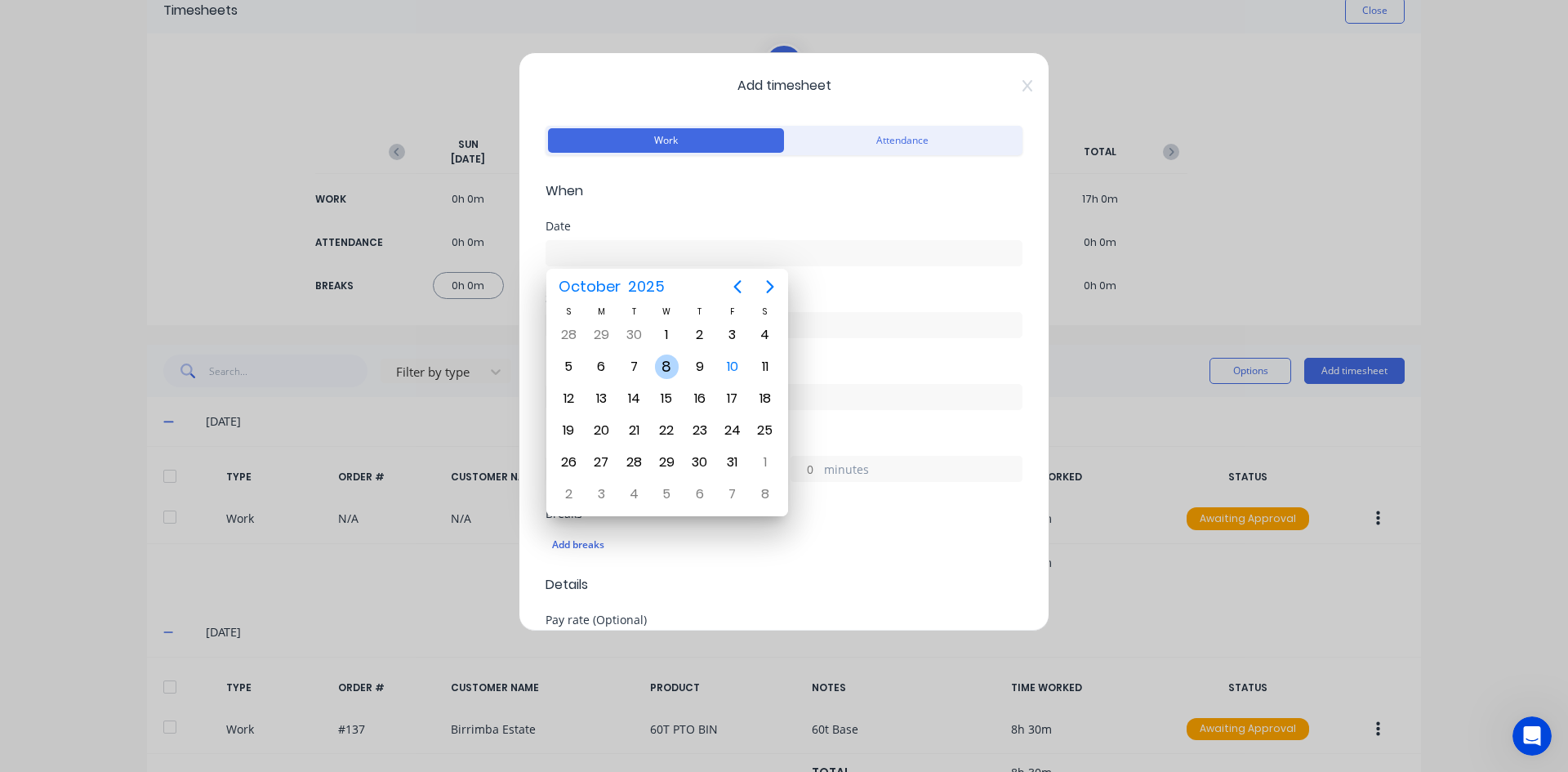
click at [658, 364] on div "8" at bounding box center [666, 367] width 24 height 24
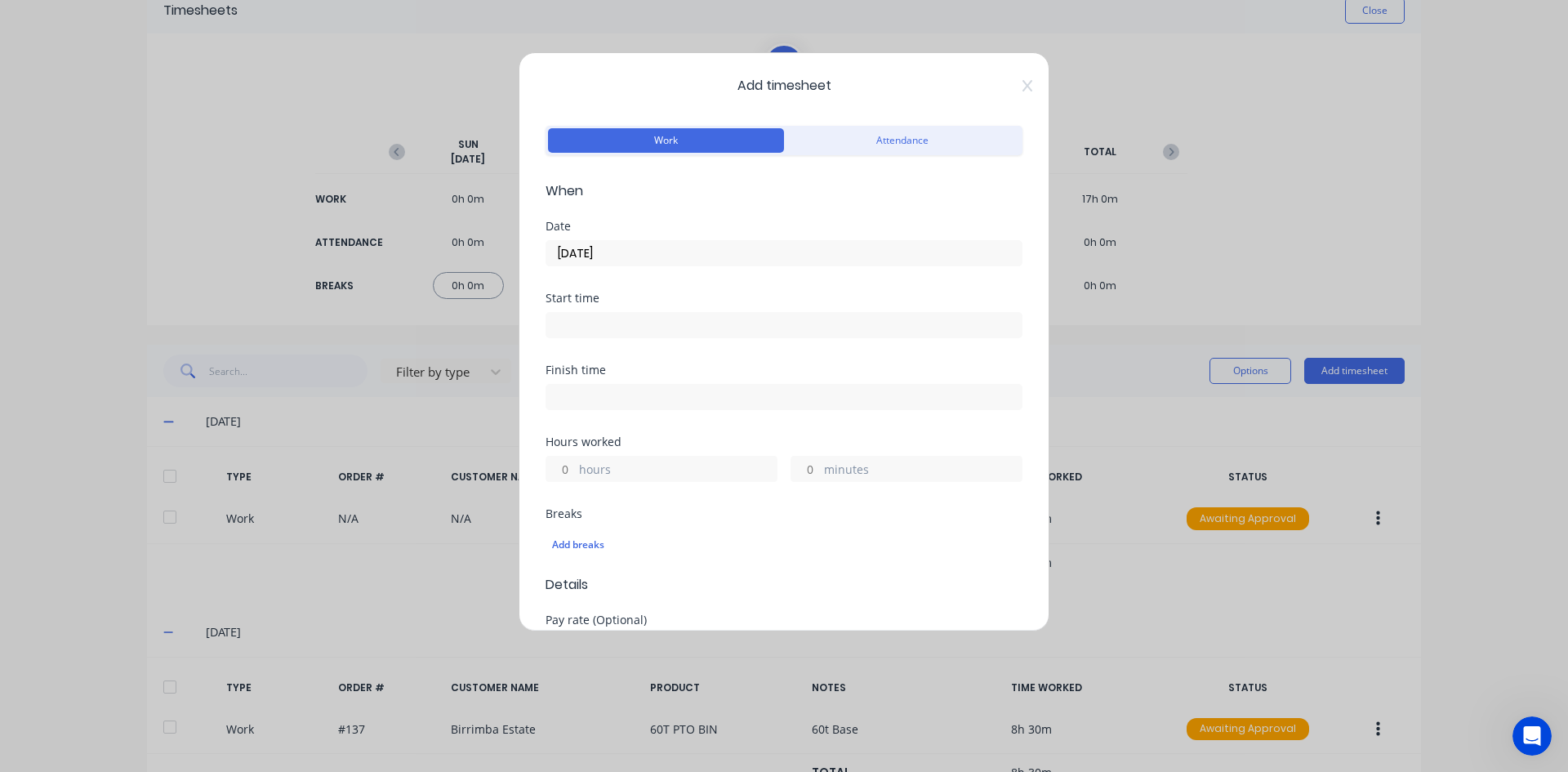
drag, startPoint x: 562, startPoint y: 324, endPoint x: 628, endPoint y: 335, distance: 66.9
click at [563, 324] on input at bounding box center [784, 325] width 475 height 24
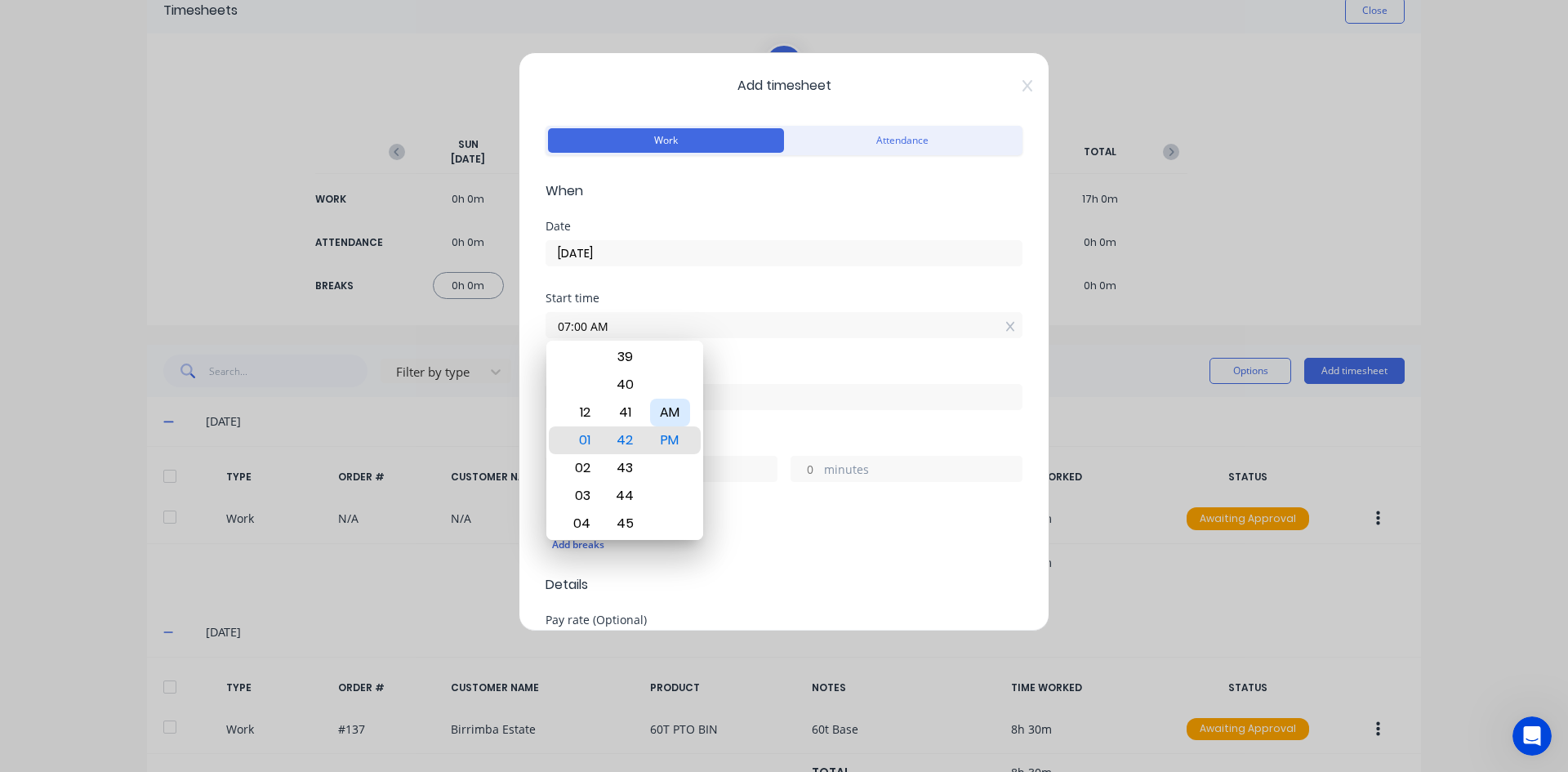
drag, startPoint x: 661, startPoint y: 411, endPoint x: 708, endPoint y: 366, distance: 65.1
click at [665, 410] on div "AM" at bounding box center [670, 413] width 40 height 28
click at [720, 356] on div "Start time 07:00 AM" at bounding box center [784, 327] width 477 height 72
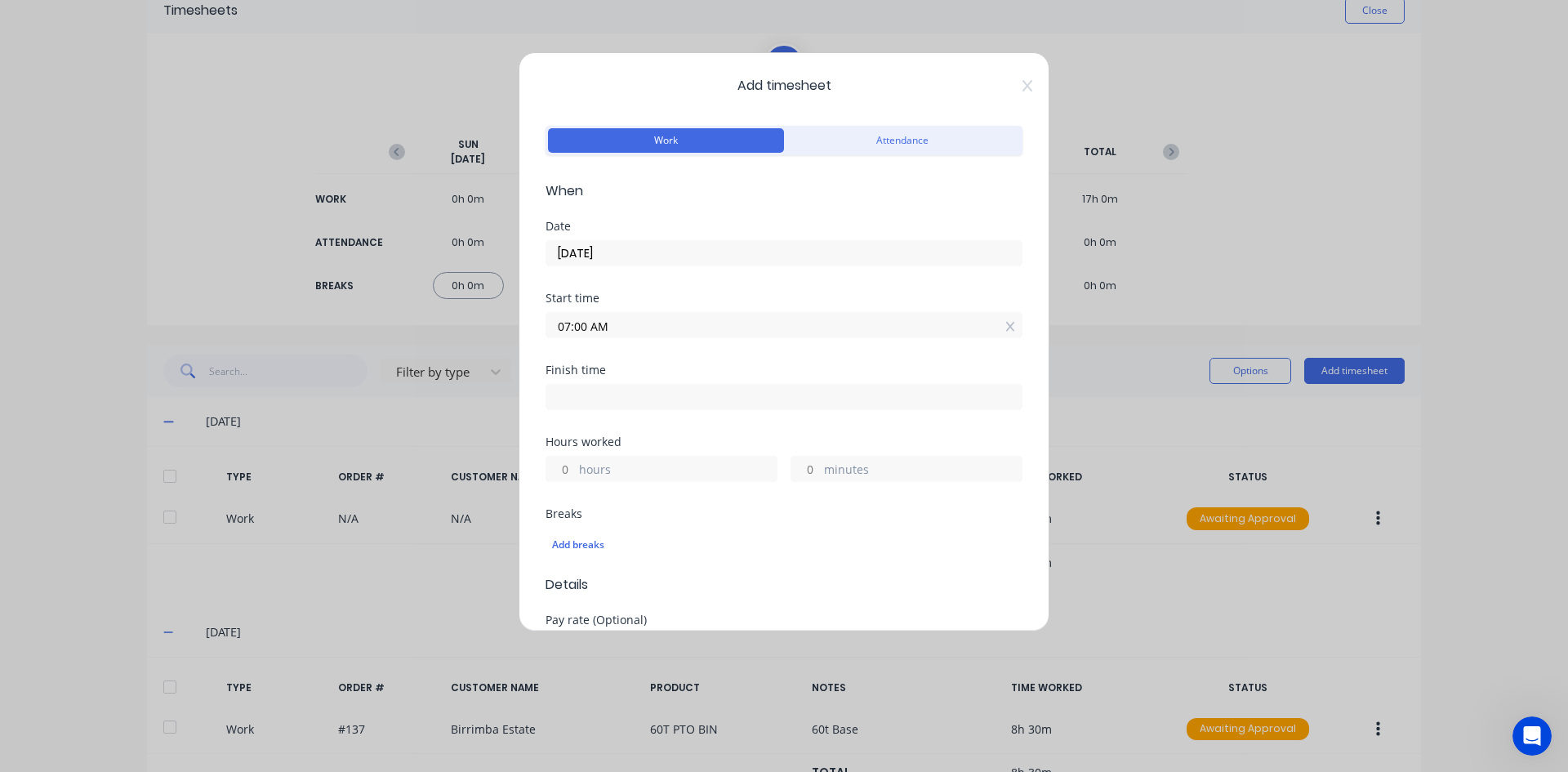
drag, startPoint x: 576, startPoint y: 401, endPoint x: 591, endPoint y: 402, distance: 15.0
click at [577, 401] on input at bounding box center [784, 397] width 475 height 24
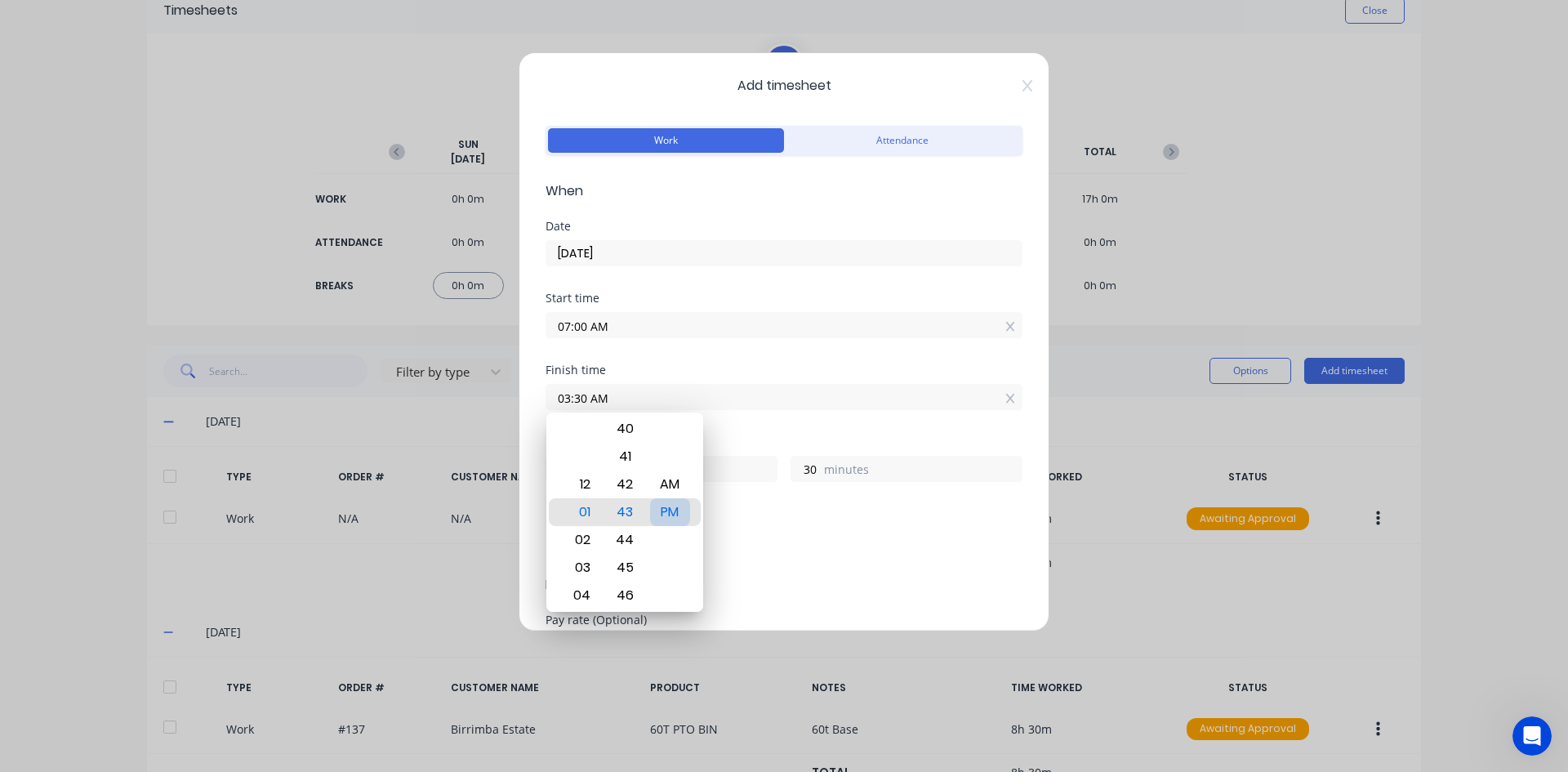
click at [682, 513] on div "PM" at bounding box center [670, 512] width 40 height 28
click at [763, 537] on div "Add breaks" at bounding box center [784, 545] width 464 height 22
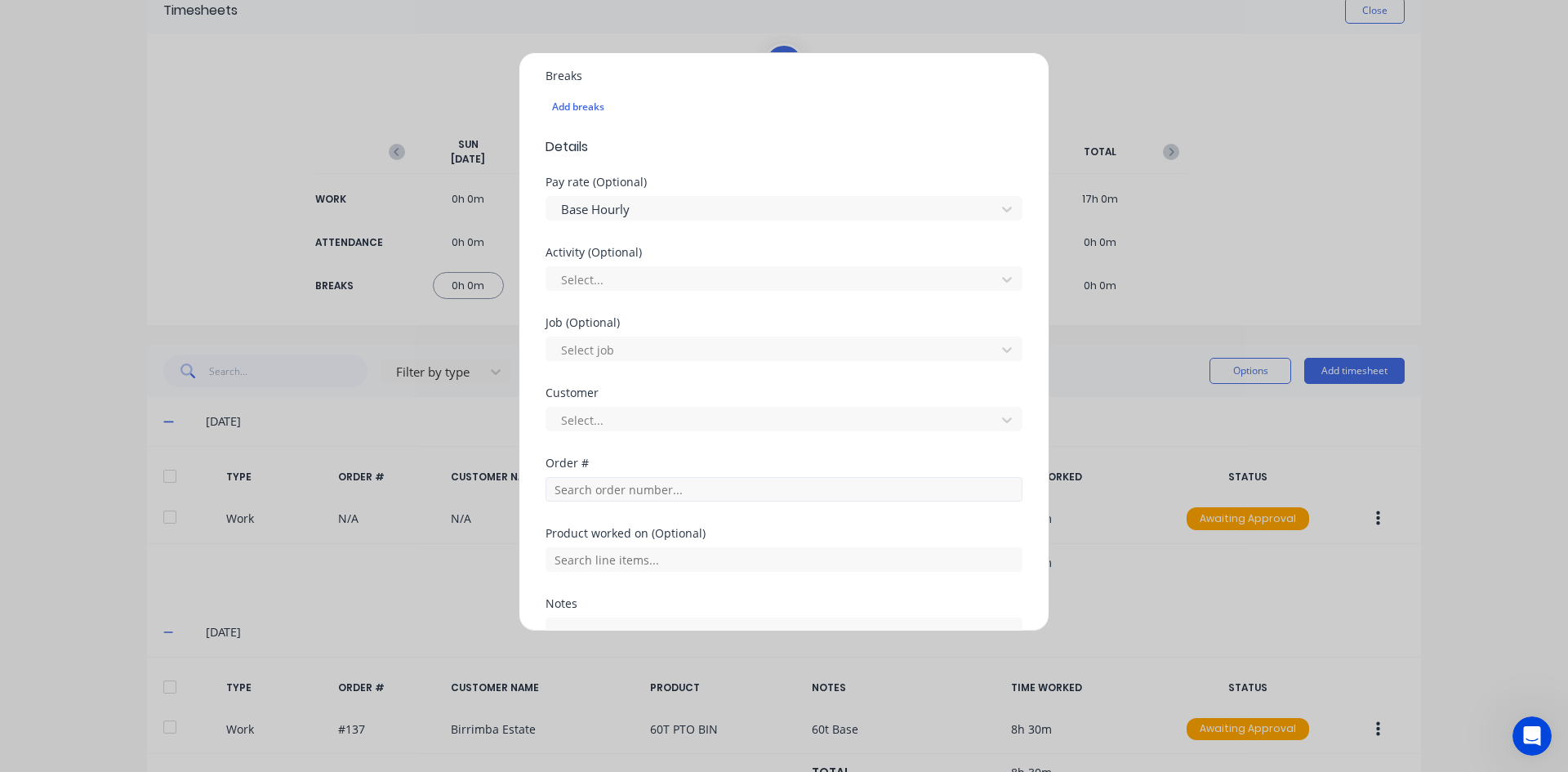
scroll to position [490, 0]
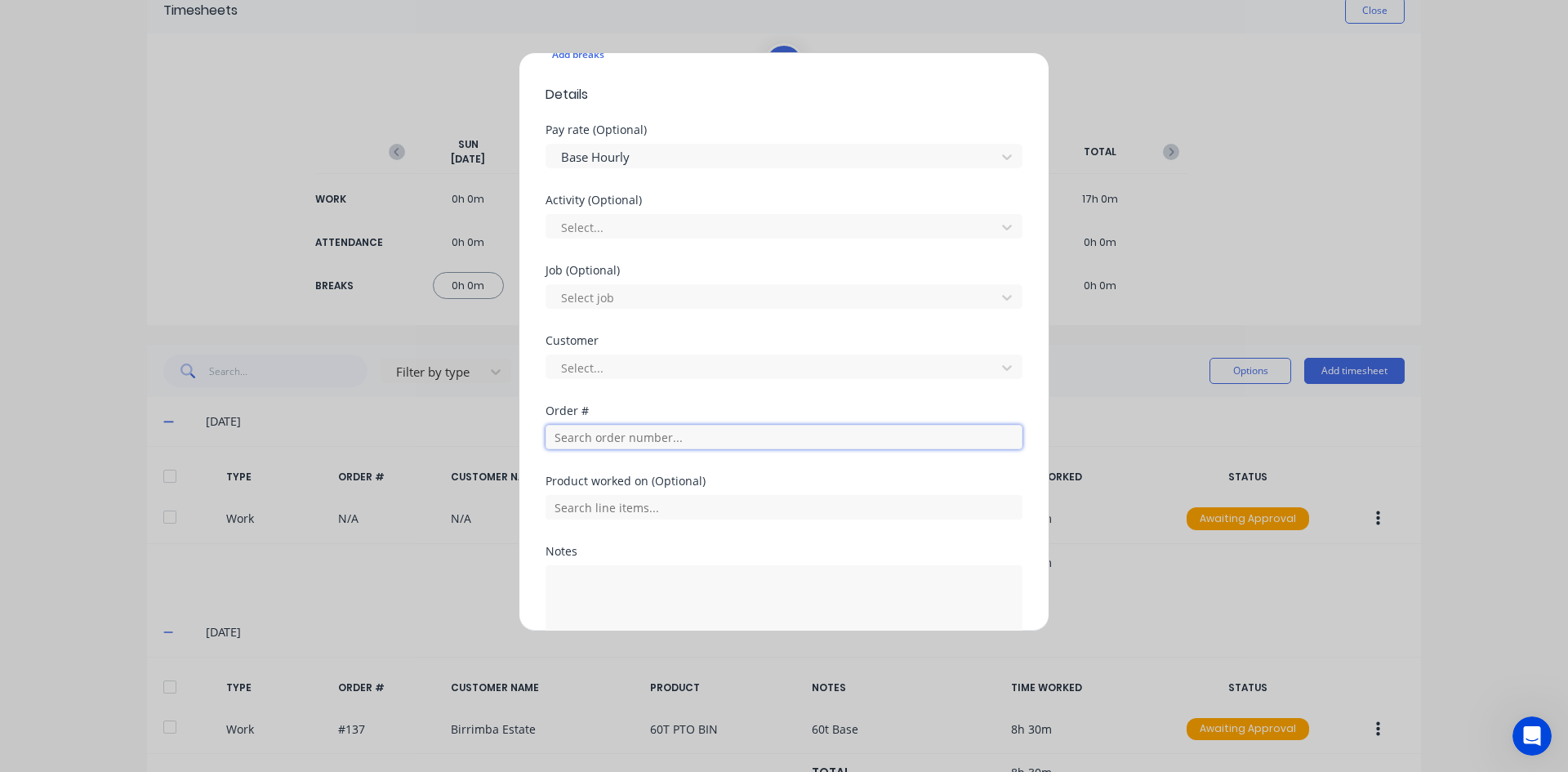
click at [576, 438] on input "text" at bounding box center [784, 437] width 477 height 24
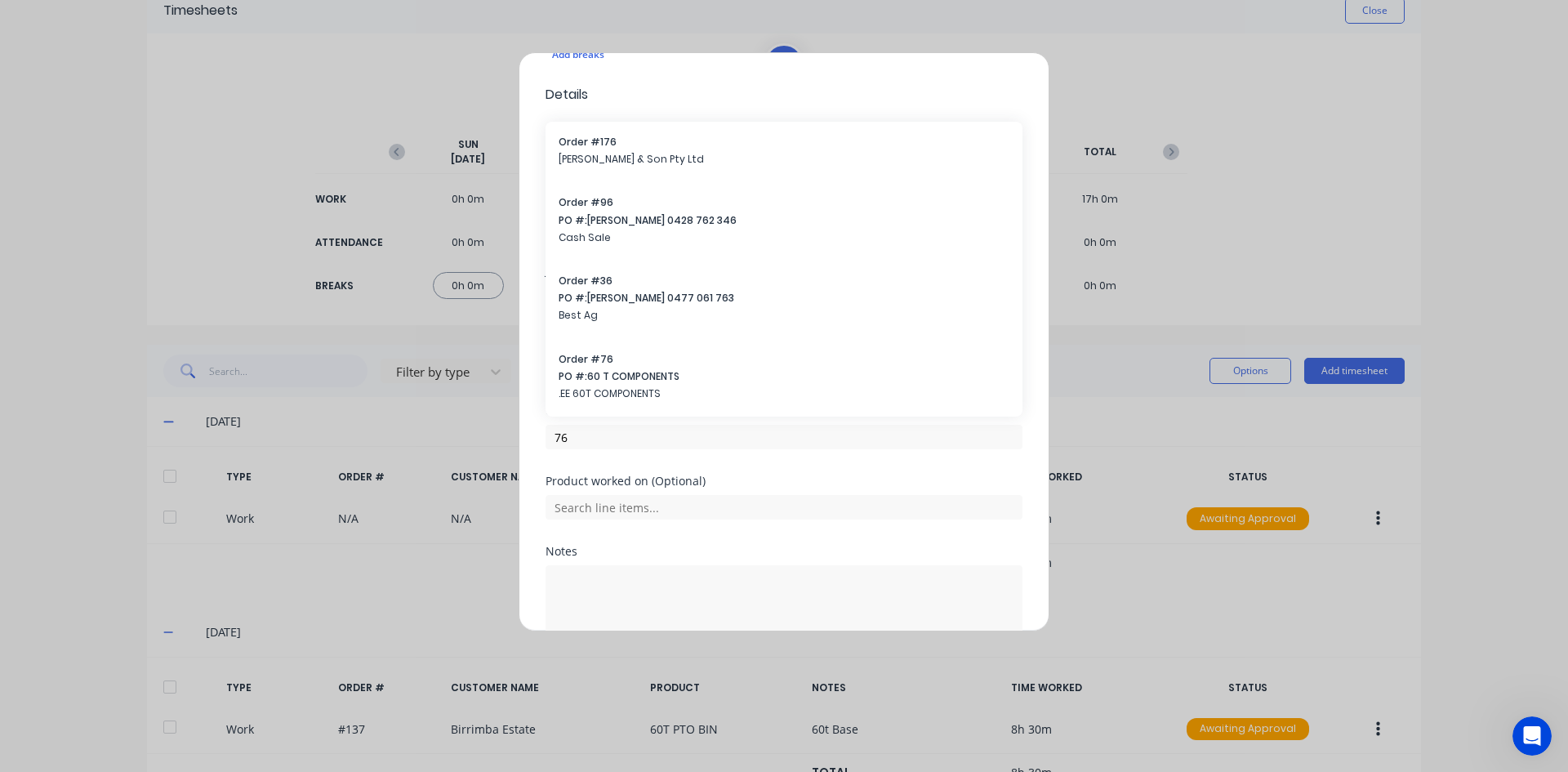
click at [594, 360] on span "Order # 76" at bounding box center [784, 359] width 450 height 15
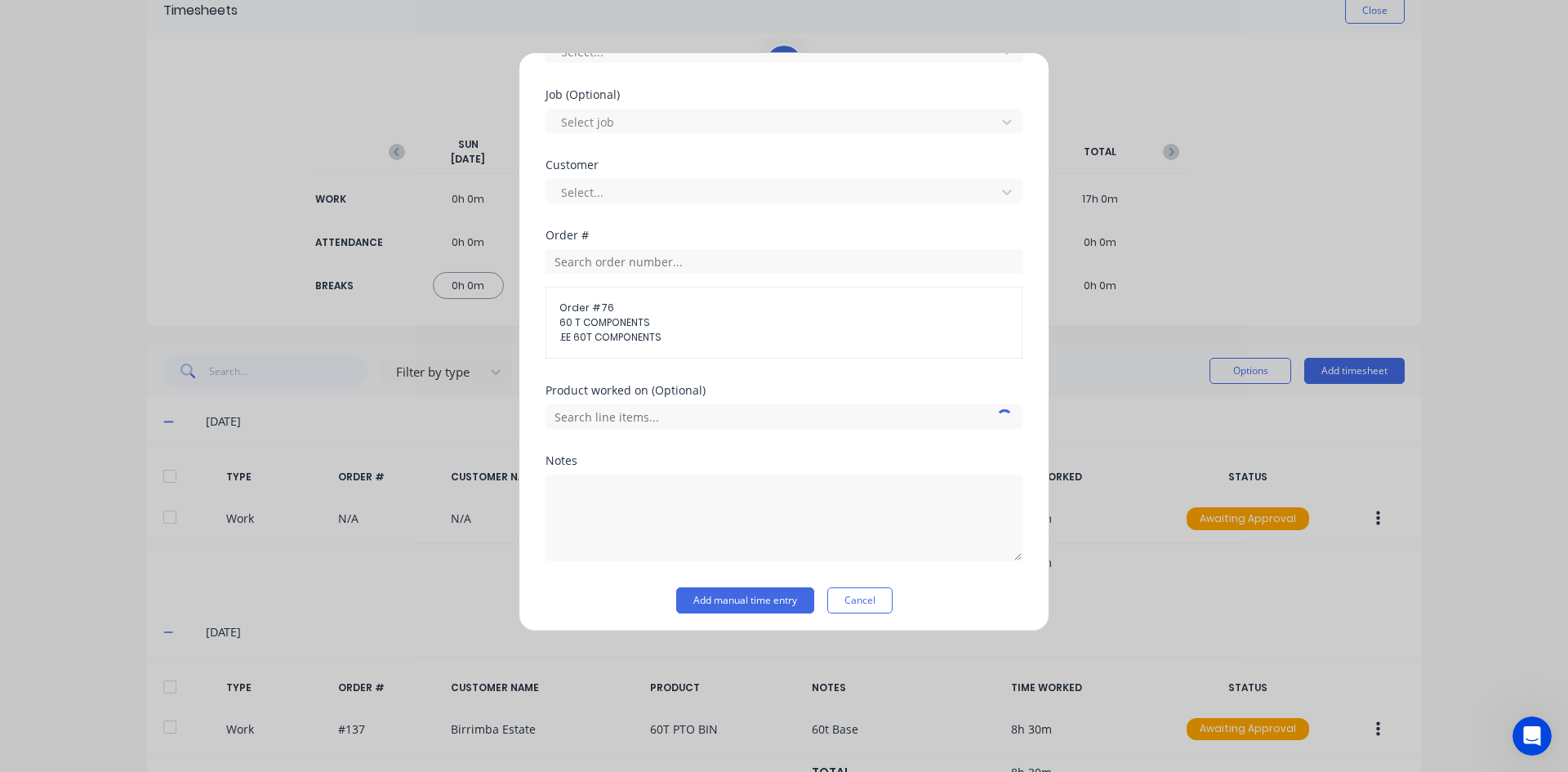
scroll to position [671, 0]
click at [608, 409] on input "text" at bounding box center [784, 411] width 477 height 24
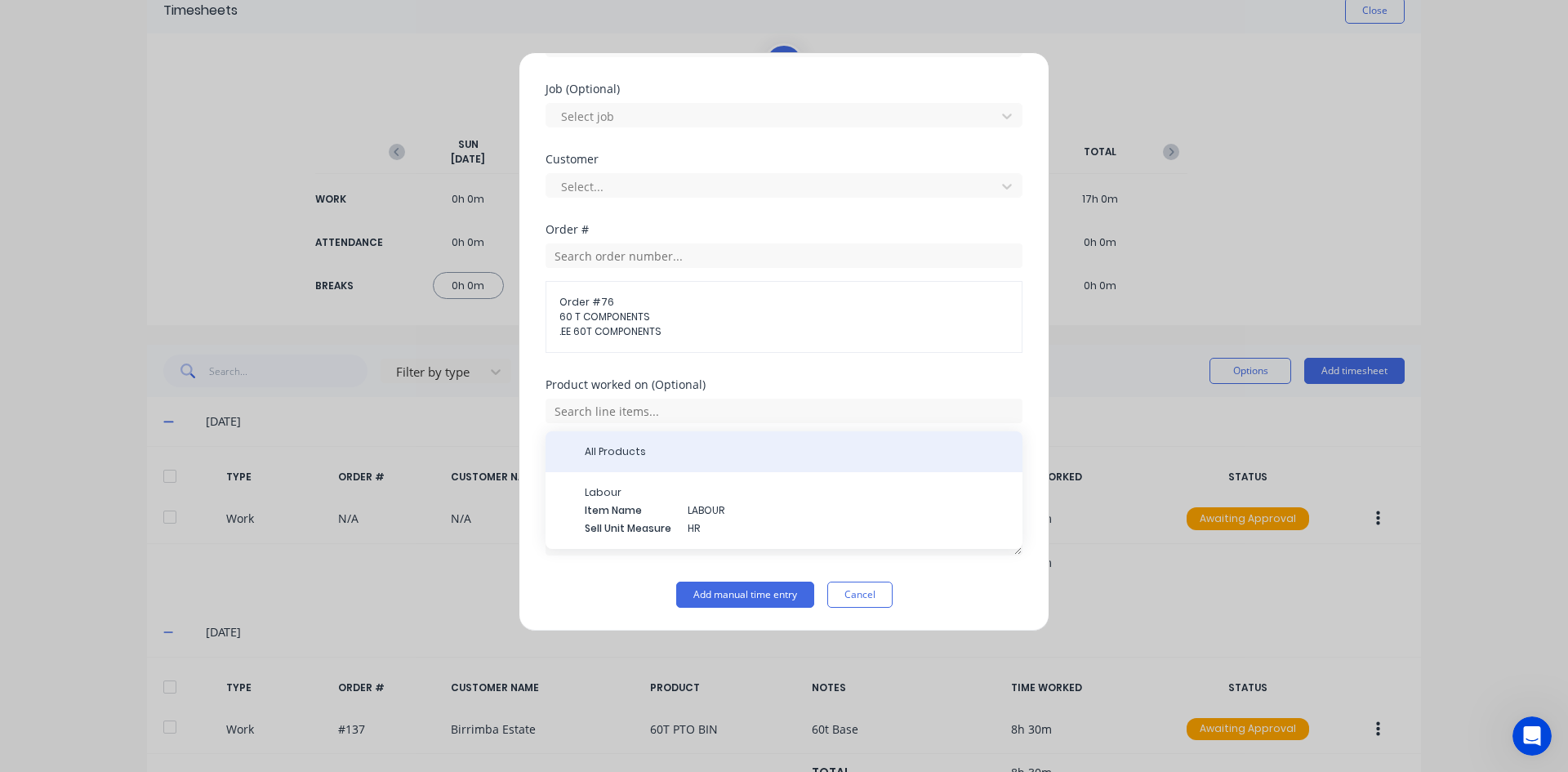
click at [785, 451] on span "All Products" at bounding box center [796, 451] width 425 height 15
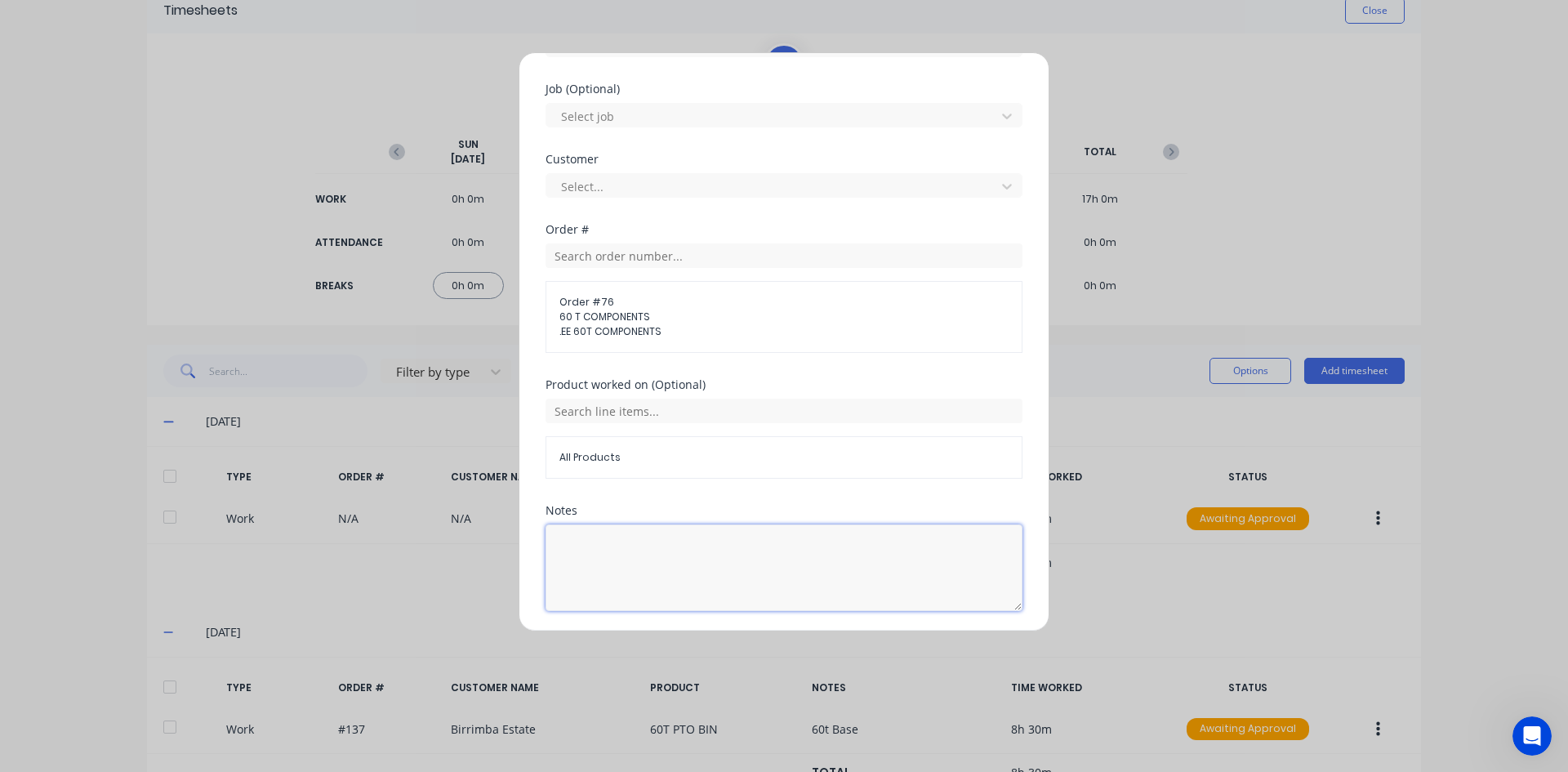
click at [579, 538] on textarea at bounding box center [784, 568] width 477 height 87
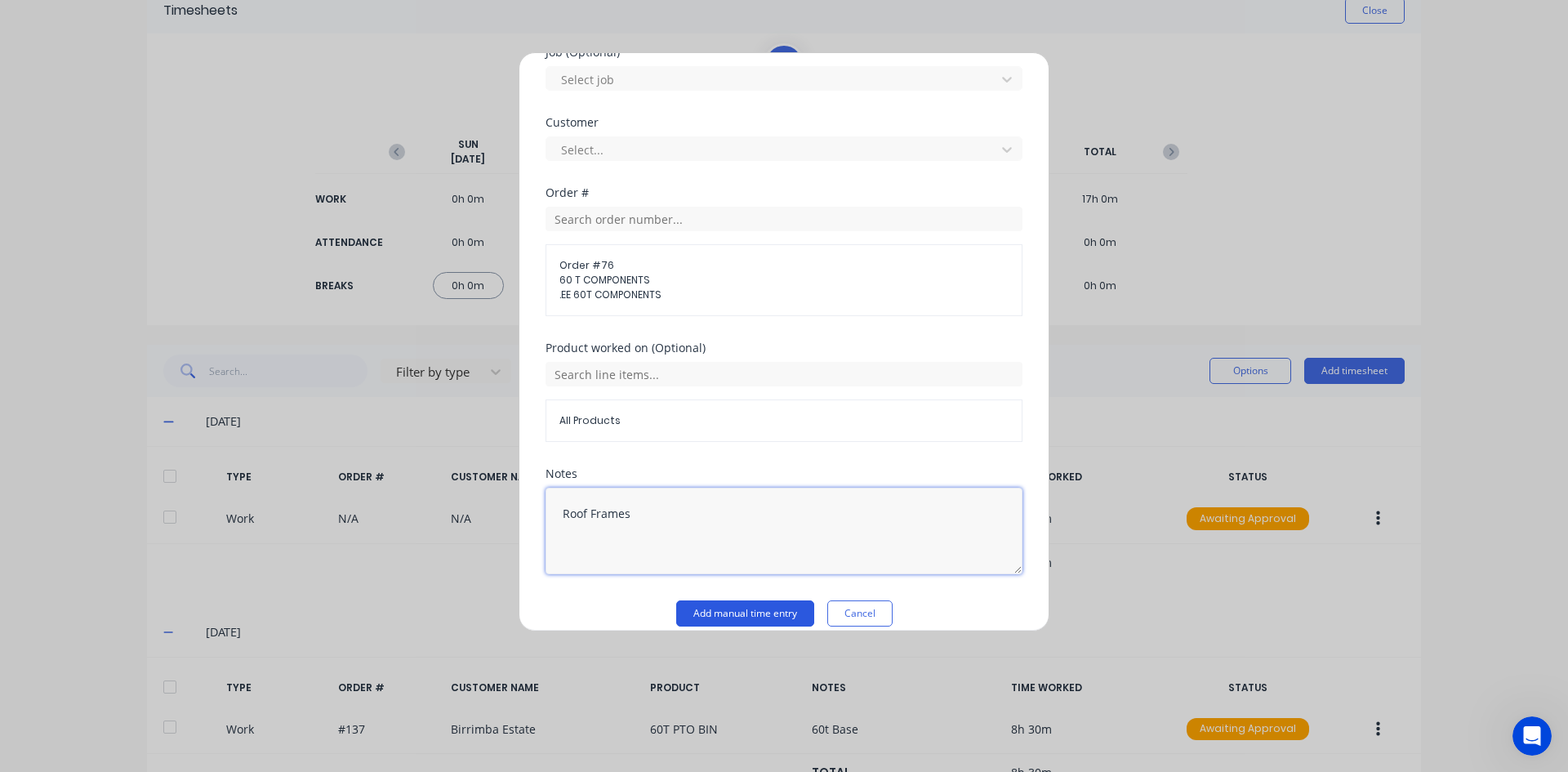
scroll to position [727, 0]
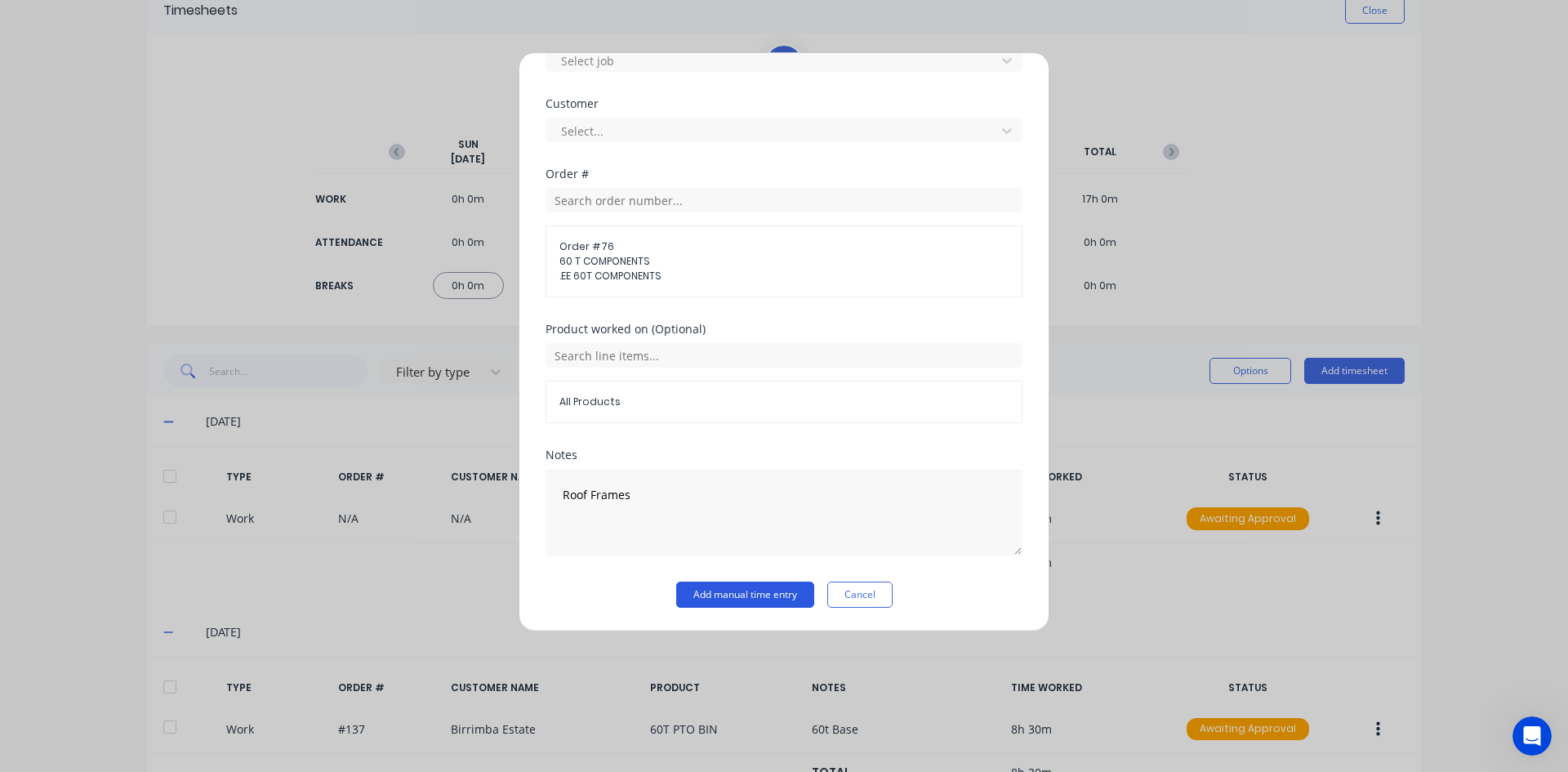
click at [746, 590] on button "Add manual time entry" at bounding box center [745, 595] width 138 height 26
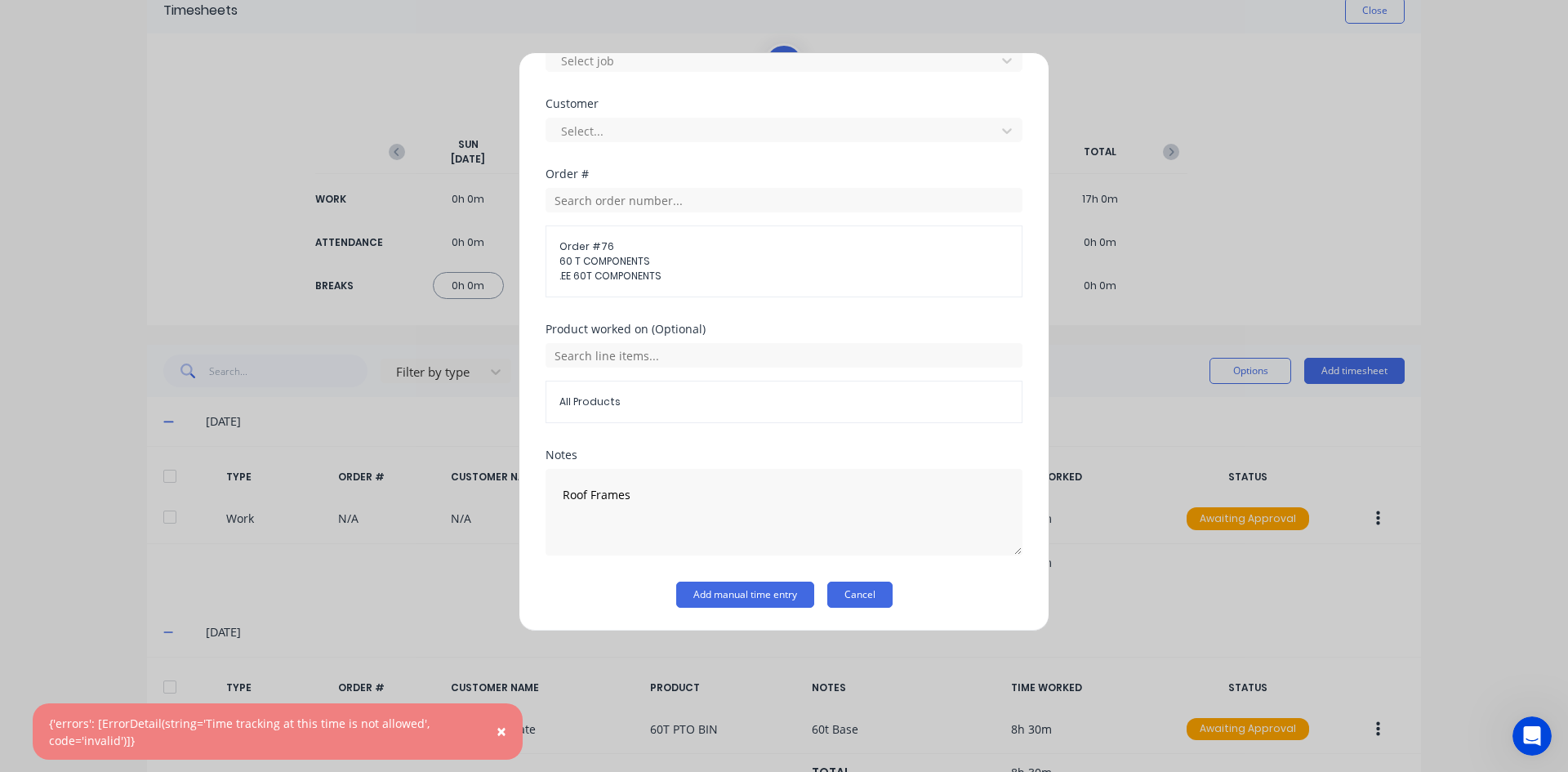
click at [852, 600] on button "Cancel" at bounding box center [860, 595] width 65 height 26
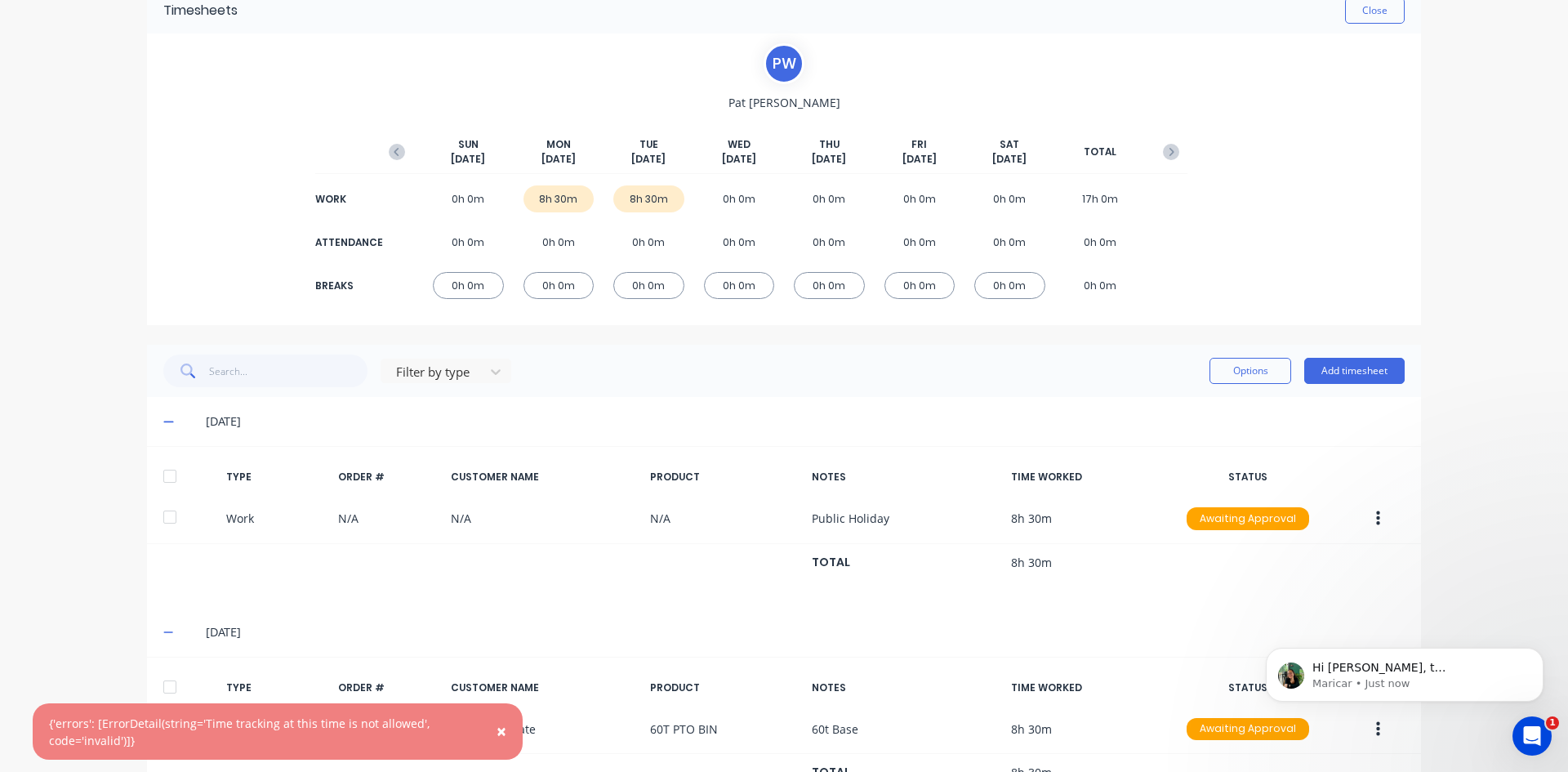
scroll to position [0, 0]
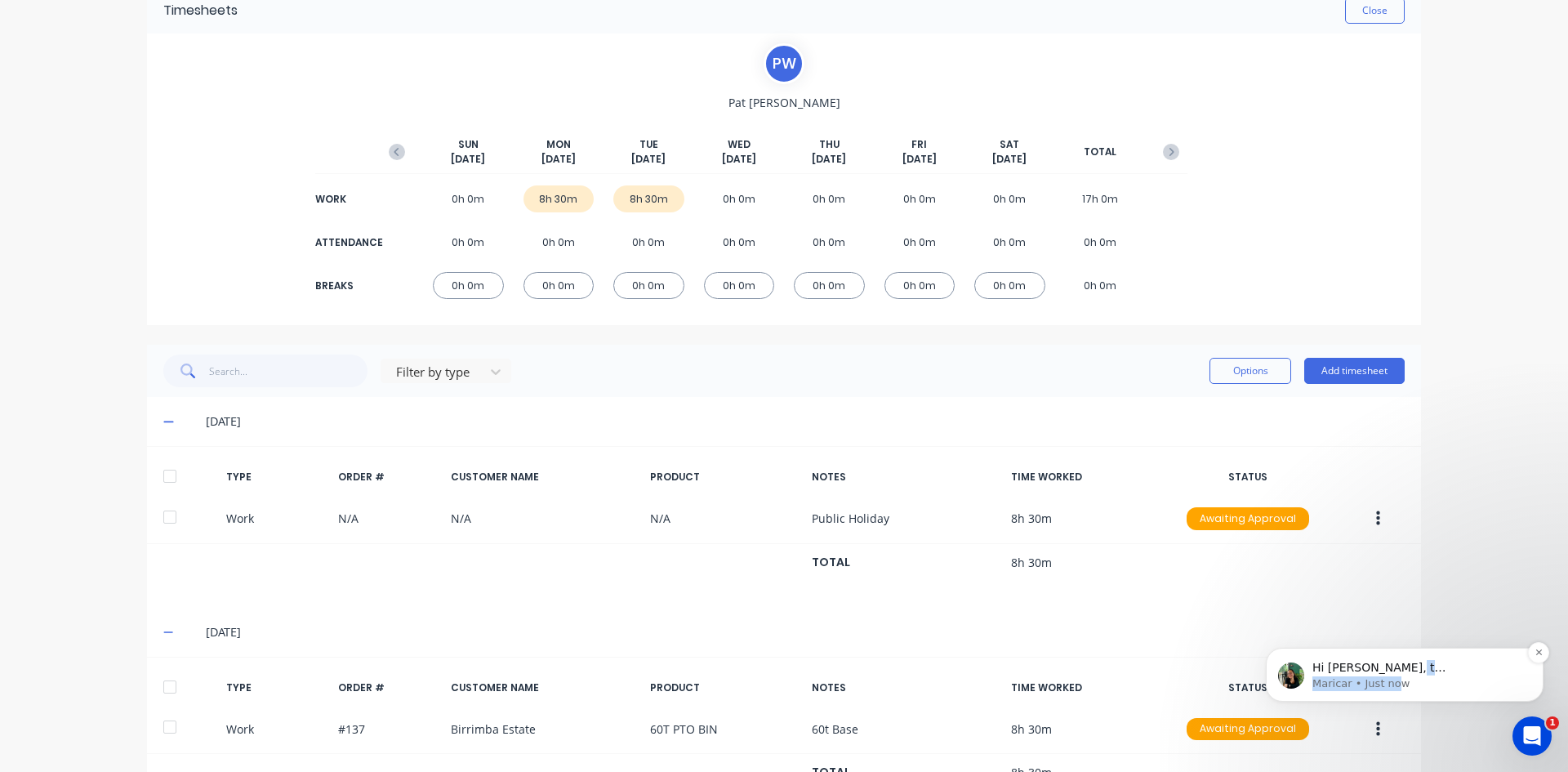
click at [1392, 675] on div "Hi Ben, t hanks for updating the finish time or whoever took care of that! Coul…" at bounding box center [1417, 676] width 211 height 31
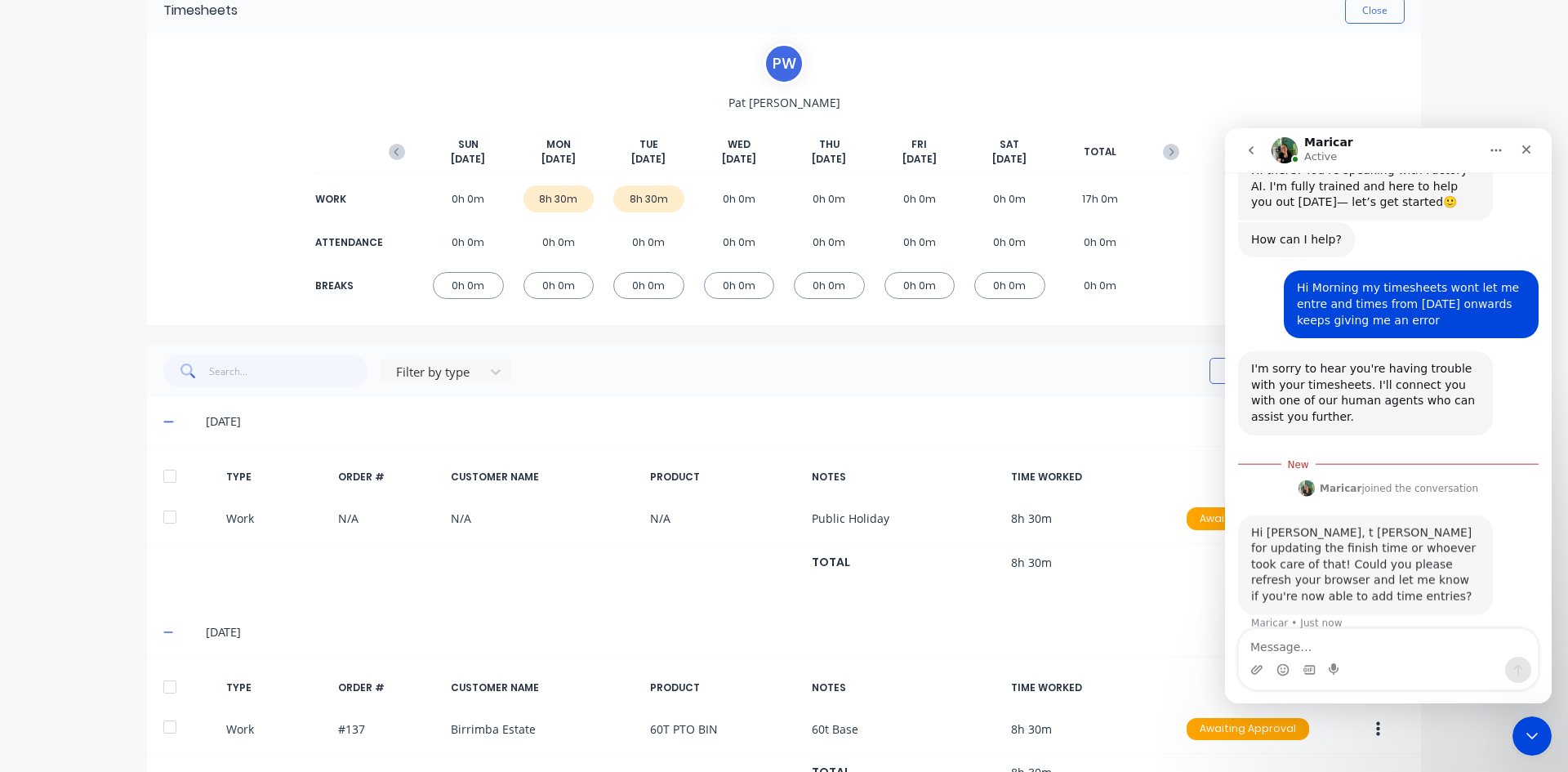
scroll to position [40, 0]
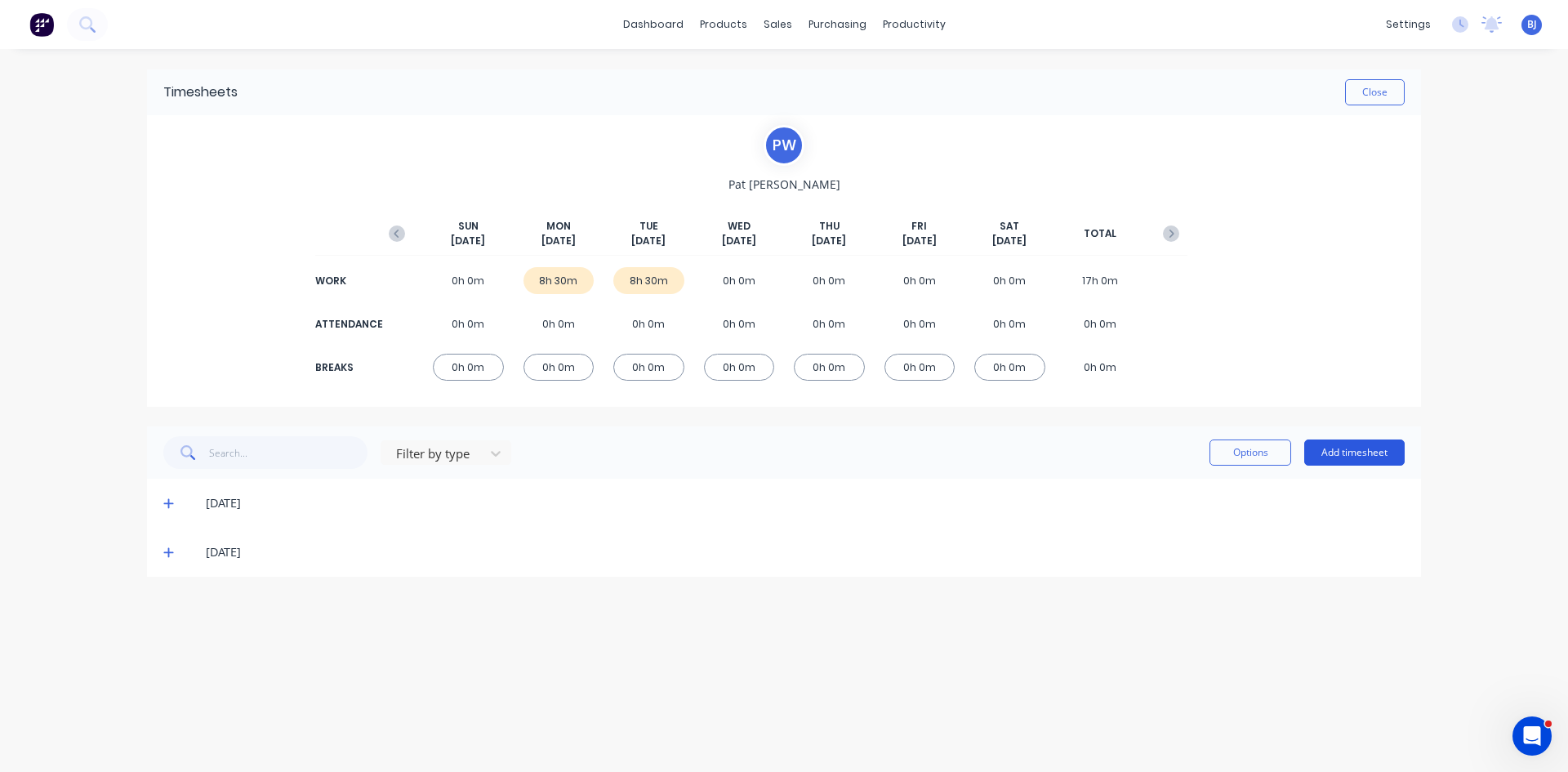
click at [1343, 454] on button "Add timesheet" at bounding box center [1354, 452] width 101 height 26
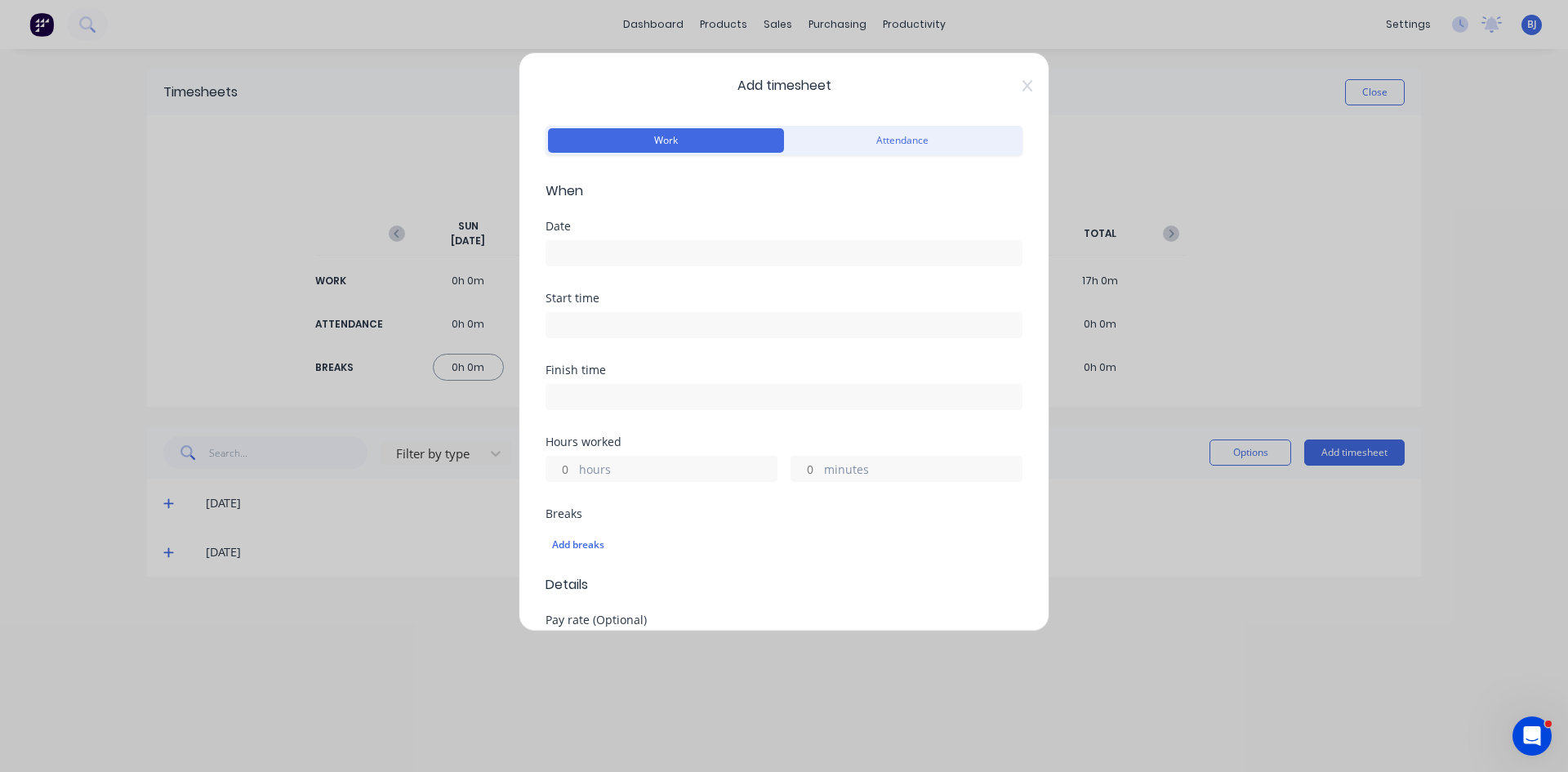
click at [580, 243] on input at bounding box center [784, 253] width 475 height 24
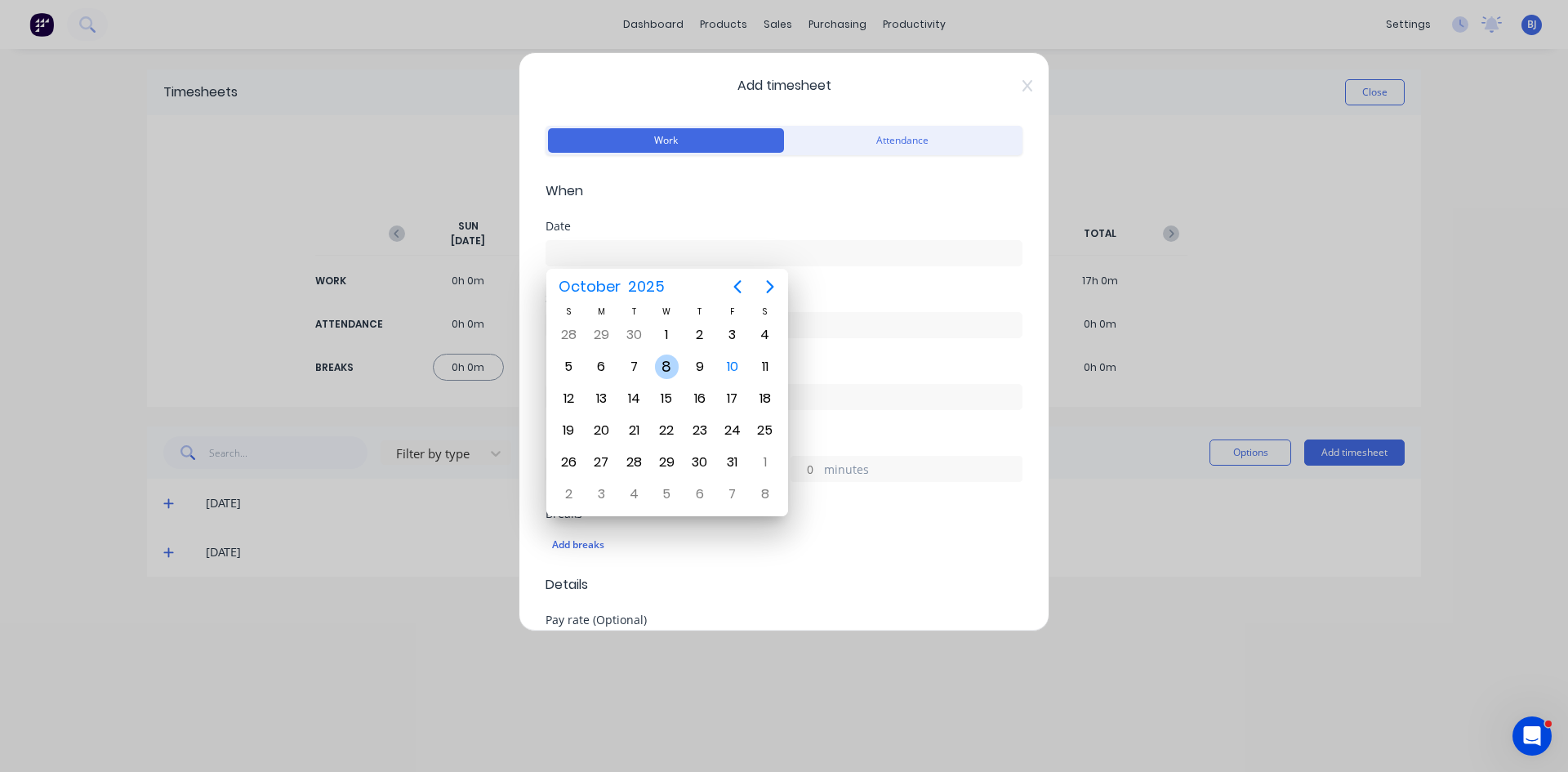
click at [665, 367] on div "8" at bounding box center [666, 367] width 24 height 24
type input "[DATE]"
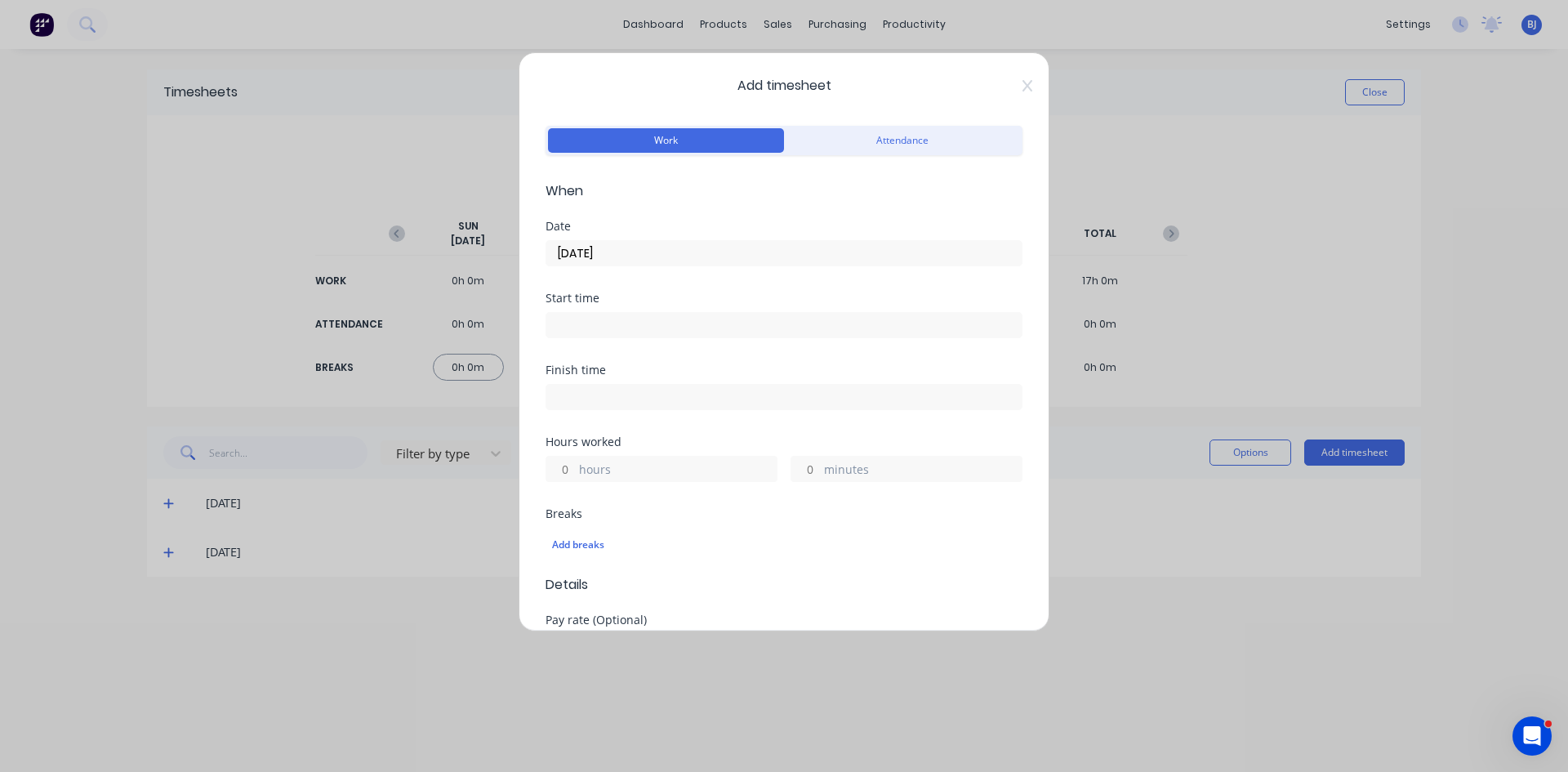
click at [581, 323] on input at bounding box center [784, 325] width 475 height 24
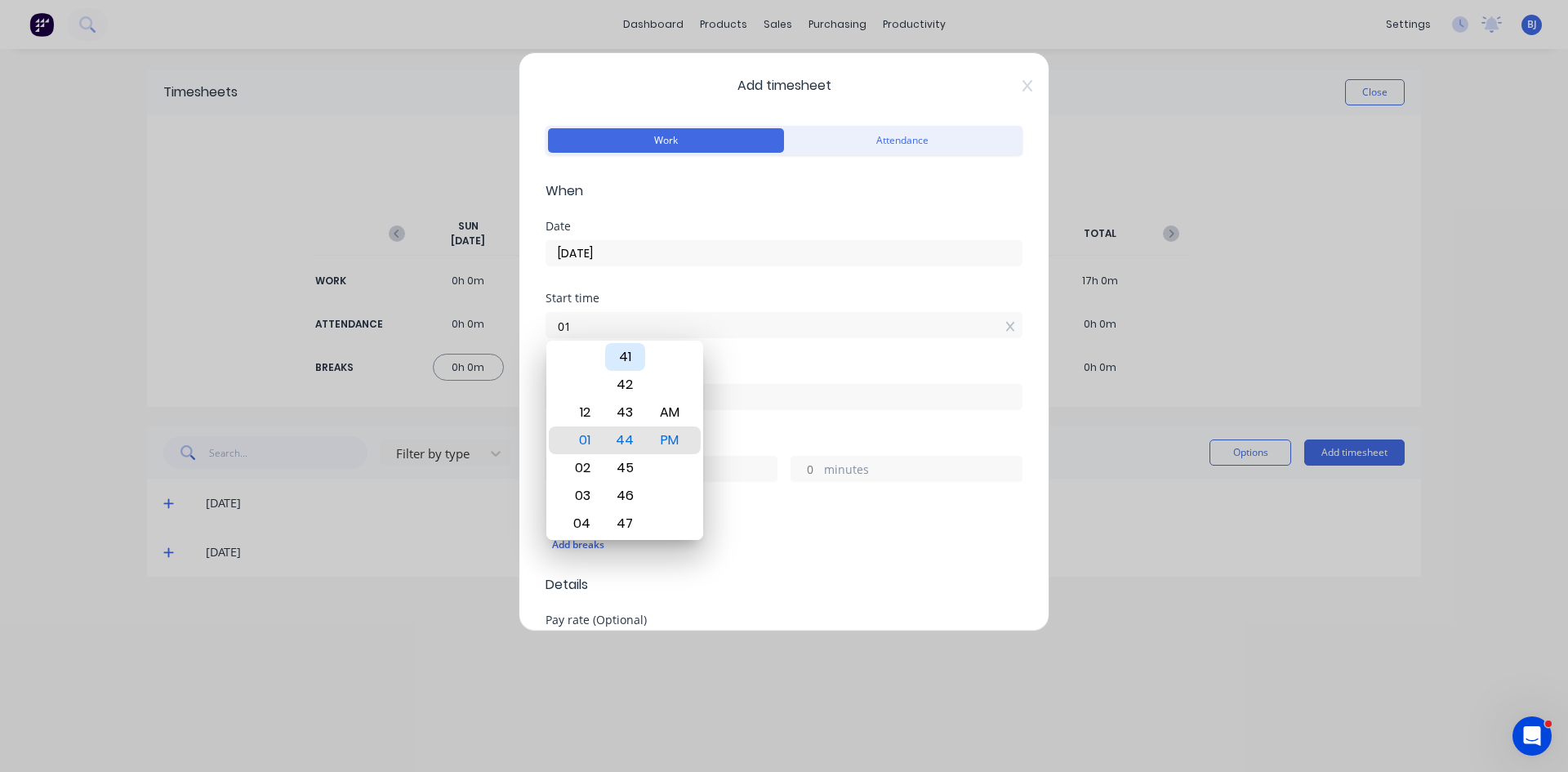
type input "0"
type input "07:00 AM"
click at [666, 419] on div "AM" at bounding box center [670, 413] width 40 height 28
click at [721, 358] on div "Start time 07:00 AM" at bounding box center [784, 327] width 477 height 72
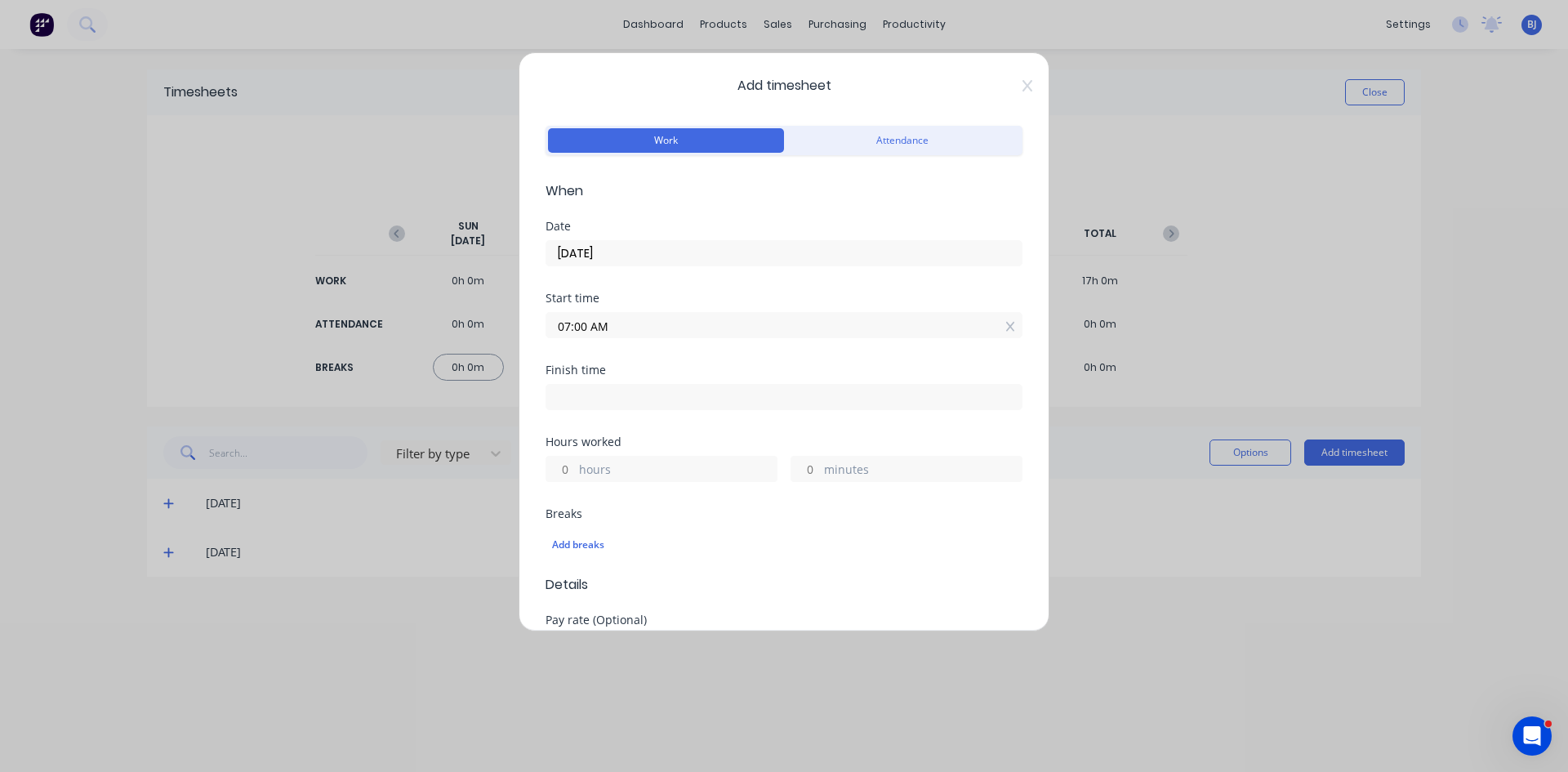
drag, startPoint x: 559, startPoint y: 402, endPoint x: 581, endPoint y: 407, distance: 22.6
click at [561, 401] on input at bounding box center [784, 397] width 475 height 24
type input "01:44 PM"
type input "6"
type input "44"
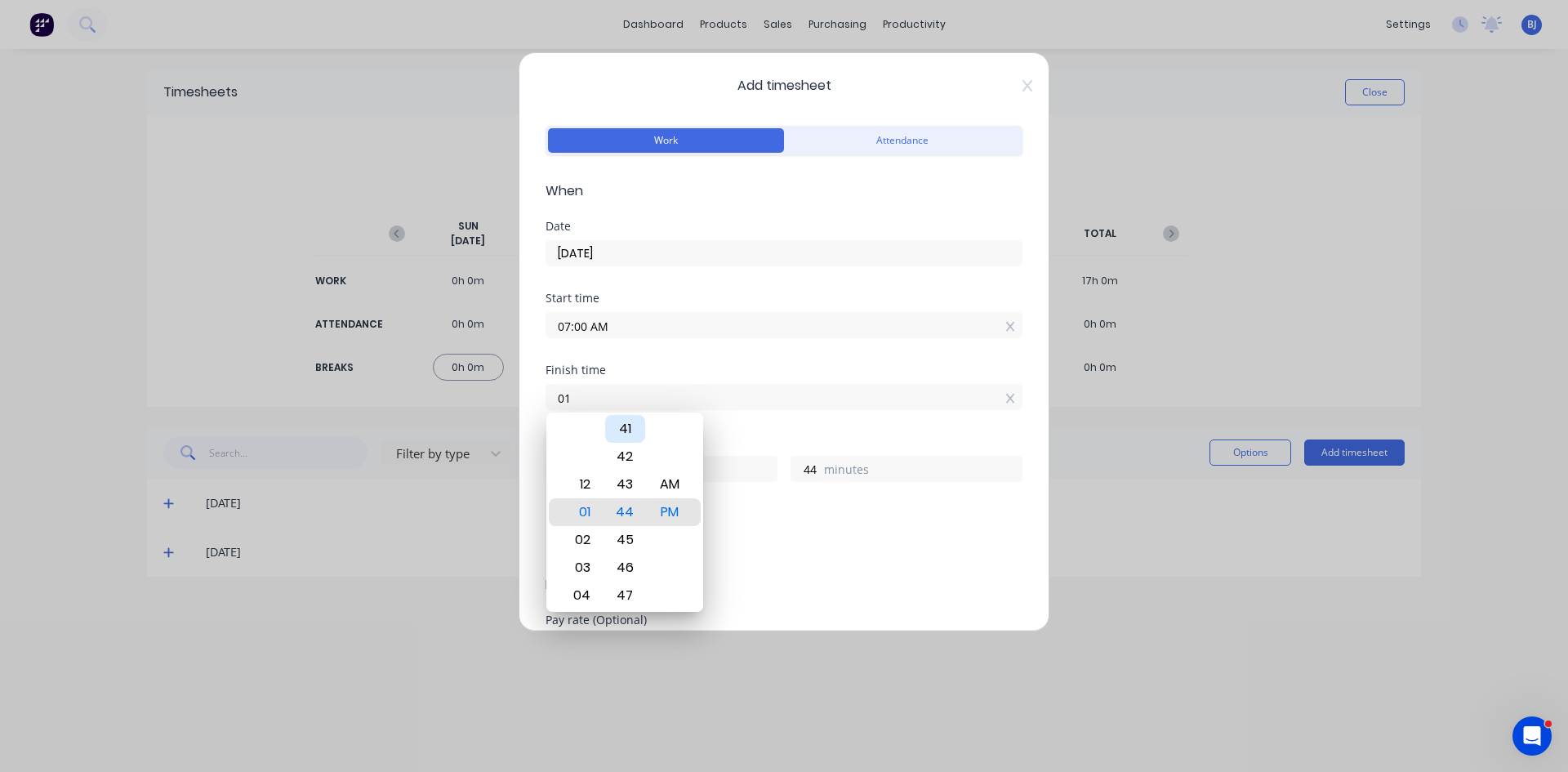
type input "0"
type input "03:30 AM"
type input "20"
type input "30"
click at [672, 512] on div "PM" at bounding box center [670, 512] width 40 height 28
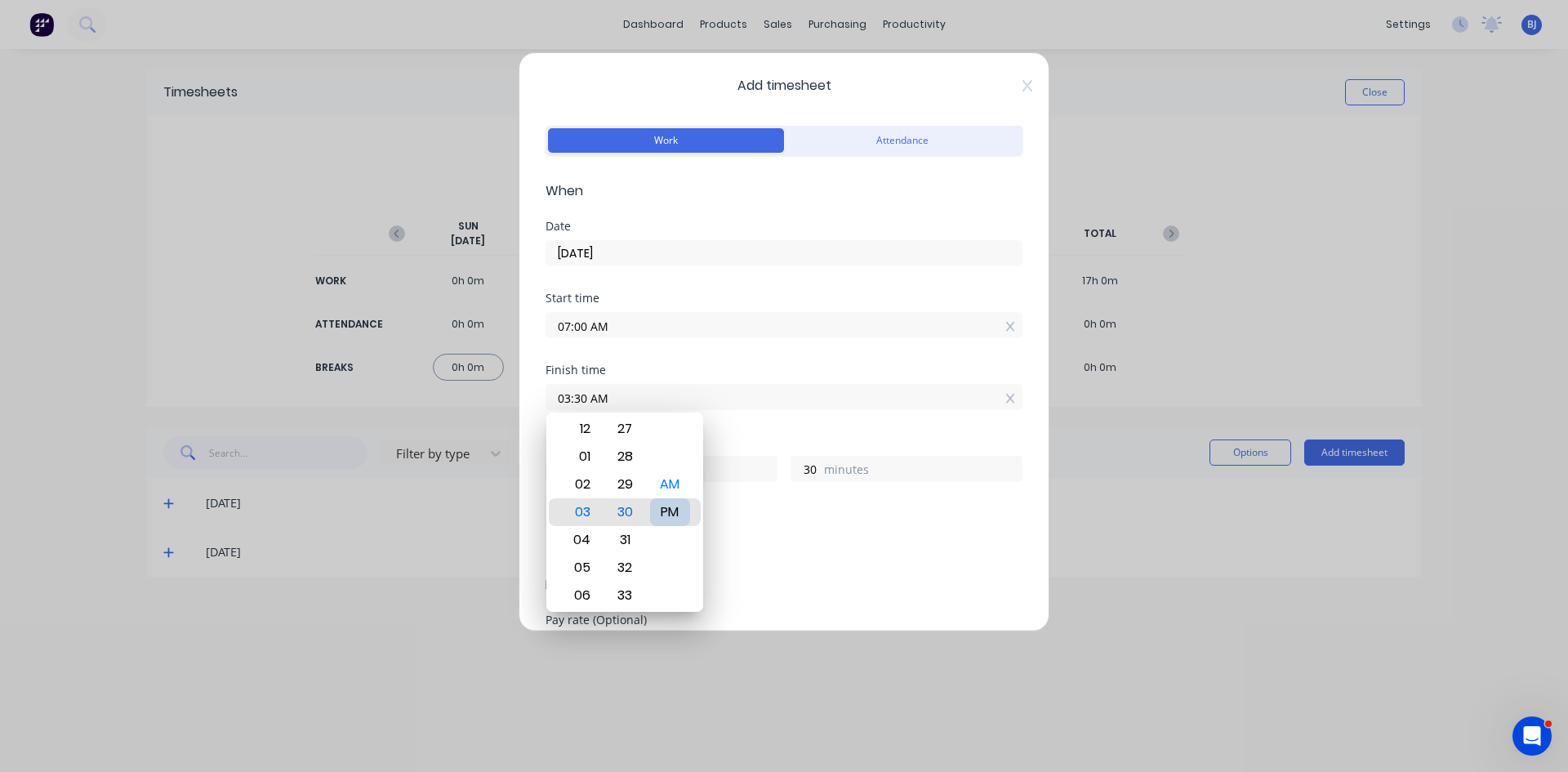
type input "03:30 PM"
type input "8"
click at [737, 420] on div "Finish time 03:30 PM" at bounding box center [784, 400] width 477 height 72
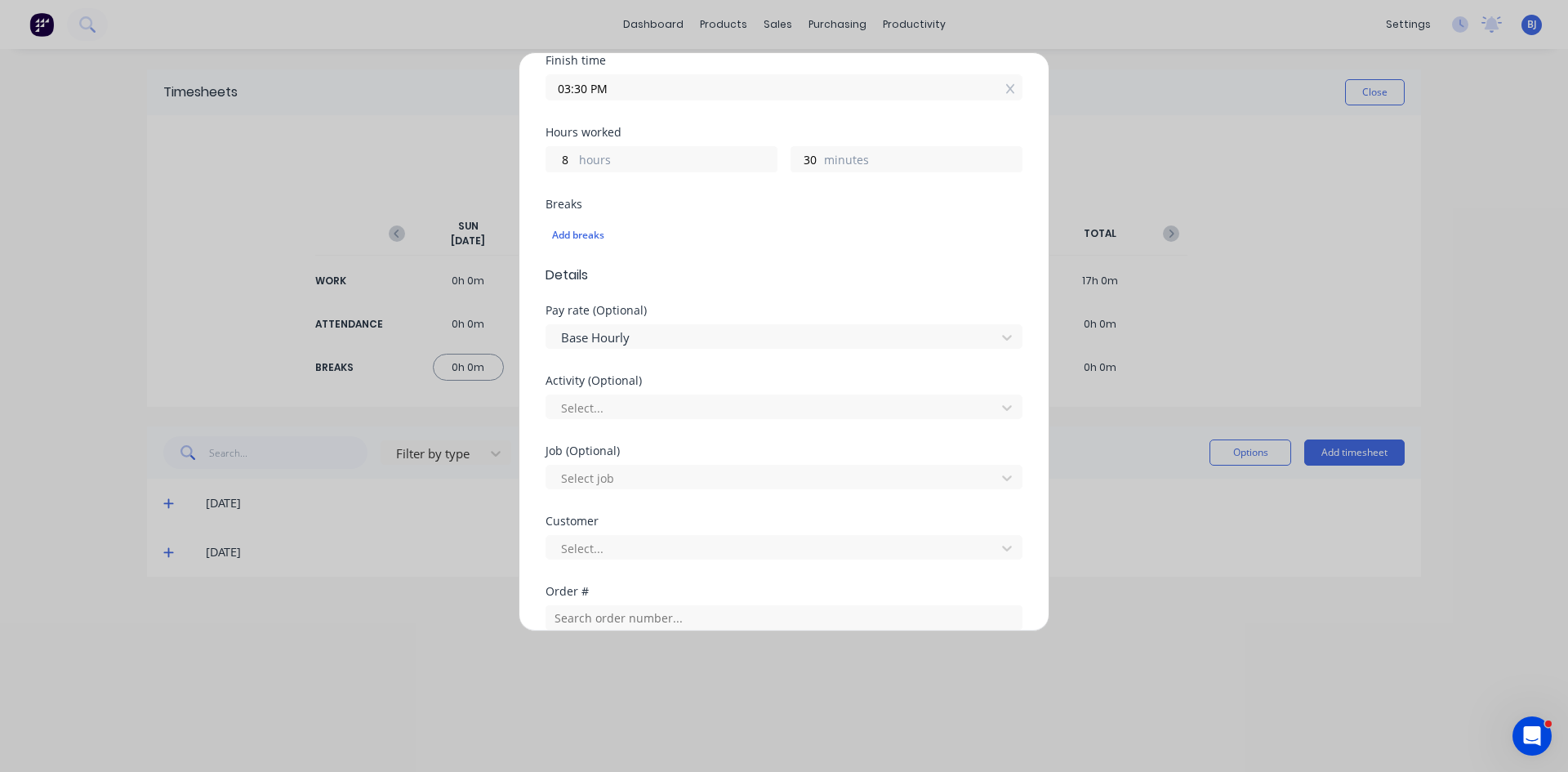
scroll to position [408, 0]
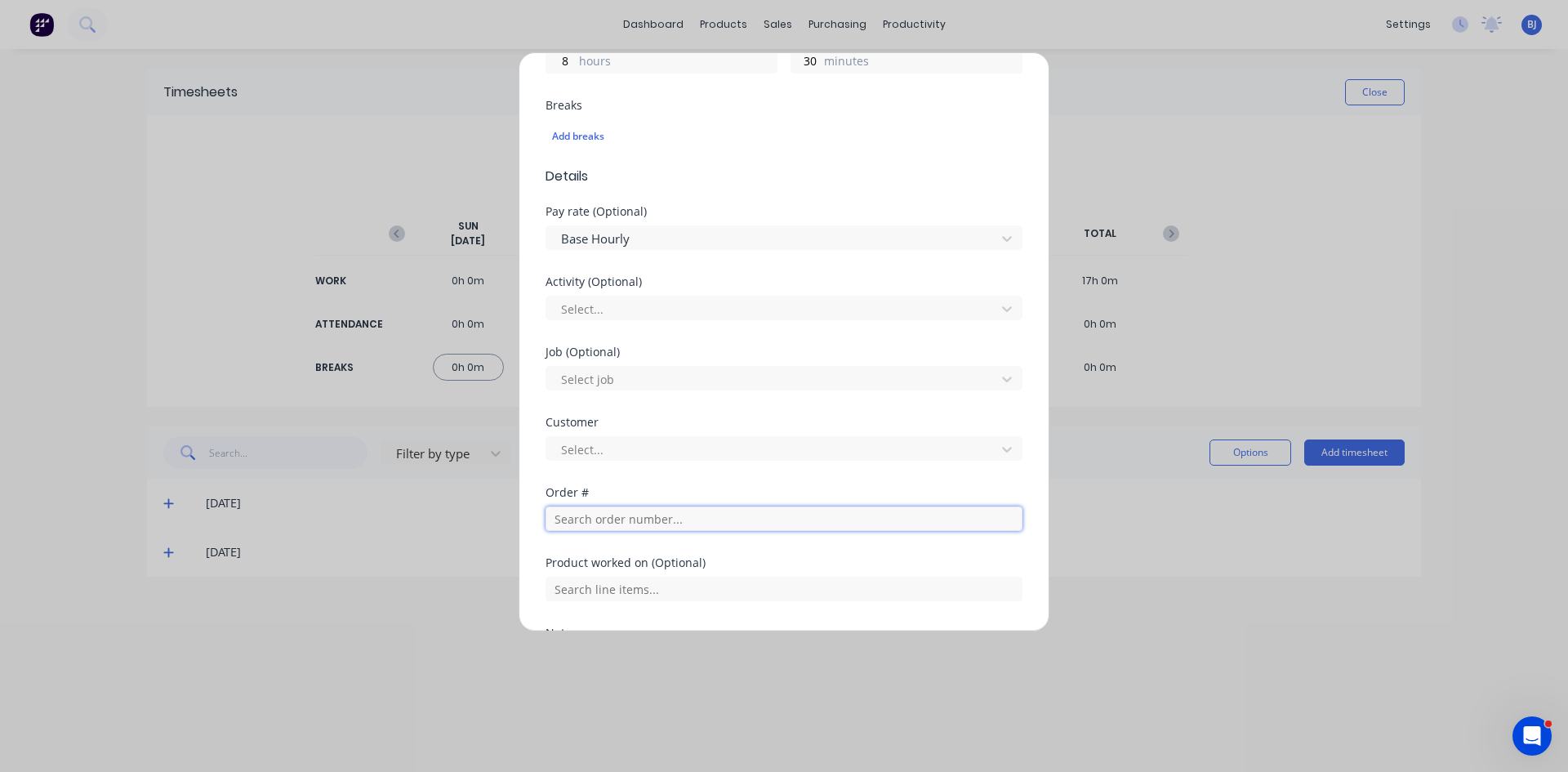
click at [575, 527] on input "text" at bounding box center [784, 519] width 477 height 24
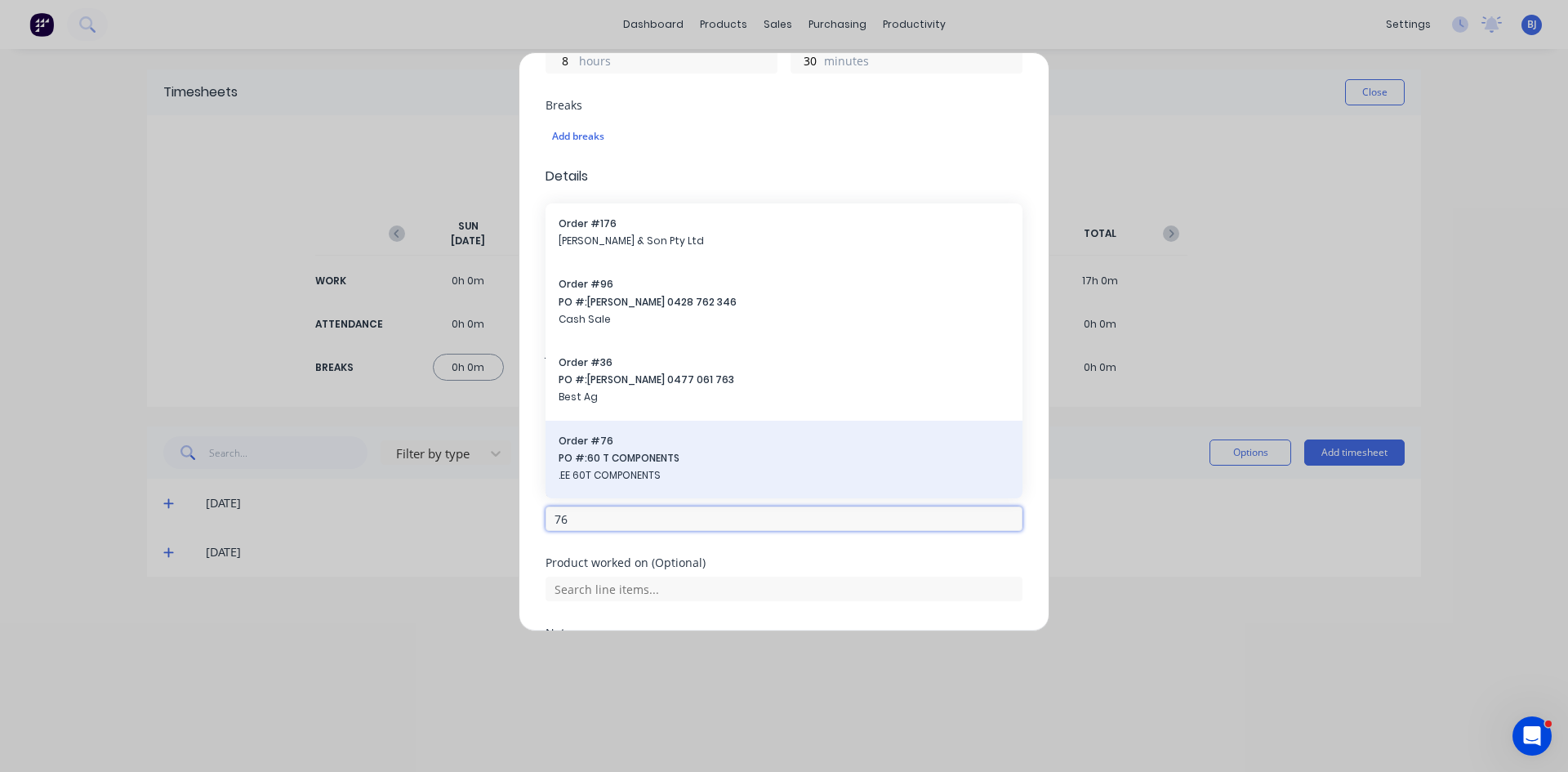
type input "76"
click at [623, 458] on span "PO #: 60 T COMPONENTS" at bounding box center [784, 458] width 450 height 15
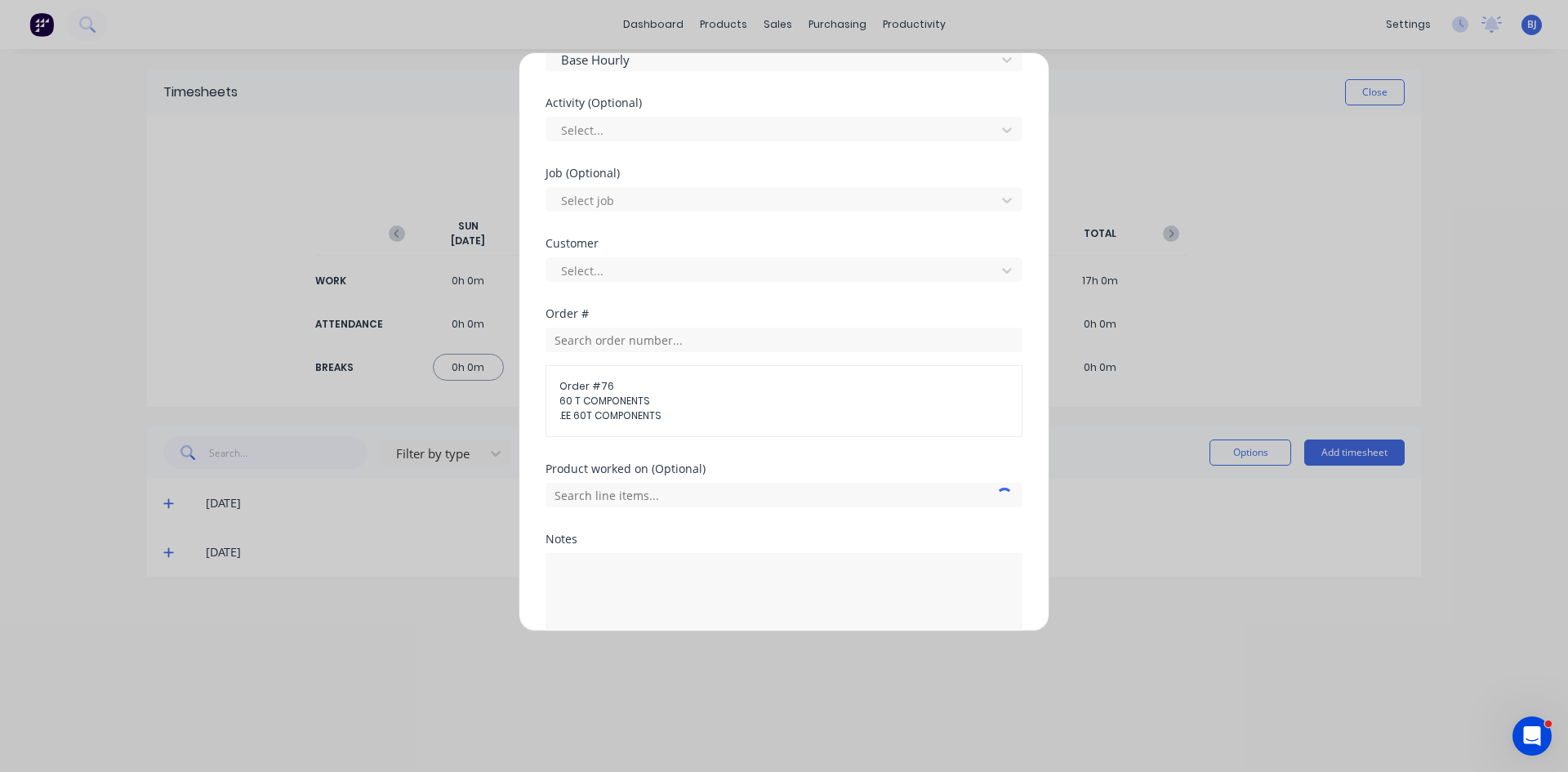
scroll to position [654, 0]
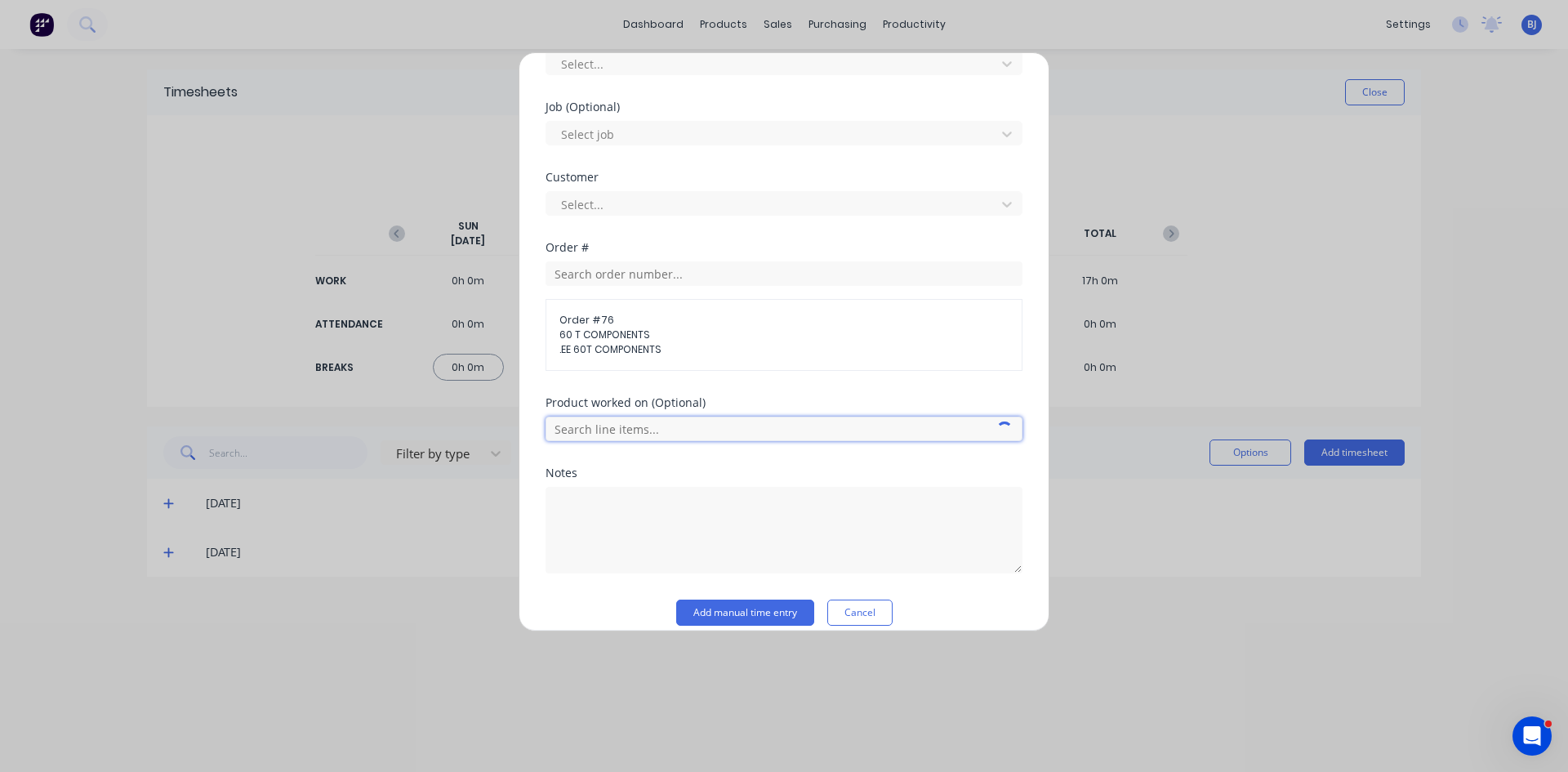
click at [616, 429] on input "text" at bounding box center [784, 429] width 477 height 24
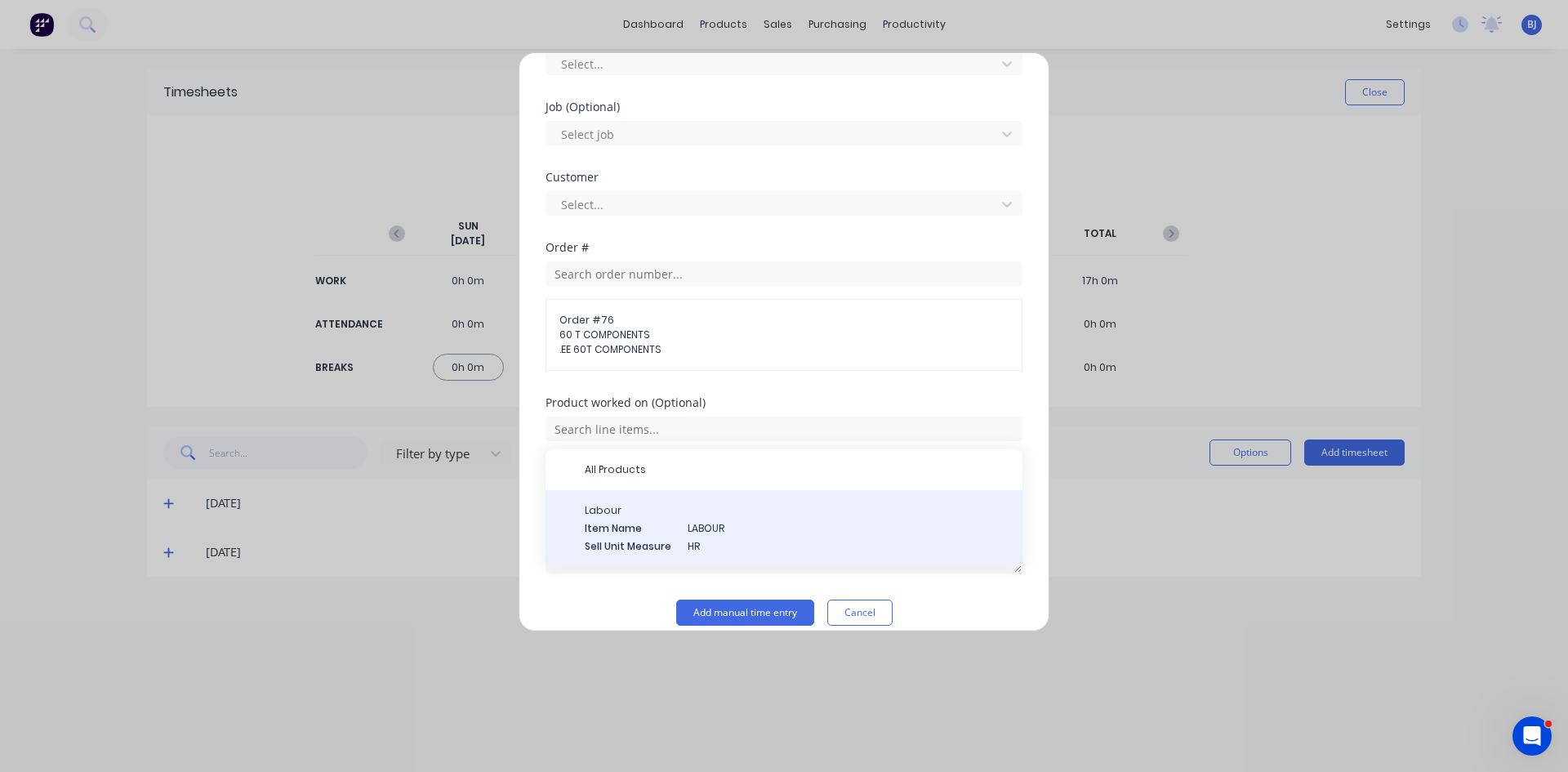
click at [896, 526] on span "LABOUR" at bounding box center [848, 528] width 322 height 15
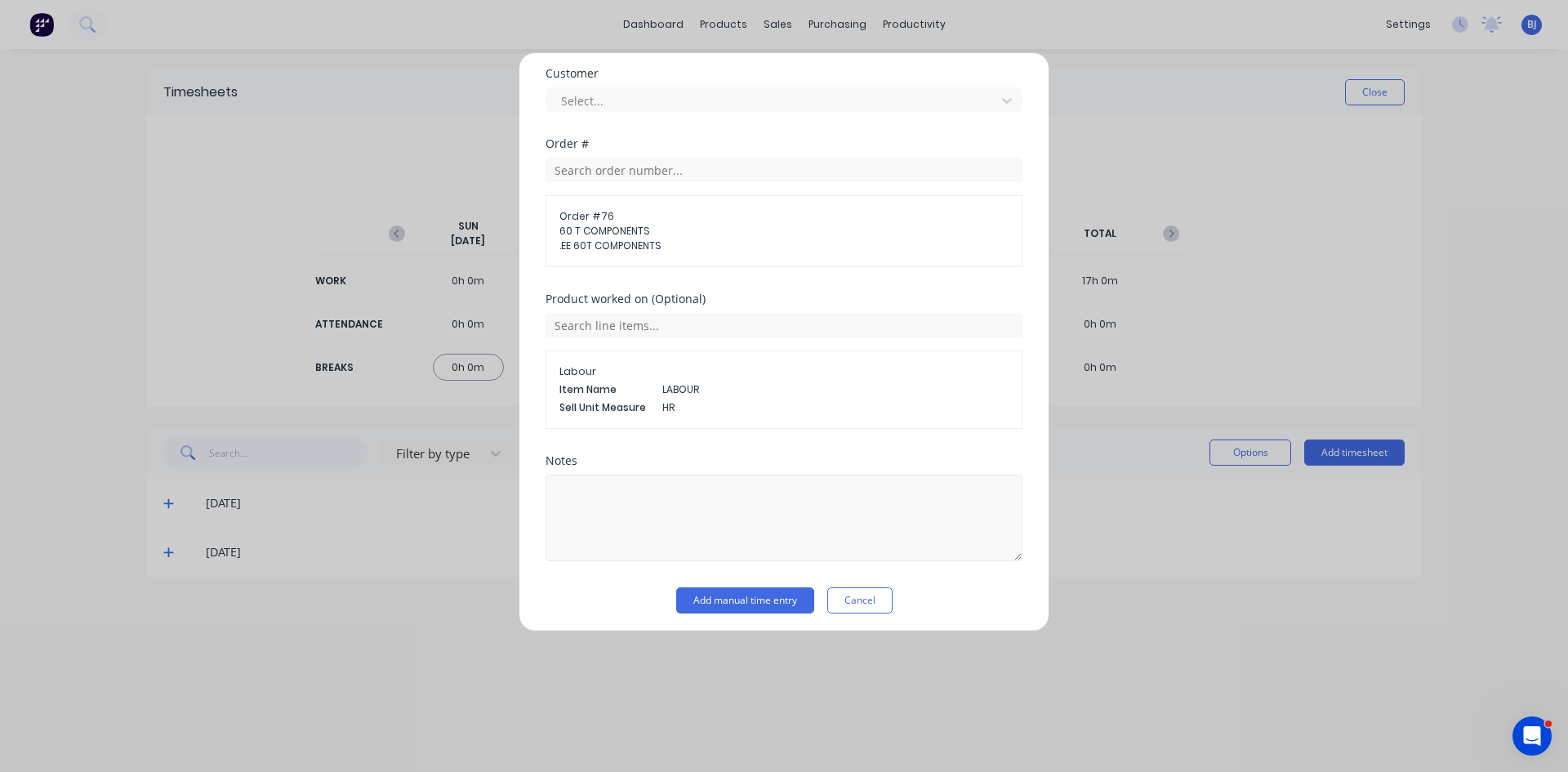
scroll to position [763, 0]
click at [602, 496] on textarea at bounding box center [784, 512] width 477 height 87
type textarea "Roof Frames"
click at [695, 588] on button "Add manual time entry" at bounding box center [745, 595] width 138 height 26
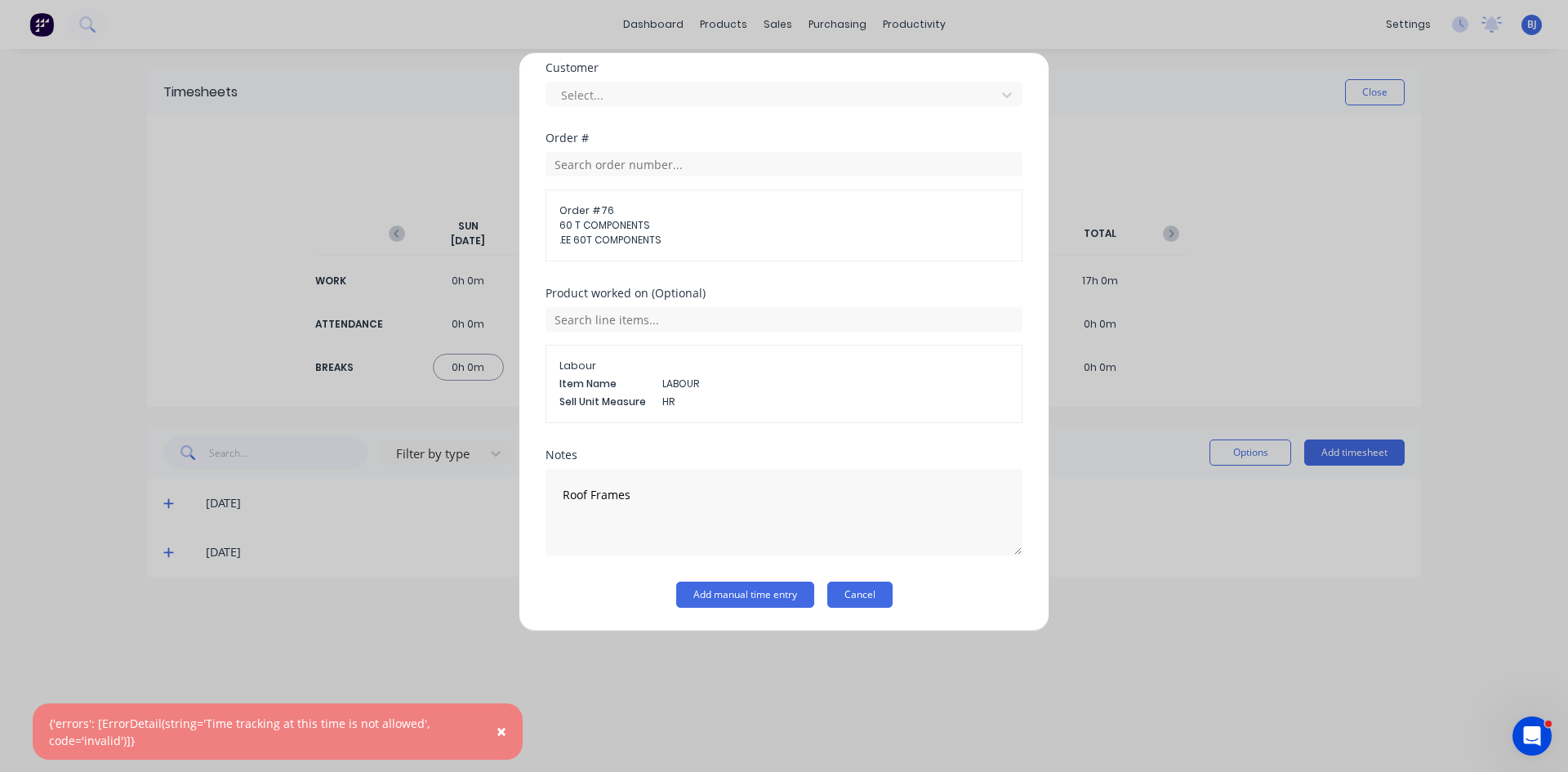
click at [868, 596] on button "Cancel" at bounding box center [860, 595] width 65 height 26
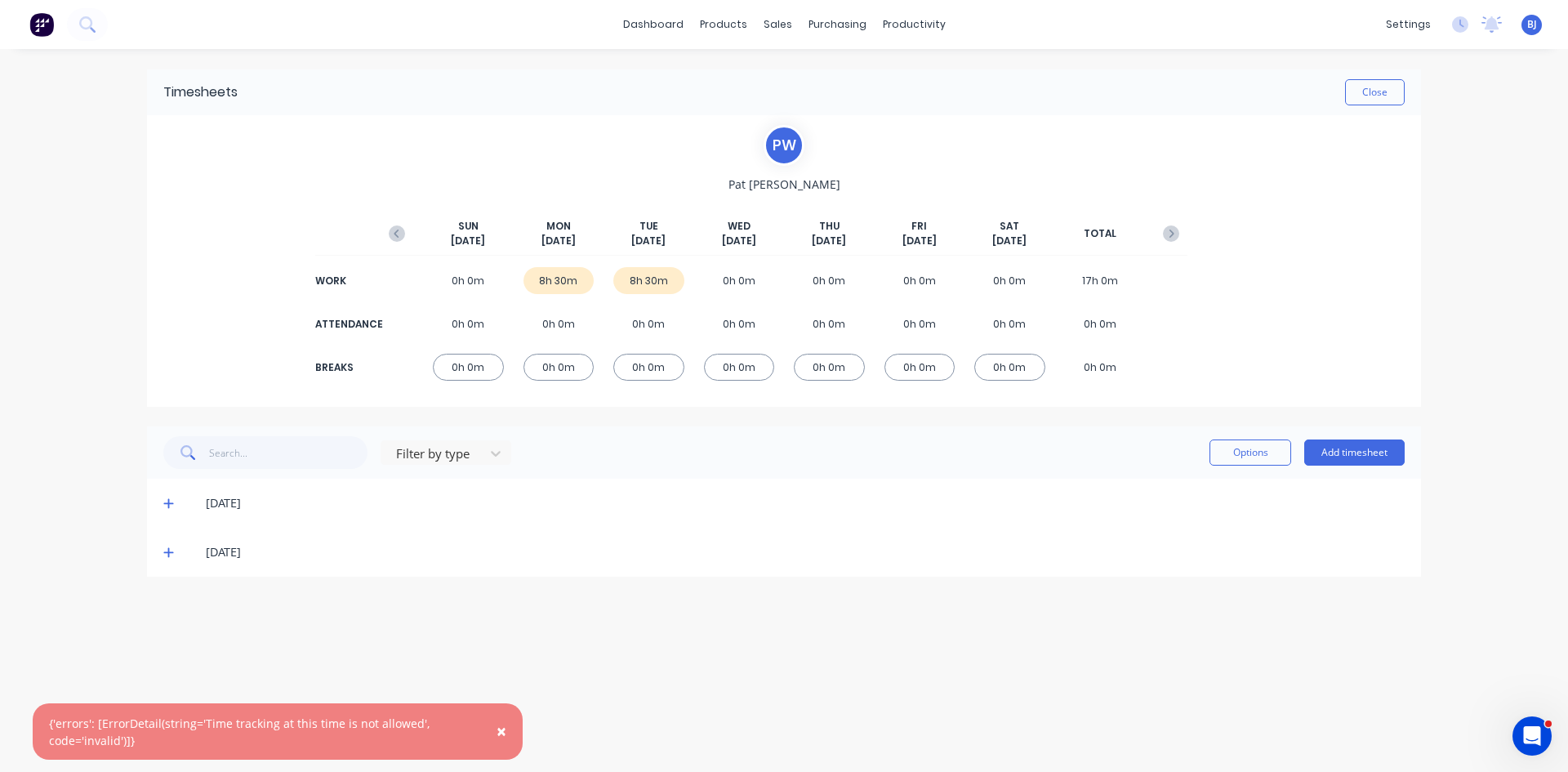
click at [498, 731] on span "×" at bounding box center [501, 731] width 9 height 23
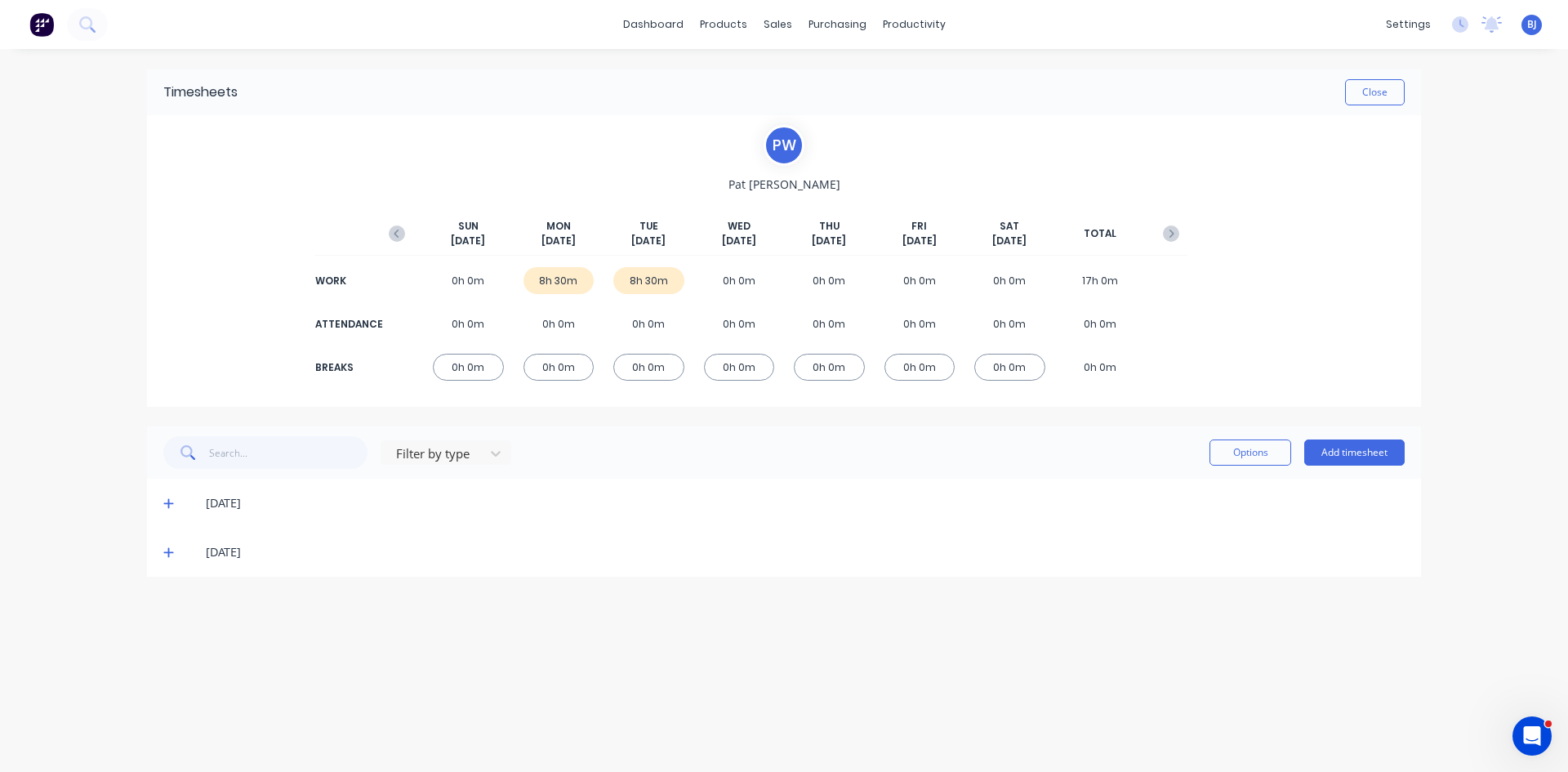
click at [1536, 30] on span "BJ" at bounding box center [1531, 24] width 9 height 15
click at [1392, 205] on div "Sign out" at bounding box center [1390, 204] width 44 height 15
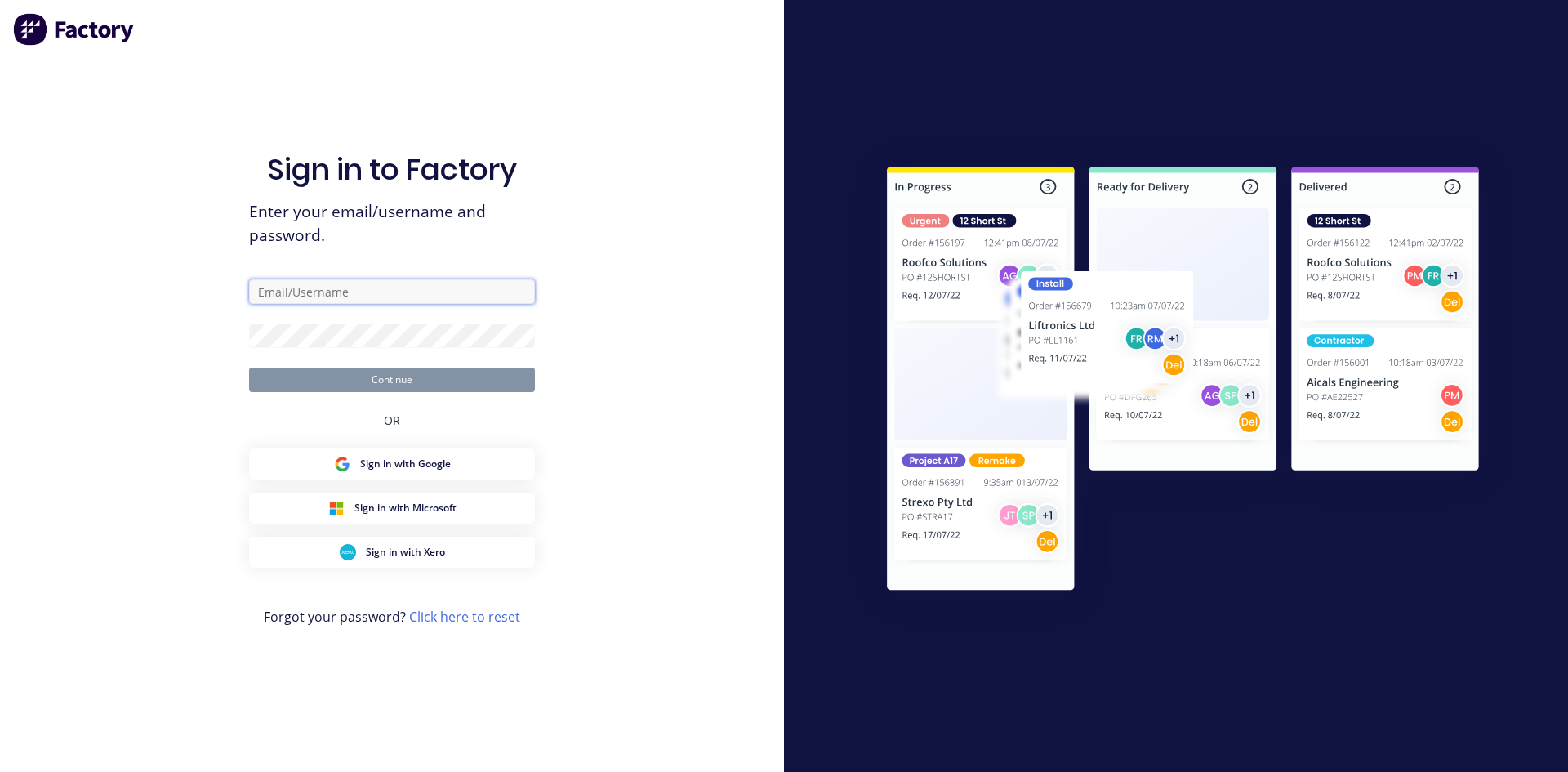
type input "[EMAIL_ADDRESS][PERSON_NAME][DOMAIN_NAME]"
click at [387, 386] on button "Continue" at bounding box center [392, 380] width 286 height 24
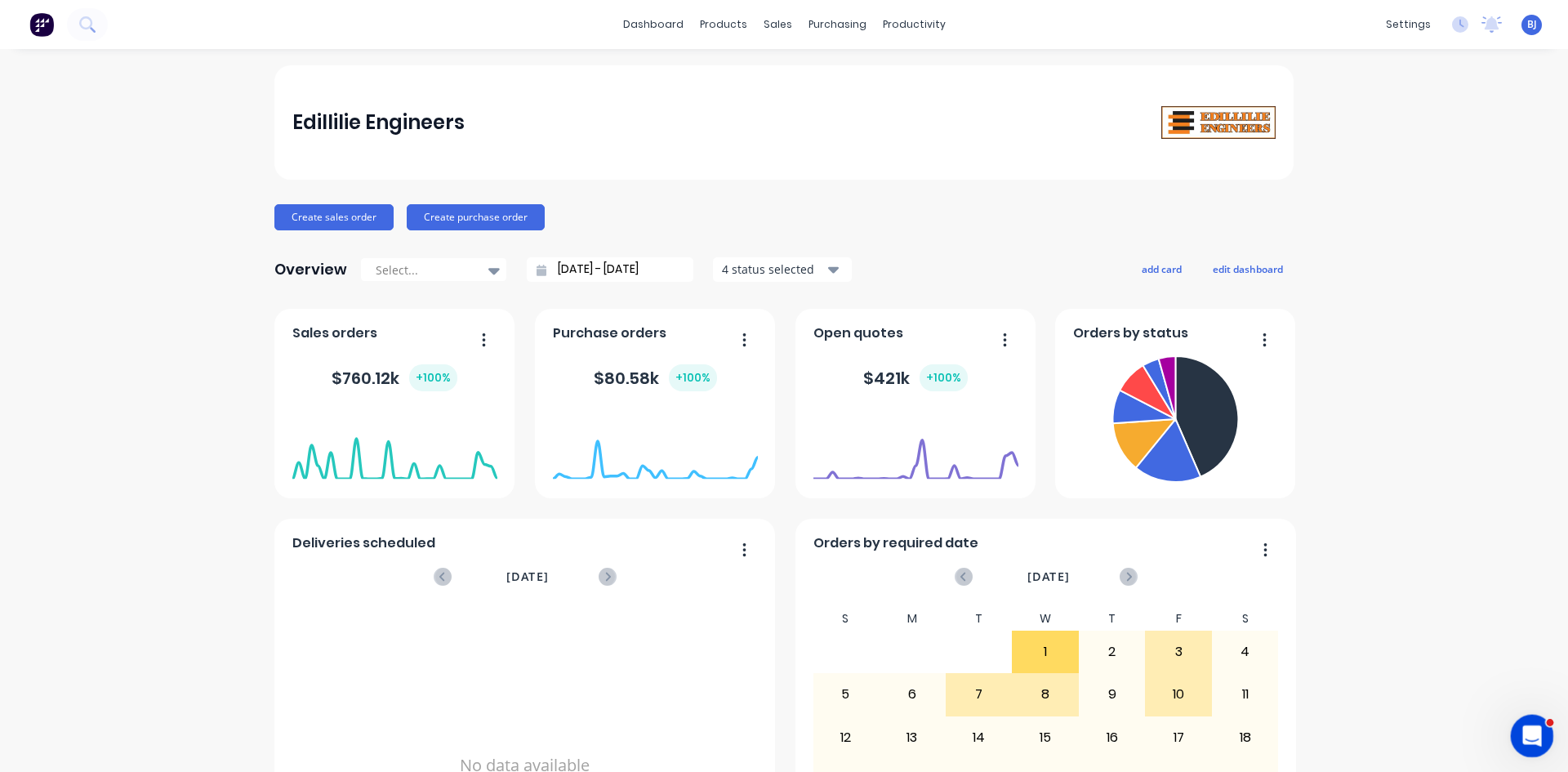
click at [1533, 731] on icon "Open Intercom Messenger" at bounding box center [1529, 733] width 27 height 27
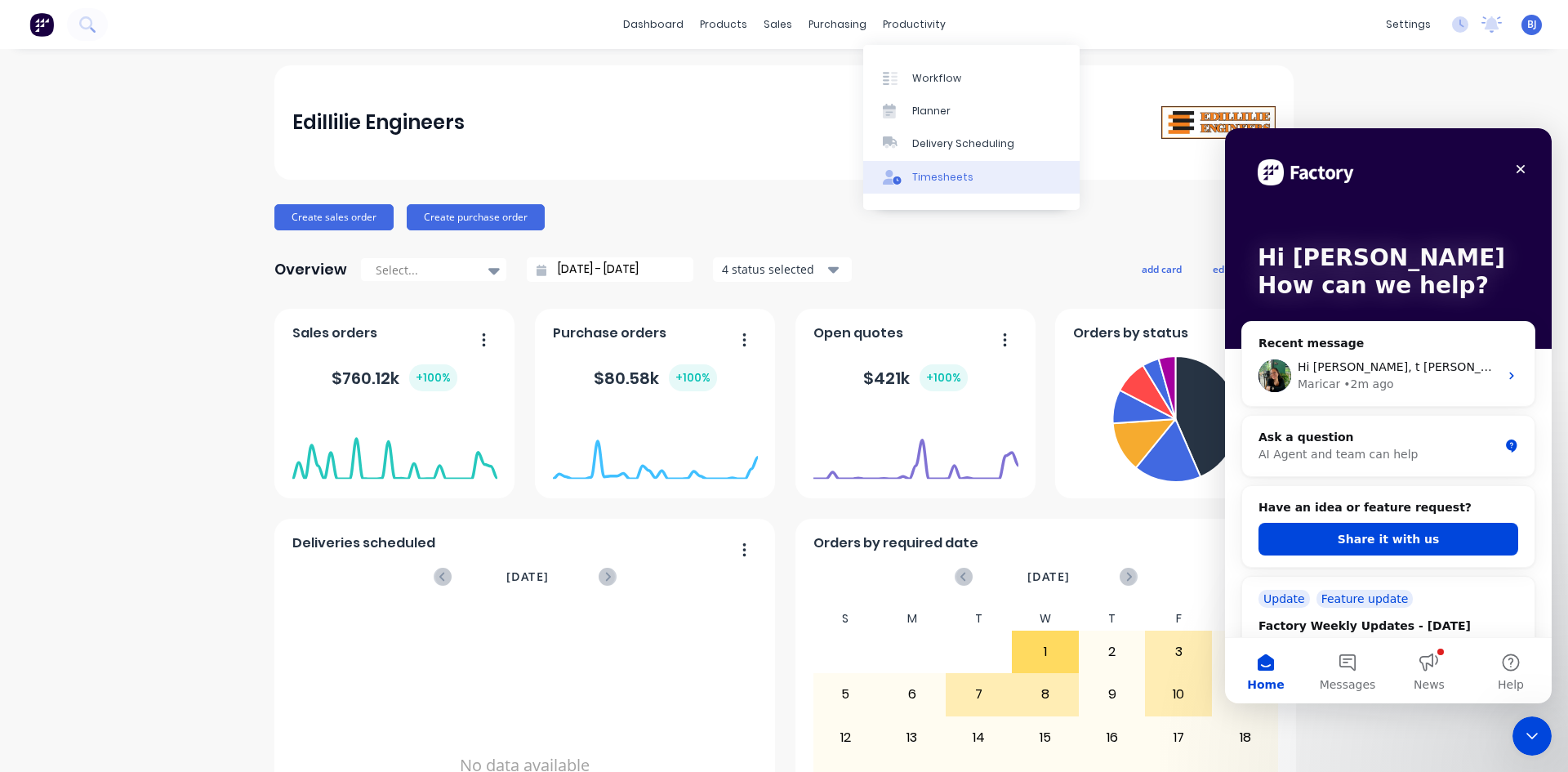
click at [917, 172] on div "Timesheets" at bounding box center [942, 177] width 61 height 15
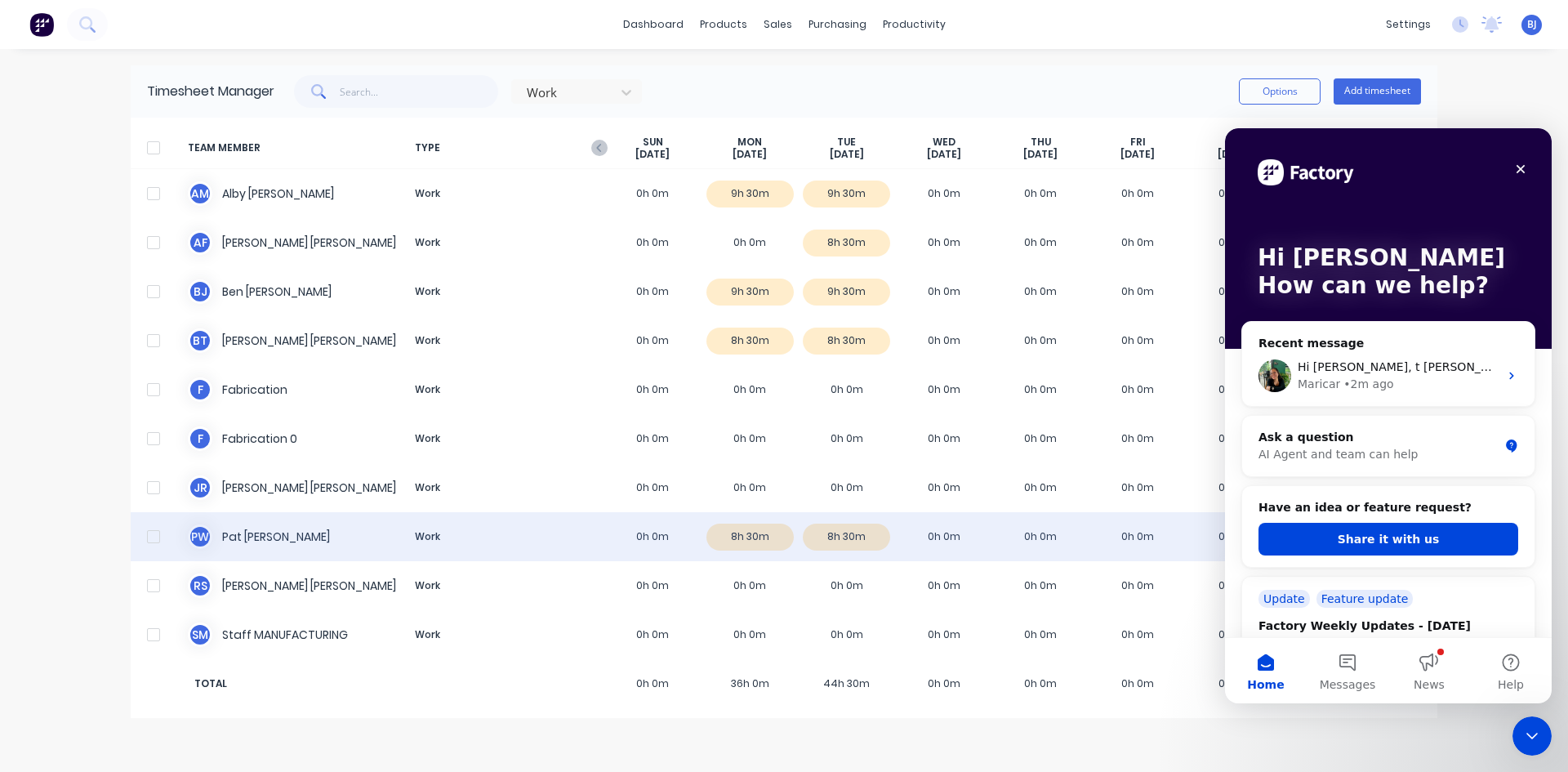
click at [646, 532] on div "P W [PERSON_NAME] Work 0h 0m 8h 30m 8h 30m 0h 0m 0h 0m 0h 0m 0h 0m 17.00" at bounding box center [784, 537] width 1306 height 49
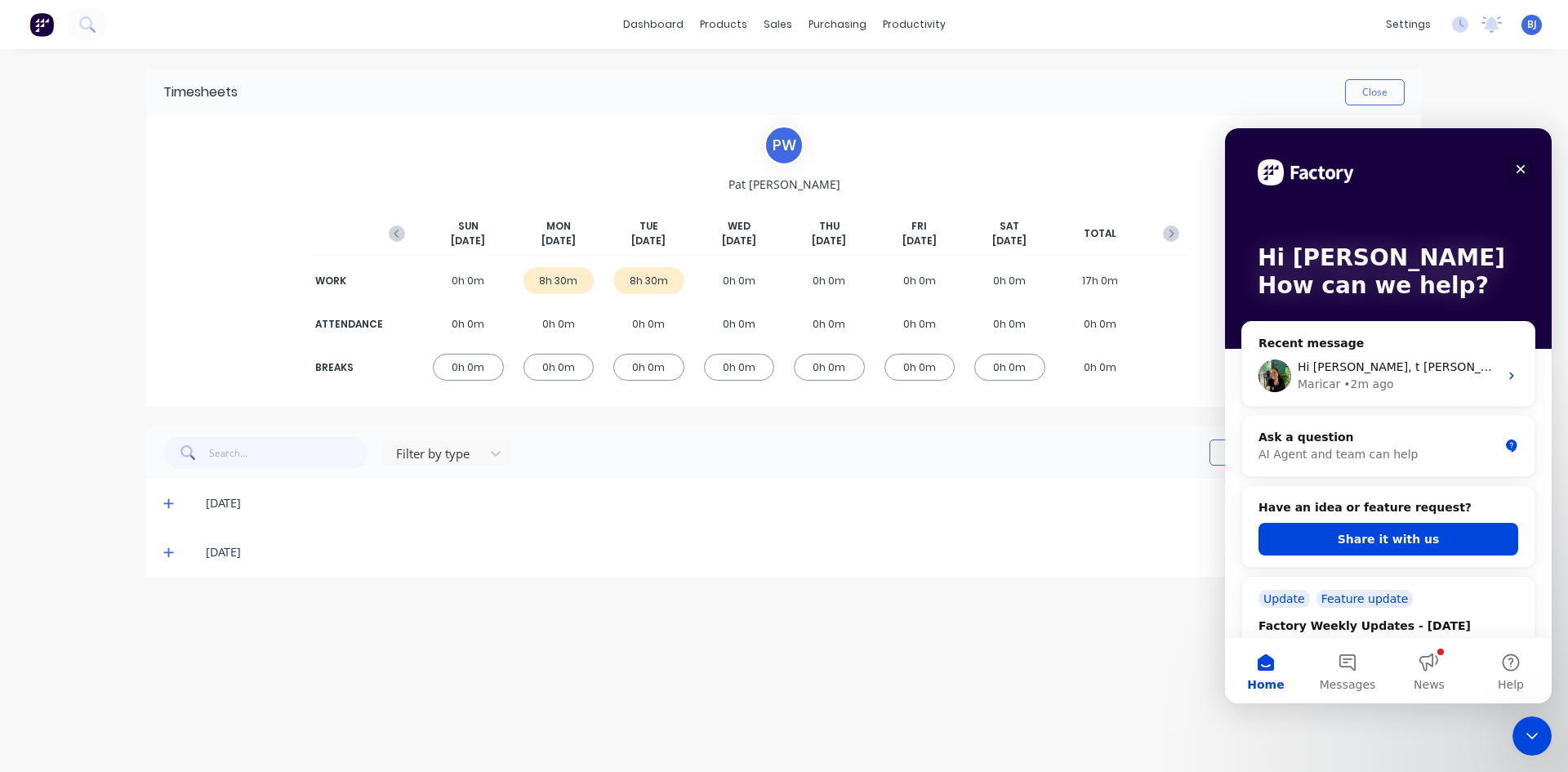
click at [1526, 164] on icon "Close" at bounding box center [1520, 169] width 13 height 13
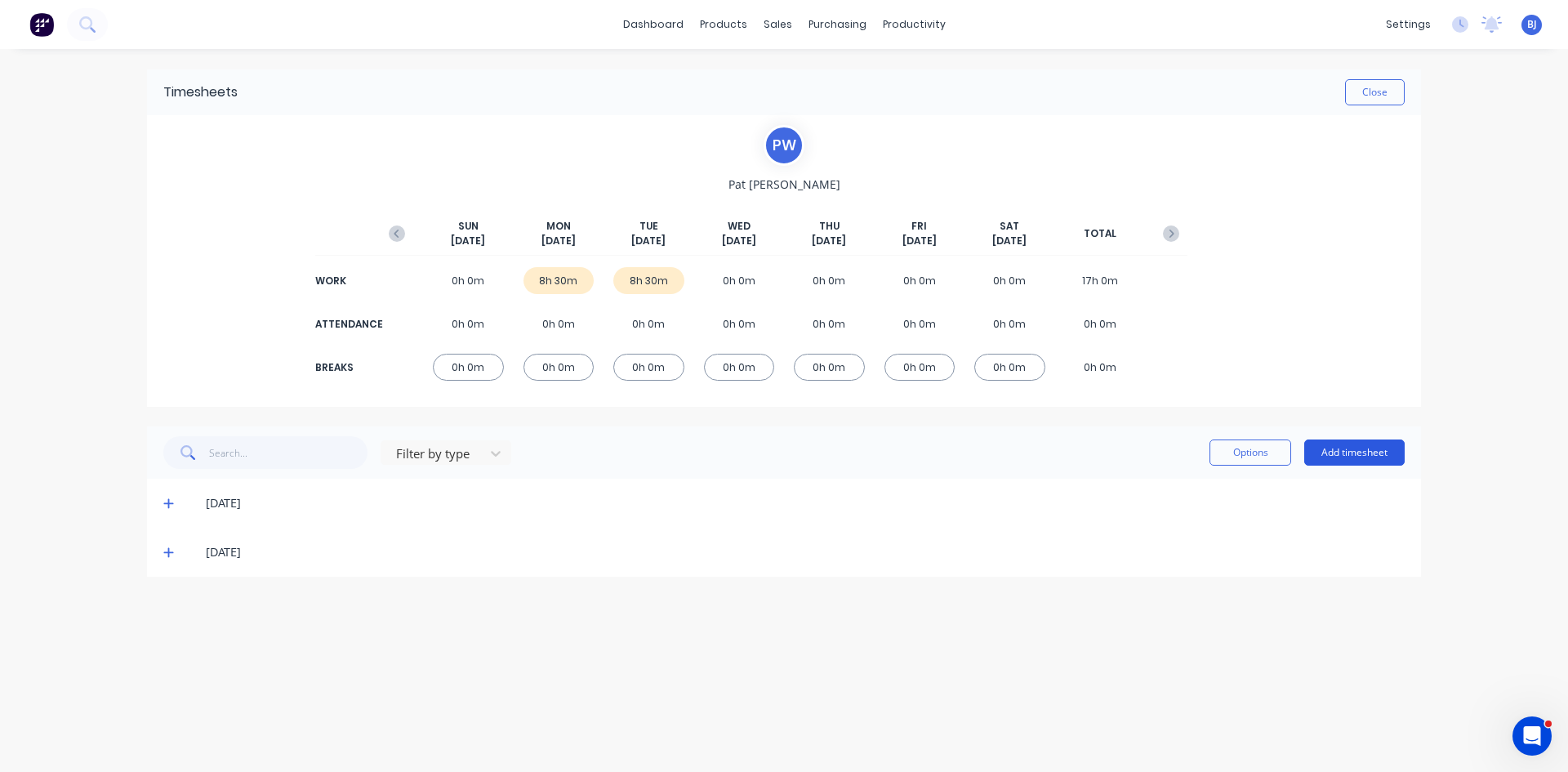
click at [1323, 445] on button "Add timesheet" at bounding box center [1354, 452] width 101 height 26
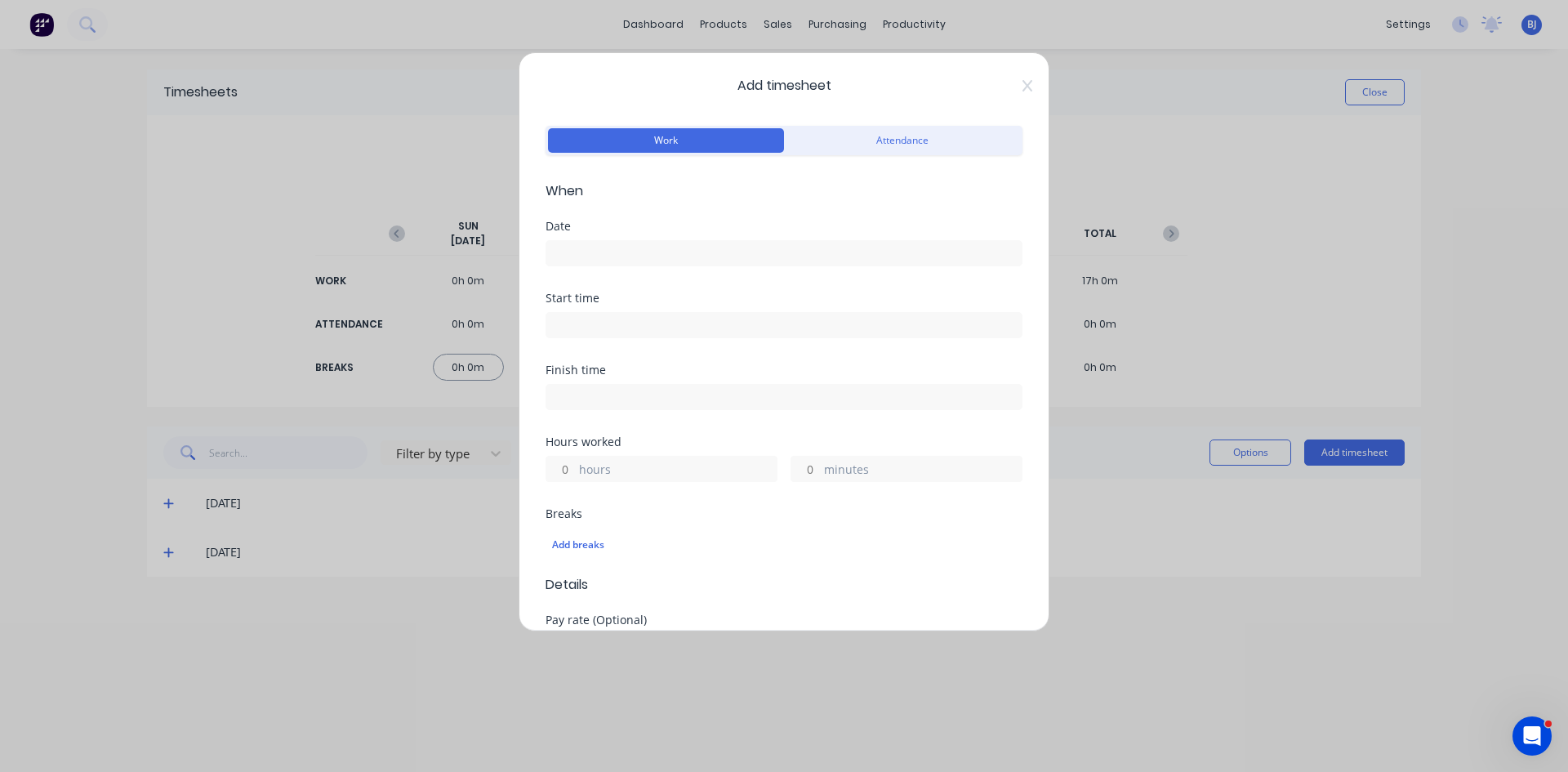
click at [581, 249] on input at bounding box center [784, 253] width 475 height 24
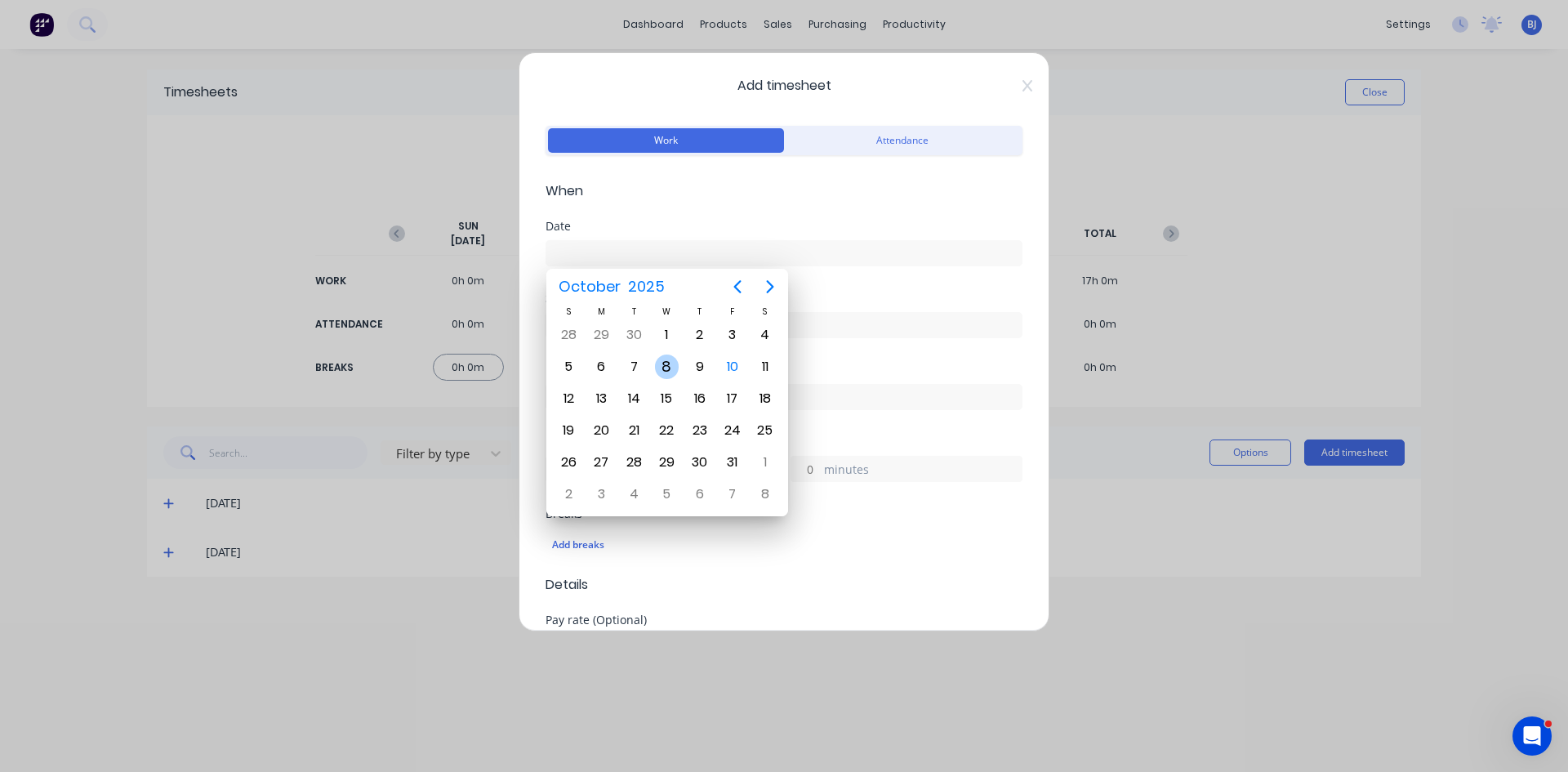
click at [664, 373] on div "8" at bounding box center [666, 367] width 24 height 24
type input "[DATE]"
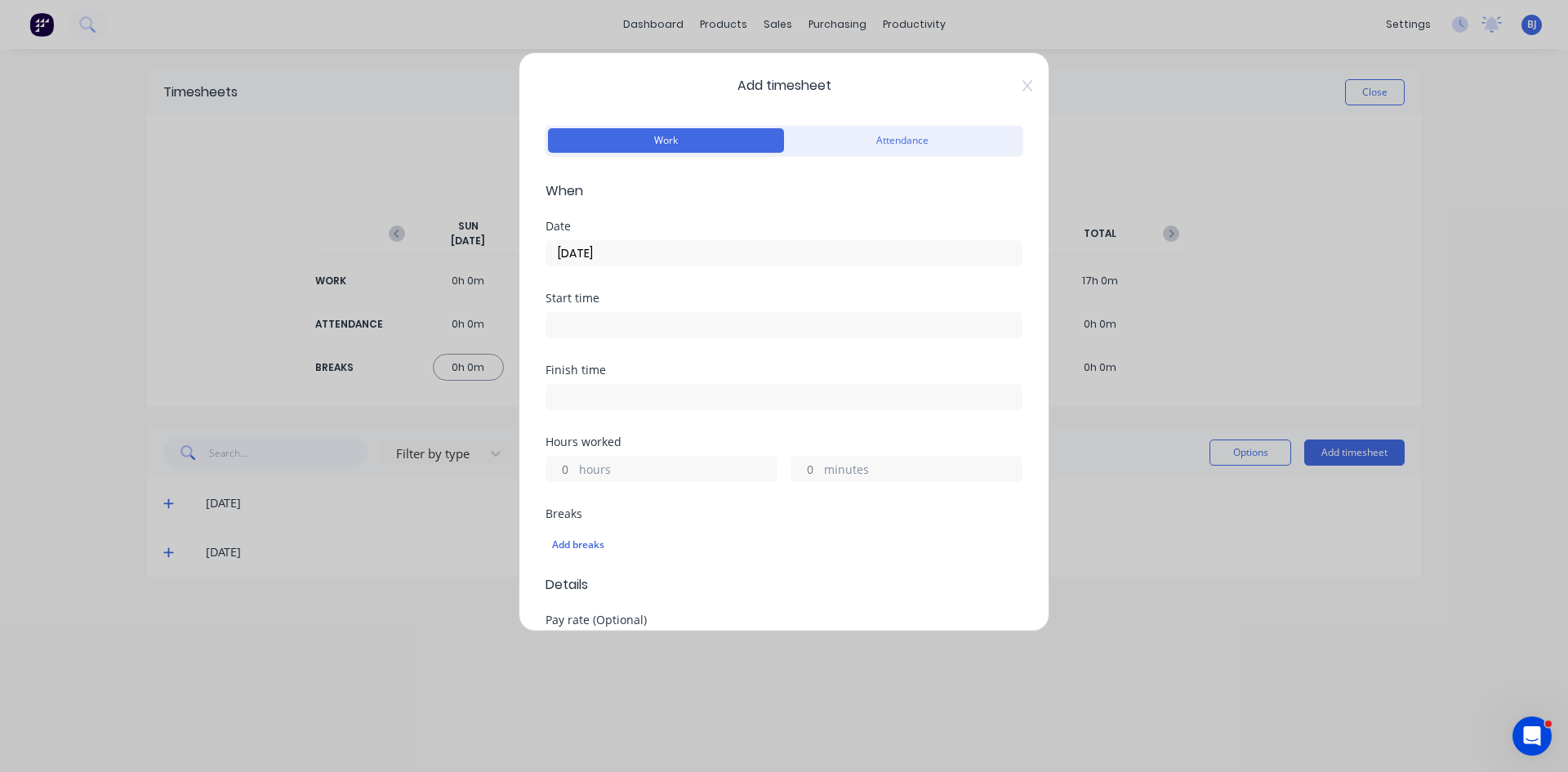
click at [579, 327] on input at bounding box center [784, 325] width 475 height 24
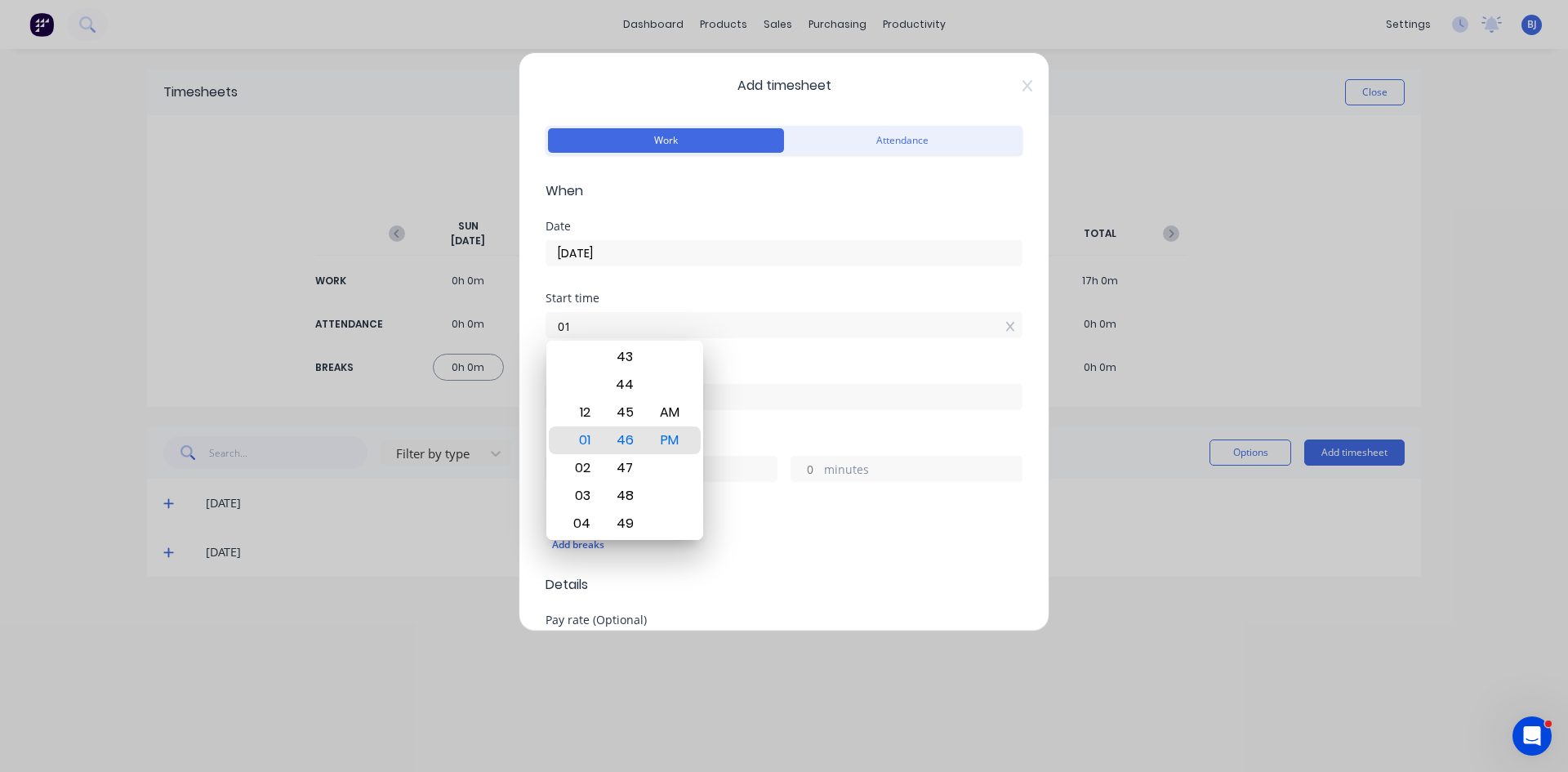
type input "0"
type input "07:00 AM"
click at [679, 415] on div "AM" at bounding box center [670, 413] width 40 height 28
click at [727, 366] on div "Finish time" at bounding box center [784, 370] width 477 height 11
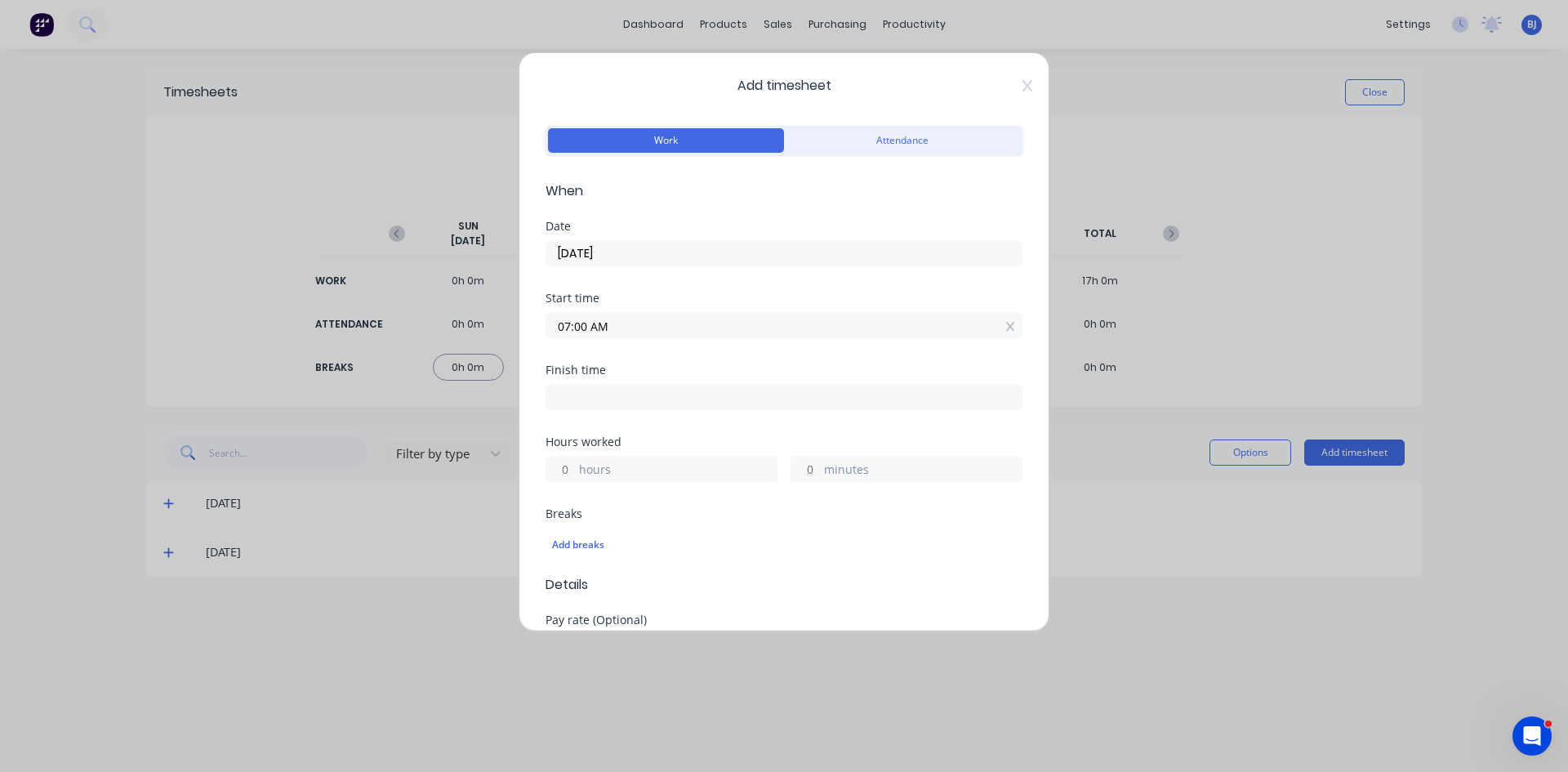
click at [568, 394] on input at bounding box center [784, 397] width 475 height 24
type input "01:46 PM"
type input "6"
type input "46"
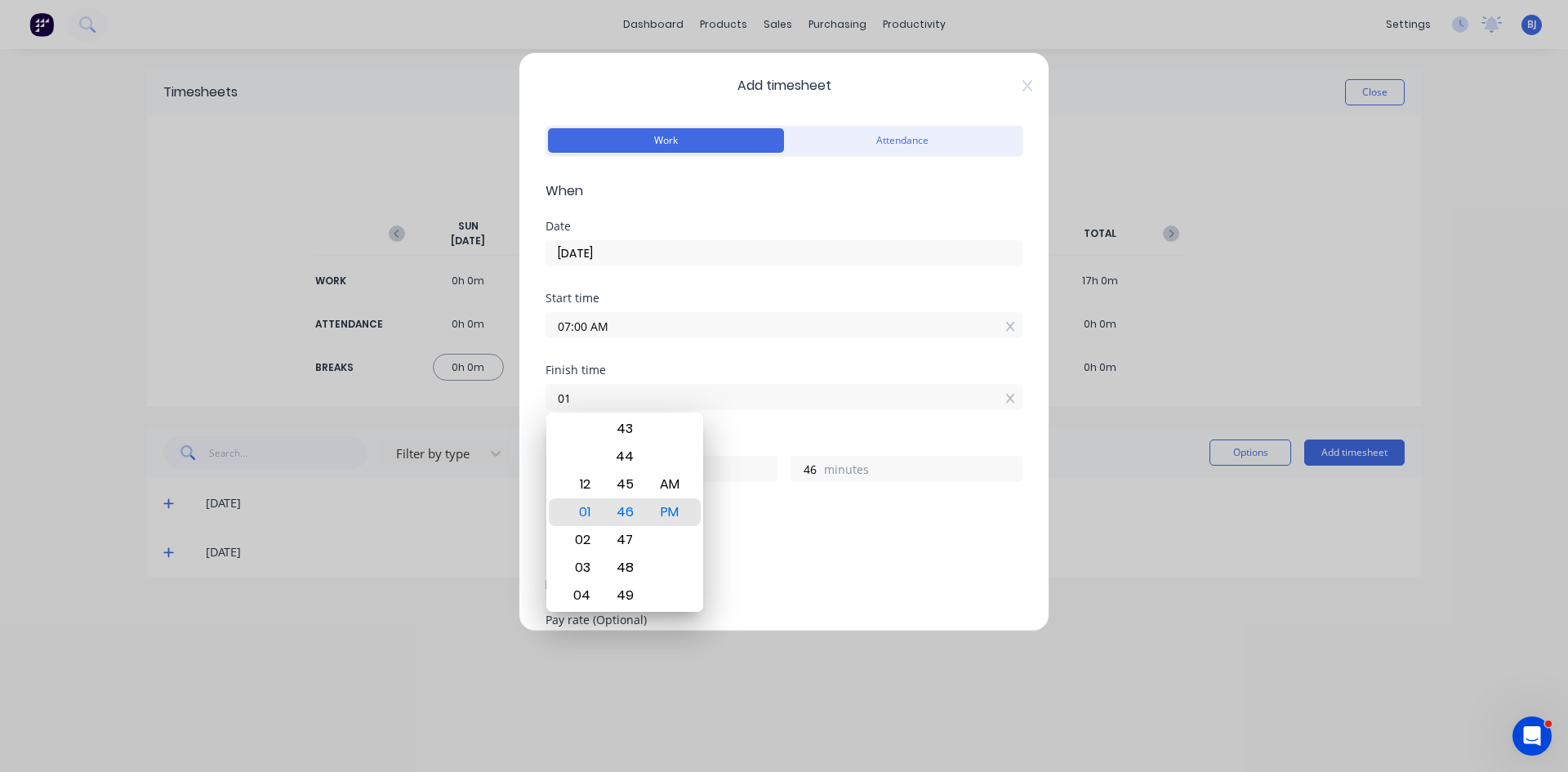
type input "0"
type input "03:30 AM"
type input "20"
type input "30"
click at [685, 511] on div "PM" at bounding box center [670, 512] width 40 height 28
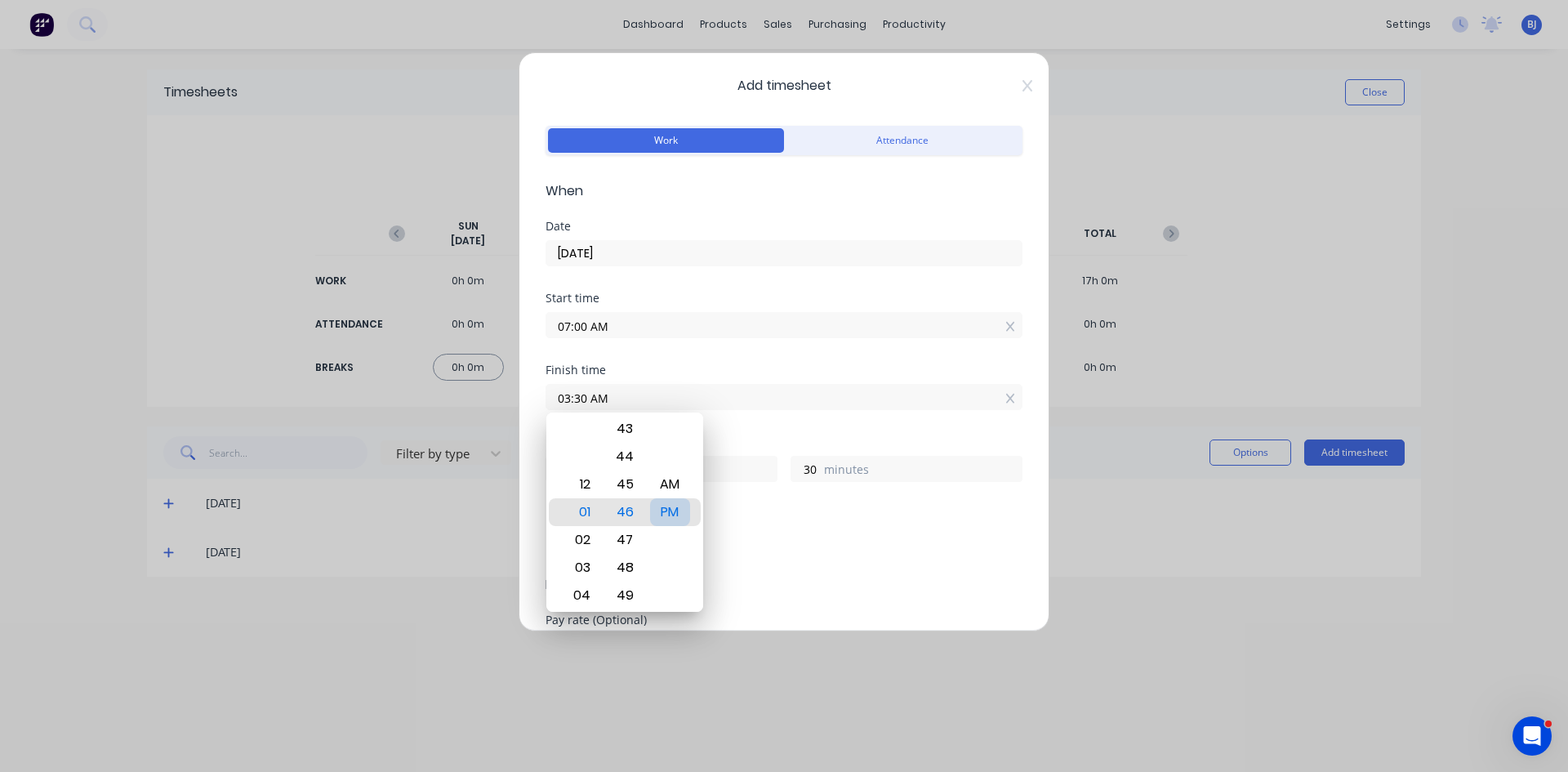
type input "03:30 PM"
type input "8"
click at [796, 541] on div "Add breaks" at bounding box center [784, 545] width 464 height 22
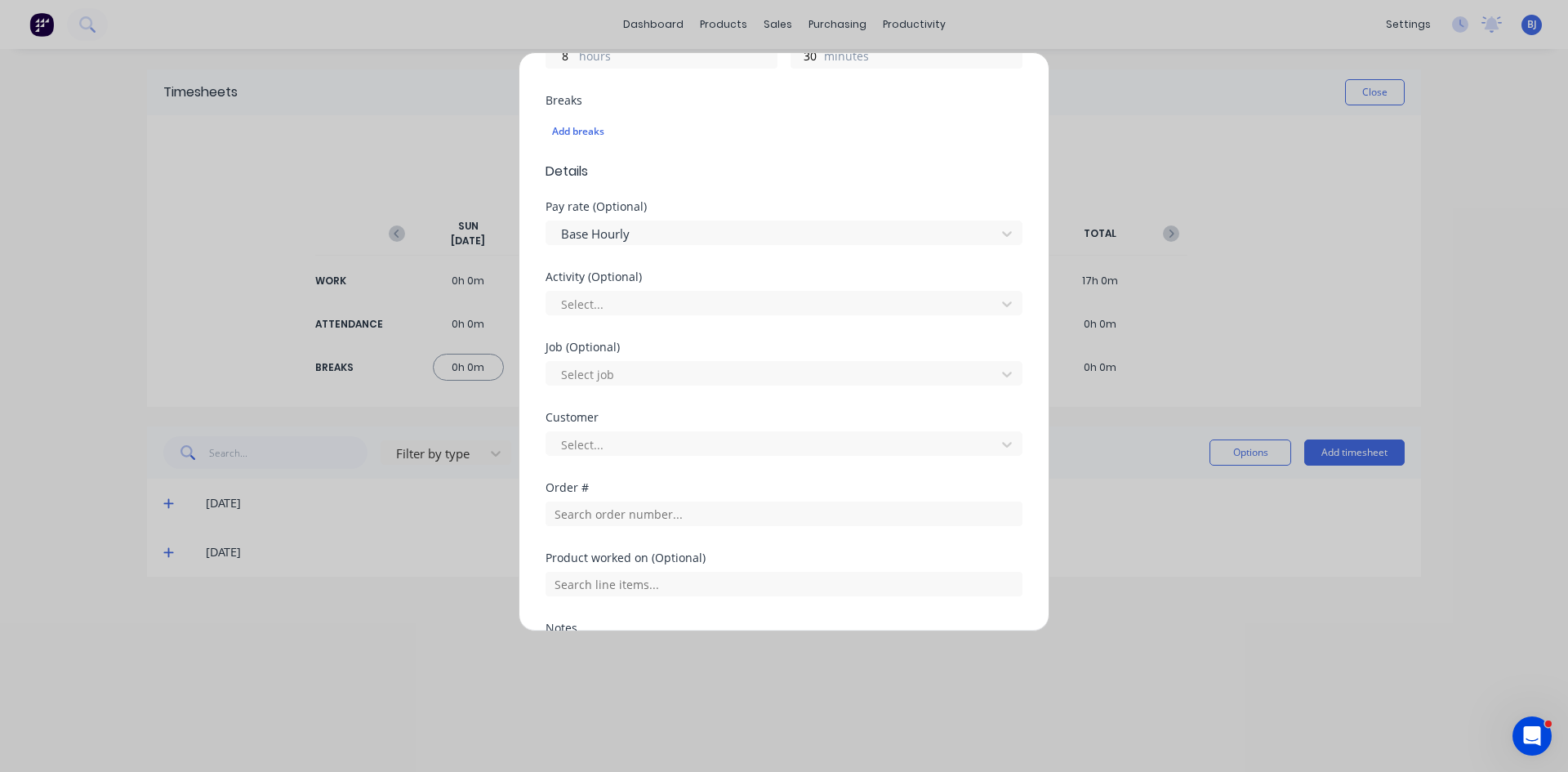
scroll to position [490, 0]
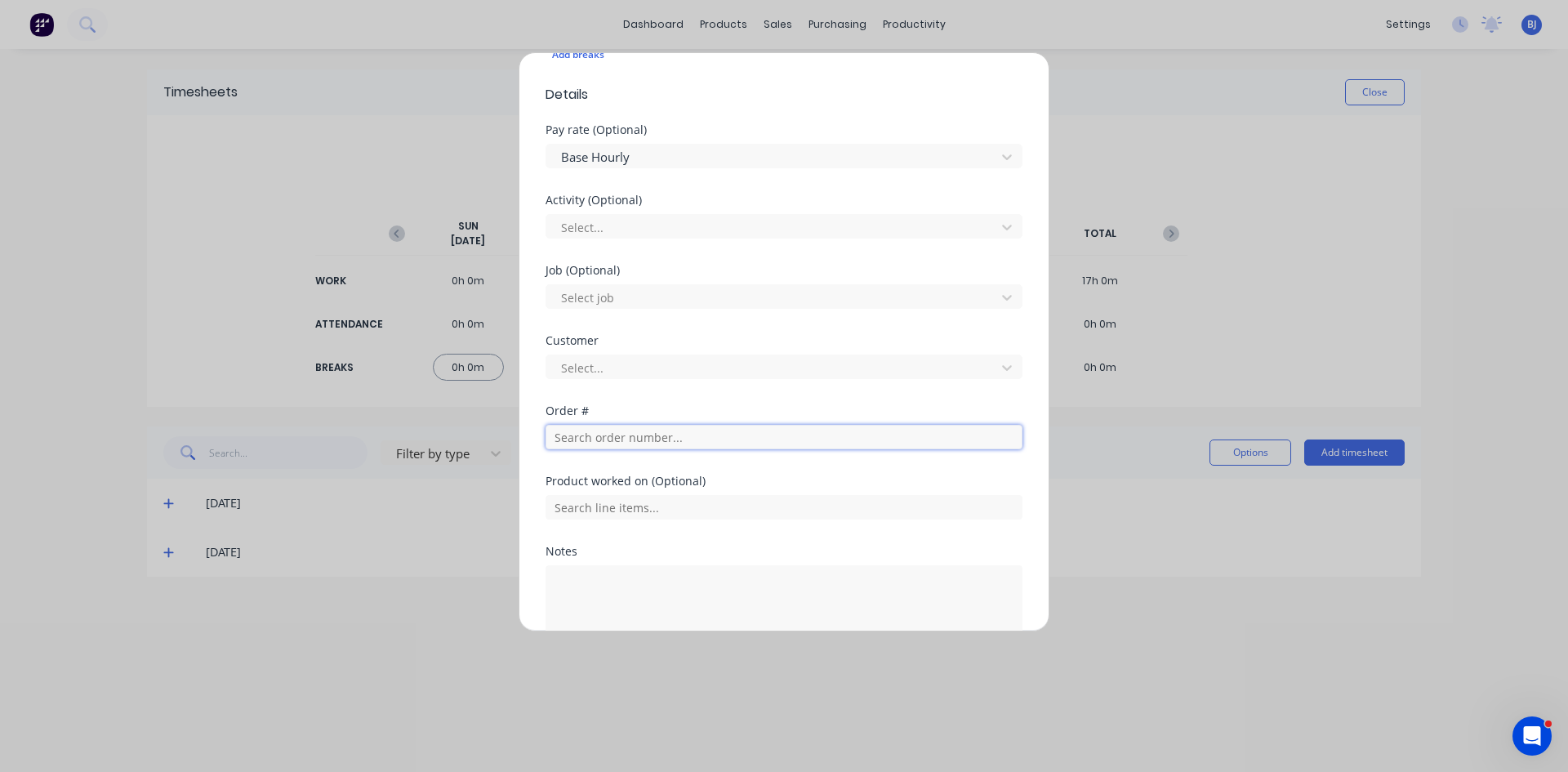
click at [575, 440] on input "text" at bounding box center [784, 437] width 477 height 24
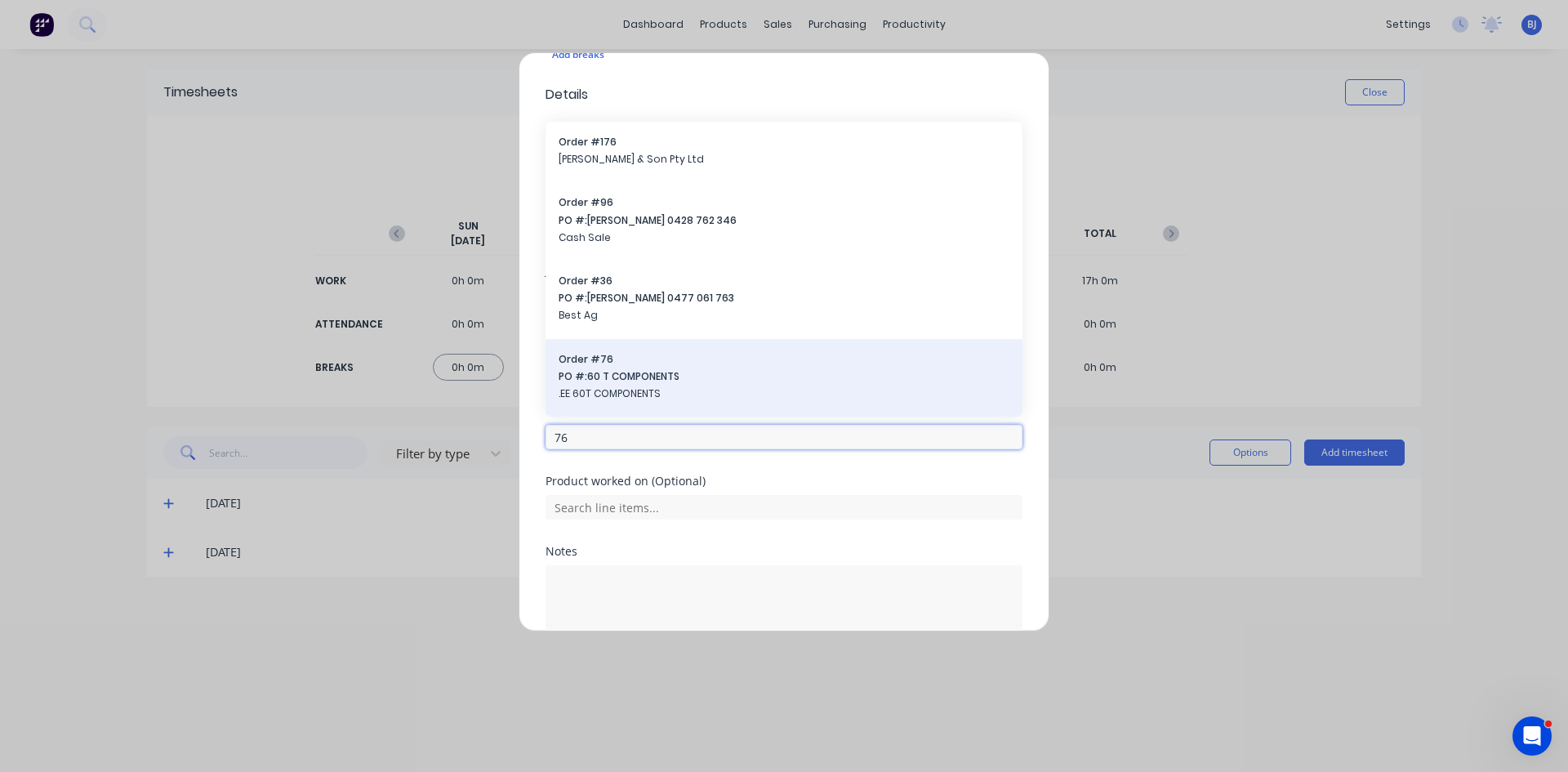
type input "76"
click at [592, 373] on span "PO #: 60 T COMPONENTS" at bounding box center [784, 377] width 450 height 15
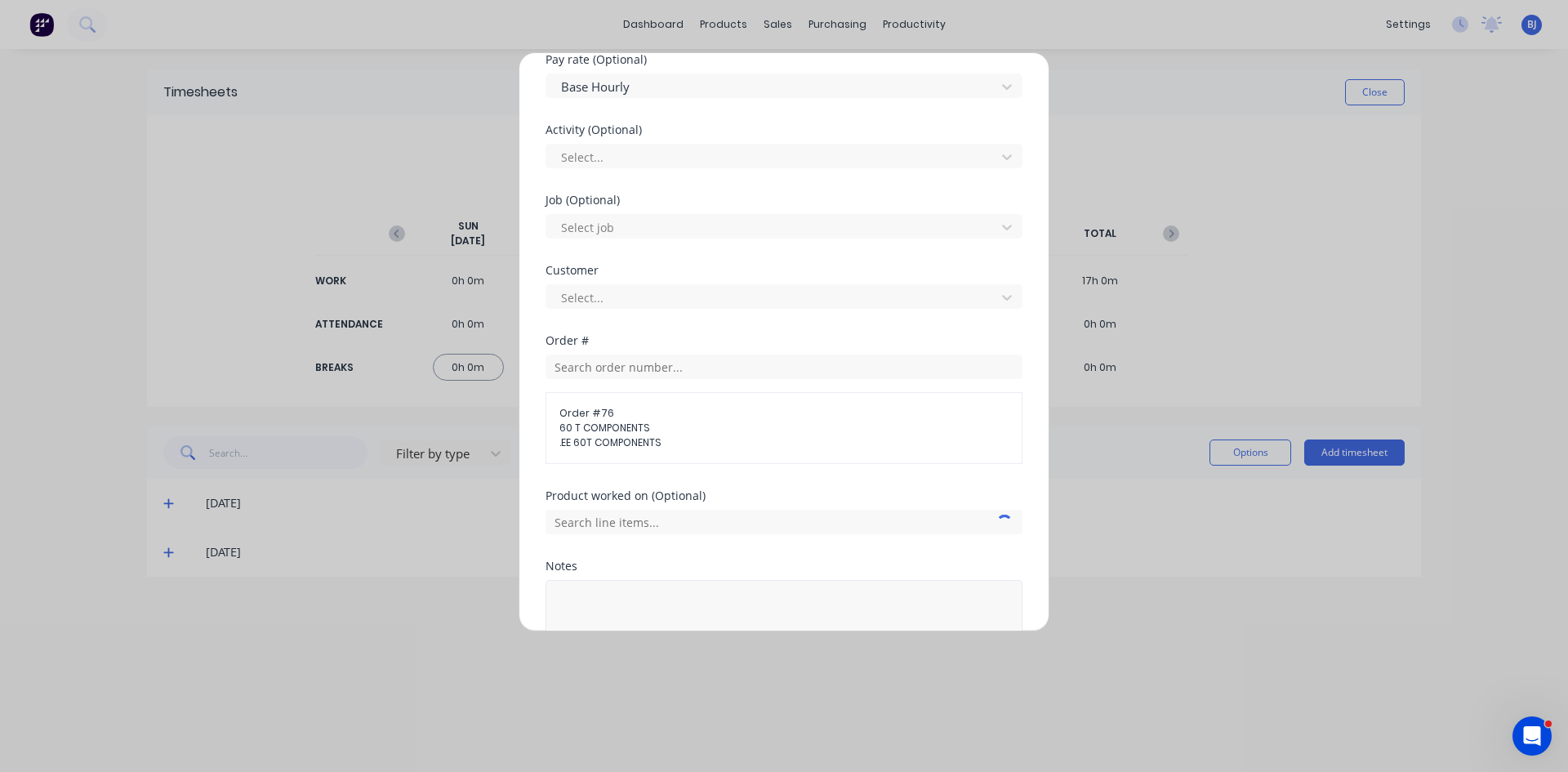
scroll to position [671, 0]
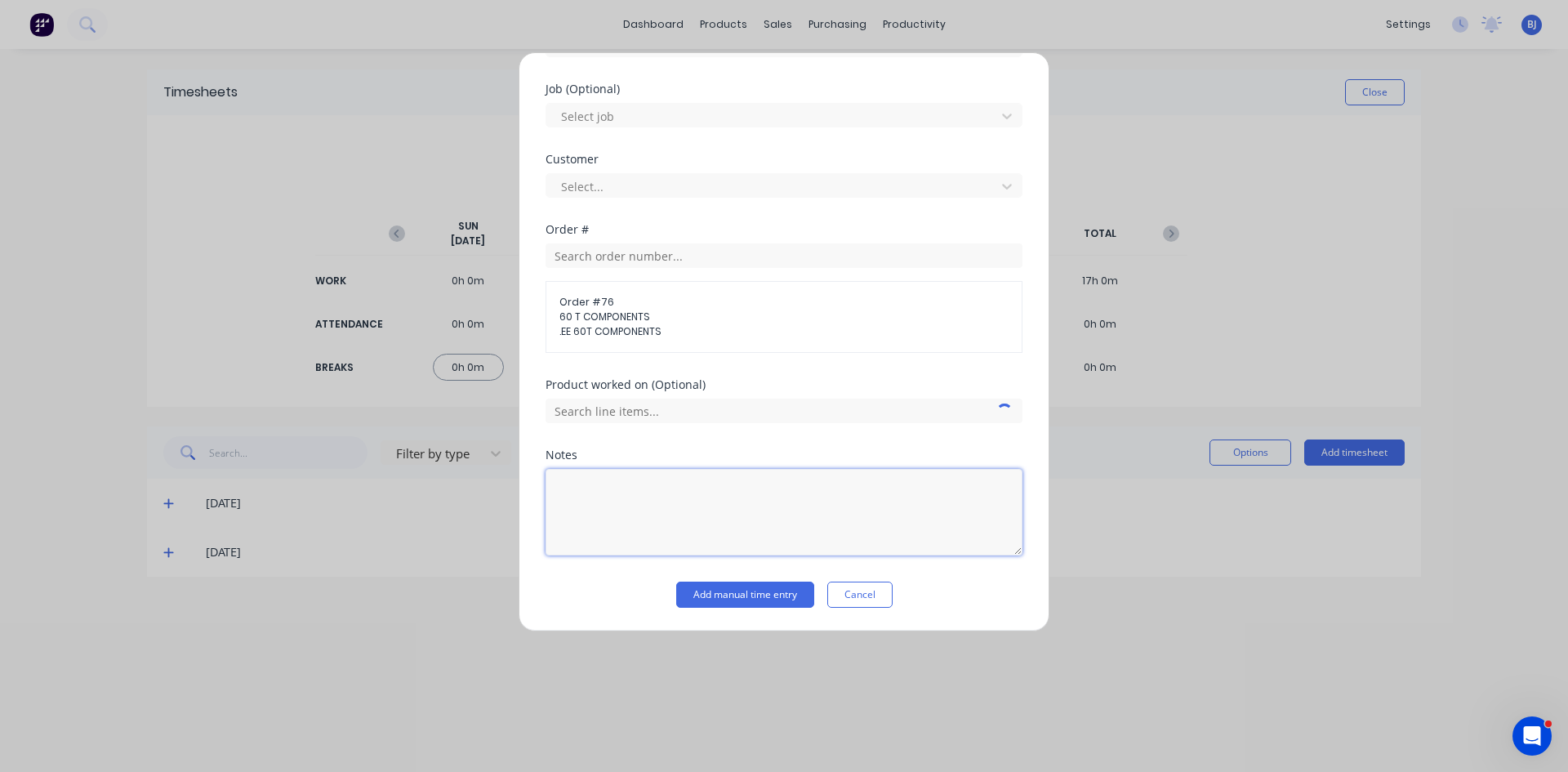
click at [601, 480] on textarea at bounding box center [784, 512] width 477 height 87
type textarea "60t roof frames"
click at [703, 596] on button "Add manual time entry" at bounding box center [745, 595] width 138 height 26
click at [881, 592] on button "Cancel" at bounding box center [860, 595] width 65 height 26
